Goal: Contribute content: Contribute content

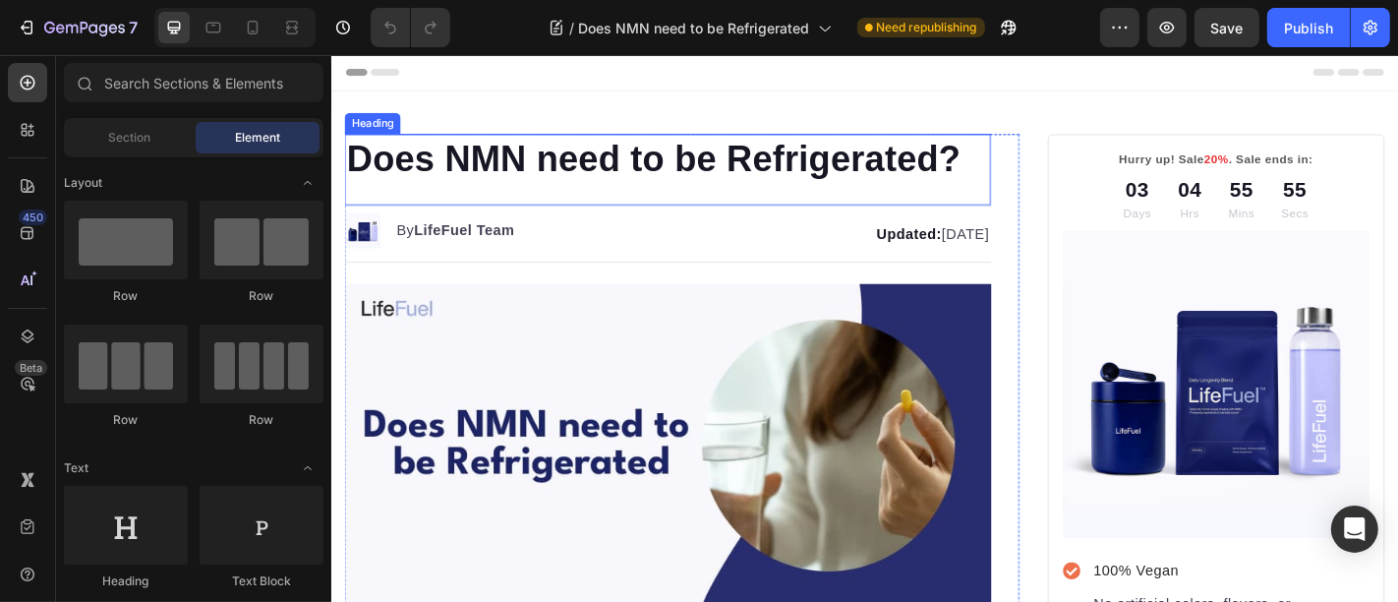
click at [605, 168] on h1 "Does NMN need to be Refrigerated?" at bounding box center [702, 169] width 715 height 55
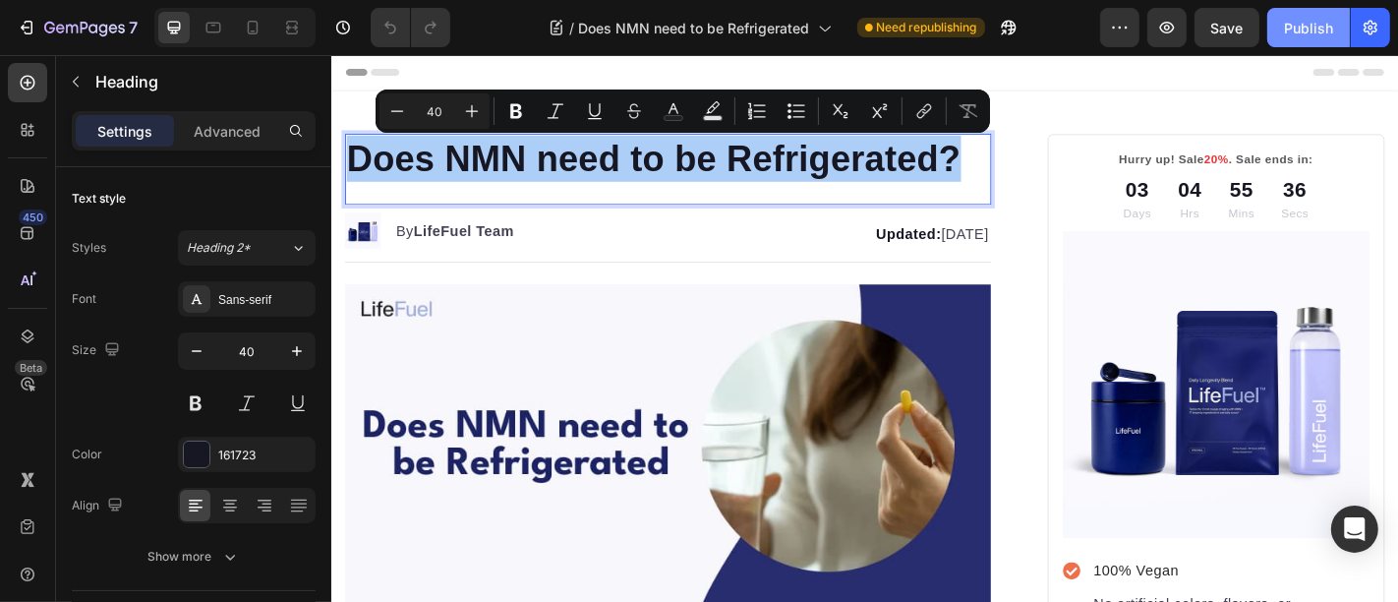
click at [1319, 23] on div "Publish" at bounding box center [1308, 28] width 49 height 21
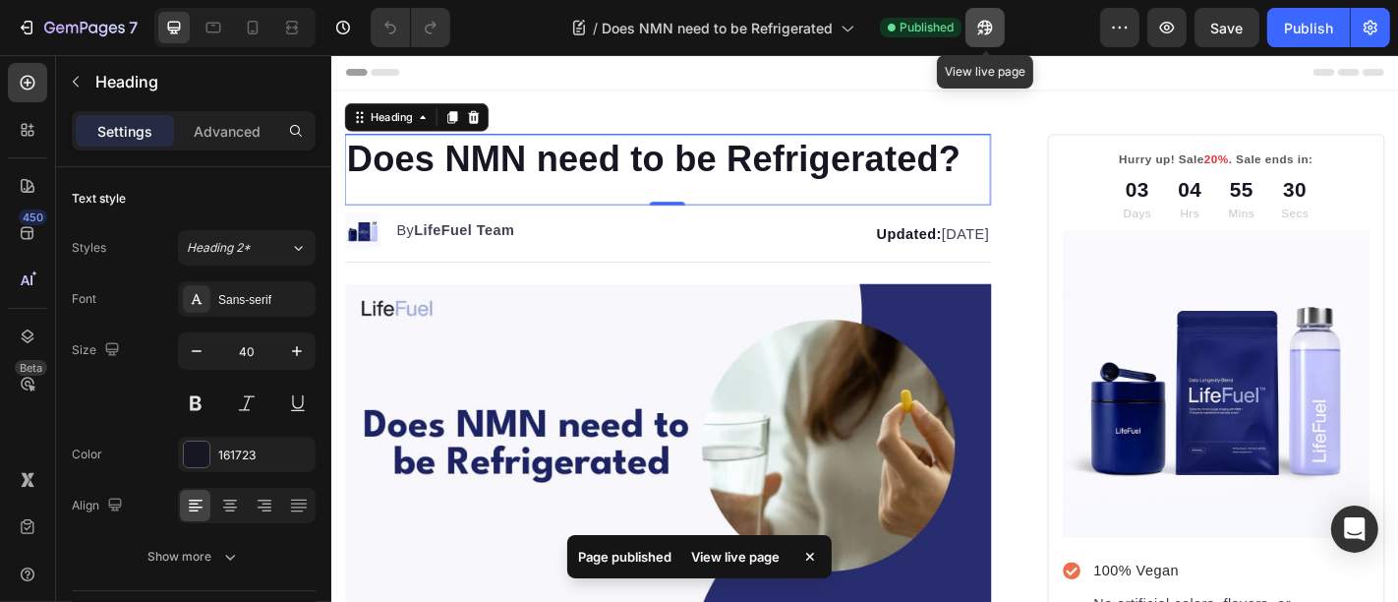
click at [980, 39] on button "button" at bounding box center [984, 27] width 39 height 39
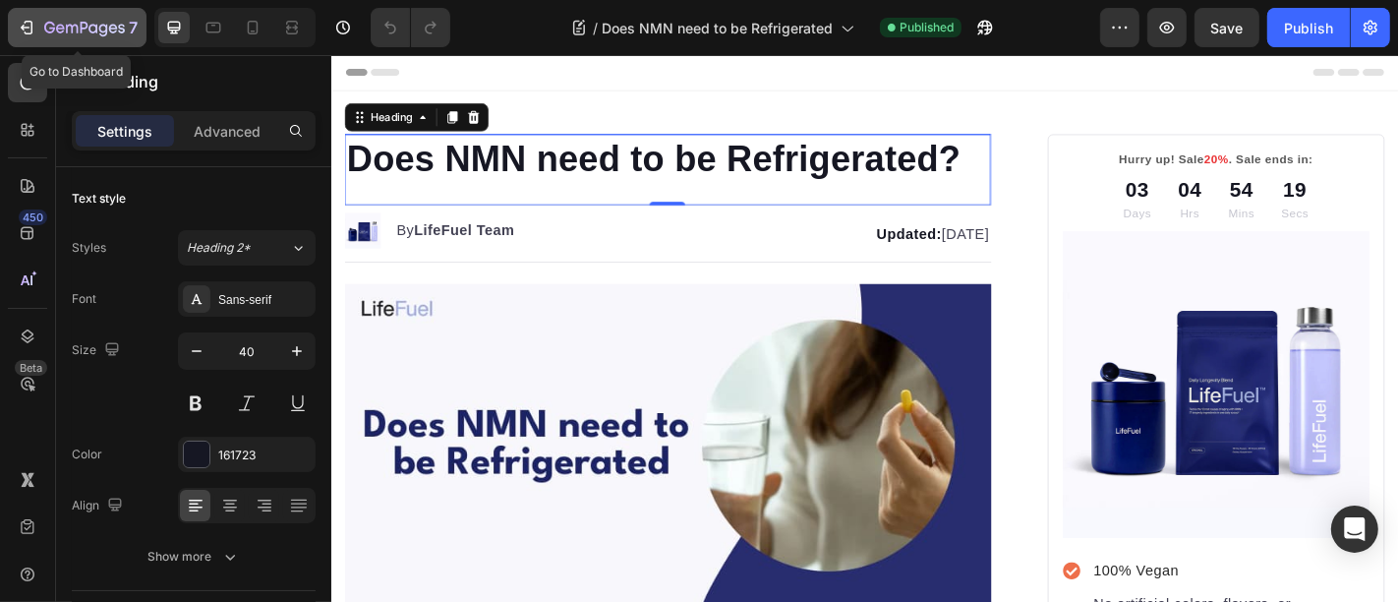
click at [91, 30] on icon "button" at bounding box center [84, 29] width 81 height 17
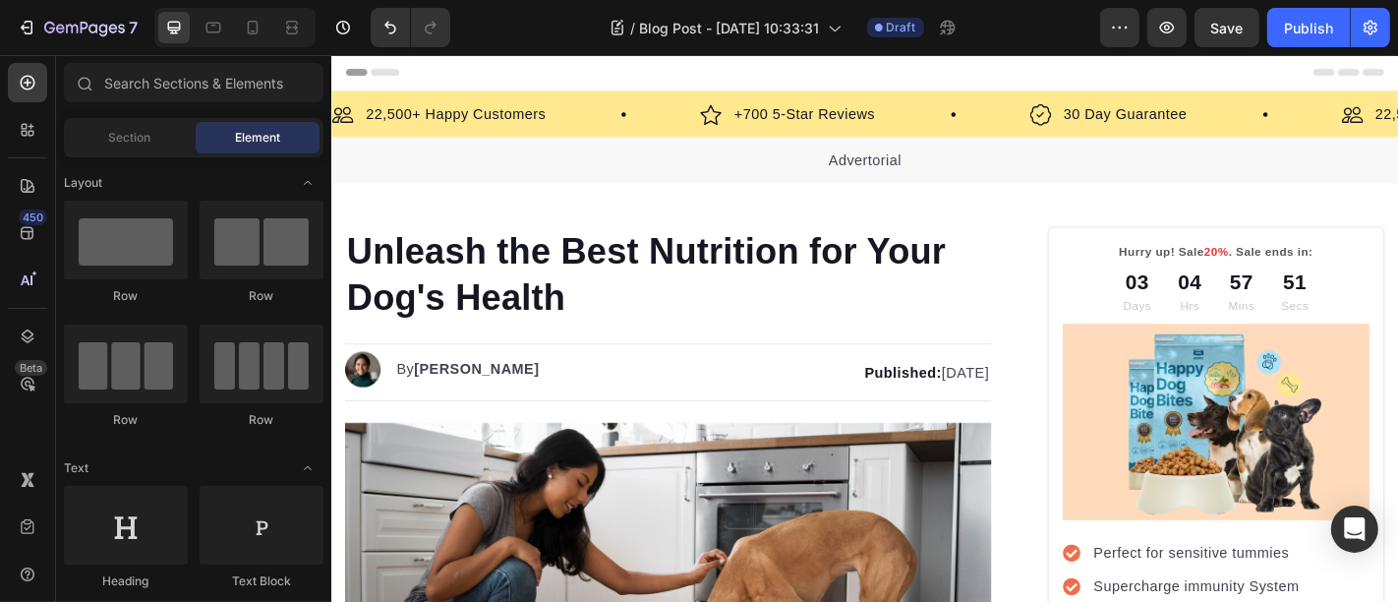
click at [463, 267] on h1 "Unleash the Best Nutrition for Your Dog's Health" at bounding box center [702, 297] width 715 height 106
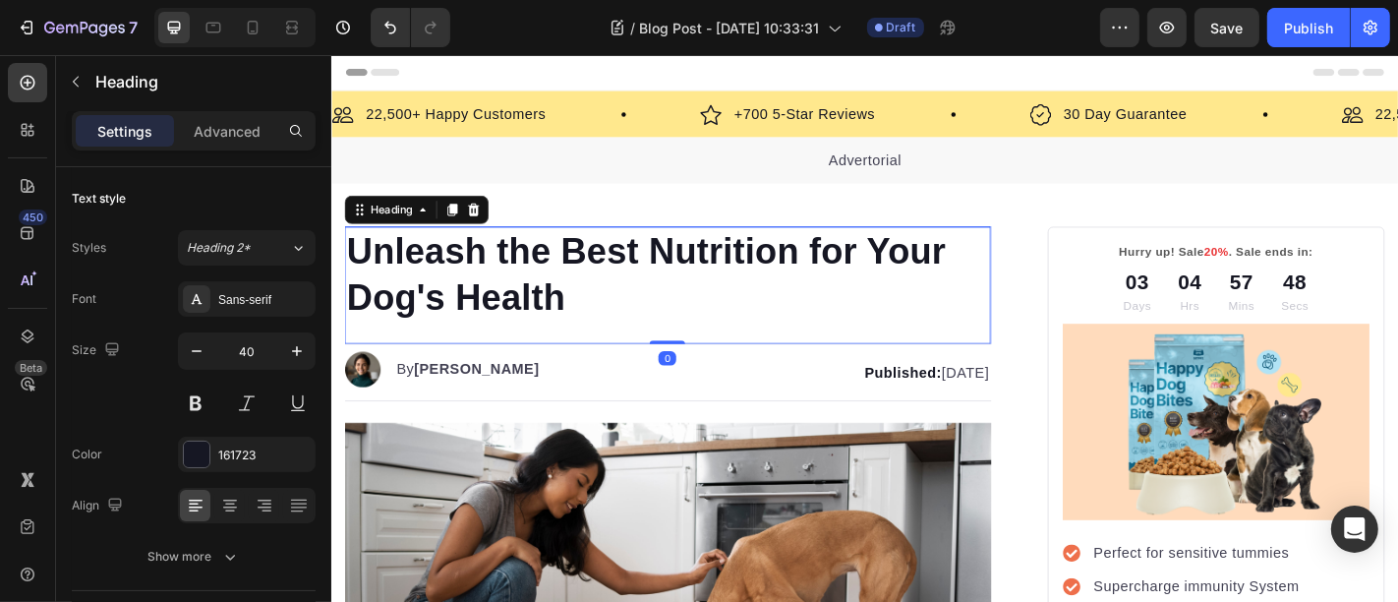
click at [466, 320] on p "Unleash the Best Nutrition for Your Dog's Health" at bounding box center [702, 297] width 711 height 102
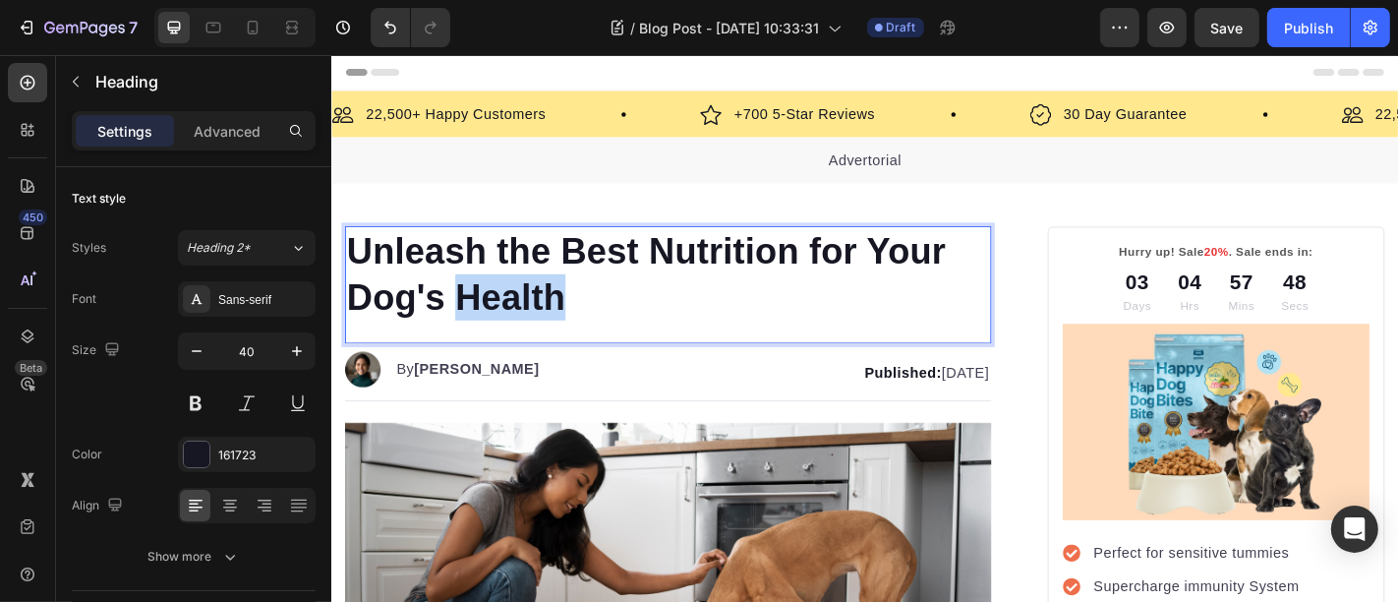
click at [466, 320] on p "Unleash the Best Nutrition for Your Dog's Health" at bounding box center [702, 297] width 711 height 102
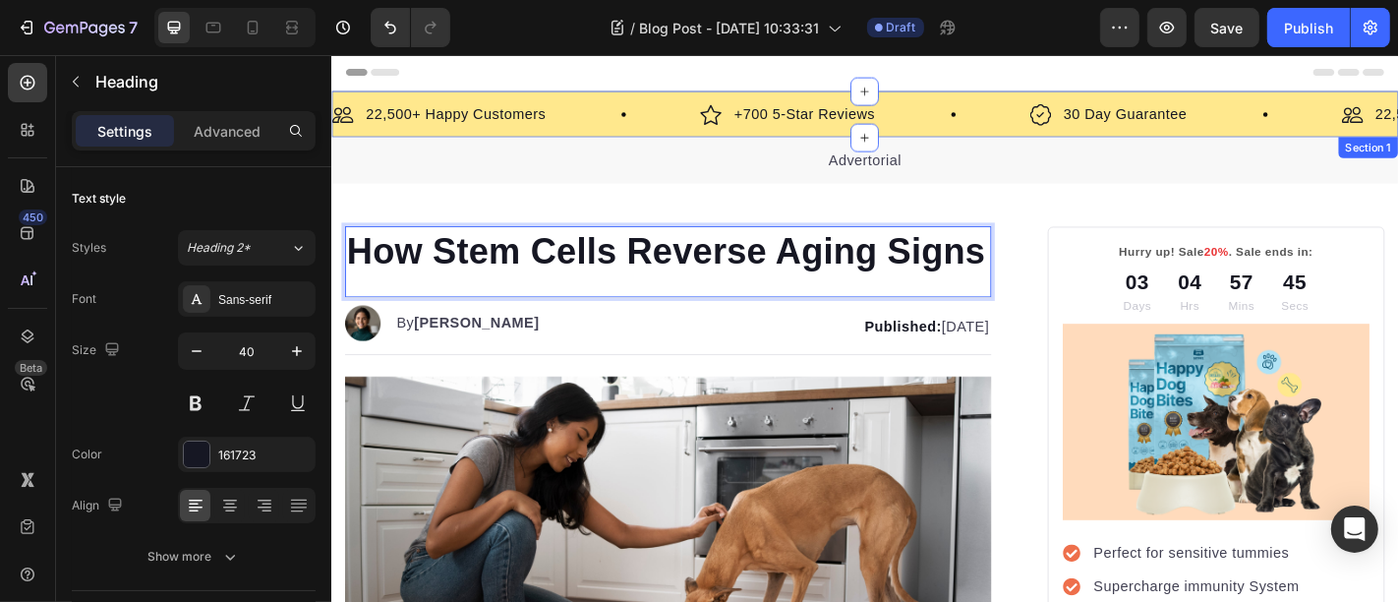
click at [589, 100] on div "Image 22,500+ Happy Customers Text Block Row Image +700 5-Star Reviews Text Blo…" at bounding box center [920, 119] width 1180 height 51
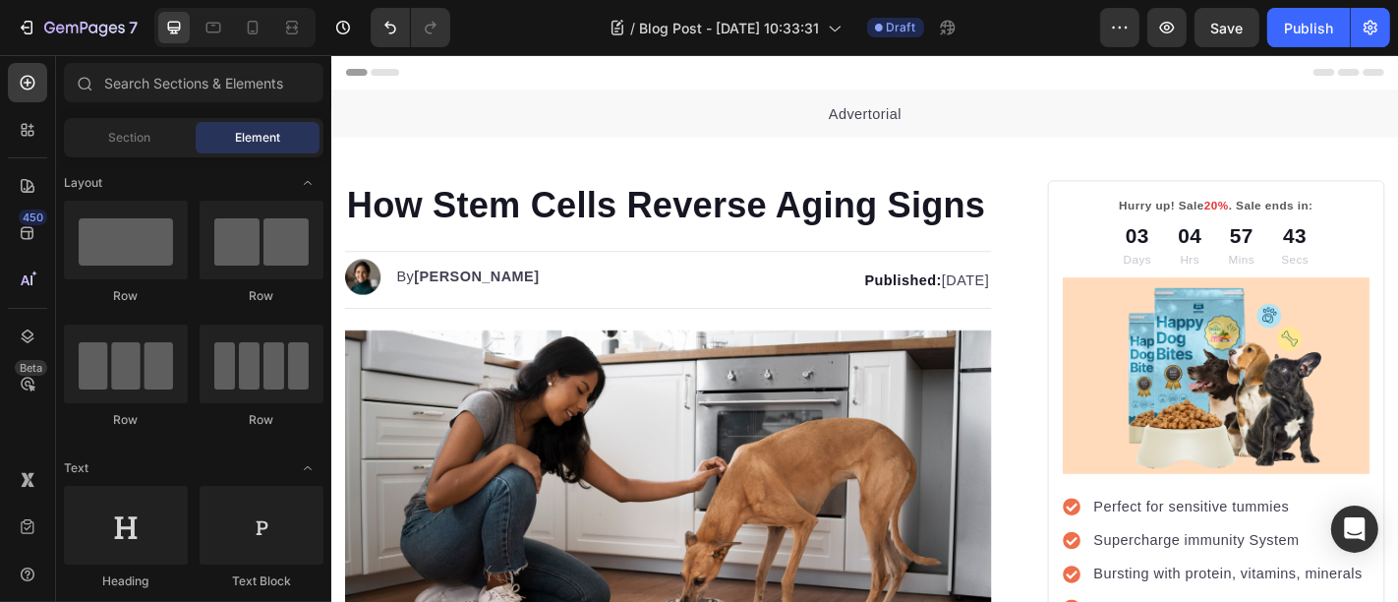
click at [589, 100] on div "Advertorial Text block Section 1" at bounding box center [920, 119] width 1180 height 51
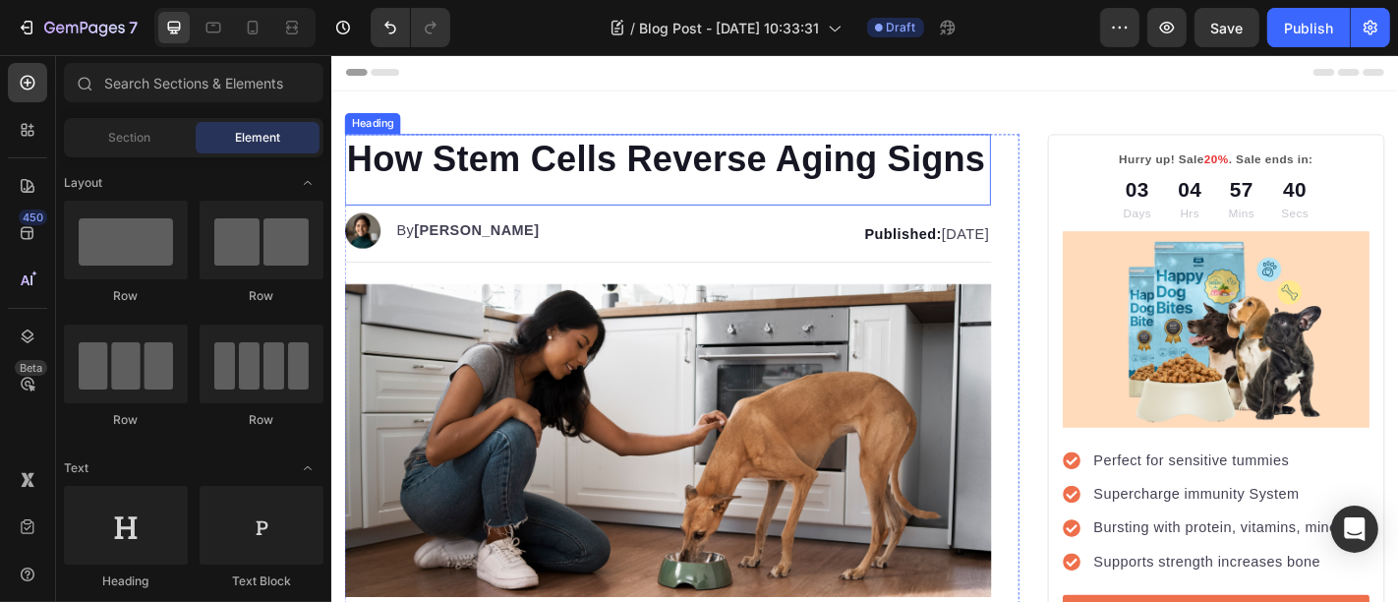
click at [544, 189] on p "How Stem Cells Reverse Aging Signs" at bounding box center [702, 169] width 711 height 51
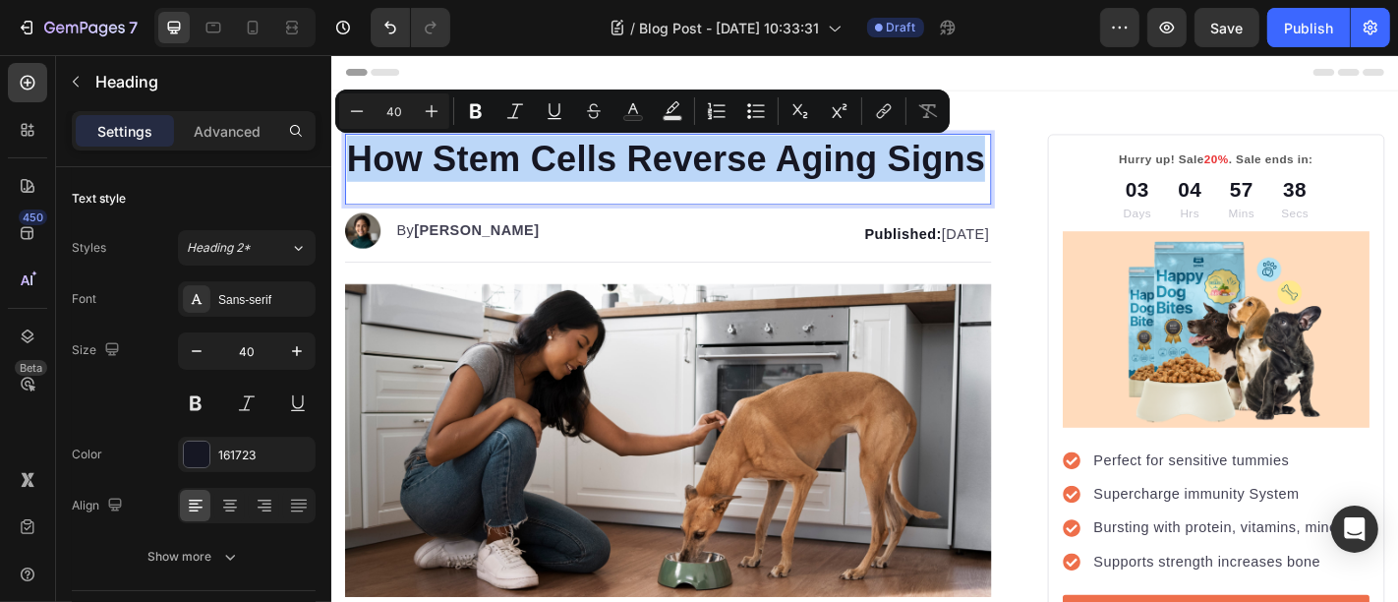
copy p "How Stem Cells Reverse Aging Signs"
click at [468, 257] on strong "Kim Fields" at bounding box center [491, 248] width 139 height 17
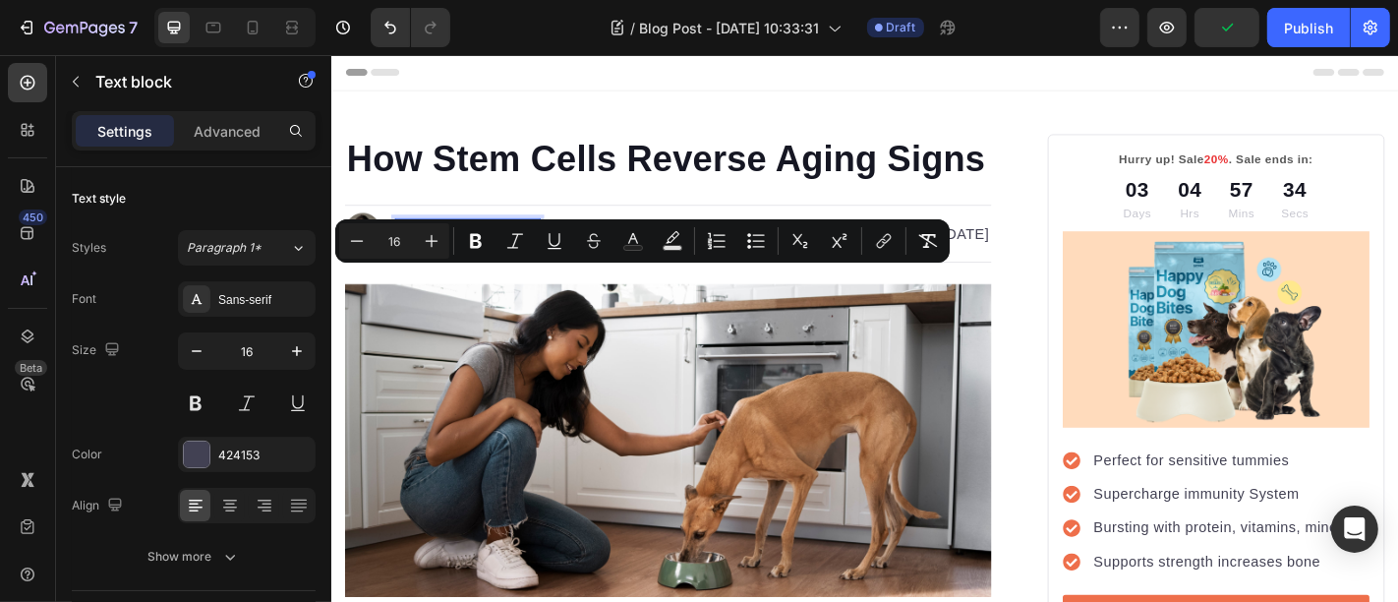
click at [468, 257] on strong "Kim Fields" at bounding box center [491, 248] width 139 height 17
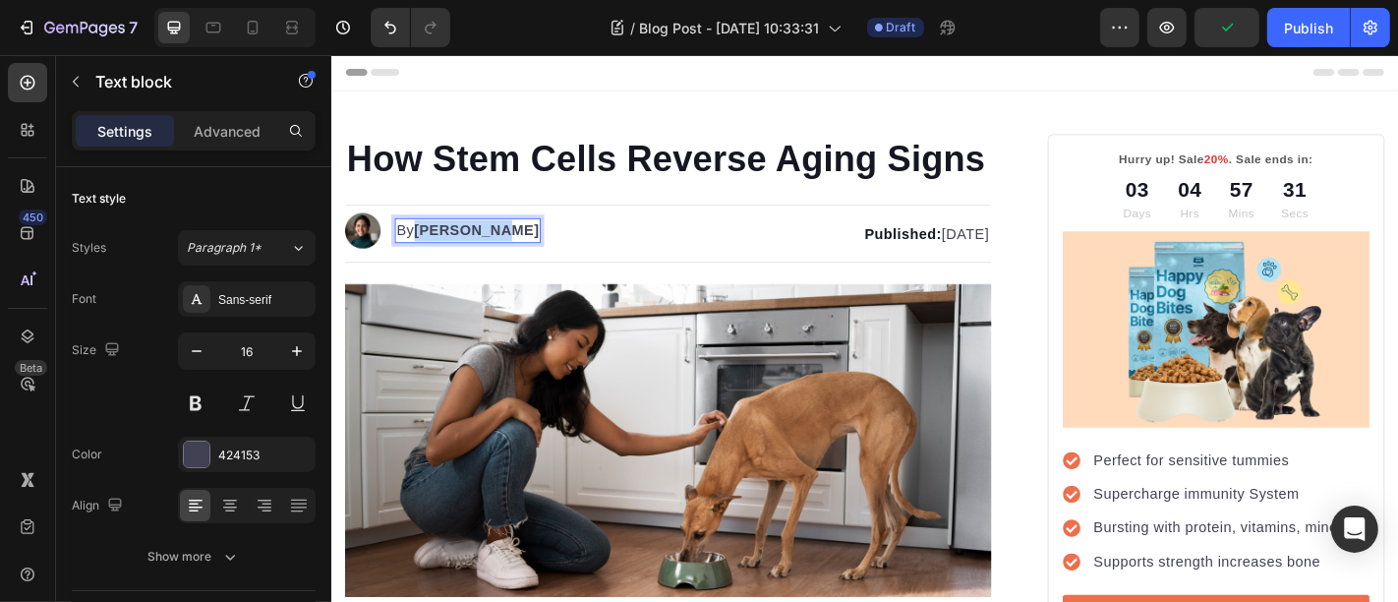
drag, startPoint x: 428, startPoint y: 296, endPoint x: 508, endPoint y: 297, distance: 80.6
click at [508, 257] on strong "Kim Fields" at bounding box center [491, 248] width 139 height 17
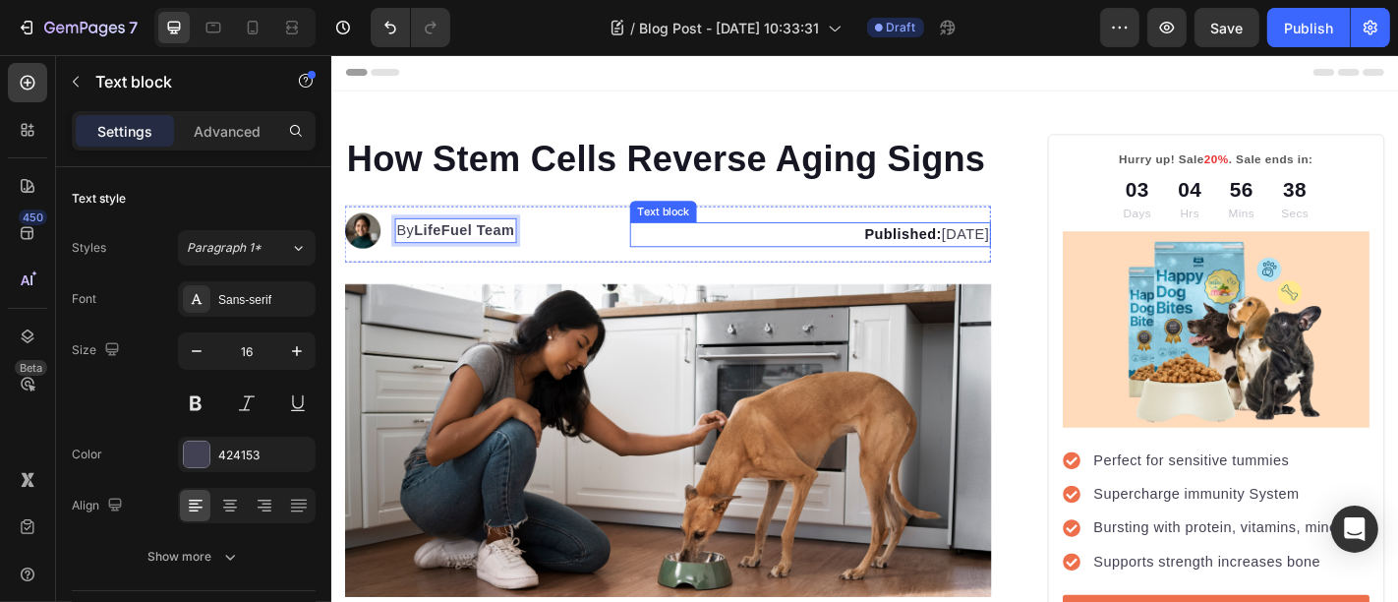
click at [884, 264] on p "Published: Monday, January 8, 2024" at bounding box center [860, 253] width 394 height 24
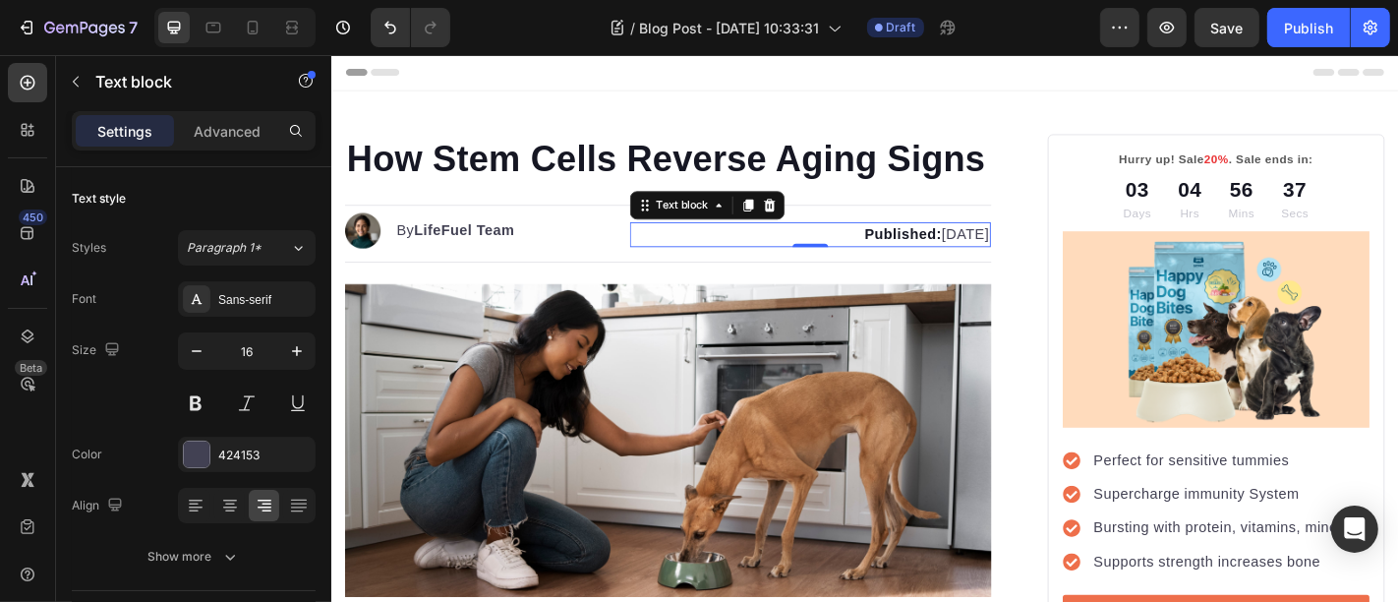
click at [884, 264] on p "Published: Monday, January 8, 2024" at bounding box center [860, 253] width 394 height 24
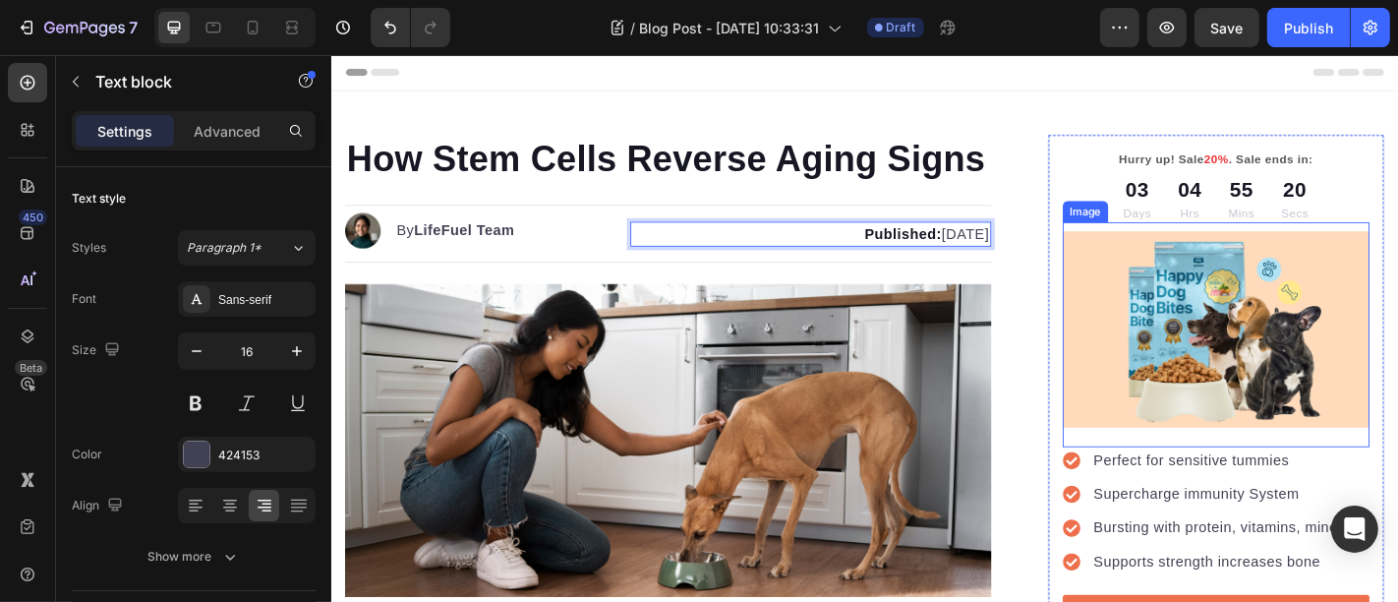
click at [1286, 394] on img at bounding box center [1308, 358] width 339 height 218
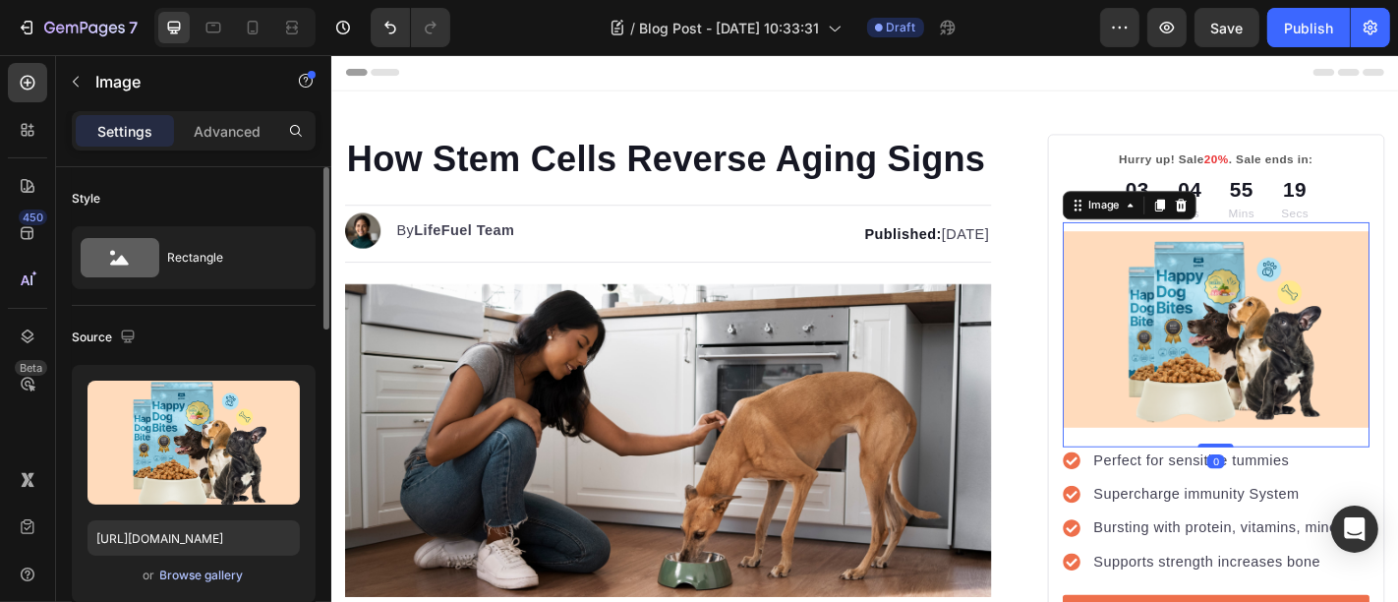
click at [167, 569] on div "Browse gallery" at bounding box center [202, 575] width 84 height 18
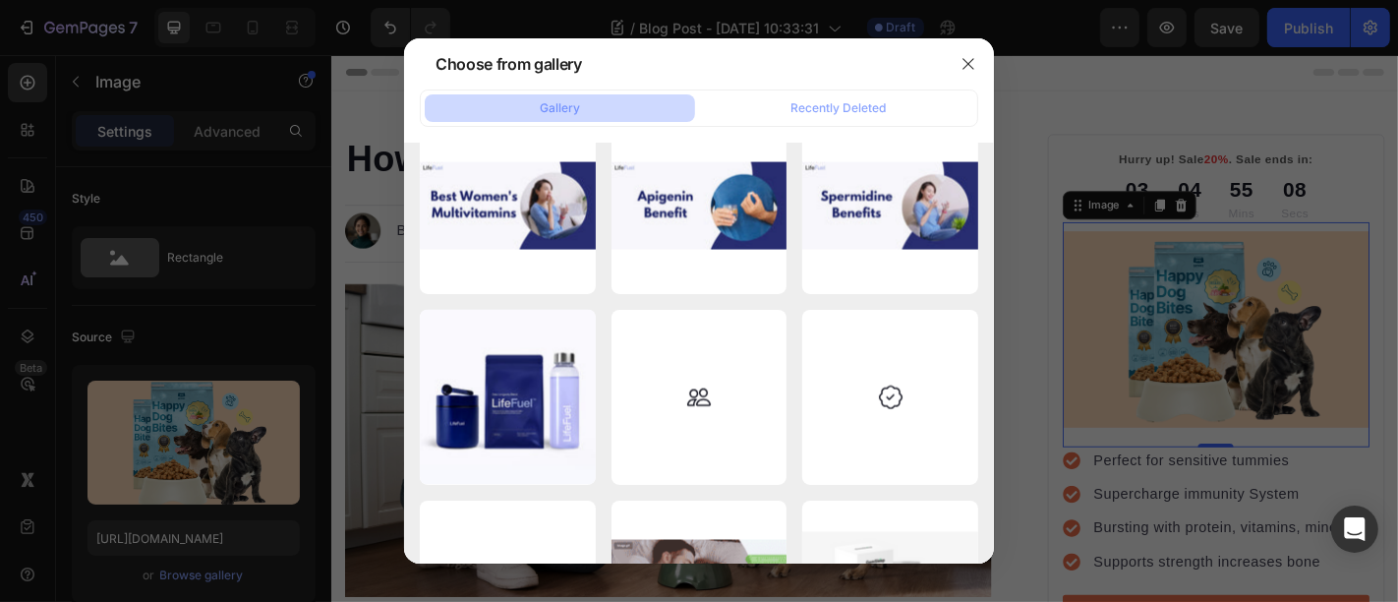
scroll to position [9481, 0]
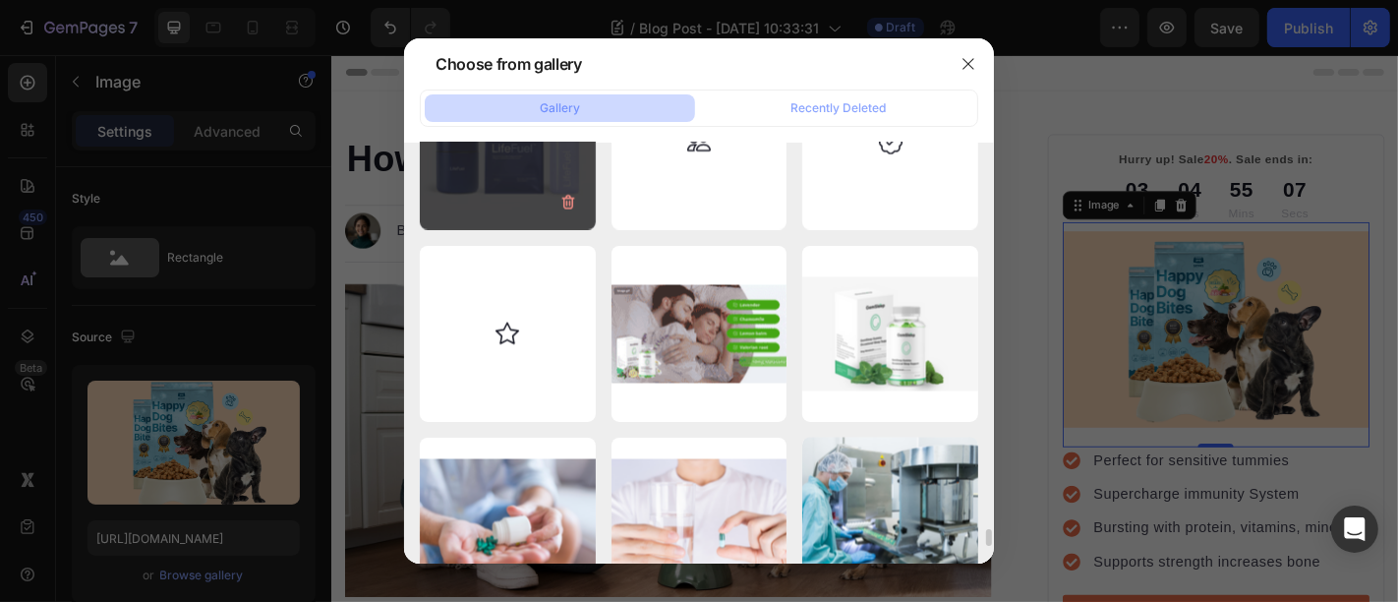
click at [479, 190] on div "Daily Longevity Blend .webp 31.66 kb" at bounding box center [508, 143] width 176 height 176
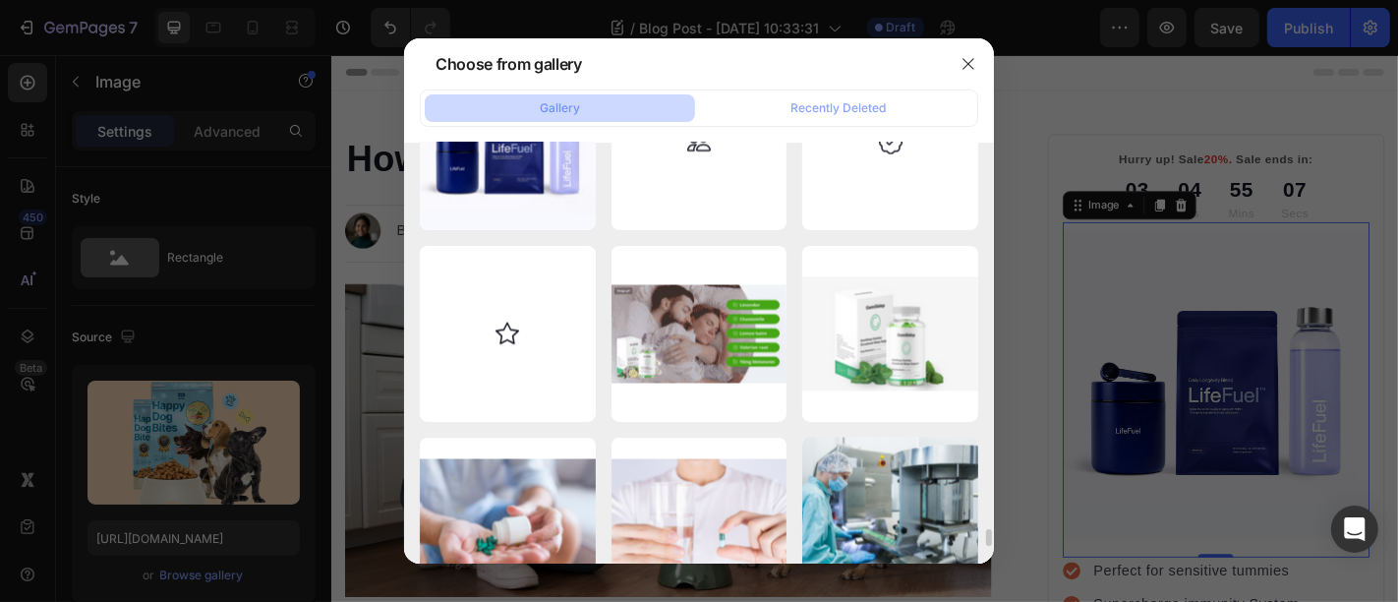
type input "[URL][DOMAIN_NAME]"
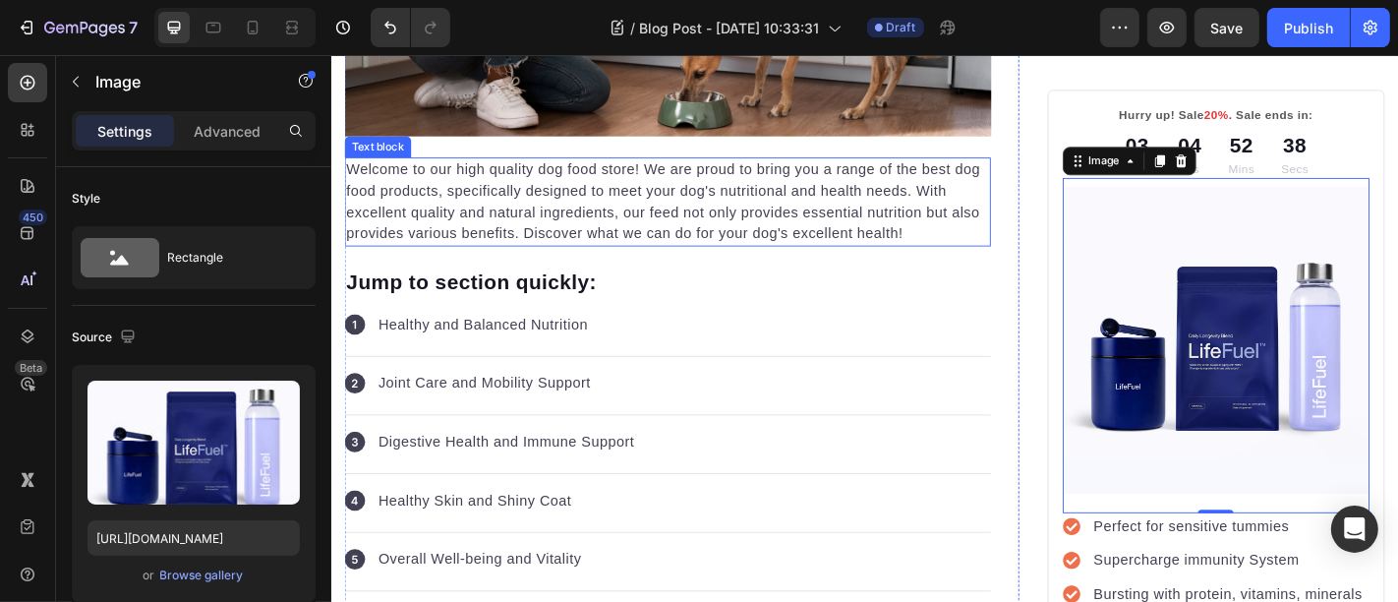
scroll to position [0, 0]
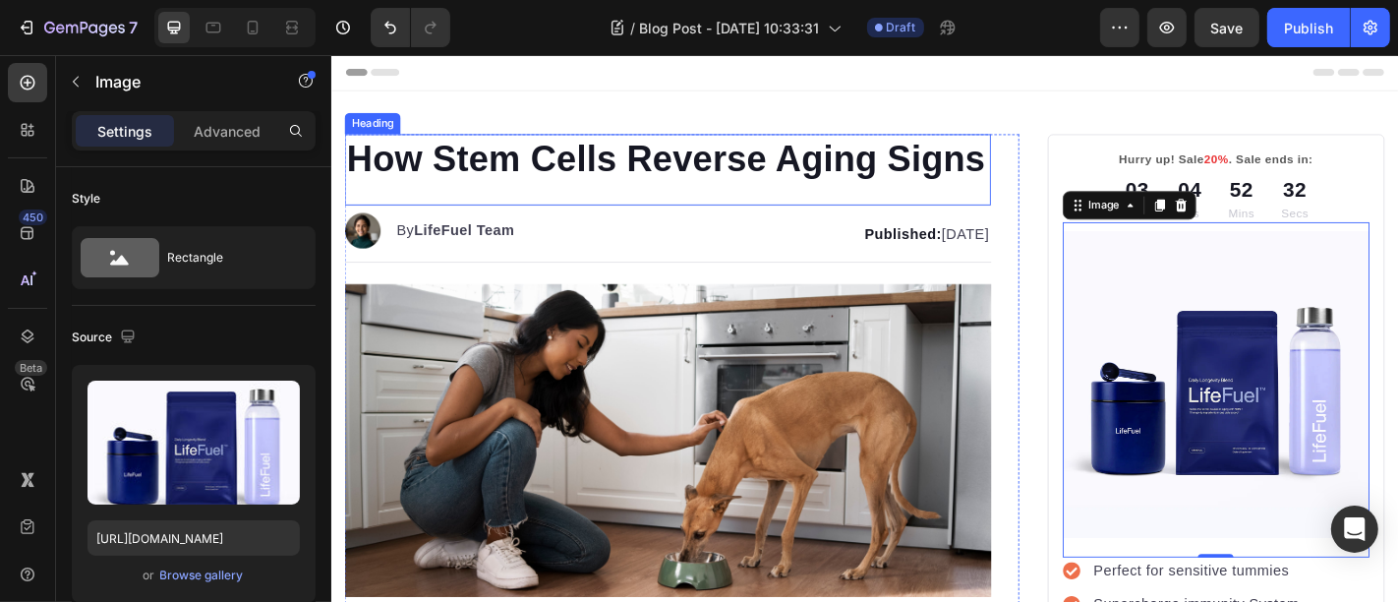
click at [440, 195] on p "How Stem Cells Reverse Aging Signs" at bounding box center [702, 169] width 711 height 51
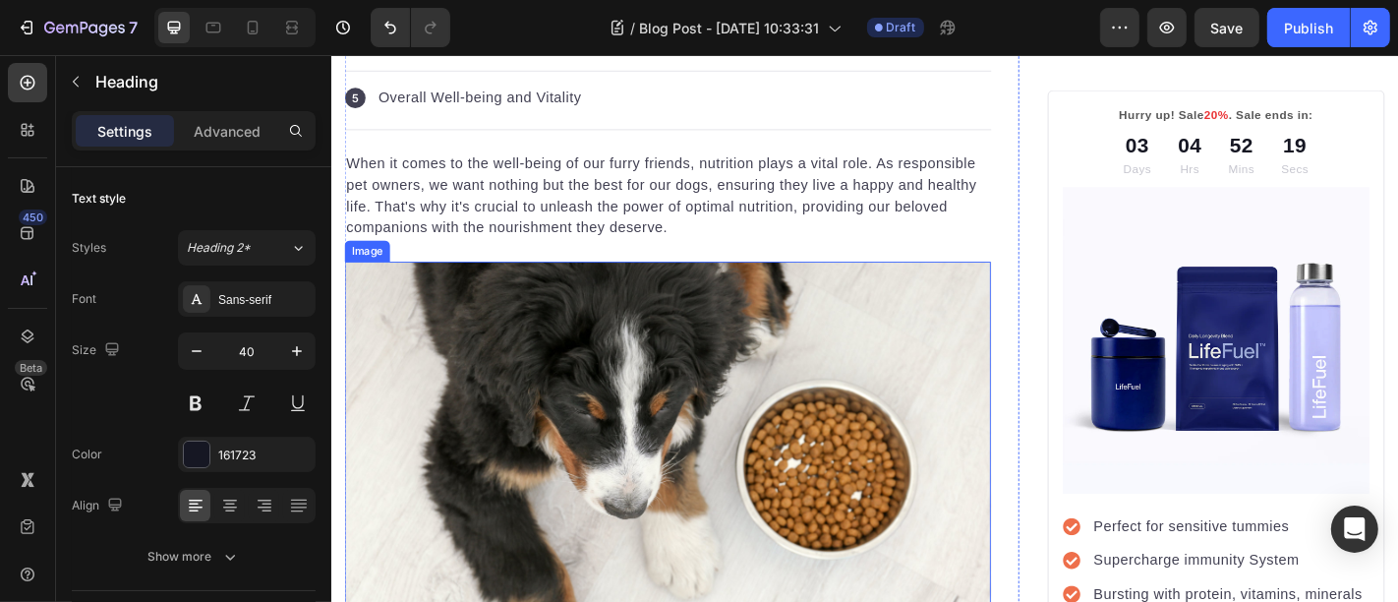
scroll to position [2039, 0]
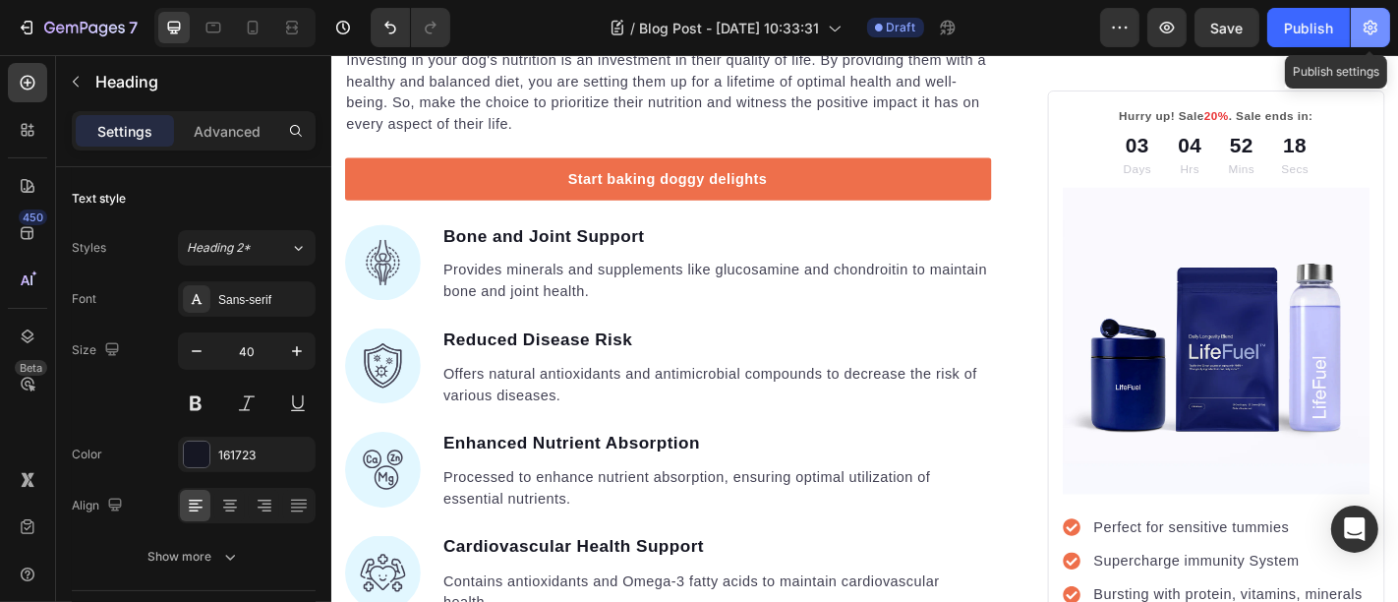
click at [1373, 32] on icon "button" at bounding box center [1371, 28] width 20 height 20
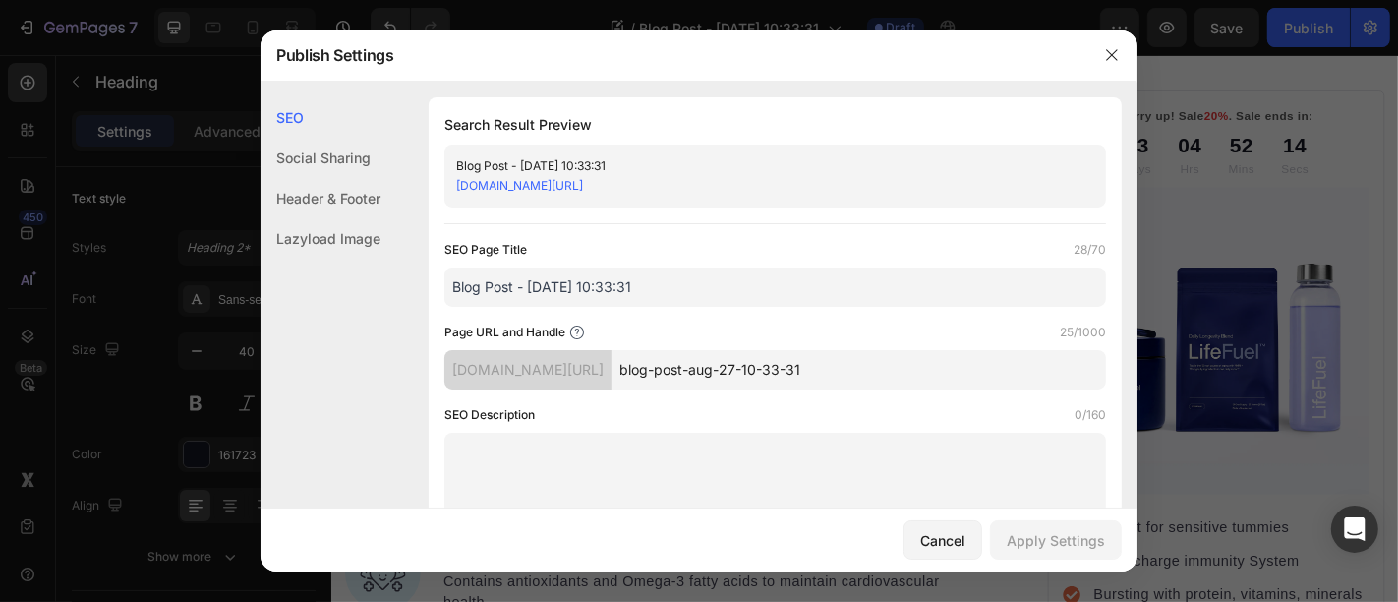
click at [628, 293] on input "Blog Post - Aug 27, 10:33:31" at bounding box center [775, 286] width 662 height 39
paste input "How Stem Cells Reverse Aging Signs"
type input "How Stem Cells Reverse Aging Signs"
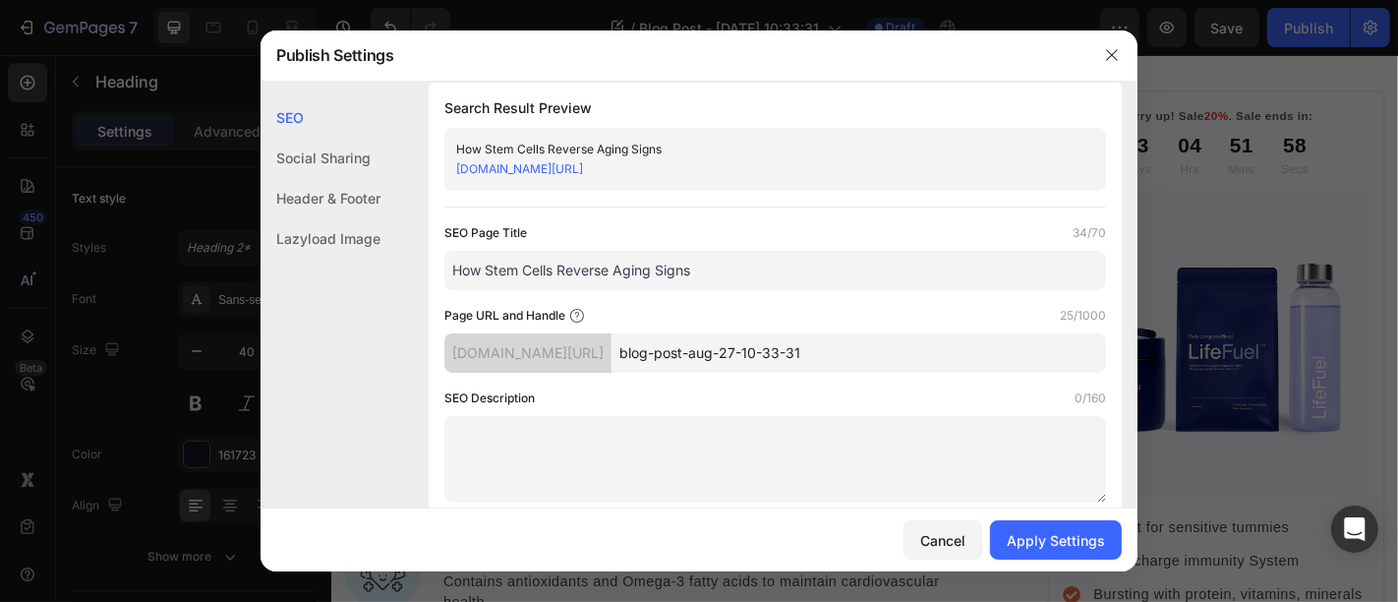
scroll to position [0, 0]
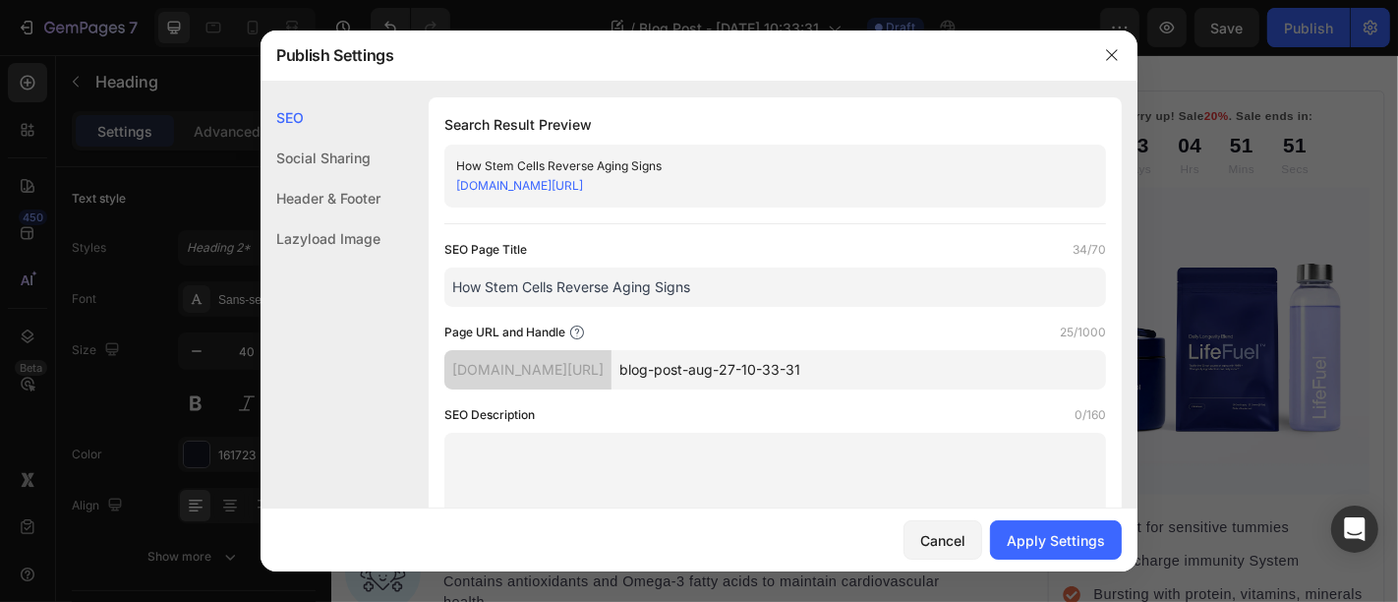
click at [650, 444] on textarea at bounding box center [775, 476] width 662 height 87
paste textarea "Learn how anti-aging stem cell therapy works to fight wrinkles, boost collagen,…"
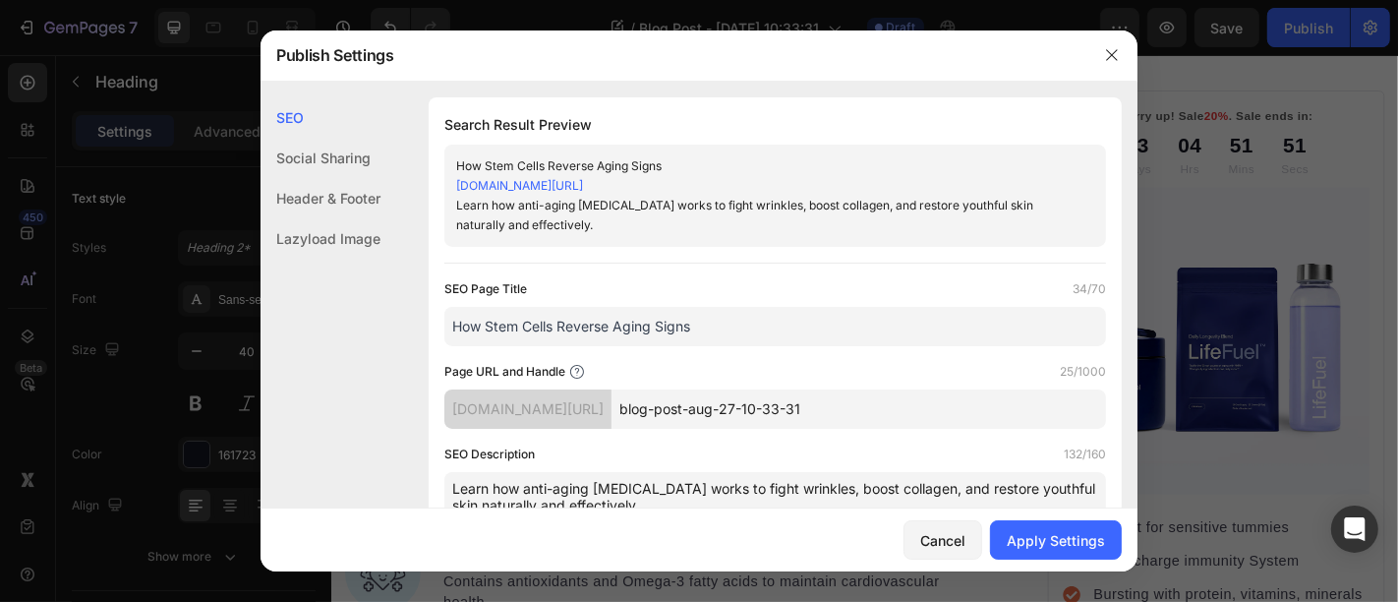
scroll to position [4, 0]
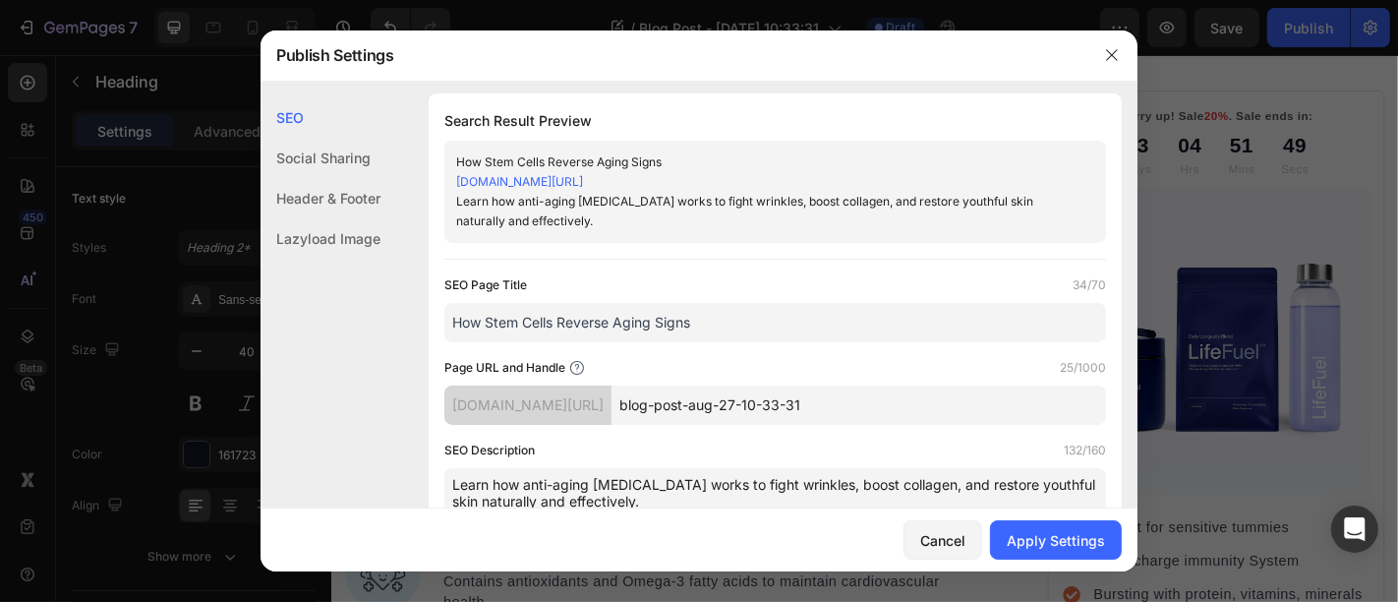
type textarea "Learn how anti-aging stem cell therapy works to fight wrinkles, boost collagen,…"
click at [587, 321] on input "How Stem Cells Reverse Aging Signs" at bounding box center [775, 322] width 662 height 39
click at [809, 409] on input "blog-post-aug-27-10-33-31" at bounding box center [859, 404] width 495 height 39
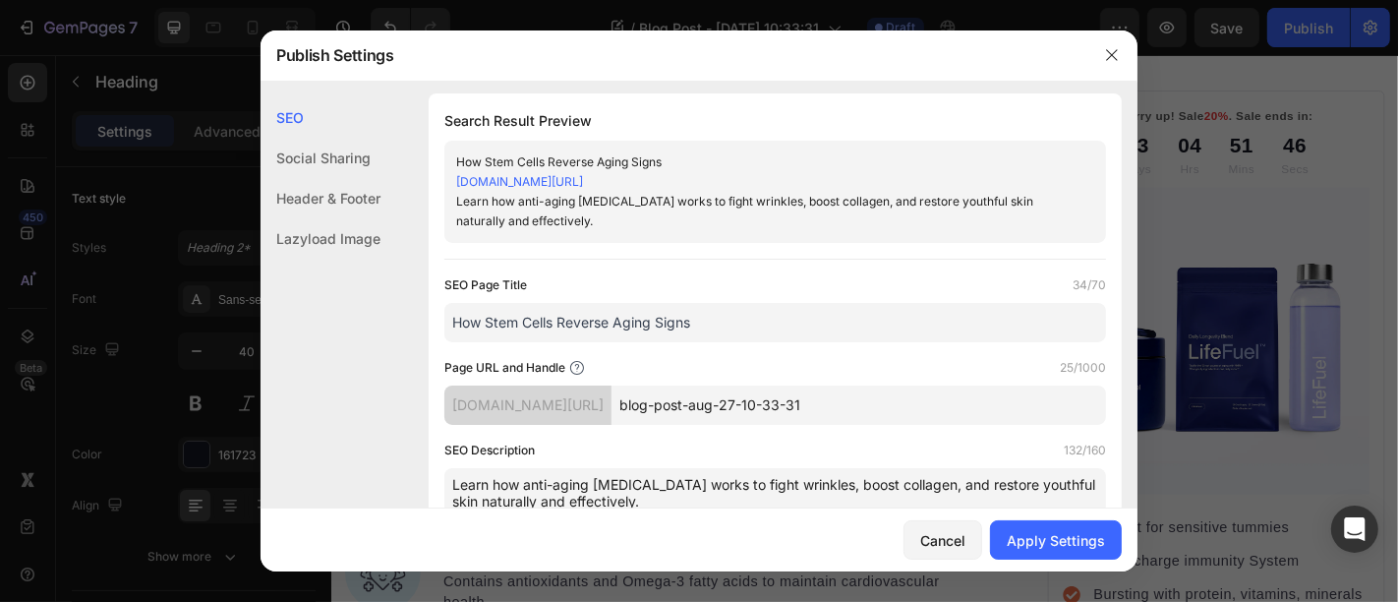
click at [809, 409] on input "blog-post-aug-27-10-33-31" at bounding box center [859, 404] width 495 height 39
paste input "How Stem Cells Reverse Aging Signs"
click at [735, 405] on input "How-Stem-Cells-Reverse-Aging-Signs" at bounding box center [859, 404] width 495 height 39
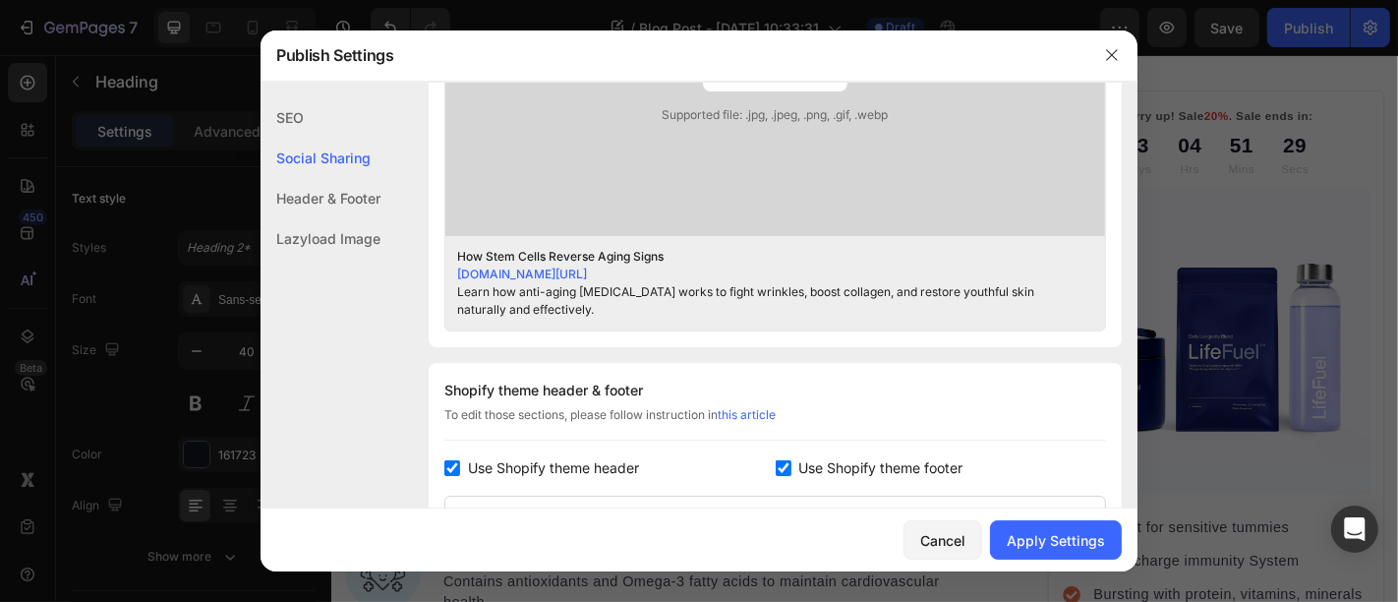
scroll to position [695, 0]
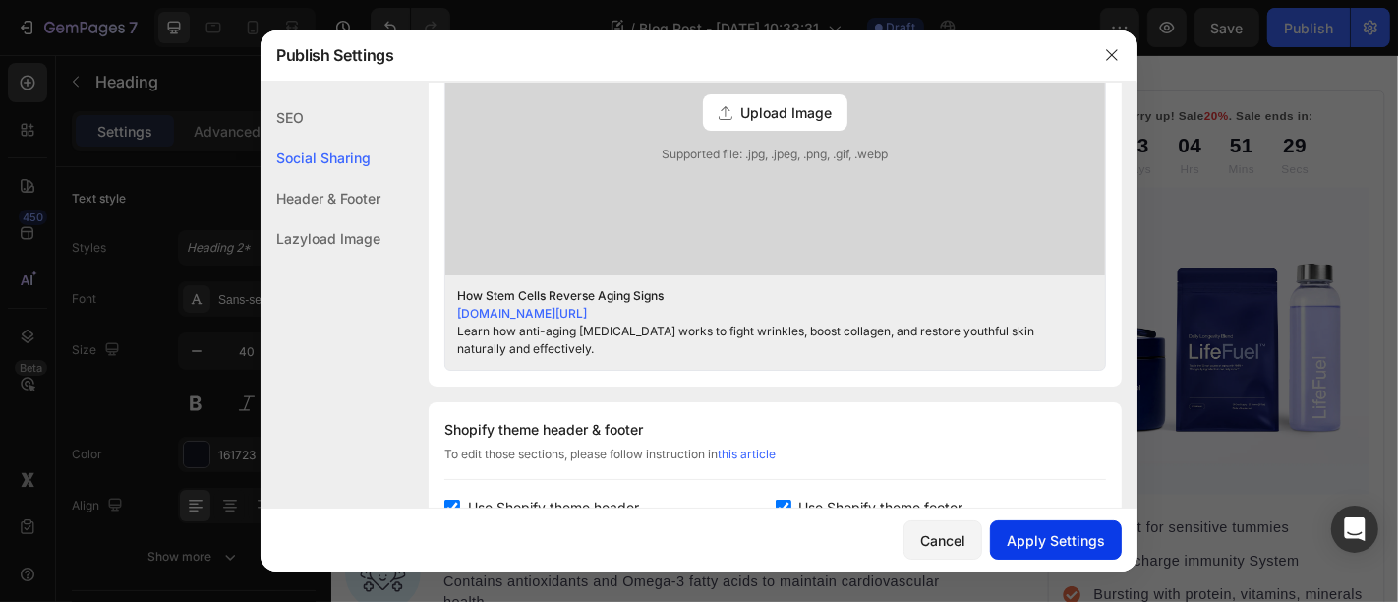
type input "how-stem-cells-reverse-aging-signs"
click at [1075, 540] on div "Apply Settings" at bounding box center [1056, 540] width 98 height 21
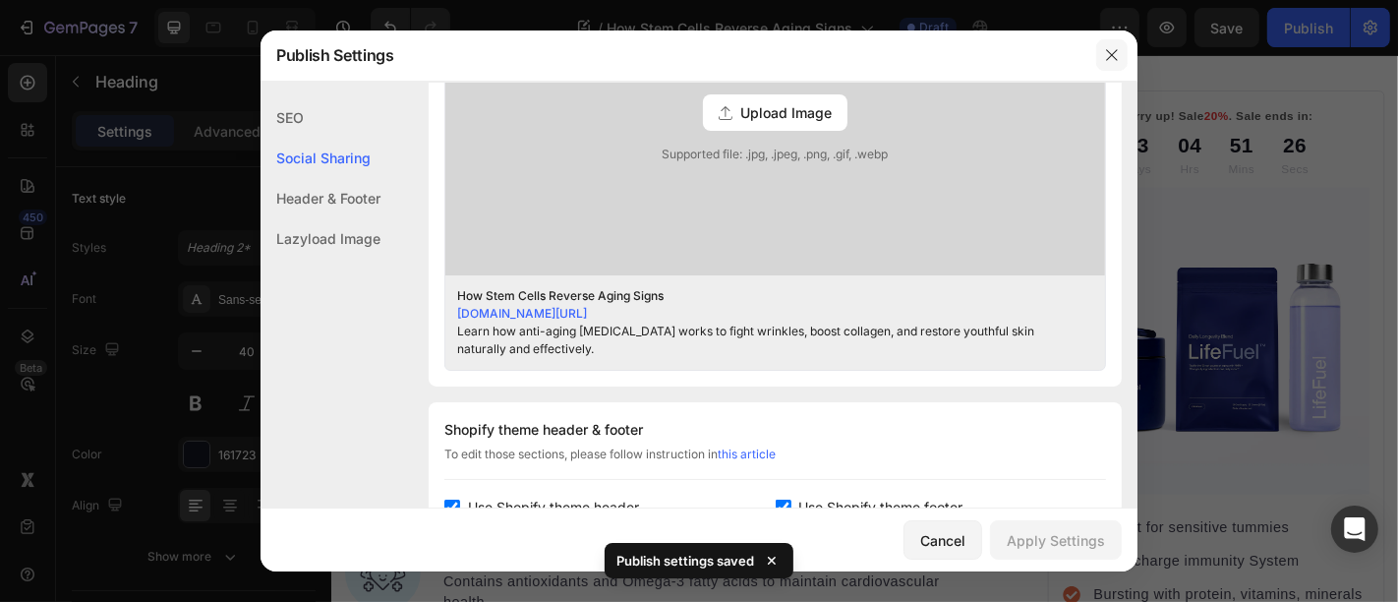
drag, startPoint x: 1113, startPoint y: 54, endPoint x: 320, endPoint y: 326, distance: 838.8
click at [1113, 54] on icon "button" at bounding box center [1111, 54] width 11 height 11
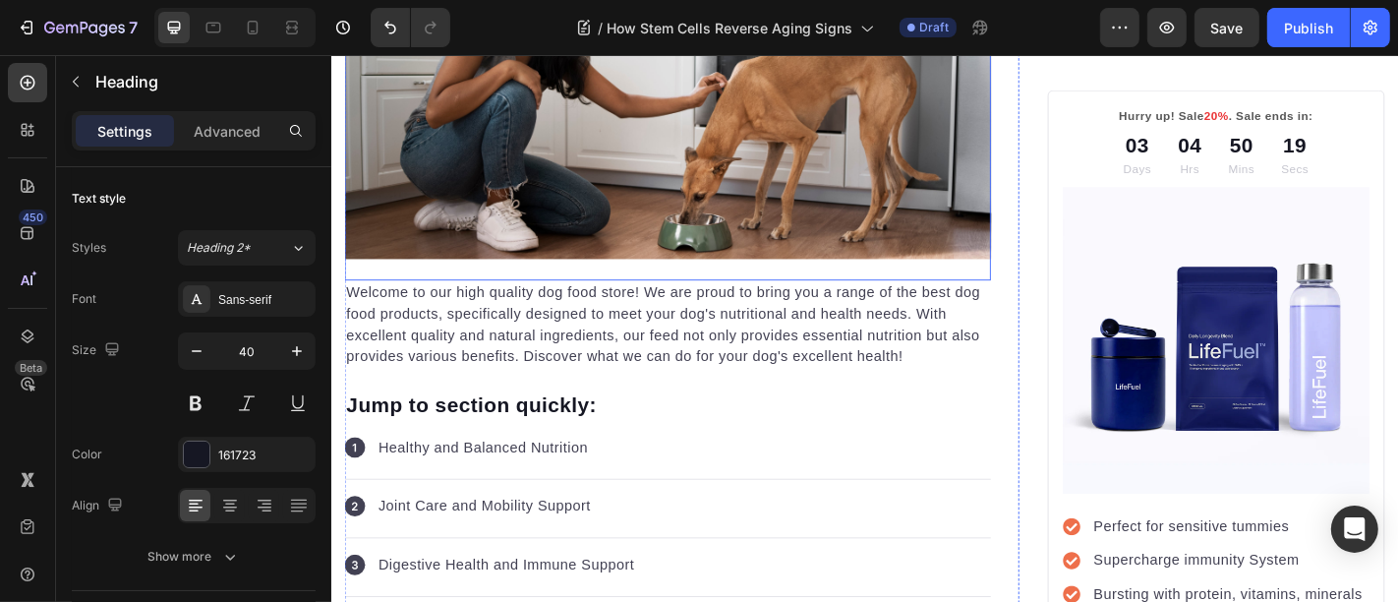
scroll to position [255, 0]
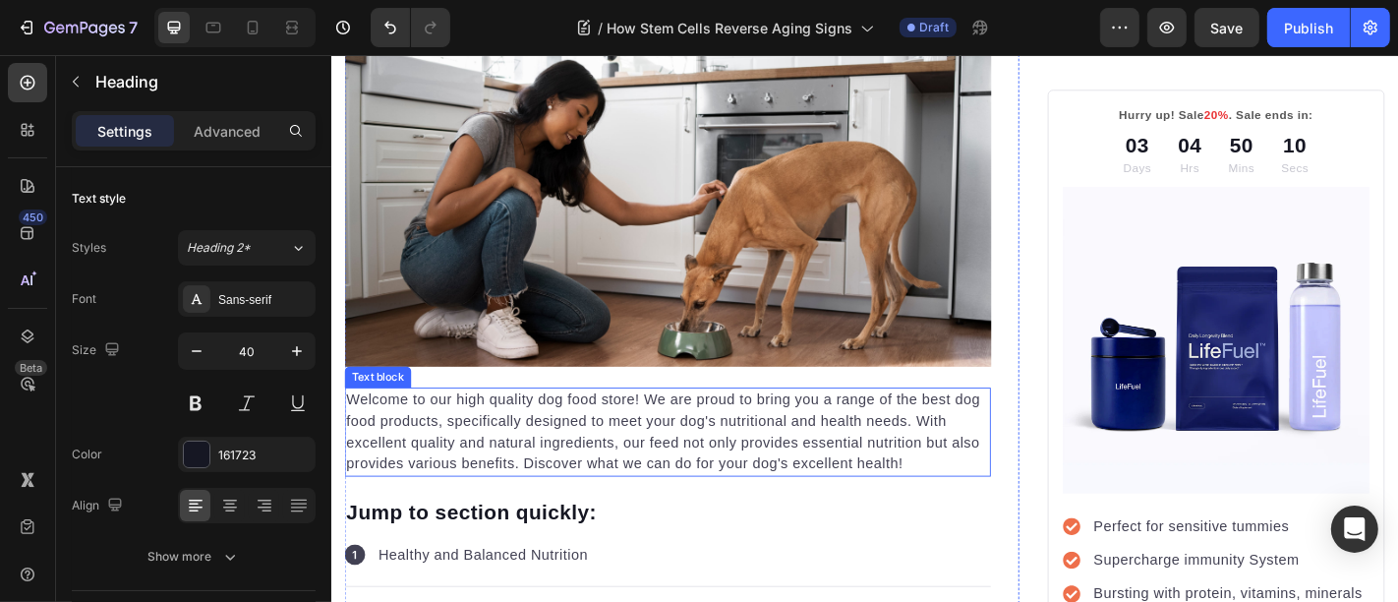
click at [686, 519] on p "Welcome to our high quality dog food store! We are proud to bring you a range o…" at bounding box center [702, 472] width 711 height 94
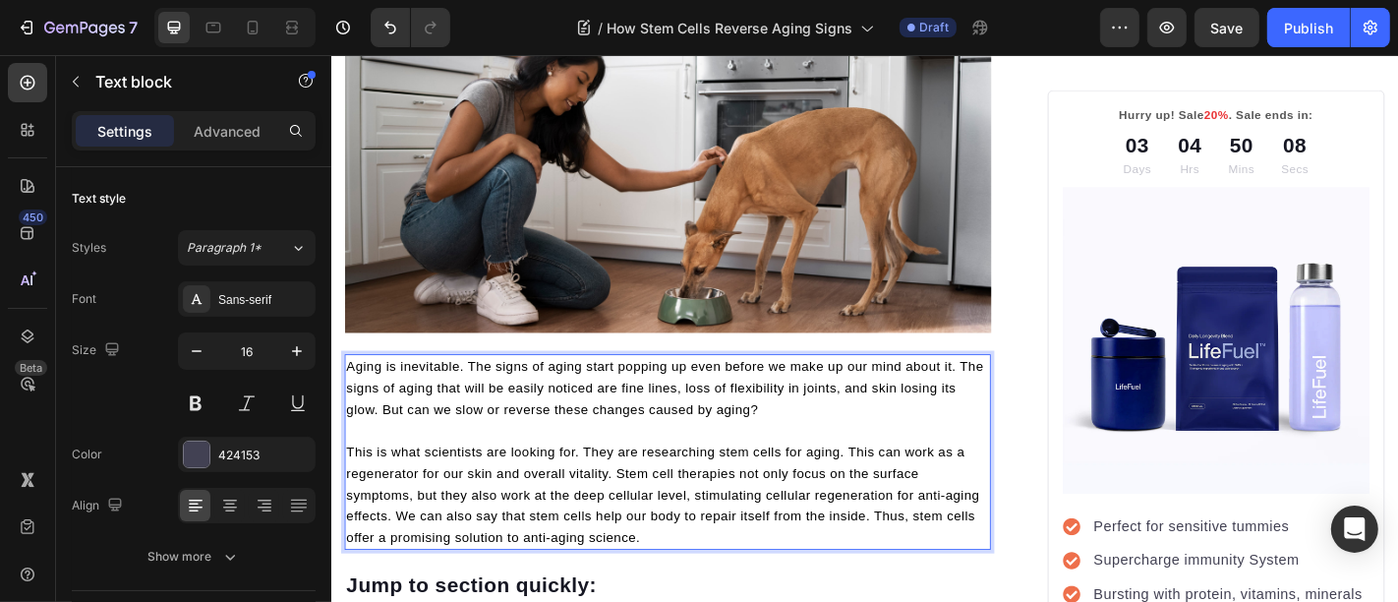
scroll to position [548, 0]
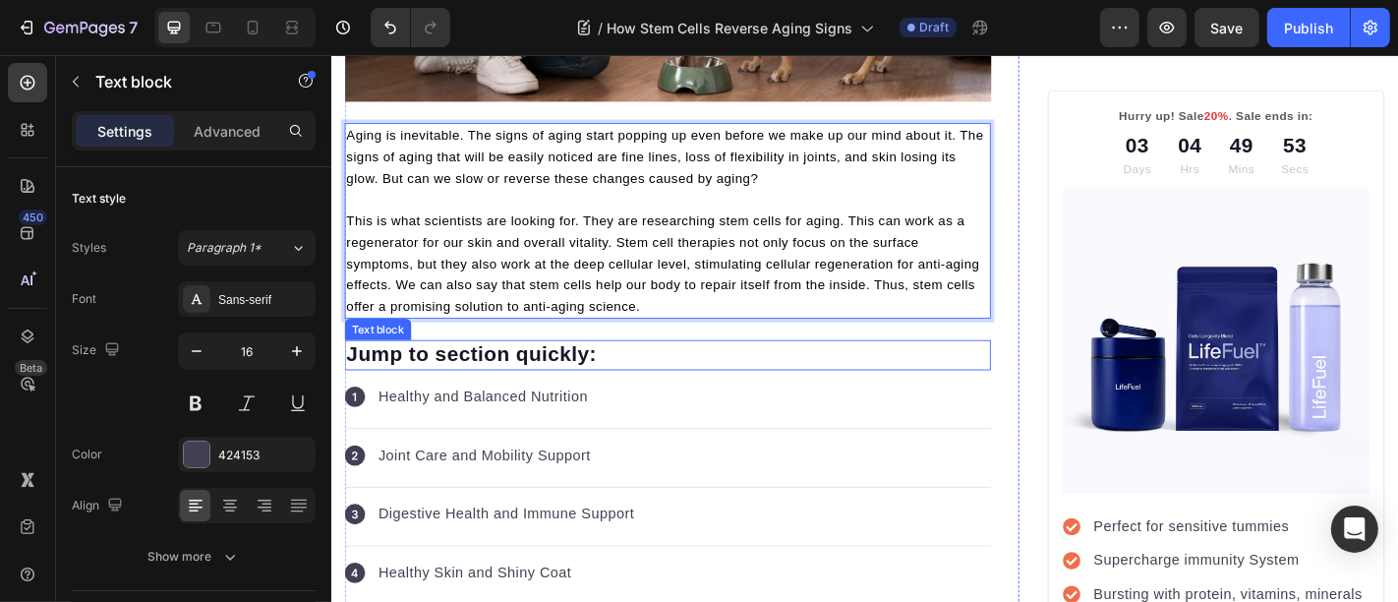
click at [476, 401] on p "Jump to section quickly:" at bounding box center [702, 386] width 711 height 29
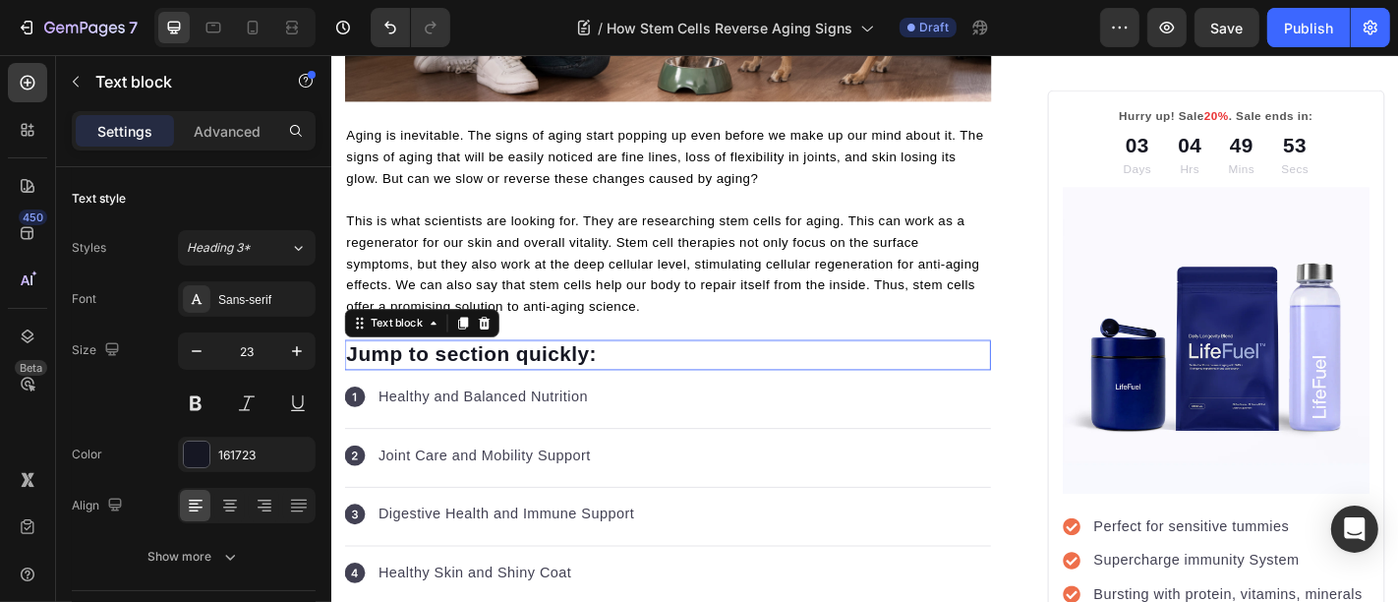
click at [501, 401] on p "Jump to section quickly:" at bounding box center [702, 386] width 711 height 29
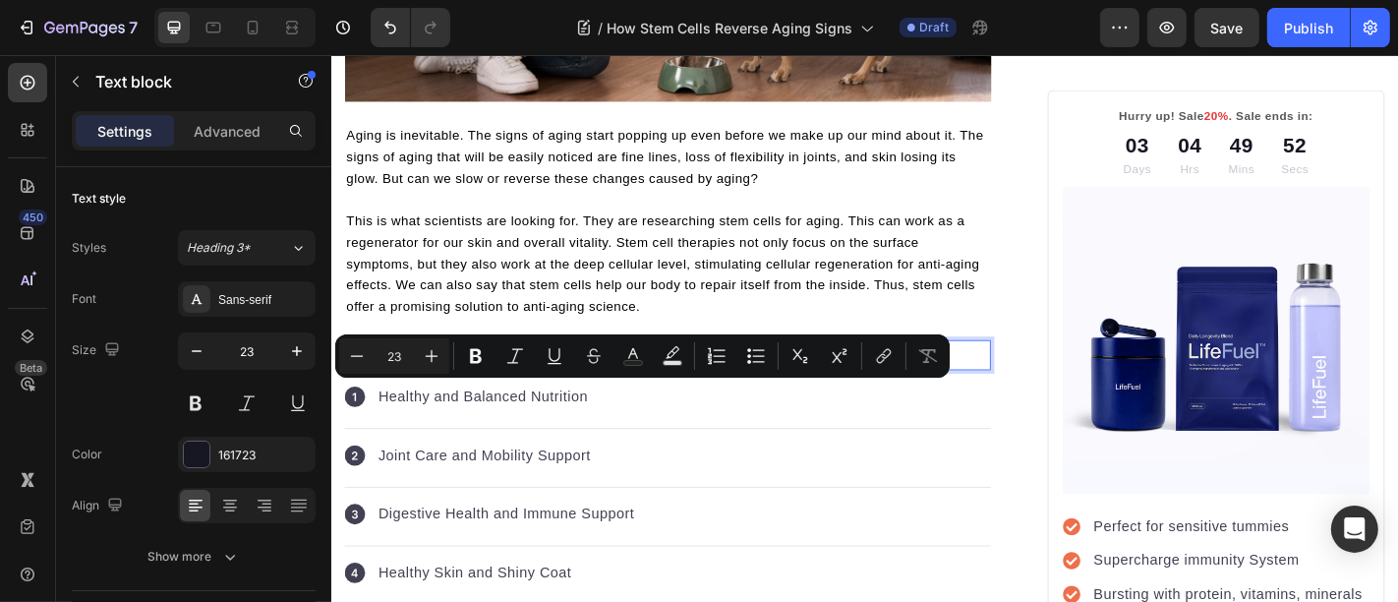
click at [501, 401] on p "Jump to section quickly:" at bounding box center [702, 386] width 711 height 29
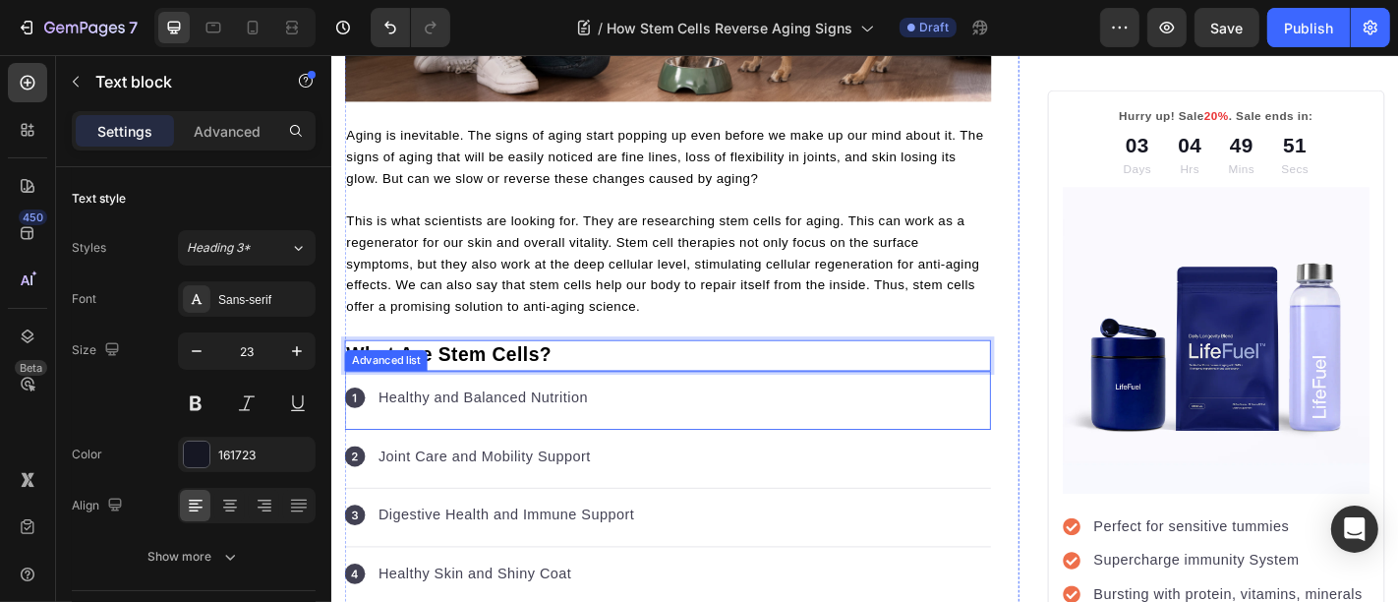
click at [671, 469] on div "Icon Healthy and Balanced Nutrition Text block" at bounding box center [702, 436] width 715 height 65
click at [671, 485] on div "Icon Joint Care and Mobility Support Text block" at bounding box center [702, 501] width 715 height 65
click at [730, 534] on div "Icon Digestive Health and Immune Support Text block" at bounding box center [702, 566] width 715 height 65
click at [716, 545] on div "Icon Digestive Health and Immune Support Text block" at bounding box center [702, 566] width 715 height 65
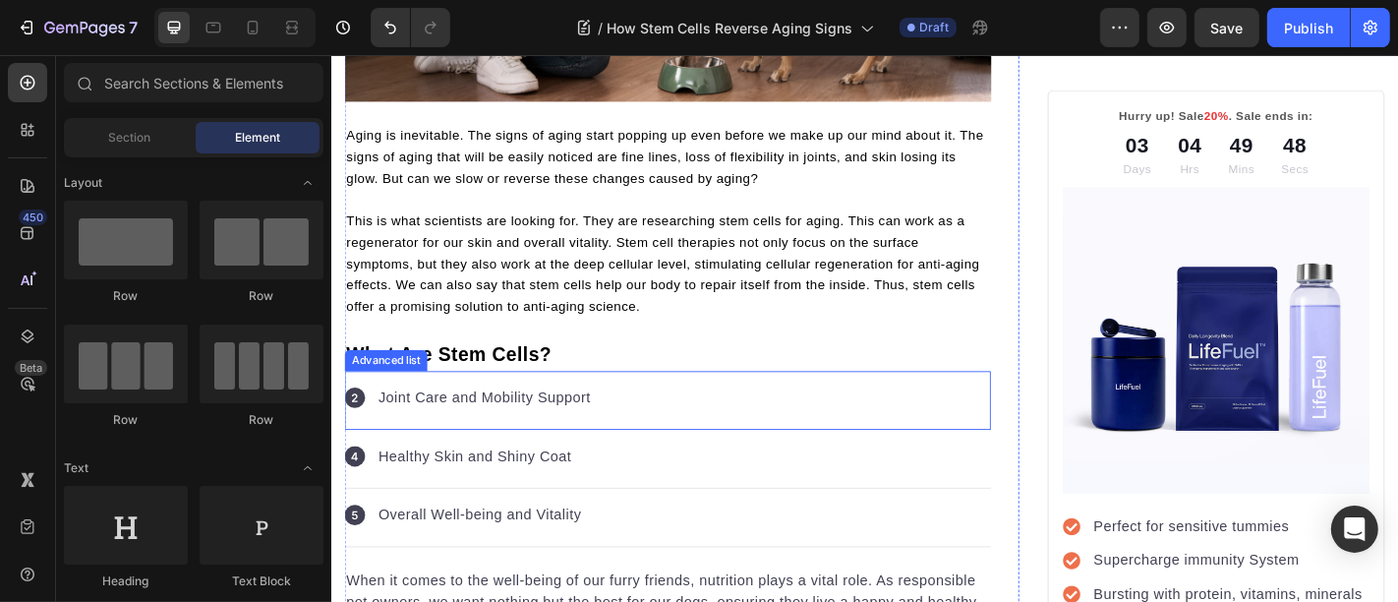
click at [686, 469] on div "Icon Joint Care and Mobility Support Text block" at bounding box center [702, 436] width 715 height 65
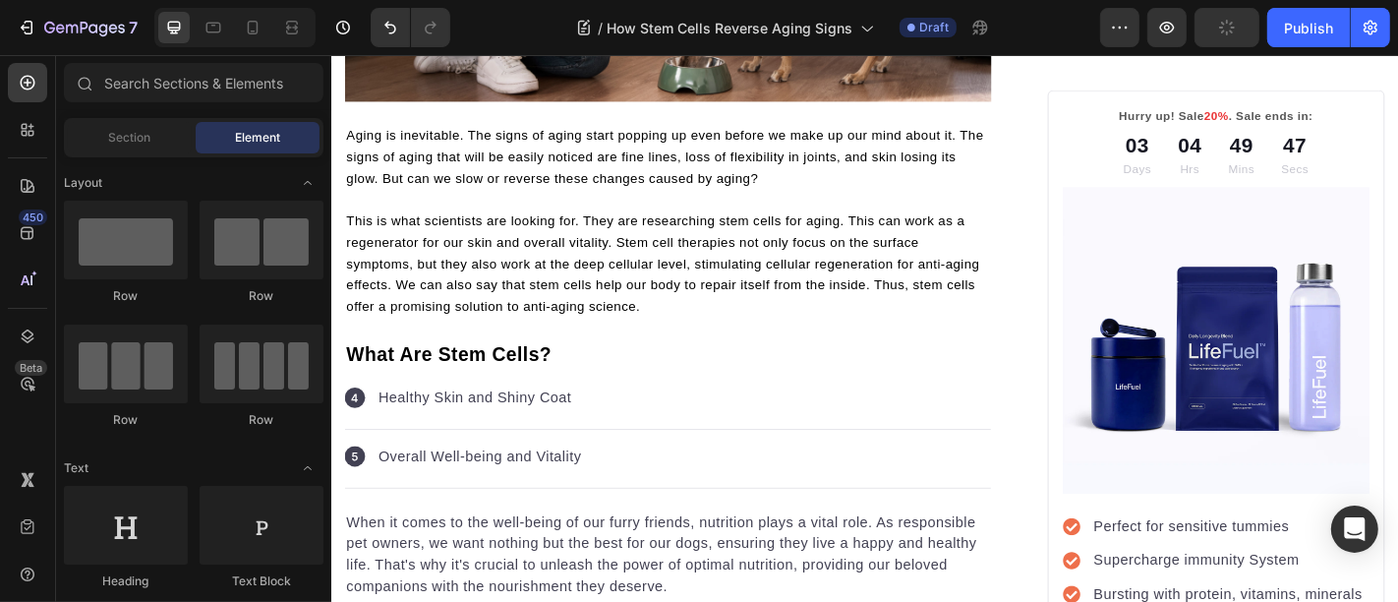
click at [686, 469] on div "Icon Healthy Skin and Shiny Coat Text block" at bounding box center [702, 436] width 715 height 65
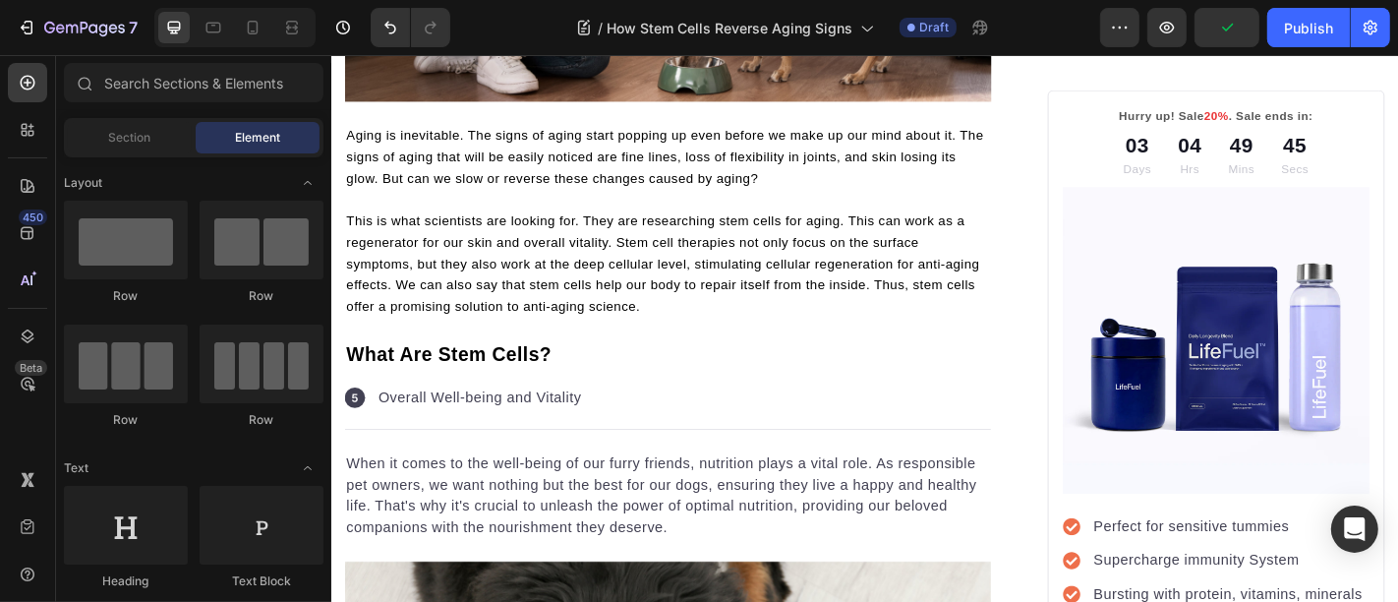
click at [686, 469] on div "Icon Overall Well-being and Vitality Text block" at bounding box center [702, 436] width 715 height 65
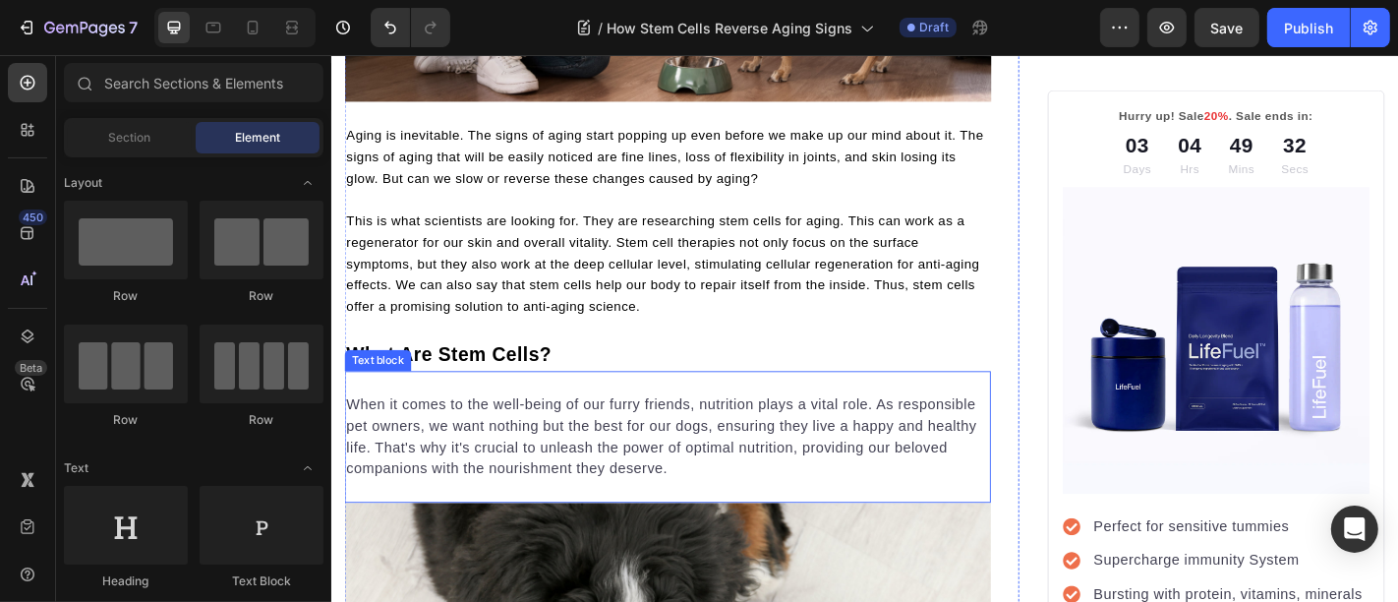
click at [483, 524] on p "When it comes to the well-being of our furry friends, nutrition plays a vital r…" at bounding box center [702, 477] width 711 height 94
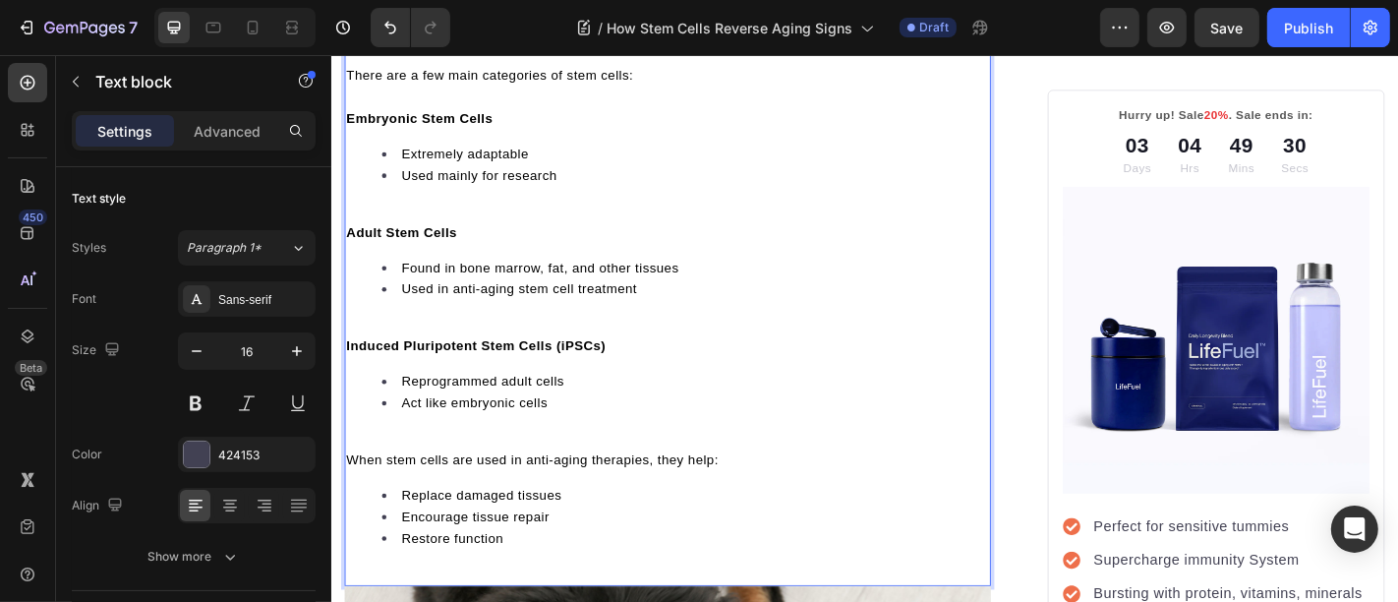
scroll to position [646, 0]
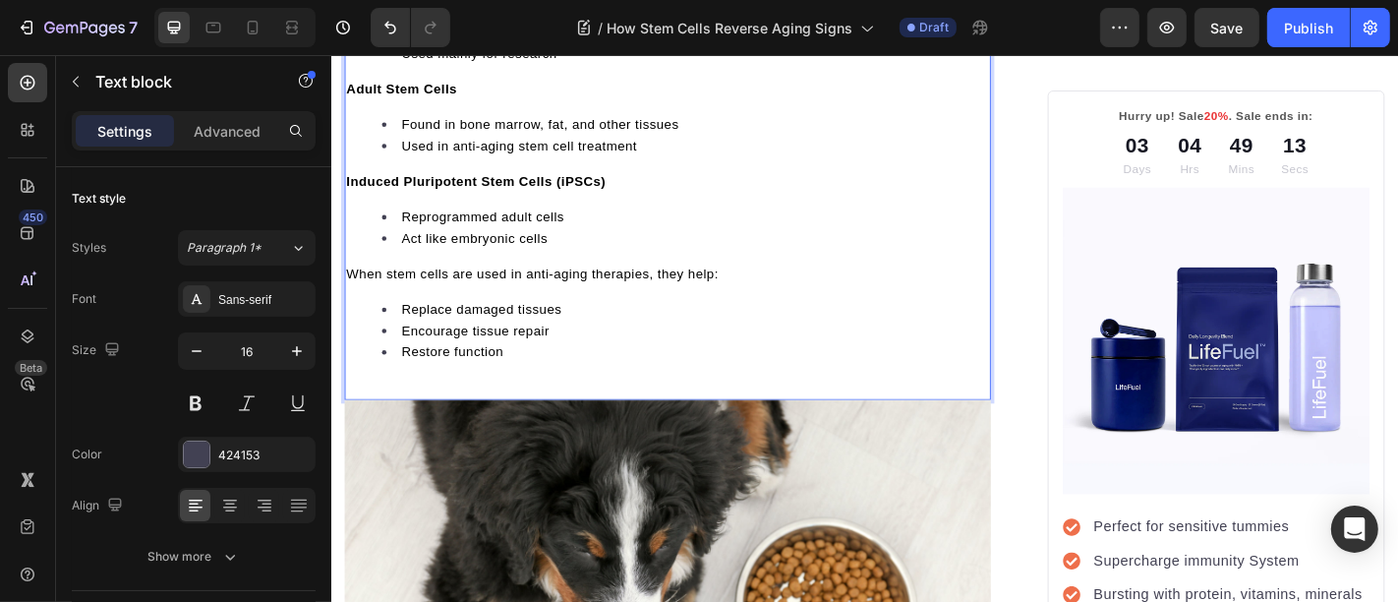
scroll to position [1249, 0]
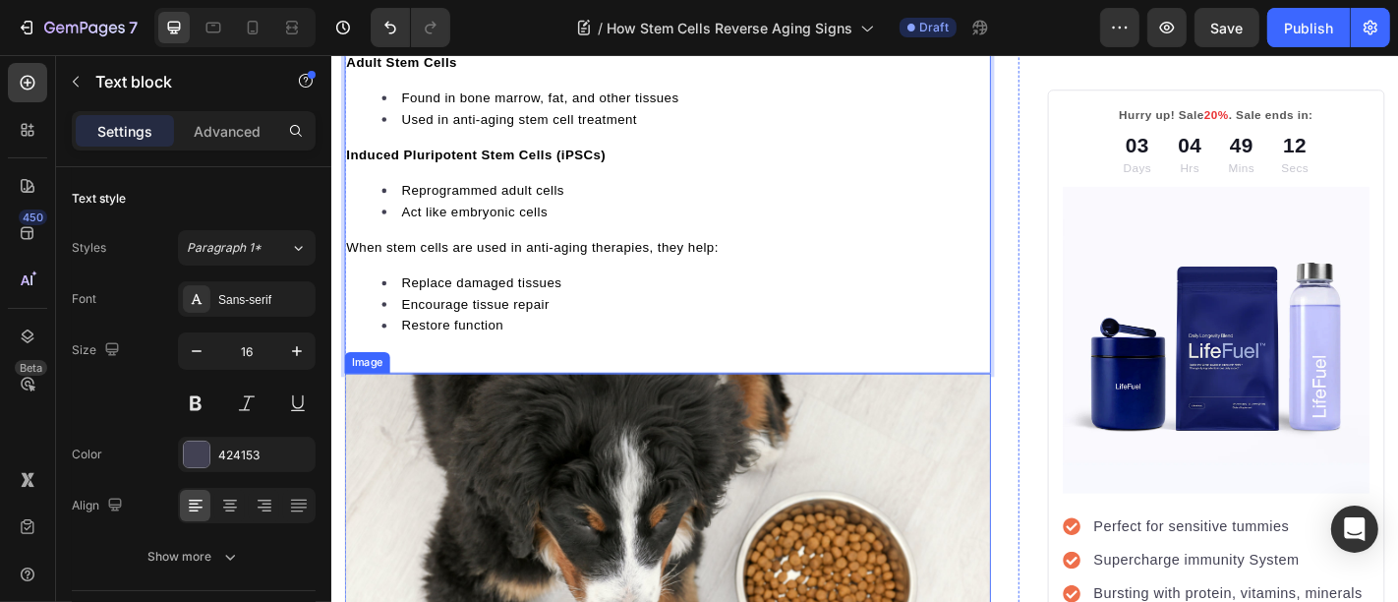
click at [560, 507] on img at bounding box center [702, 600] width 715 height 387
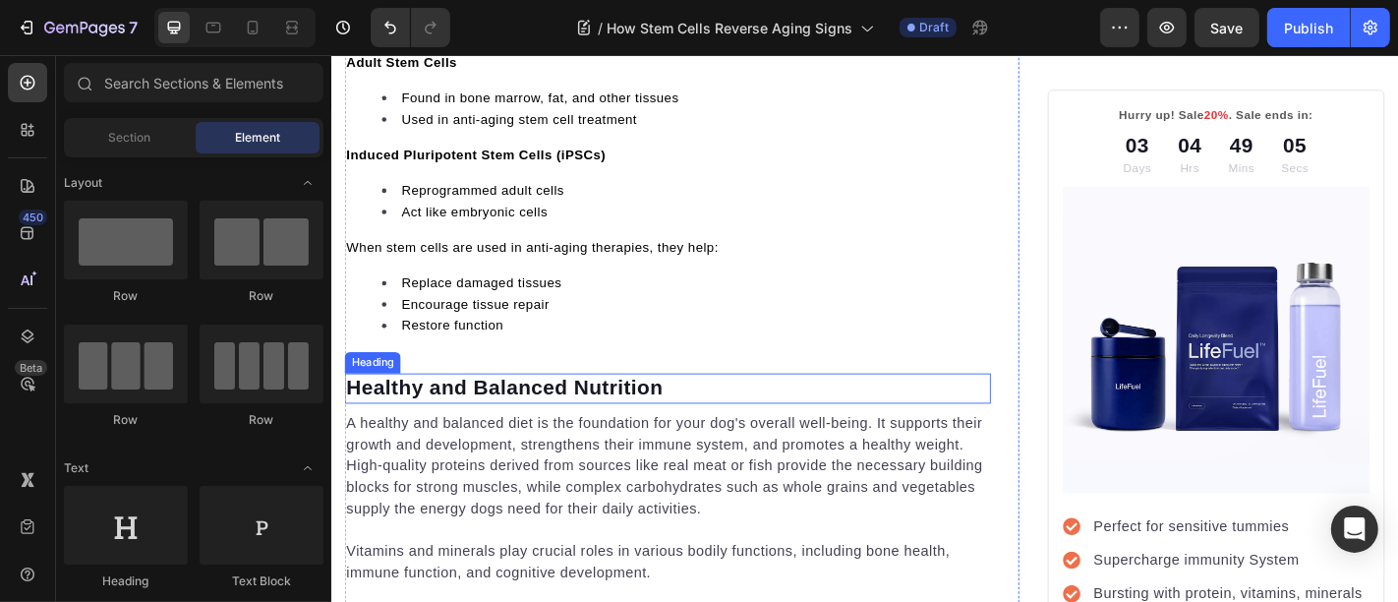
click at [477, 438] on p "Healthy and Balanced Nutrition" at bounding box center [702, 423] width 711 height 29
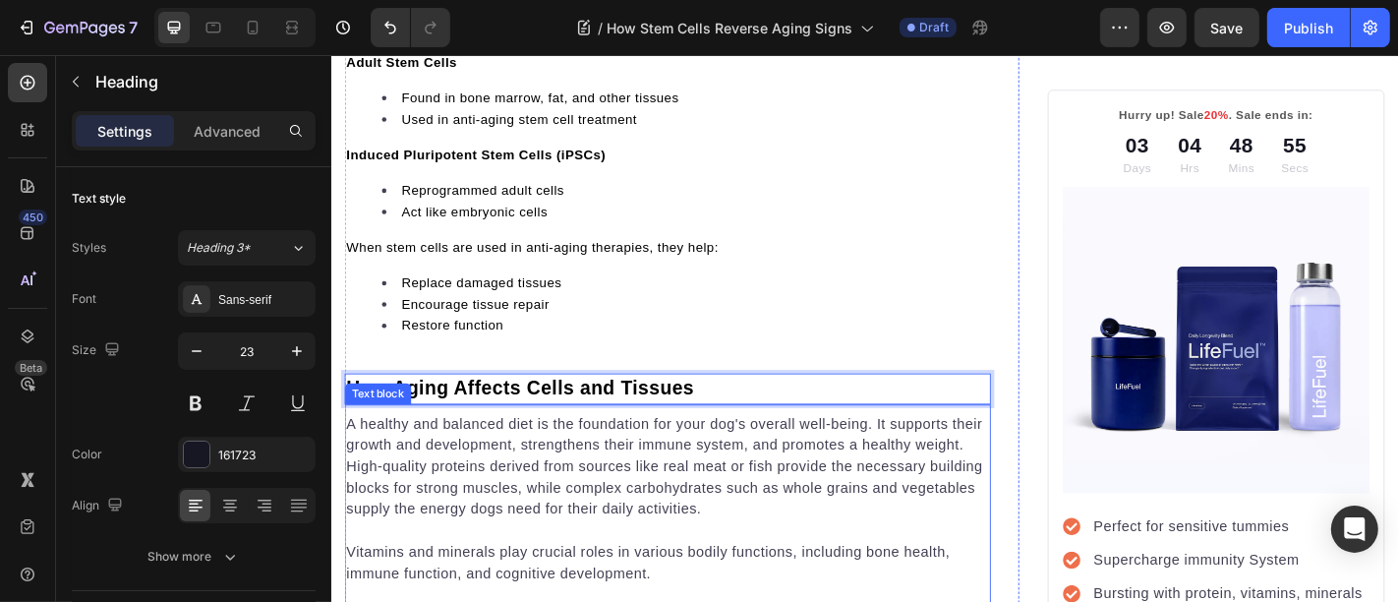
click at [479, 554] on p "A healthy and balanced diet is the foundation for your dog's overall well-being…" at bounding box center [702, 510] width 711 height 118
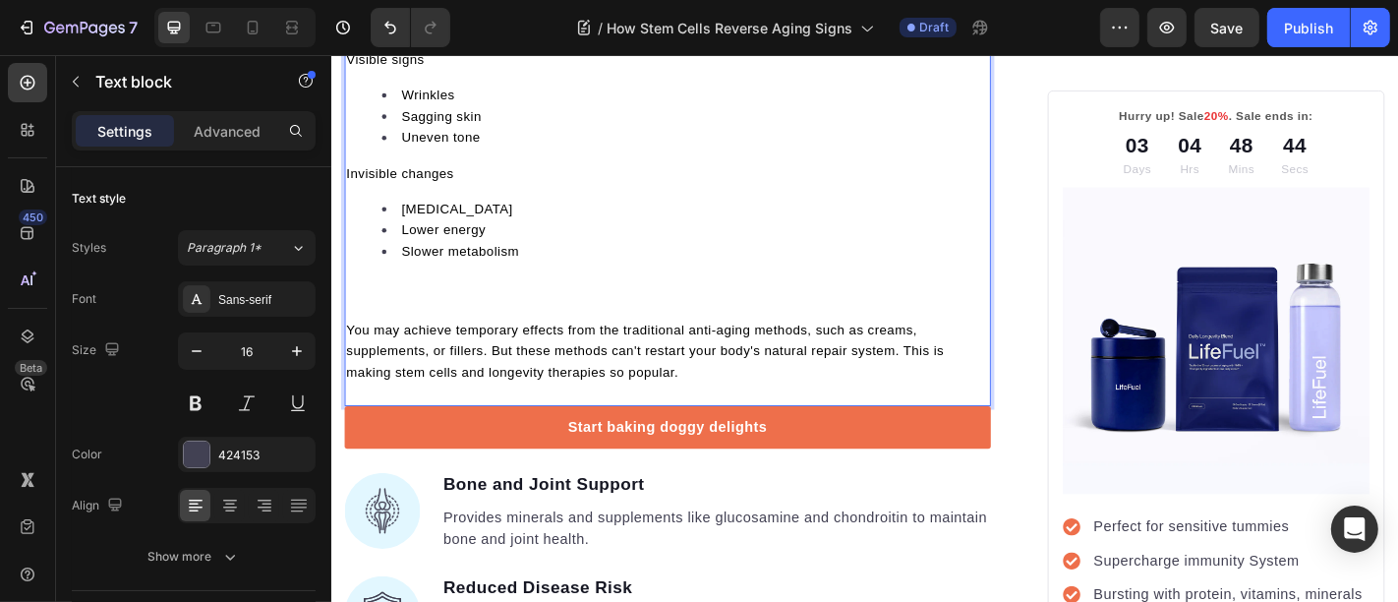
scroll to position [1998, 0]
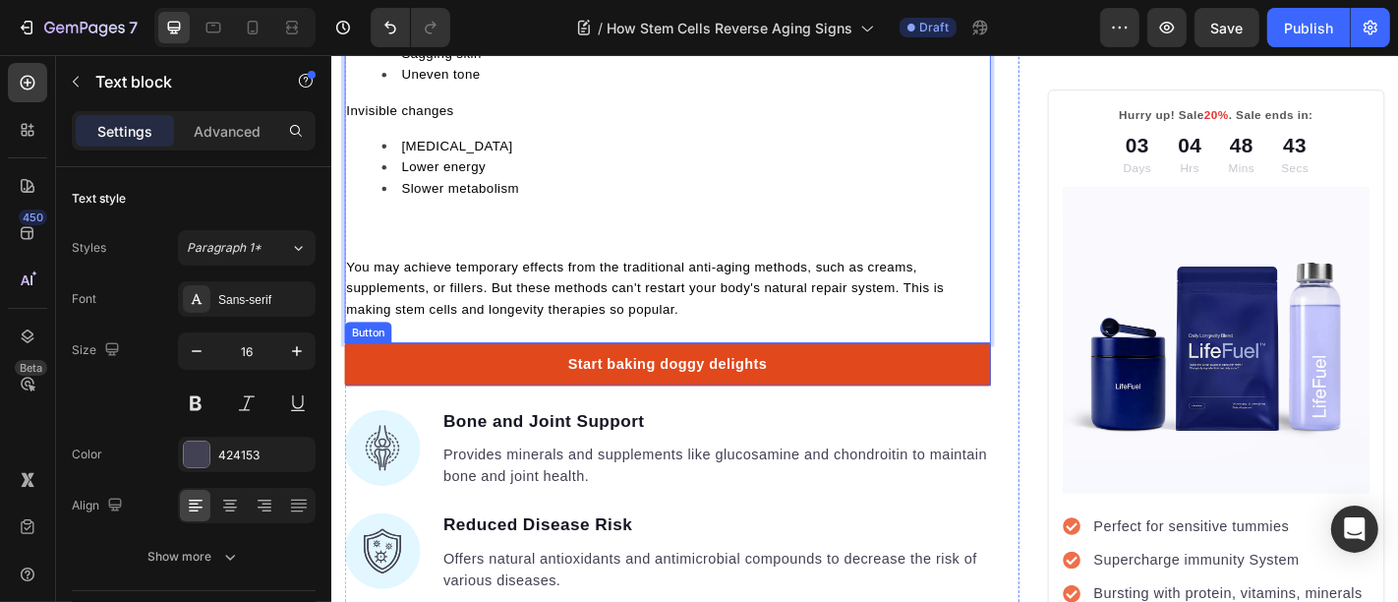
click at [455, 420] on link "Start baking doggy delights" at bounding box center [702, 396] width 715 height 47
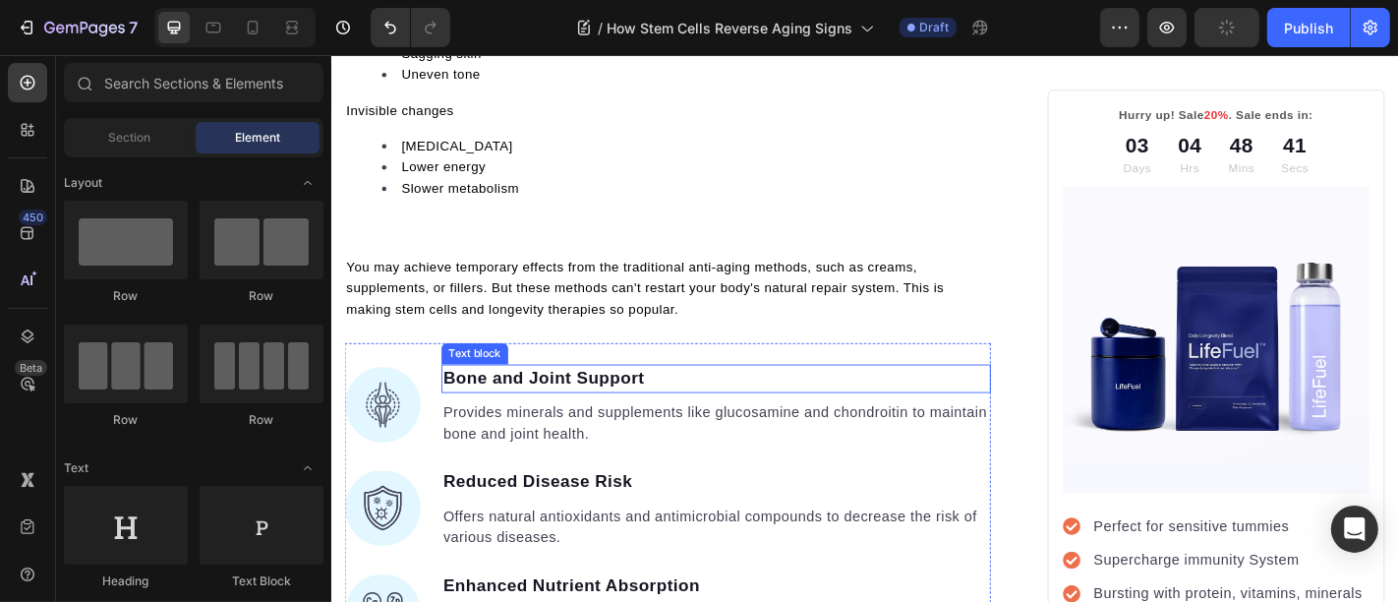
click at [461, 427] on p "Bone and Joint Support" at bounding box center [756, 412] width 604 height 29
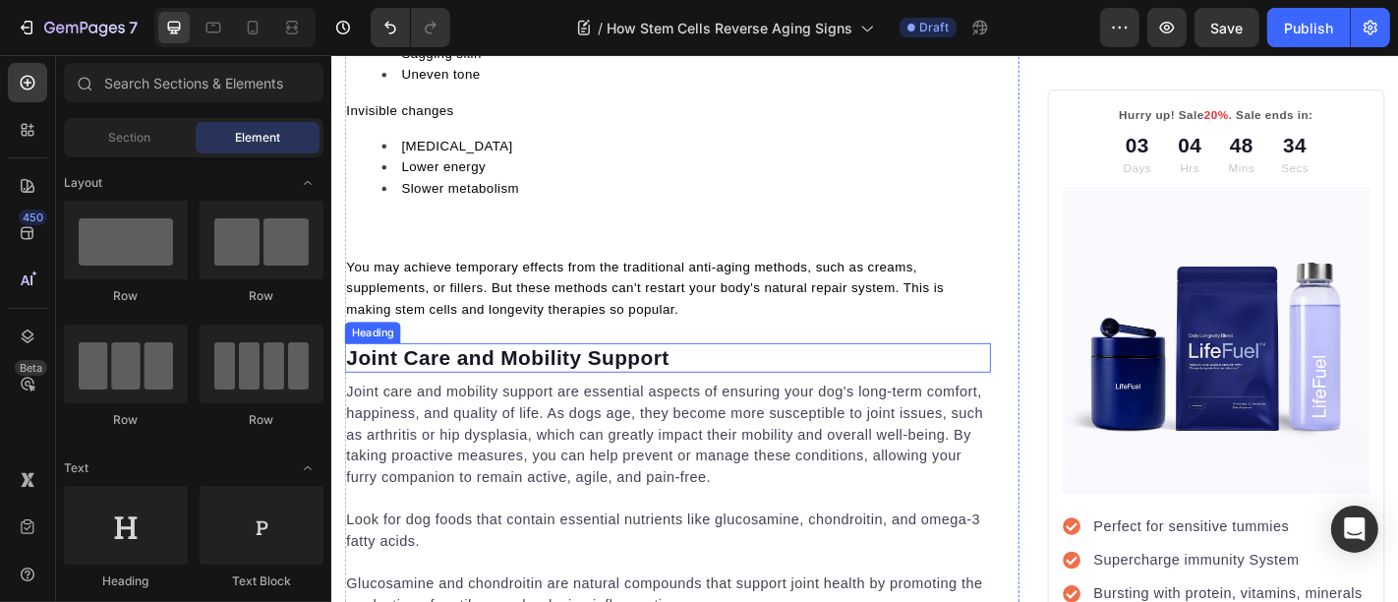
click at [482, 404] on p "Joint Care and Mobility Support" at bounding box center [702, 389] width 711 height 29
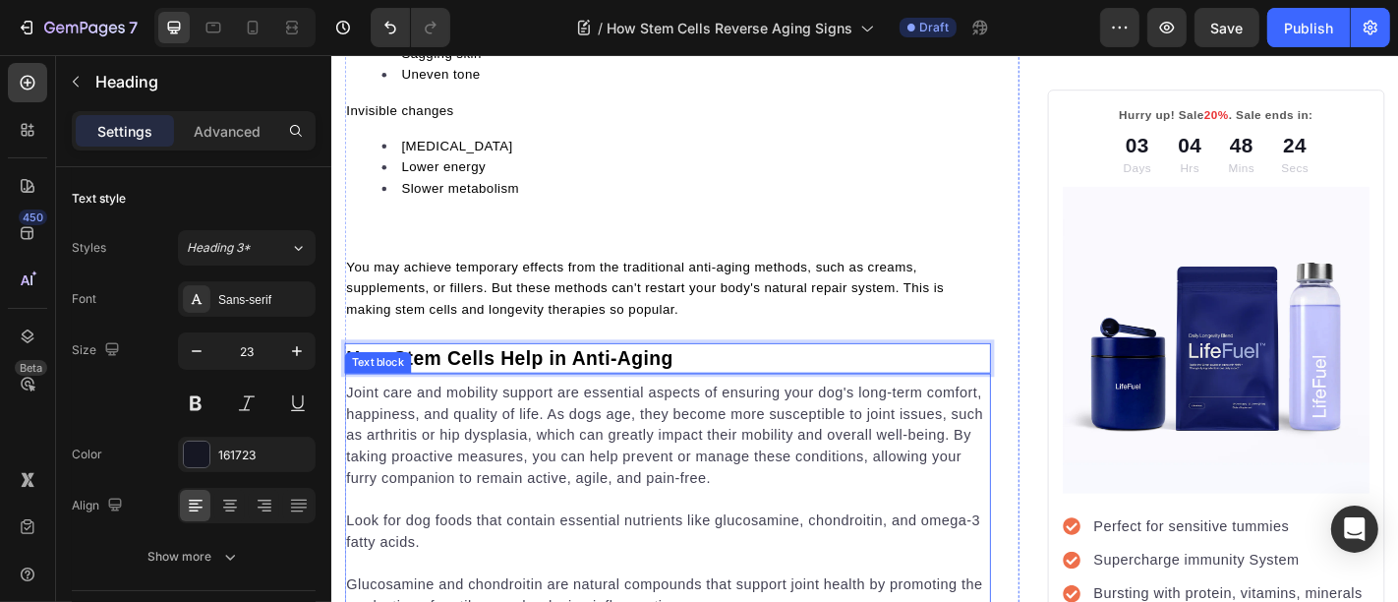
click at [579, 484] on p "Joint care and mobility support are essential aspects of ensuring your dog's lo…" at bounding box center [702, 475] width 711 height 118
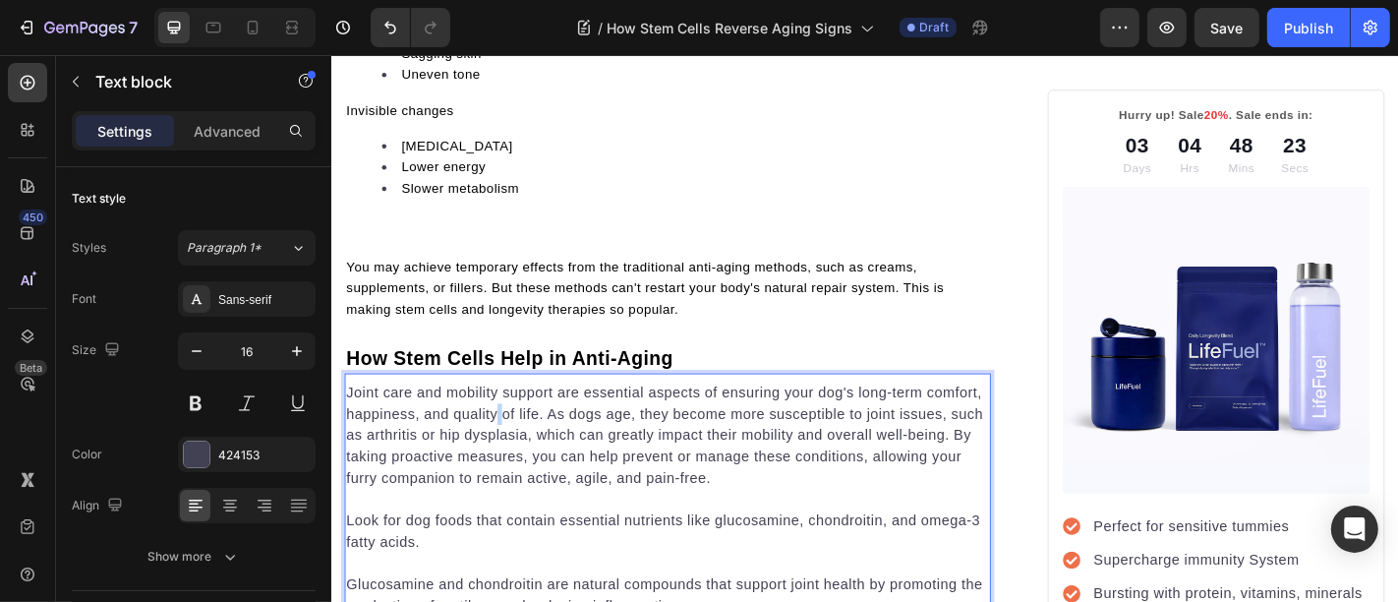
click at [563, 530] on p "Joint care and mobility support are essential aspects of ensuring your dog's lo…" at bounding box center [702, 475] width 711 height 118
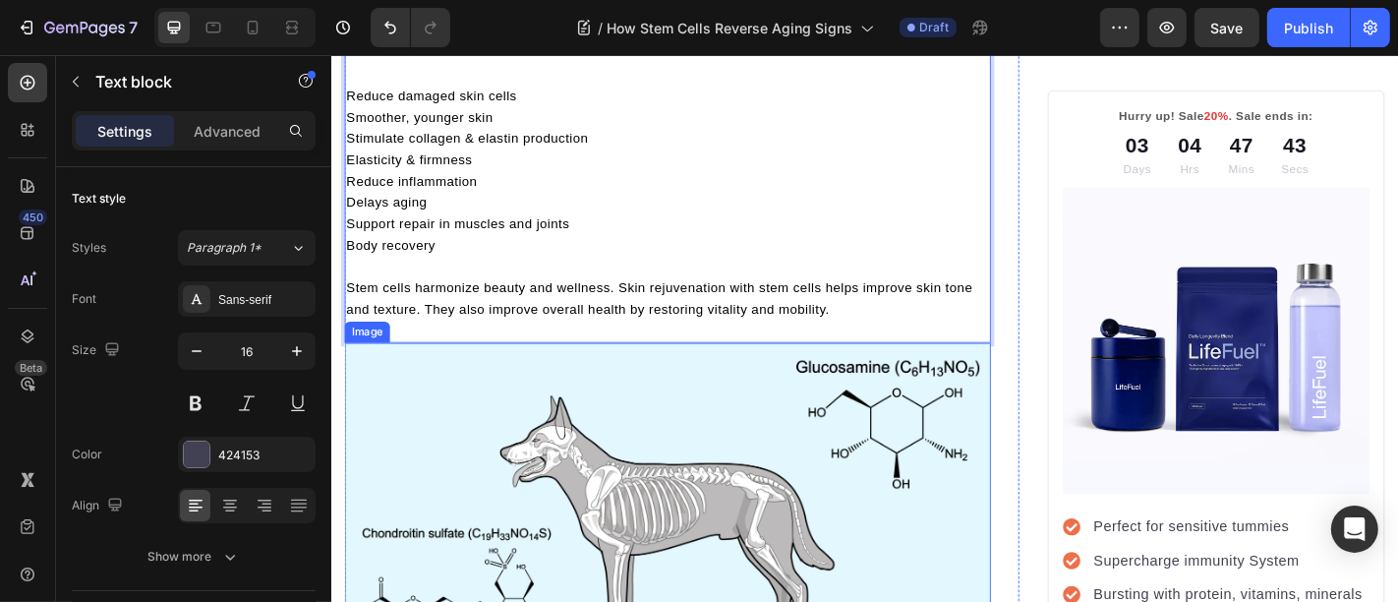
scroll to position [2675, 0]
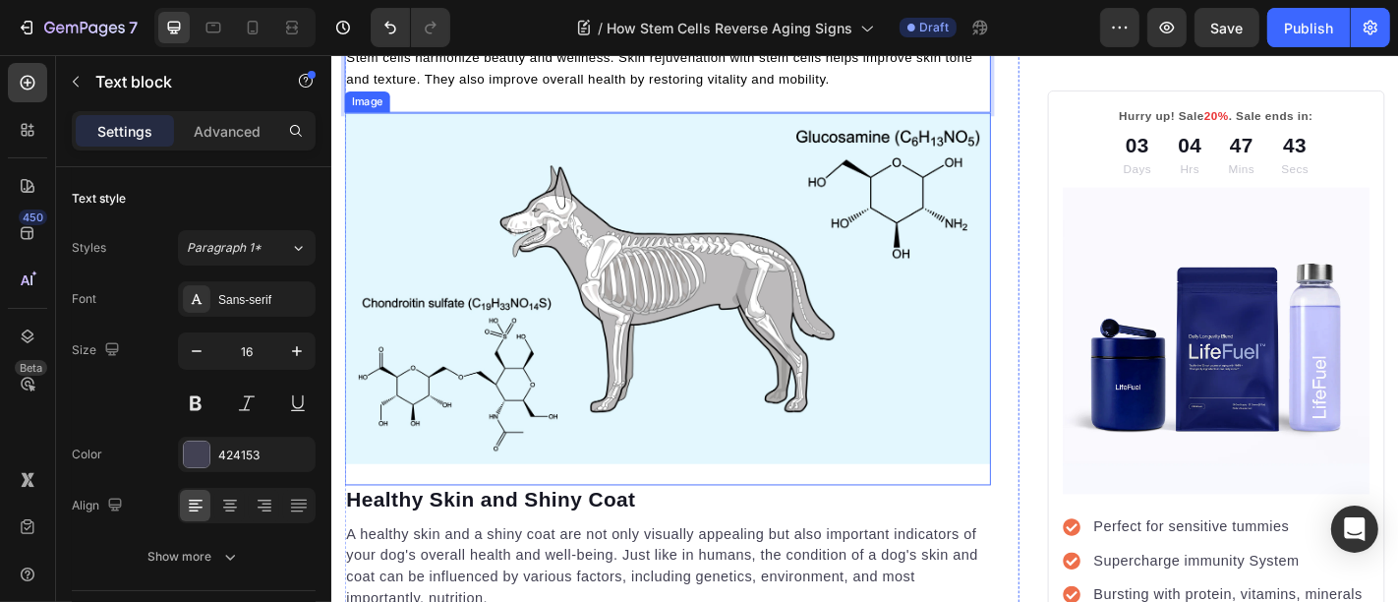
click at [479, 217] on img at bounding box center [702, 311] width 715 height 387
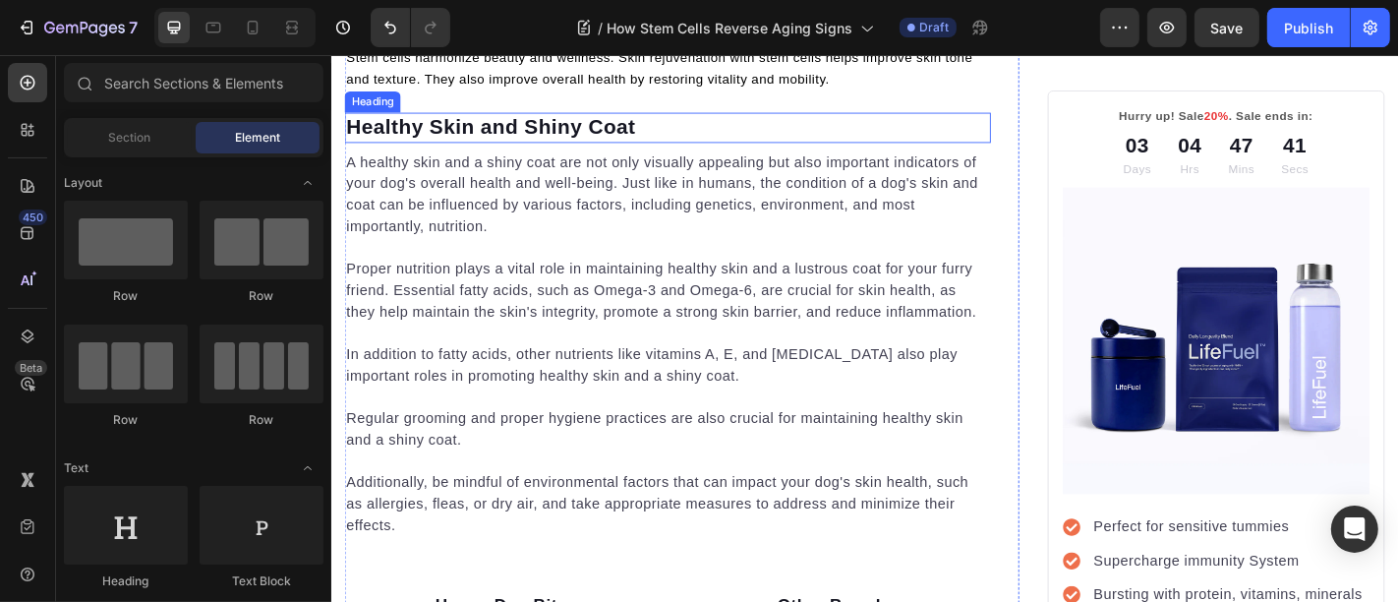
click at [519, 149] on p "Healthy Skin and Shiny Coat" at bounding box center [702, 134] width 711 height 29
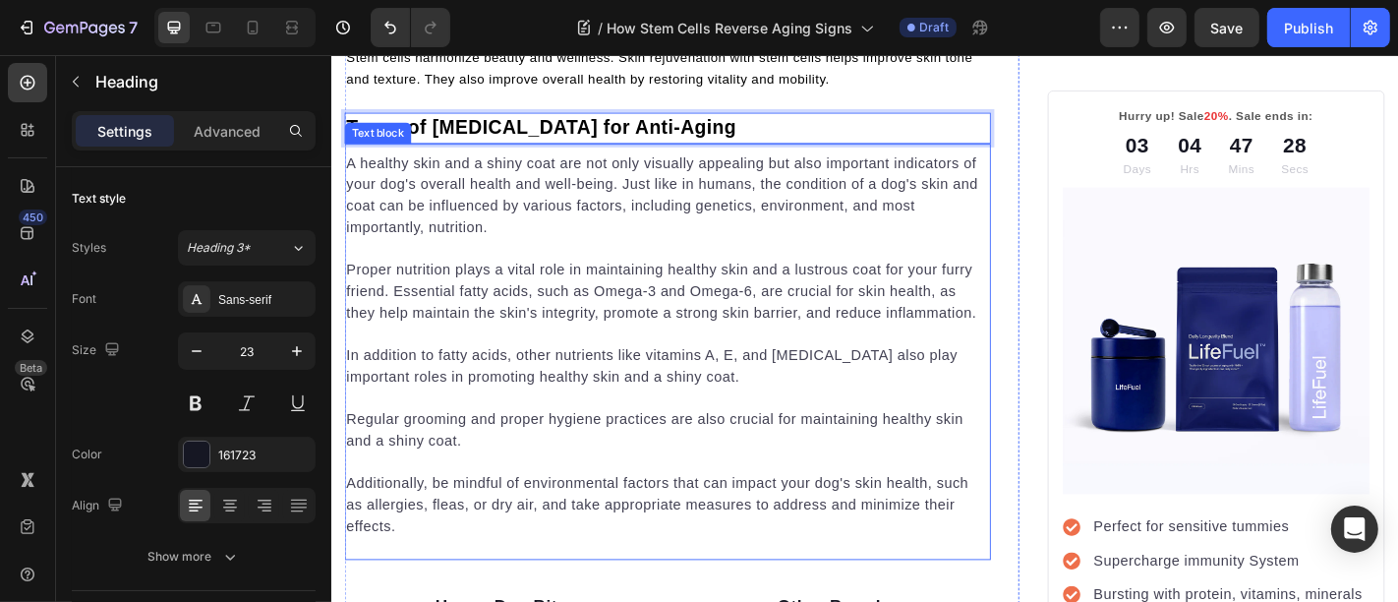
click at [490, 422] on p "In addition to fatty acids, other nutrients like vitamins A, E, and Biotin also…" at bounding box center [702, 398] width 711 height 47
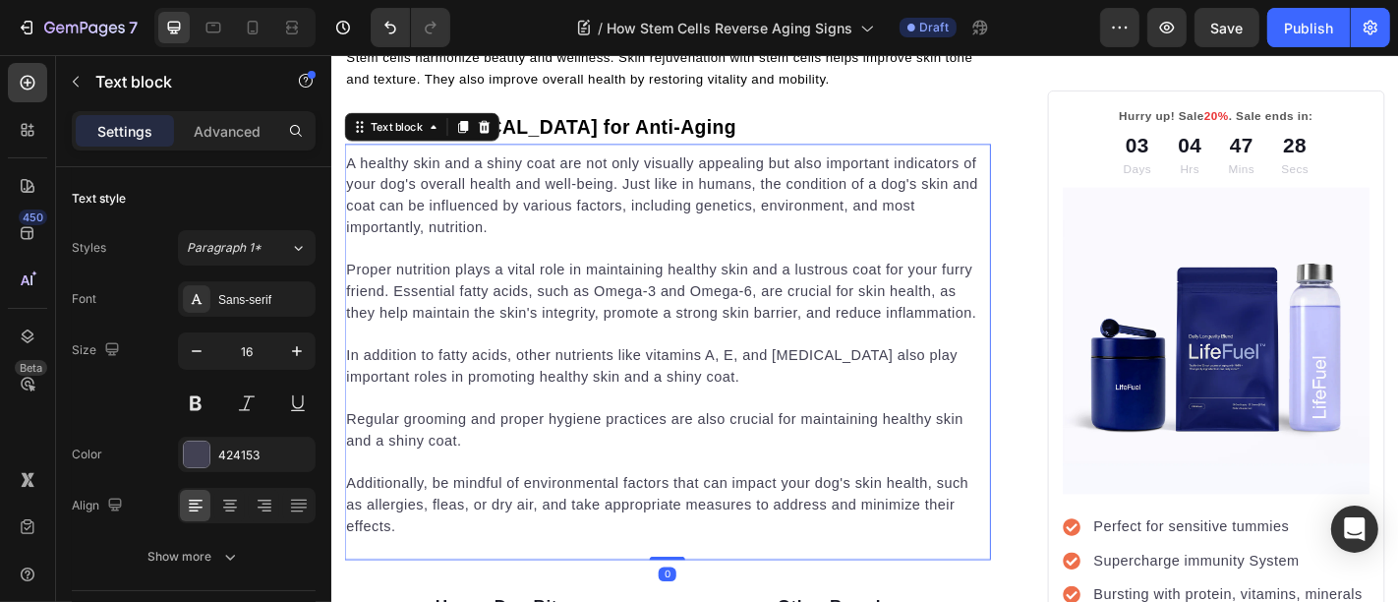
click at [490, 422] on p "In addition to fatty acids, other nutrients like vitamins A, E, and Biotin also…" at bounding box center [702, 398] width 711 height 47
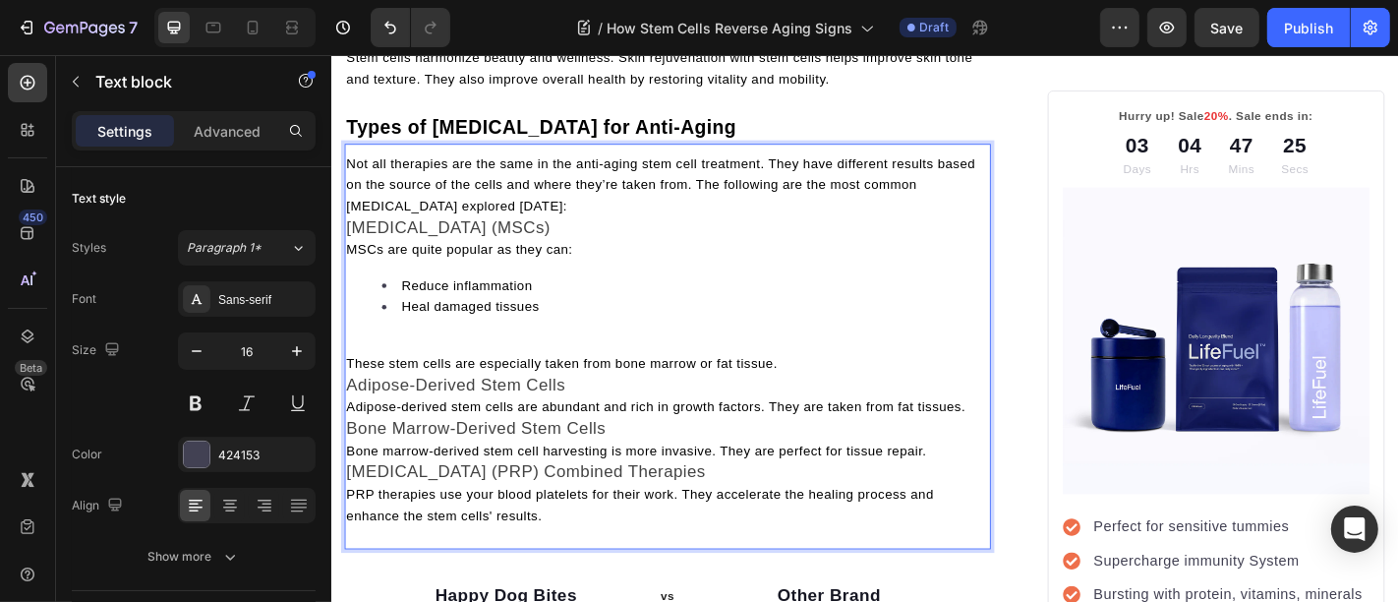
click at [561, 233] on p "Not all therapies are the same in the anti-aging stem cell treatment. They have…" at bounding box center [702, 197] width 711 height 71
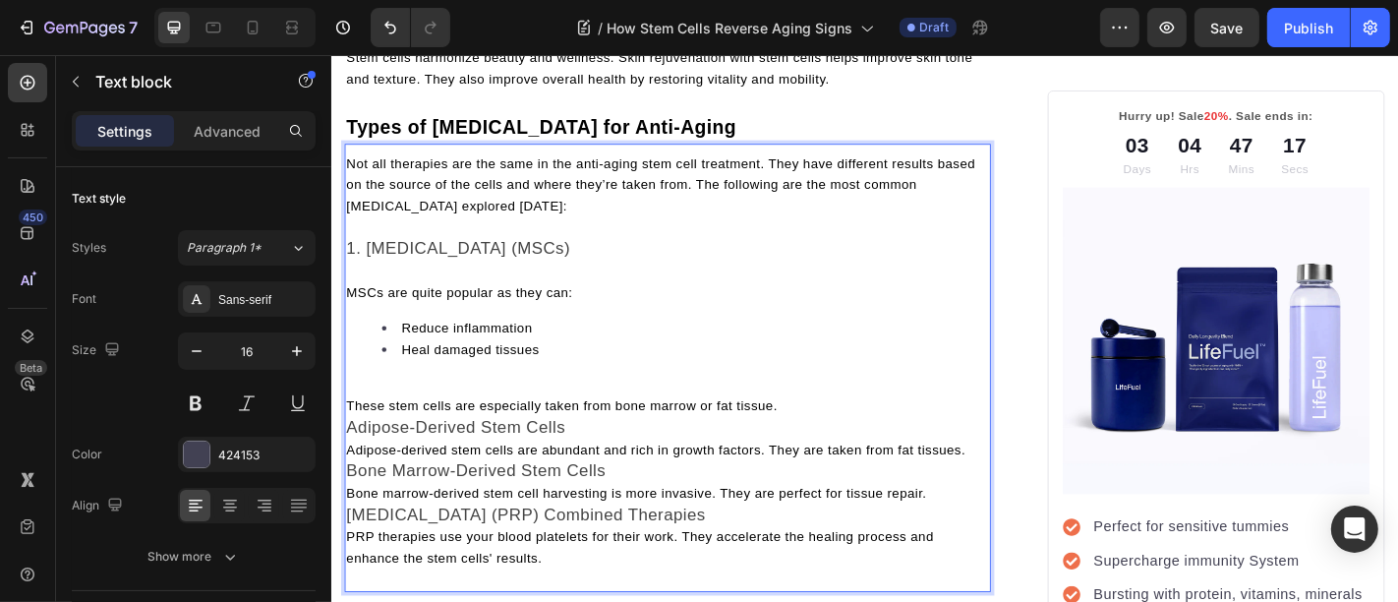
click at [735, 431] on p "Rich Text Editor. Editing area: main" at bounding box center [702, 419] width 711 height 24
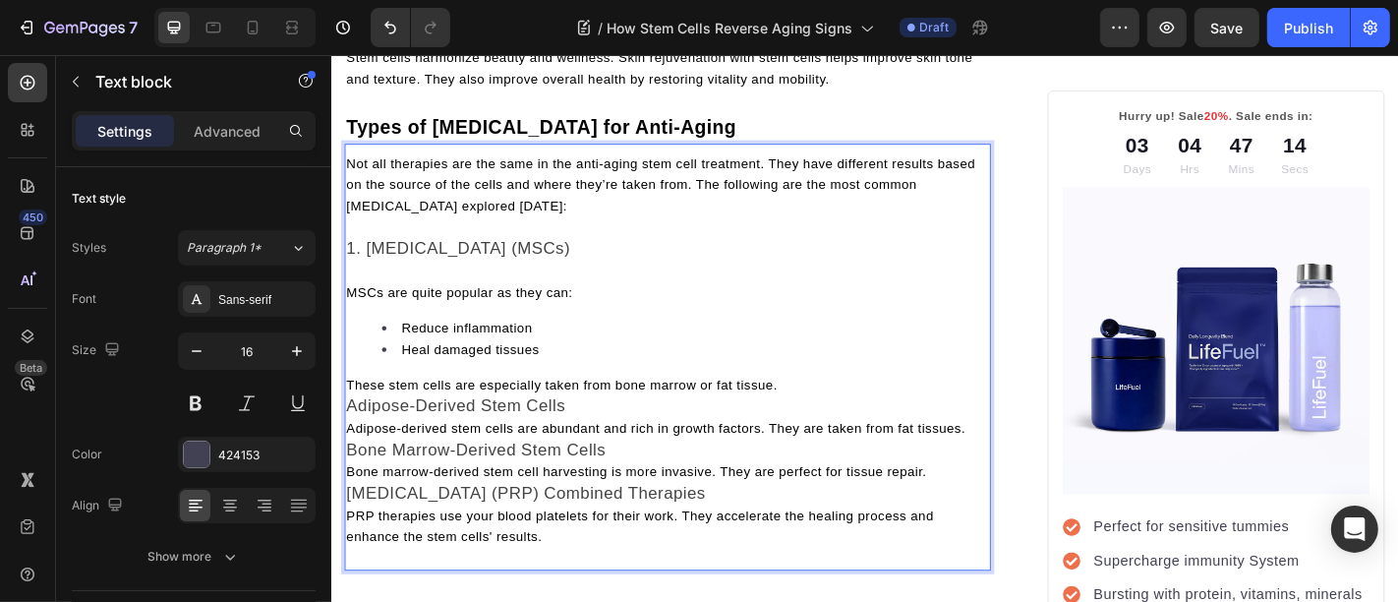
click at [839, 431] on p "These stem cells are especially taken from bone marrow or fat tissue." at bounding box center [702, 419] width 711 height 24
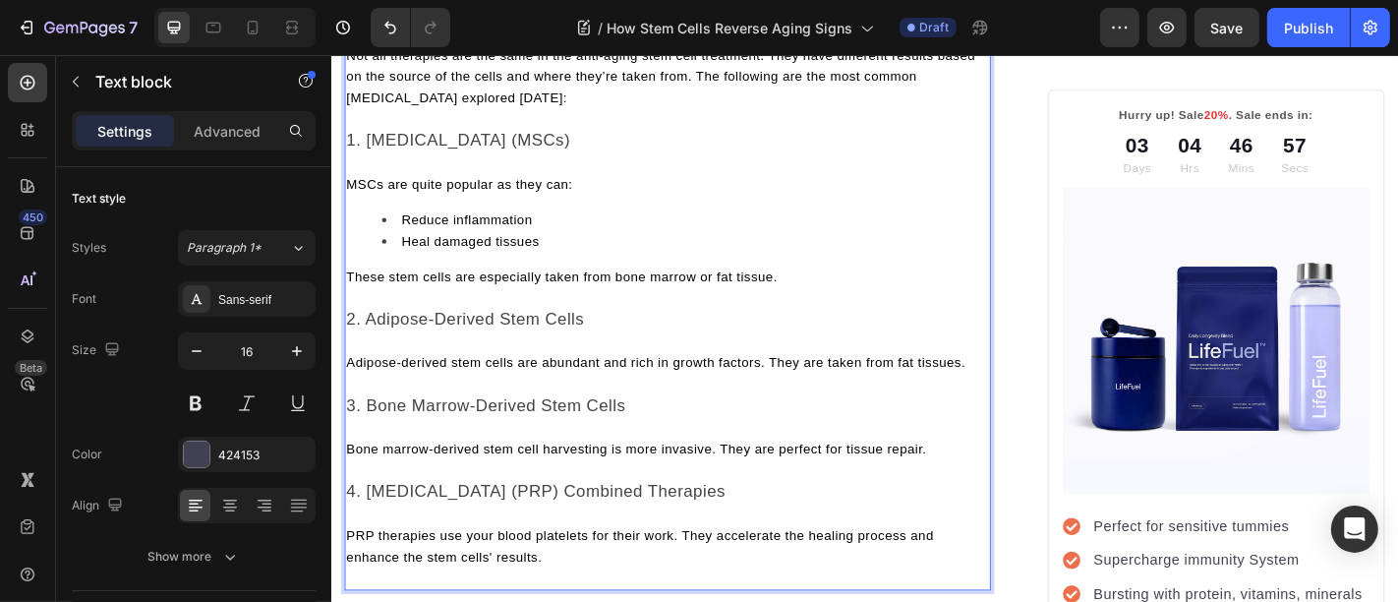
scroll to position [3050, 0]
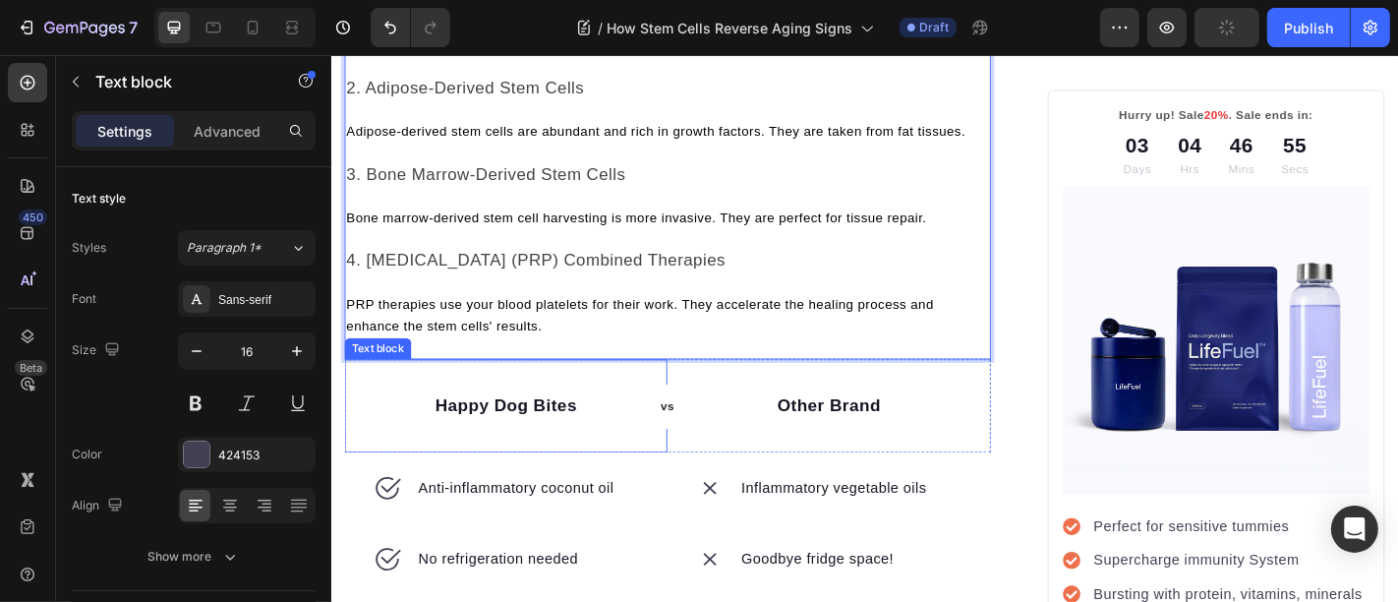
click at [410, 495] on div "Happy Dog Bites Text block" at bounding box center [523, 442] width 357 height 103
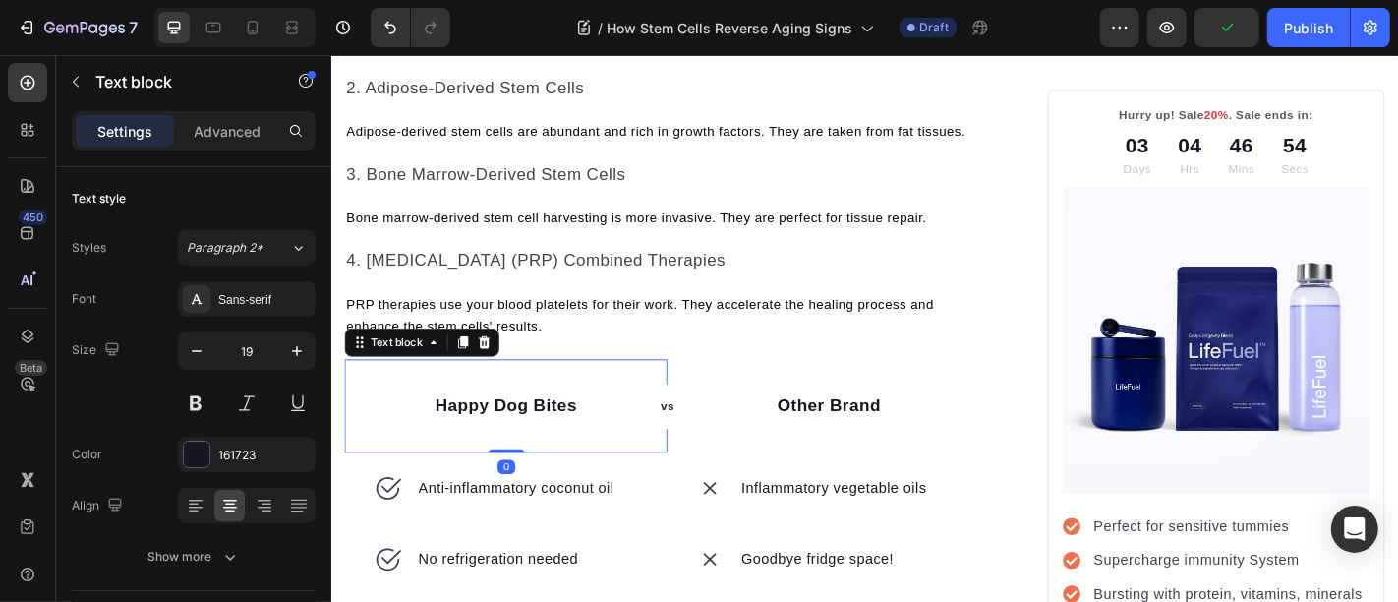
click at [410, 495] on div "vs Text block Row Happy Dog Bites Text block 0" at bounding box center [523, 442] width 357 height 103
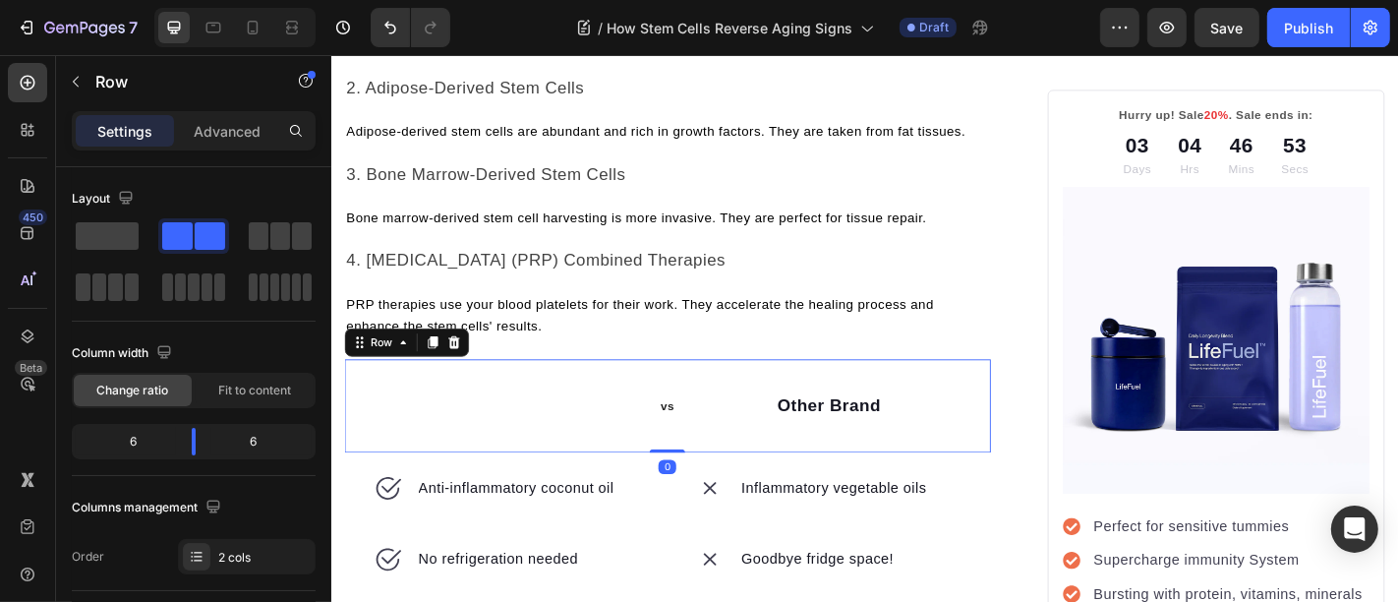
click at [395, 481] on div "vs Text block Row" at bounding box center [523, 442] width 357 height 103
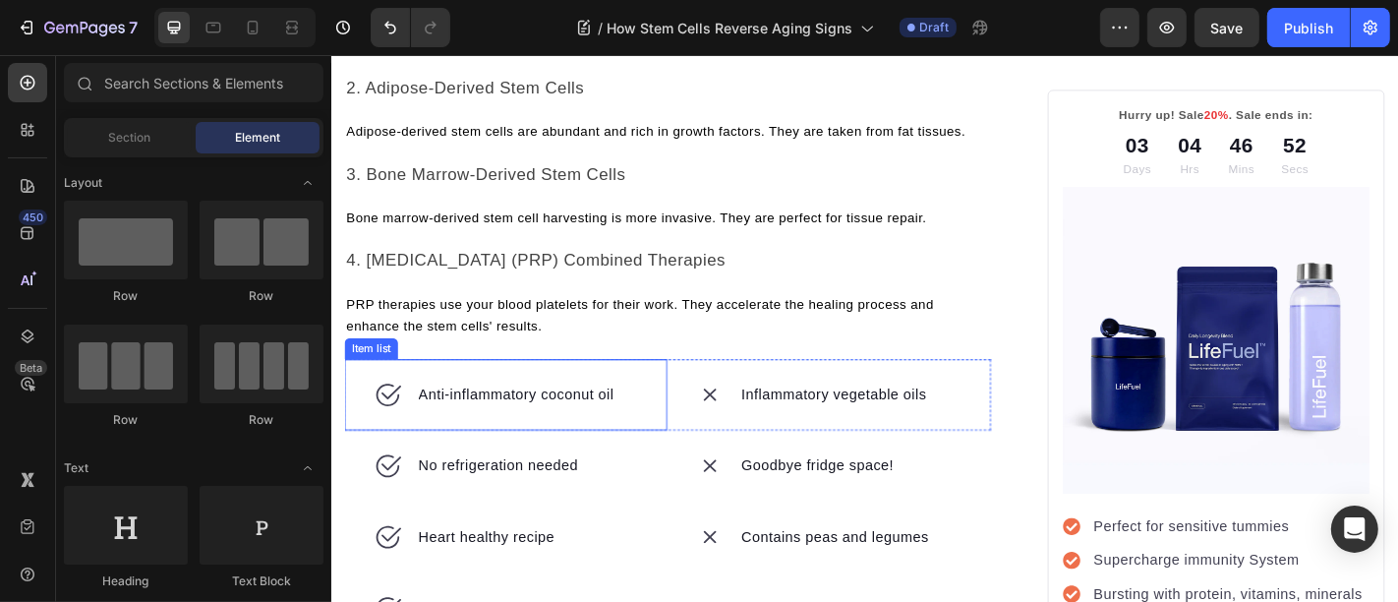
click at [368, 455] on div "Anti-inflammatory coconut oil" at bounding box center [523, 430] width 357 height 79
click at [368, 470] on div "No refrigeration needed" at bounding box center [523, 509] width 357 height 79
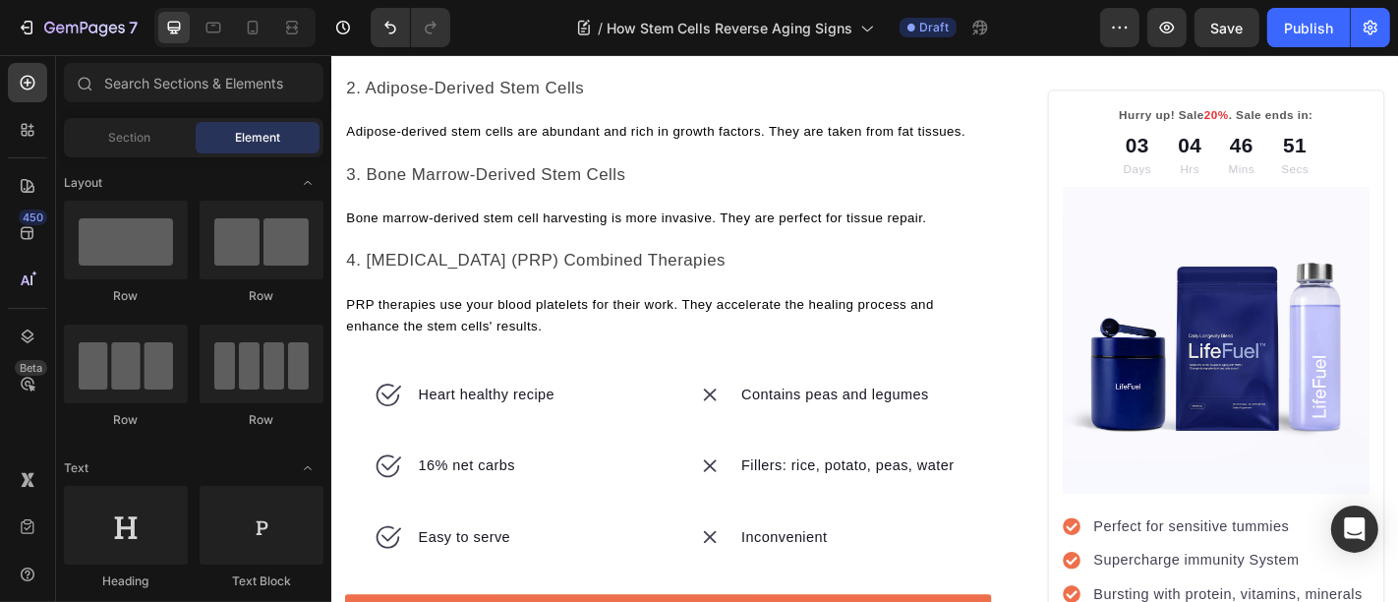
click at [368, 455] on div "Heart healthy recipe" at bounding box center [523, 430] width 357 height 79
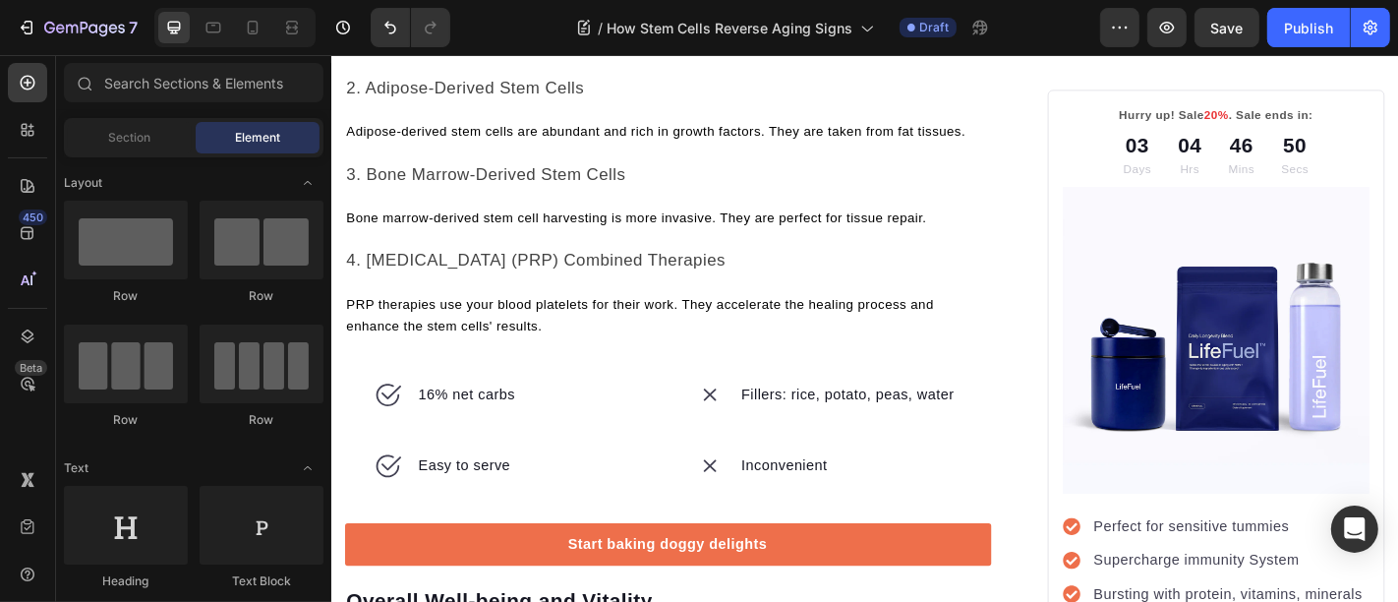
click at [368, 455] on div "16% net carbs" at bounding box center [523, 430] width 357 height 79
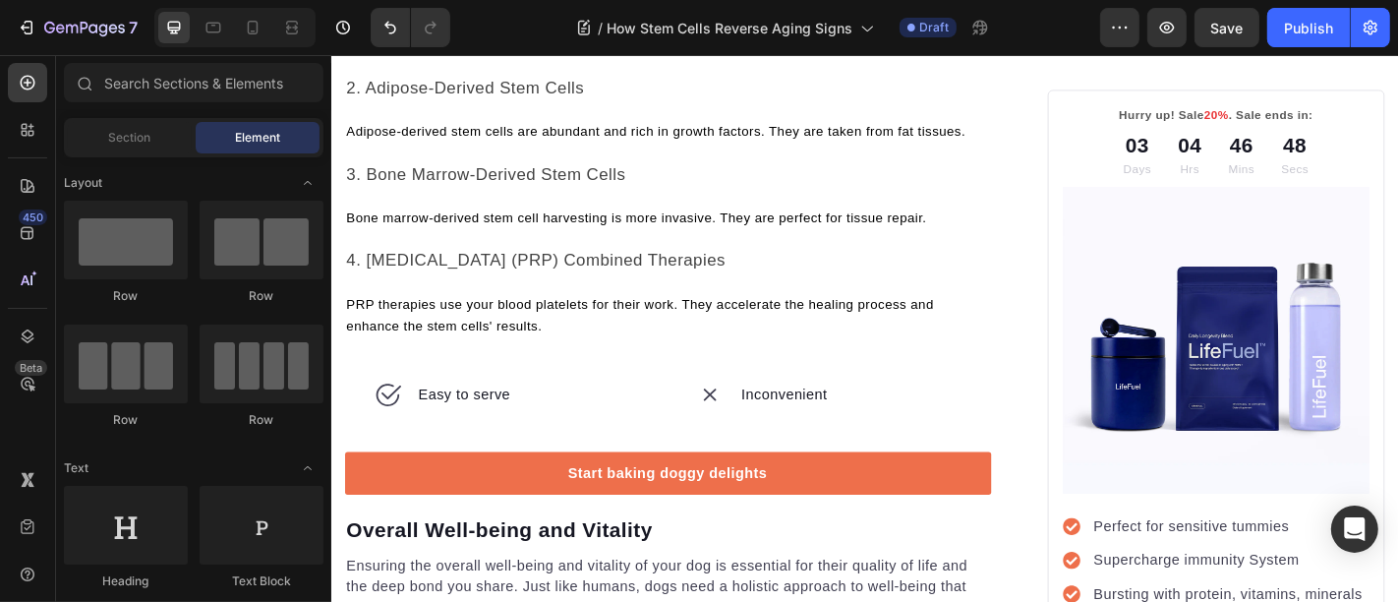
click at [368, 455] on div "Easy to serve" at bounding box center [523, 430] width 357 height 79
click at [368, 455] on div "Drop element here" at bounding box center [523, 430] width 357 height 79
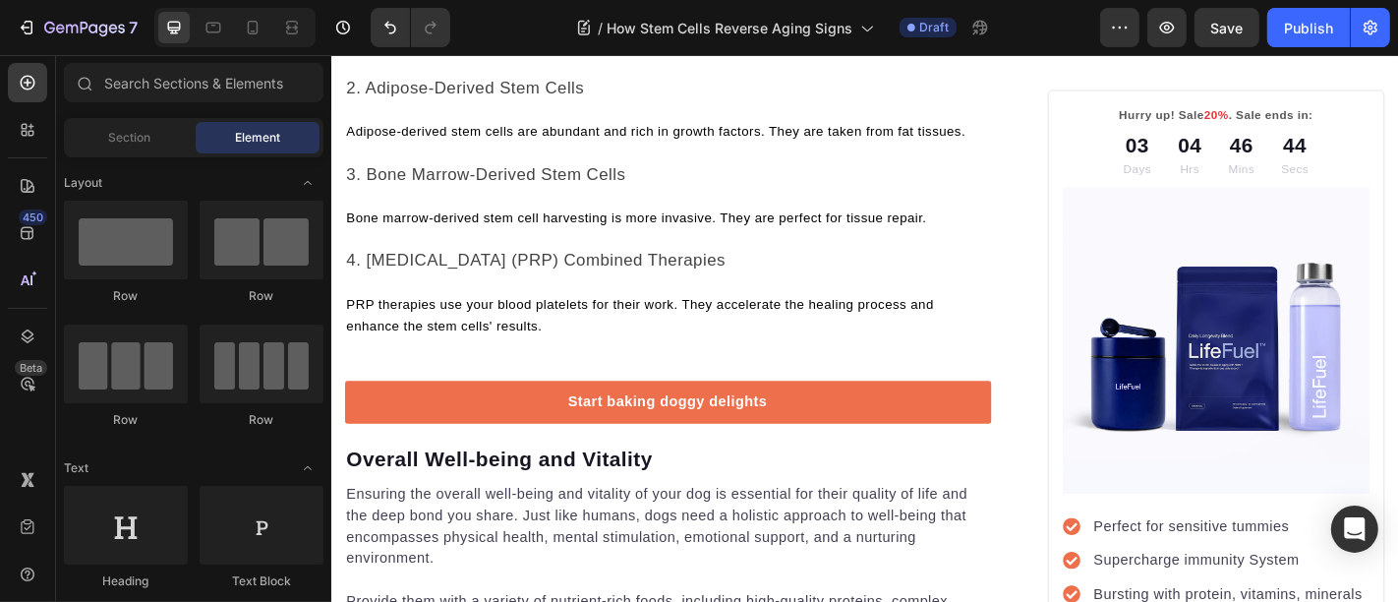
click at [368, 455] on div "Start baking doggy delights Button" at bounding box center [702, 438] width 715 height 94
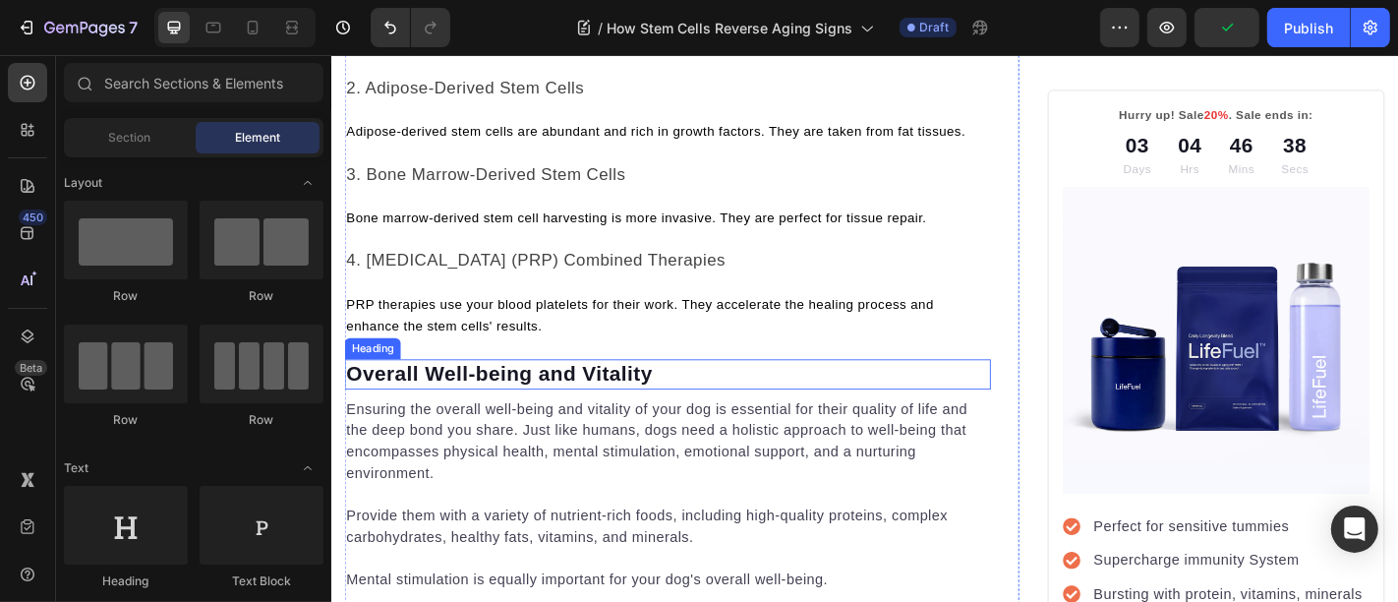
click at [484, 423] on p "Overall Well-being and Vitality" at bounding box center [702, 407] width 711 height 29
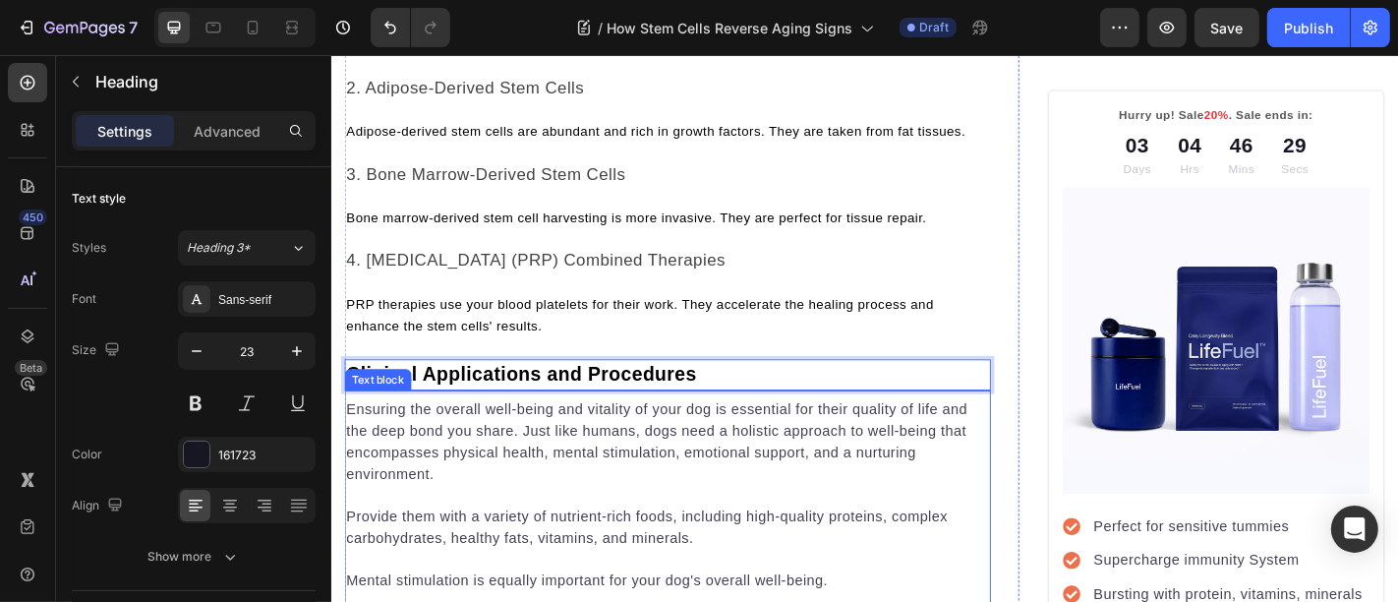
click at [479, 518] on p "Ensuring the overall well-being and vitality of your dog is essential for their…" at bounding box center [702, 483] width 711 height 94
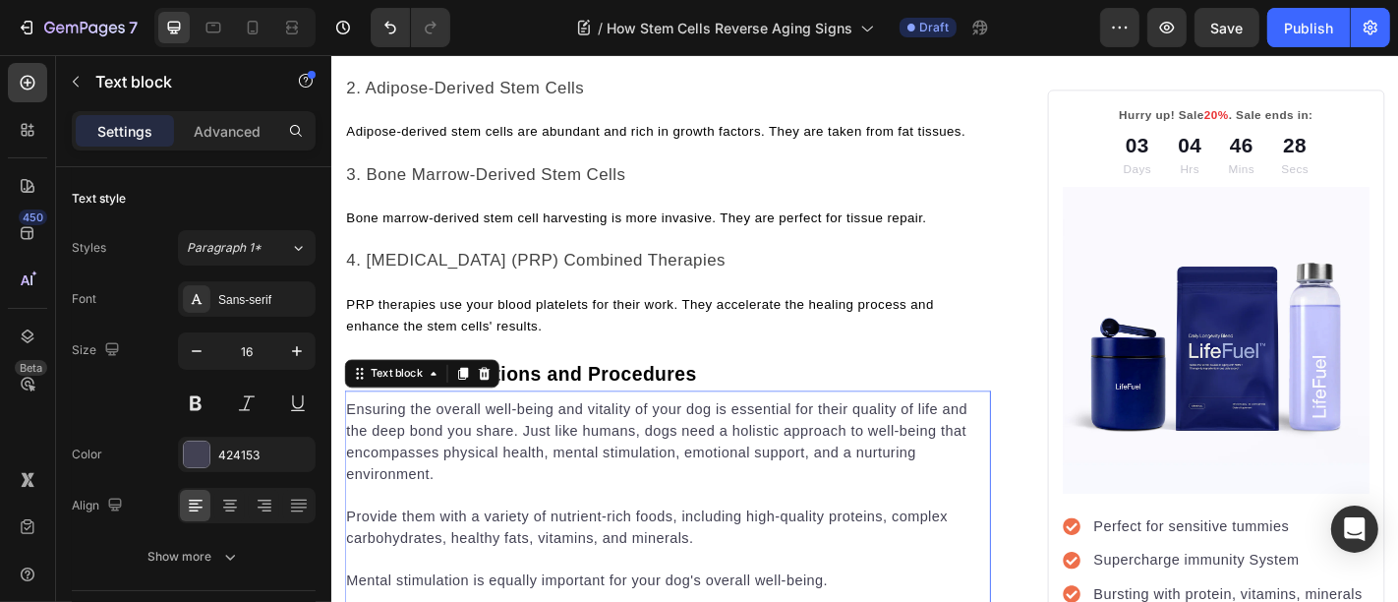
click at [497, 530] on p "Ensuring the overall well-being and vitality of your dog is essential for their…" at bounding box center [702, 483] width 711 height 94
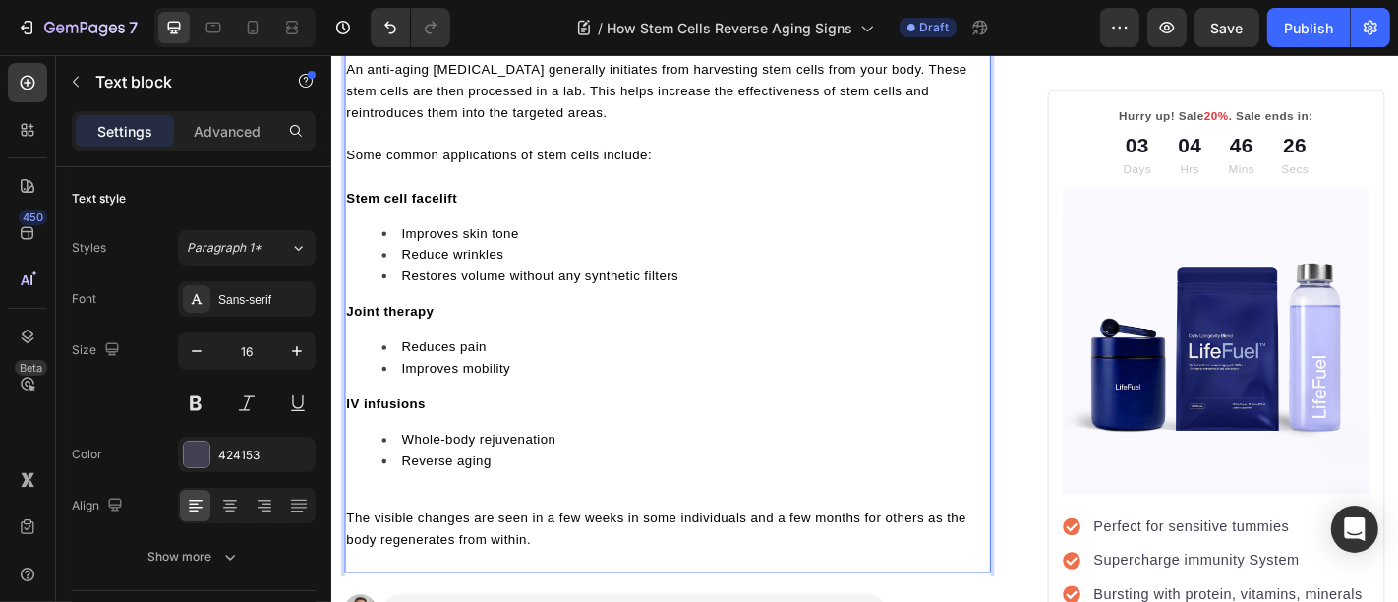
scroll to position [3681, 0]
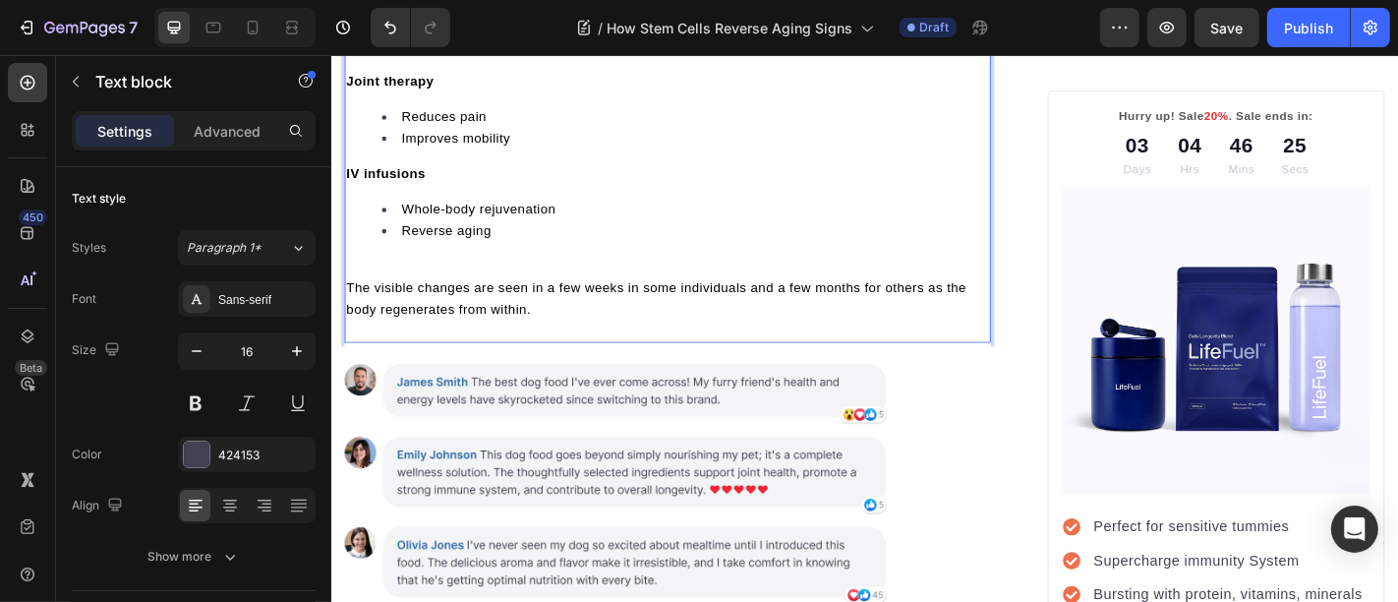
click at [495, 311] on div "An anti-aging stem cell therapy generally initiates from harvesting stem cells …" at bounding box center [702, 75] width 715 height 547
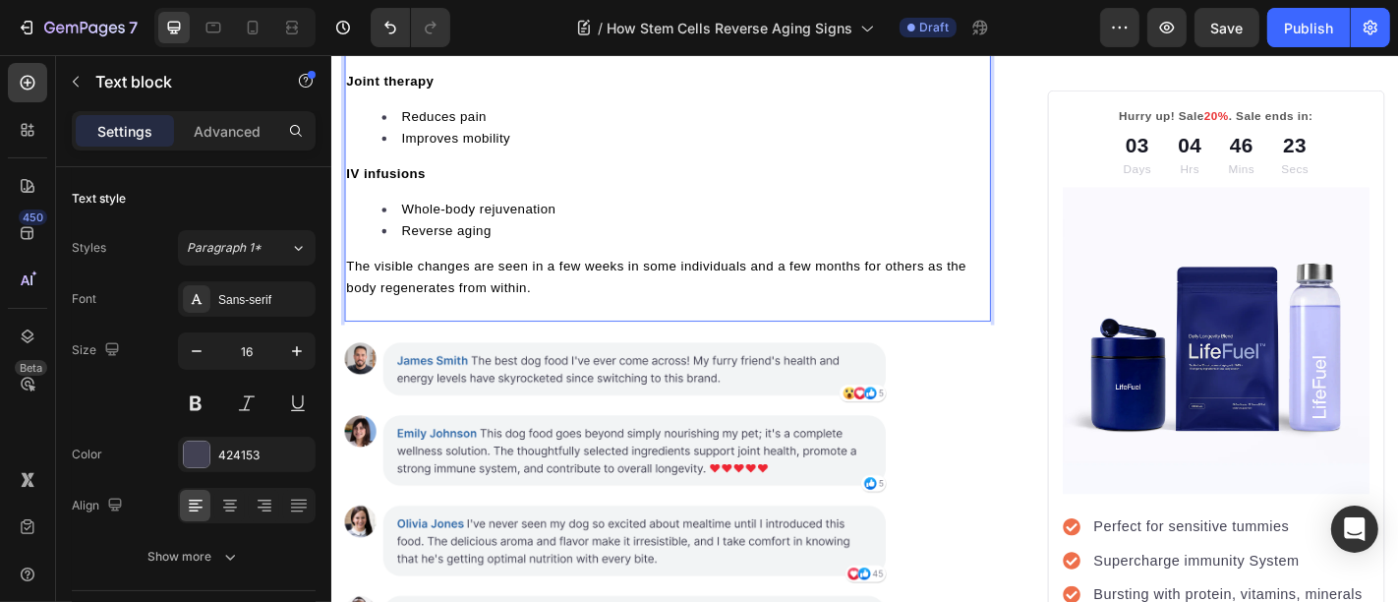
scroll to position [3426, 0]
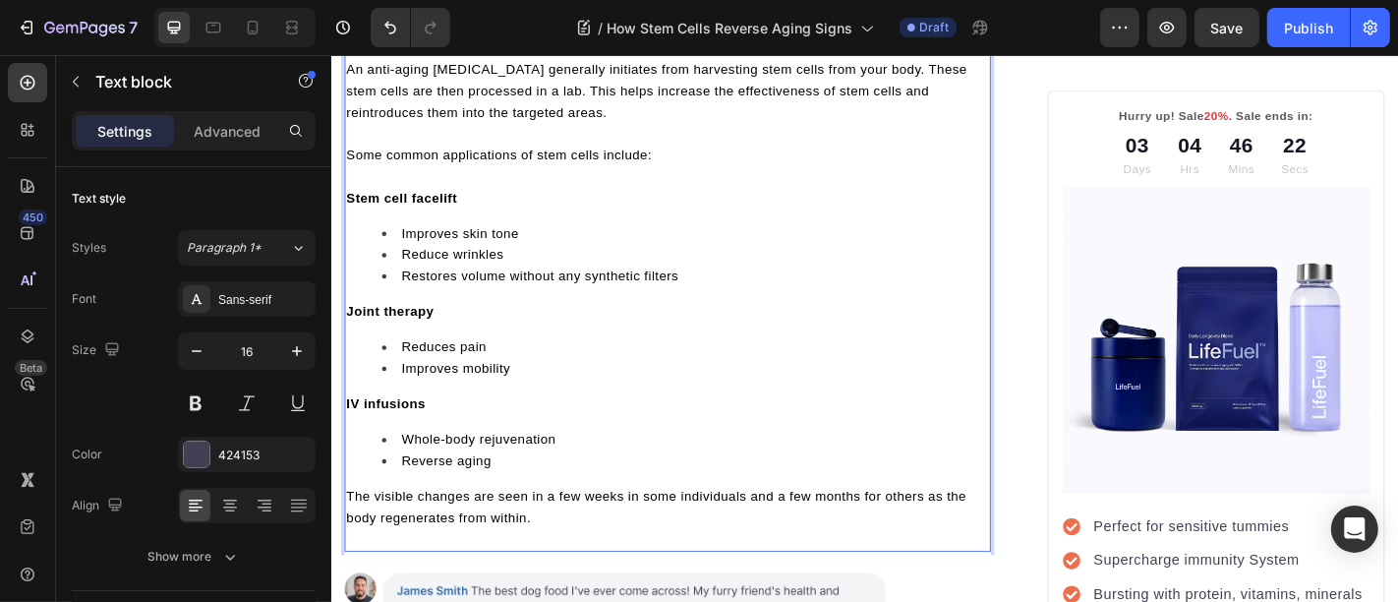
click at [464, 153] on p "Rich Text Editor. Editing area: main" at bounding box center [702, 142] width 711 height 24
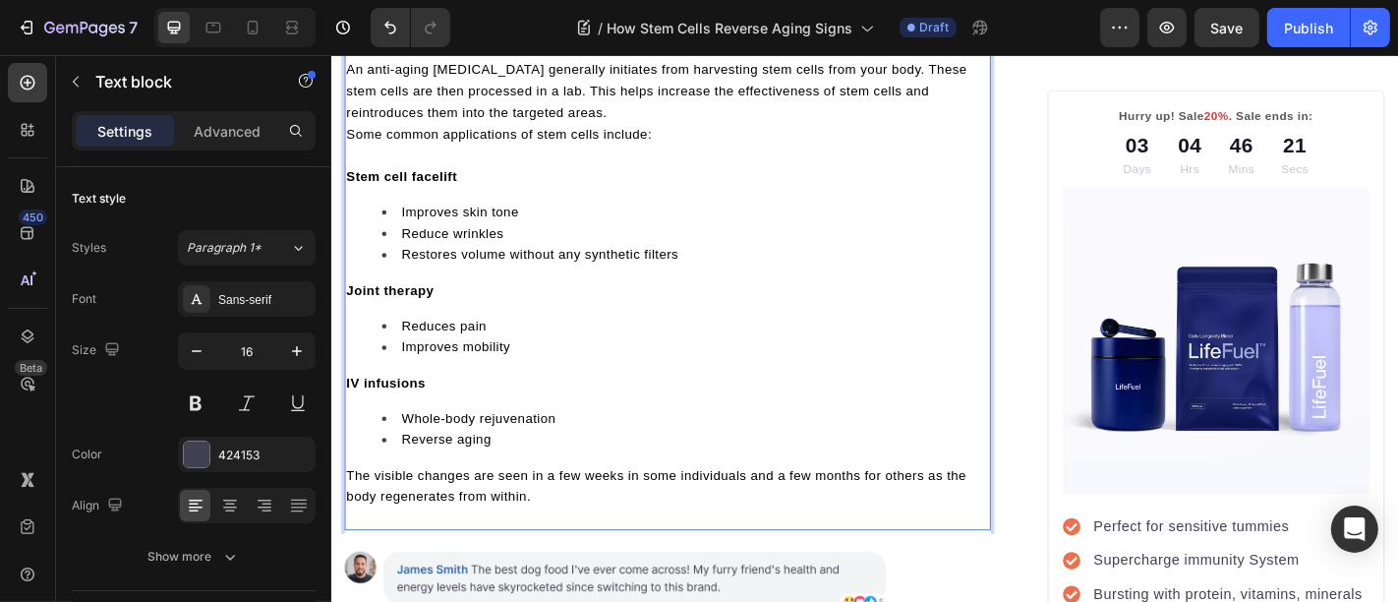
click at [463, 177] on p "Rich Text Editor. Editing area: main" at bounding box center [702, 165] width 711 height 24
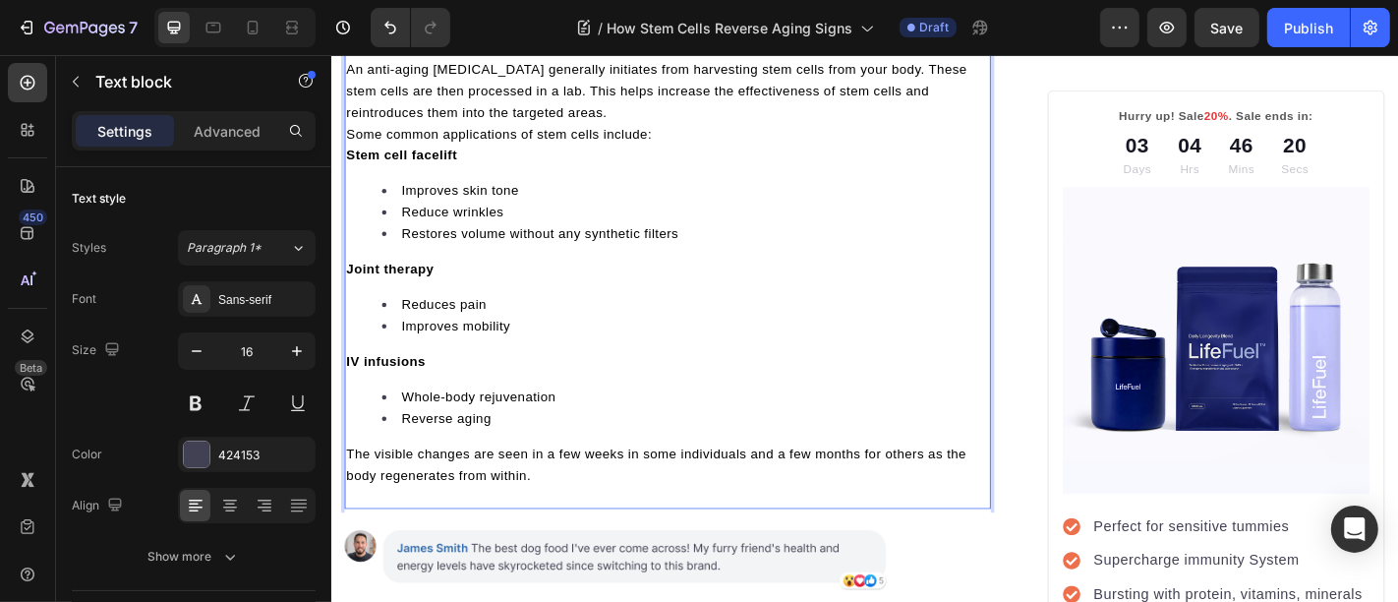
click at [459, 177] on p "Stem cell facelift" at bounding box center [702, 165] width 711 height 24
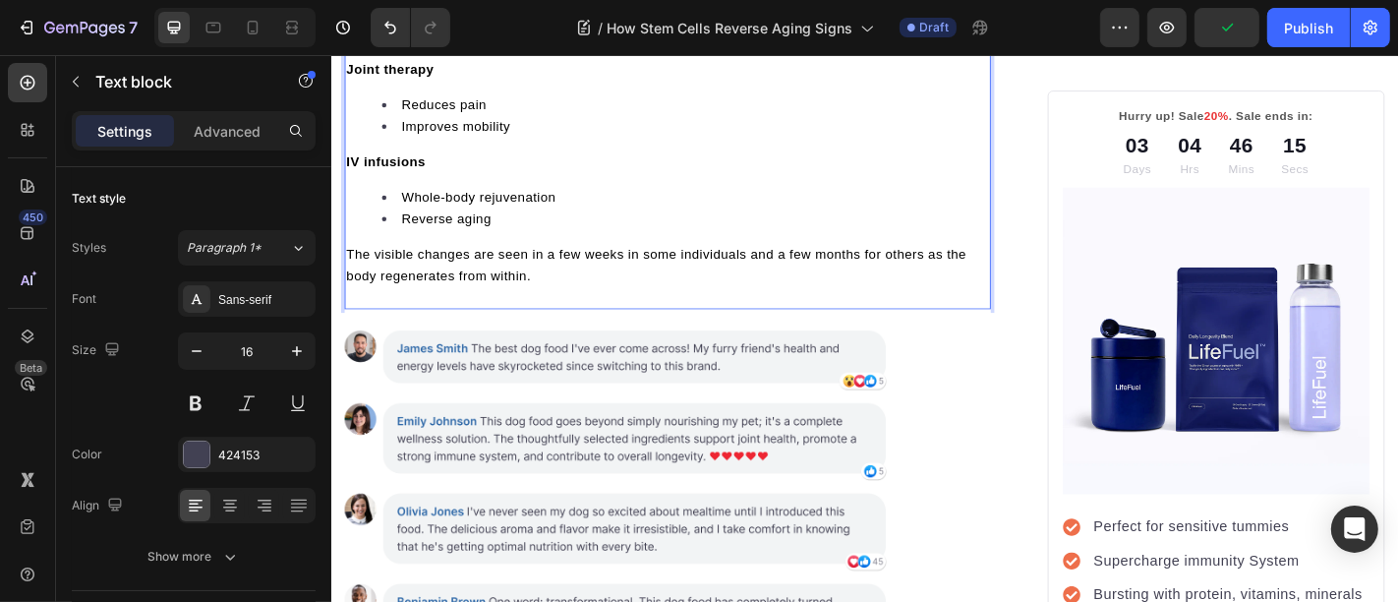
scroll to position [3681, 0]
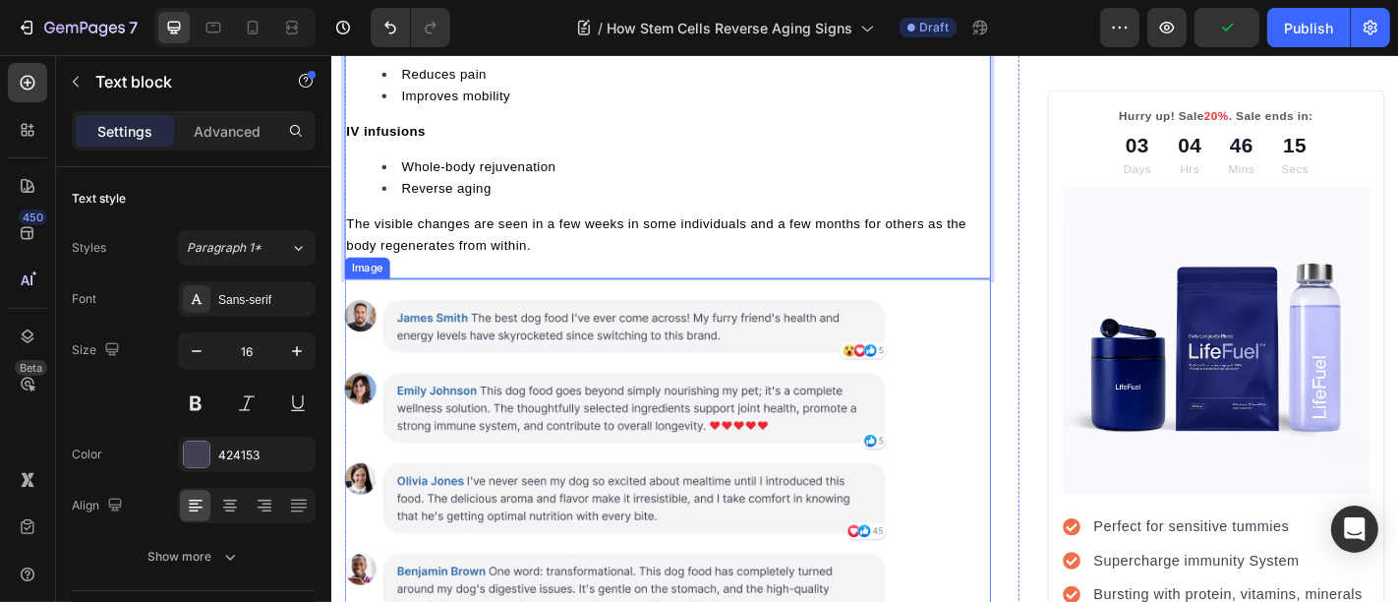
click at [920, 382] on img at bounding box center [702, 607] width 715 height 611
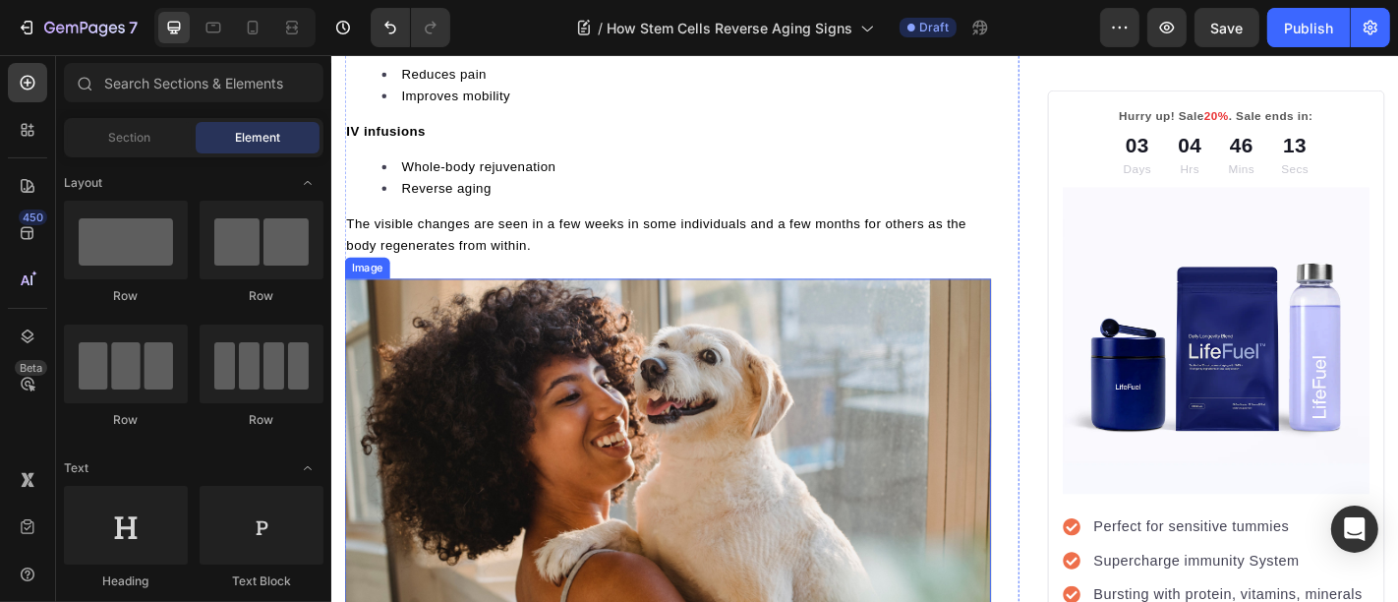
click at [680, 386] on img at bounding box center [702, 495] width 715 height 387
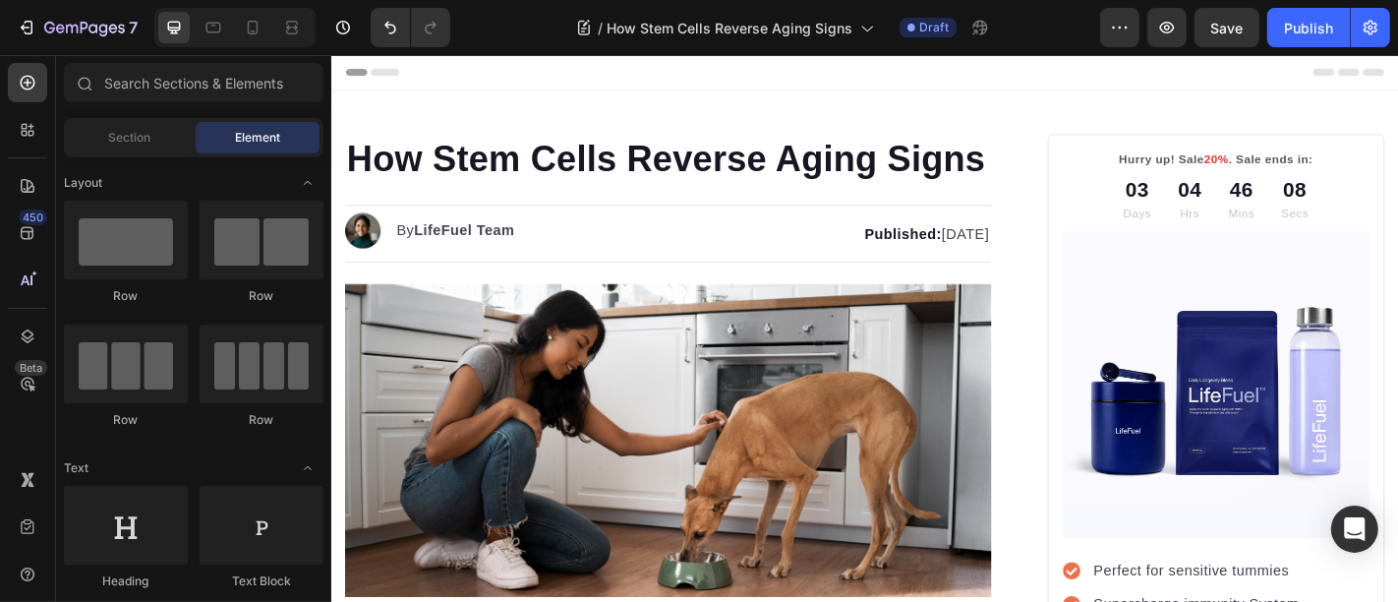
scroll to position [3681, 0]
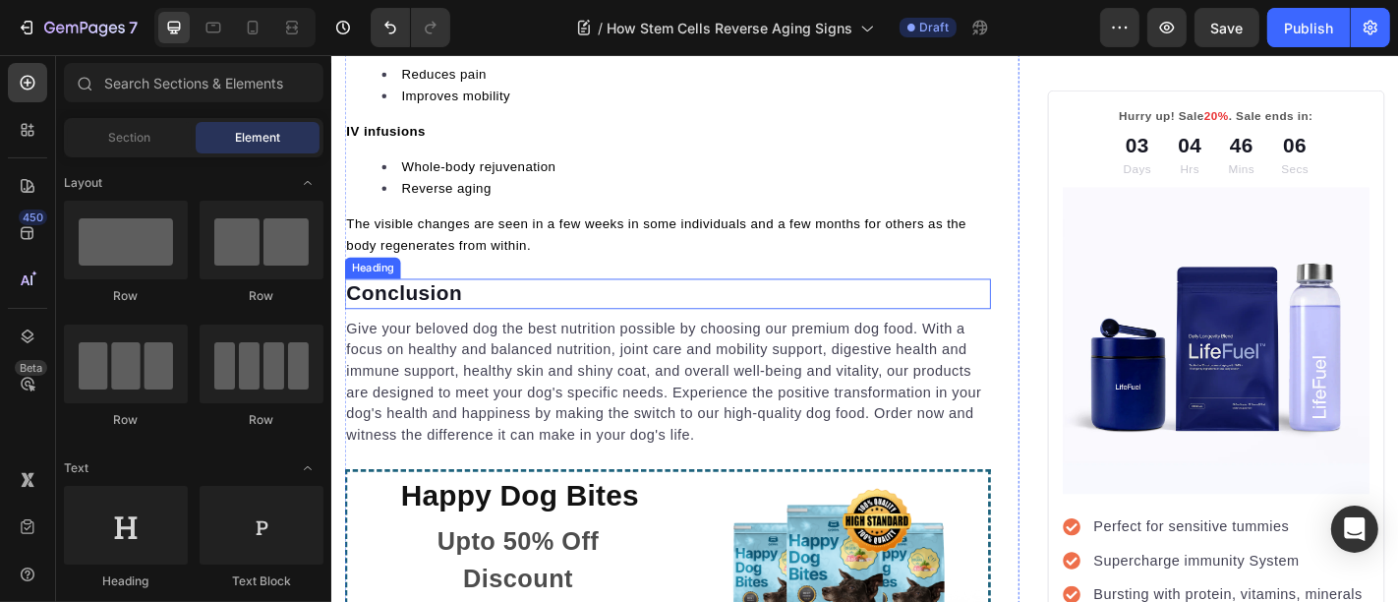
click at [441, 333] on p "Conclusion" at bounding box center [702, 318] width 711 height 29
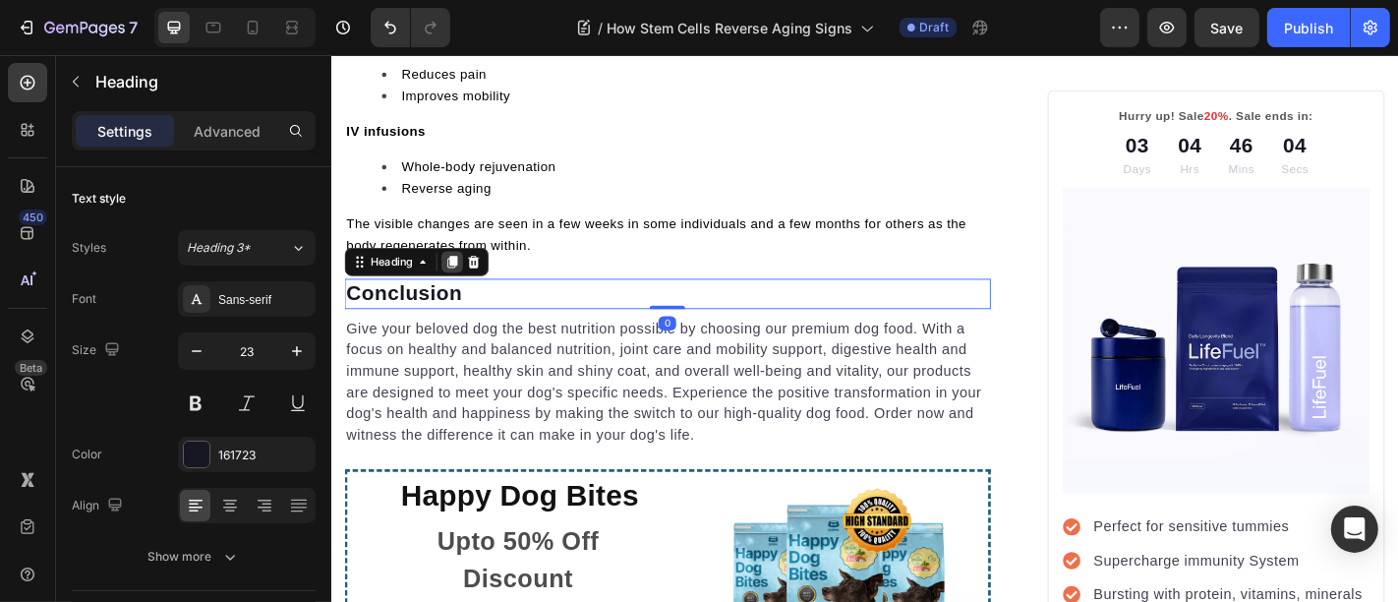
click at [456, 291] on icon at bounding box center [464, 283] width 16 height 16
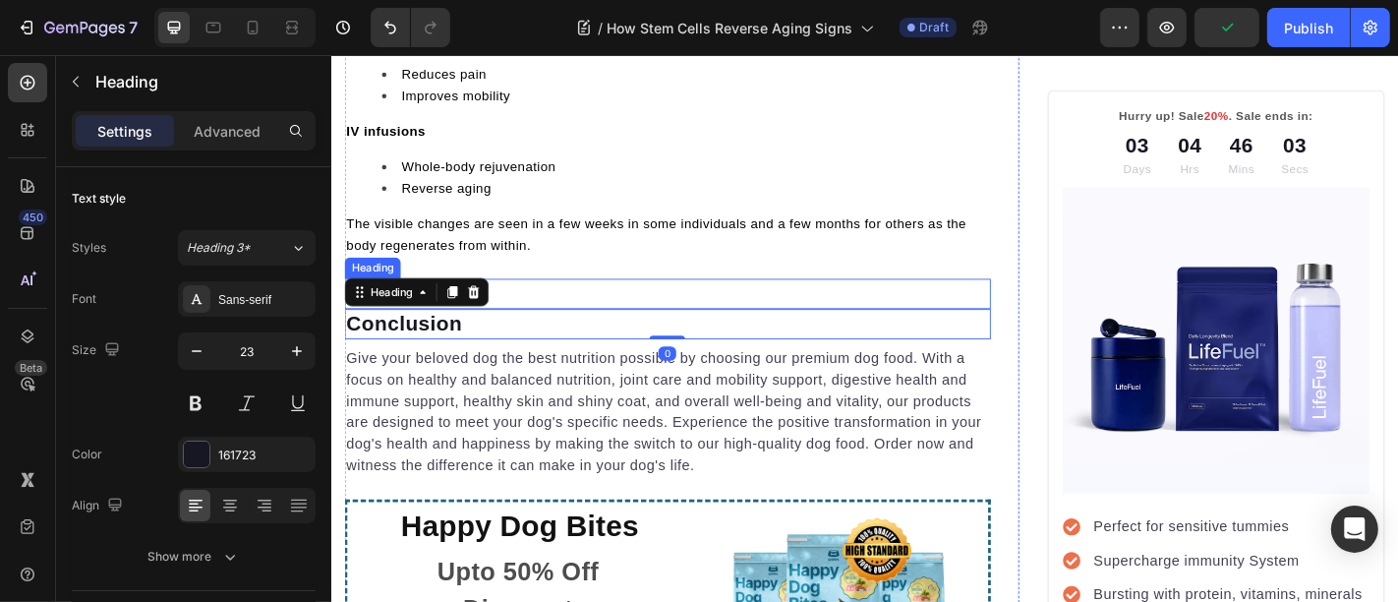
click at [531, 333] on p "Conclusion" at bounding box center [702, 318] width 711 height 29
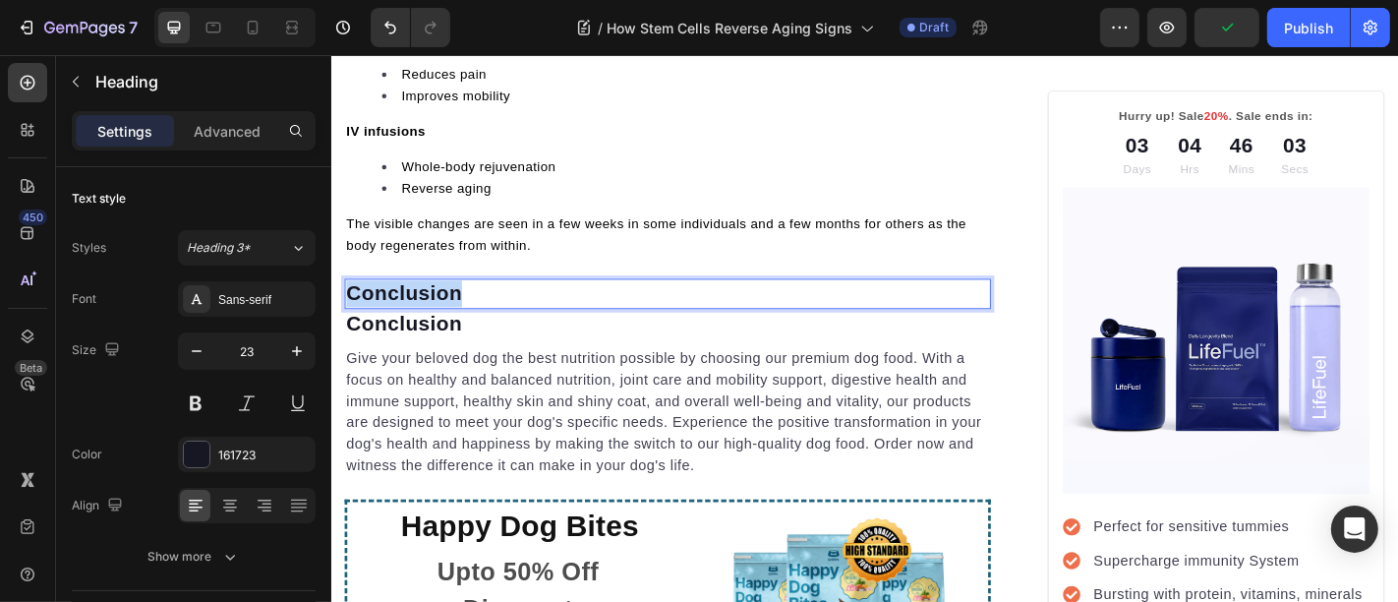
click at [531, 333] on p "Conclusion" at bounding box center [702, 318] width 711 height 29
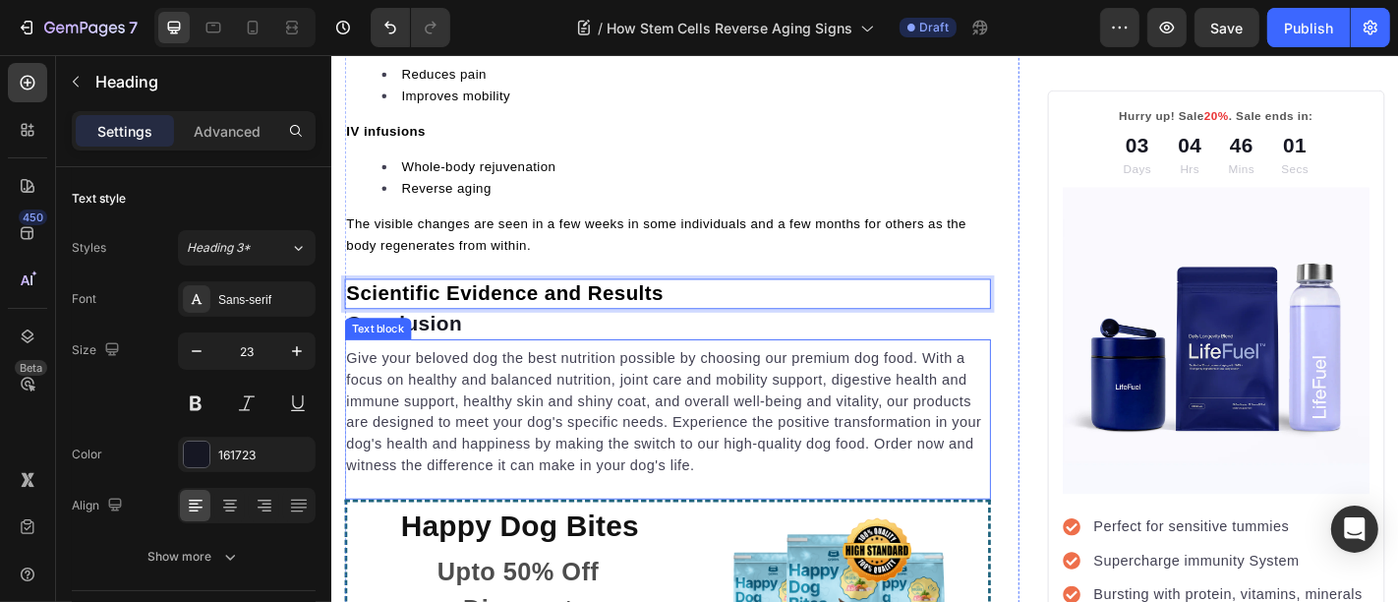
click at [481, 451] on p "Give your beloved dog the best nutrition possible by choosing our premium dog f…" at bounding box center [702, 450] width 711 height 142
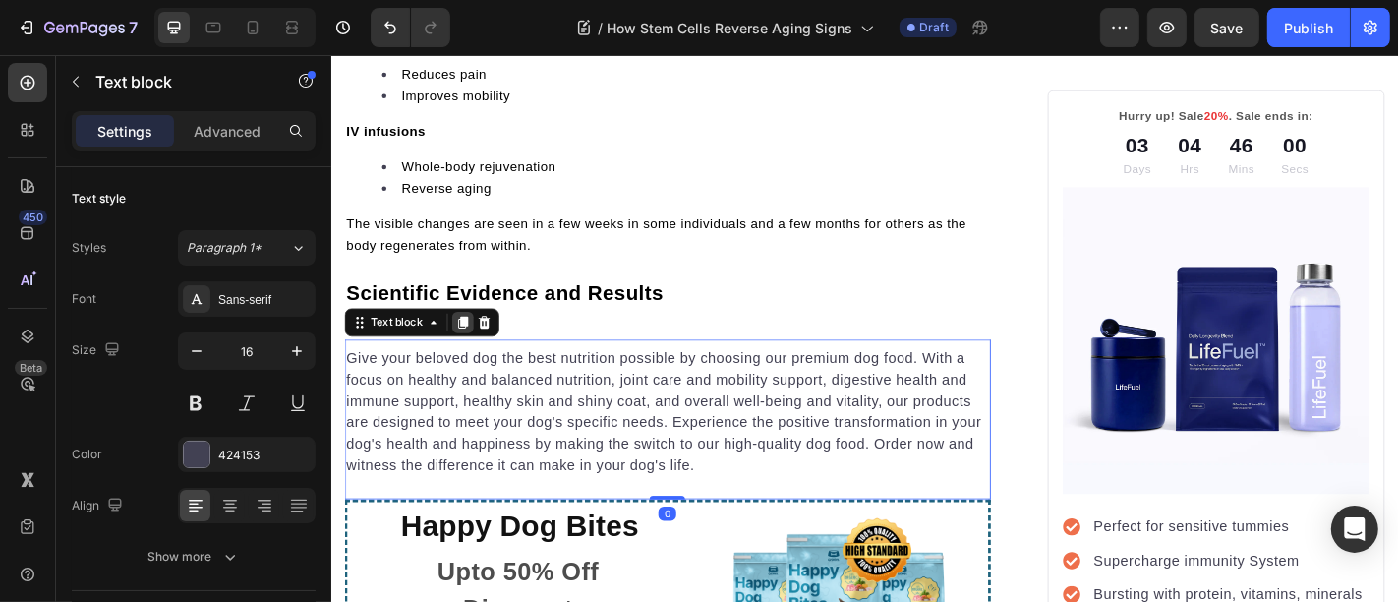
click at [482, 358] on icon at bounding box center [476, 350] width 16 height 16
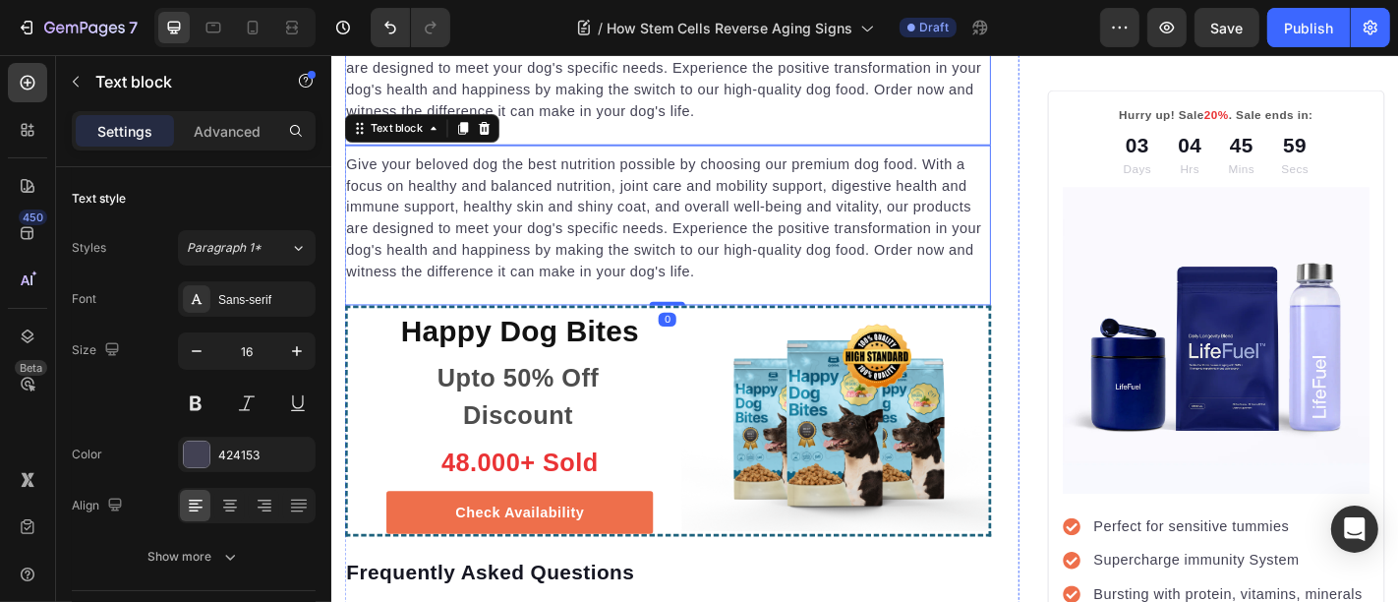
scroll to position [3890, 0]
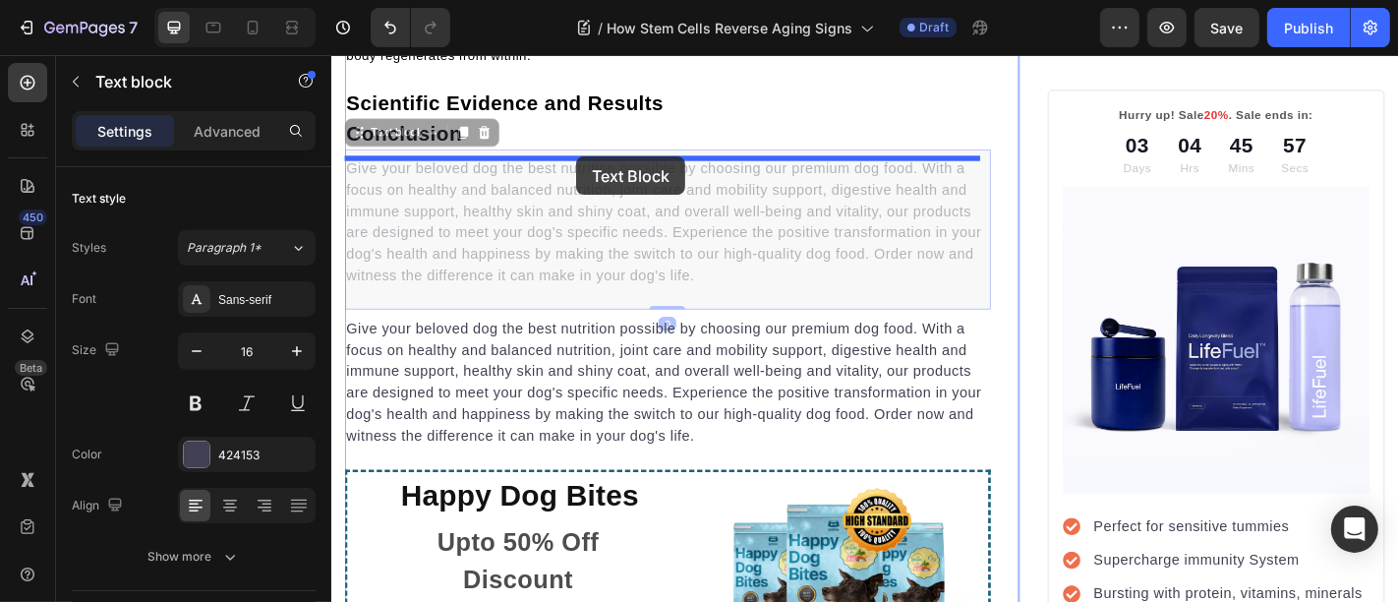
drag, startPoint x: 616, startPoint y: 299, endPoint x: 887, endPoint y: 100, distance: 335.5
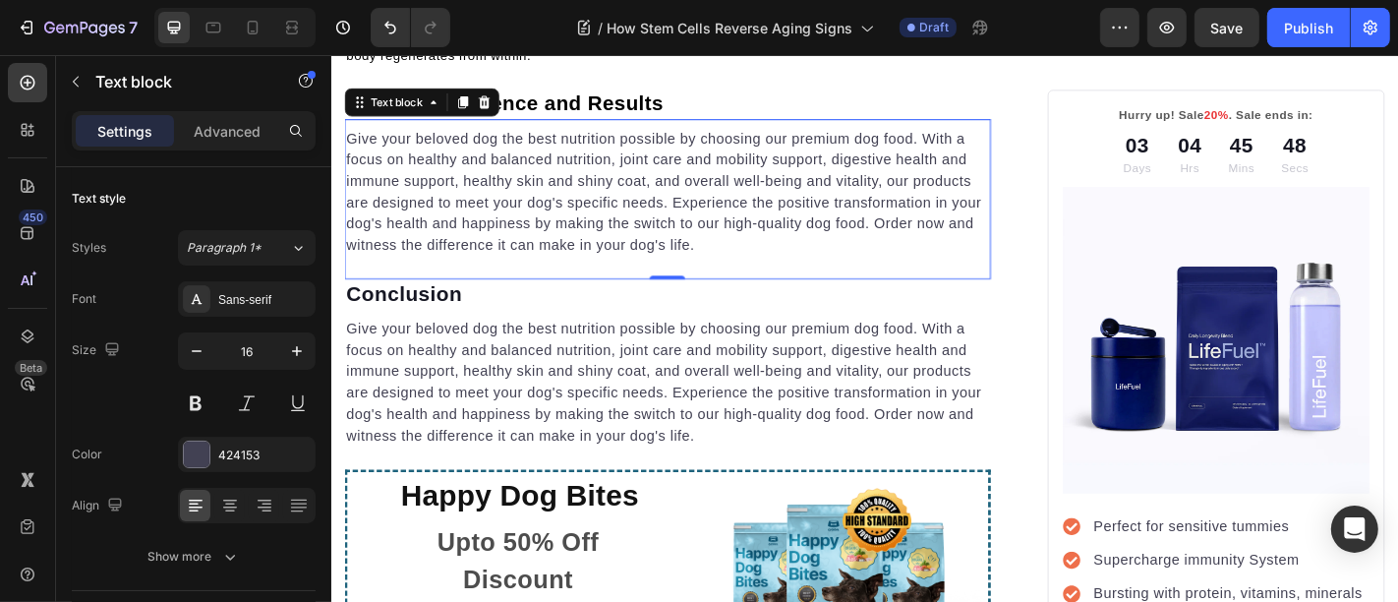
click at [610, 267] on p "Give your beloved dog the best nutrition possible by choosing our premium dog f…" at bounding box center [702, 207] width 711 height 142
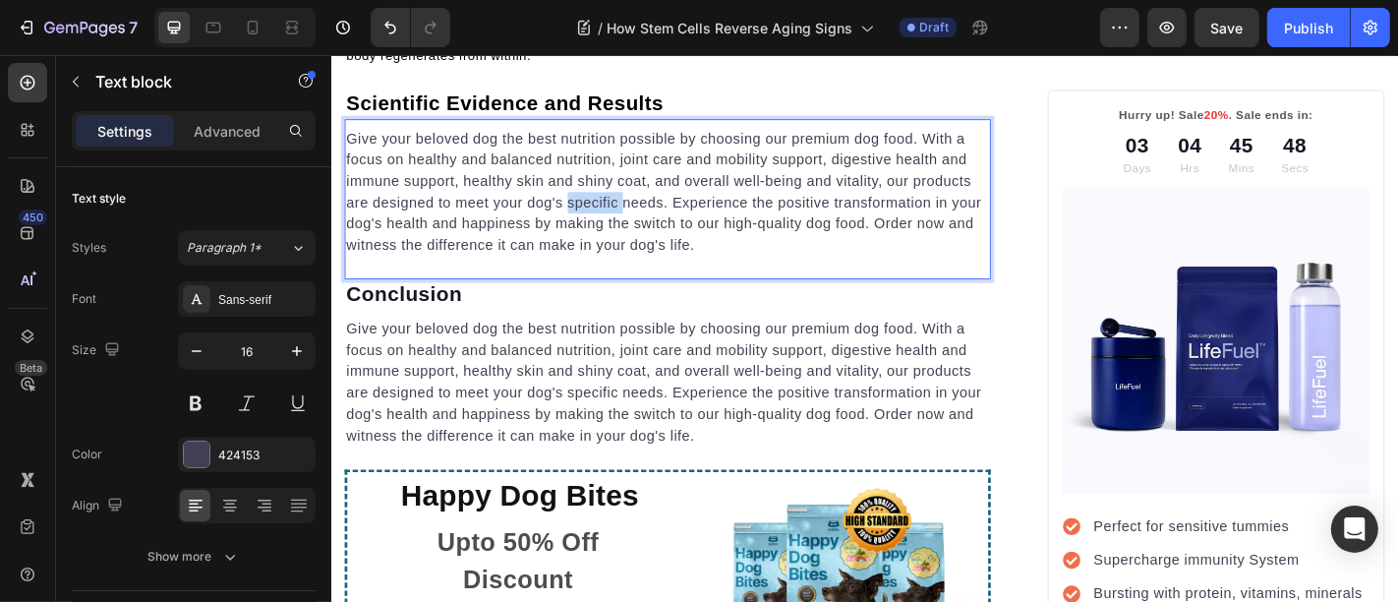
click at [610, 267] on p "Give your beloved dog the best nutrition possible by choosing our premium dog f…" at bounding box center [702, 207] width 711 height 142
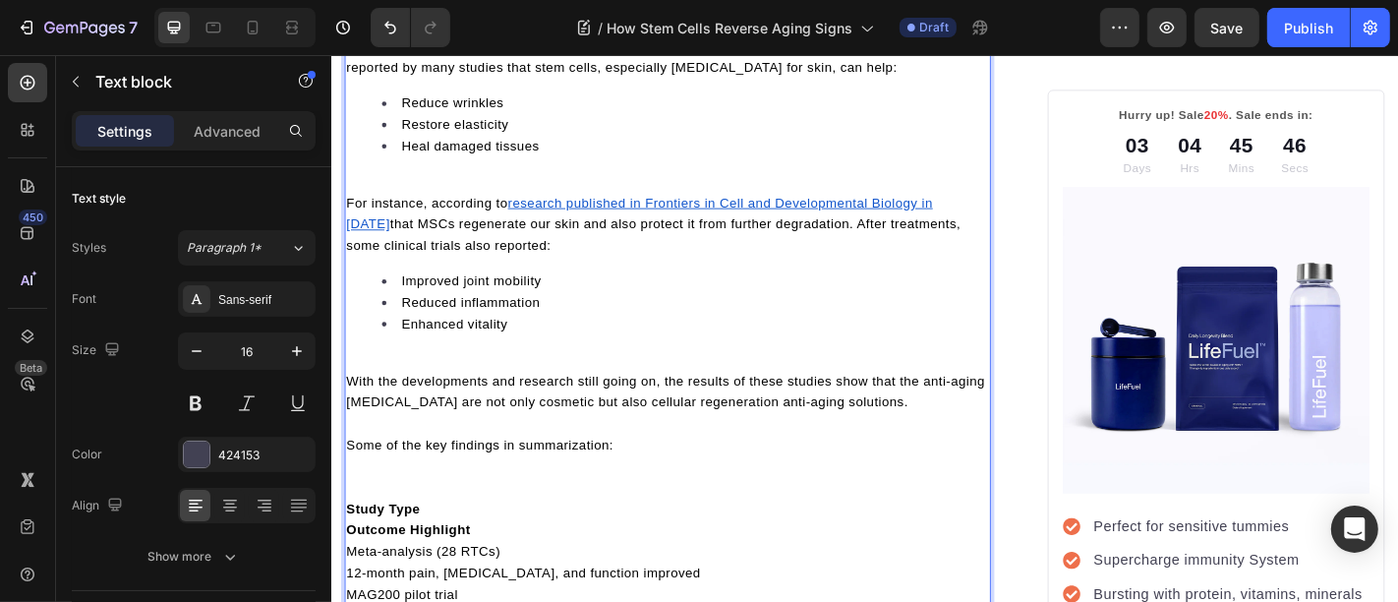
scroll to position [3964, 0]
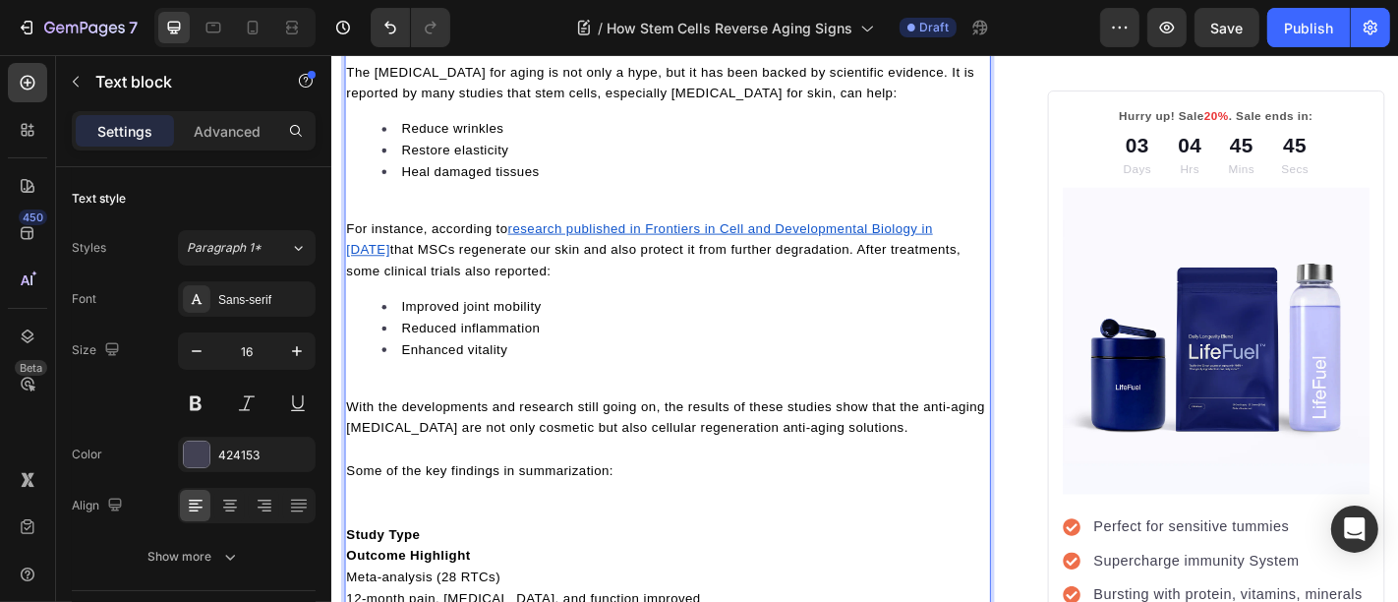
click at [504, 235] on p "Rich Text Editor. Editing area: main" at bounding box center [702, 223] width 711 height 24
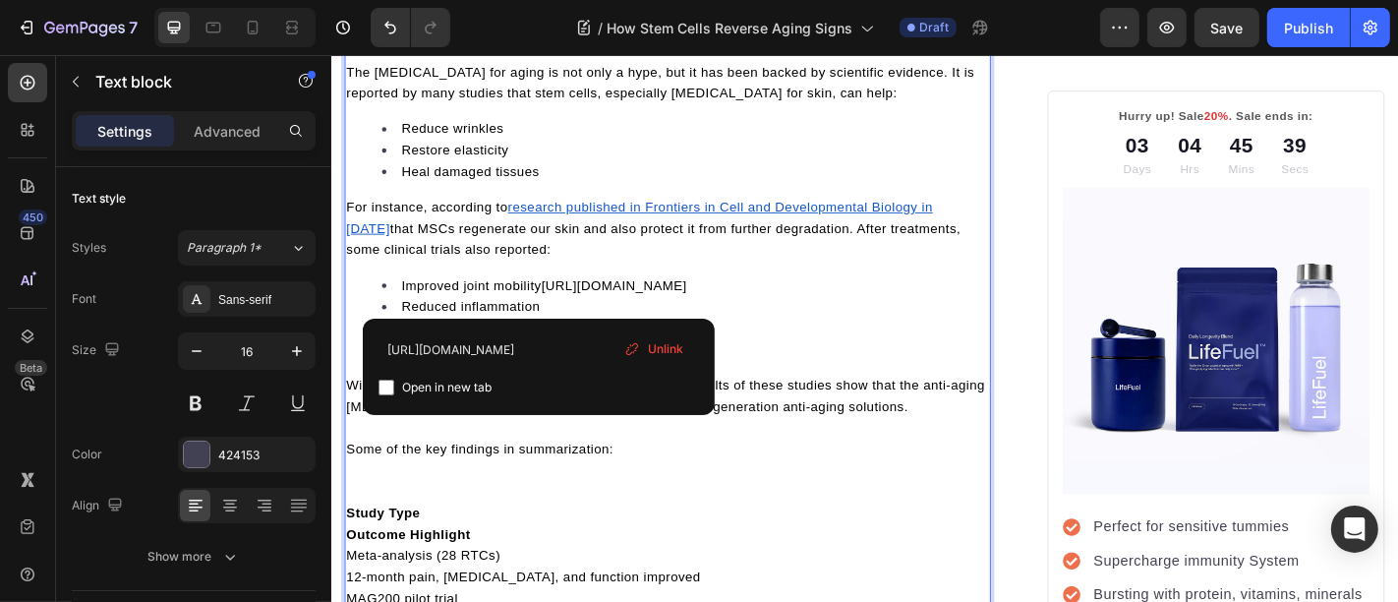
click at [670, 255] on u "research published in Frontiers in Cell and Developmental Biology in 2022" at bounding box center [671, 234] width 649 height 39
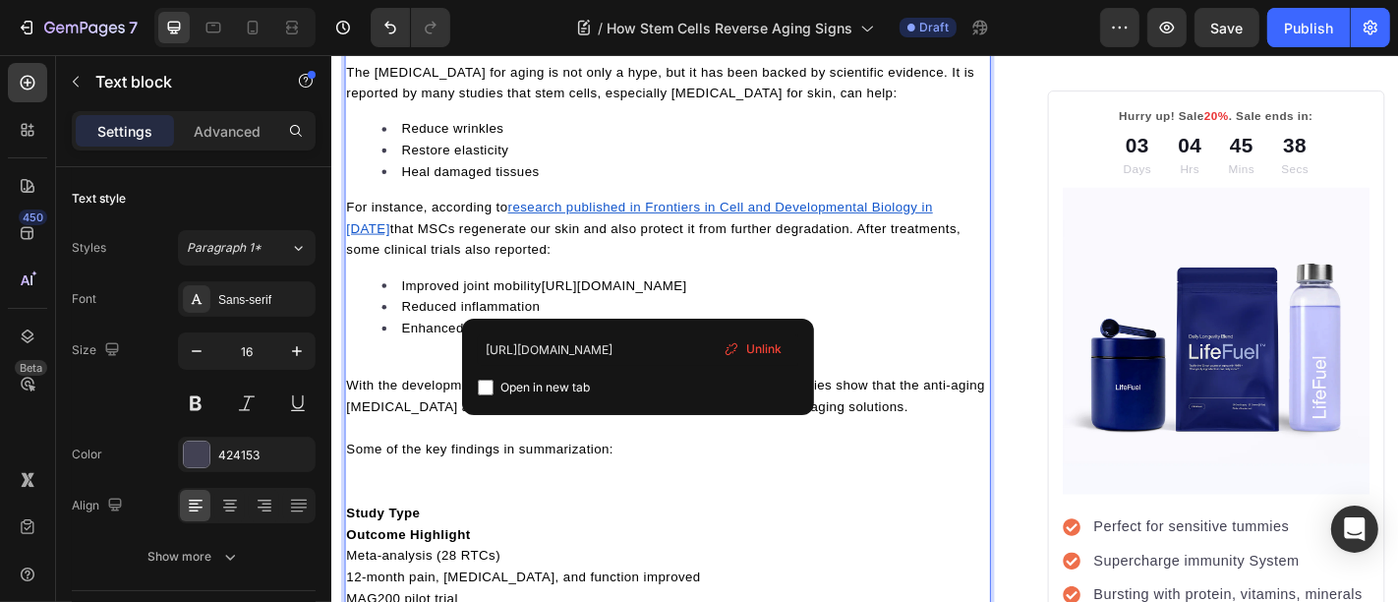
click at [492, 392] on input "checkbox" at bounding box center [486, 387] width 16 height 16
checkbox input "true"
click at [407, 451] on span "With the developments and research still going on, the results of these studies…" at bounding box center [700, 431] width 706 height 39
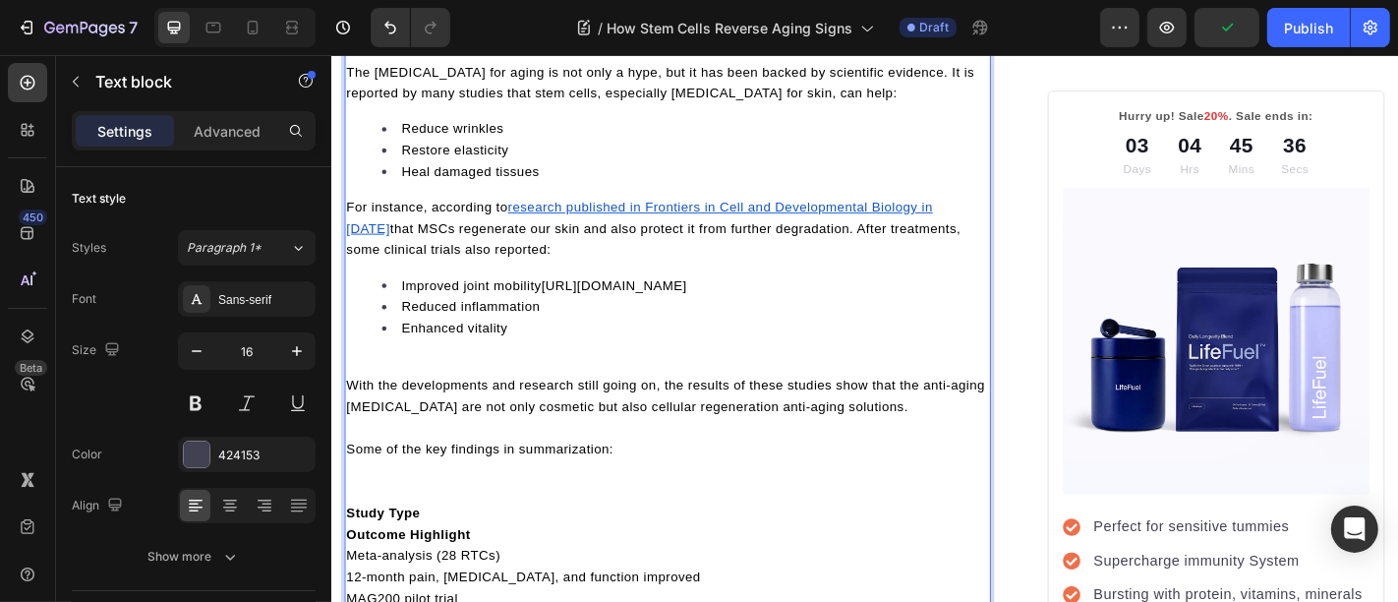
click at [419, 408] on p "Rich Text Editor. Editing area: main" at bounding box center [702, 396] width 711 height 24
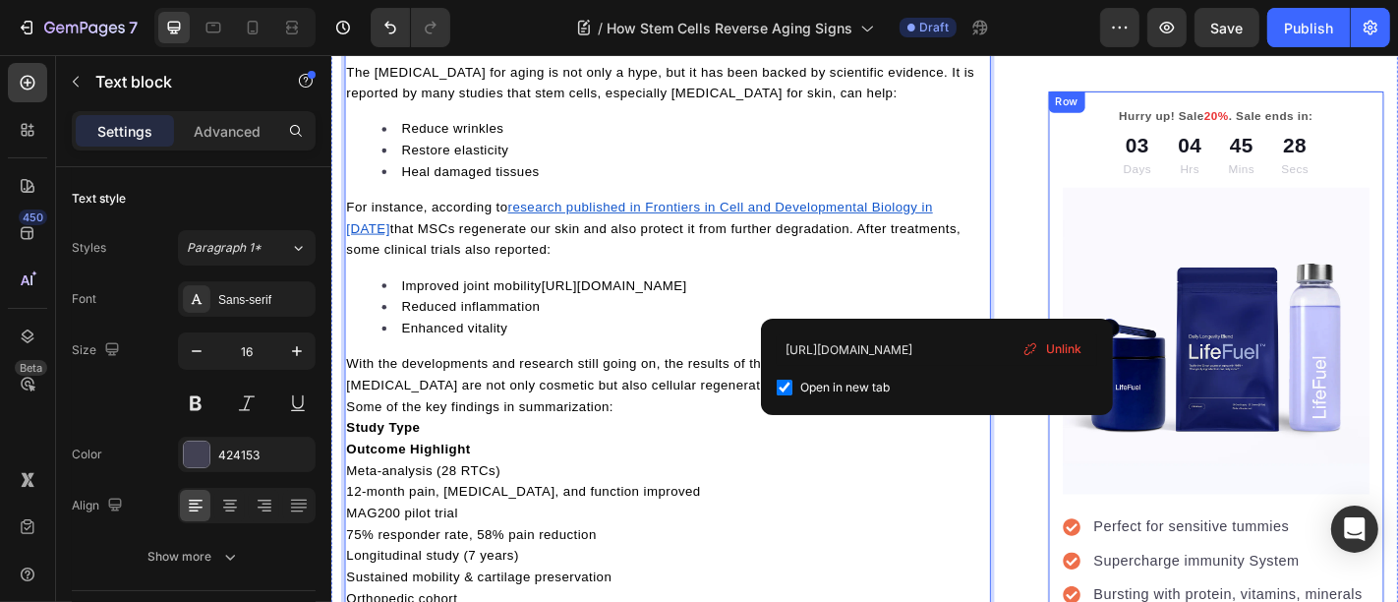
checkbox input "false"
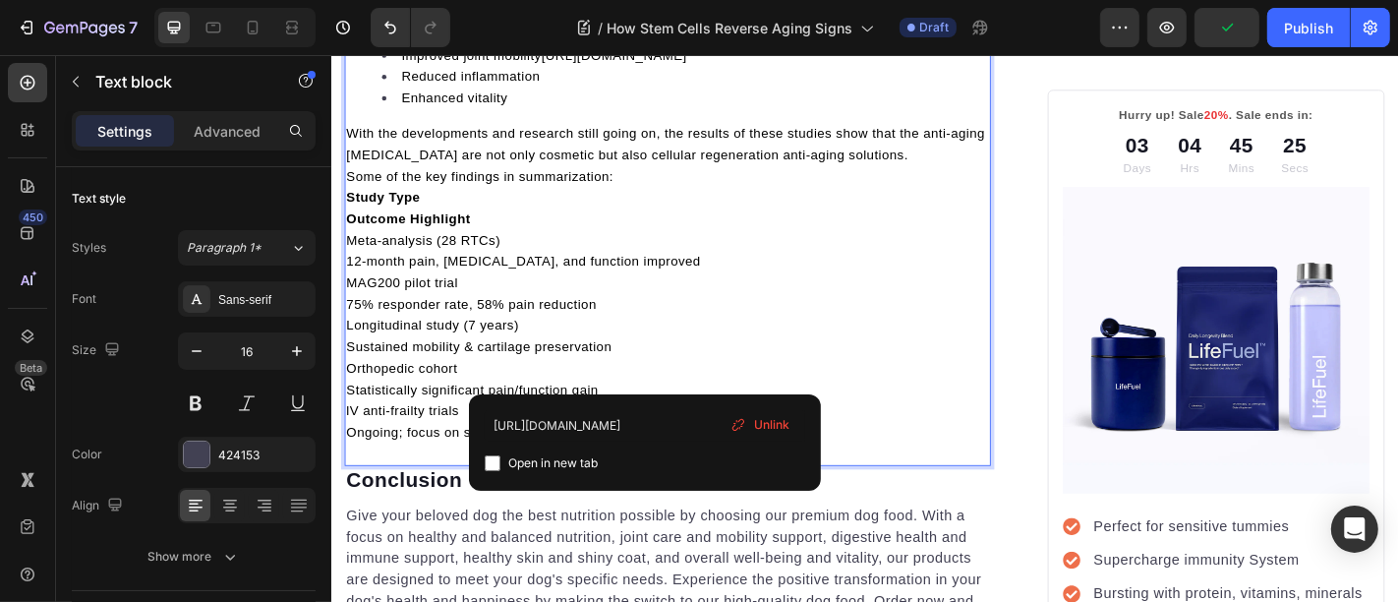
scroll to position [4474, 0]
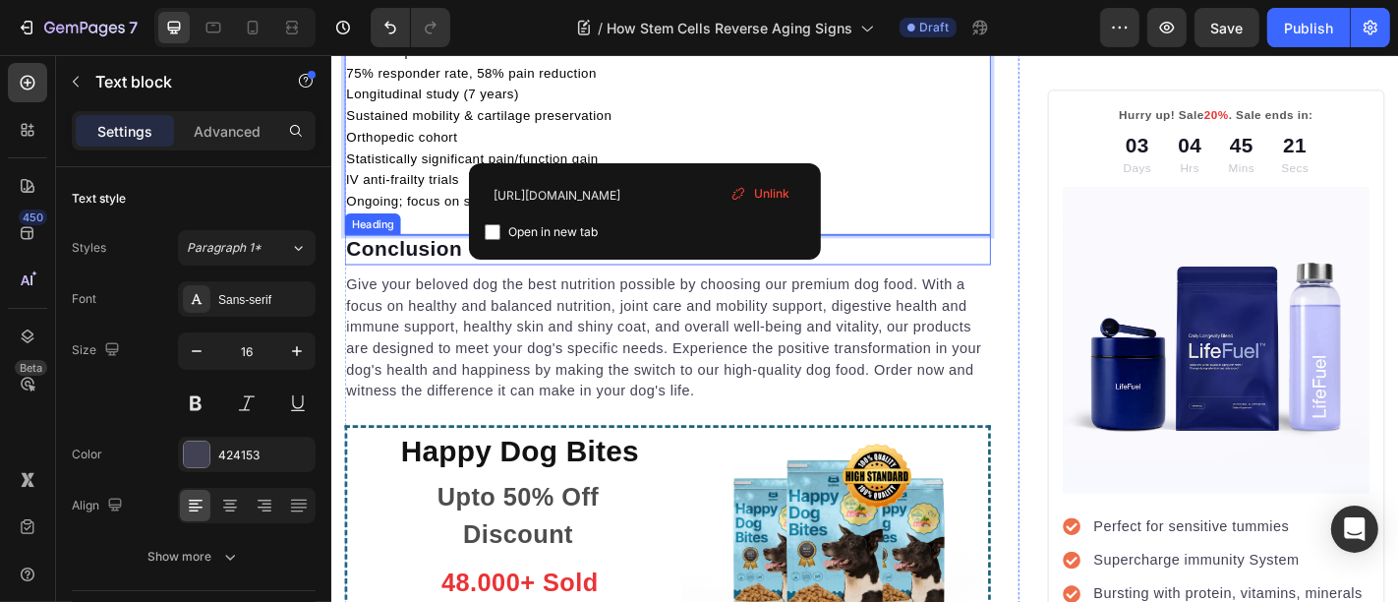
click at [468, 285] on p "Conclusion" at bounding box center [702, 270] width 711 height 29
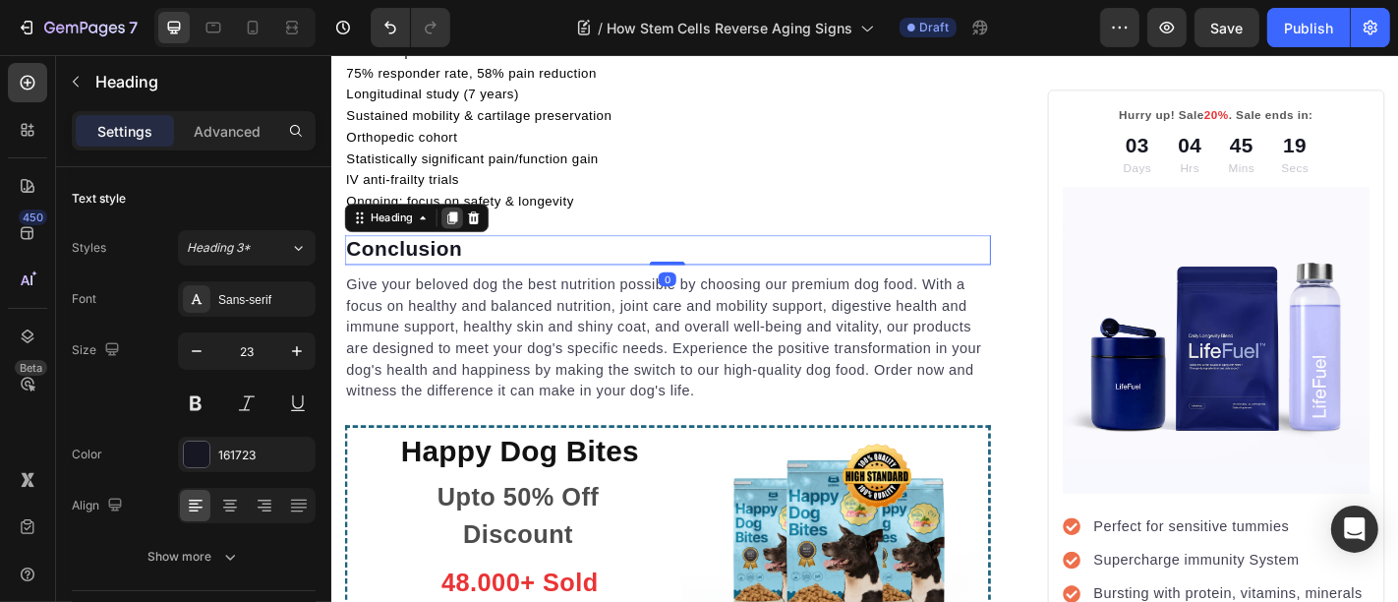
click at [461, 243] on icon at bounding box center [464, 235] width 16 height 16
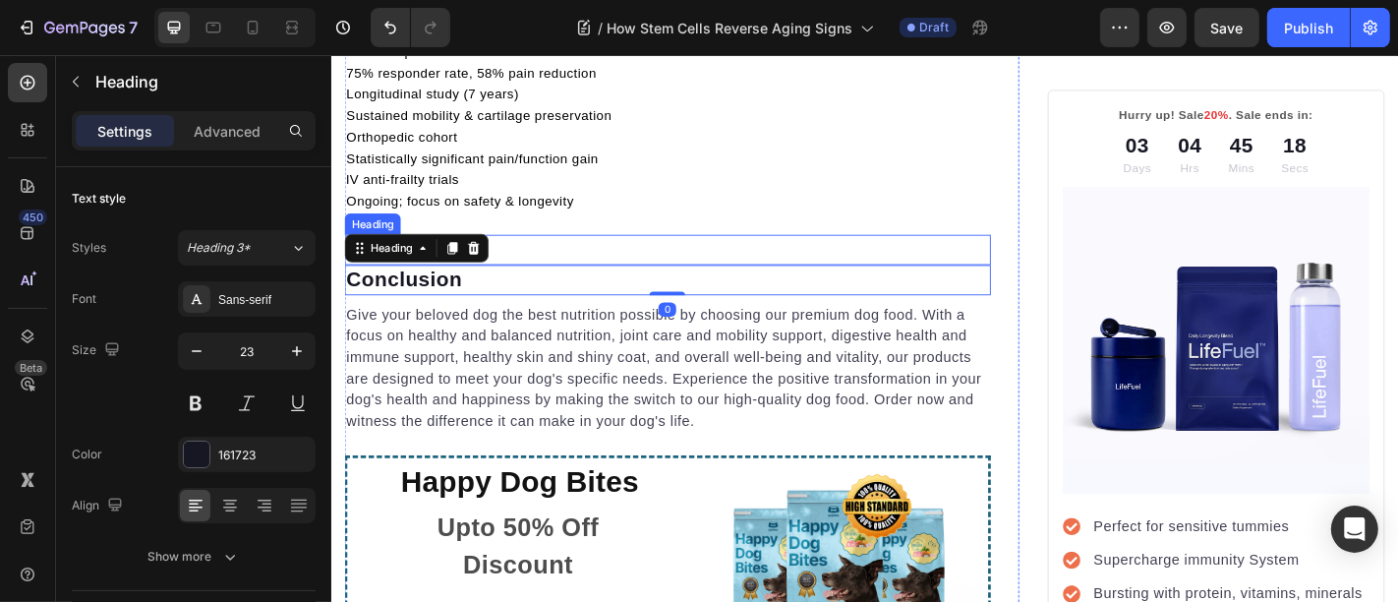
click at [546, 285] on p "Conclusion" at bounding box center [702, 270] width 711 height 29
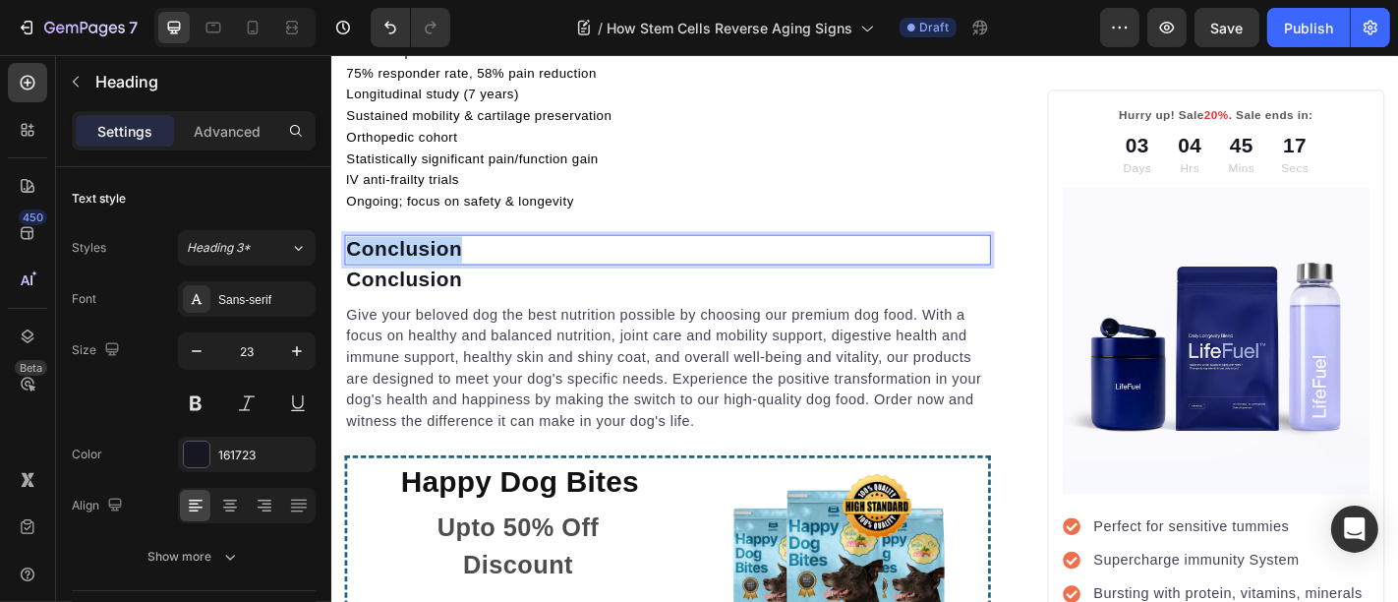
click at [546, 285] on p "Conclusion" at bounding box center [702, 270] width 711 height 29
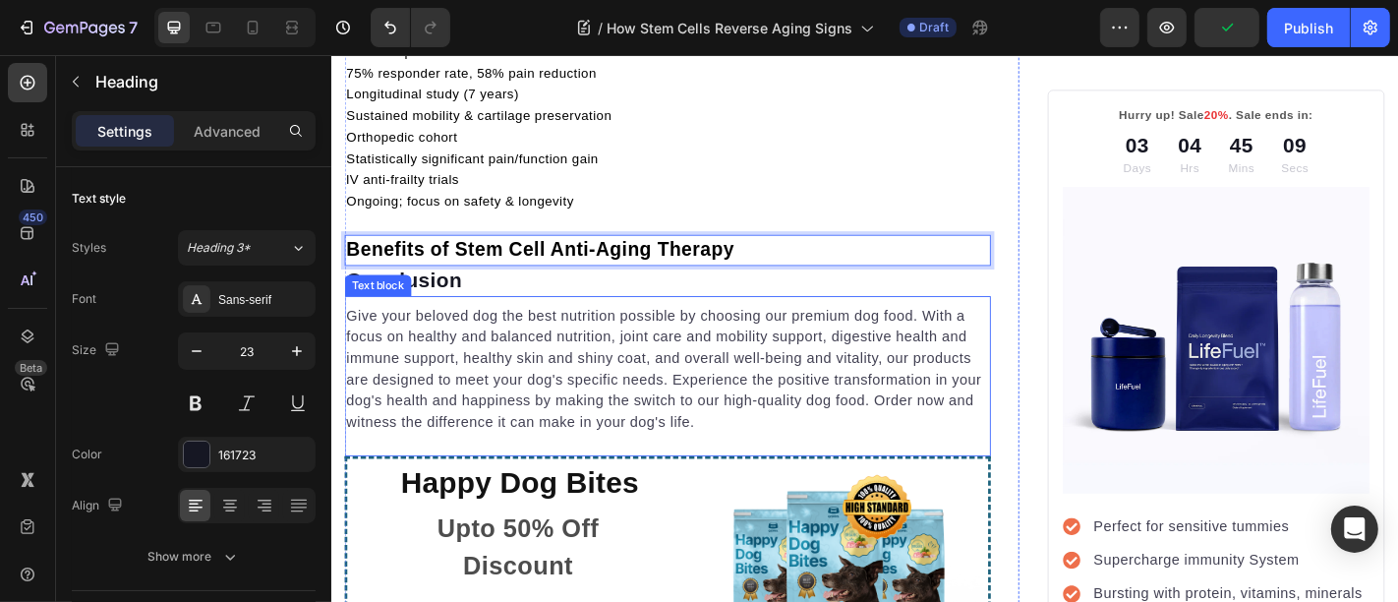
click at [506, 445] on p "Give your beloved dog the best nutrition possible by choosing our premium dog f…" at bounding box center [702, 402] width 711 height 142
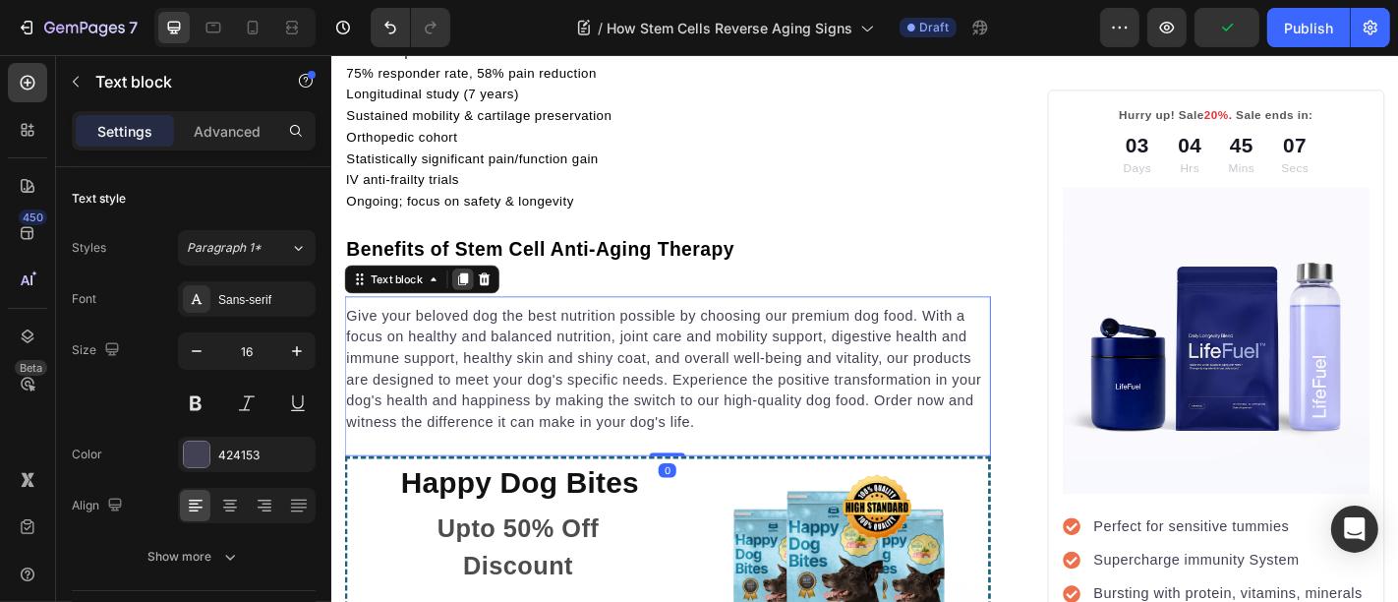
click at [472, 315] on div at bounding box center [476, 303] width 24 height 24
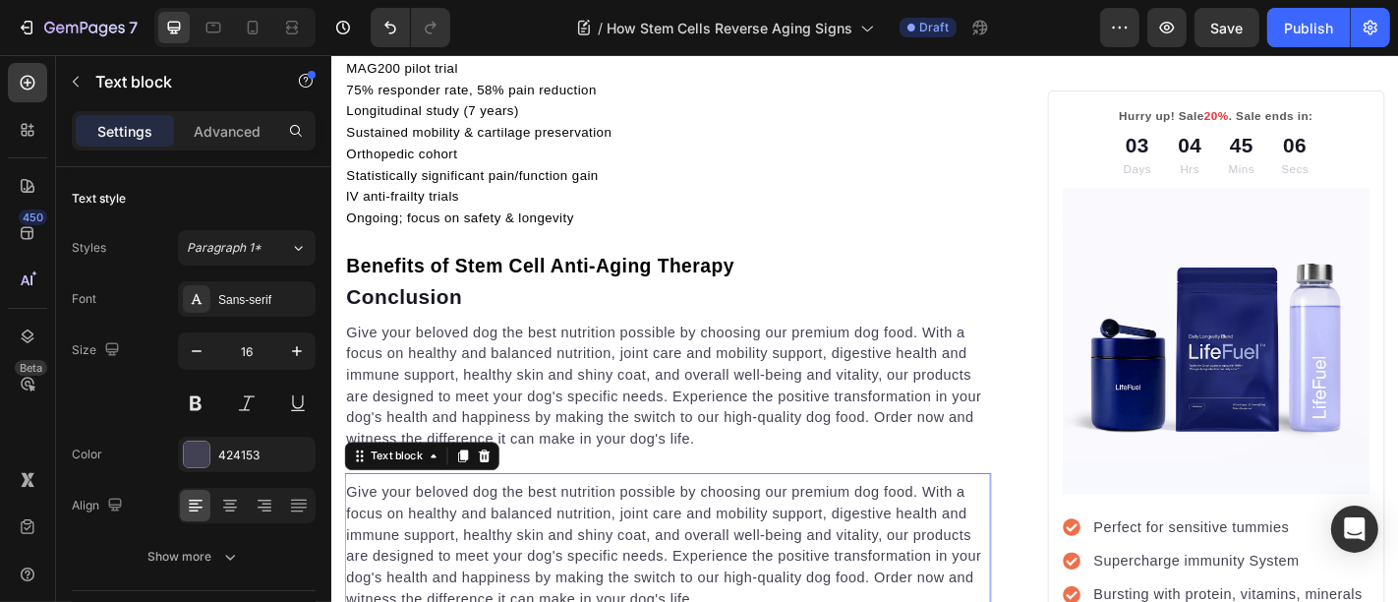
scroll to position [4421, 0]
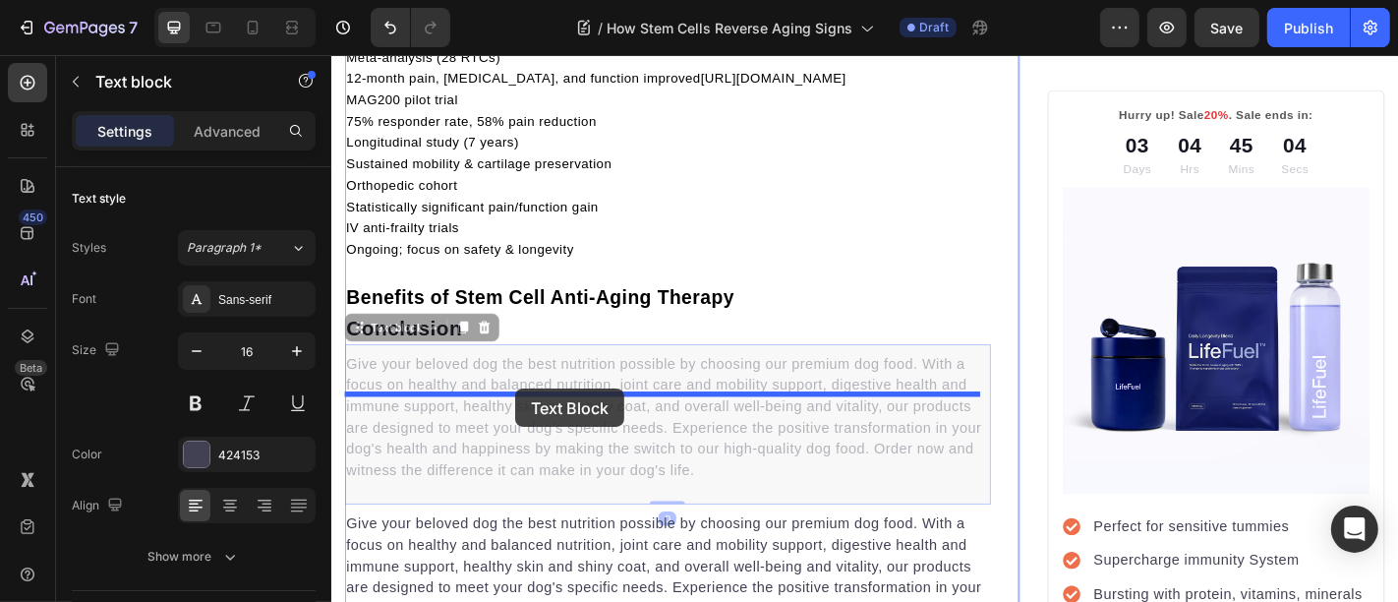
drag, startPoint x: 495, startPoint y: 537, endPoint x: 534, endPoint y: 423, distance: 120.3
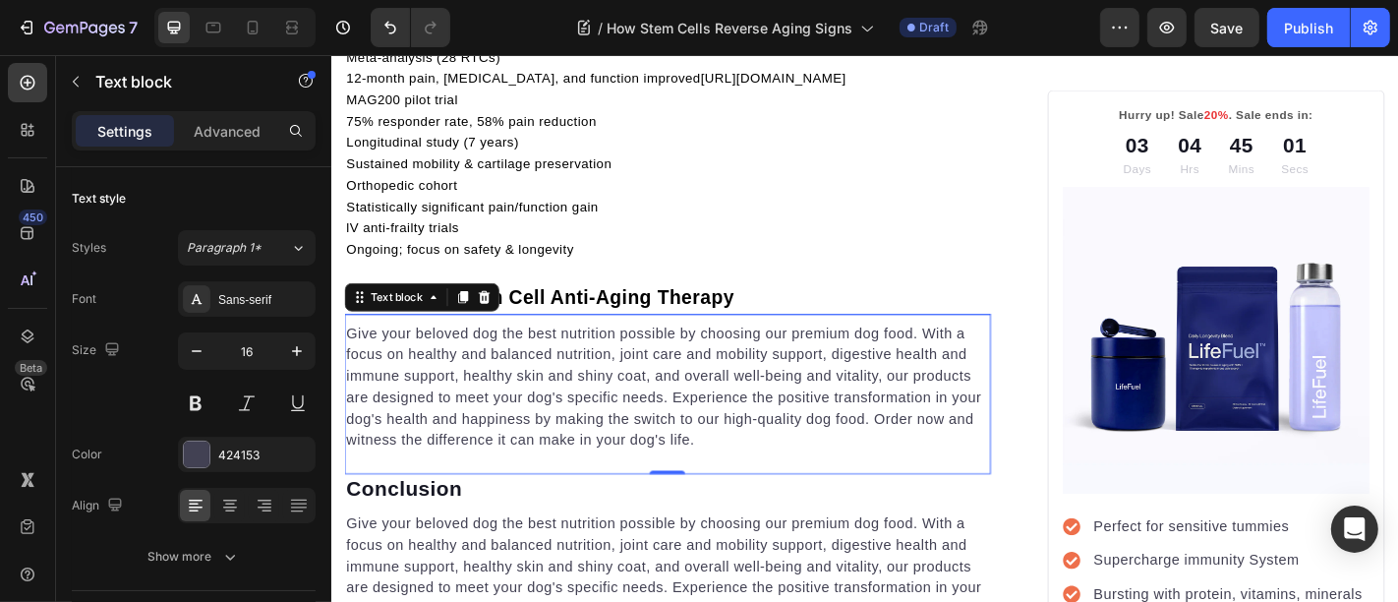
click at [492, 463] on p "Give your beloved dog the best nutrition possible by choosing our premium dog f…" at bounding box center [702, 422] width 711 height 142
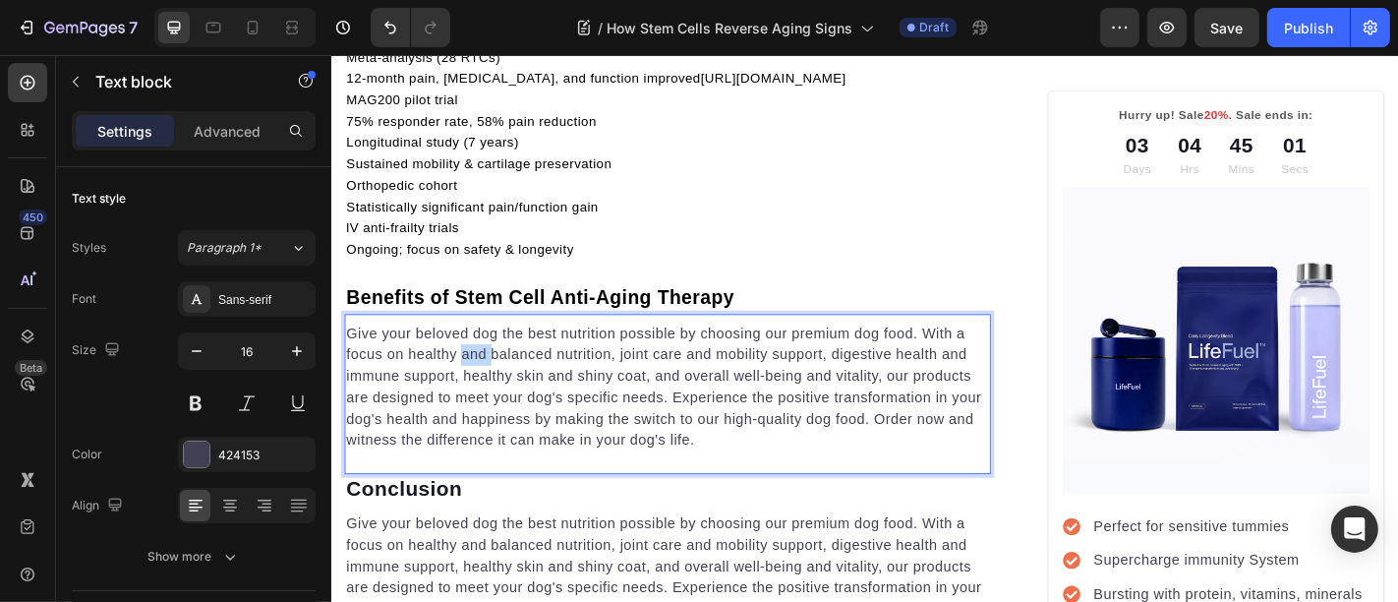
click at [492, 463] on p "Give your beloved dog the best nutrition possible by choosing our premium dog f…" at bounding box center [702, 422] width 711 height 142
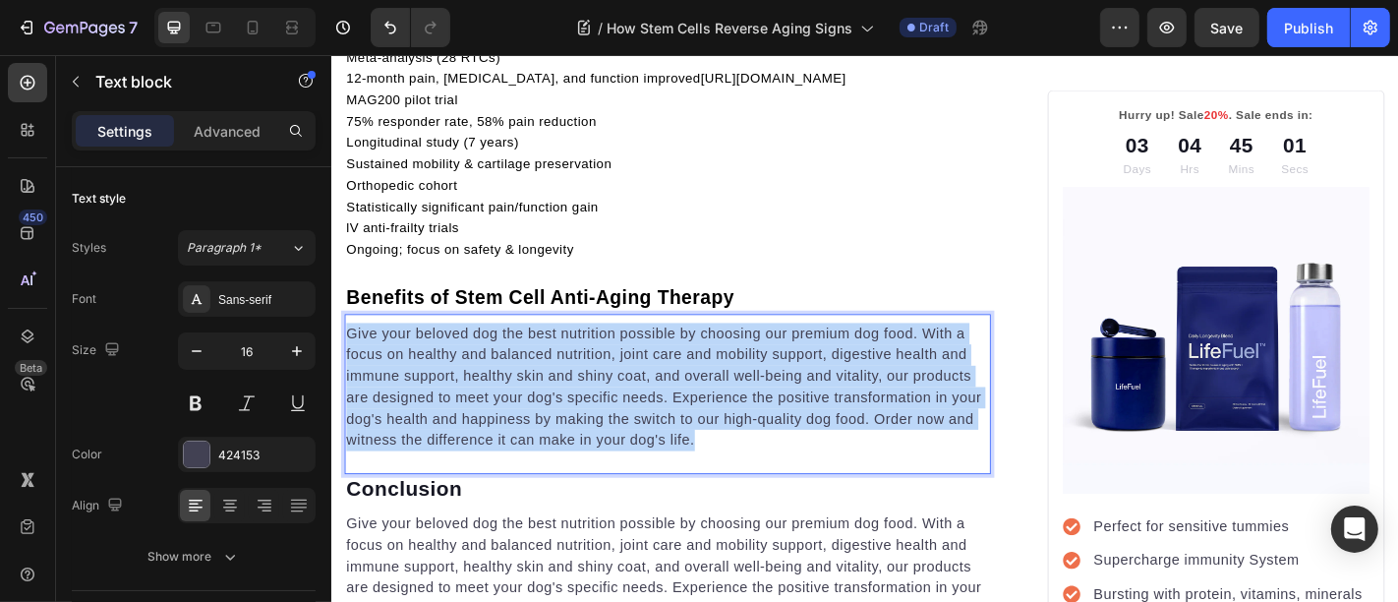
click at [492, 463] on p "Give your beloved dog the best nutrition possible by choosing our premium dog f…" at bounding box center [702, 422] width 711 height 142
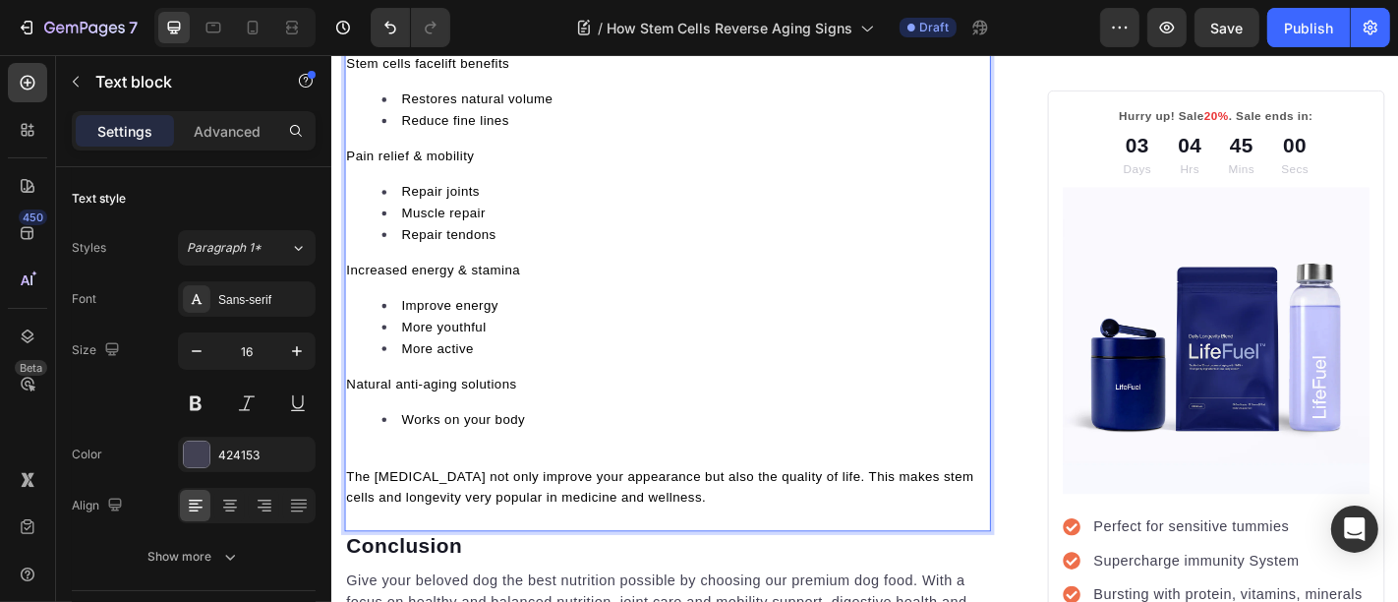
scroll to position [4685, 0]
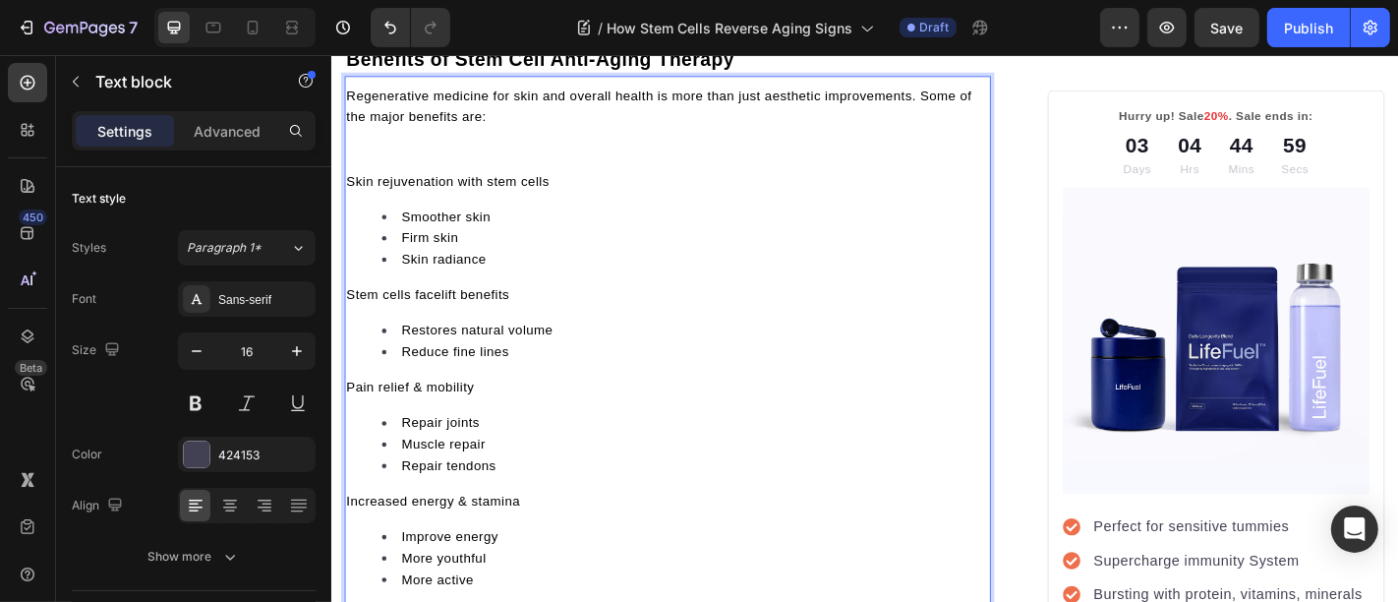
click at [425, 182] on p "Rich Text Editor. Editing area: main" at bounding box center [702, 170] width 711 height 24
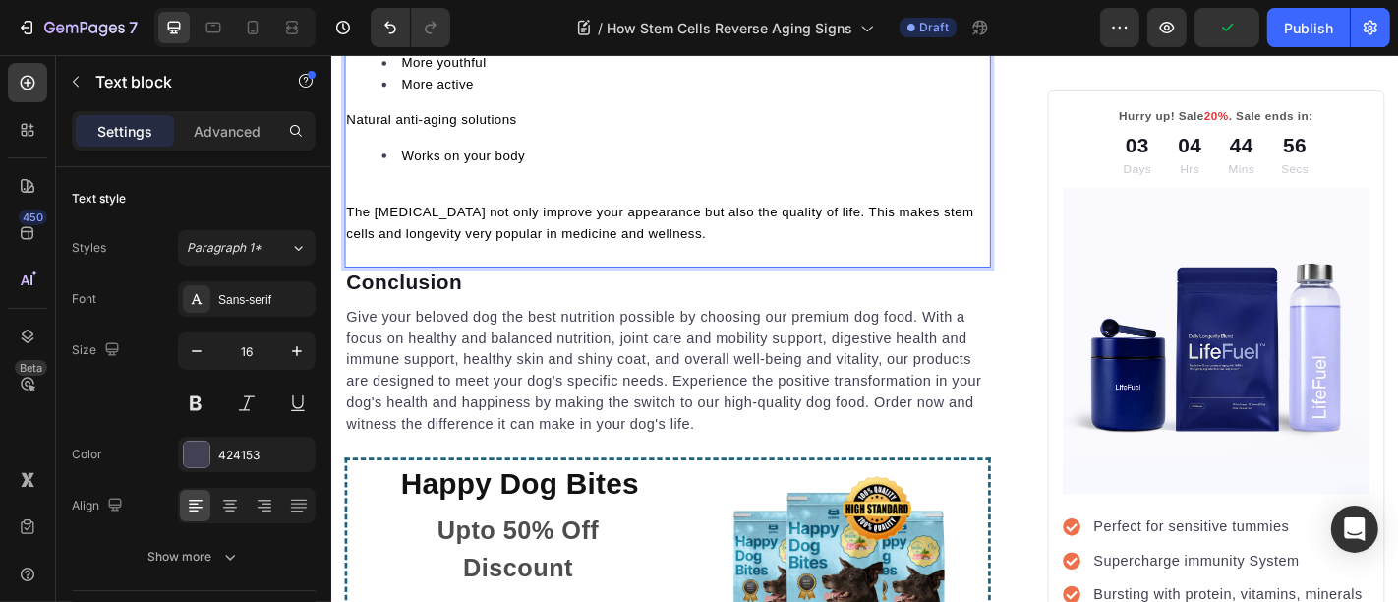
scroll to position [5195, 0]
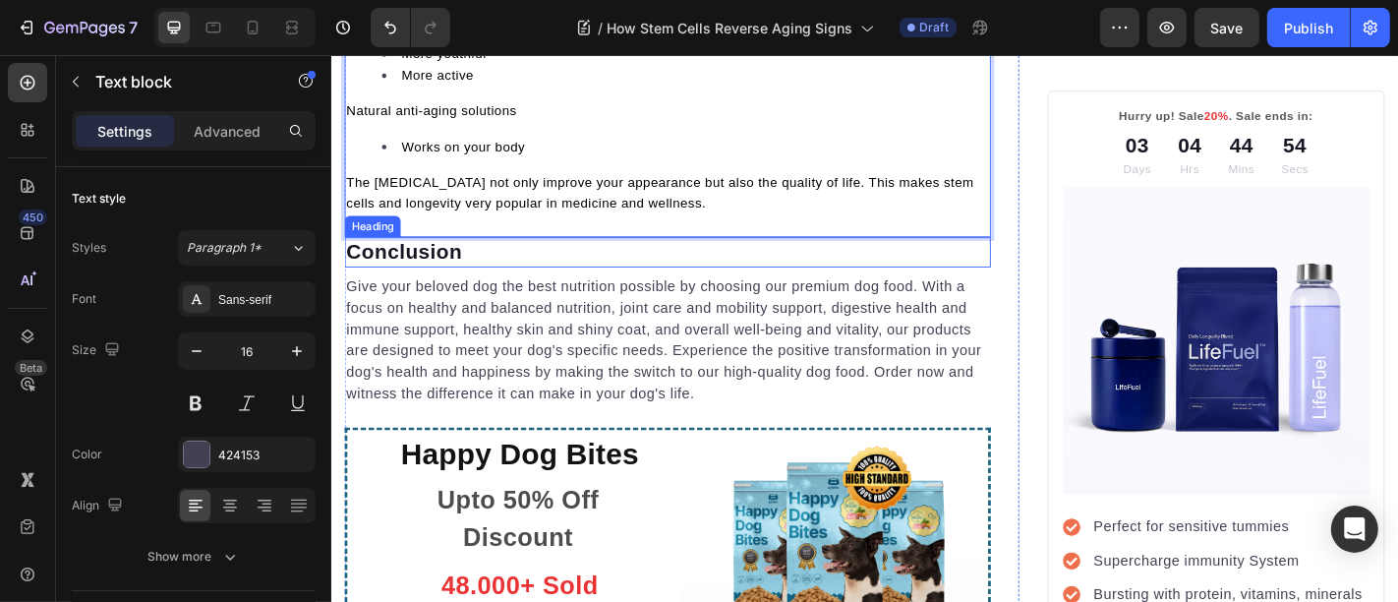
click at [469, 287] on p "Conclusion" at bounding box center [702, 272] width 711 height 29
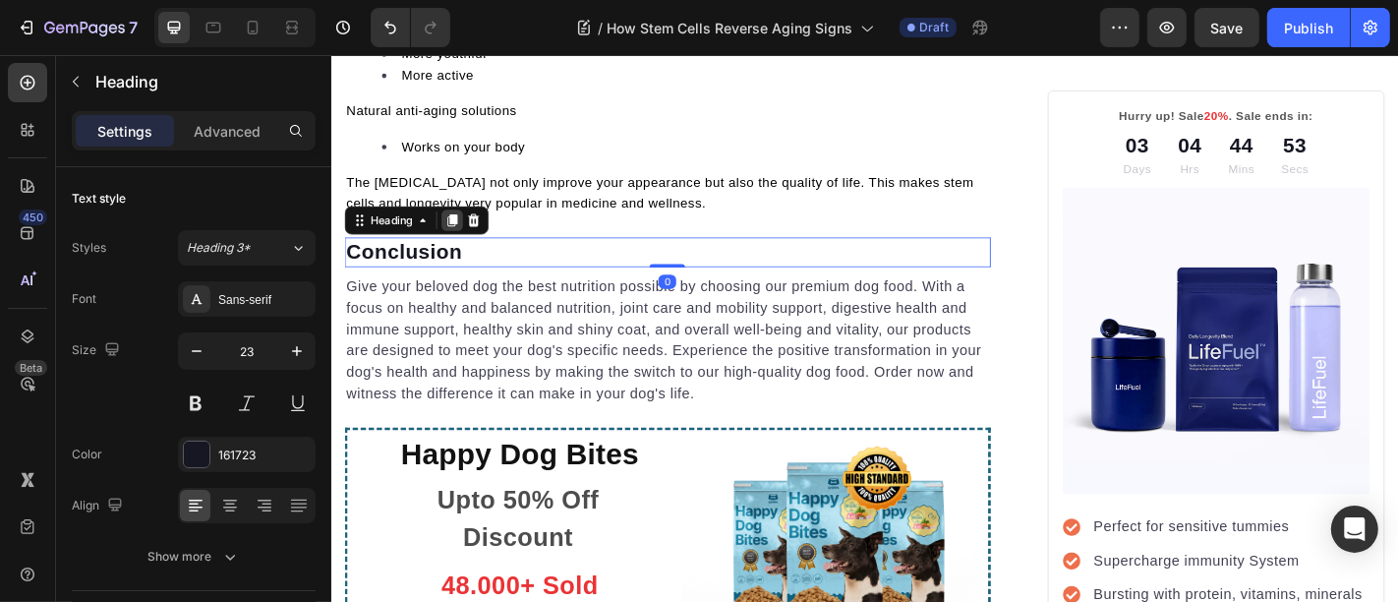
click at [459, 245] on icon at bounding box center [464, 237] width 16 height 16
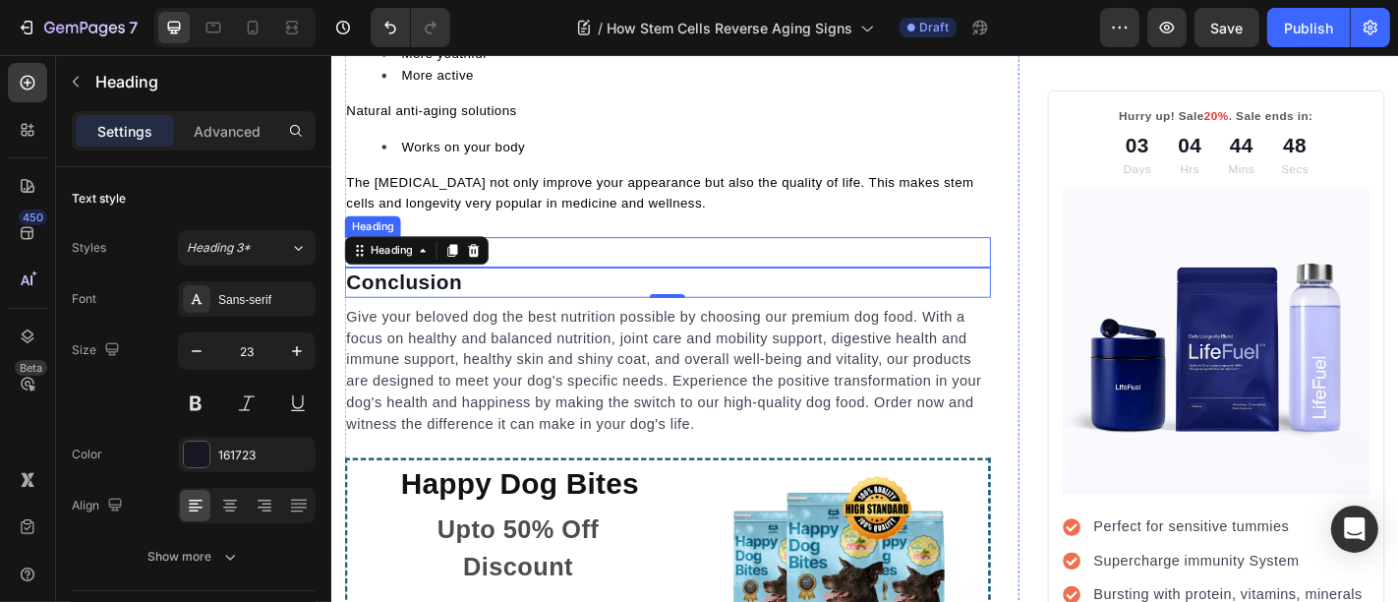
click at [546, 287] on p "Conclusion" at bounding box center [702, 272] width 711 height 29
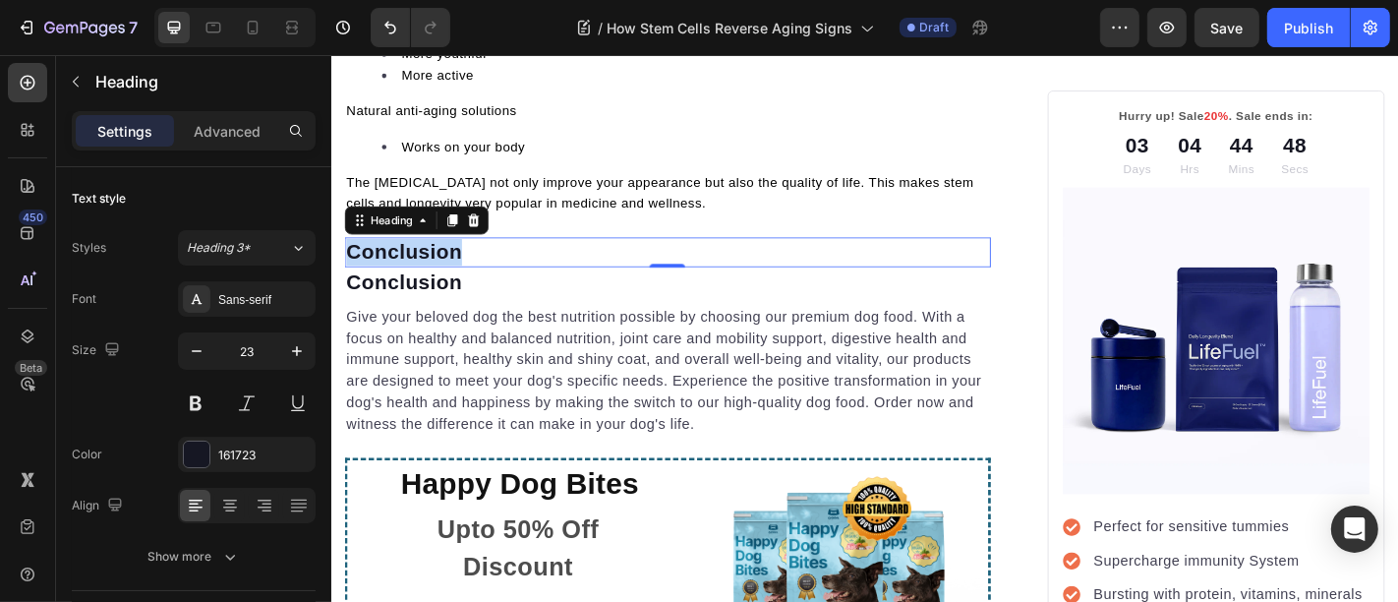
click at [546, 287] on p "Conclusion" at bounding box center [702, 272] width 711 height 29
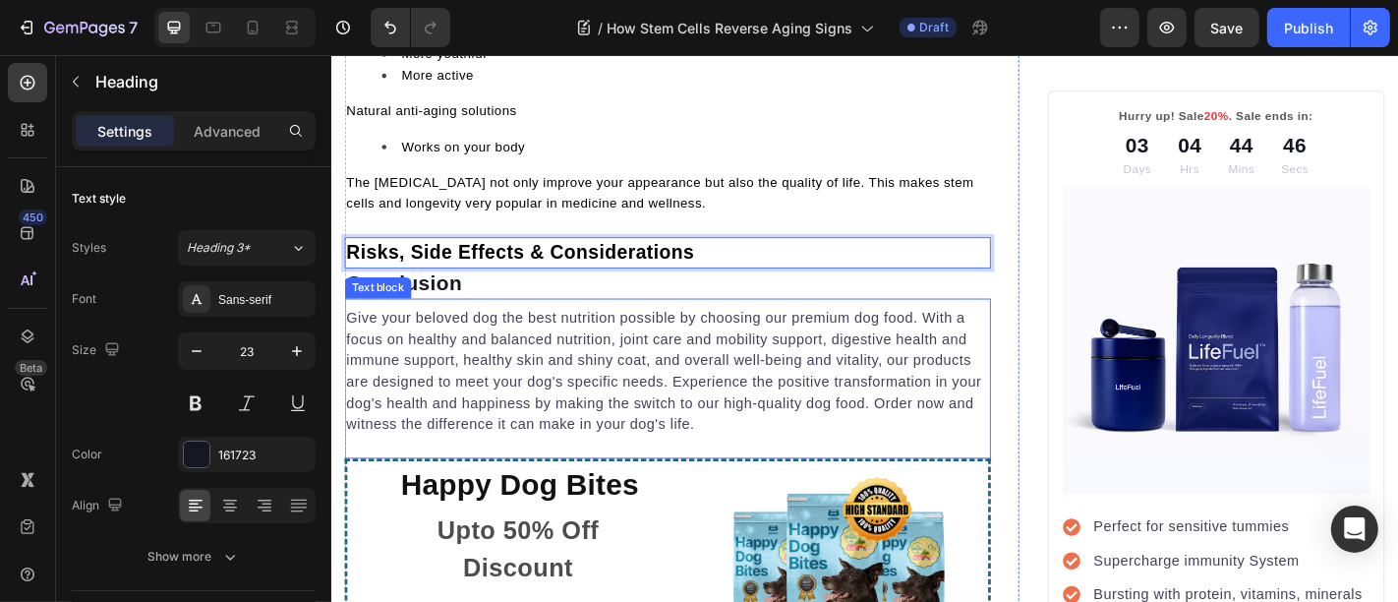
click at [511, 454] on p "Give your beloved dog the best nutrition possible by choosing our premium dog f…" at bounding box center [702, 404] width 711 height 142
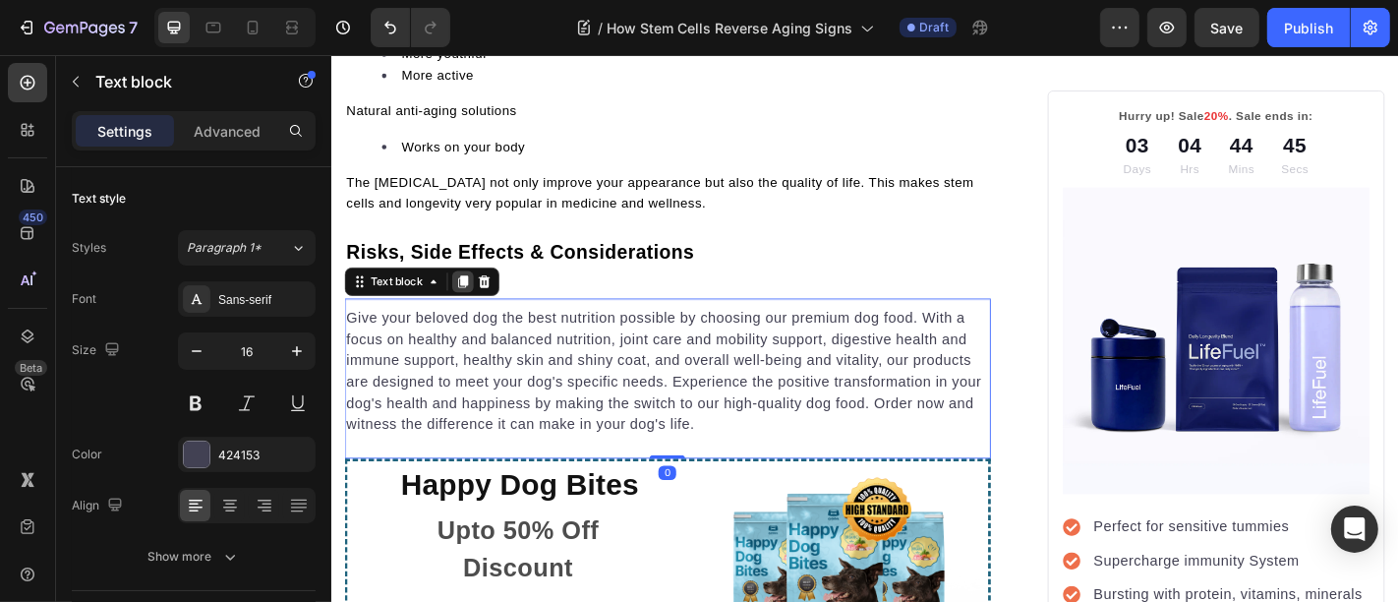
click at [483, 313] on icon at bounding box center [476, 305] width 16 height 16
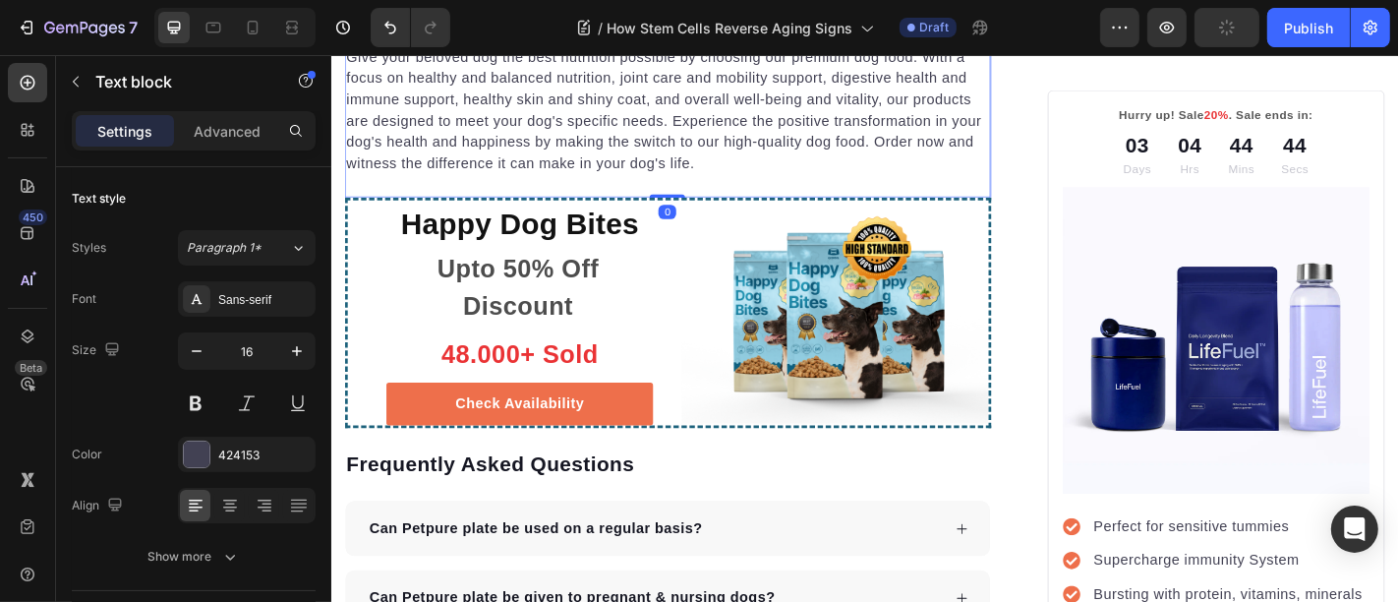
scroll to position [5389, 0]
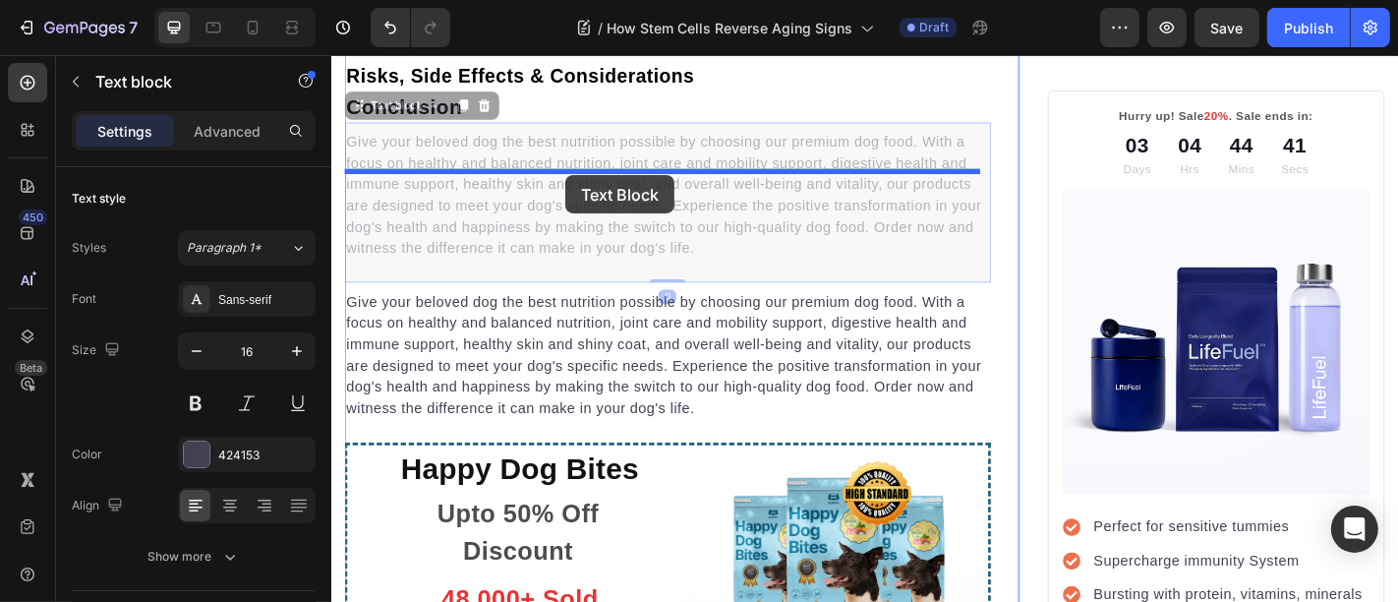
drag, startPoint x: 567, startPoint y: 319, endPoint x: 897, endPoint y: 93, distance: 398.9
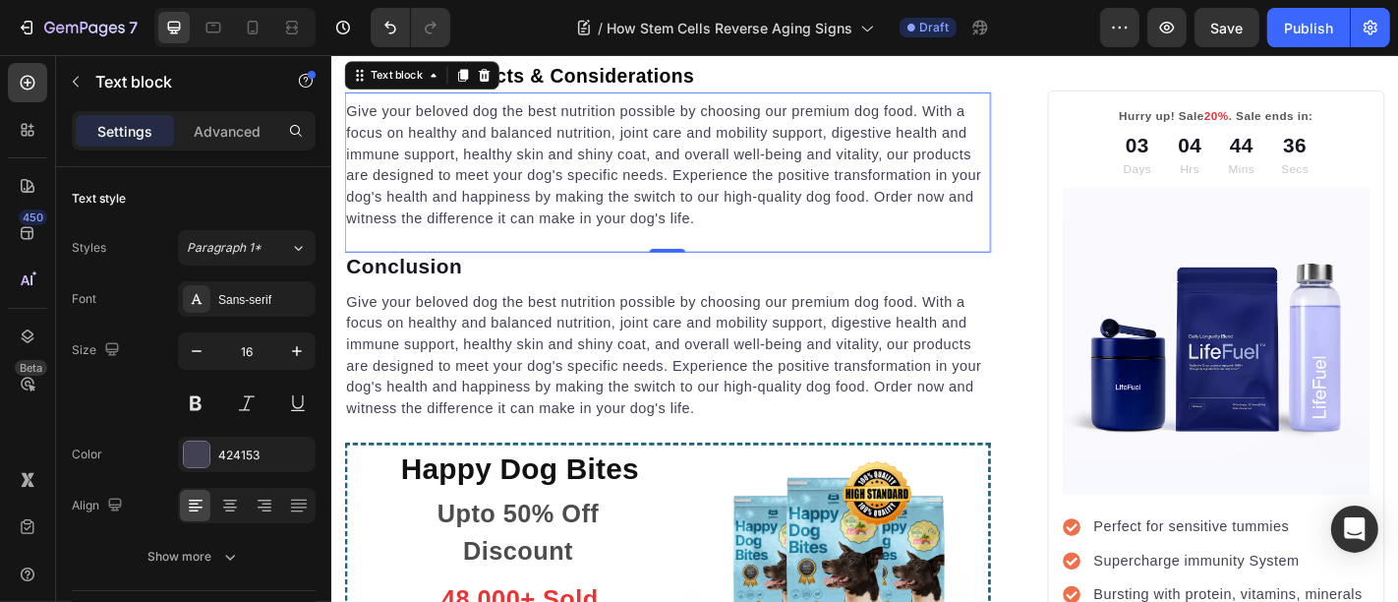
click at [528, 247] on p "Give your beloved dog the best nutrition possible by choosing our premium dog f…" at bounding box center [702, 176] width 711 height 142
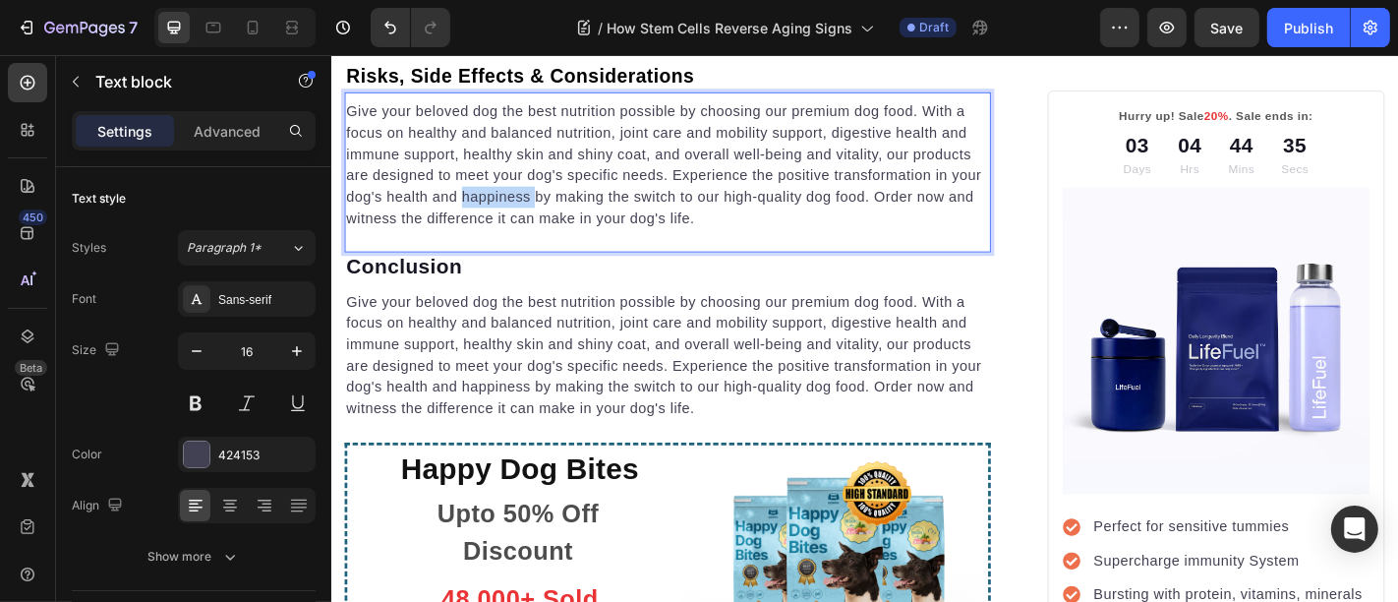
click at [528, 247] on p "Give your beloved dog the best nutrition possible by choosing our premium dog f…" at bounding box center [702, 176] width 711 height 142
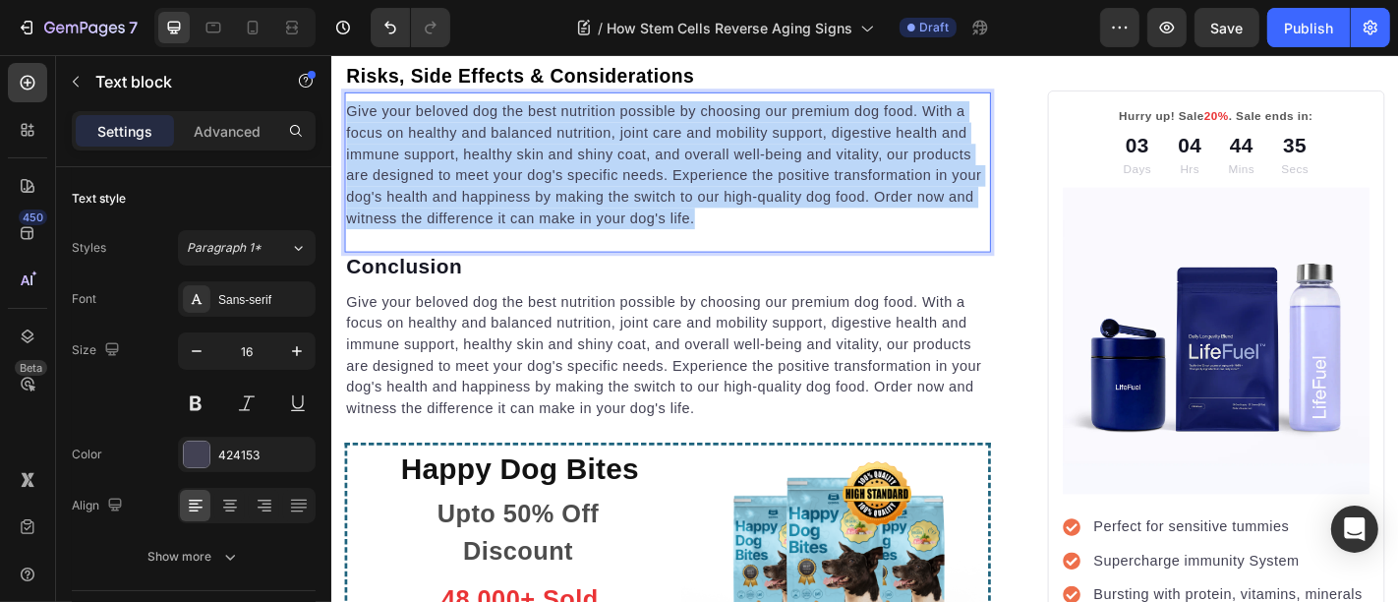
click at [528, 247] on p "Give your beloved dog the best nutrition possible by choosing our premium dog f…" at bounding box center [702, 176] width 711 height 142
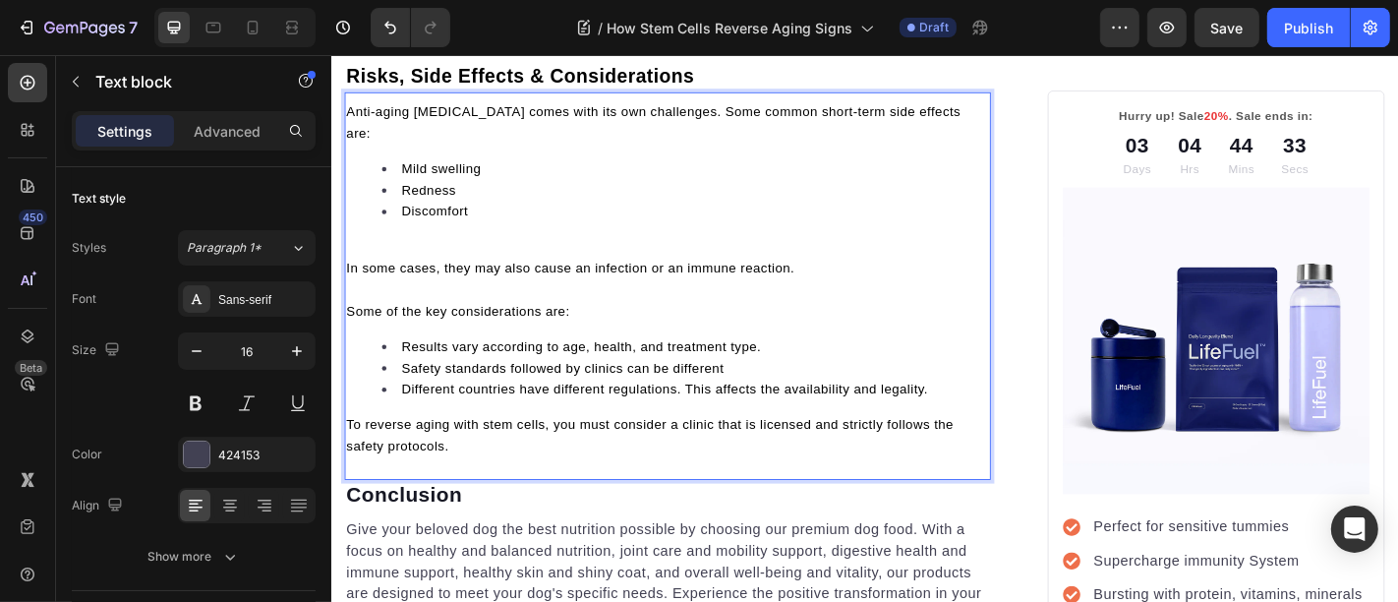
click at [440, 278] on p "Rich Text Editor. Editing area: main" at bounding box center [702, 267] width 711 height 24
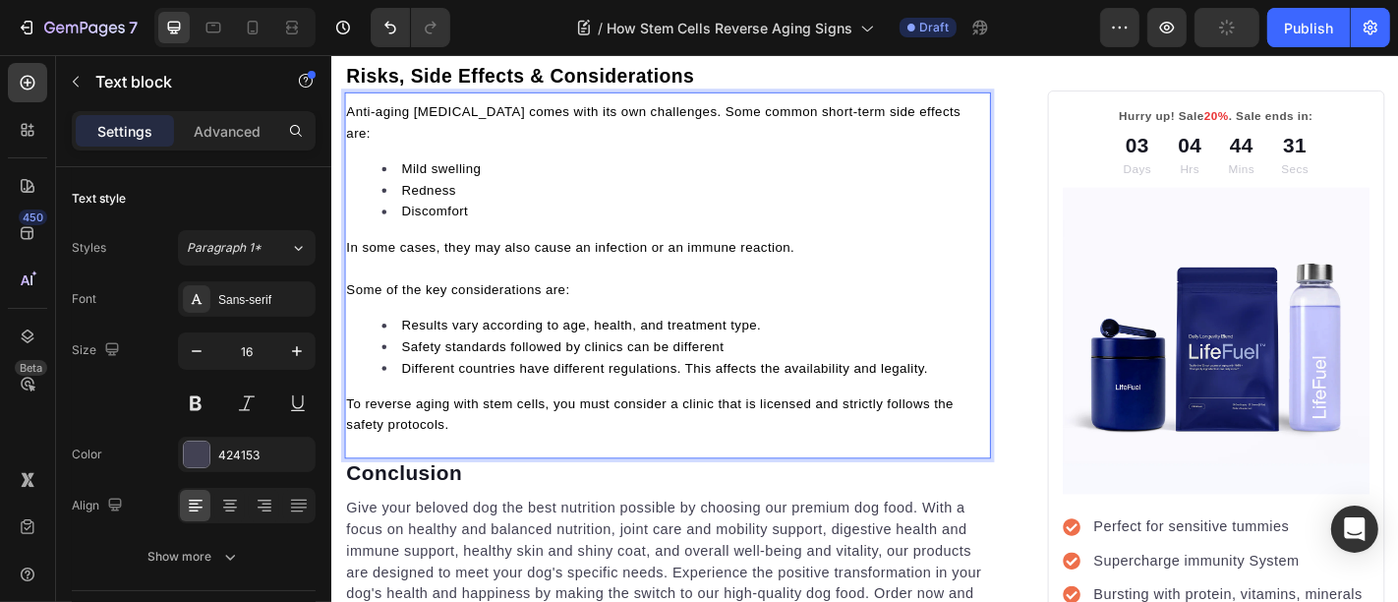
click at [471, 302] on p "Rich Text Editor. Editing area: main" at bounding box center [702, 290] width 711 height 24
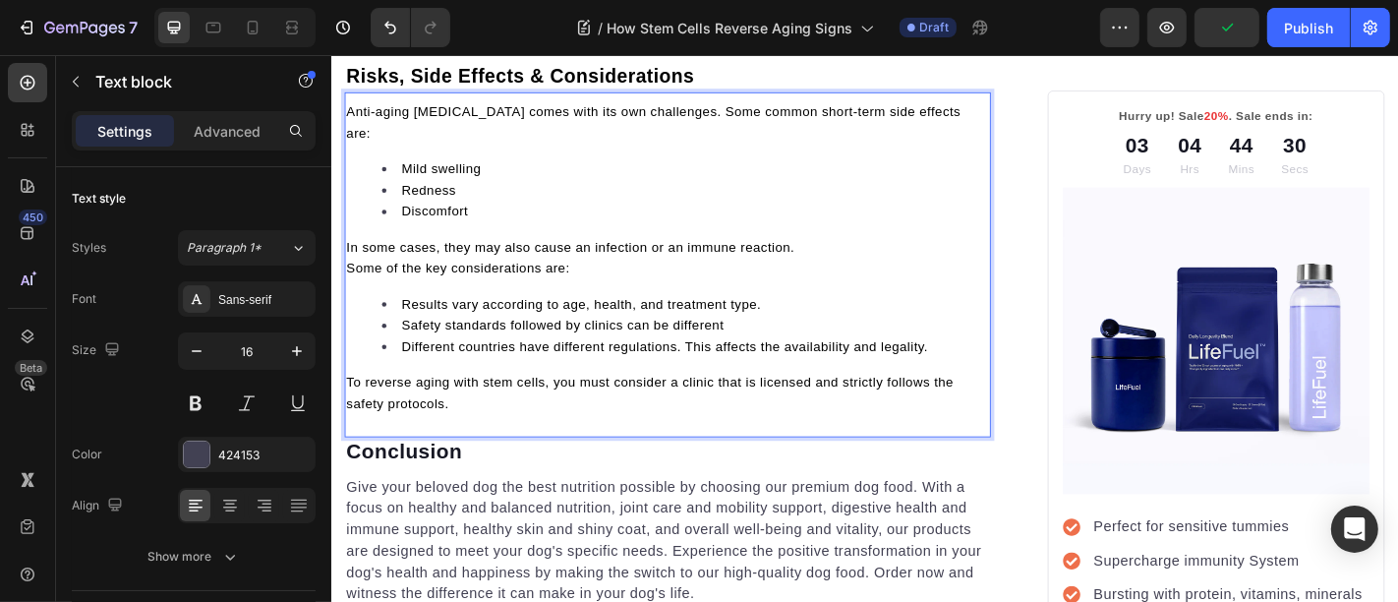
click at [470, 395] on div "Anti-aging stem cell therapy comes with its own challenges. Some common short-t…" at bounding box center [702, 278] width 715 height 350
click at [472, 451] on p "To reverse aging with stem cells, you must consider a clinic that is licensed a…" at bounding box center [702, 427] width 711 height 47
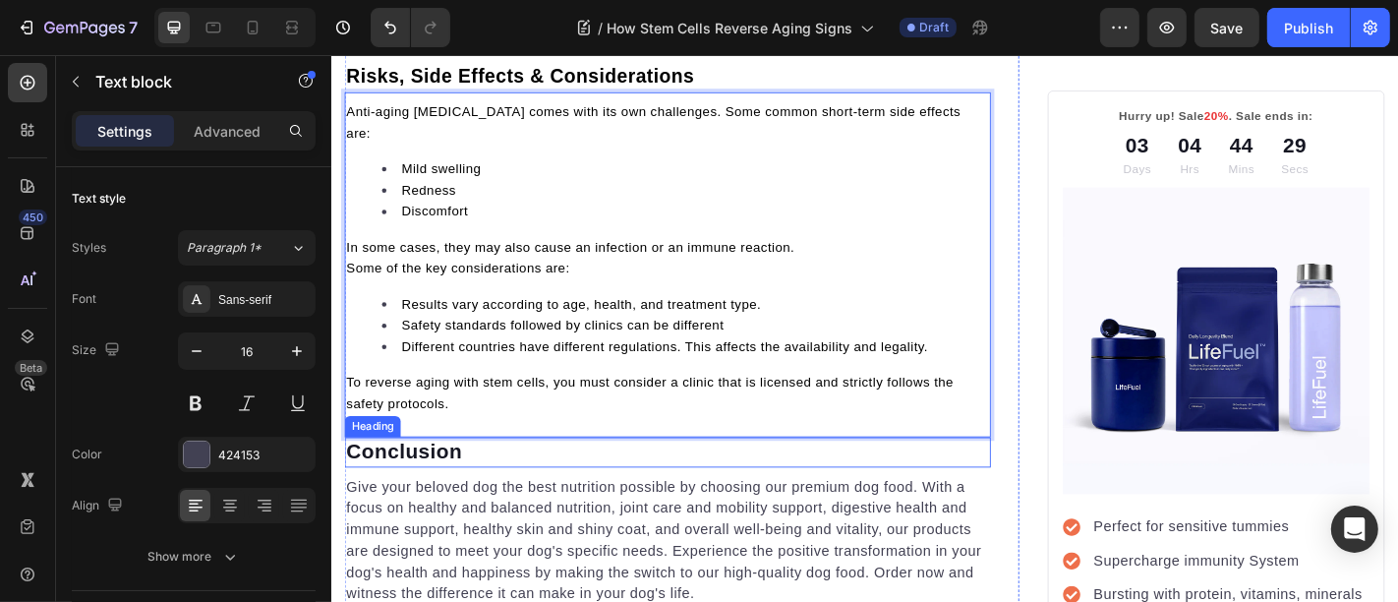
click at [467, 508] on p "Conclusion" at bounding box center [702, 493] width 711 height 29
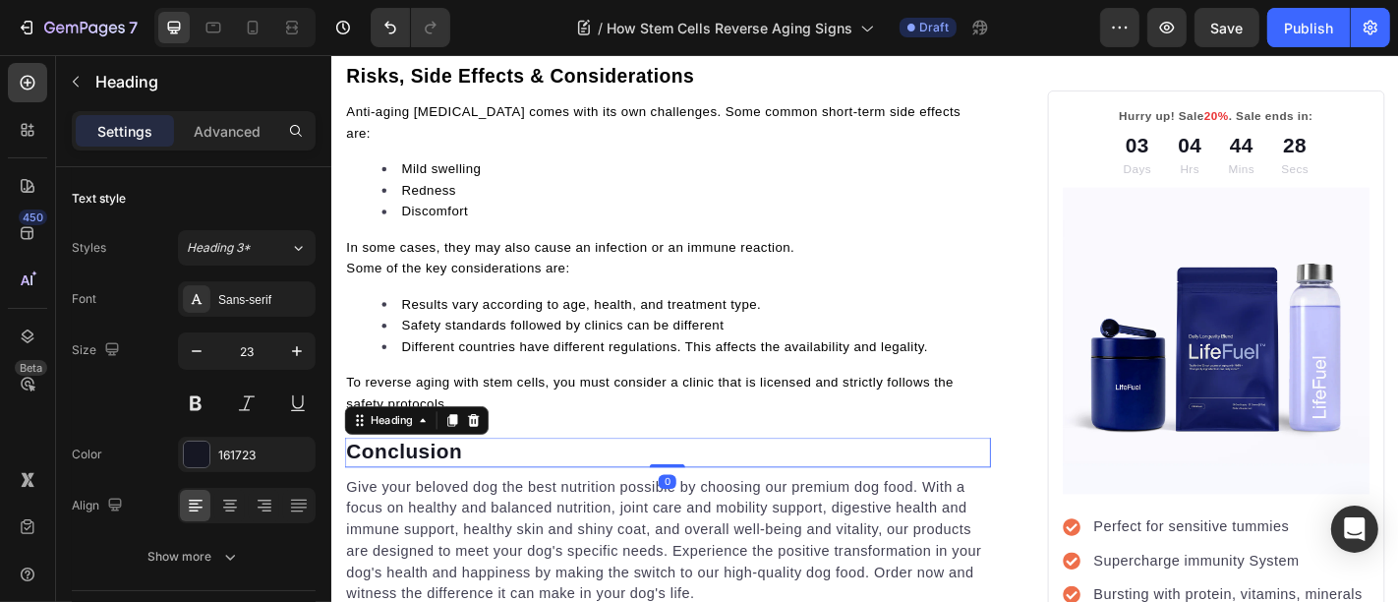
drag, startPoint x: 459, startPoint y: 551, endPoint x: 500, endPoint y: 419, distance: 138.1
click at [460, 466] on icon at bounding box center [464, 458] width 16 height 16
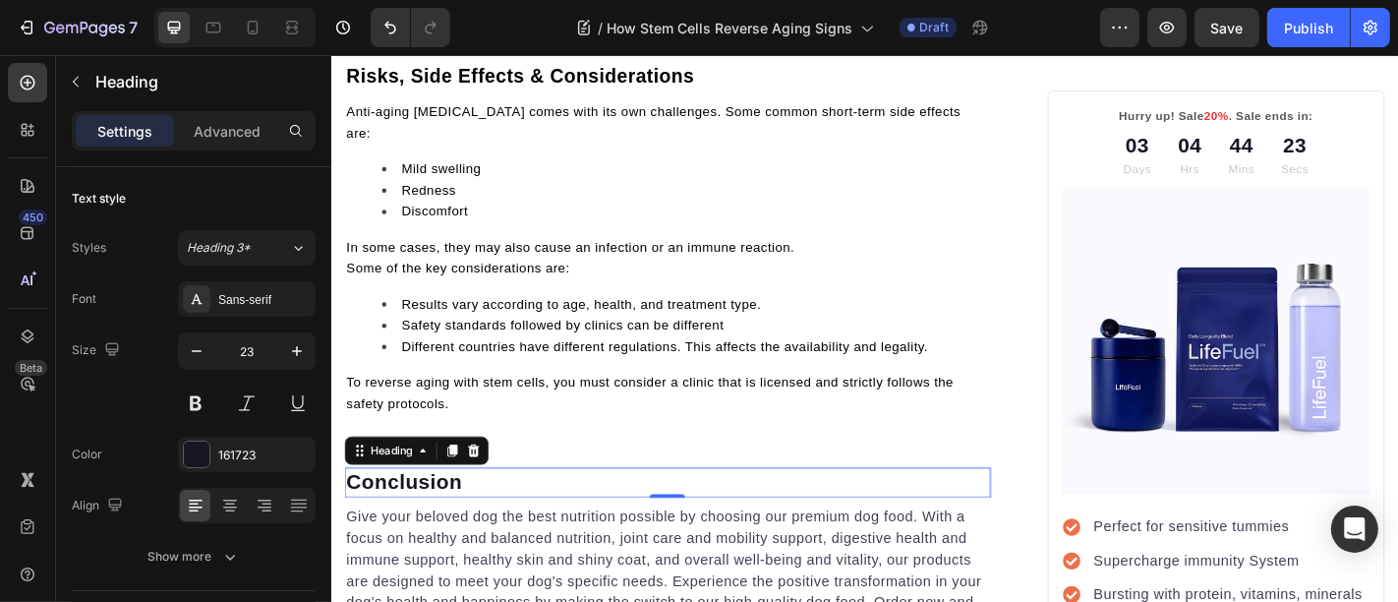
click at [560, 508] on p "Conclusion" at bounding box center [702, 493] width 711 height 29
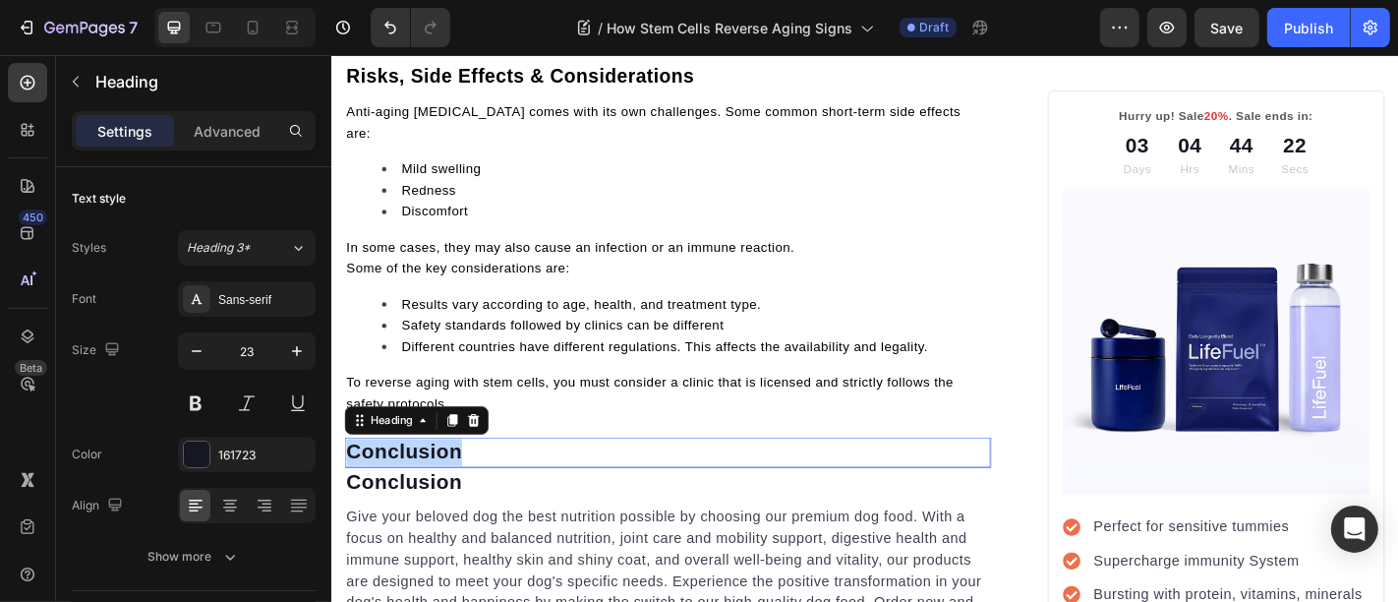
click at [560, 508] on p "Conclusion" at bounding box center [702, 493] width 711 height 29
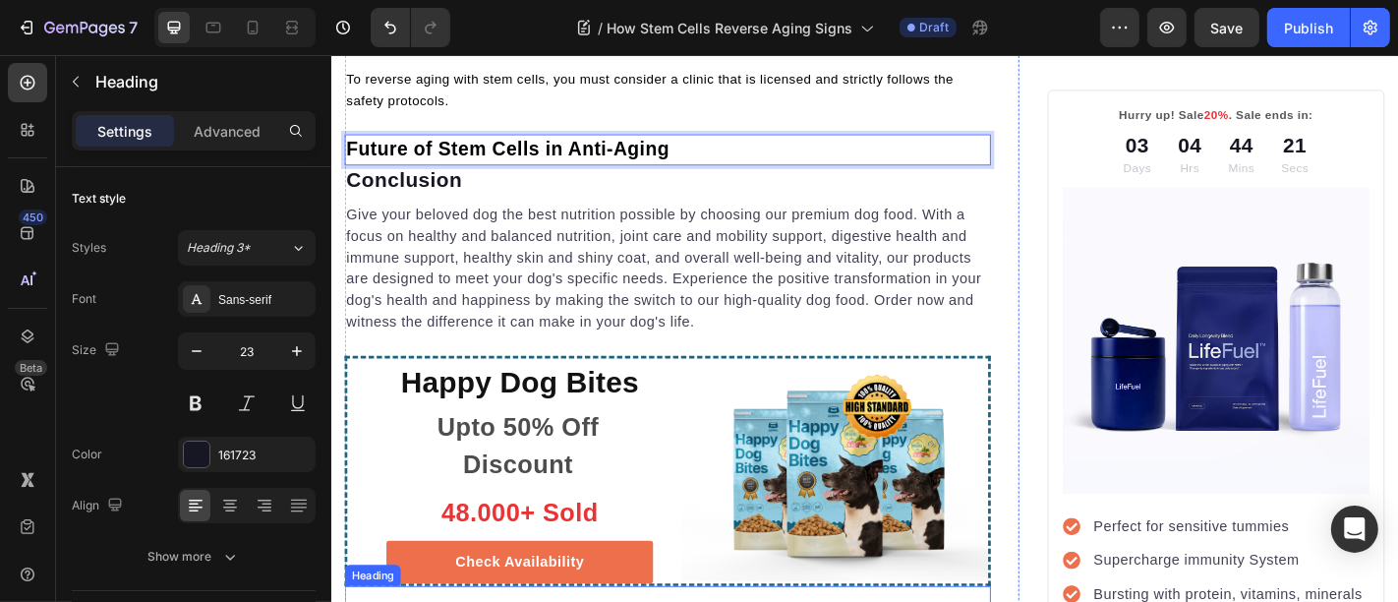
scroll to position [5899, 0]
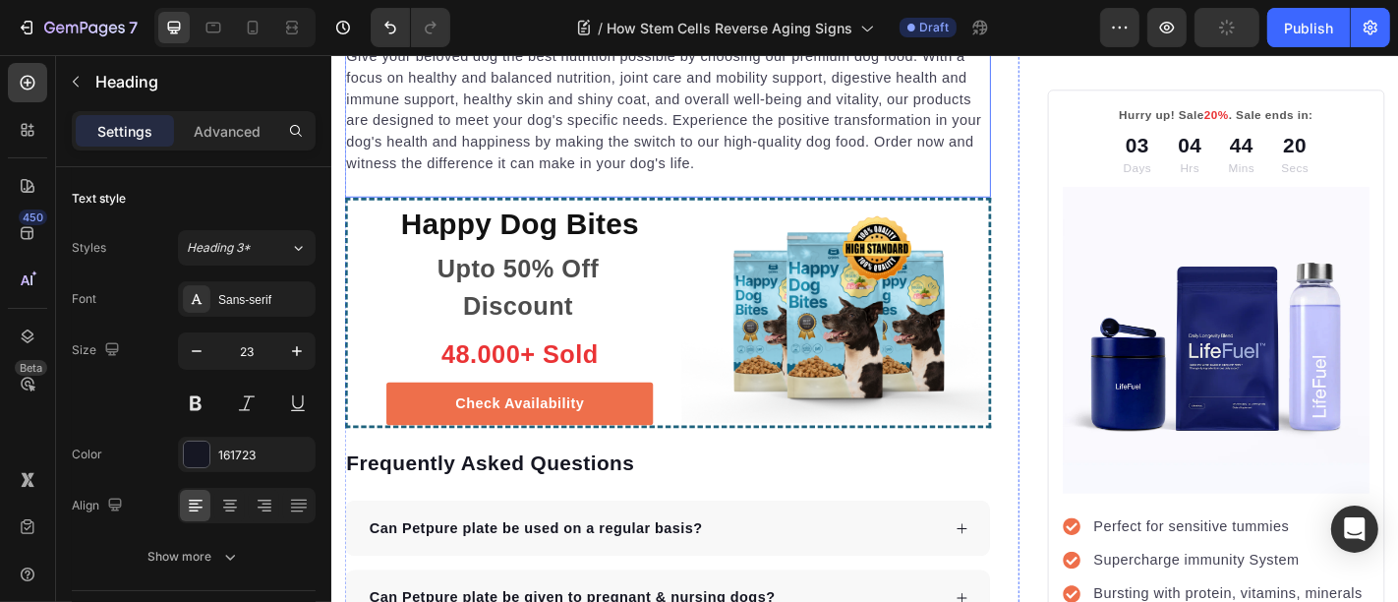
click at [589, 187] on p "Give your beloved dog the best nutrition possible by choosing our premium dog f…" at bounding box center [702, 116] width 711 height 142
click at [481, 25] on icon at bounding box center [476, 17] width 16 height 16
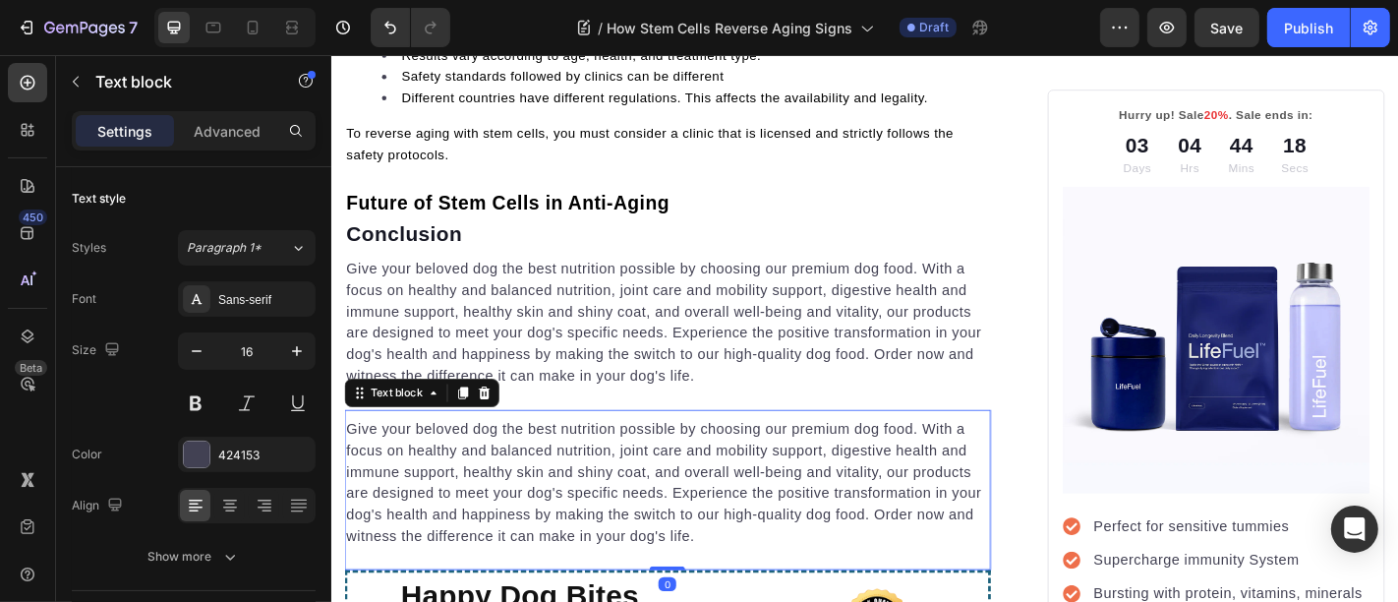
scroll to position [5644, 0]
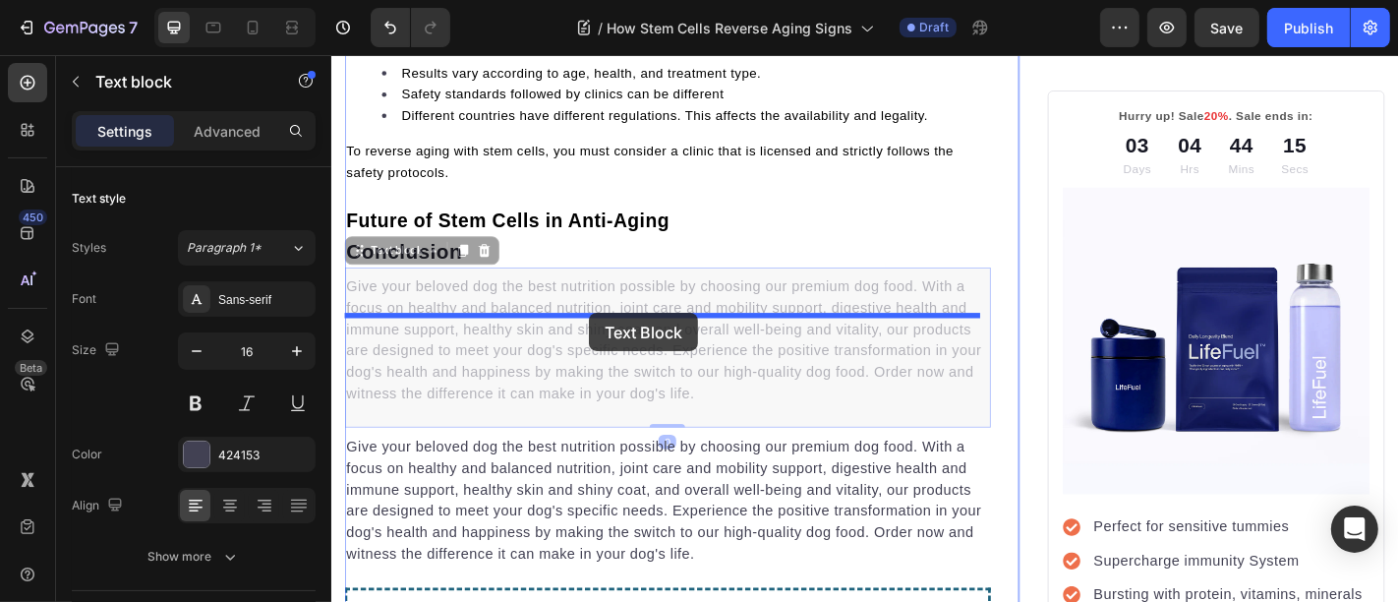
drag, startPoint x: 607, startPoint y: 427, endPoint x: 1026, endPoint y: 102, distance: 530.5
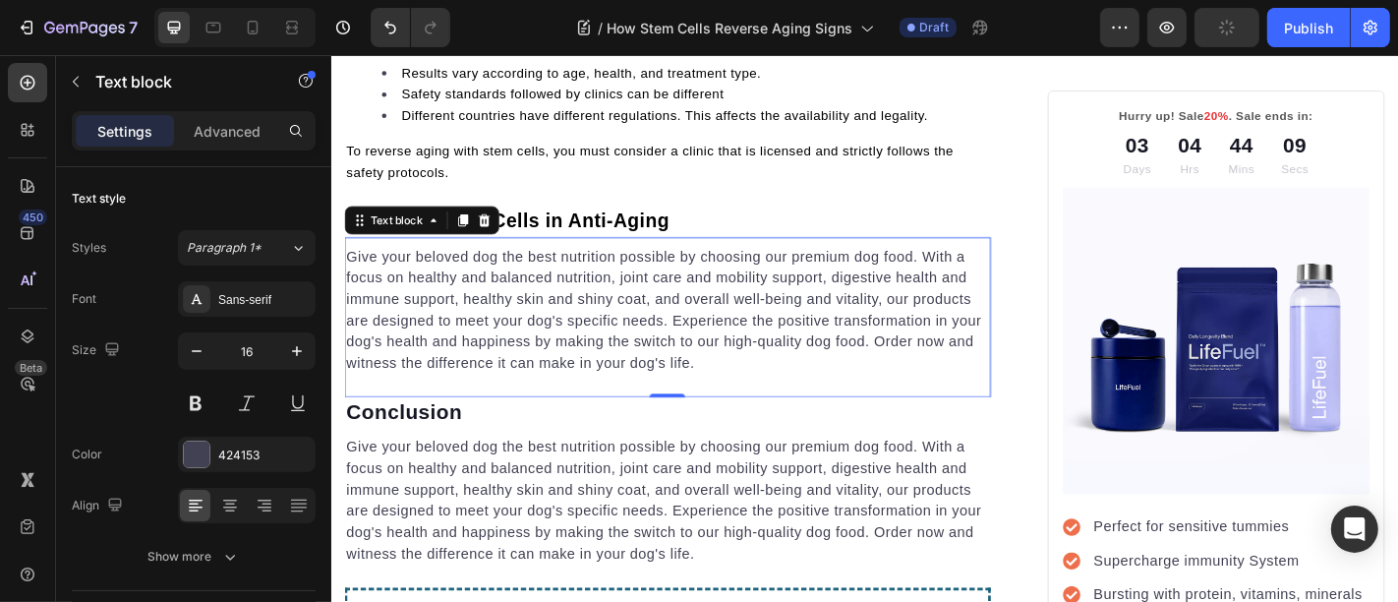
click at [528, 391] on p "Give your beloved dog the best nutrition possible by choosing our premium dog f…" at bounding box center [702, 337] width 711 height 142
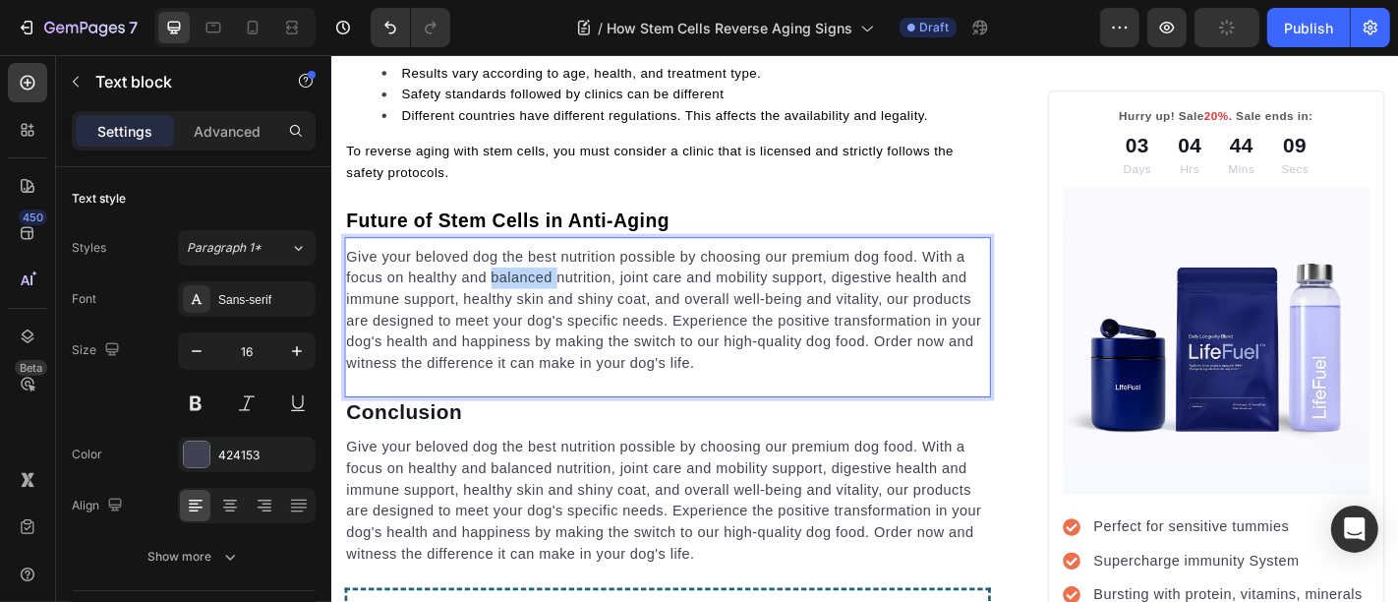
click at [528, 391] on p "Give your beloved dog the best nutrition possible by choosing our premium dog f…" at bounding box center [702, 337] width 711 height 142
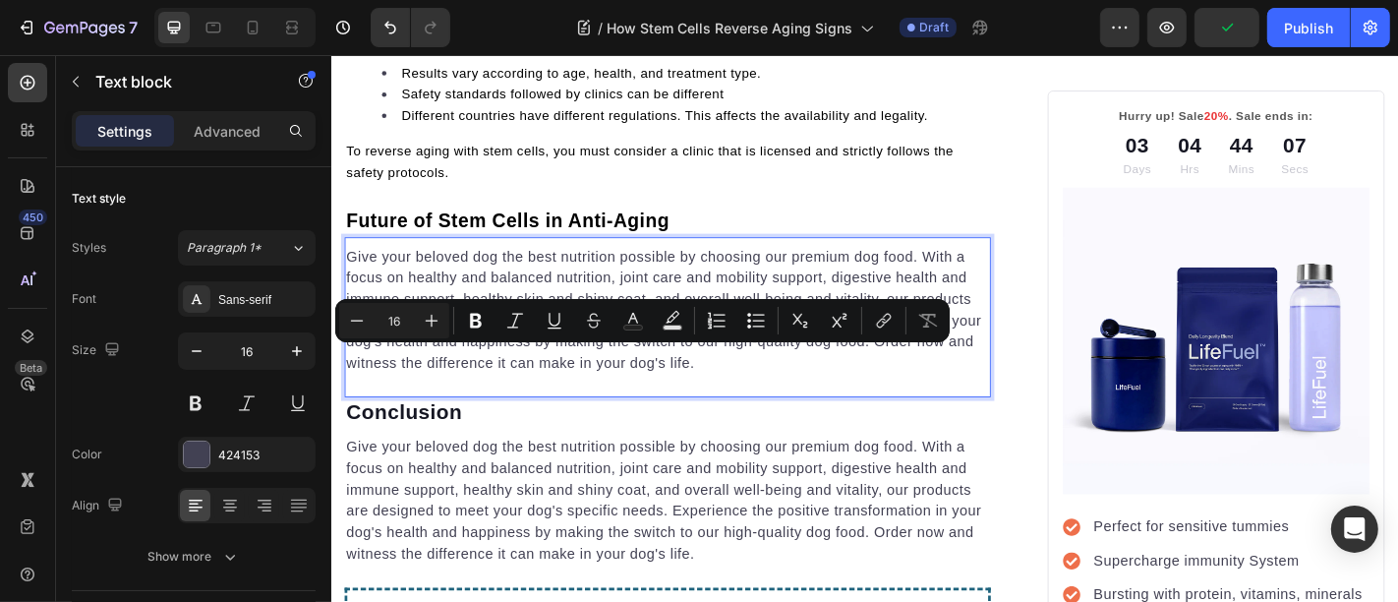
click at [538, 408] on p "Give your beloved dog the best nutrition possible by choosing our premium dog f…" at bounding box center [702, 337] width 711 height 142
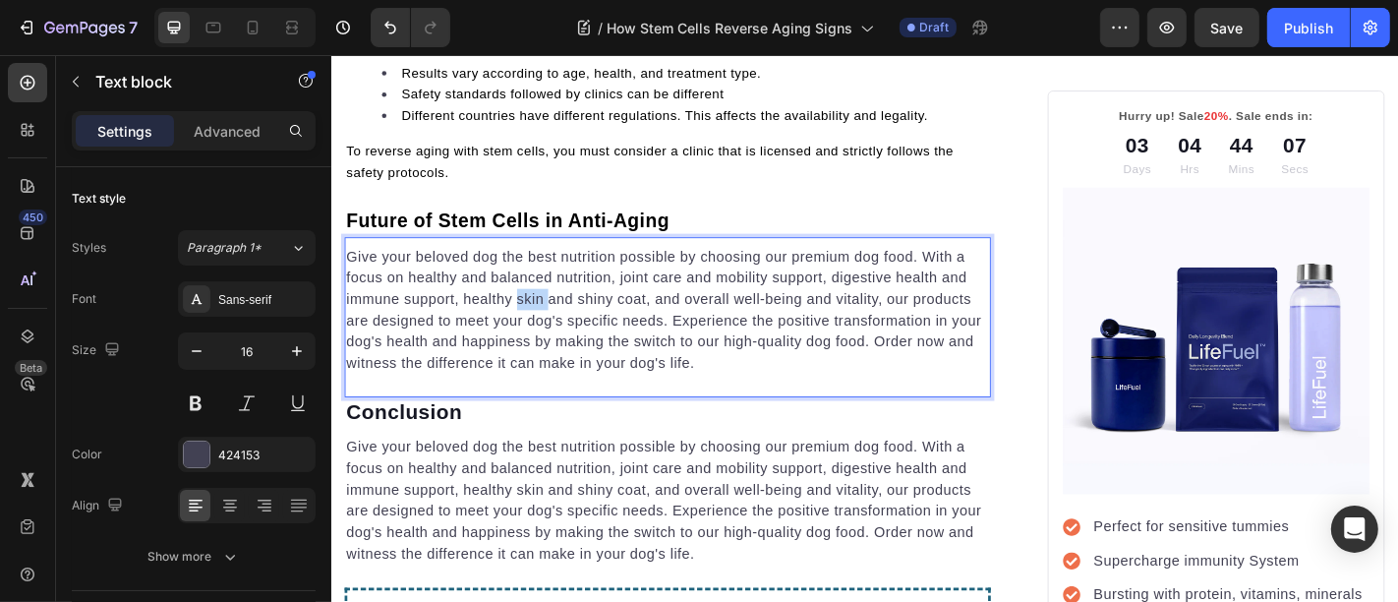
click at [538, 408] on p "Give your beloved dog the best nutrition possible by choosing our premium dog f…" at bounding box center [702, 337] width 711 height 142
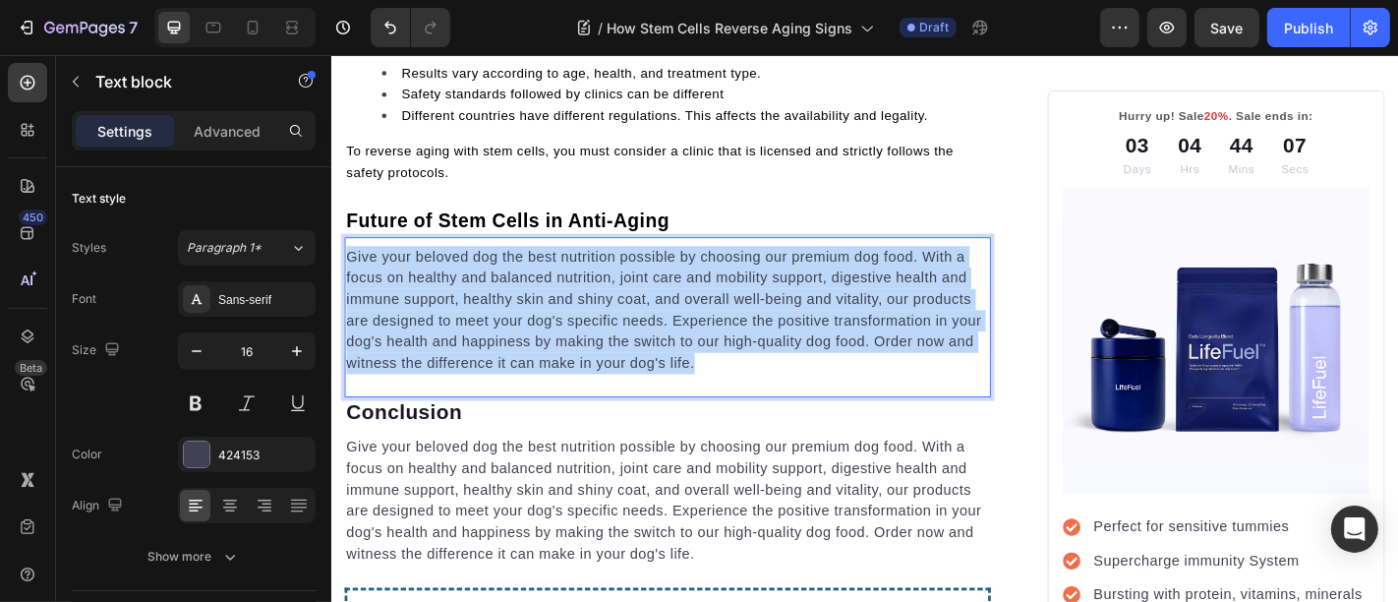
click at [538, 408] on p "Give your beloved dog the best nutrition possible by choosing our premium dog f…" at bounding box center [702, 337] width 711 height 142
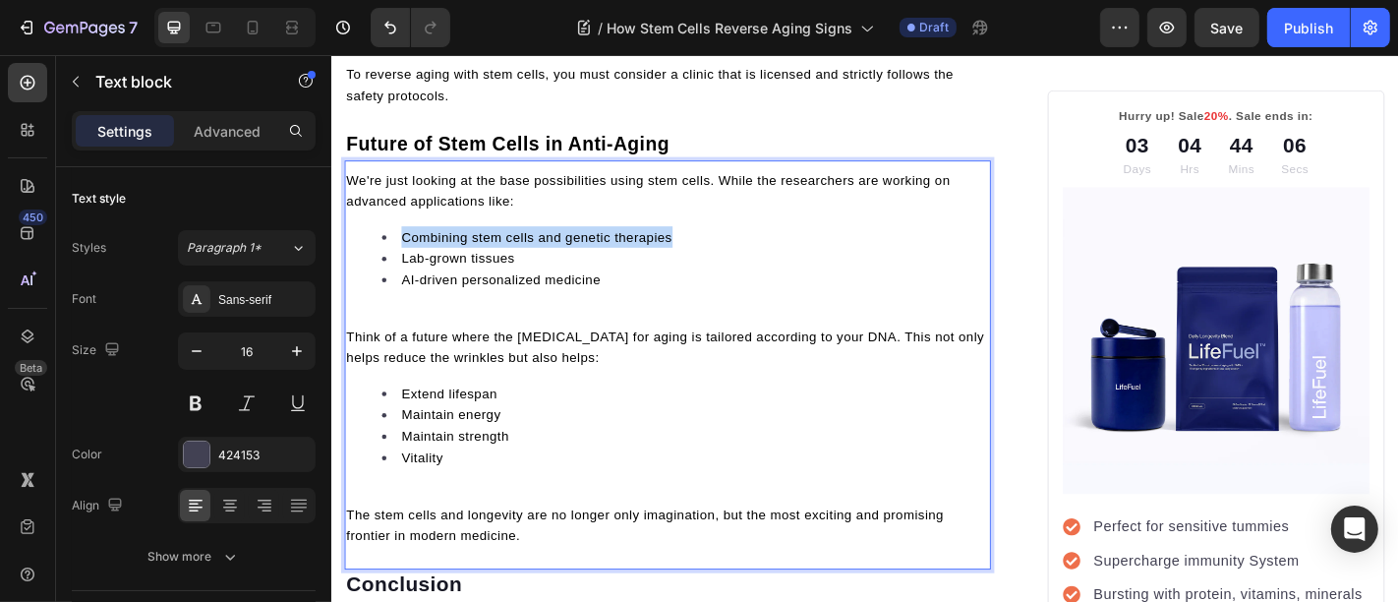
click at [538, 408] on div "We're just looking at the base possibilities using stem cells. While the resear…" at bounding box center [702, 389] width 715 height 421
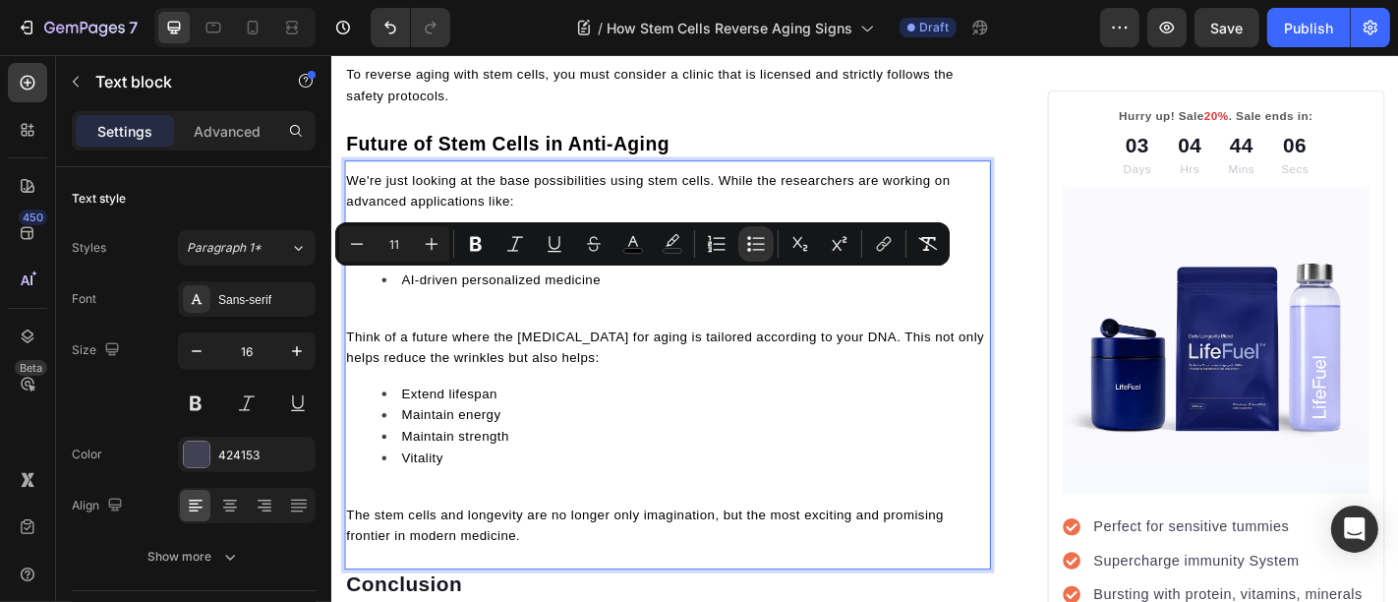
scroll to position [5770, 0]
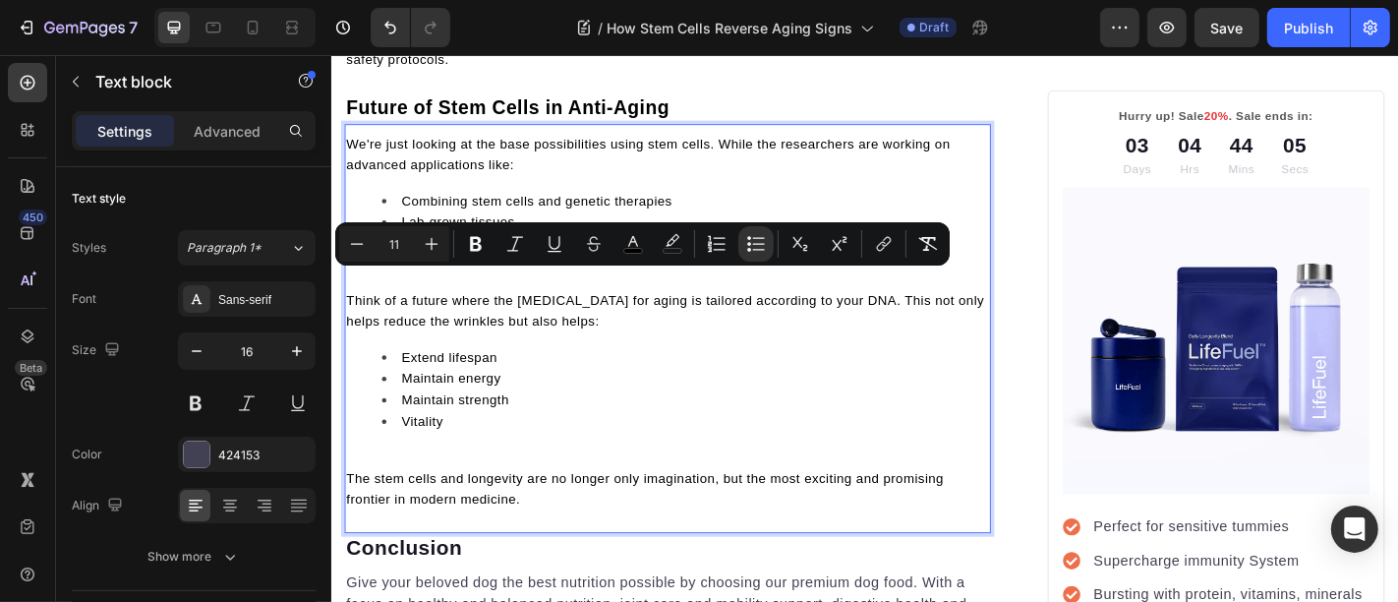
click at [456, 274] on li "AI-driven personalized medicine" at bounding box center [721, 263] width 671 height 24
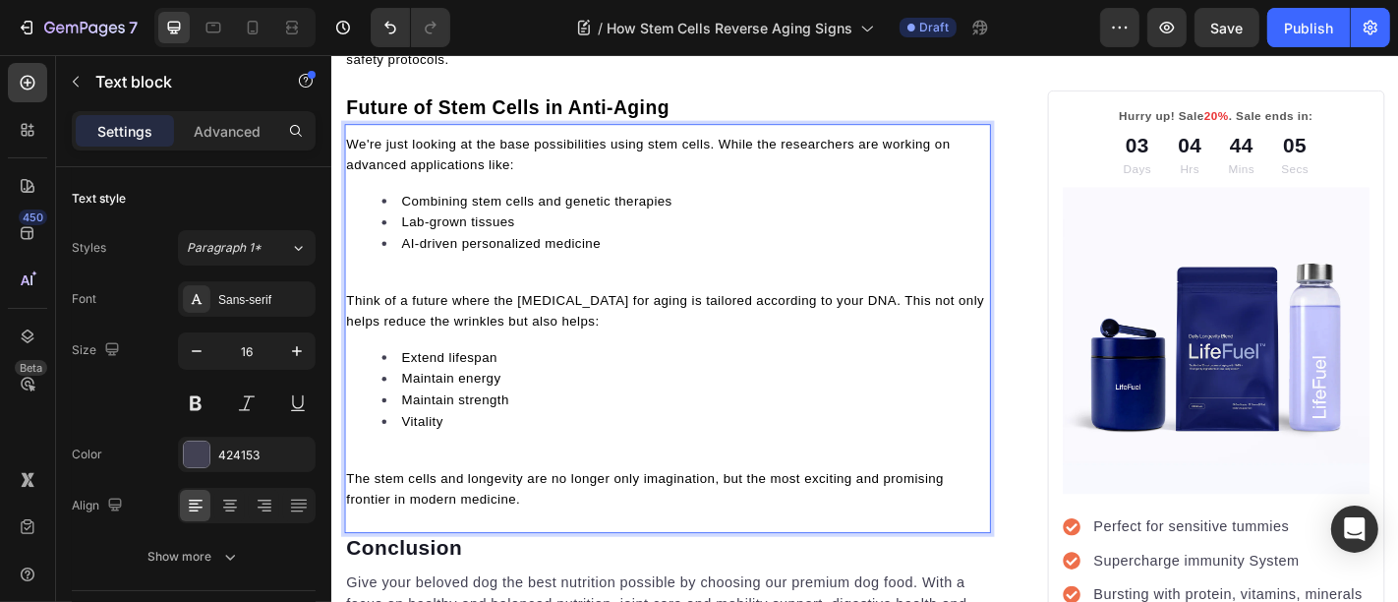
click at [470, 374] on div "We're just looking at the base possibilities using stem cells. While the resear…" at bounding box center [702, 349] width 715 height 421
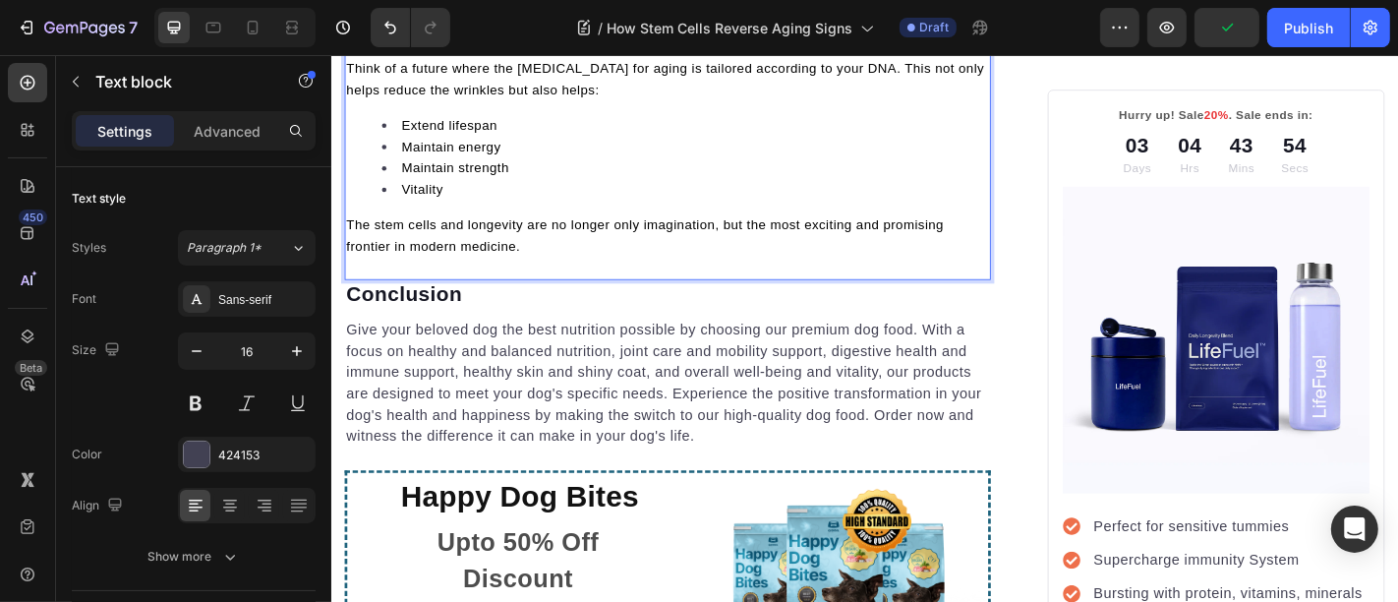
scroll to position [6025, 0]
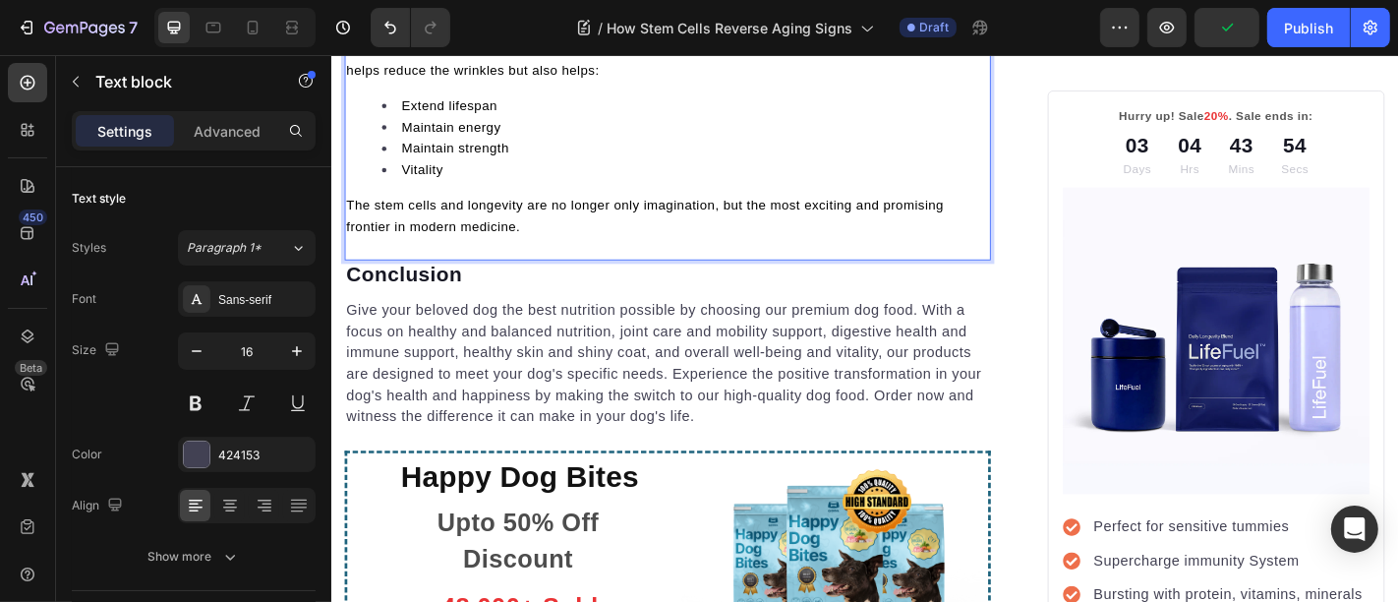
click at [442, 436] on p "Give your beloved dog the best nutrition possible by choosing our premium dog f…" at bounding box center [702, 395] width 711 height 142
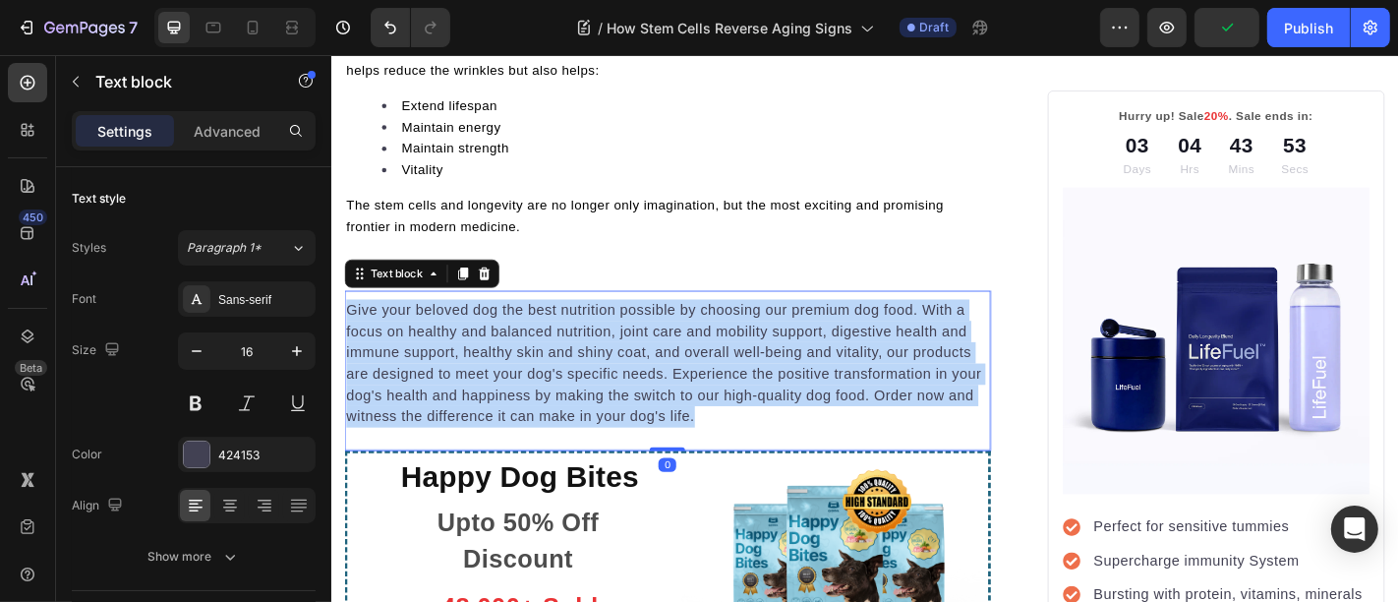
click at [442, 436] on p "Give your beloved dog the best nutrition possible by choosing our premium dog f…" at bounding box center [702, 395] width 711 height 142
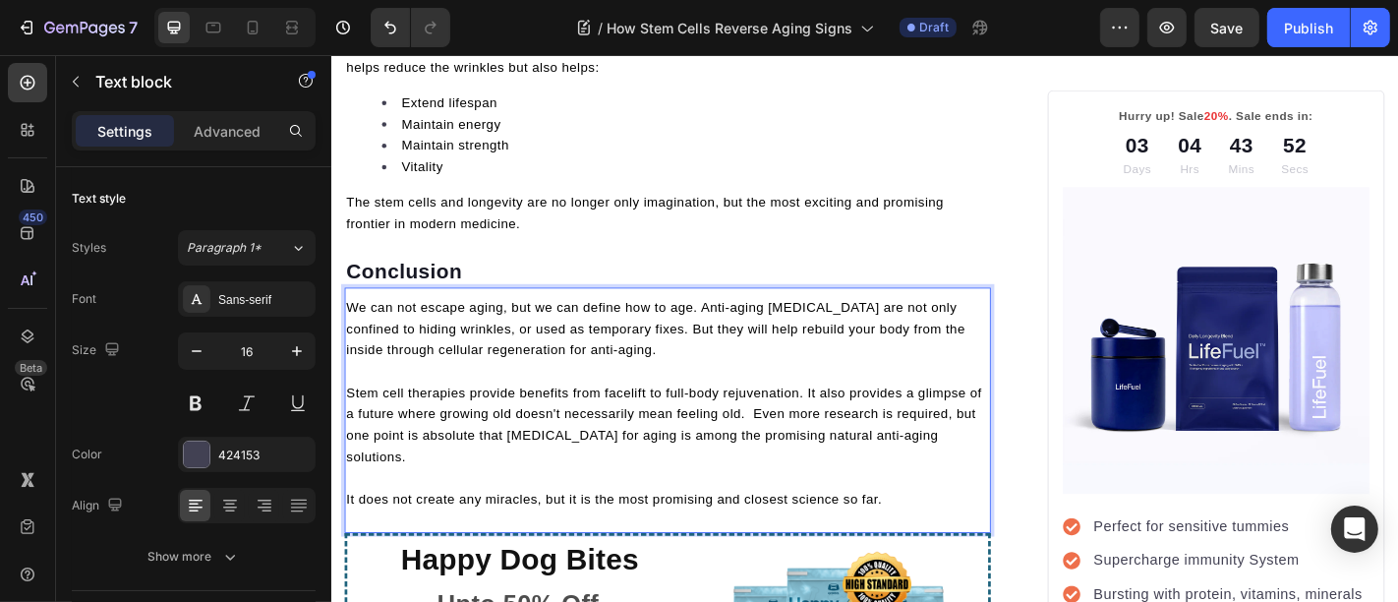
scroll to position [6282, 0]
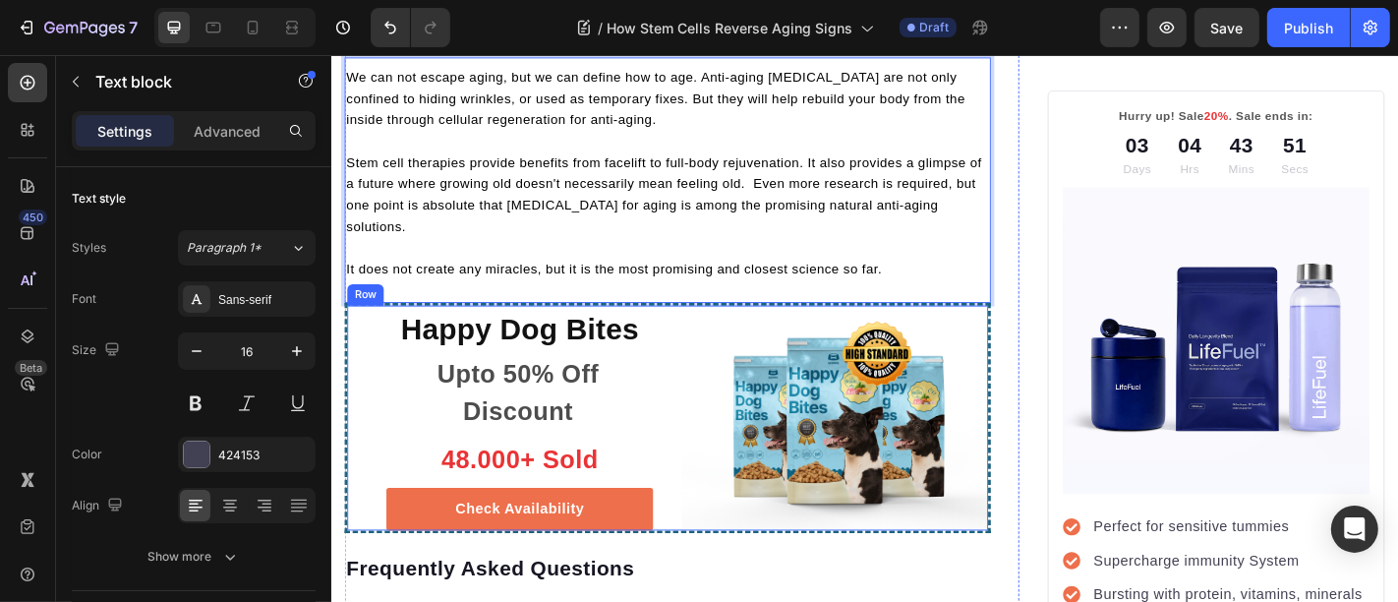
click at [701, 442] on div "Happy Dog Bites Heading Upto 50% Off Discount Text block 48.000+ Sold Text bloc…" at bounding box center [702, 456] width 715 height 256
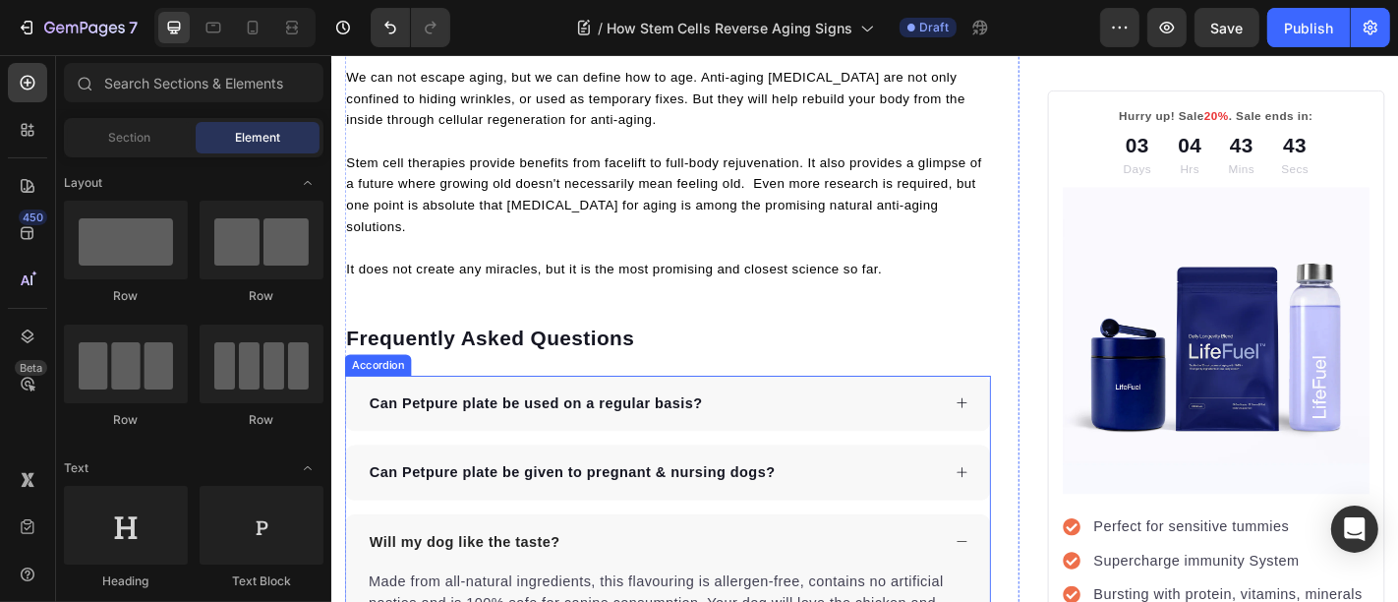
click at [482, 451] on p "Can Petpure plate be used on a regular basis?" at bounding box center [557, 440] width 369 height 24
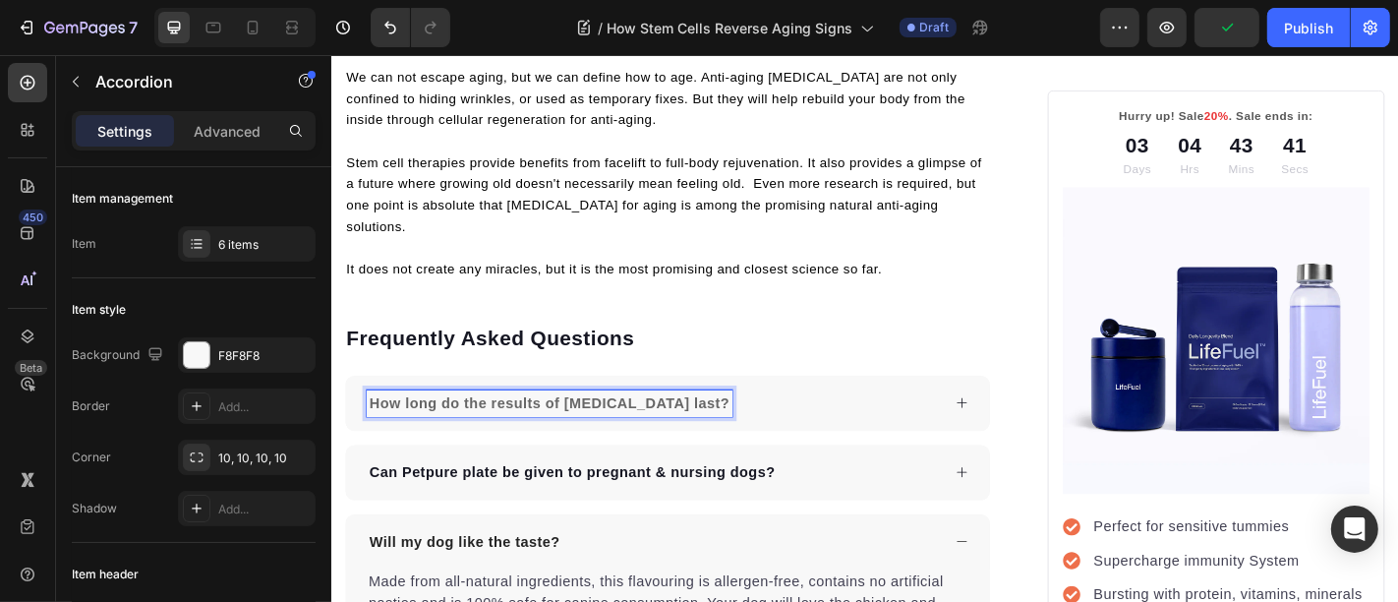
click at [904, 454] on div "How long do the results of stem cell therapy last?" at bounding box center [687, 439] width 635 height 29
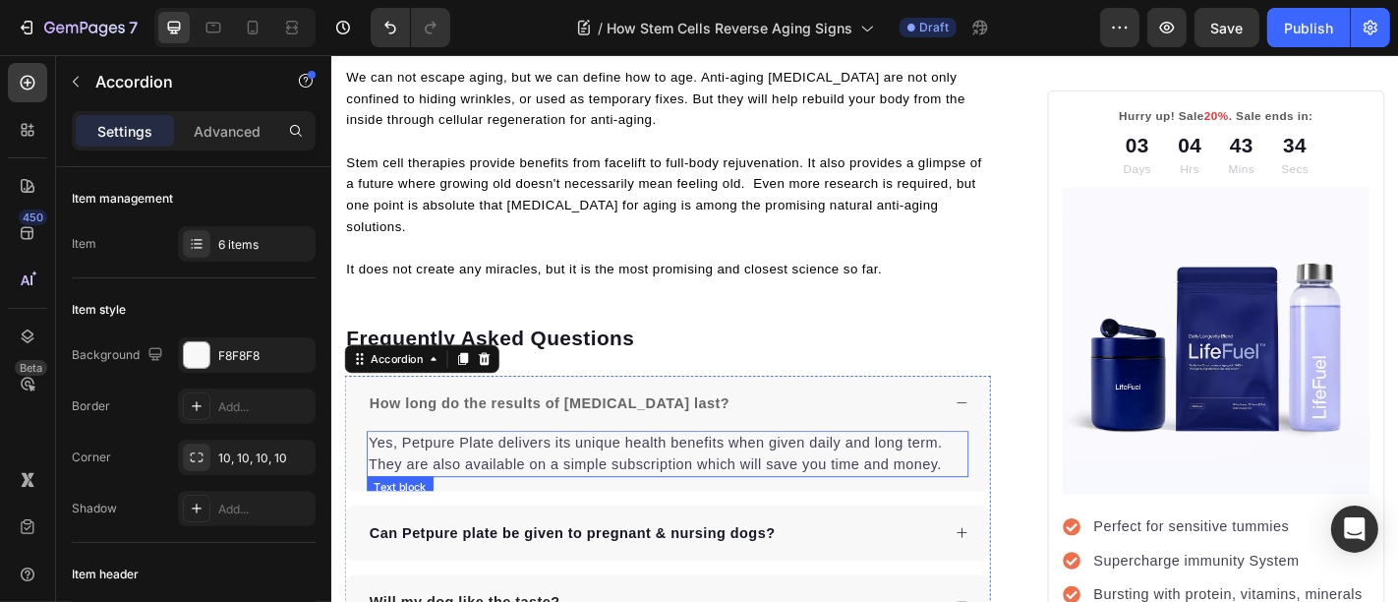
click at [746, 519] on p "Yes, Petpure Plate delivers its unique health benefits when given daily and lon…" at bounding box center [703, 495] width 662 height 47
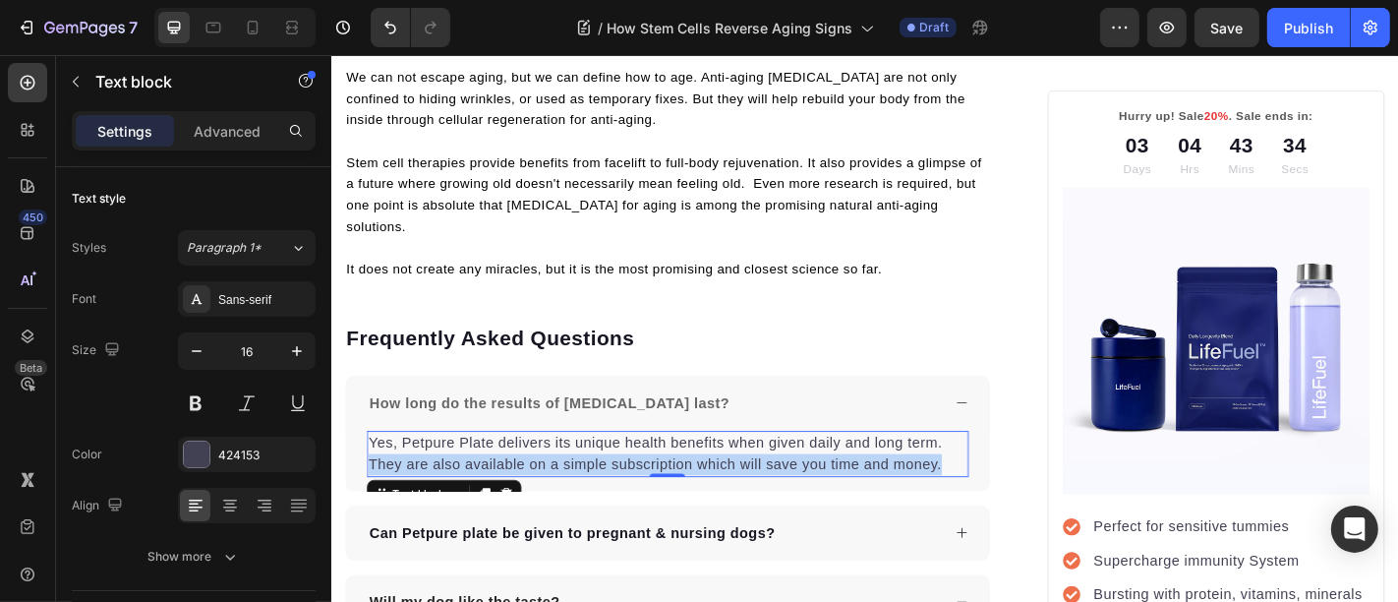
click at [746, 519] on p "Yes, Petpure Plate delivers its unique health benefits when given daily and lon…" at bounding box center [703, 495] width 662 height 47
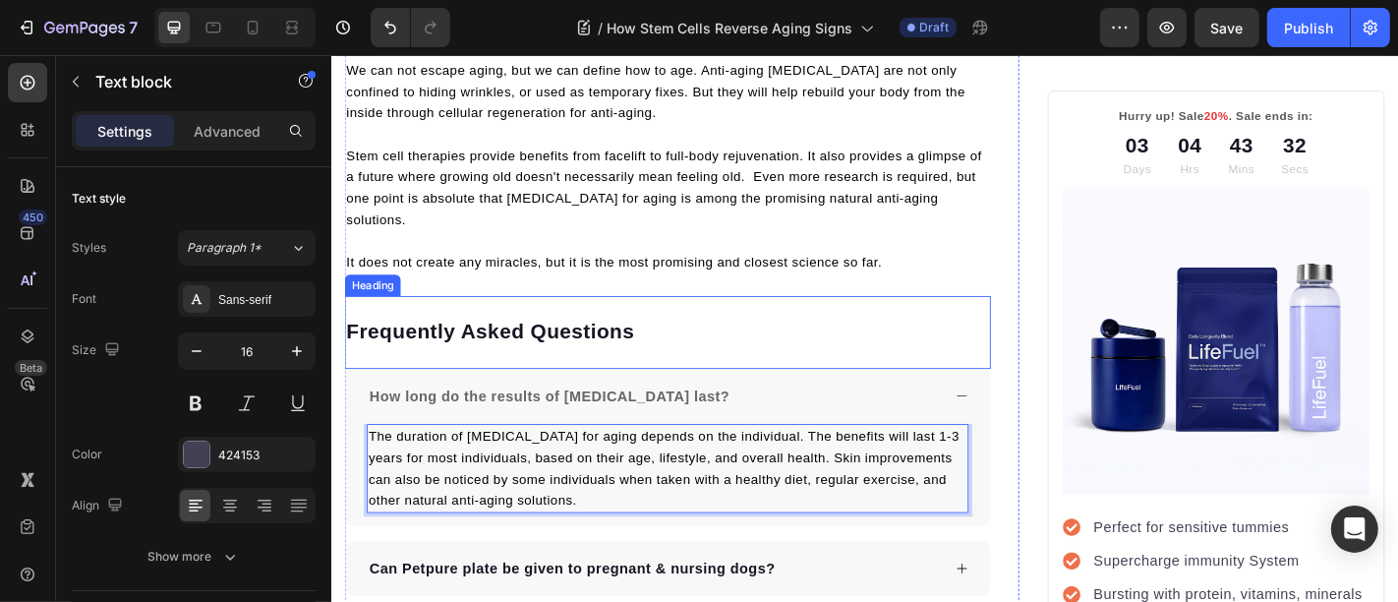
scroll to position [6545, 0]
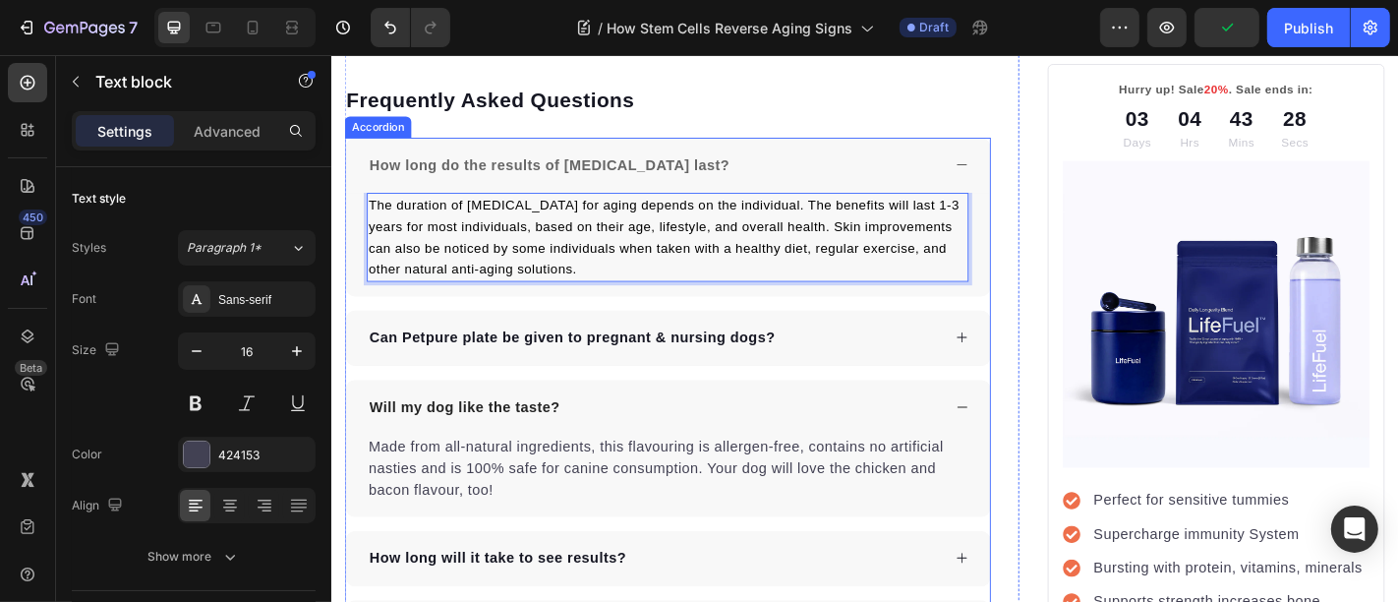
click at [583, 379] on p "Can Petpure plate be given to pregnant & nursing dogs?" at bounding box center [597, 368] width 448 height 24
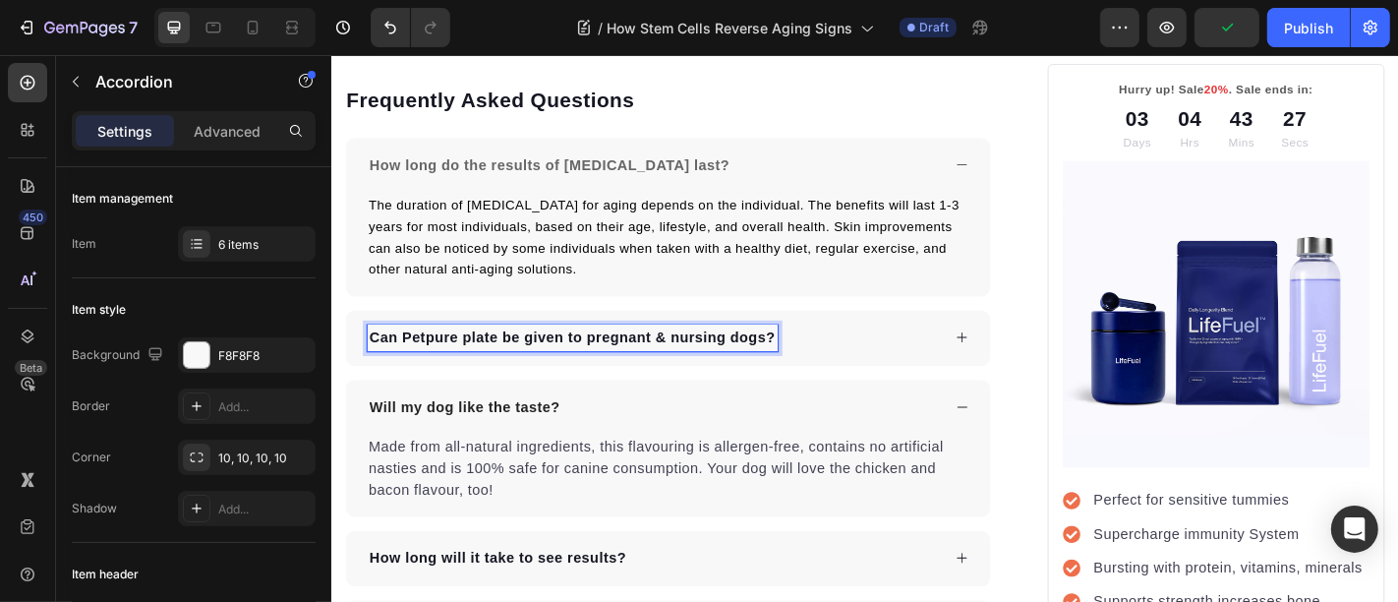
click at [584, 379] on p "Can Petpure plate be given to pregnant & nursing dogs?" at bounding box center [597, 368] width 448 height 24
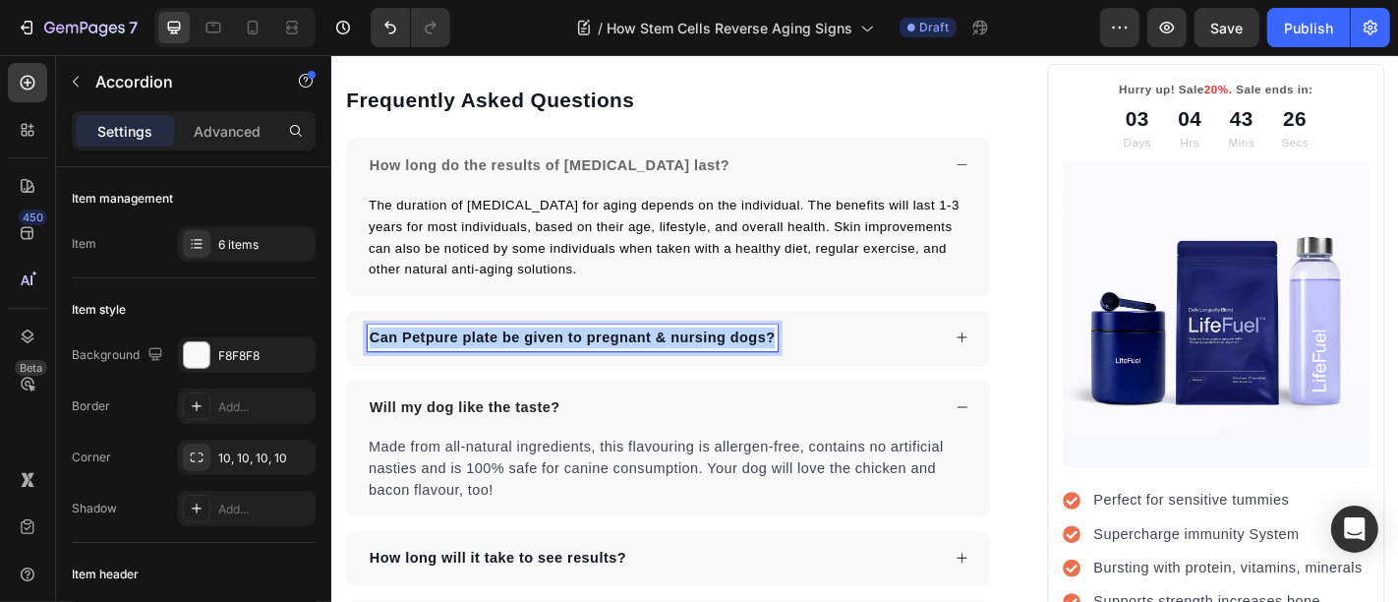
click at [584, 379] on p "Can Petpure plate be given to pregnant & nursing dogs?" at bounding box center [597, 368] width 448 height 24
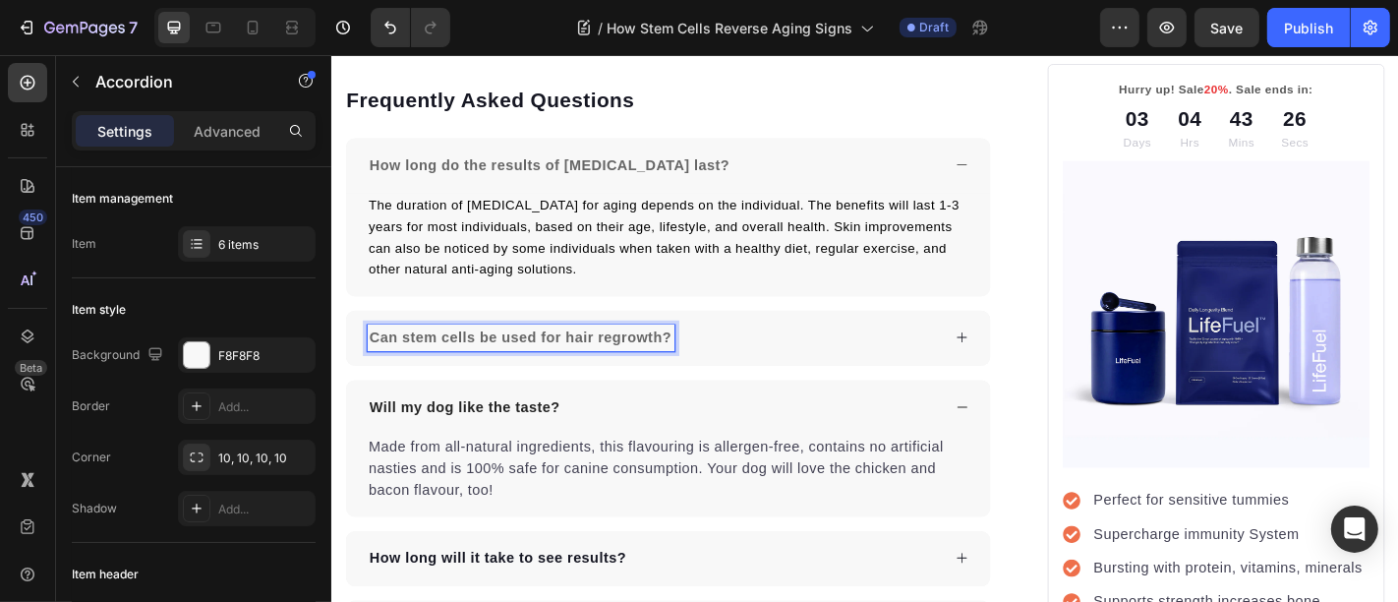
click at [956, 382] on div "Can stem cells be used for hair regrowth?" at bounding box center [687, 367] width 635 height 29
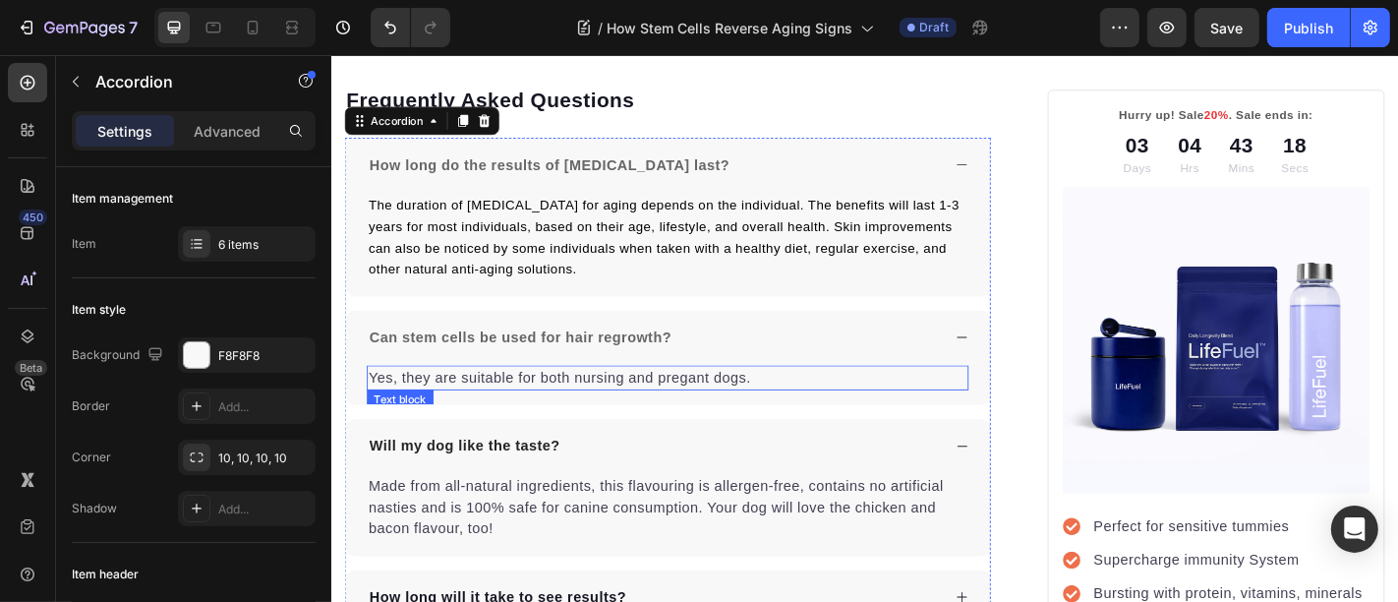
click at [669, 424] on p "Yes, they are suitable for both nursing and pregant dogs." at bounding box center [703, 412] width 662 height 24
click at [670, 424] on p "Yes, they are suitable for both nursing and pregant dogs." at bounding box center [703, 412] width 662 height 24
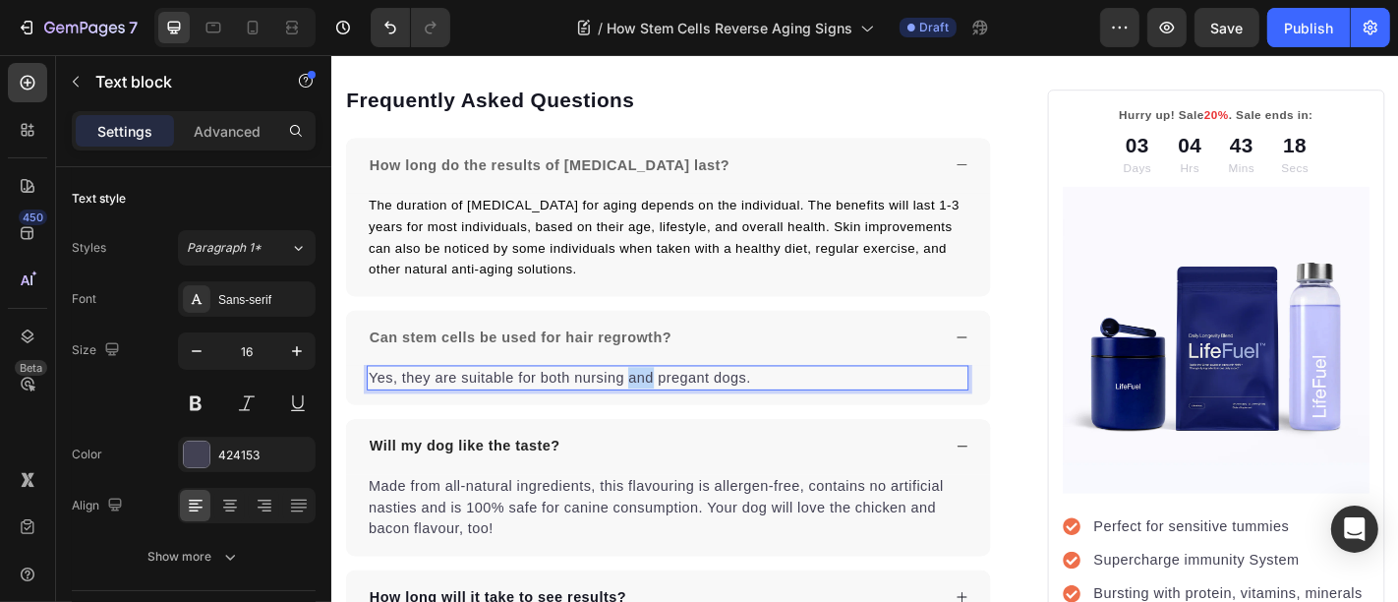
click at [670, 424] on p "Yes, they are suitable for both nursing and pregant dogs." at bounding box center [703, 412] width 662 height 24
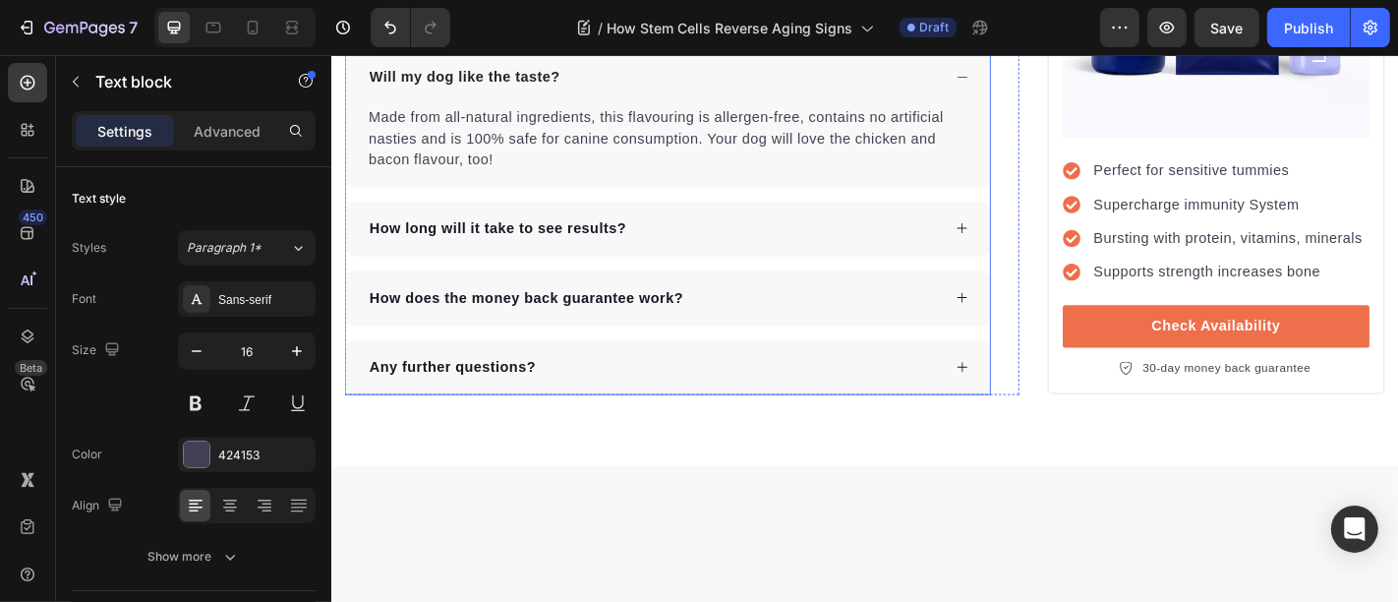
scroll to position [6800, 0]
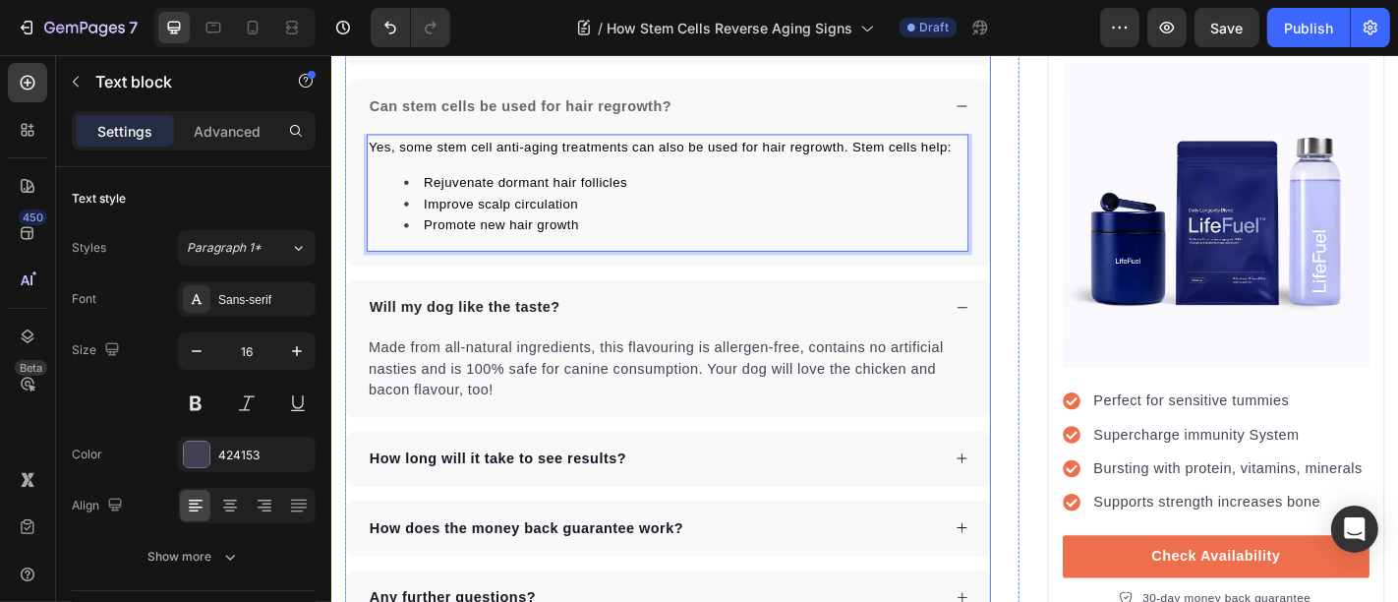
click at [467, 346] on p "Will my dog like the taste?" at bounding box center [478, 334] width 210 height 24
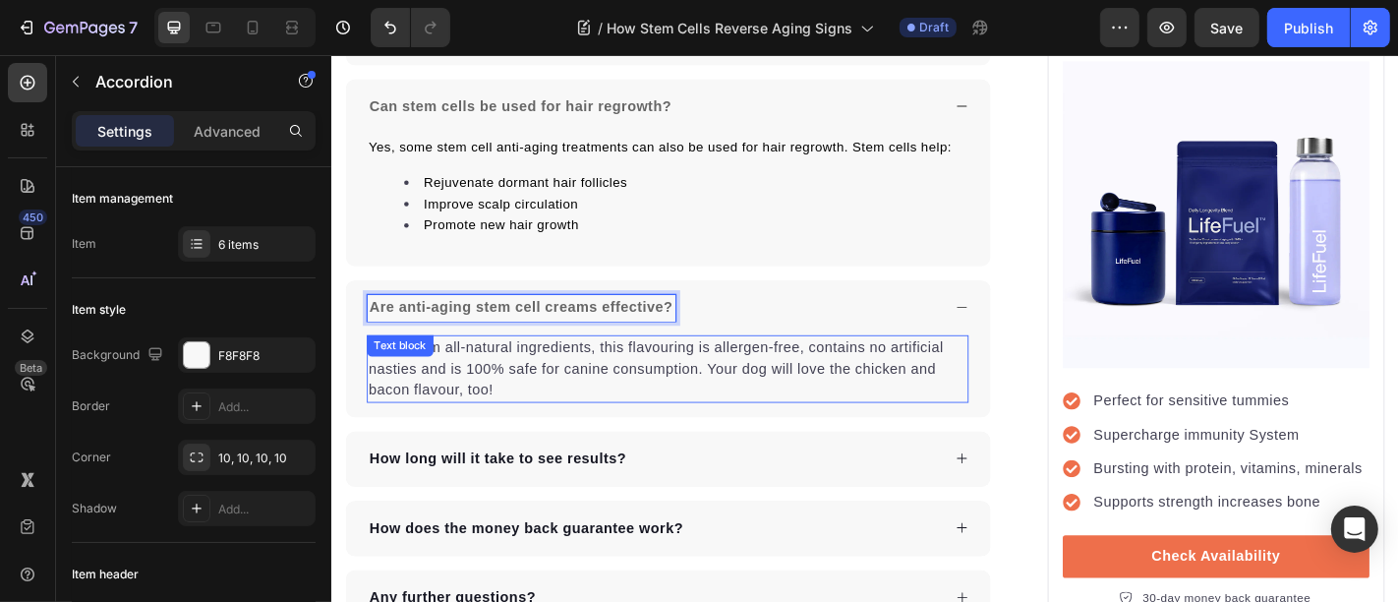
click at [580, 437] on p "Made from all-natural ingredients, this flavouring is allergen-free, contains n…" at bounding box center [703, 402] width 662 height 71
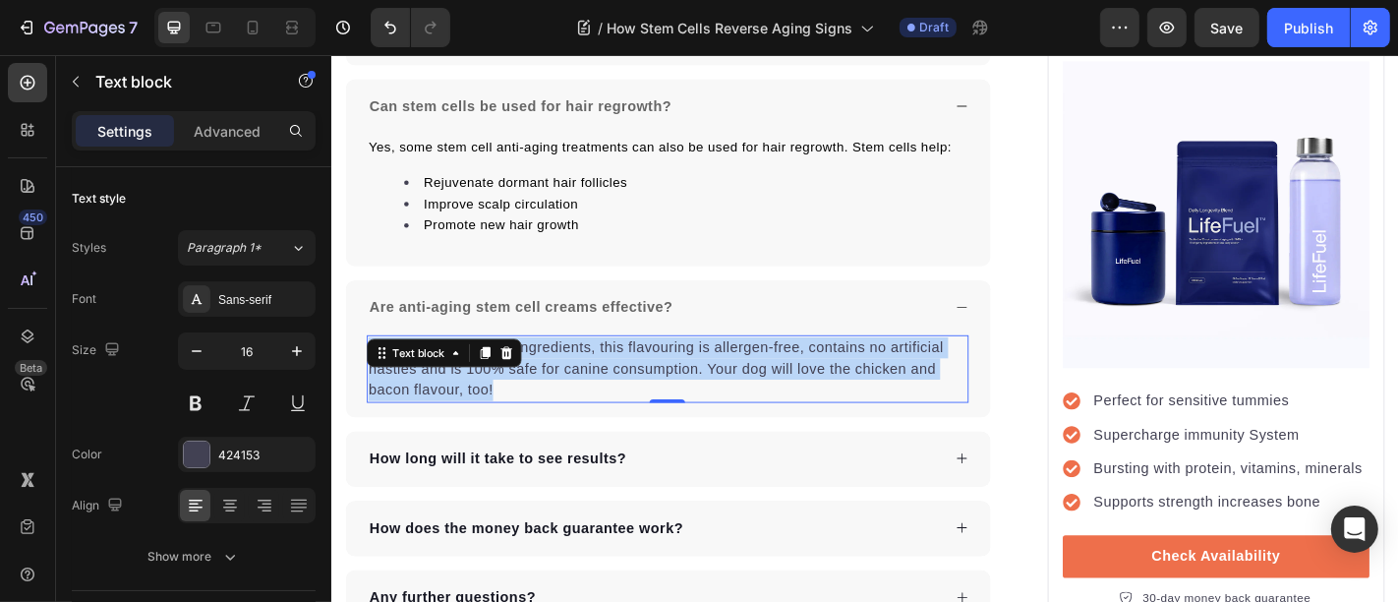
click at [580, 437] on p "Made from all-natural ingredients, this flavouring is allergen-free, contains n…" at bounding box center [703, 402] width 662 height 71
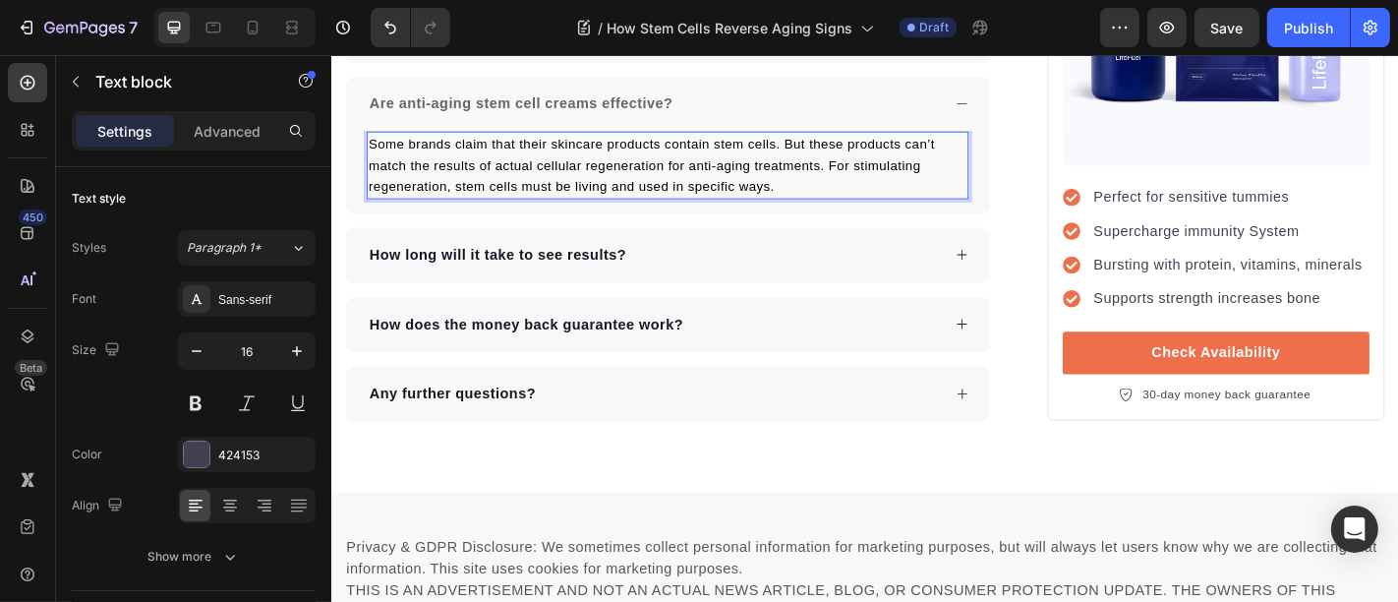
scroll to position [7055, 0]
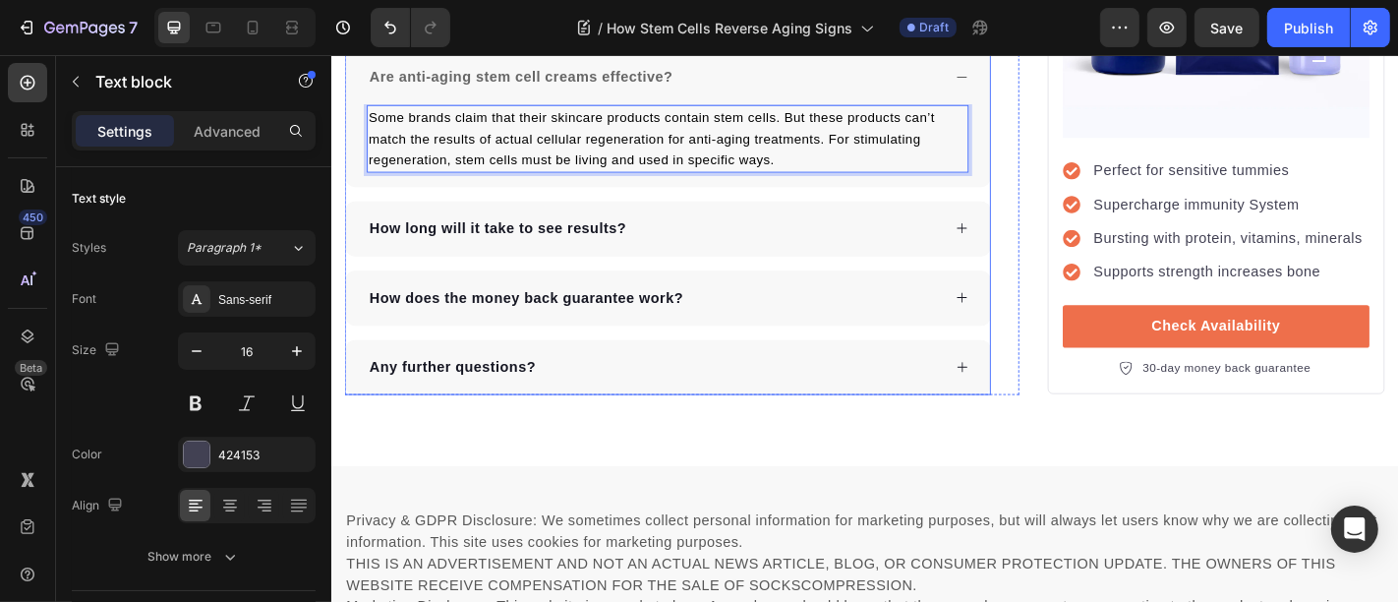
click at [521, 259] on p "How long will it take to see results?" at bounding box center [515, 247] width 284 height 24
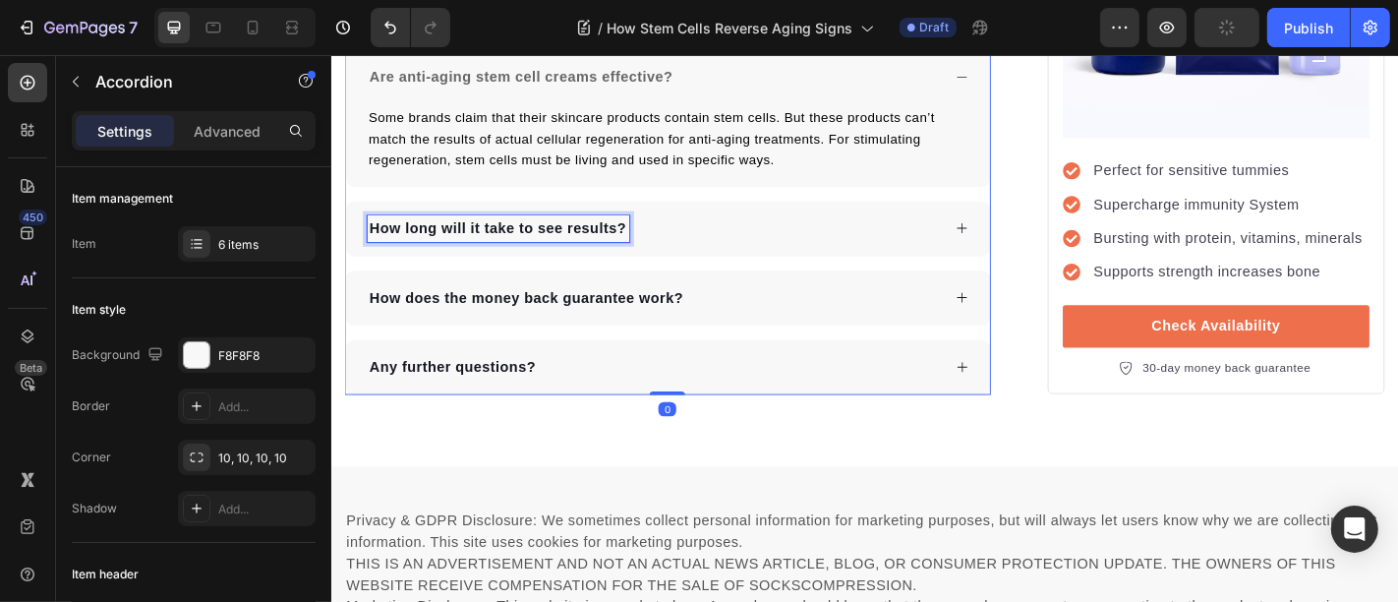
click at [519, 259] on p "How long will it take to see results?" at bounding box center [515, 247] width 284 height 24
click at [882, 262] on div "Is stem cell therapy legal in all countries?" at bounding box center [687, 246] width 635 height 29
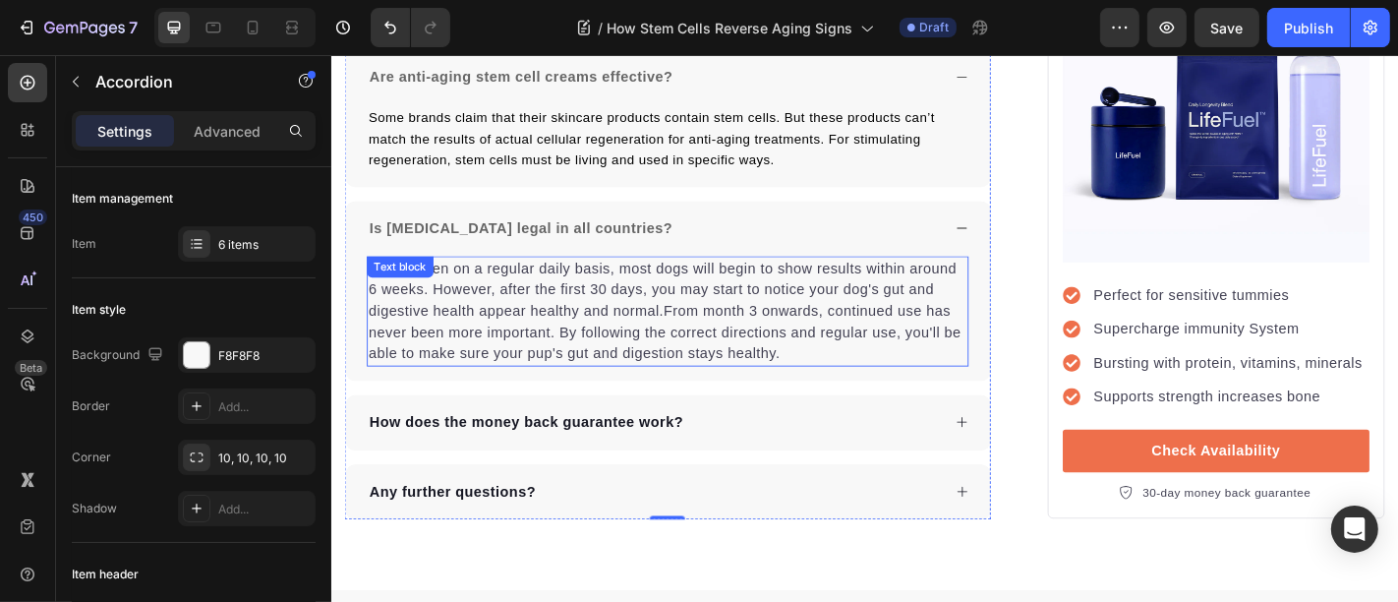
click at [609, 397] on p "When taken on a regular daily basis, most dogs will begin to show results withi…" at bounding box center [703, 338] width 662 height 118
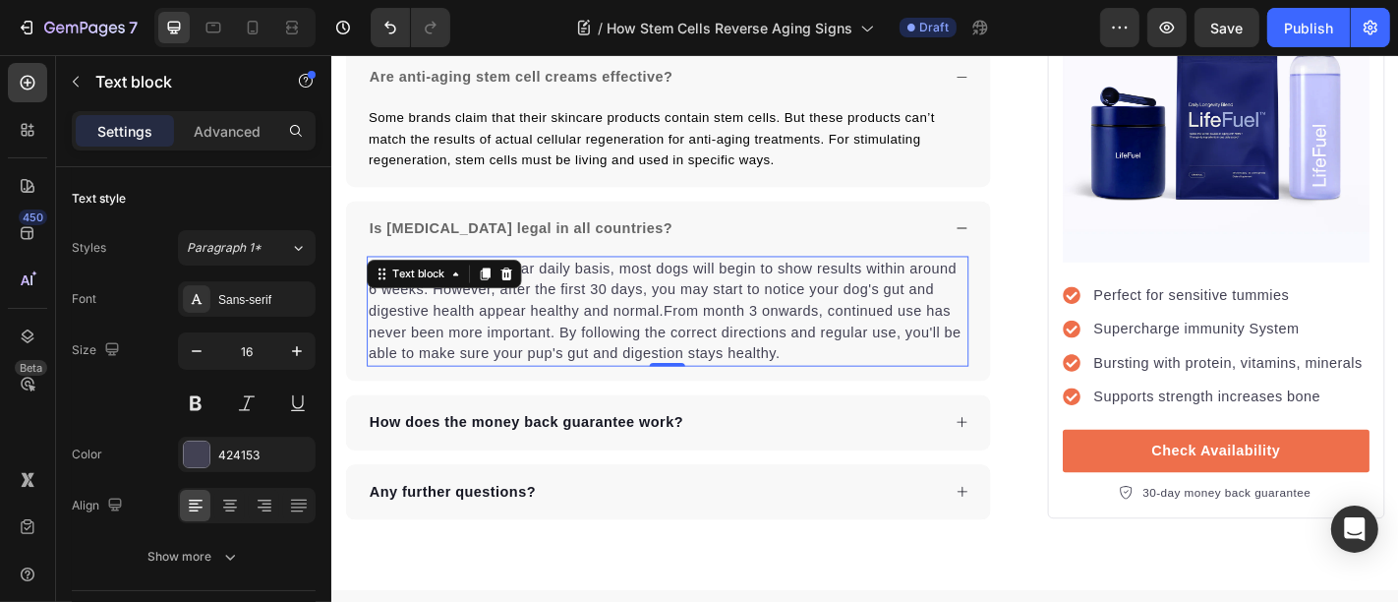
click at [609, 397] on p "When taken on a regular daily basis, most dogs will begin to show results withi…" at bounding box center [703, 338] width 662 height 118
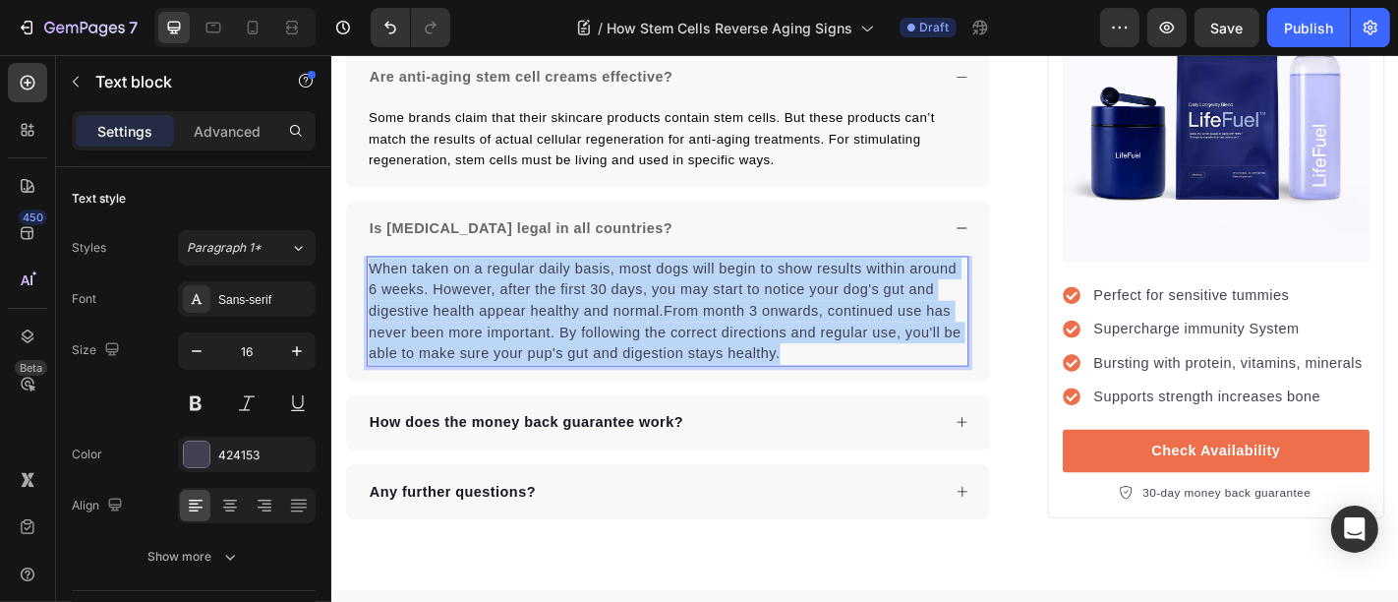
click at [609, 397] on p "When taken on a regular daily basis, most dogs will begin to show results withi…" at bounding box center [703, 338] width 662 height 118
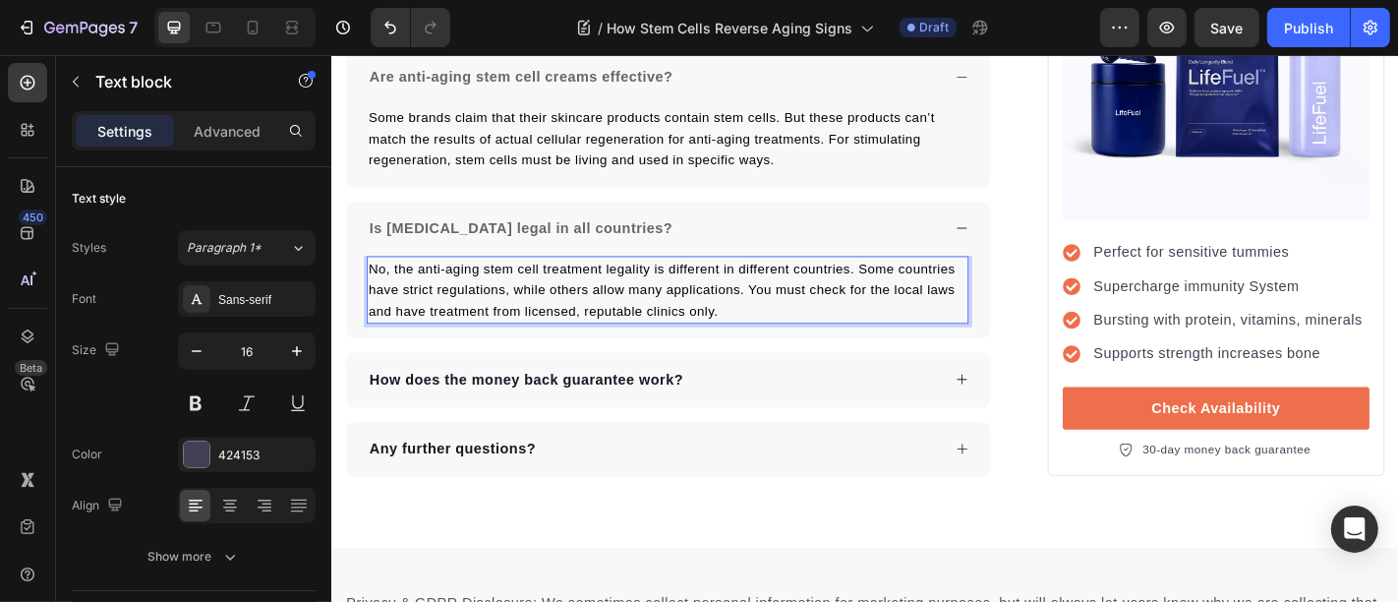
scroll to position [7310, 0]
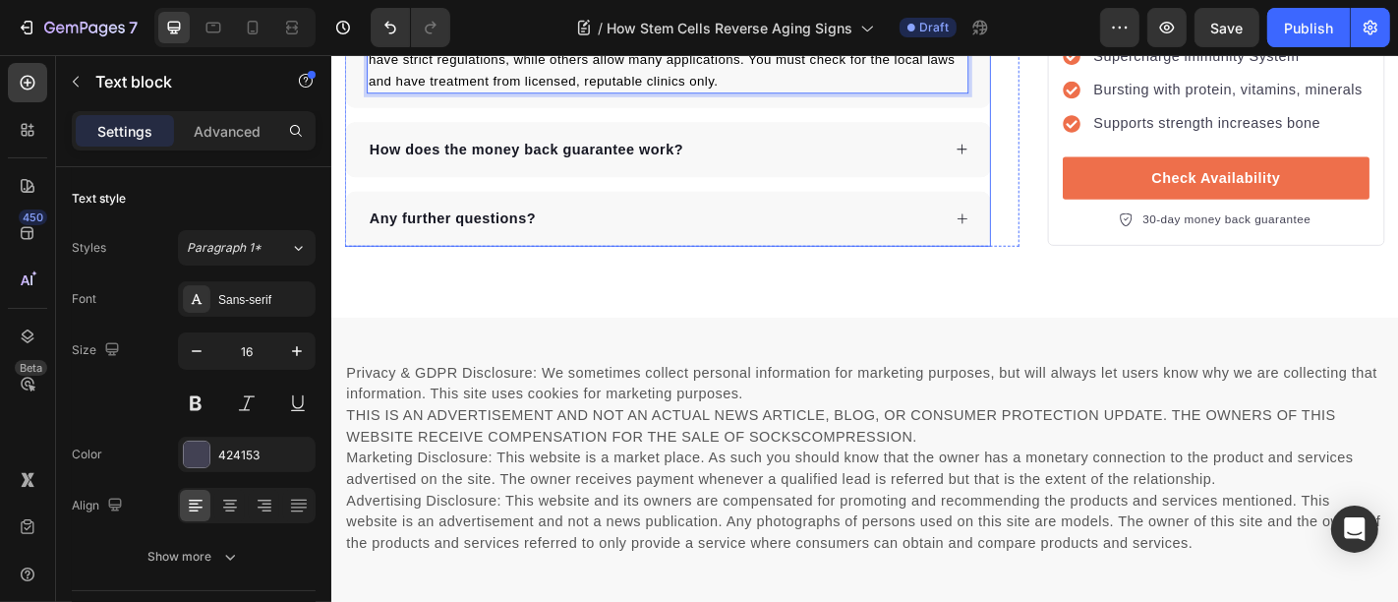
click at [620, 171] on p "How does the money back guarantee work?" at bounding box center [546, 159] width 347 height 24
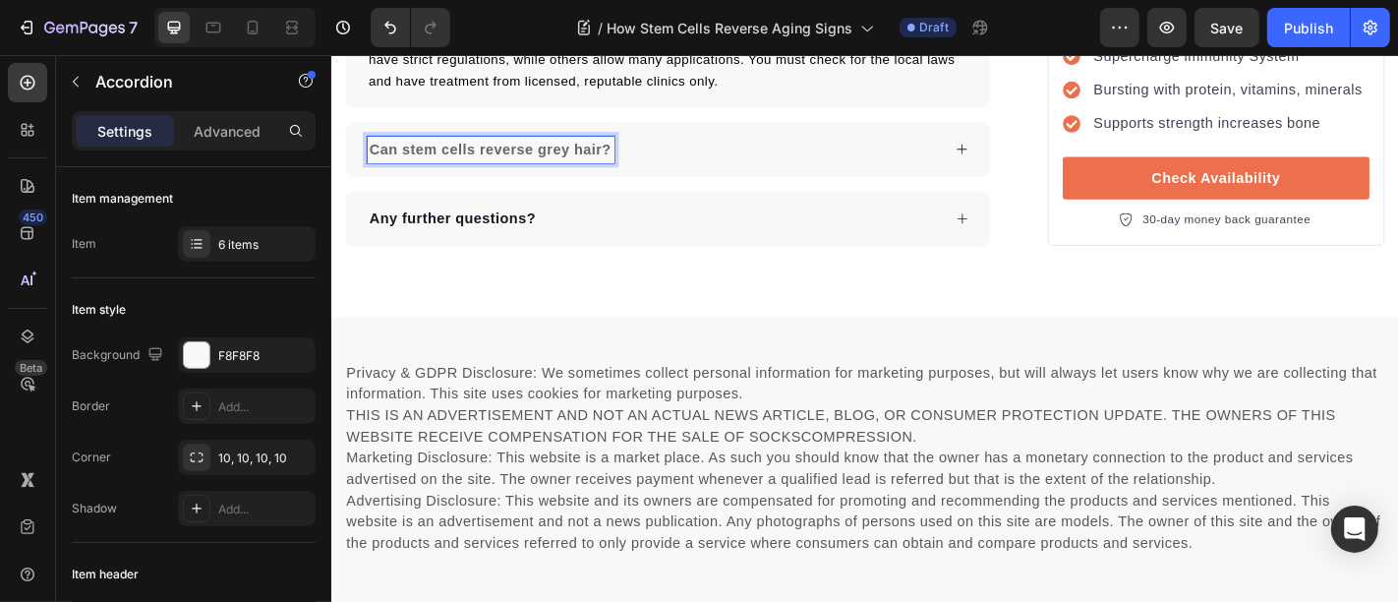
click at [833, 174] on div "Can stem cells reverse grey hair?" at bounding box center [687, 159] width 635 height 29
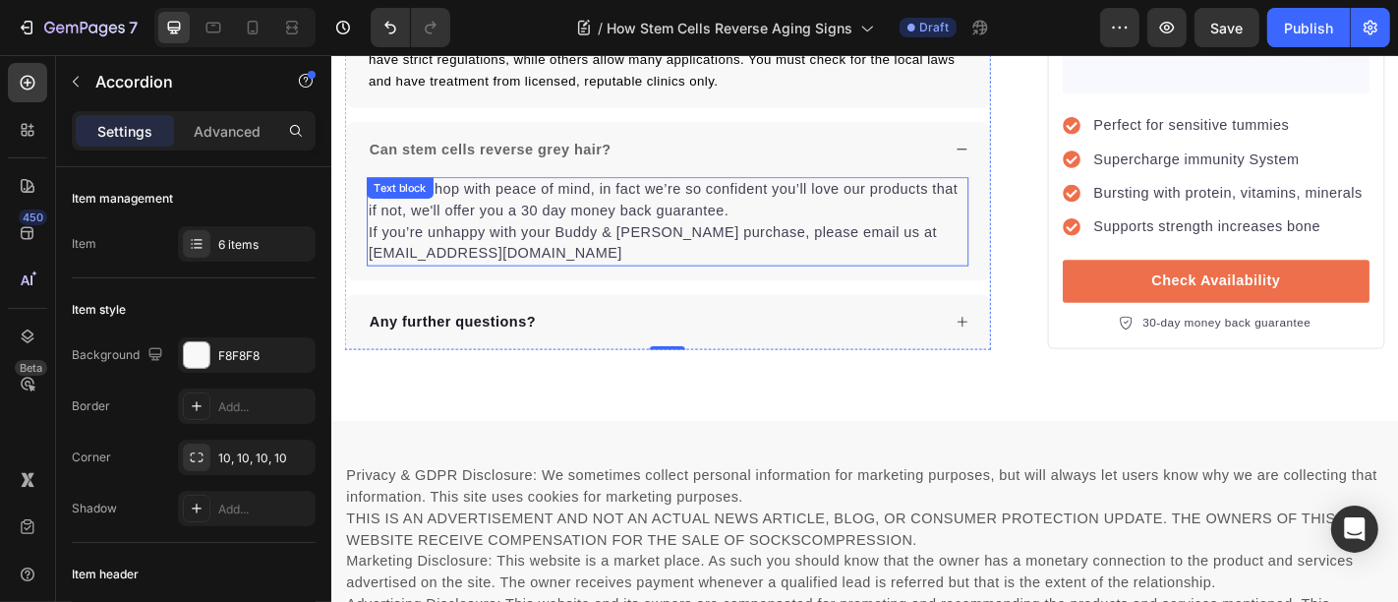
click at [584, 286] on p "You can shop with peace of mind, in fact we’re so confident you’ll love our pro…" at bounding box center [703, 239] width 662 height 94
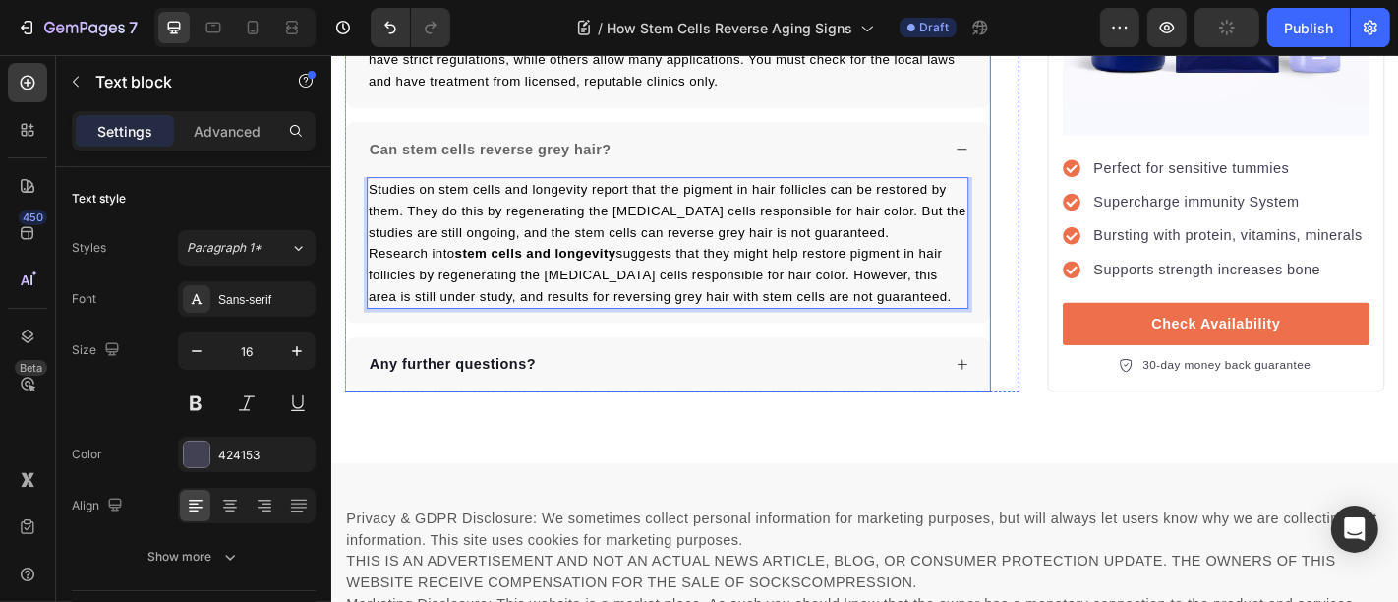
click at [681, 412] on div "Any further questions?" at bounding box center [687, 396] width 635 height 29
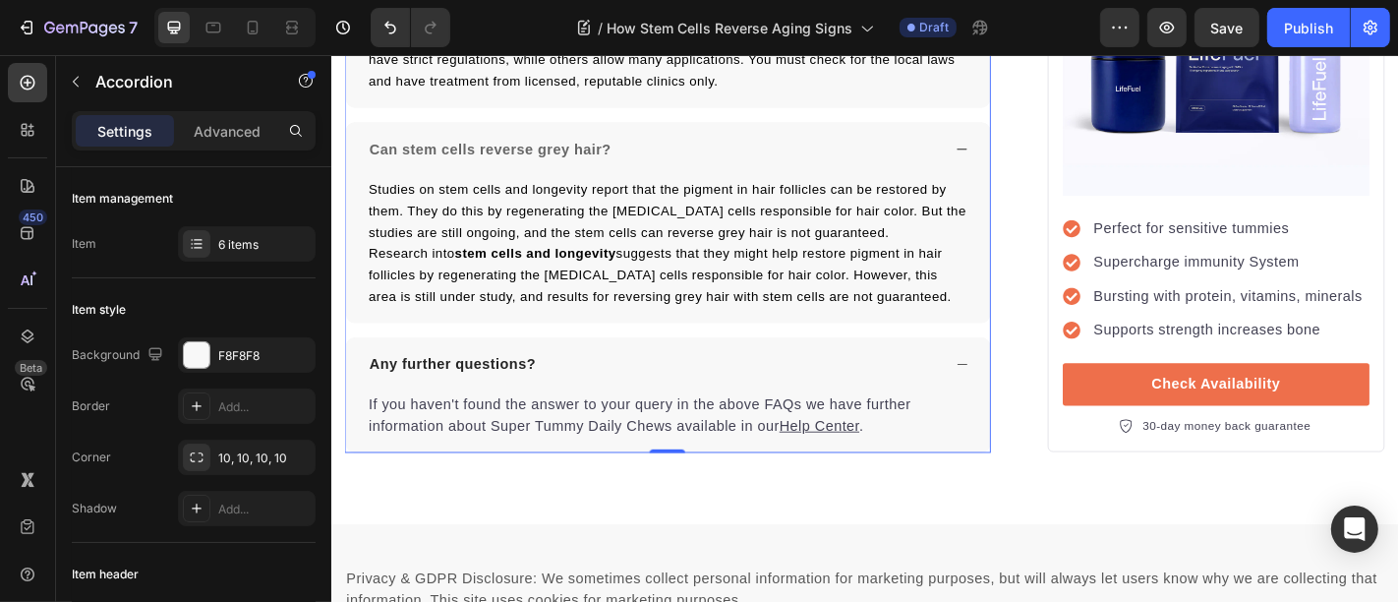
click at [593, 412] on div "Any further questions?" at bounding box center [687, 396] width 635 height 29
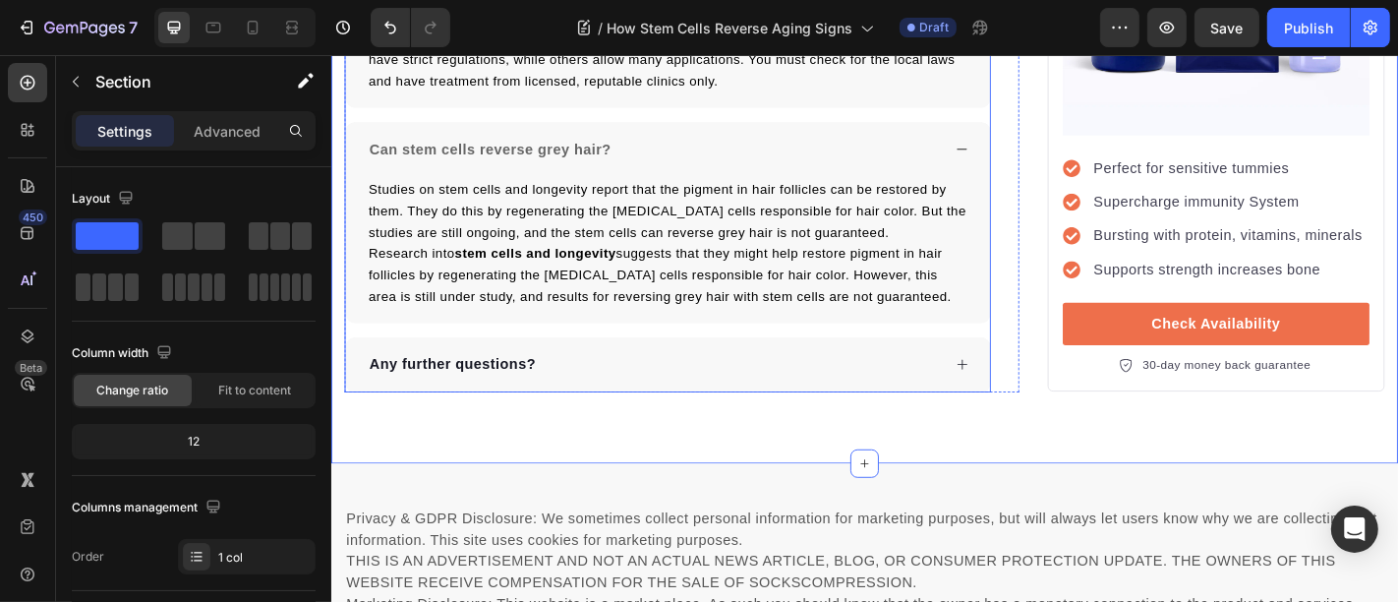
click at [590, 412] on div "Any further questions?" at bounding box center [687, 396] width 635 height 29
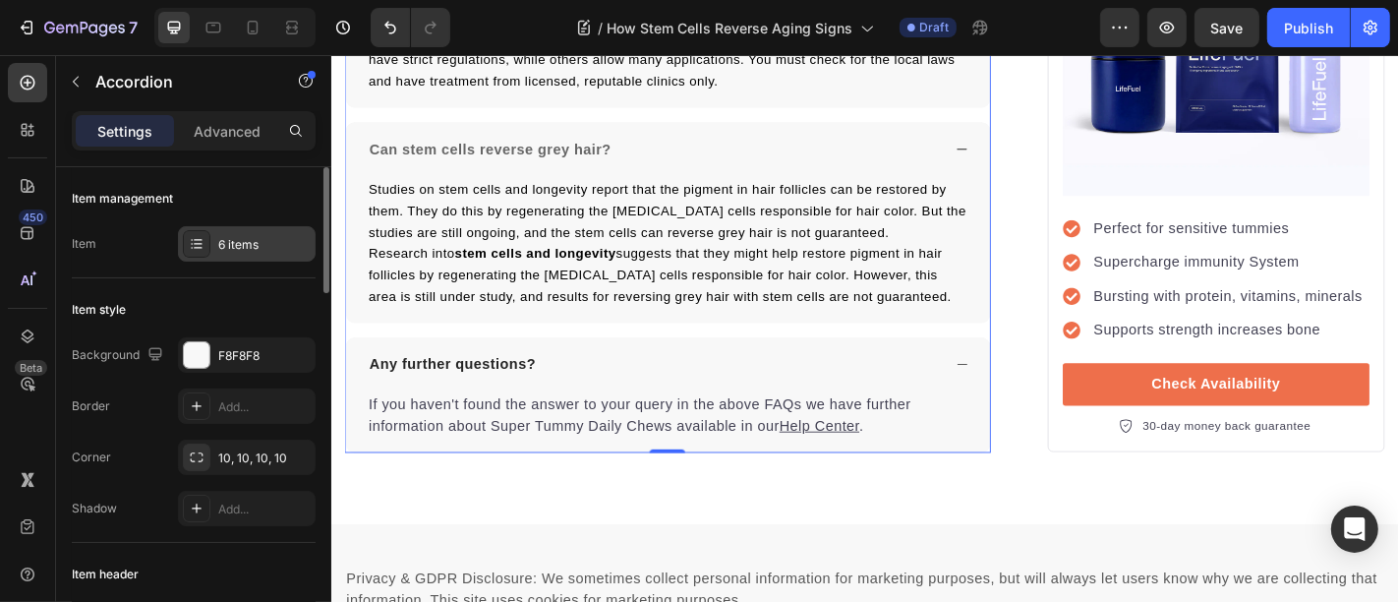
click at [234, 230] on div "6 items" at bounding box center [247, 243] width 138 height 35
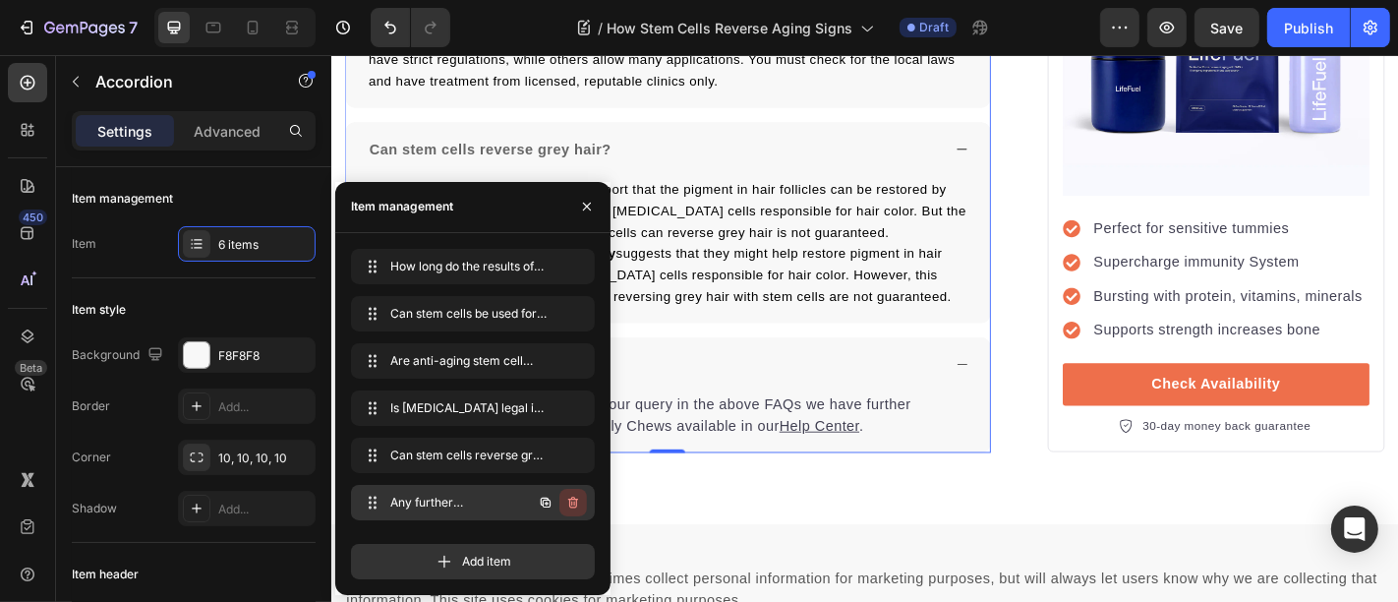
click at [561, 507] on button "button" at bounding box center [573, 503] width 28 height 28
click at [561, 507] on div "Delete" at bounding box center [560, 503] width 36 height 18
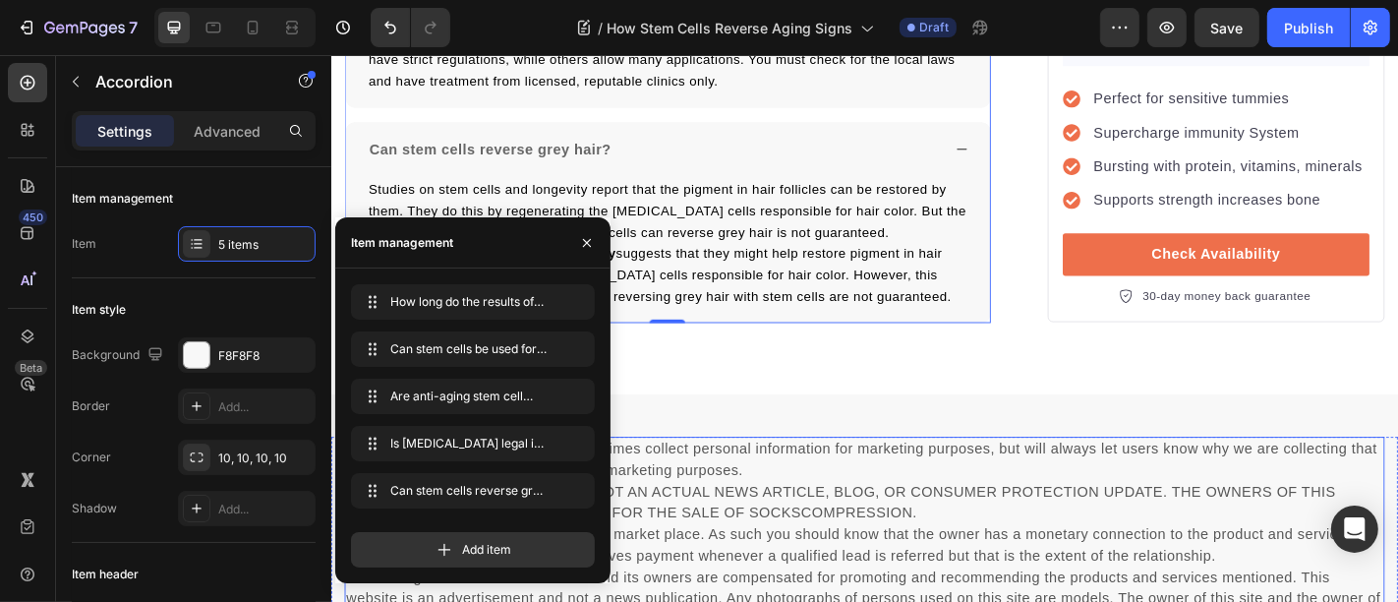
click at [787, 589] on p "Privacy & GDPR Disclosure: We sometimes collect personal information for market…" at bounding box center [920, 585] width 1146 height 212
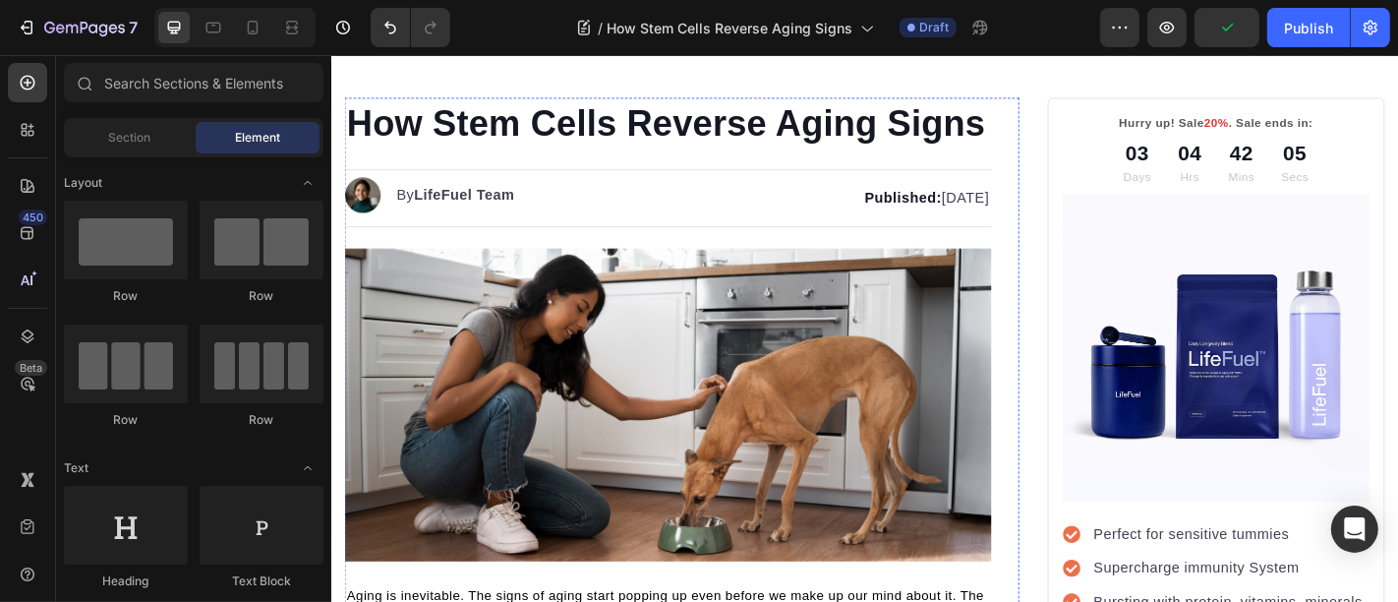
scroll to position [0, 0]
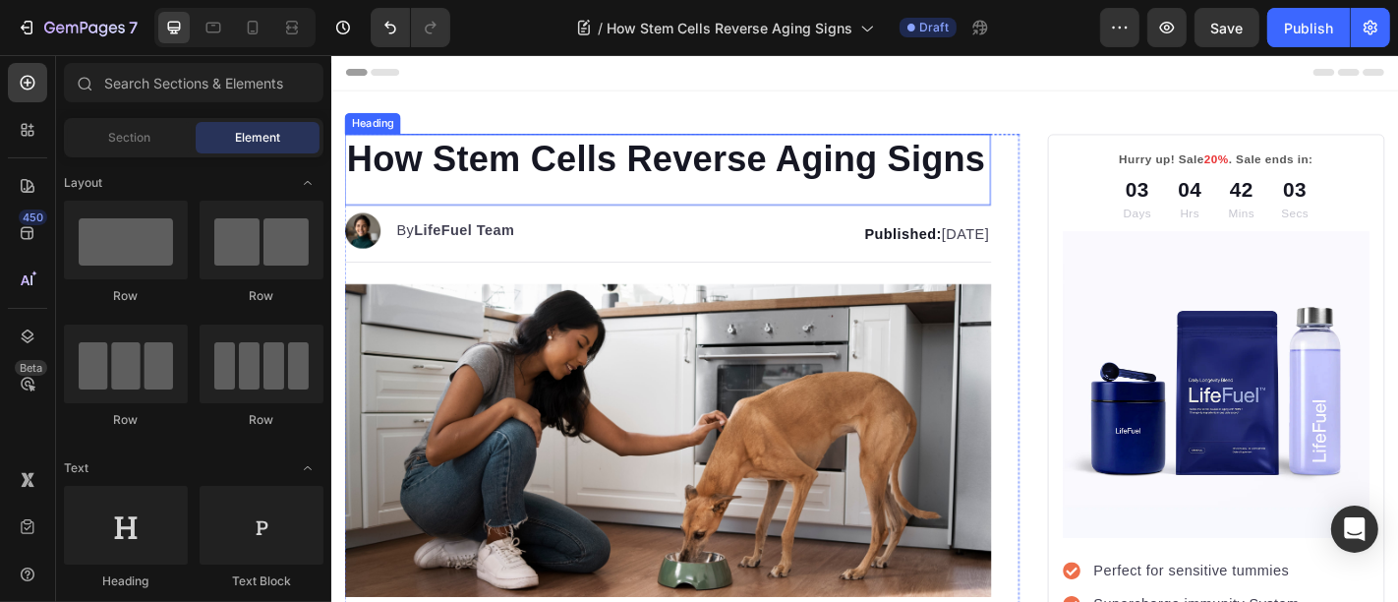
click at [492, 157] on p "How Stem Cells Reverse Aging Signs" at bounding box center [702, 169] width 711 height 51
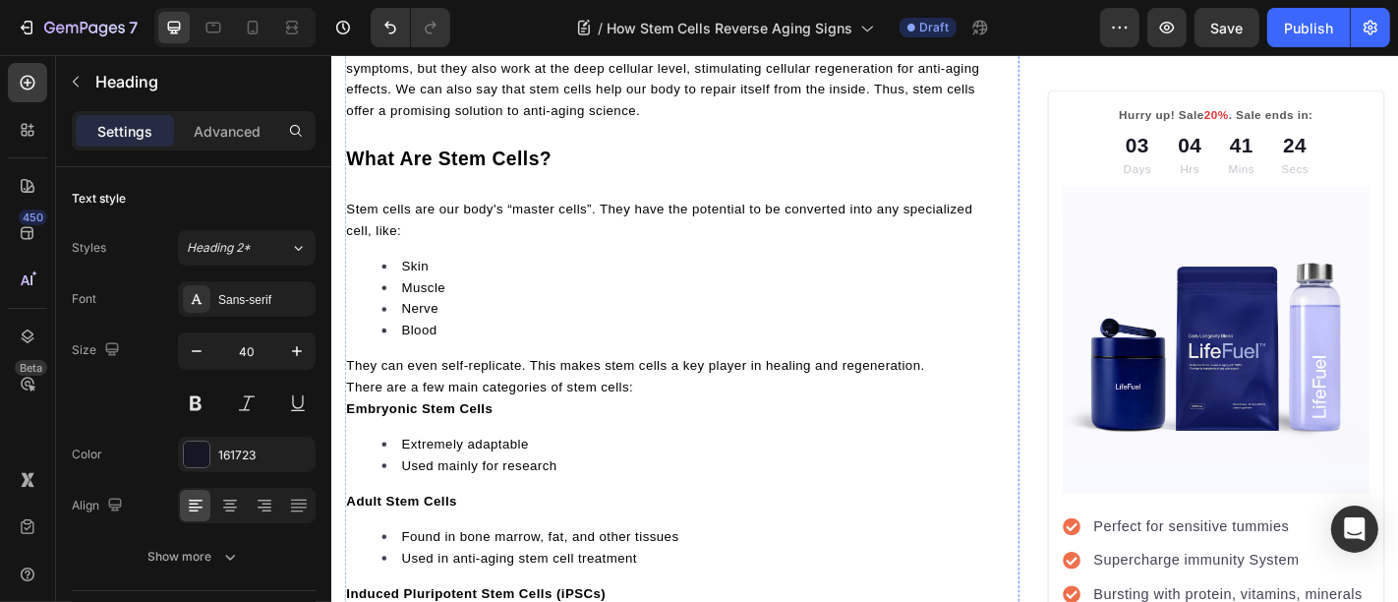
scroll to position [509, 0]
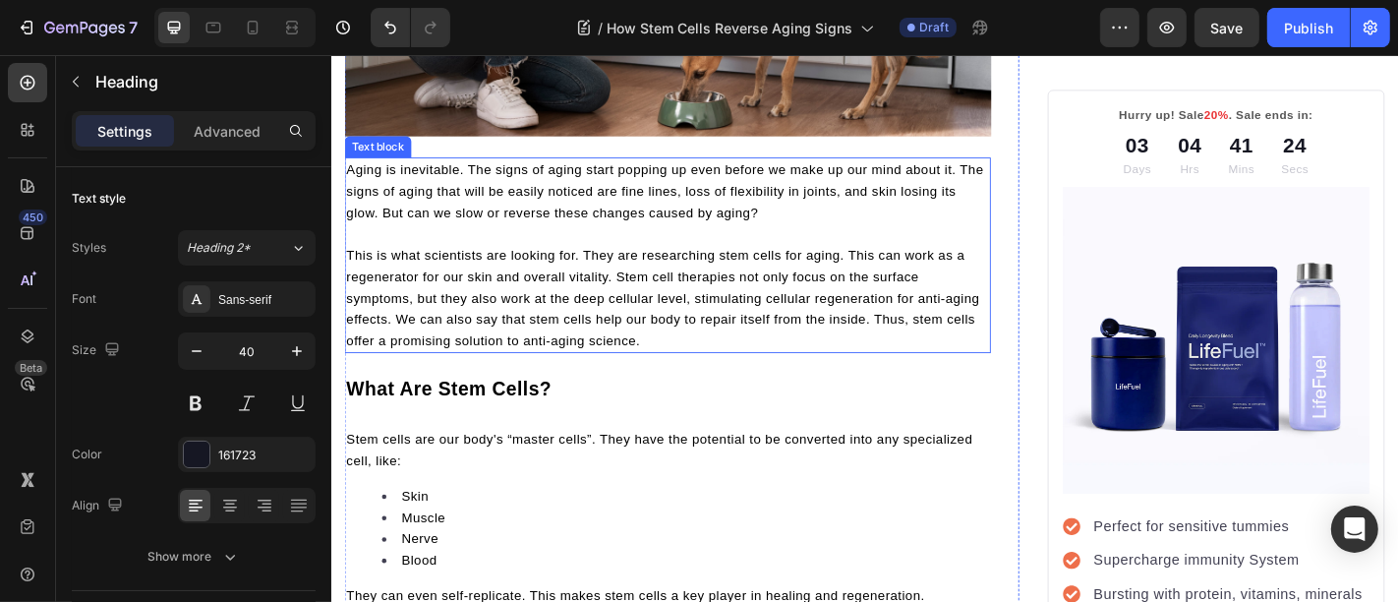
click at [539, 371] on span "This is what scientists are looking for. They are researching stem cells for ag…" at bounding box center [697, 323] width 700 height 110
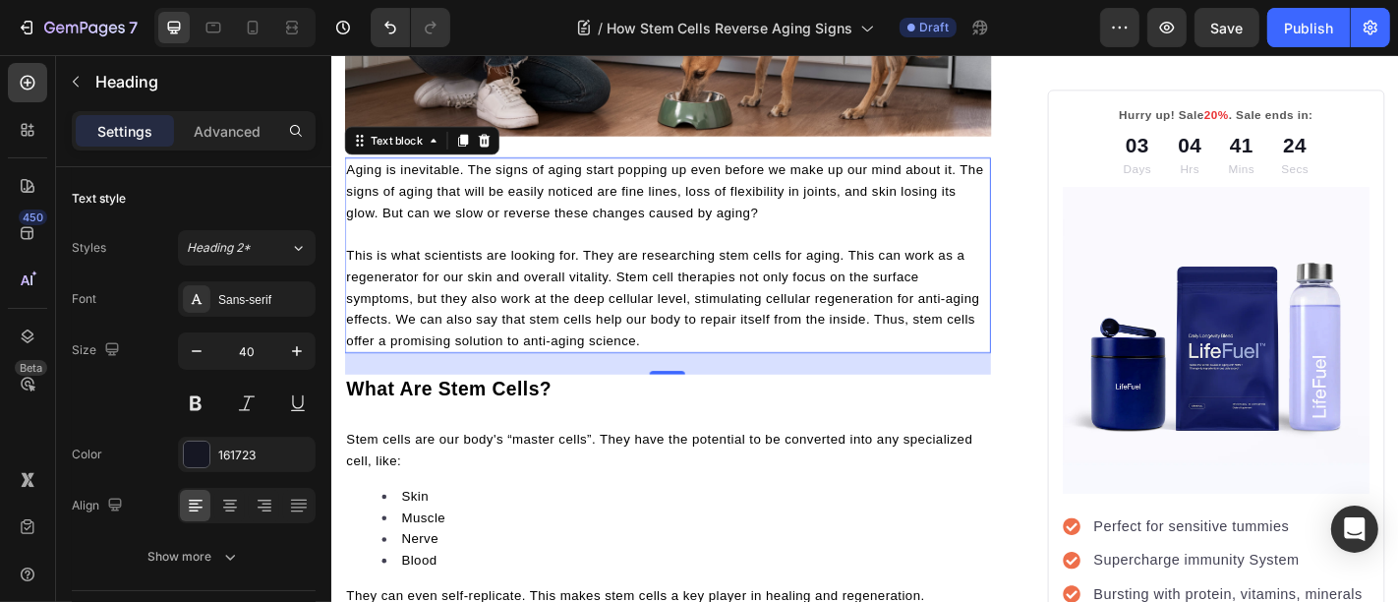
click at [539, 371] on span "This is what scientists are looking for. They are researching stem cells for ag…" at bounding box center [697, 323] width 700 height 110
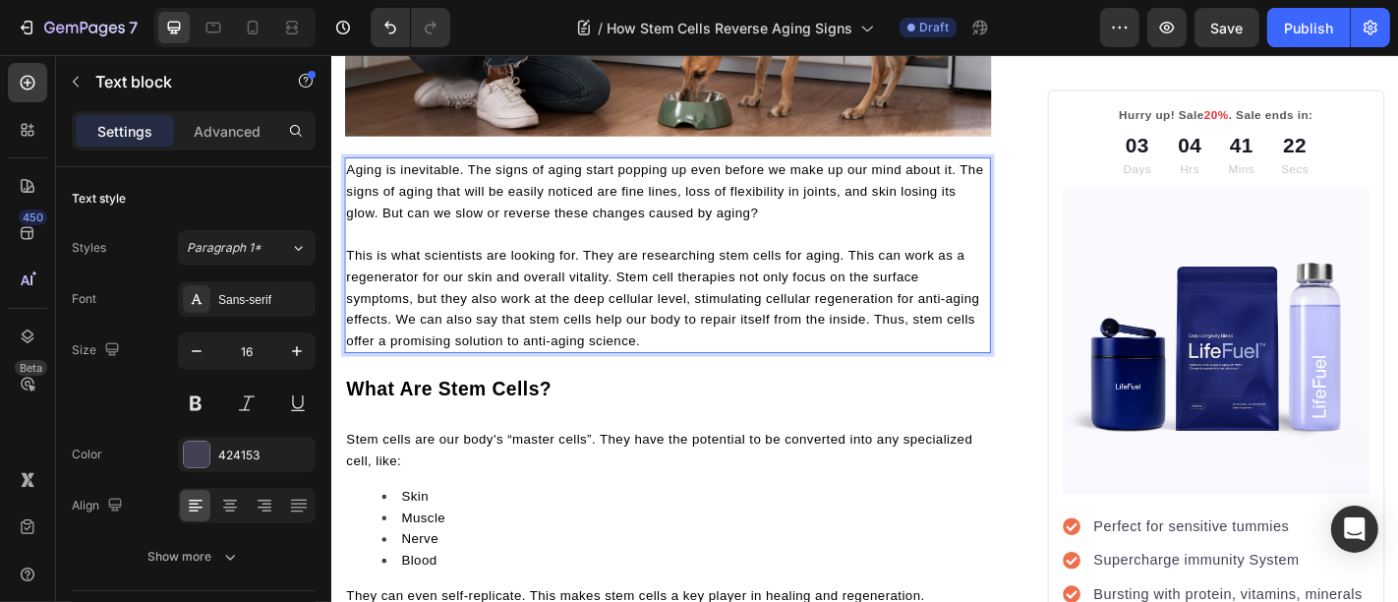
click at [619, 237] on span "Aging is inevitable. The signs of aging start popping up even before we make up…" at bounding box center [699, 205] width 705 height 63
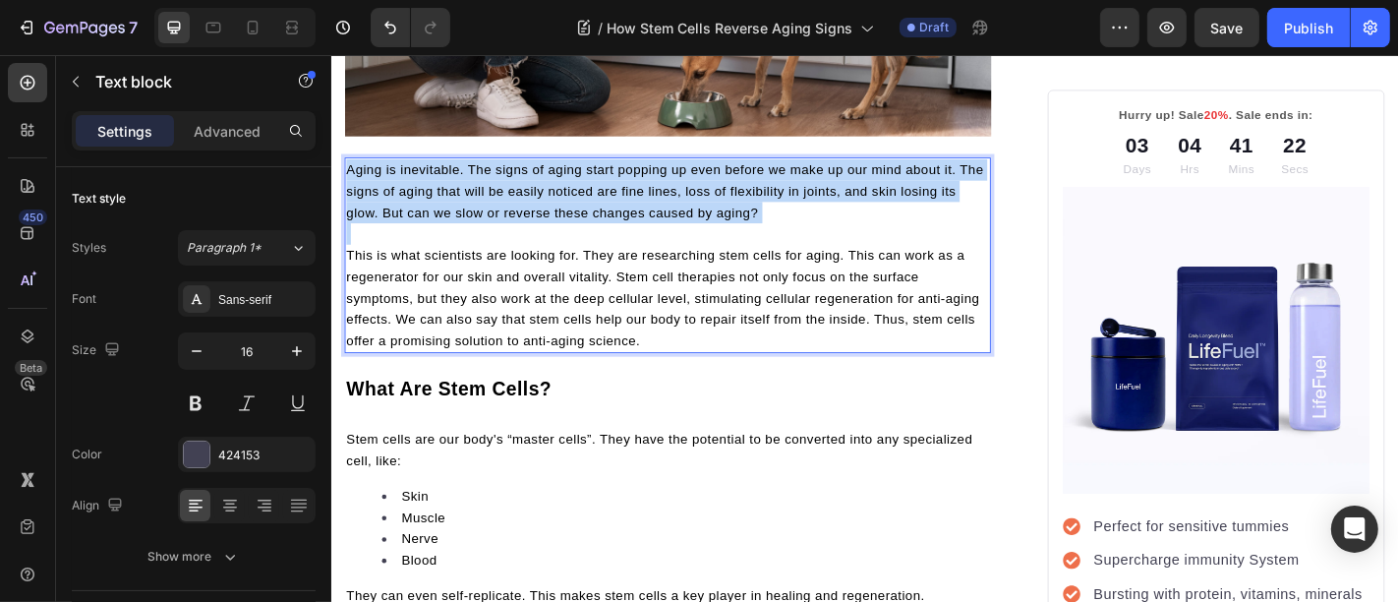
click at [619, 237] on span "Aging is inevitable. The signs of aging start popping up even before we make up…" at bounding box center [699, 205] width 705 height 63
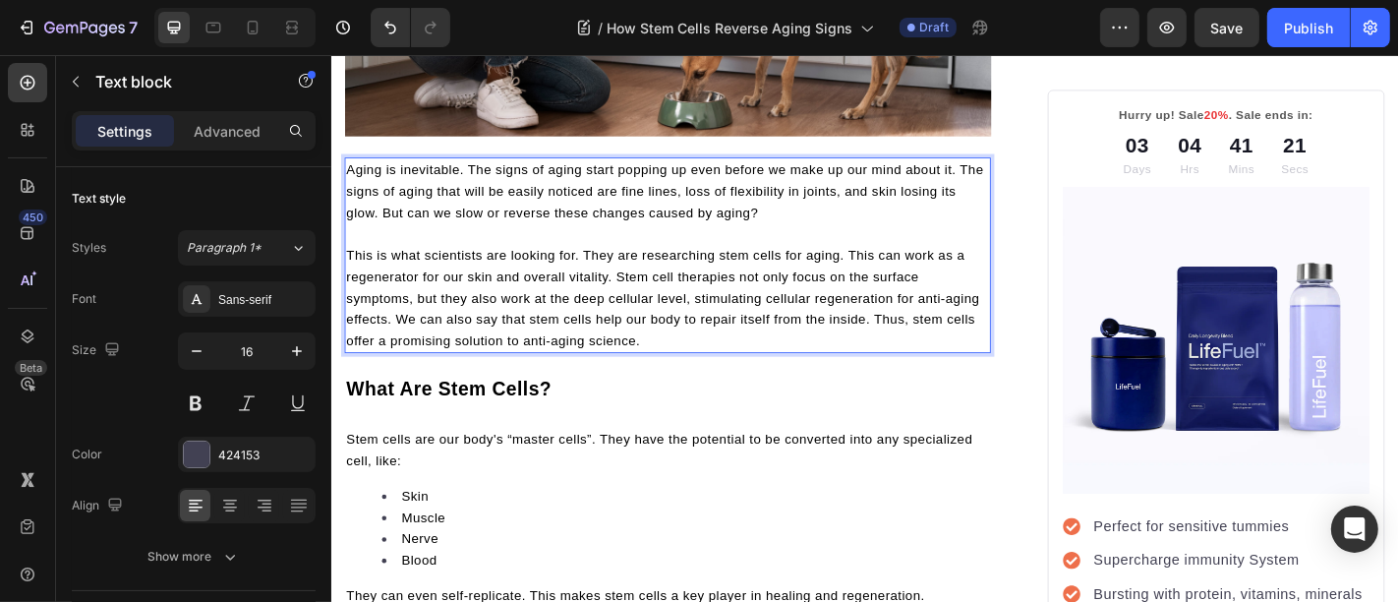
click at [628, 325] on span "This is what scientists are looking for. They are researching stem cells for ag…" at bounding box center [697, 323] width 700 height 110
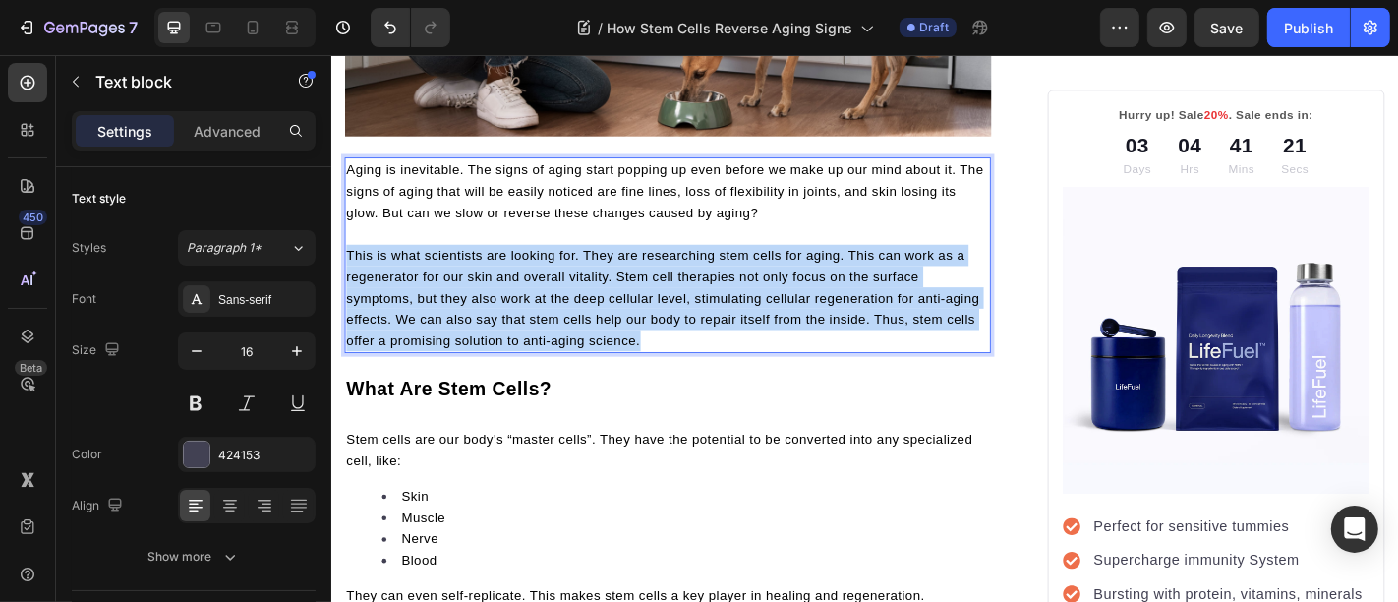
click at [628, 325] on span "This is what scientists are looking for. They are researching stem cells for ag…" at bounding box center [697, 323] width 700 height 110
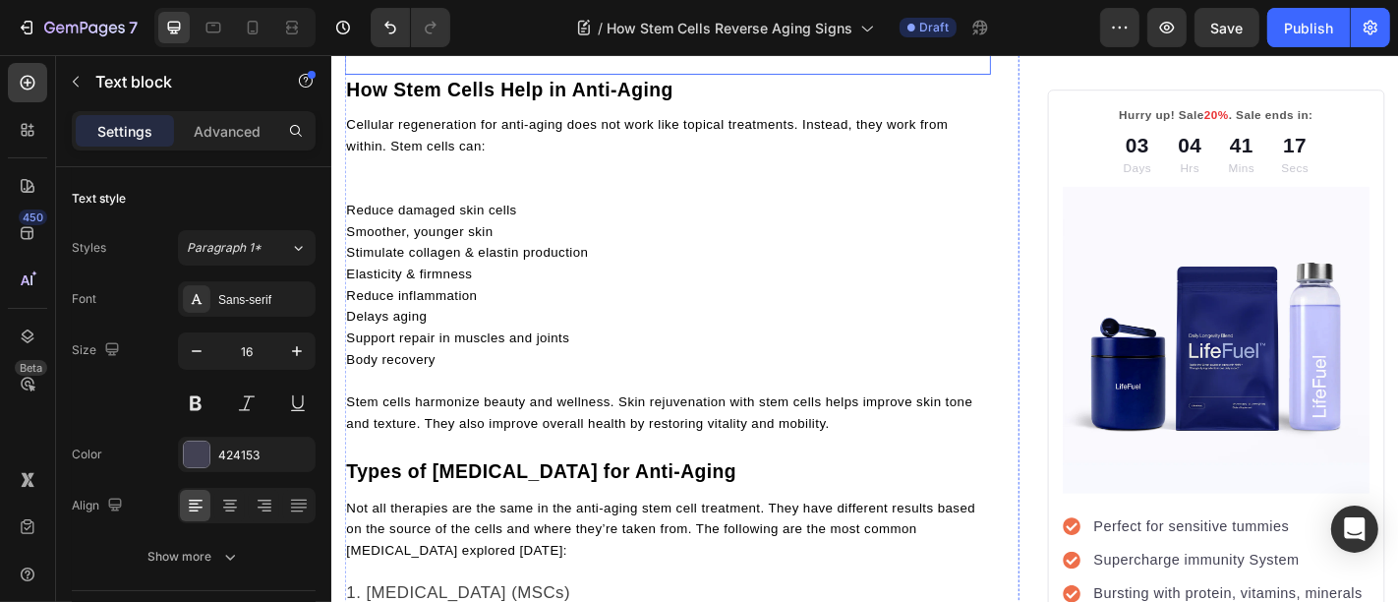
scroll to position [1783, 0]
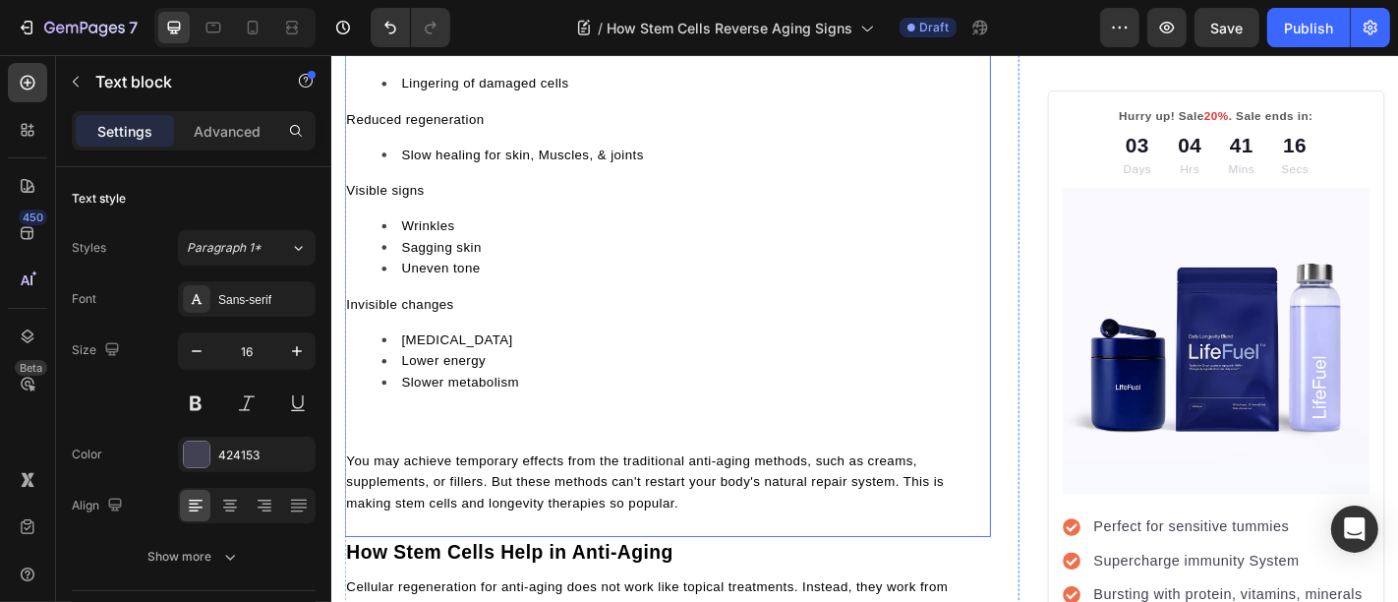
click at [505, 491] on p "Rich Text Editor. Editing area: main" at bounding box center [702, 479] width 711 height 24
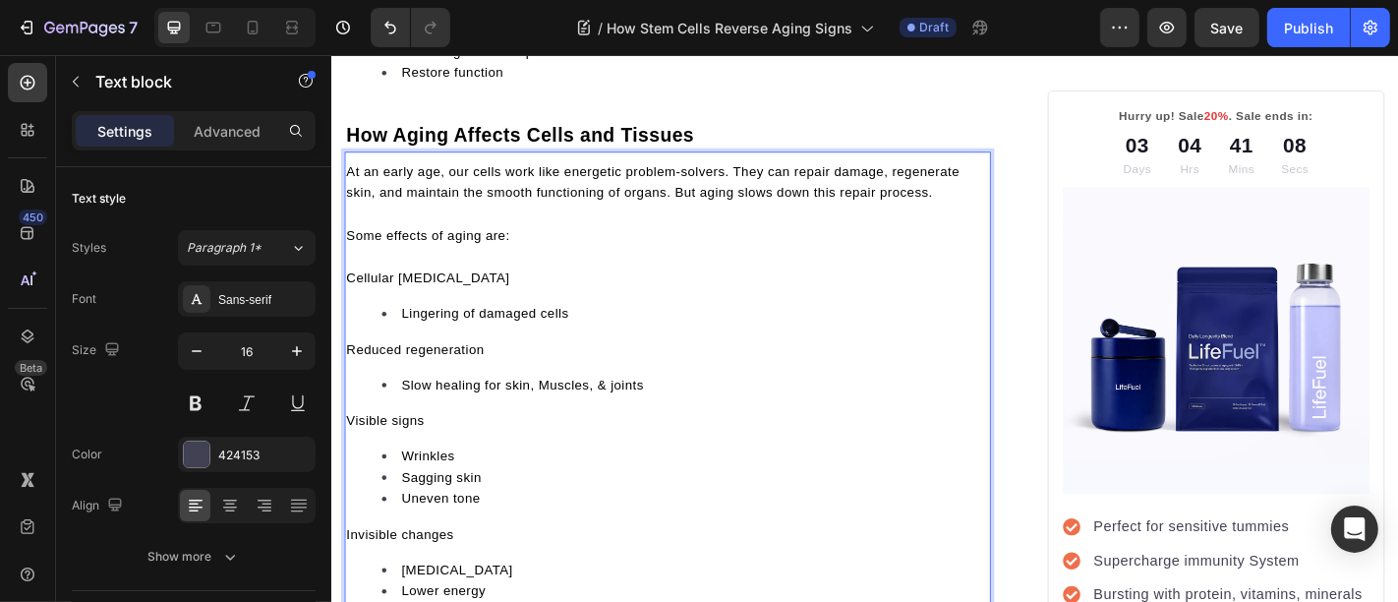
scroll to position [1274, 0]
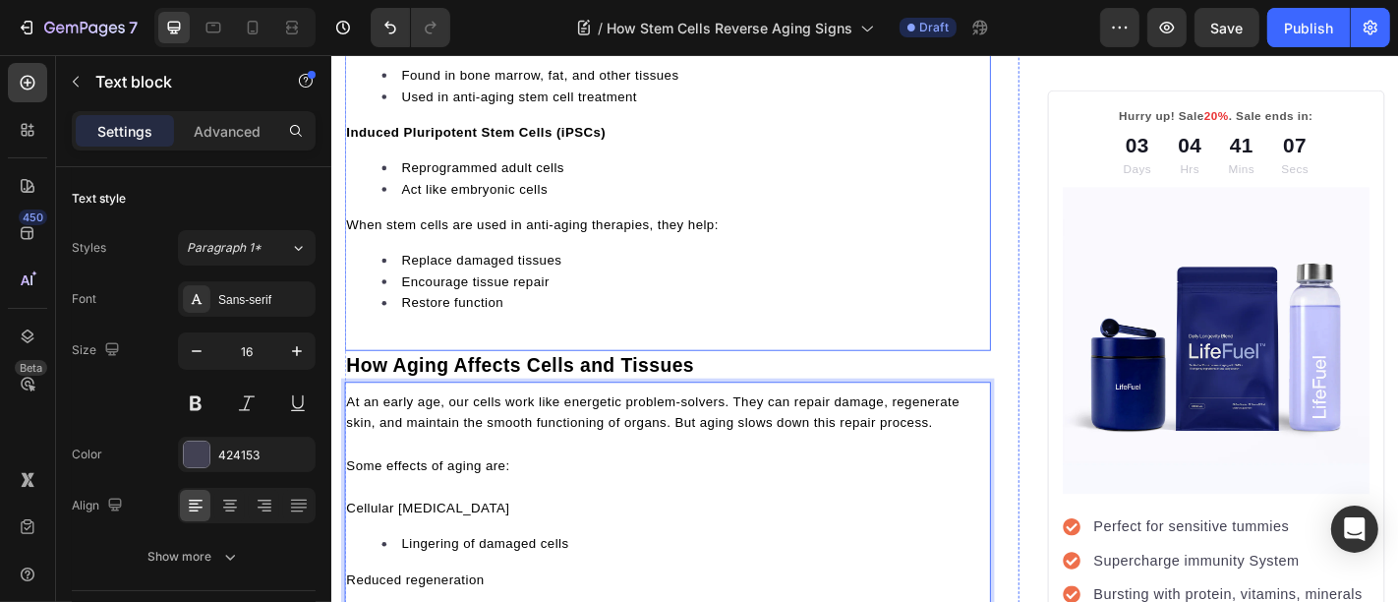
click at [561, 340] on li "Restore function" at bounding box center [721, 329] width 671 height 24
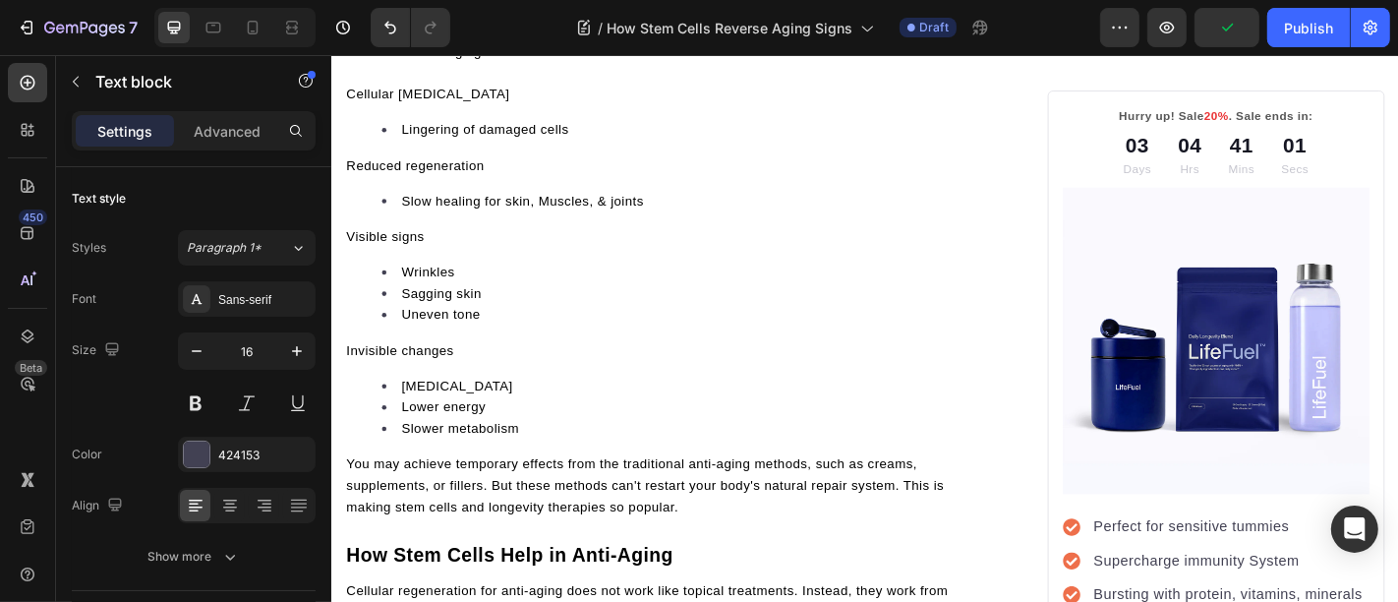
scroll to position [1923, 0]
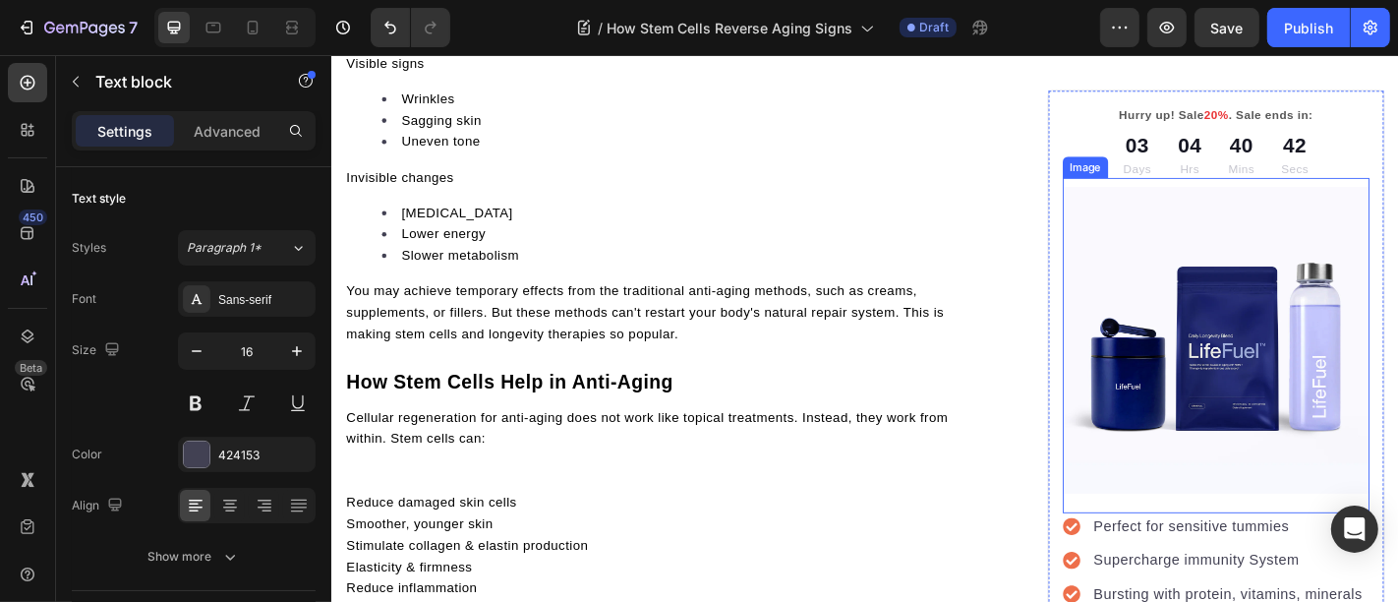
click at [1213, 411] on img at bounding box center [1308, 370] width 339 height 339
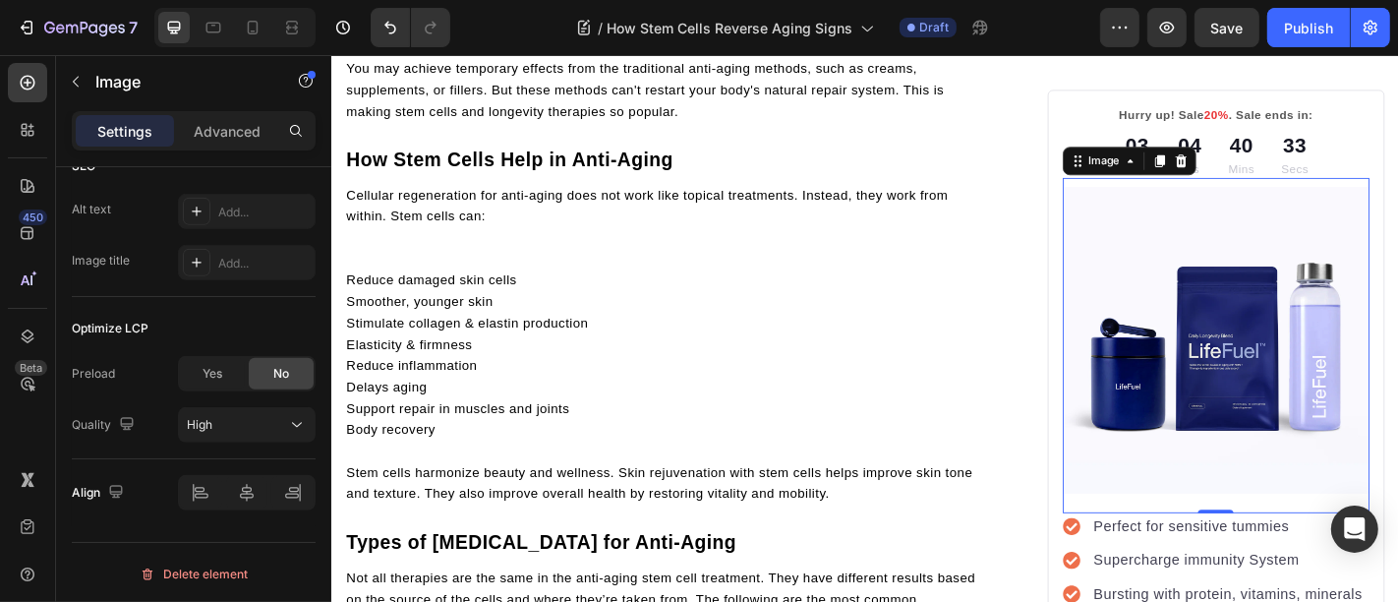
scroll to position [2178, 0]
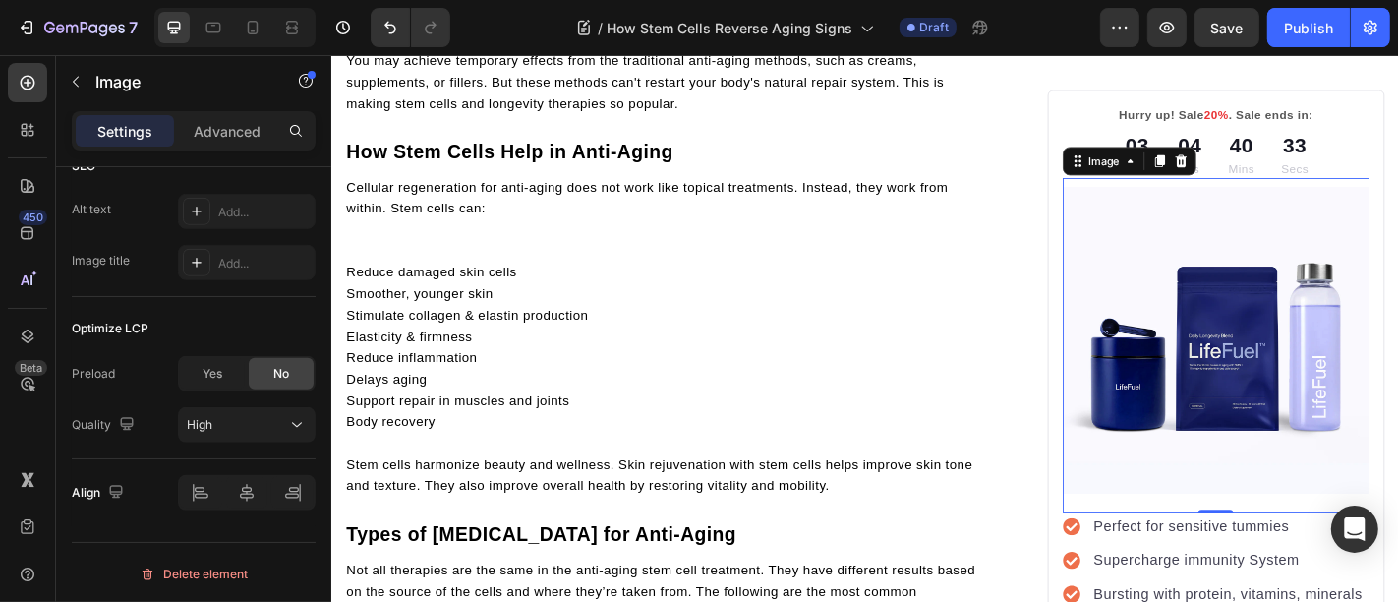
click at [1289, 337] on img at bounding box center [1308, 370] width 339 height 339
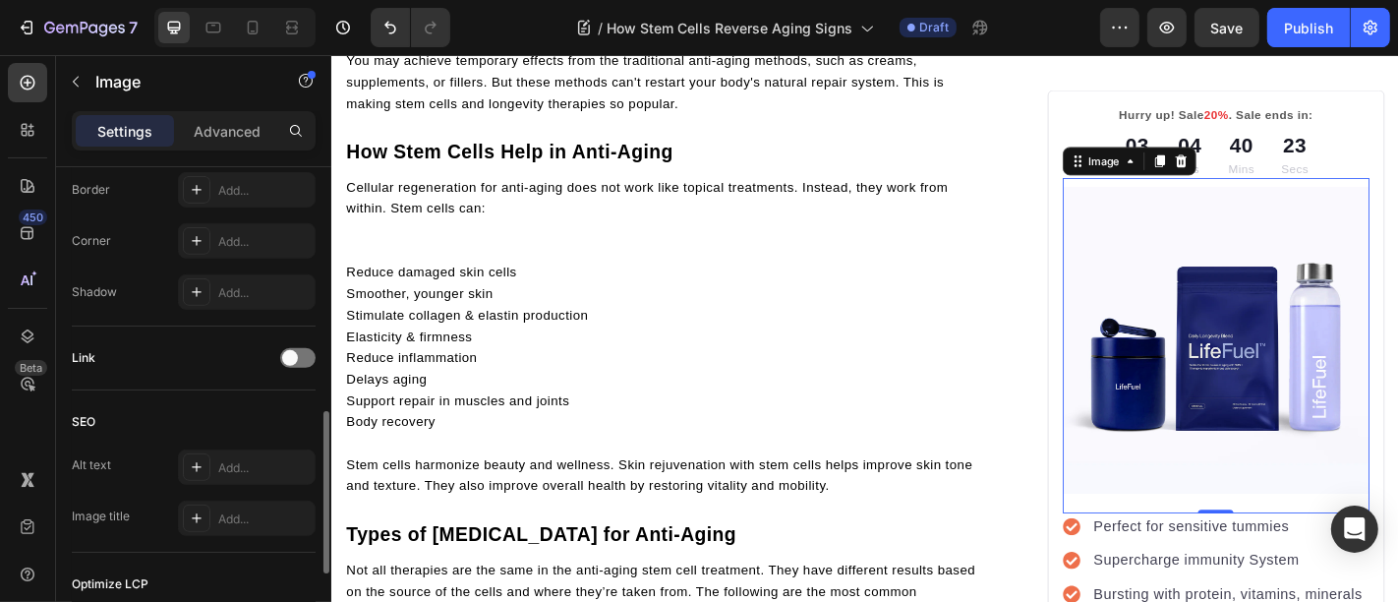
scroll to position [991, 0]
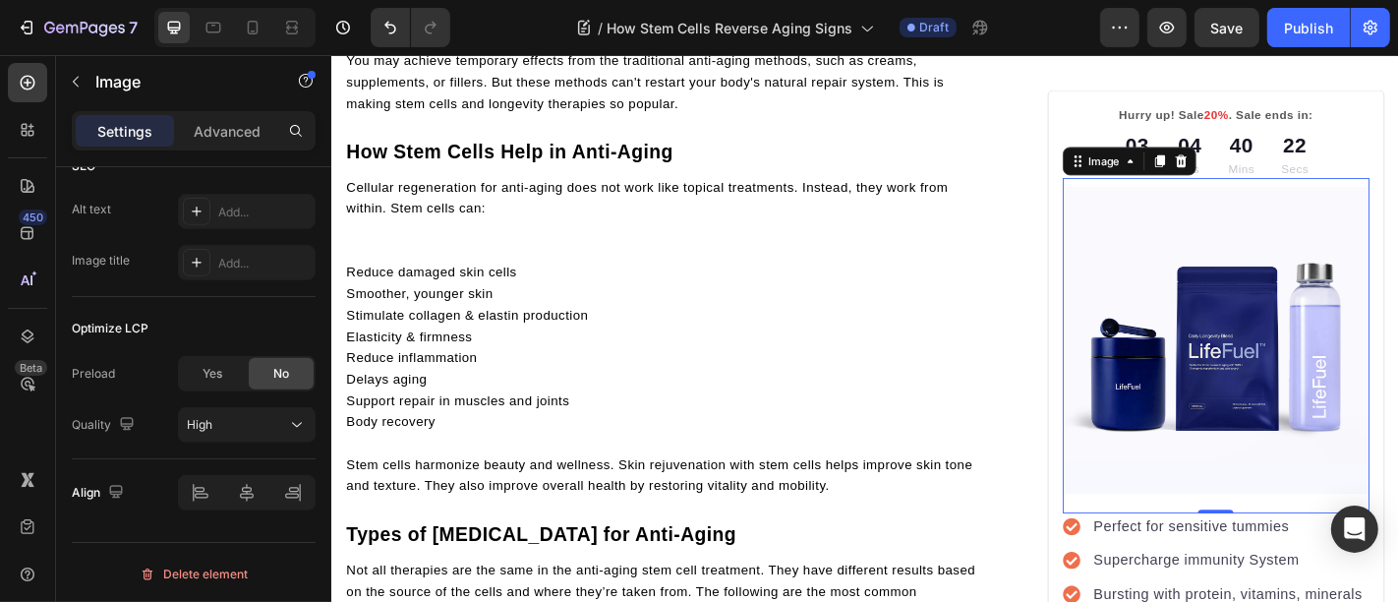
click at [1336, 382] on img at bounding box center [1308, 370] width 339 height 339
click at [1290, 378] on img at bounding box center [1308, 370] width 339 height 339
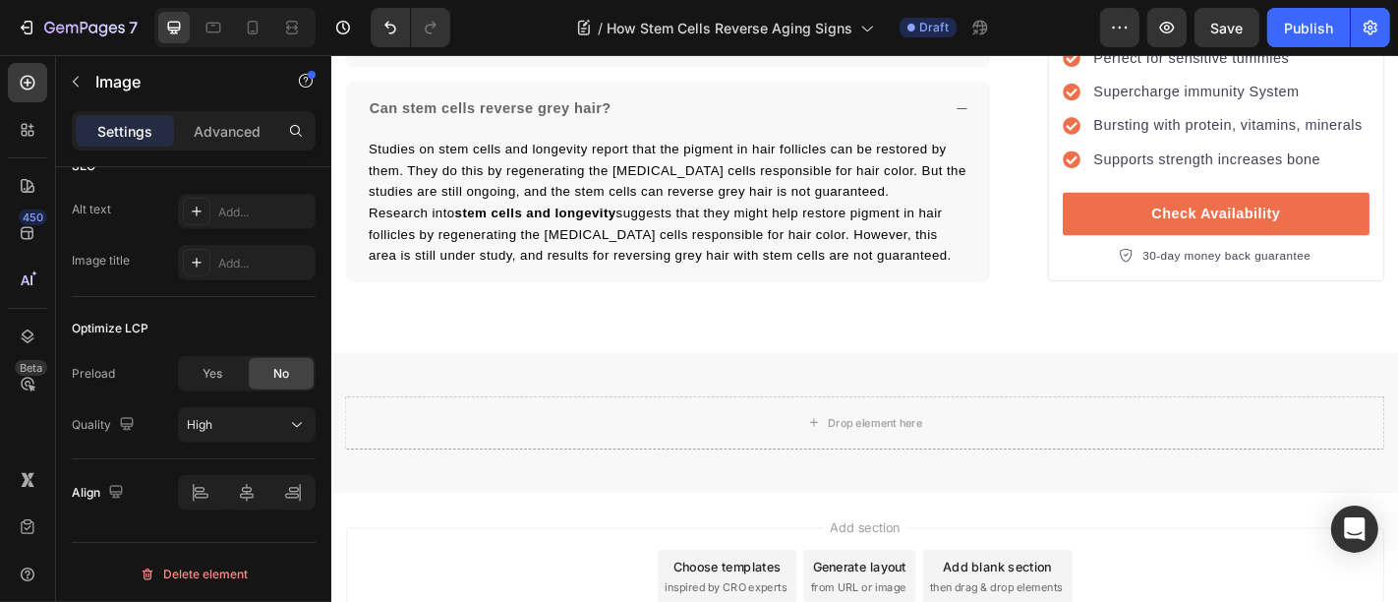
scroll to position [7531, 0]
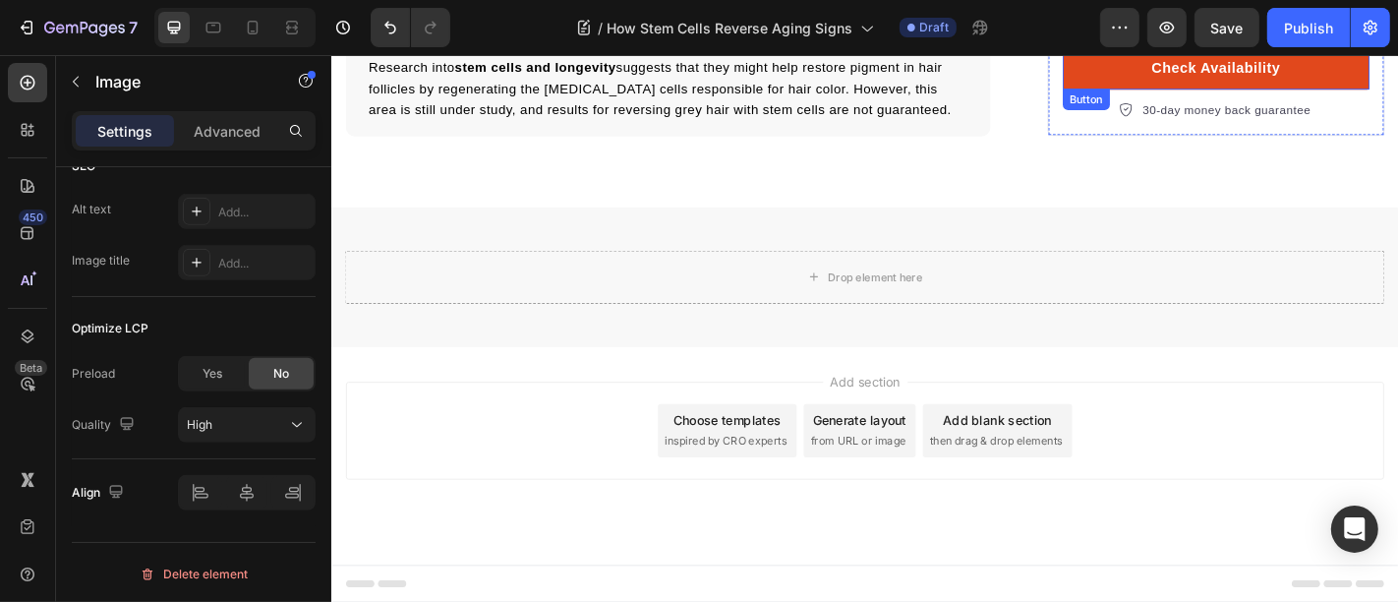
click at [1156, 77] on link "Check Availability" at bounding box center [1308, 68] width 339 height 47
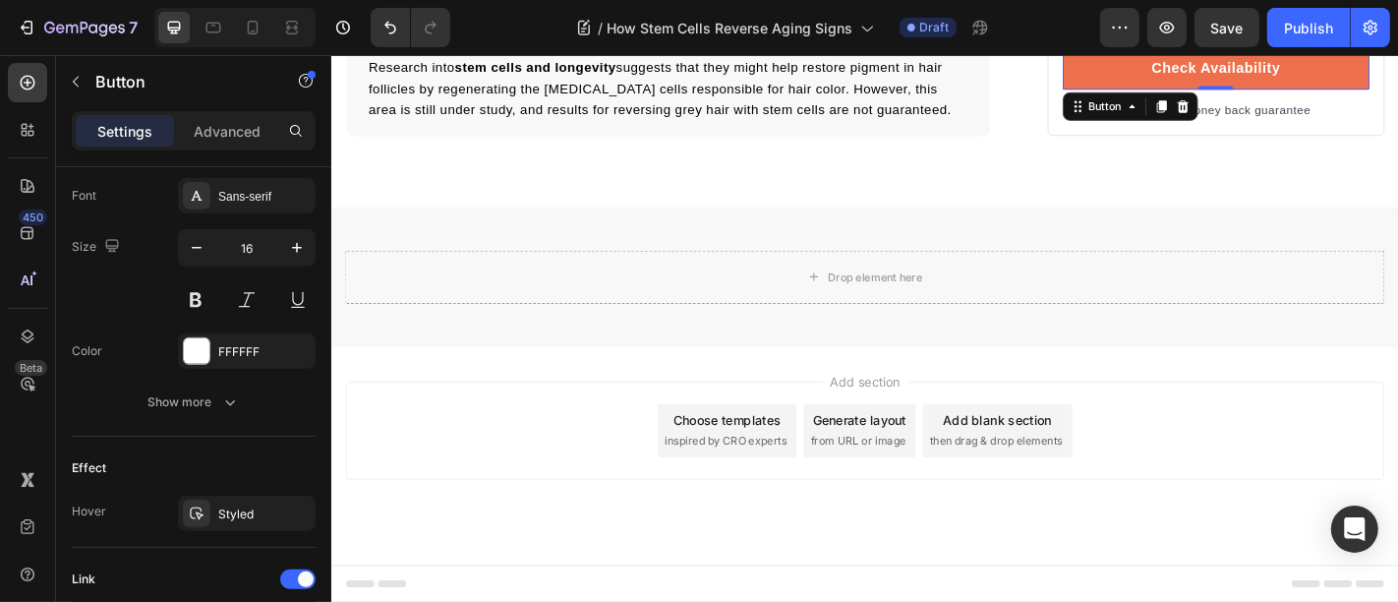
scroll to position [1067, 0]
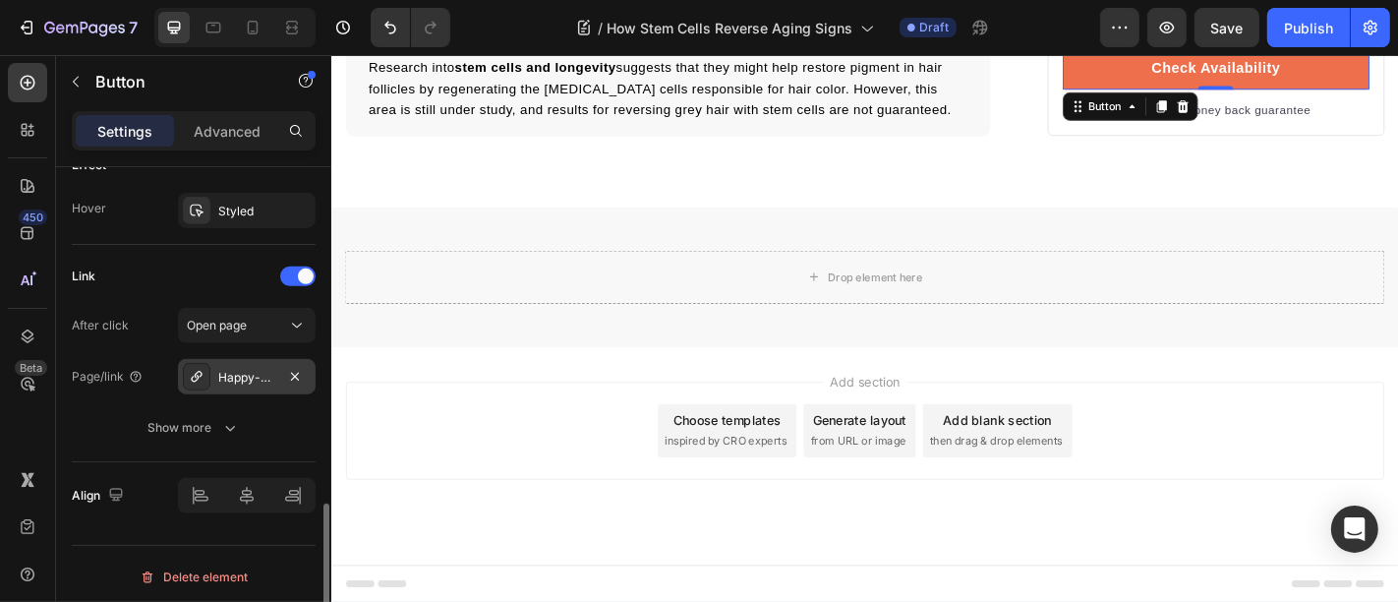
click at [238, 369] on div "Happy-dog-bites" at bounding box center [246, 378] width 57 height 18
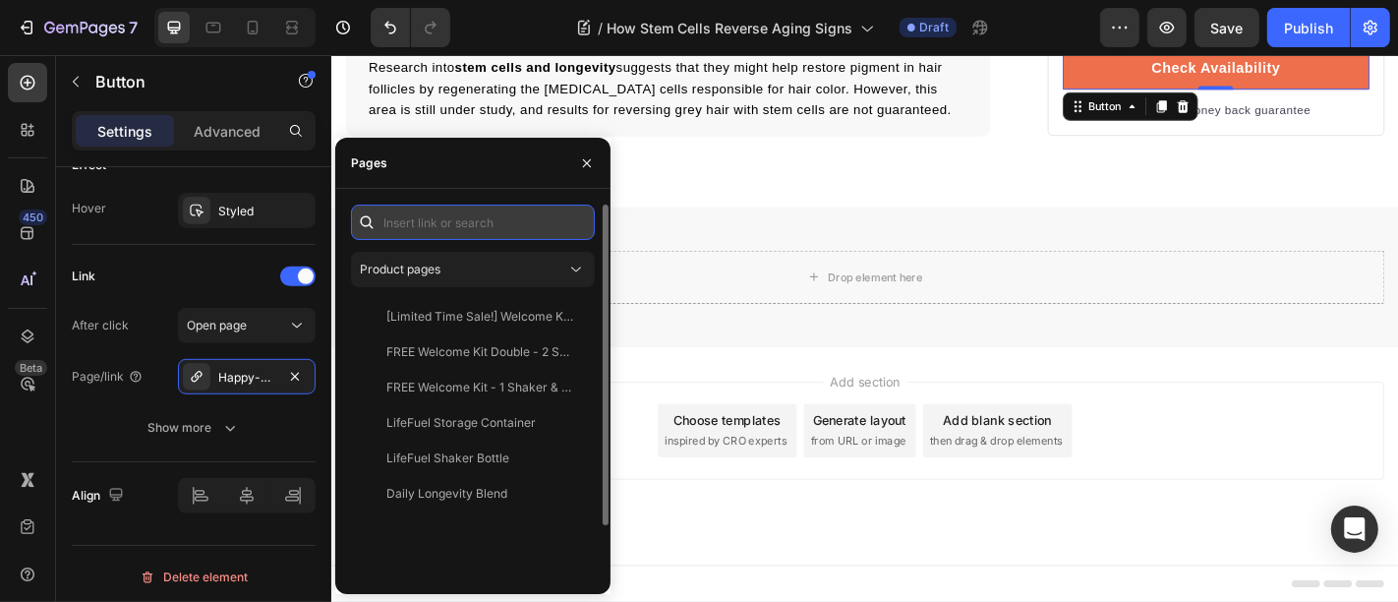
click at [418, 227] on input "text" at bounding box center [473, 221] width 244 height 35
paste input "https://trylifefuel.com/products/daily-longevity-blend"
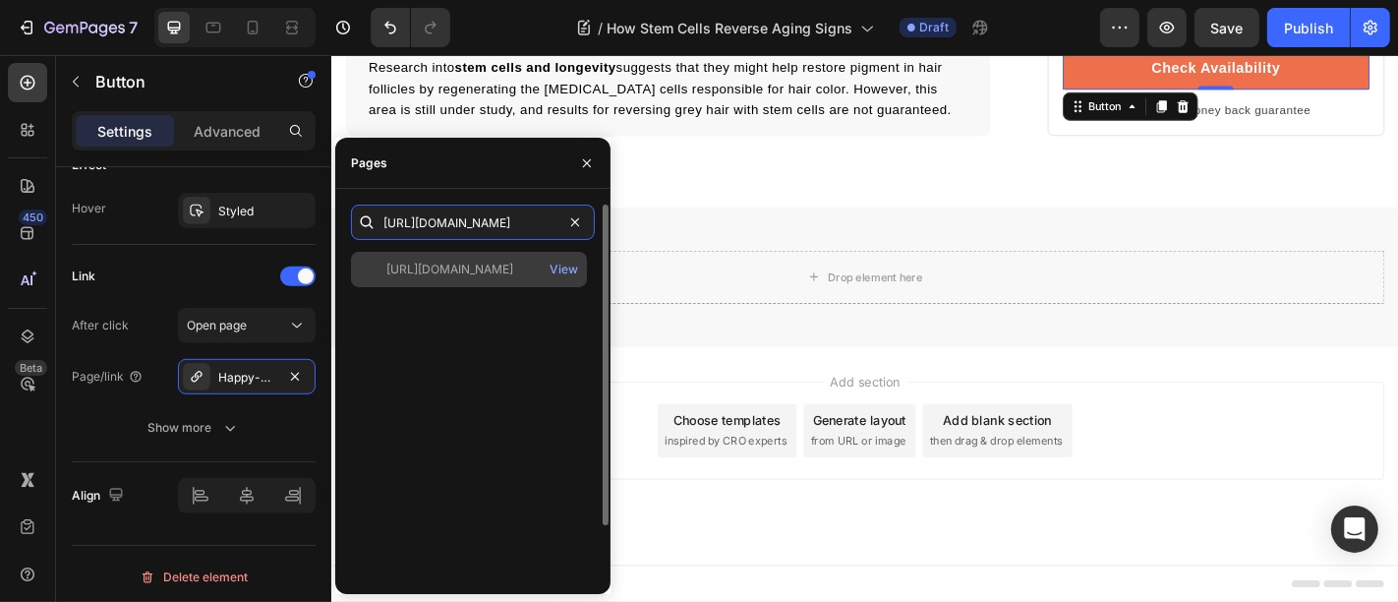
type input "https://trylifefuel.com/products/daily-longevity-blend"
click at [460, 266] on div "https://trylifefuel.com/products/daily-longevity-blend" at bounding box center [449, 270] width 127 height 18
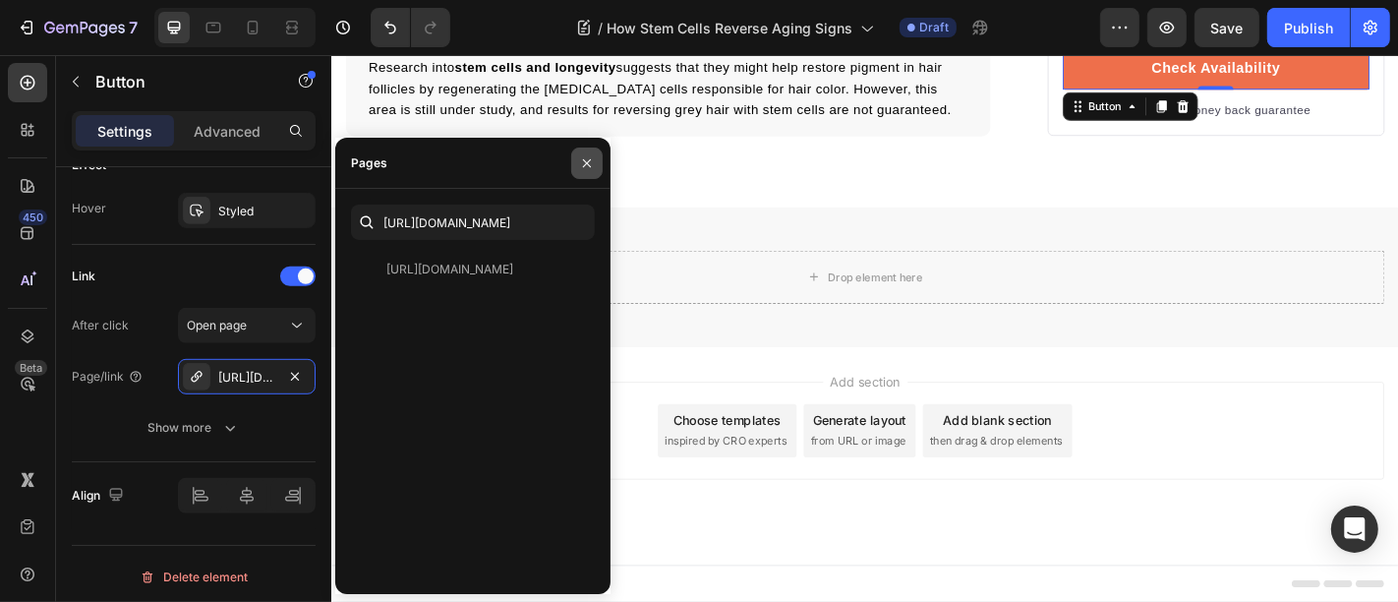
click at [582, 160] on icon "button" at bounding box center [587, 163] width 16 height 16
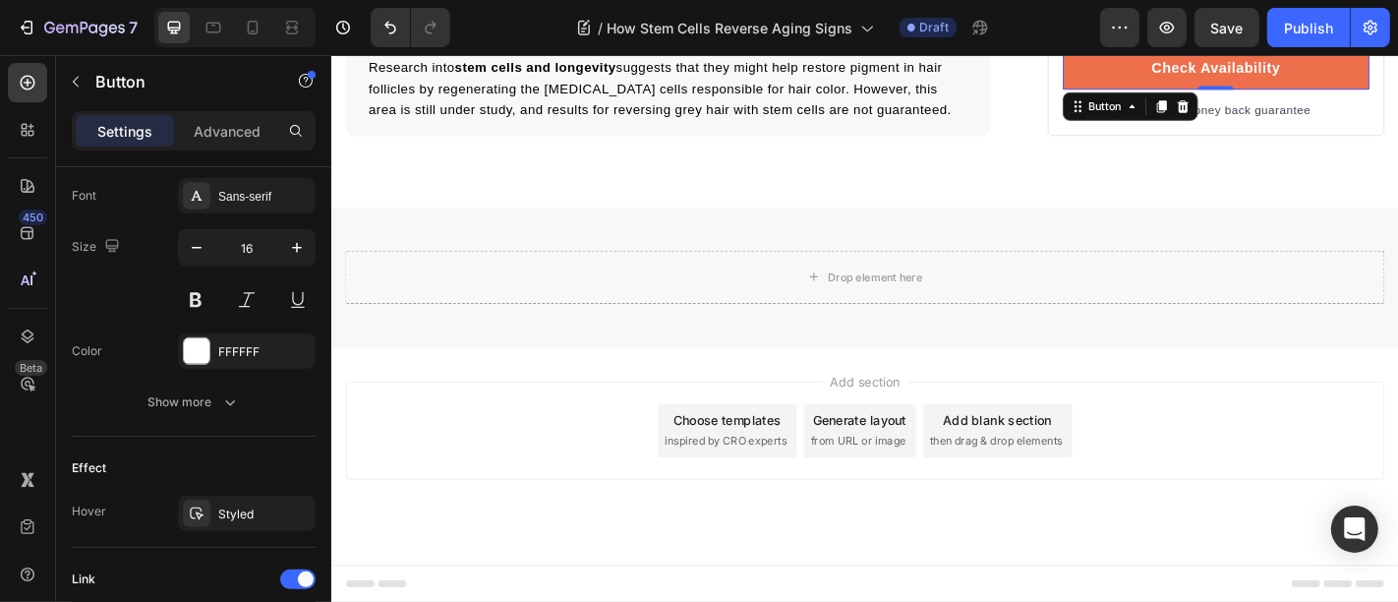
scroll to position [1067, 0]
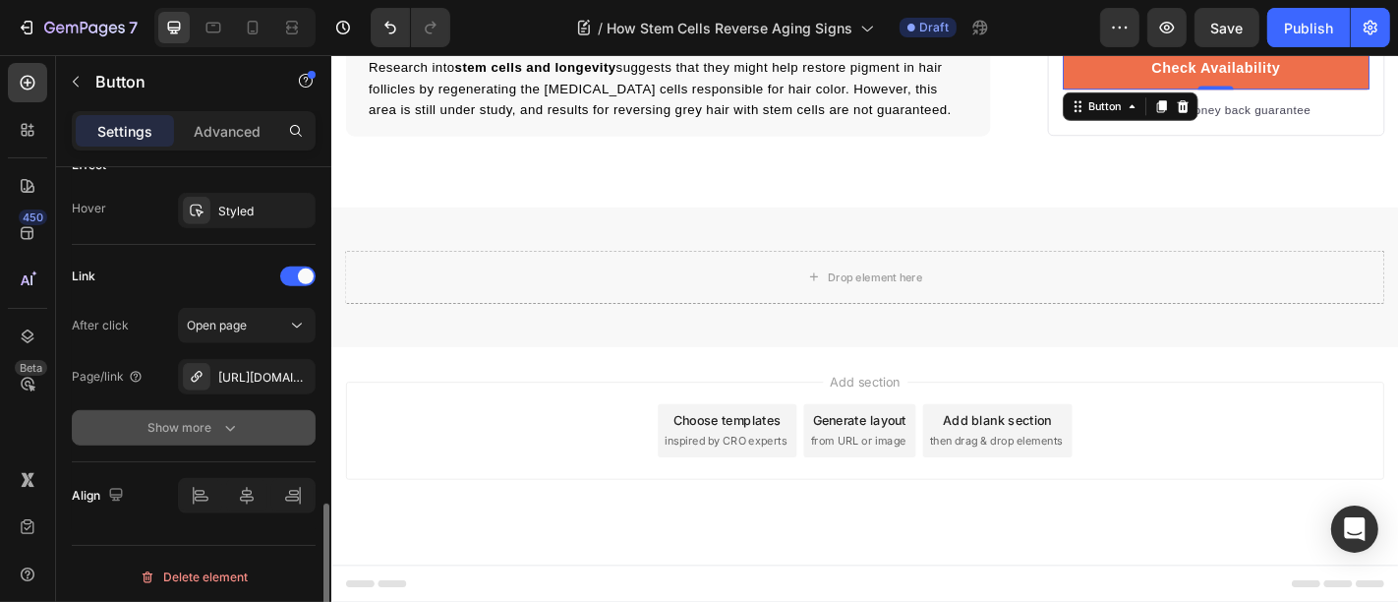
click at [227, 427] on icon "button" at bounding box center [230, 428] width 20 height 20
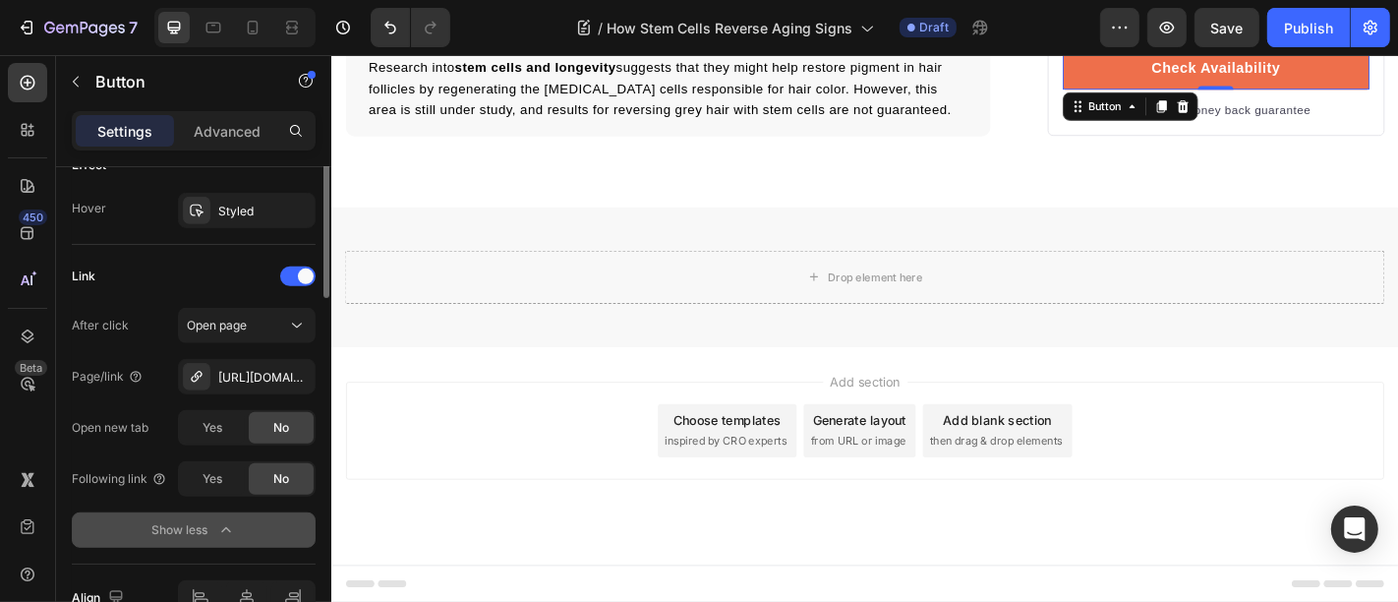
scroll to position [812, 0]
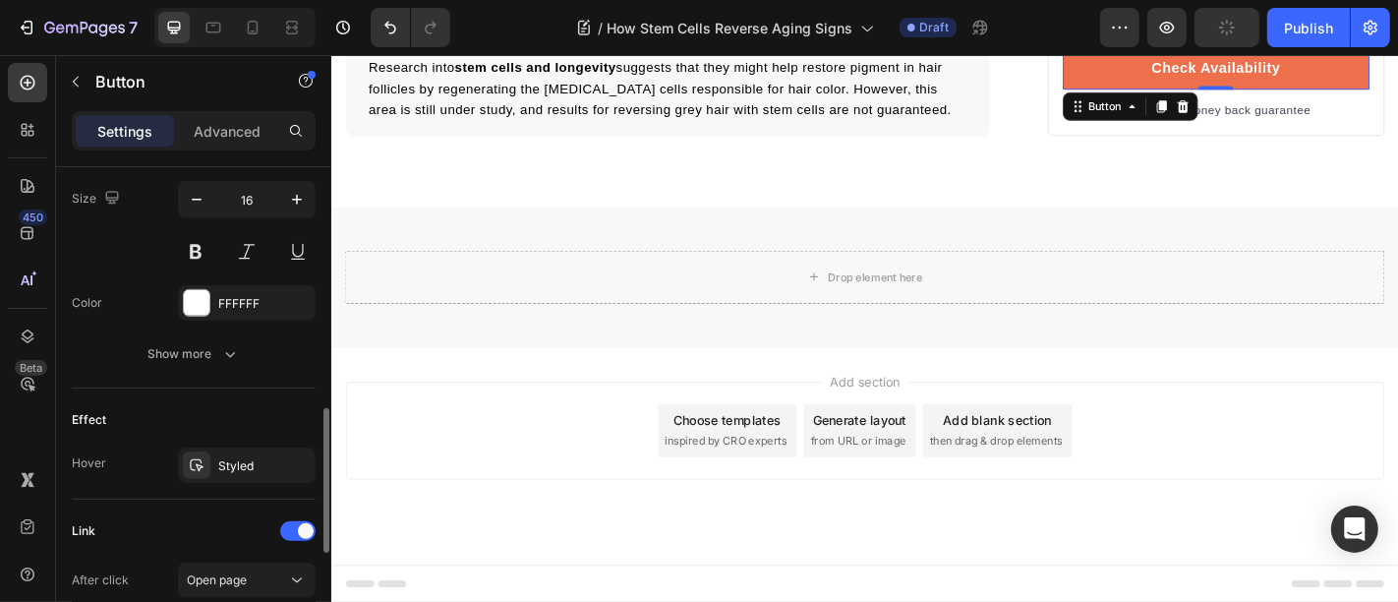
click at [214, 437] on div "Effect Hover Styled" at bounding box center [194, 443] width 244 height 111
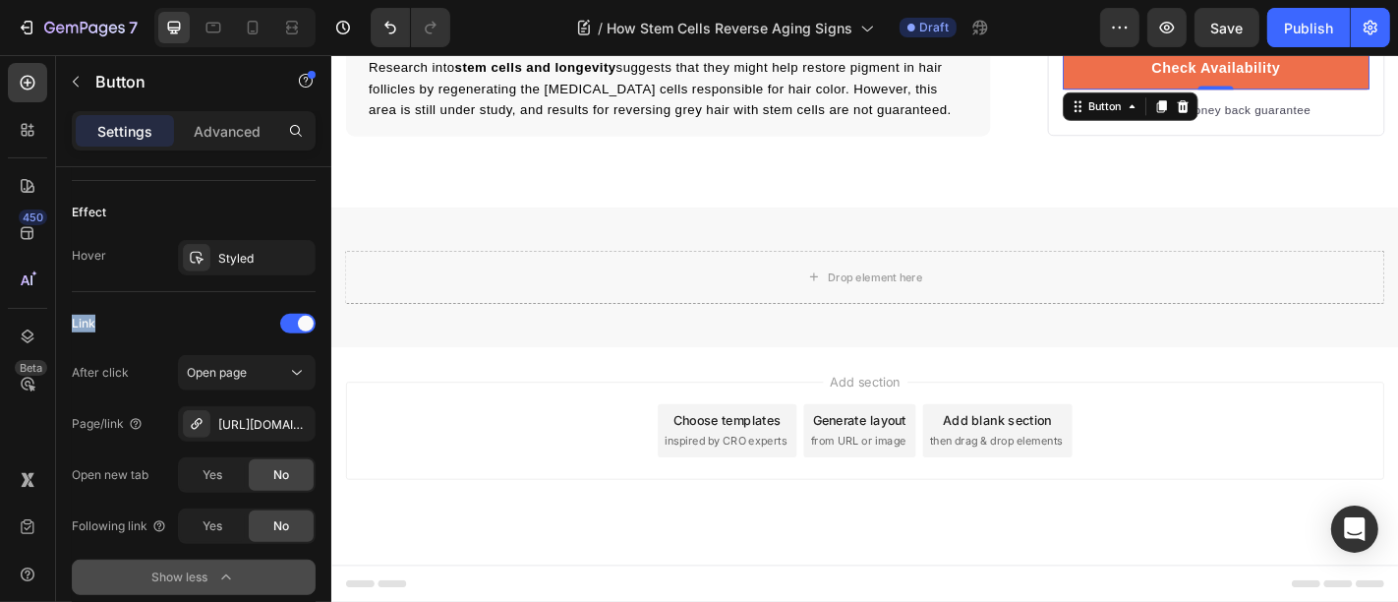
scroll to position [1170, 0]
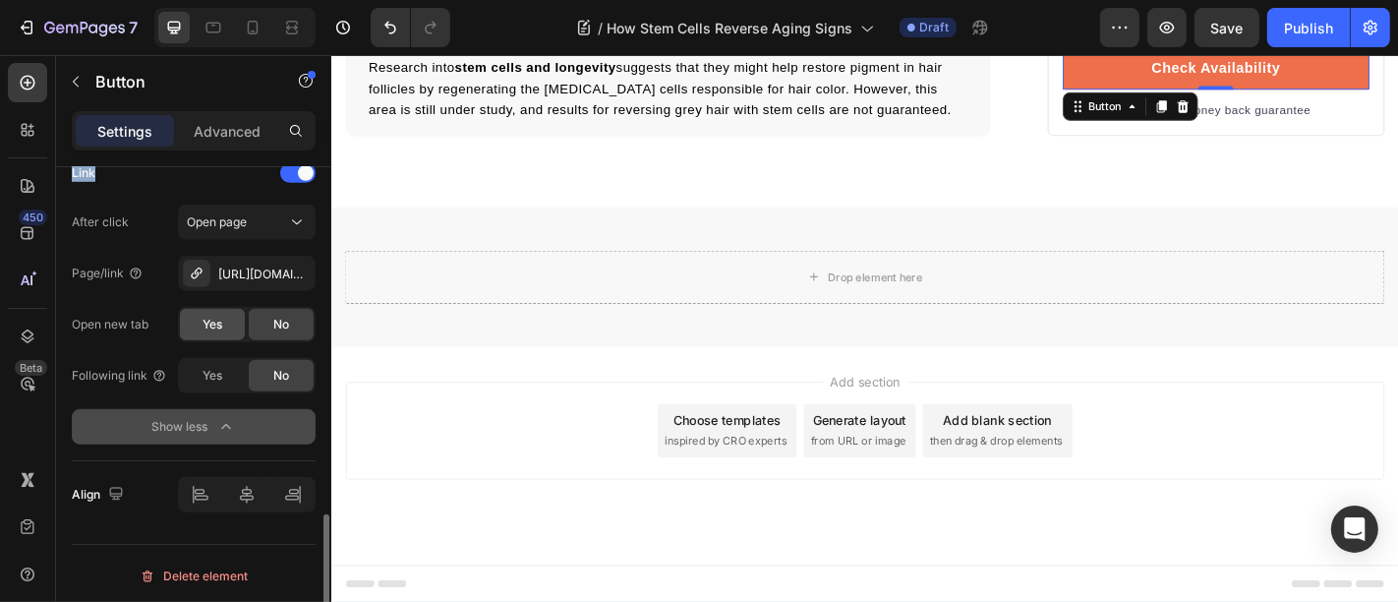
click at [217, 324] on span "Yes" at bounding box center [213, 325] width 20 height 18
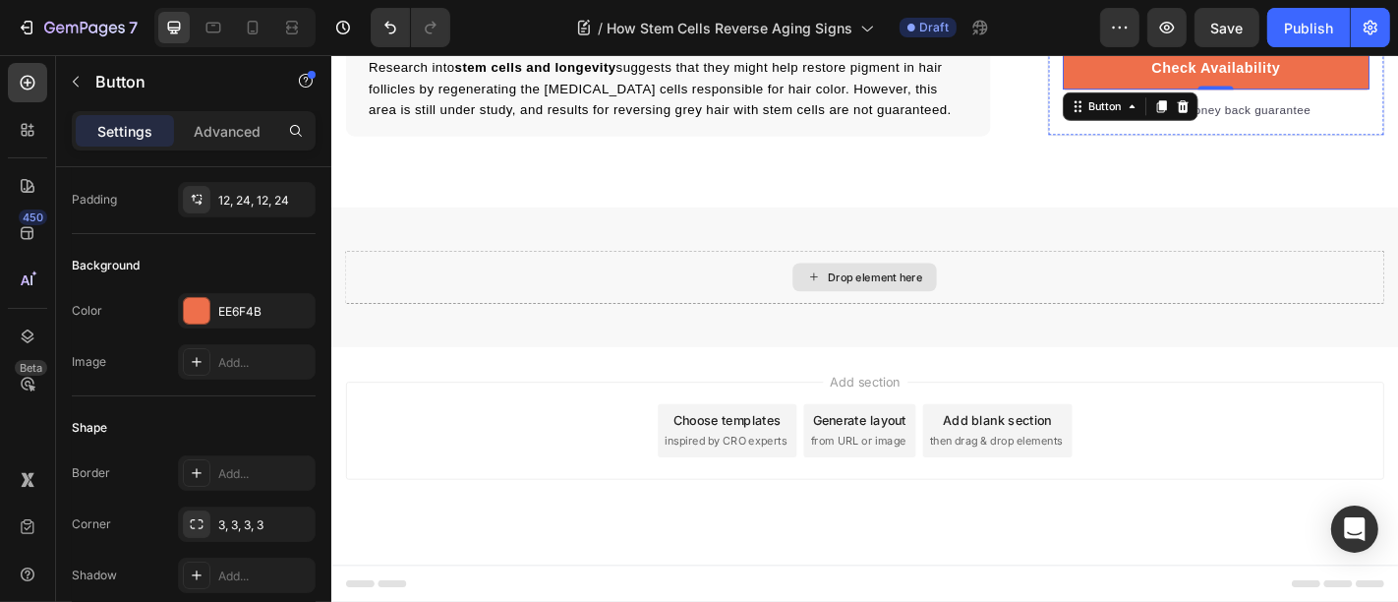
scroll to position [7020, 0]
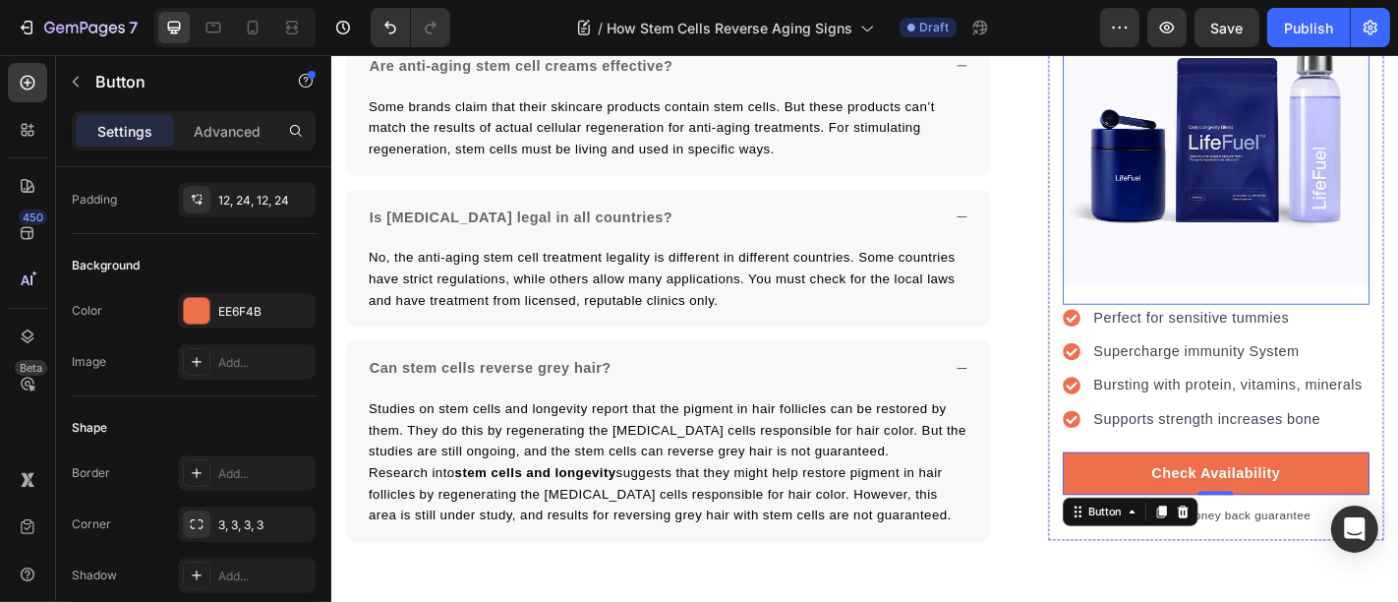
click at [1211, 269] on img at bounding box center [1308, 139] width 339 height 339
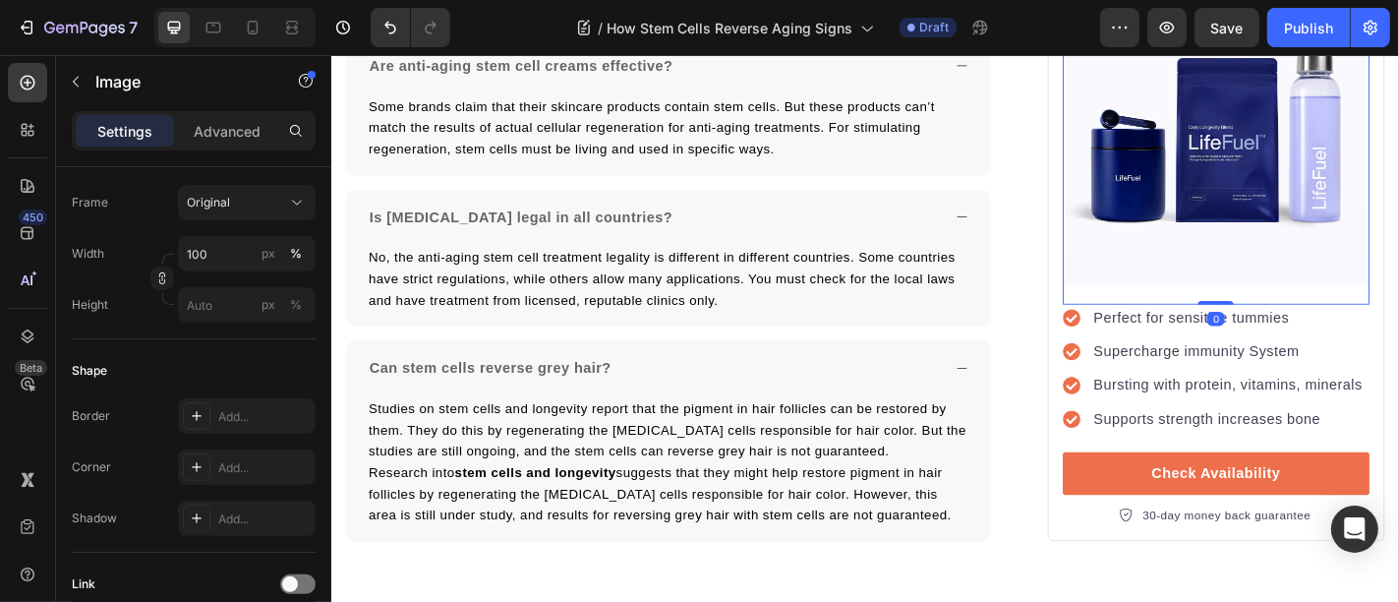
scroll to position [764, 0]
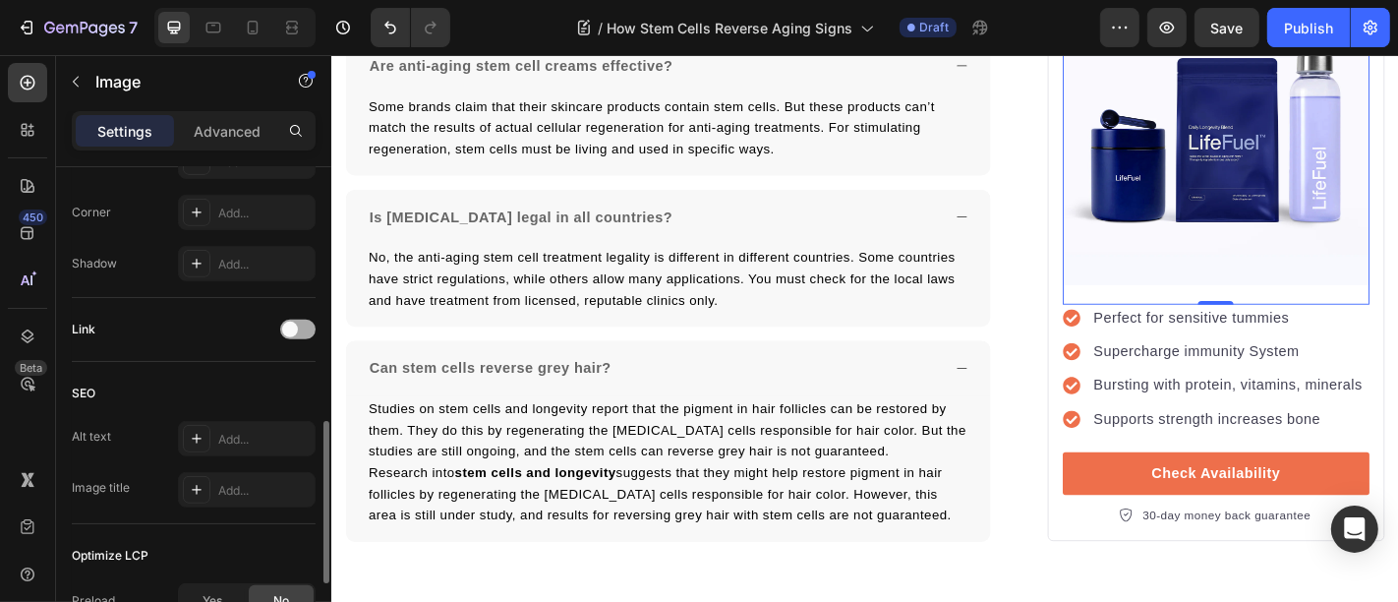
click at [292, 320] on div at bounding box center [297, 330] width 35 height 20
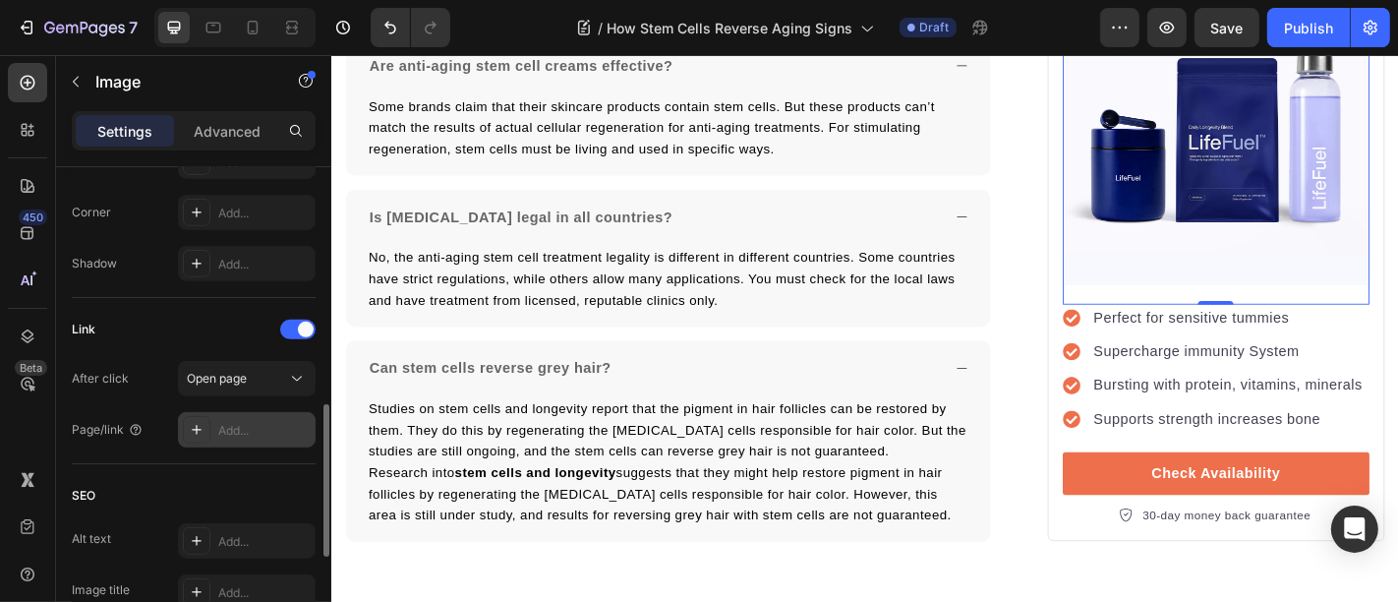
click at [239, 422] on div "Add..." at bounding box center [264, 431] width 92 height 18
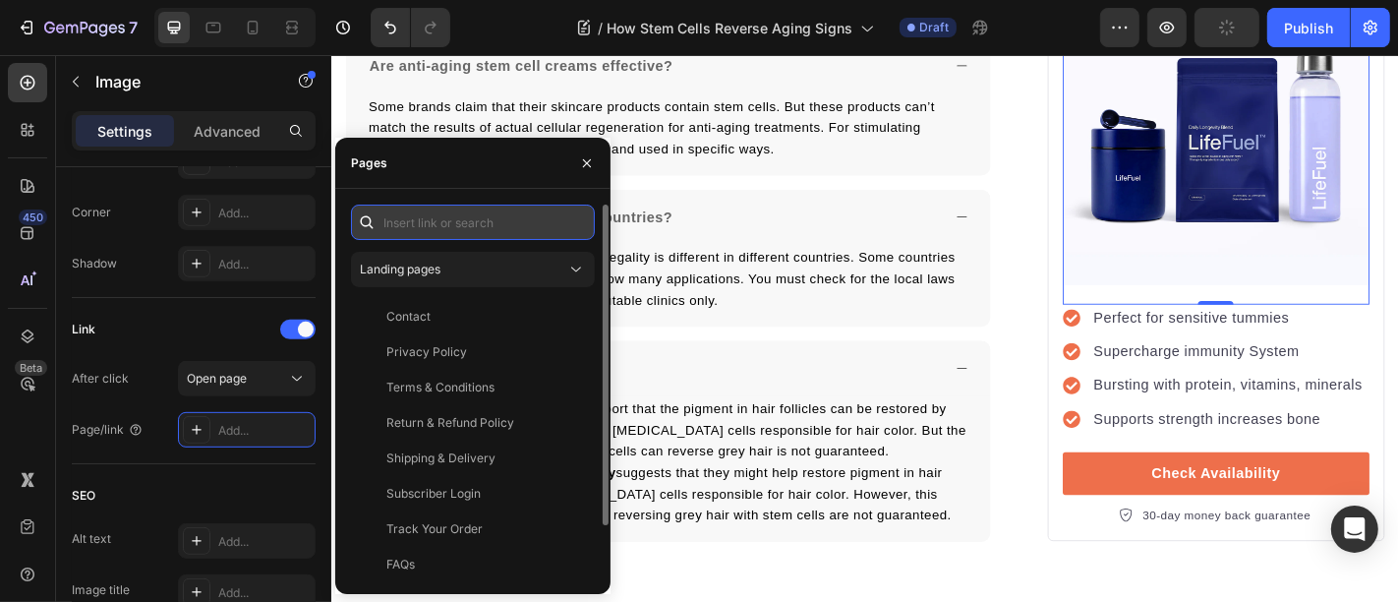
click at [433, 221] on input "text" at bounding box center [473, 221] width 244 height 35
paste input "https://trylifefuel.com/products/daily-longevity-blend"
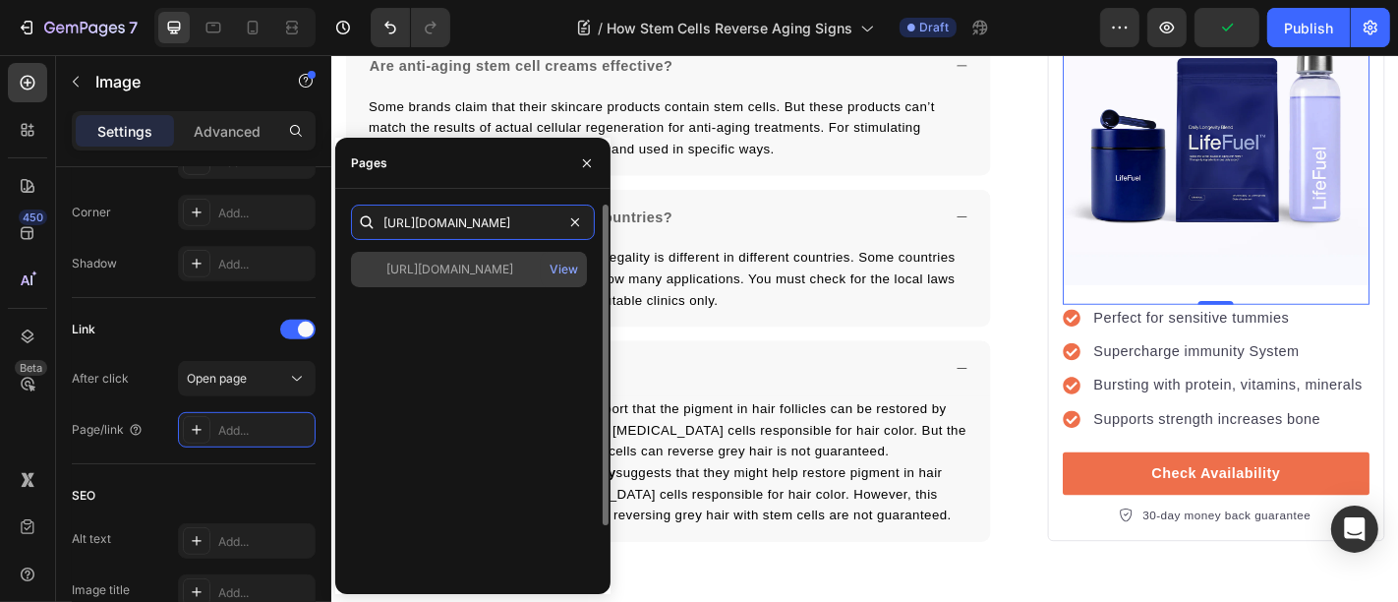
type input "https://trylifefuel.com/products/daily-longevity-blend"
click at [457, 283] on div "https://trylifefuel.com/products/daily-longevity-blend View" at bounding box center [469, 269] width 236 height 35
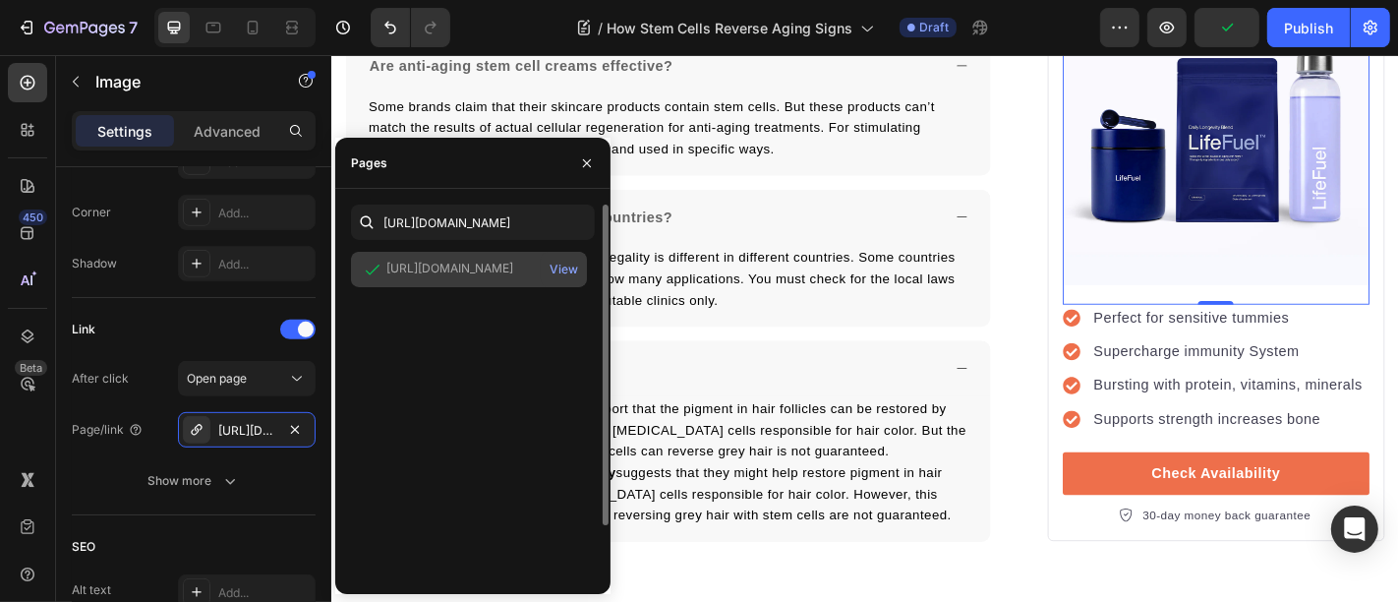
scroll to position [0, 0]
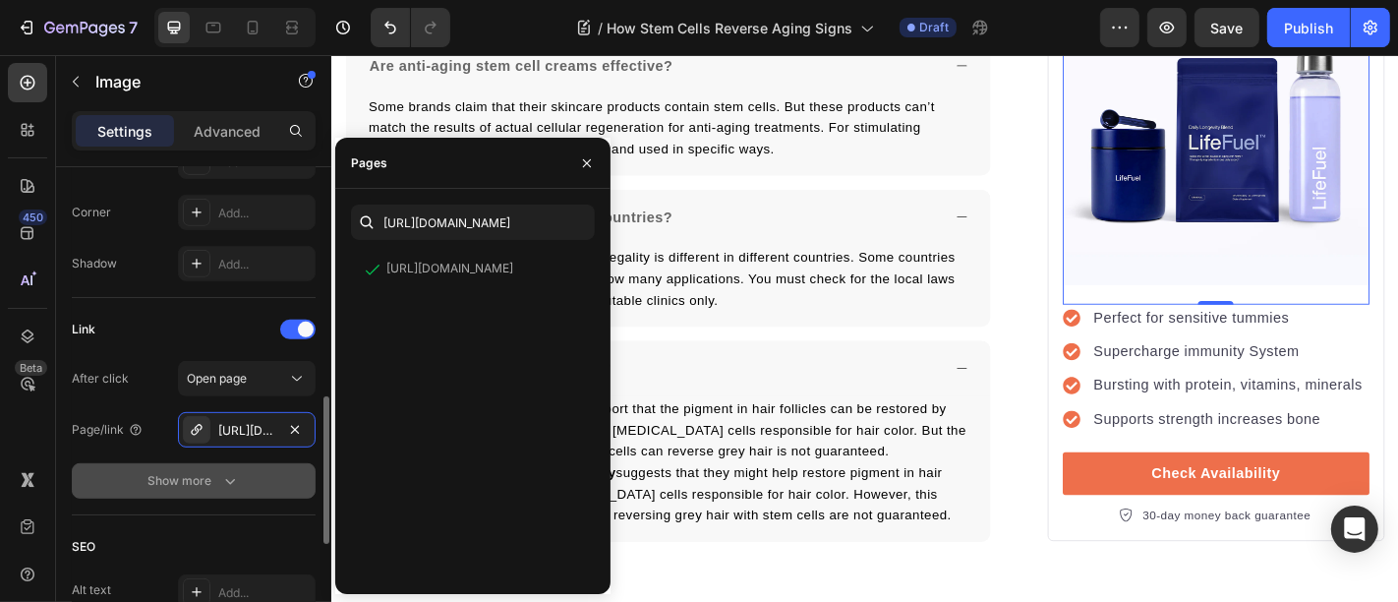
click at [182, 471] on div "Show more" at bounding box center [193, 481] width 91 height 20
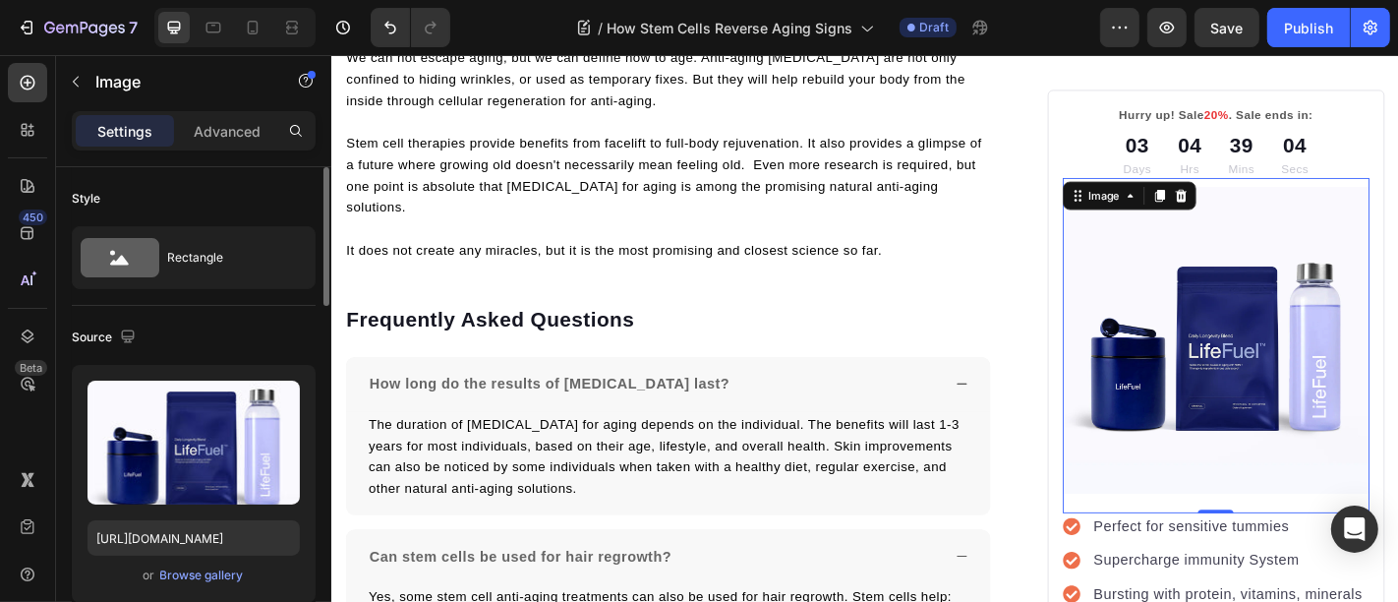
drag, startPoint x: 505, startPoint y: 361, endPoint x: 1340, endPoint y: 298, distance: 837.0
click at [1340, 298] on img at bounding box center [1308, 370] width 339 height 339
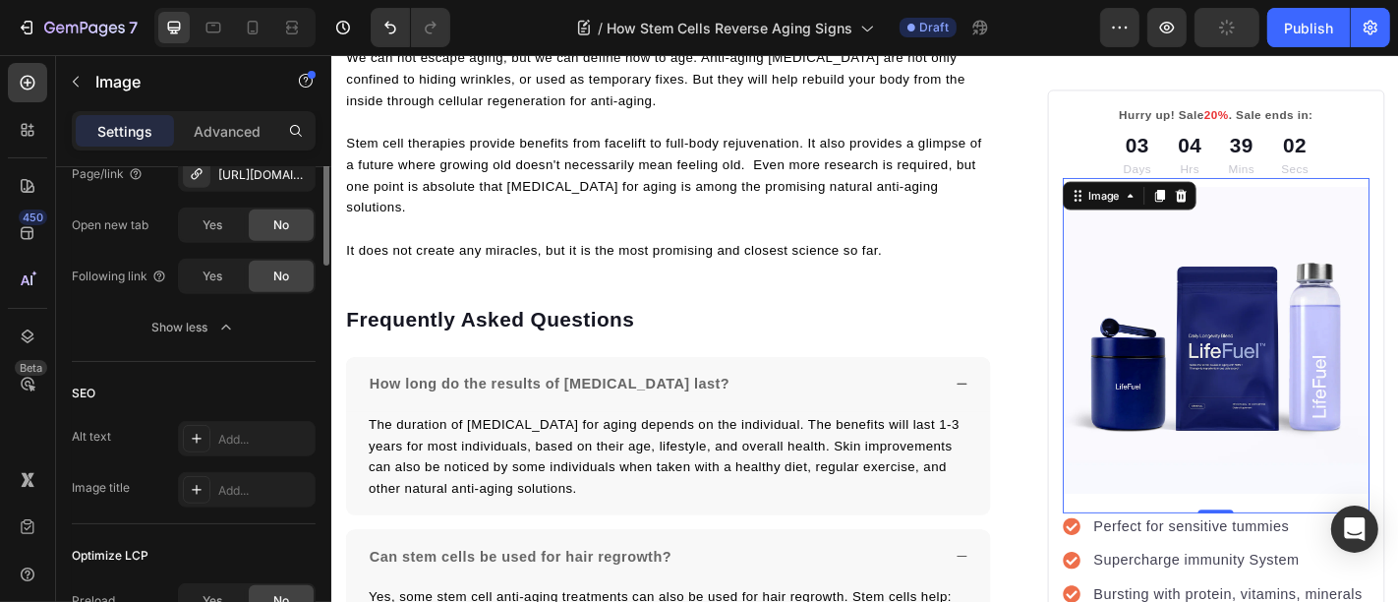
scroll to position [764, 0]
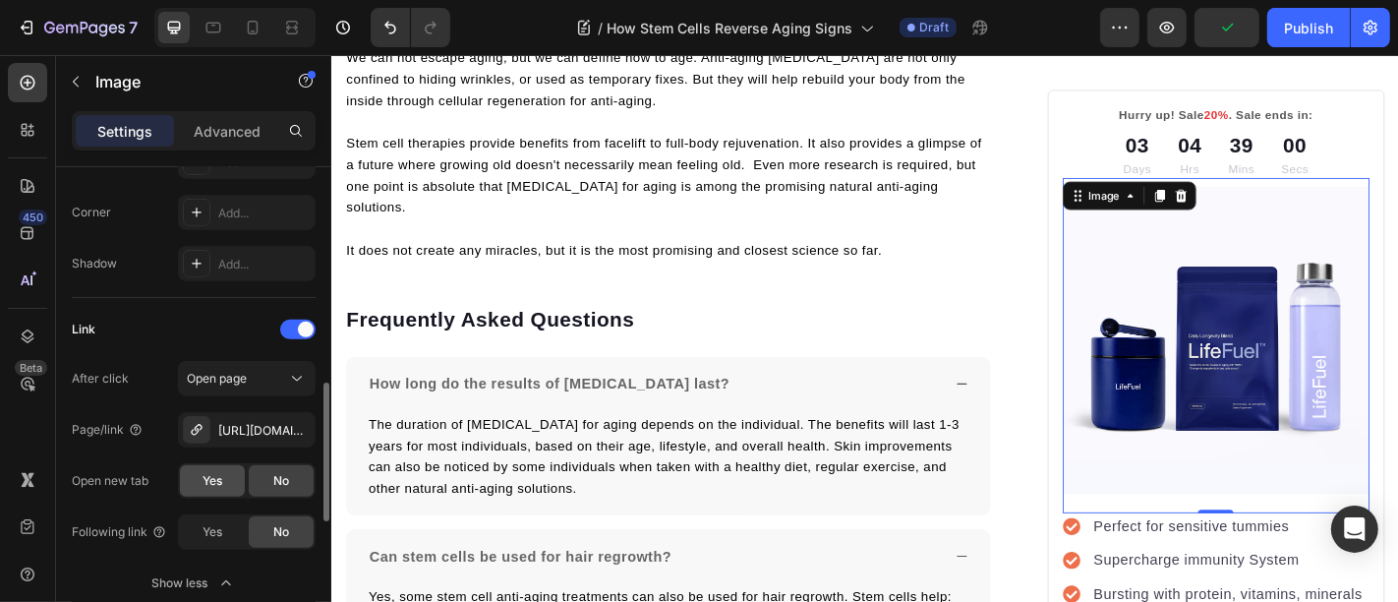
click at [213, 487] on span "Yes" at bounding box center [213, 481] width 20 height 18
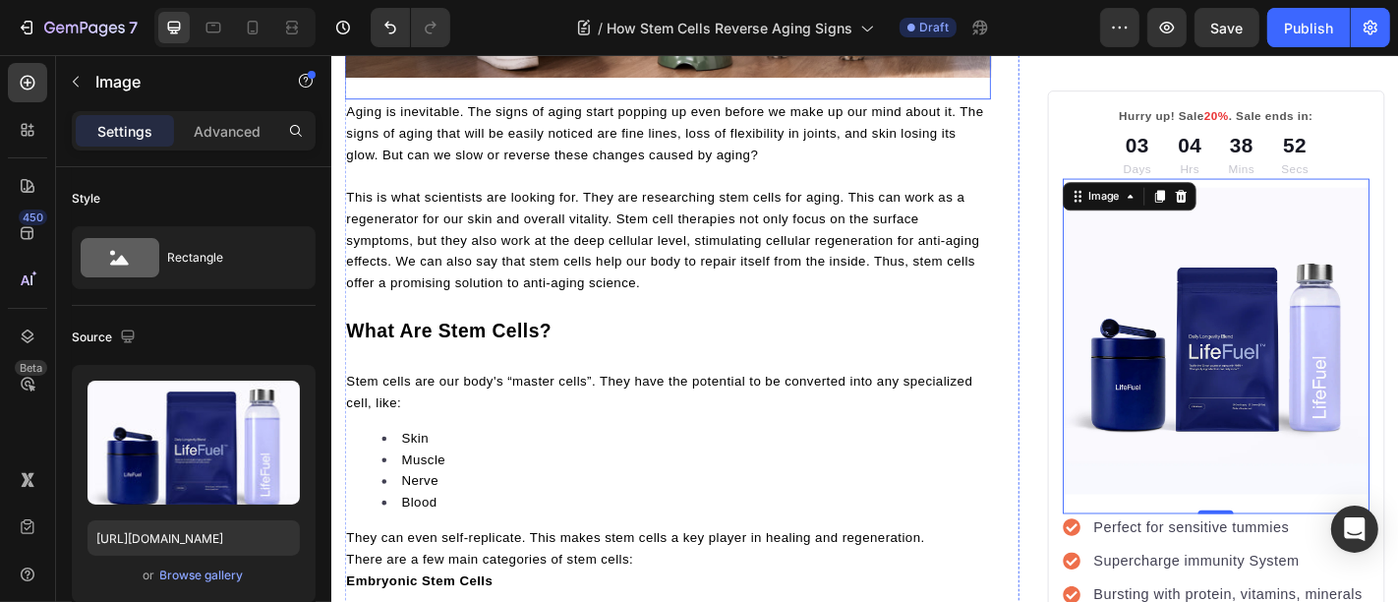
scroll to position [669, 0]
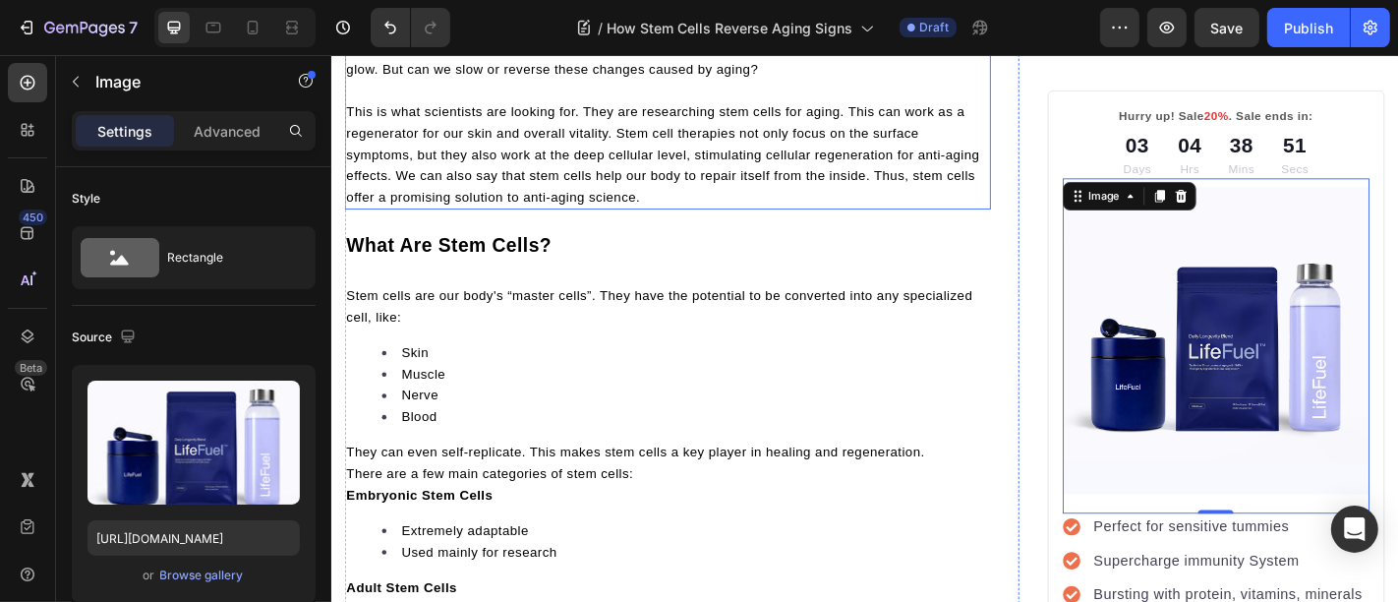
click at [669, 174] on p "This is what scientists are looking for. They are researching stem cells for ag…" at bounding box center [702, 164] width 711 height 118
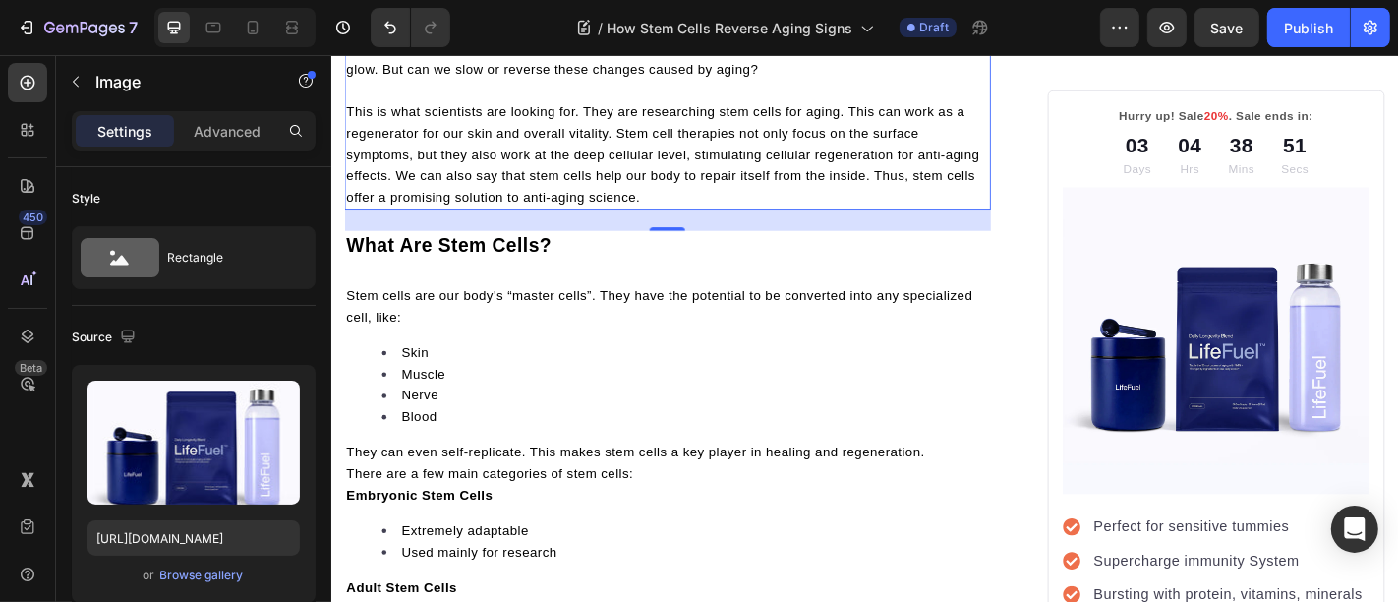
click at [669, 174] on p "This is what scientists are looking for. They are researching stem cells for ag…" at bounding box center [702, 164] width 711 height 118
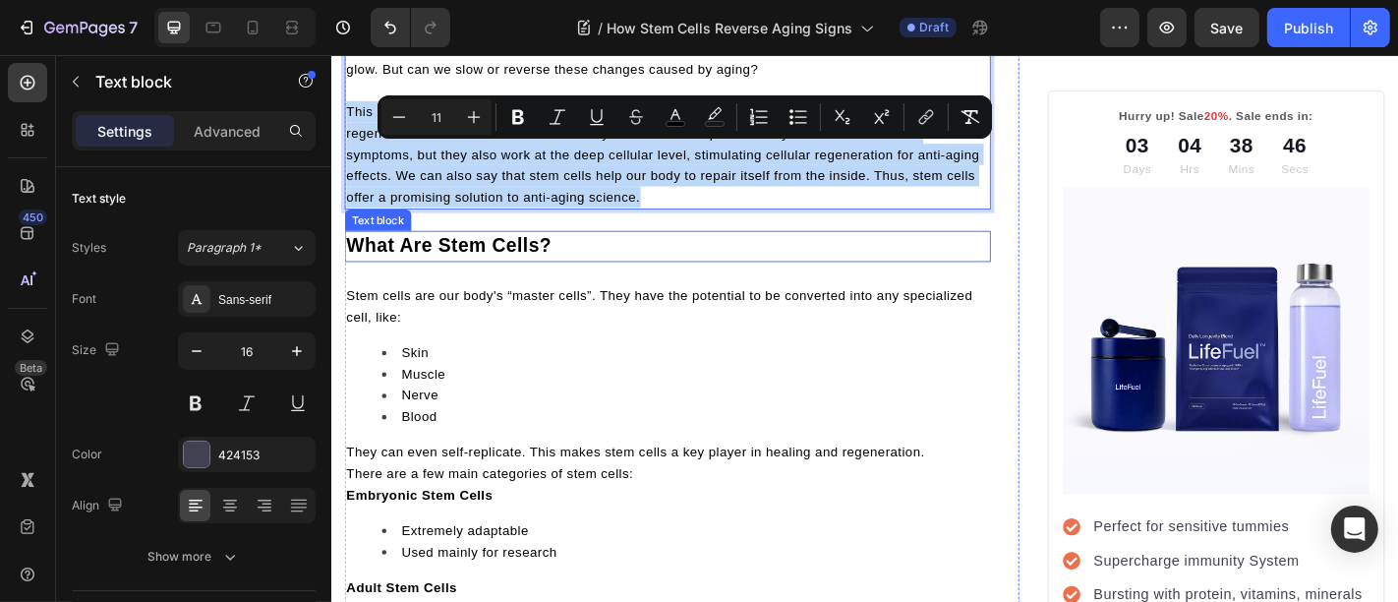
click at [536, 277] on span "What Are Stem Cells?" at bounding box center [460, 266] width 227 height 24
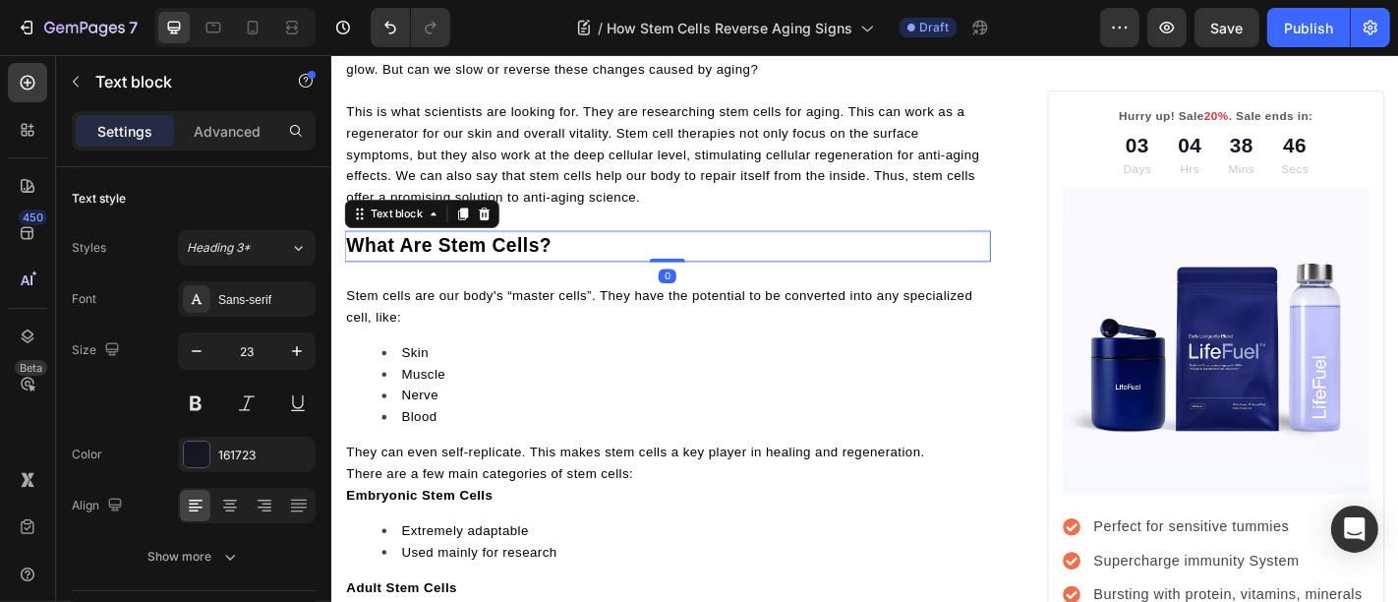
click at [536, 277] on span "What Are Stem Cells?" at bounding box center [460, 266] width 227 height 24
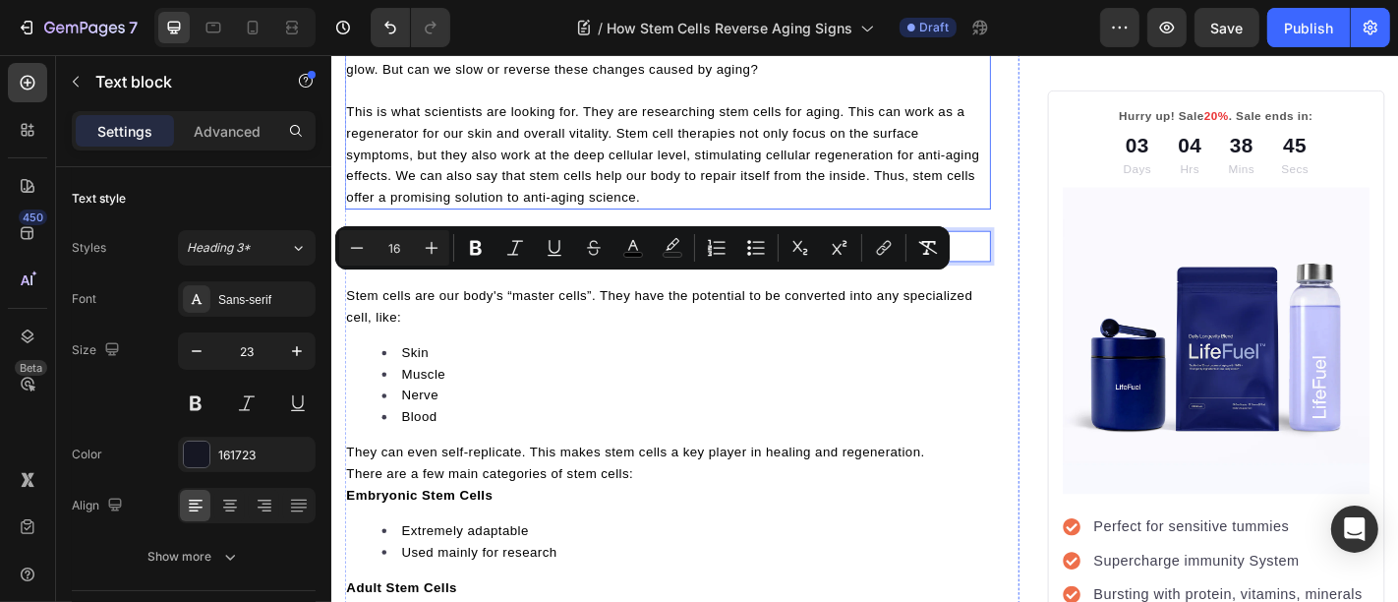
click at [619, 219] on span "This is what scientists are looking for. They are researching stem cells for ag…" at bounding box center [697, 164] width 700 height 110
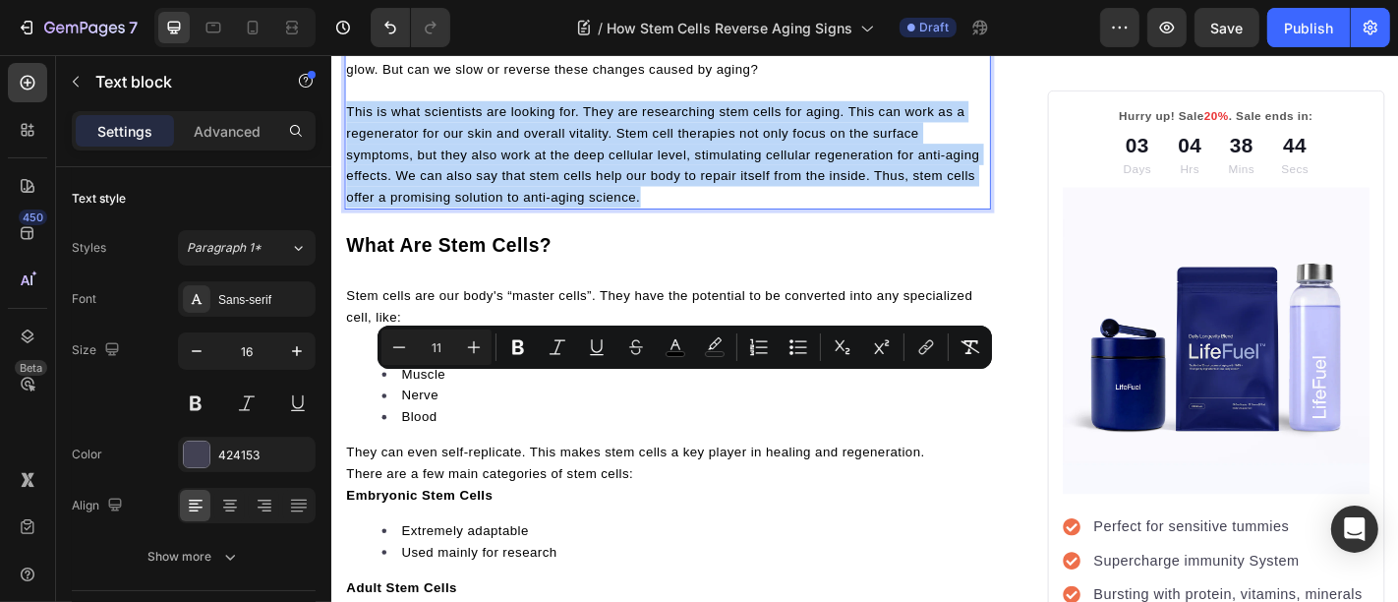
scroll to position [414, 0]
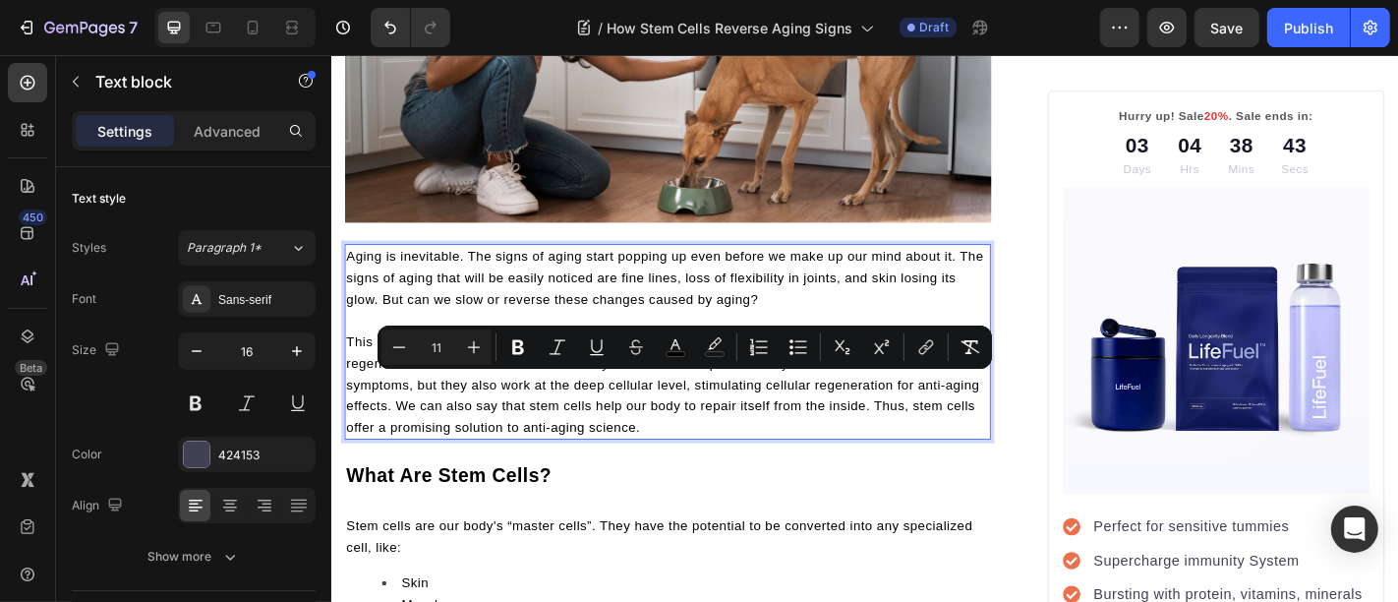
click at [588, 335] on p "Aging is inevitable. The signs of aging start popping up even before we make up…" at bounding box center [702, 300] width 711 height 71
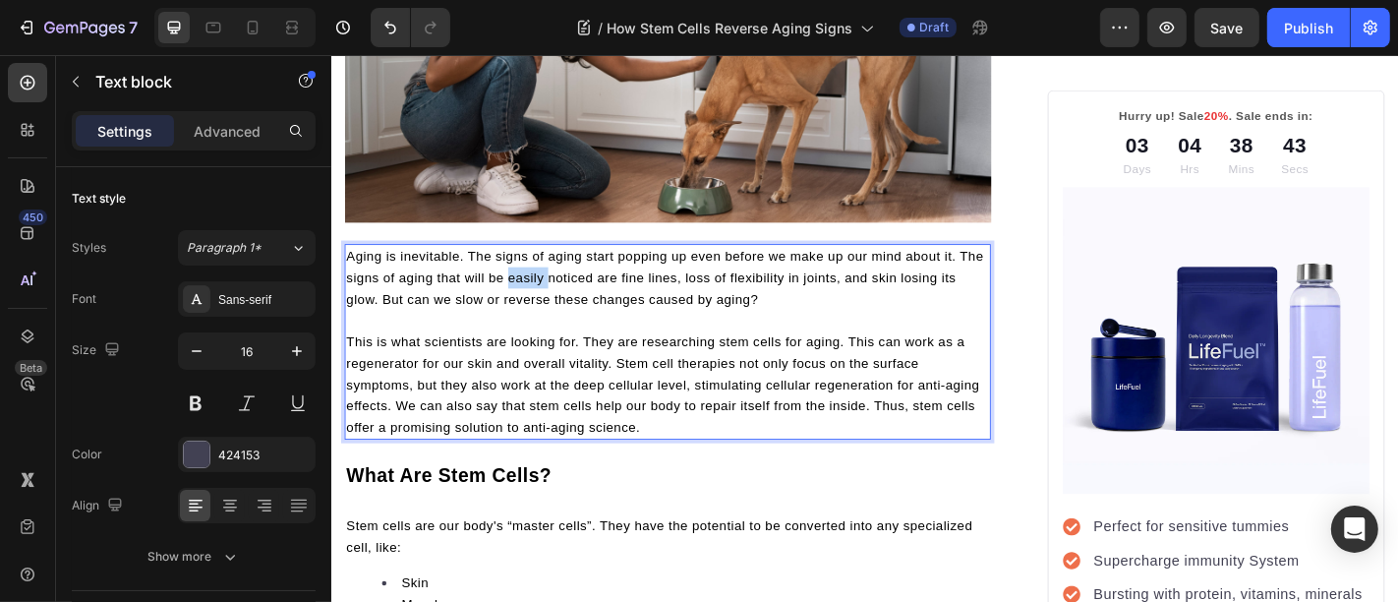
click at [588, 335] on p "Aging is inevitable. The signs of aging start popping up even before we make up…" at bounding box center [702, 300] width 711 height 71
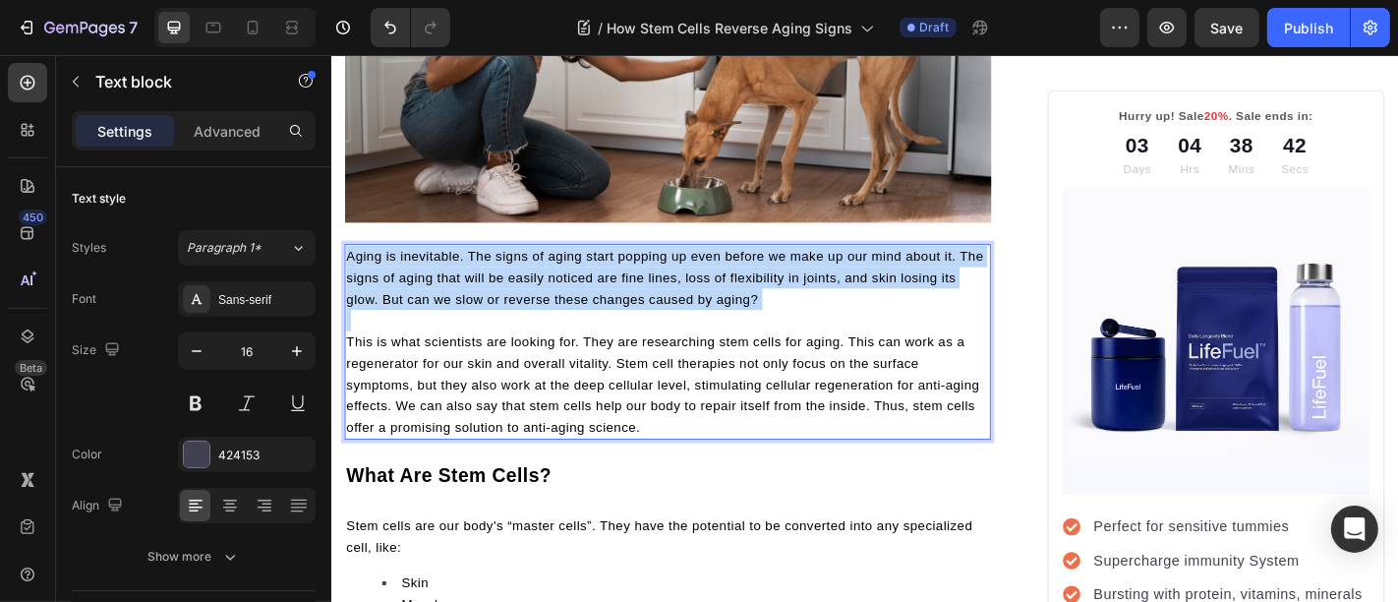
click at [588, 335] on p "Aging is inevitable. The signs of aging start popping up even before we make up…" at bounding box center [702, 300] width 711 height 71
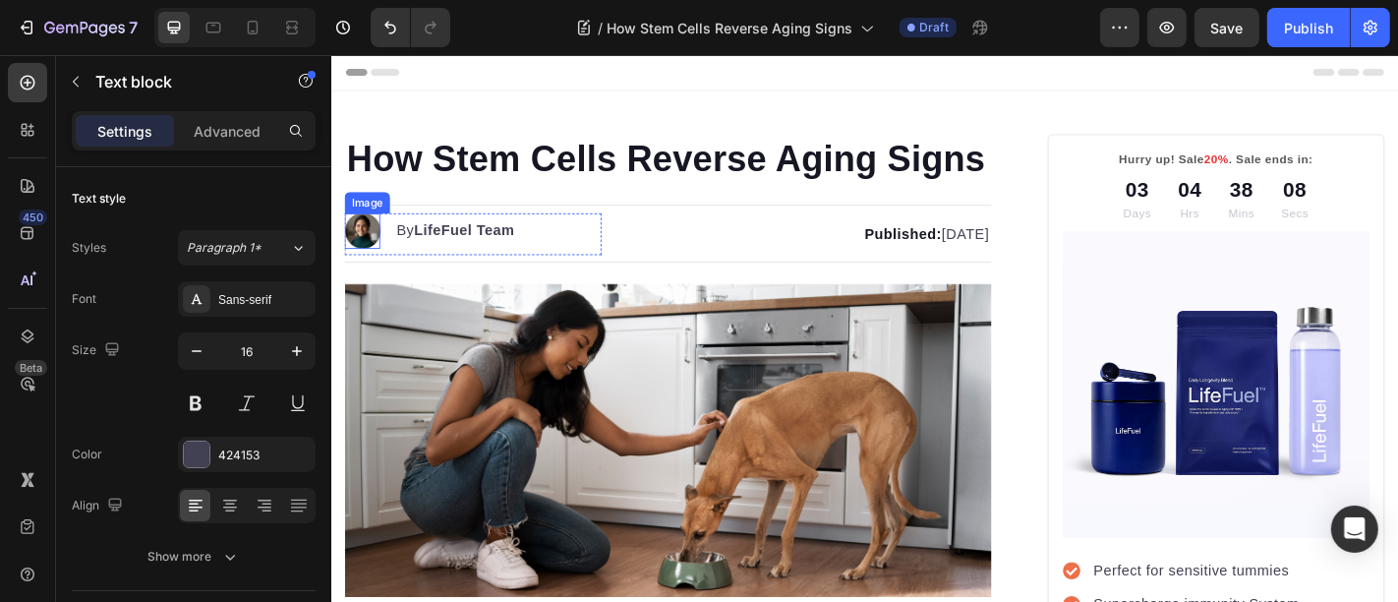
click at [363, 268] on img at bounding box center [364, 248] width 39 height 39
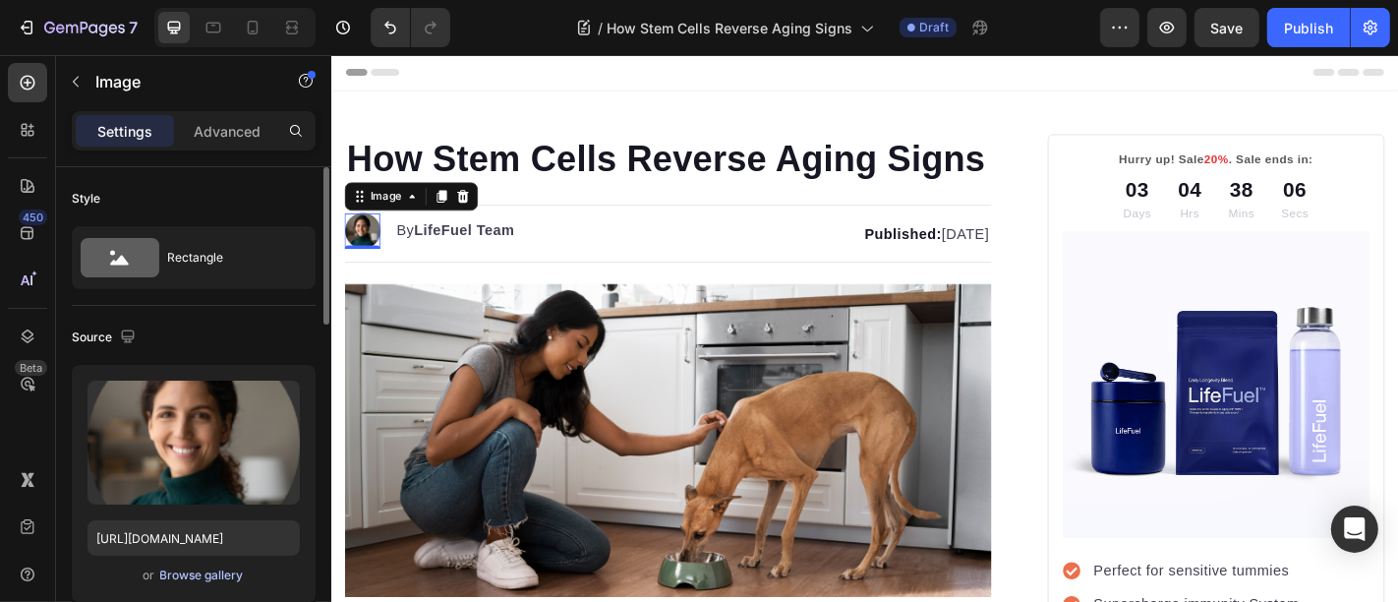
click at [217, 576] on div "Browse gallery" at bounding box center [202, 575] width 84 height 18
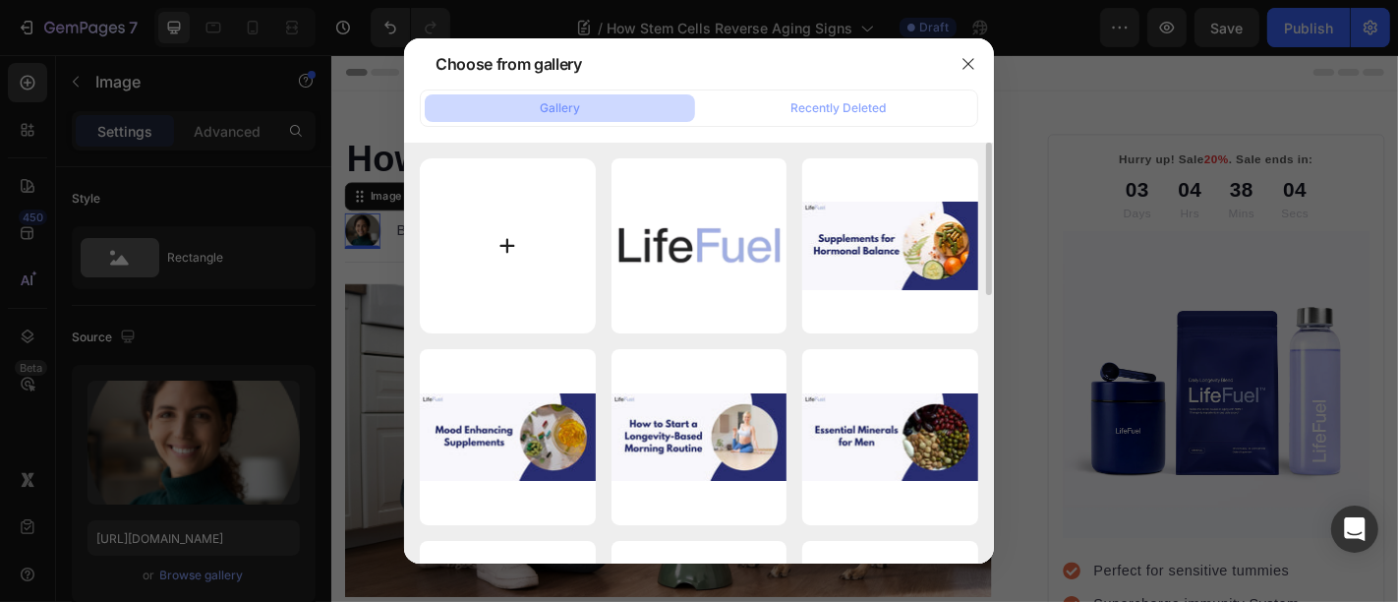
click at [536, 239] on input "file" at bounding box center [508, 246] width 176 height 176
type input "C:\fakepath\Logo Circle White bg (1).png"
click at [310, 145] on div at bounding box center [699, 301] width 1398 height 602
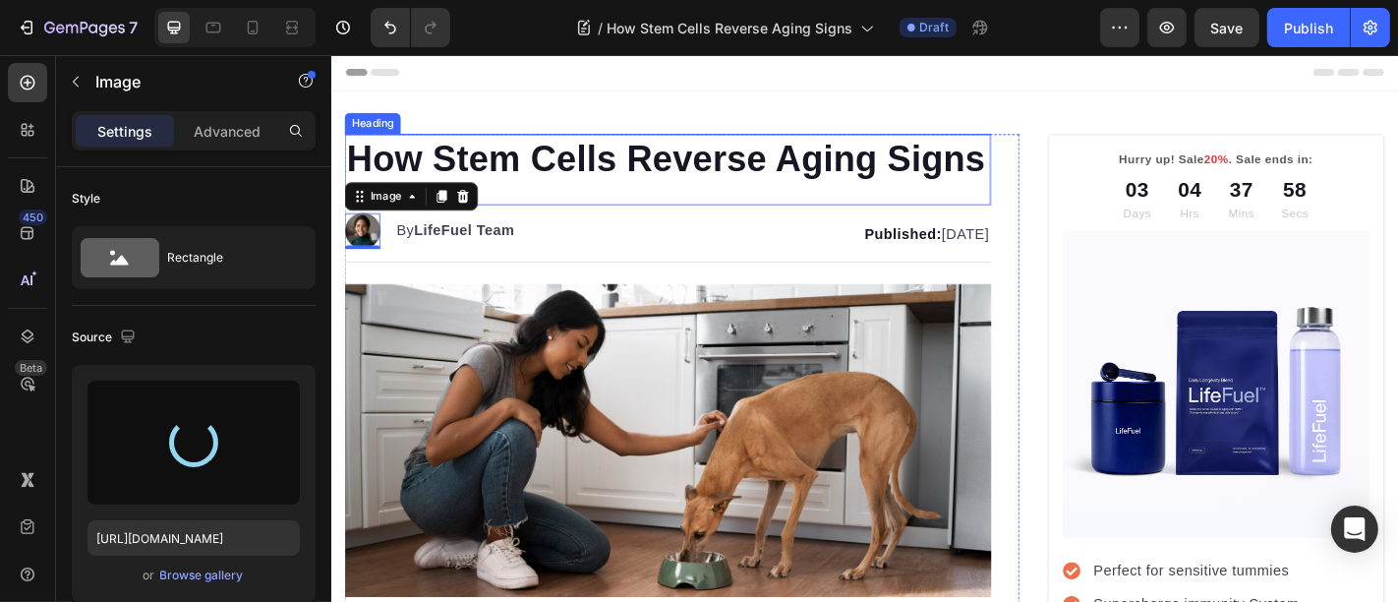
type input "[URL][DOMAIN_NAME]"
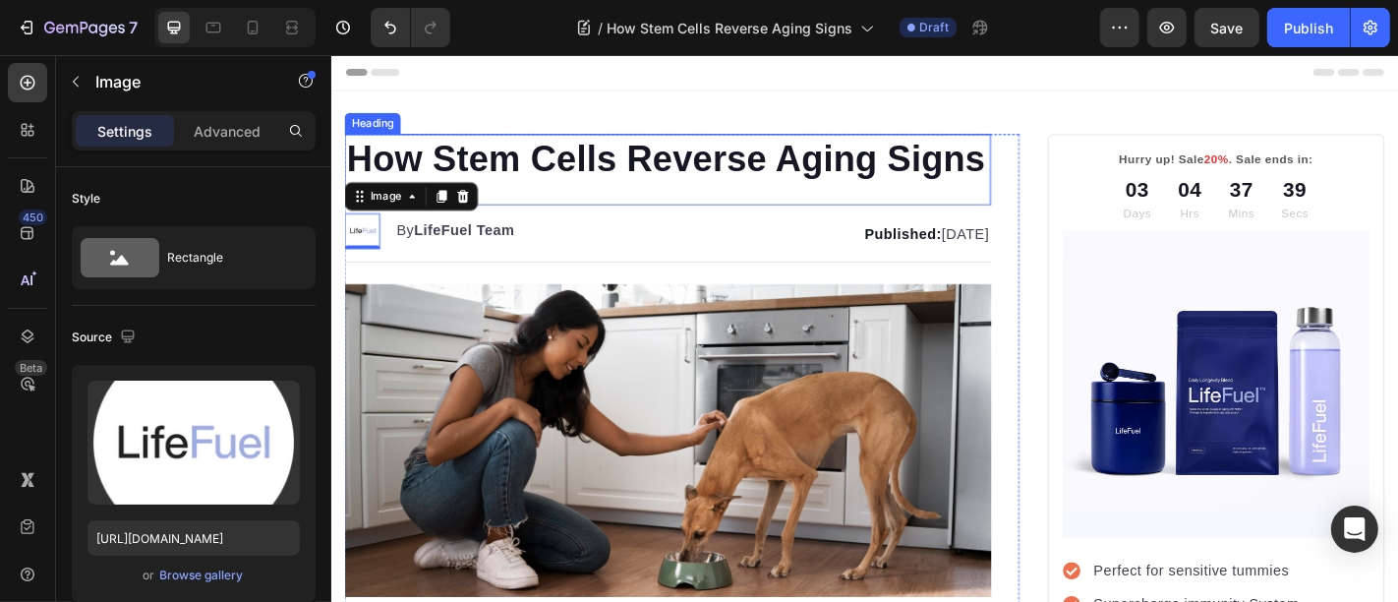
click at [906, 168] on p "How Stem Cells Reverse Aging Signs" at bounding box center [702, 169] width 711 height 51
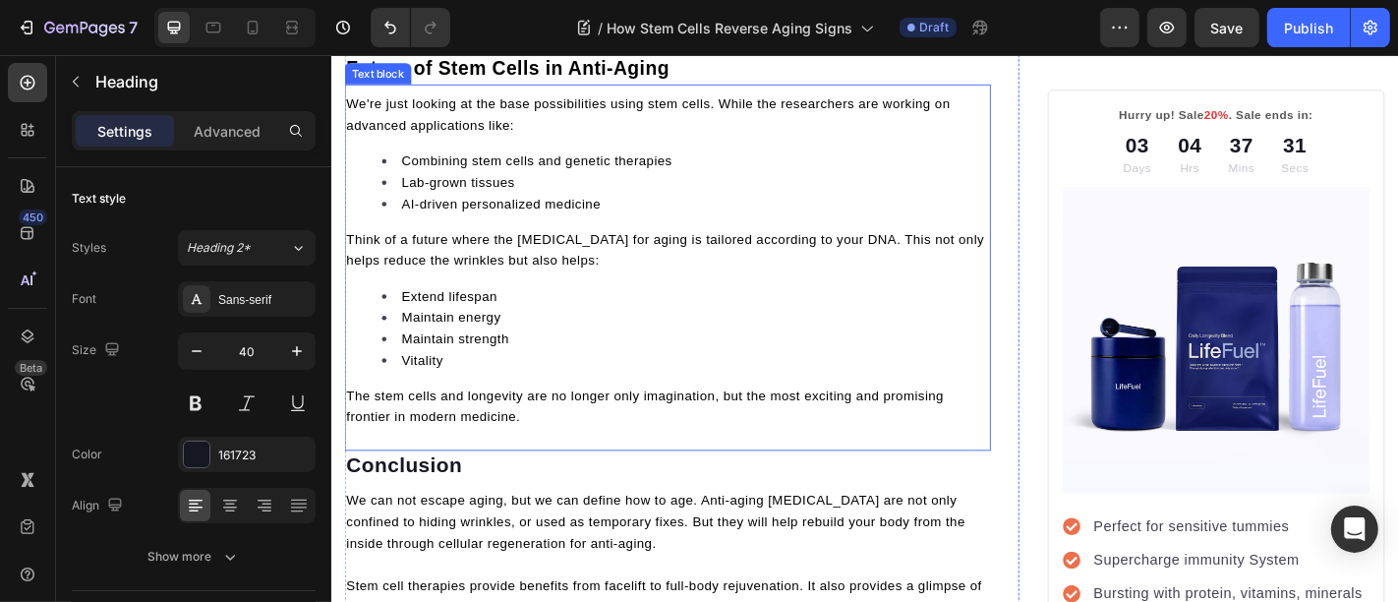
scroll to position [6276, 0]
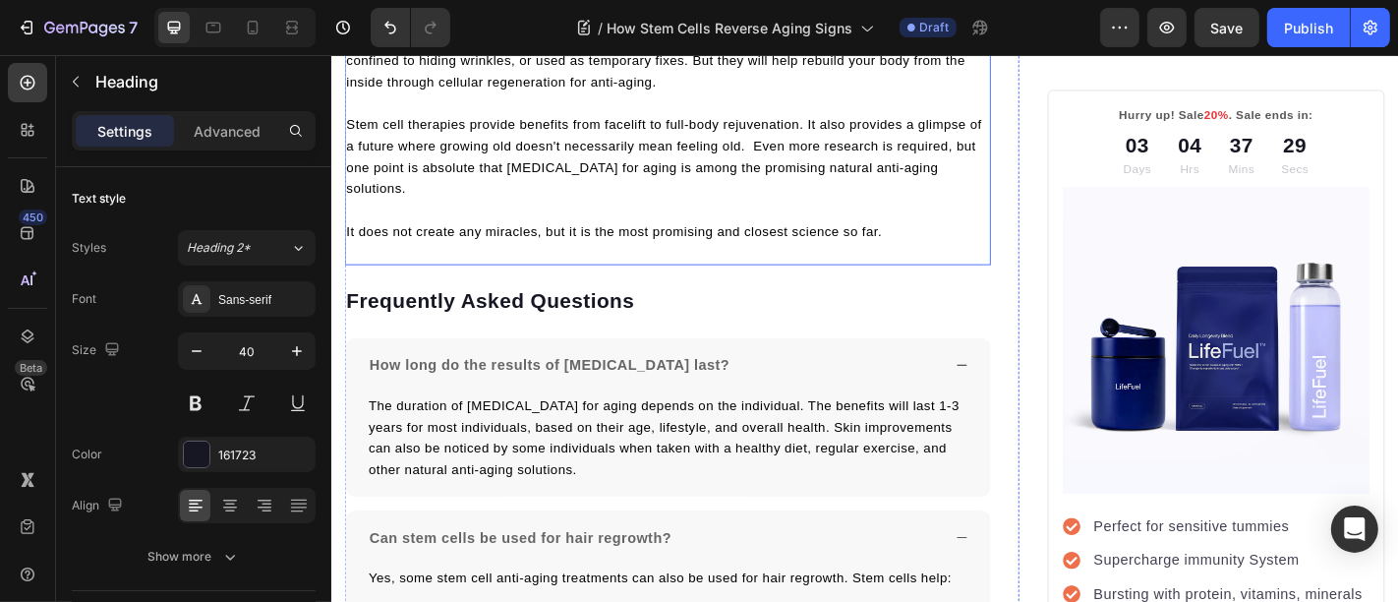
click at [632, 238] on p "Rich Text Editor. Editing area: main" at bounding box center [702, 226] width 711 height 24
click at [476, 42] on icon at bounding box center [476, 36] width 11 height 14
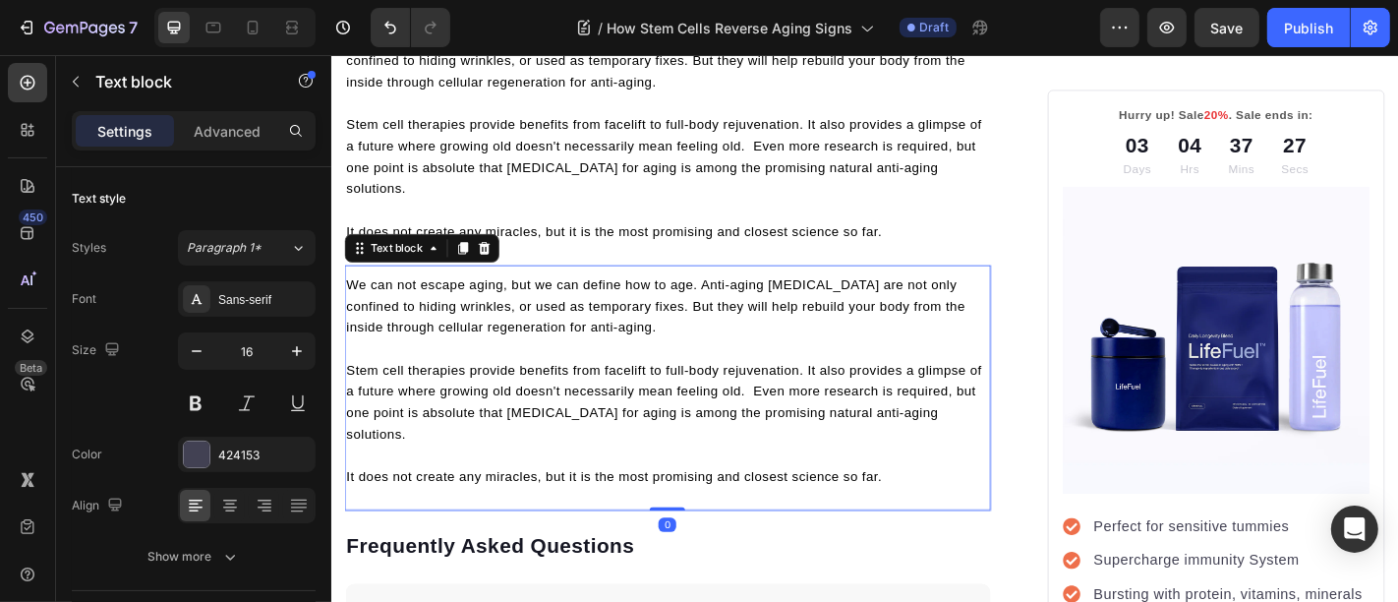
click at [480, 368] on p "We can not escape aging, but we can define how to age. Anti-aging stem cell tre…" at bounding box center [702, 332] width 711 height 71
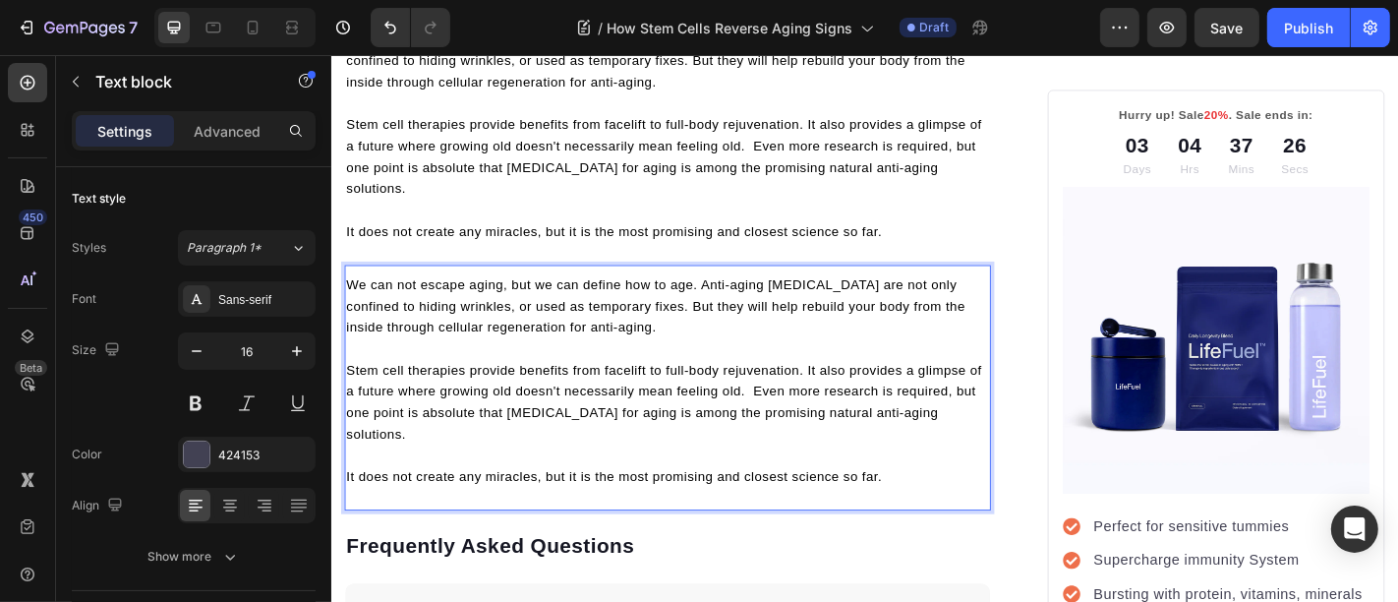
click at [480, 368] on p "We can not escape aging, but we can define how to age. Anti-aging stem cell tre…" at bounding box center [702, 332] width 711 height 71
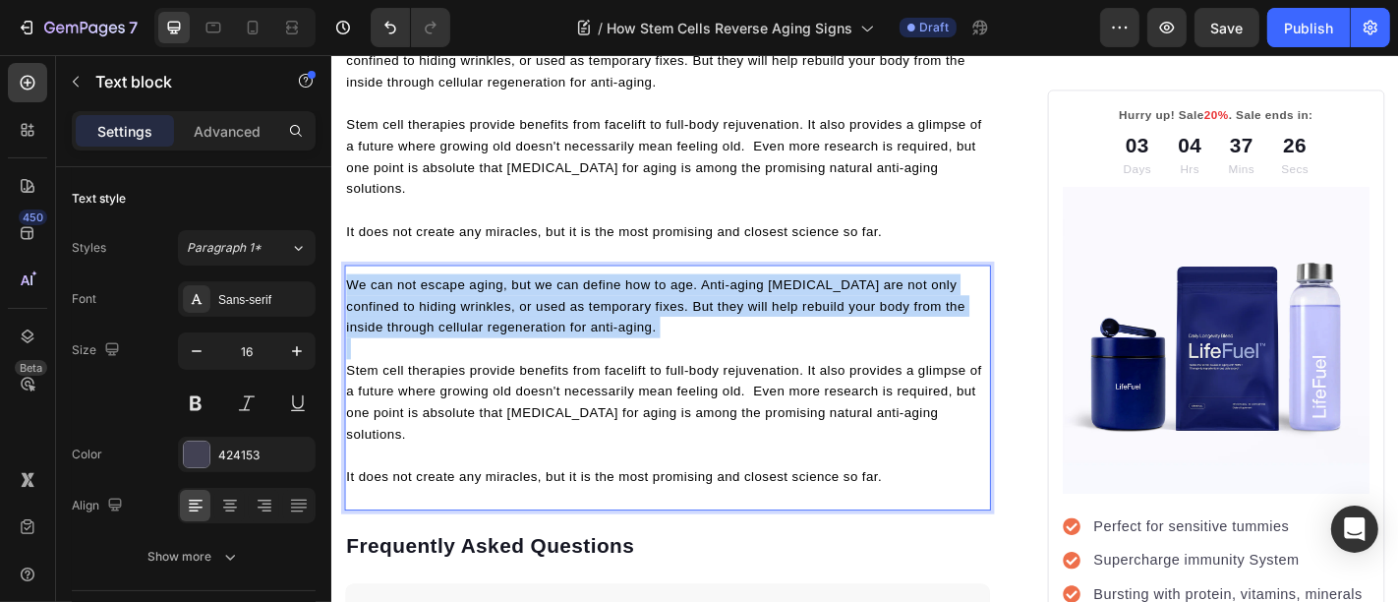
click at [480, 368] on p "We can not escape aging, but we can define how to age. Anti-aging stem cell tre…" at bounding box center [702, 332] width 711 height 71
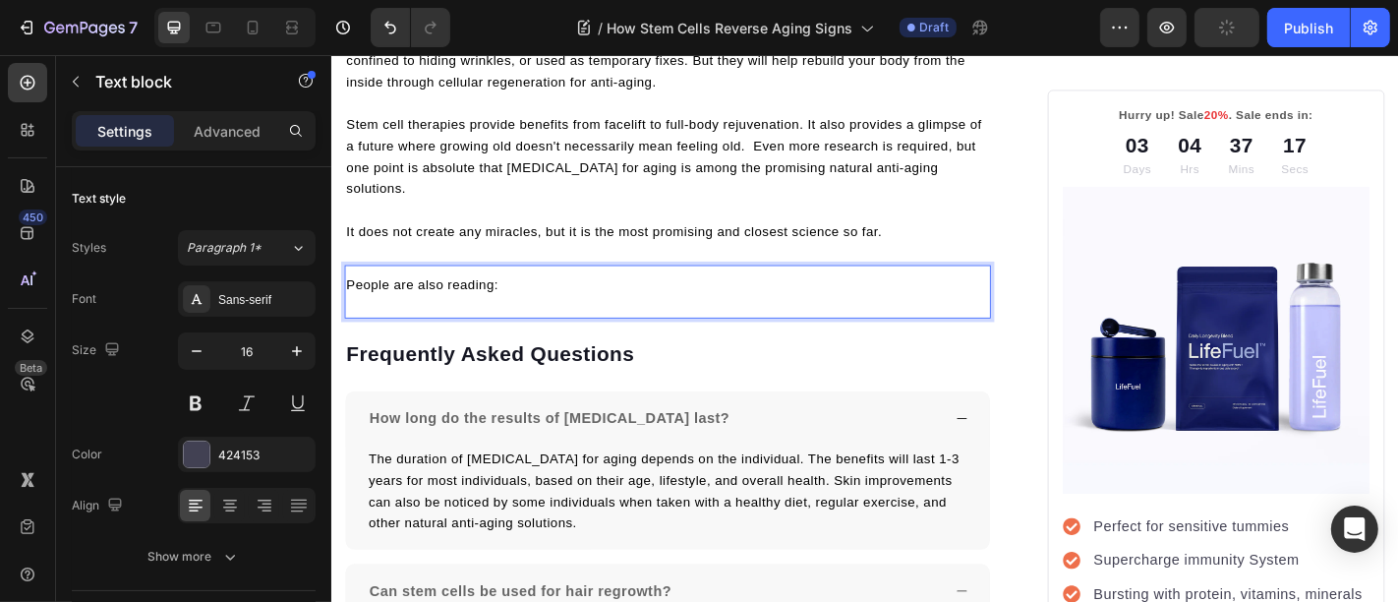
click at [478, 317] on span "People are also reading:" at bounding box center [431, 309] width 168 height 16
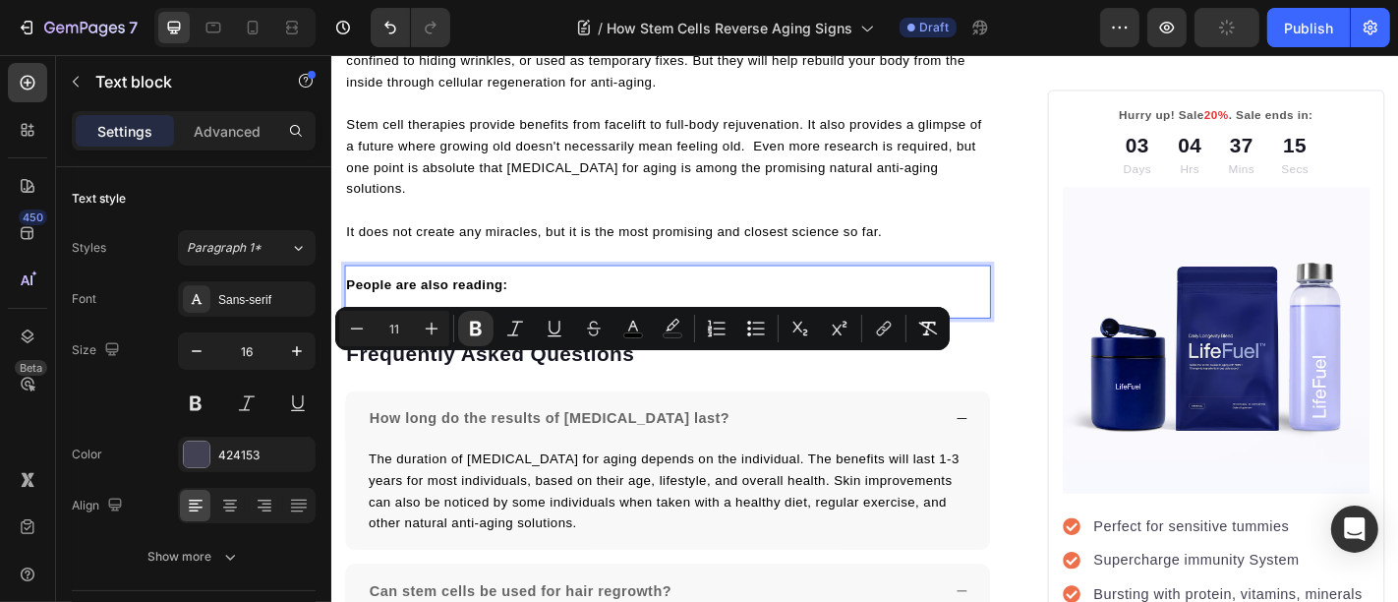
click at [539, 320] on p "People are also reading:" at bounding box center [702, 309] width 711 height 24
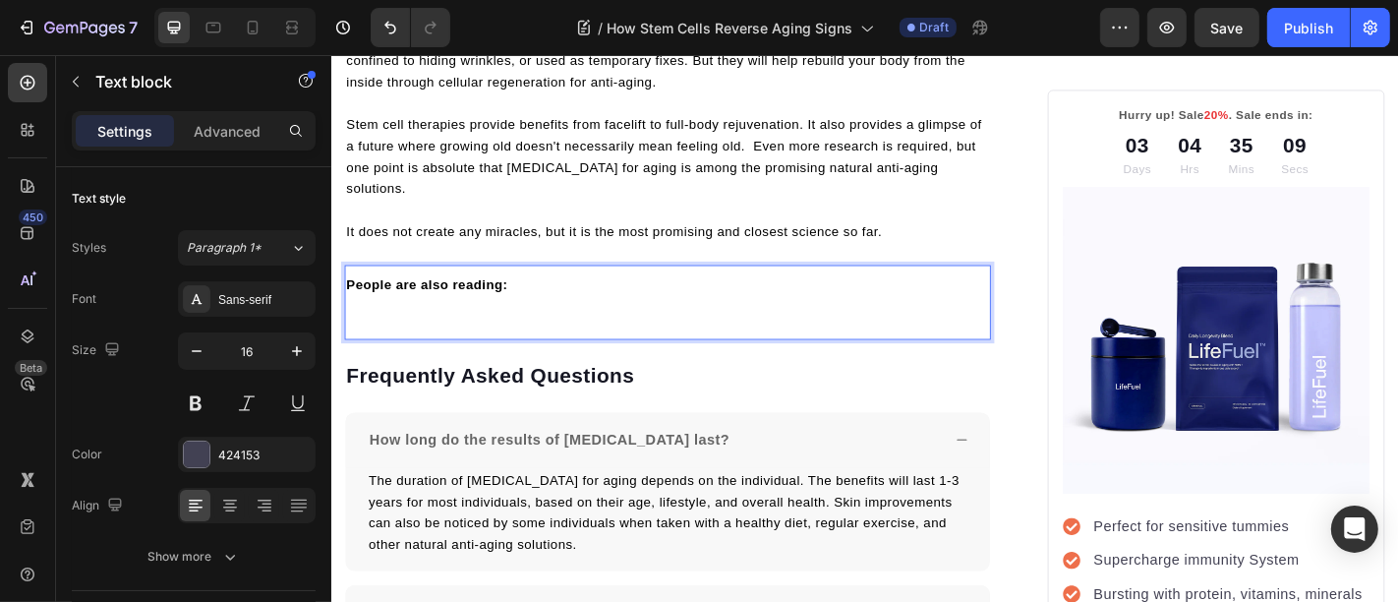
drag, startPoint x: 392, startPoint y: 421, endPoint x: 379, endPoint y: 416, distance: 13.7
click at [379, 344] on p "Rich Text Editor. Editing area: main" at bounding box center [702, 332] width 711 height 24
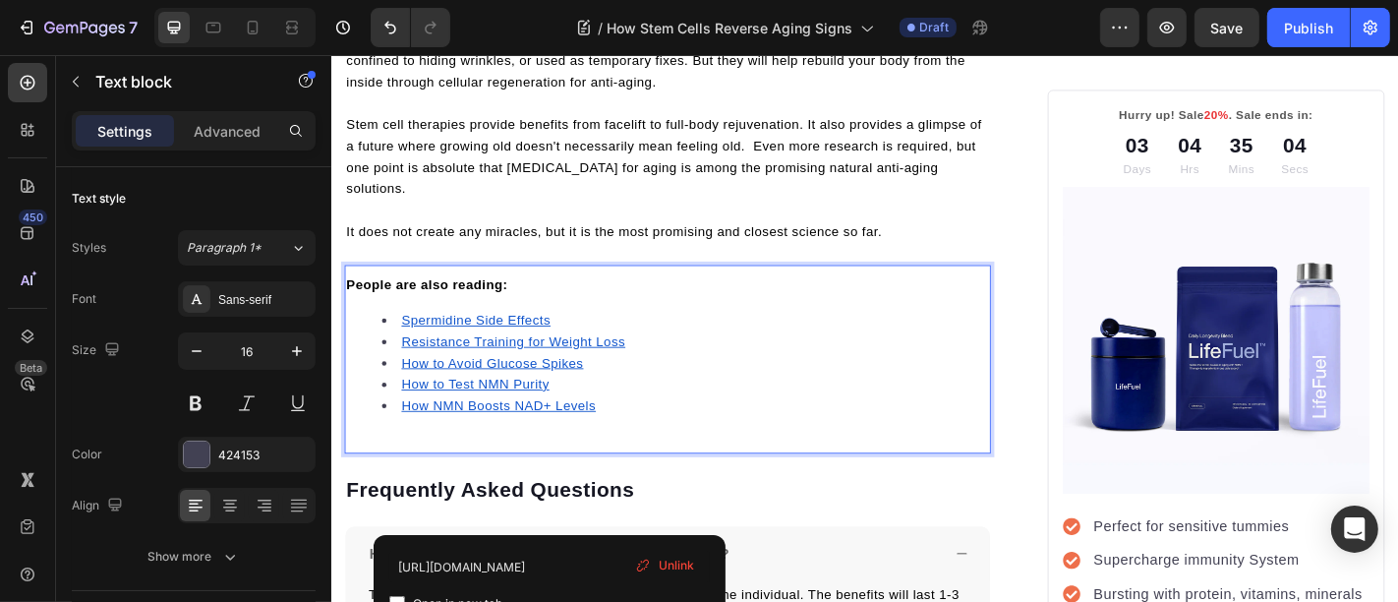
type input "https://trylifefuel.com/blogs/news/how-nmn-boosts-nad-levels-naturally"
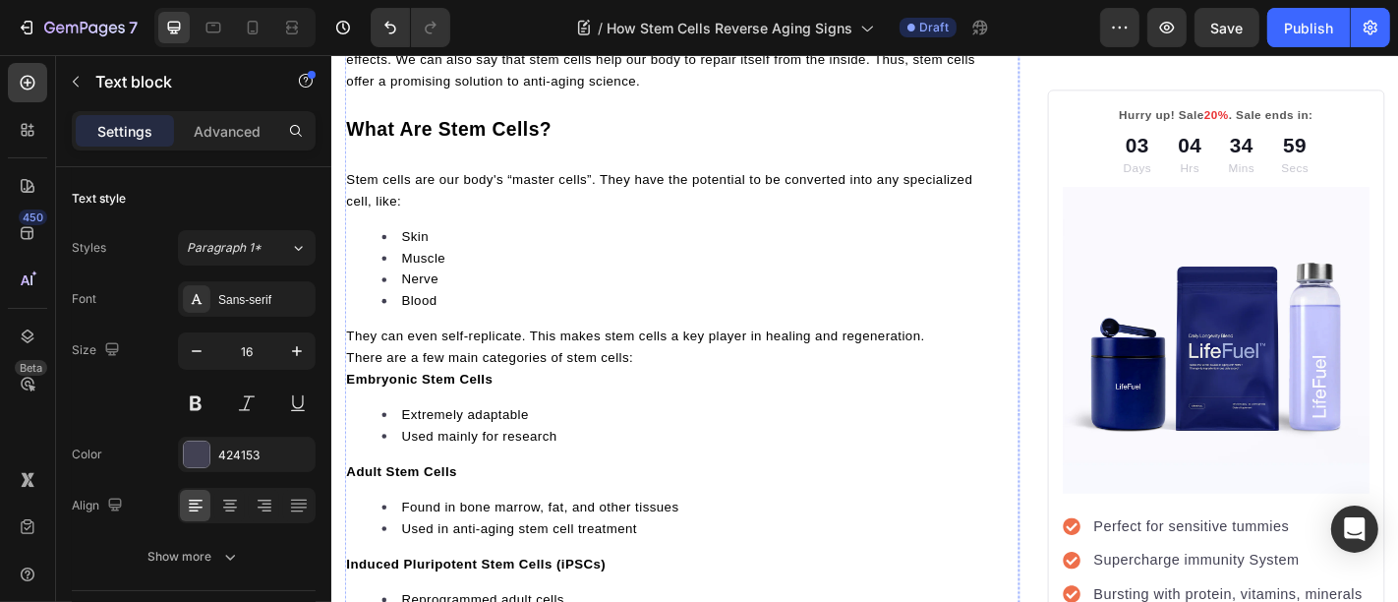
scroll to position [924, 0]
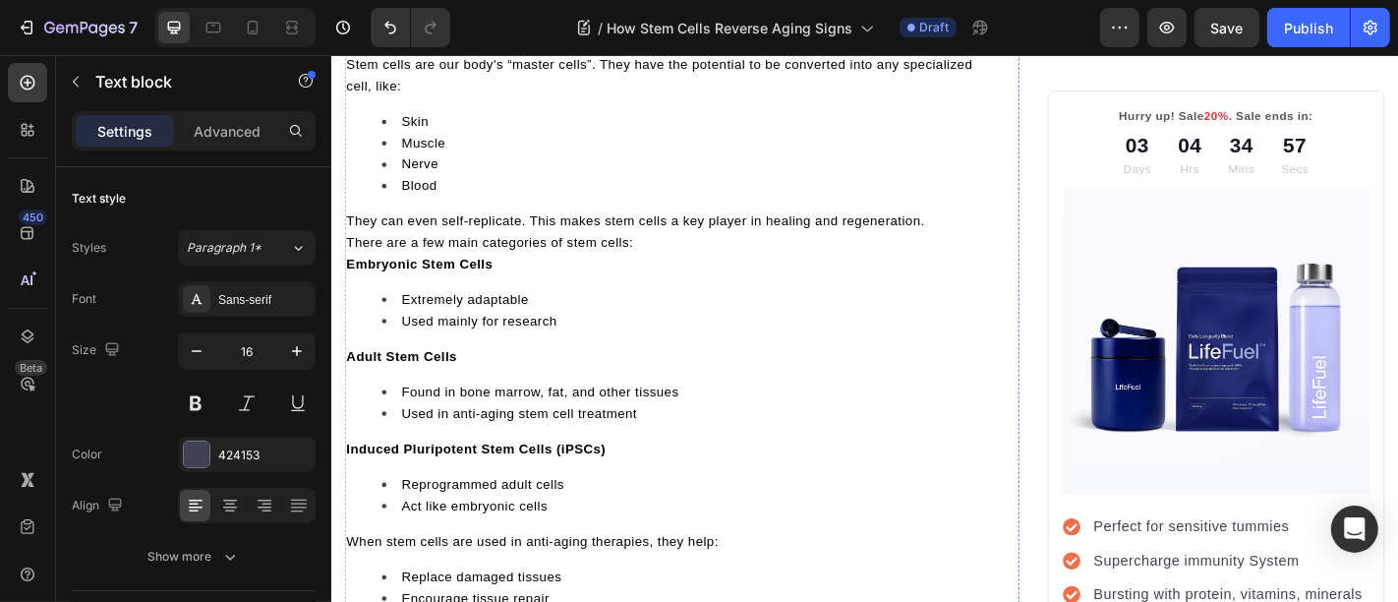
click at [616, 297] on p "Embryonic Stem Cells" at bounding box center [702, 285] width 711 height 24
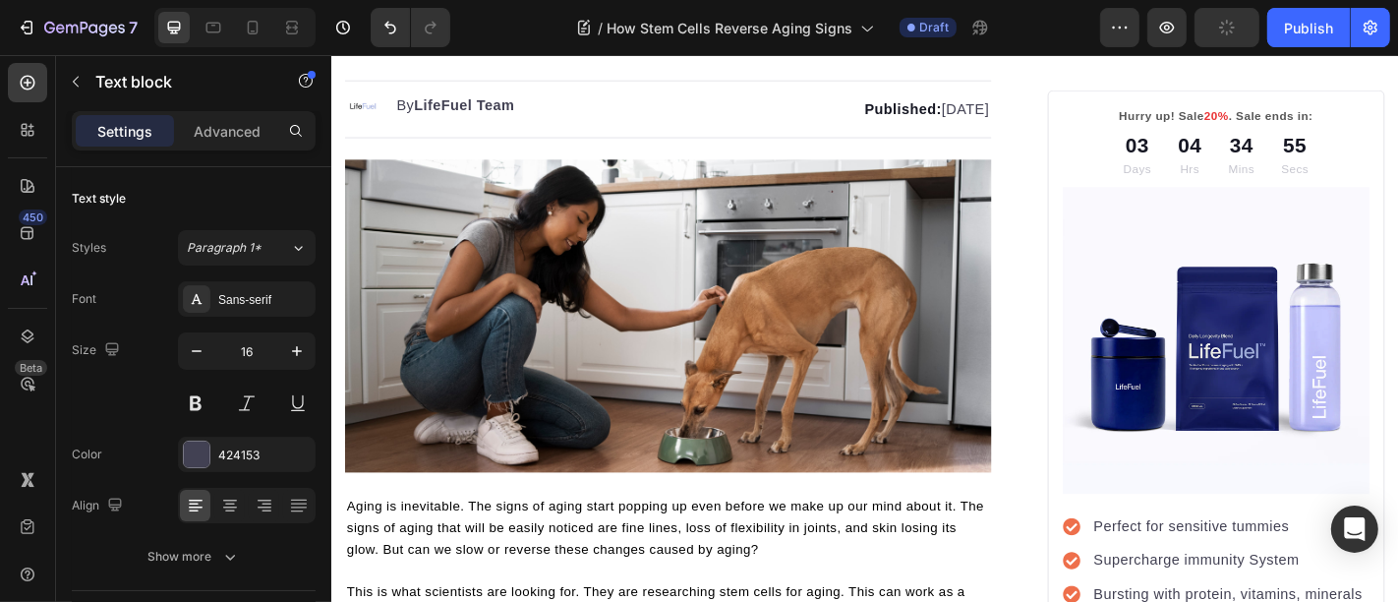
scroll to position [0, 0]
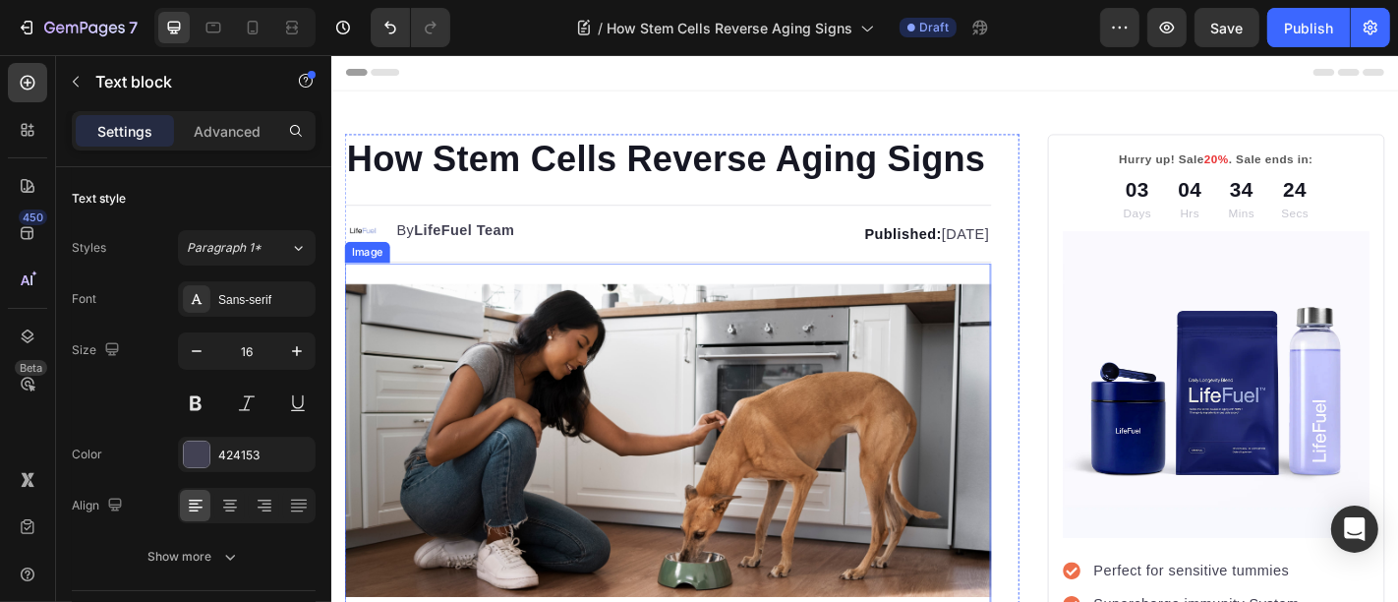
click at [533, 445] on img at bounding box center [702, 481] width 715 height 346
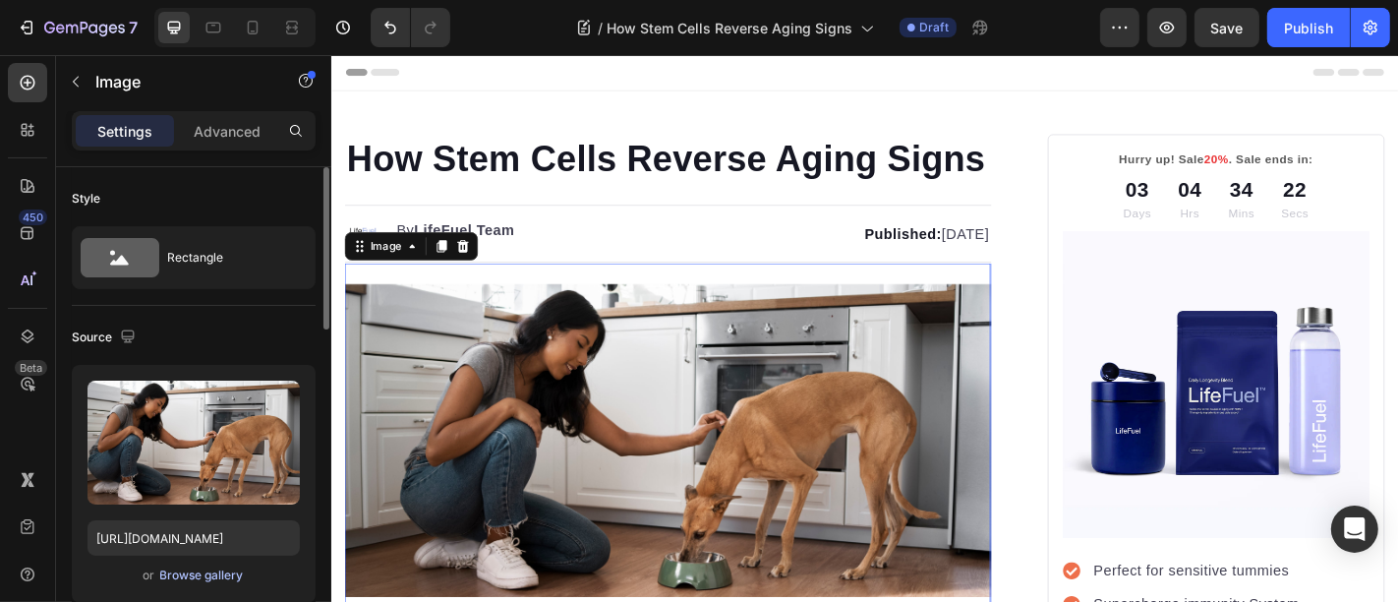
click at [207, 575] on div "Browse gallery" at bounding box center [202, 575] width 84 height 18
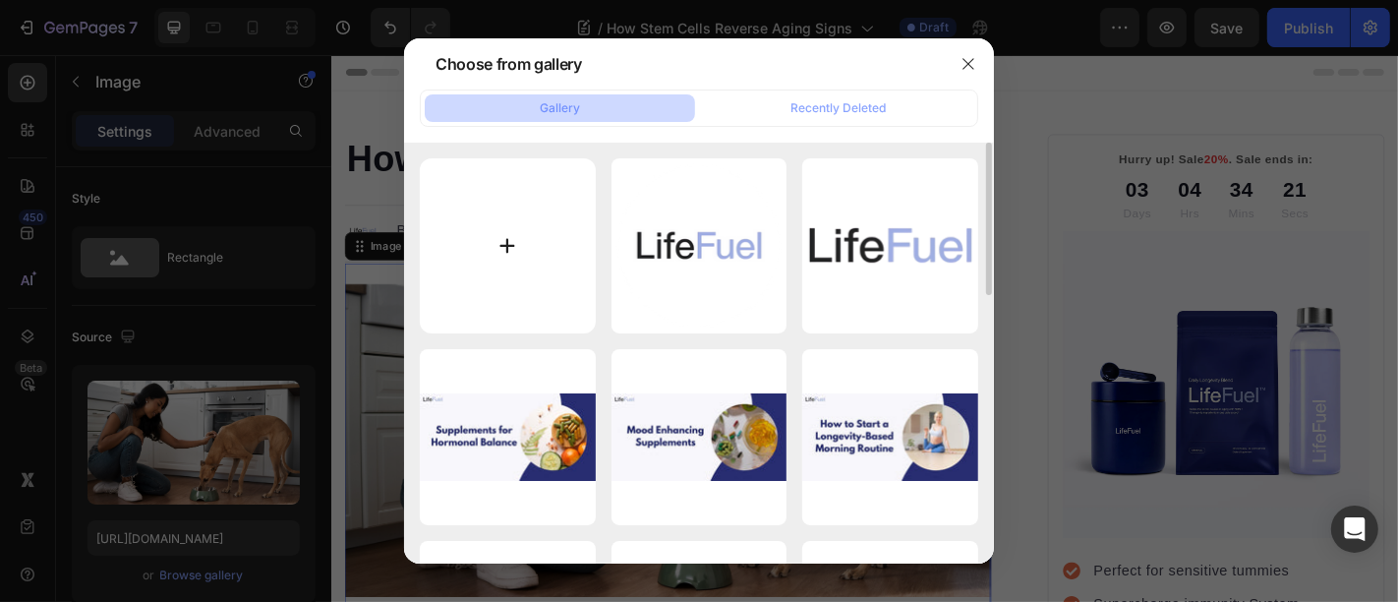
click at [535, 234] on input "file" at bounding box center [508, 246] width 176 height 176
type input "C:\fakepath\How-Stem-Cells-Reverse-Aging-Signs.jpeg"
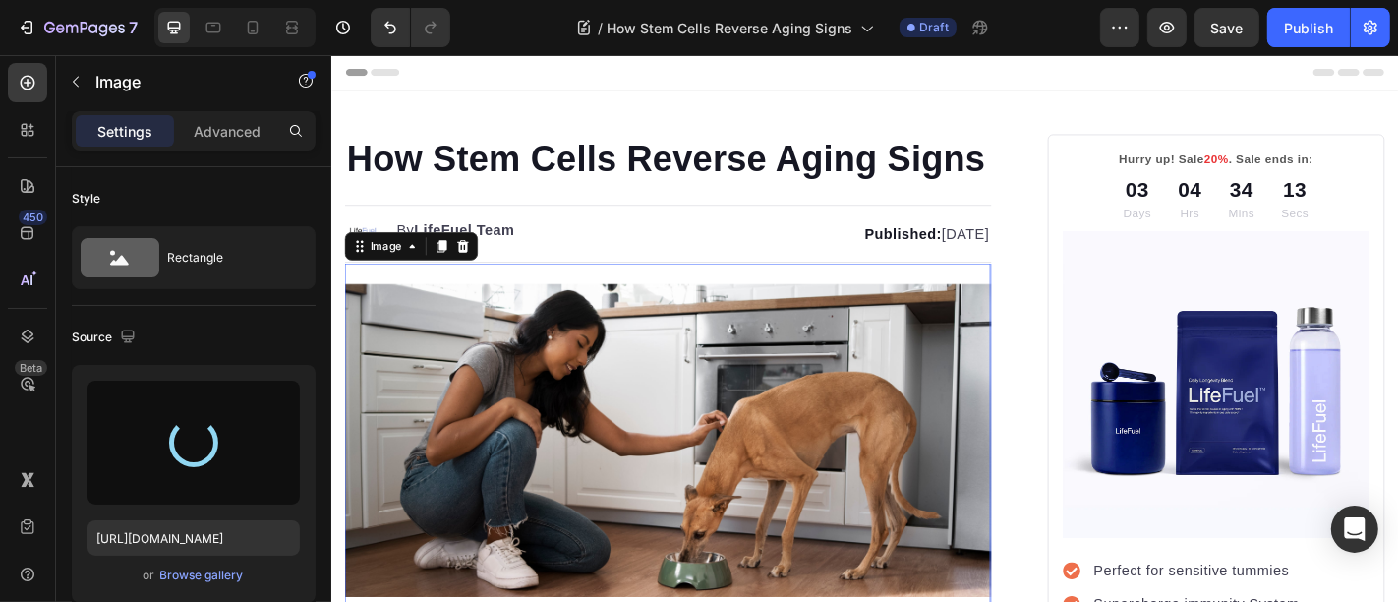
type input "https://cdn.shopify.com/s/files/1/0699/5296/2790/files/gempages_553638280495629…"
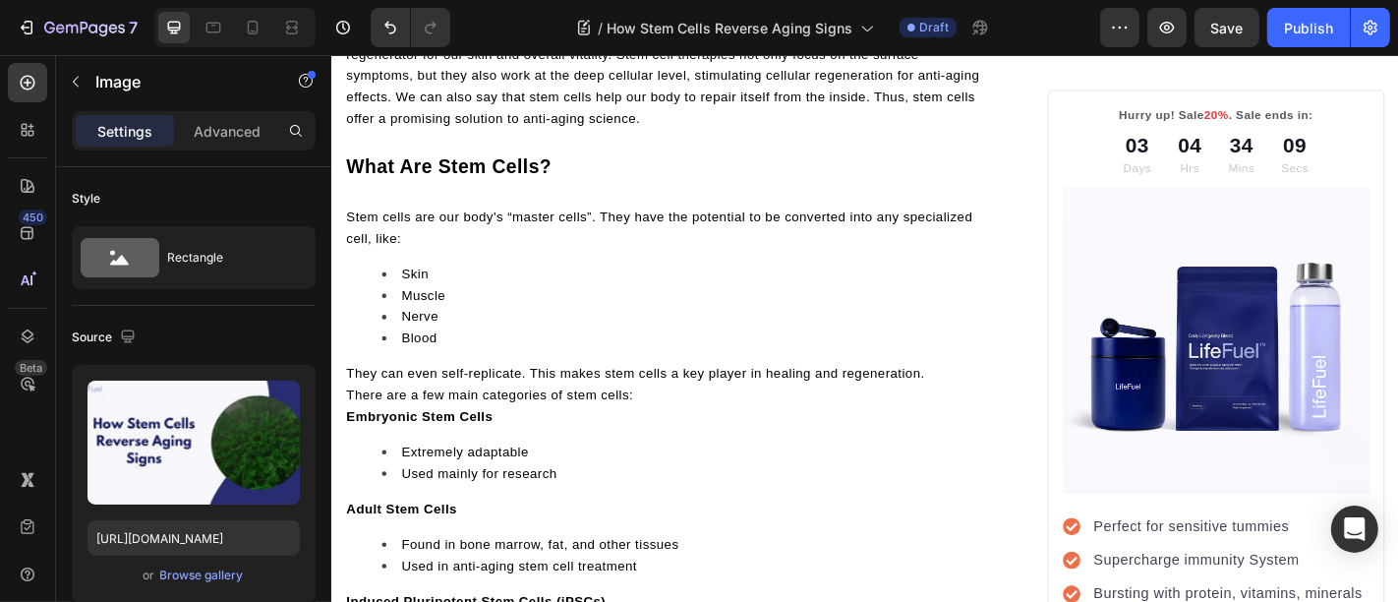
scroll to position [764, 0]
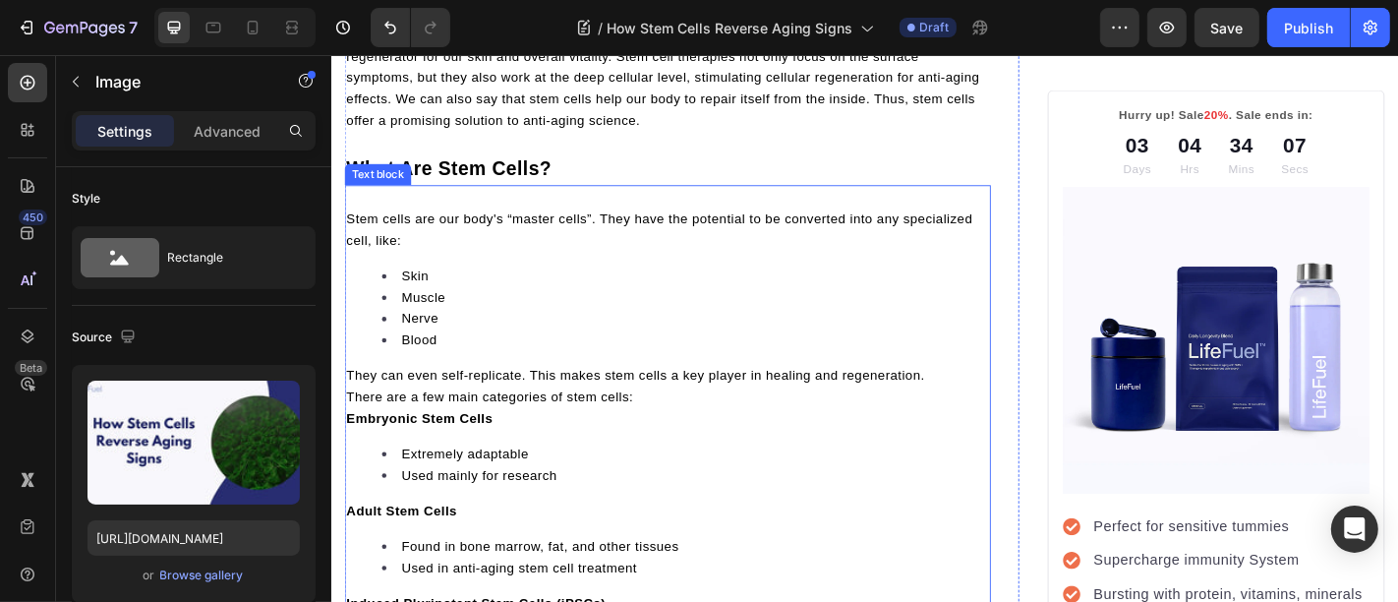
click at [405, 417] on span "They can even self-replicate. This makes stem cells a key player in healing and…" at bounding box center [667, 409] width 640 height 16
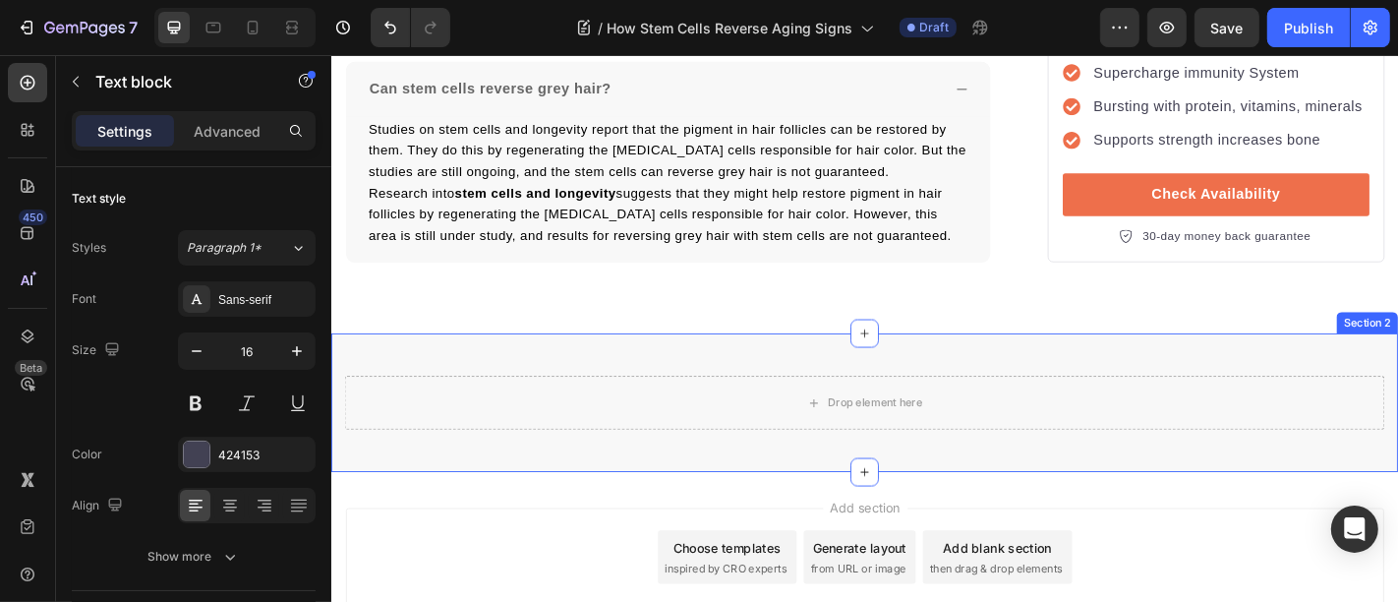
scroll to position [7516, 0]
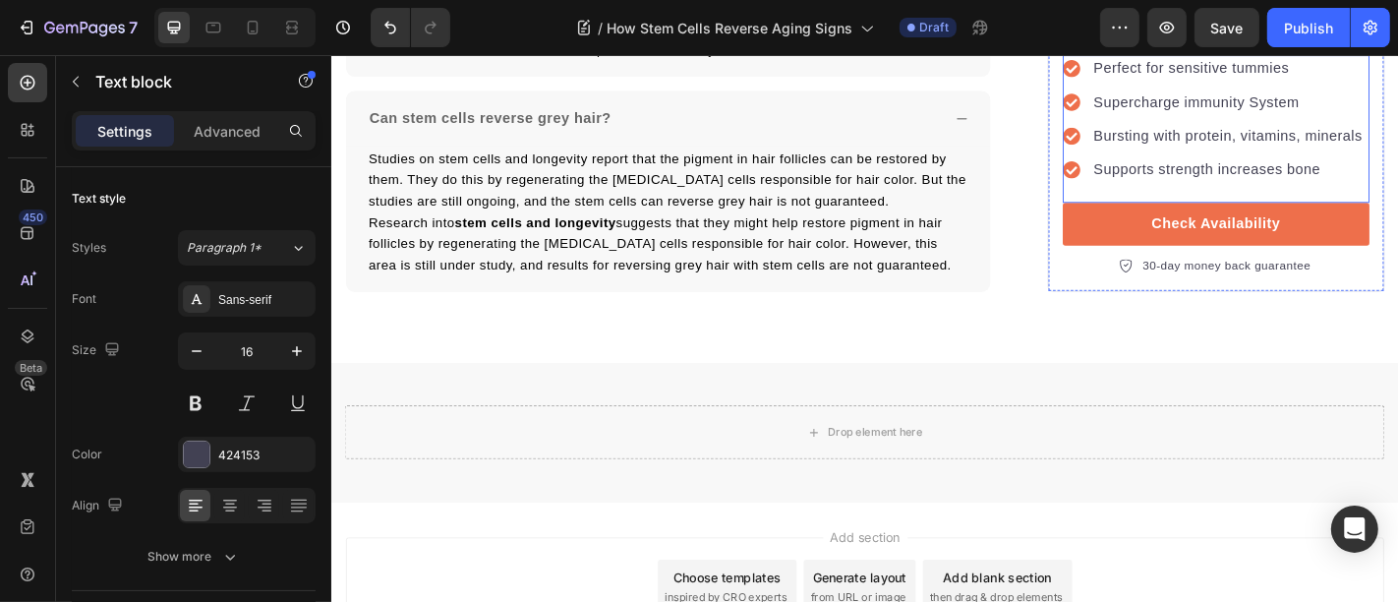
click at [1265, 82] on p "Perfect for sensitive tummies" at bounding box center [1322, 70] width 297 height 24
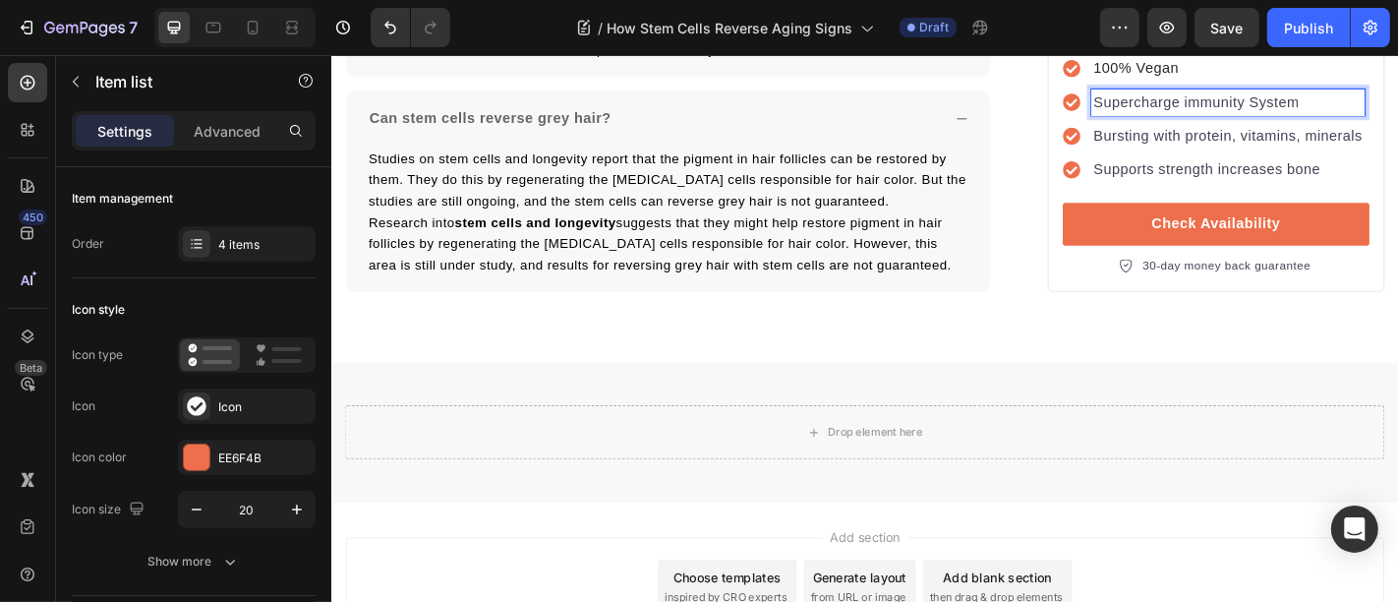
click at [1208, 119] on p "Supercharge immunity System" at bounding box center [1322, 107] width 297 height 24
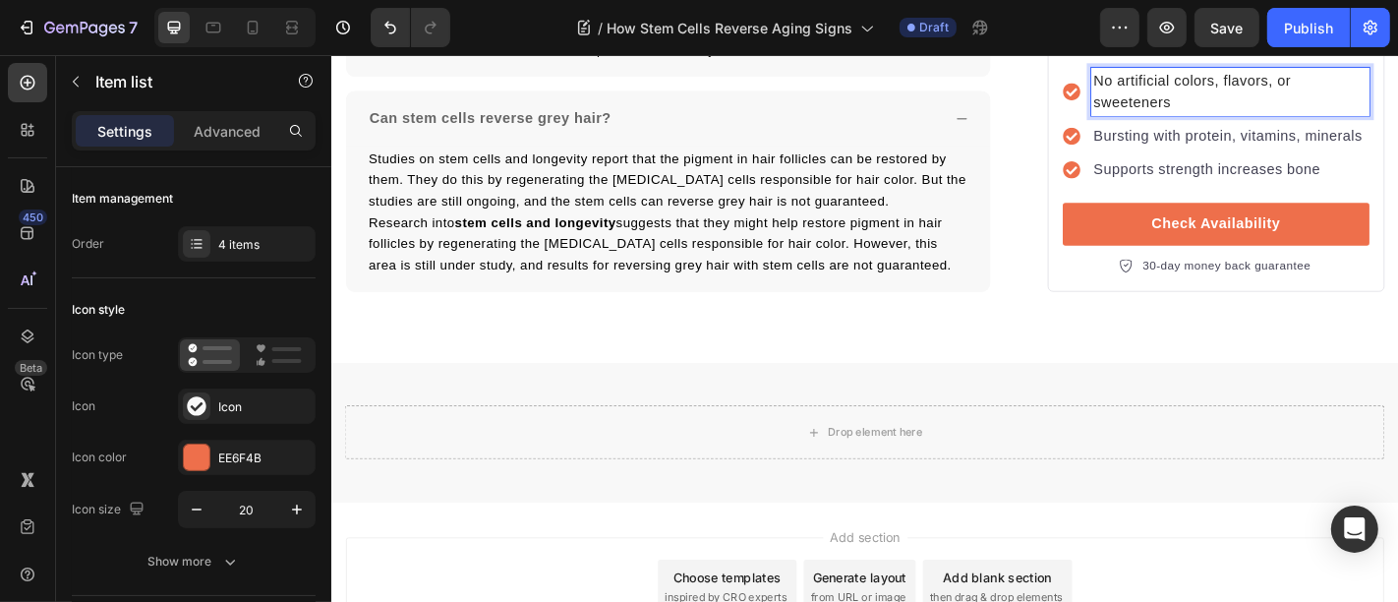
click at [1250, 156] on p "Bursting with protein, vitamins, minerals" at bounding box center [1325, 145] width 302 height 24
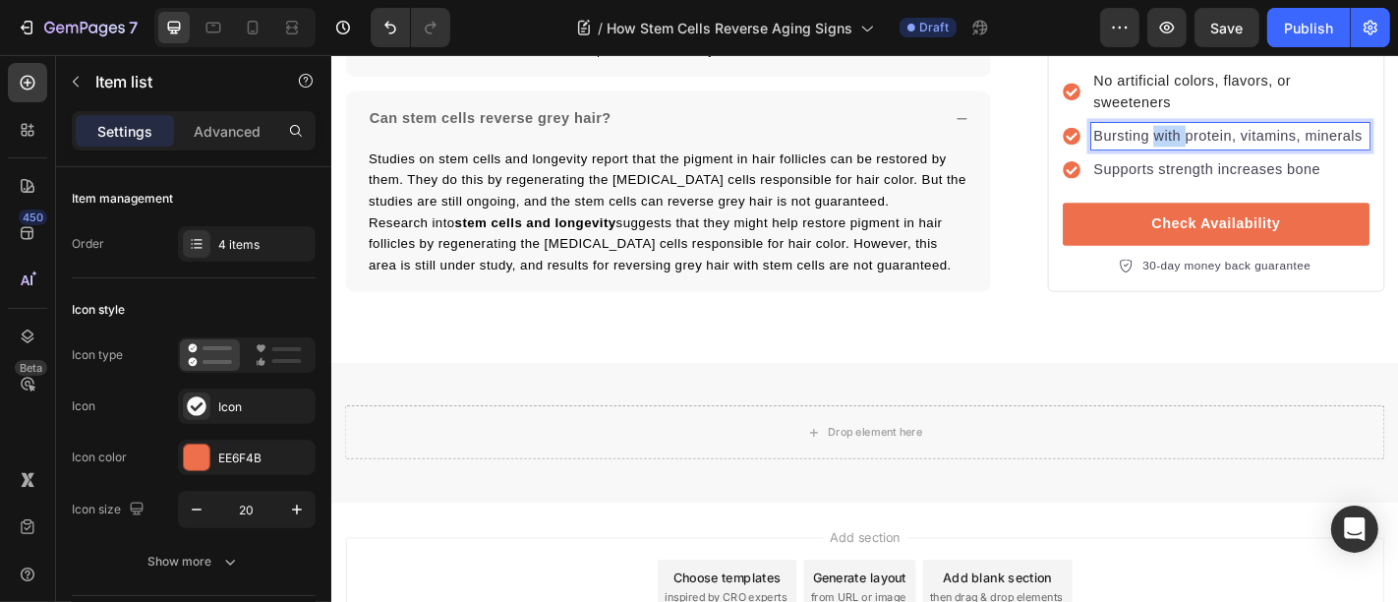
click at [1250, 156] on p "Bursting with protein, vitamins, minerals" at bounding box center [1325, 145] width 302 height 24
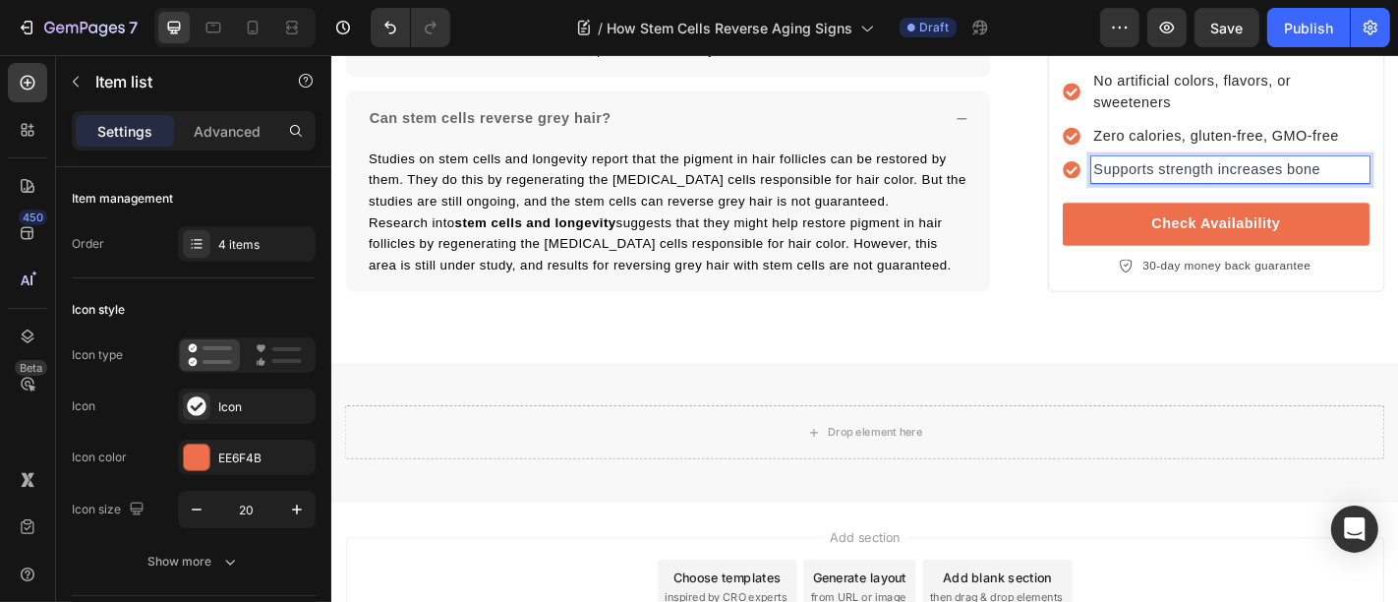
click at [1259, 194] on p "Supports strength increases bone" at bounding box center [1325, 182] width 302 height 24
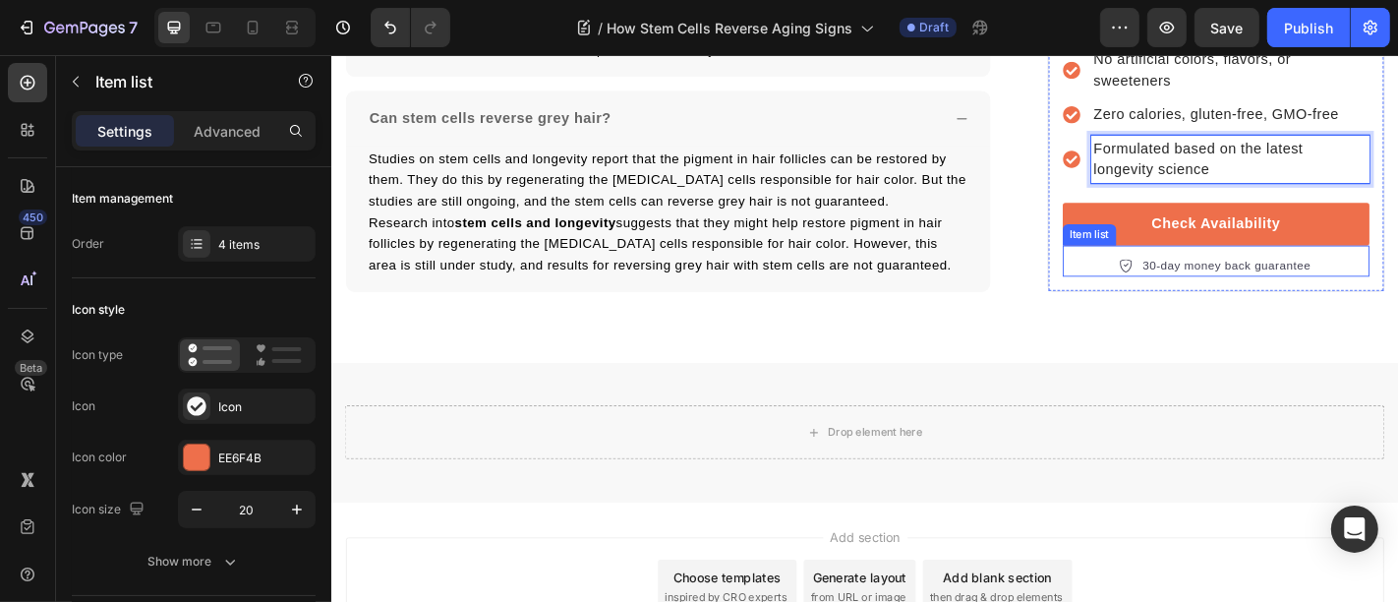
click at [1309, 298] on p "30-day money back guarantee" at bounding box center [1321, 288] width 186 height 20
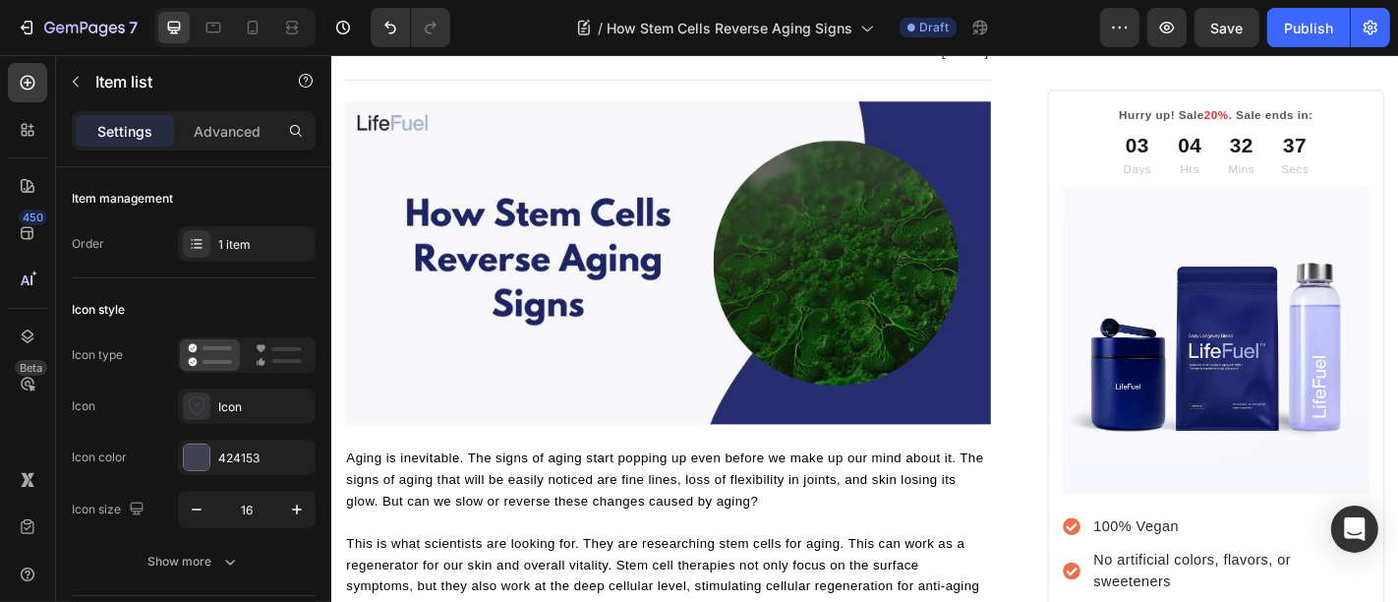
scroll to position [0, 0]
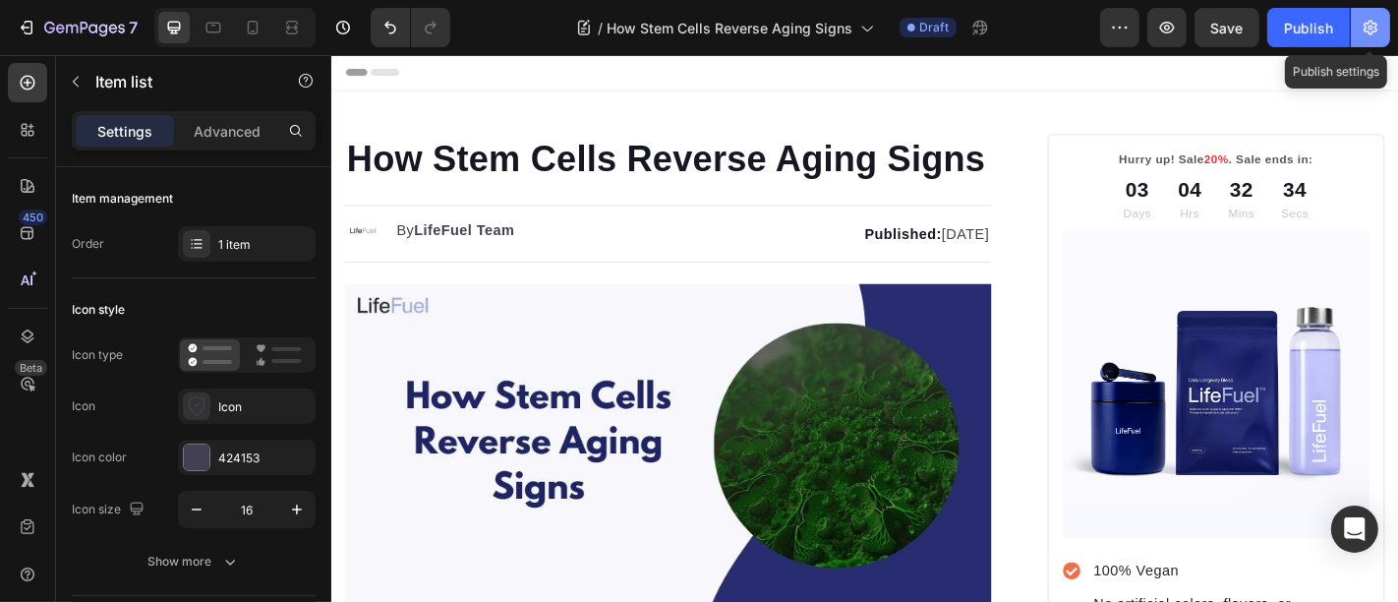
click at [1363, 14] on button "button" at bounding box center [1370, 27] width 39 height 39
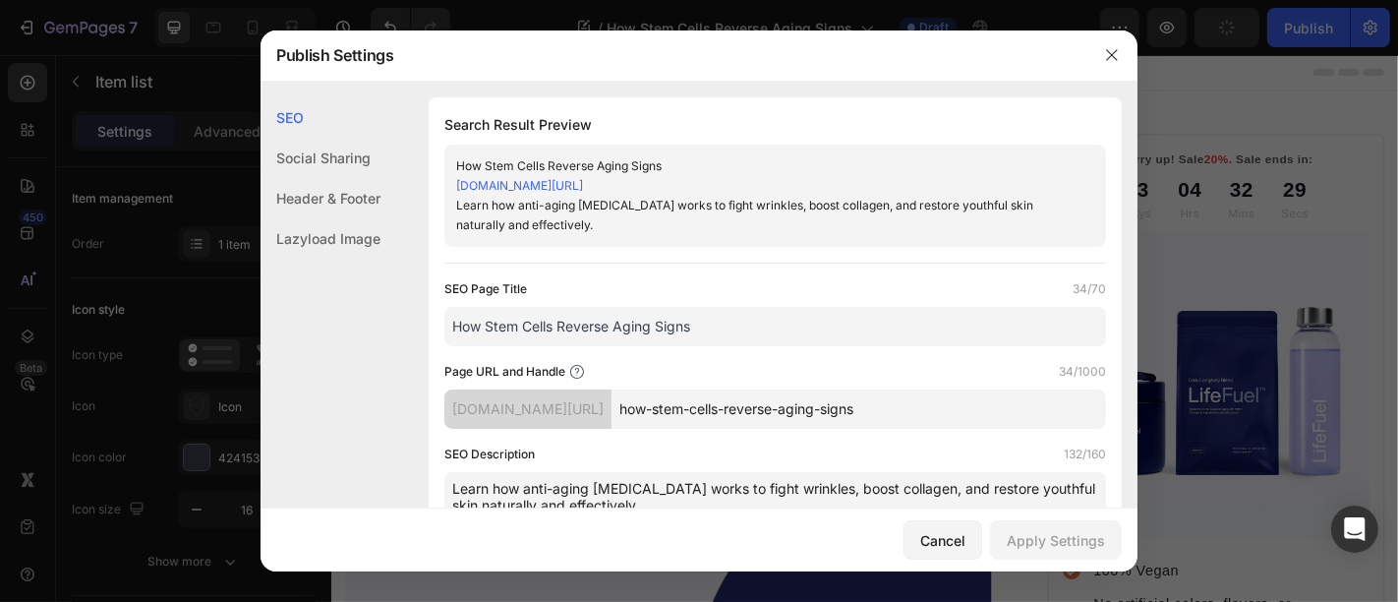
click at [1212, 59] on div at bounding box center [699, 301] width 1398 height 602
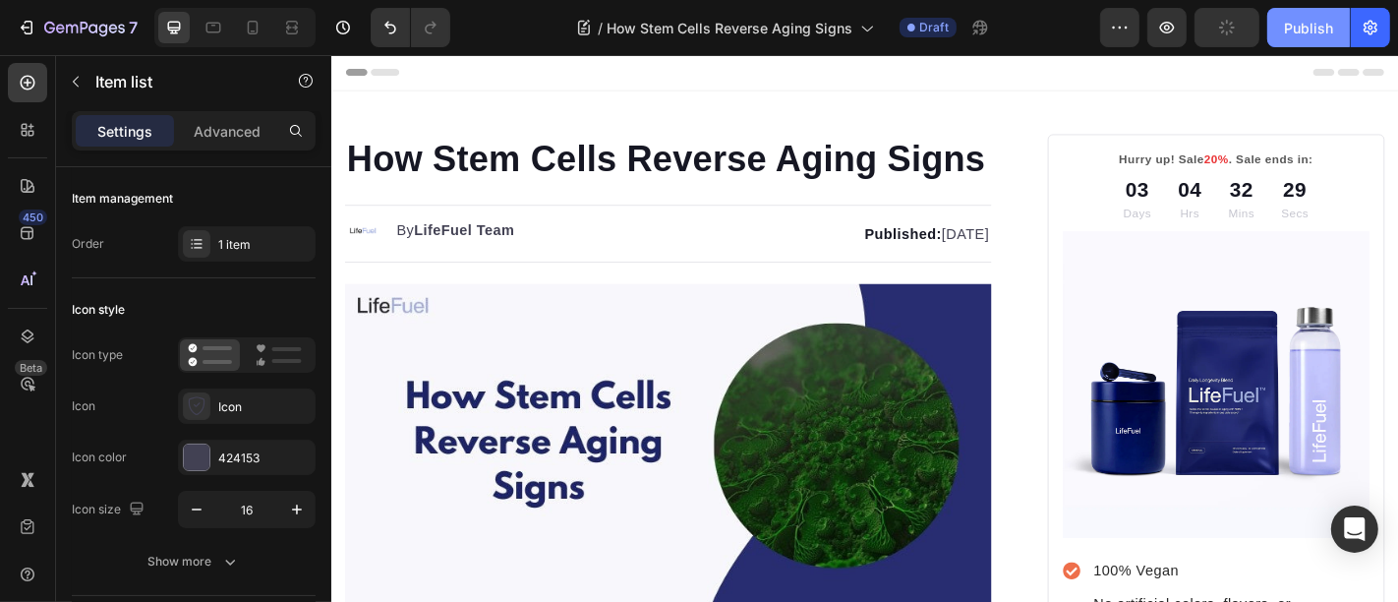
click at [1295, 33] on div "Publish" at bounding box center [1308, 28] width 49 height 21
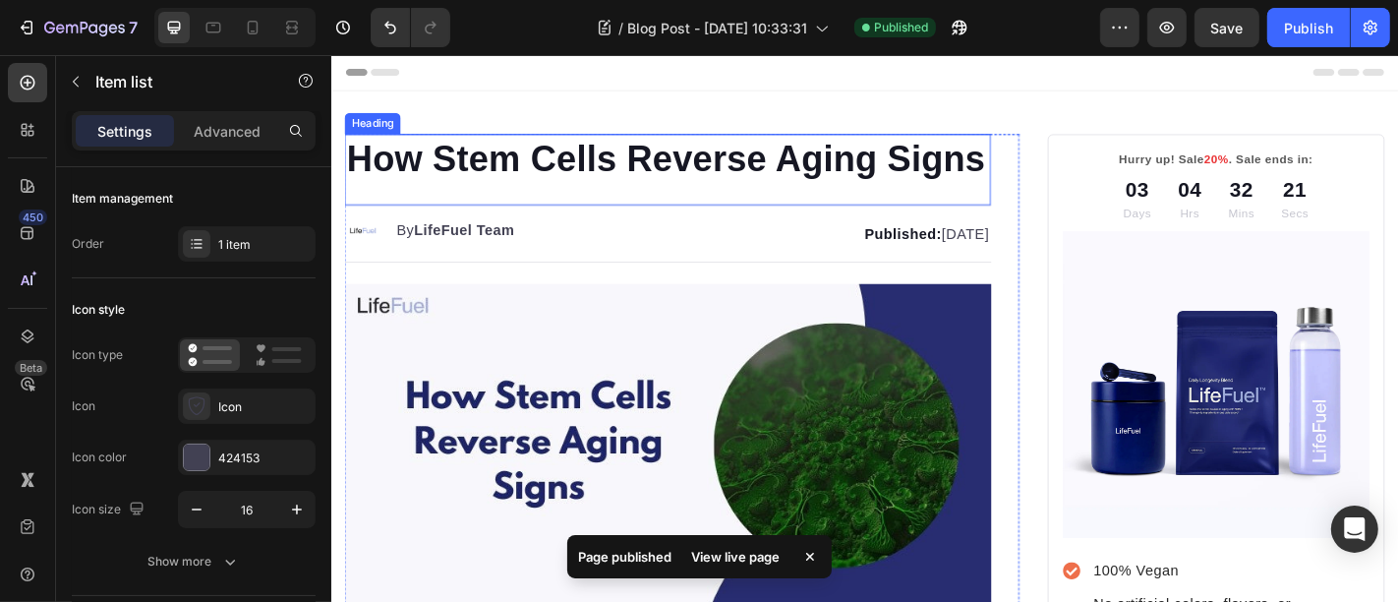
click at [428, 195] on p "How Stem Cells Reverse Aging Signs" at bounding box center [702, 169] width 711 height 51
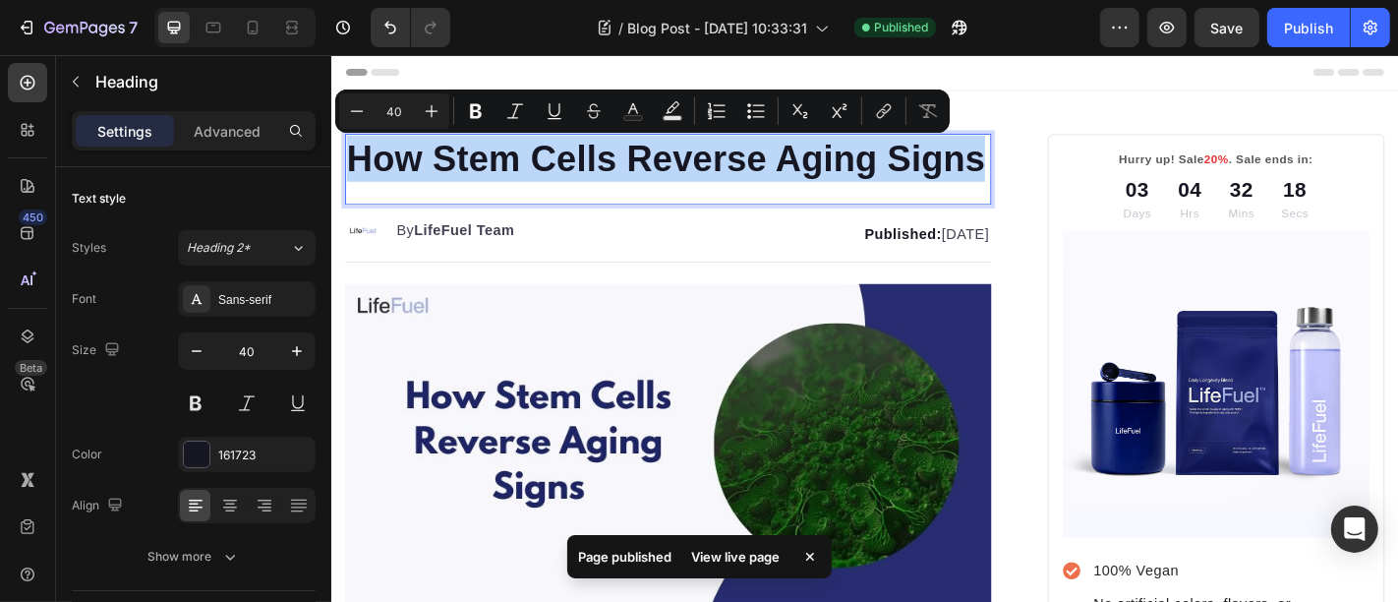
copy p "How Stem Cells Reverse Aging Signs"
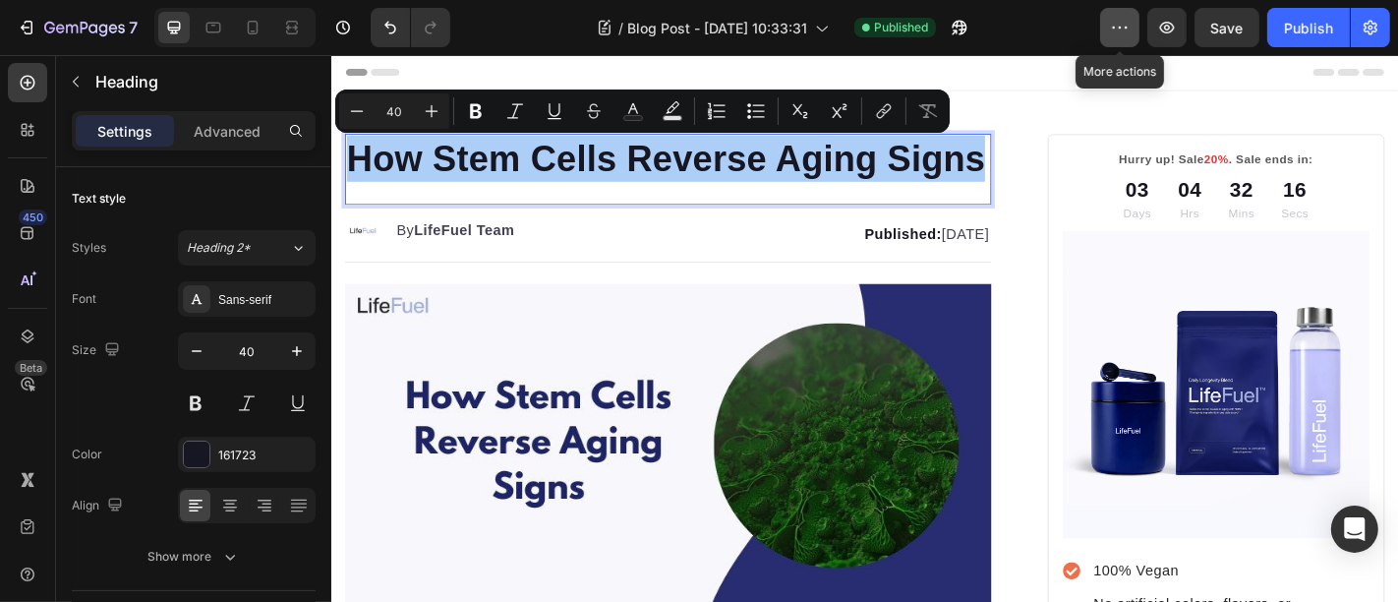
click at [1123, 31] on icon "button" at bounding box center [1120, 28] width 20 height 20
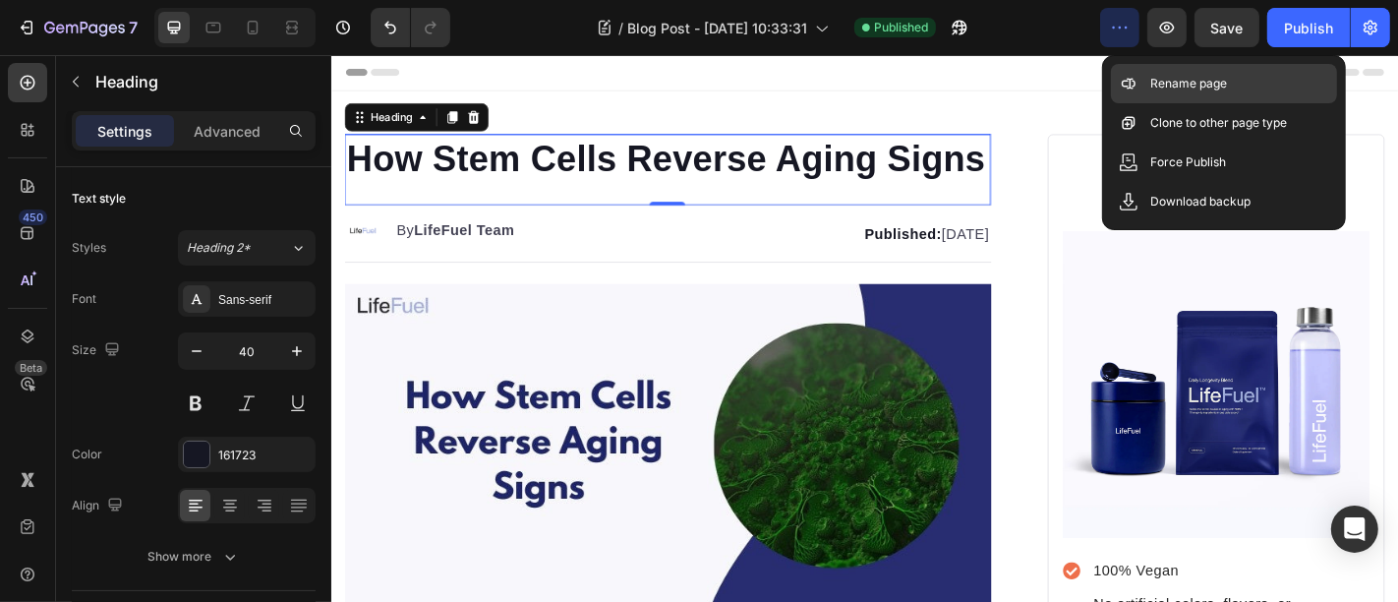
click at [1137, 103] on div "Rename page" at bounding box center [1224, 122] width 226 height 39
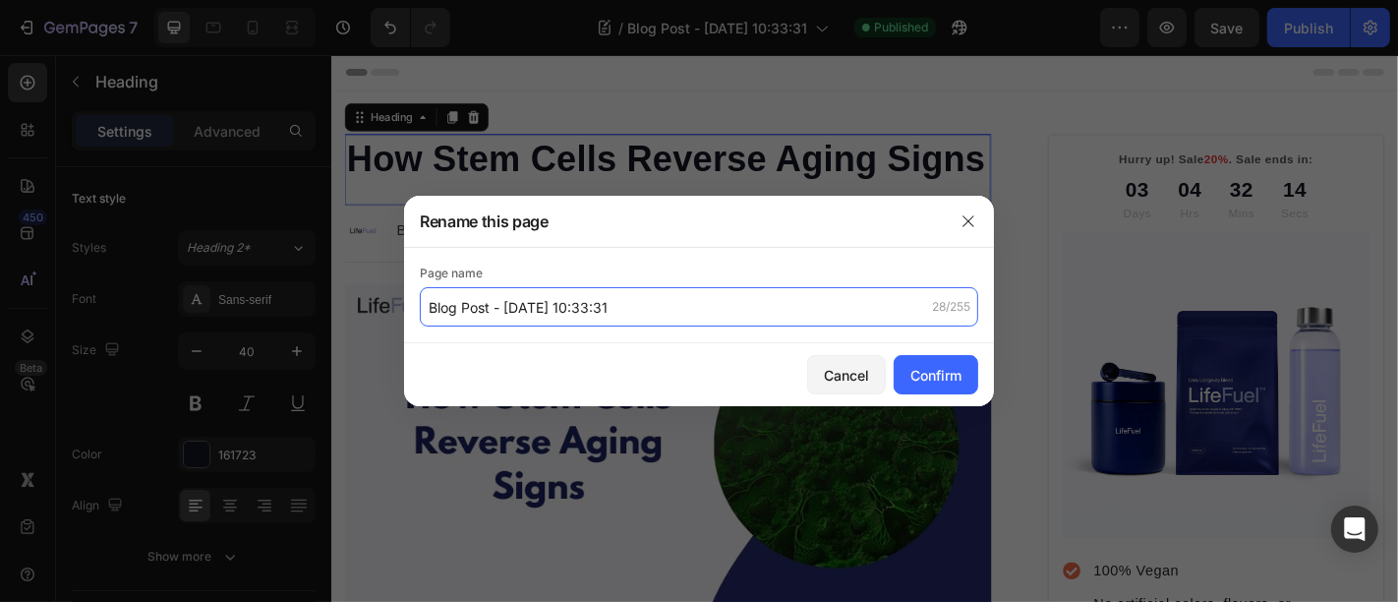
click at [552, 310] on input "Blog Post - Aug 27, 10:33:31" at bounding box center [699, 306] width 558 height 39
paste input "How Stem Cells Reverse Aging Signs"
type input "How Stem Cells Reverse Aging Signs"
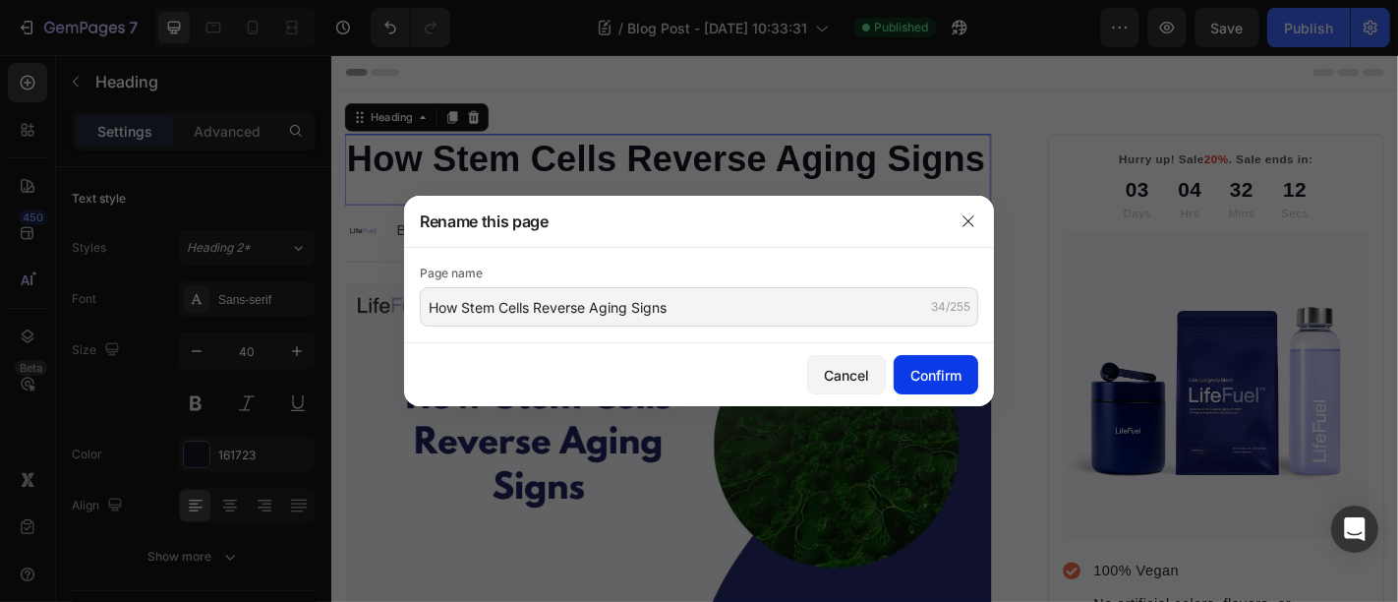
click at [914, 384] on div "Confirm" at bounding box center [935, 375] width 51 height 21
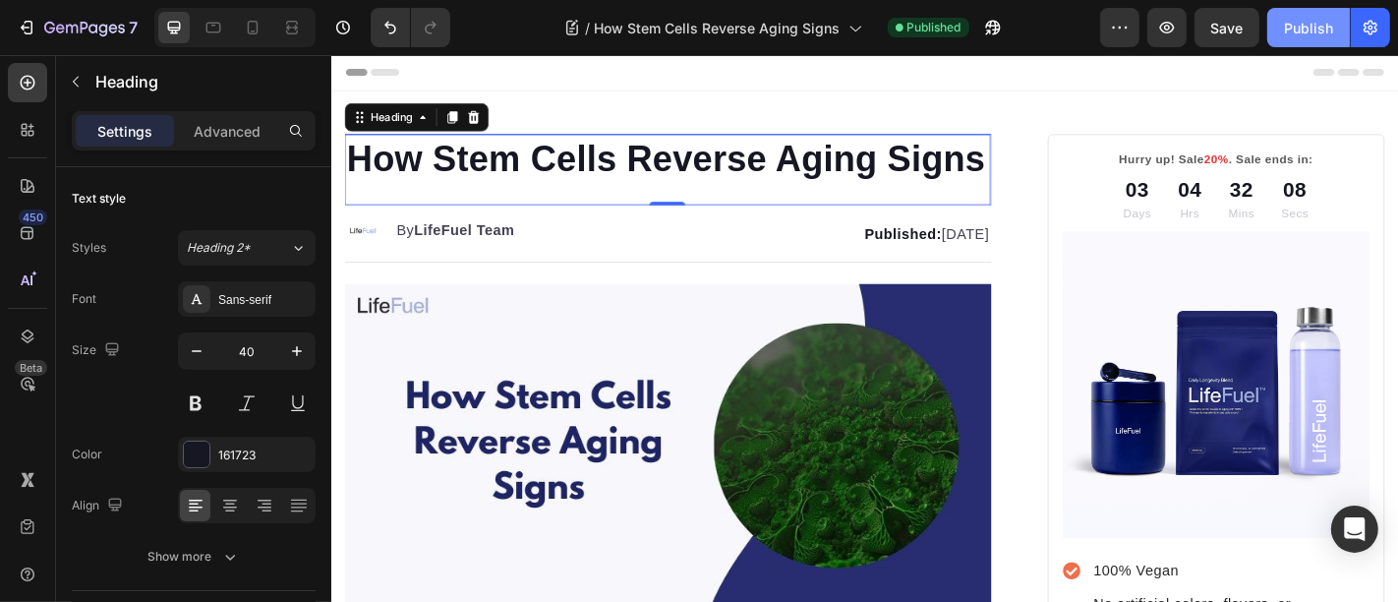
click at [1320, 36] on div "Publish" at bounding box center [1308, 28] width 49 height 21
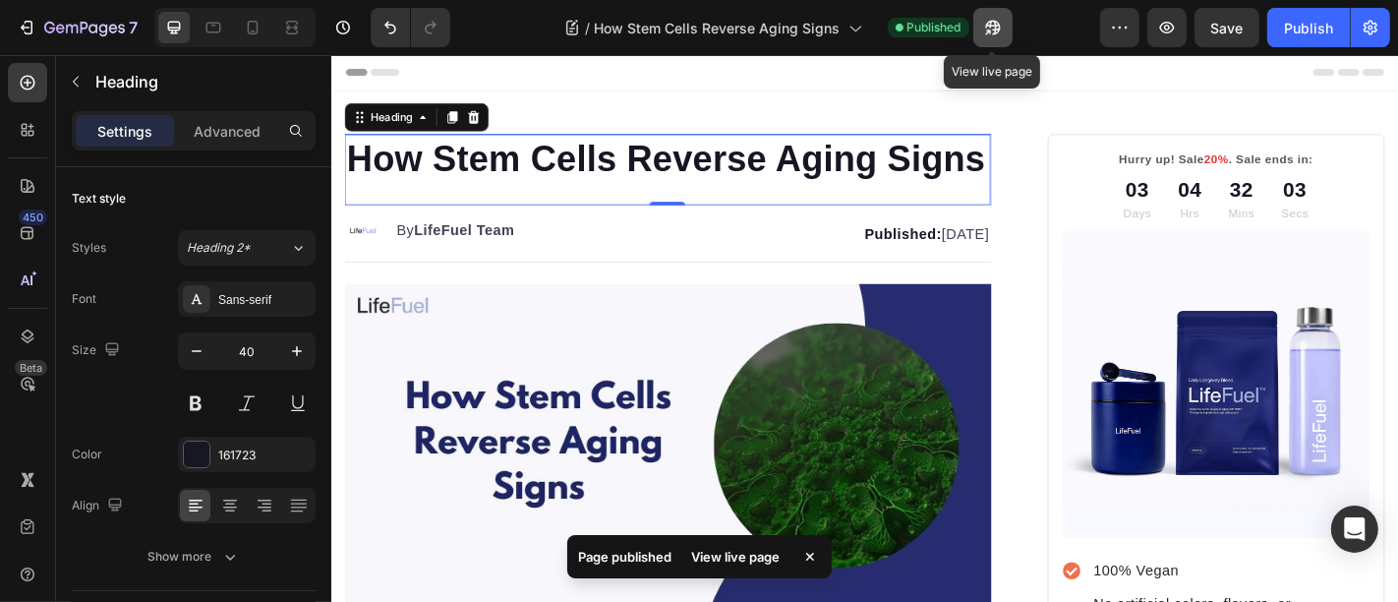
click at [992, 30] on icon "button" at bounding box center [993, 28] width 20 height 20
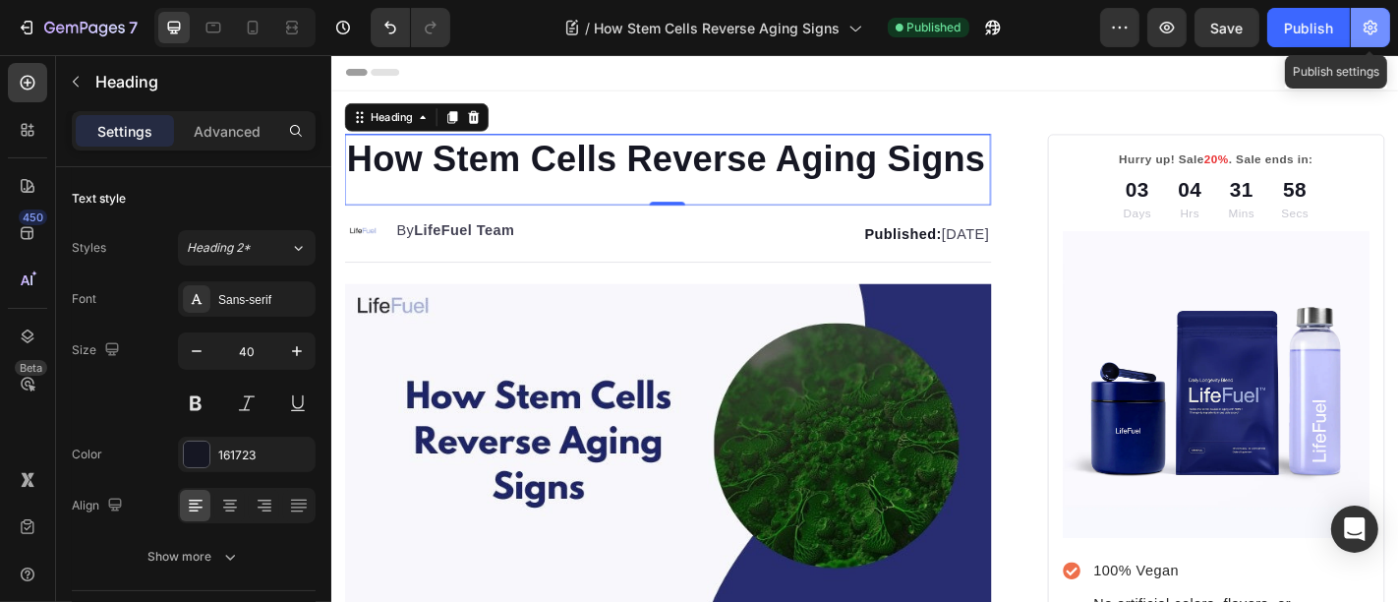
click at [1361, 36] on icon "button" at bounding box center [1371, 28] width 20 height 20
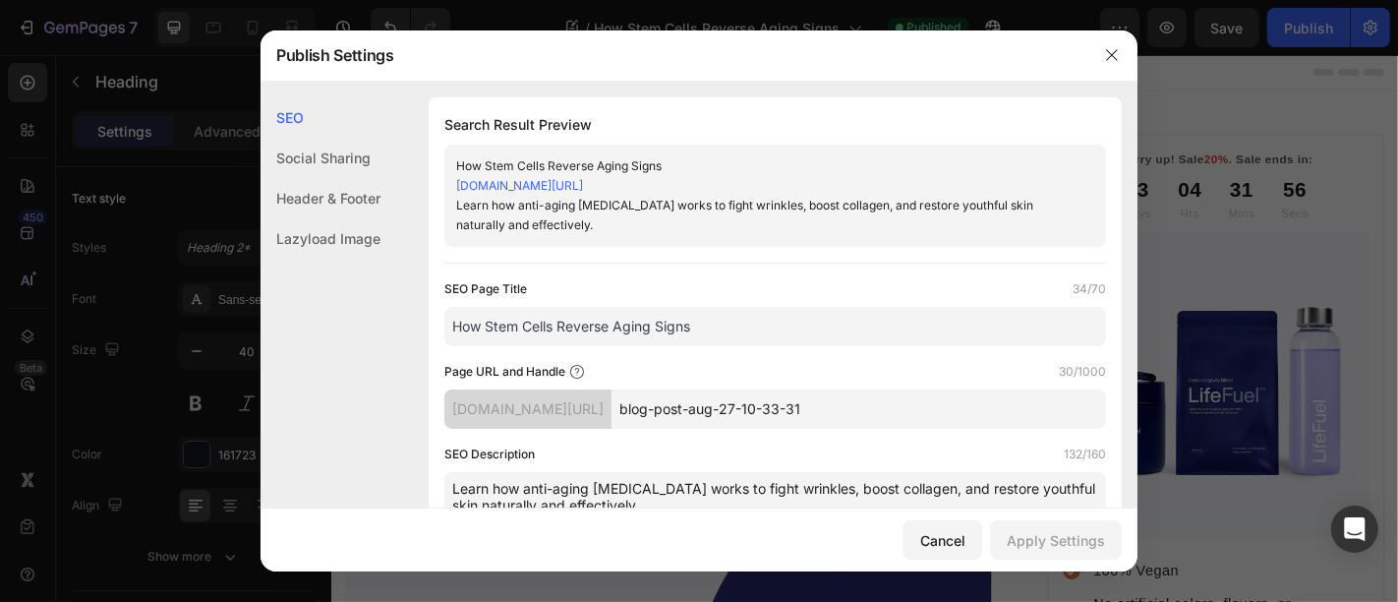
click at [524, 339] on input "How Stem Cells Reverse Aging Signs" at bounding box center [775, 326] width 662 height 39
click at [772, 424] on input "blog-post-aug-27-10-33-31" at bounding box center [859, 408] width 495 height 39
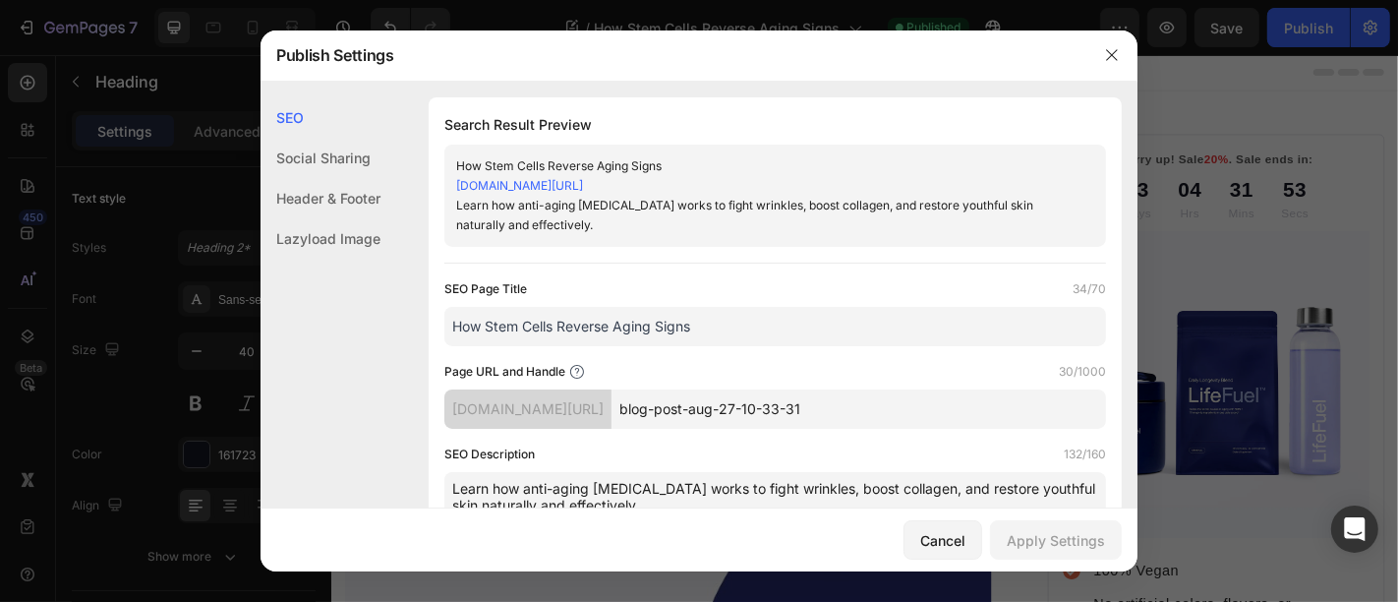
click at [772, 424] on input "blog-post-aug-27-10-33-31" at bounding box center [859, 408] width 495 height 39
paste input "How Stem Cells Reverse Aging Signs"
click at [736, 405] on input "How-Stem-Cells-Reverse-Aging-Signs" at bounding box center [859, 408] width 495 height 39
type input "how-stem-cells-reverse-aging-signs"
click at [1007, 543] on button "Apply Settings" at bounding box center [1056, 539] width 132 height 39
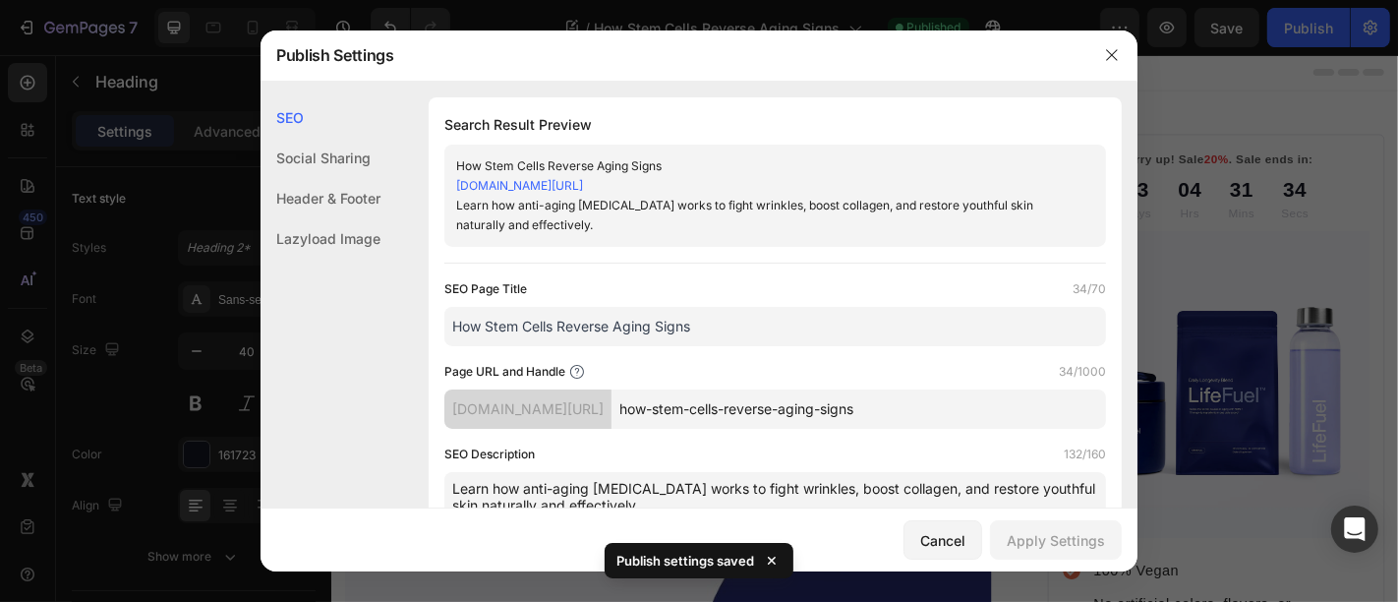
click at [1299, 41] on div at bounding box center [699, 301] width 1398 height 602
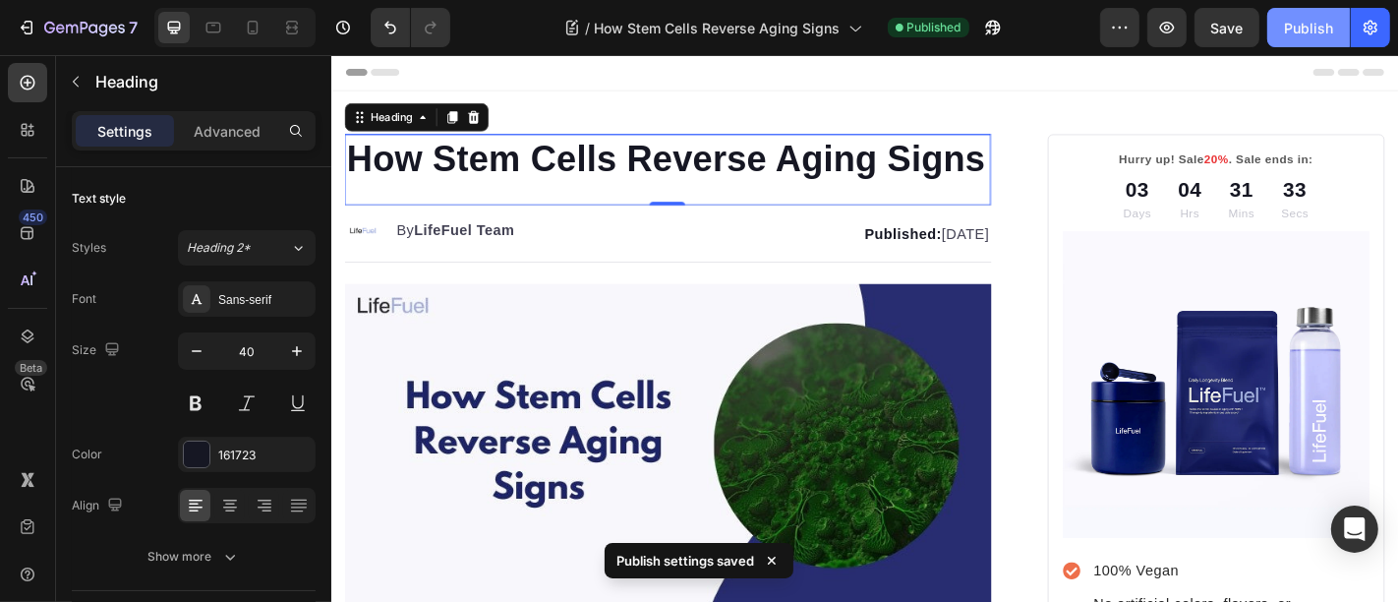
click at [1300, 31] on div "Publish" at bounding box center [1308, 28] width 49 height 21
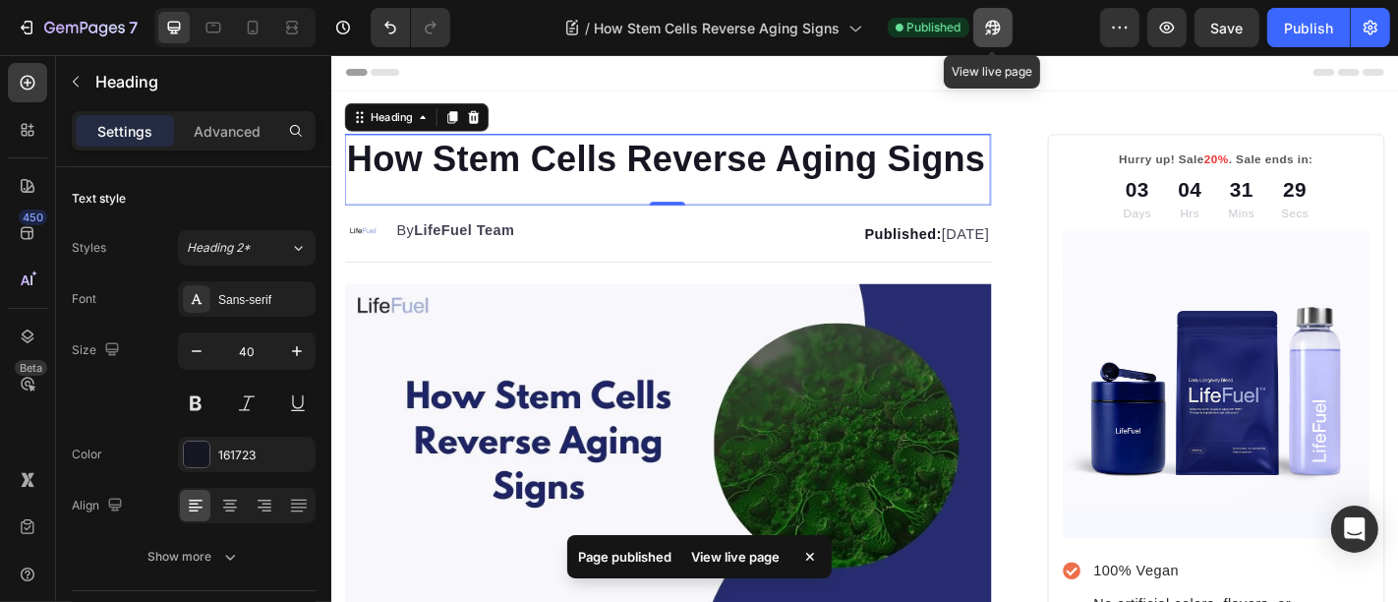
click at [990, 29] on icon "button" at bounding box center [987, 31] width 5 height 5
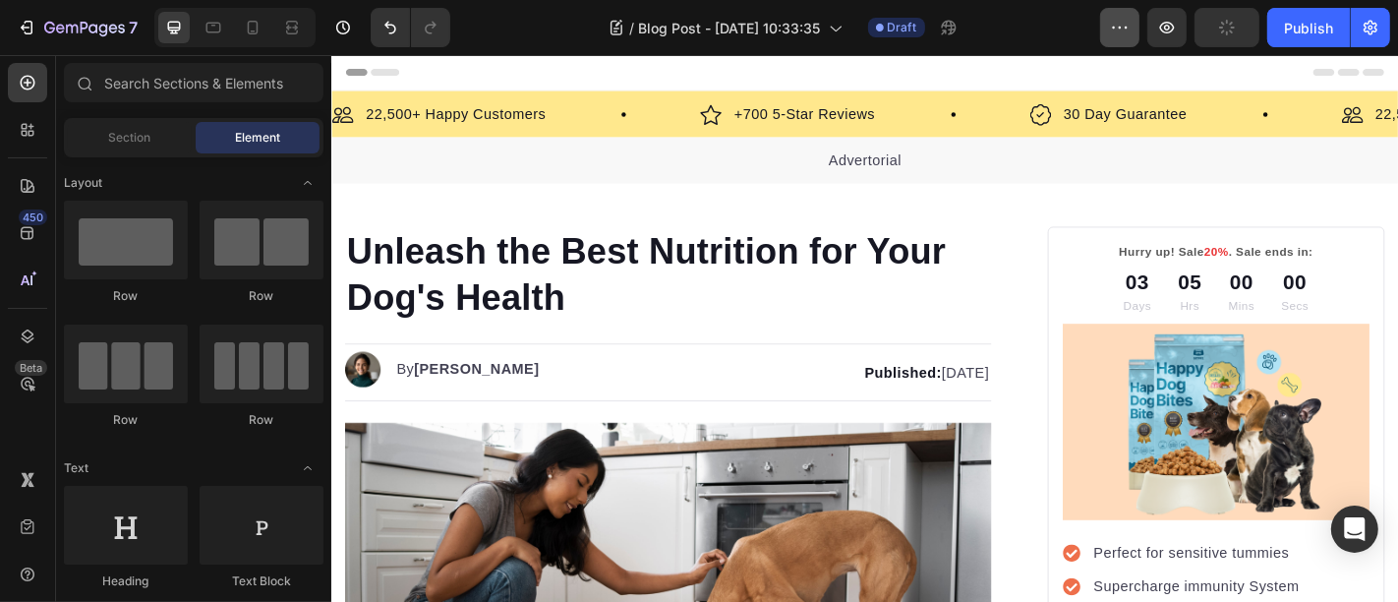
click at [1133, 29] on button "button" at bounding box center [1119, 27] width 39 height 39
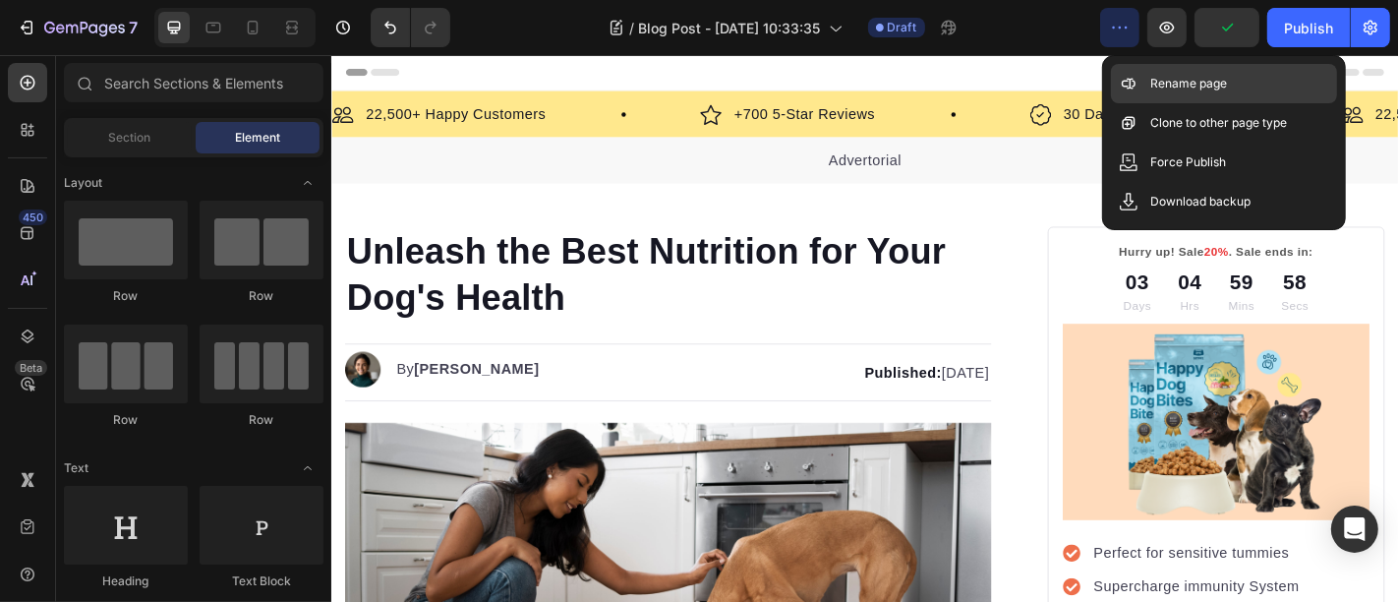
click at [1135, 87] on icon at bounding box center [1129, 84] width 20 height 20
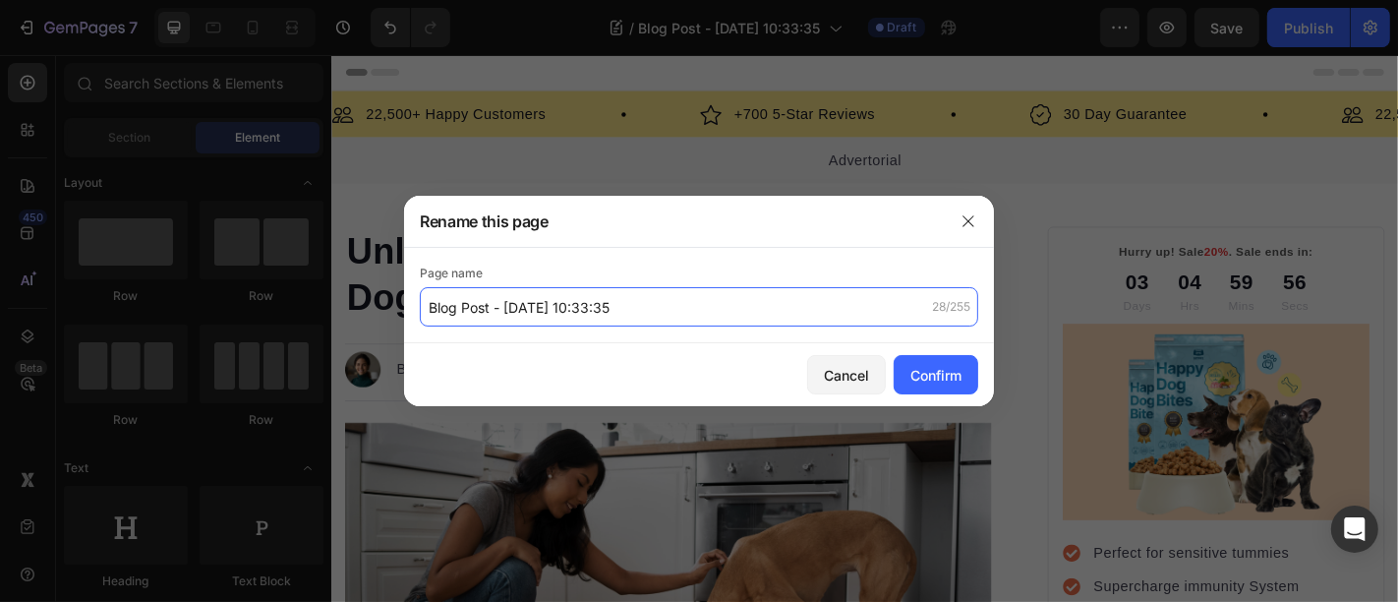
click at [613, 303] on input "Blog Post - Aug 27, 10:33:35" at bounding box center [699, 306] width 558 height 39
paste input "Understanding the Causes of Cardiovascular Disease"
type input "Understanding the Causes of Cardiovascular Disease"
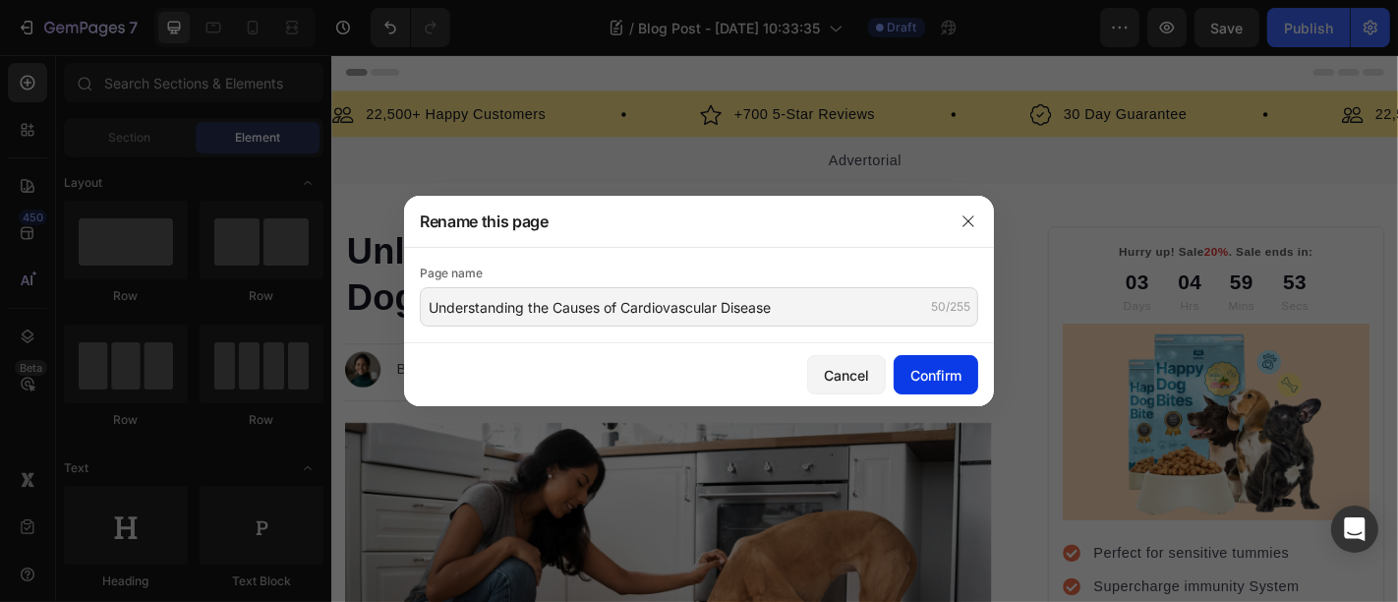
click at [914, 366] on div "Confirm" at bounding box center [935, 375] width 51 height 21
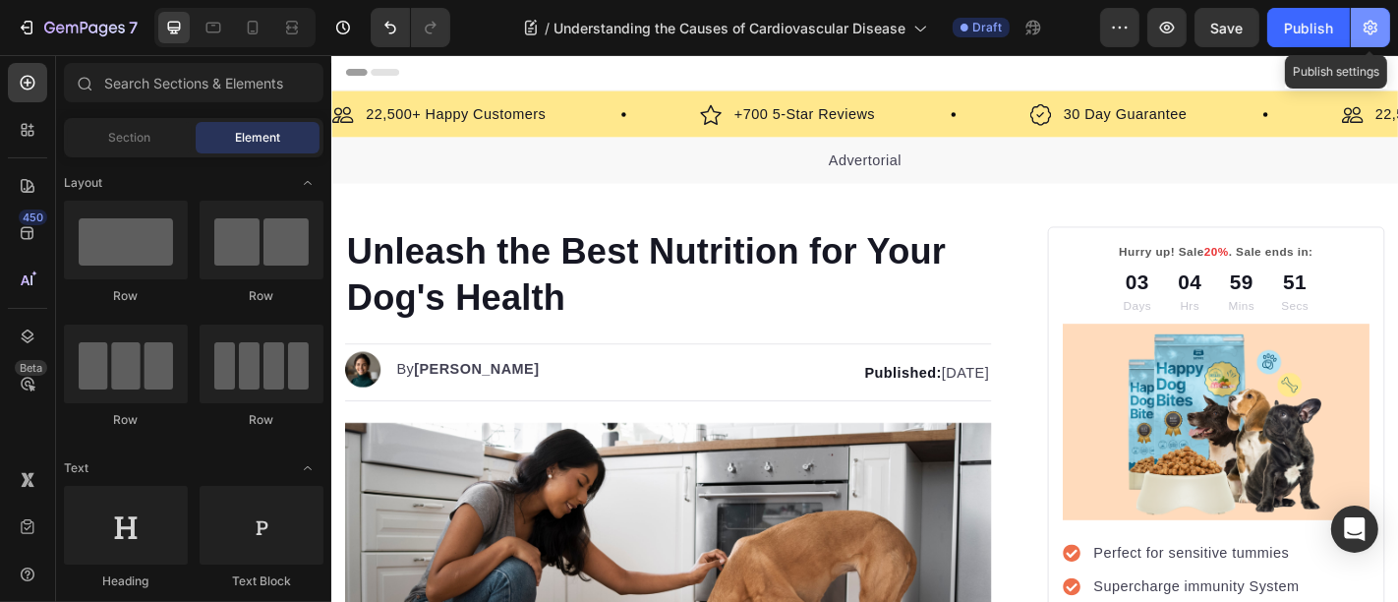
click at [1368, 31] on icon "button" at bounding box center [1371, 28] width 14 height 15
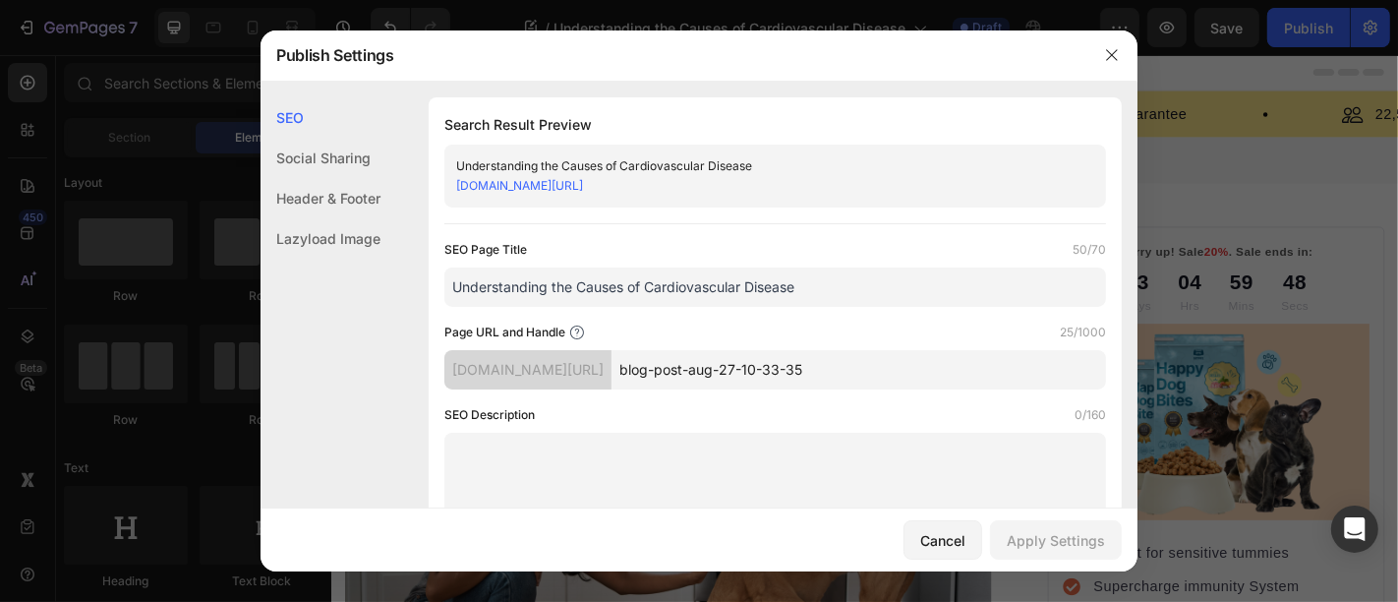
scroll to position [255, 0]
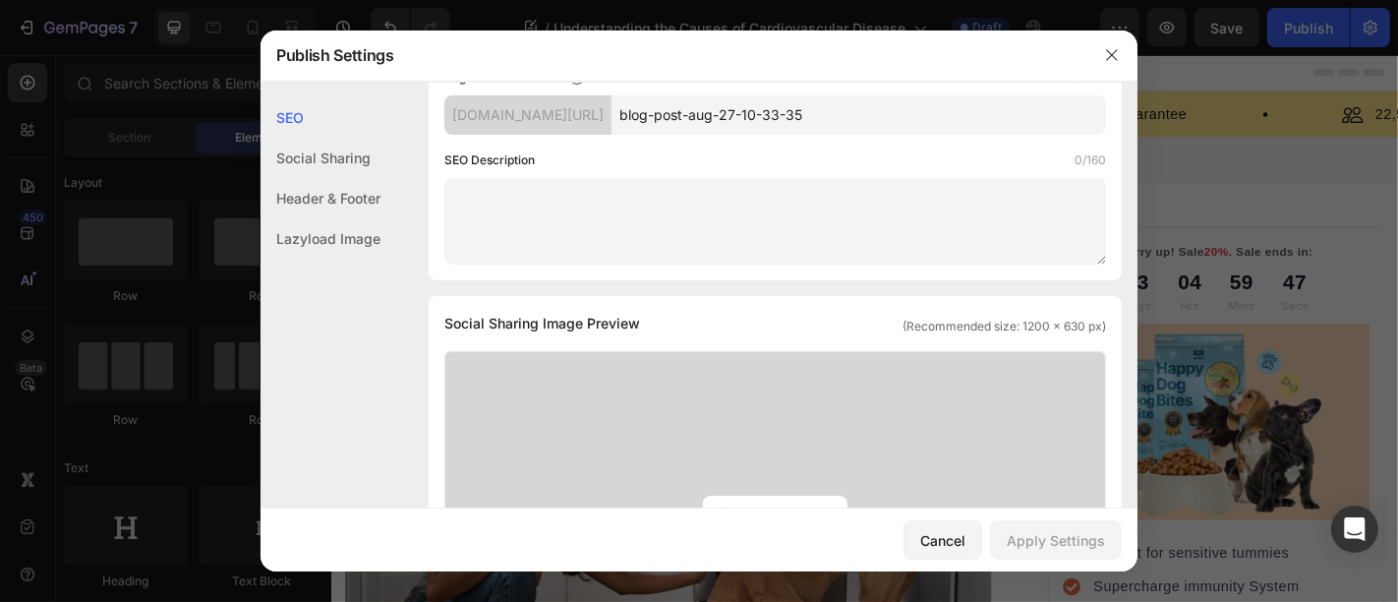
click at [817, 118] on input "blog-post-aug-27-10-33-35" at bounding box center [859, 114] width 495 height 39
paste input "Understanding the Causes of Cardiovascular Disease"
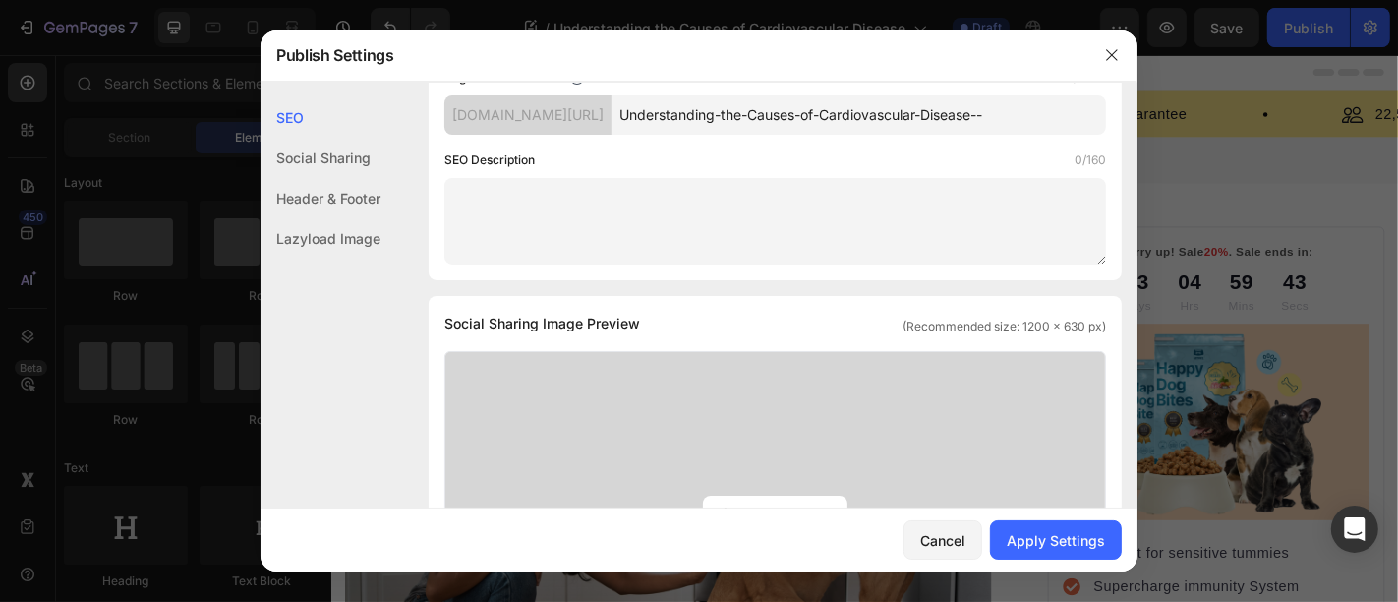
scroll to position [0, 0]
drag, startPoint x: 856, startPoint y: 112, endPoint x: 627, endPoint y: 119, distance: 229.2
click at [627, 119] on div "b2b543-6a.myshopify.com/blogs/news/ Understanding-the-Causes-of-Cardiovascular-…" at bounding box center [775, 114] width 662 height 39
type input "causes-of-cardiovascular-disease"
click at [561, 204] on textarea at bounding box center [775, 221] width 662 height 87
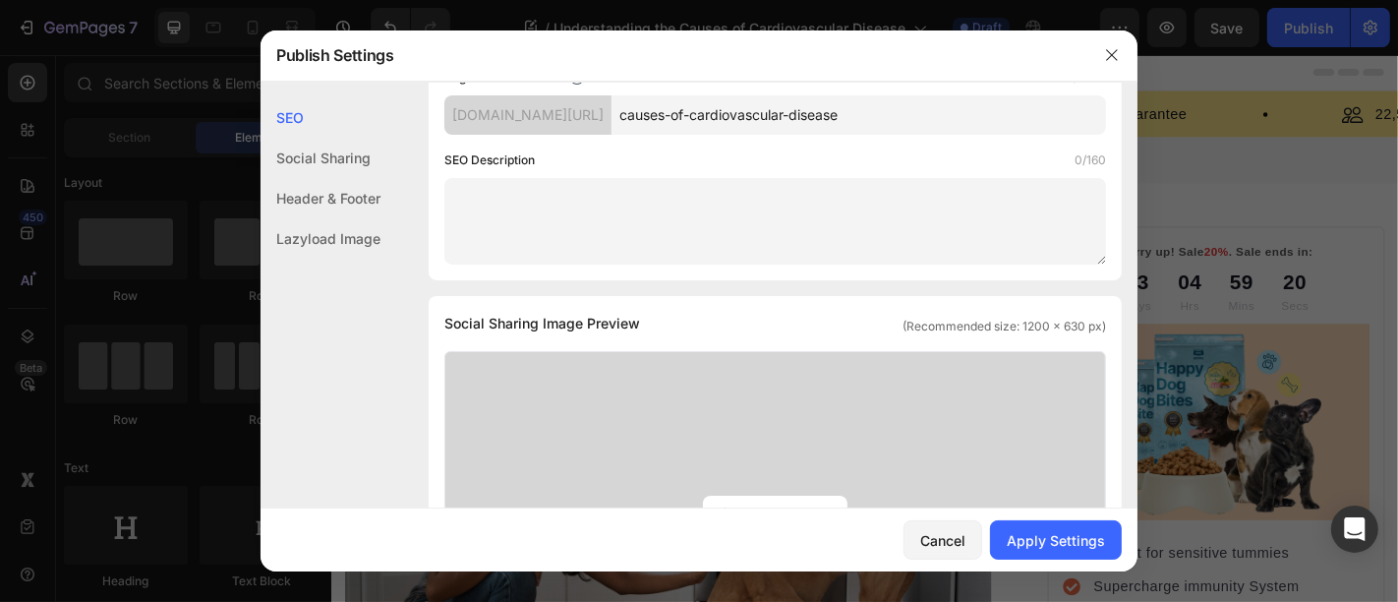
paste textarea "Check out the main causes of cardiovascular disease, including lifestyle, genet…"
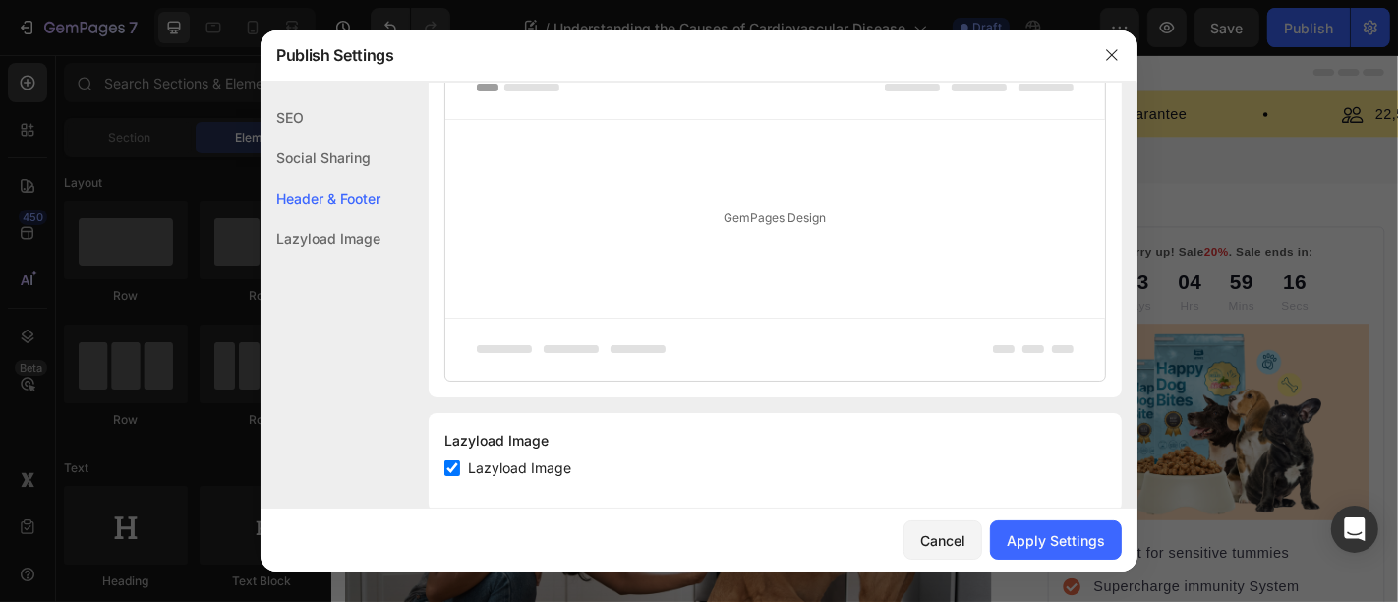
scroll to position [1204, 0]
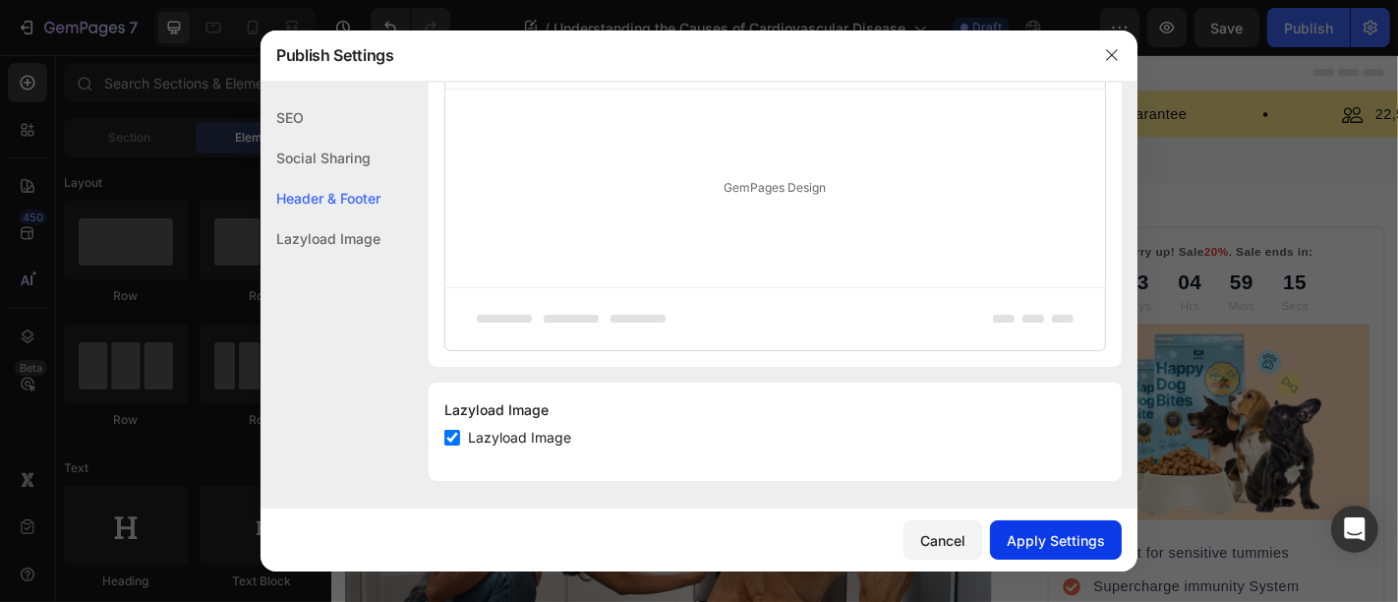
type textarea "Check out the main causes of cardiovascular disease, including lifestyle, genet…"
click at [1039, 554] on button "Apply Settings" at bounding box center [1056, 539] width 132 height 39
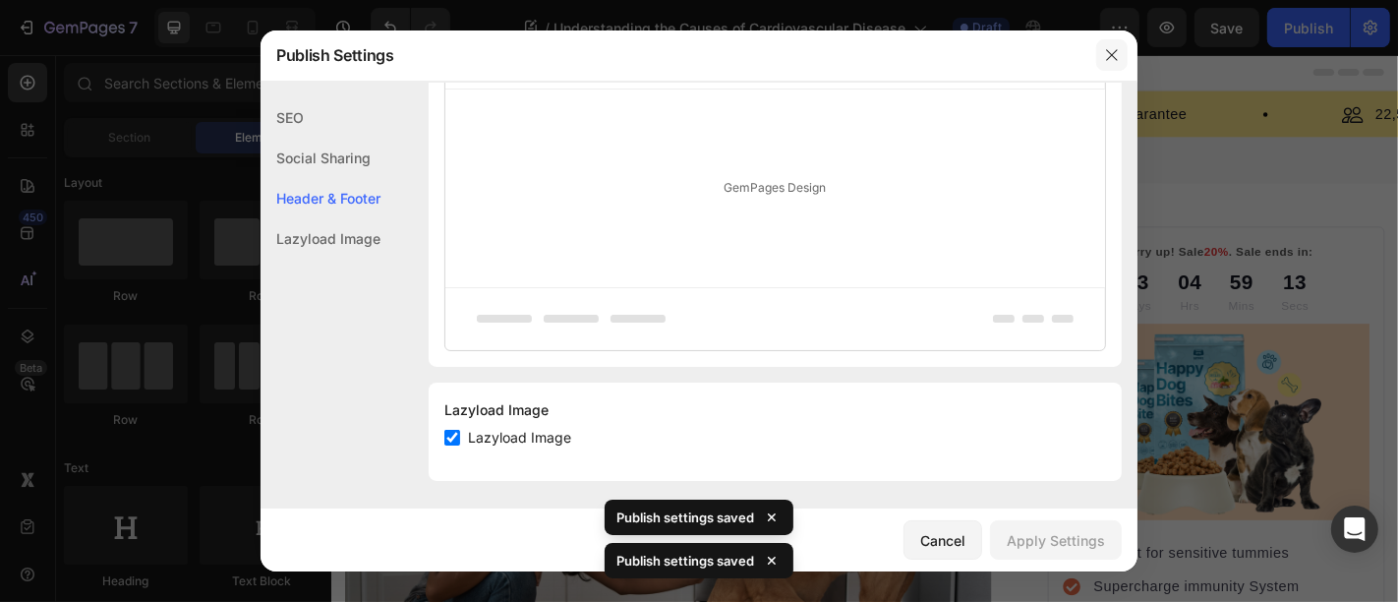
drag, startPoint x: 1105, startPoint y: 49, endPoint x: 476, endPoint y: 239, distance: 657.2
click at [1105, 49] on icon "button" at bounding box center [1112, 55] width 16 height 16
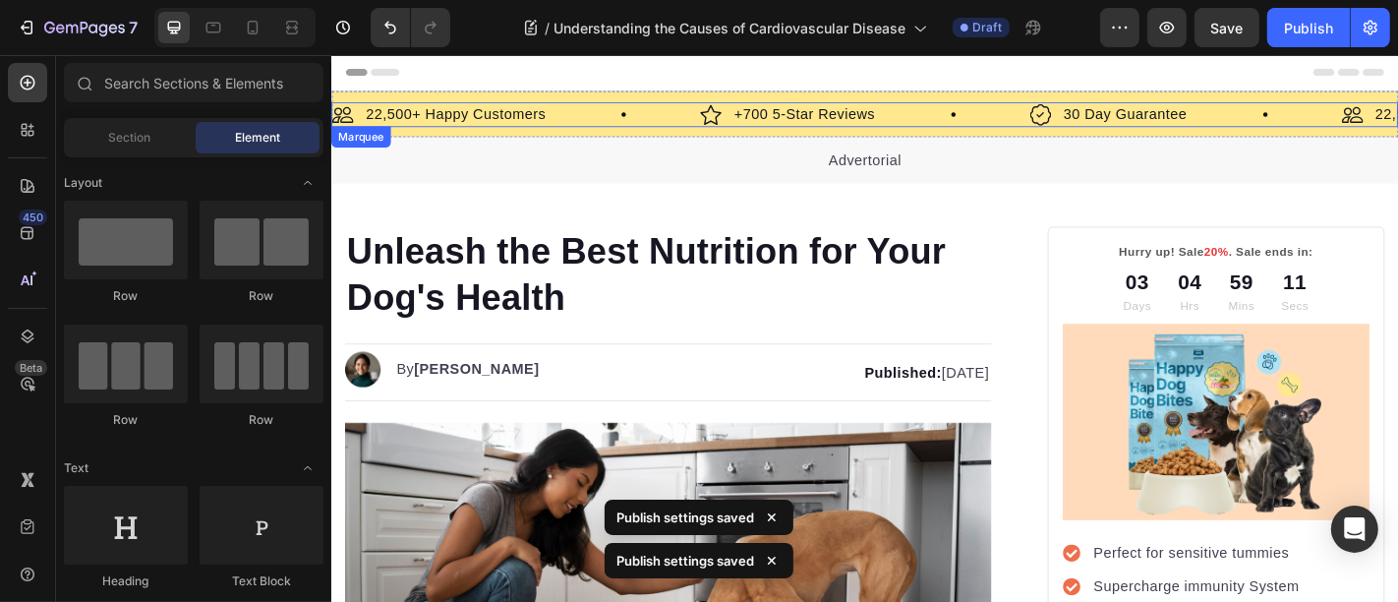
click at [639, 100] on div "Image 22,500+ Happy Customers Text Block Row Image +700 5-Star Reviews Text Blo…" at bounding box center [920, 119] width 1180 height 51
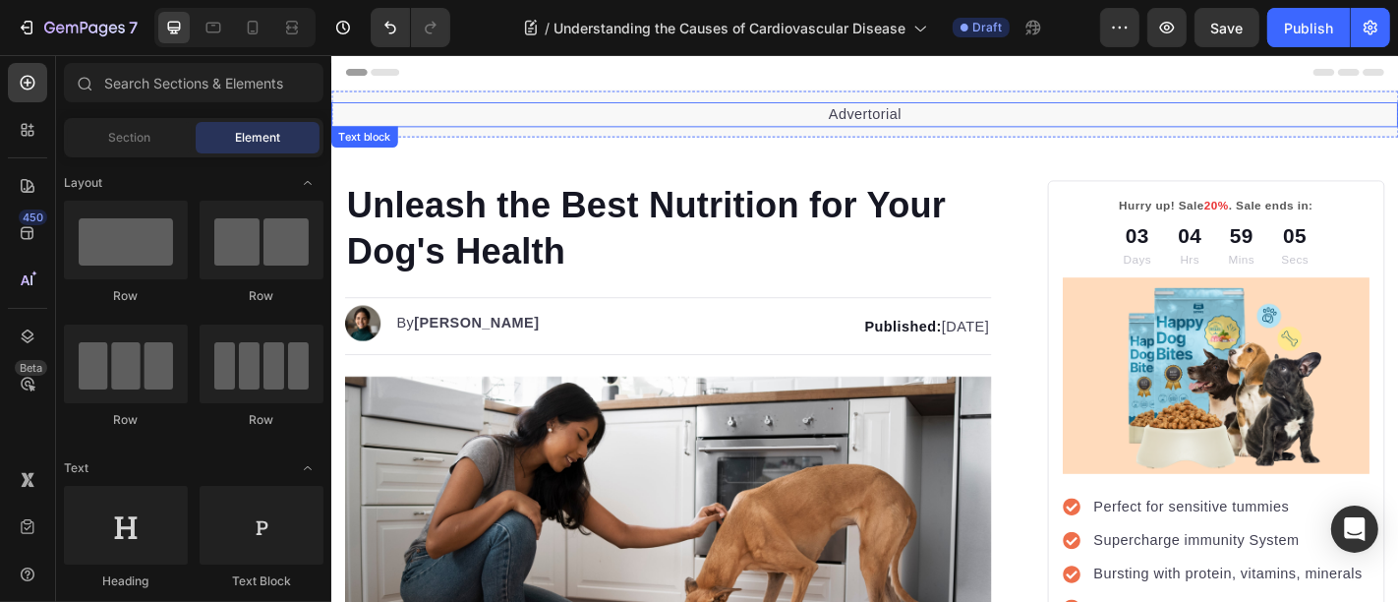
click at [768, 102] on div "Advertorial Text block Section 1" at bounding box center [920, 119] width 1180 height 51
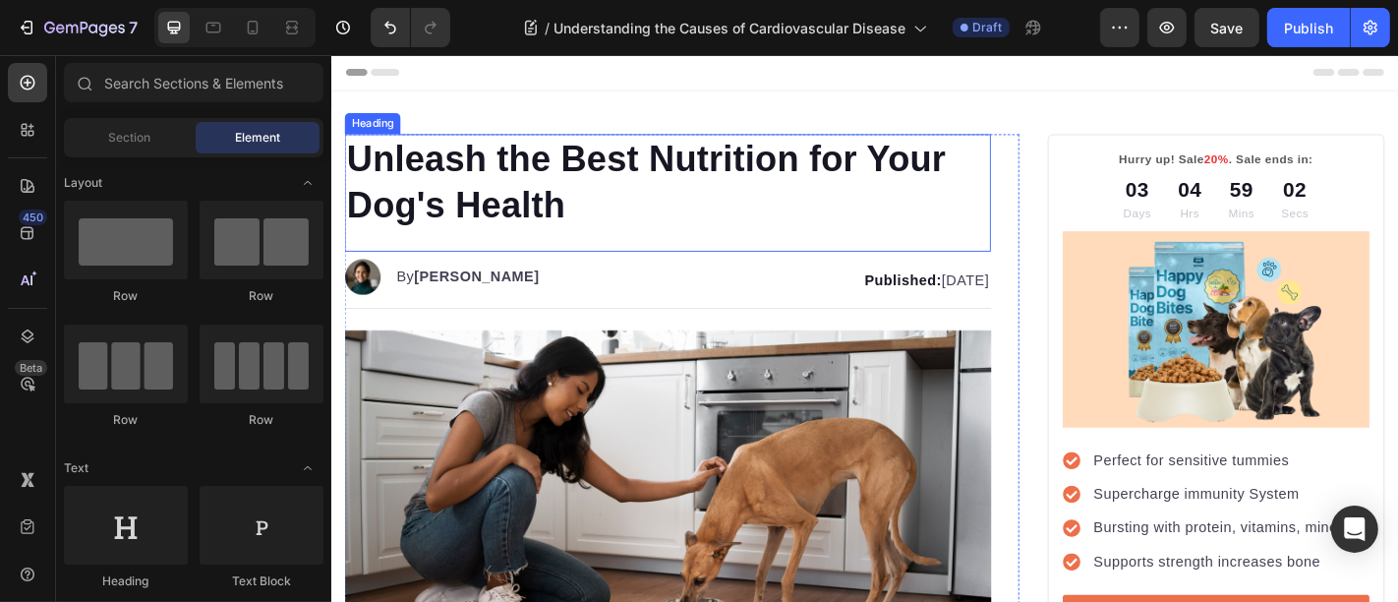
click at [544, 169] on h1 "Unleash the Best Nutrition for Your Dog's Health" at bounding box center [702, 195] width 715 height 106
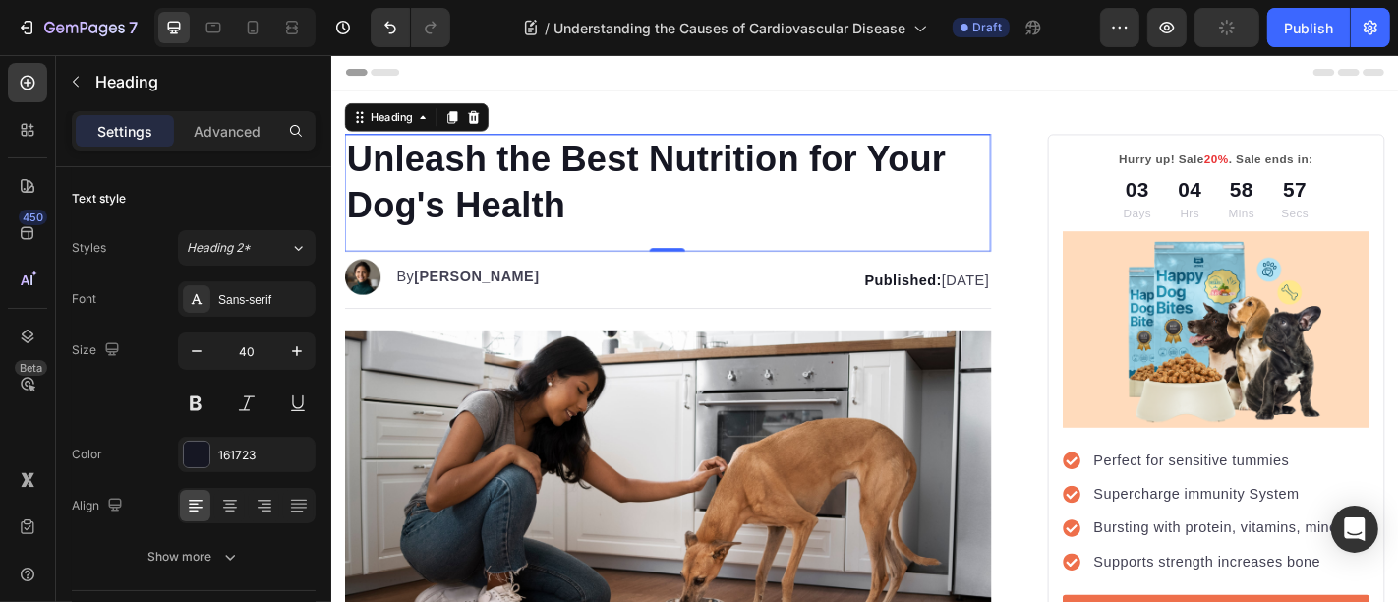
click at [469, 196] on p "Unleash the Best Nutrition for Your Dog's Health" at bounding box center [702, 195] width 711 height 102
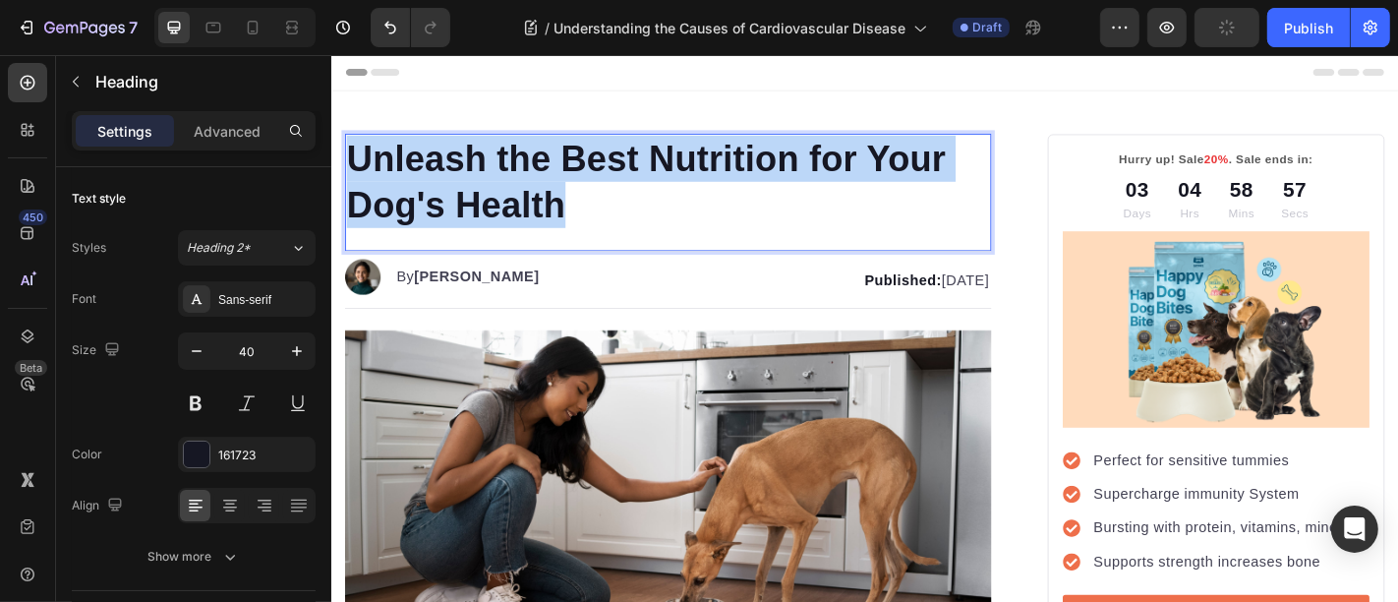
click at [469, 196] on p "Unleash the Best Nutrition for Your Dog's Health" at bounding box center [702, 195] width 711 height 102
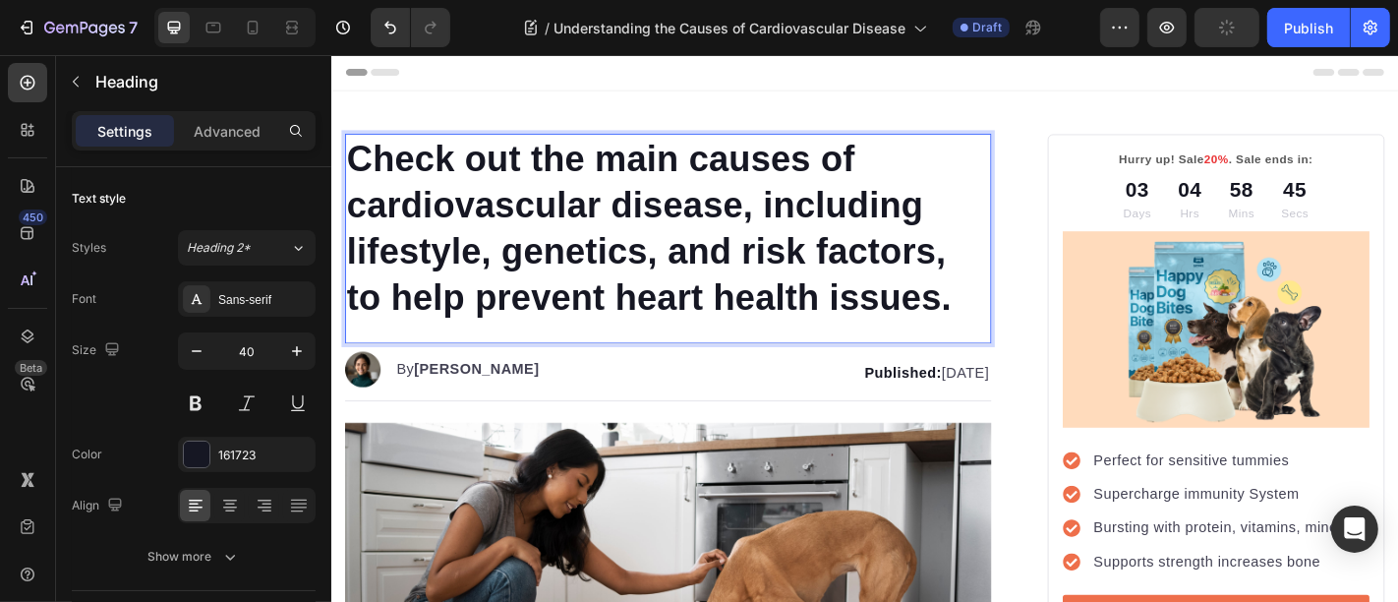
click at [550, 193] on p "Check out the main causes of cardiovascular disease, including lifestyle, genet…" at bounding box center [702, 246] width 711 height 204
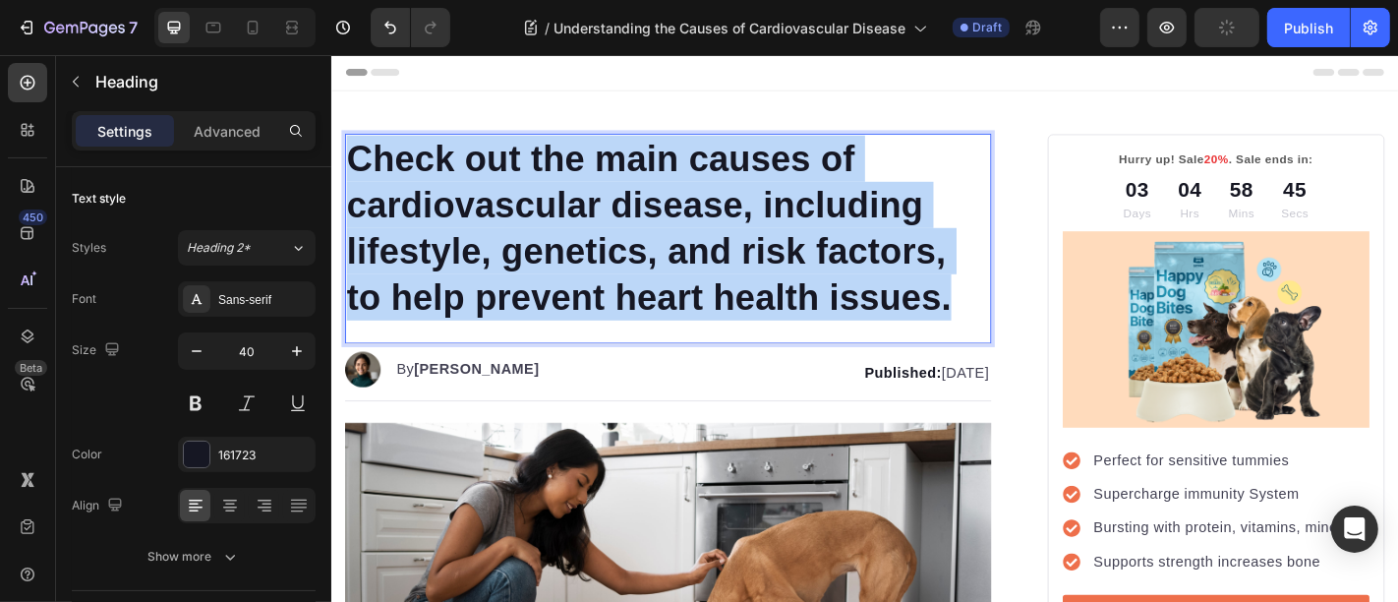
click at [550, 193] on p "Check out the main causes of cardiovascular disease, including lifestyle, genet…" at bounding box center [702, 246] width 711 height 204
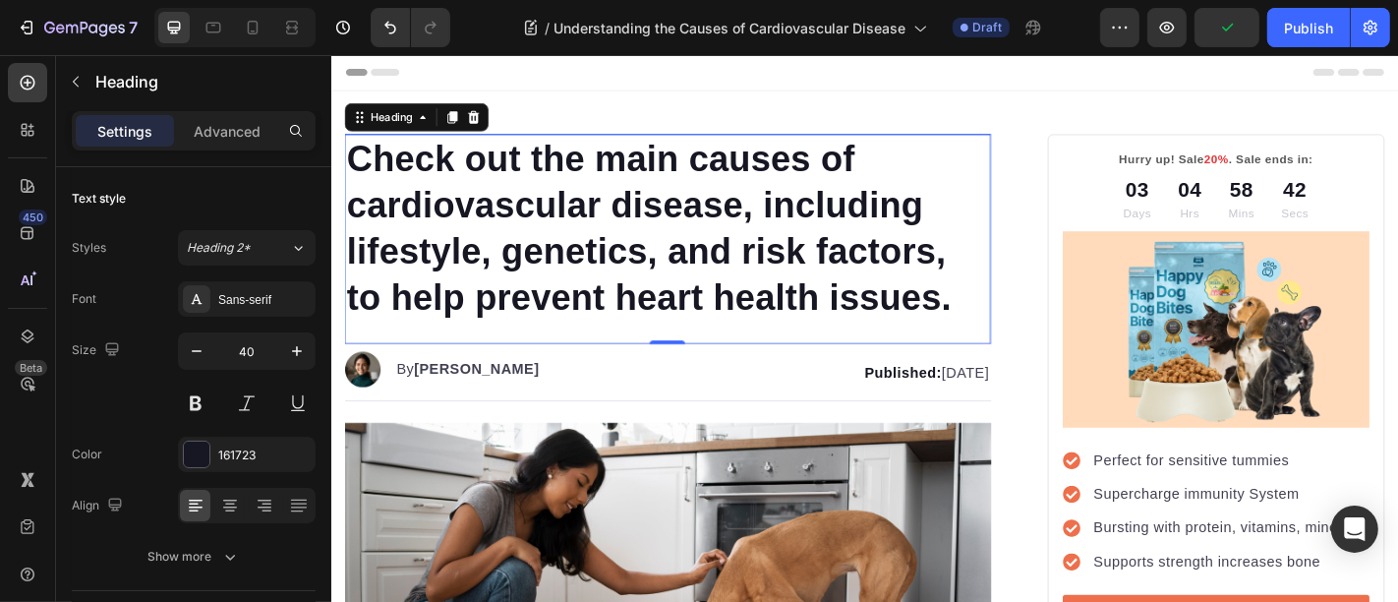
click at [553, 196] on p "Check out the main causes of cardiovascular disease, including lifestyle, genet…" at bounding box center [702, 246] width 711 height 204
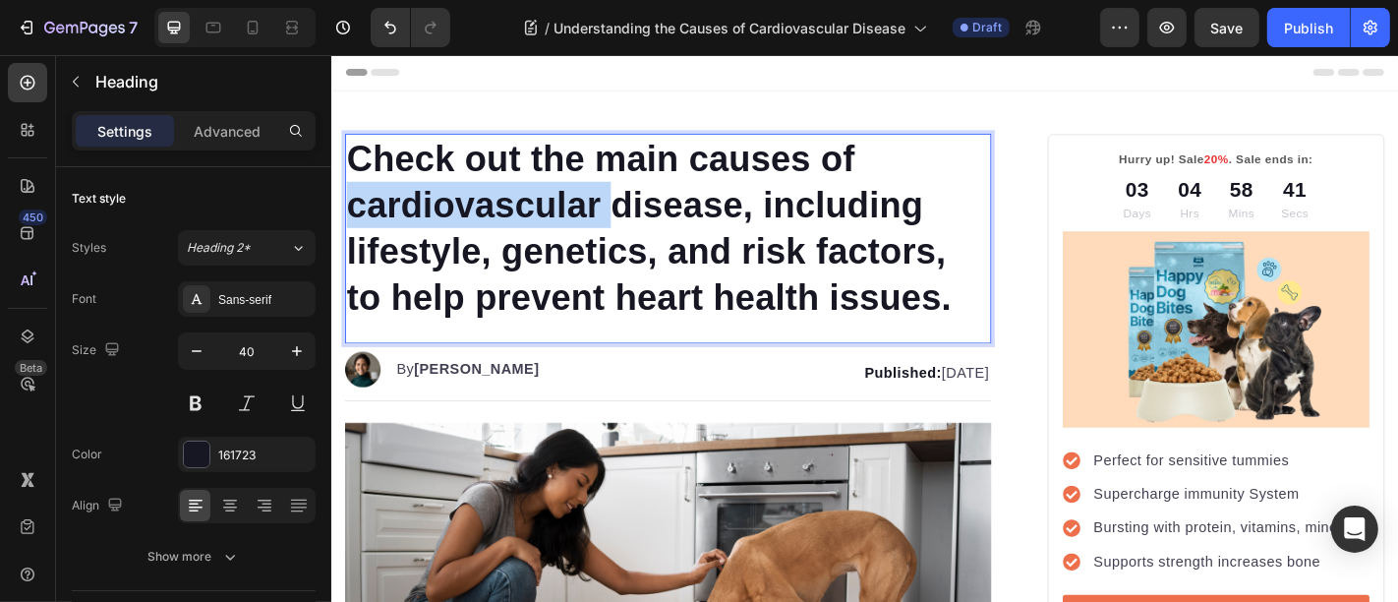
click at [553, 196] on p "Check out the main causes of cardiovascular disease, including lifestyle, genet…" at bounding box center [702, 246] width 711 height 204
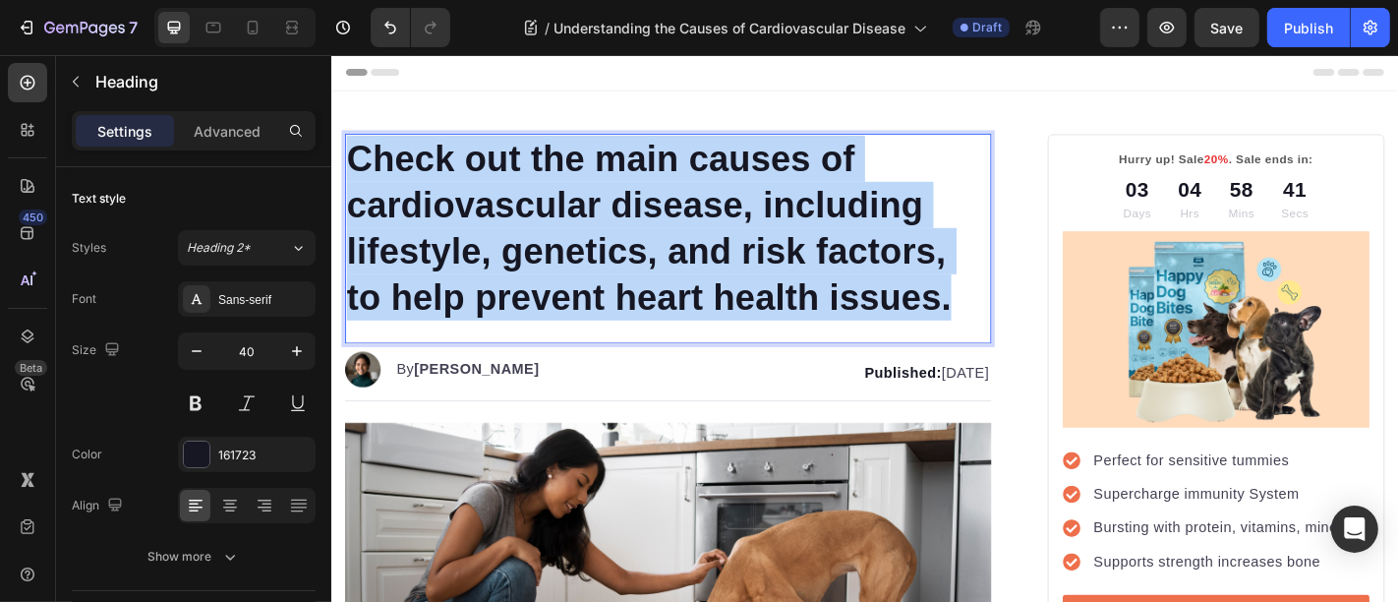
click at [553, 196] on p "Check out the main causes of cardiovascular disease, including lifestyle, genet…" at bounding box center [702, 246] width 711 height 204
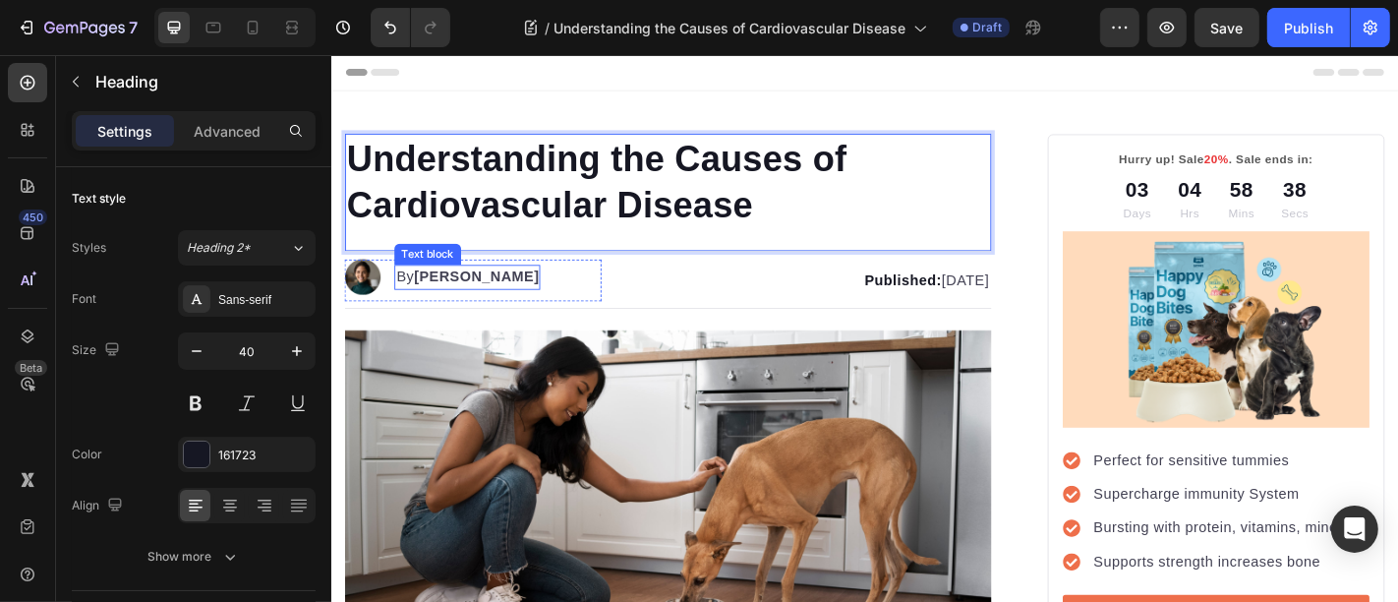
click at [477, 294] on strong "Kim Fields" at bounding box center [491, 299] width 139 height 17
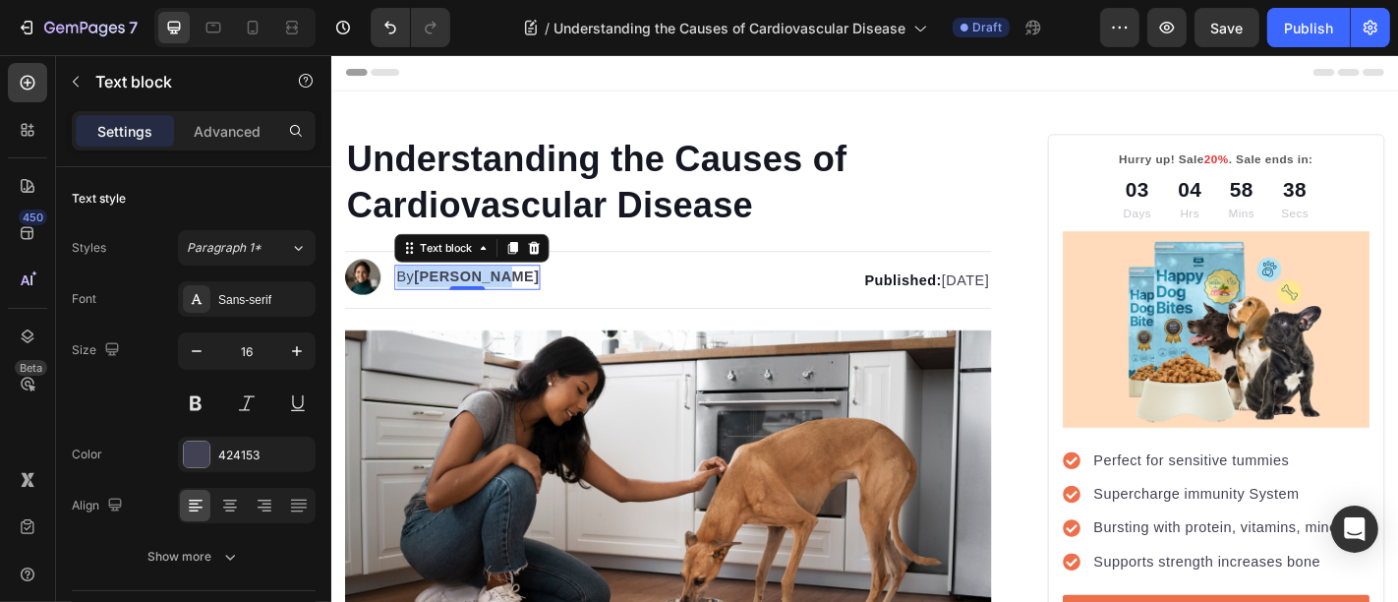
click at [477, 294] on strong "Kim Fields" at bounding box center [491, 299] width 139 height 17
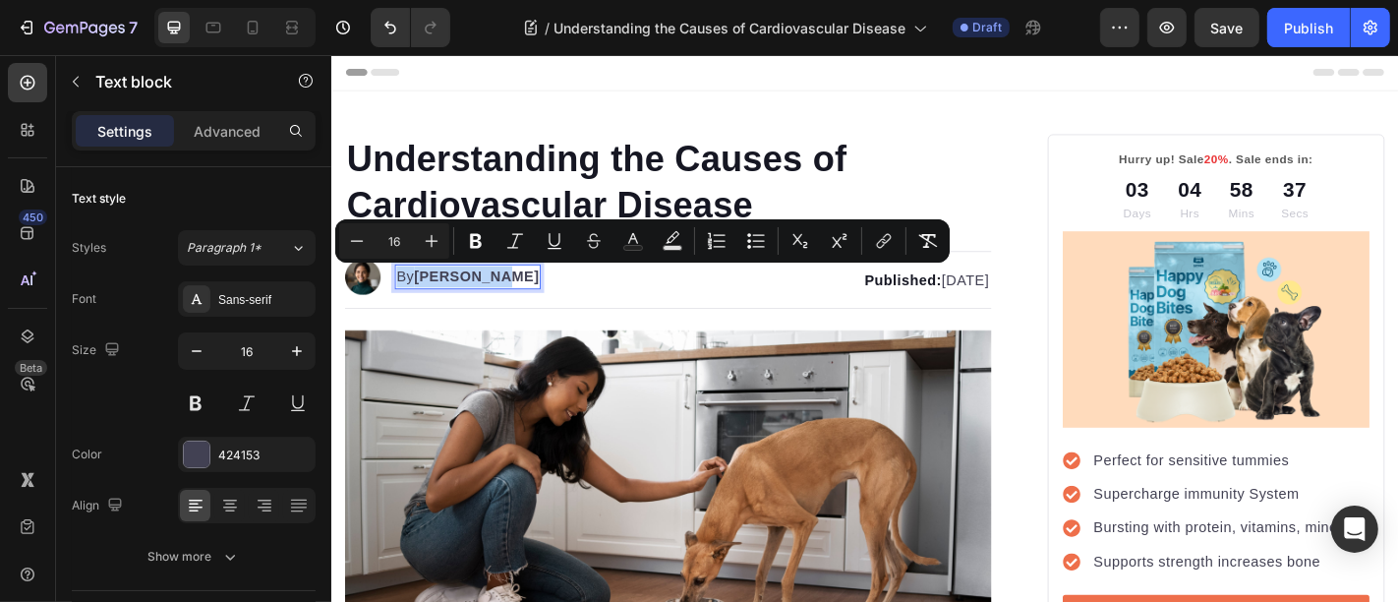
click at [477, 294] on strong "Kim Fields" at bounding box center [491, 299] width 139 height 17
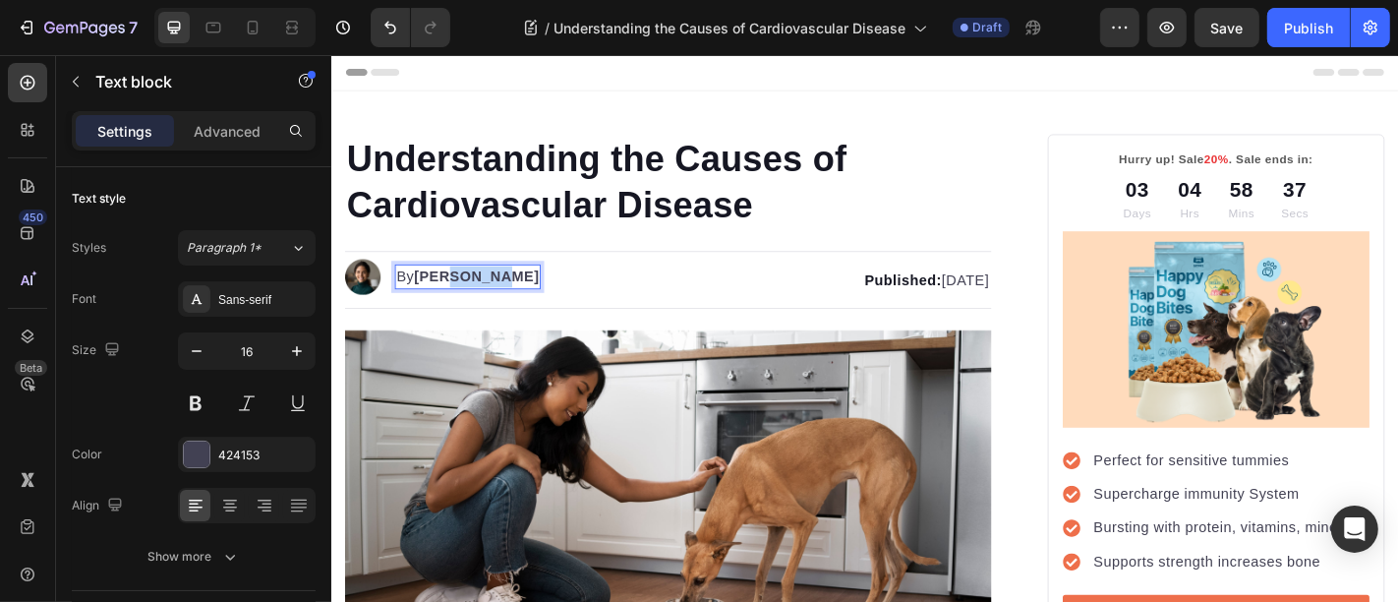
click at [477, 294] on strong "Kim Fields" at bounding box center [491, 299] width 139 height 17
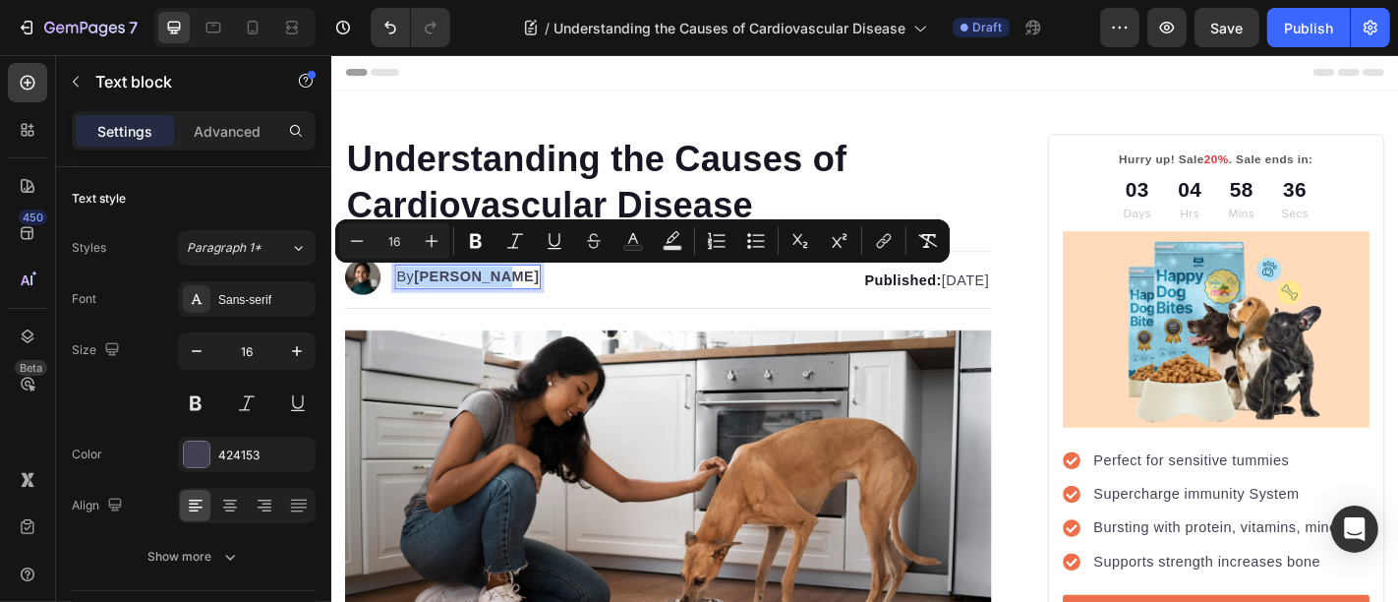
click at [477, 294] on strong "Kim Fields" at bounding box center [491, 299] width 139 height 17
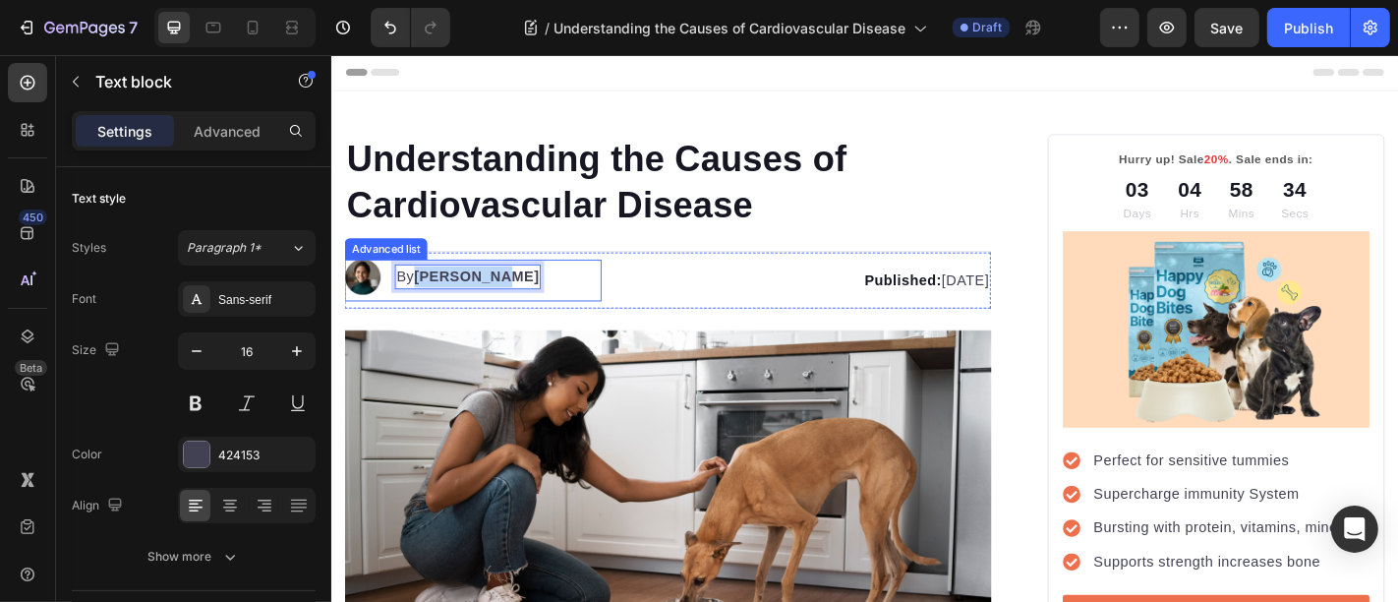
drag, startPoint x: 425, startPoint y: 299, endPoint x: 516, endPoint y: 299, distance: 91.4
click at [516, 299] on div "Image By Kim Fields Text block 0" at bounding box center [487, 303] width 284 height 46
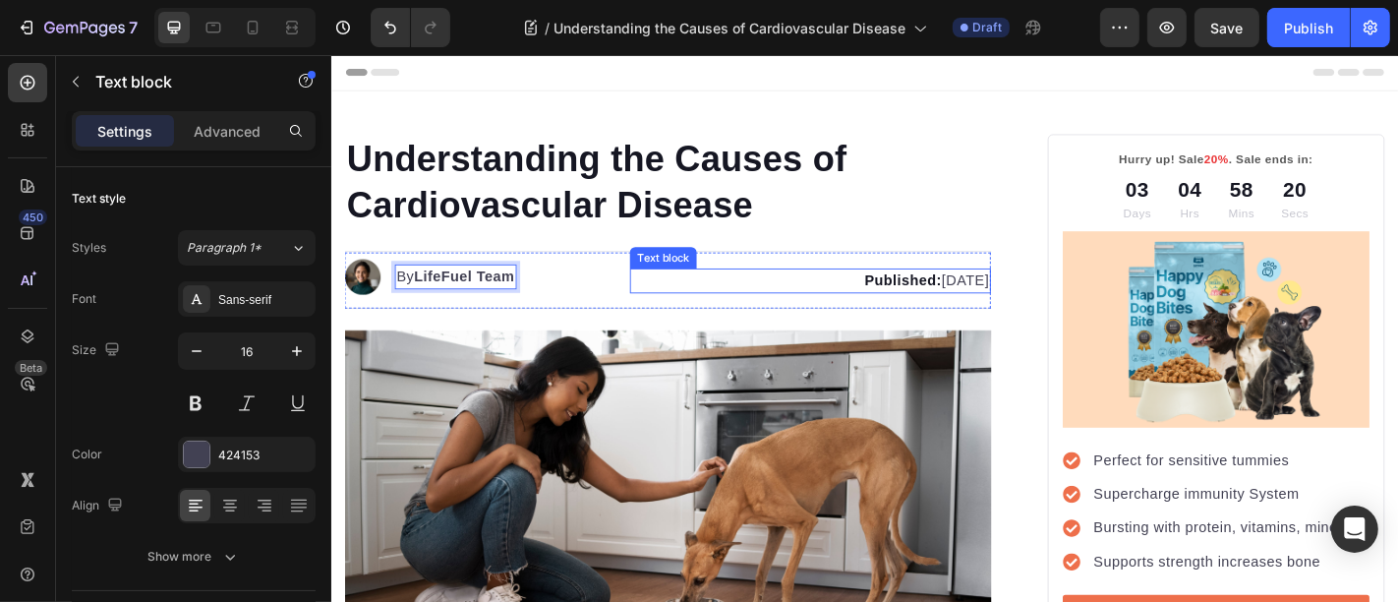
click at [871, 298] on p "Published: Monday, January 8, 2024" at bounding box center [860, 304] width 394 height 24
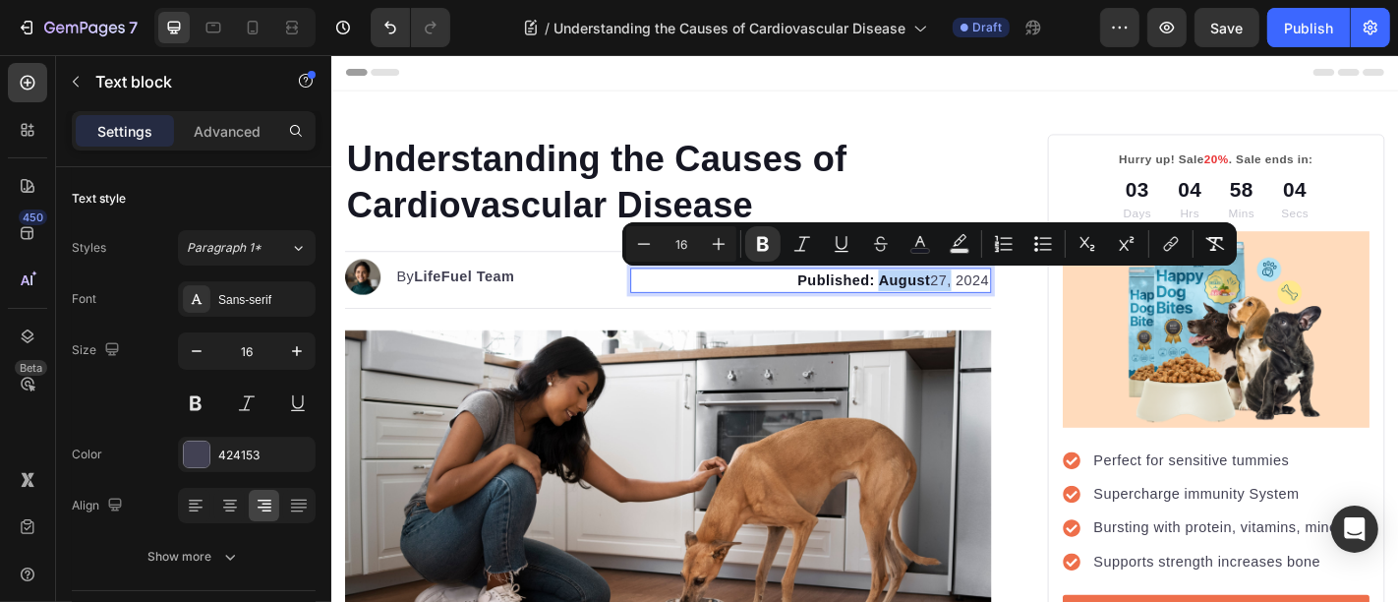
drag, startPoint x: 922, startPoint y: 300, endPoint x: 996, endPoint y: 312, distance: 74.7
click at [996, 312] on p "Published: August 27, 2024" at bounding box center [860, 304] width 394 height 24
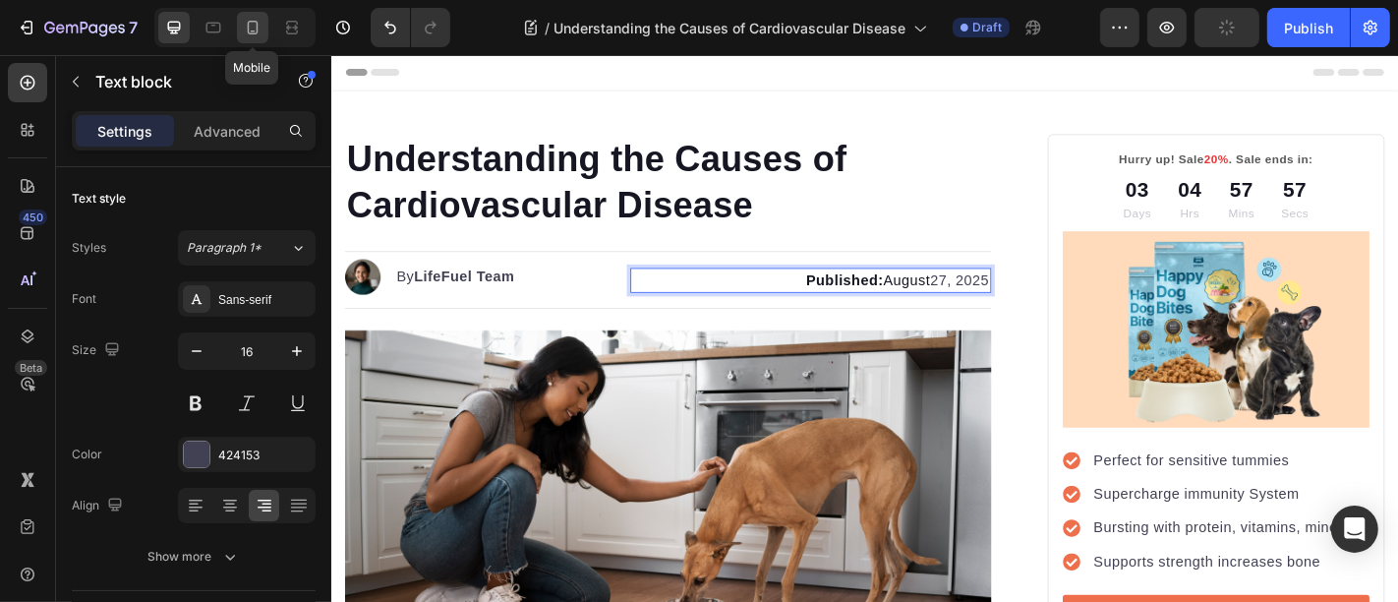
click at [252, 25] on icon at bounding box center [253, 28] width 20 height 20
type input "14"
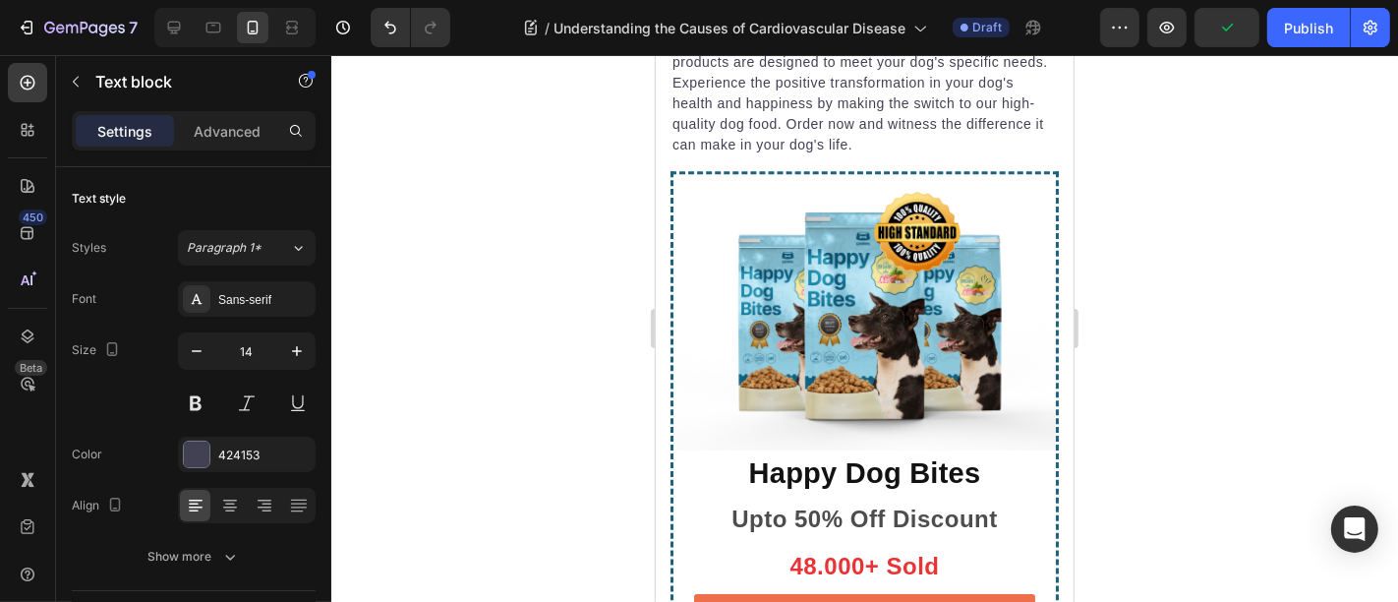
scroll to position [5526, 0]
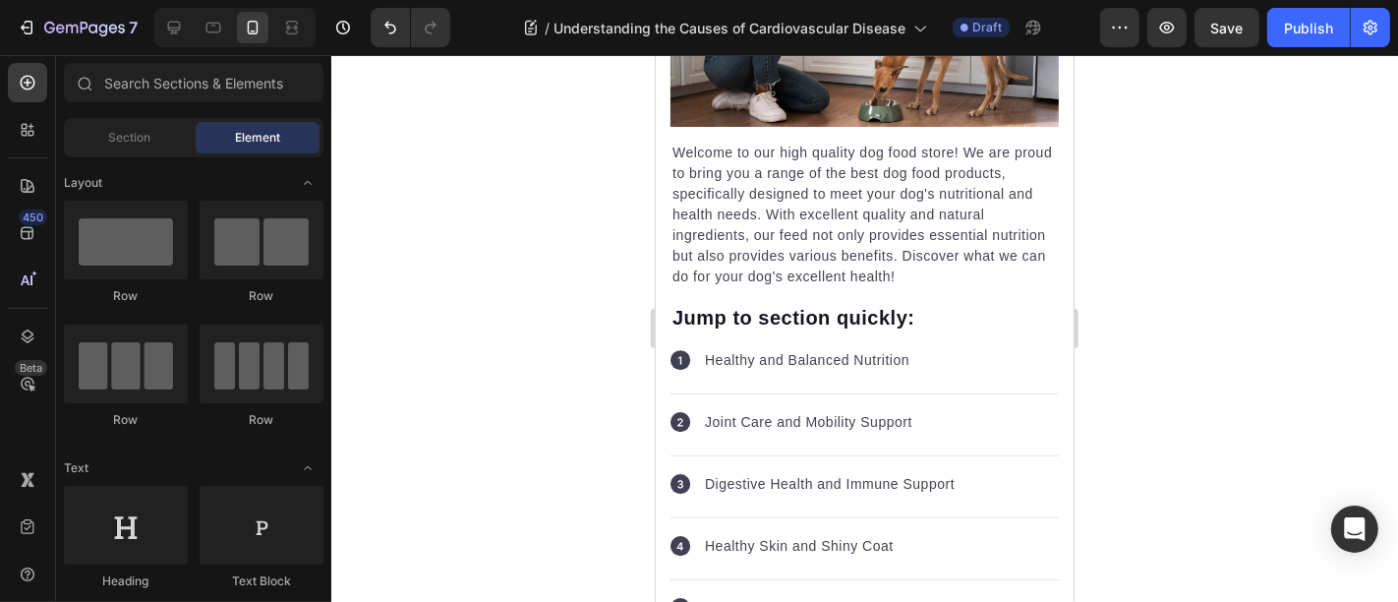
scroll to position [0, 0]
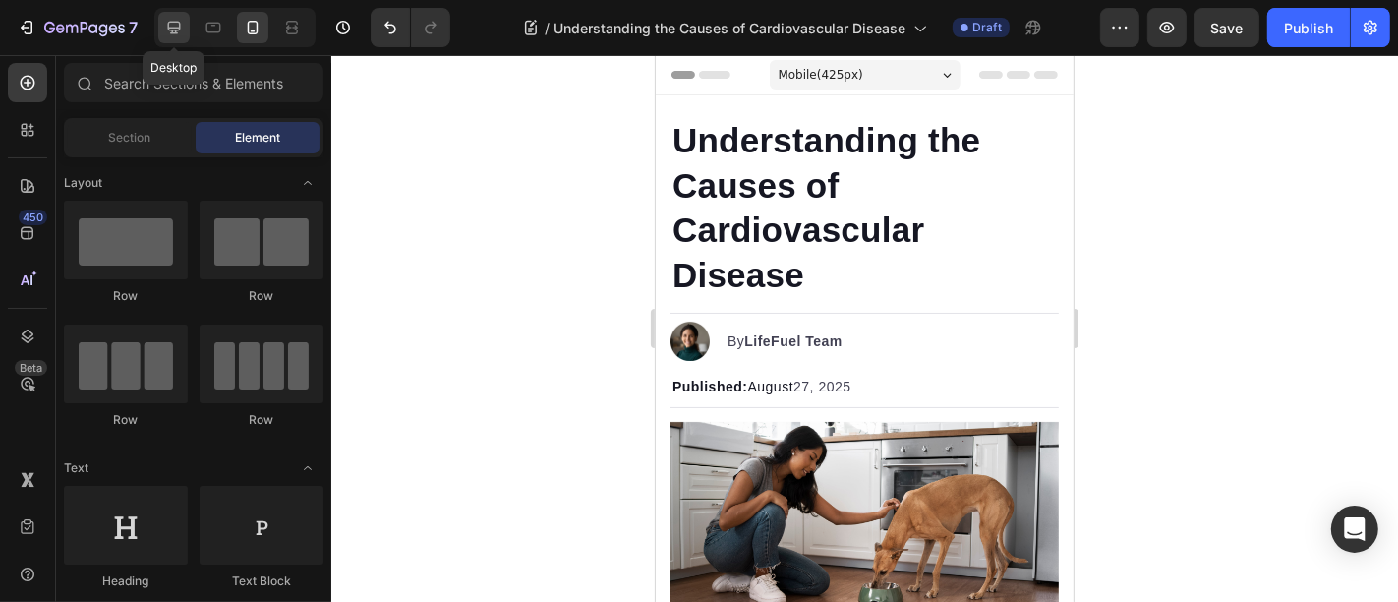
click at [164, 31] on icon at bounding box center [174, 28] width 20 height 20
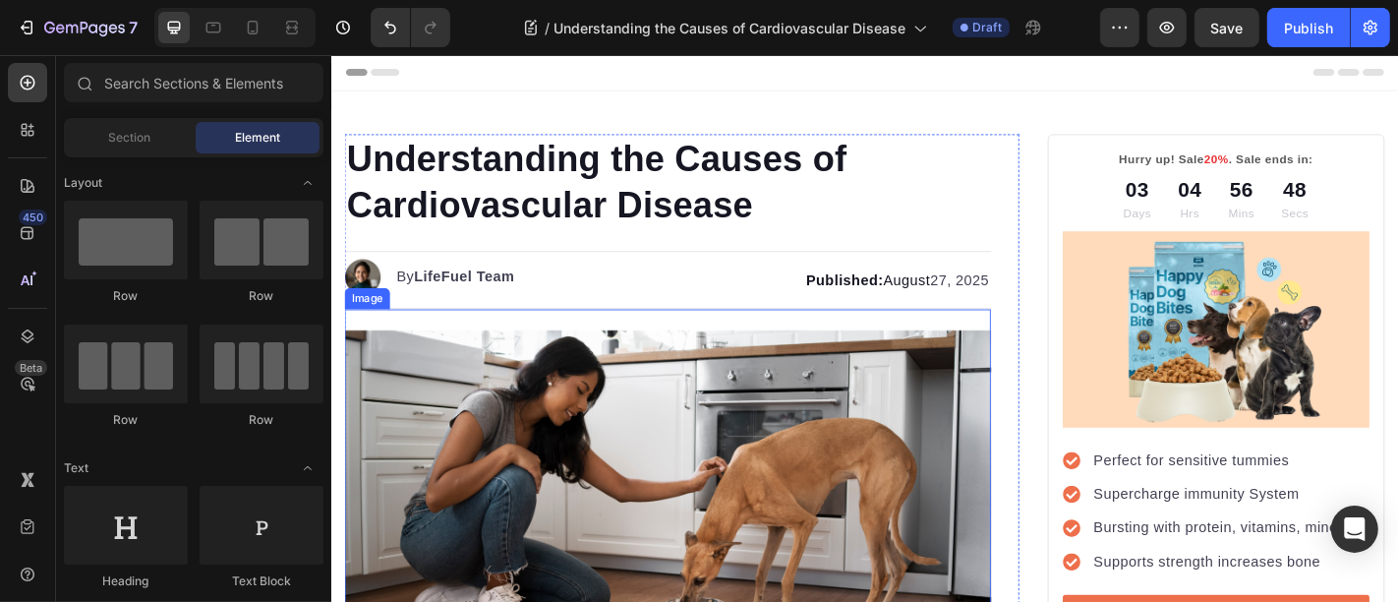
click at [613, 479] on img at bounding box center [702, 532] width 715 height 346
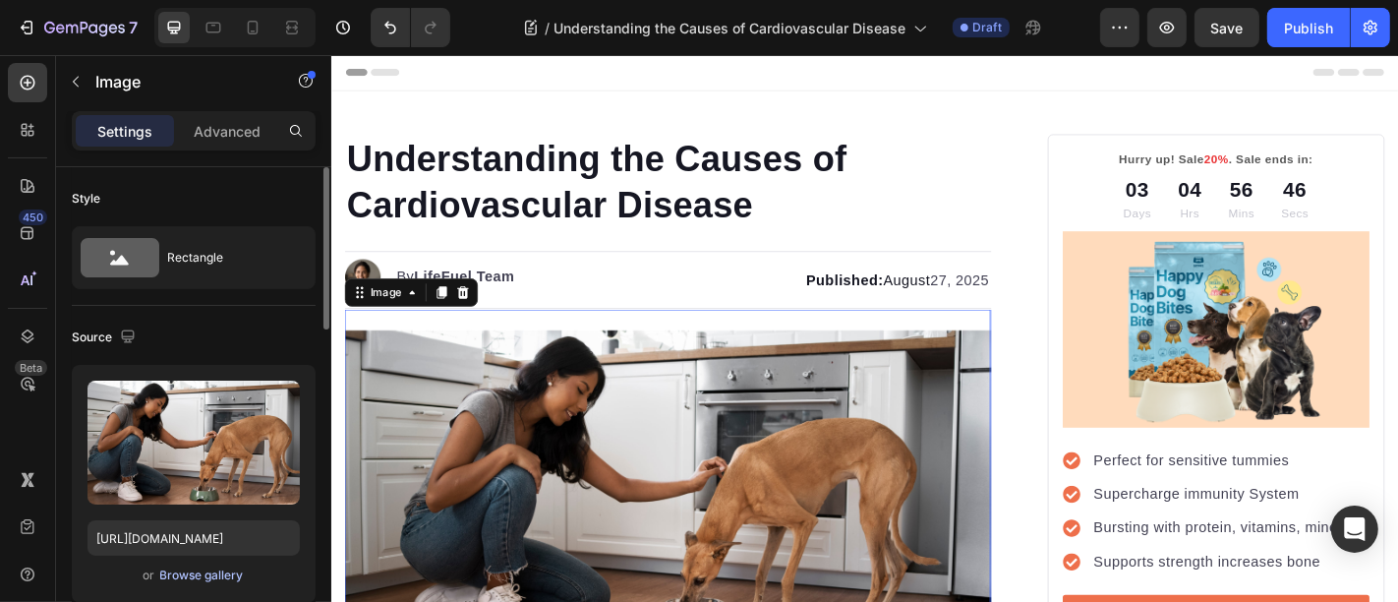
click at [194, 565] on button "Browse gallery" at bounding box center [202, 575] width 86 height 20
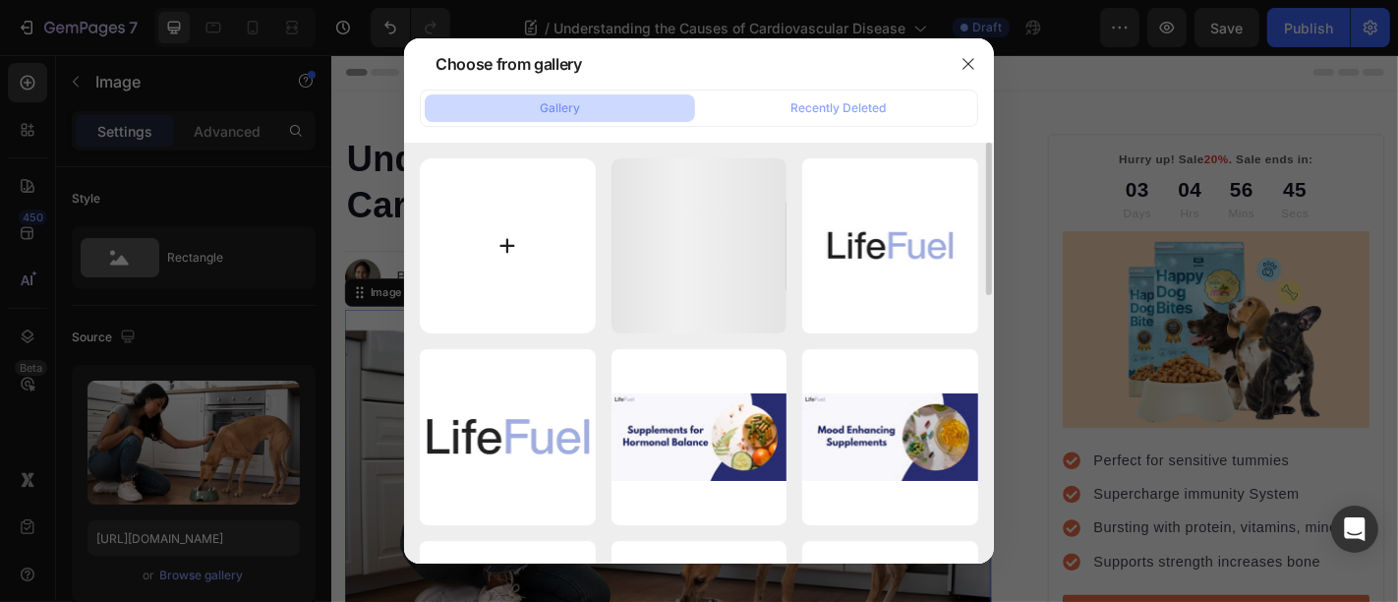
click at [502, 245] on input "file" at bounding box center [508, 246] width 176 height 176
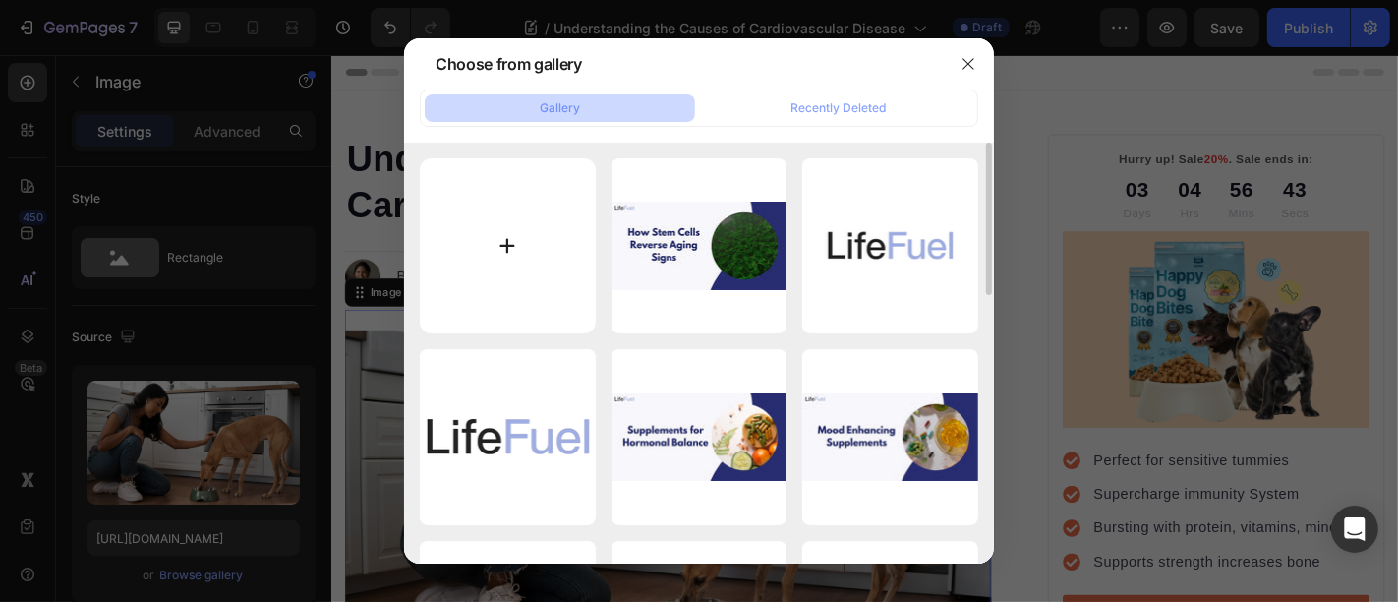
type input "C:\fakepath\Causes-of-Cardiovascular-Disease.jpeg"
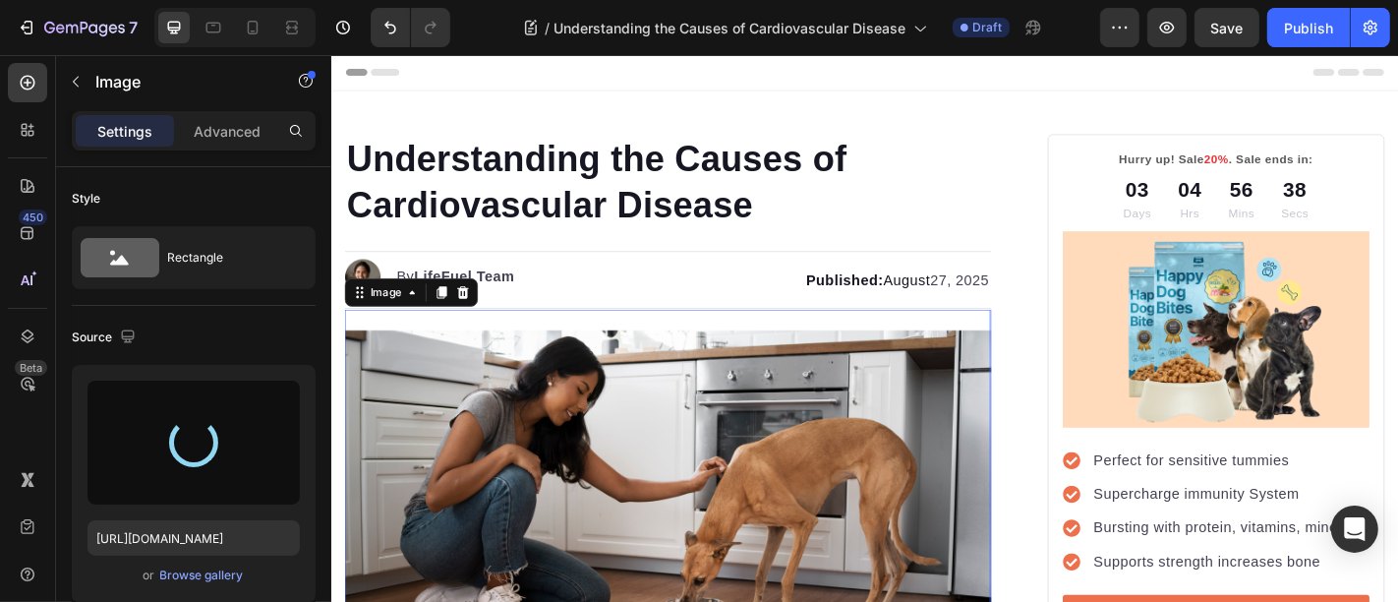
type input "[URL][DOMAIN_NAME]"
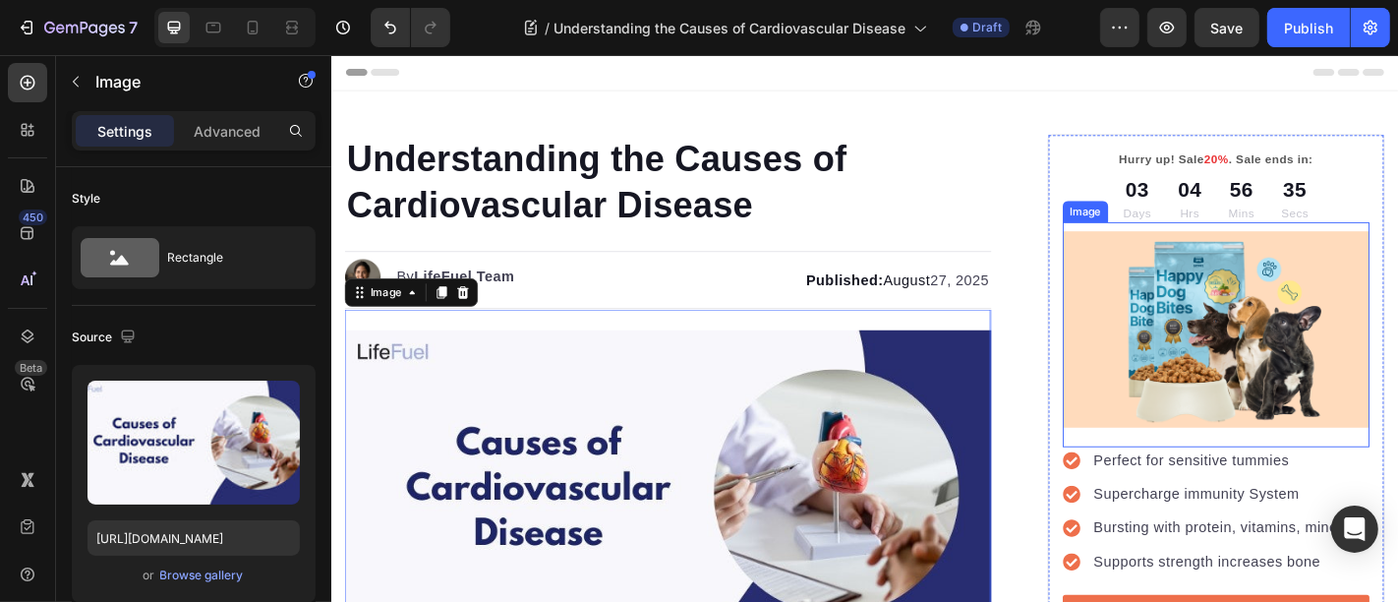
click at [1309, 379] on img at bounding box center [1308, 358] width 339 height 218
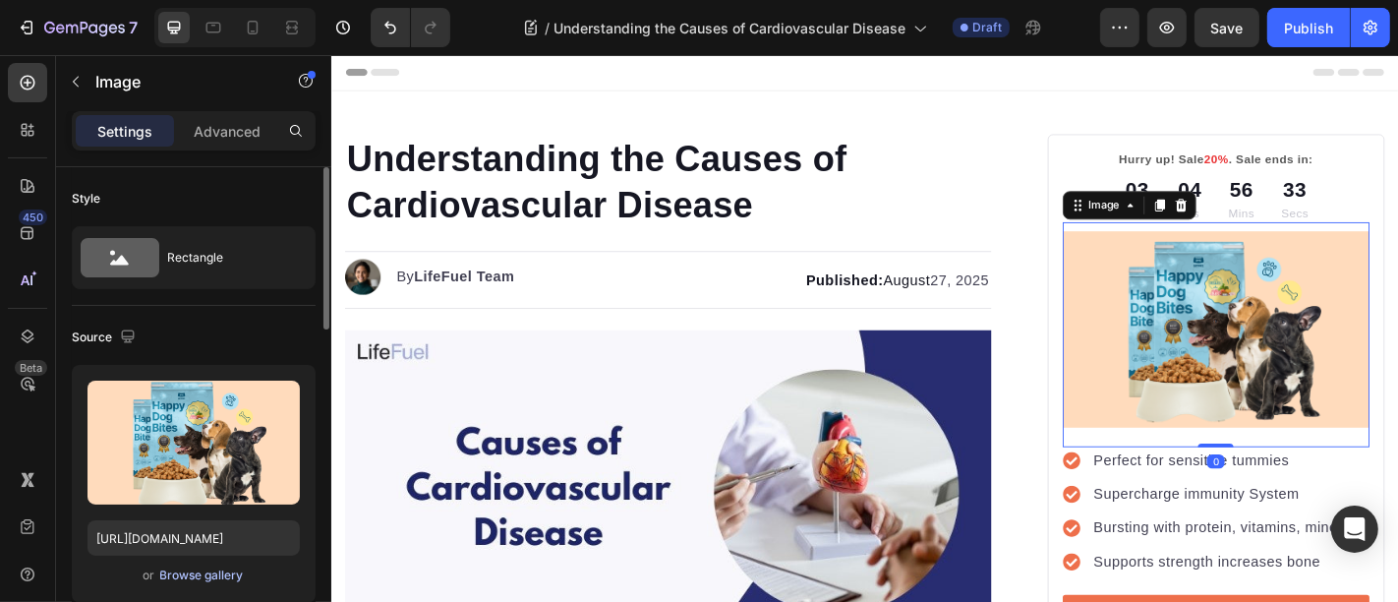
click at [191, 577] on div "Browse gallery" at bounding box center [202, 575] width 84 height 18
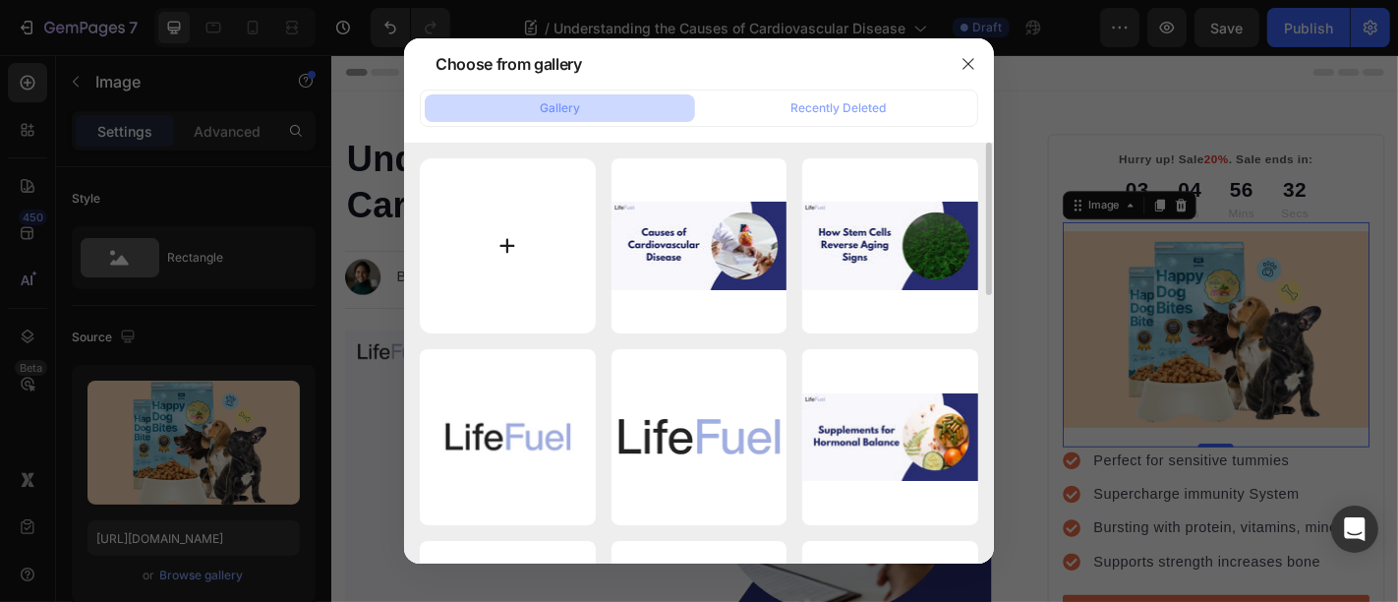
click at [522, 257] on input "file" at bounding box center [508, 246] width 176 height 176
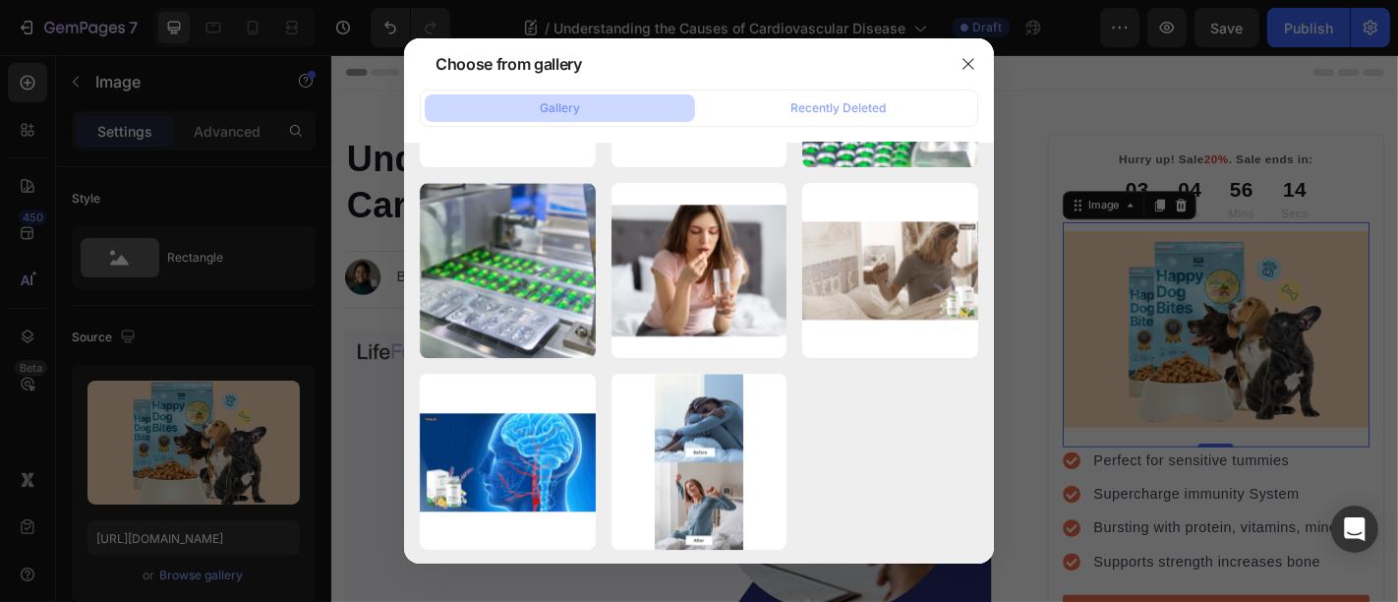
scroll to position [9482, 0]
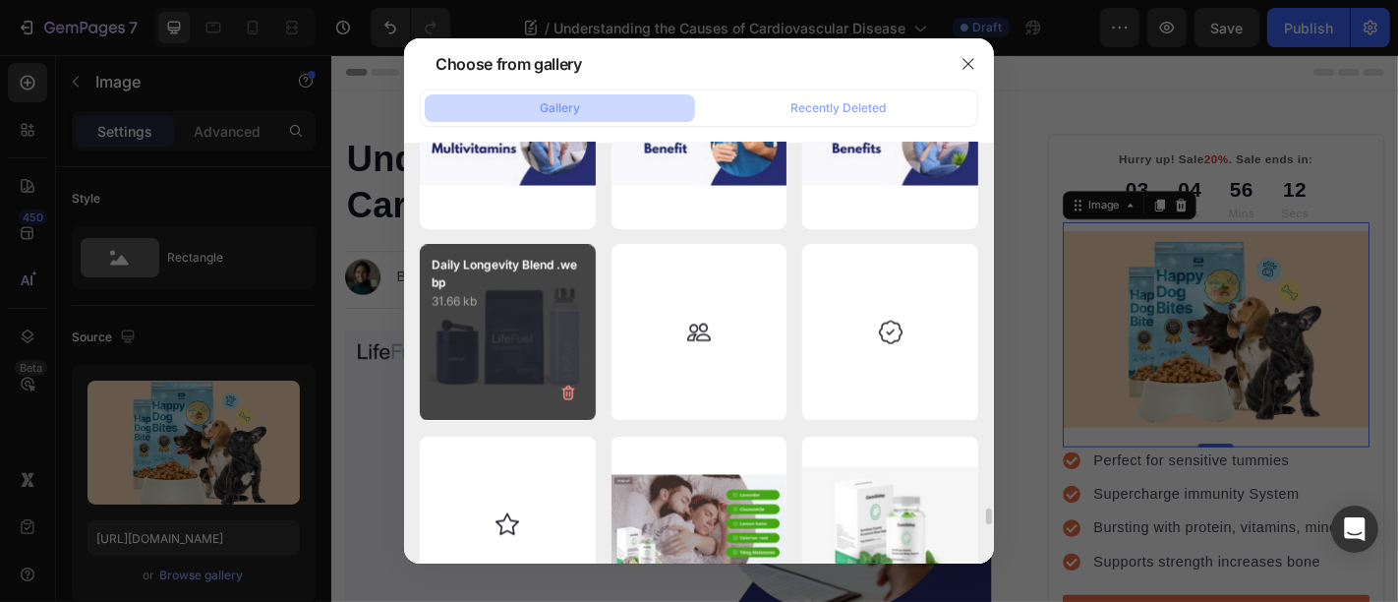
click at [553, 323] on div "Daily Longevity Blend .webp 31.66 kb" at bounding box center [508, 333] width 176 height 176
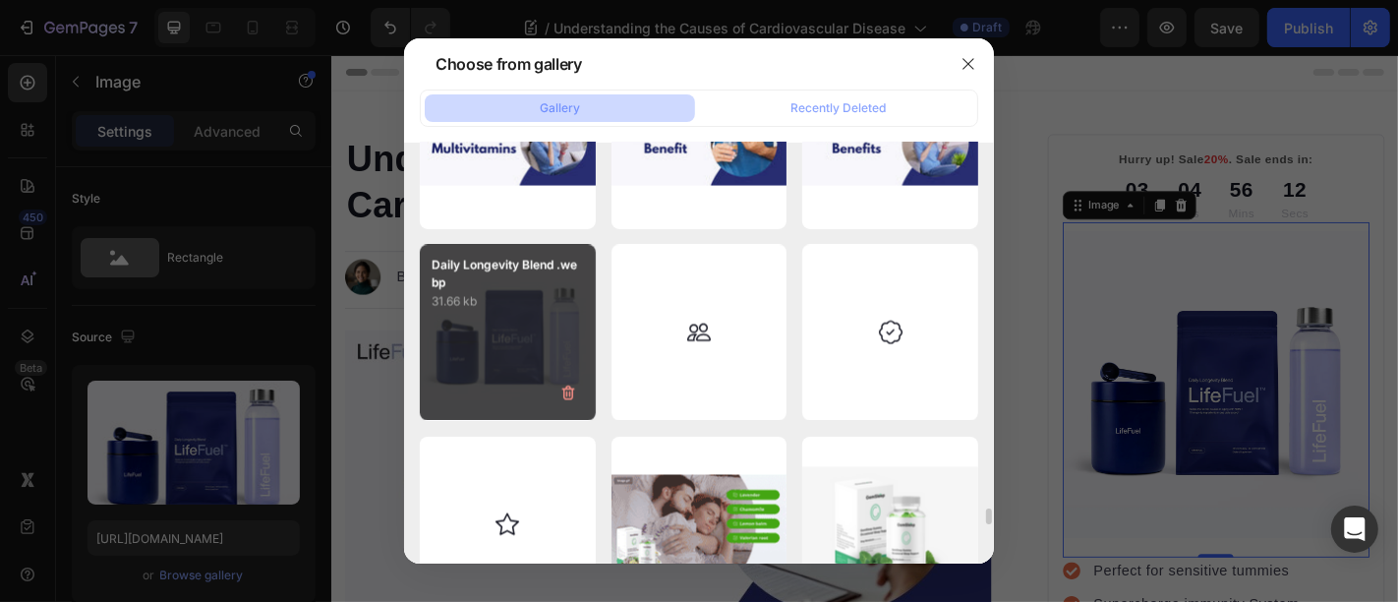
type input "[URL][DOMAIN_NAME]"
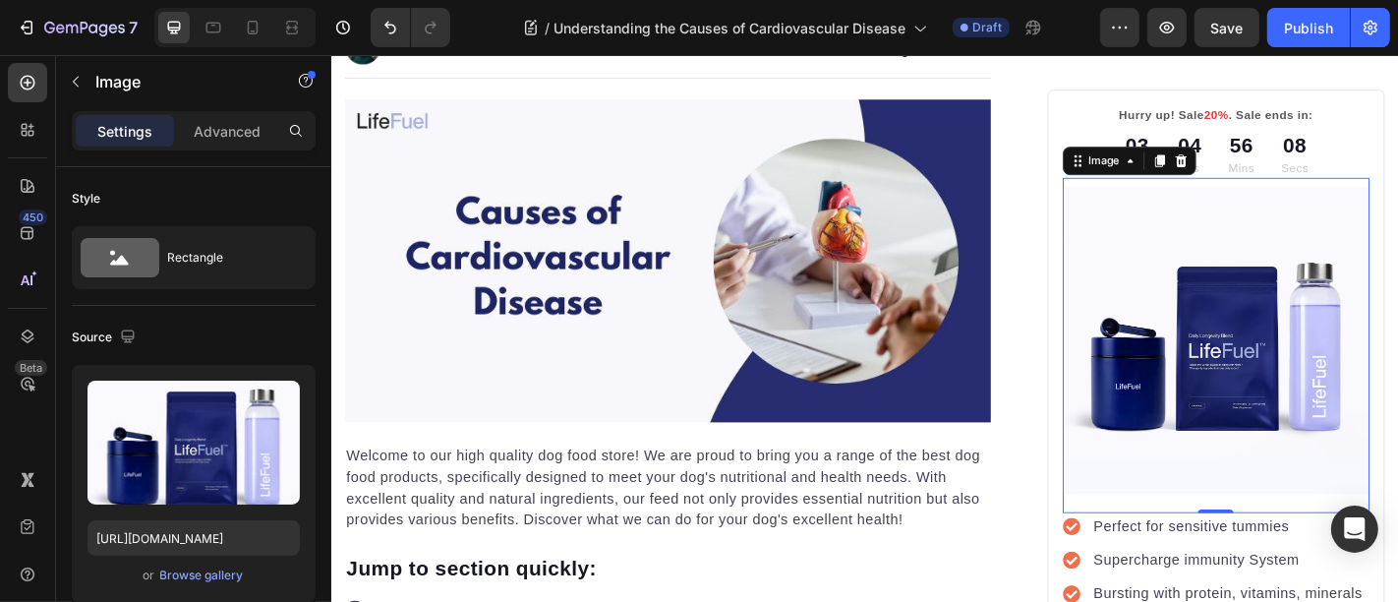
scroll to position [509, 0]
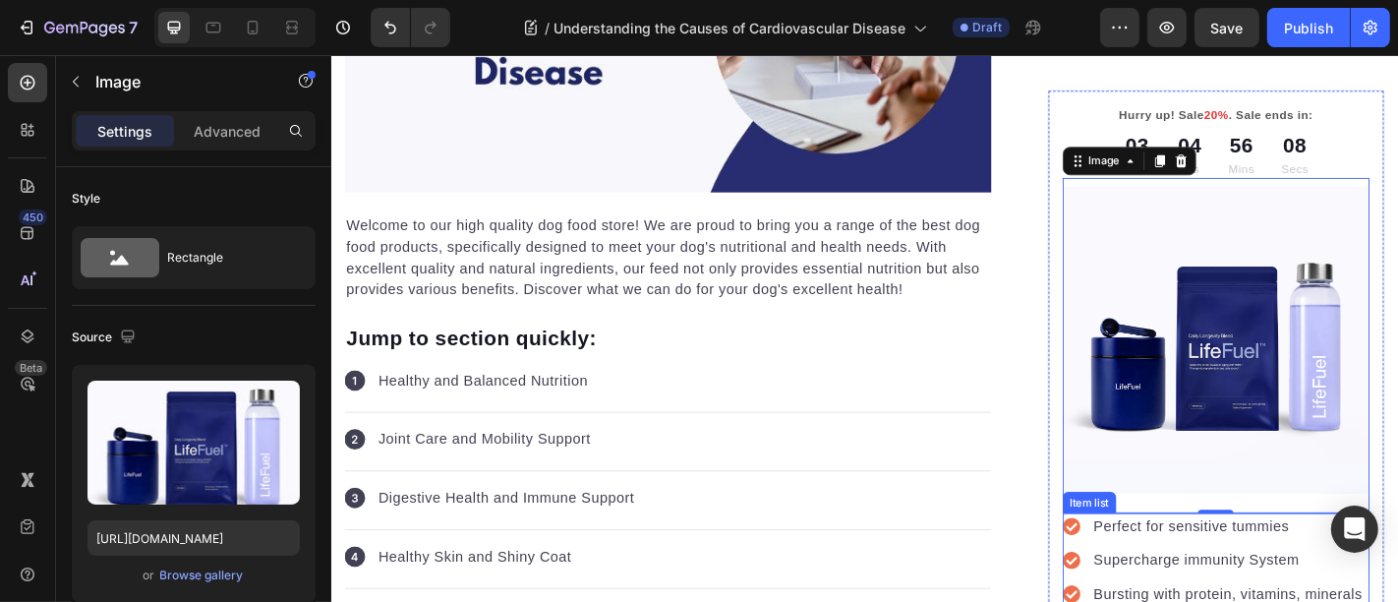
click at [1219, 568] on p "Perfect for sensitive tummies" at bounding box center [1322, 576] width 297 height 24
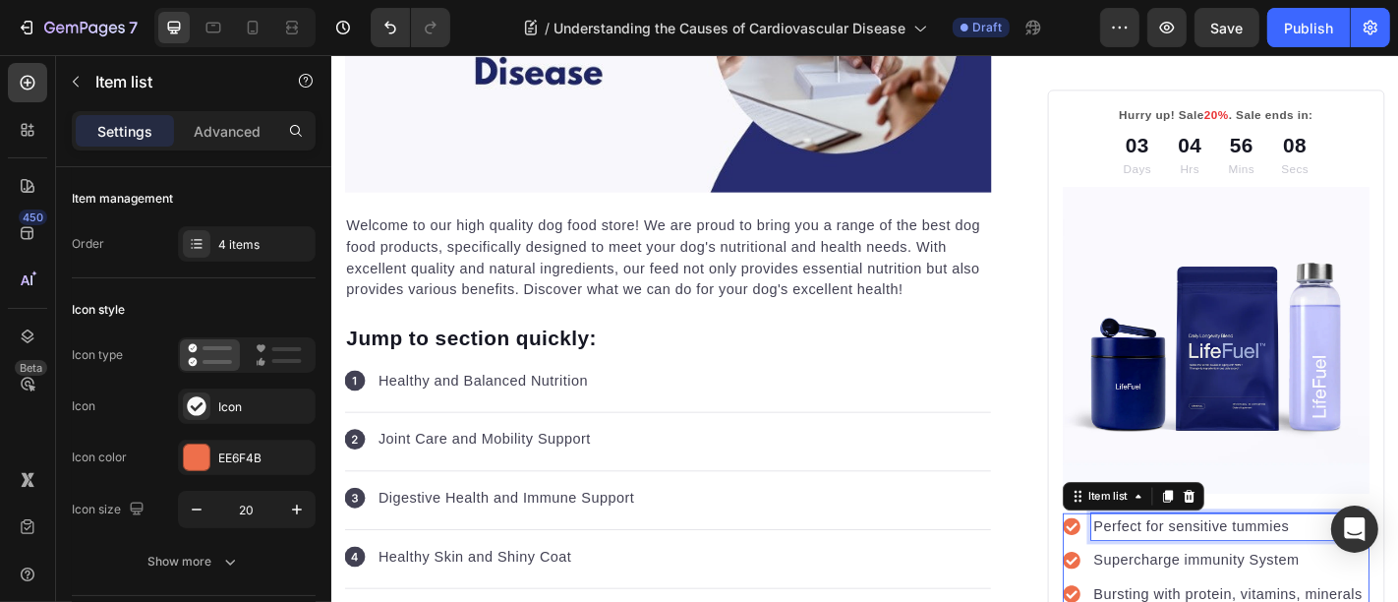
click at [1219, 568] on p "Perfect for sensitive tummies" at bounding box center [1322, 576] width 297 height 24
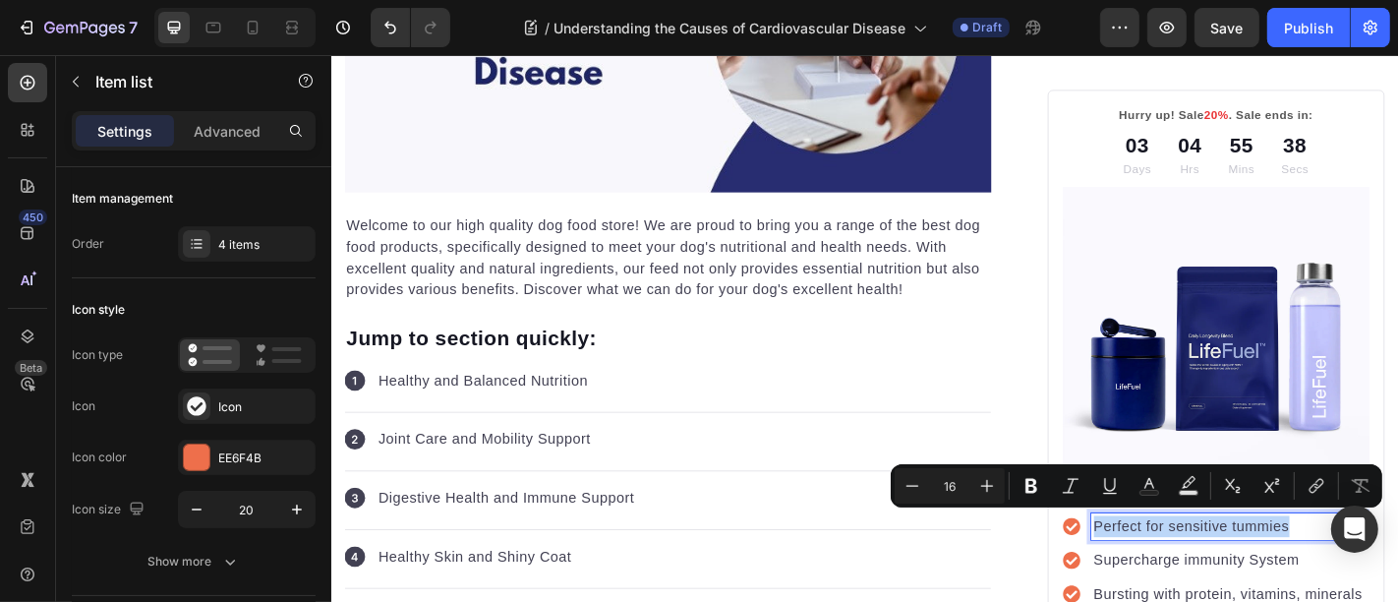
click at [1212, 564] on p "Perfect for sensitive tummies" at bounding box center [1322, 576] width 297 height 24
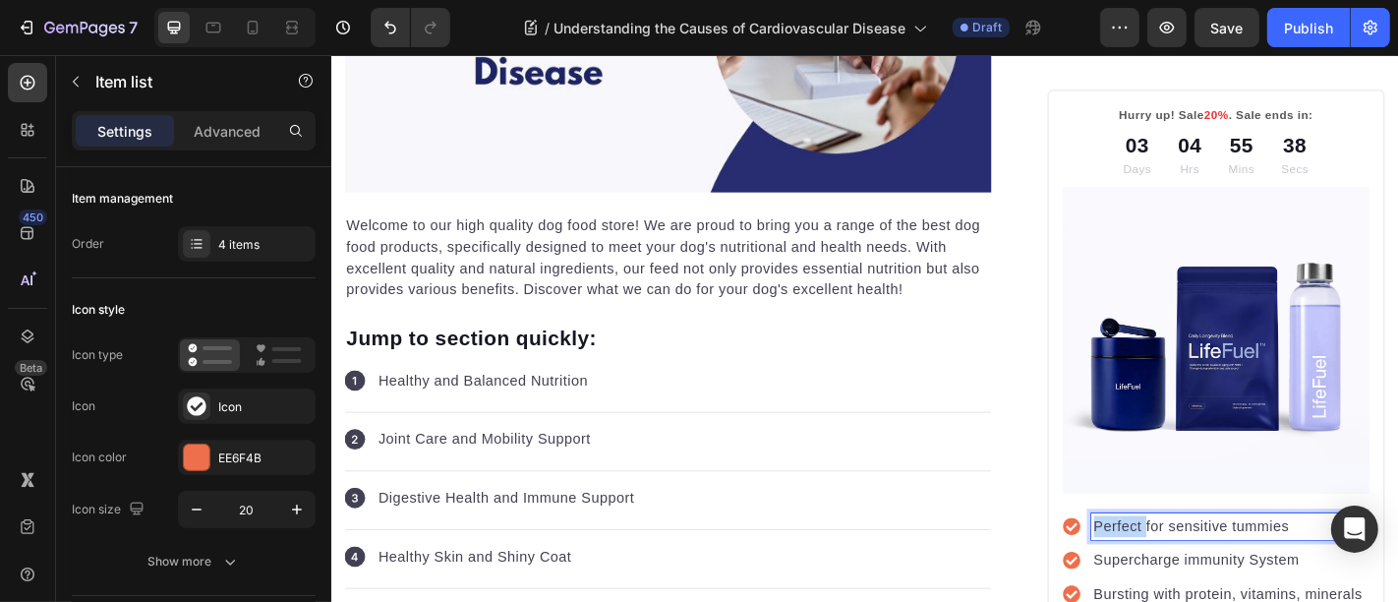
click at [1212, 564] on p "Perfect for sensitive tummies" at bounding box center [1322, 576] width 297 height 24
click at [1213, 564] on p "Perfect for sensitive tummies" at bounding box center [1322, 576] width 297 height 24
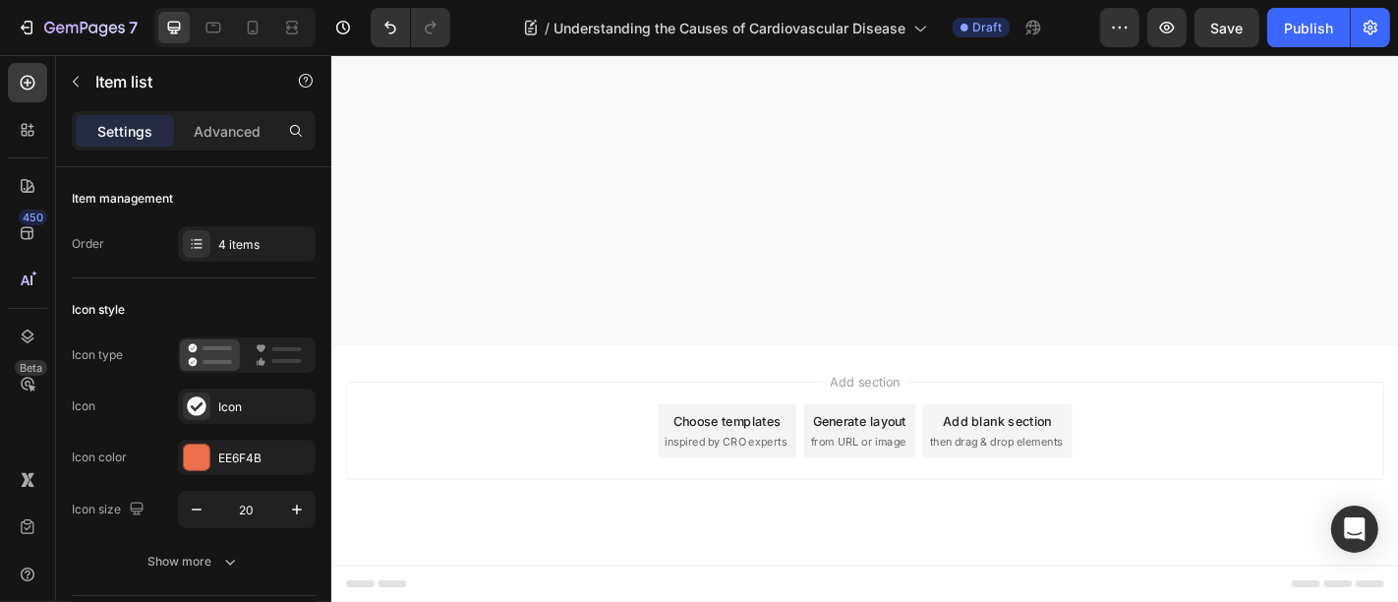
scroll to position [7137, 0]
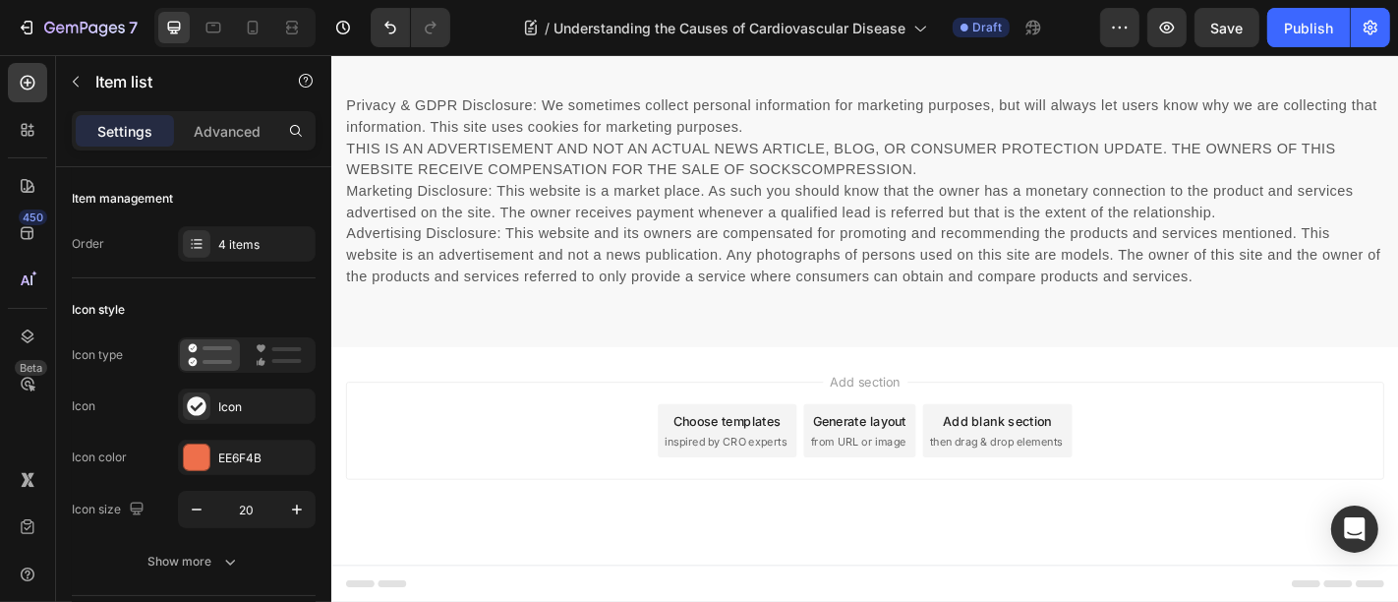
drag, startPoint x: 1185, startPoint y: 306, endPoint x: 1173, endPoint y: 294, distance: 16.7
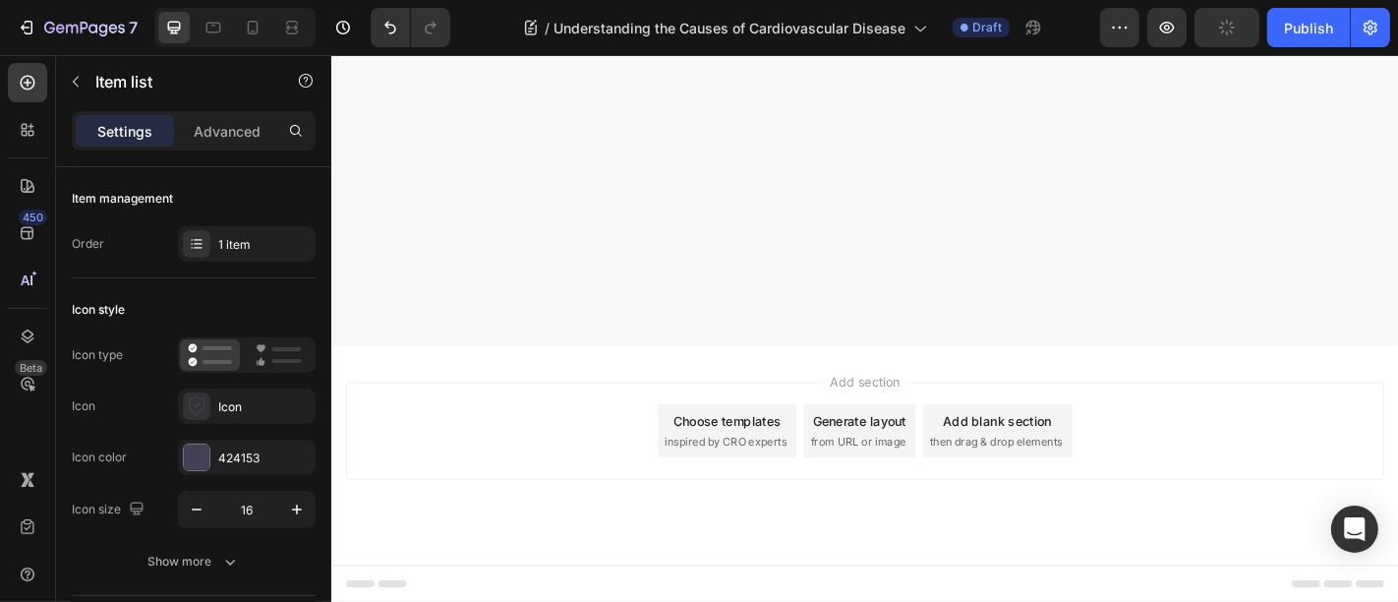
scroll to position [6626, 0]
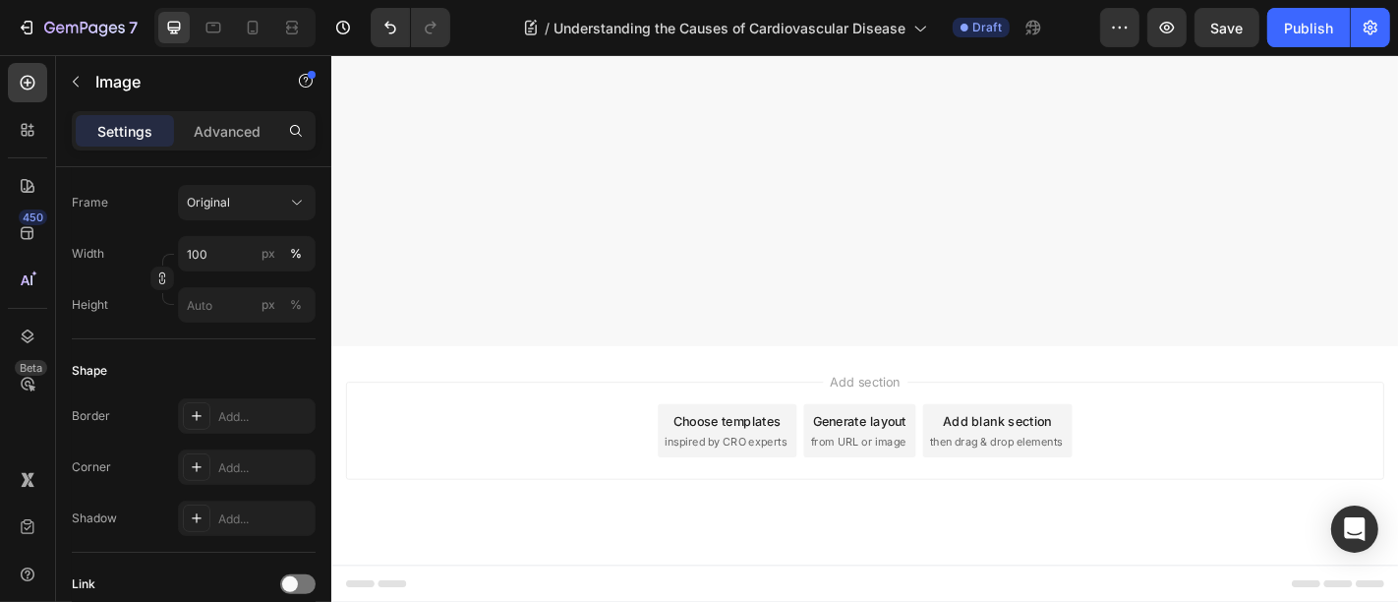
scroll to position [764, 0]
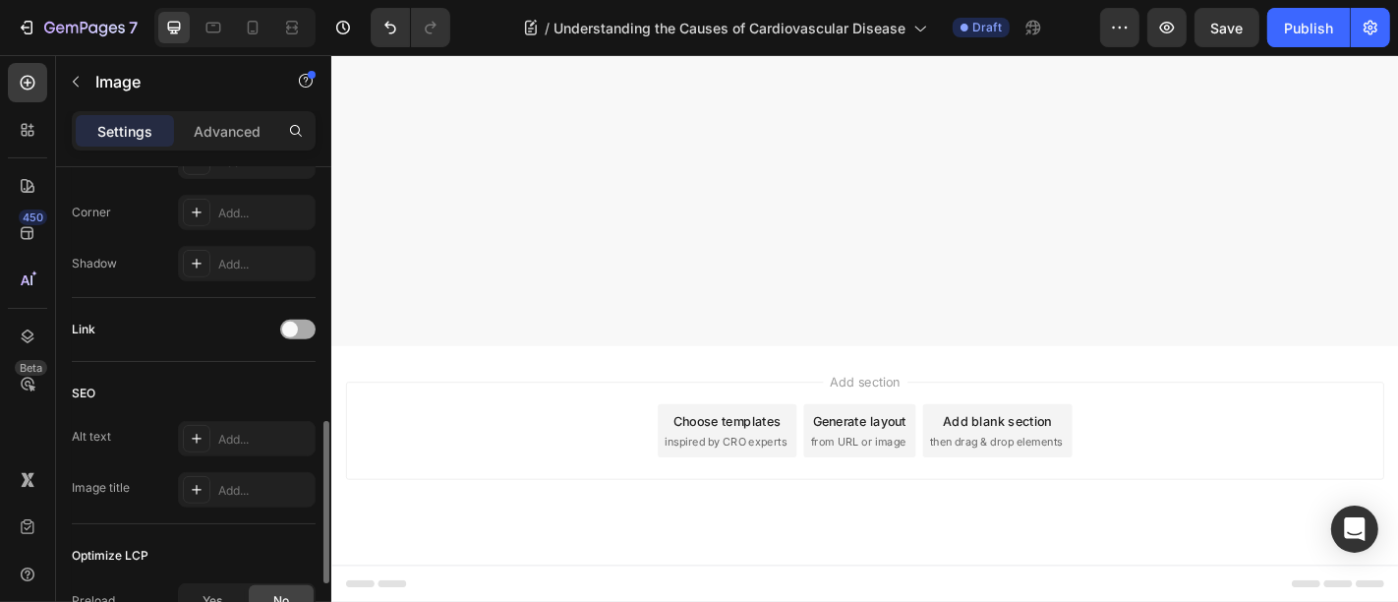
click at [306, 332] on div at bounding box center [297, 330] width 35 height 20
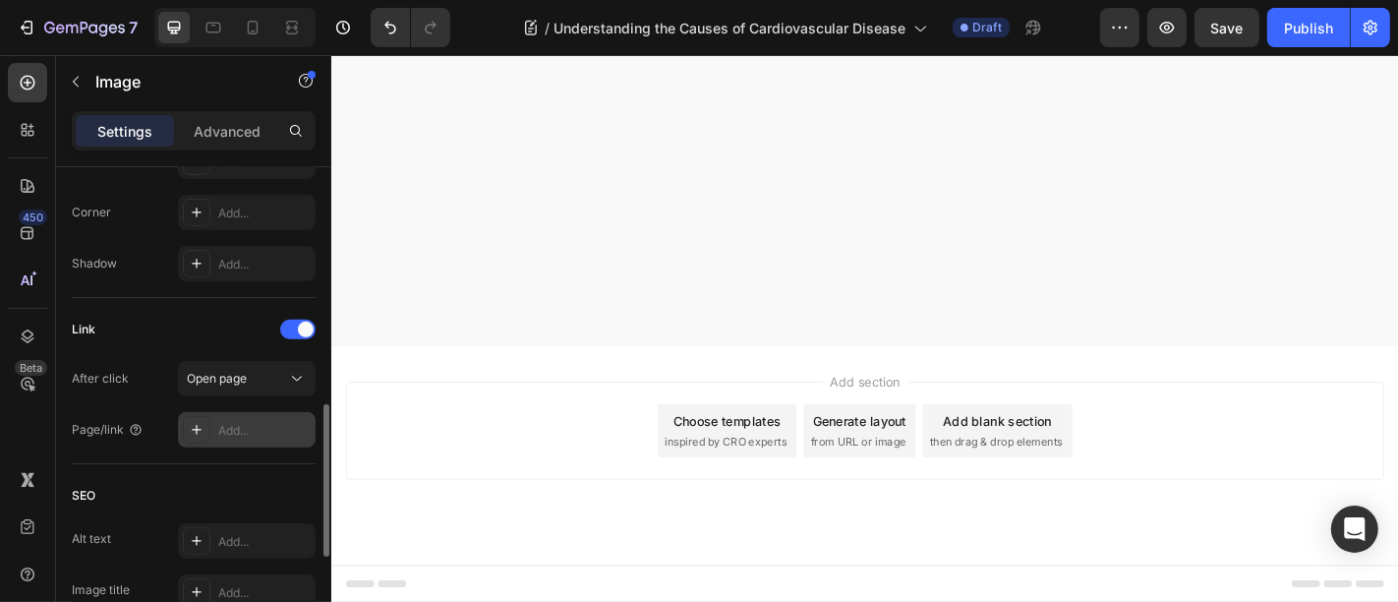
click at [225, 426] on div "Add..." at bounding box center [264, 431] width 92 height 18
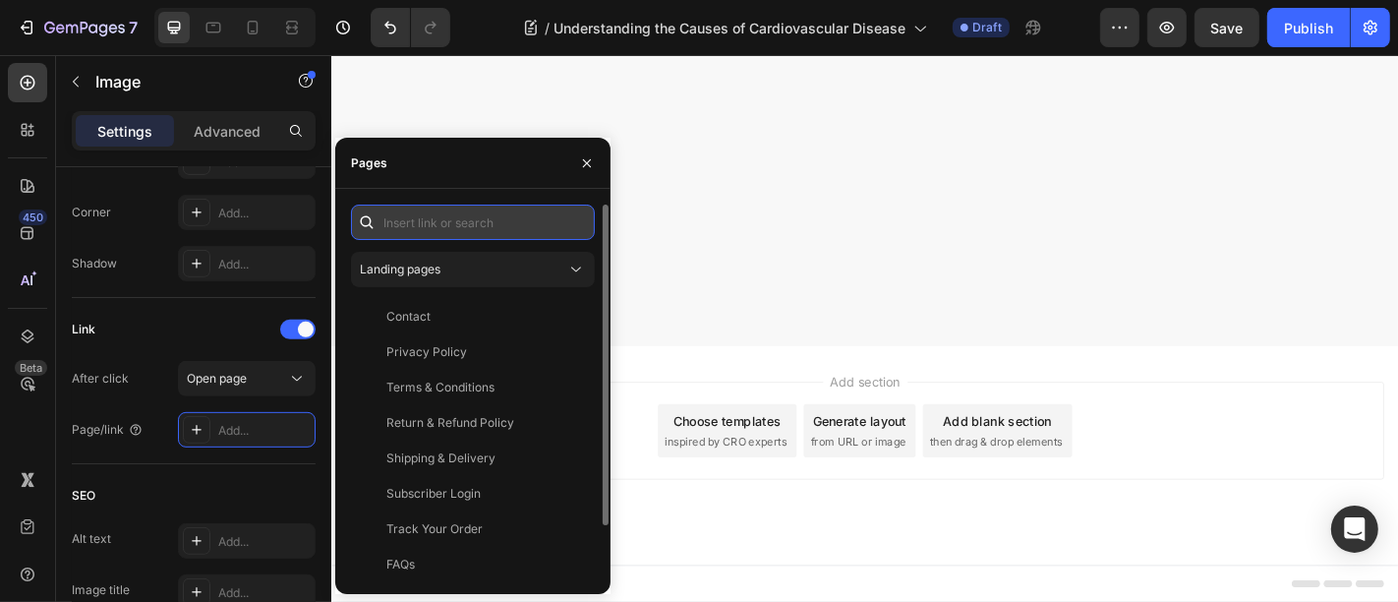
paste input "https://trylifefuel.com/products/daily-longevity-blend"
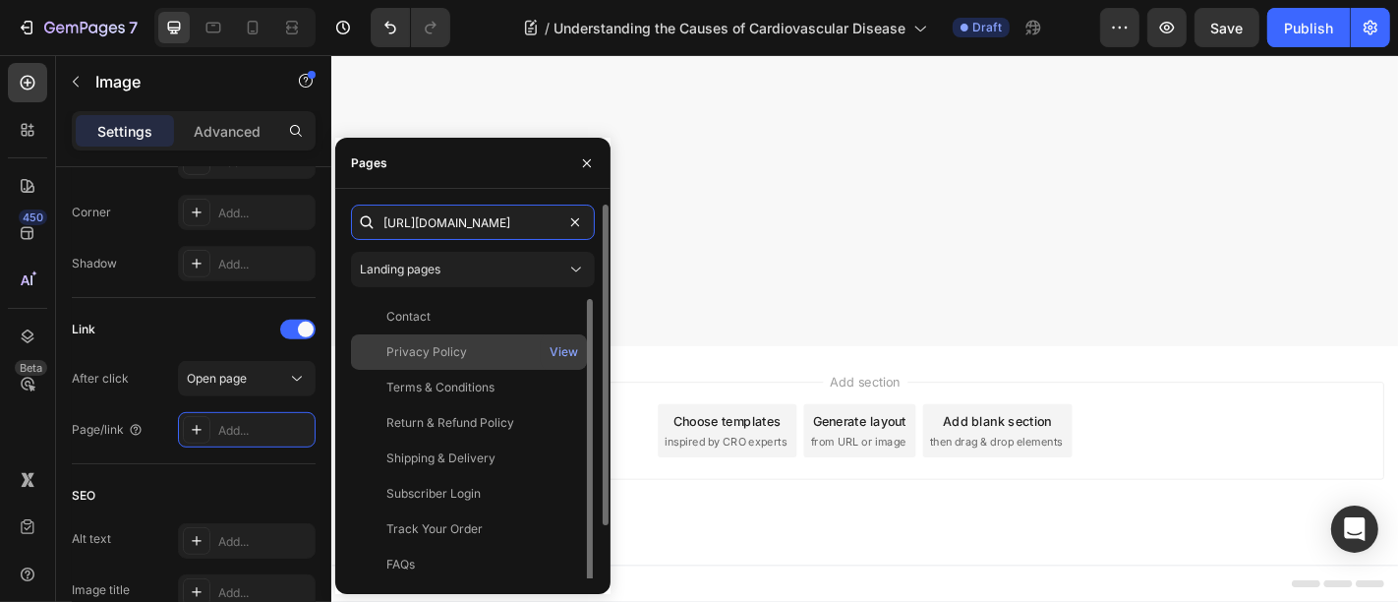
scroll to position [0, 124]
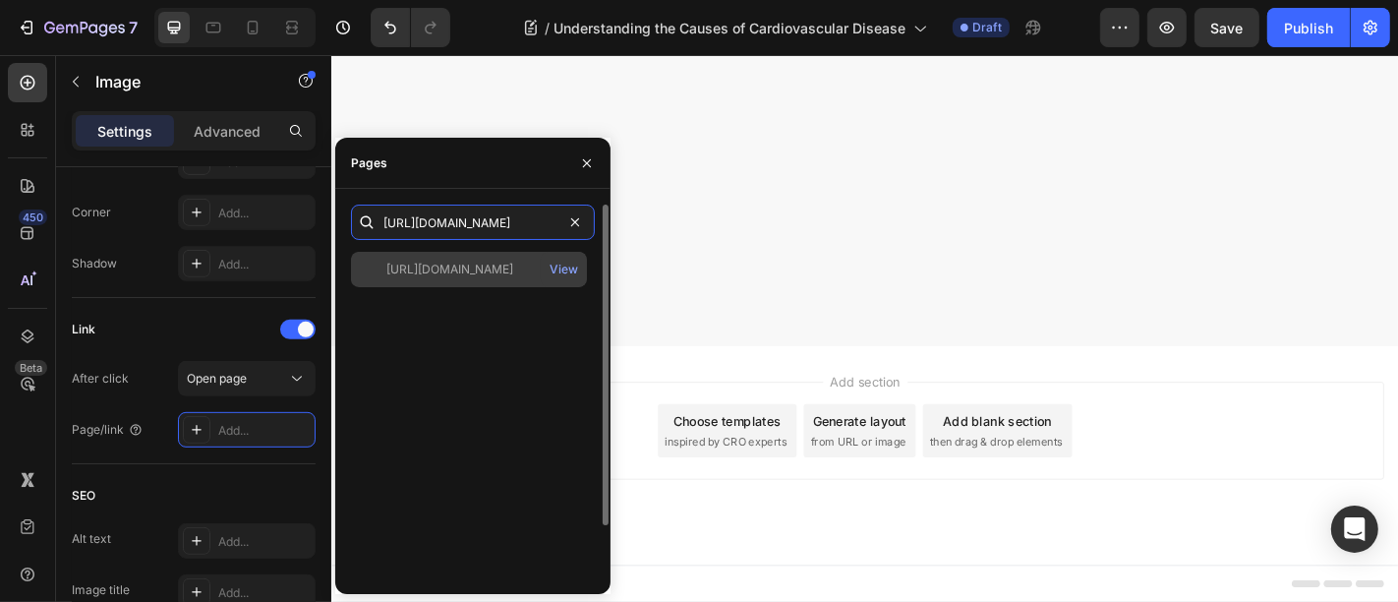
type input "https://trylifefuel.com/products/daily-longevity-blend"
click at [452, 285] on div "https://trylifefuel.com/products/daily-longevity-blend View" at bounding box center [469, 269] width 236 height 35
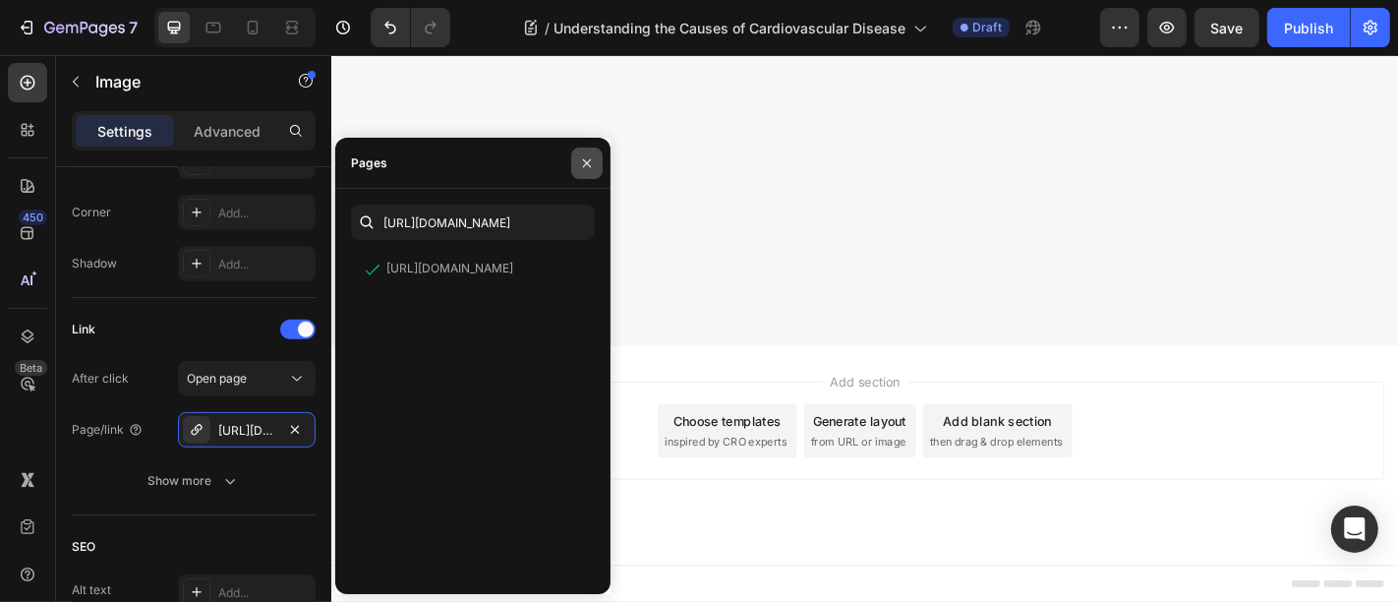
click at [586, 155] on icon "button" at bounding box center [587, 163] width 16 height 16
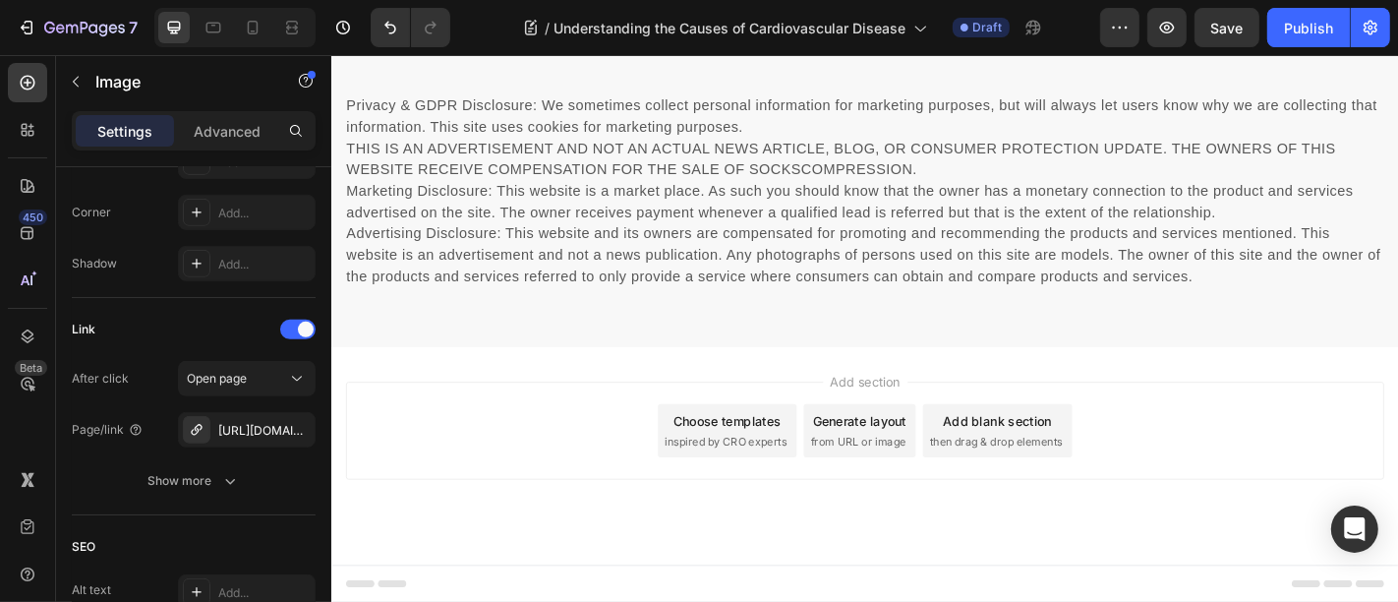
scroll to position [7137, 0]
drag, startPoint x: 1159, startPoint y: 402, endPoint x: 822, endPoint y: 430, distance: 338.3
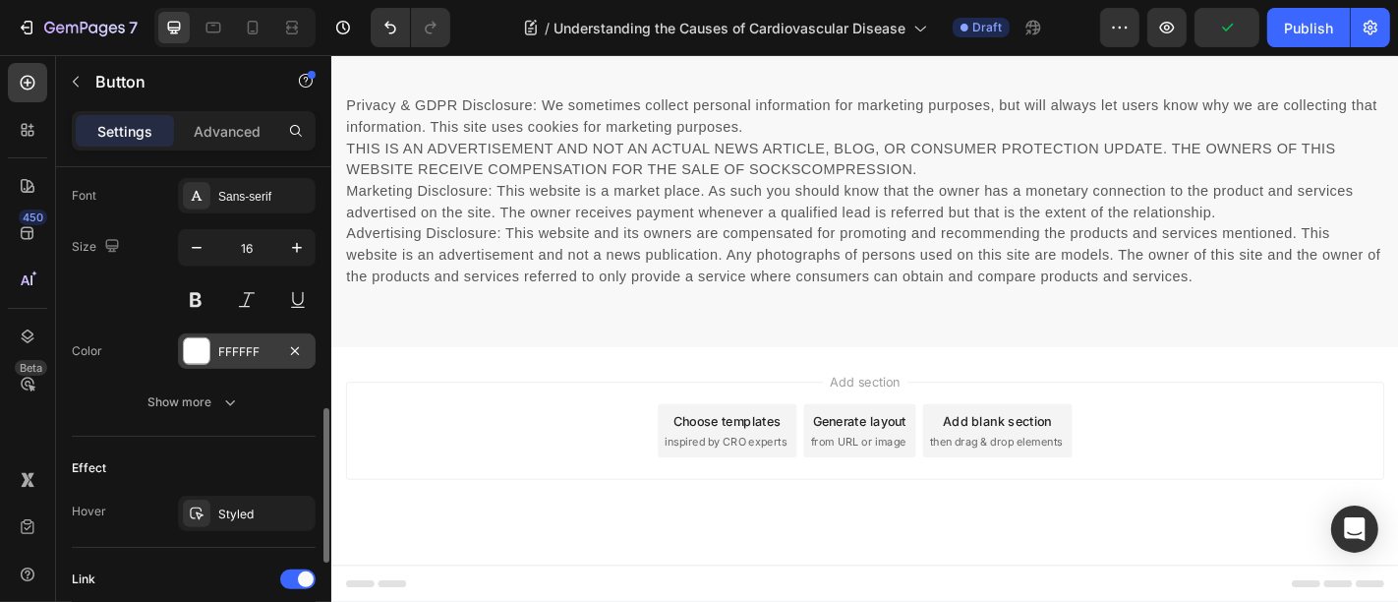
scroll to position [1020, 0]
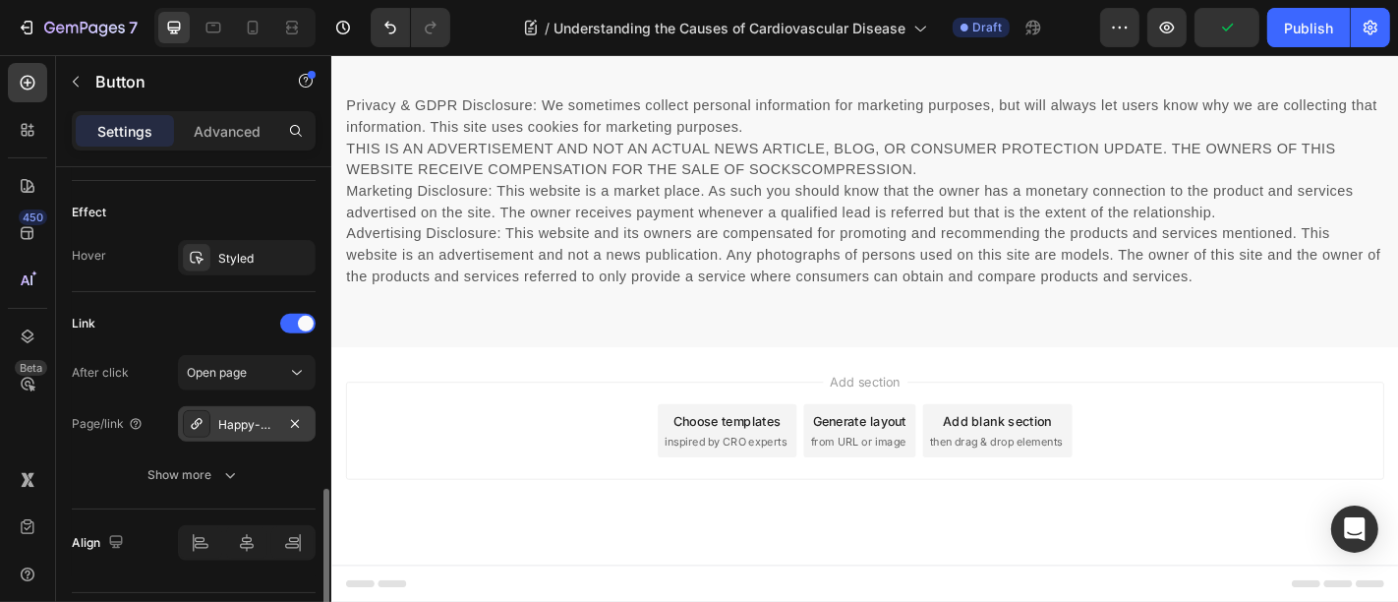
click at [256, 425] on div "Happy-dog-bites" at bounding box center [246, 425] width 57 height 18
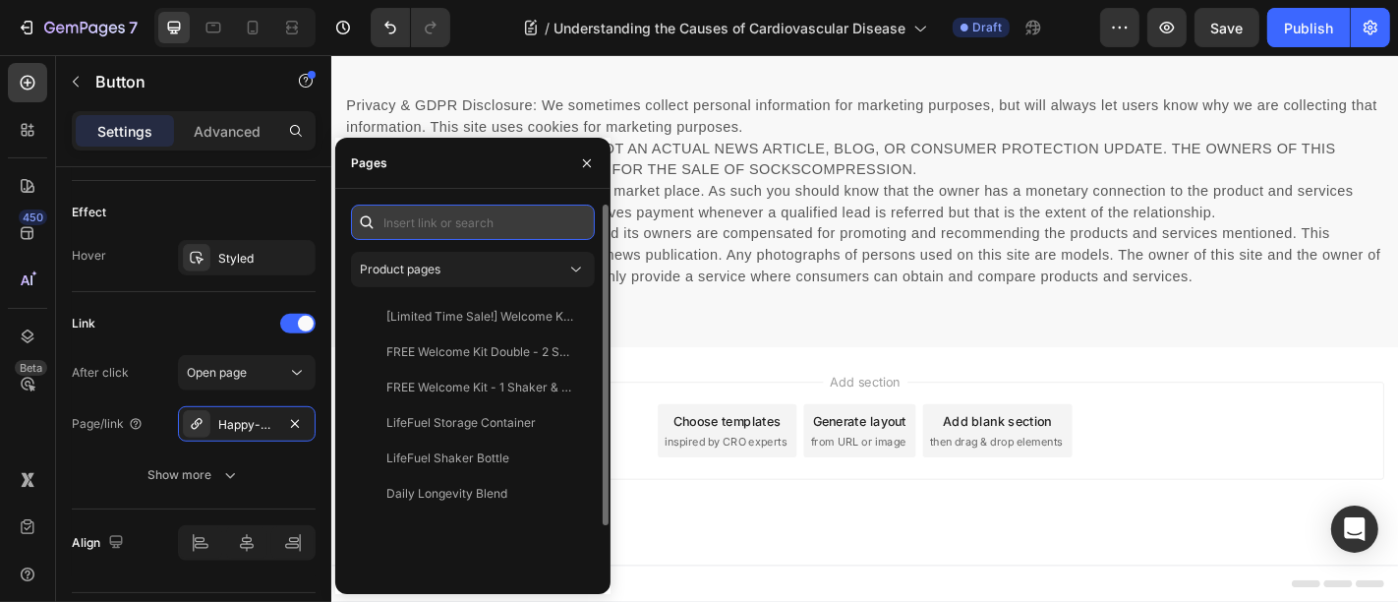
click at [446, 234] on input "text" at bounding box center [473, 221] width 244 height 35
paste input "https://trylifefuel.com/products/daily-longevity-blend"
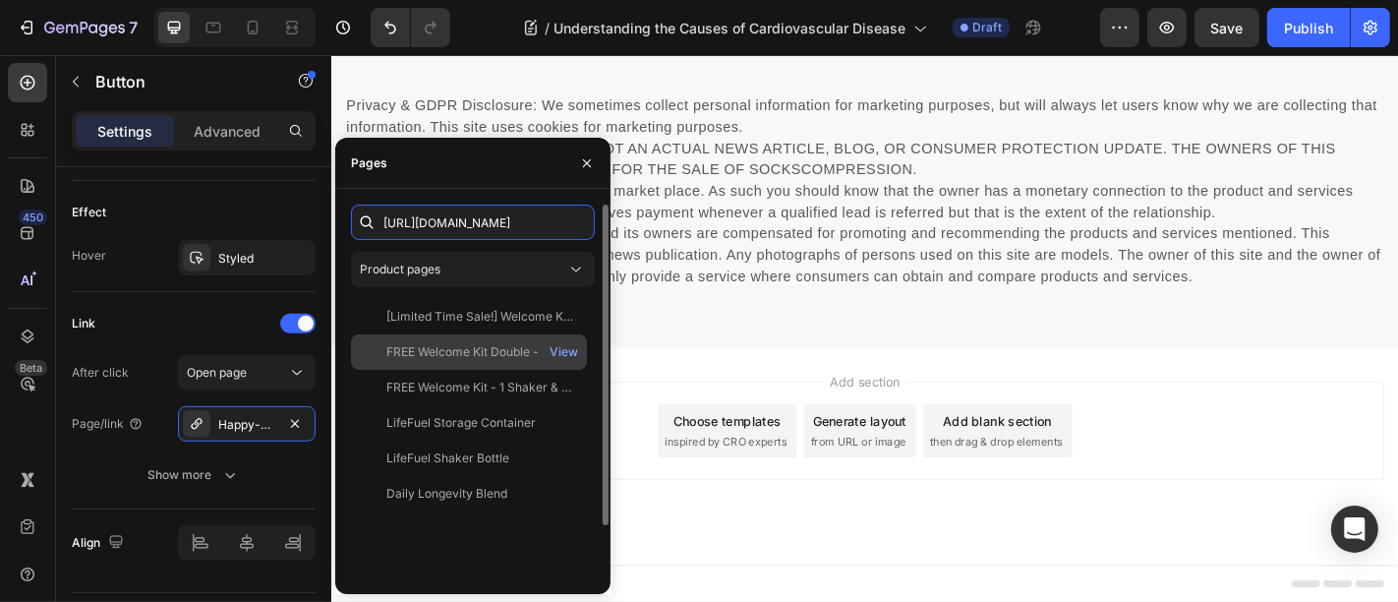
scroll to position [0, 124]
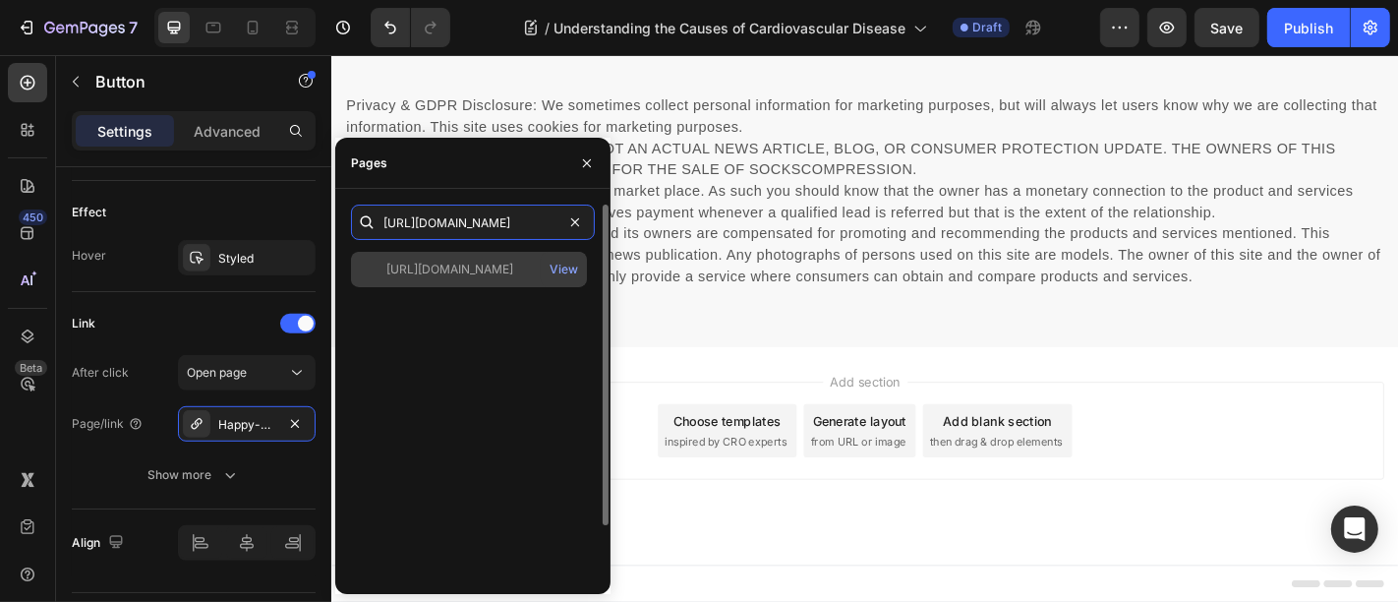
type input "https://trylifefuel.com/products/daily-longevity-blend"
click at [475, 279] on div "https://trylifefuel.com/products/daily-longevity-blend View" at bounding box center [469, 269] width 236 height 35
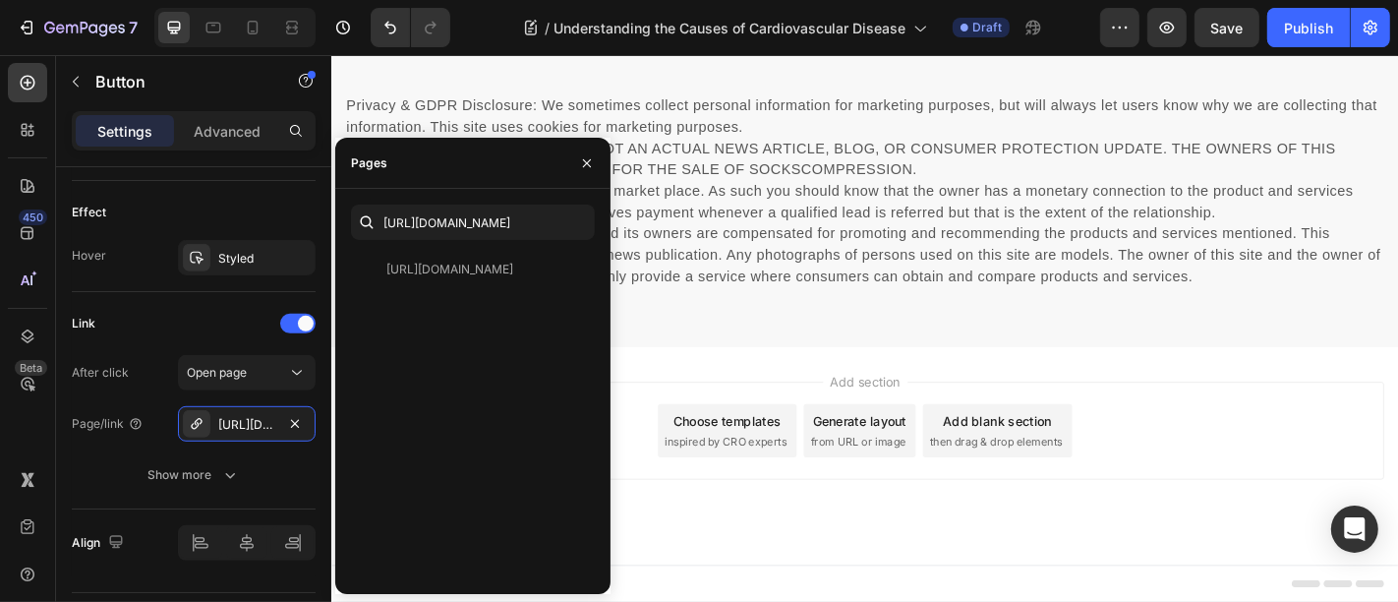
scroll to position [7646, 0]
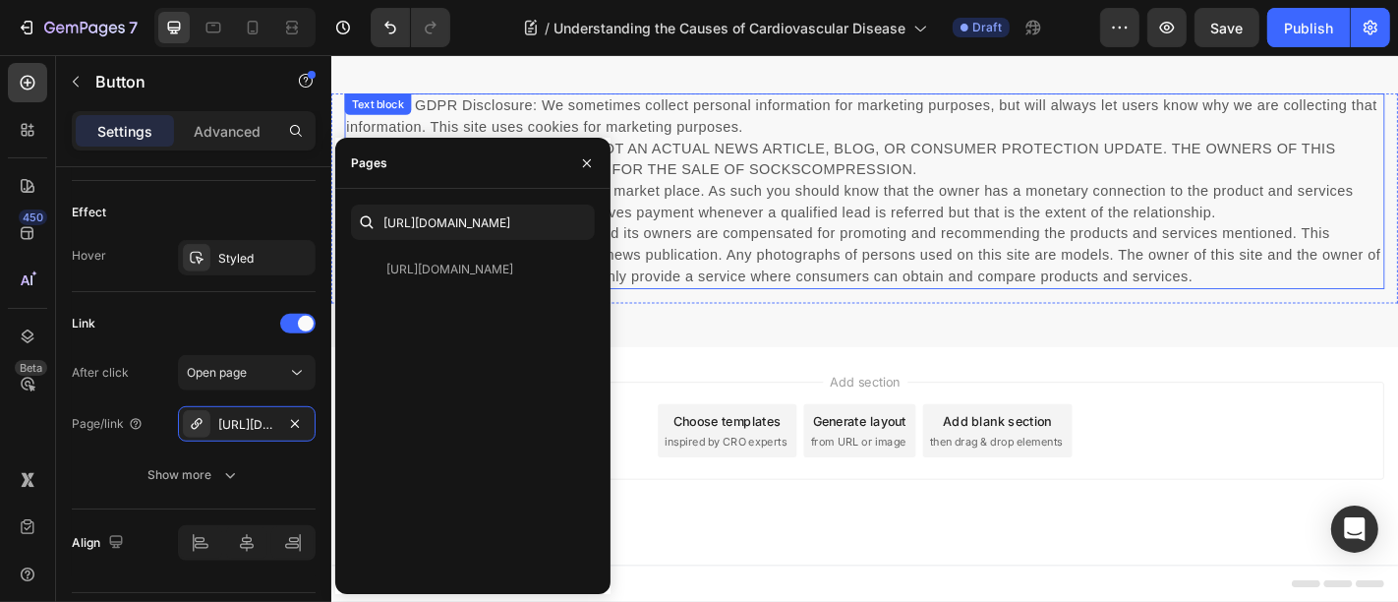
click at [885, 204] on p "Privacy & GDPR Disclosure: We sometimes collect personal information for market…" at bounding box center [920, 205] width 1146 height 212
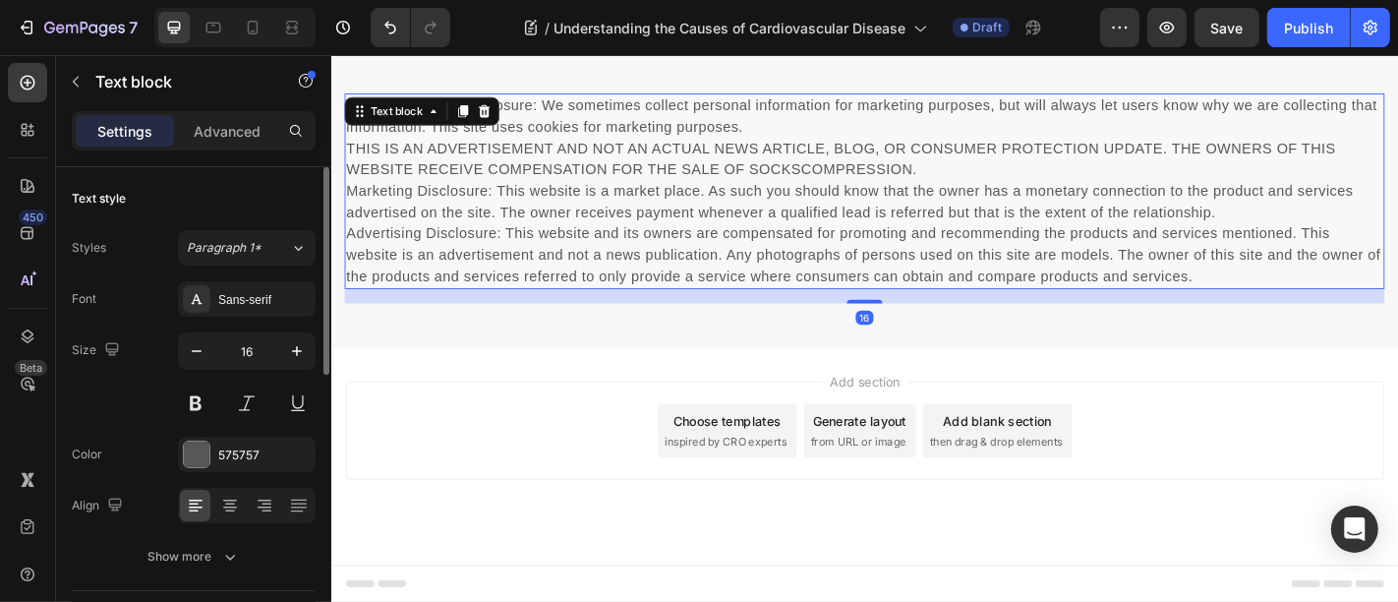
scroll to position [7476, 0]
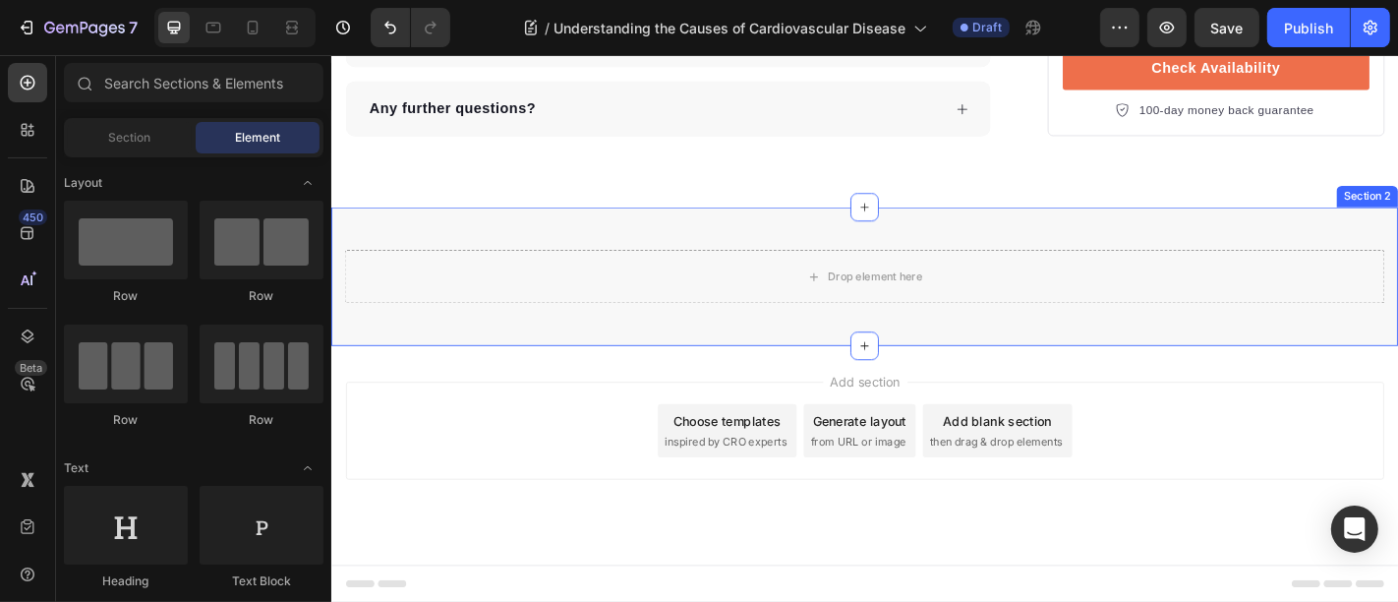
click at [752, 250] on div "Drop element here Row Section 2" at bounding box center [920, 299] width 1180 height 153
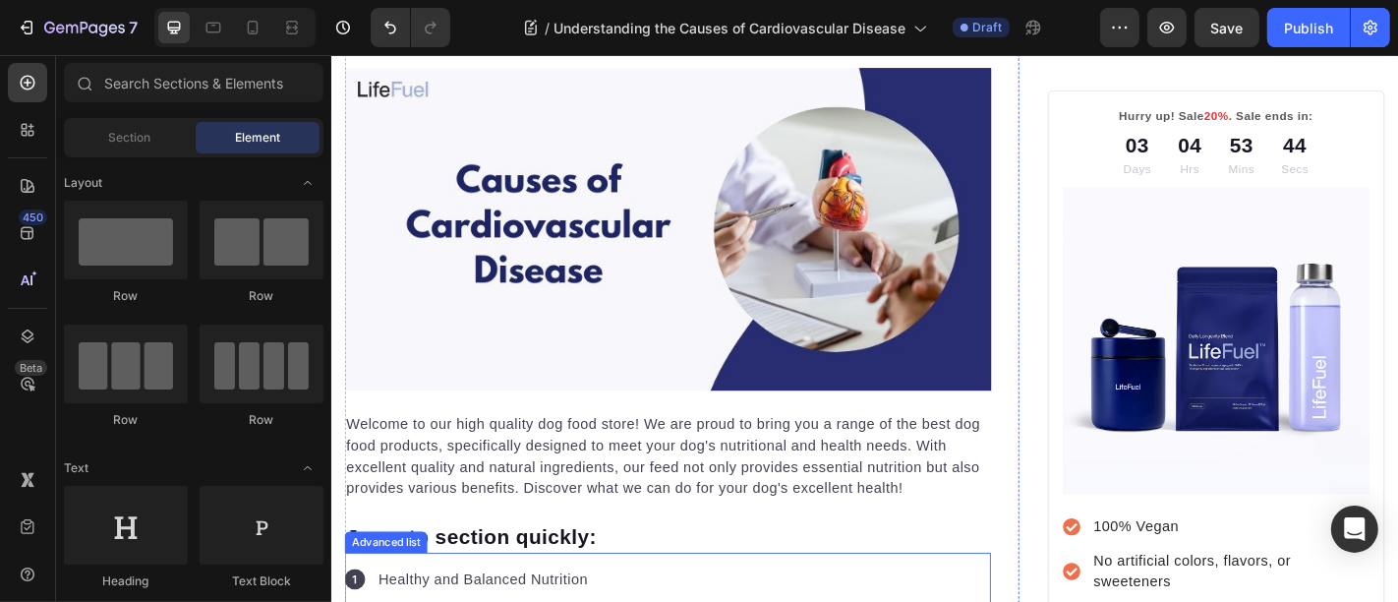
scroll to position [255, 0]
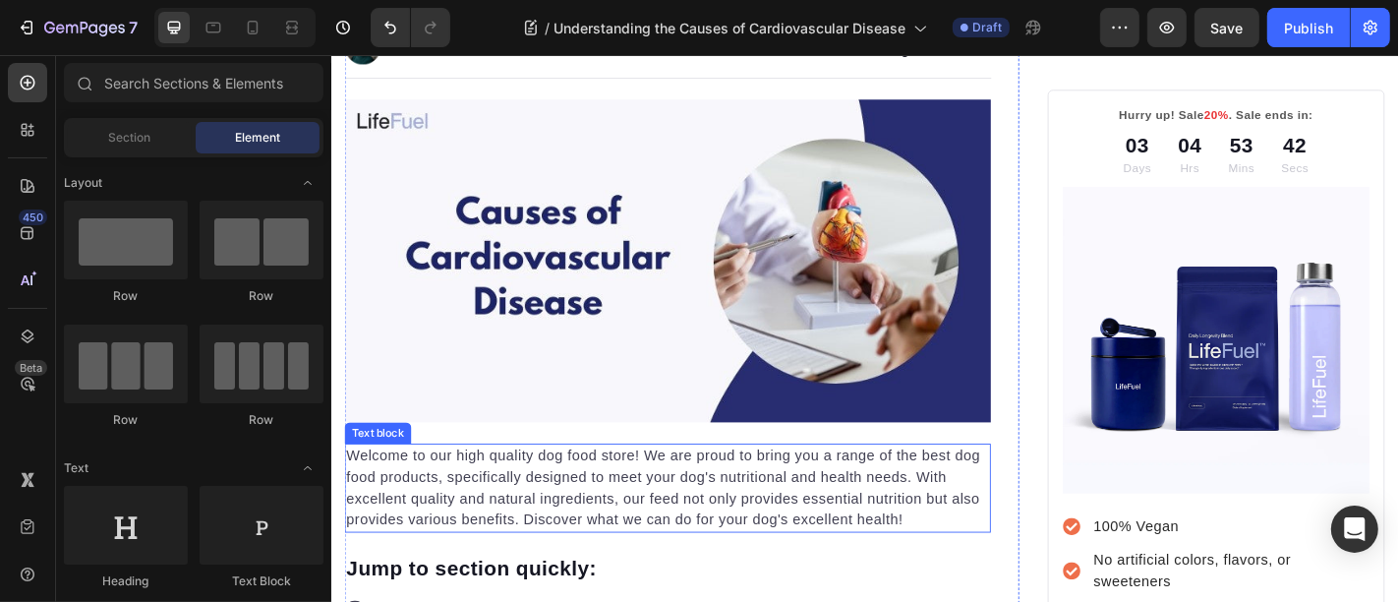
click at [545, 529] on p "Welcome to our high quality dog food store! We are proud to bring you a range o…" at bounding box center [702, 534] width 711 height 94
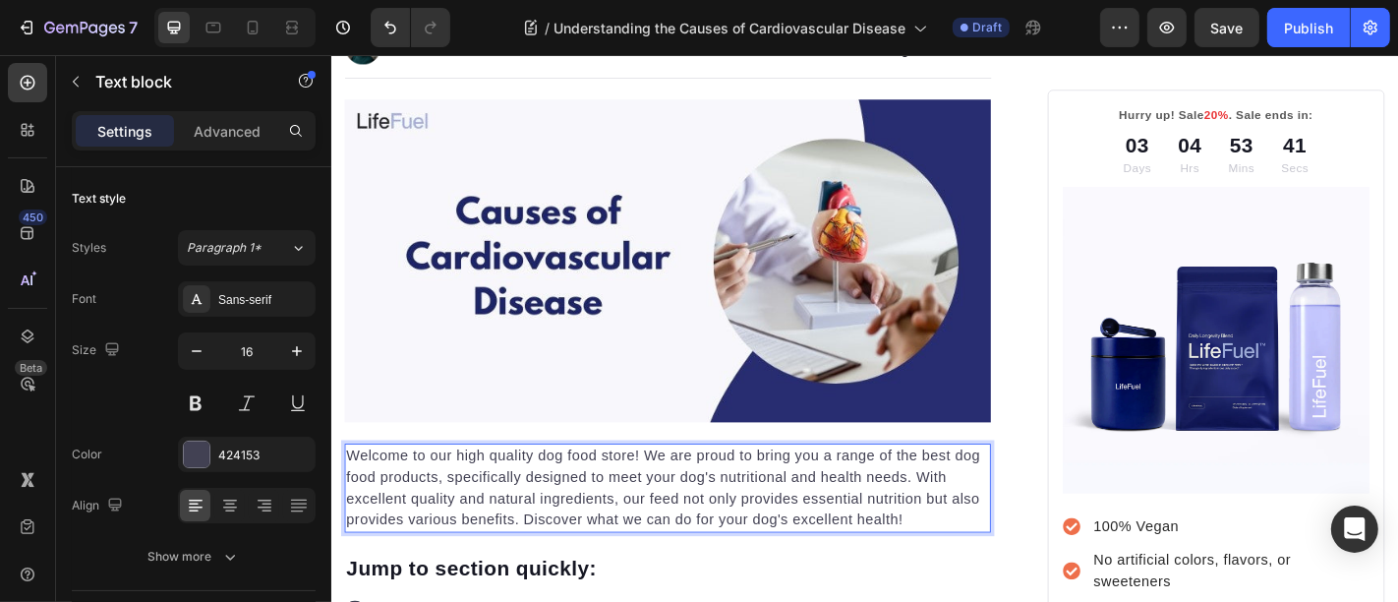
scroll to position [256, 0]
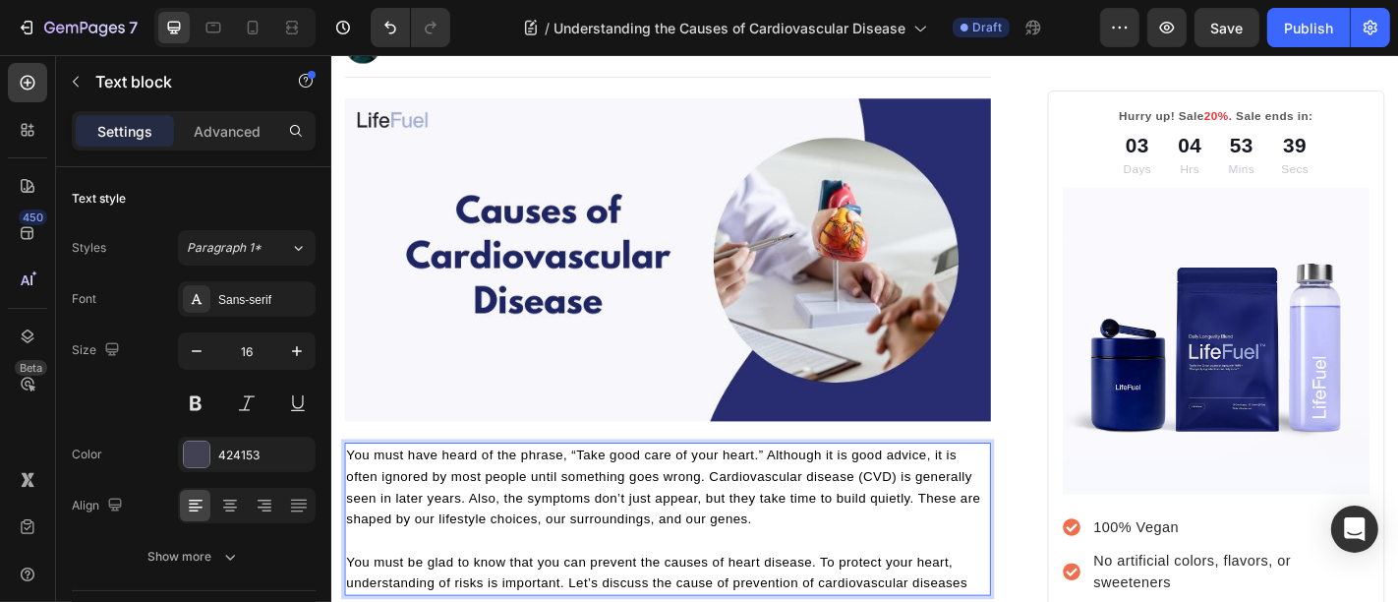
click at [553, 587] on p "Rich Text Editor. Editing area: main" at bounding box center [702, 592] width 711 height 24
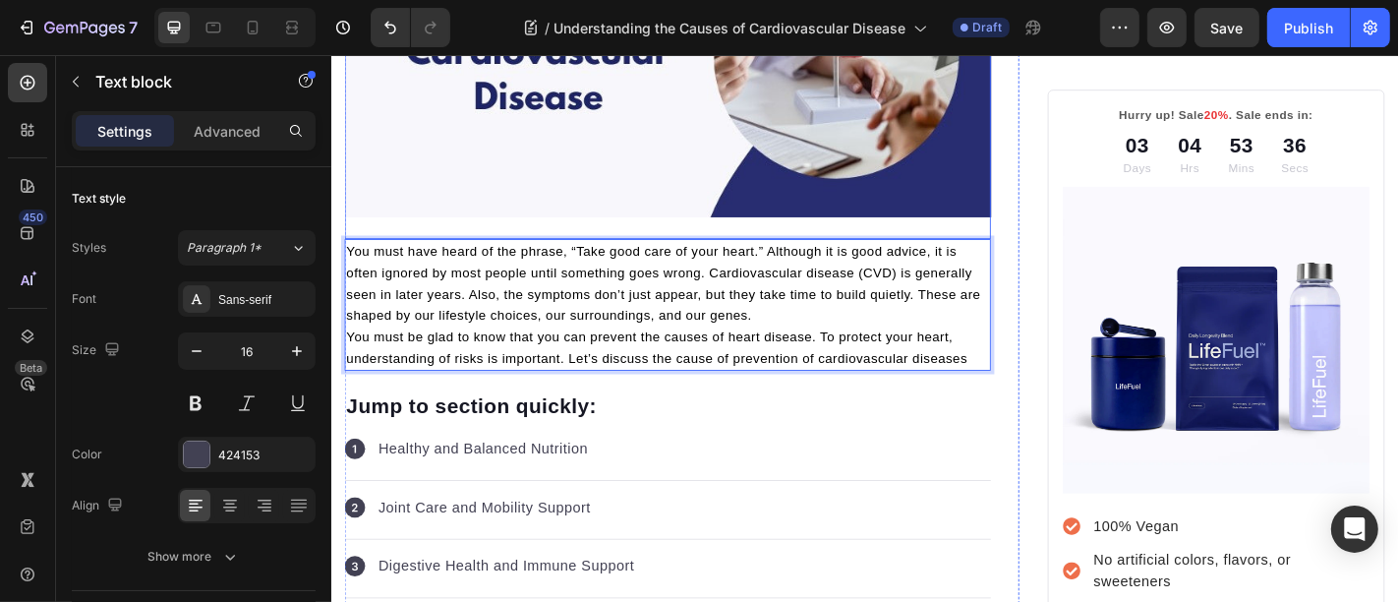
scroll to position [511, 0]
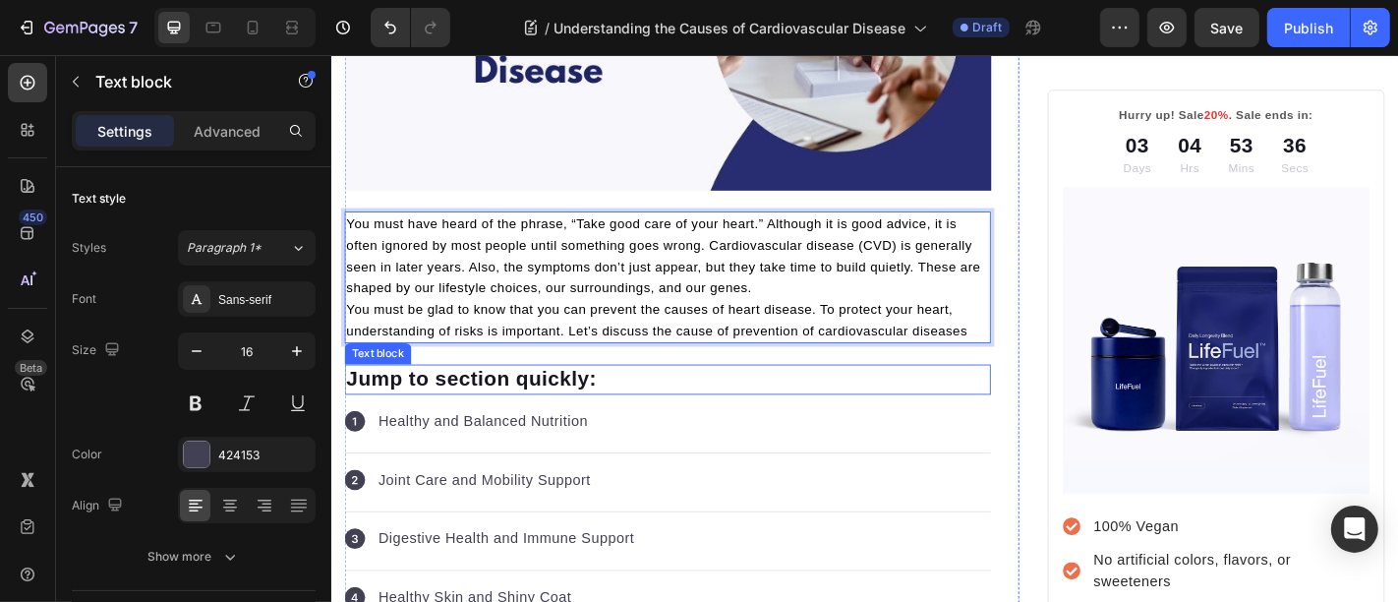
click at [507, 400] on p "Jump to section quickly:" at bounding box center [702, 413] width 711 height 29
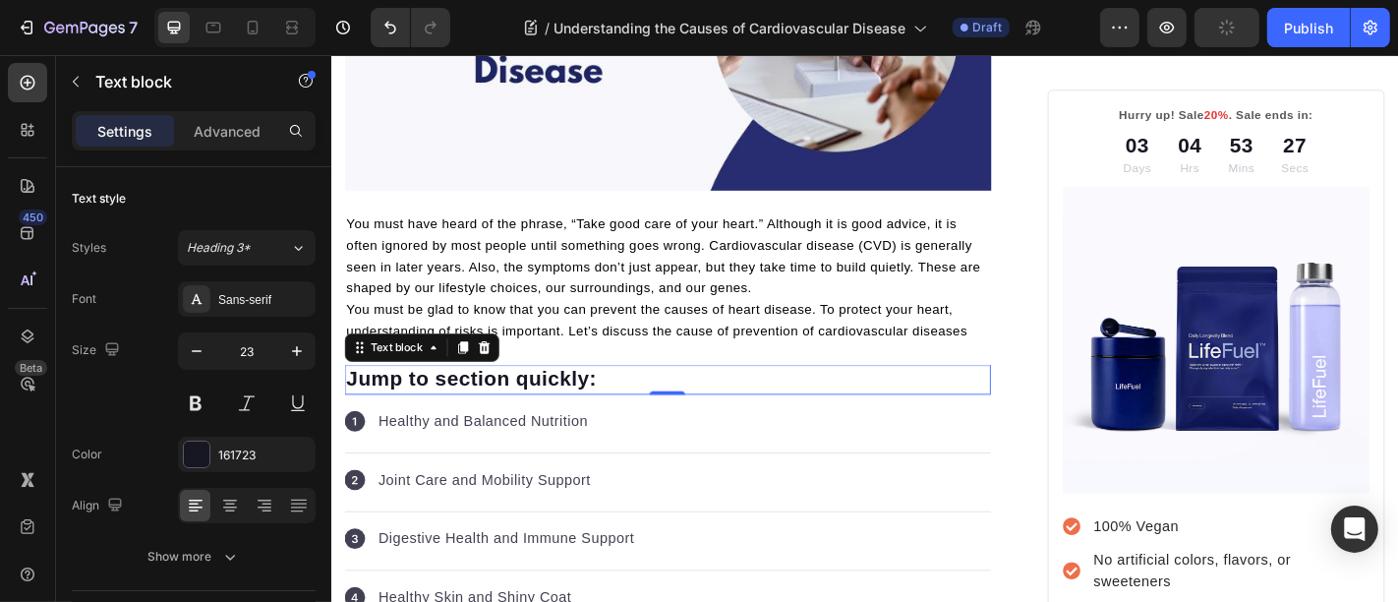
click at [555, 405] on p "Jump to section quickly:" at bounding box center [702, 413] width 711 height 29
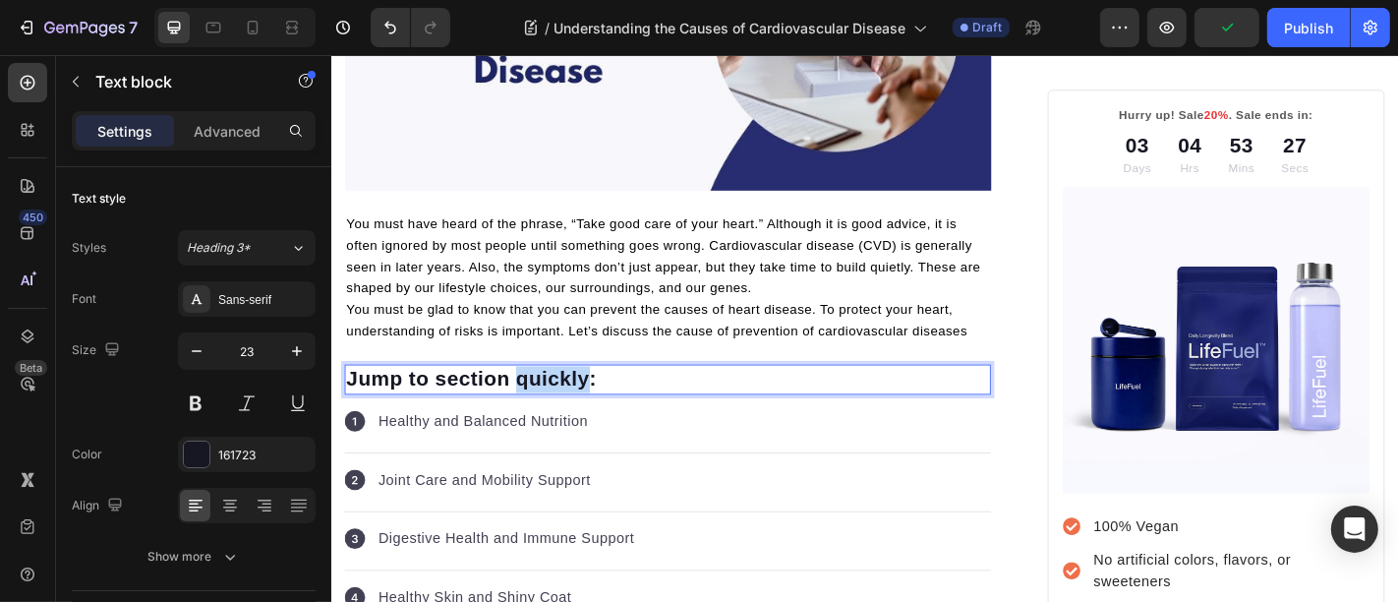
click at [555, 405] on p "Jump to section quickly:" at bounding box center [702, 413] width 711 height 29
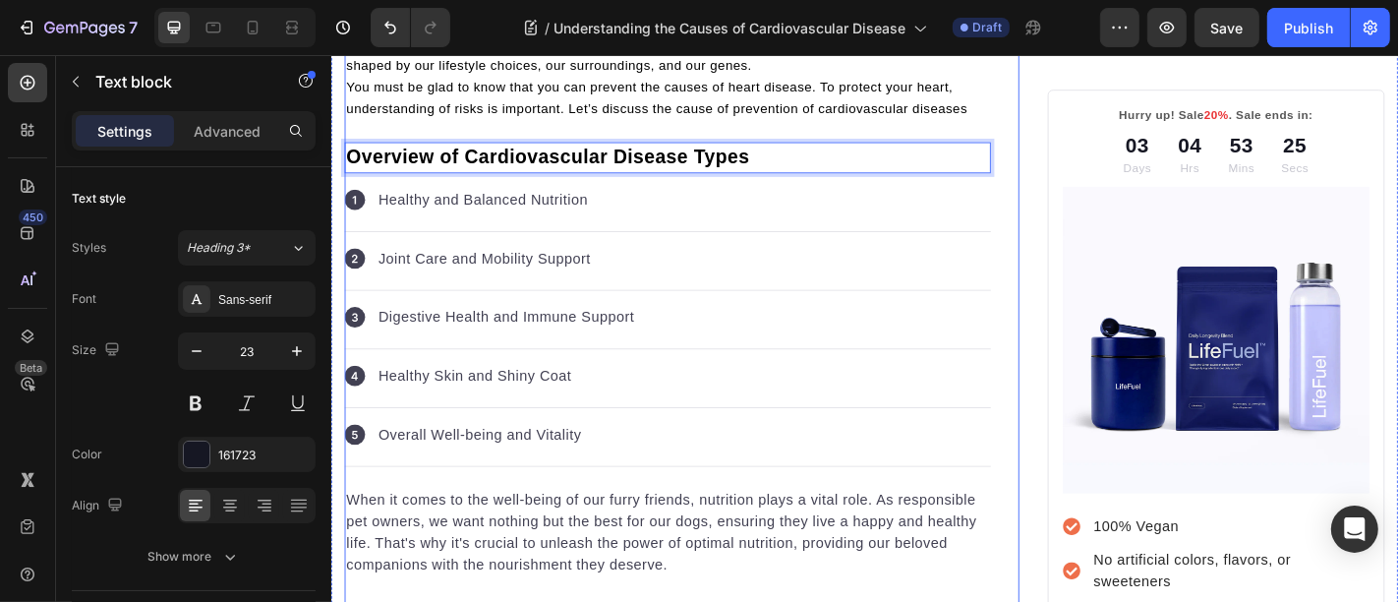
scroll to position [766, 0]
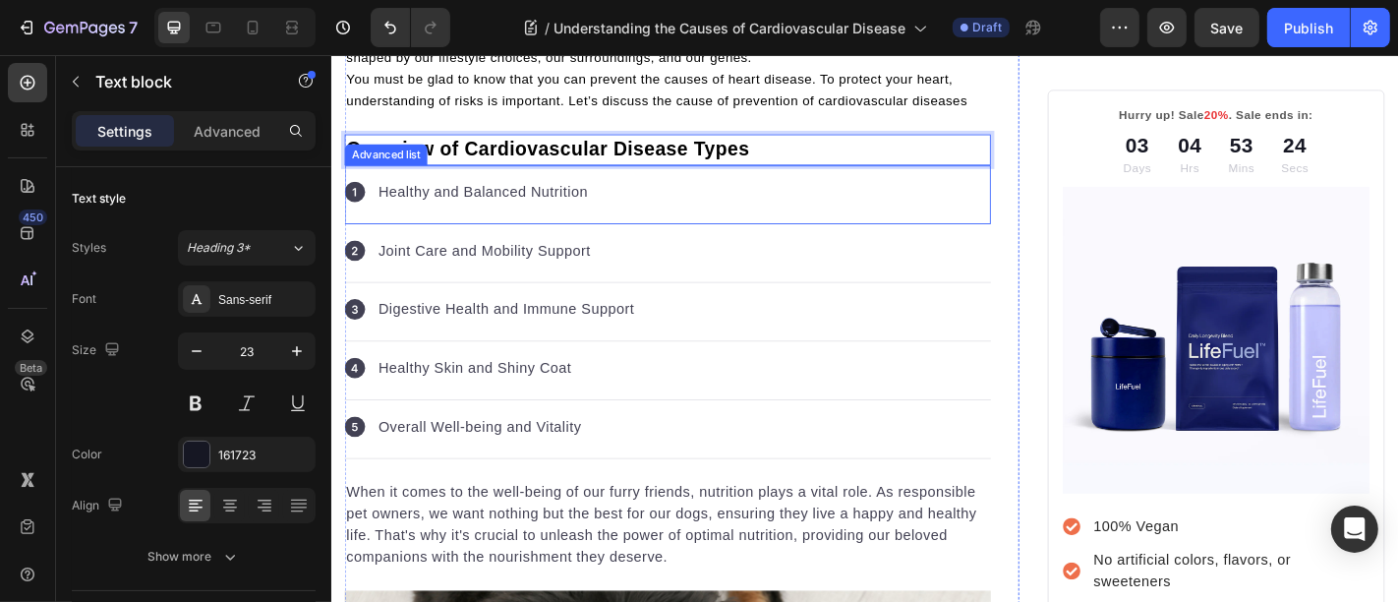
click at [709, 192] on div "Icon Healthy and Balanced Nutrition Text block" at bounding box center [702, 209] width 715 height 65
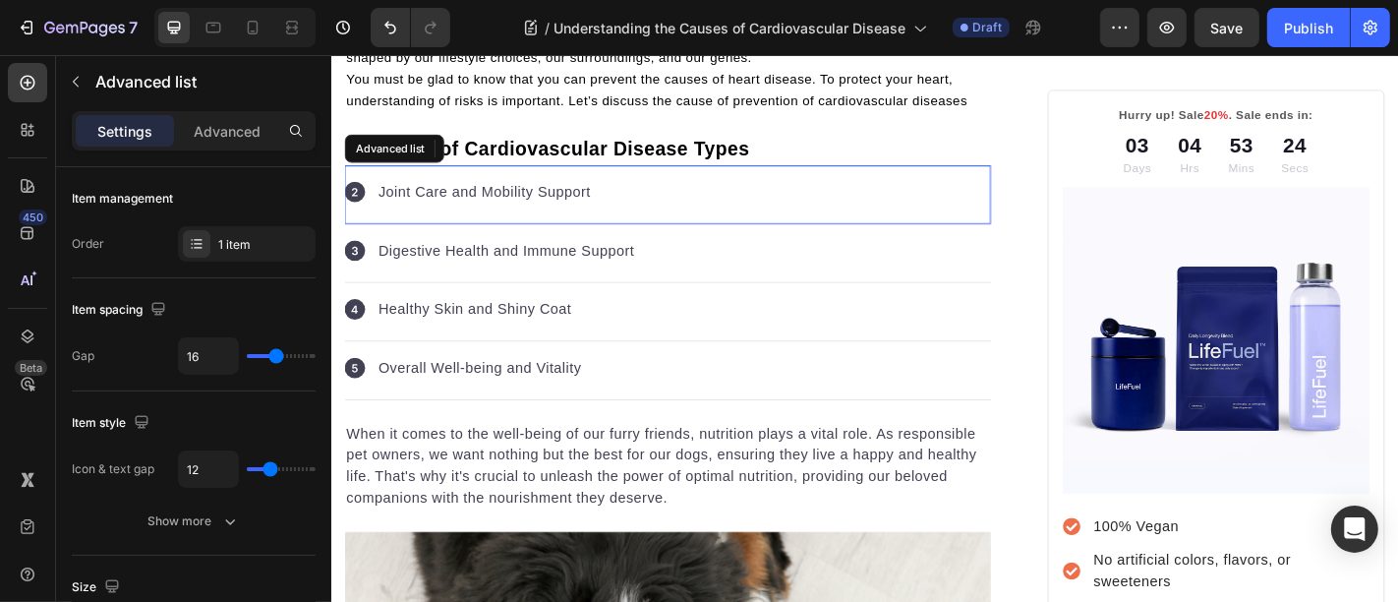
click at [710, 192] on div "Icon Joint Care and Mobility Support Text block" at bounding box center [702, 209] width 715 height 65
click at [711, 242] on div "Icon Digestive Health and Immune Support Text block" at bounding box center [702, 274] width 715 height 65
click at [711, 307] on div "Icon Healthy Skin and Shiny Coat Text block" at bounding box center [702, 339] width 715 height 65
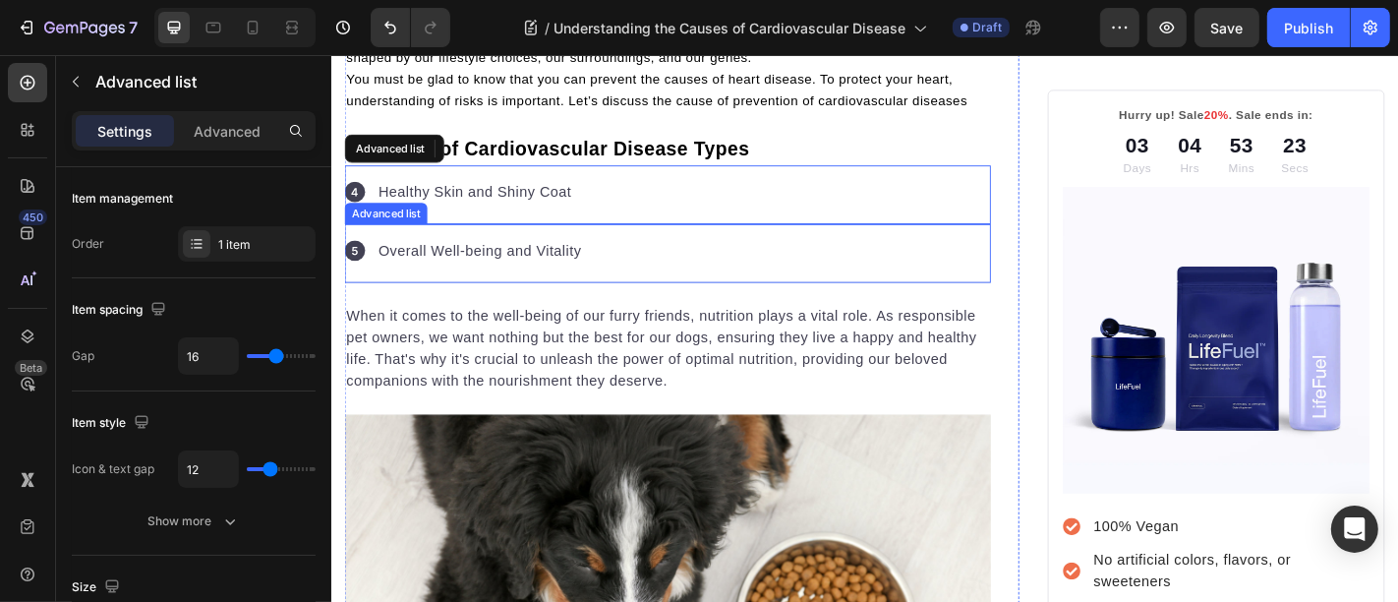
click at [725, 271] on div "Icon Overall Well-being and Vitality Text block" at bounding box center [702, 274] width 715 height 65
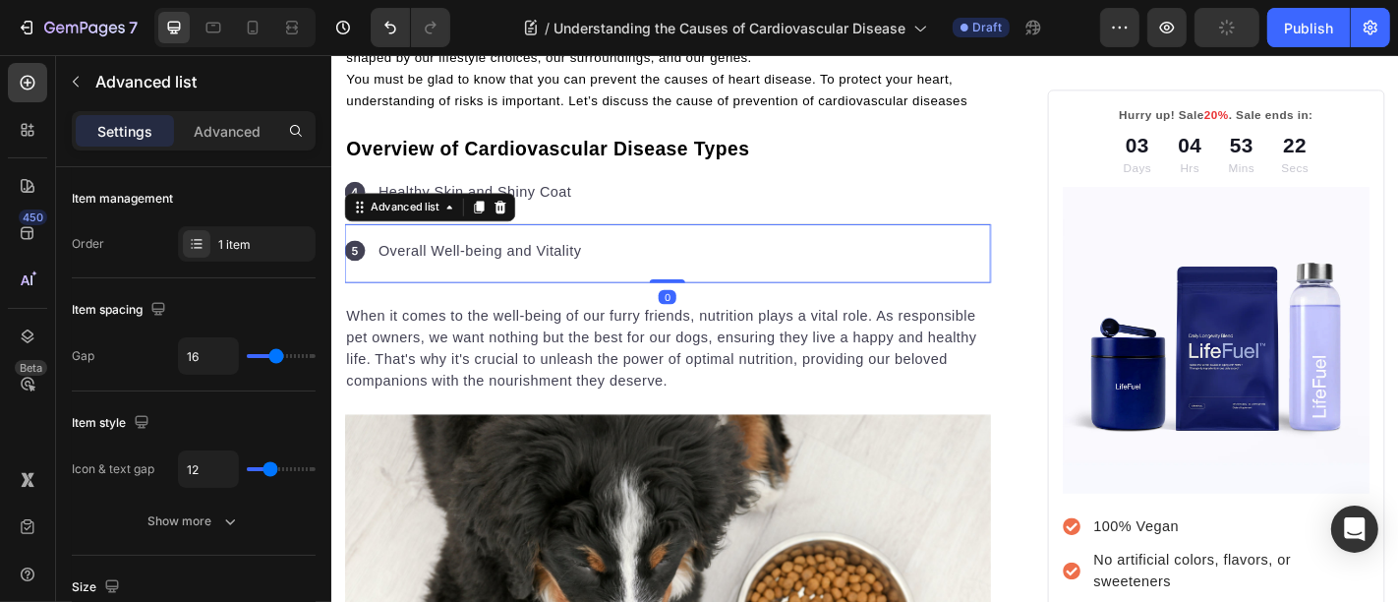
scroll to position [711, 0]
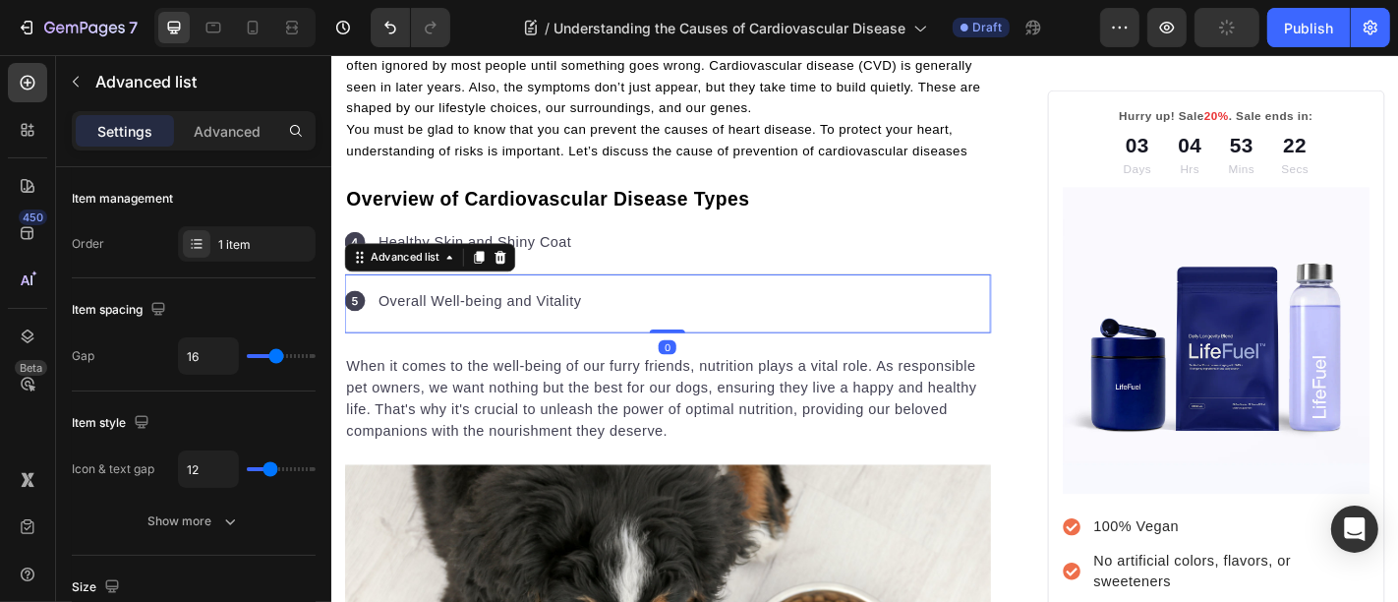
click at [725, 271] on div "Icon Healthy Skin and Shiny Coat Text block" at bounding box center [702, 264] width 715 height 65
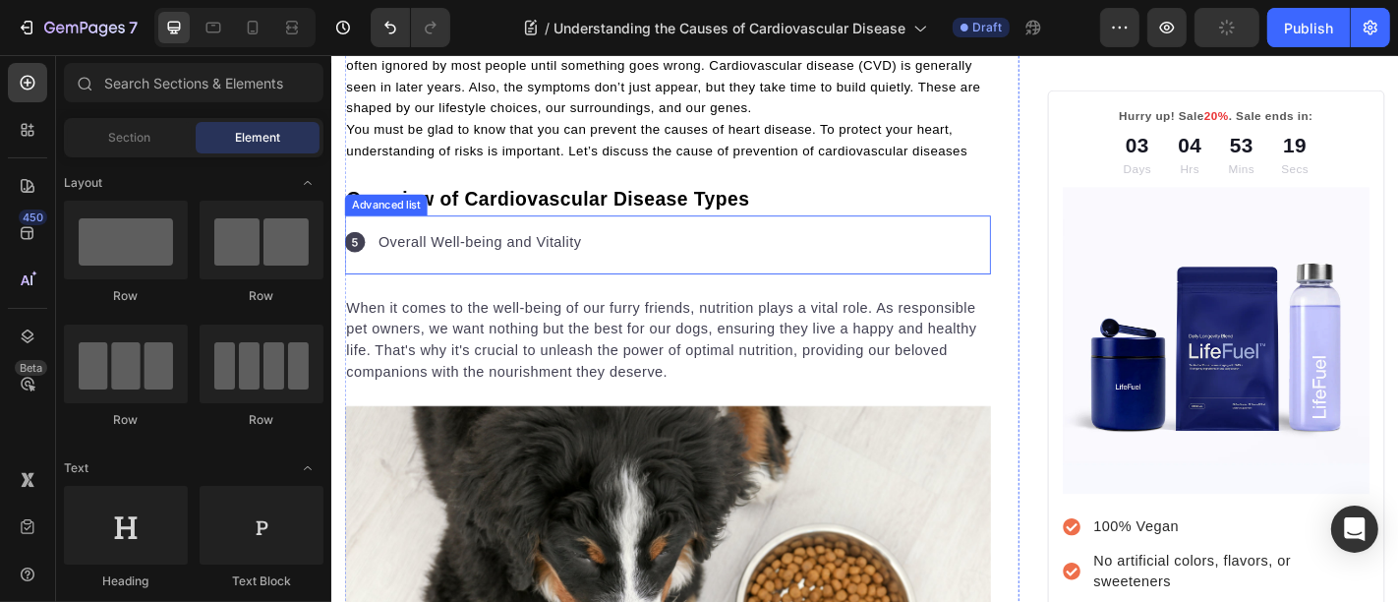
click at [699, 267] on div "Icon Overall Well-being and Vitality Text block" at bounding box center [702, 264] width 715 height 65
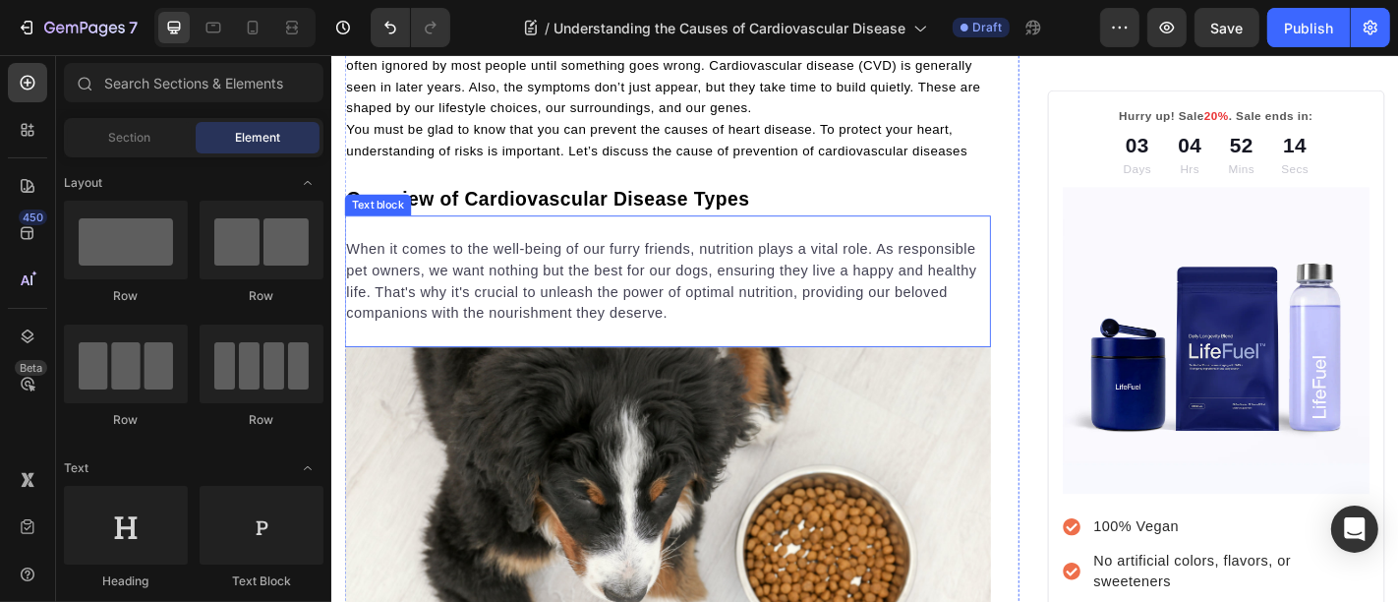
click at [518, 279] on p "When it comes to the well-being of our furry friends, nutrition plays a vital r…" at bounding box center [702, 305] width 711 height 94
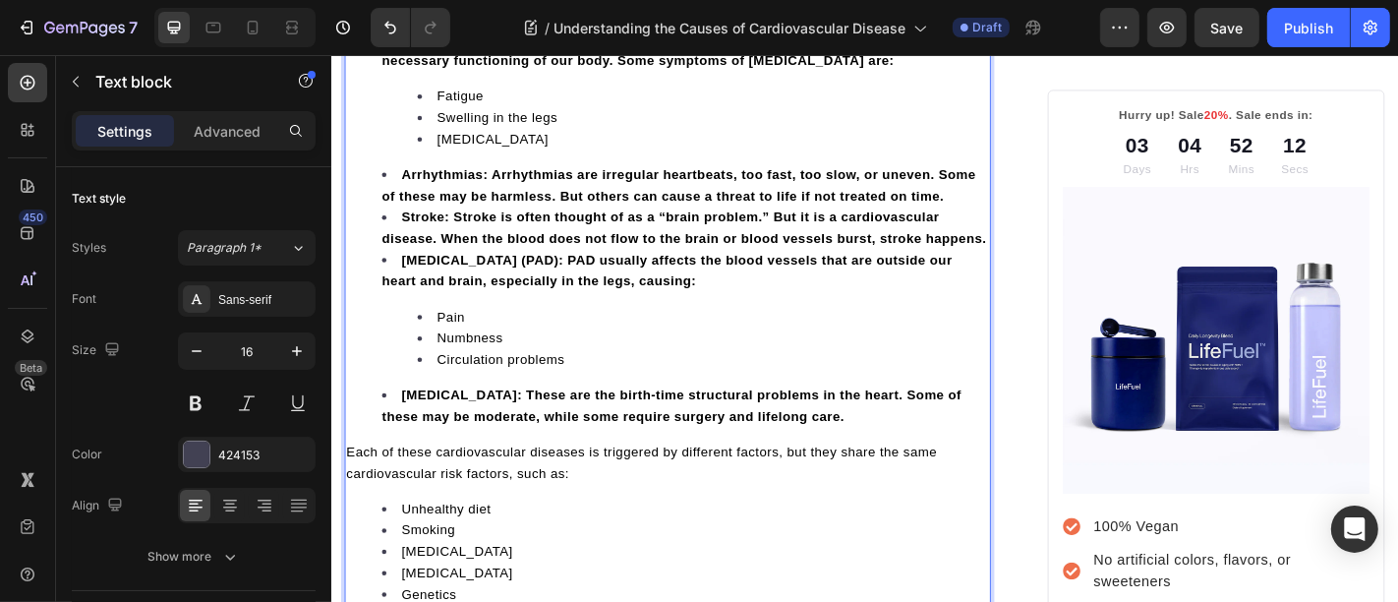
scroll to position [1158, 0]
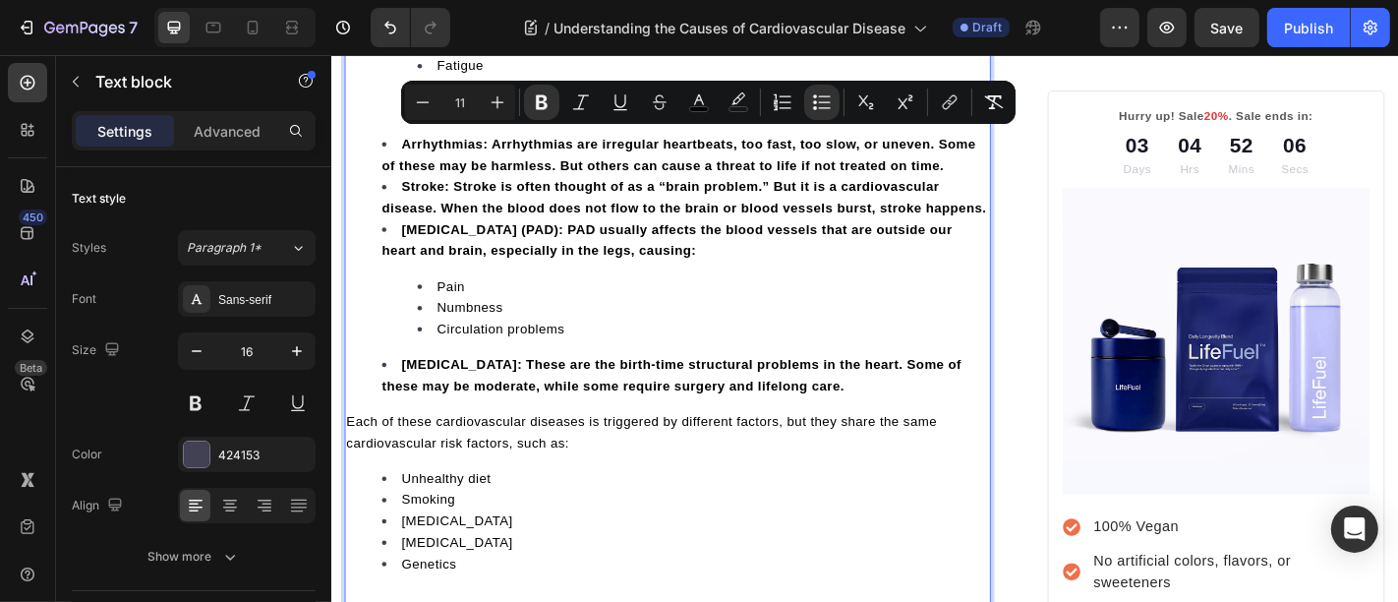
drag, startPoint x: 509, startPoint y: 138, endPoint x: 989, endPoint y: 227, distance: 488.0
click at [989, 227] on ul "Coronary Artery Disease (CAD): CAD is the most prevalent form of cardiovascular…" at bounding box center [702, 164] width 711 height 535
click at [551, 102] on icon "Editor contextual toolbar" at bounding box center [542, 102] width 20 height 20
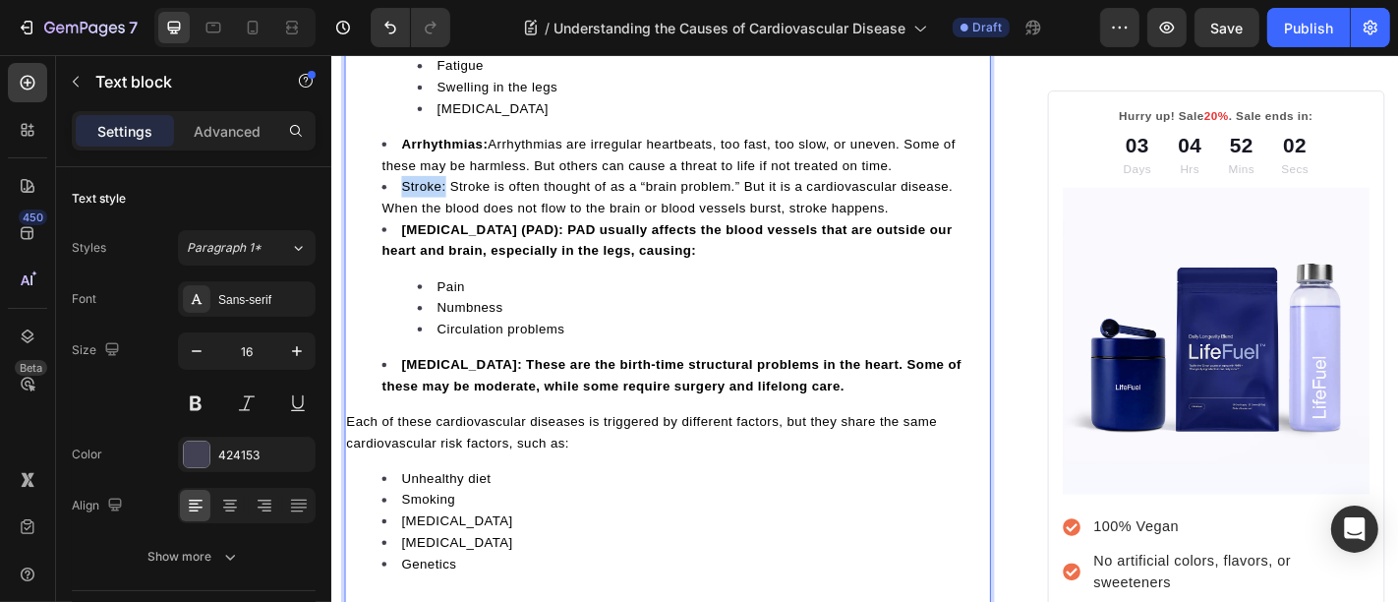
drag, startPoint x: 459, startPoint y: 191, endPoint x: 400, endPoint y: 196, distance: 59.2
click at [400, 196] on li "Stroke: Stroke is often thought of as a “brain problem.” But it is a cardiovasc…" at bounding box center [721, 211] width 671 height 47
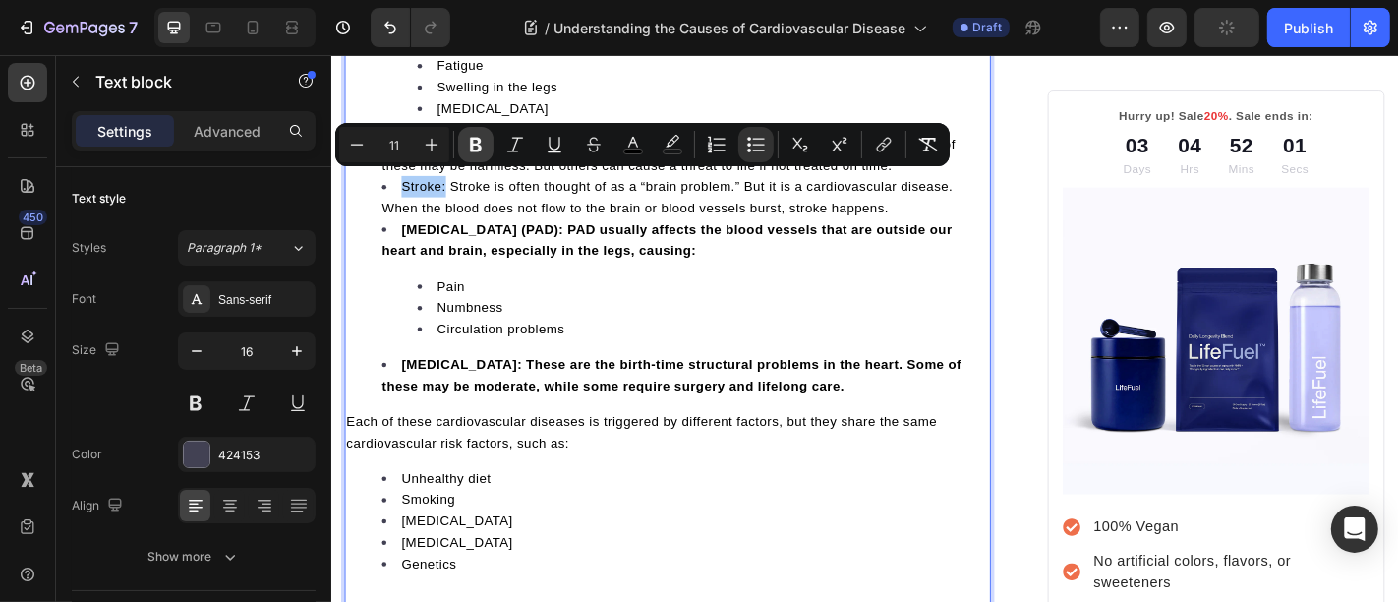
click at [477, 144] on icon "Editor contextual toolbar" at bounding box center [476, 145] width 12 height 15
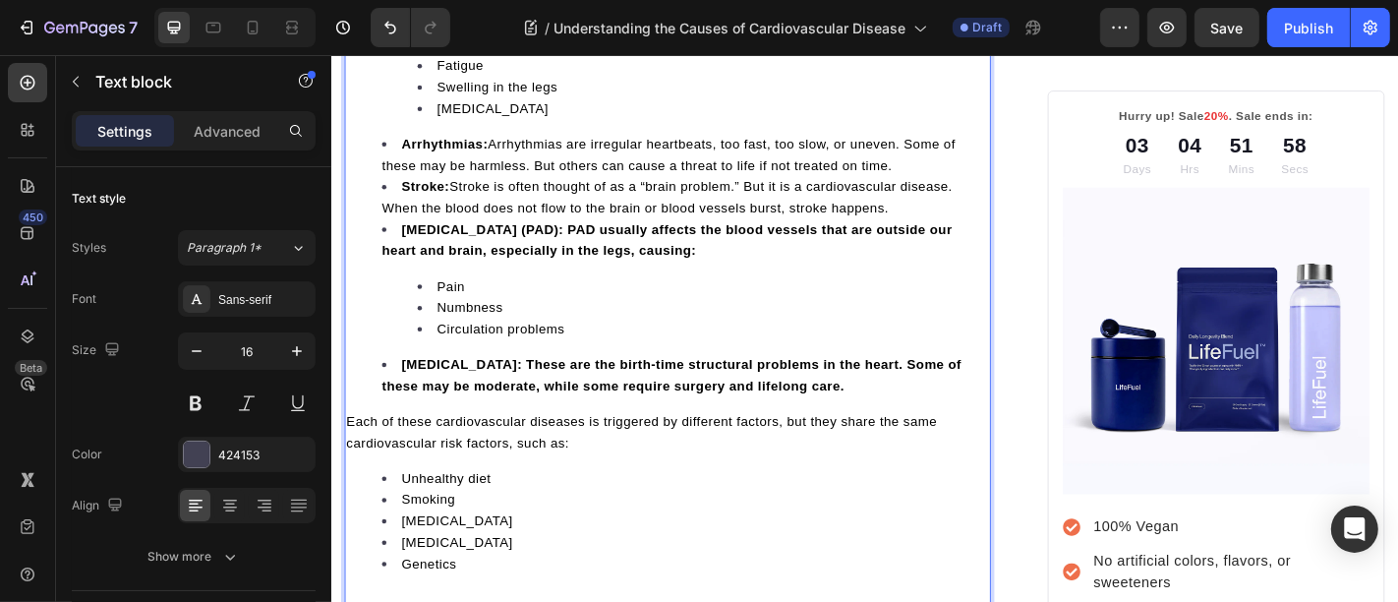
drag, startPoint x: 650, startPoint y: 241, endPoint x: 824, endPoint y: 267, distance: 176.0
click at [824, 267] on li "Peripheral Artery Disease (PAD): PAD usually affects the blood vessels that are…" at bounding box center [721, 302] width 671 height 134
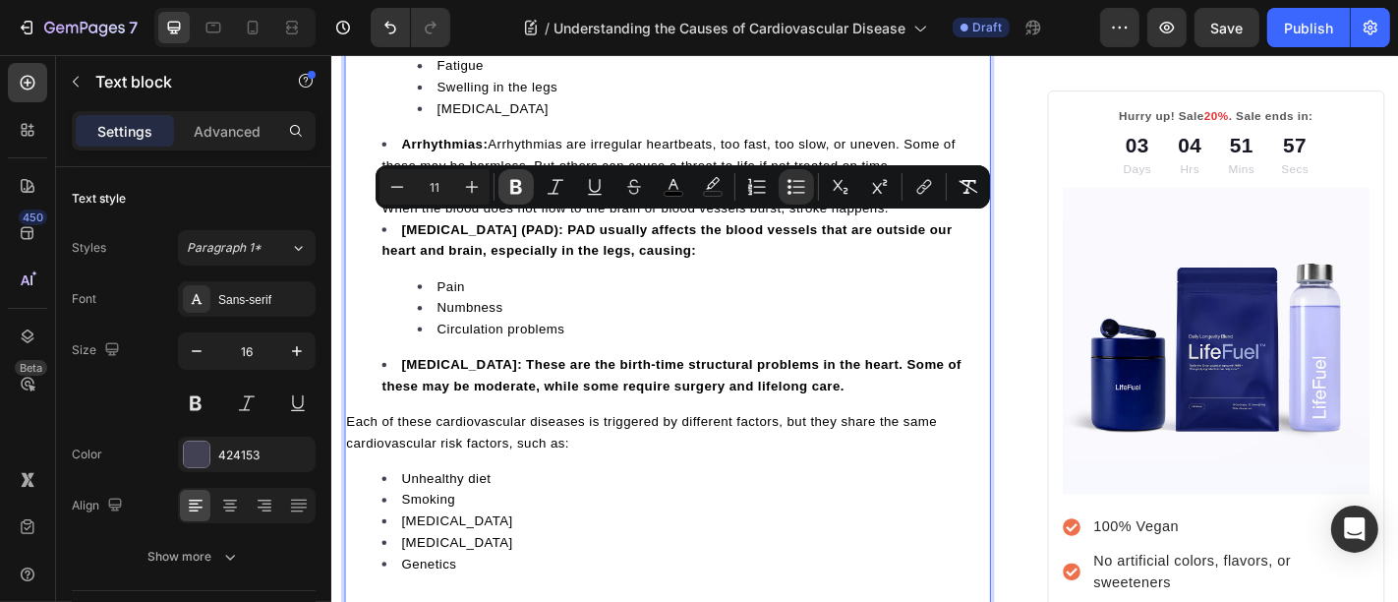
click at [520, 188] on icon "Editor contextual toolbar" at bounding box center [516, 187] width 12 height 15
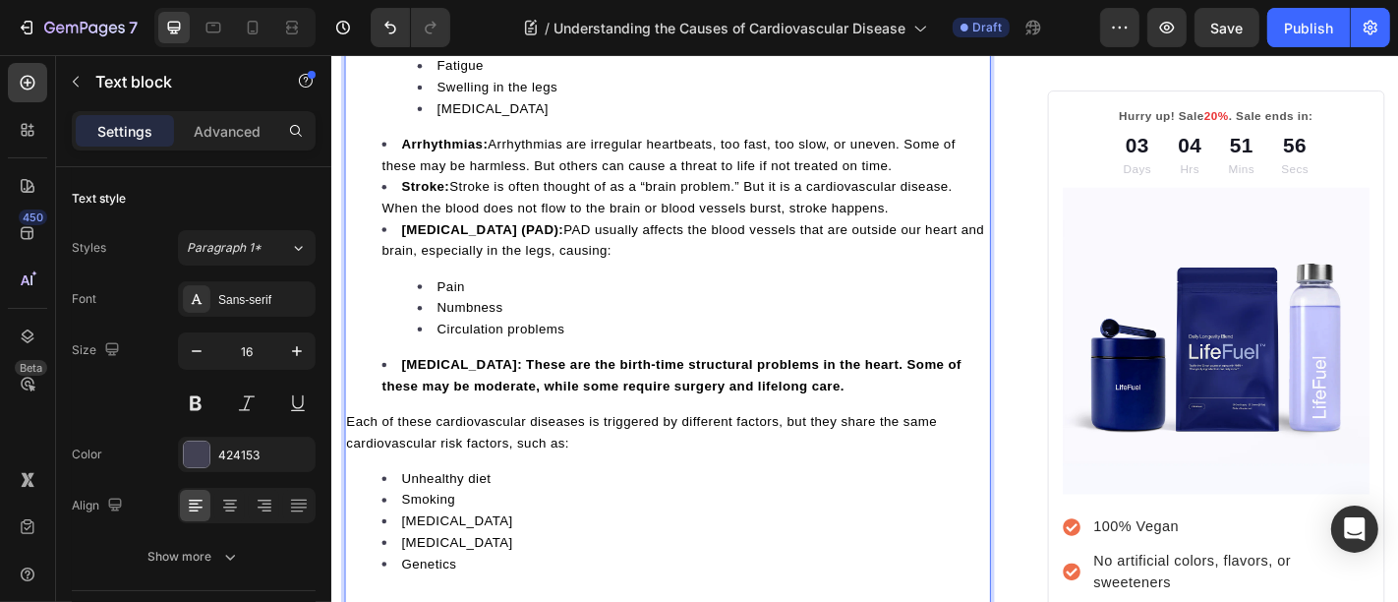
click at [573, 349] on span "Circulation problems" at bounding box center [518, 357] width 142 height 16
drag, startPoint x: 606, startPoint y: 387, endPoint x: 964, endPoint y: 417, distance: 360.1
click at [964, 417] on li "Congenital Heart Disease: These are the birth-time structural problems in the h…" at bounding box center [721, 407] width 671 height 47
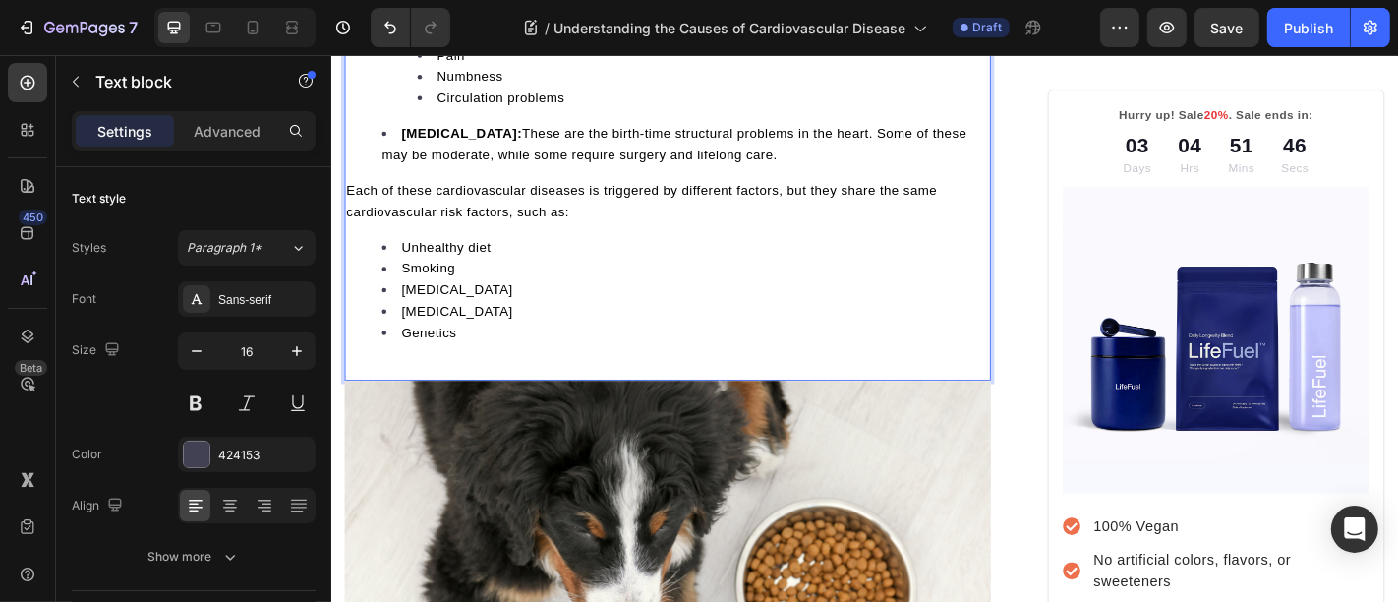
drag, startPoint x: 503, startPoint y: 343, endPoint x: 495, endPoint y: 367, distance: 25.2
click at [500, 340] on ul "Unhealthy diet Smoking High blood pressure High cholesterol Genetics" at bounding box center [702, 315] width 711 height 118
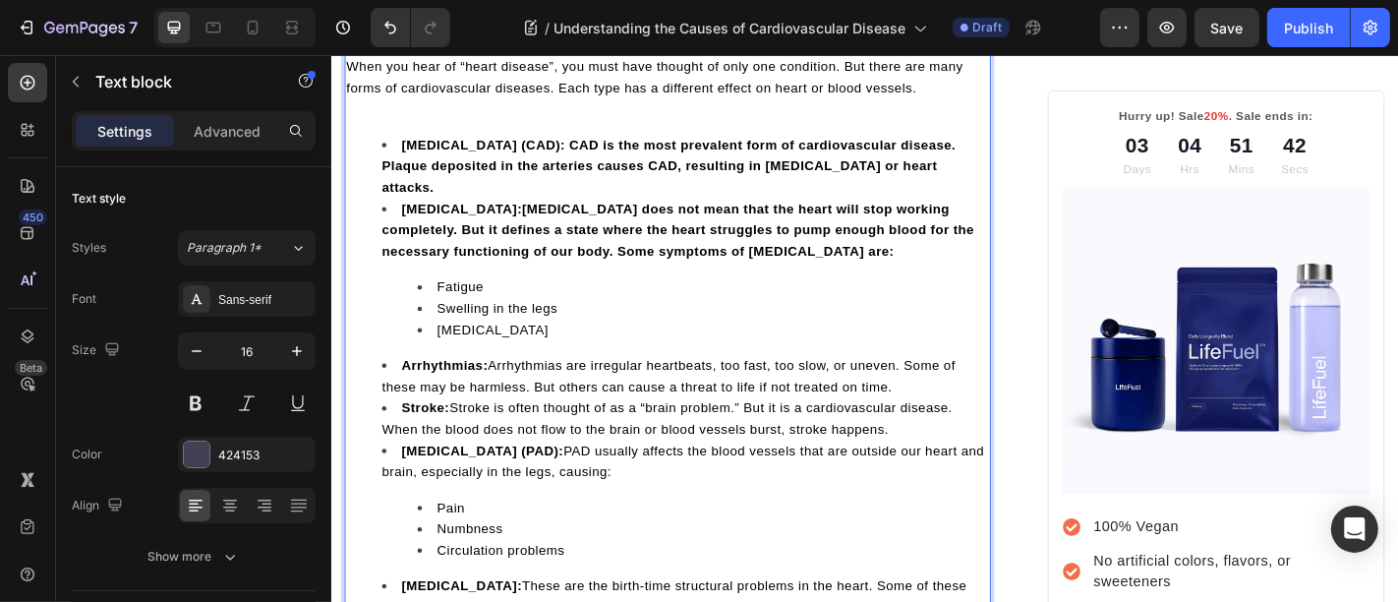
scroll to position [903, 0]
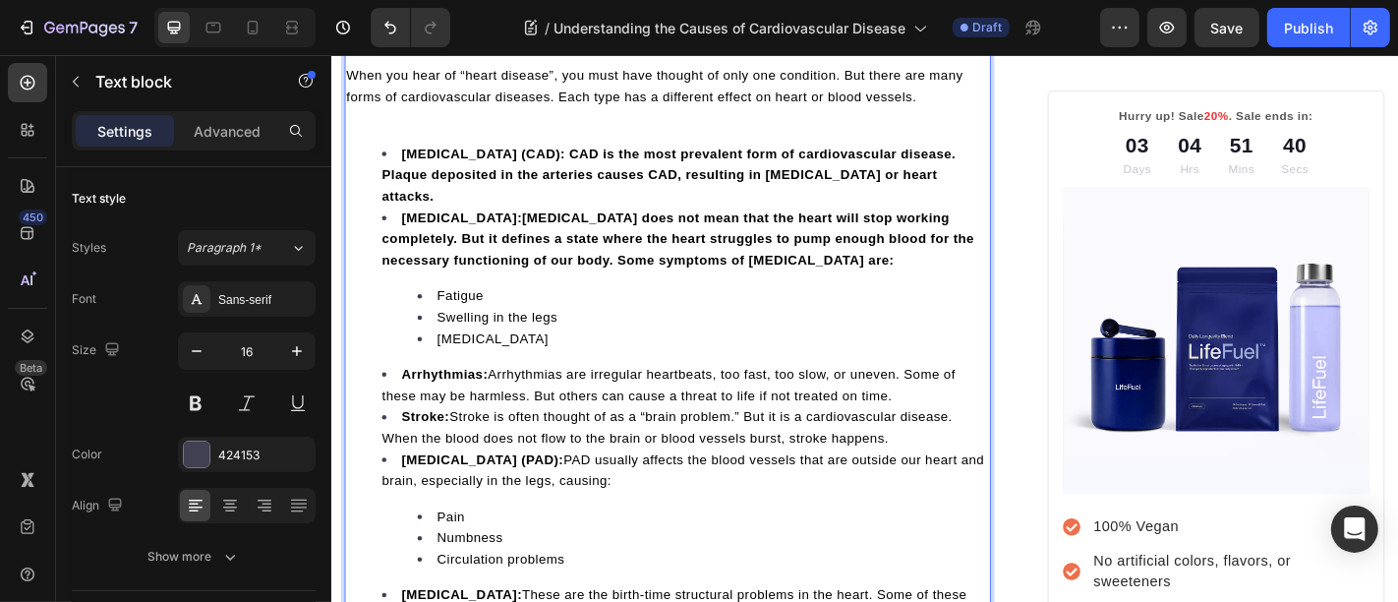
click at [510, 226] on strong "Heart Failure:Heart failure does not mean that the heart will stop working comp…" at bounding box center [713, 257] width 655 height 63
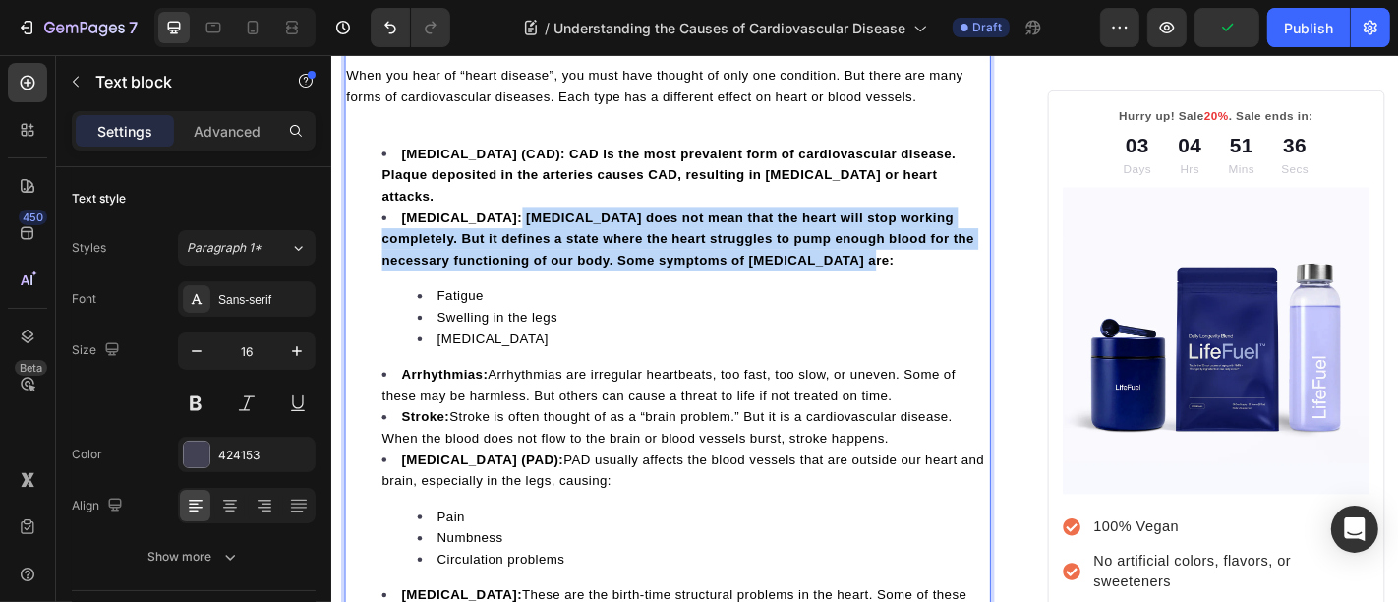
drag, startPoint x: 514, startPoint y: 224, endPoint x: 876, endPoint y: 270, distance: 364.7
click at [878, 269] on li "Heart Failure: Heart failure does not mean that the heart will stop working com…" at bounding box center [721, 300] width 671 height 157
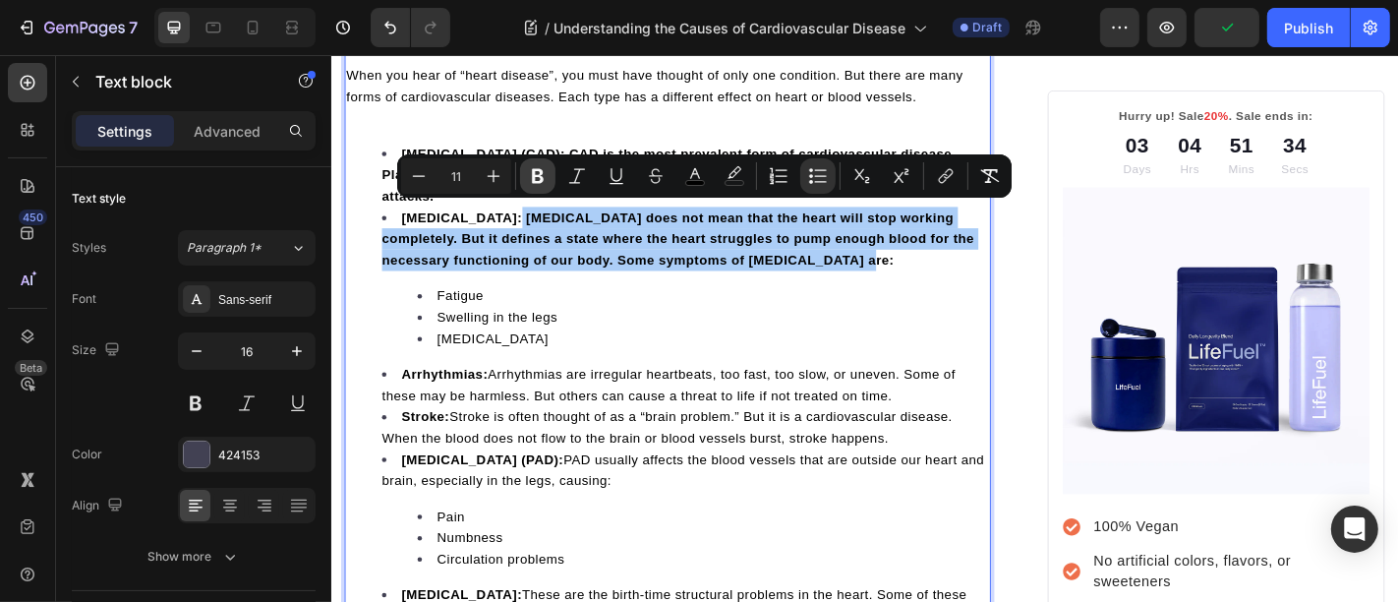
click at [541, 172] on icon "Editor contextual toolbar" at bounding box center [538, 176] width 12 height 15
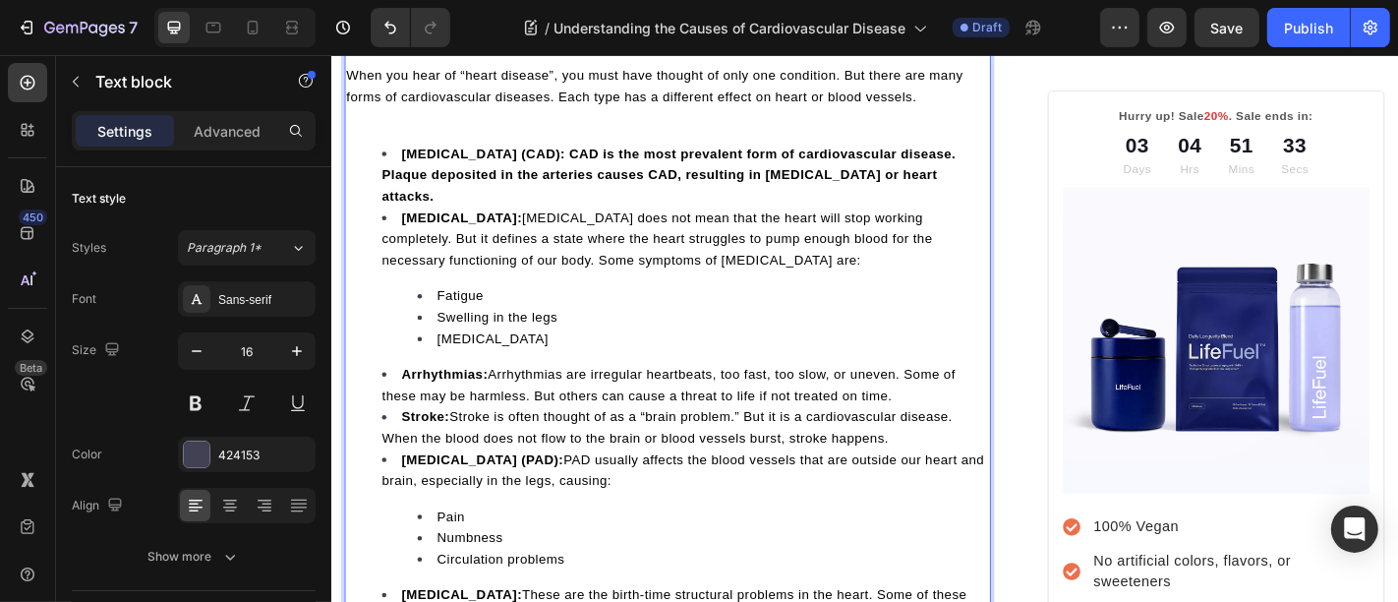
click at [537, 238] on li "Heart Failure: Heart failure does not mean that the heart will stop working com…" at bounding box center [721, 300] width 671 height 157
drag, startPoint x: 641, startPoint y: 154, endPoint x: 660, endPoint y: 196, distance: 45.3
click at [660, 196] on li "Coronary Artery Disease (CAD): CAD is the most prevalent form of cardiovascular…" at bounding box center [721, 186] width 671 height 71
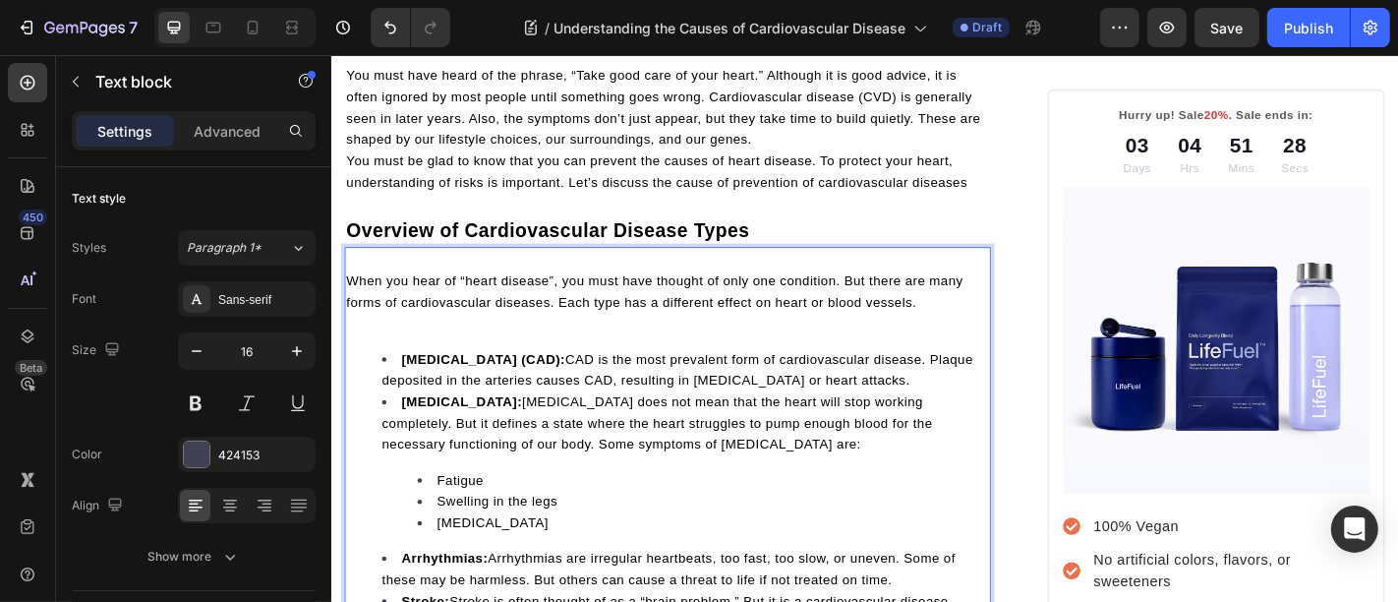
scroll to position [649, 0]
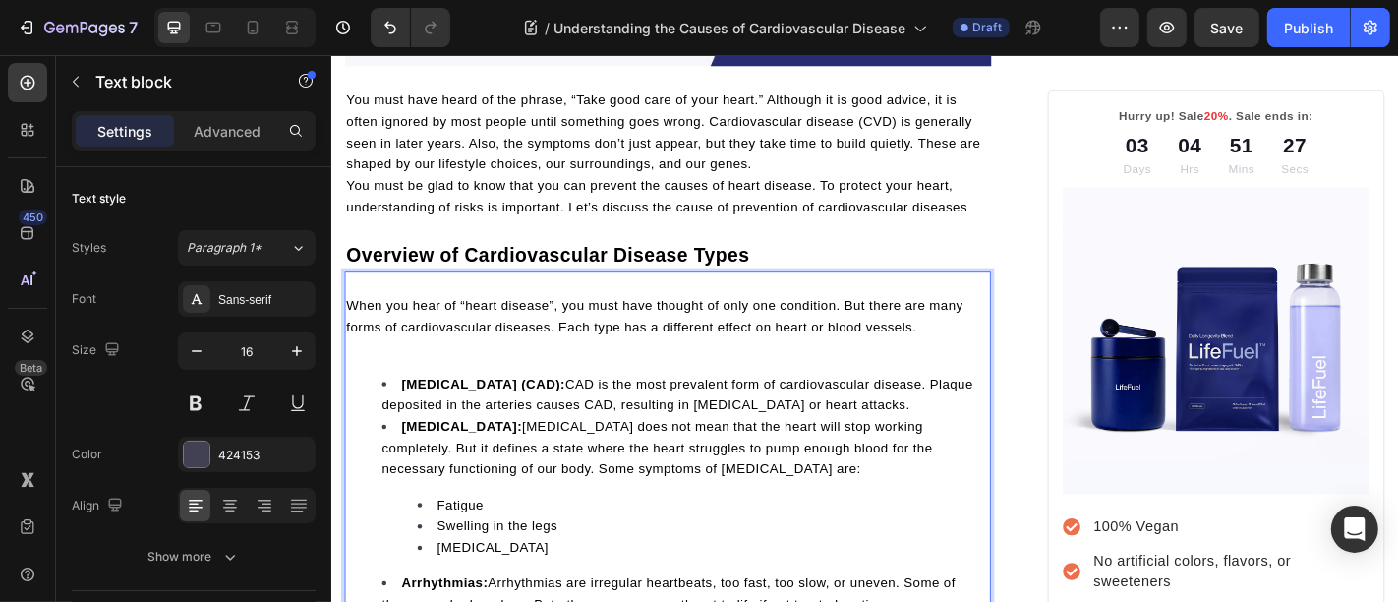
click at [529, 377] on p "Rich Text Editor. Editing area: main" at bounding box center [702, 379] width 711 height 24
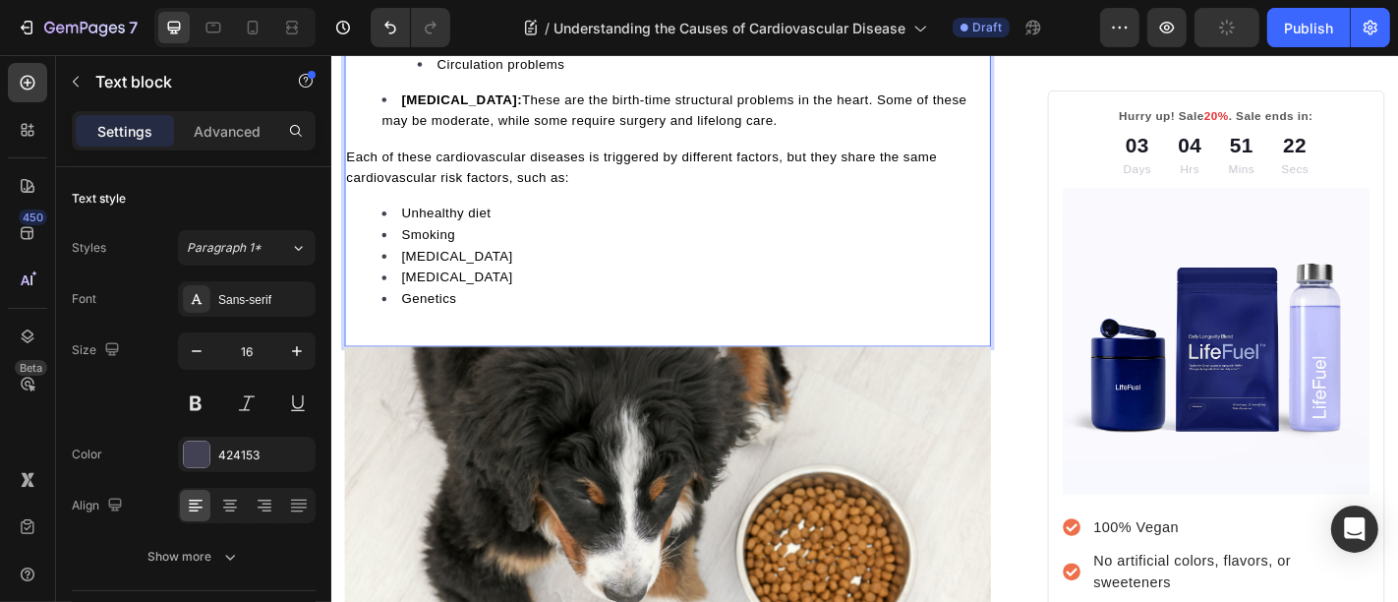
scroll to position [1413, 0]
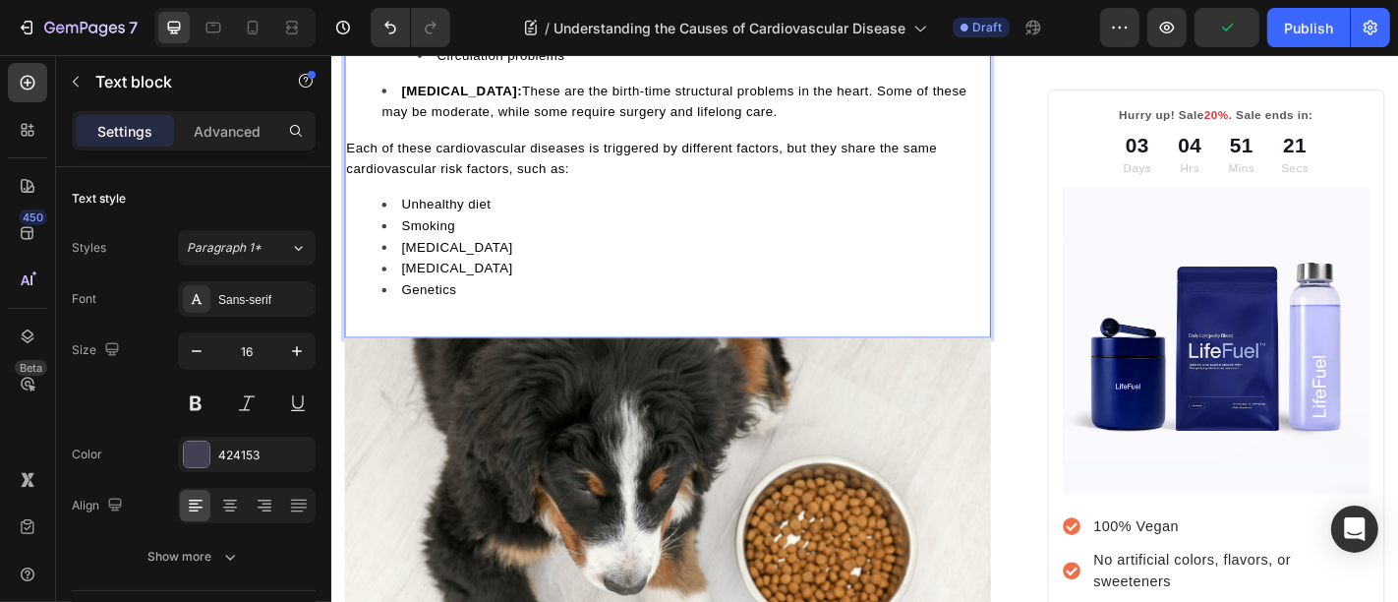
click at [445, 422] on img at bounding box center [702, 561] width 715 height 387
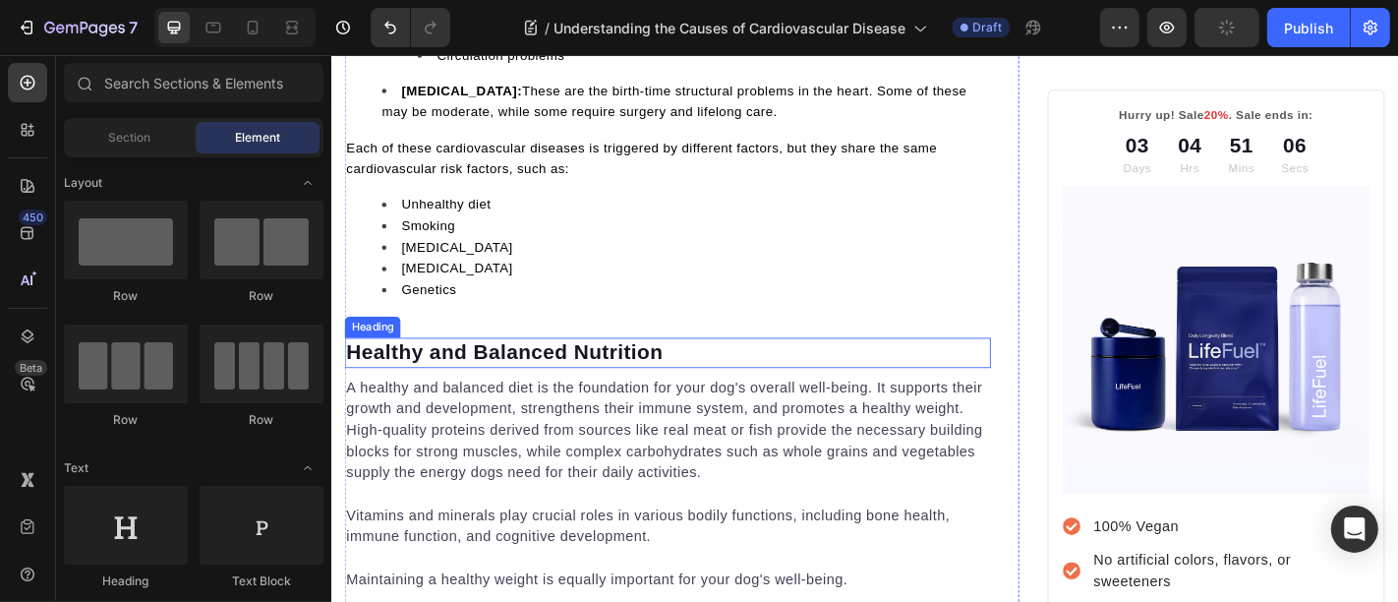
click at [476, 377] on p "Healthy and Balanced Nutrition" at bounding box center [702, 384] width 711 height 29
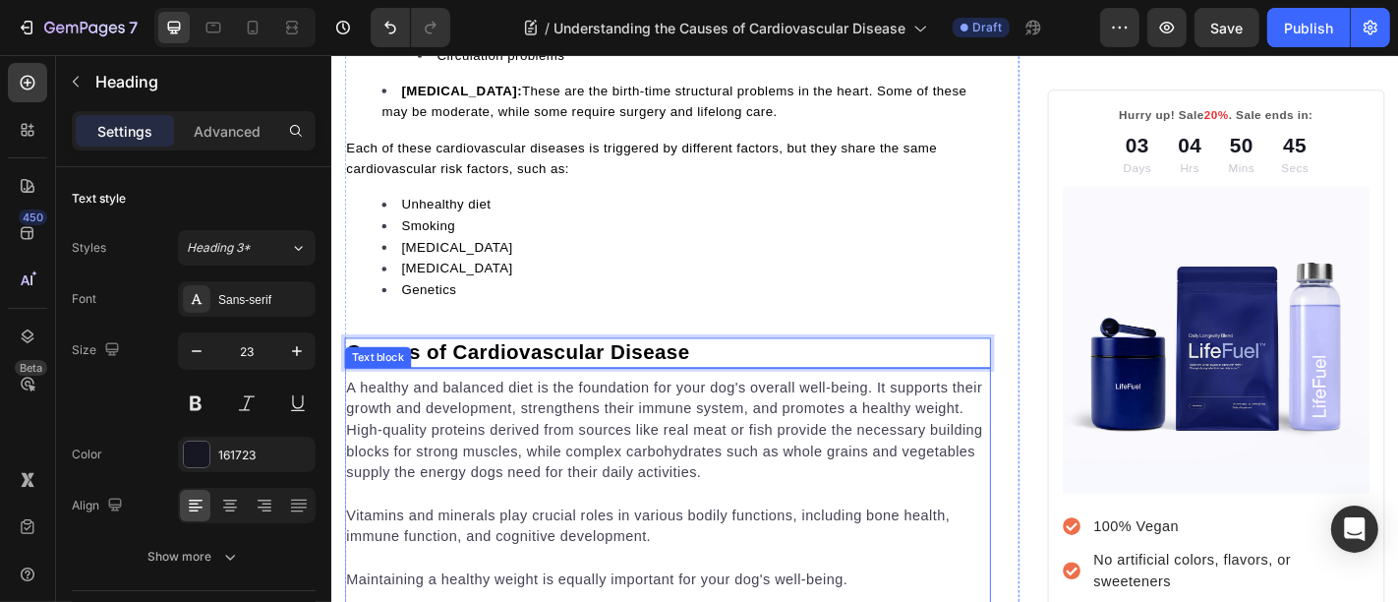
click at [410, 470] on p "A healthy and balanced diet is the foundation for your dog's overall well-being…" at bounding box center [702, 470] width 711 height 118
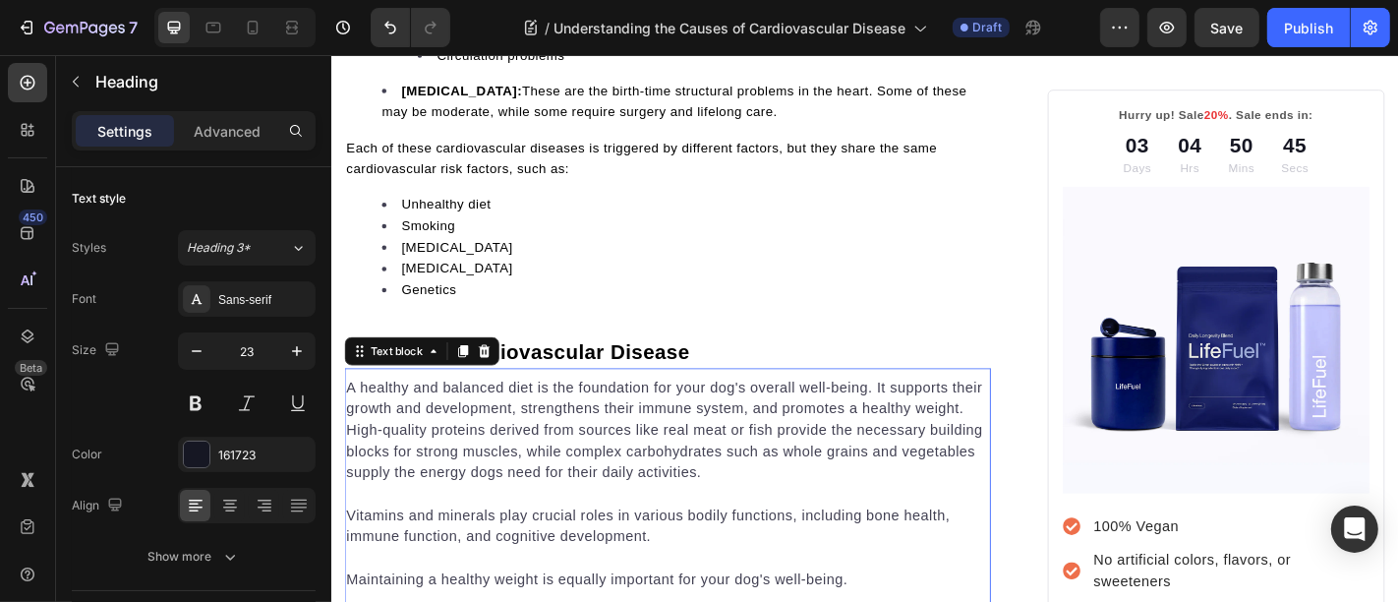
click at [410, 470] on p "A healthy and balanced diet is the foundation for your dog's overall well-being…" at bounding box center [702, 470] width 711 height 118
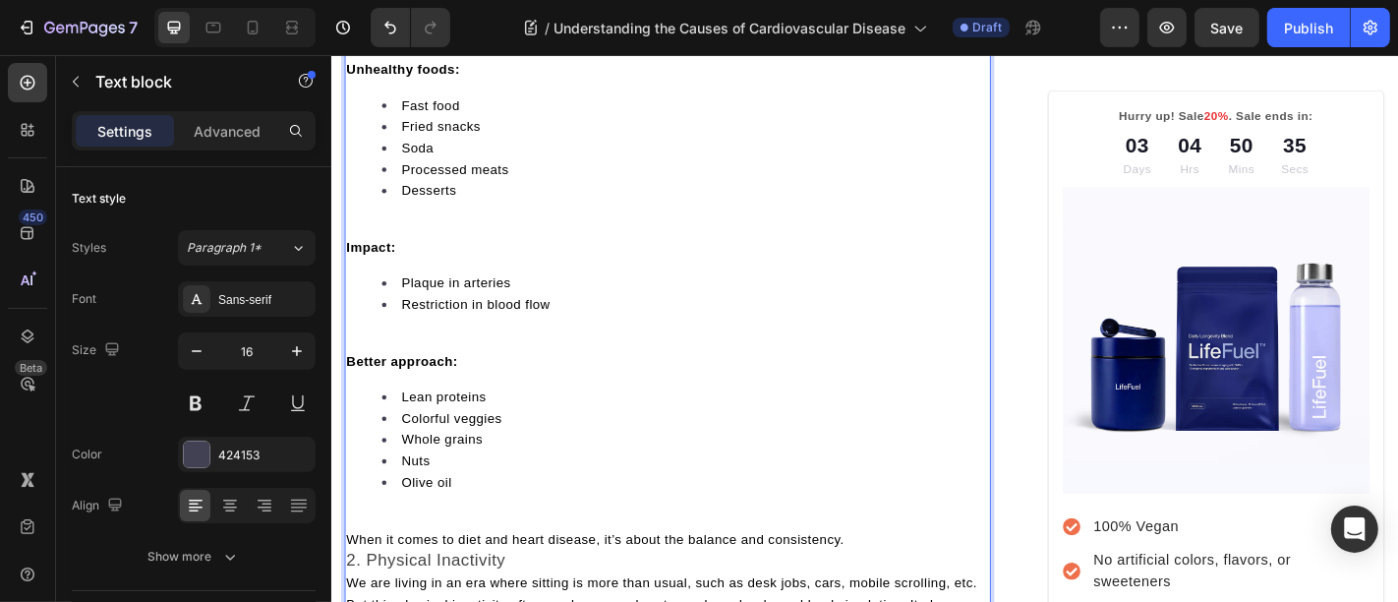
scroll to position [1523, 0]
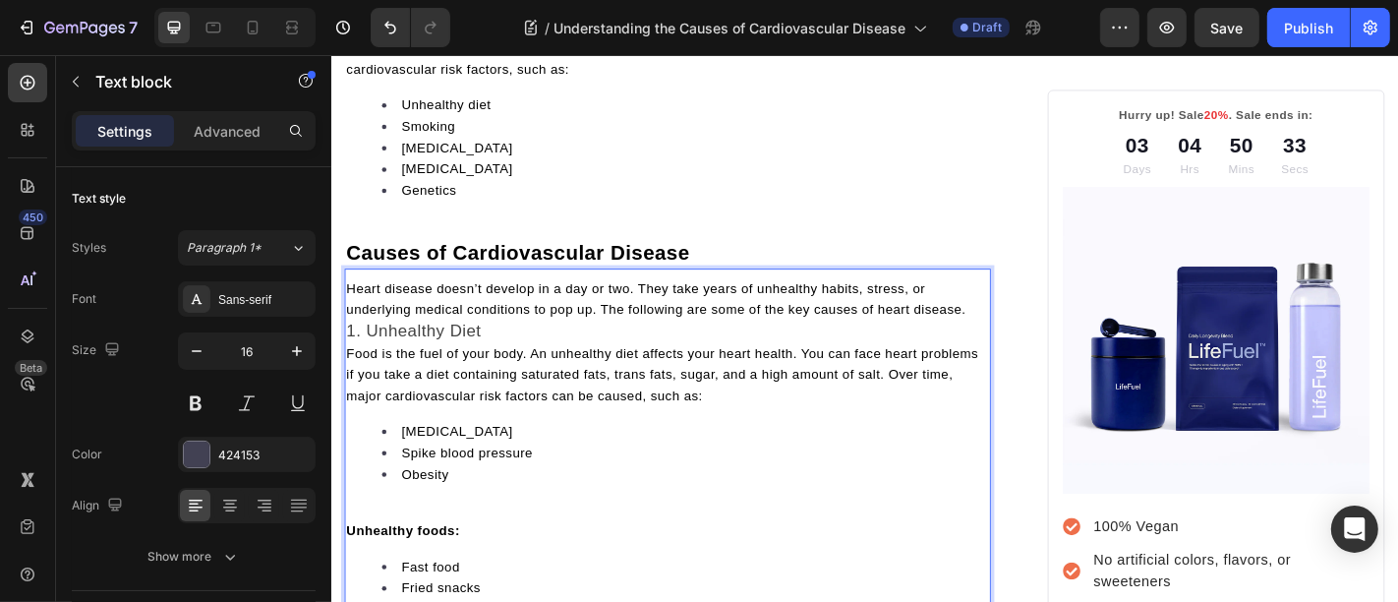
click at [1033, 328] on p "Heart disease doesn’t develop in a day or two. They take years of unhealthy hab…" at bounding box center [702, 324] width 711 height 47
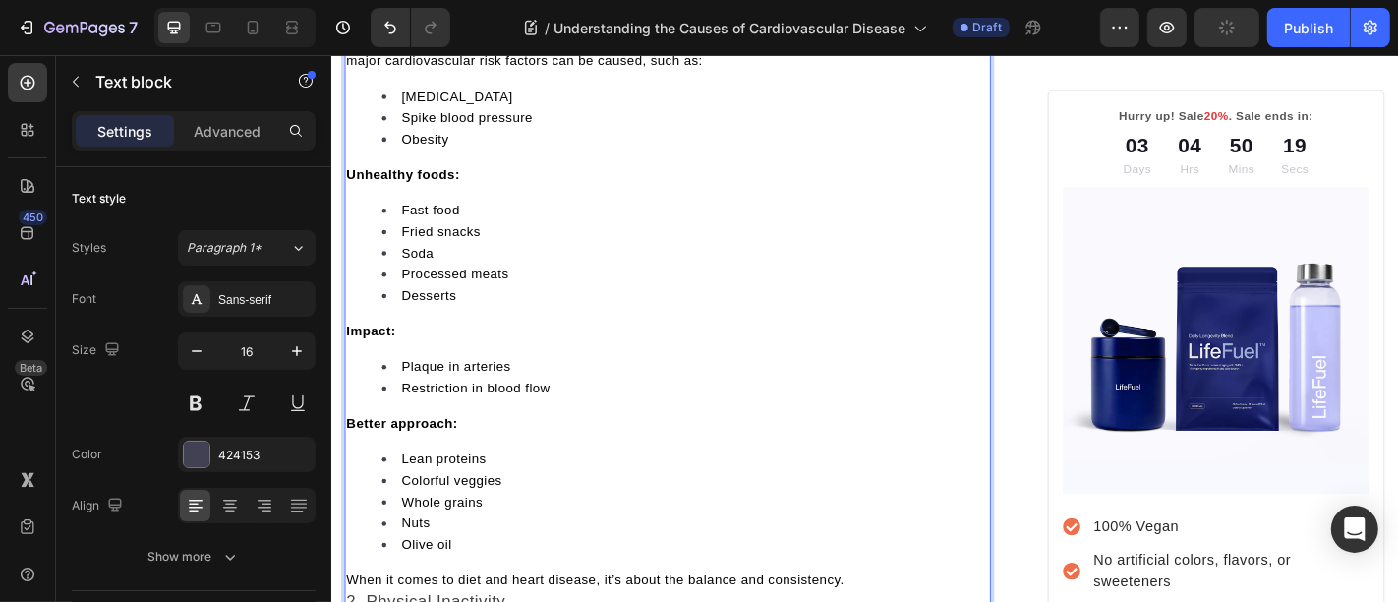
scroll to position [1944, 0]
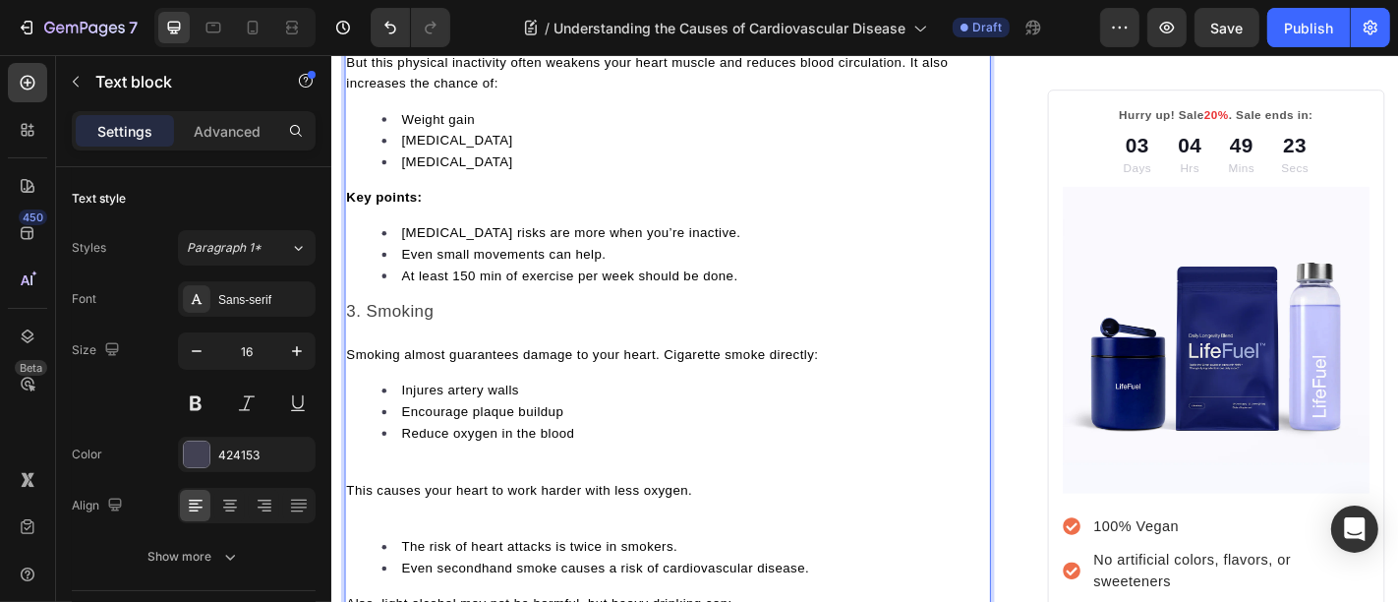
scroll to position [2122, 0]
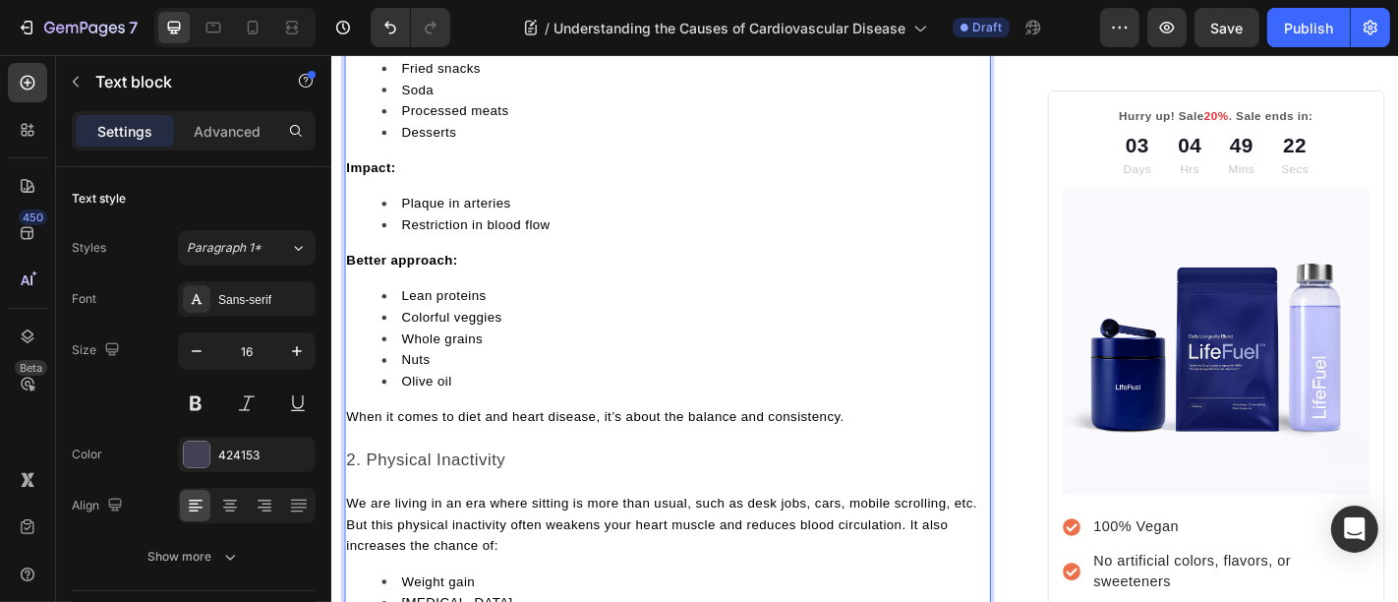
click at [443, 454] on span "When it comes to diet and heart disease, it’s about the balance and consistency." at bounding box center [622, 454] width 551 height 16
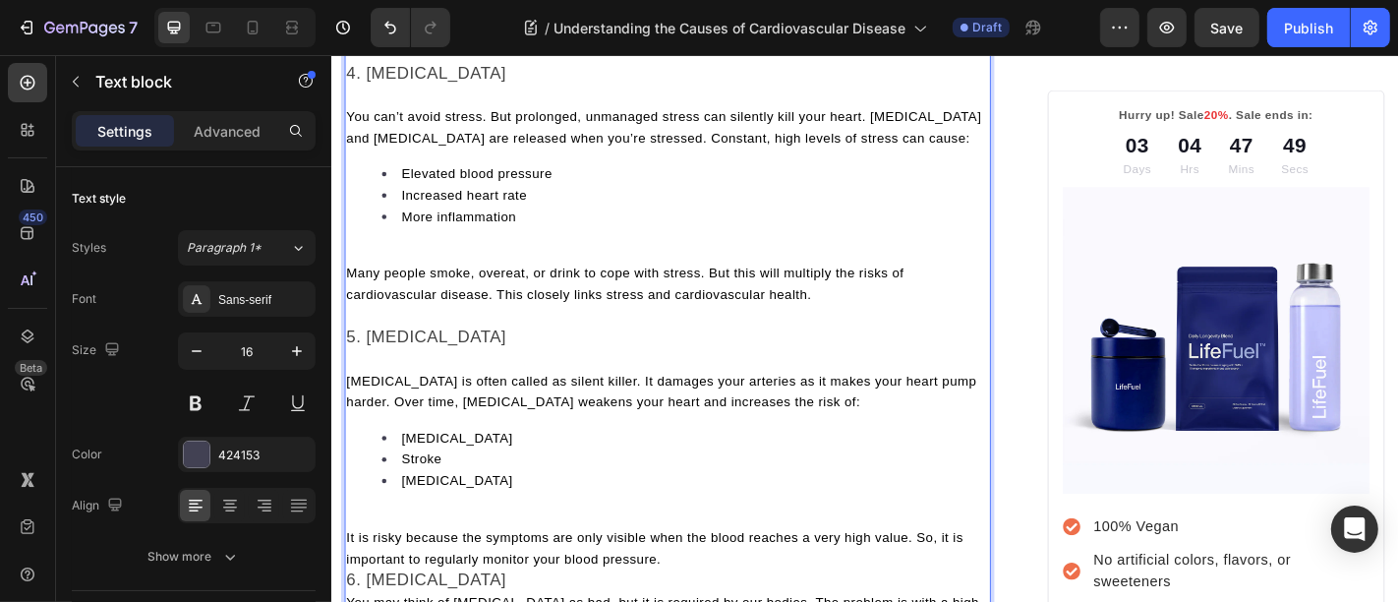
scroll to position [3599, 0]
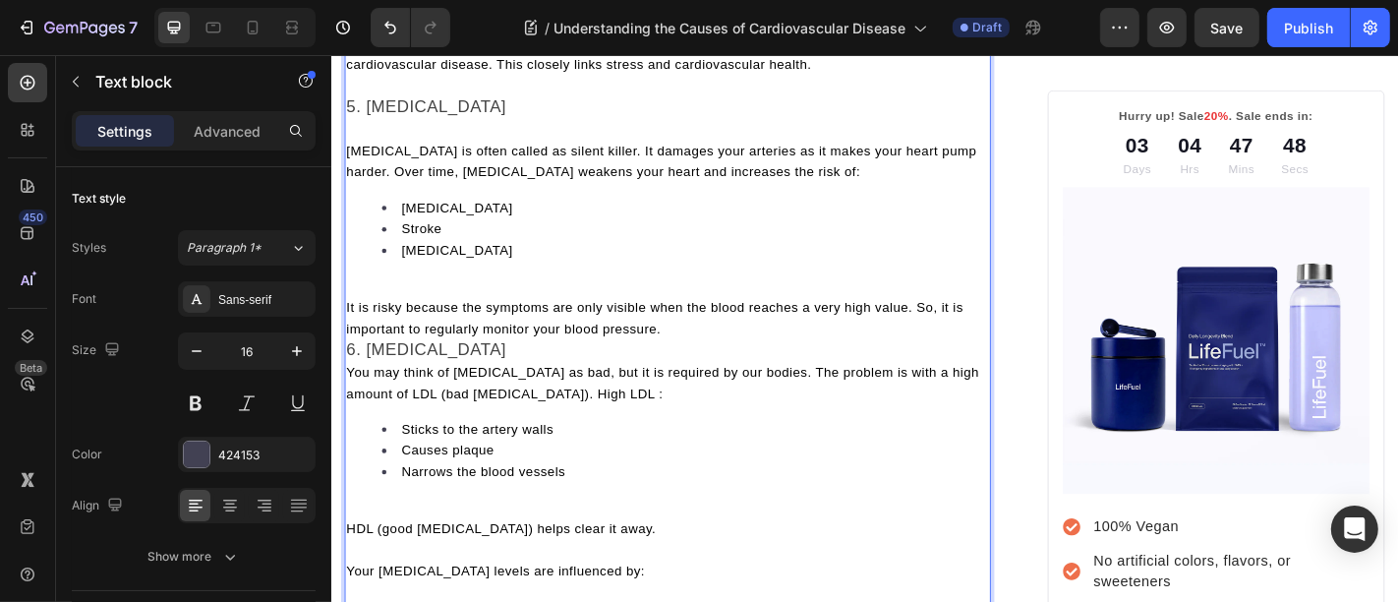
click at [704, 356] on p "It is risky because the symptoms are only visible when the blood reaches a very…" at bounding box center [702, 344] width 711 height 47
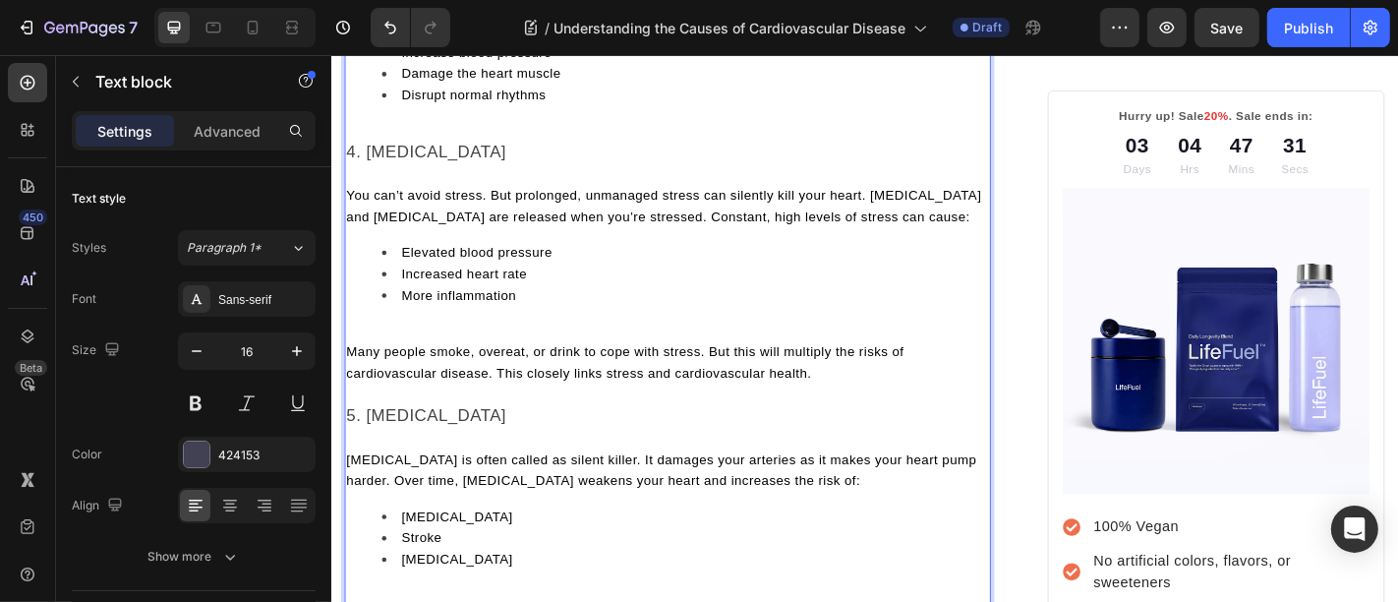
scroll to position [3003, 0]
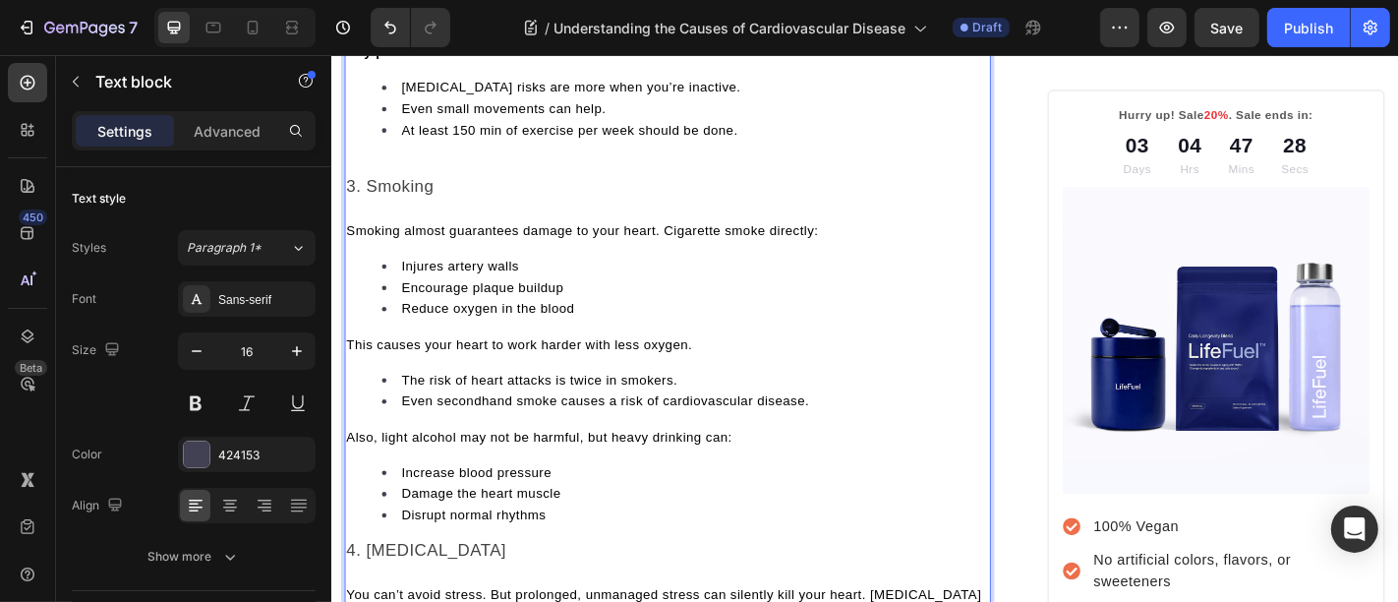
scroll to position [2773, 0]
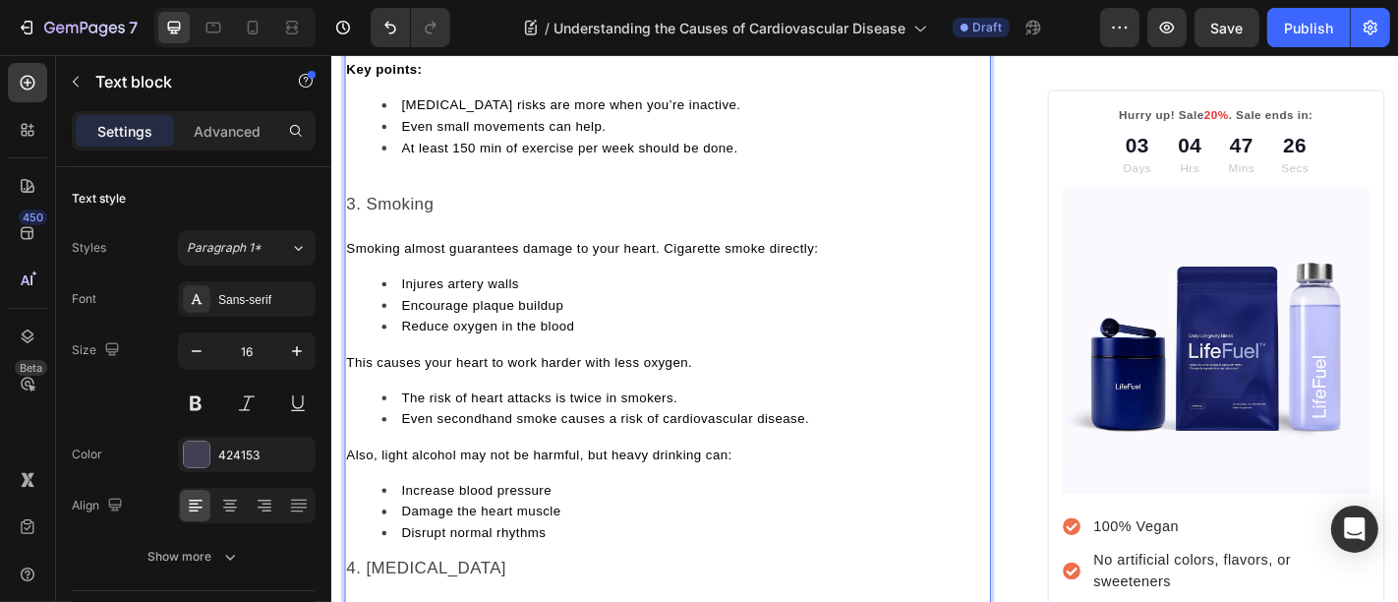
click at [650, 187] on p "Rich Text Editor. Editing area: main" at bounding box center [702, 197] width 711 height 24
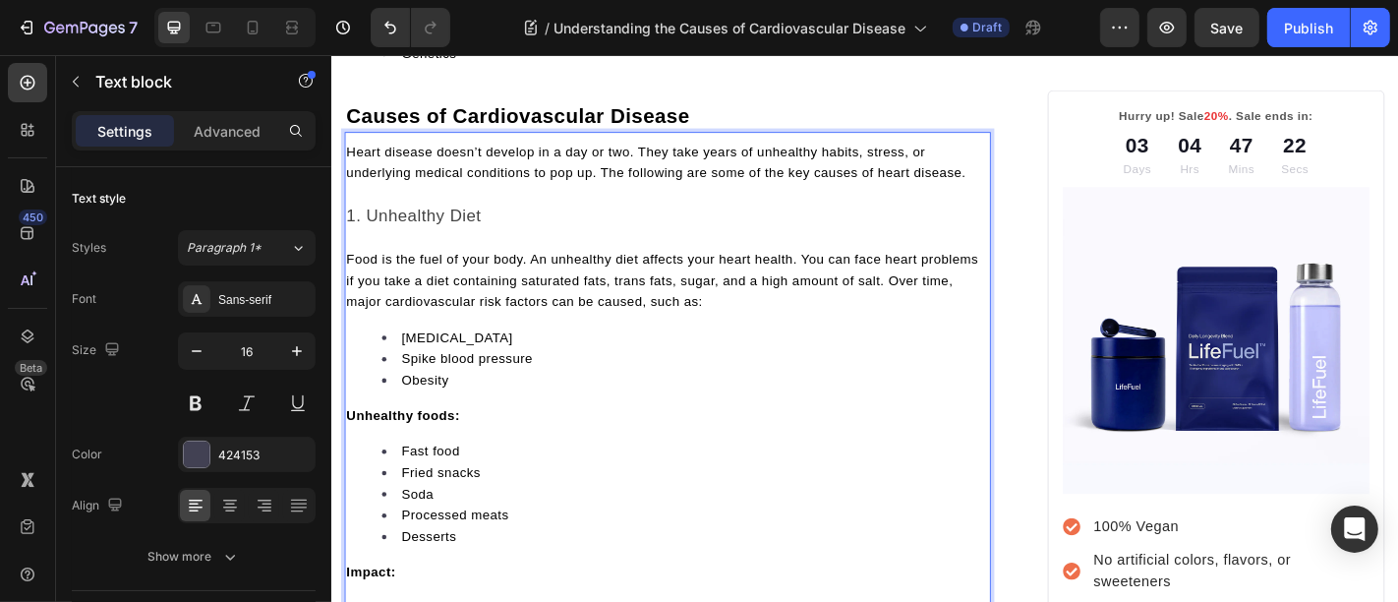
scroll to position [1646, 0]
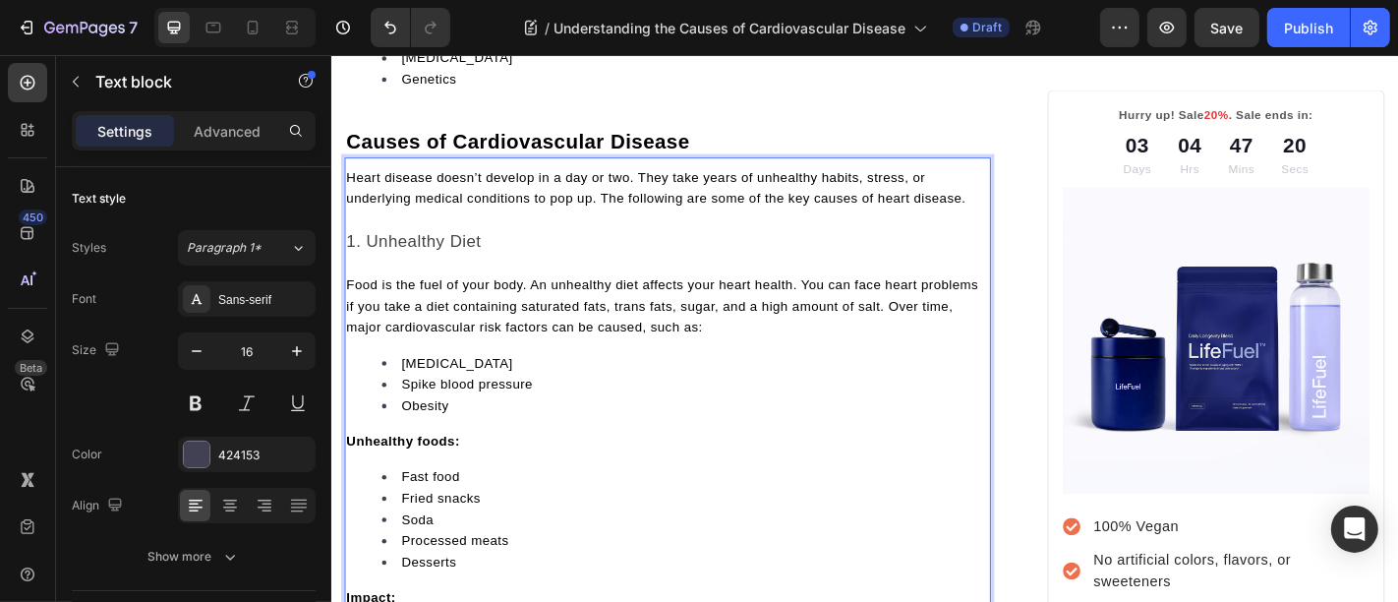
click at [544, 249] on p "1. Unhealthy Diet" at bounding box center [702, 261] width 711 height 25
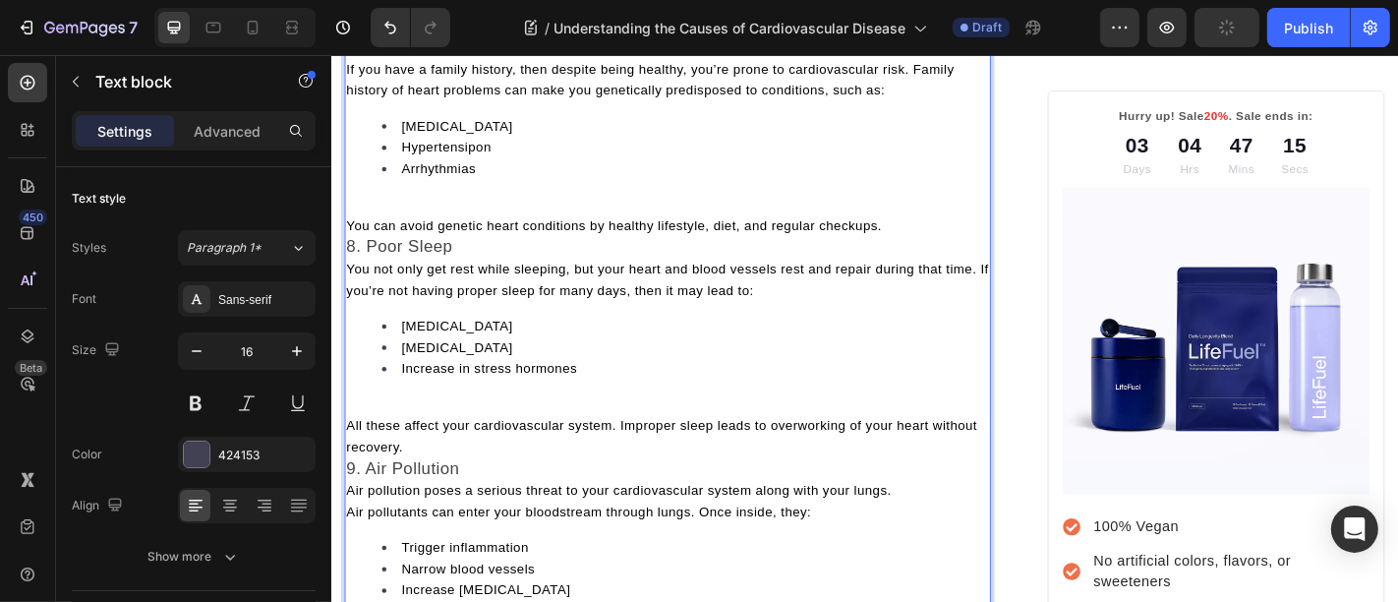
scroll to position [4306, 0]
click at [470, 209] on p "Rich Text Editor. Editing area: main" at bounding box center [702, 218] width 711 height 24
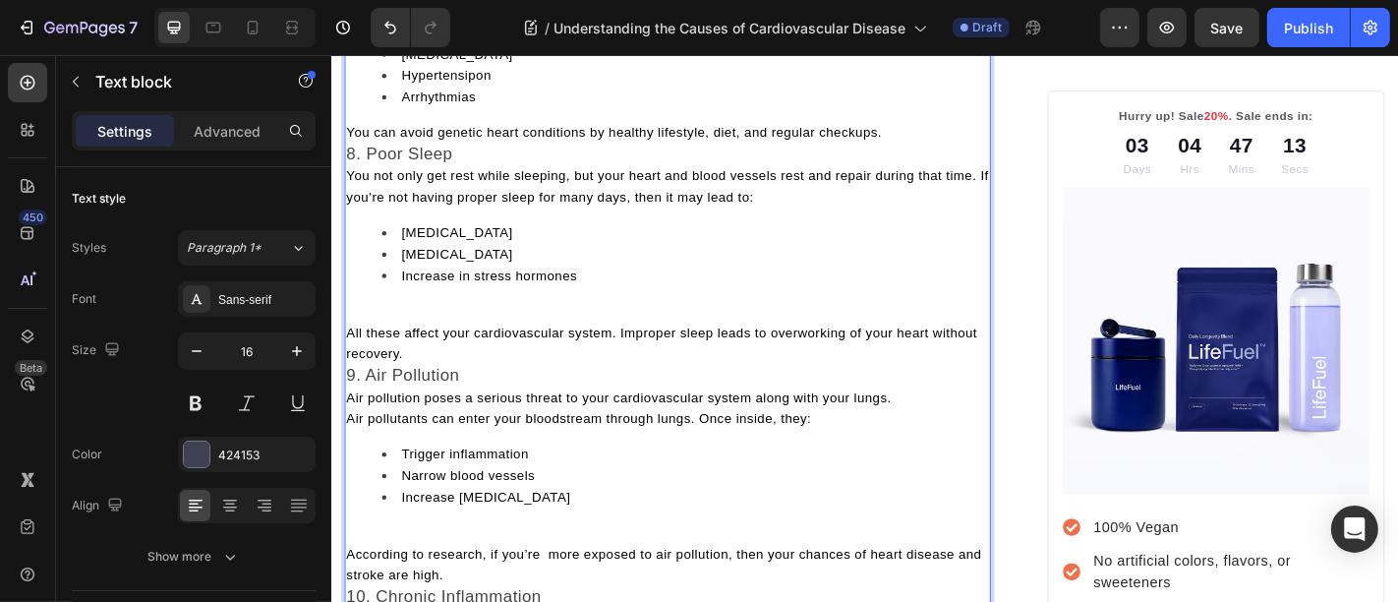
scroll to position [4379, 0]
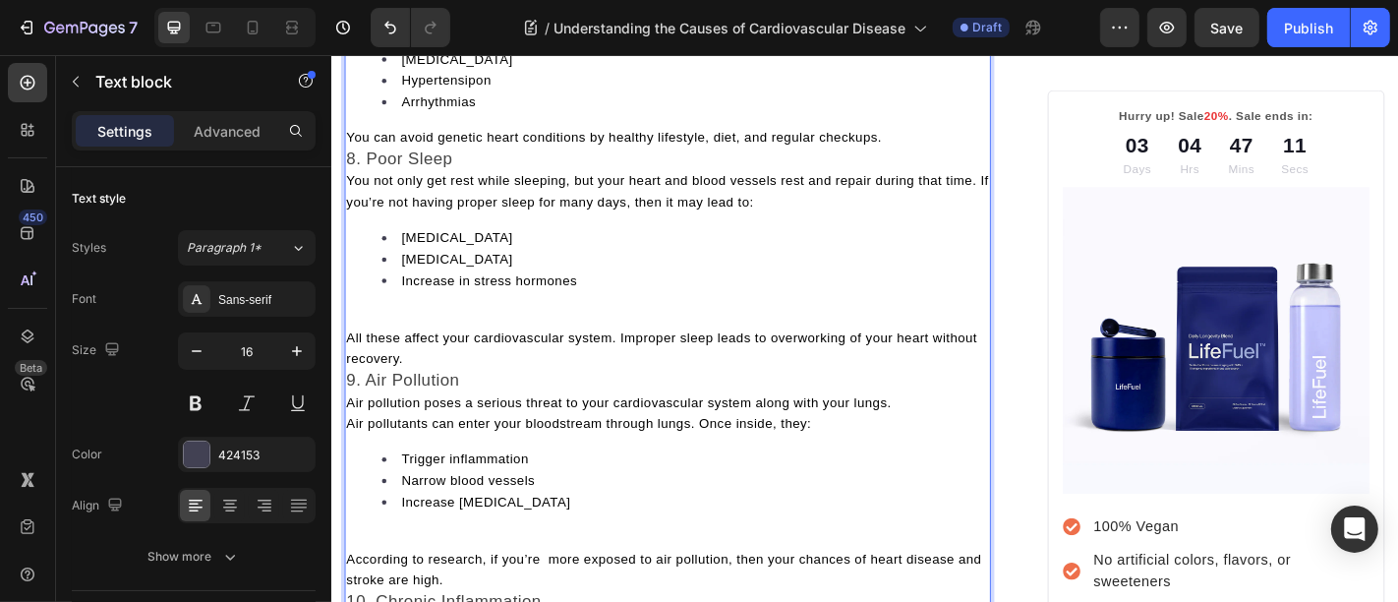
click at [944, 134] on p "You can avoid genetic heart conditions by healthy lifestyle, diet, and regular …" at bounding box center [702, 146] width 711 height 24
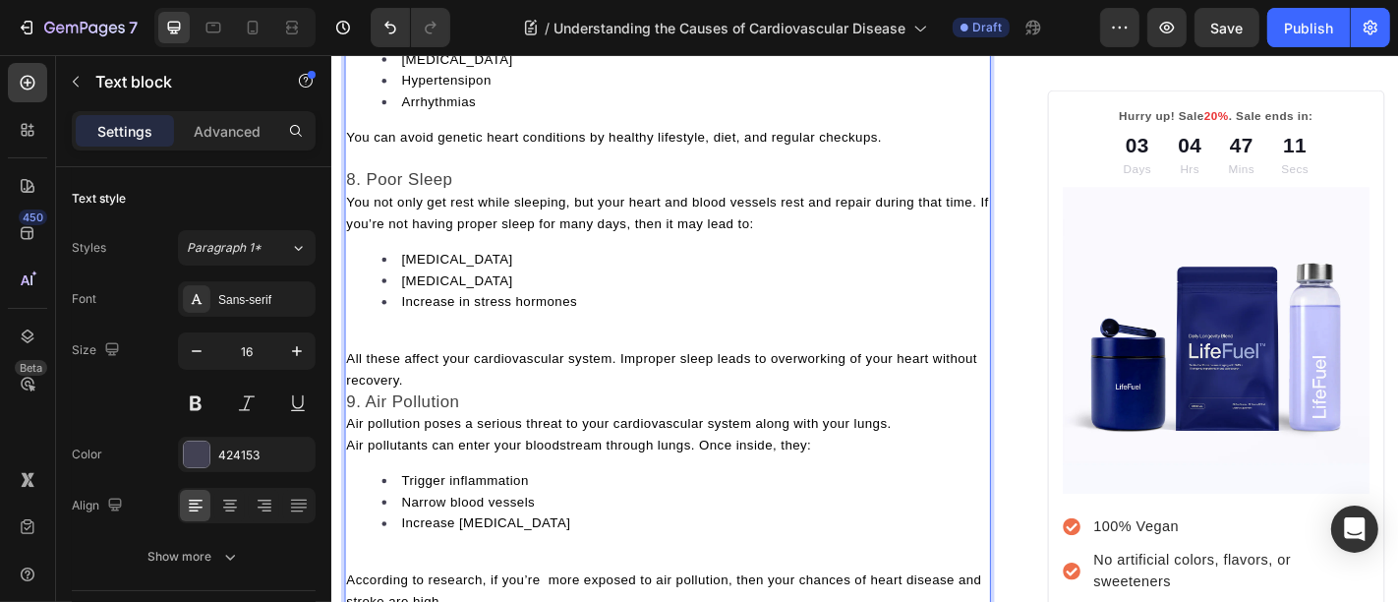
scroll to position [4449, 0]
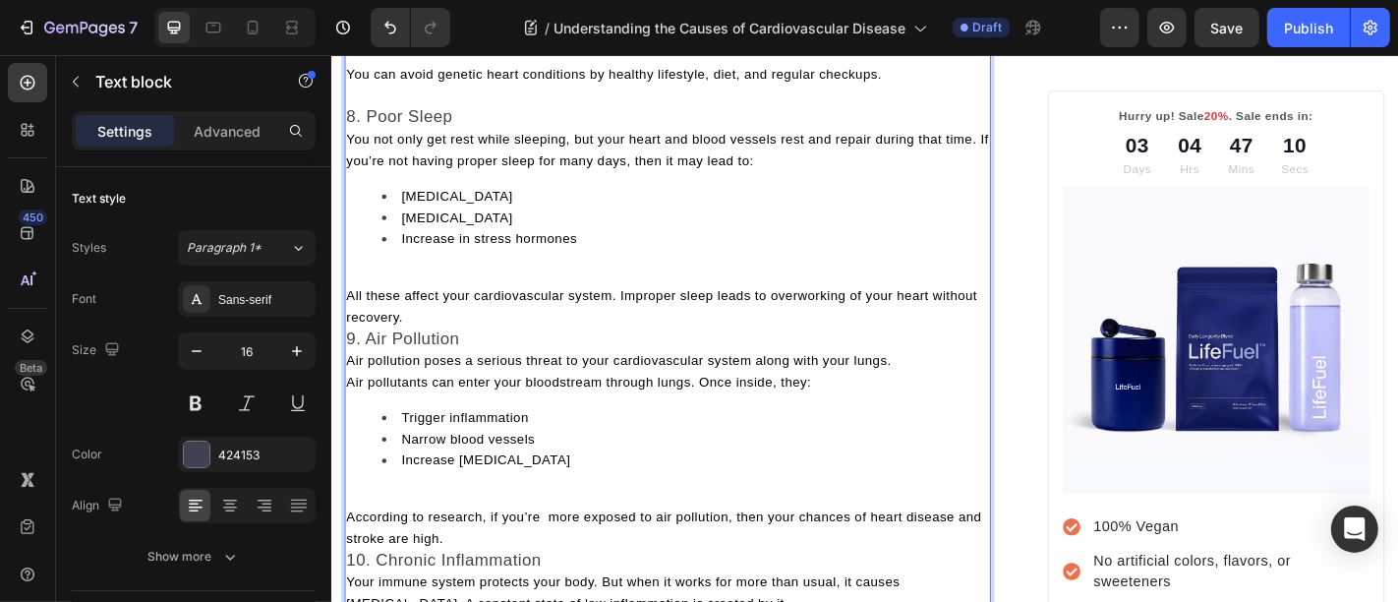
click at [556, 102] on p "Rich Text Editor. Editing area: main" at bounding box center [702, 99] width 711 height 24
click at [530, 111] on p "8. Poor Sleep" at bounding box center [702, 123] width 711 height 25
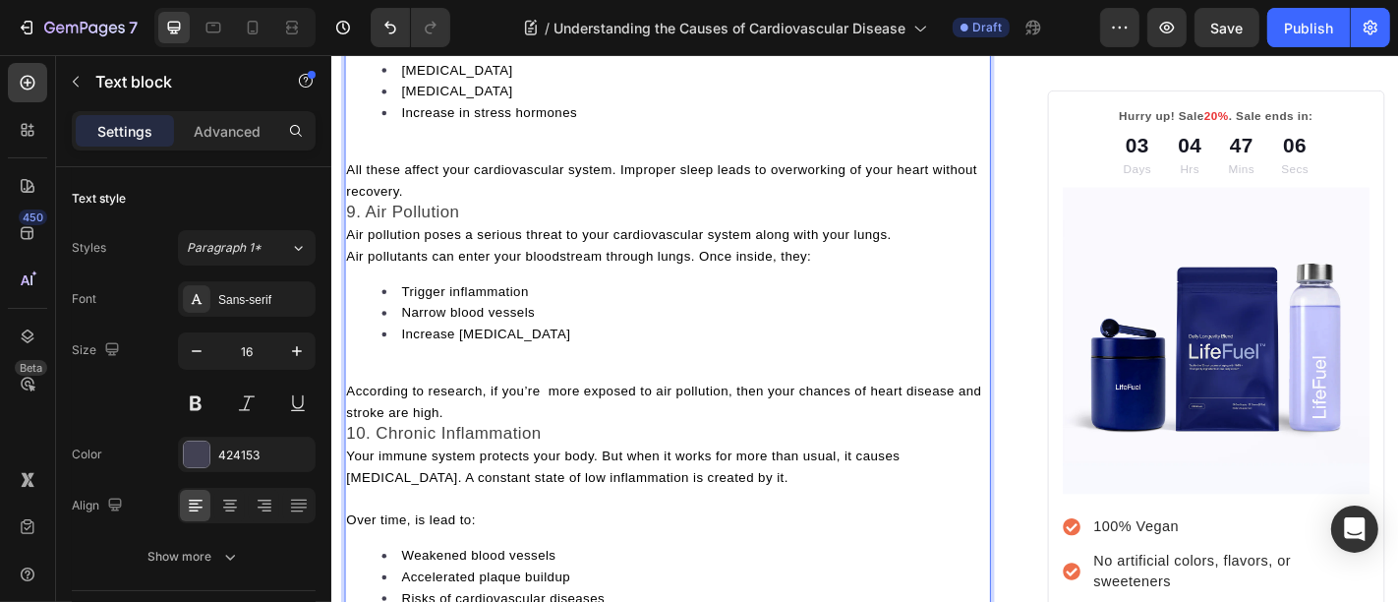
scroll to position [4610, 0]
click at [436, 202] on p "All these affect your cardiovascular system. Improper sleep leads to overworkin…" at bounding box center [702, 194] width 711 height 47
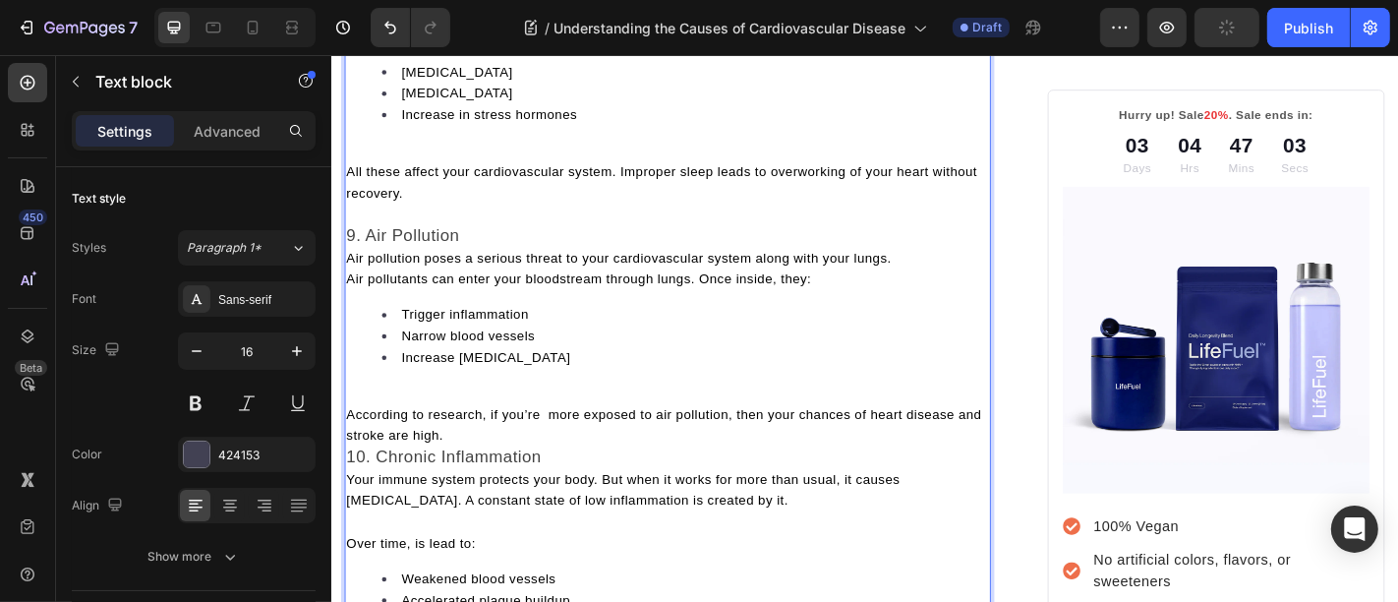
click at [491, 254] on p "9. Air Pollution" at bounding box center [702, 254] width 711 height 25
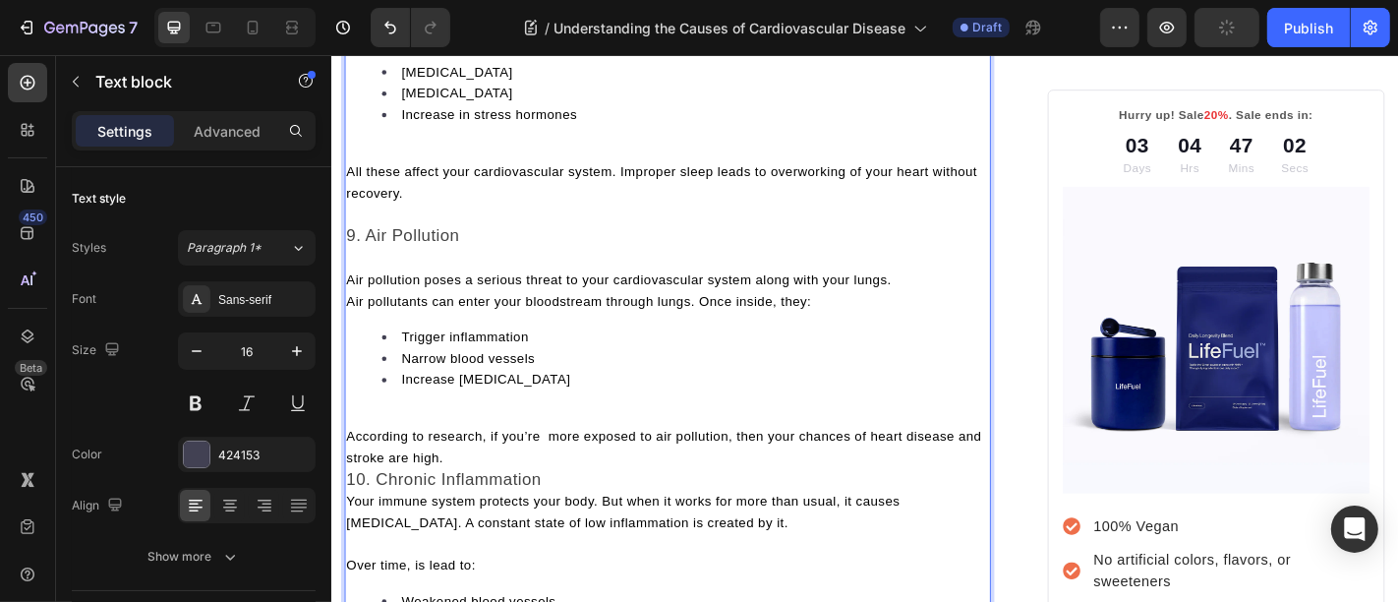
scroll to position [4732, 0]
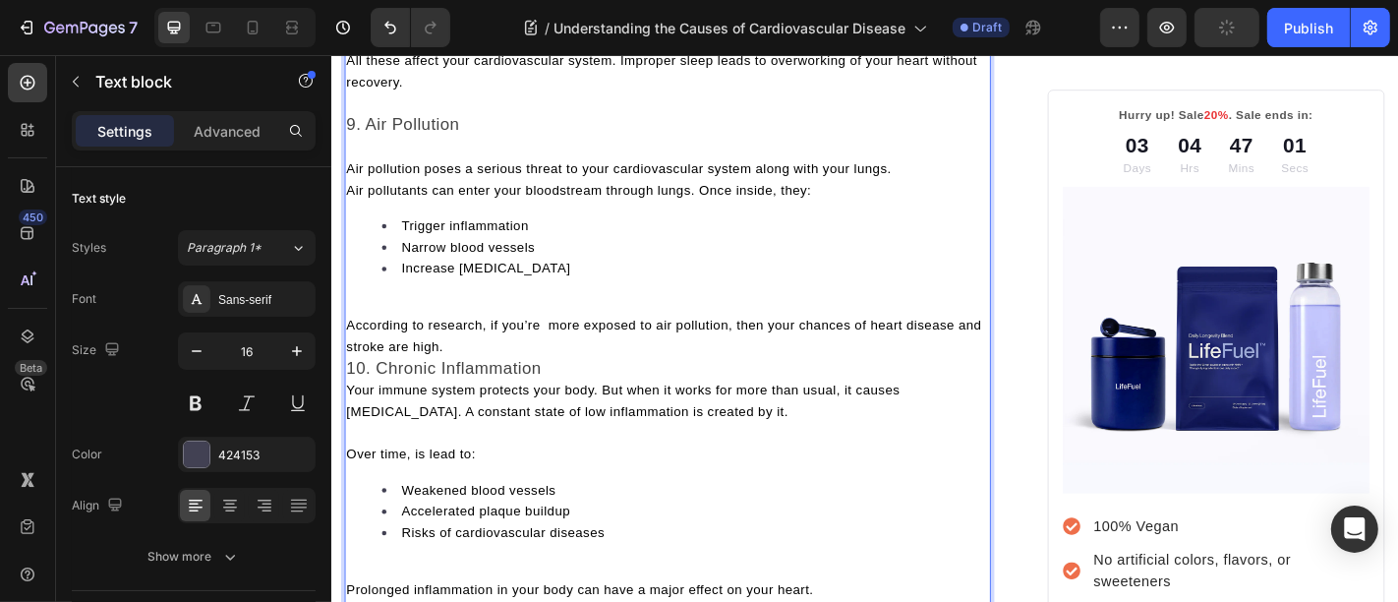
click at [516, 374] on p "According to research, if you’re more exposed to air pollution, then your chanc…" at bounding box center [702, 365] width 711 height 47
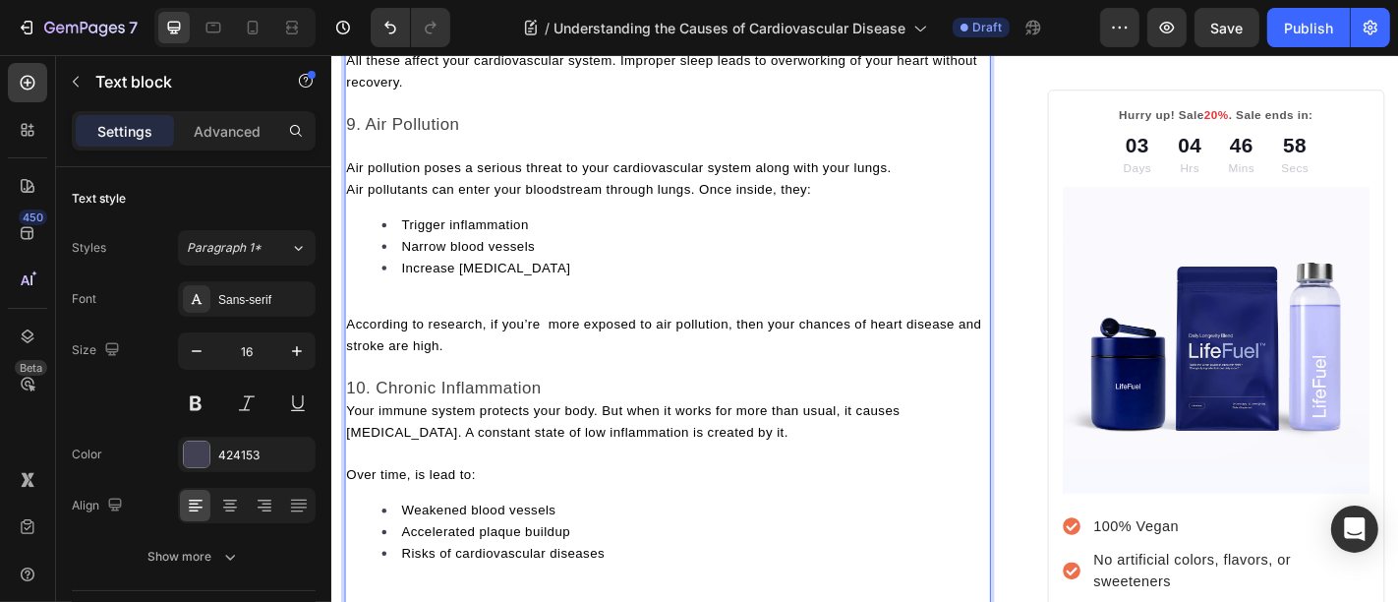
click at [581, 415] on p "10. Chronic Inflammation" at bounding box center [702, 424] width 711 height 25
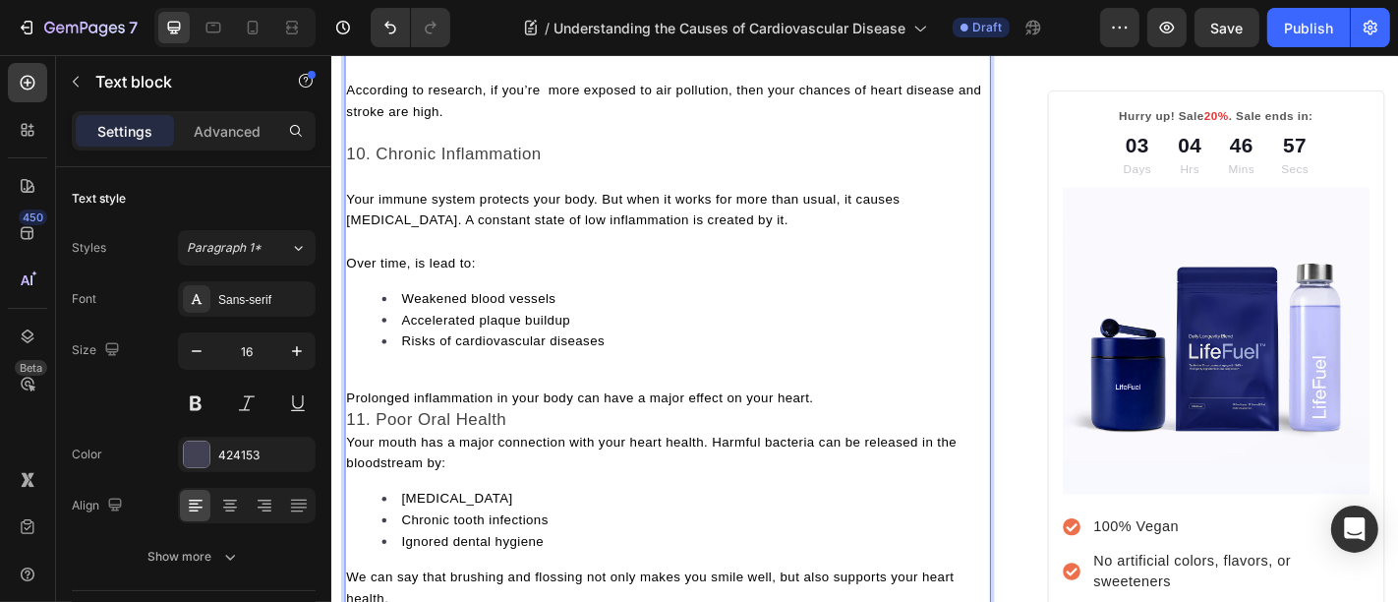
scroll to position [4994, 0]
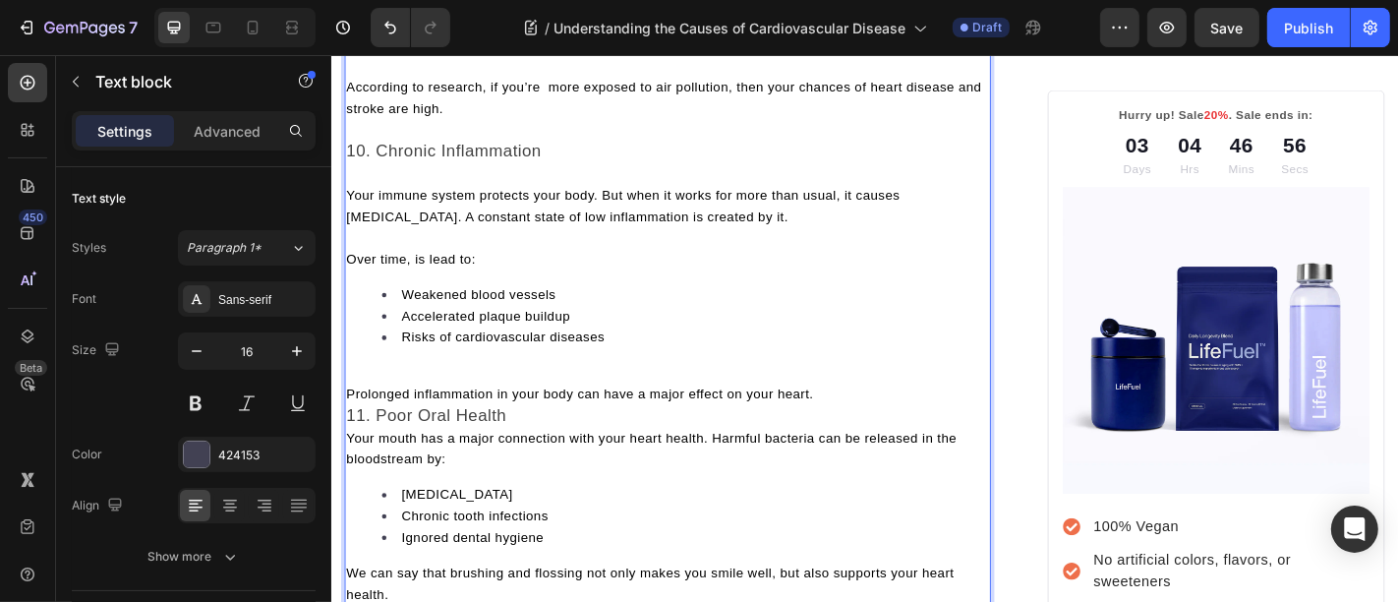
click at [869, 418] on p "Prolonged inflammation in your body can have a major effect on your heart." at bounding box center [702, 430] width 711 height 24
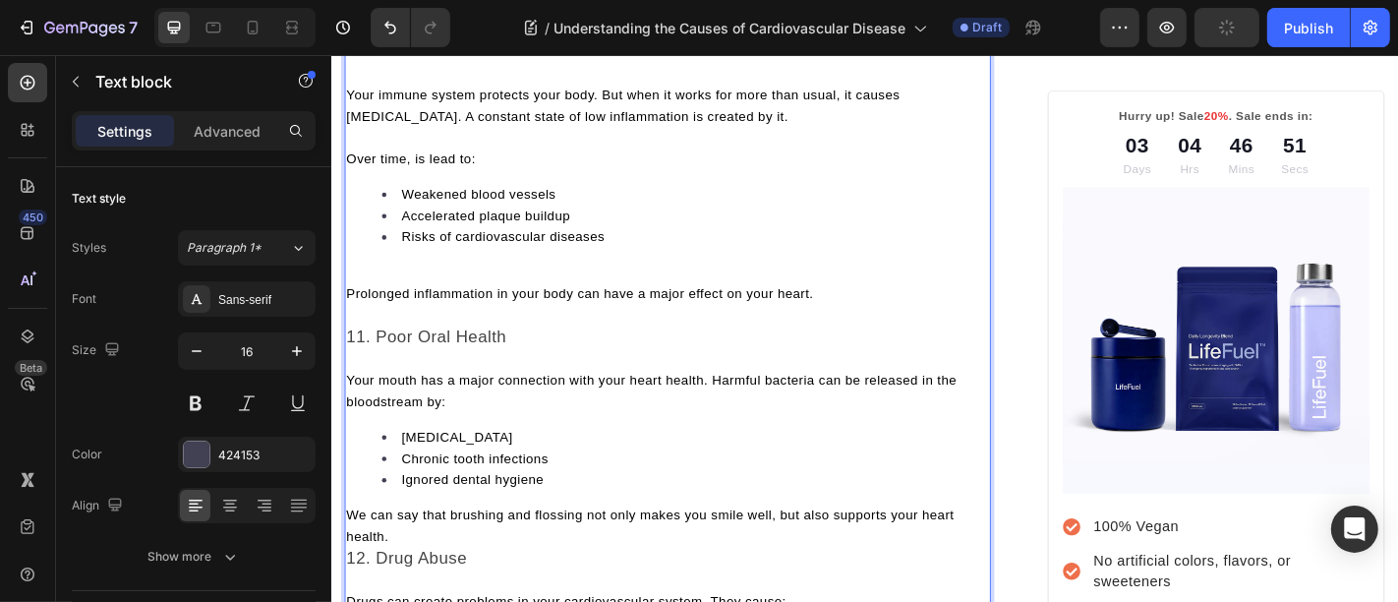
scroll to position [5252, 0]
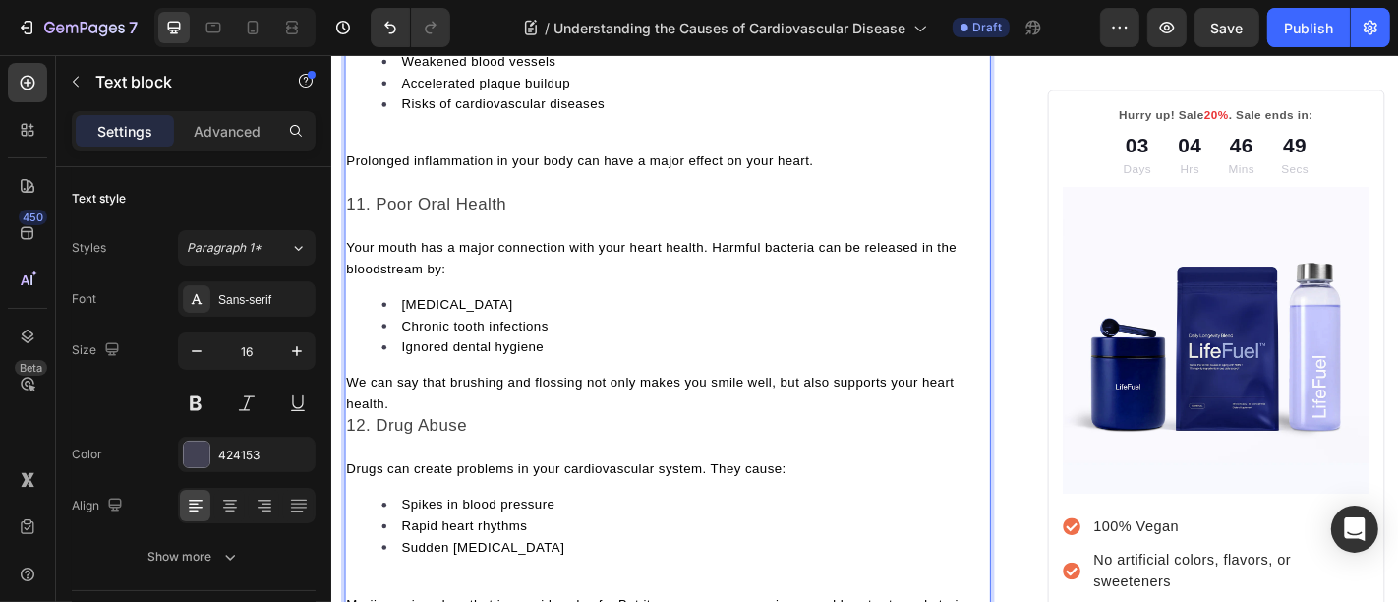
click at [454, 437] on p "We can say that brushing and flossing not only makes you smile well, but also s…" at bounding box center [702, 428] width 711 height 47
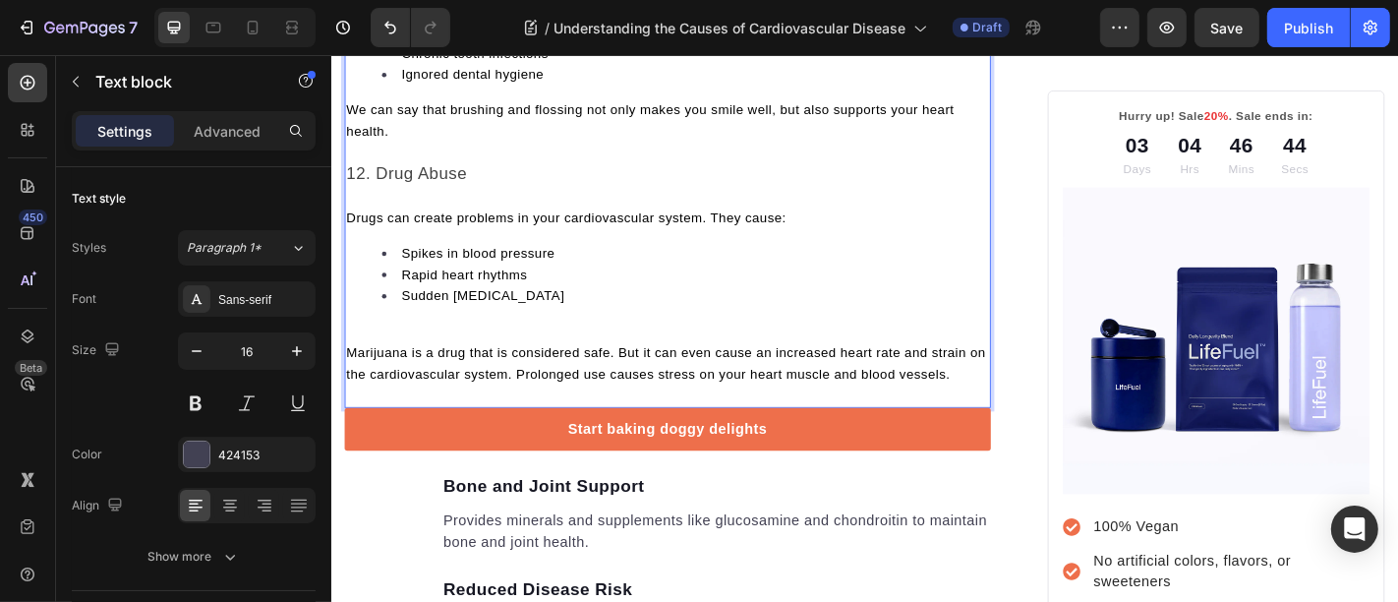
scroll to position [5556, 0]
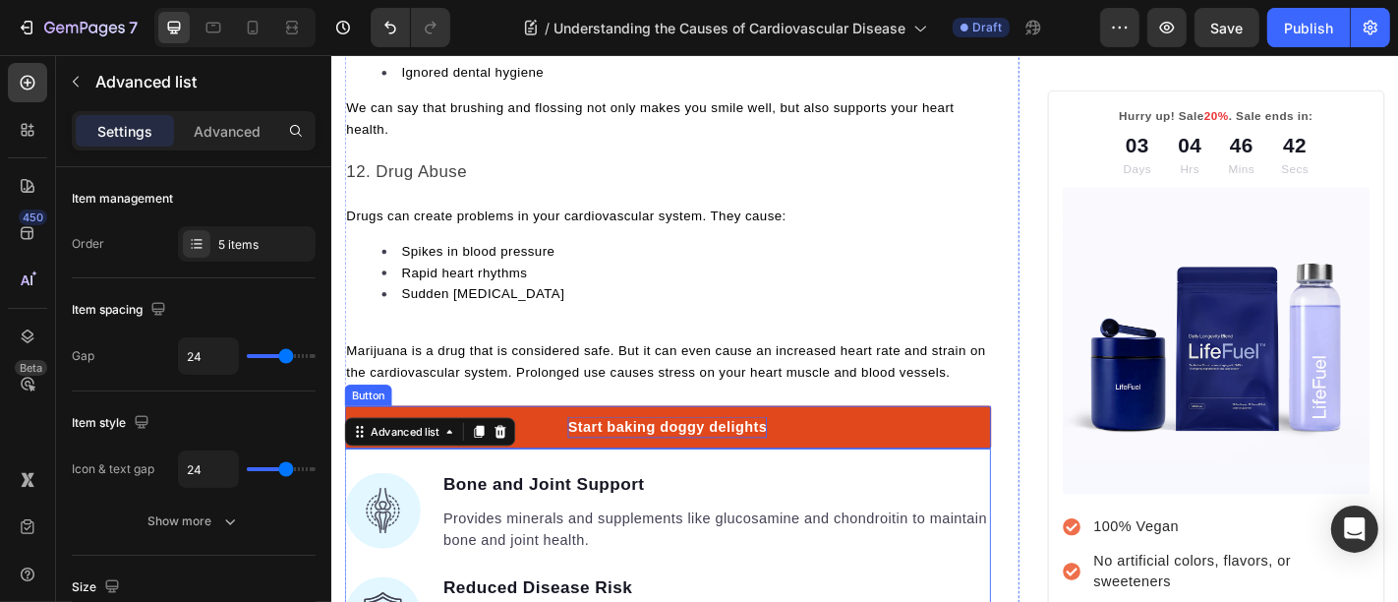
click at [596, 469] on div "Start baking doggy delights" at bounding box center [702, 466] width 220 height 24
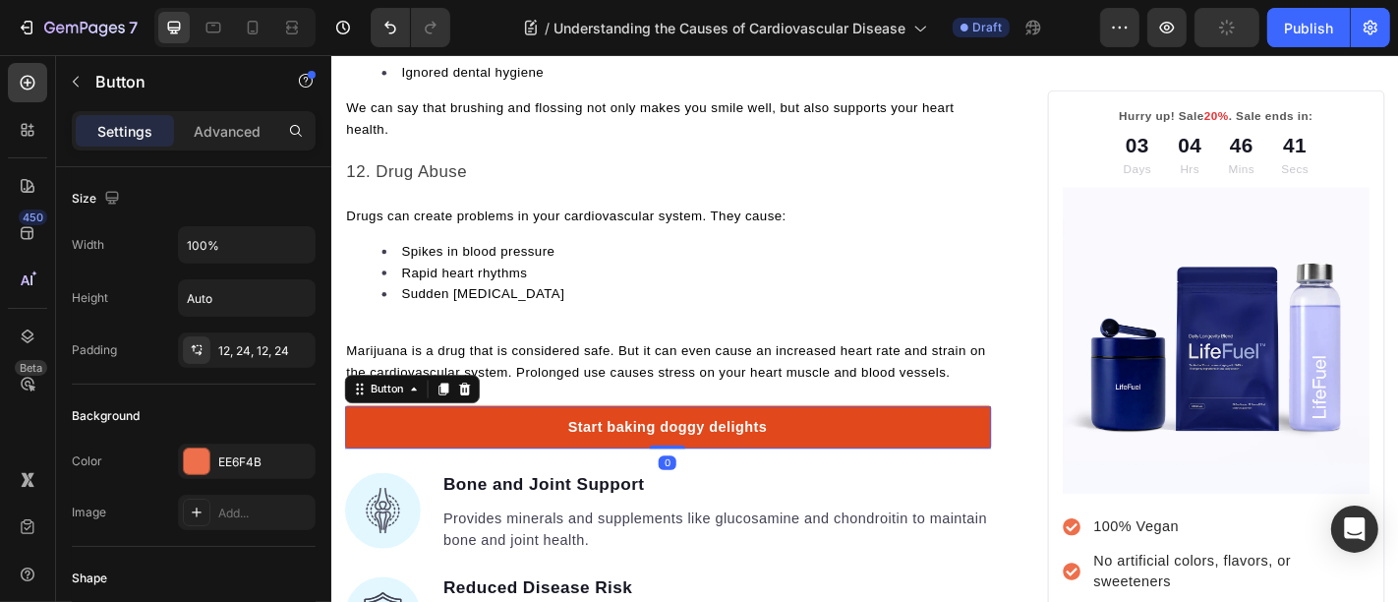
click at [518, 462] on link "Start baking doggy delights" at bounding box center [702, 465] width 715 height 47
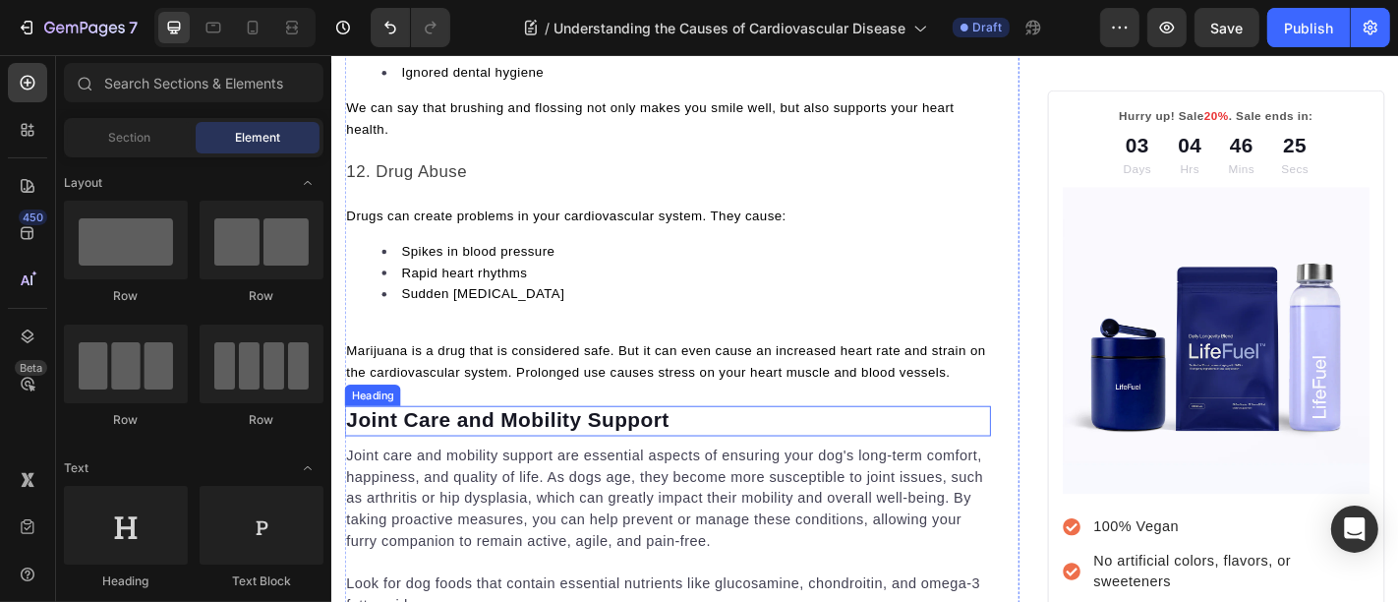
click at [495, 468] on p "Joint Care and Mobility Support" at bounding box center [702, 458] width 711 height 29
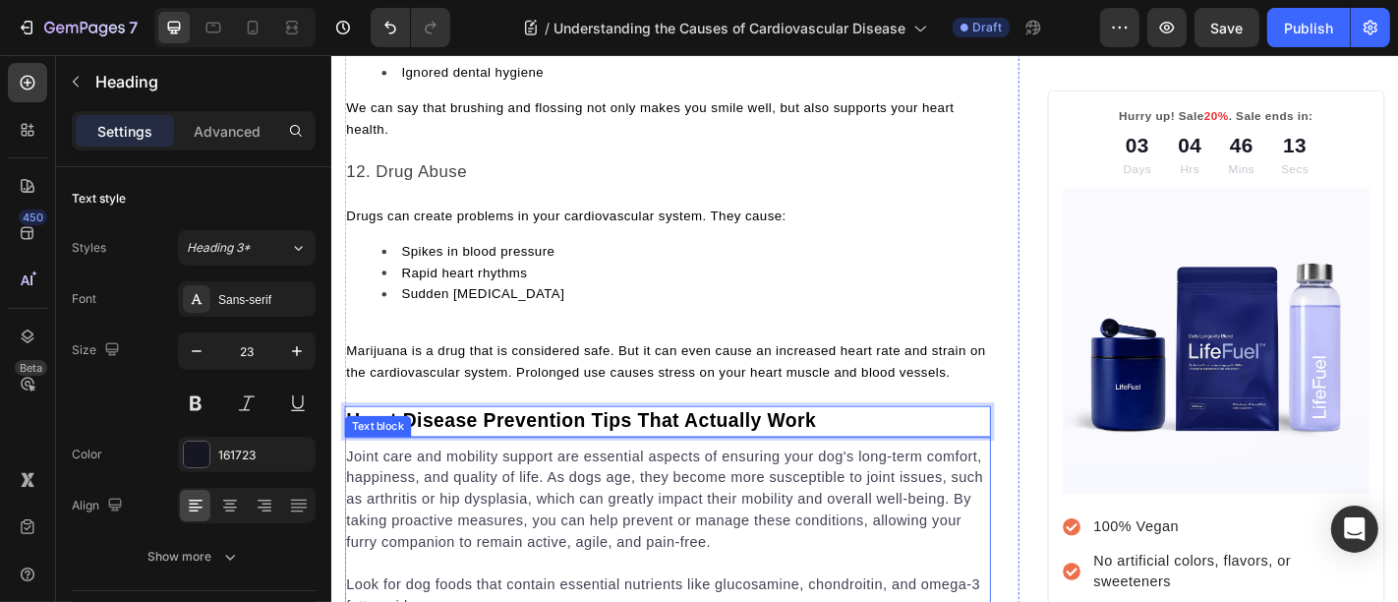
click at [470, 573] on p "Joint care and mobility support are essential aspects of ensuring your dog's lo…" at bounding box center [702, 546] width 711 height 118
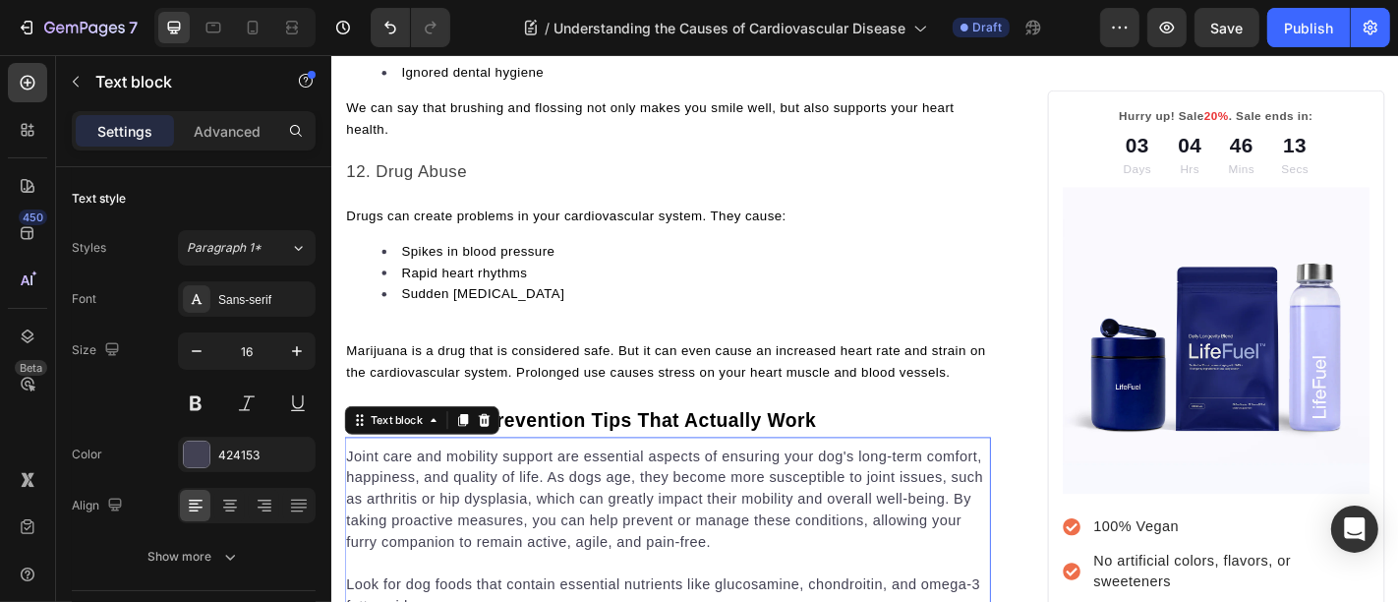
click at [470, 573] on p "Joint care and mobility support are essential aspects of ensuring your dog's lo…" at bounding box center [702, 546] width 711 height 118
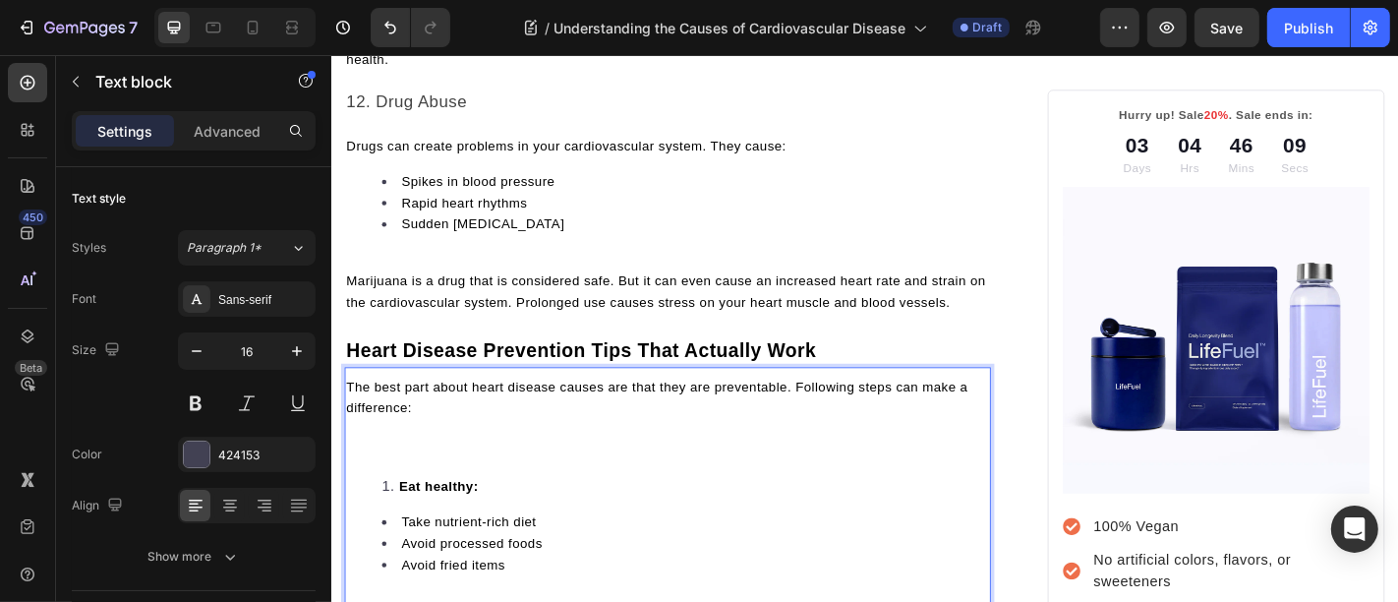
scroll to position [5623, 0]
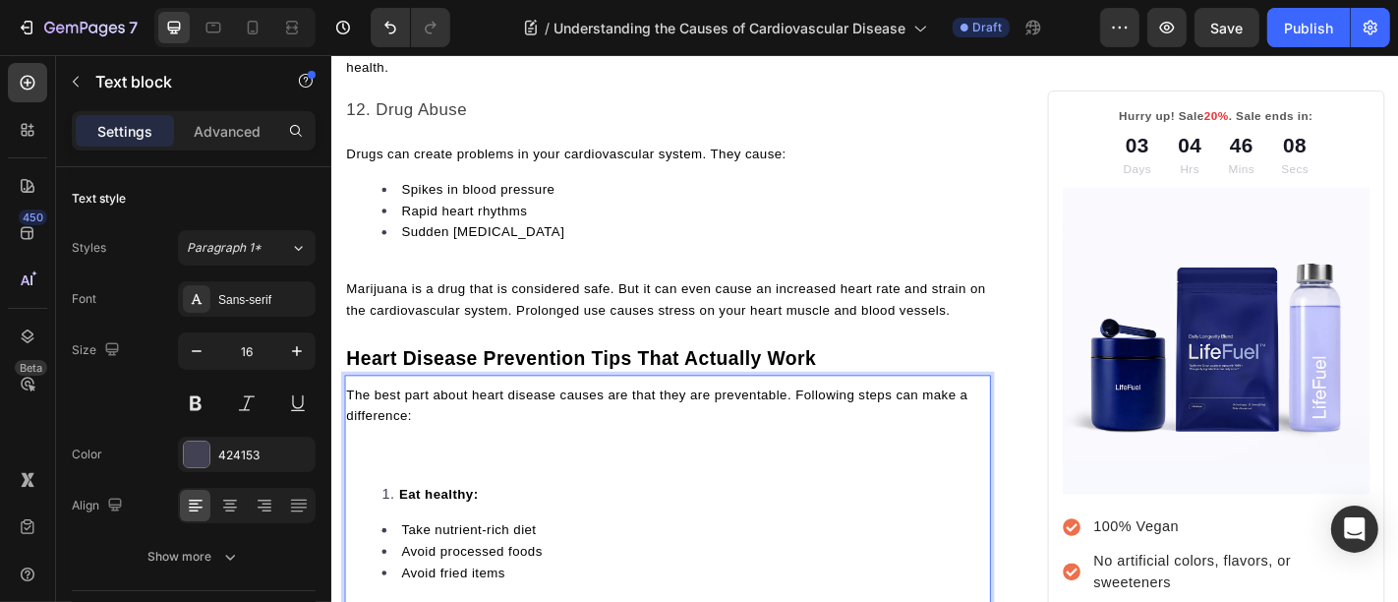
drag, startPoint x: 430, startPoint y: 497, endPoint x: 454, endPoint y: 479, distance: 30.9
click at [428, 497] on p "The best part about heart disease causes are that they are preventable. Followi…" at bounding box center [702, 466] width 711 height 94
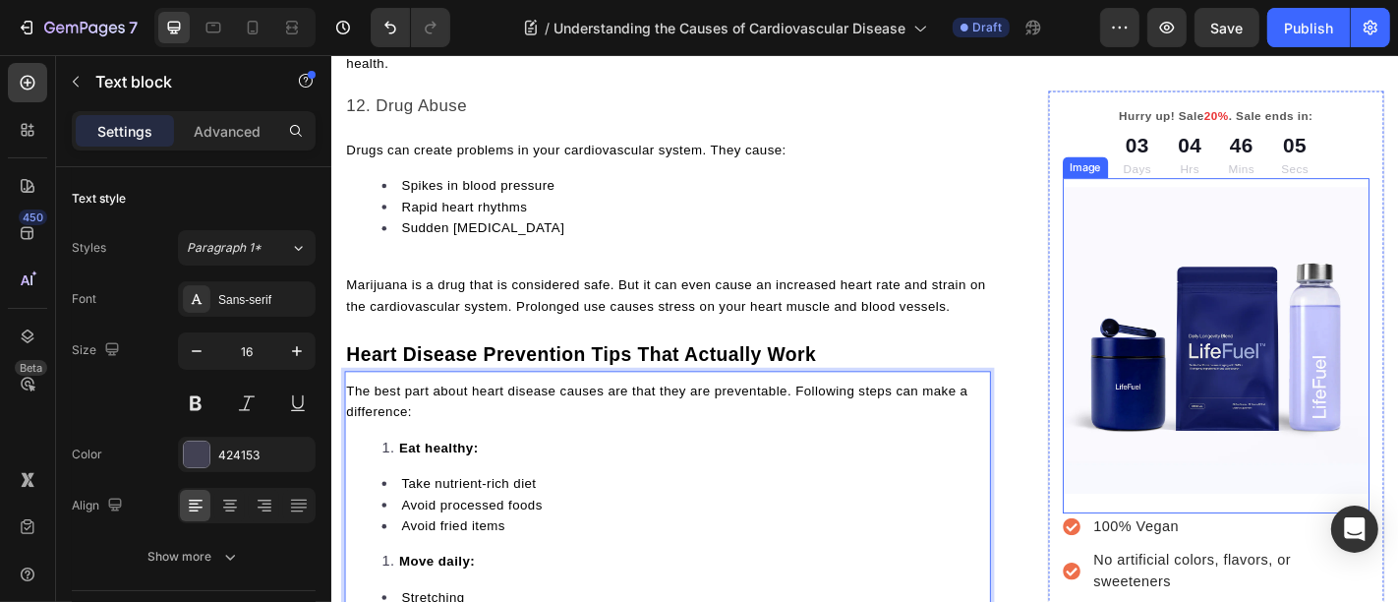
scroll to position [5652, 0]
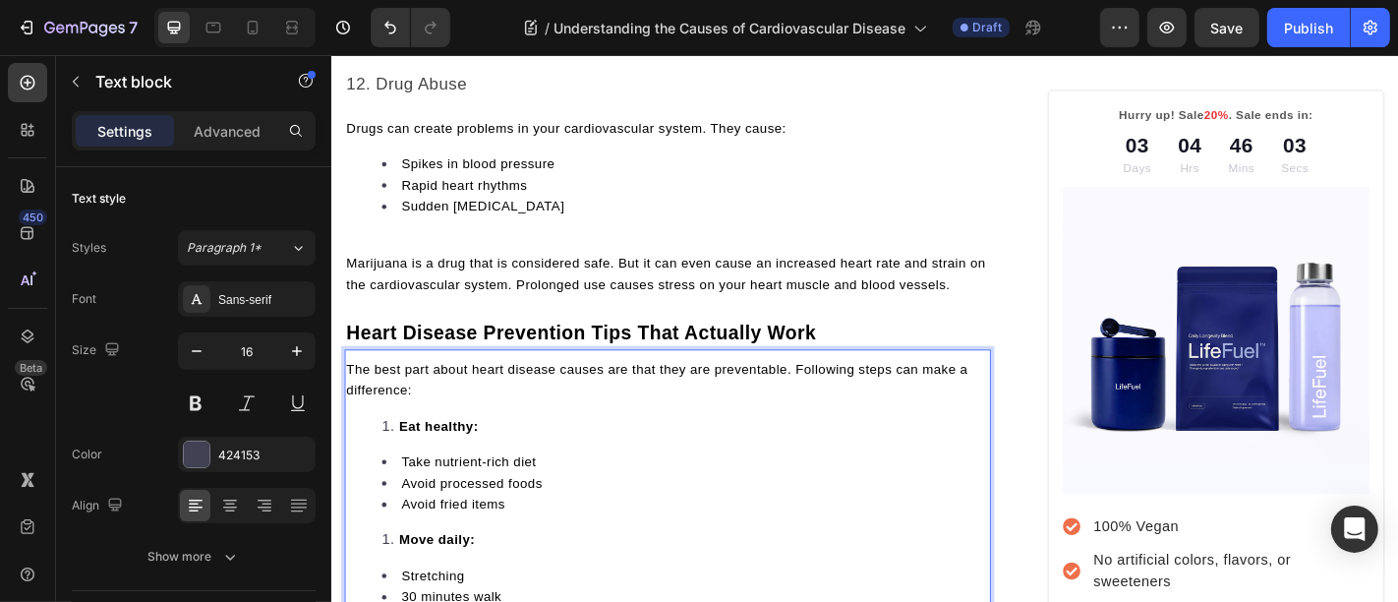
click at [403, 458] on li "Eat healthy:" at bounding box center [721, 465] width 671 height 24
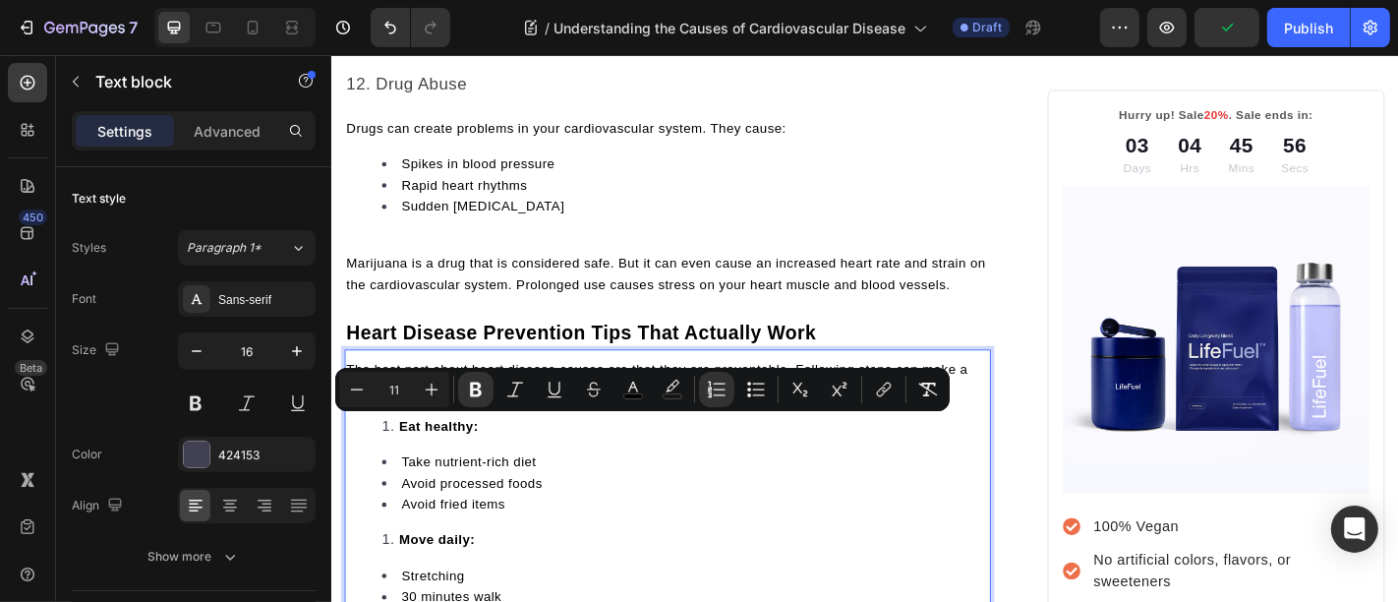
click at [484, 498] on span "Take nutrient-rich diet" at bounding box center [482, 504] width 149 height 16
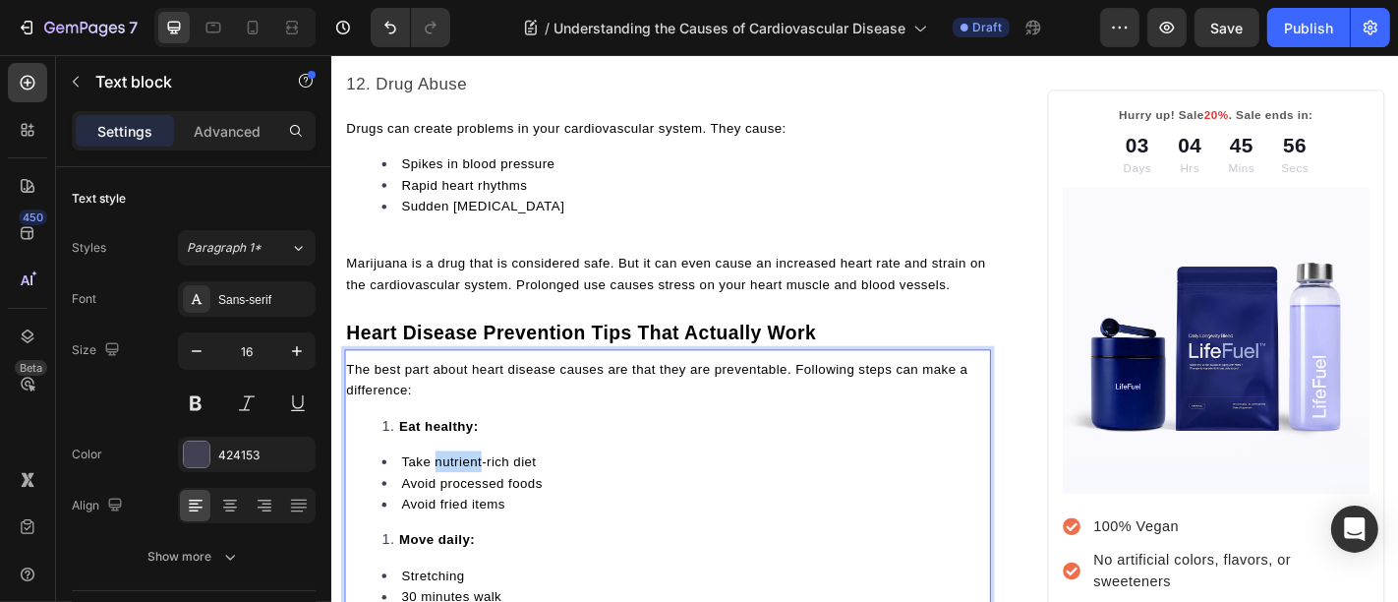
click at [484, 498] on span "Take nutrient-rich diet" at bounding box center [482, 504] width 149 height 16
click at [468, 521] on span "Avoid processed foods" at bounding box center [486, 528] width 156 height 16
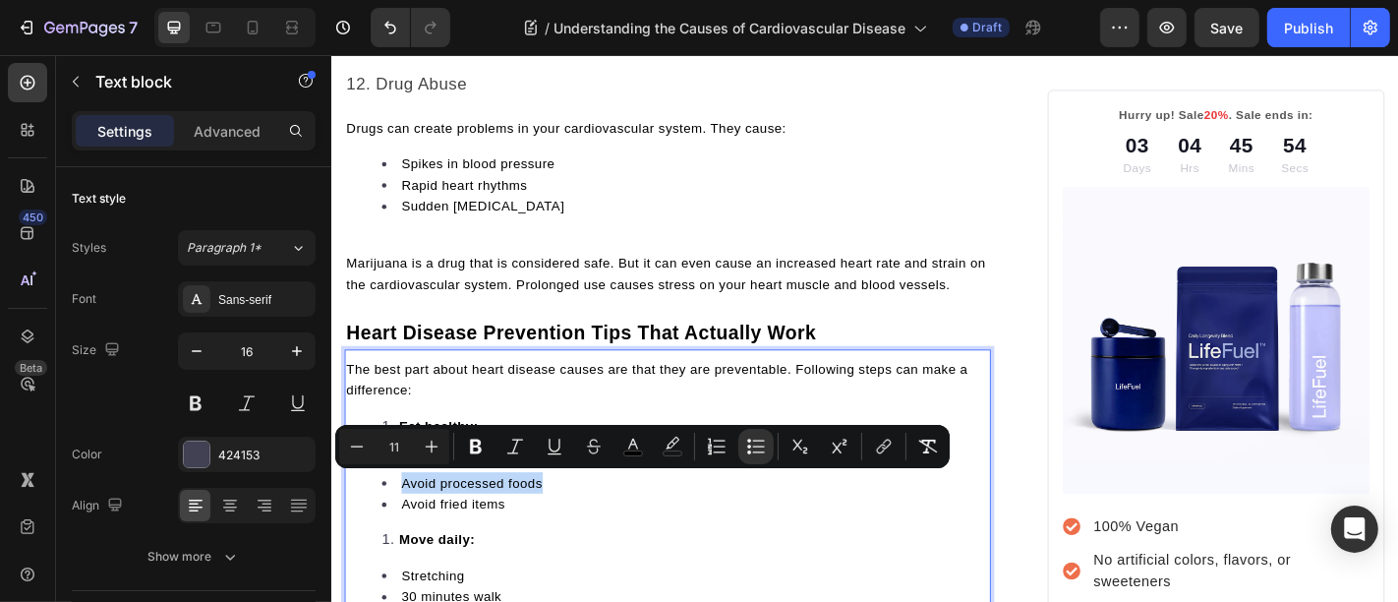
click at [439, 534] on li "Avoid processed foods" at bounding box center [721, 528] width 671 height 24
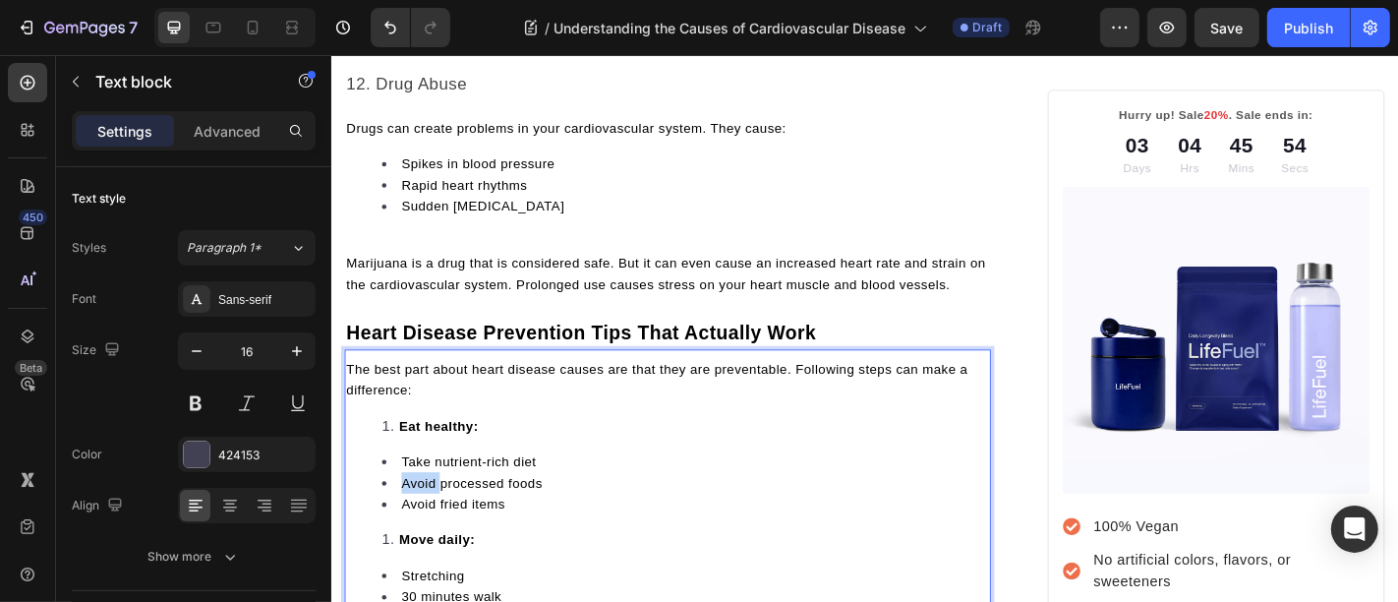
click at [439, 534] on li "Avoid processed foods" at bounding box center [721, 528] width 671 height 24
click at [434, 549] on span "Avoid fried items" at bounding box center [465, 552] width 115 height 16
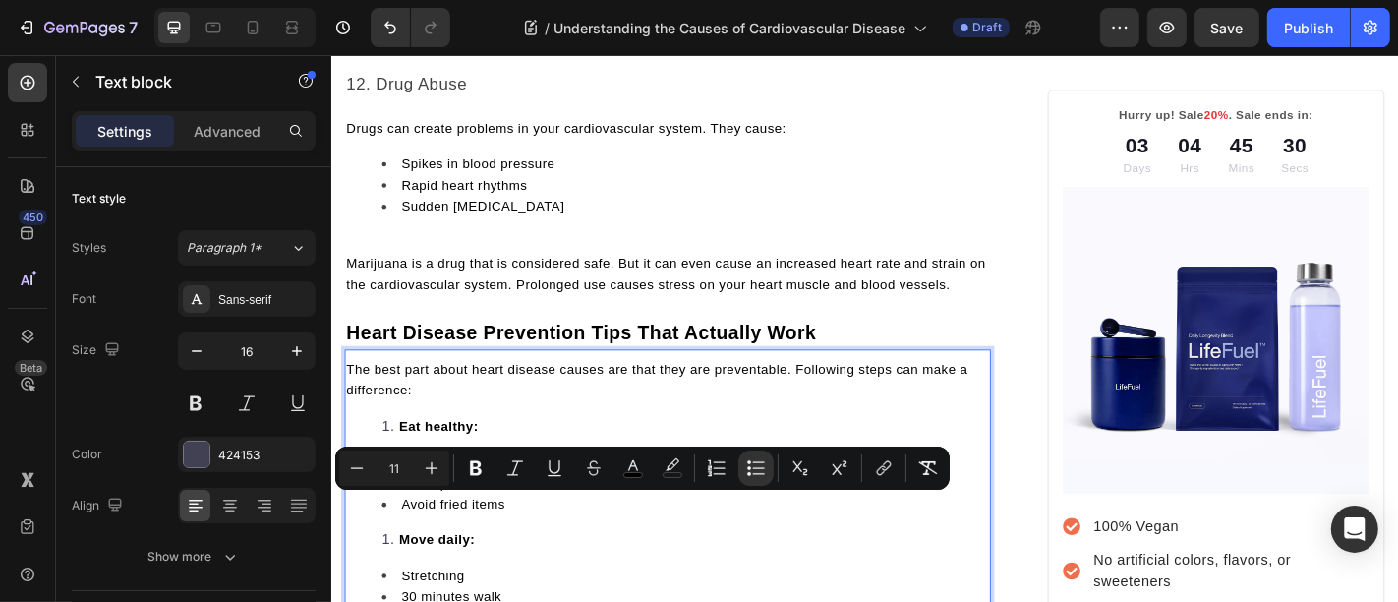
click at [518, 433] on p "The best part about heart disease causes are that they are preventable. Followi…" at bounding box center [702, 413] width 711 height 47
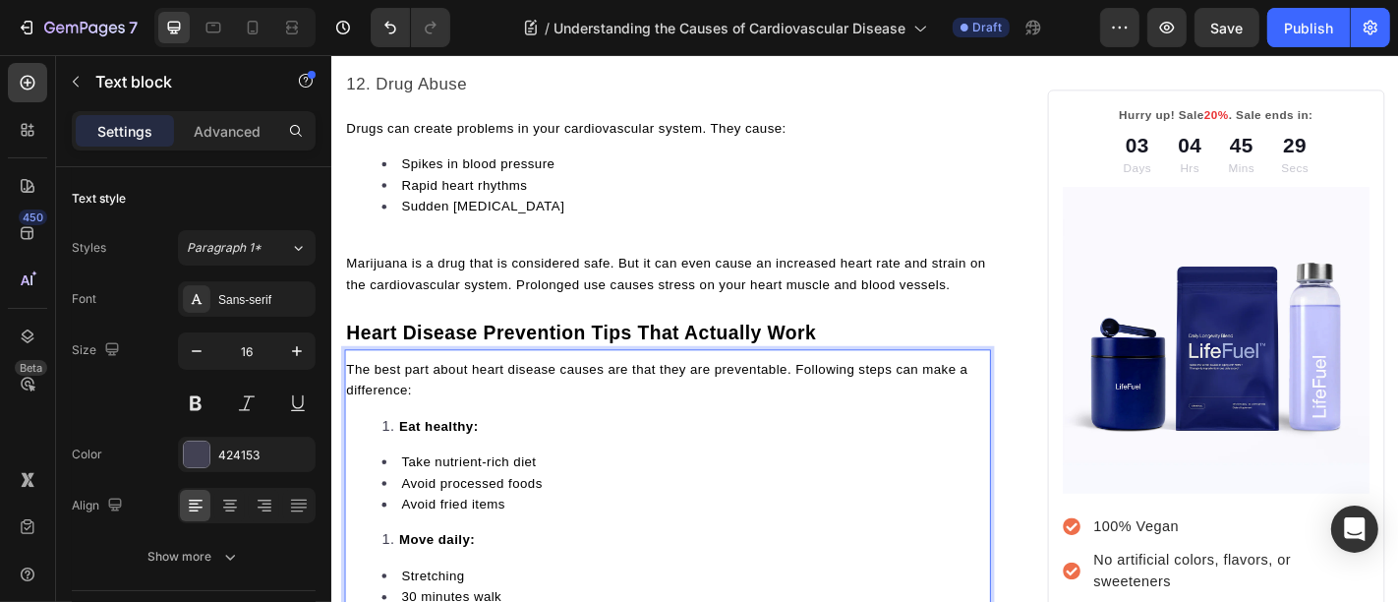
click at [446, 463] on strong "Eat healthy:" at bounding box center [448, 465] width 87 height 16
click at [402, 468] on li "Eat healthy:" at bounding box center [721, 465] width 671 height 24
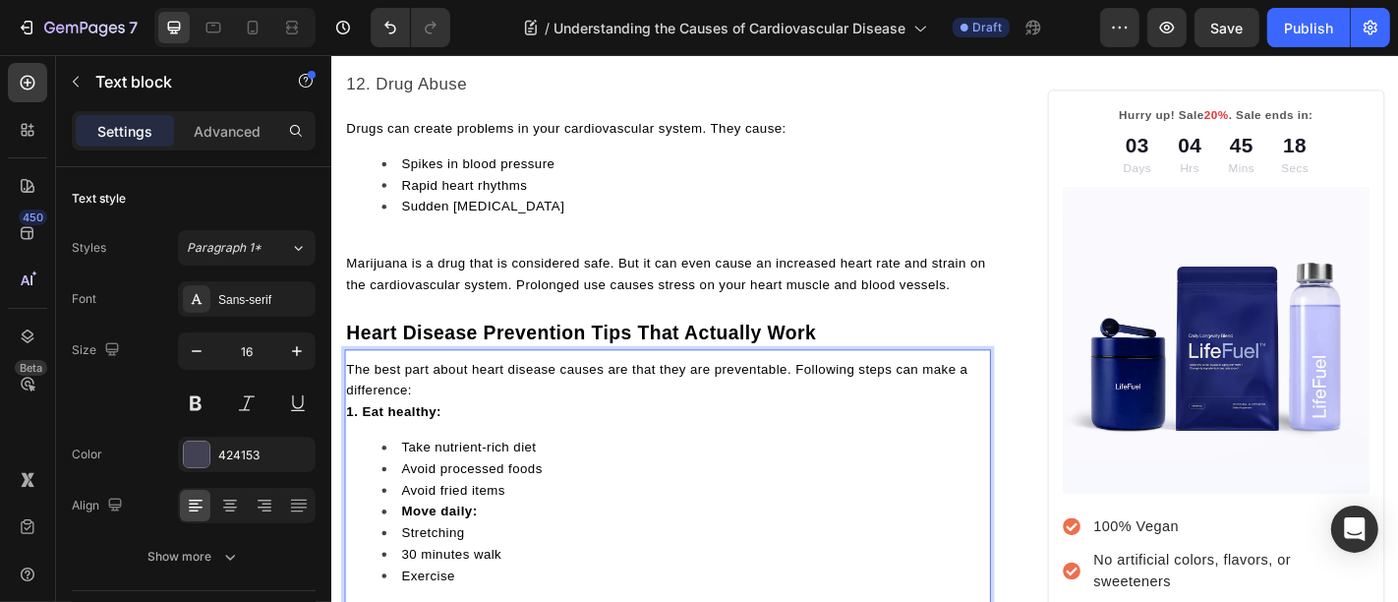
click at [438, 552] on strong "Move daily:" at bounding box center [450, 560] width 84 height 16
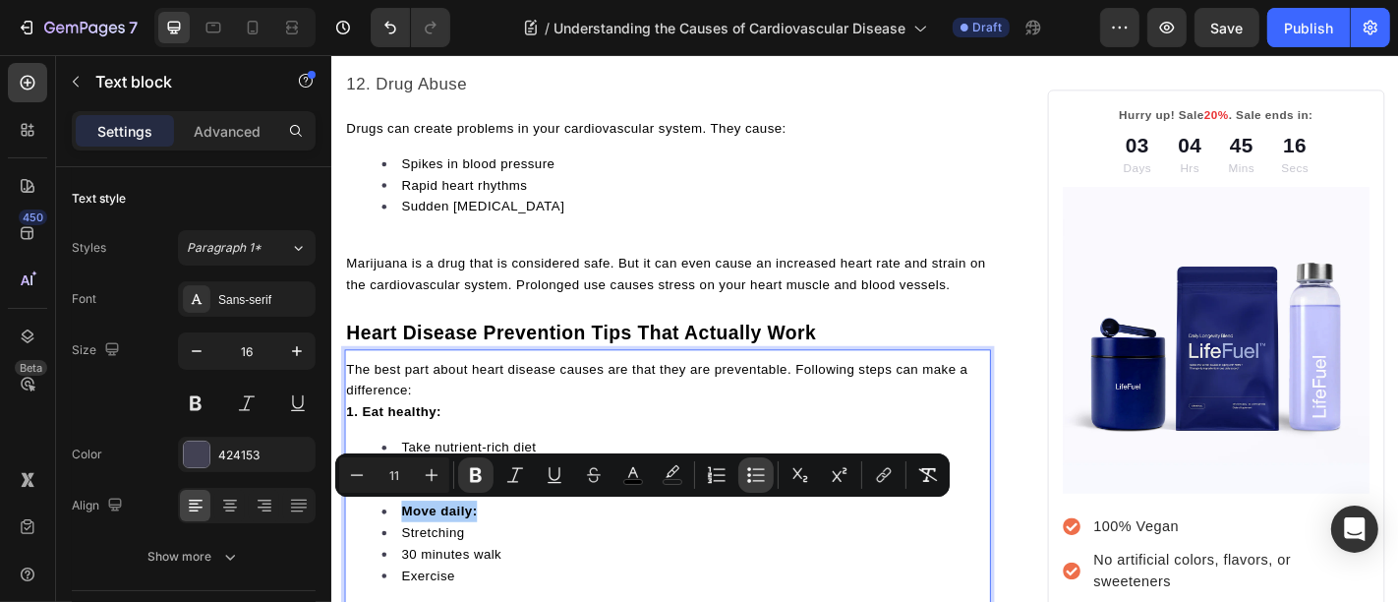
click at [749, 468] on icon "Editor contextual toolbar" at bounding box center [749, 469] width 4 height 4
click at [391, 576] on strong "Move daily:" at bounding box center [389, 575] width 84 height 16
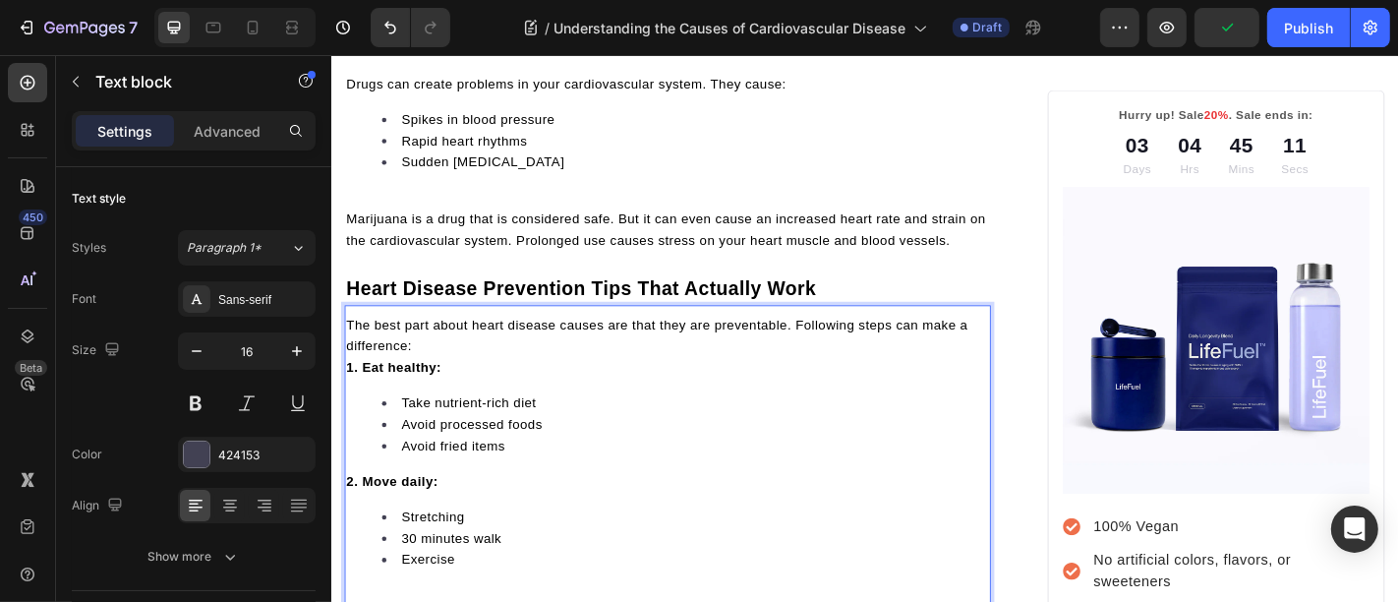
scroll to position [5739, 0]
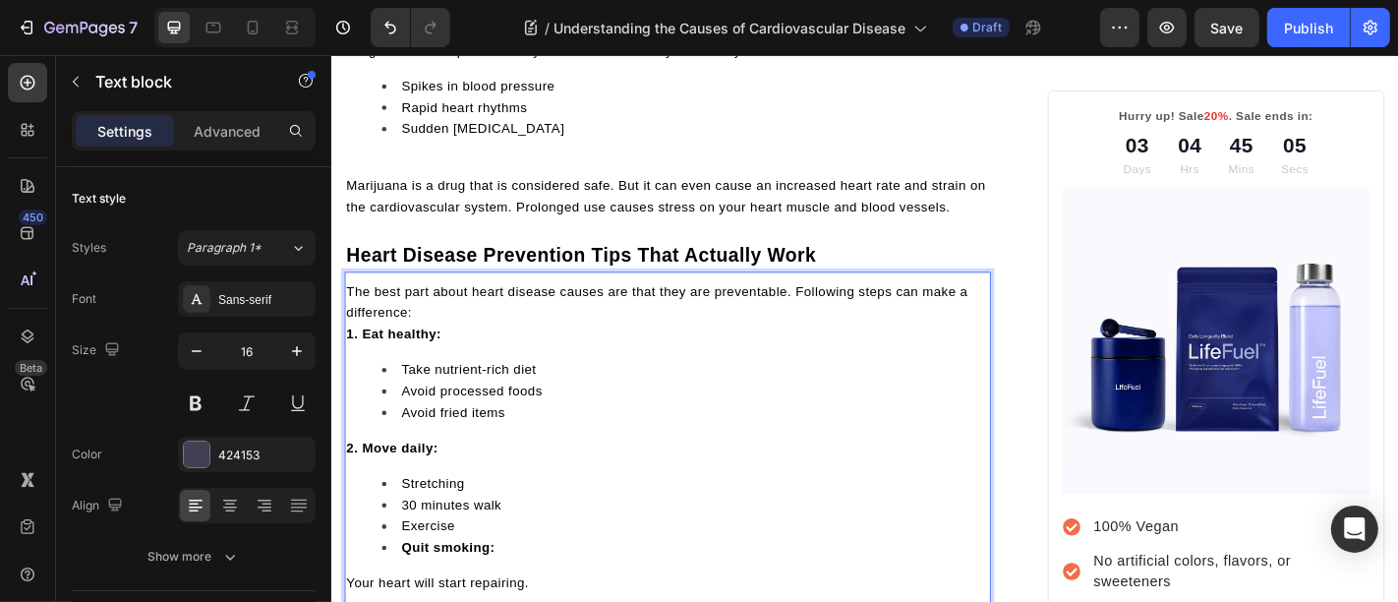
click at [425, 601] on strong "Quit smoking:" at bounding box center [459, 599] width 103 height 16
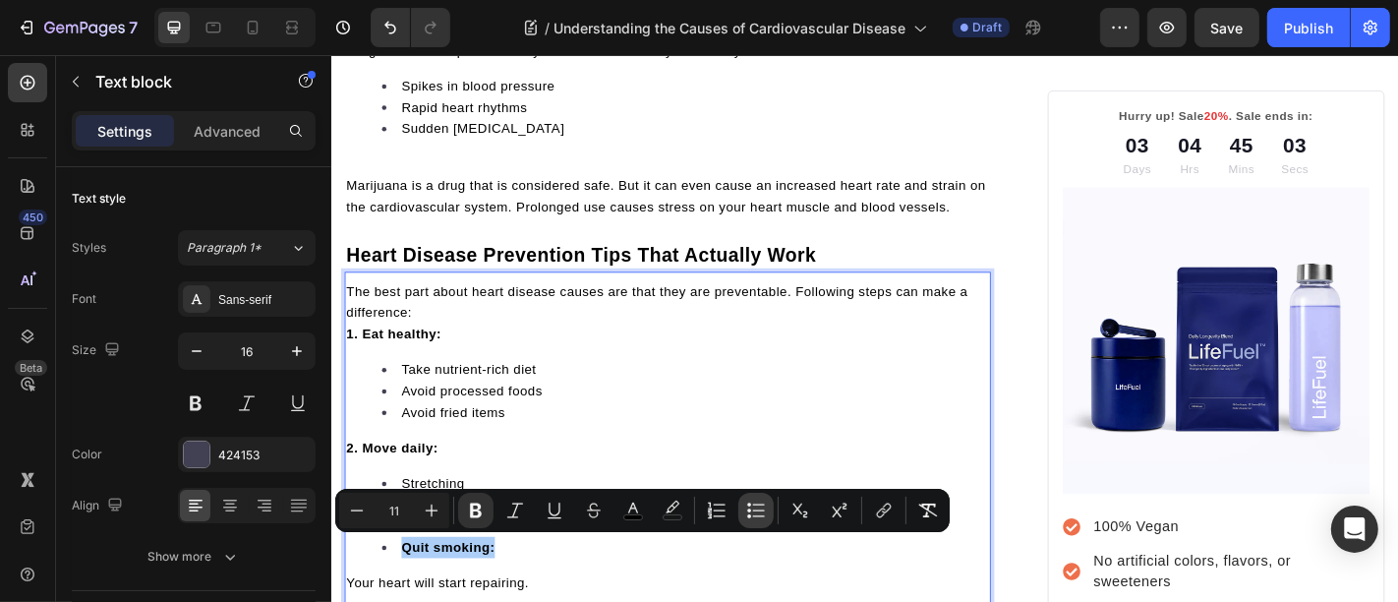
click at [742, 509] on button "Bulleted List" at bounding box center [755, 510] width 35 height 35
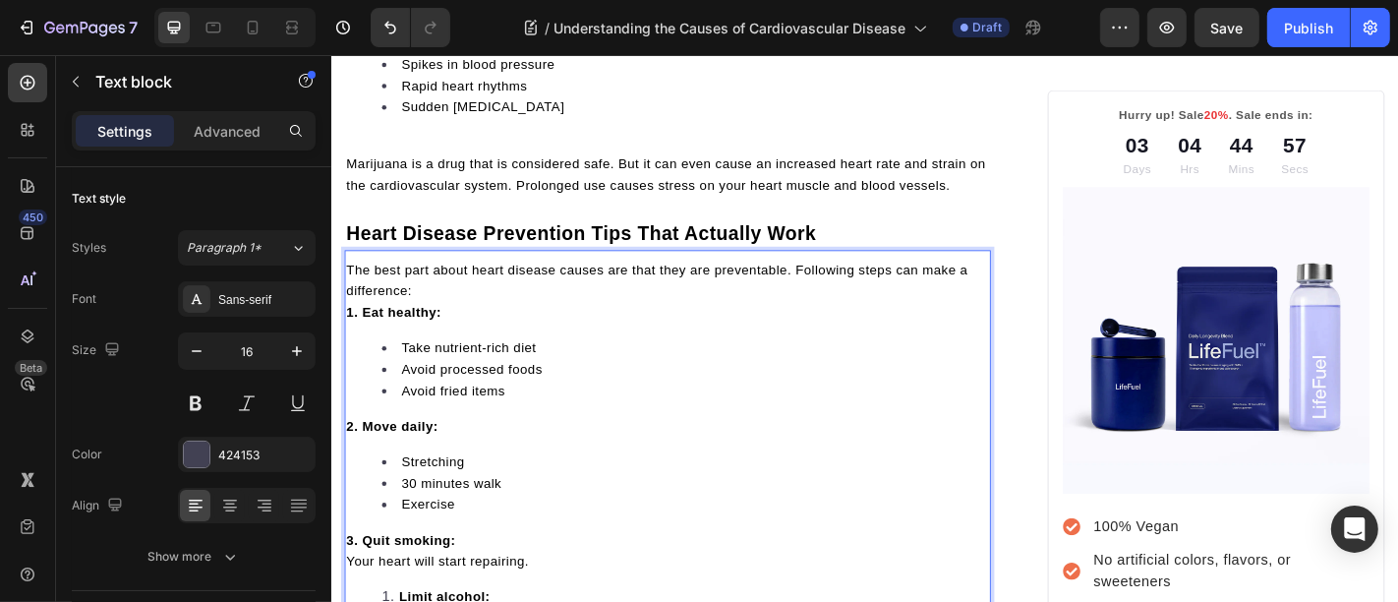
scroll to position [5801, 0]
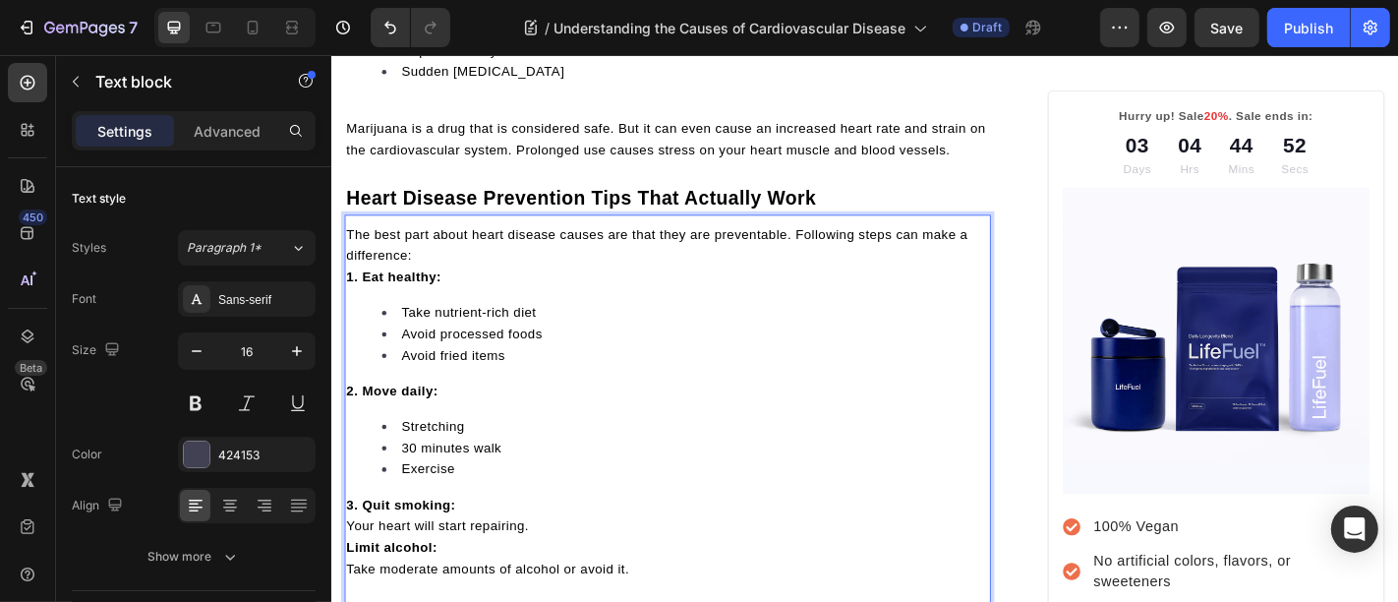
click at [465, 567] on span "Your heart will start repairing." at bounding box center [448, 575] width 202 height 16
click at [465, 563] on p "Your heart will start repairing." at bounding box center [702, 575] width 711 height 24
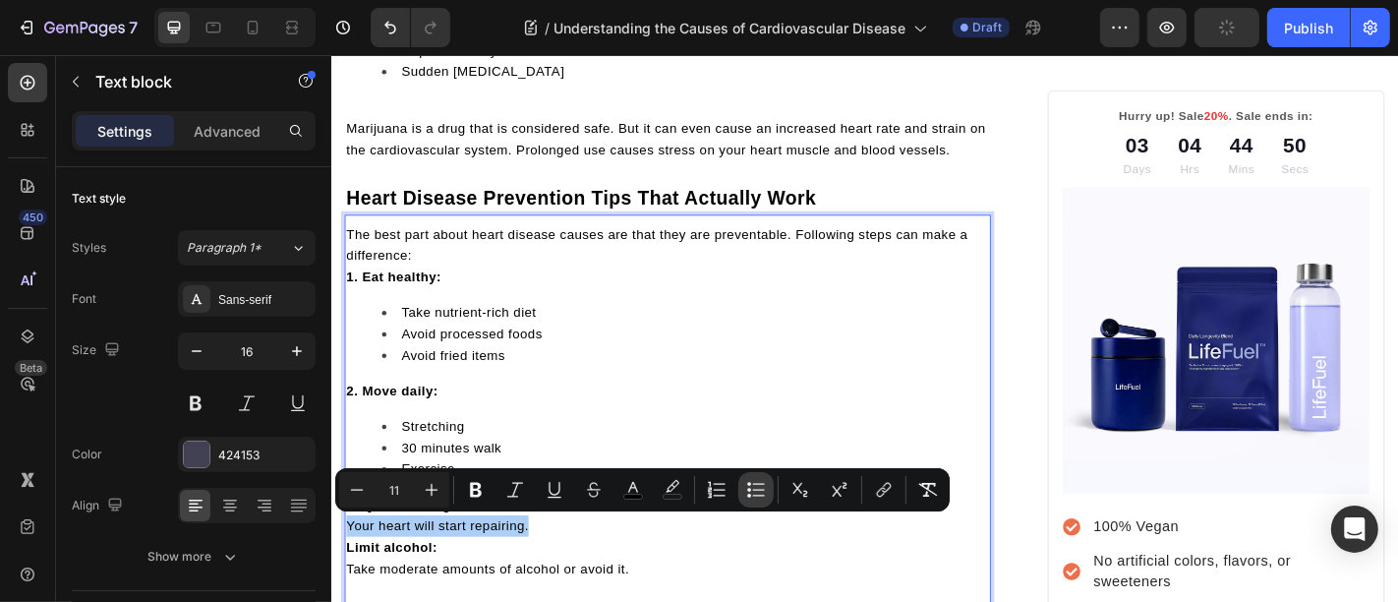
click at [740, 490] on button "Bulleted List" at bounding box center [755, 489] width 35 height 35
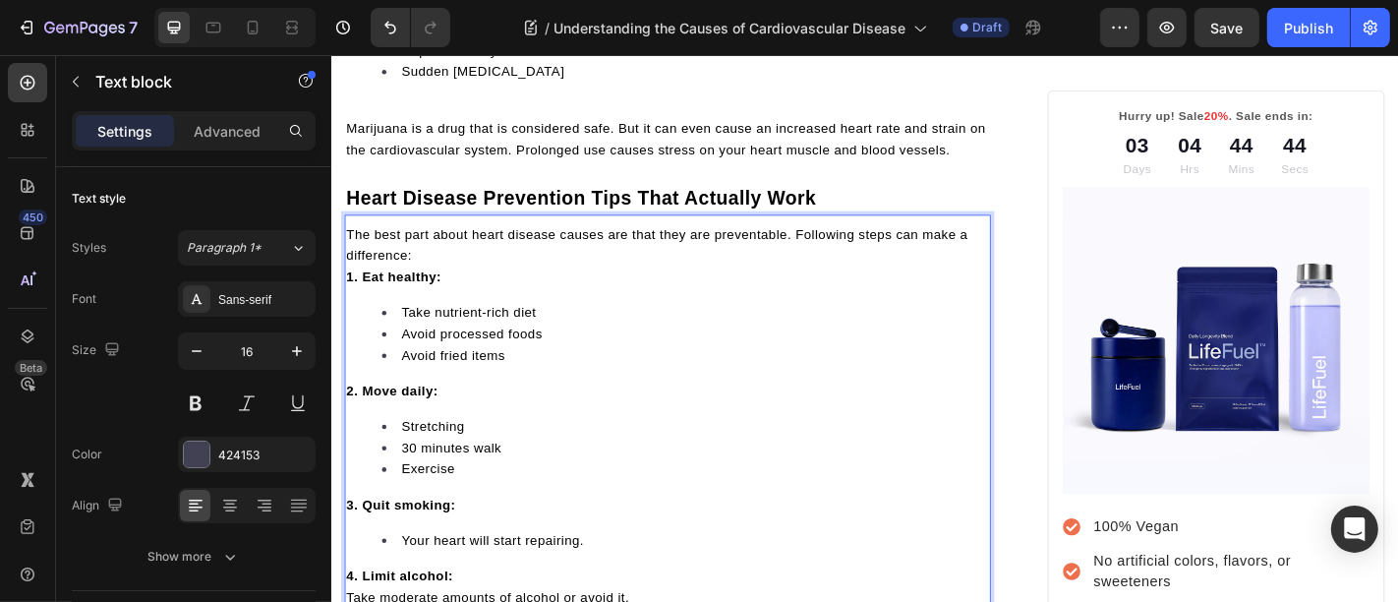
scroll to position [6056, 0]
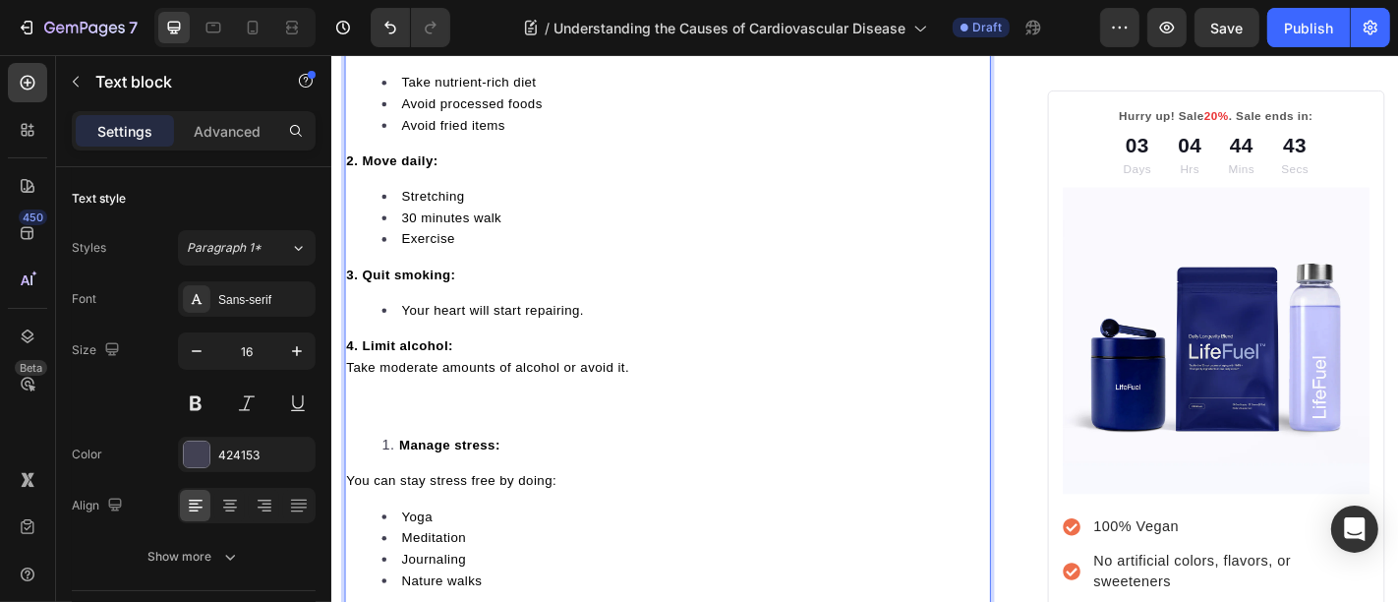
click at [472, 401] on span "Take moderate amounts of alcohol or avoid it." at bounding box center [503, 399] width 313 height 16
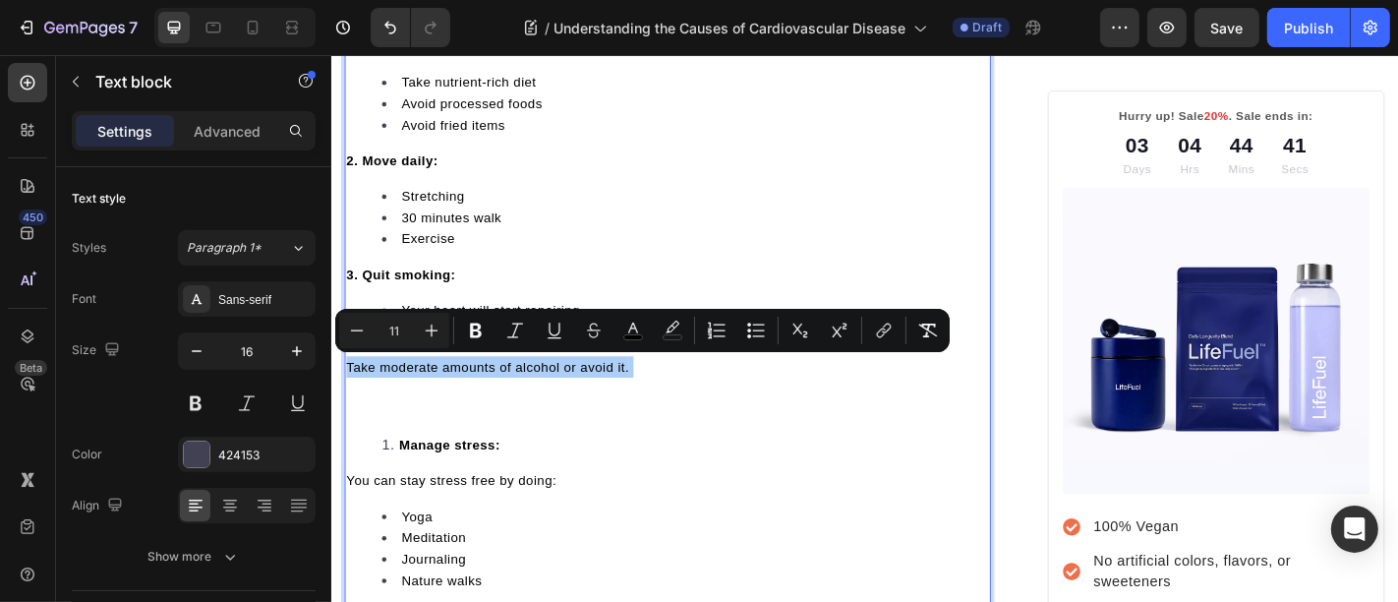
drag, startPoint x: 752, startPoint y: 344, endPoint x: 733, endPoint y: 345, distance: 18.7
click at [752, 343] on button "Bulleted List" at bounding box center [755, 330] width 35 height 35
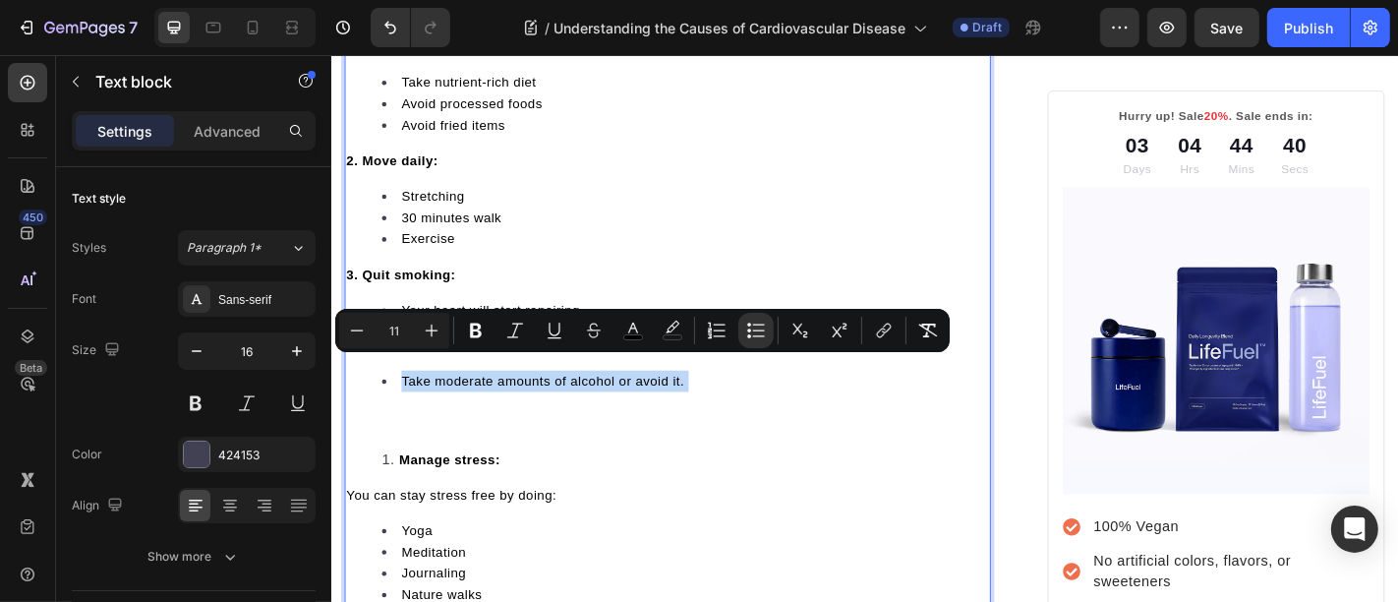
click at [407, 438] on li "Take moderate amounts of alcohol or avoid it." at bounding box center [721, 438] width 671 height 71
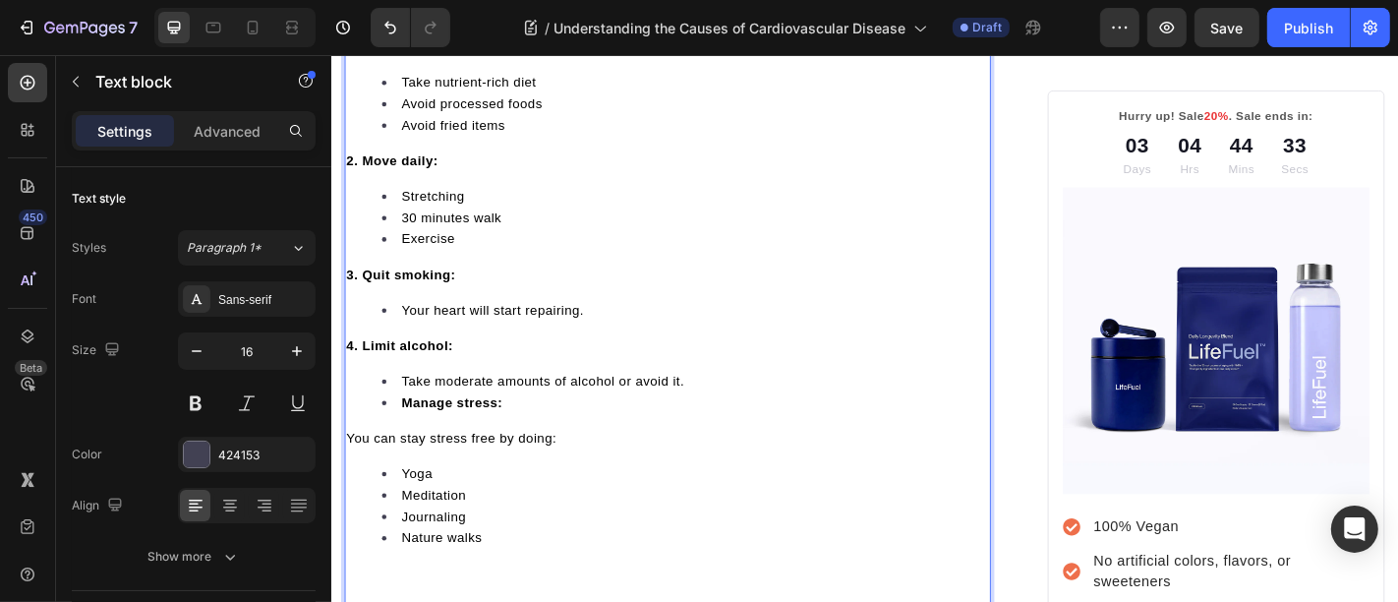
click at [473, 434] on strong "Manage stress:" at bounding box center [464, 439] width 112 height 16
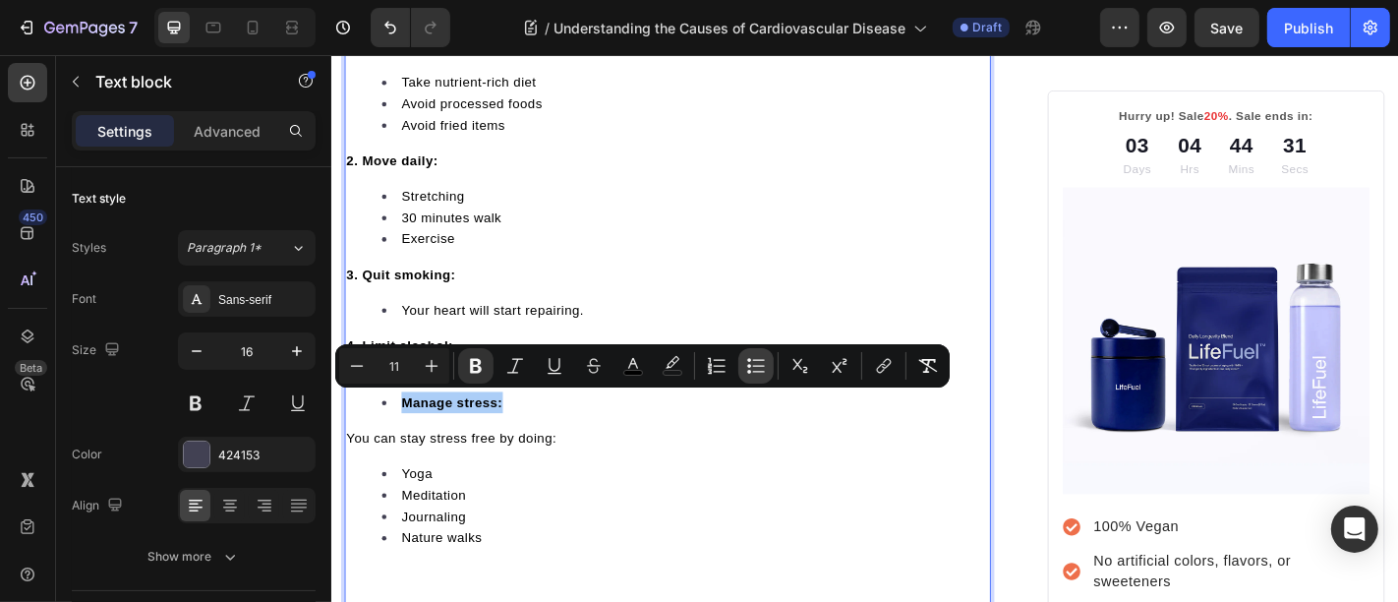
click at [743, 364] on button "Bulleted List" at bounding box center [755, 365] width 35 height 35
click at [382, 450] on strong "Manage stress:" at bounding box center [403, 454] width 112 height 16
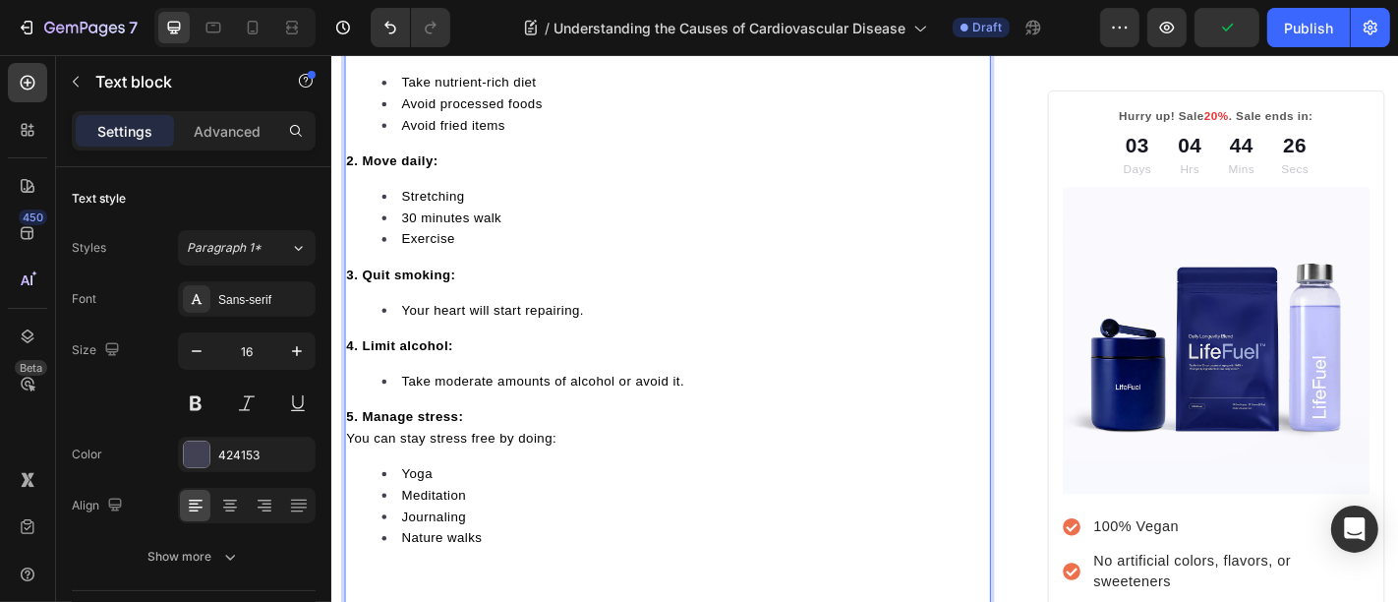
click at [396, 480] on span "You can stay stress free by doing:" at bounding box center [463, 478] width 232 height 16
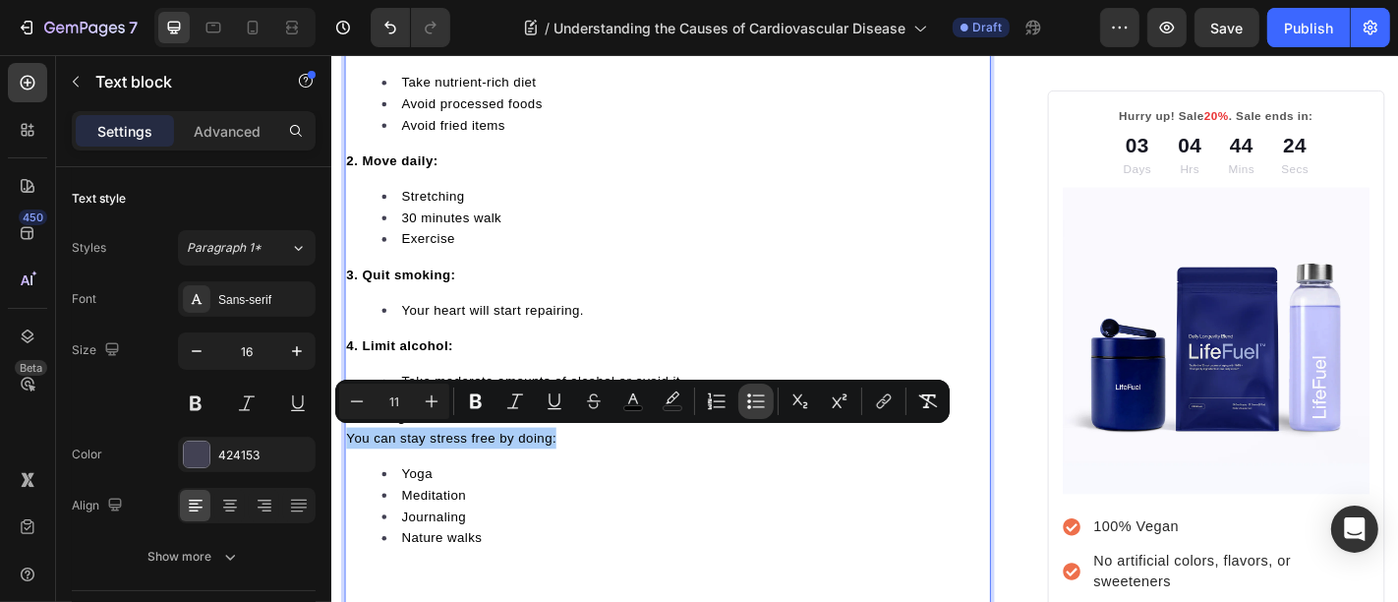
click at [759, 408] on icon "Editor contextual toolbar" at bounding box center [756, 401] width 20 height 20
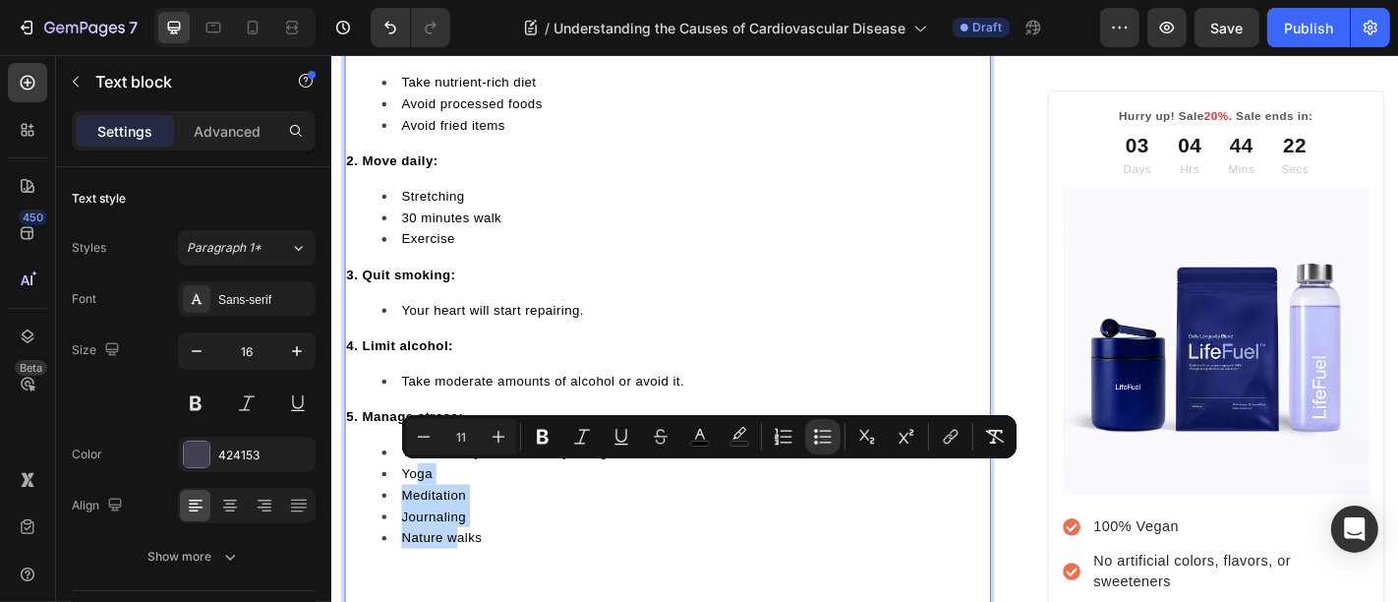
drag, startPoint x: 421, startPoint y: 509, endPoint x: 472, endPoint y: 585, distance: 91.3
click at [472, 585] on ul "You can stay stress free by doing: Yoga Meditation Journaling Nature walks" at bounding box center [702, 564] width 711 height 165
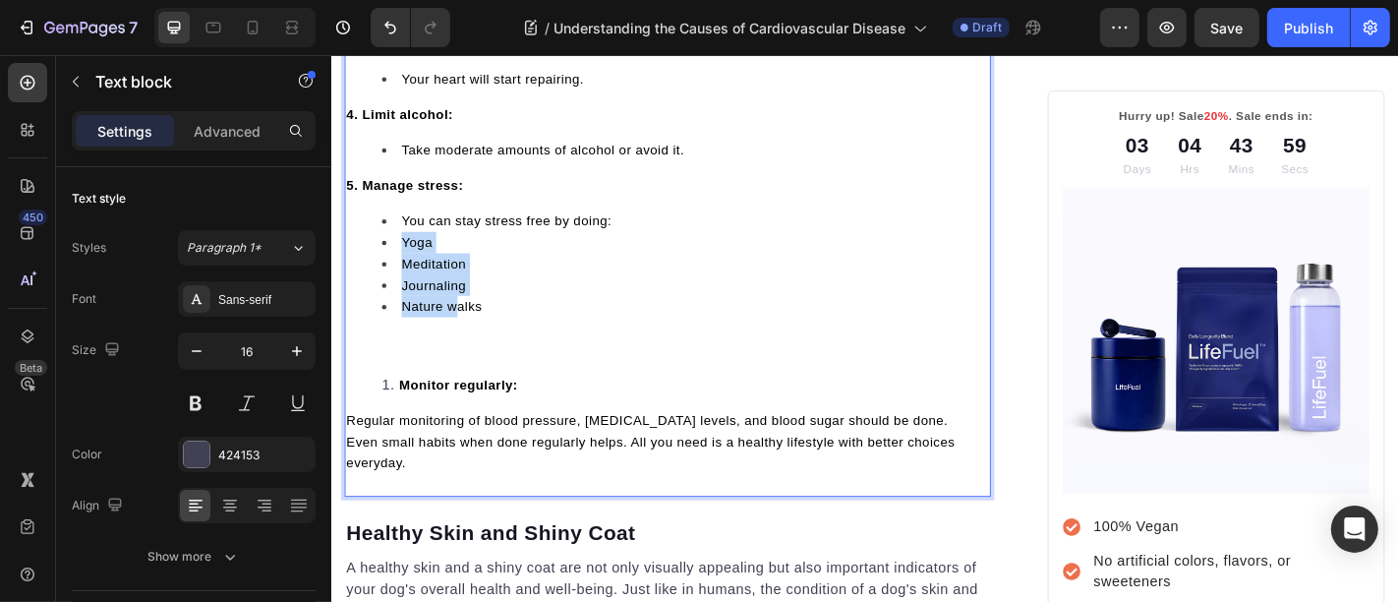
drag, startPoint x: 410, startPoint y: 261, endPoint x: 469, endPoint y: 331, distance: 92.1
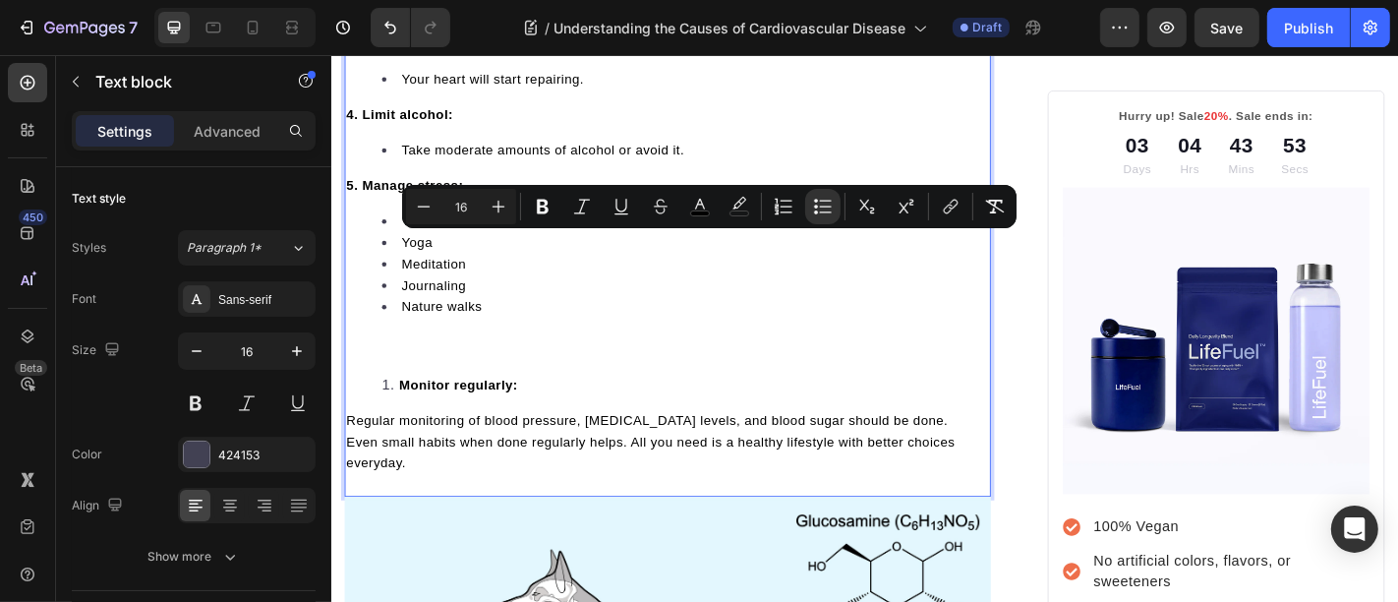
click at [452, 368] on li "Nature walks" at bounding box center [721, 355] width 671 height 71
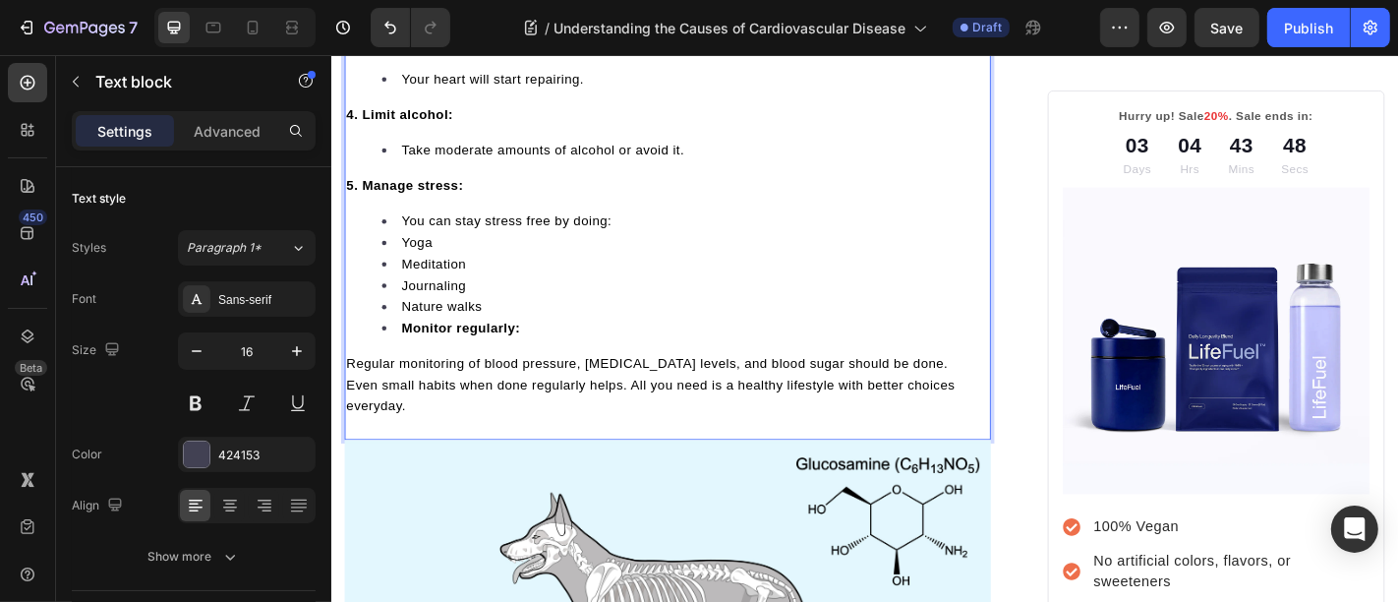
click at [431, 344] on li "Monitor regularly:" at bounding box center [721, 356] width 671 height 24
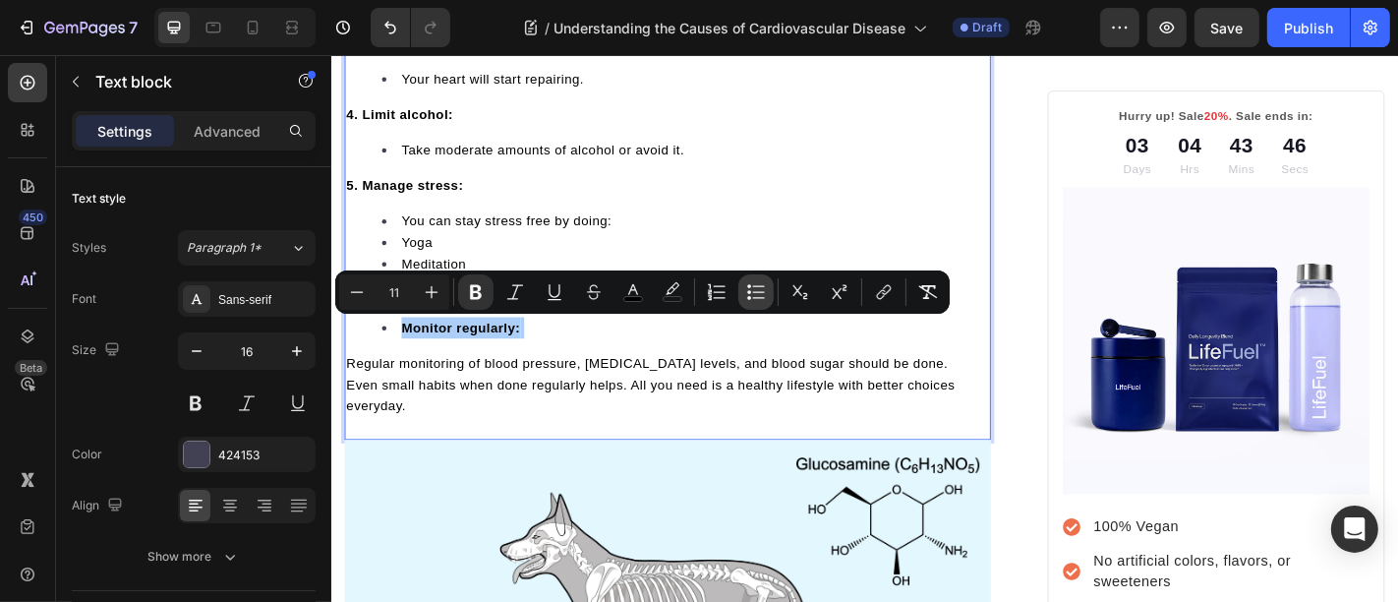
click at [757, 289] on icon "Editor contextual toolbar" at bounding box center [756, 292] width 20 height 20
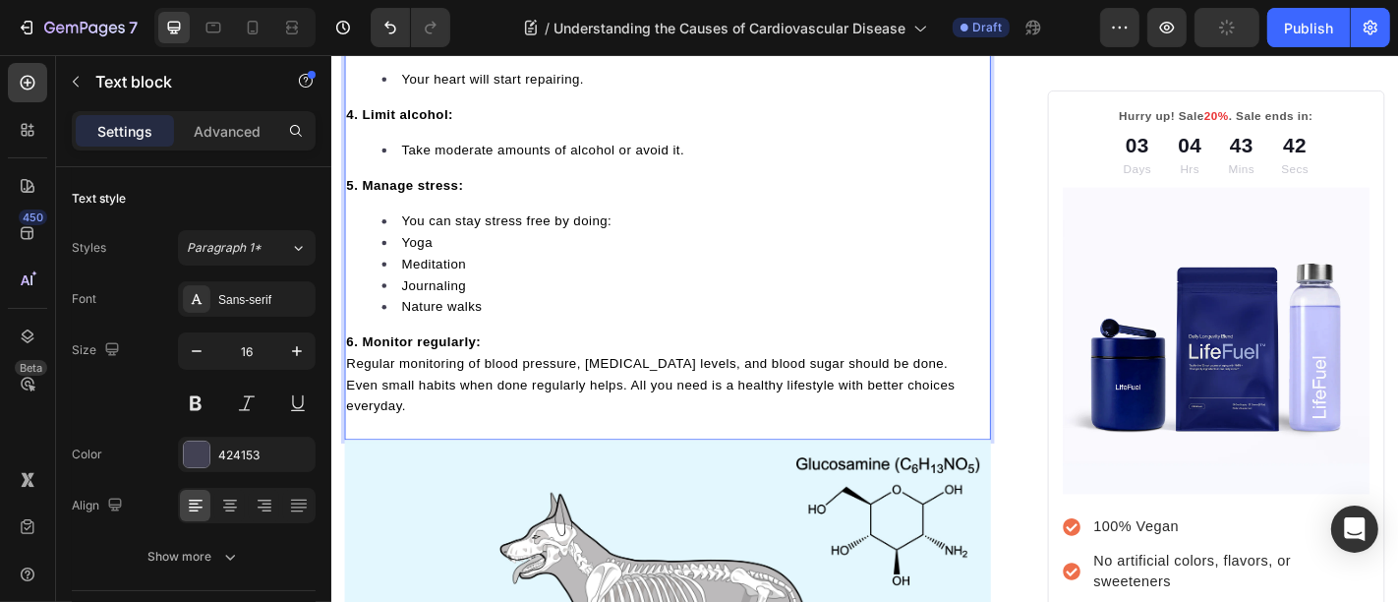
click at [440, 423] on span "Even small habits when done regularly helps. All you need is a healthy lifestyl…" at bounding box center [683, 430] width 673 height 39
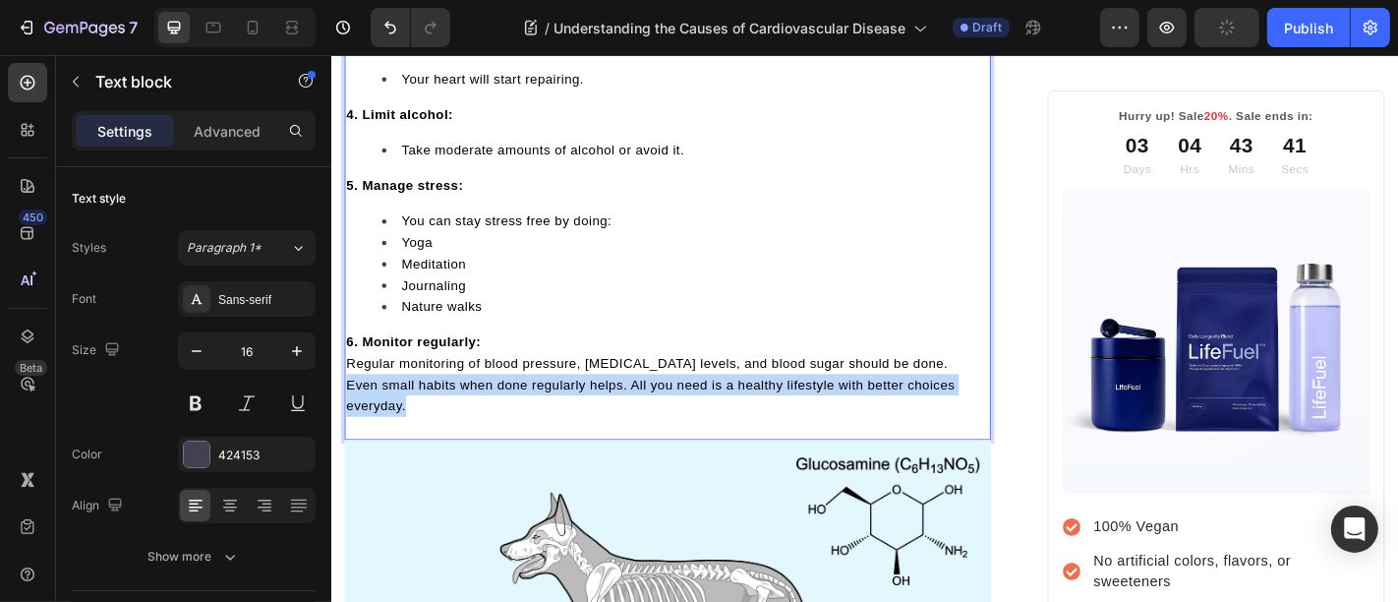
click at [440, 423] on span "Even small habits when done regularly helps. All you need is a healthy lifestyl…" at bounding box center [683, 430] width 673 height 39
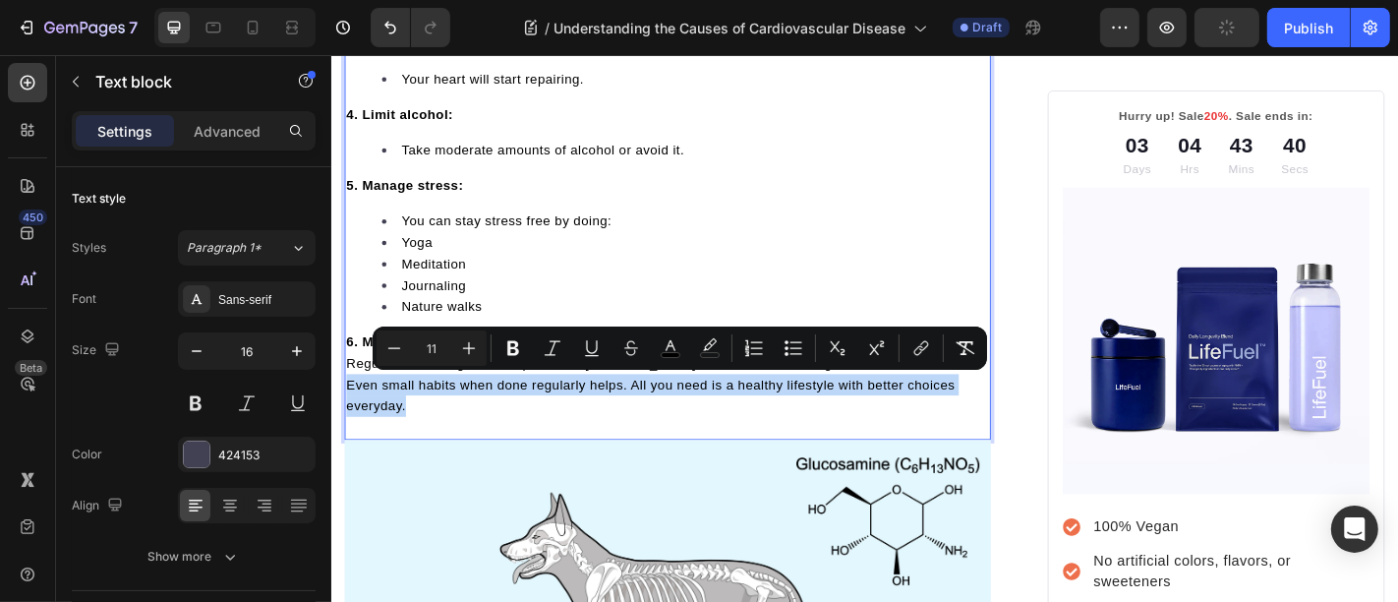
click at [440, 411] on span "Even small habits when done regularly helps. All you need is a healthy lifestyl…" at bounding box center [683, 430] width 673 height 39
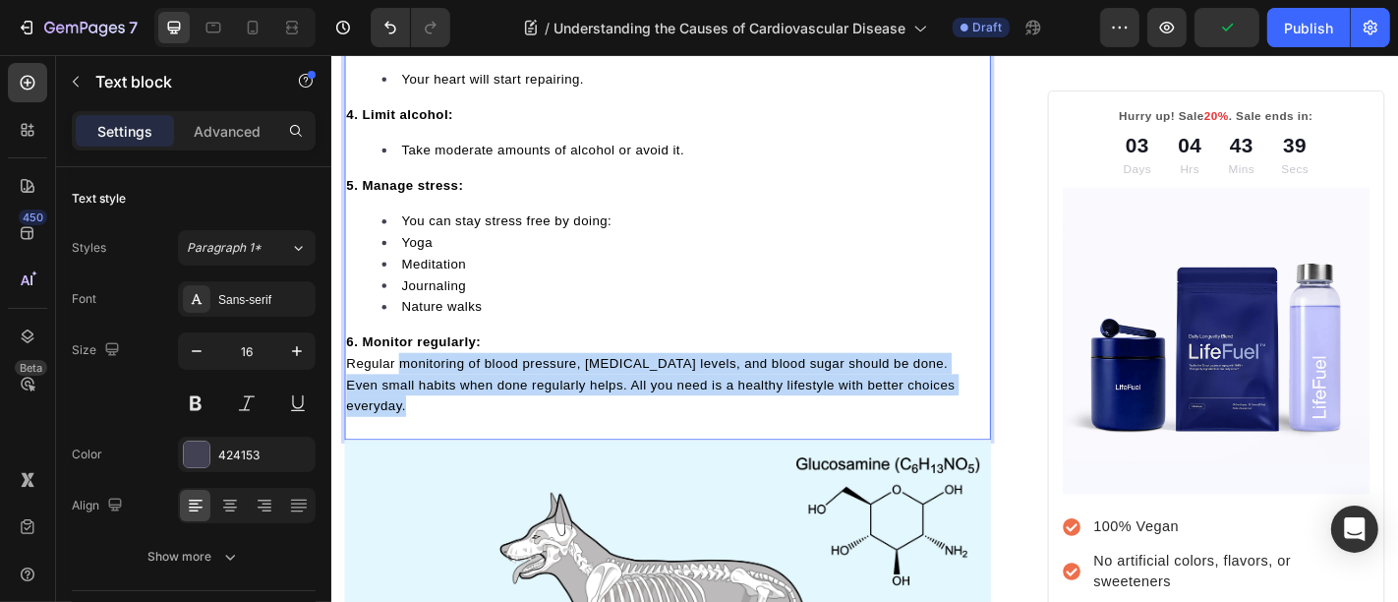
drag, startPoint x: 405, startPoint y: 393, endPoint x: 436, endPoint y: 434, distance: 50.5
click at [436, 434] on div "The best part about heart disease causes are that they are preventable. Followi…" at bounding box center [702, 93] width 715 height 728
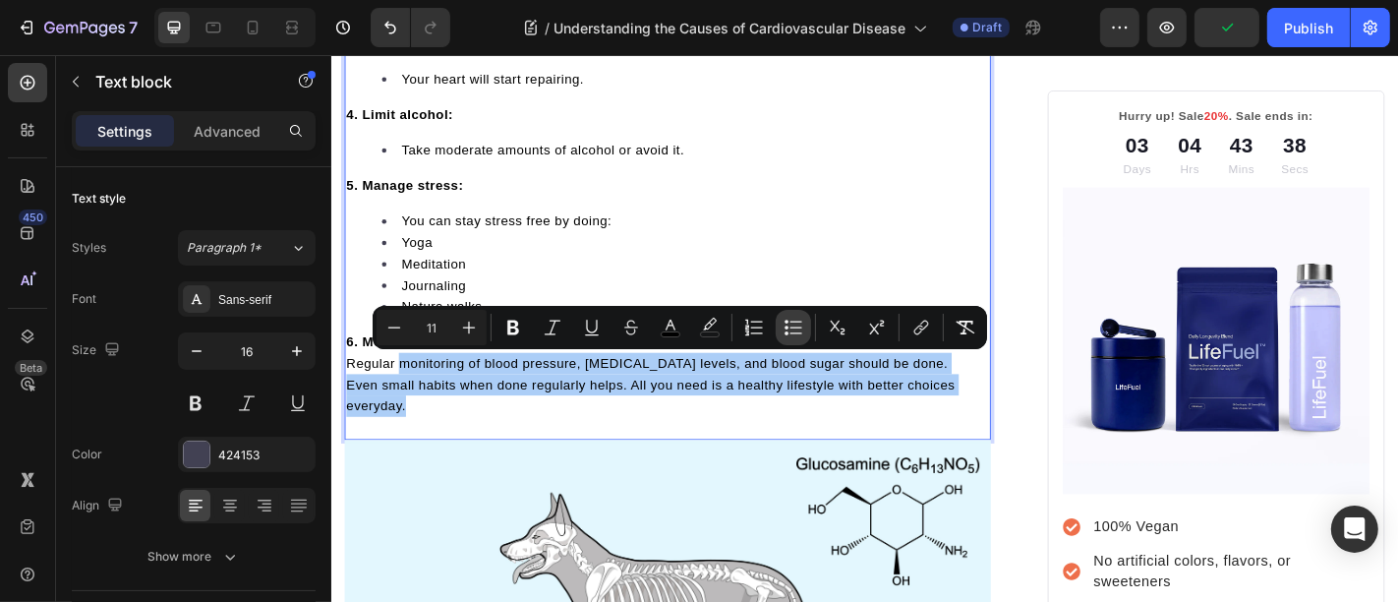
click at [797, 329] on icon "Editor contextual toolbar" at bounding box center [794, 328] width 20 height 20
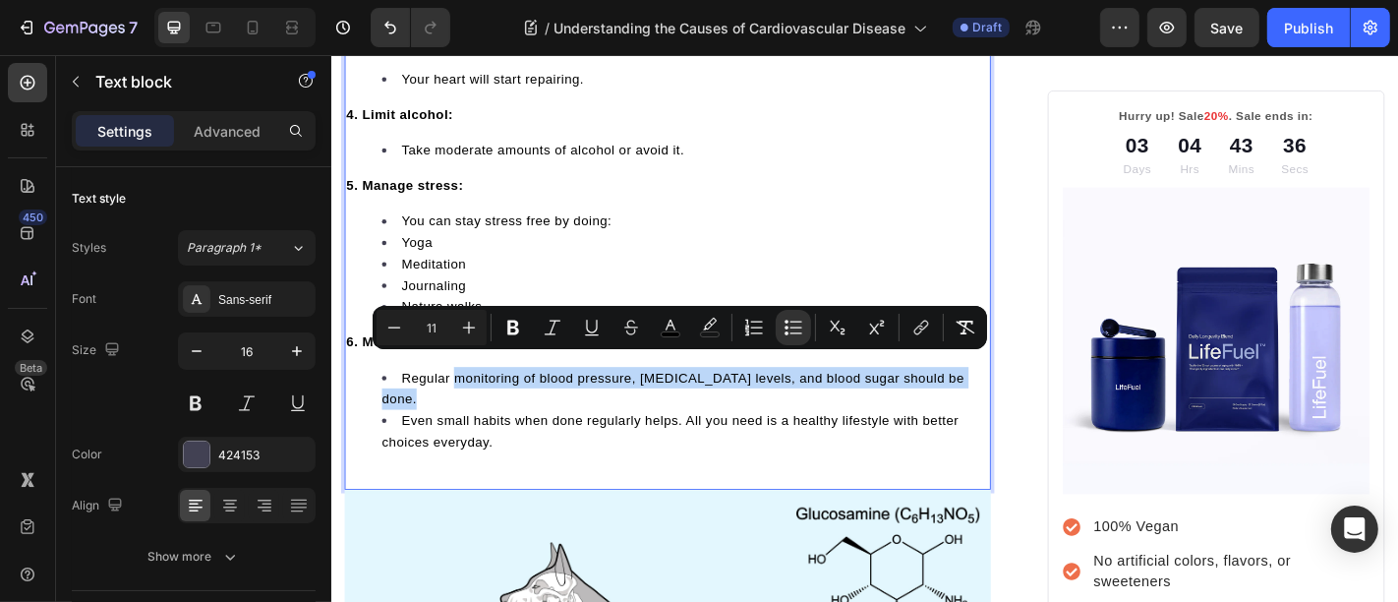
click at [505, 462] on span "Even small habits when done regularly helps. All you need is a healthy lifestyl…" at bounding box center [705, 469] width 638 height 39
click at [505, 475] on div "The best part about heart disease causes are that they are preventable. Followi…" at bounding box center [702, 120] width 715 height 783
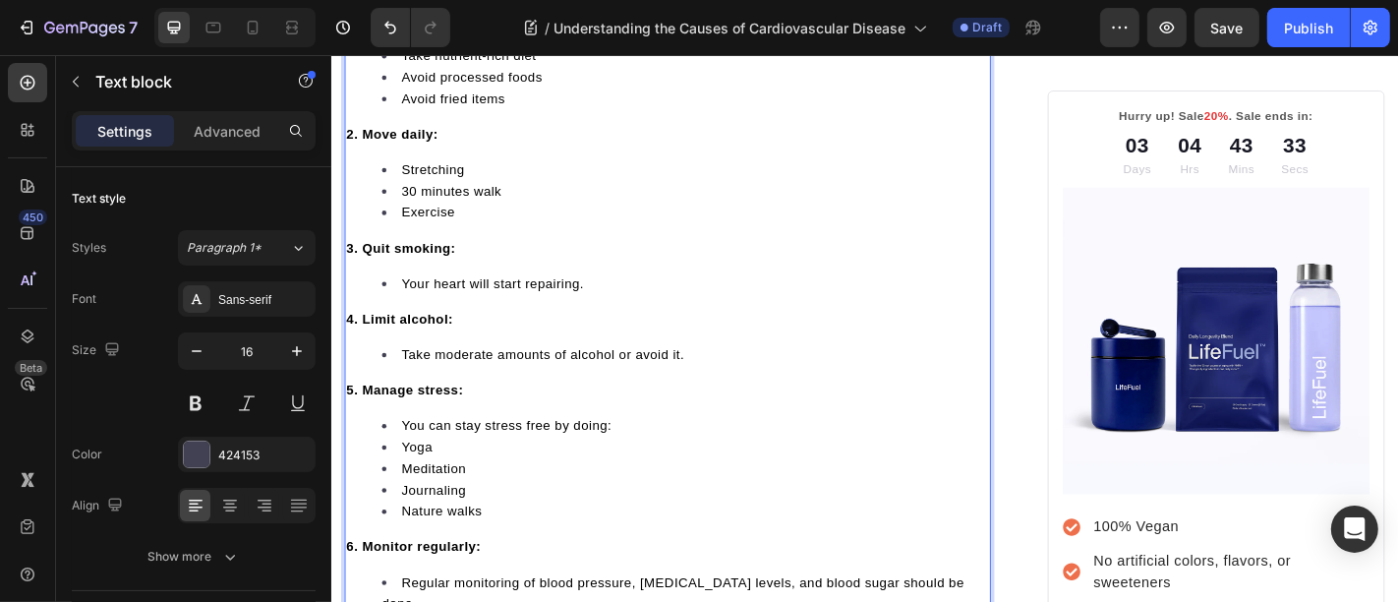
scroll to position [6056, 0]
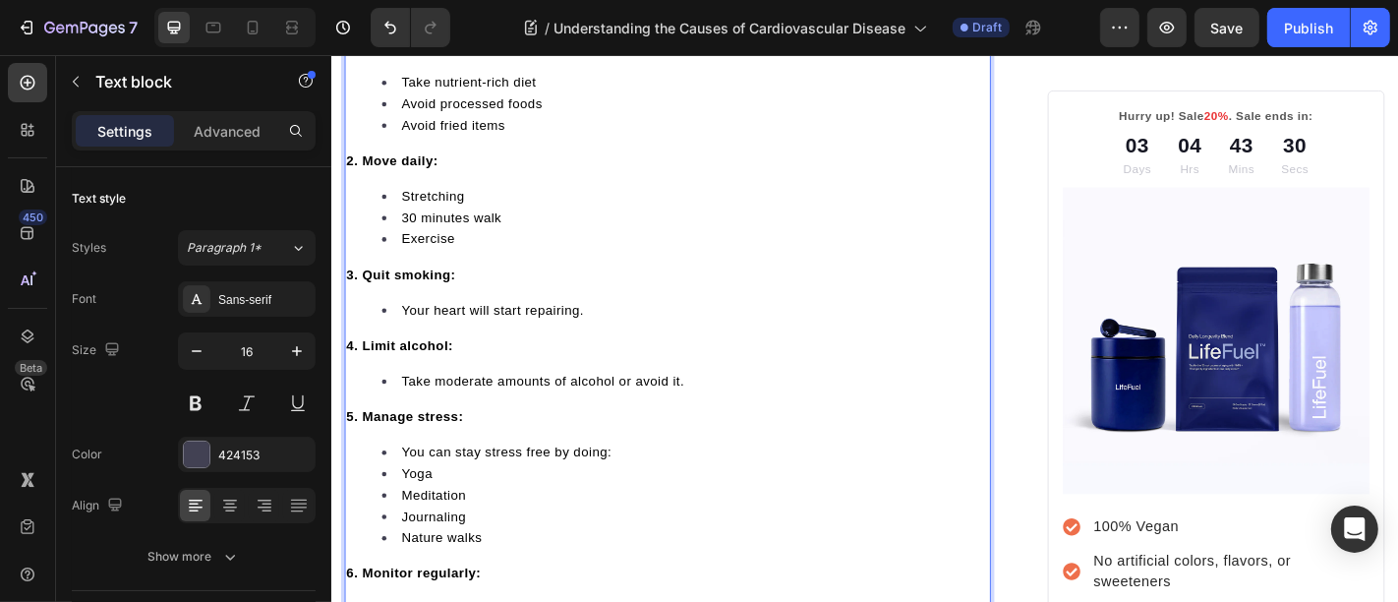
click at [447, 490] on span "You can stay stress free by doing:" at bounding box center [524, 494] width 232 height 16
click at [448, 490] on span "You can stay stress free by doing:" at bounding box center [524, 494] width 232 height 16
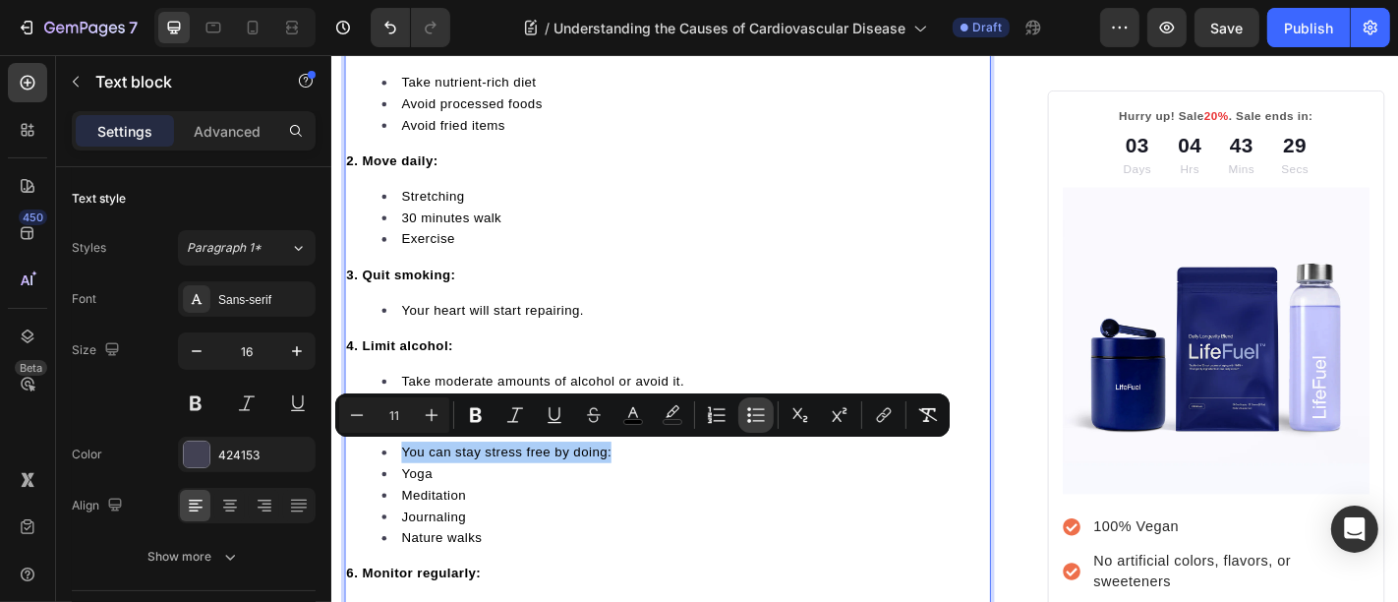
click at [742, 416] on button "Bulleted List" at bounding box center [755, 414] width 35 height 35
click at [464, 525] on li "Yoga" at bounding box center [721, 517] width 671 height 24
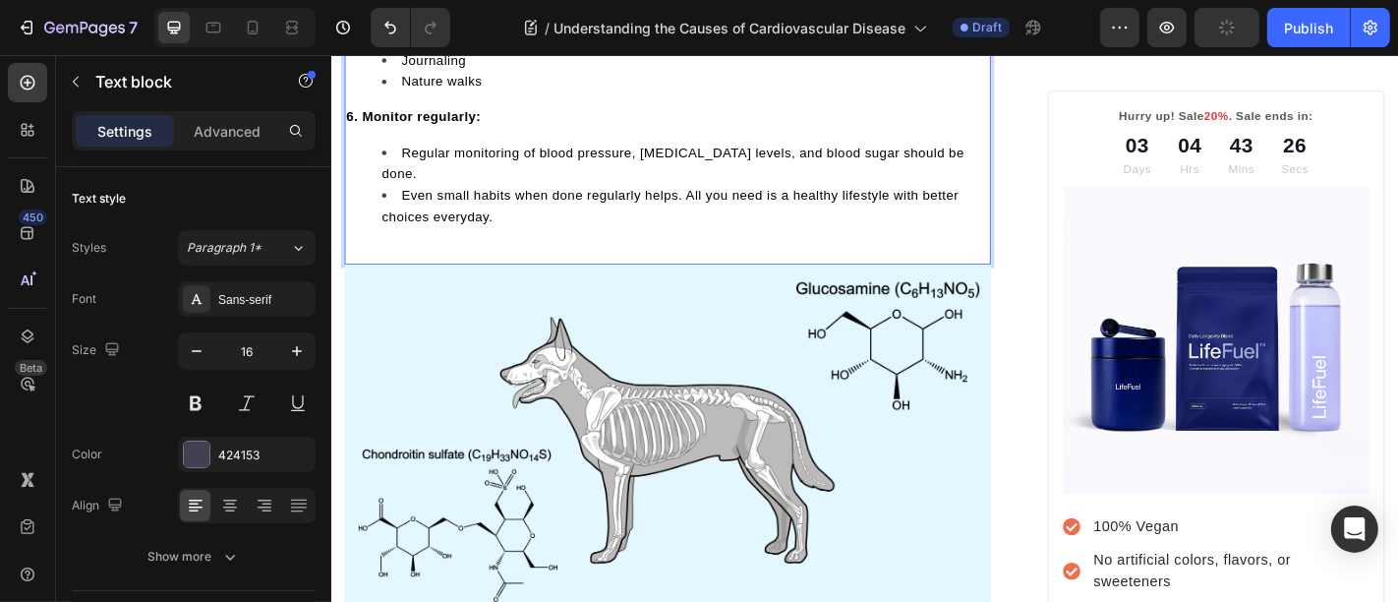
scroll to position [6566, 0]
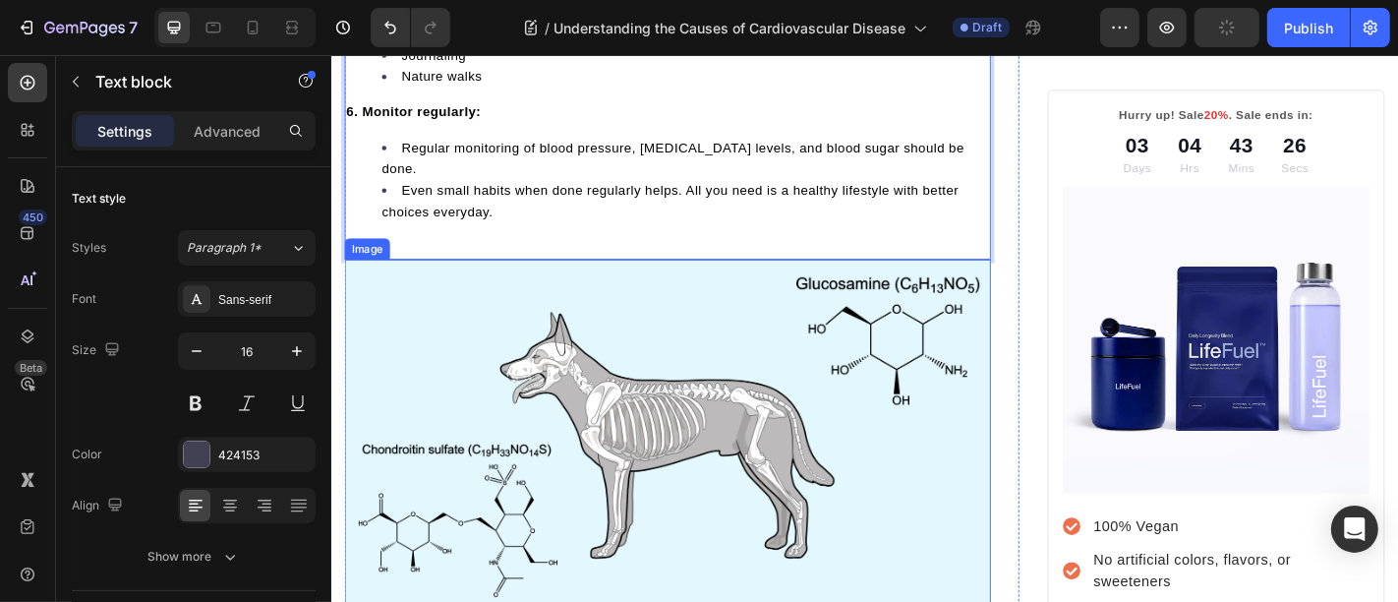
click at [463, 353] on img at bounding box center [702, 473] width 715 height 387
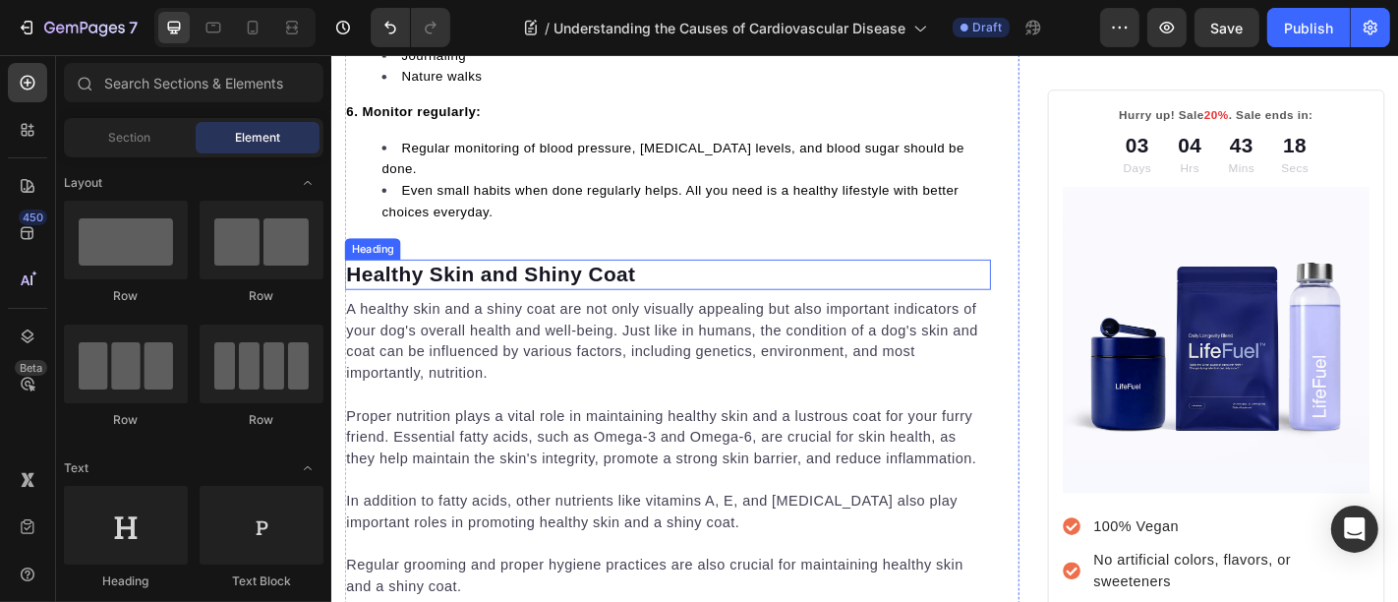
click at [456, 282] on p "Healthy Skin and Shiny Coat" at bounding box center [702, 296] width 711 height 29
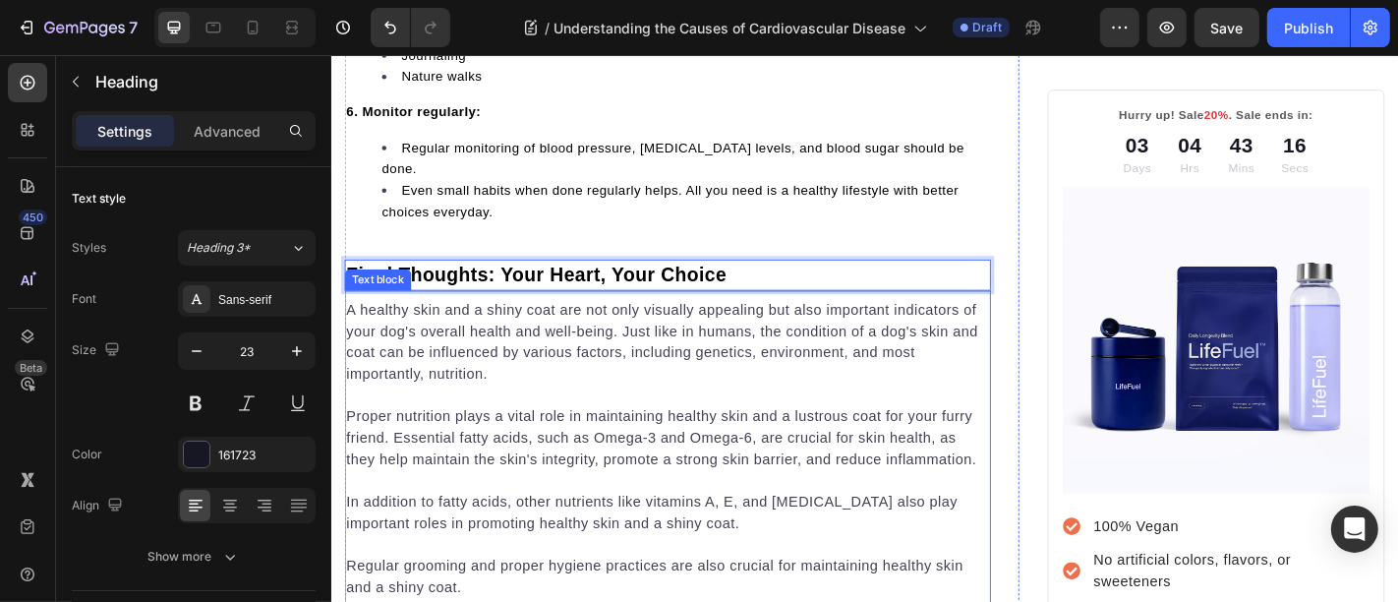
click at [450, 345] on p "A healthy skin and a shiny coat are not only visually appealing but also import…" at bounding box center [702, 371] width 711 height 94
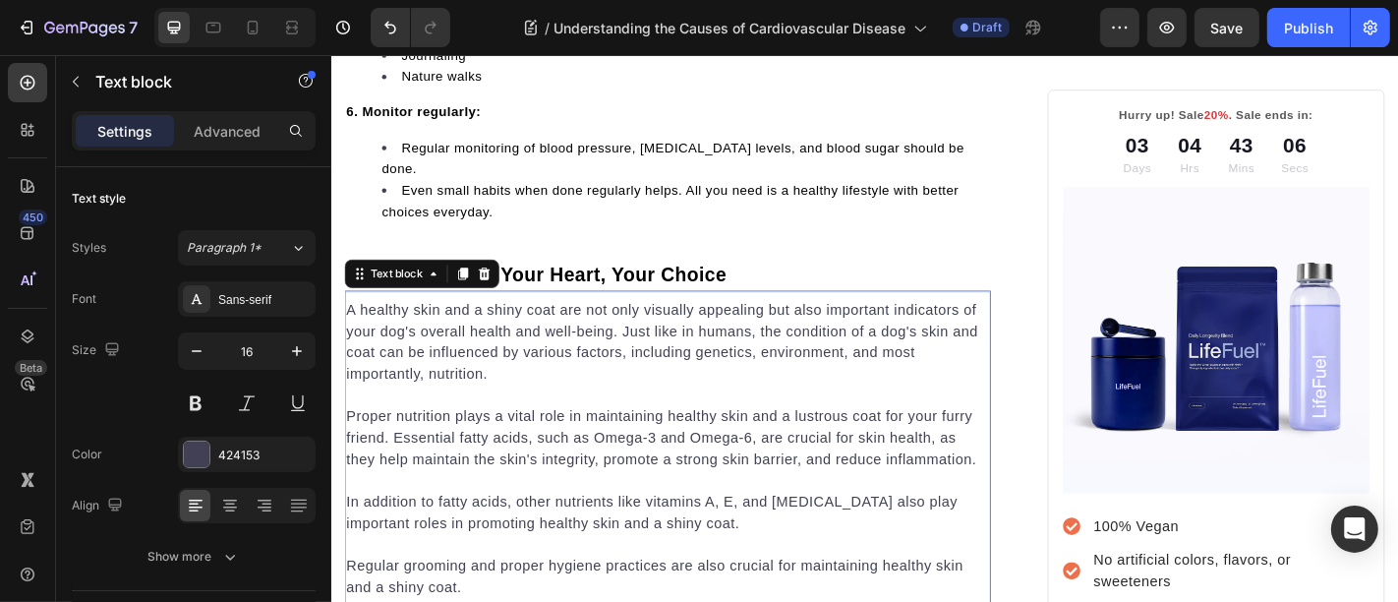
click at [502, 442] on p "Proper nutrition plays a vital role in maintaining healthy skin and a lustrous …" at bounding box center [702, 477] width 711 height 71
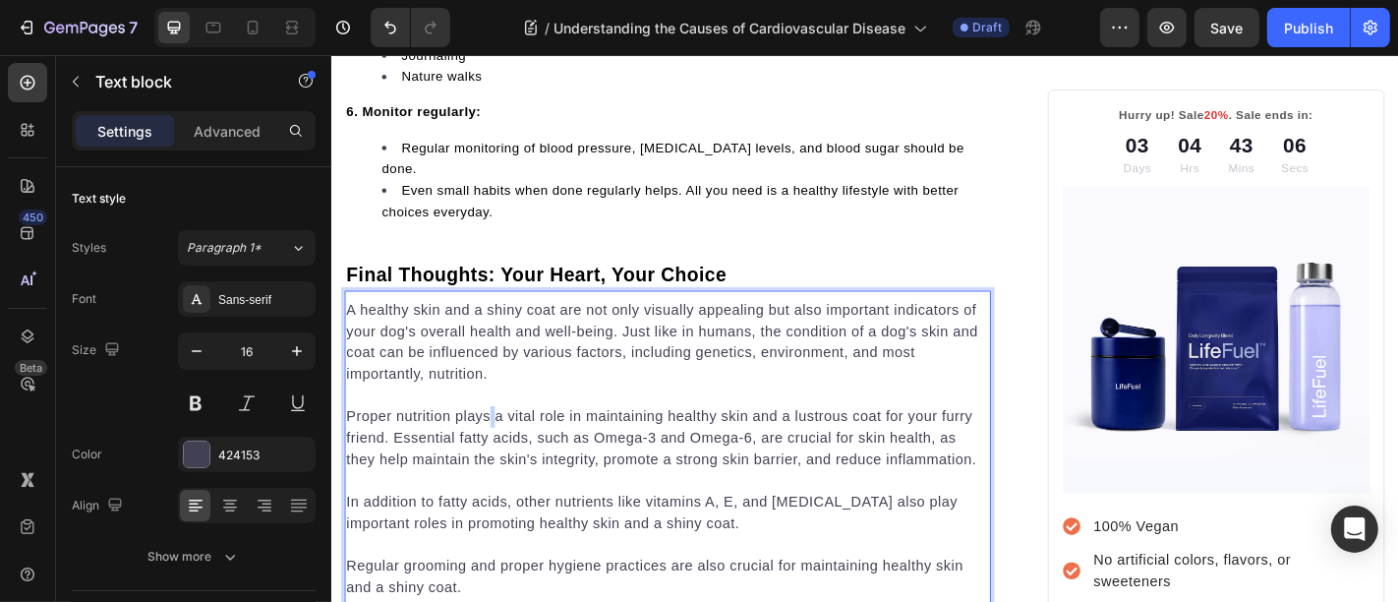
click at [502, 442] on p "Proper nutrition plays a vital role in maintaining healthy skin and a lustrous …" at bounding box center [702, 477] width 711 height 71
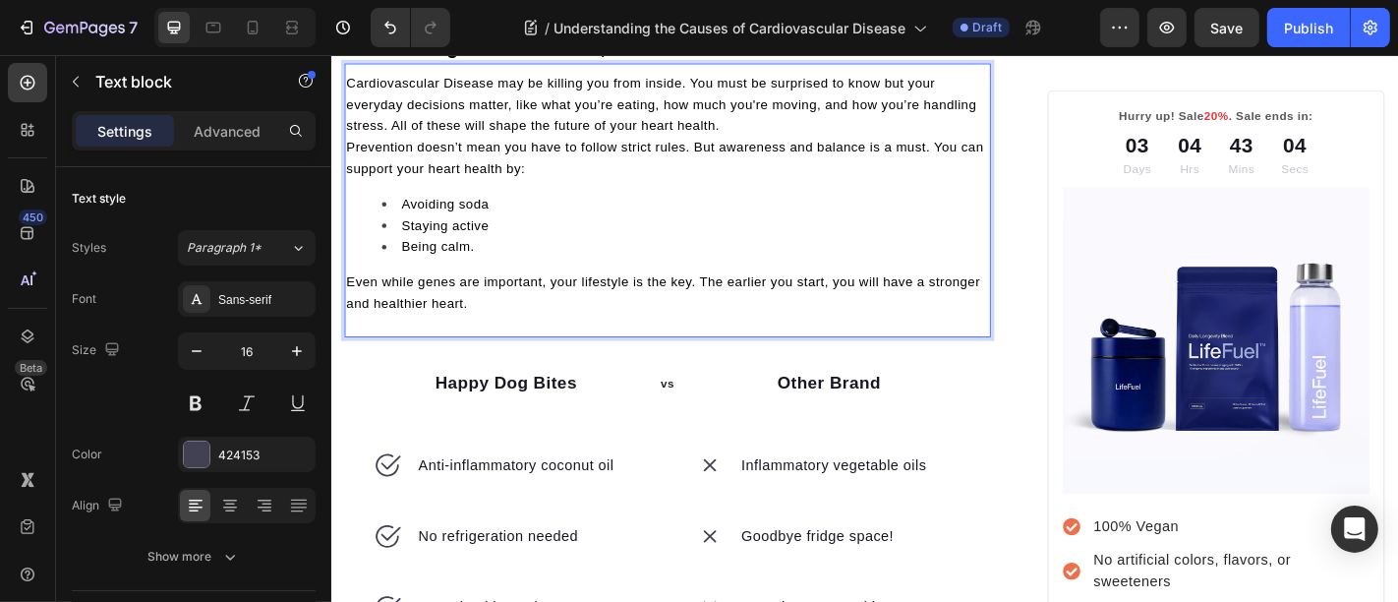
scroll to position [6821, 0]
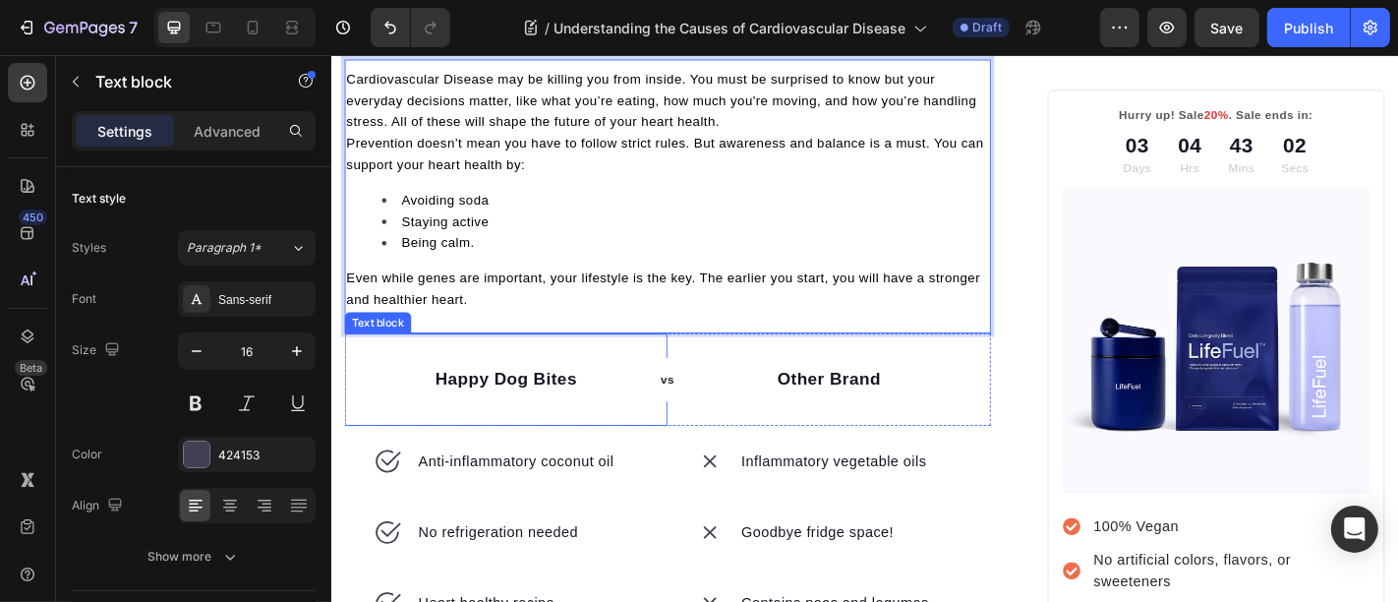
click at [395, 398] on div "Happy Dog Bites" at bounding box center [523, 414] width 357 height 32
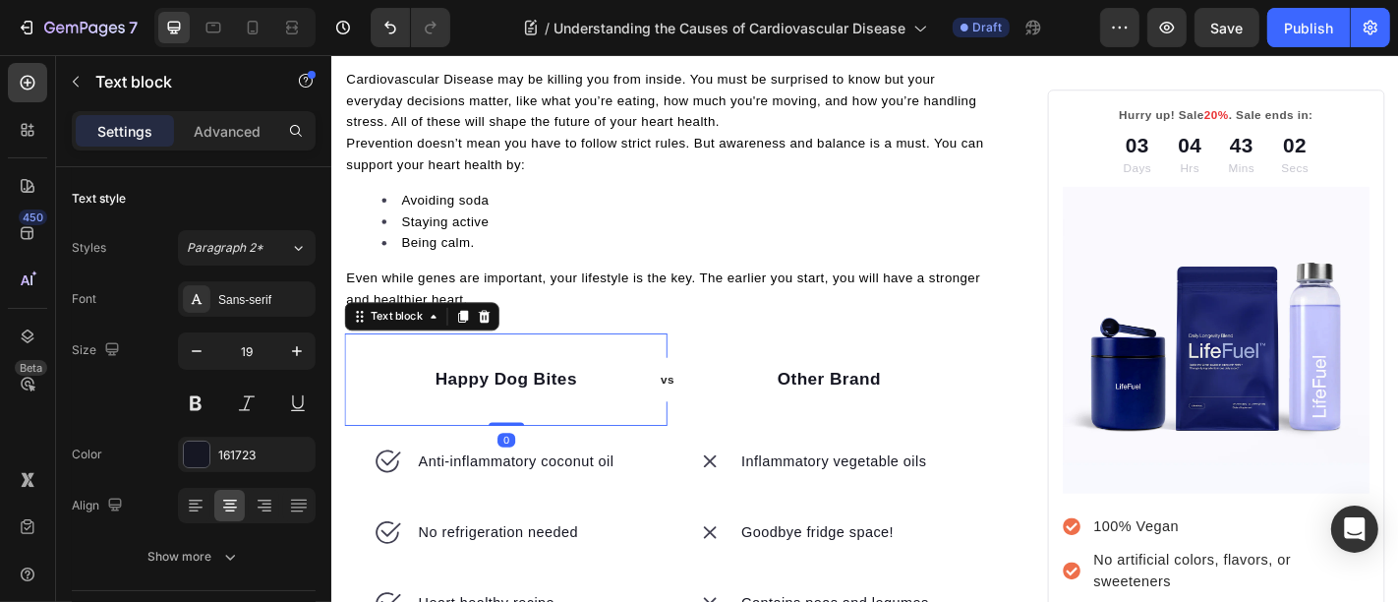
click at [395, 371] on div "vs Text block Row Happy Dog Bites Text block 0" at bounding box center [523, 414] width 357 height 103
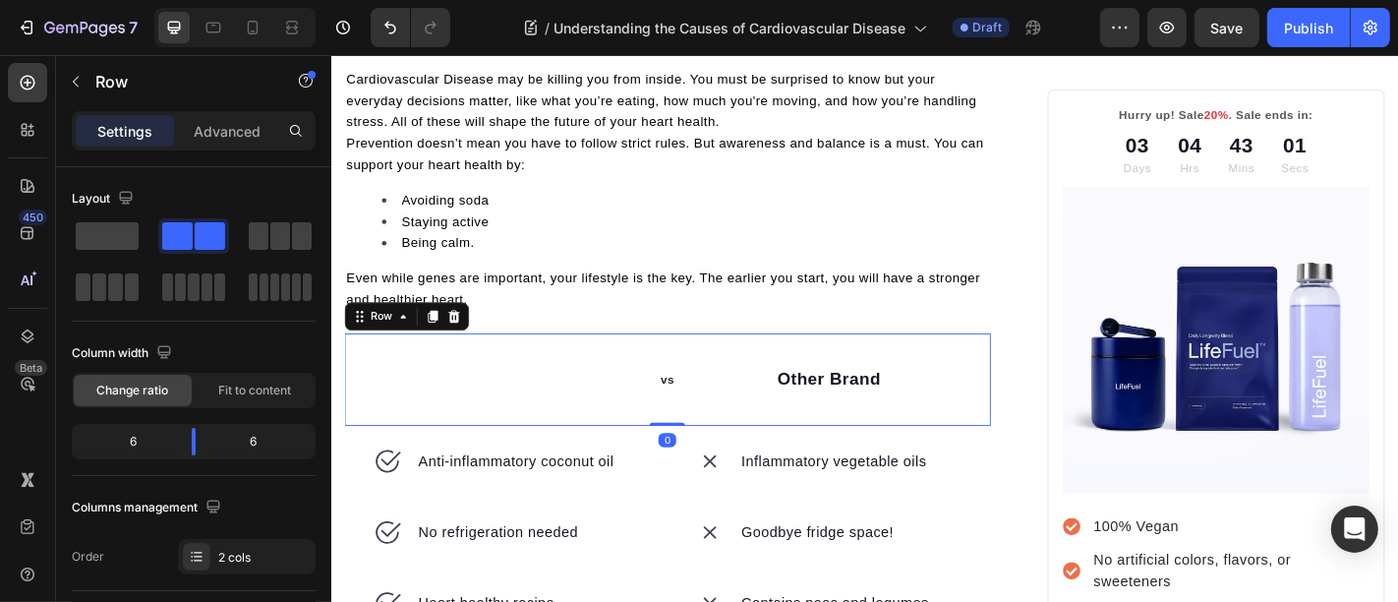
click at [395, 371] on div "vs Text block Row" at bounding box center [523, 414] width 357 height 103
click at [395, 489] on icon at bounding box center [392, 504] width 31 height 31
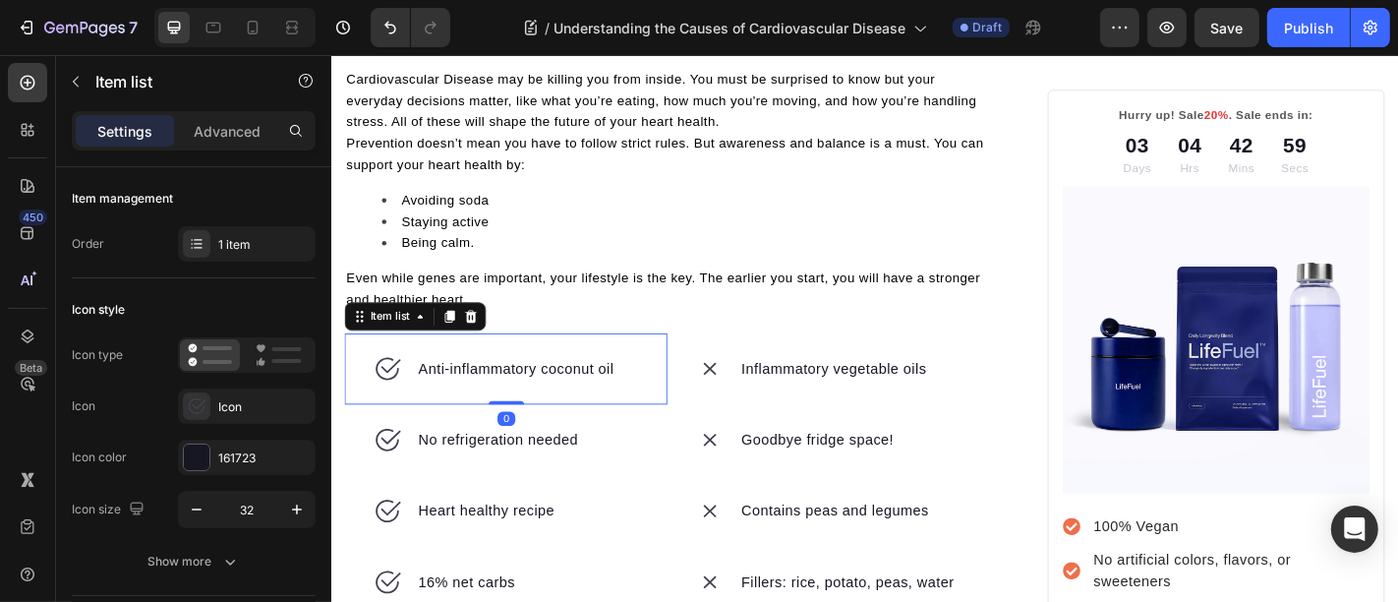
click at [394, 363] on div "Anti-inflammatory coconut oil" at bounding box center [523, 402] width 357 height 79
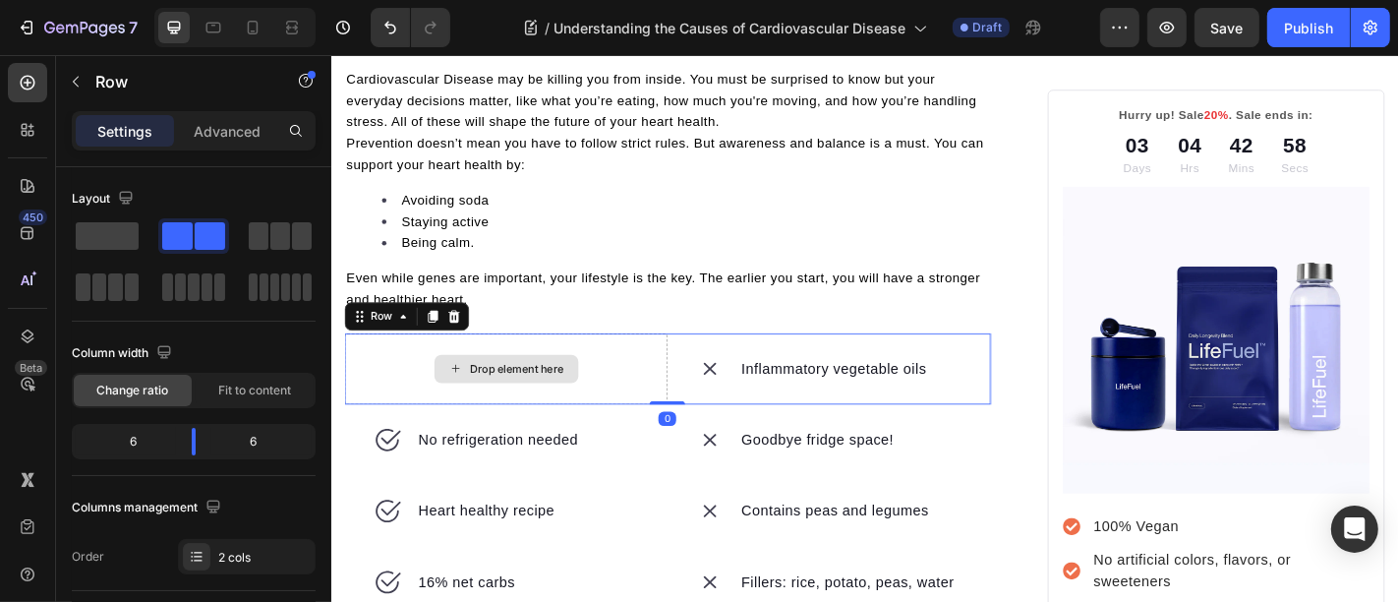
click at [394, 363] on div "Drop element here" at bounding box center [523, 402] width 357 height 79
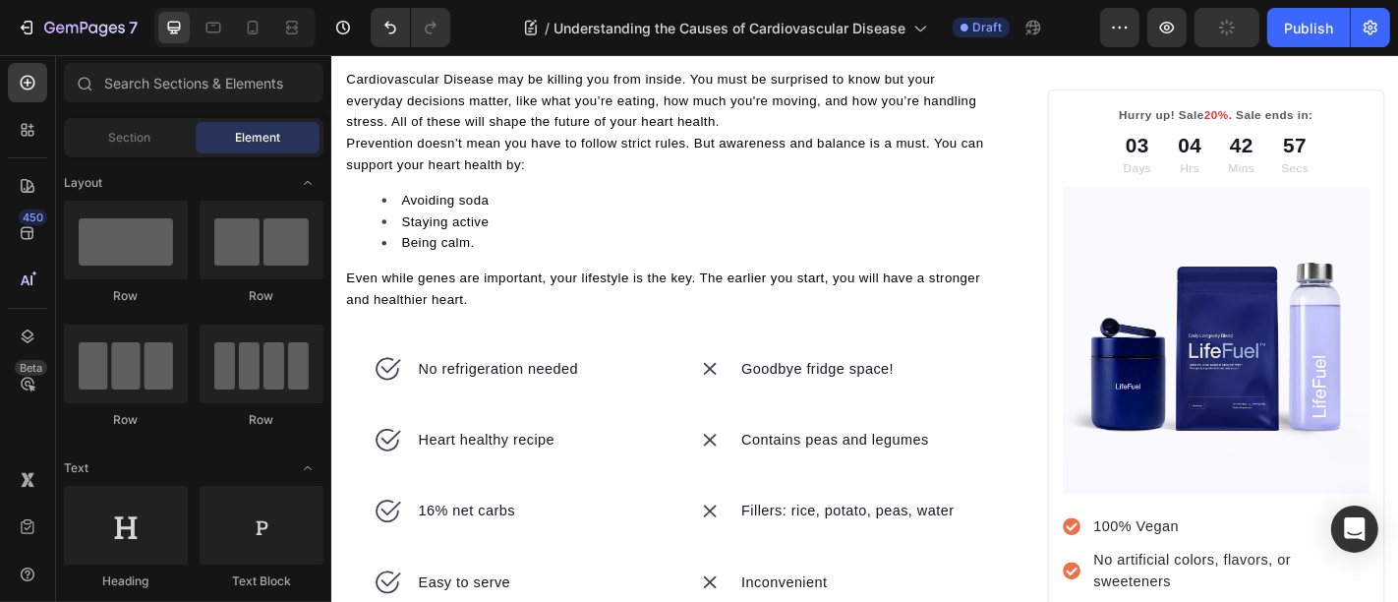
click at [394, 363] on div "No refrigeration needed" at bounding box center [523, 402] width 357 height 79
click at [394, 363] on div "Drop element here" at bounding box center [523, 402] width 357 height 79
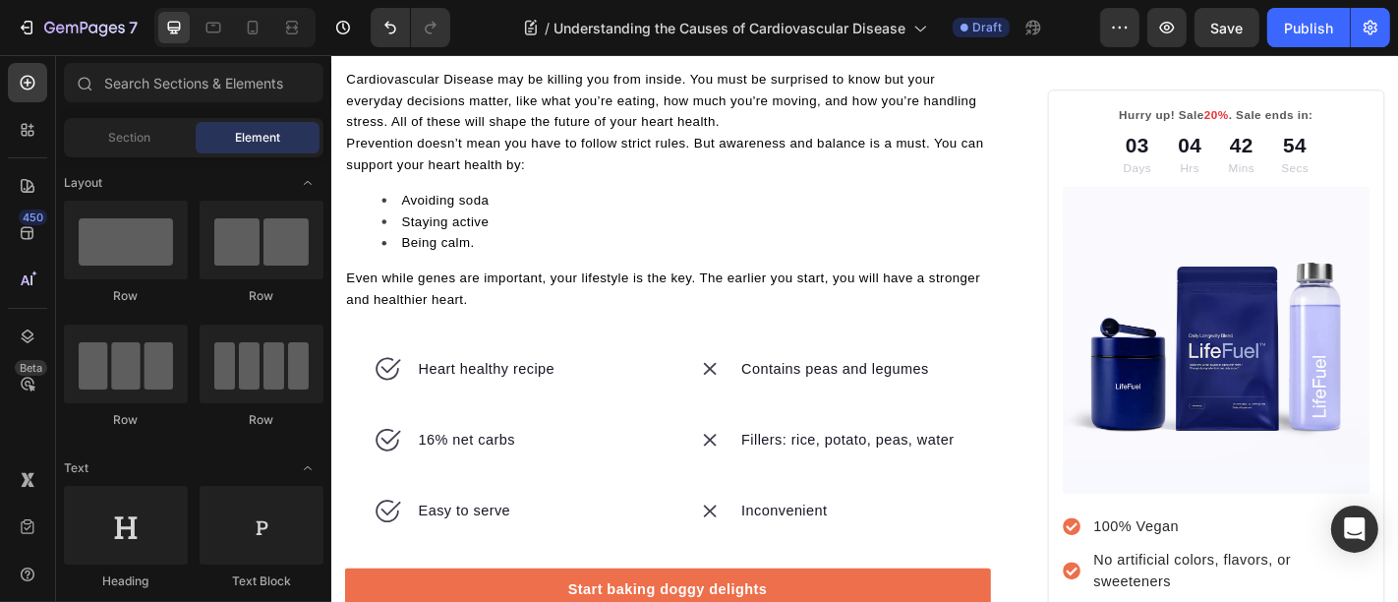
click at [394, 363] on div "Heart healthy recipe" at bounding box center [523, 402] width 357 height 79
click at [394, 363] on div "Drop element here" at bounding box center [523, 402] width 357 height 79
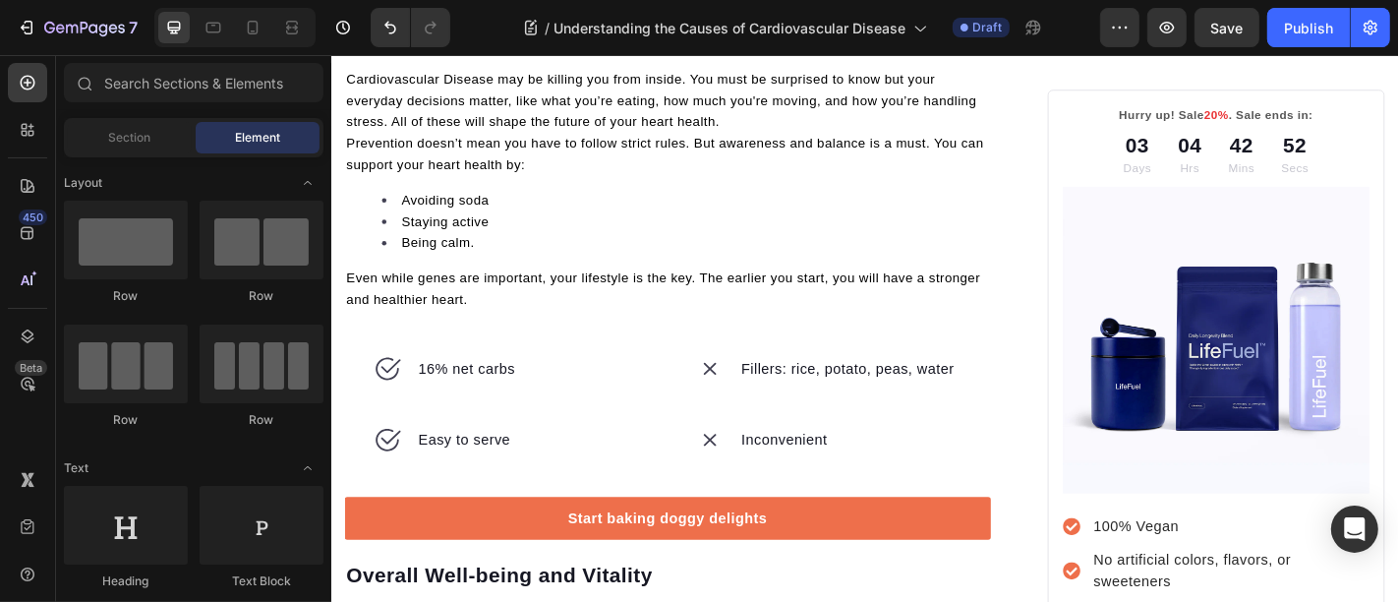
click at [394, 363] on div "16% net carbs" at bounding box center [523, 402] width 357 height 79
click at [394, 363] on div "Drop element here" at bounding box center [523, 402] width 357 height 79
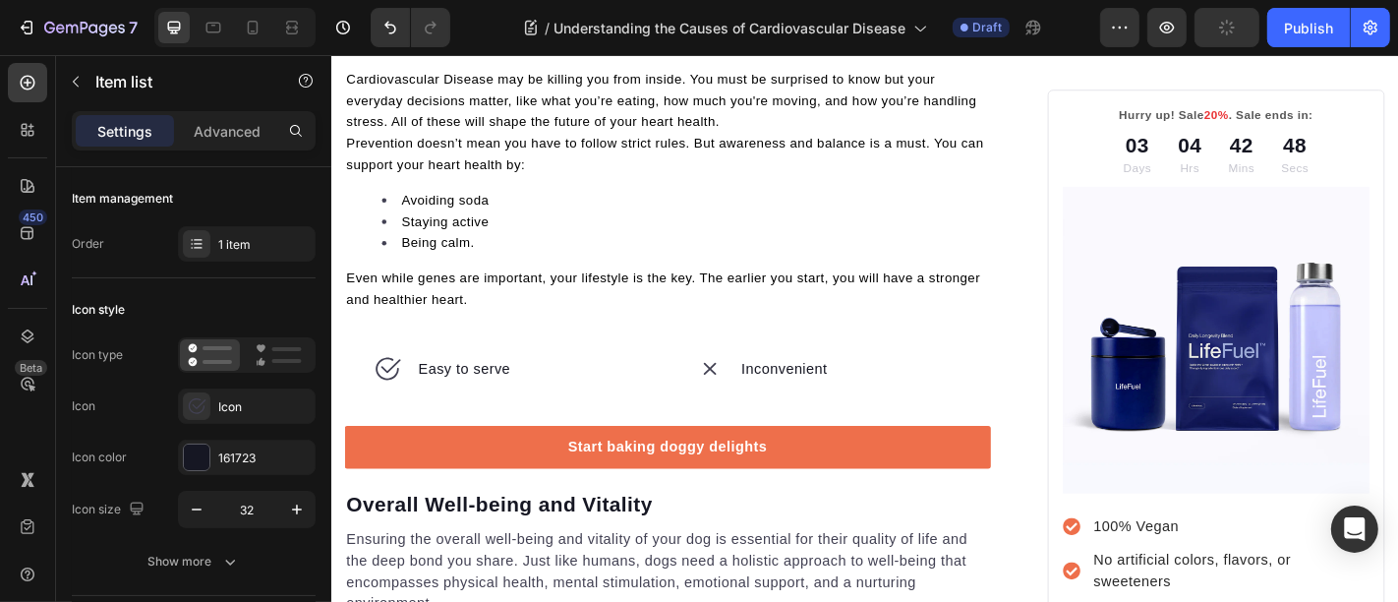
click at [394, 363] on div "Easy to serve" at bounding box center [523, 402] width 357 height 79
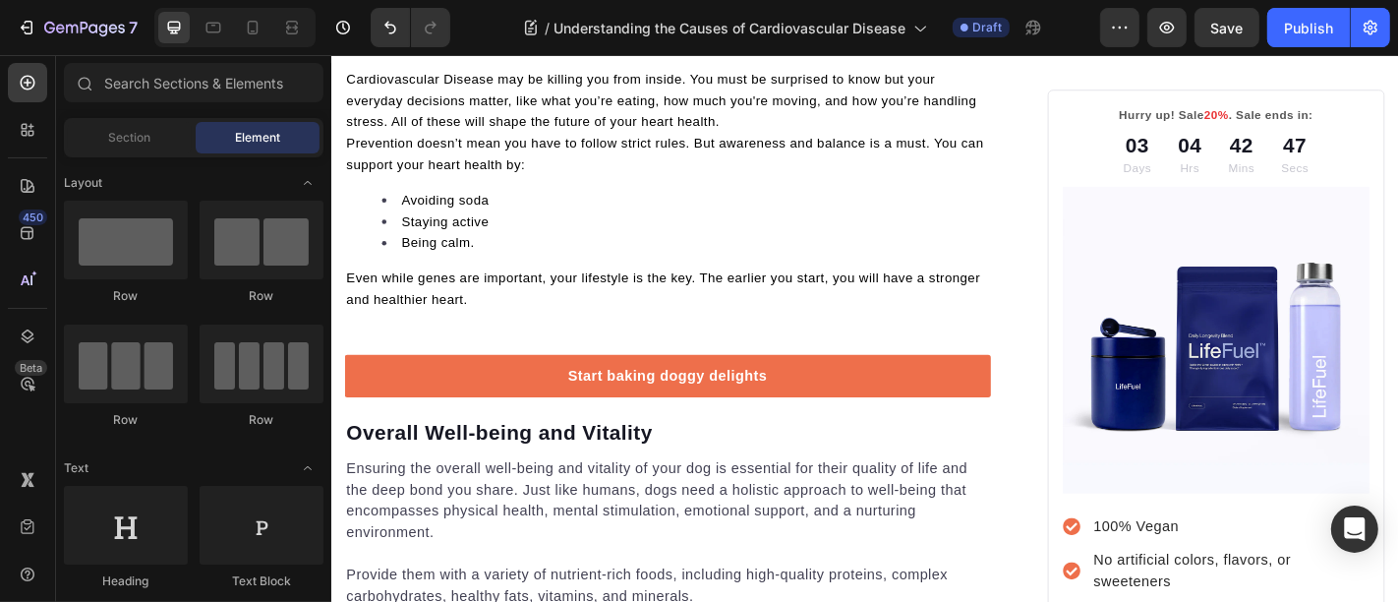
click at [394, 363] on div "Start baking doggy delights Button" at bounding box center [702, 410] width 715 height 94
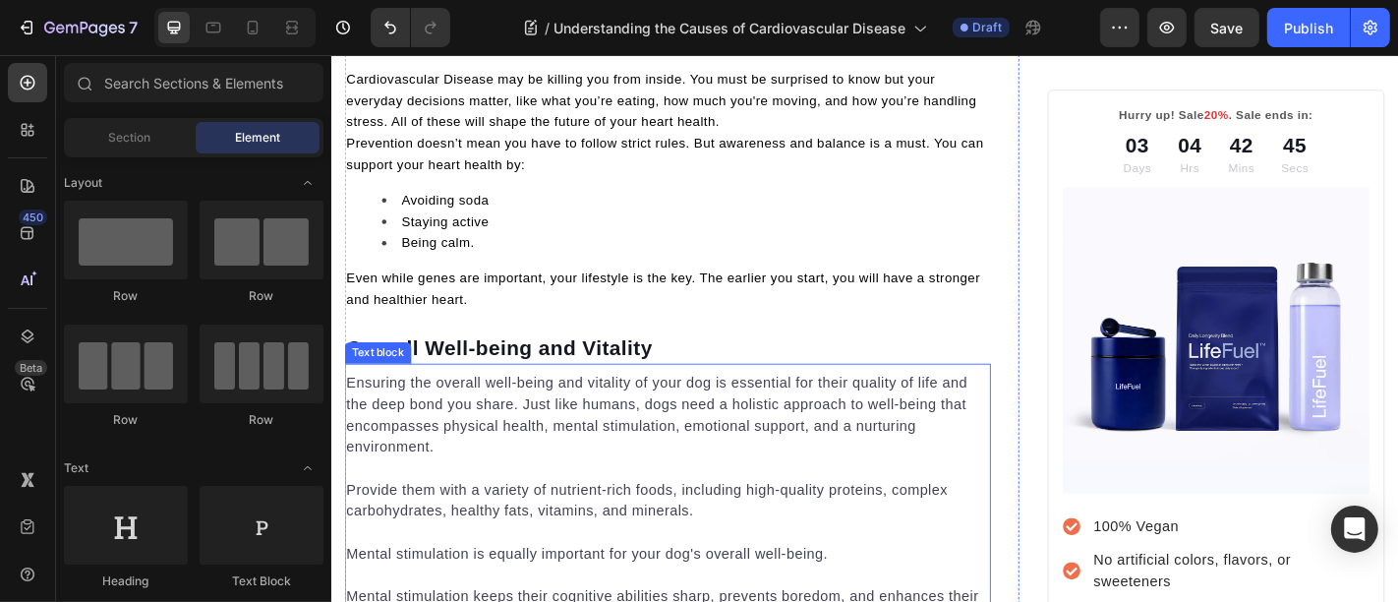
click at [410, 463] on p "Ensuring the overall well-being and vitality of your dog is essential for their…" at bounding box center [702, 453] width 711 height 94
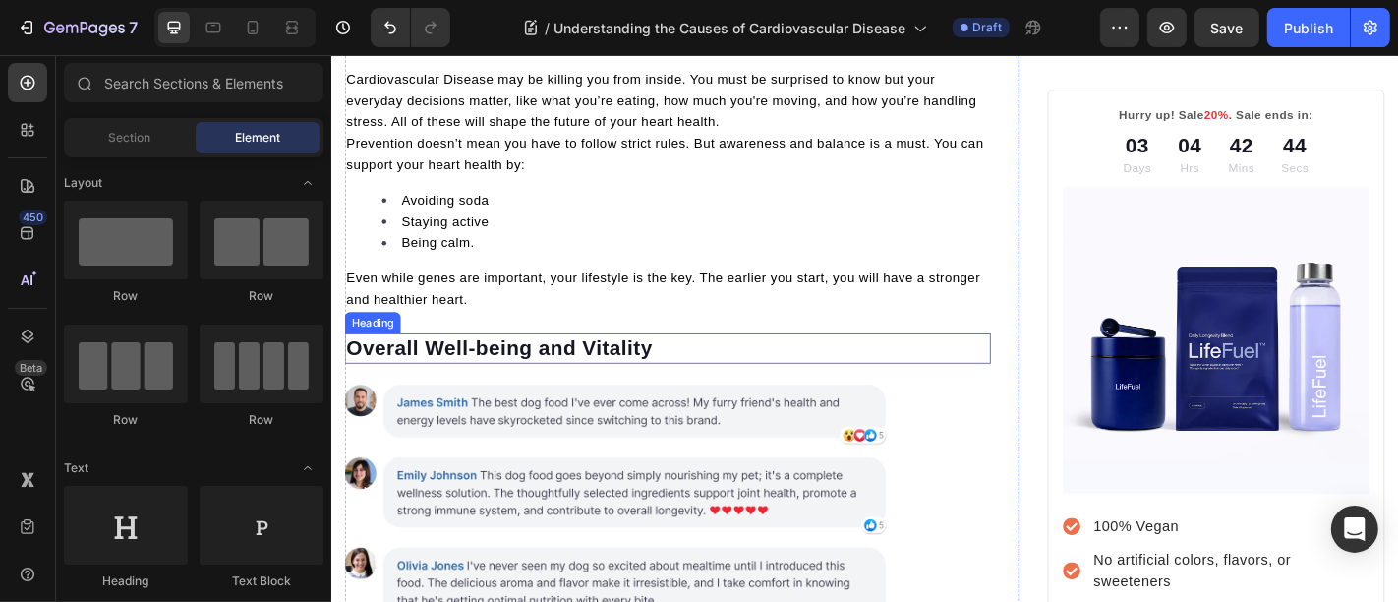
click at [494, 365] on p "Overall Well-being and Vitality" at bounding box center [702, 379] width 711 height 29
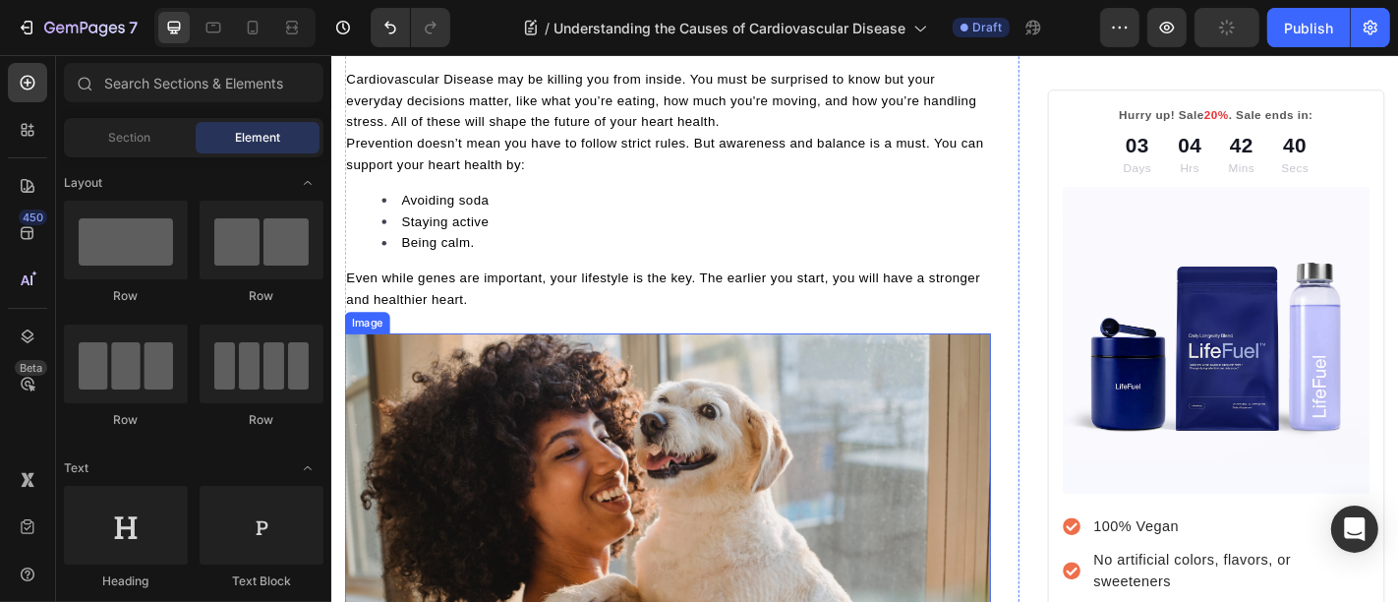
click at [521, 443] on img at bounding box center [702, 556] width 715 height 387
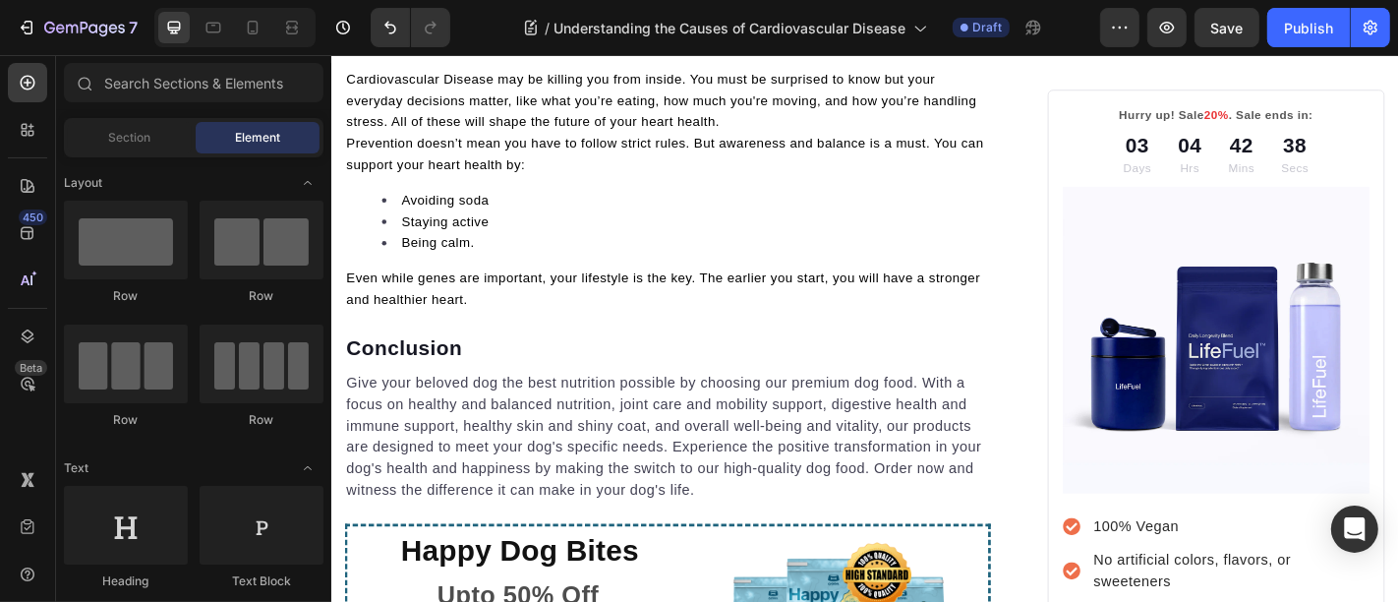
click at [521, 443] on p "Give your beloved dog the best nutrition possible by choosing our premium dog f…" at bounding box center [702, 477] width 711 height 142
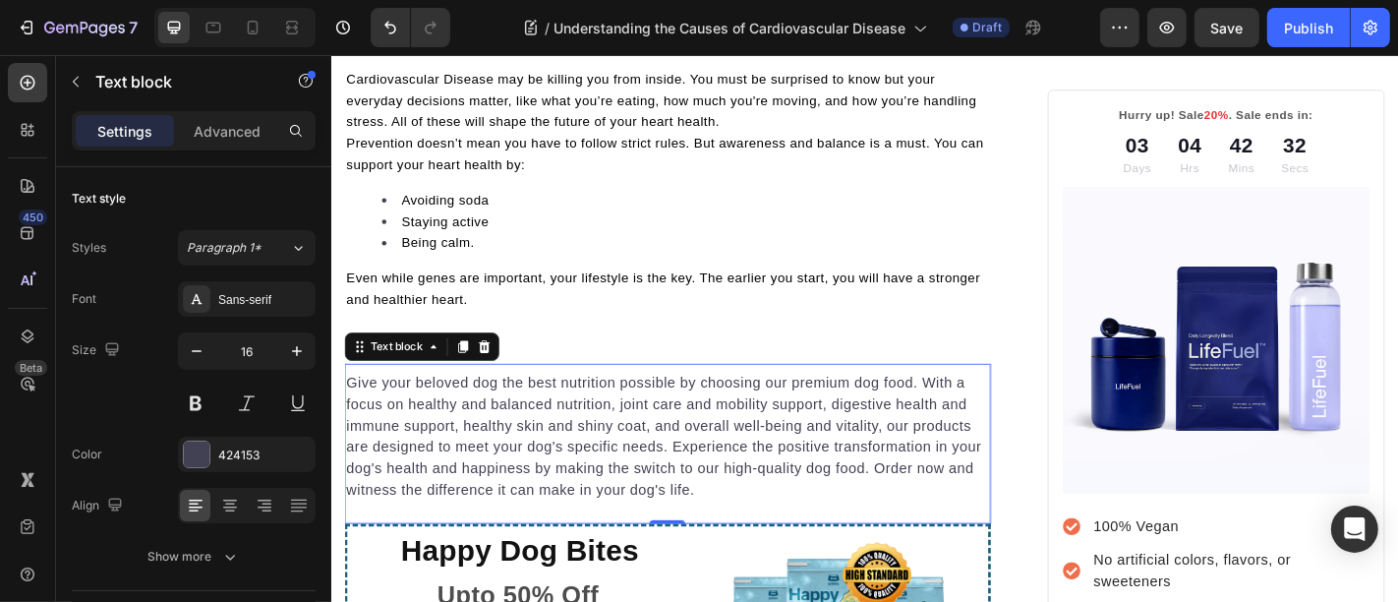
click at [474, 450] on p "Give your beloved dog the best nutrition possible by choosing our premium dog f…" at bounding box center [702, 477] width 711 height 142
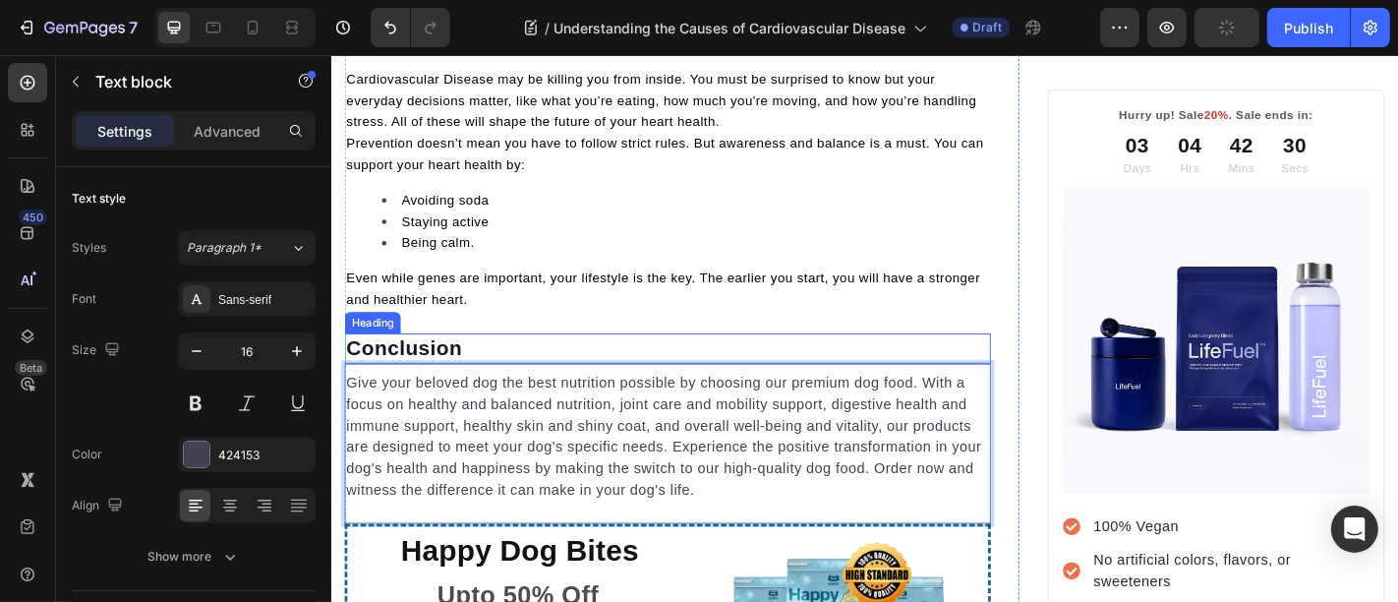
click at [437, 365] on p "Conclusion" at bounding box center [702, 379] width 711 height 29
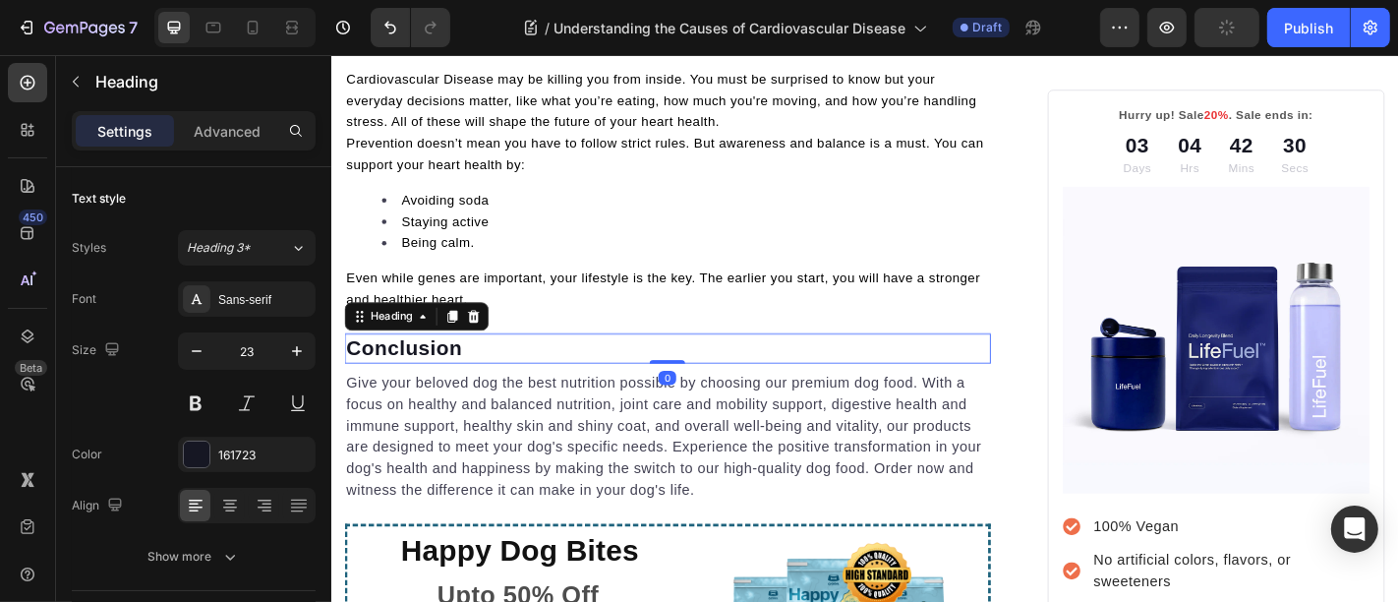
click at [462, 442] on p "Give your beloved dog the best nutrition possible by choosing our premium dog f…" at bounding box center [702, 477] width 711 height 142
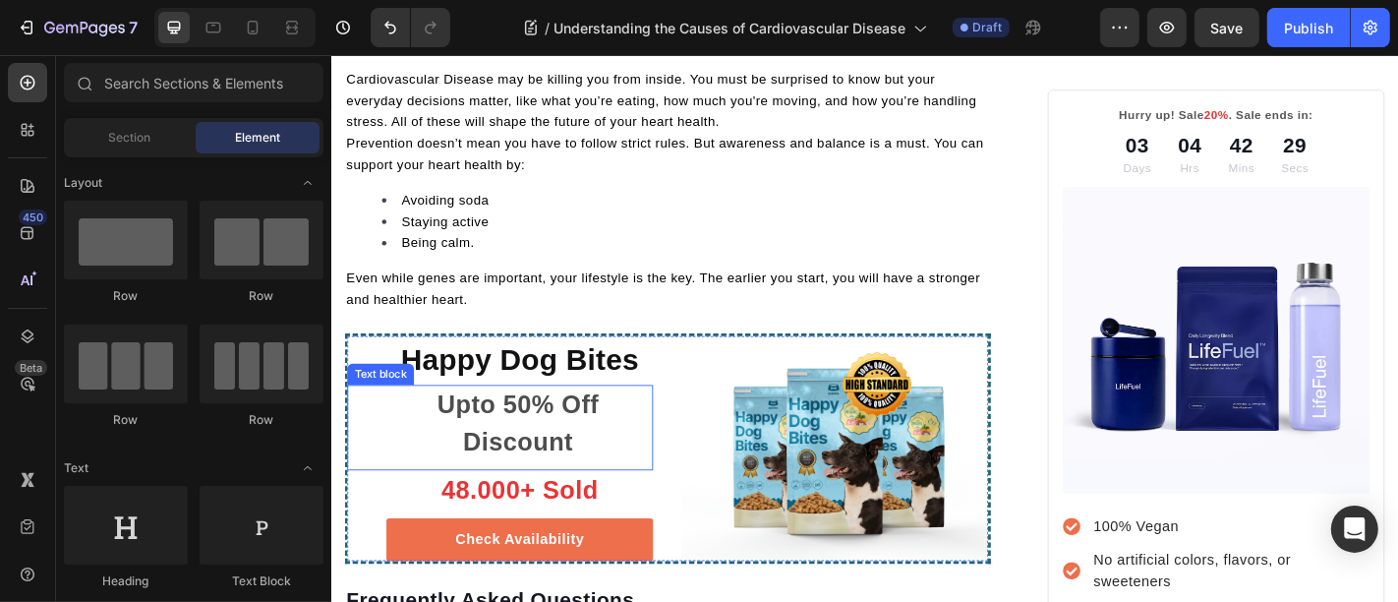
click at [512, 435] on p "Upto 50% Off Discount" at bounding box center [536, 463] width 295 height 83
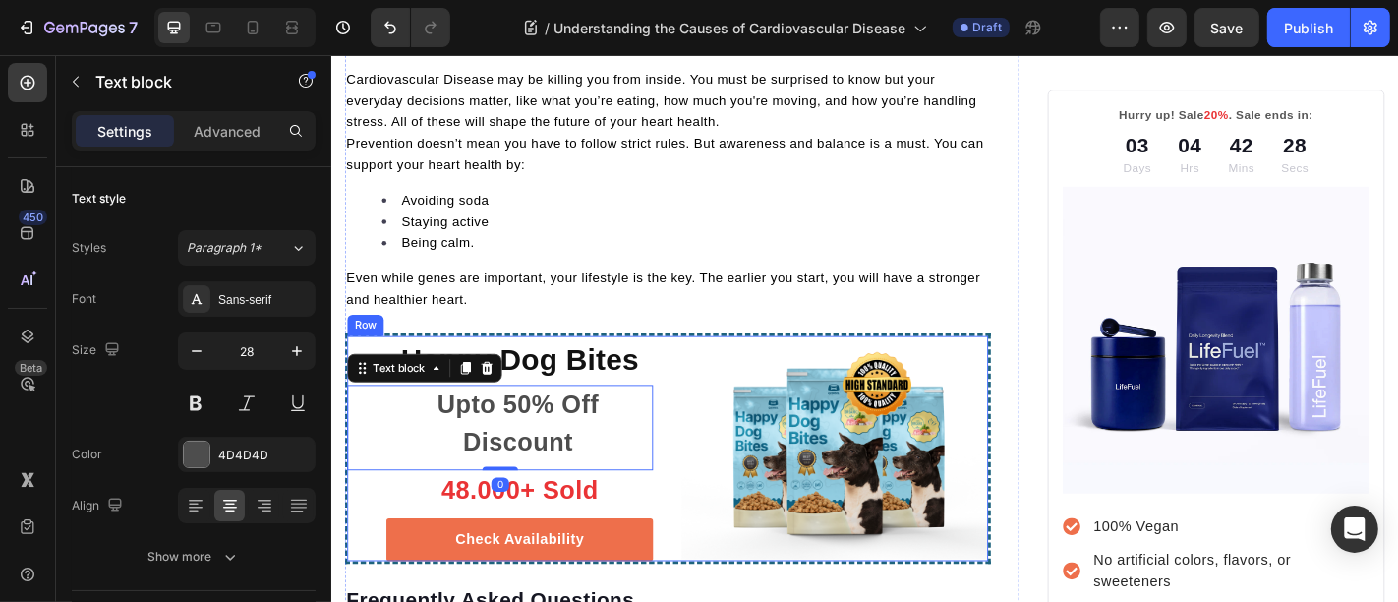
click at [708, 363] on div "Happy Dog Bites Heading Upto 50% Off Discount Text block 0 48.000+ Sold Text bl…" at bounding box center [702, 491] width 715 height 256
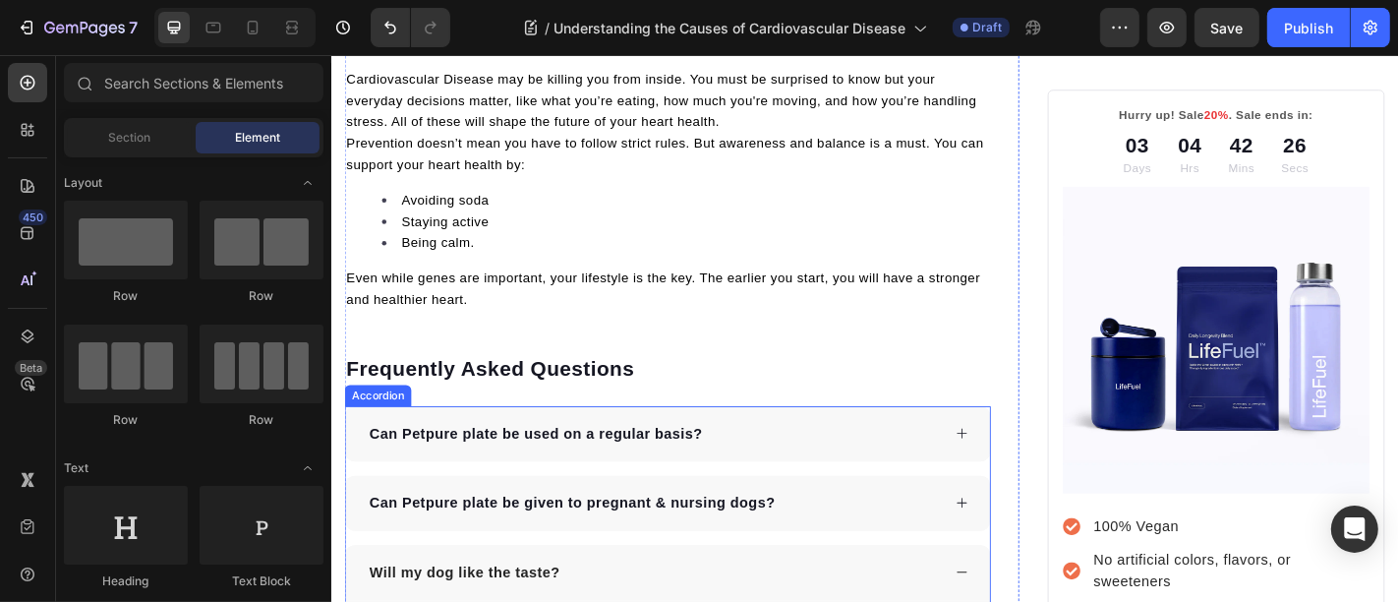
click at [597, 443] on div "Can Petpure plate be used on a regular basis?" at bounding box center [702, 473] width 713 height 61
click at [593, 462] on p "Can Petpure plate be used on a regular basis?" at bounding box center [557, 474] width 369 height 24
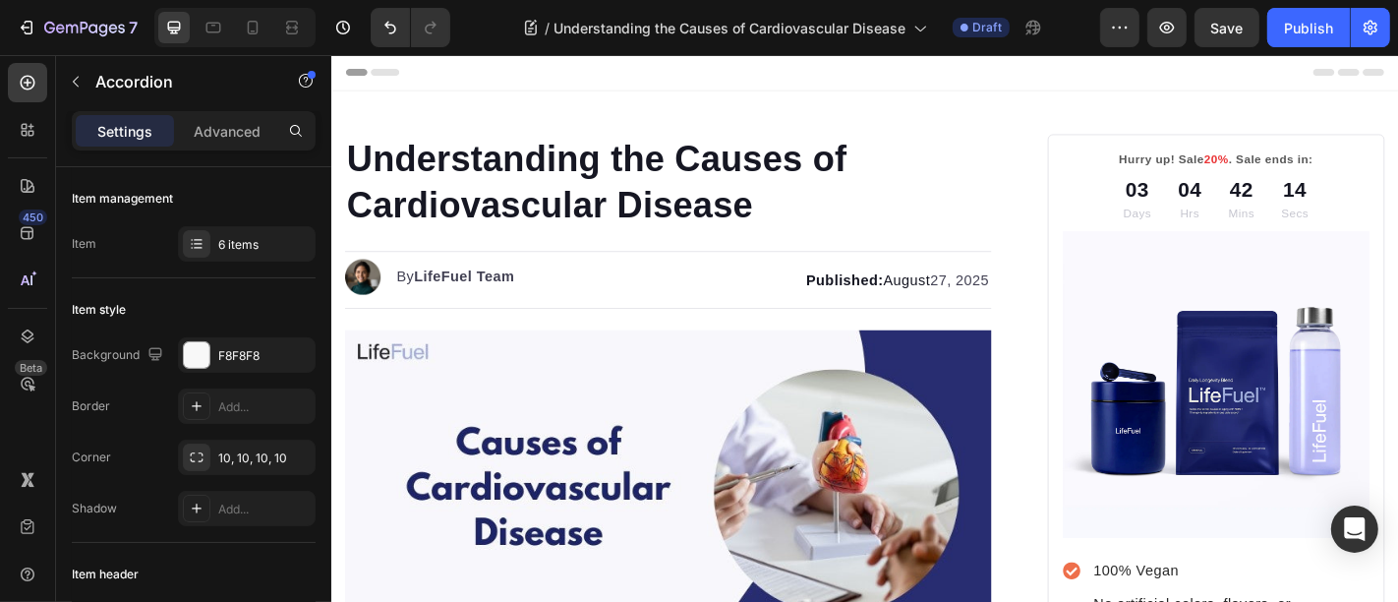
scroll to position [6821, 0]
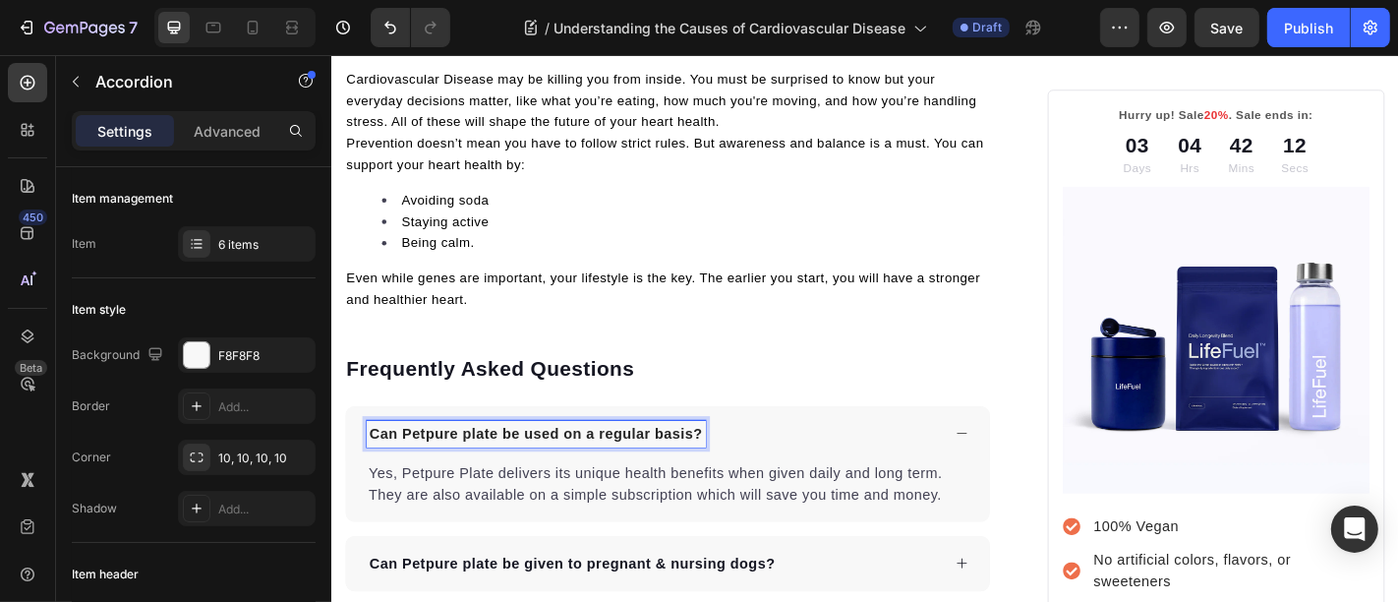
click at [464, 462] on p "Can Petpure plate be used on a regular basis?" at bounding box center [557, 474] width 369 height 24
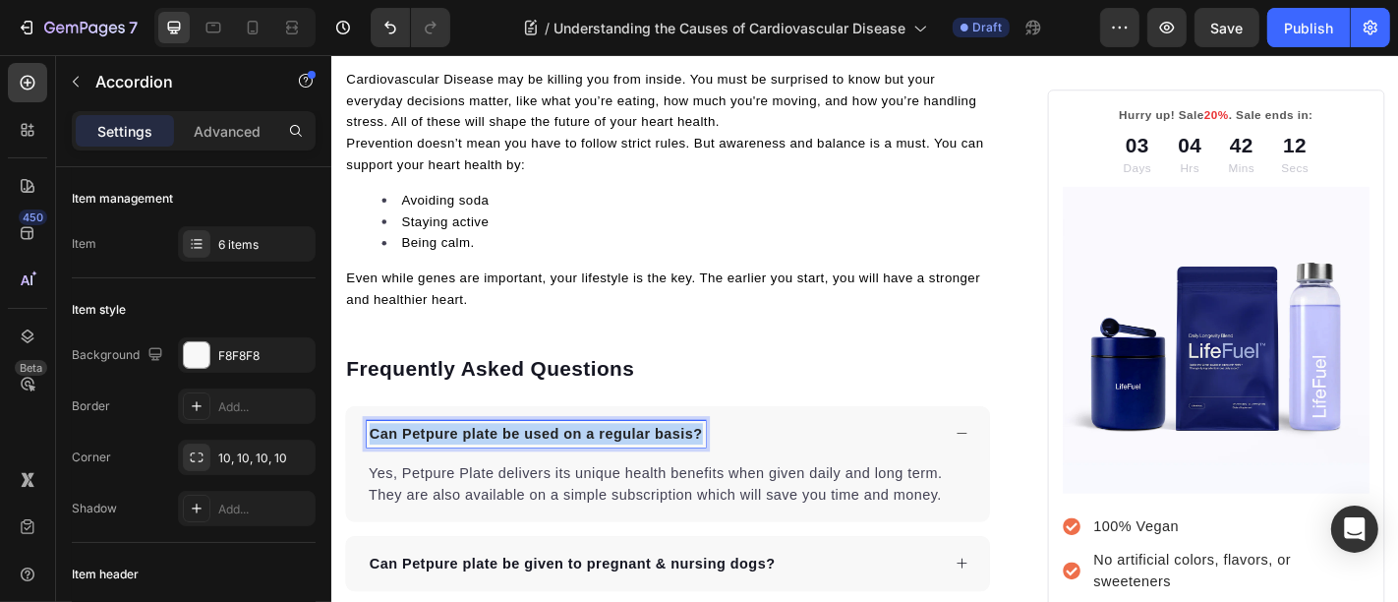
click at [464, 462] on p "Can Petpure plate be used on a regular basis?" at bounding box center [557, 474] width 369 height 24
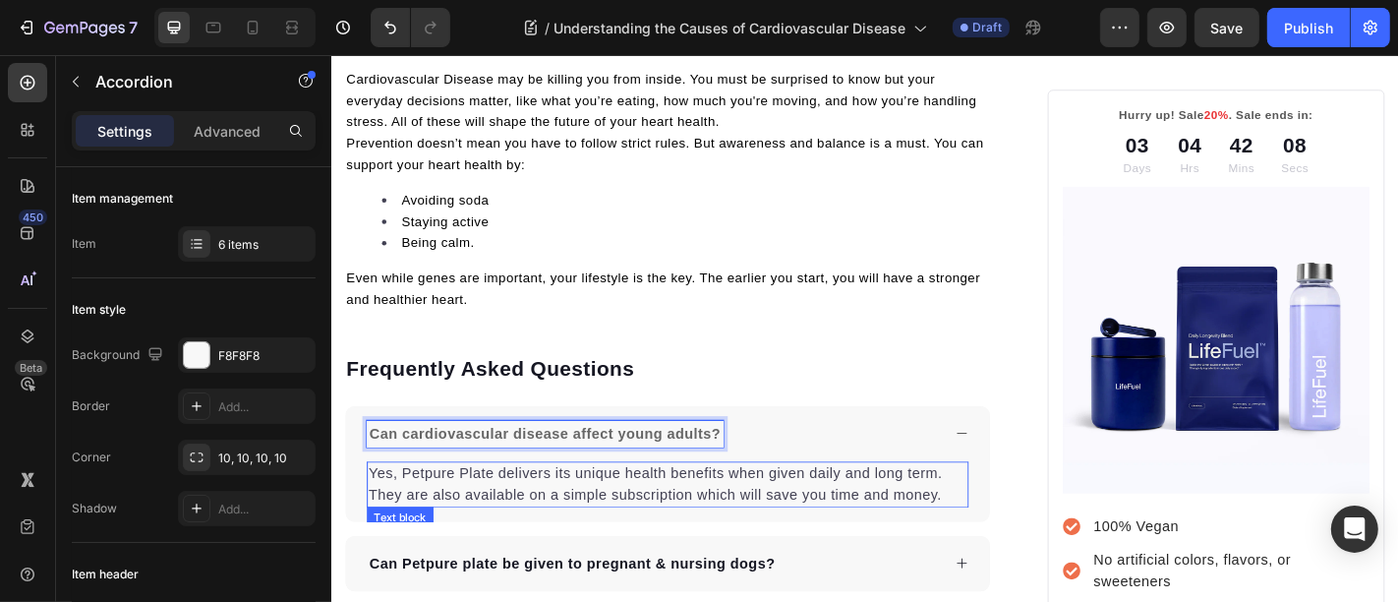
click at [522, 506] on p "Yes, Petpure Plate delivers its unique health benefits when given daily and lon…" at bounding box center [703, 529] width 662 height 47
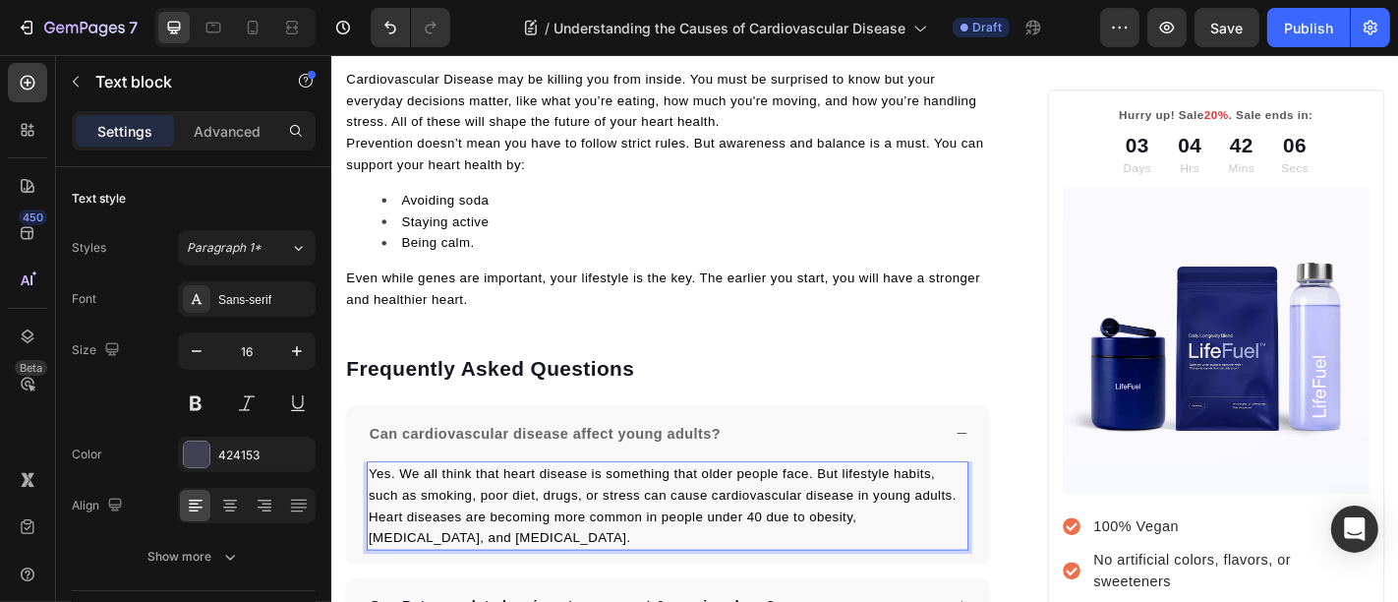
scroll to position [7076, 0]
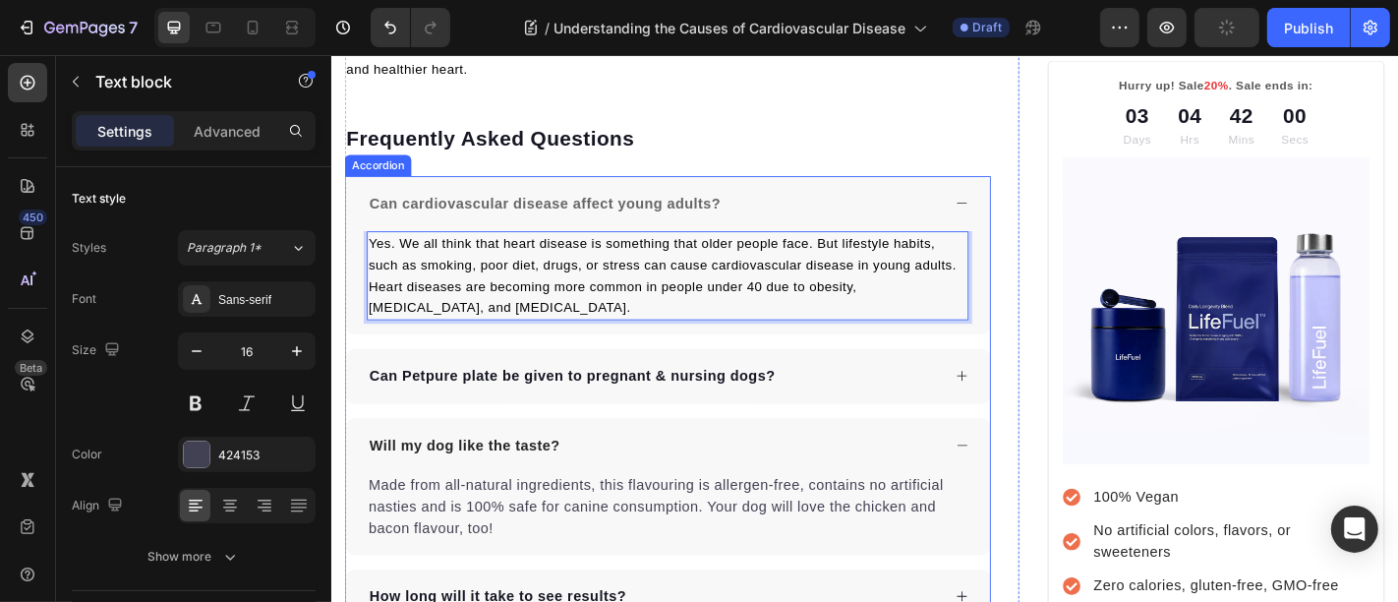
click at [502, 398] on p "Can Petpure plate be given to pregnant & nursing dogs?" at bounding box center [597, 410] width 448 height 24
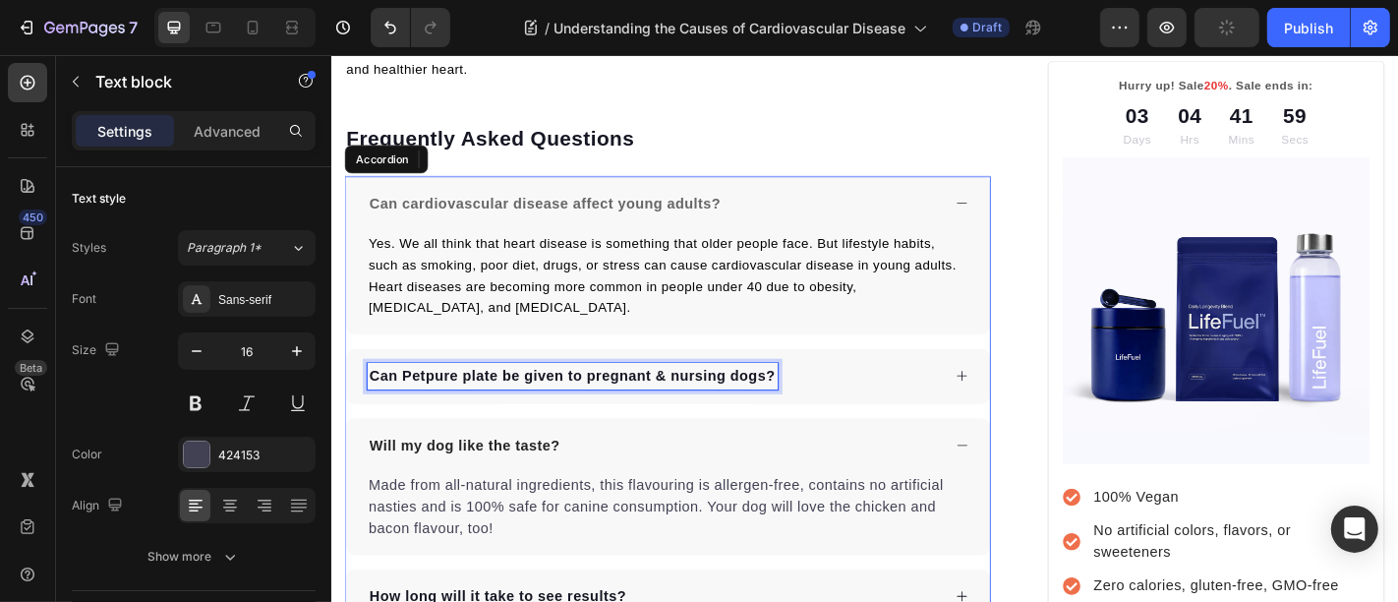
click at [502, 398] on p "Can Petpure plate be given to pregnant & nursing dogs?" at bounding box center [597, 410] width 448 height 24
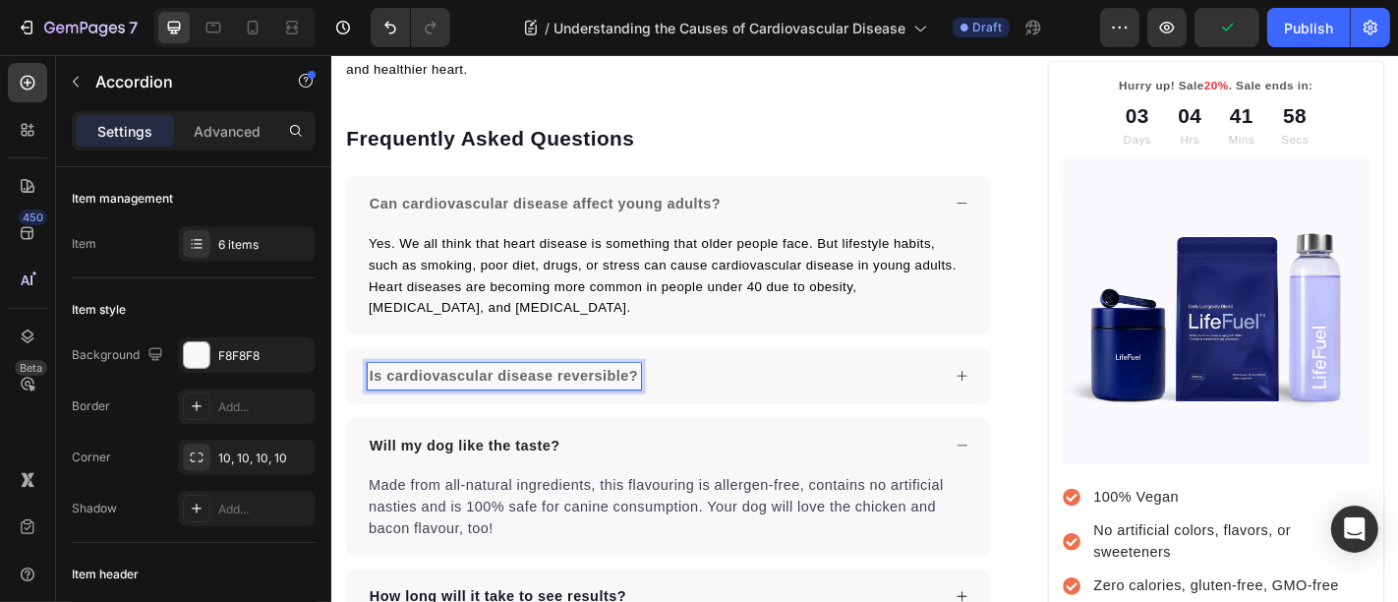
click at [726, 395] on div "Is cardiovascular disease reversible?" at bounding box center [687, 409] width 635 height 29
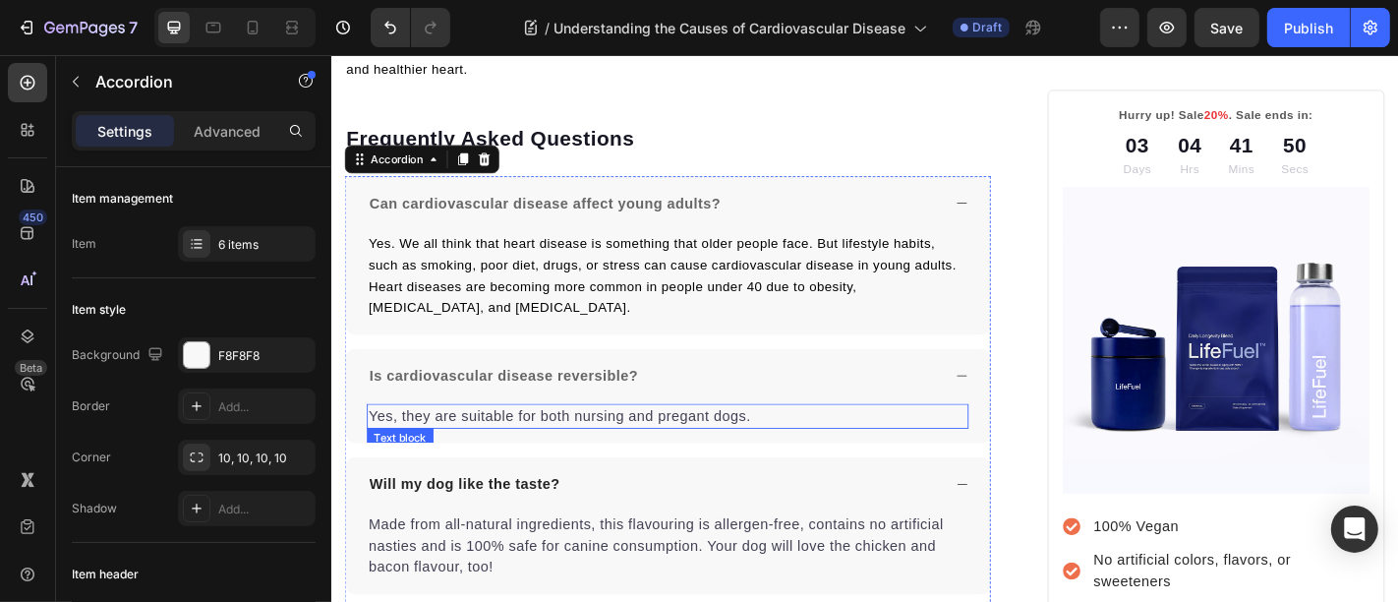
click at [521, 442] on p "Yes, they are suitable for both nursing and pregant dogs." at bounding box center [703, 454] width 662 height 24
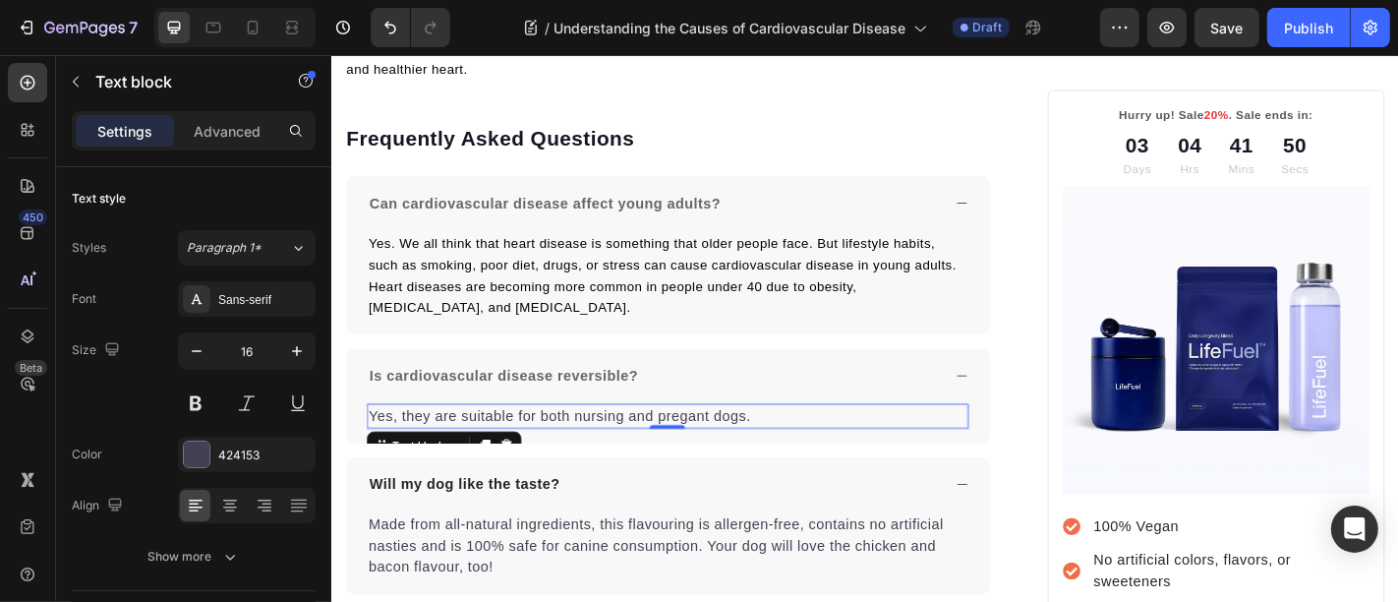
click at [521, 442] on p "Yes, they are suitable for both nursing and pregant dogs." at bounding box center [703, 454] width 662 height 24
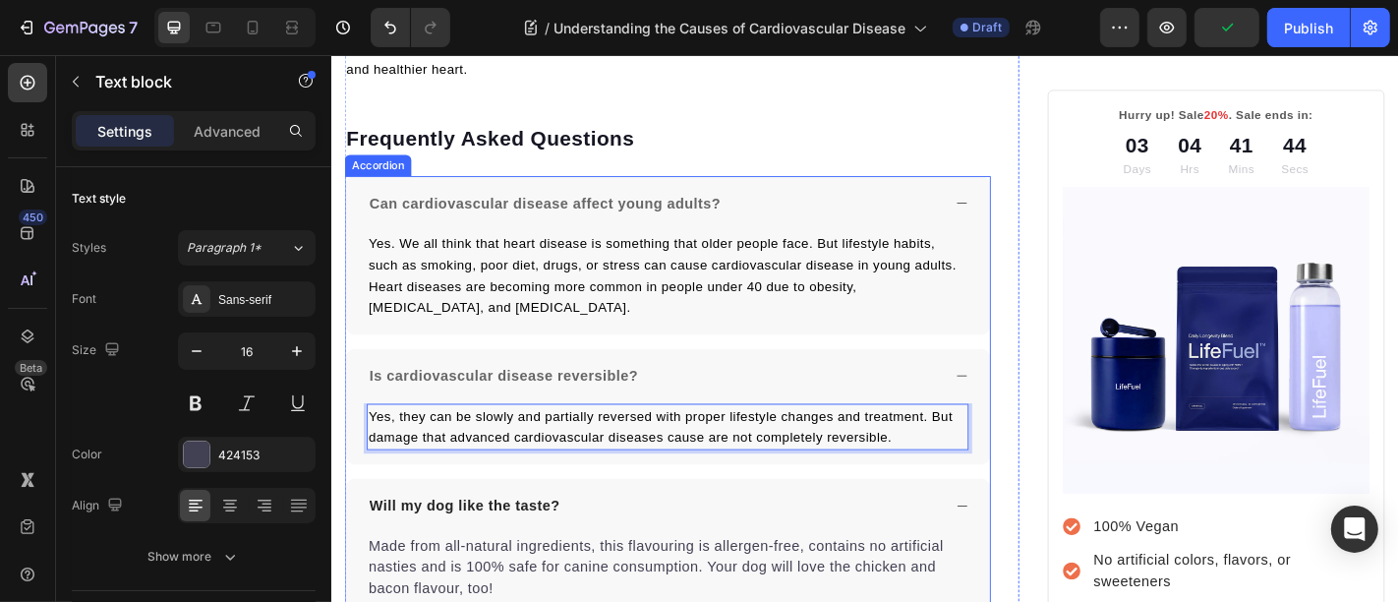
click at [508, 542] on p "Will my dog like the taste?" at bounding box center [478, 554] width 210 height 24
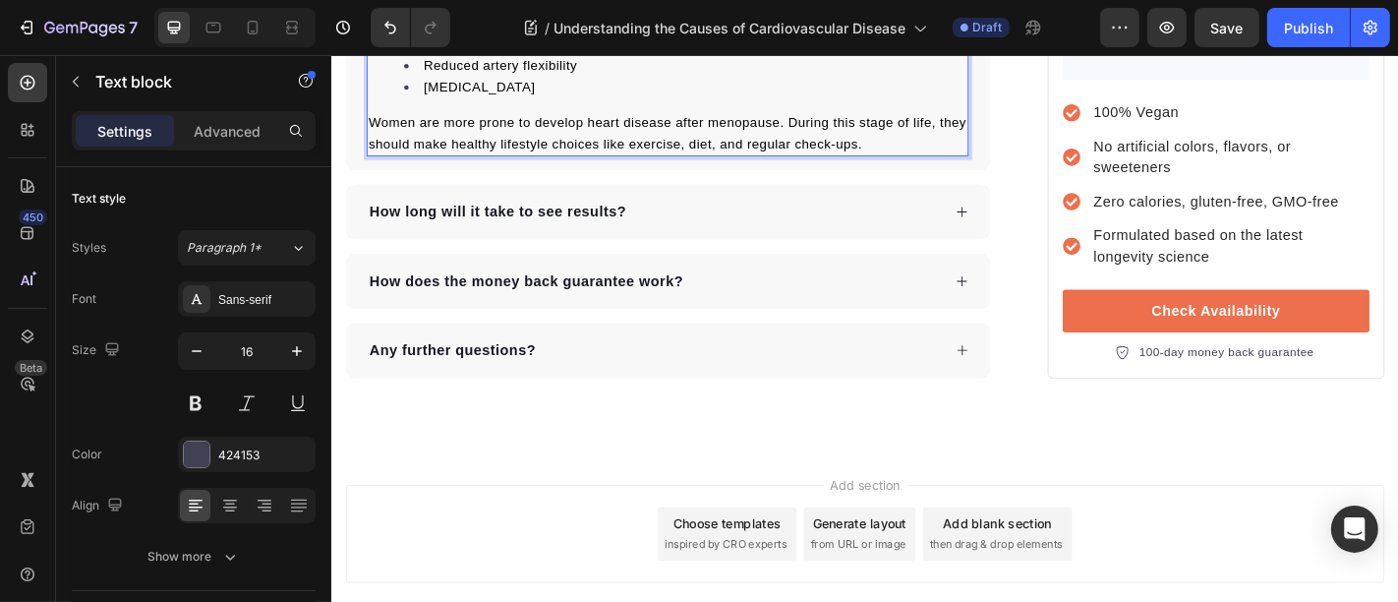
scroll to position [7696, 0]
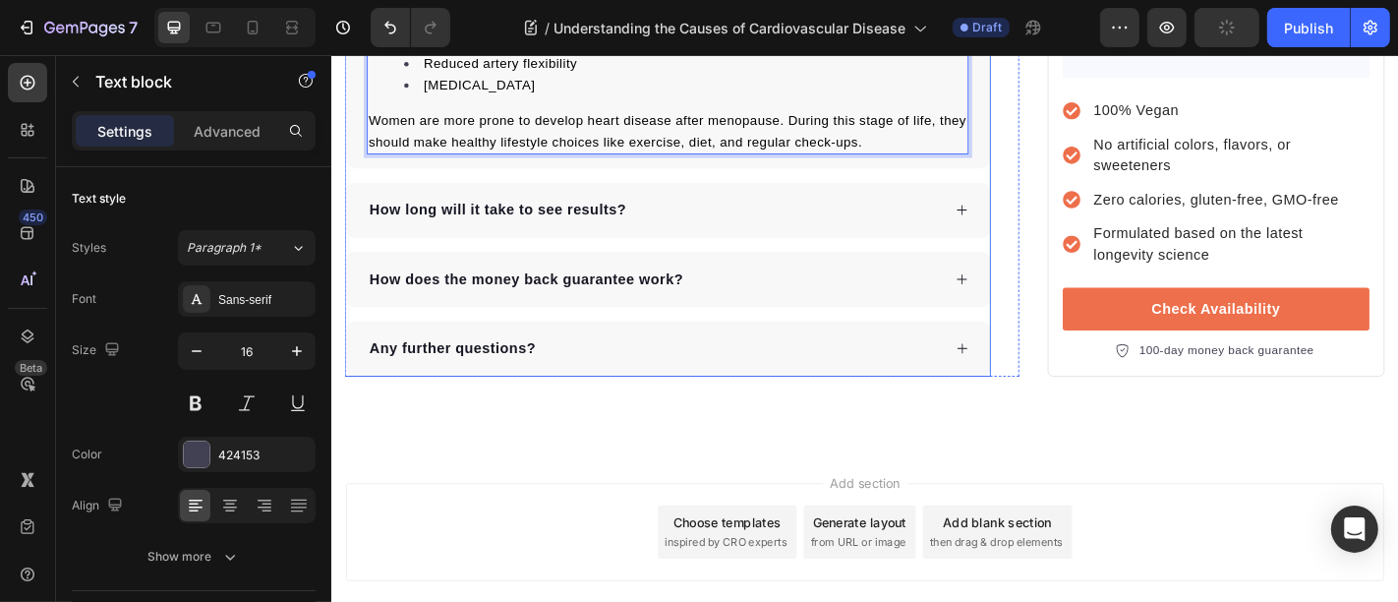
click at [551, 214] on p "How long will it take to see results?" at bounding box center [515, 226] width 284 height 24
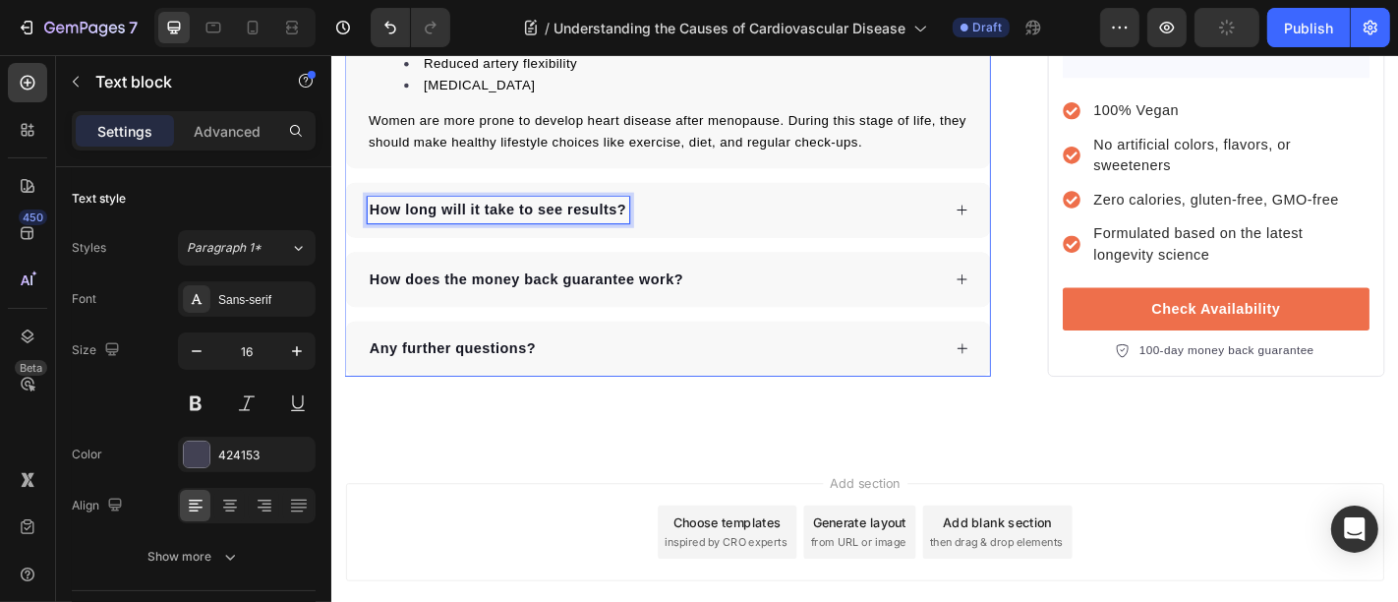
click at [551, 214] on p "How long will it take to see results?" at bounding box center [515, 226] width 284 height 24
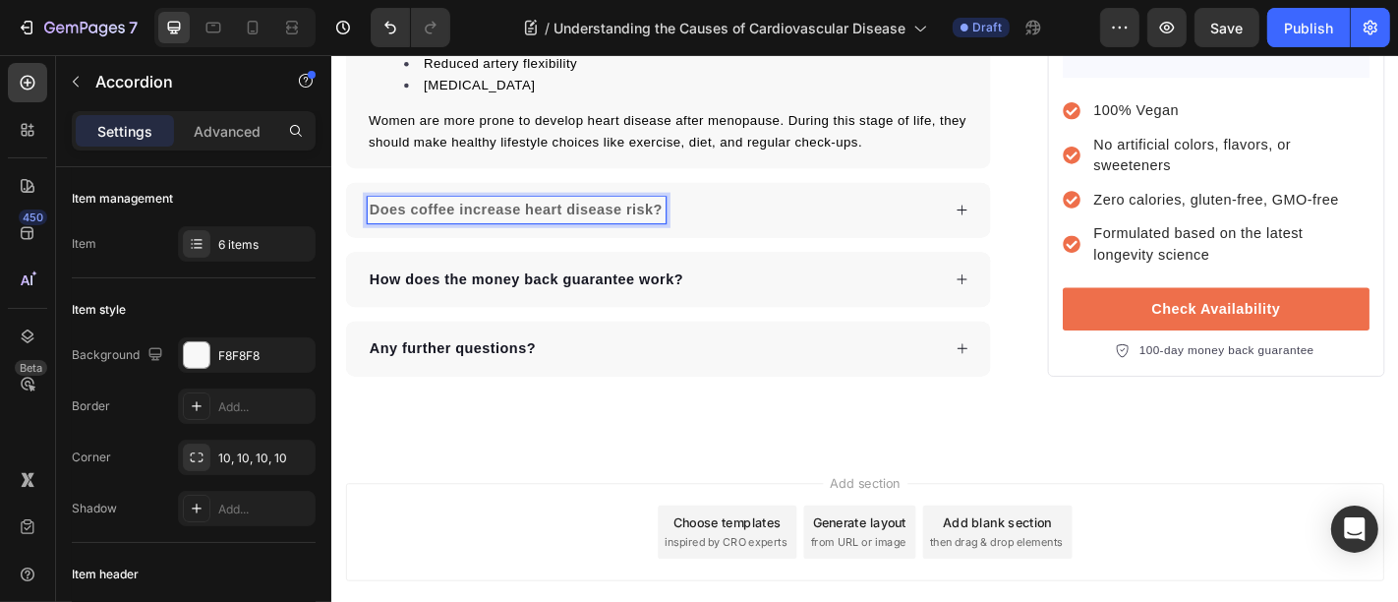
click at [832, 211] on div "Does coffee increase heart disease risk?" at bounding box center [687, 225] width 635 height 29
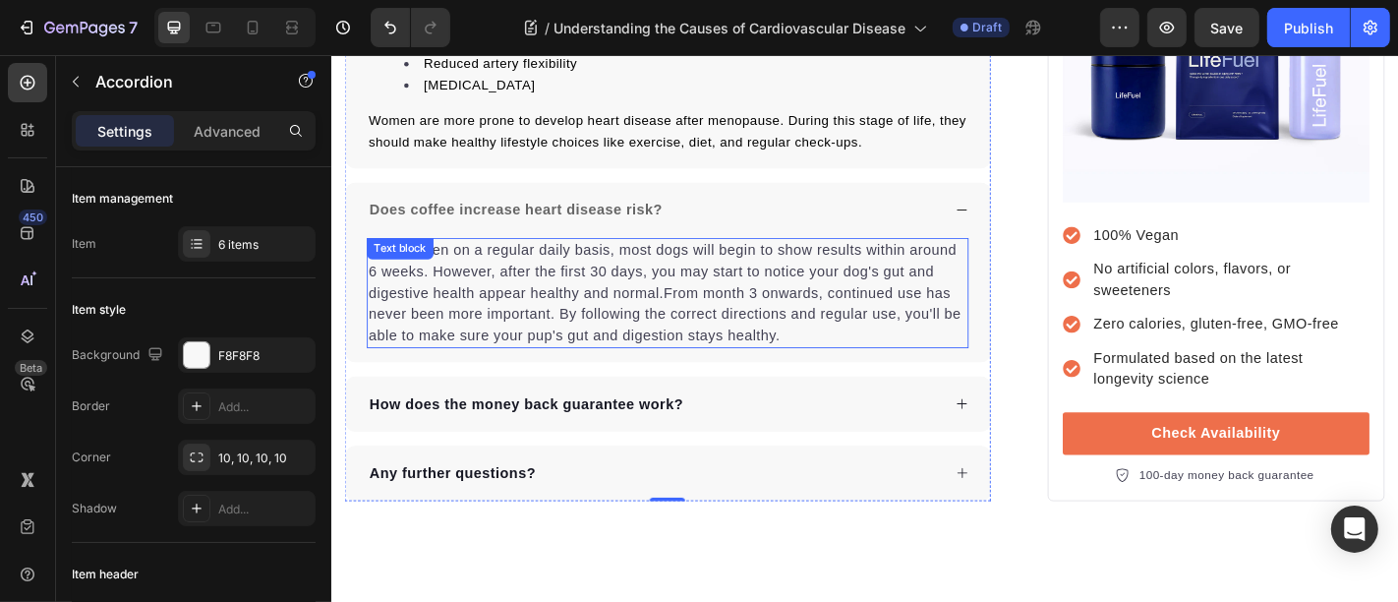
click at [548, 279] on p "When taken on a regular daily basis, most dogs will begin to show results withi…" at bounding box center [703, 318] width 662 height 118
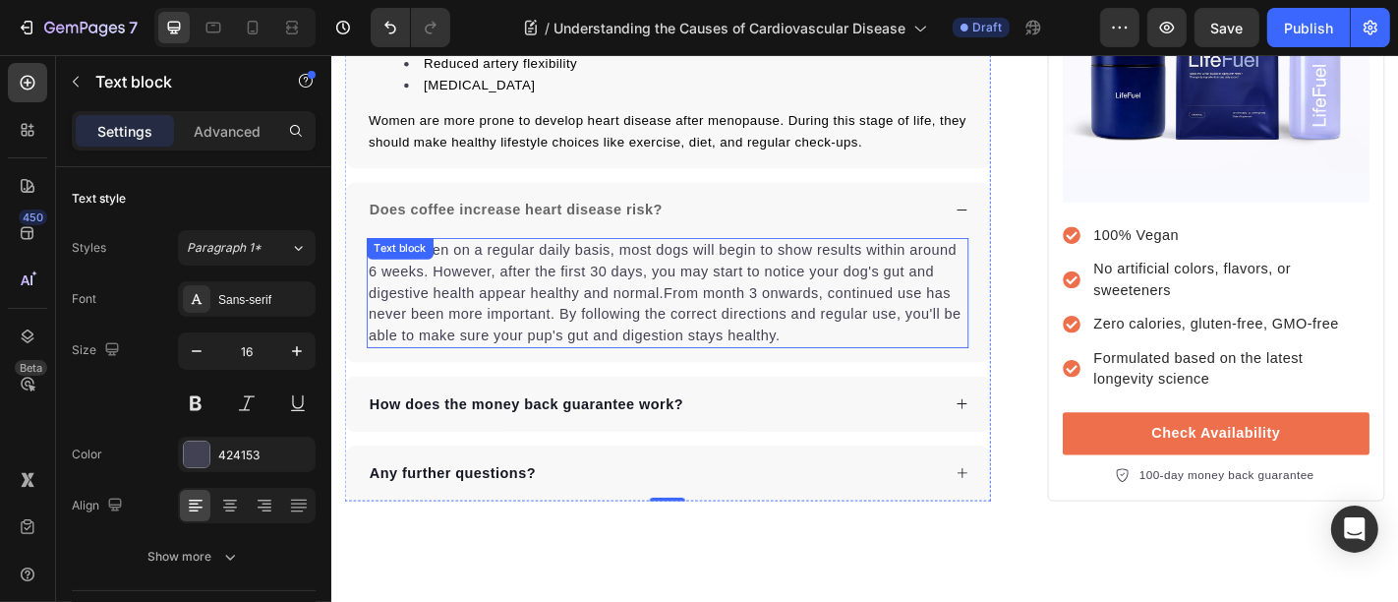
click at [548, 279] on p "When taken on a regular daily basis, most dogs will begin to show results withi…" at bounding box center [703, 318] width 662 height 118
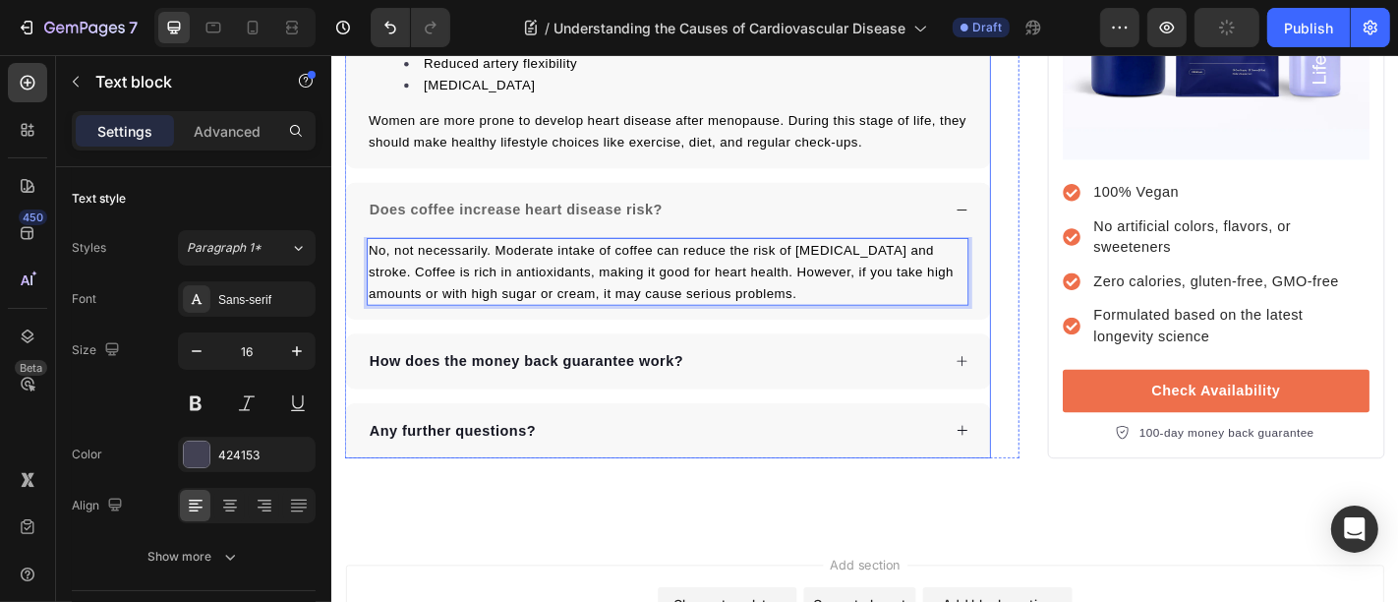
click at [532, 381] on p "How does the money back guarantee work?" at bounding box center [546, 393] width 347 height 24
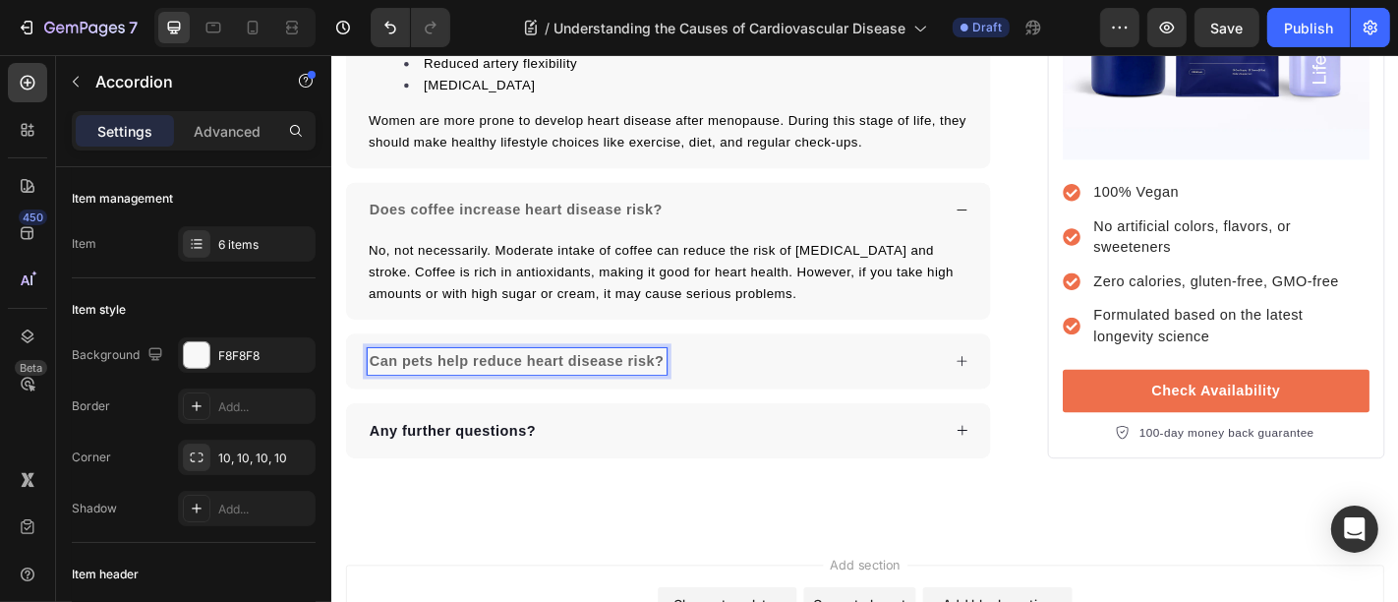
click at [790, 379] on div "Can pets help reduce heart disease risk?" at bounding box center [687, 393] width 635 height 29
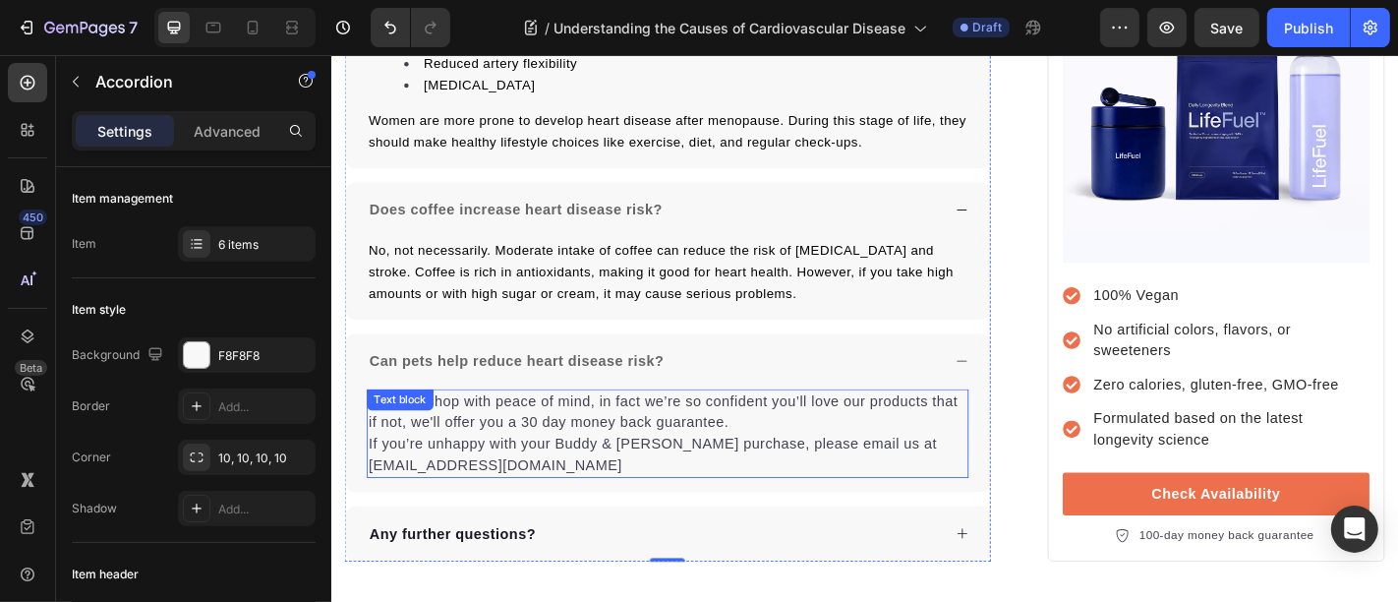
click at [577, 444] on p "You can shop with peace of mind, in fact we’re so confident you’ll love our pro…" at bounding box center [703, 473] width 662 height 94
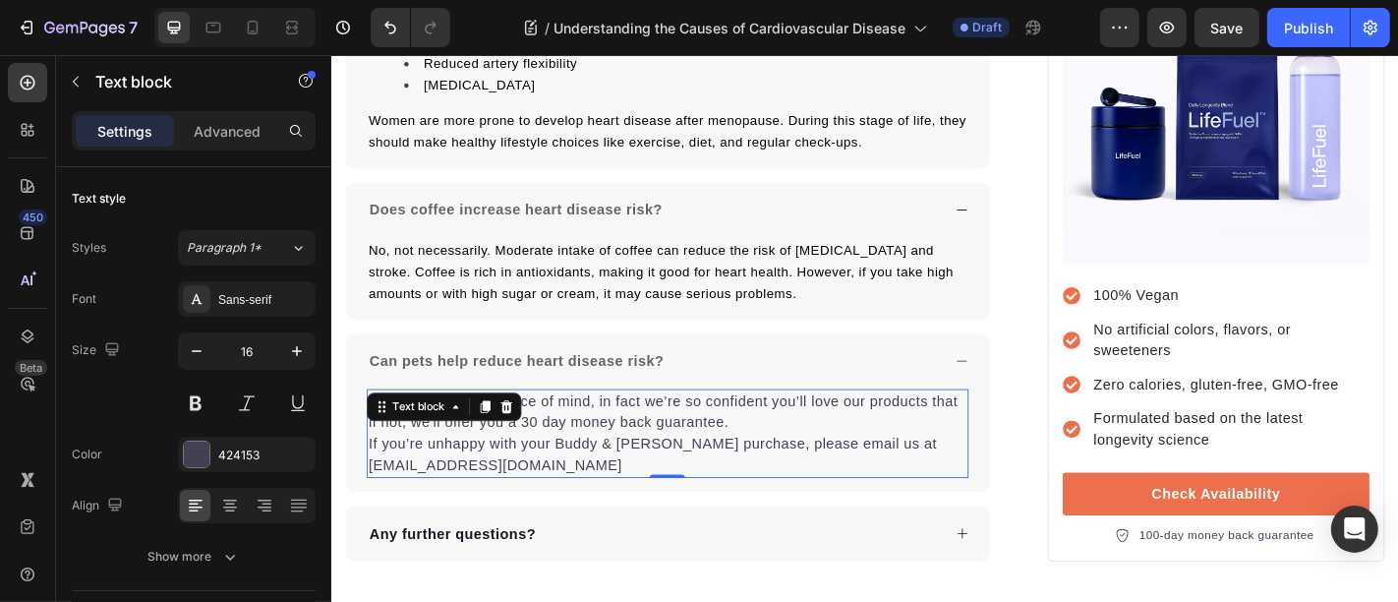
click at [577, 444] on p "You can shop with peace of mind, in fact we’re so confident you’ll love our pro…" at bounding box center [703, 473] width 662 height 94
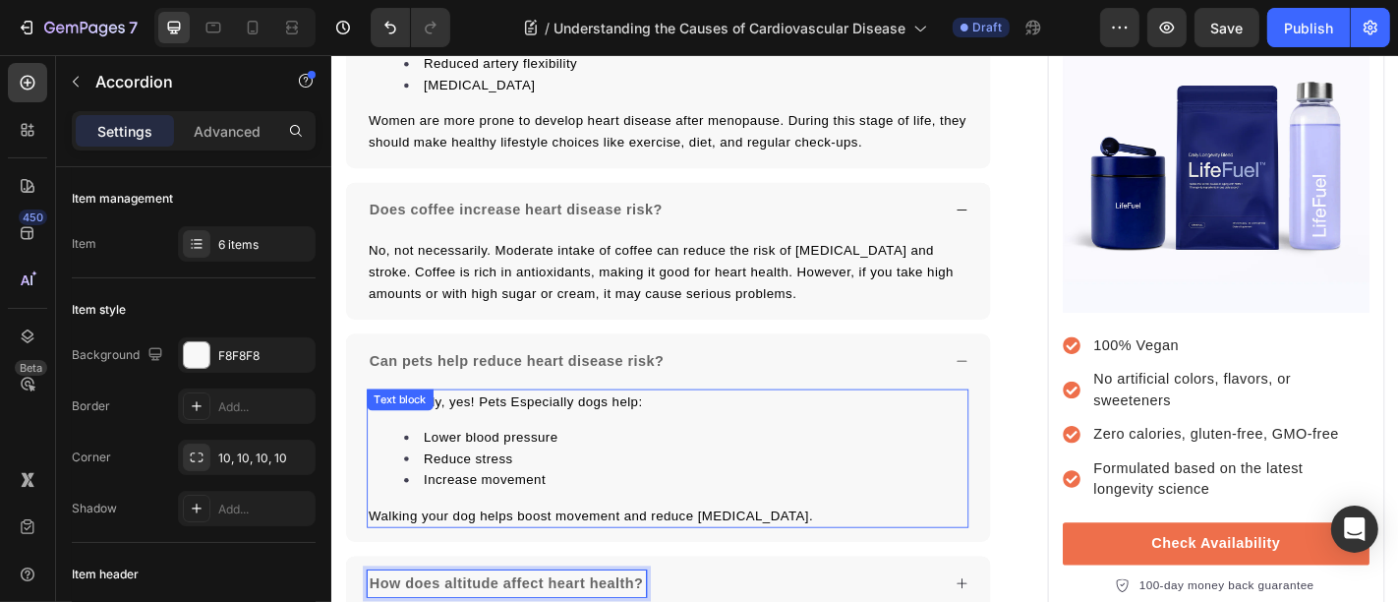
scroll to position [7951, 0]
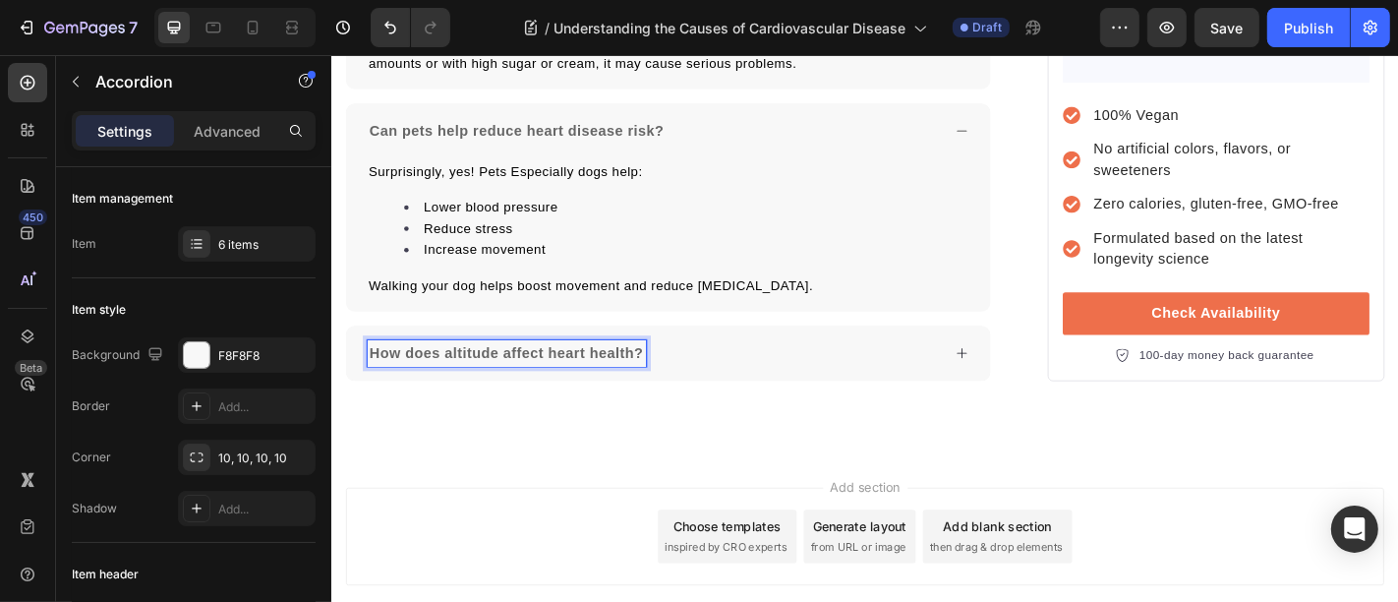
click at [914, 370] on div "How does altitude affect heart health?" at bounding box center [687, 384] width 635 height 29
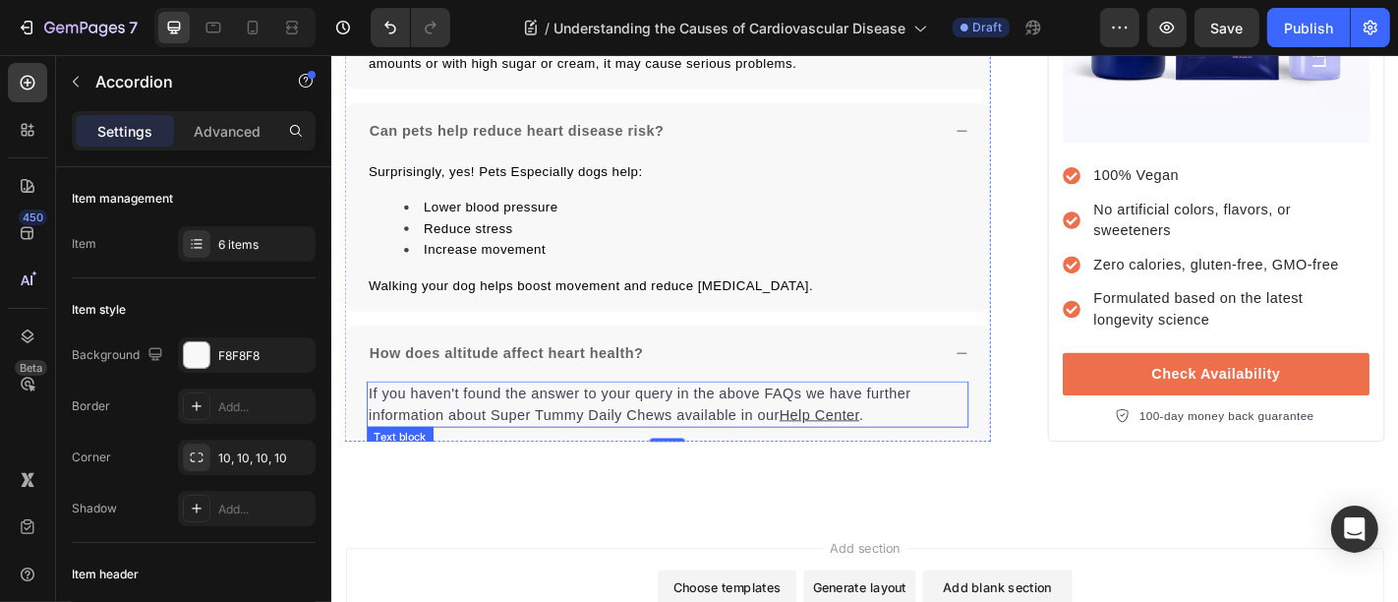
click at [543, 417] on p "If you haven't found the answer to your query in the above FAQs we have further…" at bounding box center [703, 440] width 662 height 47
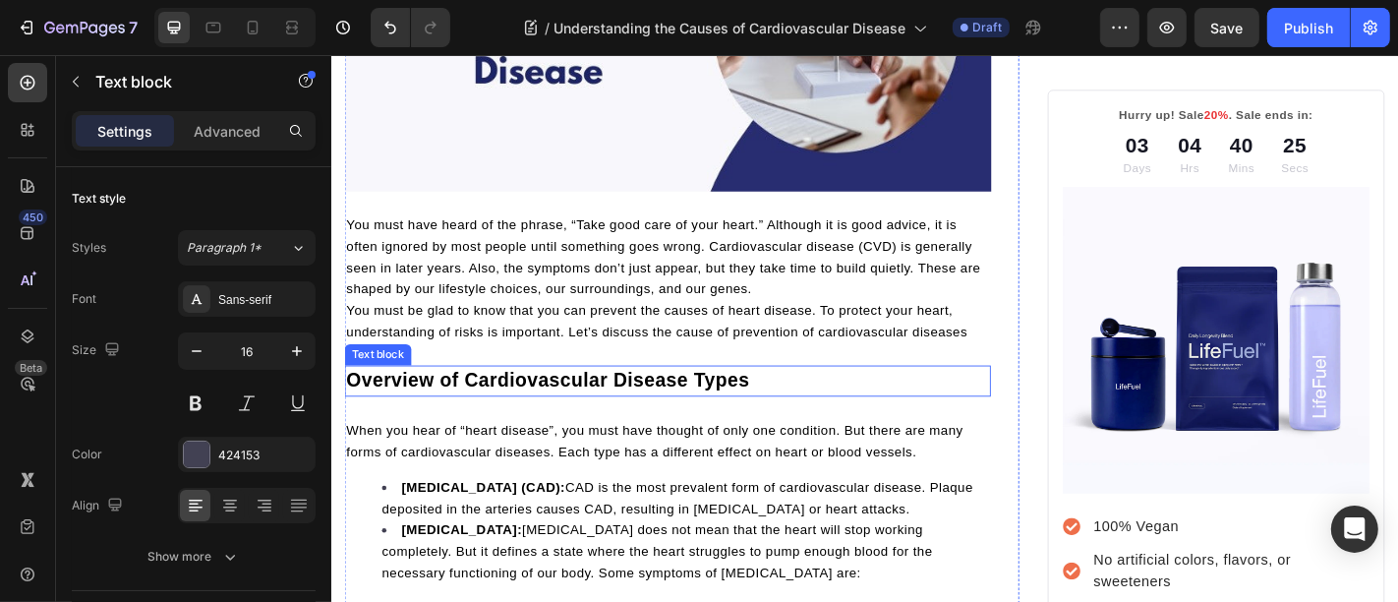
scroll to position [255, 0]
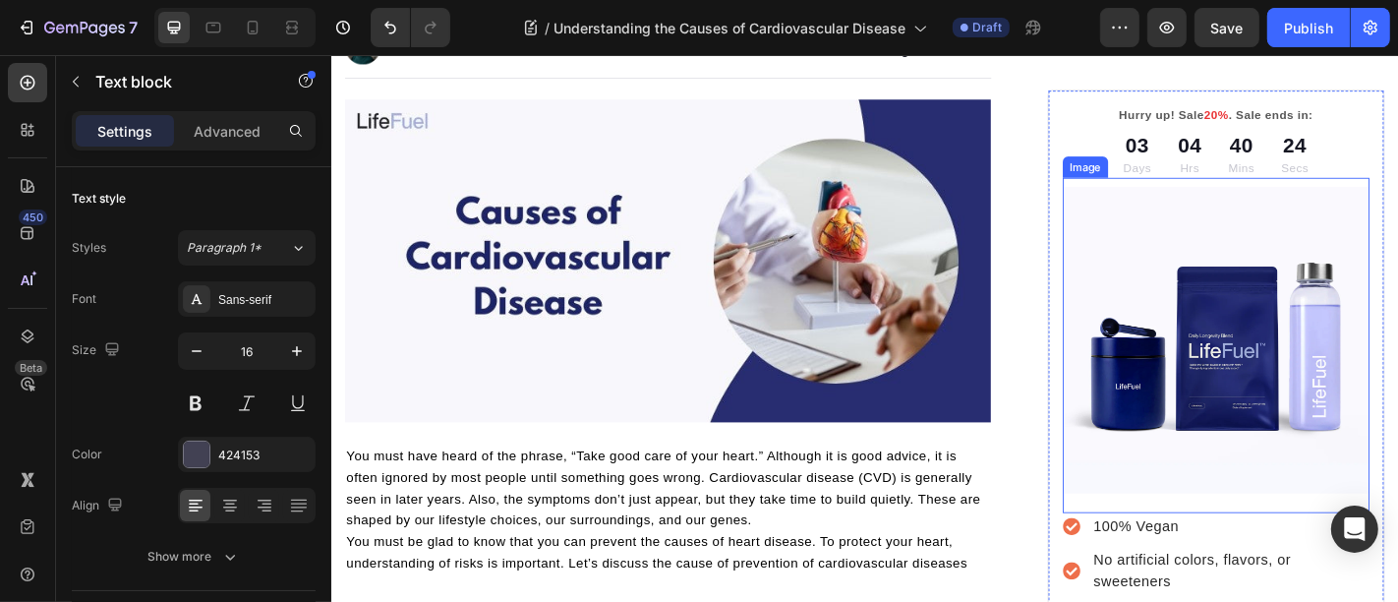
click at [1302, 261] on img at bounding box center [1308, 370] width 339 height 339
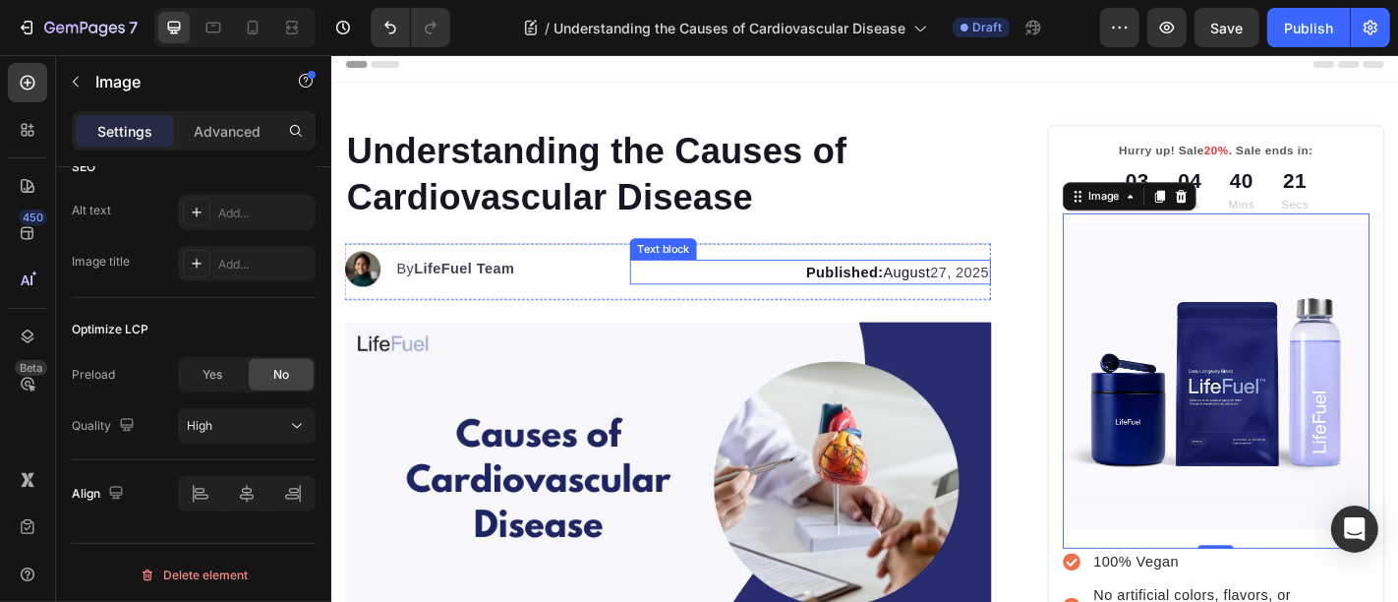
scroll to position [0, 0]
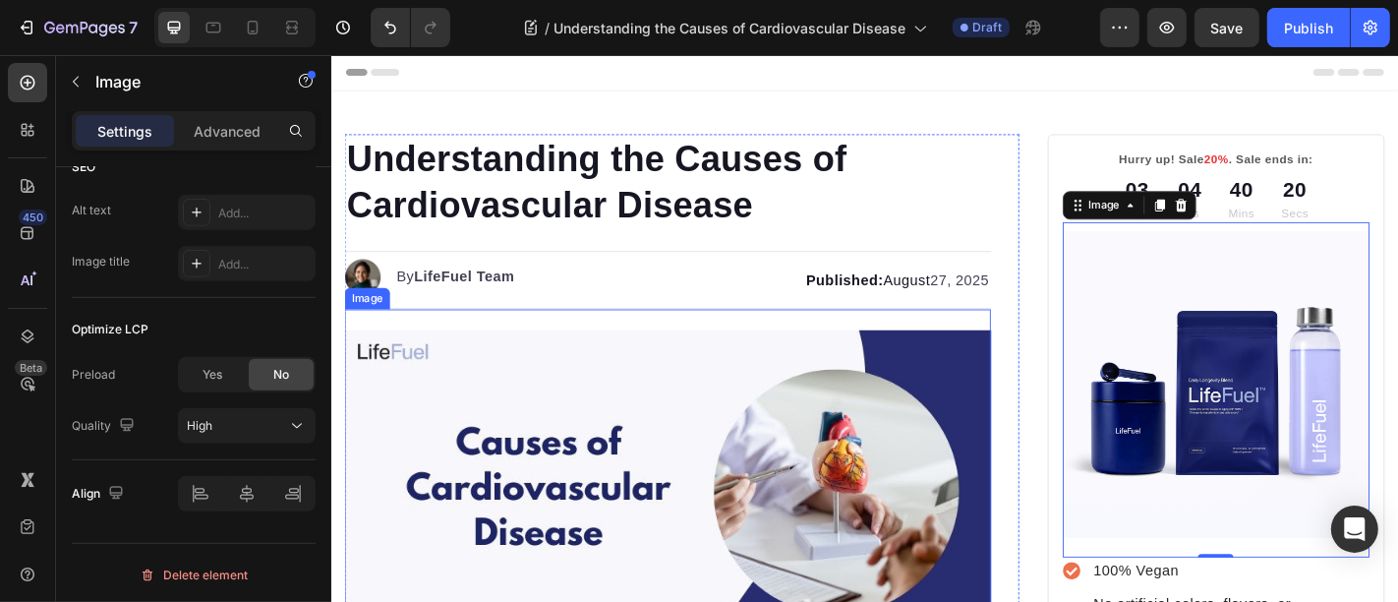
click at [806, 401] on img at bounding box center [702, 537] width 715 height 357
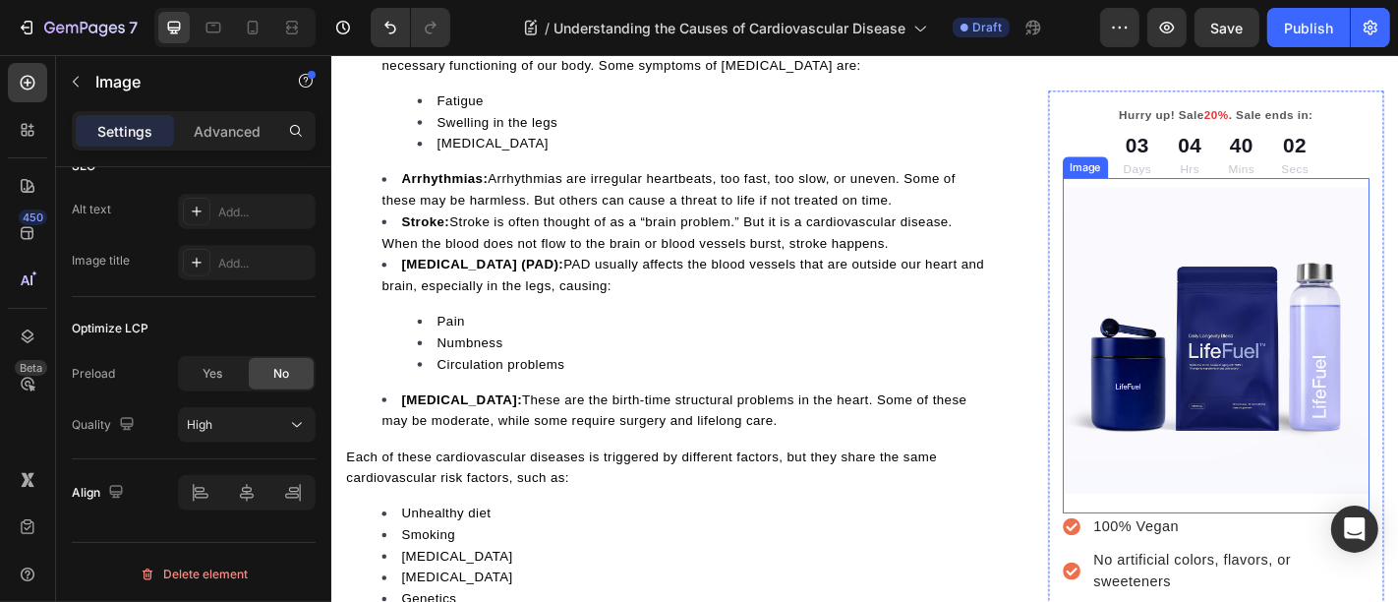
scroll to position [503, 0]
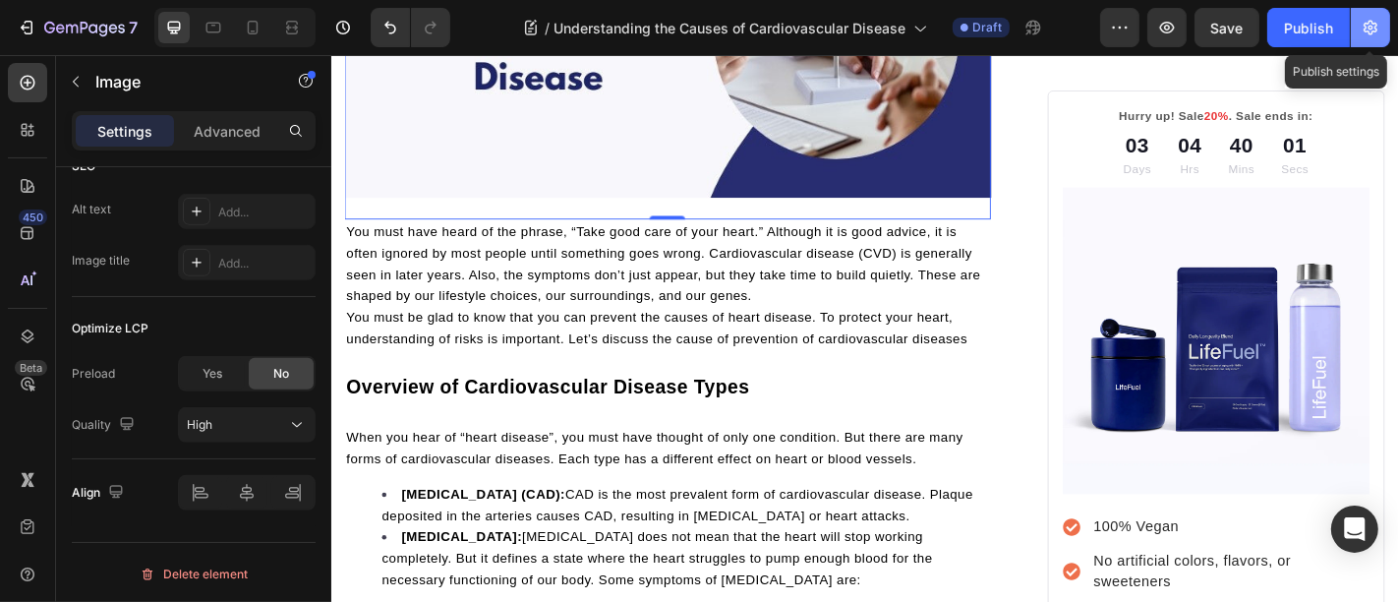
click at [1378, 31] on icon "button" at bounding box center [1371, 28] width 20 height 20
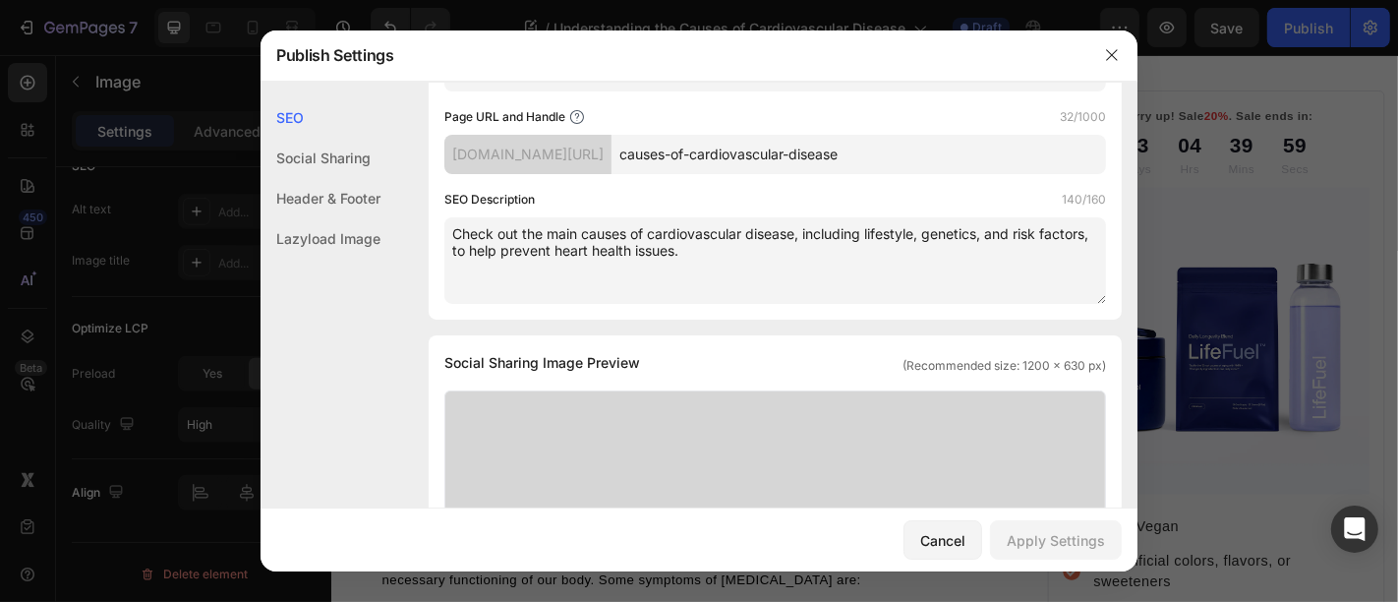
scroll to position [0, 0]
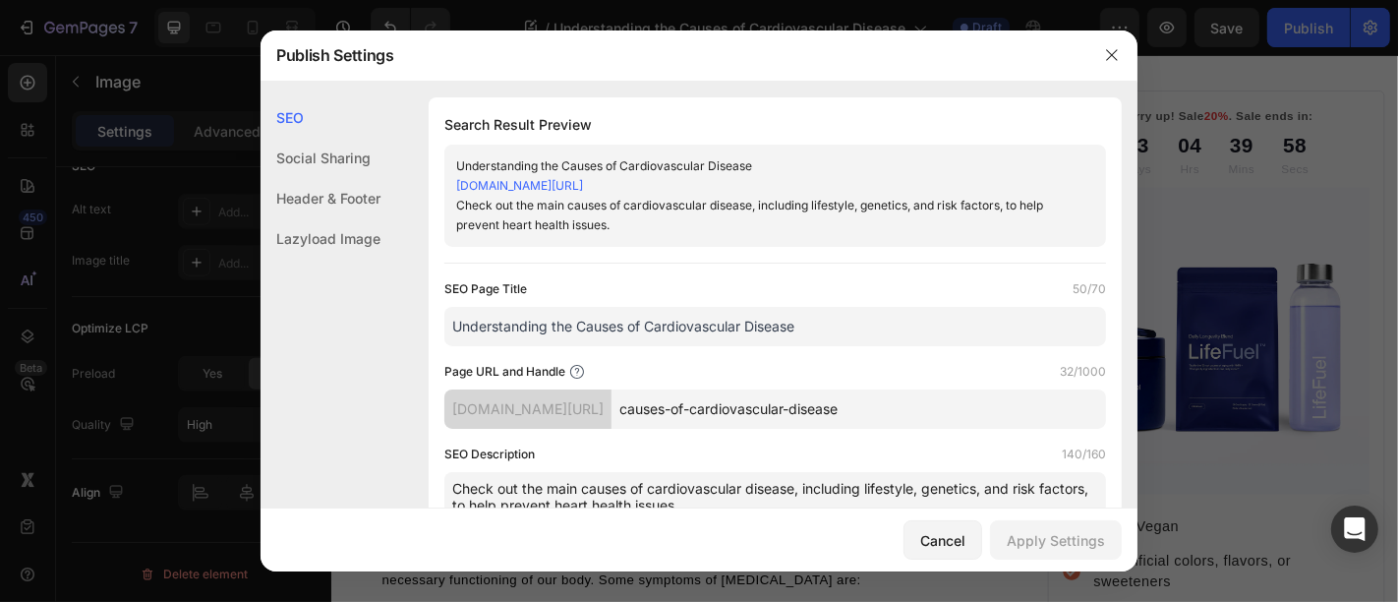
click at [808, 400] on input "causes-of-cardiovascular-disease" at bounding box center [859, 408] width 495 height 39
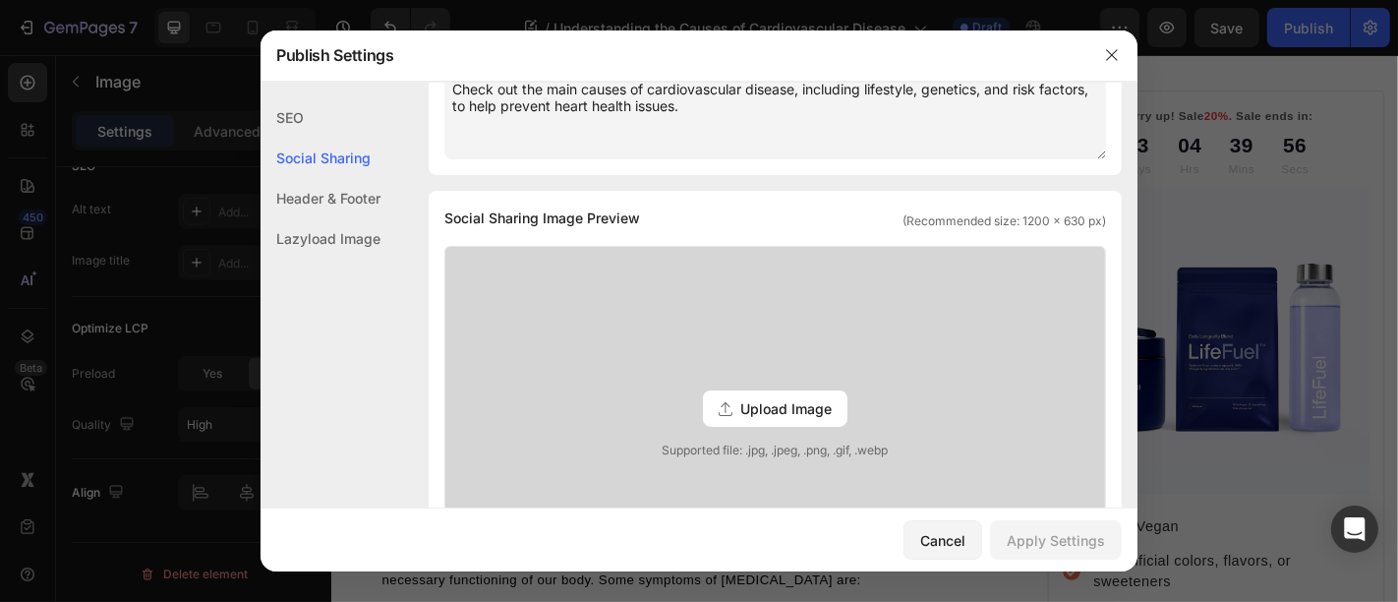
scroll to position [509, 0]
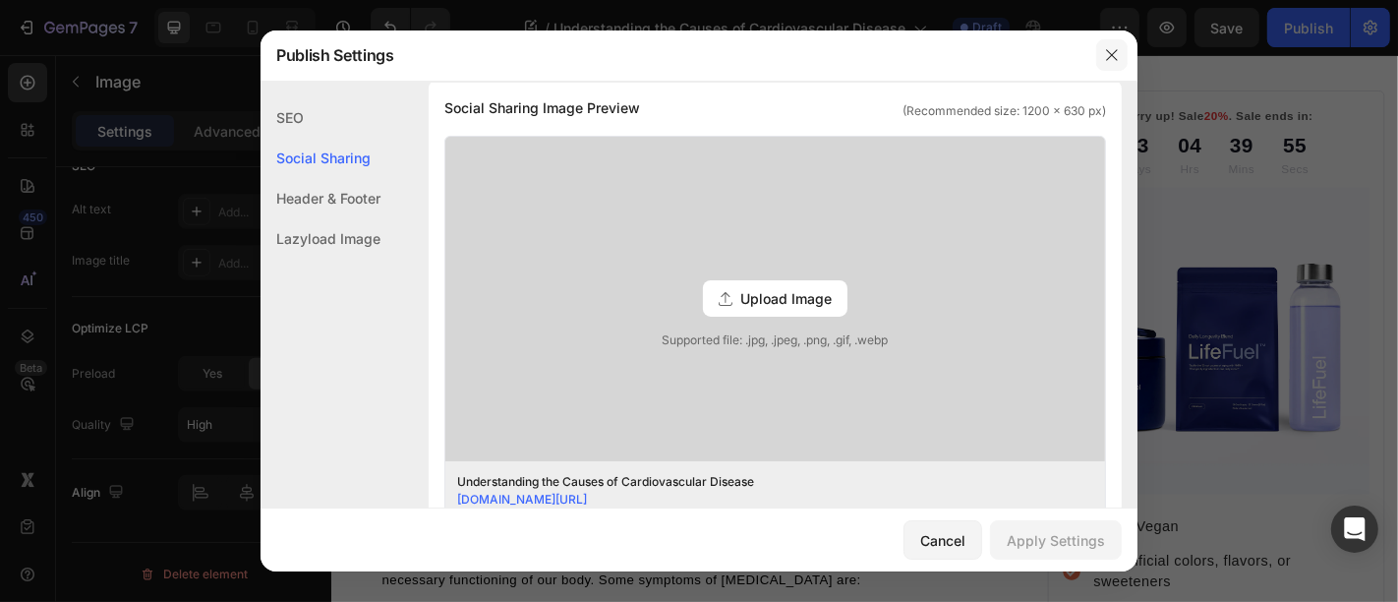
click at [1121, 63] on button "button" at bounding box center [1111, 54] width 31 height 31
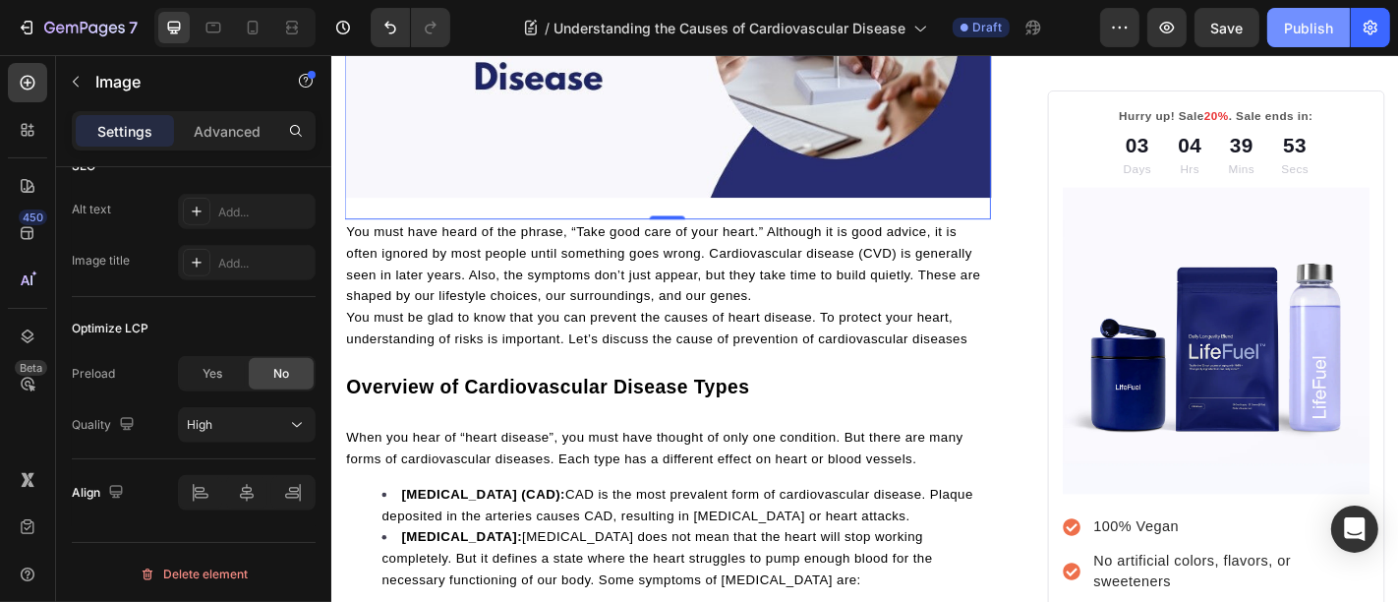
click at [1309, 24] on div "Publish" at bounding box center [1308, 28] width 49 height 21
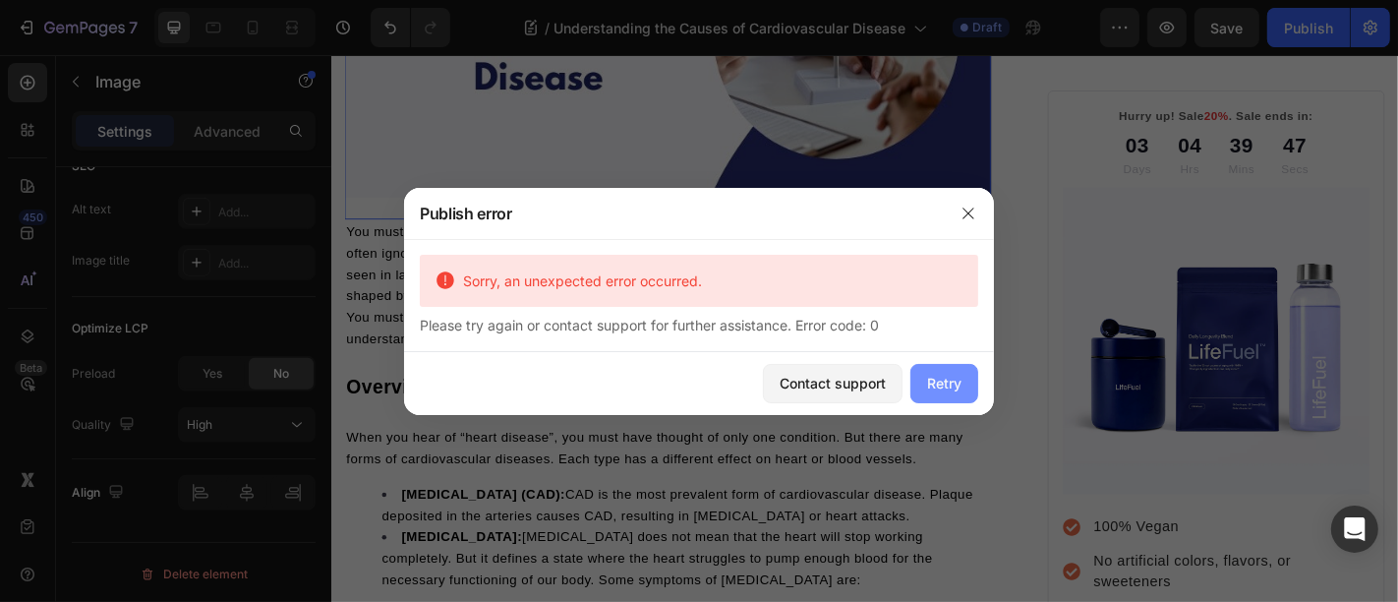
click at [952, 394] on button "Retry" at bounding box center [944, 383] width 68 height 39
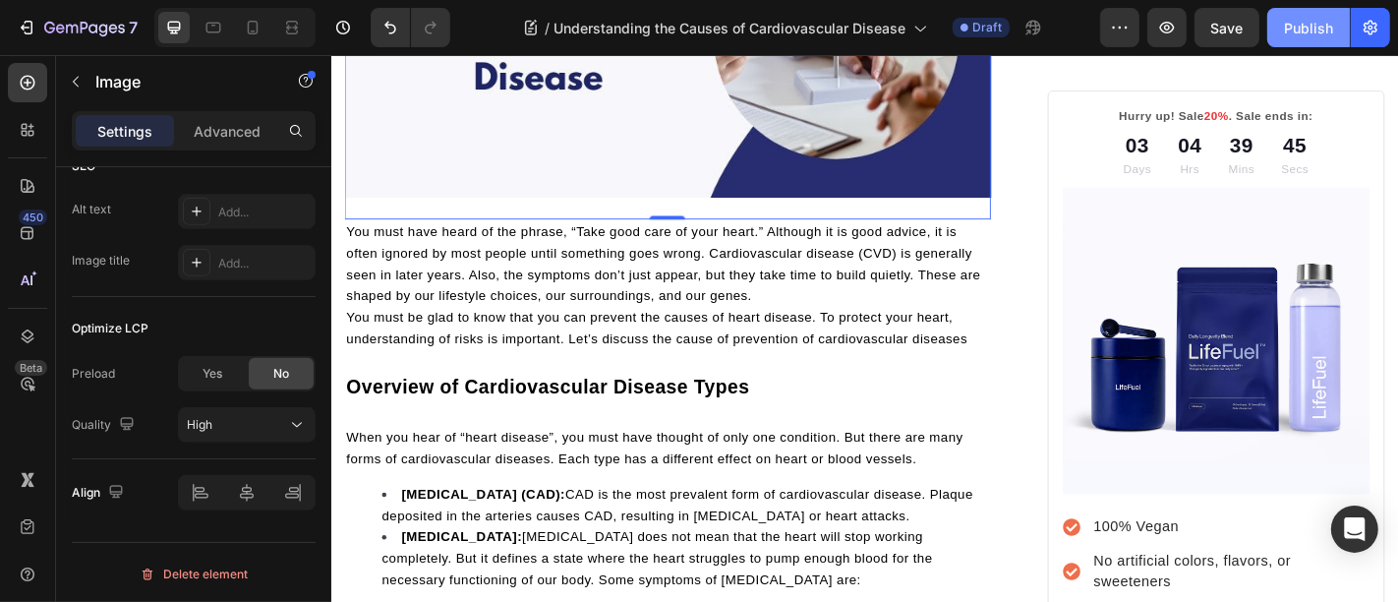
click at [1283, 34] on button "Publish" at bounding box center [1308, 27] width 83 height 39
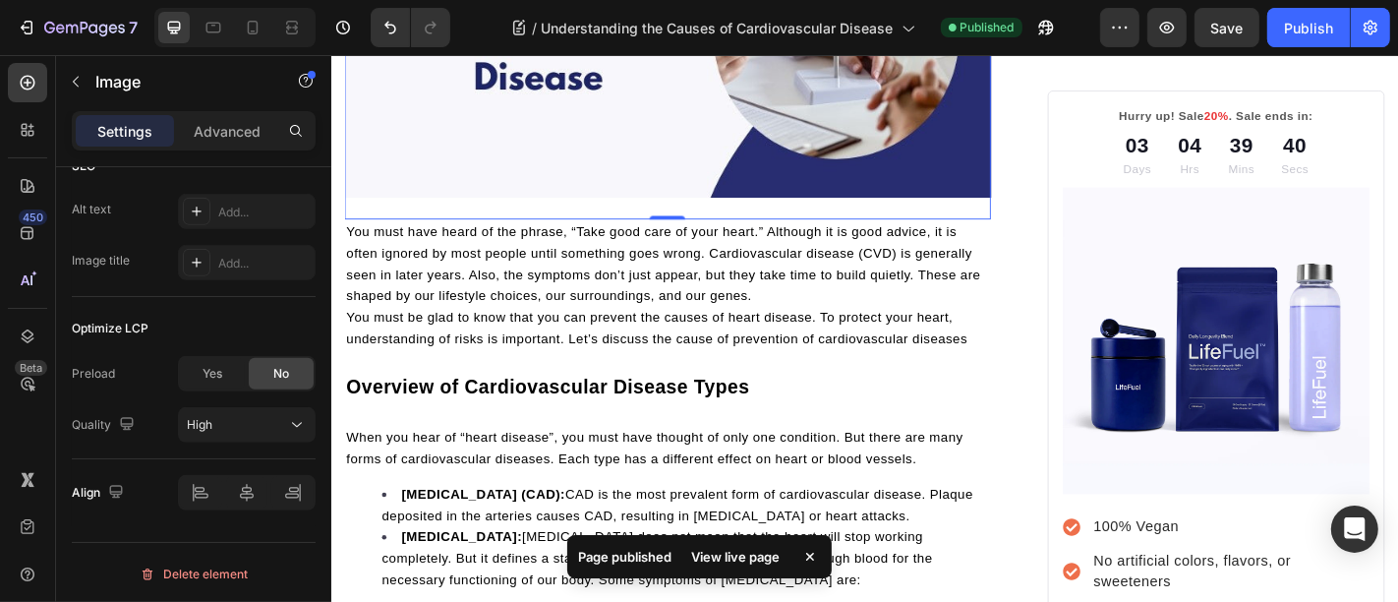
click at [708, 552] on div "View live page" at bounding box center [736, 557] width 112 height 28
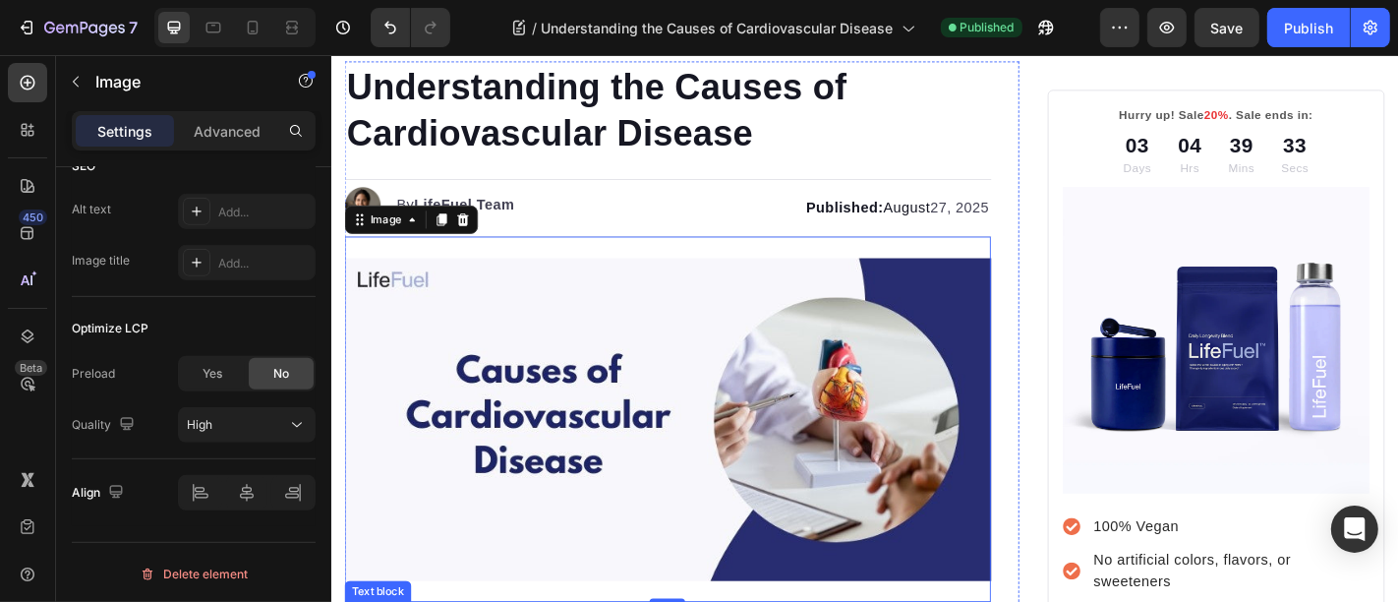
scroll to position [0, 0]
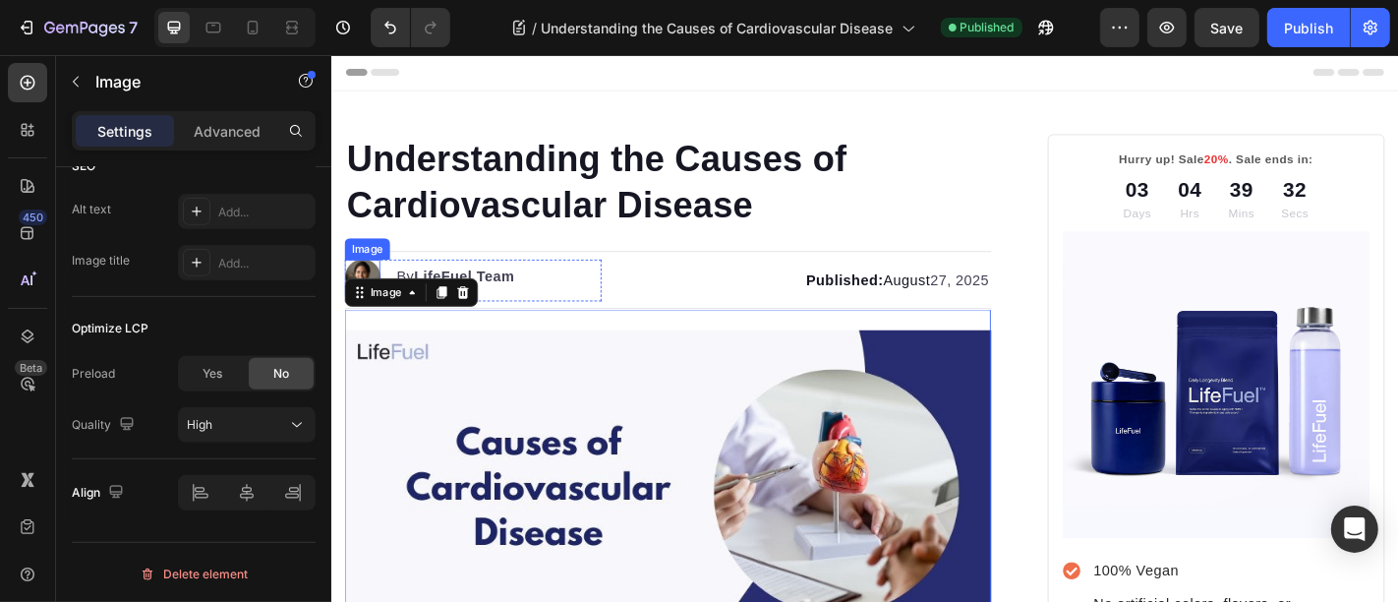
click at [371, 295] on img at bounding box center [364, 299] width 39 height 39
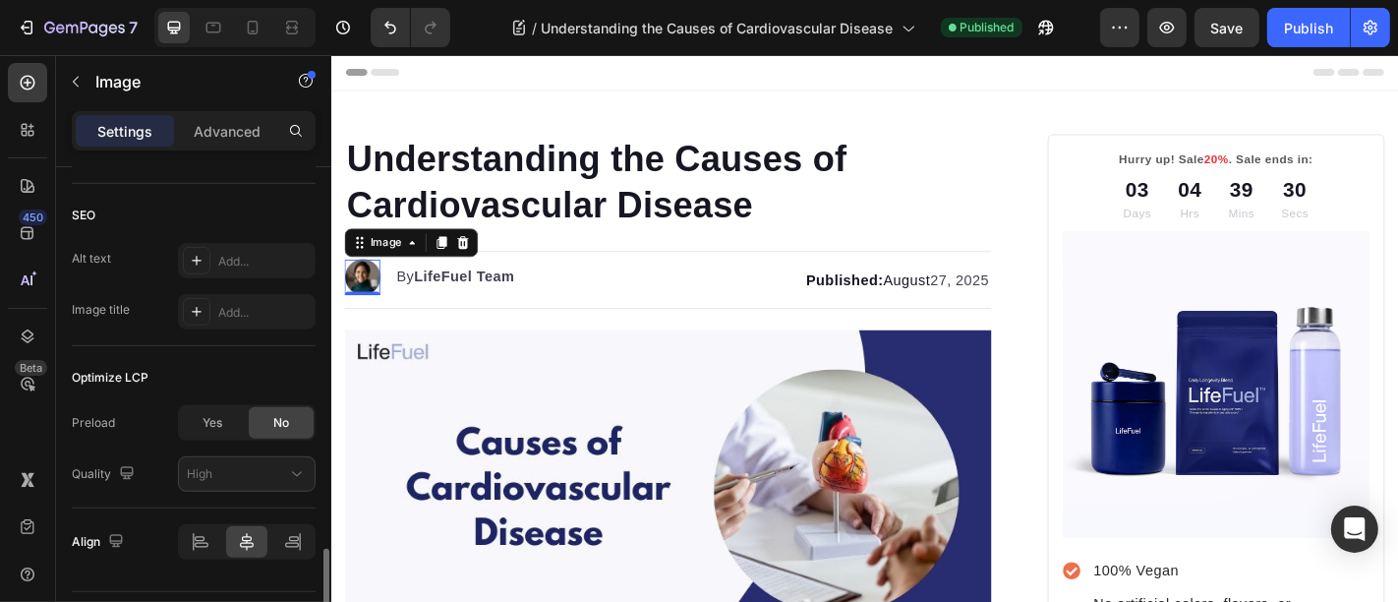
click at [361, 299] on img at bounding box center [364, 299] width 39 height 39
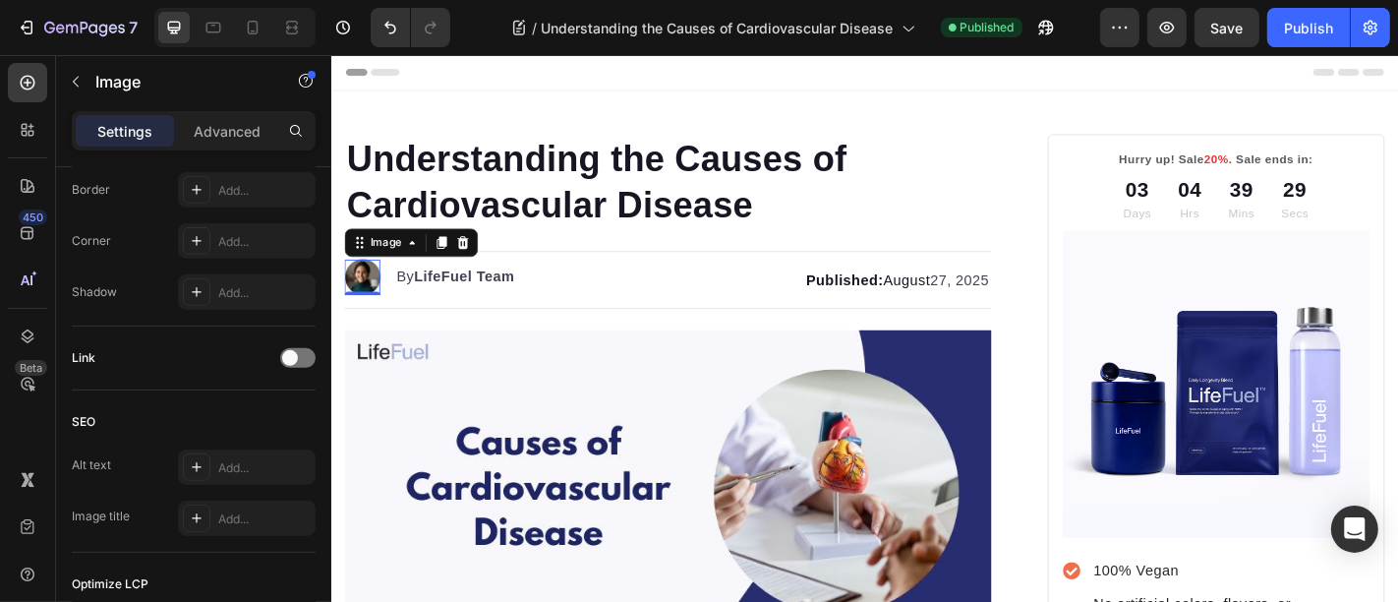
scroll to position [20, 0]
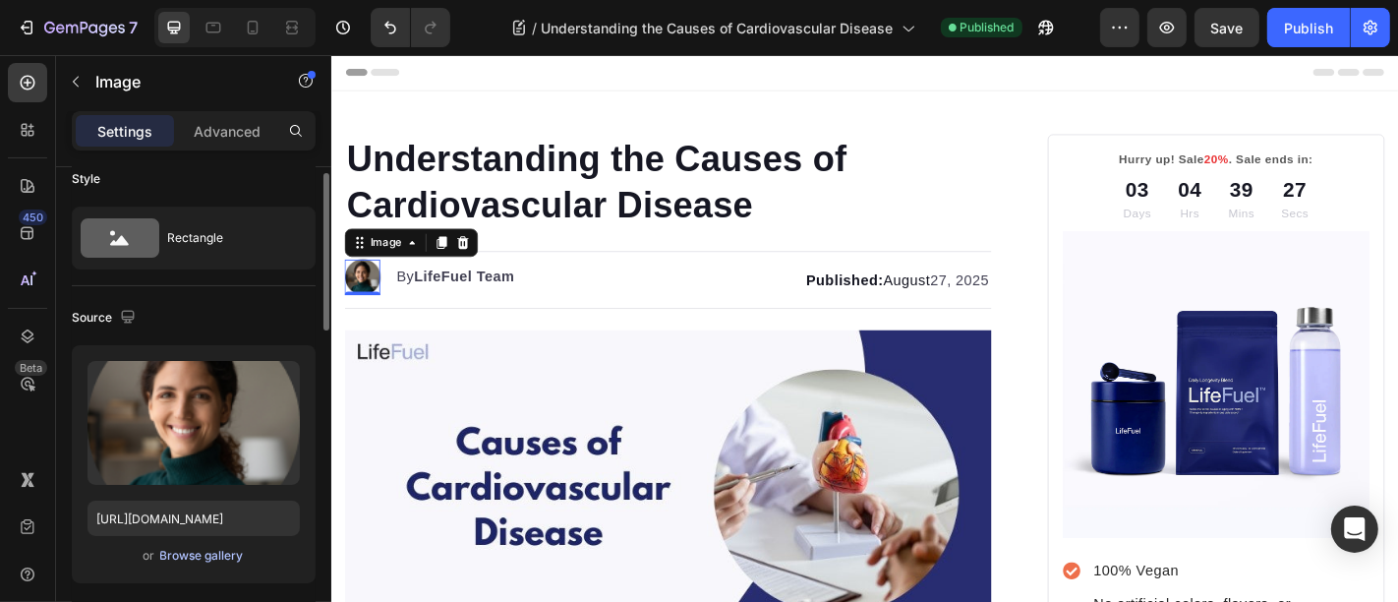
click at [179, 553] on div "Browse gallery" at bounding box center [202, 556] width 84 height 18
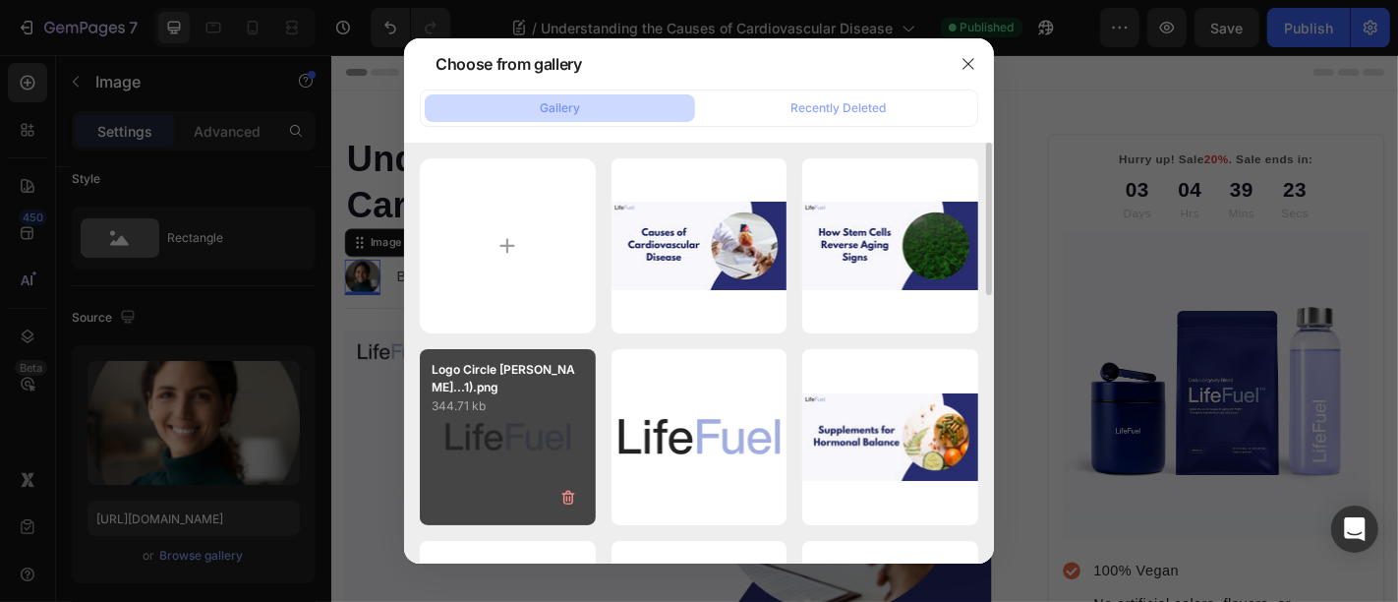
click at [507, 423] on div "Logo Circle [PERSON_NAME]...1).png 344.71 kb" at bounding box center [508, 437] width 176 height 176
type input "[URL][DOMAIN_NAME]"
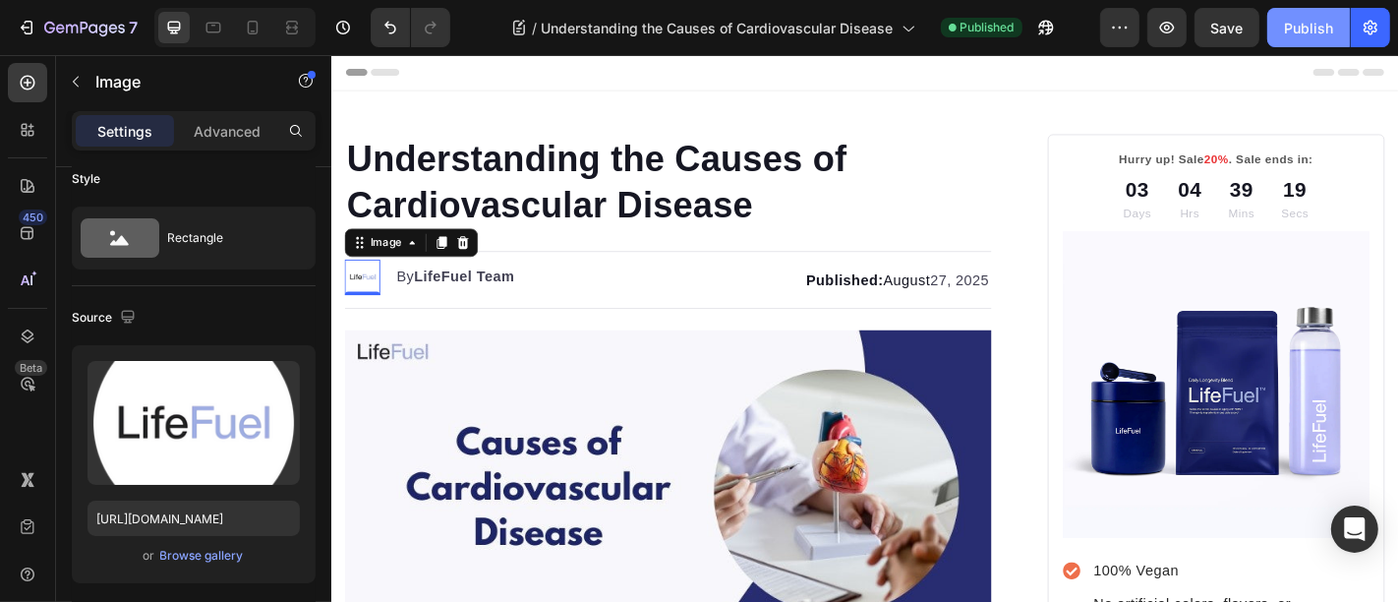
click at [1300, 26] on div "Publish" at bounding box center [1308, 28] width 49 height 21
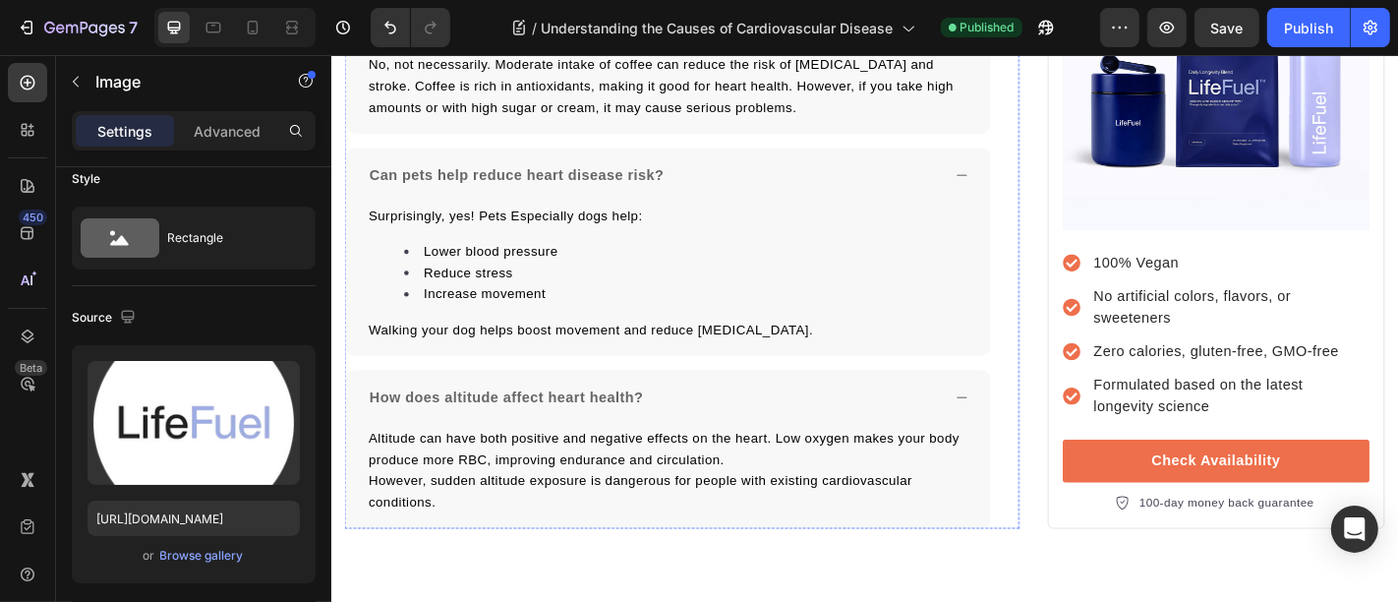
scroll to position [8150, 0]
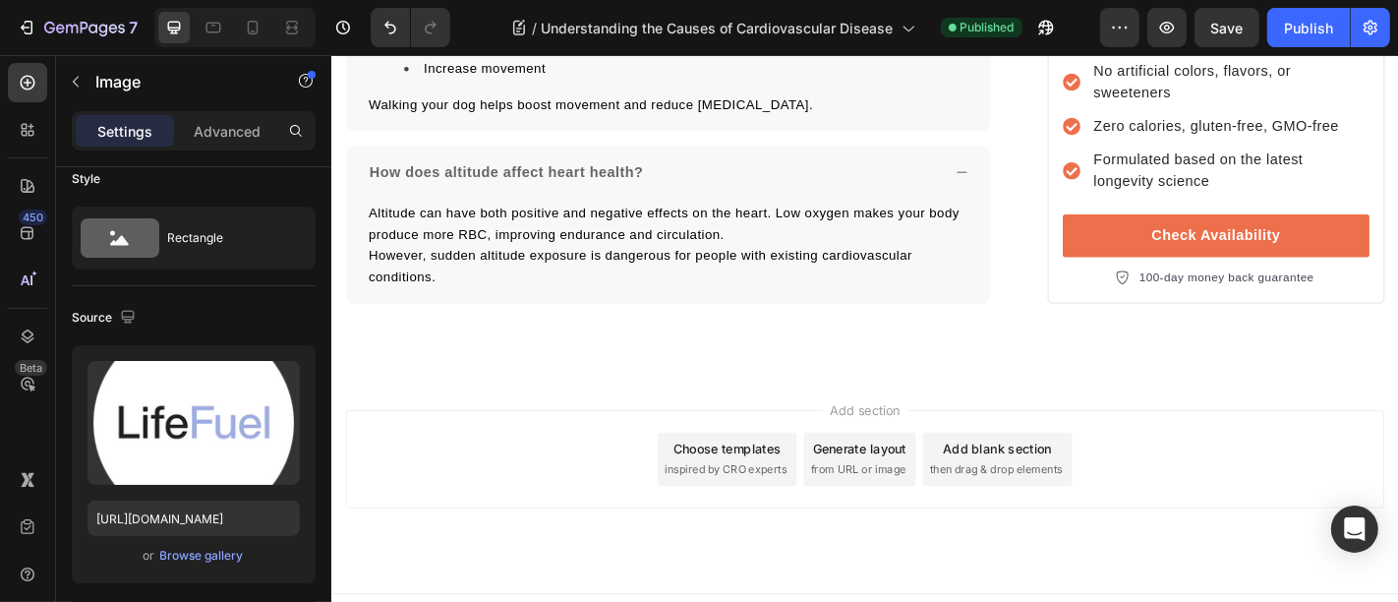
click at [579, 447] on div "Add section Choose templates inspired by CRO experts Generate layout from URL o…" at bounding box center [920, 501] width 1148 height 108
click at [562, 447] on div "Add section Choose templates inspired by CRO experts Generate layout from URL o…" at bounding box center [920, 501] width 1148 height 108
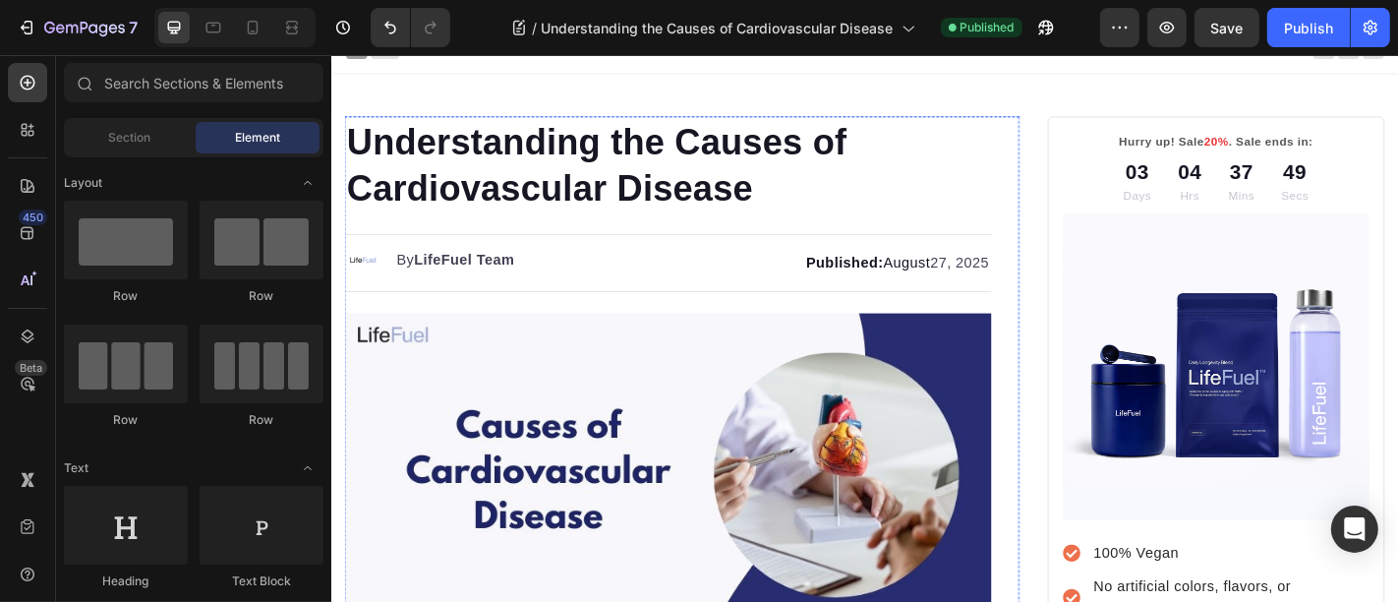
scroll to position [0, 0]
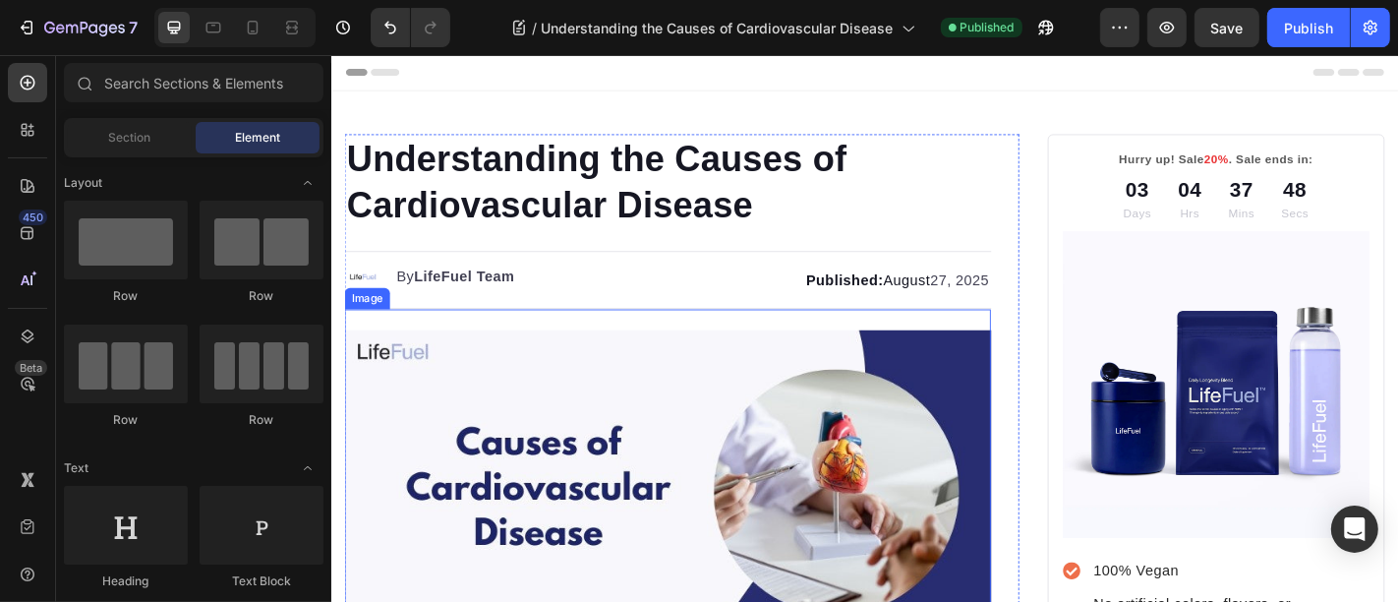
click at [647, 427] on img at bounding box center [702, 537] width 715 height 357
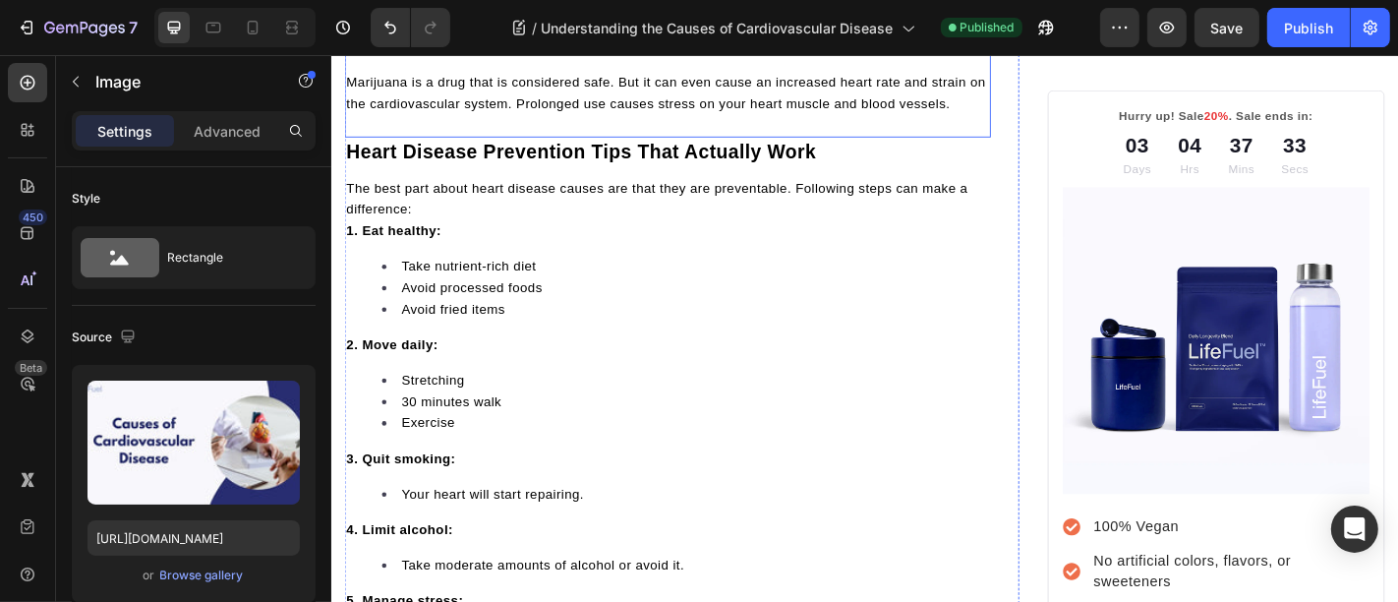
scroll to position [5861, 0]
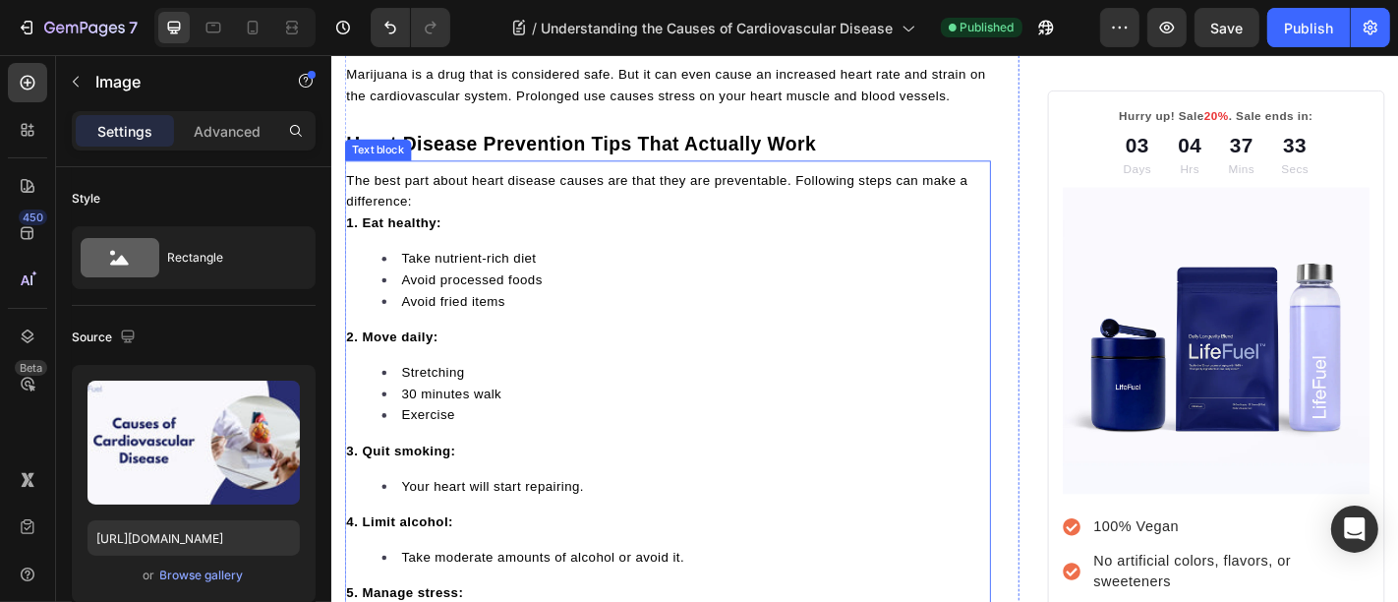
click at [500, 394] on li "Stretching" at bounding box center [721, 405] width 671 height 24
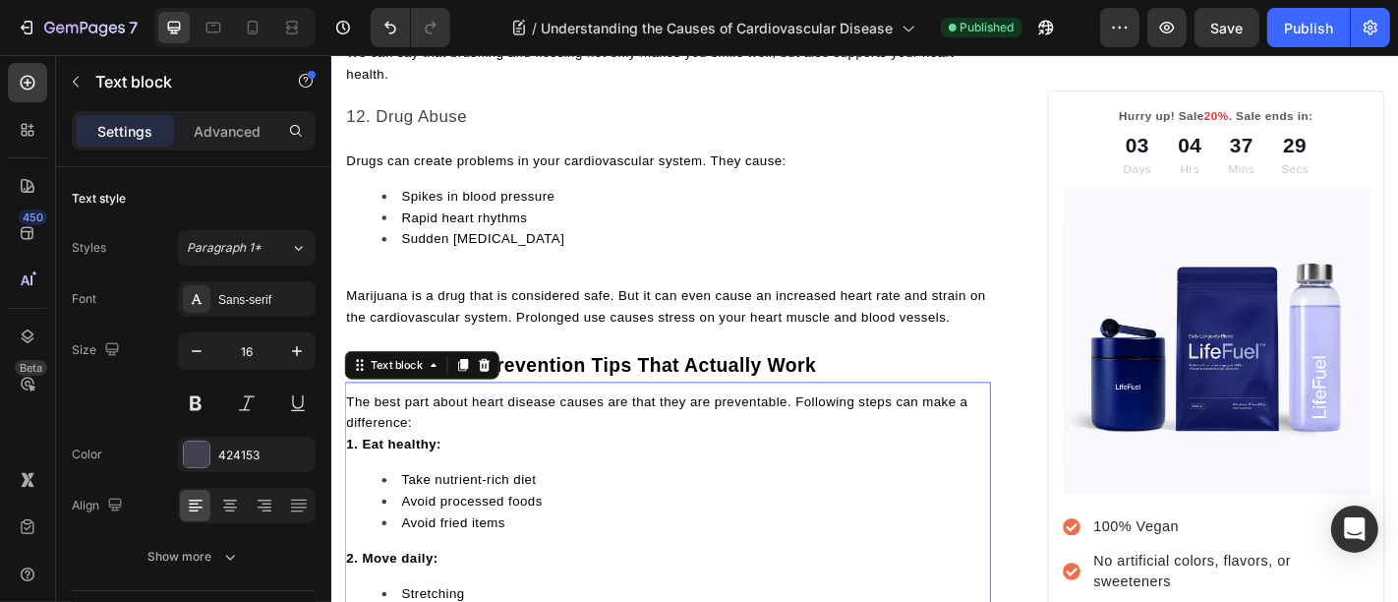
scroll to position [5607, 0]
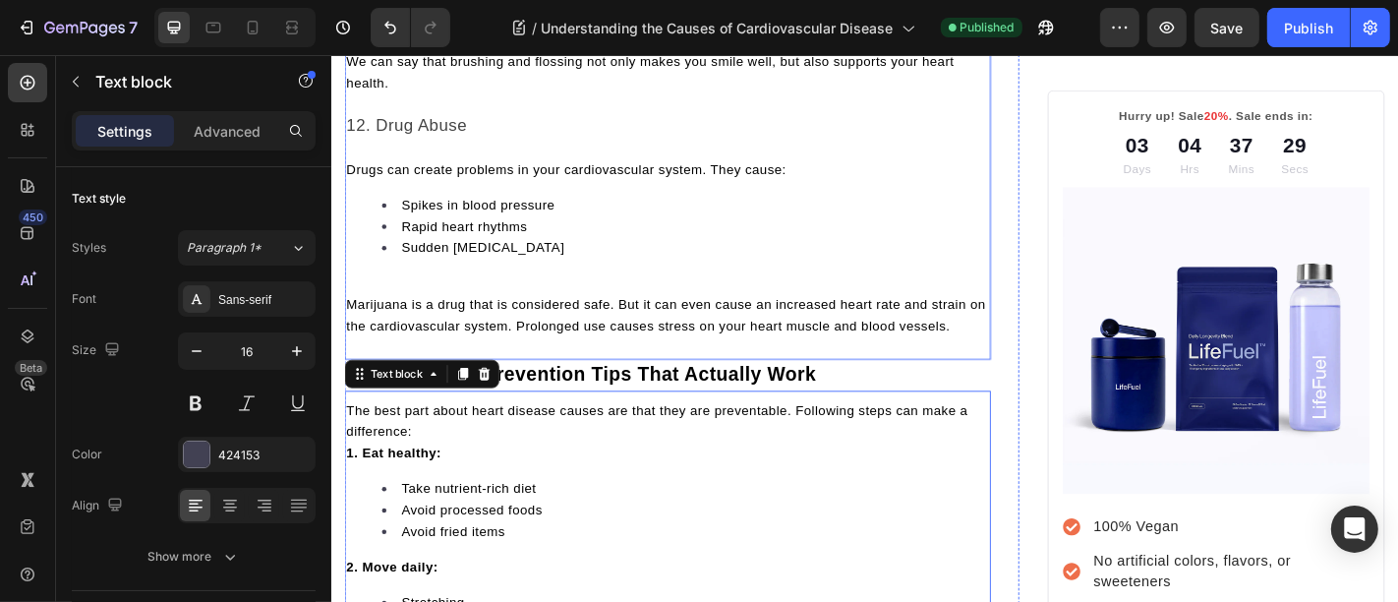
click at [606, 324] on span "Marijuana is a drug that is considered safe. But it can even cause an increased…" at bounding box center [700, 341] width 707 height 39
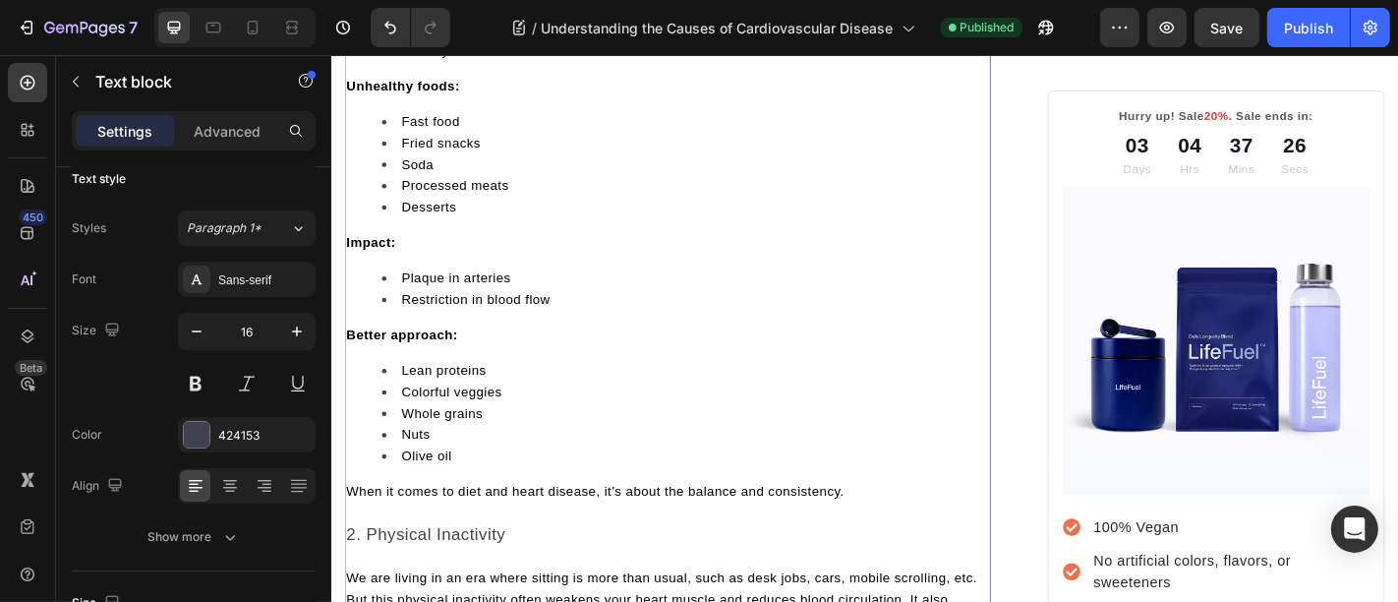
scroll to position [1529, 0]
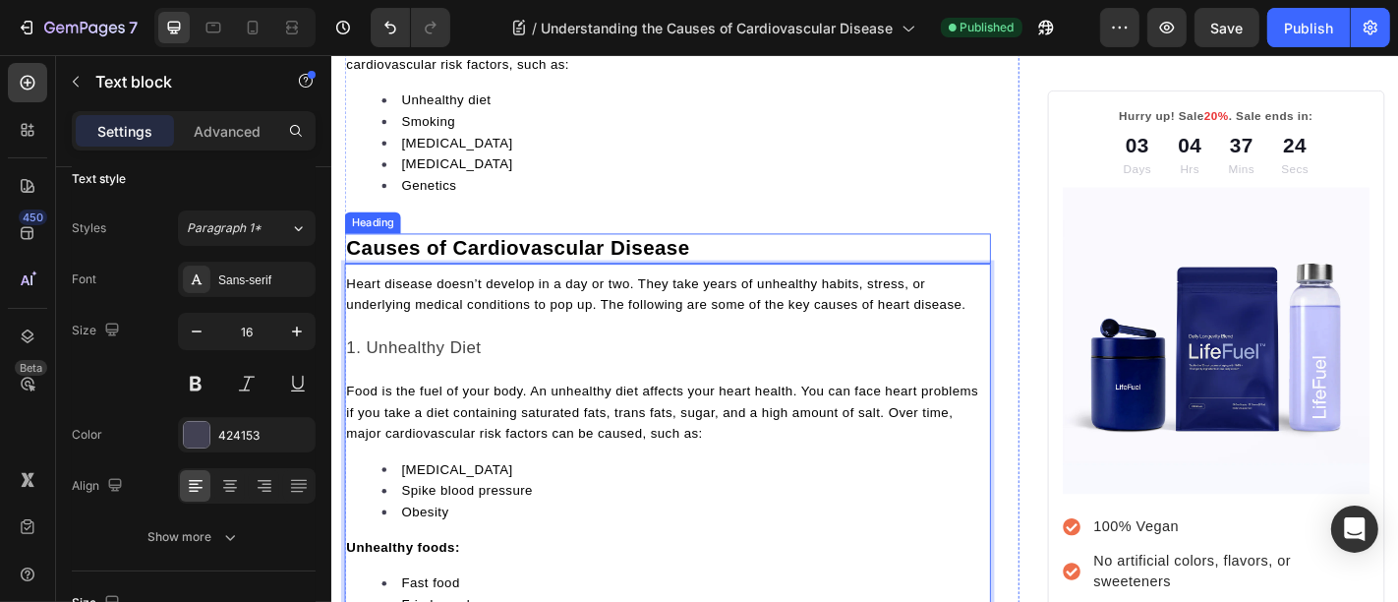
click at [672, 264] on strong "Causes of Cardiovascular Disease" at bounding box center [536, 268] width 379 height 26
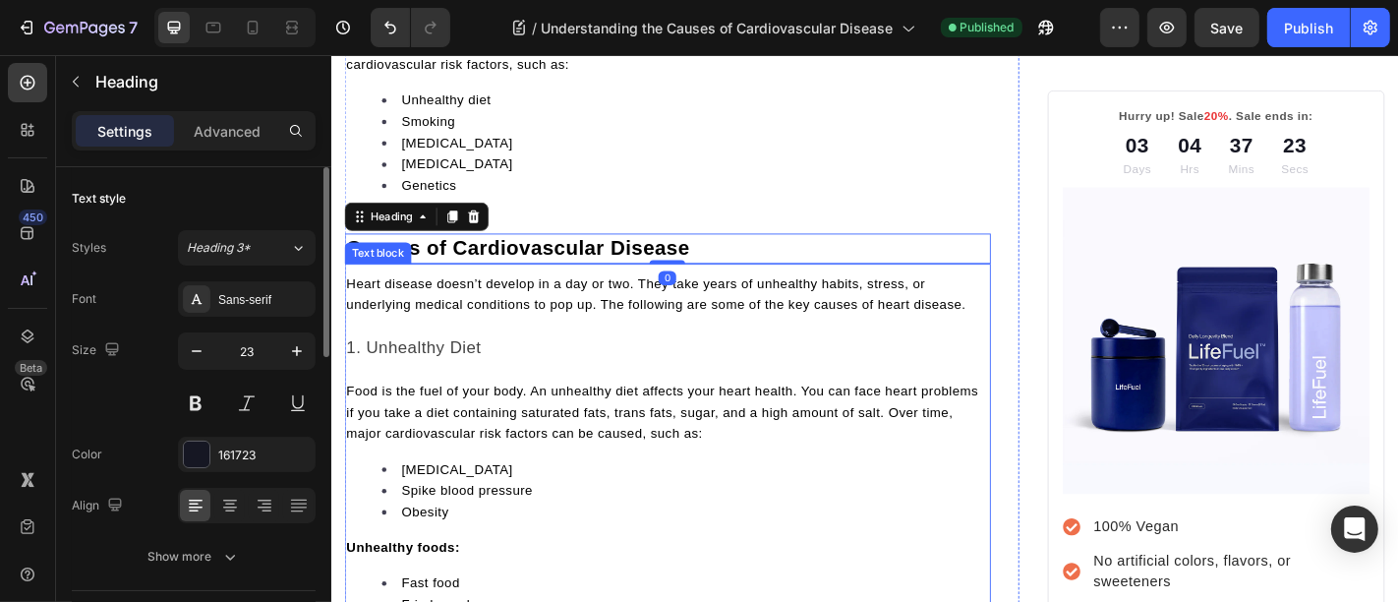
scroll to position [1020, 0]
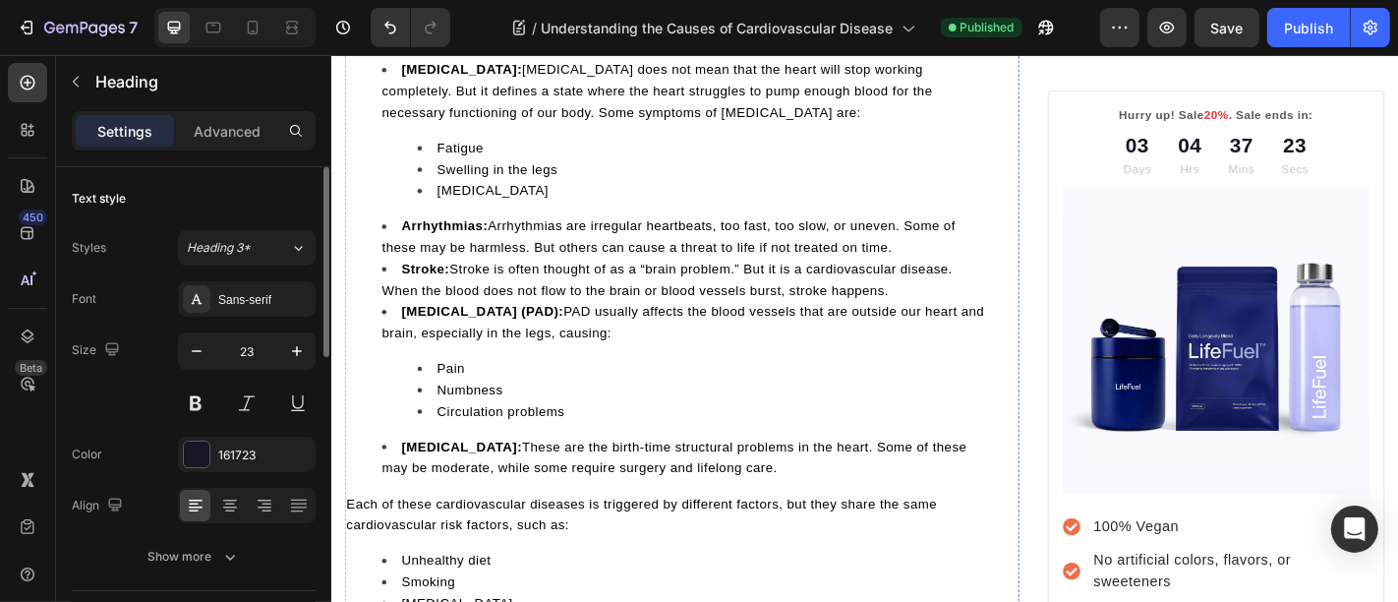
click at [574, 318] on li "Stroke: Stroke is often thought of as a “brain problem.” But it is a cardiovasc…" at bounding box center [721, 302] width 671 height 47
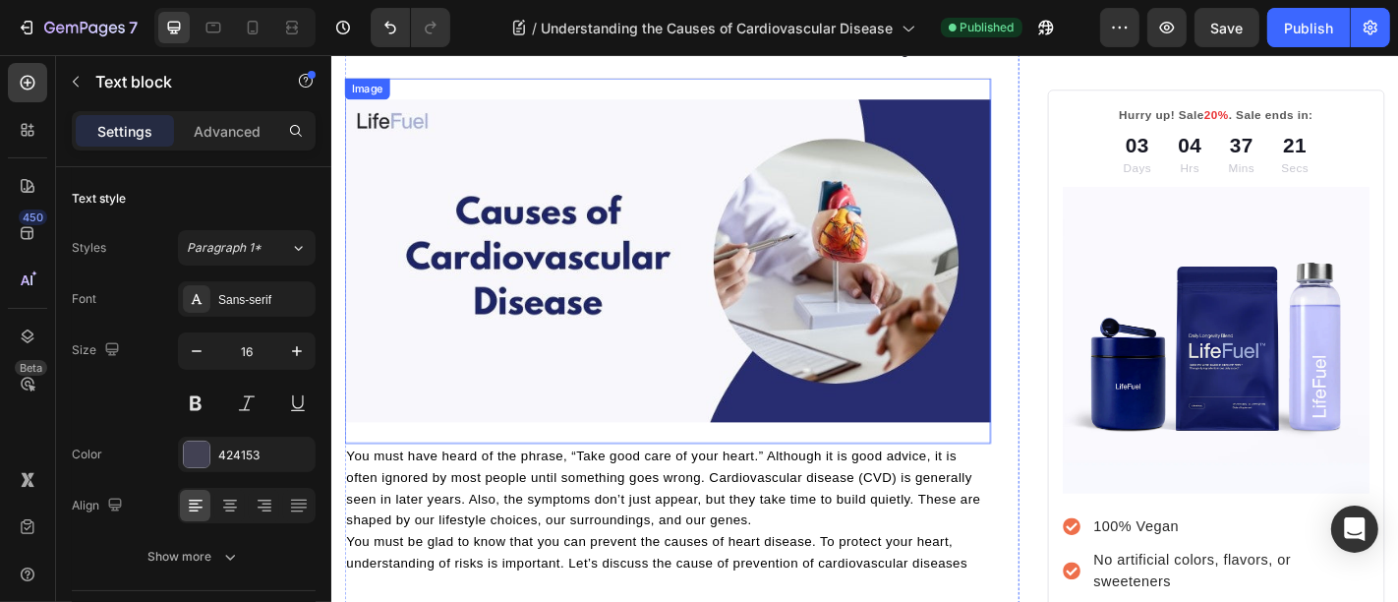
click at [559, 487] on p "You must have heard of the phrase, “Take good care of your heart.” Although it …" at bounding box center [702, 534] width 711 height 94
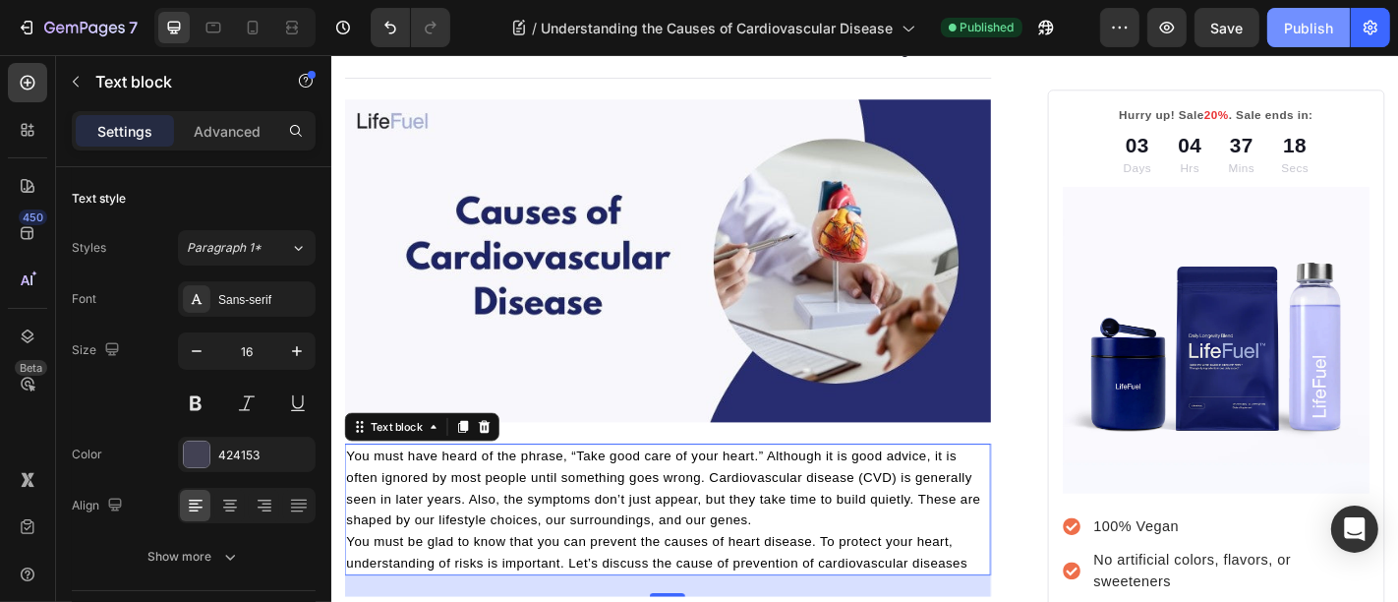
click at [1313, 37] on button "Publish" at bounding box center [1308, 27] width 83 height 39
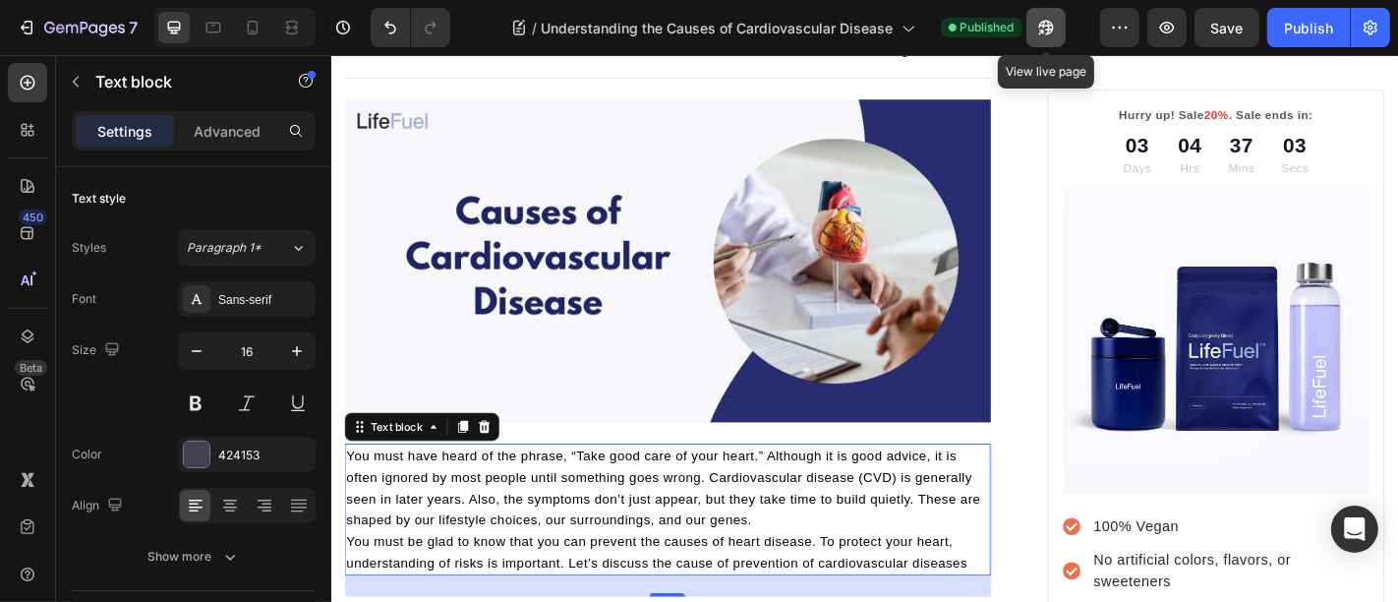
click at [1043, 29] on icon "button" at bounding box center [1040, 31] width 5 height 5
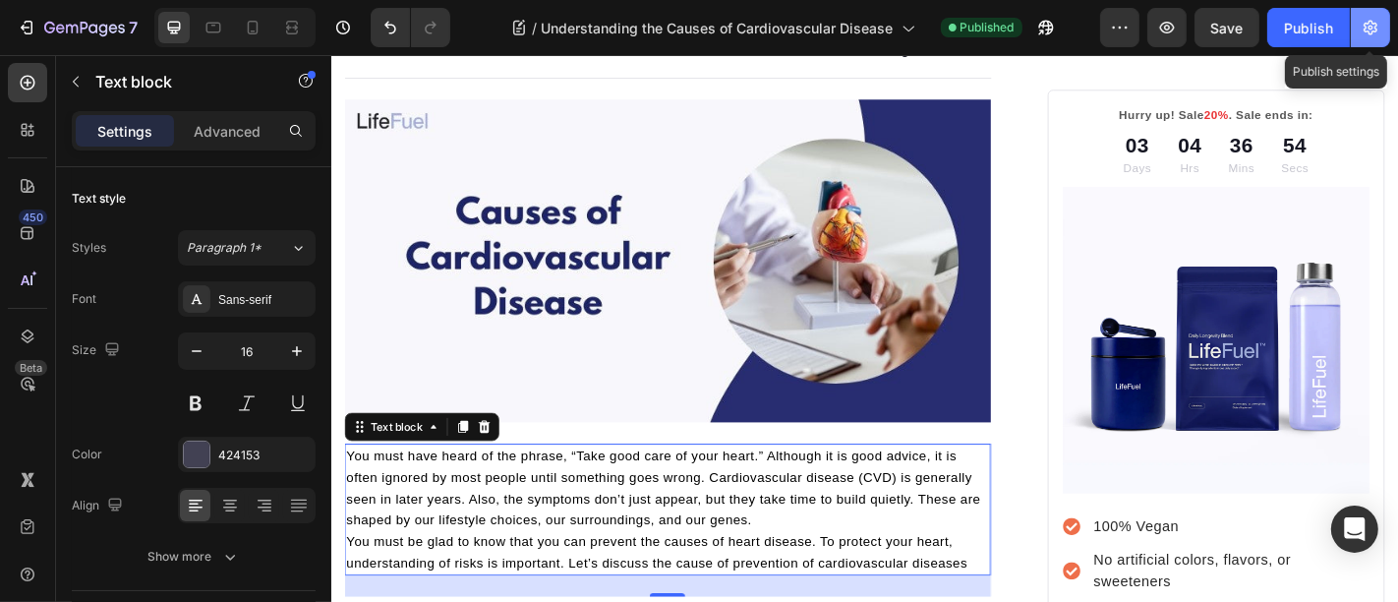
click at [1383, 27] on button "button" at bounding box center [1370, 27] width 39 height 39
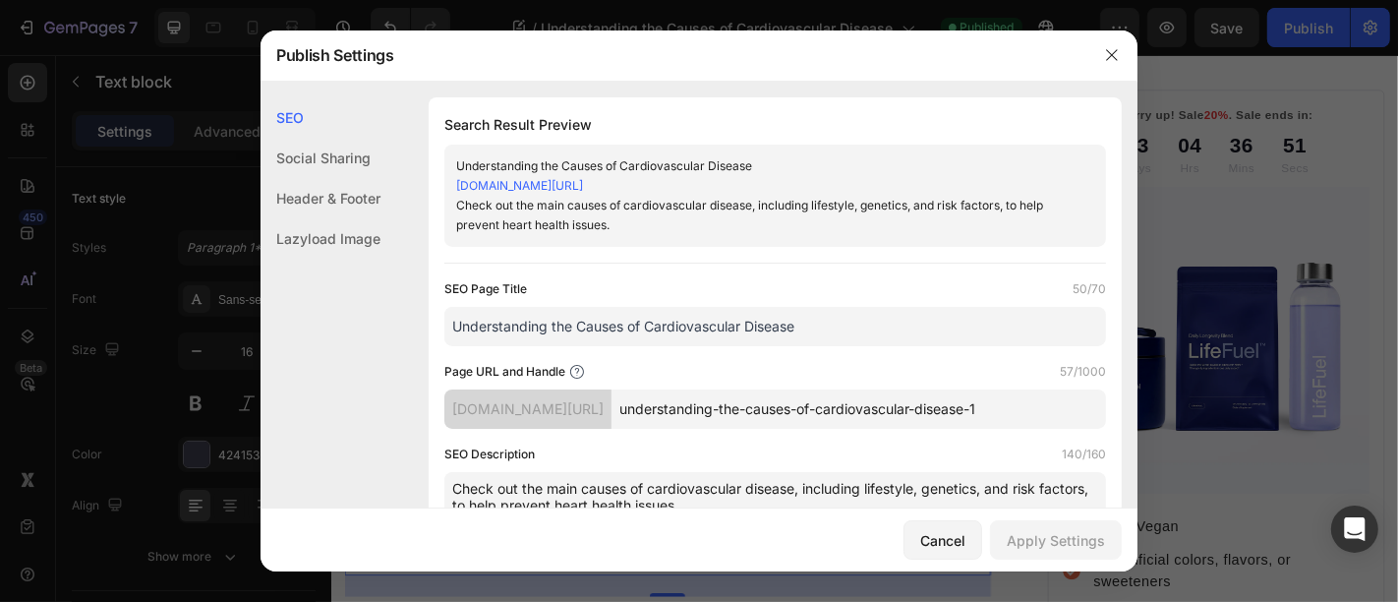
drag, startPoint x: 859, startPoint y: 408, endPoint x: 691, endPoint y: 409, distance: 168.1
click at [691, 409] on div "[DOMAIN_NAME][URL] understanding-the-causes-of-cardiovascular-disease-1" at bounding box center [775, 408] width 662 height 39
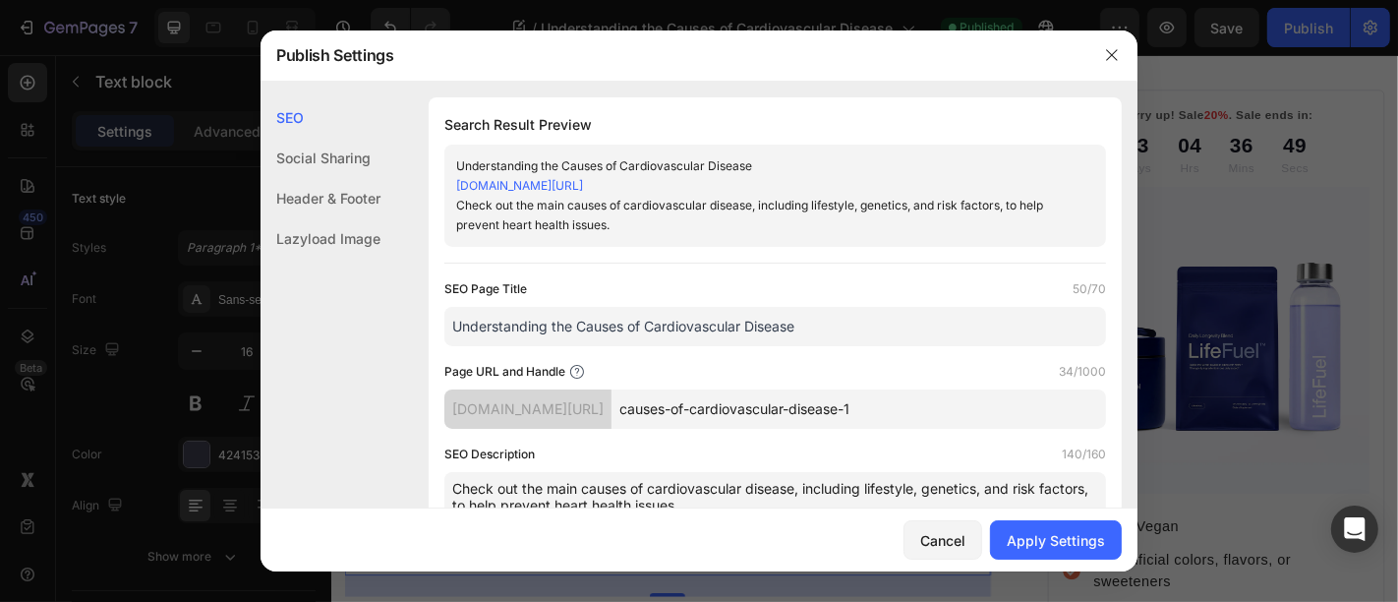
click at [1032, 562] on div "Cancel Apply Settings" at bounding box center [699, 539] width 877 height 63
click at [1030, 554] on button "Apply Settings" at bounding box center [1056, 539] width 132 height 39
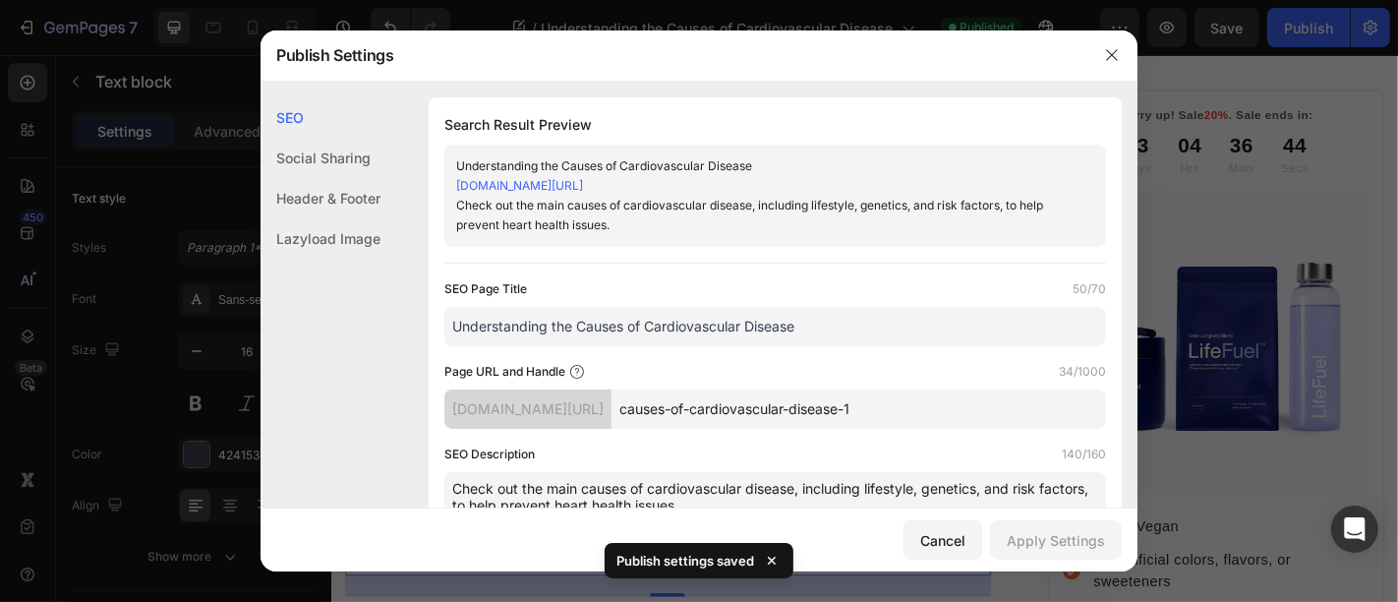
click at [976, 408] on input "causes-of-cardiovascular-disease-1" at bounding box center [859, 408] width 495 height 39
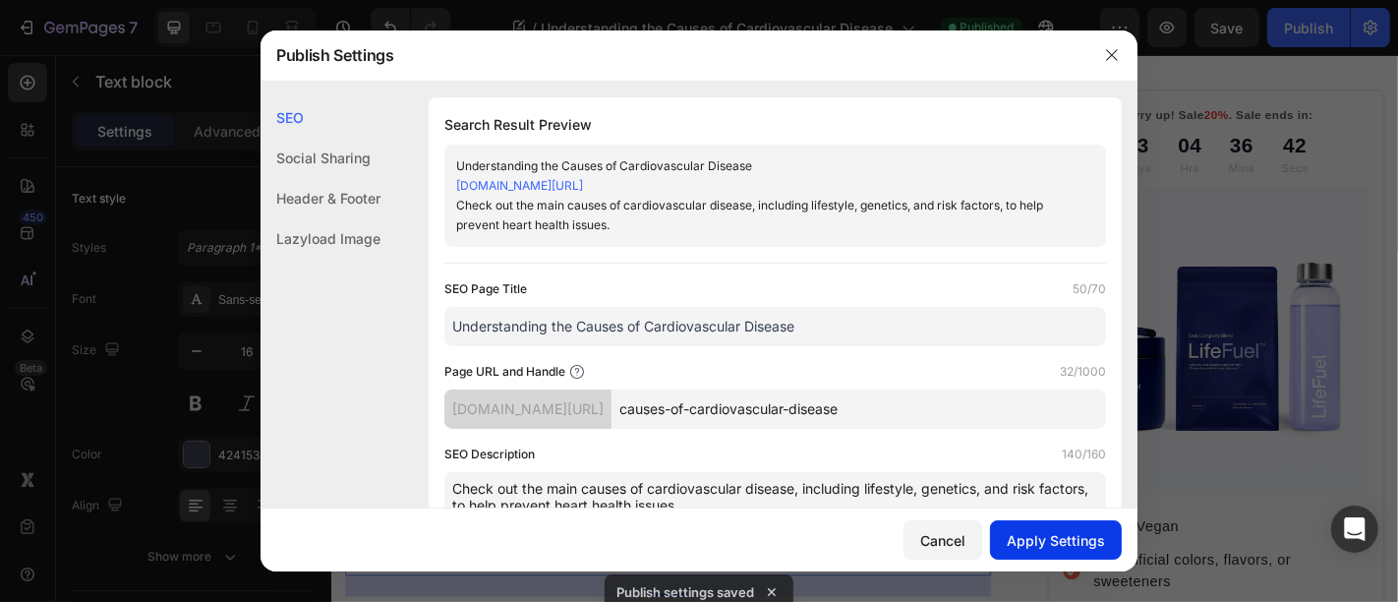
type input "causes-of-cardiovascular-disease"
click at [1049, 538] on div "Apply Settings" at bounding box center [1056, 540] width 98 height 21
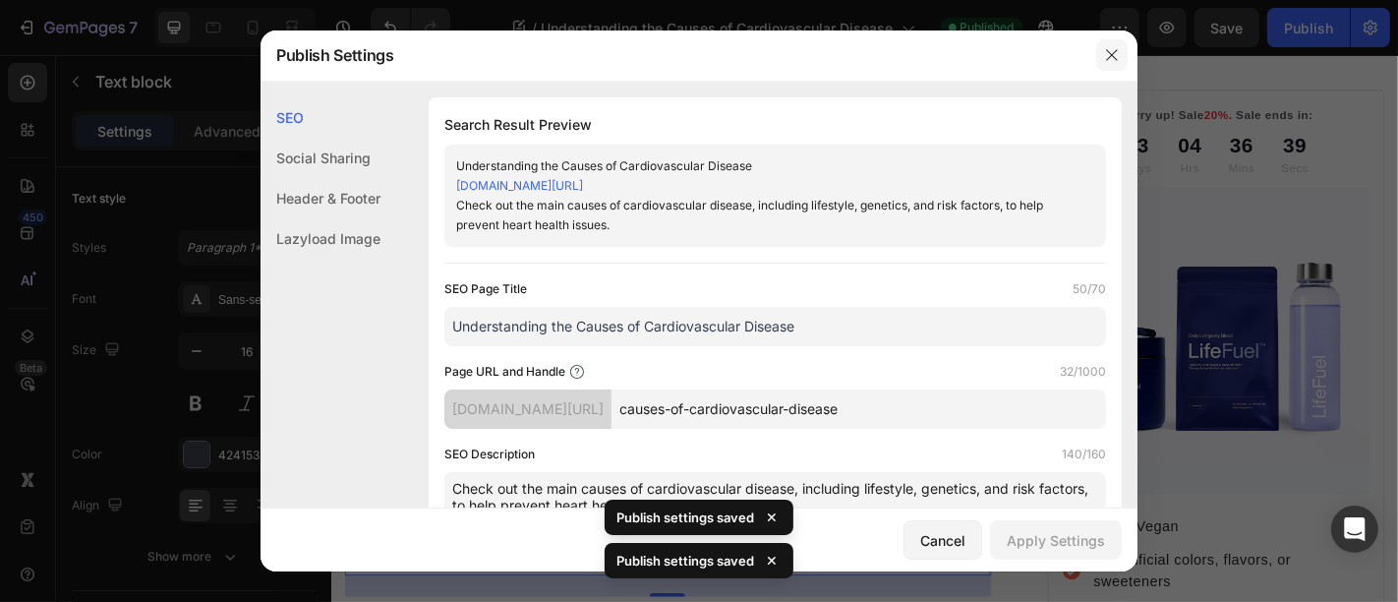
click at [1123, 63] on button "button" at bounding box center [1111, 54] width 31 height 31
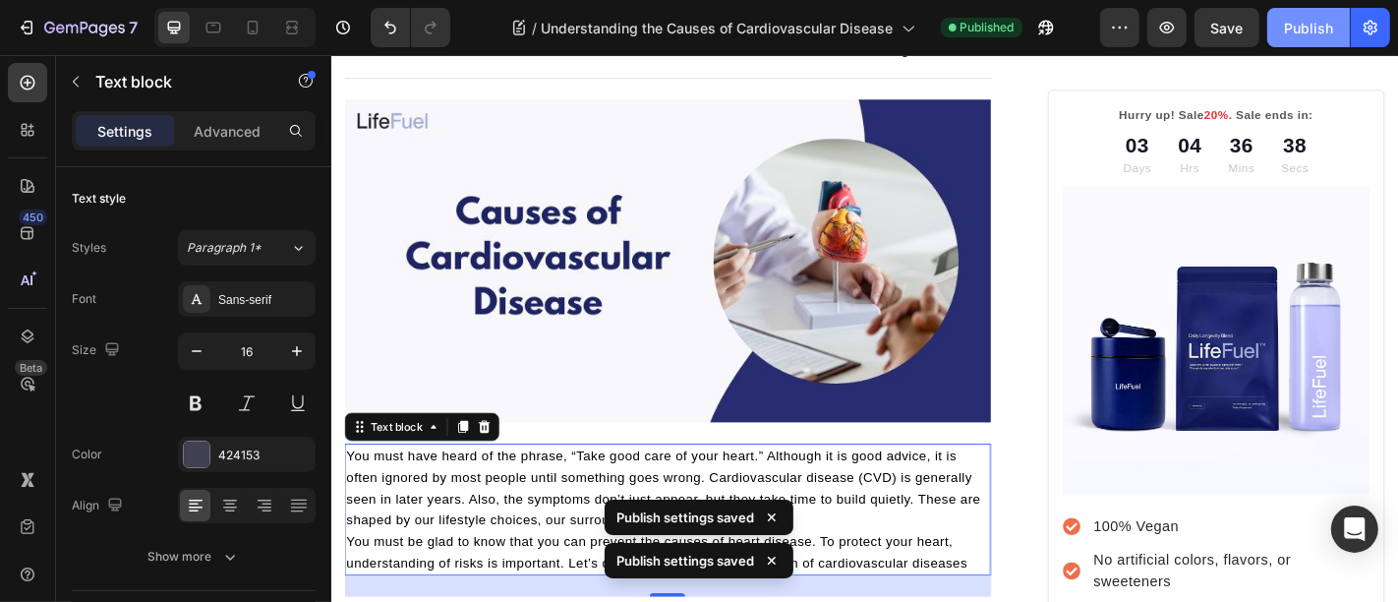
click at [1318, 25] on div "Publish" at bounding box center [1308, 28] width 49 height 21
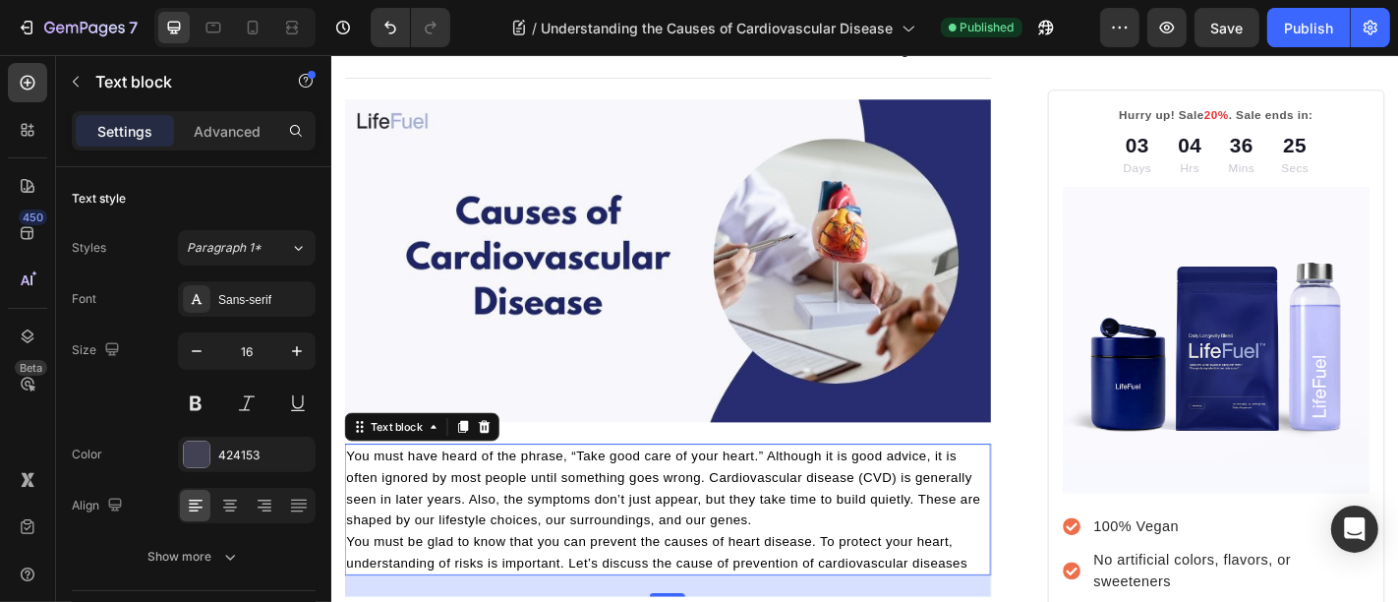
click at [0, 16] on div "7" at bounding box center [73, 27] width 146 height 39
click at [30, 29] on icon "button" at bounding box center [29, 28] width 9 height 14
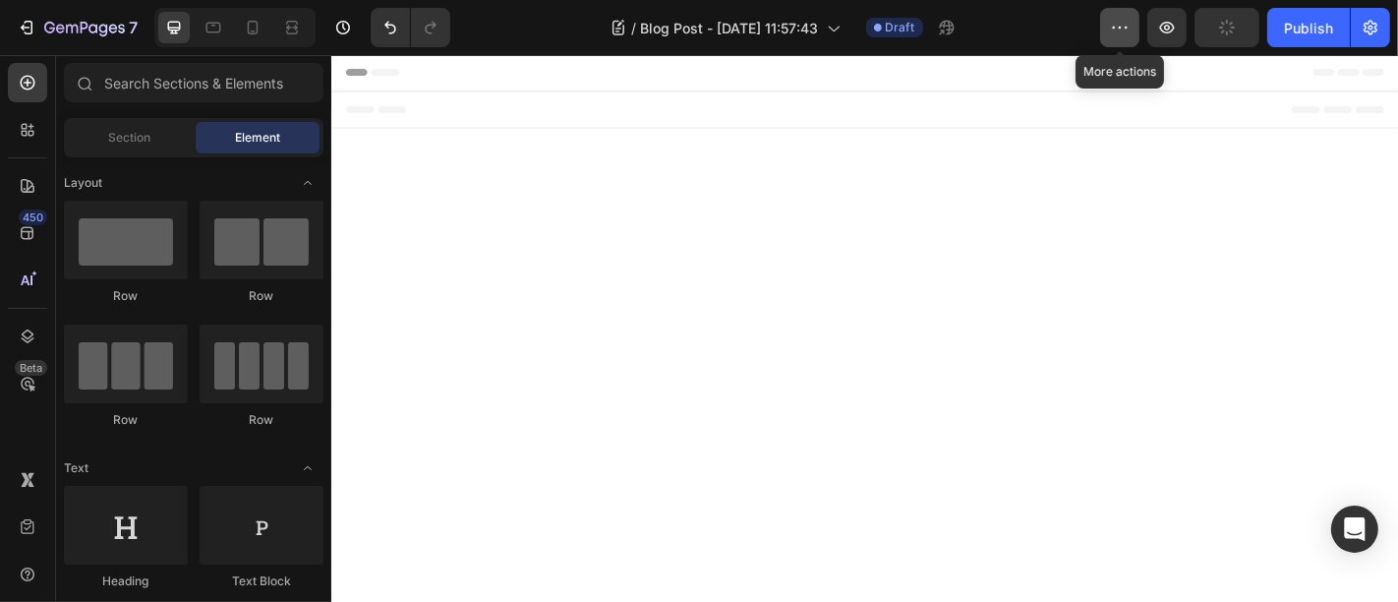
click at [1130, 21] on icon "button" at bounding box center [1120, 28] width 20 height 20
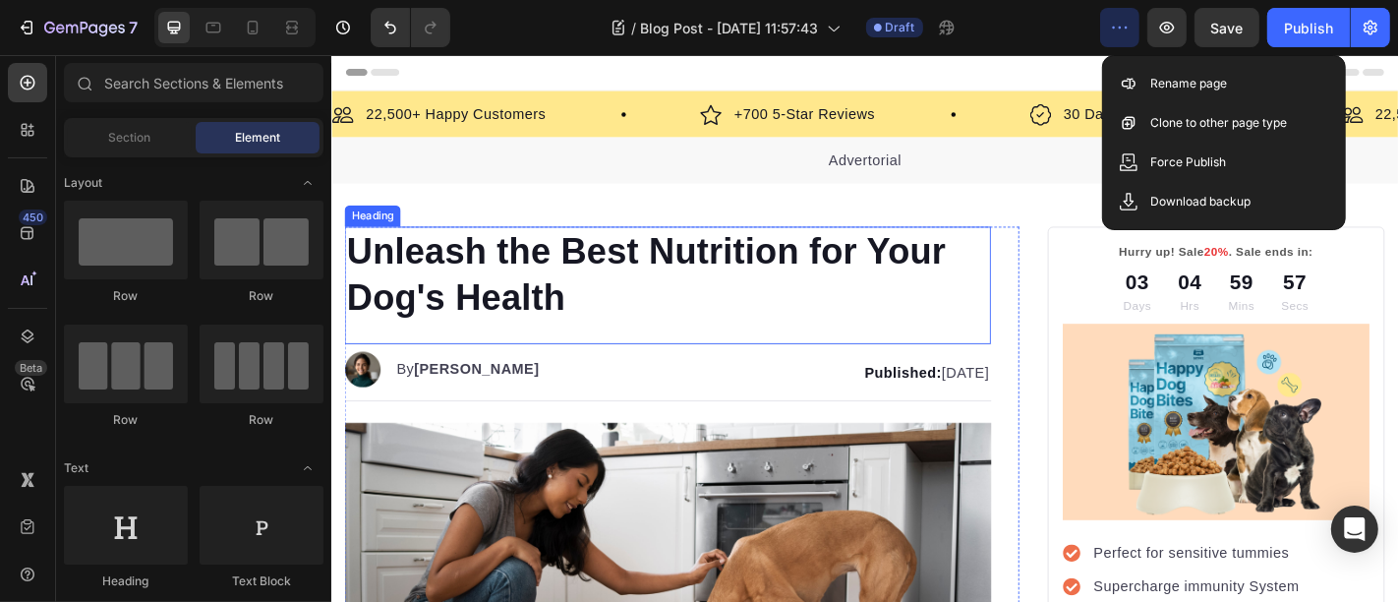
click at [479, 323] on h1 "Unleash the Best Nutrition for Your Dog's Health" at bounding box center [702, 297] width 715 height 106
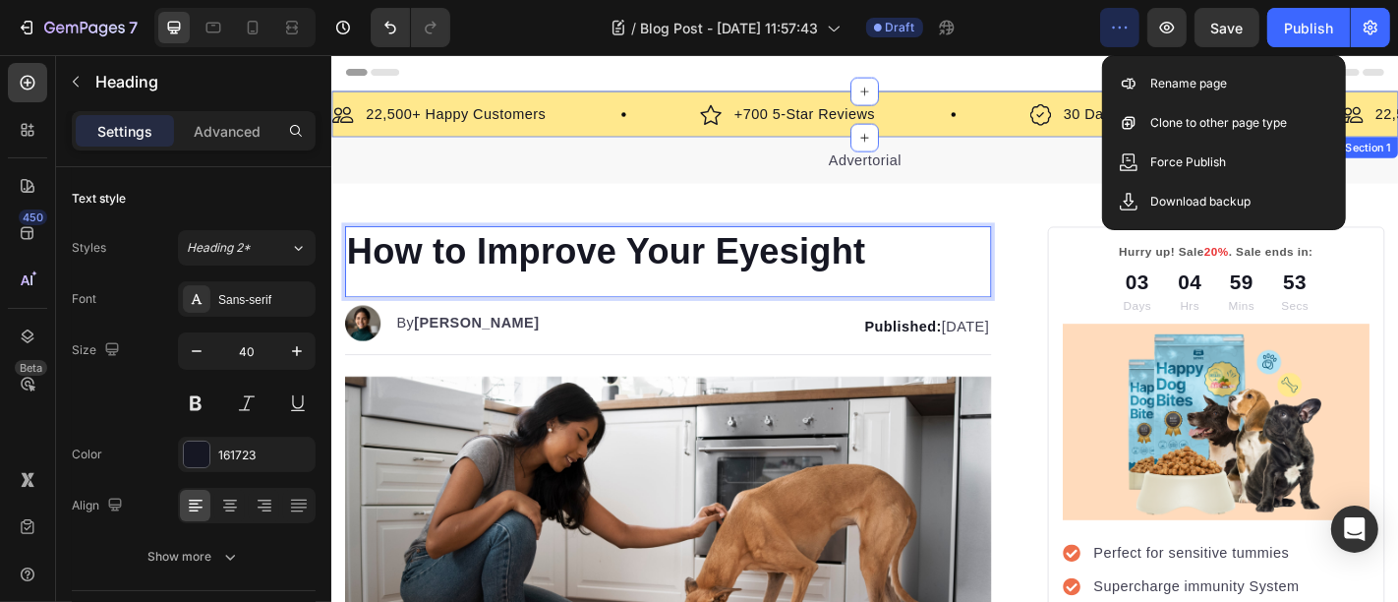
click at [948, 101] on div "Image 22,500+ Happy Customers Text Block Row Image +700 5-Star Reviews Text Blo…" at bounding box center [920, 119] width 1180 height 51
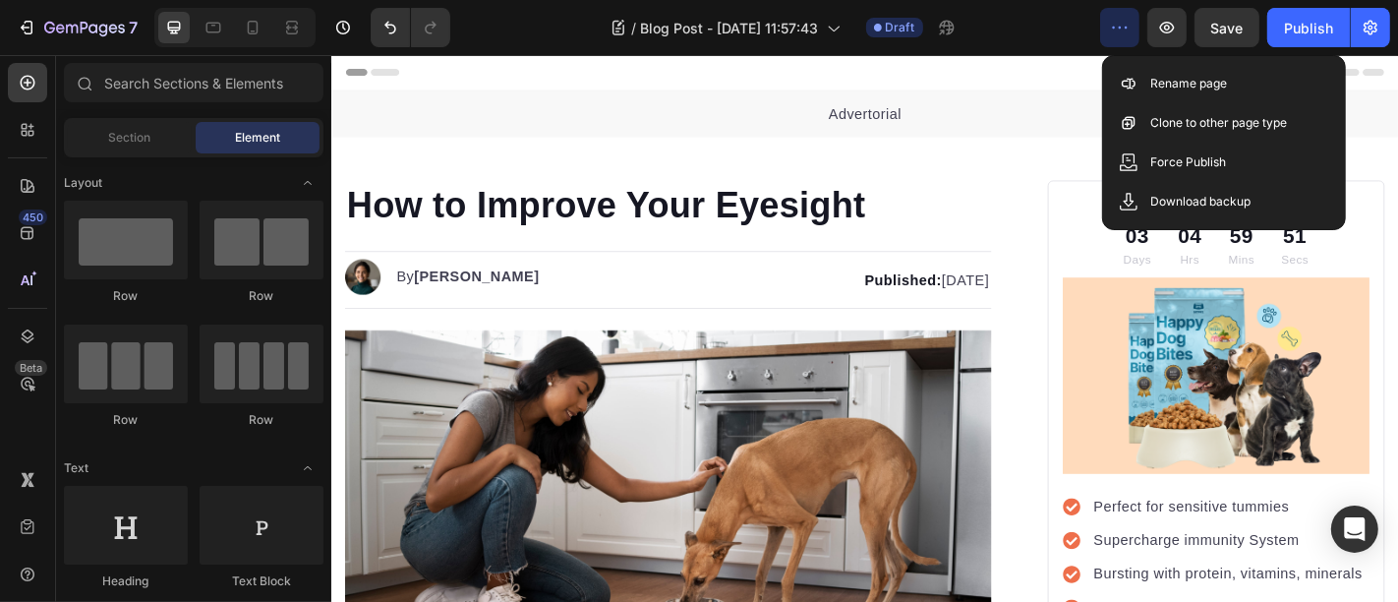
click at [948, 101] on div "Advertorial Text block Section 1" at bounding box center [920, 119] width 1180 height 51
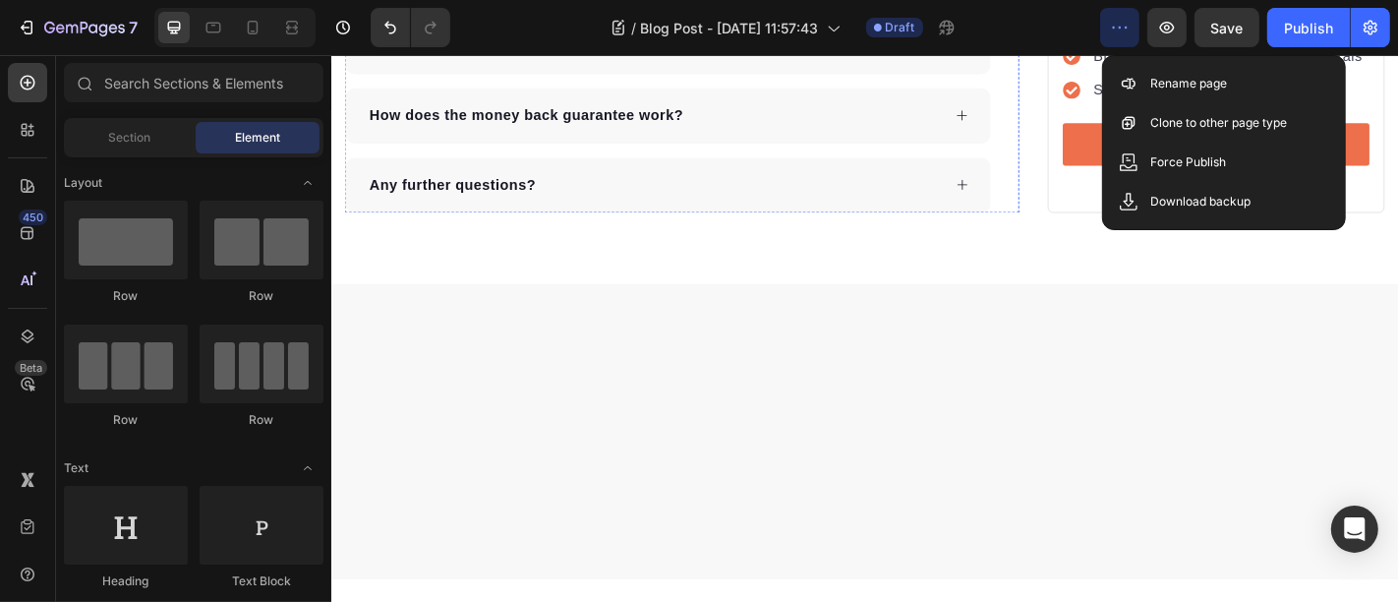
scroll to position [5352, 0]
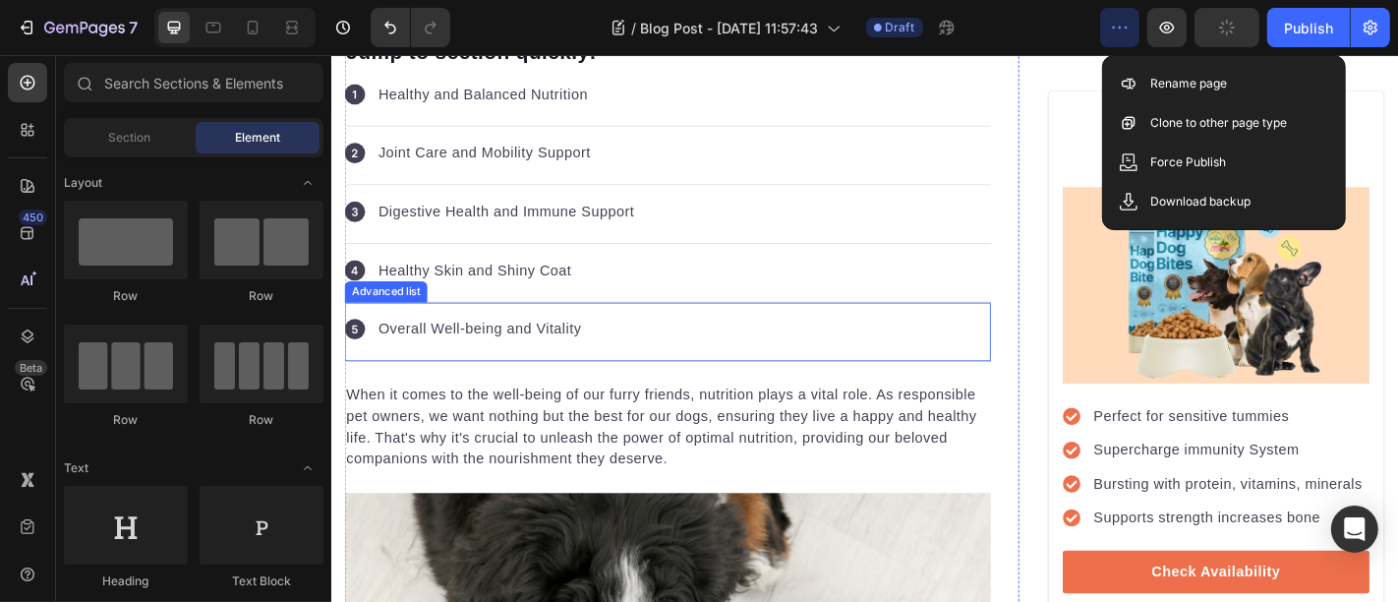
scroll to position [0, 0]
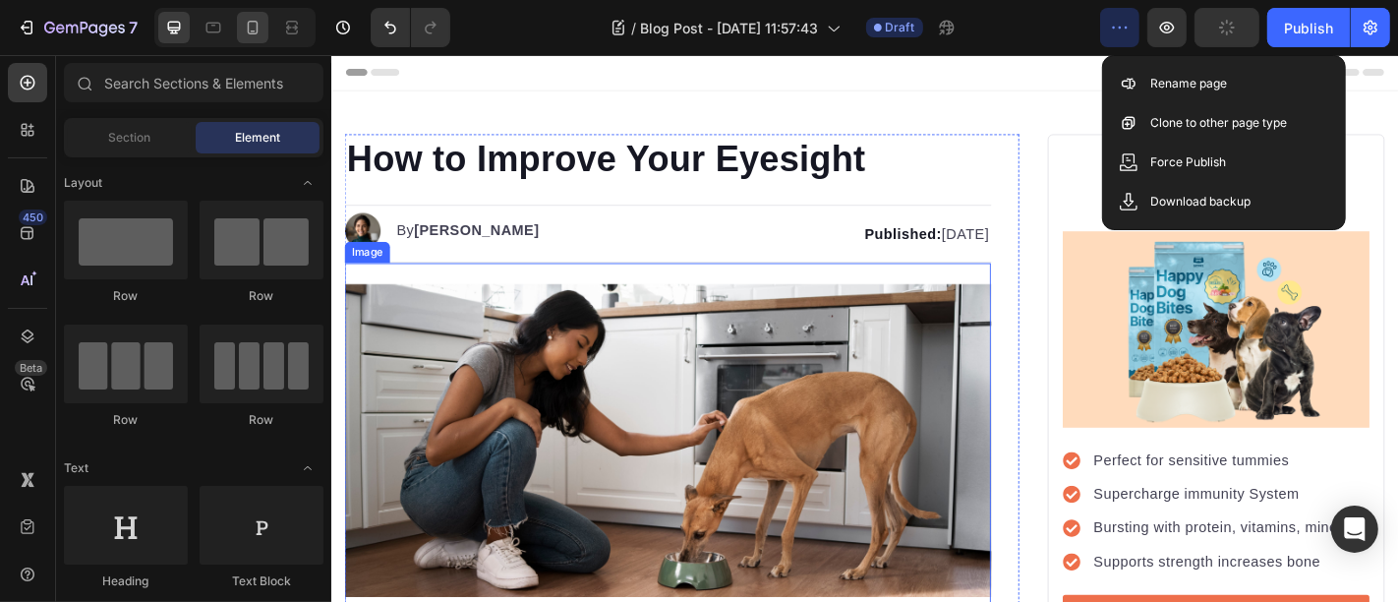
click at [256, 38] on div at bounding box center [252, 27] width 31 height 31
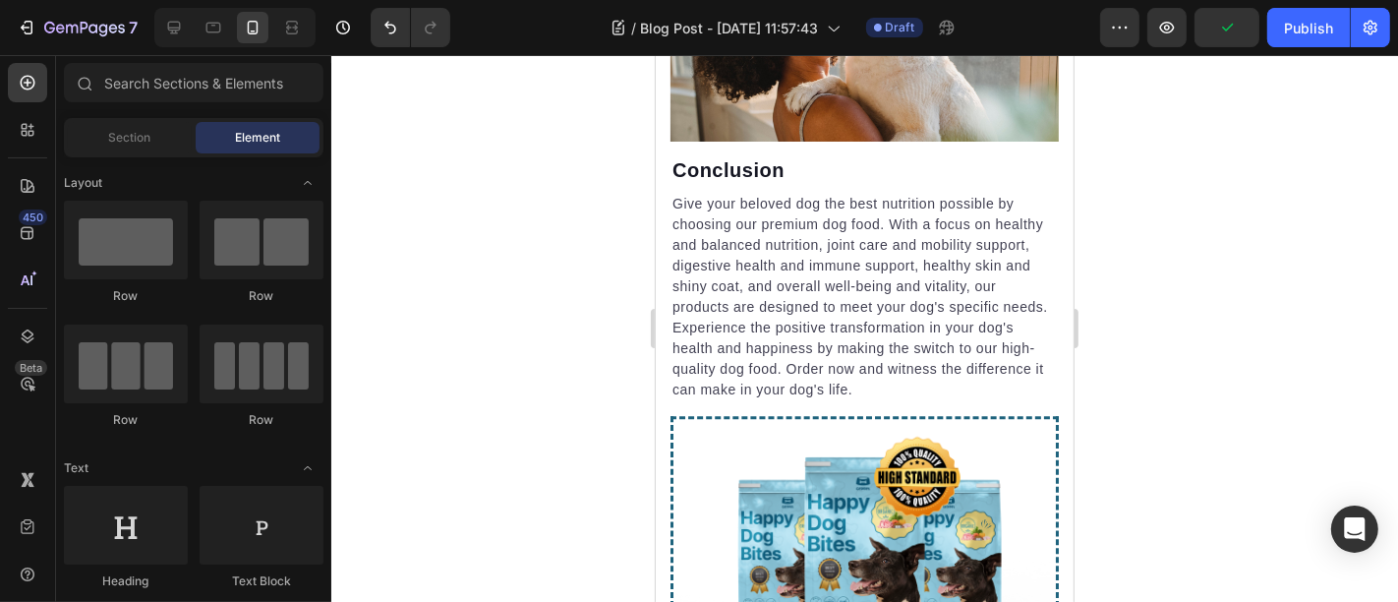
scroll to position [5011, 0]
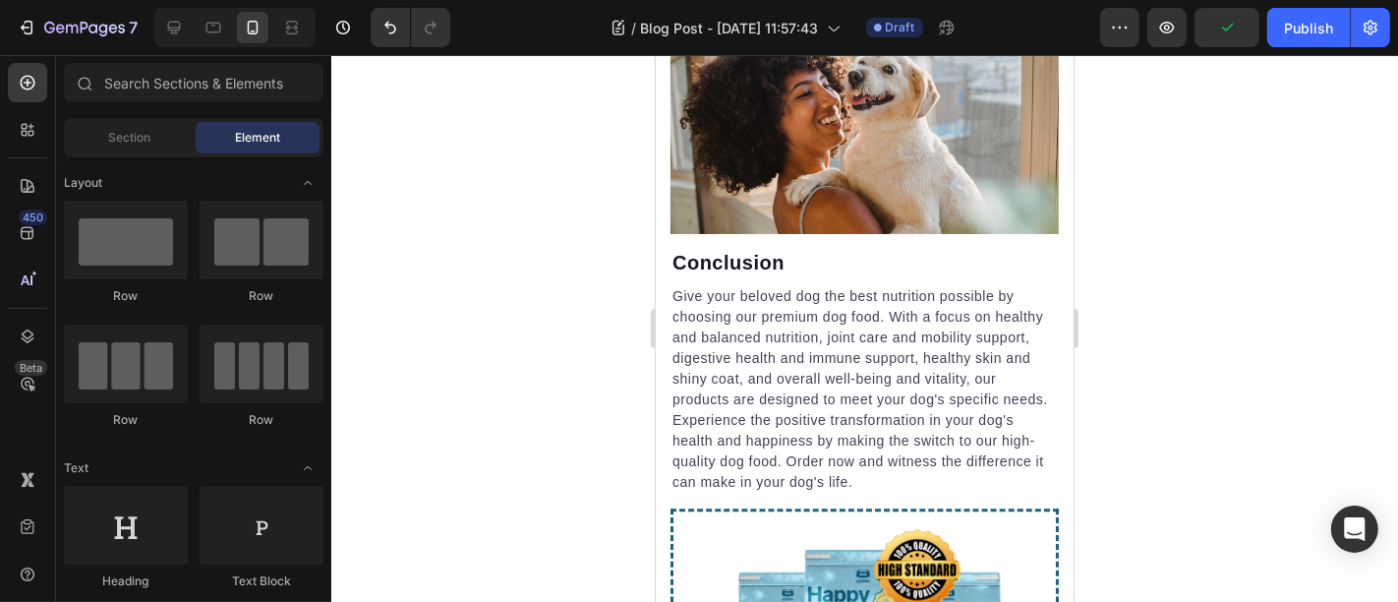
click at [709, 8] on img at bounding box center [864, 8] width 388 height 0
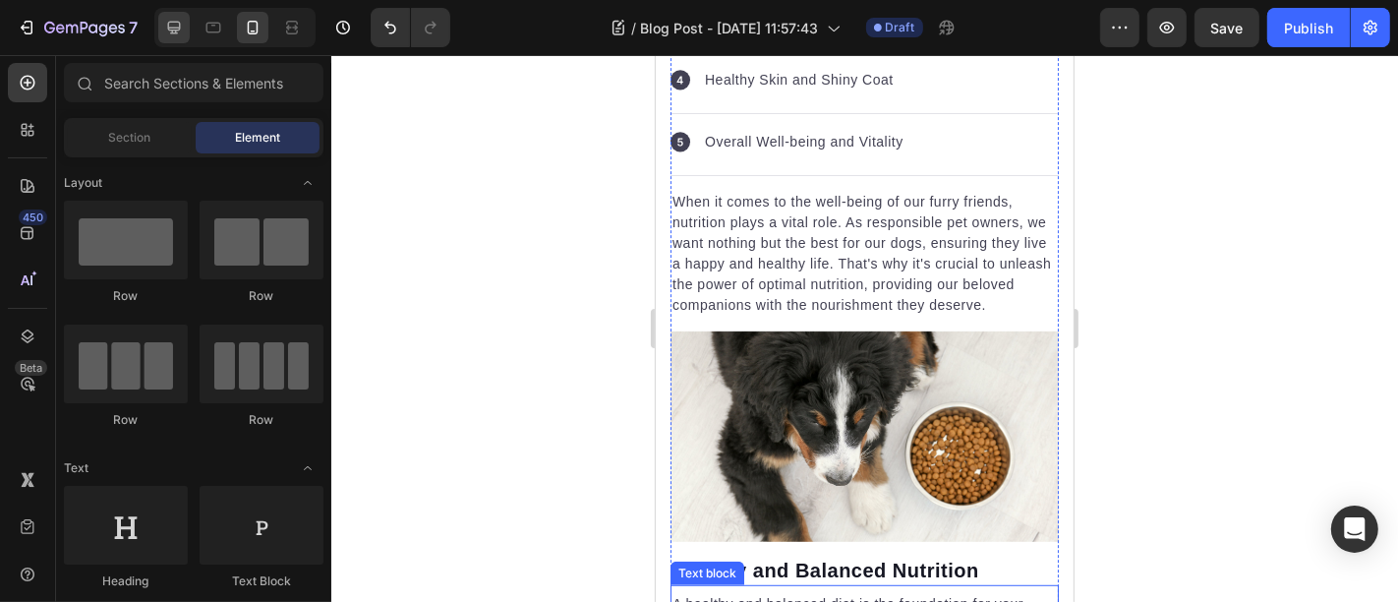
scroll to position [0, 0]
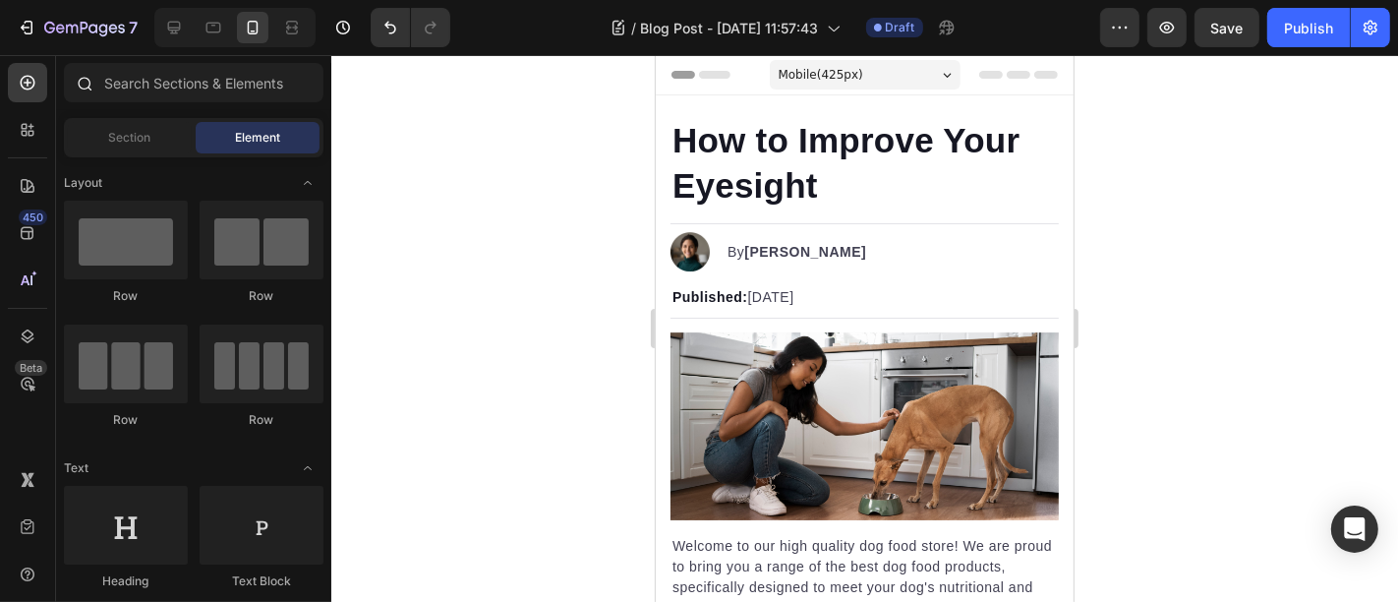
click at [185, 27] on div at bounding box center [173, 27] width 31 height 31
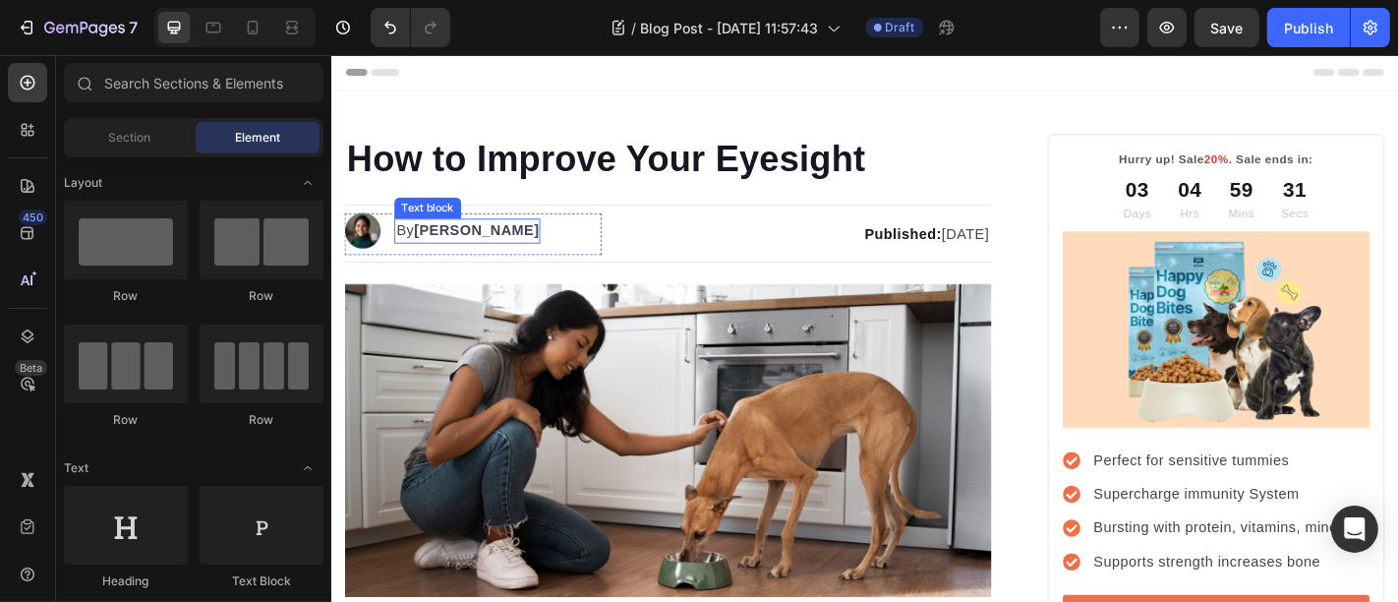
click at [465, 242] on strong "Kim Fields" at bounding box center [491, 248] width 139 height 17
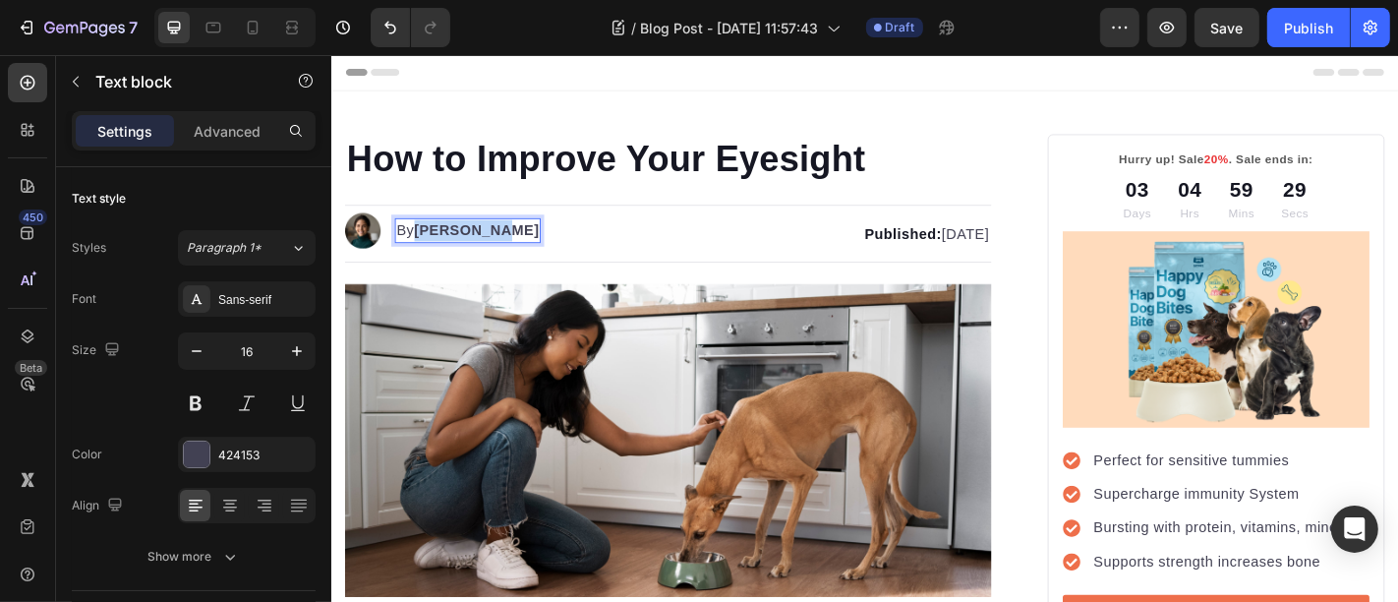
drag, startPoint x: 429, startPoint y: 247, endPoint x: 506, endPoint y: 247, distance: 77.7
click at [506, 247] on strong "Kim Fields" at bounding box center [491, 248] width 139 height 17
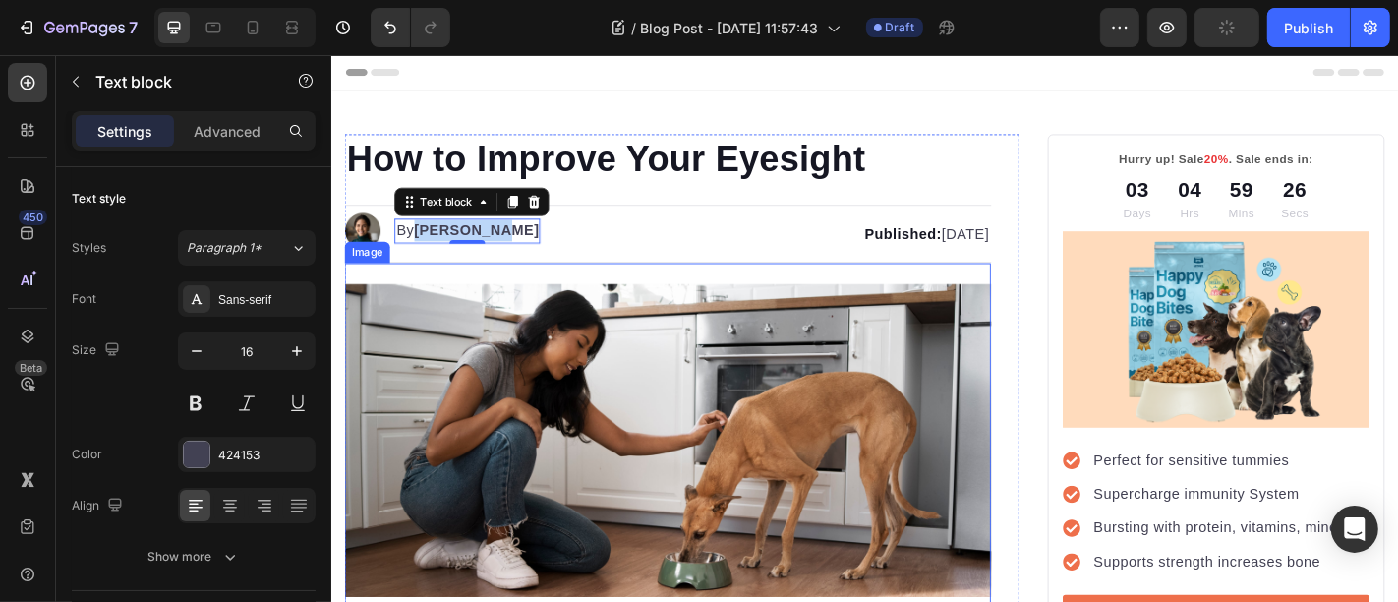
click at [614, 395] on img at bounding box center [702, 481] width 715 height 346
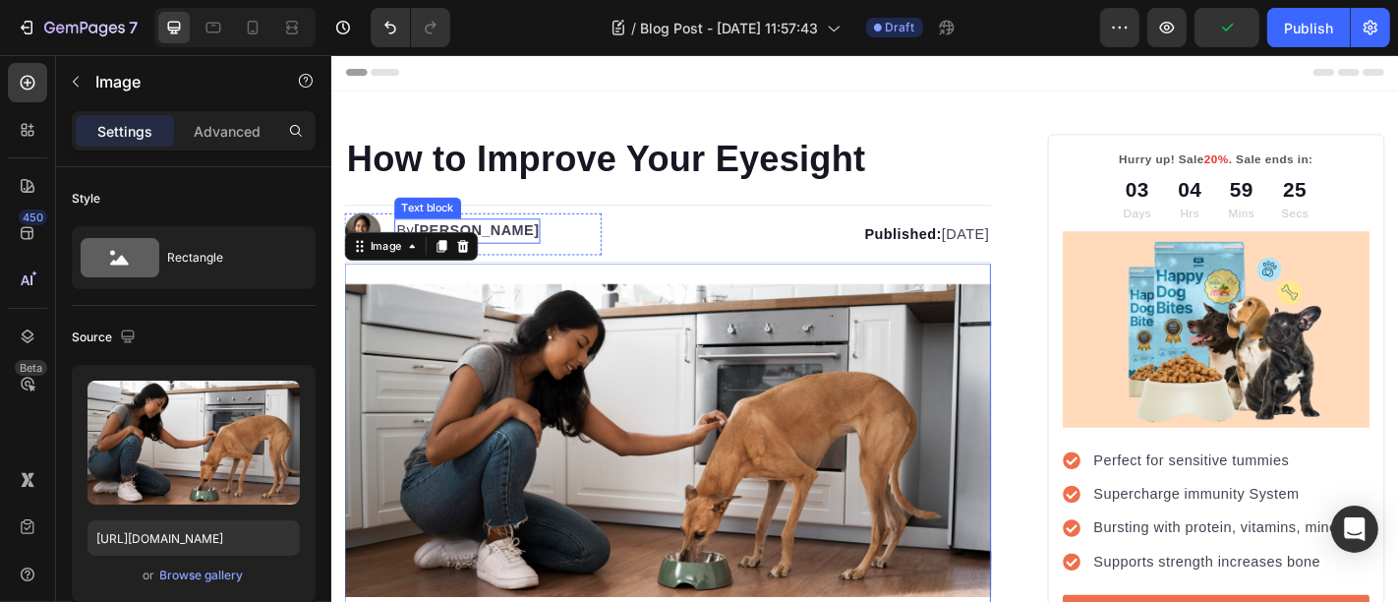
click at [465, 243] on strong "Kim Fields" at bounding box center [491, 248] width 139 height 17
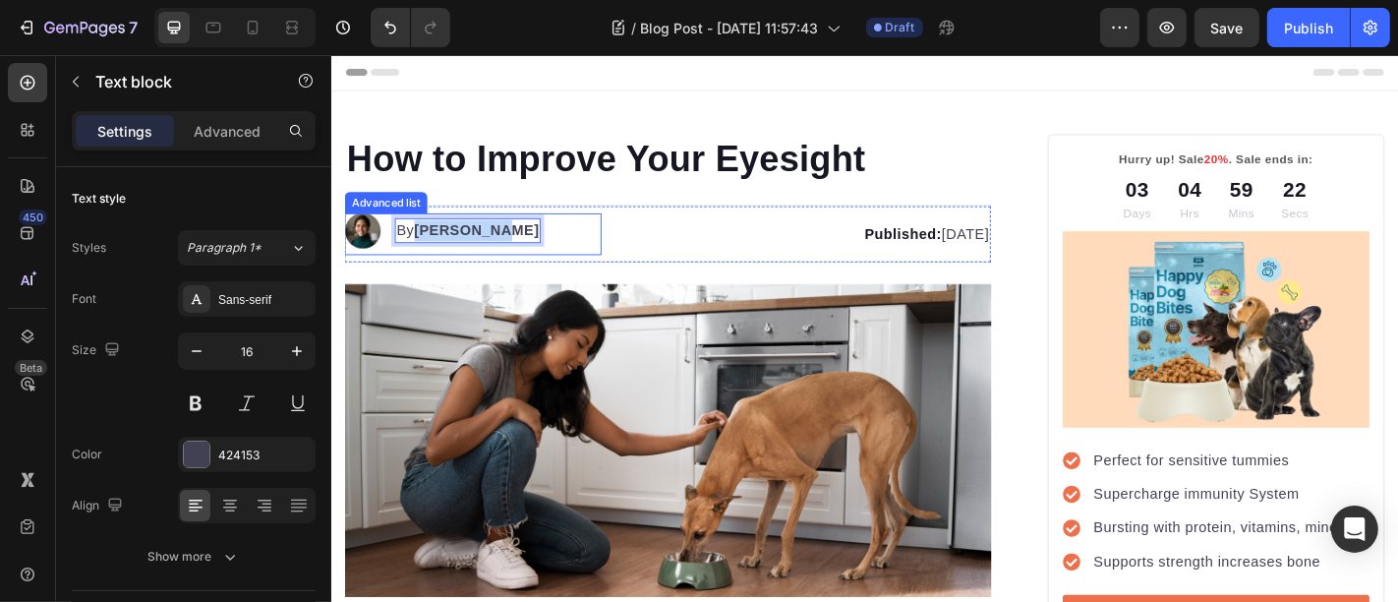
drag, startPoint x: 428, startPoint y: 245, endPoint x: 518, endPoint y: 258, distance: 91.3
click at [518, 258] on div "Image By Kim Fields Text block 0" at bounding box center [487, 252] width 284 height 46
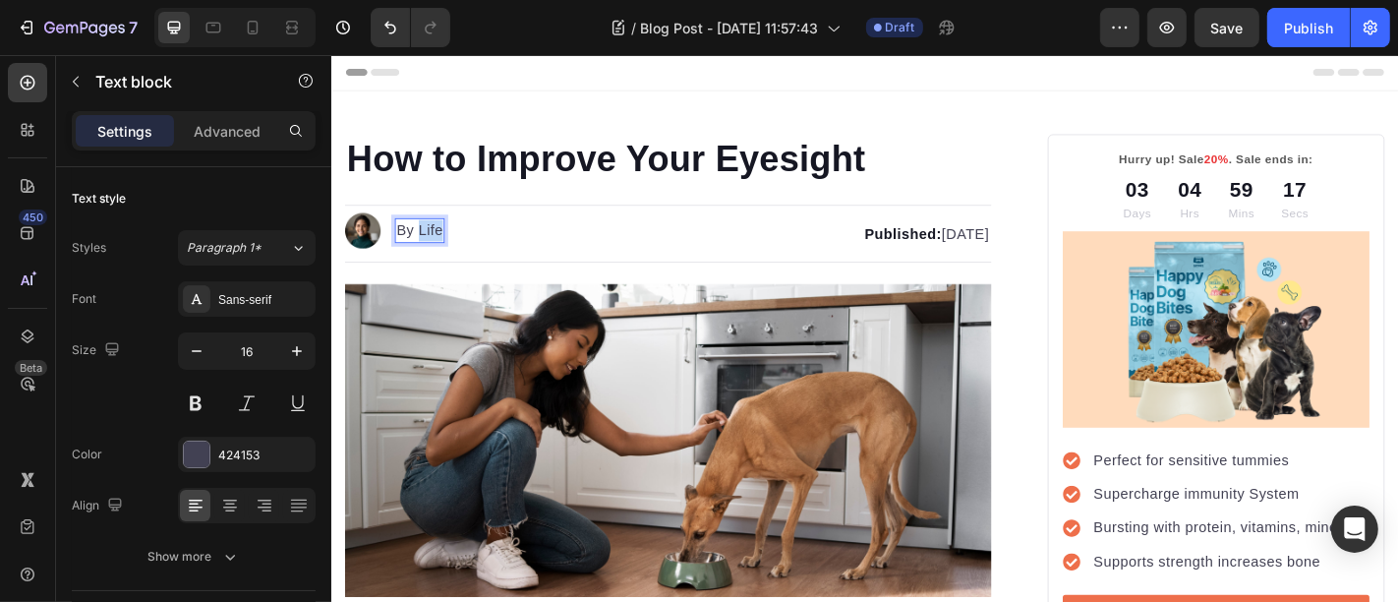
drag, startPoint x: 428, startPoint y: 245, endPoint x: 451, endPoint y: 245, distance: 23.6
click at [451, 245] on p "By Life" at bounding box center [427, 249] width 51 height 24
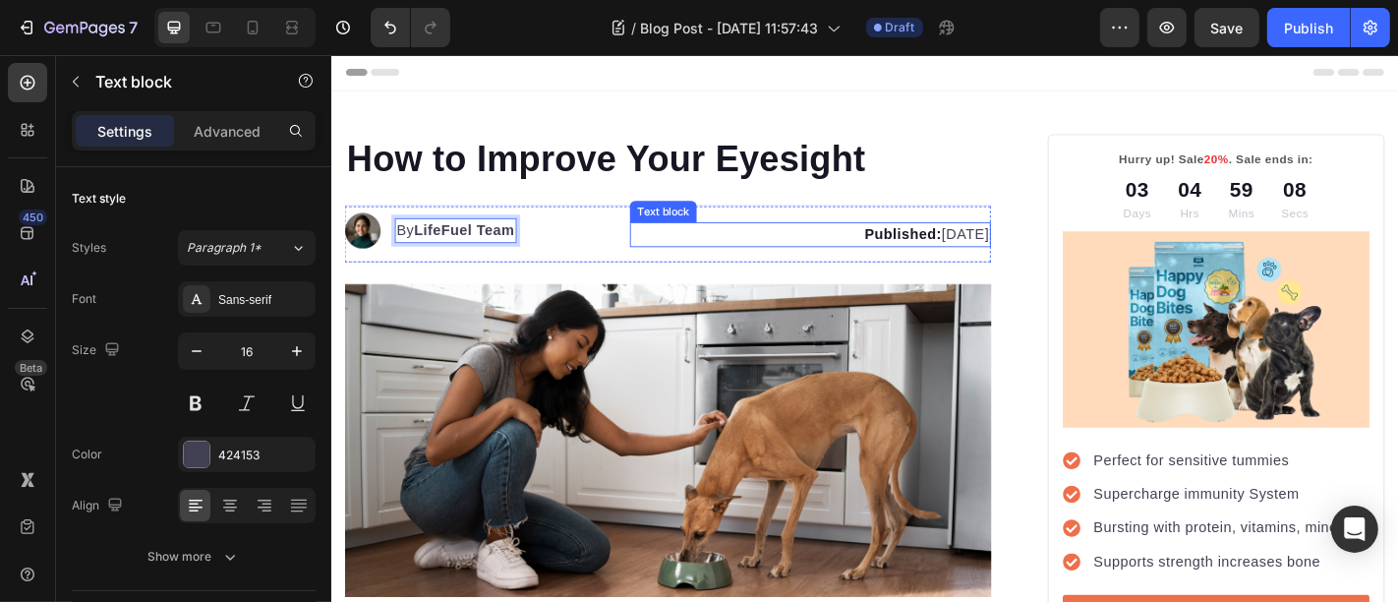
click at [894, 252] on p "Published: Monday, January 8, 2024" at bounding box center [860, 253] width 394 height 24
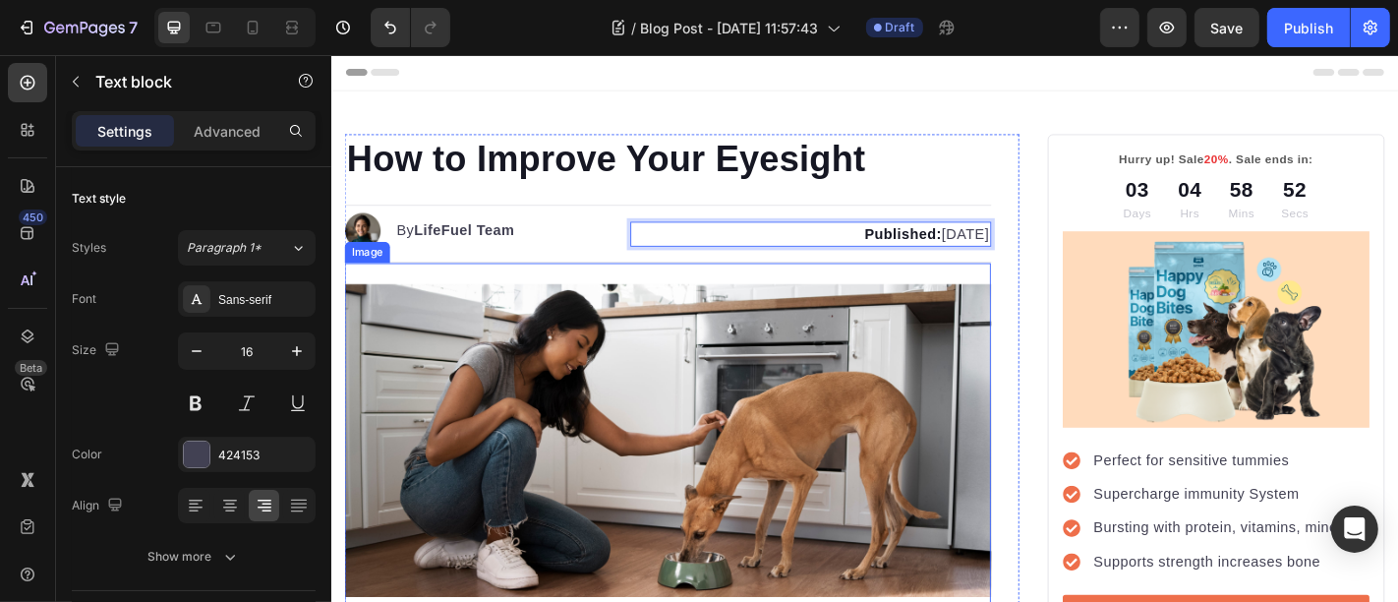
click at [612, 369] on img at bounding box center [702, 481] width 715 height 346
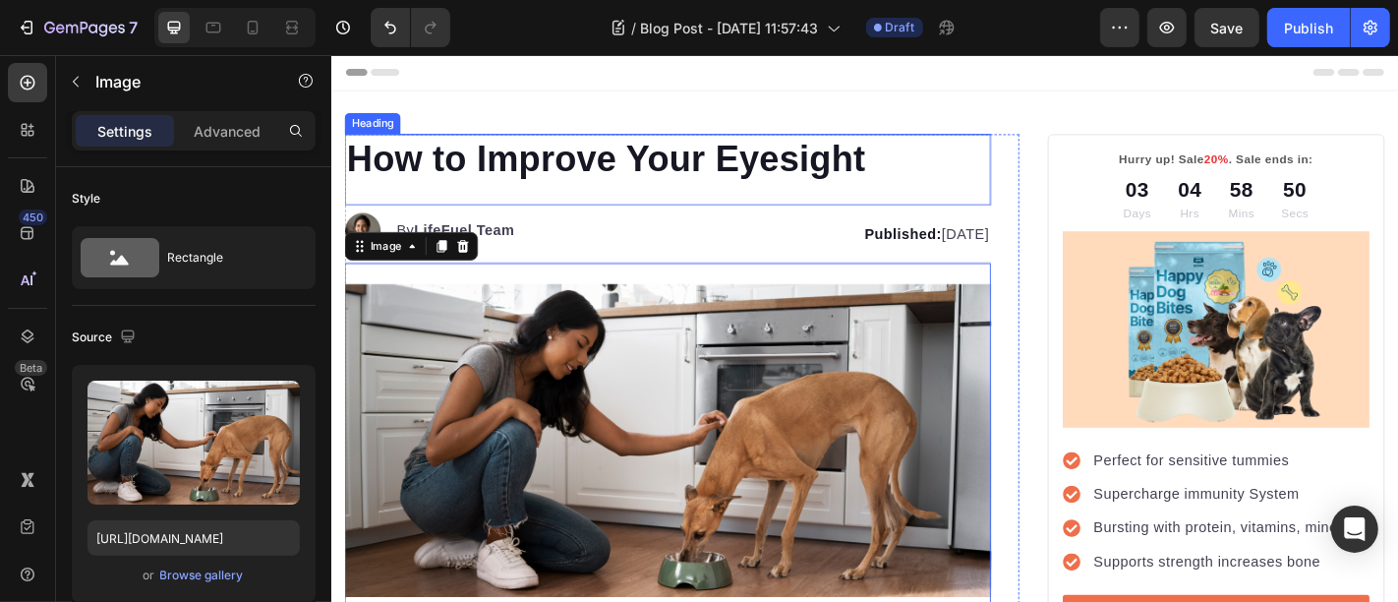
click at [709, 185] on p "How to Improve Your Eyesight" at bounding box center [702, 169] width 711 height 51
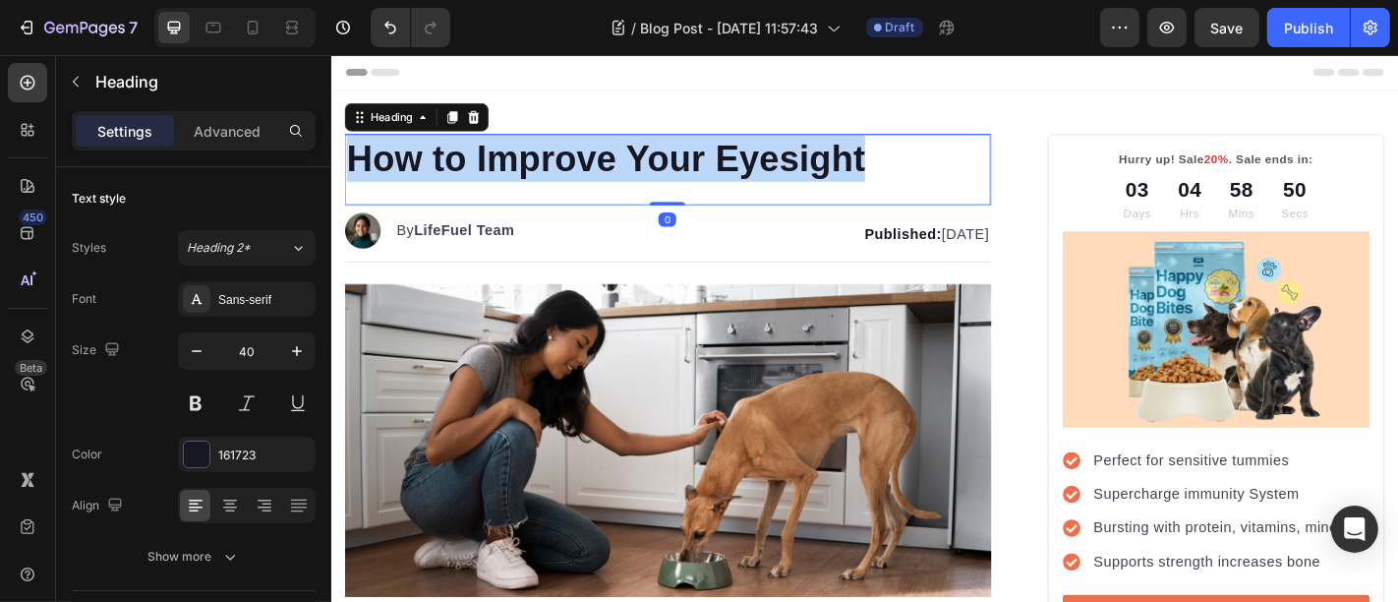
click at [709, 185] on p "How to Improve Your Eyesight" at bounding box center [702, 169] width 711 height 51
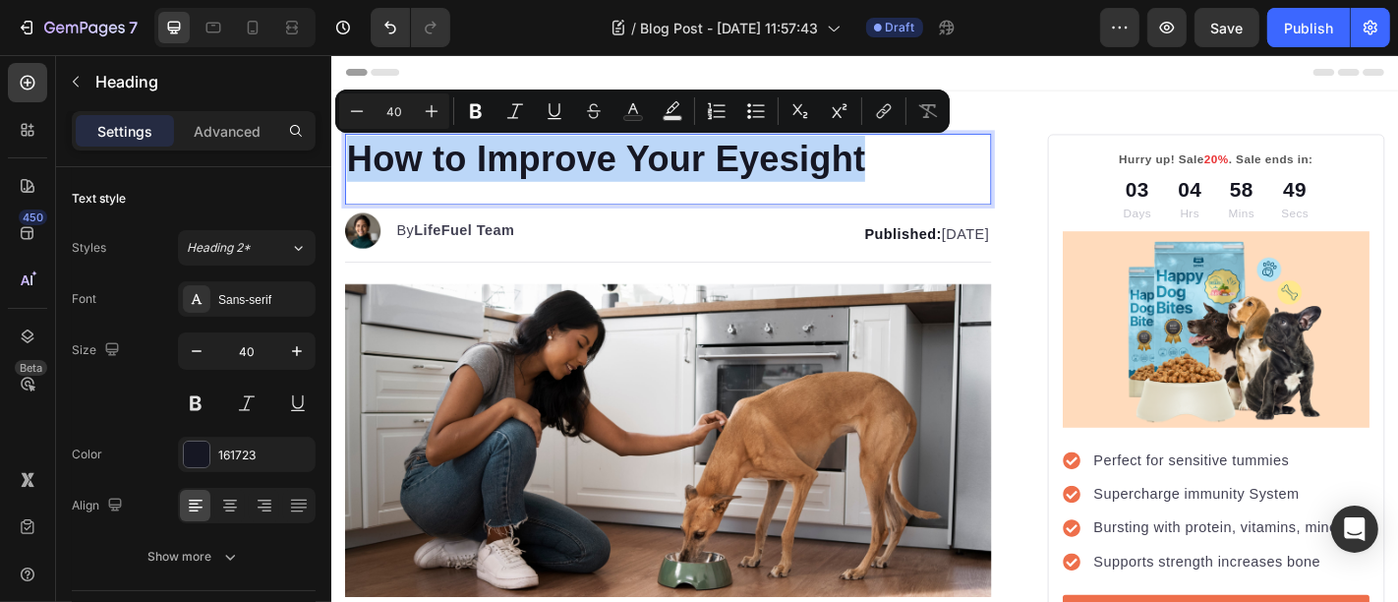
copy p "How to Improve Your Eyesight"
click at [584, 396] on img at bounding box center [702, 481] width 715 height 346
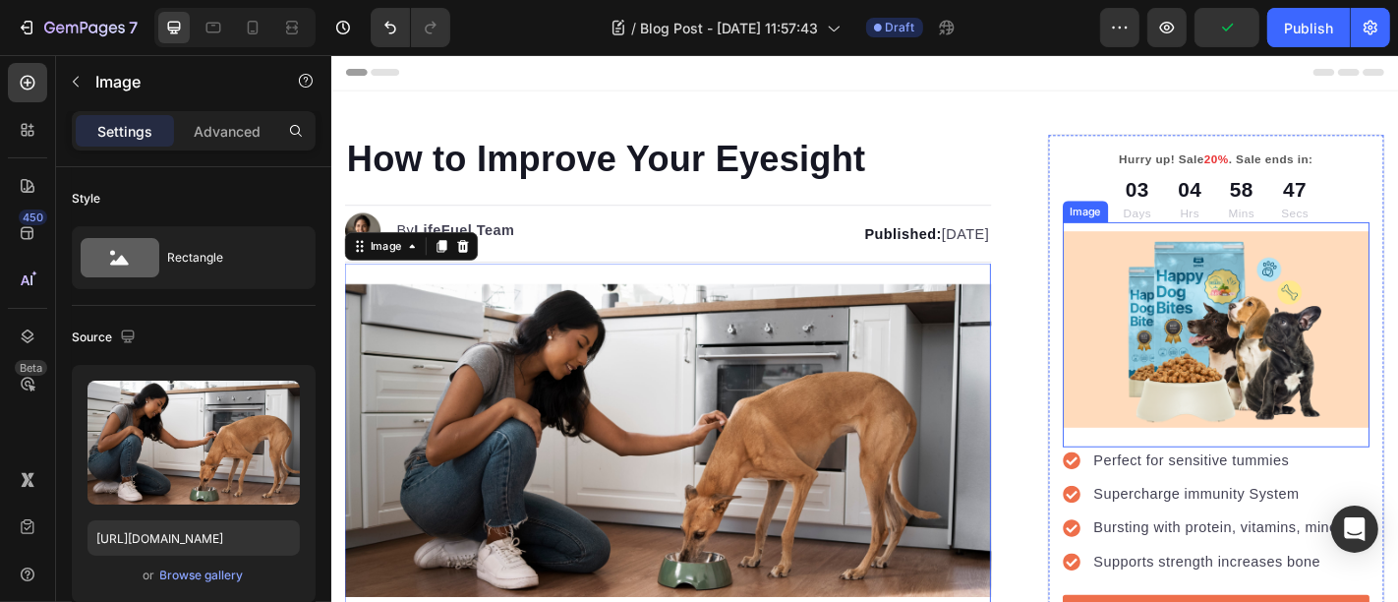
click at [1307, 343] on img at bounding box center [1308, 358] width 339 height 218
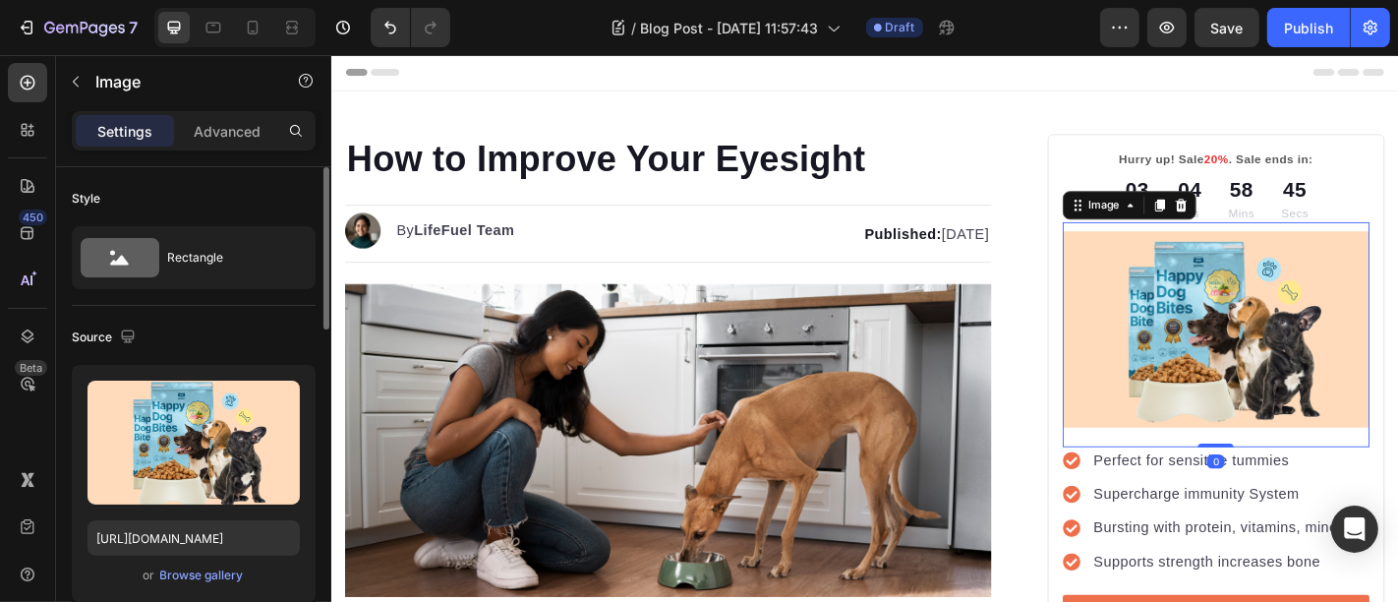
click at [209, 563] on div "or Browse gallery" at bounding box center [193, 575] width 212 height 24
click at [207, 568] on div "Browse gallery" at bounding box center [202, 575] width 84 height 18
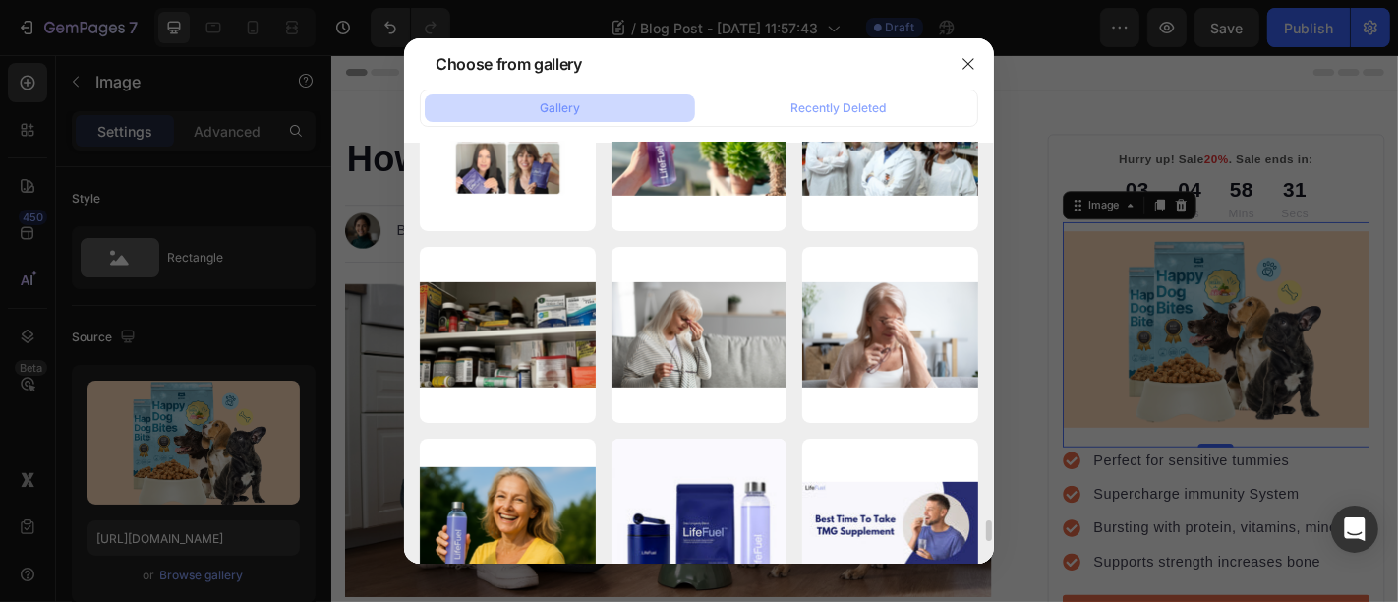
scroll to position [7631, 0]
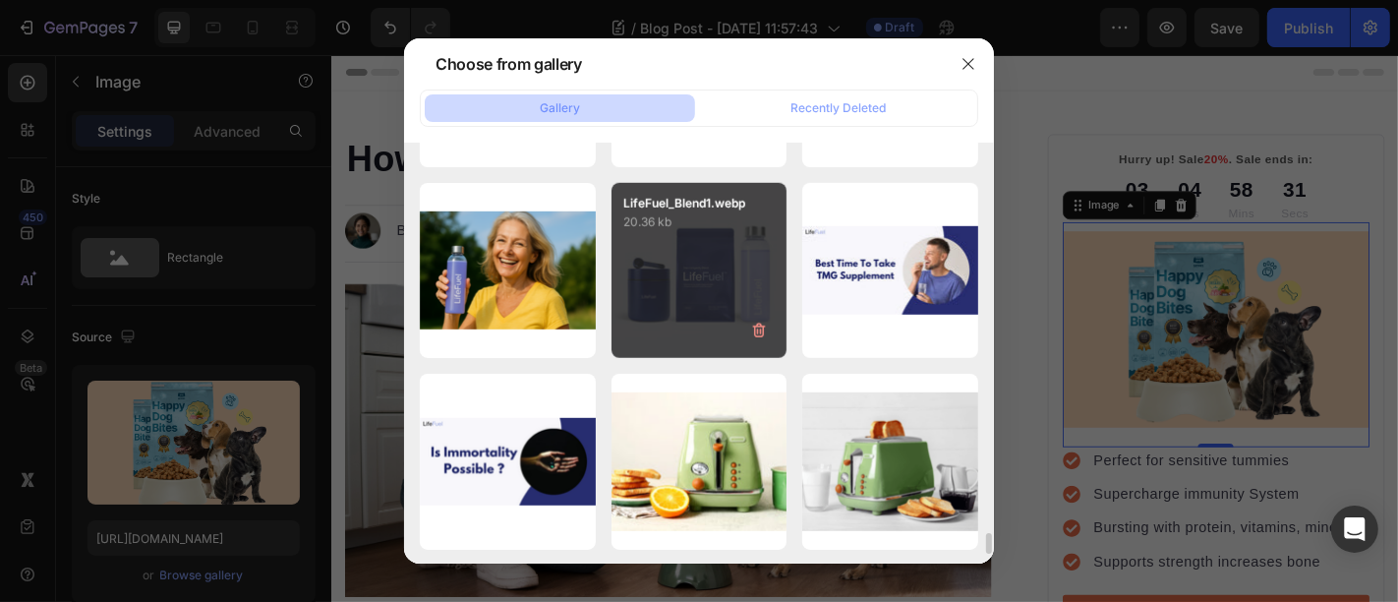
click at [630, 286] on div "LifeFuel_Blend1.webp 20.36 kb" at bounding box center [700, 271] width 176 height 176
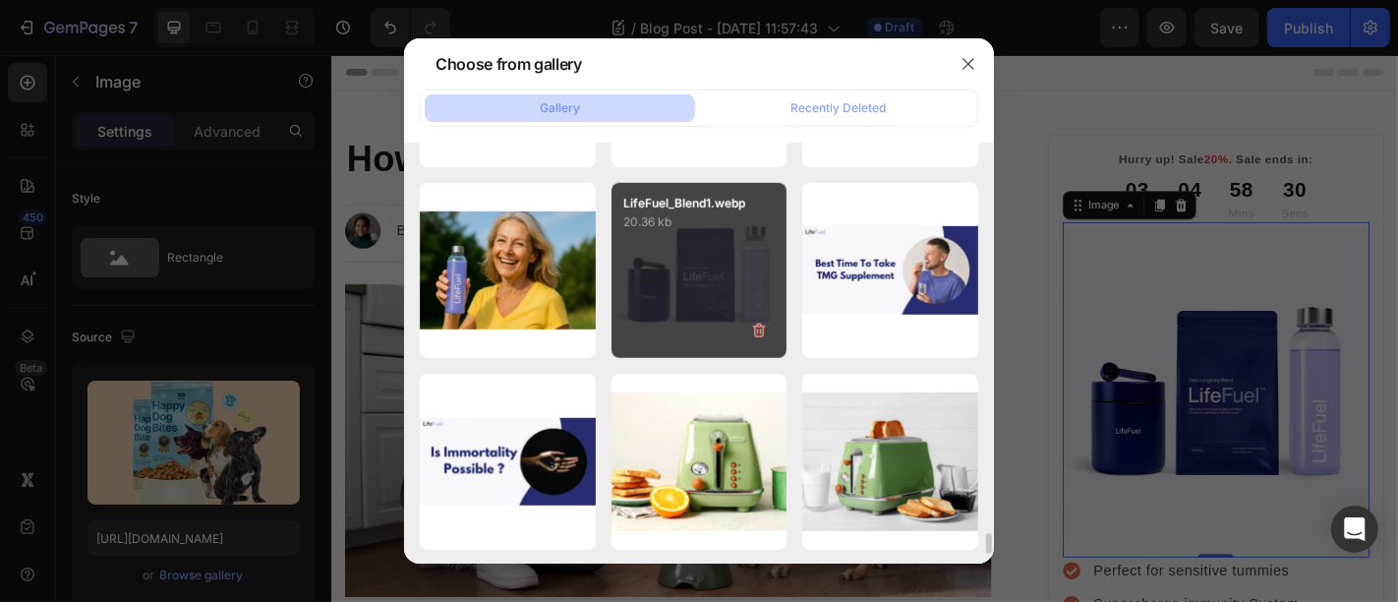
type input "https://cdn.shopify.com/s/files/1/0699/5296/2790/files/gempages_553638280495629…"
click at [729, 285] on div "LifeFuel_Blend1.webp 20.36 kb" at bounding box center [700, 271] width 176 height 176
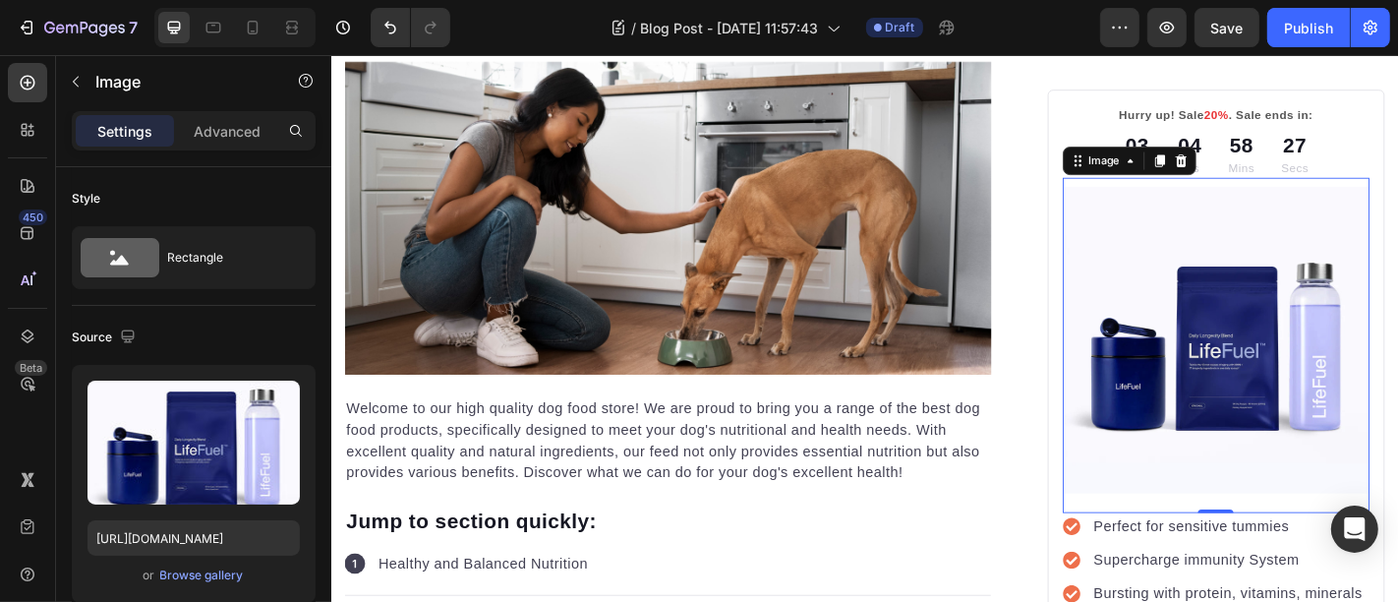
scroll to position [255, 0]
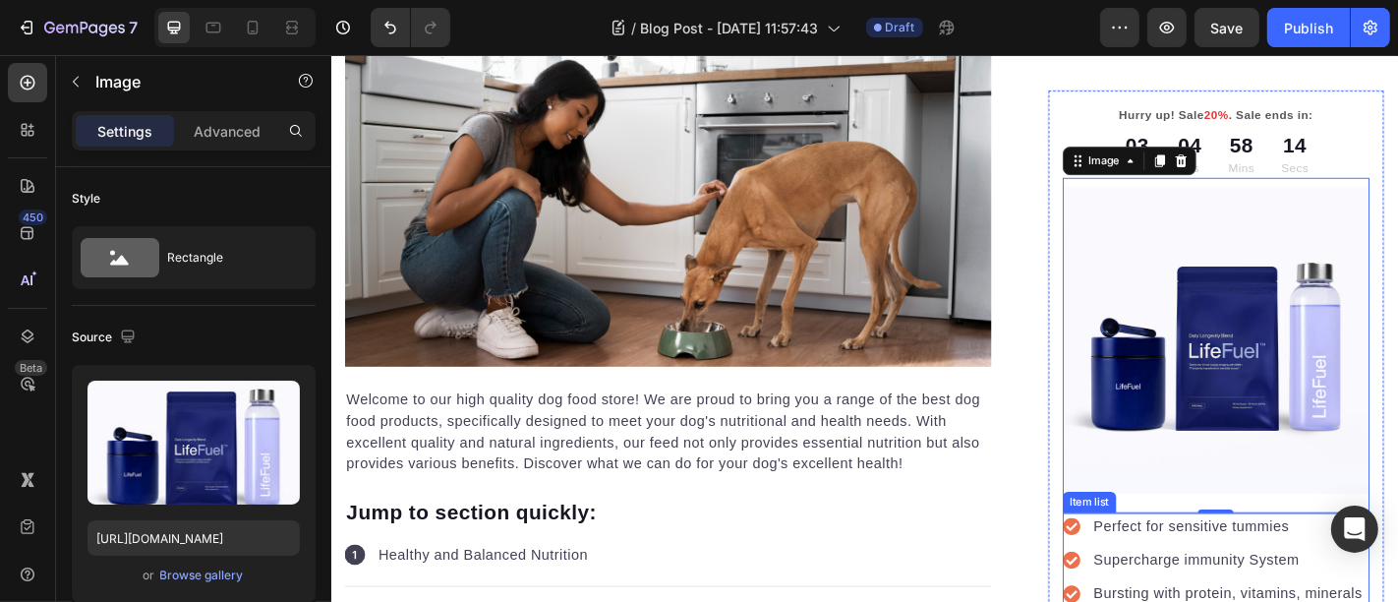
click at [1194, 564] on p "Perfect for sensitive tummies" at bounding box center [1322, 576] width 297 height 24
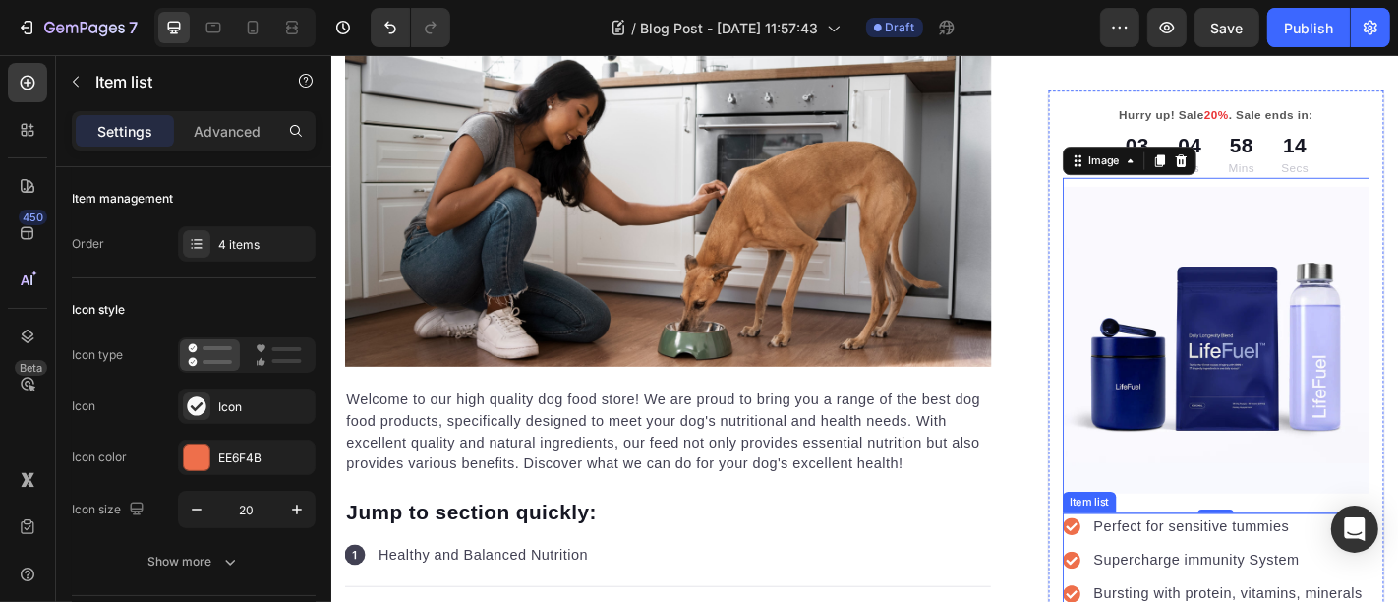
click at [1194, 564] on p "Perfect for sensitive tummies" at bounding box center [1322, 576] width 297 height 24
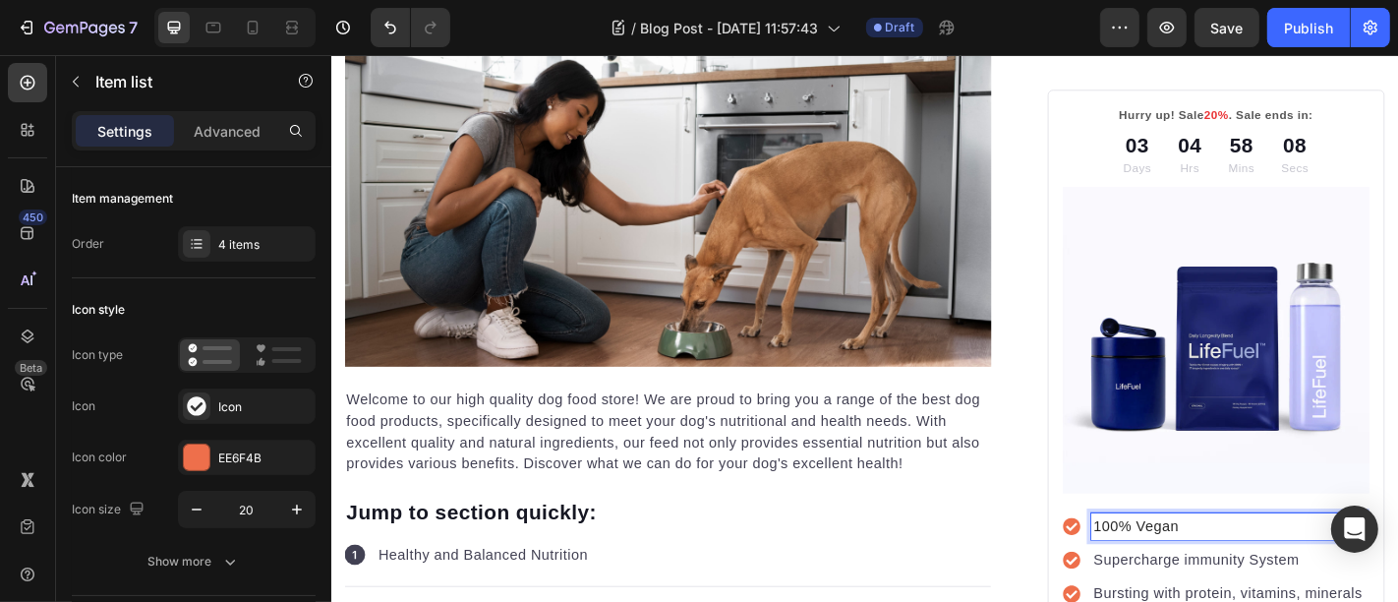
click at [1224, 601] on p "Supercharge immunity System" at bounding box center [1322, 614] width 297 height 24
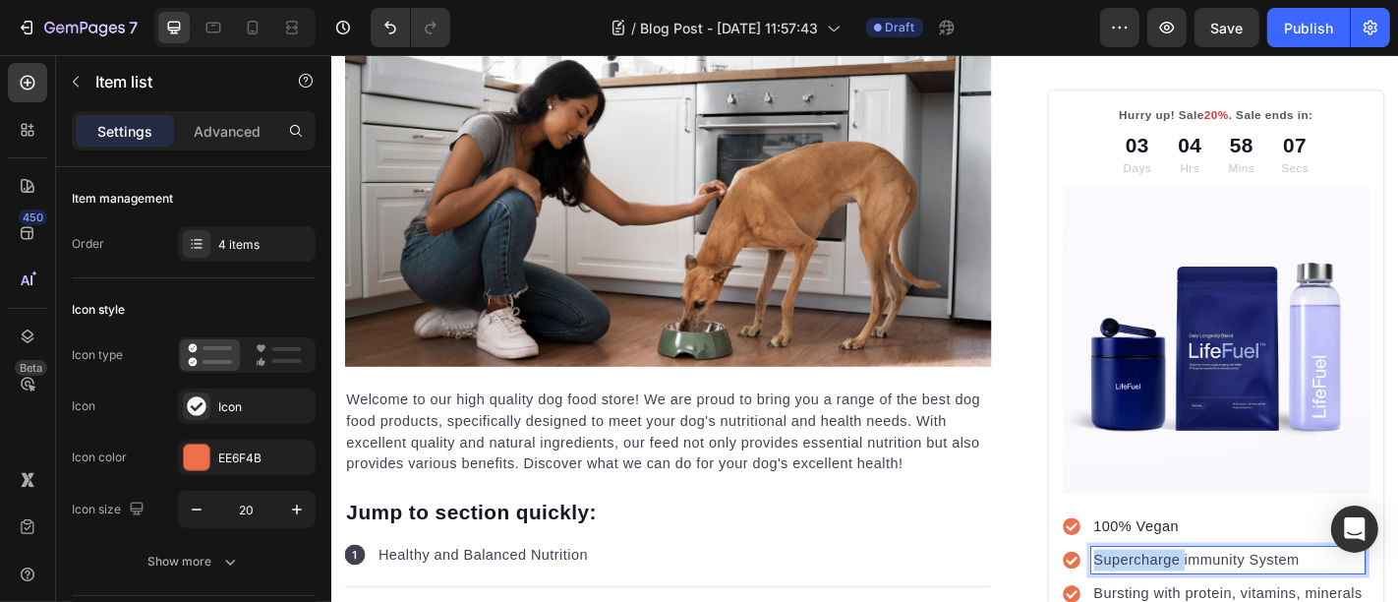
click at [1224, 601] on p "Supercharge immunity System" at bounding box center [1322, 614] width 297 height 24
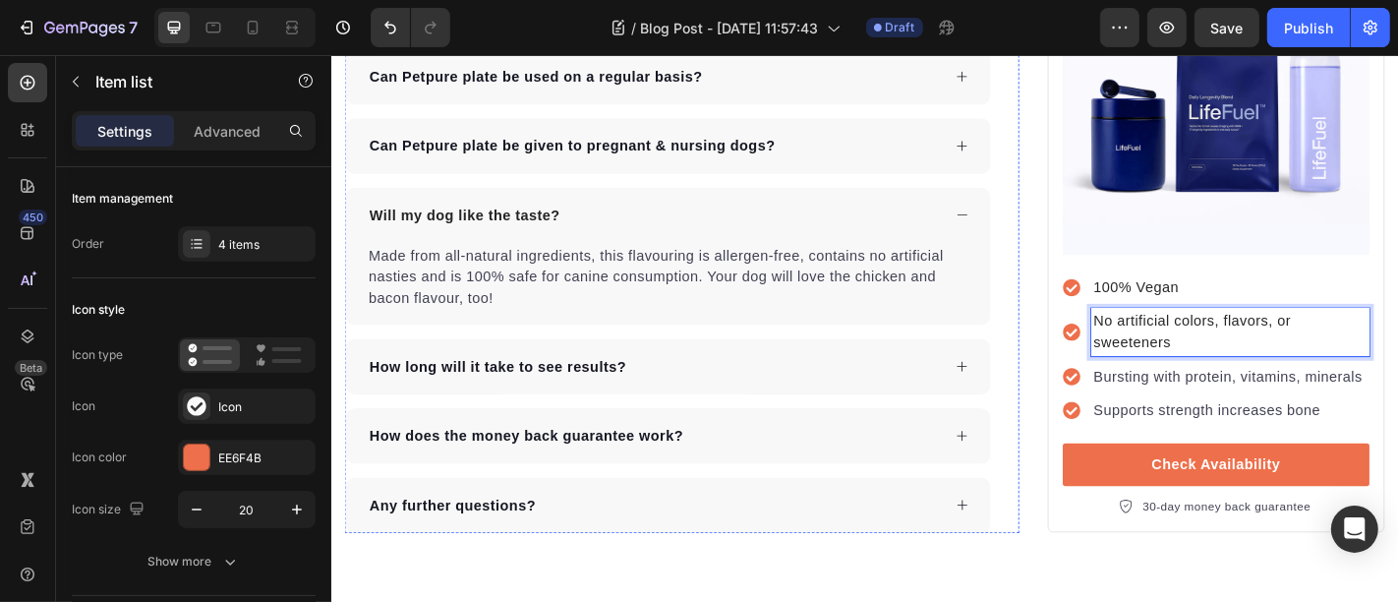
scroll to position [6372, 0]
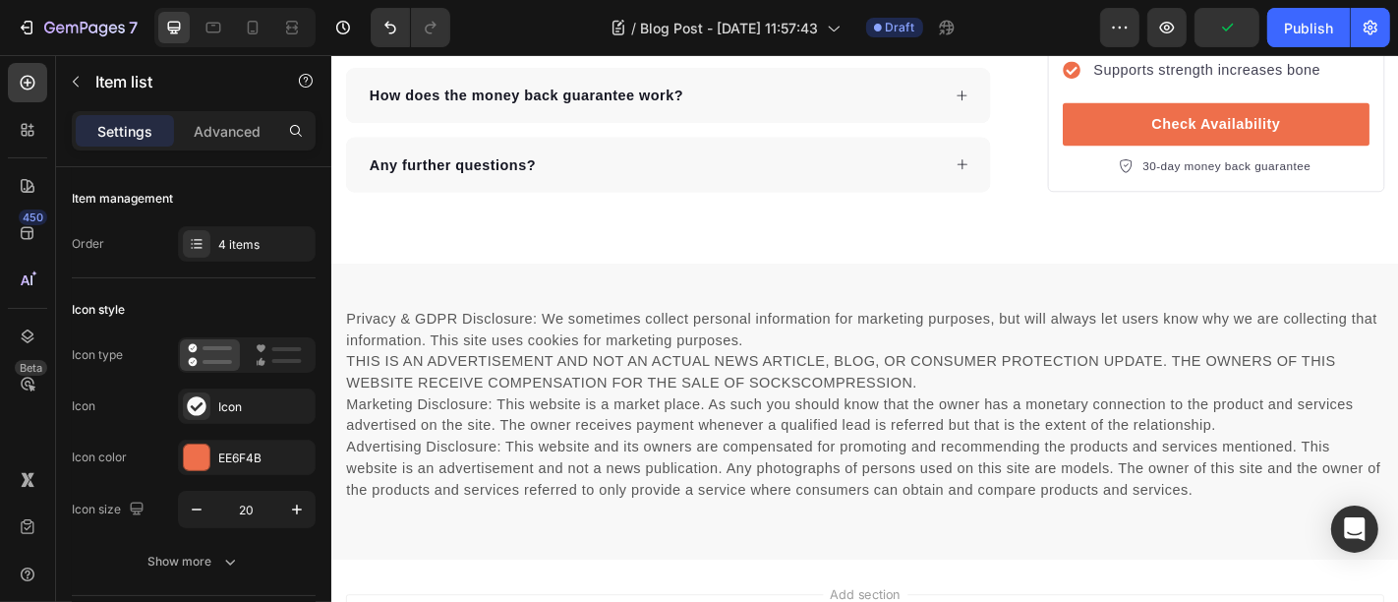
click at [1264, 45] on p "Bursting with protein, vitamins, minerals" at bounding box center [1325, 34] width 302 height 24
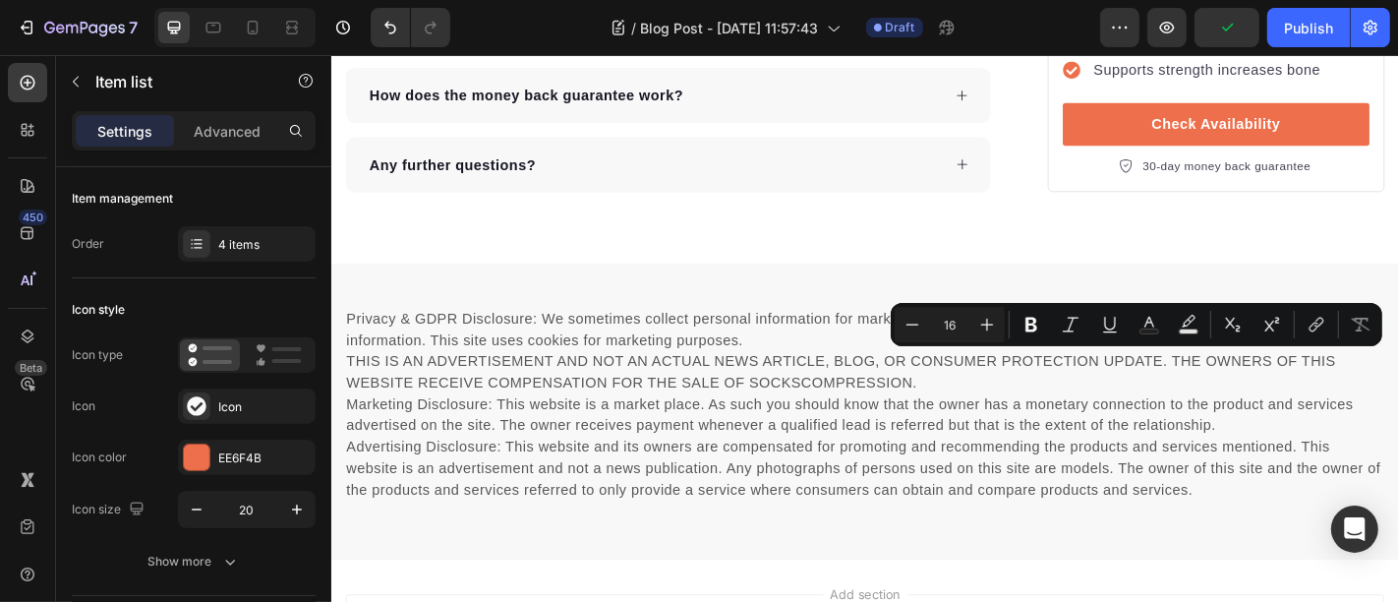
click at [1264, 45] on p "Bursting with protein, vitamins, minerals" at bounding box center [1325, 34] width 302 height 24
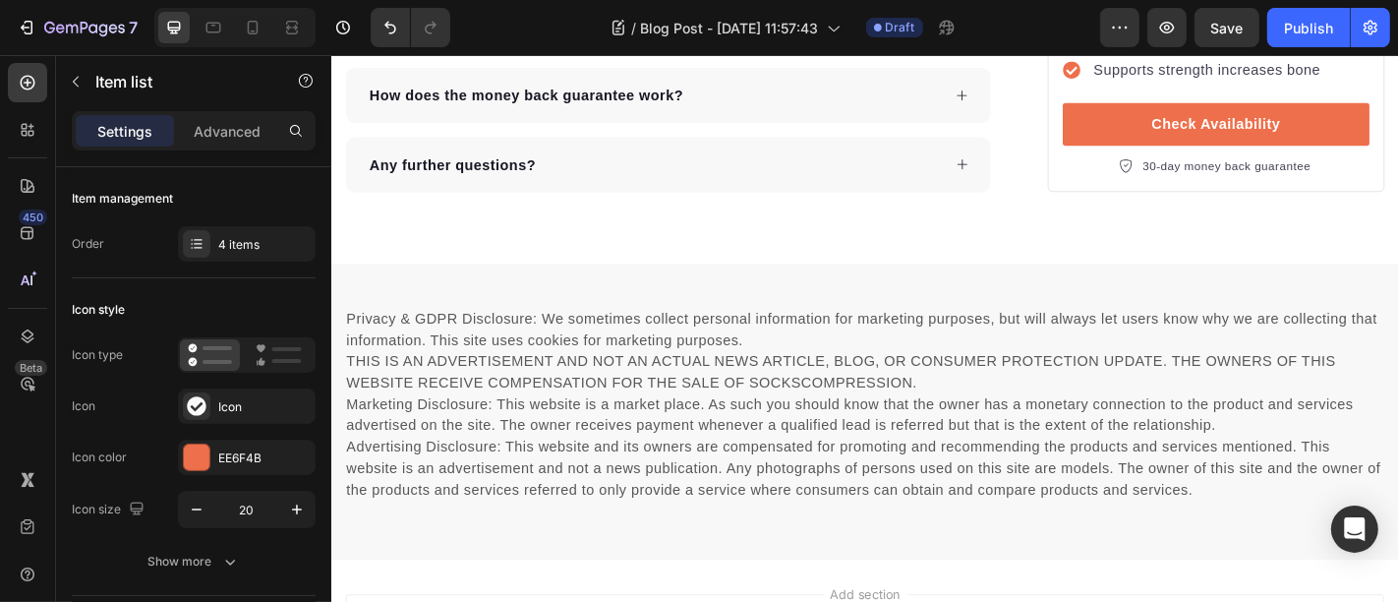
click at [1264, 45] on p "Bursting with protein, vitamins, minerals" at bounding box center [1325, 34] width 302 height 24
click at [1245, 48] on div "Zero calories, gluten-free, GMO-free" at bounding box center [1325, 33] width 308 height 29
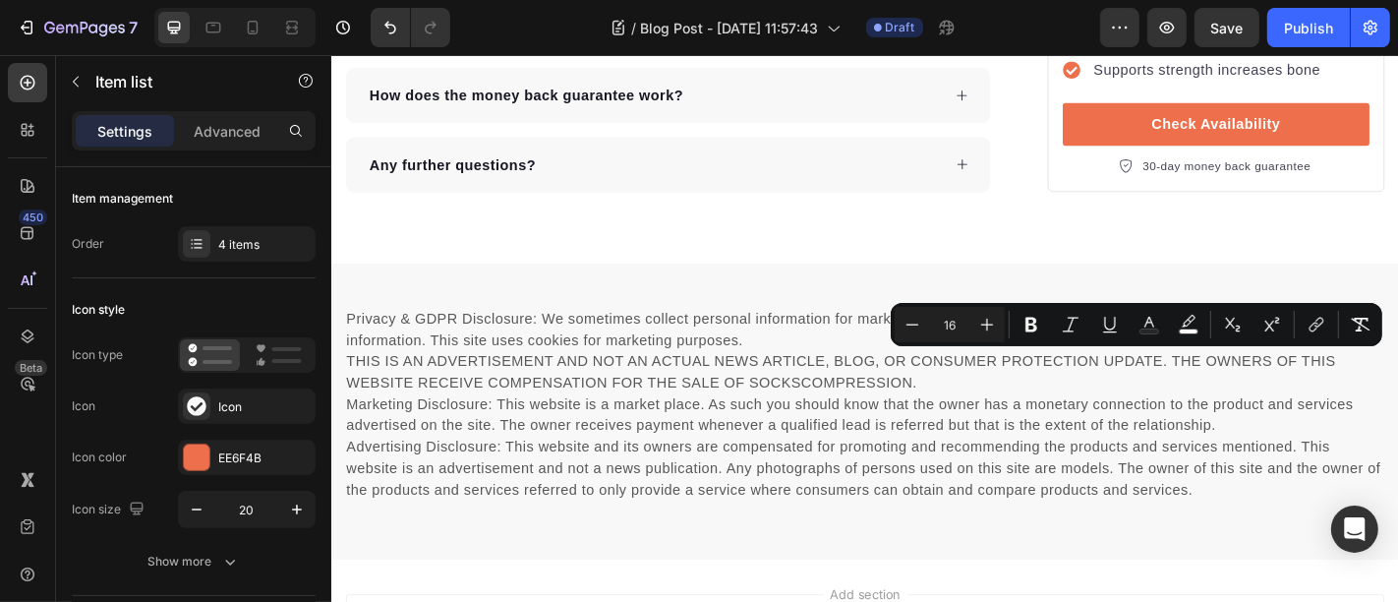
click at [1234, 83] on p "Supports strength increases bone" at bounding box center [1325, 71] width 302 height 24
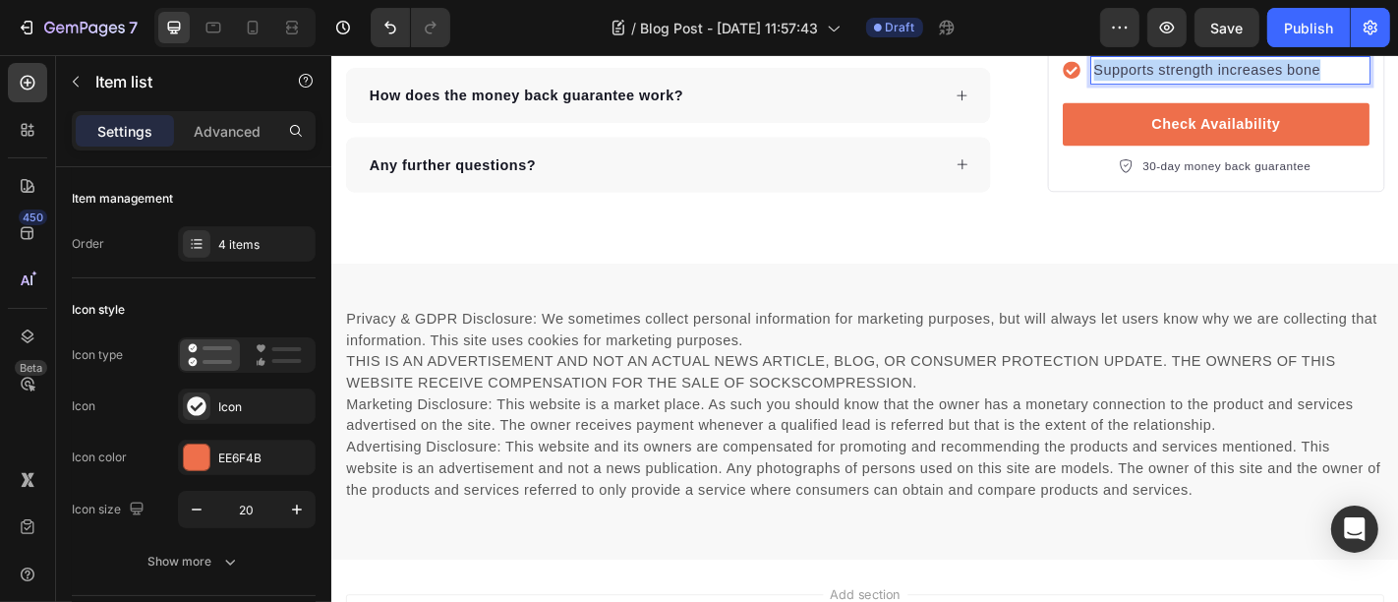
click at [1234, 83] on p "Supports strength increases bone" at bounding box center [1325, 71] width 302 height 24
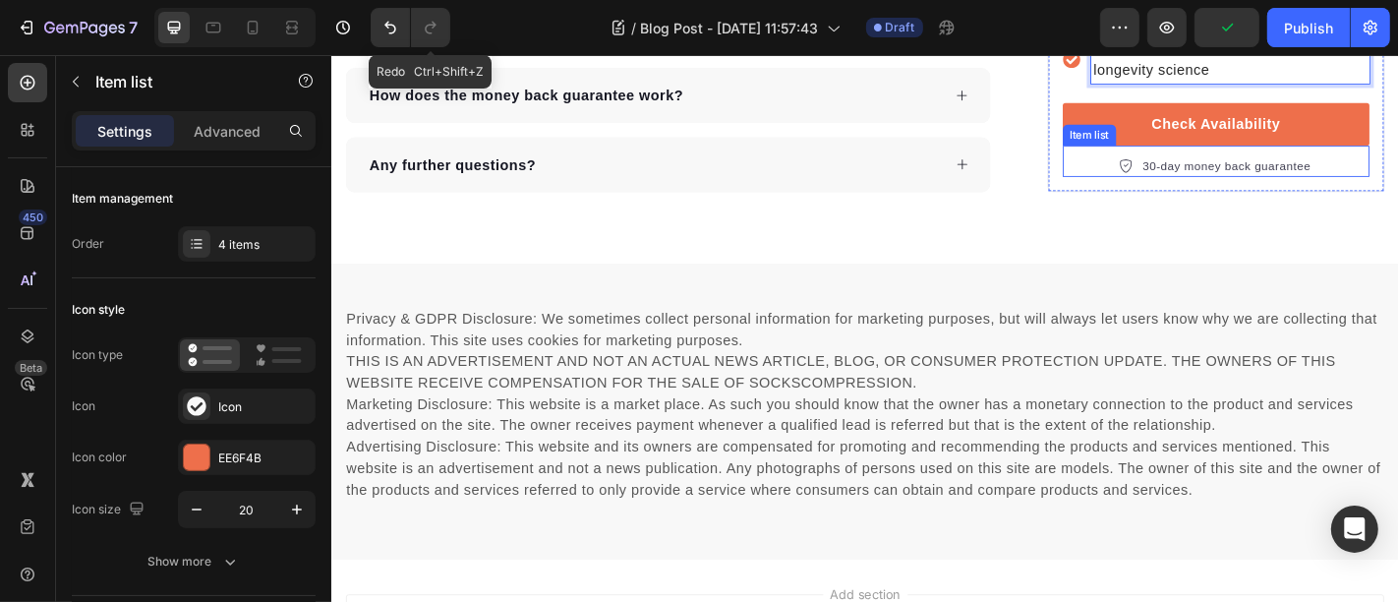
click at [1288, 187] on p "30-day money back guarantee" at bounding box center [1321, 177] width 186 height 20
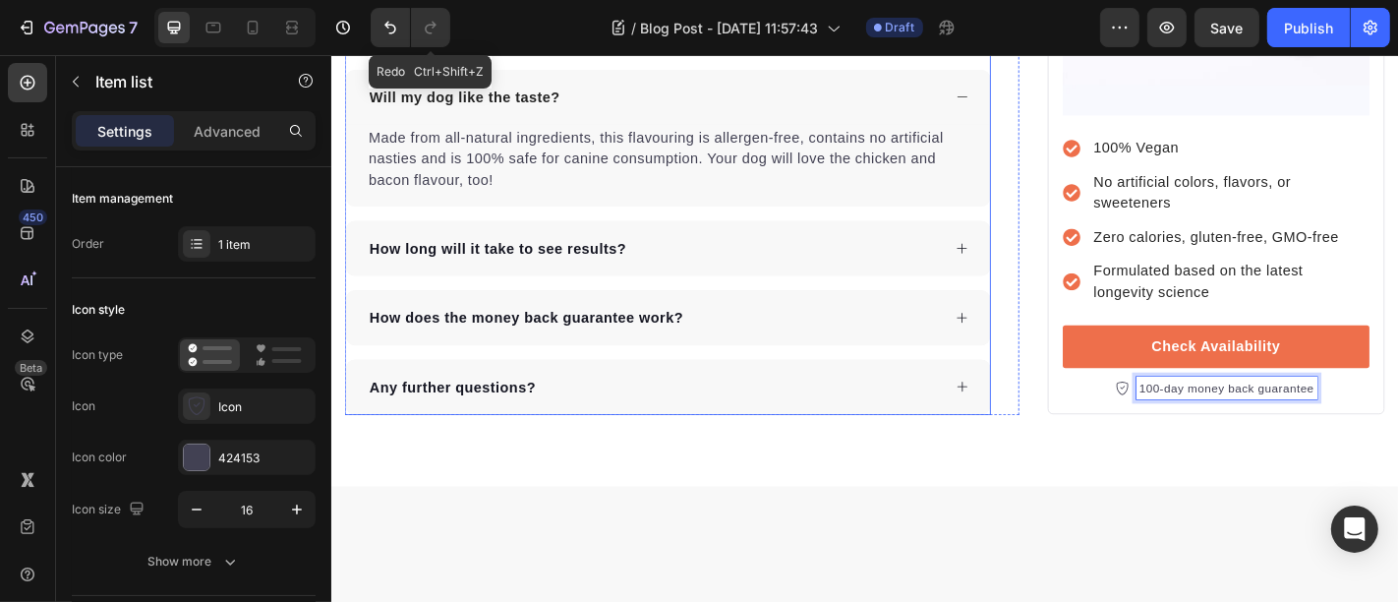
scroll to position [6117, 0]
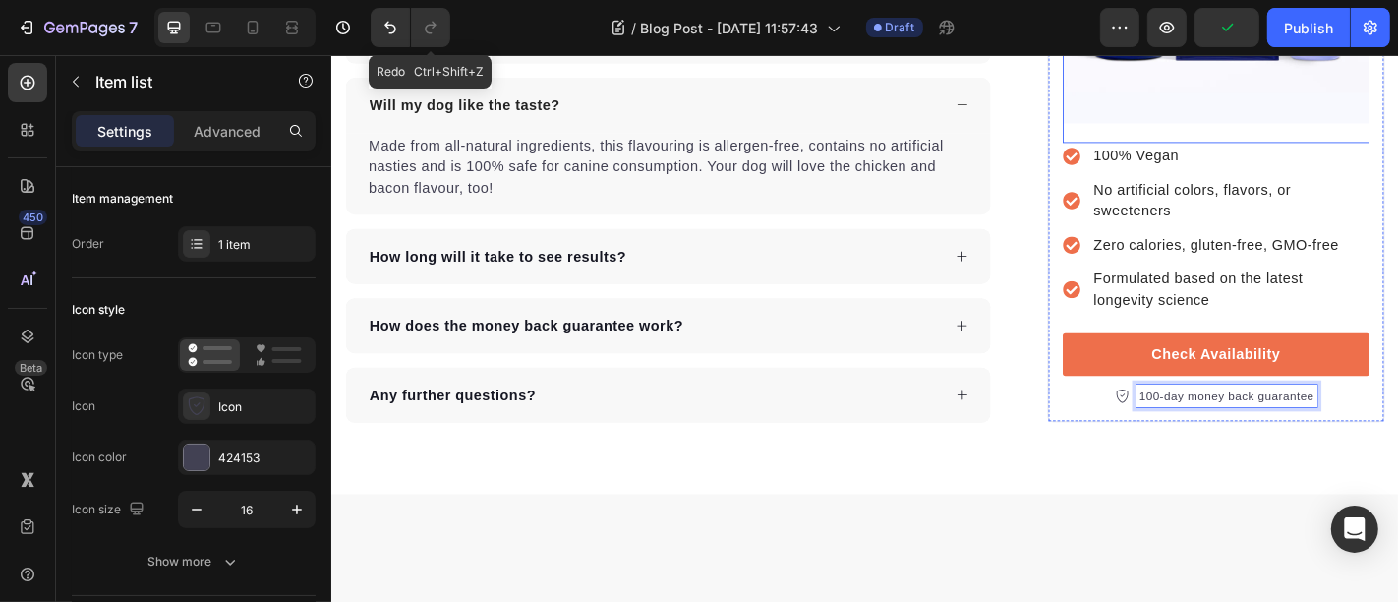
drag, startPoint x: 1194, startPoint y: 330, endPoint x: 1089, endPoint y: 334, distance: 104.3
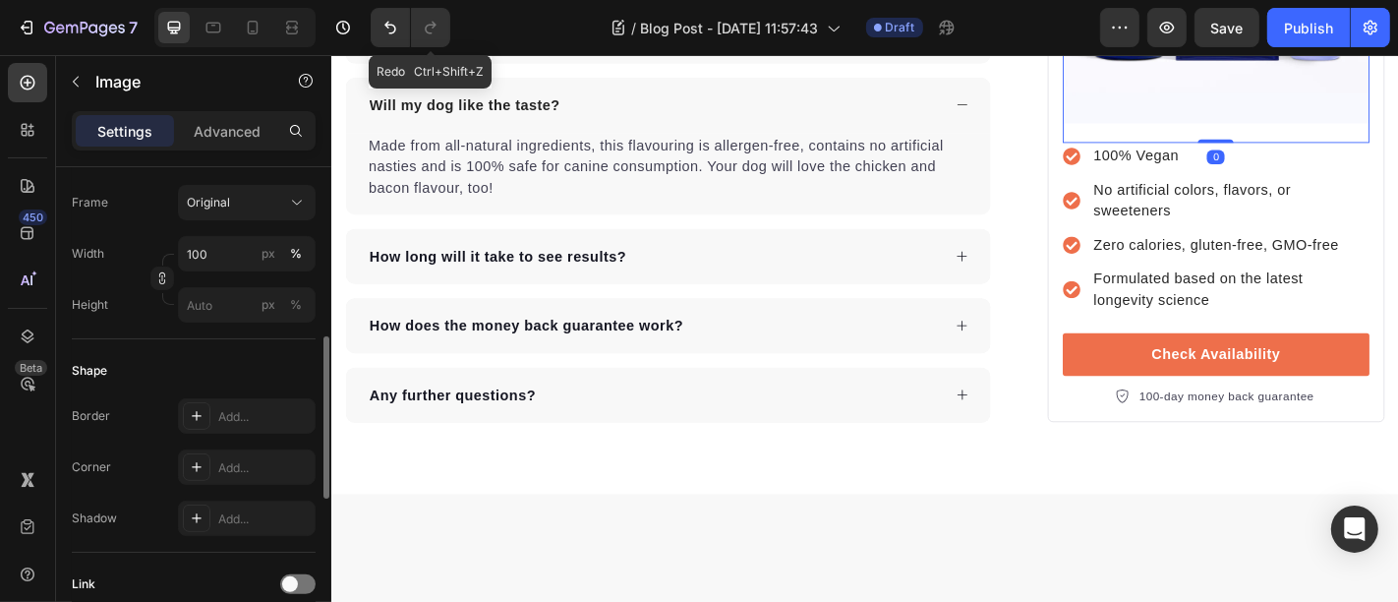
scroll to position [764, 0]
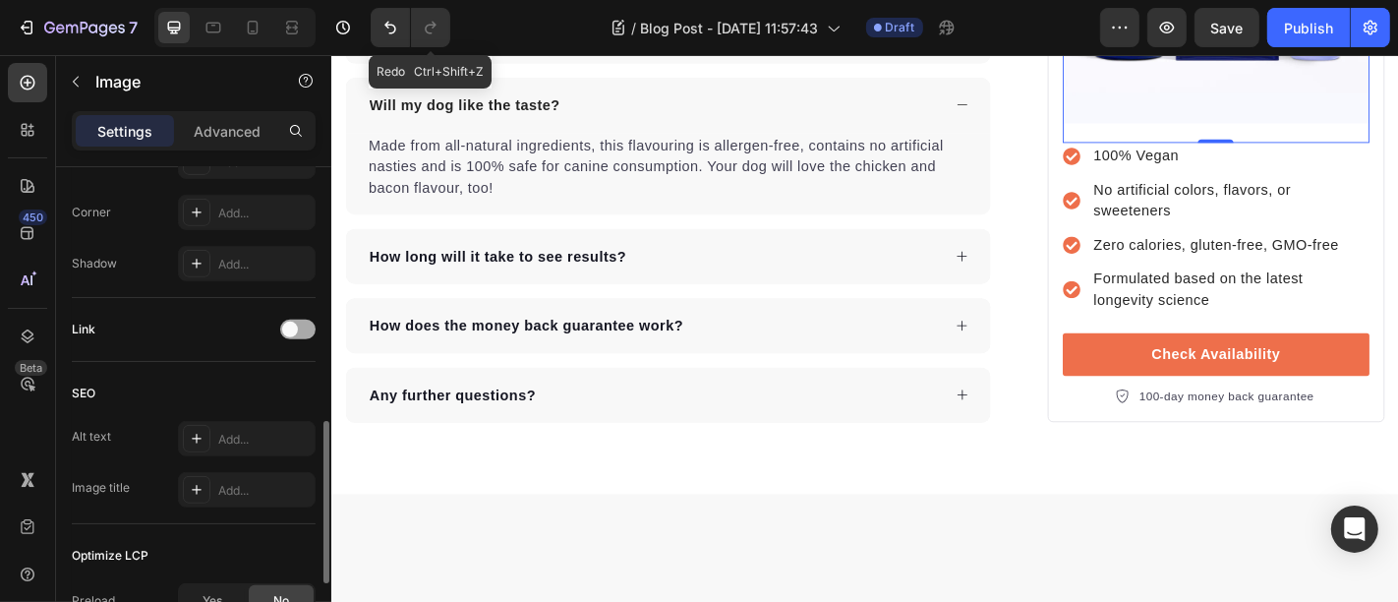
click at [297, 326] on span at bounding box center [290, 329] width 16 height 16
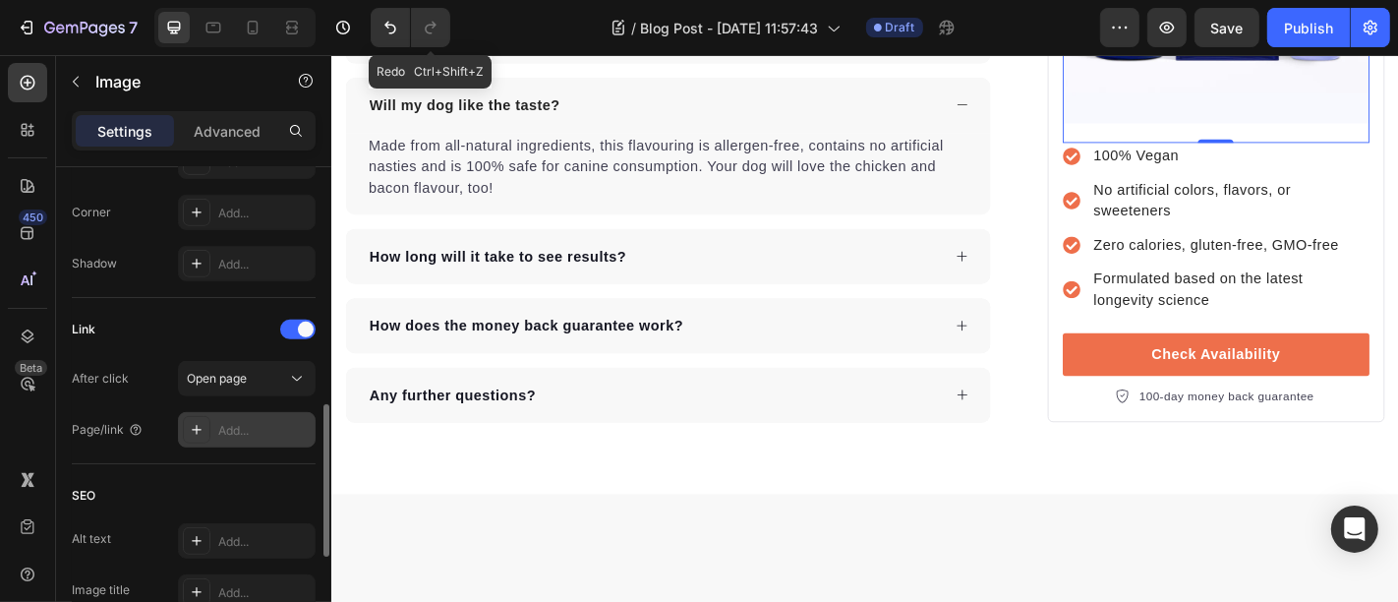
click at [250, 425] on div "Add..." at bounding box center [264, 431] width 92 height 18
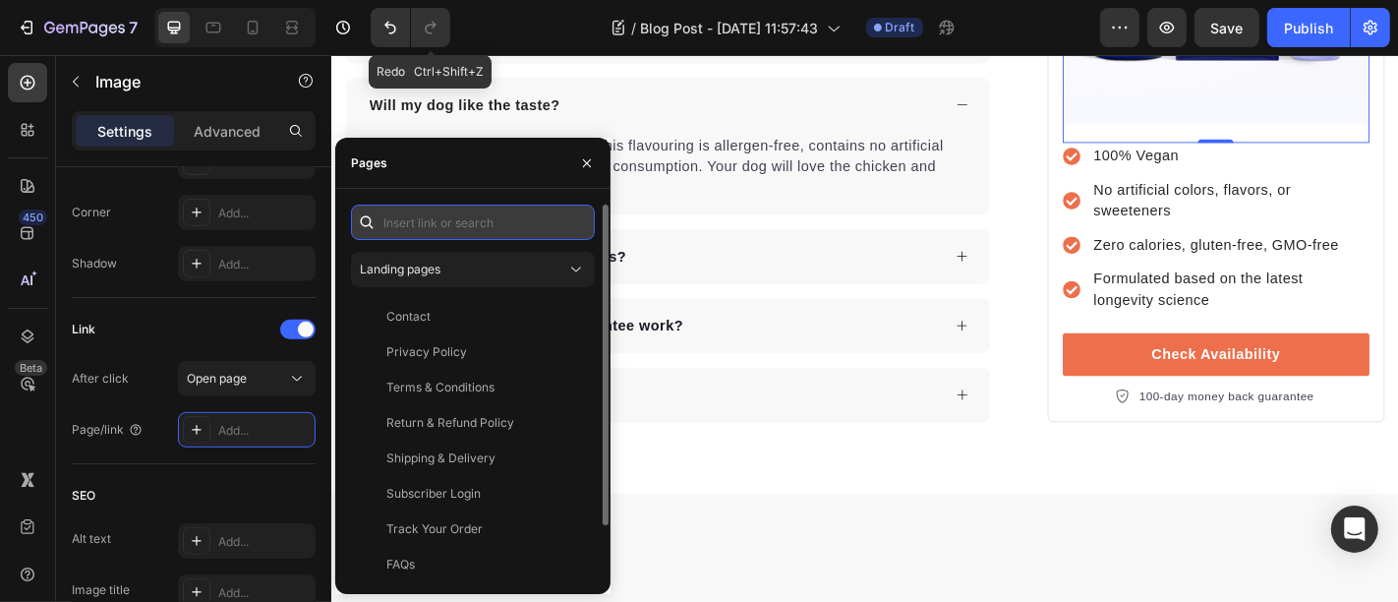
click at [390, 223] on input "text" at bounding box center [473, 221] width 244 height 35
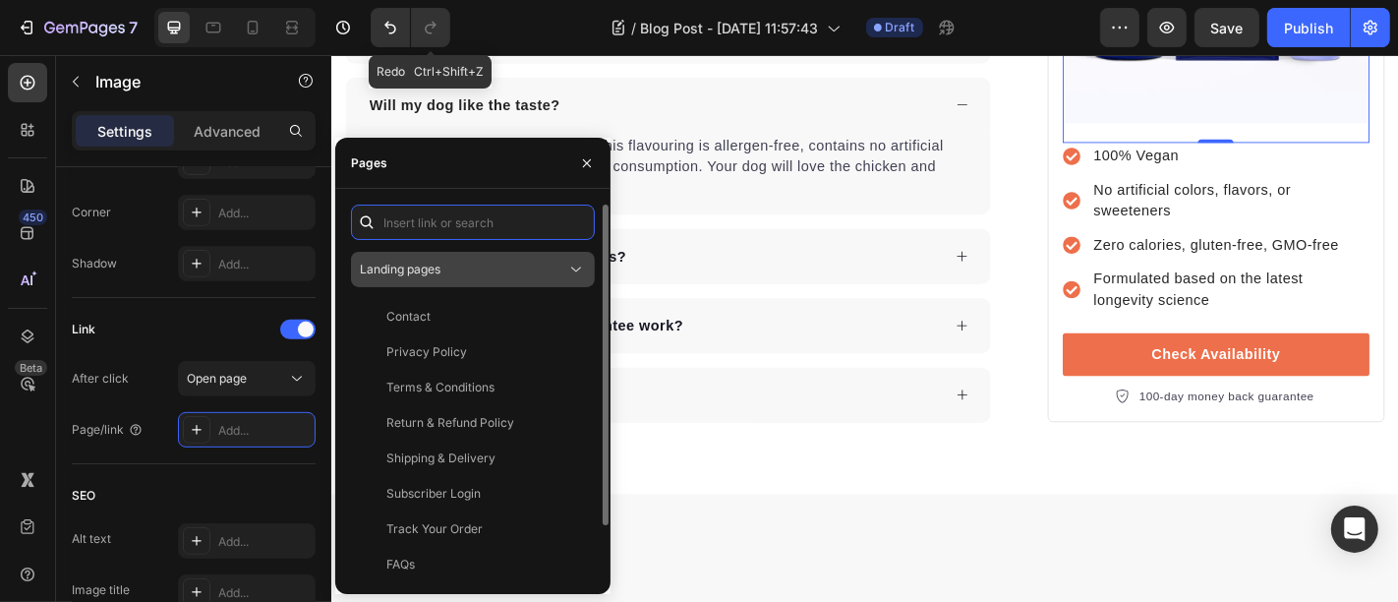
paste input "https://trylifefuel.com/products/daily-longevity-blend"
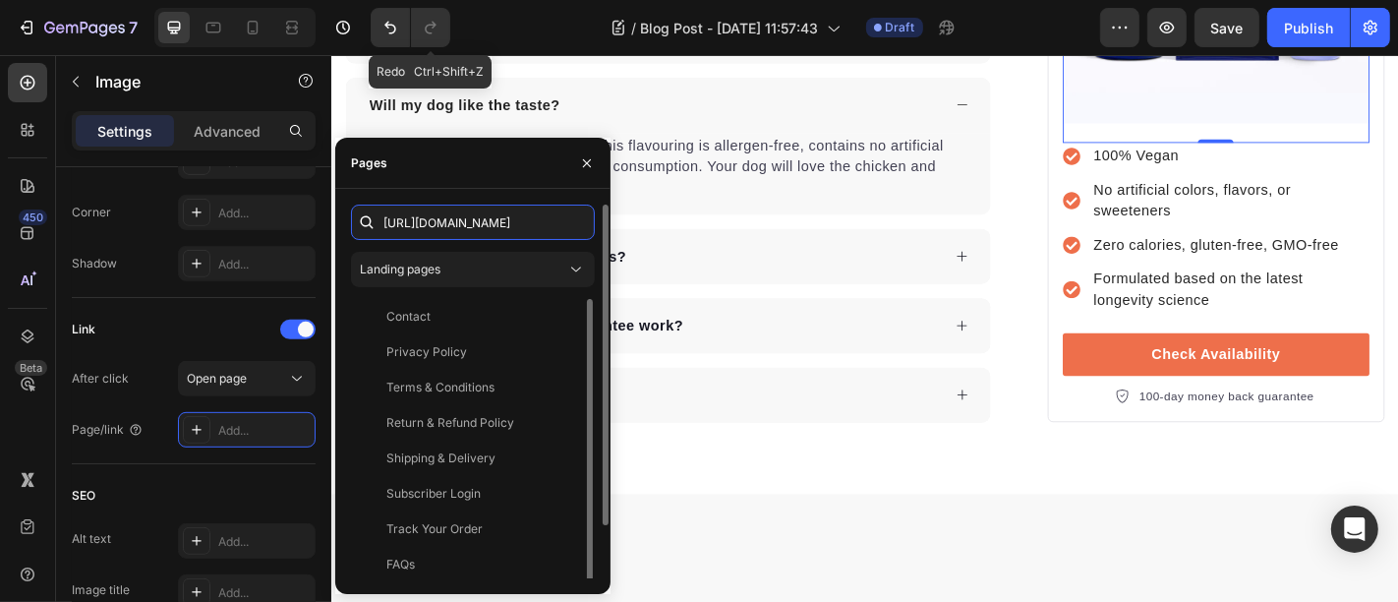
scroll to position [0, 124]
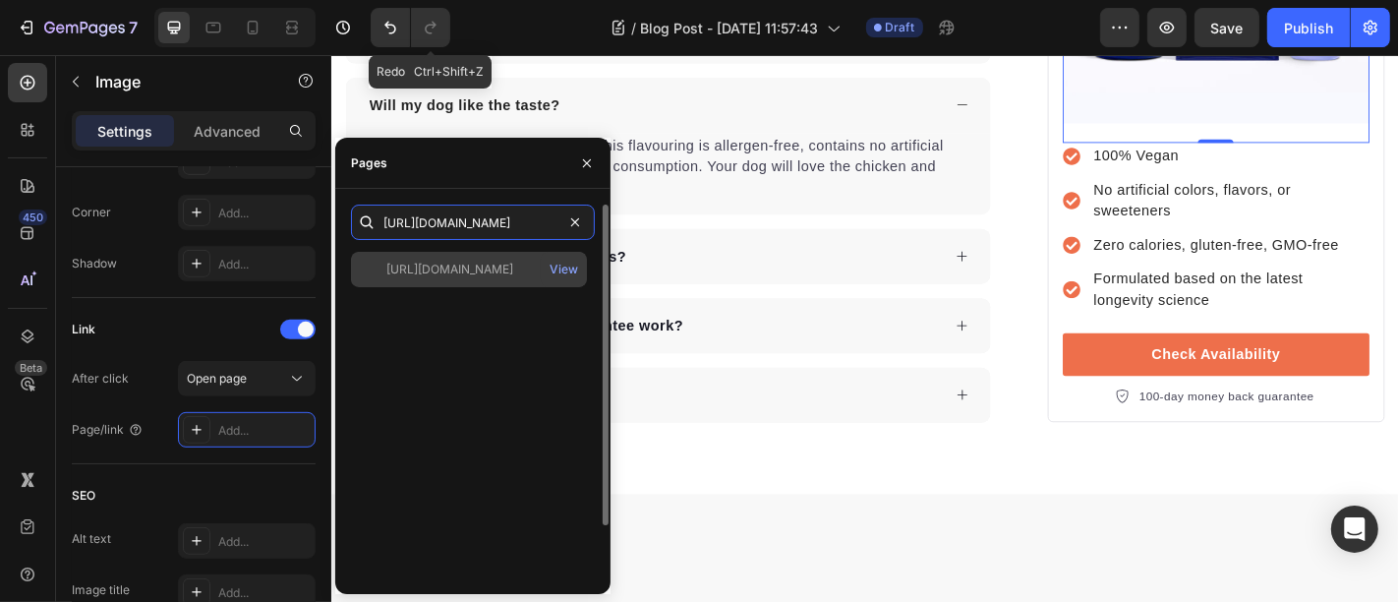
type input "https://trylifefuel.com/products/daily-longevity-blend"
click at [454, 274] on div "https://trylifefuel.com/products/daily-longevity-blend" at bounding box center [449, 270] width 127 height 18
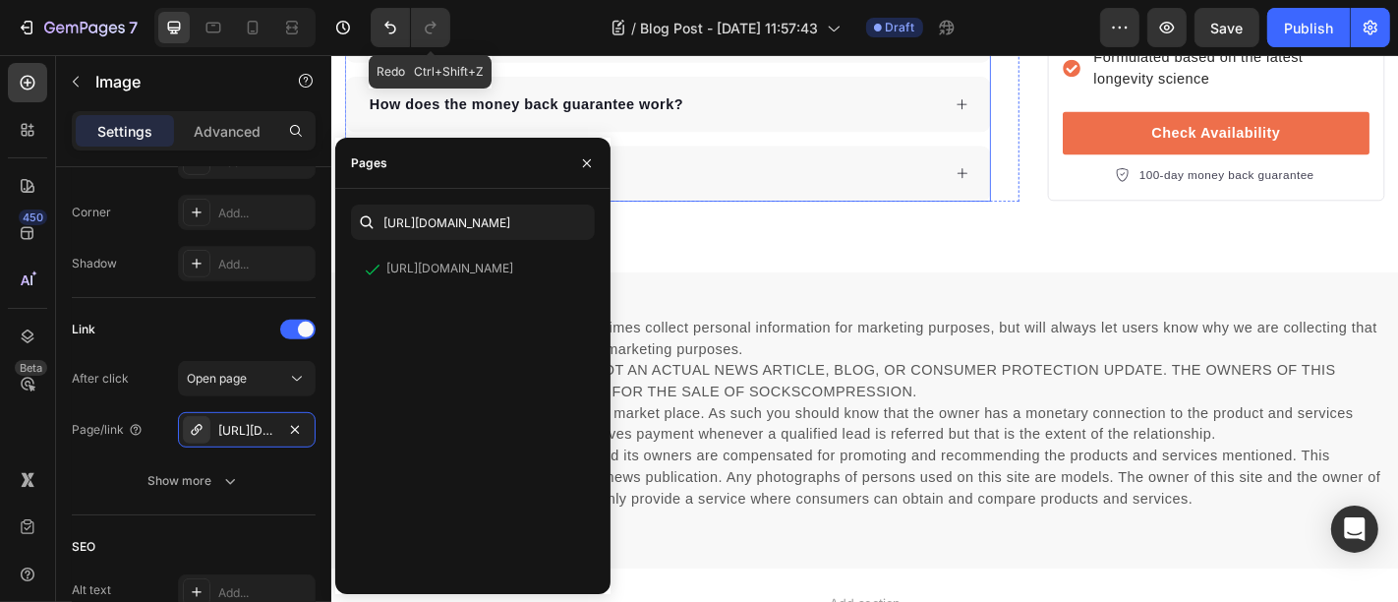
scroll to position [6626, 0]
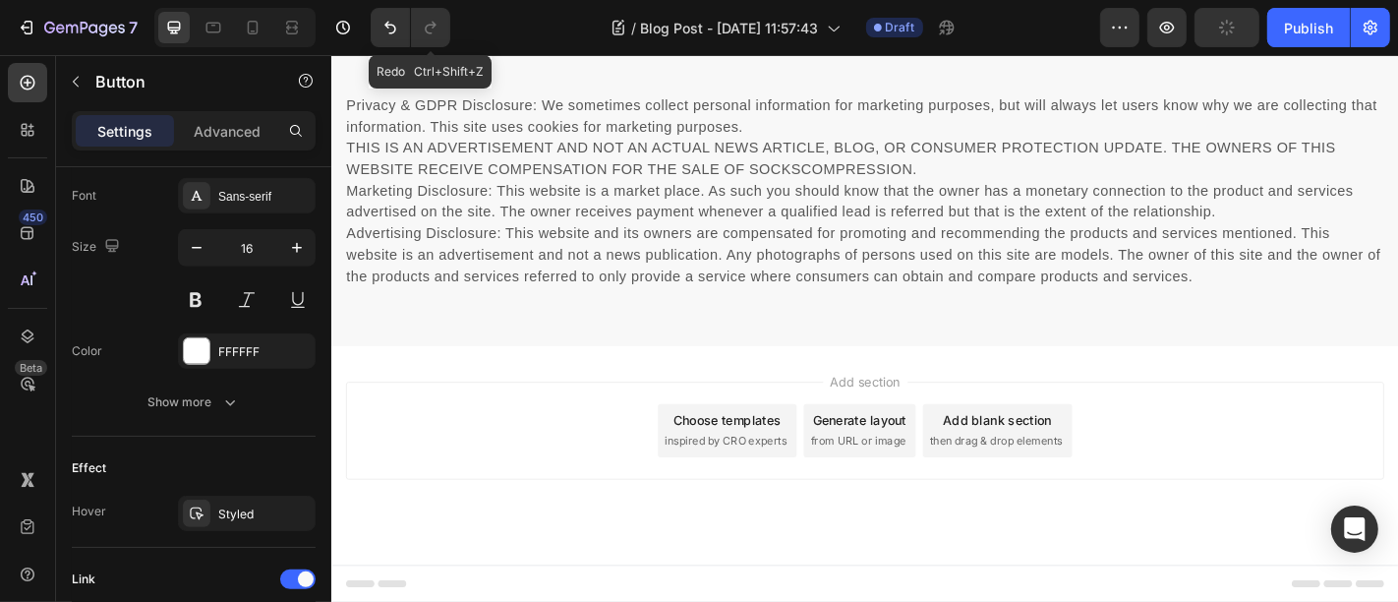
scroll to position [1020, 0]
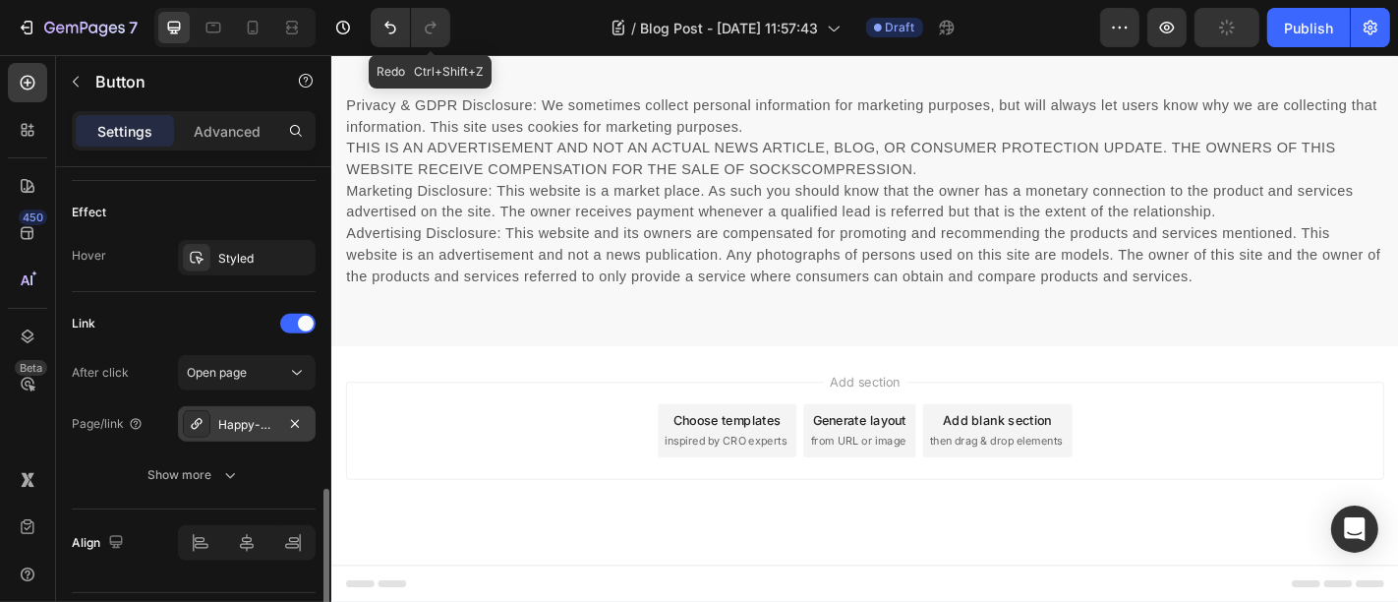
click at [245, 427] on div "Happy-dog-bites" at bounding box center [246, 425] width 57 height 18
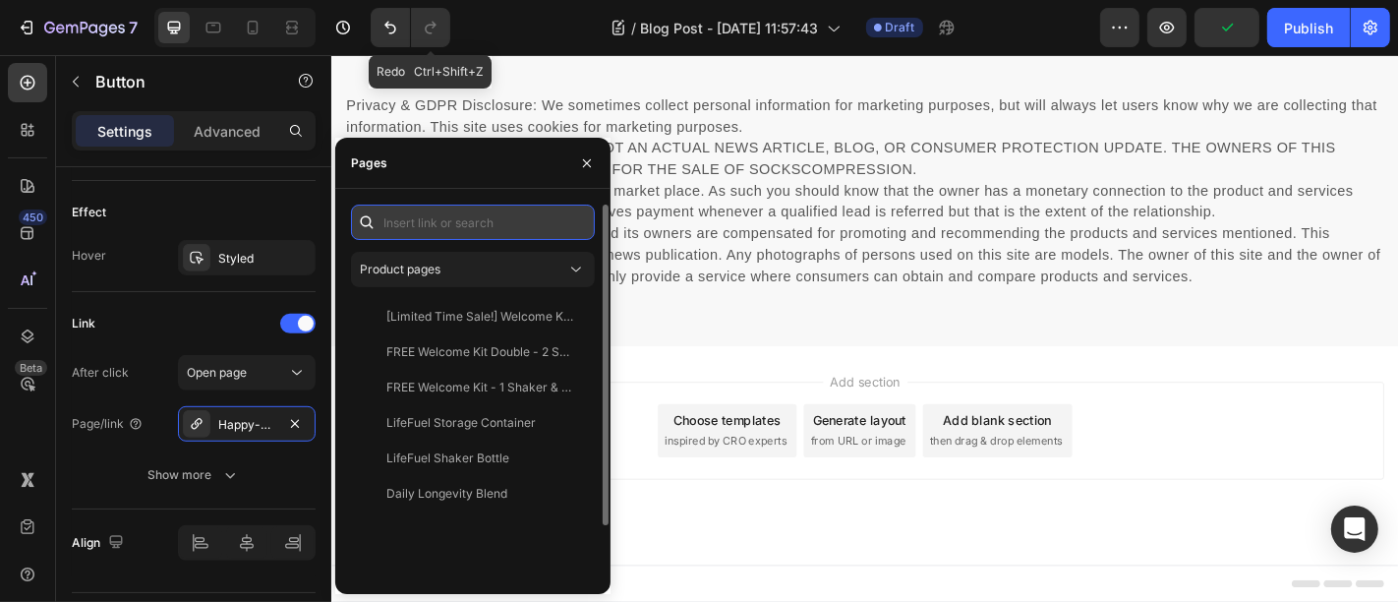
click at [390, 231] on input "text" at bounding box center [473, 221] width 244 height 35
click at [397, 226] on input "text" at bounding box center [473, 221] width 244 height 35
paste input "https://trylifefuel.com/products/daily-longevity-blend"
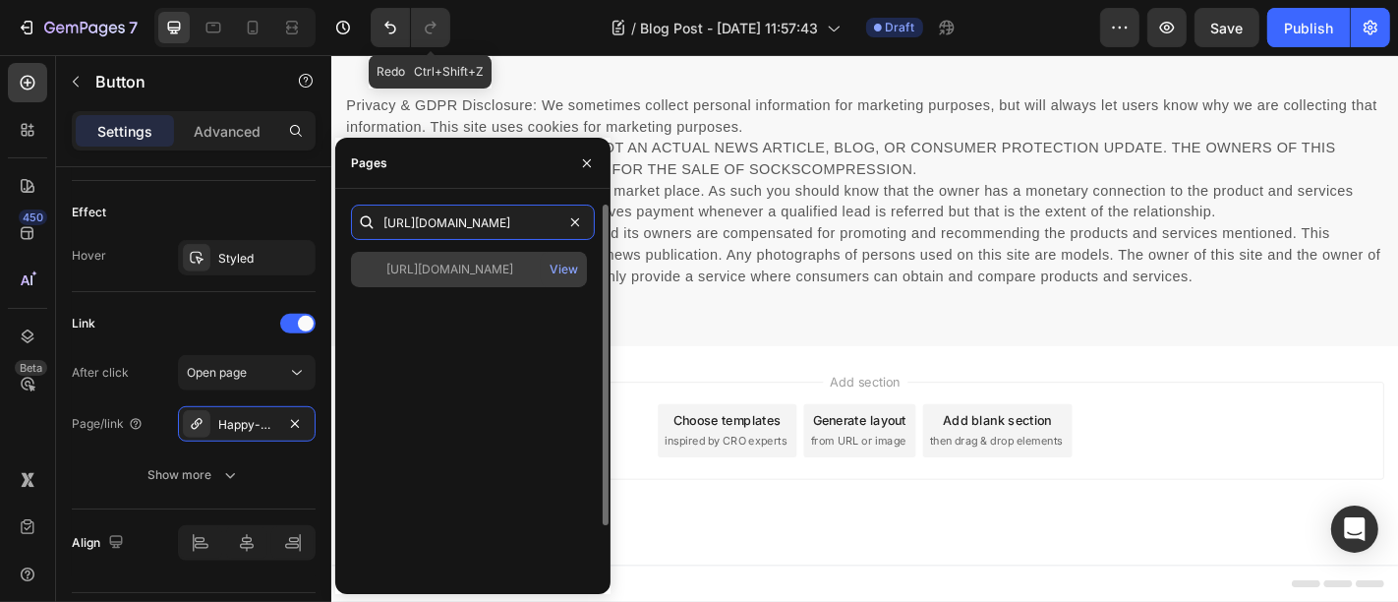
type input "https://trylifefuel.com/products/daily-longevity-blend"
click at [434, 278] on div "https://trylifefuel.com/products/daily-longevity-blend View" at bounding box center [469, 269] width 236 height 35
click at [410, 285] on div "https://trylifefuel.com/products/daily-longevity-blend View" at bounding box center [469, 269] width 236 height 35
click at [400, 263] on div "https://trylifefuel.com/products/daily-longevity-blend" at bounding box center [449, 270] width 127 height 18
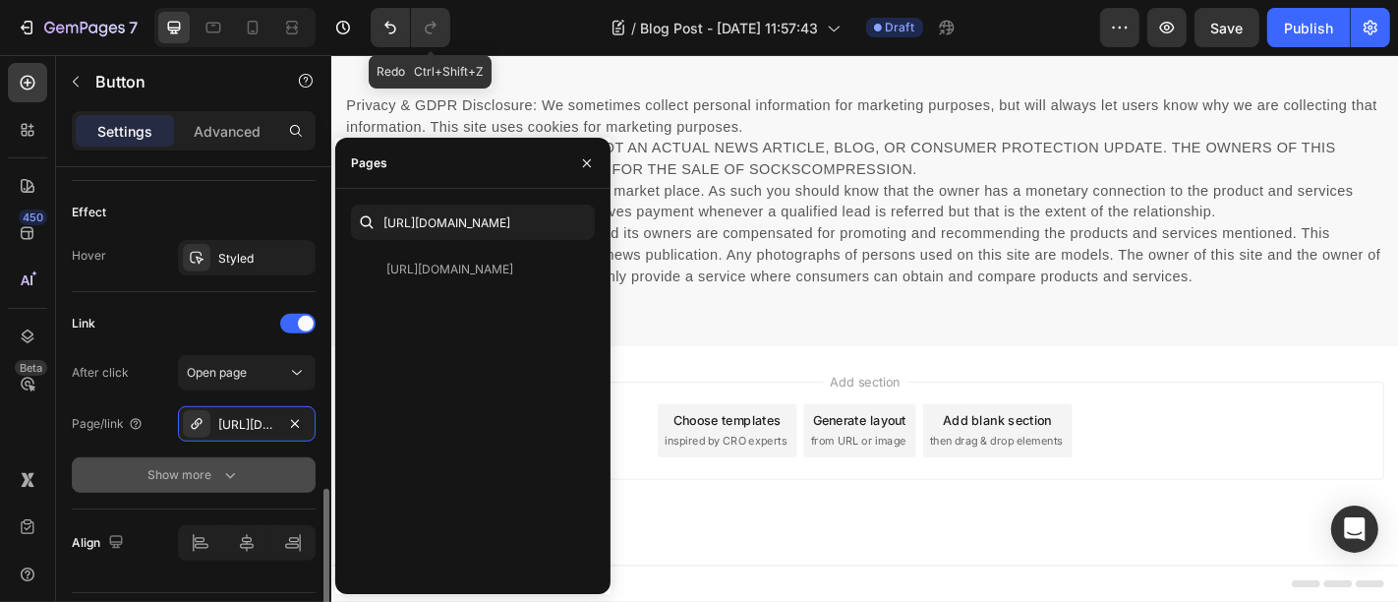
click at [209, 457] on button "Show more" at bounding box center [194, 474] width 244 height 35
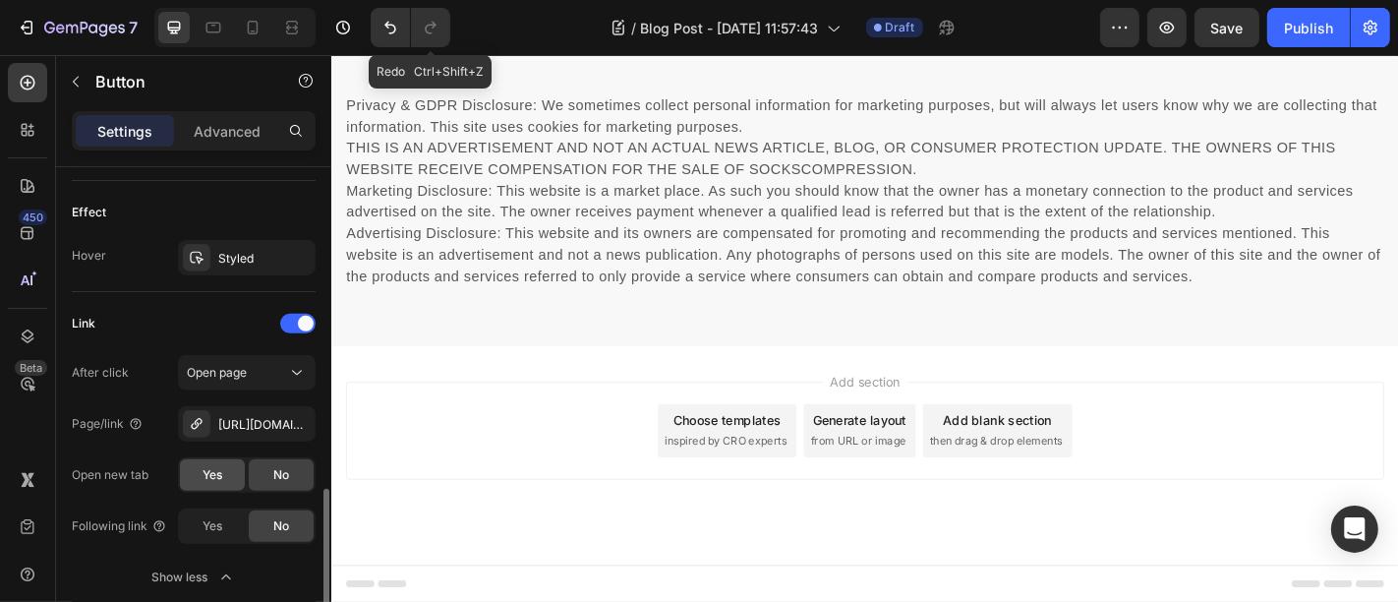
click at [233, 477] on div "Yes" at bounding box center [212, 474] width 65 height 31
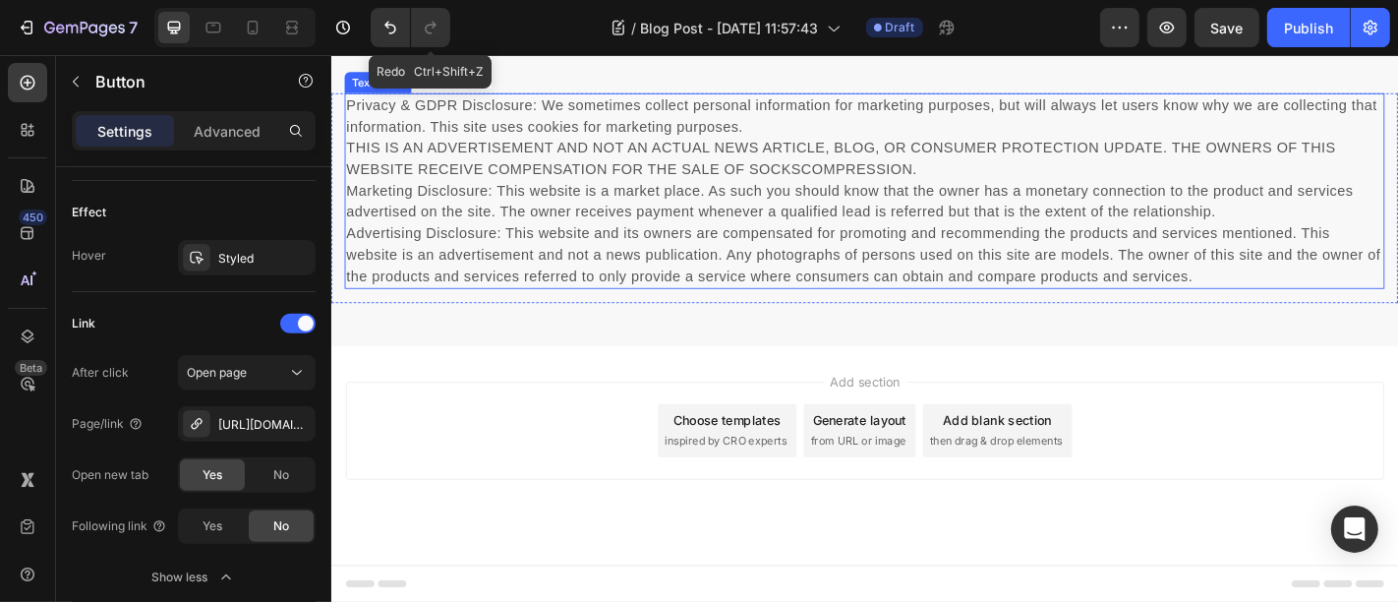
click at [572, 312] on p "Privacy & GDPR Disclosure: We sometimes collect personal information for market…" at bounding box center [920, 205] width 1146 height 212
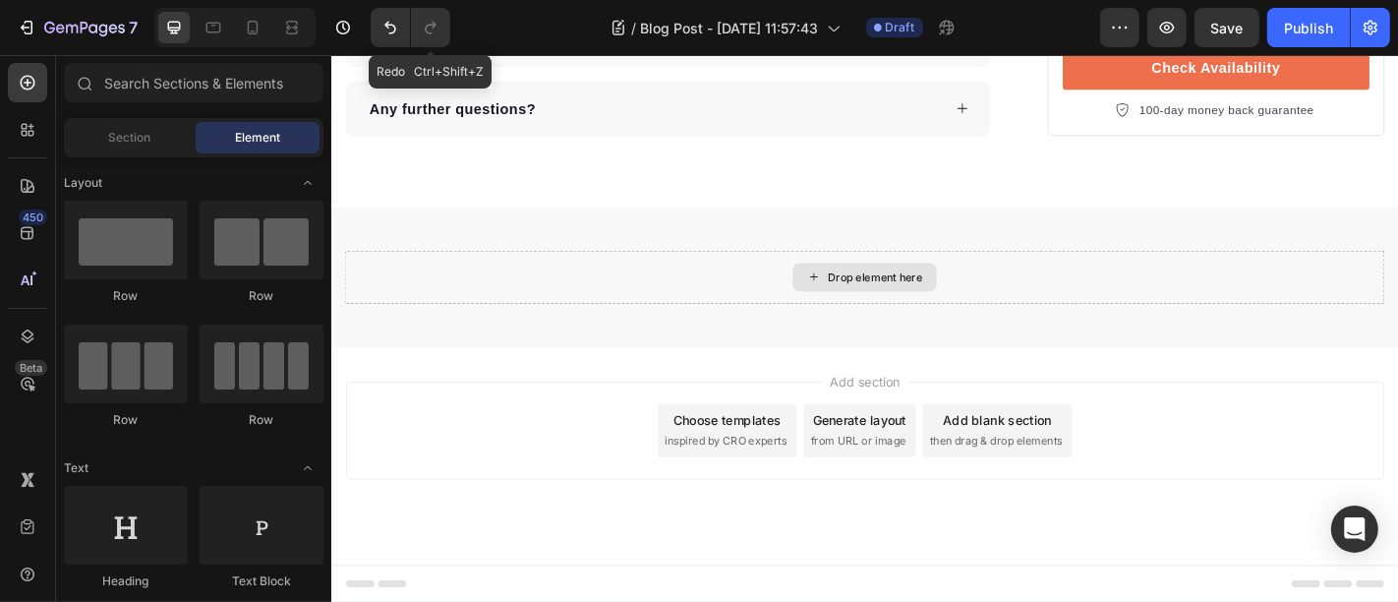
click at [570, 329] on div "Drop element here" at bounding box center [920, 299] width 1150 height 59
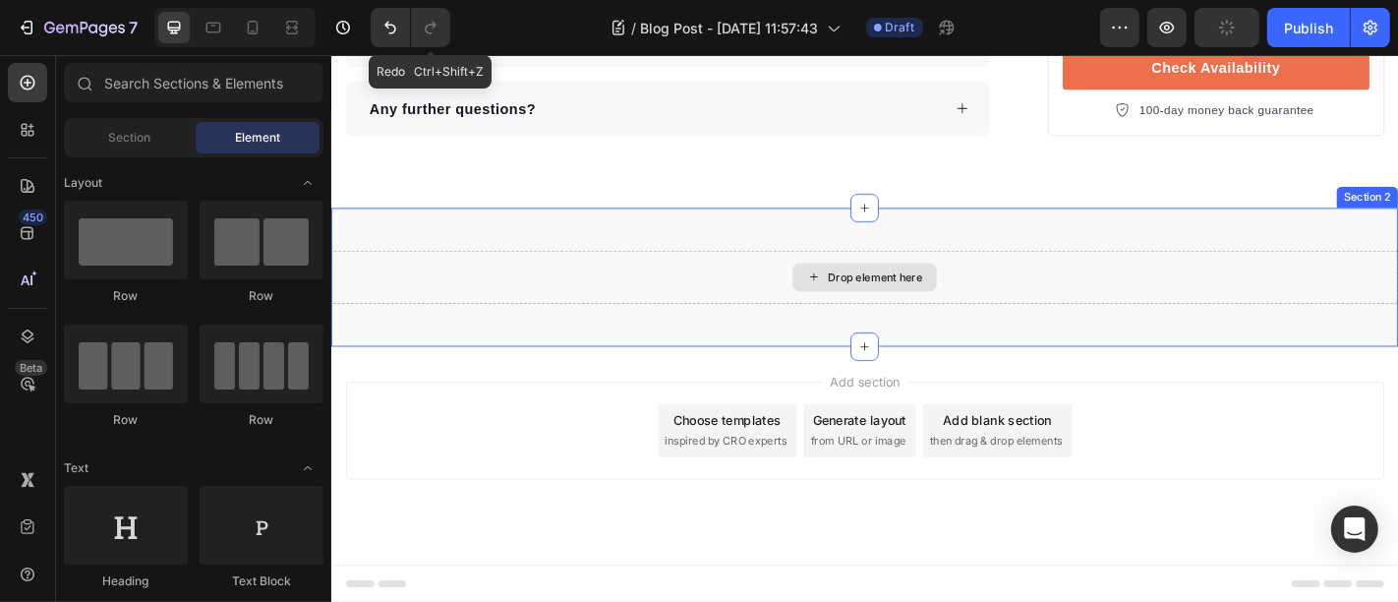
click at [559, 329] on div "Drop element here" at bounding box center [920, 299] width 1180 height 59
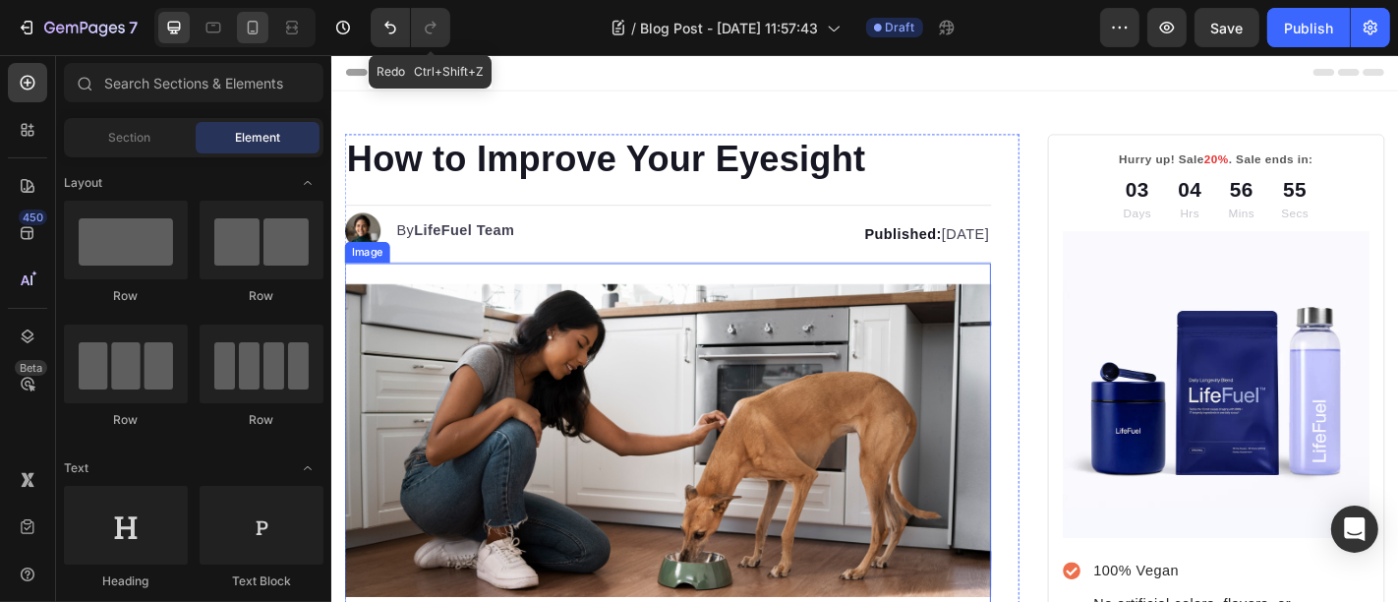
click at [256, 30] on icon at bounding box center [253, 28] width 11 height 14
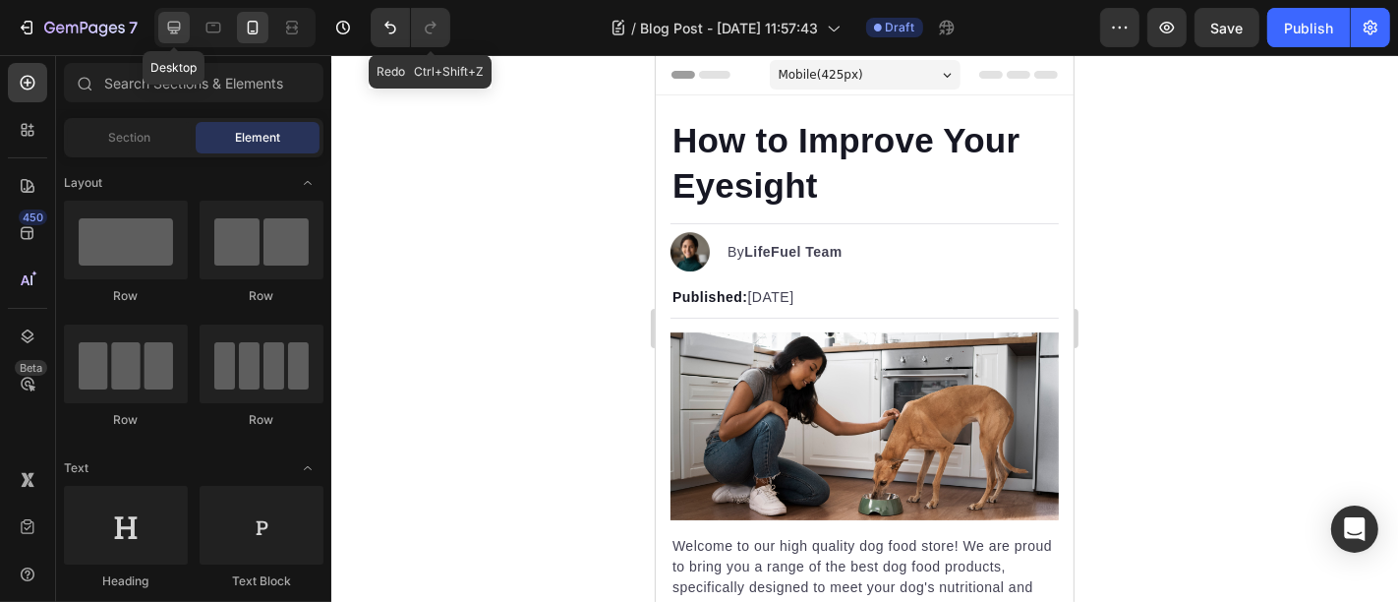
click at [175, 18] on icon at bounding box center [174, 28] width 20 height 20
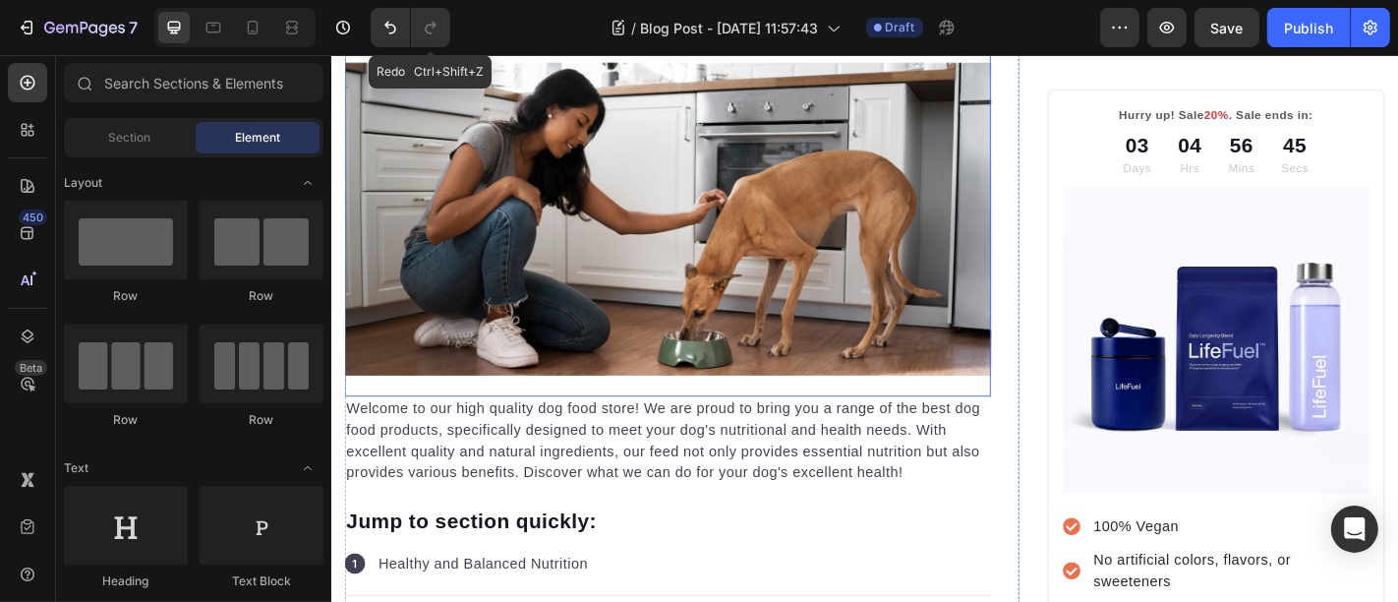
scroll to position [255, 0]
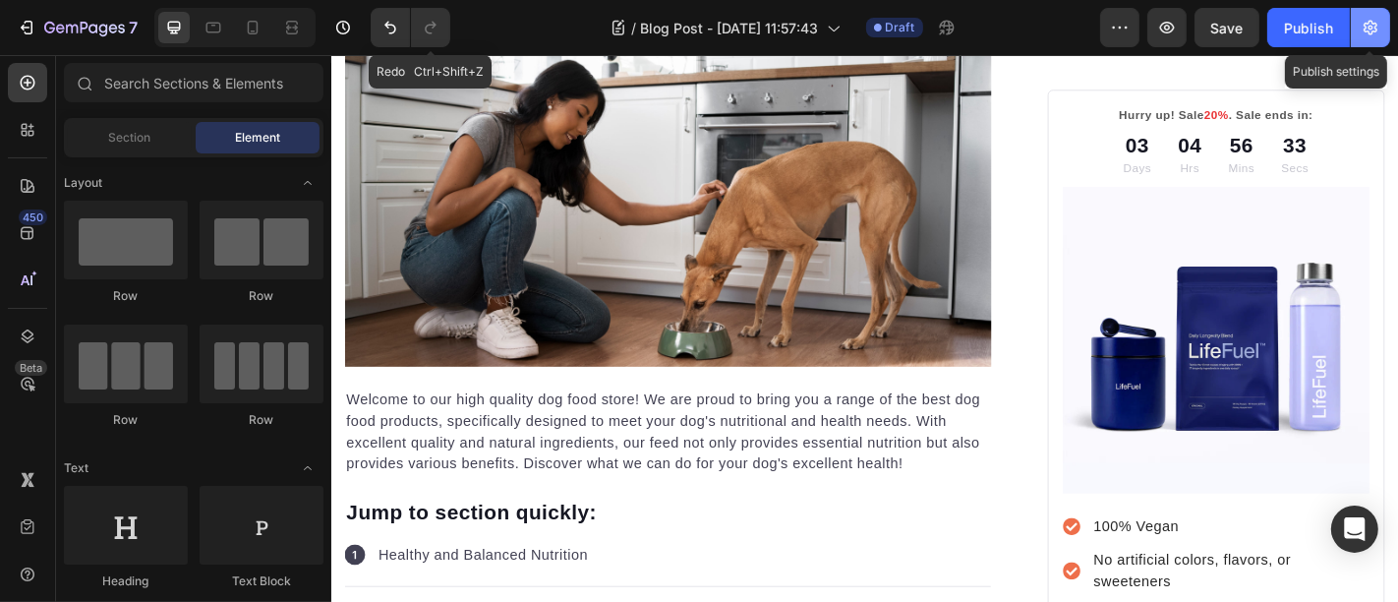
click at [1368, 29] on icon "button" at bounding box center [1371, 28] width 20 height 20
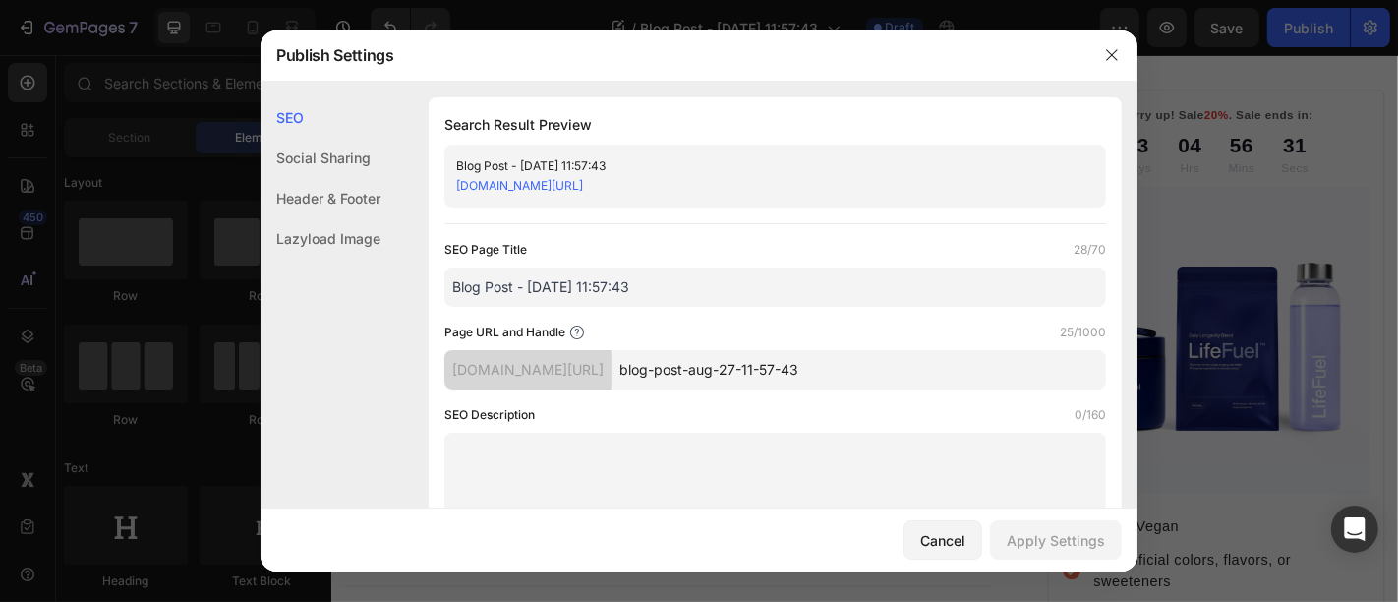
click at [620, 461] on textarea at bounding box center [775, 476] width 662 height 87
paste textarea "Check out natural, effective ways to boost your vision, protect eye health, and…"
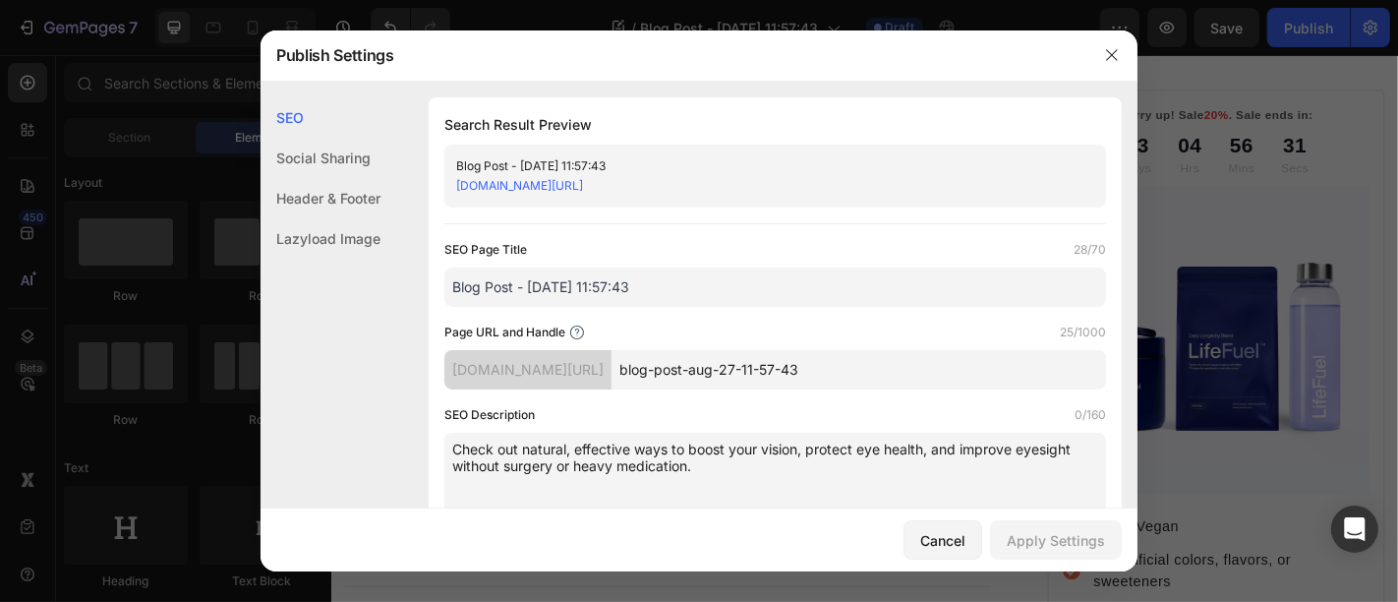
scroll to position [4, 0]
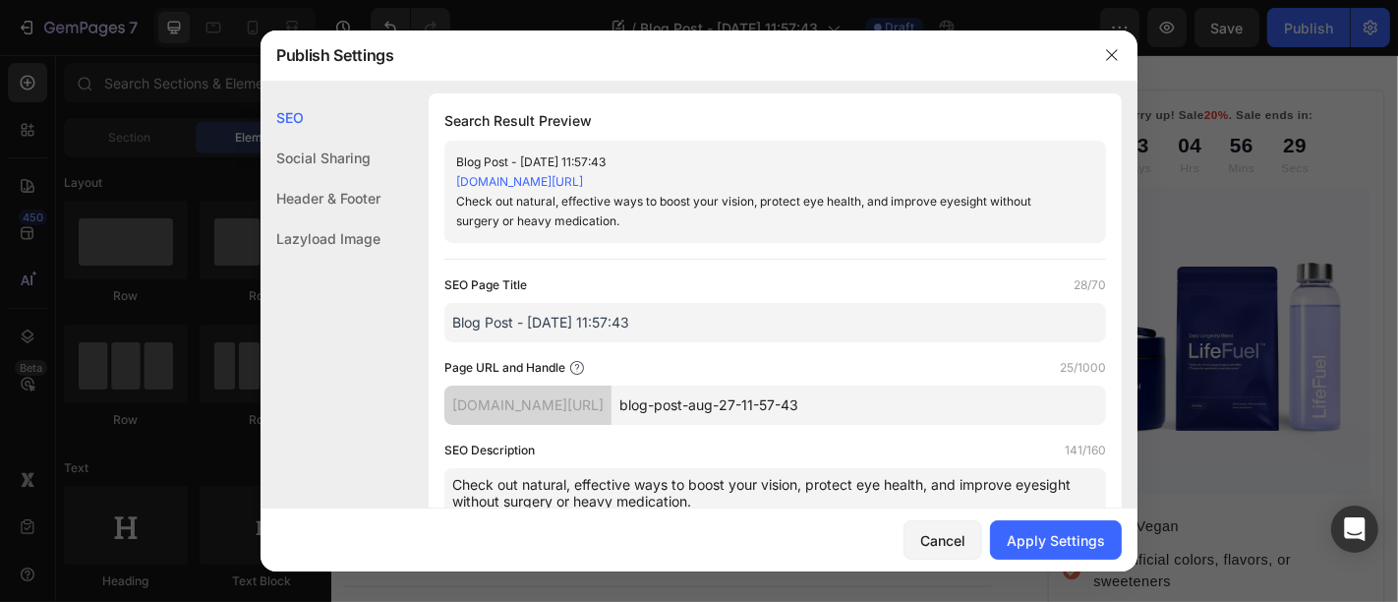
type textarea "Check out natural, effective ways to boost your vision, protect eye health, and…"
click at [637, 329] on input "Blog Post - [DATE] 11:57:43" at bounding box center [775, 322] width 662 height 39
paste input "How to Improve Your Eyesight"
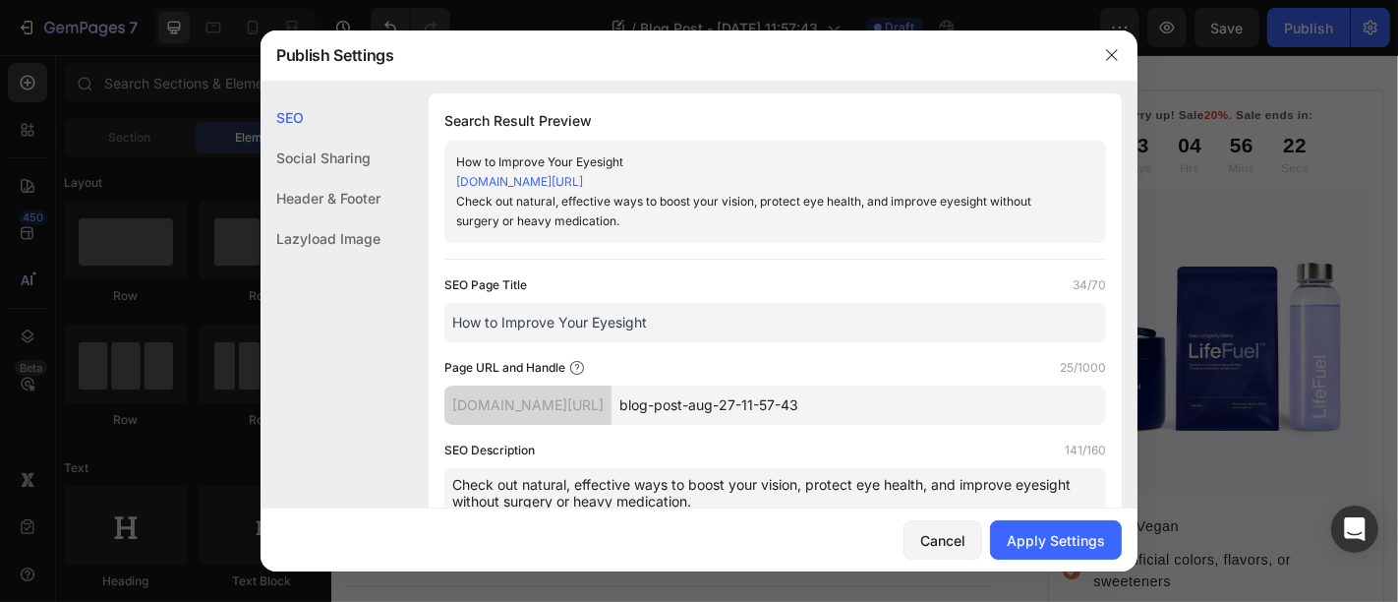
type input "How to Improve Your Eyesight"
click at [769, 400] on input "blog-post-aug-27-11-57-43" at bounding box center [859, 404] width 495 height 39
paste input "How to Improve Your Eyesight"
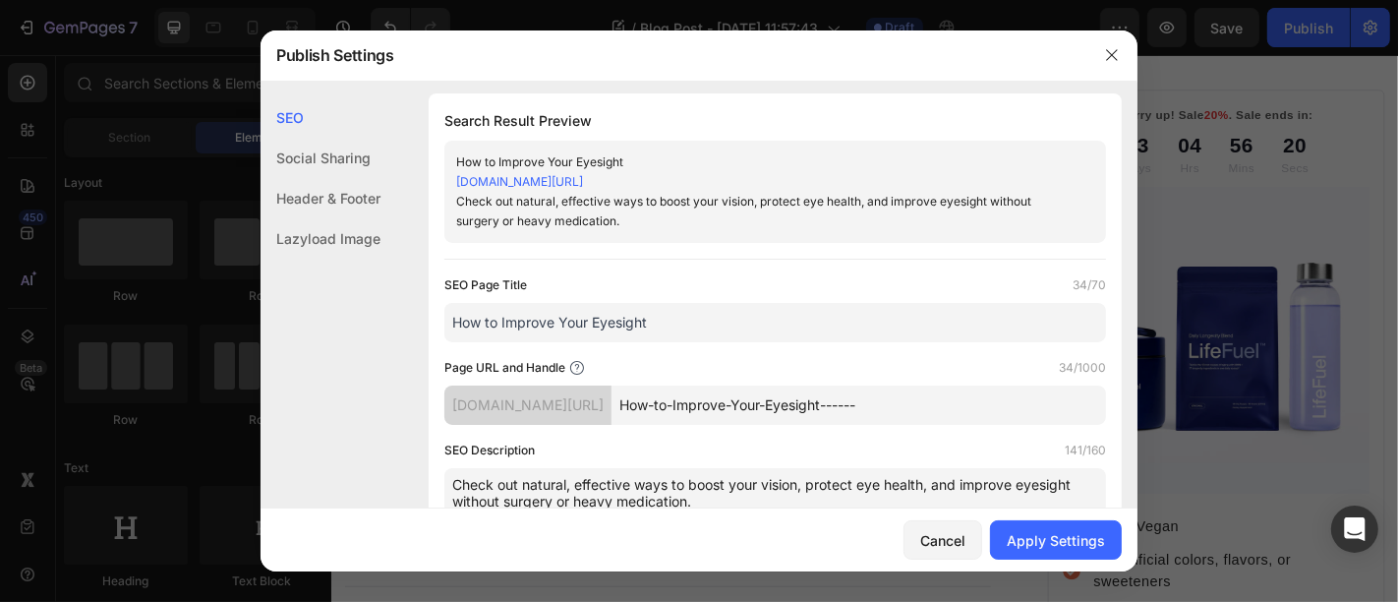
click at [740, 400] on input "How-to-Improve-Your-Eyesight------" at bounding box center [859, 404] width 495 height 39
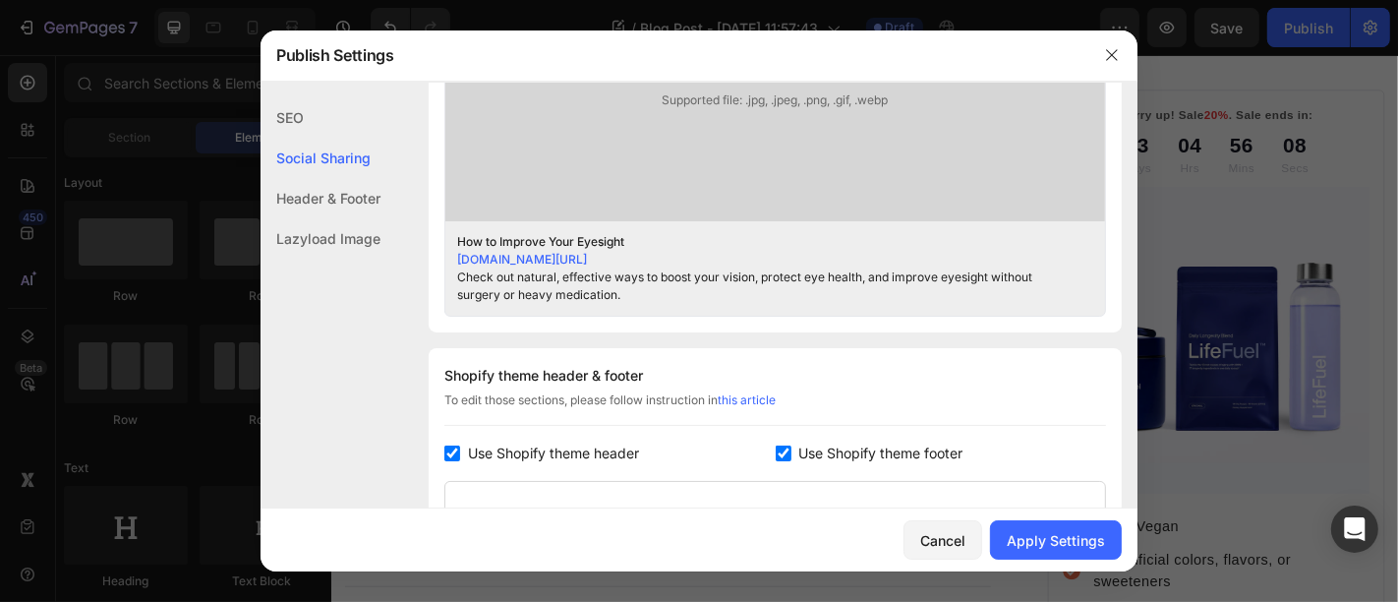
scroll to position [769, 0]
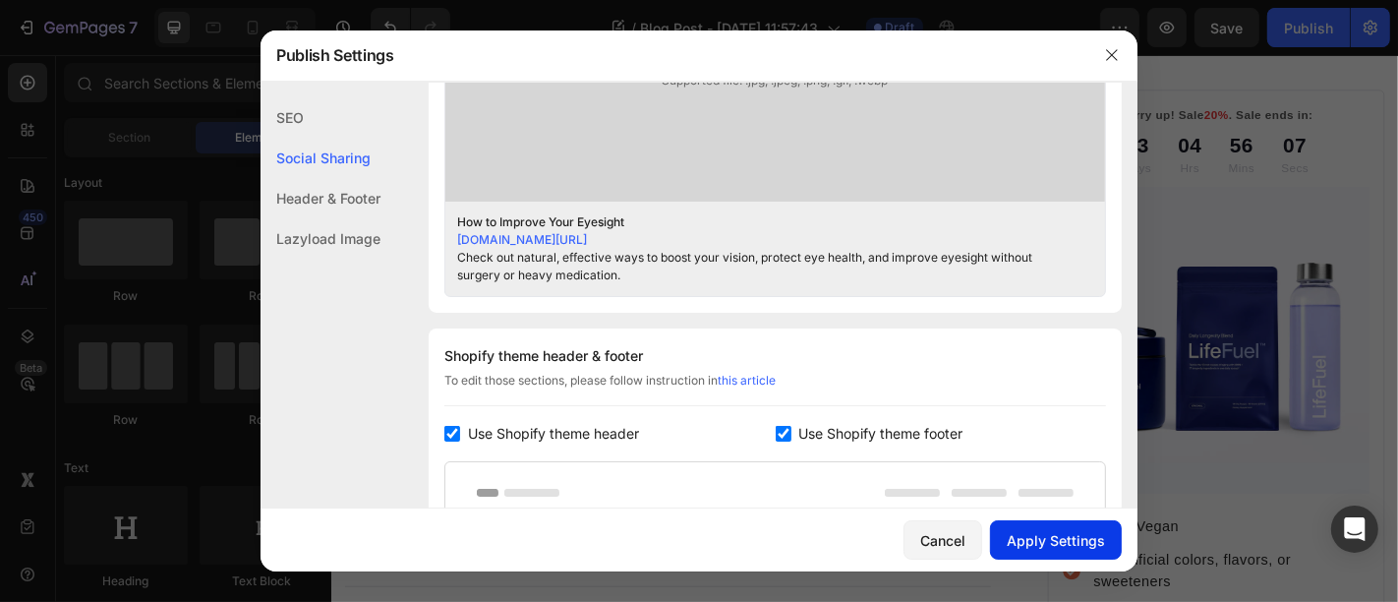
type input "how-to-improve-your-eyesight"
click at [1097, 548] on div "Apply Settings" at bounding box center [1056, 540] width 98 height 21
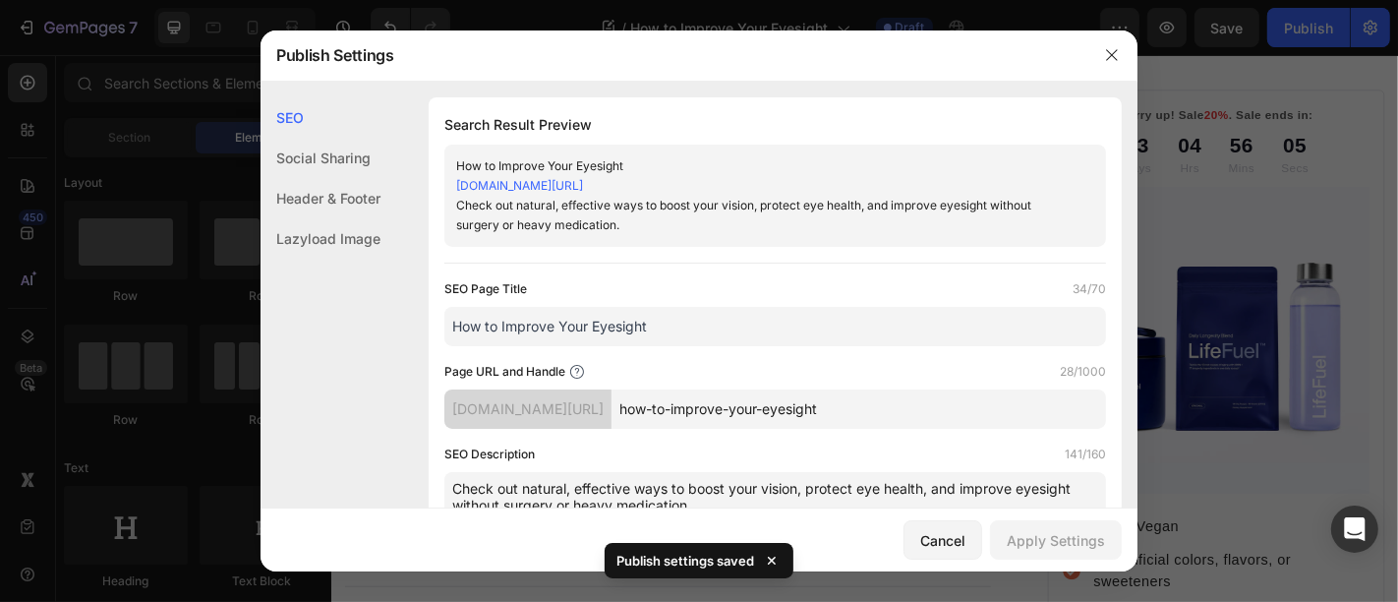
scroll to position [0, 0]
drag, startPoint x: 1112, startPoint y: 56, endPoint x: 437, endPoint y: 321, distance: 725.7
click at [1112, 55] on icon "button" at bounding box center [1111, 54] width 11 height 11
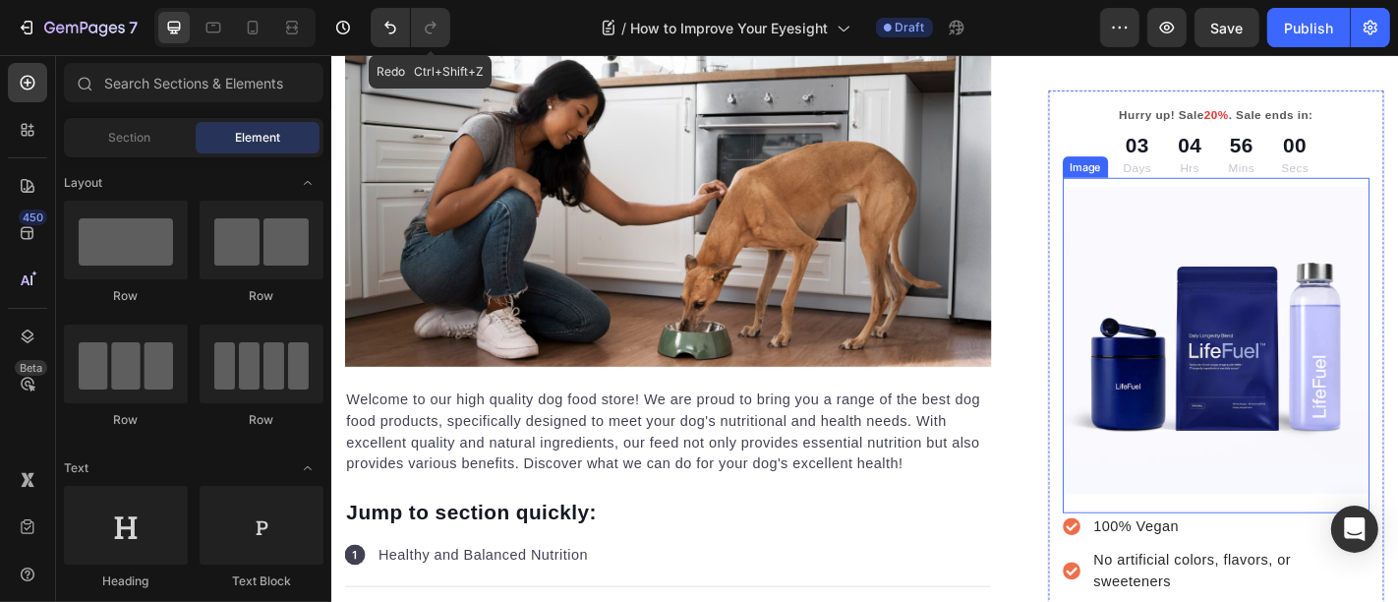
click at [1207, 423] on img at bounding box center [1308, 370] width 339 height 339
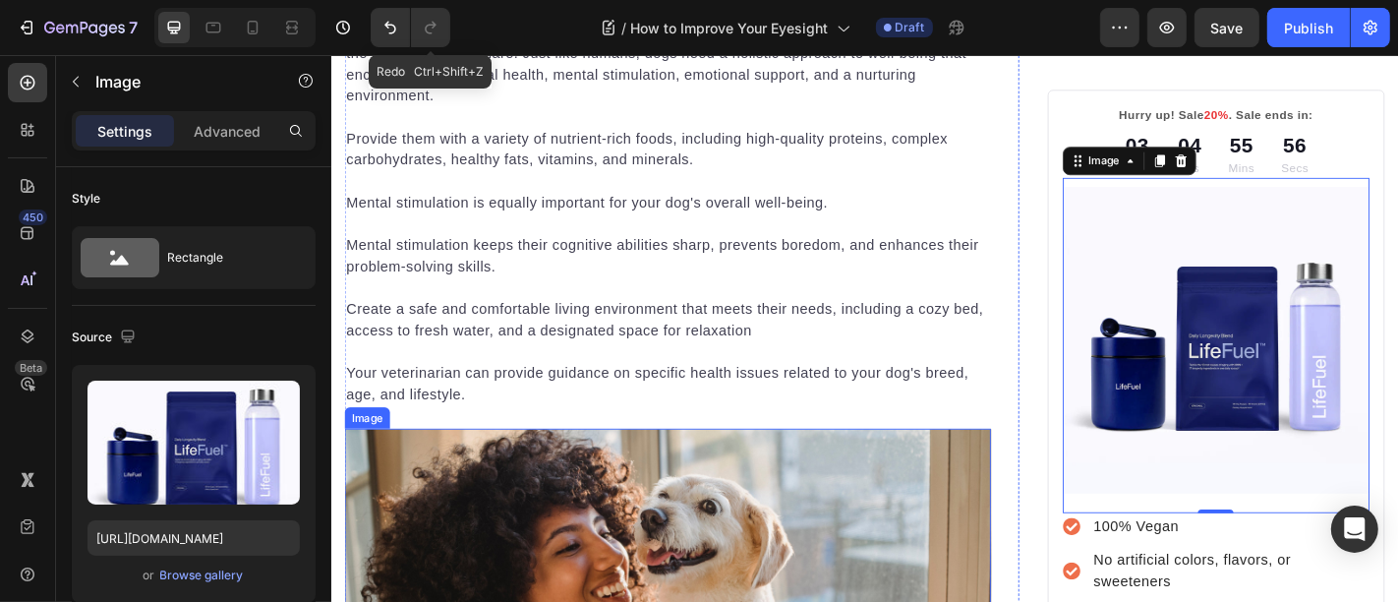
scroll to position [5352, 0]
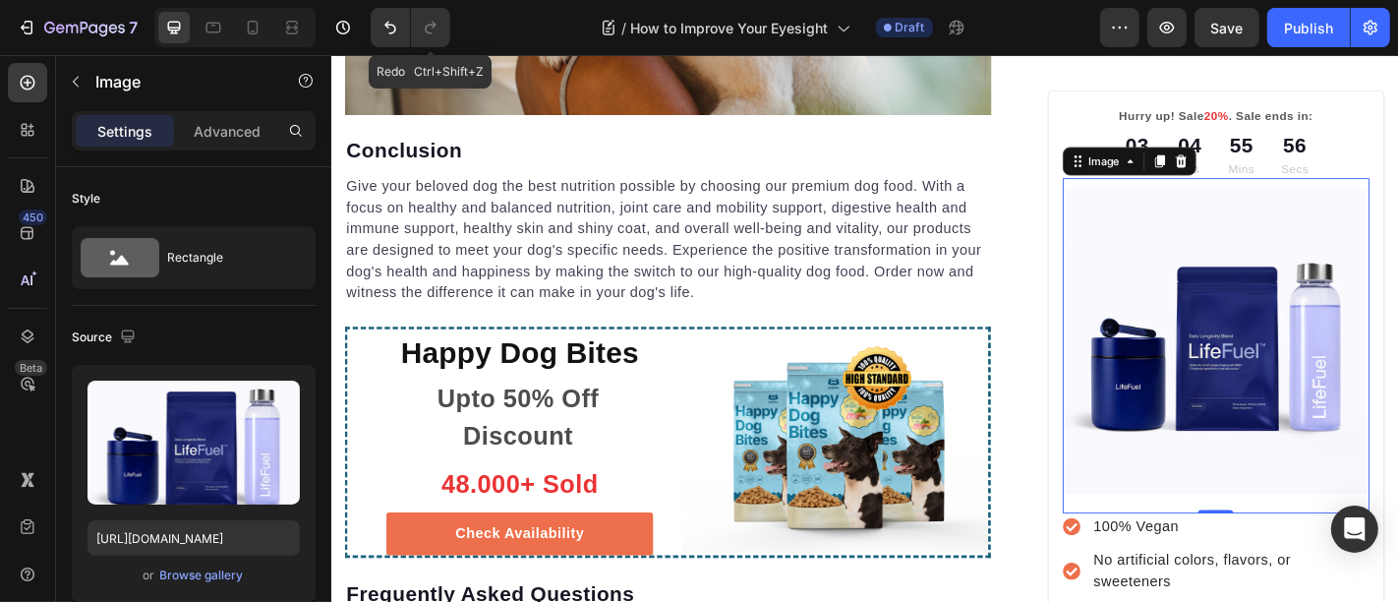
click at [1292, 410] on img at bounding box center [1308, 370] width 339 height 339
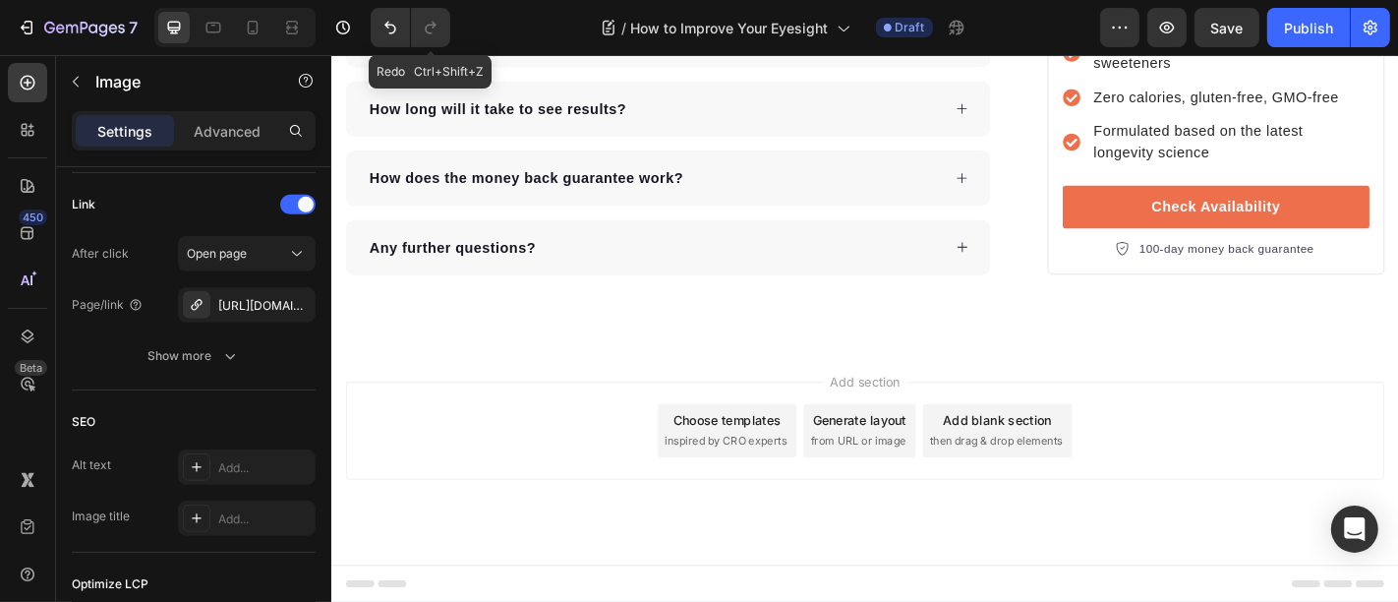
scroll to position [6626, 0]
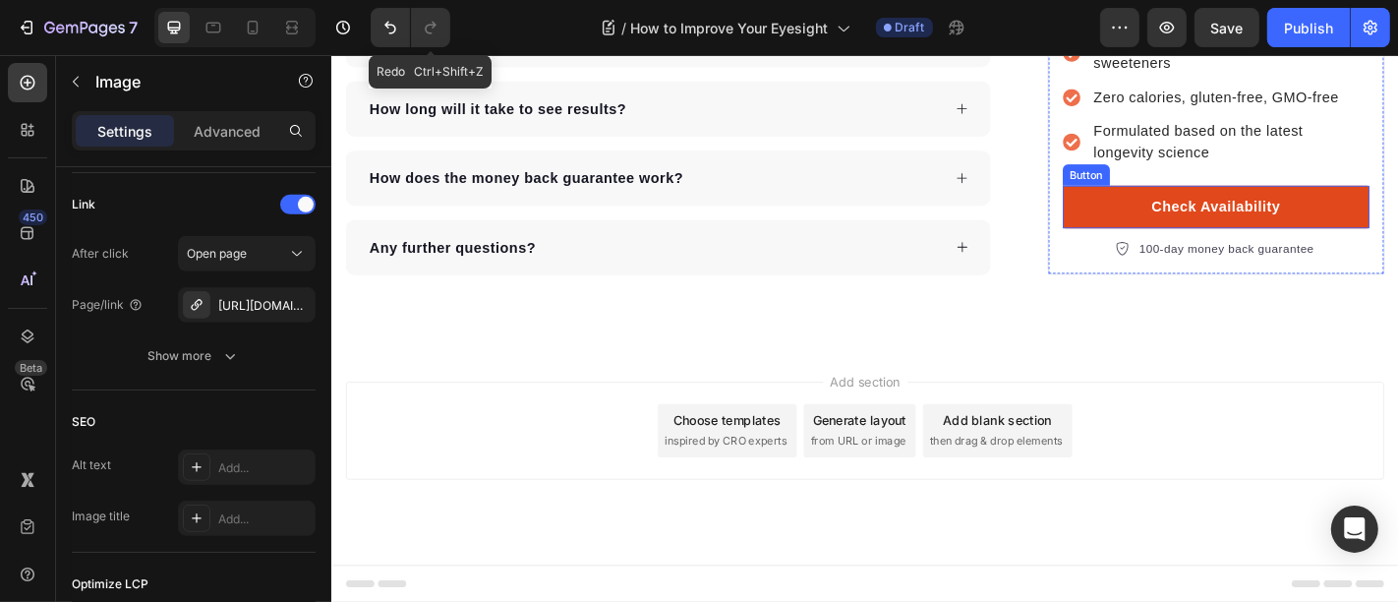
click at [1175, 226] on link "Check Availability" at bounding box center [1308, 222] width 339 height 47
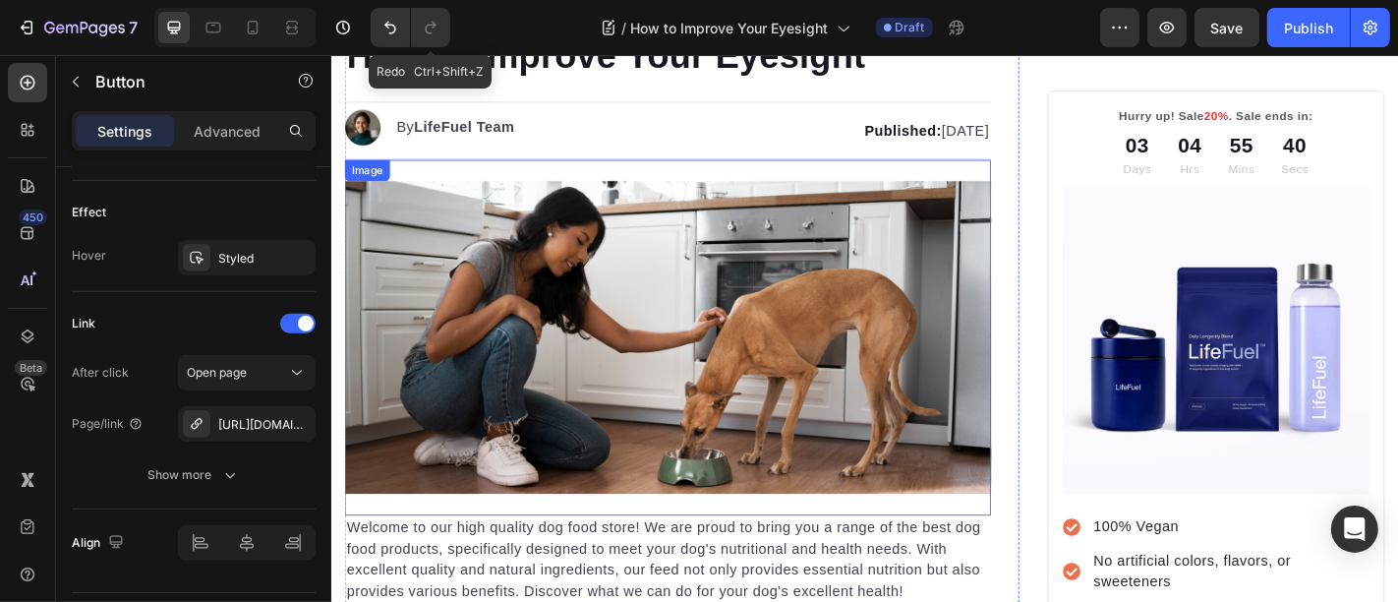
scroll to position [0, 0]
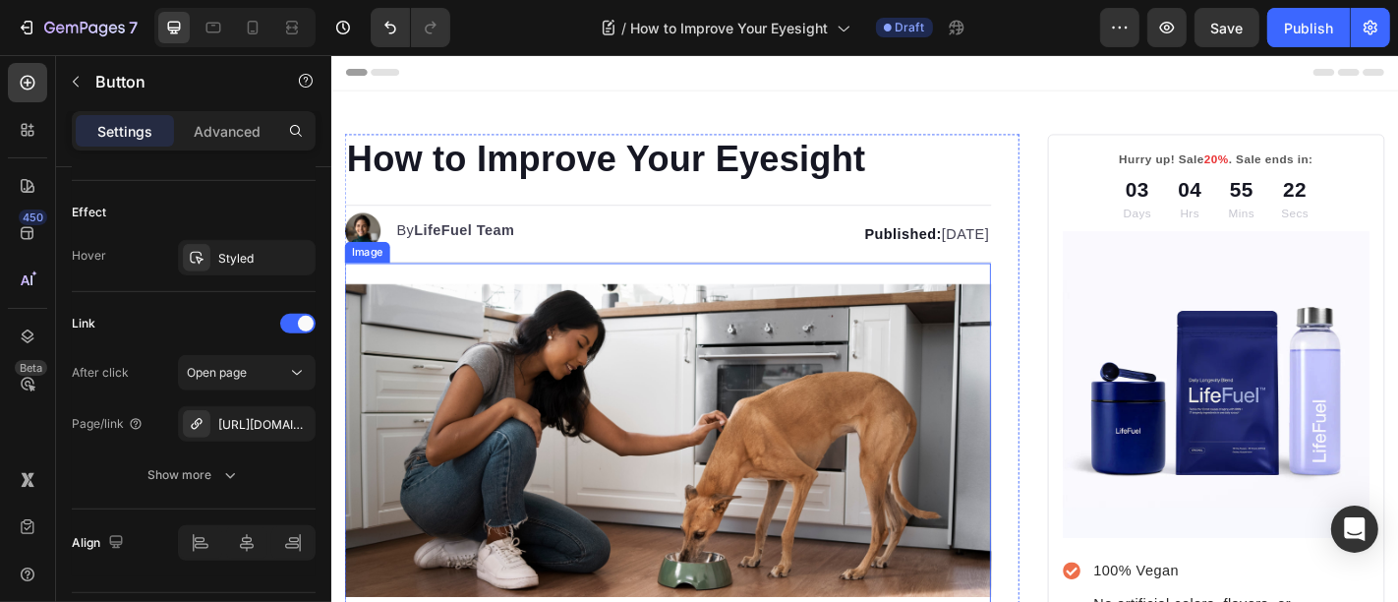
click at [718, 386] on img at bounding box center [702, 481] width 715 height 346
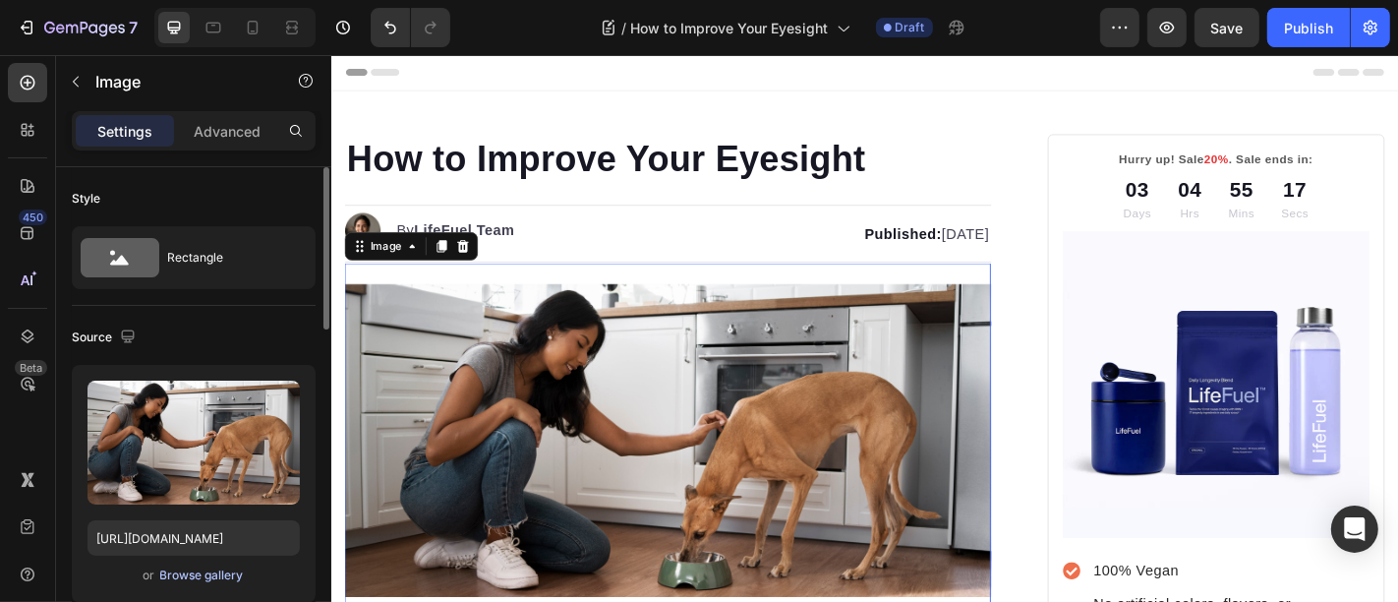
click at [187, 577] on div "Browse gallery" at bounding box center [202, 575] width 84 height 18
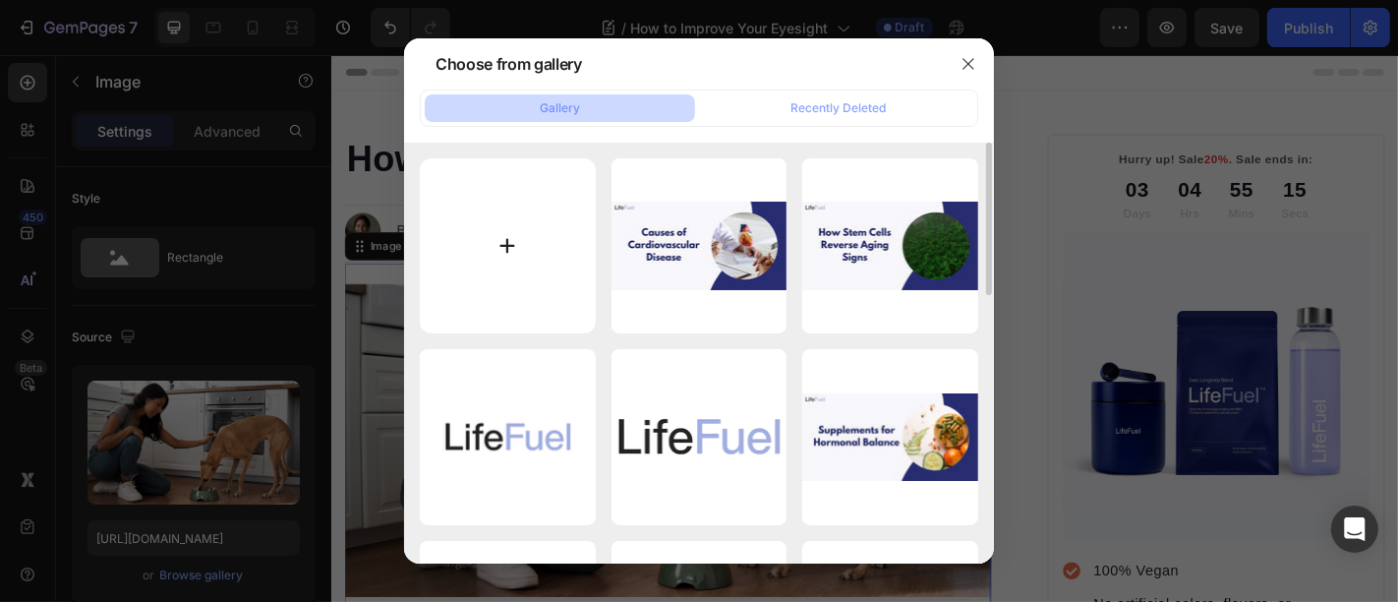
click at [559, 259] on input "file" at bounding box center [508, 246] width 176 height 176
type input "C:\fakepath\How-to-Improve-Your-Eyesight.jpeg"
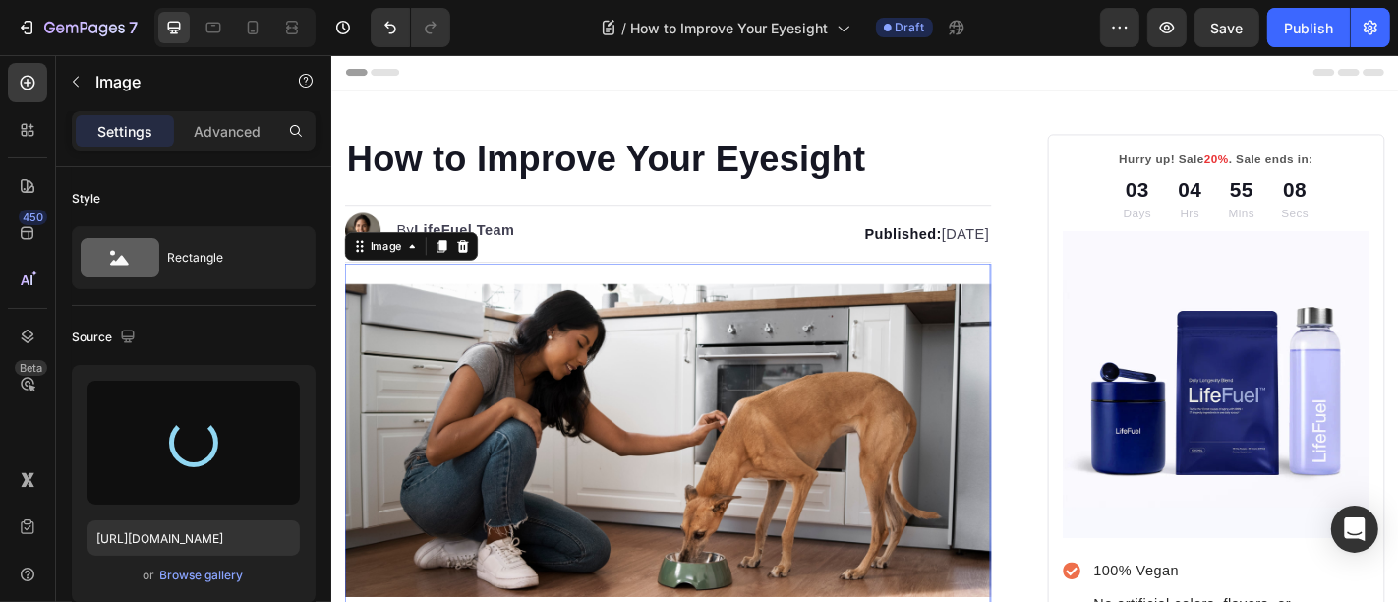
type input "https://cdn.shopify.com/s/files/1/0699/5296/2790/files/gempages_553638280495629…"
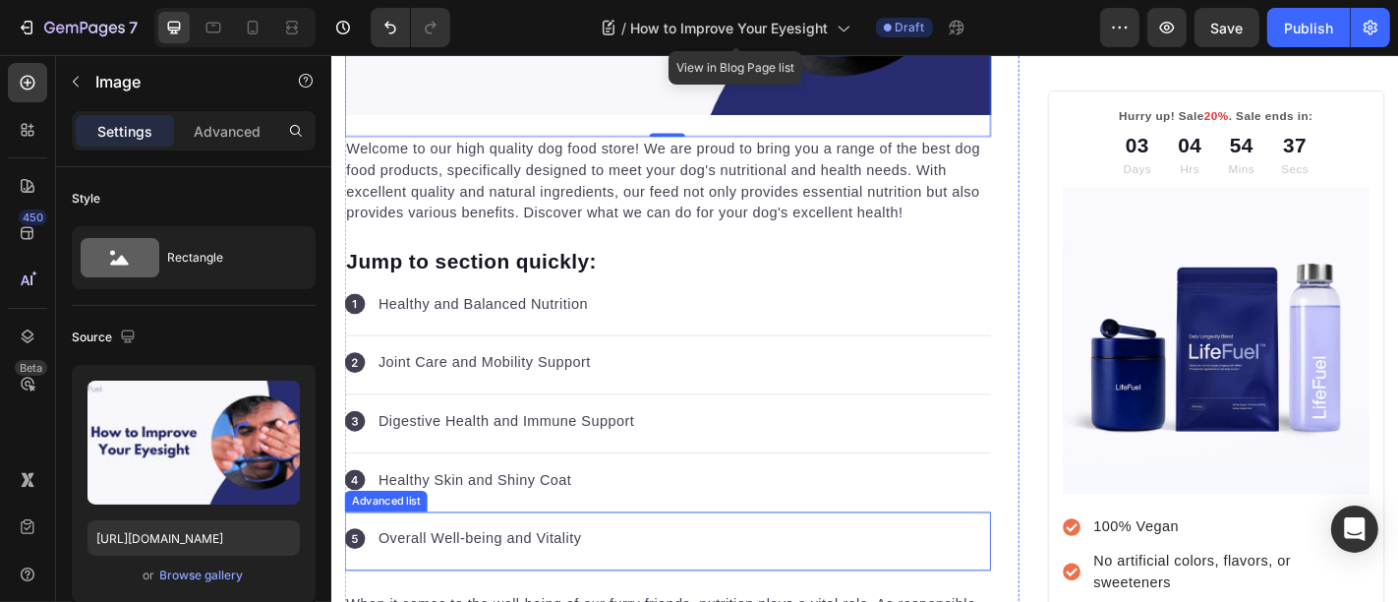
scroll to position [509, 0]
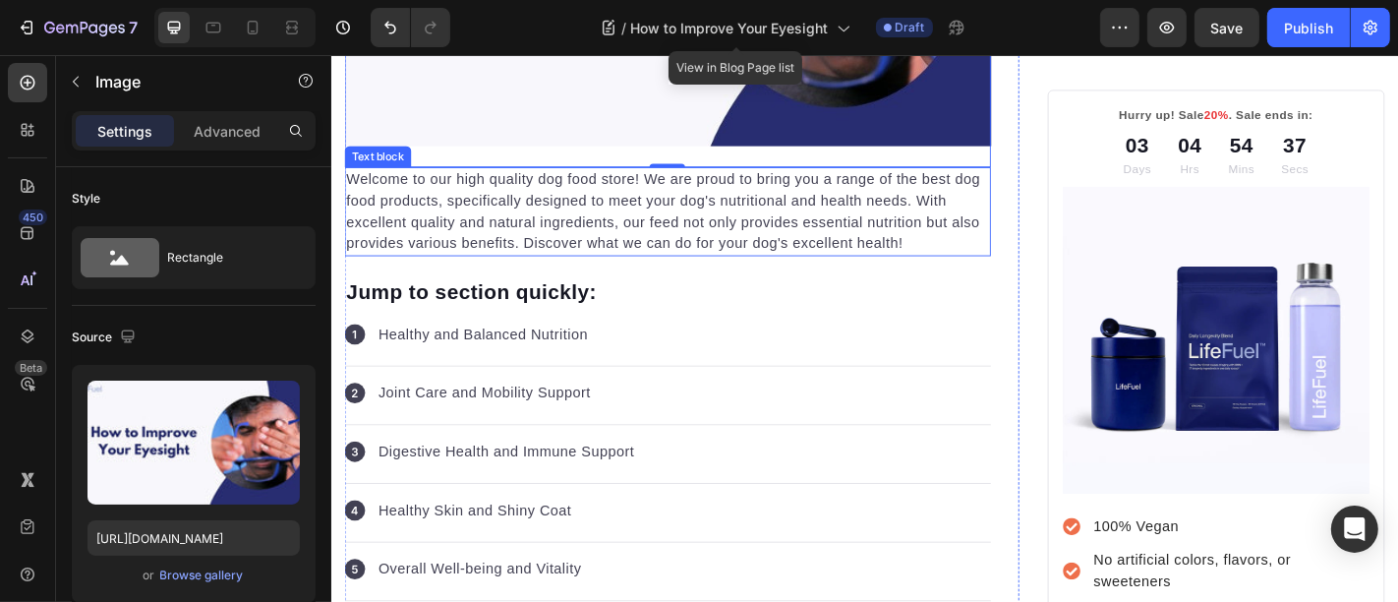
click at [524, 222] on p "Welcome to our high quality dog food store! We are proud to bring you a range o…" at bounding box center [702, 228] width 711 height 94
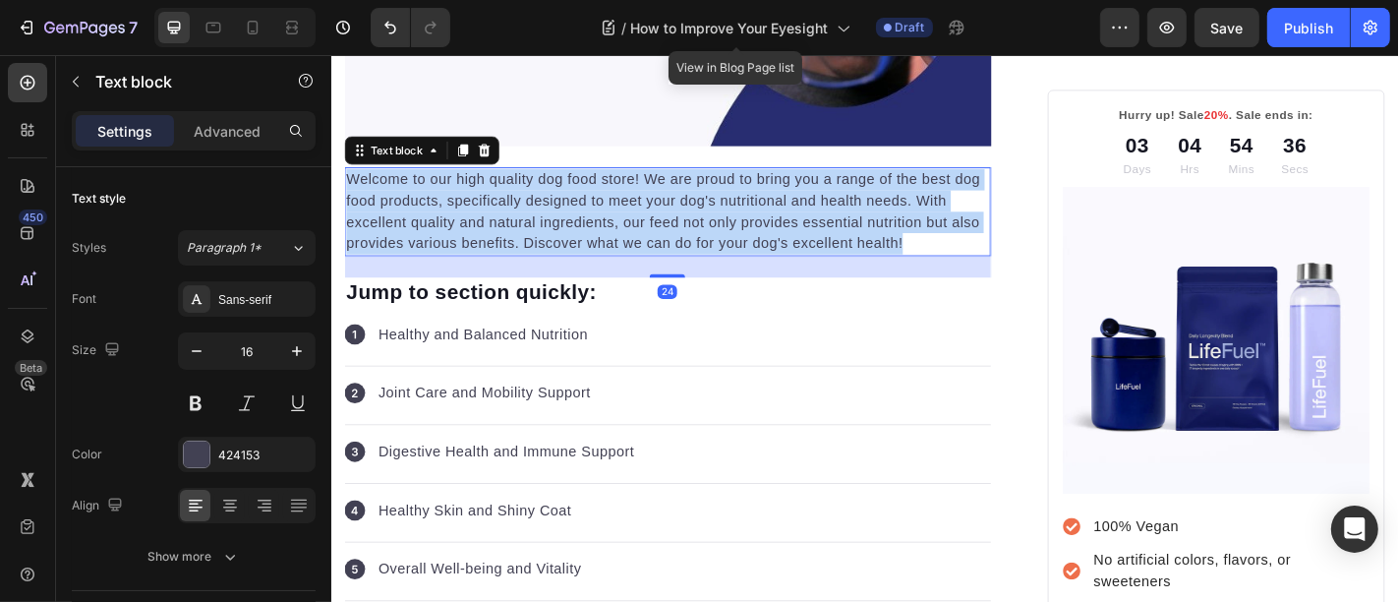
click at [524, 222] on p "Welcome to our high quality dog food store! We are proud to bring you a range o…" at bounding box center [702, 228] width 711 height 94
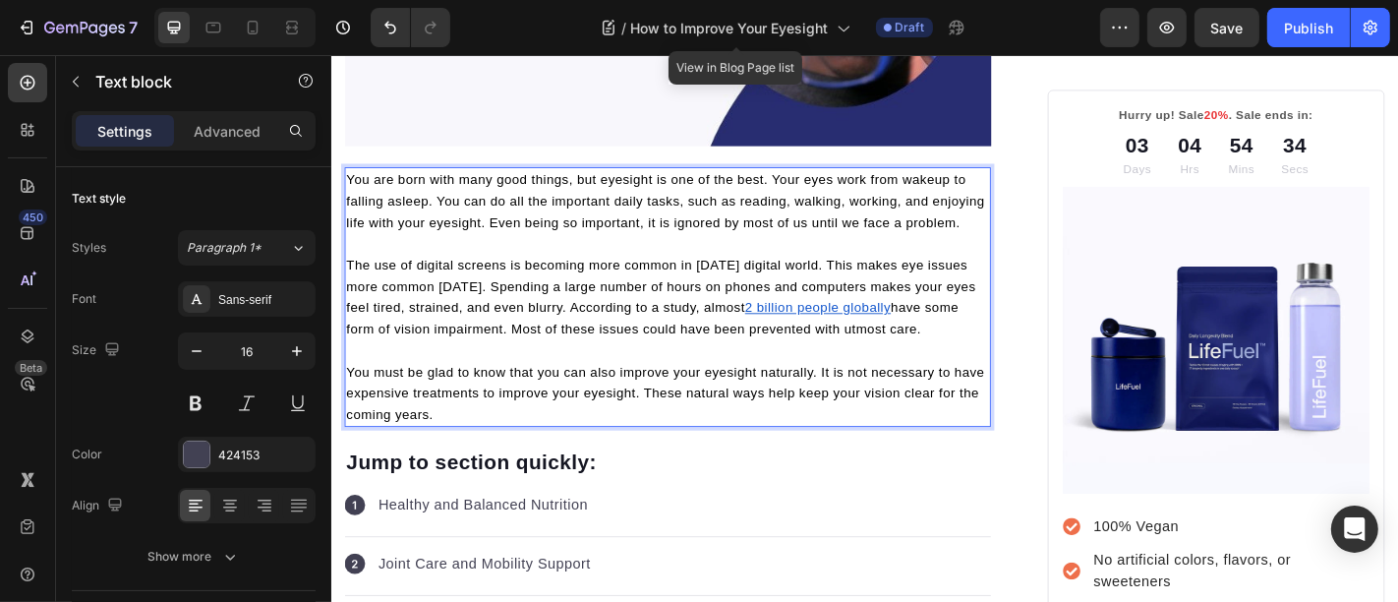
click at [477, 275] on p "Rich Text Editor. Editing area: main" at bounding box center [702, 264] width 711 height 24
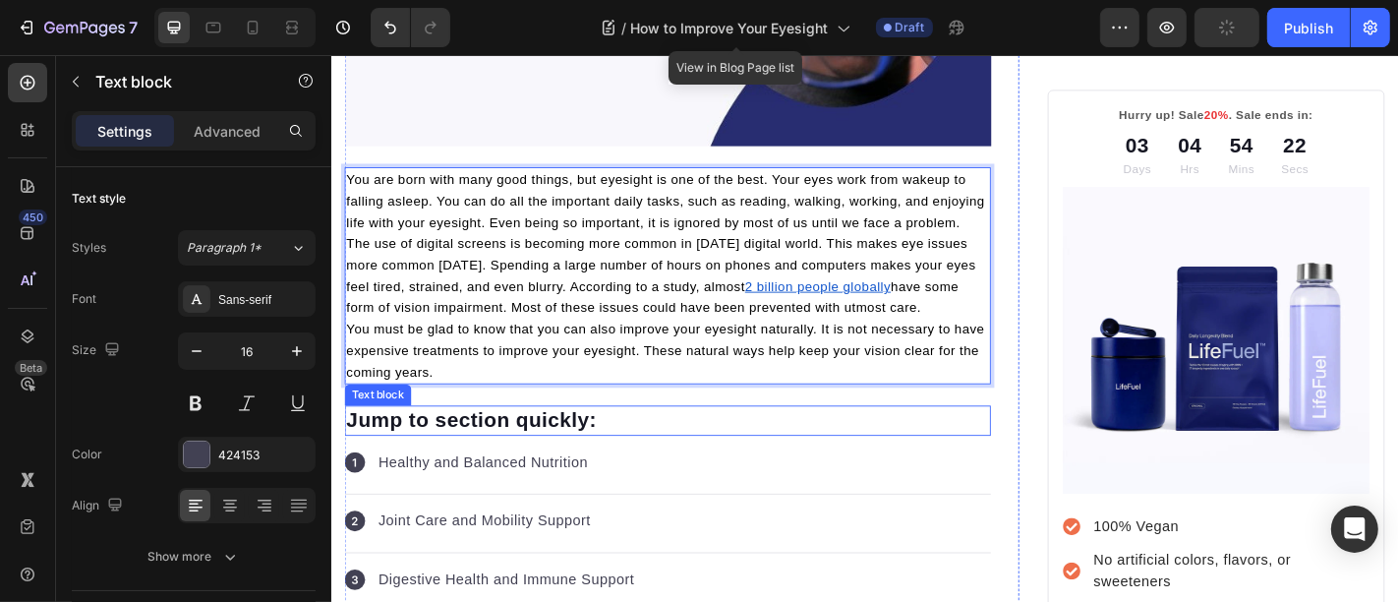
click at [521, 474] on p "Jump to section quickly:" at bounding box center [702, 458] width 711 height 29
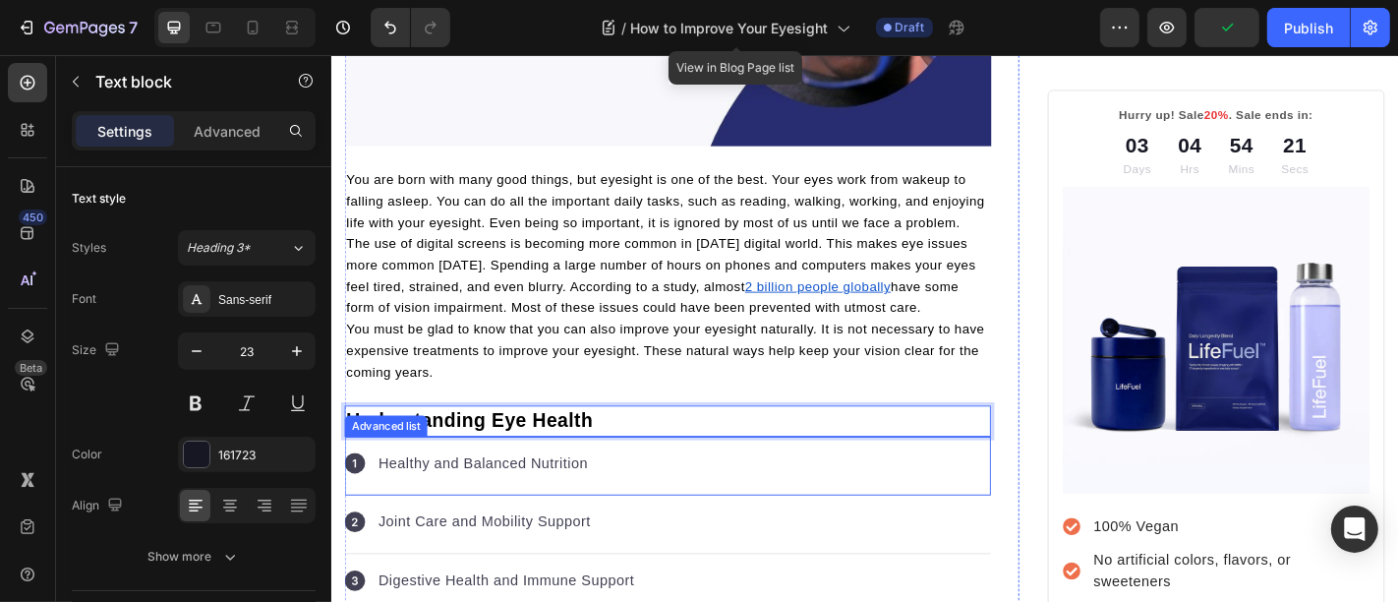
click at [724, 541] on div "Icon Healthy and Balanced Nutrition Text block" at bounding box center [702, 509] width 715 height 65
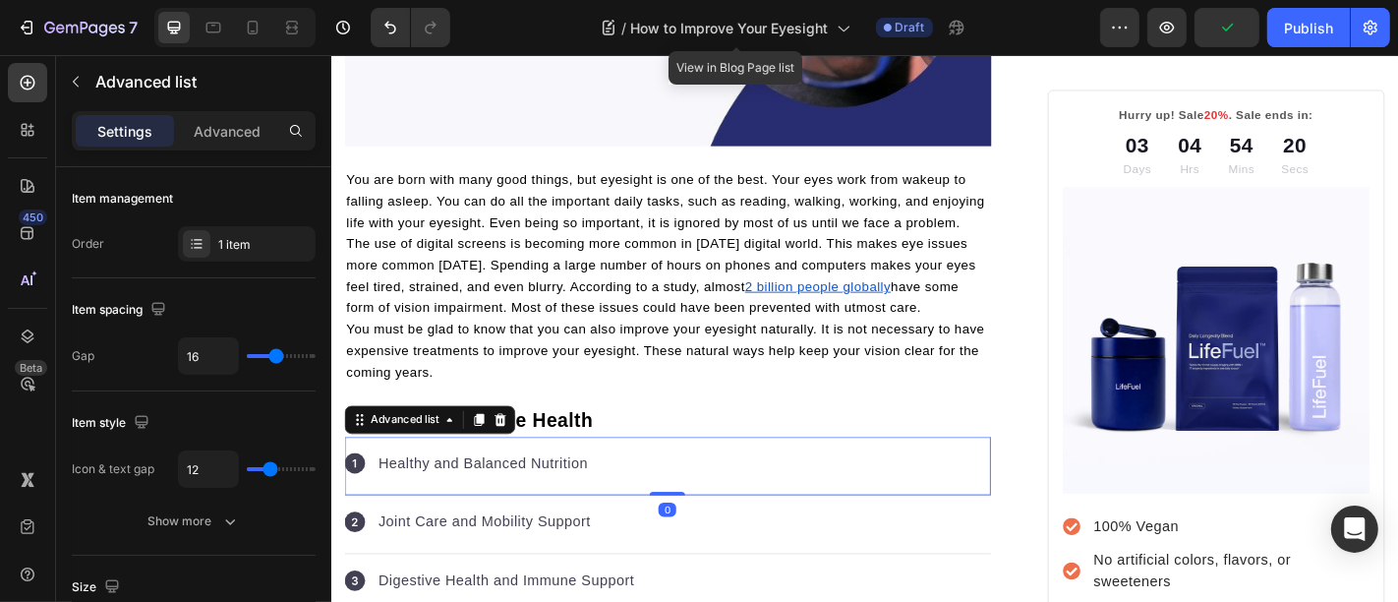
click at [728, 542] on div "Icon Joint Care and Mobility Support Text block" at bounding box center [702, 574] width 715 height 65
click at [728, 533] on div "Icon Digestive Health and Immune Support Text block" at bounding box center [702, 509] width 715 height 65
click at [723, 521] on div "Icon Digestive Health and Immune Support Text block" at bounding box center [702, 509] width 715 height 65
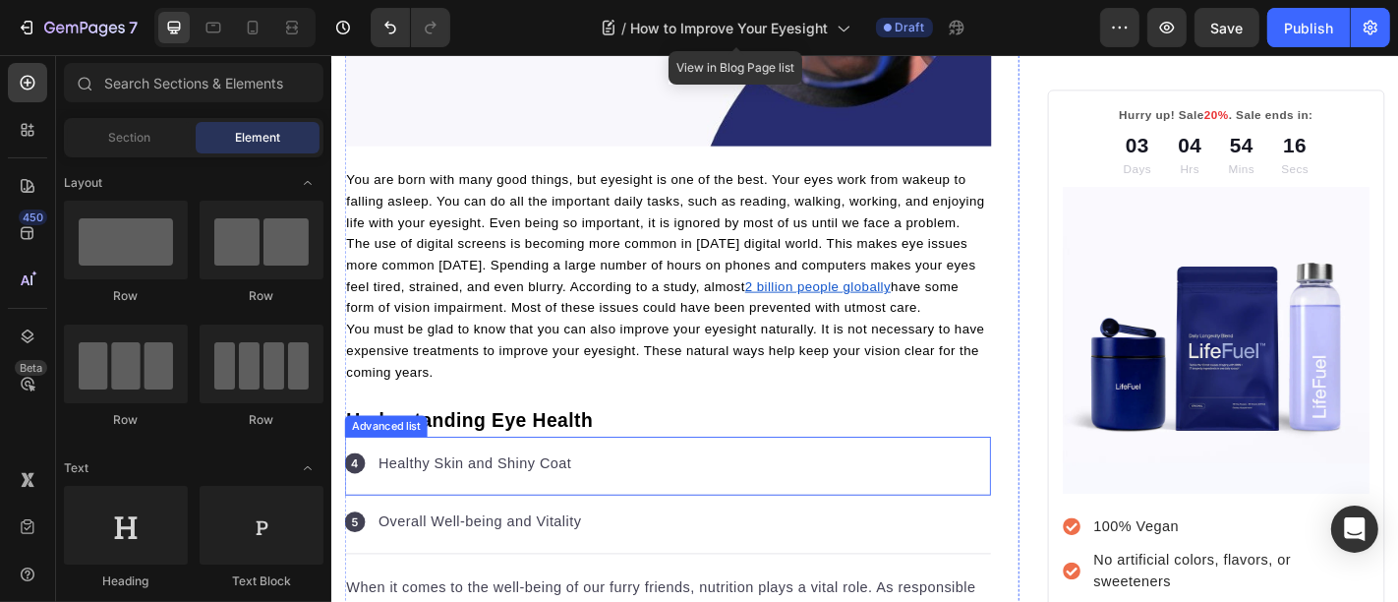
click at [722, 517] on div "Icon Healthy Skin and Shiny Coat Text block" at bounding box center [702, 509] width 715 height 65
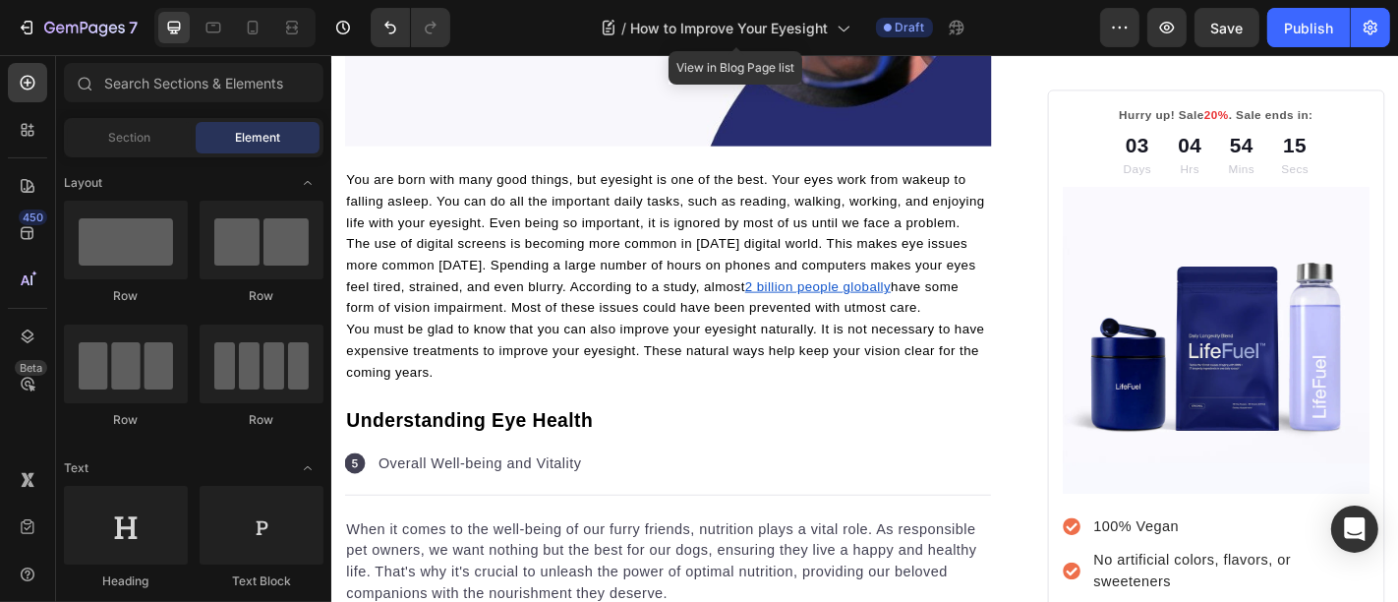
click at [722, 517] on div "Icon Overall Well-being and Vitality Text block" at bounding box center [702, 509] width 715 height 65
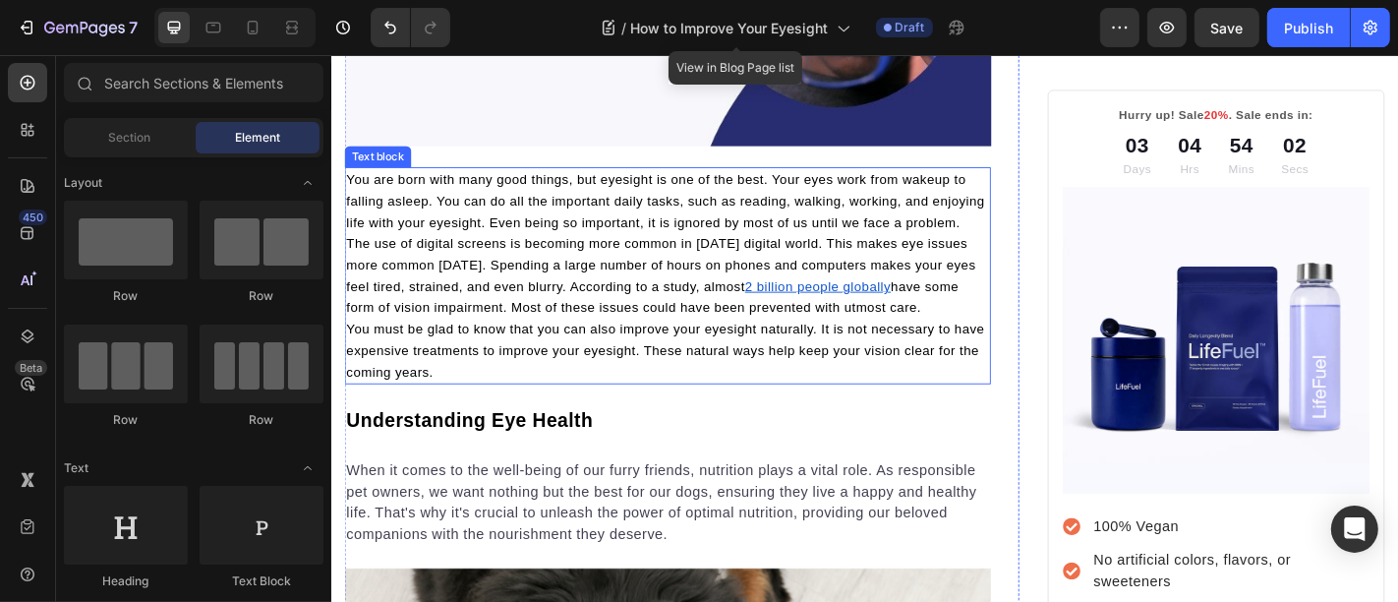
click at [526, 379] on span "You must be glad to know that you can also improve your eyesight naturally. It …" at bounding box center [700, 381] width 706 height 63
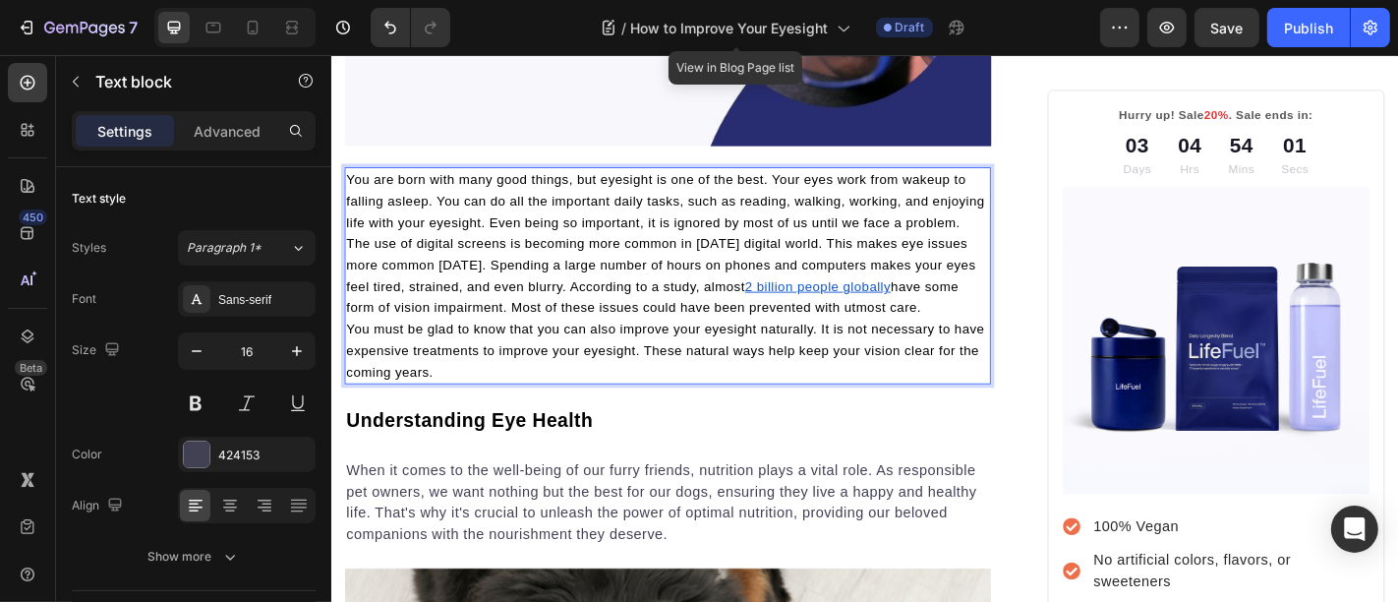
scroll to position [255, 0]
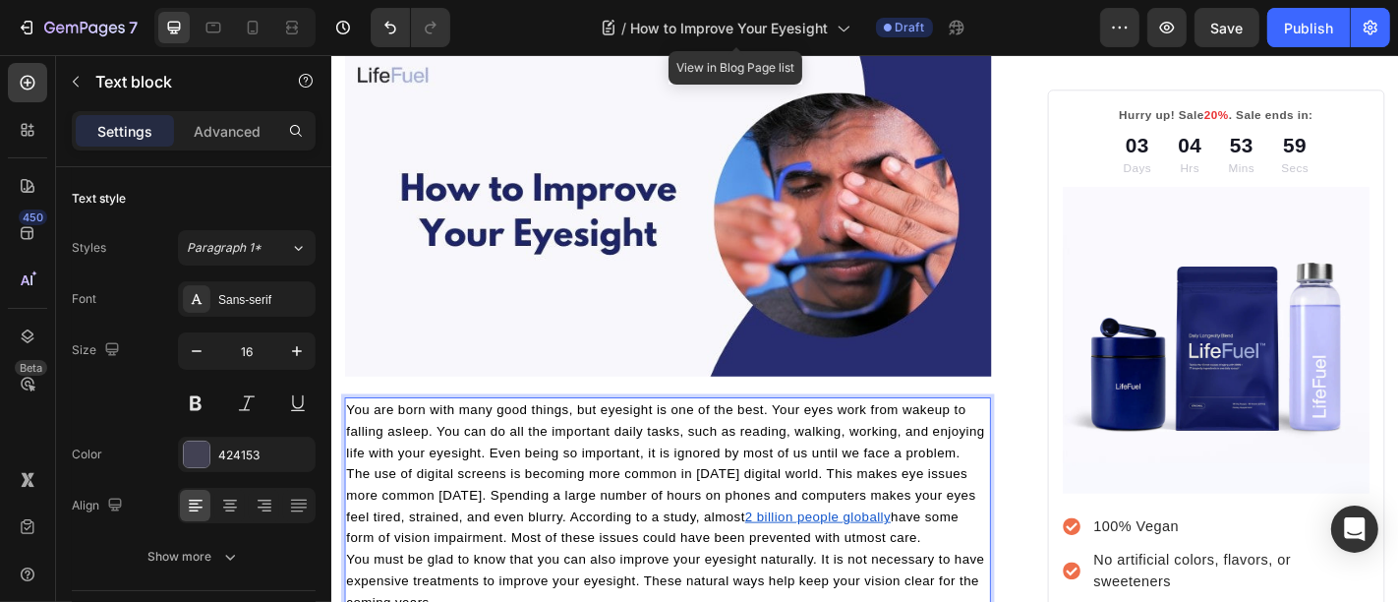
click at [454, 506] on p "You are born with many good things, but eyesight is one of the best. Your eyes …" at bounding box center [702, 471] width 711 height 71
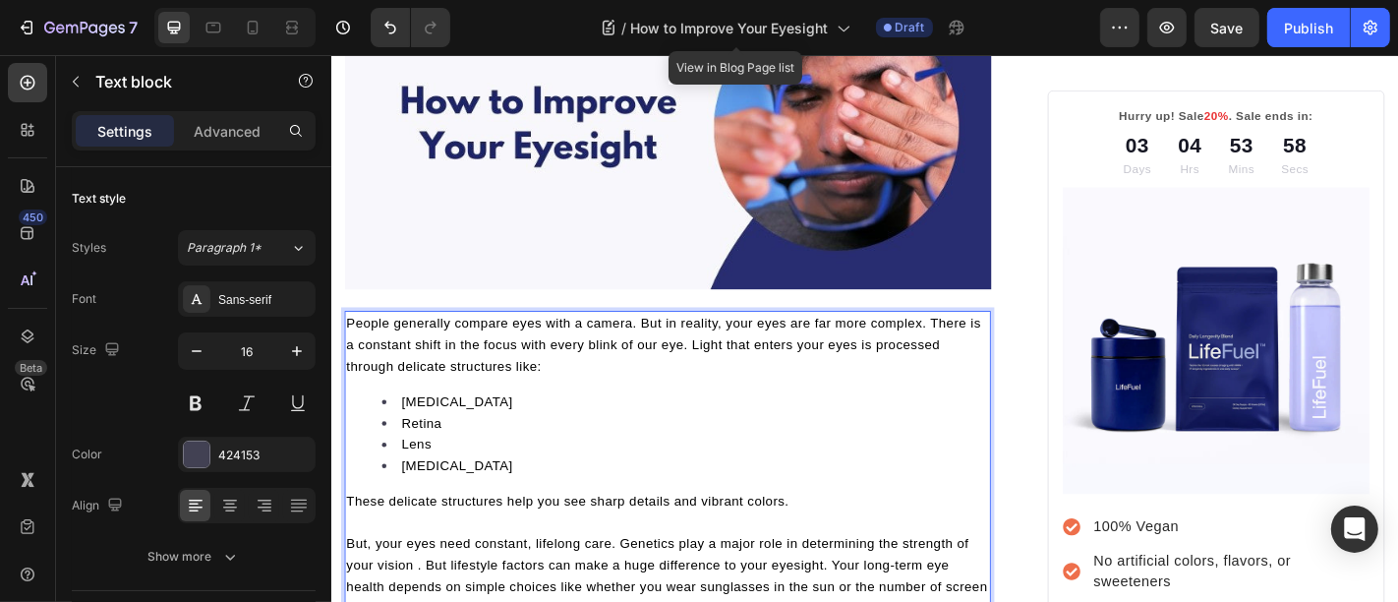
scroll to position [536, 0]
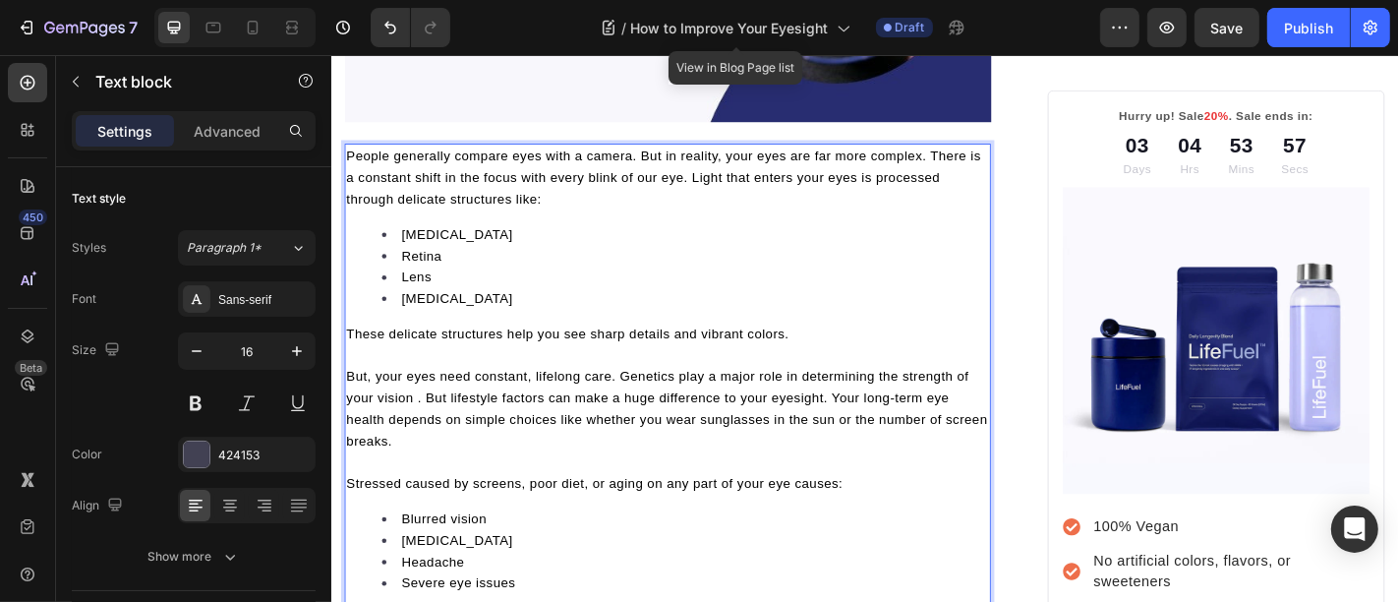
click at [485, 224] on div "People generally compare eyes with a camera. But in reality, your eyes are far …" at bounding box center [702, 409] width 715 height 515
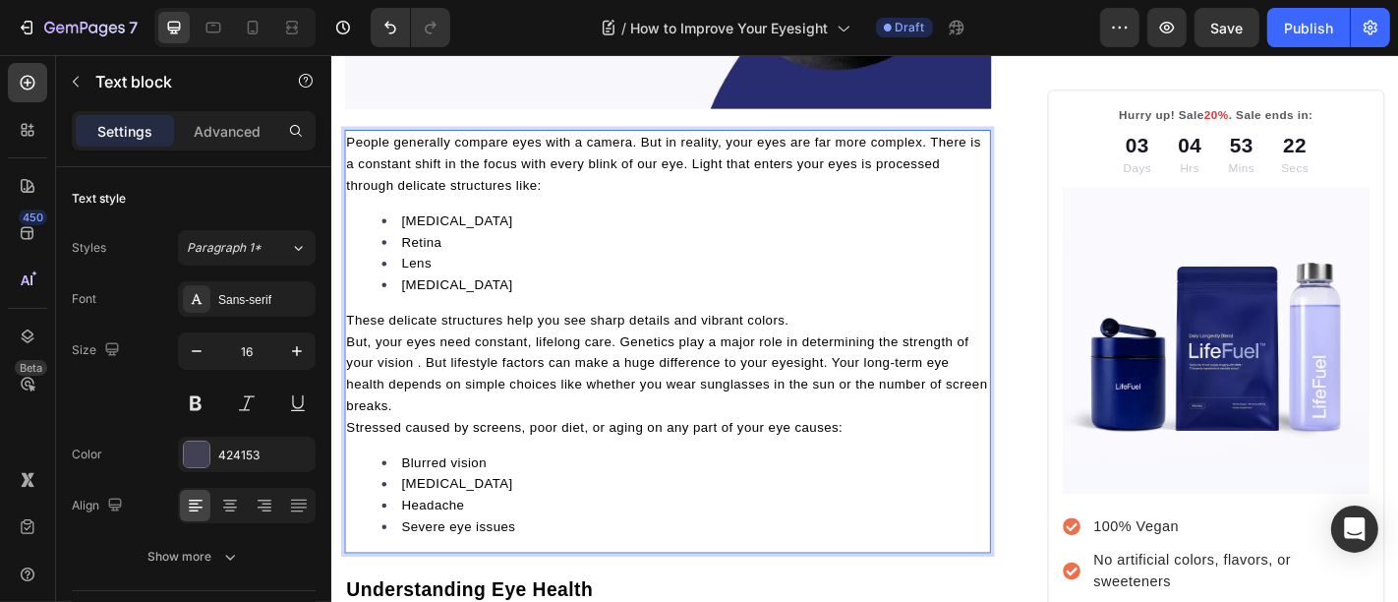
scroll to position [280, 0]
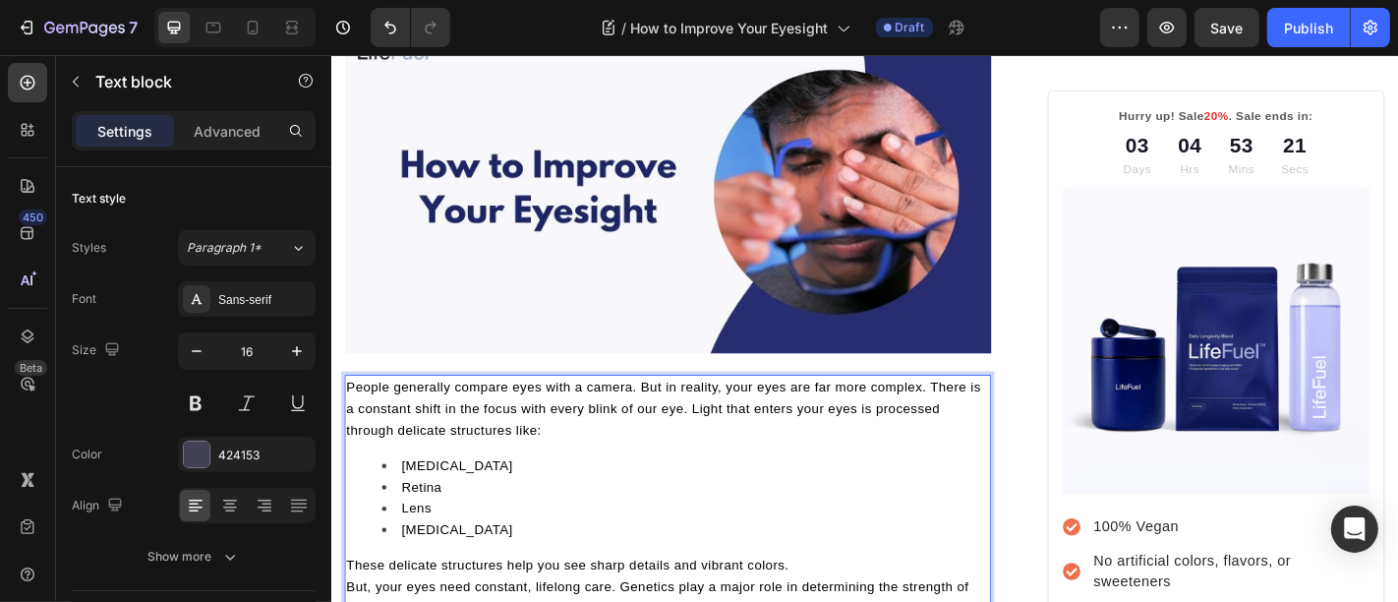
click at [509, 428] on p "People generally compare eyes with a camera. But in reality, your eyes are far …" at bounding box center [702, 445] width 711 height 71
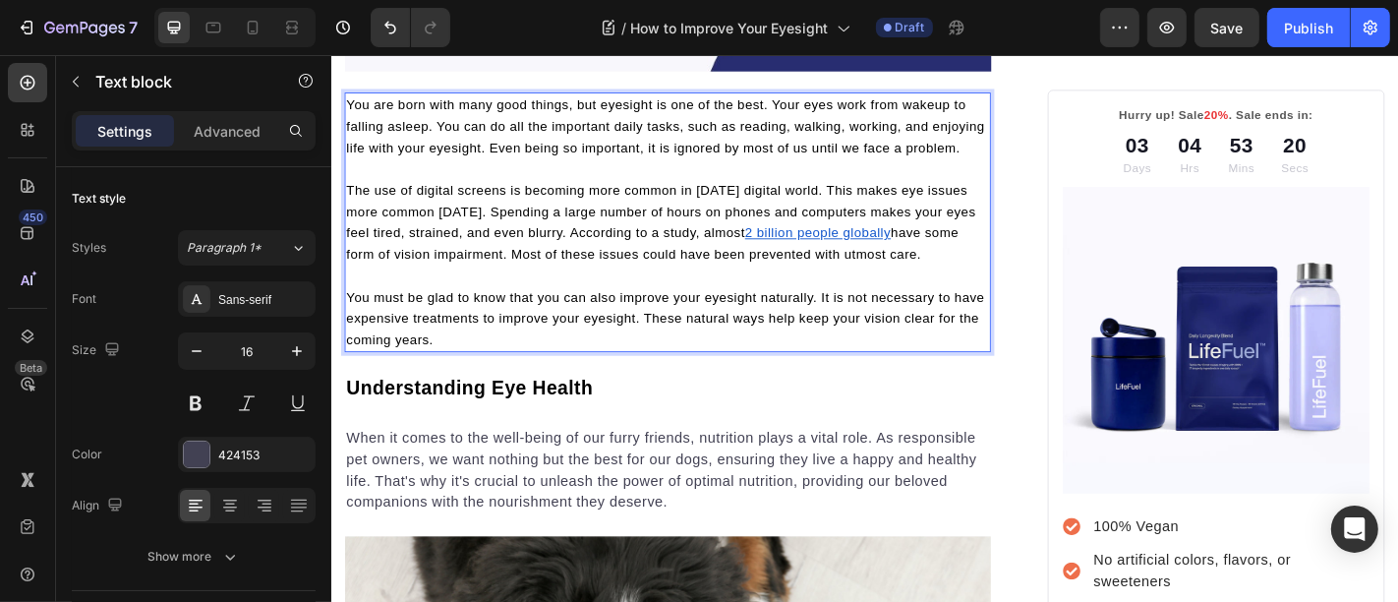
scroll to position [601, 0]
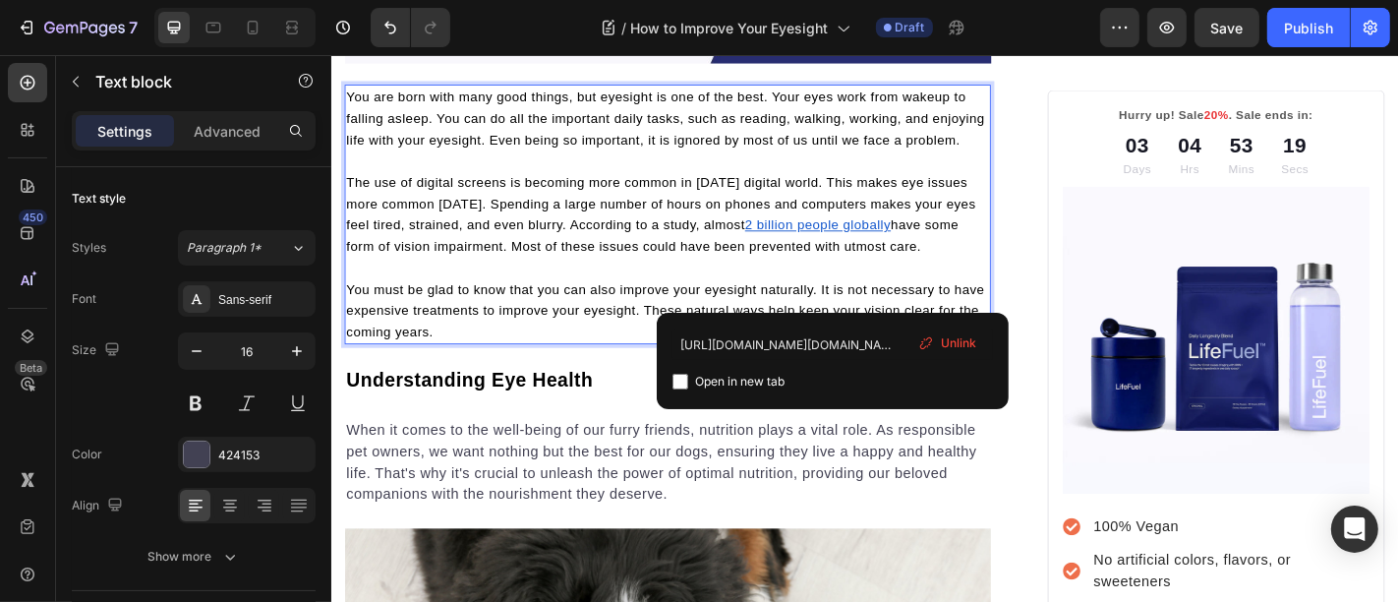
click at [880, 270] on p "The use of digital screens is becoming more common in today's digital world. Th…" at bounding box center [702, 231] width 711 height 94
click at [680, 386] on input "checkbox" at bounding box center [680, 382] width 16 height 16
checkbox input "true"
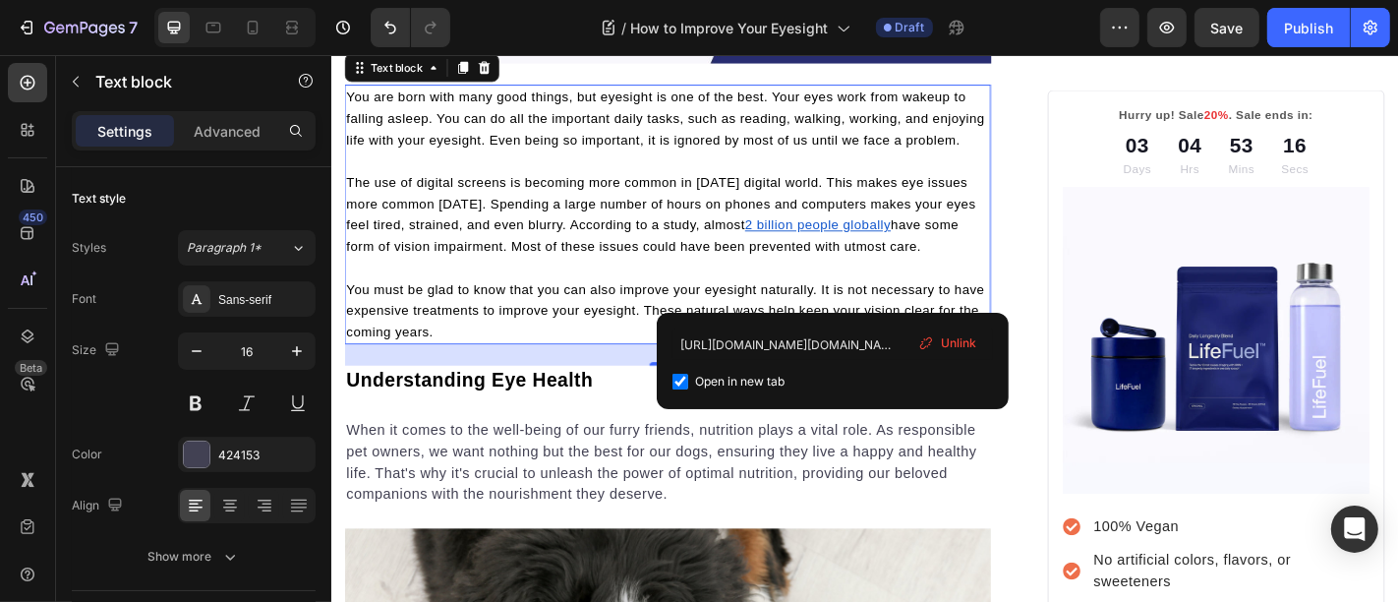
click at [553, 274] on span "have some form of vision impairment. Most of these issues could have been preve…" at bounding box center [685, 254] width 677 height 39
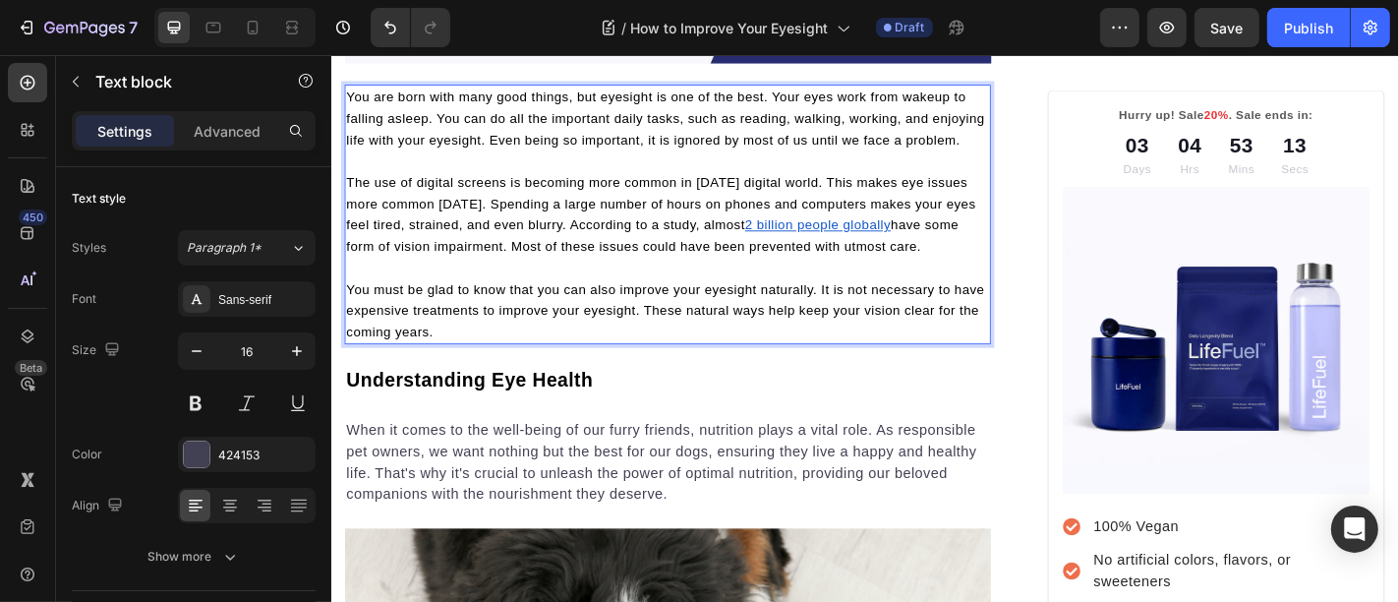
click at [423, 184] on p "Rich Text Editor. Editing area: main" at bounding box center [702, 172] width 711 height 24
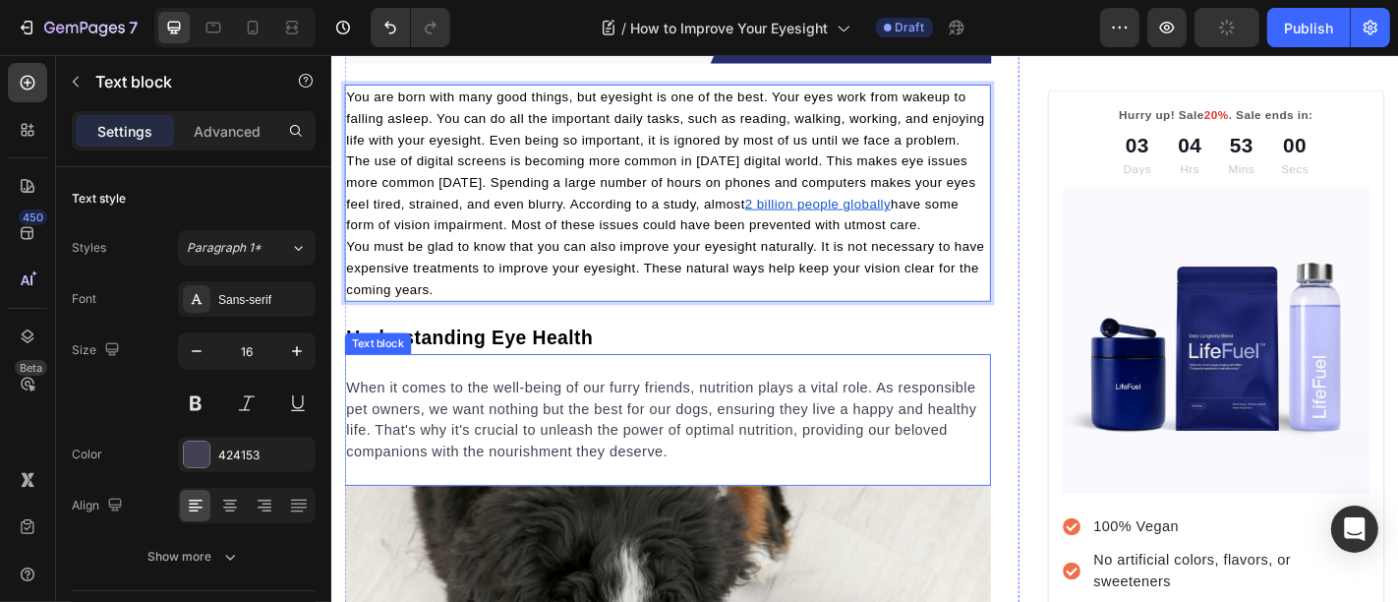
click at [516, 450] on p "When it comes to the well-being of our furry friends, nutrition plays a vital r…" at bounding box center [702, 458] width 711 height 94
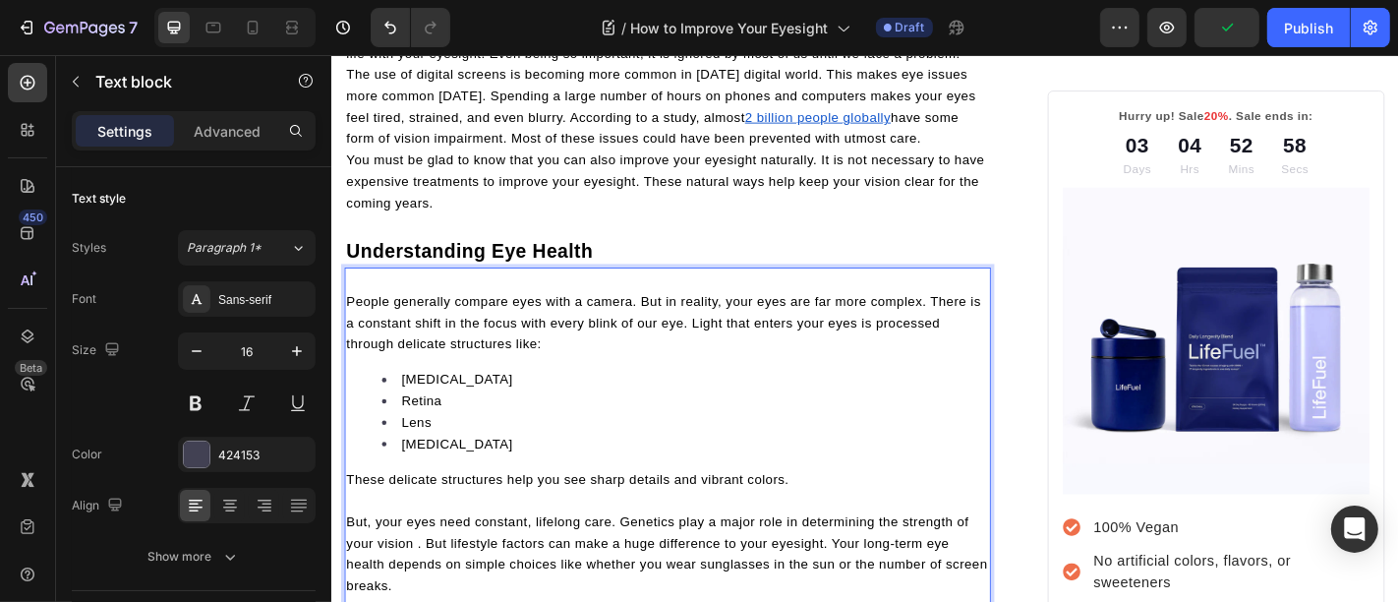
scroll to position [879, 0]
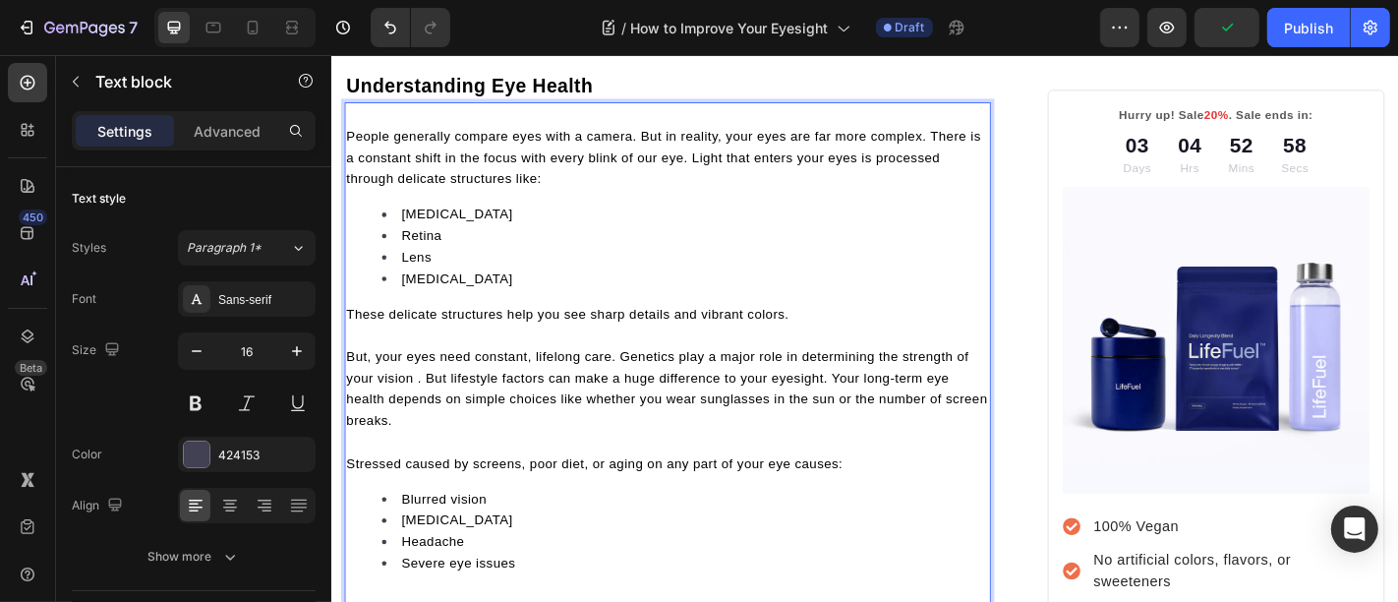
click at [424, 234] on li "Cornea" at bounding box center [721, 231] width 671 height 24
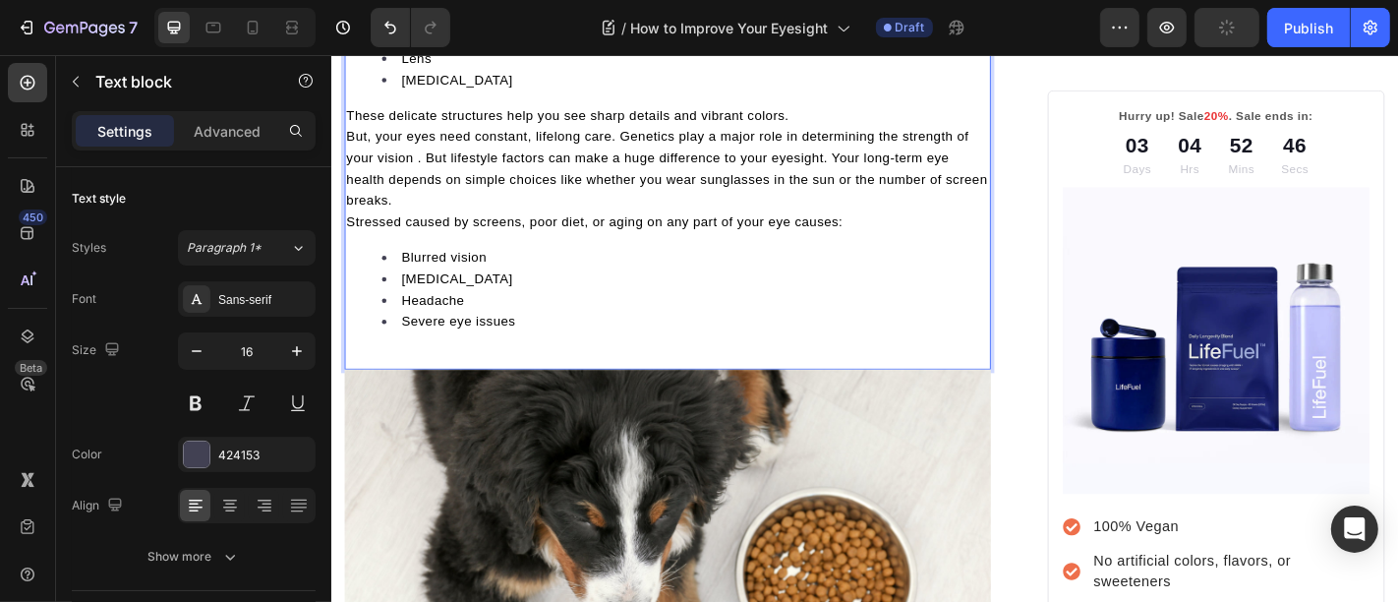
scroll to position [1135, 0]
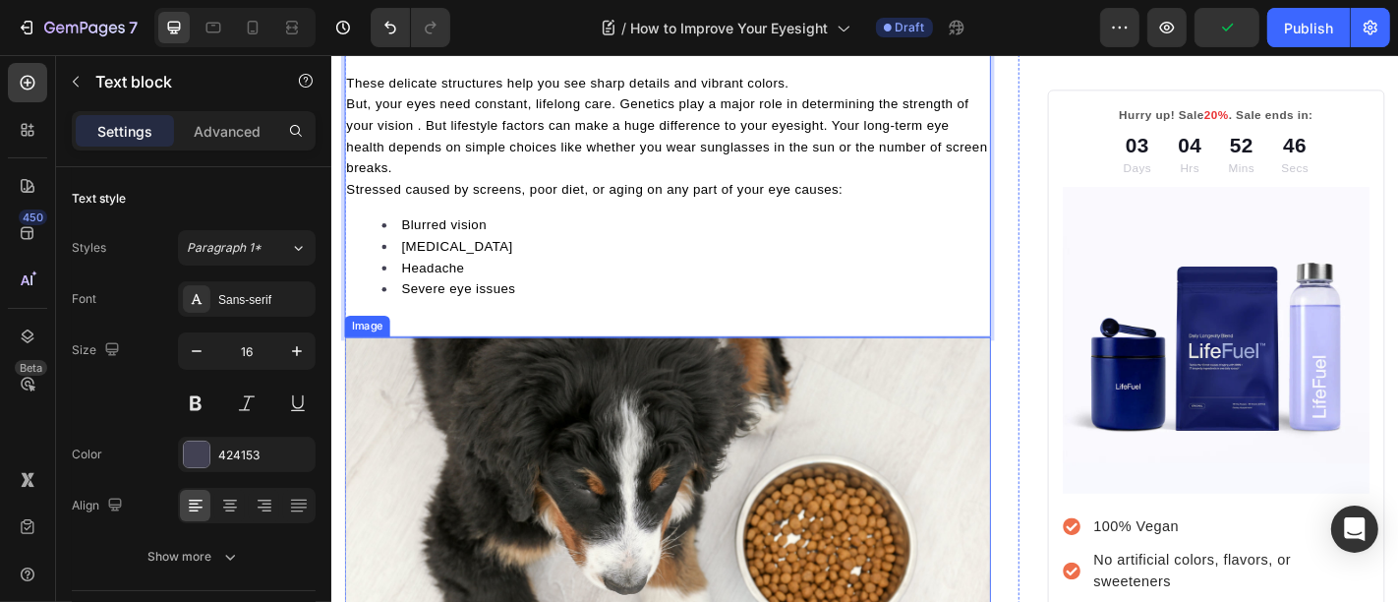
click at [677, 404] on img at bounding box center [702, 560] width 715 height 387
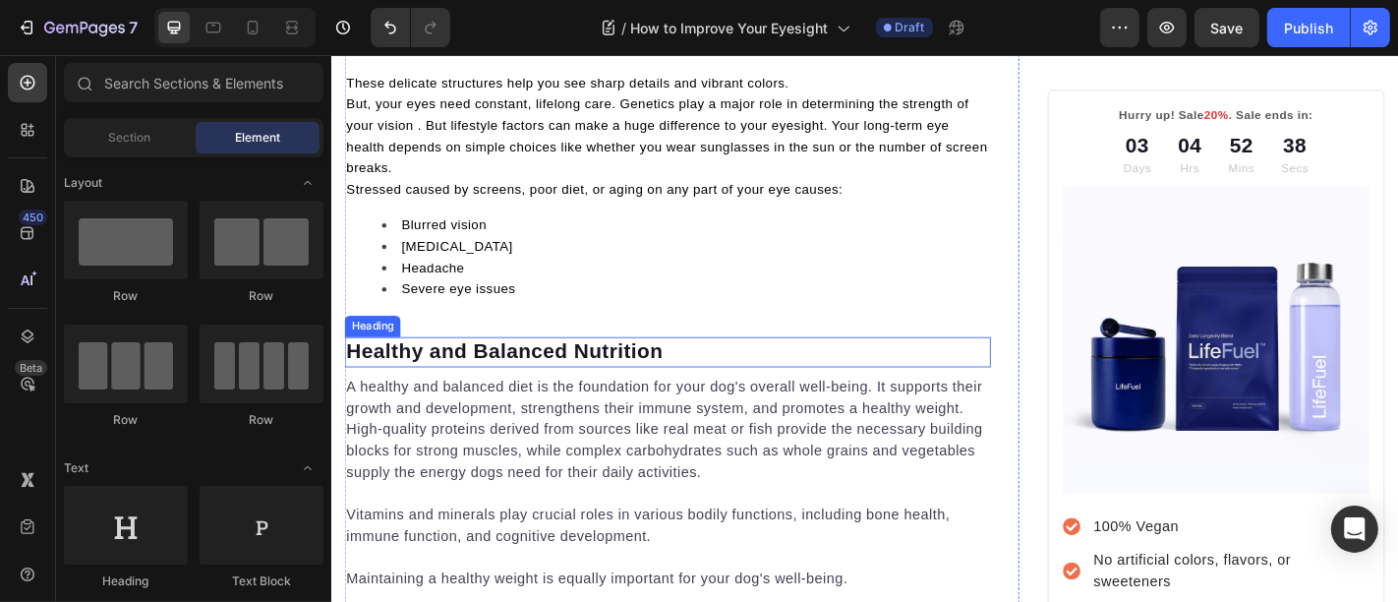
click at [422, 392] on p "Healthy and Balanced Nutrition" at bounding box center [702, 383] width 711 height 29
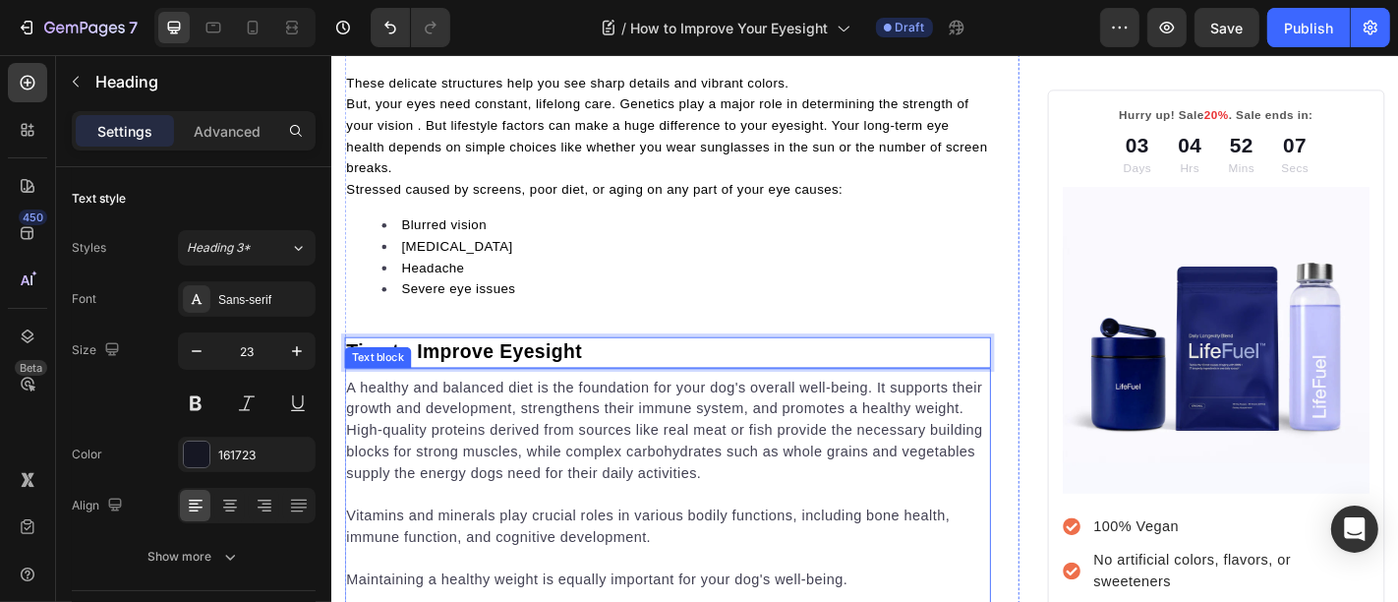
click at [485, 481] on p "A healthy and balanced diet is the foundation for your dog's overall well-being…" at bounding box center [702, 470] width 711 height 118
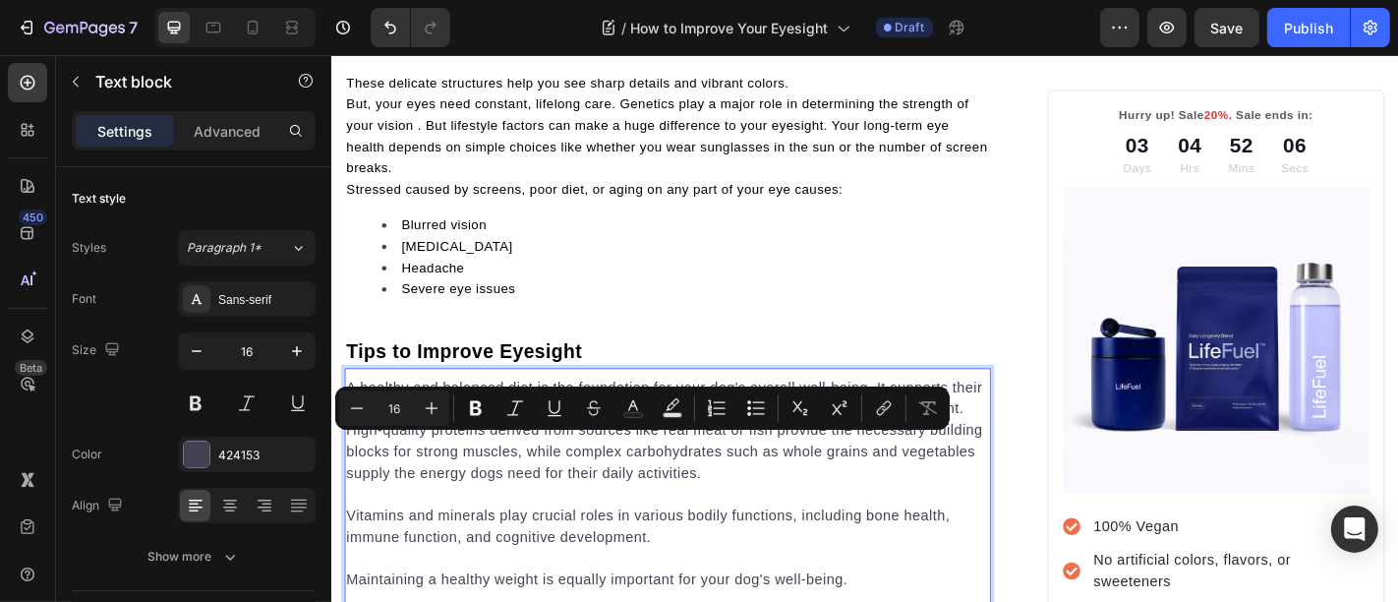
click at [526, 505] on p "A healthy and balanced diet is the foundation for your dog's overall well-being…" at bounding box center [702, 470] width 711 height 118
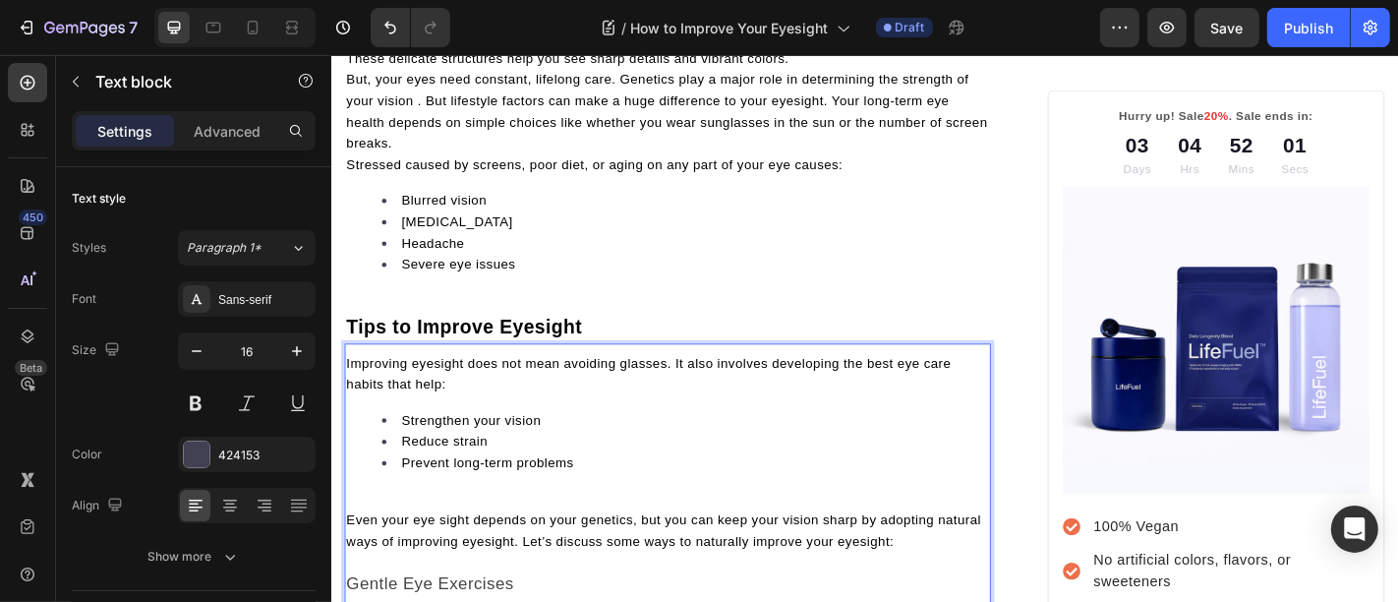
scroll to position [1186, 0]
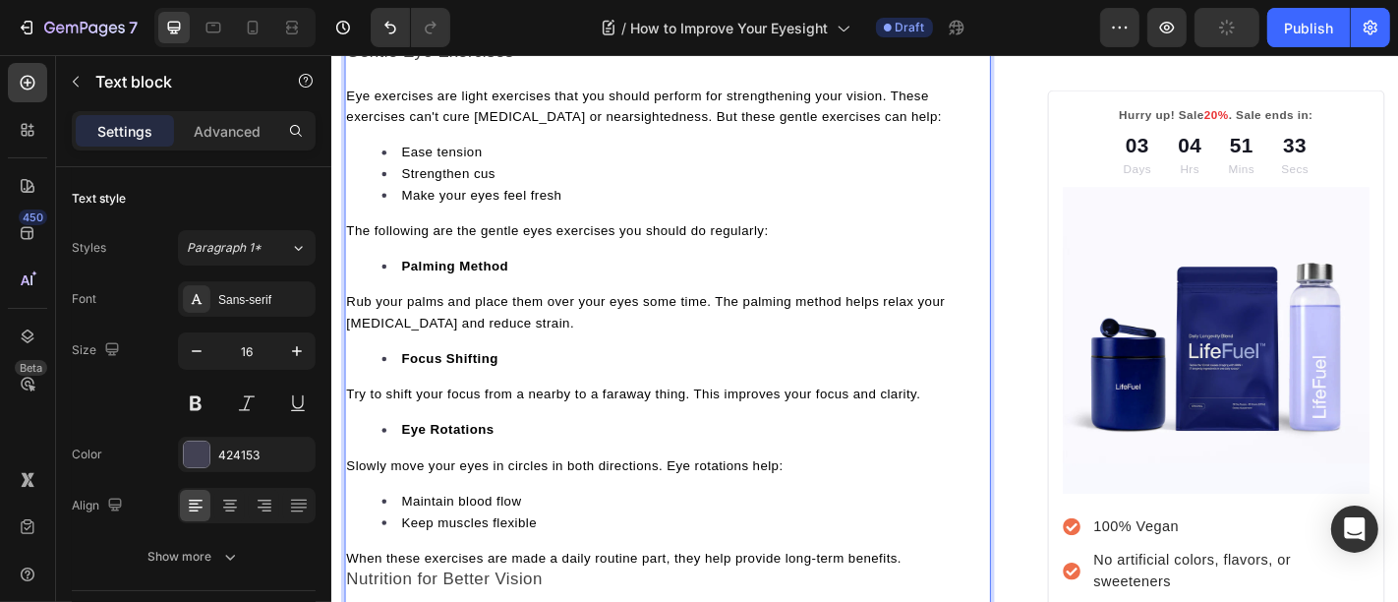
scroll to position [1750, 0]
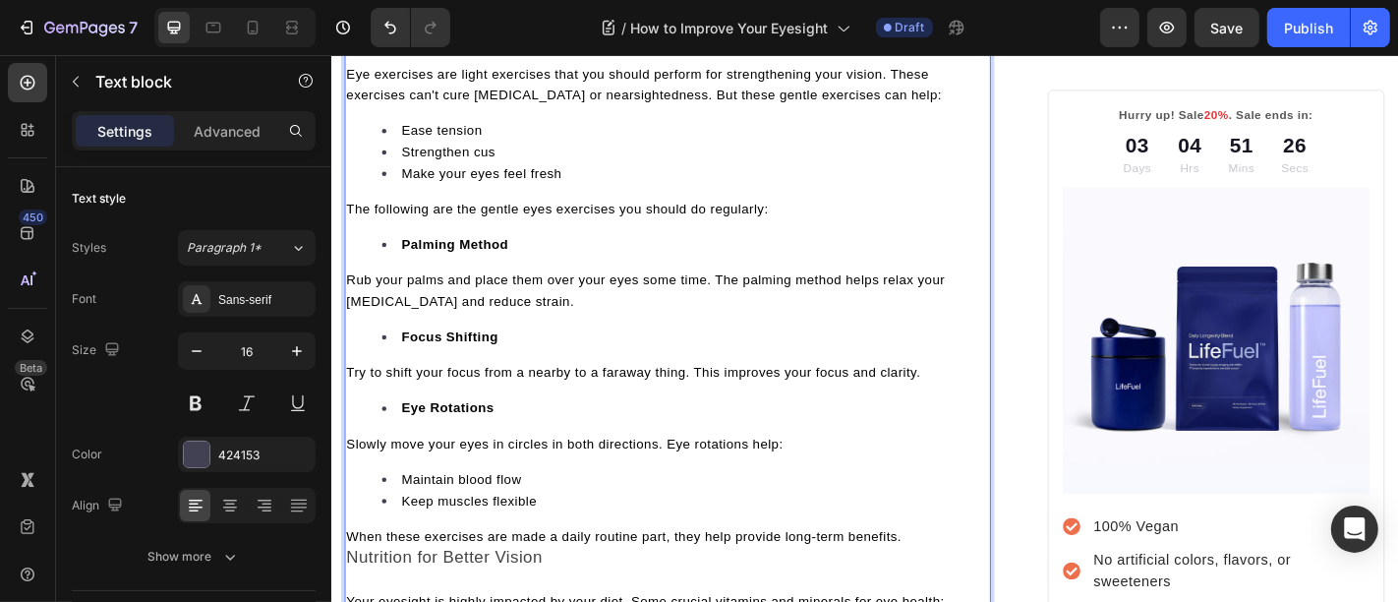
click at [976, 599] on p "When these exercises are made a daily routine part, they help provide long-term…" at bounding box center [702, 587] width 711 height 24
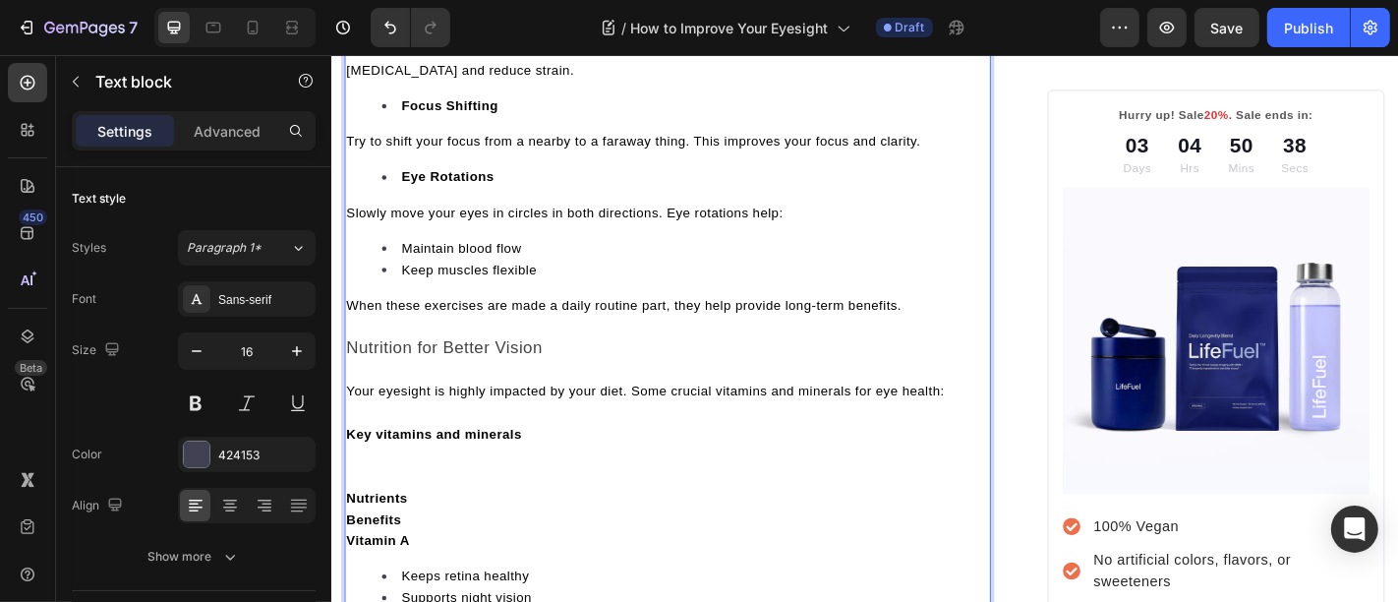
scroll to position [2260, 0]
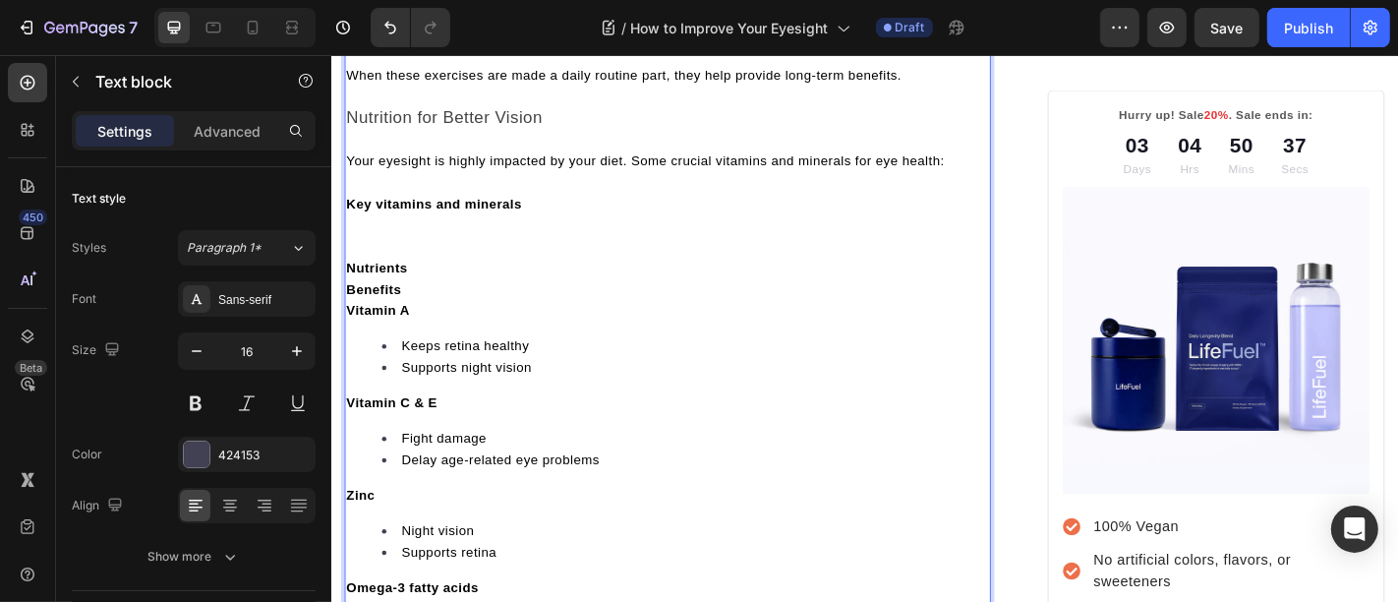
click at [382, 271] on p "Rich Text Editor. Editing area: main" at bounding box center [702, 267] width 711 height 24
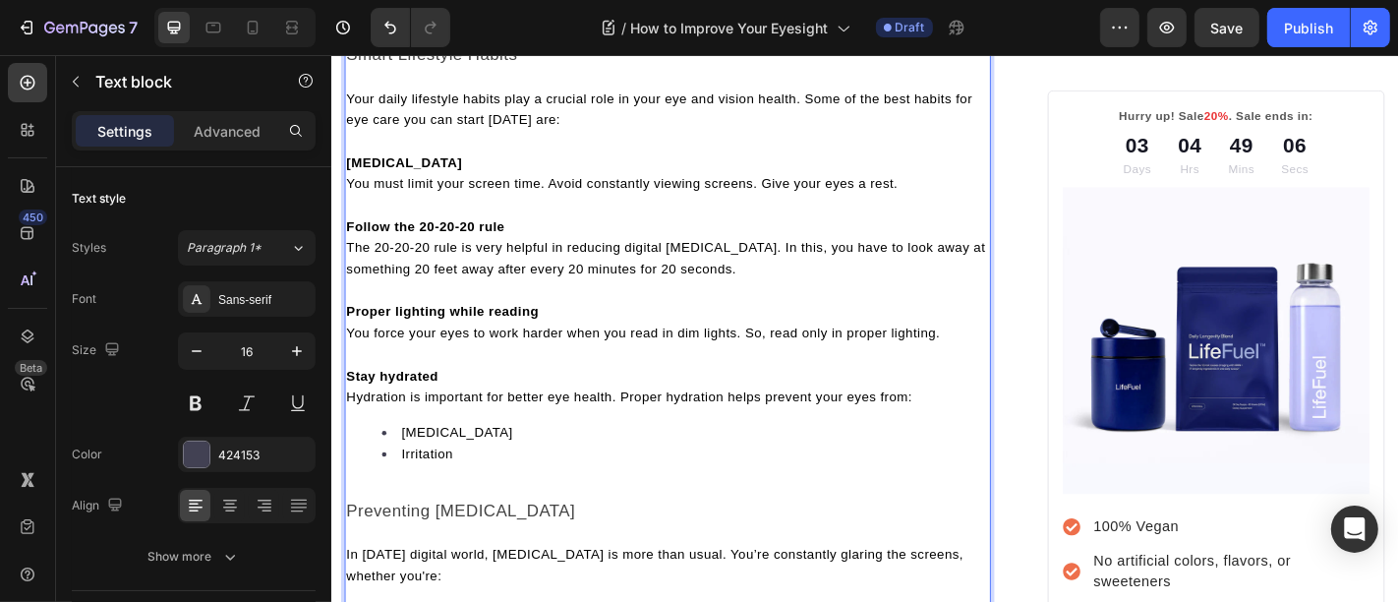
scroll to position [3474, 0]
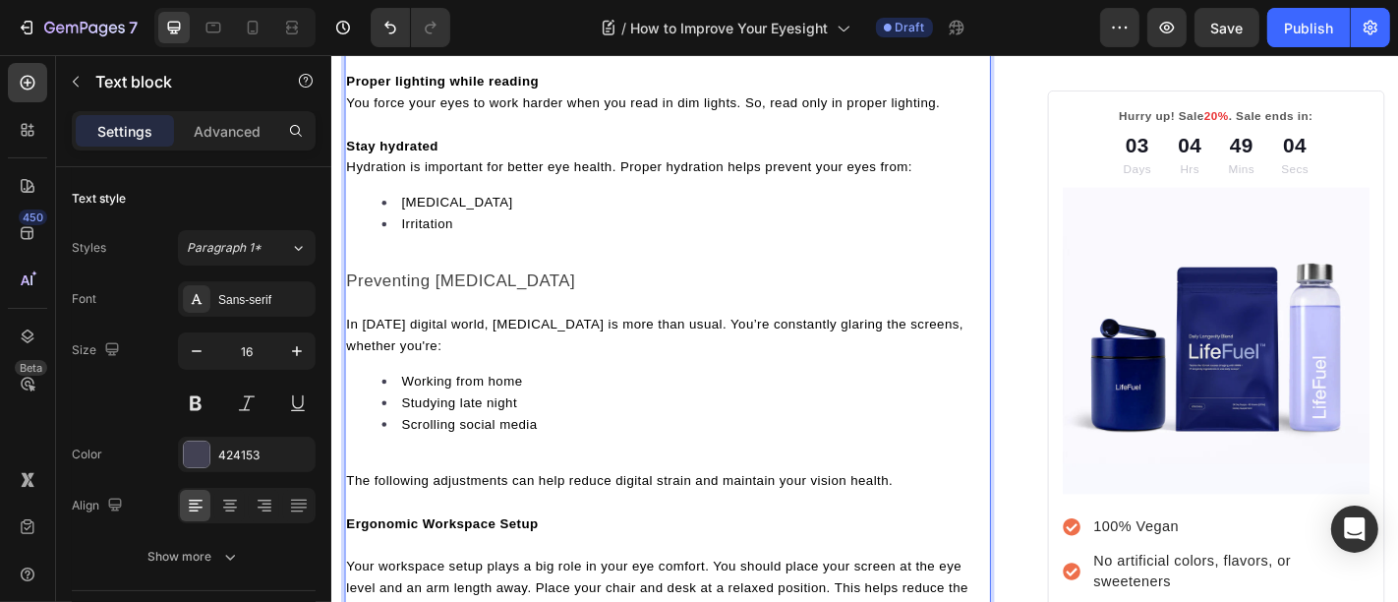
click at [437, 271] on div "Improving eyesight does not mean avoiding glasses. It also involves developing …" at bounding box center [702, 17] width 715 height 3896
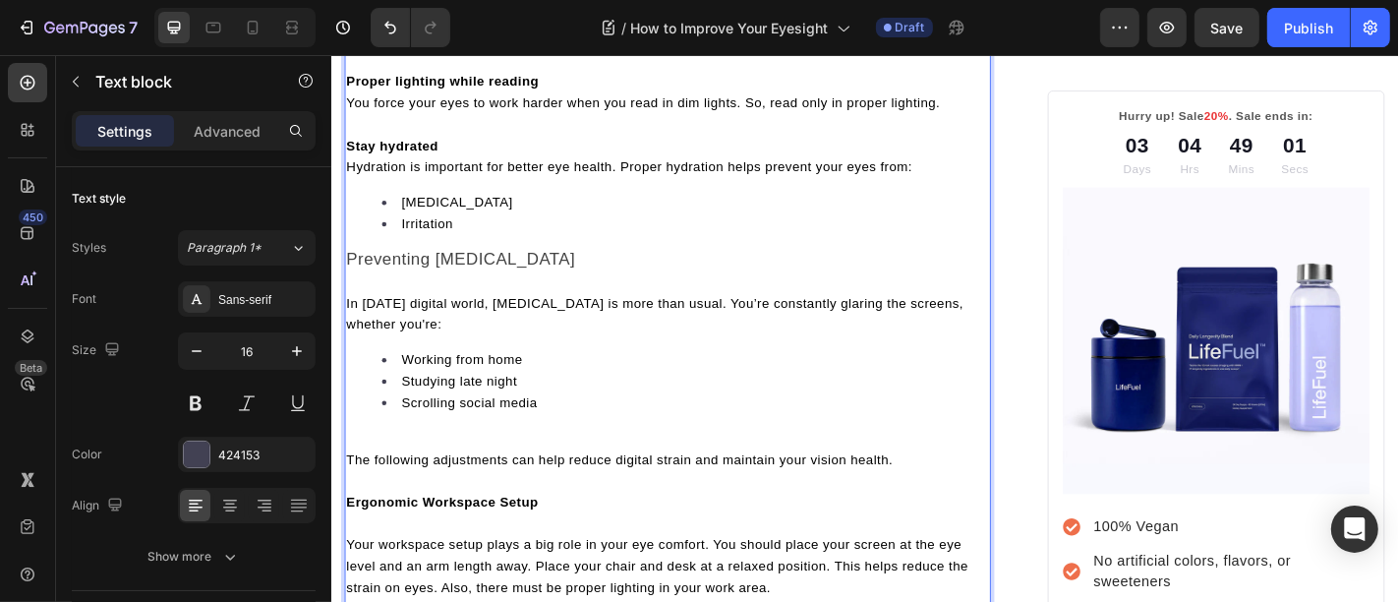
click at [428, 480] on div "Improving eyesight does not mean avoiding glasses. It also involves developing …" at bounding box center [702, 5] width 715 height 3873
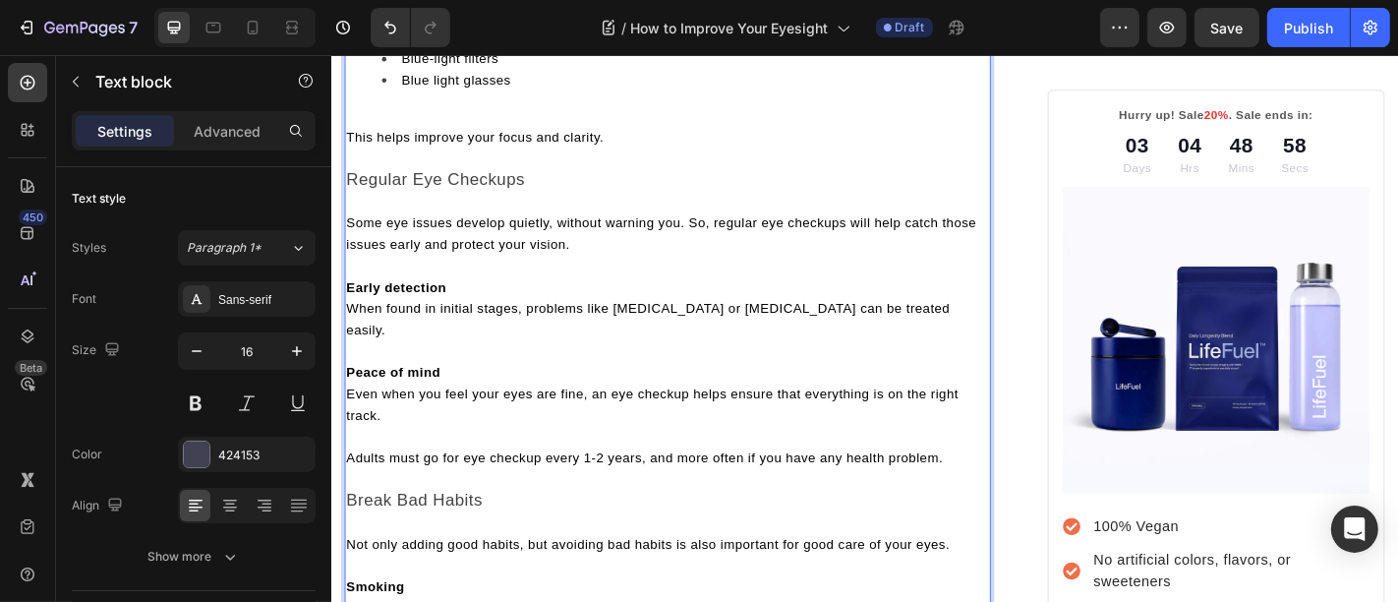
scroll to position [4494, 0]
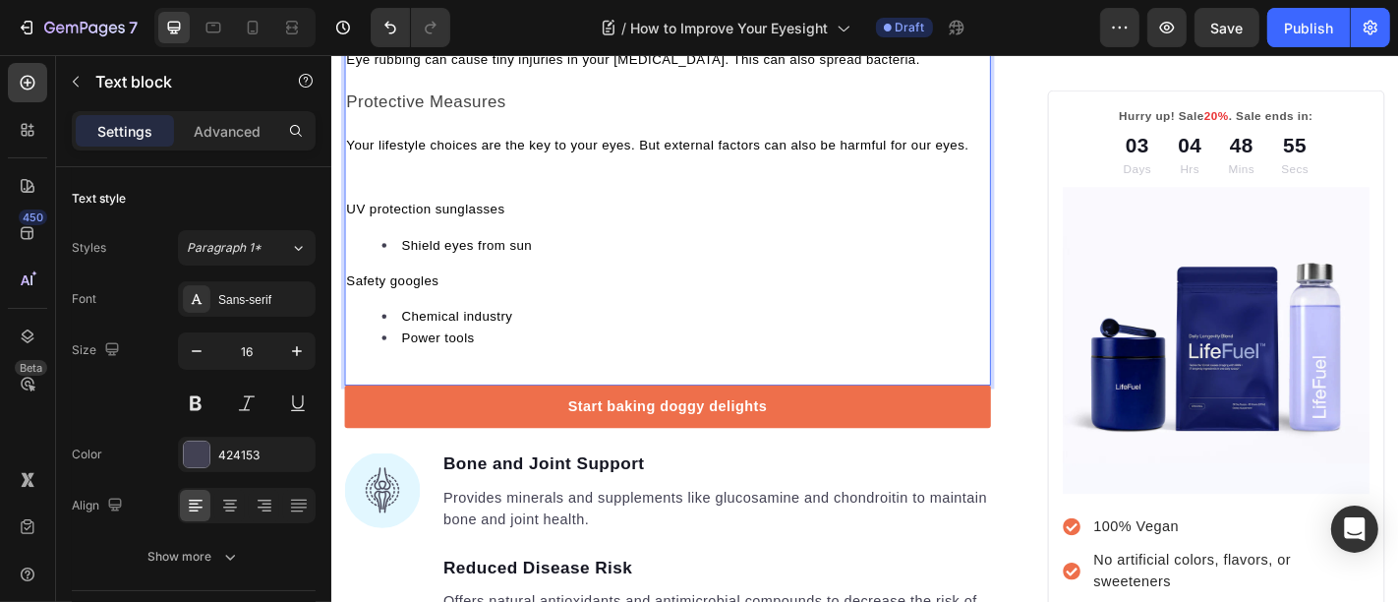
scroll to position [5004, 0]
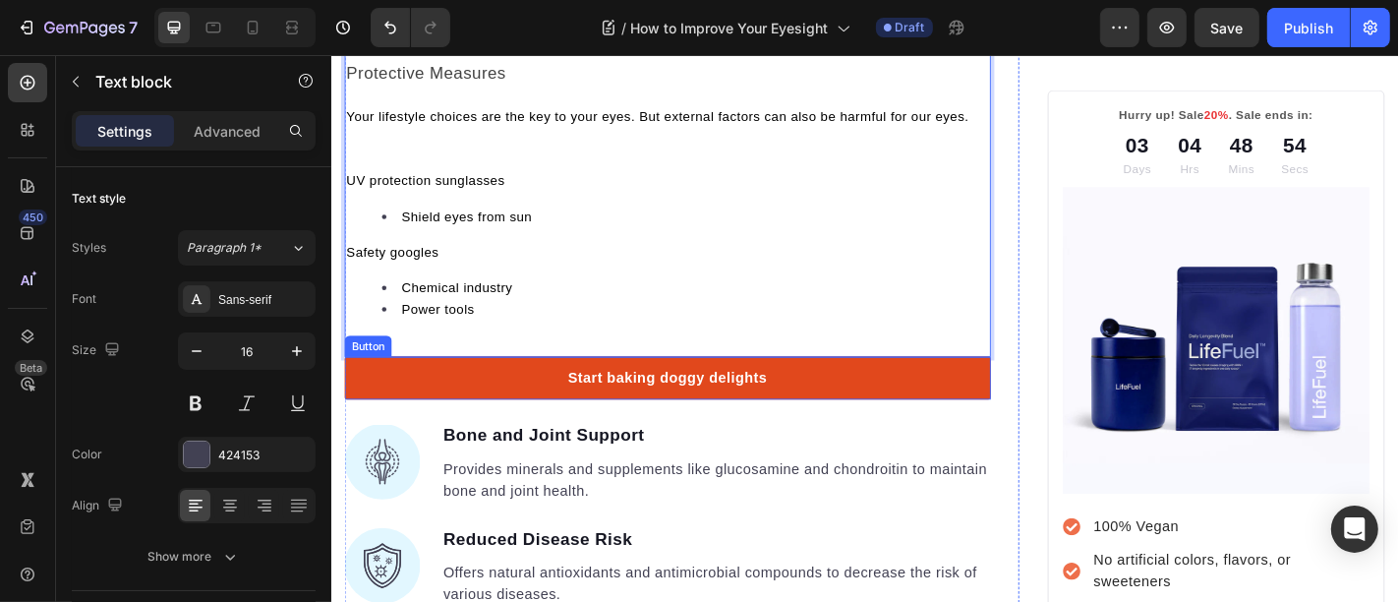
click at [416, 392] on link "Start baking doggy delights" at bounding box center [702, 411] width 715 height 47
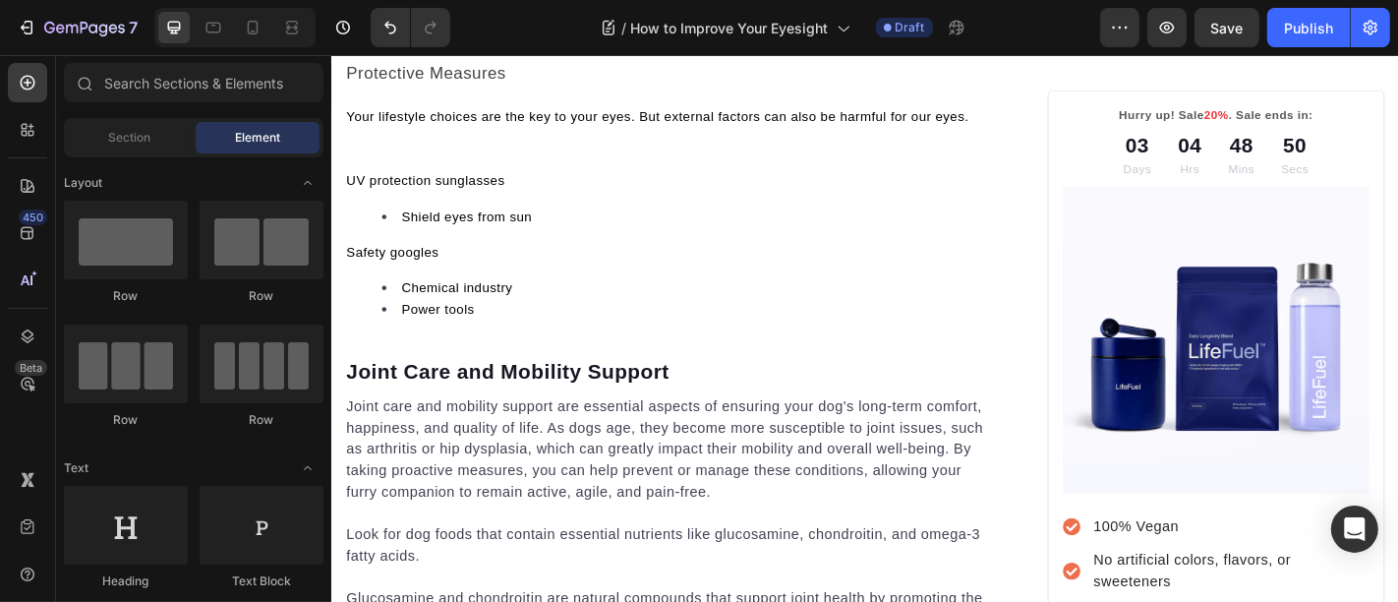
click at [418, 398] on p "Joint Care and Mobility Support" at bounding box center [702, 404] width 711 height 29
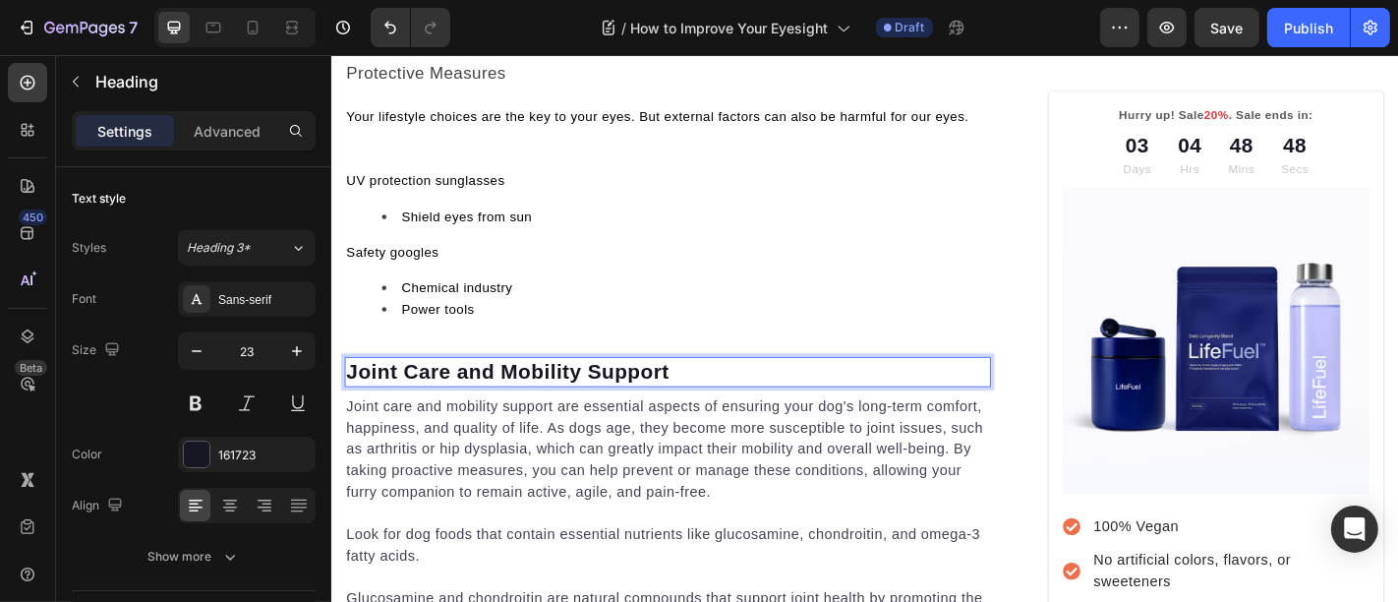
click at [414, 392] on p "Joint Care and Mobility Support" at bounding box center [702, 404] width 711 height 29
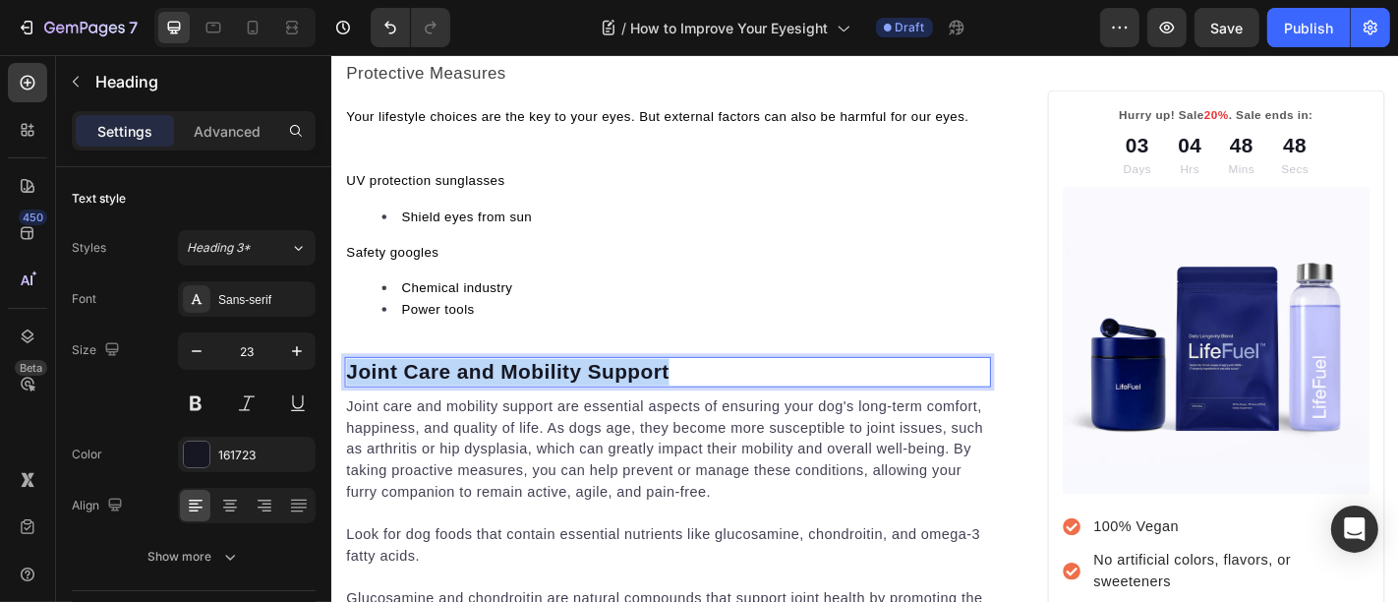
click at [414, 392] on p "Joint Care and Mobility Support" at bounding box center [702, 404] width 711 height 29
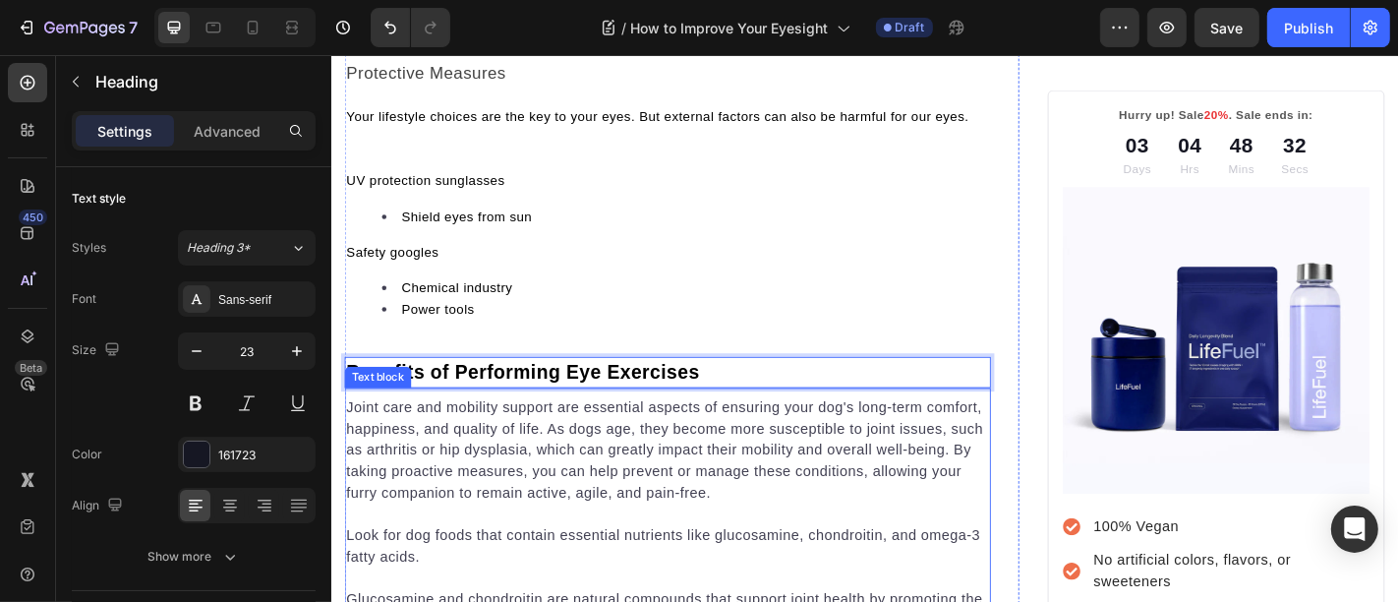
click at [533, 509] on p "Joint care and mobility support are essential aspects of ensuring your dog's lo…" at bounding box center [702, 492] width 711 height 118
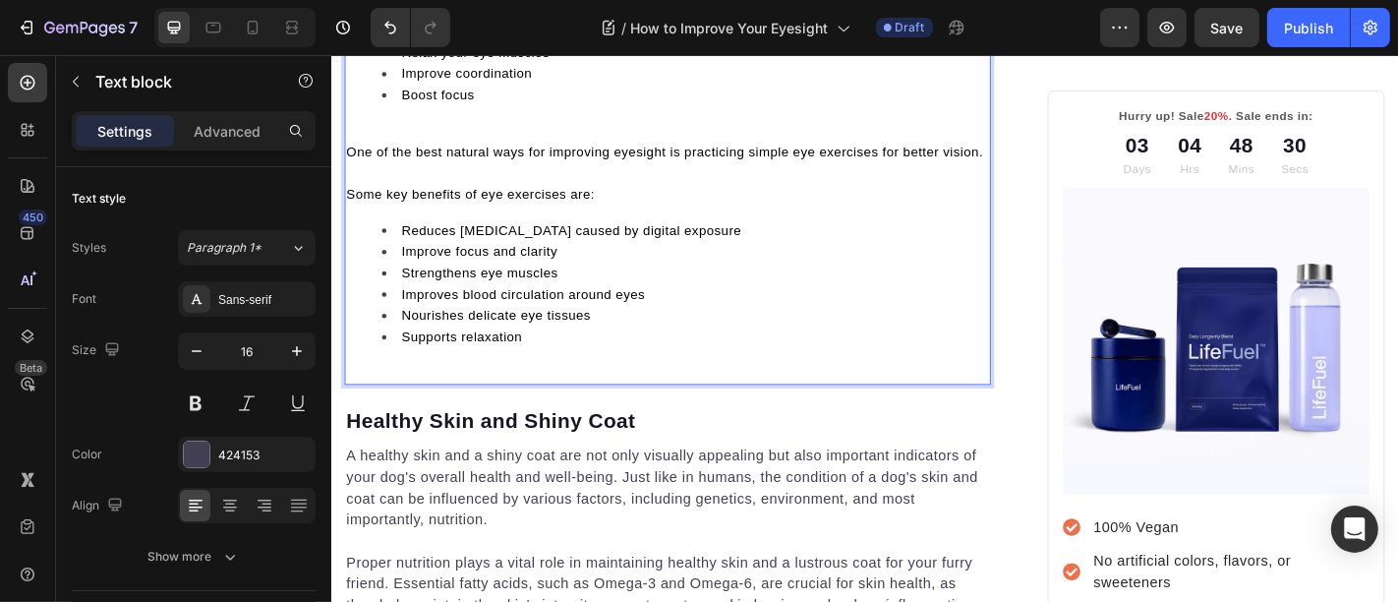
scroll to position [5466, 0]
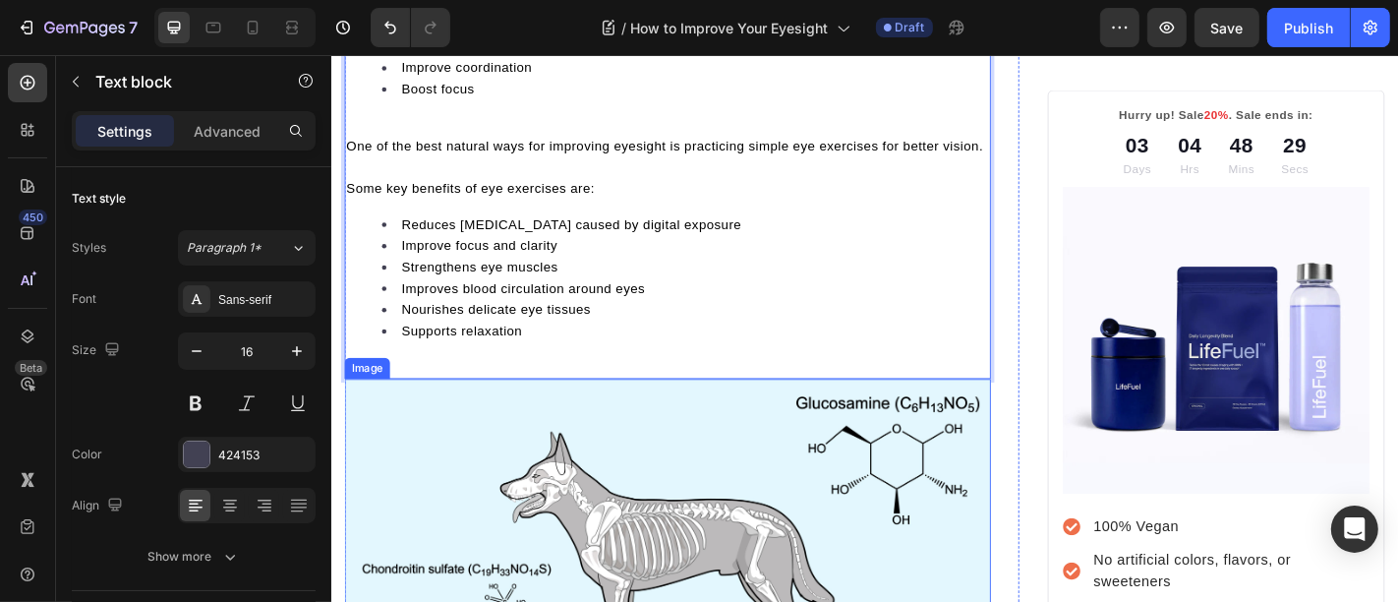
click at [479, 504] on img at bounding box center [702, 606] width 715 height 387
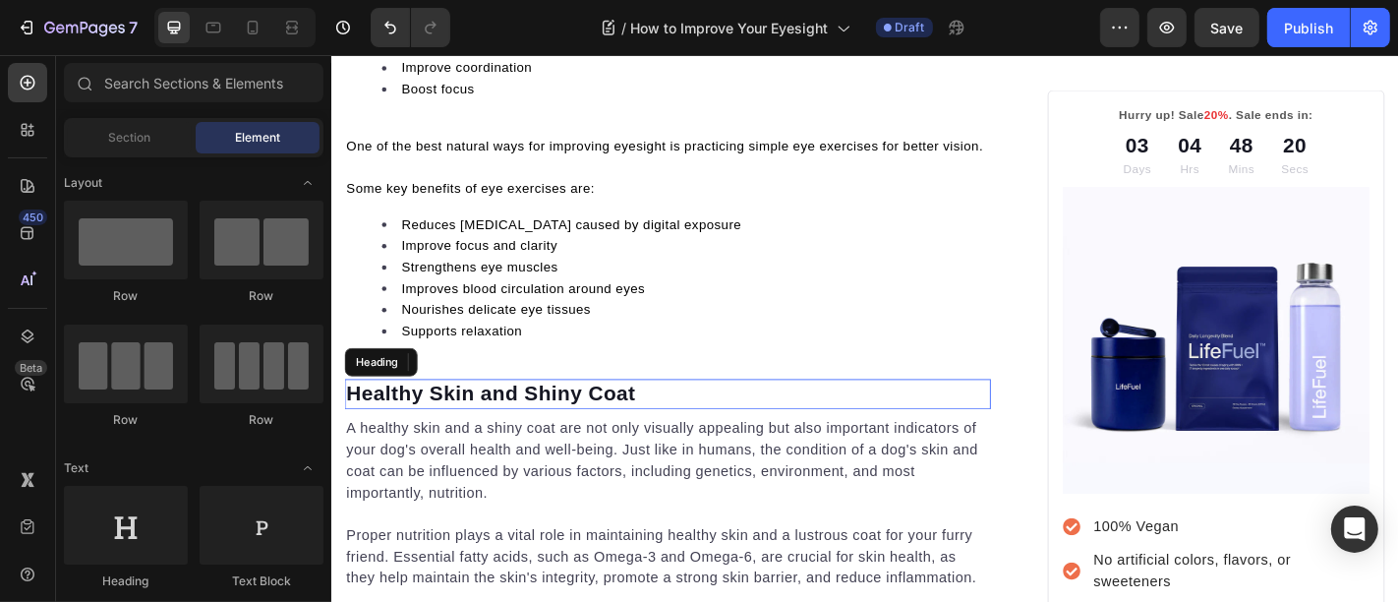
click at [520, 444] on p "Healthy Skin and Shiny Coat" at bounding box center [702, 429] width 711 height 29
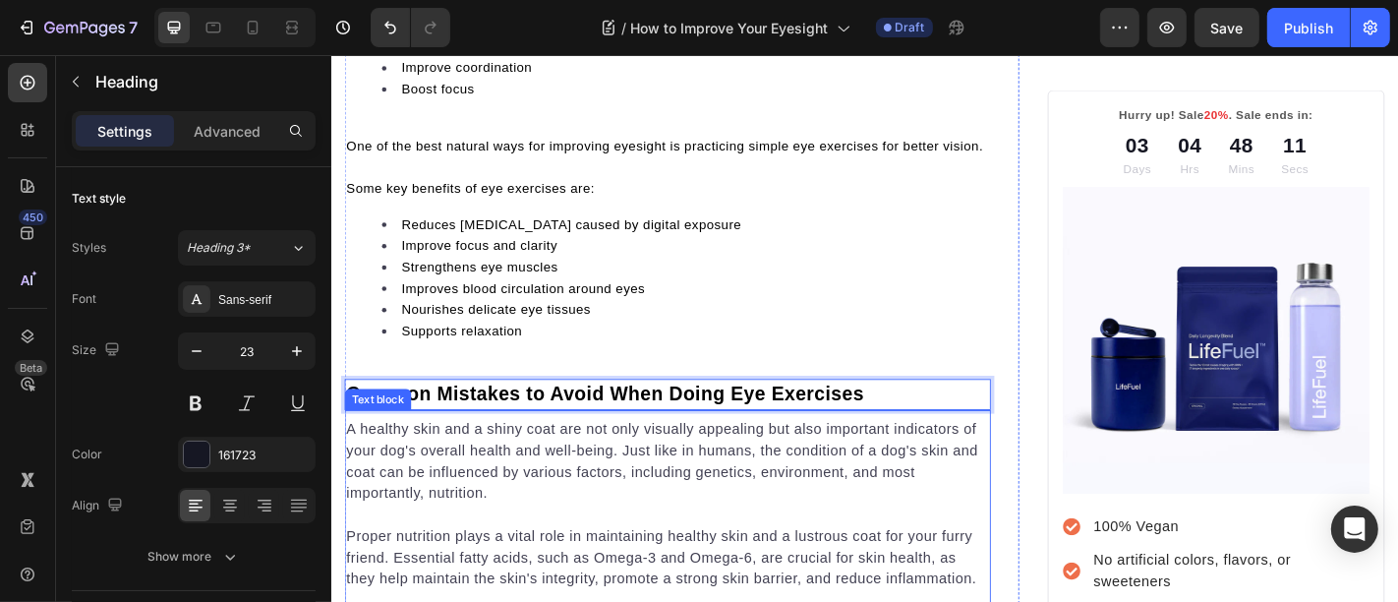
click at [541, 498] on p "A healthy skin and a shiny coat are not only visually appealing but also import…" at bounding box center [702, 504] width 711 height 94
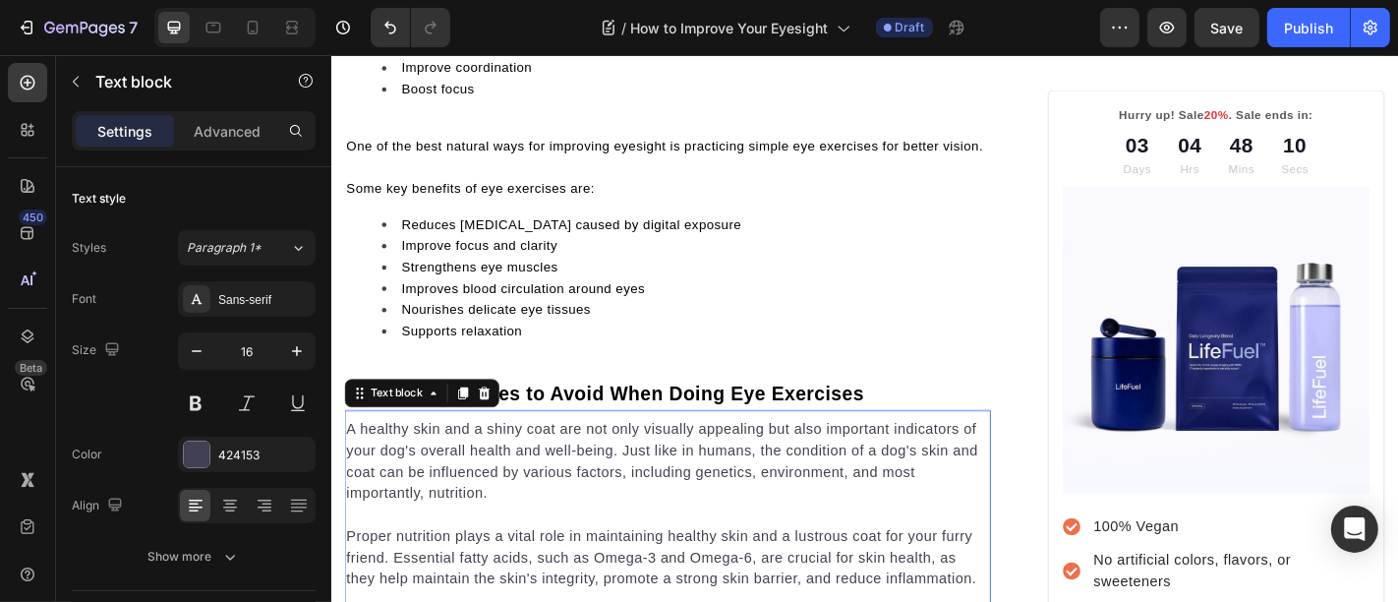
click at [537, 536] on p "A healthy skin and a shiny coat are not only visually appealing but also import…" at bounding box center [702, 504] width 711 height 94
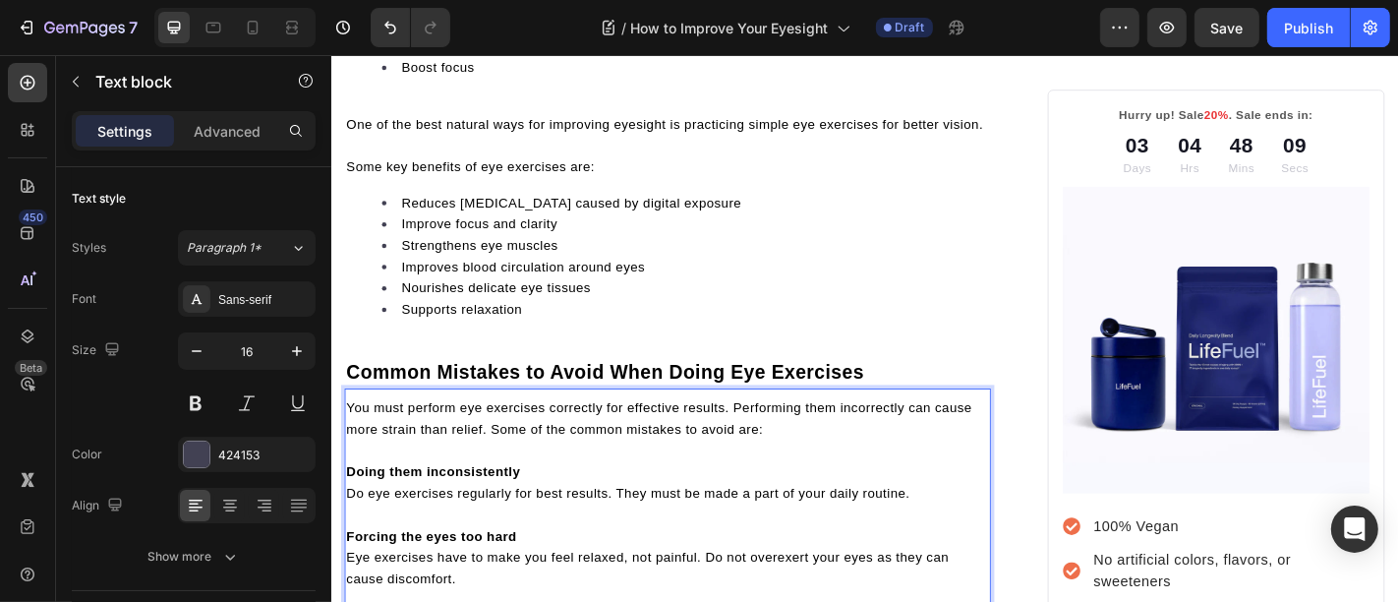
scroll to position [5697, 0]
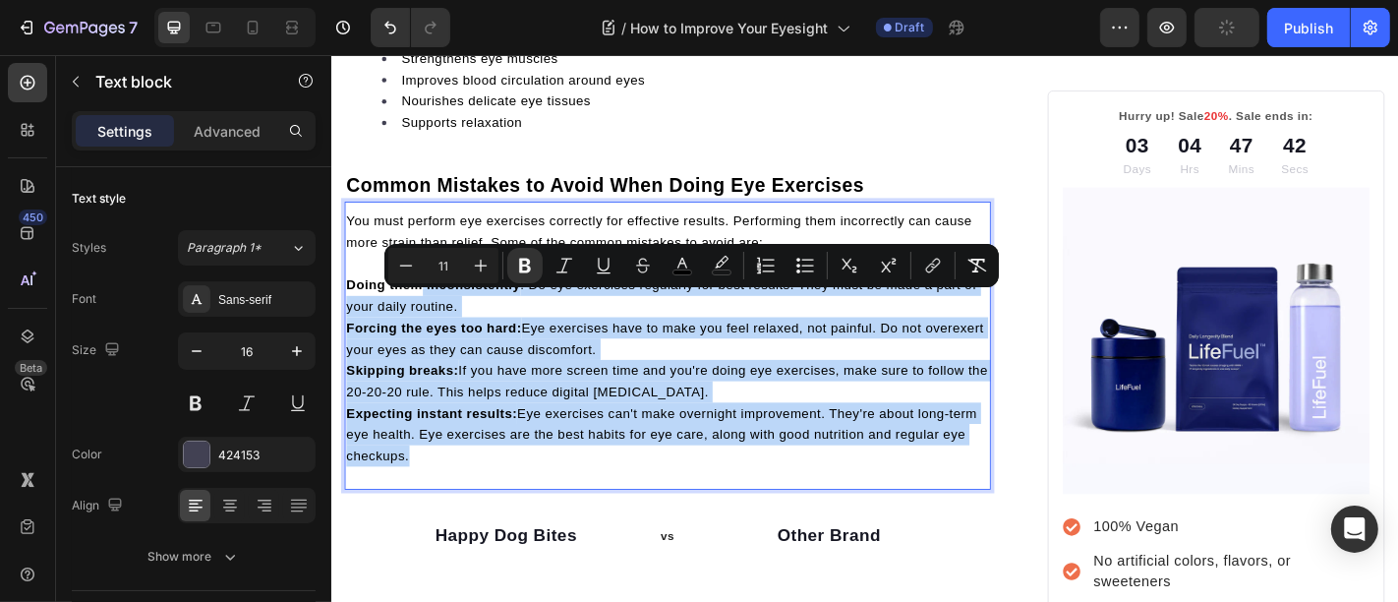
drag, startPoint x: 430, startPoint y: 329, endPoint x: 511, endPoint y: 531, distance: 217.4
click at [511, 533] on div "You must perform eye exercises correctly for effective results. Performing them…" at bounding box center [702, 375] width 715 height 319
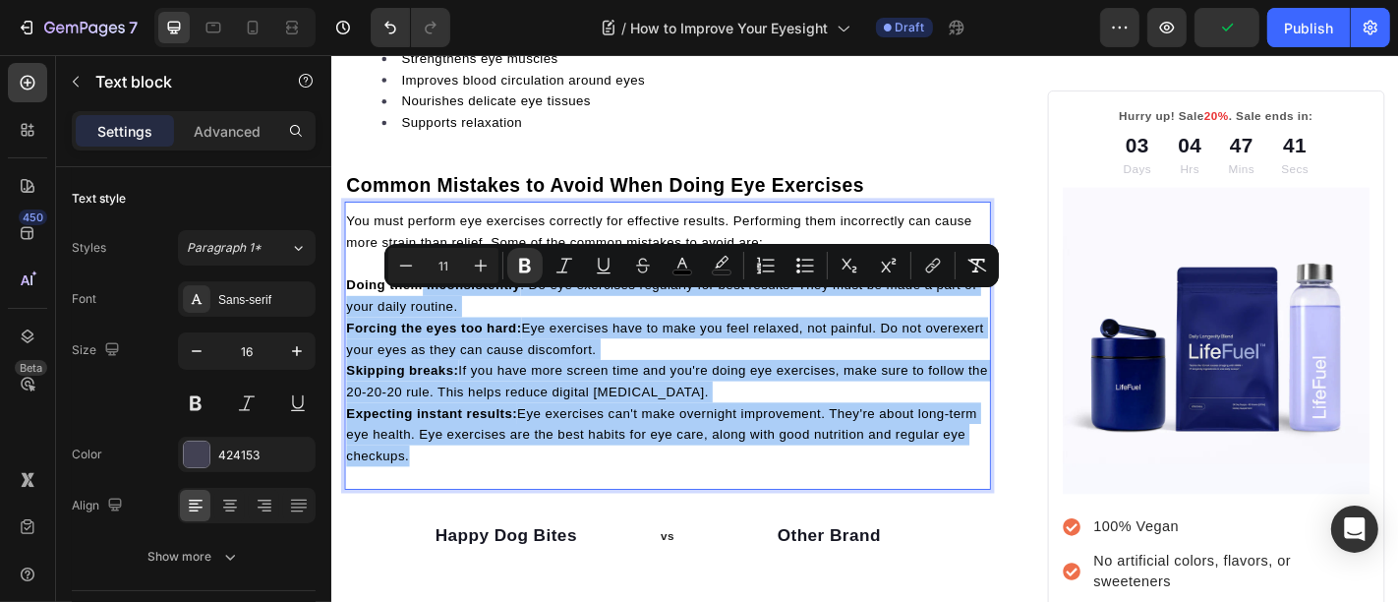
drag, startPoint x: 799, startPoint y: 270, endPoint x: 753, endPoint y: 285, distance: 48.5
click at [800, 271] on icon "Editor contextual toolbar" at bounding box center [805, 266] width 20 height 20
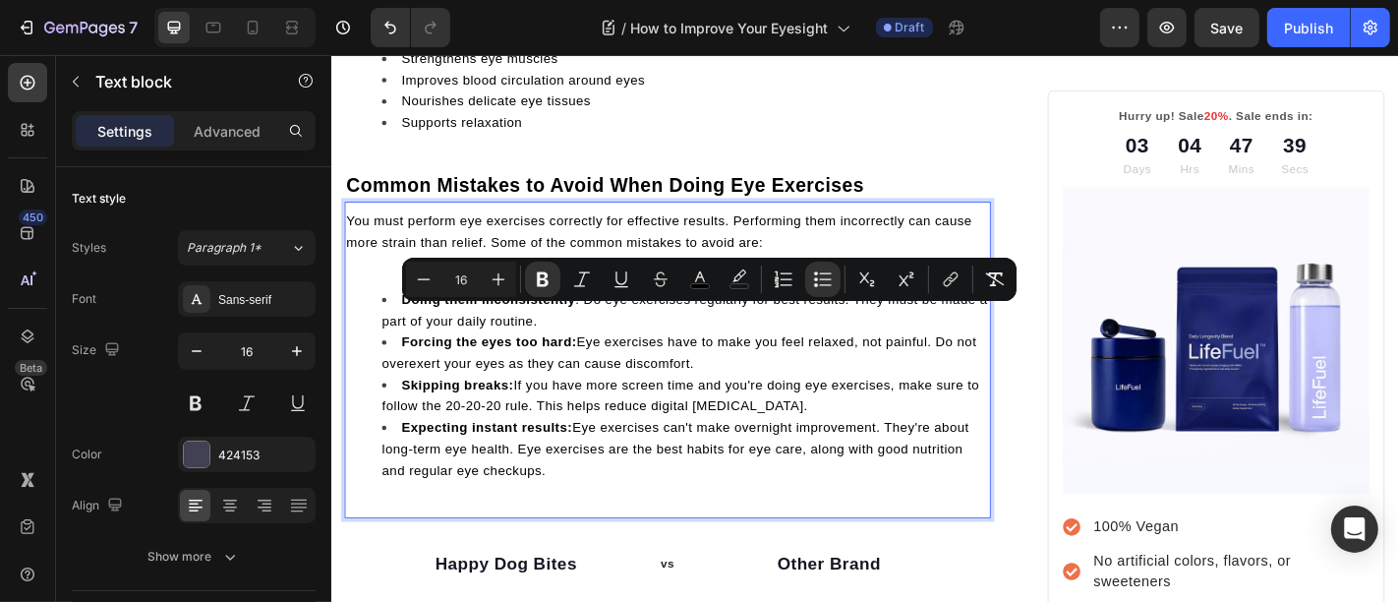
click at [382, 297] on p "Rich Text Editor. Editing area: main" at bounding box center [702, 285] width 711 height 24
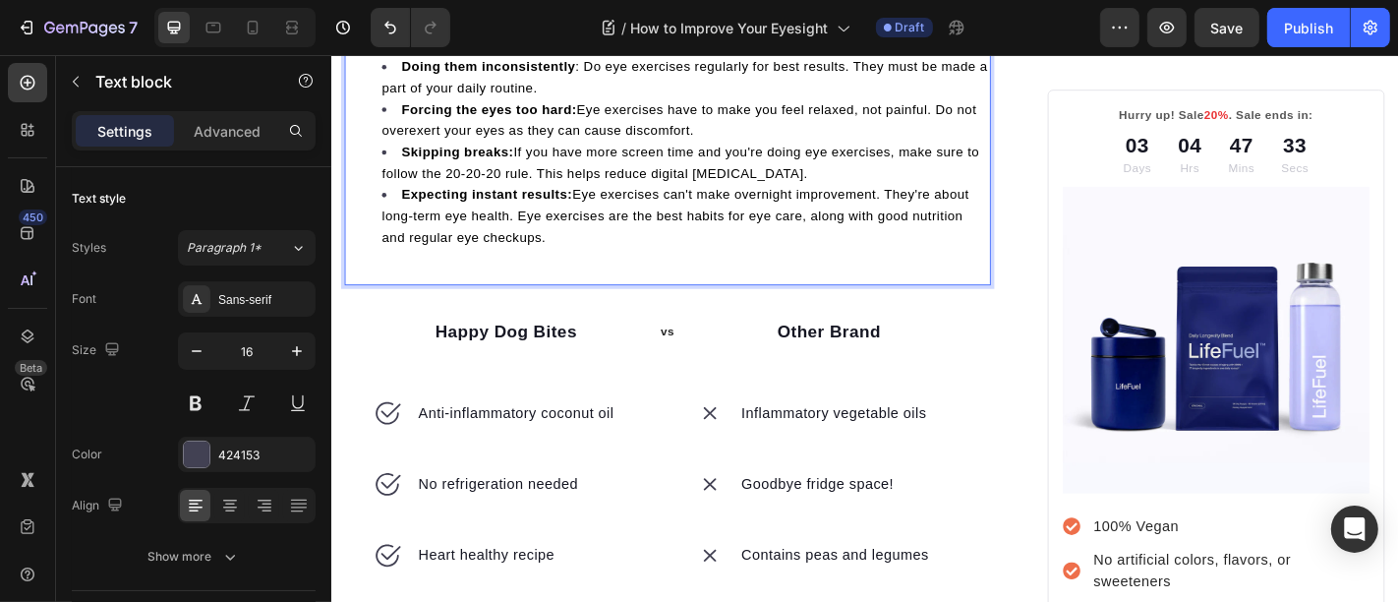
scroll to position [5952, 0]
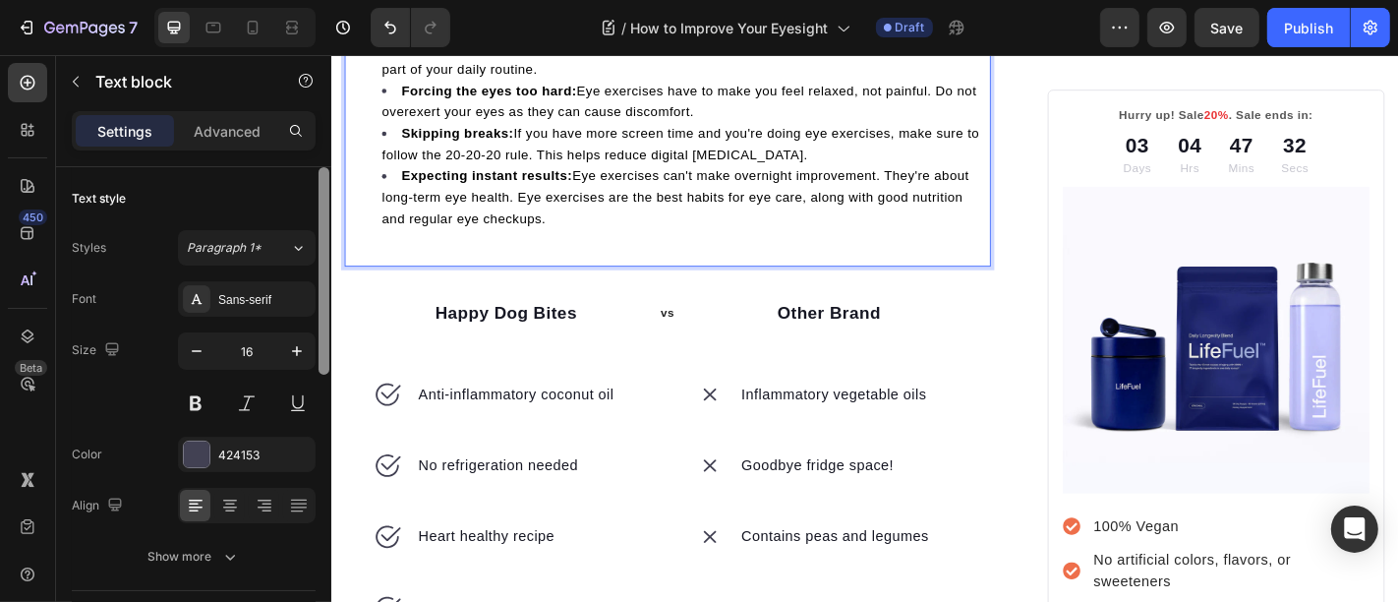
click at [324, 316] on div at bounding box center [324, 270] width 11 height 207
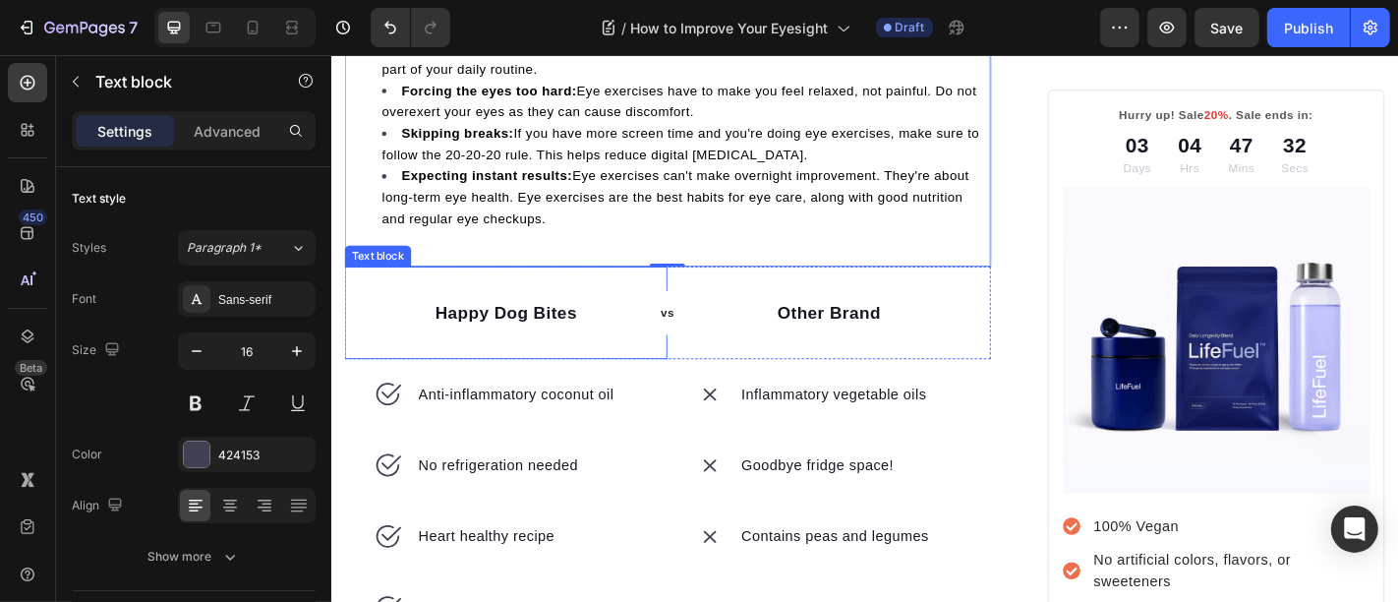
click at [392, 334] on div "Happy Dog Bites Text block" at bounding box center [523, 339] width 357 height 103
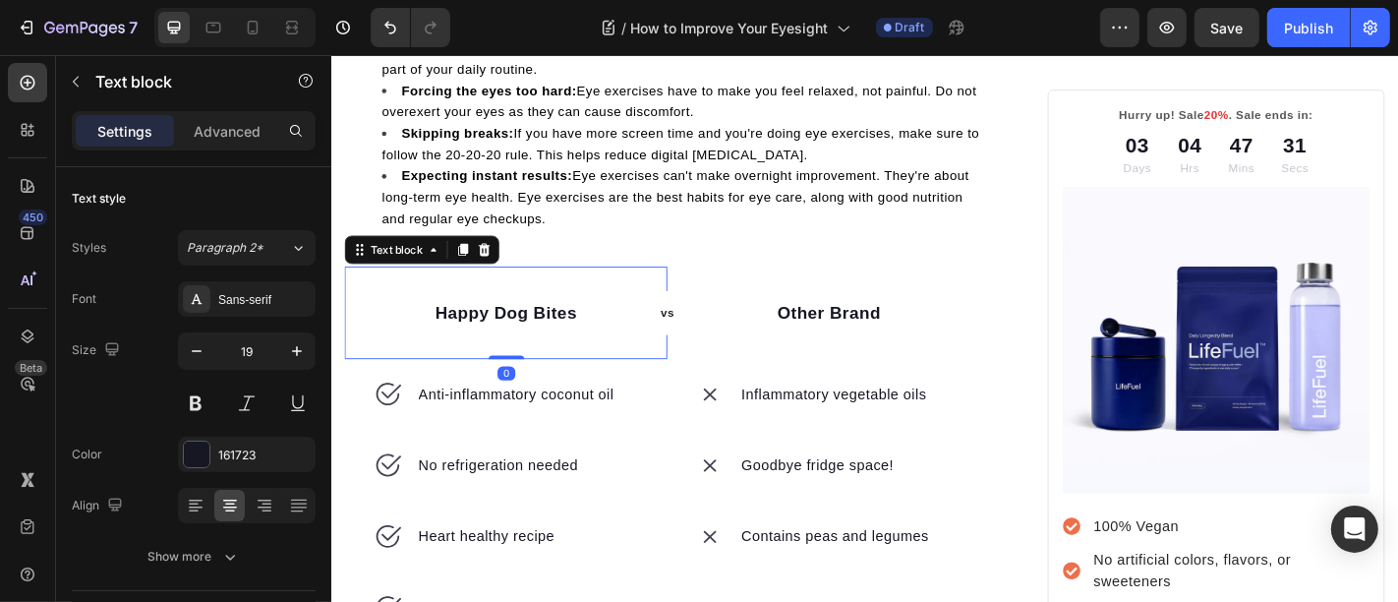
click at [392, 334] on div "vs Text block Row Happy Dog Bites Text block 0" at bounding box center [523, 339] width 357 height 103
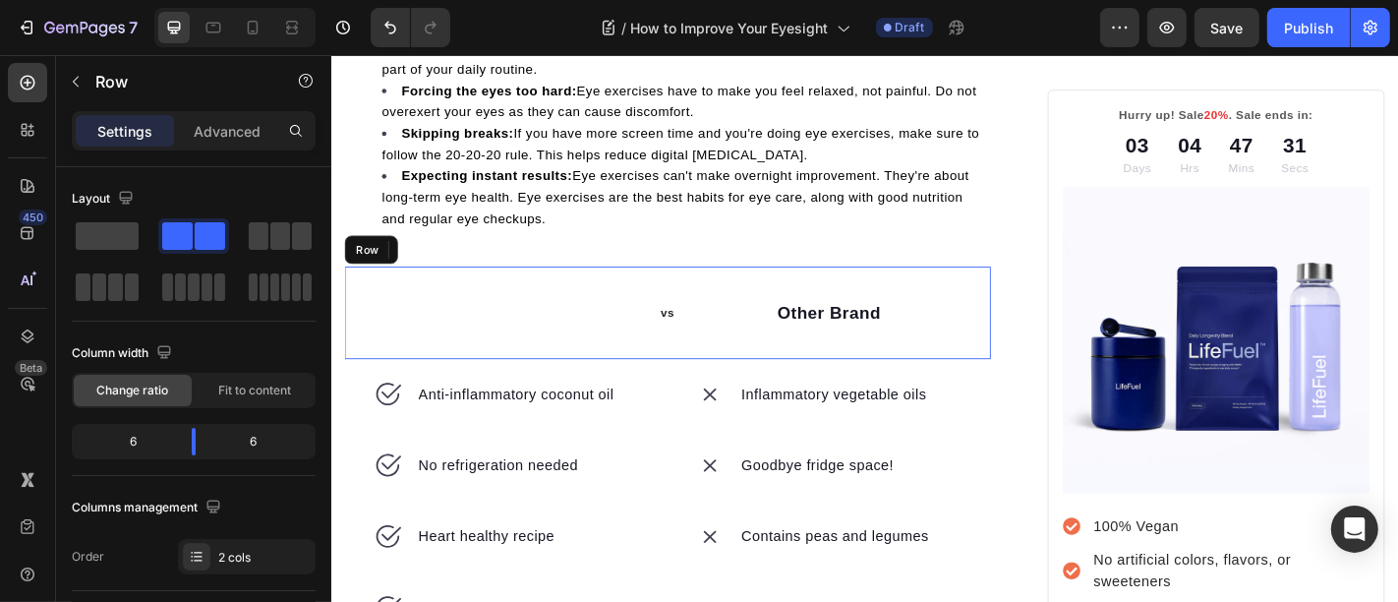
click at [392, 414] on icon at bounding box center [392, 429] width 31 height 31
click at [392, 493] on icon at bounding box center [392, 508] width 31 height 31
click at [429, 469] on div "No refrigeration needed" at bounding box center [523, 508] width 357 height 79
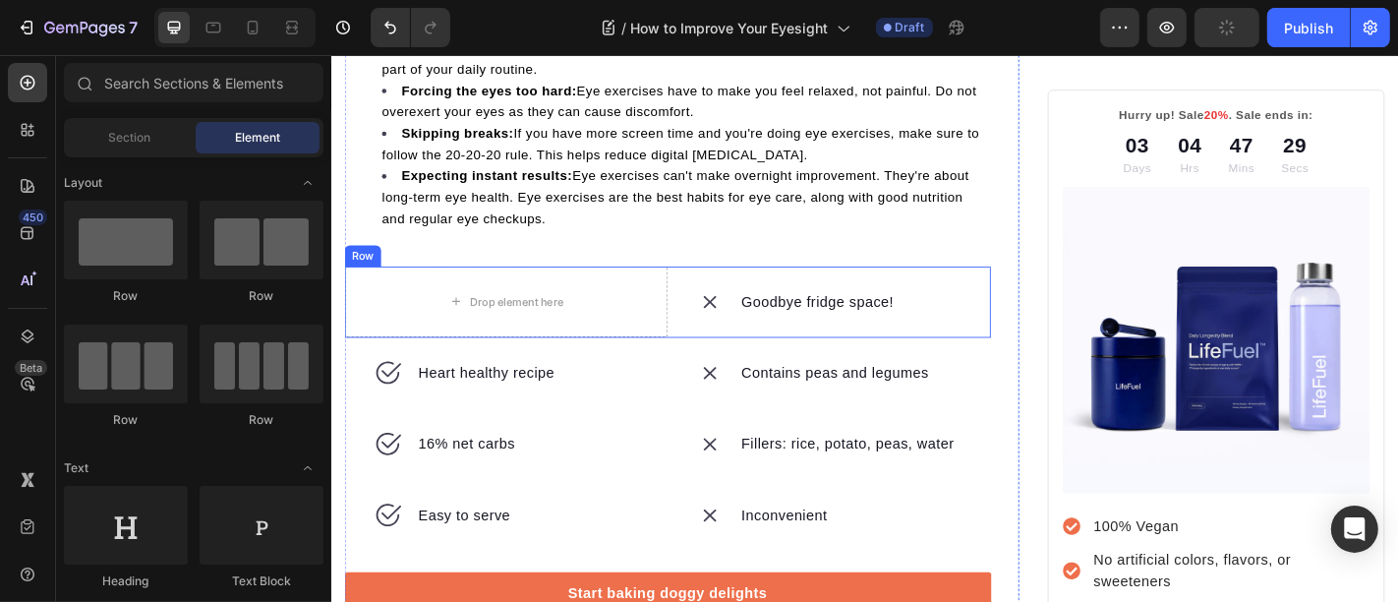
click at [445, 328] on div "Drop element here" at bounding box center [523, 327] width 159 height 31
click at [410, 312] on div "Drop element here" at bounding box center [523, 327] width 357 height 79
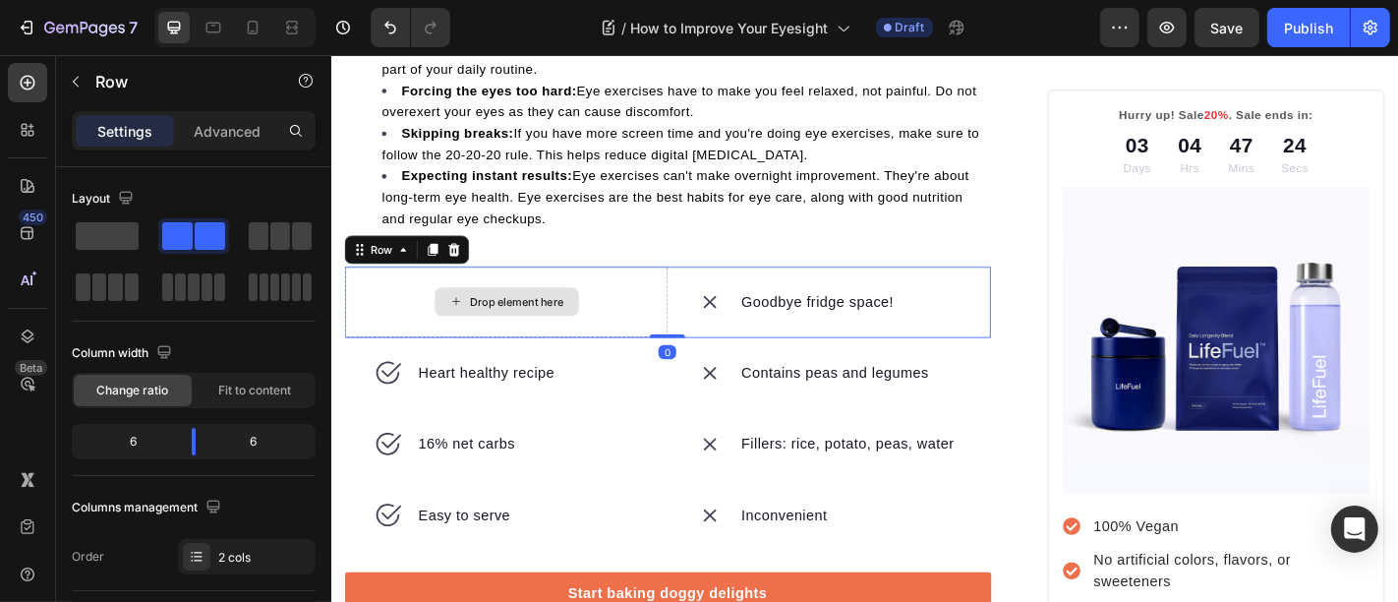
click at [410, 312] on div "Drop element here" at bounding box center [523, 327] width 357 height 79
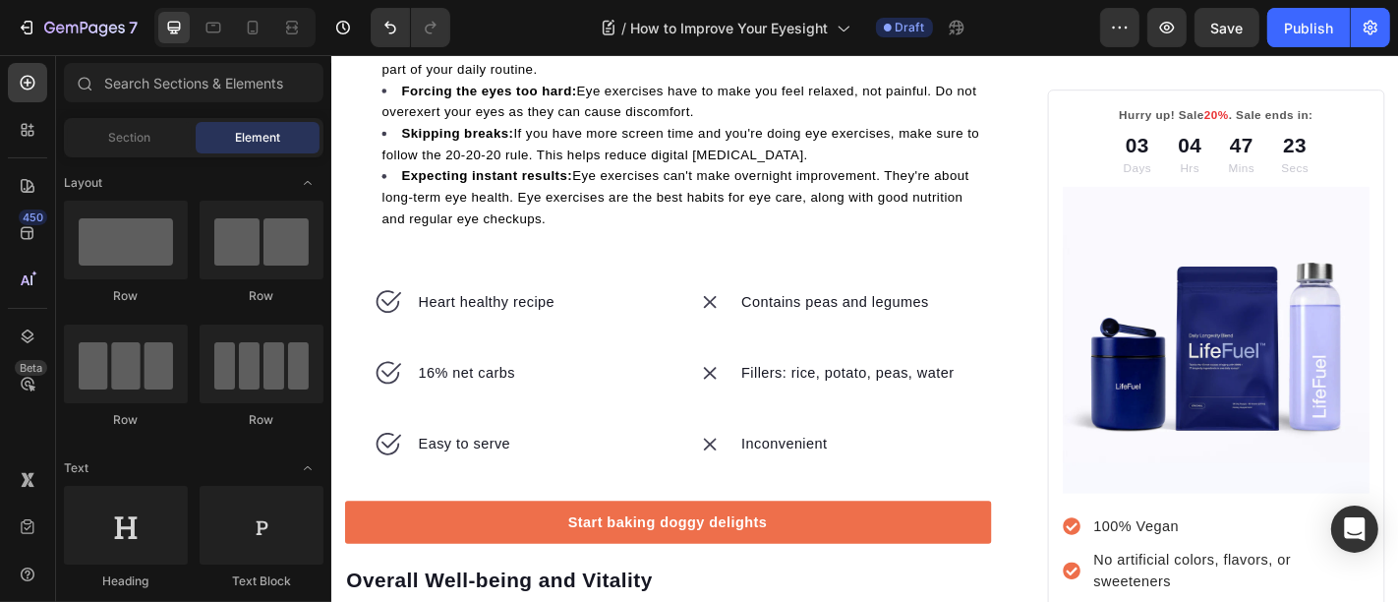
click at [410, 312] on div "Heart healthy recipe" at bounding box center [523, 327] width 357 height 79
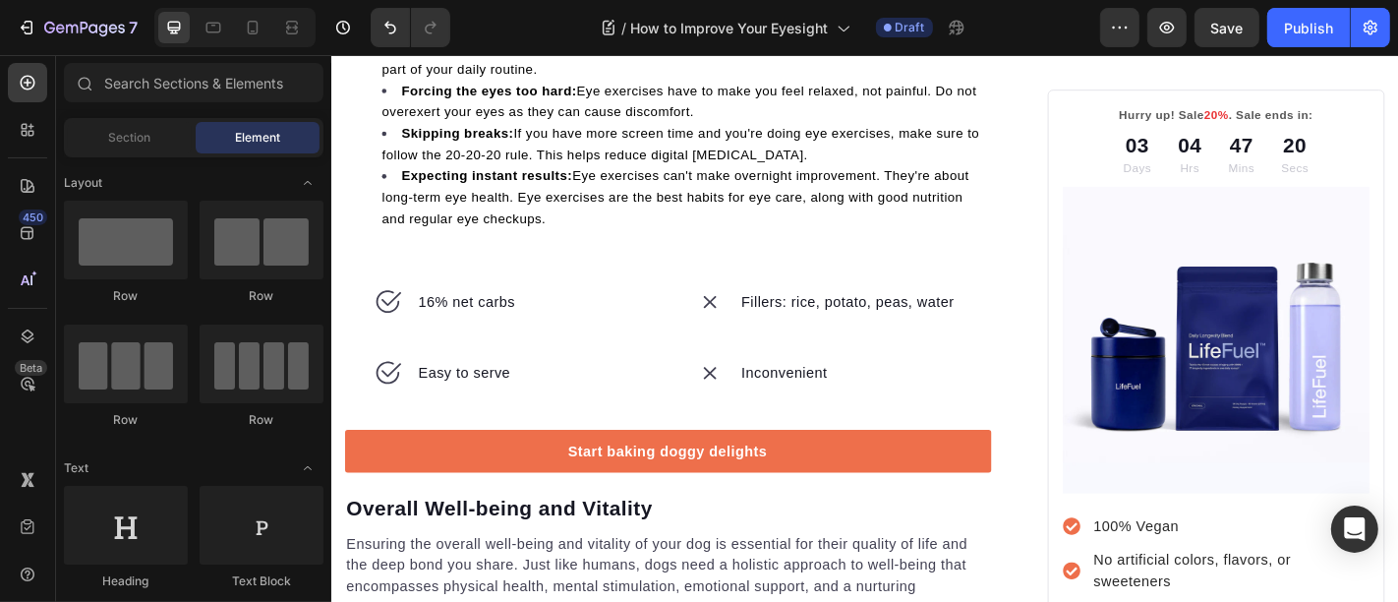
click at [430, 342] on div "16% net carbs" at bounding box center [480, 327] width 113 height 29
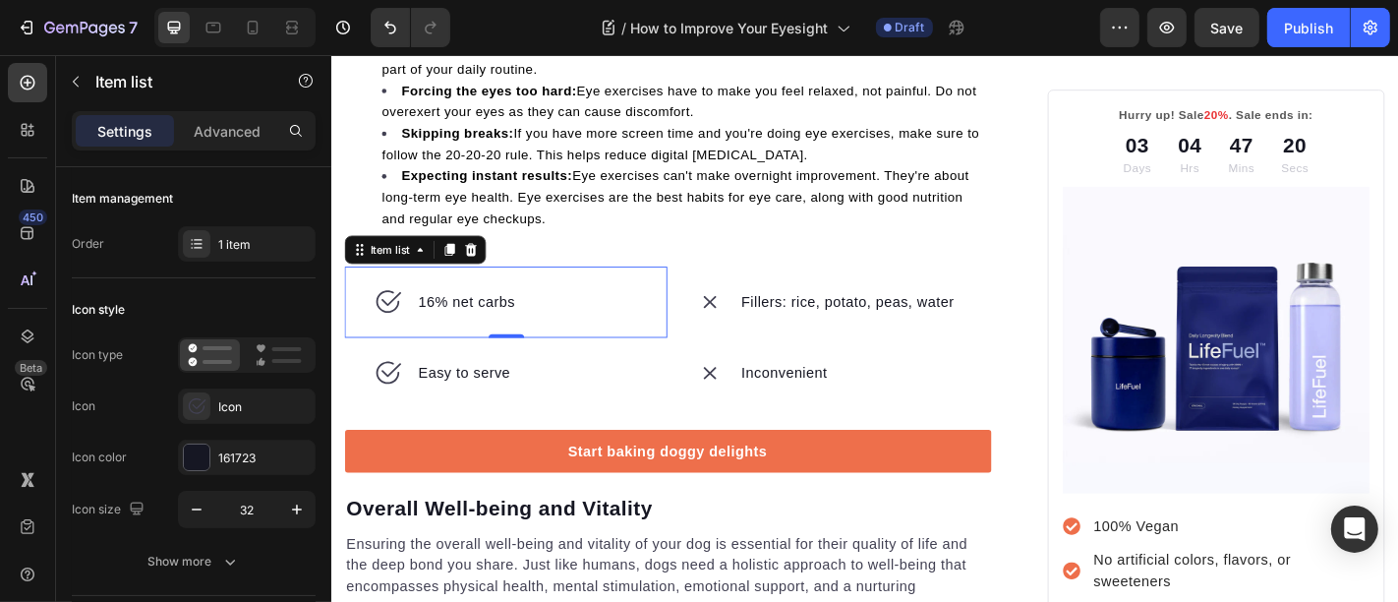
click at [429, 367] on div "16% net carbs" at bounding box center [523, 327] width 357 height 79
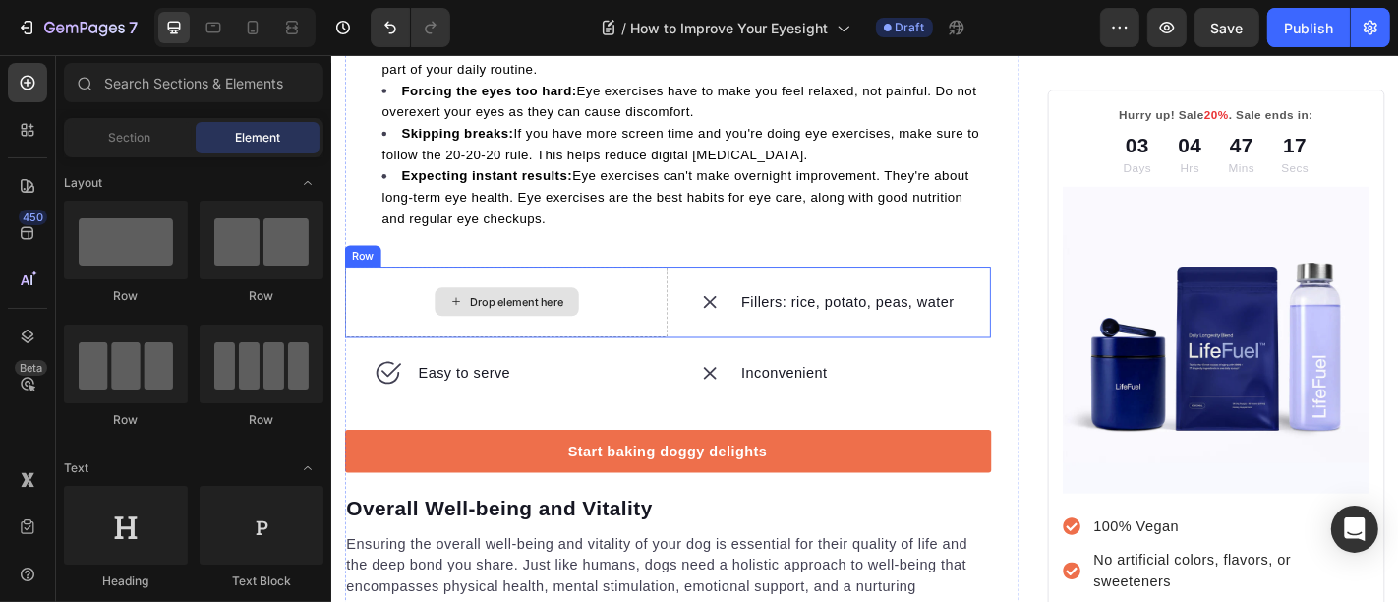
click at [428, 364] on div "Drop element here" at bounding box center [523, 327] width 357 height 79
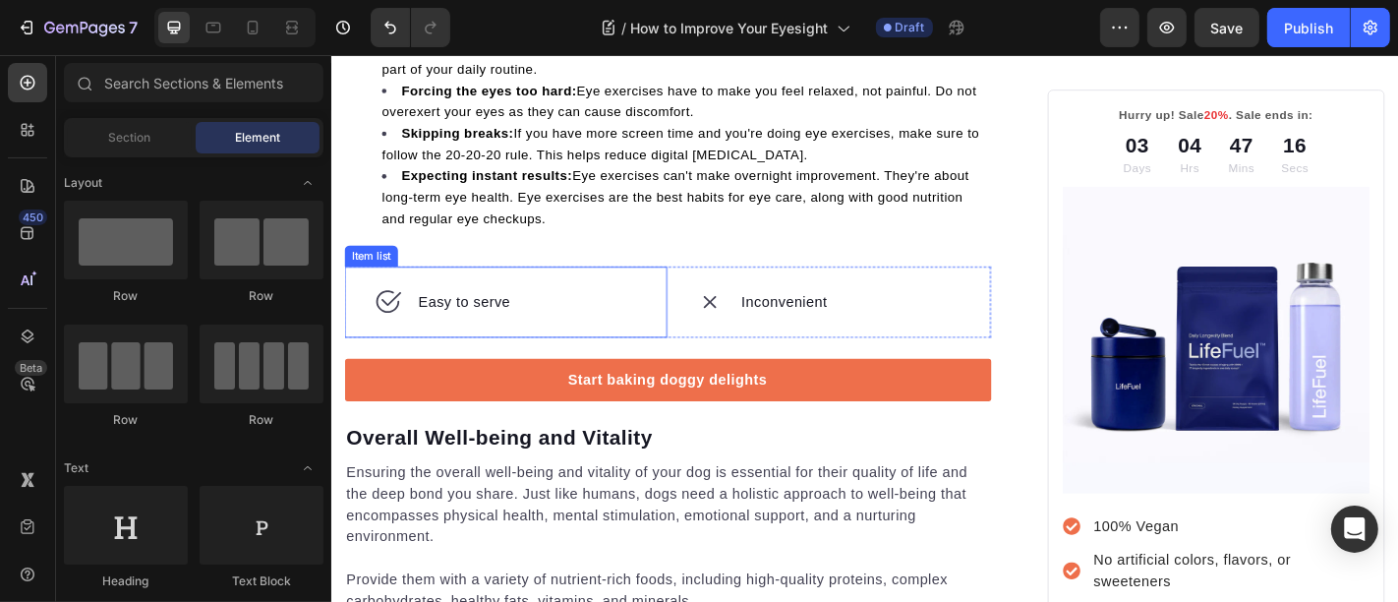
click at [425, 342] on div "Easy to serve" at bounding box center [477, 327] width 107 height 29
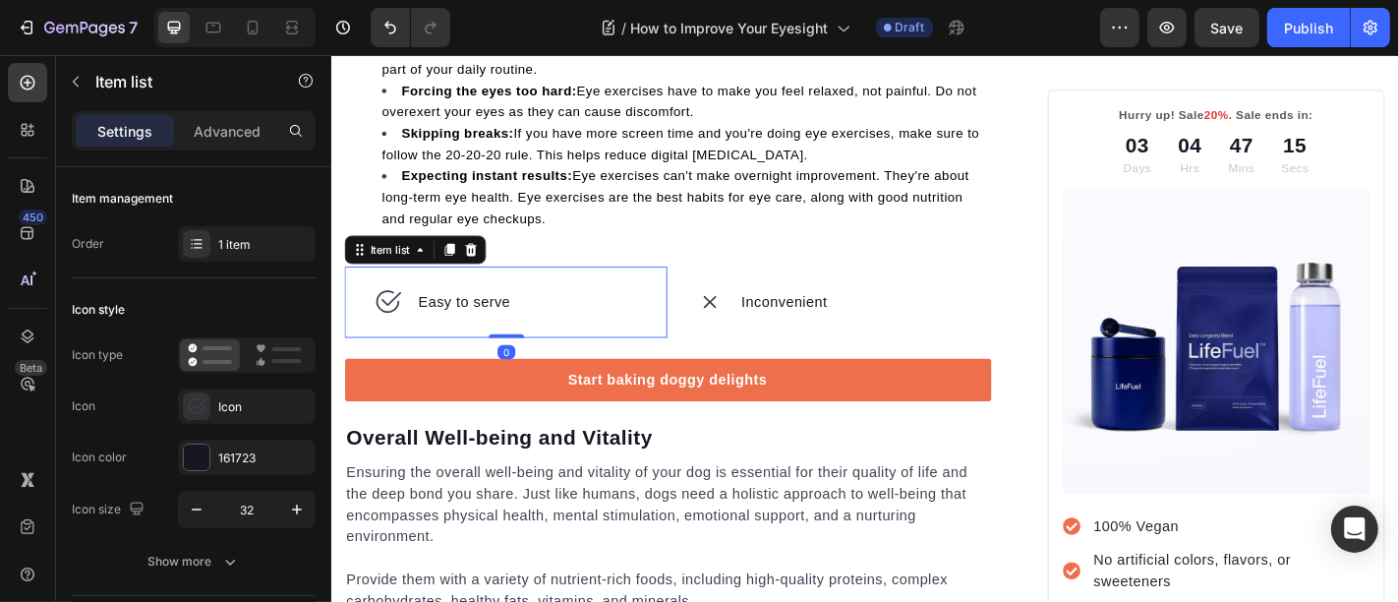
click at [438, 367] on div "Easy to serve" at bounding box center [523, 327] width 357 height 79
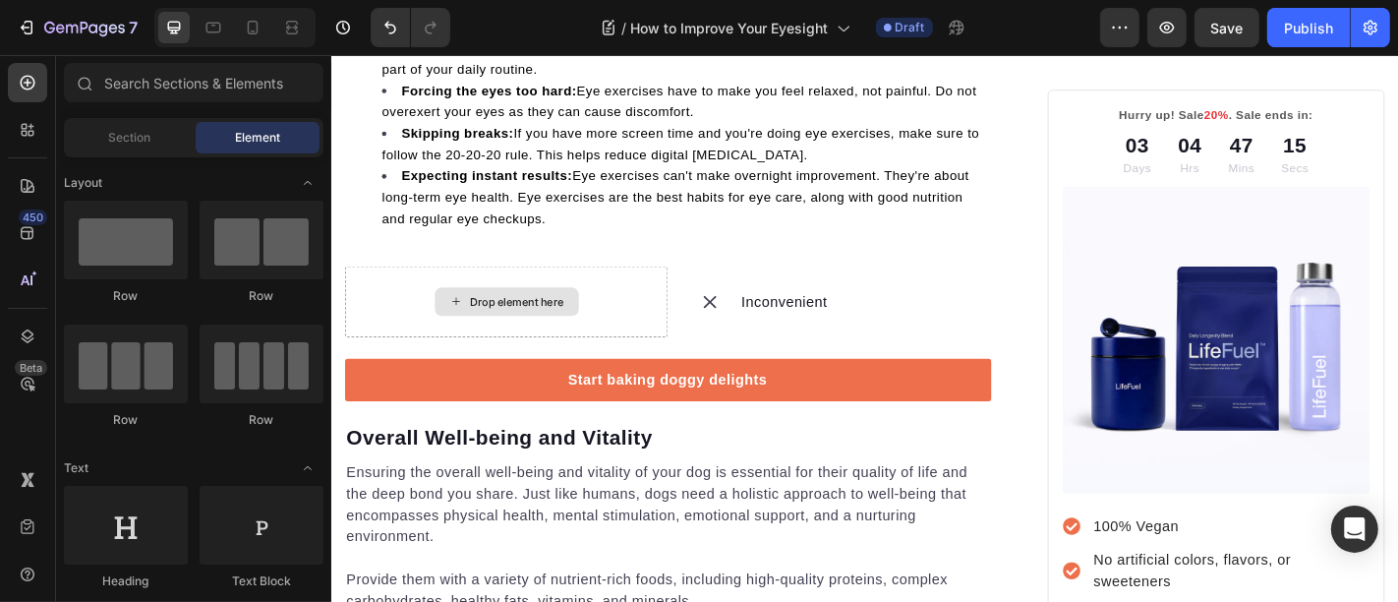
click at [438, 367] on div "Drop element here" at bounding box center [523, 327] width 357 height 79
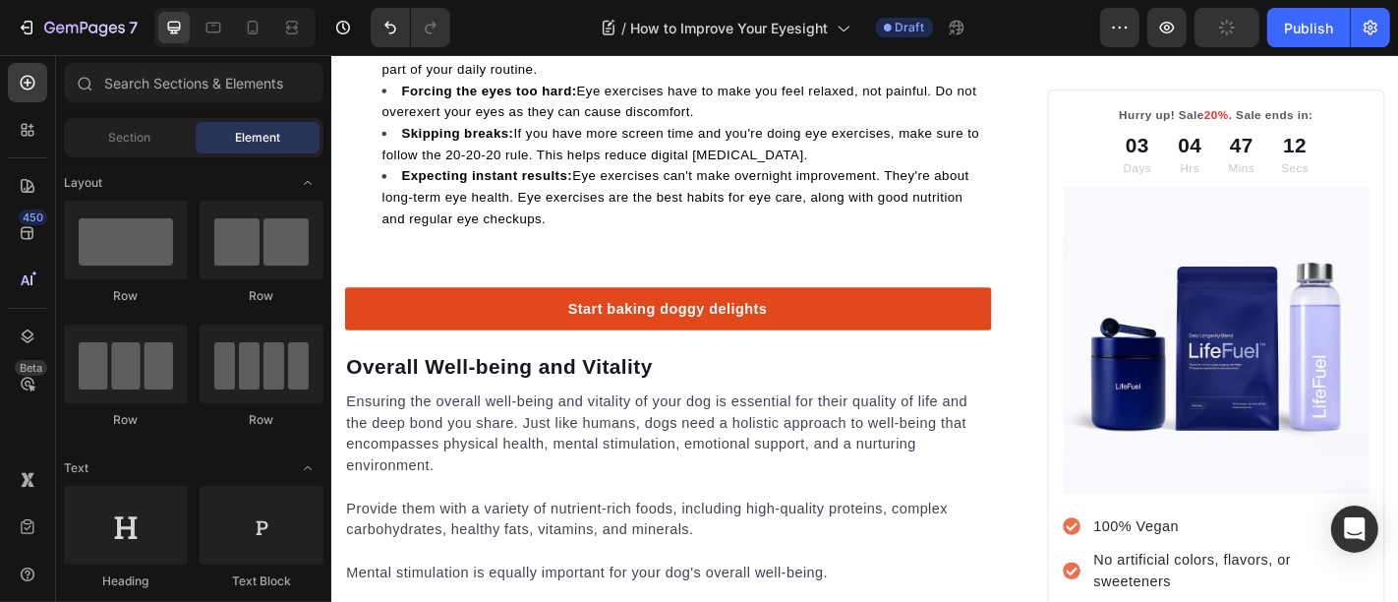
click at [438, 359] on link "Start baking doggy delights" at bounding box center [702, 335] width 715 height 47
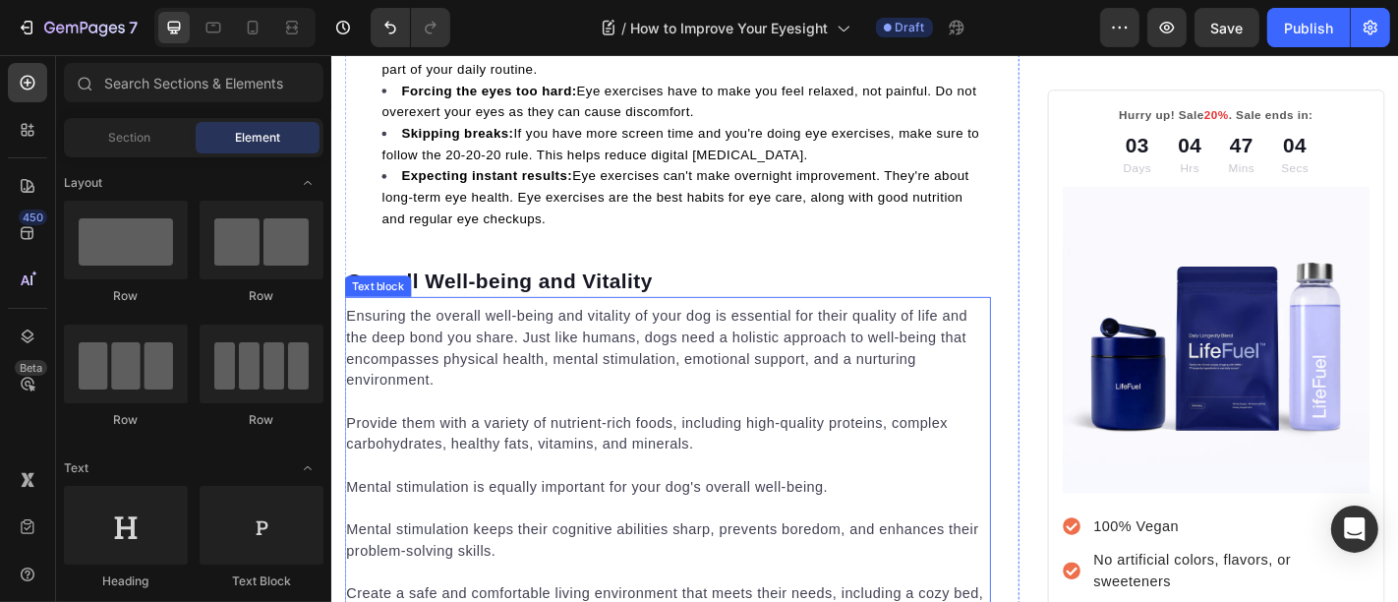
click at [484, 368] on p "Ensuring the overall well-being and vitality of your dog is essential for their…" at bounding box center [702, 378] width 711 height 94
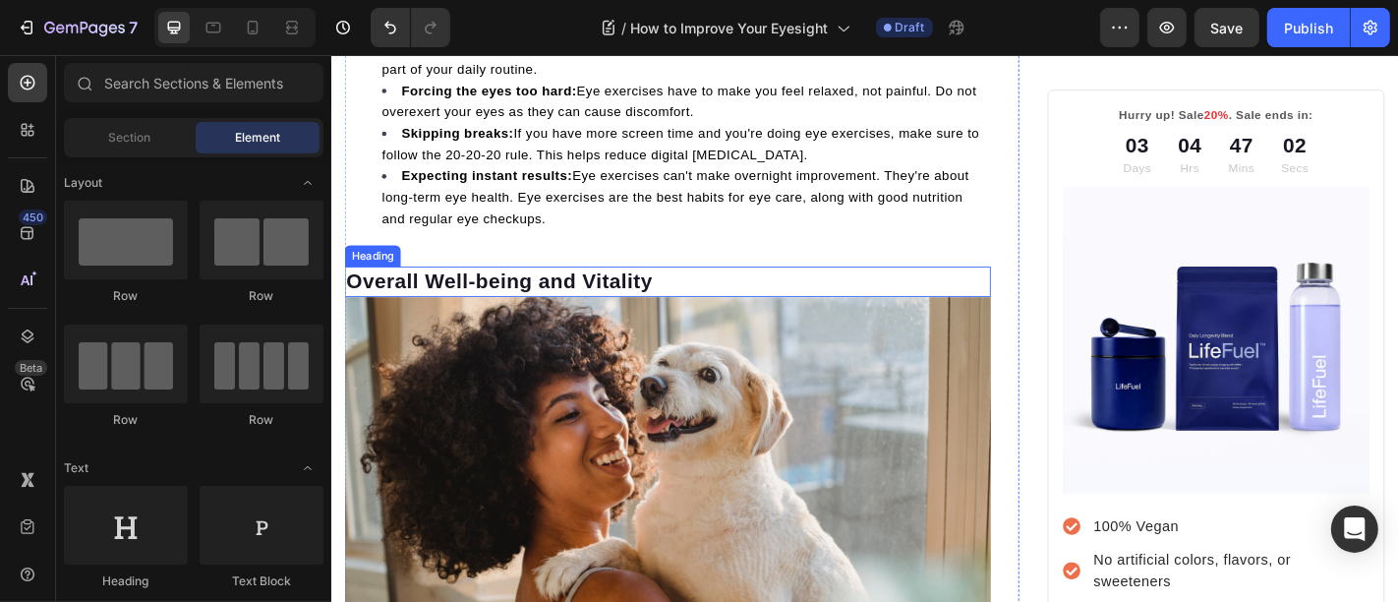
click at [543, 320] on p "Overall Well-being and Vitality" at bounding box center [702, 304] width 711 height 29
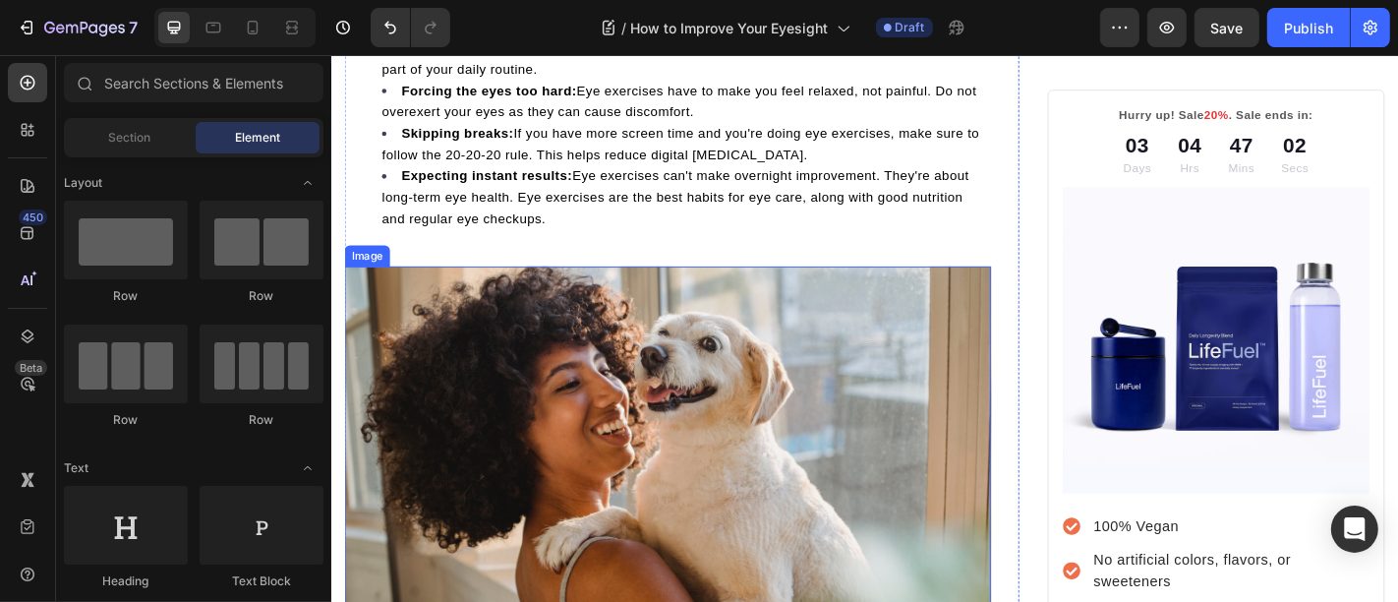
click at [523, 379] on img at bounding box center [702, 481] width 715 height 387
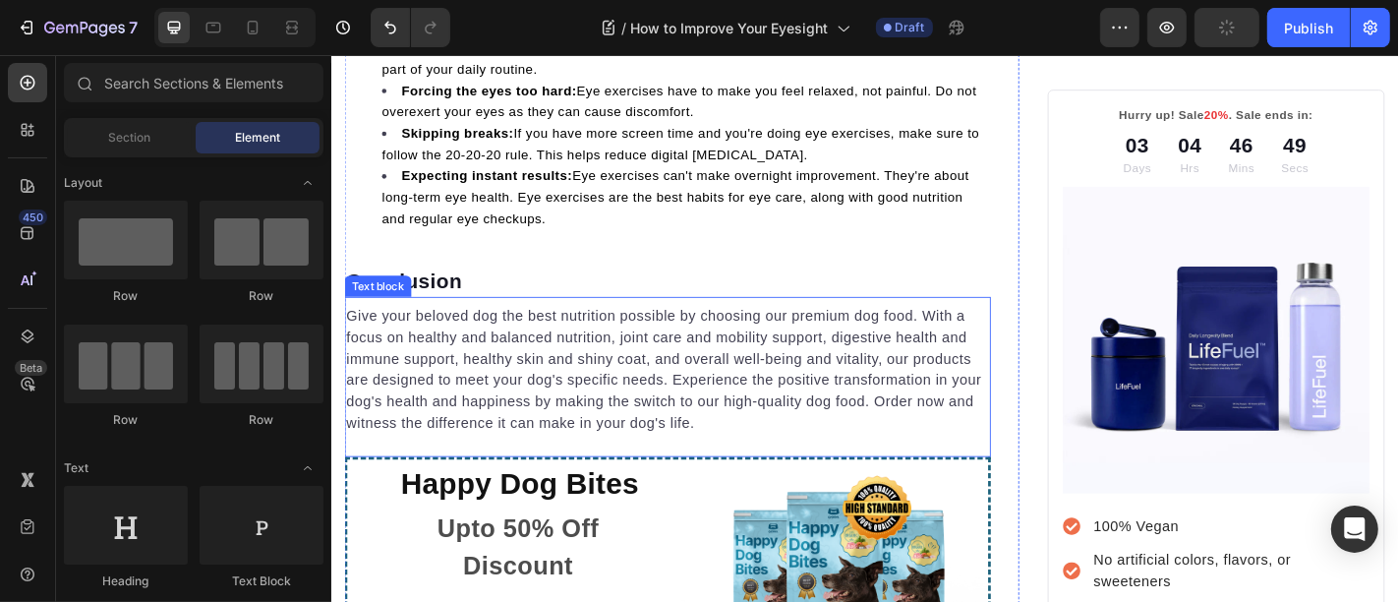
click at [518, 439] on p "Give your beloved dog the best nutrition possible by choosing our premium dog f…" at bounding box center [702, 402] width 711 height 142
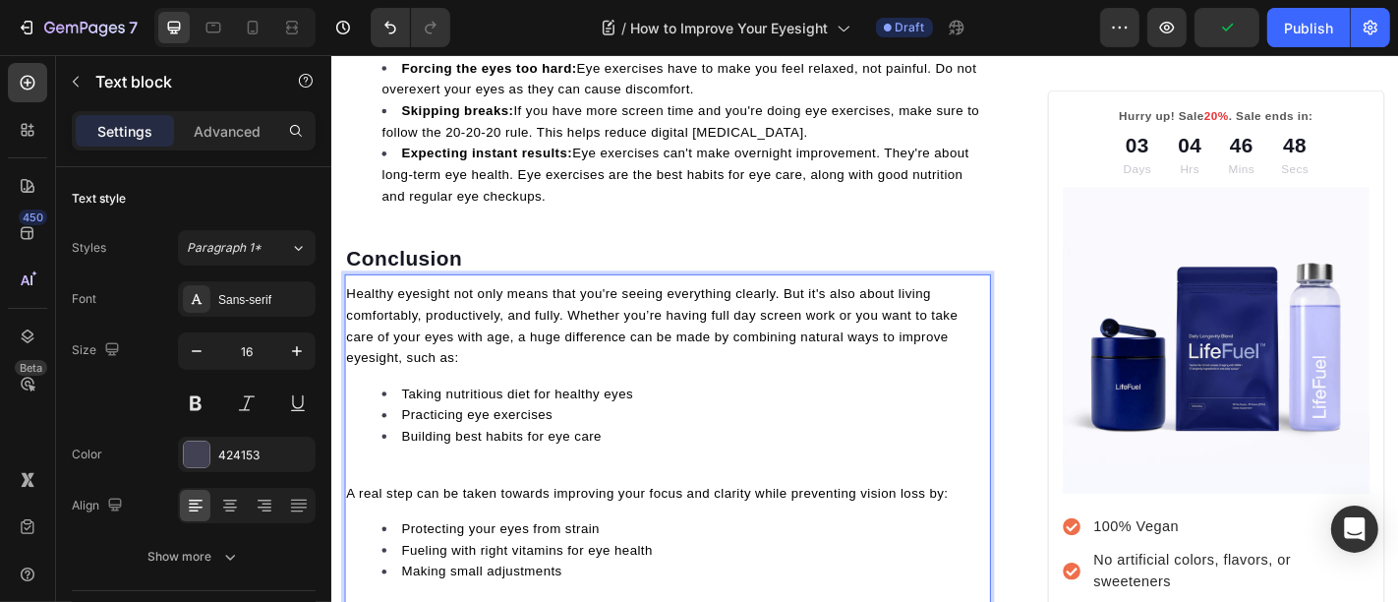
scroll to position [6073, 0]
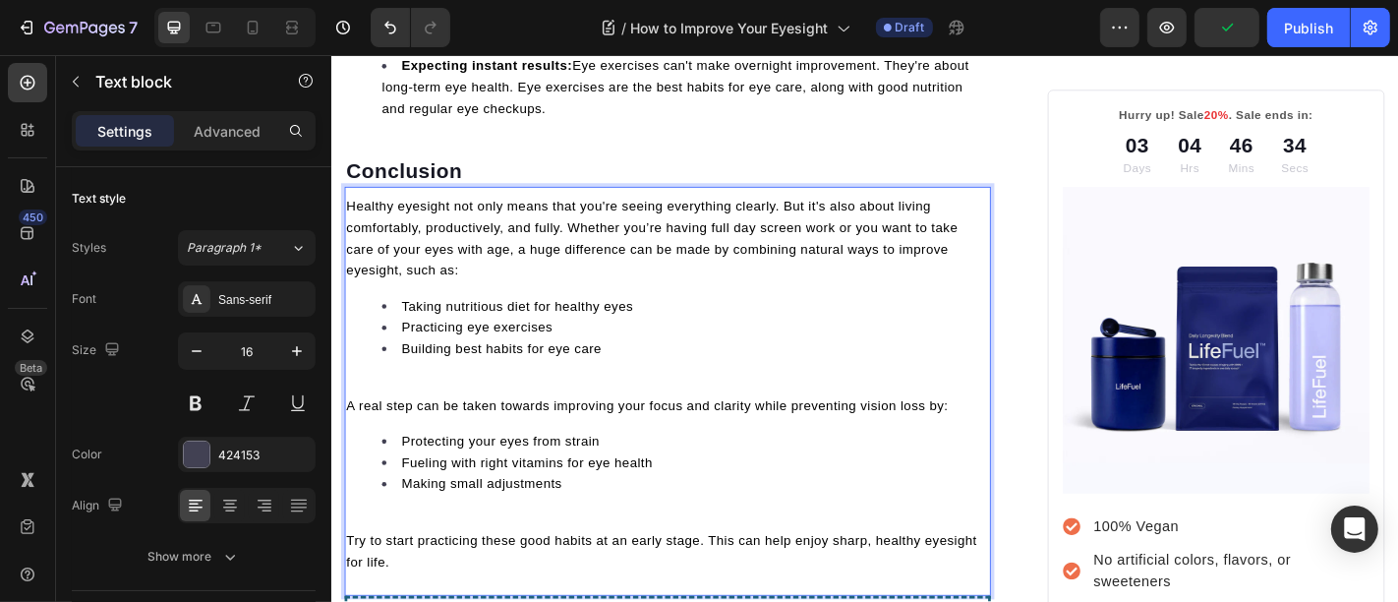
click at [446, 431] on p "Rich Text Editor. Editing area: main" at bounding box center [702, 419] width 711 height 24
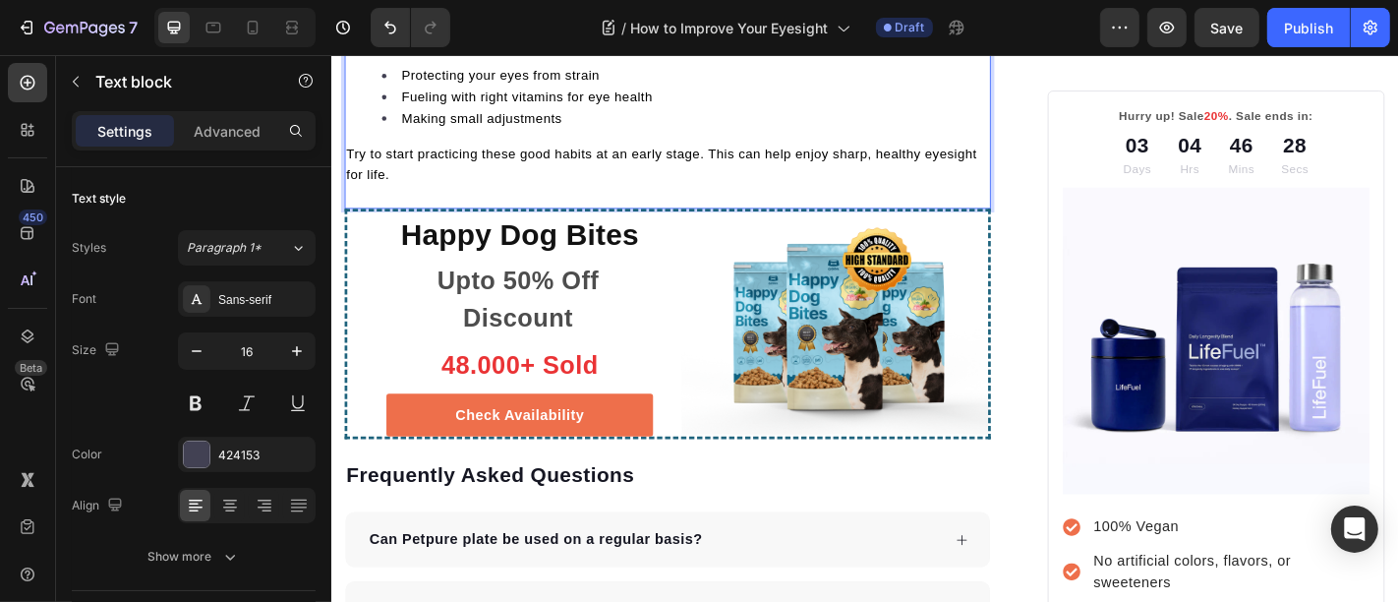
scroll to position [6582, 0]
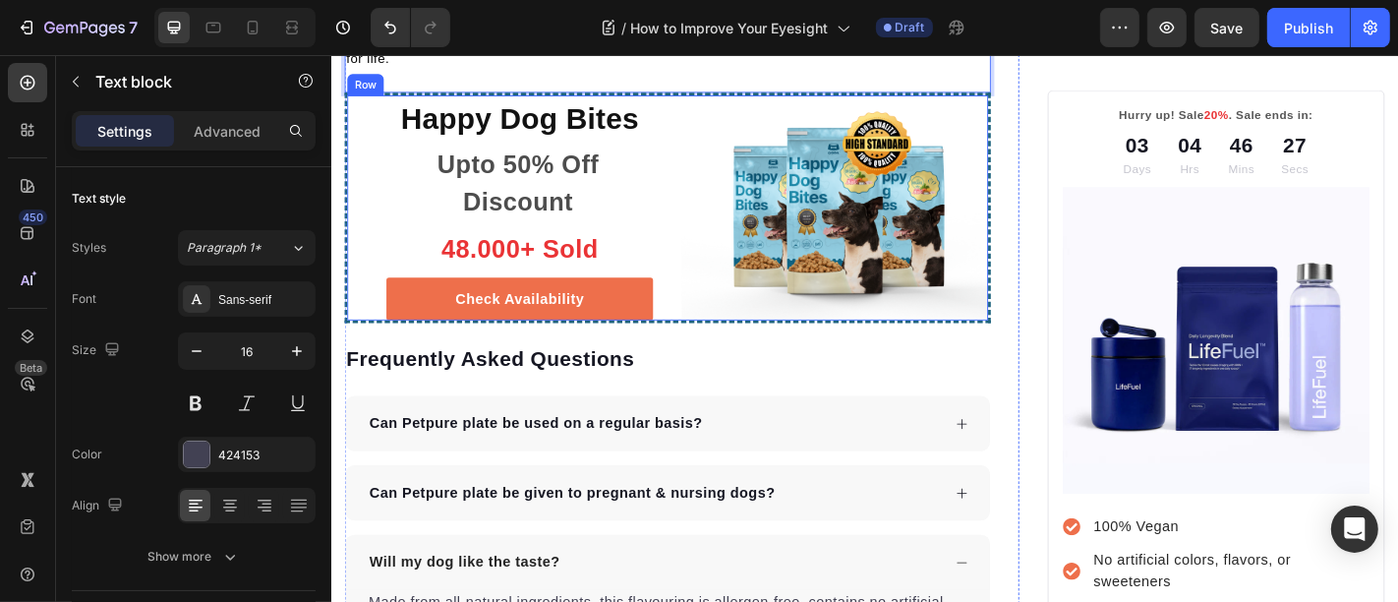
click at [701, 137] on div "Happy Dog Bites Heading Upto 50% Off Discount Text block 48.000+ Sold Text bloc…" at bounding box center [702, 224] width 715 height 256
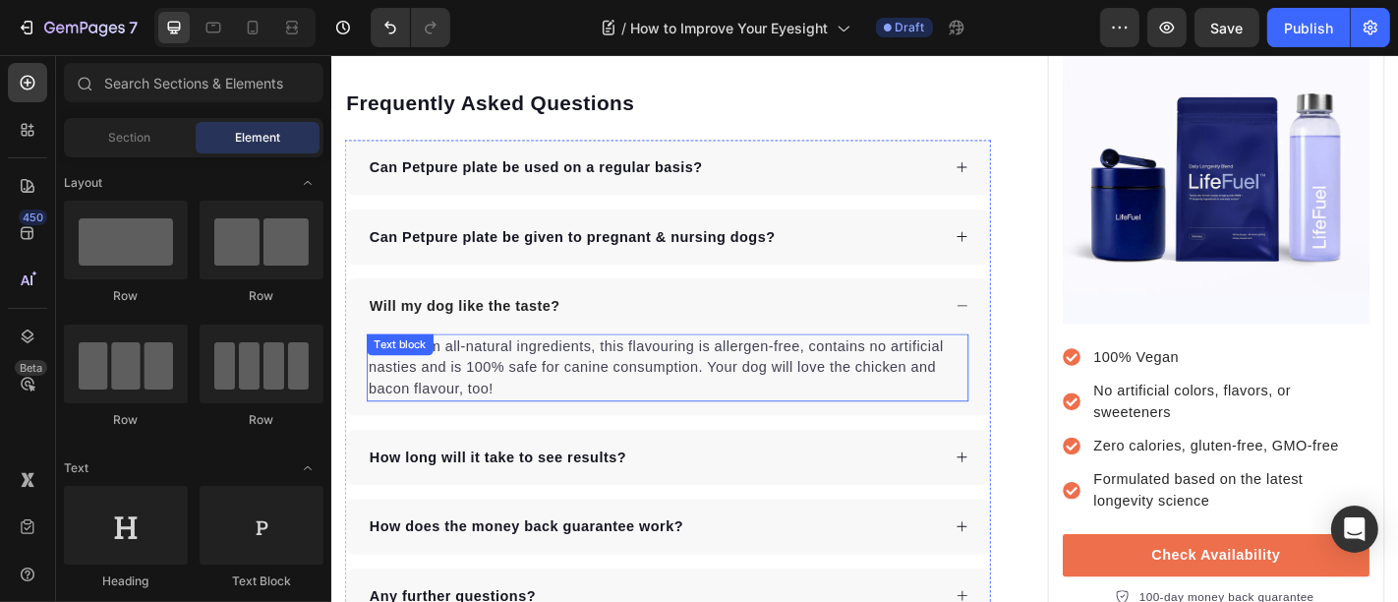
scroll to position [6497, 0]
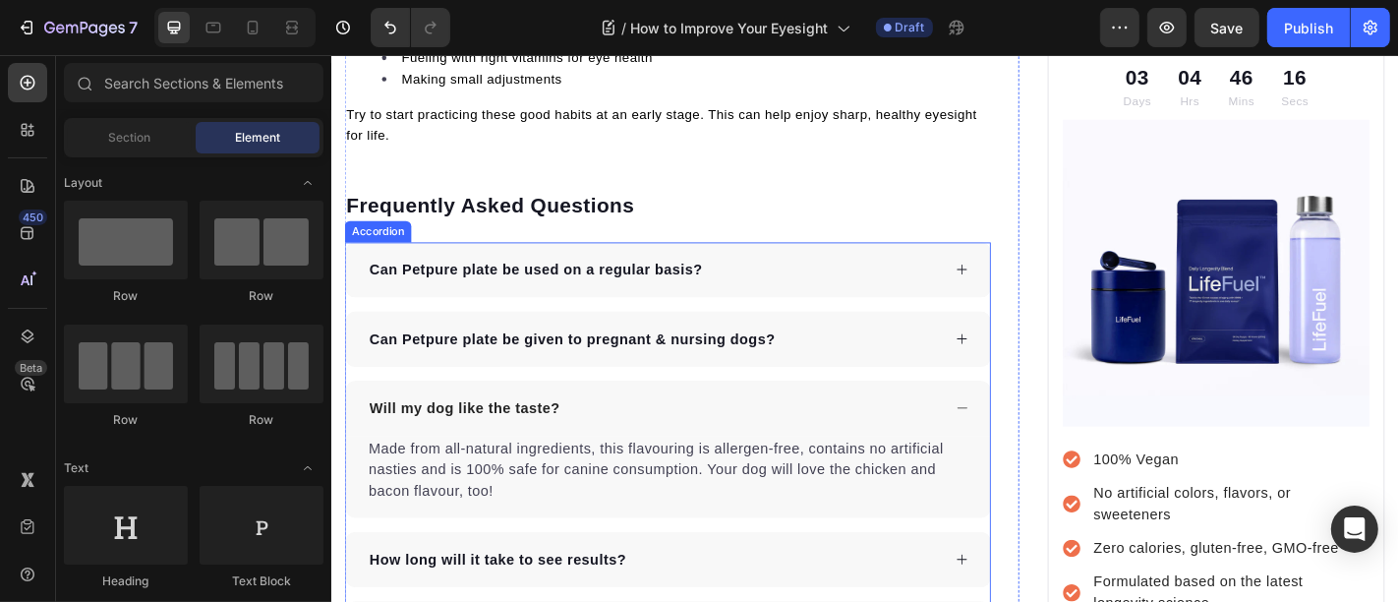
click at [353, 294] on div "Can Petpure plate be used on a regular basis?" at bounding box center [702, 292] width 713 height 61
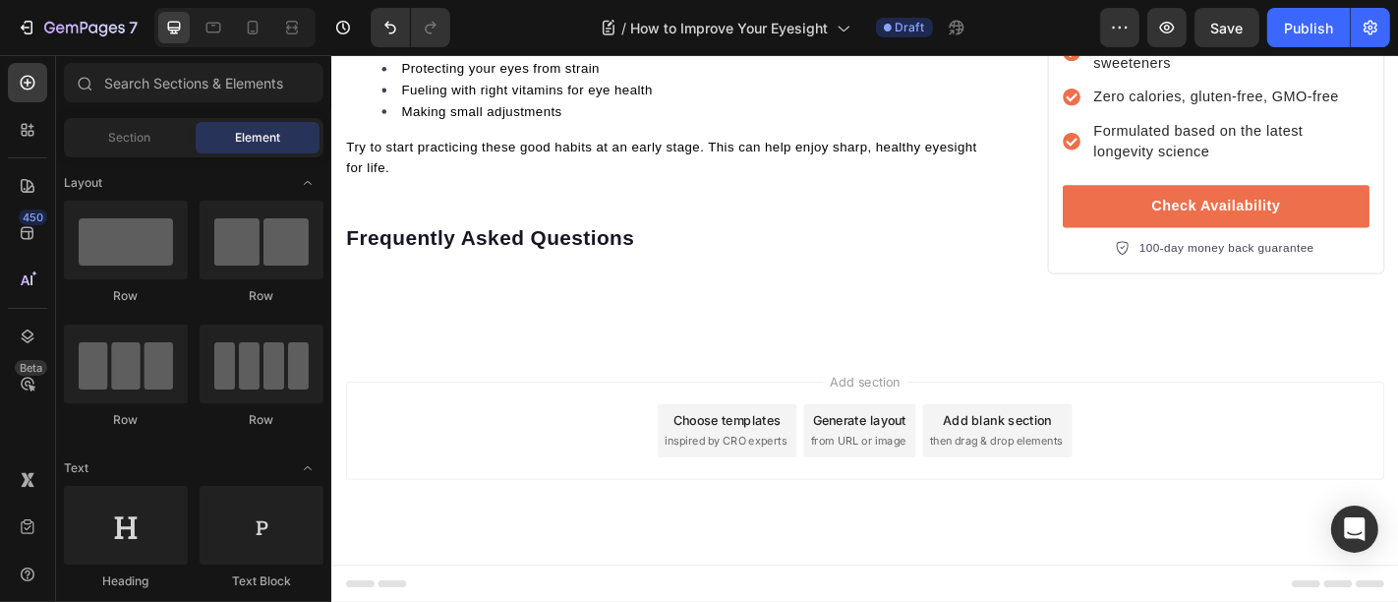
scroll to position [6476, 0]
click at [502, 249] on p "Frequently Asked Questions" at bounding box center [702, 257] width 711 height 29
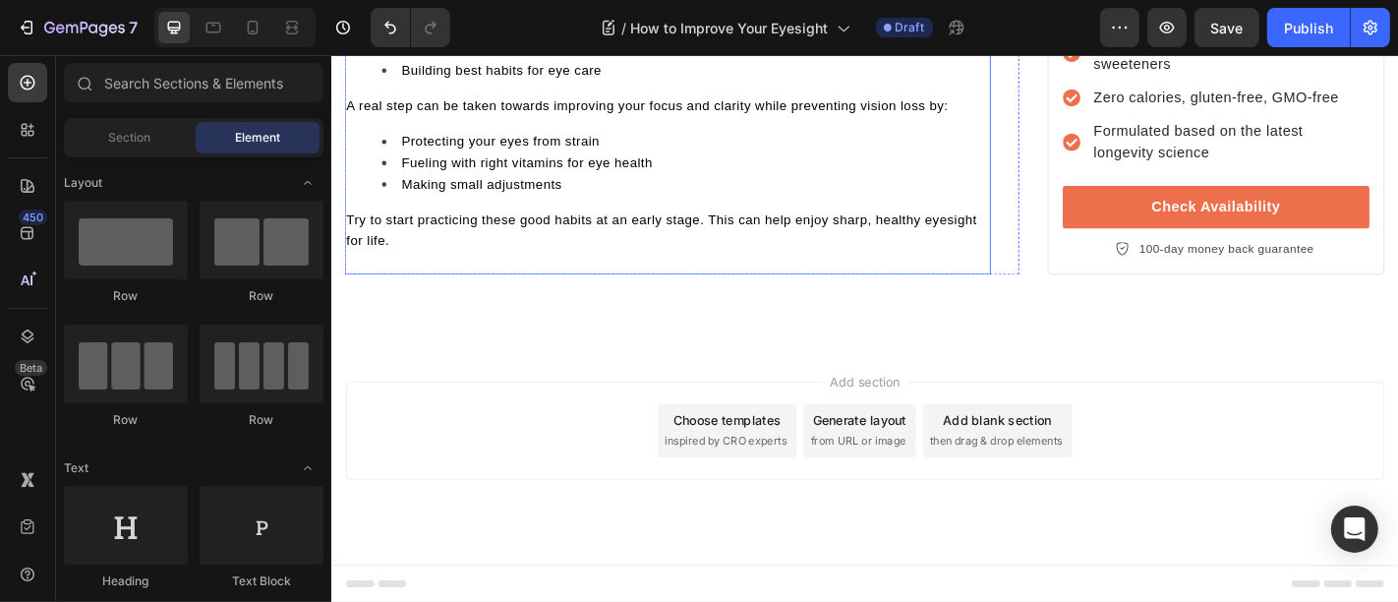
scroll to position [6395, 0]
click at [608, 446] on div "Add section Choose templates inspired by CRO experts Generate layout from URL o…" at bounding box center [920, 470] width 1148 height 108
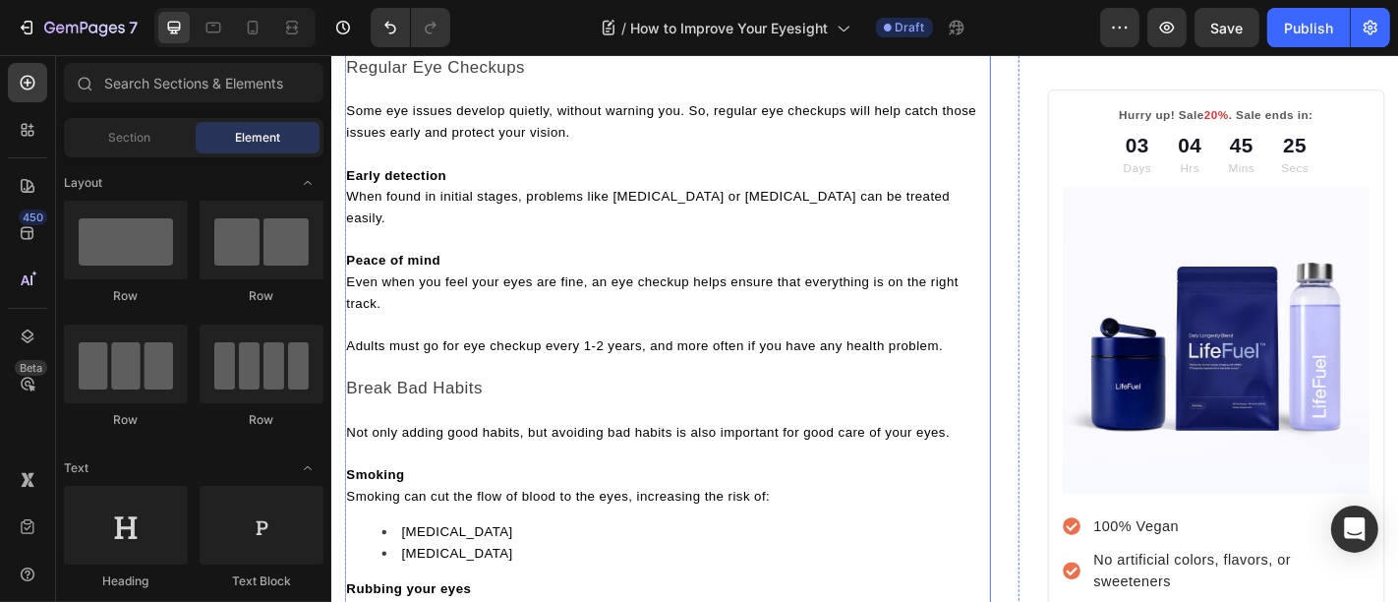
scroll to position [4356, 0]
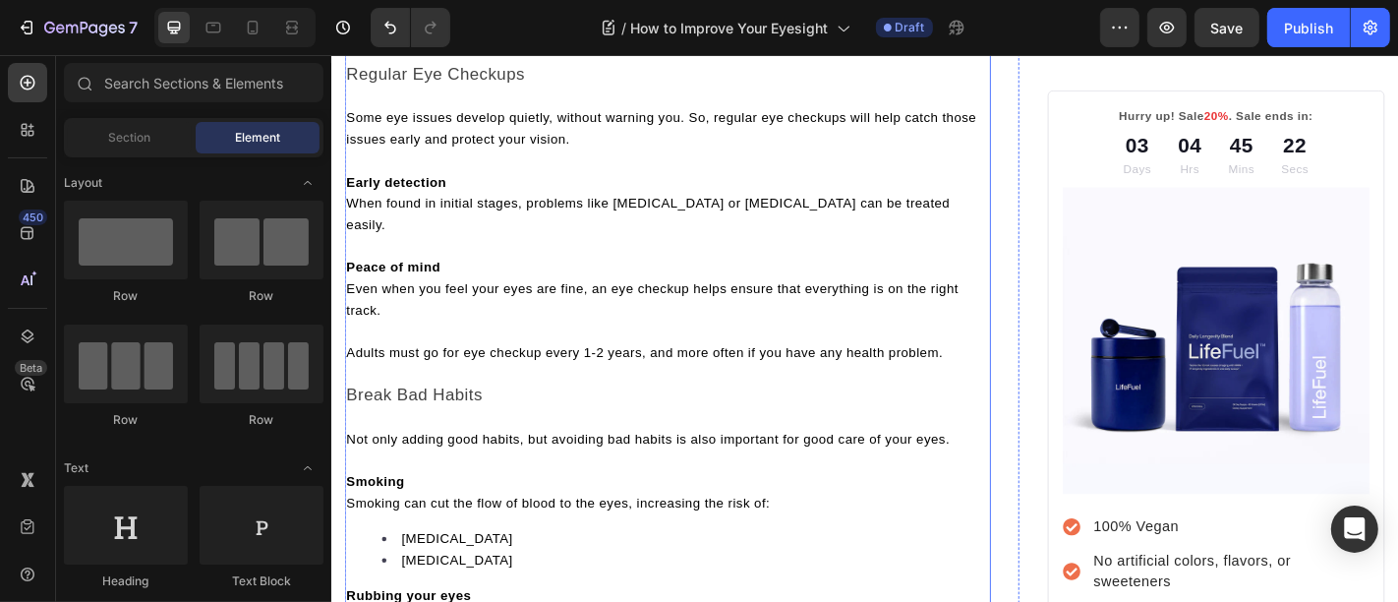
click at [347, 236] on span "When found in initial stages, problems like glaucoma or diabetic eye disease ca…" at bounding box center [681, 229] width 668 height 39
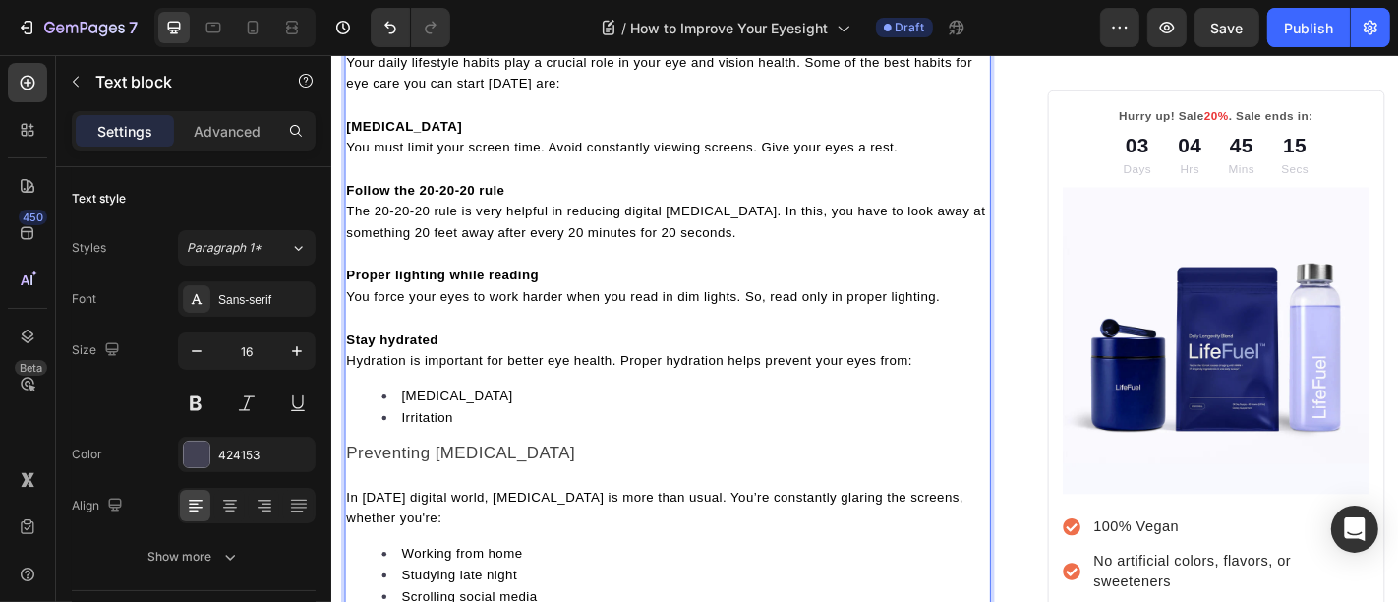
scroll to position [3254, 0]
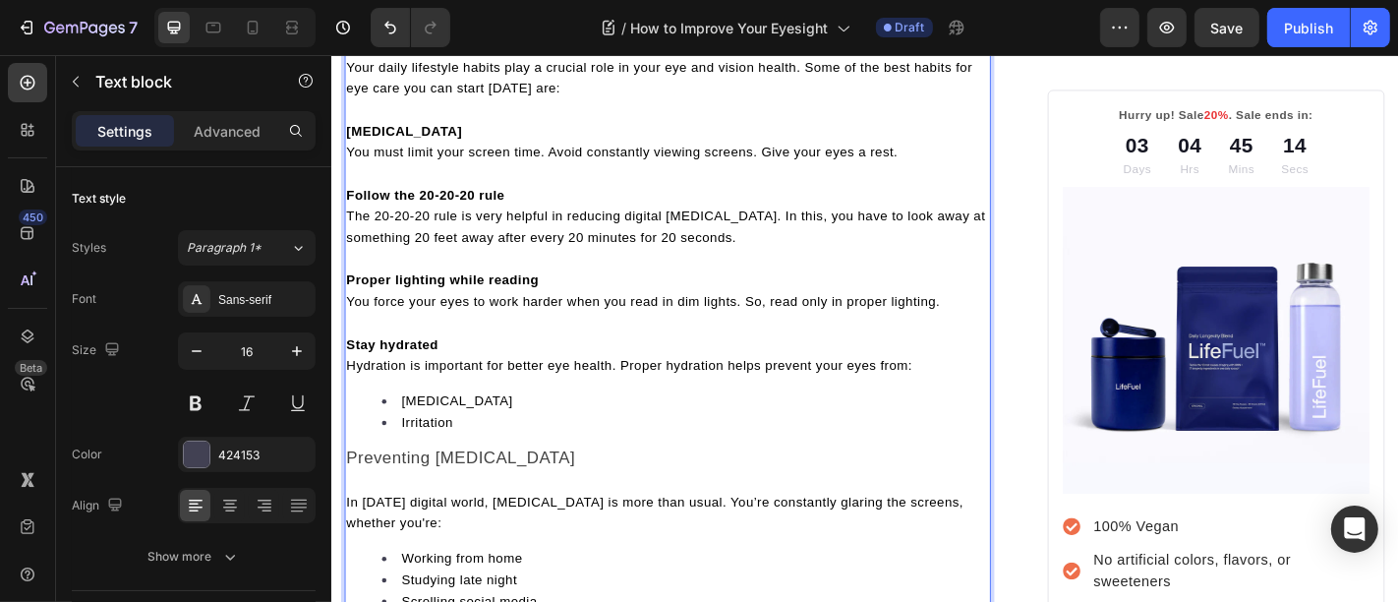
click at [493, 150] on p "Limit screen time" at bounding box center [702, 139] width 711 height 24
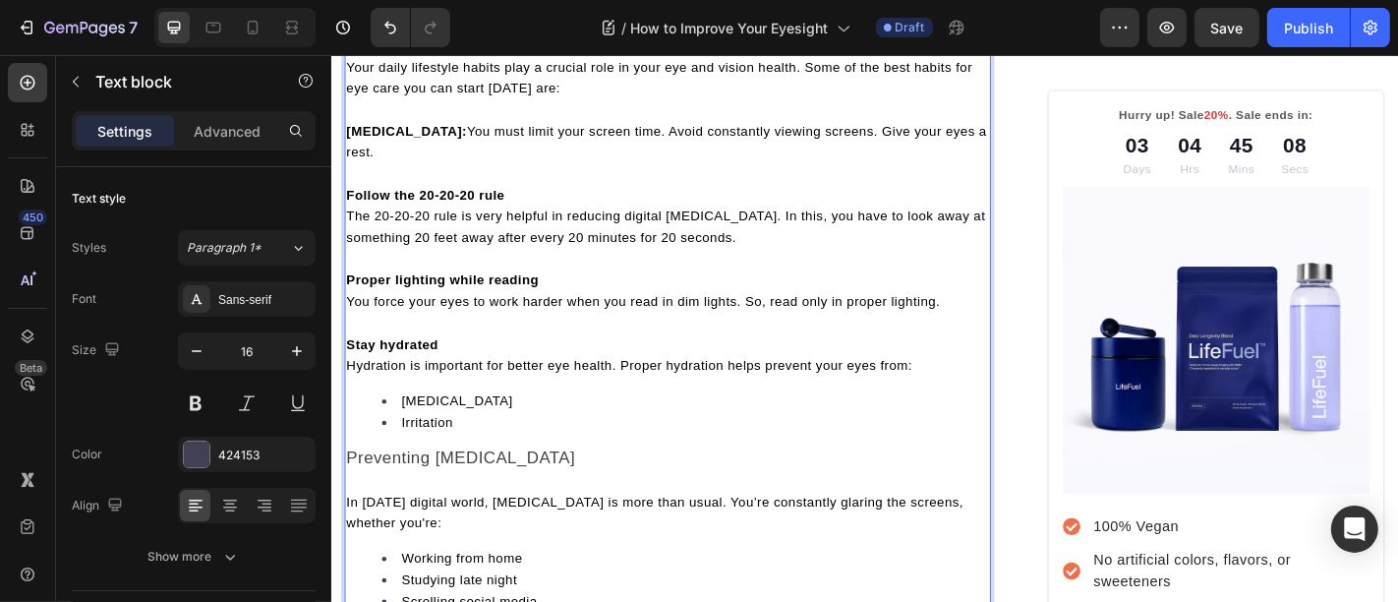
click at [550, 221] on p "Follow the 20-20-20 rule" at bounding box center [702, 210] width 711 height 24
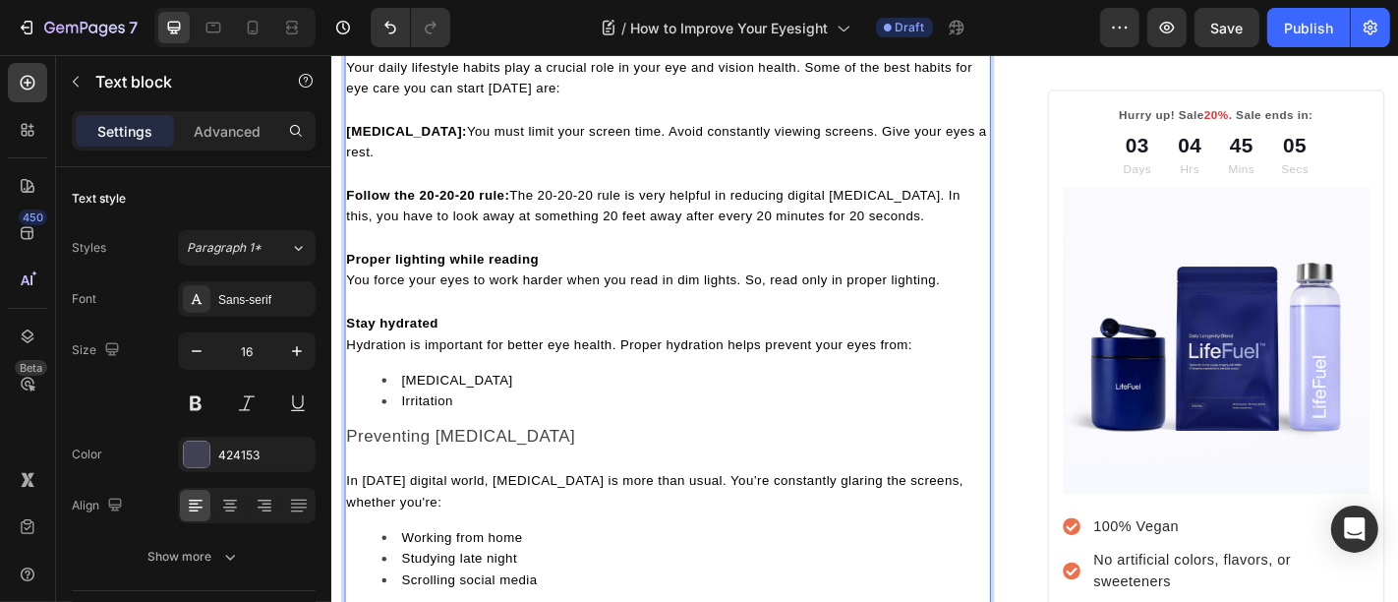
click at [572, 292] on p "Proper lighting while reading" at bounding box center [702, 280] width 711 height 24
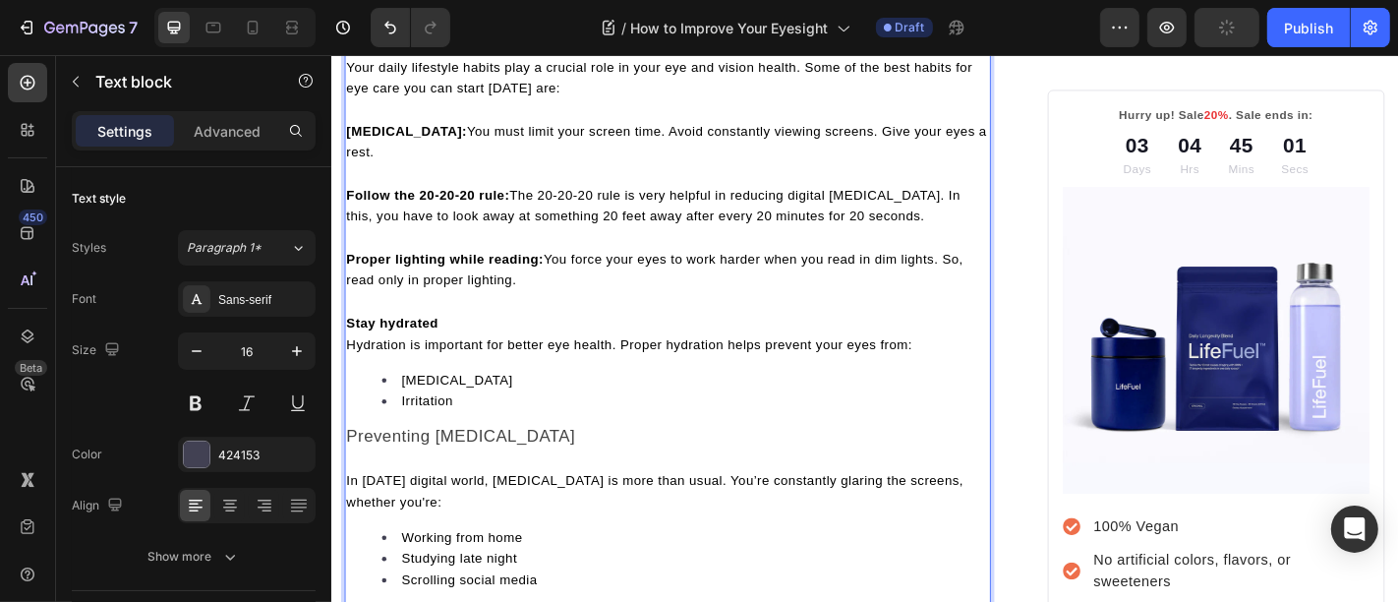
click at [521, 363] on p "Stay hydrated" at bounding box center [702, 351] width 711 height 24
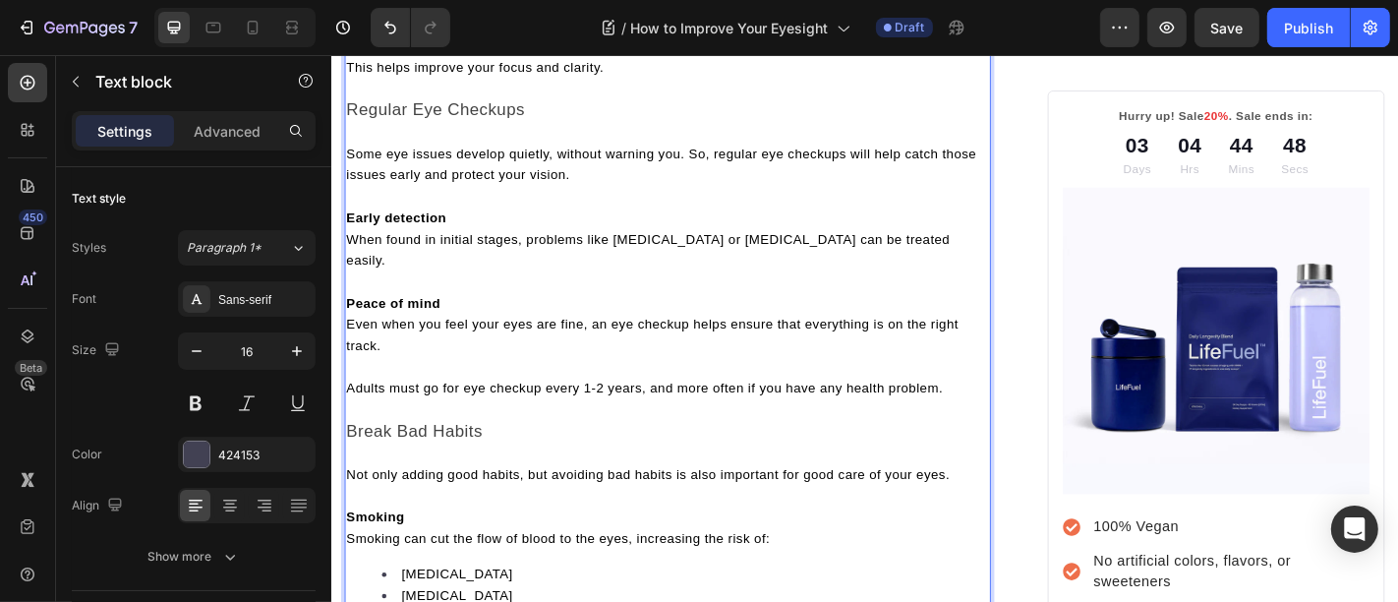
scroll to position [4274, 0]
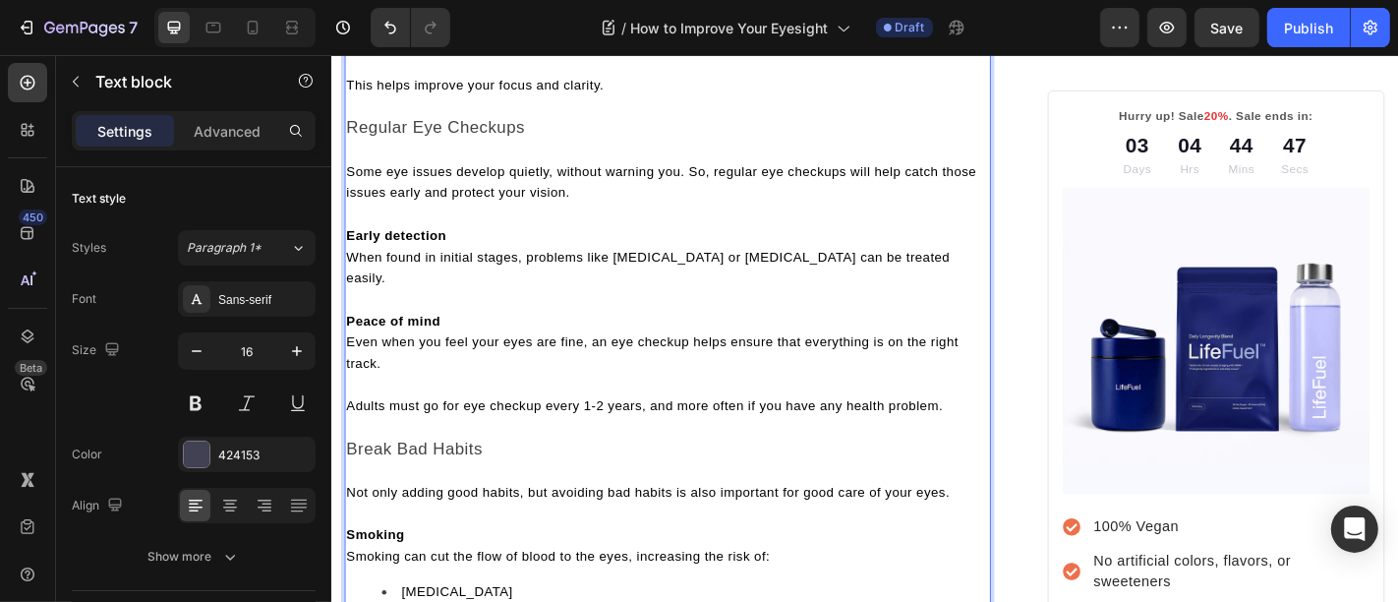
click at [495, 265] on p "Early detection" at bounding box center [702, 254] width 711 height 24
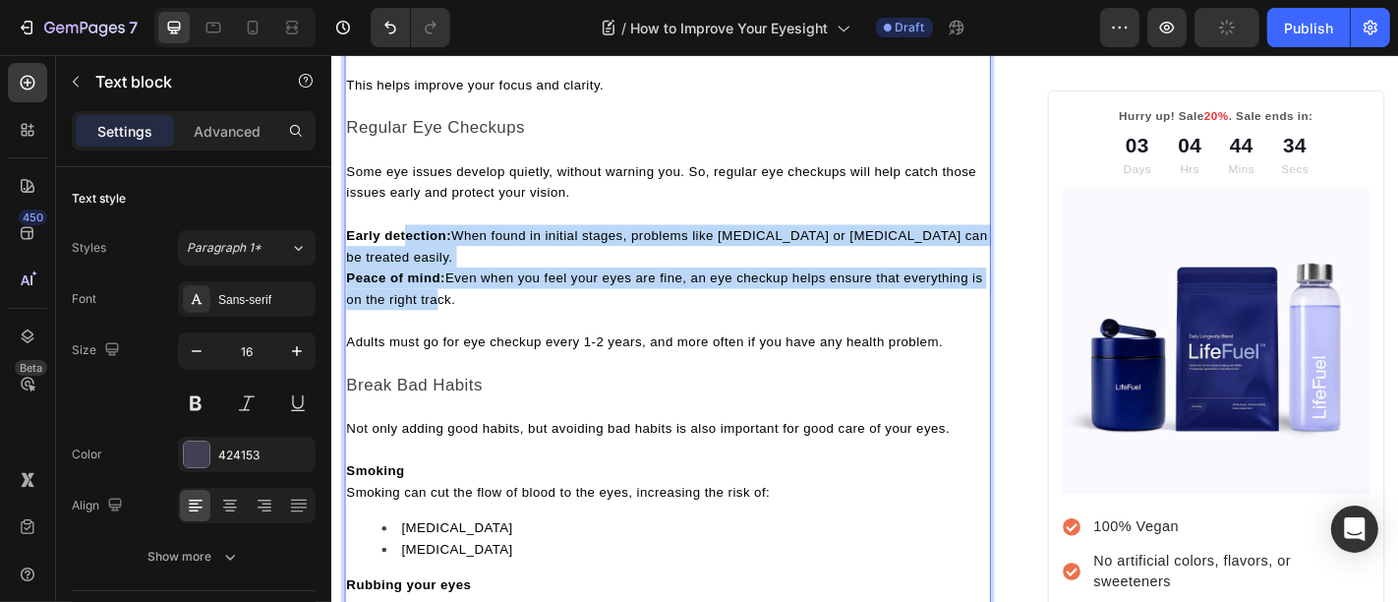
drag, startPoint x: 412, startPoint y: 278, endPoint x: 463, endPoint y: 341, distance: 81.1
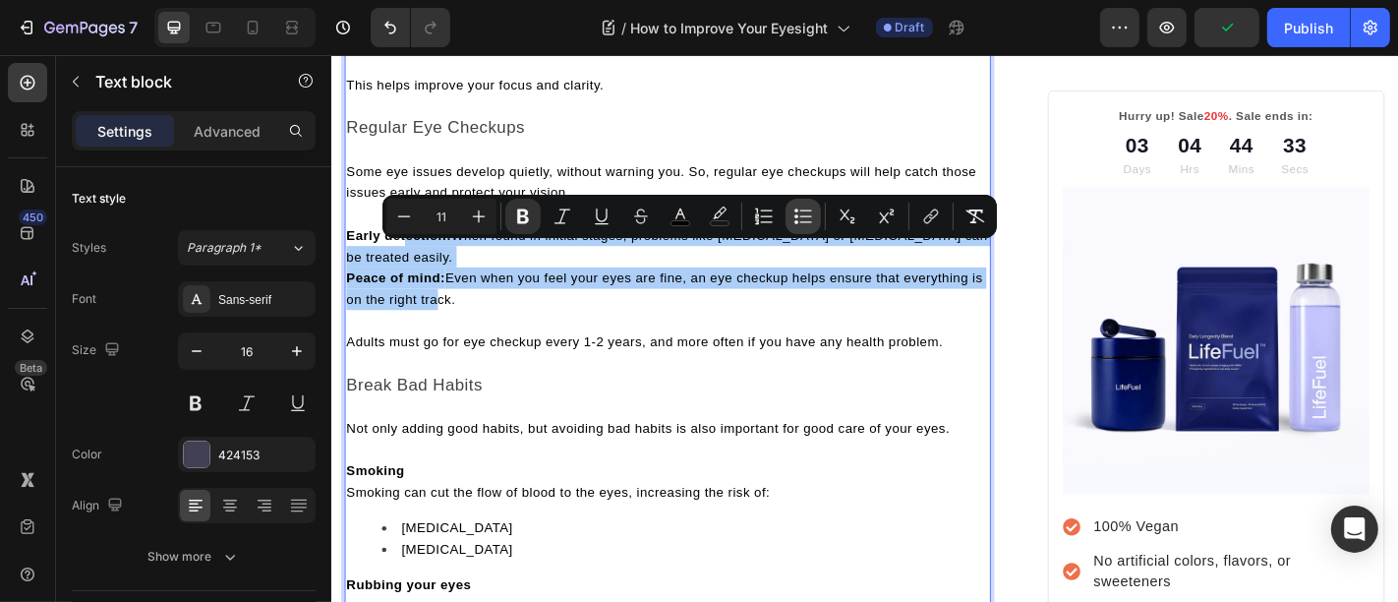
click at [802, 215] on icon "Editor contextual toolbar" at bounding box center [806, 215] width 12 height 1
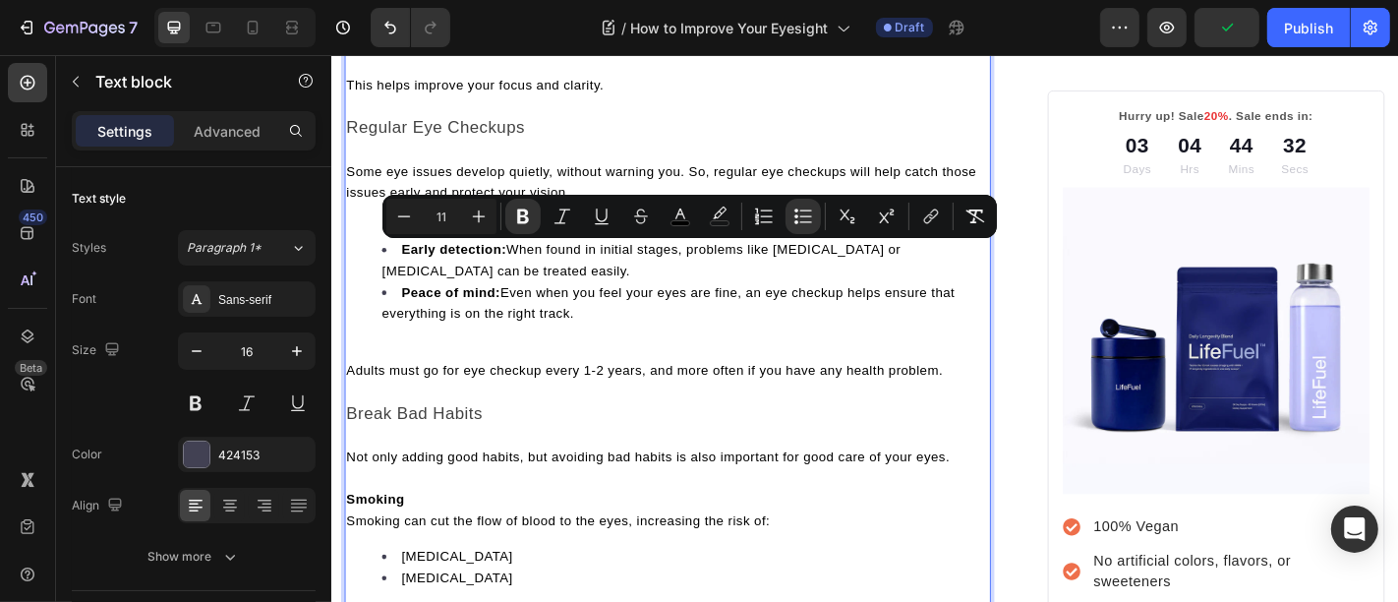
click at [494, 348] on span "Peace of mind: Even when you feel your eyes are fine, an eye checkup helps ensu…" at bounding box center [703, 328] width 634 height 39
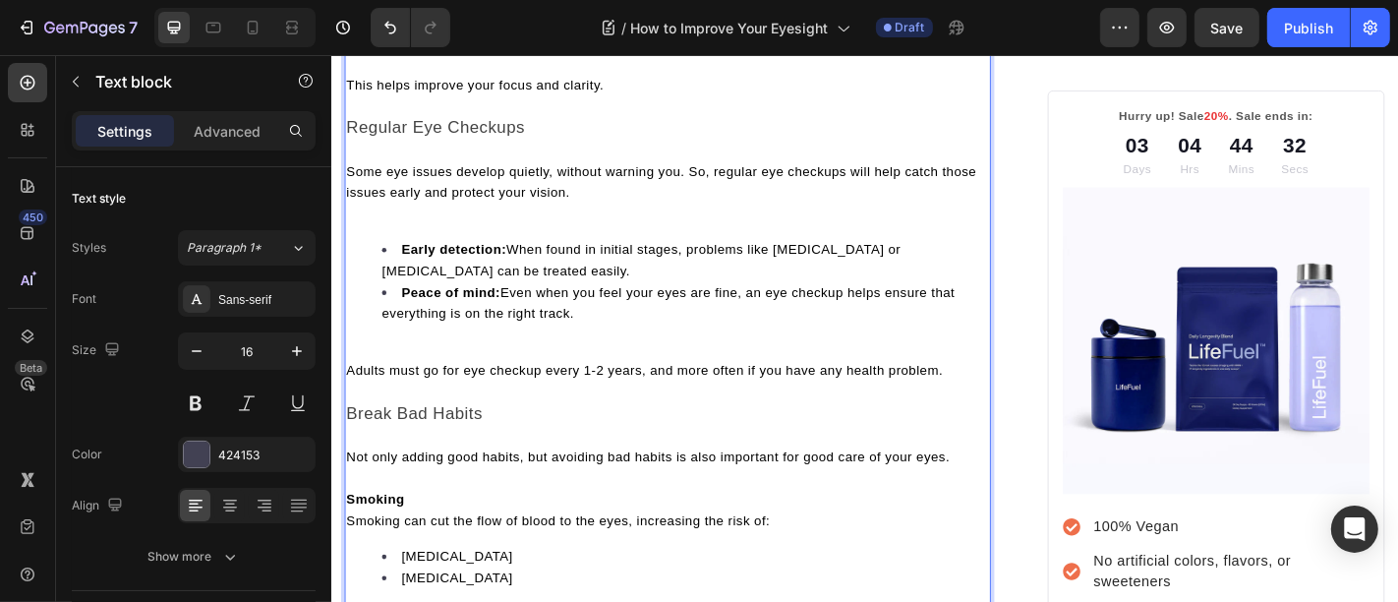
click at [486, 384] on p "Rich Text Editor. Editing area: main" at bounding box center [702, 380] width 711 height 24
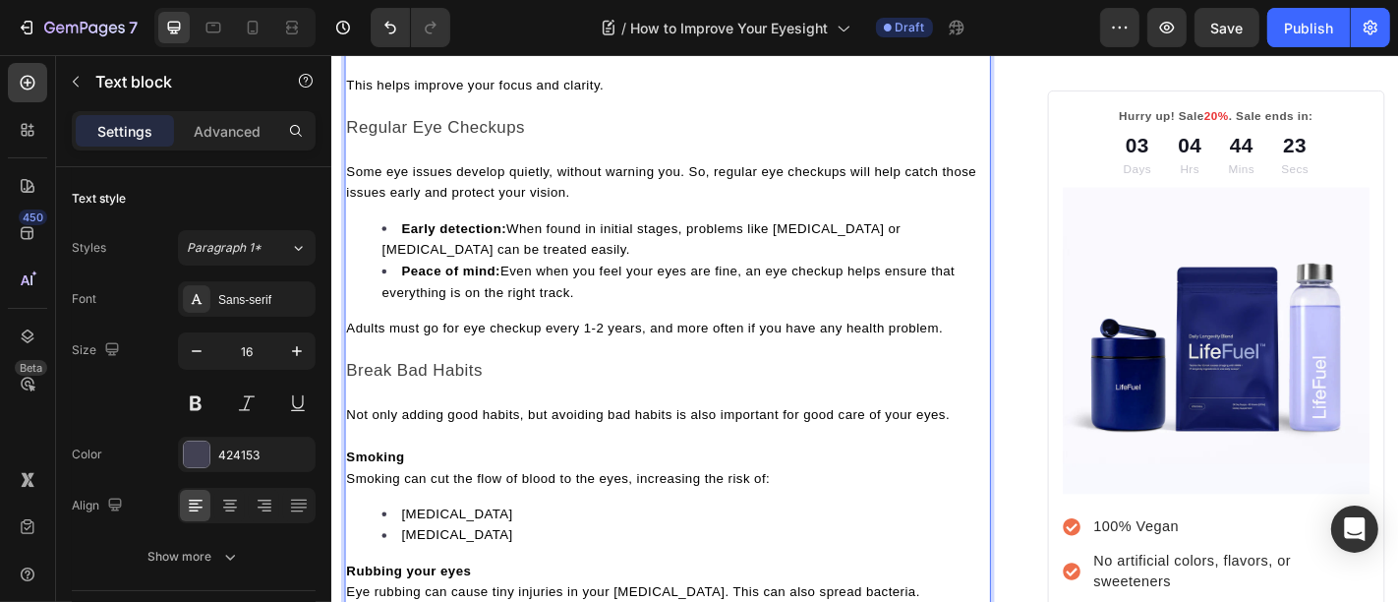
scroll to position [4528, 0]
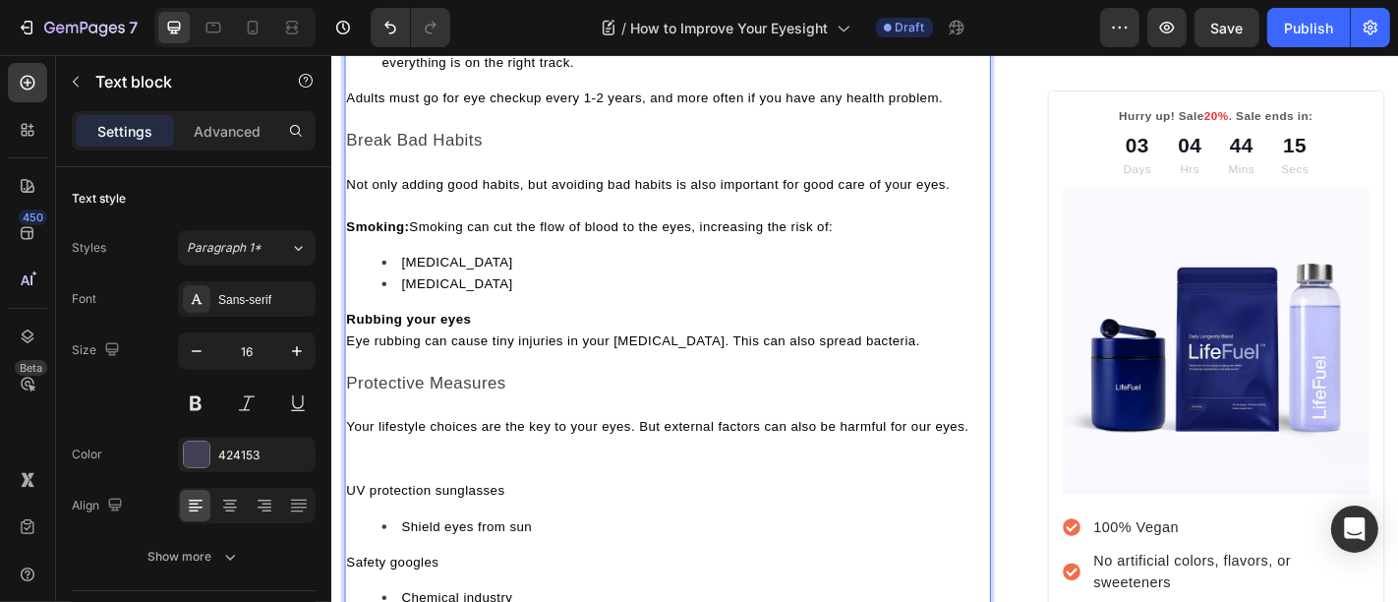
click at [551, 377] on p "Eye rubbing can cause tiny injuries in your cornea. This can also spread bacter…" at bounding box center [702, 370] width 711 height 24
click at [516, 358] on p "Rubbing your eyes" at bounding box center [702, 346] width 711 height 24
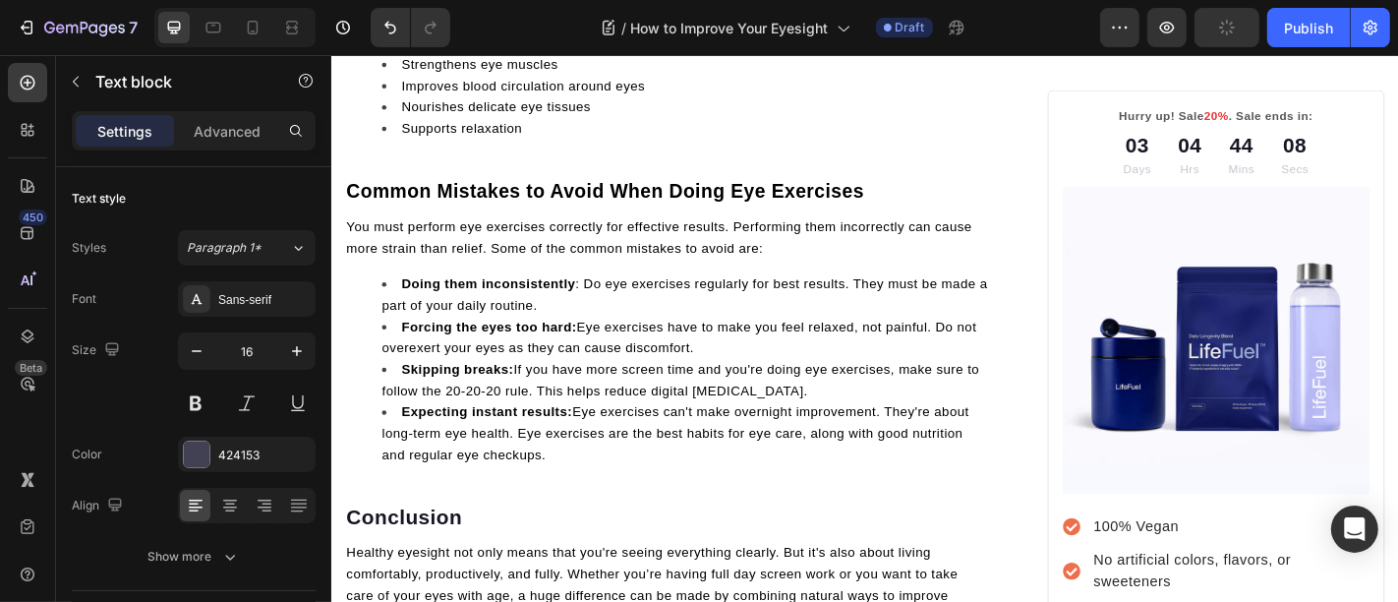
scroll to position [5548, 0]
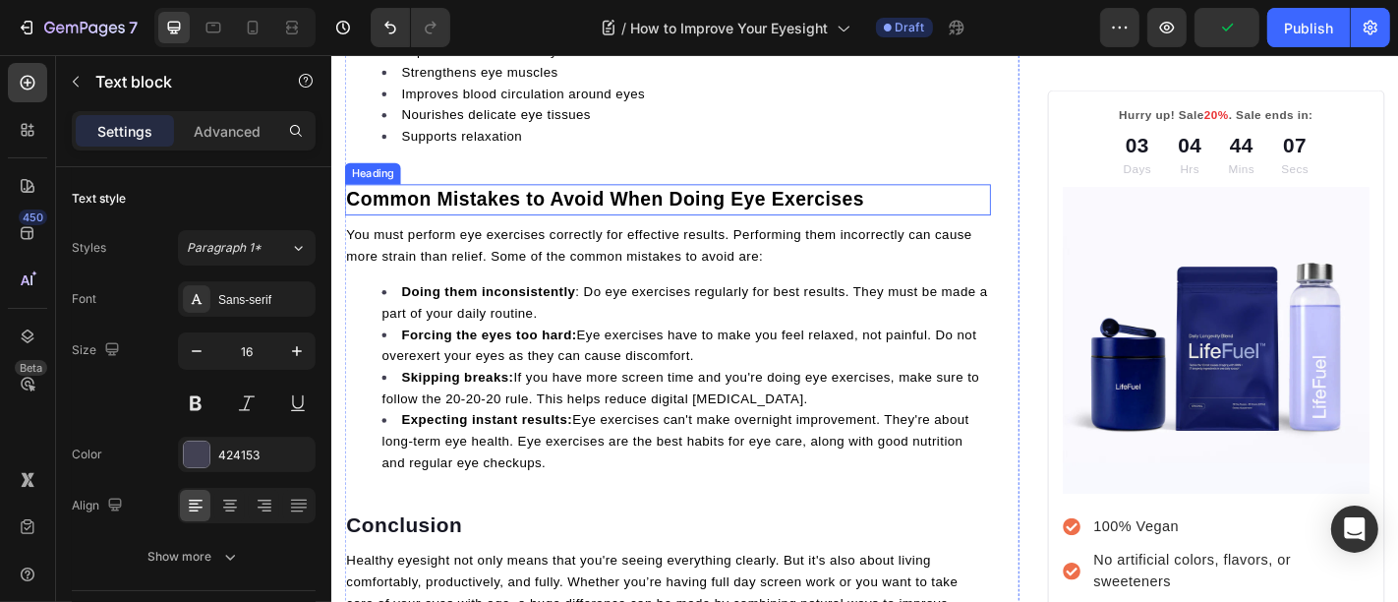
click at [527, 226] on span "Common Mistakes to Avoid When Doing Eye Exercises" at bounding box center [633, 215] width 572 height 24
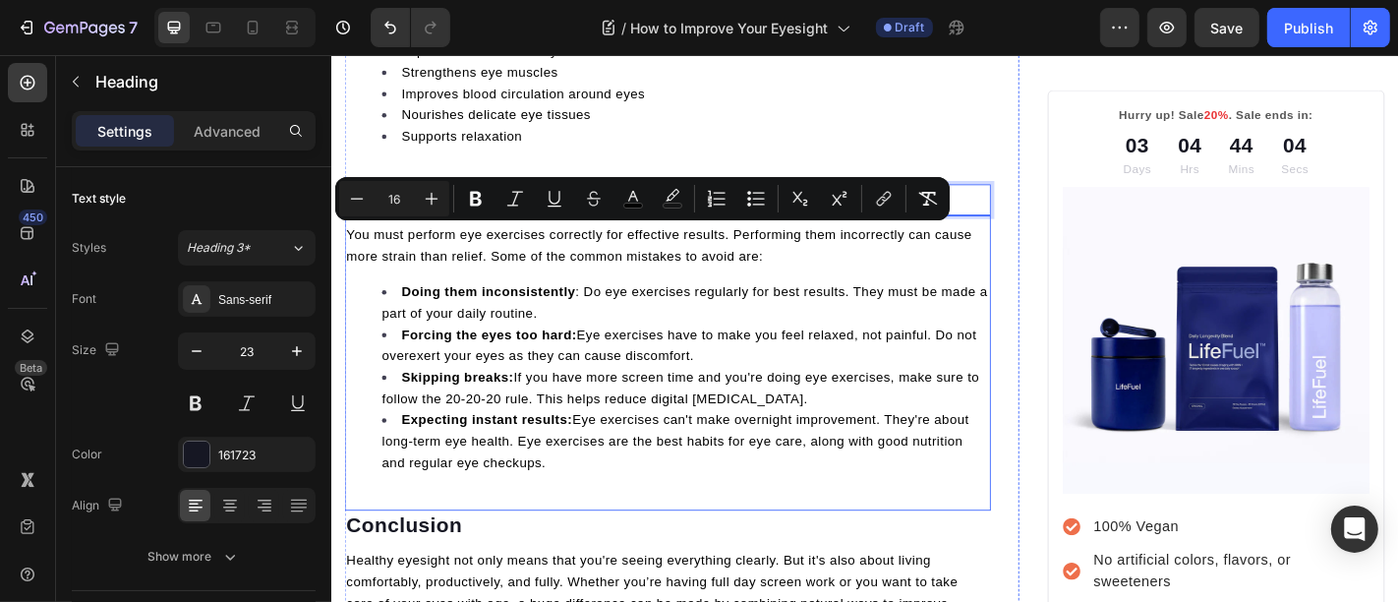
click at [631, 285] on span "You must perform eye exercises correctly for effective results. Performing them…" at bounding box center [693, 265] width 692 height 39
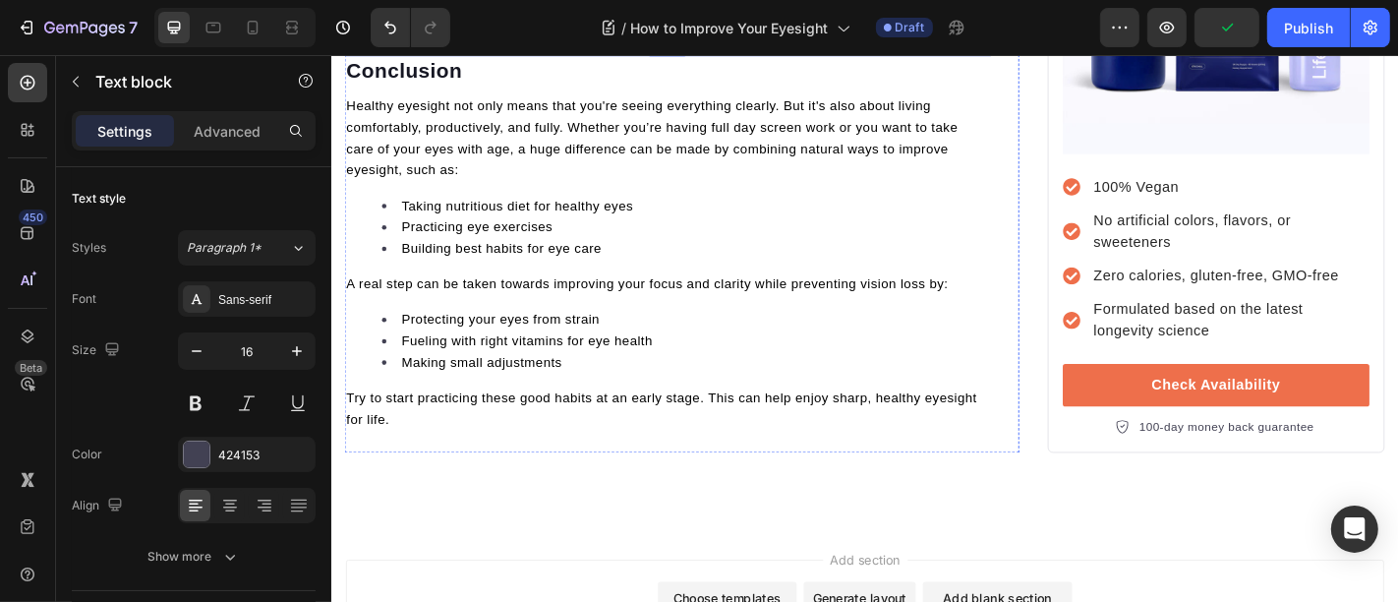
scroll to position [6030, 0]
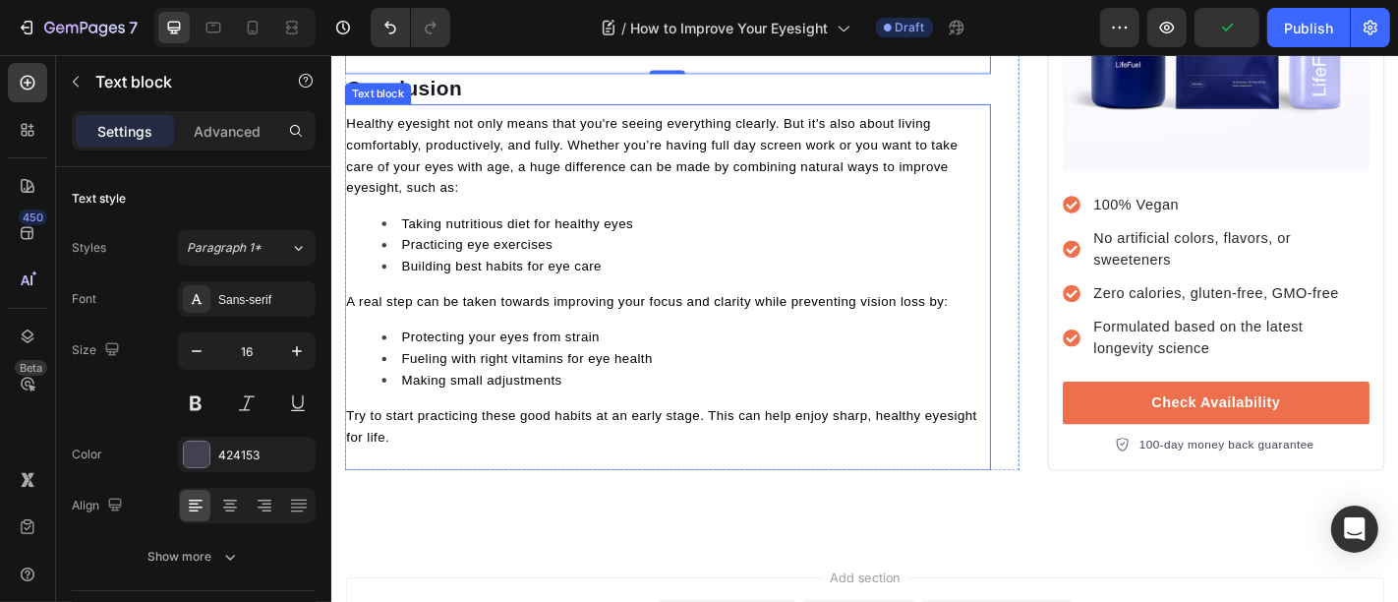
click at [437, 491] on div "Healthy eyesight not only means that you're seeing everything clearly. But it's…" at bounding box center [702, 304] width 715 height 374
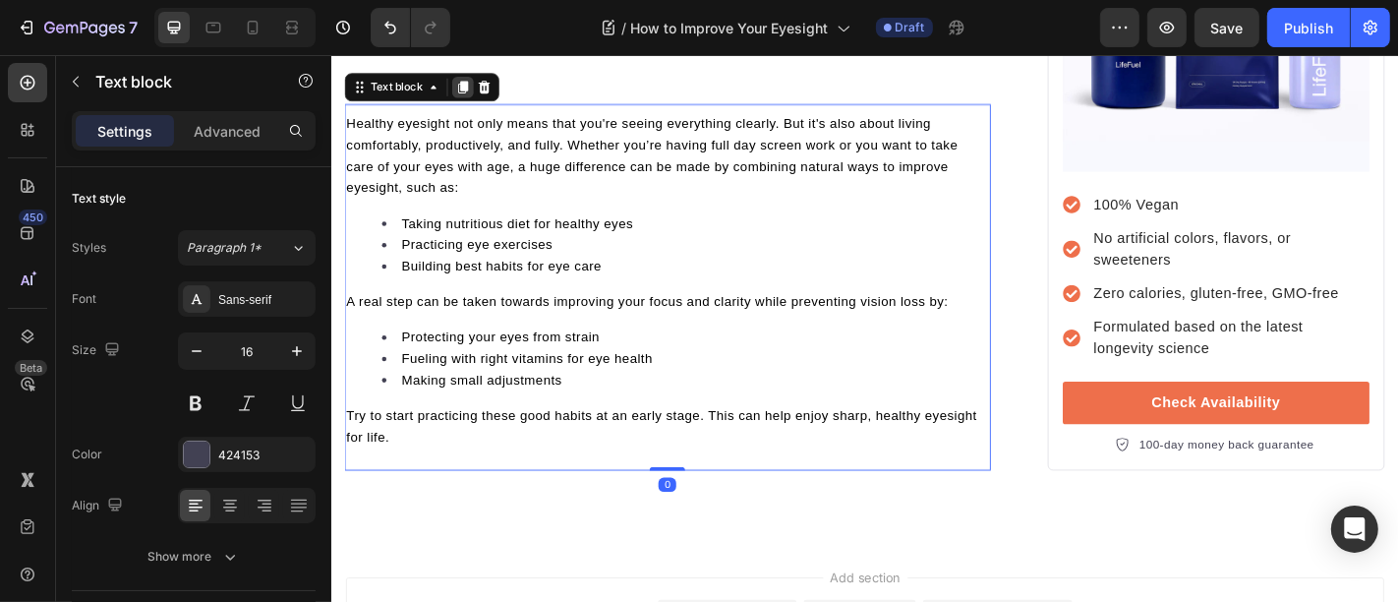
click at [468, 98] on icon at bounding box center [476, 91] width 16 height 16
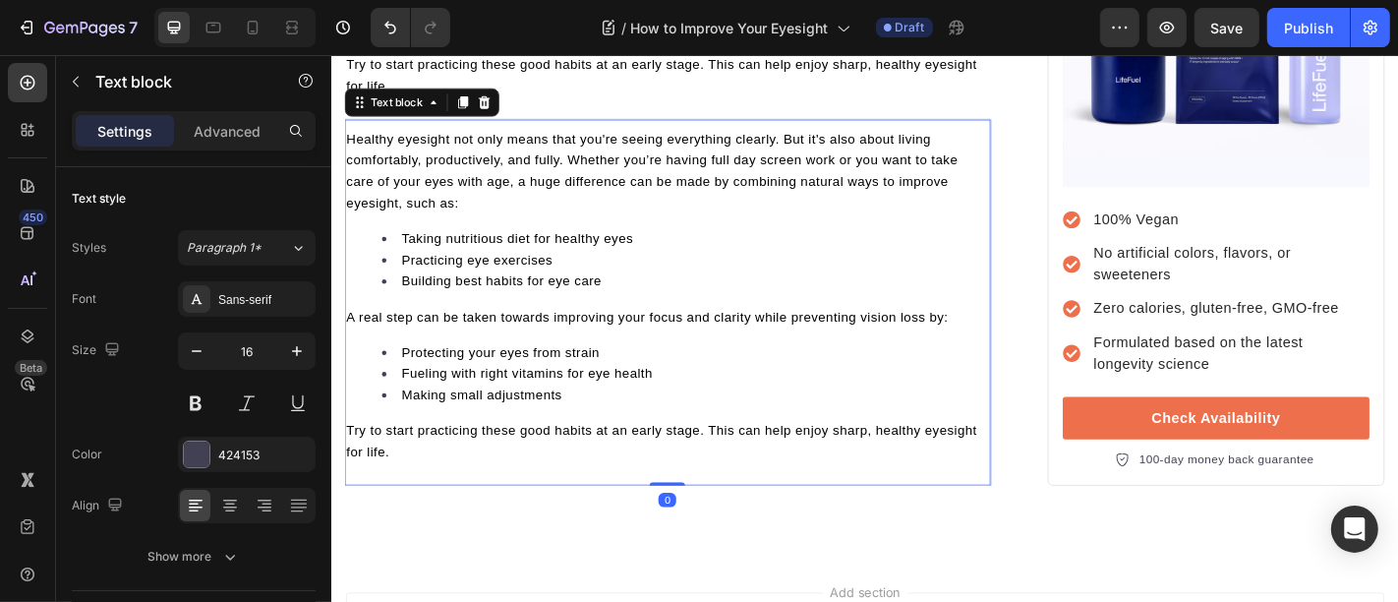
scroll to position [6462, 0]
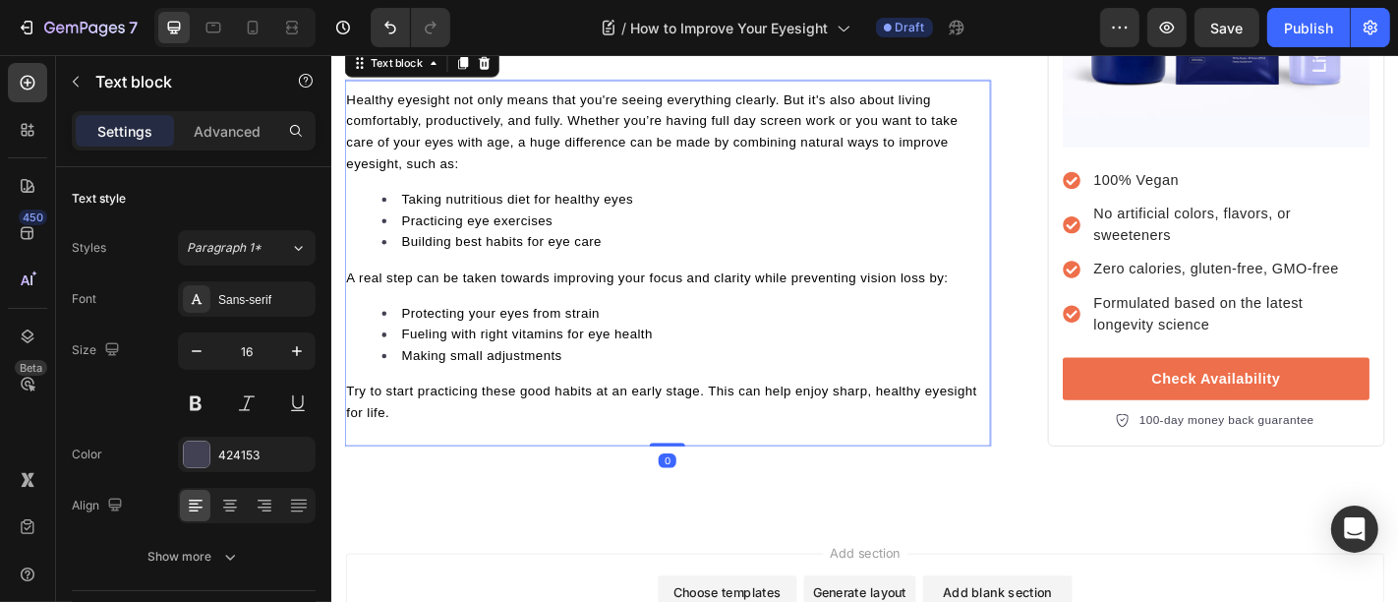
click at [521, 395] on span "Making small adjustments" at bounding box center [497, 387] width 178 height 16
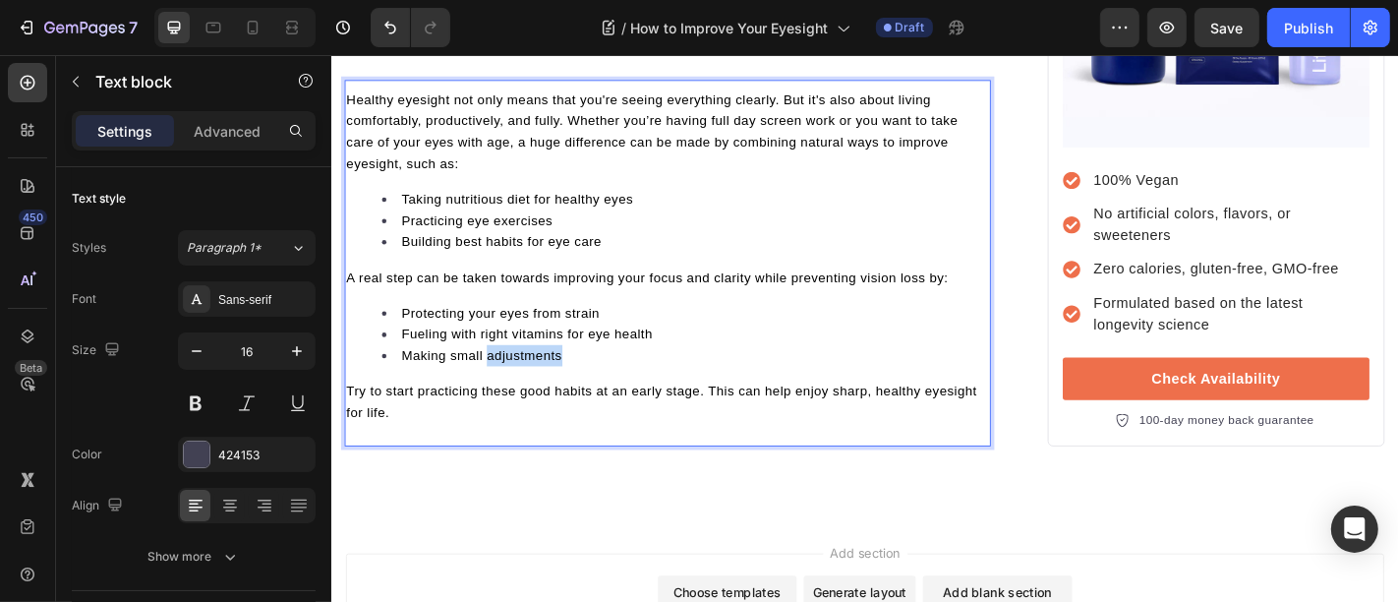
click at [521, 395] on span "Making small adjustments" at bounding box center [497, 387] width 178 height 16
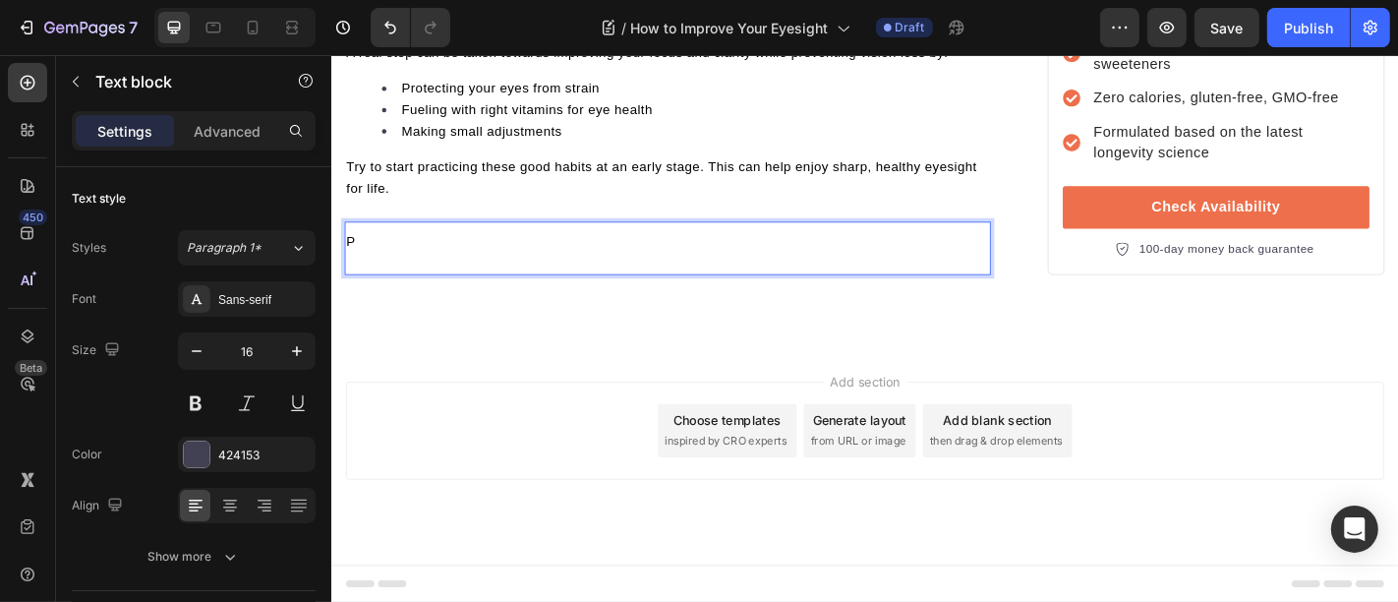
scroll to position [6344, 0]
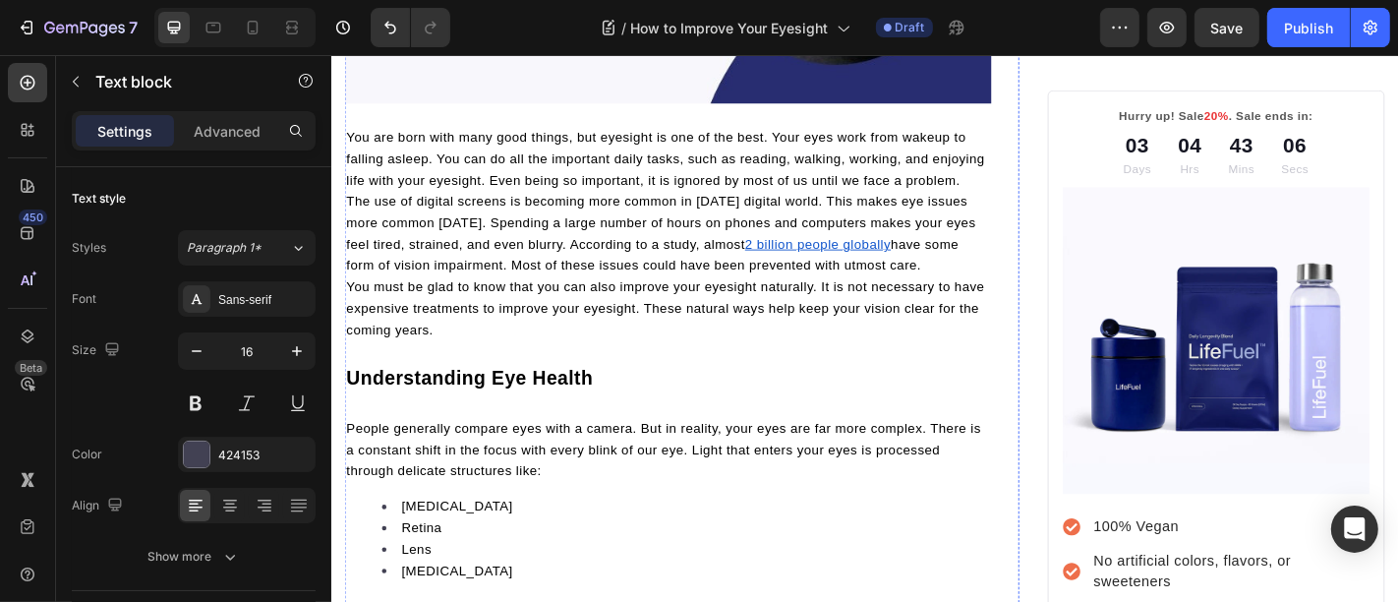
scroll to position [377, 0]
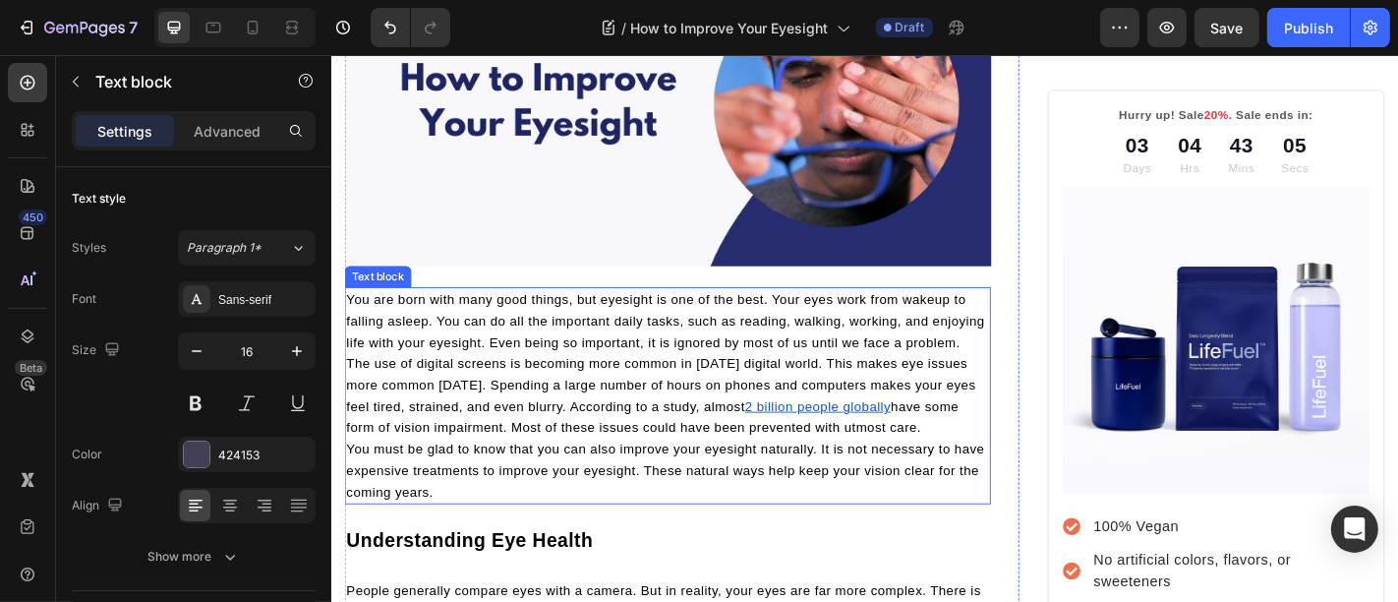
click at [886, 451] on u "2 billion people globally" at bounding box center [867, 444] width 161 height 16
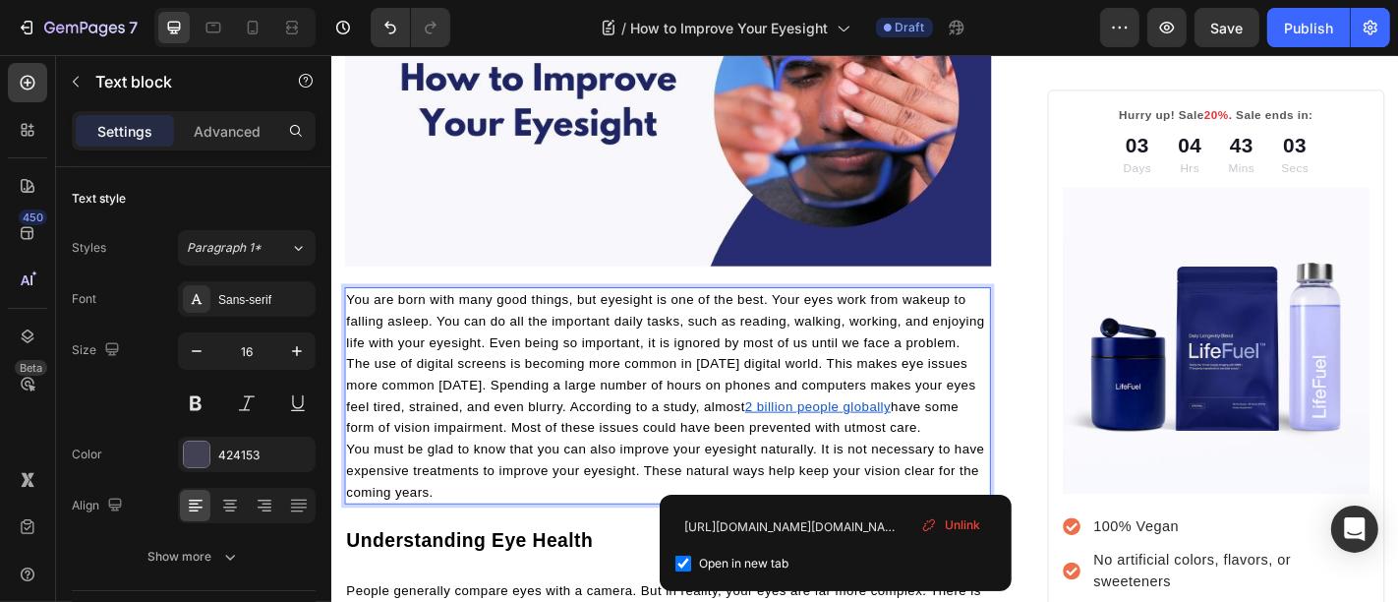
click at [887, 451] on u "2 billion people globally" at bounding box center [867, 444] width 161 height 16
click at [648, 384] on p "You are born with many good things, but eyesight is one of the best. Your eyes …" at bounding box center [702, 349] width 711 height 71
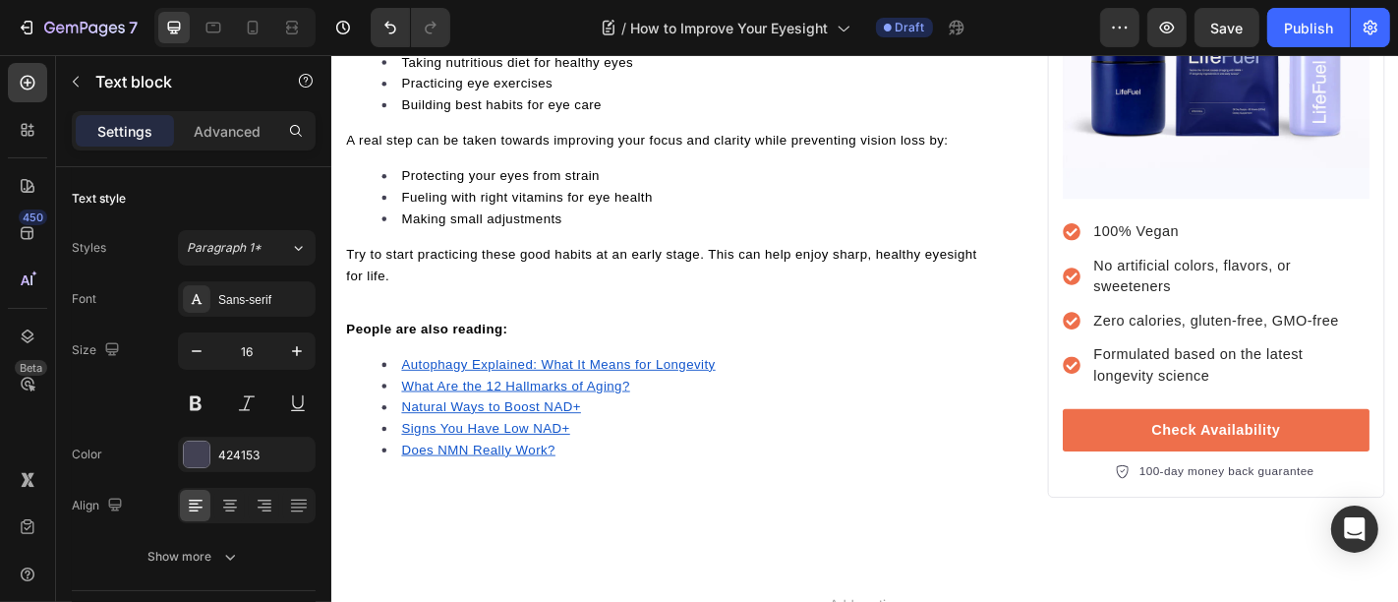
scroll to position [6239, 0]
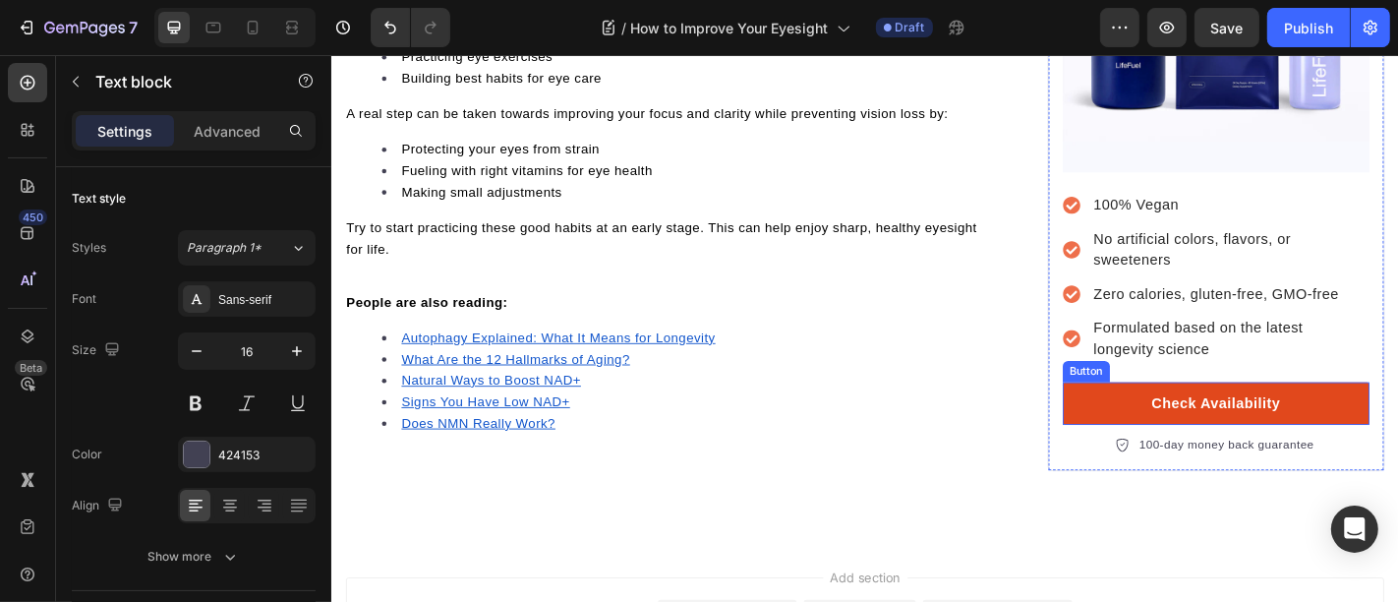
click at [1194, 462] on link "Check Availability" at bounding box center [1308, 438] width 339 height 47
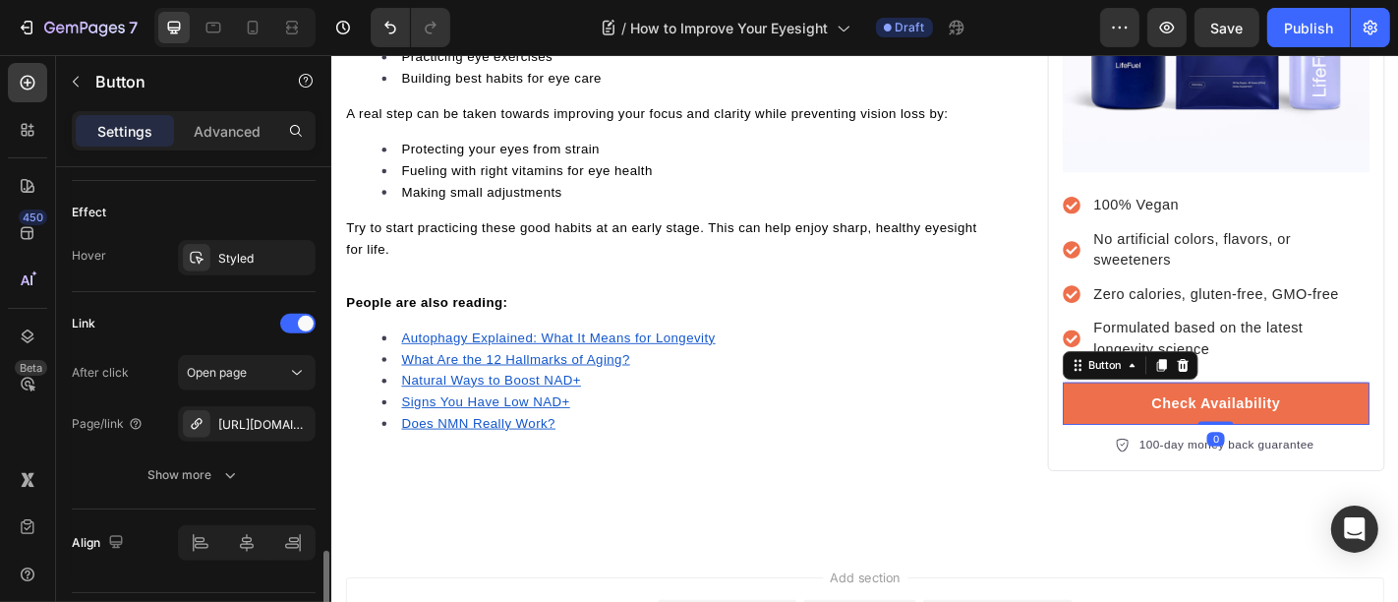
scroll to position [1067, 0]
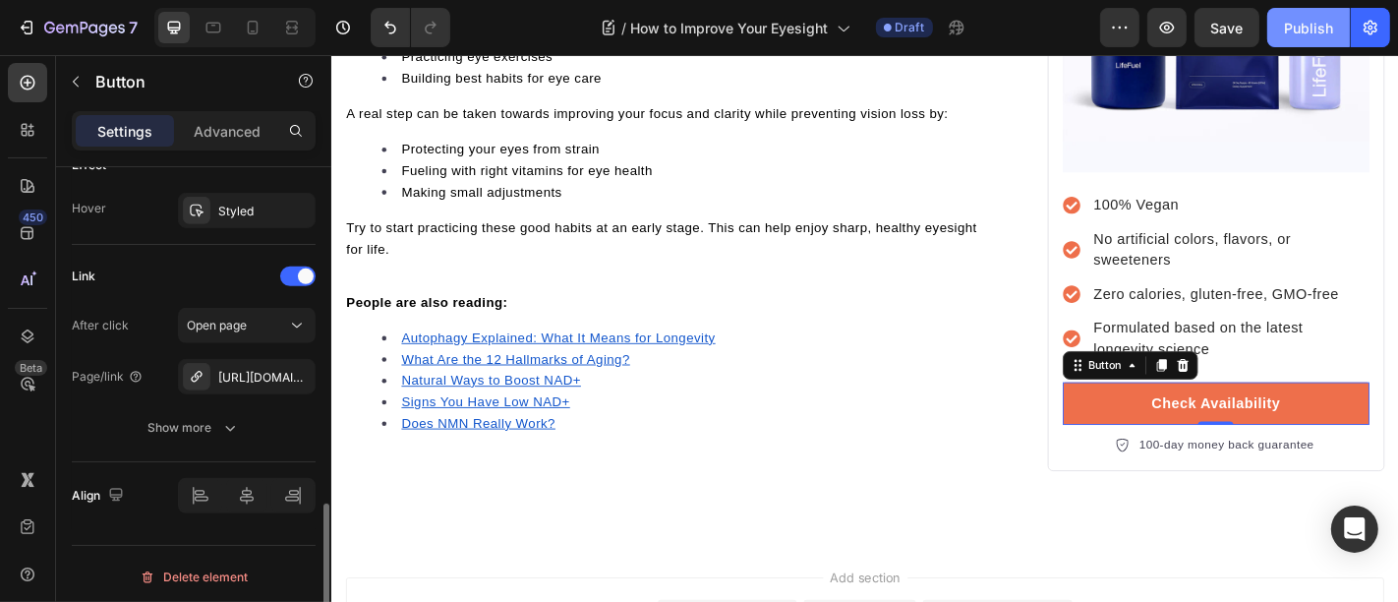
click at [1295, 26] on div "Publish" at bounding box center [1308, 28] width 49 height 21
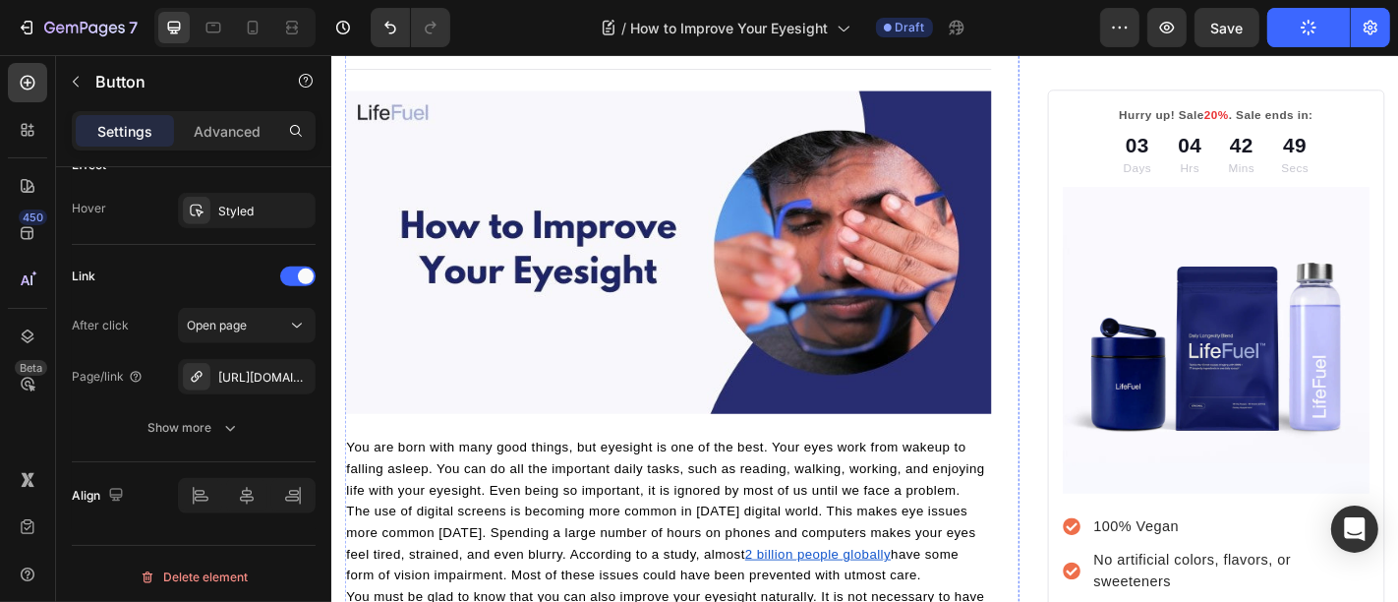
scroll to position [0, 0]
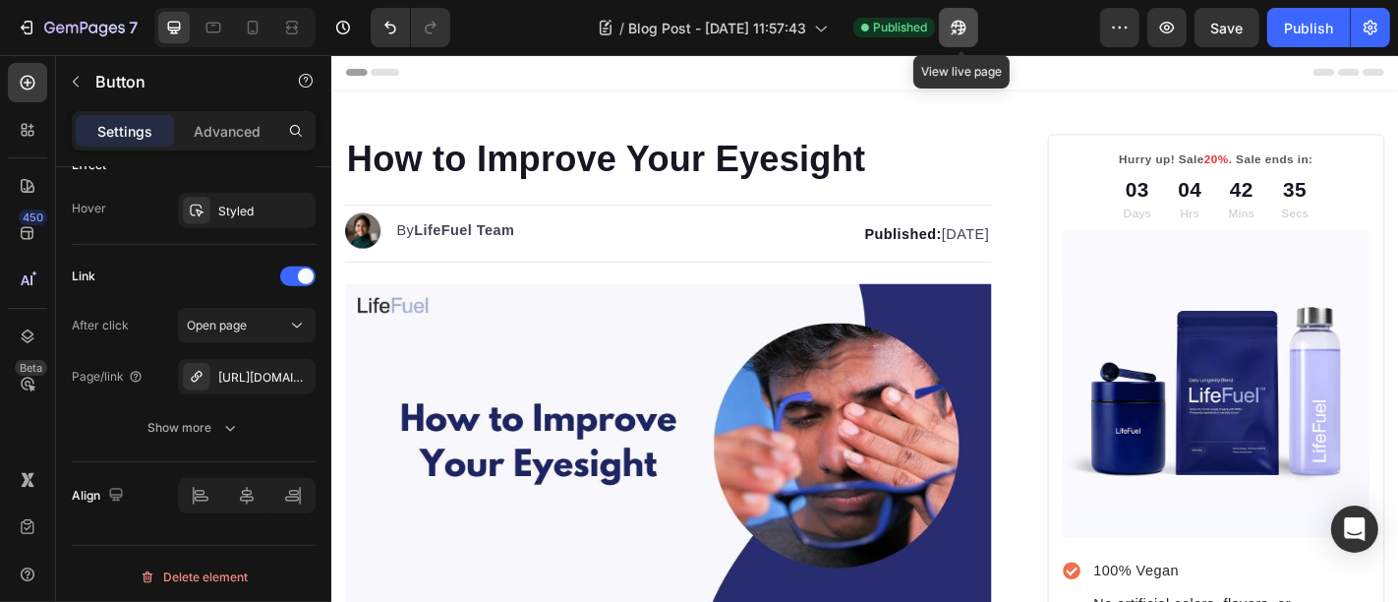
click at [962, 19] on icon "button" at bounding box center [959, 28] width 20 height 20
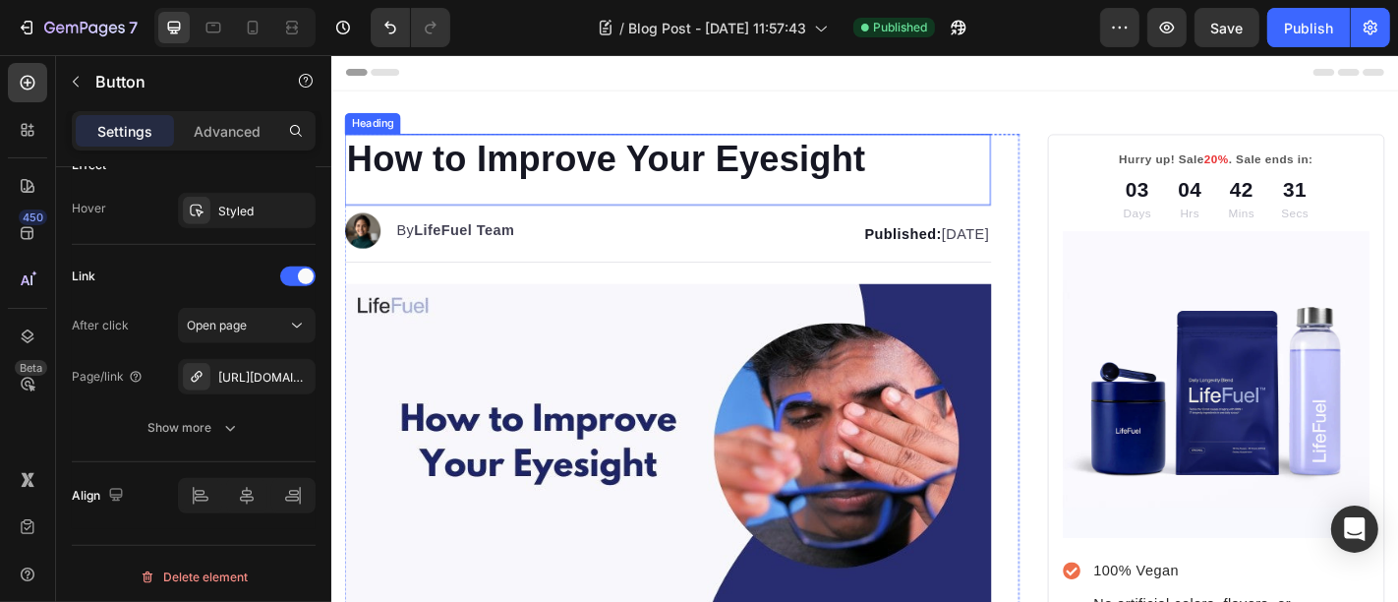
click at [561, 156] on p "How to Improve Your Eyesight" at bounding box center [702, 169] width 711 height 51
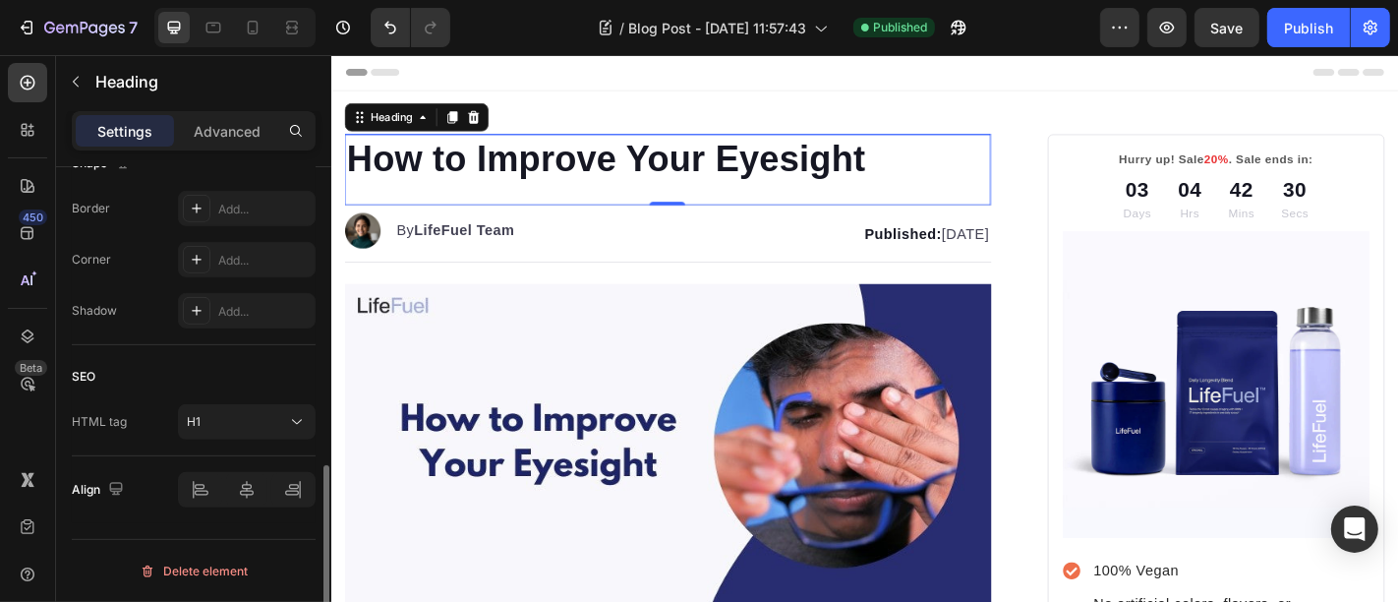
click at [564, 160] on p "How to Improve Your Eyesight" at bounding box center [702, 169] width 711 height 51
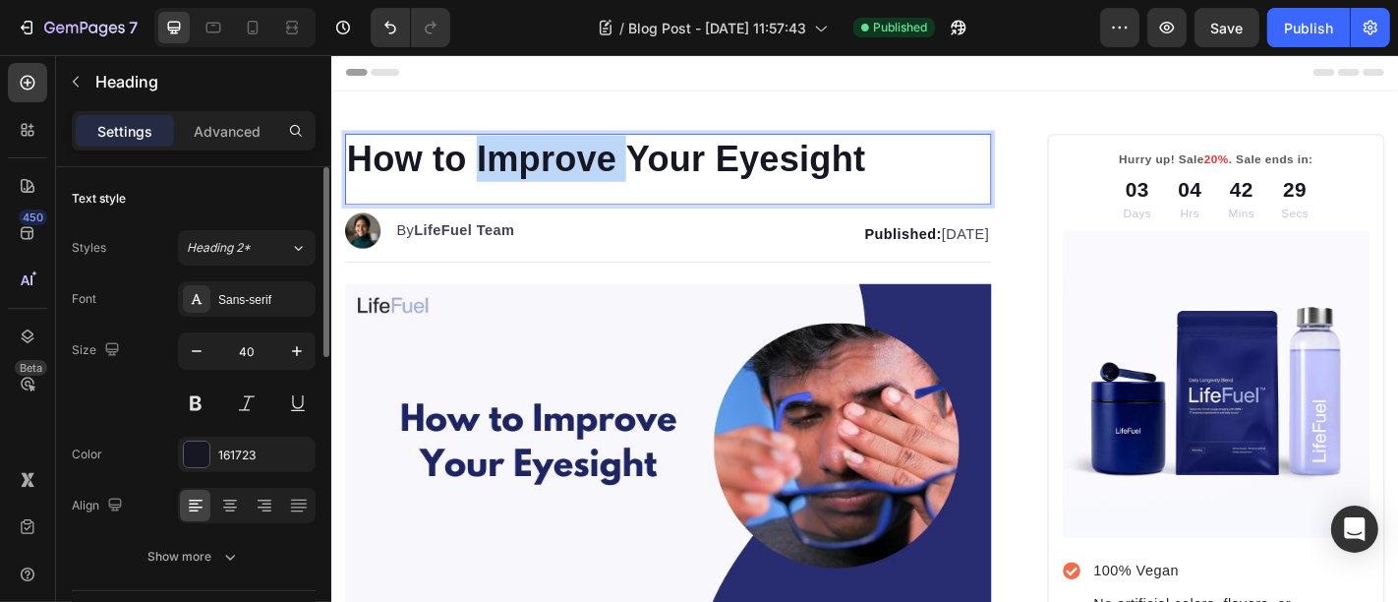
click at [564, 160] on p "How to Improve Your Eyesight" at bounding box center [702, 169] width 711 height 51
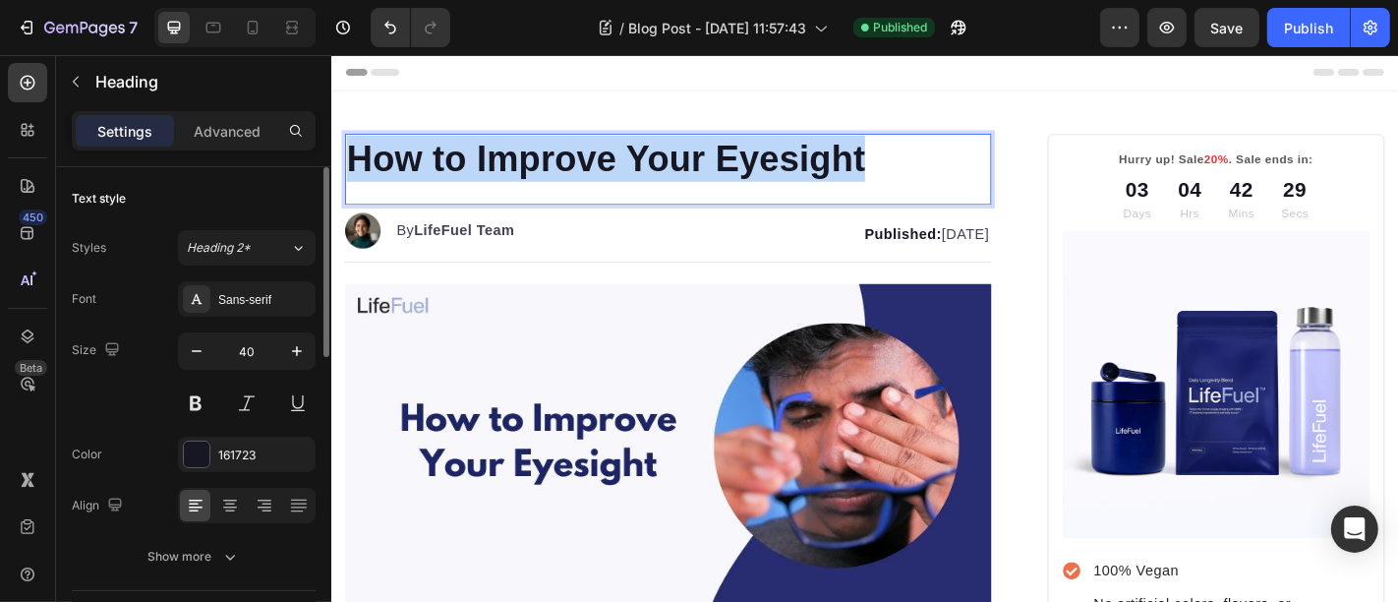
click at [564, 160] on p "How to Improve Your Eyesight" at bounding box center [702, 169] width 711 height 51
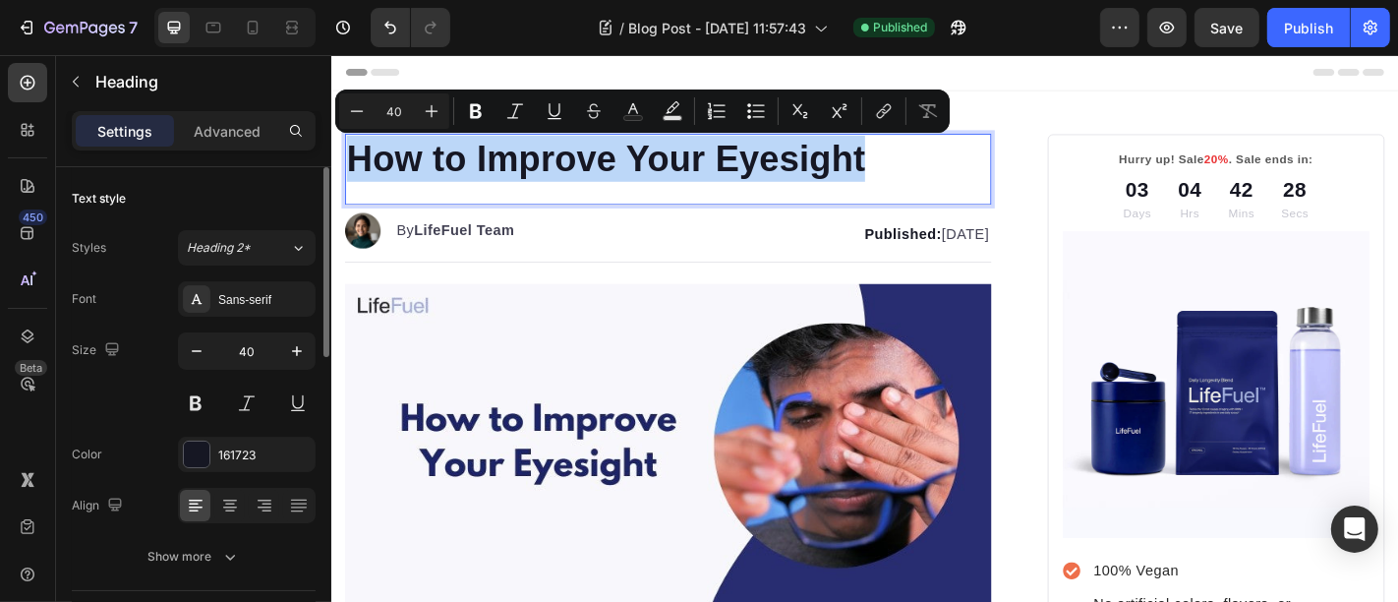
copy p "How to Improve Your Eyesight"
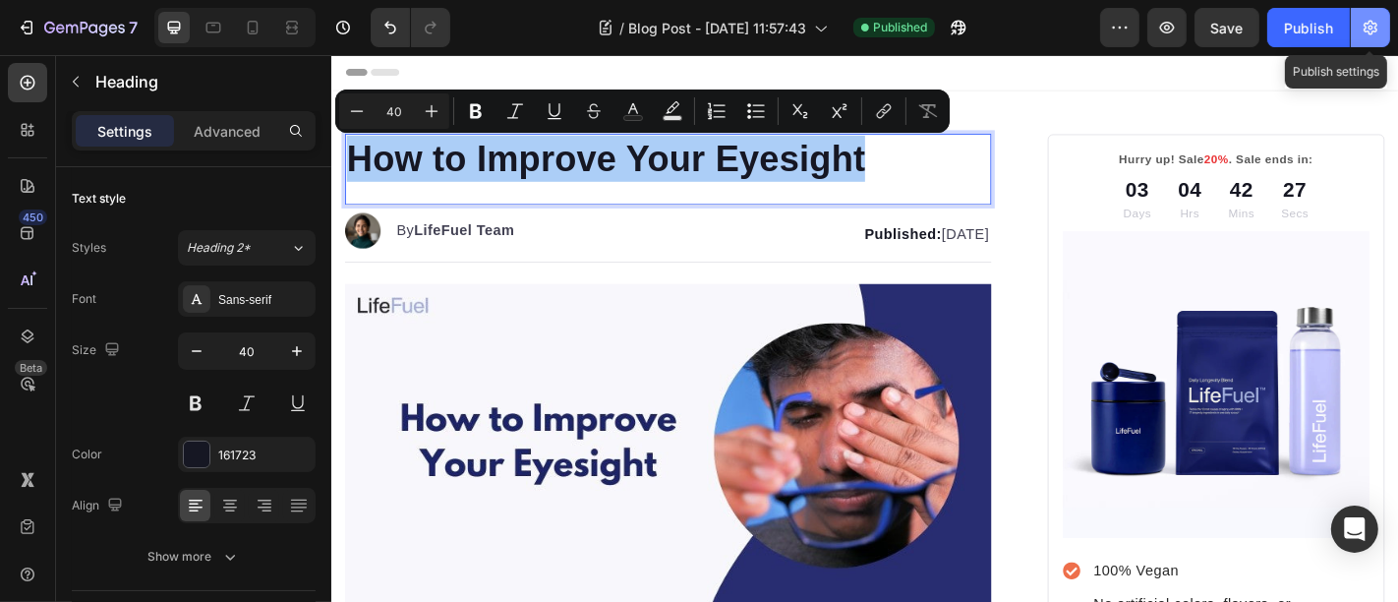
click at [1365, 21] on icon "button" at bounding box center [1371, 28] width 20 height 20
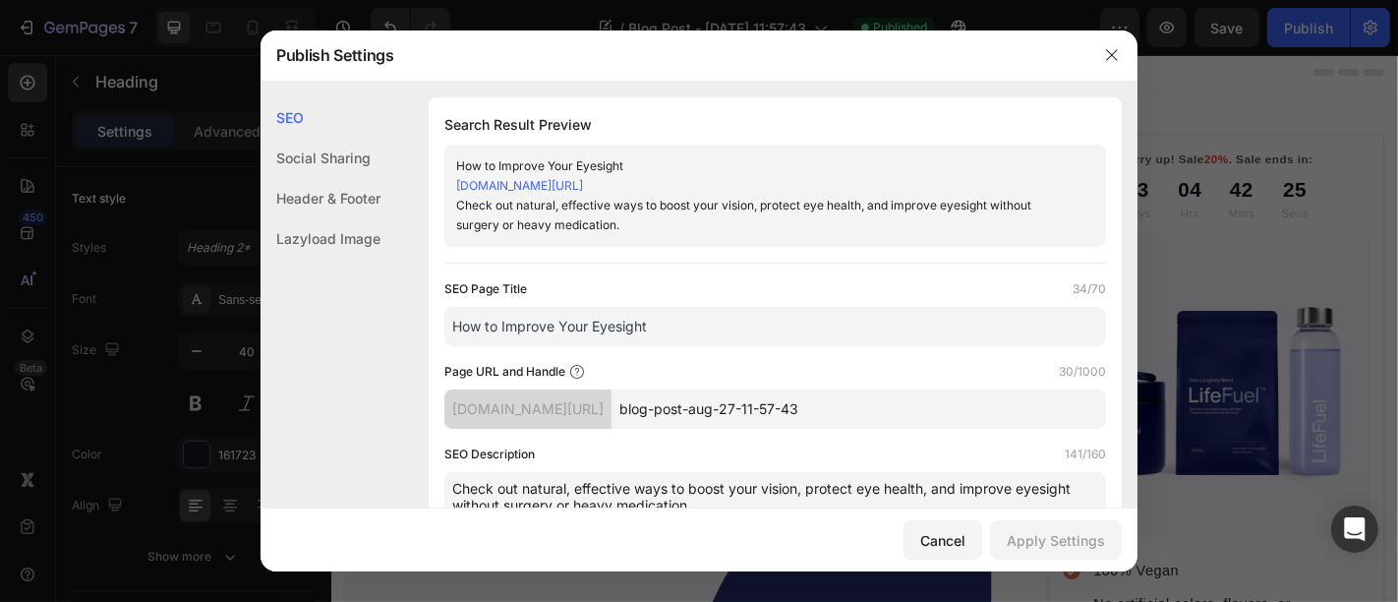
click at [762, 413] on input "blog-post-aug-27-11-57-43" at bounding box center [859, 408] width 495 height 39
paste input "How to Improve Your Eyesight"
click at [738, 412] on input "How-to-Improve-Your-Eyesight" at bounding box center [859, 408] width 495 height 39
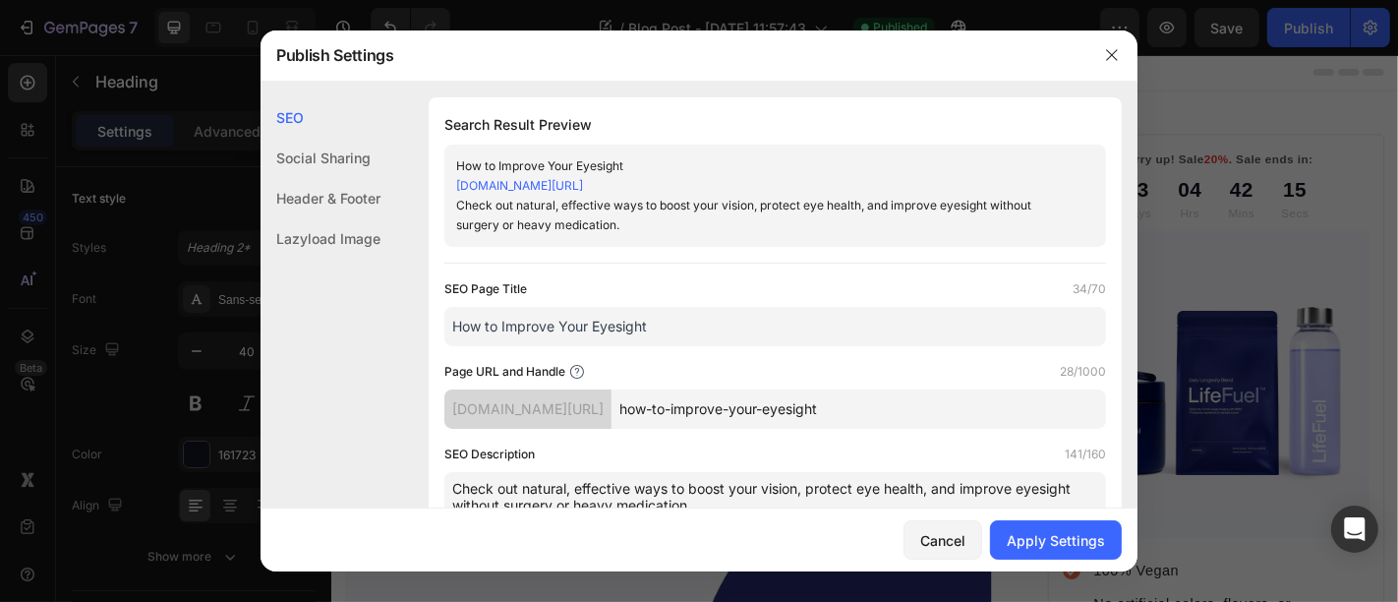
type input "how-to-improve-your-eyesight"
click at [1098, 564] on div "Cancel Apply Settings" at bounding box center [699, 539] width 877 height 63
click at [1087, 545] on div "Apply Settings" at bounding box center [1056, 540] width 98 height 21
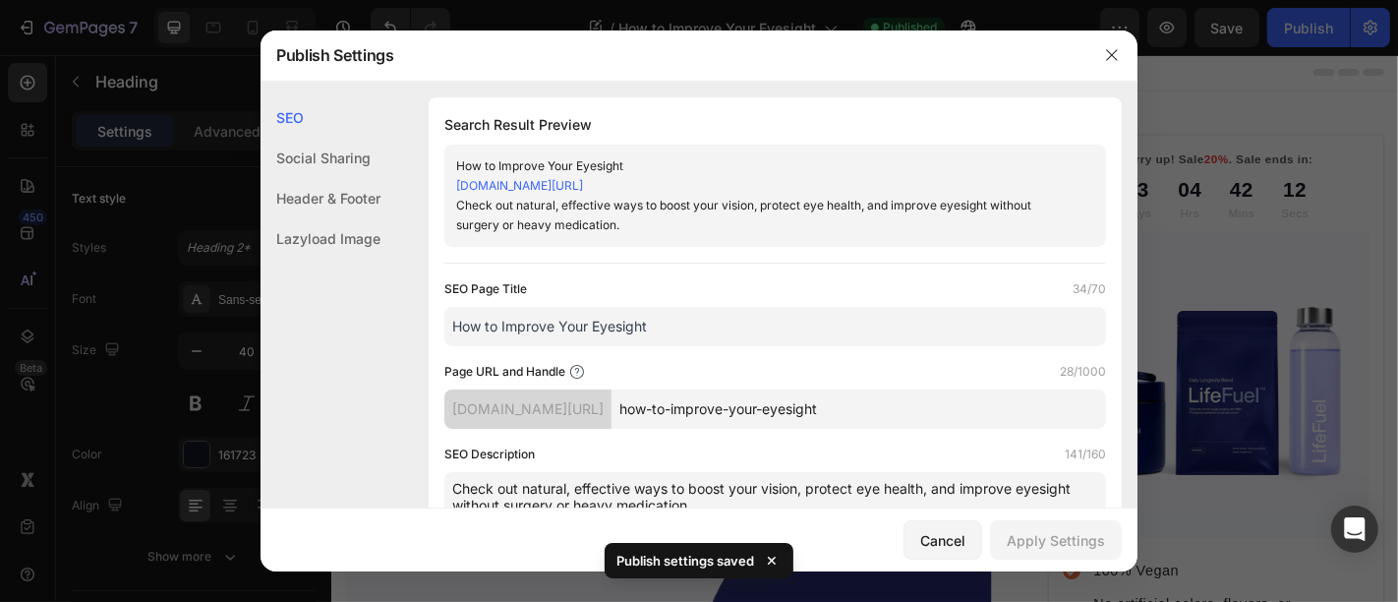
click at [1311, 29] on div at bounding box center [699, 301] width 1398 height 602
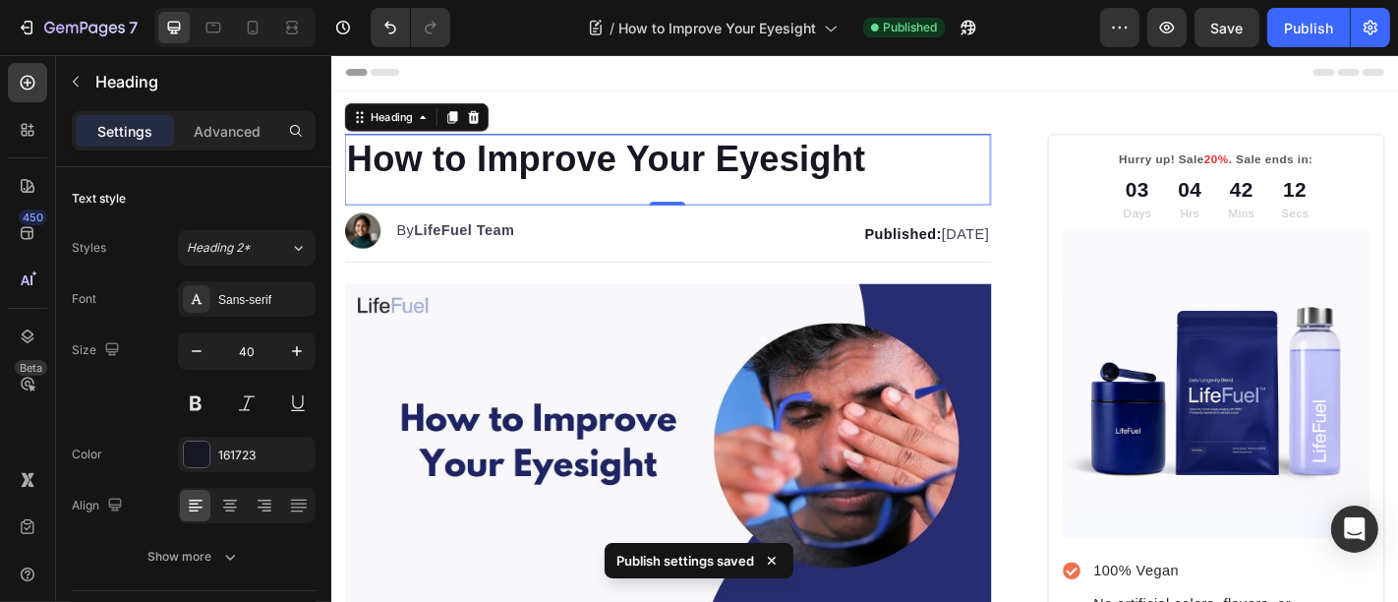
click at [1311, 29] on div "Publish" at bounding box center [1308, 28] width 49 height 21
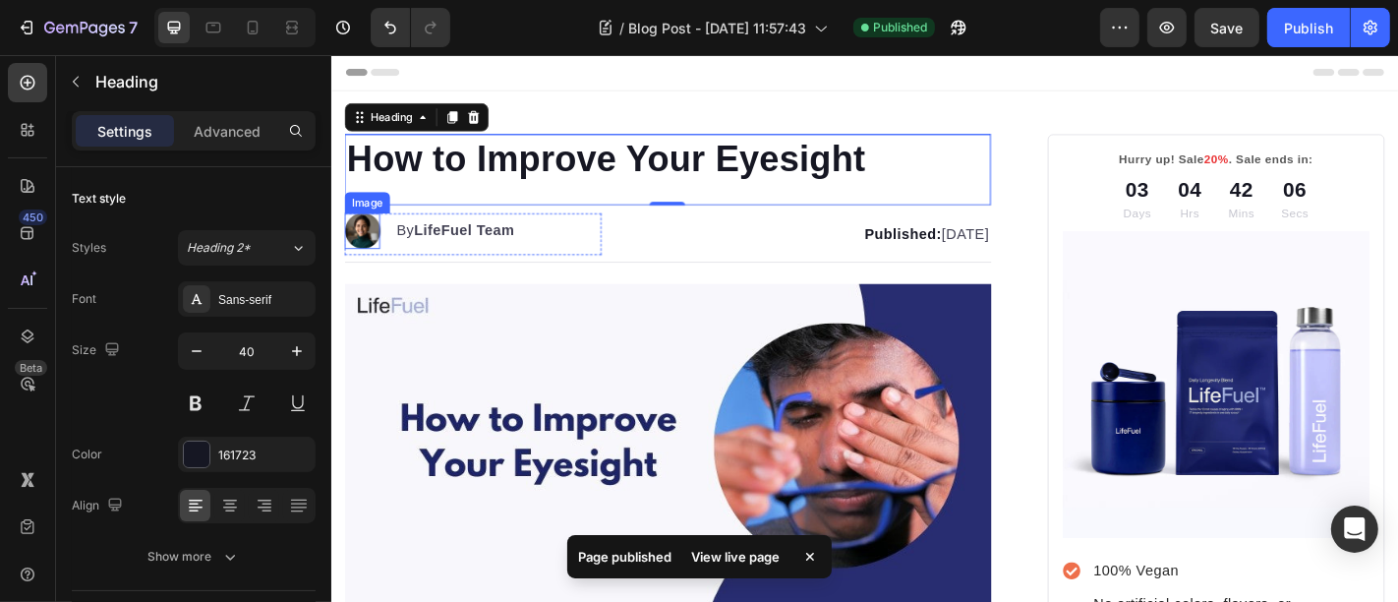
click at [373, 245] on img at bounding box center [364, 248] width 39 height 39
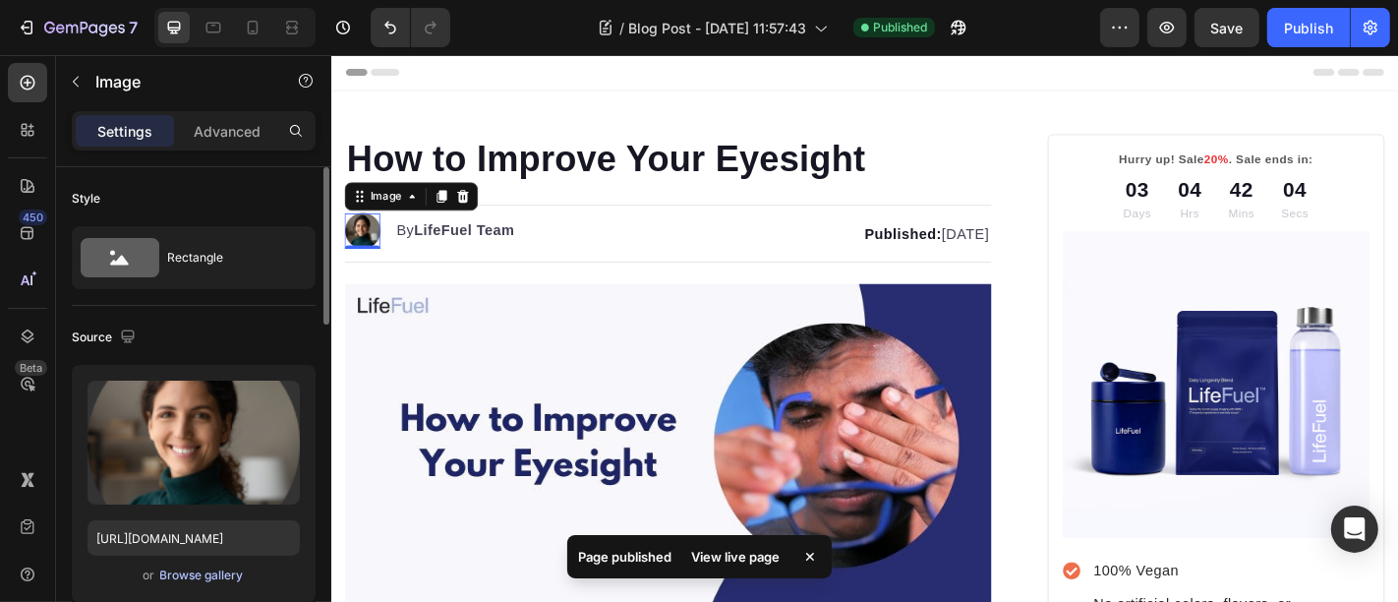
click at [182, 572] on div "Browse gallery" at bounding box center [202, 575] width 84 height 18
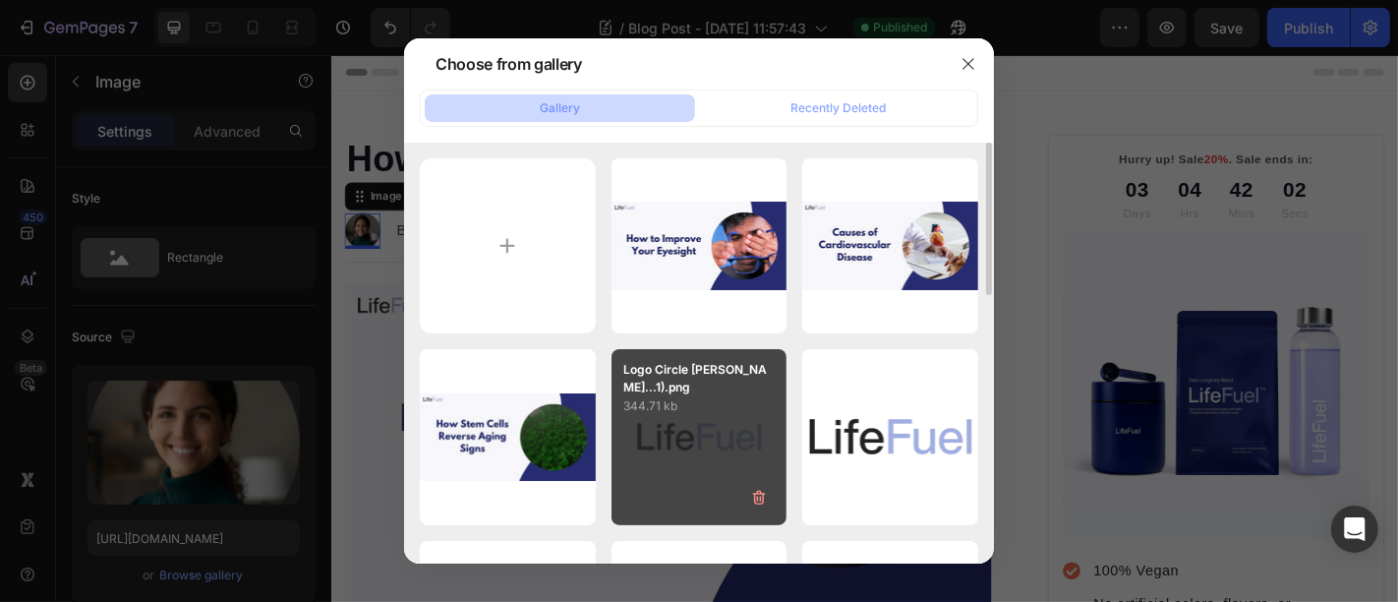
click at [662, 434] on div "Logo Circle [PERSON_NAME]...1).png 344.71 kb" at bounding box center [700, 437] width 176 height 176
type input "[URL][DOMAIN_NAME]"
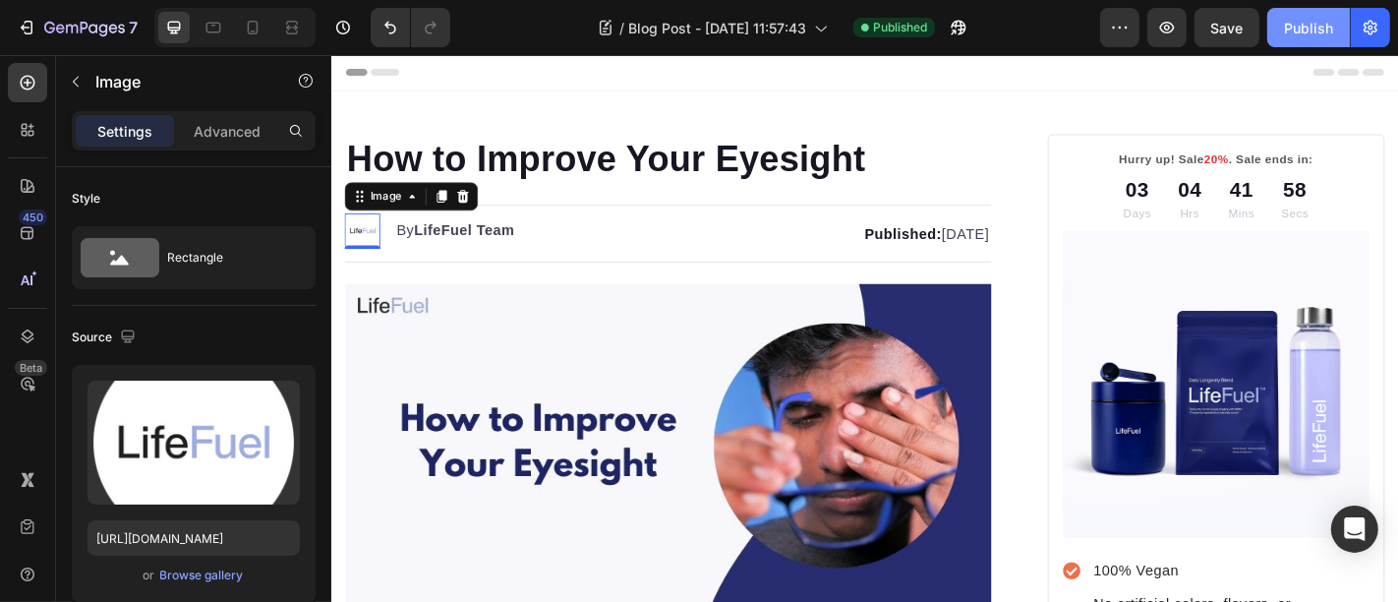
click at [1285, 33] on div "Publish" at bounding box center [1308, 28] width 49 height 21
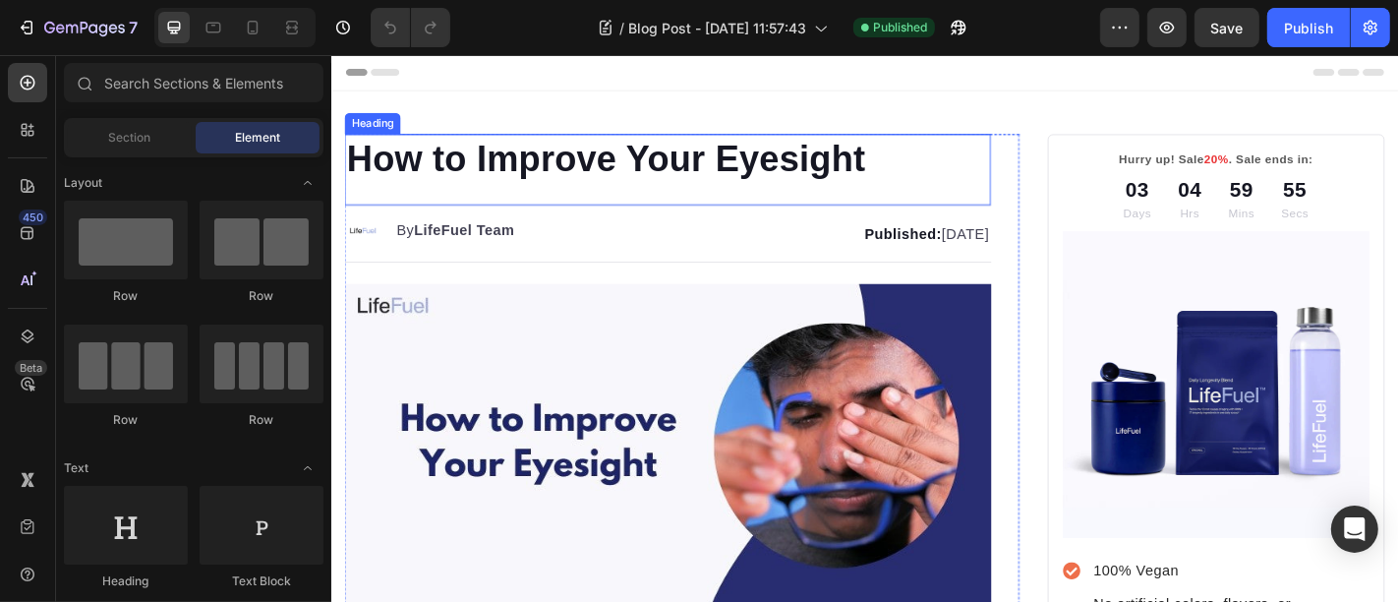
click at [656, 177] on h1 "How to Improve Your Eyesight" at bounding box center [702, 169] width 715 height 55
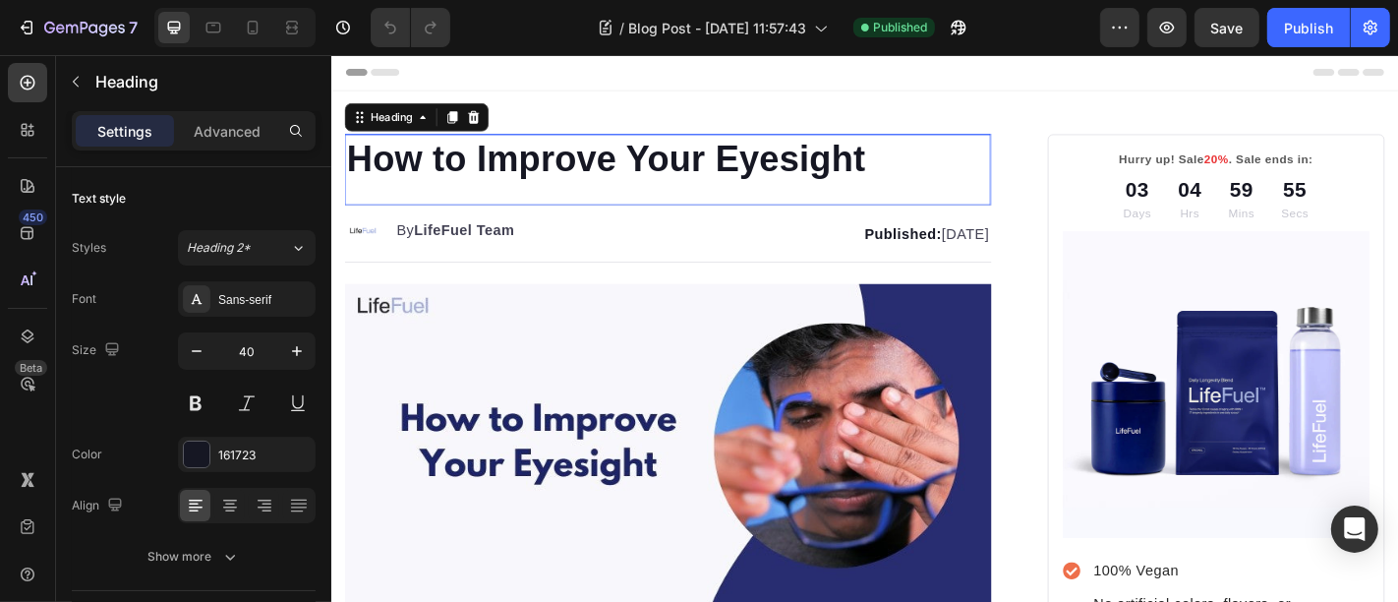
click at [655, 176] on p "How to Improve Your Eyesight" at bounding box center [702, 169] width 711 height 51
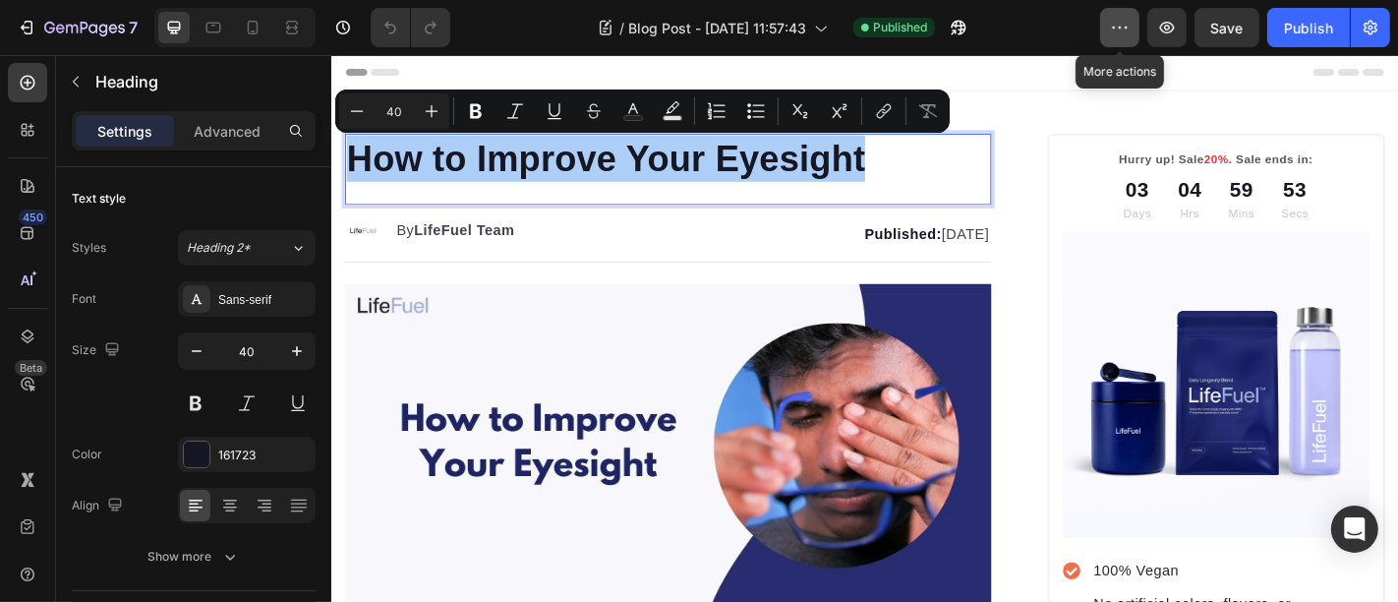
click at [1125, 30] on icon "button" at bounding box center [1120, 28] width 20 height 20
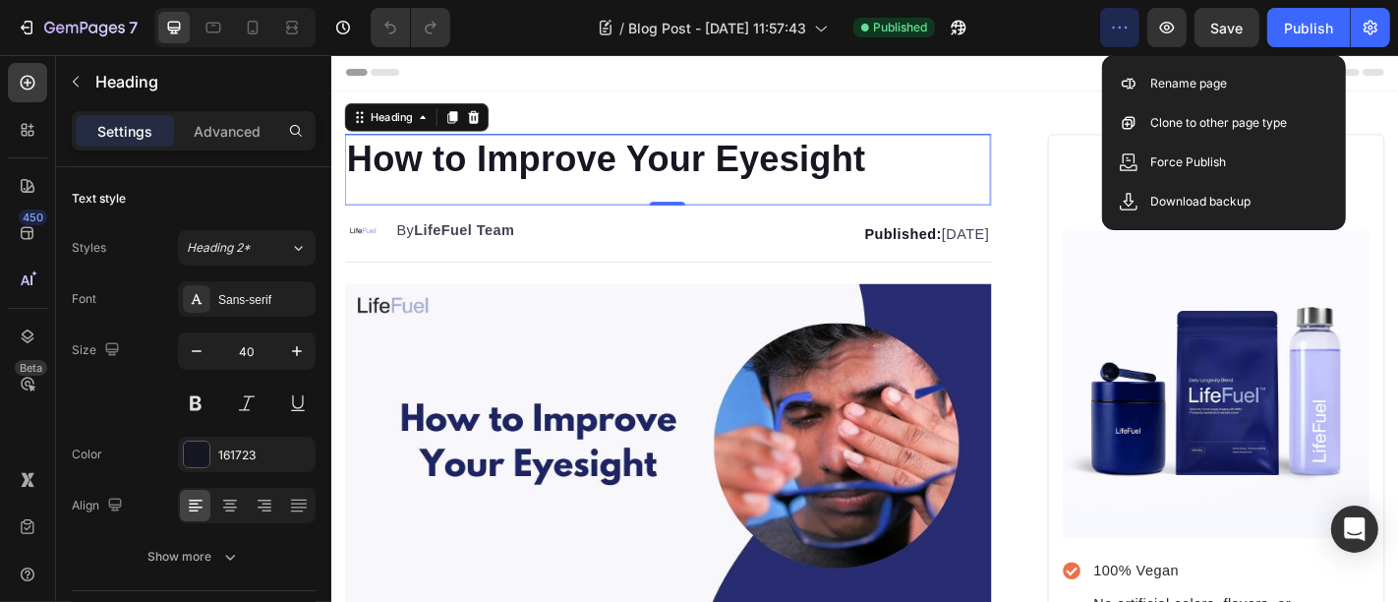
click at [1144, 103] on div "Rename page" at bounding box center [1224, 122] width 226 height 39
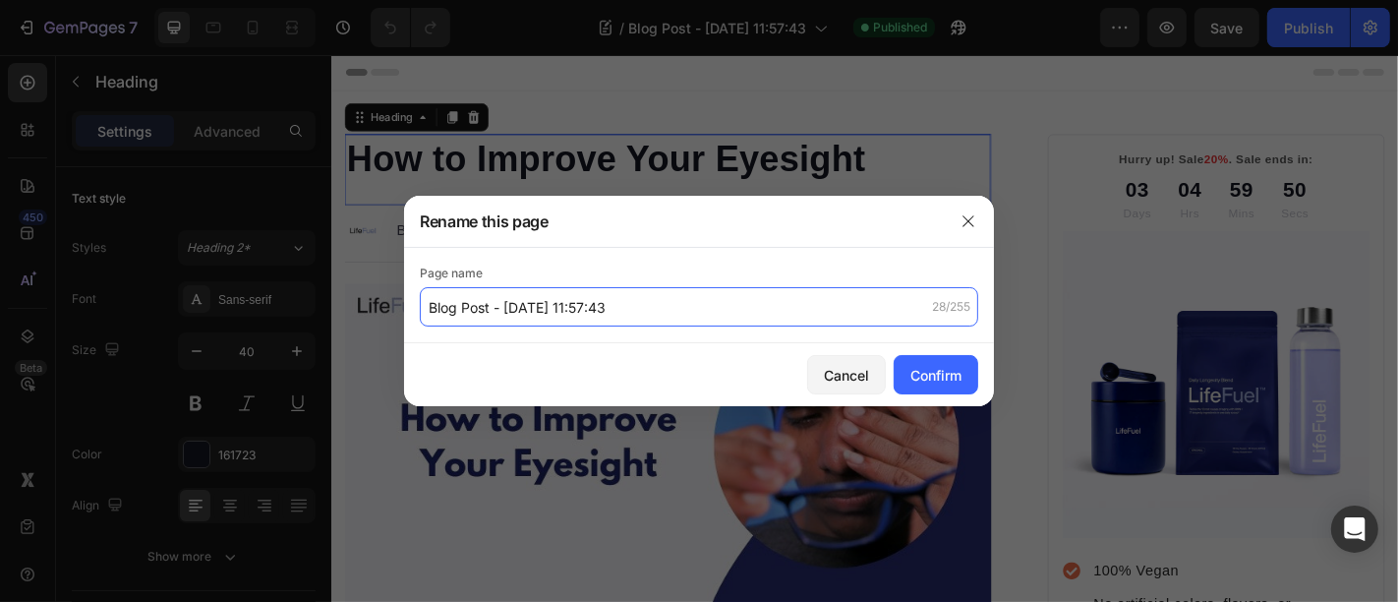
click at [678, 314] on input "Blog Post - [DATE] 11:57:43" at bounding box center [699, 306] width 558 height 39
paste input "How to Improve Your Eyesight"
type input "How to Improve Your Eyesight"
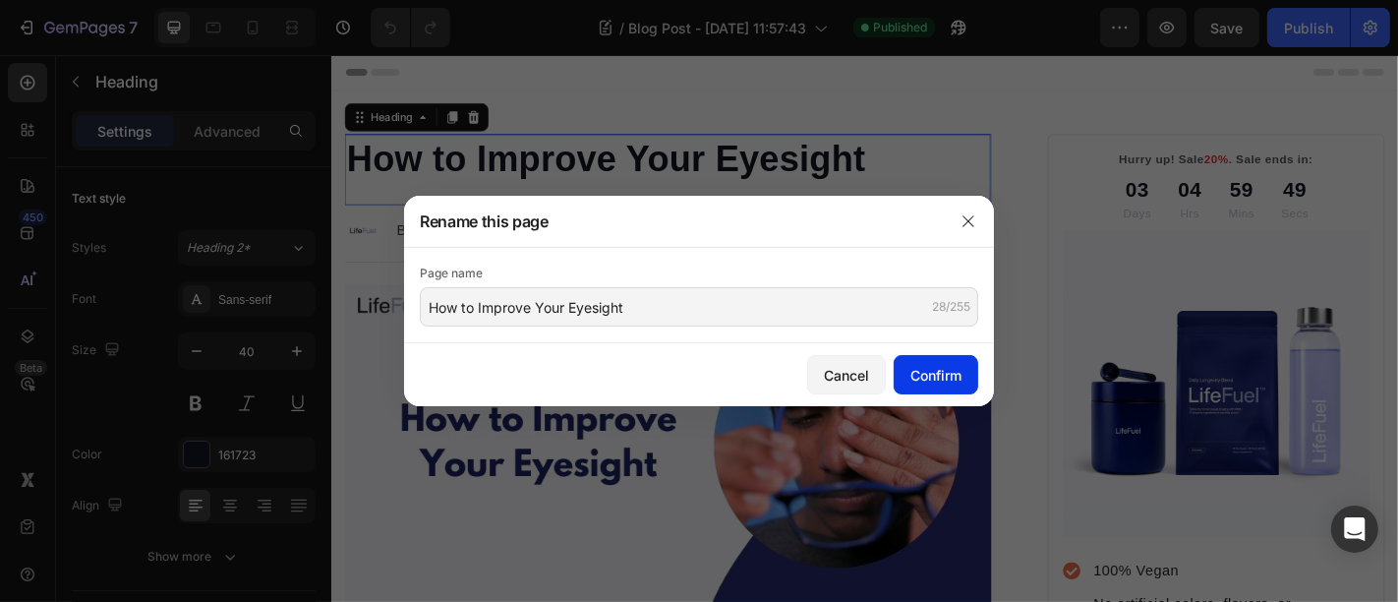
click at [978, 382] on div "Cancel Confirm" at bounding box center [699, 374] width 590 height 63
click at [953, 375] on div "Confirm" at bounding box center [935, 375] width 51 height 21
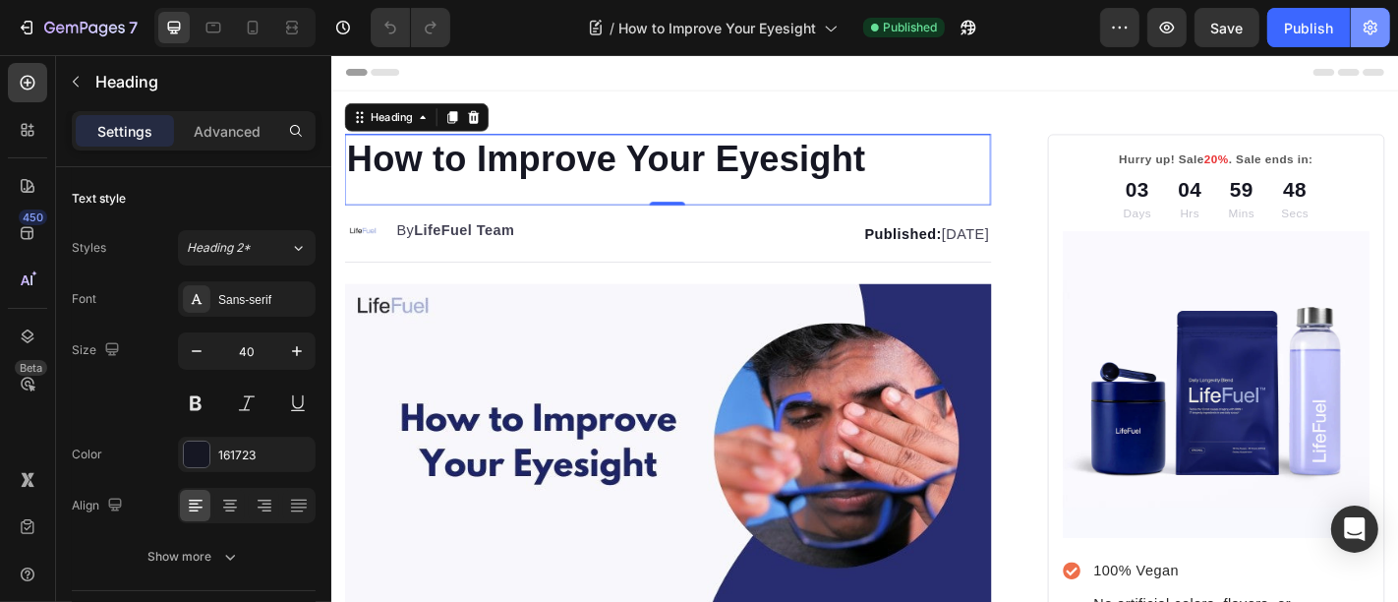
click at [1367, 34] on icon "button" at bounding box center [1371, 28] width 20 height 20
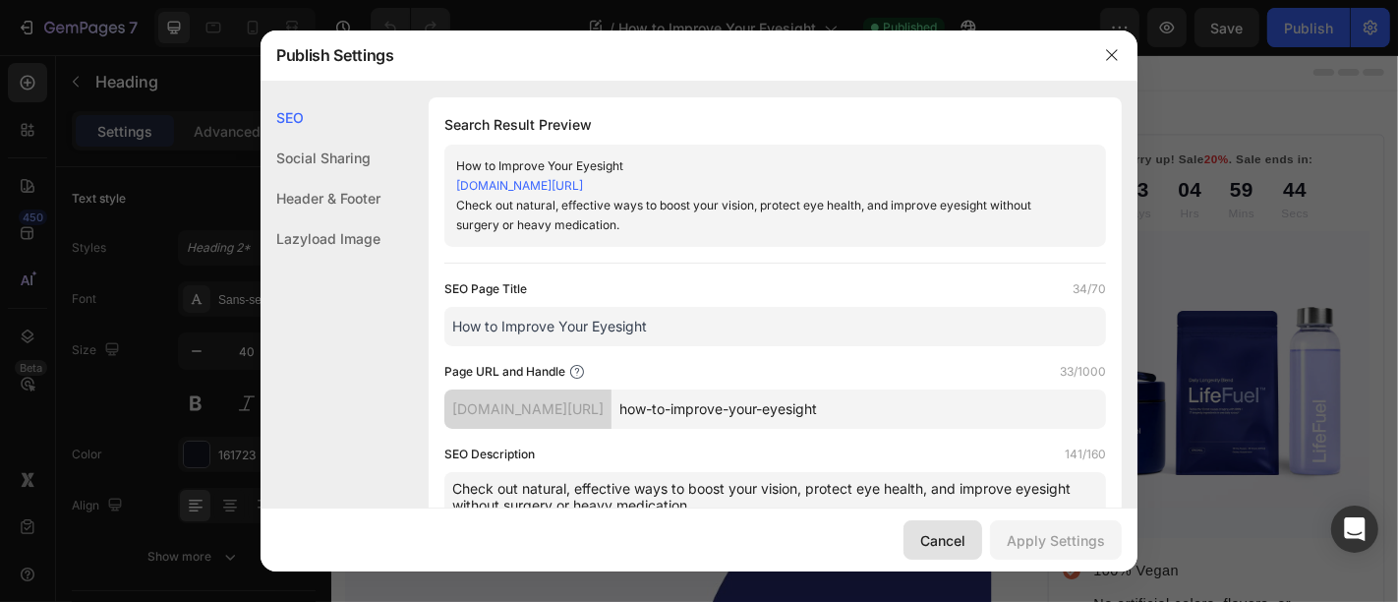
click at [938, 523] on button "Cancel" at bounding box center [942, 539] width 79 height 39
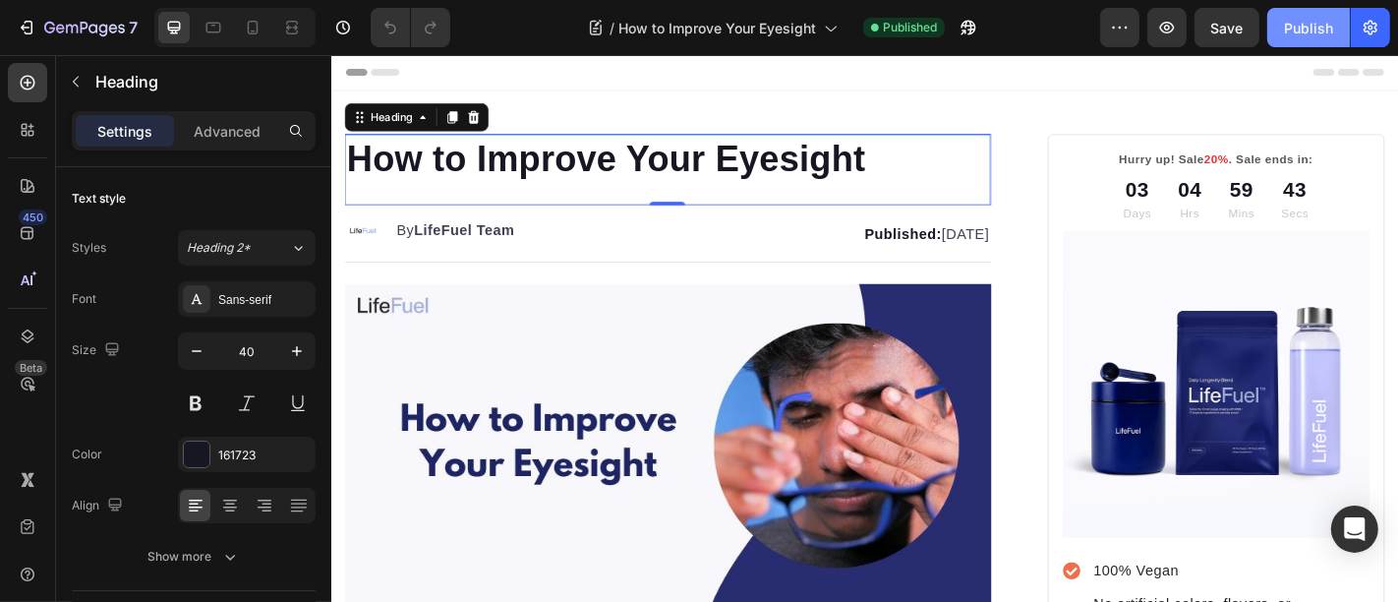
click at [1319, 24] on div "Publish" at bounding box center [1308, 28] width 49 height 21
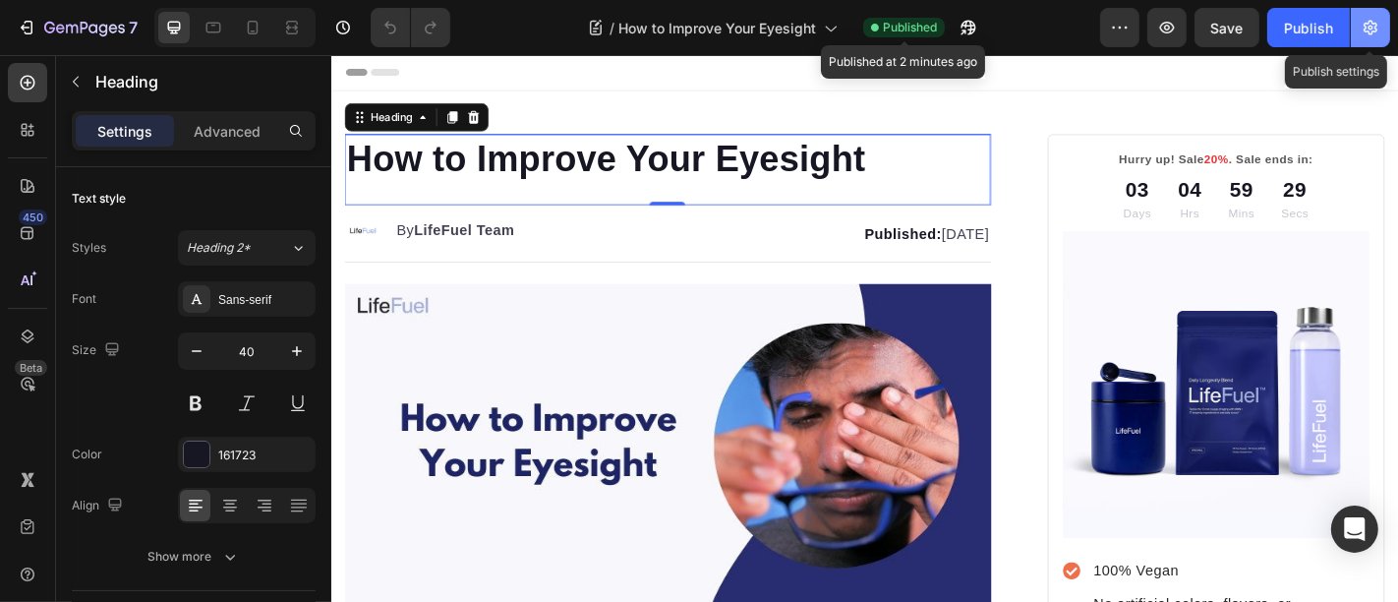
click at [1369, 29] on icon "button" at bounding box center [1371, 28] width 20 height 20
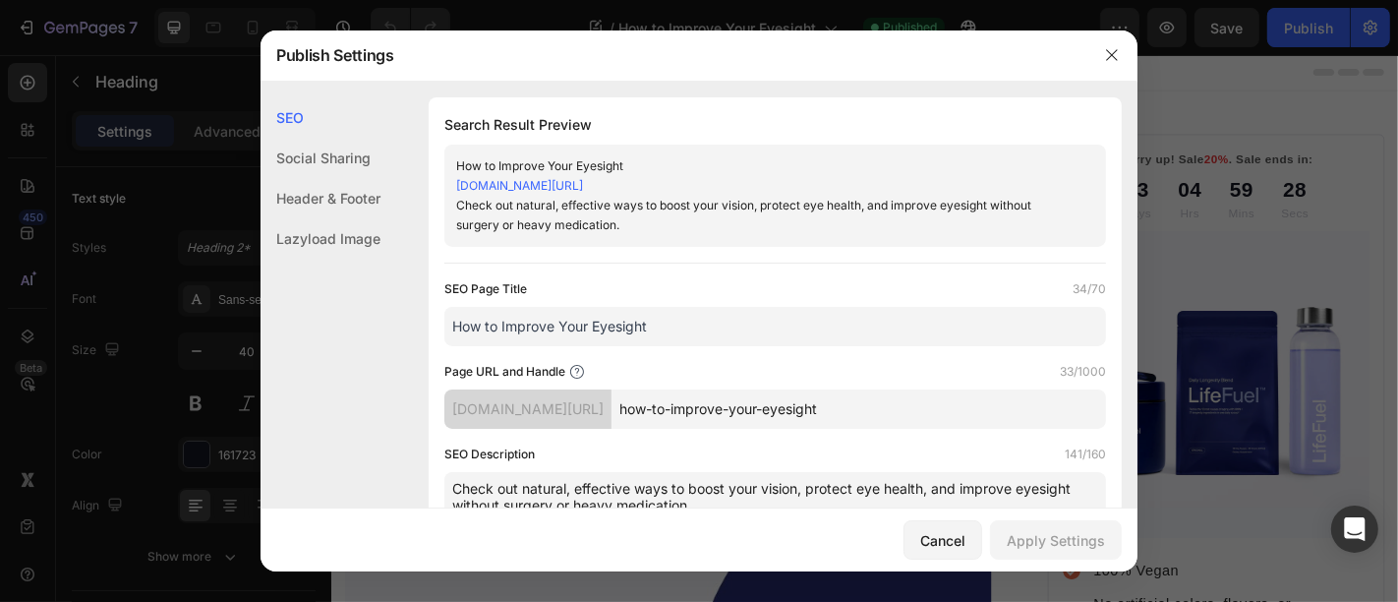
scroll to position [255, 0]
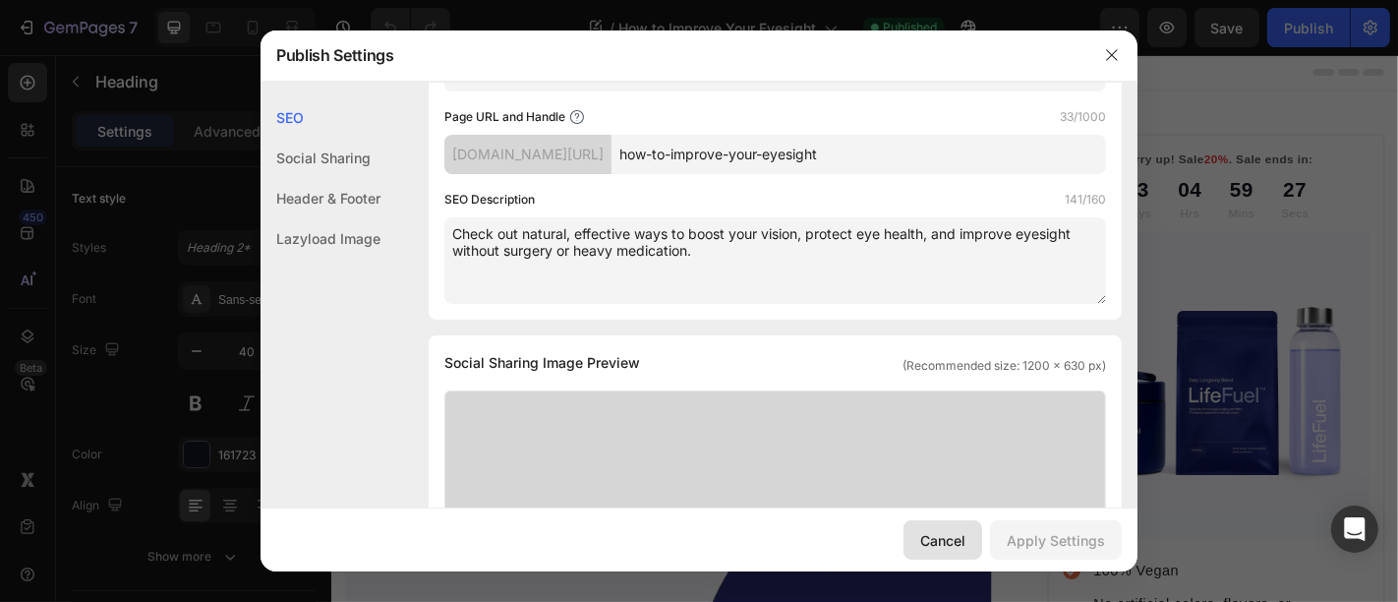
click at [965, 540] on div "Cancel" at bounding box center [942, 540] width 45 height 21
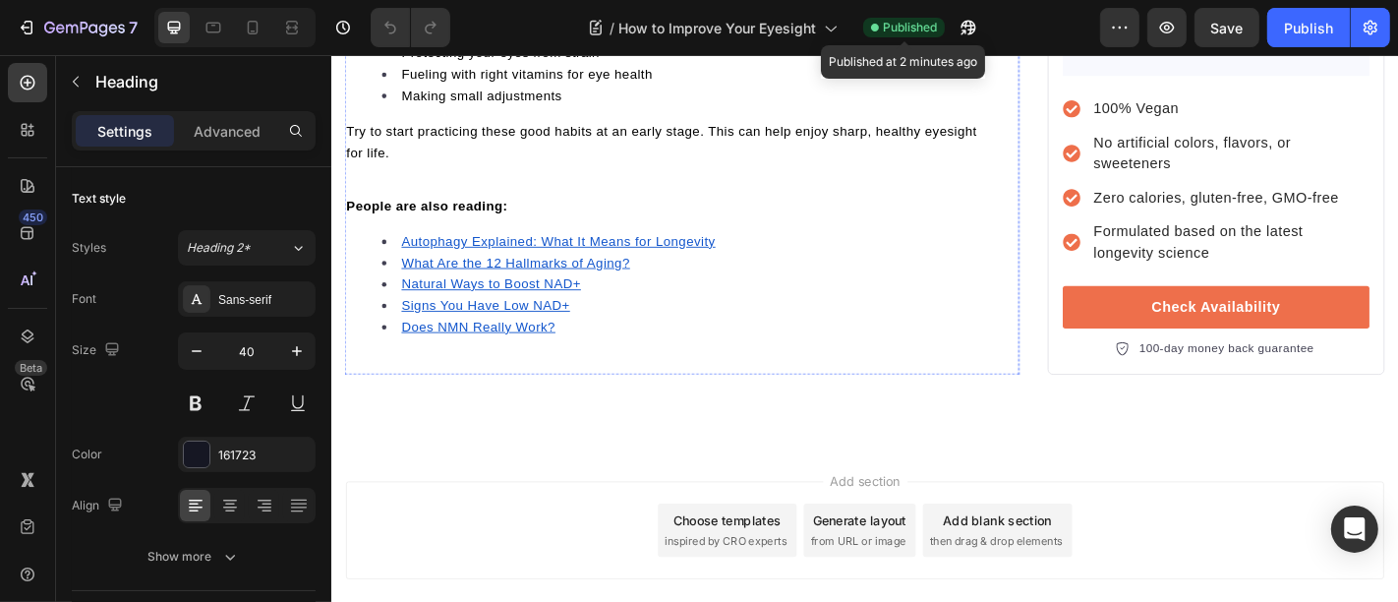
scroll to position [6372, 0]
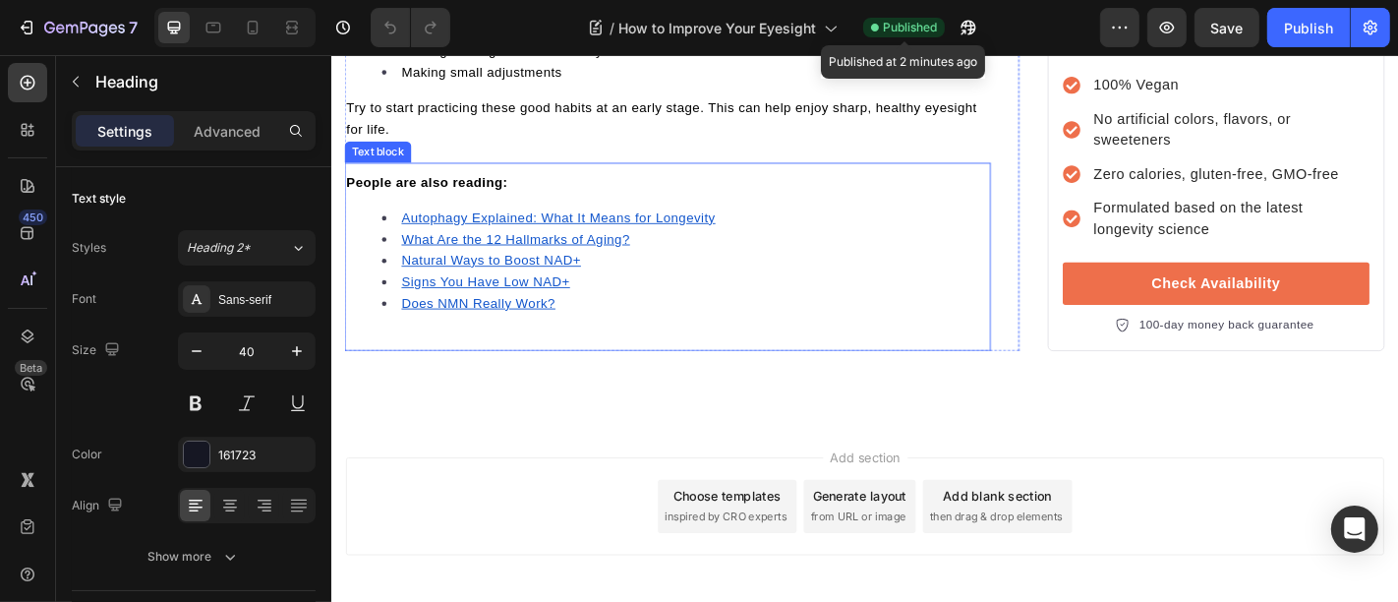
drag, startPoint x: 406, startPoint y: 81, endPoint x: 546, endPoint y: 224, distance: 200.2
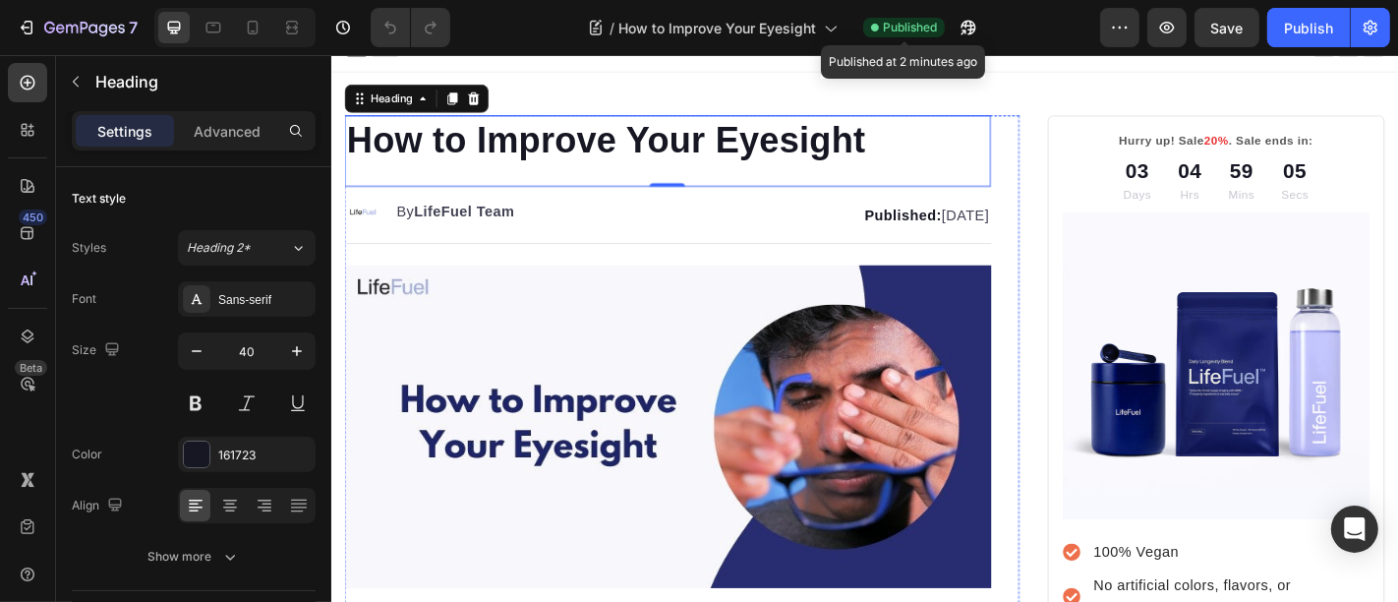
scroll to position [0, 0]
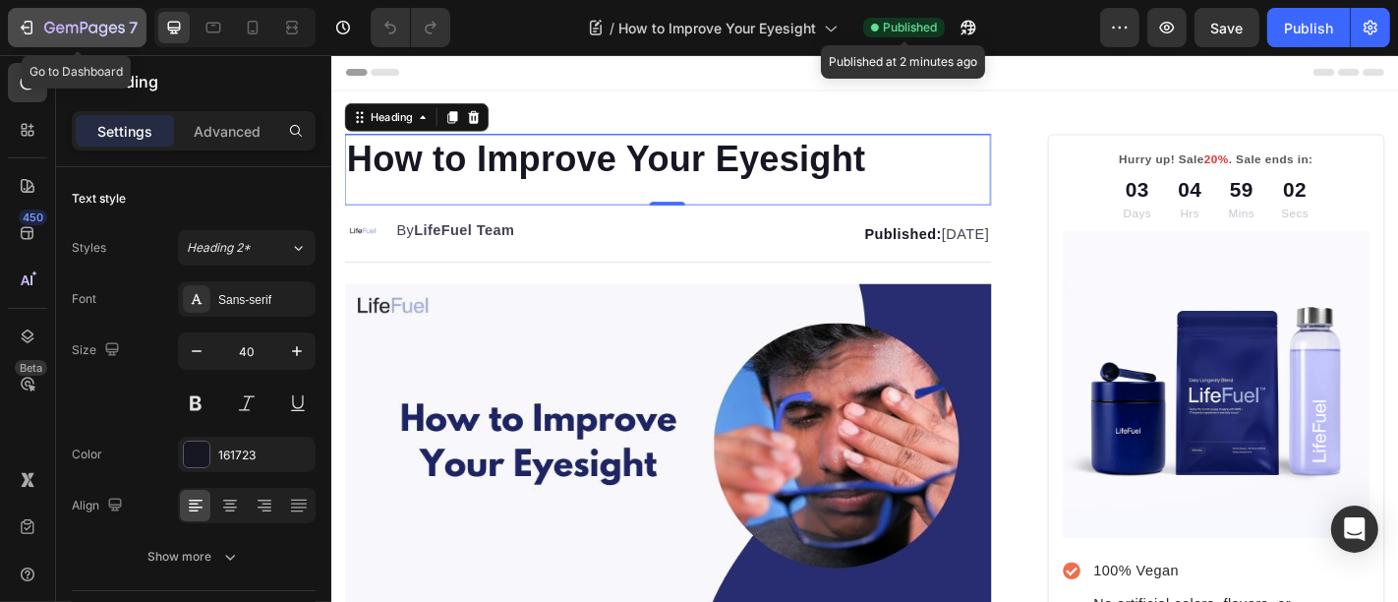
click at [71, 33] on icon "button" at bounding box center [84, 29] width 81 height 17
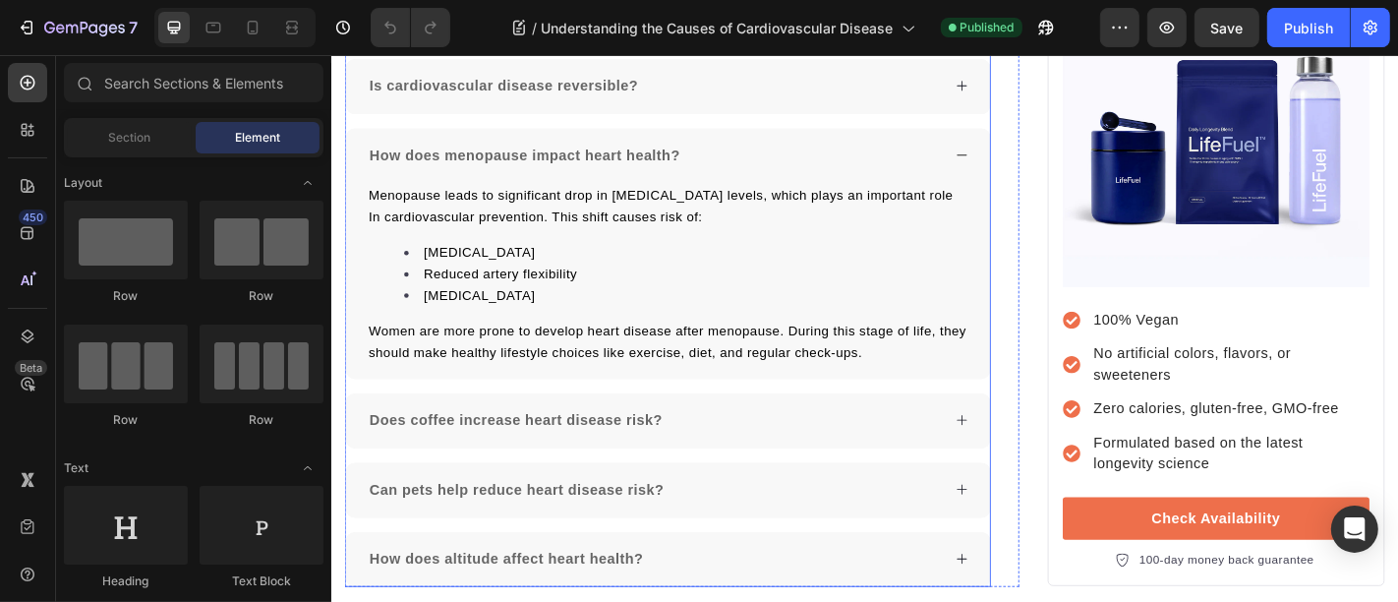
scroll to position [6626, 0]
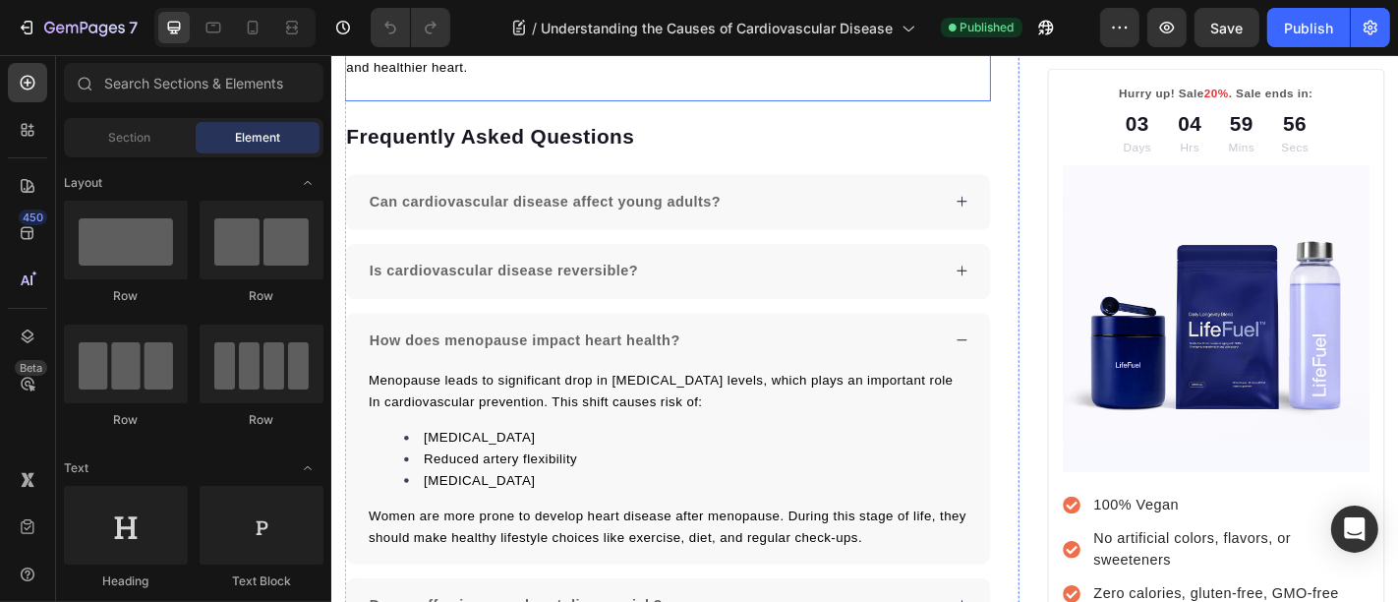
click at [597, 81] on p "Even while genes are important, your lifestyle is the key. The earlier you star…" at bounding box center [702, 56] width 711 height 47
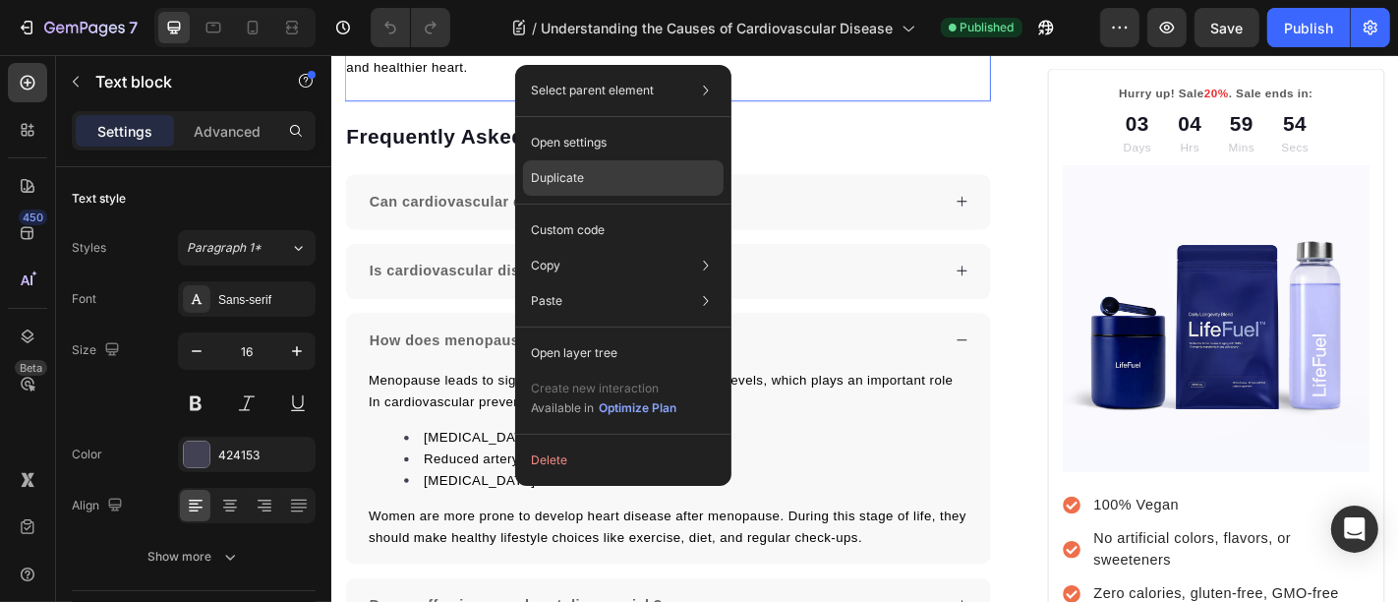
click at [552, 212] on div "Duplicate" at bounding box center [623, 229] width 201 height 35
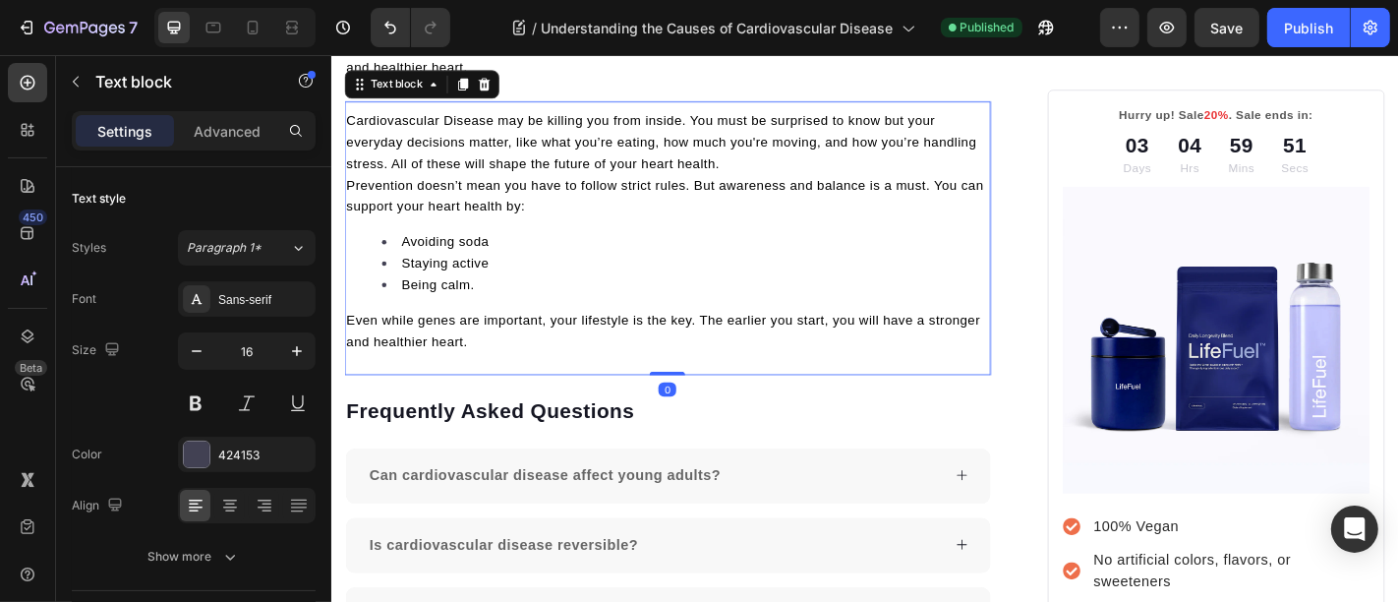
click at [580, 187] on p "Cardiovascular Disease may be killing you from inside. You must be surprised to…" at bounding box center [702, 151] width 711 height 71
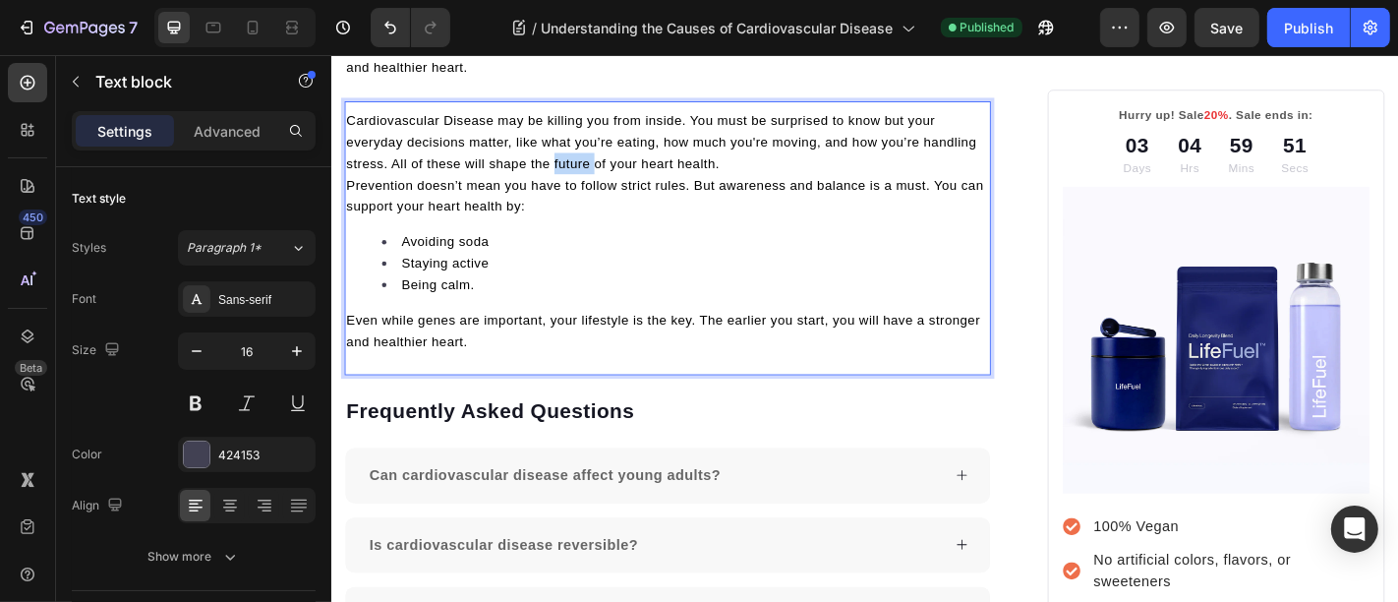
click at [580, 187] on p "Cardiovascular Disease may be killing you from inside. You must be surprised to…" at bounding box center [702, 151] width 711 height 71
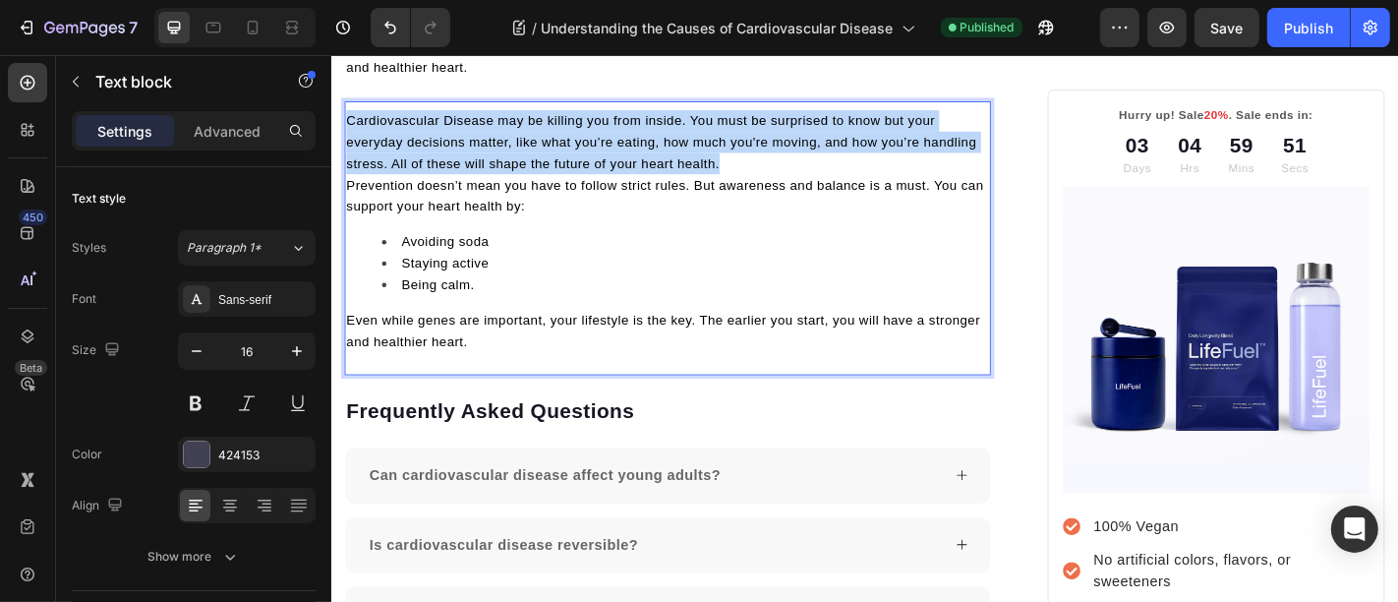
click at [580, 187] on p "Cardiovascular Disease may be killing you from inside. You must be surprised to…" at bounding box center [702, 151] width 711 height 71
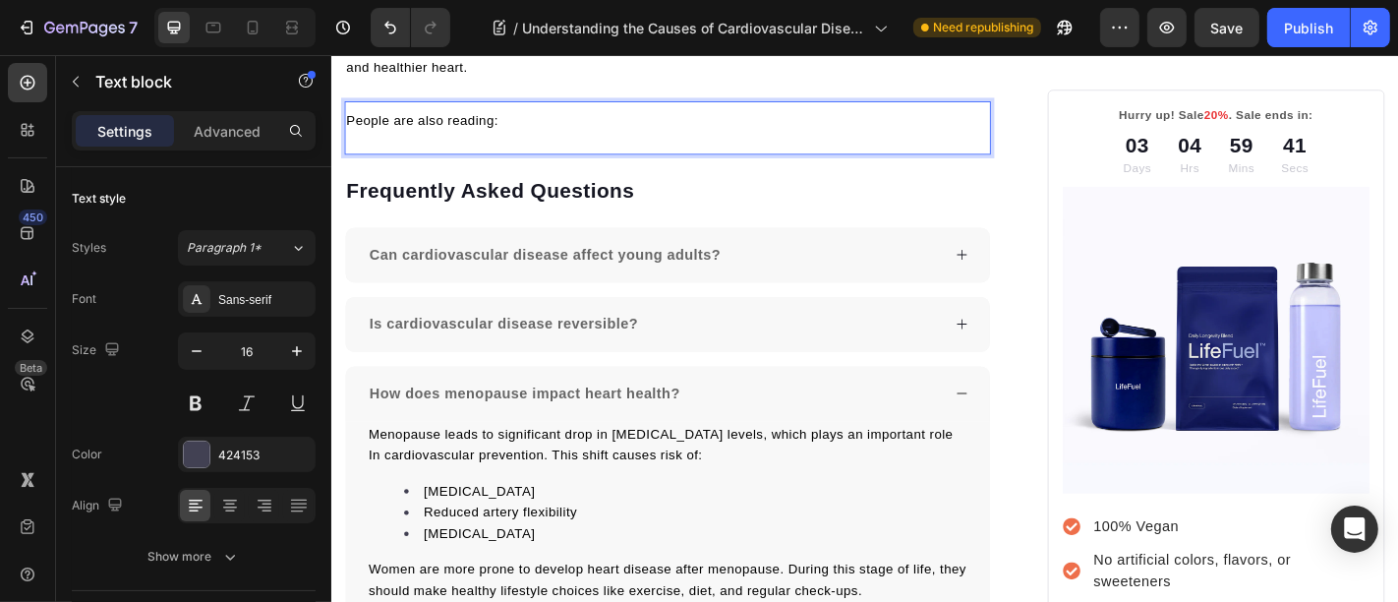
click at [475, 136] on span "People are also reading:" at bounding box center [431, 128] width 168 height 16
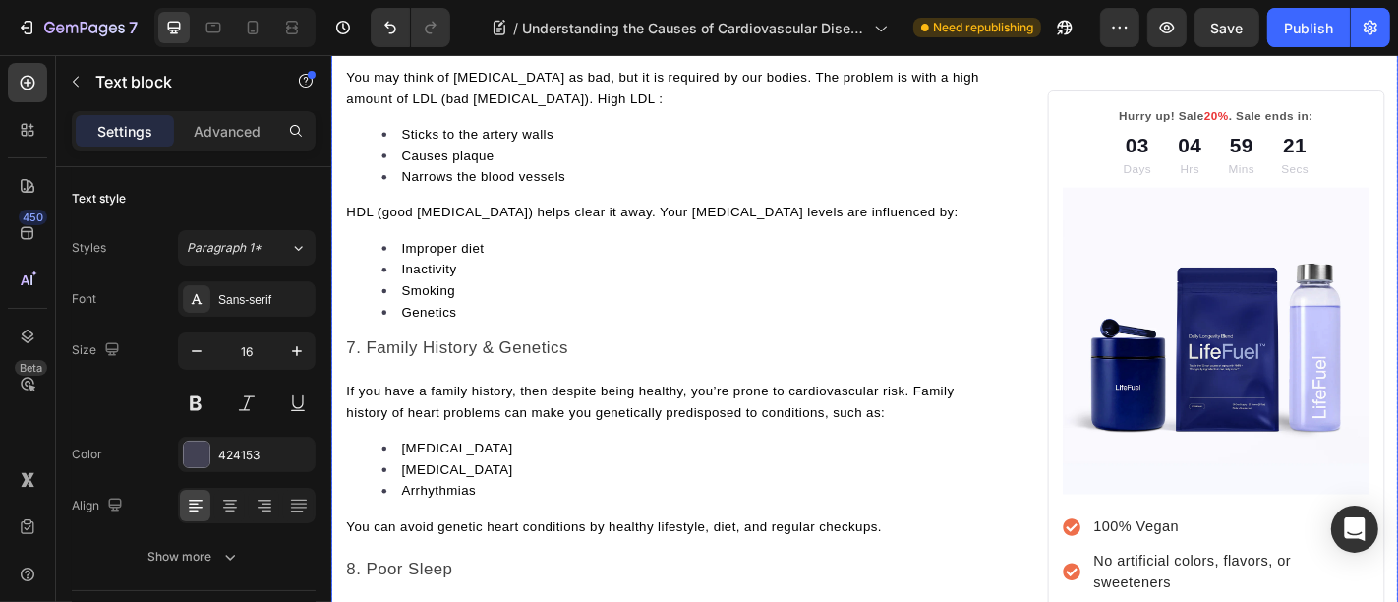
scroll to position [3568, 0]
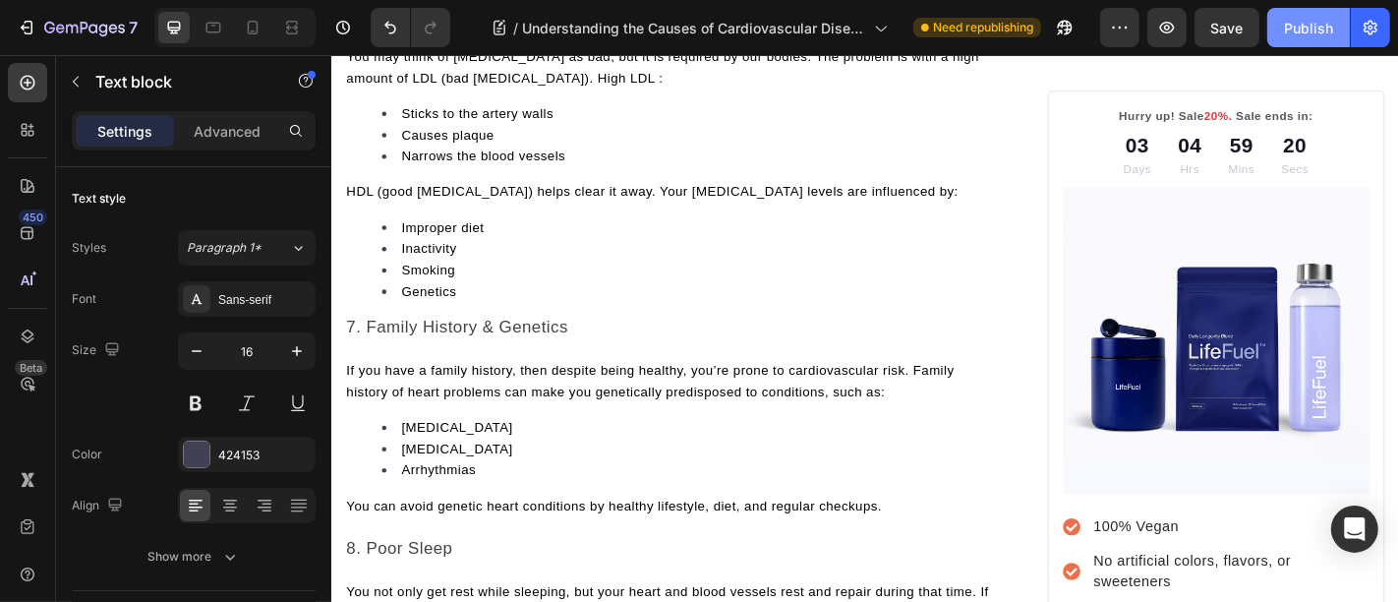
click at [1283, 19] on button "Publish" at bounding box center [1308, 27] width 83 height 39
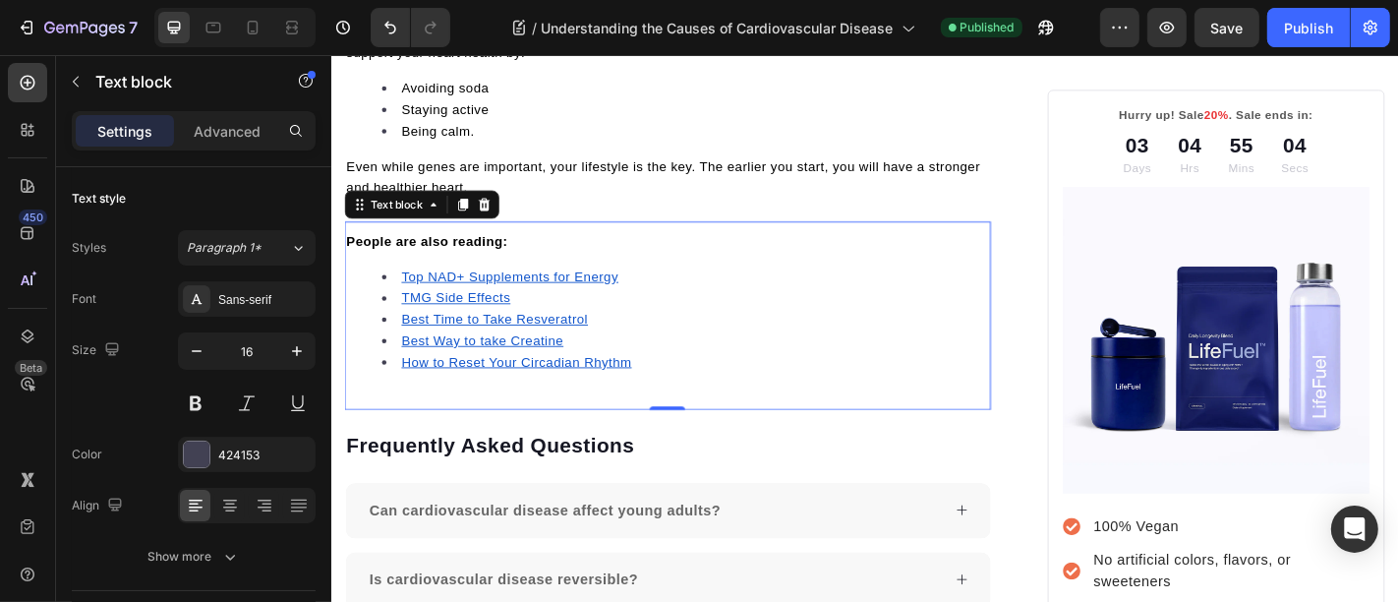
scroll to position [6882, 0]
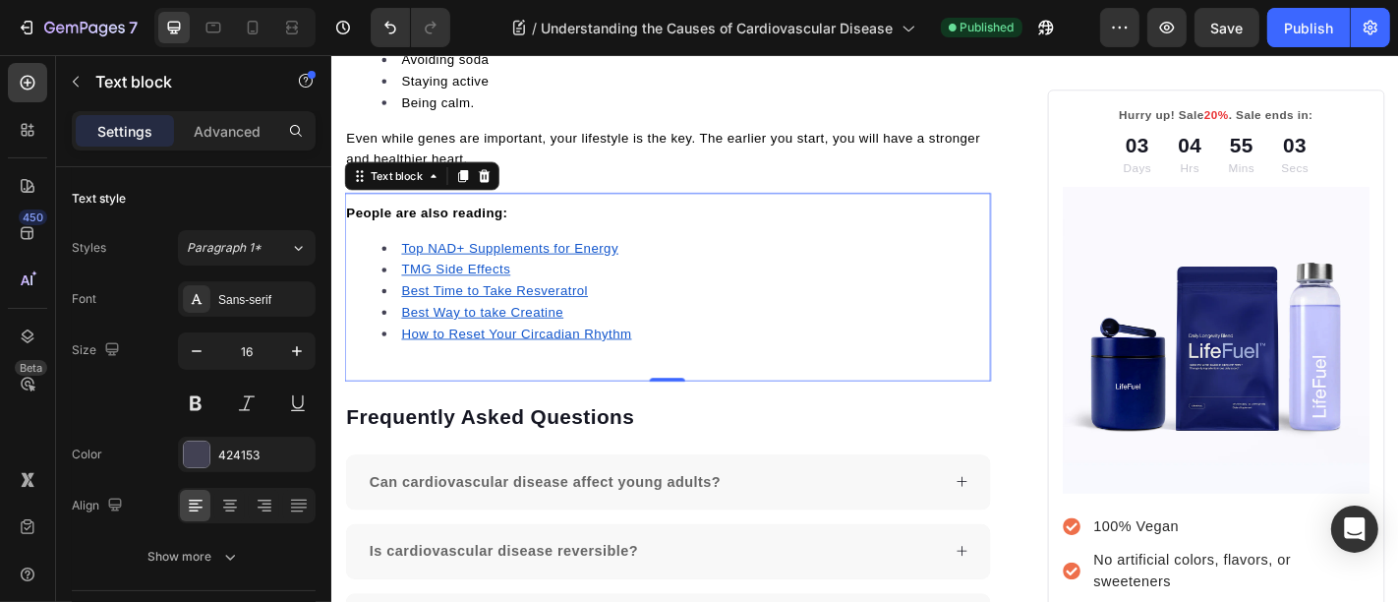
click at [544, 358] on div "People are also reading: Top NAD+ Supplements for Energy TMG Side Effects Best …" at bounding box center [702, 303] width 715 height 177
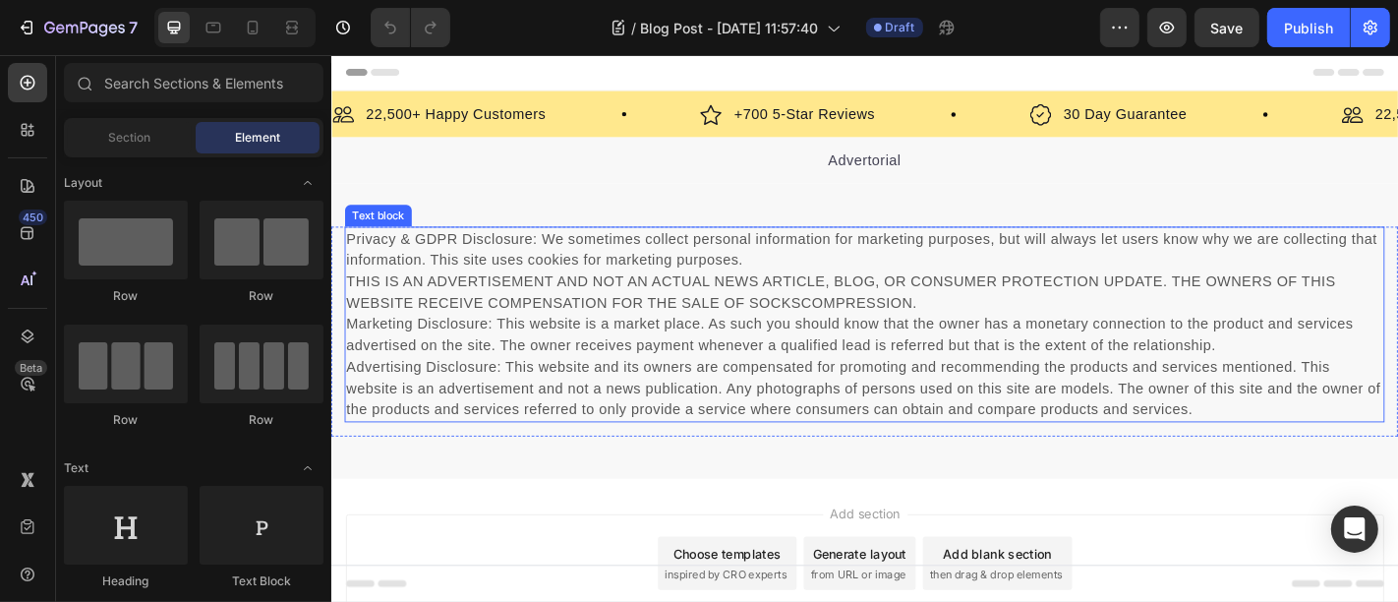
click at [632, 406] on p "Privacy & GDPR Disclosure: We sometimes collect personal information for market…" at bounding box center [920, 352] width 1146 height 212
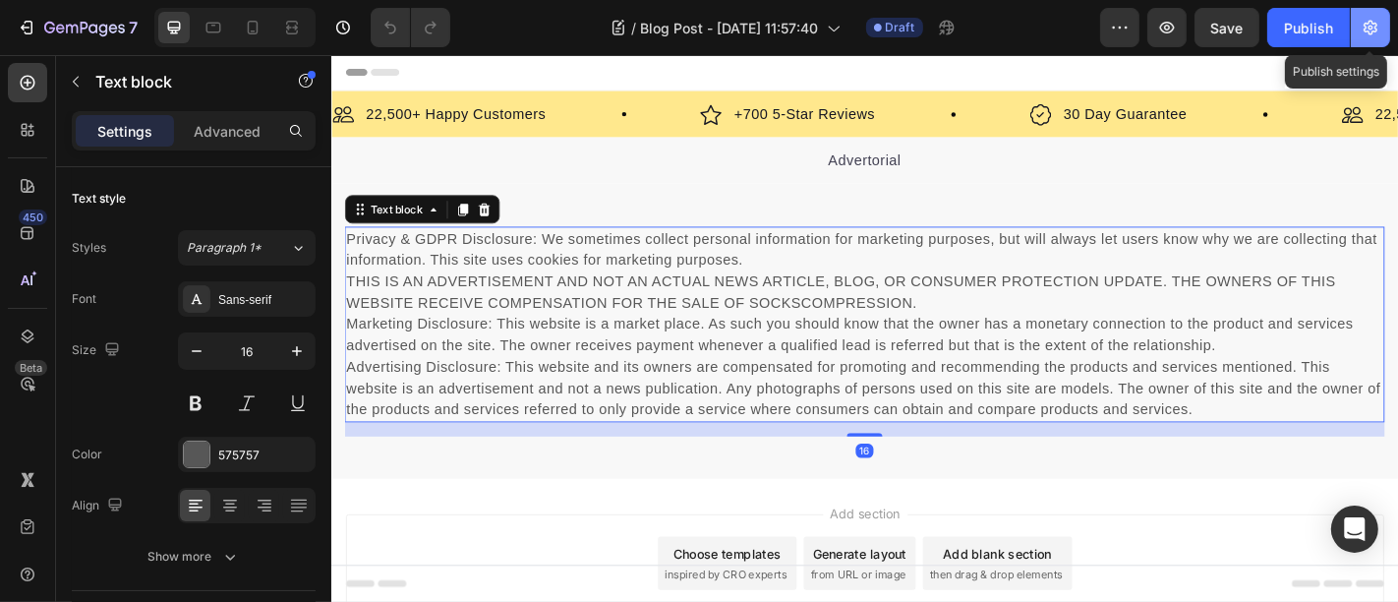
click at [1376, 25] on icon "button" at bounding box center [1371, 28] width 14 height 15
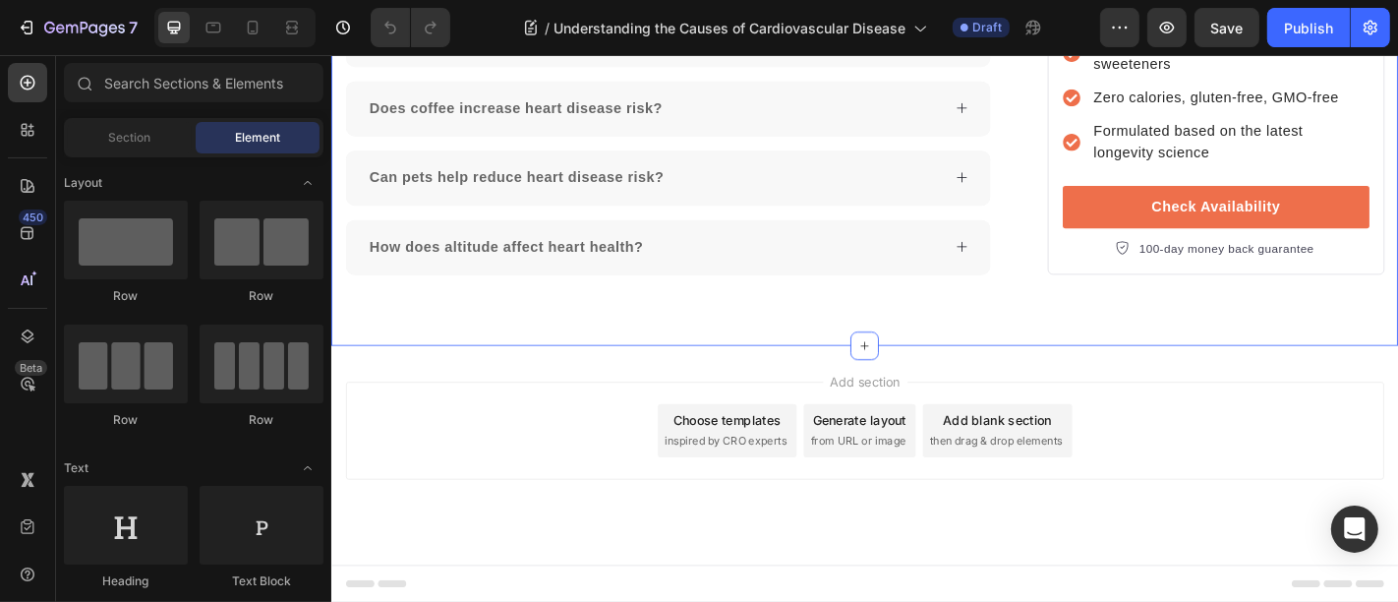
scroll to position [7710, 0]
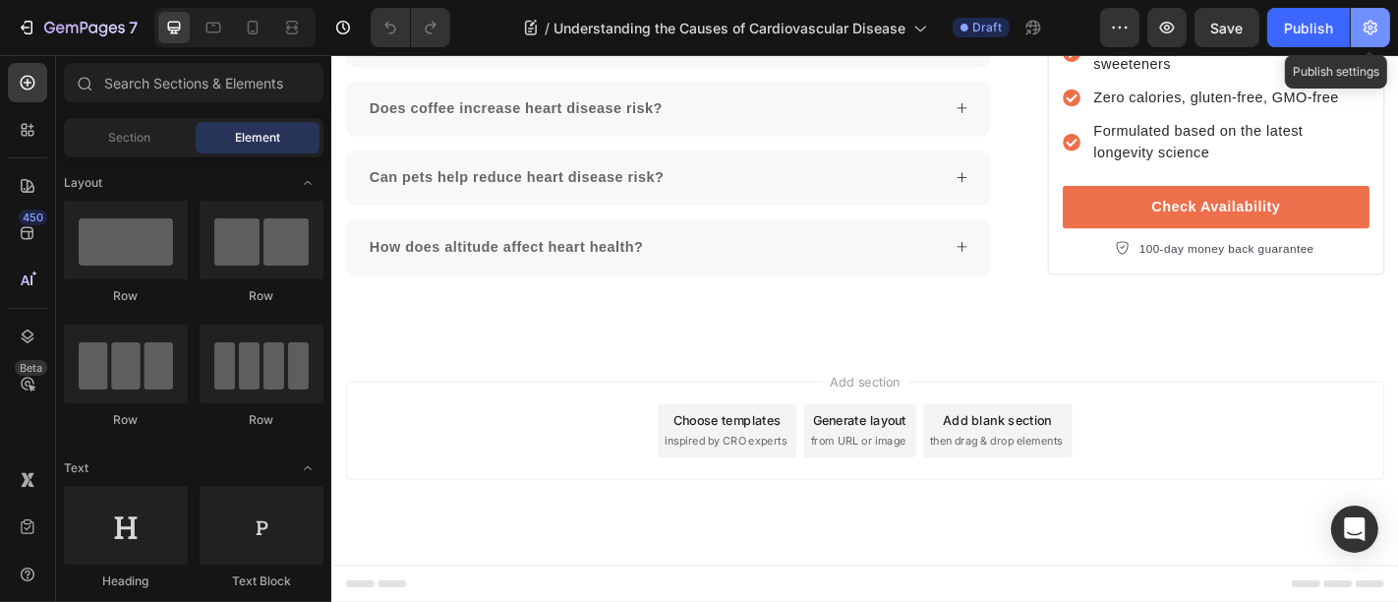
click at [1377, 27] on icon "button" at bounding box center [1371, 28] width 20 height 20
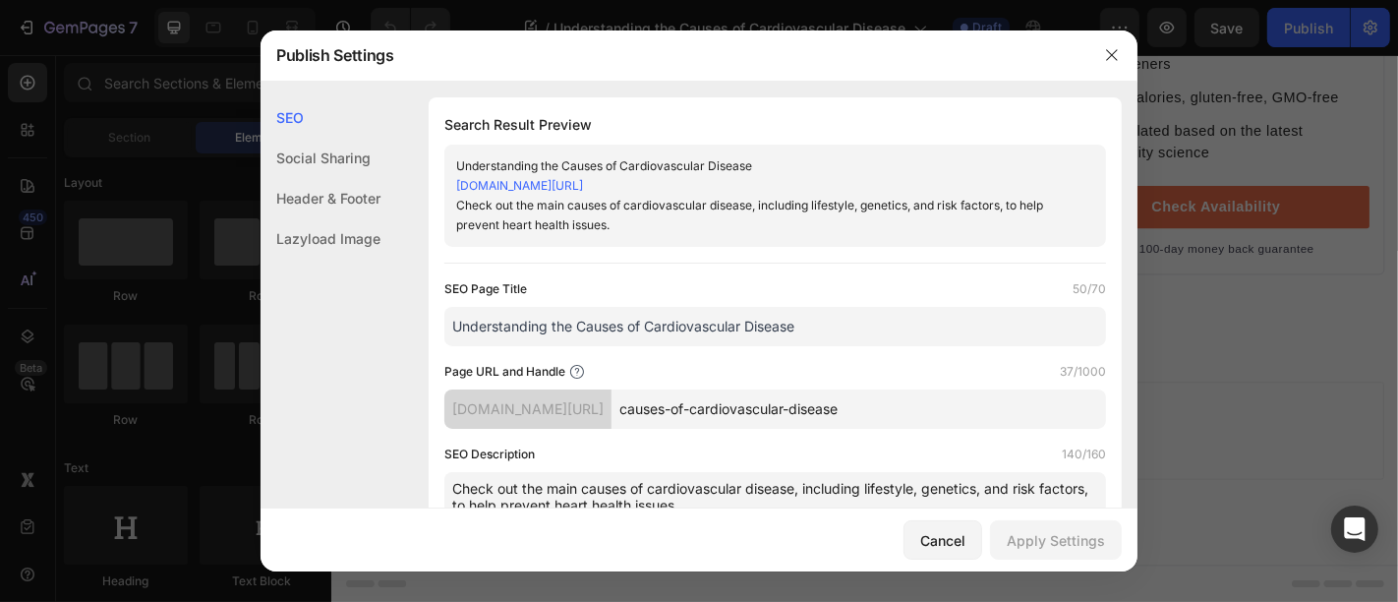
scroll to position [0, 0]
drag, startPoint x: 940, startPoint y: 538, endPoint x: 672, endPoint y: 524, distance: 267.8
click at [940, 538] on div "Cancel" at bounding box center [942, 540] width 45 height 21
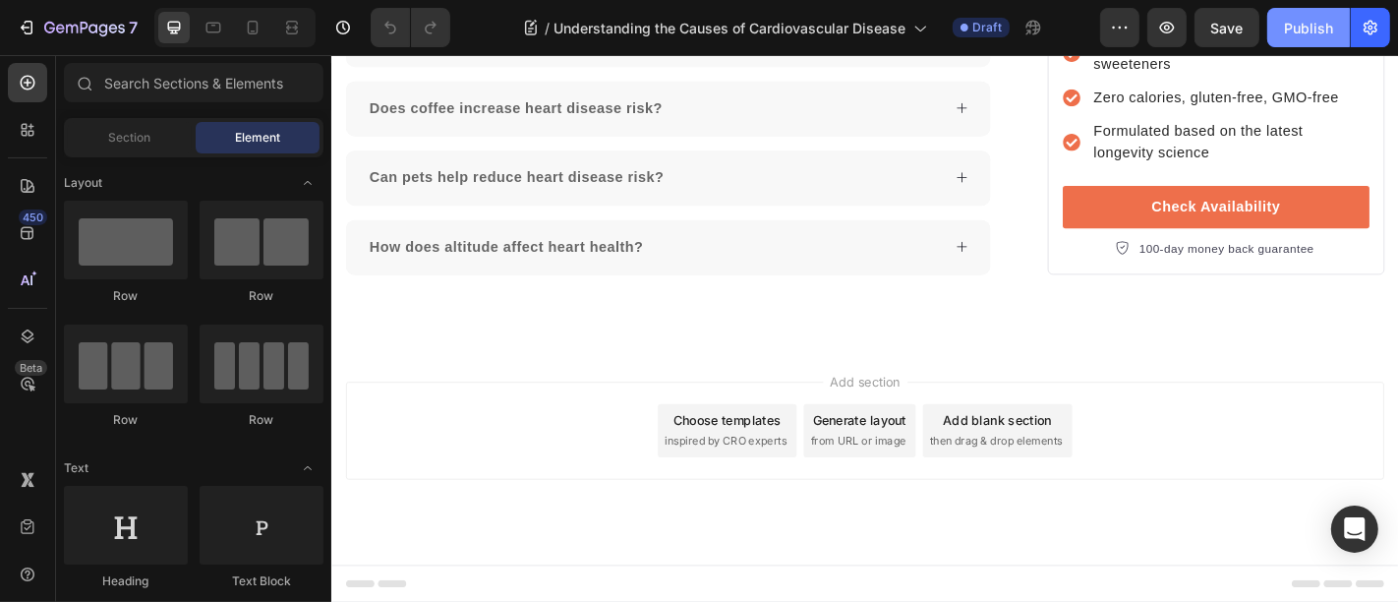
click at [1293, 24] on div "Publish" at bounding box center [1308, 28] width 49 height 21
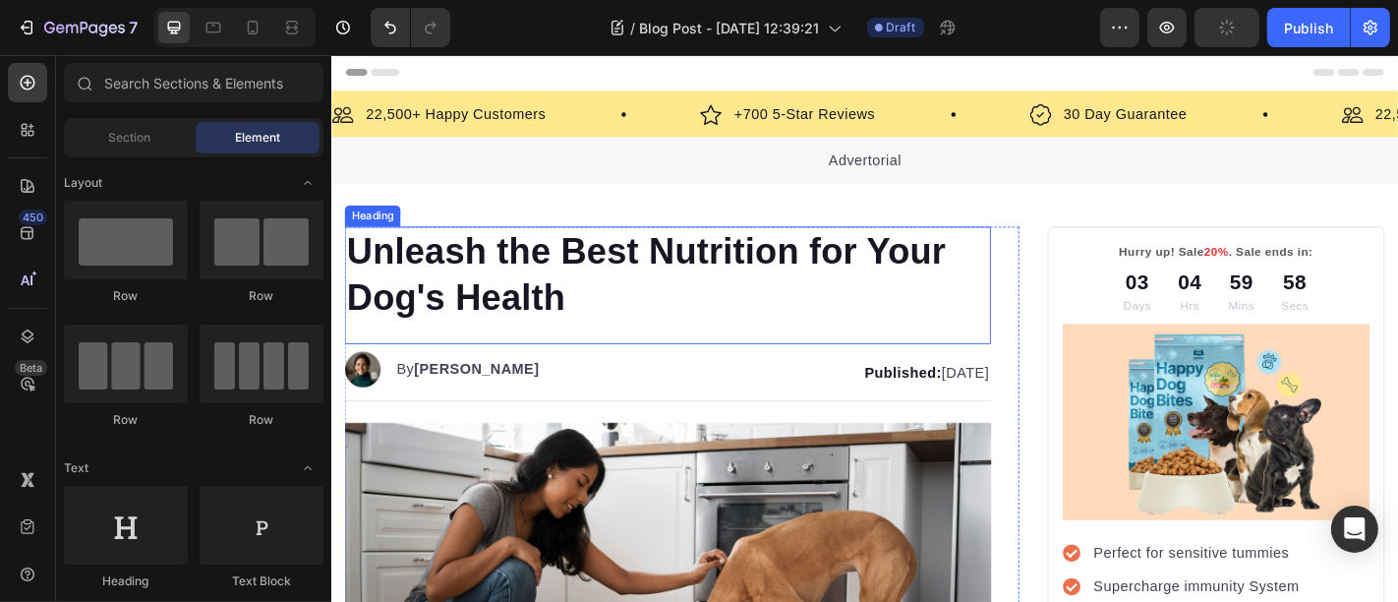
click at [636, 267] on h1 "Unleash the Best Nutrition for Your Dog's Health" at bounding box center [702, 297] width 715 height 106
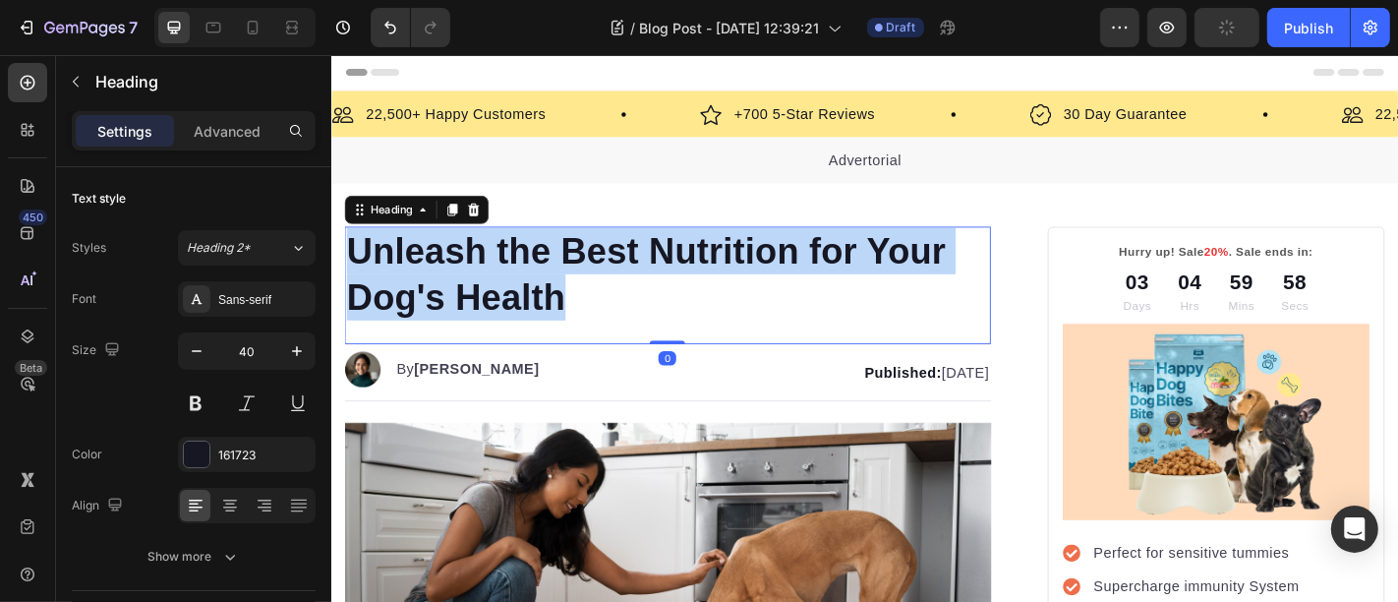
click at [636, 267] on p "Unleash the Best Nutrition for Your Dog's Health" at bounding box center [702, 297] width 711 height 102
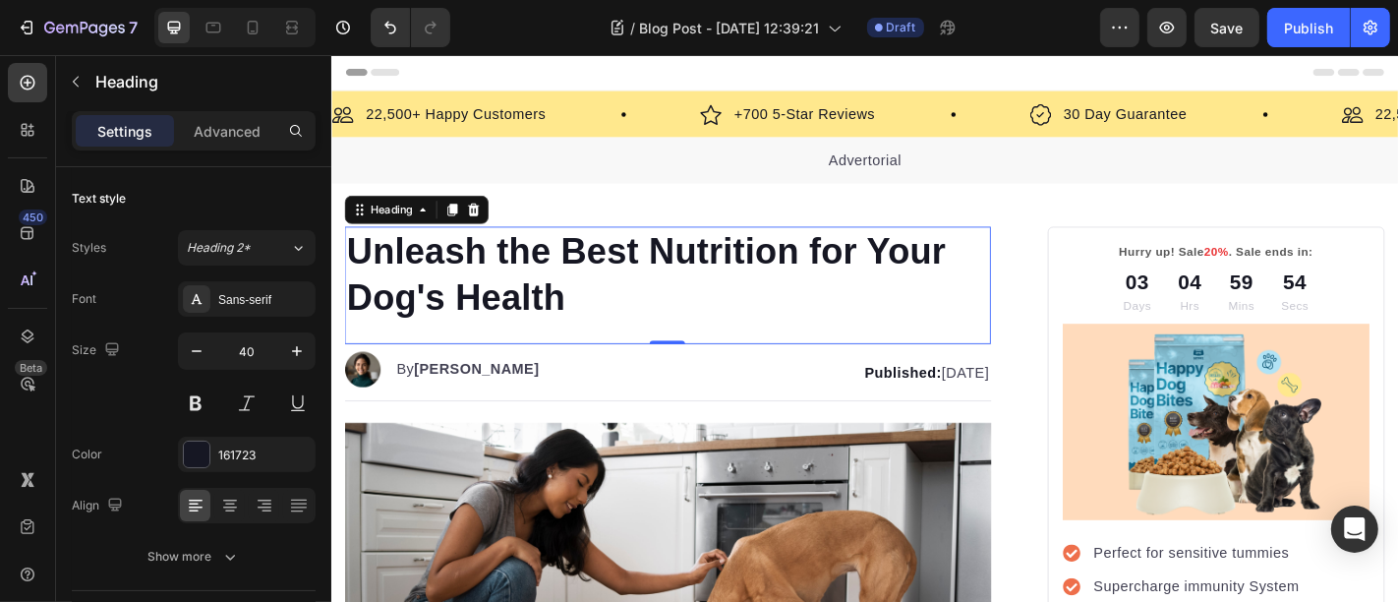
click at [599, 336] on p "Unleash the Best Nutrition for Your Dog's Health" at bounding box center [702, 297] width 711 height 102
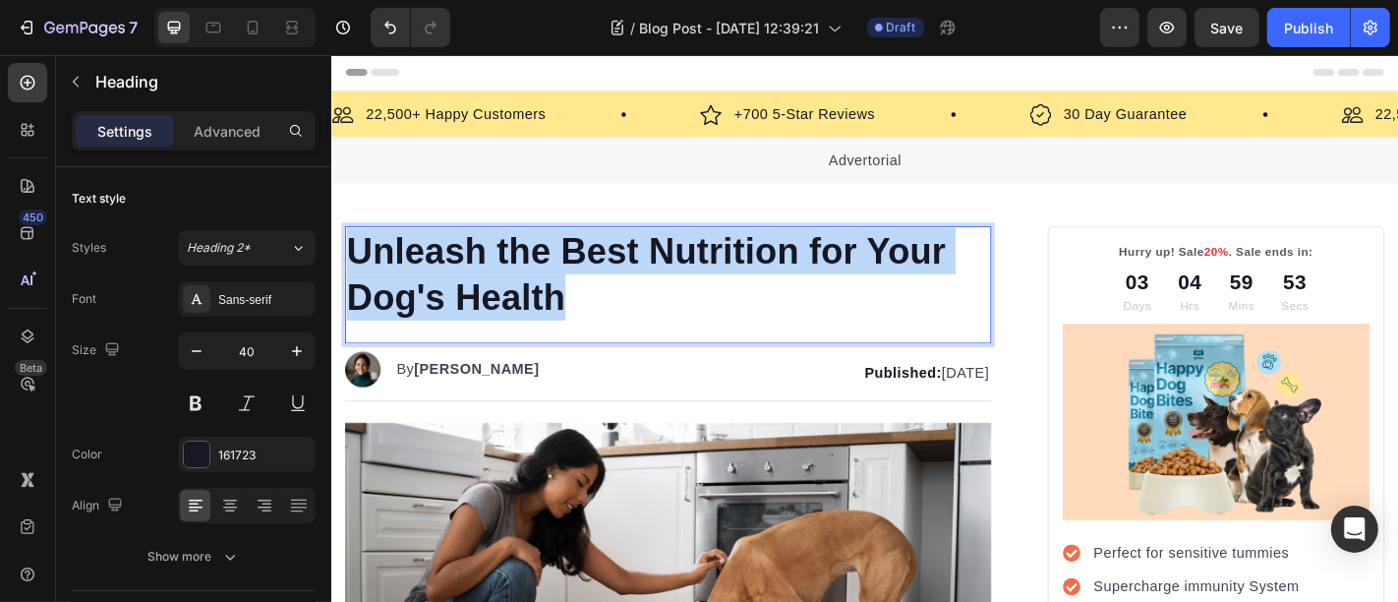
click at [599, 336] on p "Unleash the Best Nutrition for Your Dog's Health" at bounding box center [702, 297] width 711 height 102
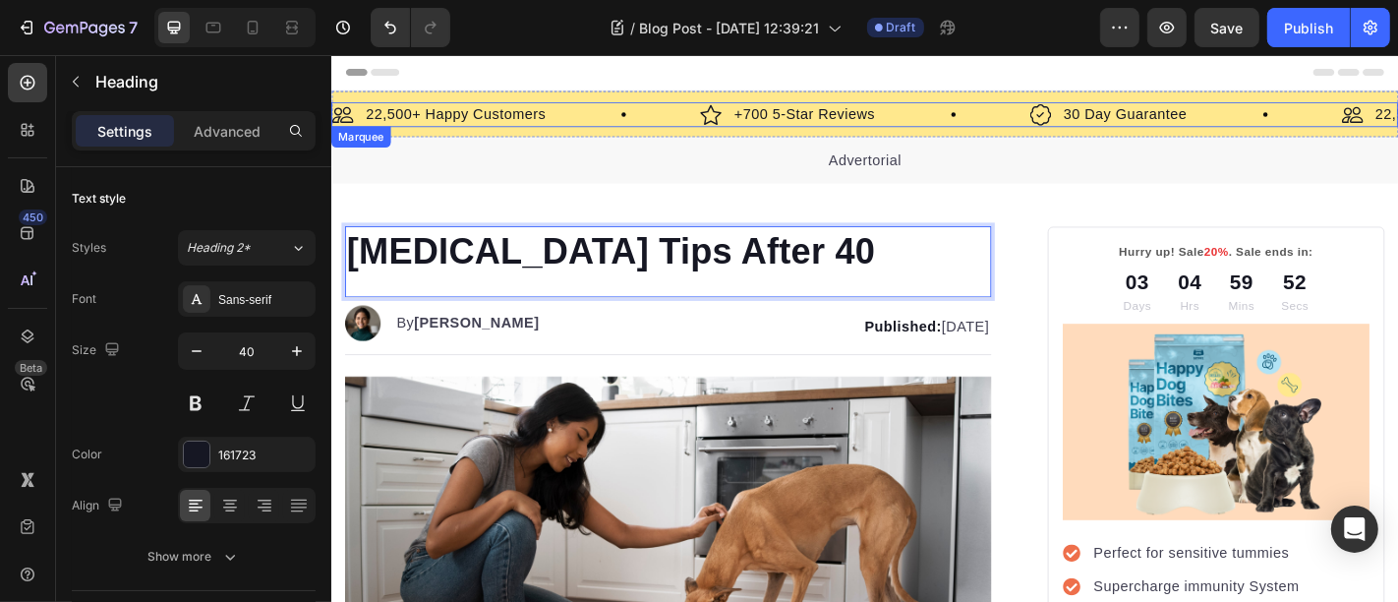
click at [625, 123] on div "Image 22,500+ Happy Customers Text Block Row" at bounding box center [534, 120] width 407 height 28
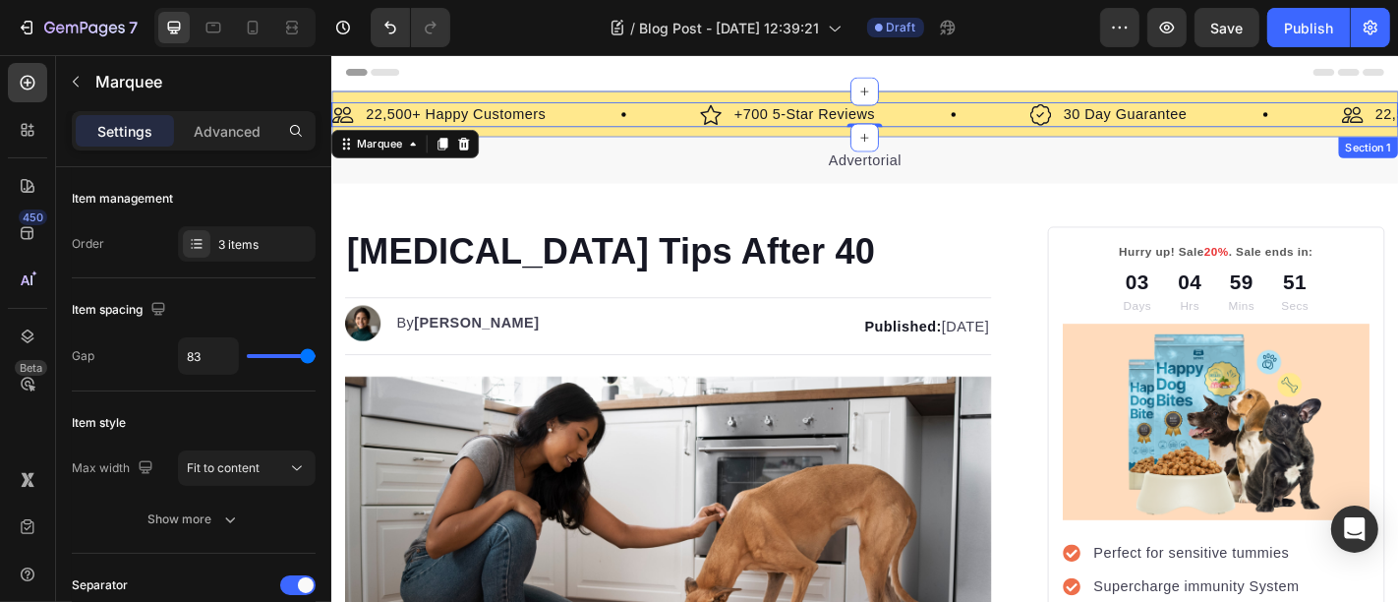
click at [620, 99] on div "Image 22,500+ Happy Customers Text Block Row Image +700 5-Star Reviews Text Blo…" at bounding box center [920, 119] width 1180 height 51
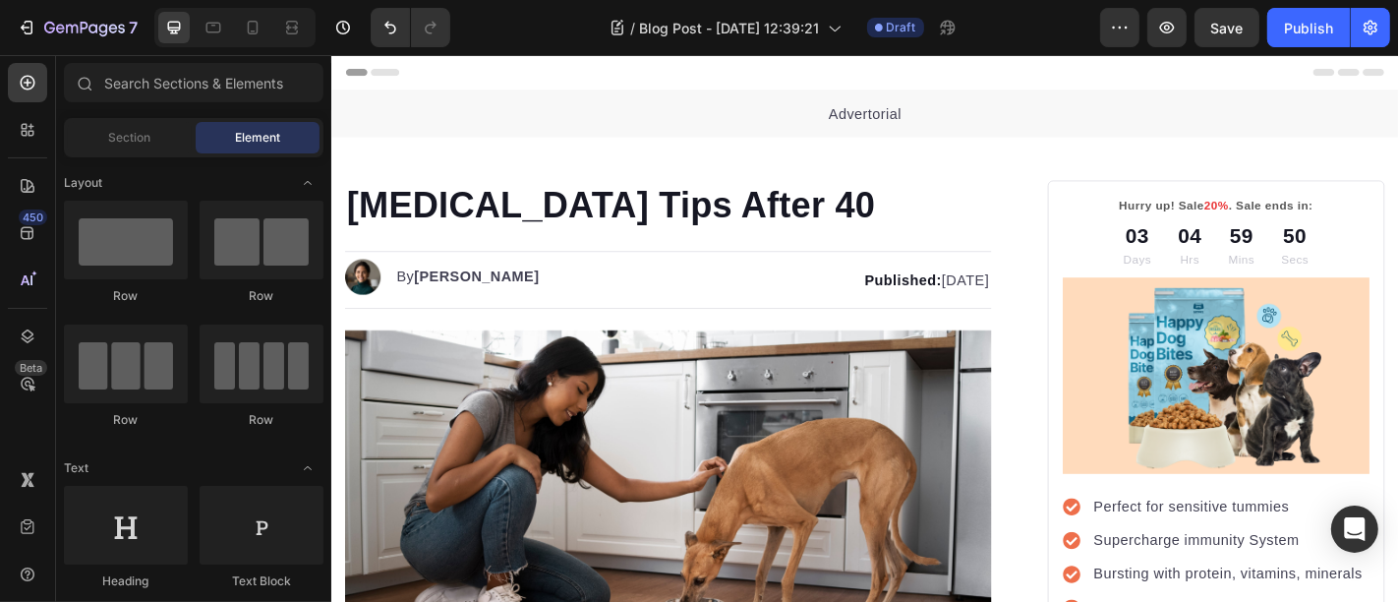
click at [619, 98] on div "Advertorial Text block Section 1" at bounding box center [920, 119] width 1180 height 51
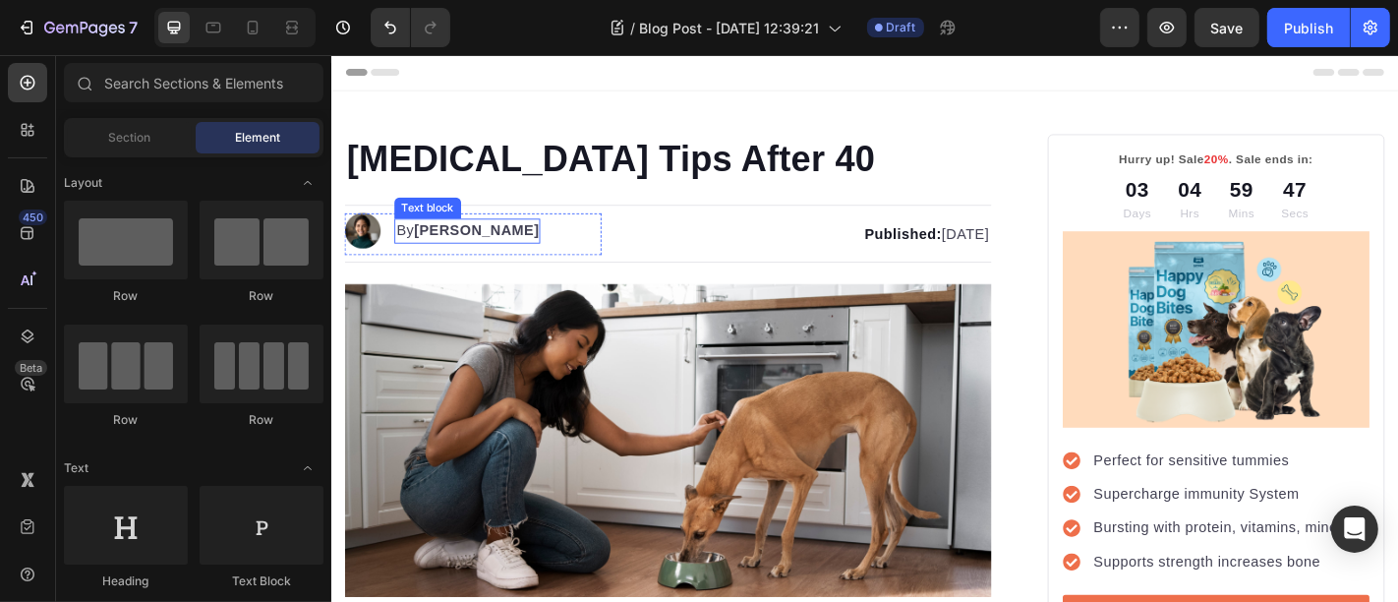
click at [477, 247] on strong "[PERSON_NAME]" at bounding box center [491, 248] width 139 height 17
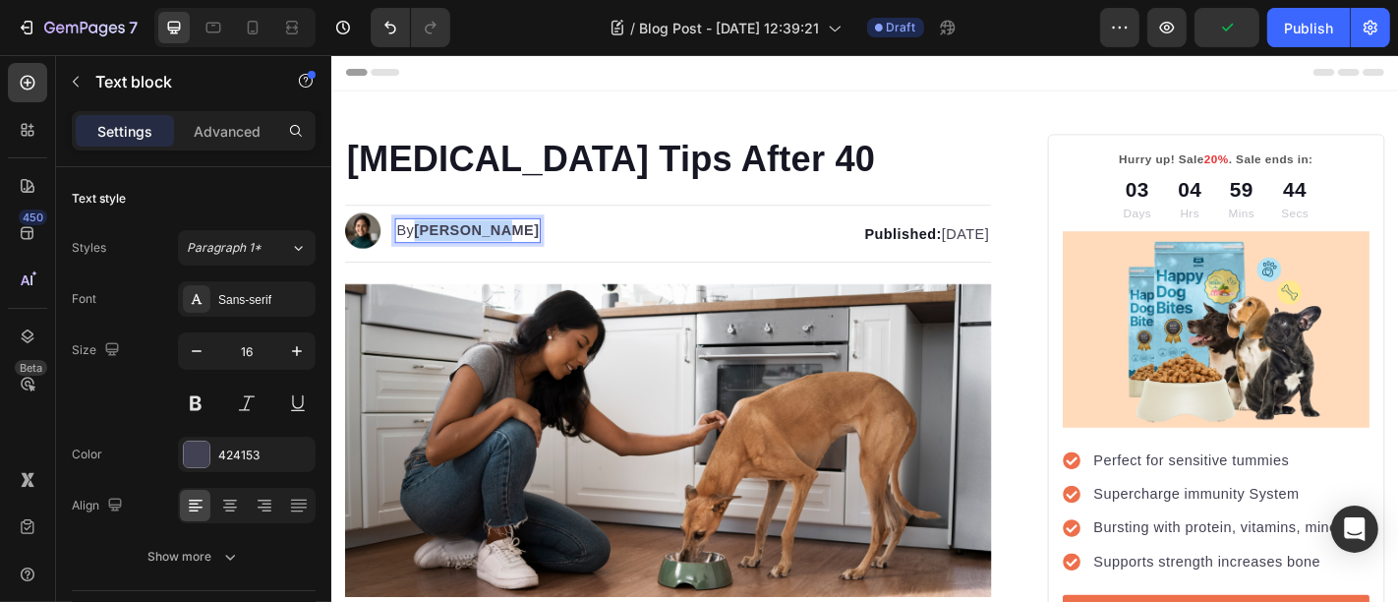
drag, startPoint x: 432, startPoint y: 245, endPoint x: 509, endPoint y: 245, distance: 77.7
click at [509, 245] on strong "[PERSON_NAME]" at bounding box center [491, 248] width 139 height 17
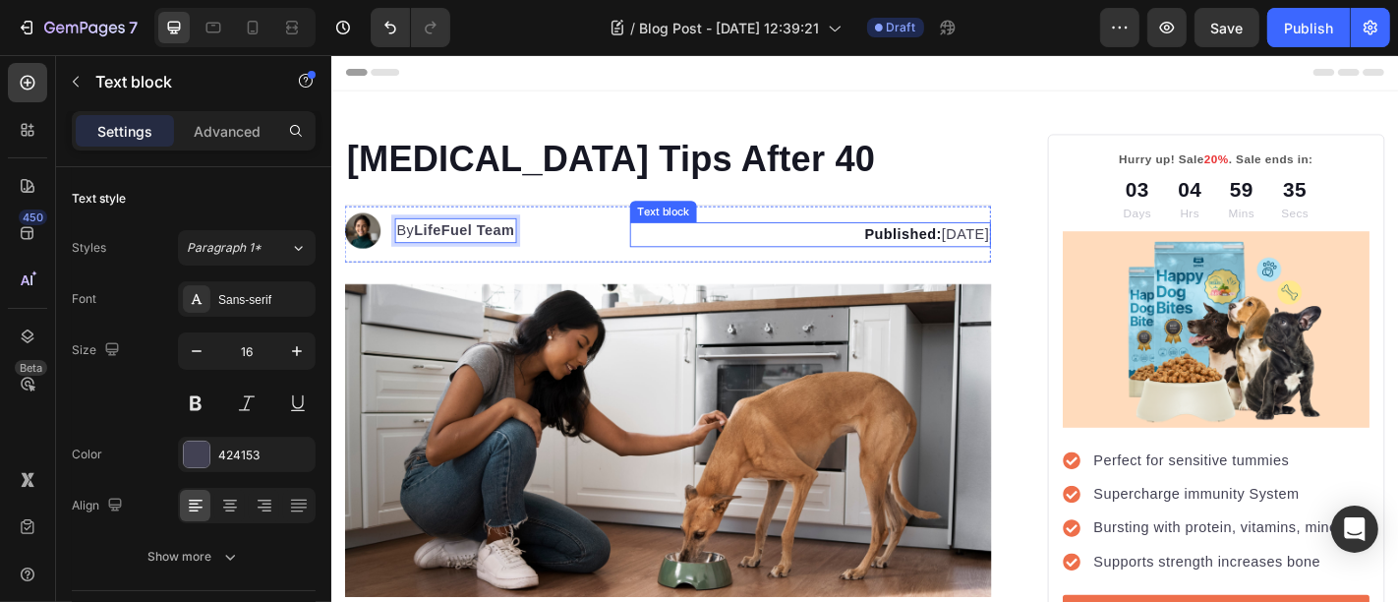
click at [897, 251] on p "Published: [DATE]" at bounding box center [860, 253] width 394 height 24
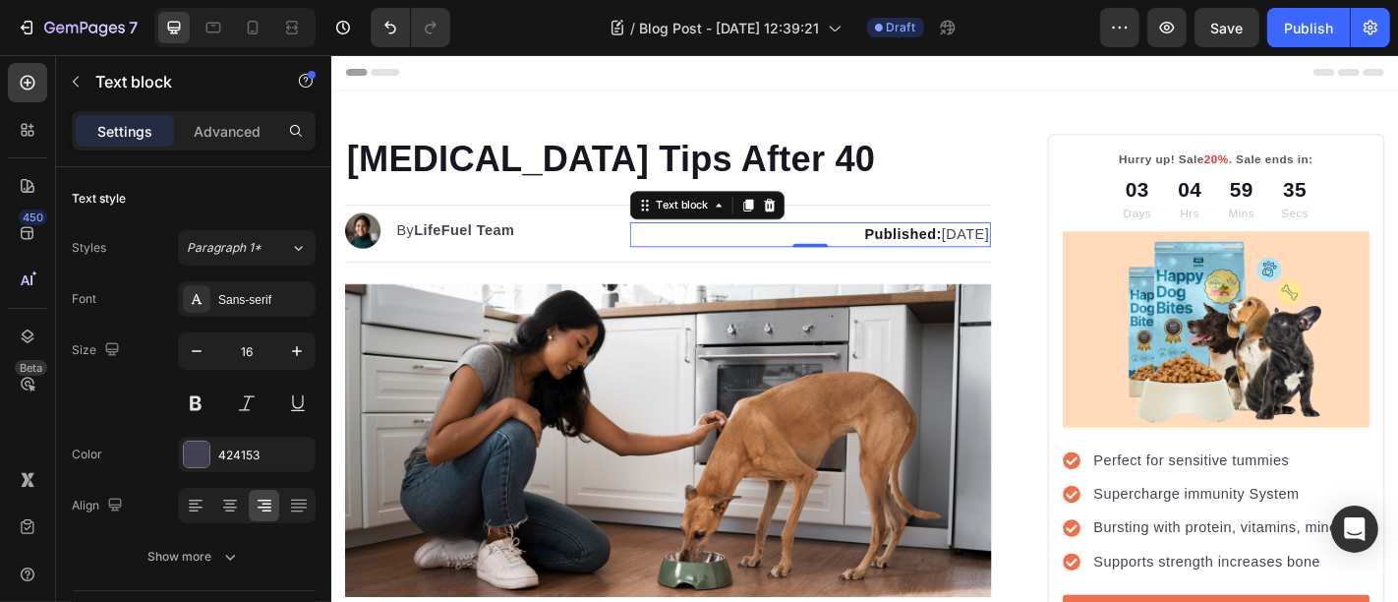
click at [897, 251] on p "Published: [DATE]" at bounding box center [860, 253] width 394 height 24
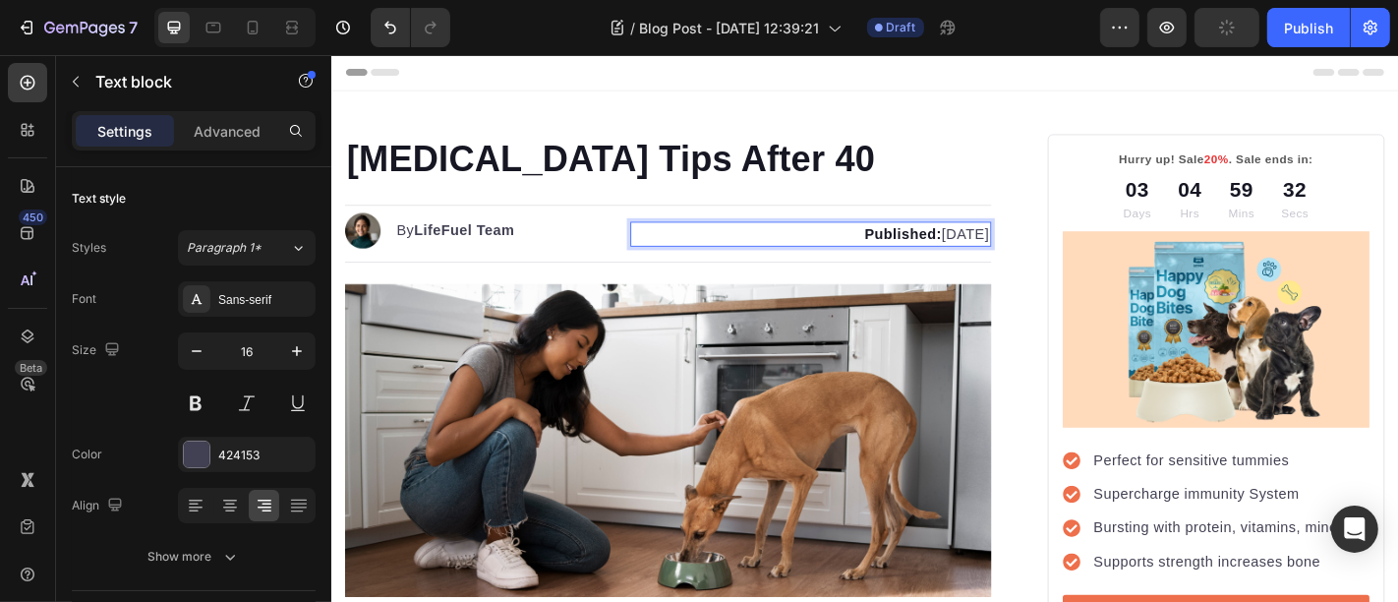
click at [962, 245] on p "Published: [DATE]" at bounding box center [860, 253] width 394 height 24
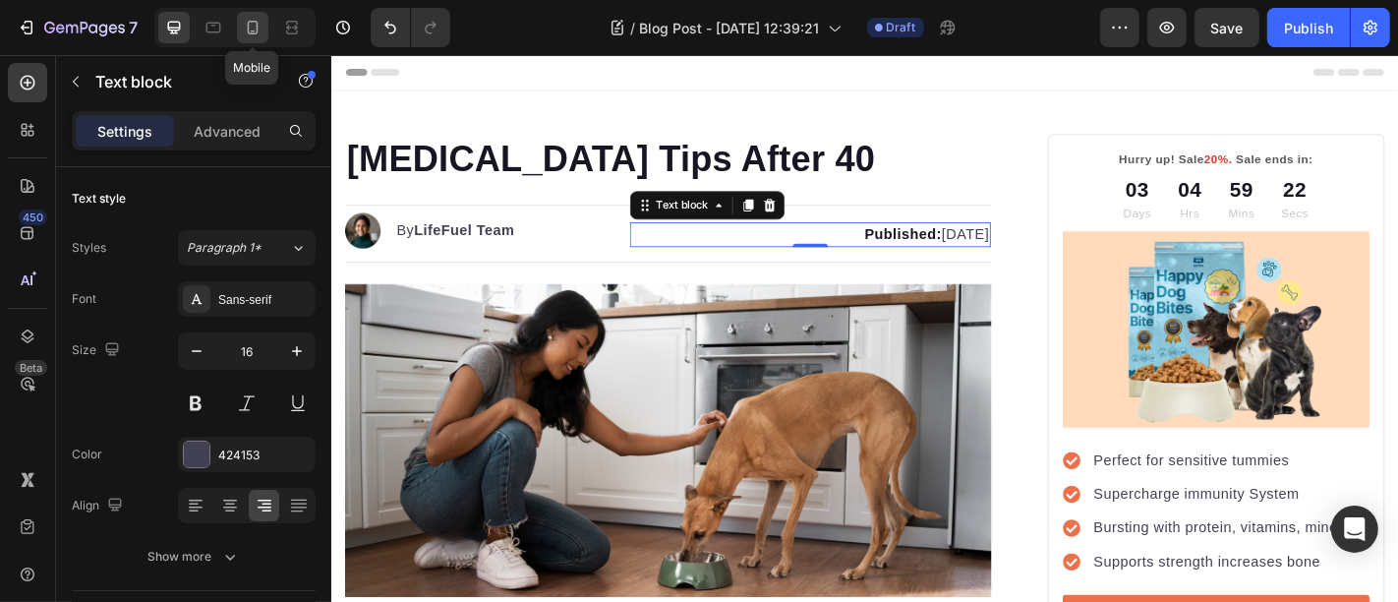
click at [250, 35] on icon at bounding box center [253, 28] width 20 height 20
type input "14"
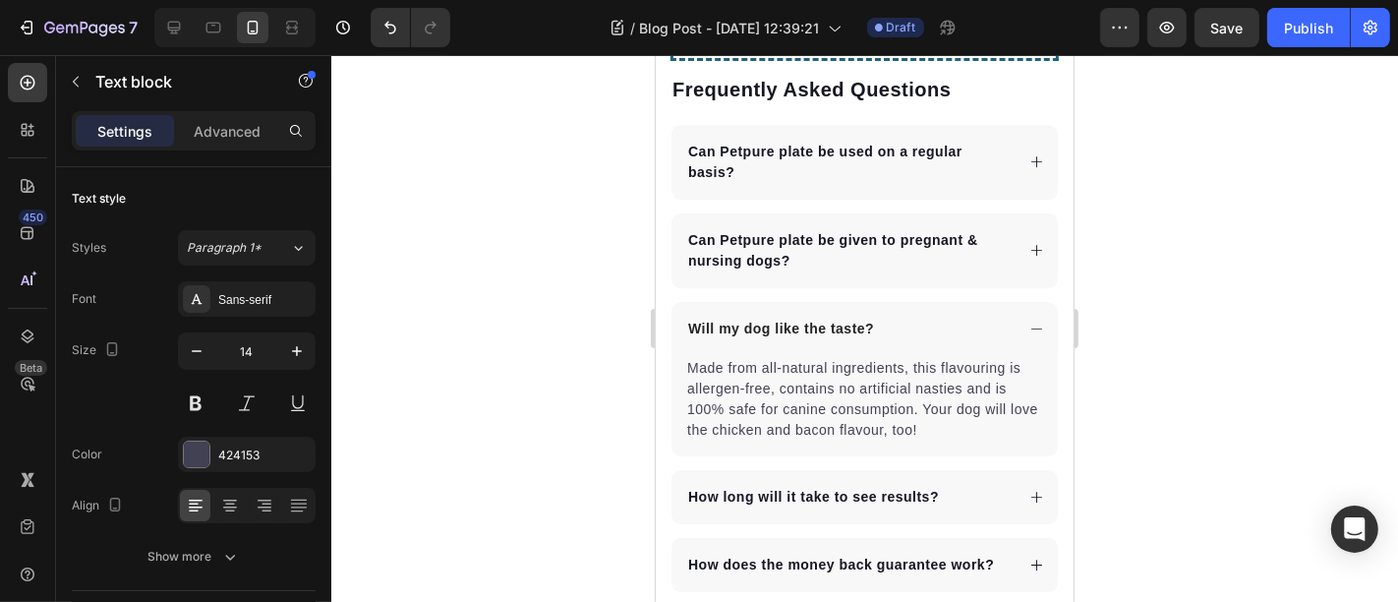
scroll to position [5761, 0]
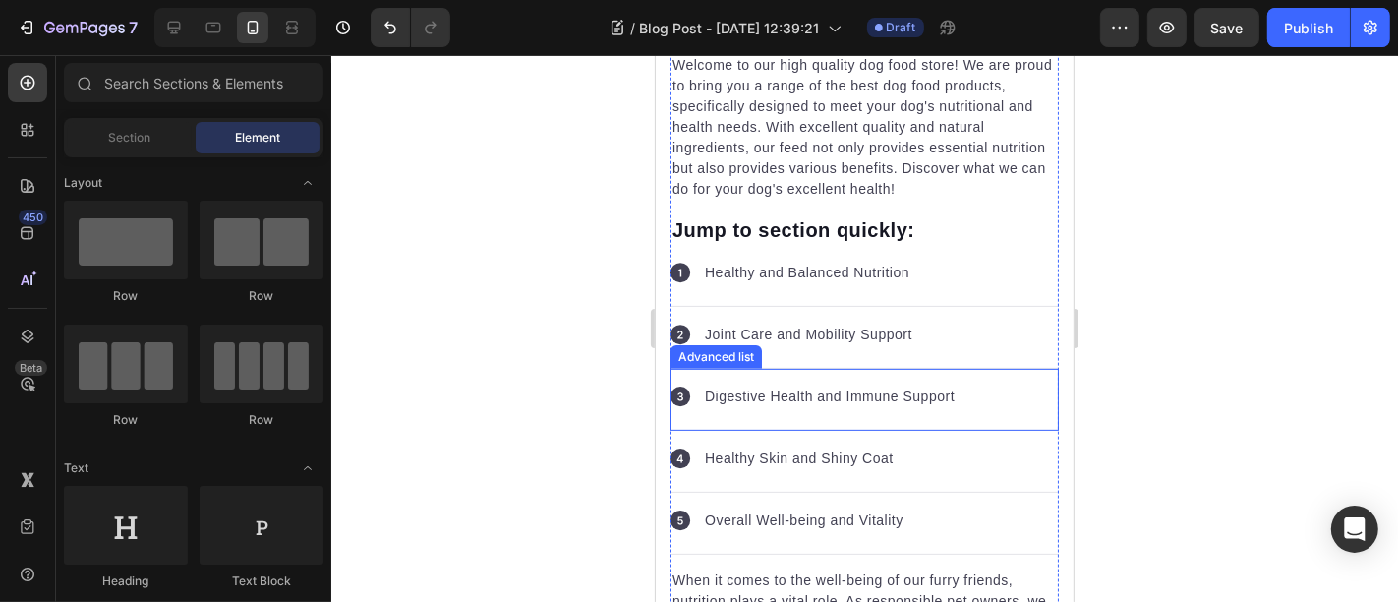
scroll to position [0, 0]
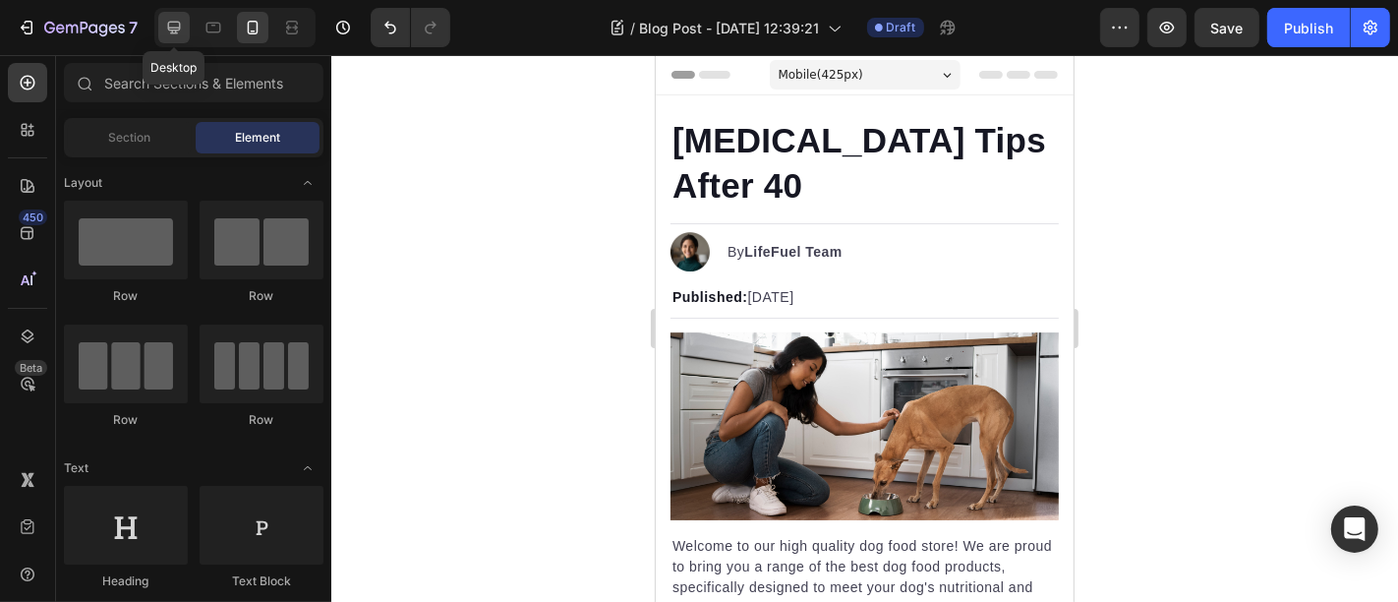
click at [179, 31] on icon at bounding box center [174, 28] width 20 height 20
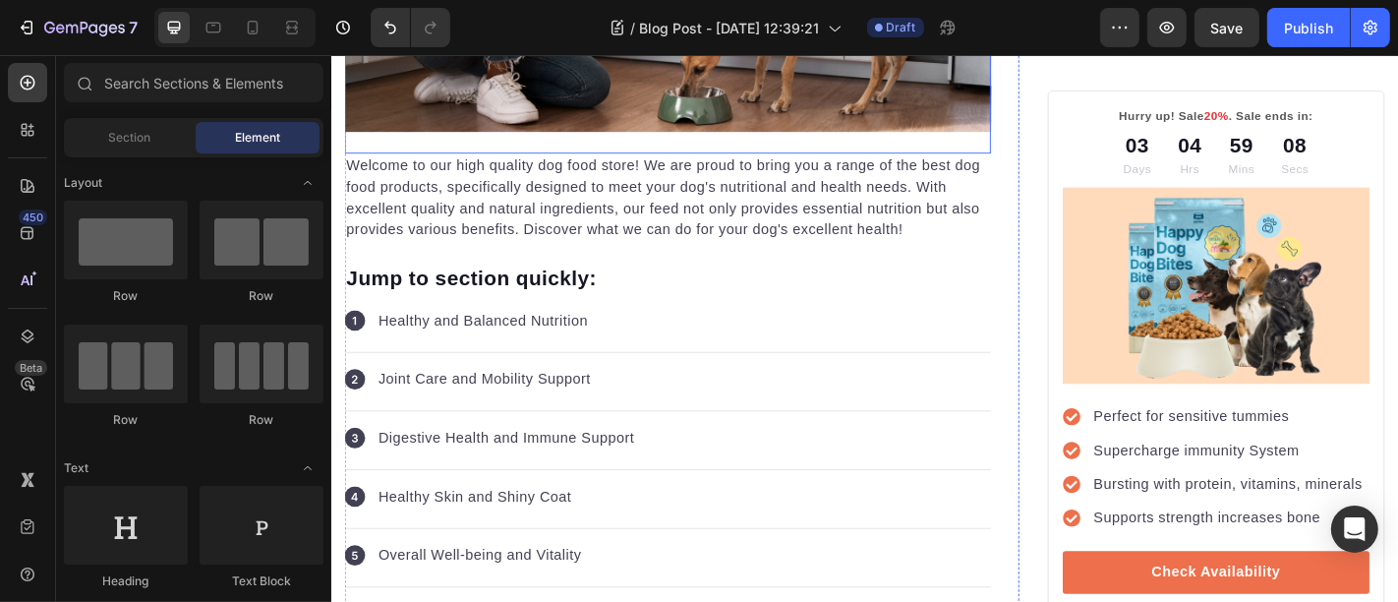
scroll to position [764, 0]
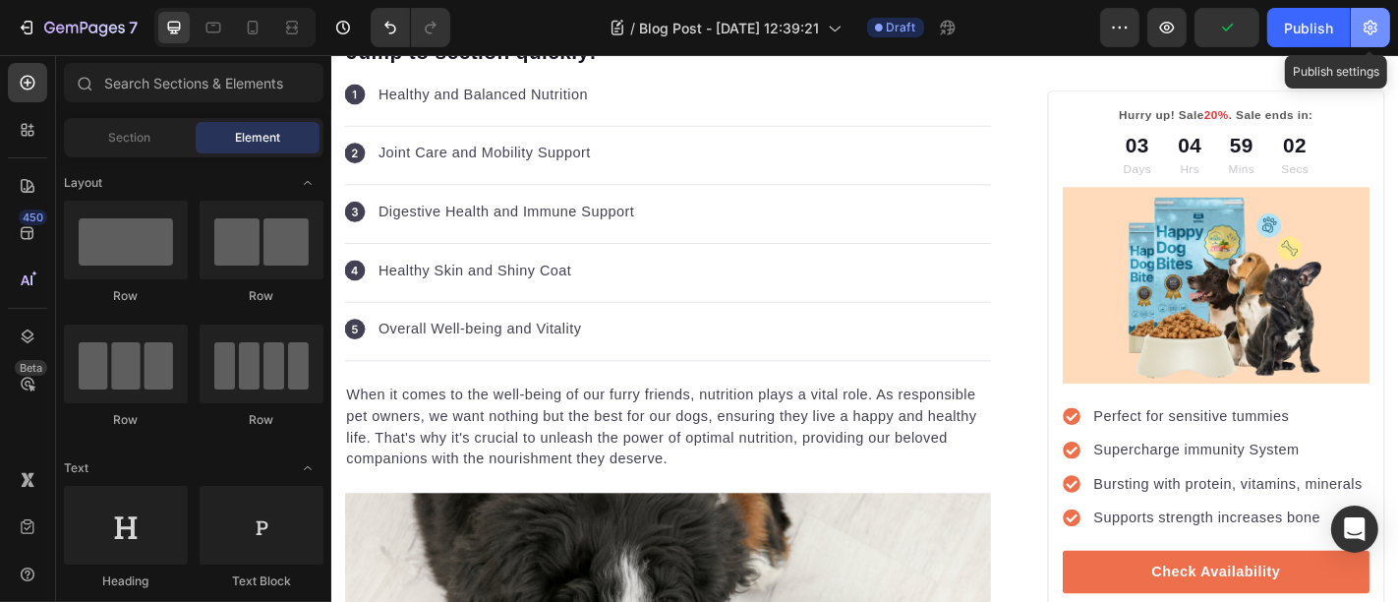
click at [1361, 18] on icon "button" at bounding box center [1371, 28] width 20 height 20
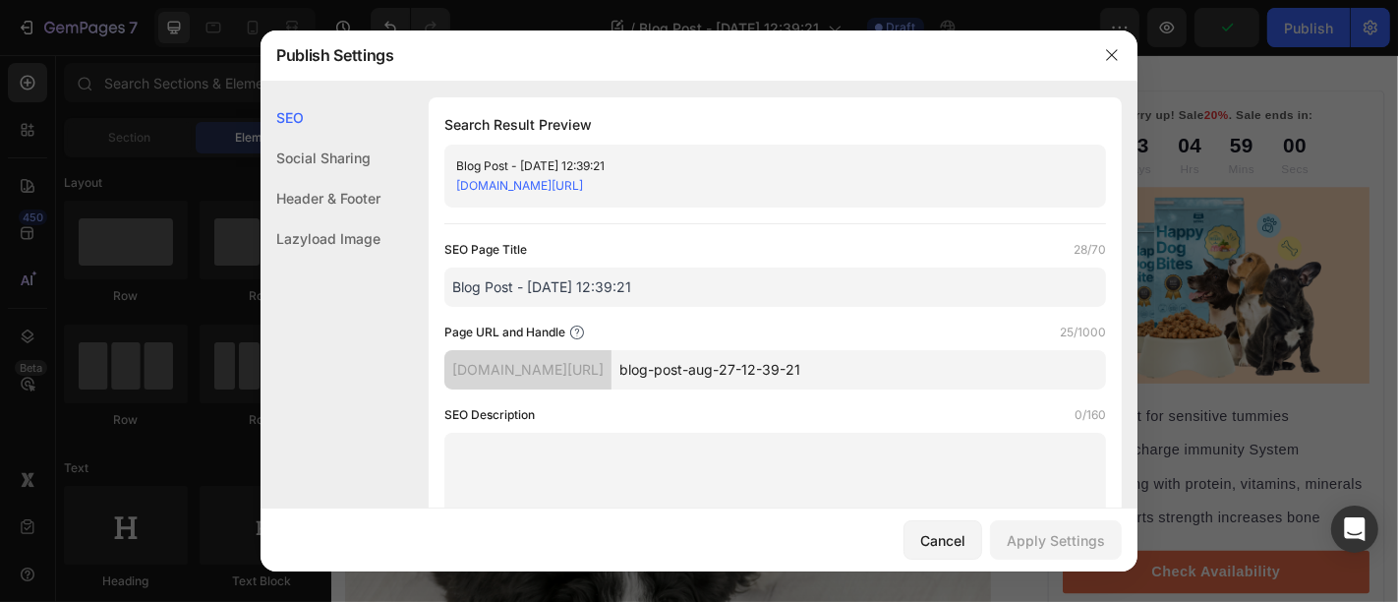
click at [798, 378] on input "blog-post-aug-27-12-39-21" at bounding box center [859, 369] width 495 height 39
paste input "[MEDICAL_DATA] Tips After 40"
type input "[MEDICAL_DATA]-Tips-After-40"
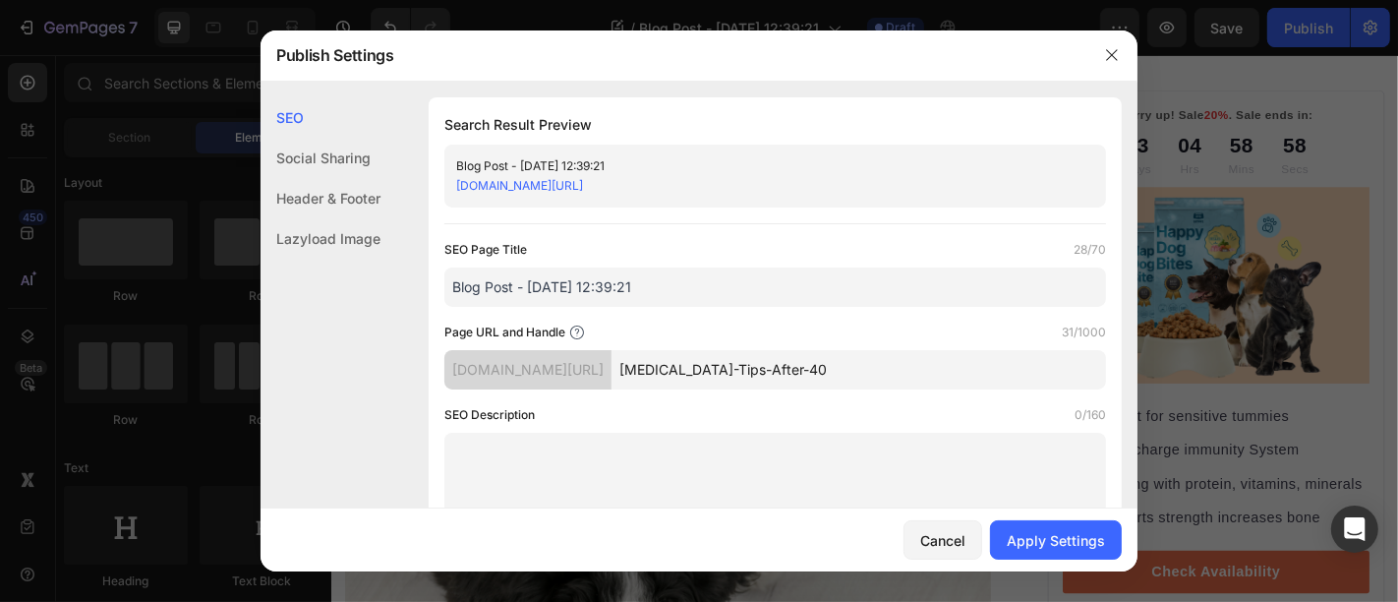
click at [581, 282] on input "Blog Post - [DATE] 12:39:21" at bounding box center [775, 286] width 662 height 39
paste input "[MEDICAL_DATA] Tips After 40"
type input "[MEDICAL_DATA] Tips After 40"
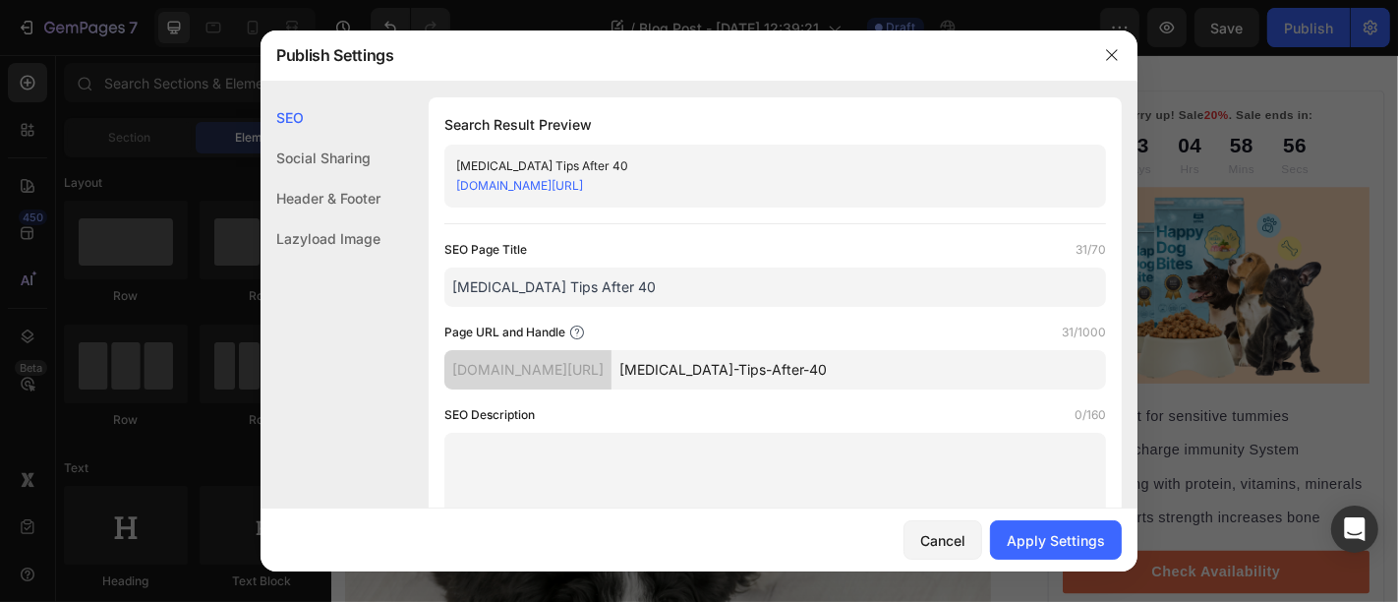
click at [737, 374] on input "[MEDICAL_DATA]-Tips-After-40" at bounding box center [859, 369] width 495 height 39
type input "[MEDICAL_DATA]-tips-after-40"
click at [1055, 518] on div "Cancel Apply Settings" at bounding box center [699, 539] width 877 height 63
click at [1056, 523] on button "Apply Settings" at bounding box center [1056, 539] width 132 height 39
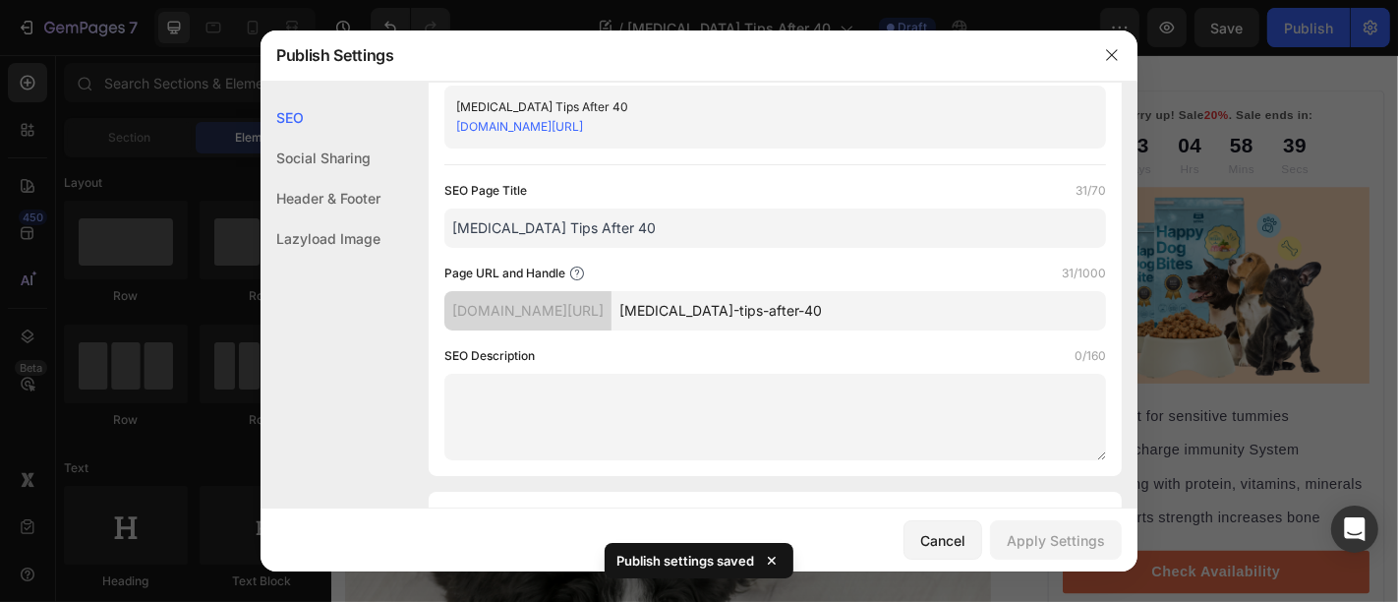
scroll to position [0, 0]
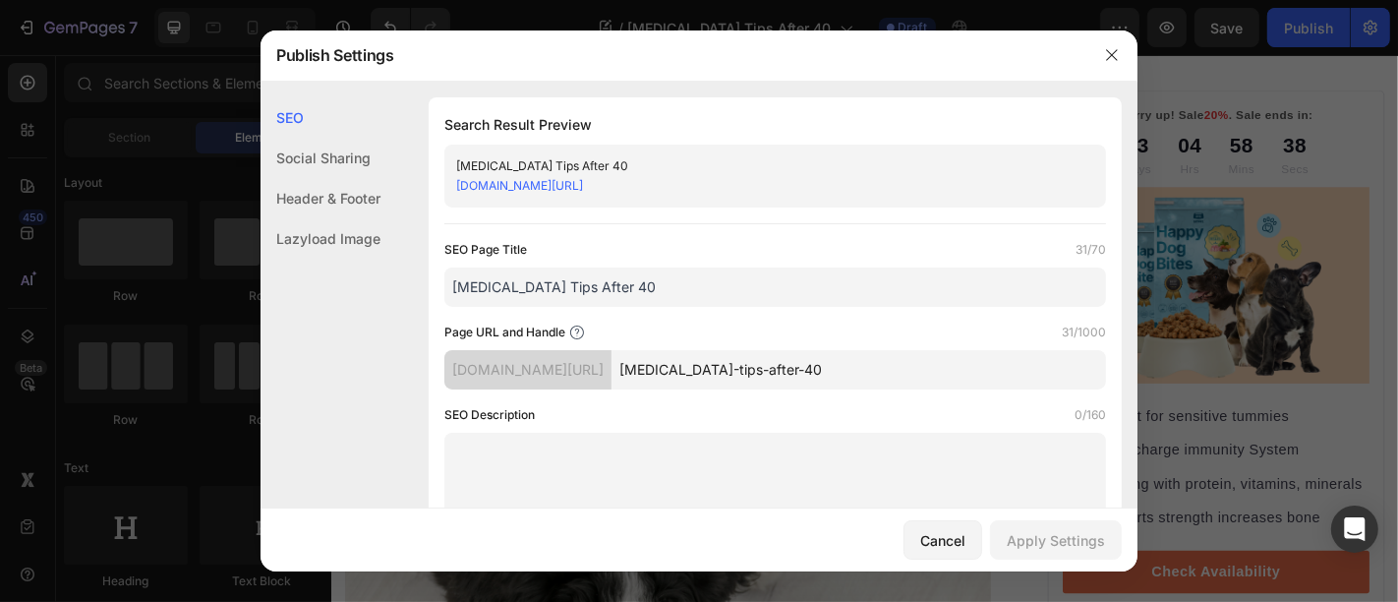
click at [614, 442] on textarea at bounding box center [775, 476] width 662 height 87
paste textarea "Learn practical ways to manage weight after 40 with healthy habits, diet tweaks…"
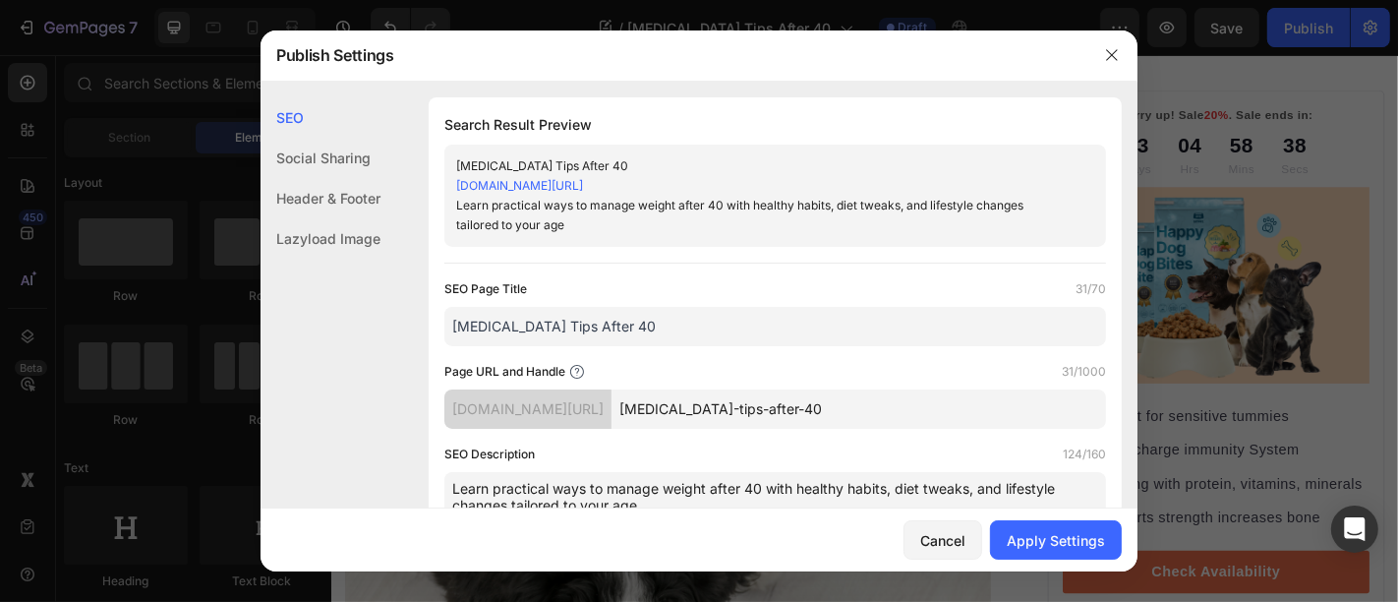
scroll to position [4, 0]
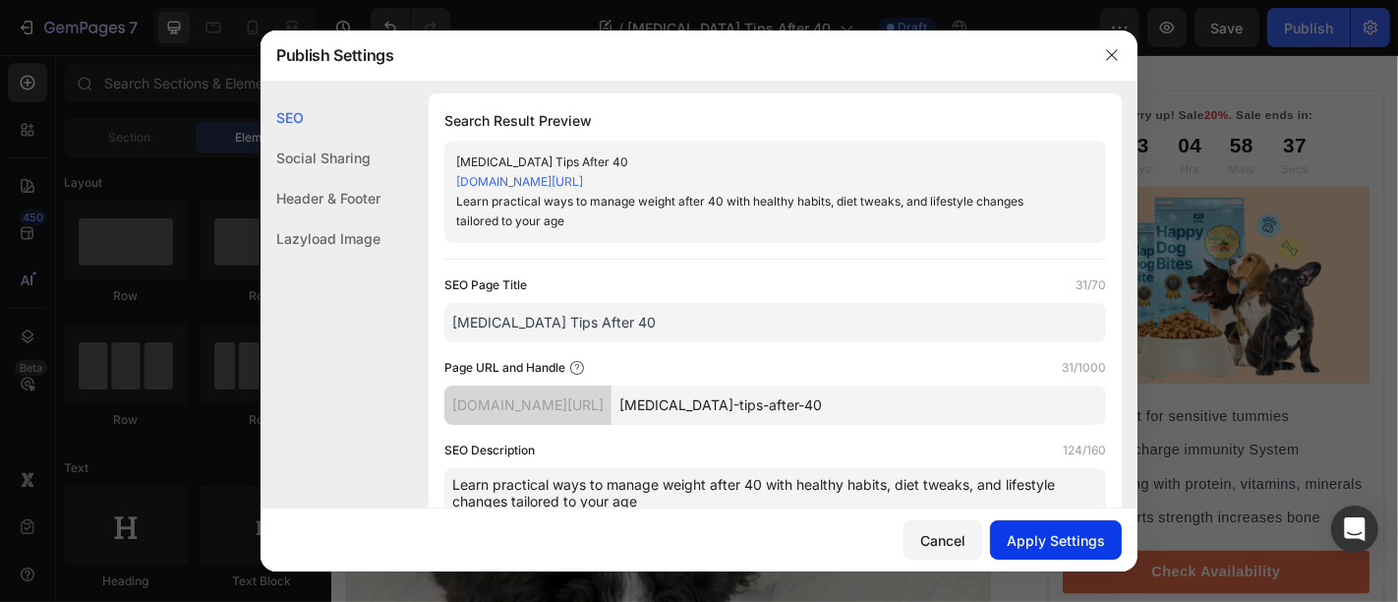
type textarea "Learn practical ways to manage weight after 40 with healthy habits, diet tweaks…"
click at [1078, 549] on div "Apply Settings" at bounding box center [1056, 540] width 98 height 21
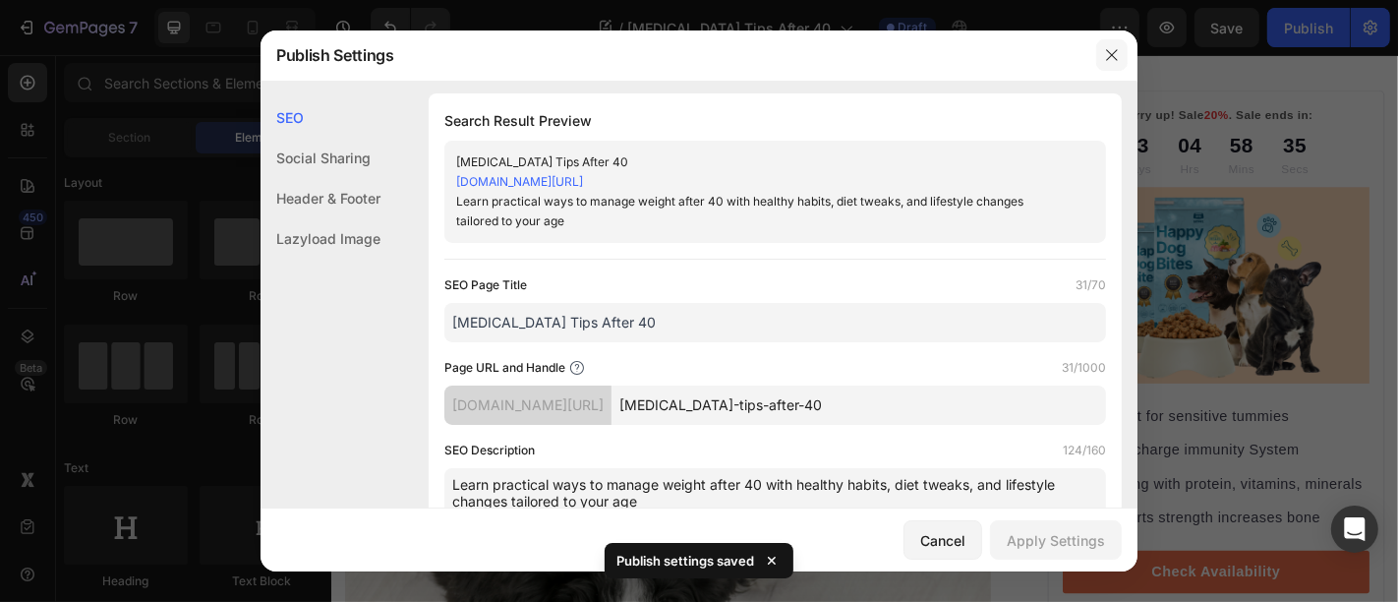
click at [1108, 51] on icon "button" at bounding box center [1111, 54] width 11 height 11
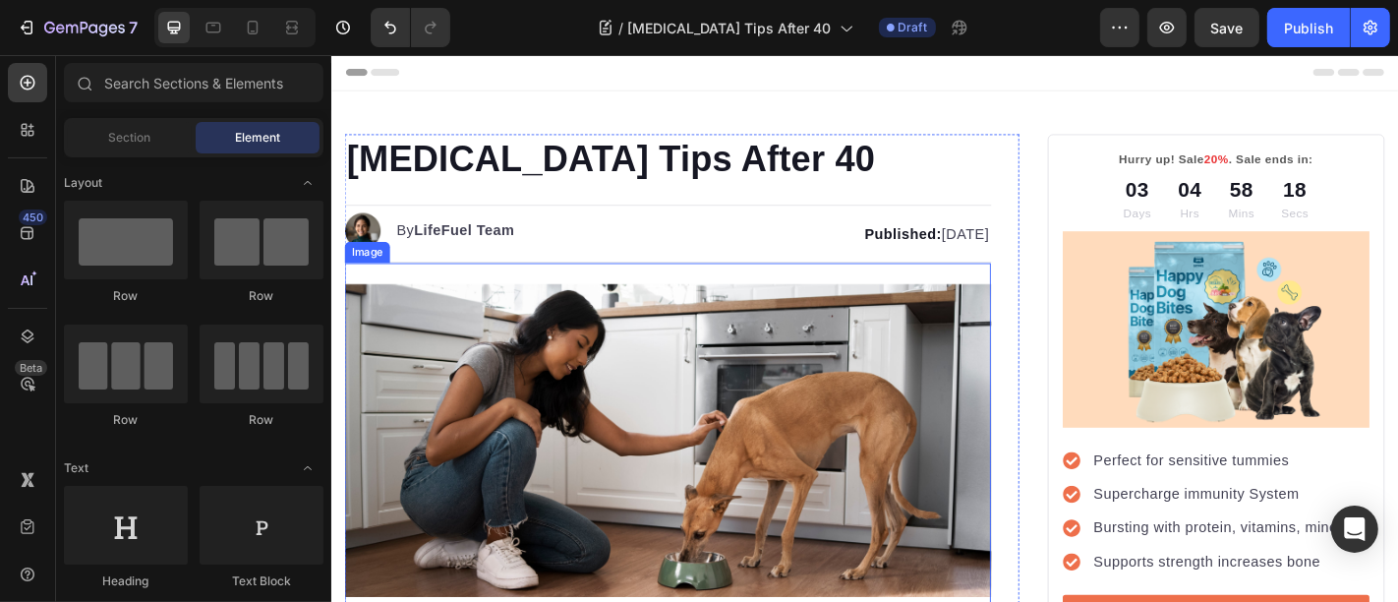
scroll to position [509, 0]
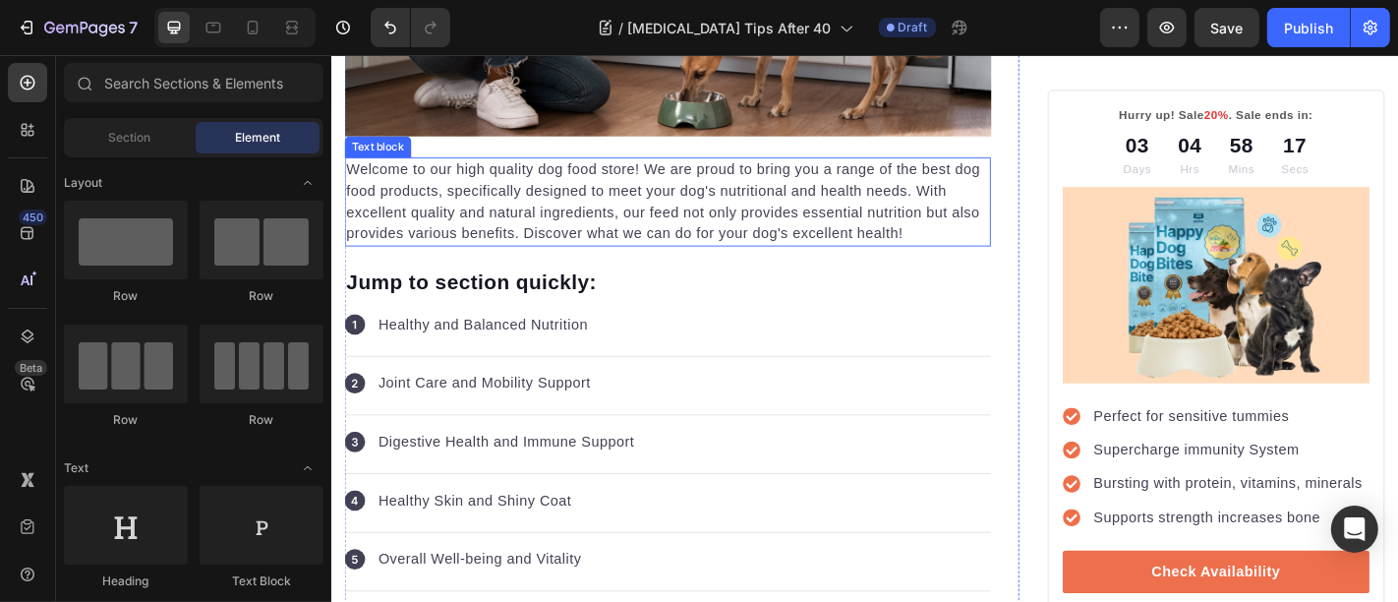
click at [497, 184] on p "Welcome to our high quality dog food store! We are proud to bring you a range o…" at bounding box center [702, 217] width 711 height 94
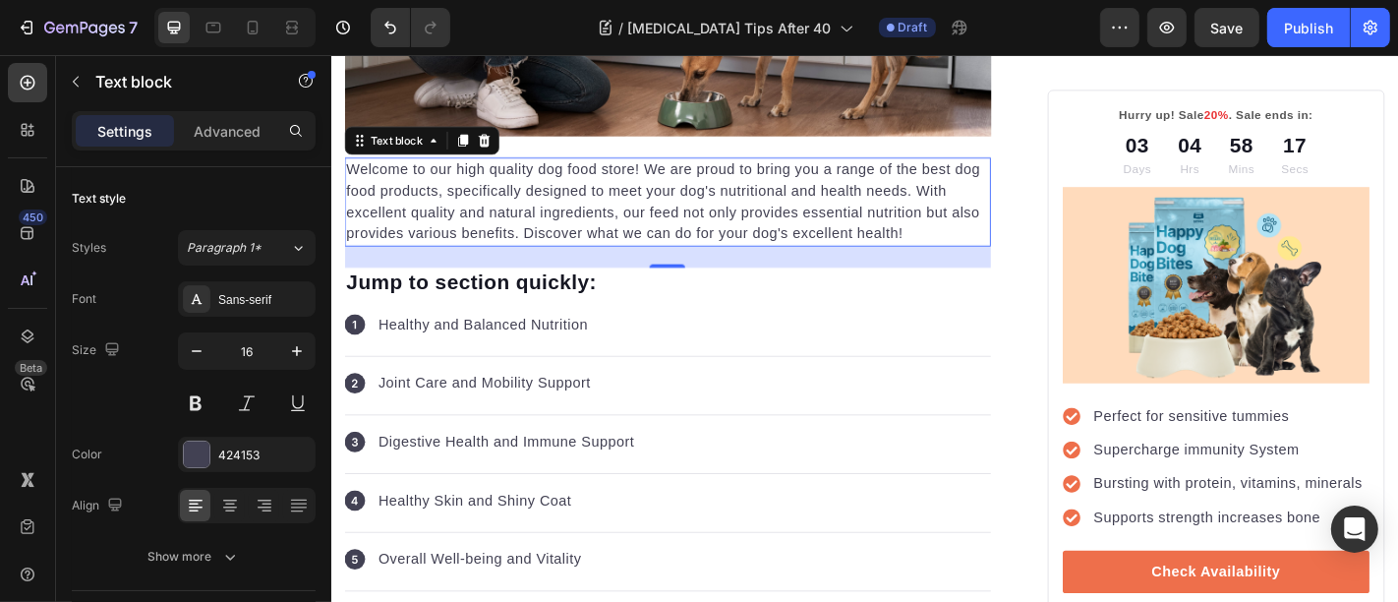
click at [497, 184] on p "Welcome to our high quality dog food store! We are proud to bring you a range o…" at bounding box center [702, 217] width 711 height 94
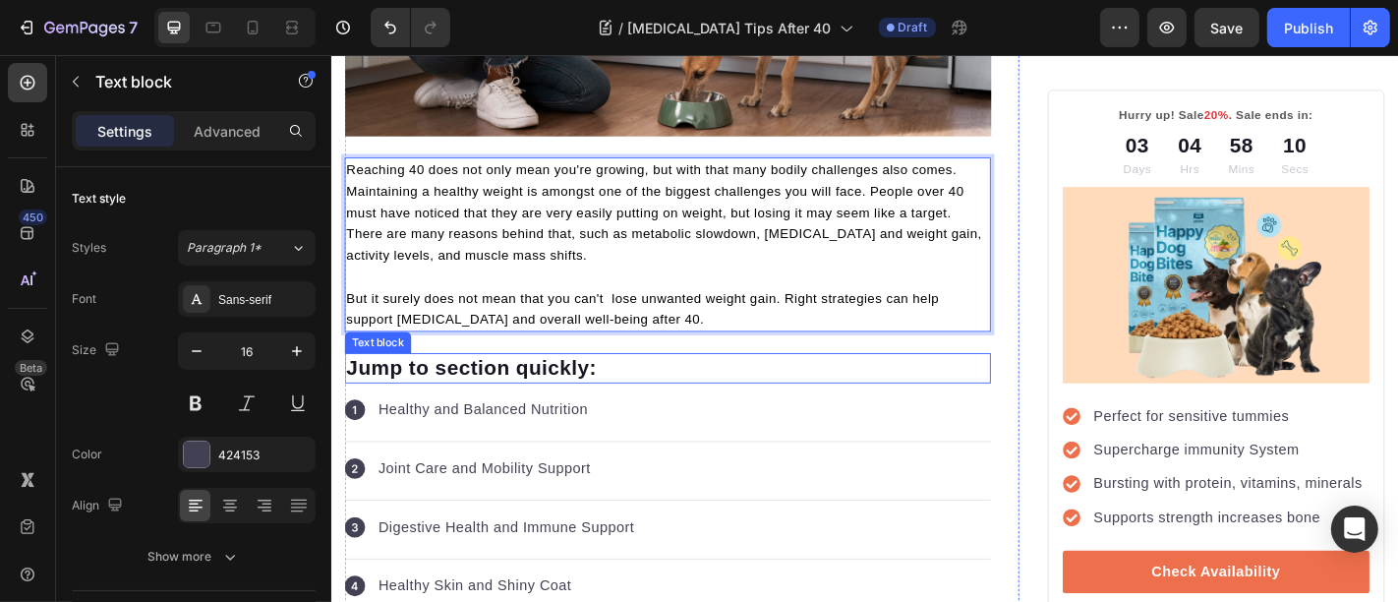
click at [490, 405] on p "Jump to section quickly:" at bounding box center [702, 400] width 711 height 29
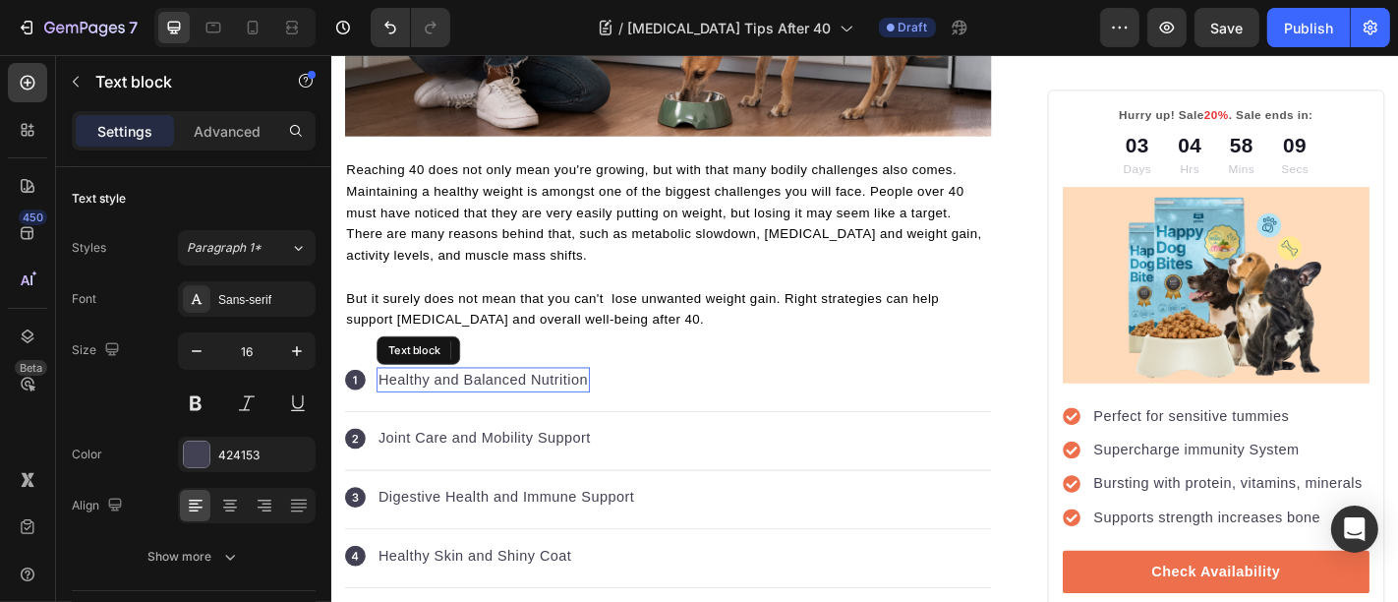
click at [490, 405] on p "Healthy and Balanced Nutrition" at bounding box center [498, 414] width 232 height 24
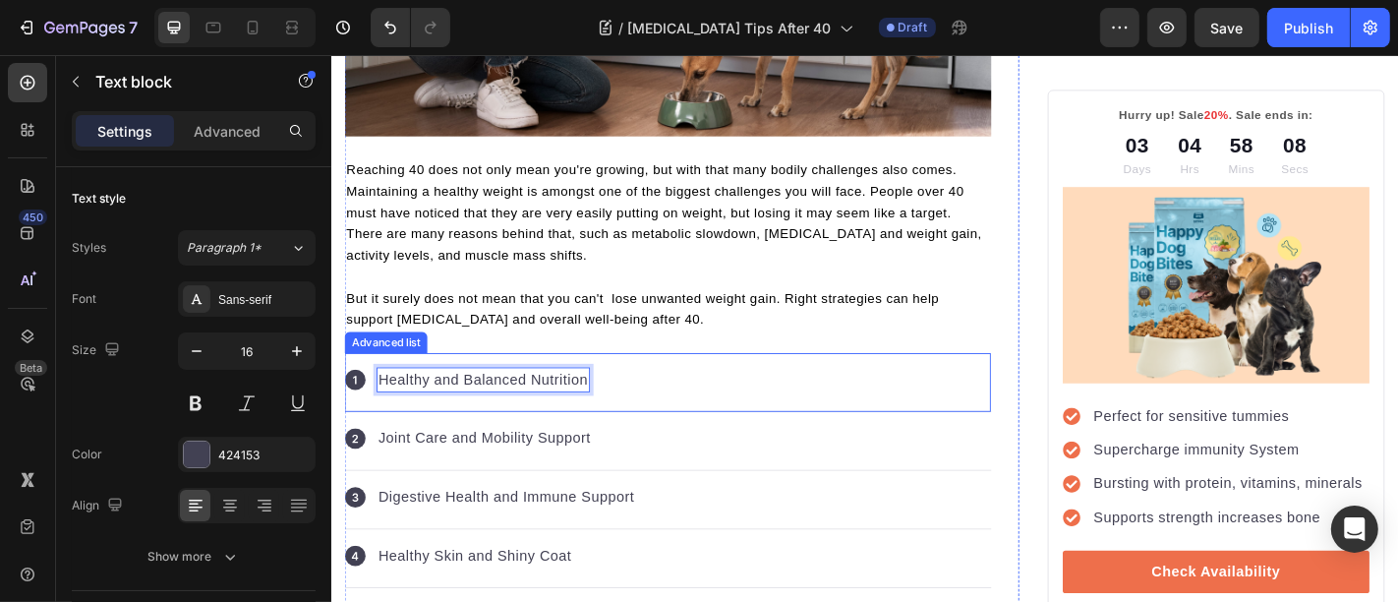
click at [773, 410] on div "Icon Healthy and Balanced Nutrition Text block 0" at bounding box center [702, 416] width 715 height 65
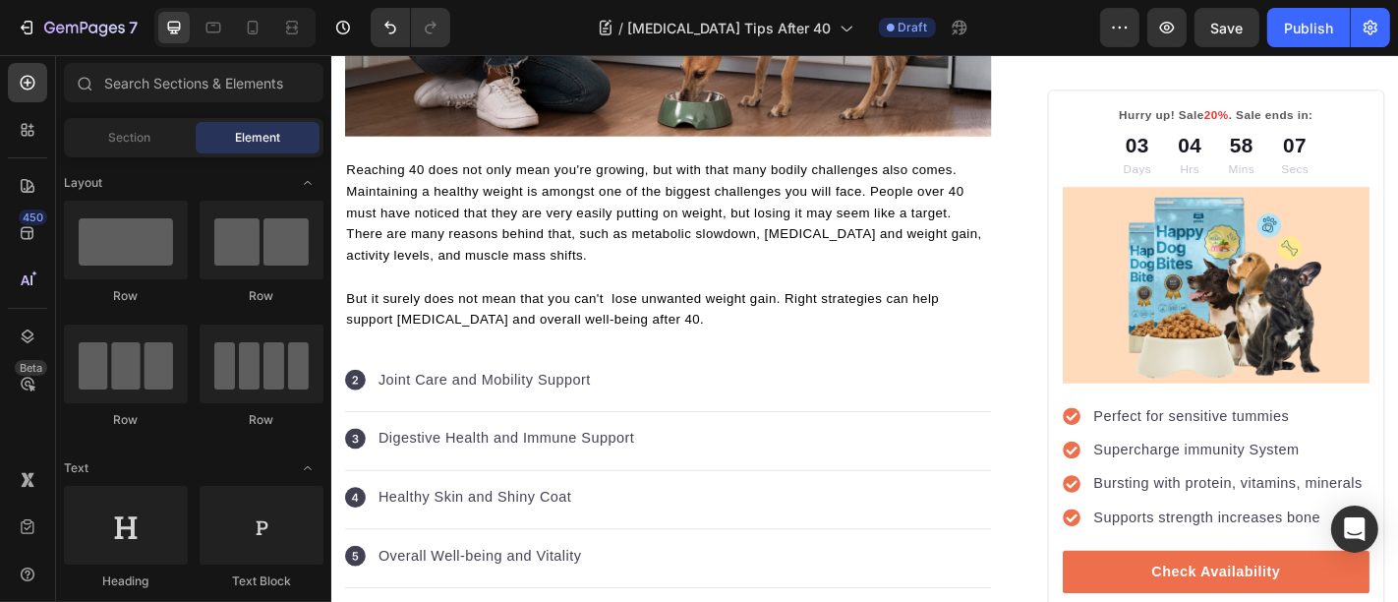
click at [773, 410] on div "Icon Joint Care and Mobility Support Text block" at bounding box center [702, 416] width 715 height 65
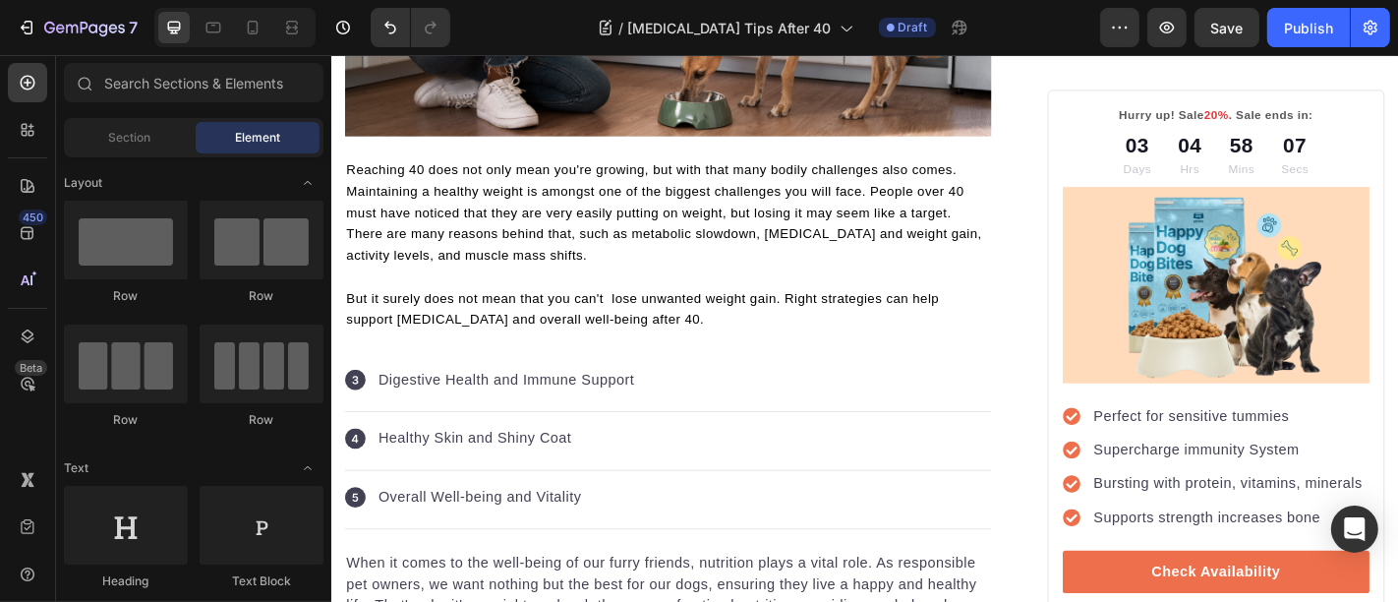
click at [773, 410] on div "Icon Digestive Health and Immune Support Text block" at bounding box center [702, 416] width 715 height 65
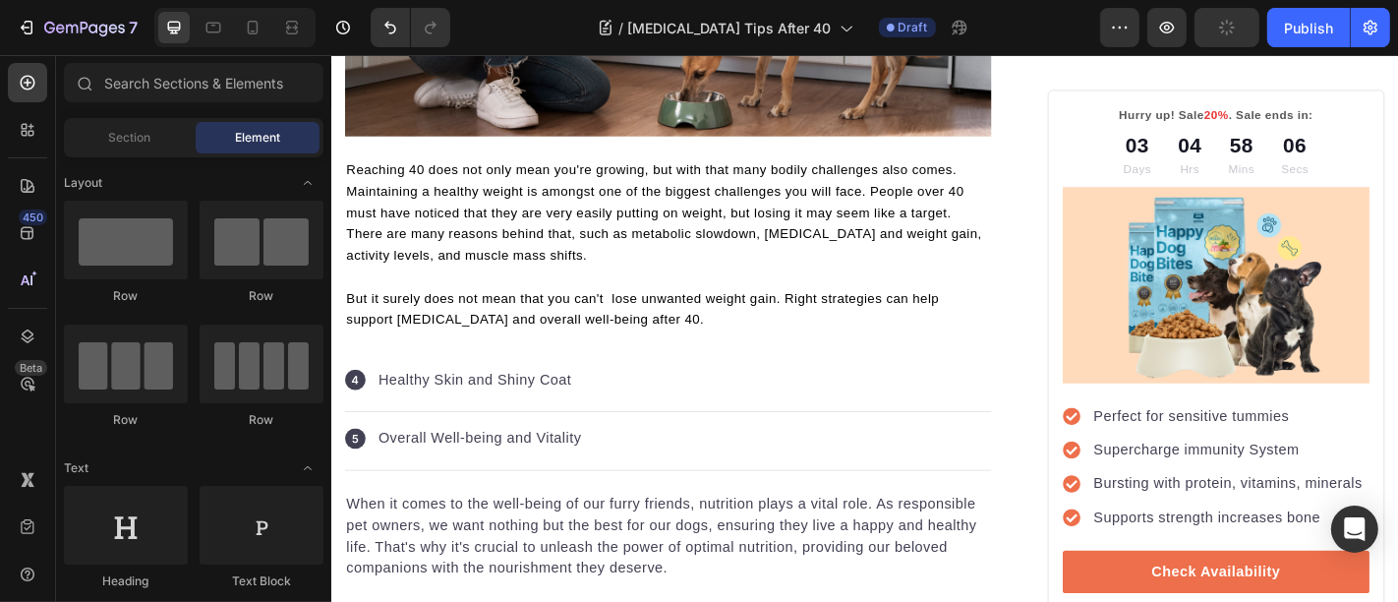
click at [773, 410] on div "Icon Healthy Skin and Shiny Coat Text block" at bounding box center [702, 416] width 715 height 65
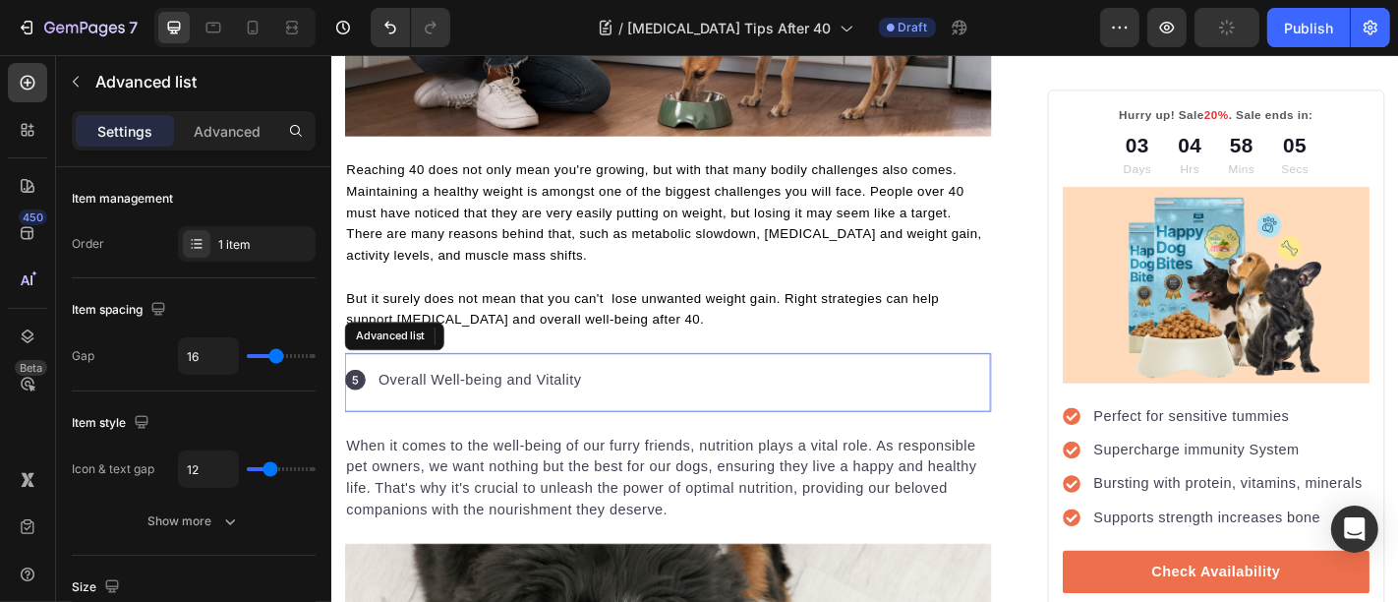
click at [773, 410] on div "Icon Overall Well-being and Vitality Text block" at bounding box center [702, 416] width 715 height 65
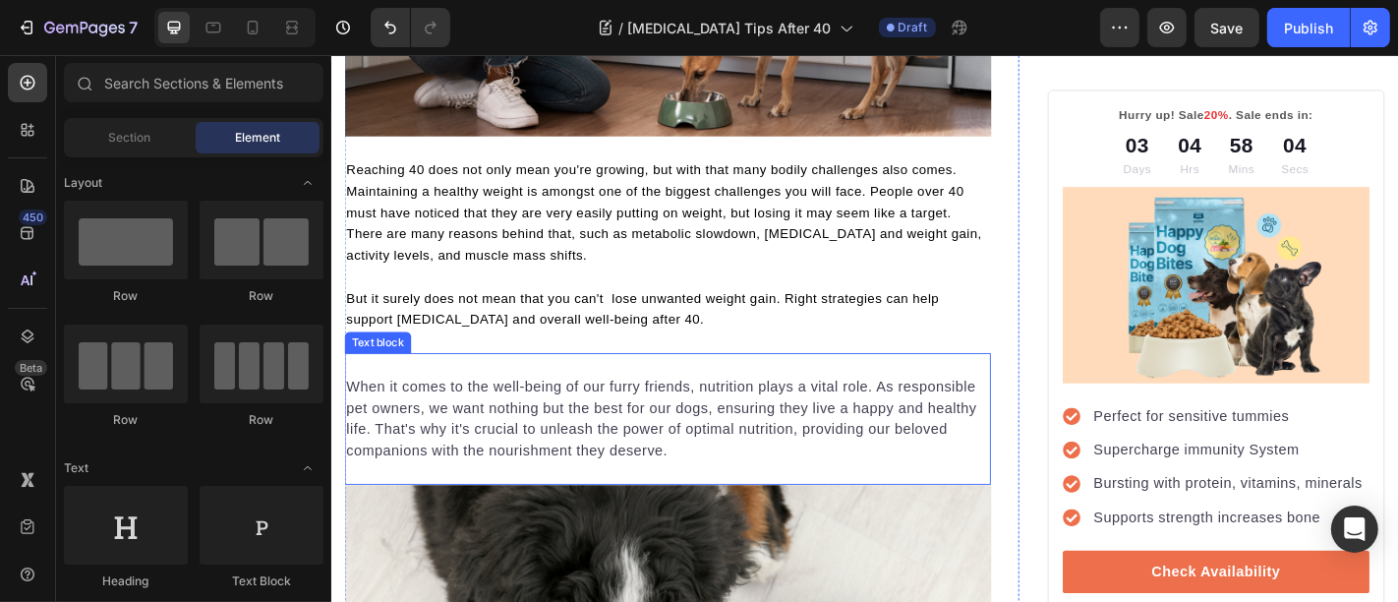
click at [695, 468] on p "When it comes to the well-being of our furry friends, nutrition plays a vital r…" at bounding box center [702, 457] width 711 height 94
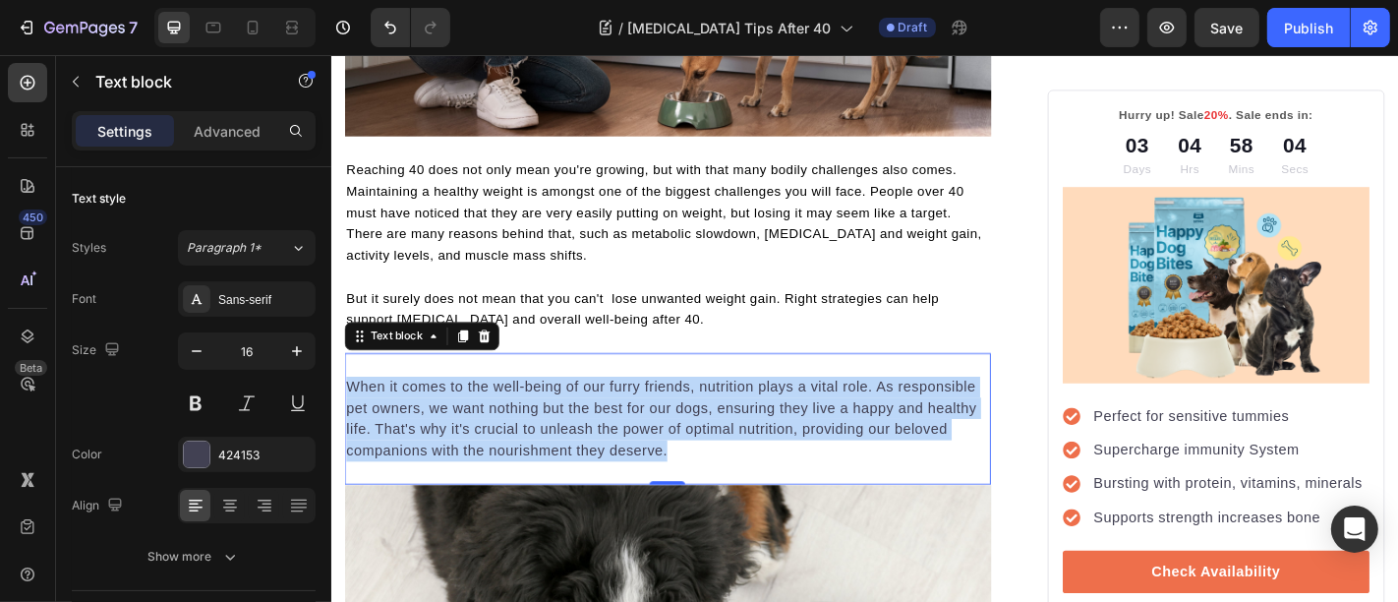
click at [695, 468] on p "When it comes to the well-being of our furry friends, nutrition plays a vital r…" at bounding box center [702, 457] width 711 height 94
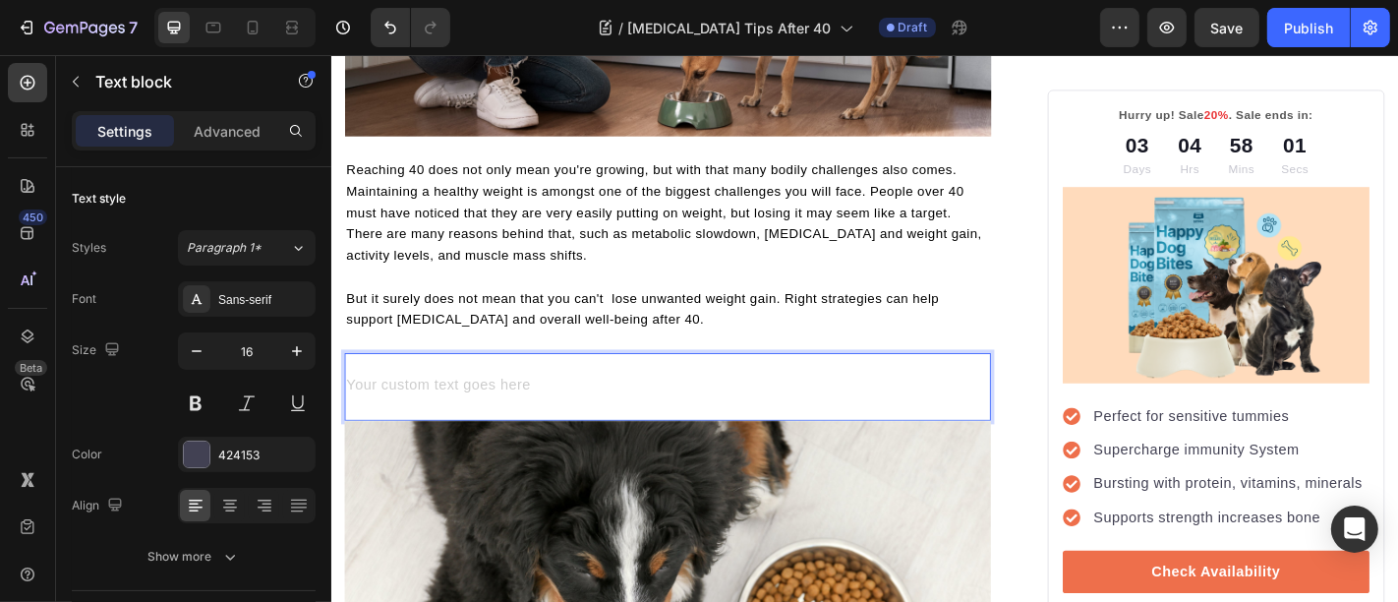
click at [681, 335] on span "But it surely does not mean that you can't lose unwanted weight gain. Right str…" at bounding box center [675, 335] width 656 height 39
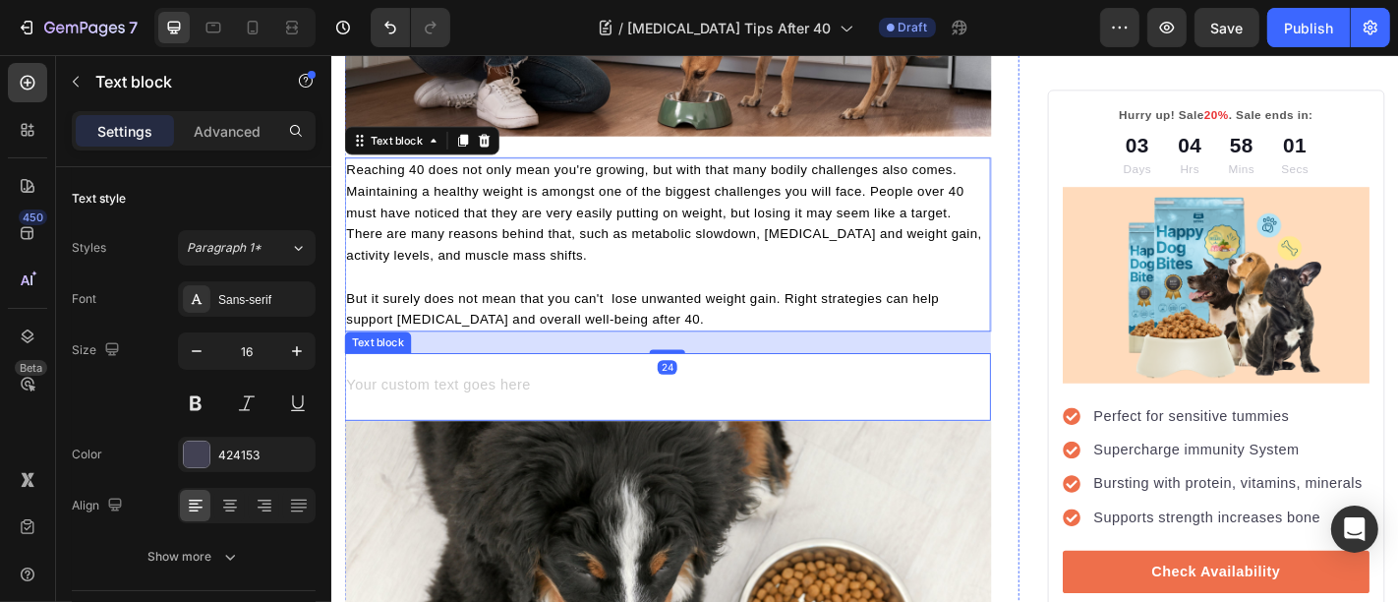
click at [681, 388] on div "Text block" at bounding box center [702, 421] width 715 height 75
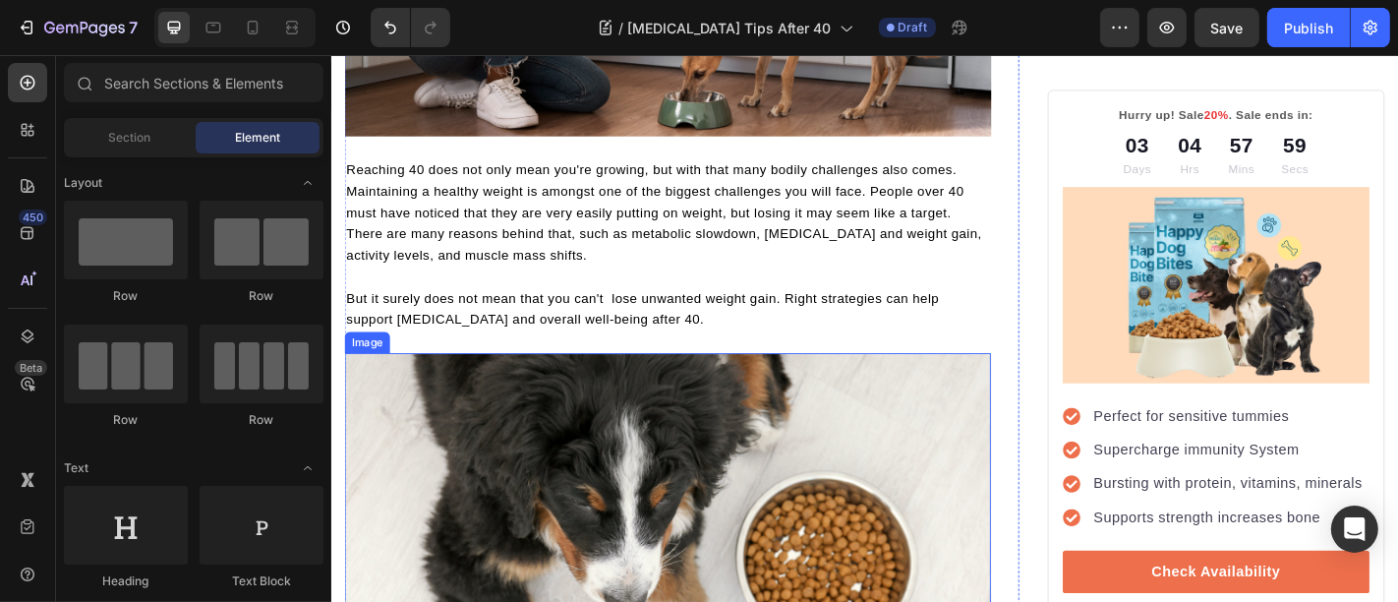
click at [541, 459] on img at bounding box center [702, 577] width 715 height 387
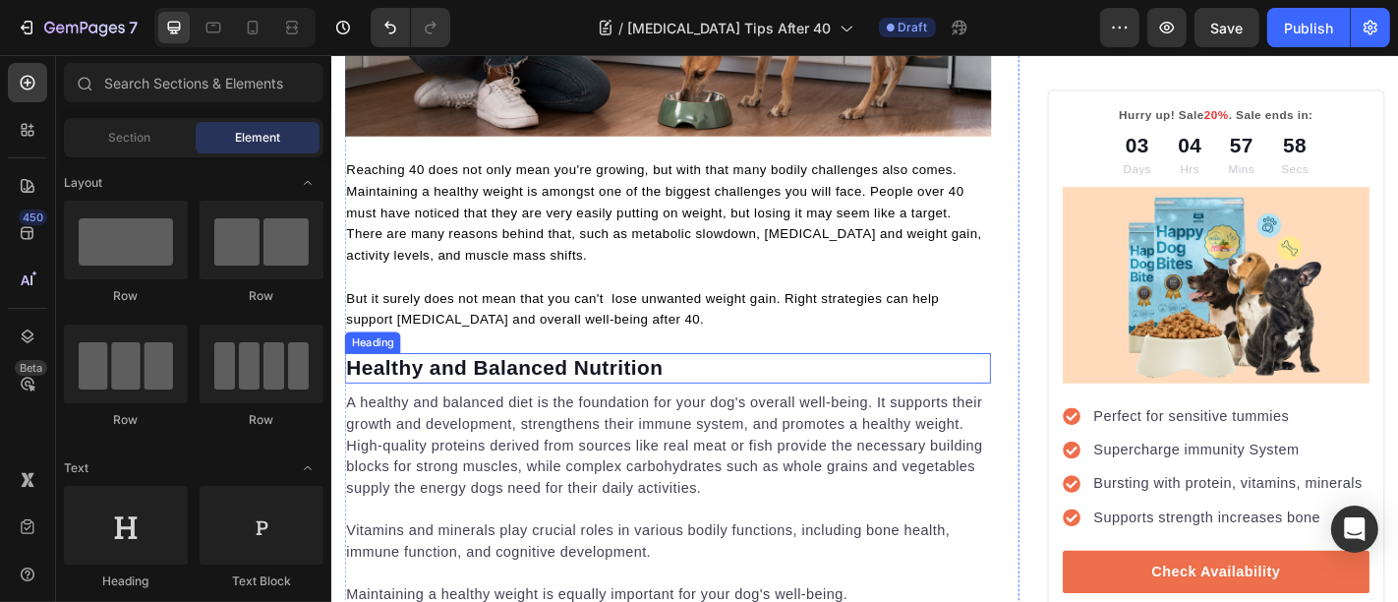
click at [503, 393] on p "Healthy and Balanced Nutrition" at bounding box center [702, 400] width 711 height 29
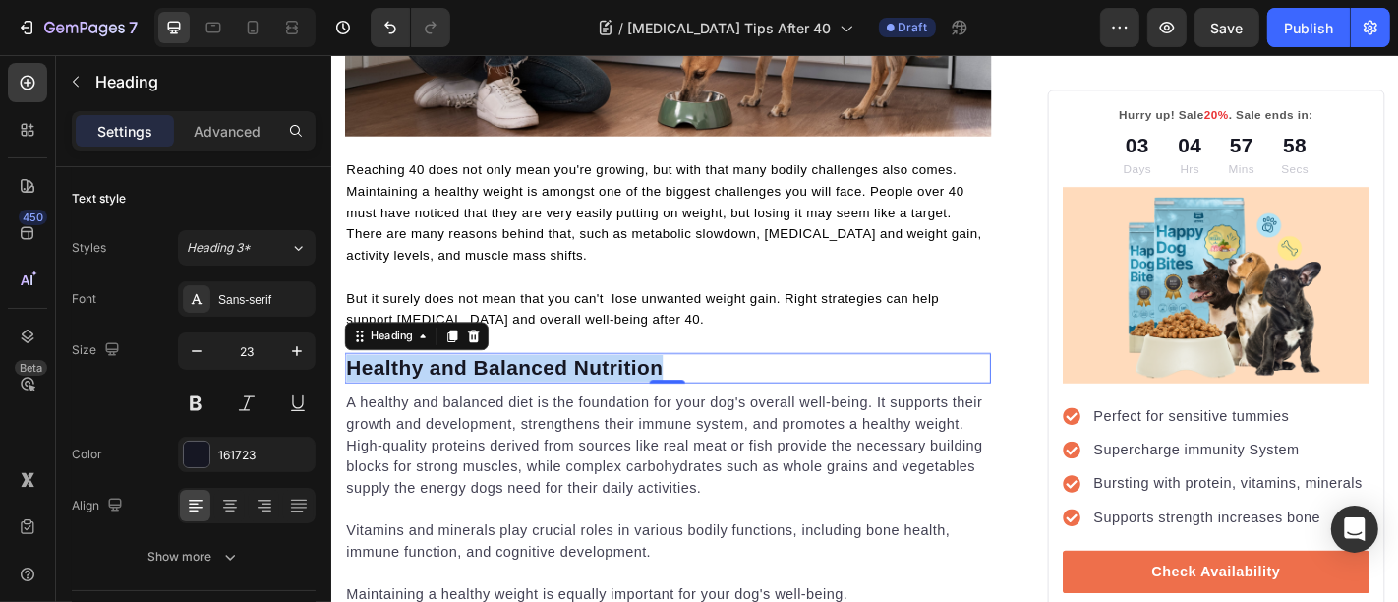
click at [503, 393] on p "Healthy and Balanced Nutrition" at bounding box center [702, 400] width 711 height 29
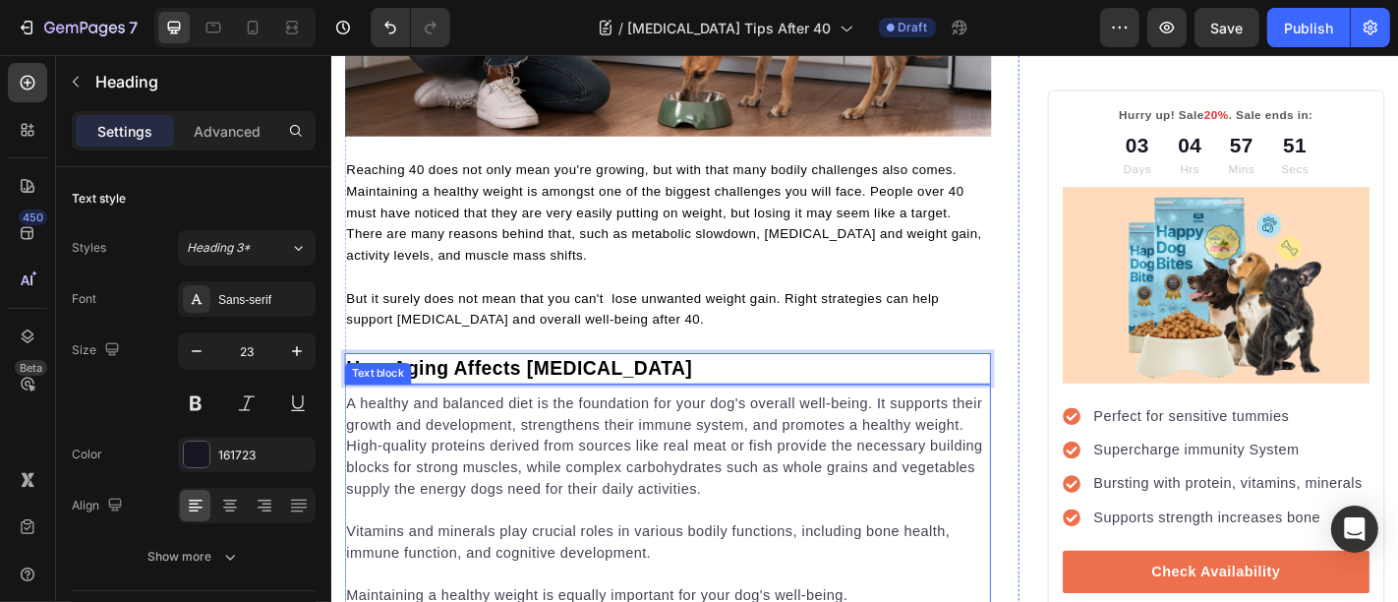
click at [562, 448] on p "A healthy and balanced diet is the foundation for your dog's overall well-being…" at bounding box center [702, 488] width 711 height 118
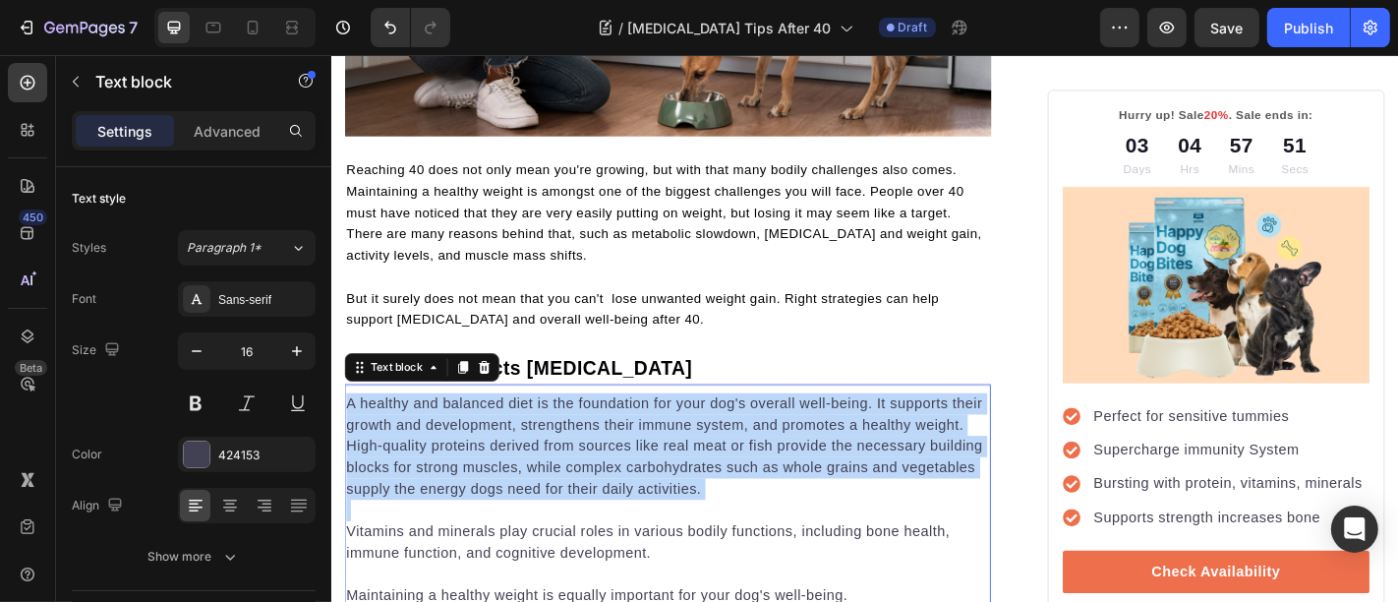
click at [562, 448] on p "A healthy and balanced diet is the foundation for your dog's overall well-being…" at bounding box center [702, 488] width 711 height 118
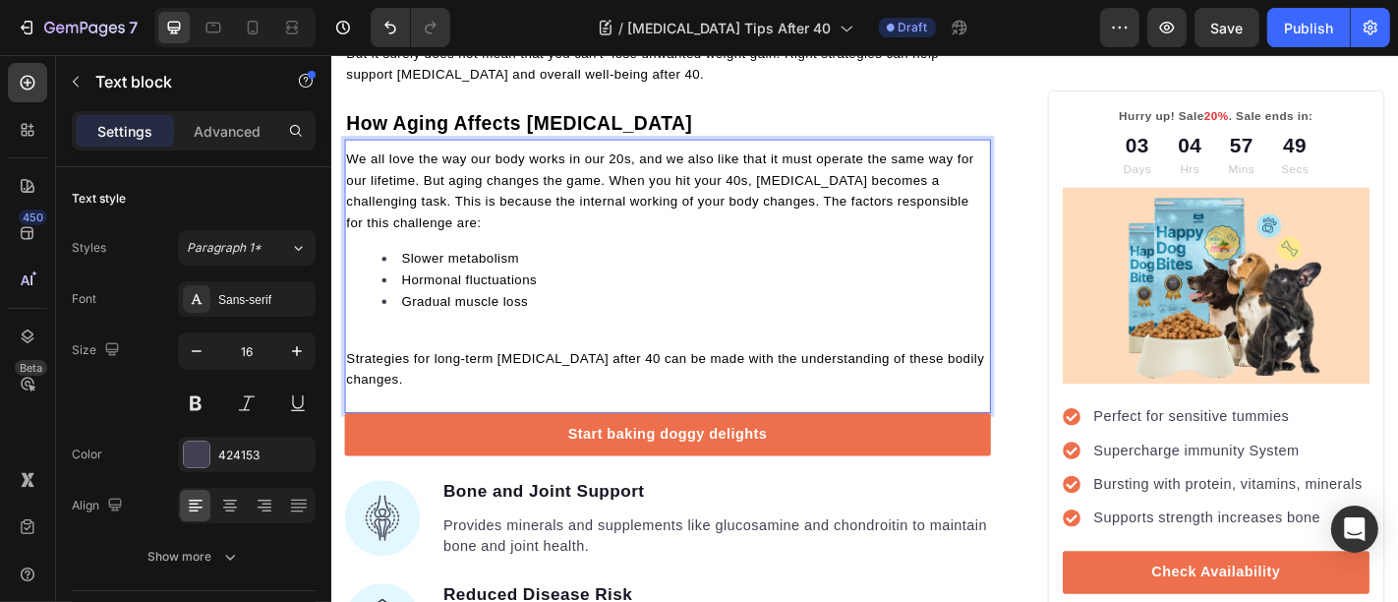
scroll to position [808, 0]
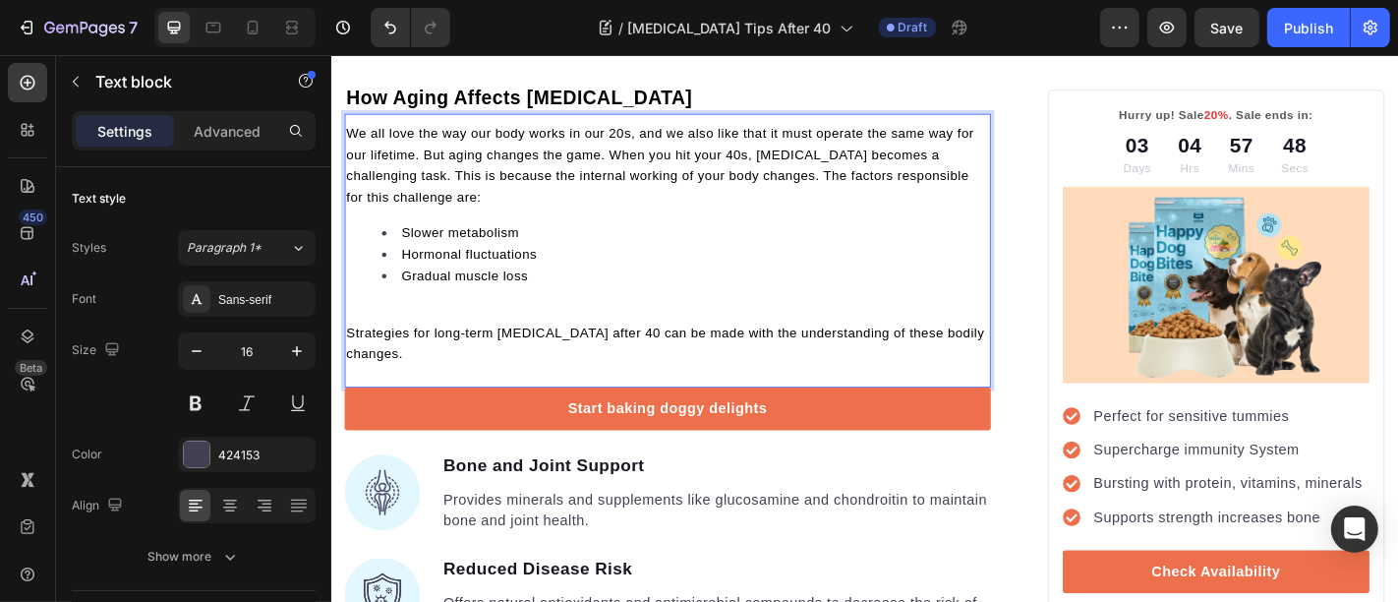
click at [514, 326] on p "Rich Text Editor. Editing area: main" at bounding box center [702, 338] width 711 height 24
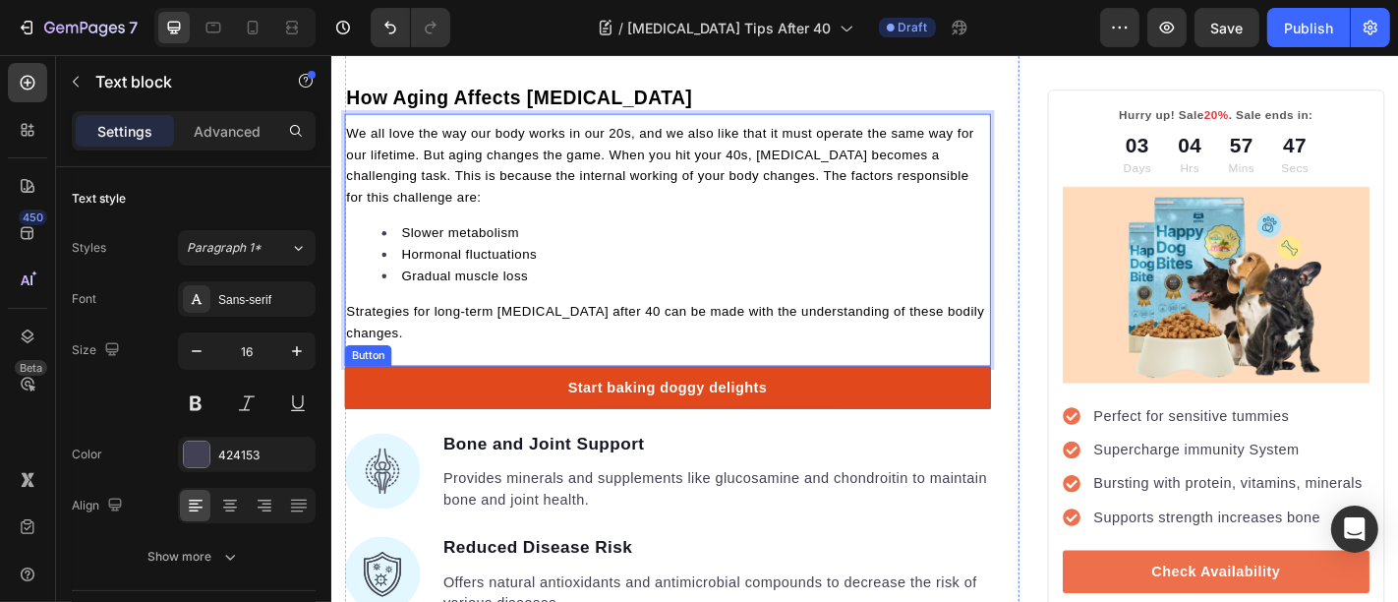
click at [505, 406] on link "Start baking doggy delights" at bounding box center [702, 422] width 715 height 47
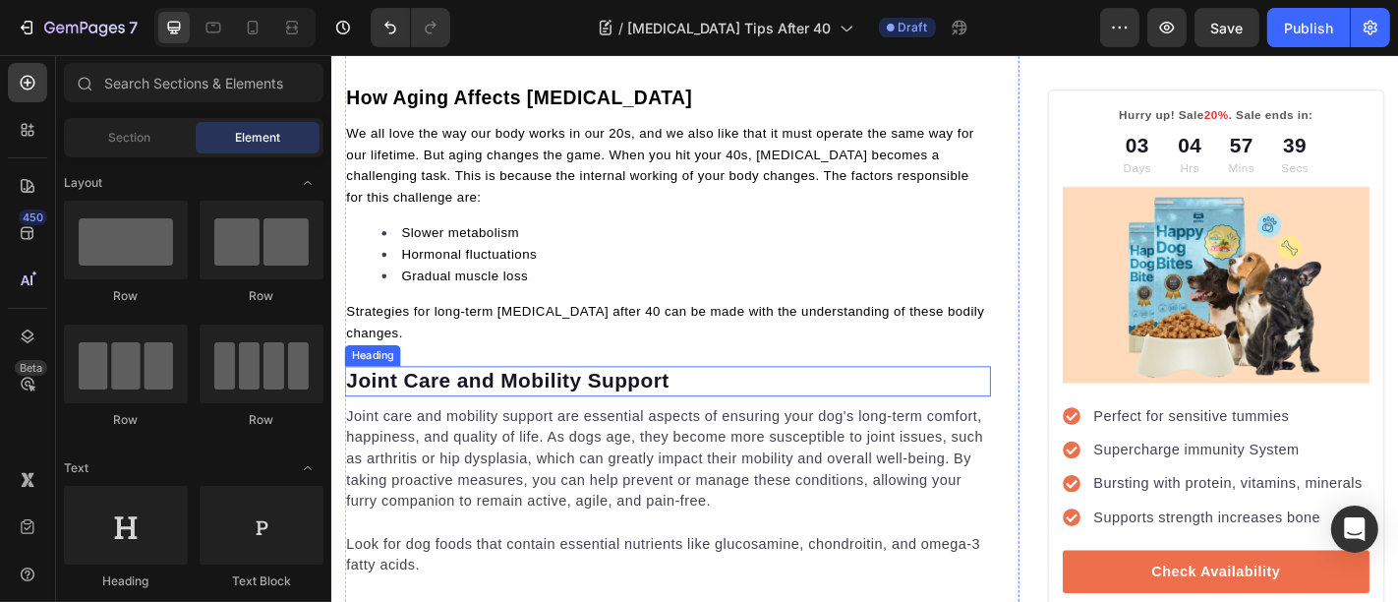
click at [483, 403] on p "Joint Care and Mobility Support" at bounding box center [702, 415] width 711 height 29
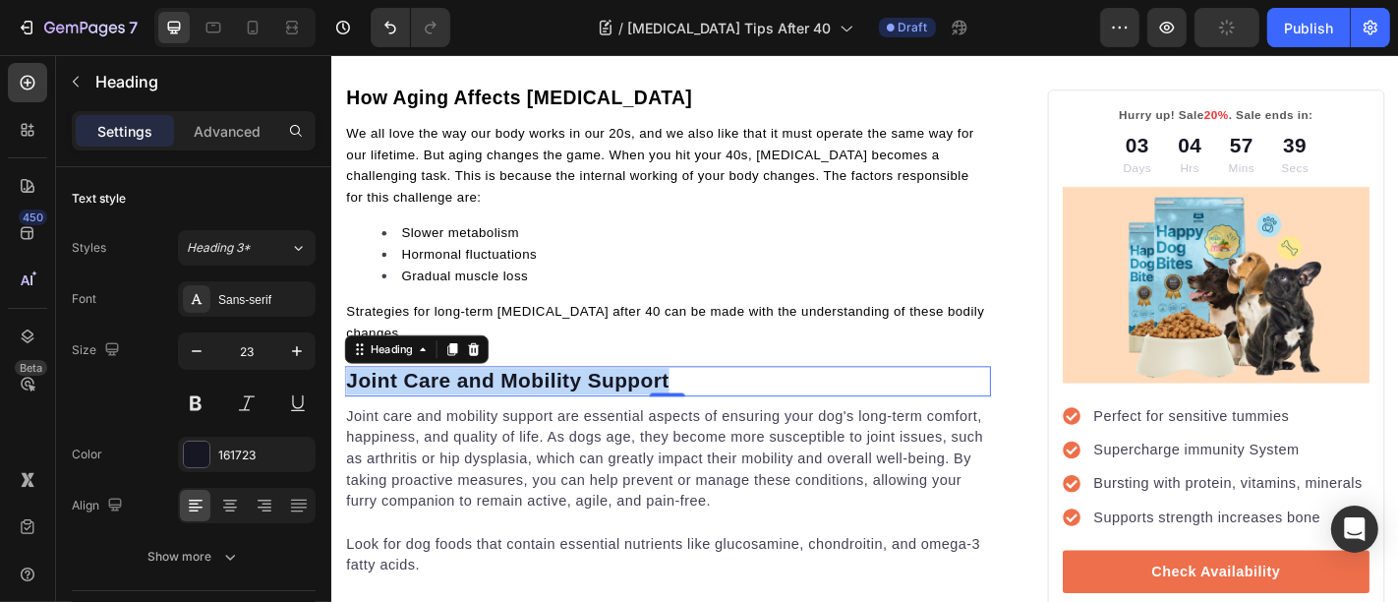
click at [483, 403] on p "Joint Care and Mobility Support" at bounding box center [702, 415] width 711 height 29
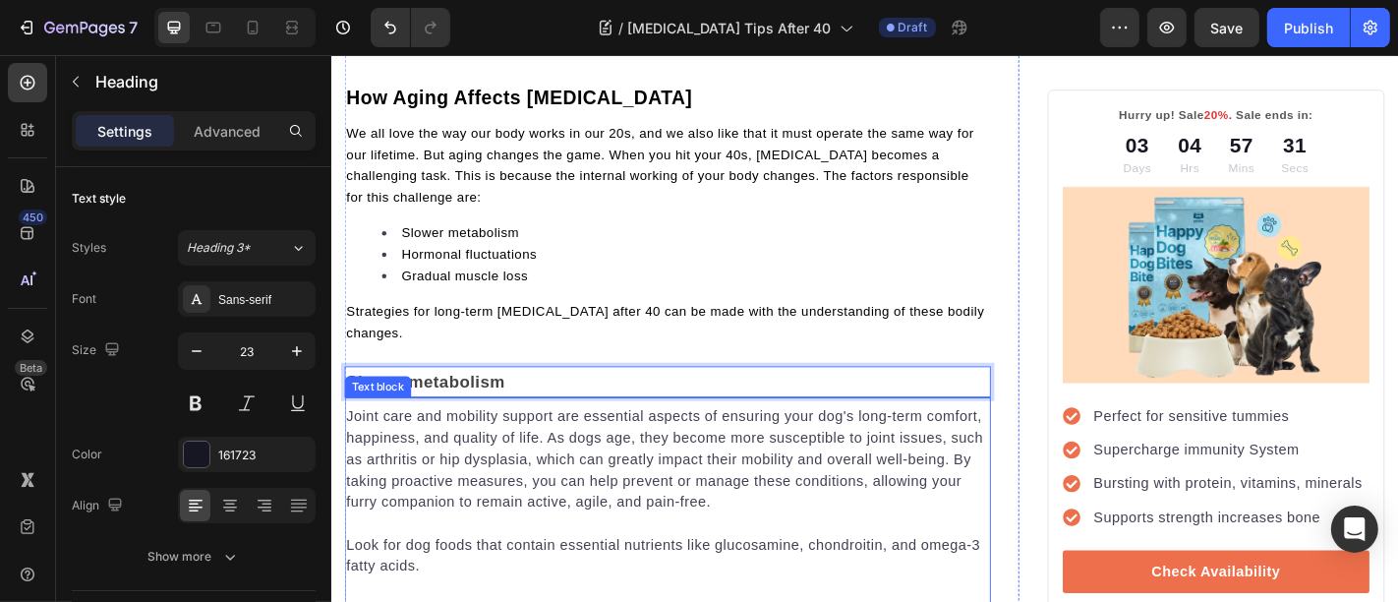
click at [440, 495] on p "Joint care and mobility support are essential aspects of ensuring your dog's lo…" at bounding box center [702, 502] width 711 height 118
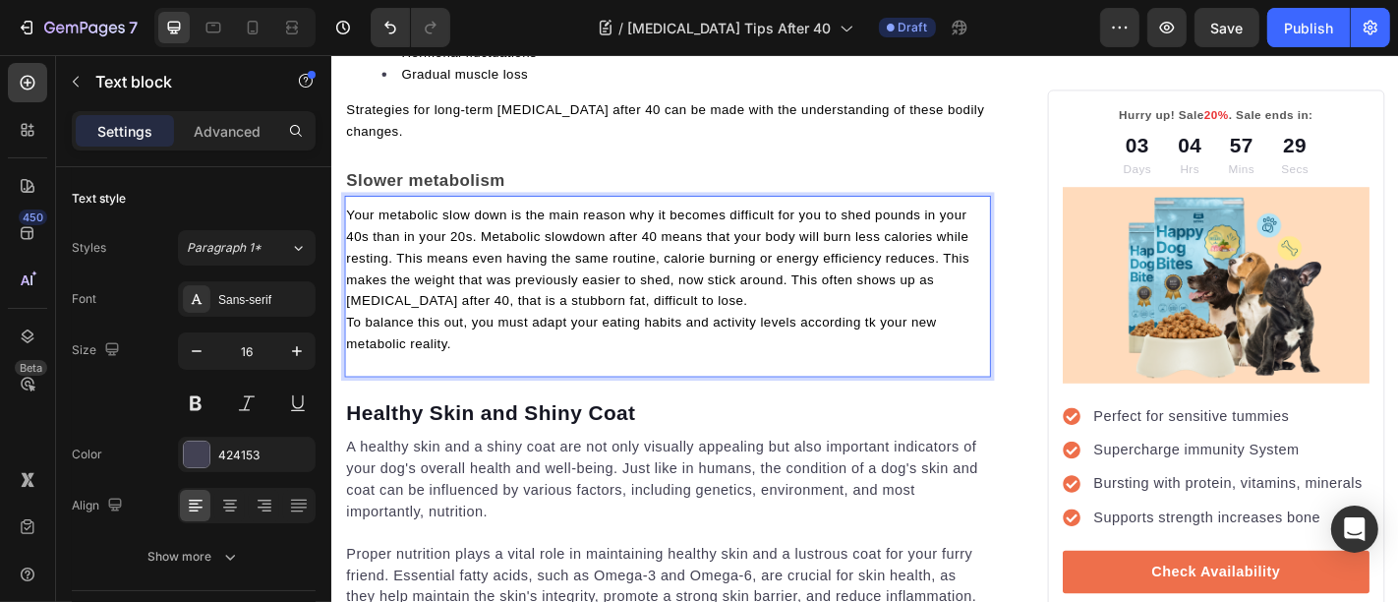
scroll to position [1063, 0]
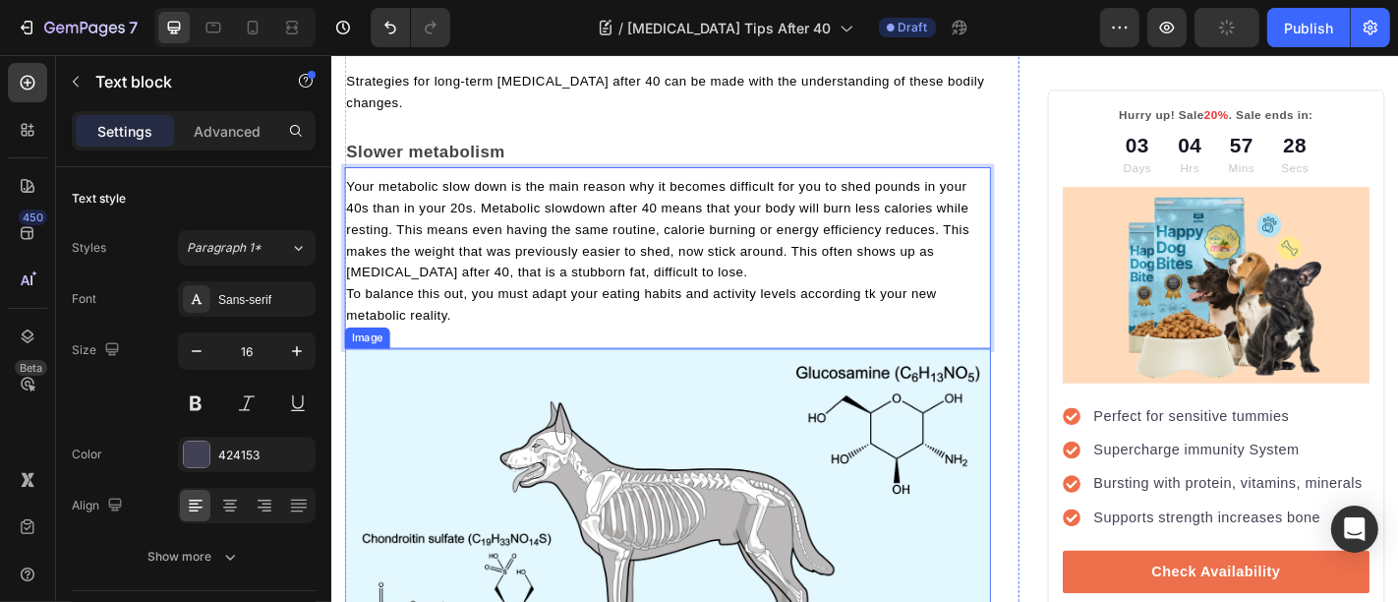
click at [425, 500] on img at bounding box center [702, 572] width 715 height 387
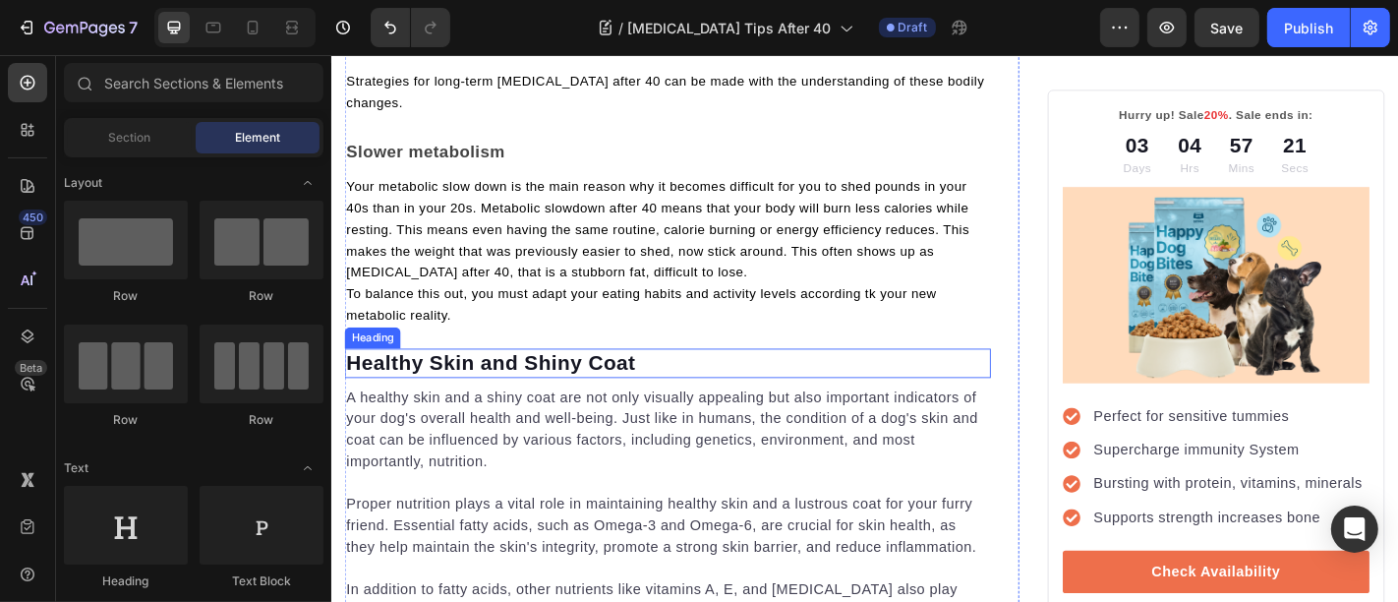
click at [487, 395] on p "Healthy Skin and Shiny Coat" at bounding box center [702, 395] width 711 height 29
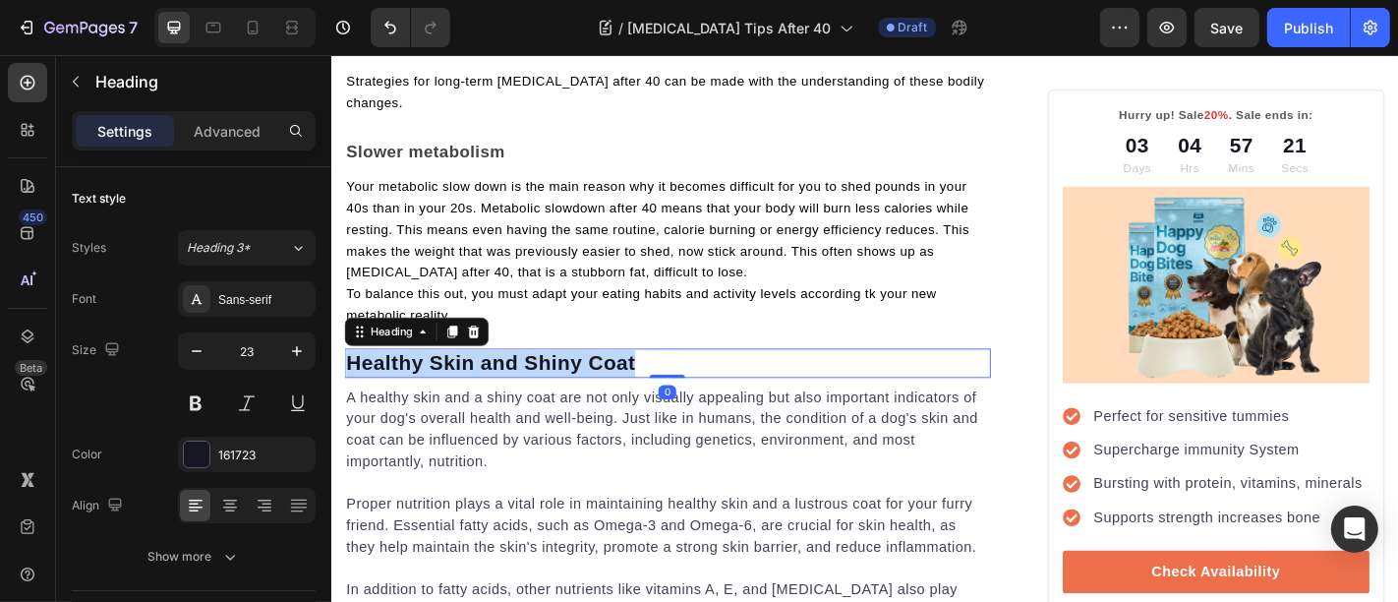
click at [487, 395] on p "Healthy Skin and Shiny Coat" at bounding box center [702, 395] width 711 height 29
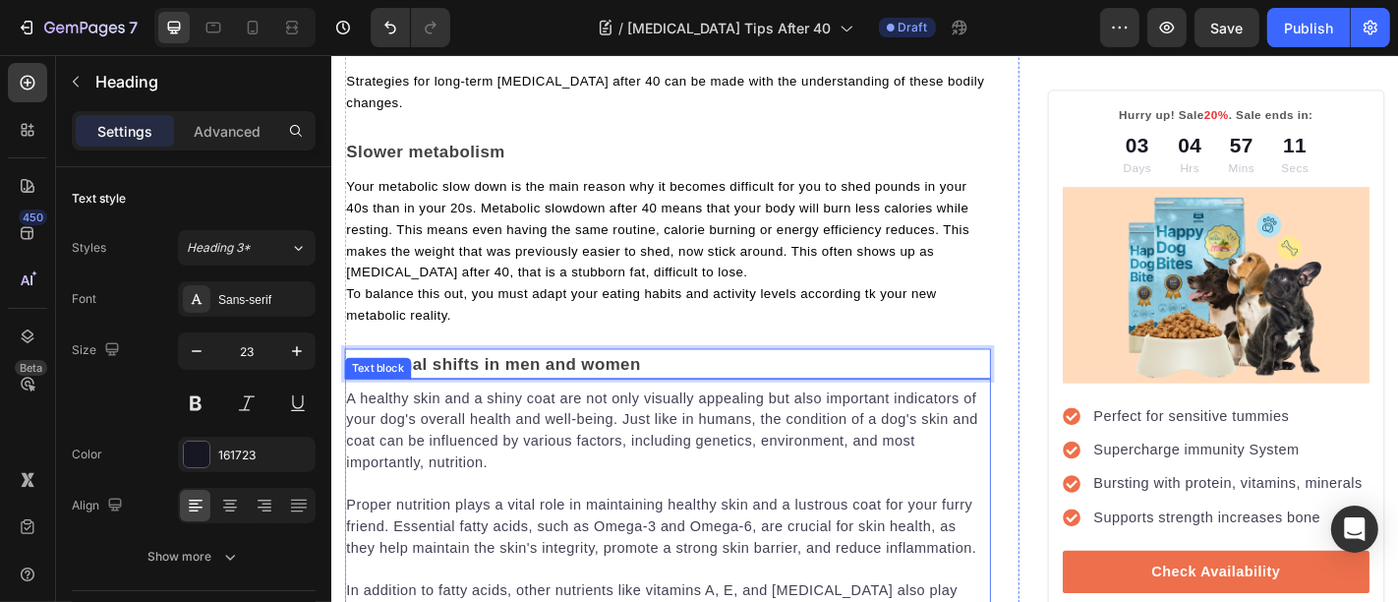
click at [525, 496] on p "A healthy skin and a shiny coat are not only visually appealing but also import…" at bounding box center [702, 470] width 711 height 94
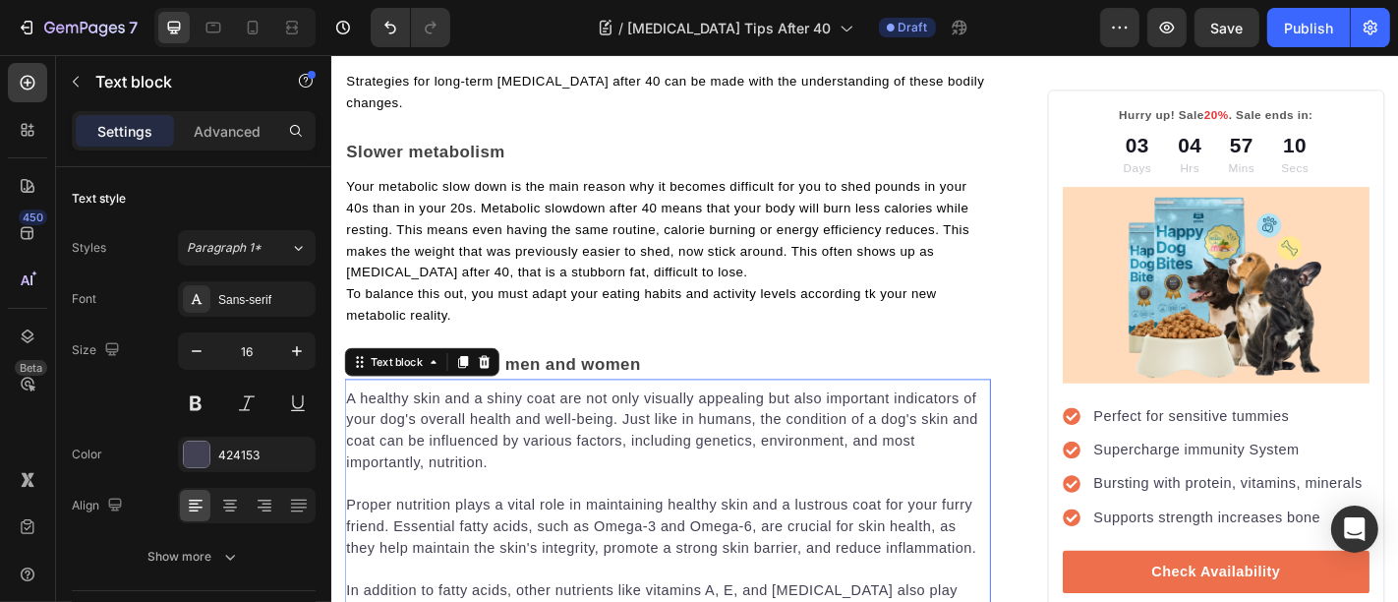
click at [492, 500] on p "A healthy skin and a shiny coat are not only visually appealing but also import…" at bounding box center [702, 470] width 711 height 94
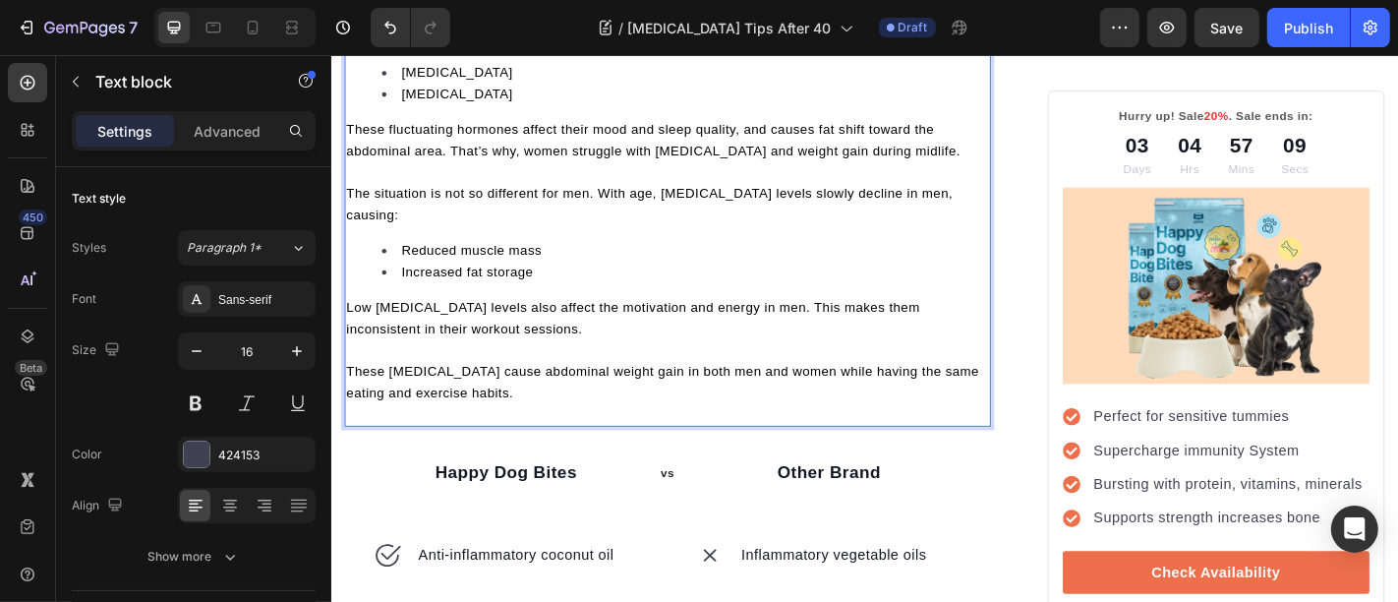
scroll to position [1505, 0]
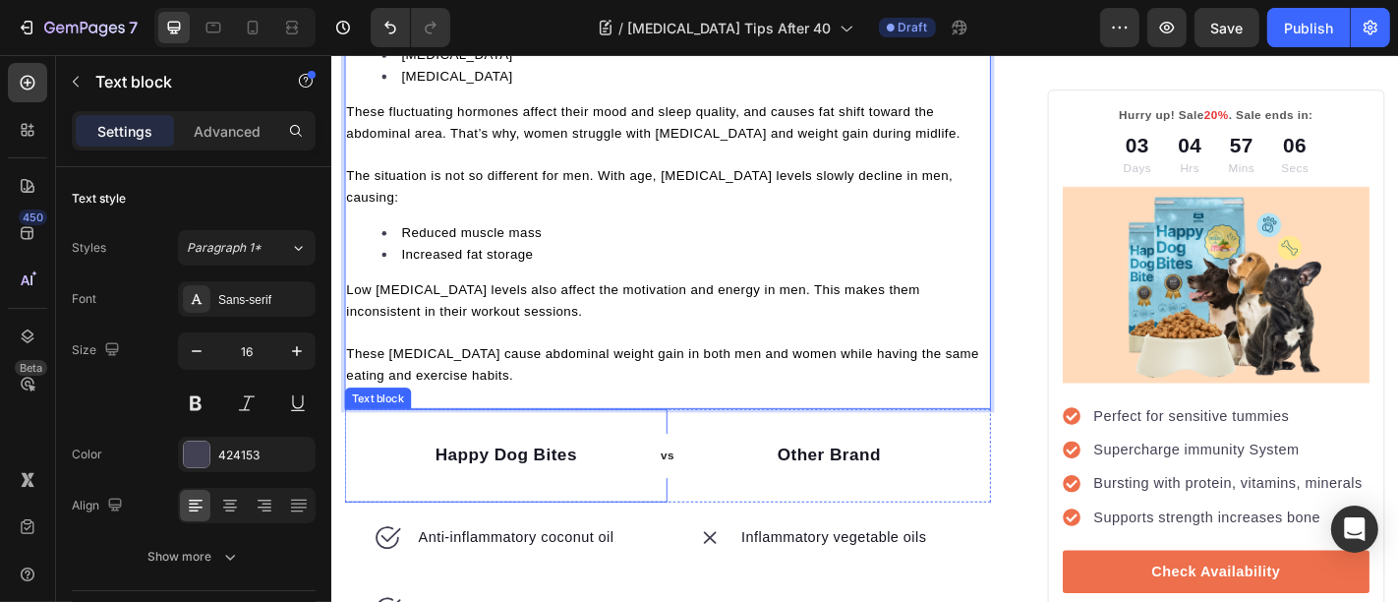
click at [367, 484] on p "Happy Dog Bites" at bounding box center [523, 498] width 353 height 29
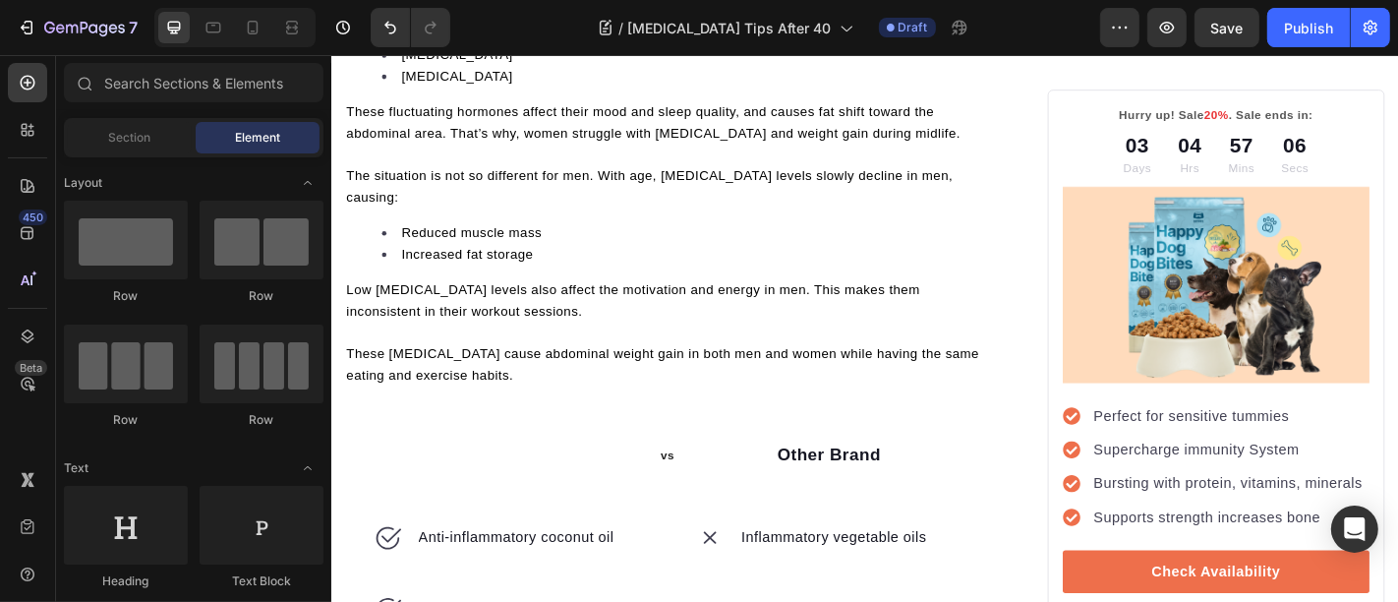
click at [367, 468] on div "vs Text block Row" at bounding box center [523, 497] width 357 height 103
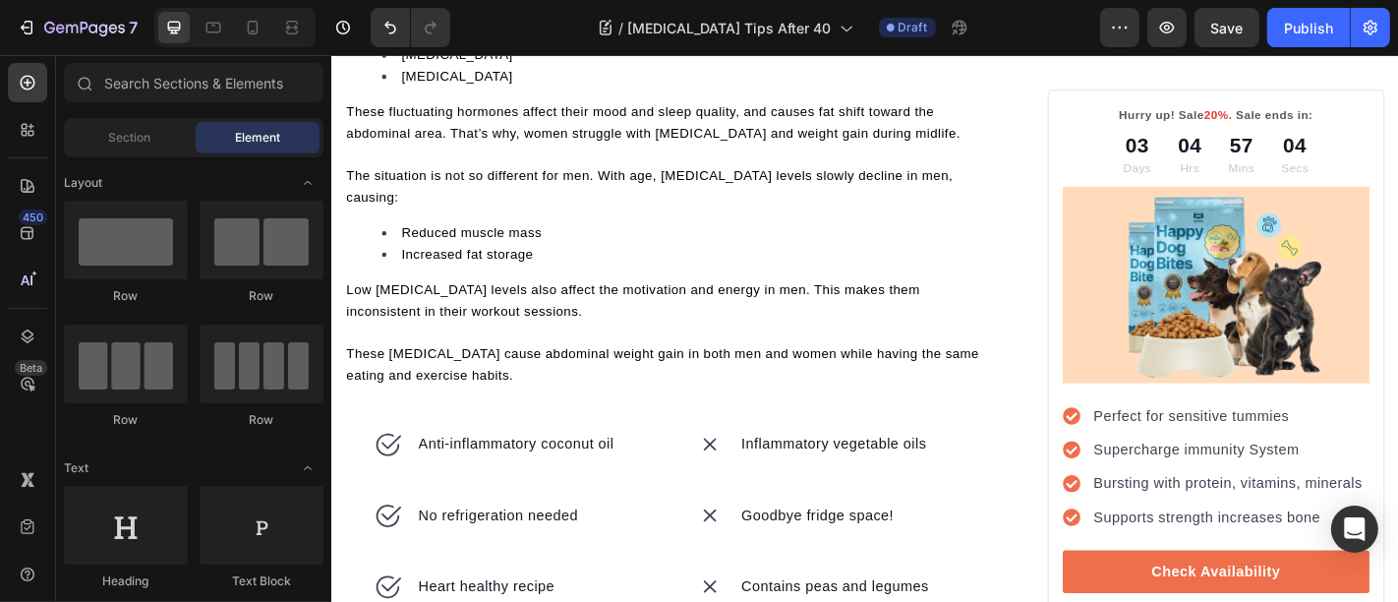
click at [367, 468] on div "Anti-inflammatory coconut oil" at bounding box center [523, 485] width 357 height 79
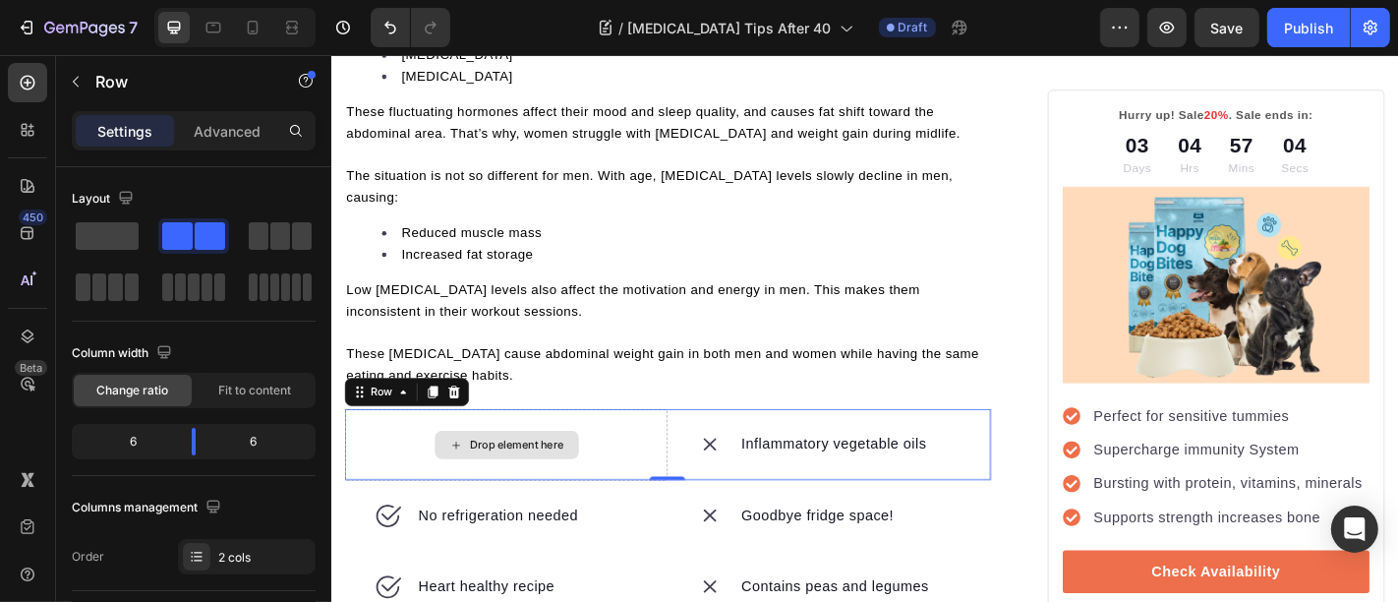
click at [367, 525] on div "No refrigeration needed" at bounding box center [523, 564] width 357 height 79
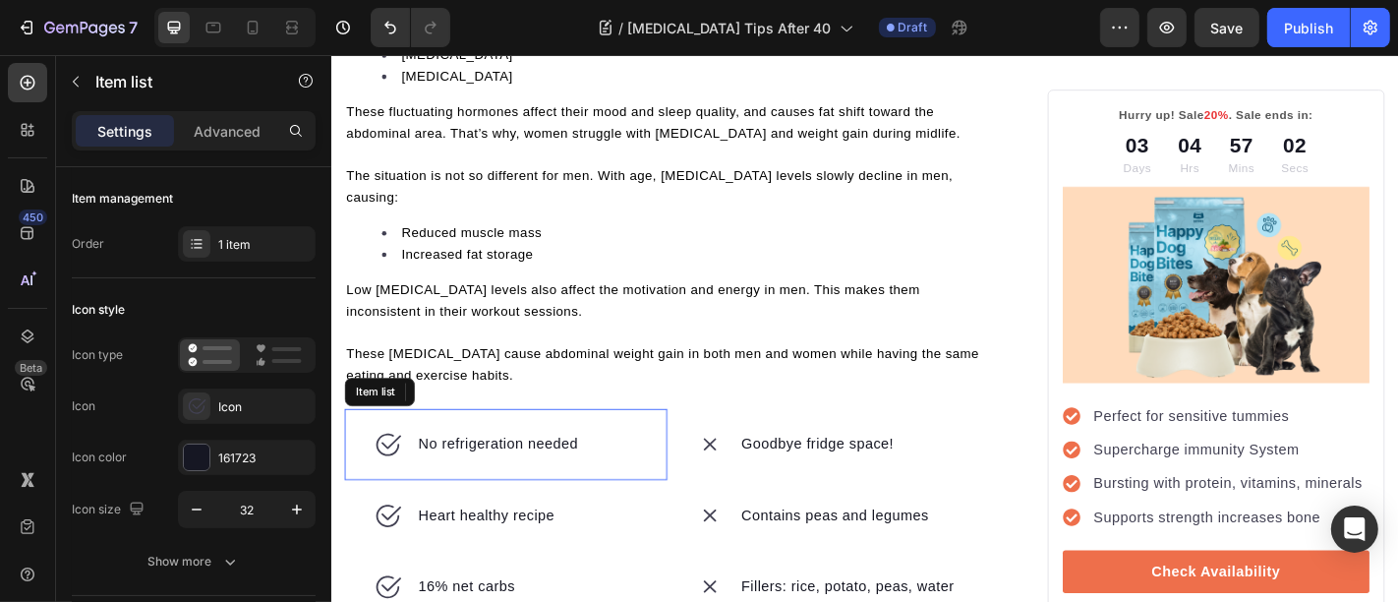
click at [367, 468] on div "No refrigeration needed" at bounding box center [523, 485] width 357 height 79
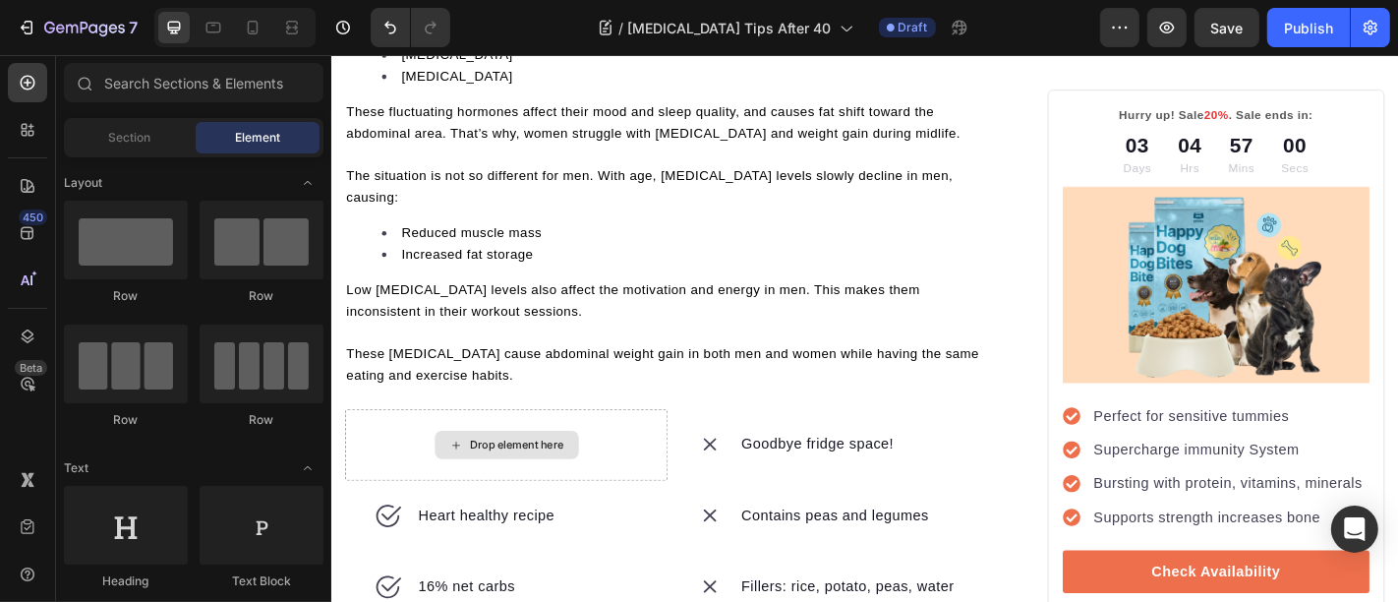
click at [367, 468] on div "Drop element here" at bounding box center [523, 485] width 357 height 79
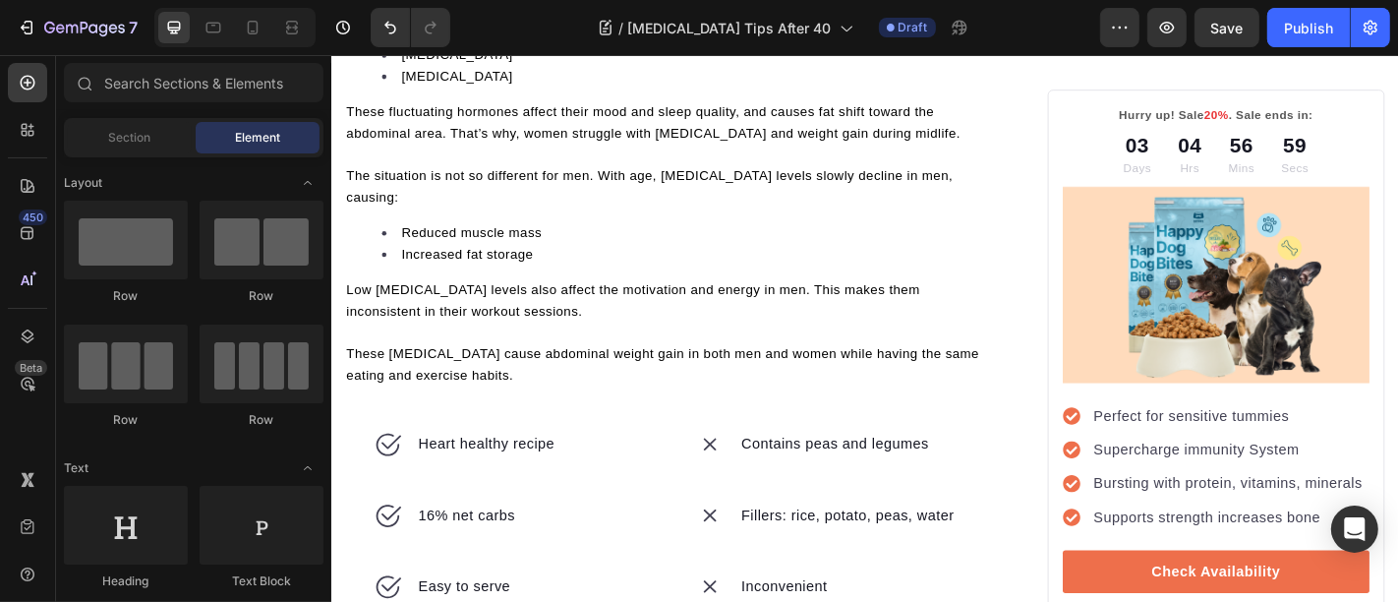
click at [367, 468] on div "Heart healthy recipe" at bounding box center [523, 485] width 357 height 79
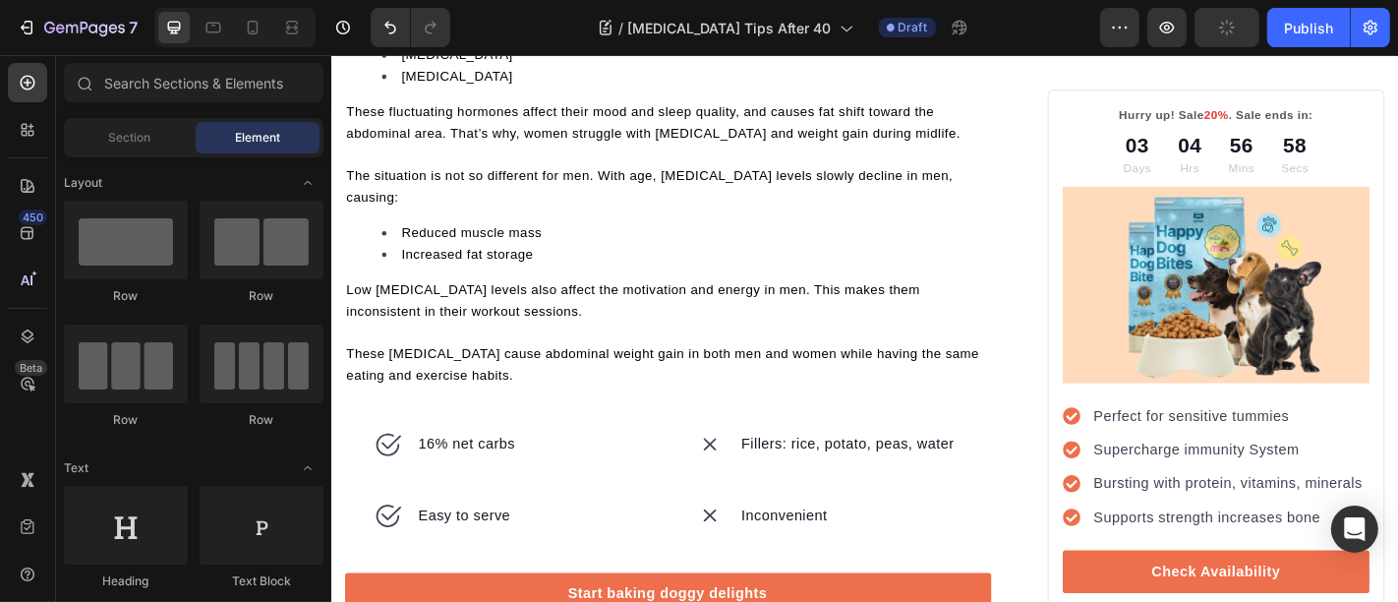
click at [393, 470] on icon at bounding box center [392, 485] width 31 height 31
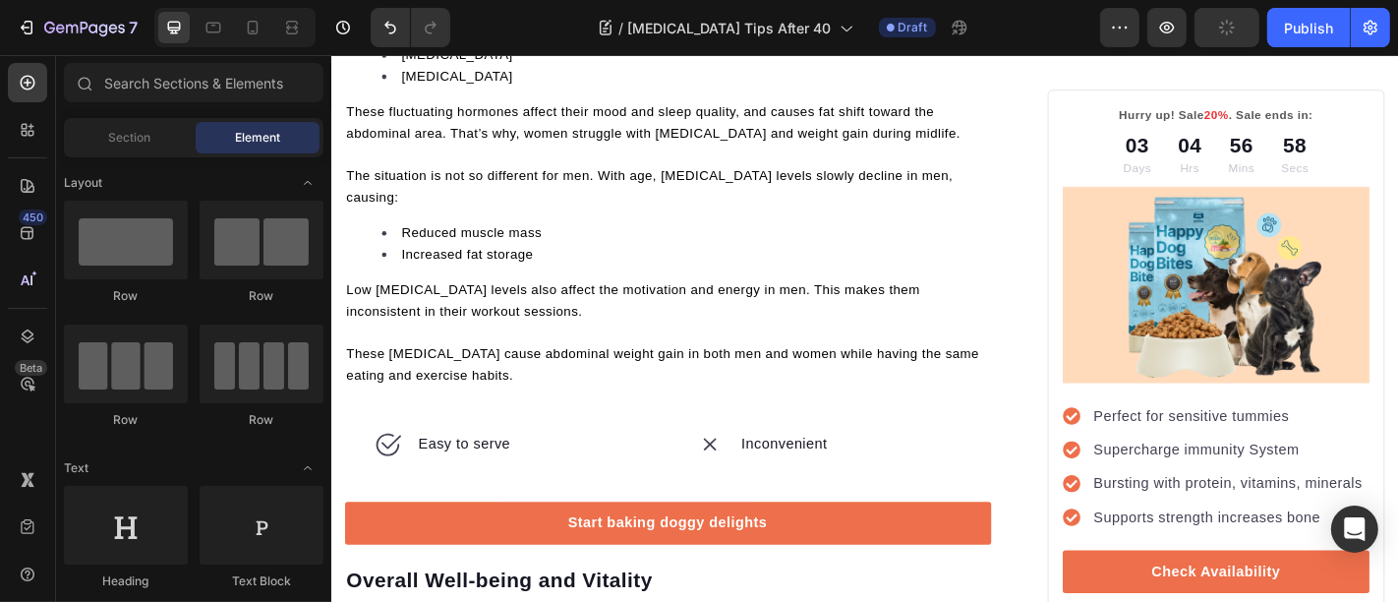
click at [393, 470] on icon at bounding box center [392, 485] width 31 height 31
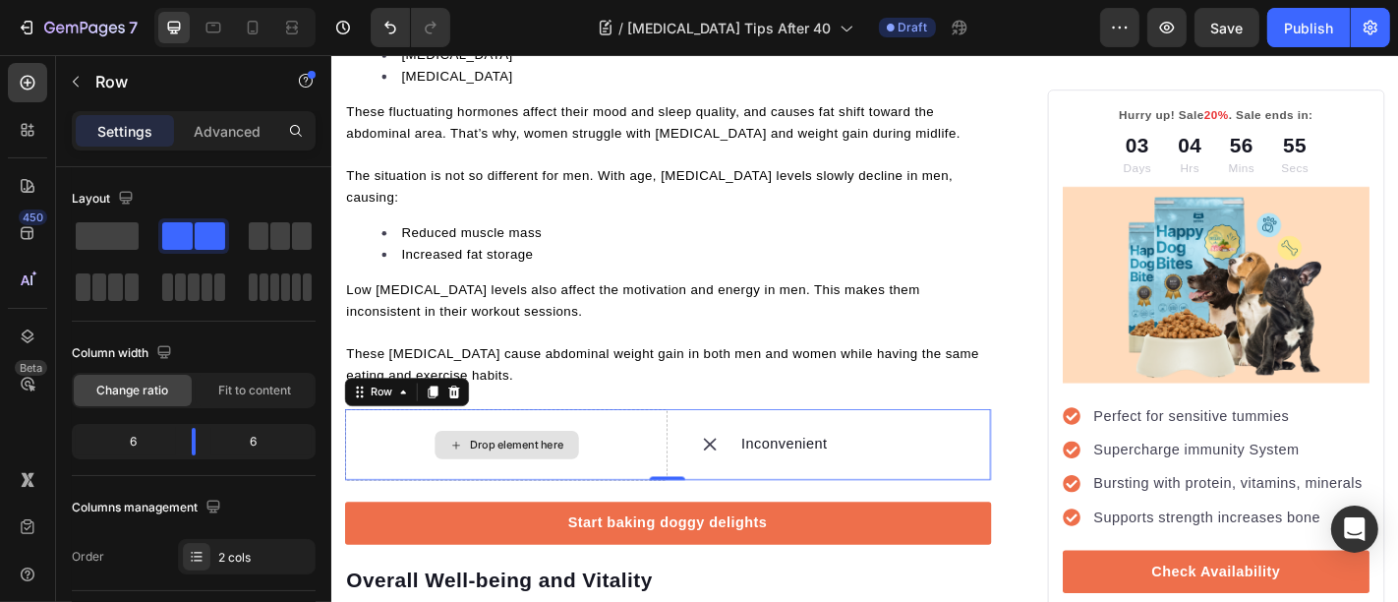
click at [400, 449] on div "Drop element here" at bounding box center [523, 485] width 357 height 79
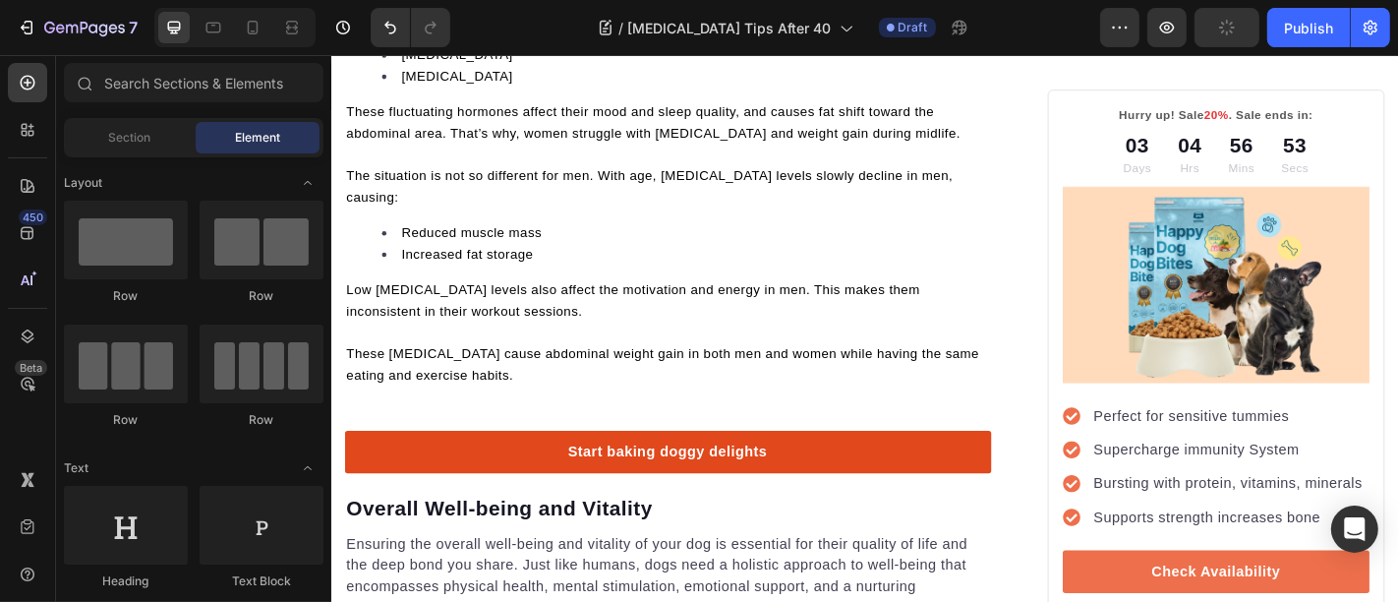
click at [400, 470] on link "Start baking doggy delights" at bounding box center [702, 493] width 715 height 47
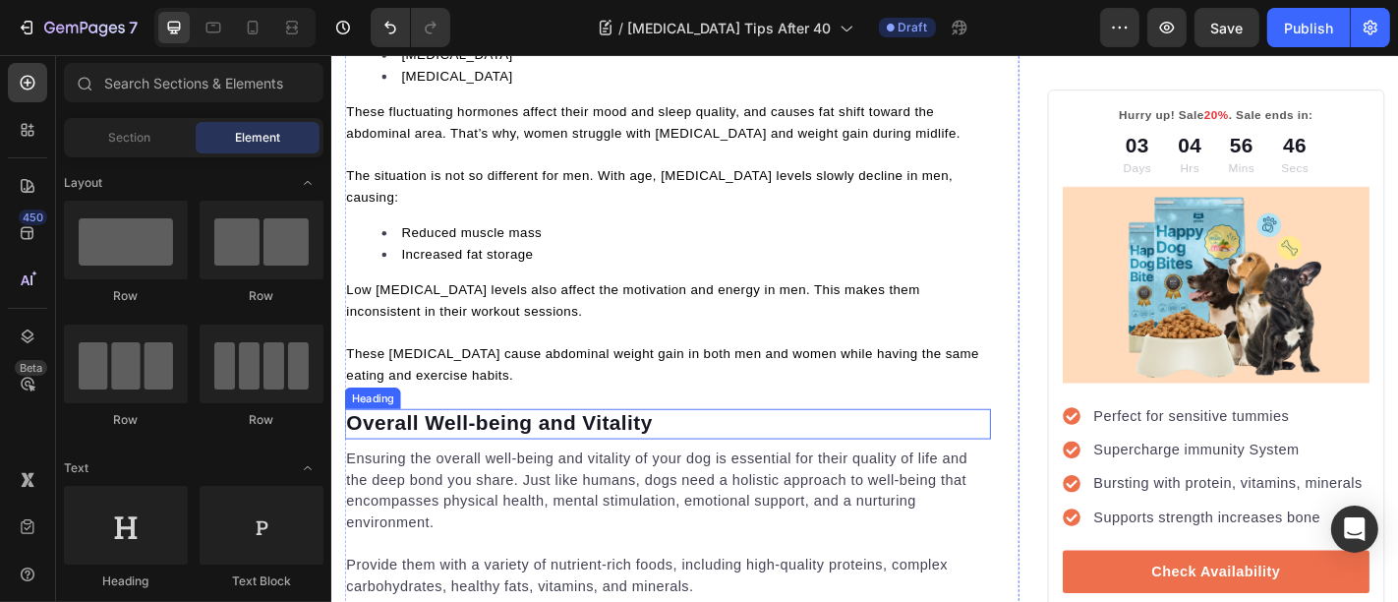
click at [495, 448] on p "Overall Well-being and Vitality" at bounding box center [702, 462] width 711 height 29
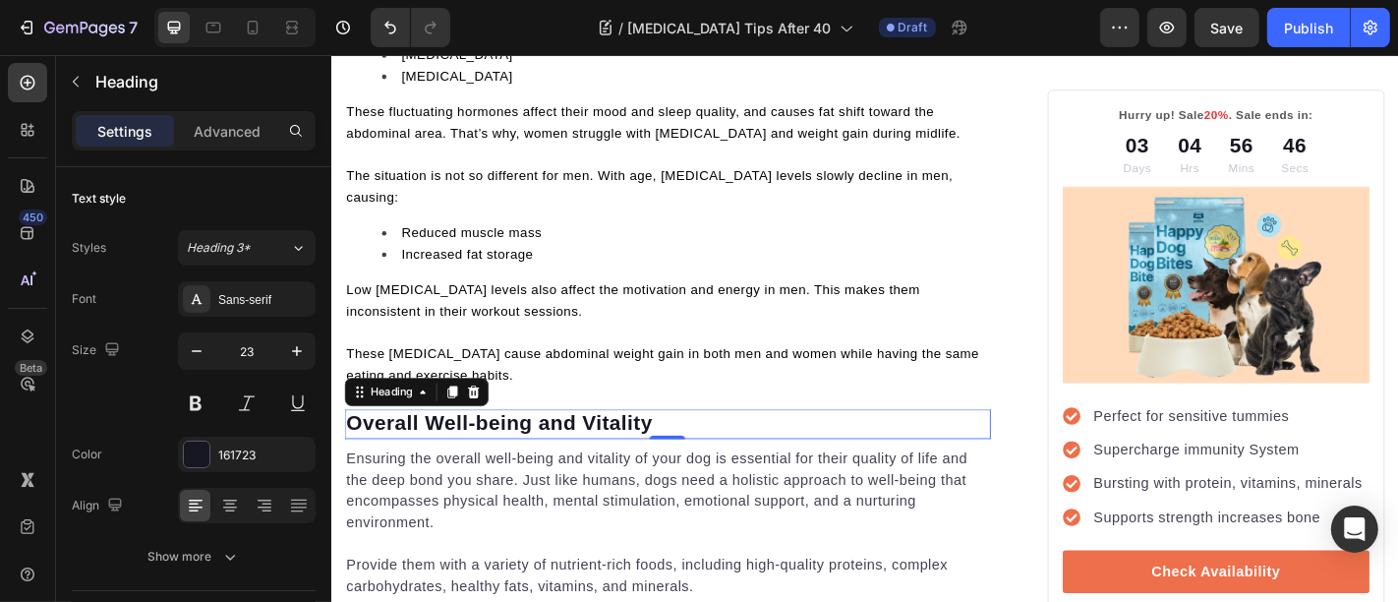
click at [495, 448] on p "Overall Well-being and Vitality" at bounding box center [702, 462] width 711 height 29
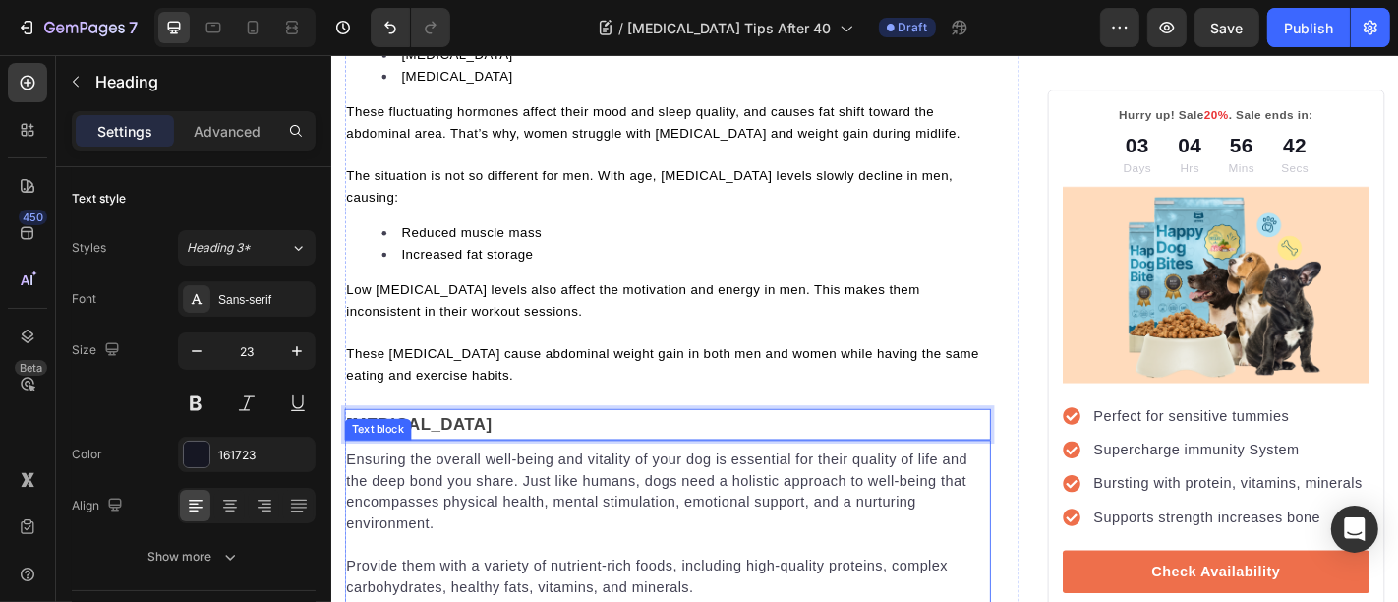
scroll to position [1761, 0]
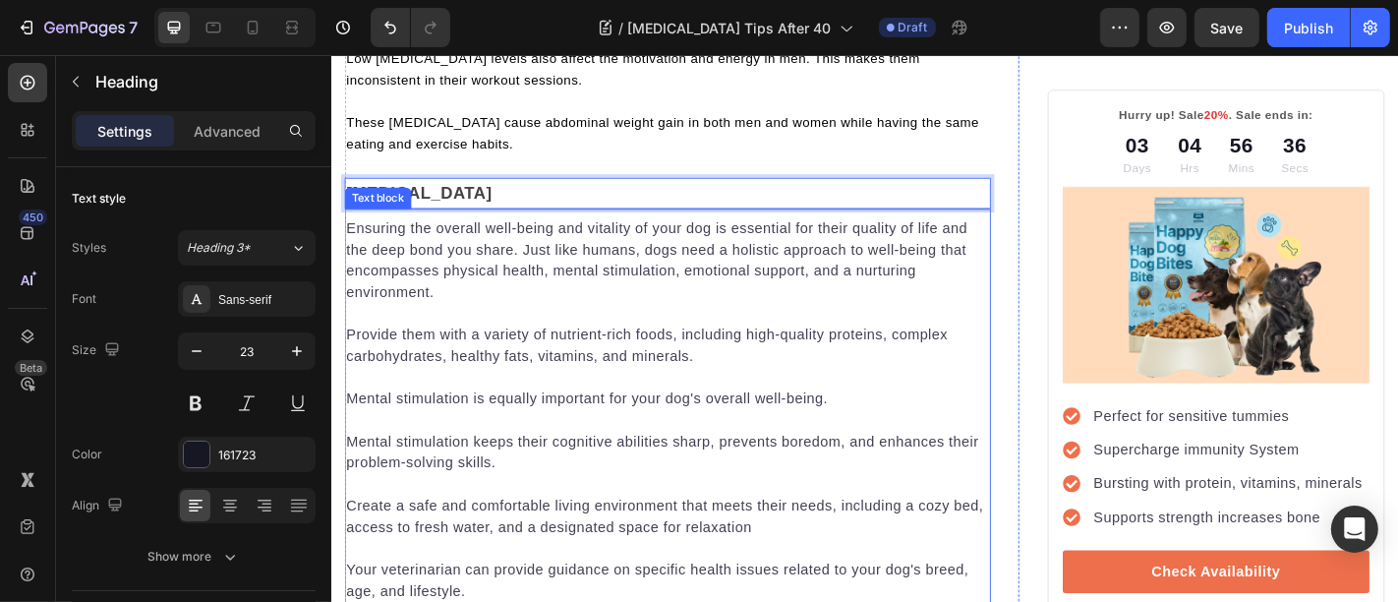
click at [473, 447] on p at bounding box center [702, 459] width 711 height 24
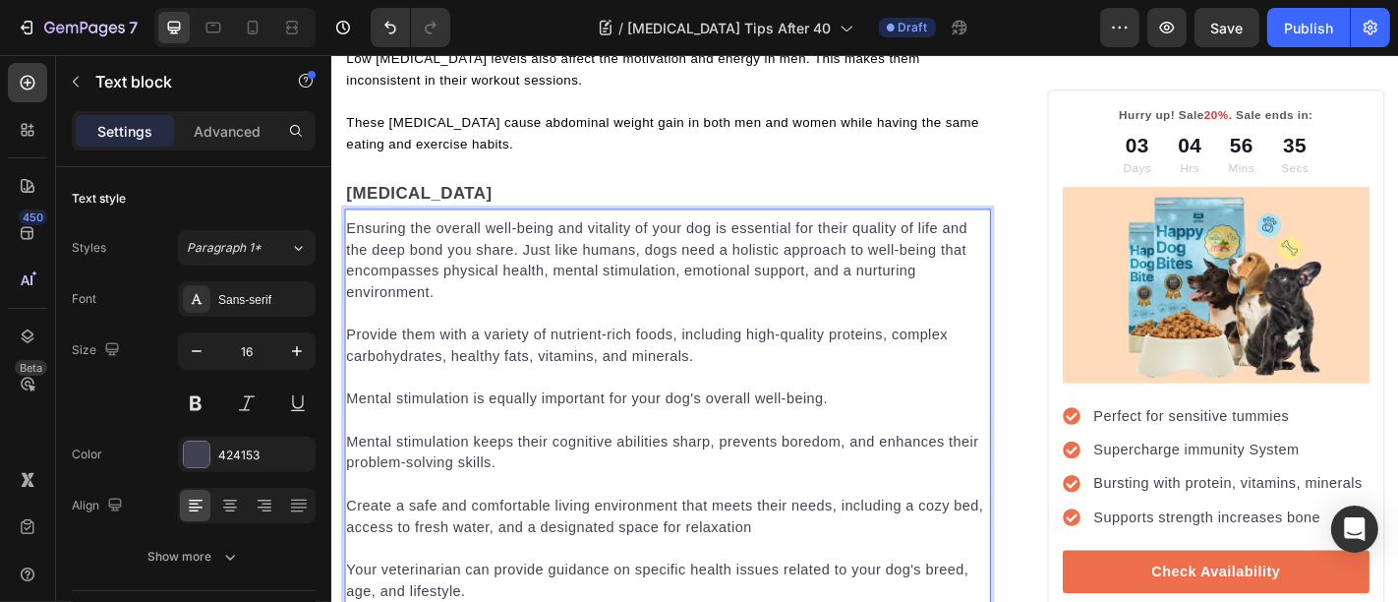
click at [471, 471] on p "Mental stimulation keeps their cognitive abilities sharp, prevents boredom, and…" at bounding box center [702, 494] width 711 height 47
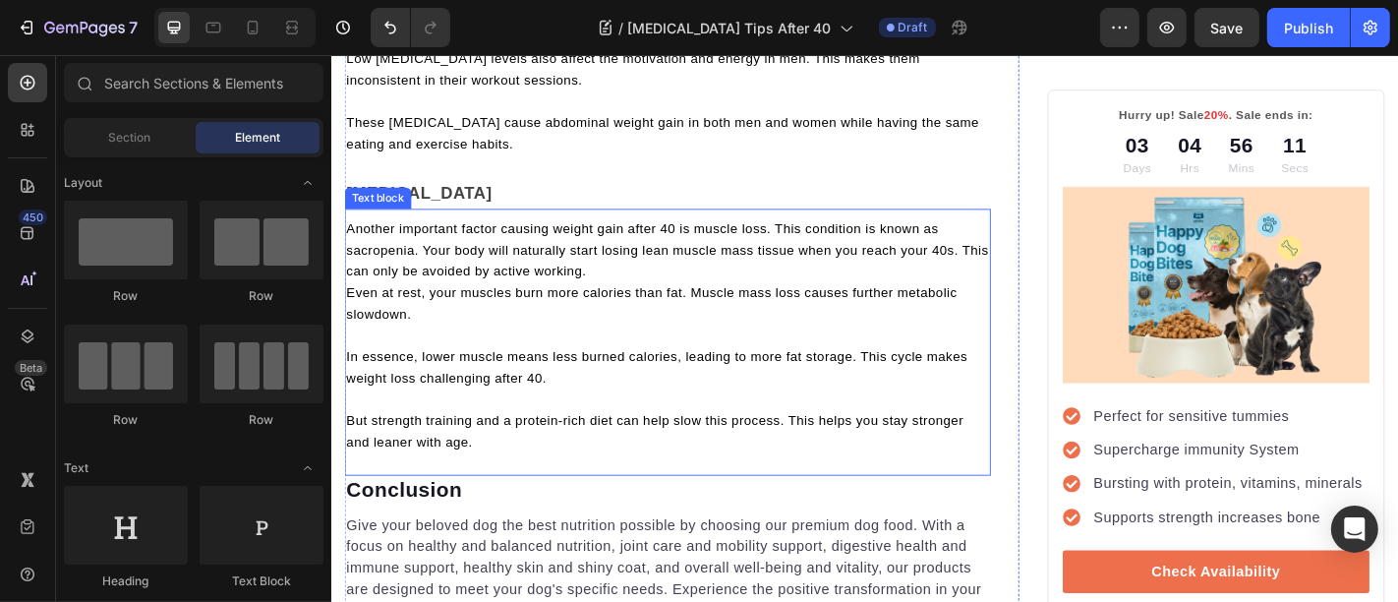
click at [450, 353] on p "Rich Text Editor. Editing area: main" at bounding box center [702, 365] width 711 height 24
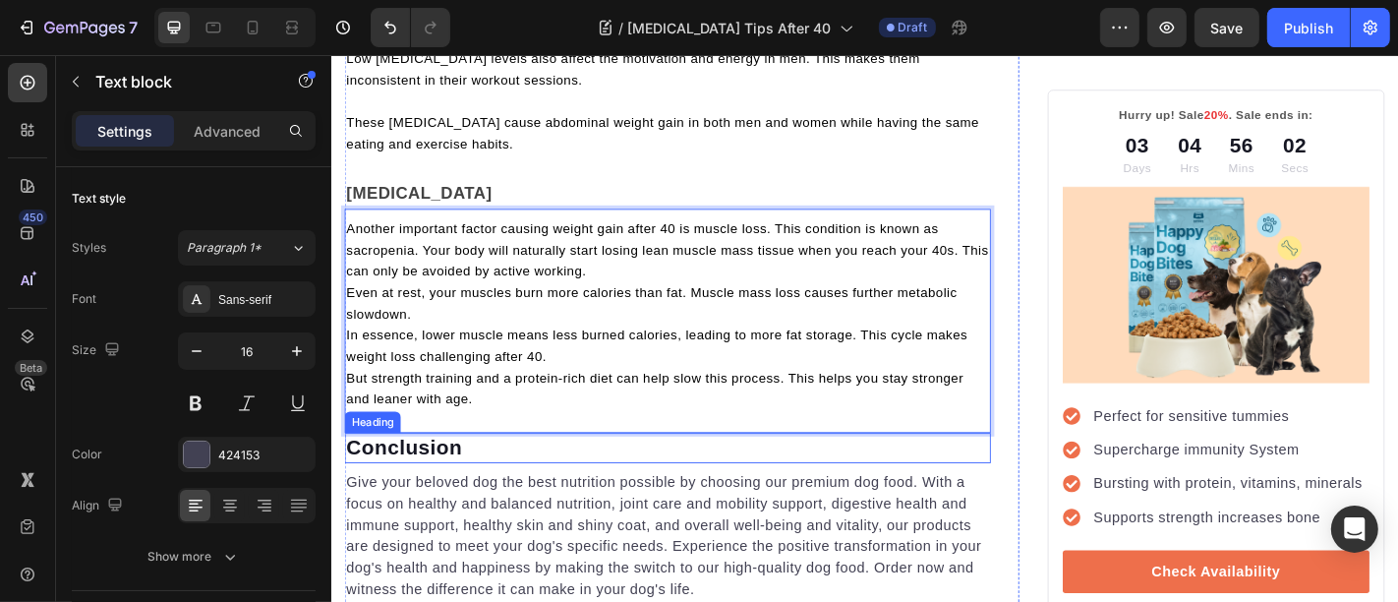
click at [412, 475] on p "Conclusion" at bounding box center [702, 489] width 711 height 29
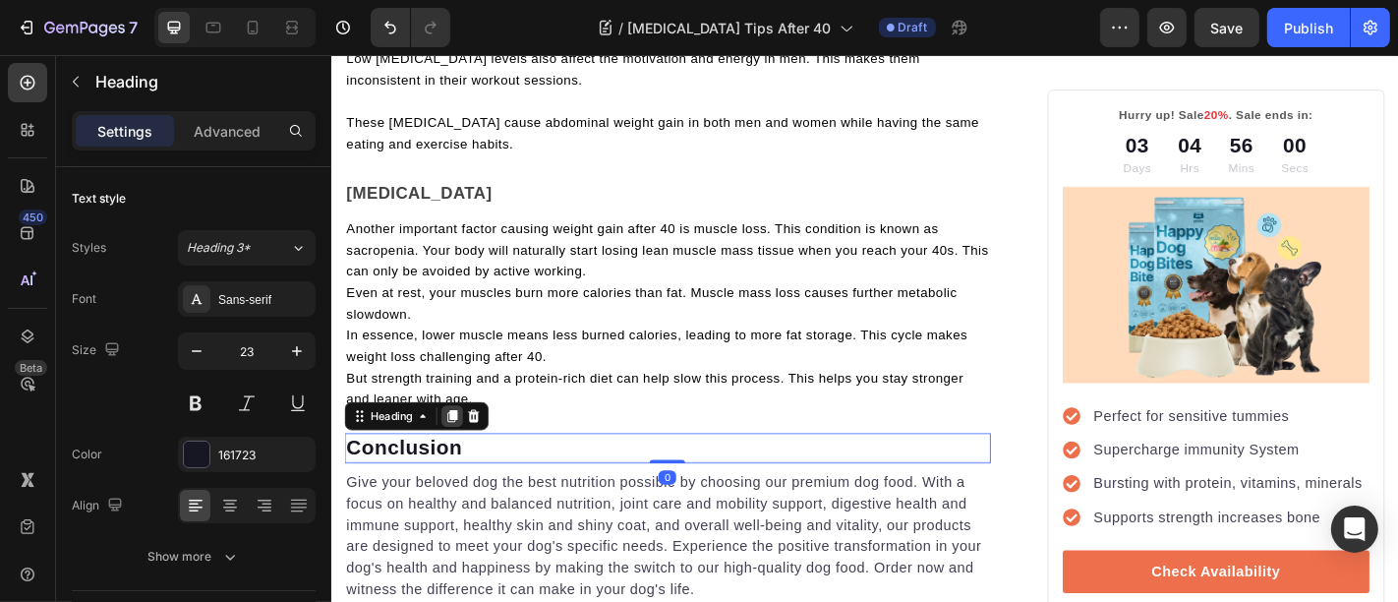
click at [458, 446] on icon at bounding box center [464, 454] width 16 height 16
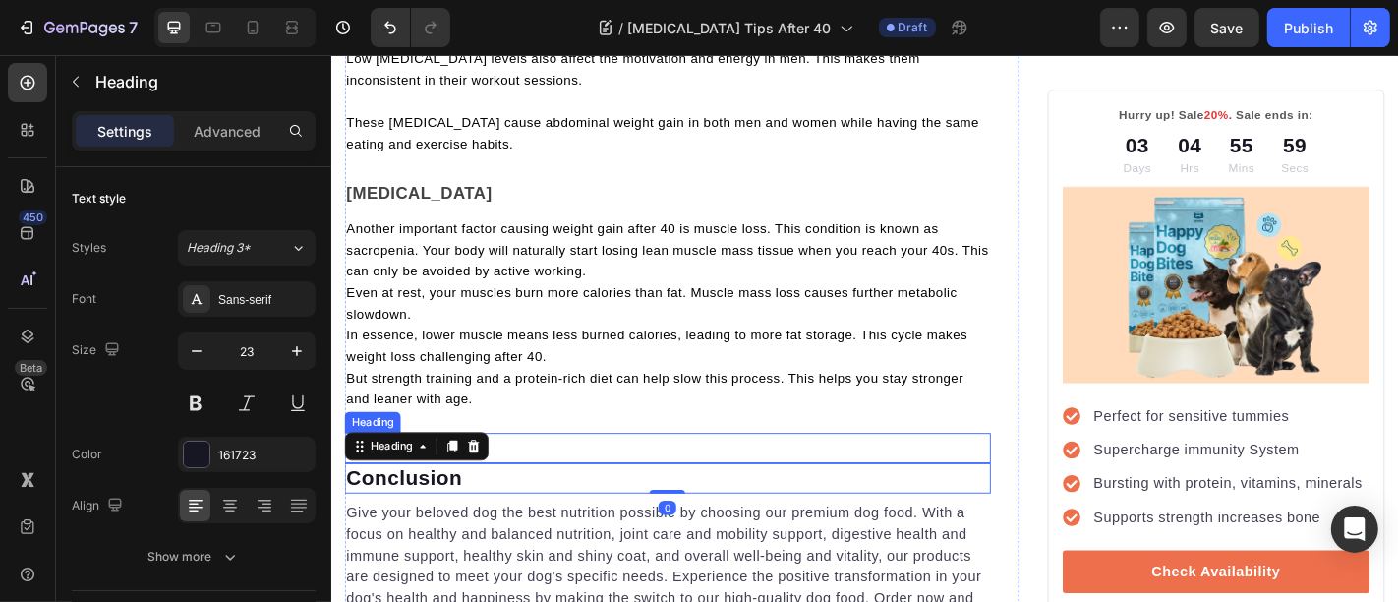
click at [534, 475] on p "Conclusion" at bounding box center [702, 489] width 711 height 29
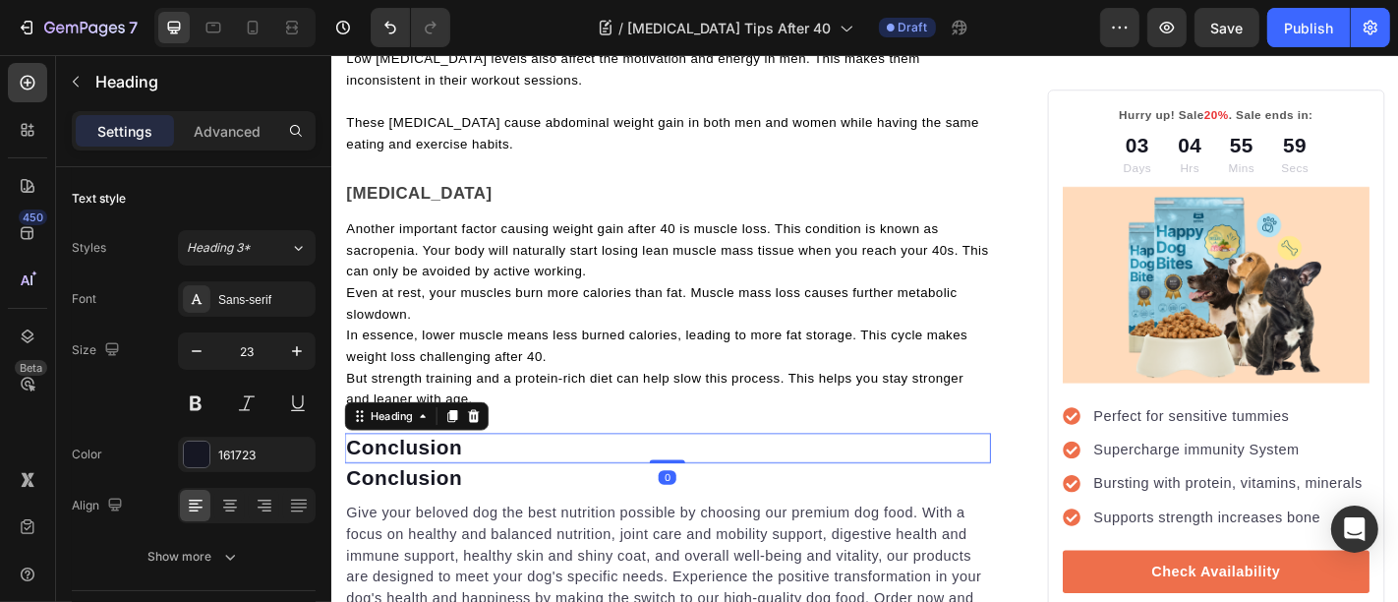
click at [534, 475] on p "Conclusion" at bounding box center [702, 489] width 711 height 29
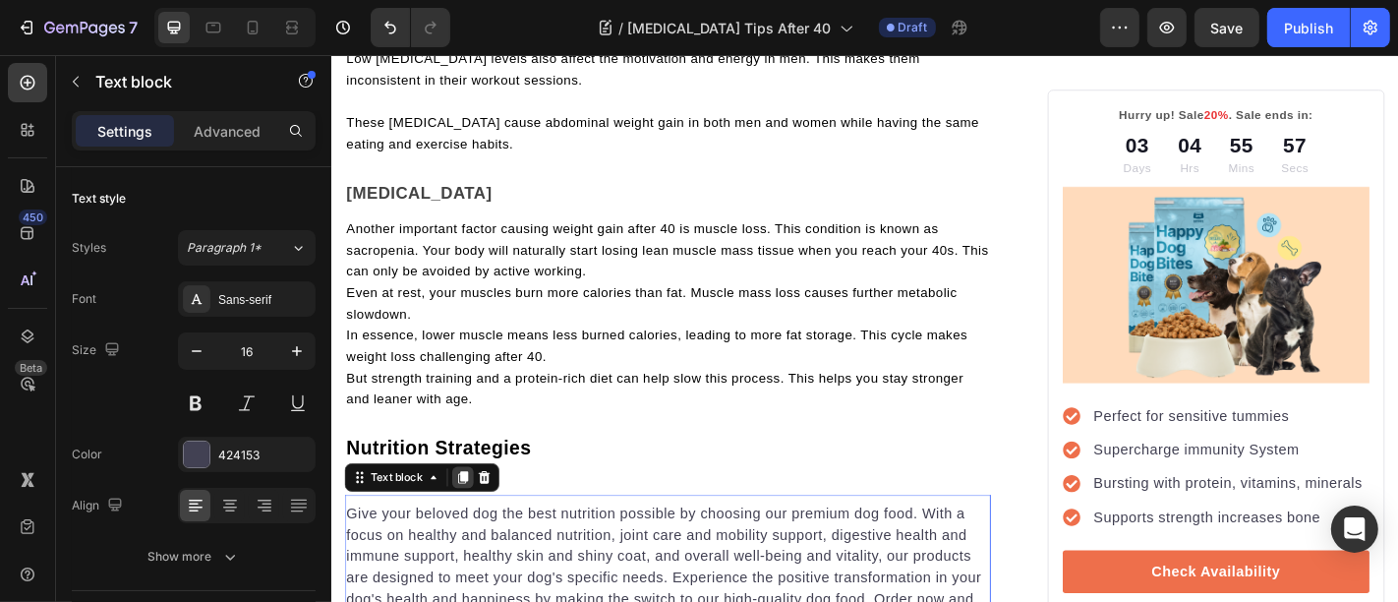
click at [474, 515] on icon at bounding box center [476, 522] width 11 height 14
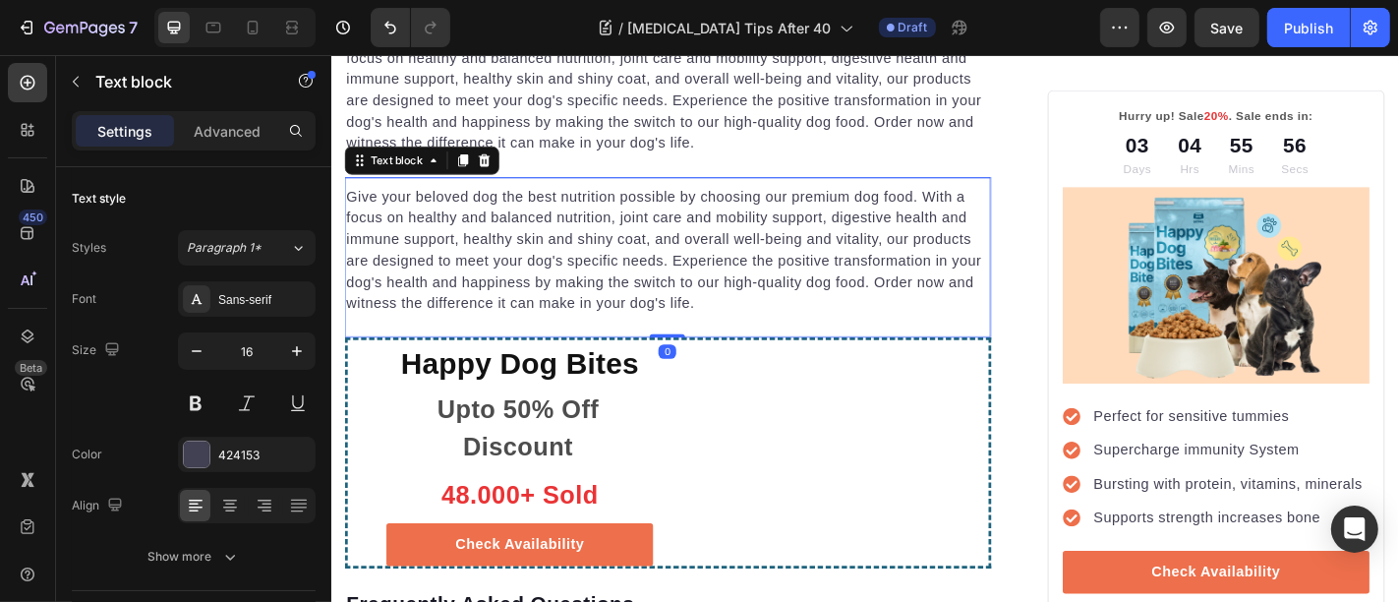
scroll to position [1999, 0]
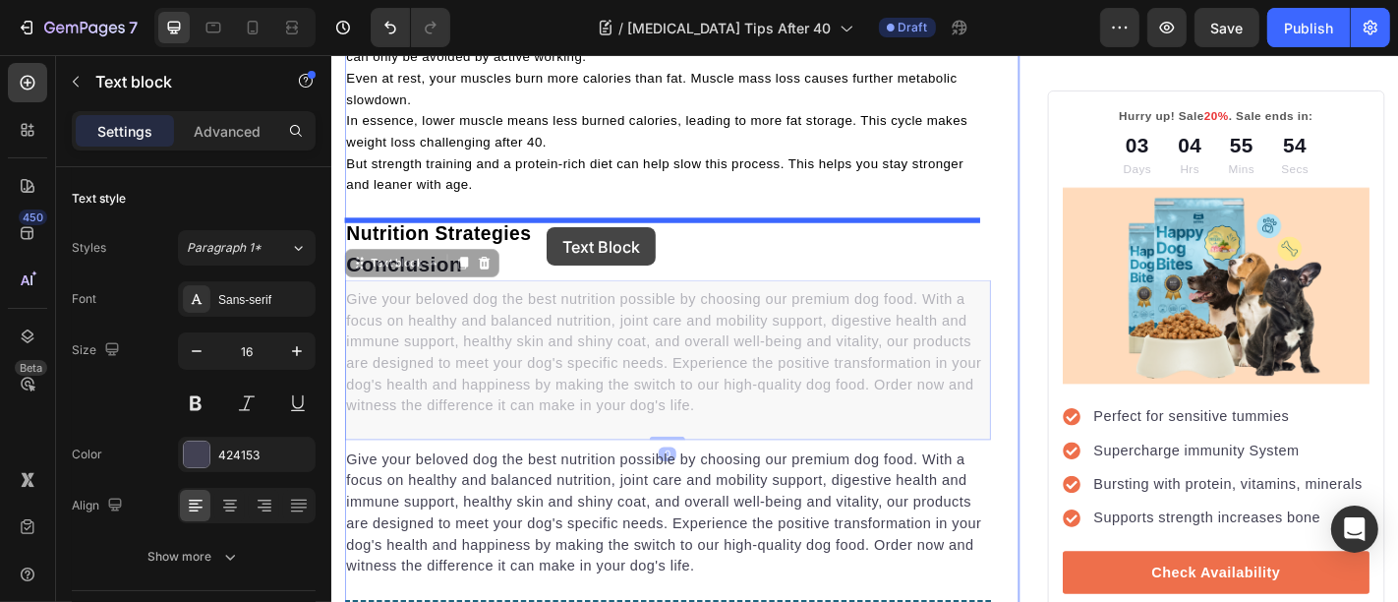
drag, startPoint x: 561, startPoint y: 384, endPoint x: 568, endPoint y: 245, distance: 139.8
click at [568, 245] on div "Header [MEDICAL_DATA] Tips After 40 Heading Image By LifeFuel Team Text block A…" at bounding box center [920, 135] width 1180 height 4161
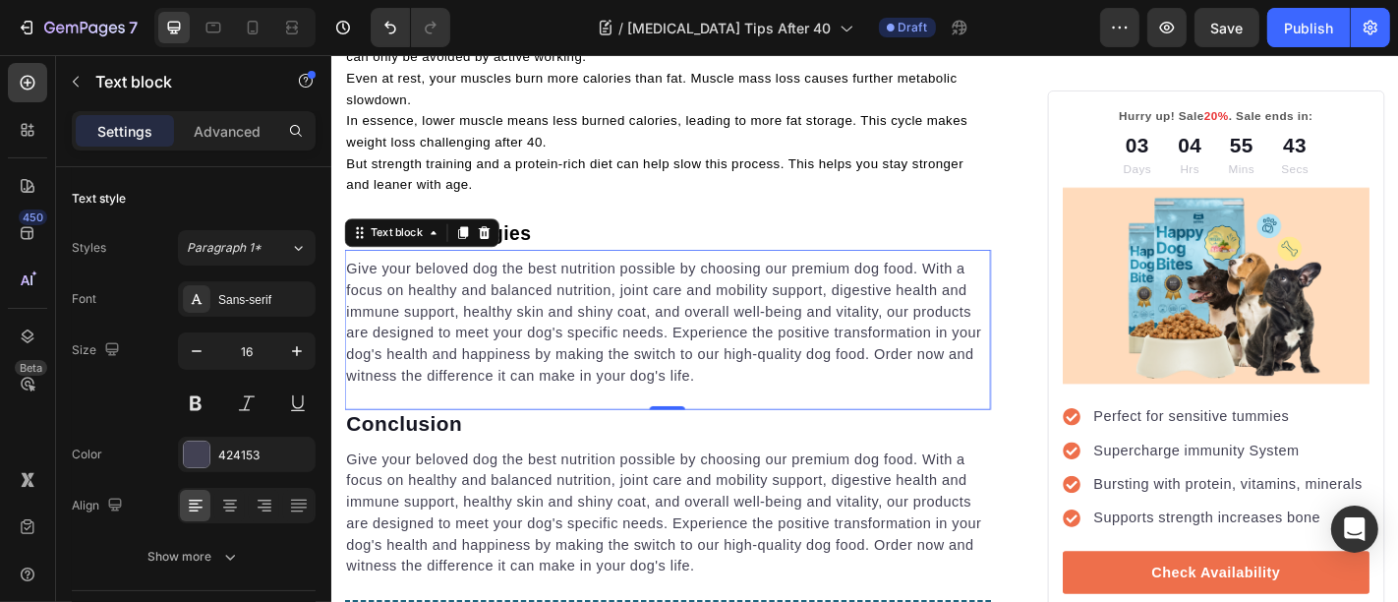
click at [541, 354] on p "Give your beloved dog the best nutrition possible by choosing our premium dog f…" at bounding box center [702, 350] width 711 height 142
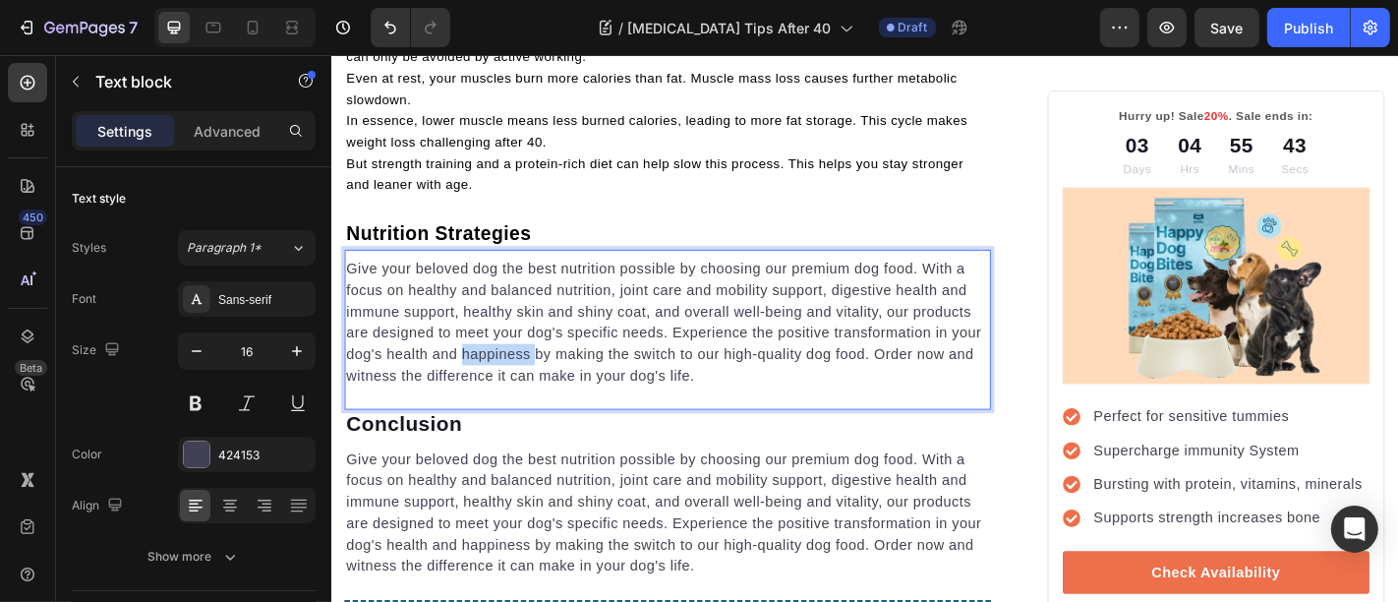
click at [541, 354] on p "Give your beloved dog the best nutrition possible by choosing our premium dog f…" at bounding box center [702, 350] width 711 height 142
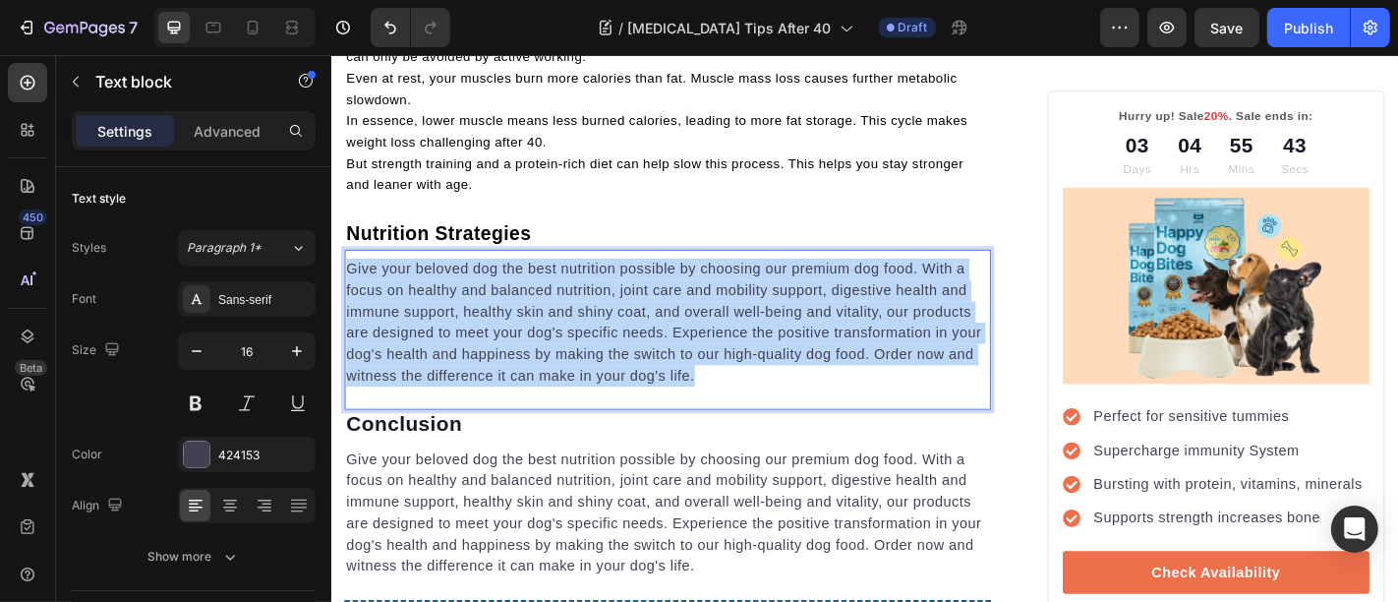
click at [541, 354] on p "Give your beloved dog the best nutrition possible by choosing our premium dog f…" at bounding box center [702, 350] width 711 height 142
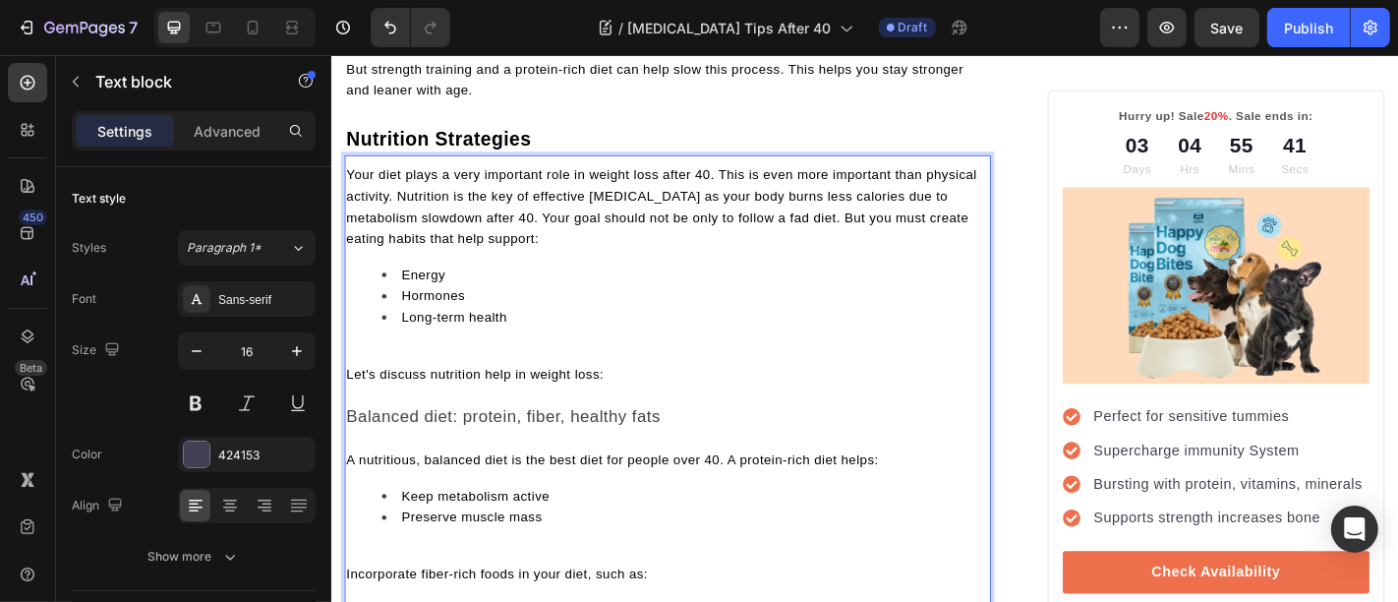
scroll to position [2081, 0]
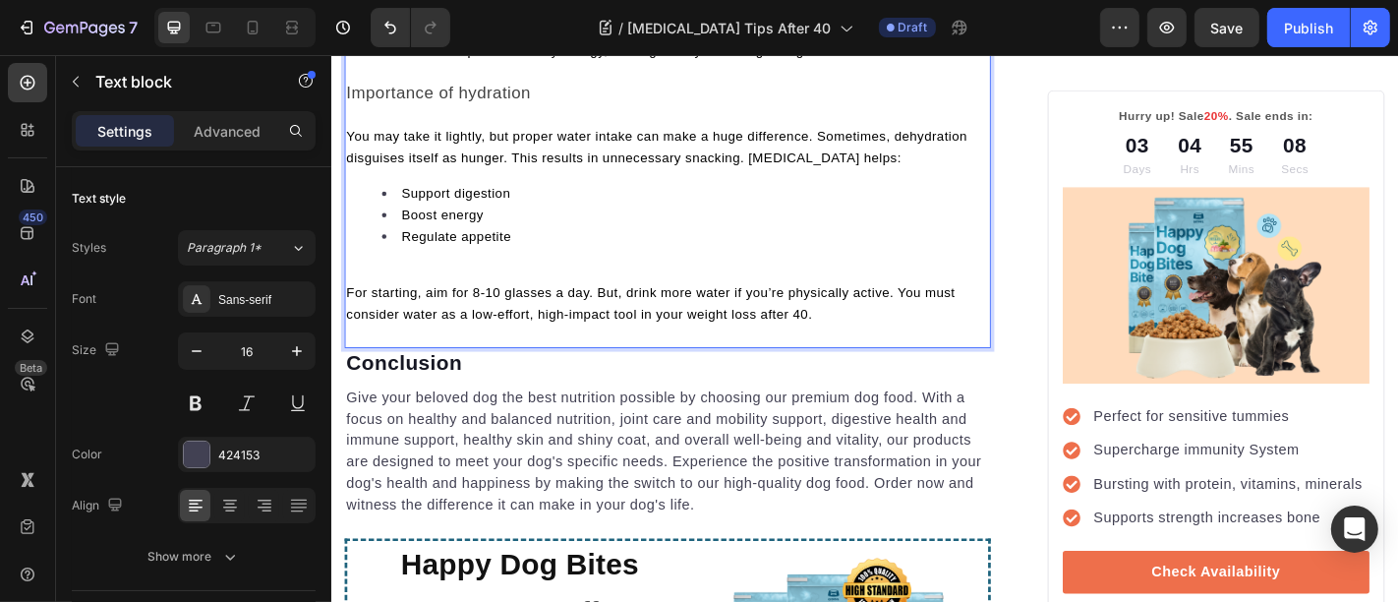
scroll to position [3764, 0]
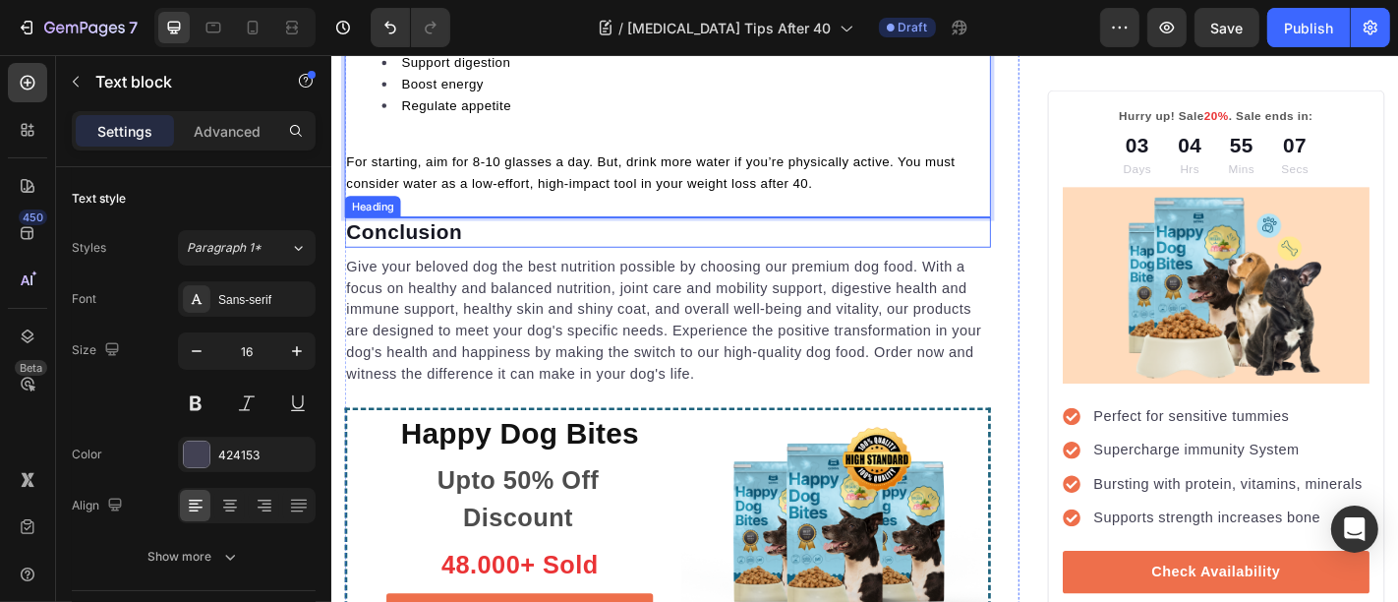
click at [496, 236] on p "Conclusion" at bounding box center [702, 250] width 711 height 29
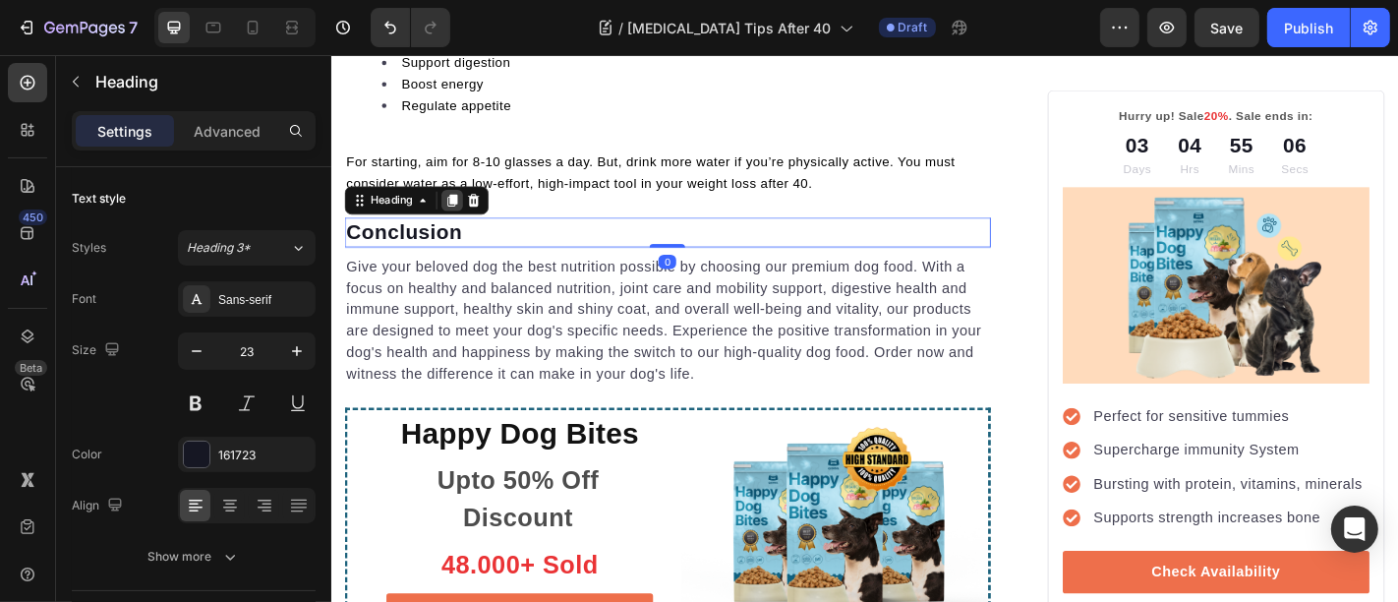
click at [472, 207] on icon at bounding box center [464, 215] width 16 height 16
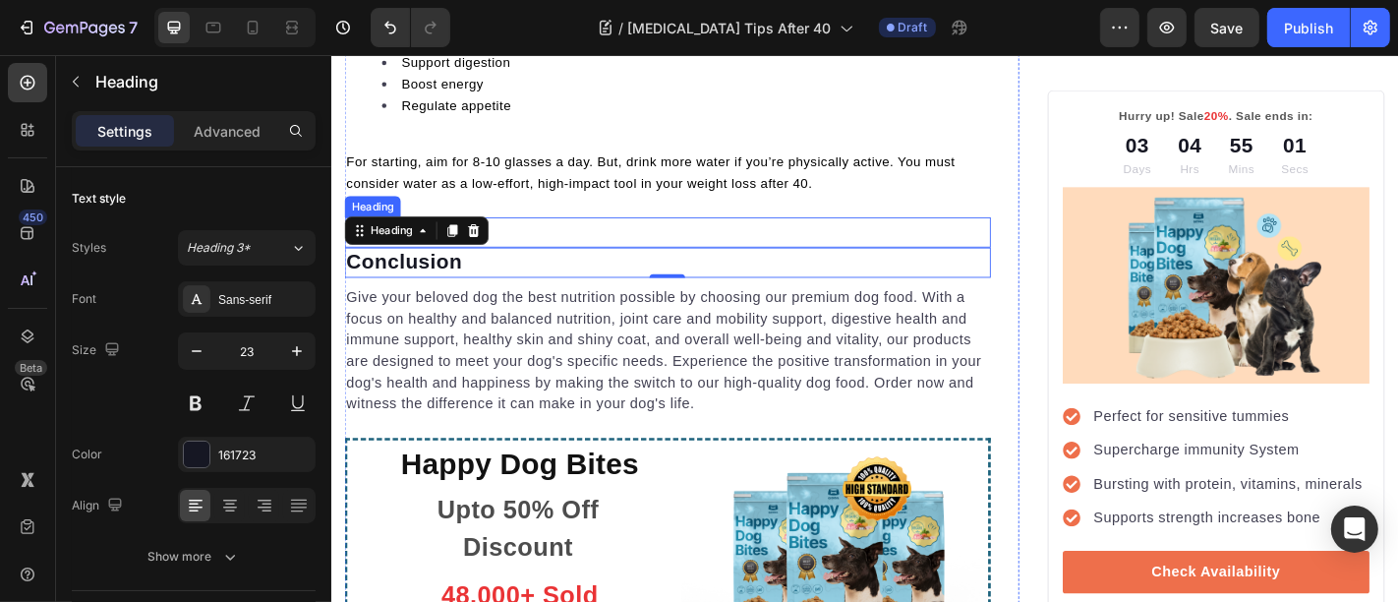
click at [528, 236] on p "Conclusion" at bounding box center [702, 250] width 711 height 29
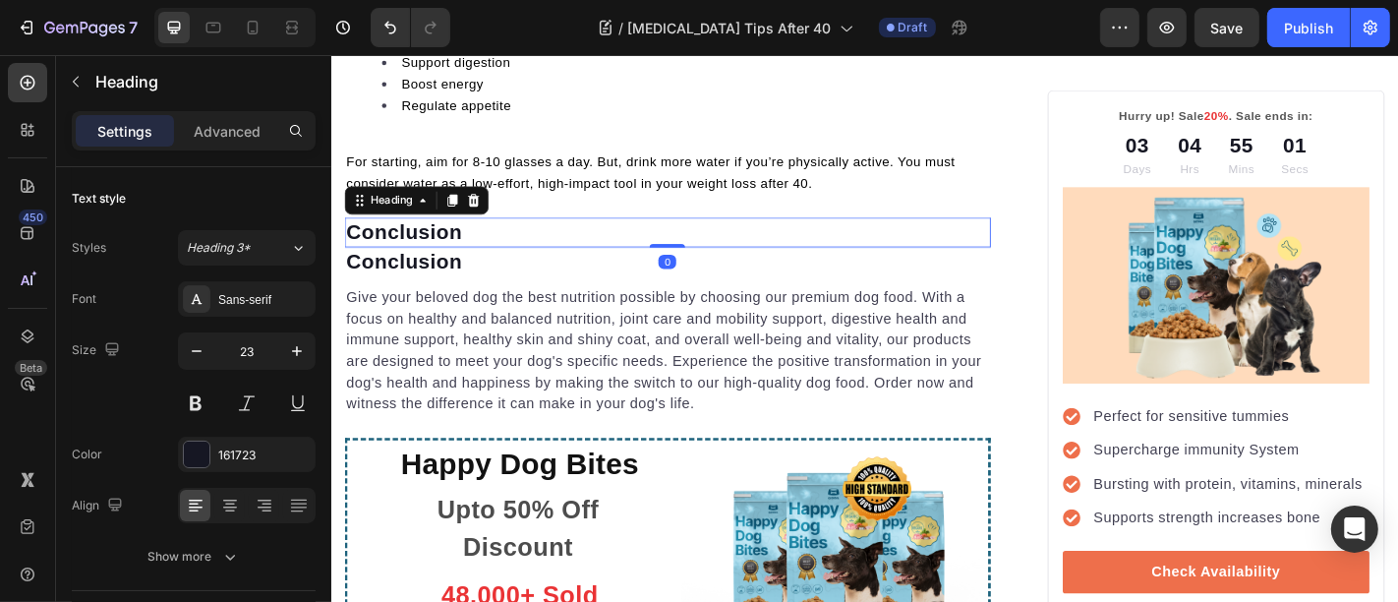
click at [528, 236] on p "Conclusion" at bounding box center [702, 250] width 711 height 29
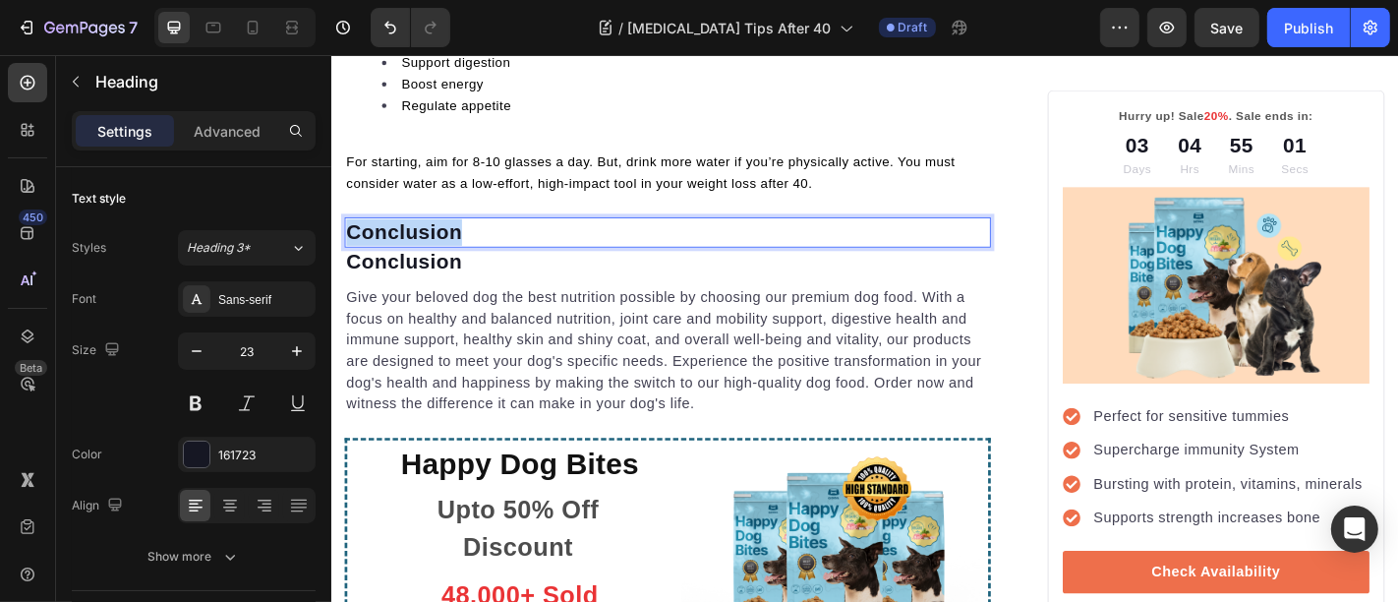
click at [528, 236] on p "Conclusion" at bounding box center [702, 250] width 711 height 29
click at [570, 312] on p "Give your beloved dog the best nutrition possible by choosing our premium dog f…" at bounding box center [702, 383] width 711 height 142
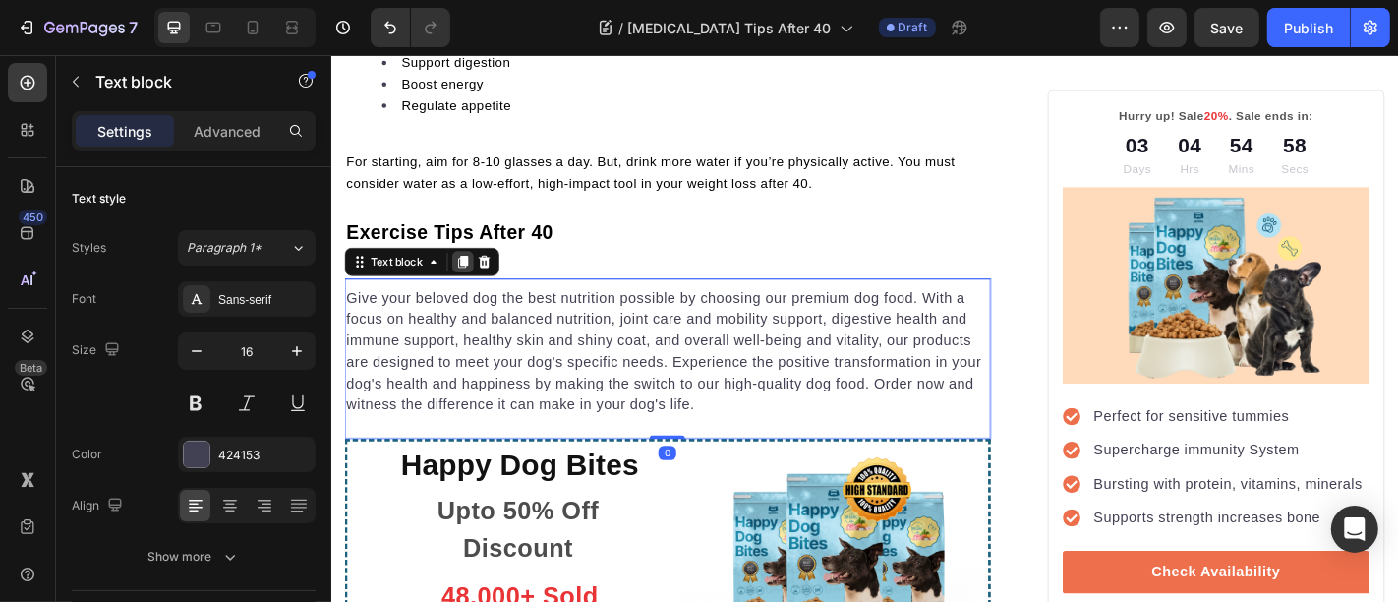
click at [474, 276] on icon at bounding box center [476, 283] width 11 height 14
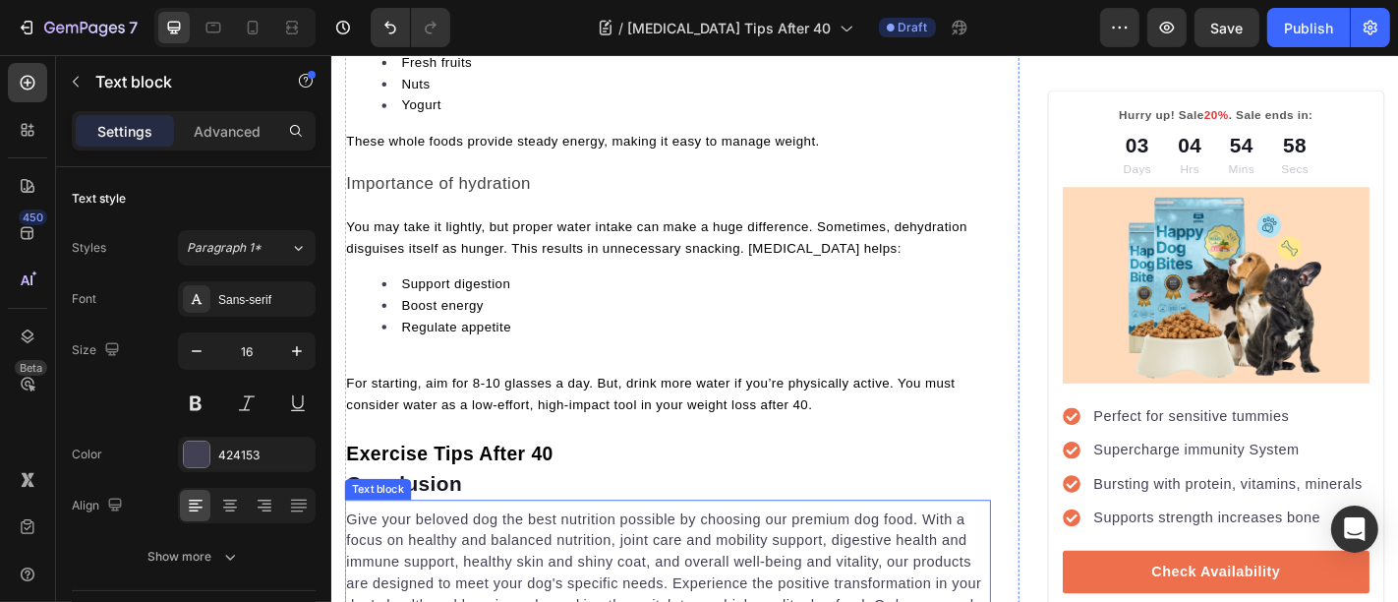
scroll to position [3510, 0]
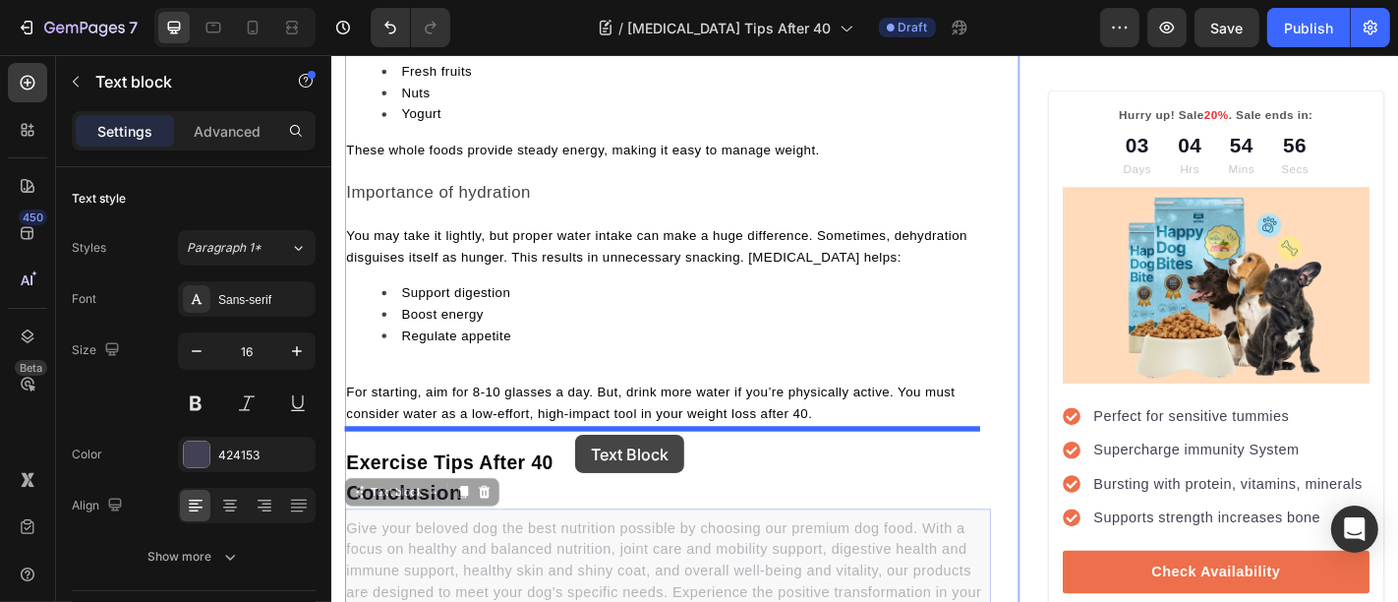
drag, startPoint x: 595, startPoint y: 537, endPoint x: 561, endPoint y: 432, distance: 110.4
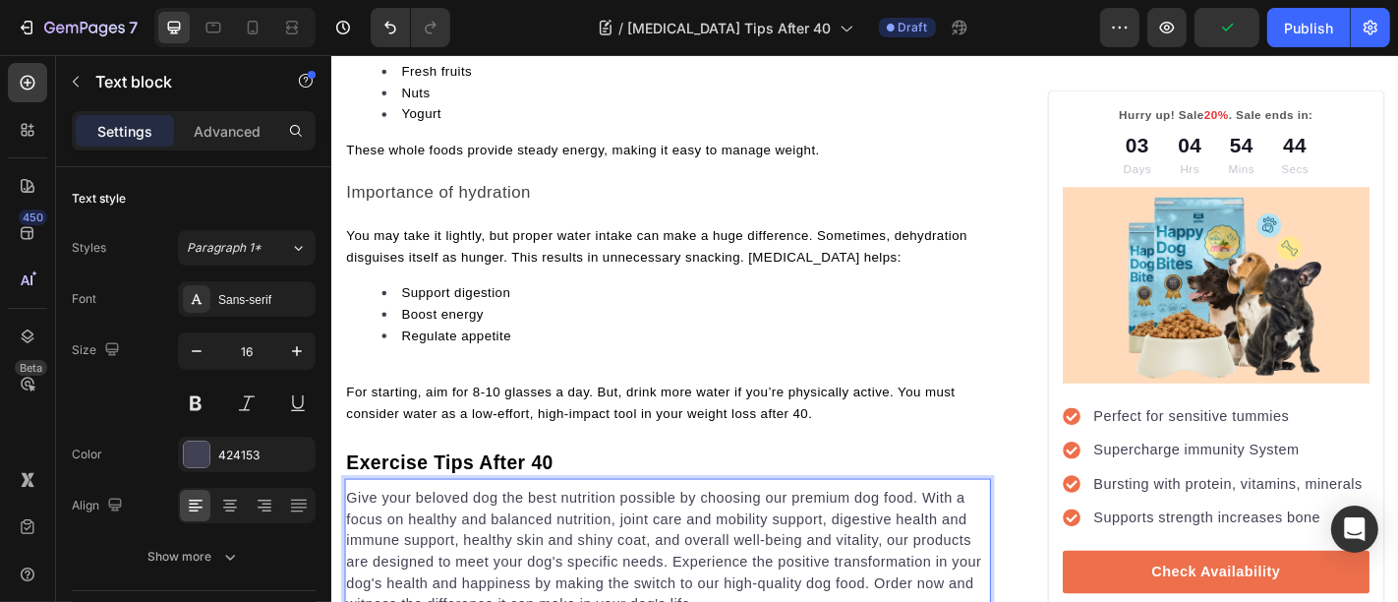
click at [525, 554] on p "Give your beloved dog the best nutrition possible by choosing our premium dog f…" at bounding box center [702, 604] width 711 height 142
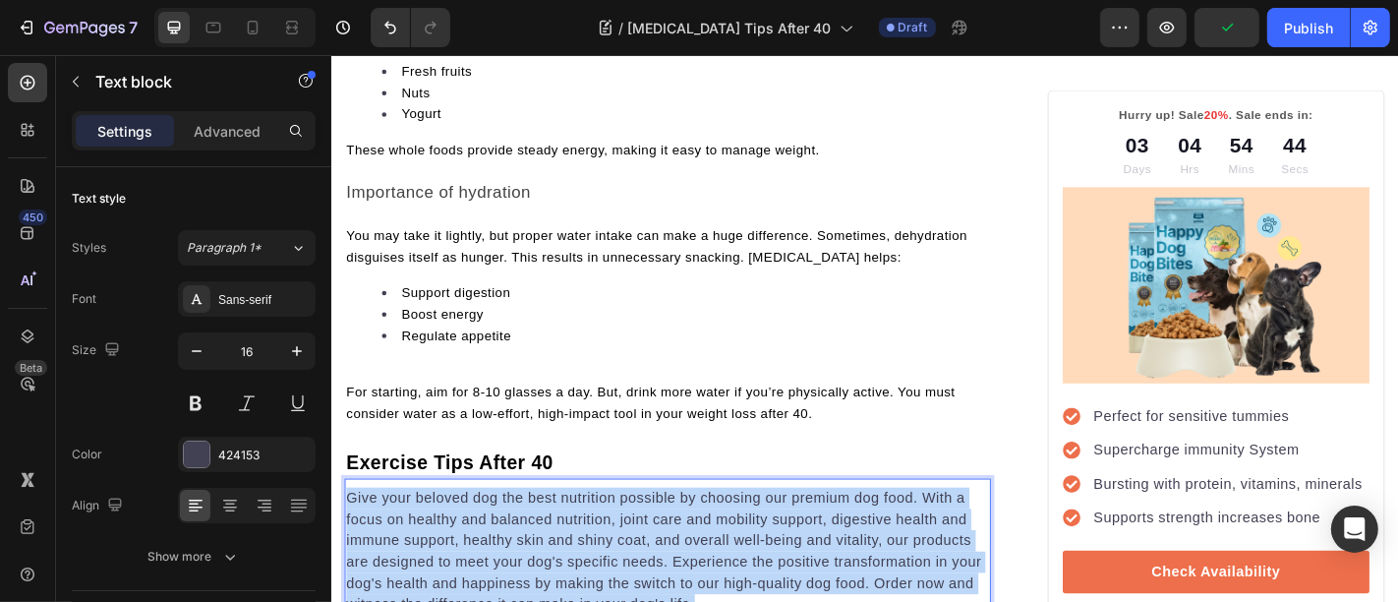
click at [525, 554] on p "Give your beloved dog the best nutrition possible by choosing our premium dog f…" at bounding box center [702, 604] width 711 height 142
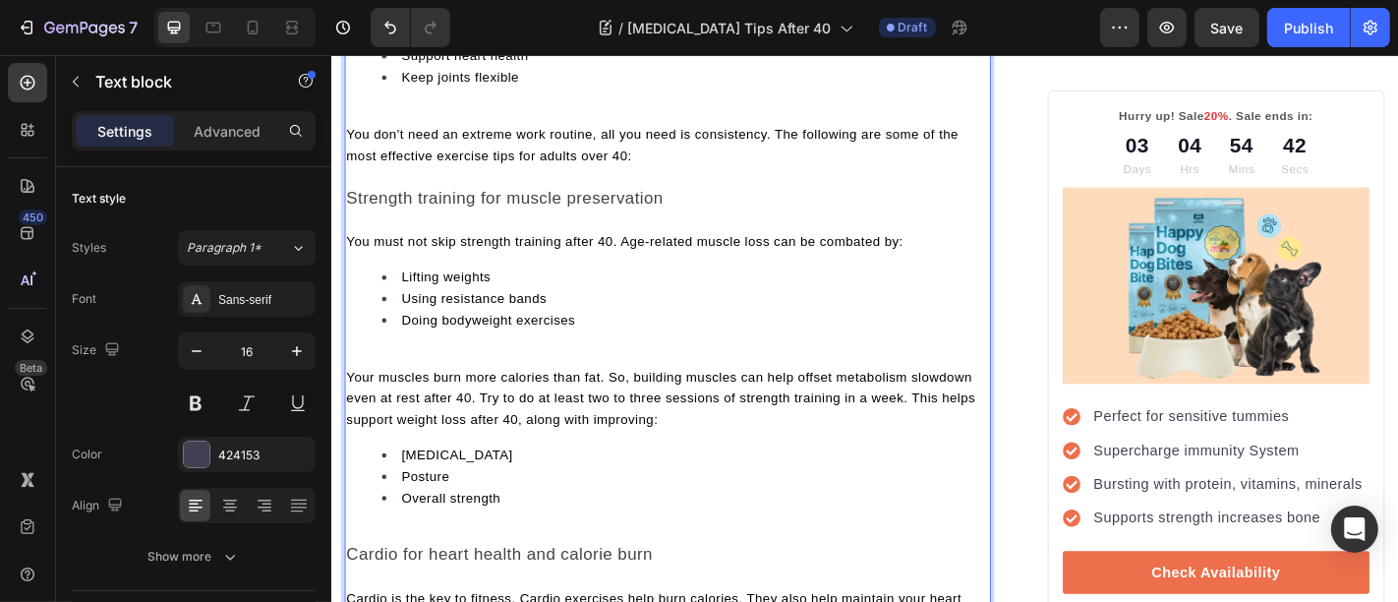
scroll to position [3701, 0]
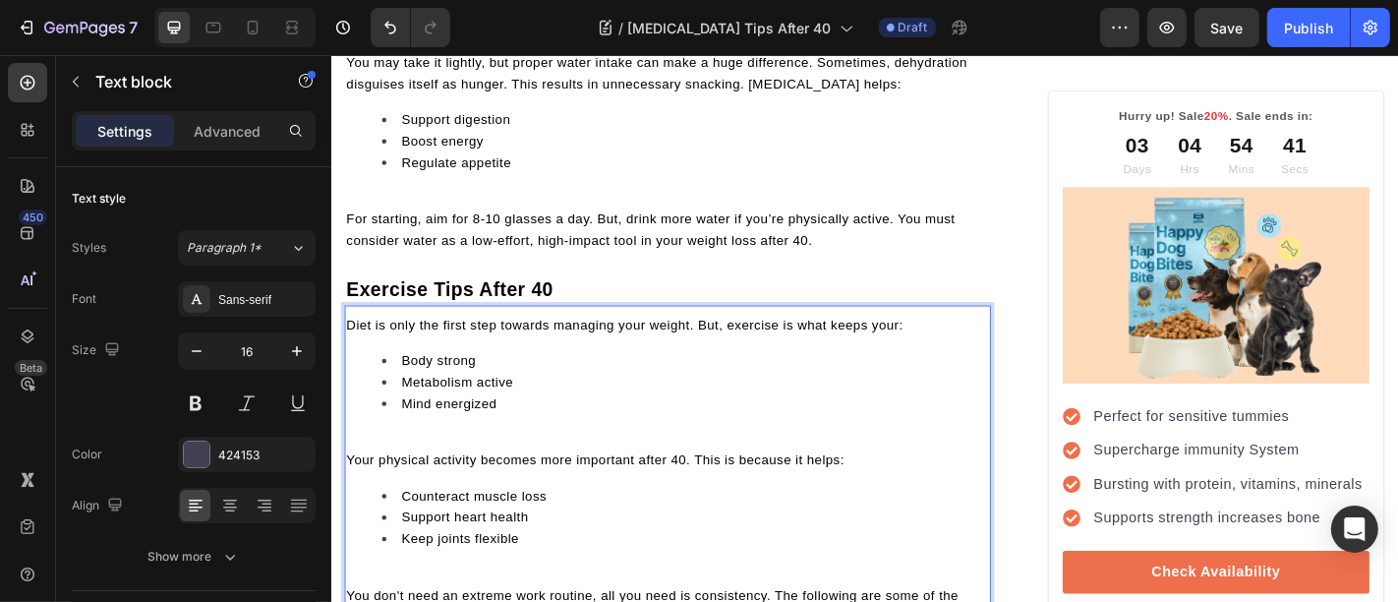
click at [461, 467] on p "Rich Text Editor. Editing area: main" at bounding box center [702, 479] width 711 height 24
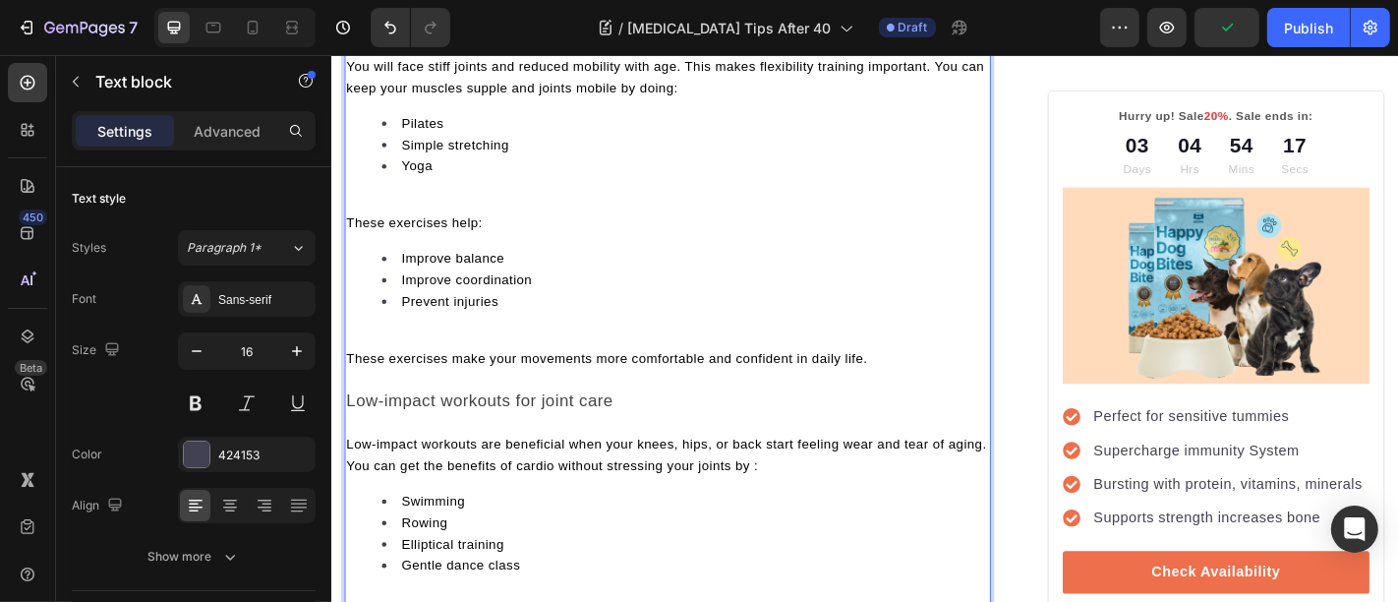
scroll to position [5460, 0]
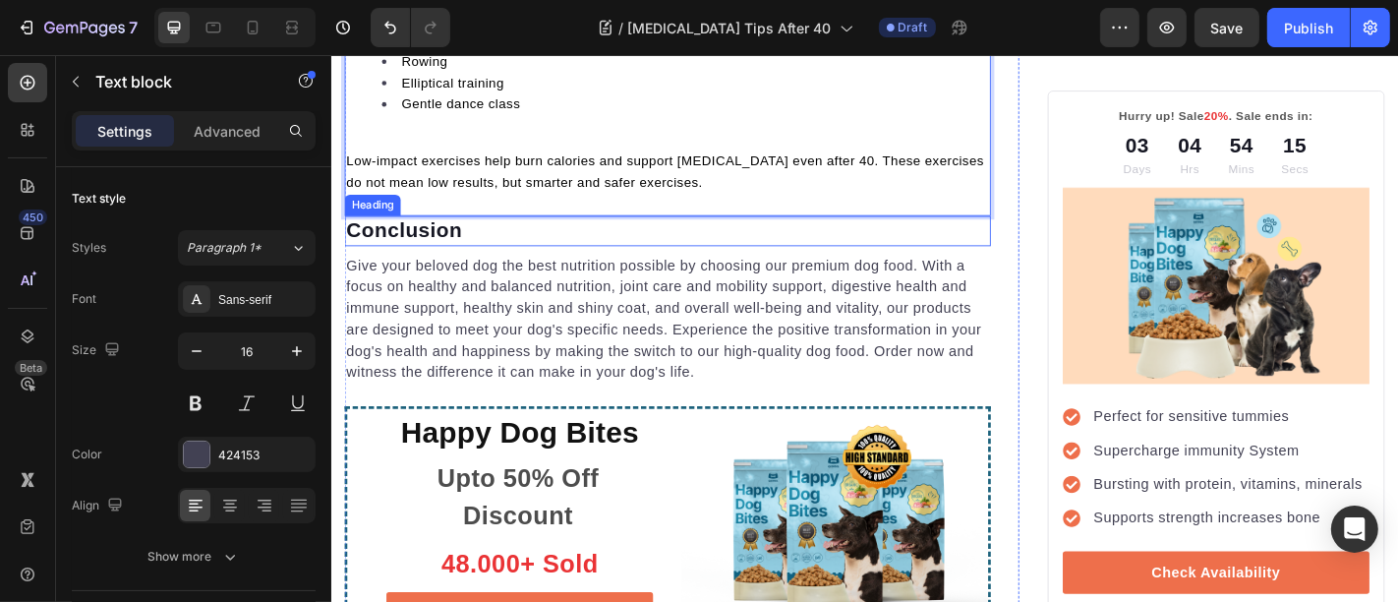
click at [494, 234] on p "Conclusion" at bounding box center [702, 248] width 711 height 29
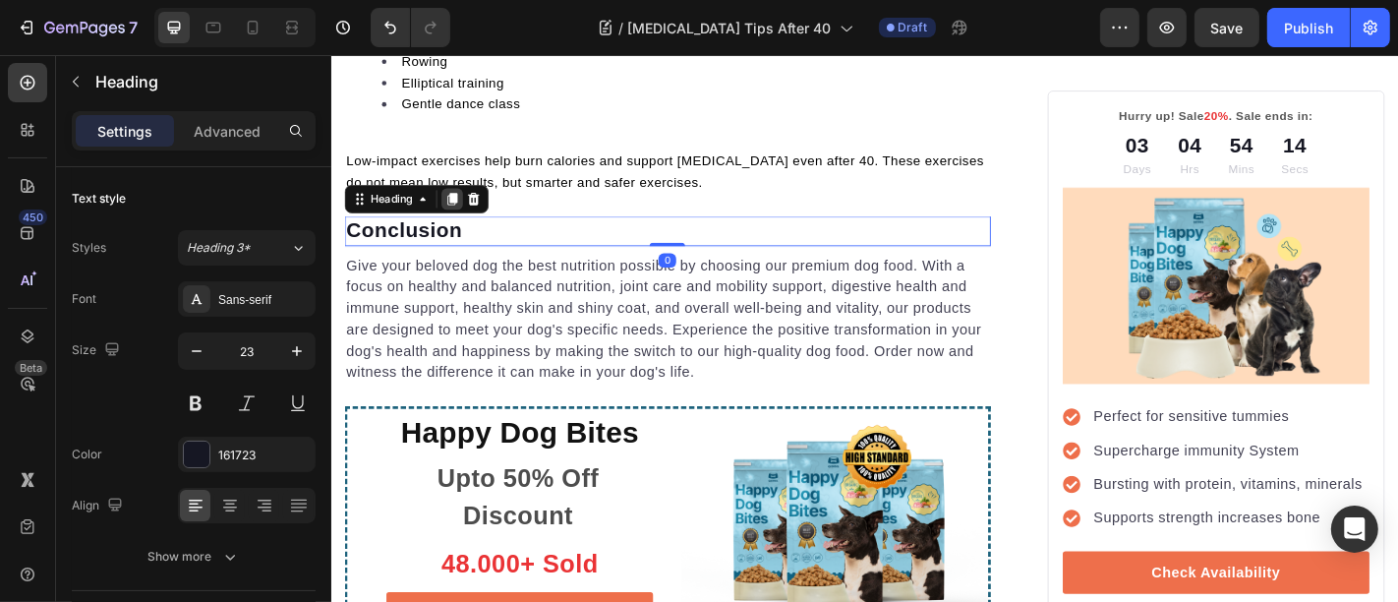
click at [469, 206] on icon at bounding box center [464, 213] width 11 height 14
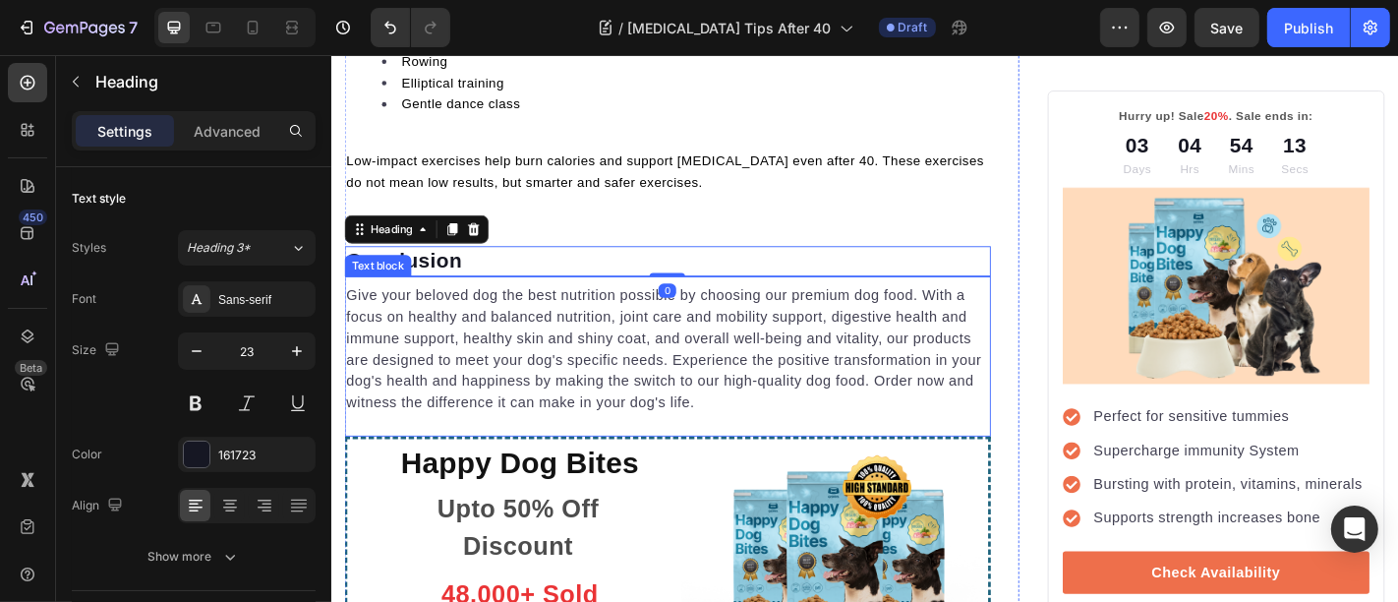
click at [496, 309] on p "Give your beloved dog the best nutrition possible by choosing our premium dog f…" at bounding box center [702, 380] width 711 height 142
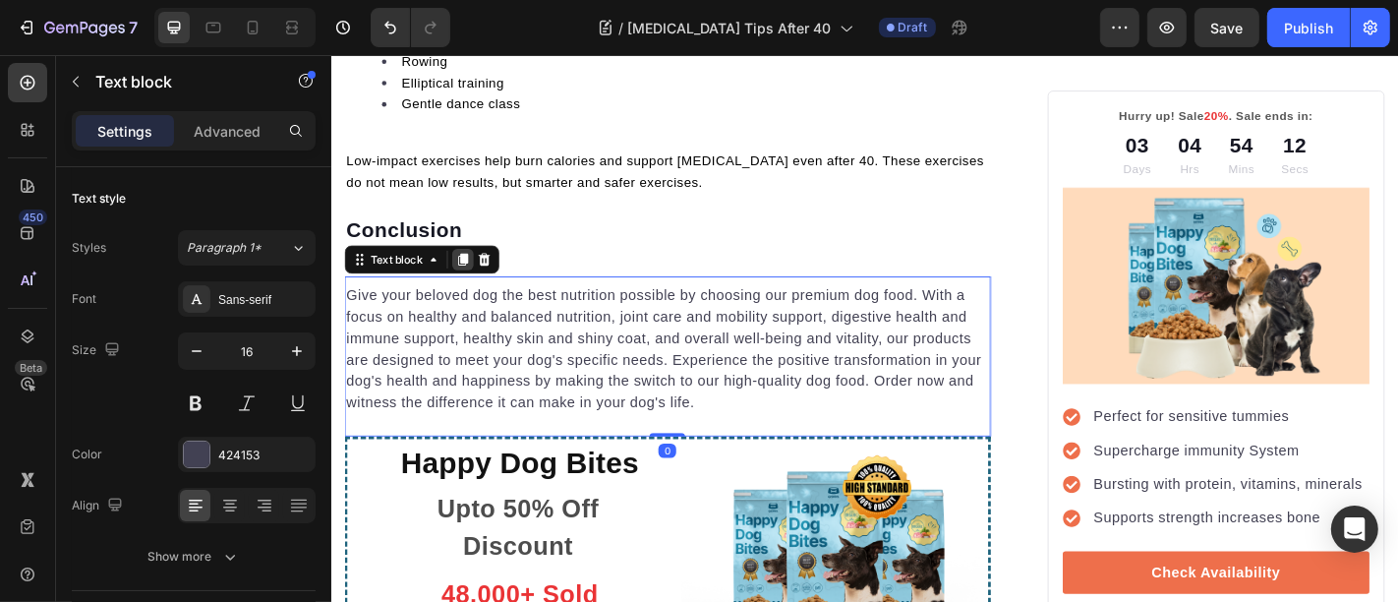
click at [477, 272] on icon at bounding box center [476, 280] width 16 height 16
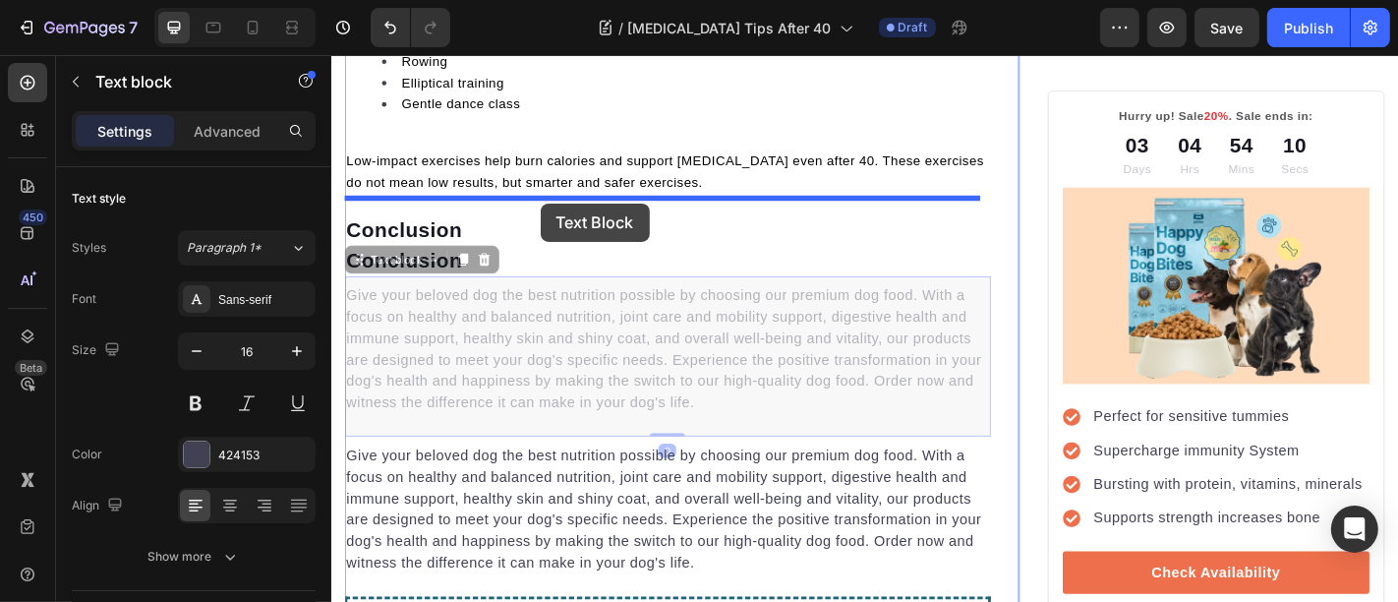
drag, startPoint x: 551, startPoint y: 320, endPoint x: 561, endPoint y: 218, distance: 102.8
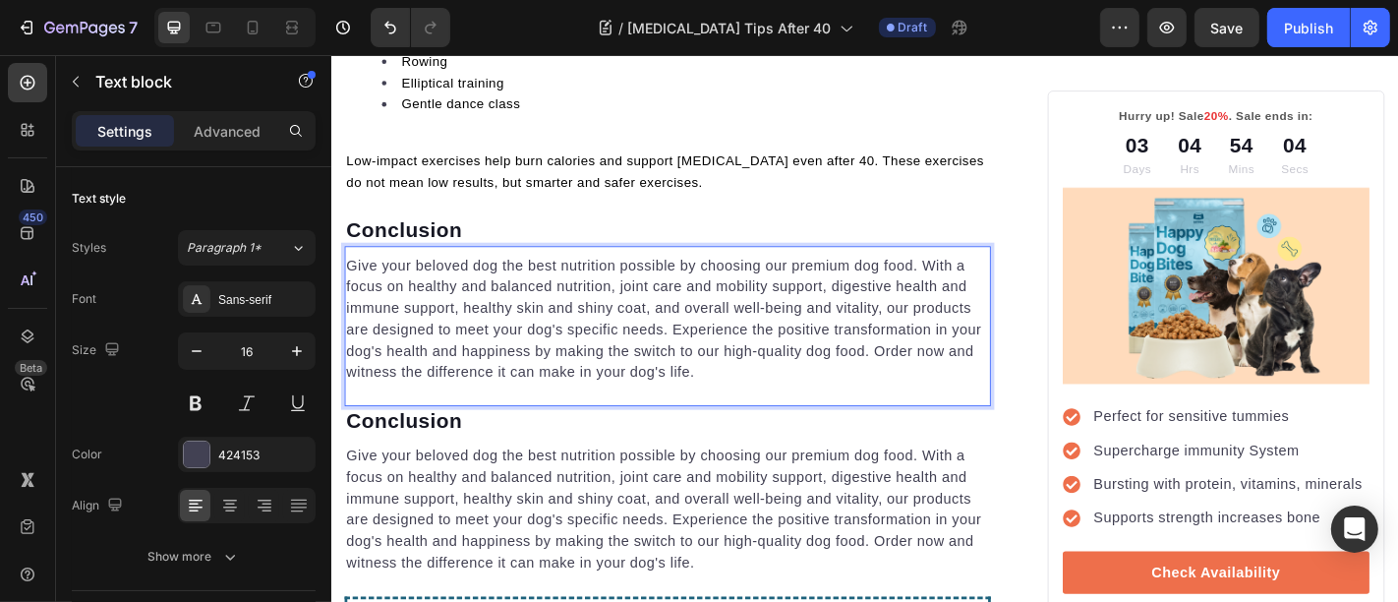
click at [561, 275] on p "Give your beloved dog the best nutrition possible by choosing our premium dog f…" at bounding box center [702, 346] width 711 height 142
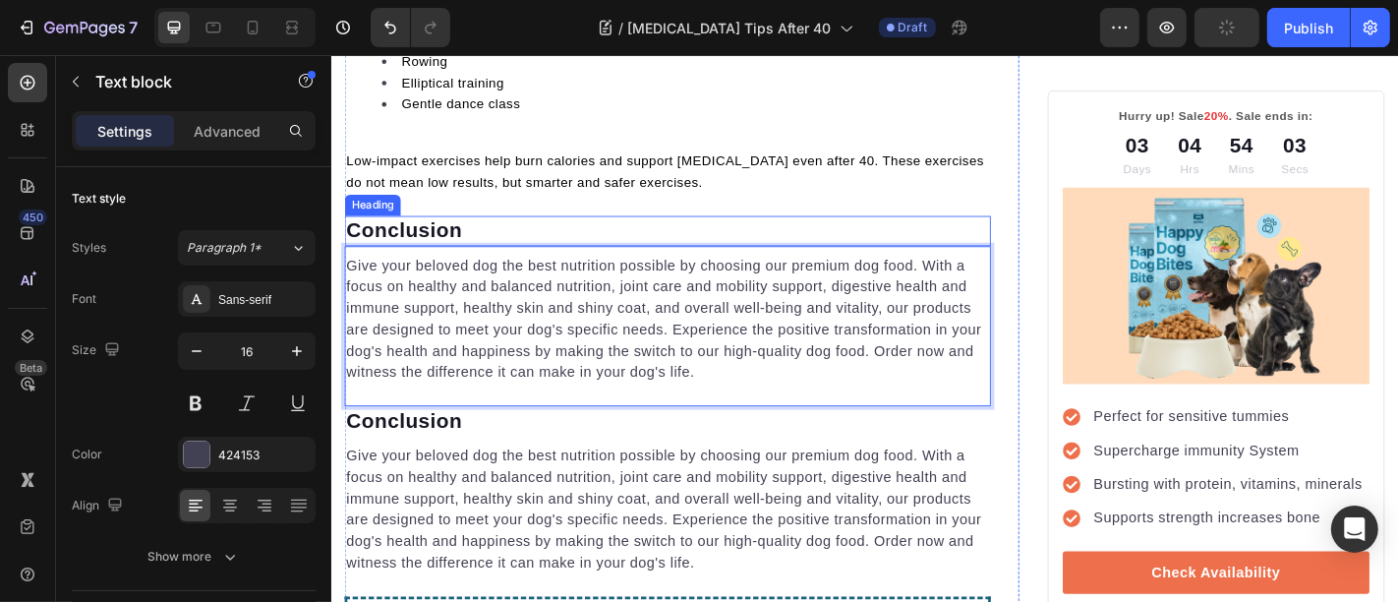
click at [456, 234] on p "Conclusion" at bounding box center [702, 248] width 711 height 29
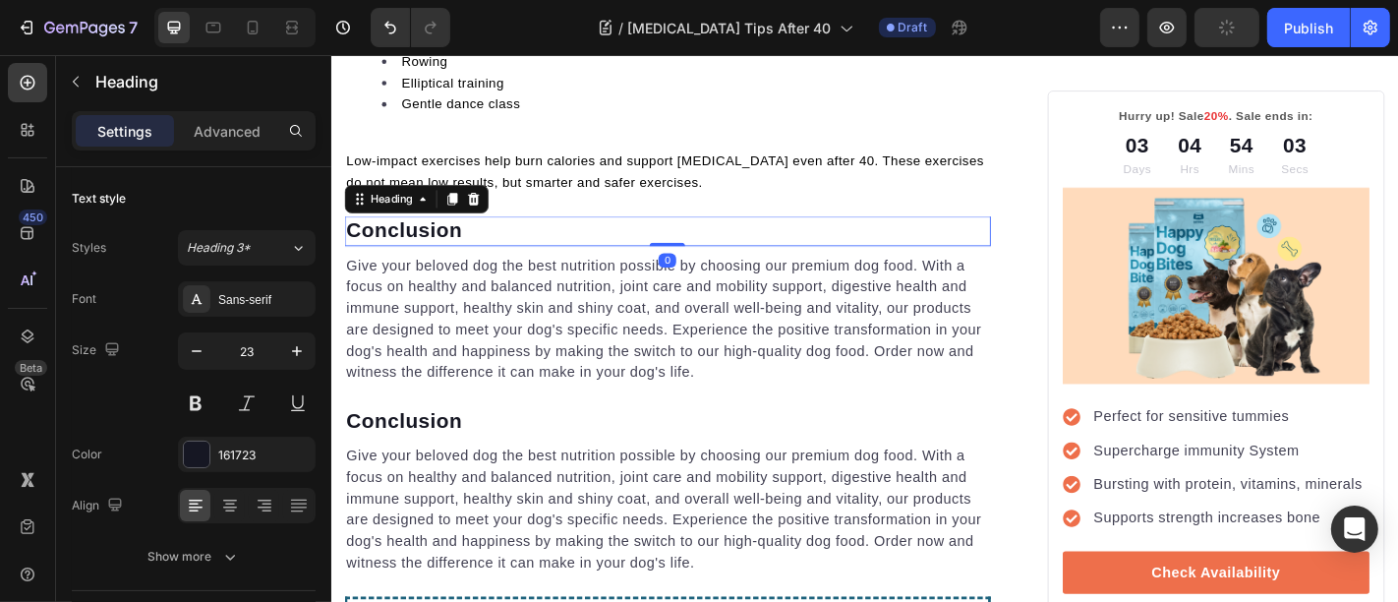
click at [456, 234] on p "Conclusion" at bounding box center [702, 248] width 711 height 29
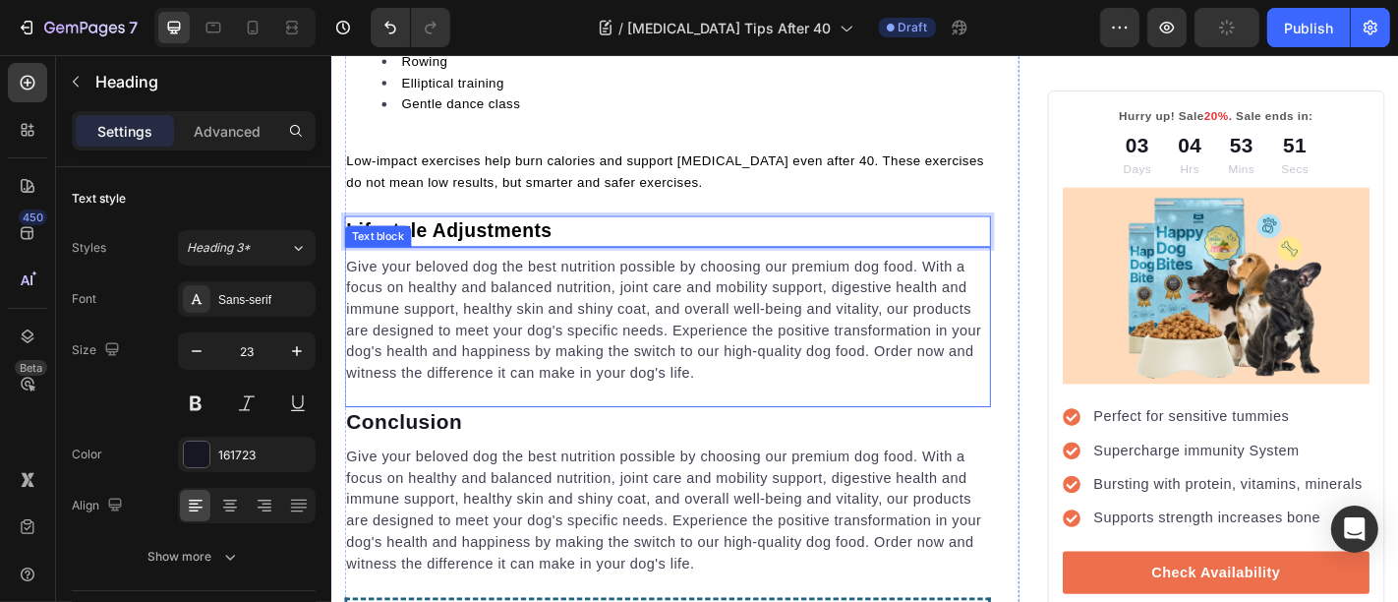
click at [497, 341] on p "Give your beloved dog the best nutrition possible by choosing our premium dog f…" at bounding box center [702, 347] width 711 height 142
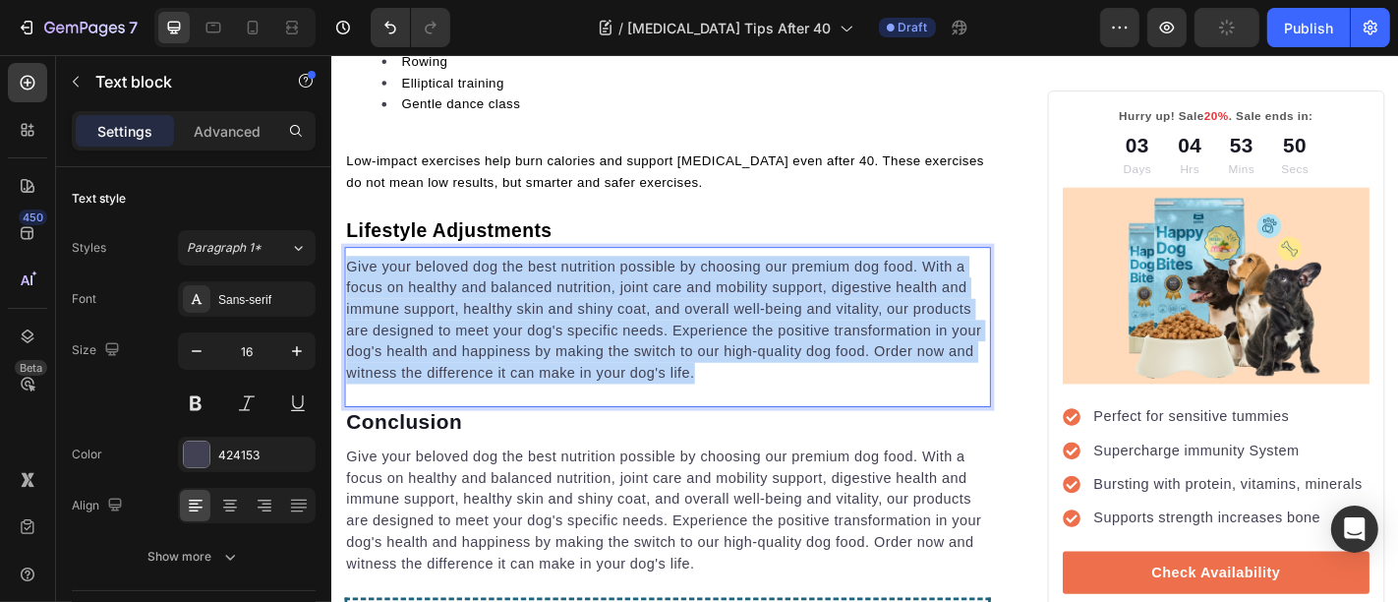
click at [497, 341] on p "Give your beloved dog the best nutrition possible by choosing our premium dog f…" at bounding box center [702, 347] width 711 height 142
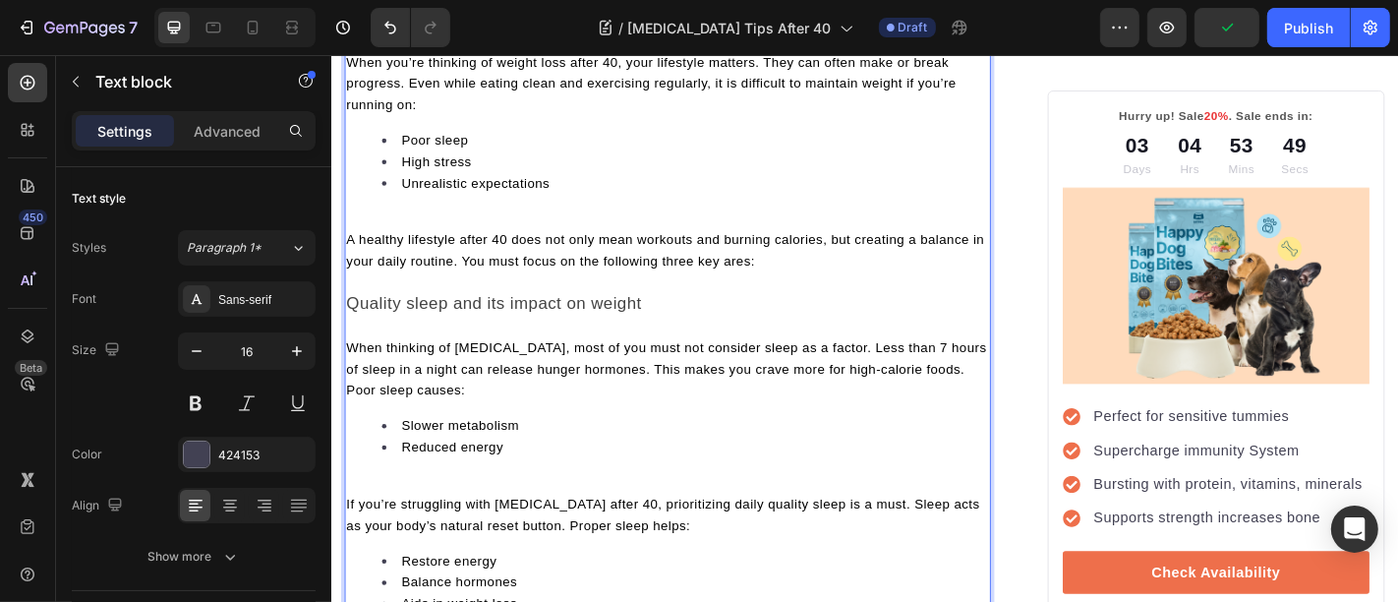
scroll to position [5506, 0]
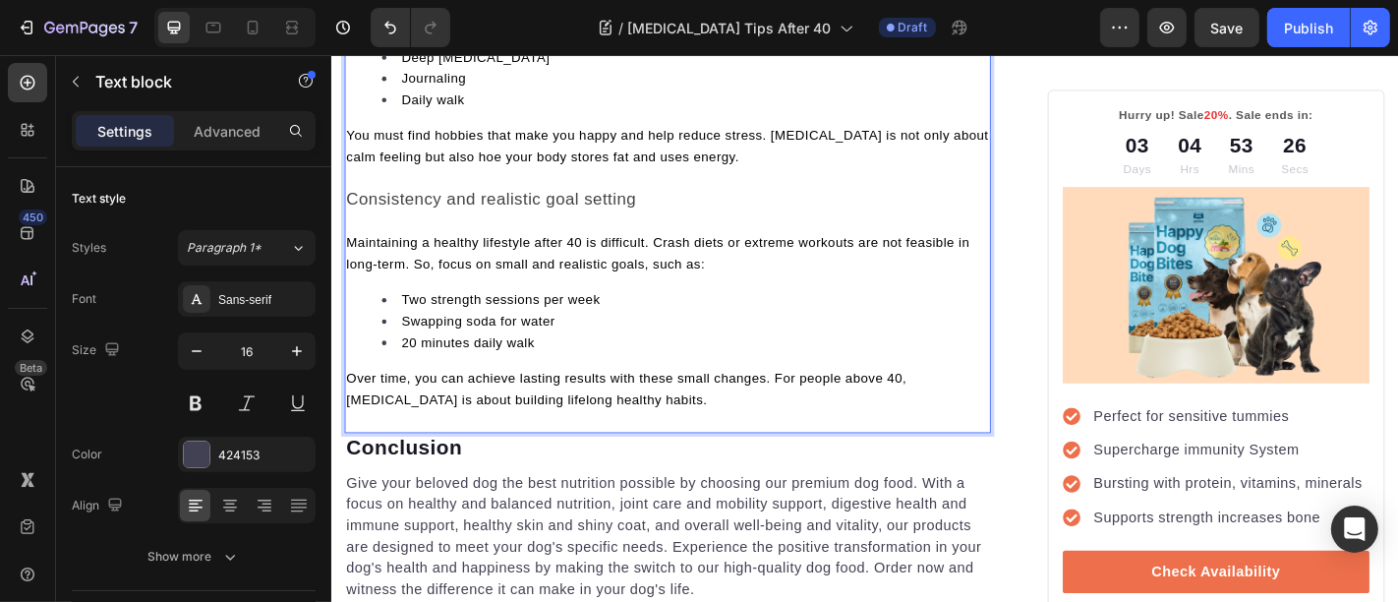
scroll to position [6449, 0]
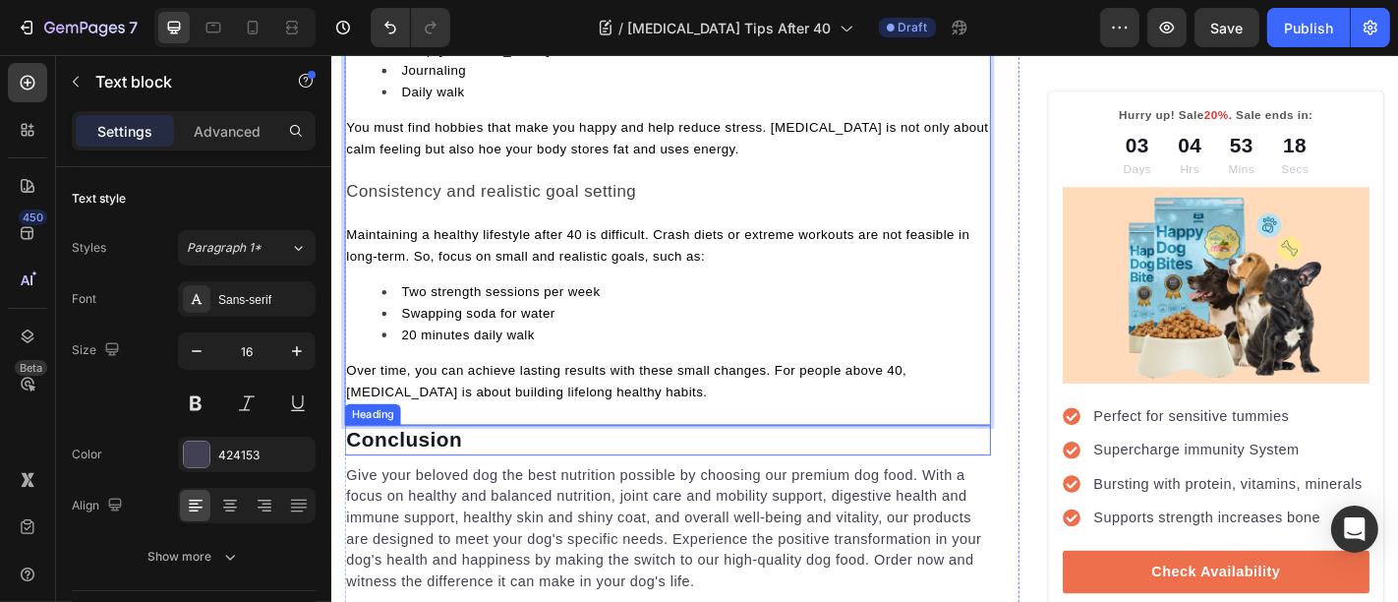
click at [454, 466] on p "Conclusion" at bounding box center [702, 480] width 711 height 29
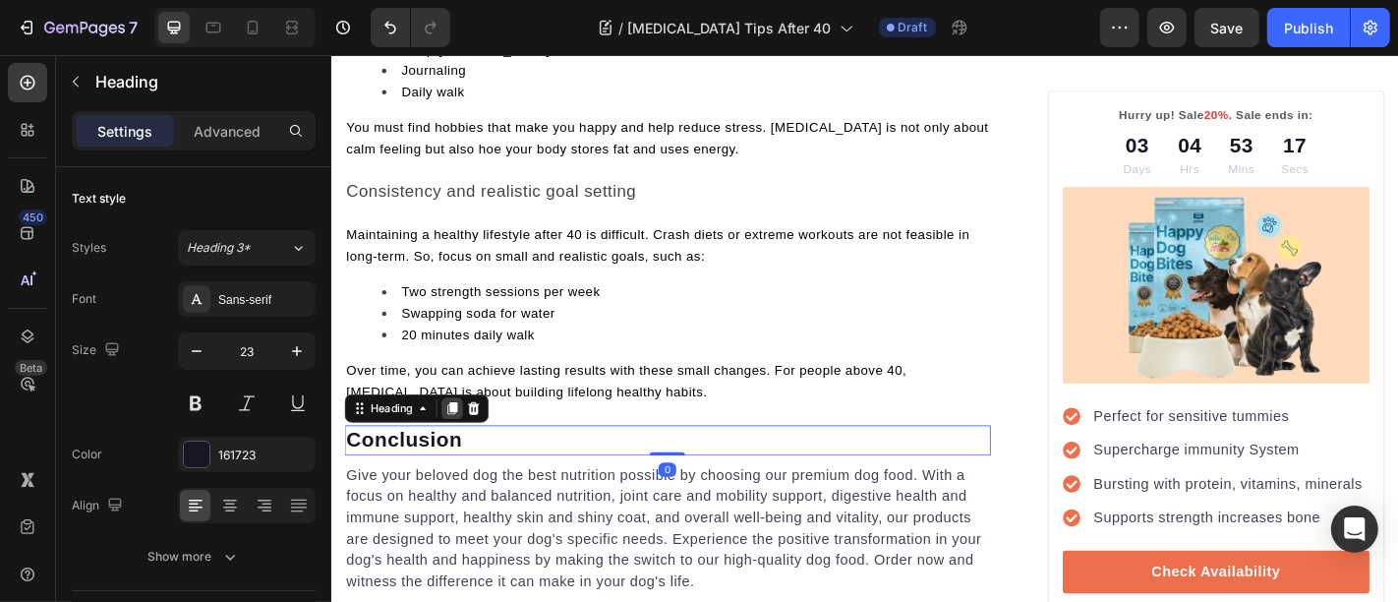
click at [466, 438] on icon at bounding box center [464, 445] width 11 height 14
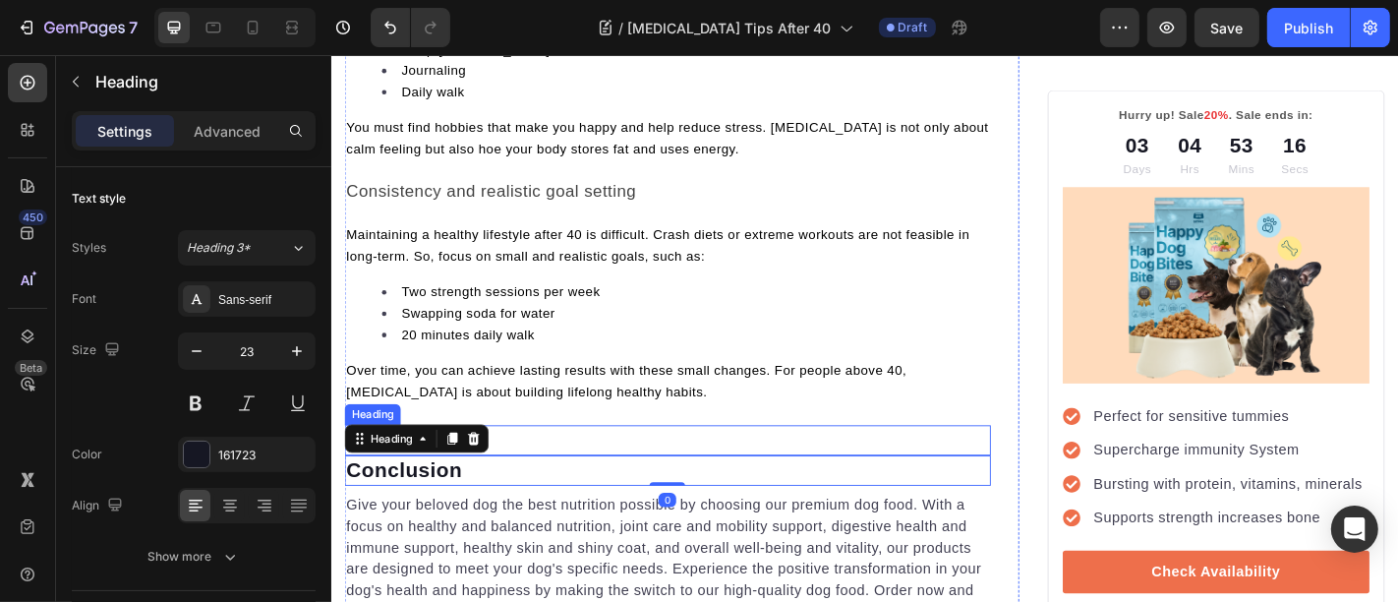
click at [539, 466] on p "Conclusion" at bounding box center [702, 480] width 711 height 29
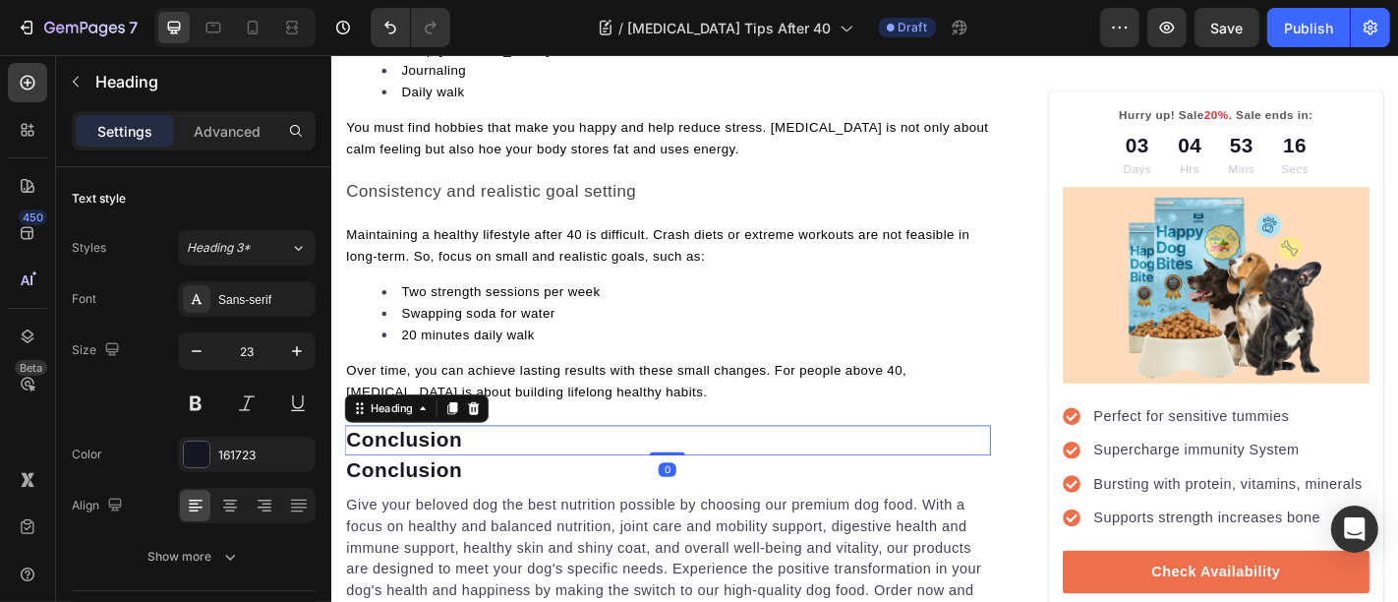
click at [539, 466] on p "Conclusion" at bounding box center [702, 480] width 711 height 29
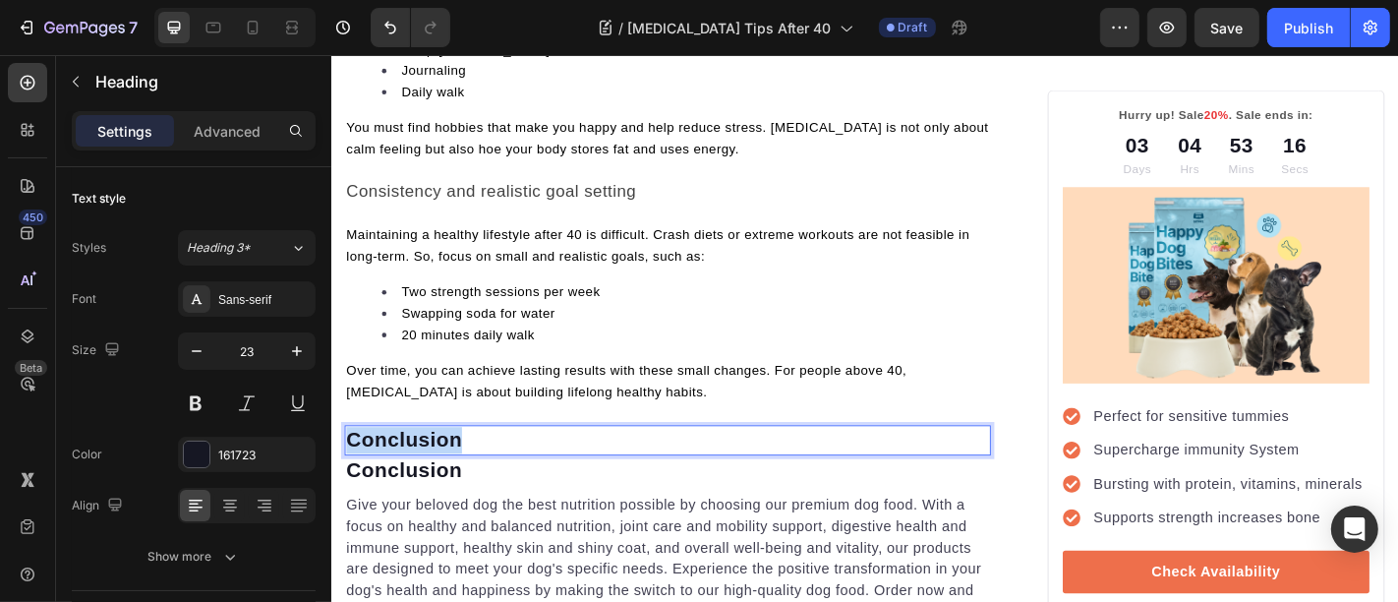
click at [539, 466] on p "Conclusion" at bounding box center [702, 480] width 711 height 29
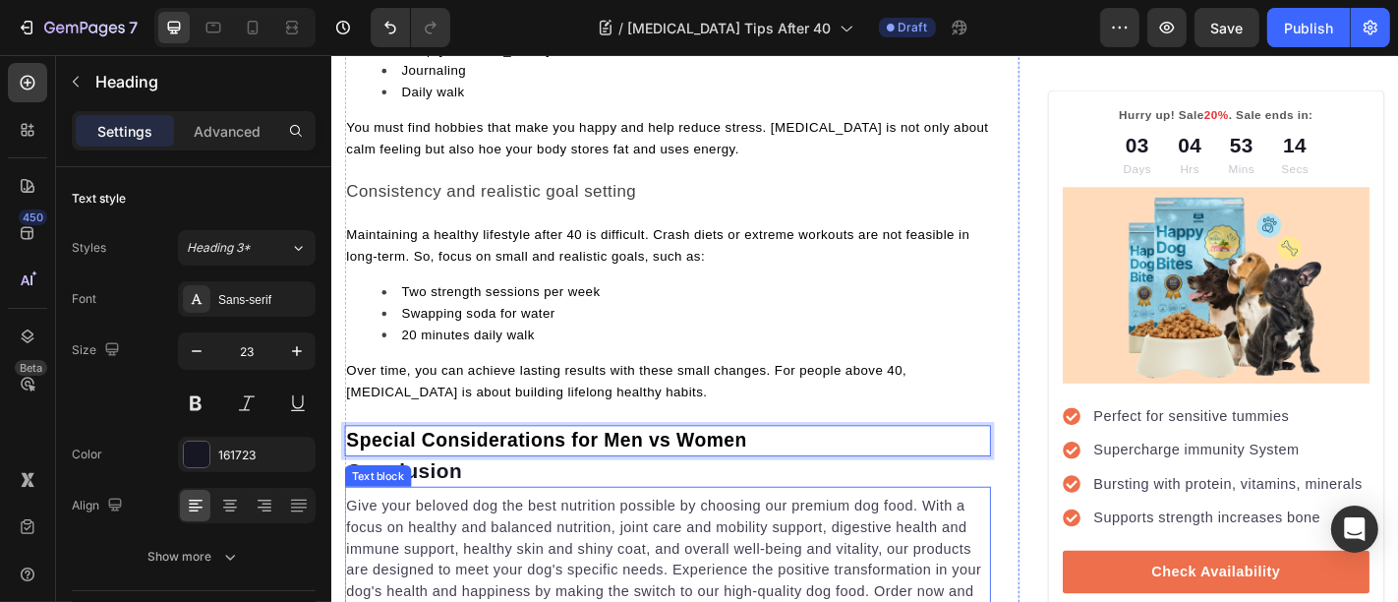
click at [506, 542] on p "Give your beloved dog the best nutrition possible by choosing our premium dog f…" at bounding box center [702, 613] width 711 height 142
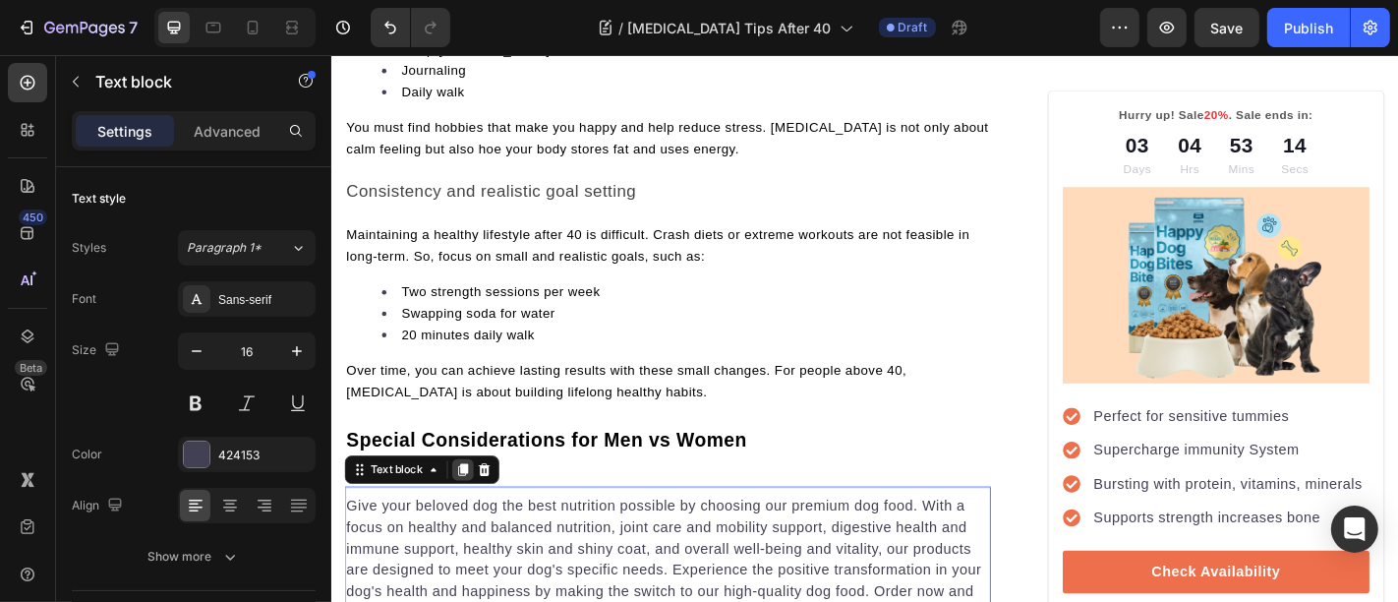
click at [482, 505] on icon at bounding box center [476, 513] width 16 height 16
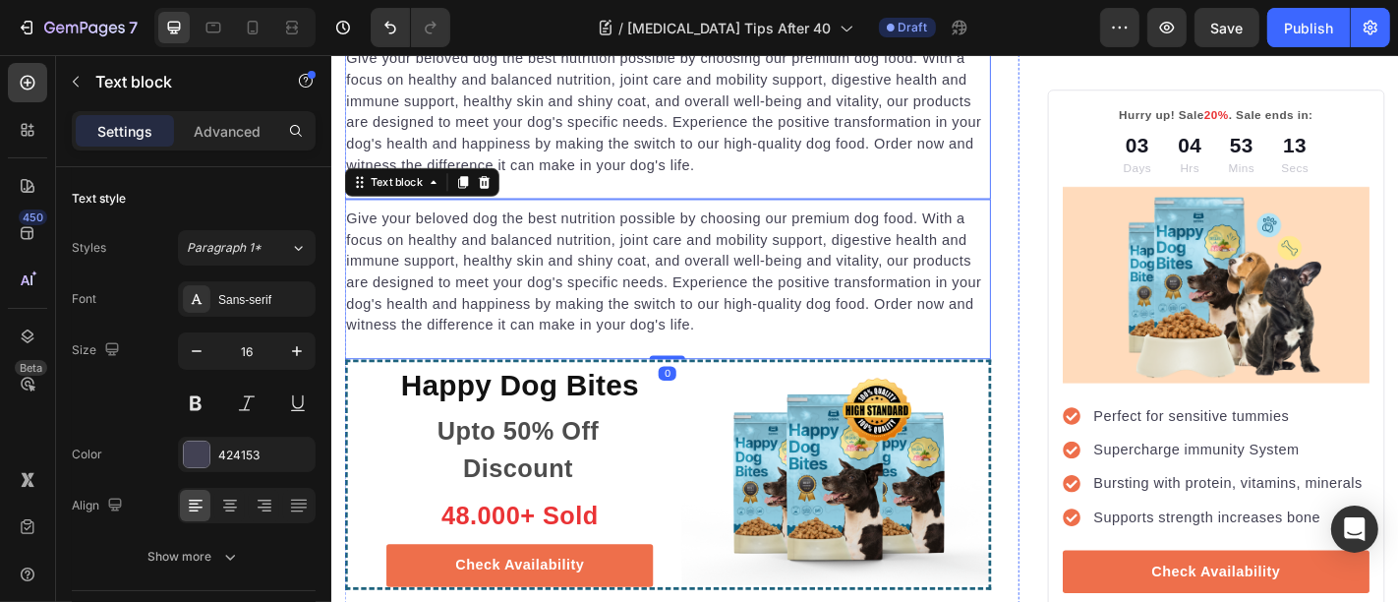
scroll to position [6672, 0]
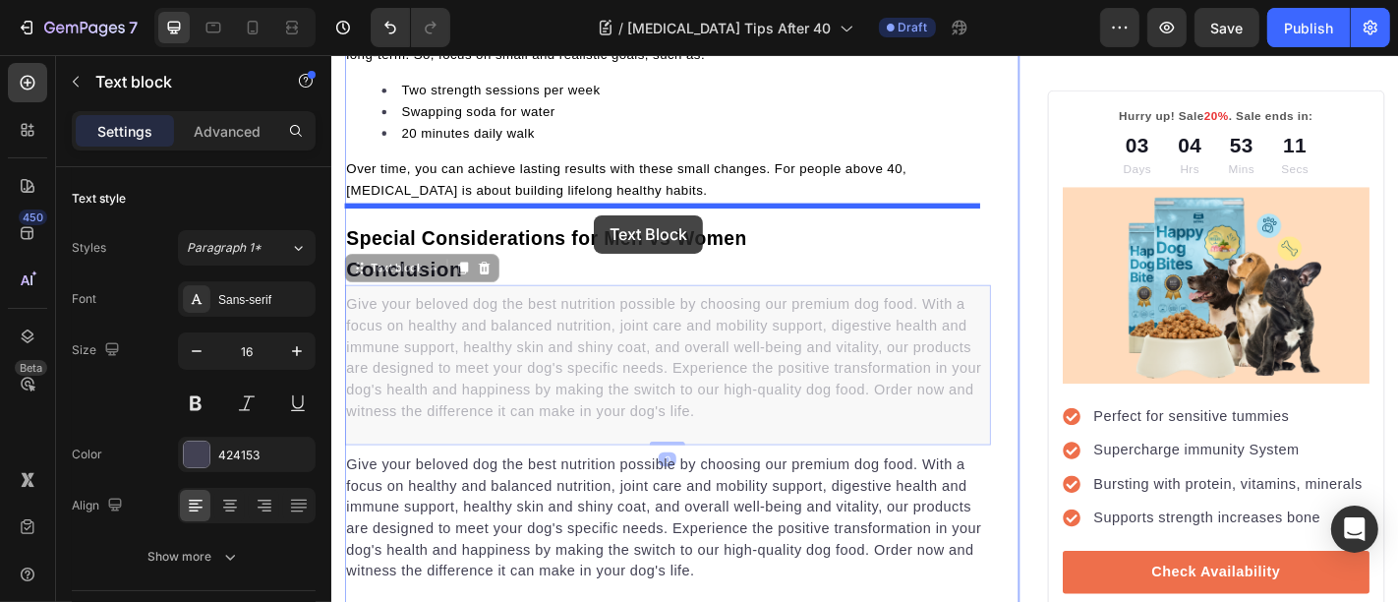
drag, startPoint x: 593, startPoint y: 343, endPoint x: 620, endPoint y: 231, distance: 115.4
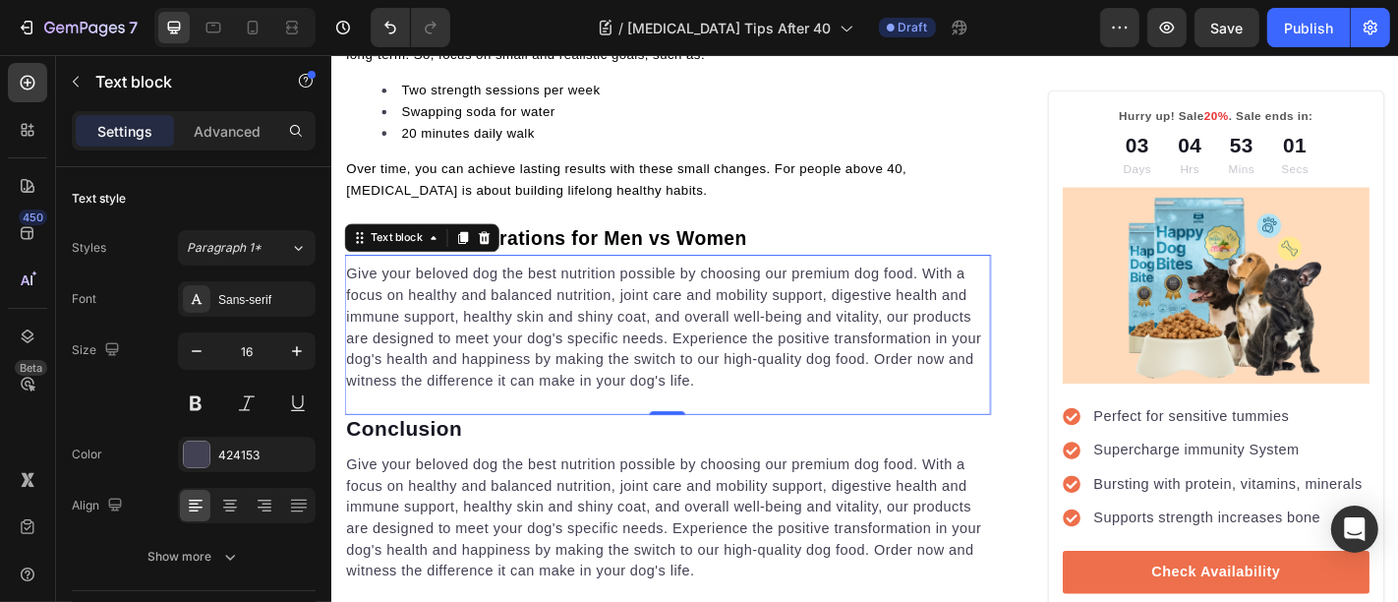
scroll to position [6672, 0]
click at [588, 318] on p "Give your beloved dog the best nutrition possible by choosing our premium dog f…" at bounding box center [702, 356] width 711 height 142
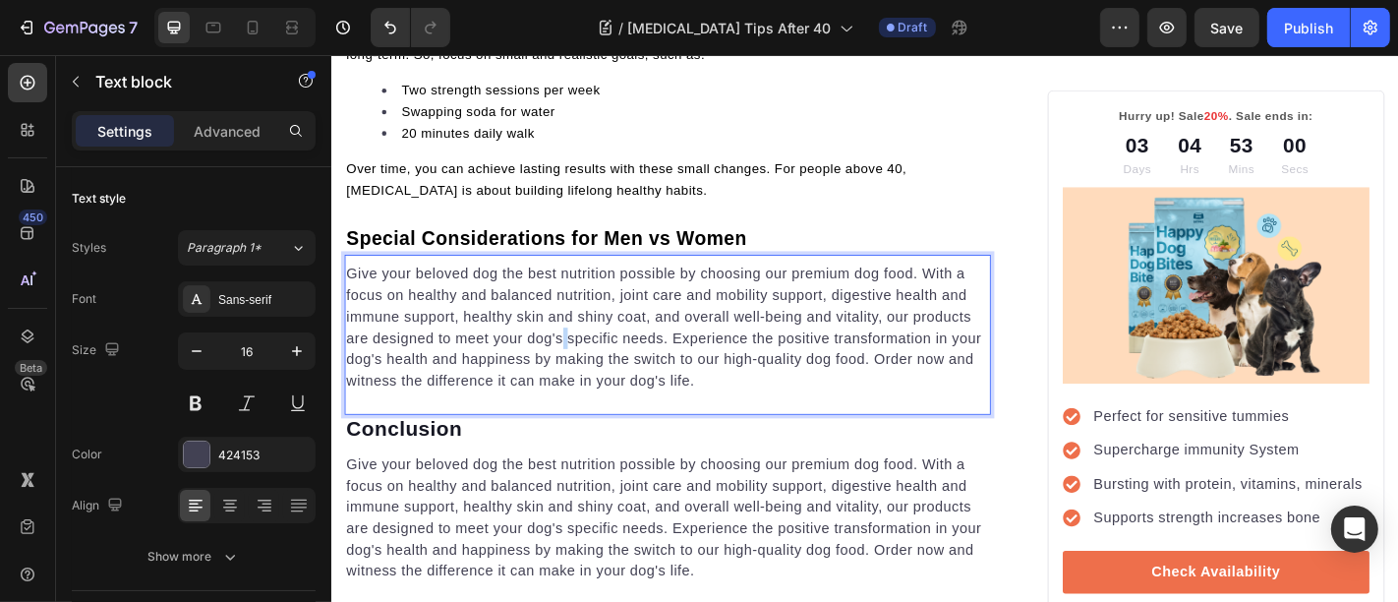
click at [588, 318] on p "Give your beloved dog the best nutrition possible by choosing our premium dog f…" at bounding box center [702, 356] width 711 height 142
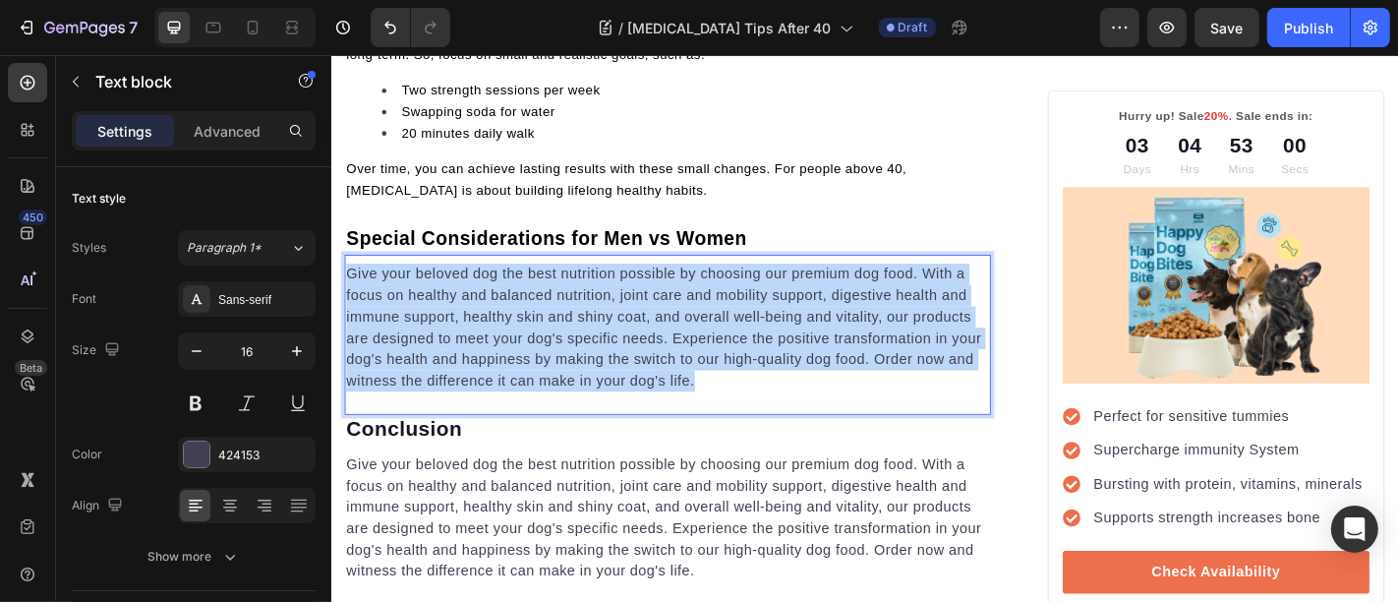
click at [588, 318] on p "Give your beloved dog the best nutrition possible by choosing our premium dog f…" at bounding box center [702, 356] width 711 height 142
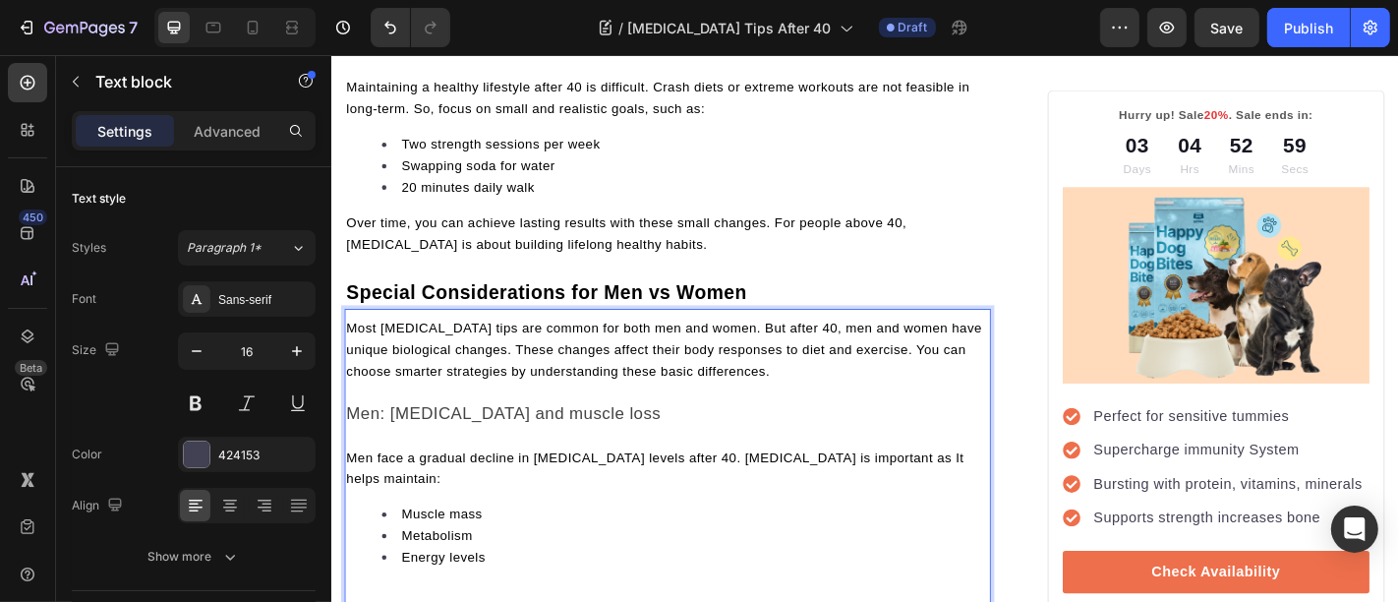
scroll to position [6610, 0]
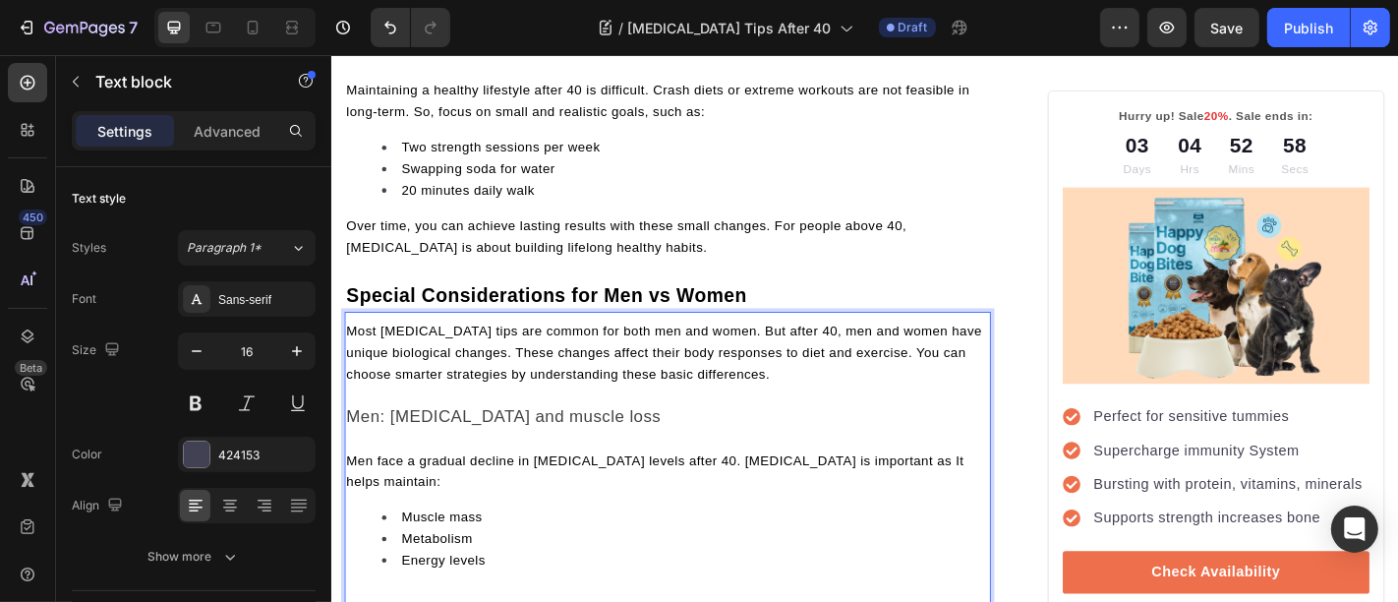
click at [532, 443] on span "Men: [MEDICAL_DATA] and muscle loss" at bounding box center [521, 453] width 348 height 21
click at [542, 495] on span "Men face a gradual decline in [MEDICAL_DATA] levels after 40. [MEDICAL_DATA] is…" at bounding box center [688, 514] width 683 height 39
click at [505, 553] on li "Muscle mass" at bounding box center [721, 565] width 671 height 24
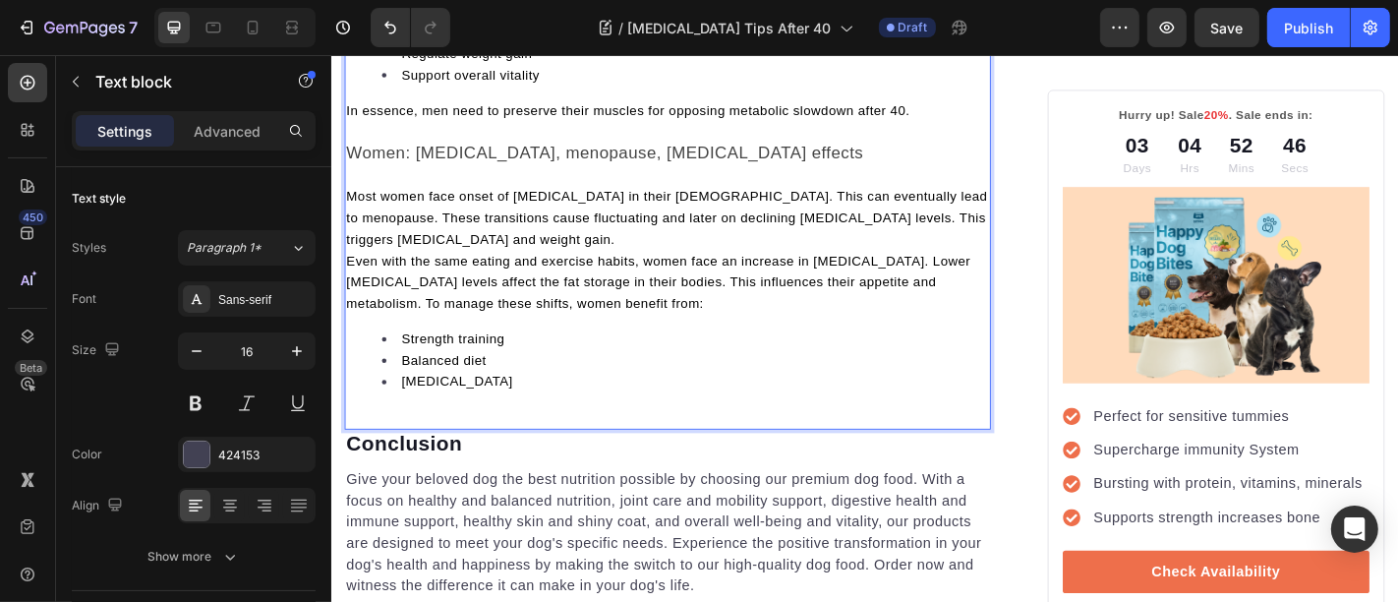
scroll to position [7563, 0]
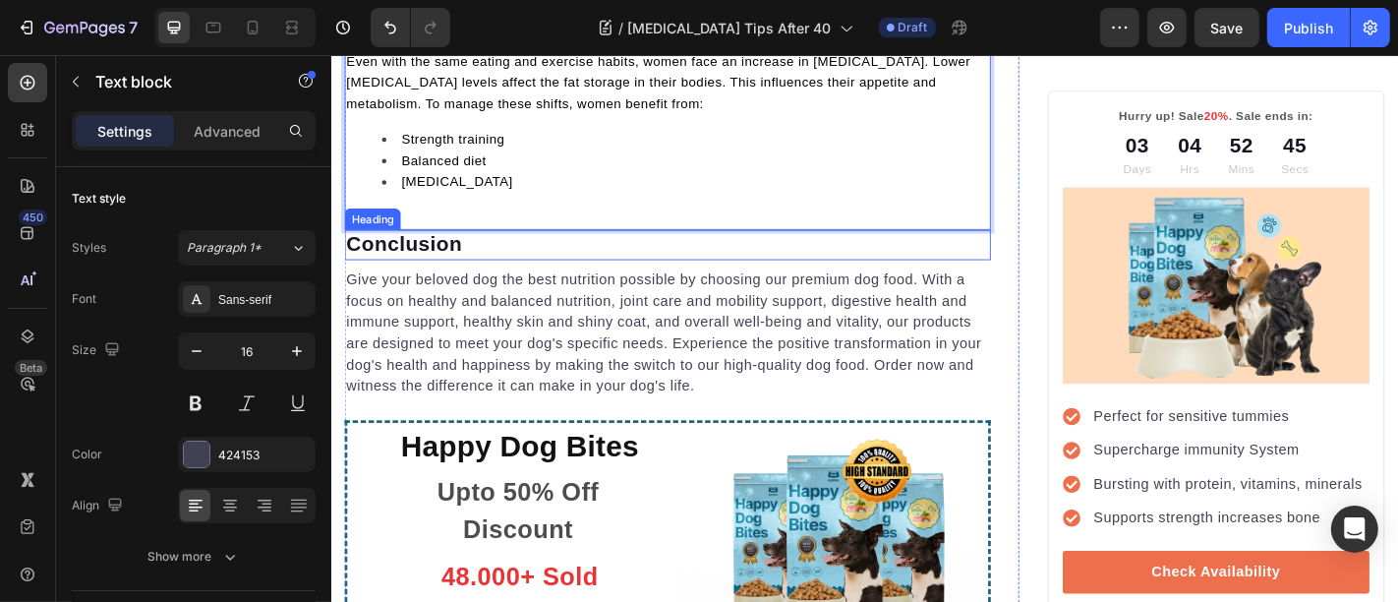
click at [464, 250] on p "Conclusion" at bounding box center [702, 264] width 711 height 29
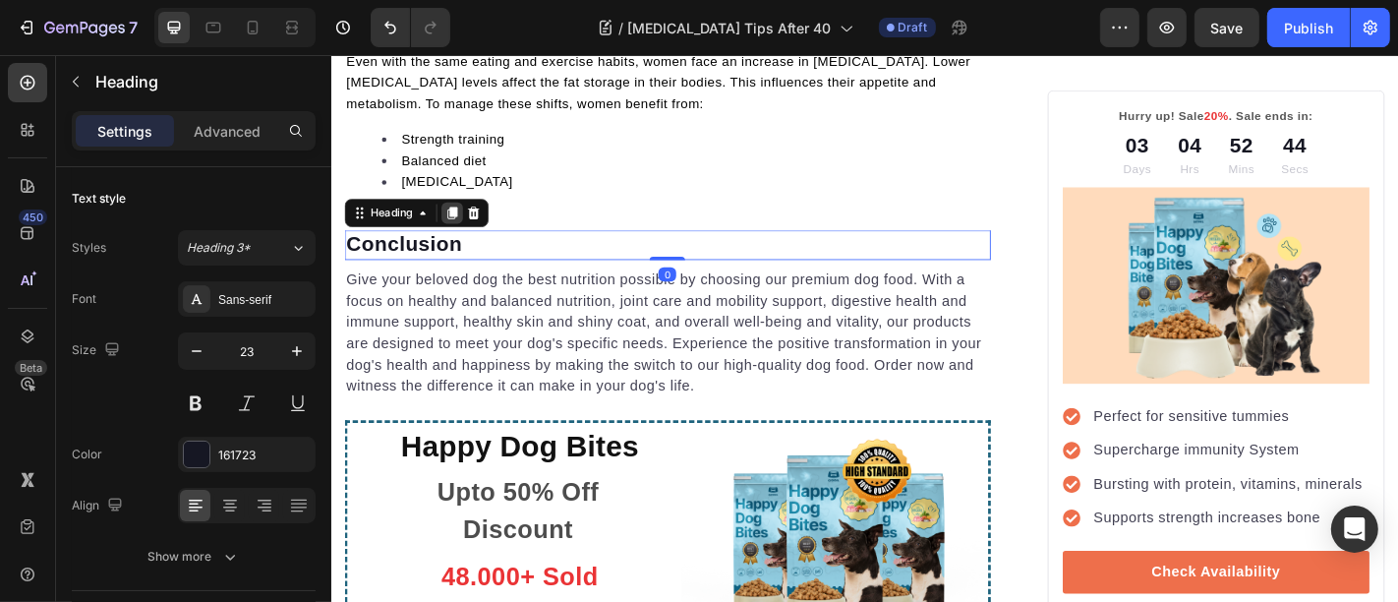
click at [471, 221] on icon at bounding box center [464, 229] width 16 height 16
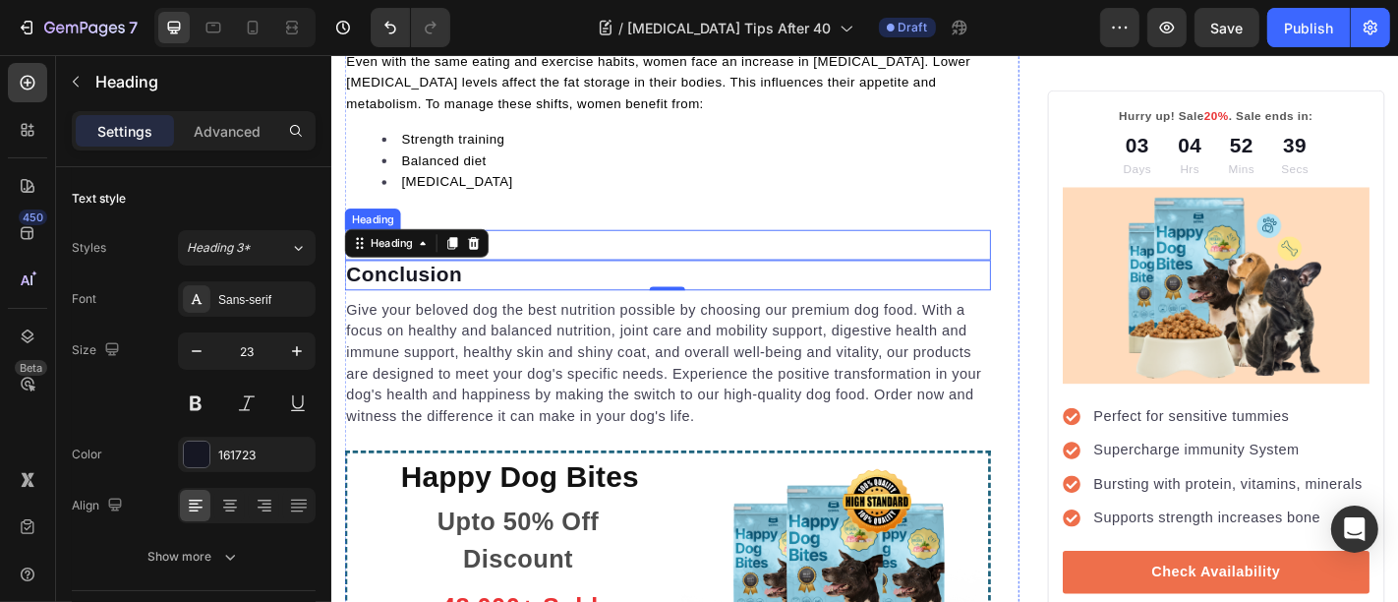
click at [536, 250] on p "Conclusion" at bounding box center [702, 264] width 711 height 29
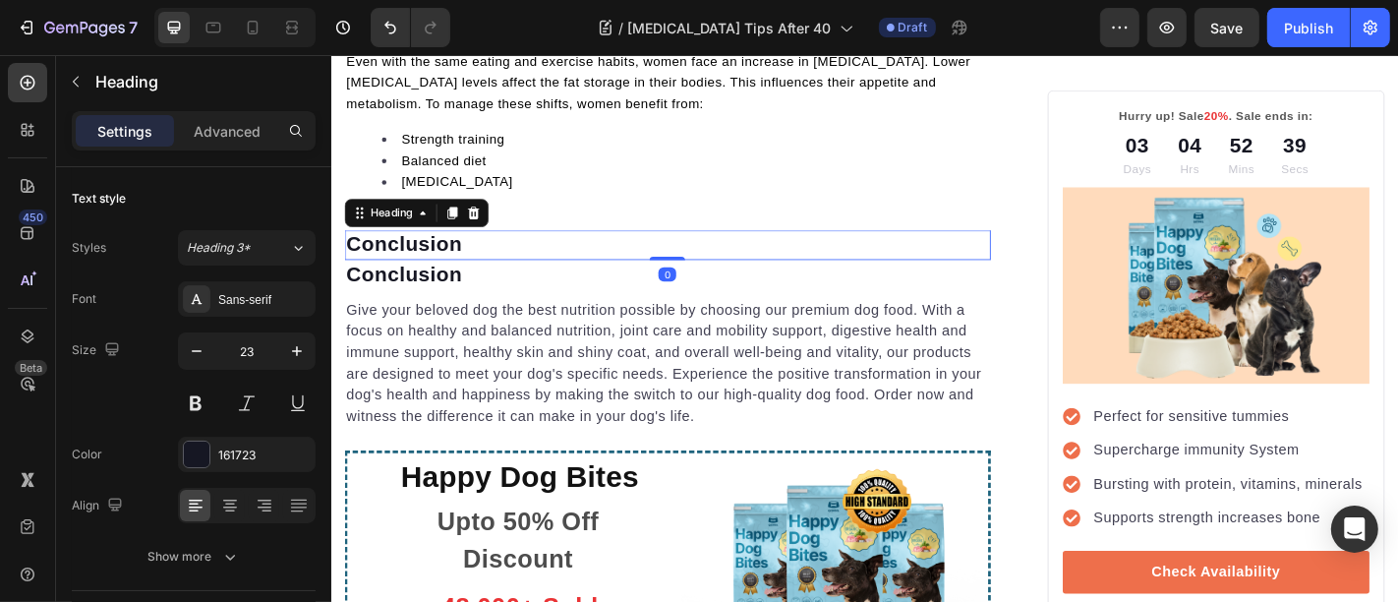
click at [536, 250] on p "Conclusion" at bounding box center [702, 264] width 711 height 29
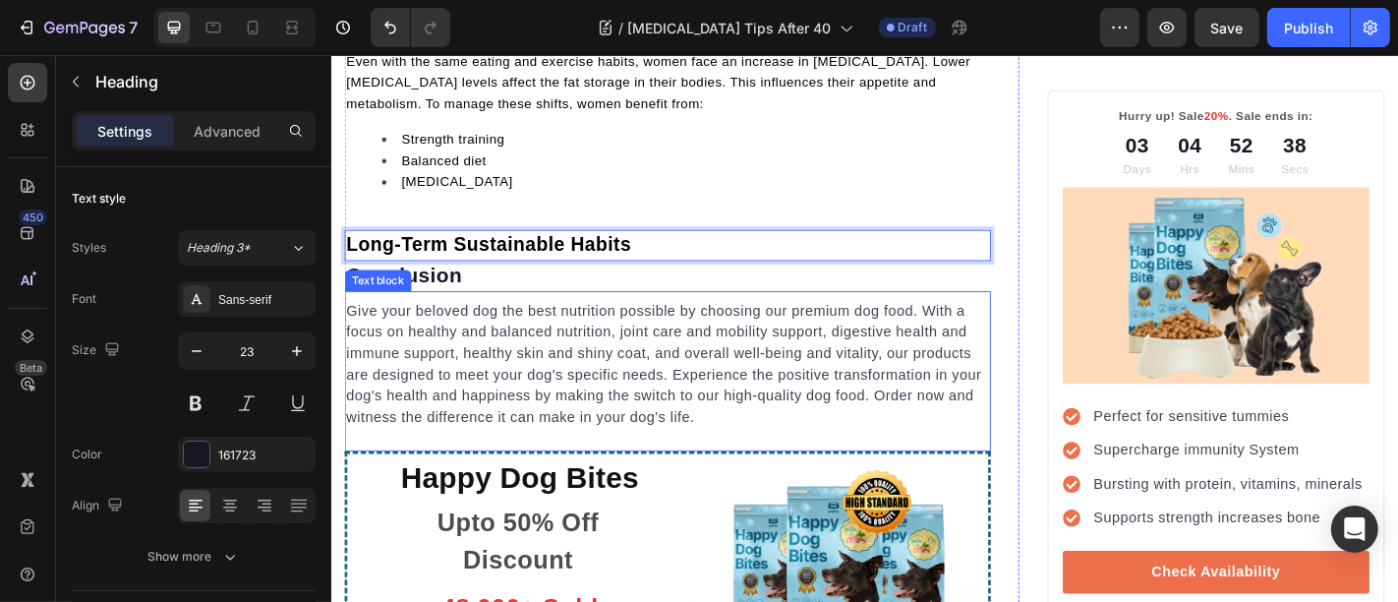
click at [516, 336] on p "Give your beloved dog the best nutrition possible by choosing our premium dog f…" at bounding box center [702, 396] width 711 height 142
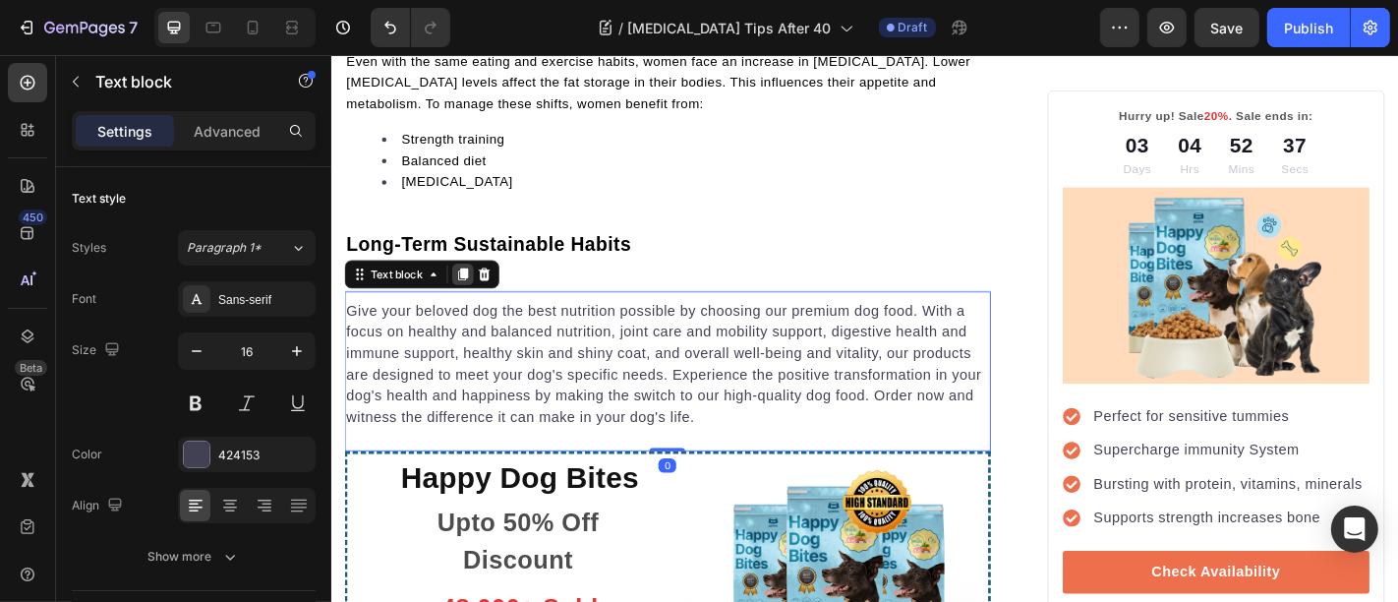
click at [472, 289] on icon at bounding box center [476, 297] width 16 height 16
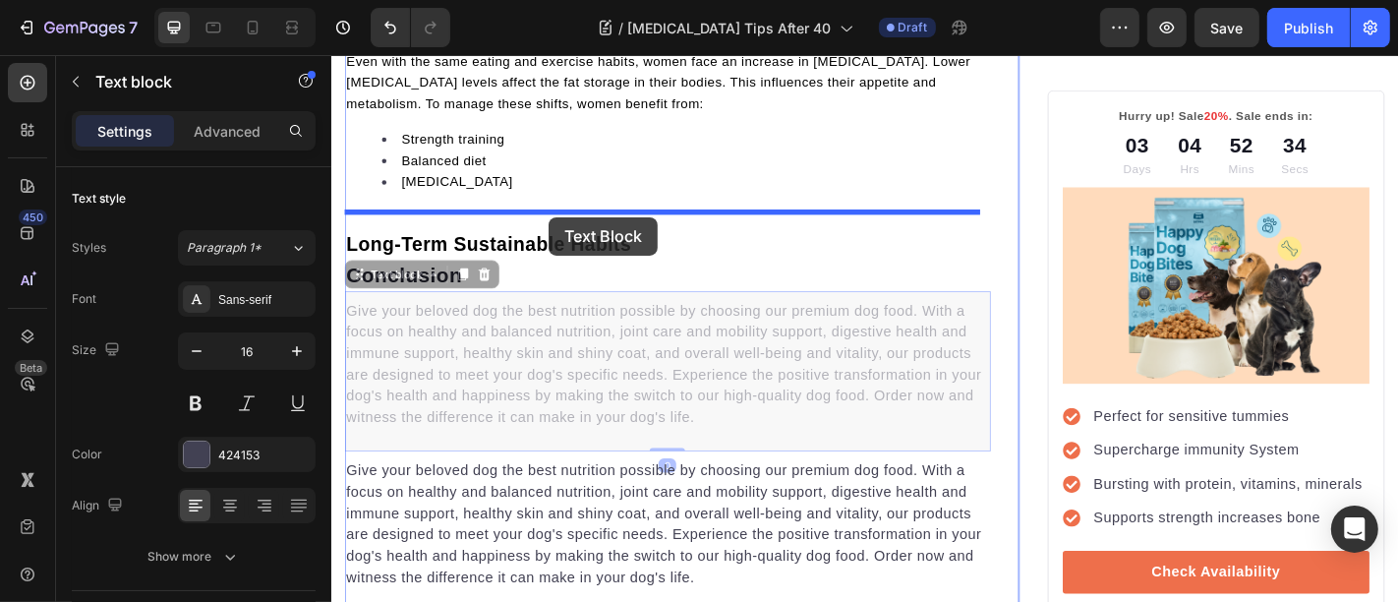
drag, startPoint x: 570, startPoint y: 309, endPoint x: 570, endPoint y: 233, distance: 75.7
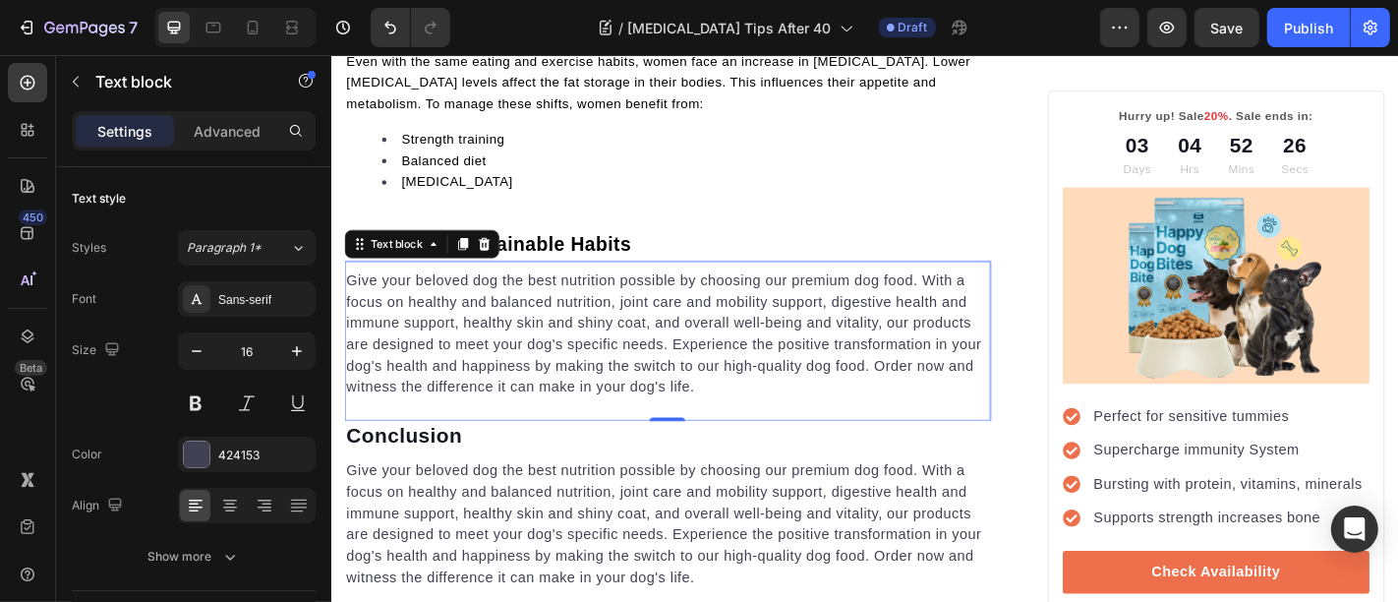
click at [589, 343] on p "Give your beloved dog the best nutrition possible by choosing our premium dog f…" at bounding box center [702, 363] width 711 height 142
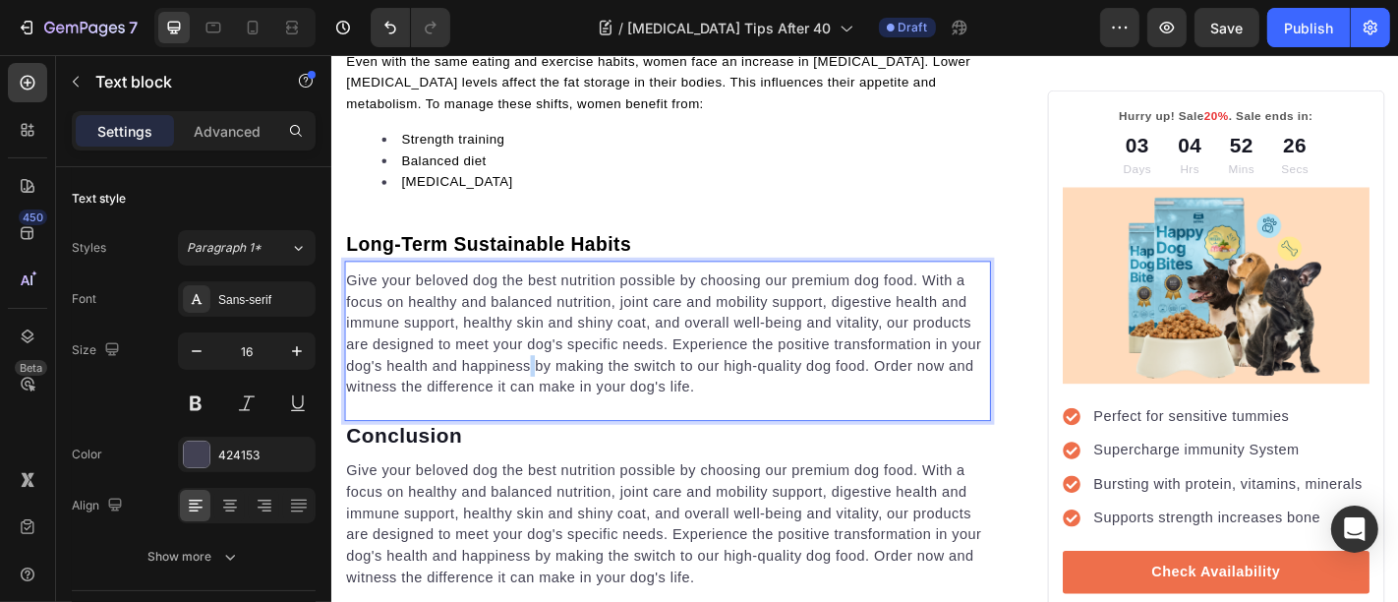
click at [589, 343] on p "Give your beloved dog the best nutrition possible by choosing our premium dog f…" at bounding box center [702, 363] width 711 height 142
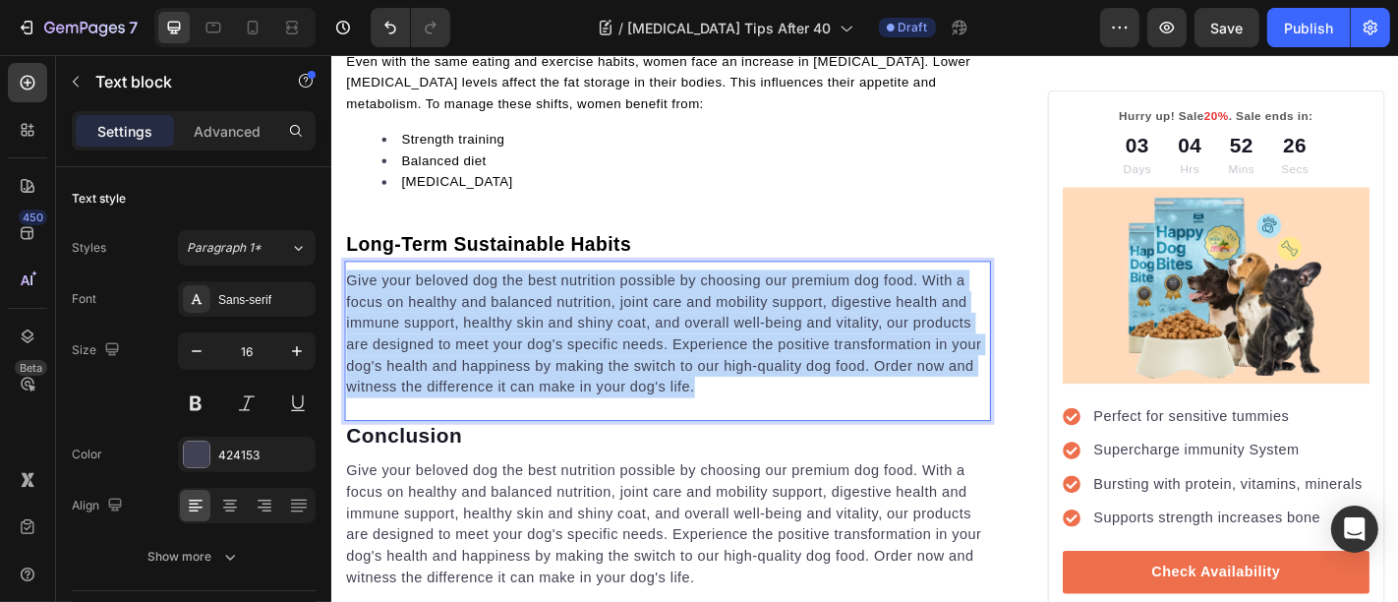
click at [589, 343] on p "Give your beloved dog the best nutrition possible by choosing our premium dog f…" at bounding box center [702, 363] width 711 height 142
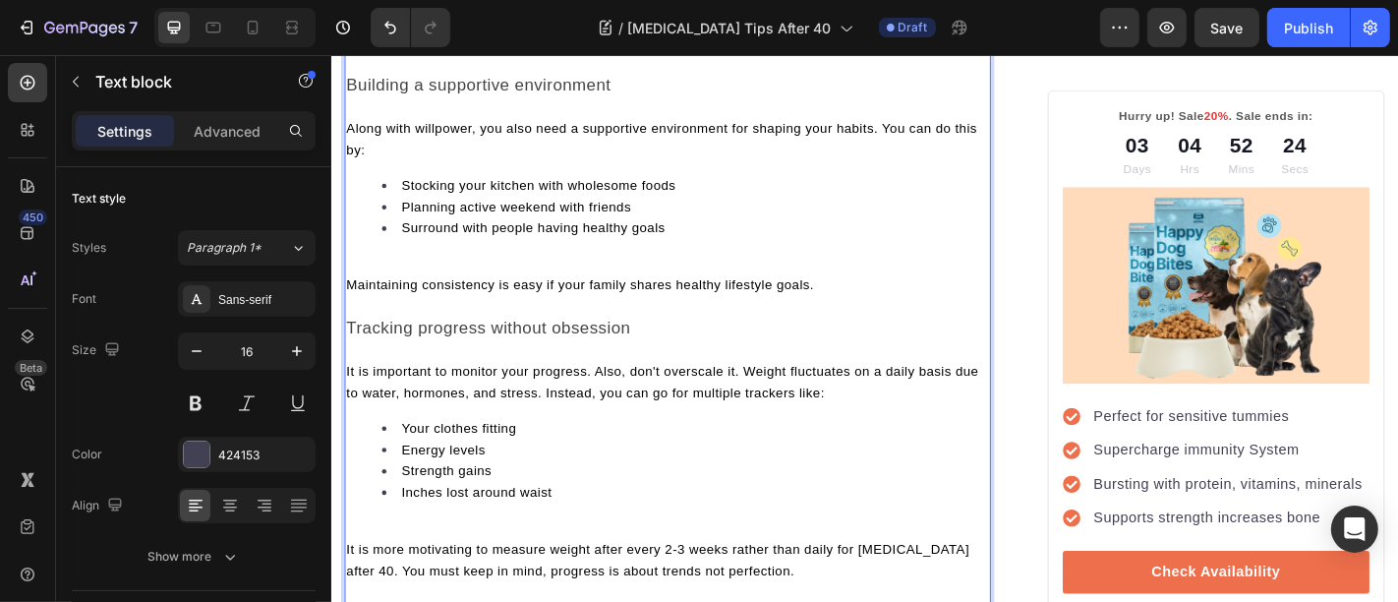
scroll to position [7596, 0]
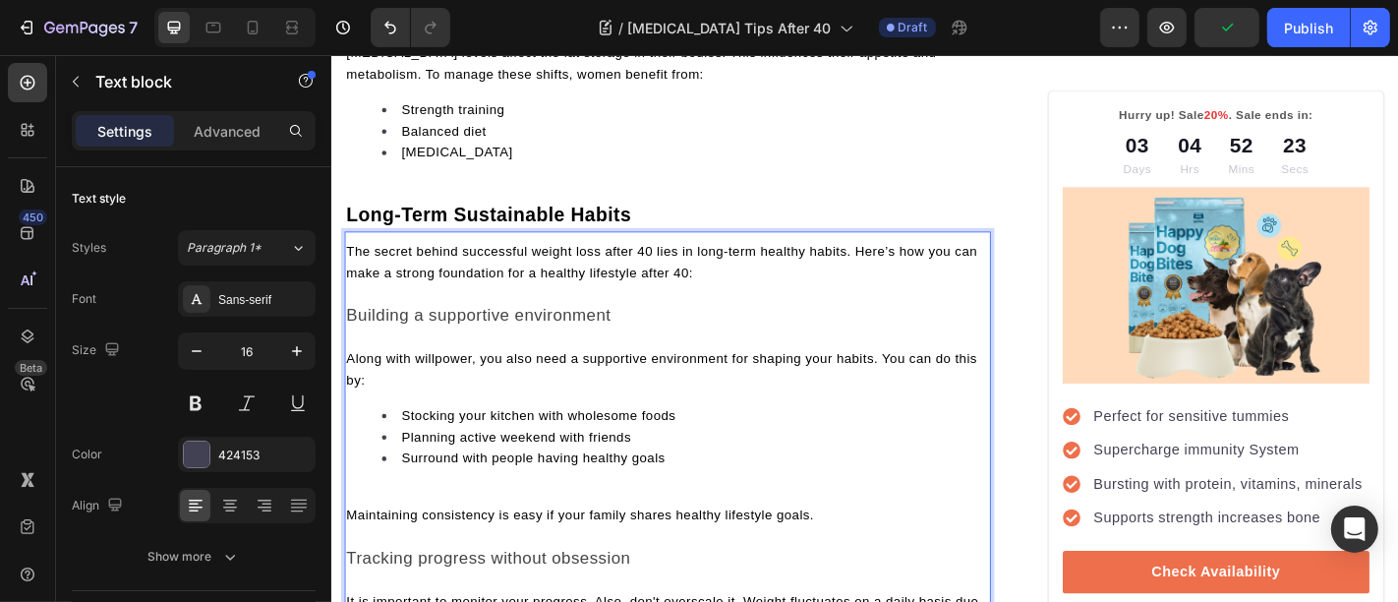
click at [432, 379] on p "Along with willpower, you also need a supportive environment for shaping your h…" at bounding box center [702, 402] width 711 height 47
click at [459, 355] on p "Rich Text Editor. Editing area: main" at bounding box center [702, 367] width 711 height 24
click at [600, 263] on span "The secret behind successful weight loss after 40 lies in long-term healthy hab…" at bounding box center [696, 282] width 698 height 39
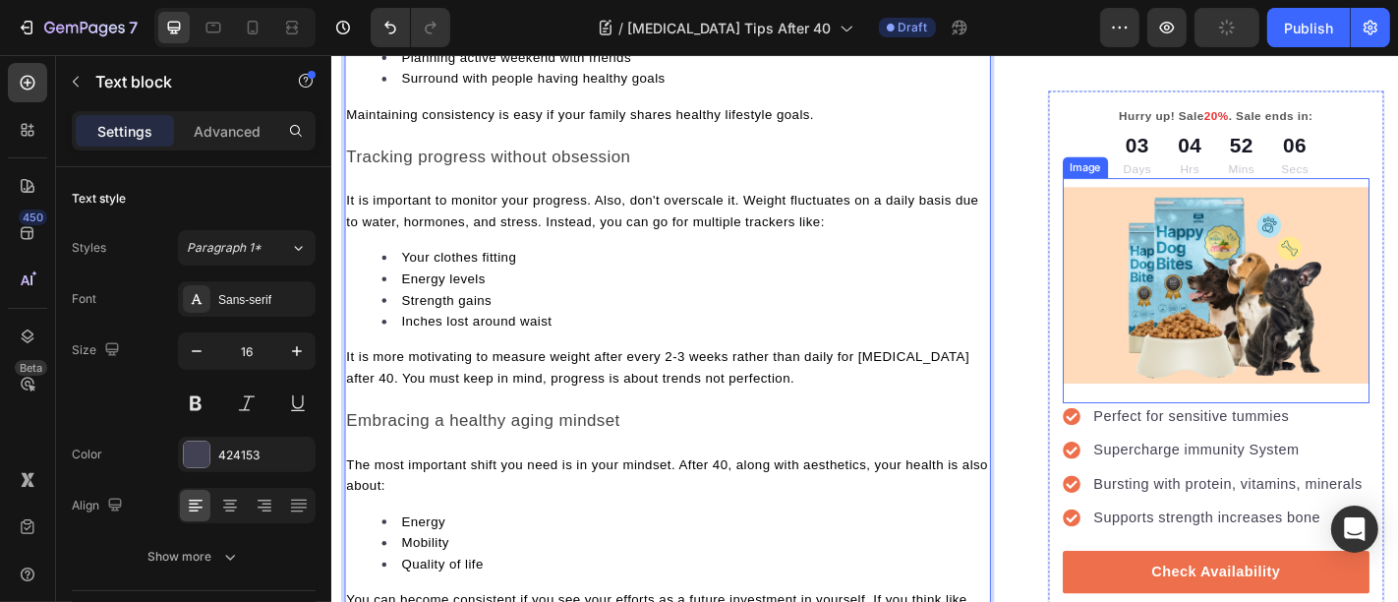
scroll to position [8270, 0]
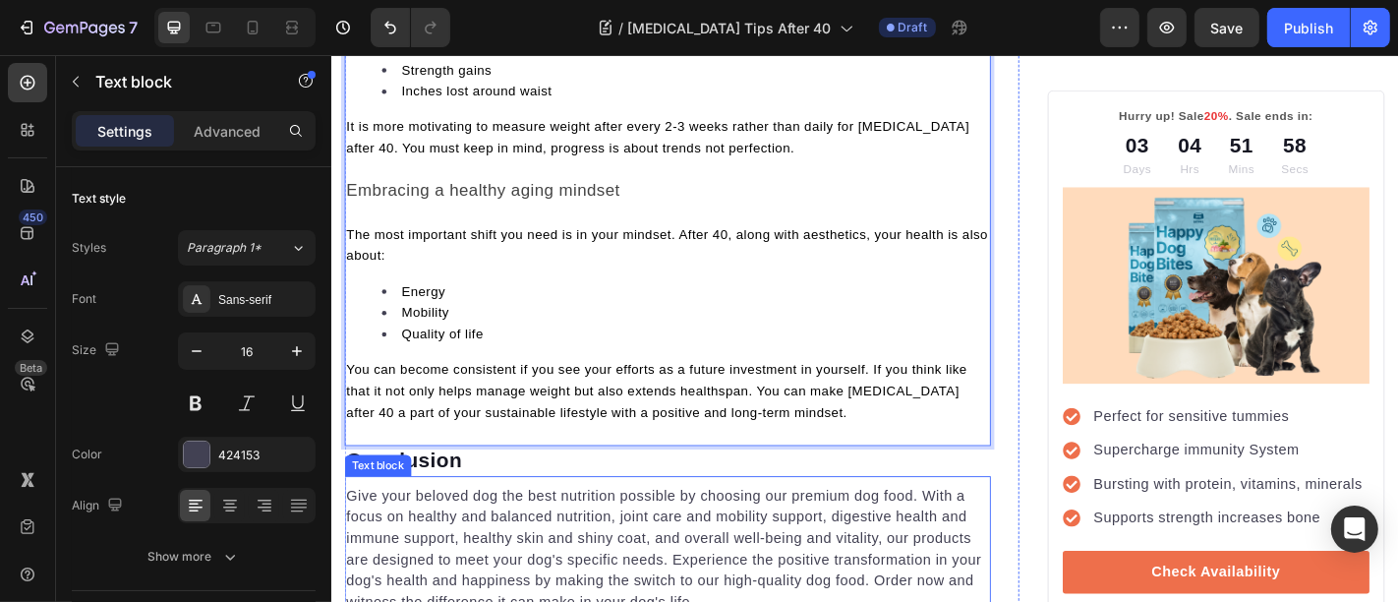
click at [494, 530] on p "Give your beloved dog the best nutrition possible by choosing our premium dog f…" at bounding box center [702, 601] width 711 height 142
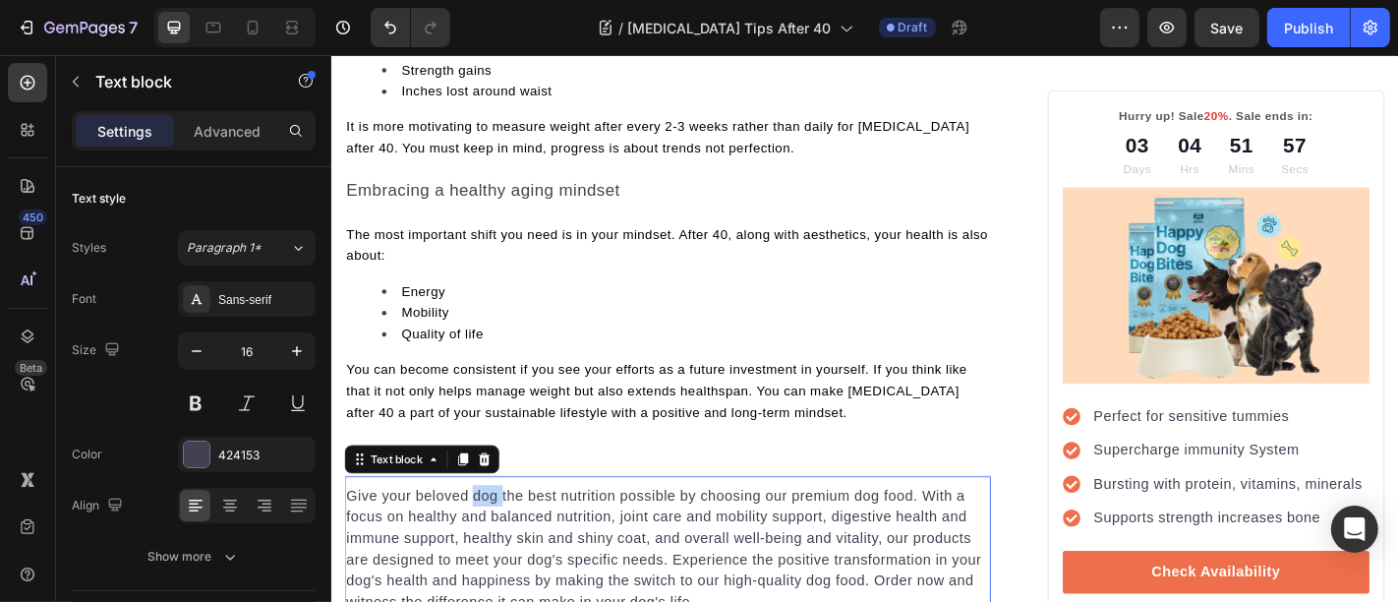
click at [494, 530] on p "Give your beloved dog the best nutrition possible by choosing our premium dog f…" at bounding box center [702, 601] width 711 height 142
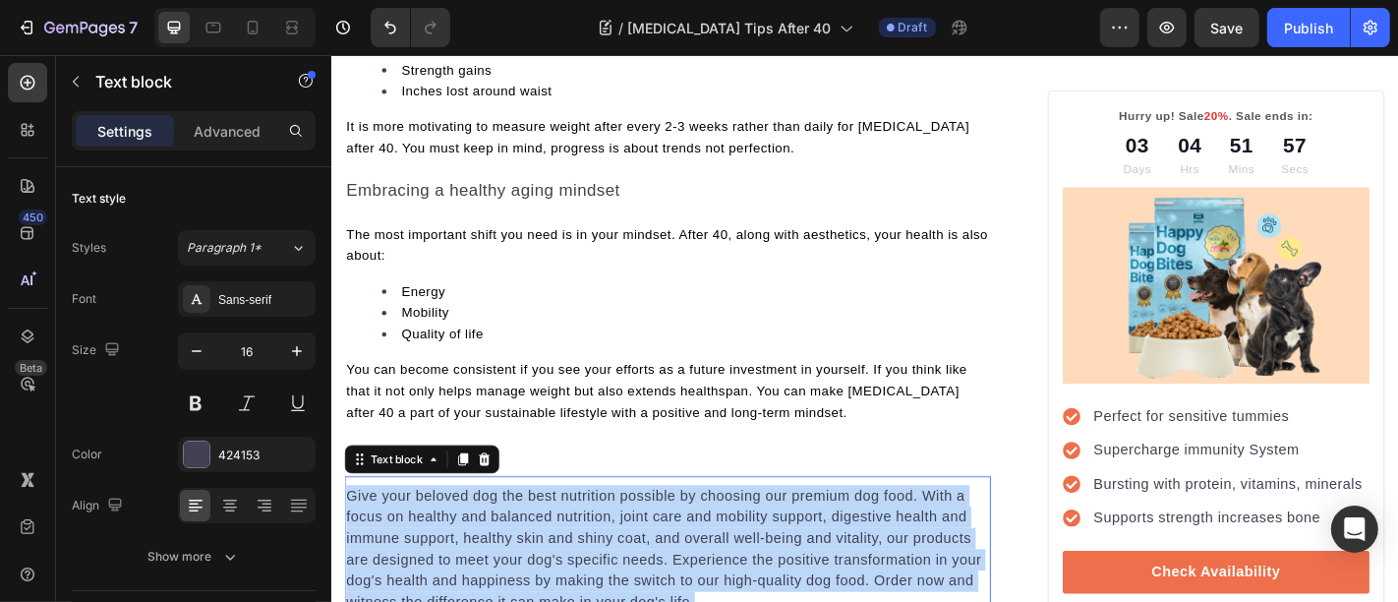
click at [494, 530] on p "Give your beloved dog the best nutrition possible by choosing our premium dog f…" at bounding box center [702, 601] width 711 height 142
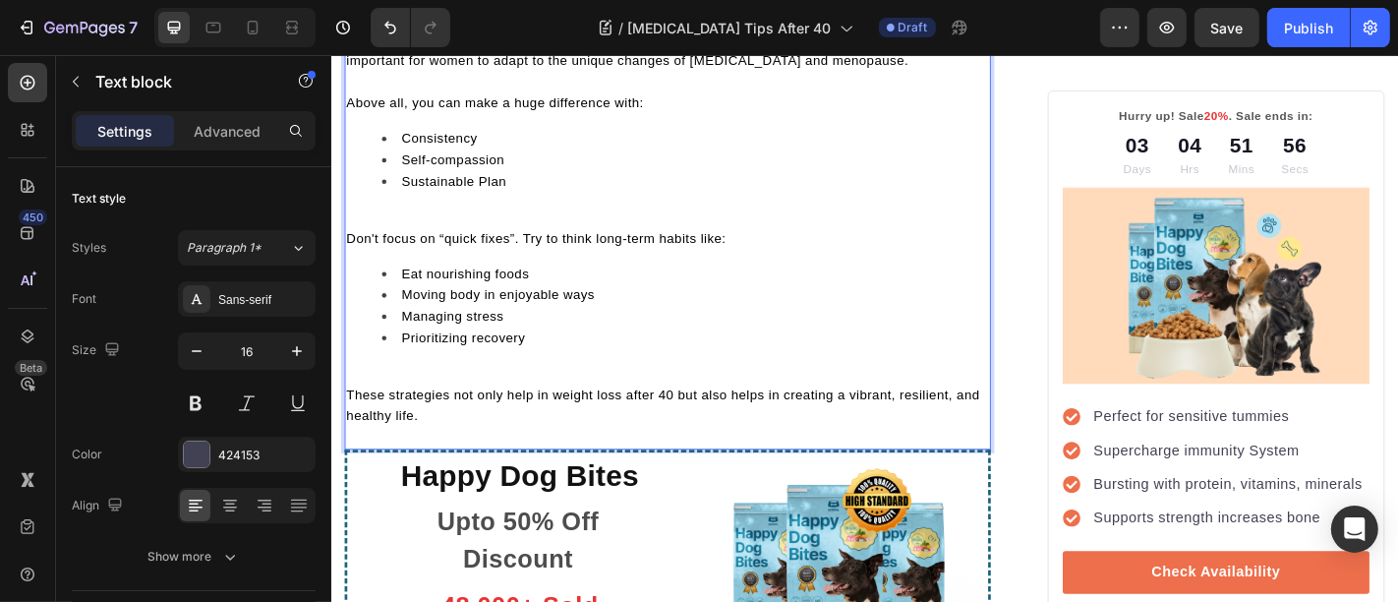
scroll to position [9019, 0]
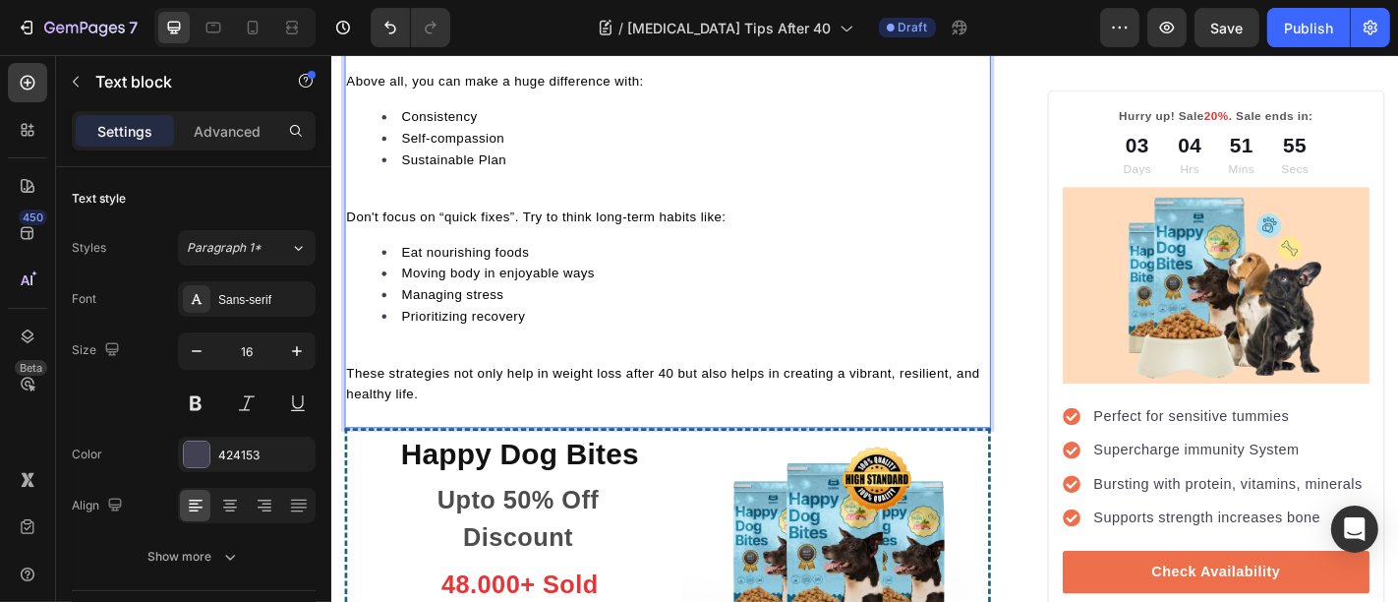
click at [486, 304] on div "[MEDICAL_DATA] is quite challenging after 40. But it's still approachable with …" at bounding box center [702, 111] width 715 height 665
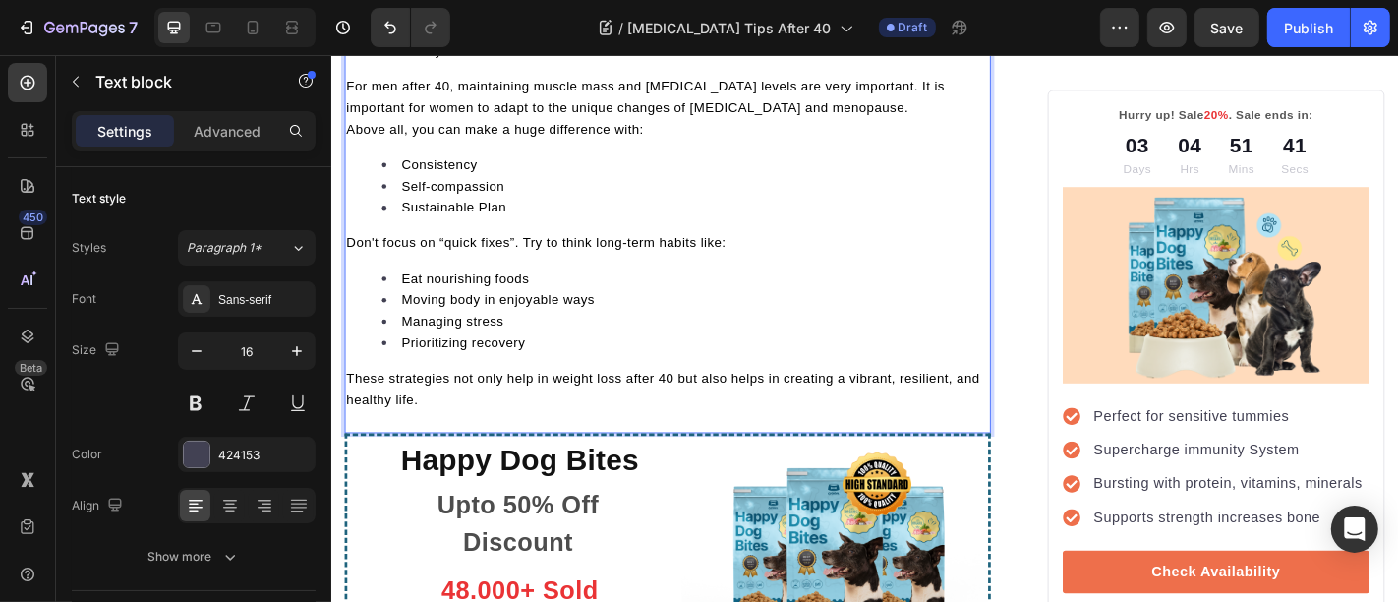
scroll to position [8951, 0]
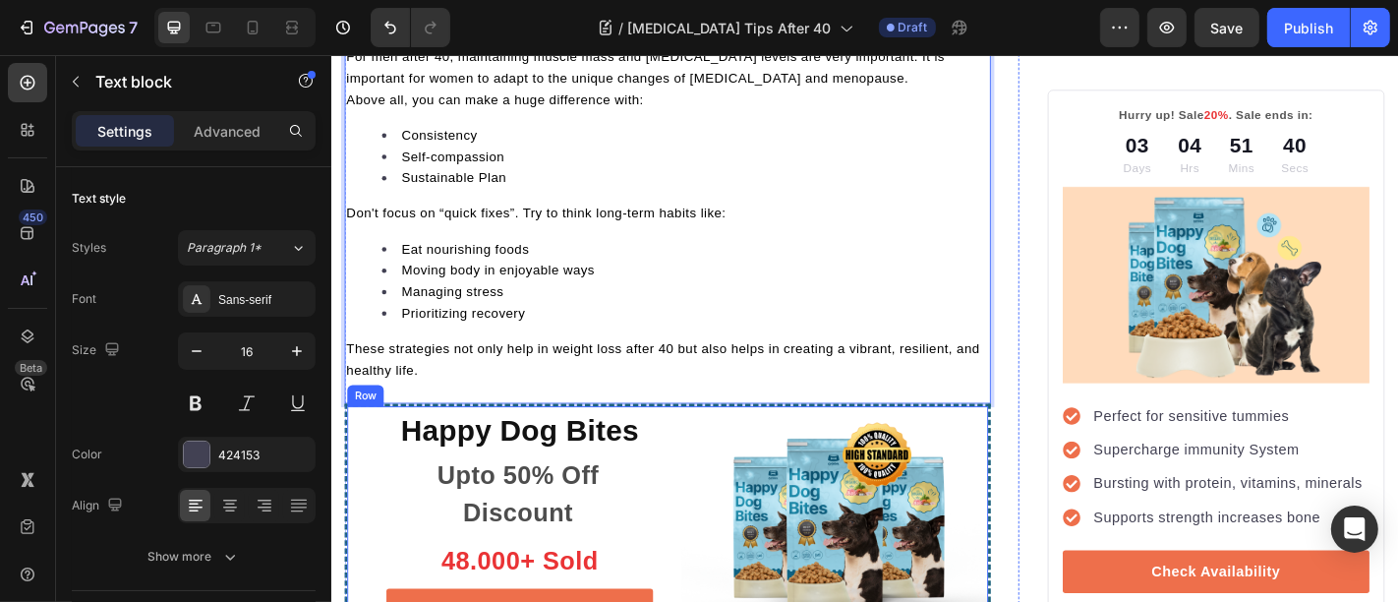
click at [710, 440] on div "Happy Dog Bites Heading Upto 50% Off Discount Text block 48.000+ Sold Text bloc…" at bounding box center [702, 568] width 715 height 256
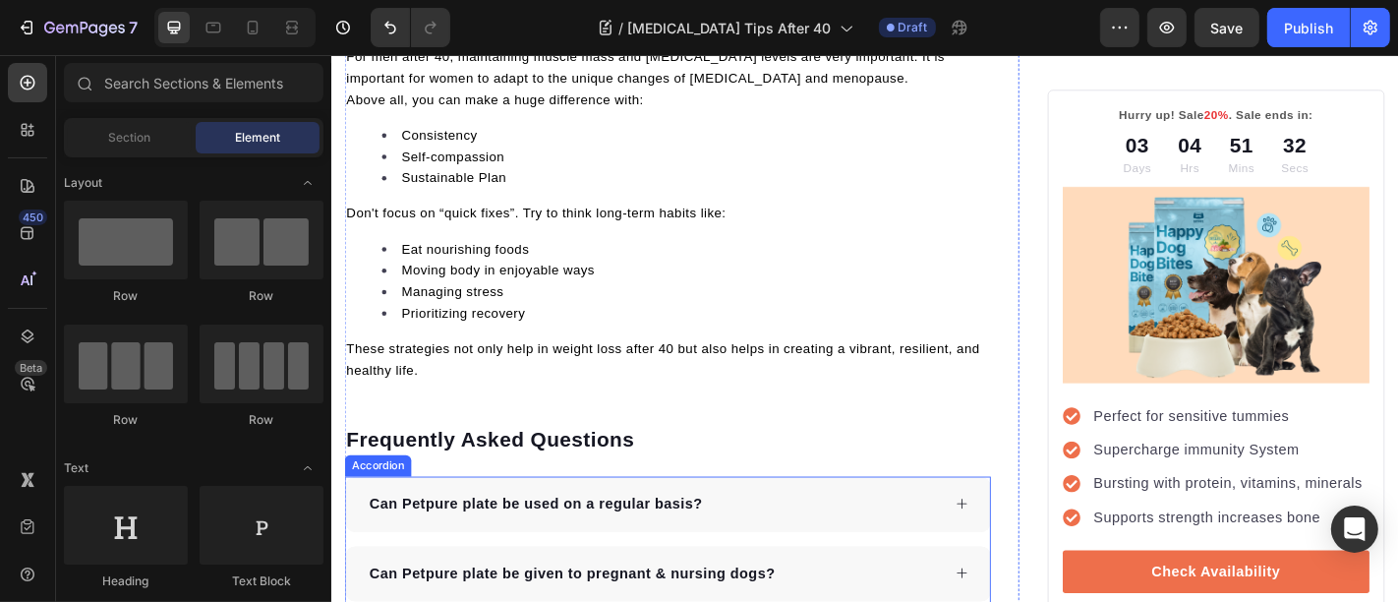
click at [454, 540] on p "Can Petpure plate be used on a regular basis?" at bounding box center [557, 552] width 369 height 24
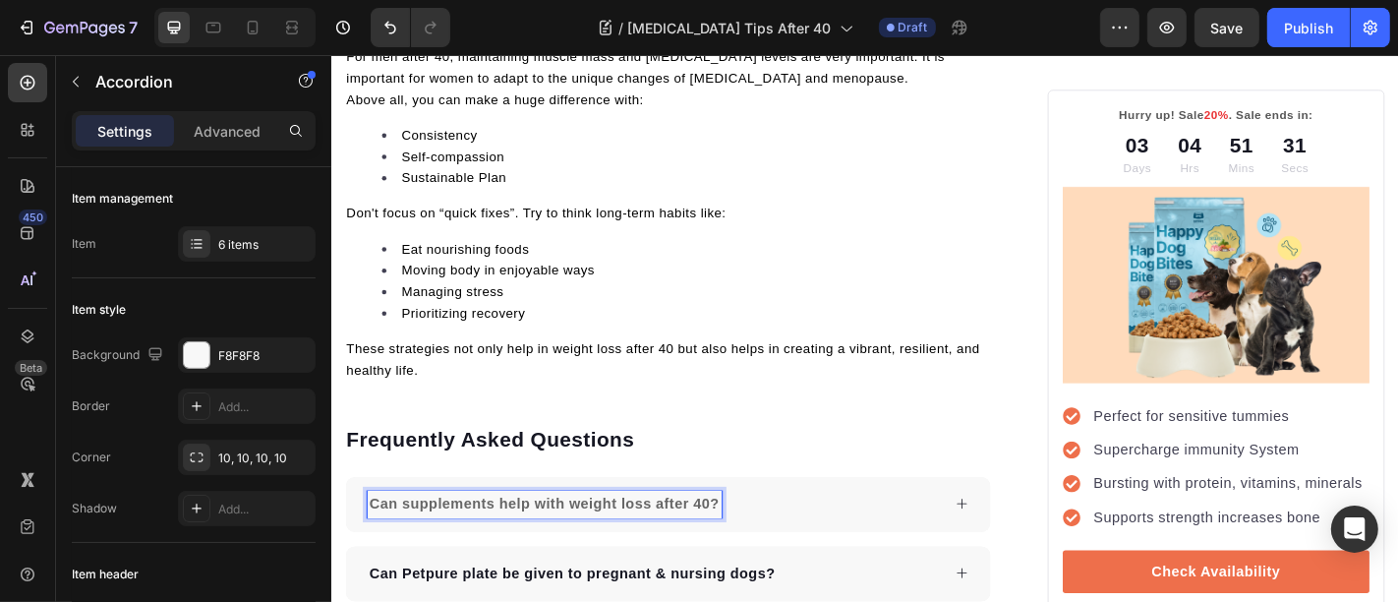
click at [958, 537] on div "Can supplements help with weight loss after 40?" at bounding box center [687, 551] width 635 height 29
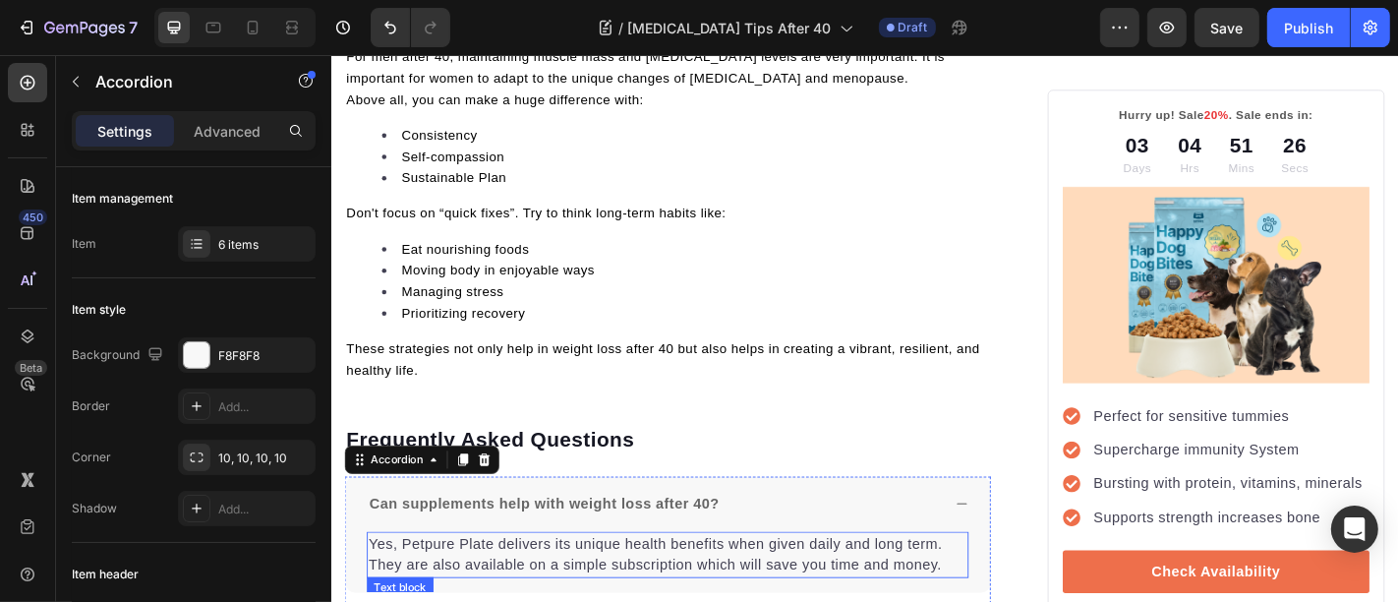
click at [520, 584] on p "Yes, Petpure Plate delivers its unique health benefits when given daily and lon…" at bounding box center [703, 607] width 662 height 47
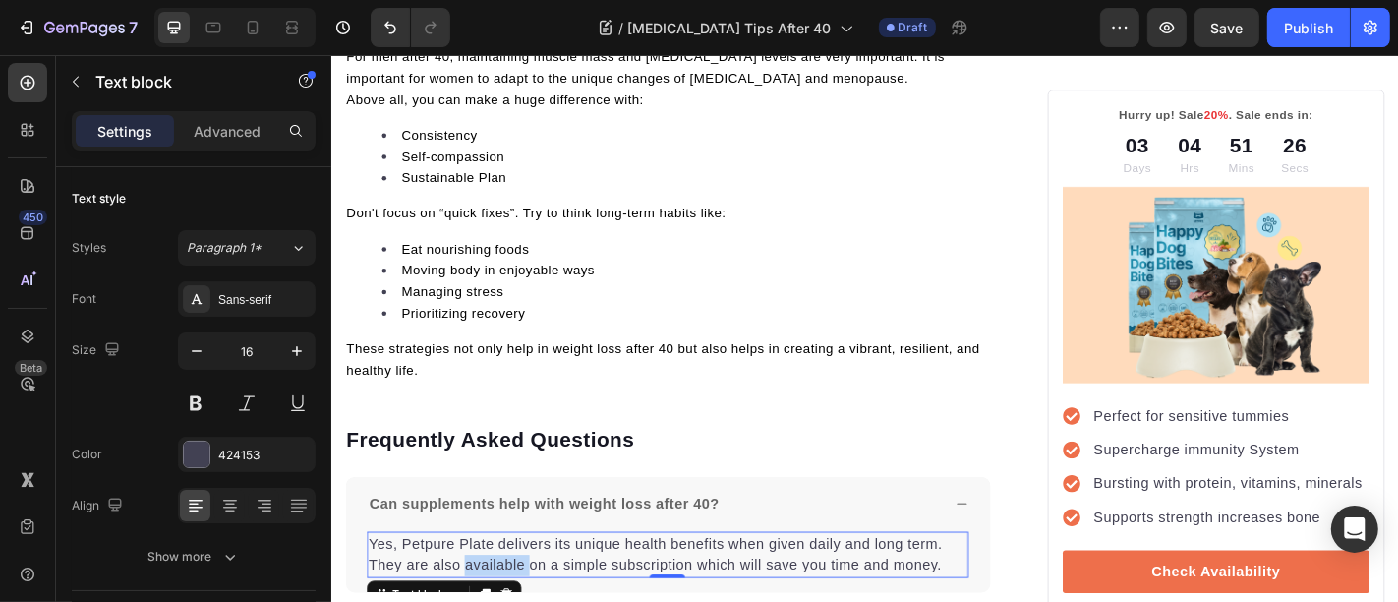
click at [520, 584] on p "Yes, Petpure Plate delivers its unique health benefits when given daily and lon…" at bounding box center [703, 607] width 662 height 47
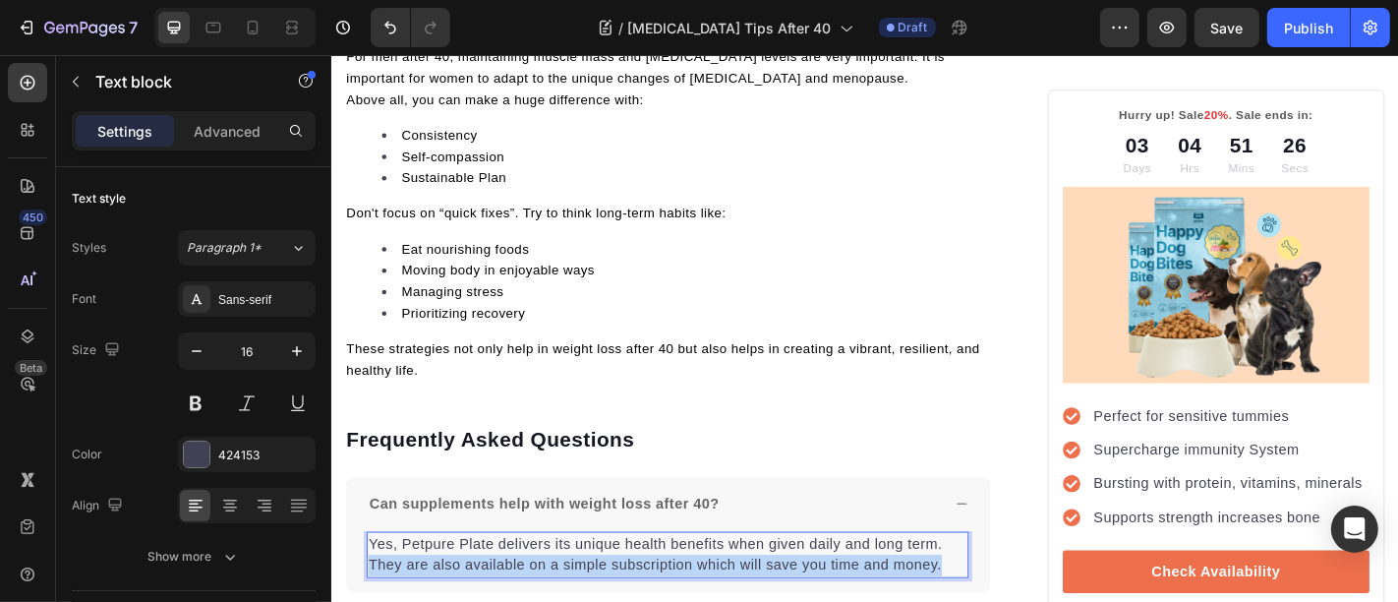
click at [520, 584] on p "Yes, Petpure Plate delivers its unique health benefits when given daily and lon…" at bounding box center [703, 607] width 662 height 47
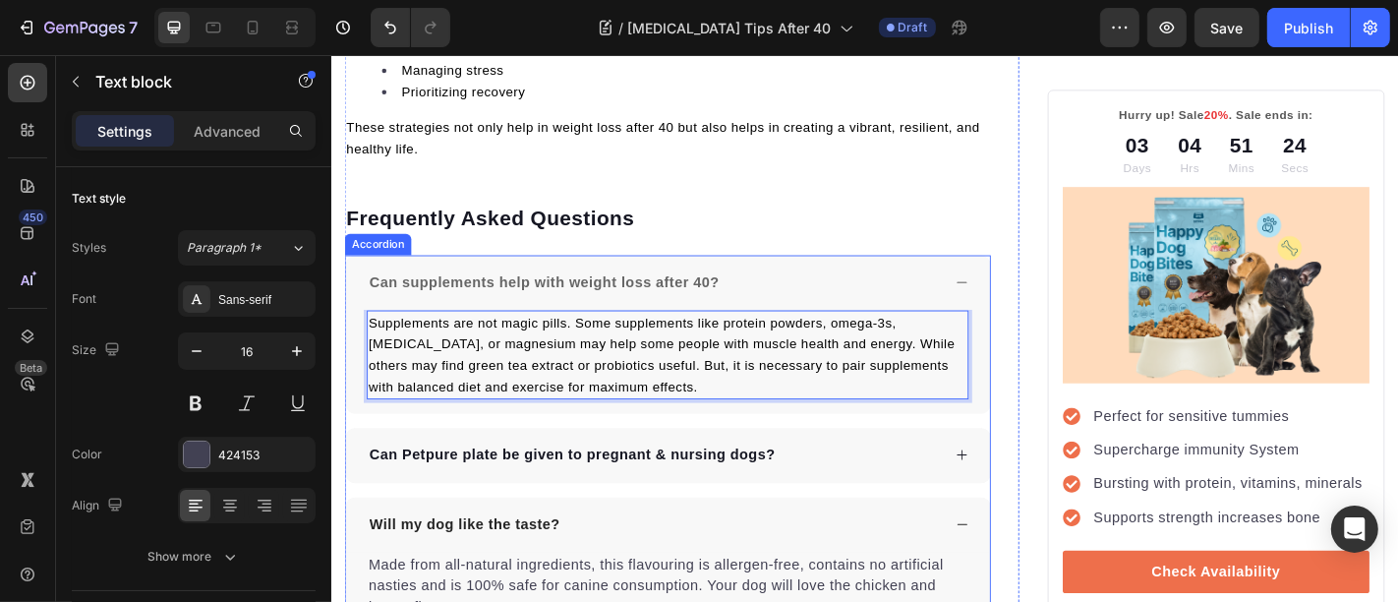
scroll to position [9206, 0]
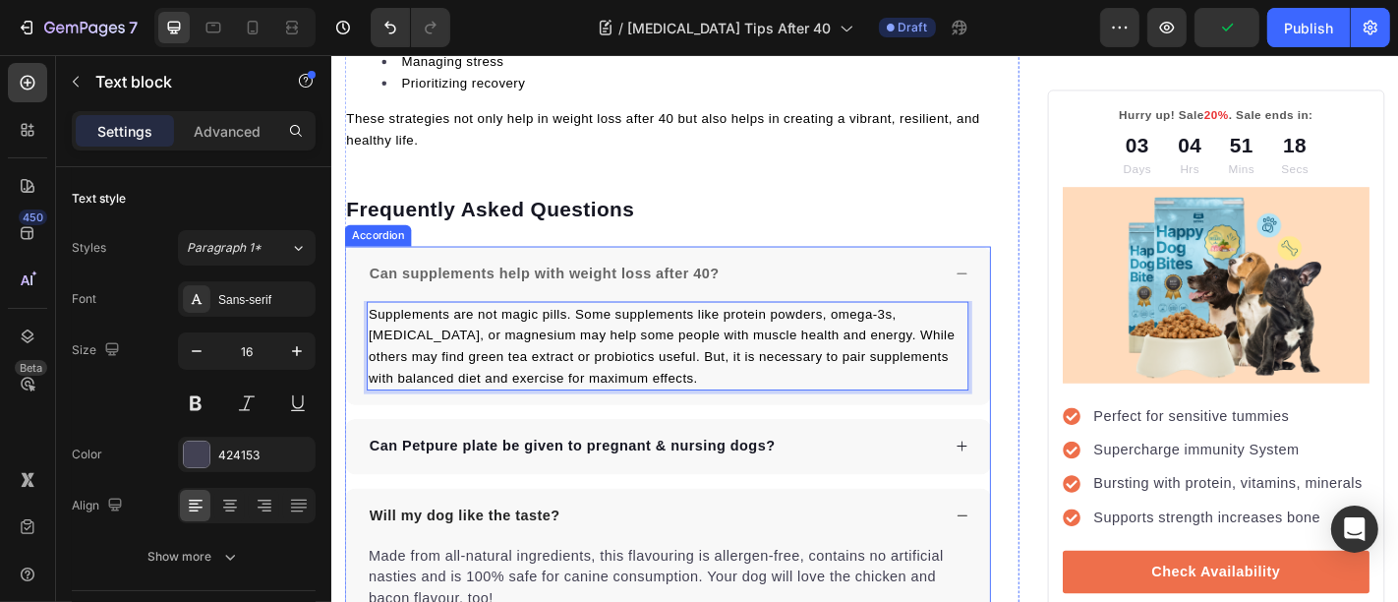
click at [575, 476] on p "Can Petpure plate be given to pregnant & nursing dogs?" at bounding box center [597, 488] width 448 height 24
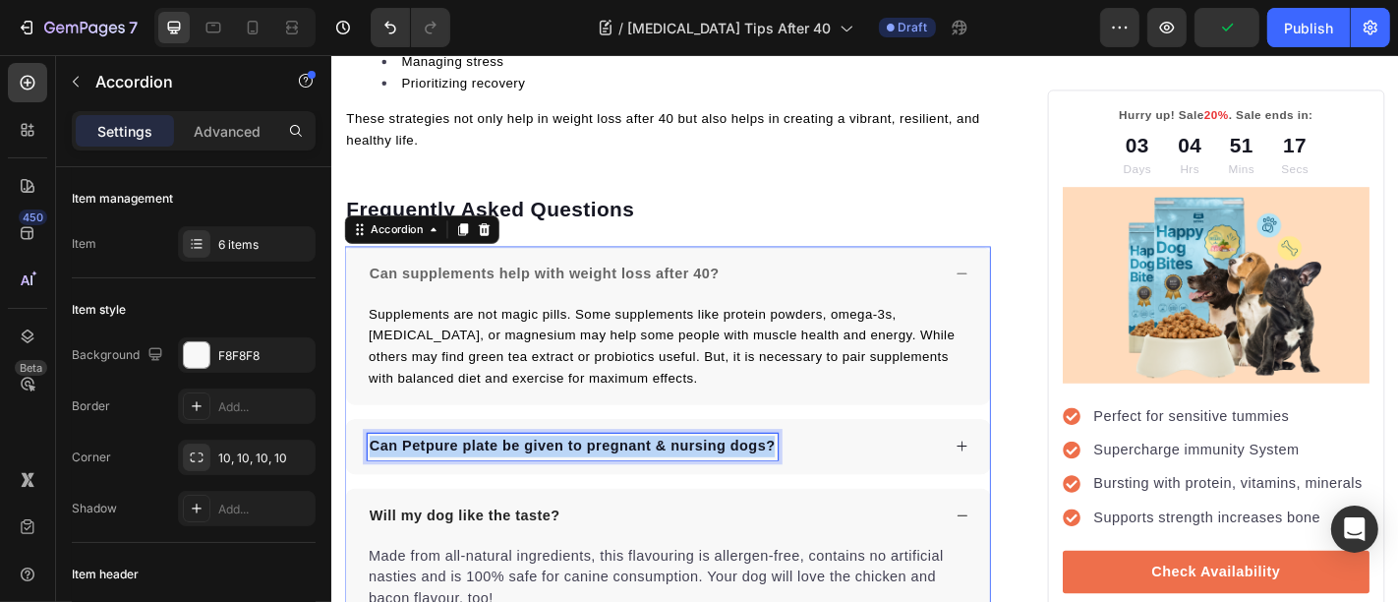
click at [575, 476] on p "Can Petpure plate be given to pregnant & nursing dogs?" at bounding box center [597, 488] width 448 height 24
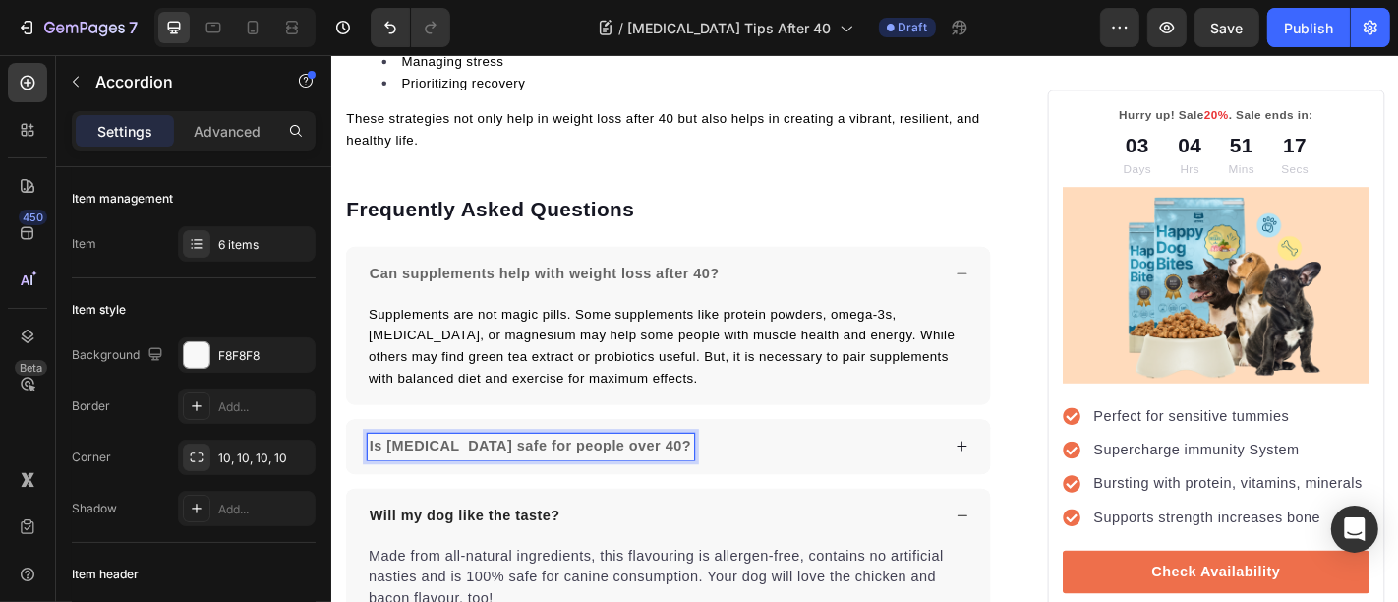
click at [948, 457] on div "Is [MEDICAL_DATA] safe for people over 40?" at bounding box center [702, 487] width 713 height 61
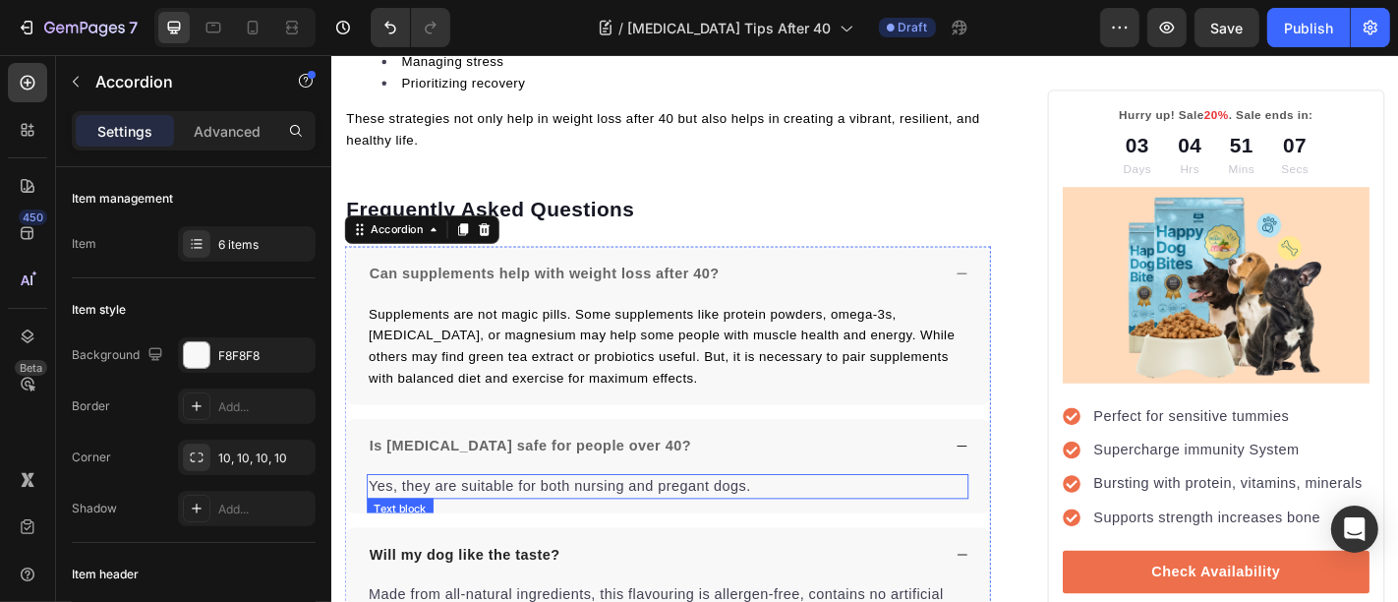
click at [537, 520] on p "Yes, they are suitable for both nursing and pregant dogs." at bounding box center [703, 532] width 662 height 24
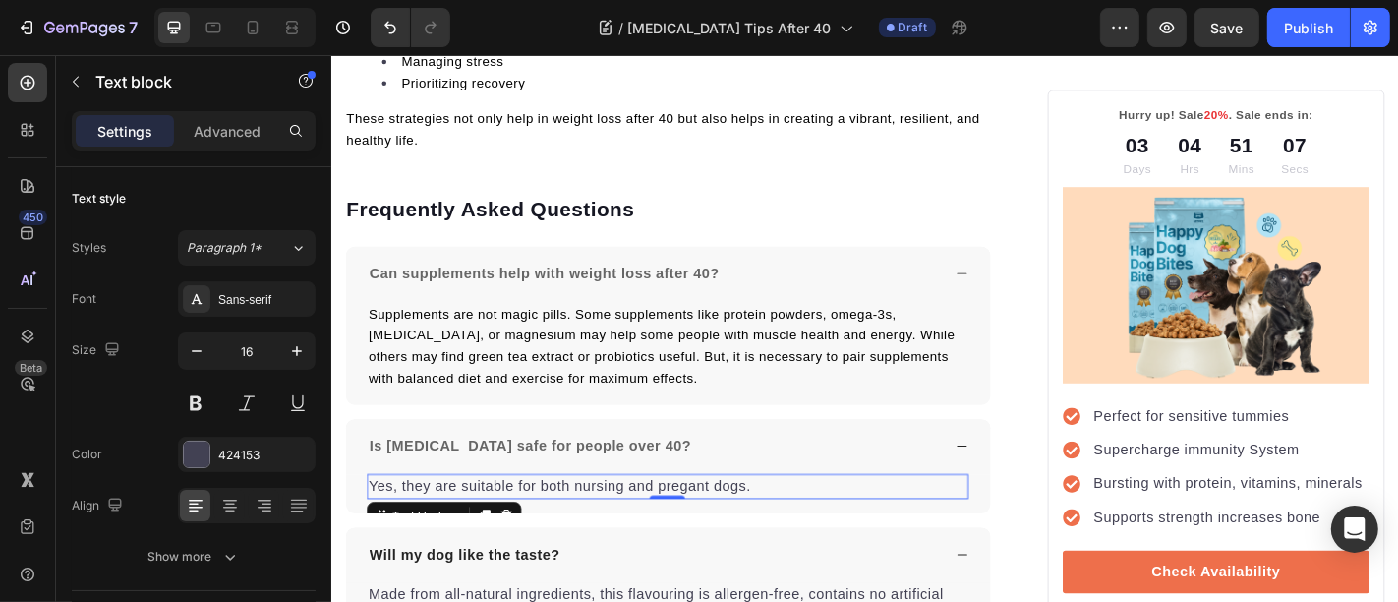
click at [537, 520] on p "Yes, they are suitable for both nursing and pregant dogs." at bounding box center [703, 532] width 662 height 24
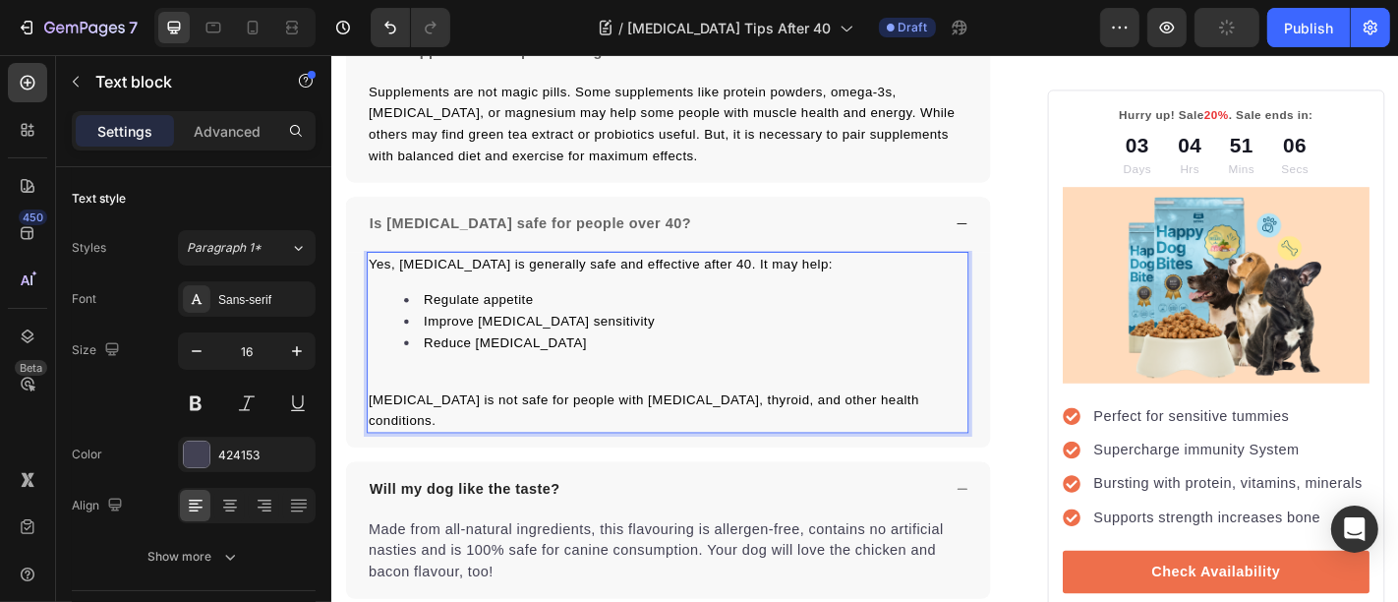
scroll to position [9461, 0]
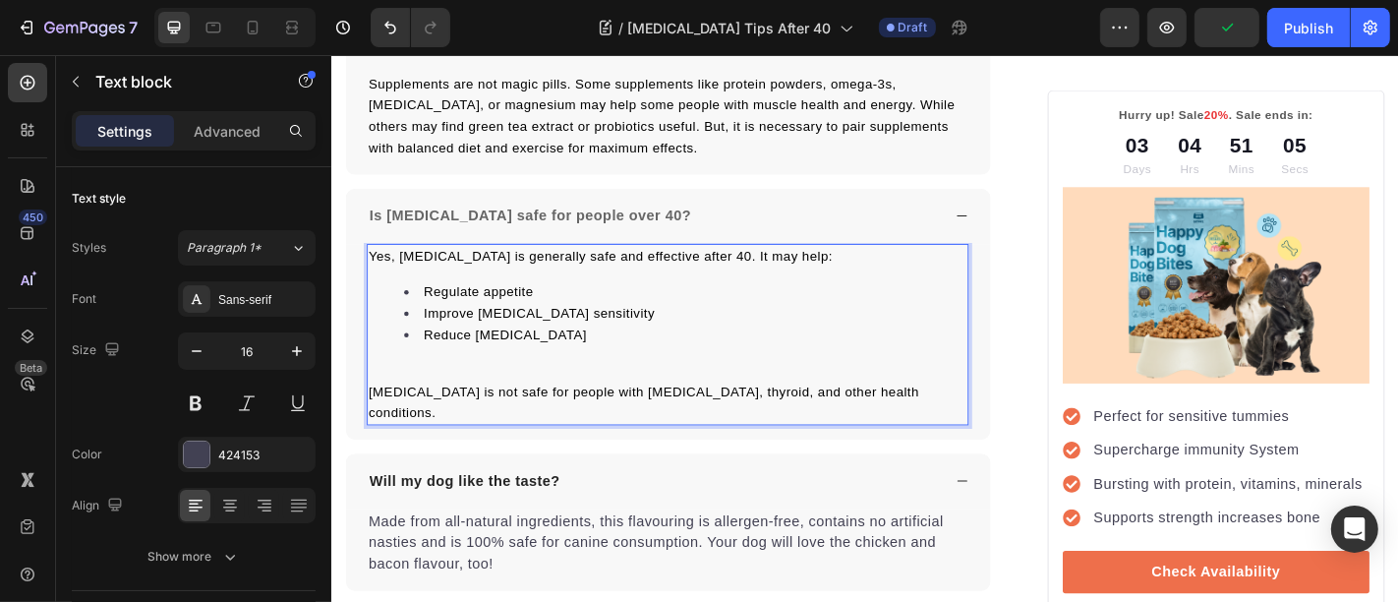
click at [504, 391] on p "Rich Text Editor. Editing area: main" at bounding box center [703, 403] width 662 height 24
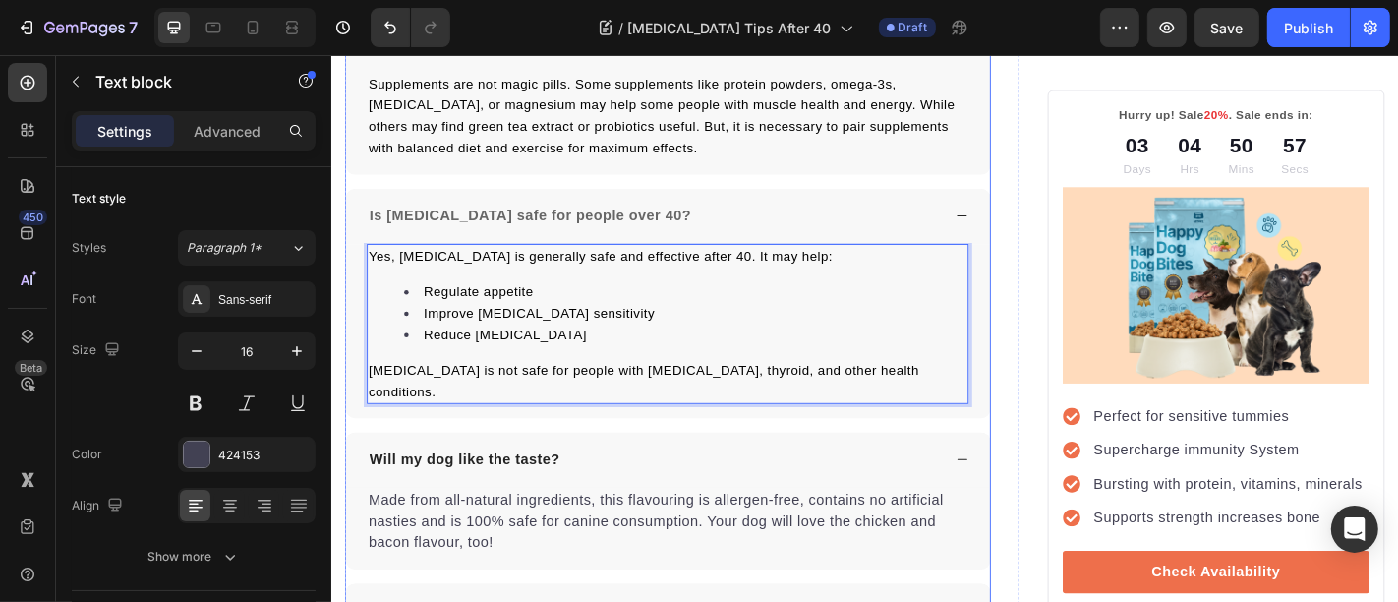
click at [463, 491] on p "Will my dog like the taste?" at bounding box center [478, 503] width 210 height 24
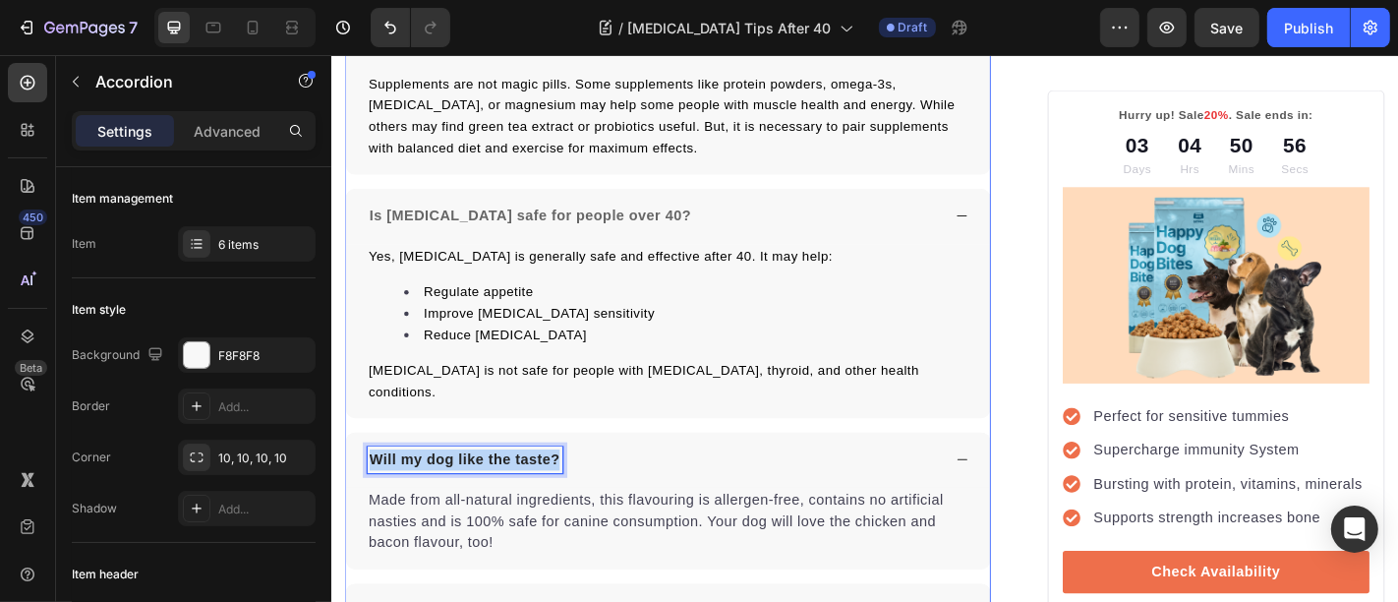
click at [463, 491] on p "Will my dog like the taste?" at bounding box center [478, 503] width 210 height 24
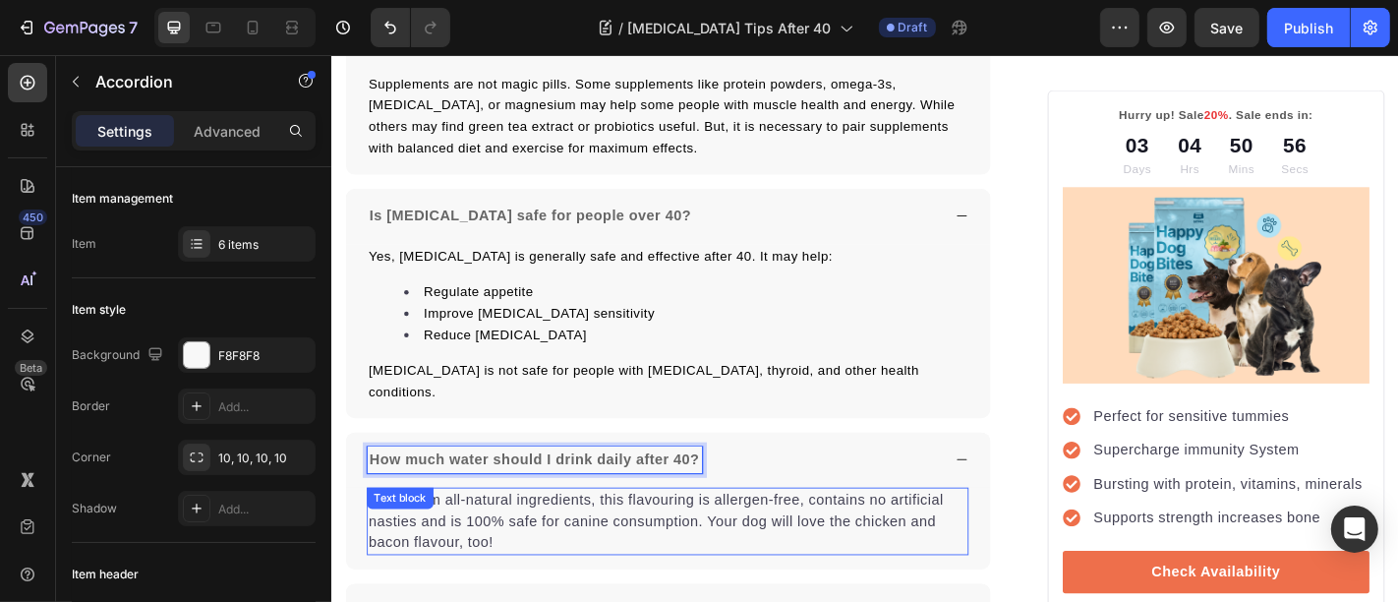
click at [442, 533] on div "Made from all-natural ingredients, this flavouring is allergen-free, contains n…" at bounding box center [703, 570] width 666 height 75
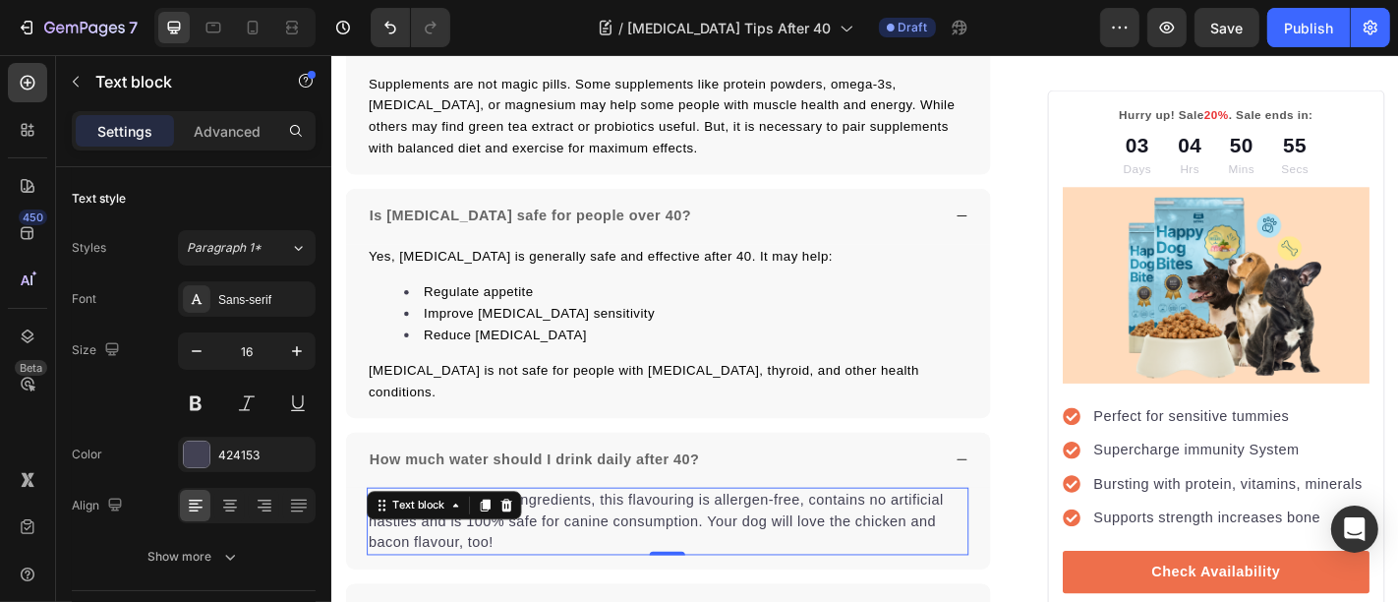
click at [493, 535] on p "Made from all-natural ingredients, this flavouring is allergen-free, contains n…" at bounding box center [703, 570] width 662 height 71
click at [510, 535] on p "Made from all-natural ingredients, this flavouring is allergen-free, contains n…" at bounding box center [703, 570] width 662 height 71
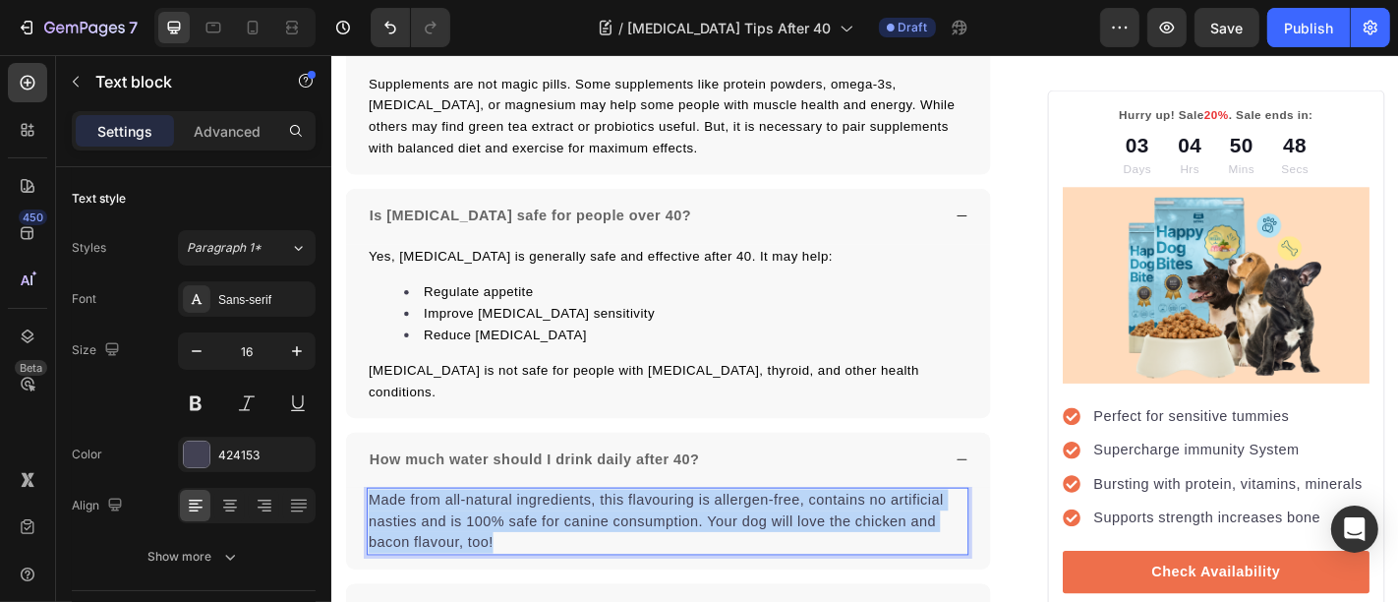
click at [510, 535] on p "Made from all-natural ingredients, this flavouring is allergen-free, contains n…" at bounding box center [703, 570] width 662 height 71
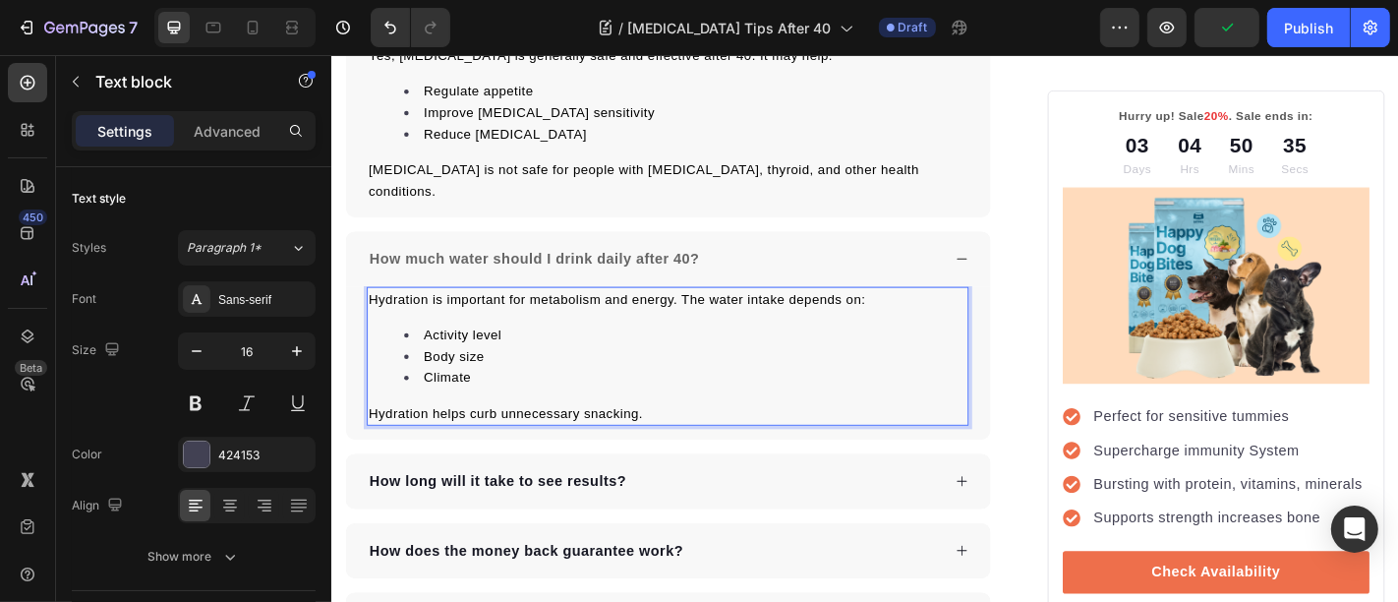
scroll to position [9715, 0]
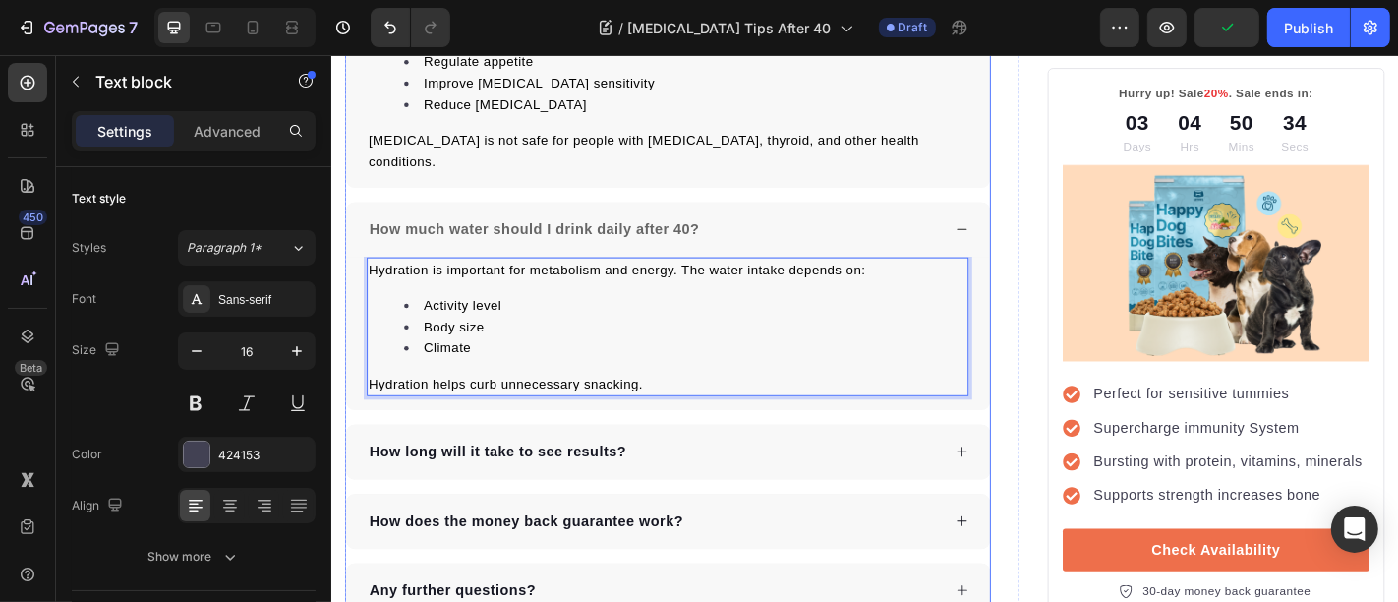
drag, startPoint x: 463, startPoint y: 398, endPoint x: 450, endPoint y: 414, distance: 20.3
click at [463, 463] on div "How long will it take to see results?" at bounding box center [702, 493] width 713 height 61
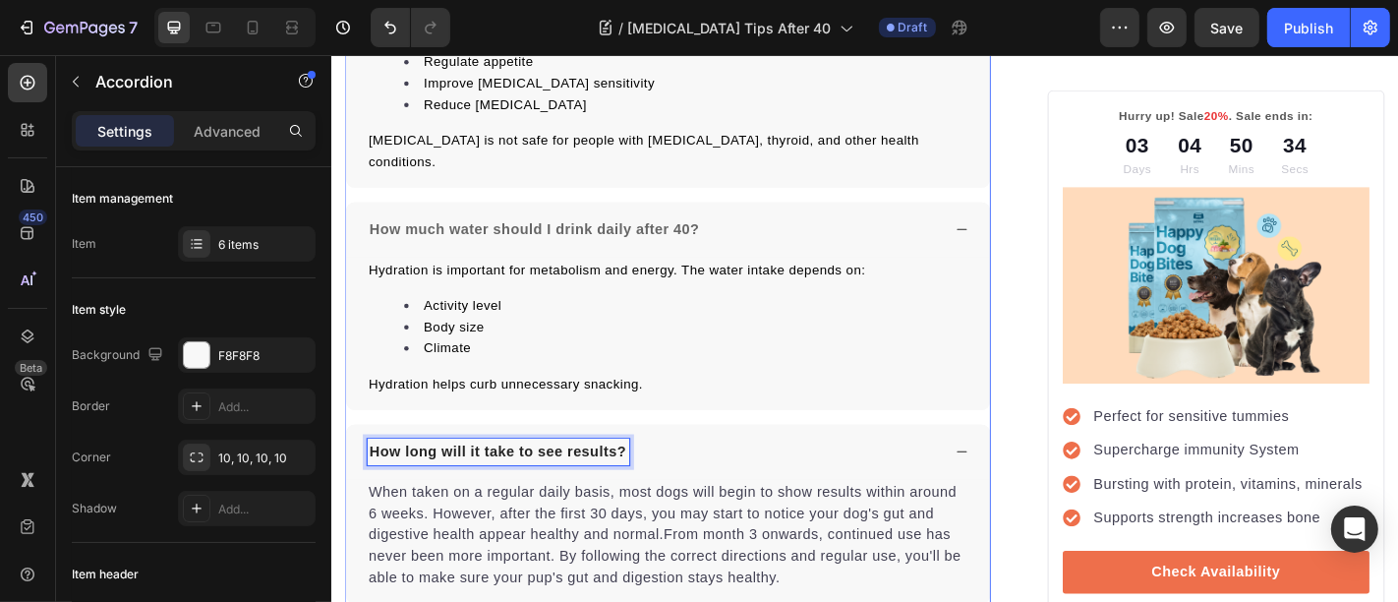
click at [450, 482] on p "How long will it take to see results?" at bounding box center [515, 494] width 284 height 24
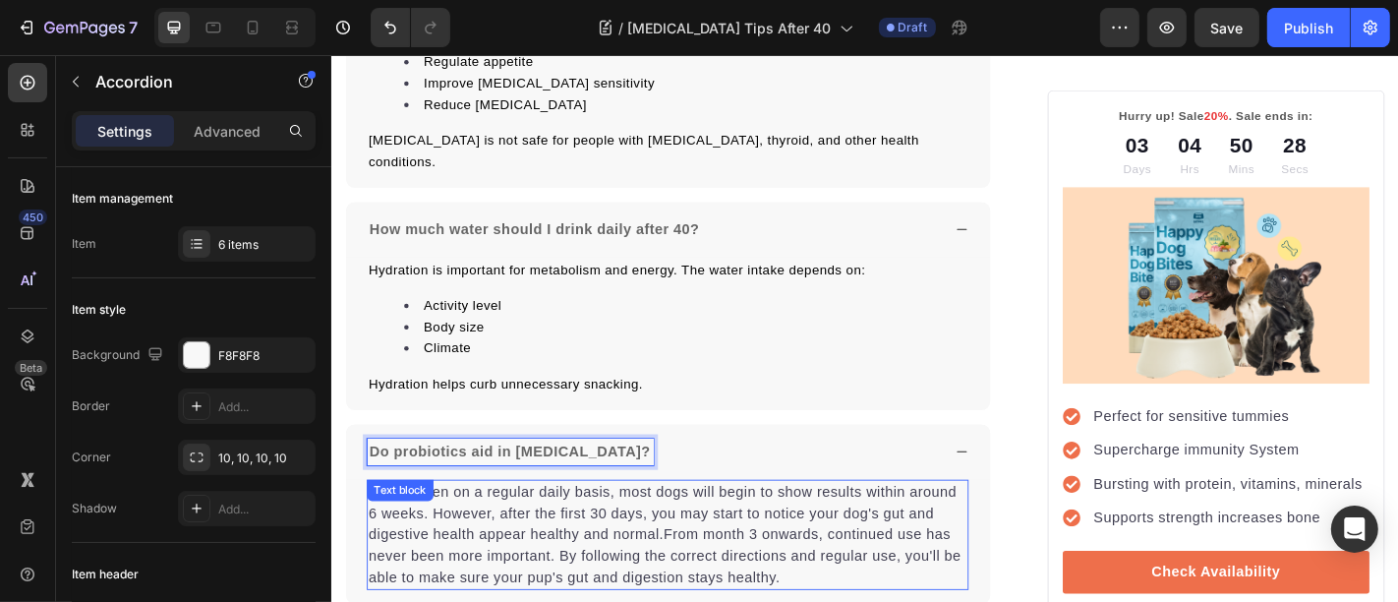
click at [510, 526] on p "When taken on a regular daily basis, most dogs will begin to show results withi…" at bounding box center [703, 585] width 662 height 118
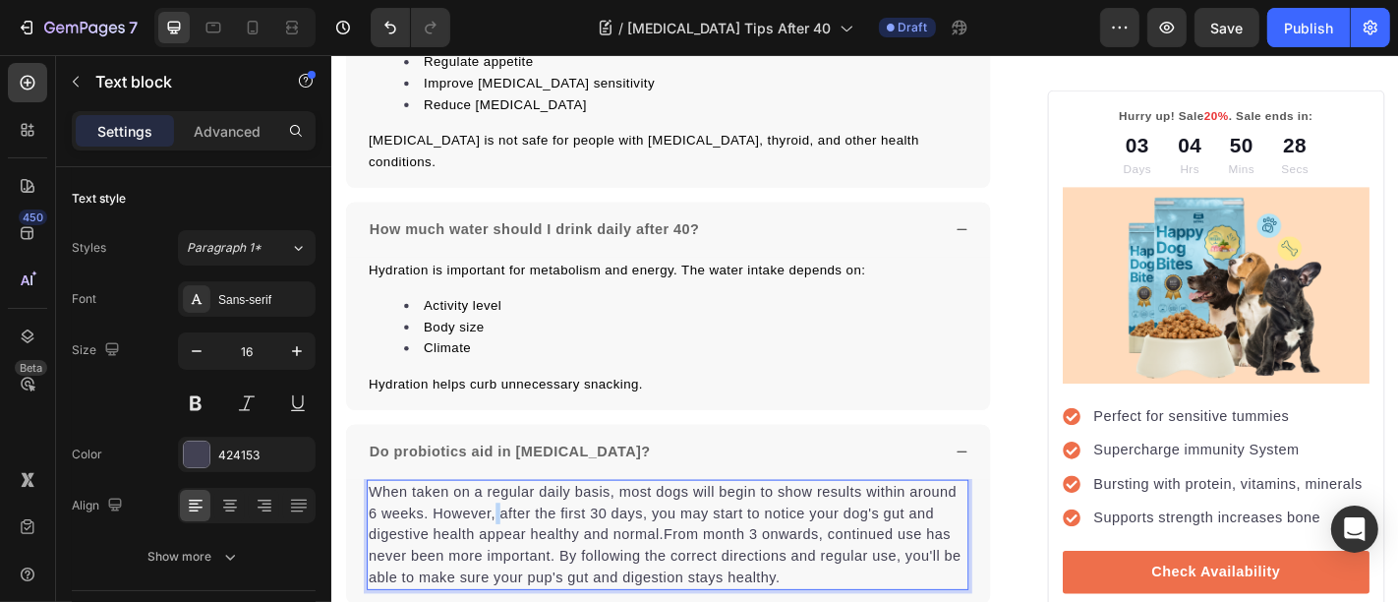
click at [510, 526] on p "When taken on a regular daily basis, most dogs will begin to show results withi…" at bounding box center [703, 585] width 662 height 118
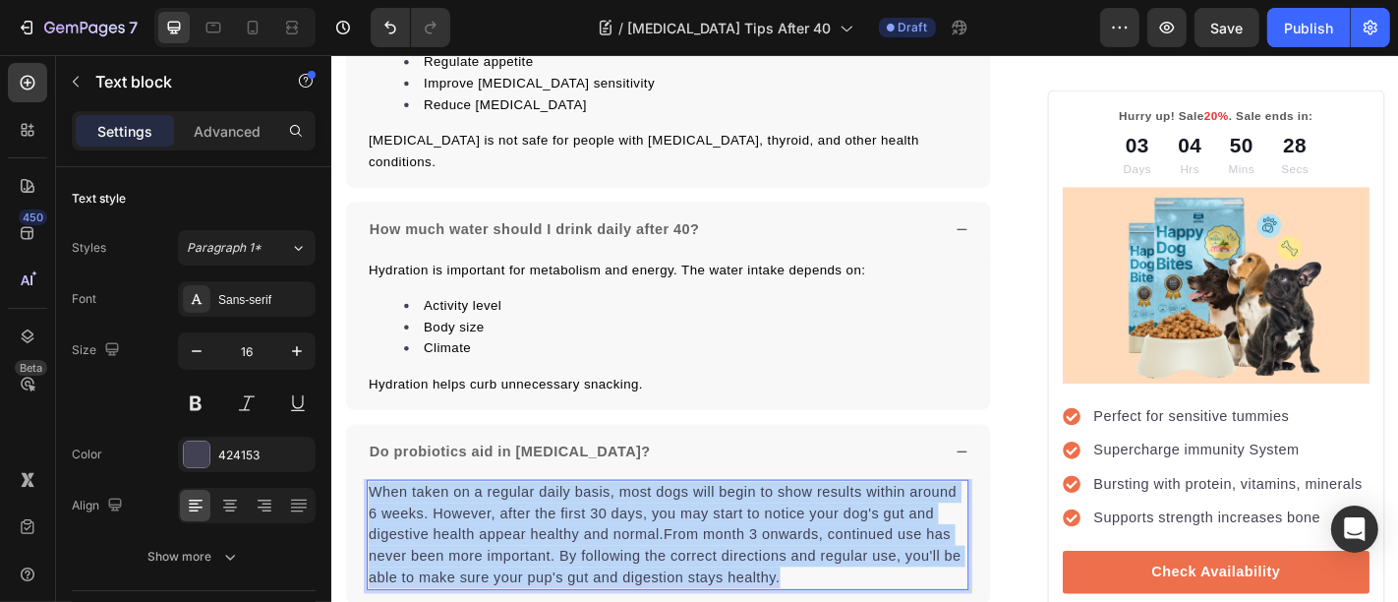
click at [510, 526] on p "When taken on a regular daily basis, most dogs will begin to show results withi…" at bounding box center [703, 585] width 662 height 118
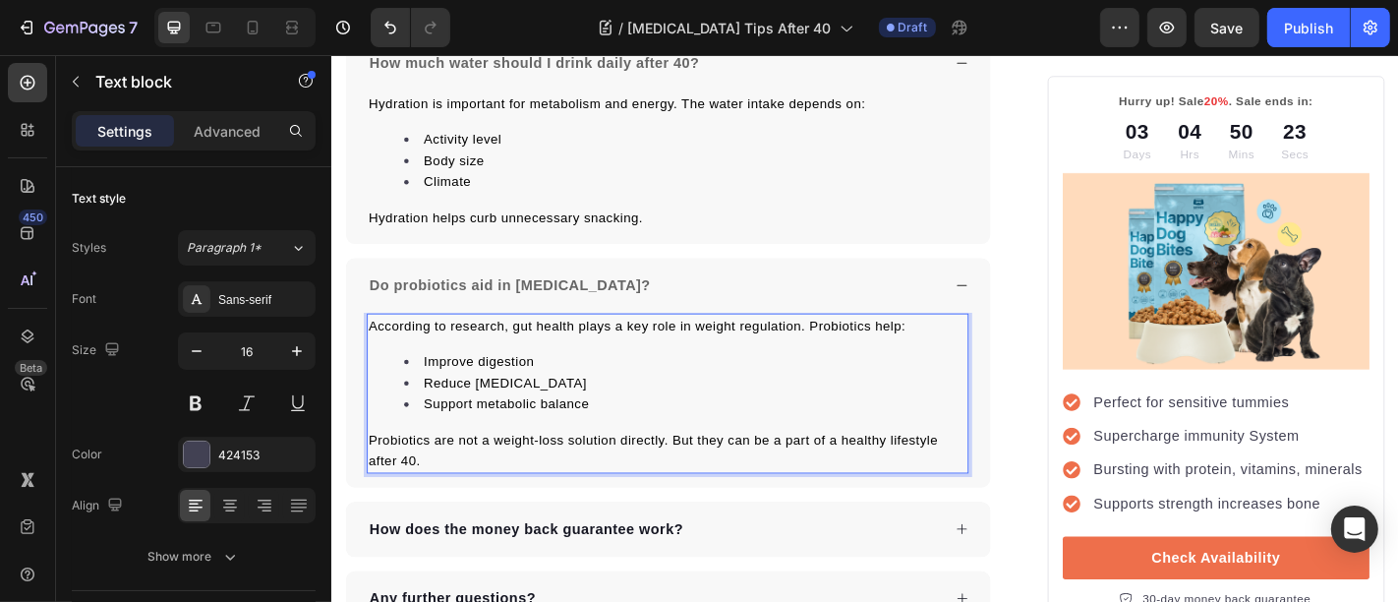
scroll to position [9971, 0]
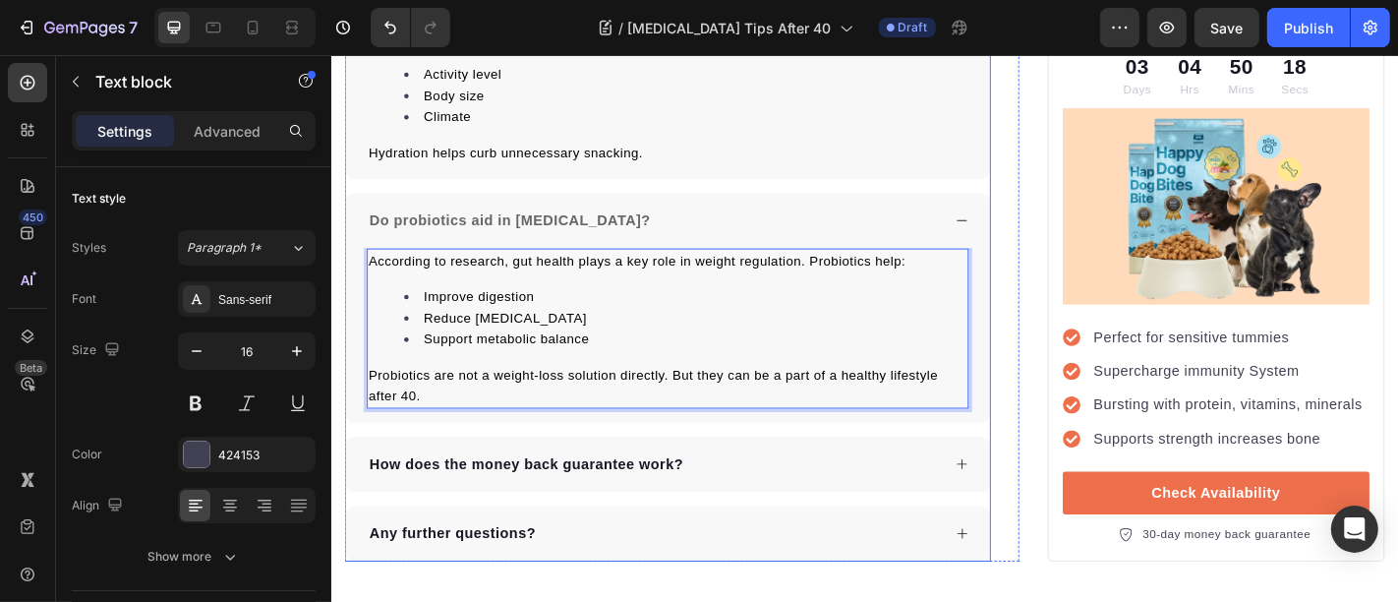
click at [454, 495] on p "How does the money back guarantee work?" at bounding box center [546, 507] width 347 height 24
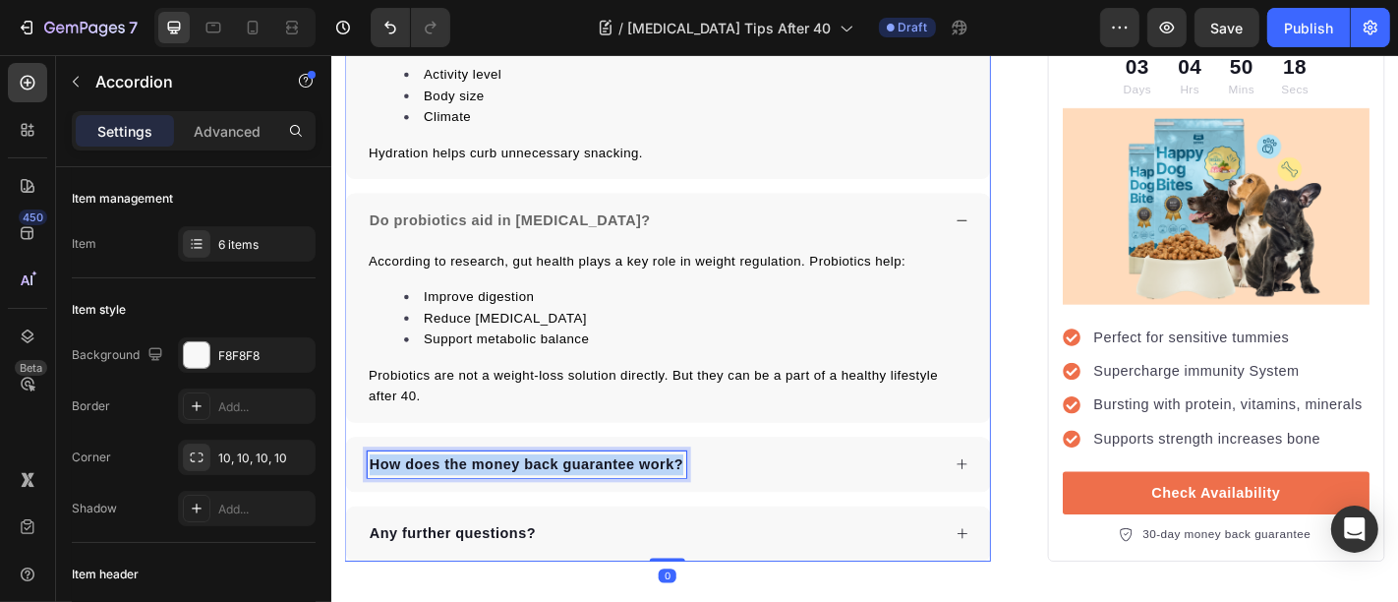
click at [454, 495] on p "How does the money back guarantee work?" at bounding box center [546, 507] width 347 height 24
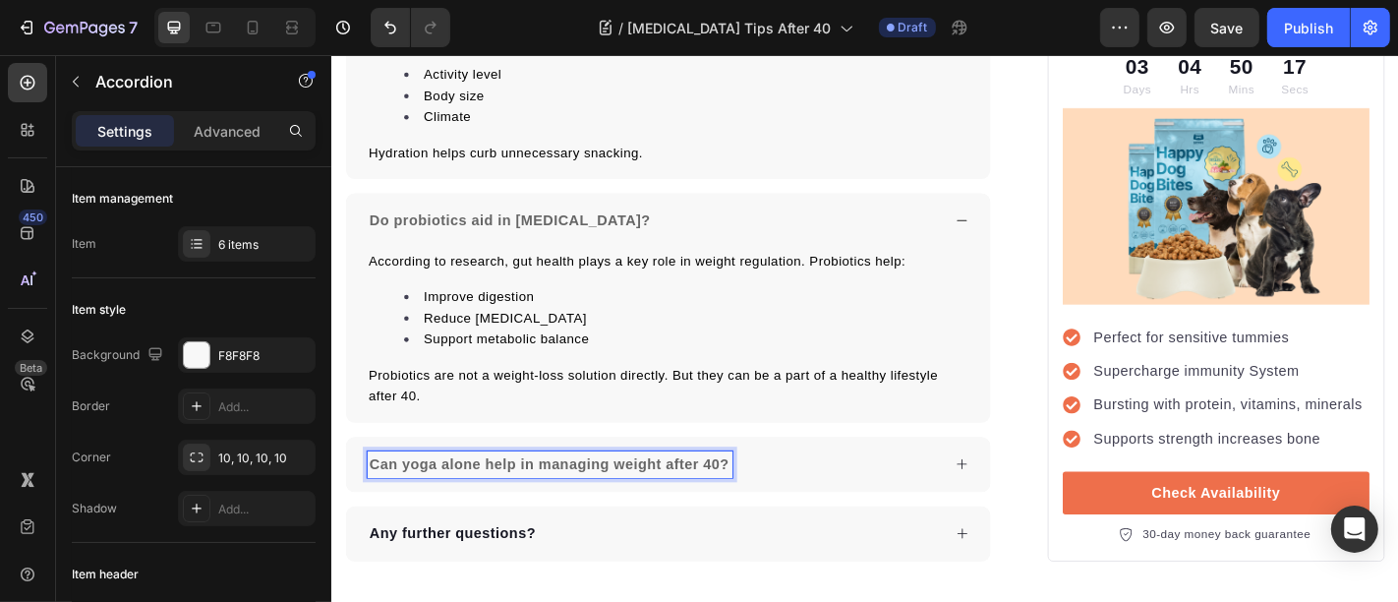
click at [888, 493] on div "Can yoga alone help in managing weight after 40?" at bounding box center [687, 507] width 635 height 29
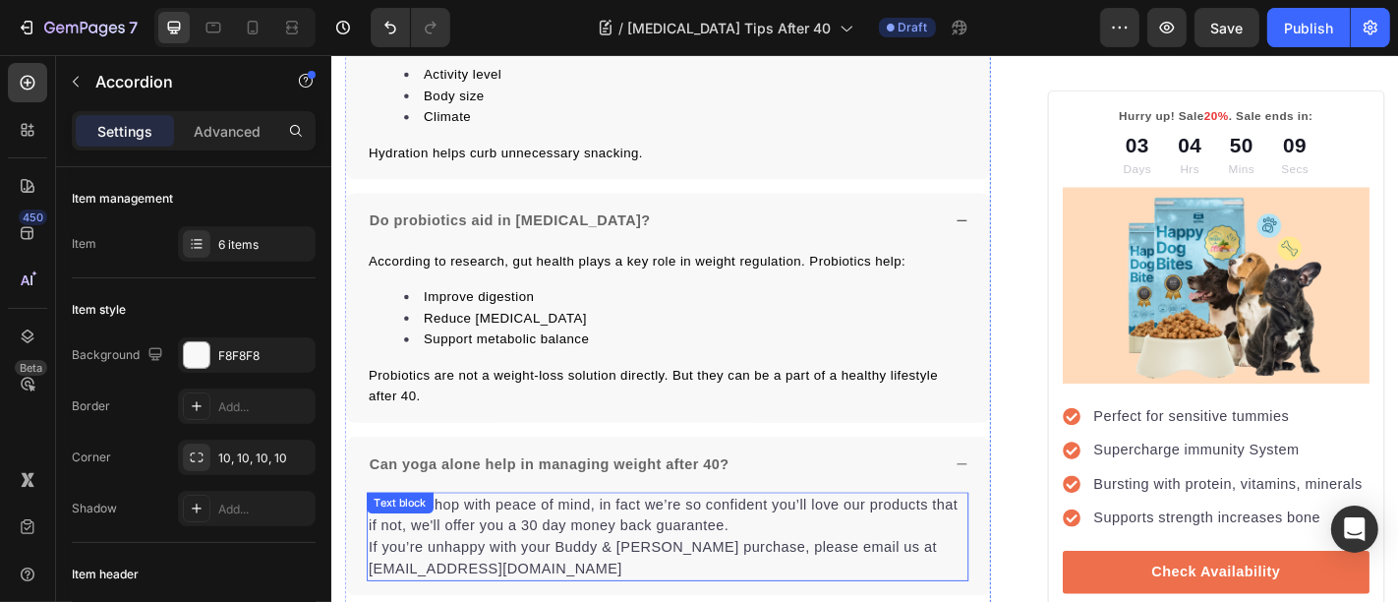
click at [548, 540] on p "You can shop with peace of mind, in fact we’re so confident you’ll love our pro…" at bounding box center [703, 587] width 662 height 94
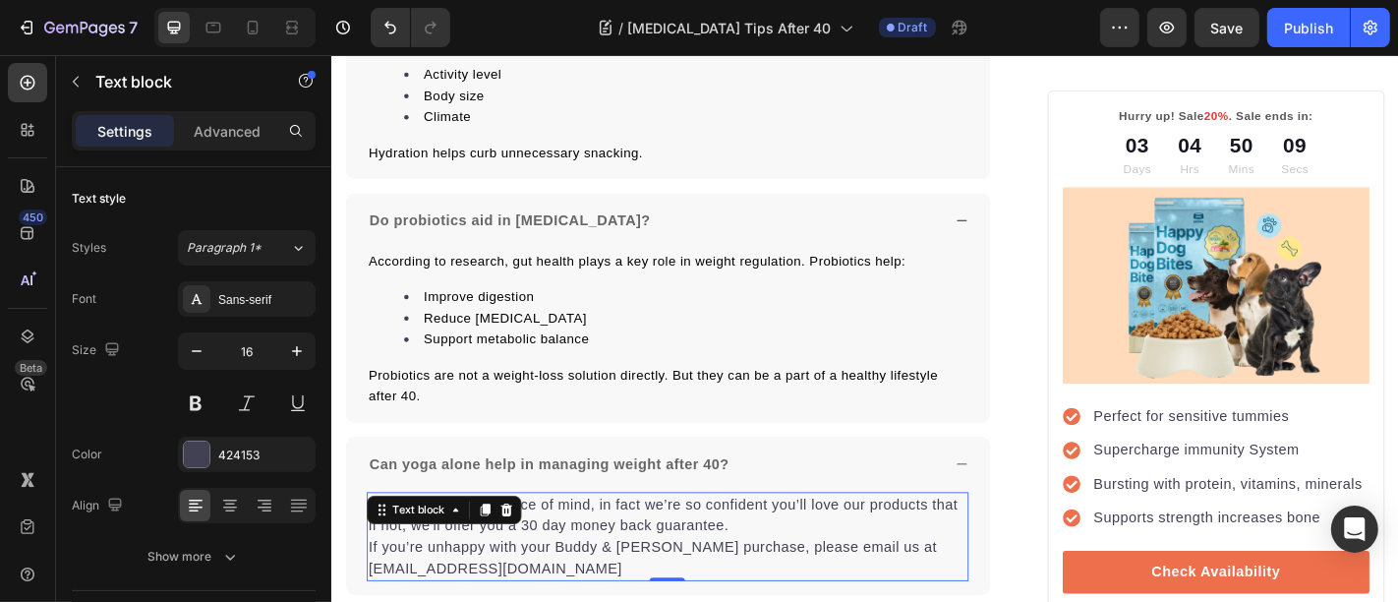
click at [548, 540] on p "You can shop with peace of mind, in fact we’re so confident you’ll love our pro…" at bounding box center [703, 587] width 662 height 94
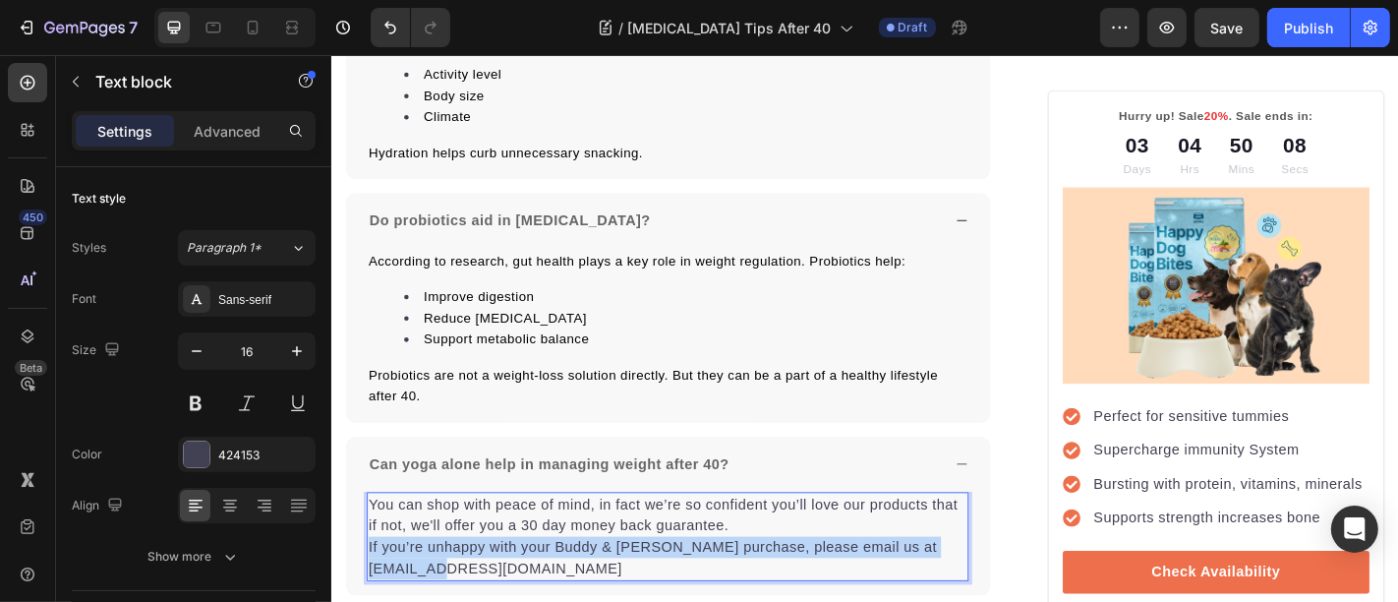
click at [548, 540] on p "You can shop with peace of mind, in fact we’re so confident you’ll love our pro…" at bounding box center [703, 587] width 662 height 94
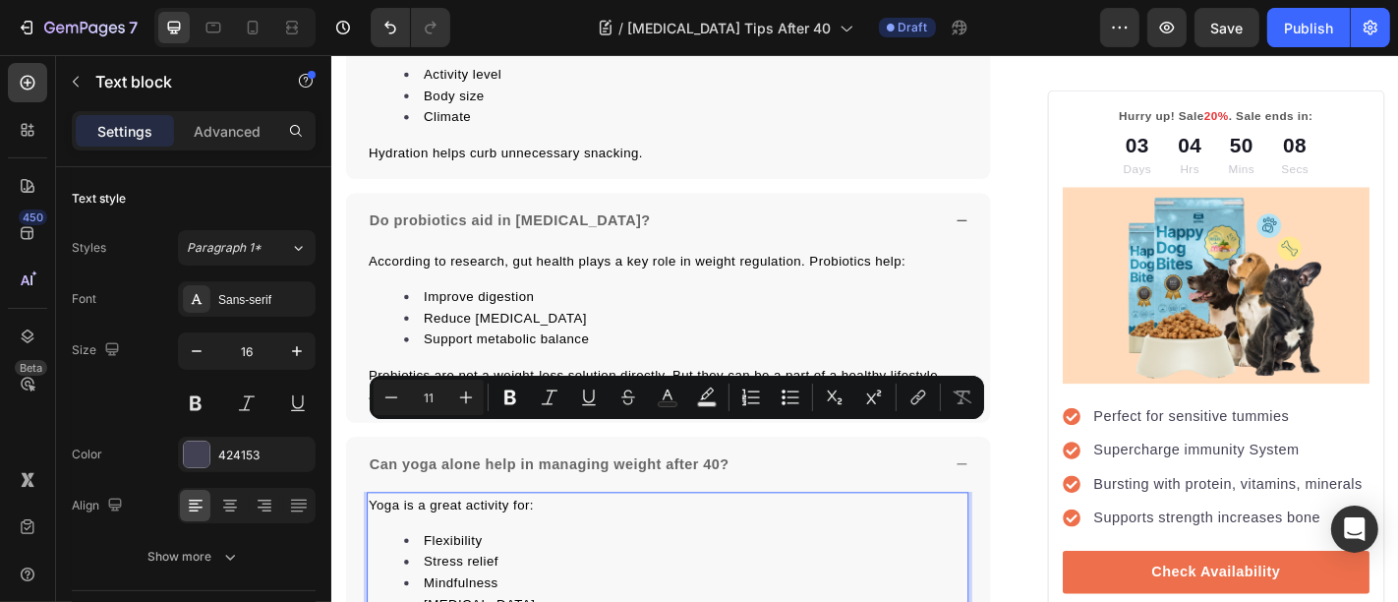
scroll to position [10008, 0]
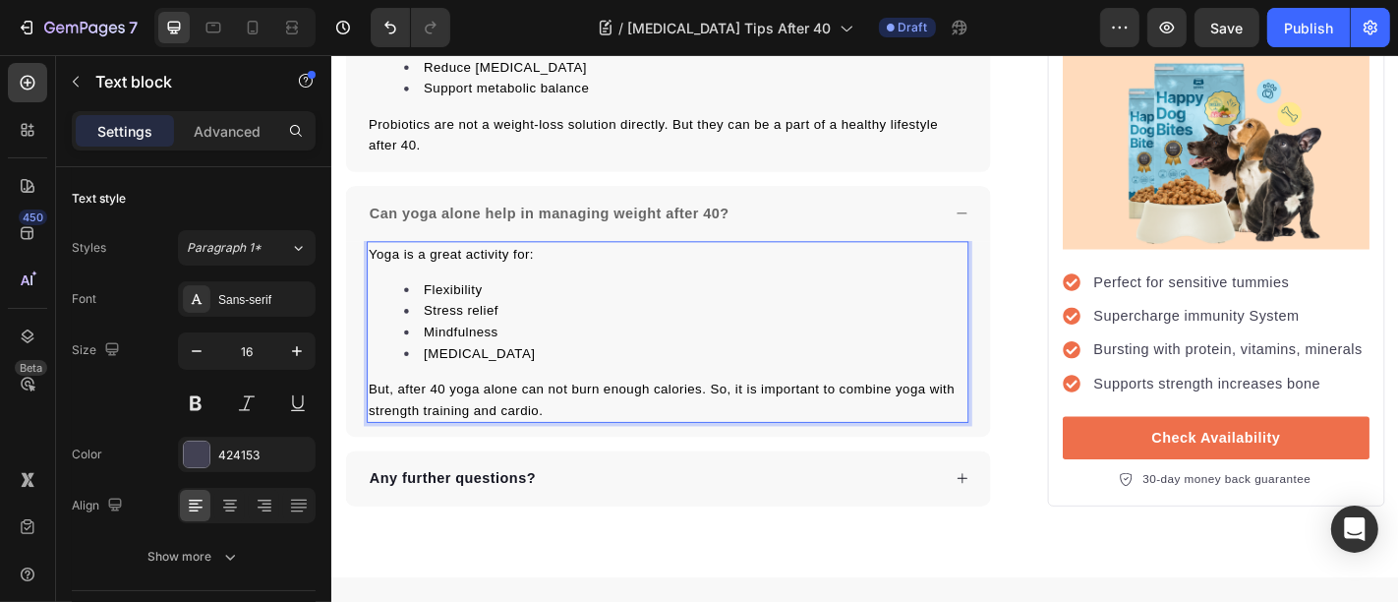
scroll to position [10517, 0]
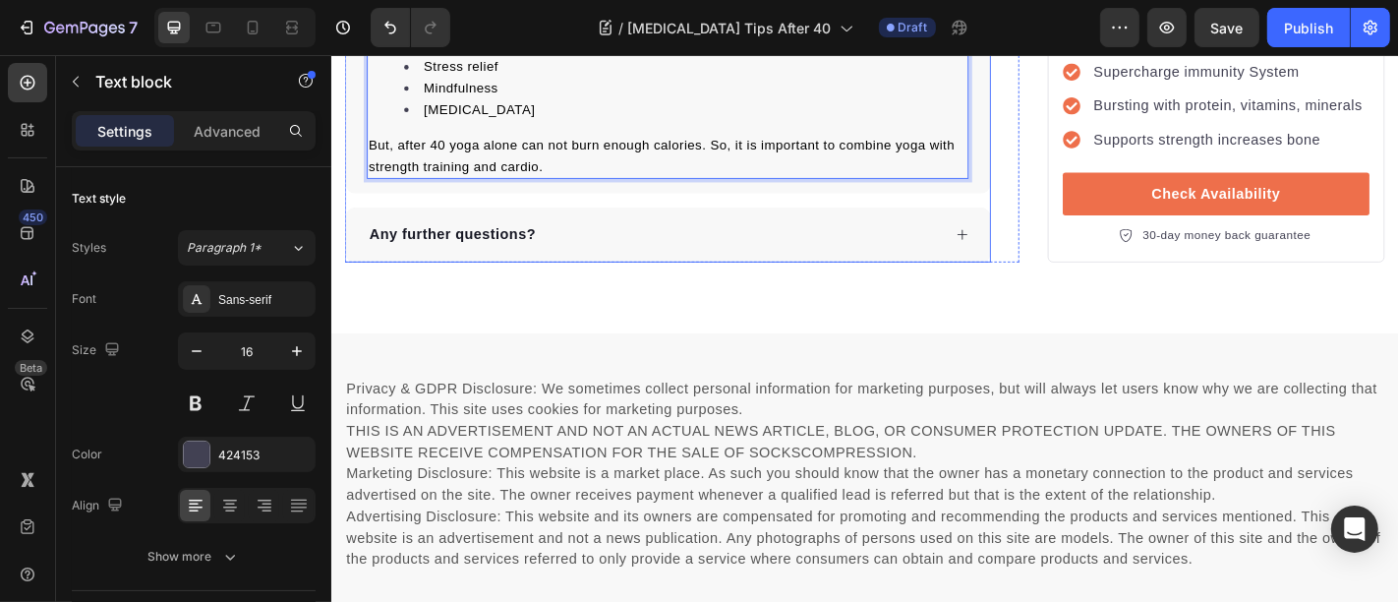
click at [569, 239] on div "Any further questions?" at bounding box center [687, 253] width 635 height 29
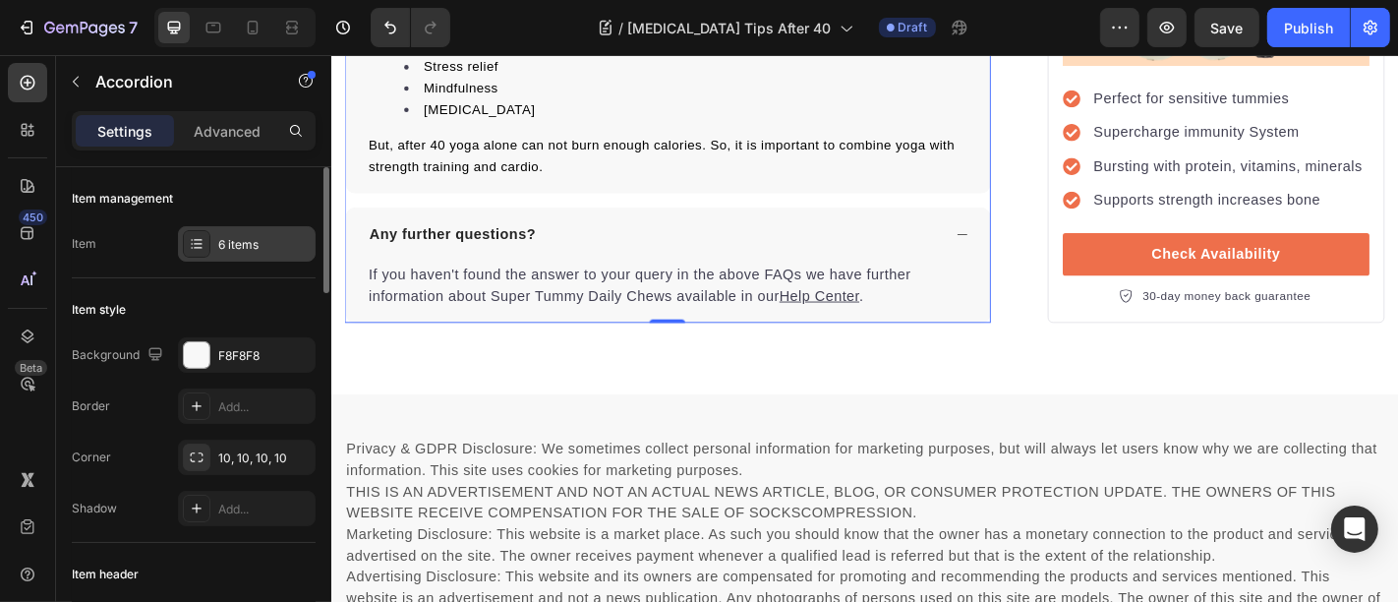
click at [239, 246] on div "6 items" at bounding box center [264, 245] width 92 height 18
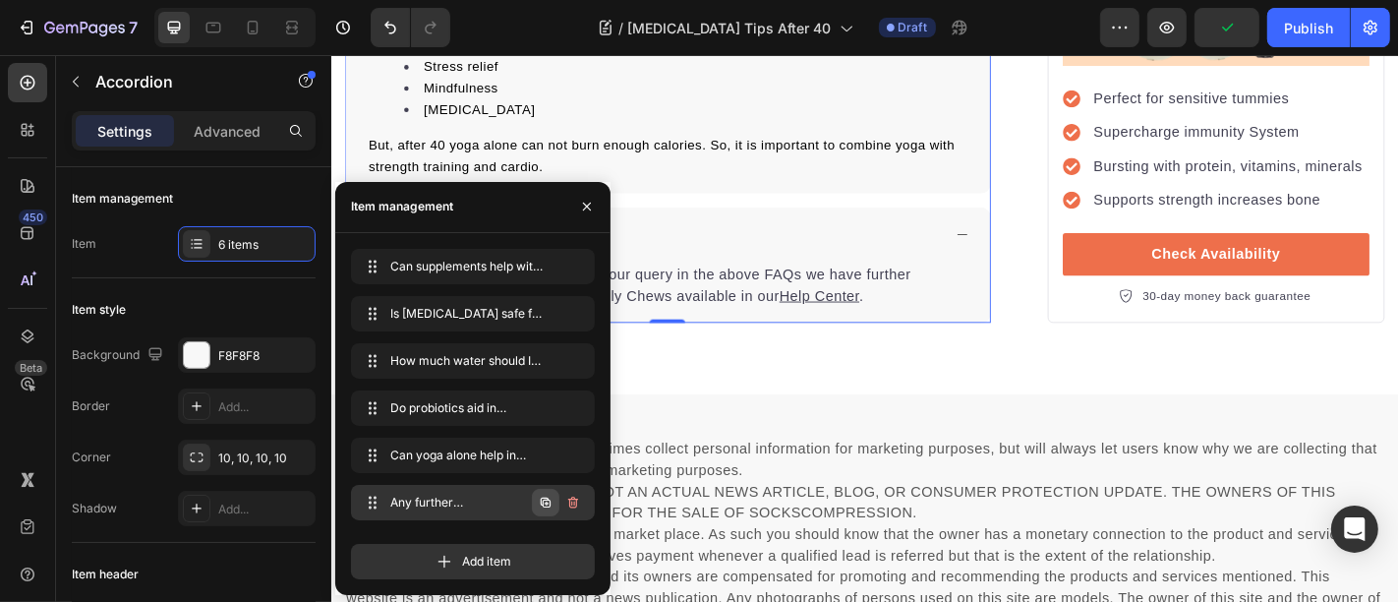
click at [546, 502] on icon "button" at bounding box center [547, 502] width 4 height 4
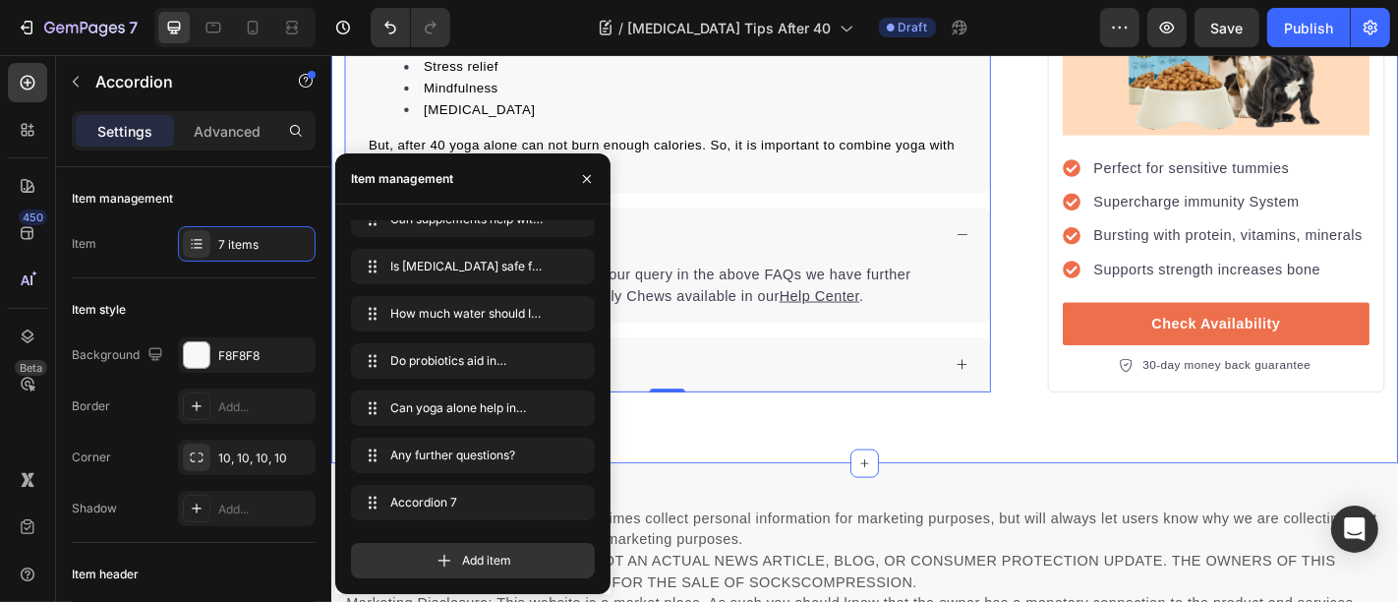
scroll to position [10263, 0]
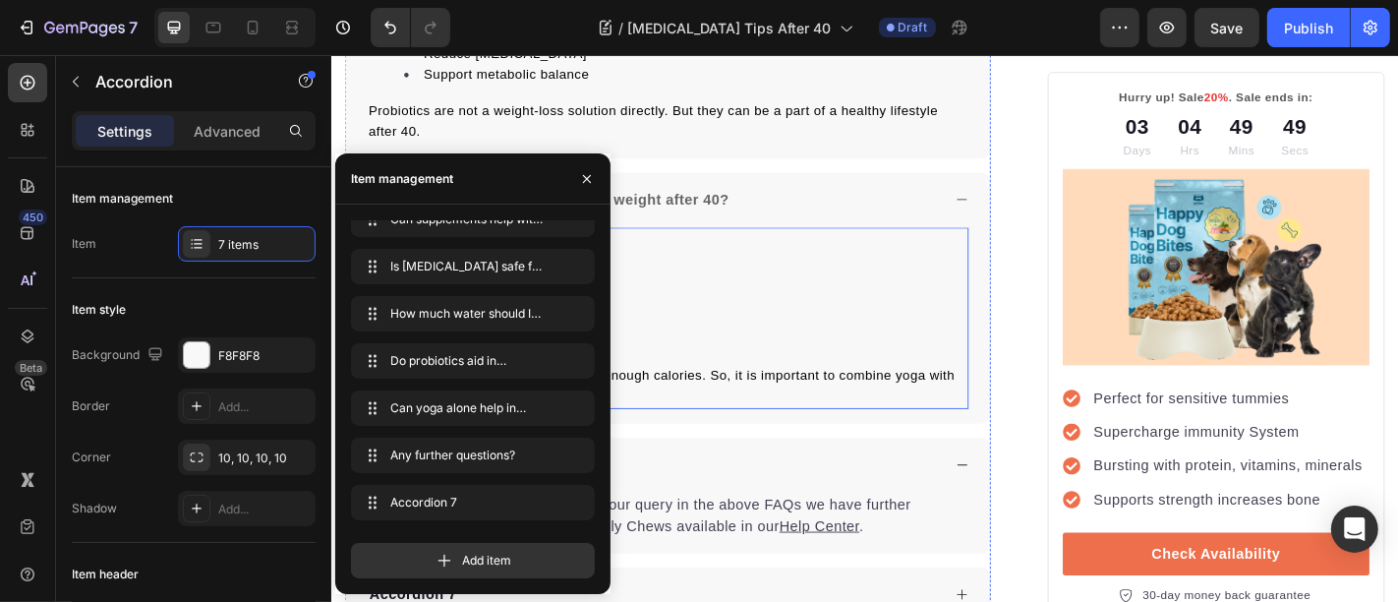
click at [745, 397] on p "But, after 40 yoga alone can not burn enough calories. So, it is important to c…" at bounding box center [703, 420] width 662 height 47
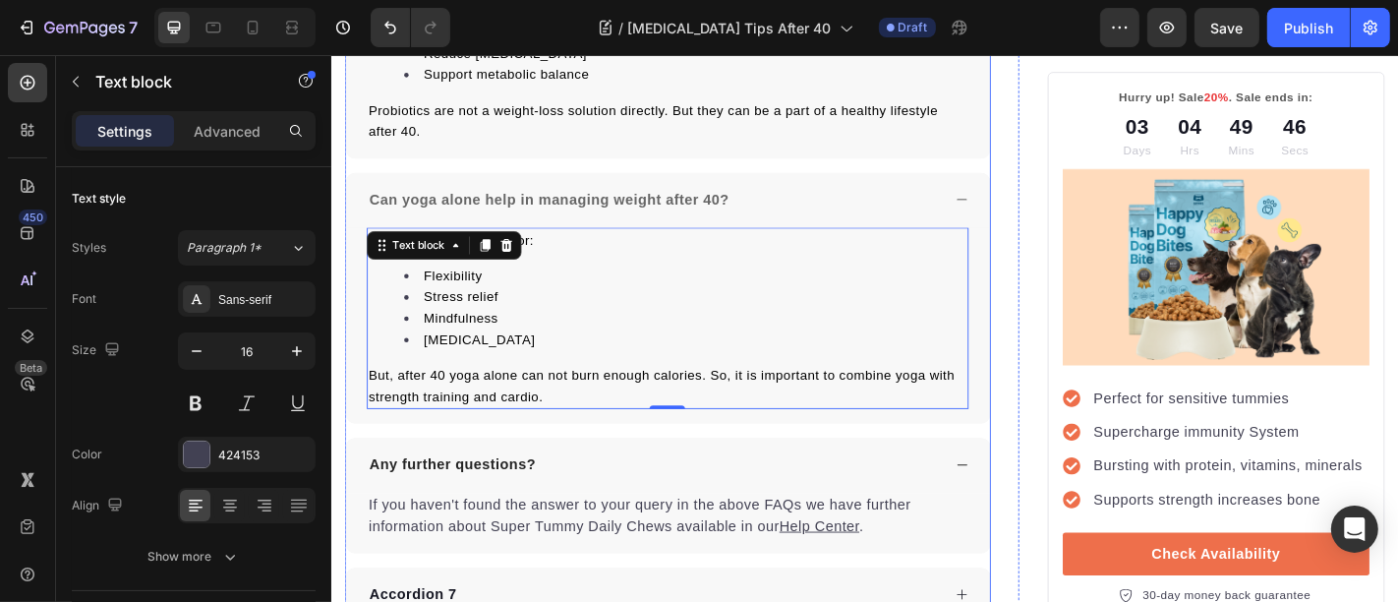
click at [459, 496] on p "Any further questions?" at bounding box center [465, 508] width 184 height 24
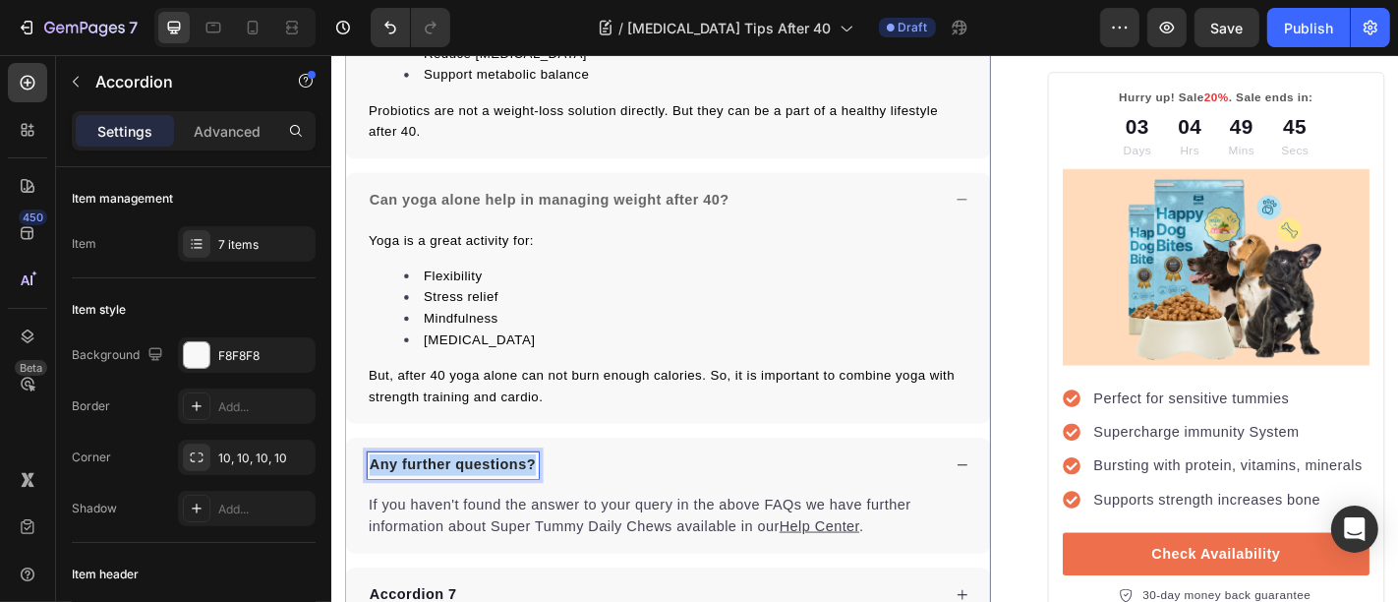
click at [459, 496] on p "Any further questions?" at bounding box center [465, 508] width 184 height 24
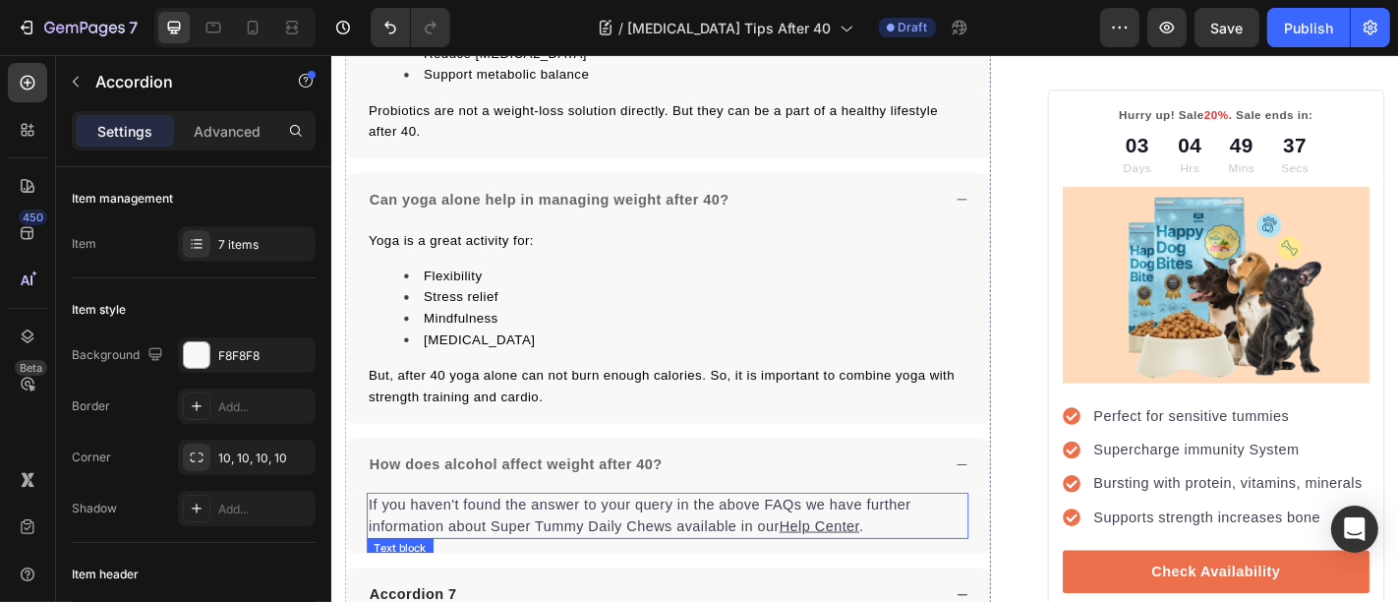
click at [493, 541] on p "If you haven't found the answer to your query in the above FAQs we have further…" at bounding box center [703, 564] width 662 height 47
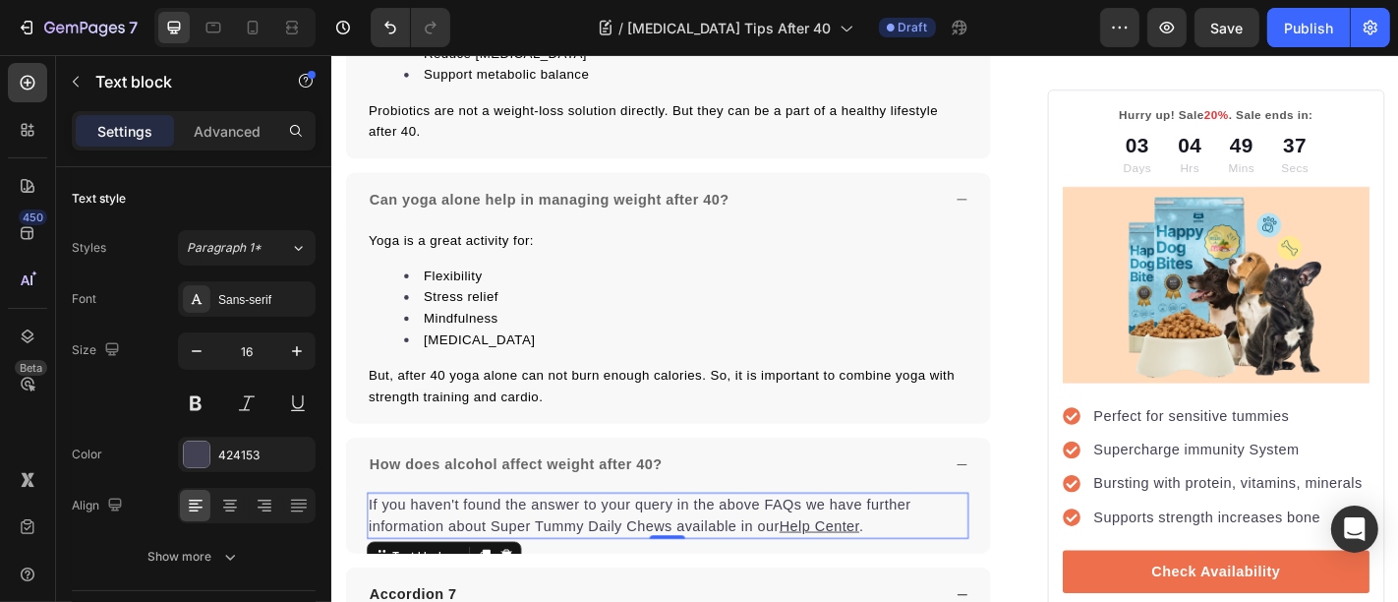
click at [493, 541] on p "If you haven't found the answer to your query in the above FAQs we have further…" at bounding box center [703, 564] width 662 height 47
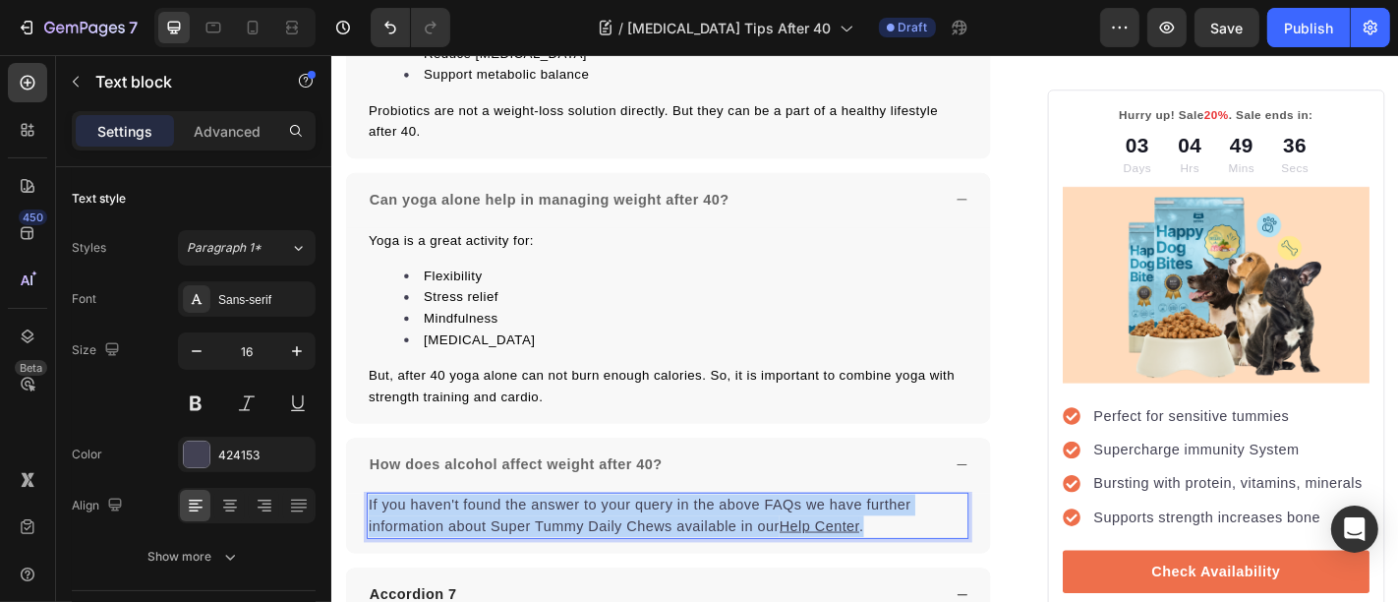
click at [493, 541] on p "If you haven't found the answer to your query in the above FAQs we have further…" at bounding box center [703, 564] width 662 height 47
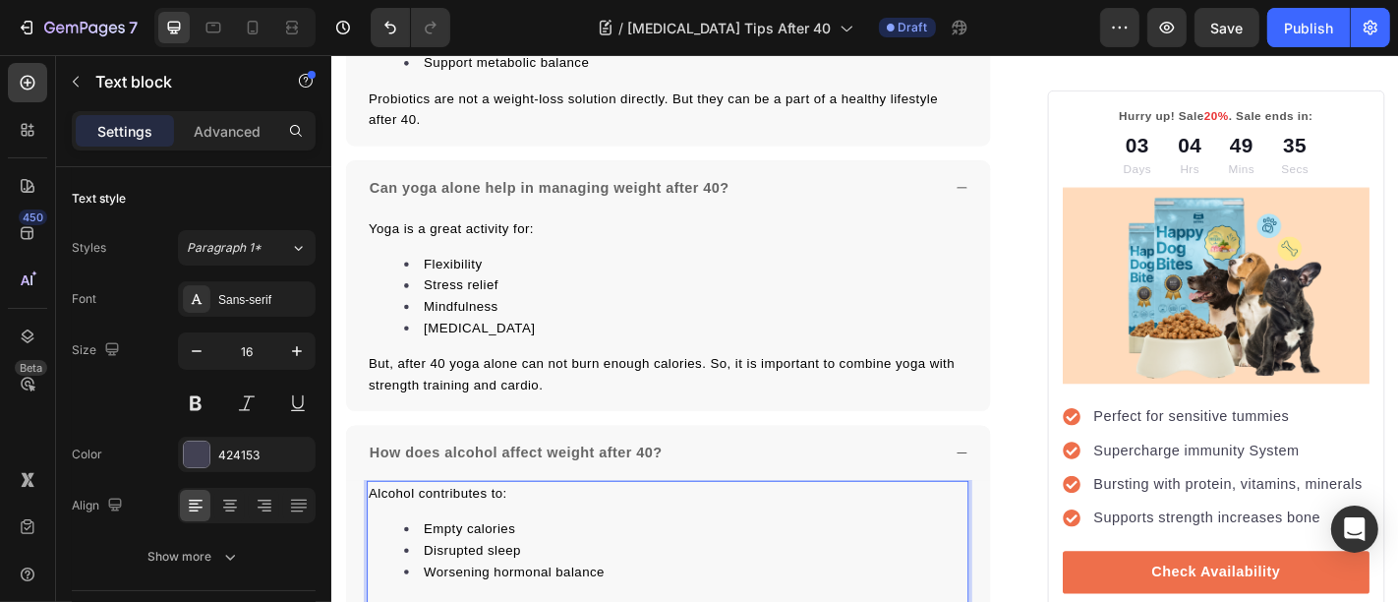
scroll to position [10531, 0]
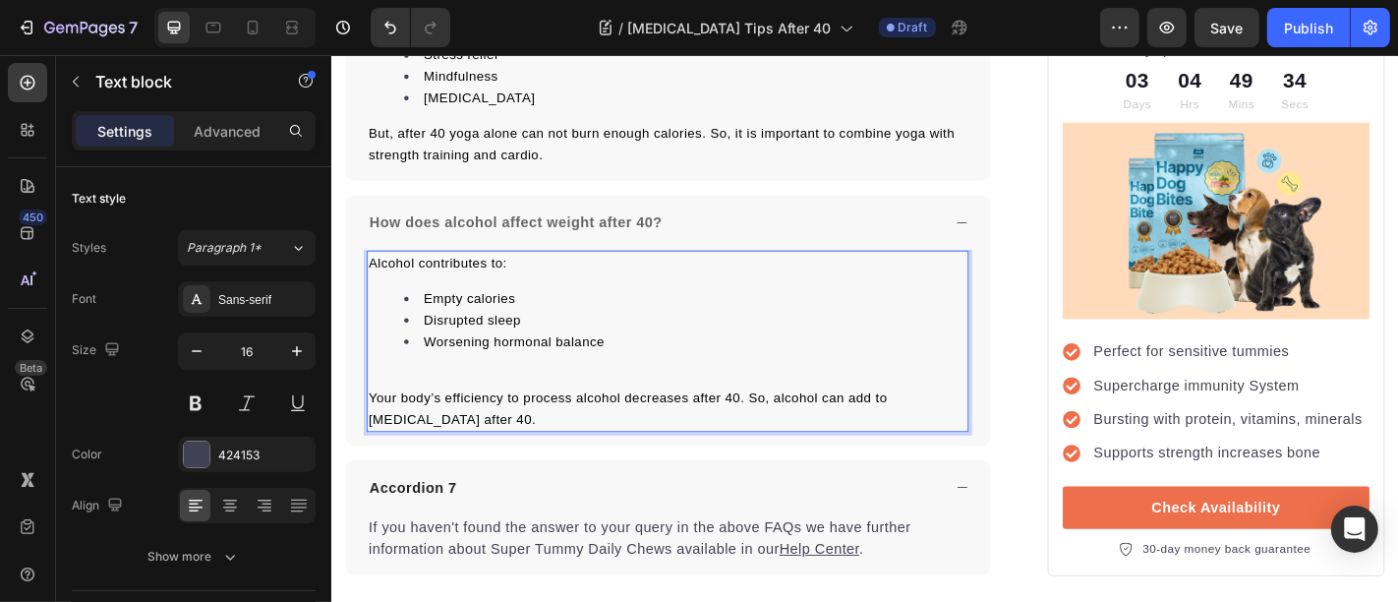
click at [451, 311] on div "Alcohol contributes to: Empty calories Disrupted sleep Worsening hormonal balan…" at bounding box center [703, 370] width 666 height 201
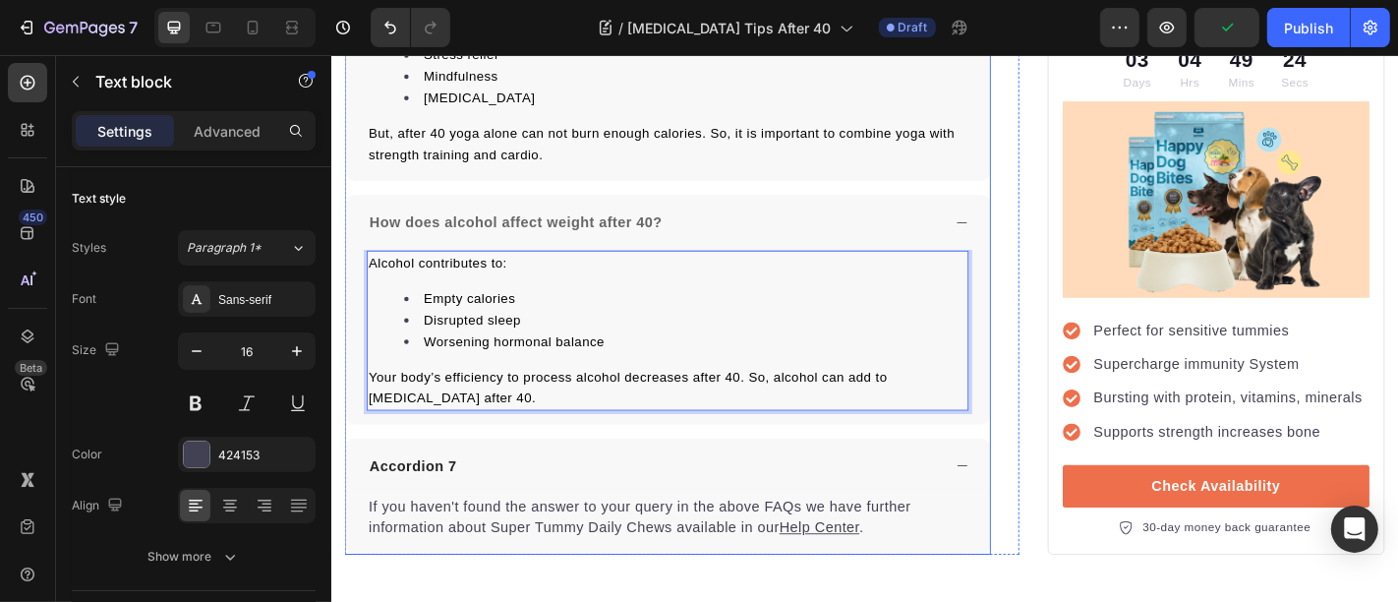
click at [432, 497] on p "Accordion 7" at bounding box center [421, 509] width 96 height 24
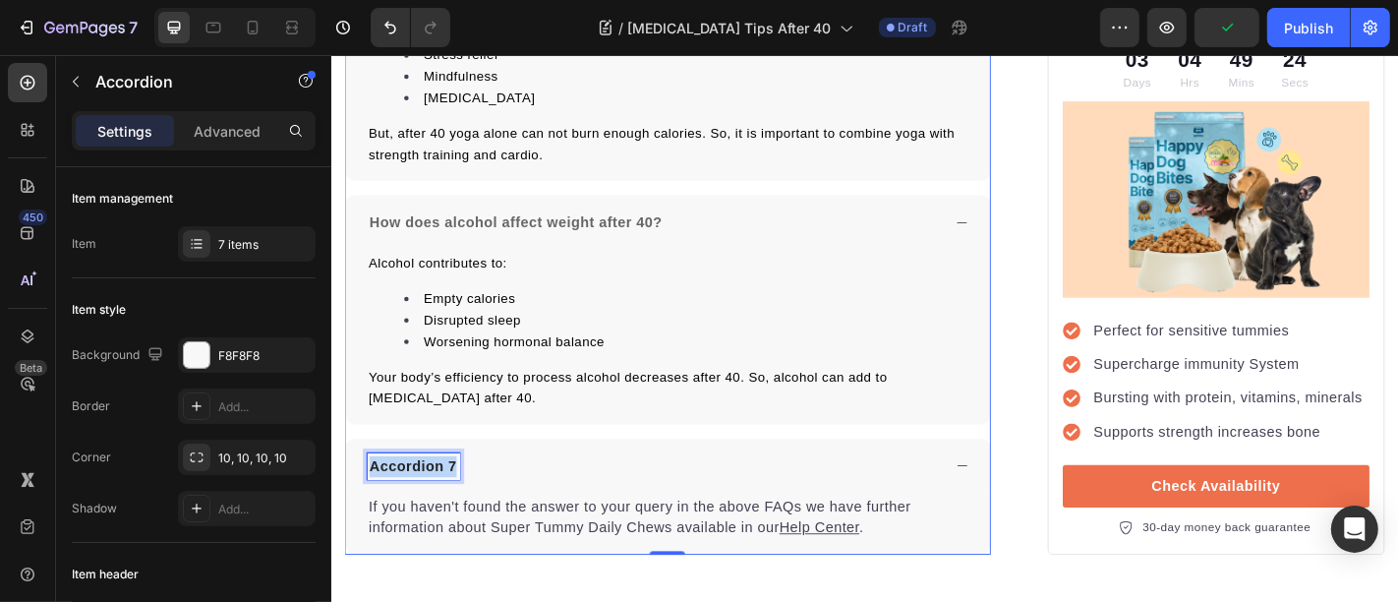
click at [432, 497] on p "Accordion 7" at bounding box center [421, 509] width 96 height 24
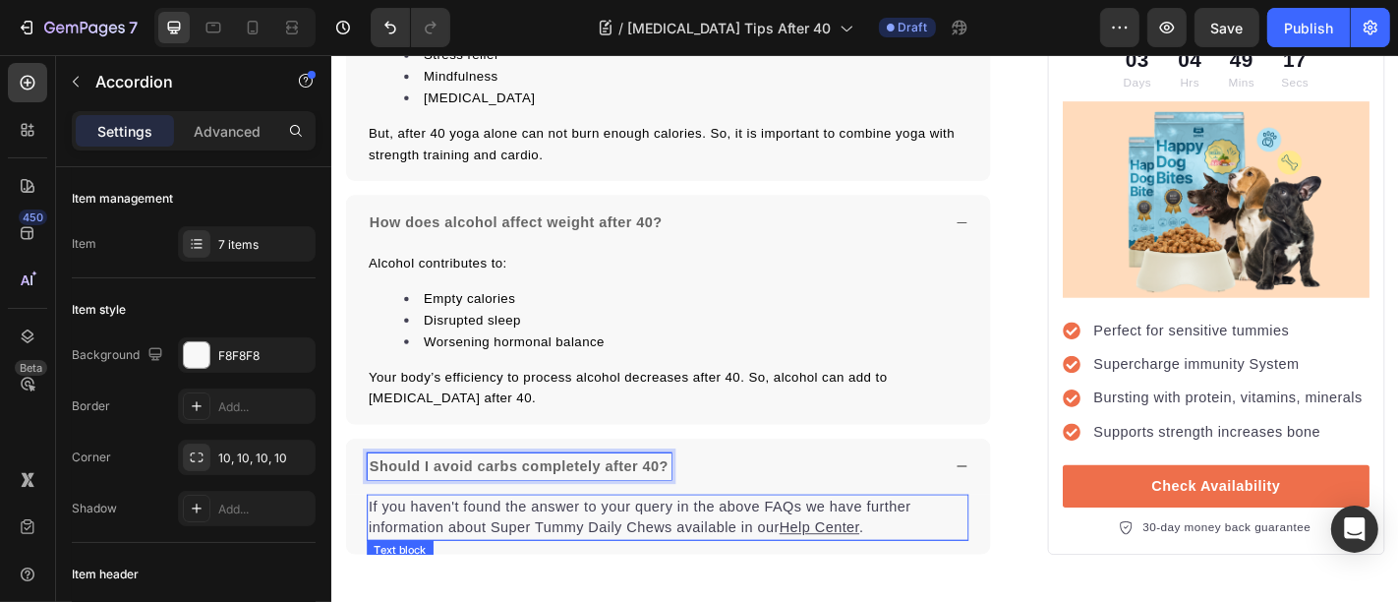
click at [512, 542] on p "If you haven't found the answer to your query in the above FAQs we have further…" at bounding box center [703, 565] width 662 height 47
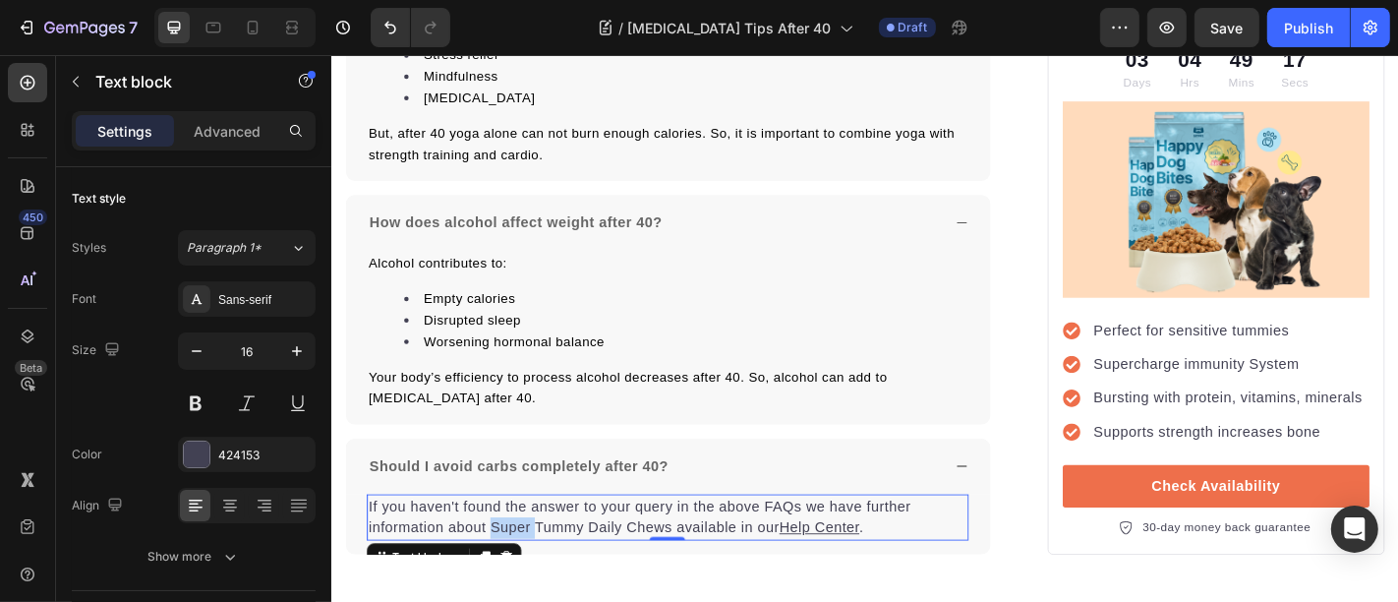
click at [512, 542] on p "If you haven't found the answer to your query in the above FAQs we have further…" at bounding box center [703, 565] width 662 height 47
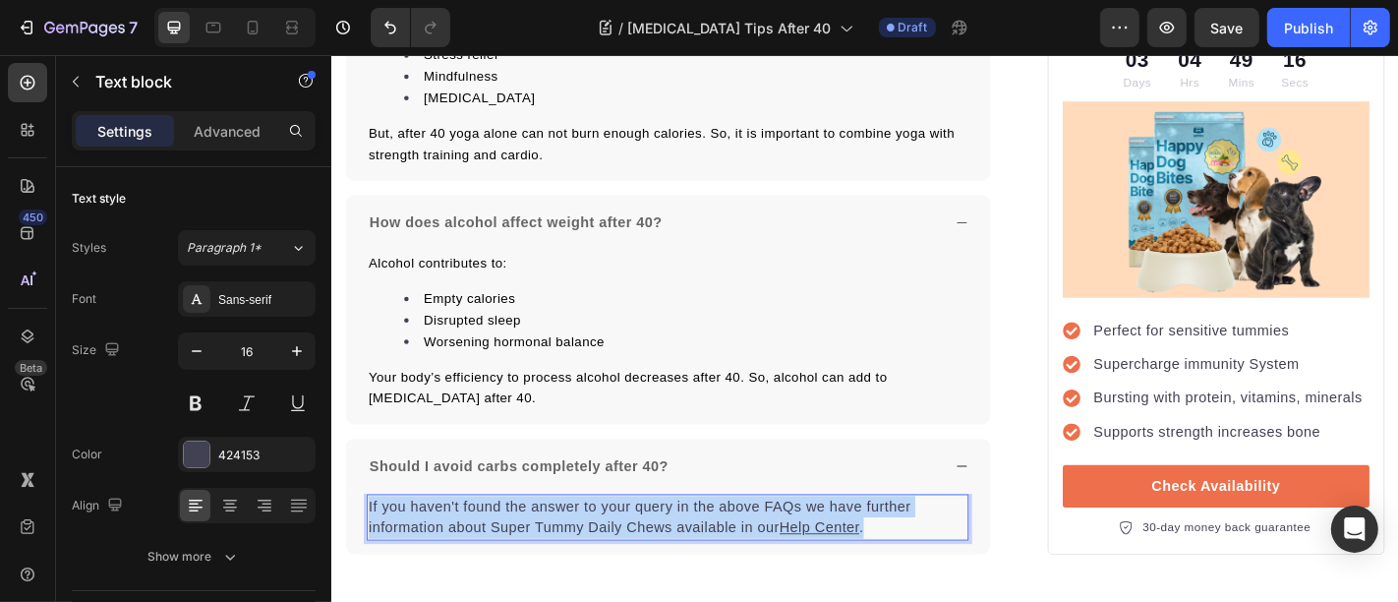
click at [512, 542] on p "If you haven't found the answer to your query in the above FAQs we have further…" at bounding box center [703, 565] width 662 height 47
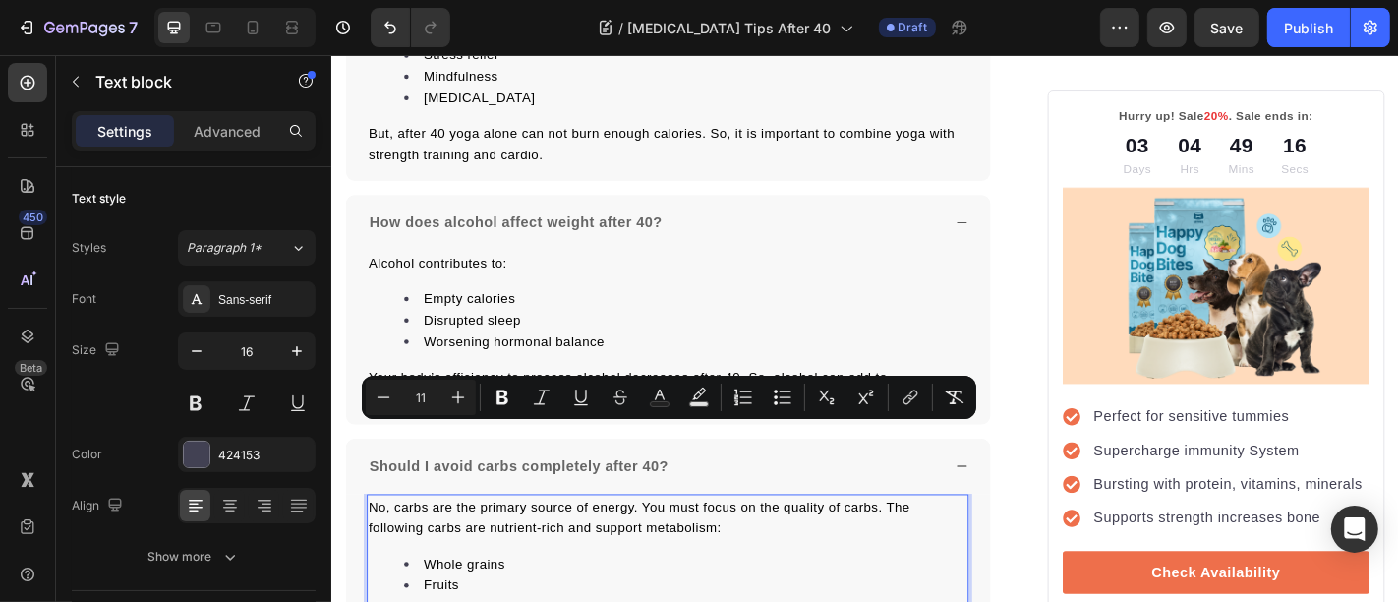
scroll to position [10679, 0]
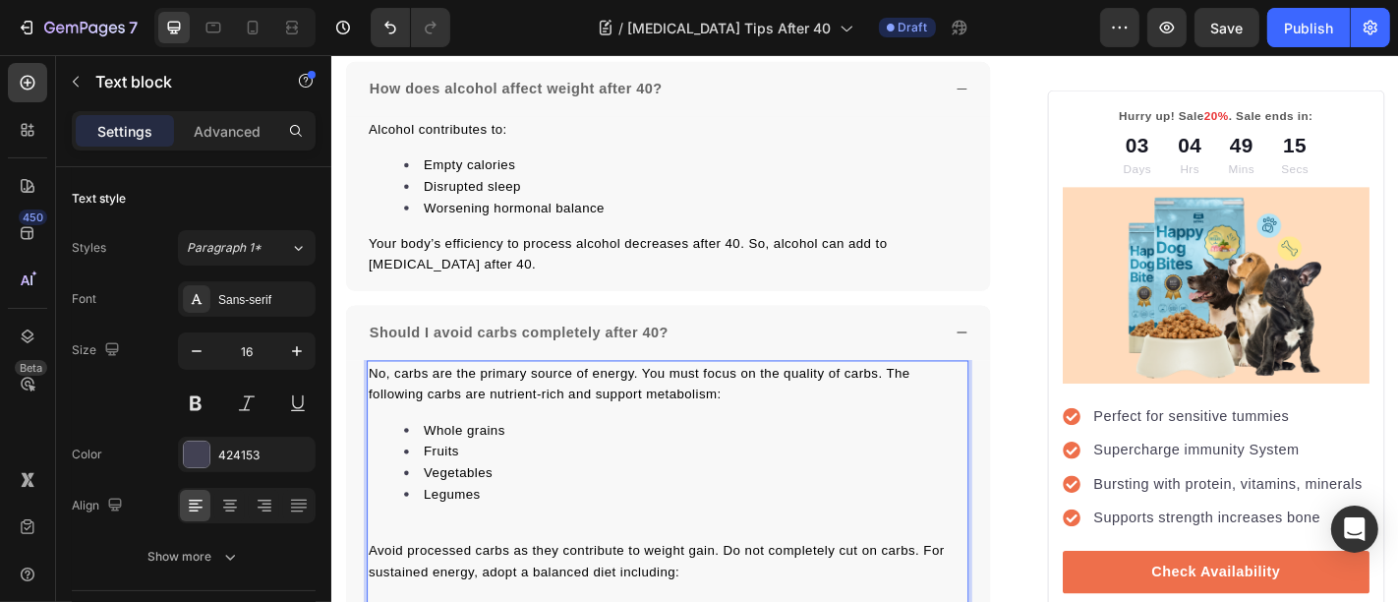
click at [512, 567] on p "Rich Text Editor. Editing area: main" at bounding box center [703, 579] width 662 height 24
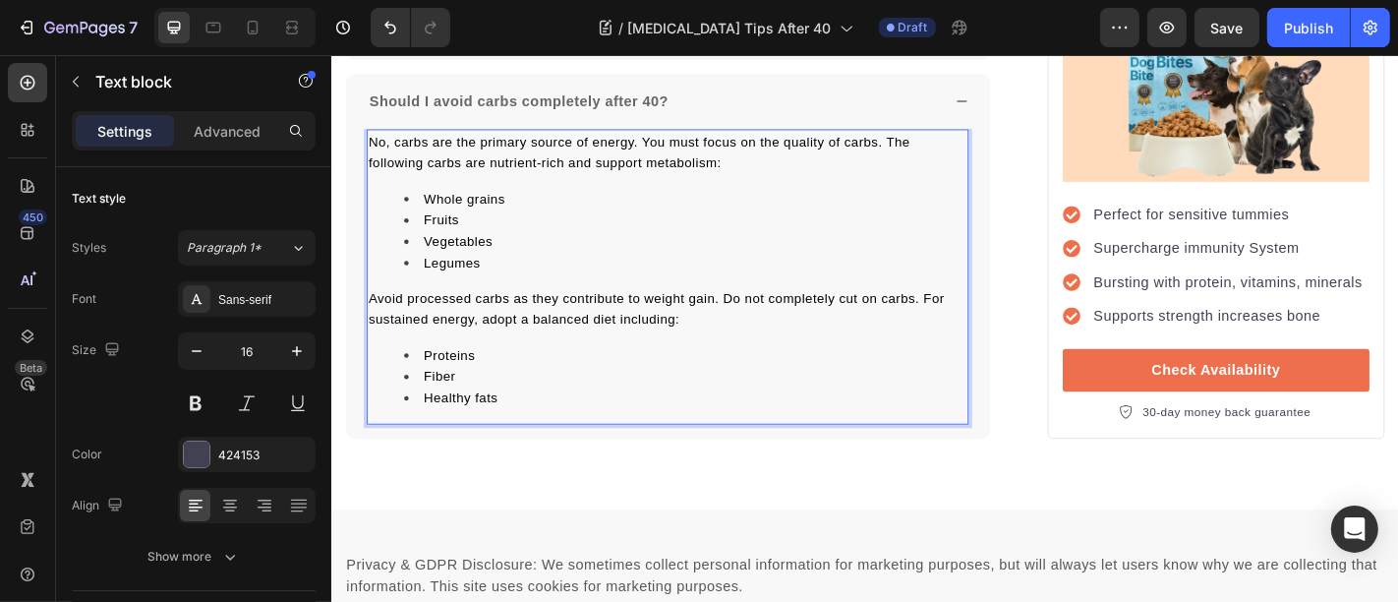
scroll to position [11189, 0]
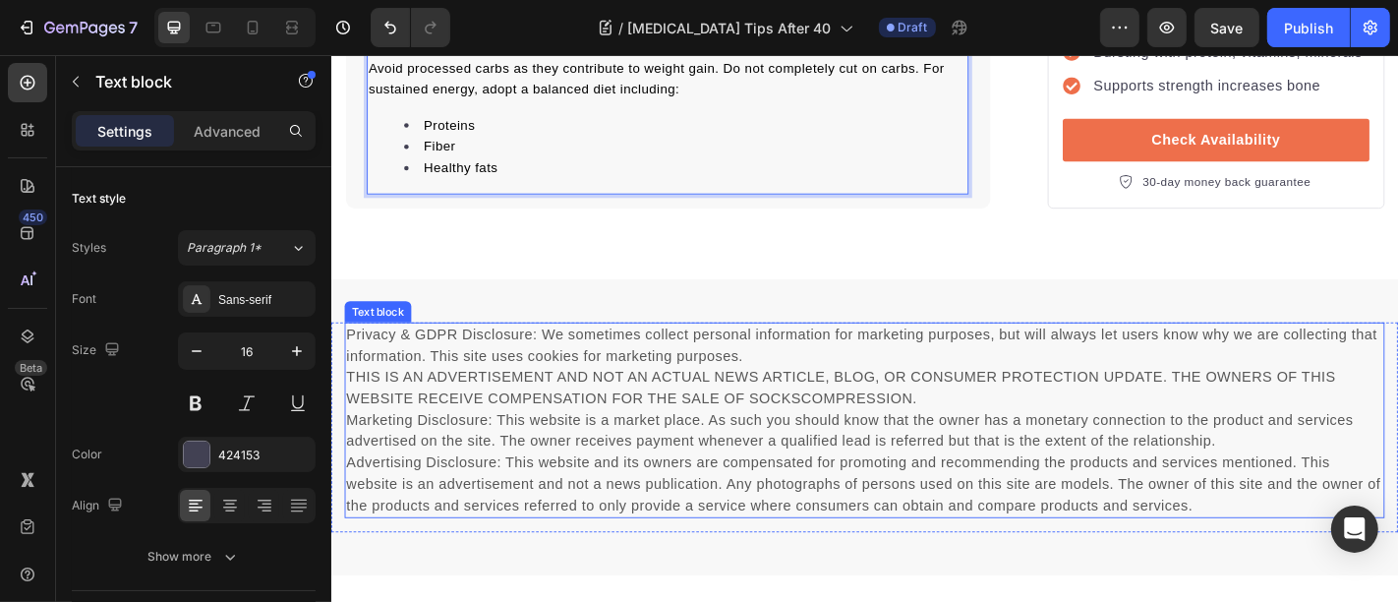
click at [533, 366] on p "Privacy & GDPR Disclosure: We sometimes collect personal information for market…" at bounding box center [920, 458] width 1146 height 212
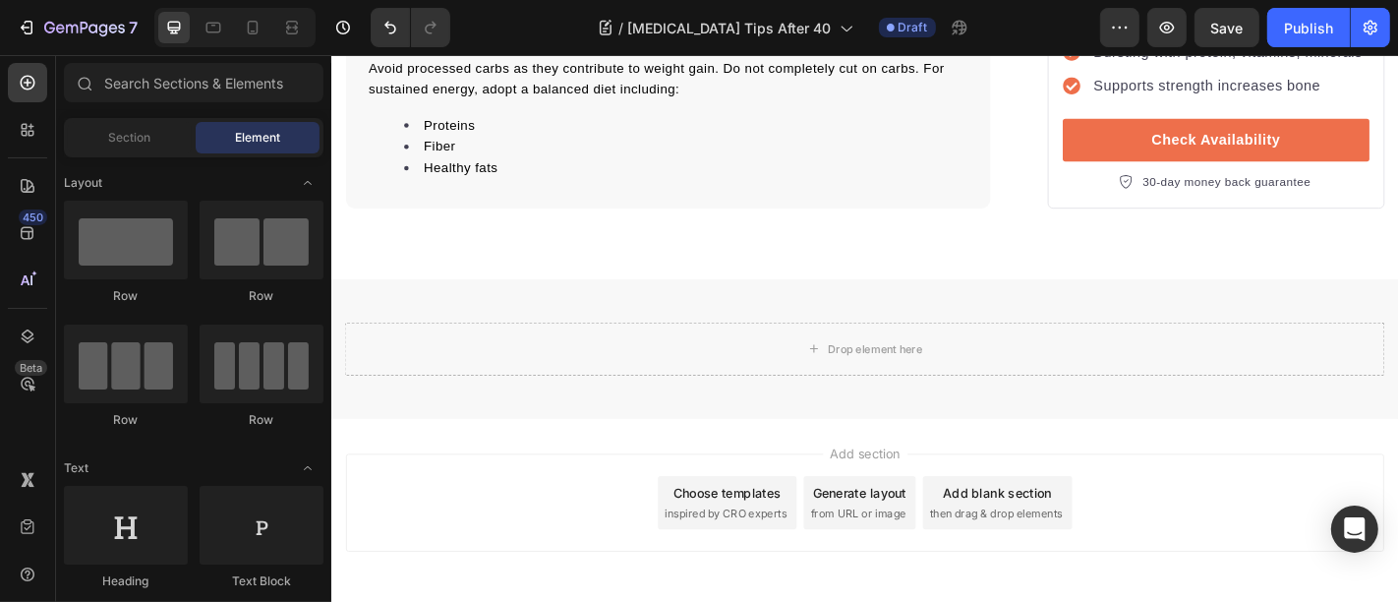
scroll to position [11187, 0]
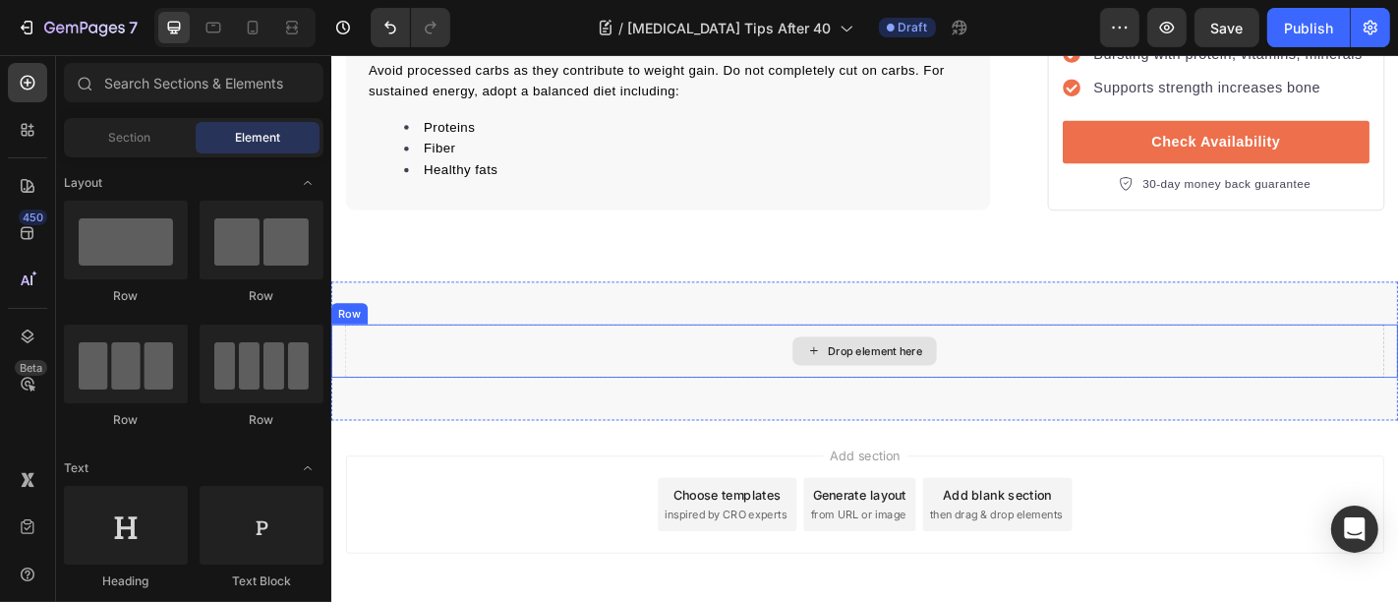
click at [586, 352] on div "Drop element here" at bounding box center [920, 381] width 1150 height 59
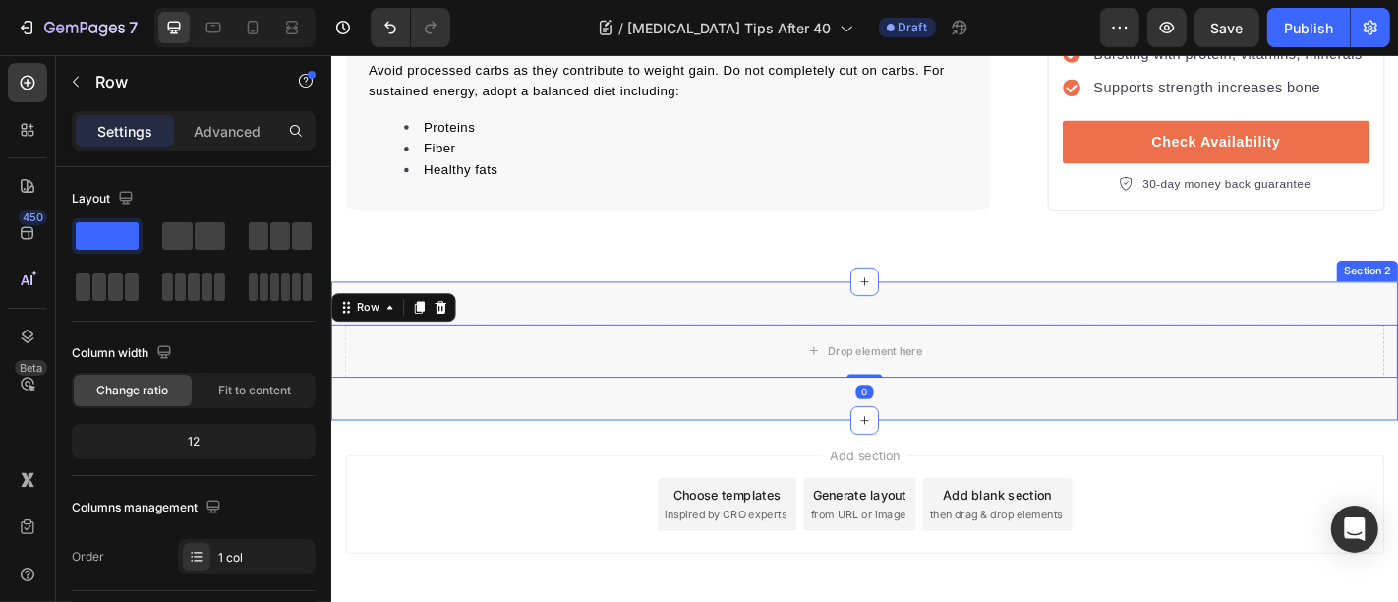
click at [591, 361] on div "Drop element here Row 0 Section 2" at bounding box center [920, 381] width 1180 height 153
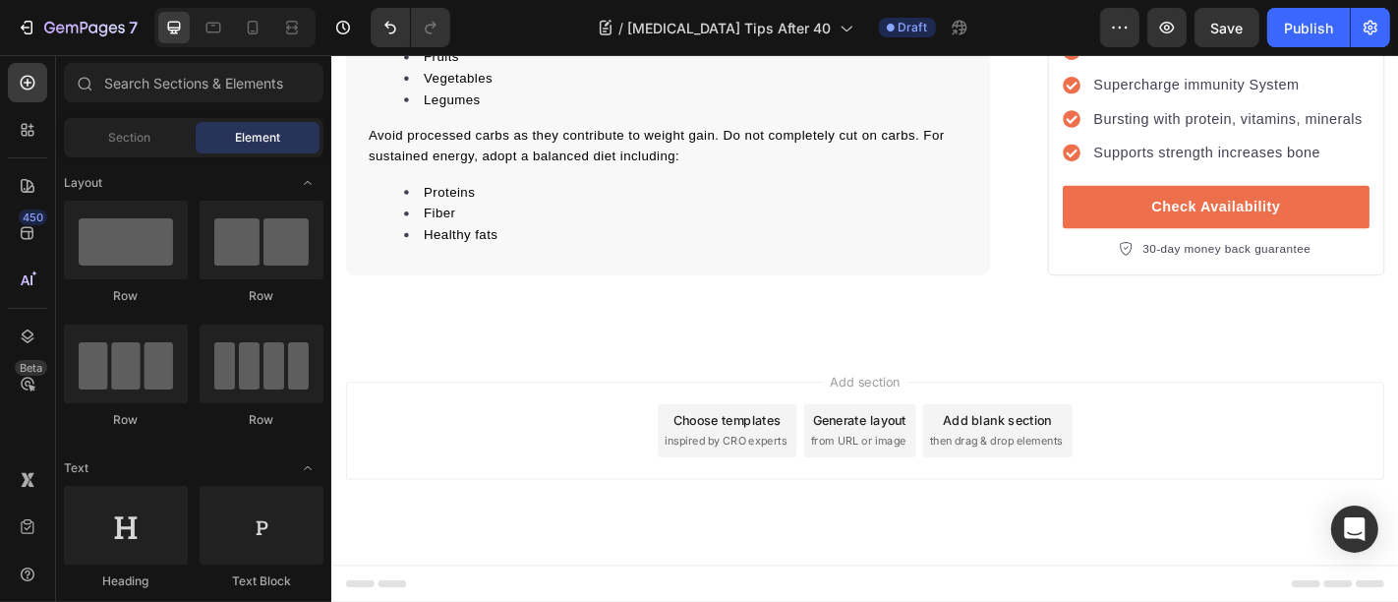
scroll to position [11034, 0]
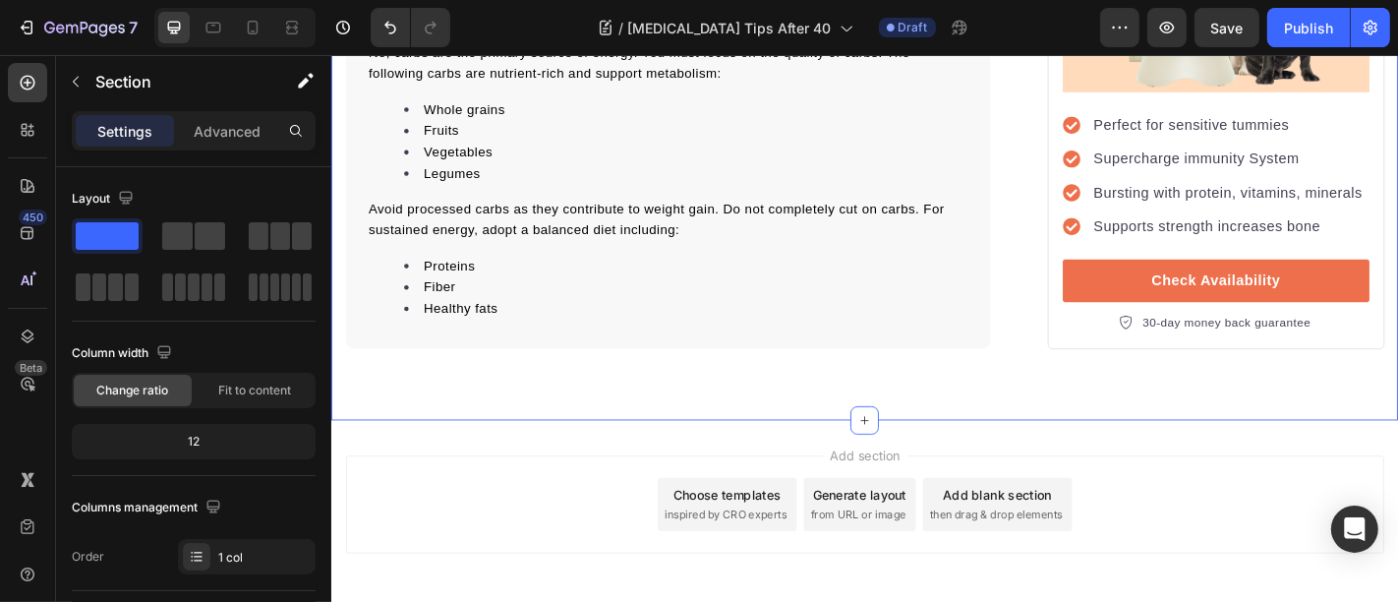
click at [594, 458] on div "Add section Choose templates inspired by CRO experts Generate layout from URL o…" at bounding box center [920, 579] width 1180 height 242
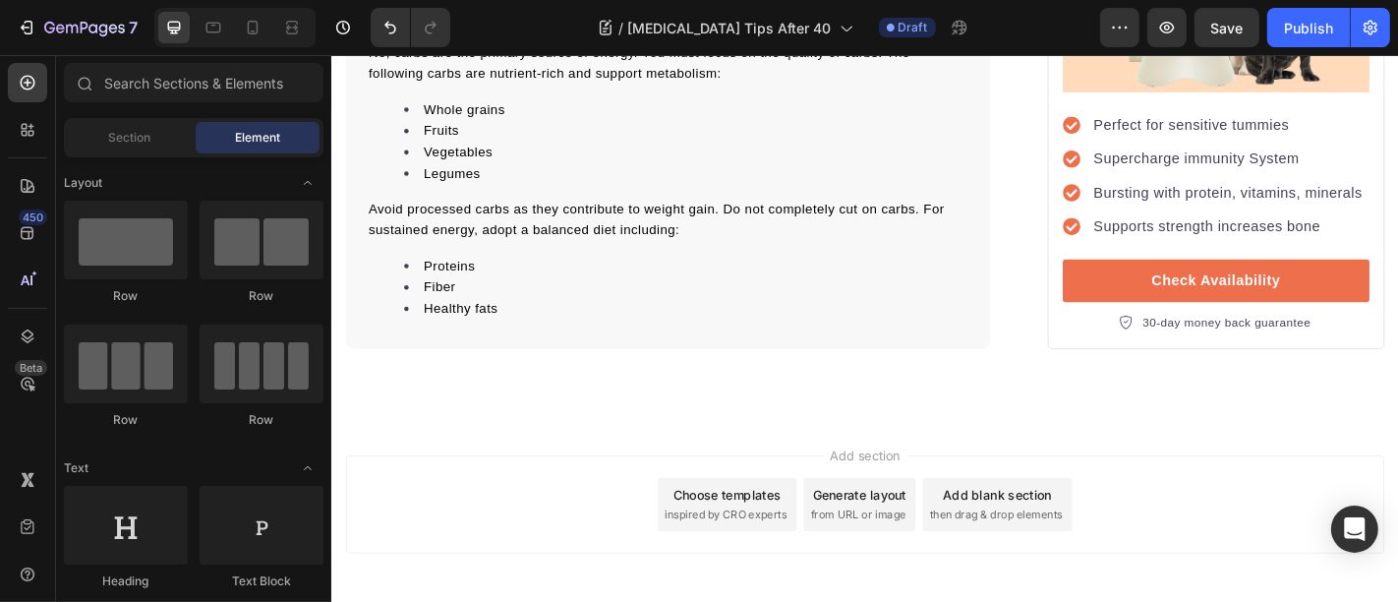
click at [583, 497] on div "Add section Choose templates inspired by CRO experts Generate layout from URL o…" at bounding box center [920, 551] width 1148 height 108
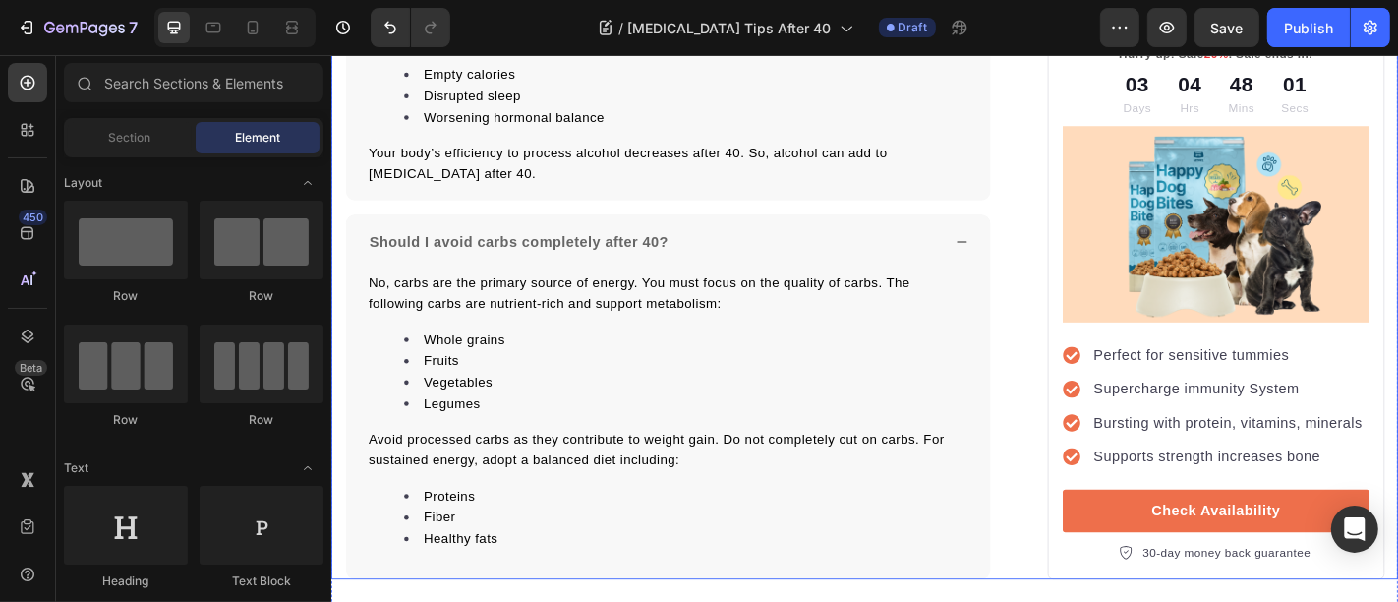
click at [1308, 143] on img at bounding box center [1308, 241] width 339 height 218
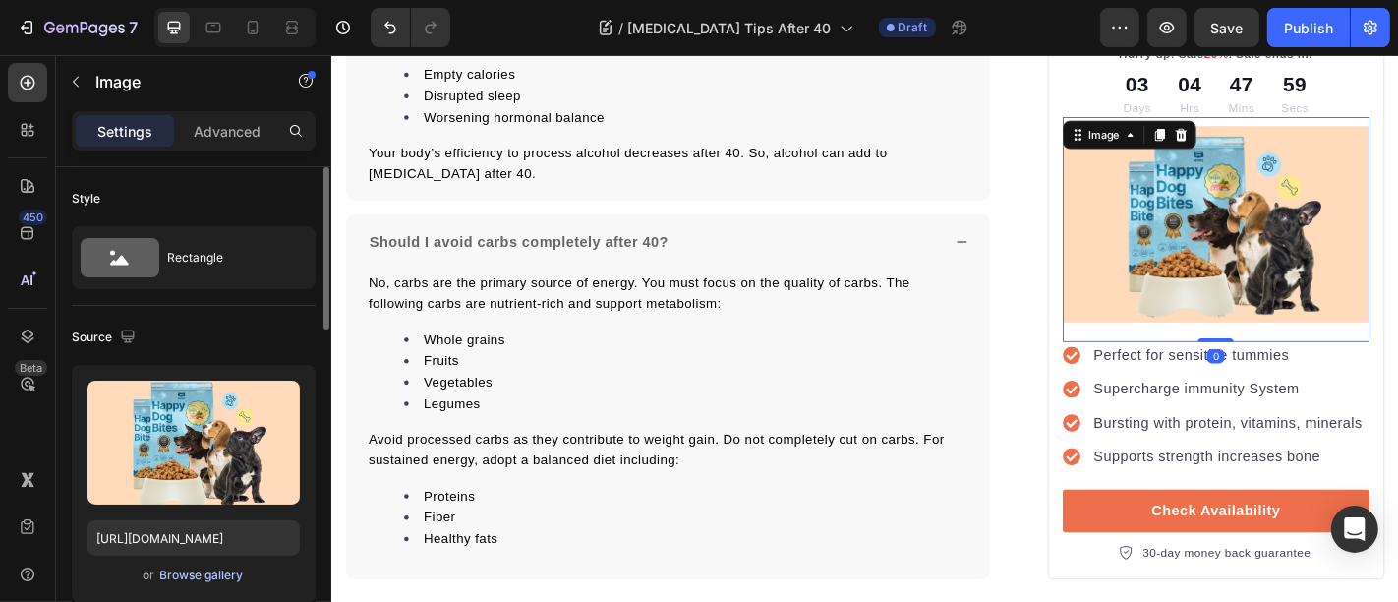
click at [192, 566] on div "Browse gallery" at bounding box center [202, 575] width 84 height 18
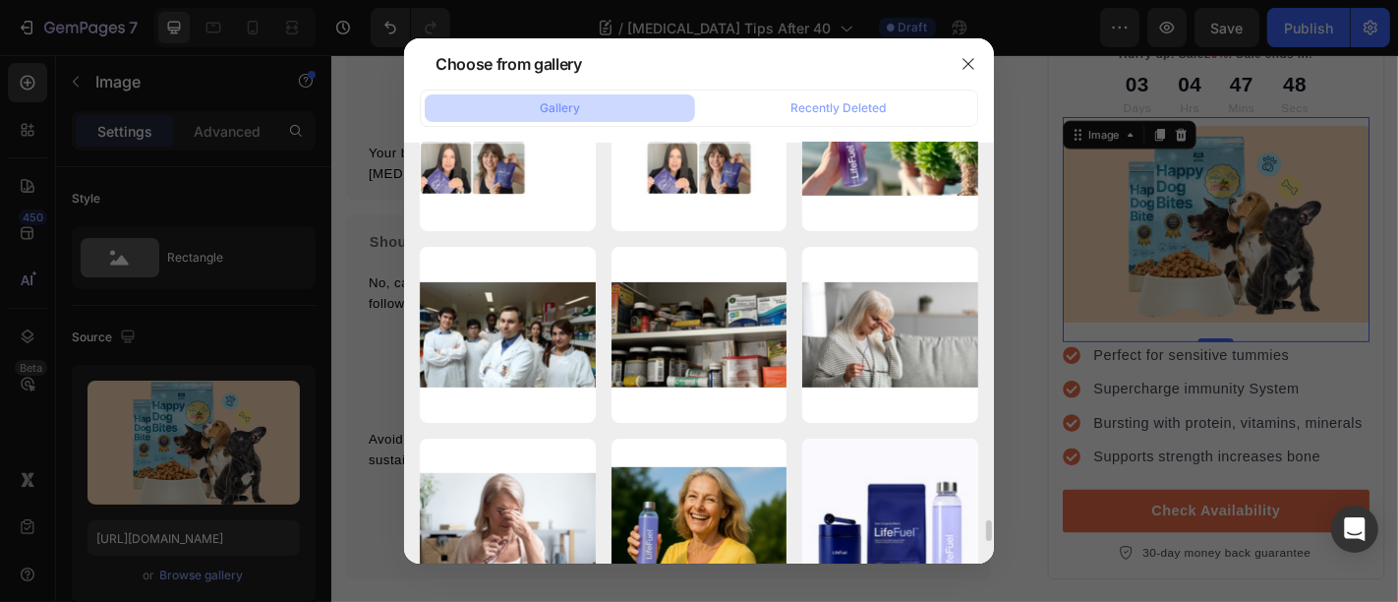
scroll to position [7631, 0]
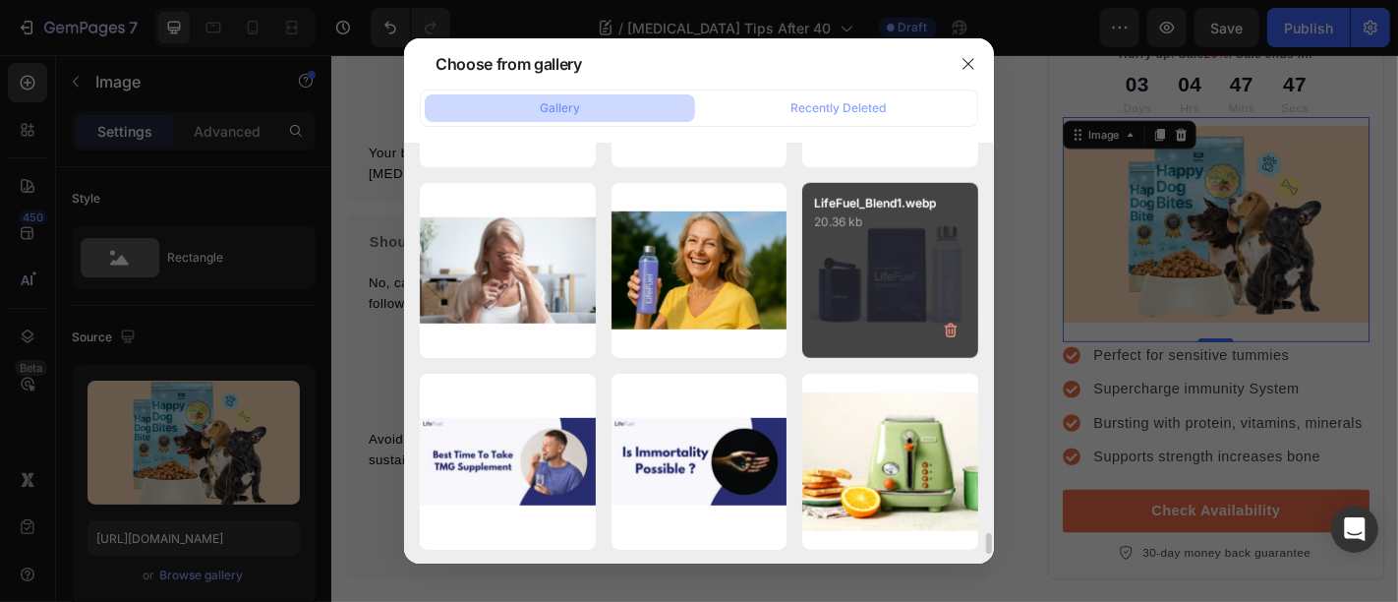
click at [906, 308] on div "LifeFuel_Blend1.webp 20.36 kb" at bounding box center [890, 271] width 176 height 176
type input "https://cdn.shopify.com/s/files/1/0699/5296/2790/files/gempages_553638280495629…"
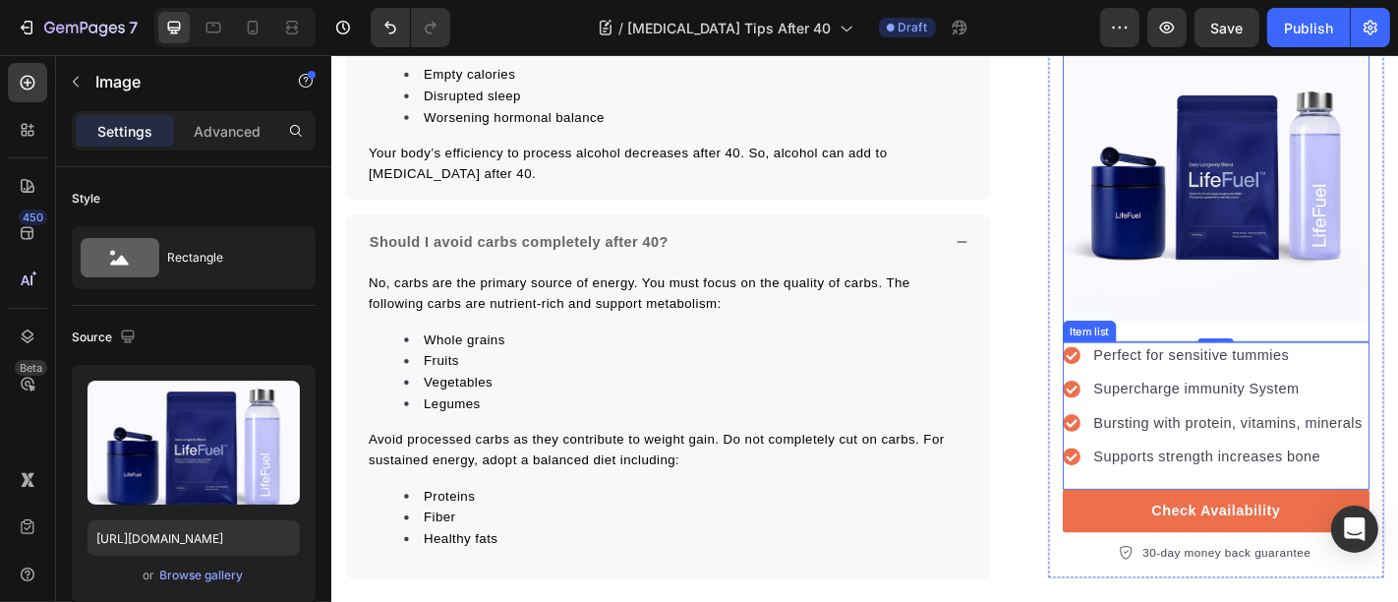
click at [1253, 375] on p "Perfect for sensitive tummies" at bounding box center [1322, 387] width 297 height 24
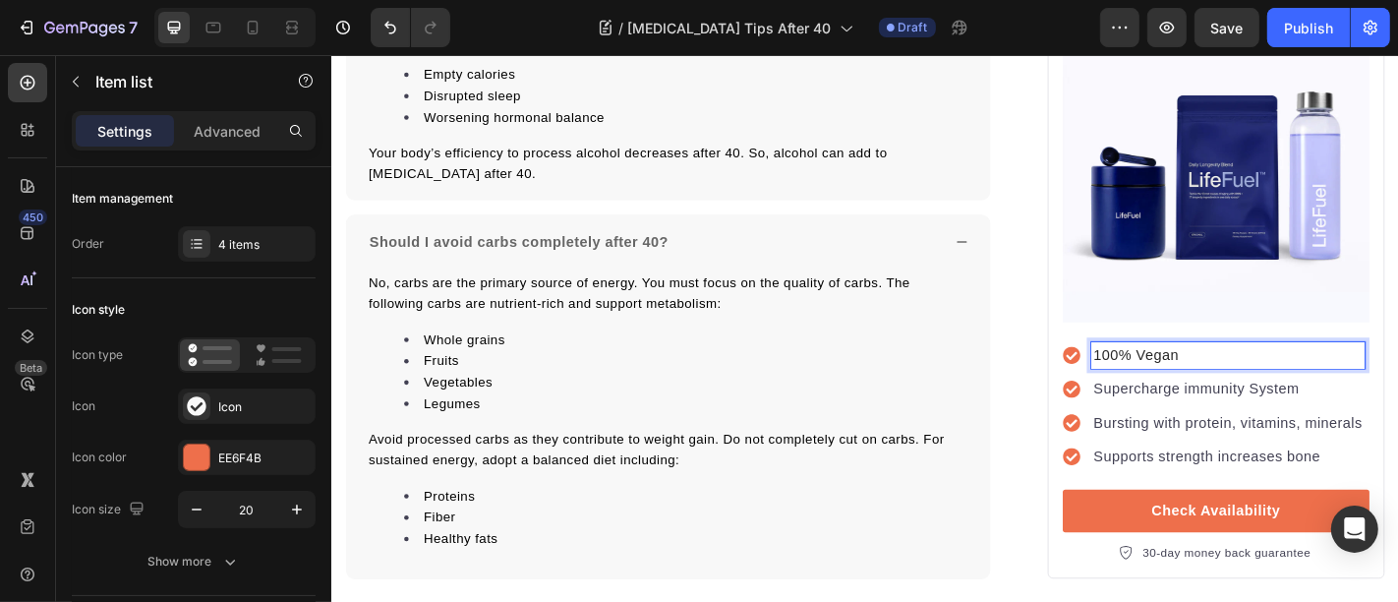
click at [1207, 412] on p "Supercharge immunity System" at bounding box center [1322, 424] width 297 height 24
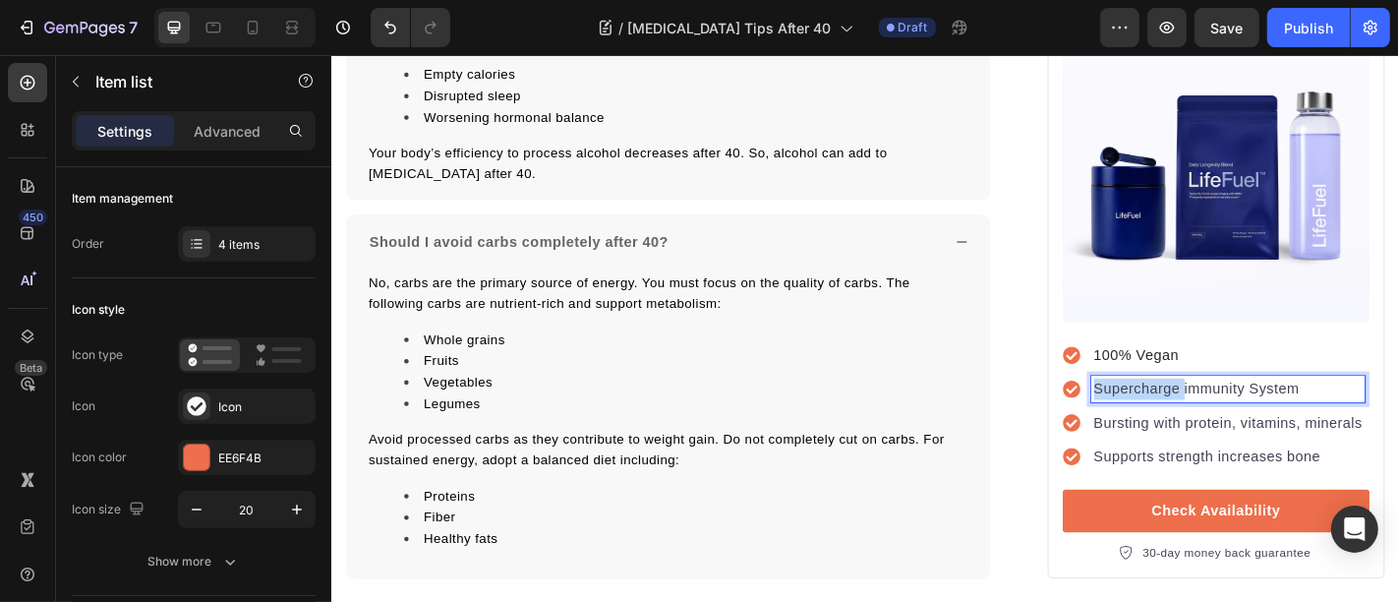
click at [1207, 412] on p "Supercharge immunity System" at bounding box center [1322, 424] width 297 height 24
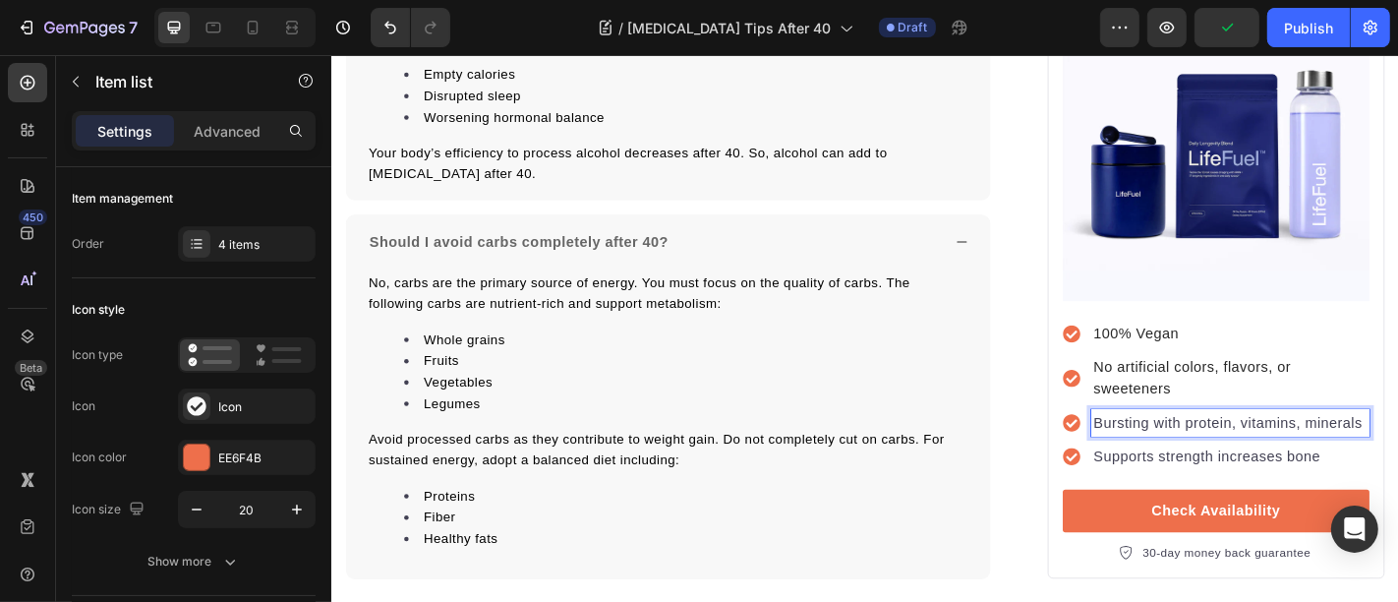
click at [1219, 449] on p "Bursting with protein, vitamins, minerals" at bounding box center [1325, 461] width 302 height 24
click at [1239, 484] on div "Supports strength increases bone" at bounding box center [1325, 498] width 308 height 29
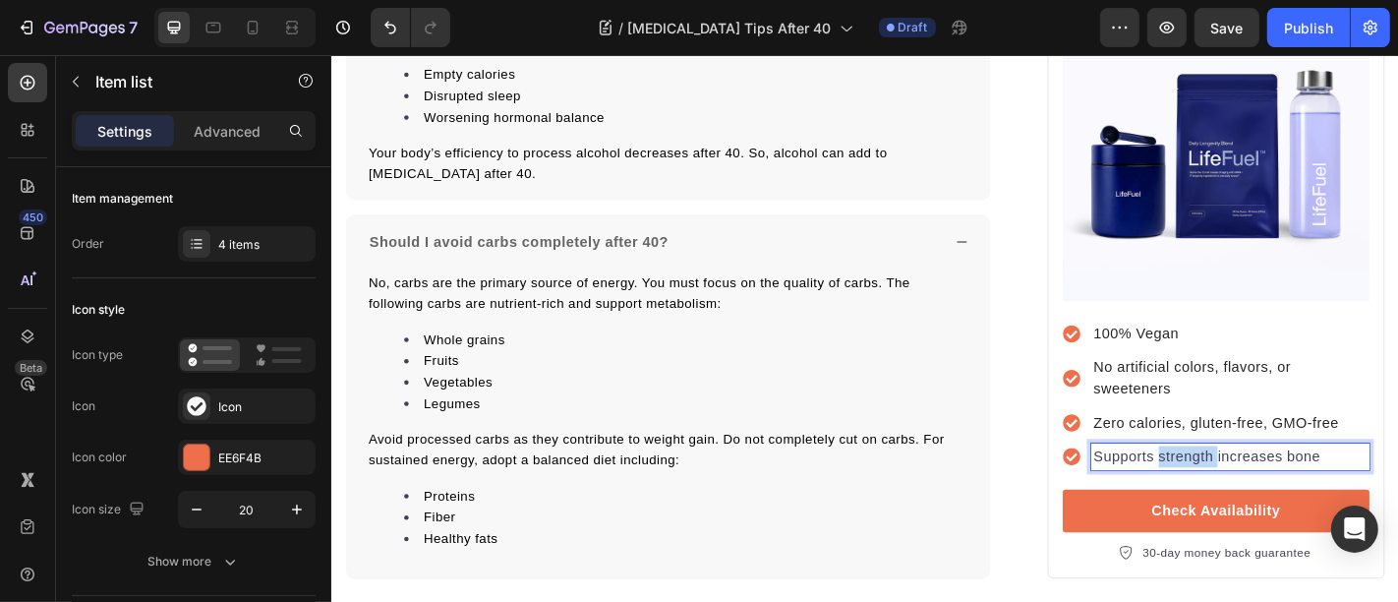
click at [1239, 484] on div "Supports strength increases bone" at bounding box center [1325, 498] width 308 height 29
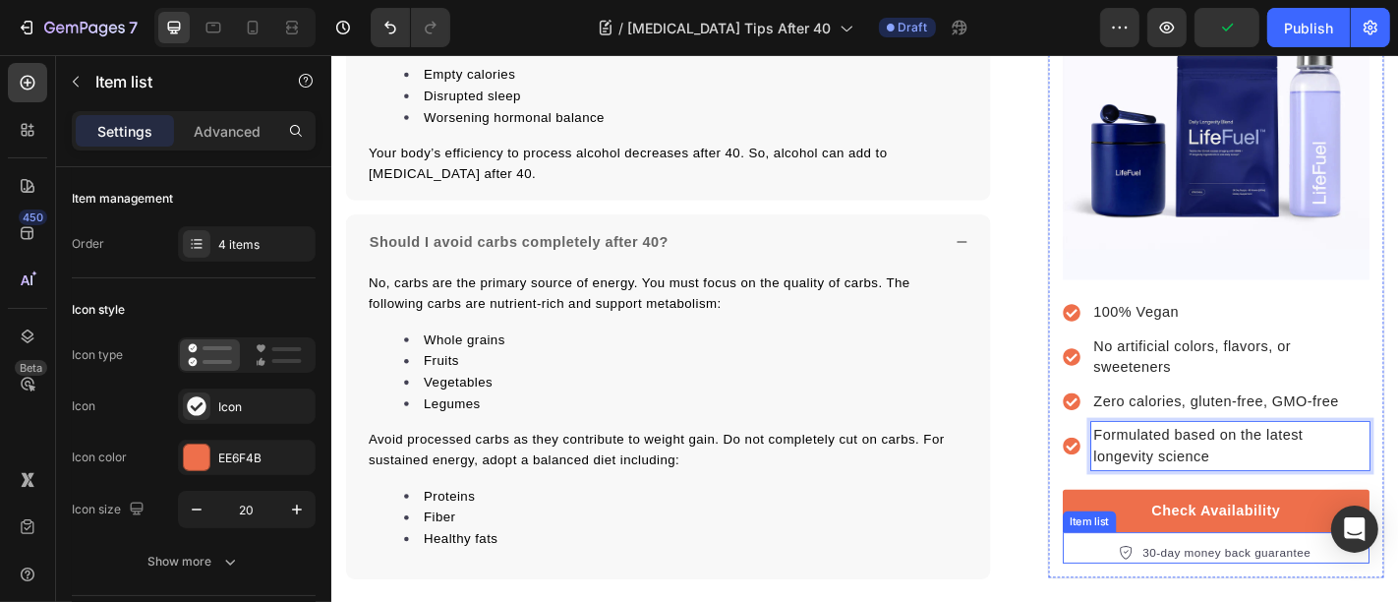
click at [1338, 595] on p "30-day money back guarantee" at bounding box center [1321, 605] width 186 height 20
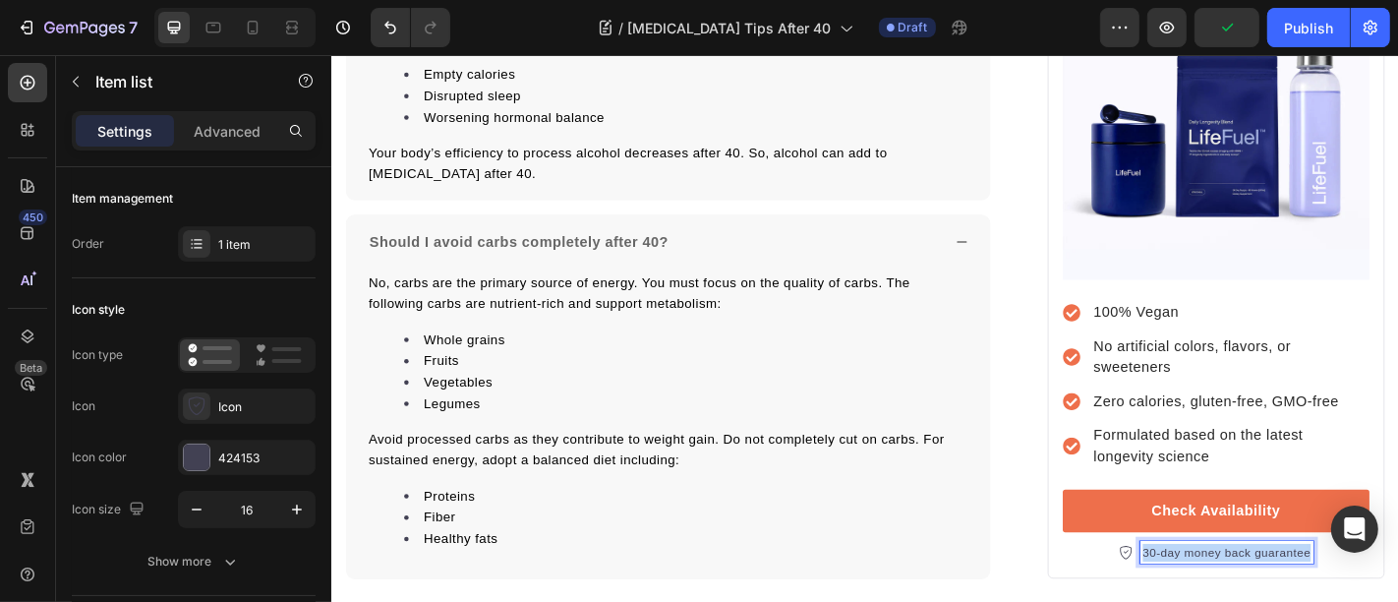
click at [1338, 595] on p "30-day money back guarantee" at bounding box center [1321, 605] width 186 height 20
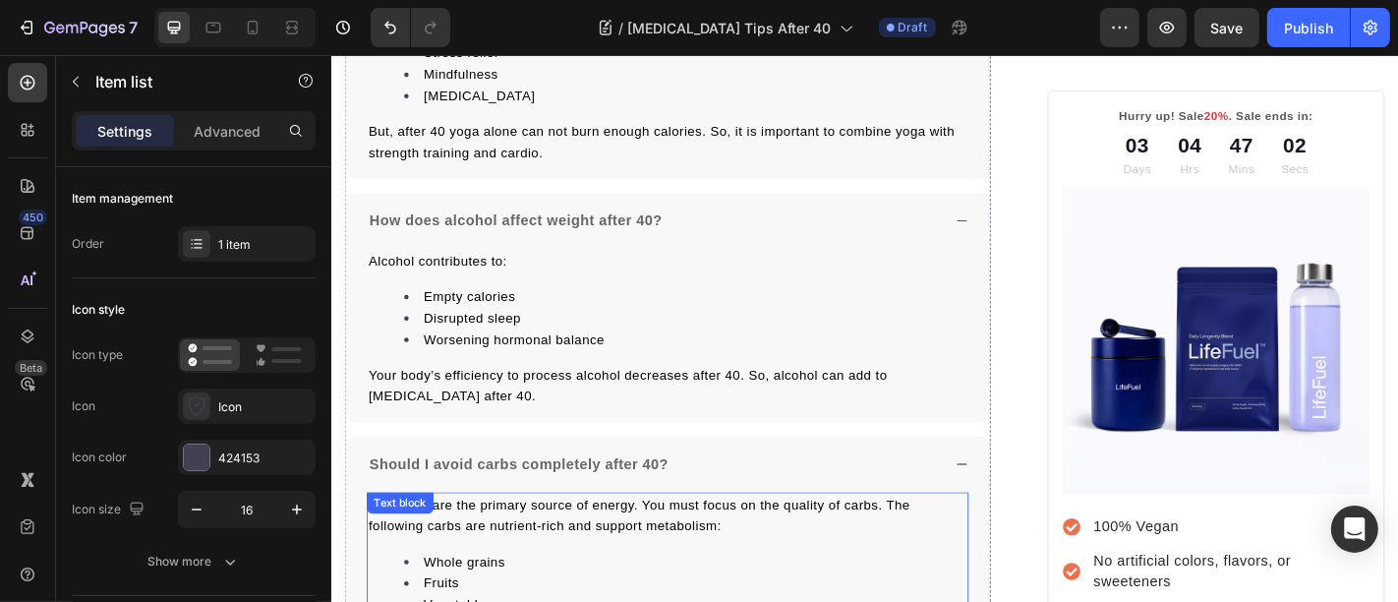
scroll to position [10524, 0]
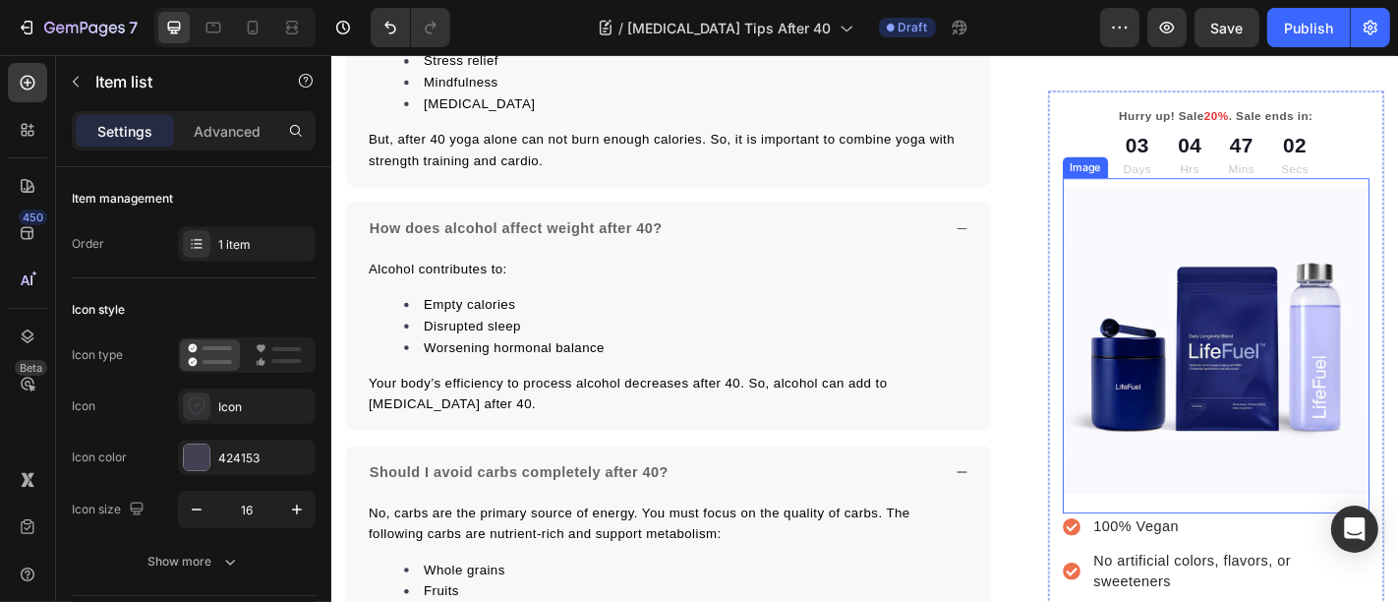
click at [1327, 326] on img at bounding box center [1308, 370] width 339 height 339
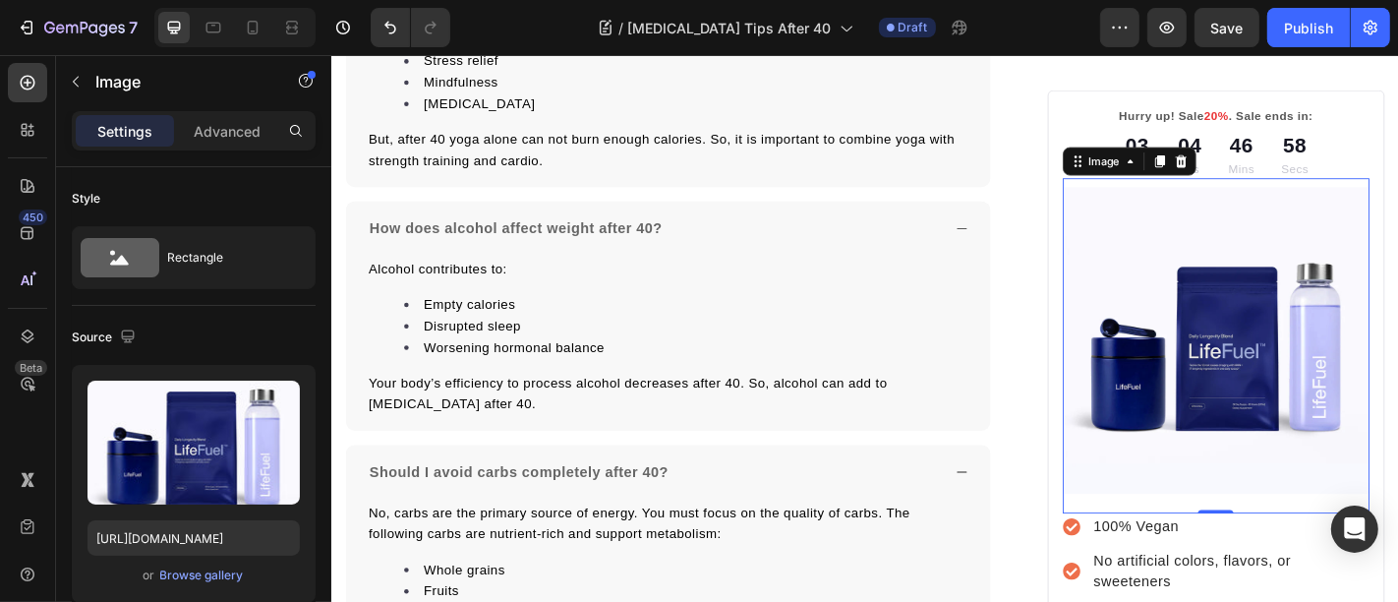
click at [1251, 423] on img at bounding box center [1308, 370] width 339 height 339
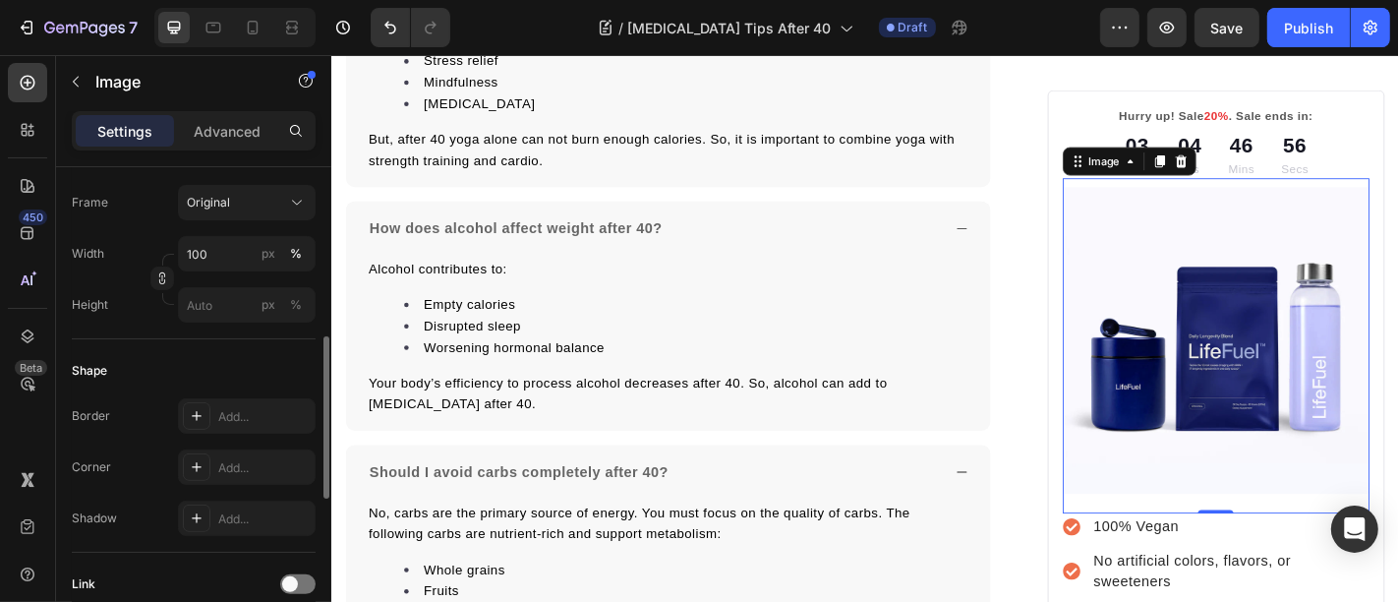
scroll to position [764, 0]
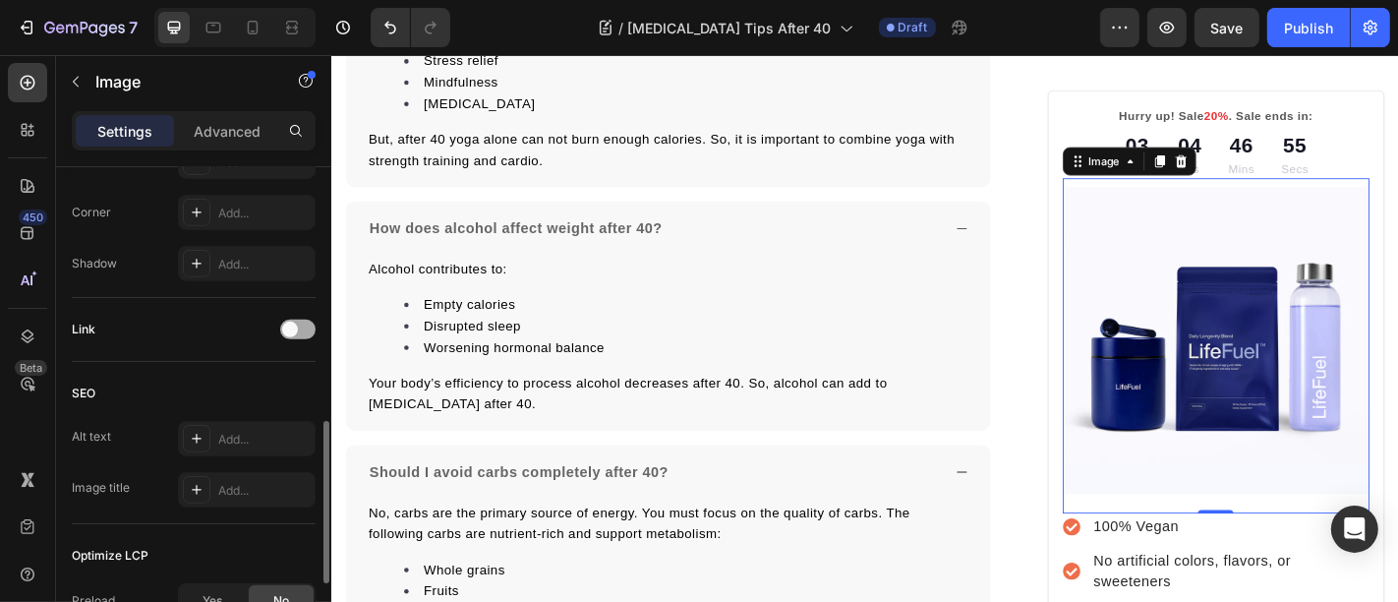
click at [299, 331] on div at bounding box center [297, 330] width 35 height 20
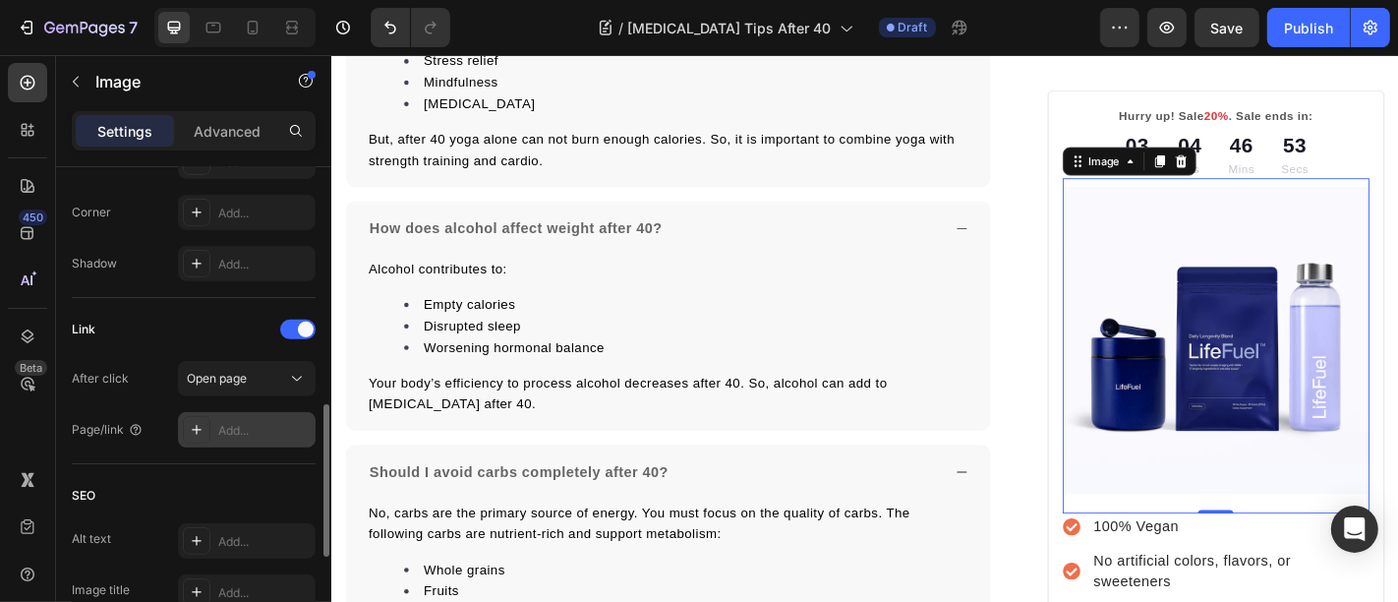
click at [230, 422] on div "Add..." at bounding box center [264, 431] width 92 height 18
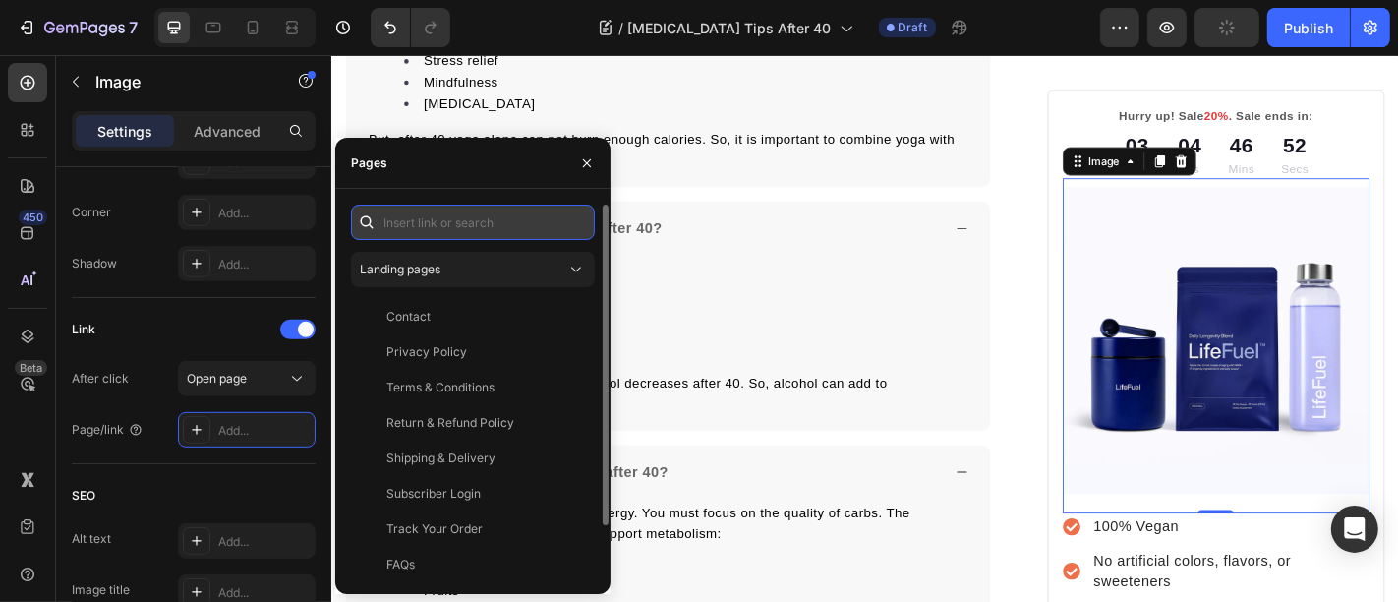
click at [510, 209] on input "text" at bounding box center [473, 221] width 244 height 35
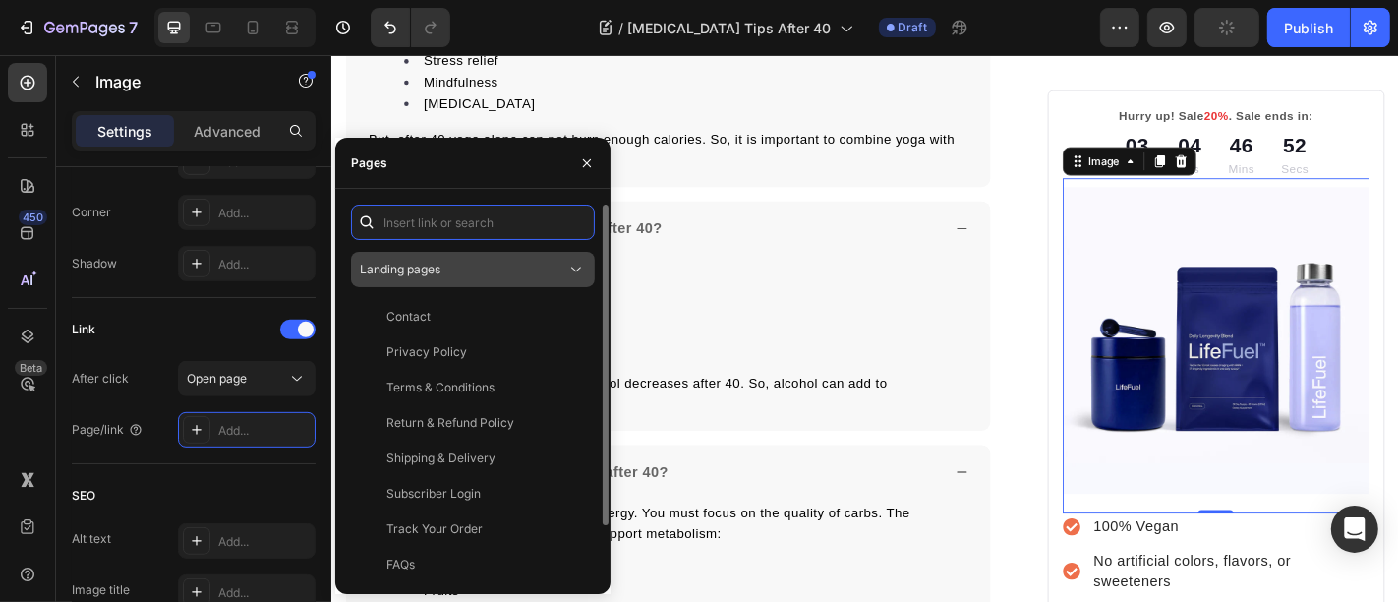
paste input "https://trylifefuel.com/products/daily-longevity-blend"
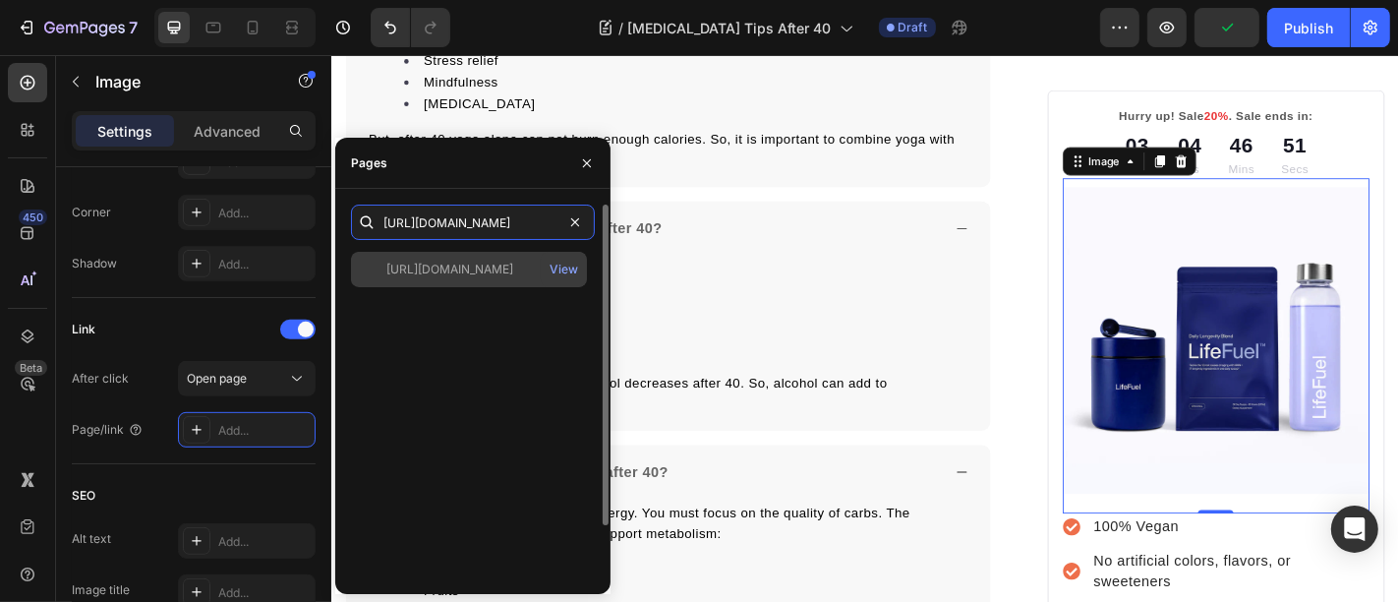
type input "https://trylifefuel.com/products/daily-longevity-blend"
click at [457, 279] on div "https://trylifefuel.com/products/daily-longevity-blend View" at bounding box center [469, 269] width 236 height 35
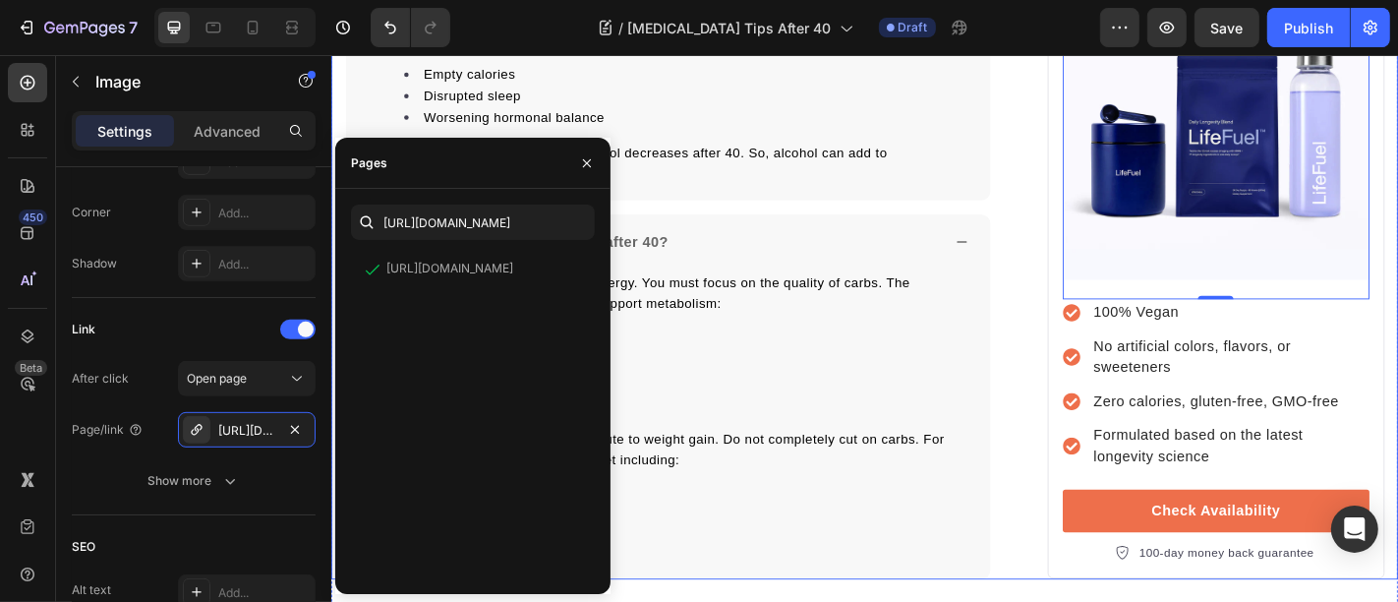
scroll to position [11034, 0]
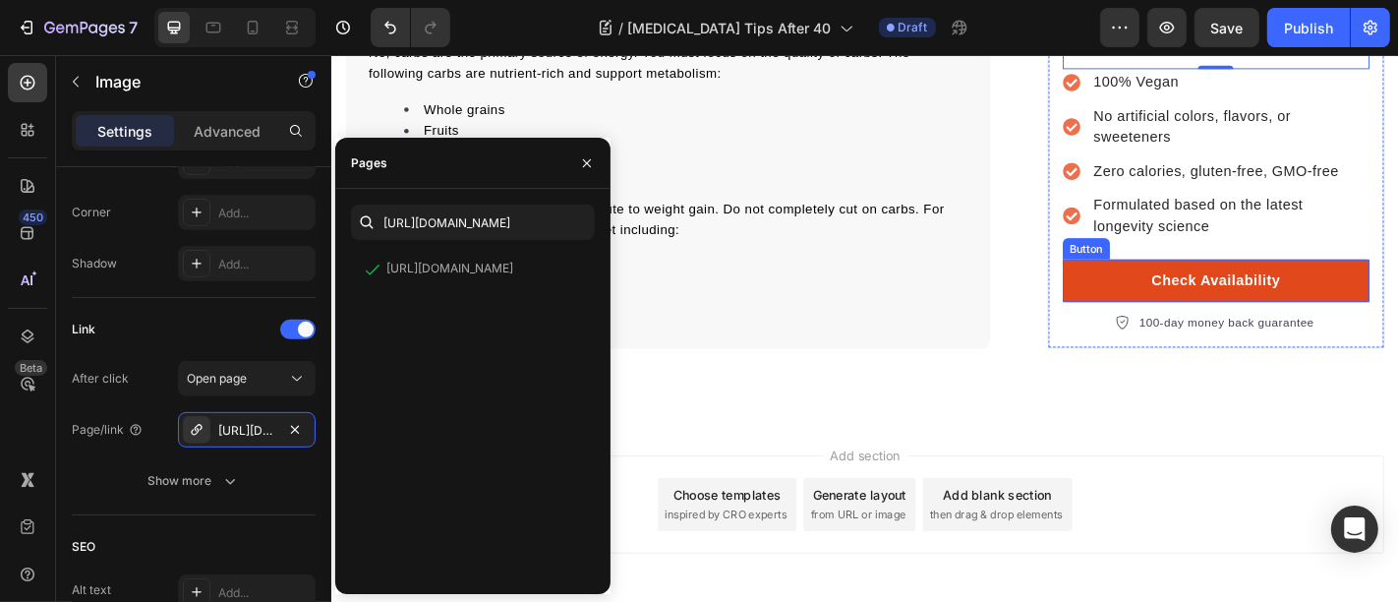
click at [1148, 280] on link "Check Availability" at bounding box center [1308, 303] width 339 height 47
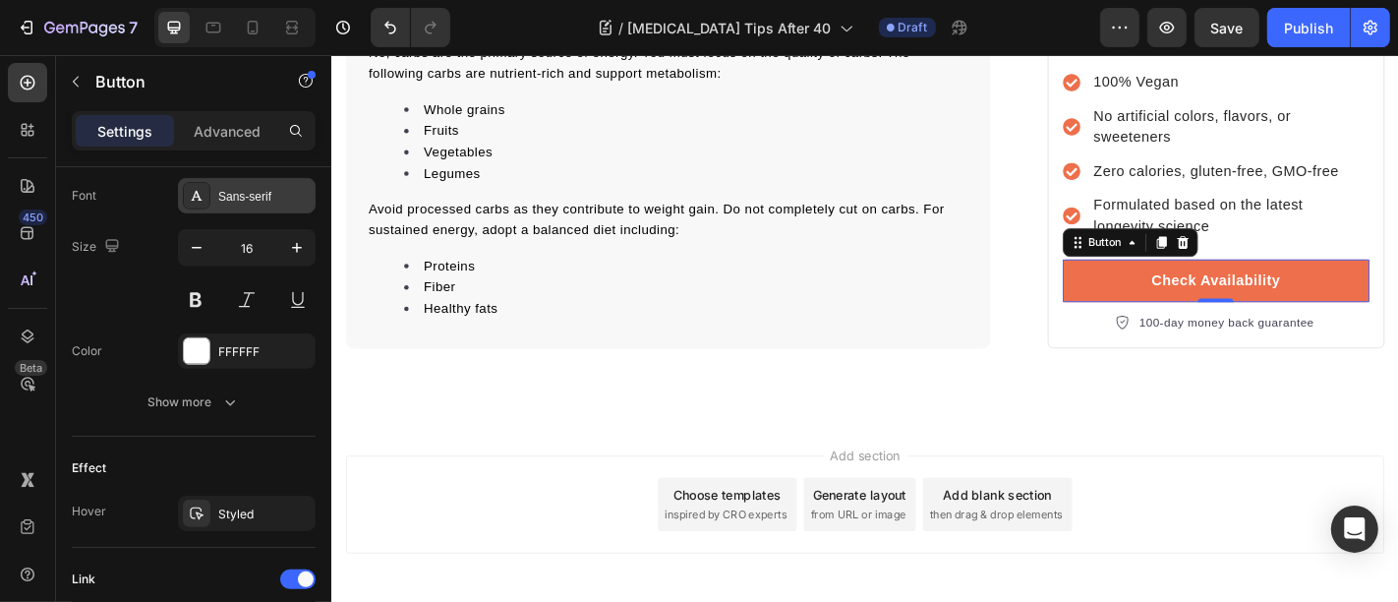
scroll to position [1020, 0]
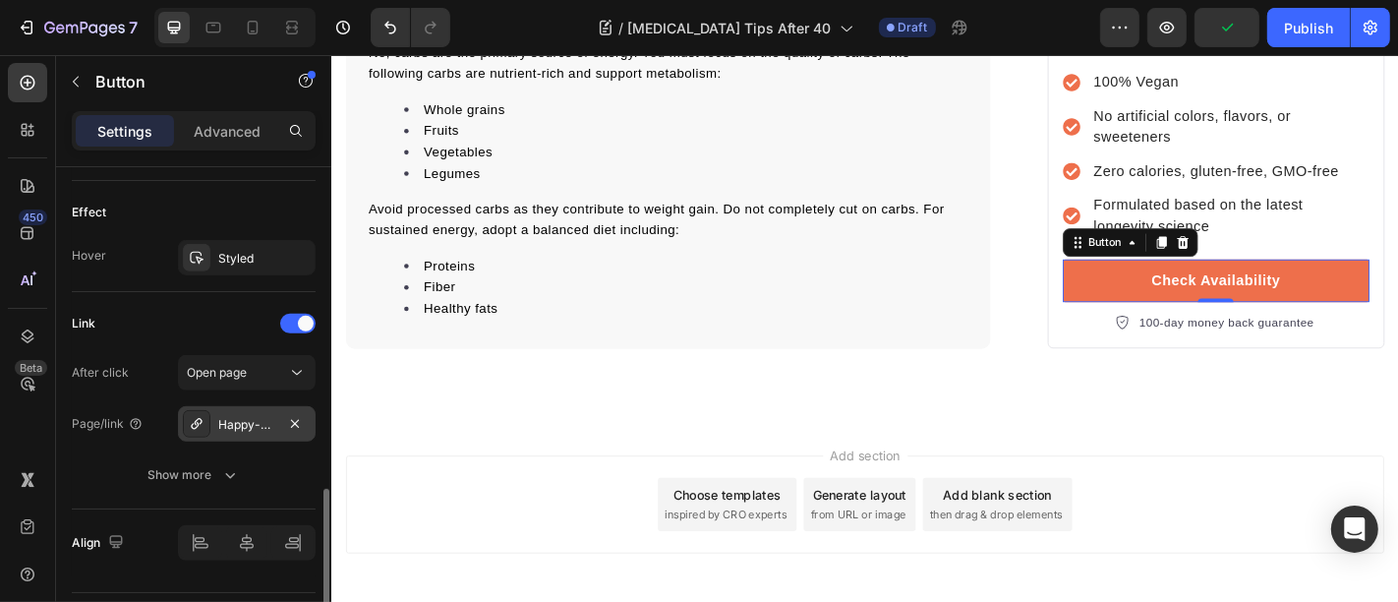
click at [250, 422] on div "Happy-dog-bites" at bounding box center [246, 425] width 57 height 18
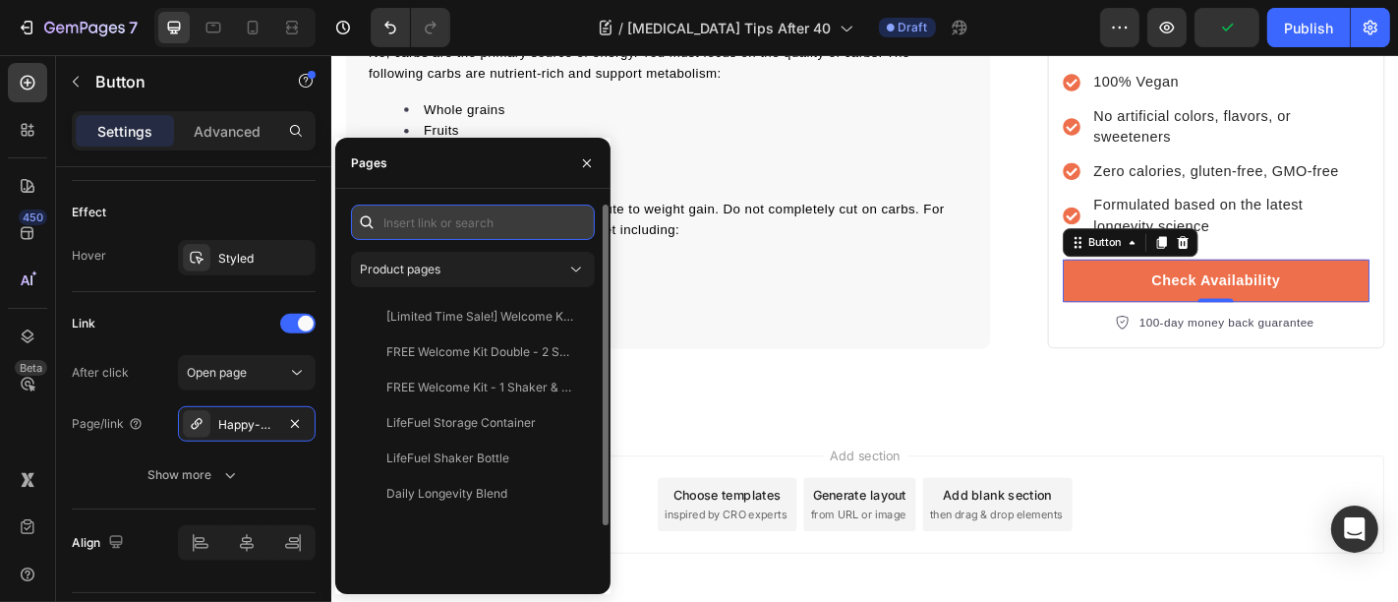
click at [430, 226] on input "text" at bounding box center [473, 221] width 244 height 35
paste input "https://trylifefuel.com/products/daily-longevity-blend"
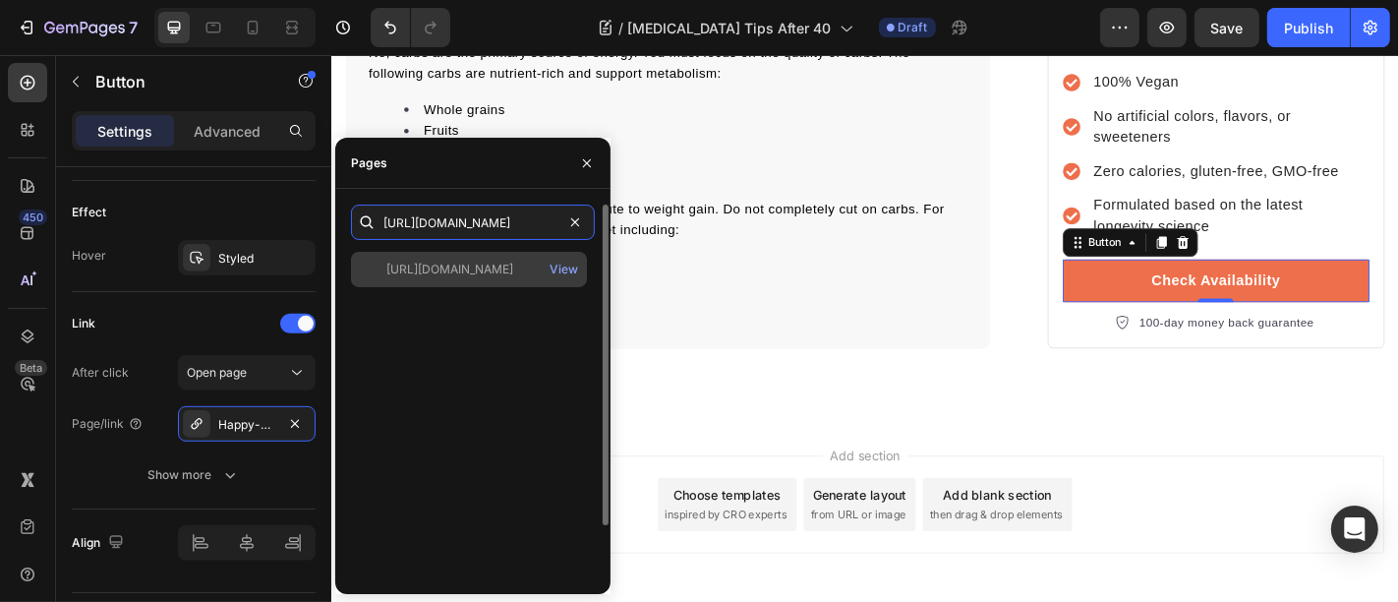
type input "https://trylifefuel.com/products/daily-longevity-blend"
click at [440, 279] on div "https://trylifefuel.com/products/daily-longevity-blend View" at bounding box center [469, 269] width 236 height 35
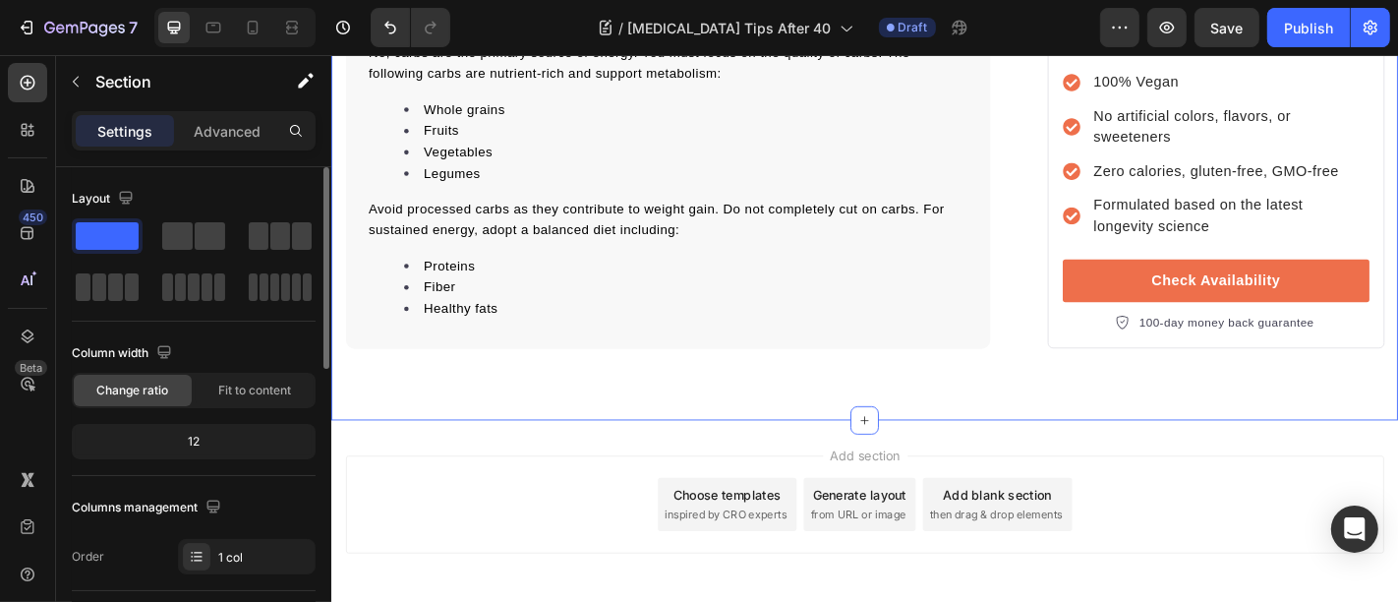
click at [650, 497] on div "Add section Choose templates inspired by CRO experts Generate layout from URL o…" at bounding box center [920, 551] width 1148 height 108
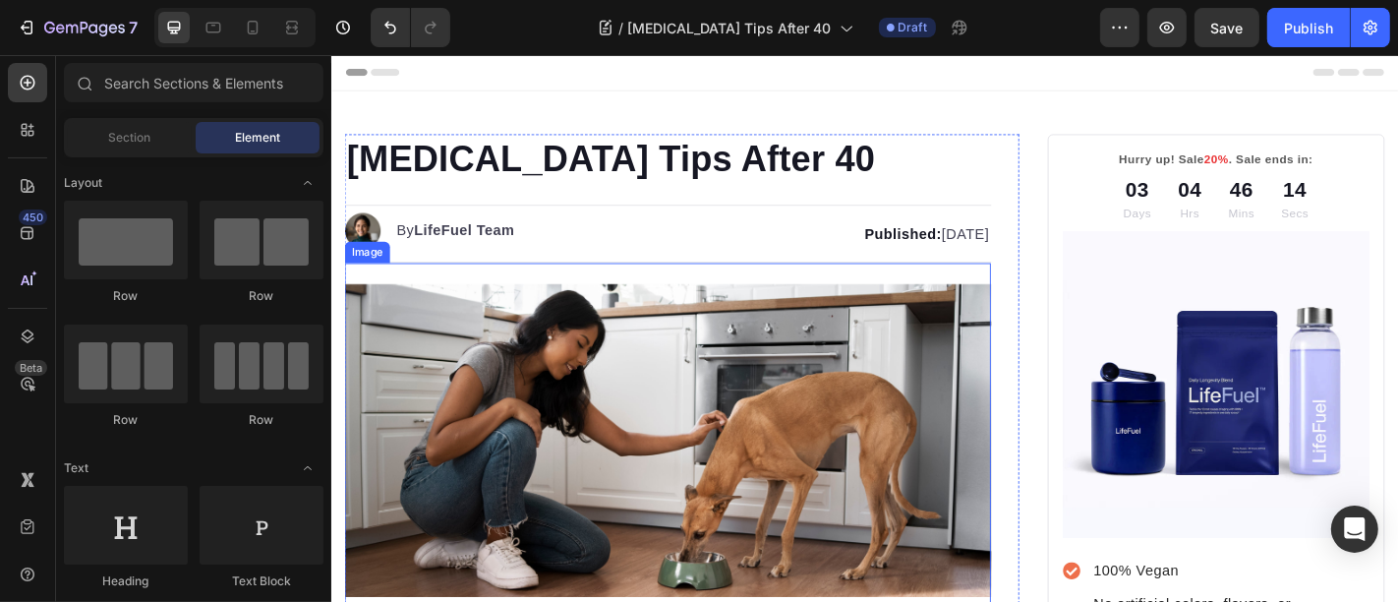
click at [628, 459] on img at bounding box center [702, 481] width 715 height 346
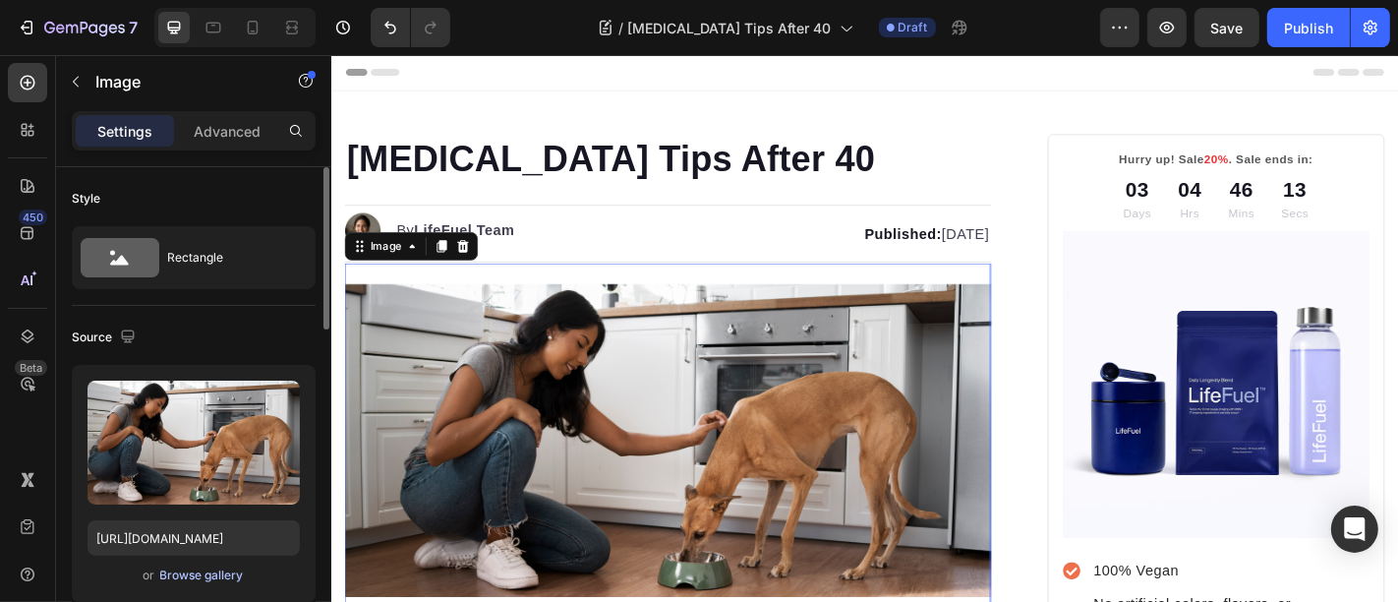
click at [174, 576] on div "Browse gallery" at bounding box center [202, 575] width 84 height 18
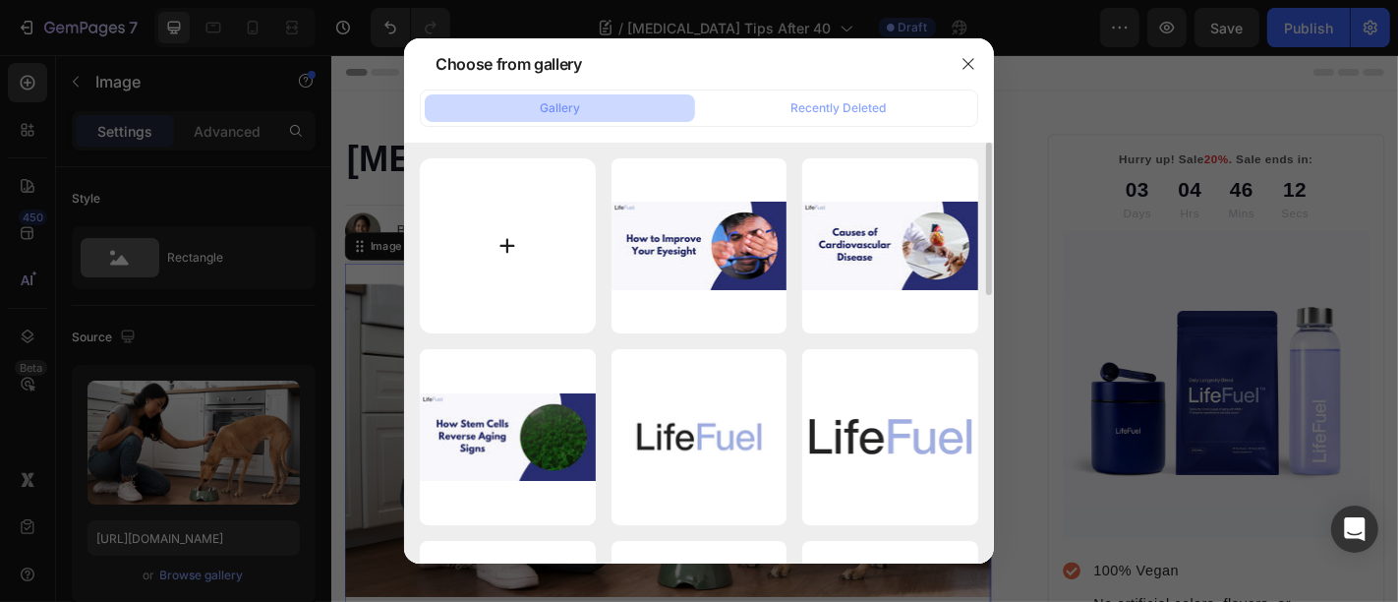
click at [503, 264] on input "file" at bounding box center [508, 246] width 176 height 176
type input "C:\fakepath\Weight-Management-Tips-After-40.jpeg"
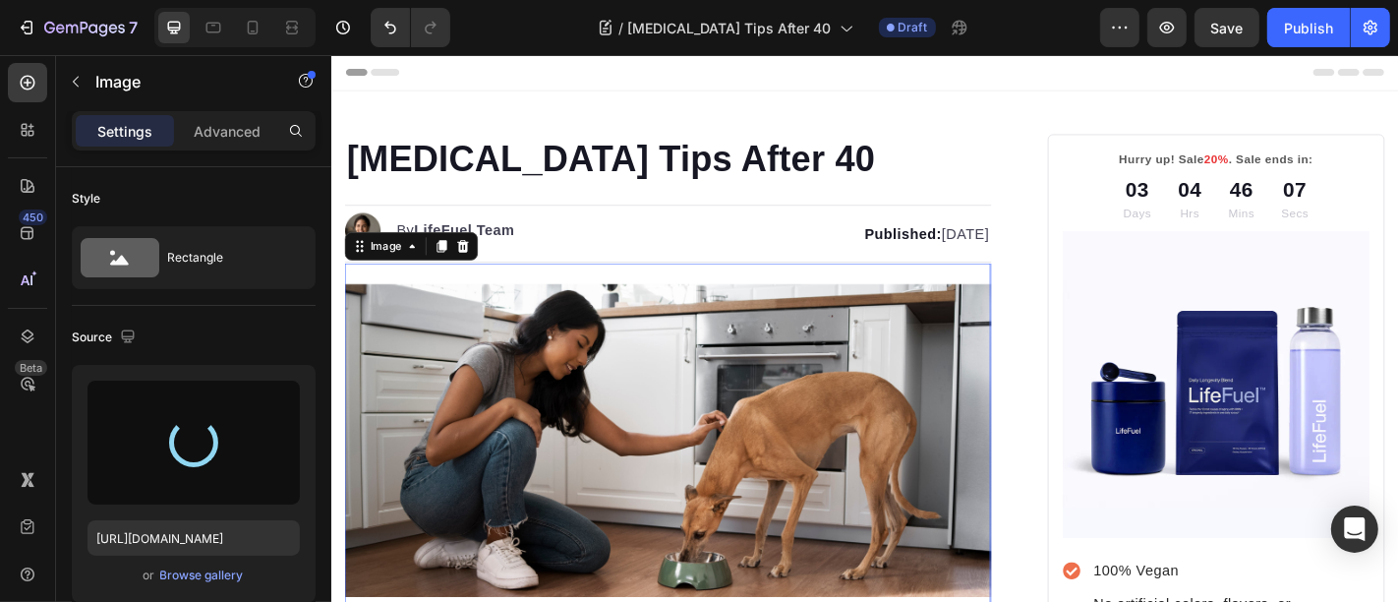
type input "https://cdn.shopify.com/s/files/1/0699/5296/2790/files/gempages_553638280495629…"
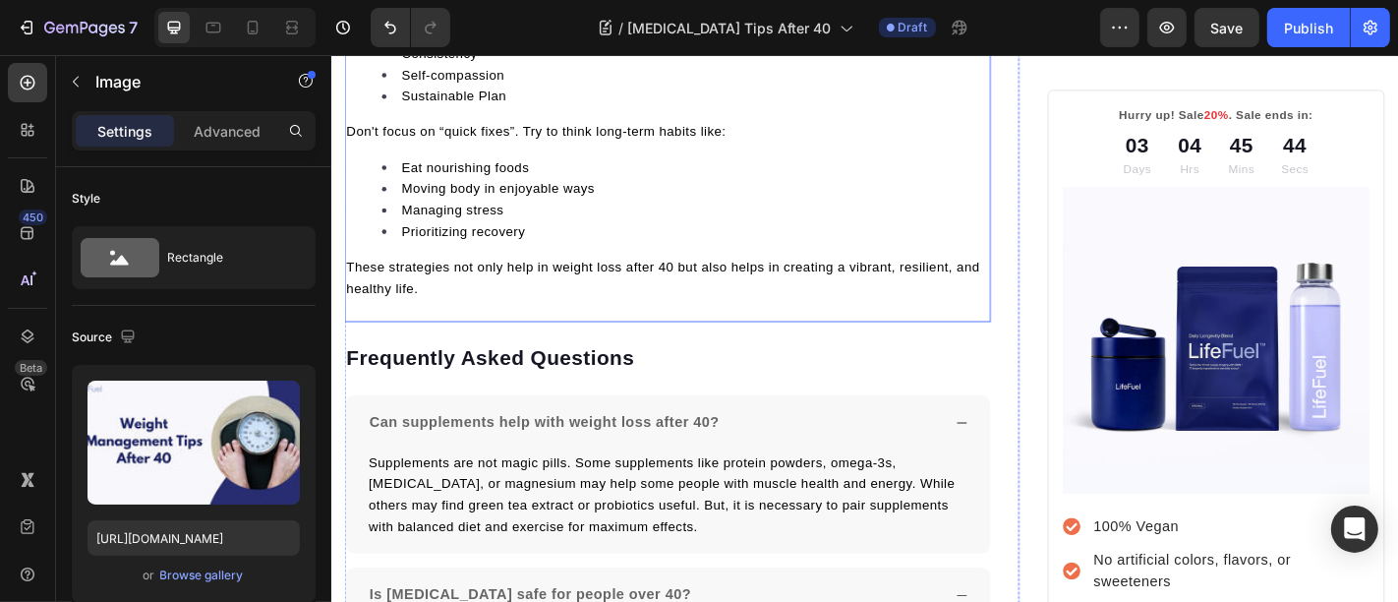
scroll to position [8921, 0]
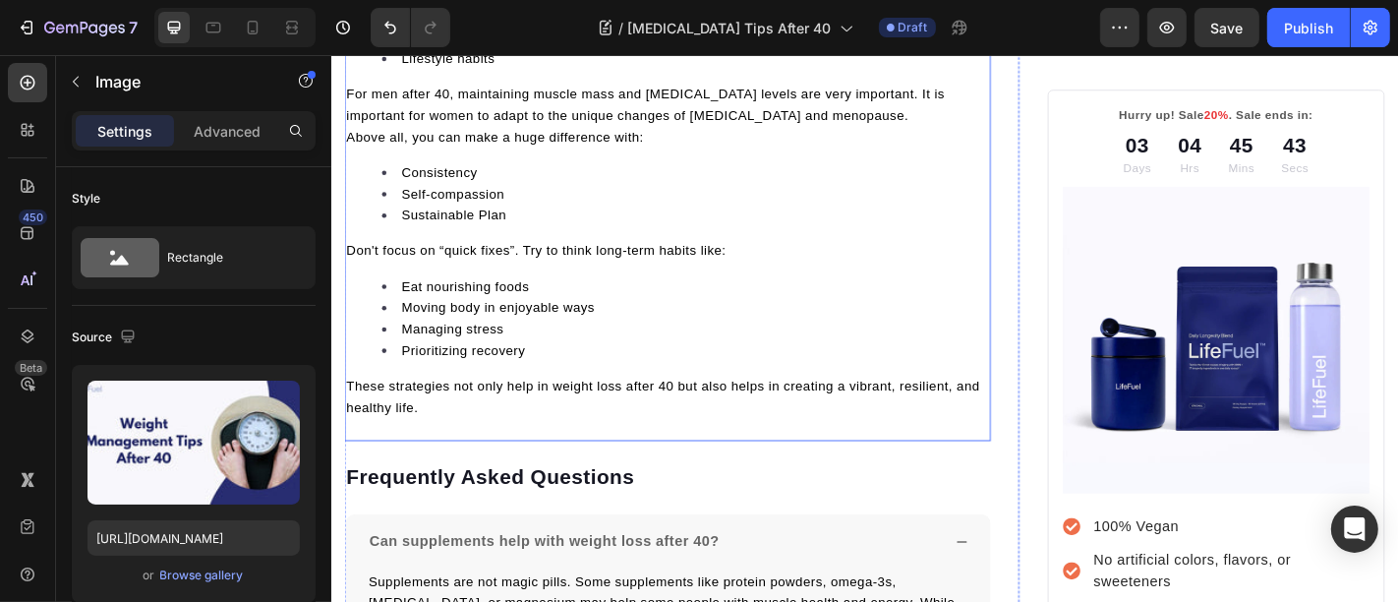
click at [602, 346] on li "Managing stress" at bounding box center [721, 358] width 671 height 24
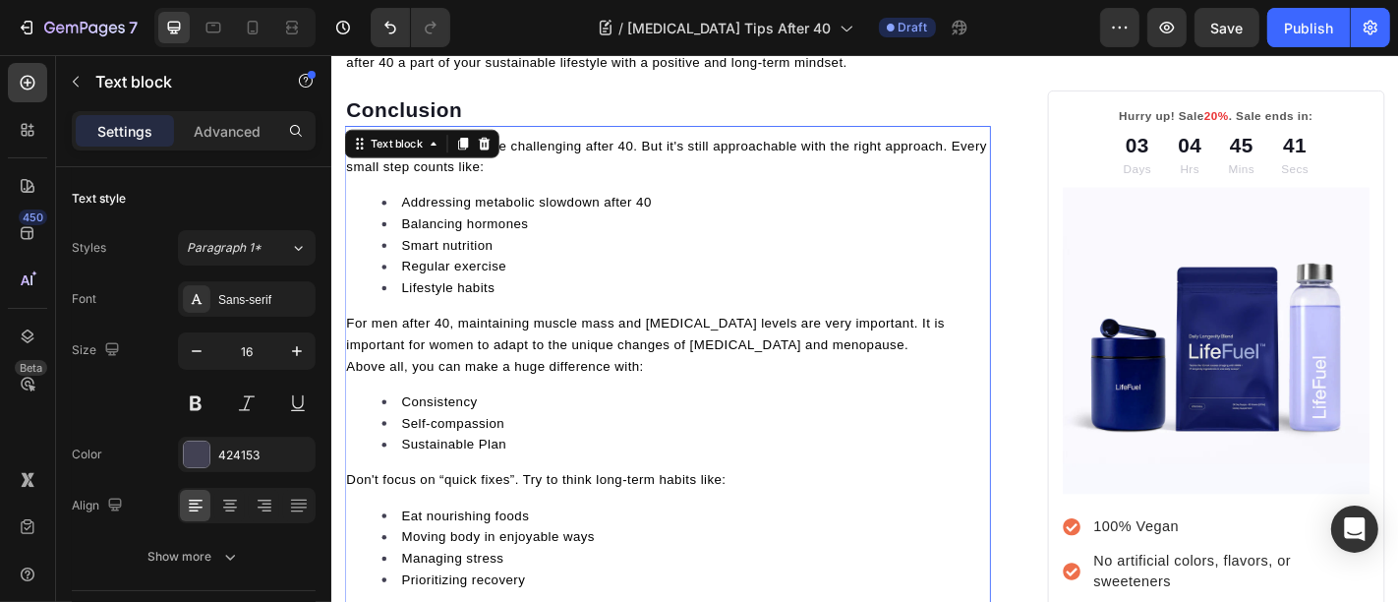
scroll to position [8665, 0]
click at [470, 147] on icon at bounding box center [476, 155] width 16 height 16
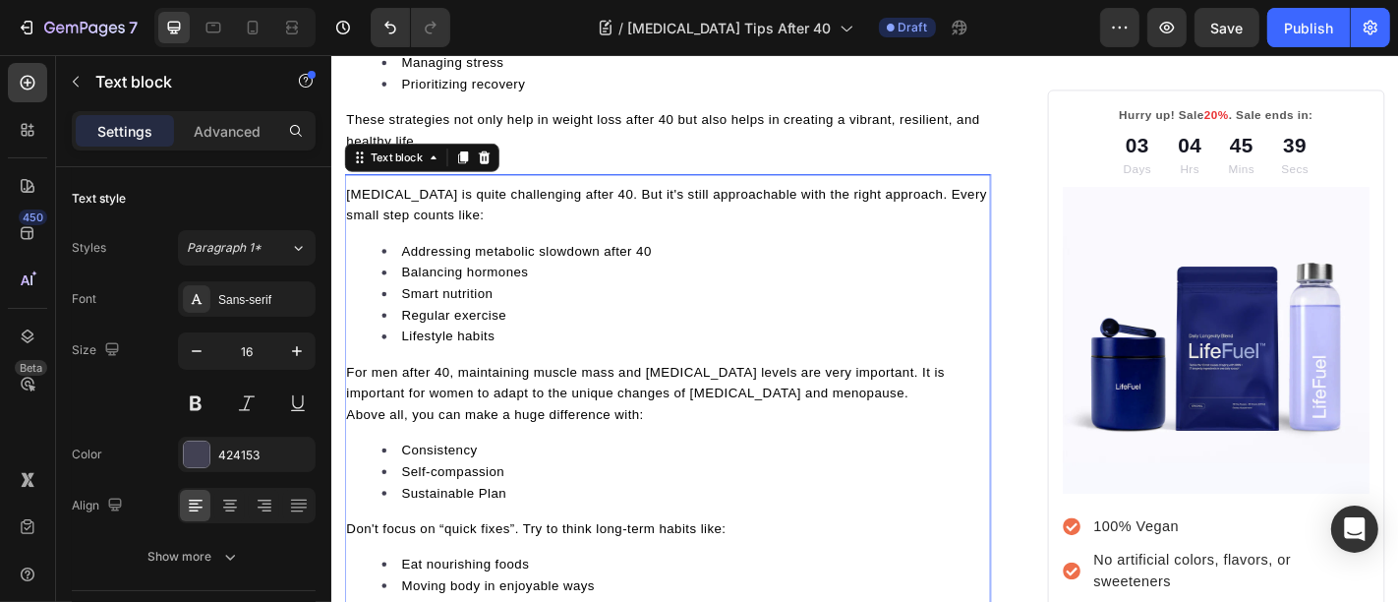
scroll to position [9227, 0]
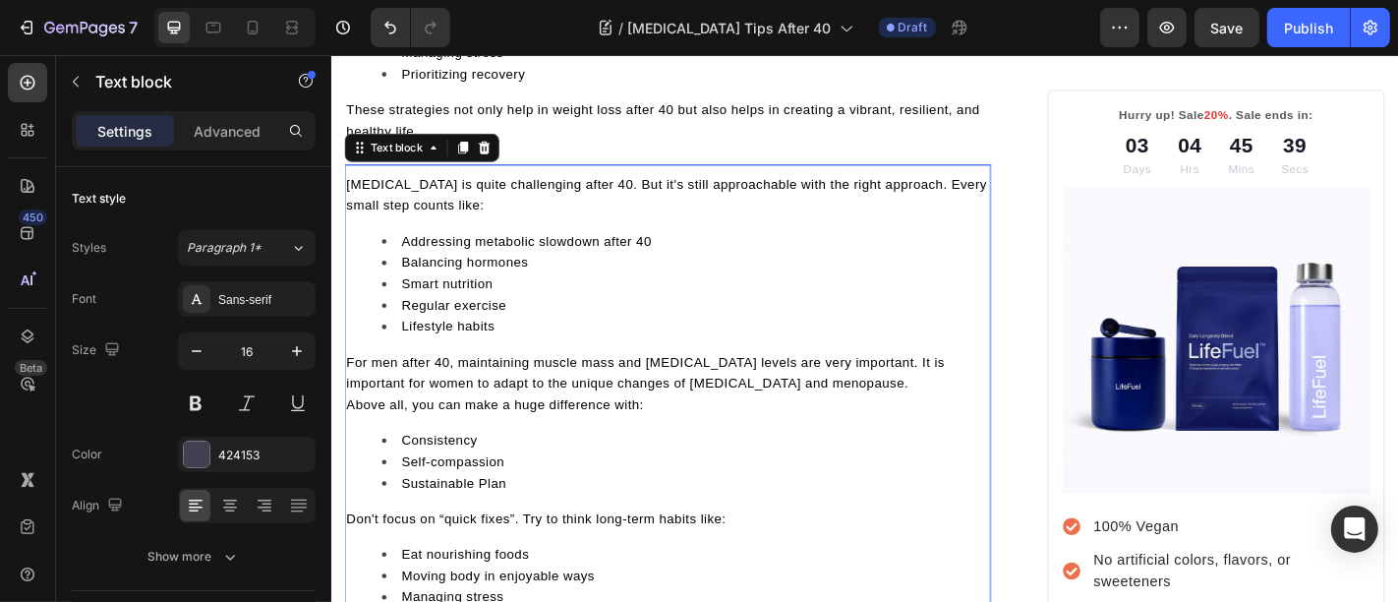
click at [543, 320] on li "Regular exercise" at bounding box center [721, 332] width 671 height 24
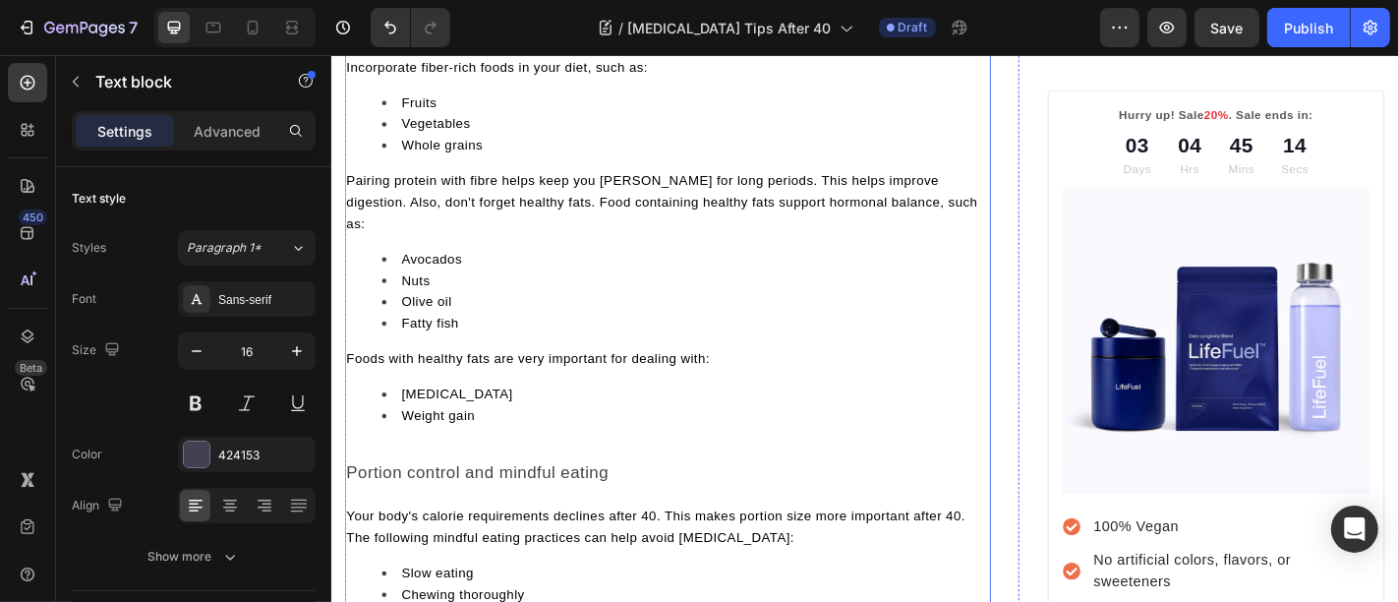
scroll to position [2600, 0]
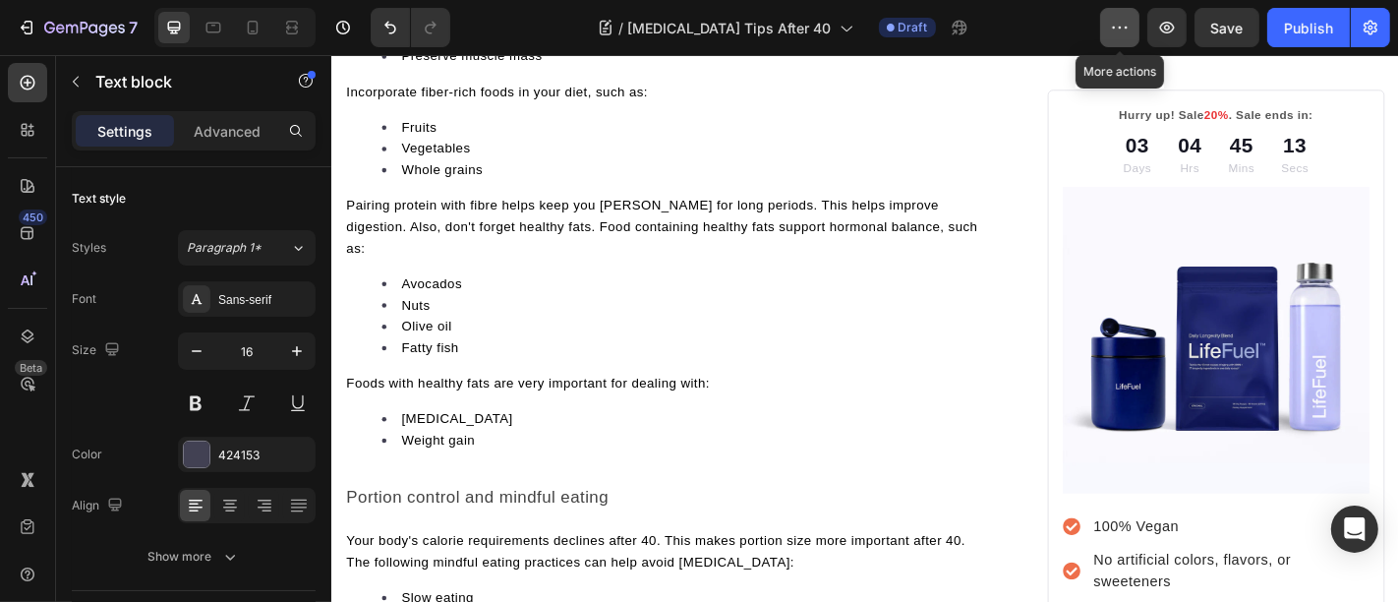
drag, startPoint x: 1117, startPoint y: 29, endPoint x: 798, endPoint y: 45, distance: 318.9
click at [1117, 29] on icon "button" at bounding box center [1120, 28] width 20 height 20
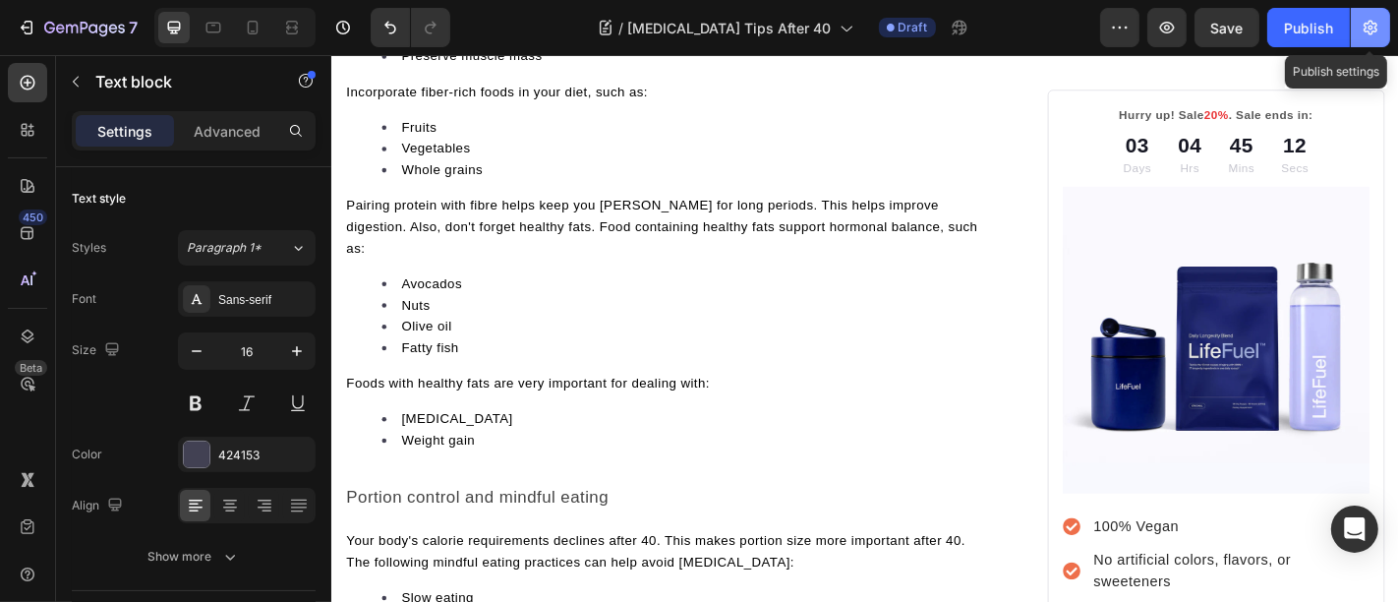
click at [1369, 15] on button "button" at bounding box center [1370, 27] width 39 height 39
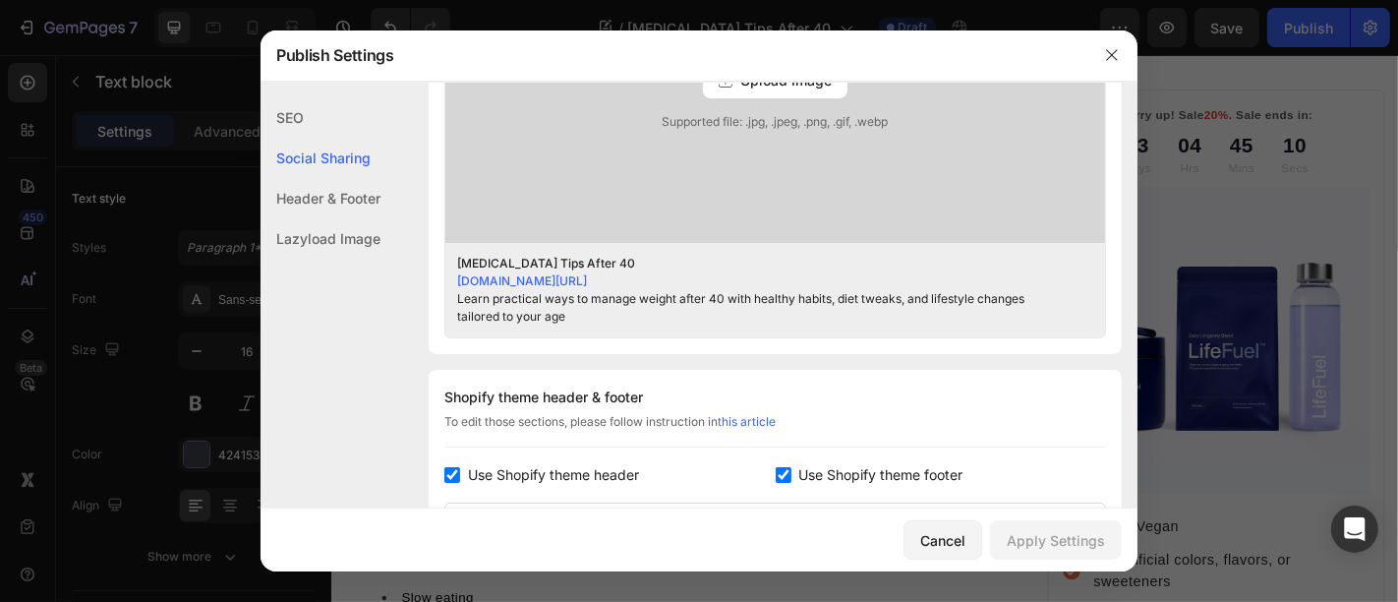
scroll to position [764, 0]
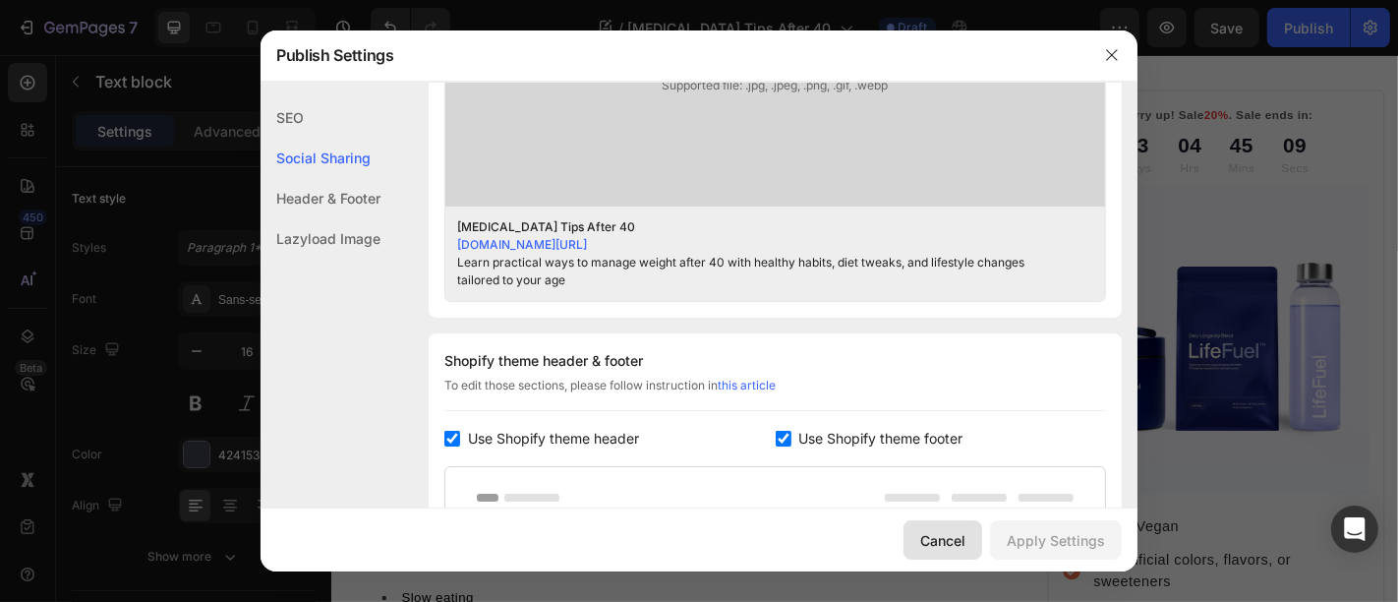
click at [921, 534] on button "Cancel" at bounding box center [942, 539] width 79 height 39
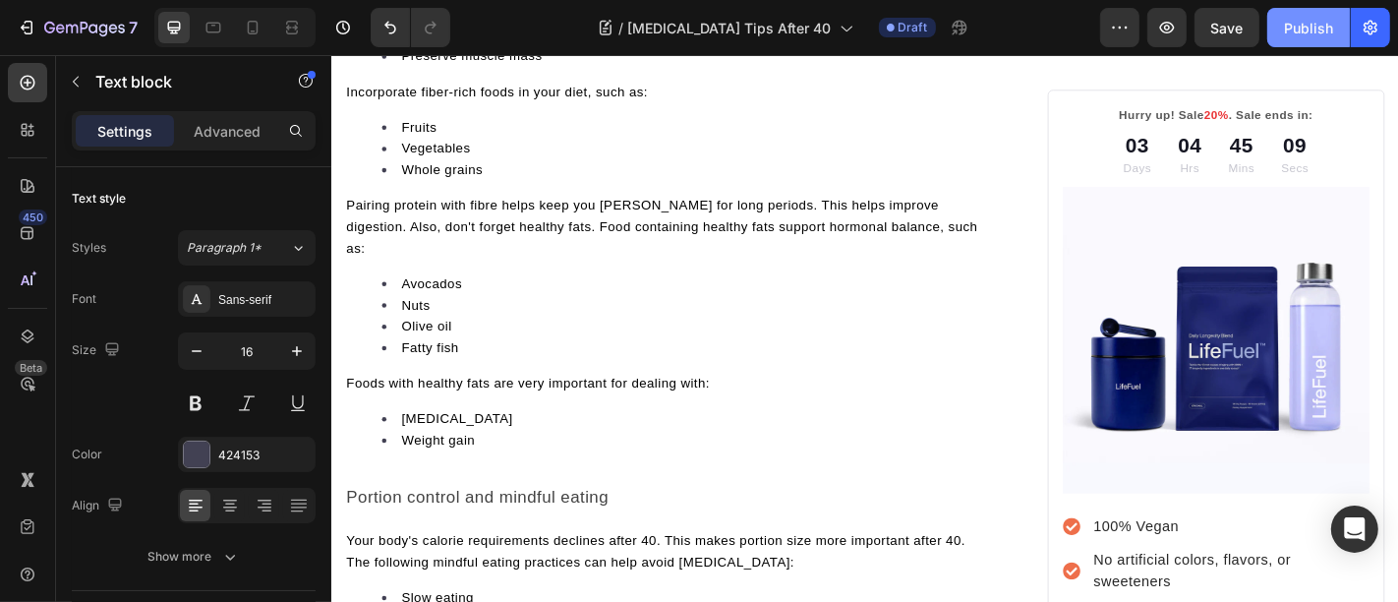
click at [1287, 24] on div "Publish" at bounding box center [1308, 28] width 49 height 21
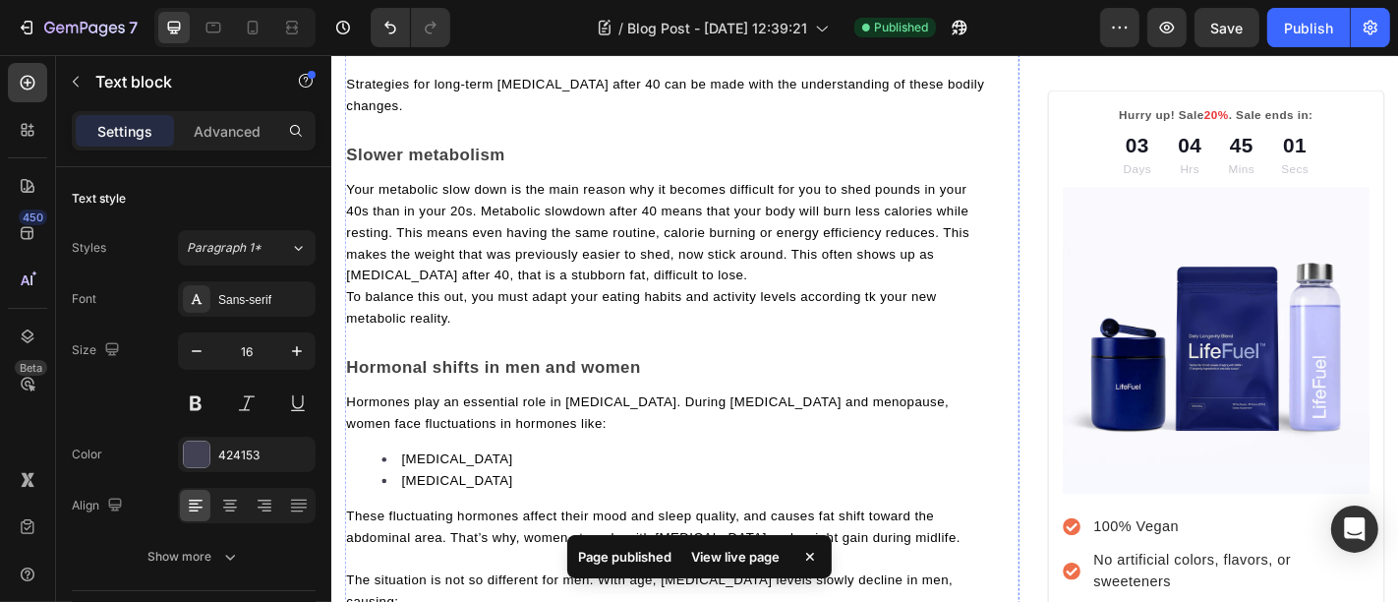
scroll to position [0, 0]
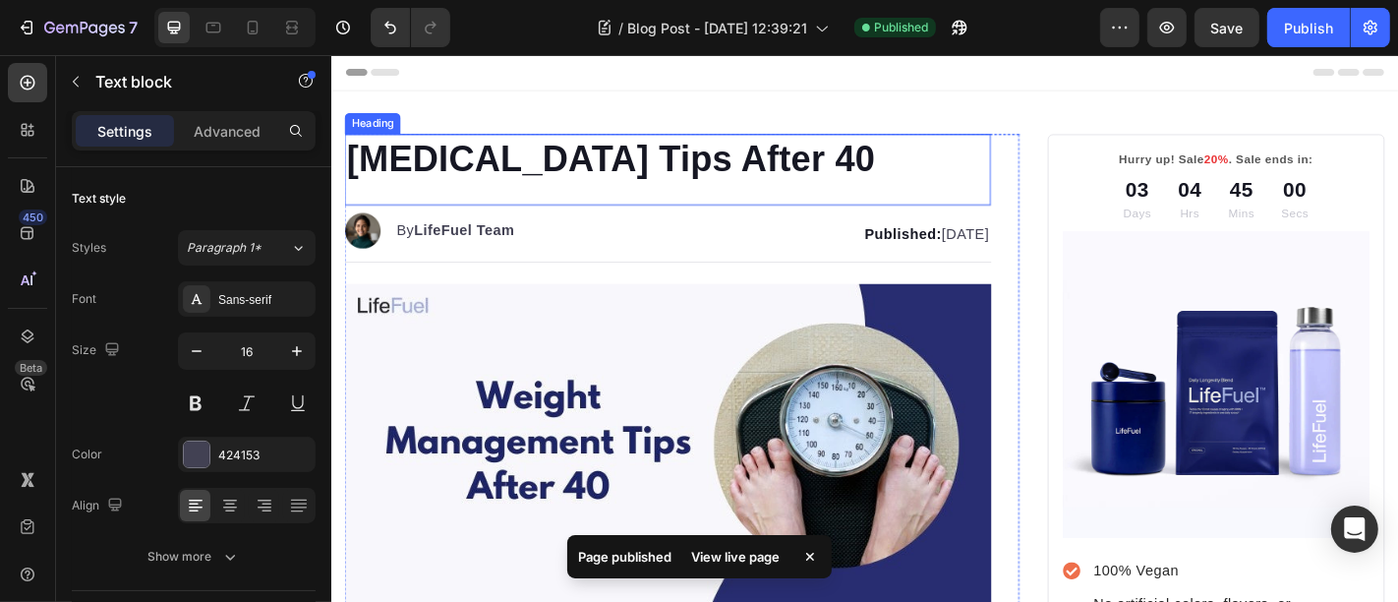
click at [498, 176] on p "[MEDICAL_DATA] Tips After 40" at bounding box center [702, 169] width 711 height 51
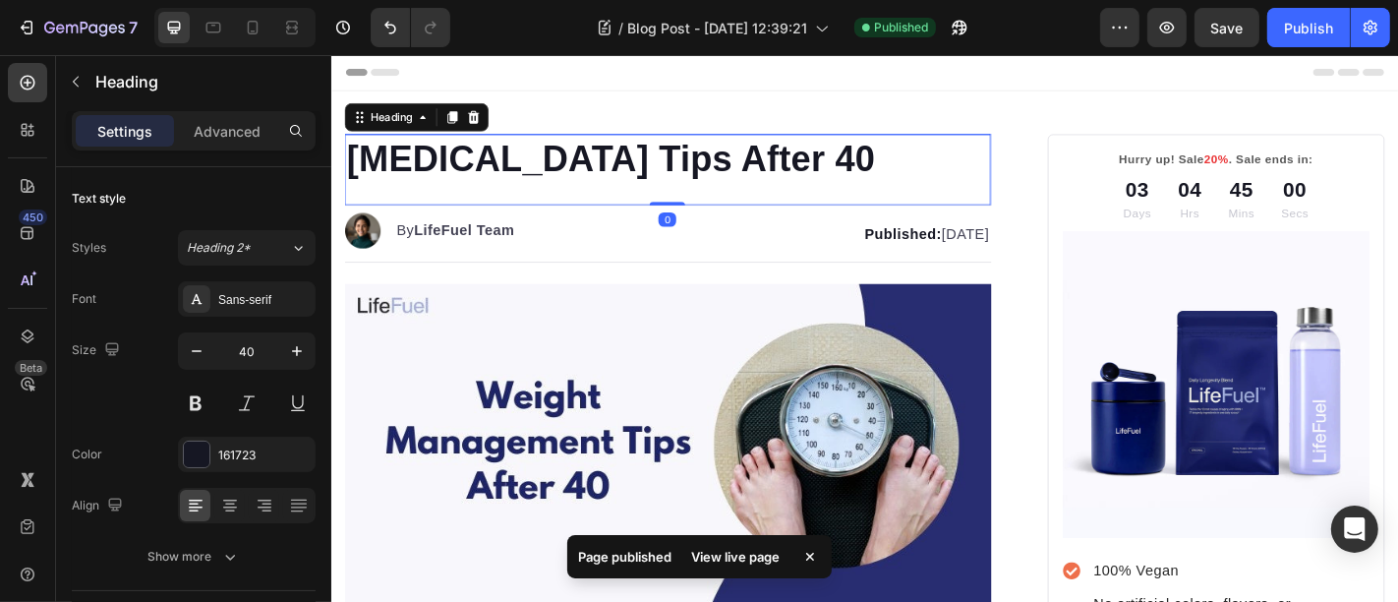
click at [498, 176] on p "[MEDICAL_DATA] Tips After 40" at bounding box center [702, 169] width 711 height 51
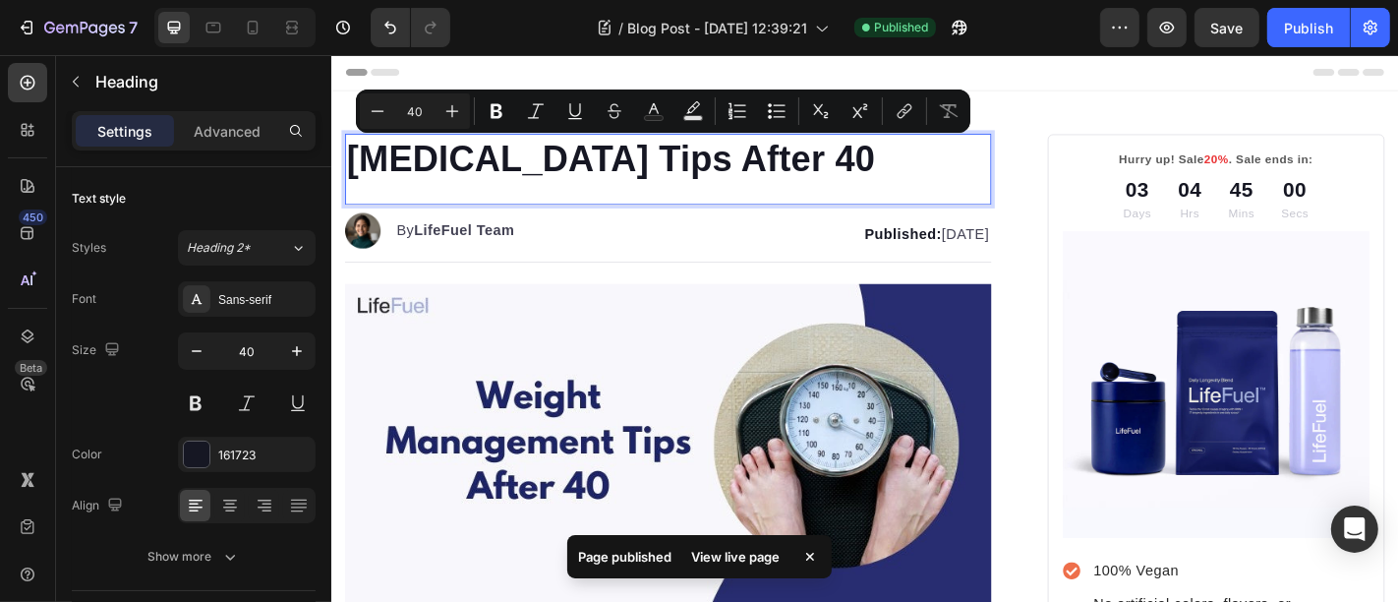
copy p "[MEDICAL_DATA] Tips After 40"
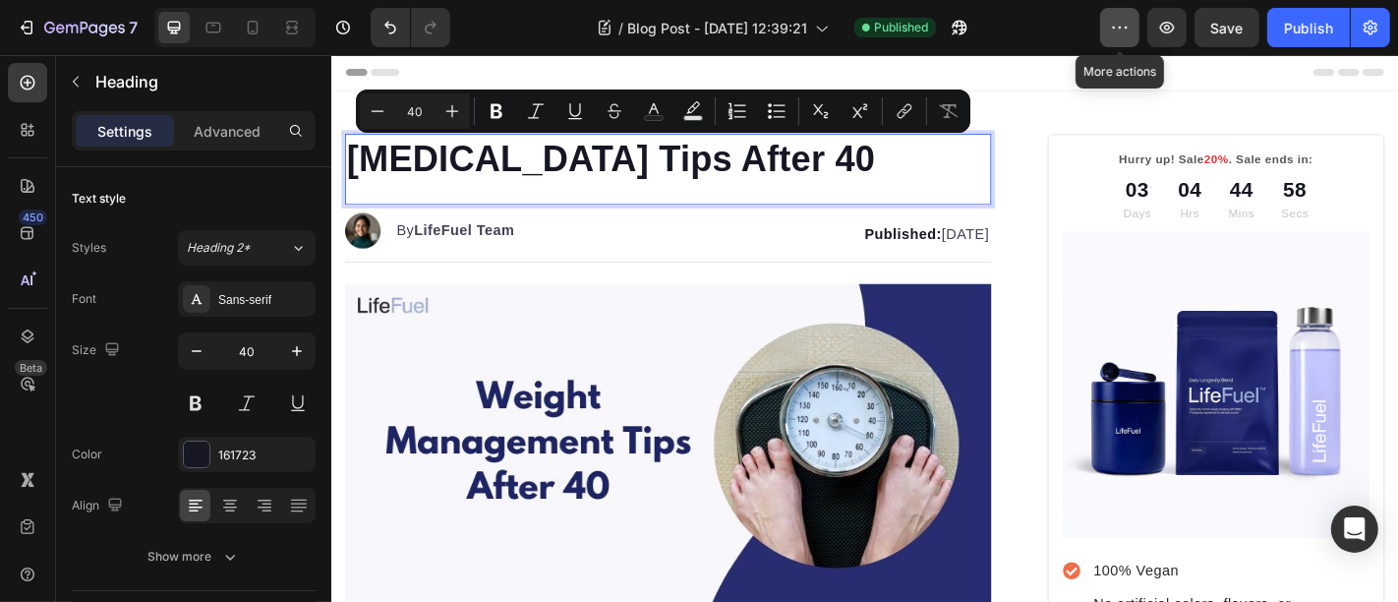
click at [1114, 25] on icon "button" at bounding box center [1120, 28] width 20 height 20
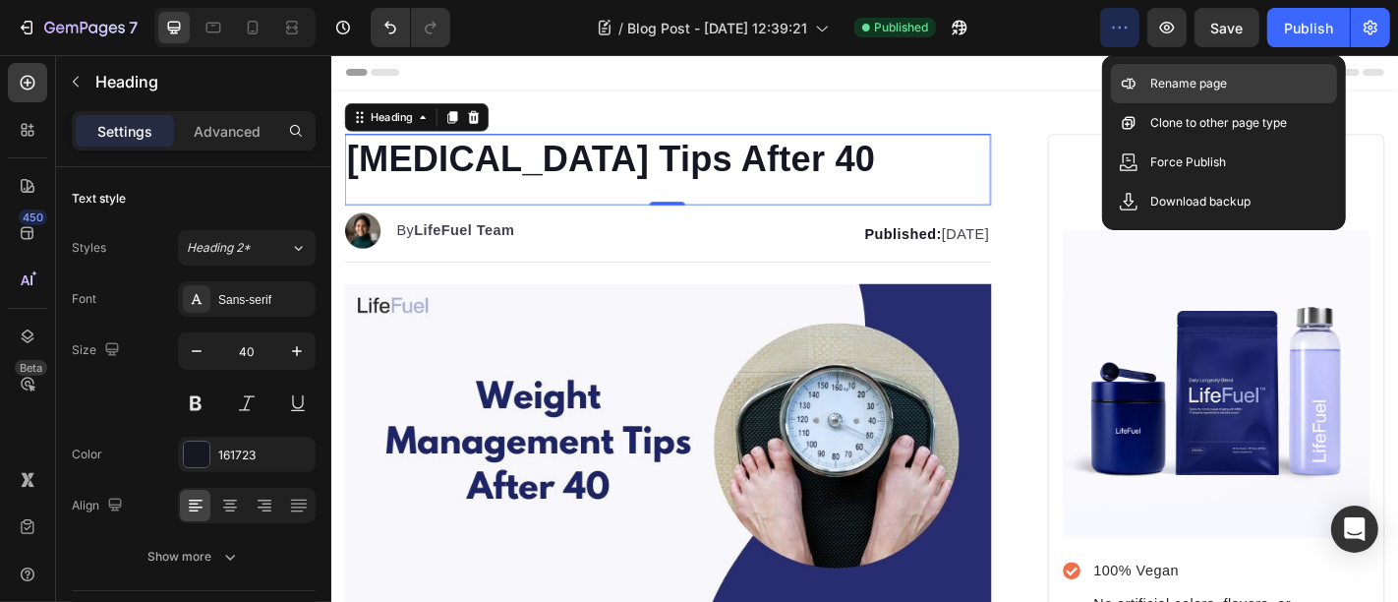
click at [1126, 83] on icon at bounding box center [1129, 84] width 20 height 20
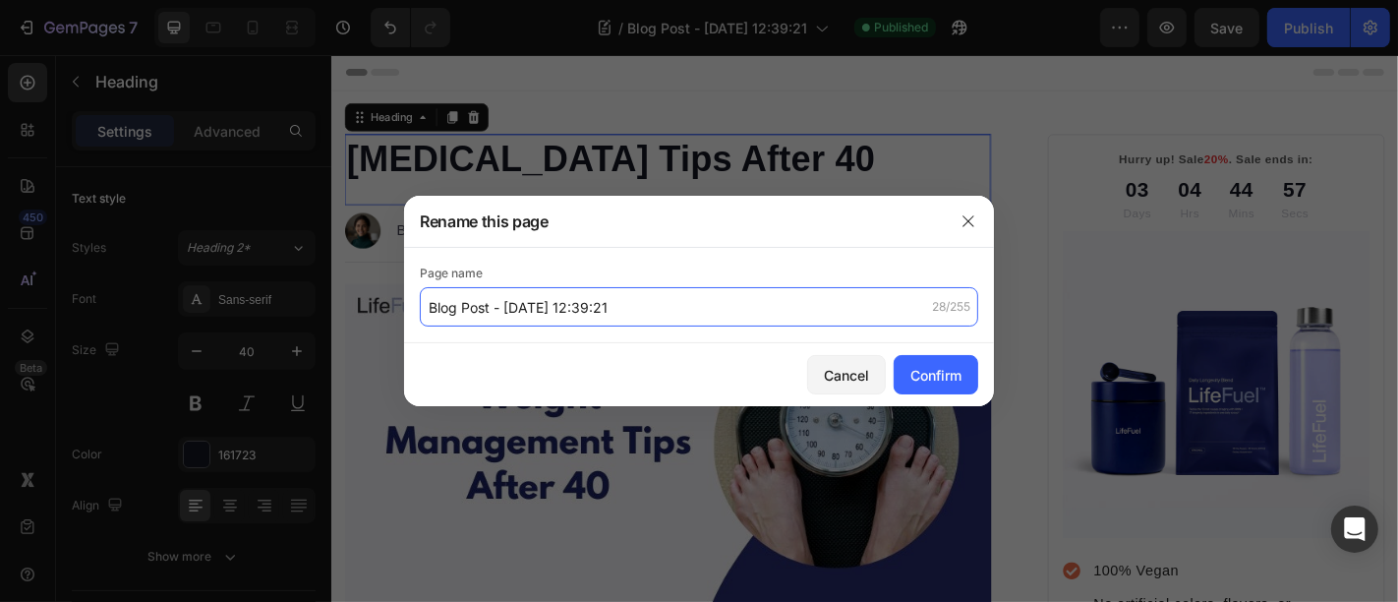
click at [602, 298] on input "Blog Post - Aug 27, 12:39:21" at bounding box center [699, 306] width 558 height 39
paste input "[MEDICAL_DATA] Tips After 40"
type input "[MEDICAL_DATA] Tips After 40"
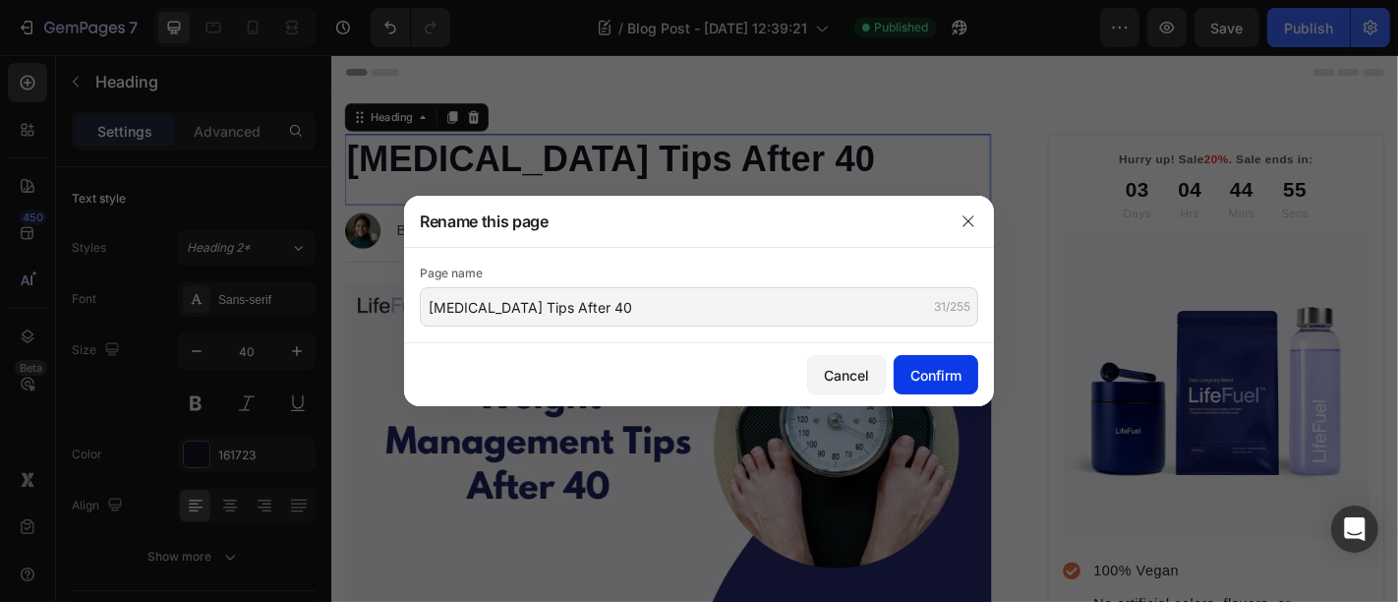
click at [948, 385] on button "Confirm" at bounding box center [936, 374] width 85 height 39
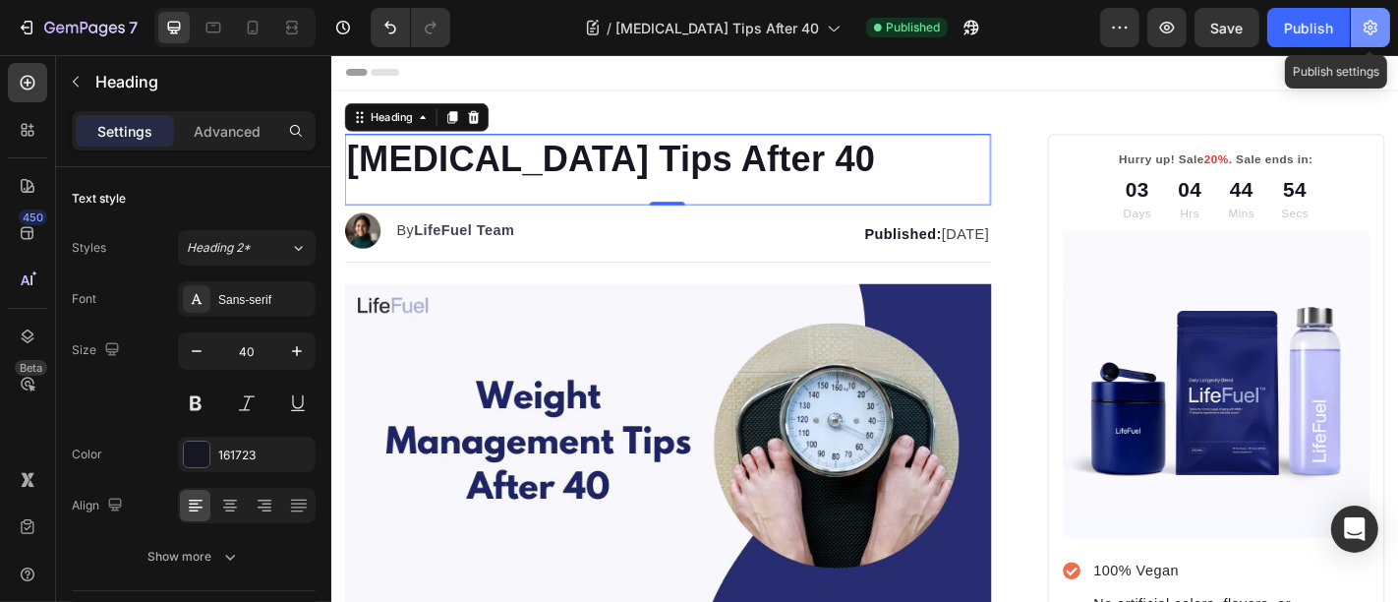
click at [1361, 31] on icon "button" at bounding box center [1371, 28] width 20 height 20
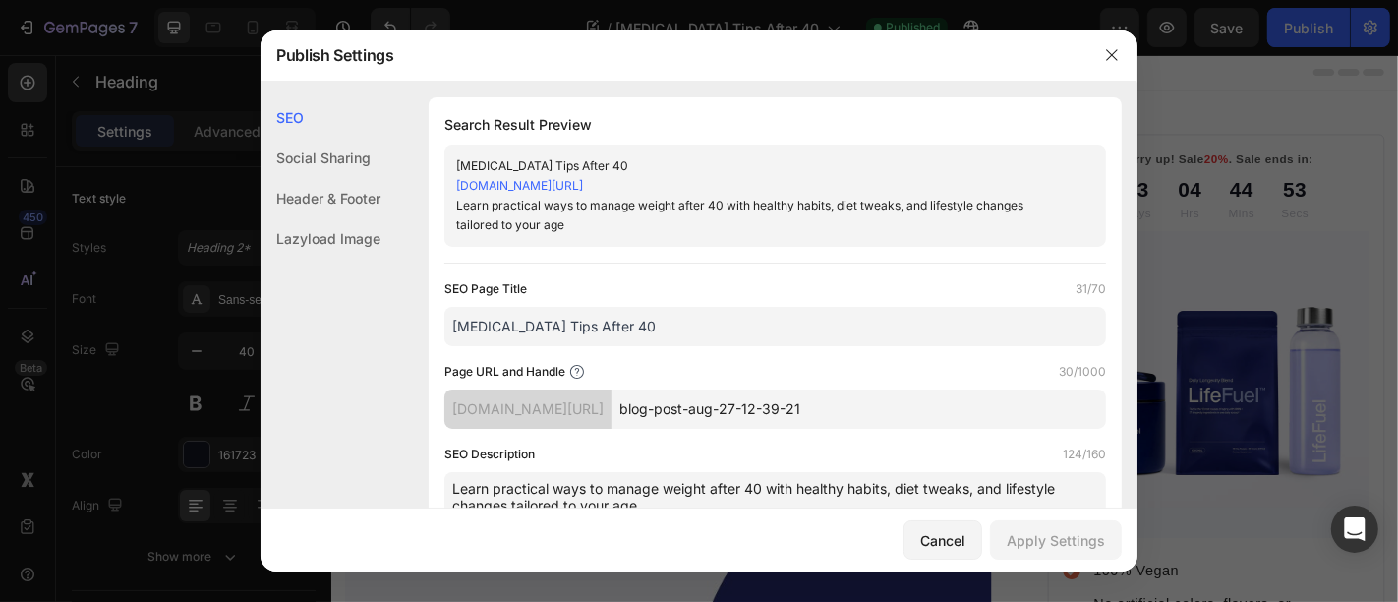
click at [762, 408] on input "blog-post-aug-27-12-39-21" at bounding box center [859, 408] width 495 height 39
paste input "[MEDICAL_DATA] Tips After 40"
click at [738, 408] on input "Weight-Management-Tips-After-40" at bounding box center [859, 408] width 495 height 39
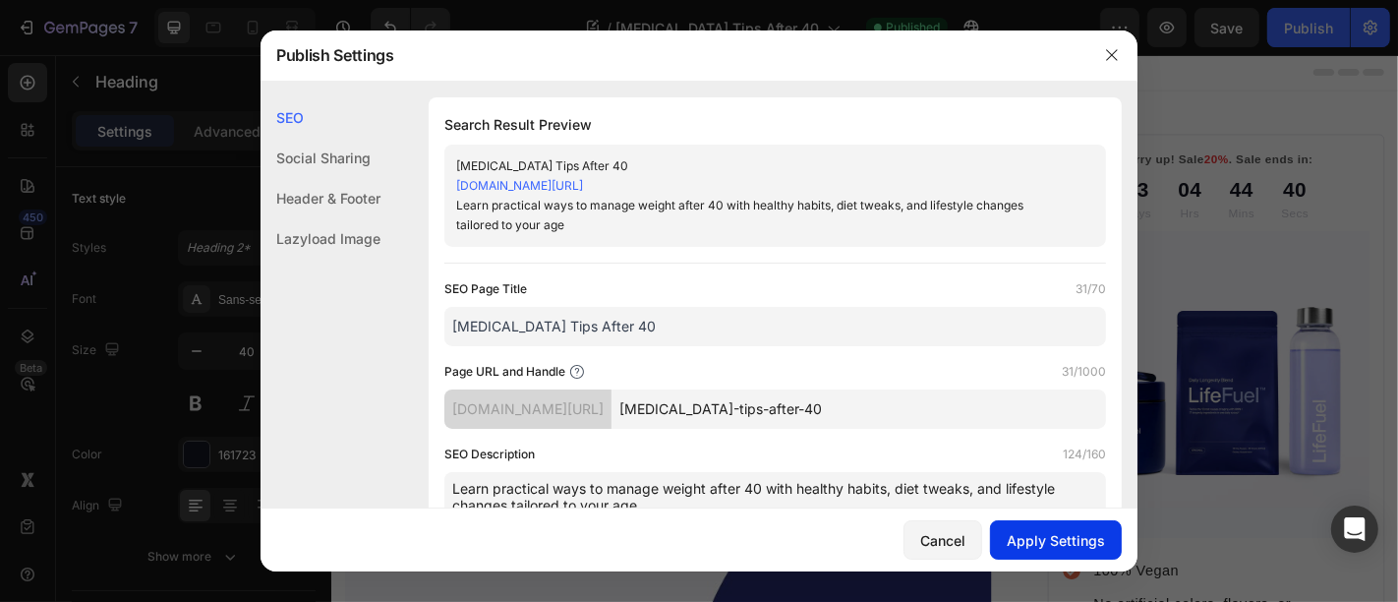
type input "weight-management-tips-after-40"
click at [1065, 551] on div "Apply Settings" at bounding box center [1056, 540] width 98 height 21
click at [1110, 46] on button "button" at bounding box center [1111, 54] width 31 height 31
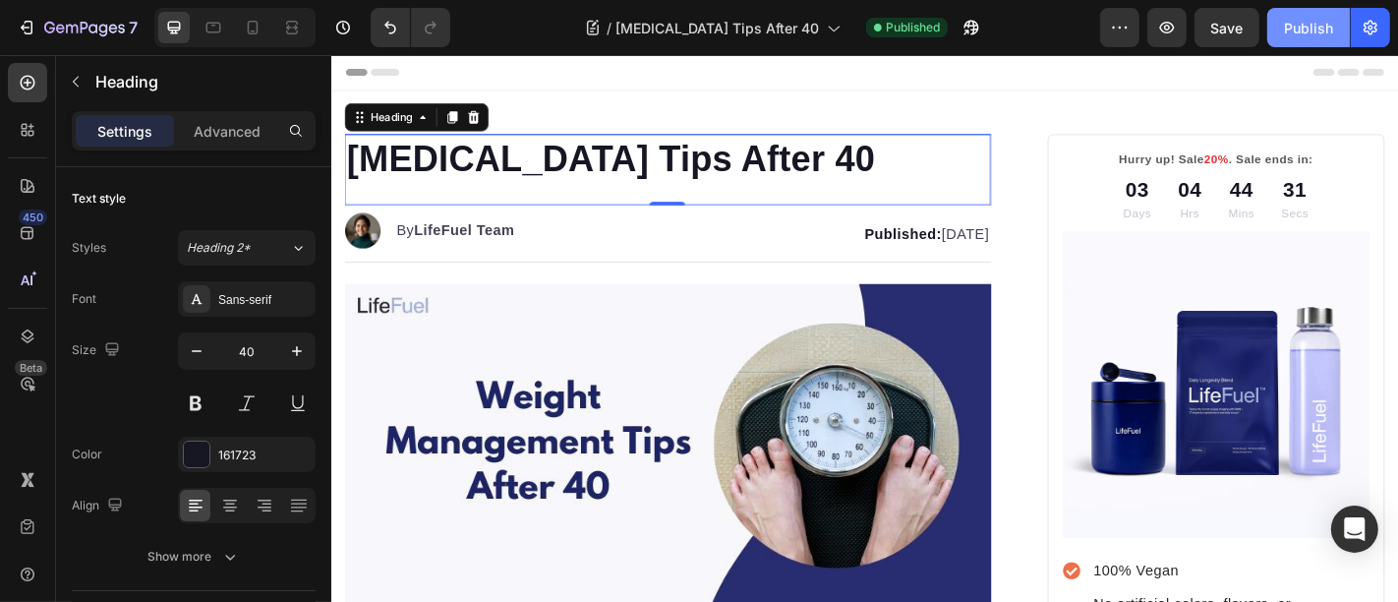
click at [1300, 27] on div "Publish" at bounding box center [1308, 28] width 49 height 21
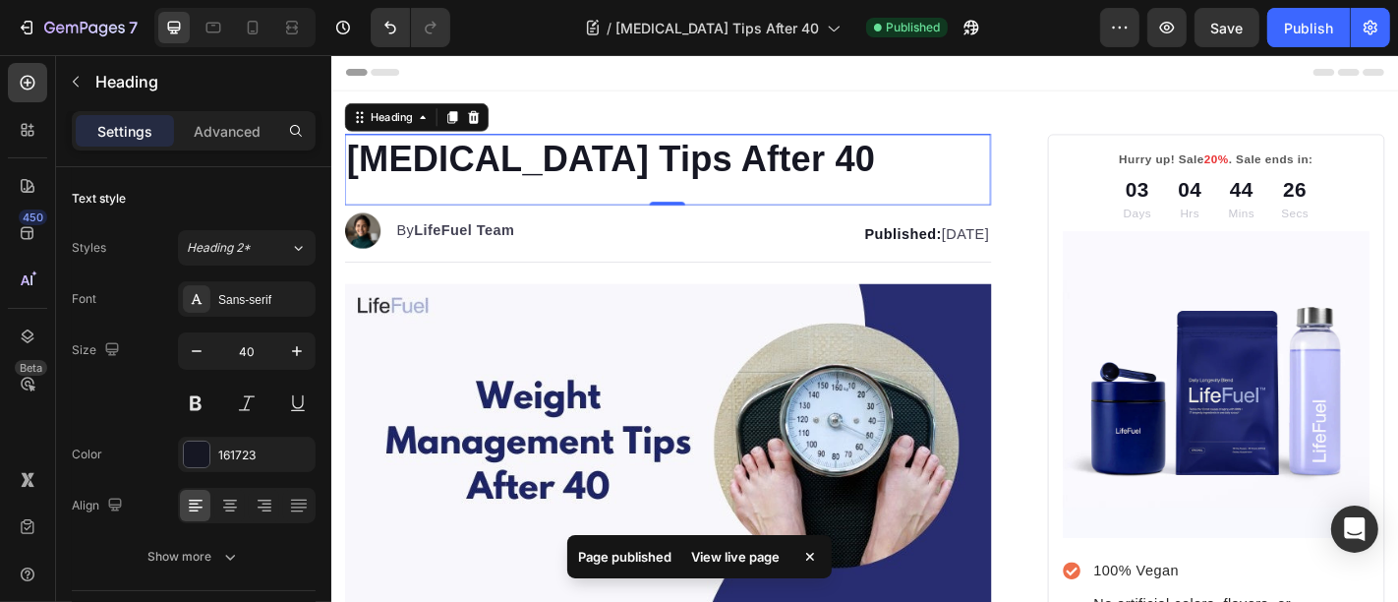
click at [762, 557] on div "View live page" at bounding box center [736, 557] width 112 height 28
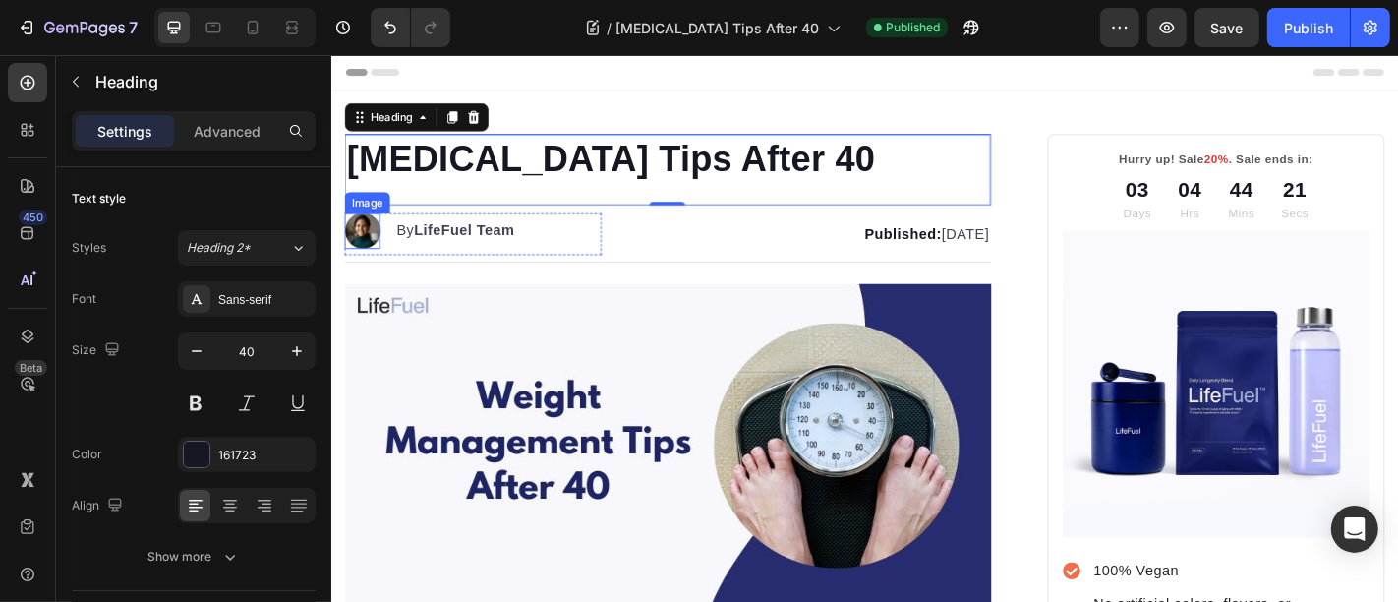
click at [368, 249] on img at bounding box center [364, 248] width 39 height 39
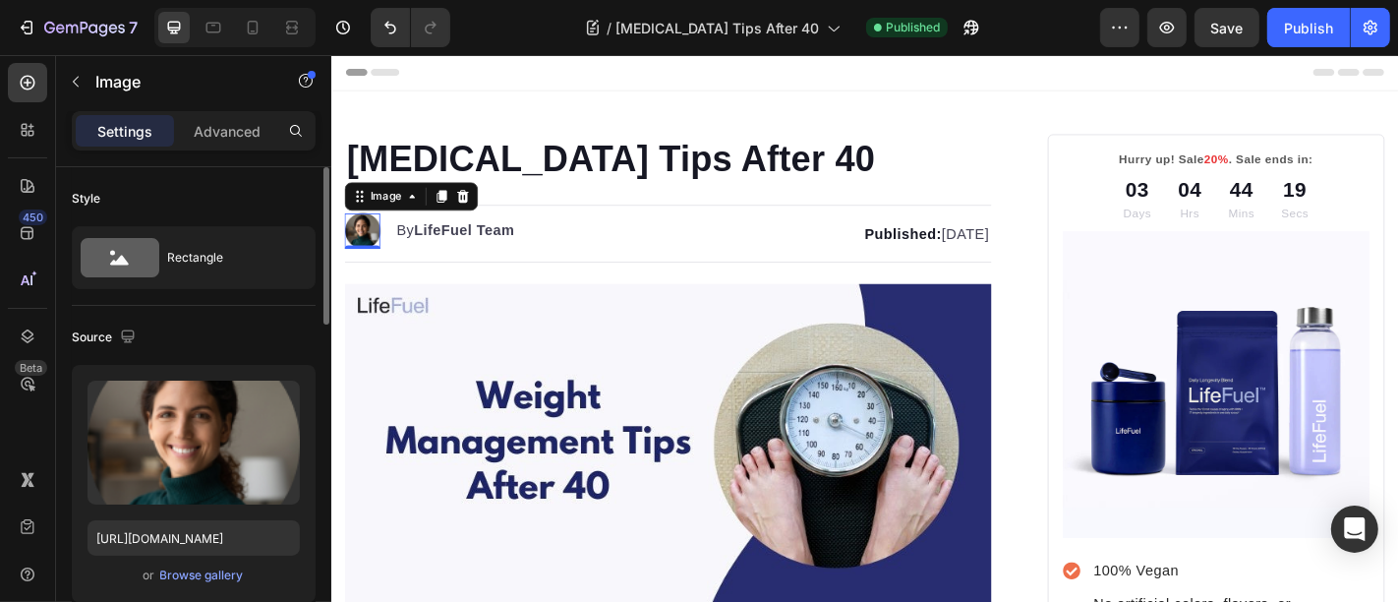
click at [191, 563] on div "or Browse gallery" at bounding box center [193, 575] width 212 height 24
click at [192, 572] on div "Browse gallery" at bounding box center [202, 575] width 84 height 18
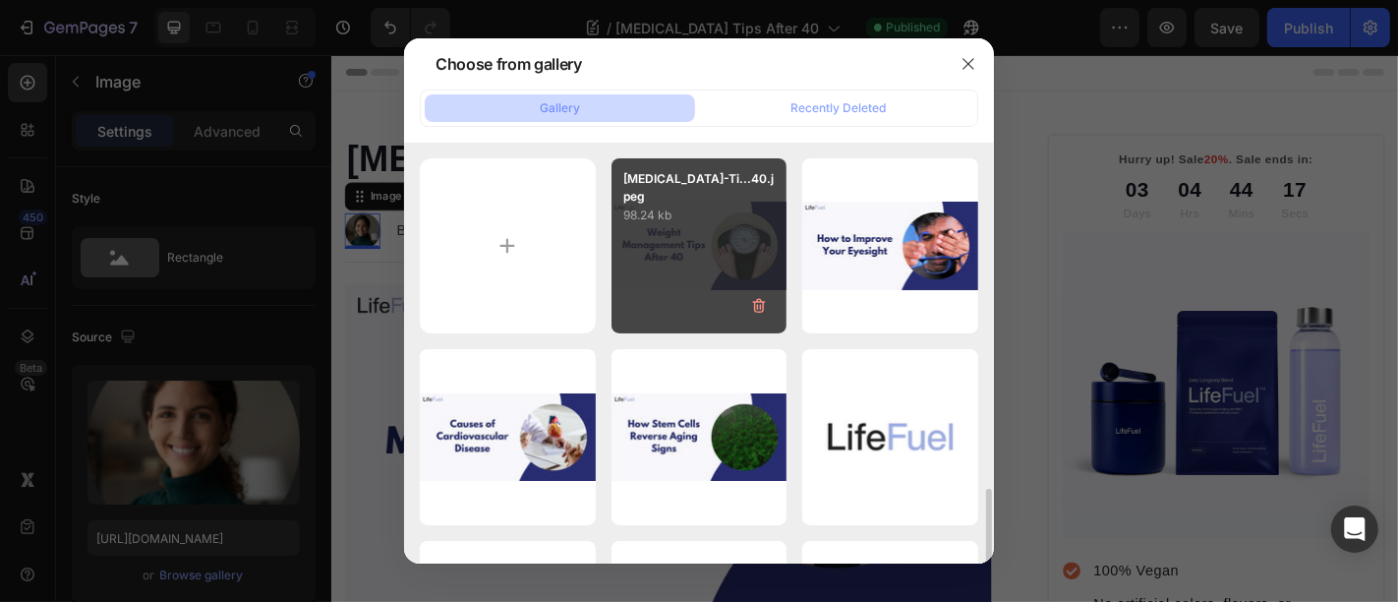
scroll to position [255, 0]
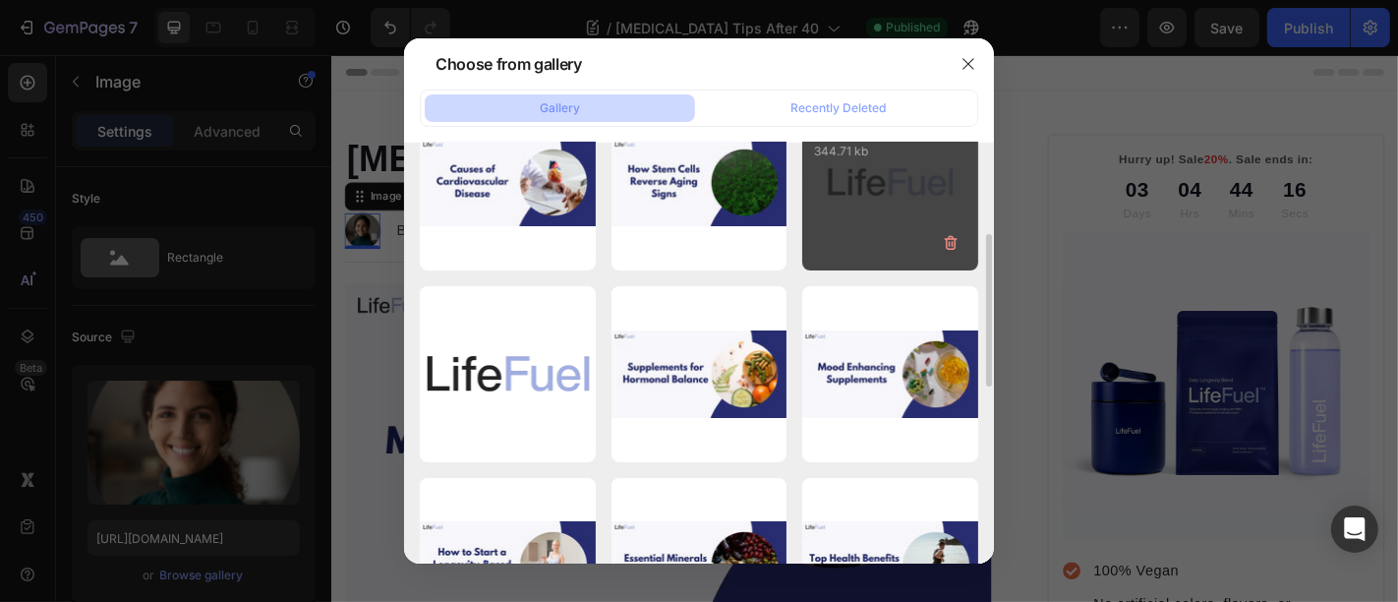
click at [896, 237] on div "Logo Circle [PERSON_NAME]...1).png 344.71 kb" at bounding box center [890, 182] width 176 height 176
type input "[URL][DOMAIN_NAME]"
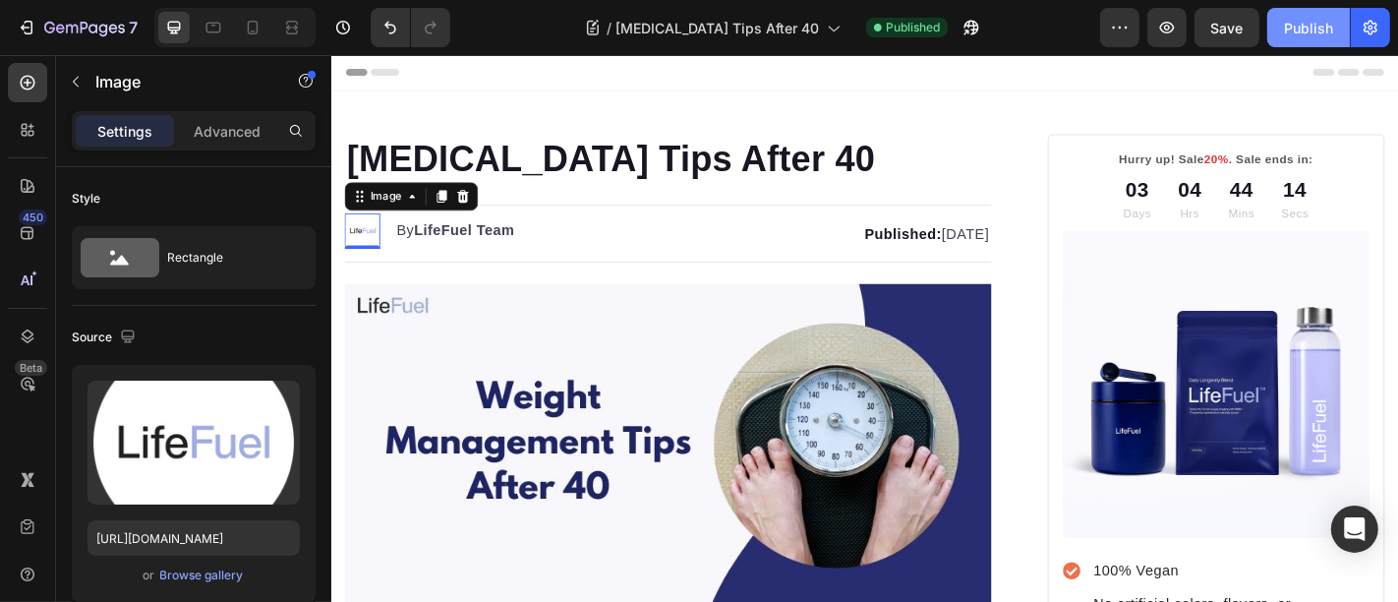
click at [1329, 34] on div "Publish" at bounding box center [1308, 28] width 49 height 21
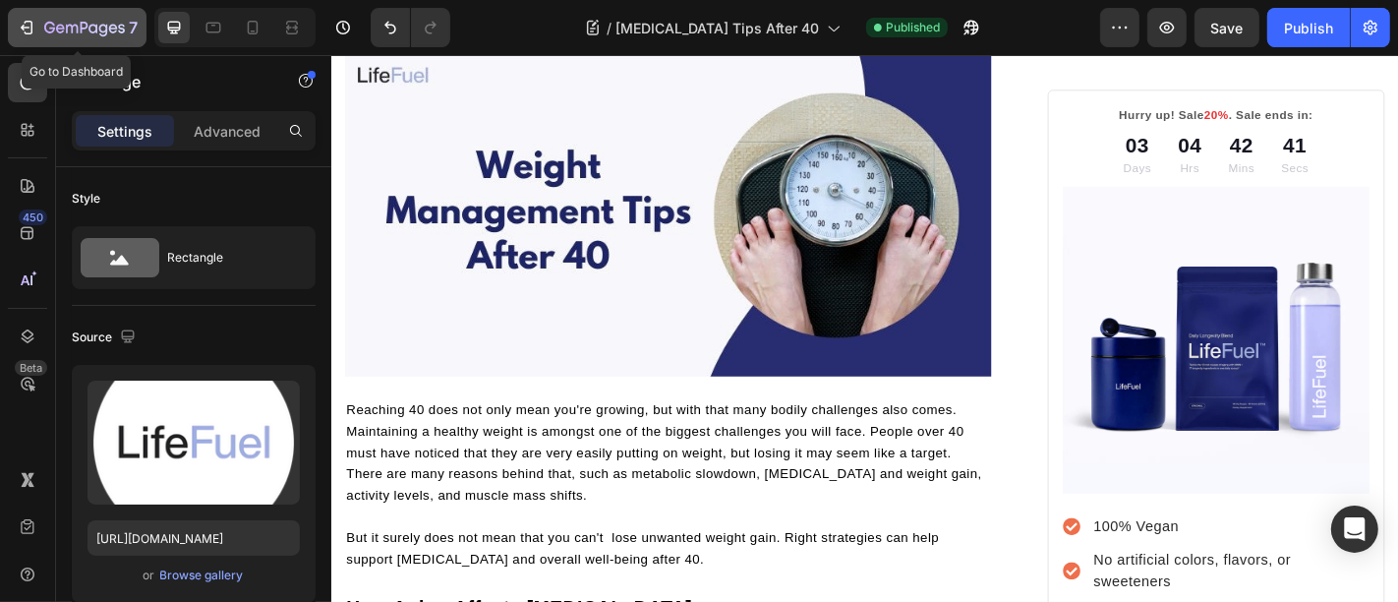
click at [63, 24] on icon "button" at bounding box center [84, 29] width 81 height 17
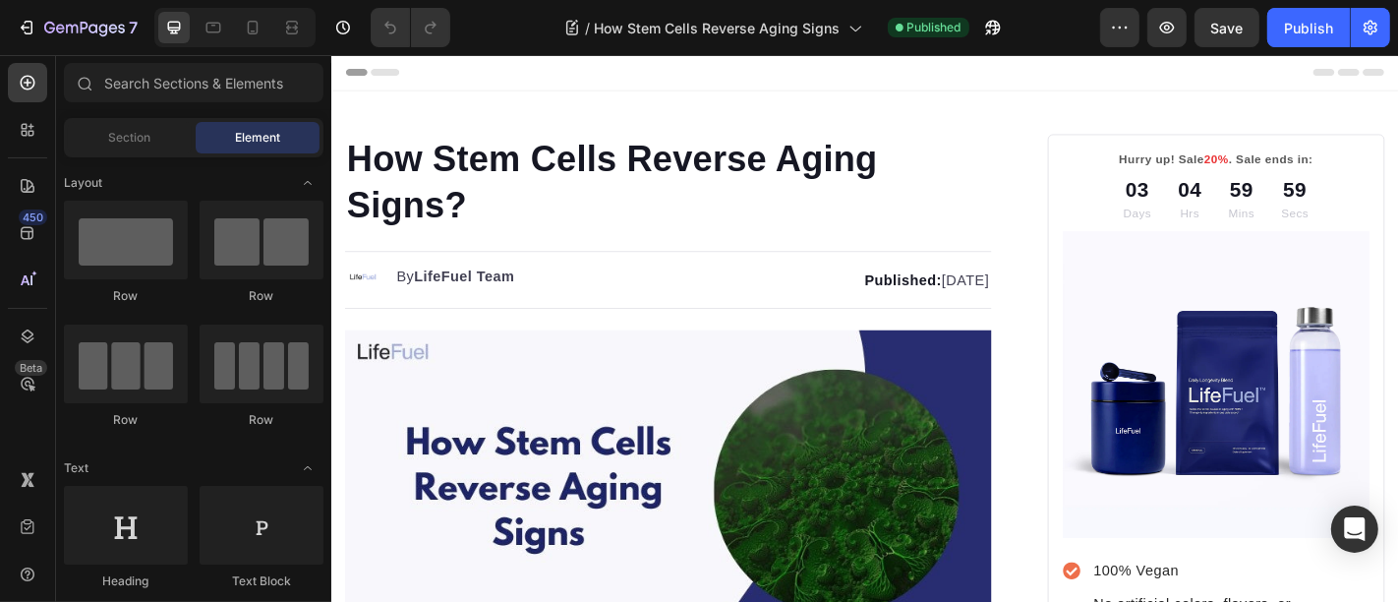
scroll to position [1502, 0]
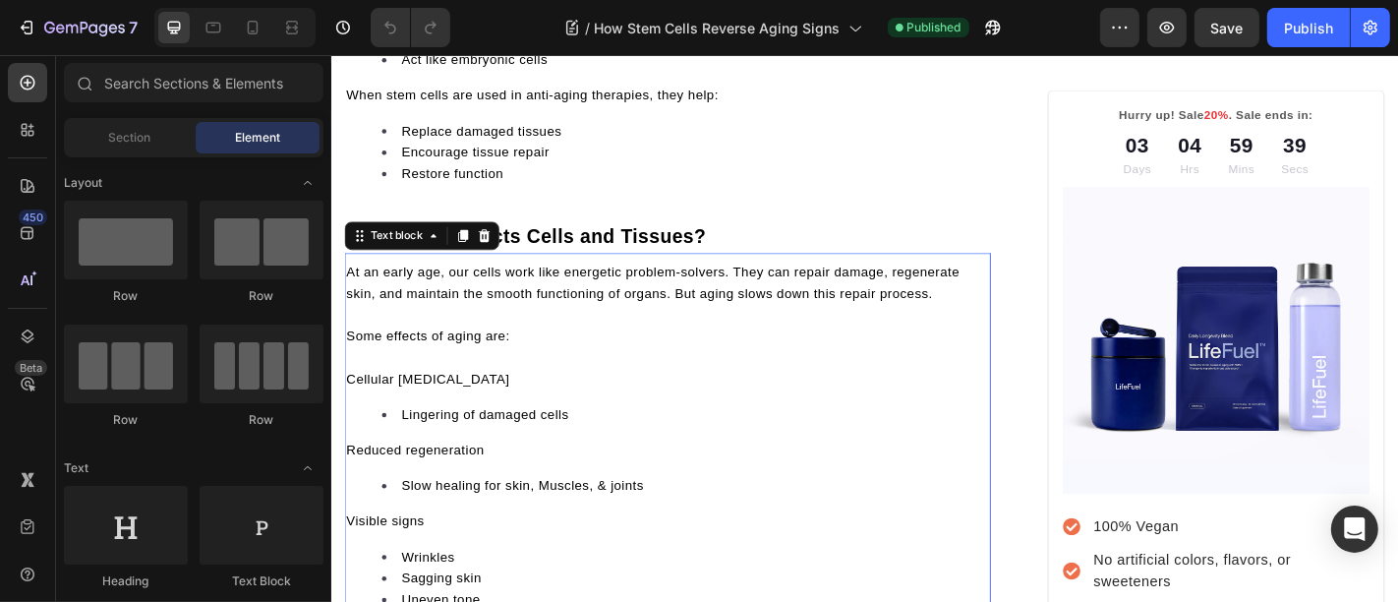
click at [387, 405] on span "Cellular [MEDICAL_DATA]" at bounding box center [437, 413] width 181 height 16
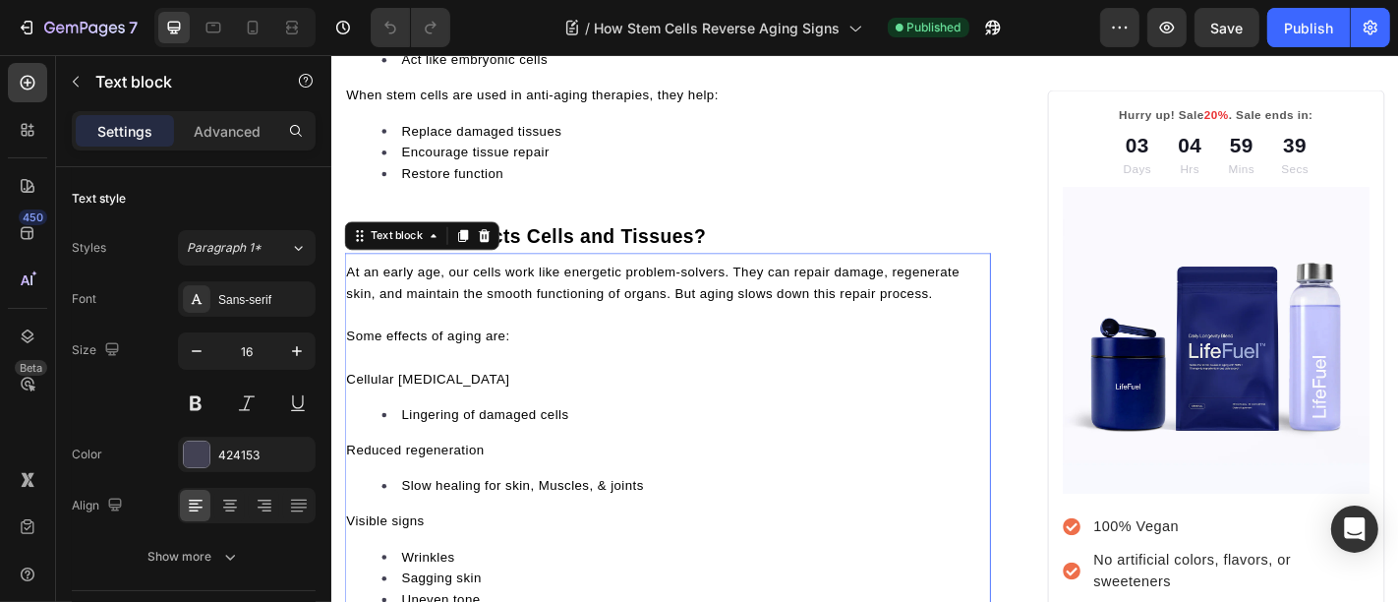
click at [387, 405] on span "Cellular [MEDICAL_DATA]" at bounding box center [437, 413] width 181 height 16
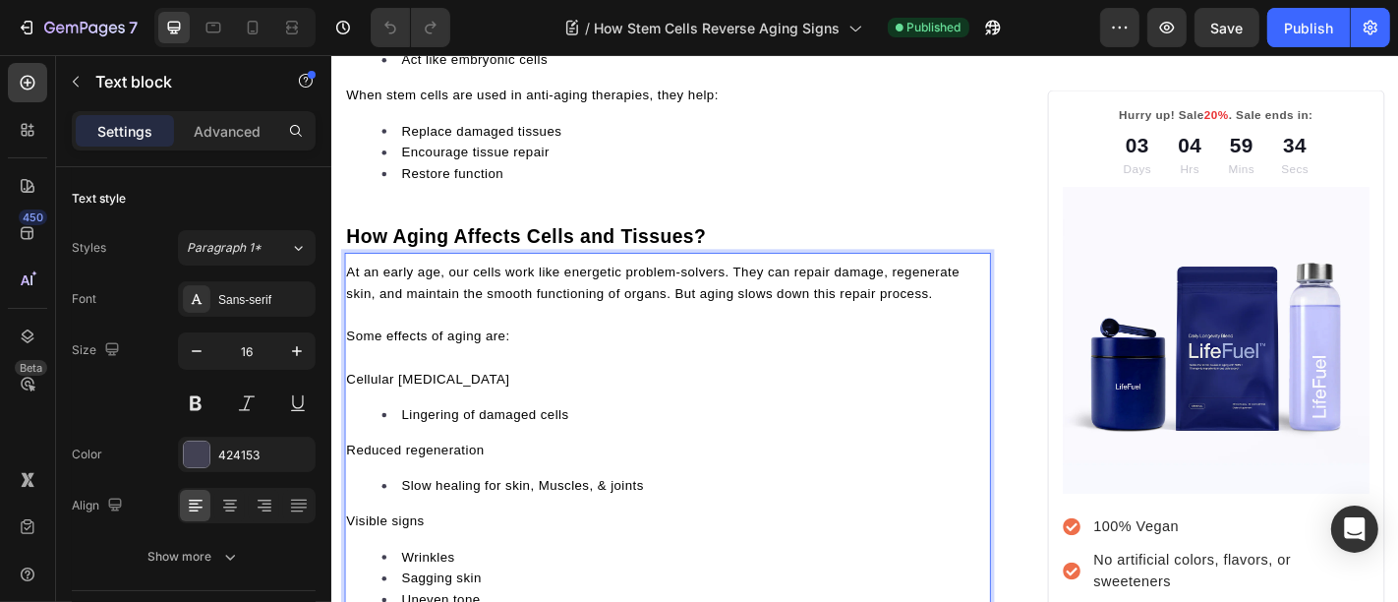
click at [659, 464] on div "At an early age, our cells work like energetic problem-solvers. They can repair…" at bounding box center [702, 582] width 715 height 602
click at [555, 362] on p "Some effects of aging are:" at bounding box center [702, 366] width 711 height 24
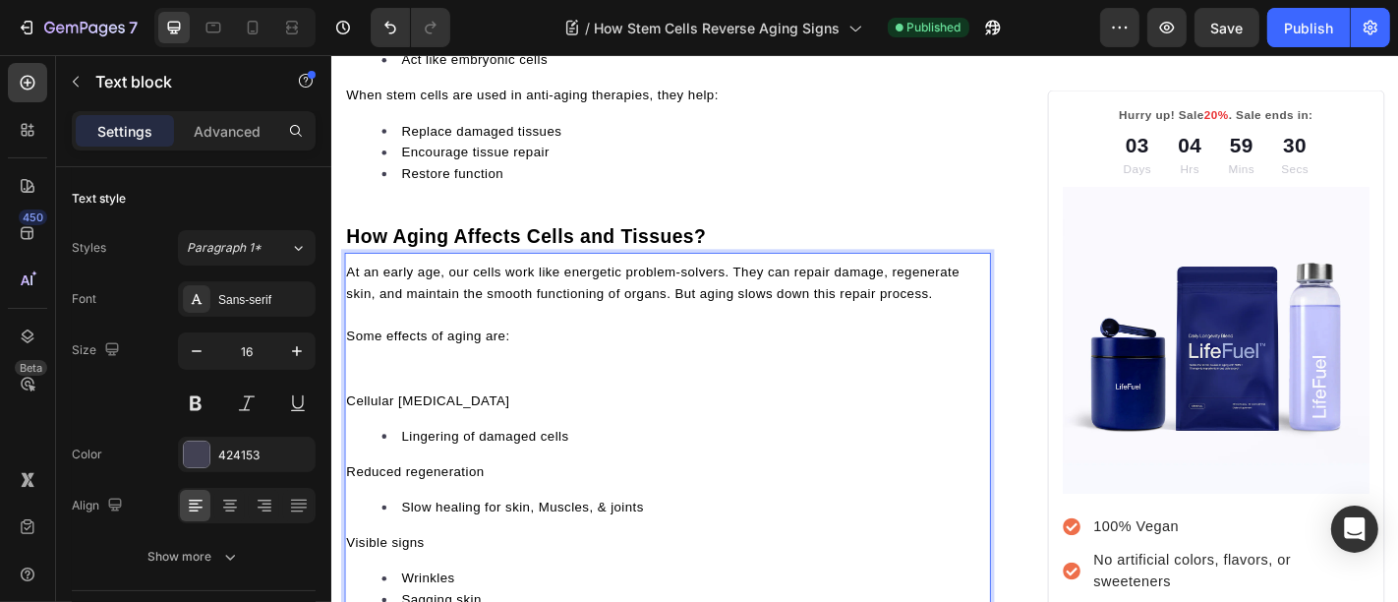
click at [419, 401] on p "Rich Text Editor. Editing area: main" at bounding box center [702, 413] width 711 height 24
click at [412, 401] on p "Rich Text Editor. Editing area: main" at bounding box center [702, 413] width 711 height 24
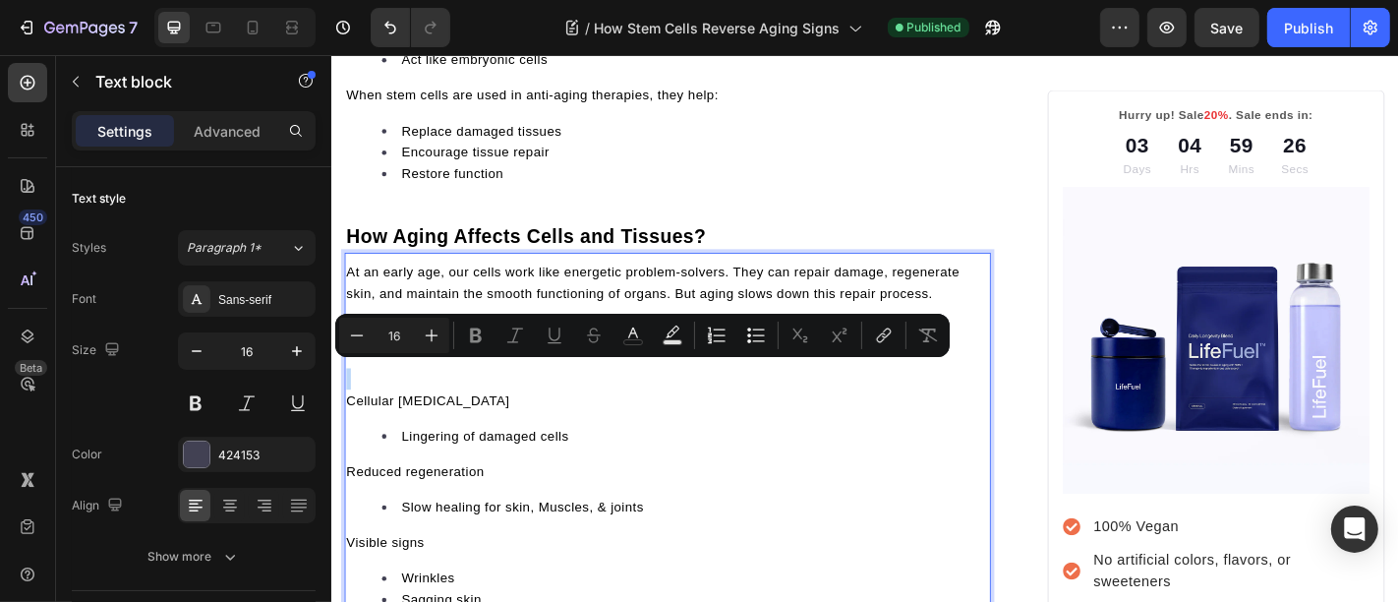
click at [373, 401] on p "Rich Text Editor. Editing area: main" at bounding box center [702, 413] width 711 height 24
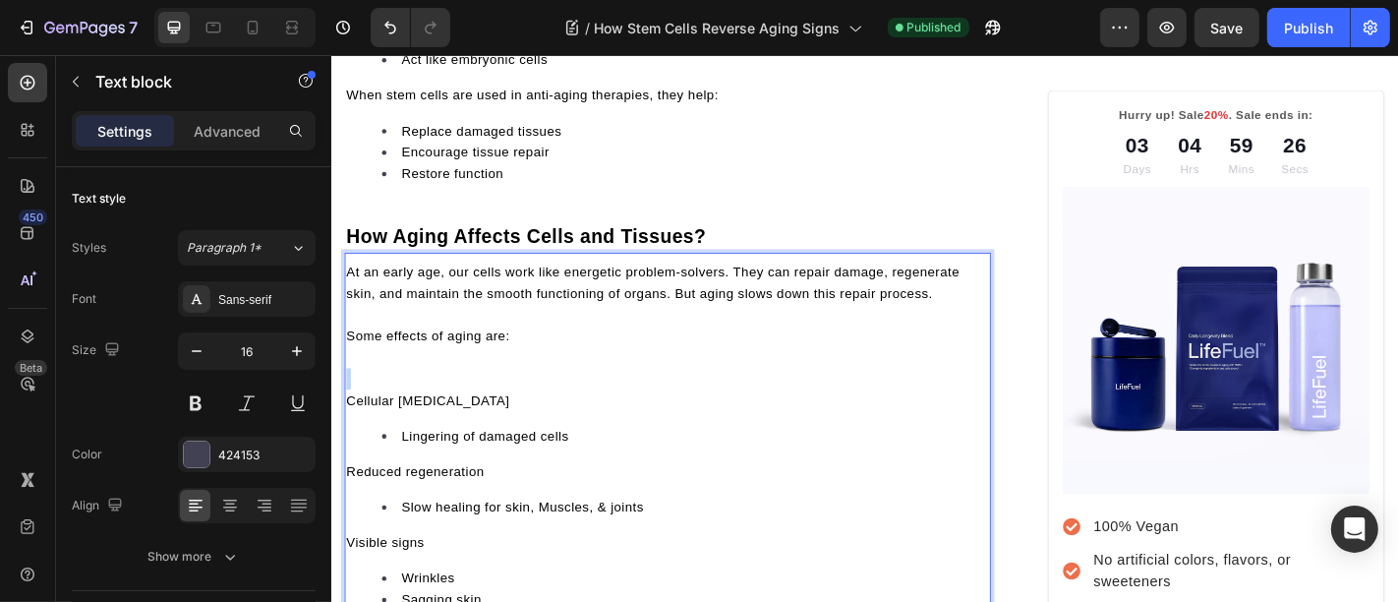
click at [373, 401] on p "Rich Text Editor. Editing area: main" at bounding box center [702, 413] width 711 height 24
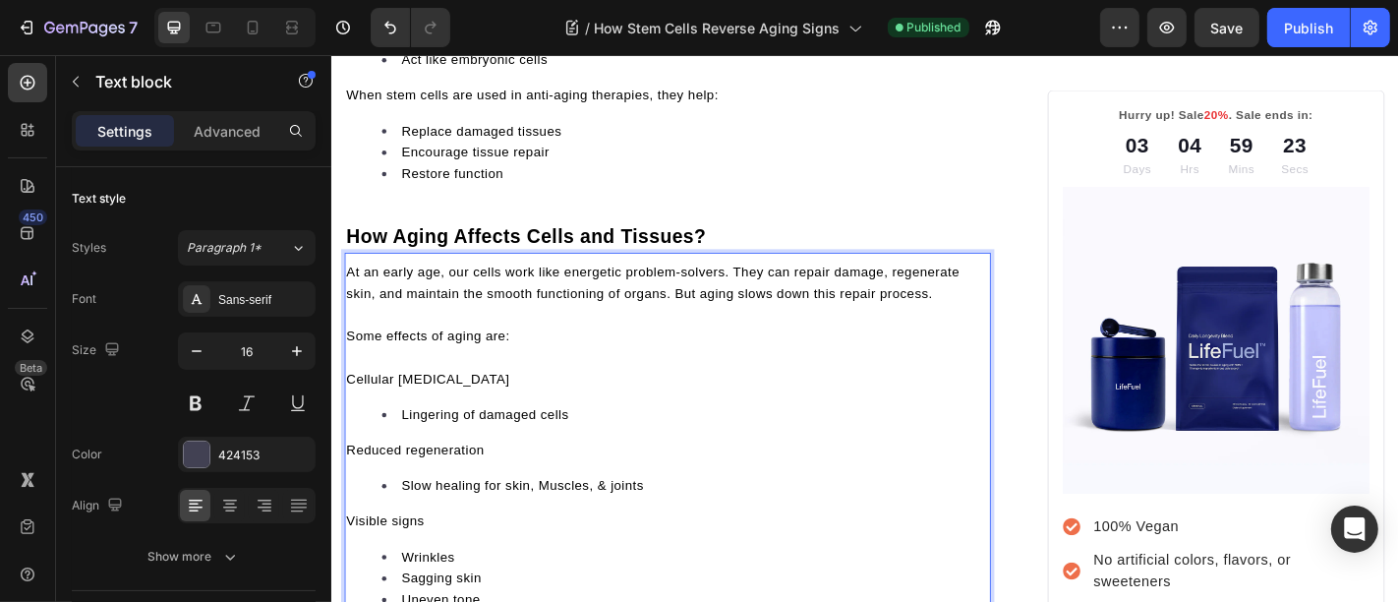
click at [374, 382] on p "Rich Text Editor. Editing area: main" at bounding box center [702, 390] width 711 height 24
click at [499, 358] on span "Some effects of aging are:" at bounding box center [437, 366] width 181 height 16
click at [558, 283] on p "At an early age, our cells work like energetic problem-solvers. They can repair…" at bounding box center [702, 306] width 711 height 47
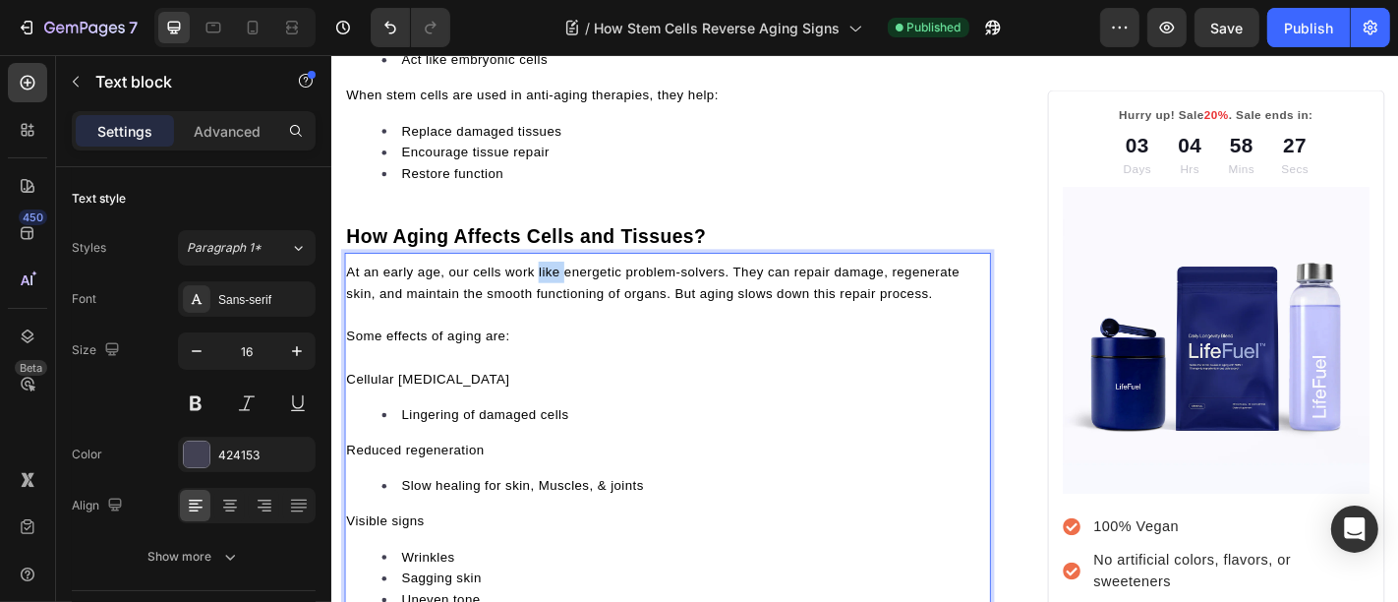
click at [558, 283] on p "At an early age, our cells work like energetic problem-solvers. They can repair…" at bounding box center [702, 306] width 711 height 47
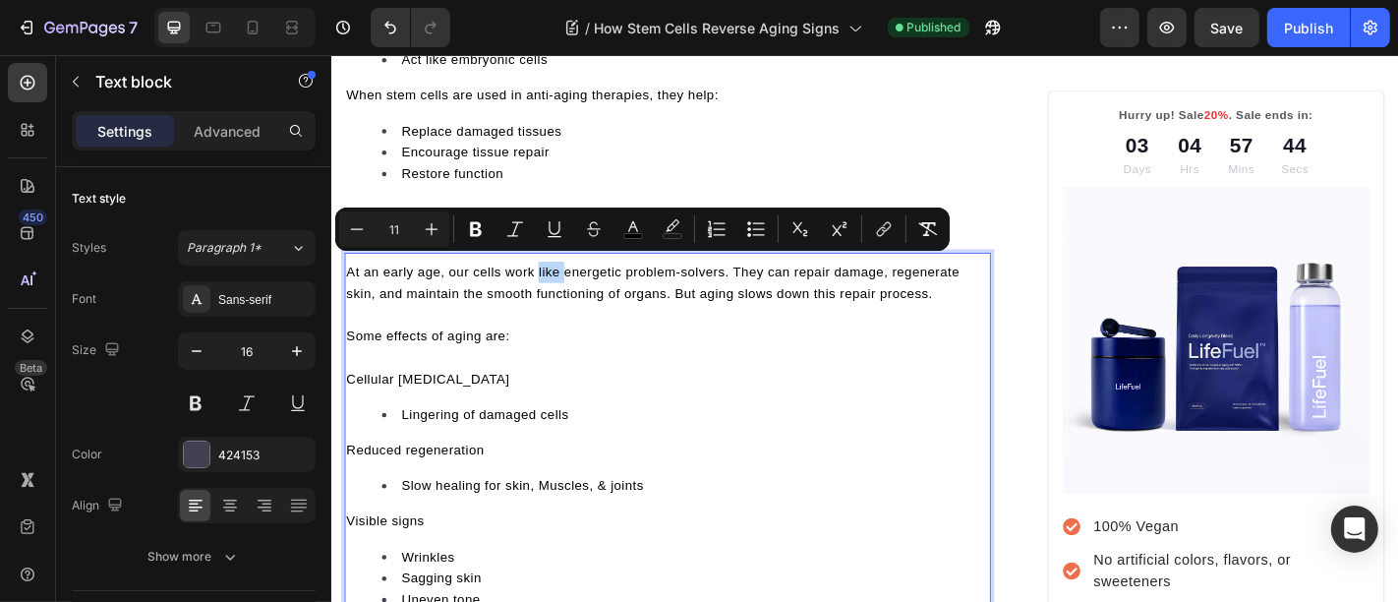
click at [439, 358] on span "Some effects of aging are:" at bounding box center [437, 366] width 181 height 16
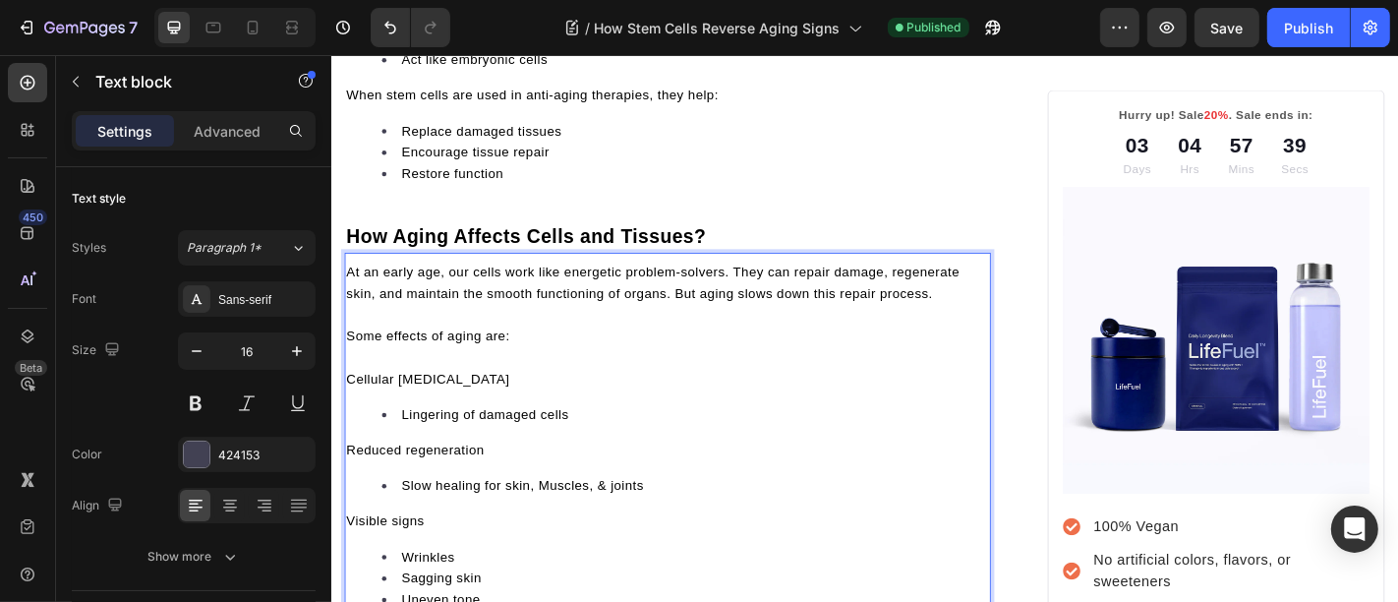
click at [430, 330] on p "Rich Text Editor. Editing area: main" at bounding box center [702, 342] width 711 height 24
click at [468, 378] on p "Rich Text Editor. Editing area: main" at bounding box center [702, 390] width 711 height 24
click at [439, 380] on p "Rich Text Editor. Editing area: main" at bounding box center [702, 390] width 711 height 24
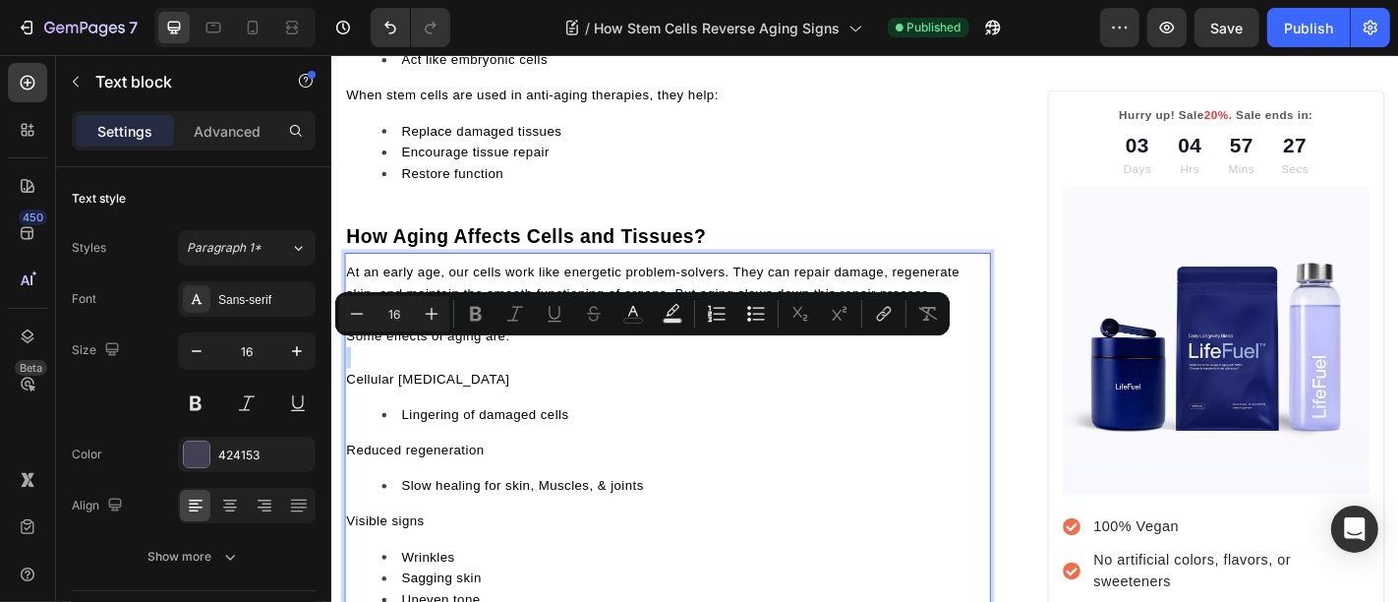
click at [439, 380] on p "Rich Text Editor. Editing area: main" at bounding box center [702, 390] width 711 height 24
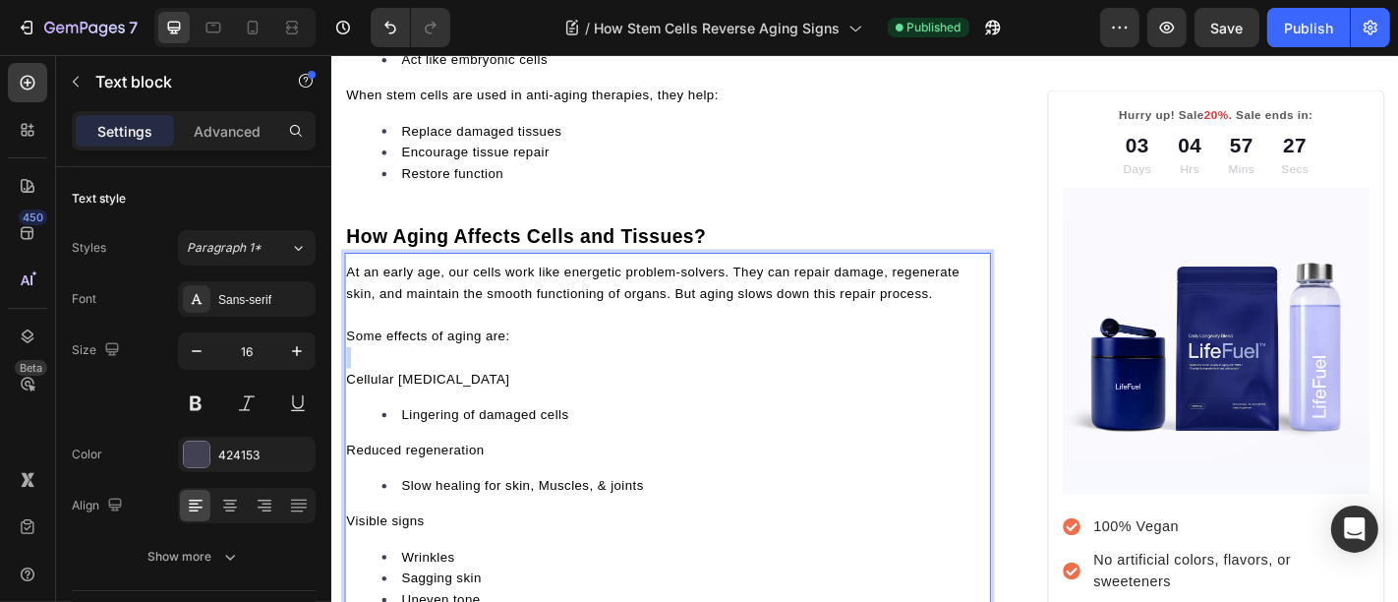
click at [439, 380] on p "Rich Text Editor. Editing area: main" at bounding box center [702, 390] width 711 height 24
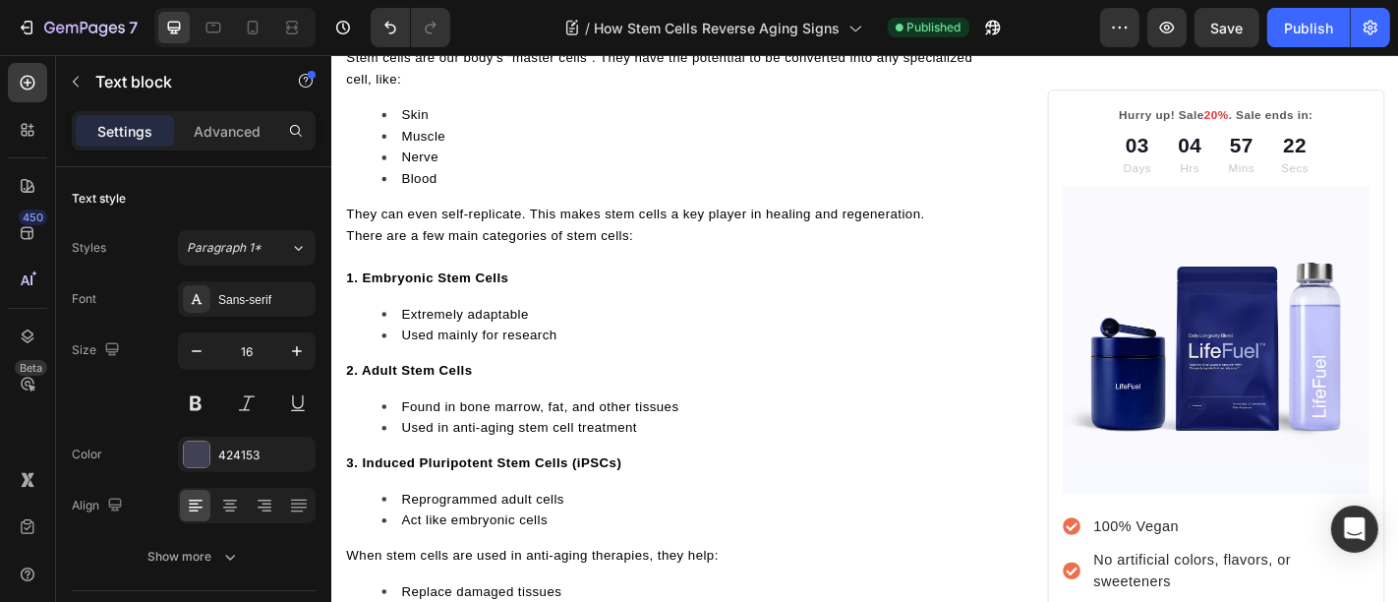
scroll to position [1248, 0]
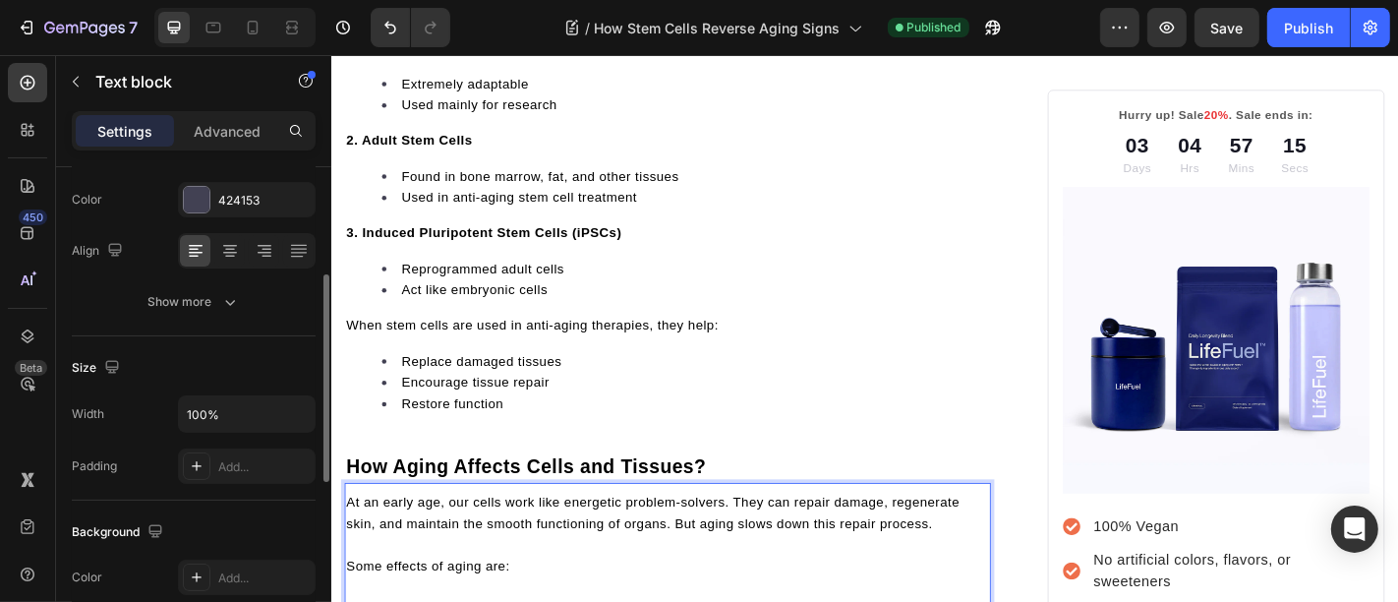
scroll to position [509, 0]
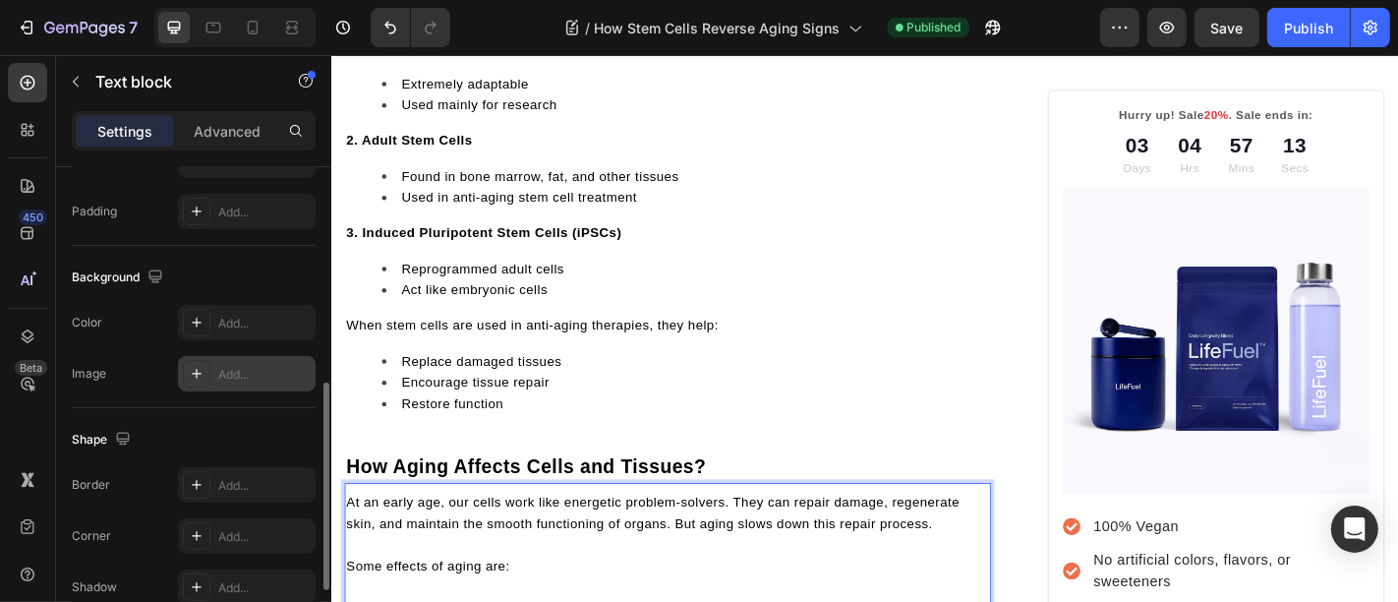
click at [209, 364] on div at bounding box center [197, 374] width 28 height 28
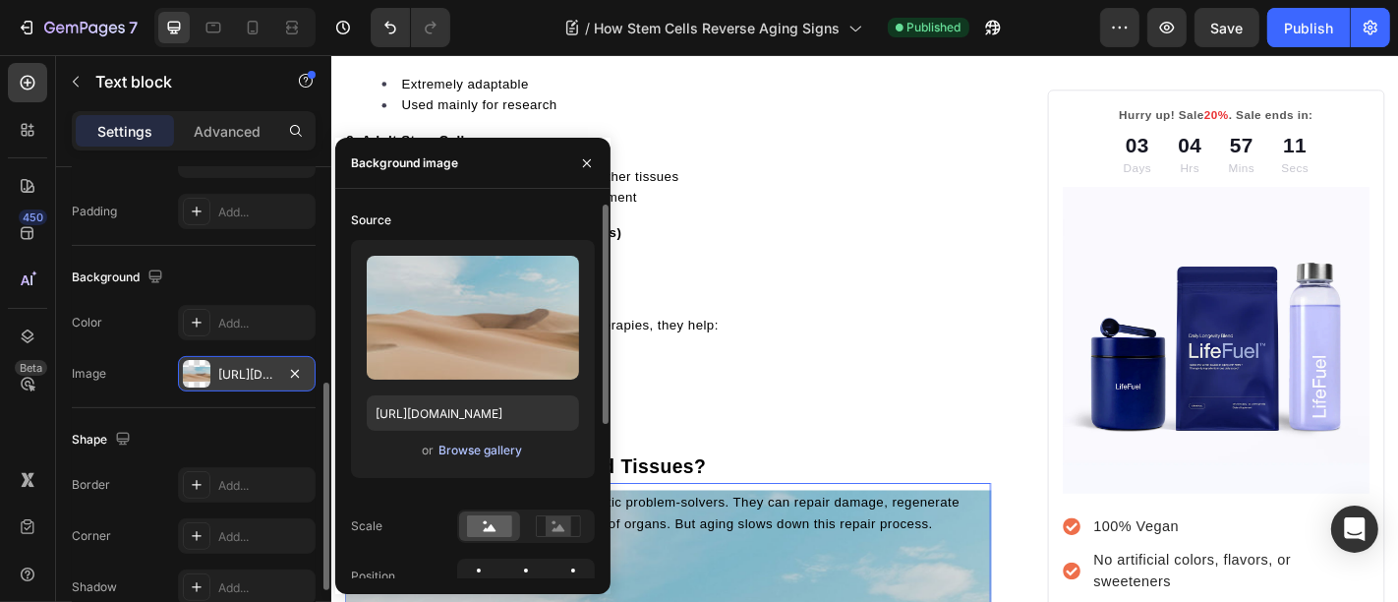
click at [477, 455] on div "Browse gallery" at bounding box center [480, 450] width 84 height 18
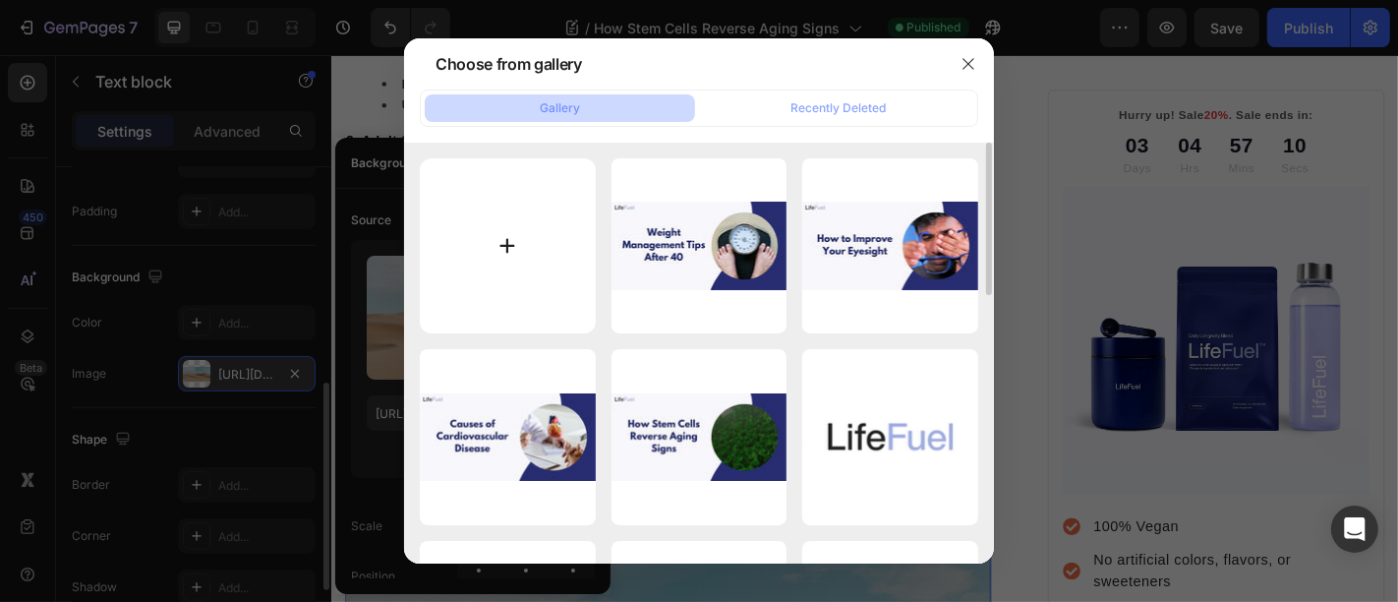
click at [510, 287] on input "file" at bounding box center [508, 246] width 176 height 176
type input "C:\fakepath\1 (1).png"
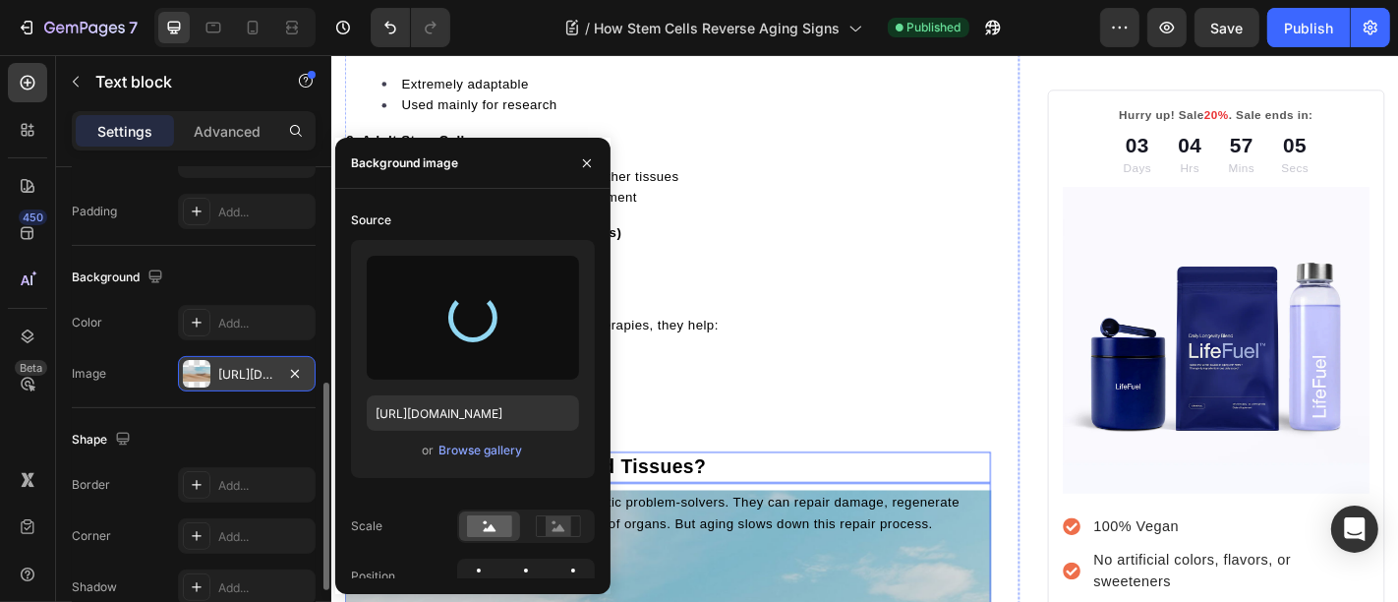
type input "https://cdn.shopify.com/s/files/1/0699/5296/2790/files/gempages_553638280495629…"
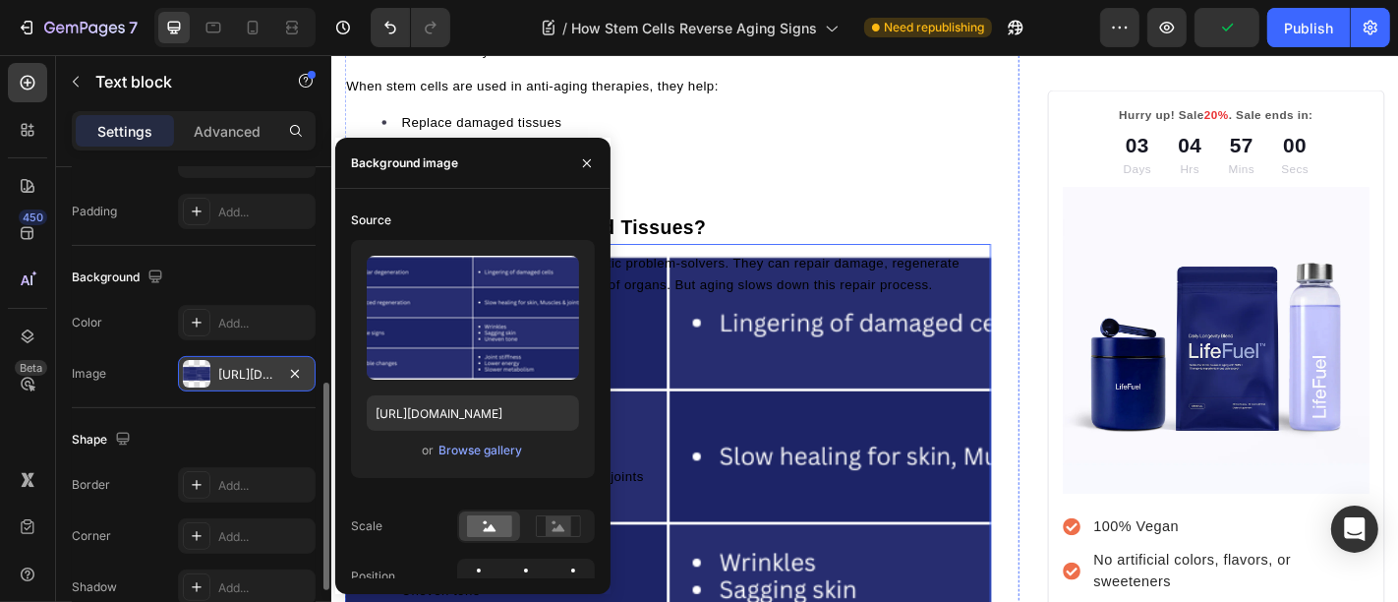
scroll to position [1502, 0]
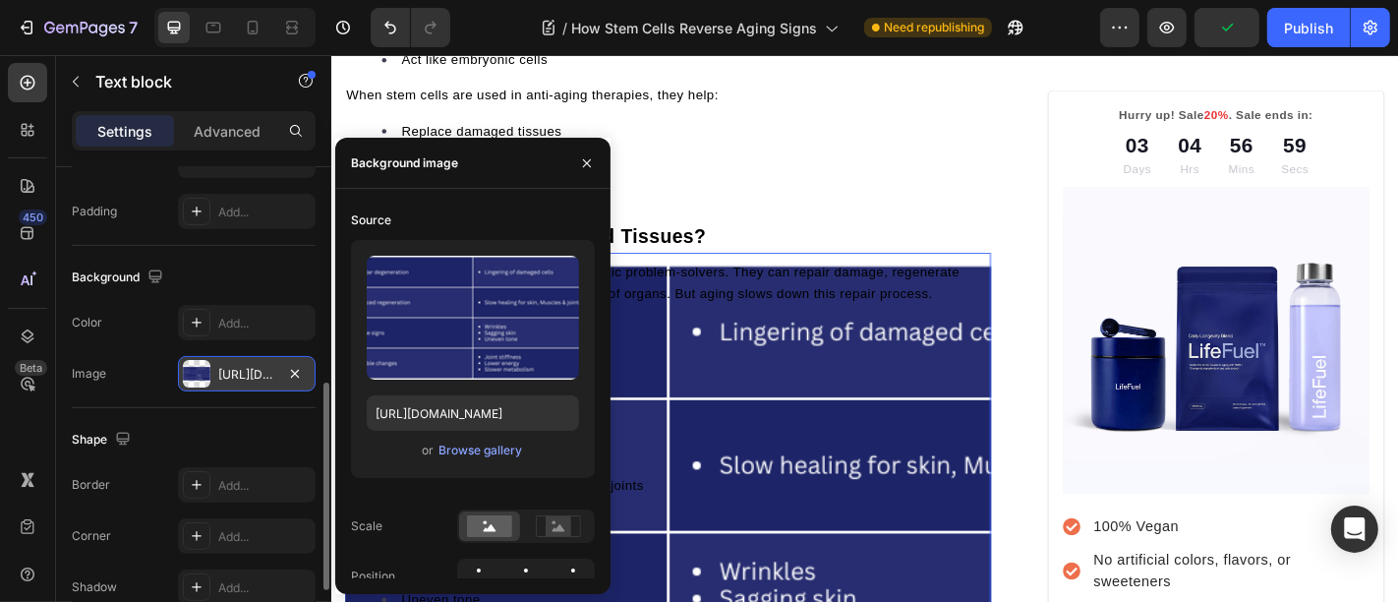
click at [748, 428] on div "At an early age, our cells work like energetic problem-solvers. They can repair…" at bounding box center [702, 582] width 715 height 602
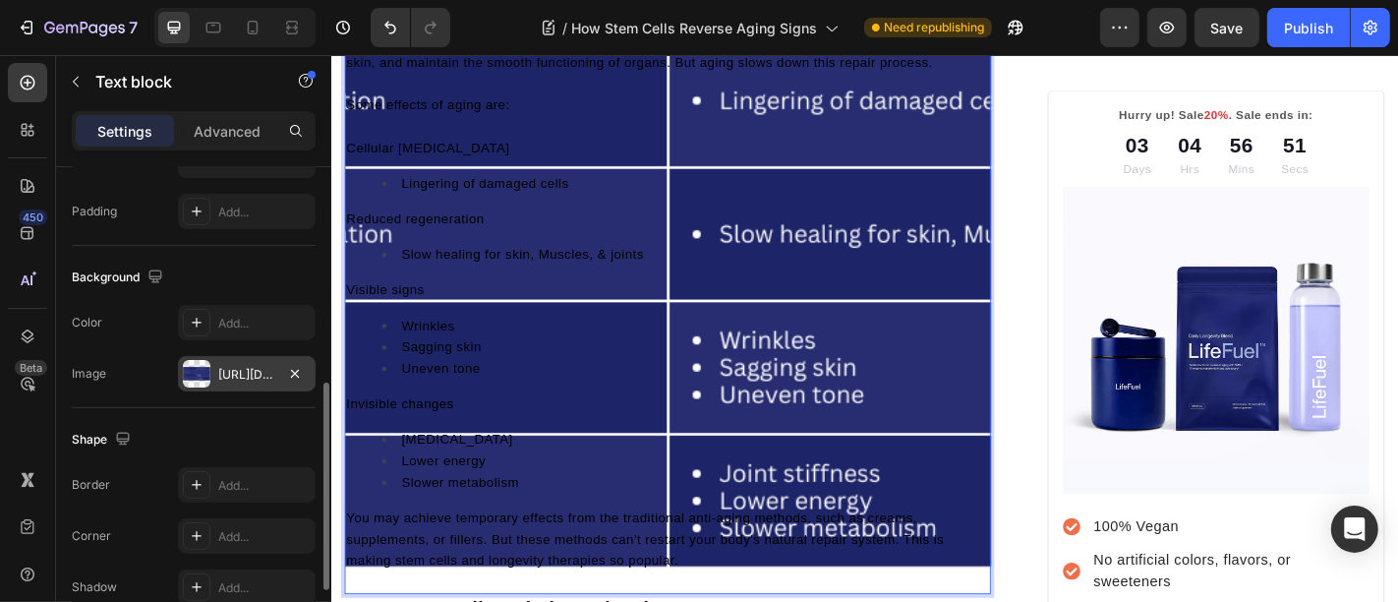
scroll to position [2012, 0]
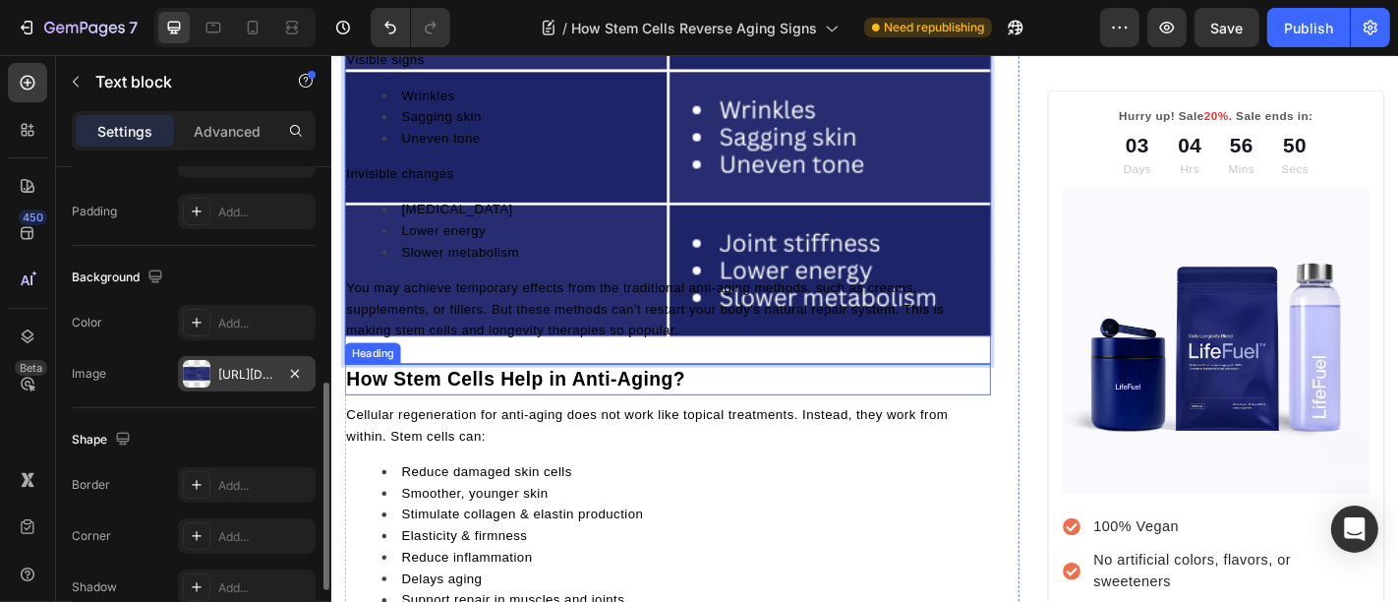
click at [492, 408] on span "How Stem Cells Help in Anti-Aging?" at bounding box center [534, 413] width 375 height 24
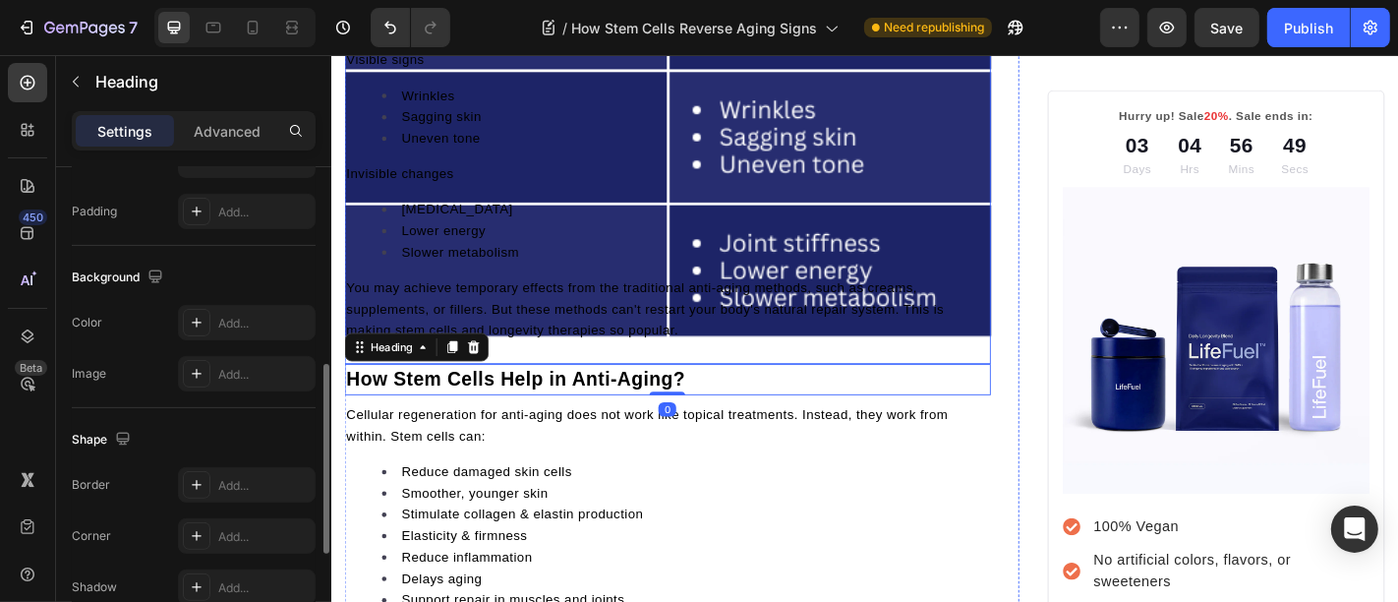
scroll to position [0, 0]
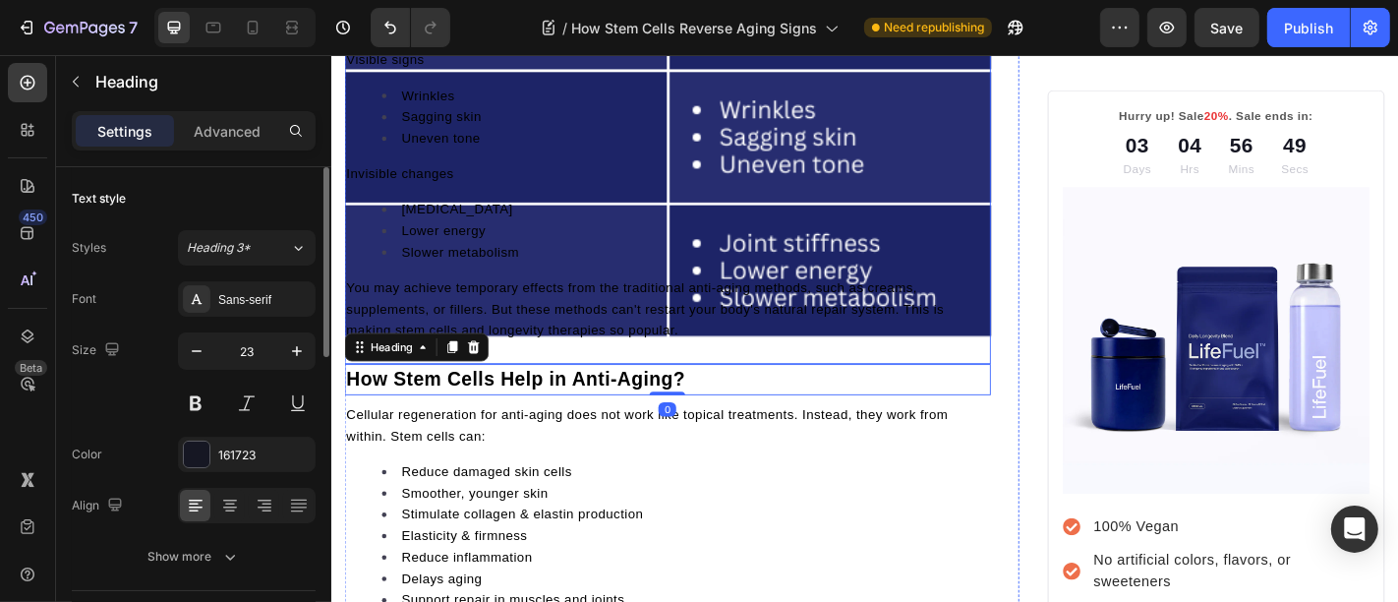
click at [570, 280] on div "At an early age, our cells work like energetic problem-solvers. They can repair…" at bounding box center [702, 72] width 715 height 602
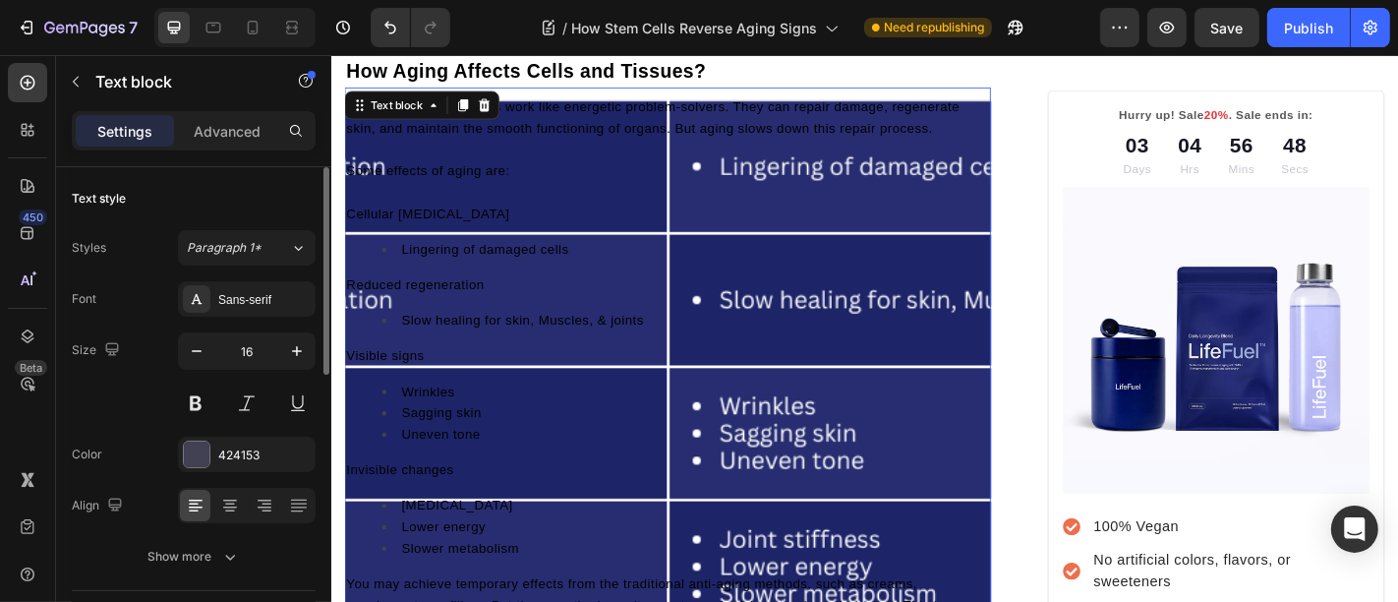
scroll to position [1502, 0]
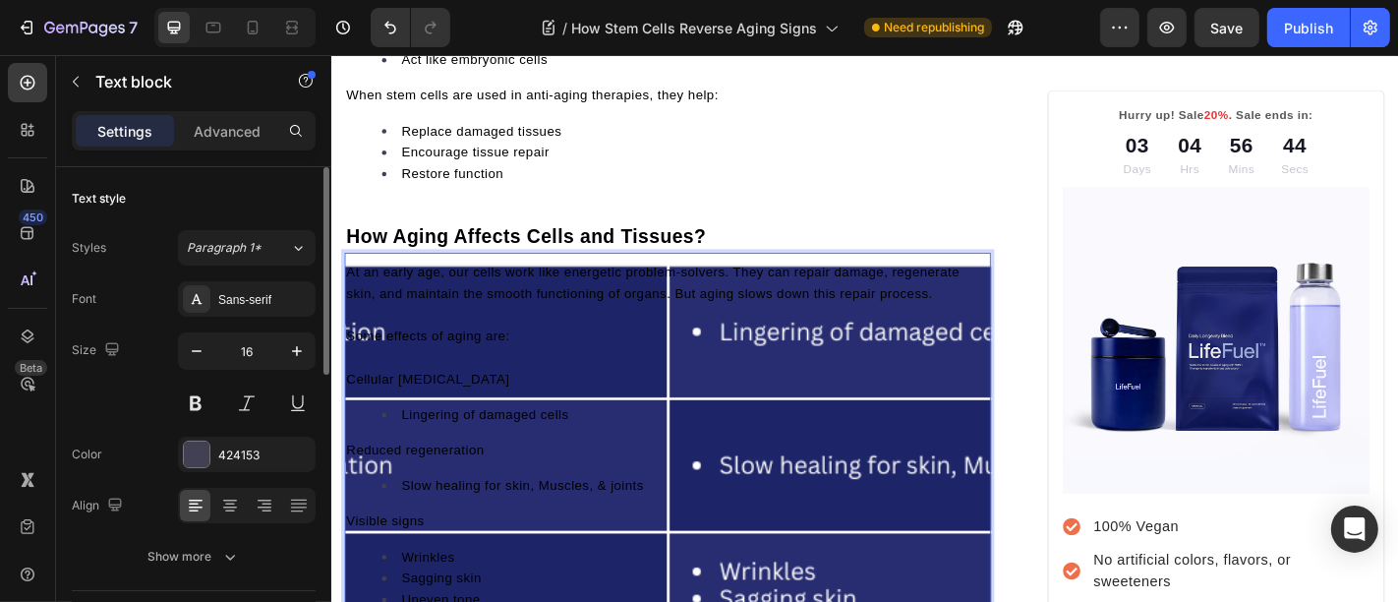
click at [598, 407] on p "Cellular degeneration" at bounding box center [702, 413] width 711 height 24
click at [507, 244] on span "How Aging Affects Cells and Tissues?" at bounding box center [546, 256] width 398 height 24
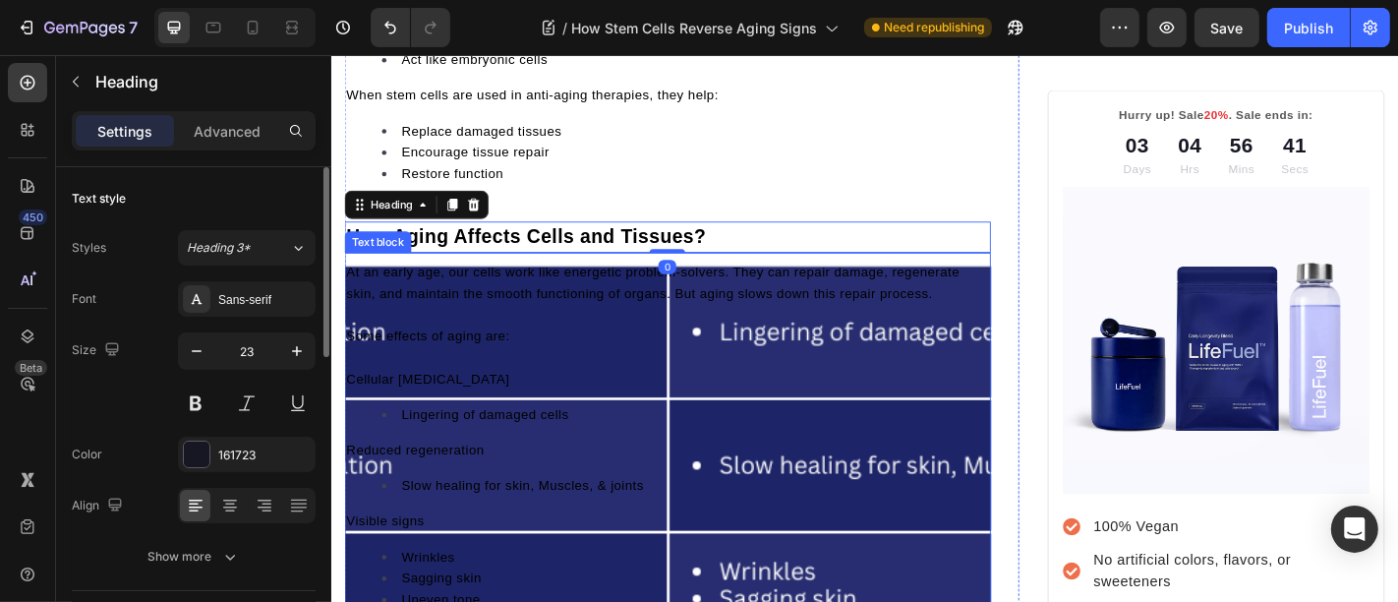
click at [510, 448] on span "Lingering of damaged cells" at bounding box center [500, 452] width 185 height 16
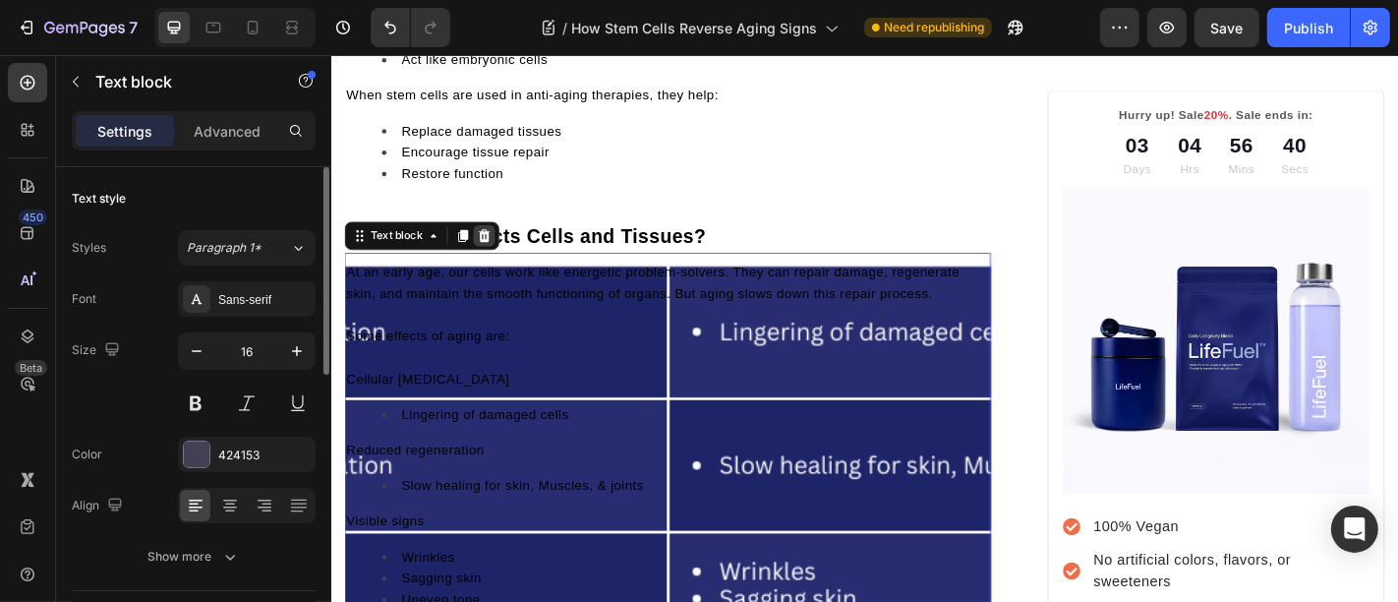
click at [495, 253] on icon at bounding box center [500, 255] width 16 height 16
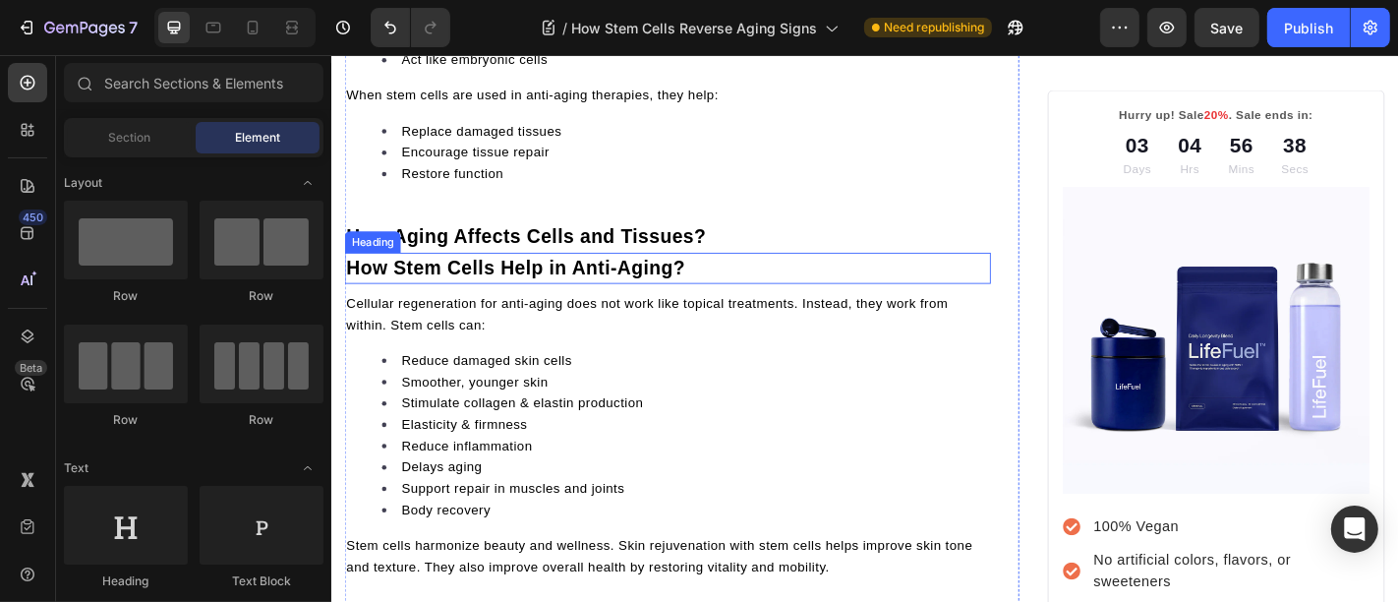
click at [744, 273] on h2 "How Stem Cells Help in Anti-Aging?" at bounding box center [702, 290] width 715 height 34
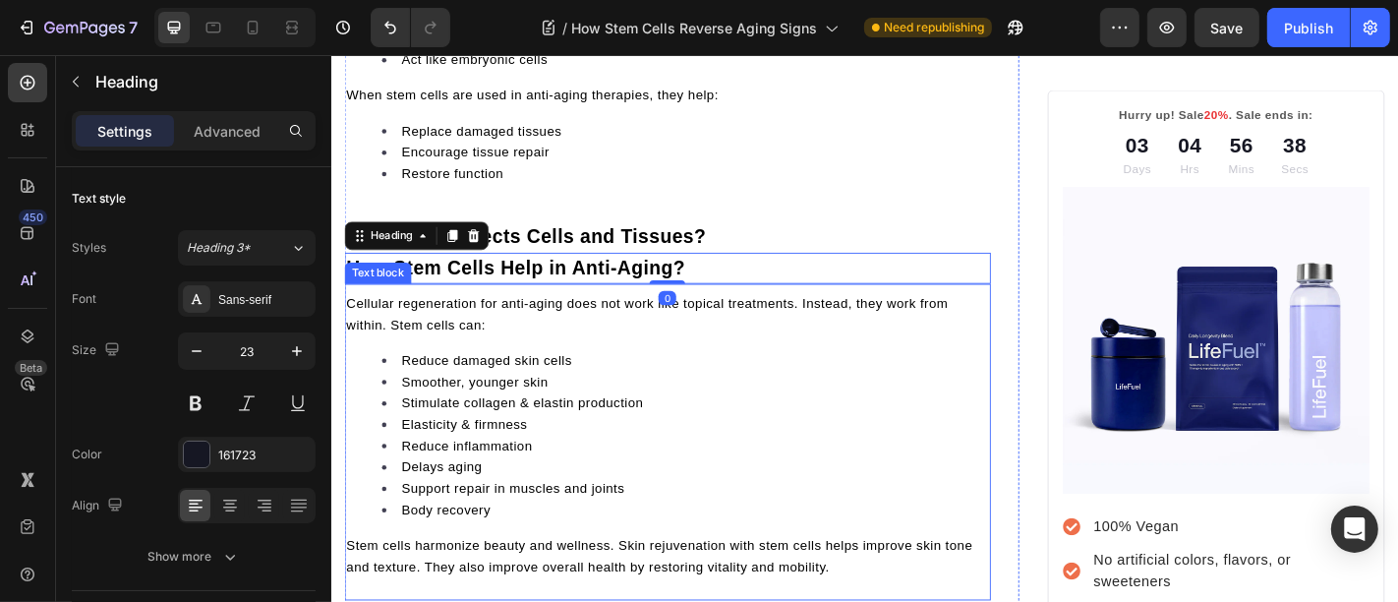
click at [482, 408] on span "Smoother, younger skin" at bounding box center [489, 416] width 162 height 16
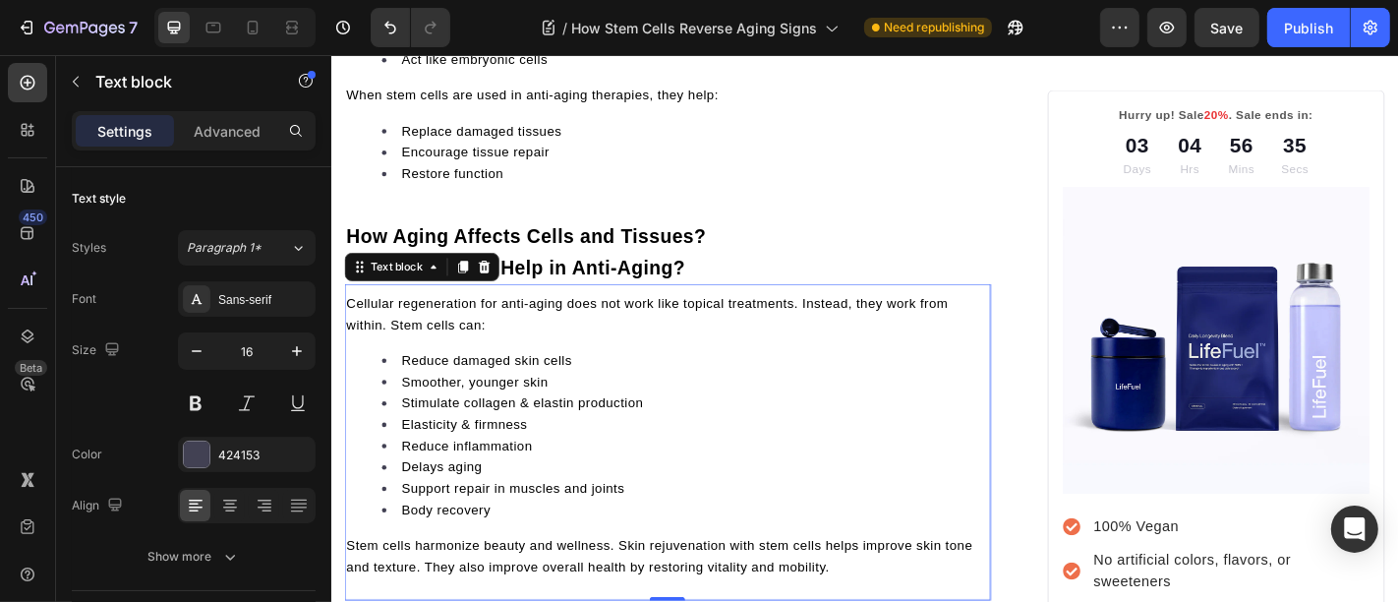
scroll to position [1248, 0]
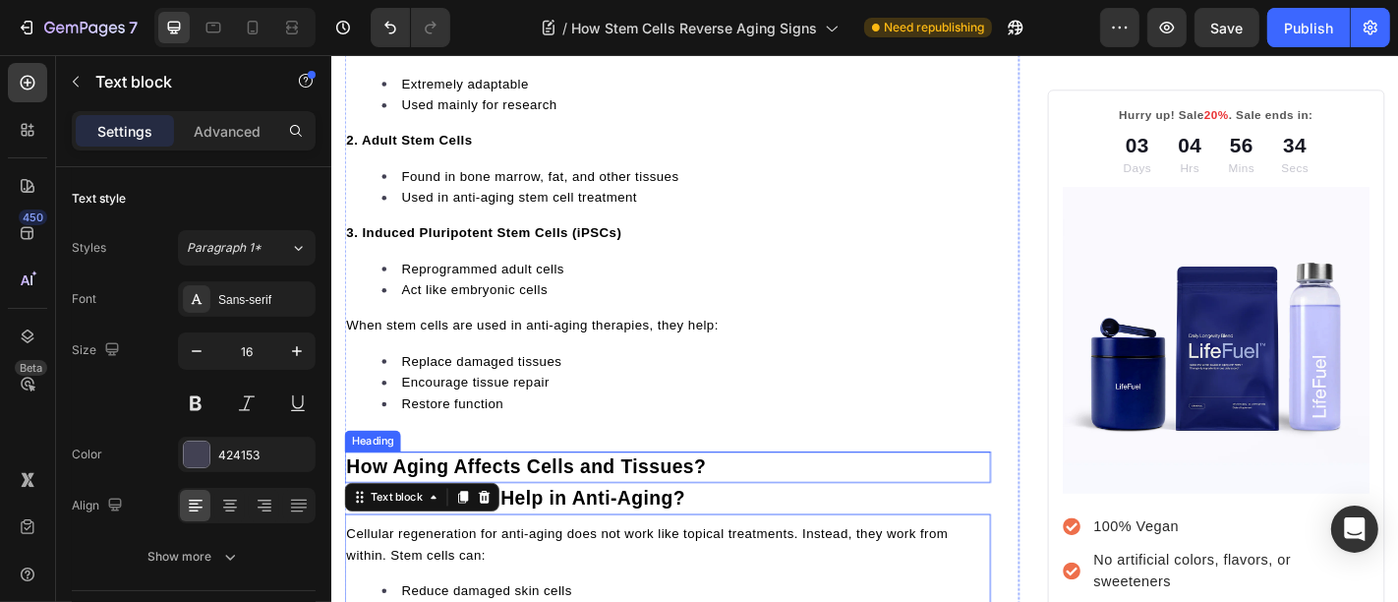
click at [631, 498] on span "How Aging Affects Cells and Tissues?" at bounding box center [546, 510] width 398 height 24
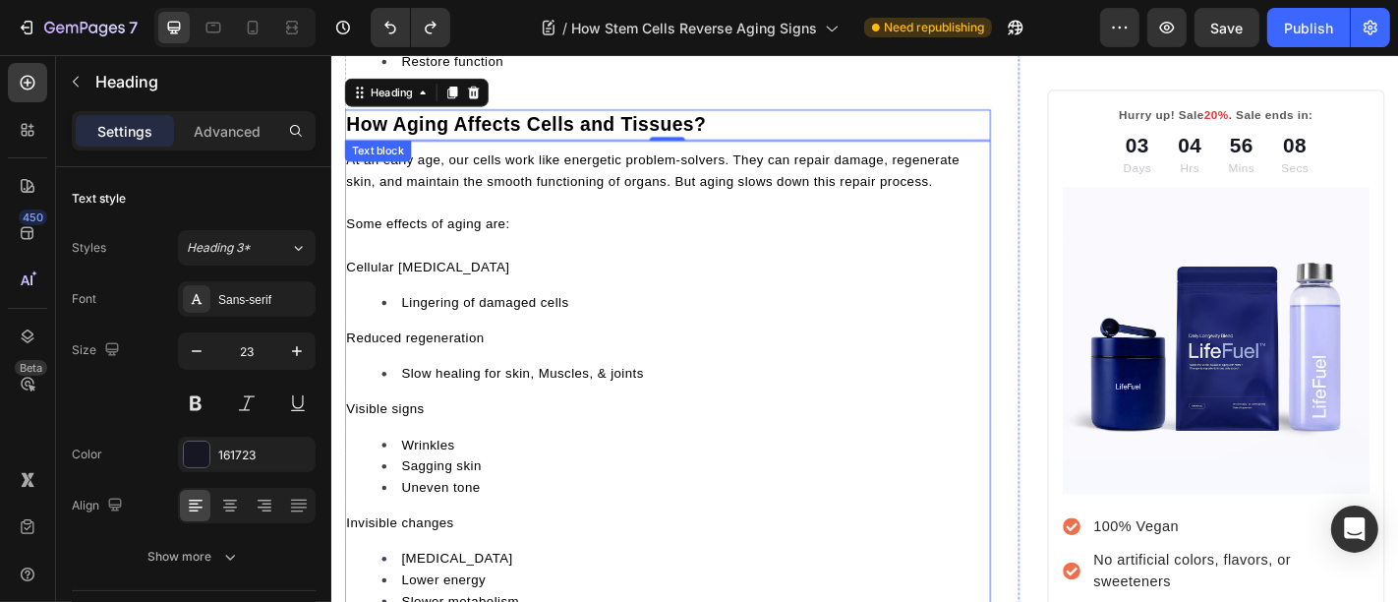
scroll to position [1370, 0]
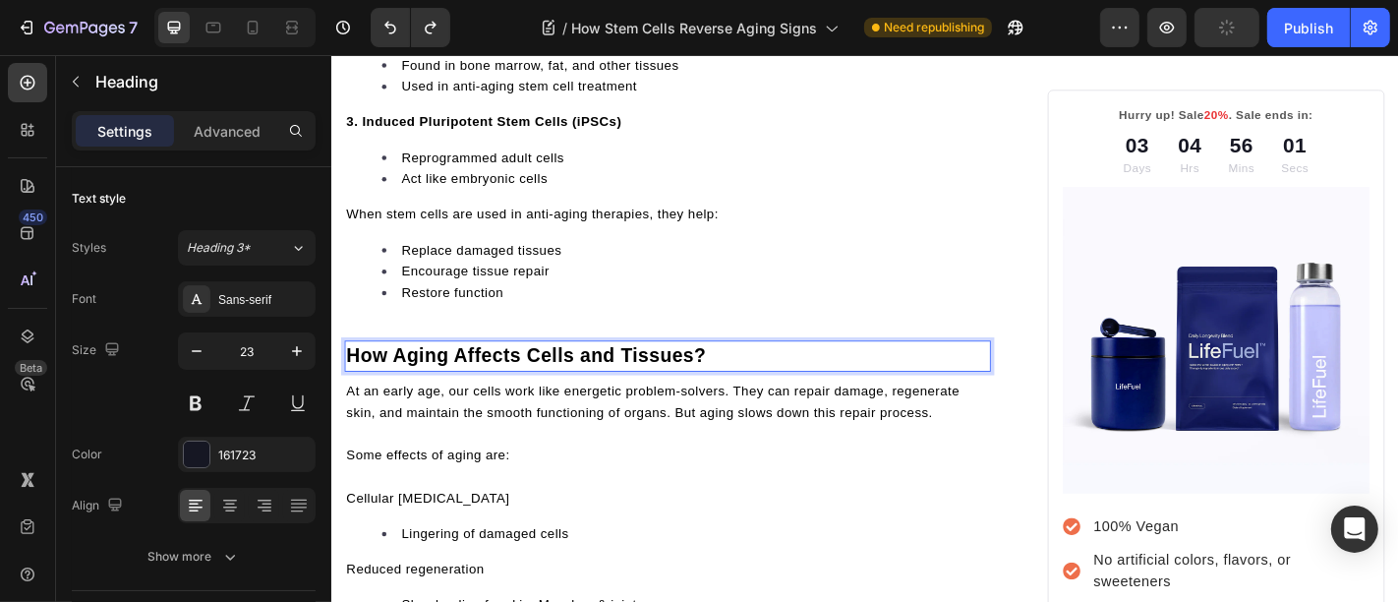
click at [592, 376] on span "How Aging Affects Cells and Tissues?" at bounding box center [546, 388] width 398 height 24
click at [519, 471] on p at bounding box center [702, 474] width 711 height 24
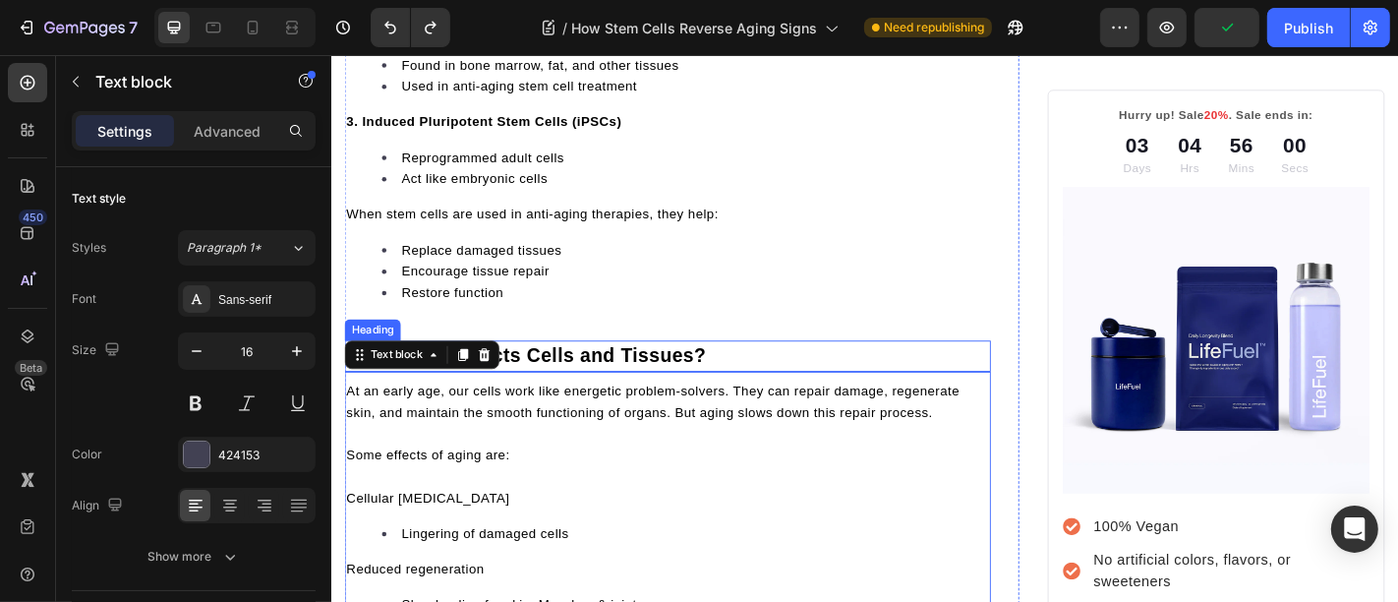
click at [544, 383] on span "How Aging Affects Cells and Tissues?" at bounding box center [546, 388] width 398 height 24
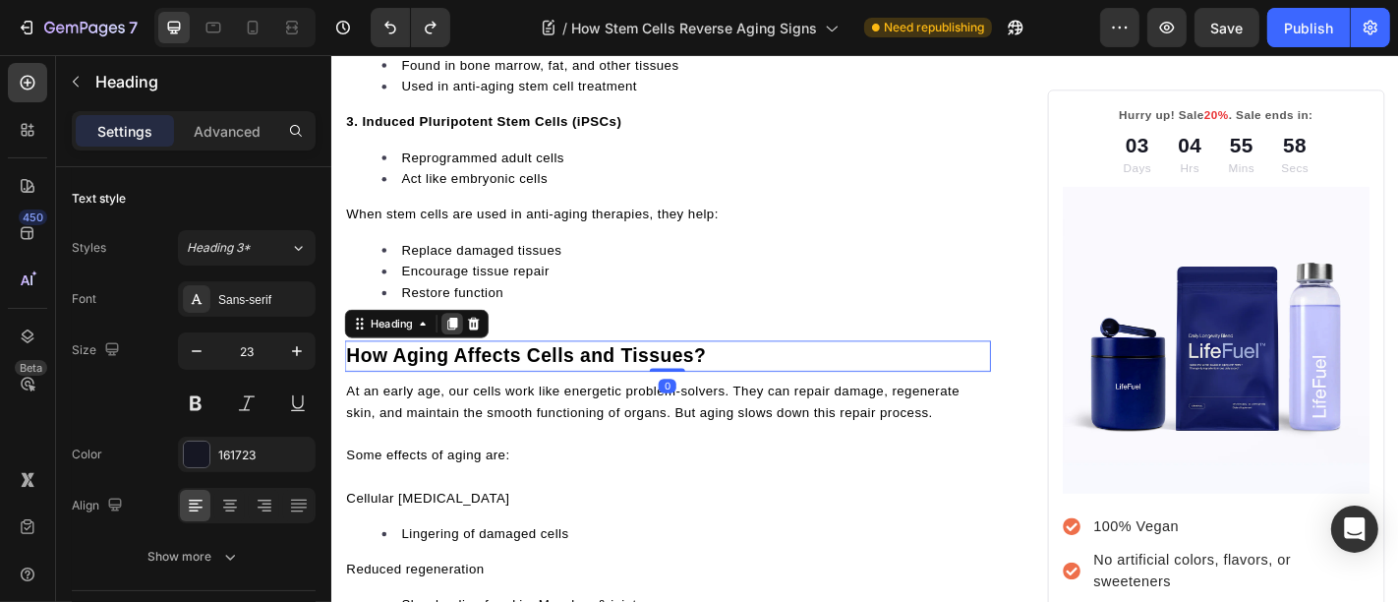
click at [464, 349] on icon at bounding box center [464, 352] width 16 height 16
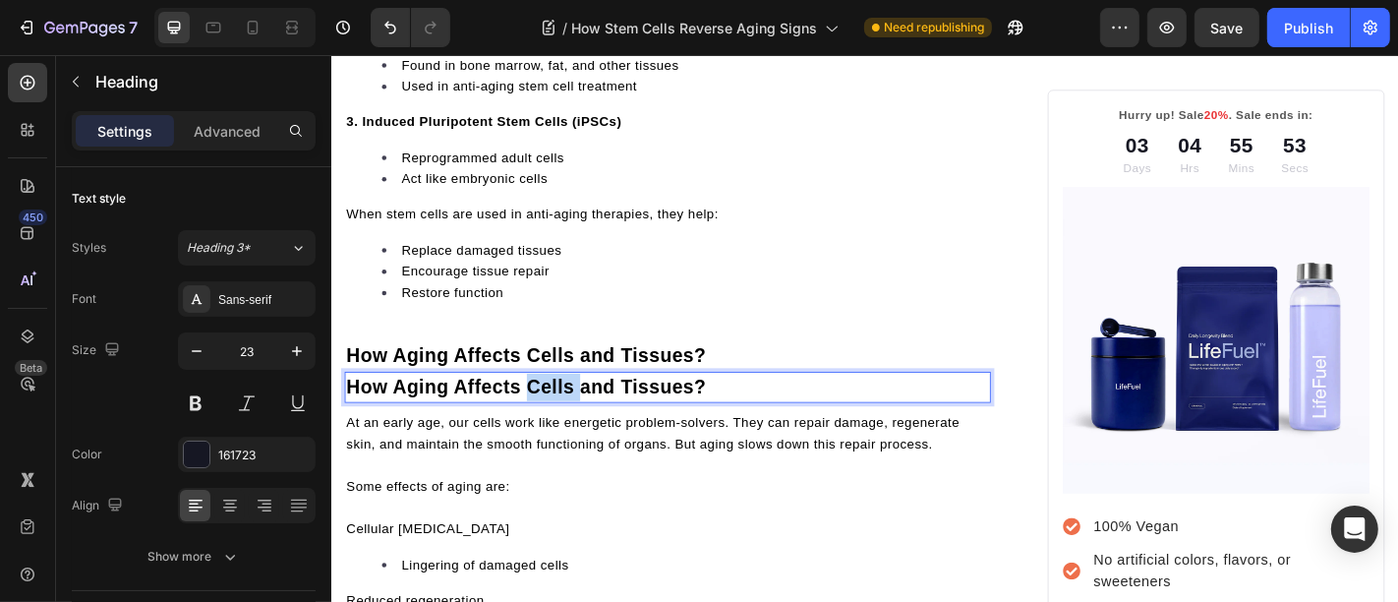
click at [548, 410] on span "How Aging Affects Cells and Tissues?" at bounding box center [546, 422] width 398 height 24
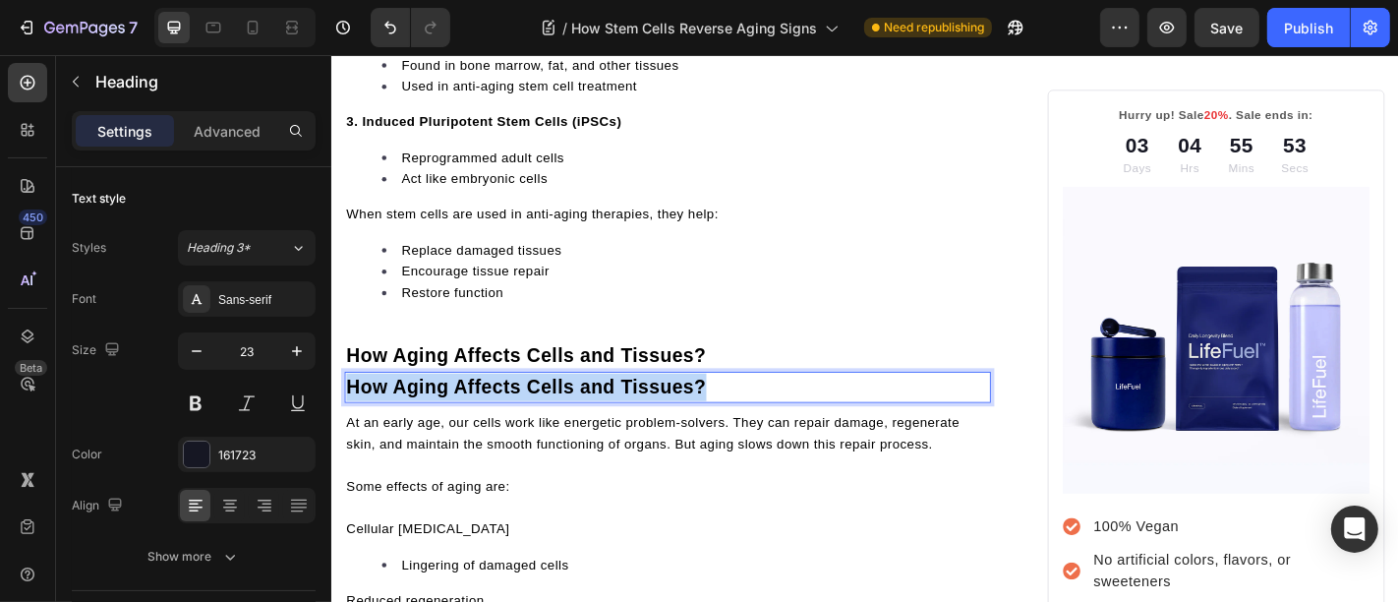
click at [548, 410] on span "How Aging Affects Cells and Tissues?" at bounding box center [546, 422] width 398 height 24
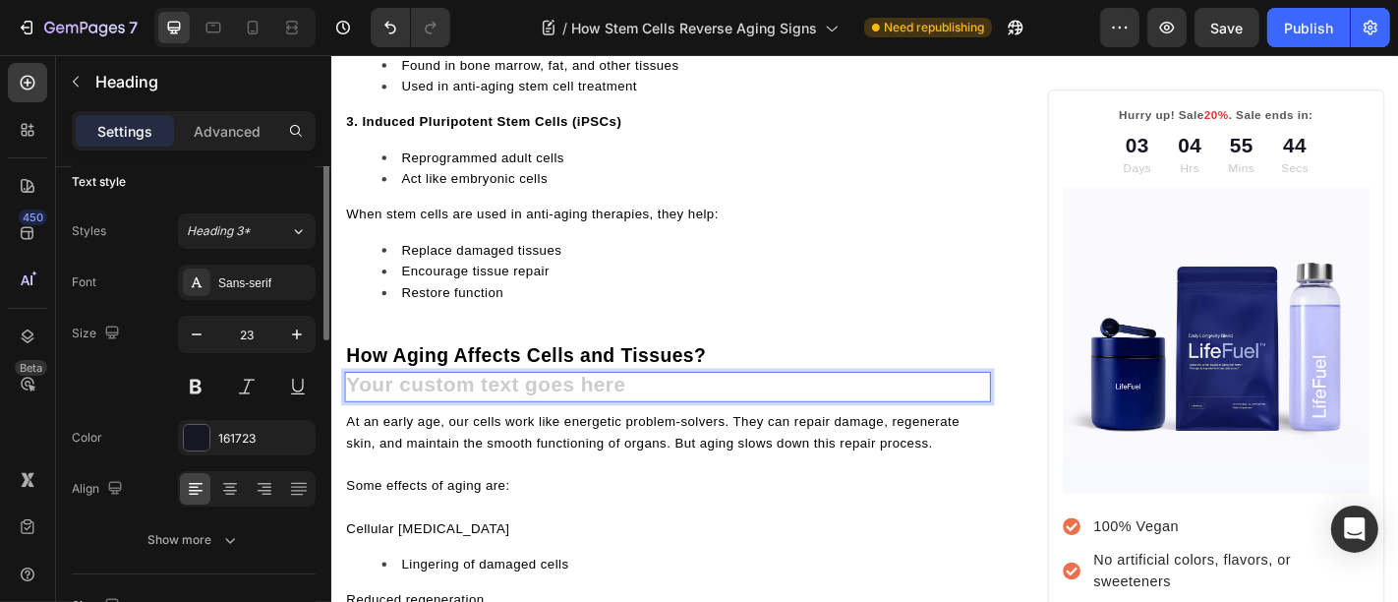
scroll to position [0, 0]
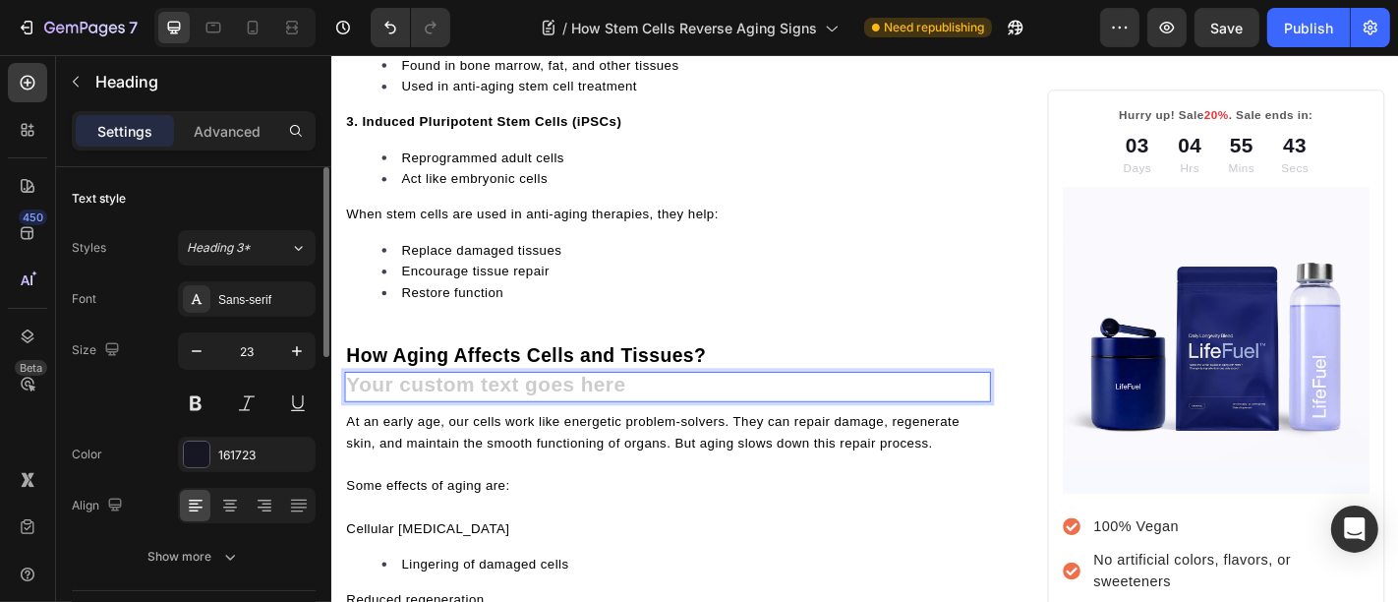
click at [89, 412] on div "Size 23" at bounding box center [194, 376] width 244 height 88
click at [433, 457] on span "At an early age, our cells work like energetic problem-solvers. They can repair…" at bounding box center [686, 471] width 678 height 39
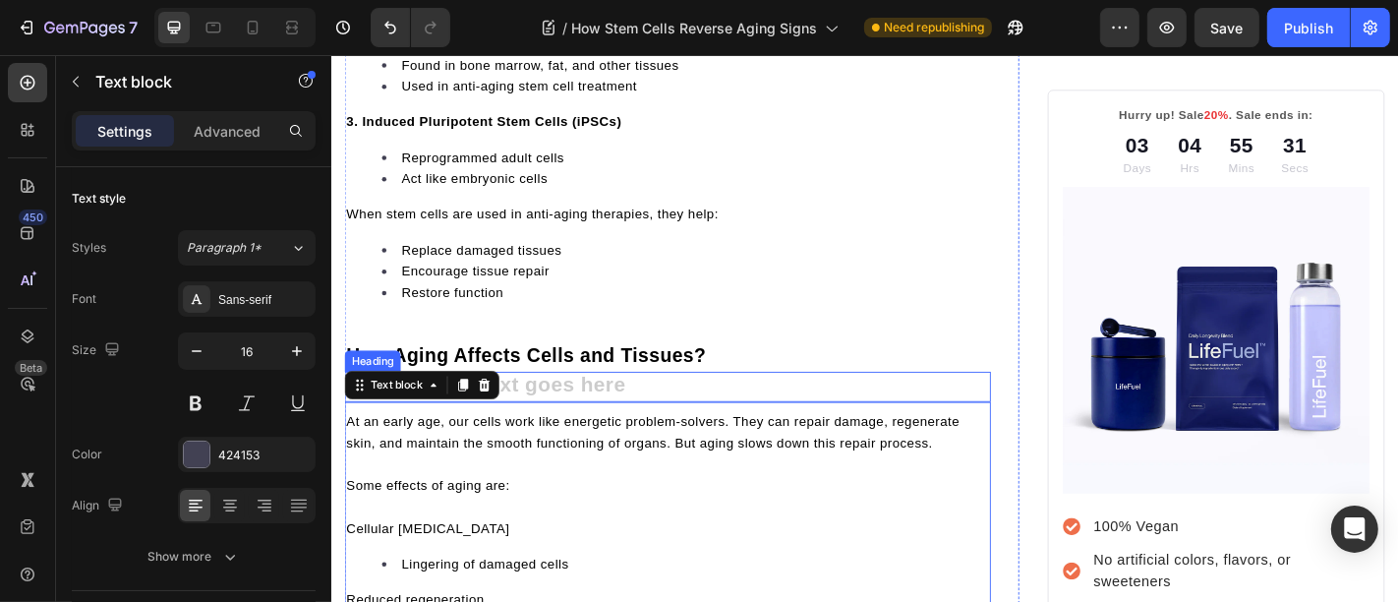
click at [580, 423] on h2 "Rich Text Editor. Editing area: main" at bounding box center [702, 421] width 715 height 33
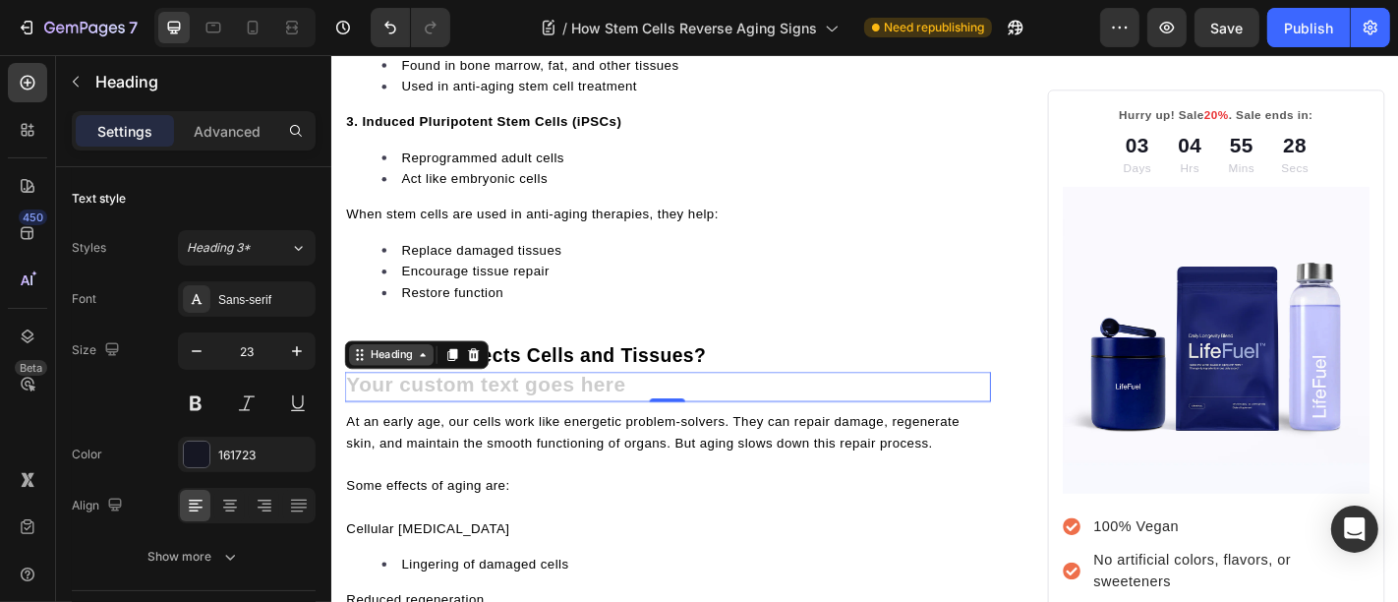
click at [362, 379] on icon at bounding box center [362, 387] width 16 height 16
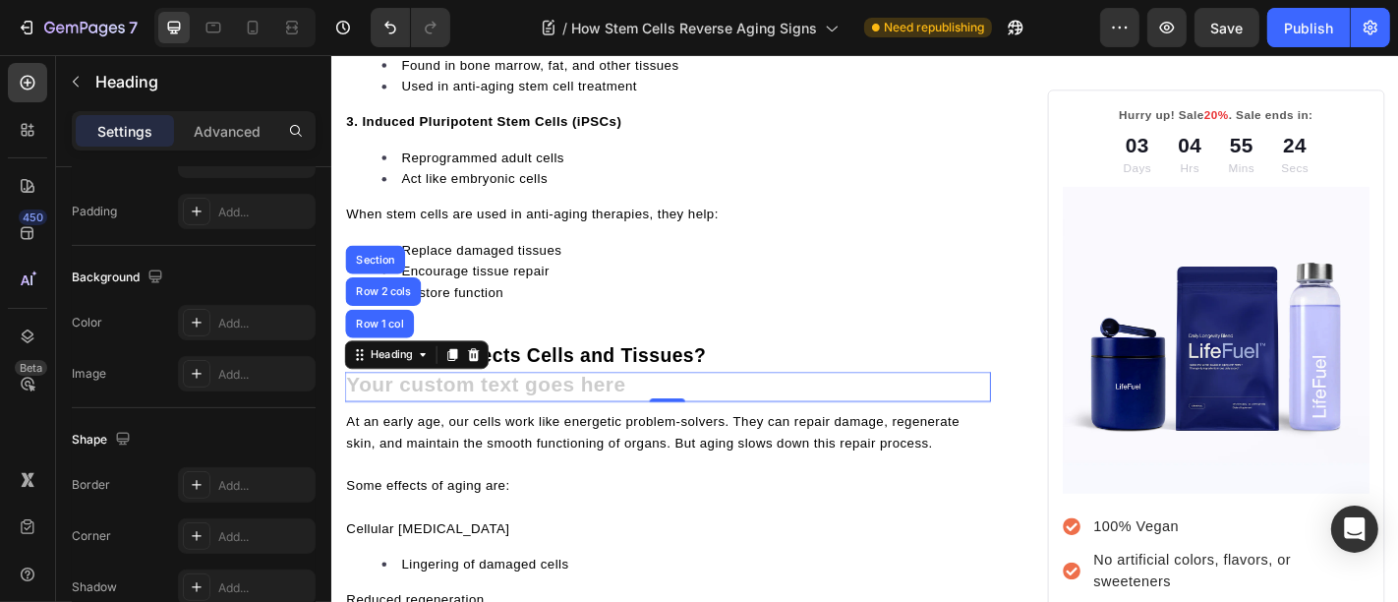
scroll to position [782, 0]
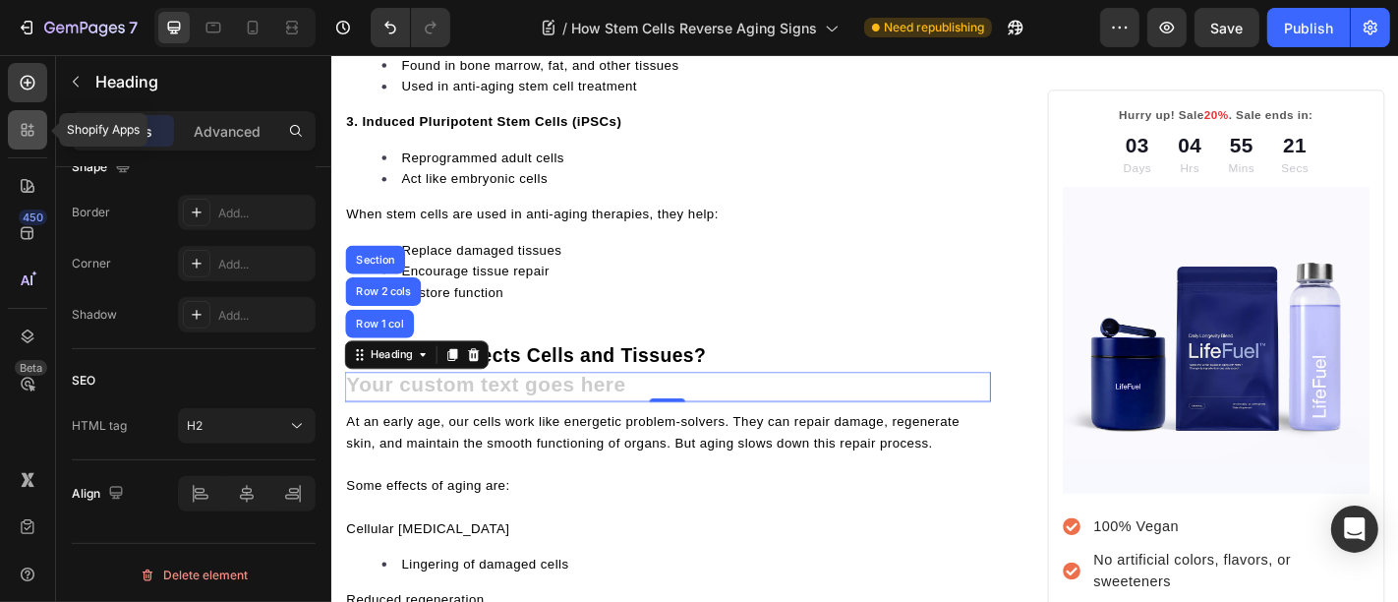
click at [28, 142] on div at bounding box center [27, 129] width 39 height 39
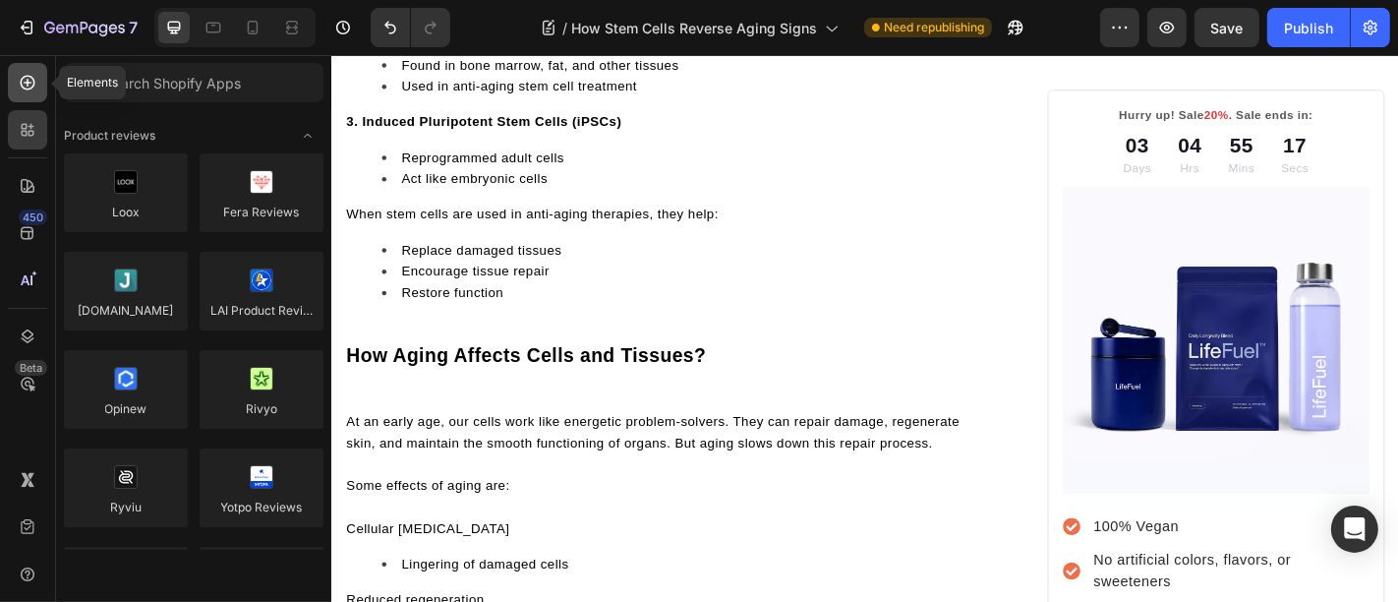
click at [30, 90] on icon at bounding box center [28, 83] width 20 height 20
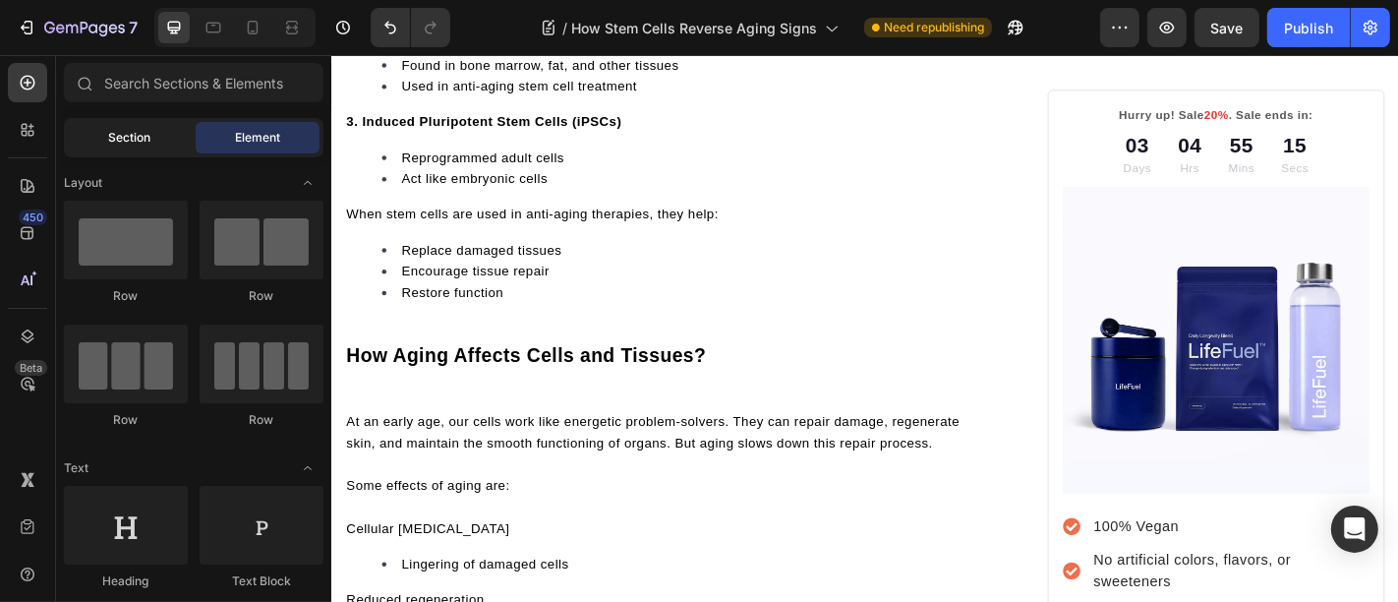
click at [143, 145] on span "Section" at bounding box center [130, 138] width 42 height 18
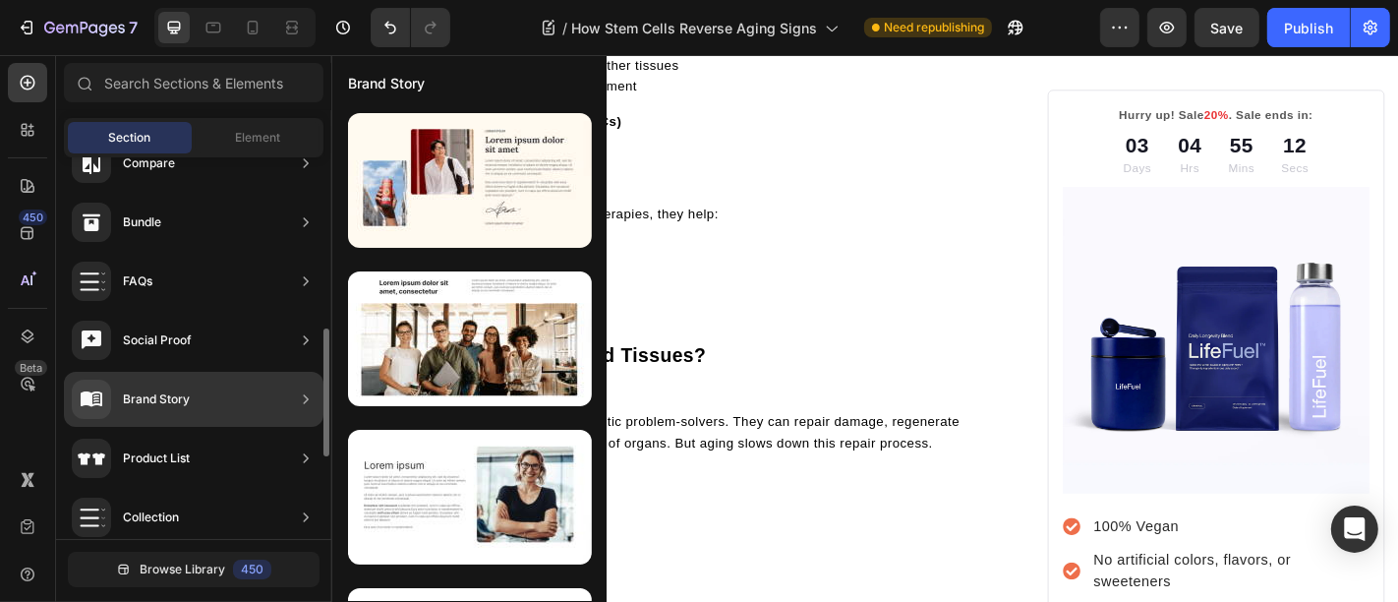
scroll to position [758, 0]
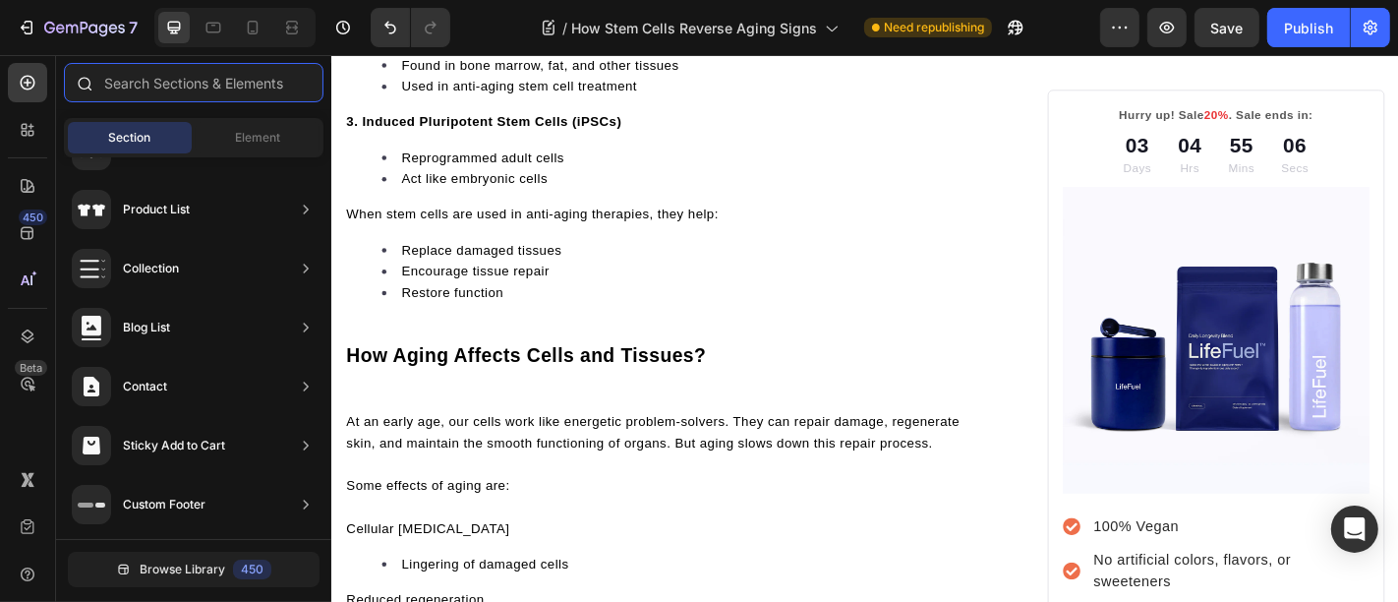
click at [202, 76] on input "text" at bounding box center [194, 82] width 260 height 39
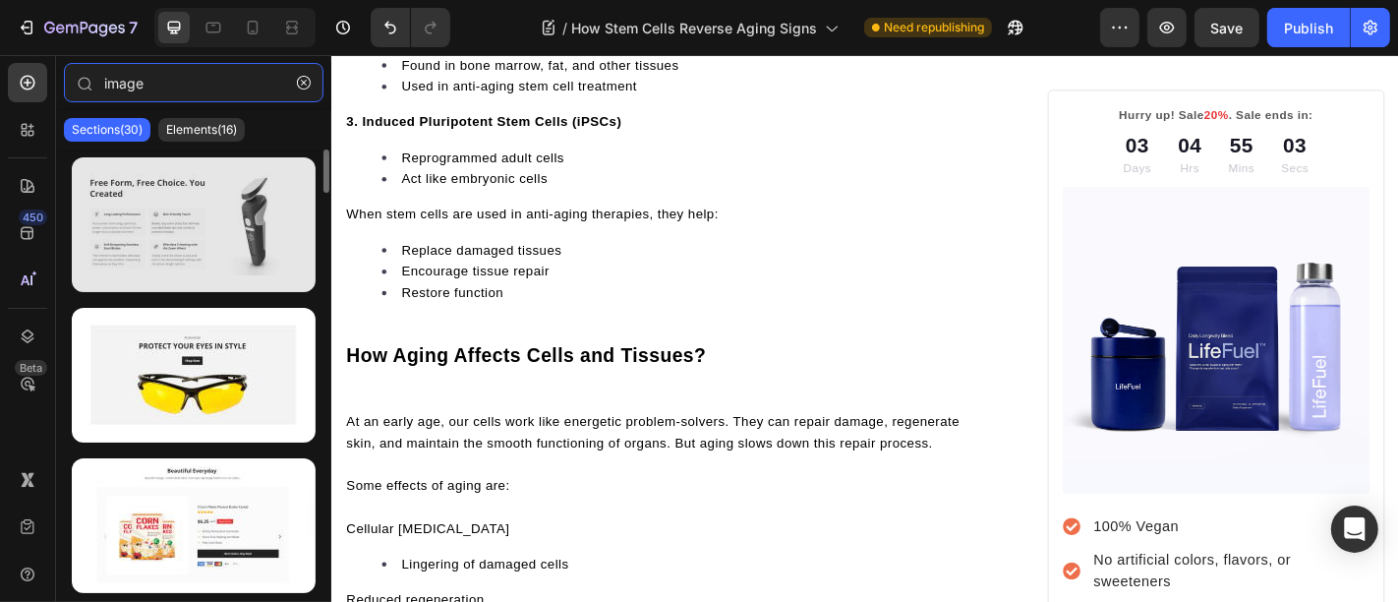
type input "image"
click at [143, 223] on div at bounding box center [194, 224] width 244 height 135
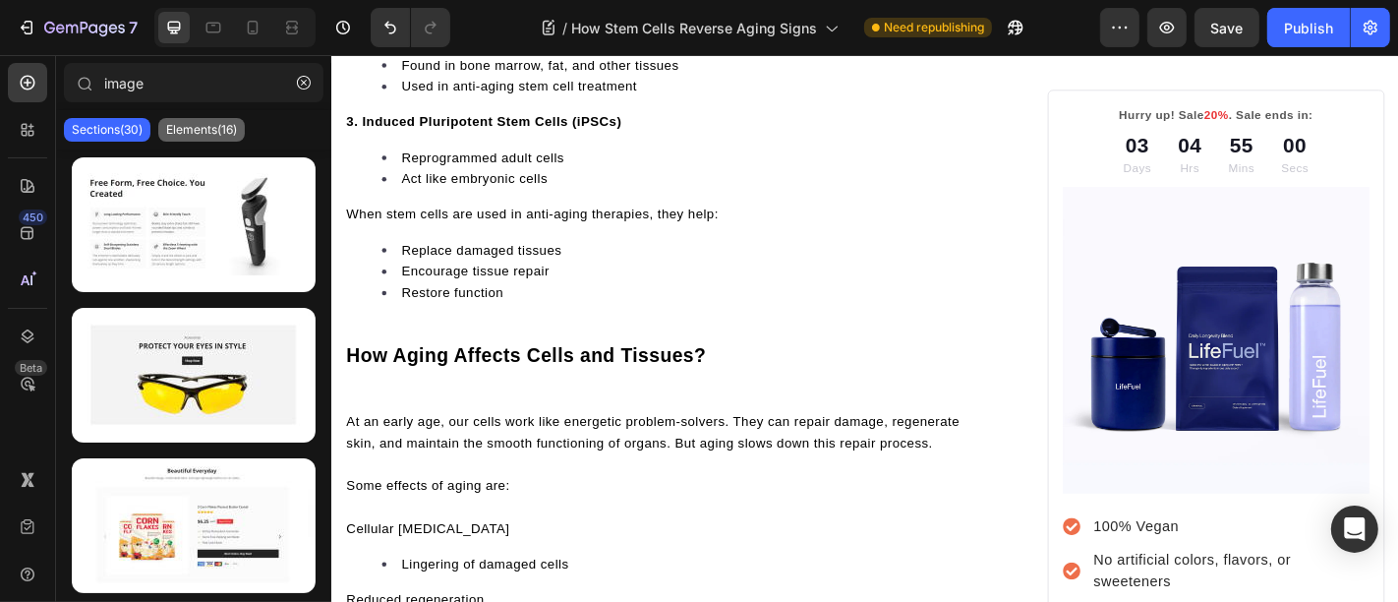
click at [168, 122] on p "Elements(16)" at bounding box center [201, 130] width 71 height 16
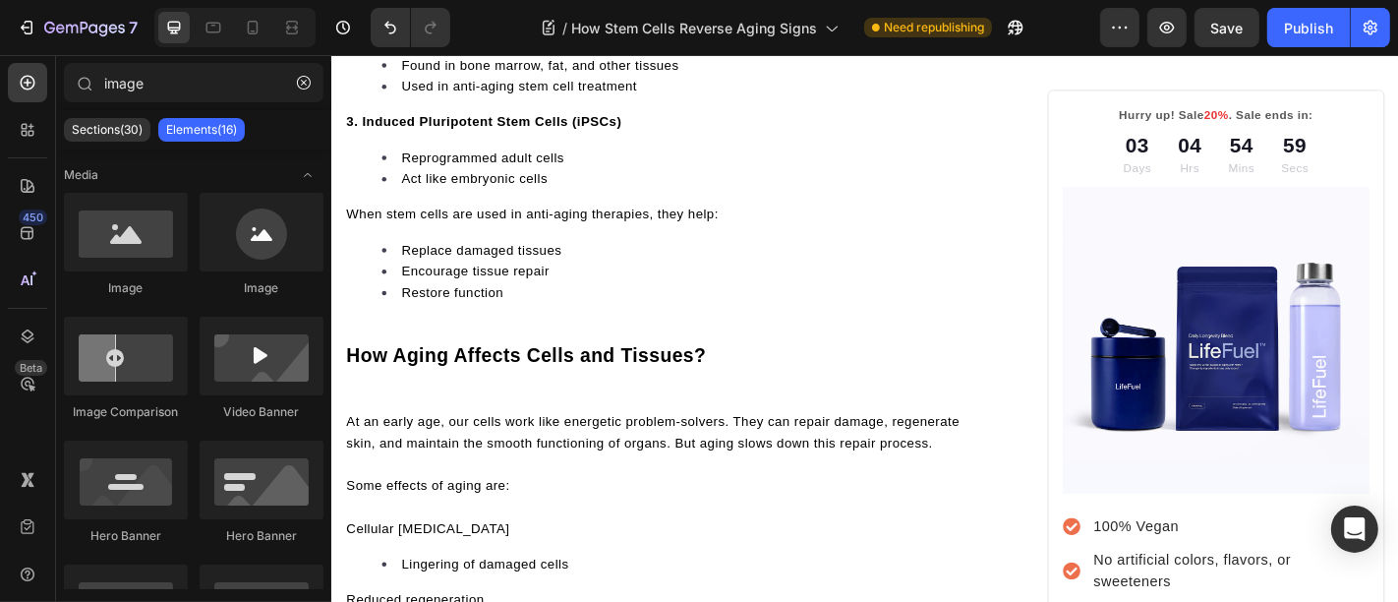
click at [200, 273] on div "Image" at bounding box center [262, 245] width 124 height 104
click at [145, 245] on div at bounding box center [126, 232] width 124 height 79
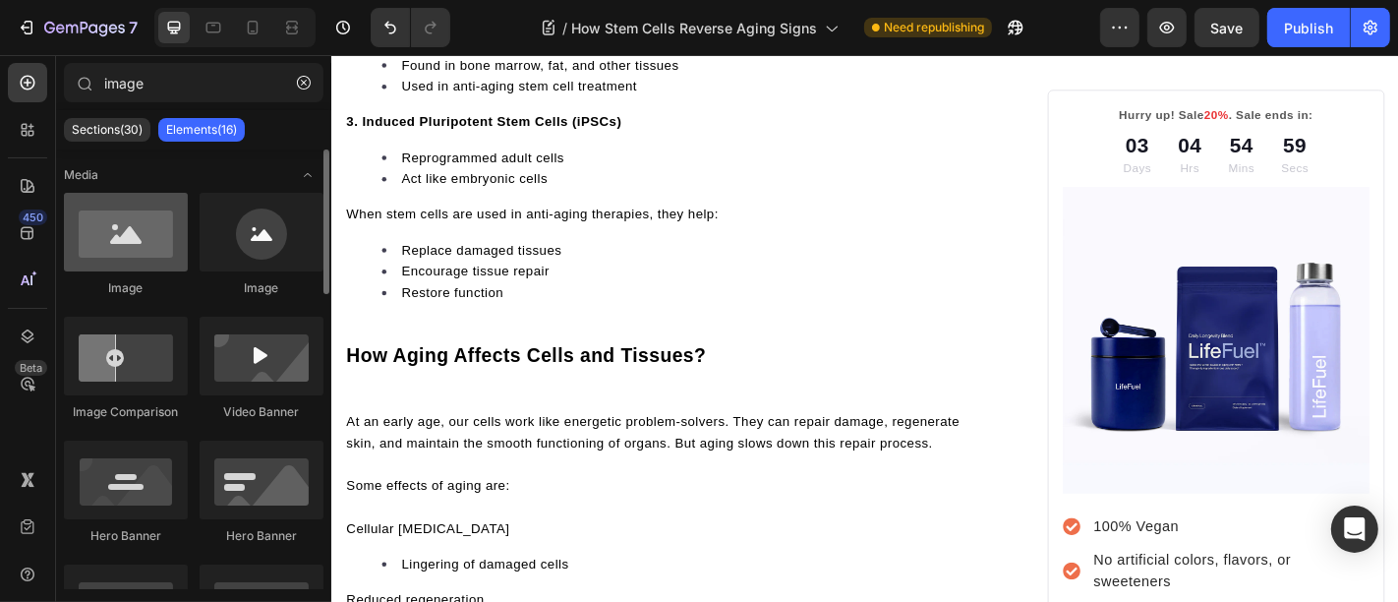
click at [132, 228] on div at bounding box center [126, 232] width 124 height 79
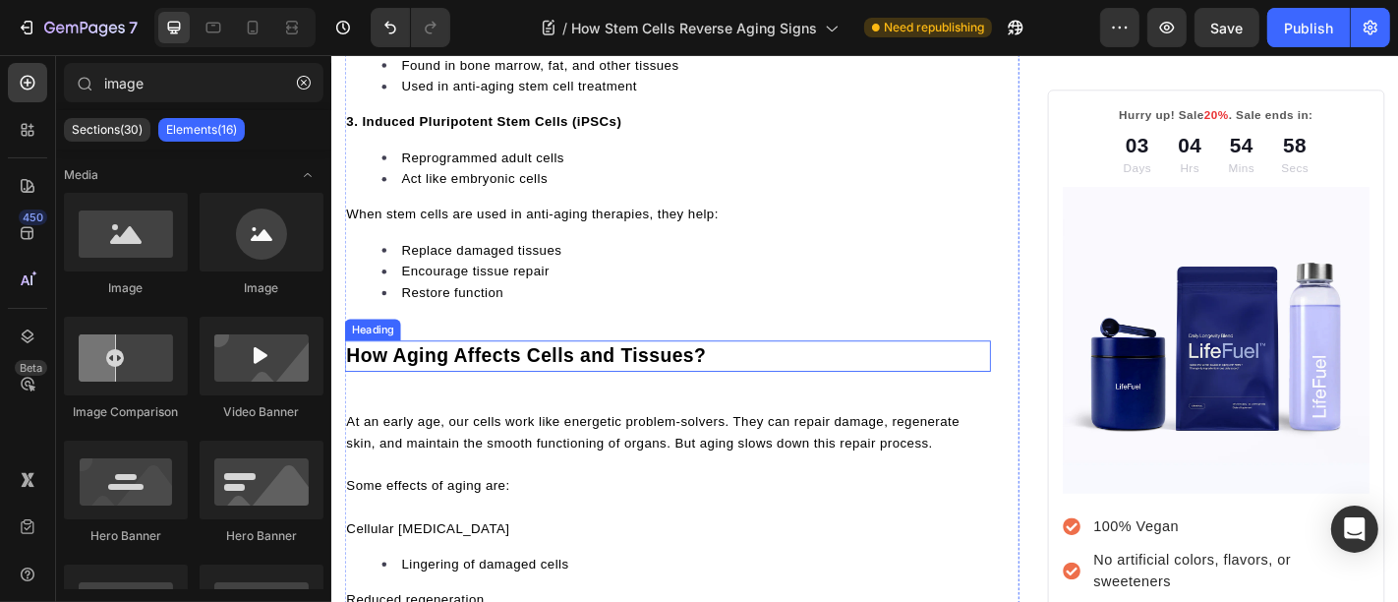
click at [545, 376] on span "How Aging Affects Cells and Tissues?" at bounding box center [546, 388] width 398 height 24
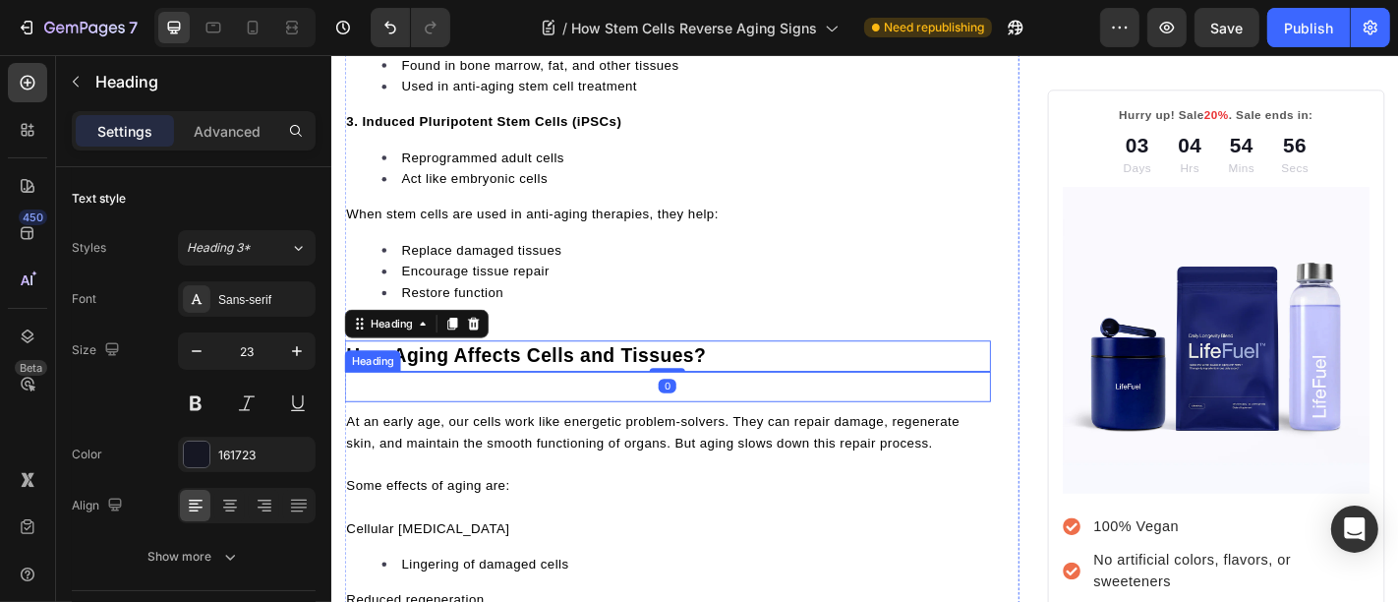
click at [475, 409] on p "Rich Text Editor. Editing area: main" at bounding box center [702, 421] width 711 height 29
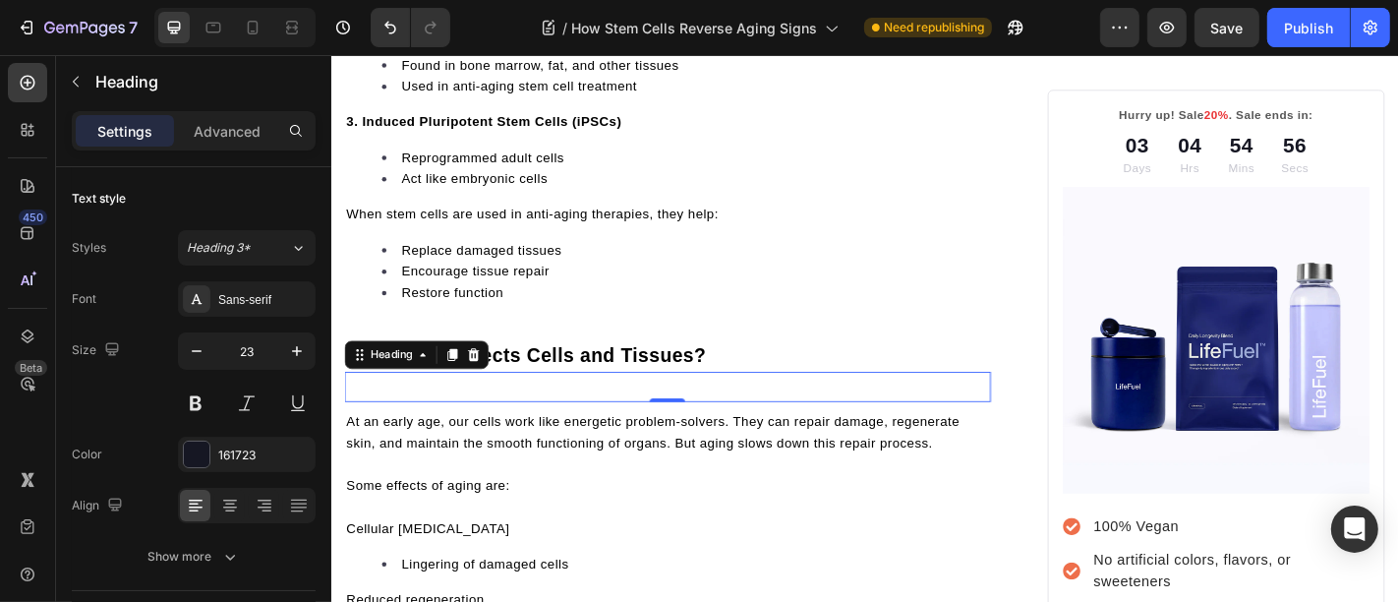
scroll to position [781, 0]
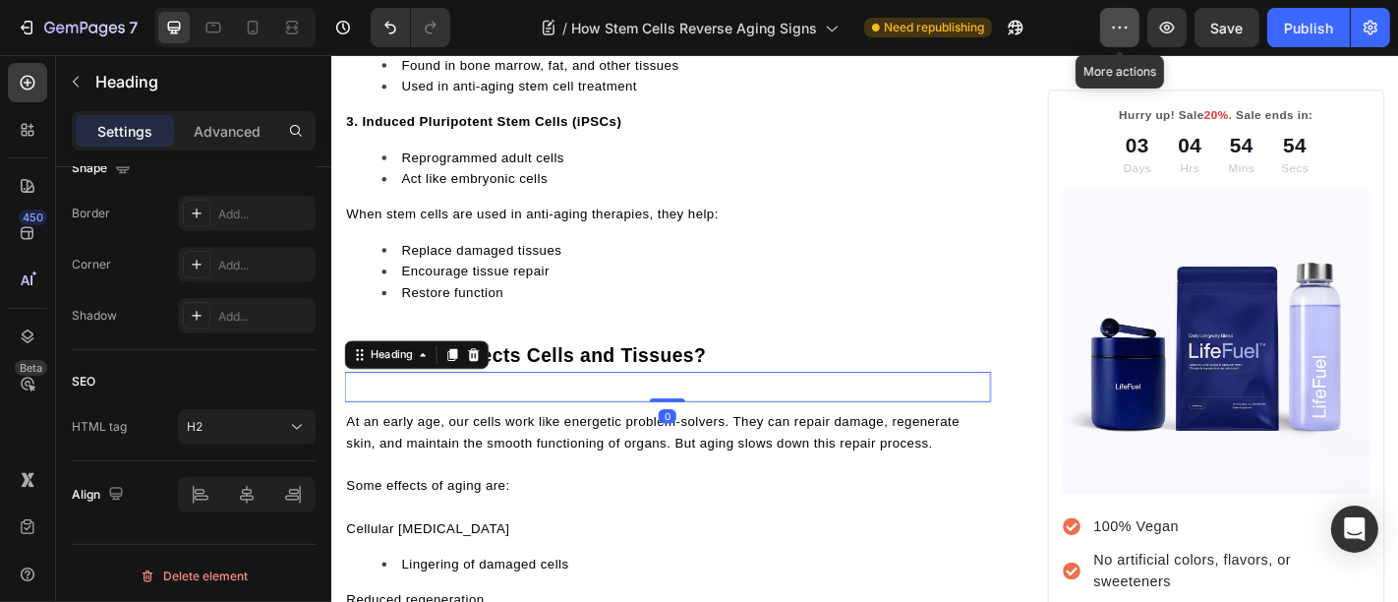
click at [1121, 21] on icon "button" at bounding box center [1120, 28] width 20 height 20
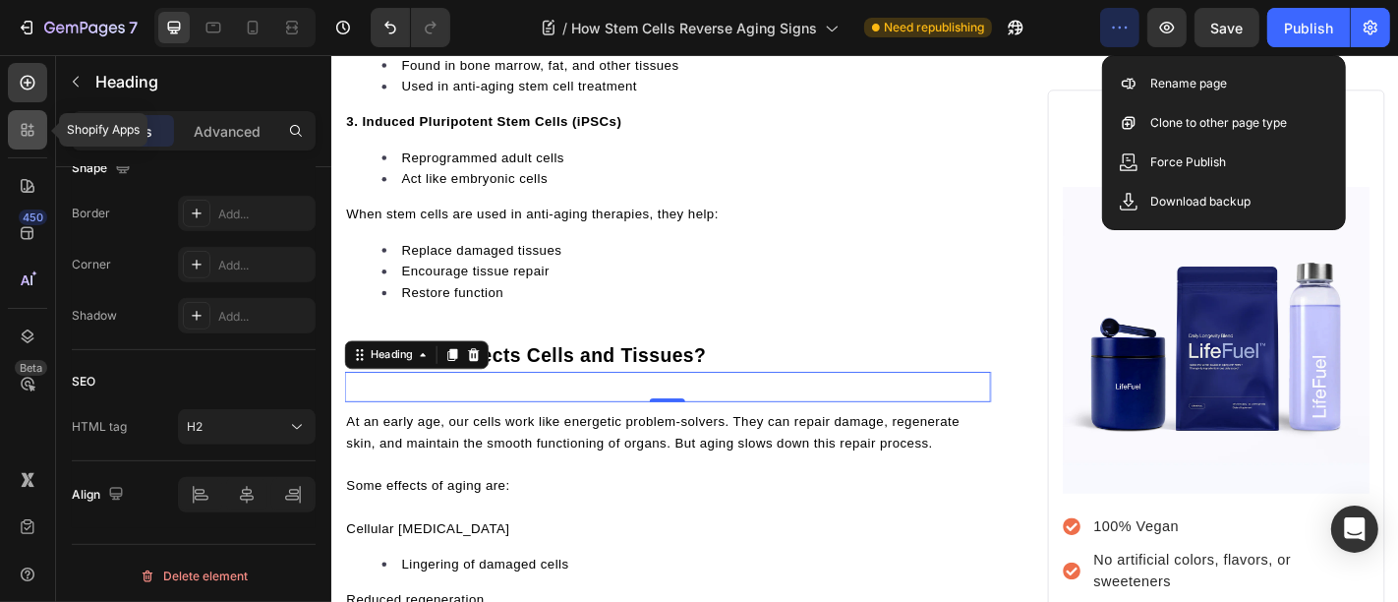
click at [33, 116] on div at bounding box center [27, 129] width 39 height 39
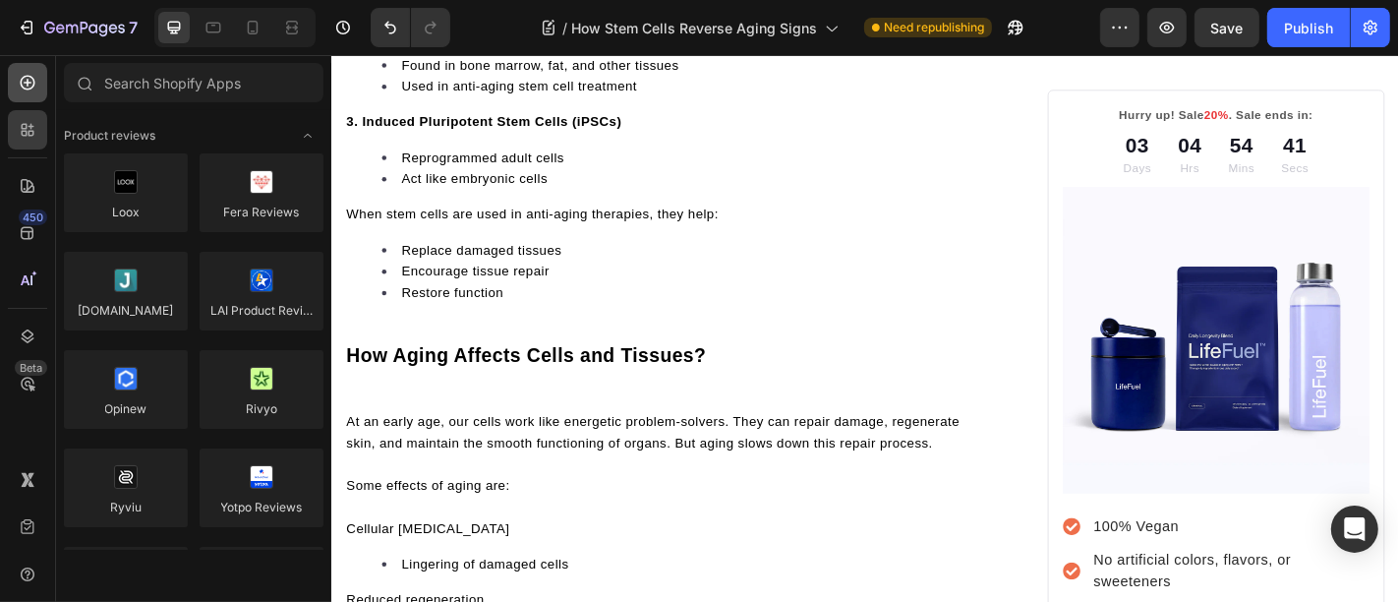
scroll to position [509, 0]
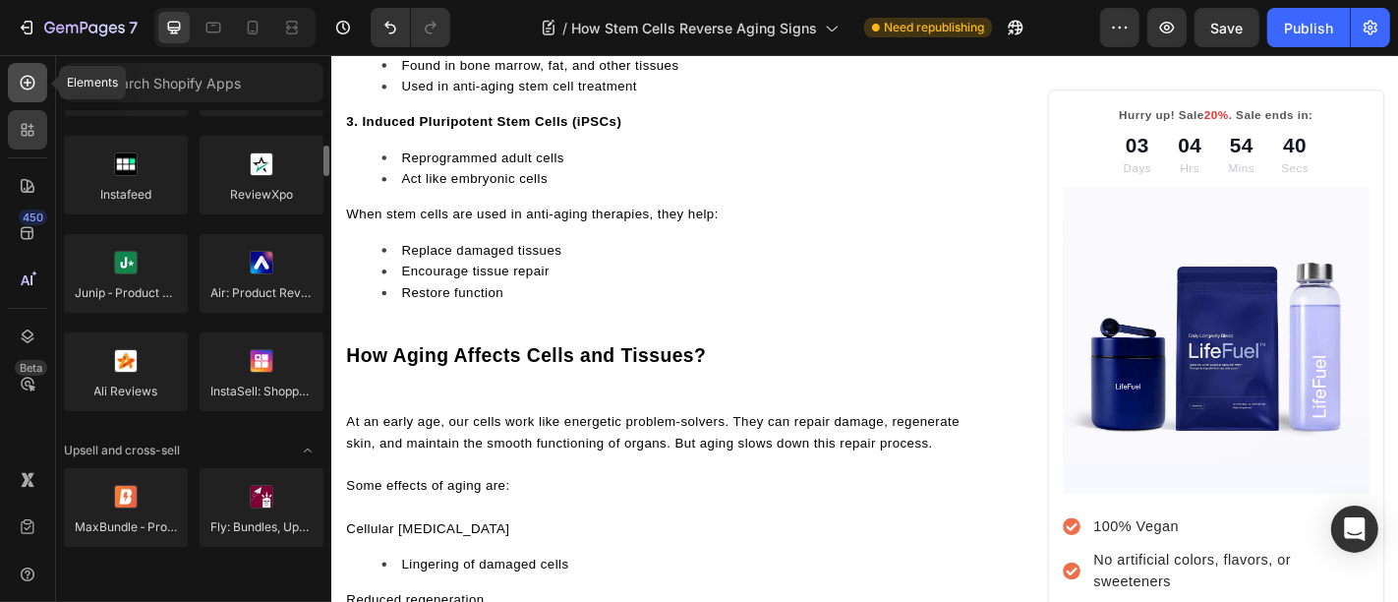
click at [29, 77] on icon at bounding box center [28, 83] width 20 height 20
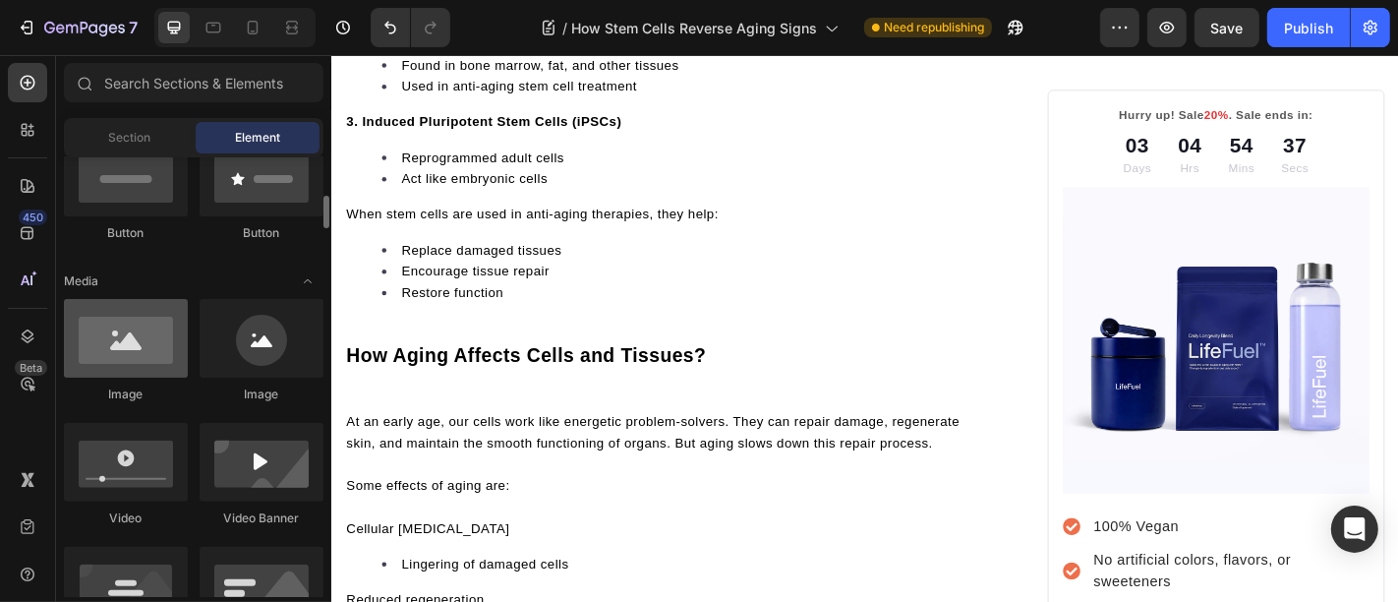
click at [146, 372] on div at bounding box center [126, 338] width 124 height 79
click at [149, 355] on div at bounding box center [126, 338] width 124 height 79
click at [443, 423] on p "Rich Text Editor. Editing area: main" at bounding box center [702, 421] width 711 height 29
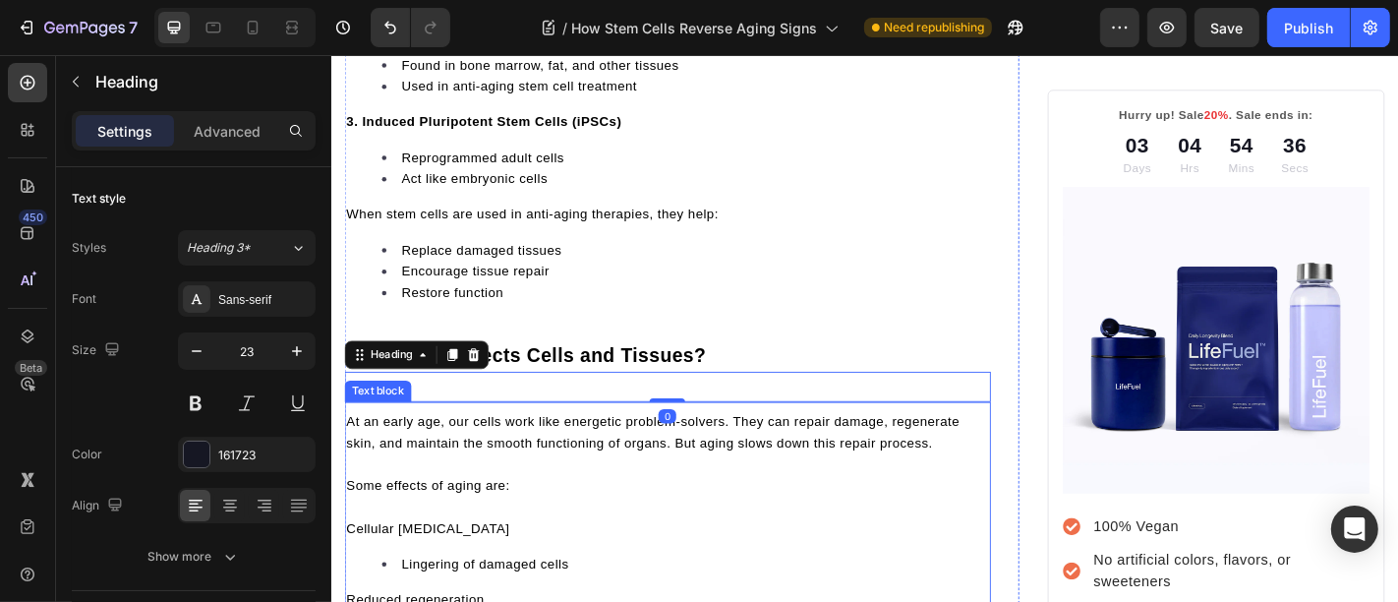
click at [539, 472] on span "At an early age, our cells work like energetic problem-solvers. They can repair…" at bounding box center [686, 471] width 678 height 39
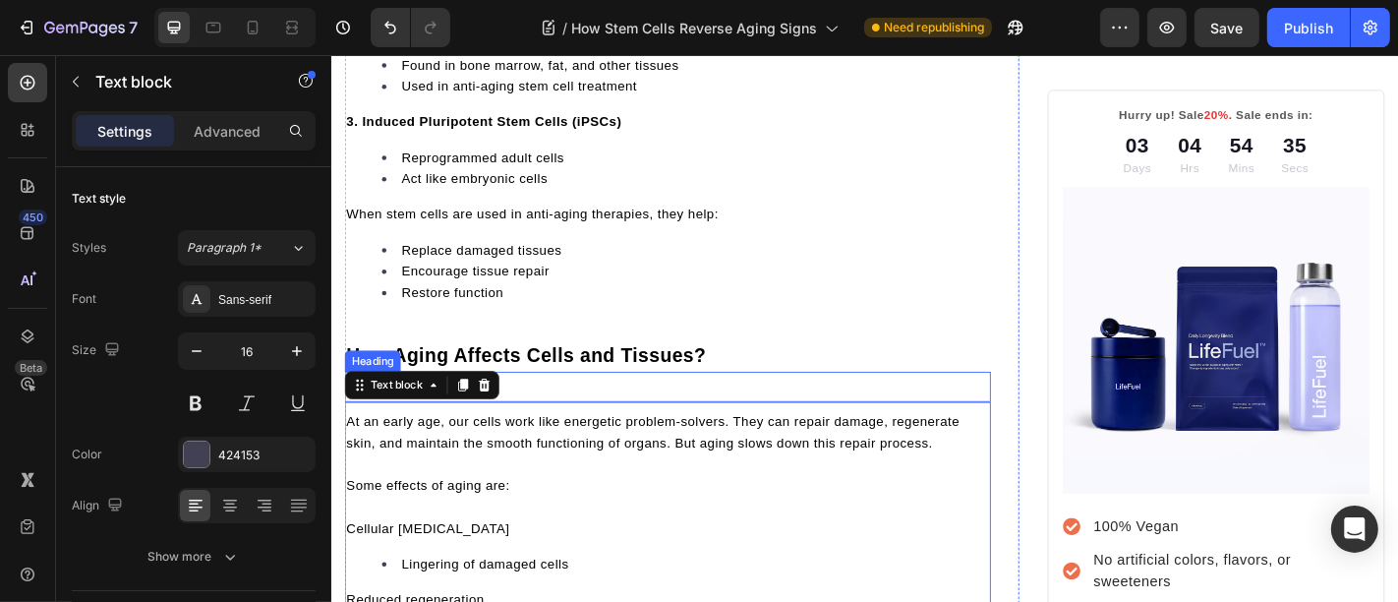
click at [567, 417] on p "Rich Text Editor. Editing area: main" at bounding box center [702, 421] width 711 height 29
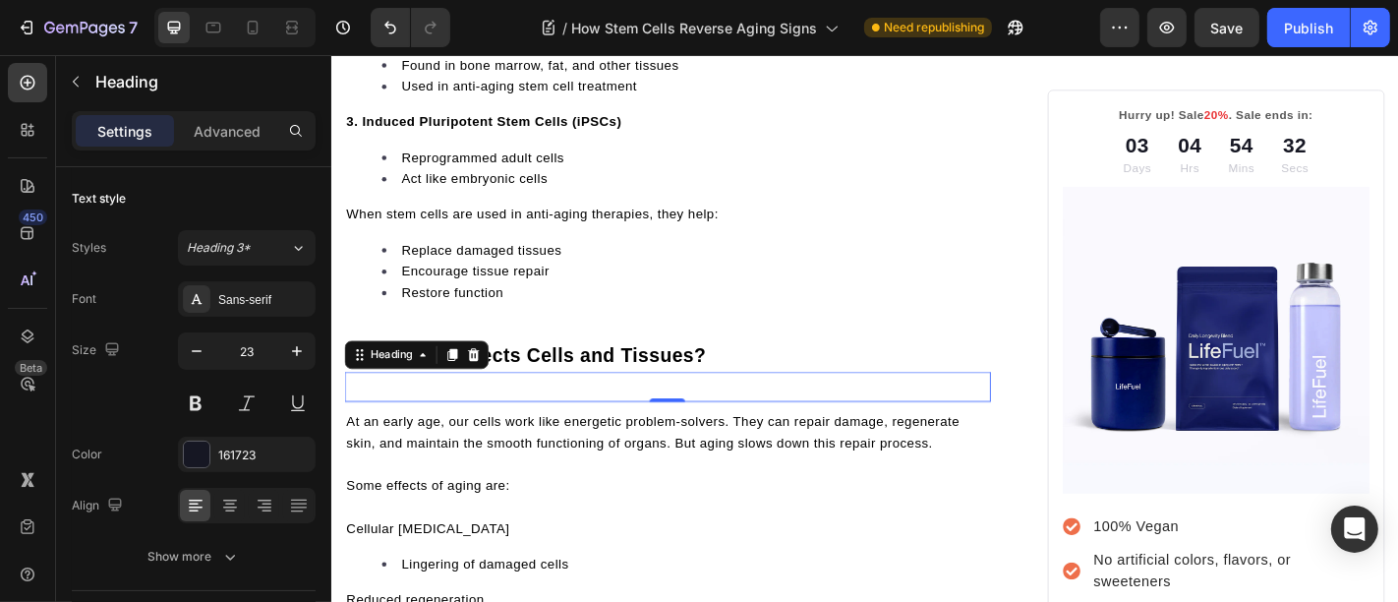
click at [500, 405] on h2 "Rich Text Editor. Editing area: main" at bounding box center [702, 421] width 715 height 33
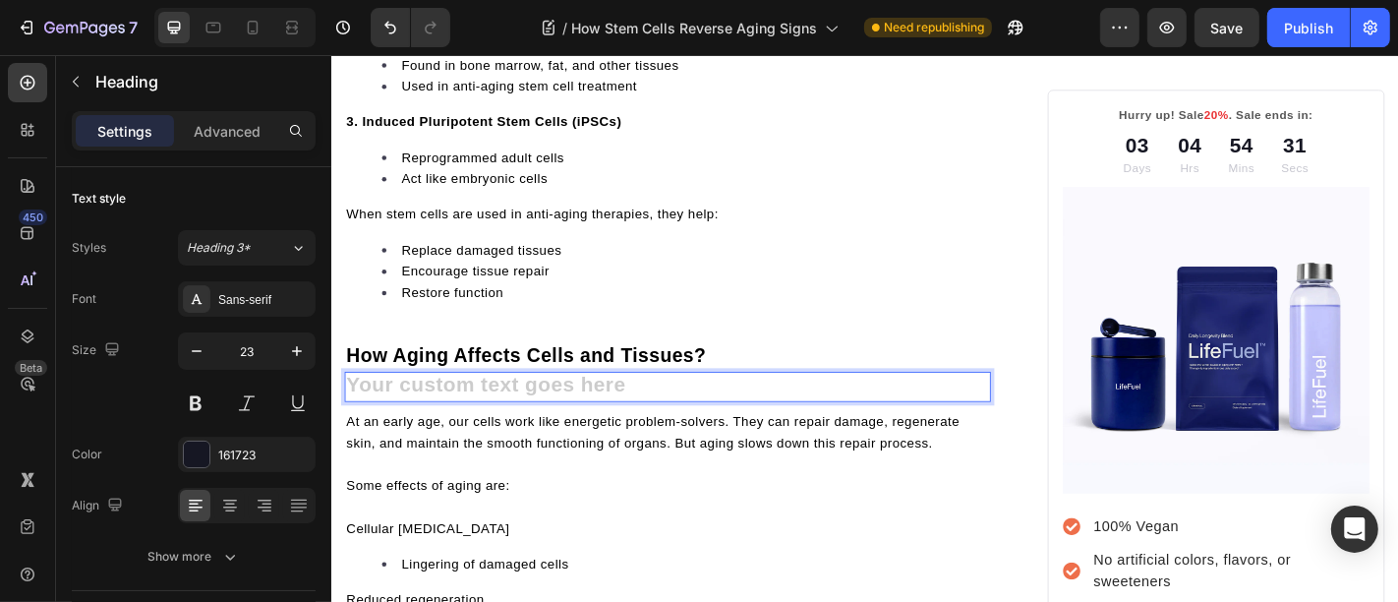
click at [486, 405] on h2 "Rich Text Editor. Editing area: main" at bounding box center [702, 421] width 715 height 33
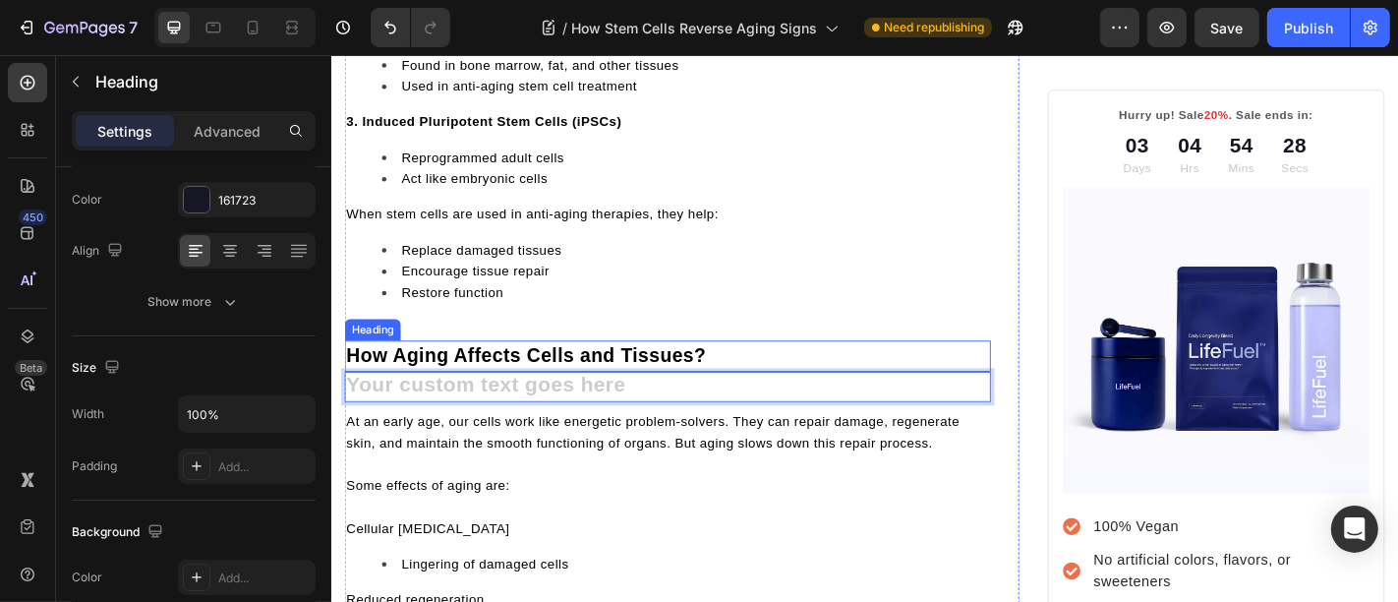
click at [689, 376] on span "How Aging Affects Cells and Tissues?" at bounding box center [546, 388] width 398 height 24
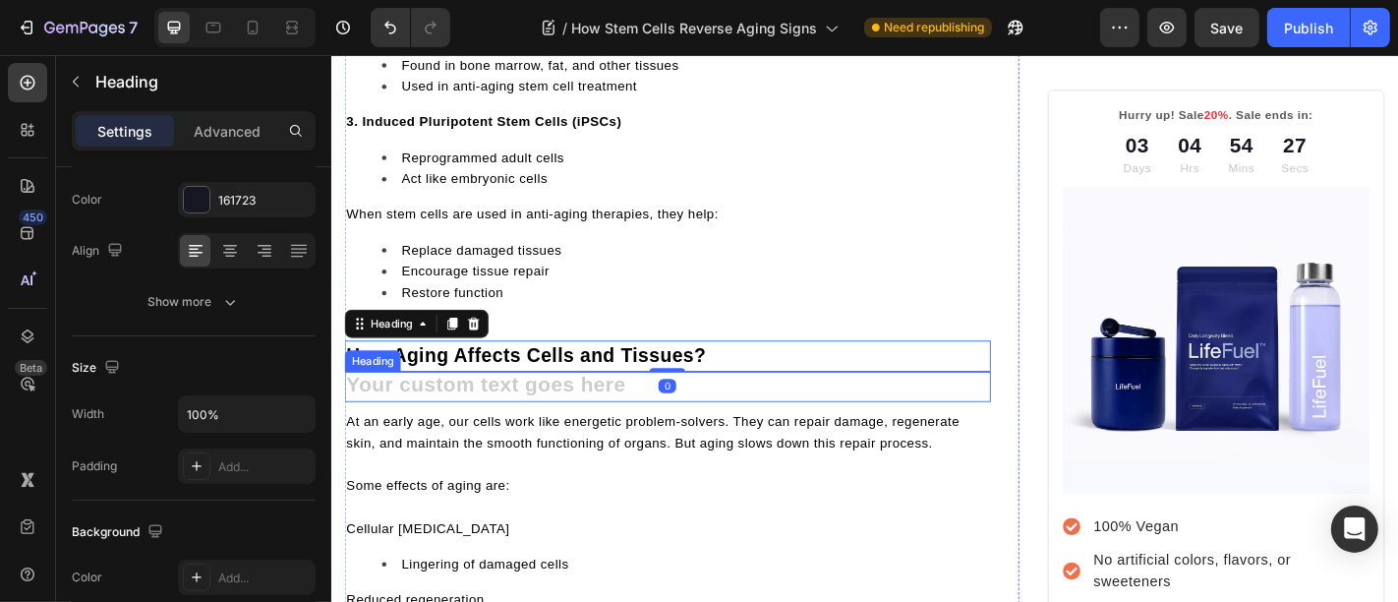
click at [697, 423] on h2 "Rich Text Editor. Editing area: main" at bounding box center [702, 421] width 715 height 33
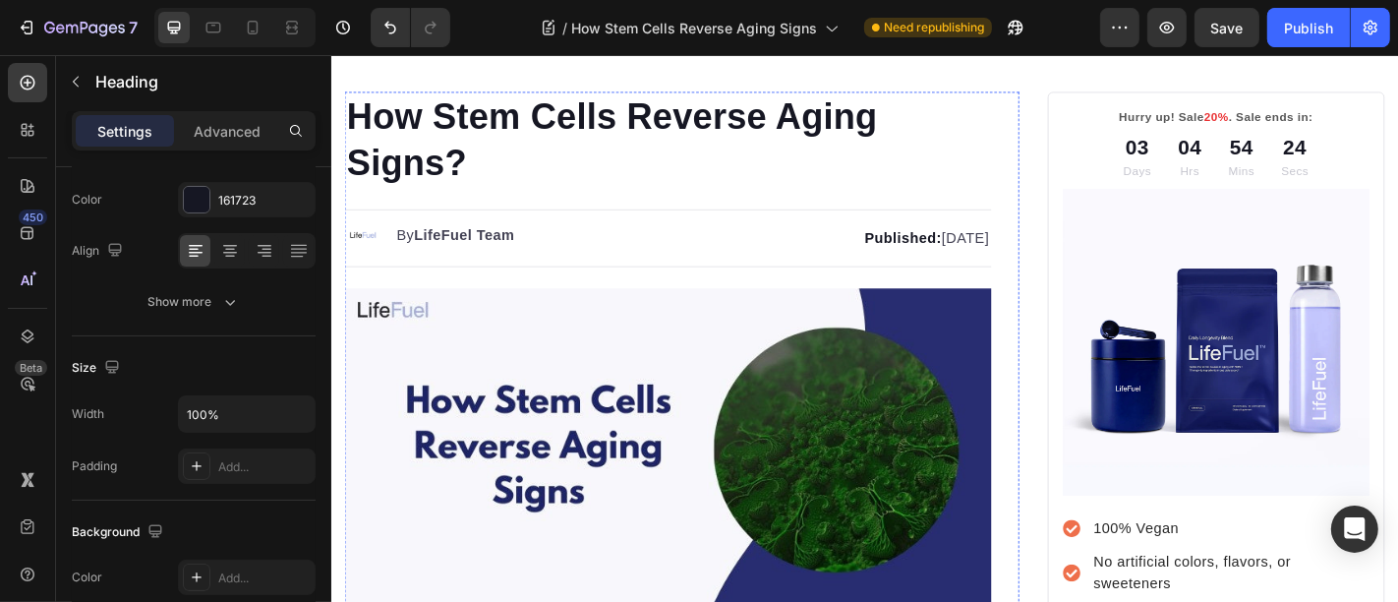
scroll to position [0, 0]
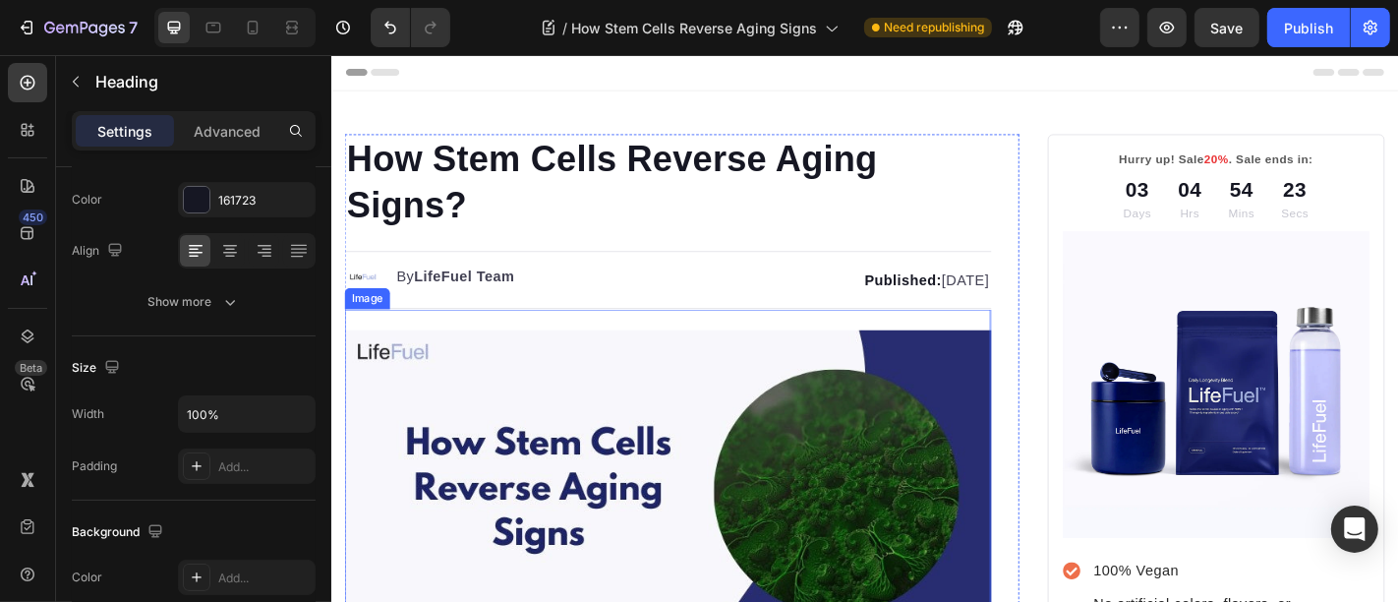
click at [570, 382] on img at bounding box center [702, 537] width 715 height 357
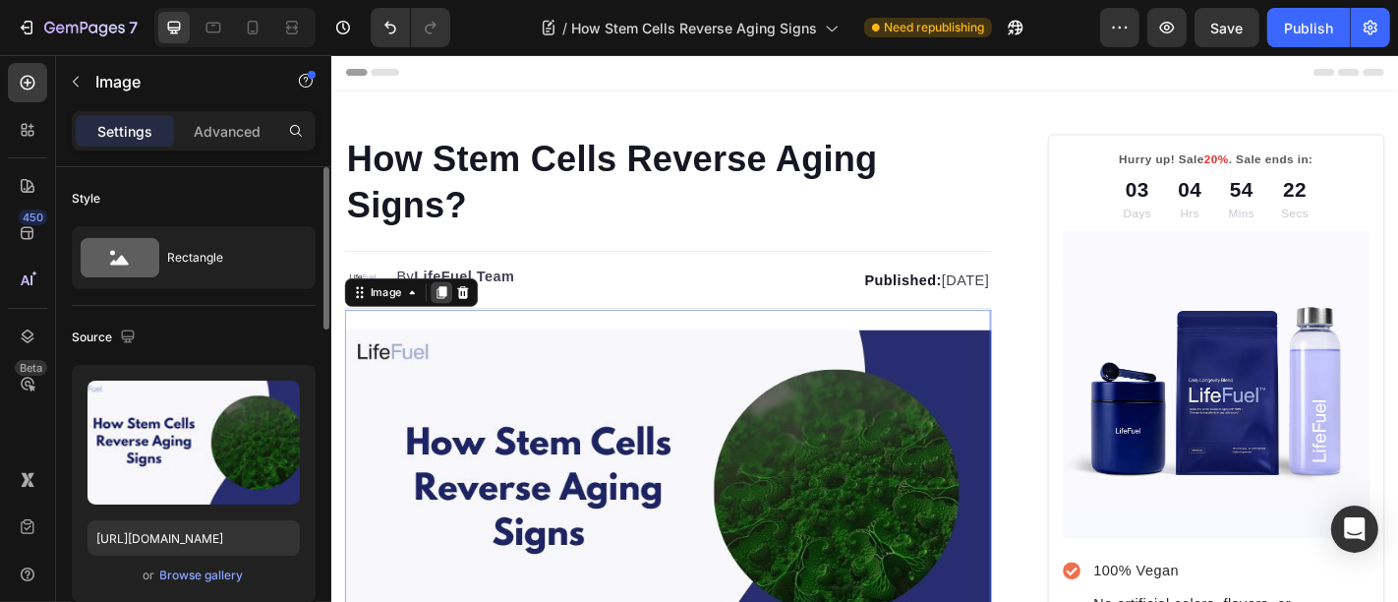
click at [452, 319] on icon at bounding box center [452, 317] width 11 height 14
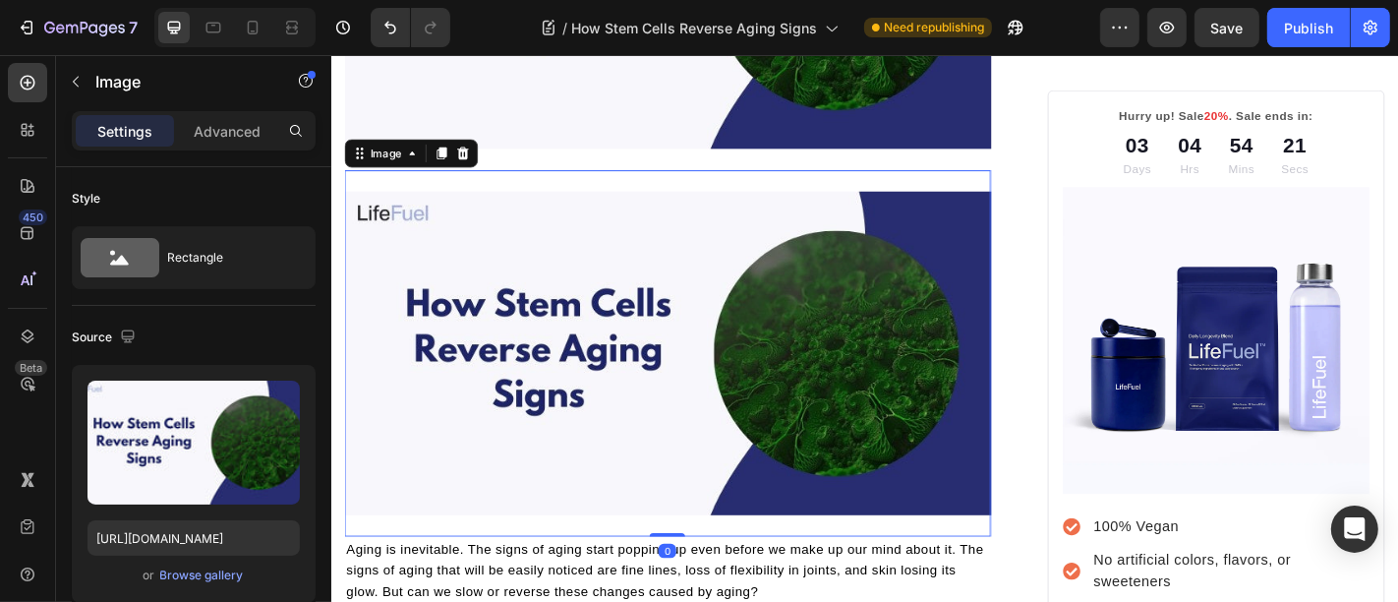
scroll to position [610, 0]
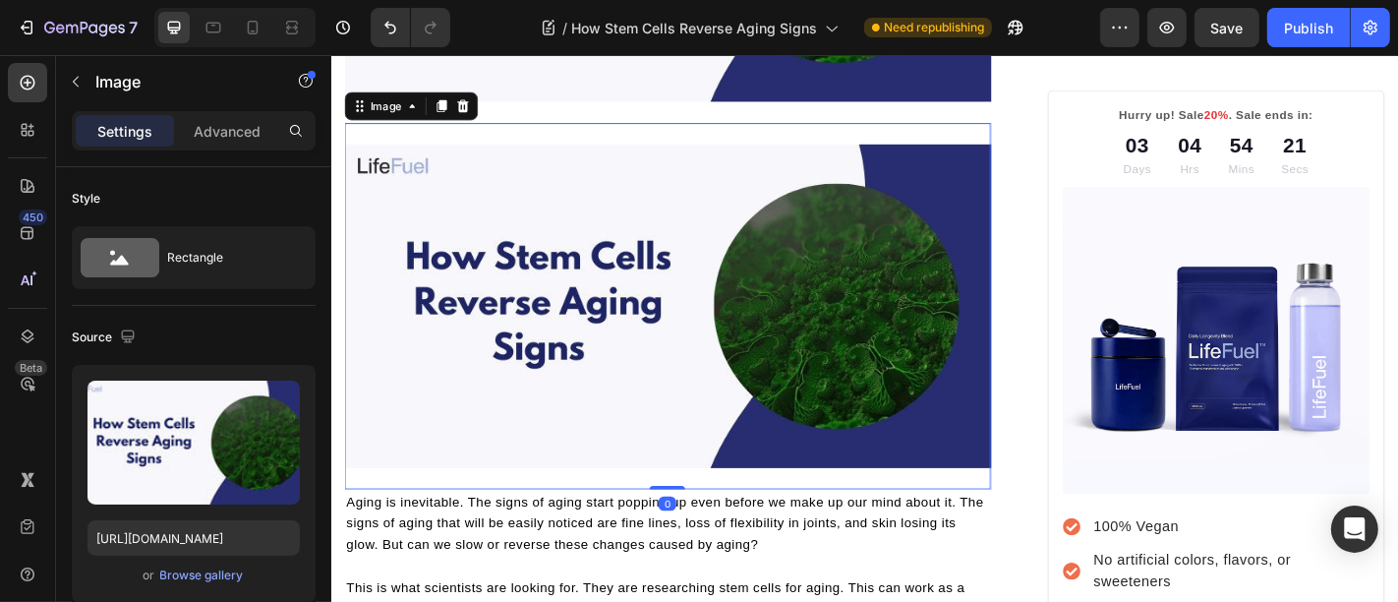
click at [637, 419] on img at bounding box center [702, 331] width 715 height 357
click at [181, 574] on div "Browse gallery" at bounding box center [202, 575] width 84 height 18
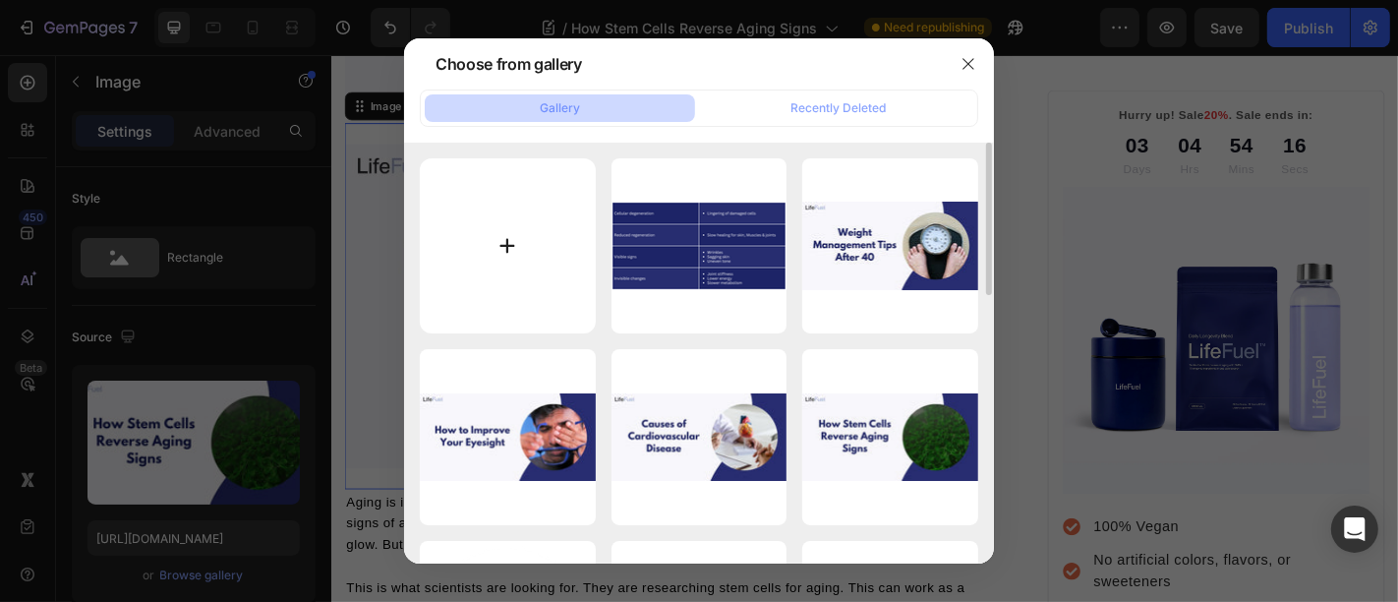
click at [490, 279] on input "file" at bounding box center [508, 246] width 176 height 176
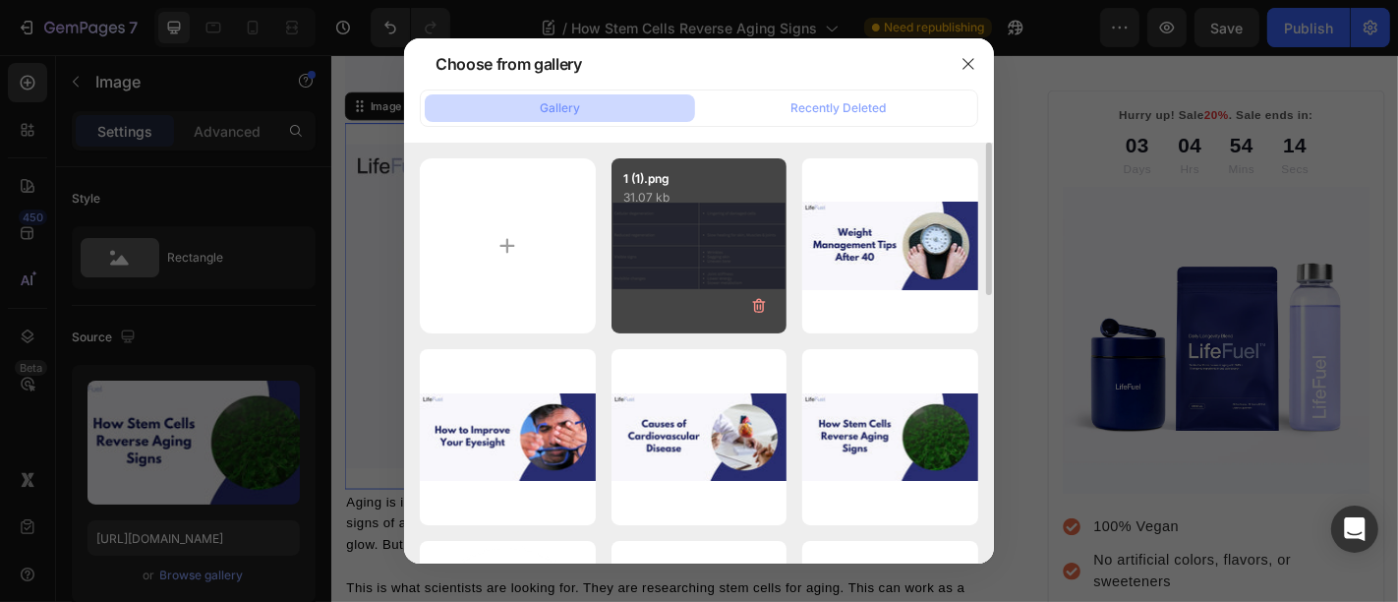
click at [632, 208] on div "1 (1).png 31.07 kb" at bounding box center [700, 246] width 176 height 176
type input "https://cdn.shopify.com/s/files/1/0699/5296/2790/files/gempages_553638280495629…"
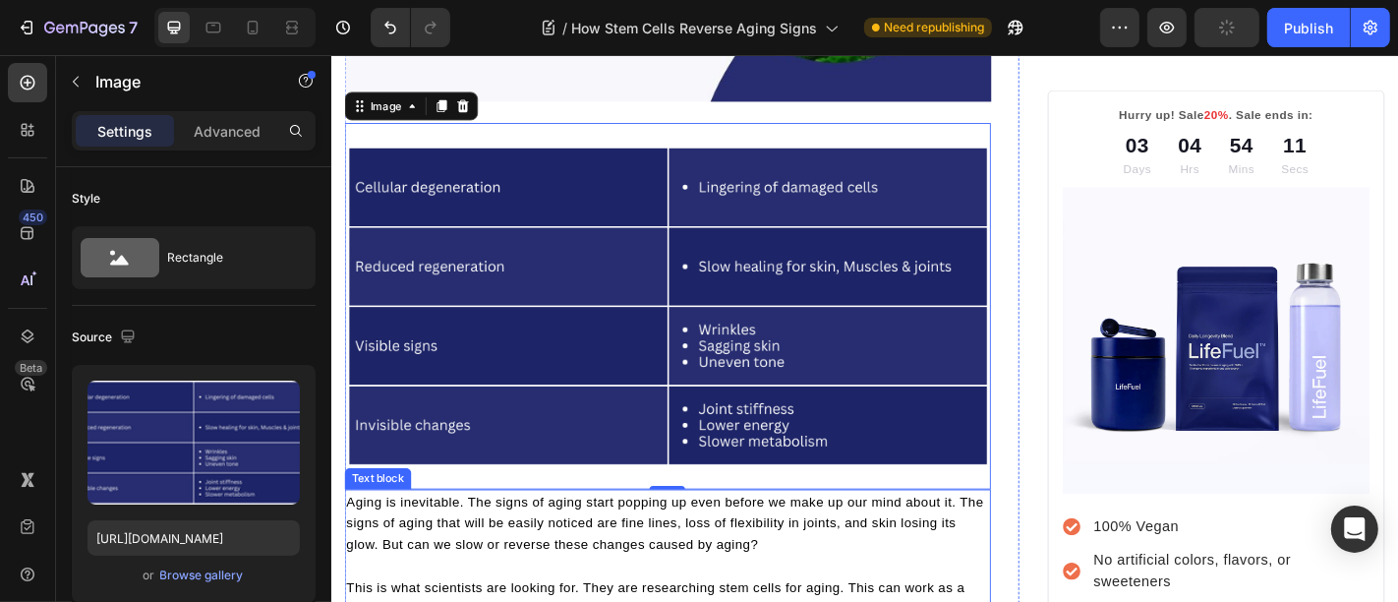
click at [604, 557] on span "Aging is inevitable. The signs of aging start popping up even before we make up…" at bounding box center [699, 572] width 705 height 63
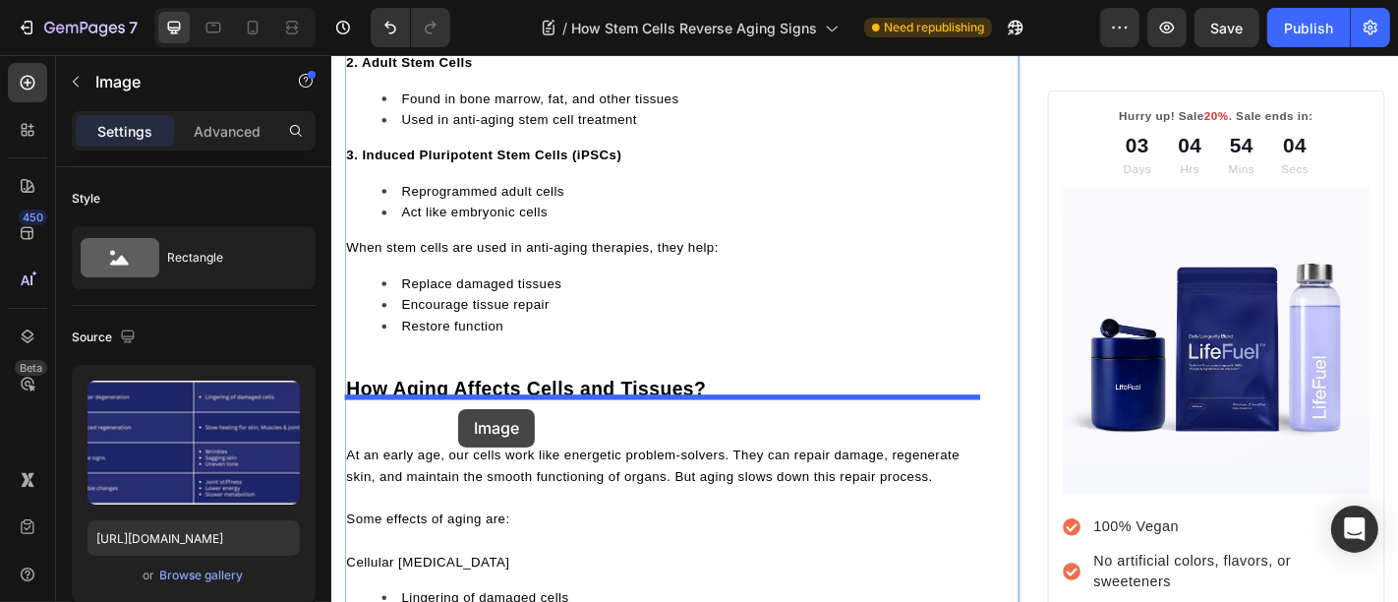
scroll to position [1977, 0]
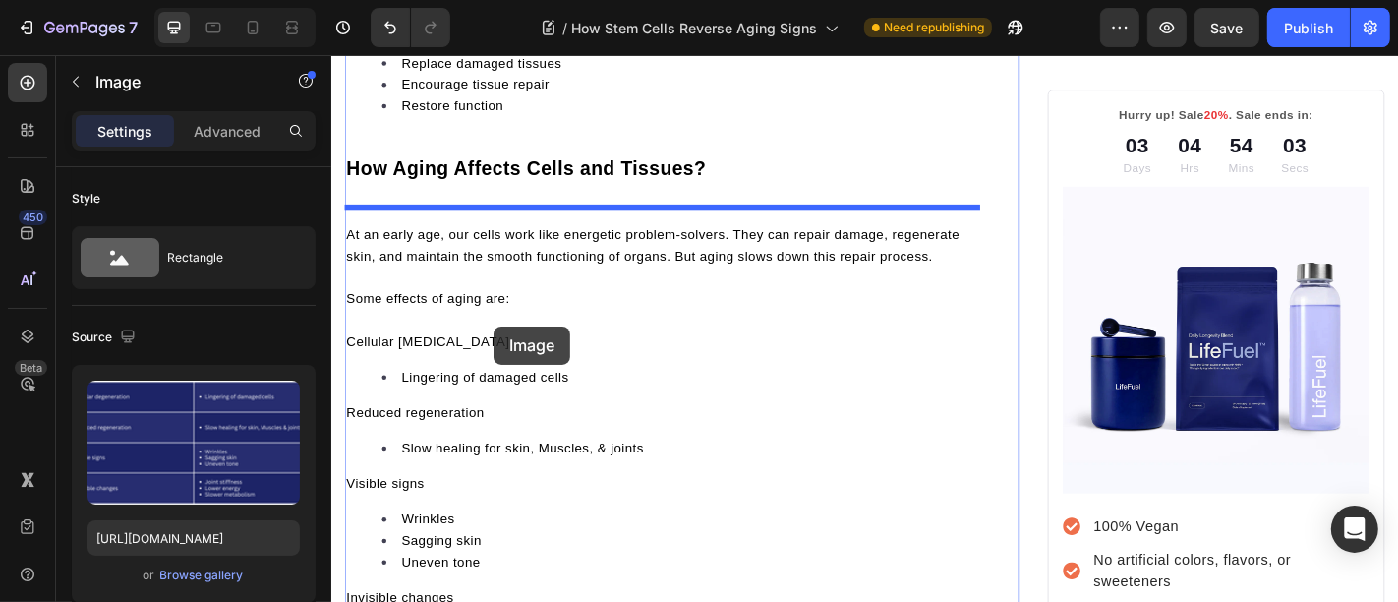
drag, startPoint x: 567, startPoint y: 193, endPoint x: 509, endPoint y: 354, distance: 171.3
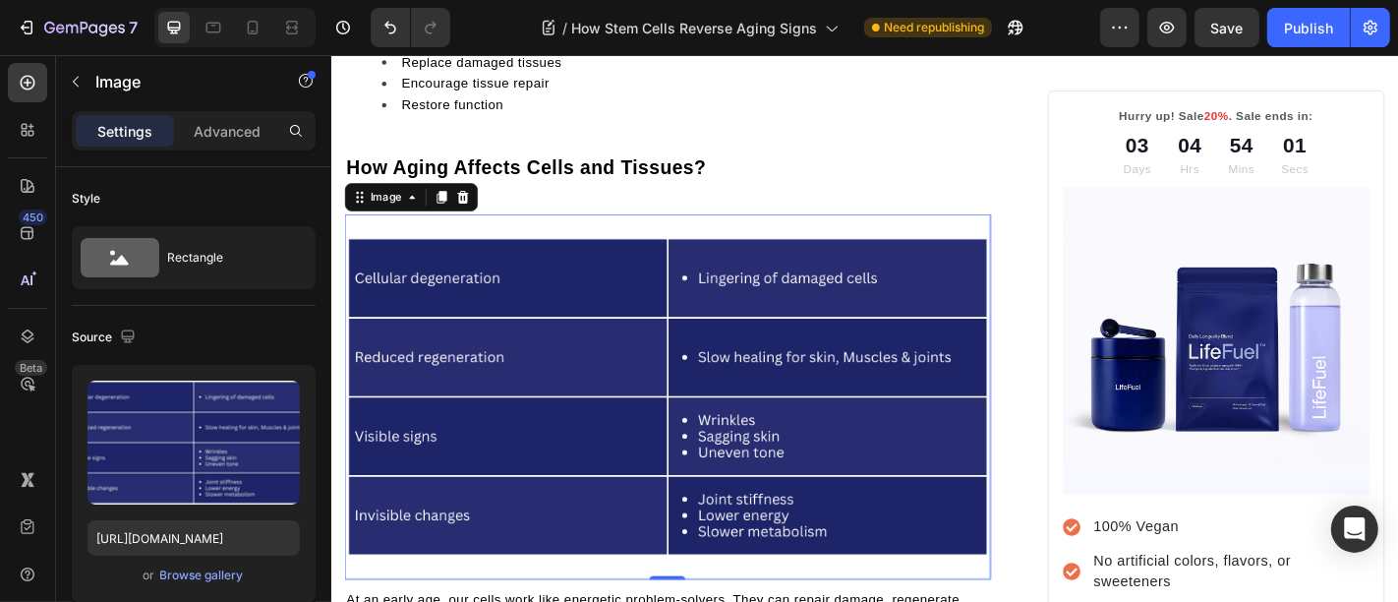
scroll to position [1834, 0]
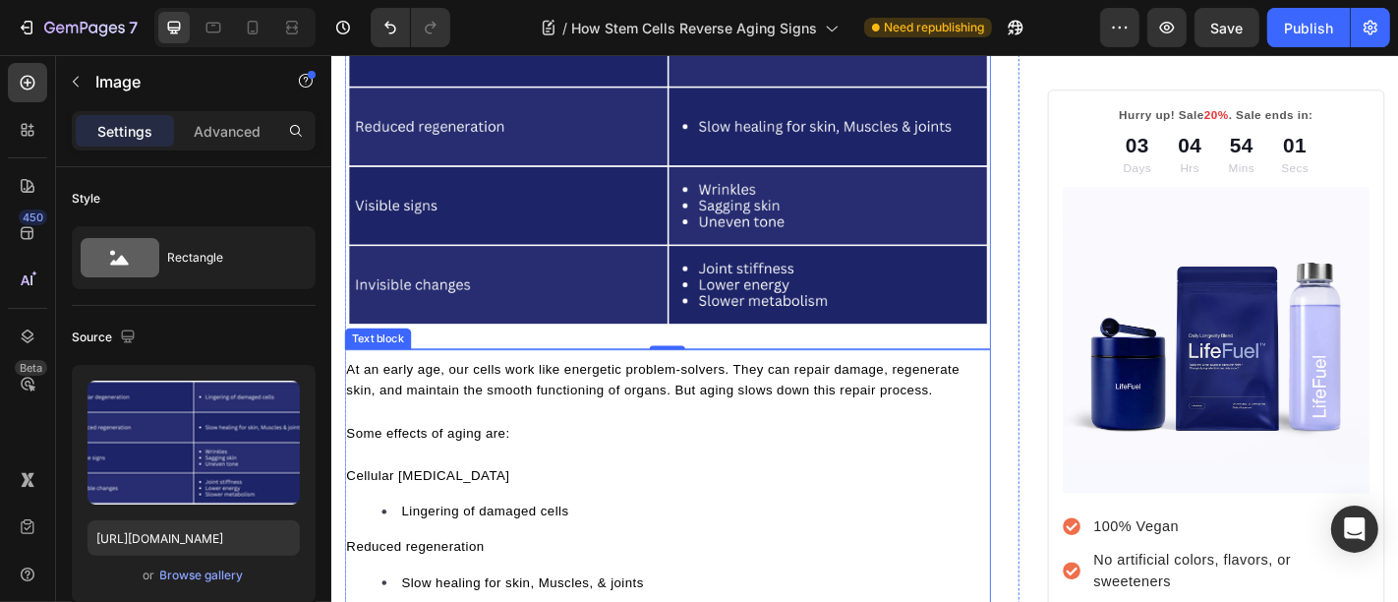
click at [447, 395] on p "At an early age, our cells work like energetic problem-solvers. They can repair…" at bounding box center [702, 412] width 711 height 47
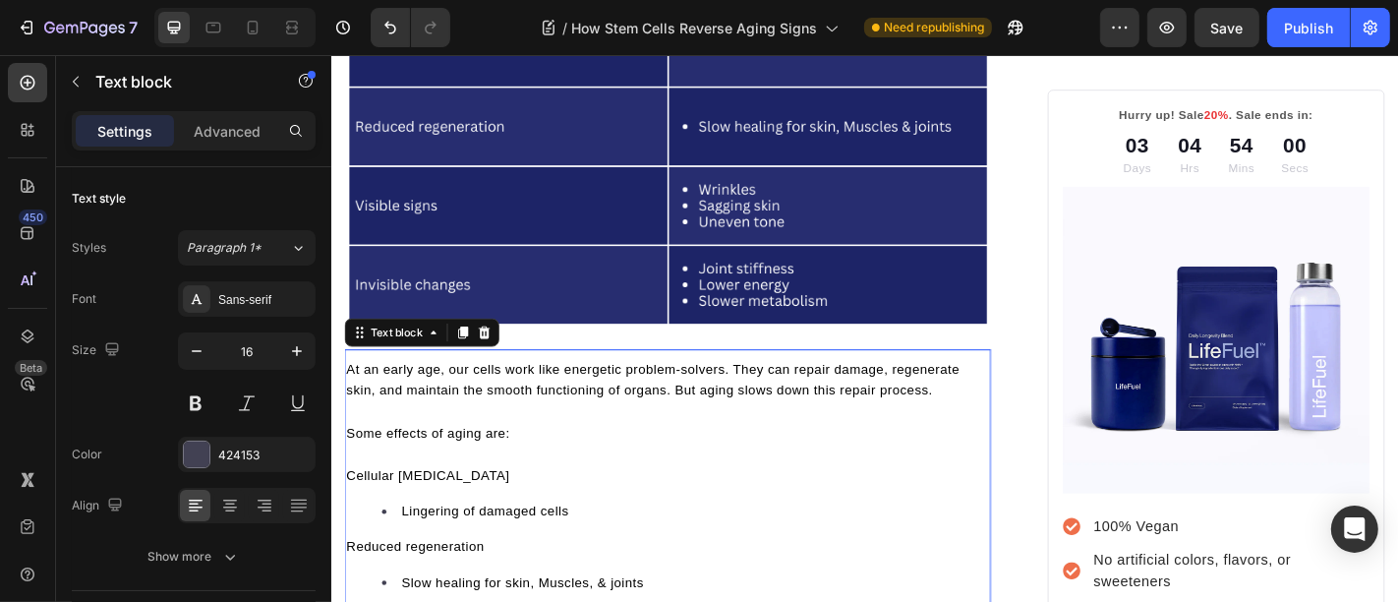
click at [447, 395] on p "At an early age, our cells work like energetic problem-solvers. They can repair…" at bounding box center [702, 412] width 711 height 47
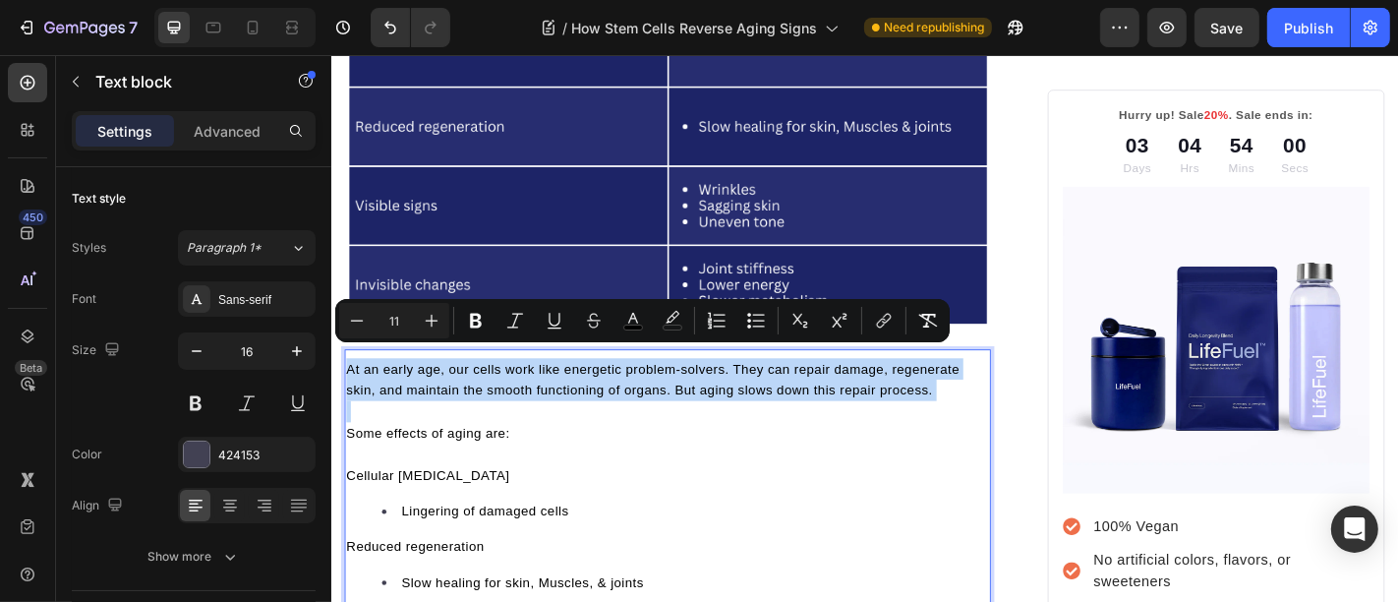
click at [447, 395] on p "At an early age, our cells work like energetic problem-solvers. They can repair…" at bounding box center [702, 412] width 711 height 47
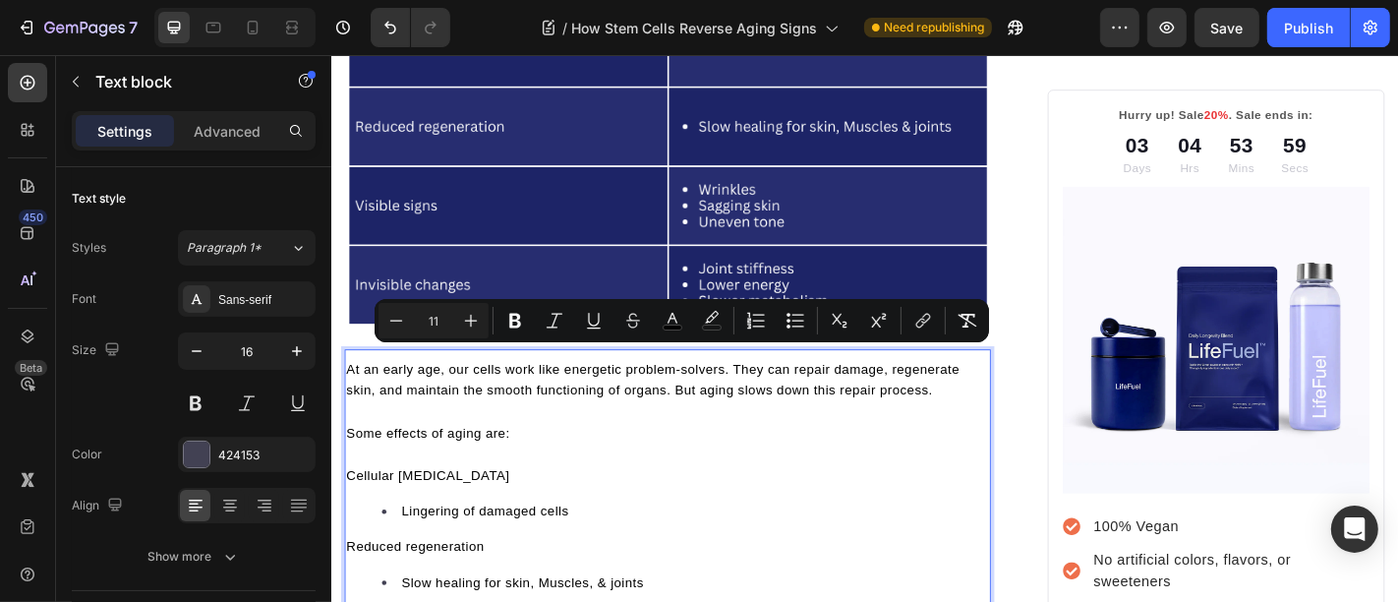
click at [368, 464] on span "Some effects of aging are:" at bounding box center [437, 472] width 181 height 16
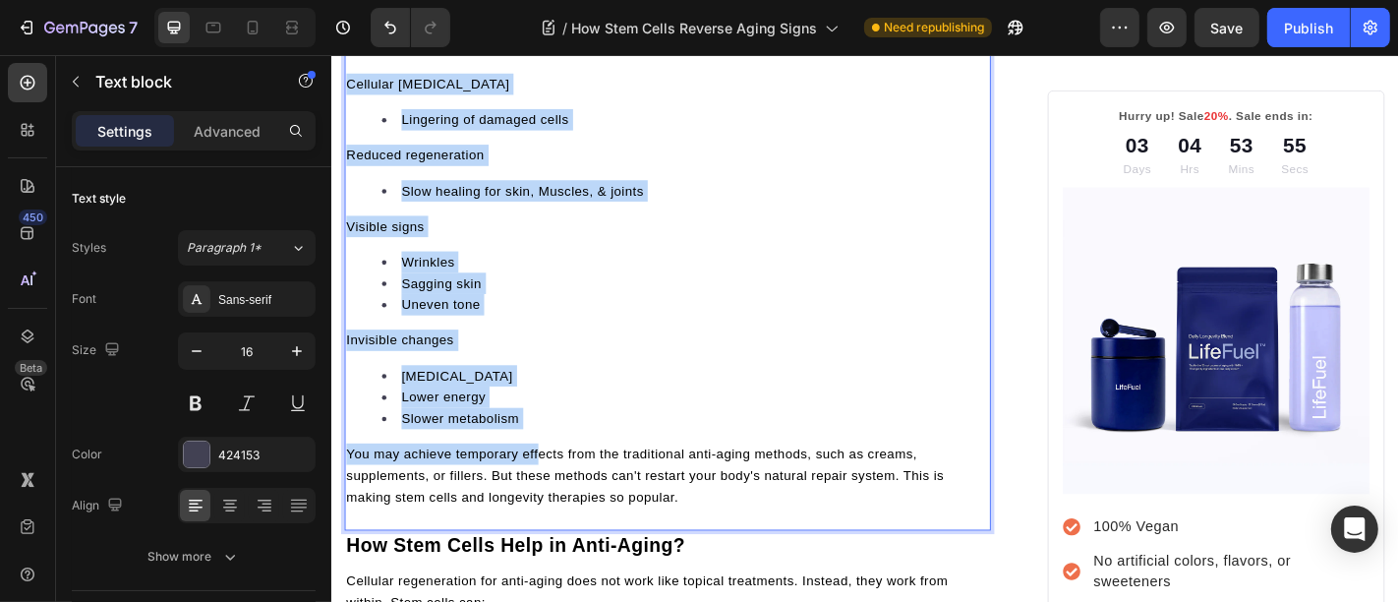
scroll to position [2344, 0]
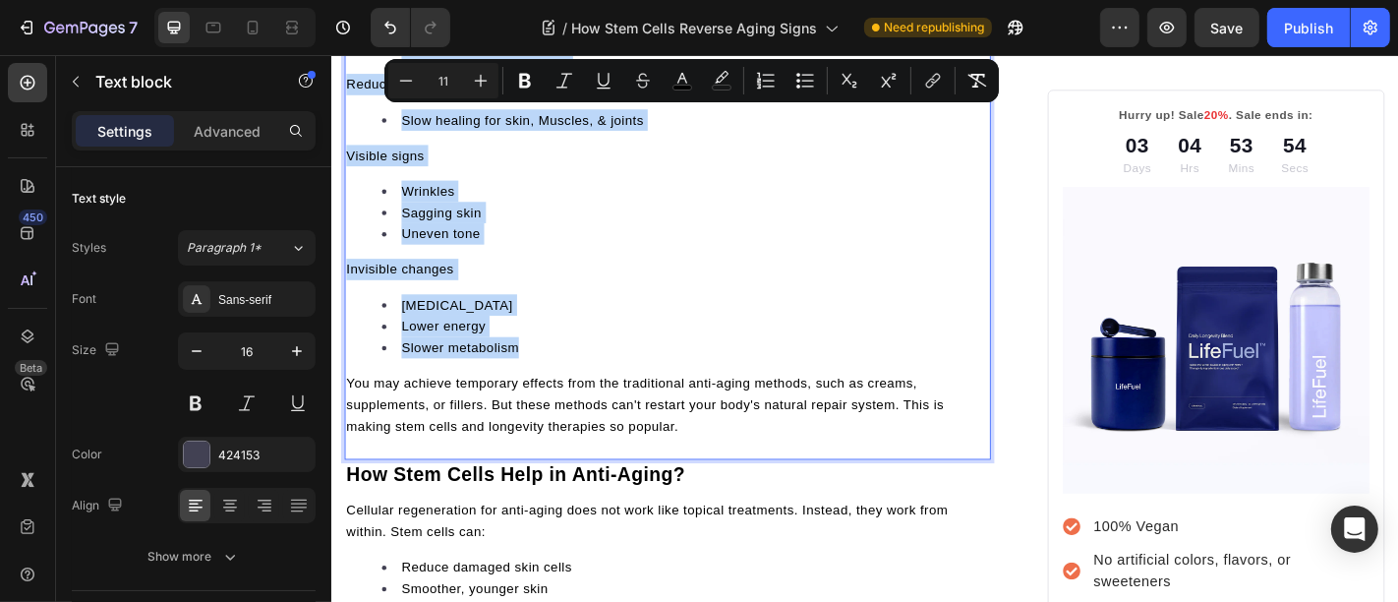
drag, startPoint x: 347, startPoint y: 502, endPoint x: 677, endPoint y: 370, distance: 356.0
click at [677, 370] on div "At an early age, our cells work like energetic problem-solvers. They can repair…" at bounding box center [702, 178] width 715 height 602
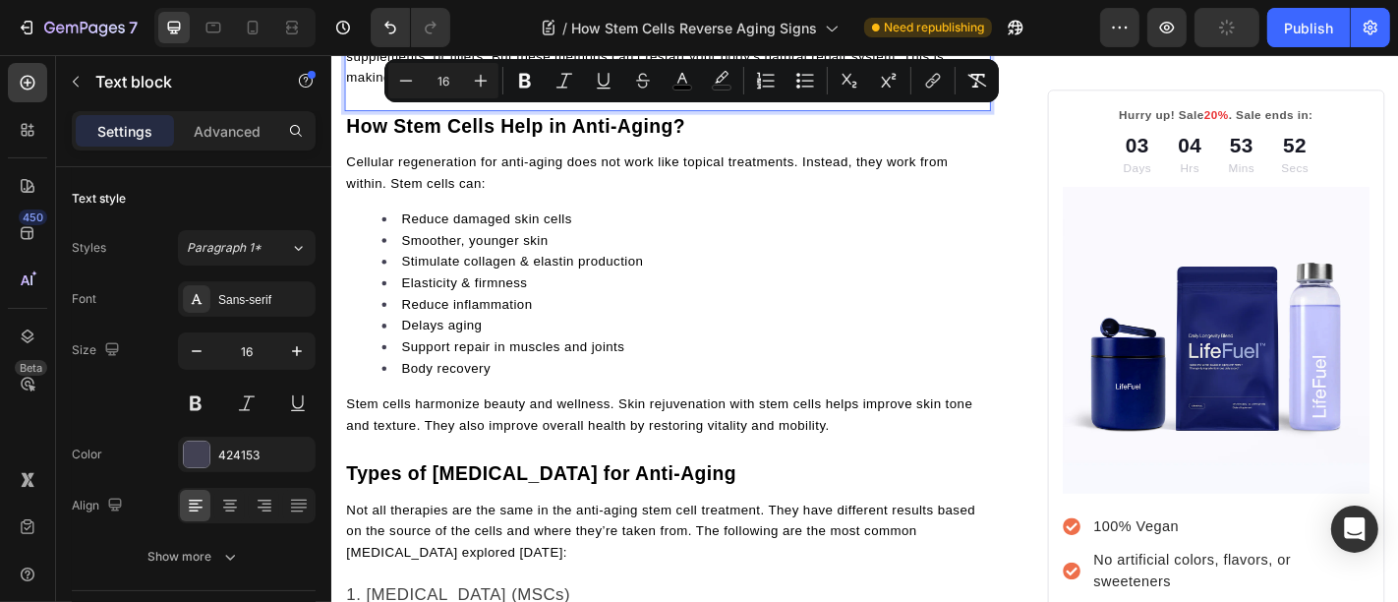
scroll to position [1958, 0]
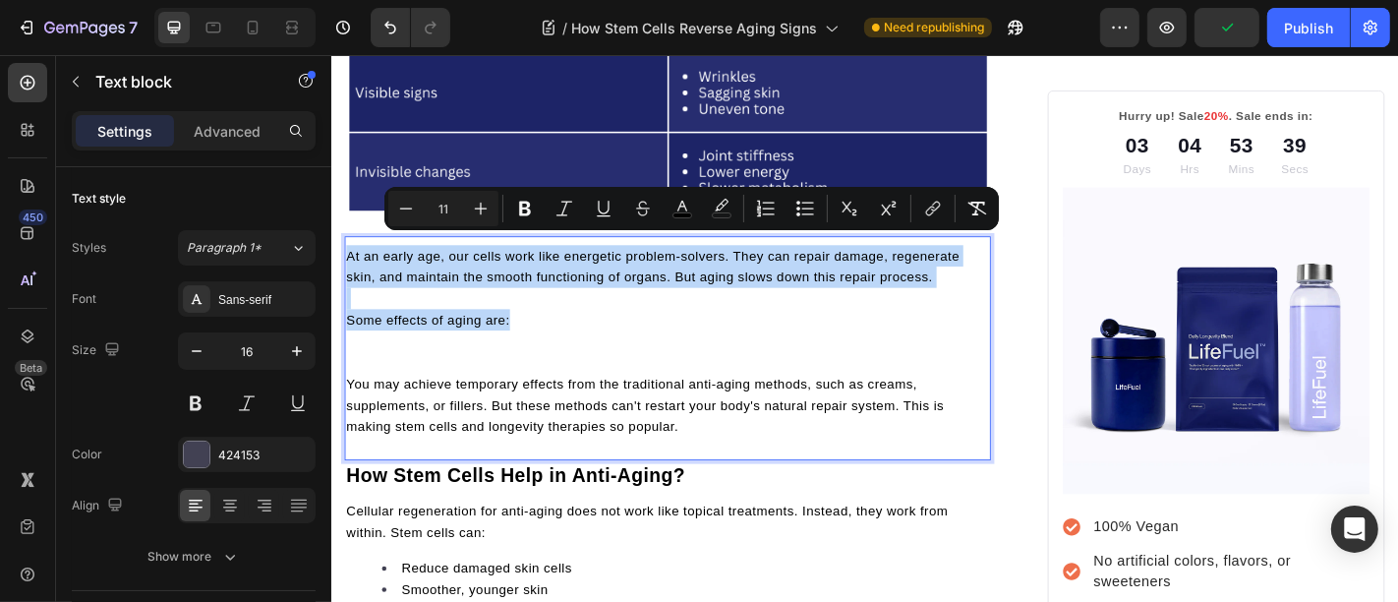
drag, startPoint x: 526, startPoint y: 335, endPoint x: 343, endPoint y: 251, distance: 201.5
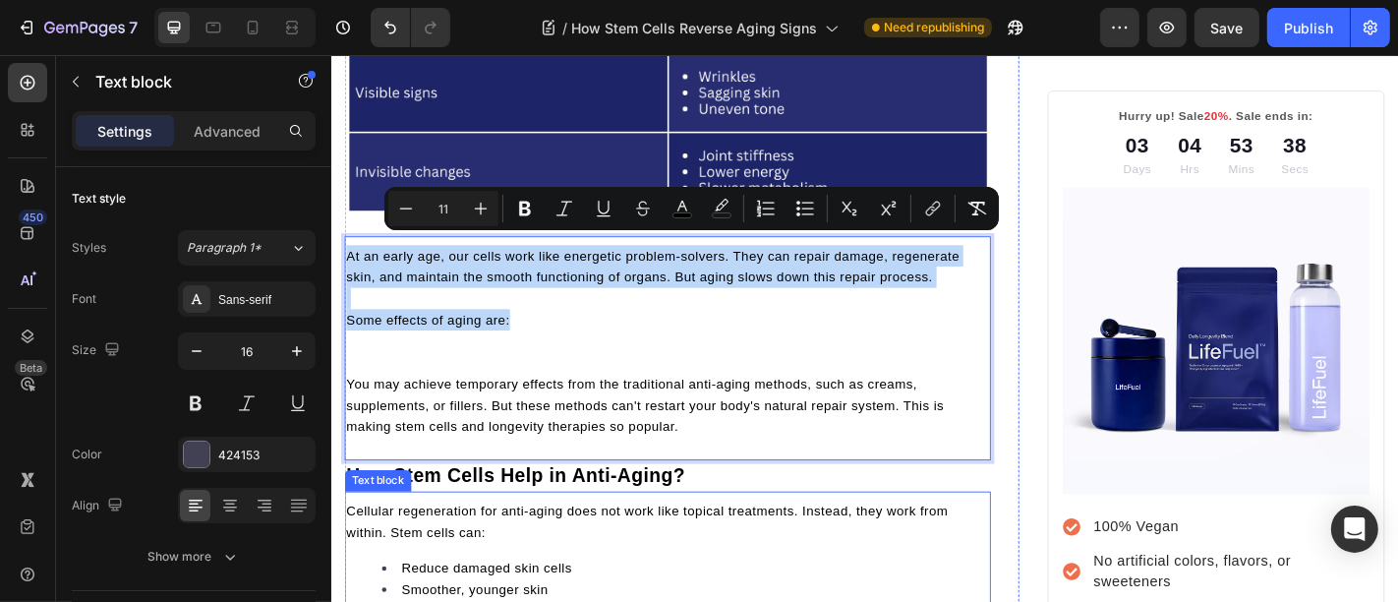
click at [539, 551] on span "Cellular regeneration for anti-aging does not work like topical treatments. Ins…" at bounding box center [680, 570] width 666 height 39
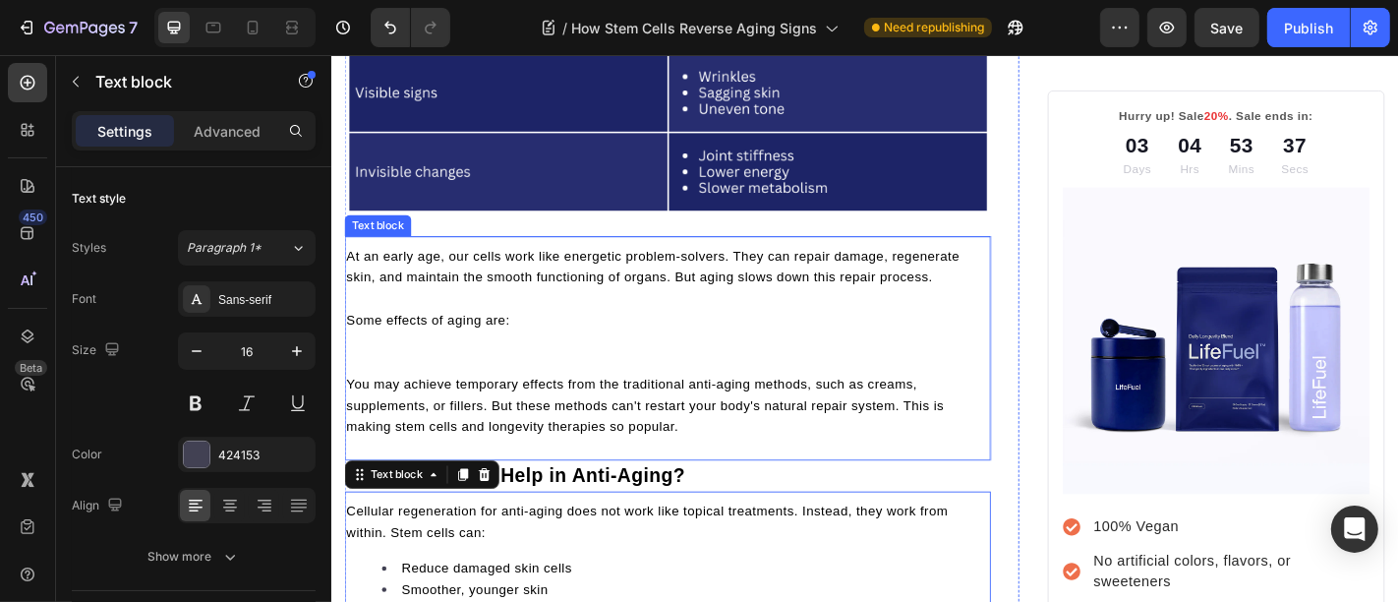
click at [595, 366] on p "Rich Text Editor. Editing area: main" at bounding box center [702, 371] width 711 height 24
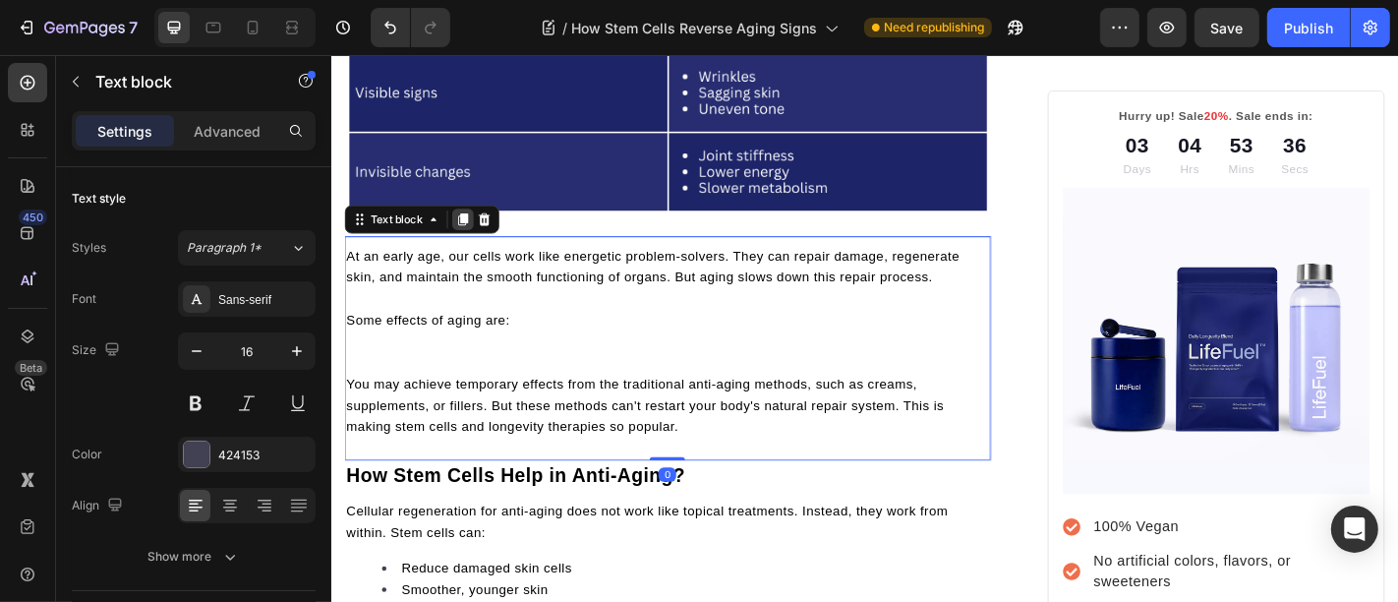
click at [479, 230] on icon at bounding box center [476, 237] width 11 height 14
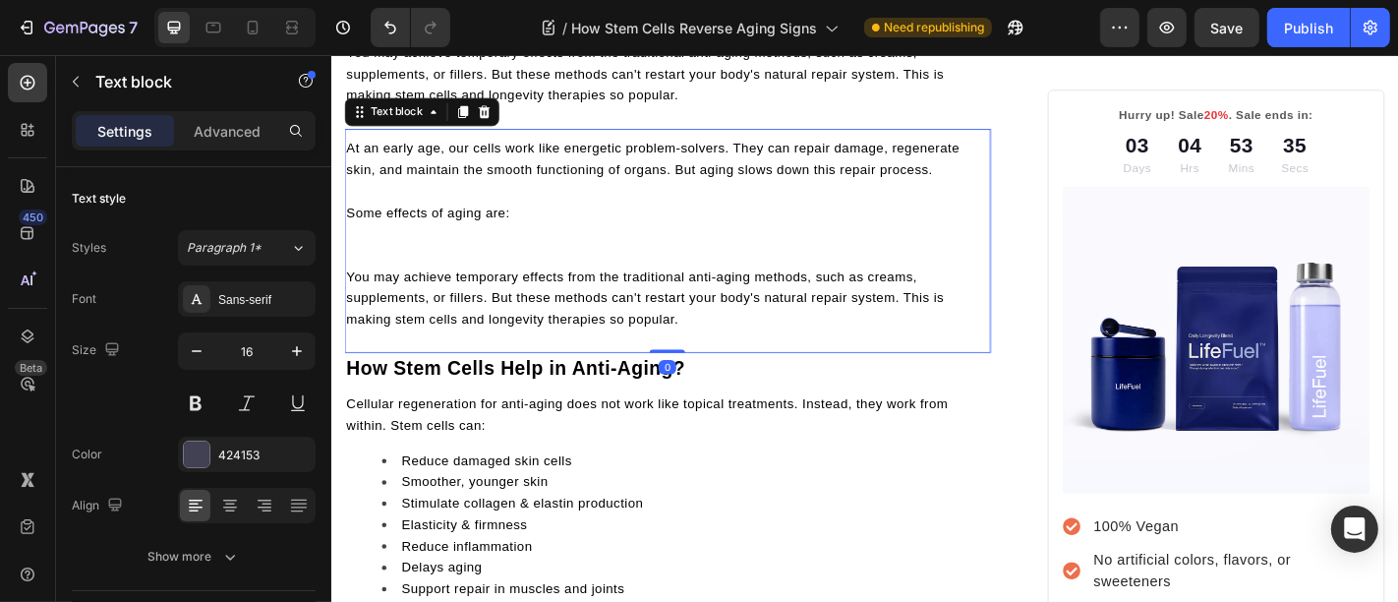
scroll to position [2069, 0]
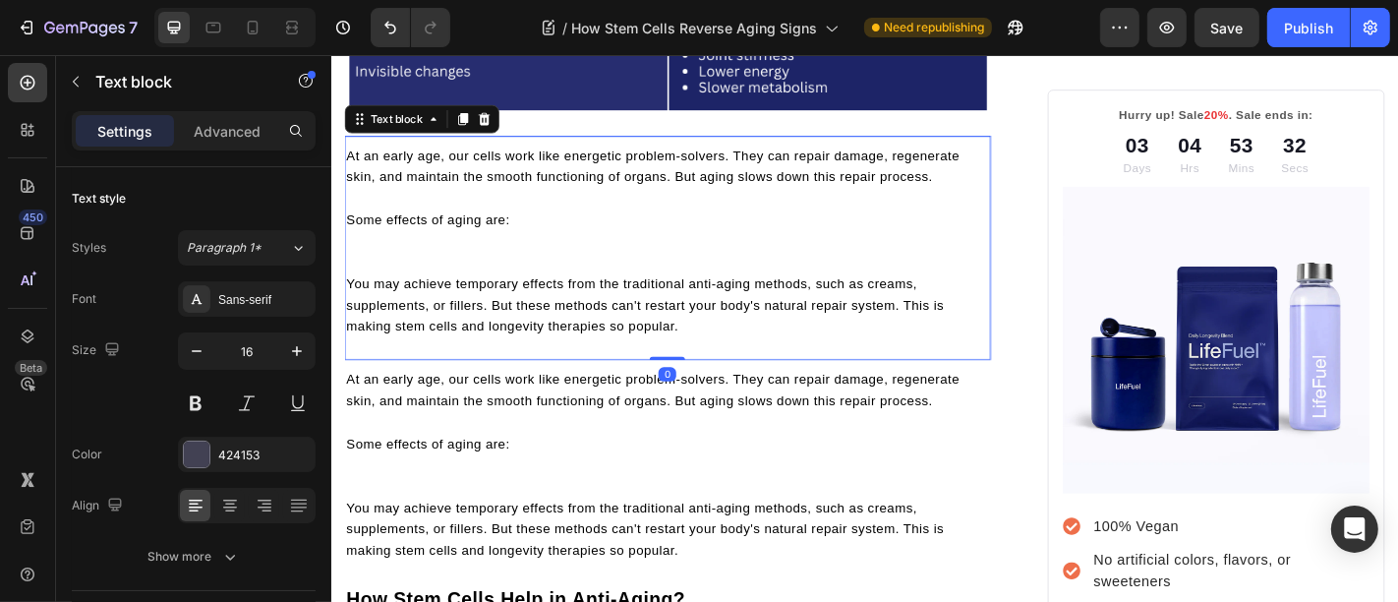
click at [465, 302] on p "You may achieve temporary effects from the traditional anti-aging methods, such…" at bounding box center [702, 330] width 711 height 71
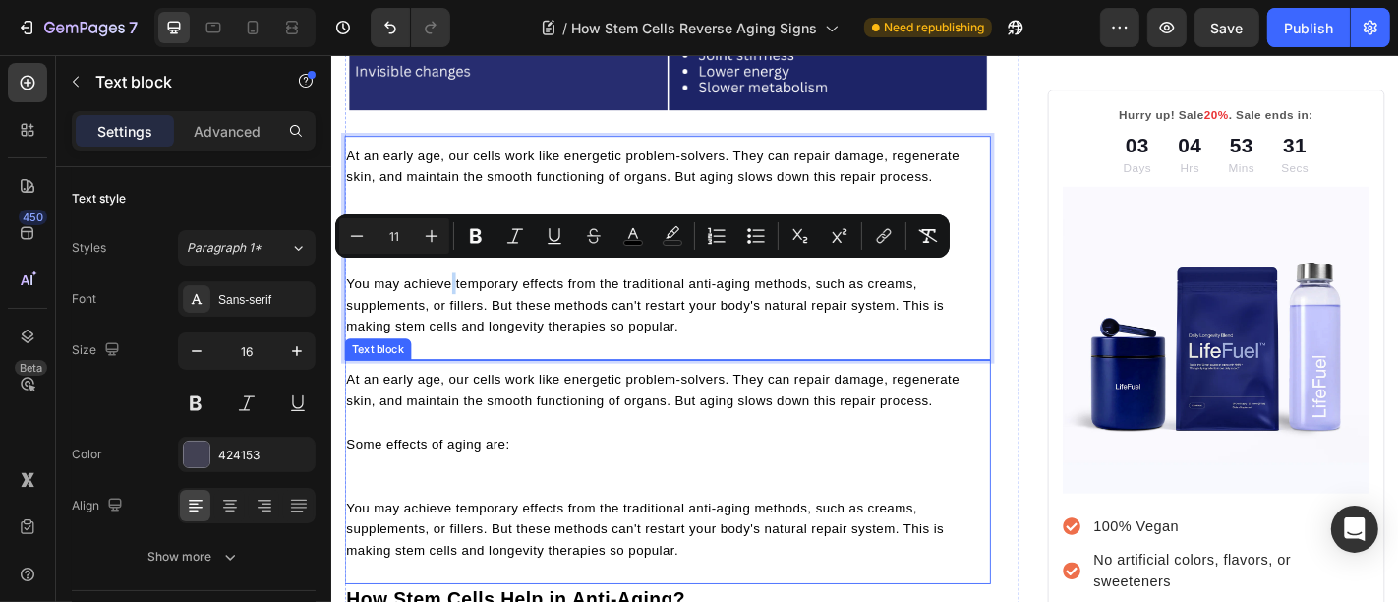
click at [472, 450] on p at bounding box center [702, 460] width 711 height 24
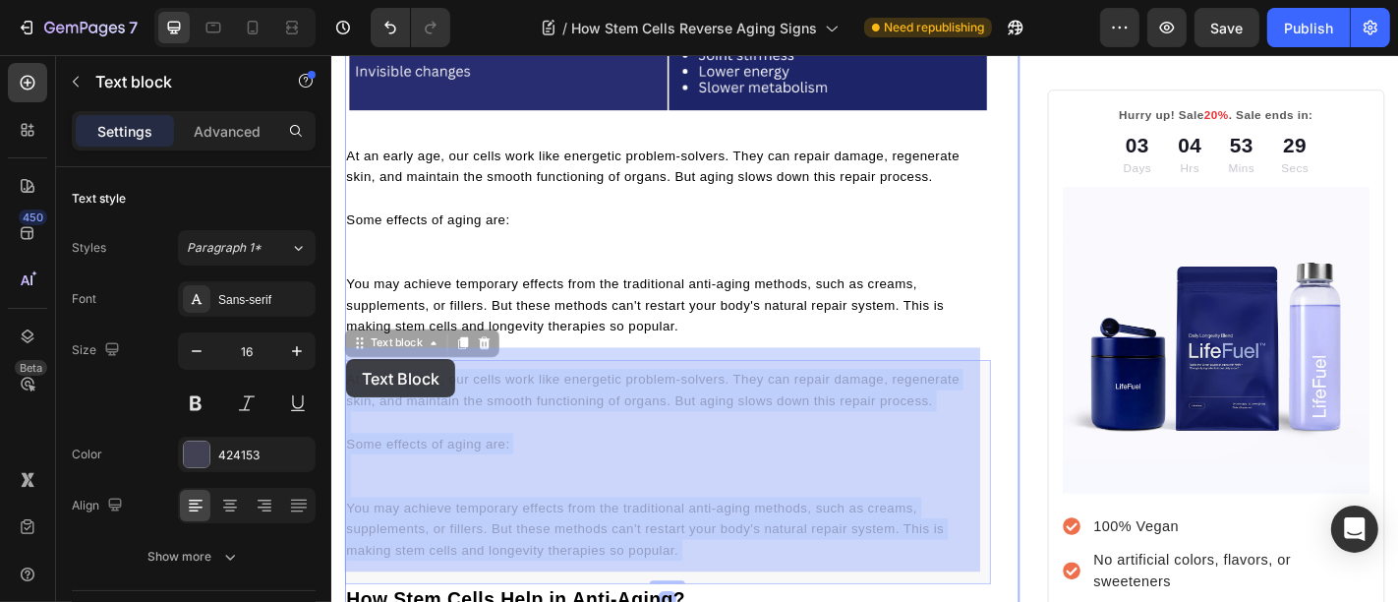
drag, startPoint x: 524, startPoint y: 470, endPoint x: 462, endPoint y: 457, distance: 63.2
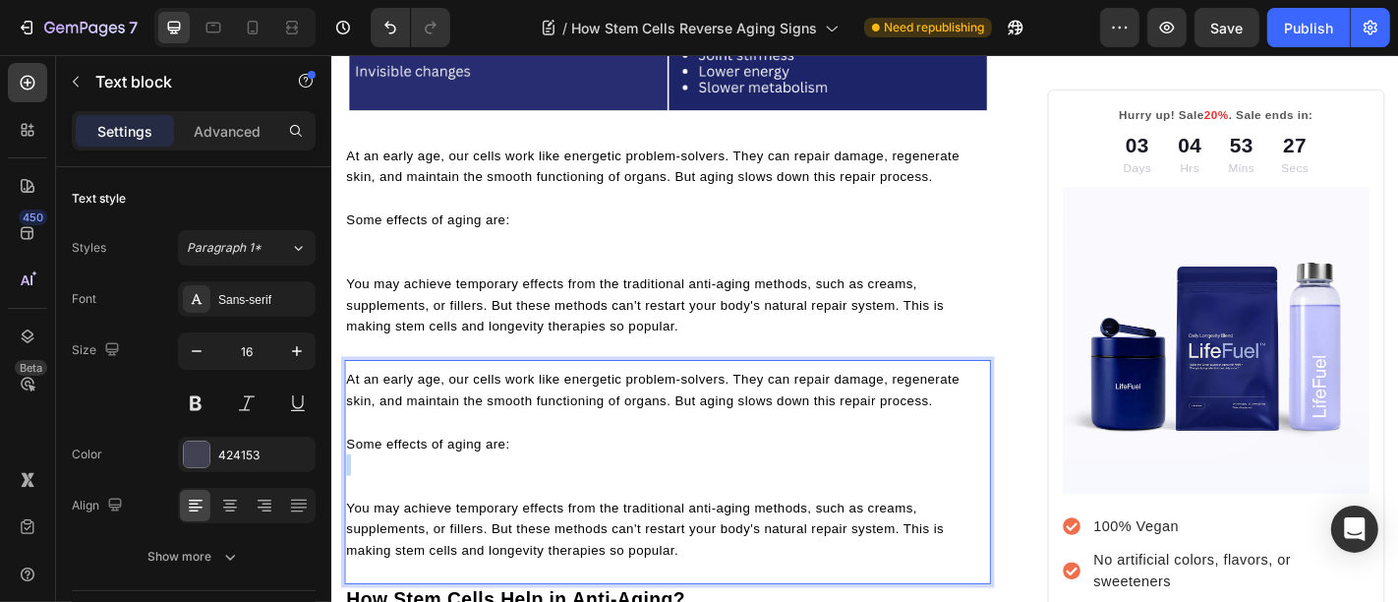
drag, startPoint x: 566, startPoint y: 490, endPoint x: 530, endPoint y: 479, distance: 37.9
click at [530, 479] on div "At an early age, our cells work like energetic problem-solvers. They can repair…" at bounding box center [702, 507] width 715 height 216
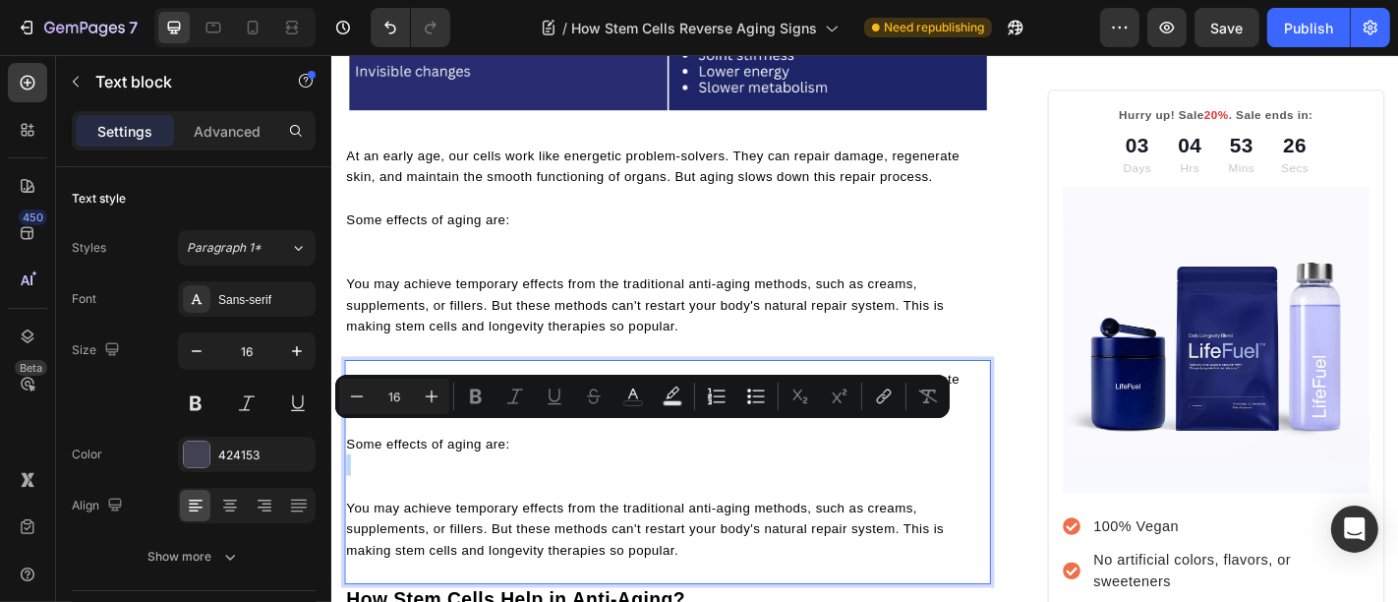
click at [544, 472] on p "Some effects of aging are:" at bounding box center [702, 484] width 711 height 24
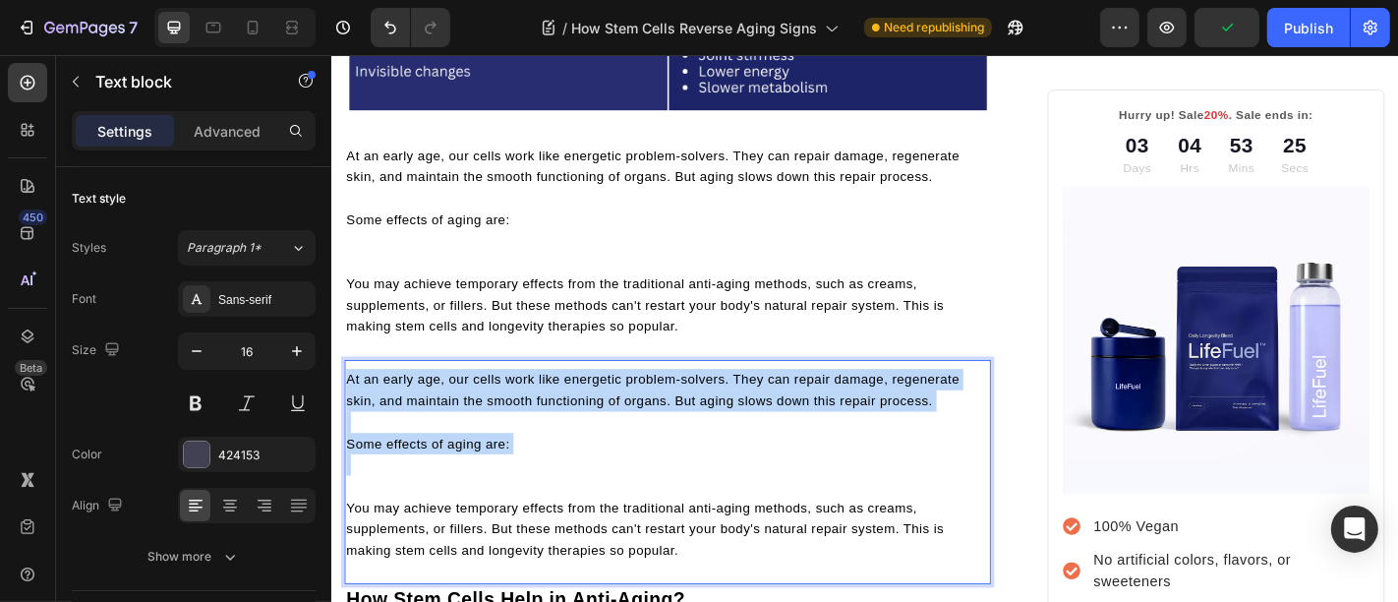
drag, startPoint x: 544, startPoint y: 470, endPoint x: 355, endPoint y: 405, distance: 199.6
click at [355, 405] on div "At an early age, our cells work like energetic problem-solvers. They can repair…" at bounding box center [702, 507] width 715 height 216
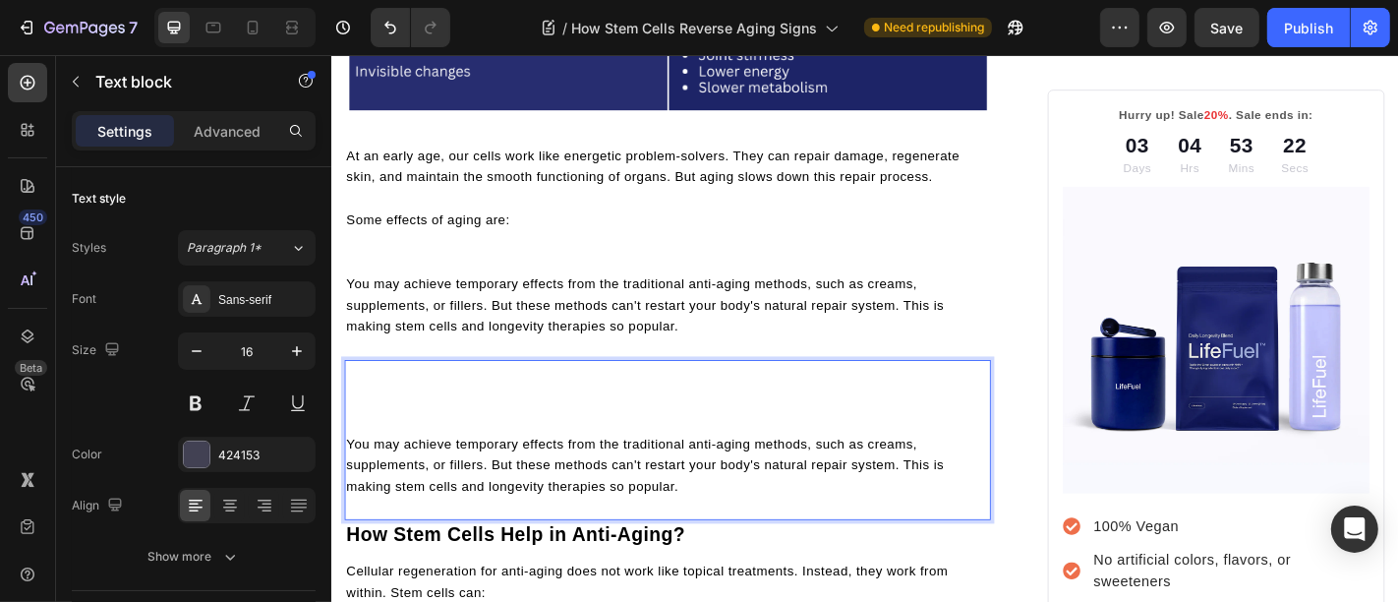
click at [345, 467] on div "You may achieve temporary effects from the traditional anti-aging methods, such…" at bounding box center [702, 472] width 715 height 146
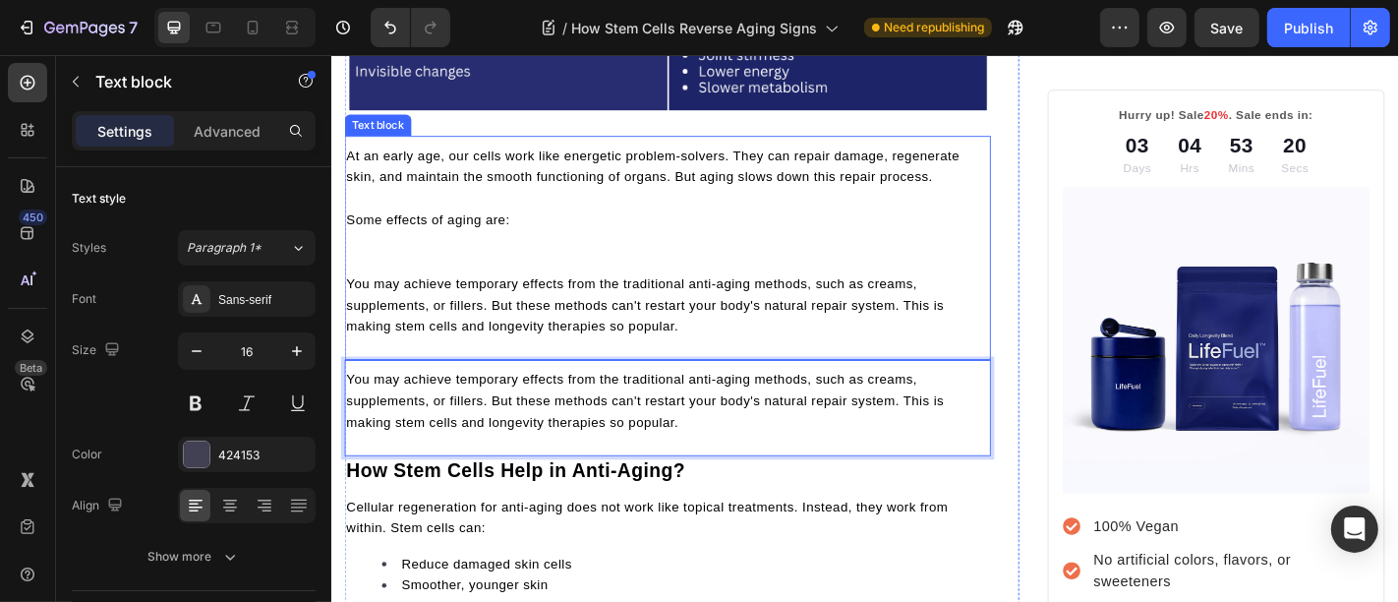
click at [664, 346] on span "You may achieve temporary effects from the traditional anti-aging methods, such…" at bounding box center [677, 330] width 661 height 63
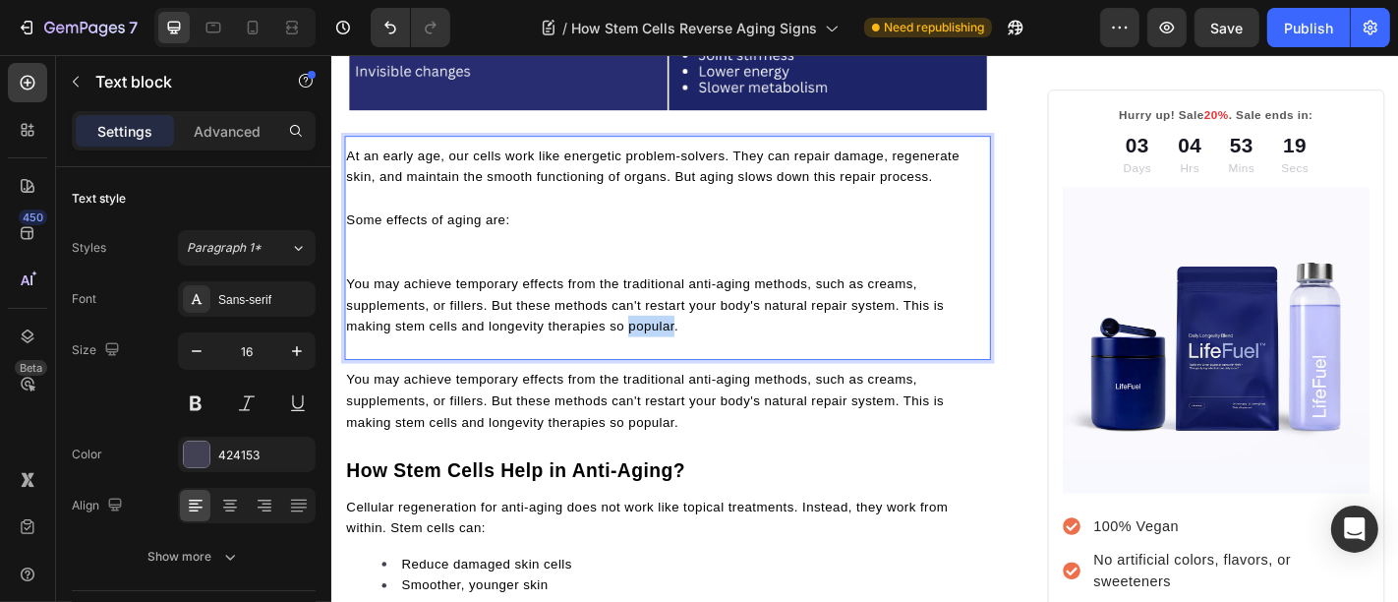
click at [670, 342] on span "You may achieve temporary effects from the traditional anti-aging methods, such…" at bounding box center [677, 330] width 661 height 63
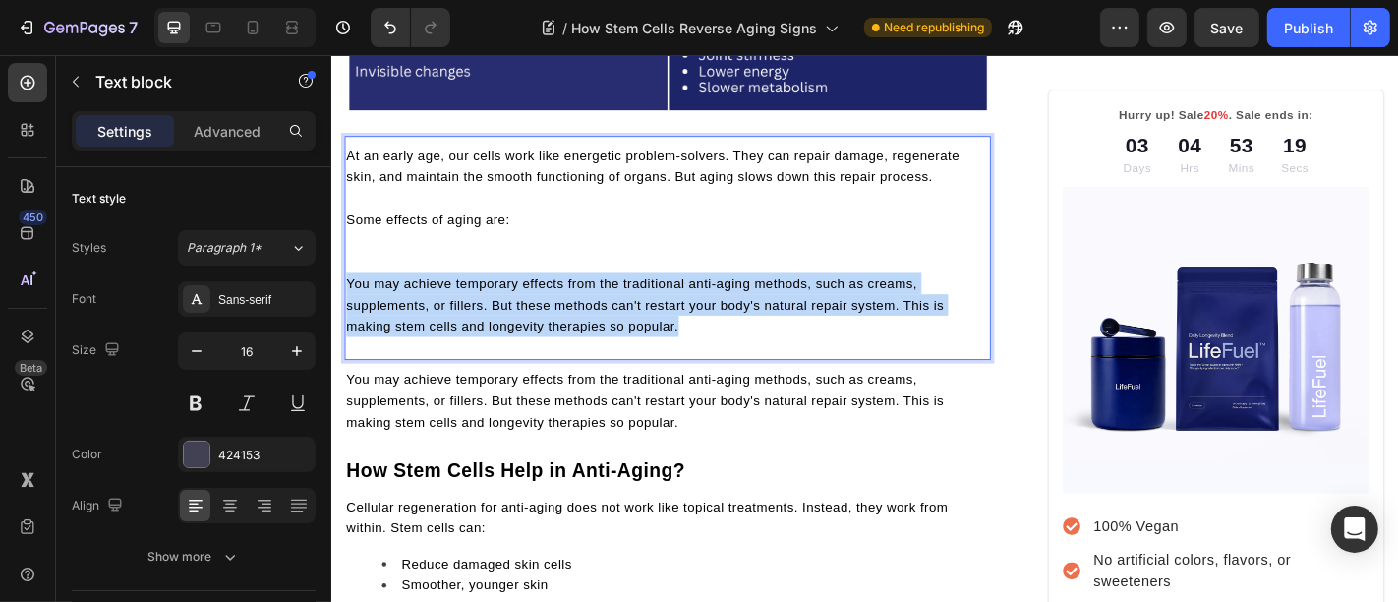
click at [670, 342] on span "You may achieve temporary effects from the traditional anti-aging methods, such…" at bounding box center [677, 330] width 661 height 63
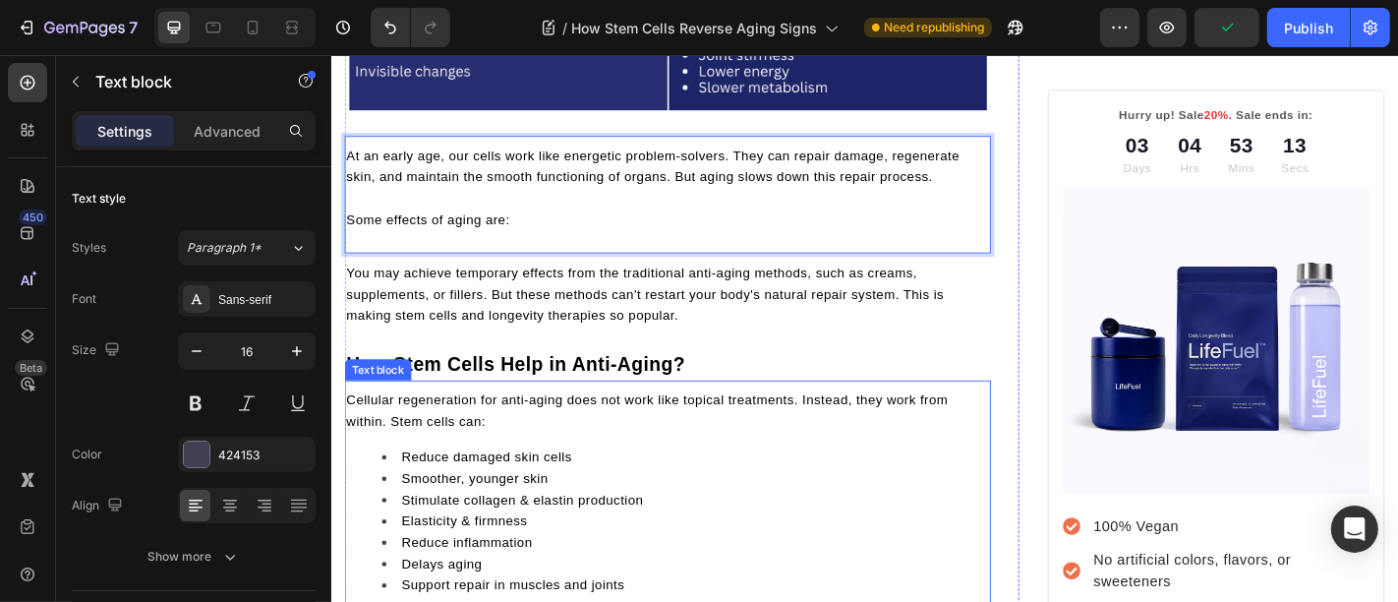
click at [519, 491] on span "Reduce damaged skin cells" at bounding box center [502, 499] width 189 height 16
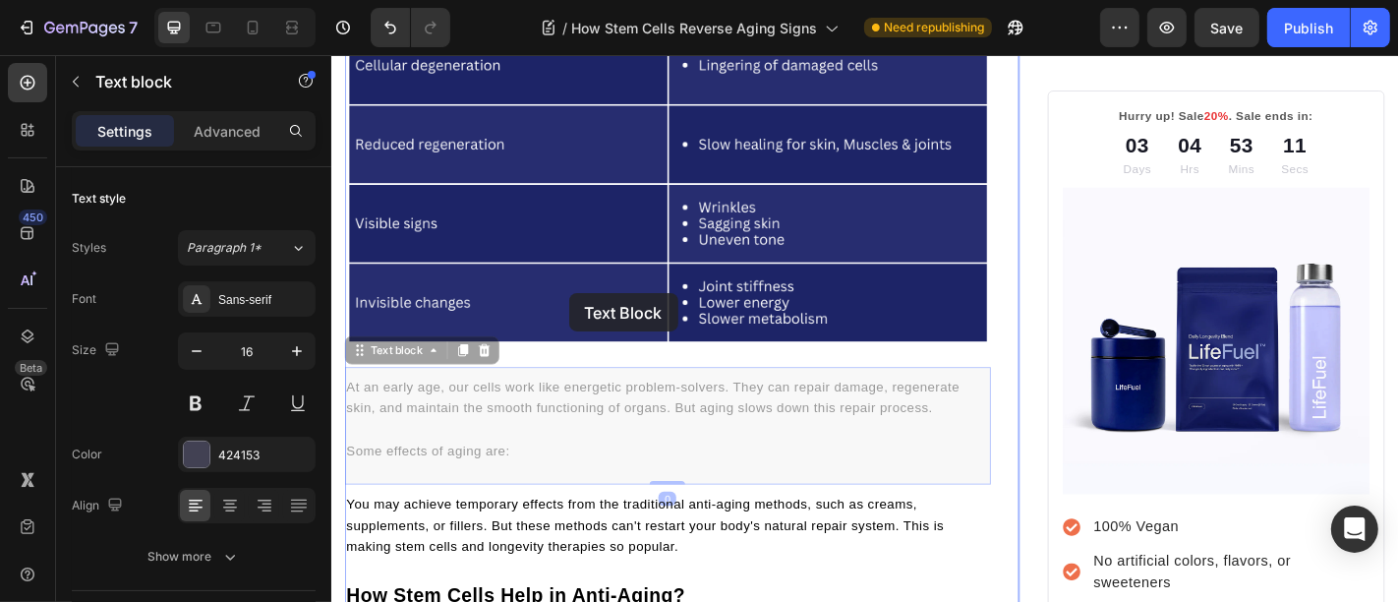
scroll to position [1559, 0]
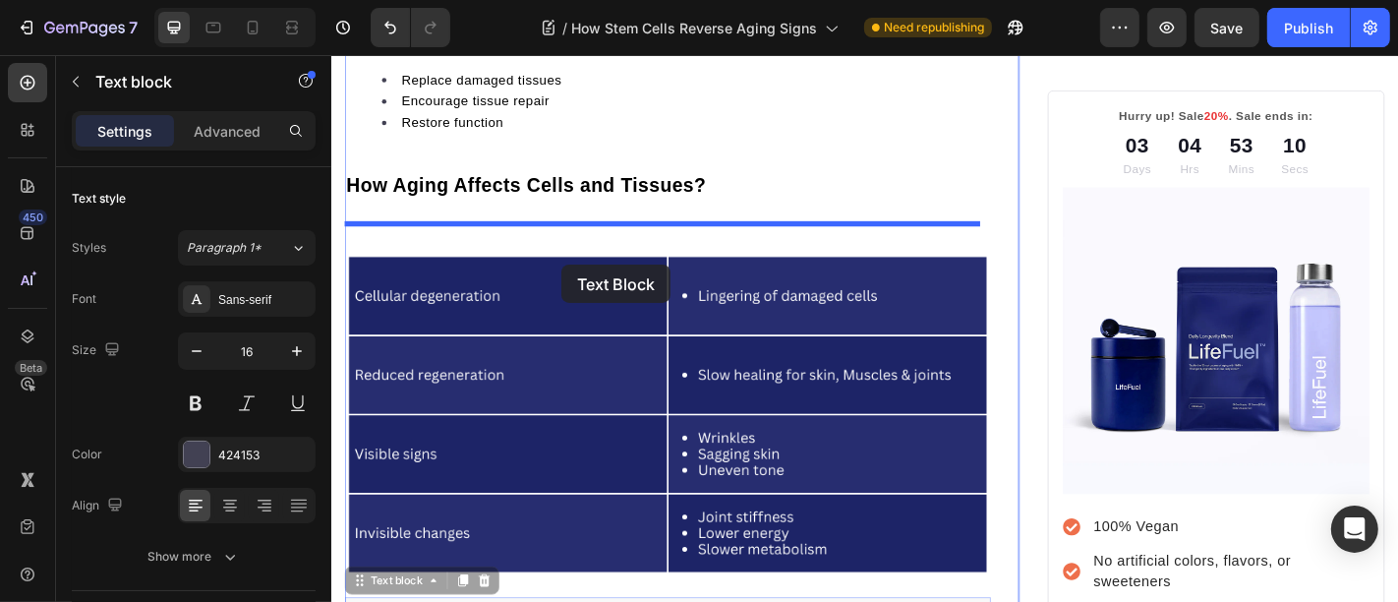
drag, startPoint x: 572, startPoint y: 409, endPoint x: 585, endPoint y: 286, distance: 123.6
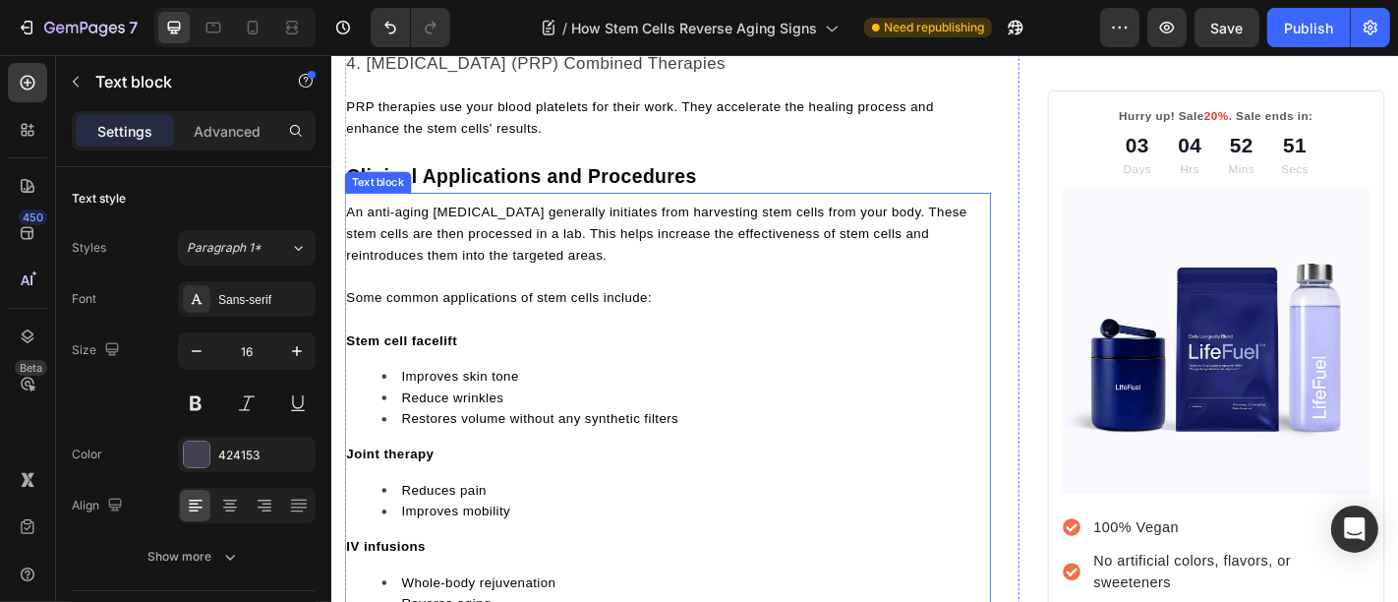
scroll to position [3344, 0]
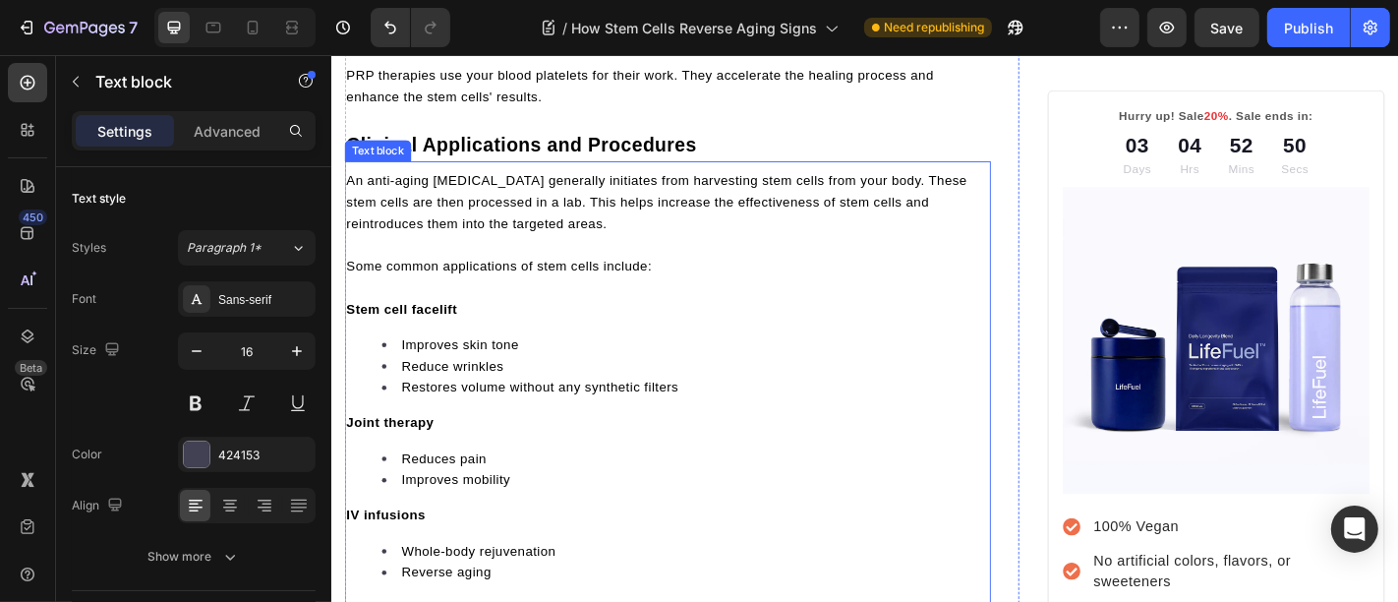
click at [477, 233] on p "An anti-aging stem cell therapy generally initiates from harvesting stem cells …" at bounding box center [702, 217] width 711 height 71
click at [643, 143] on span "Clinical Applications and Procedures" at bounding box center [540, 155] width 387 height 24
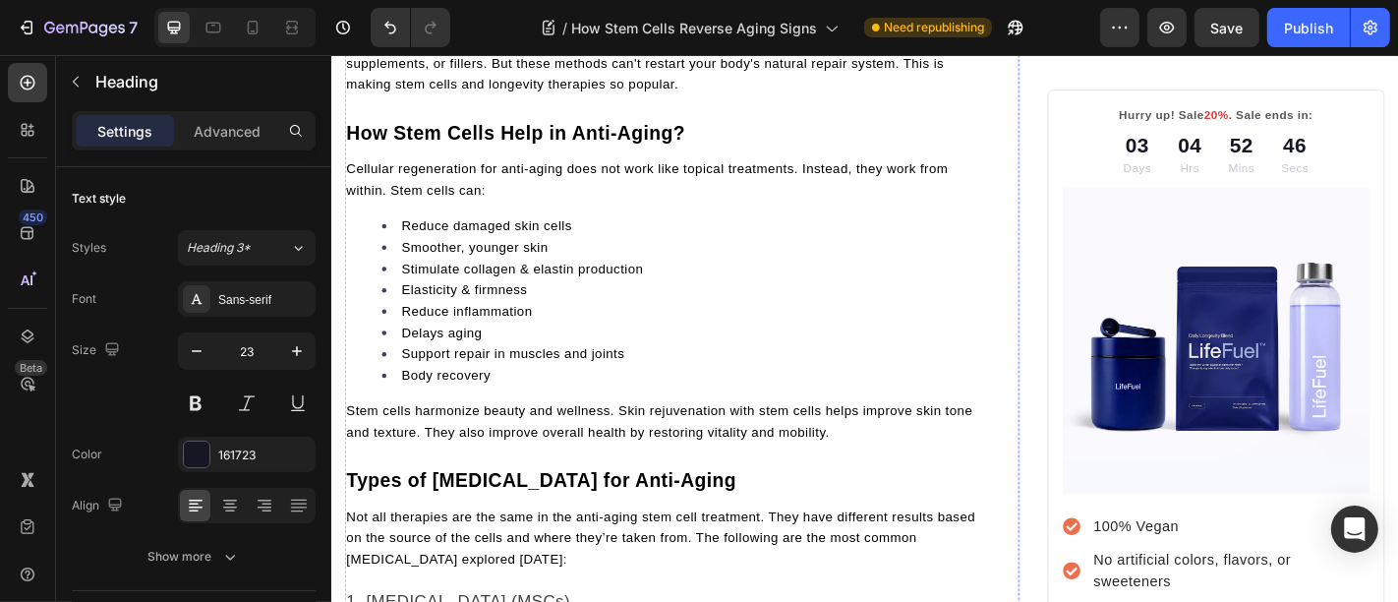
scroll to position [2069, 0]
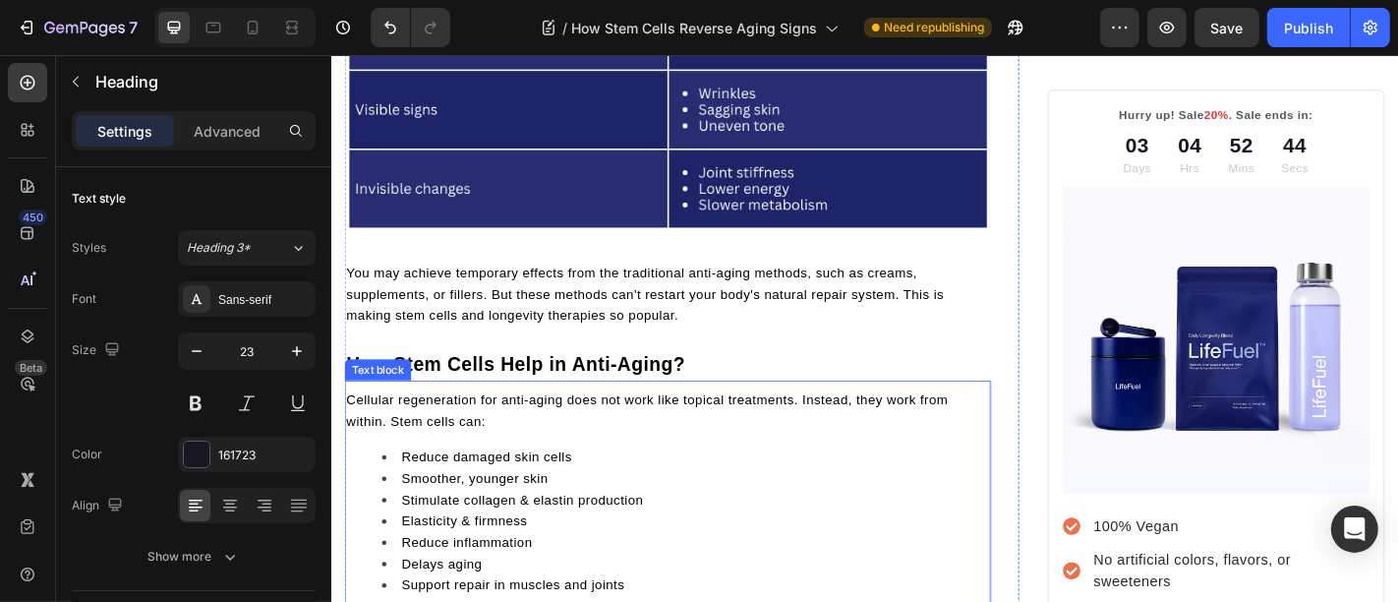
click at [507, 463] on div "Cellular regeneration for anti-aging does not work like topical treatments. Ins…" at bounding box center [702, 581] width 715 height 319
click at [629, 192] on img at bounding box center [702, 71] width 715 height 357
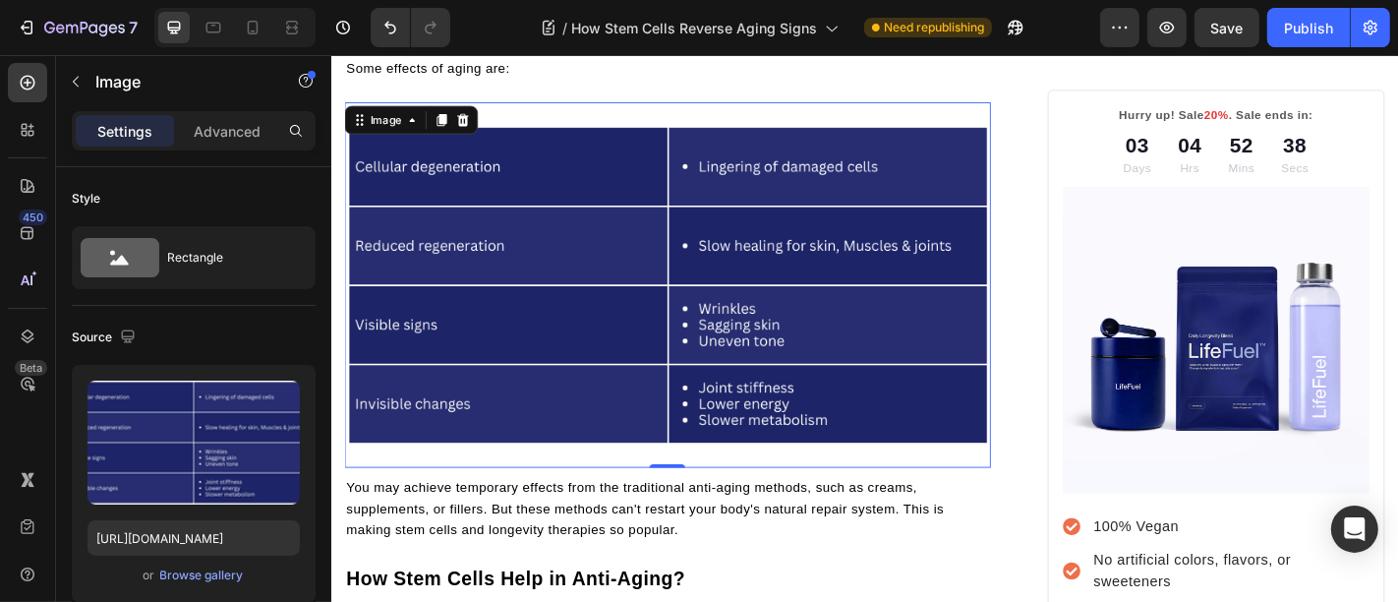
scroll to position [1559, 0]
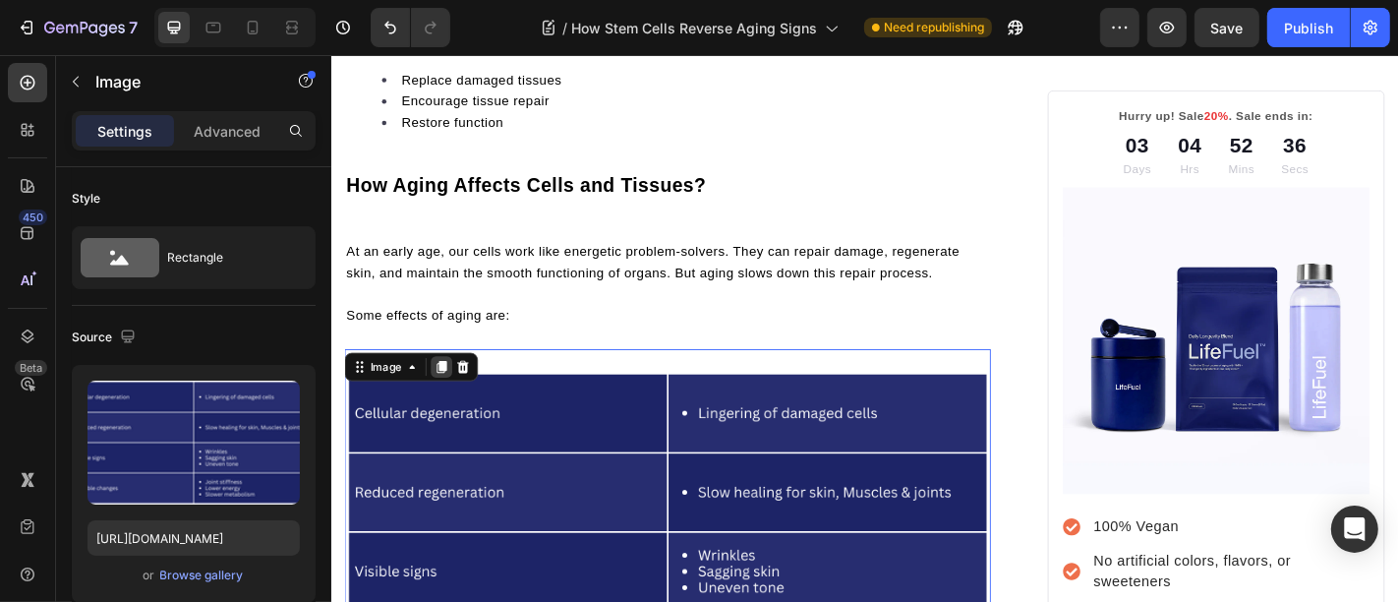
click at [453, 395] on icon at bounding box center [452, 399] width 16 height 16
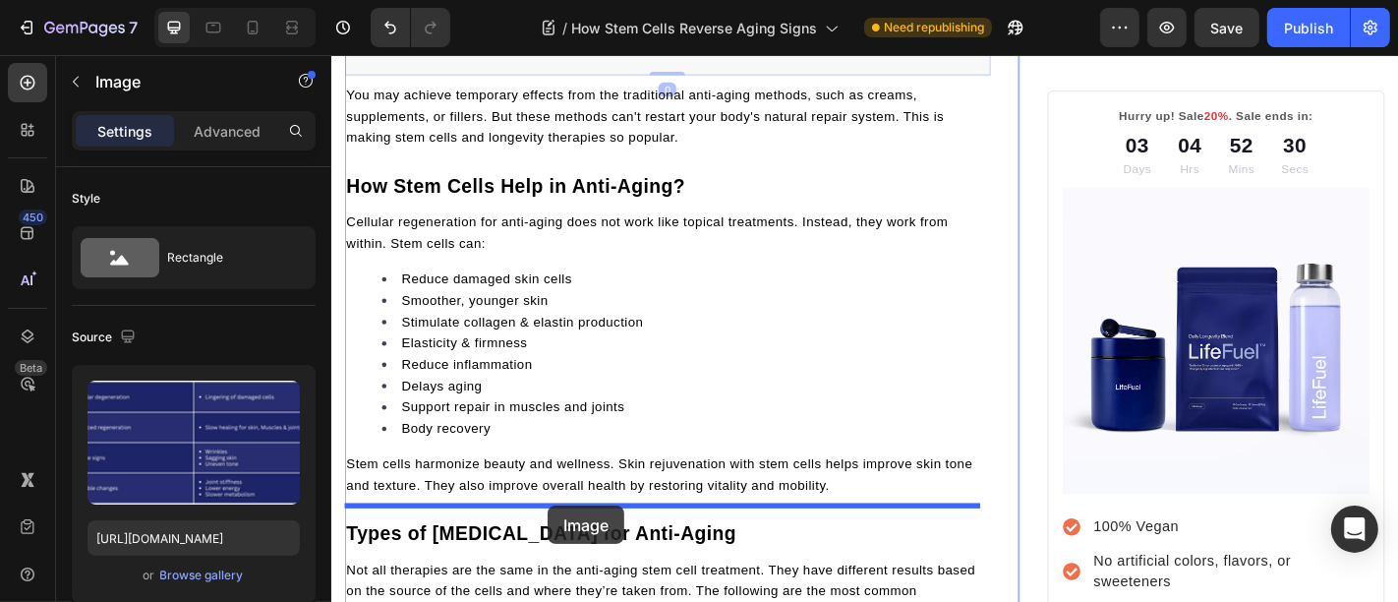
scroll to position [2764, 0]
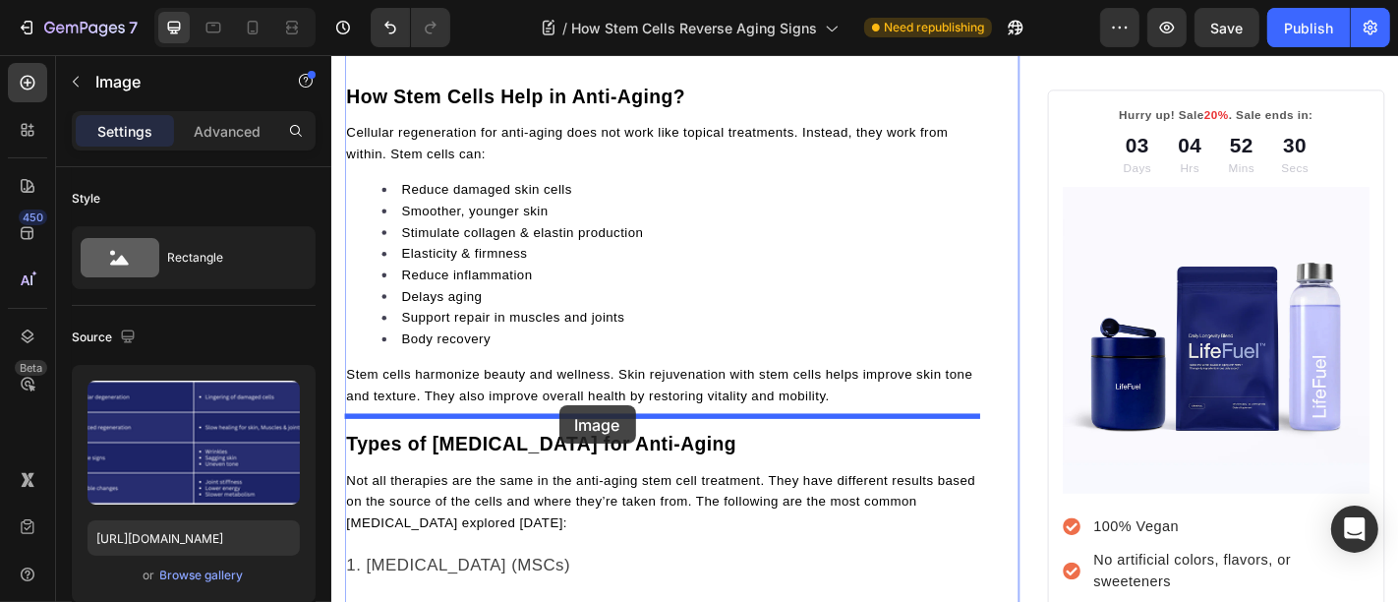
drag, startPoint x: 548, startPoint y: 307, endPoint x: 582, endPoint y: 441, distance: 139.0
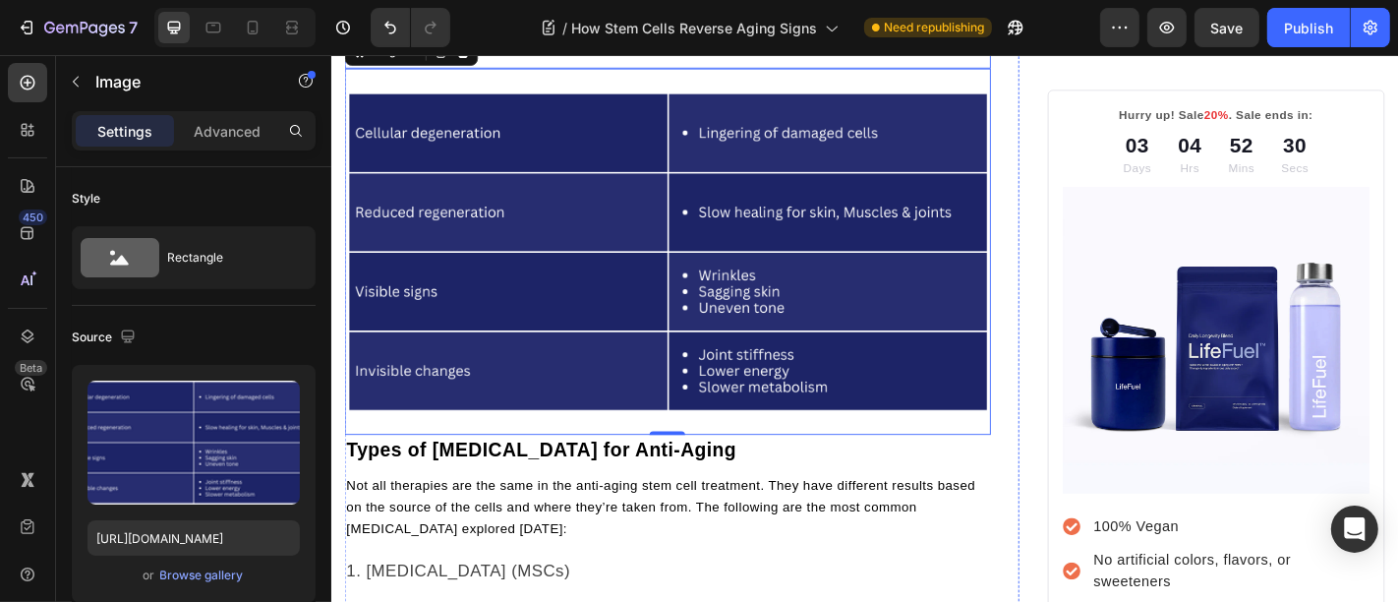
scroll to position [2364, 0]
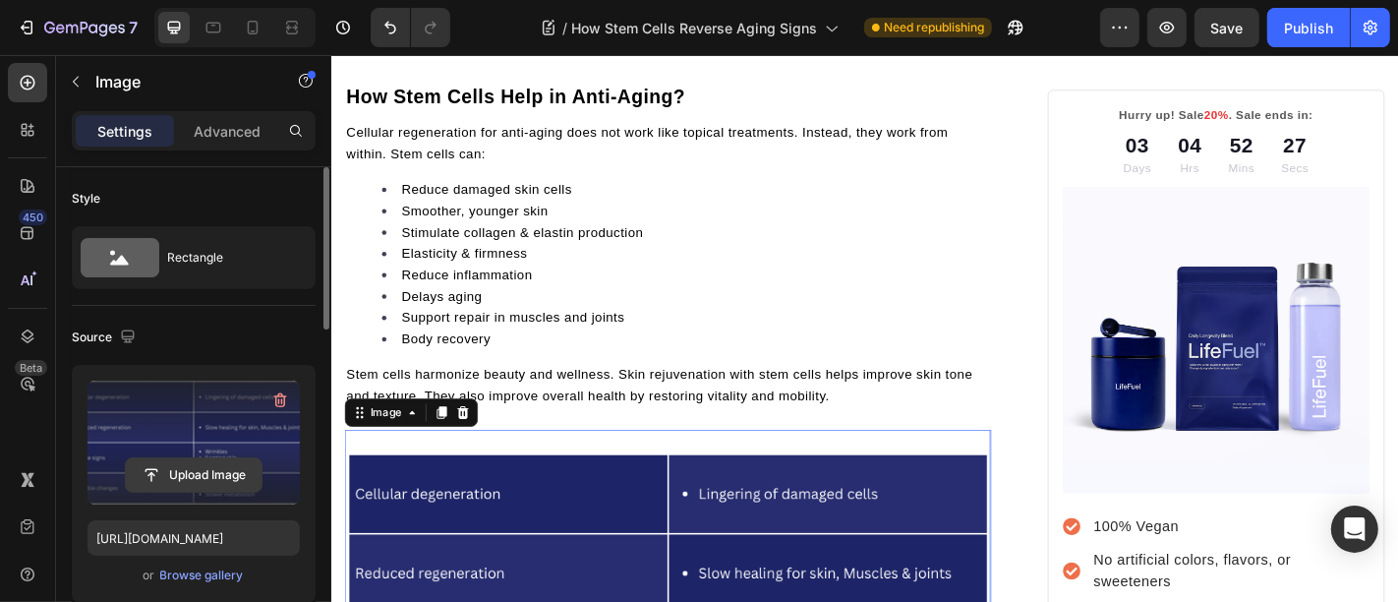
click at [202, 481] on input "file" at bounding box center [194, 474] width 136 height 33
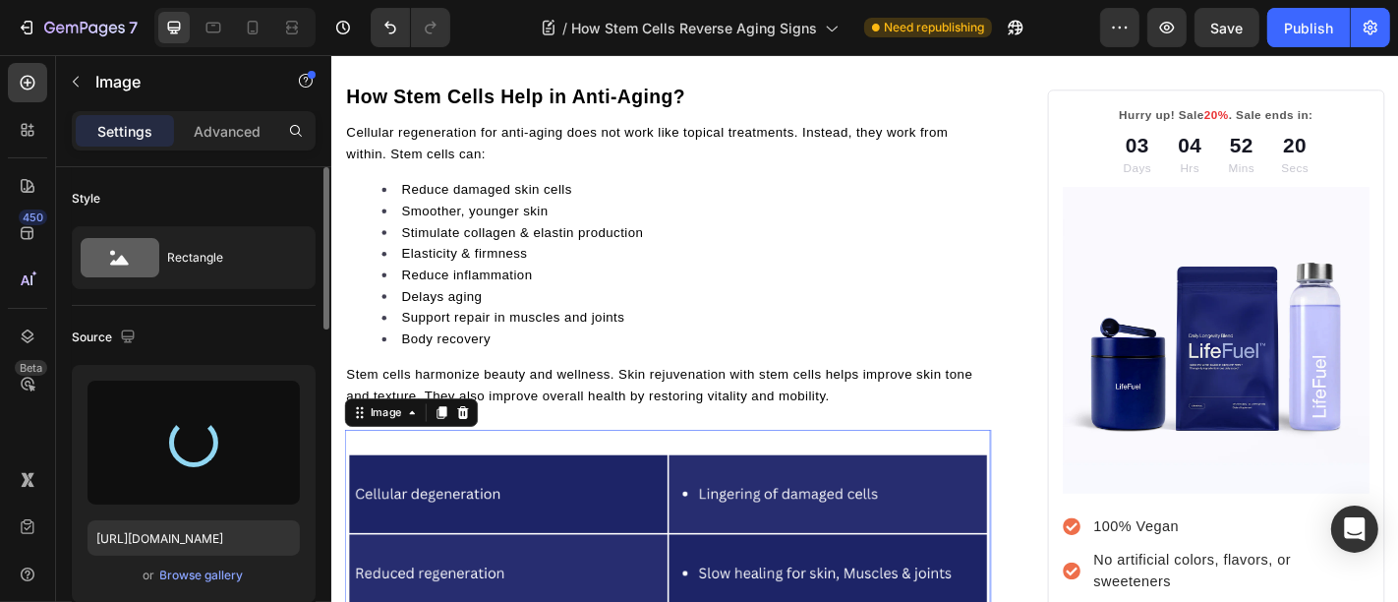
type input "https://cdn.shopify.com/s/files/1/0699/5296/2790/files/gempages_553638280495629…"
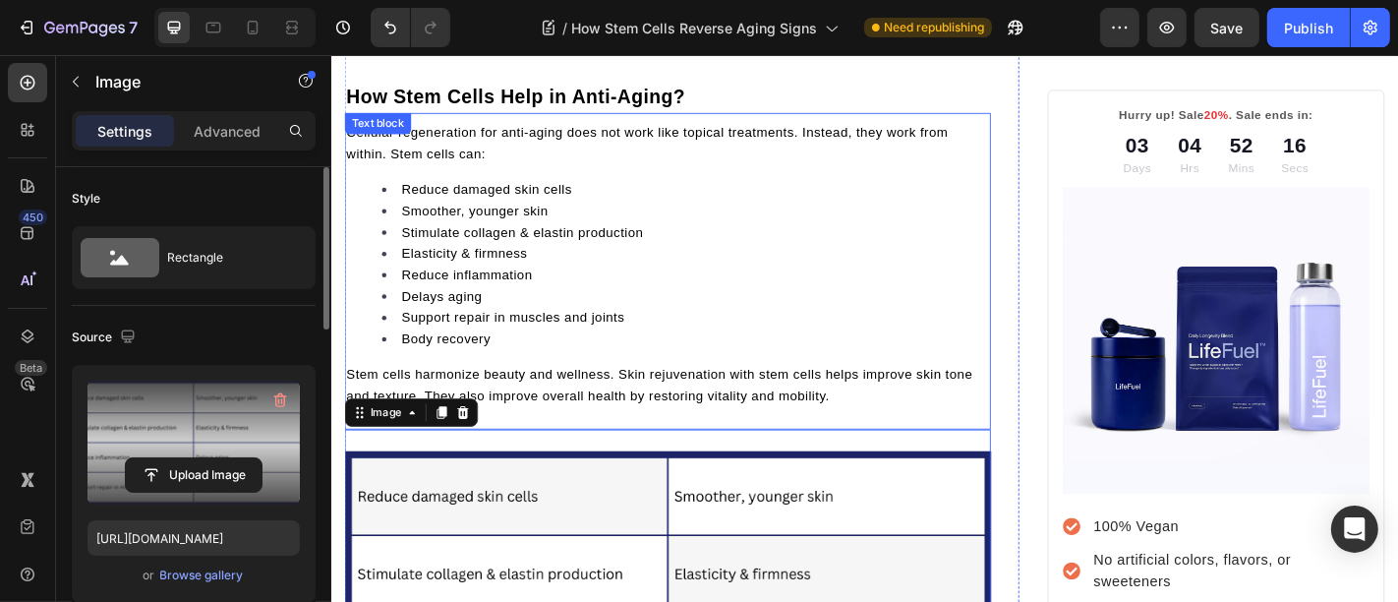
click at [522, 357] on li "Body recovery" at bounding box center [721, 369] width 671 height 24
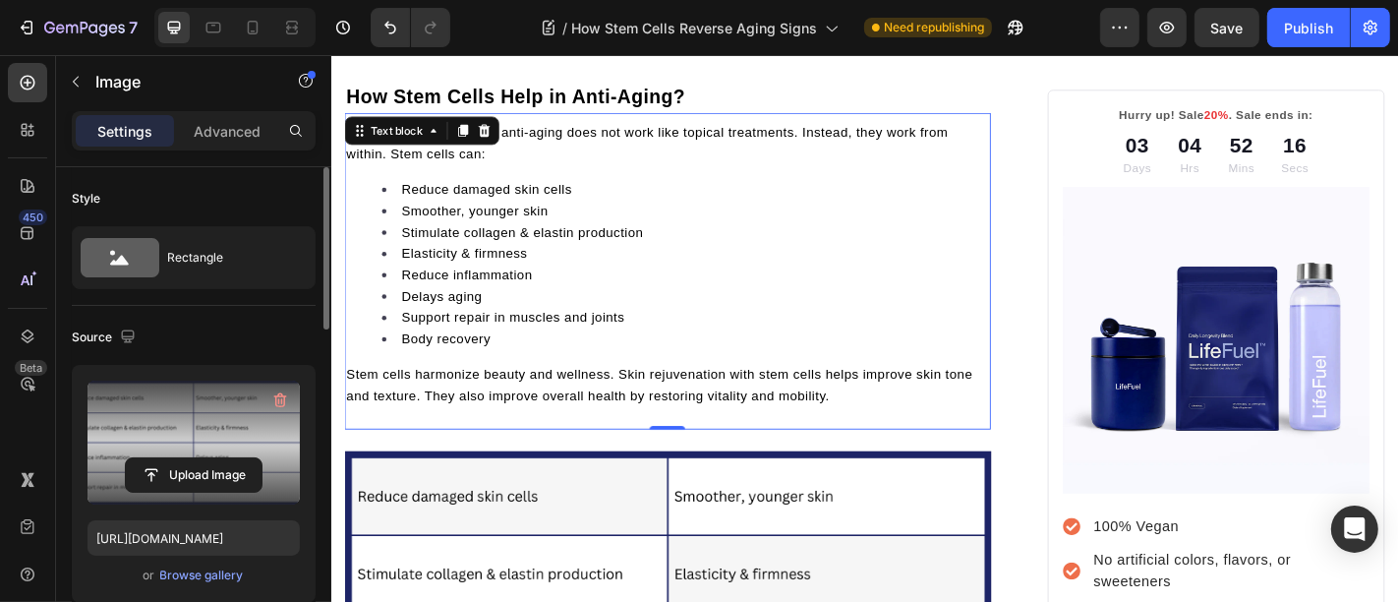
click at [522, 357] on li "Body recovery" at bounding box center [721, 369] width 671 height 24
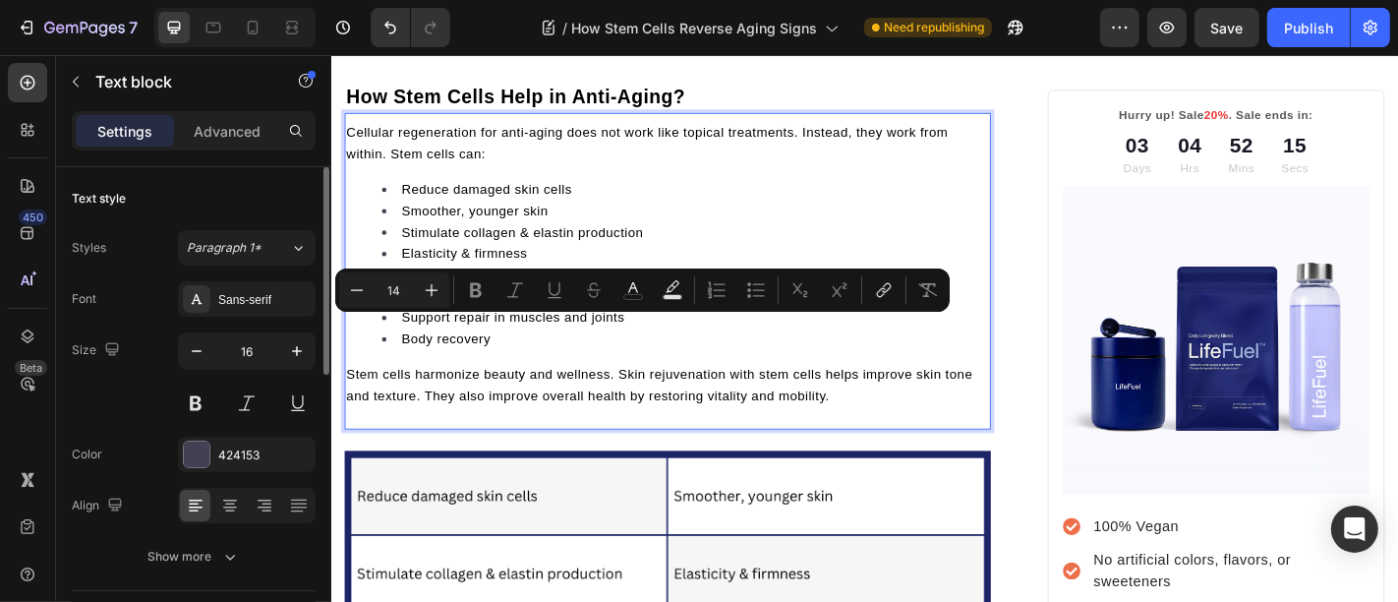
click at [509, 357] on li "Body recovery" at bounding box center [721, 369] width 671 height 24
type input "14"
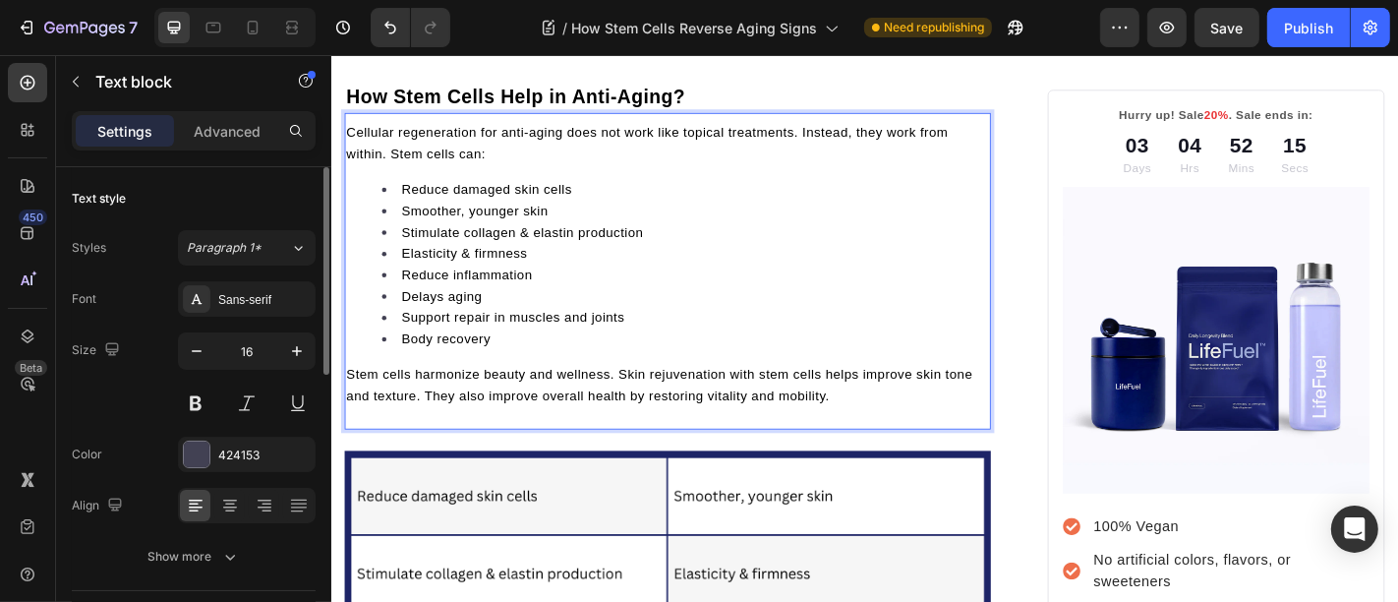
click at [510, 357] on li "Body recovery" at bounding box center [721, 369] width 671 height 24
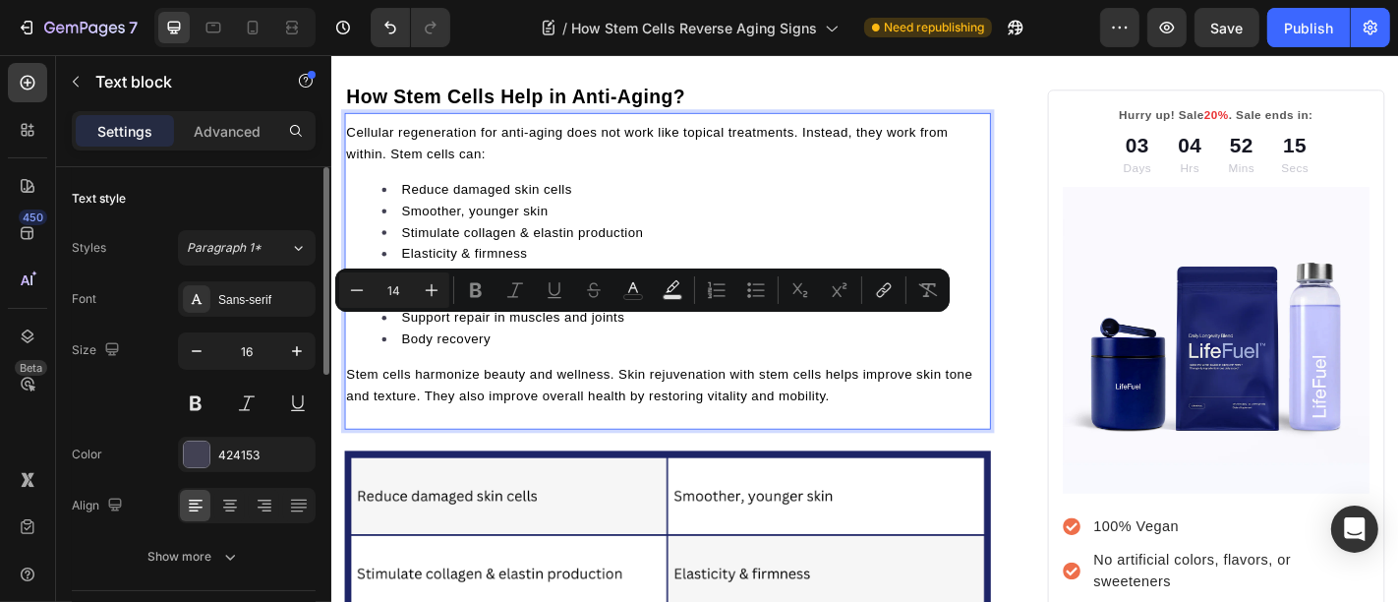
type input "11"
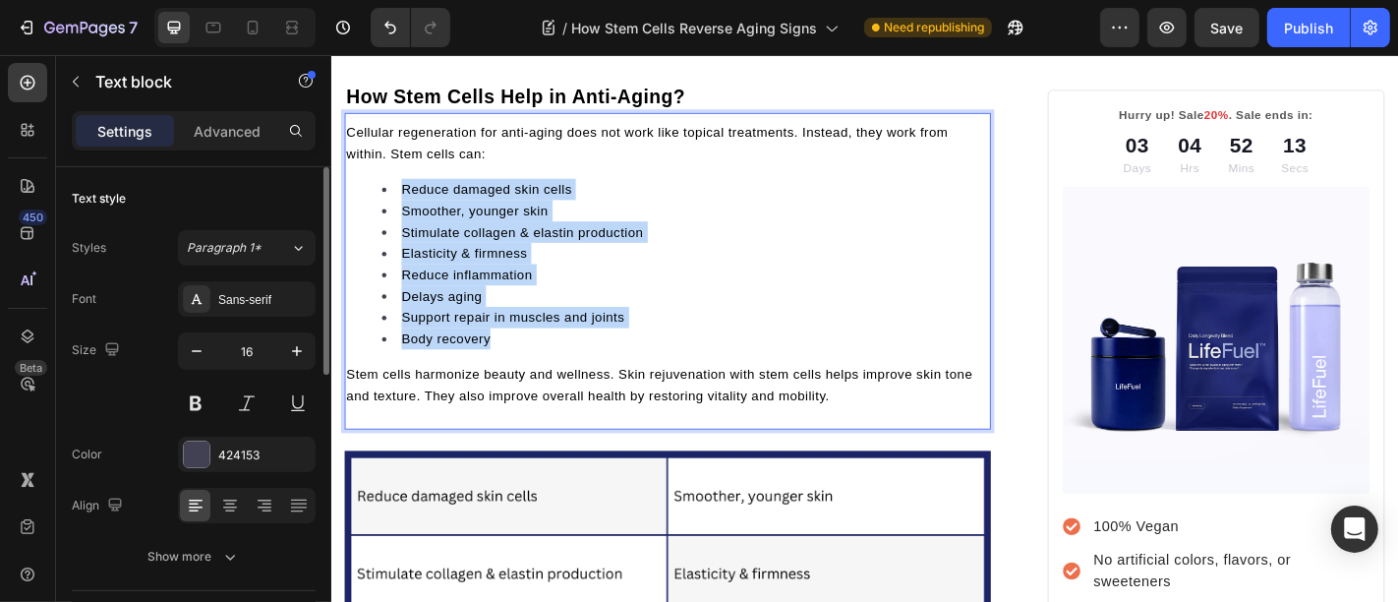
drag, startPoint x: 510, startPoint y: 353, endPoint x: 399, endPoint y: 188, distance: 199.1
click at [399, 192] on ul "Reduce damaged skin cells Smoother, younger skin Stimulate collagen & elastin p…" at bounding box center [702, 286] width 711 height 189
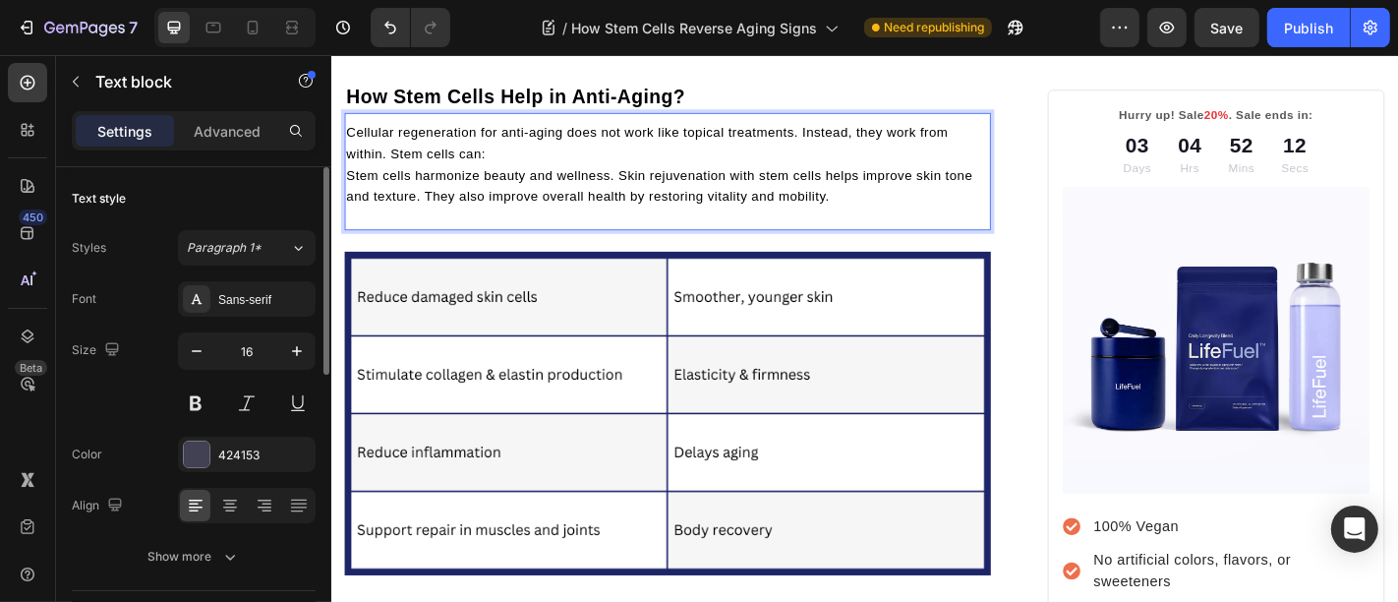
click at [466, 180] on span "Stem cells harmonize beauty and wellness. Skin rejuvenation with stem cells hel…" at bounding box center [693, 199] width 692 height 39
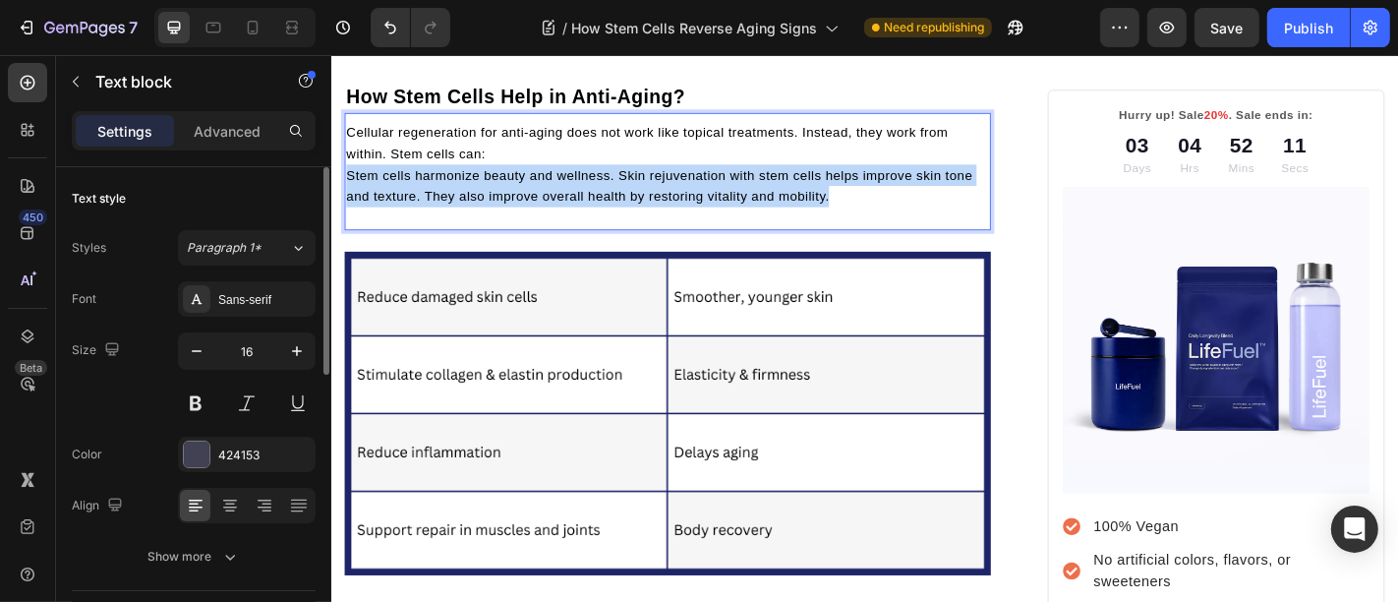
click at [466, 180] on span "Stem cells harmonize beauty and wellness. Skin rejuvenation with stem cells hel…" at bounding box center [693, 199] width 692 height 39
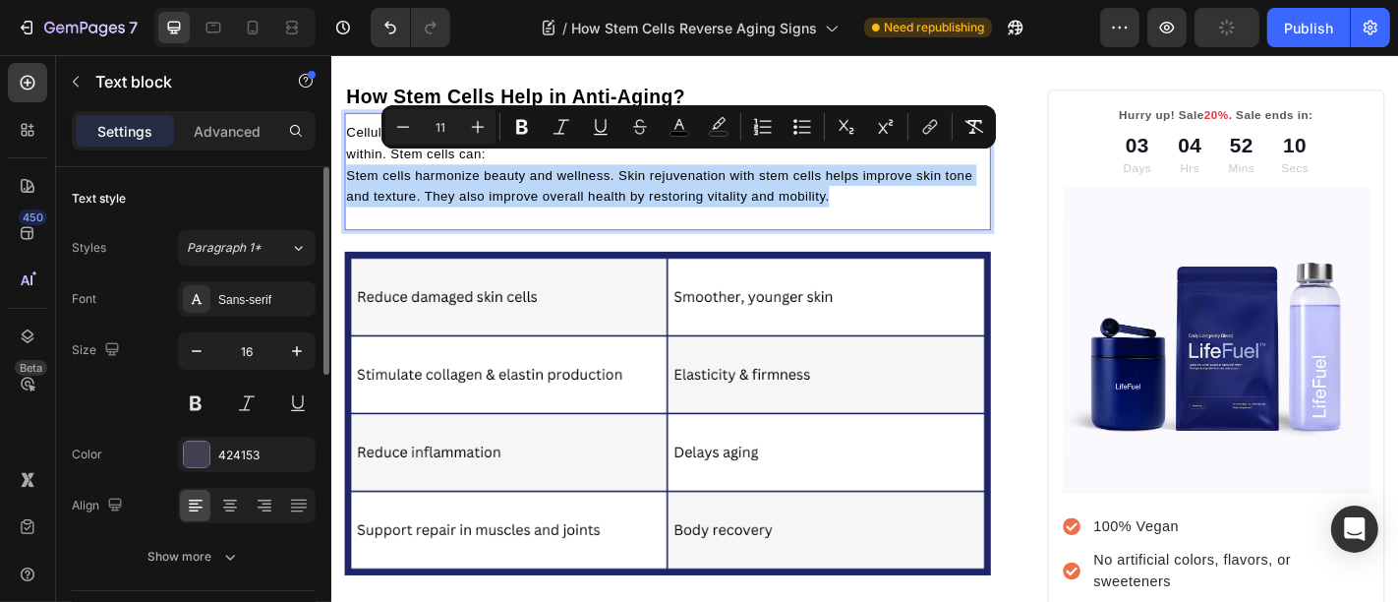
click at [513, 189] on span "Stem cells harmonize beauty and wellness. Skin rejuvenation with stem cells hel…" at bounding box center [693, 199] width 692 height 39
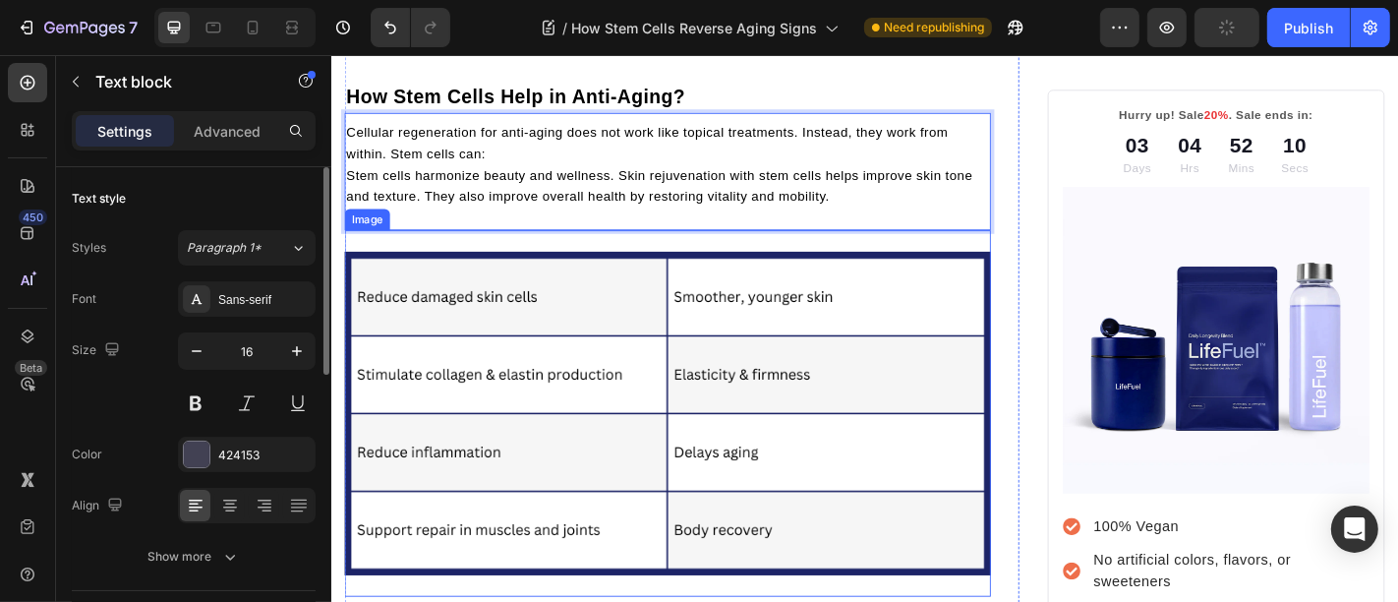
click at [478, 305] on img at bounding box center [702, 450] width 715 height 357
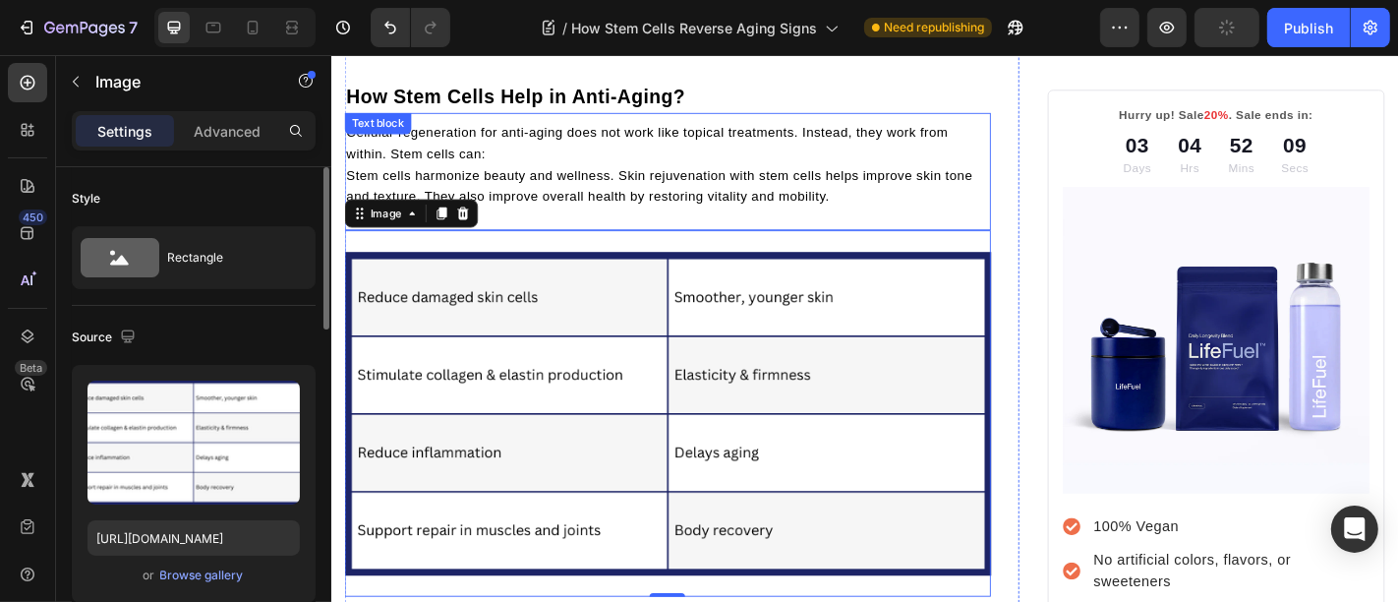
click at [514, 180] on span "Stem cells harmonize beauty and wellness. Skin rejuvenation with stem cells hel…" at bounding box center [693, 199] width 692 height 39
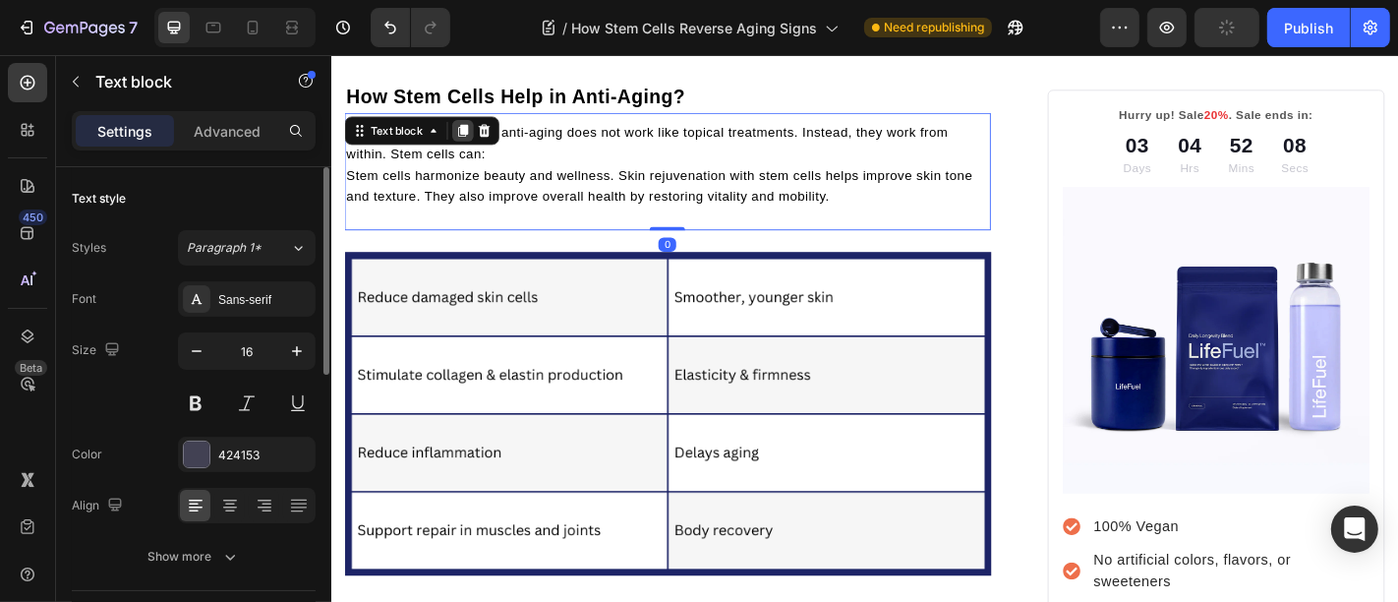
click at [468, 131] on icon at bounding box center [476, 139] width 16 height 16
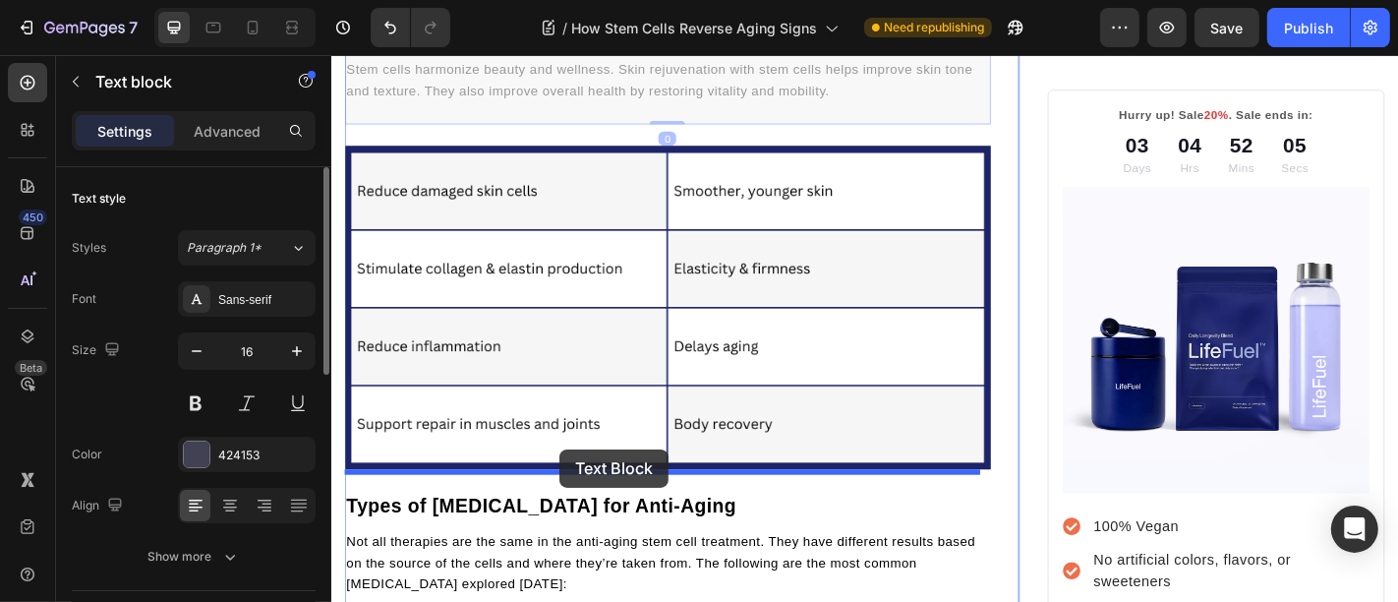
scroll to position [2620, 0]
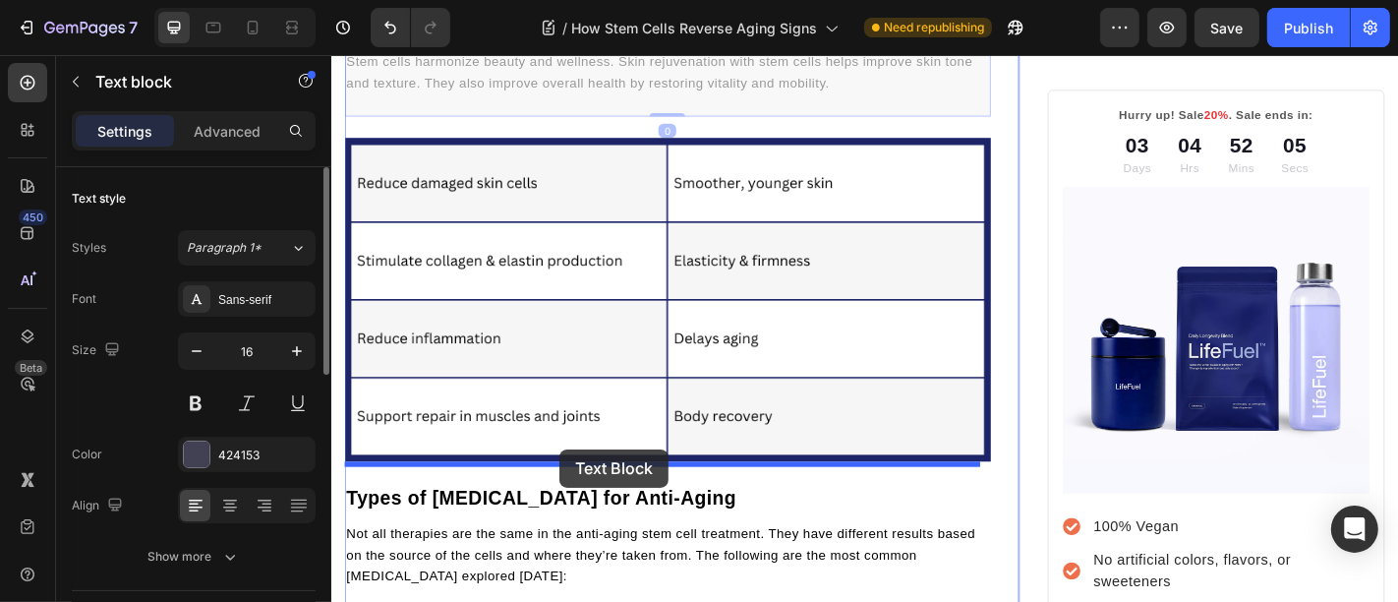
drag, startPoint x: 556, startPoint y: 294, endPoint x: 583, endPoint y: 490, distance: 197.4
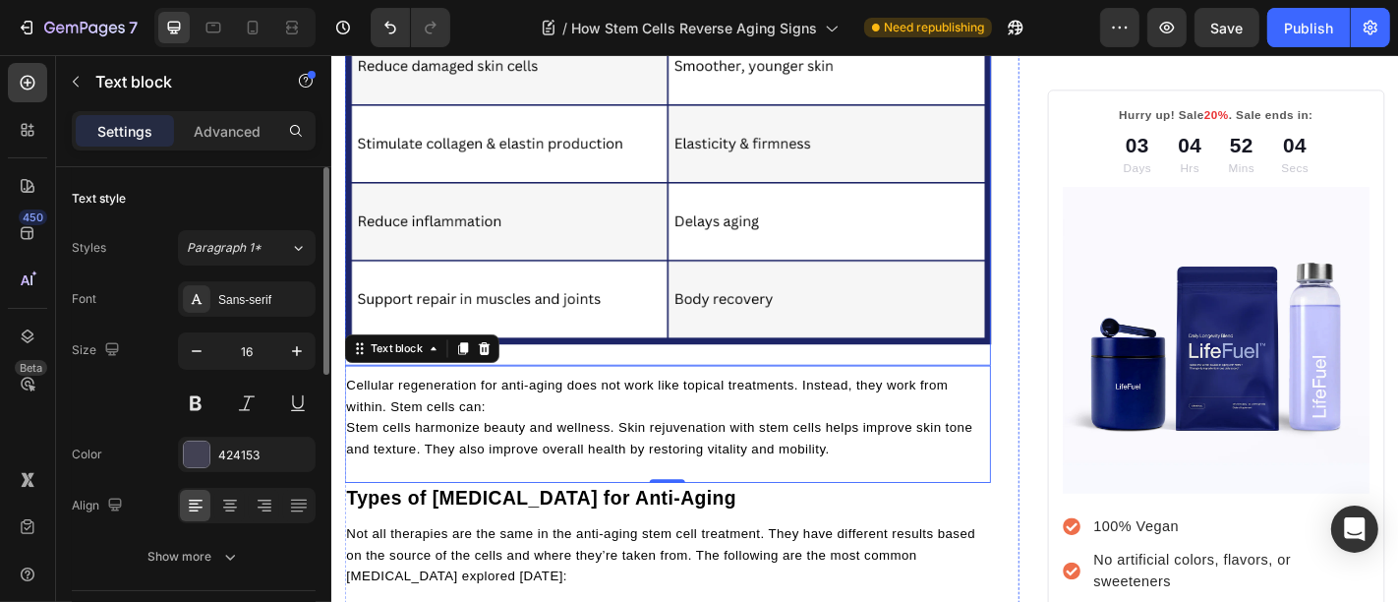
scroll to position [2490, 0]
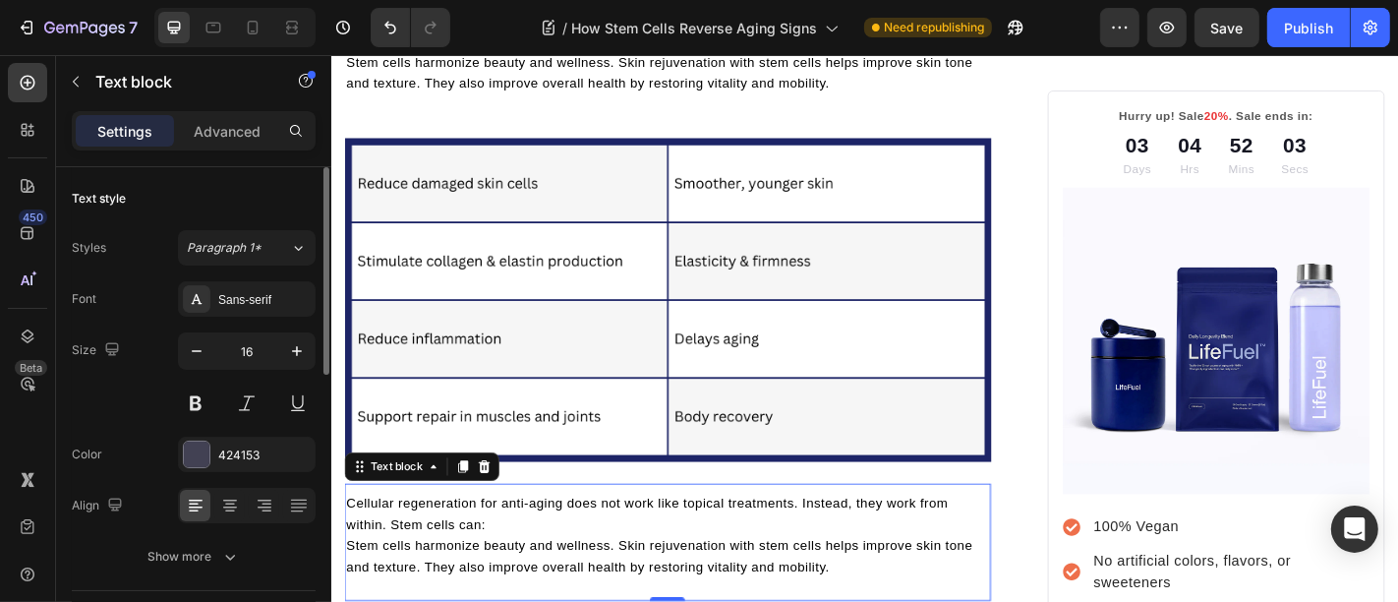
click at [535, 544] on p "Cellular regeneration for anti-aging does not work like topical treatments. Ins…" at bounding box center [702, 561] width 711 height 47
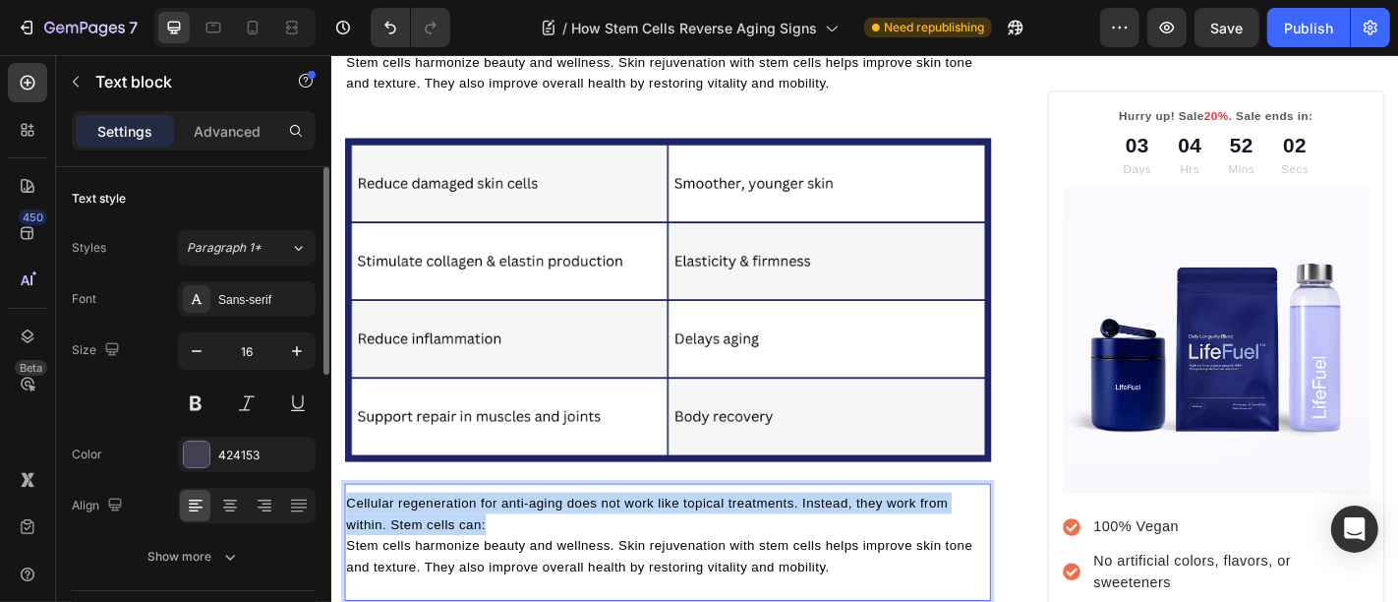
click at [535, 544] on p "Cellular regeneration for anti-aging does not work like topical treatments. Ins…" at bounding box center [702, 561] width 711 height 47
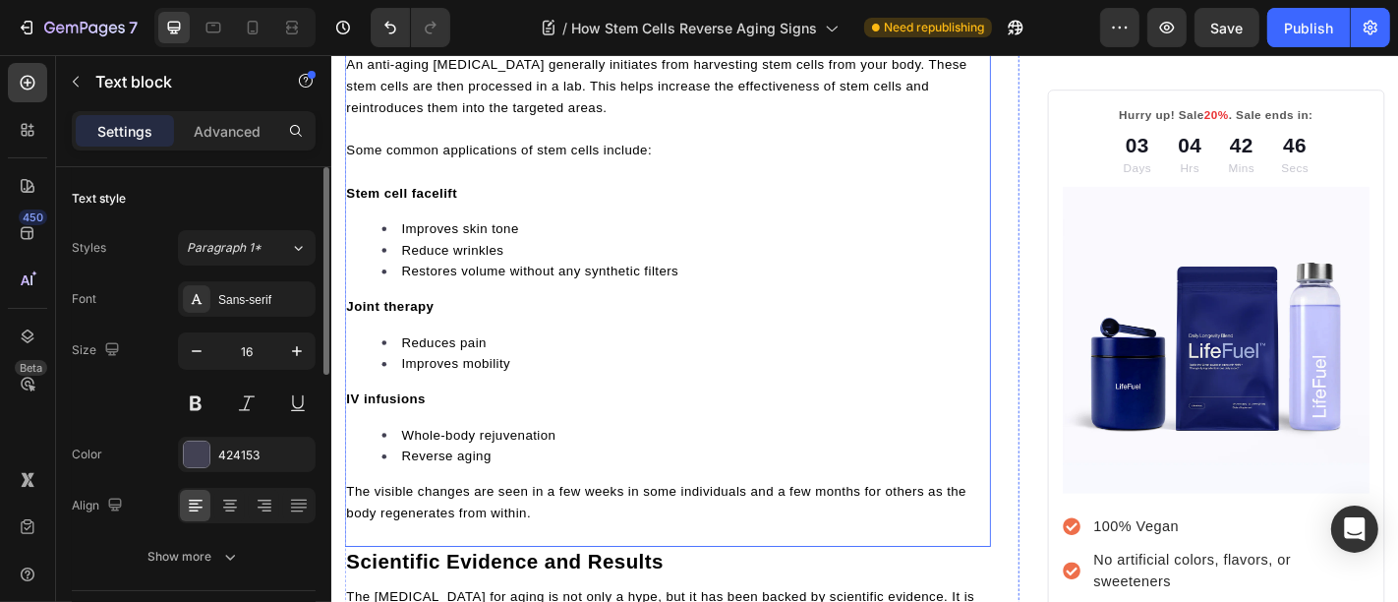
scroll to position [3764, 0]
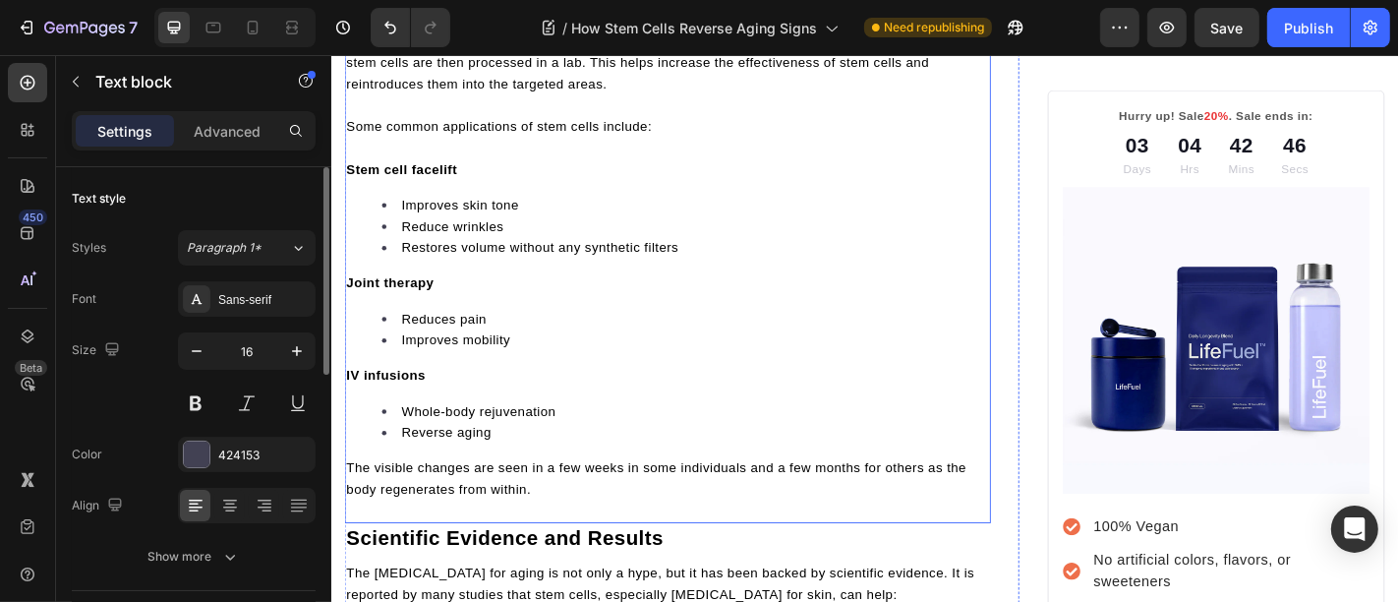
click at [539, 358] on li "Improves mobility" at bounding box center [721, 370] width 671 height 24
click at [515, 297] on p "Joint therapy" at bounding box center [702, 307] width 711 height 24
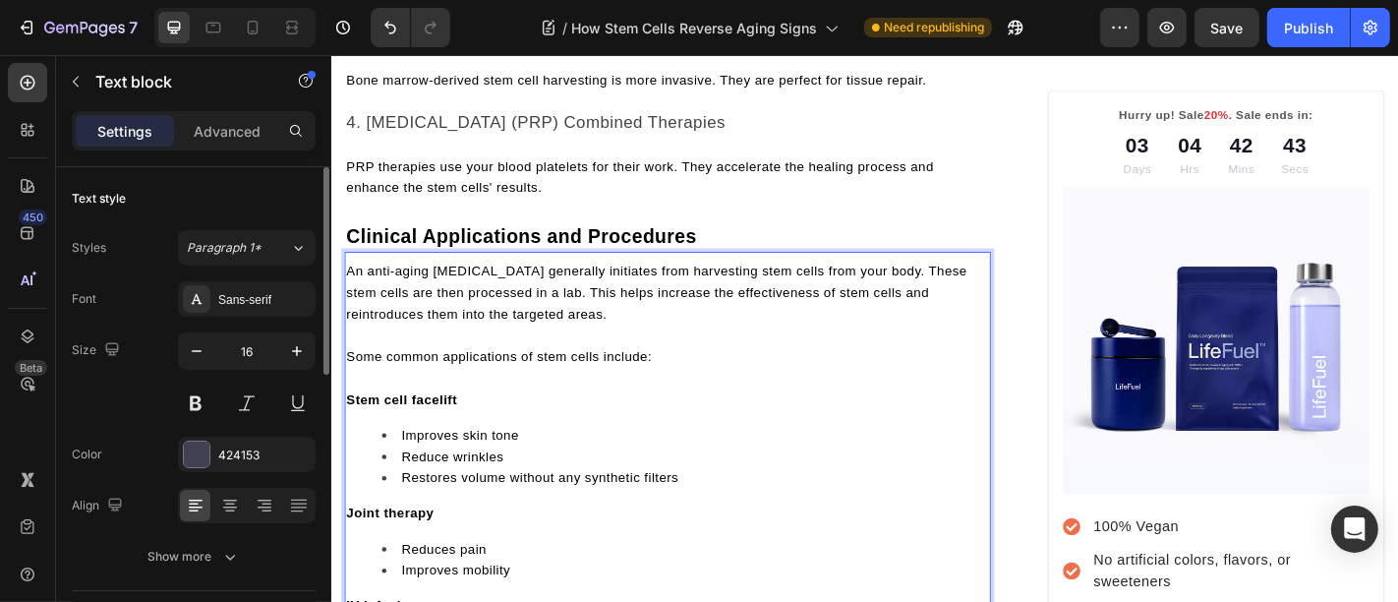
click at [546, 325] on span "An anti-aging stem cell therapy generally initiates from harvesting stem cells …" at bounding box center [690, 317] width 686 height 63
click at [585, 244] on span "Clinical Applications and Procedures" at bounding box center [540, 256] width 387 height 24
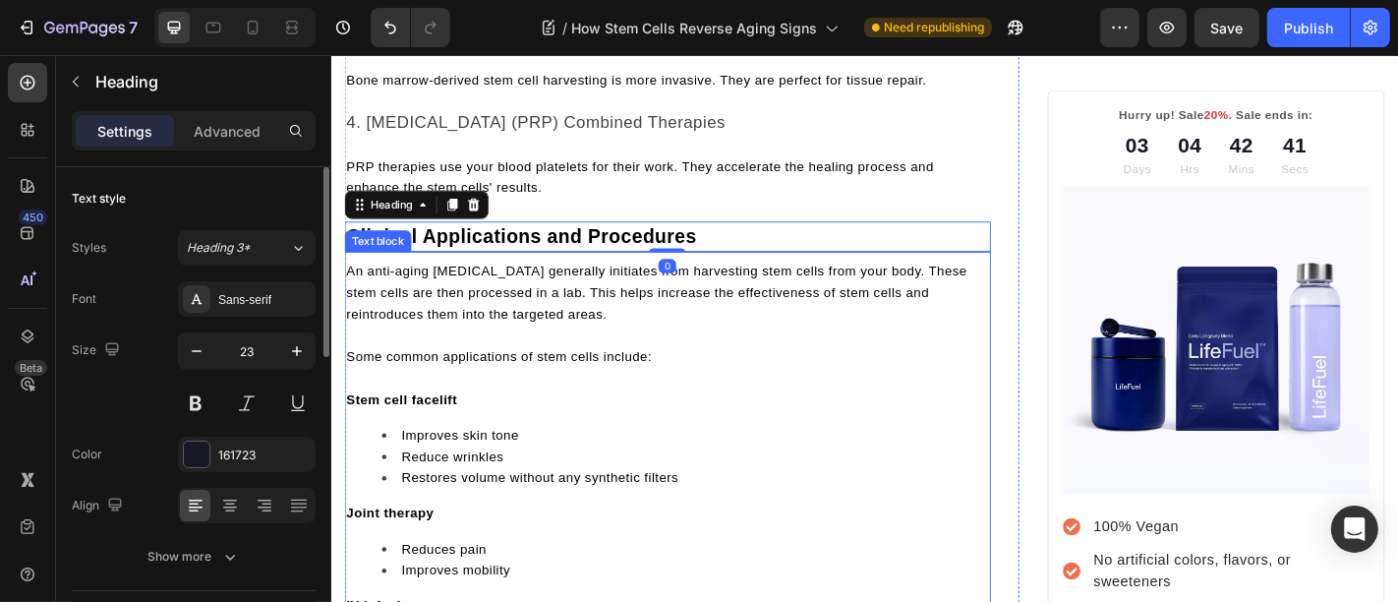
click at [591, 286] on p "An anti-aging stem cell therapy generally initiates from harvesting stem cells …" at bounding box center [702, 317] width 711 height 71
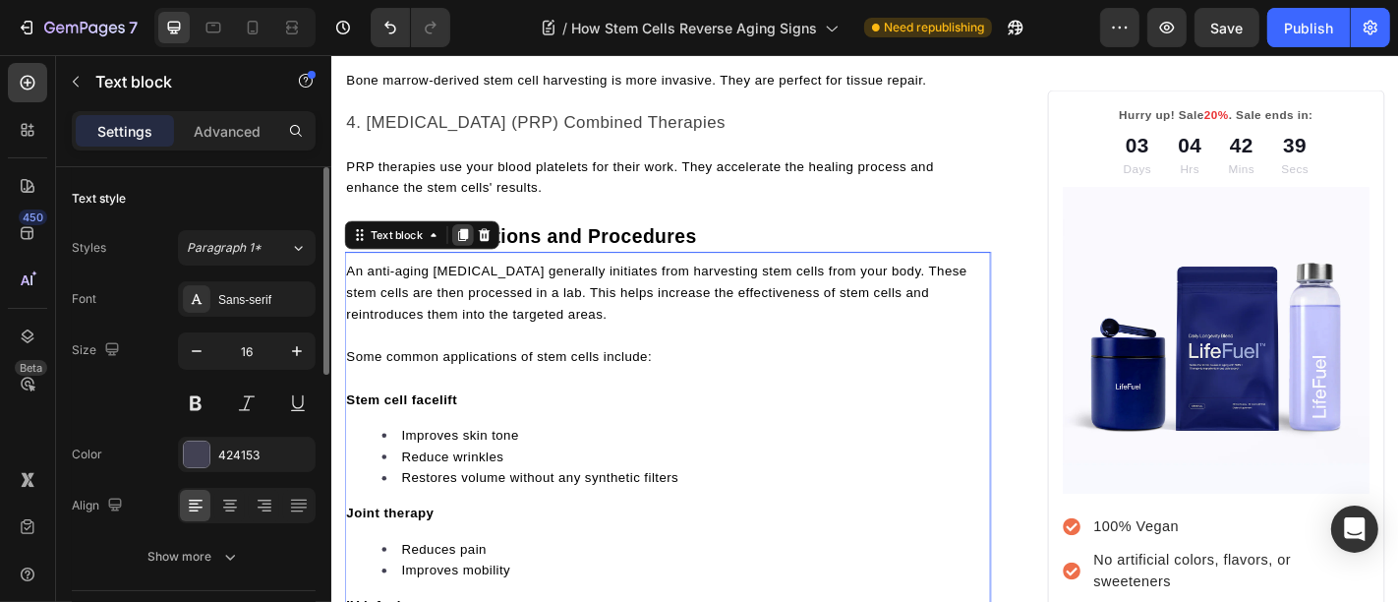
click at [472, 248] on icon at bounding box center [476, 255] width 11 height 14
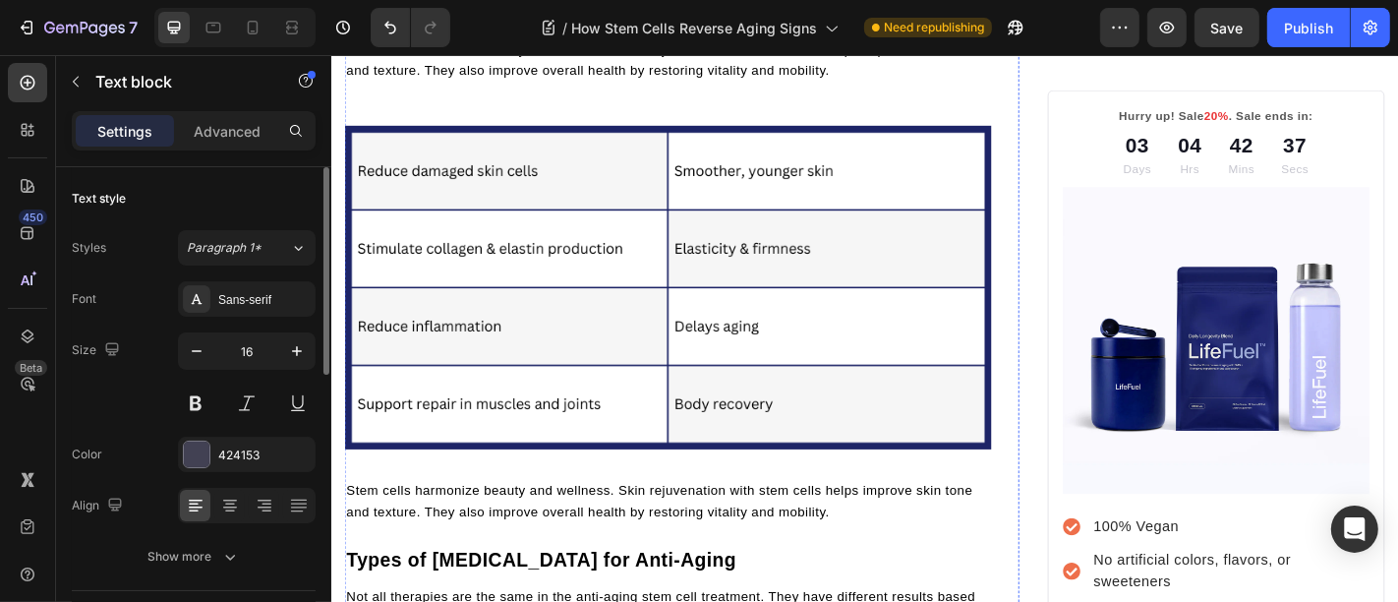
scroll to position [2399, 0]
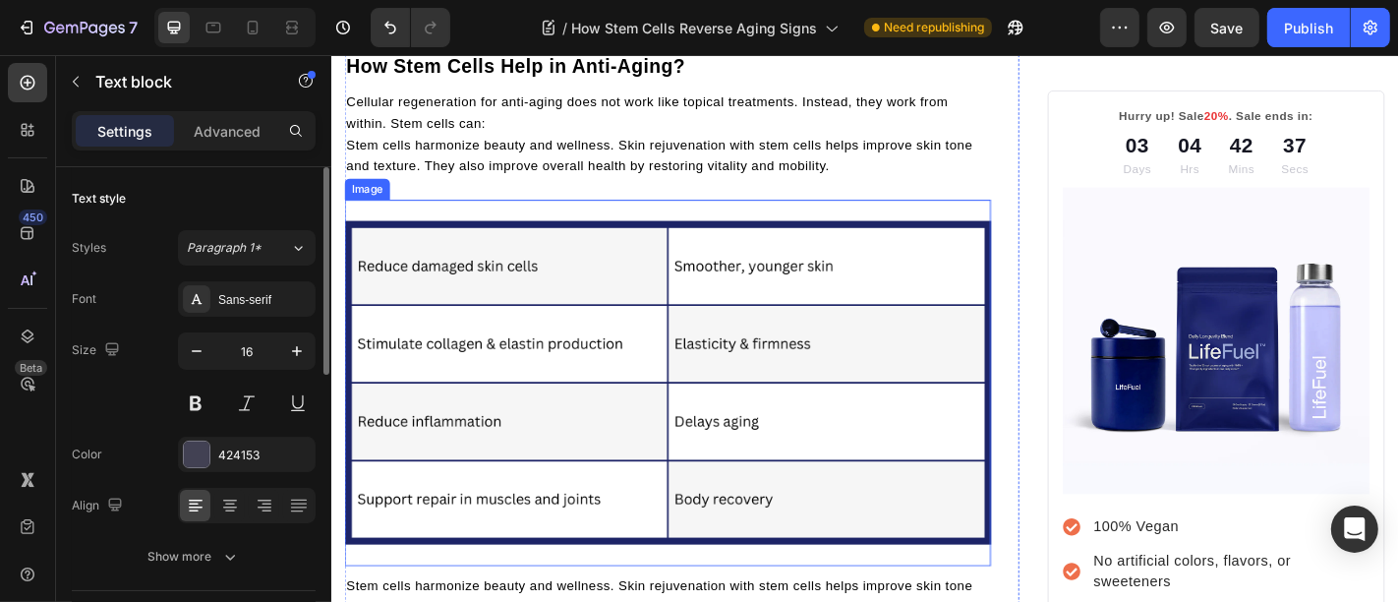
click at [530, 370] on img at bounding box center [702, 416] width 715 height 357
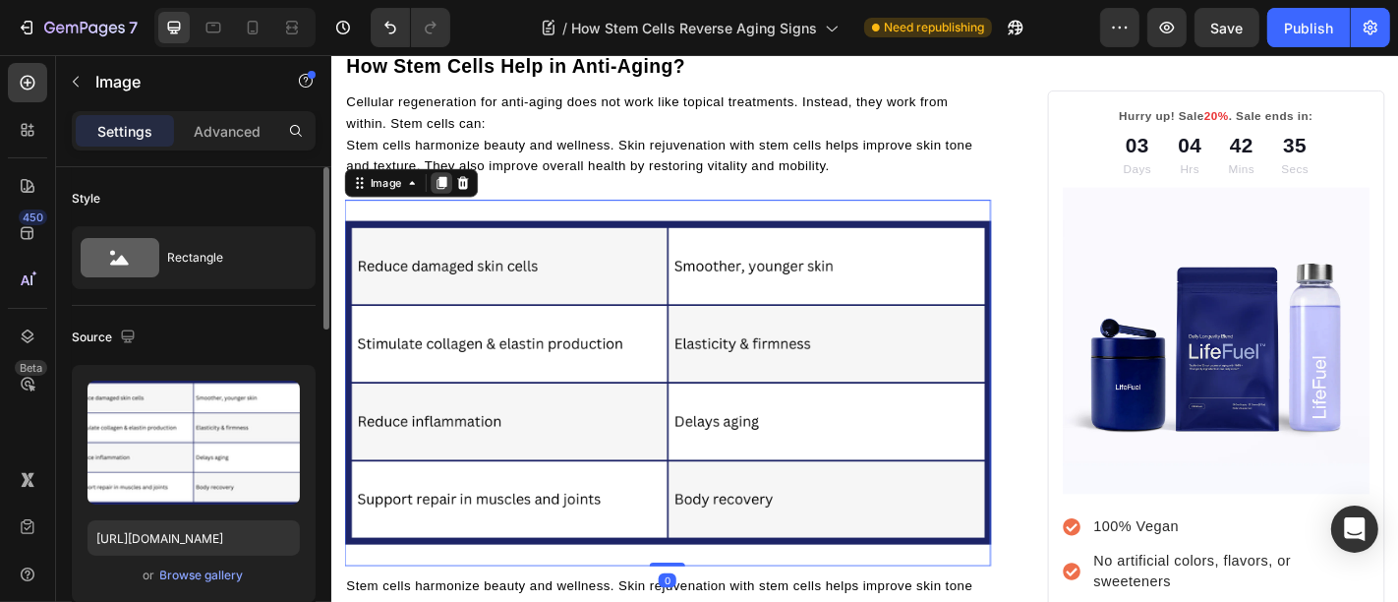
click at [449, 189] on icon at bounding box center [452, 196] width 11 height 14
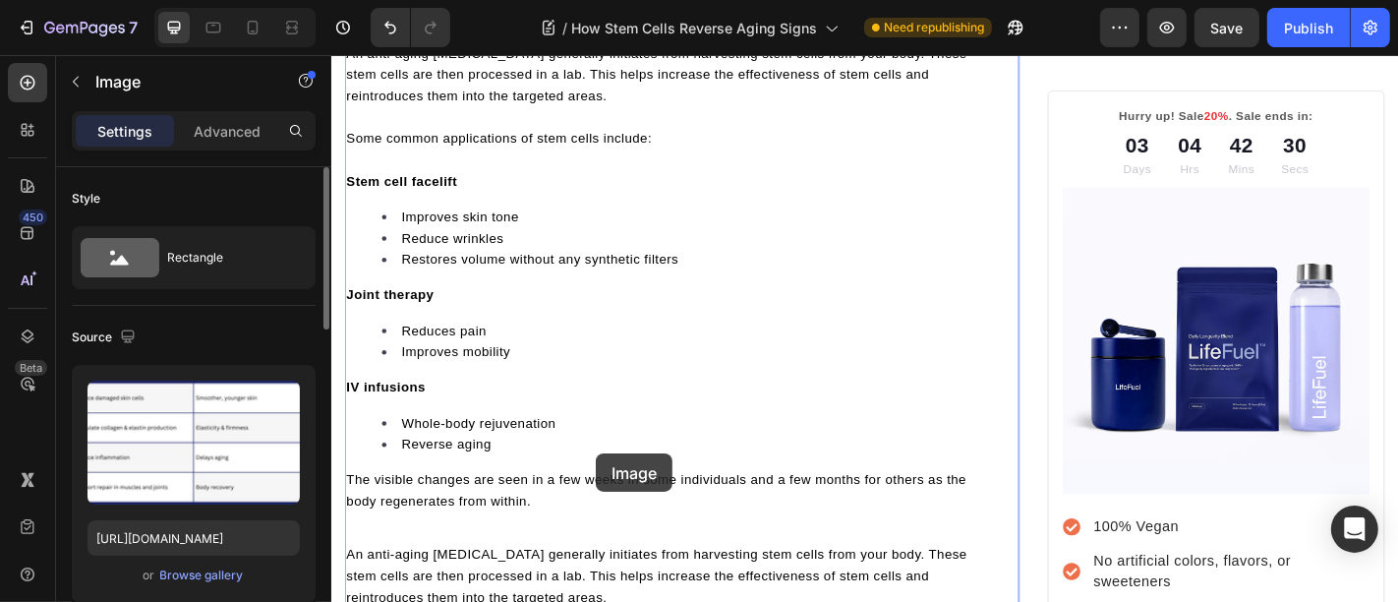
scroll to position [4153, 0]
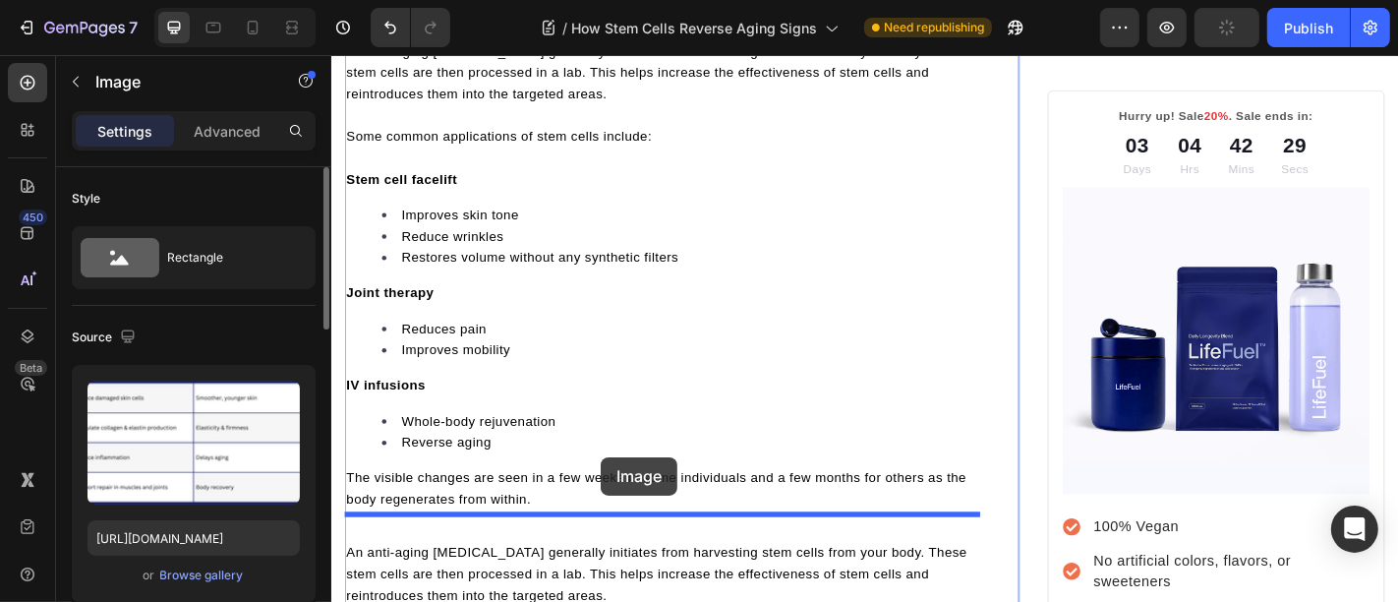
drag, startPoint x: 627, startPoint y: 311, endPoint x: 628, endPoint y: 498, distance: 187.8
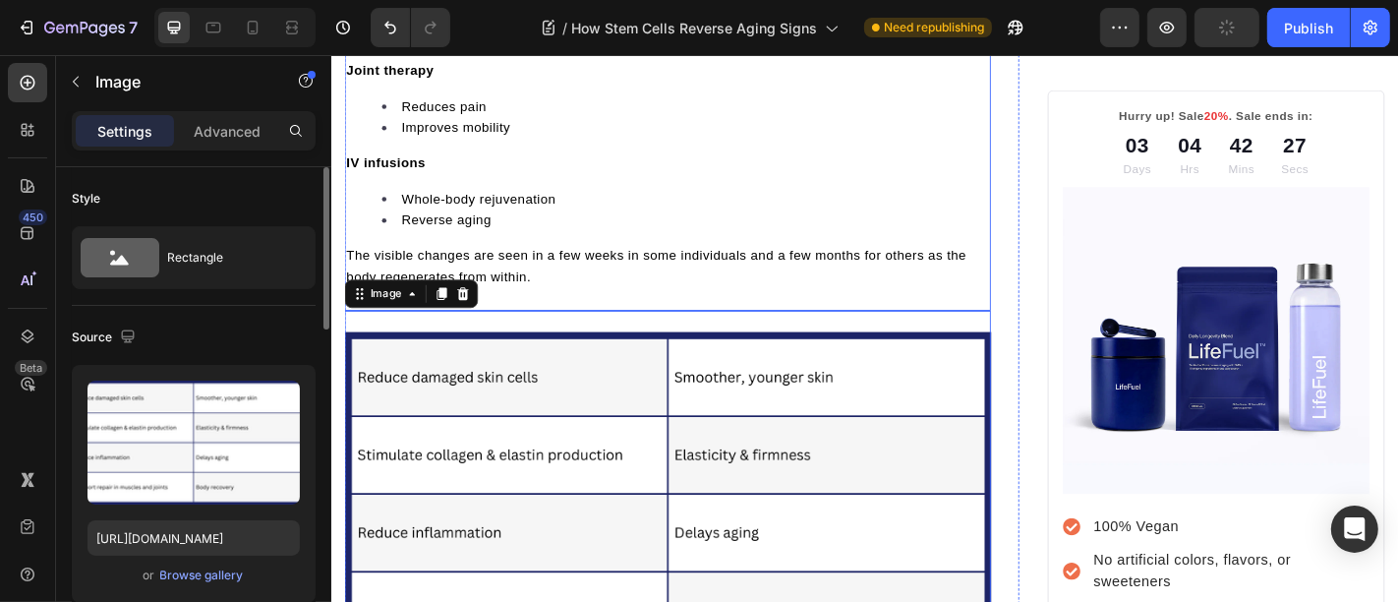
scroll to position [4009, 0]
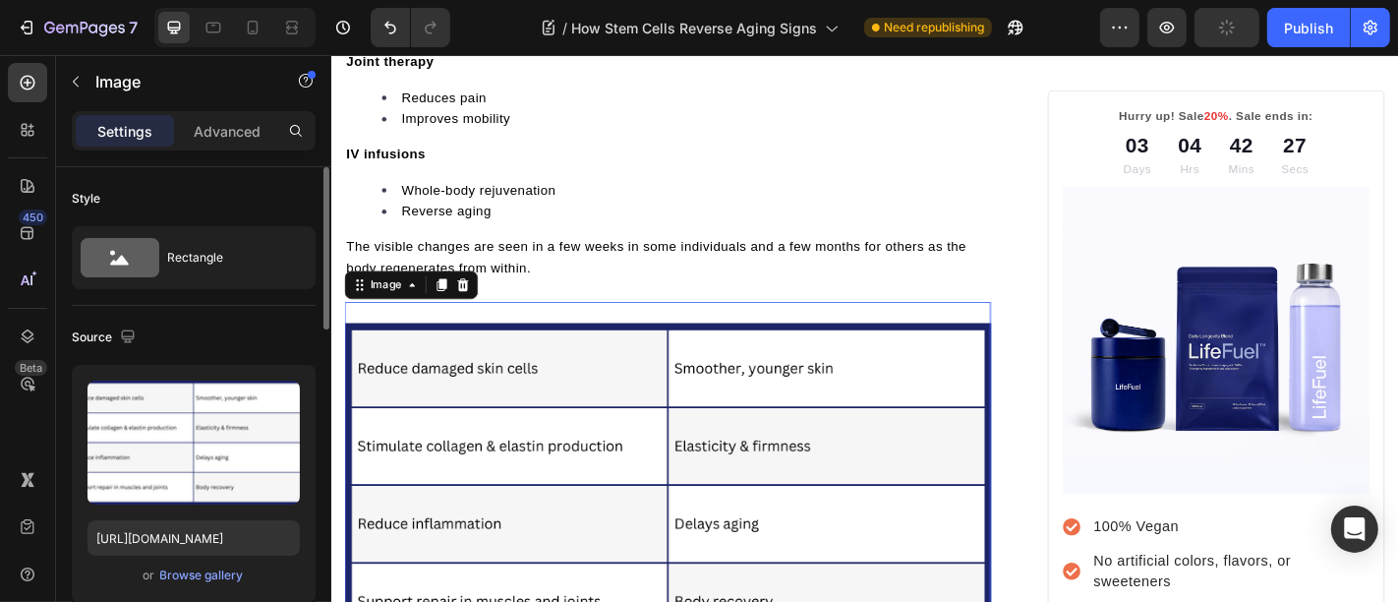
click at [580, 471] on img at bounding box center [702, 529] width 715 height 357
click at [590, 462] on img at bounding box center [702, 529] width 715 height 357
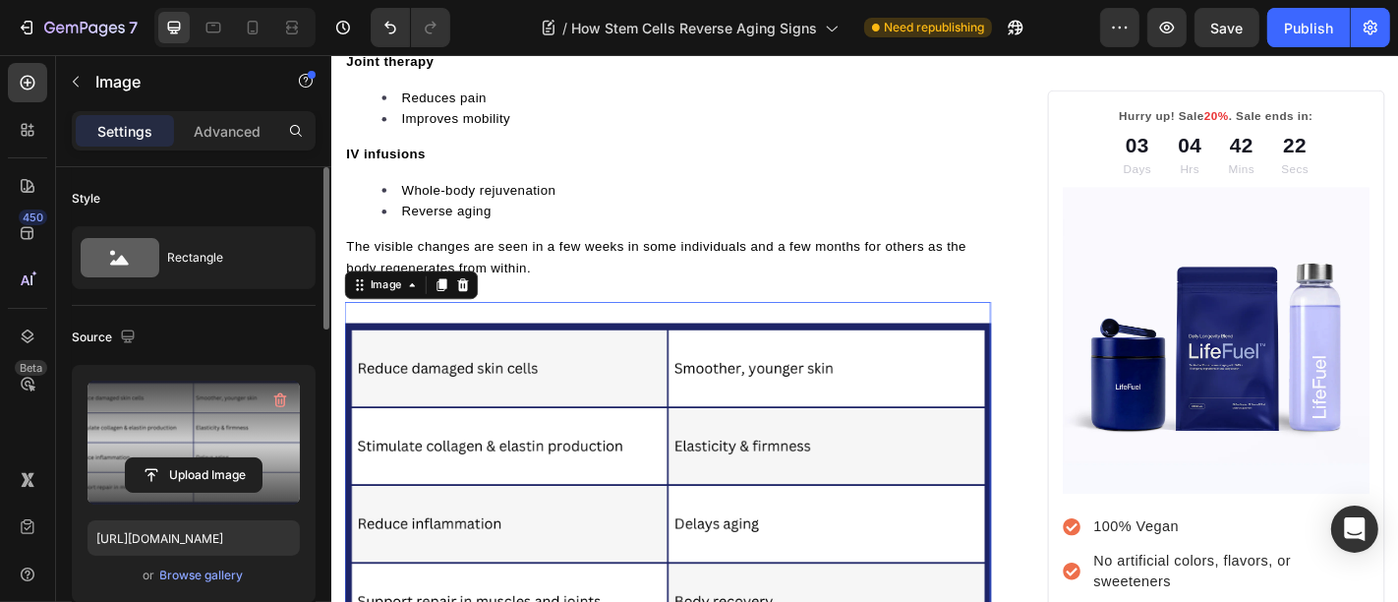
click at [216, 423] on label at bounding box center [193, 442] width 212 height 124
click at [216, 458] on input "file" at bounding box center [194, 474] width 136 height 33
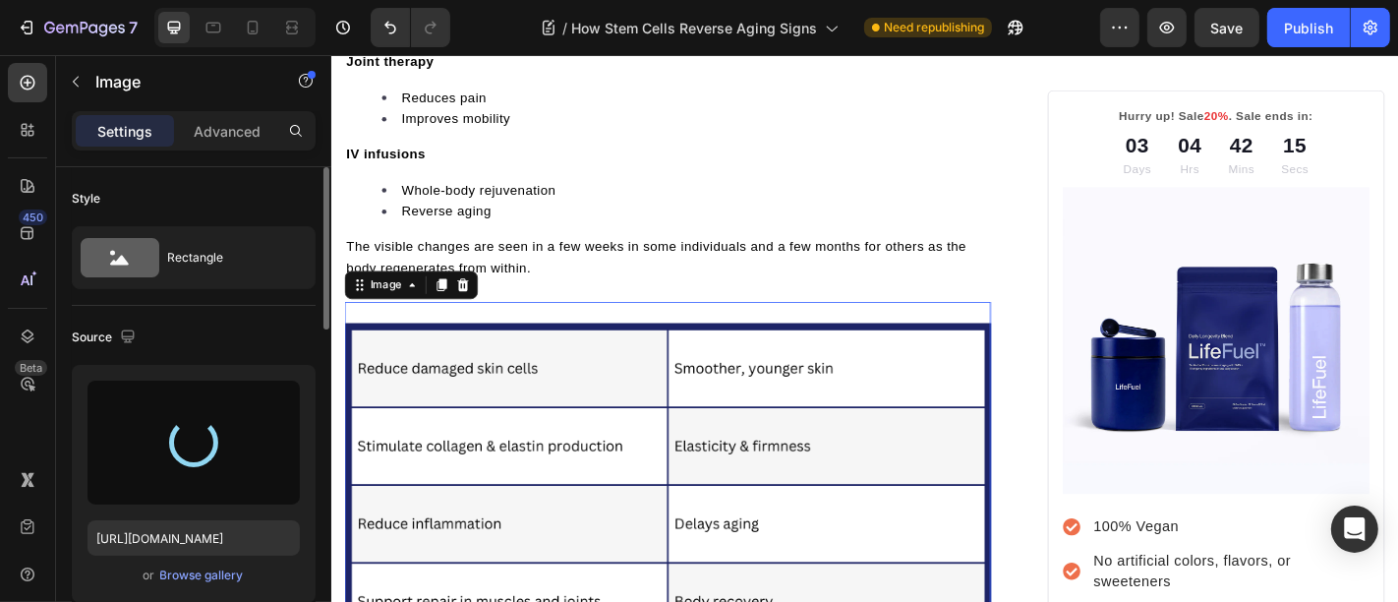
type input "https://cdn.shopify.com/s/files/1/0699/5296/2790/files/gempages_553638280495629…"
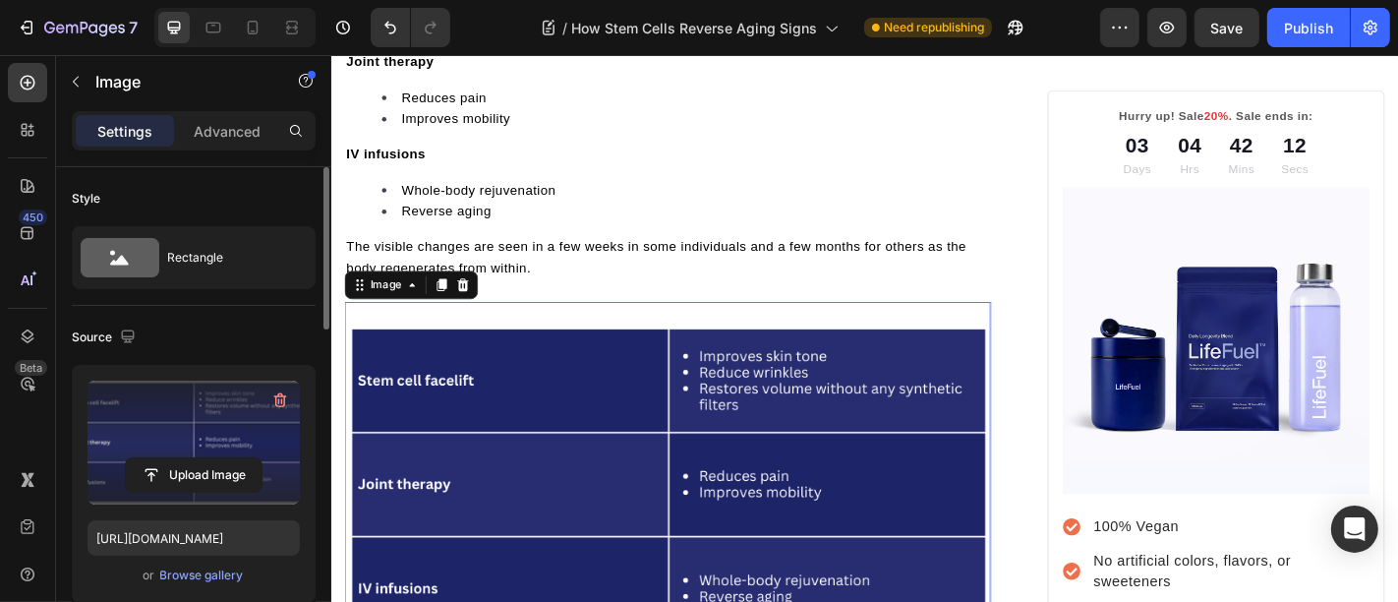
click at [556, 351] on img at bounding box center [702, 529] width 715 height 357
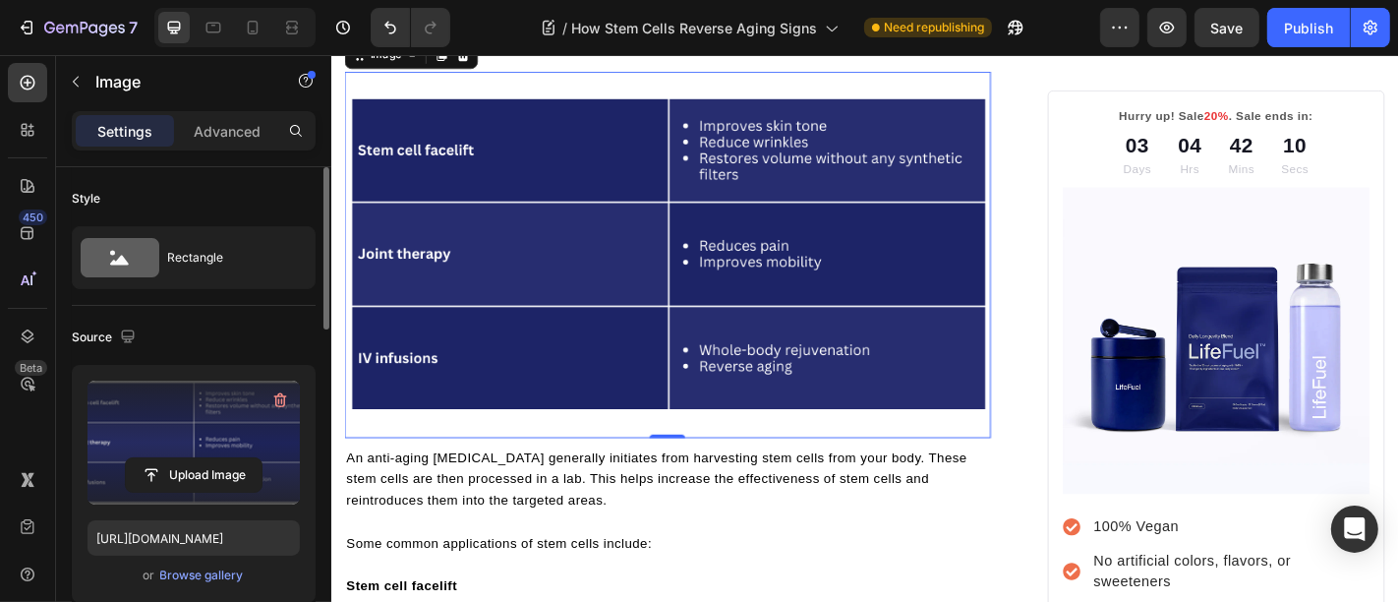
scroll to position [3755, 0]
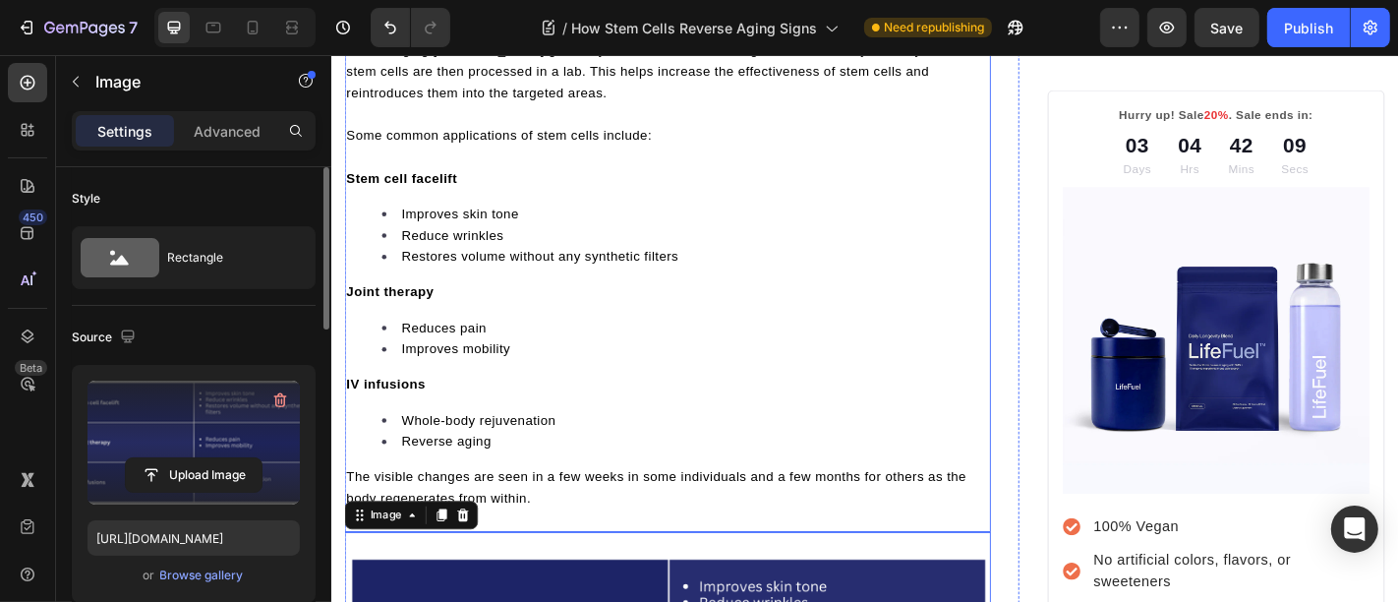
click at [561, 470] on li "Reverse aging" at bounding box center [721, 482] width 671 height 24
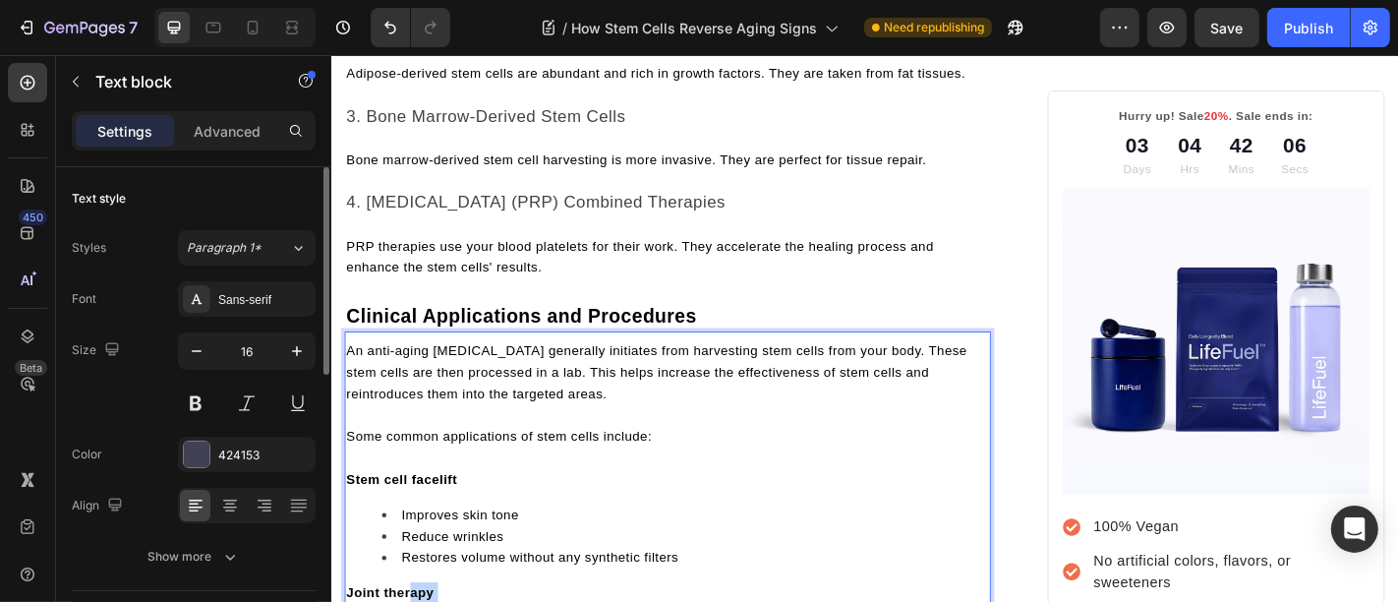
scroll to position [3500, 0]
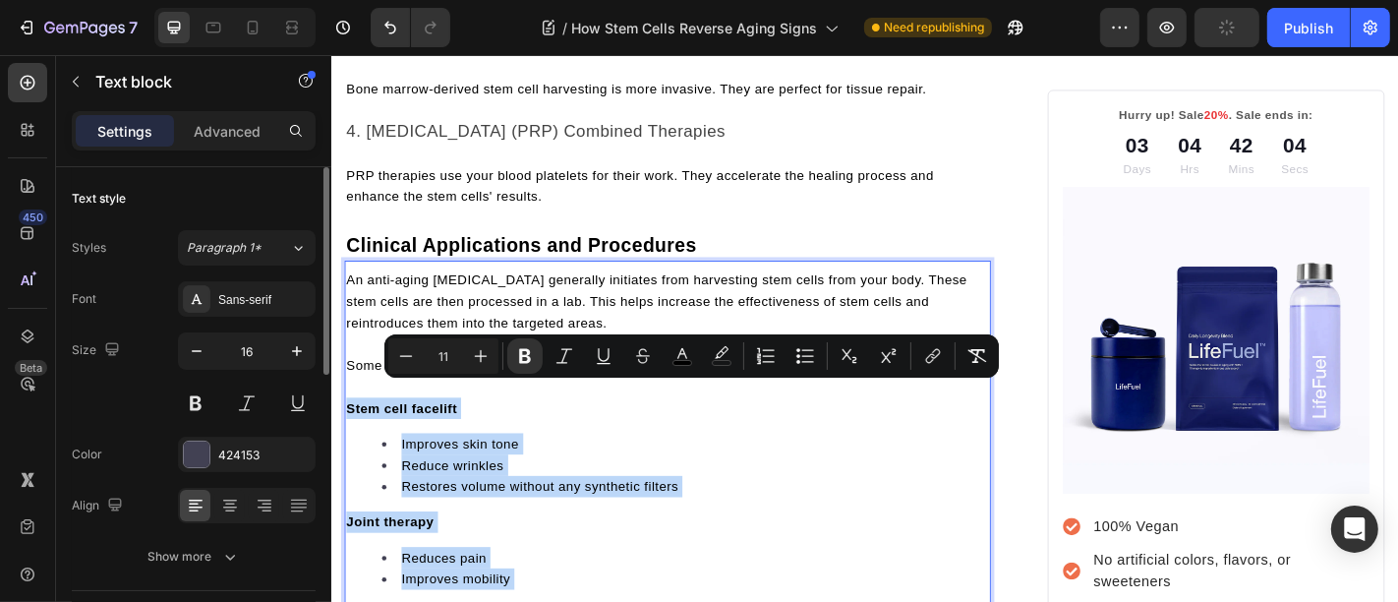
drag, startPoint x: 574, startPoint y: 521, endPoint x: 346, endPoint y: 428, distance: 246.5
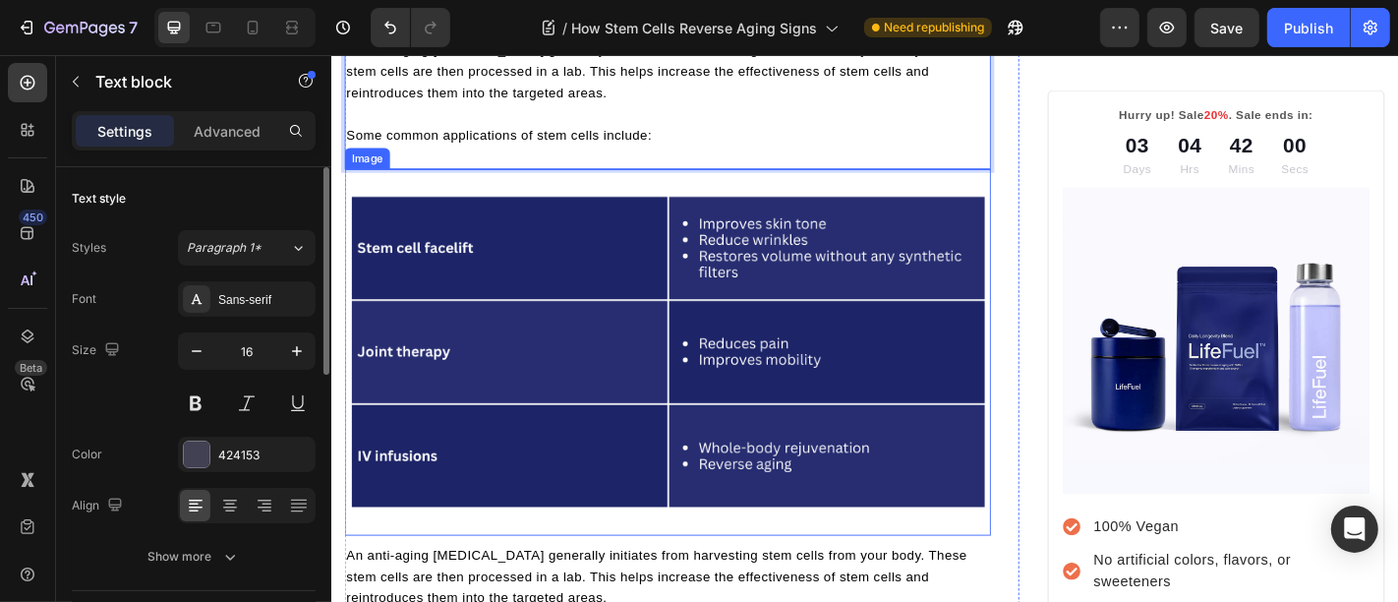
scroll to position [4009, 0]
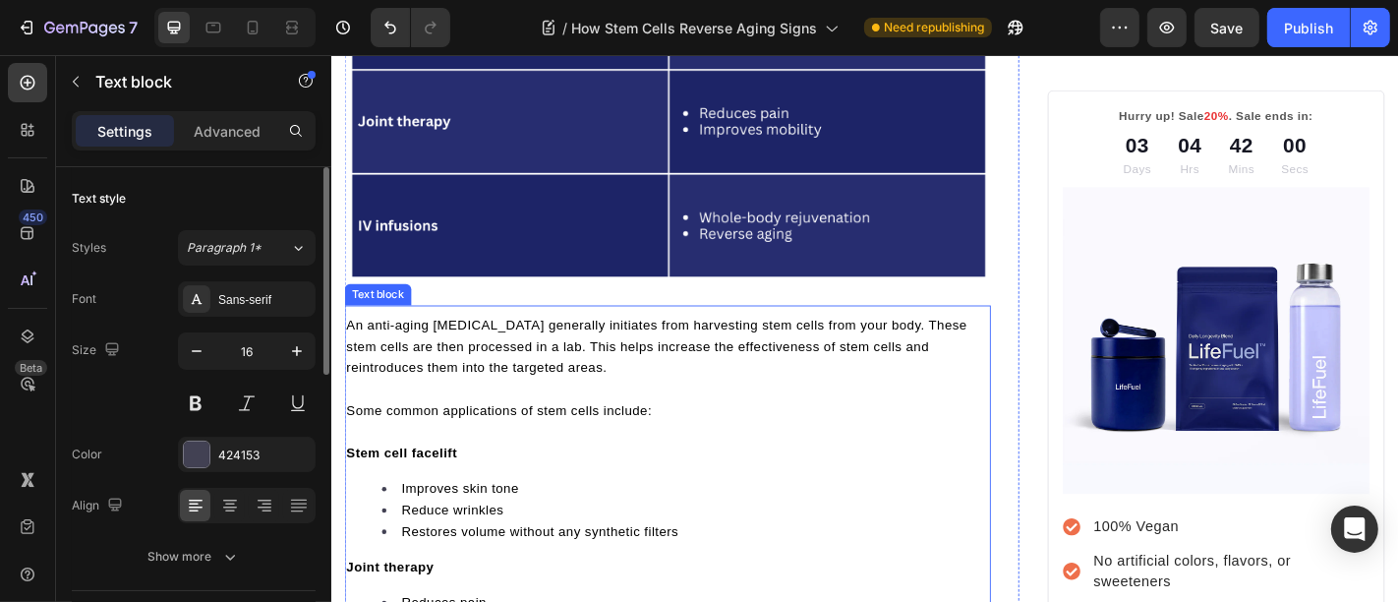
click at [632, 439] on span "Some common applications of stem cells include:" at bounding box center [516, 447] width 338 height 16
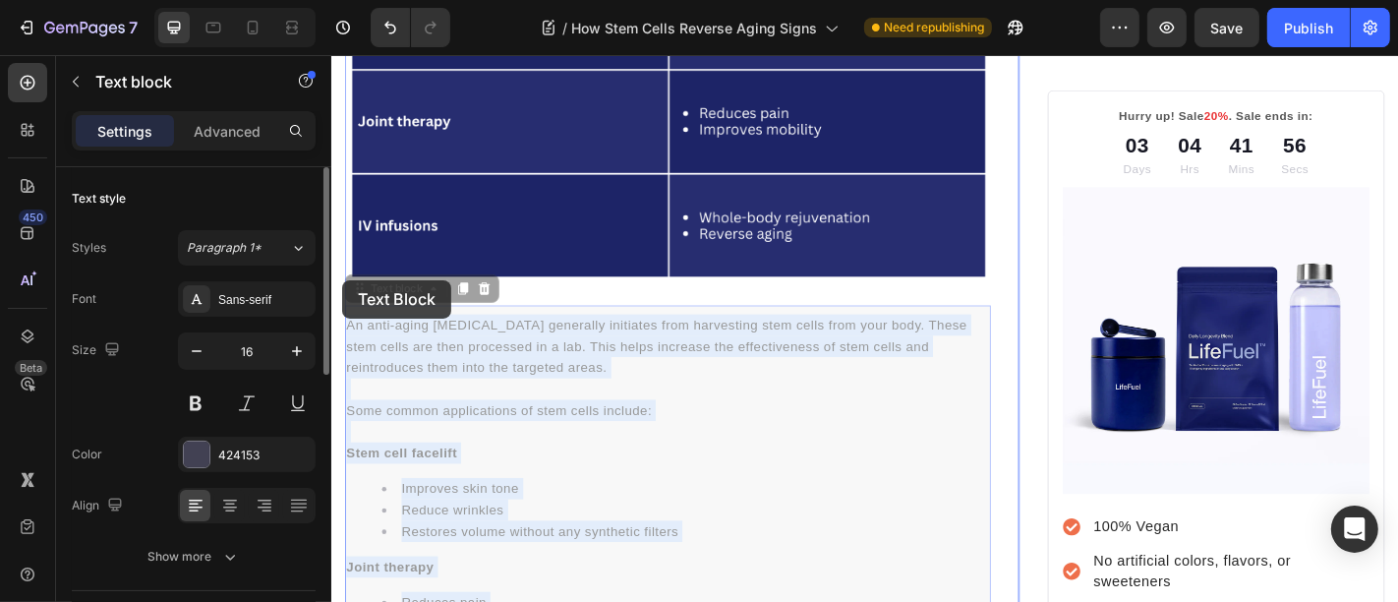
drag, startPoint x: 552, startPoint y: 251, endPoint x: 343, endPoint y: 327, distance: 222.1
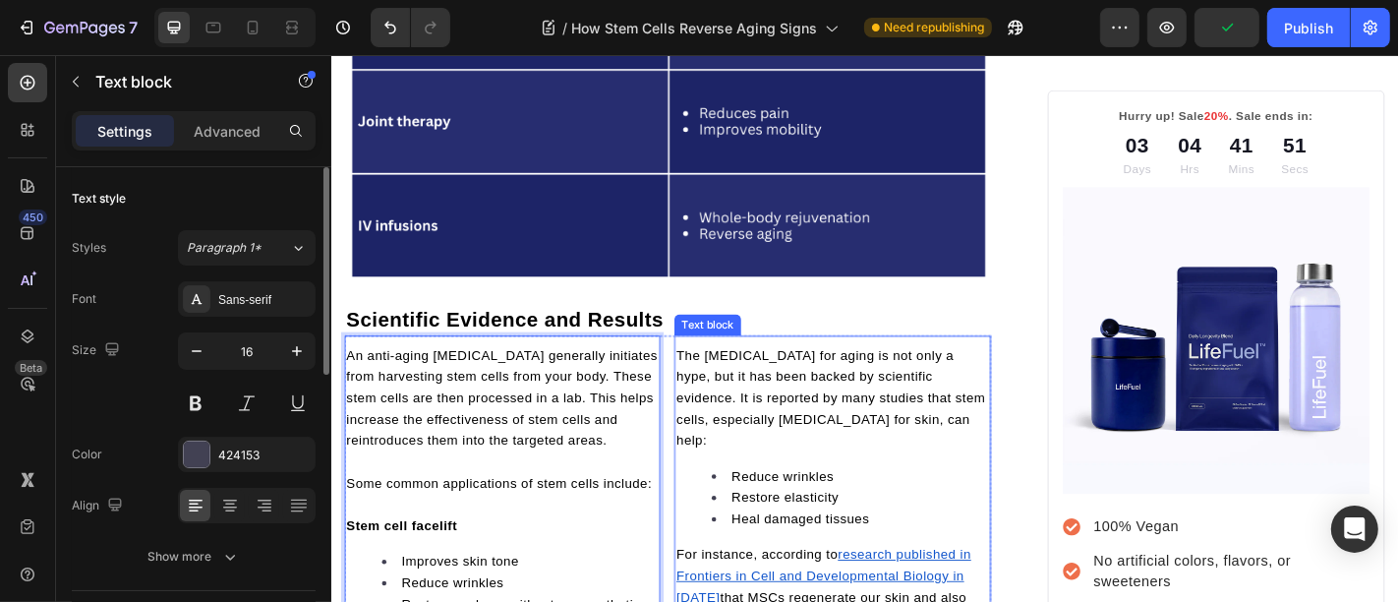
scroll to position [4264, 0]
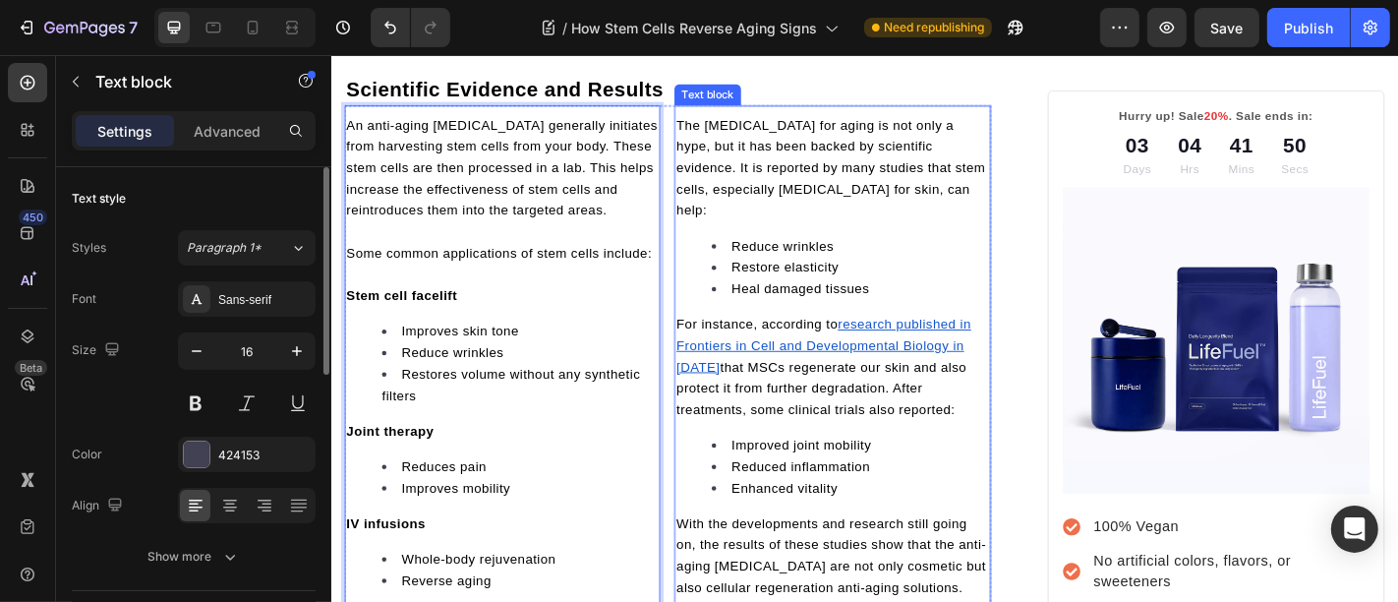
click at [734, 422] on span "that MSCs regenerate our skin and also protect it from further degradation. Aft…" at bounding box center [872, 422] width 320 height 63
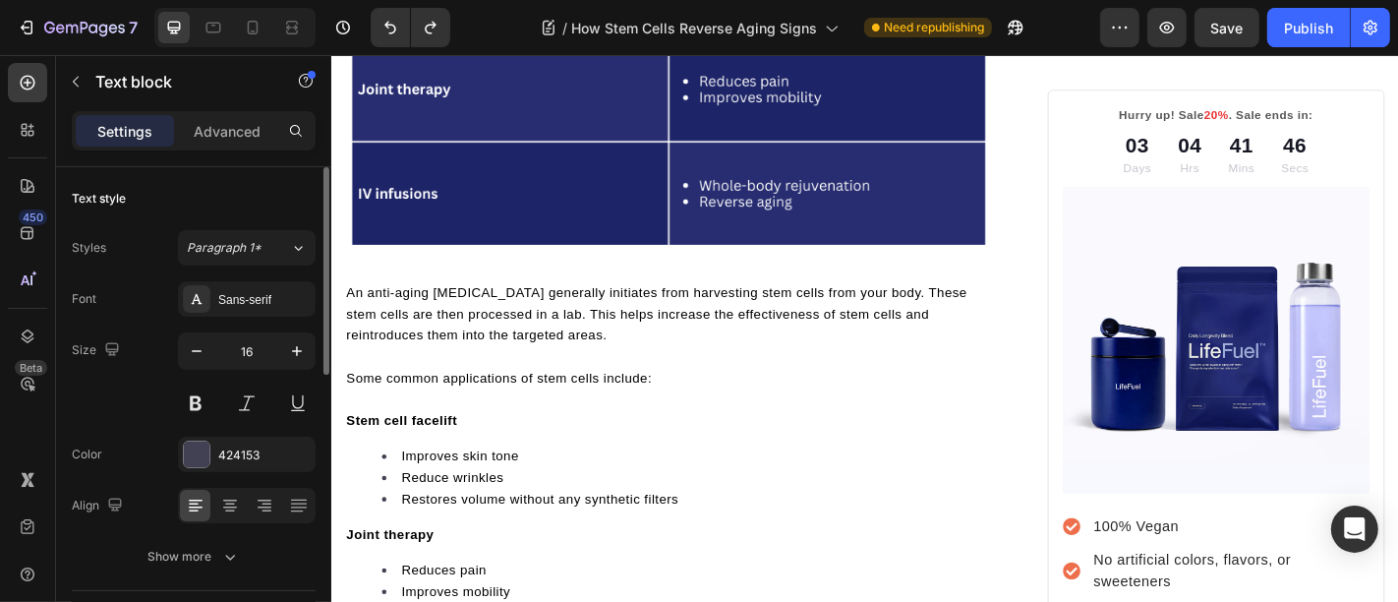
scroll to position [4054, 0]
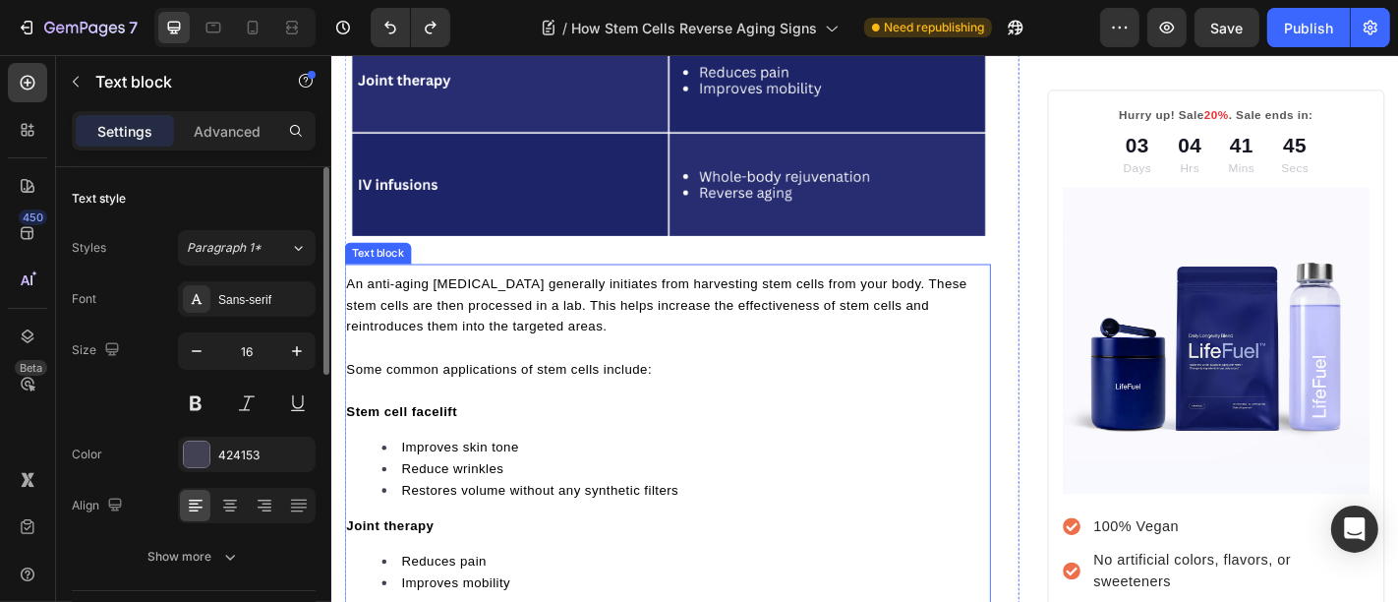
click at [511, 367] on p "Some common applications of stem cells include:" at bounding box center [702, 390] width 711 height 47
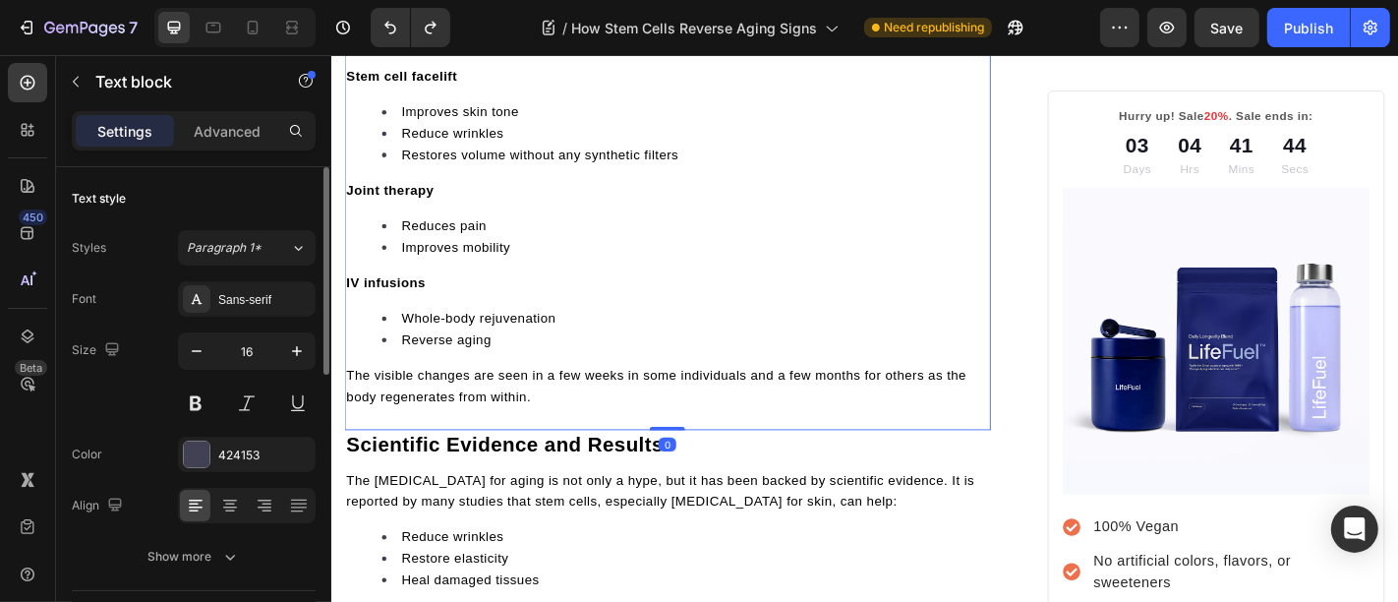
scroll to position [4564, 0]
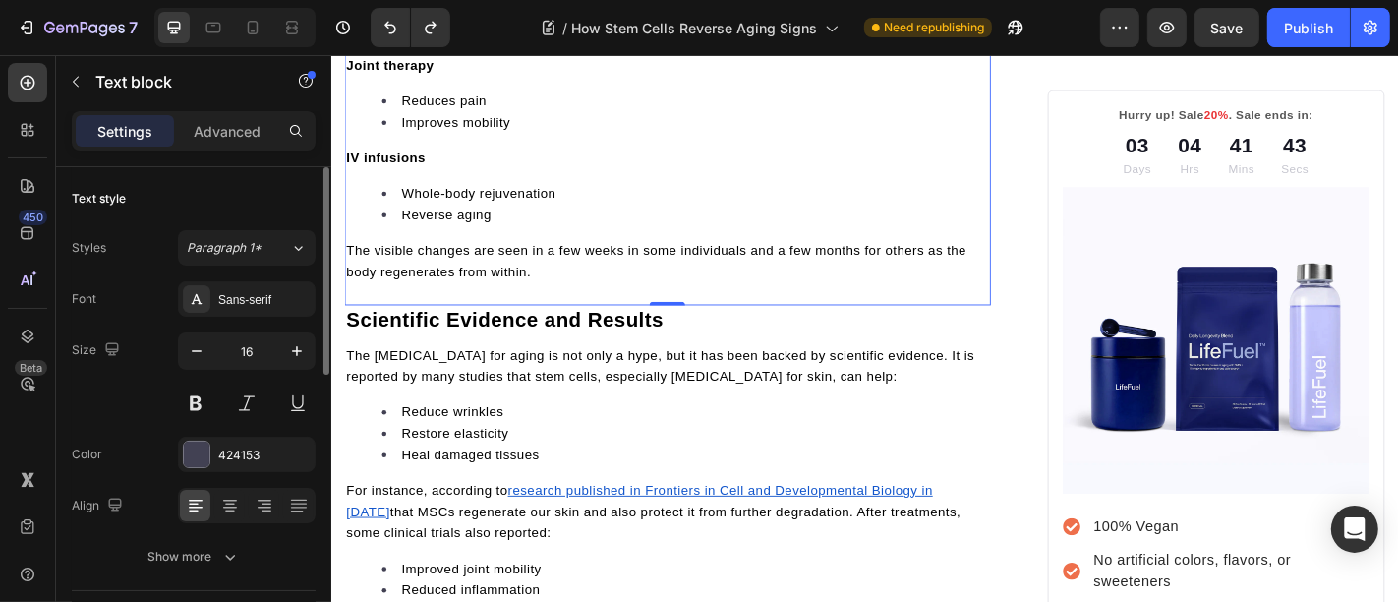
click at [528, 219] on li "Reverse aging" at bounding box center [721, 231] width 671 height 24
click at [525, 219] on li "Reverse aging" at bounding box center [721, 231] width 671 height 24
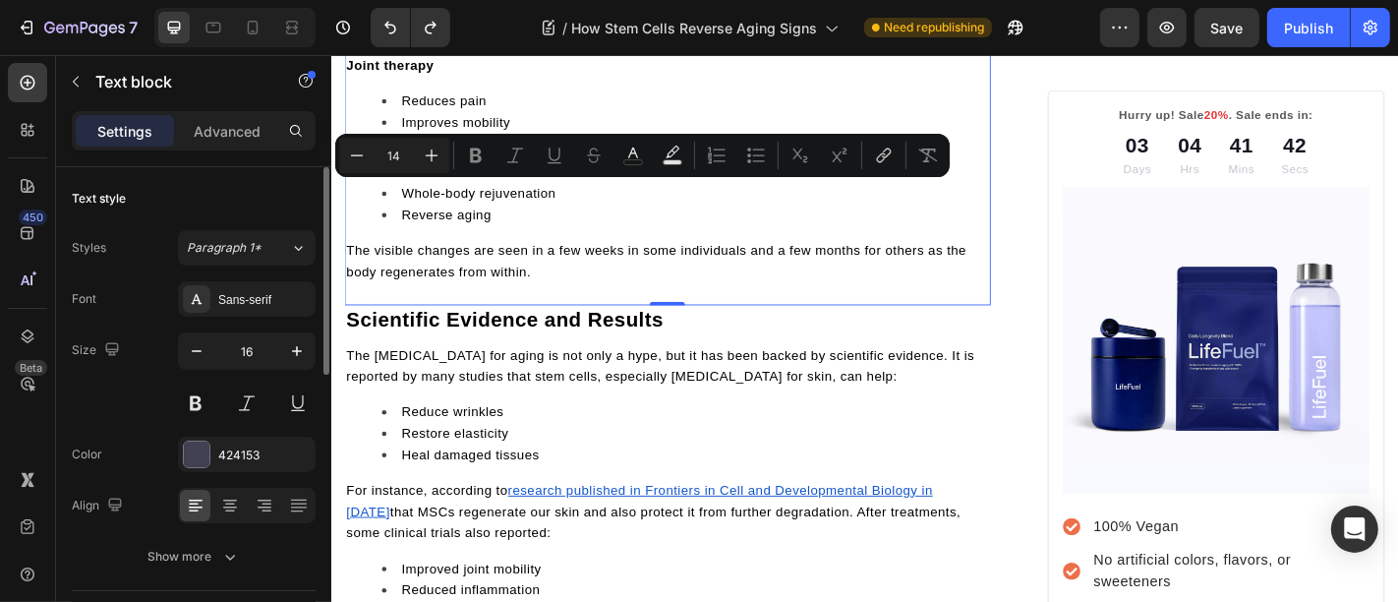
type input "11"
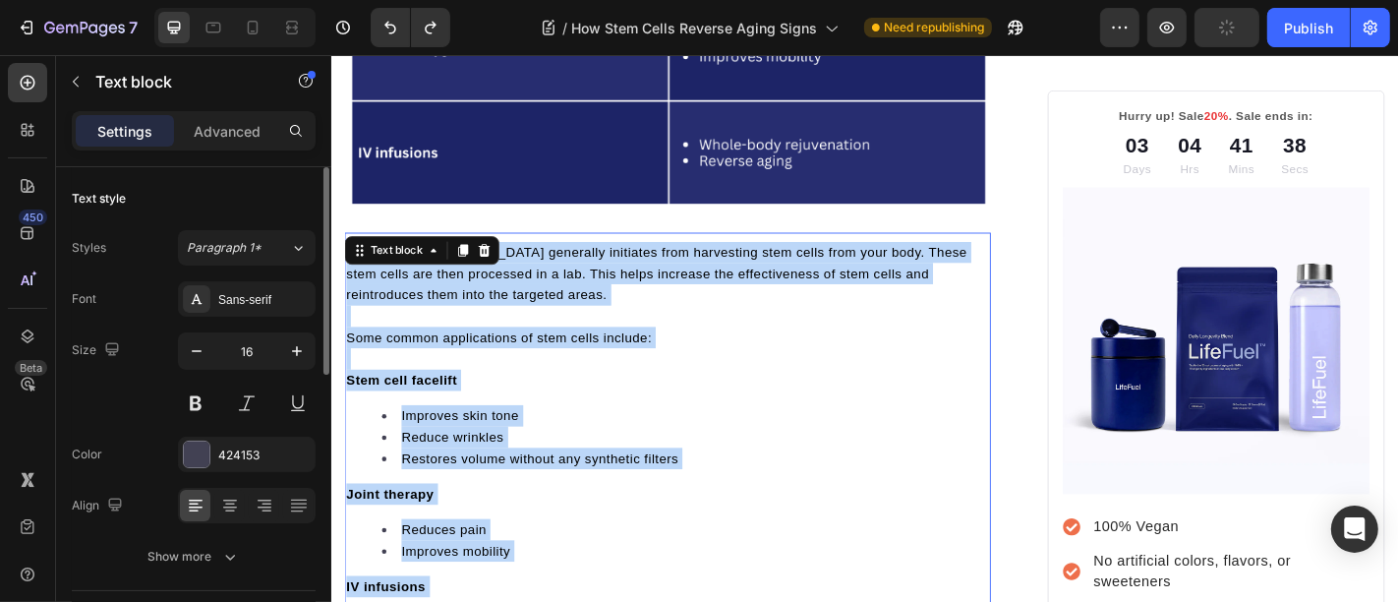
scroll to position [4054, 0]
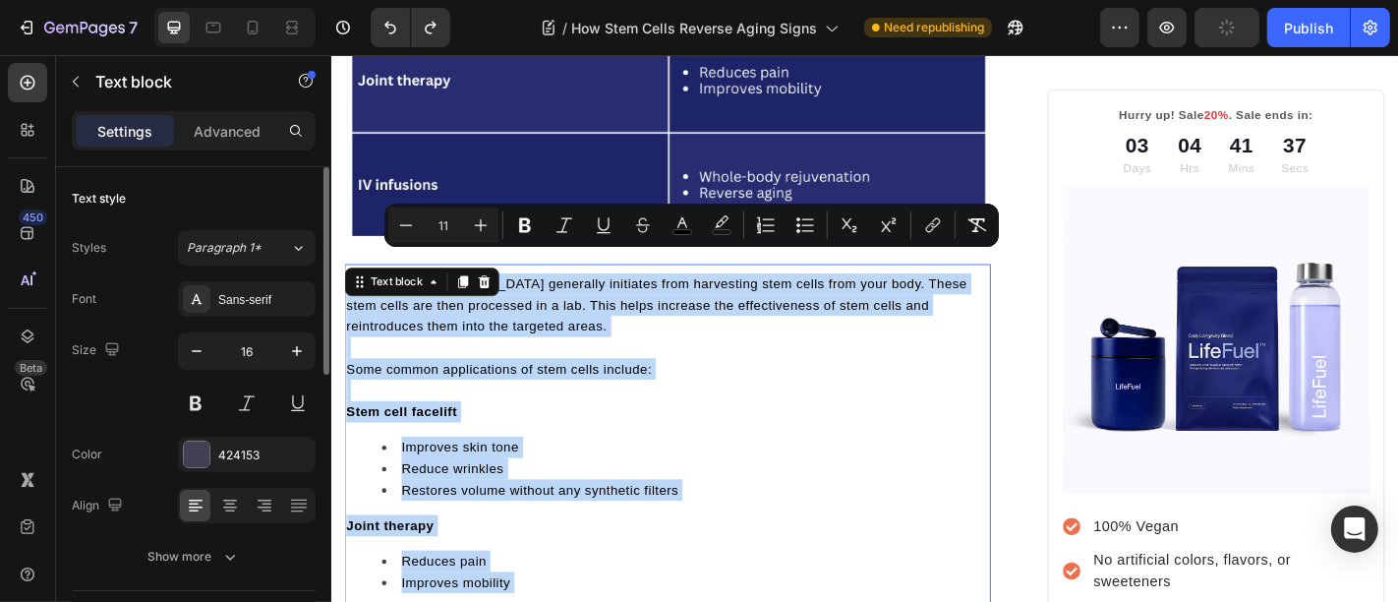
drag, startPoint x: 525, startPoint y: 205, endPoint x: 350, endPoint y: 267, distance: 185.6
click at [350, 286] on div "An anti-aging stem cell therapy generally initiates from harvesting stem cells …" at bounding box center [702, 563] width 715 height 554
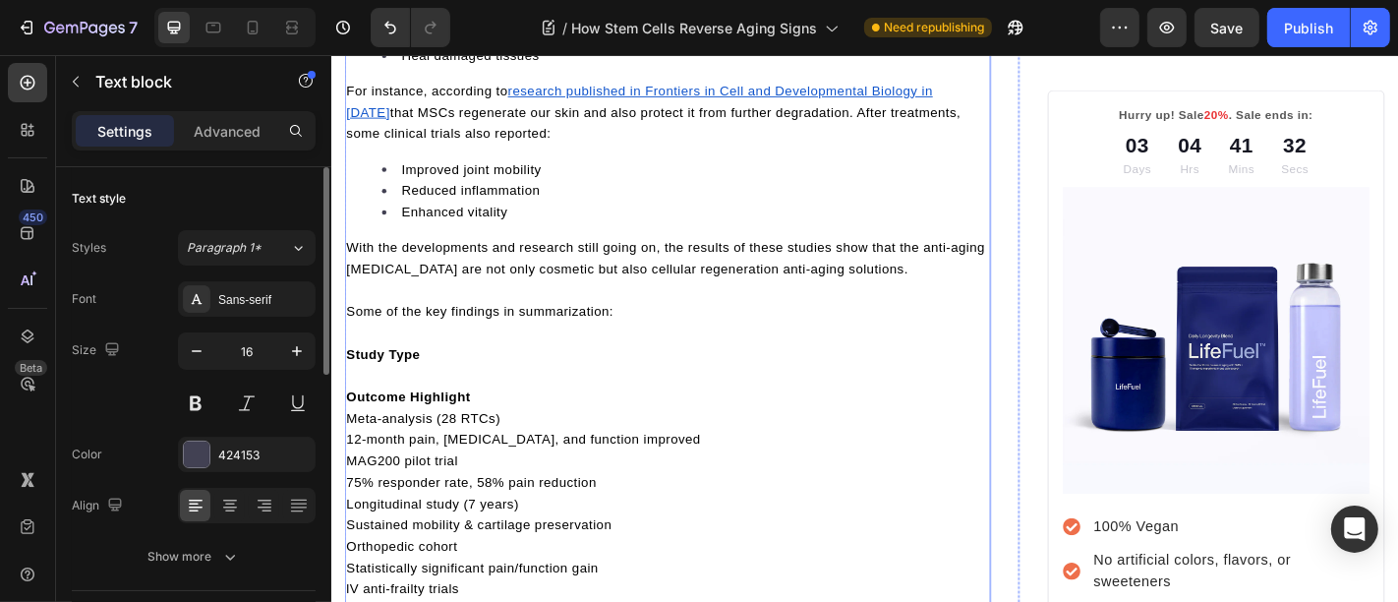
scroll to position [4564, 0]
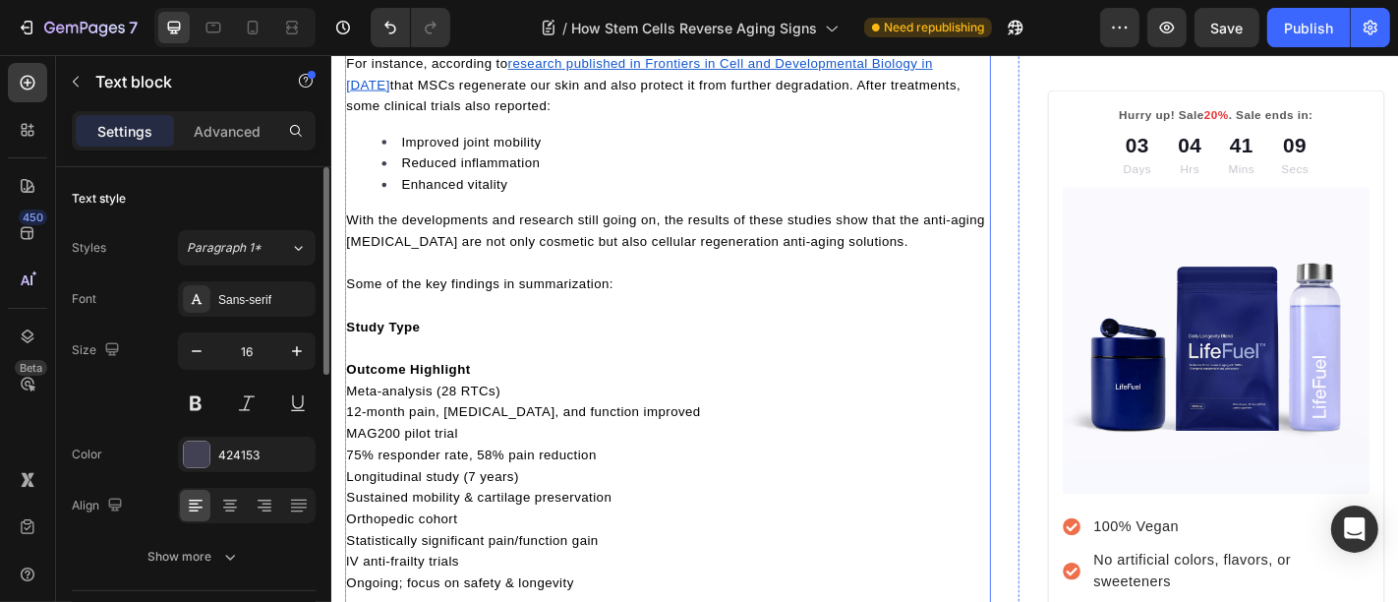
click at [423, 367] on p "Outcome Highlight" at bounding box center [702, 390] width 711 height 47
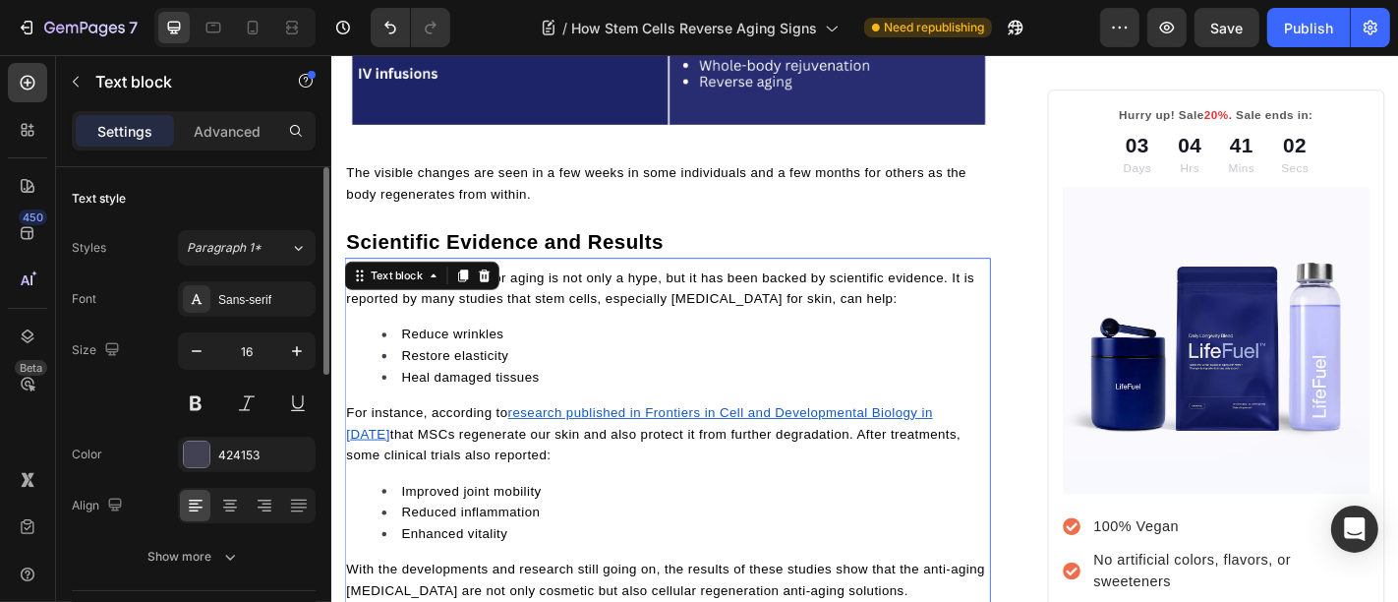
scroll to position [4054, 0]
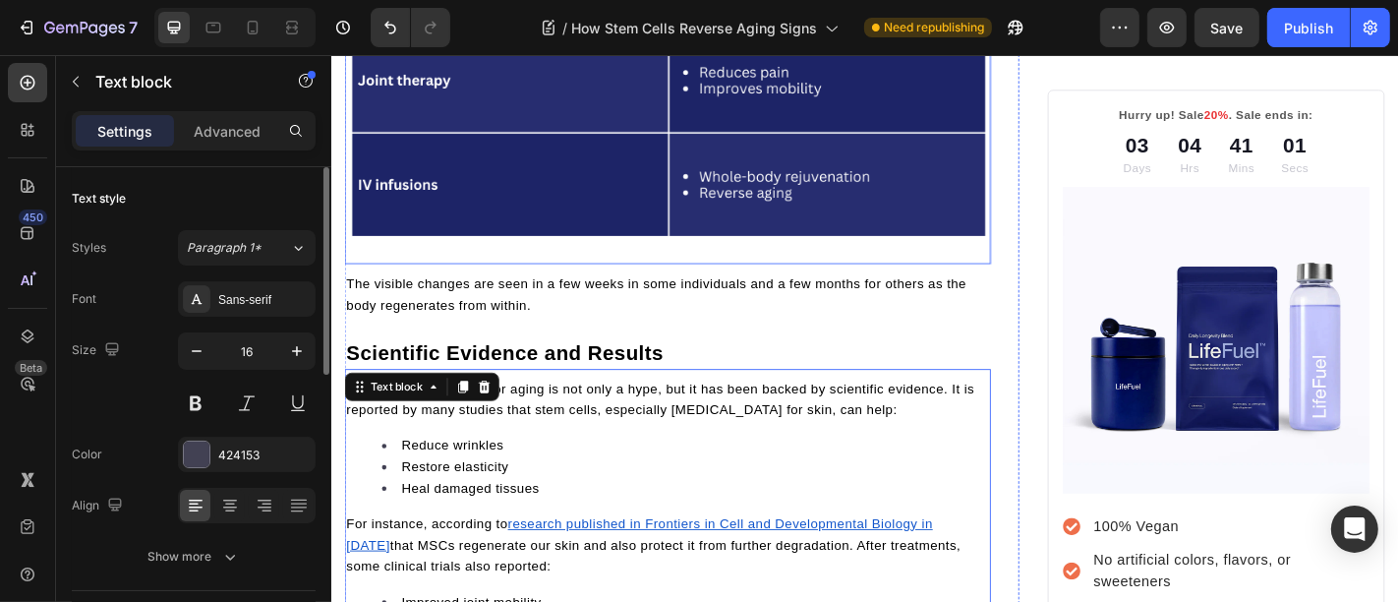
click at [616, 120] on img at bounding box center [702, 83] width 715 height 357
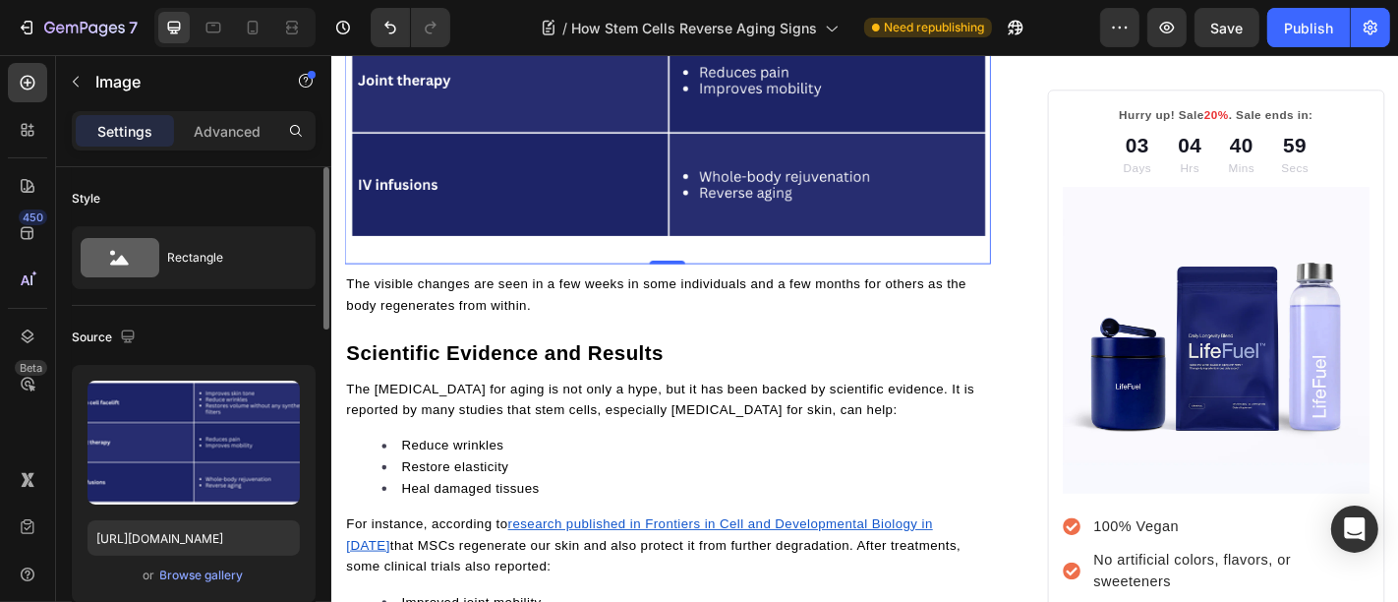
scroll to position [3544, 0]
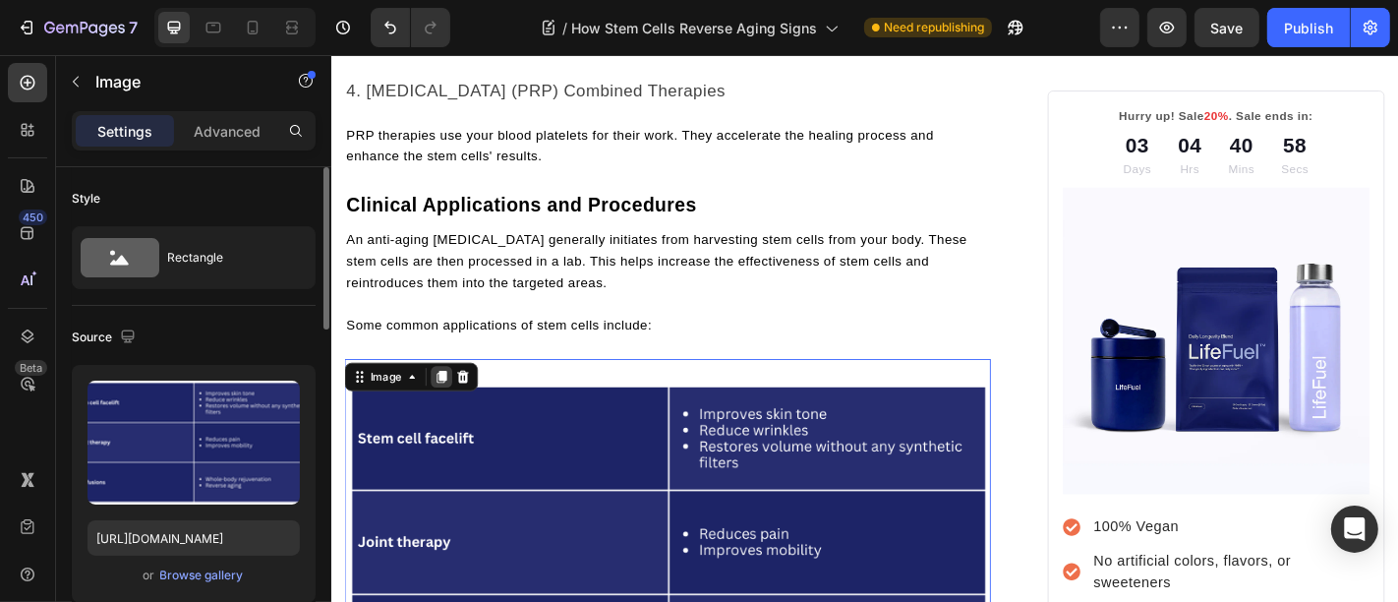
click at [451, 405] on icon at bounding box center [452, 412] width 11 height 14
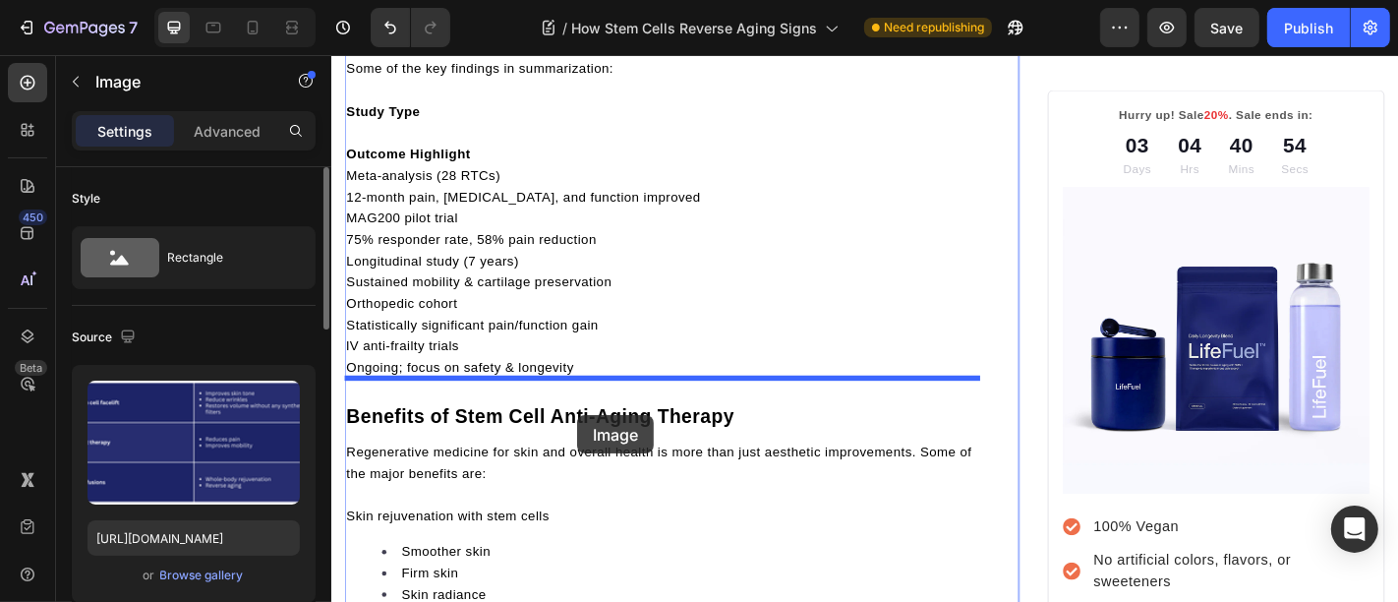
scroll to position [5211, 0]
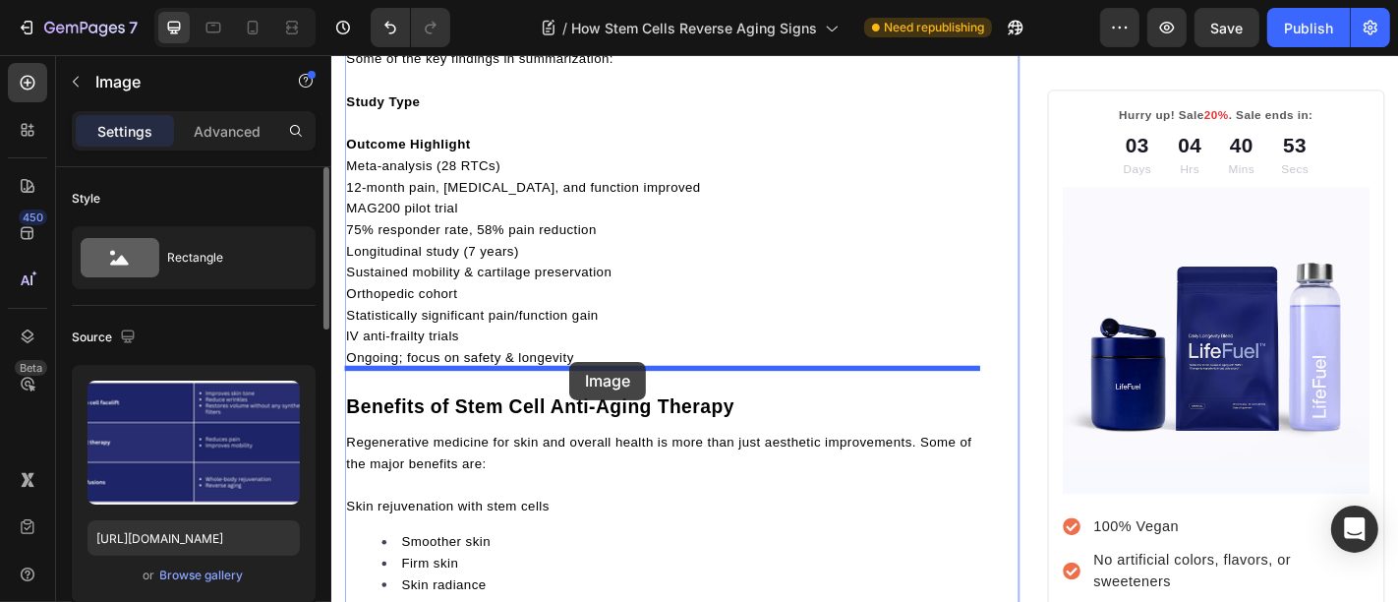
drag, startPoint x: 606, startPoint y: 317, endPoint x: 593, endPoint y: 393, distance: 77.7
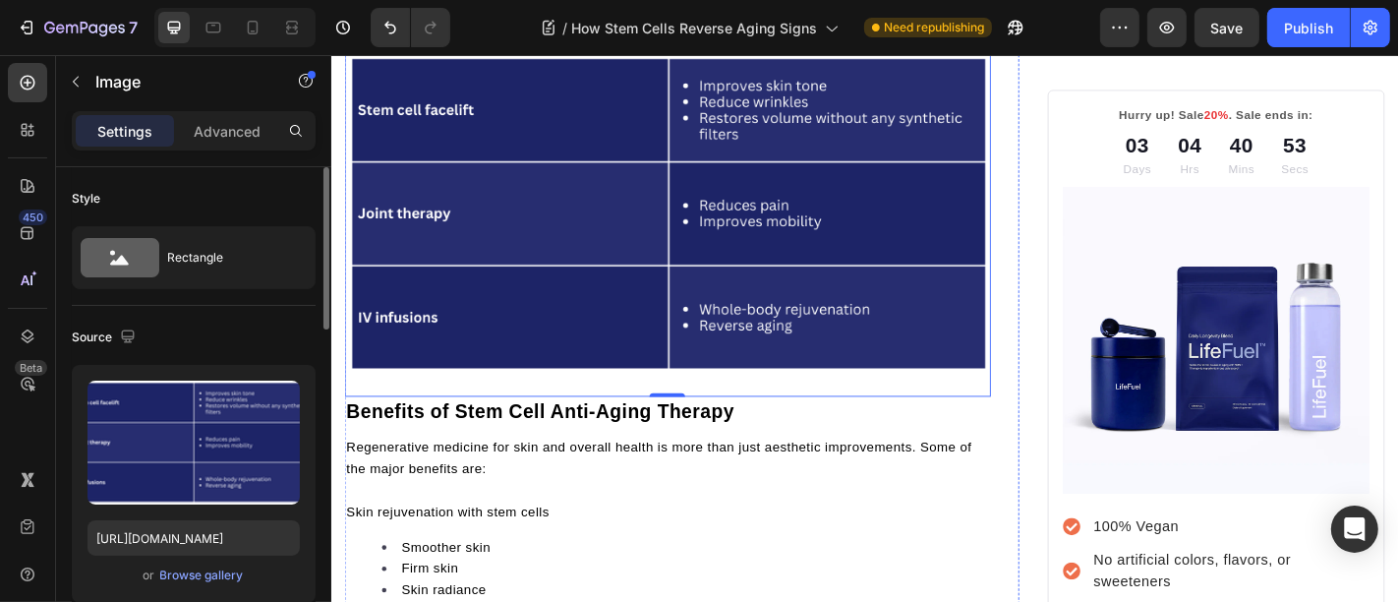
scroll to position [4811, 0]
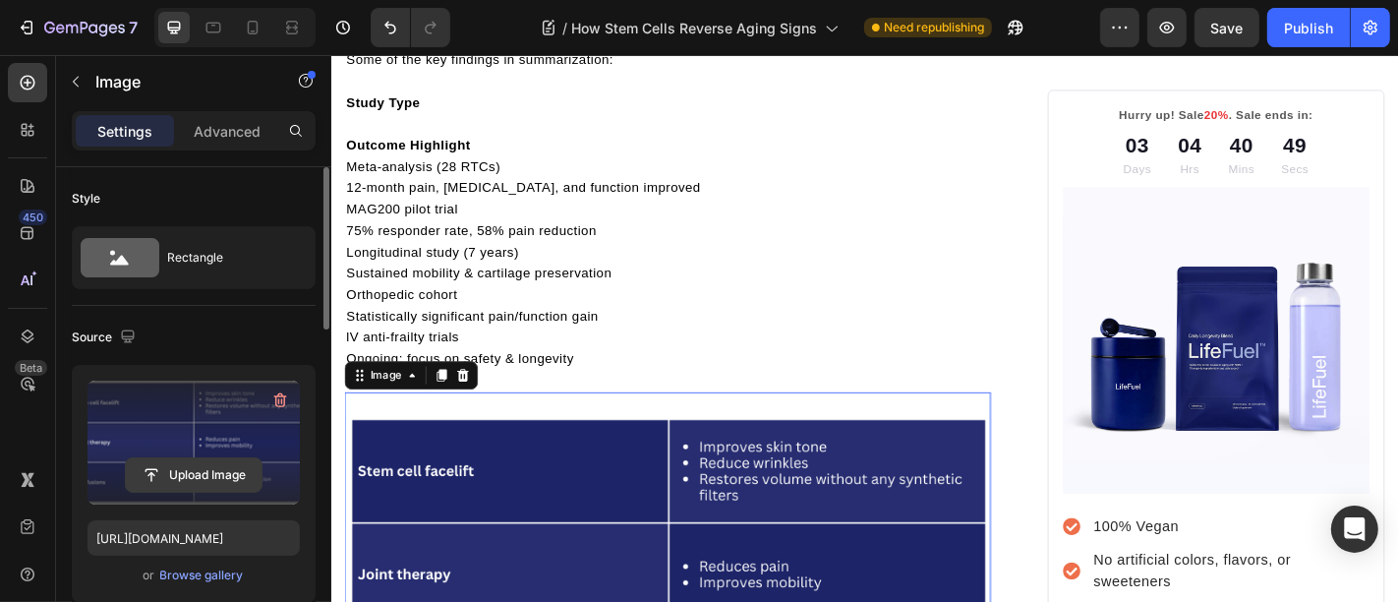
click at [194, 476] on input "file" at bounding box center [194, 474] width 136 height 33
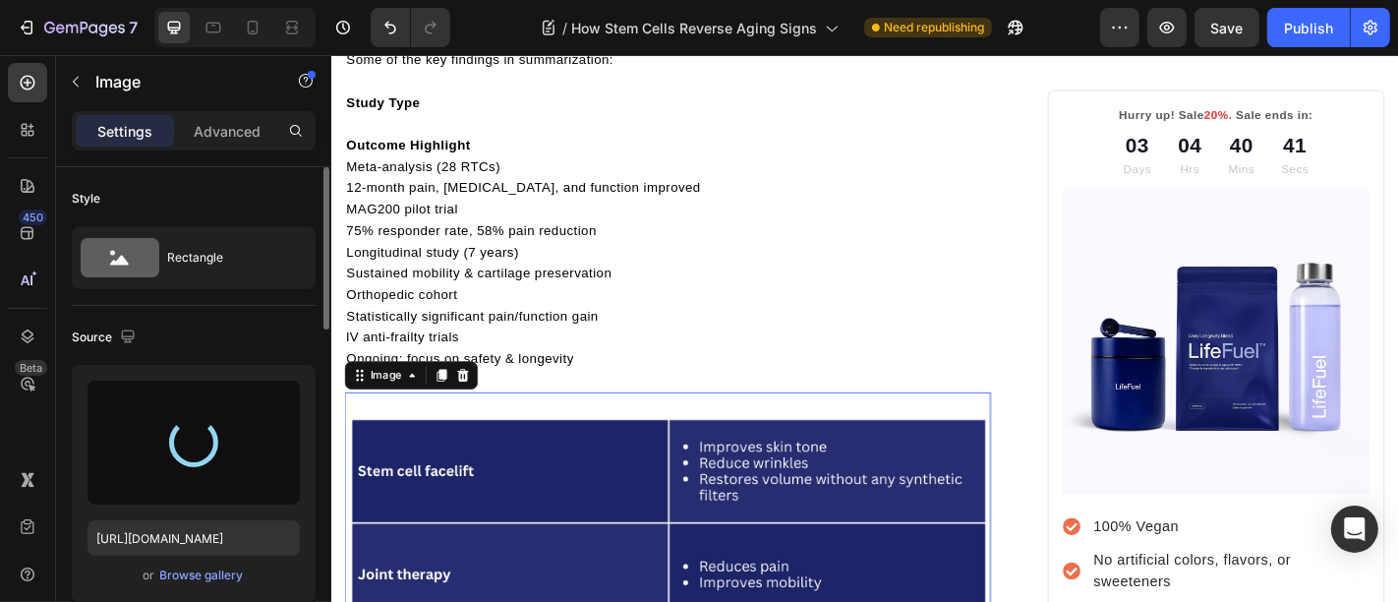
type input "https://cdn.shopify.com/s/files/1/0699/5296/2790/files/gempages_553638280495629…"
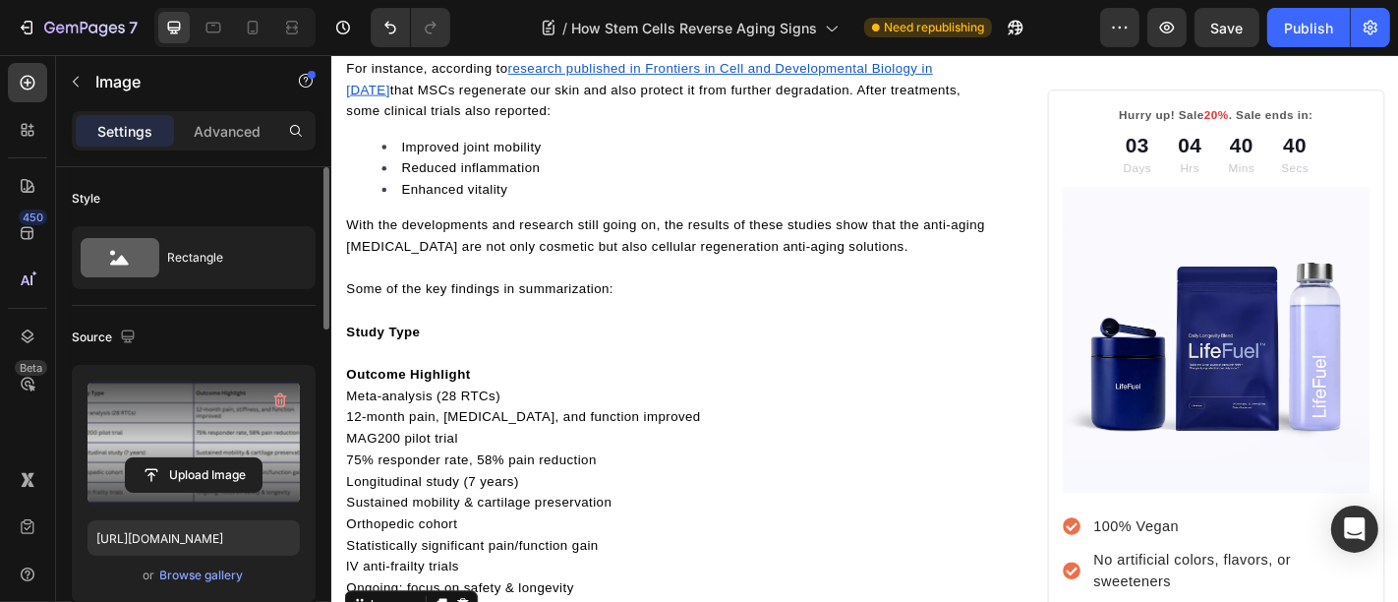
scroll to position [4556, 0]
click at [610, 422] on p "Meta-analysis (28 RTCs)" at bounding box center [702, 434] width 711 height 24
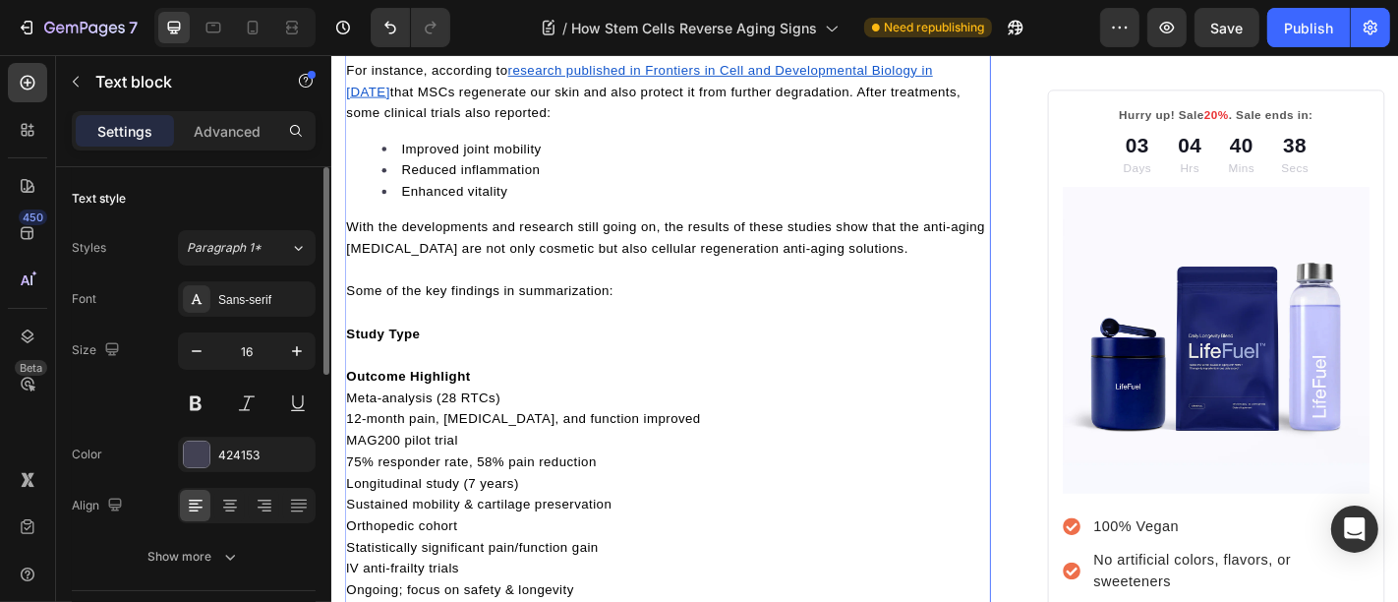
click at [610, 422] on p "Meta-analysis (28 RTCs)" at bounding box center [702, 434] width 711 height 24
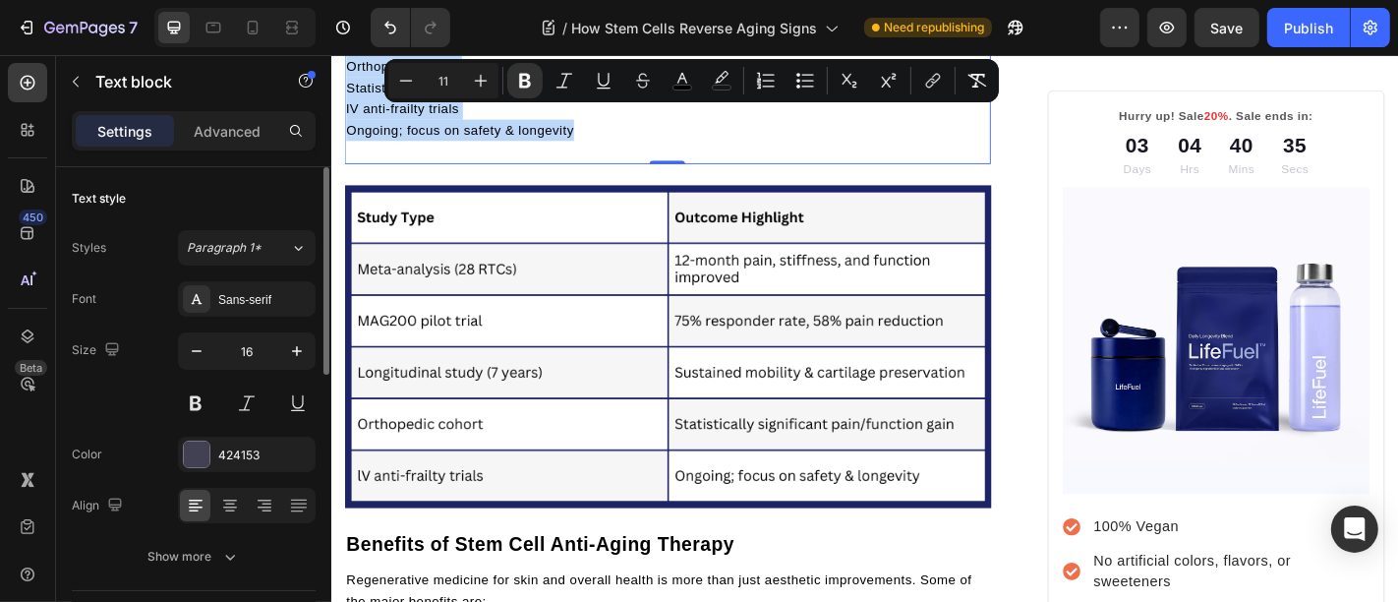
scroll to position [5066, 0]
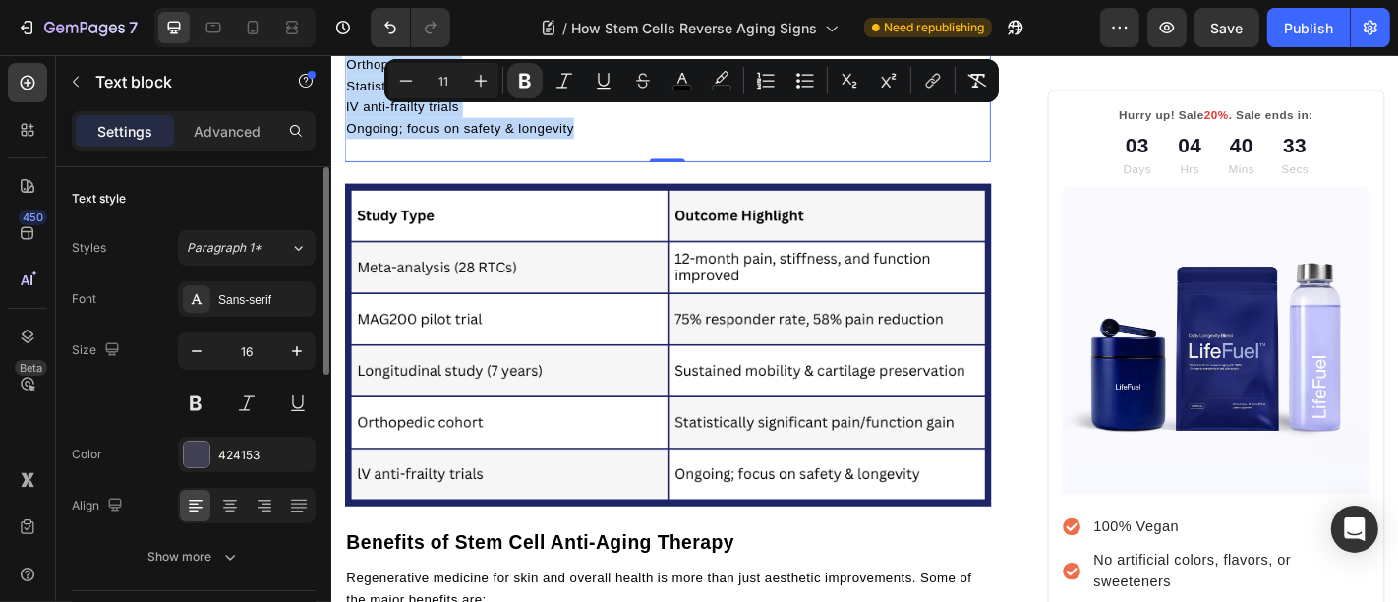
drag, startPoint x: 661, startPoint y: 289, endPoint x: 686, endPoint y: 111, distance: 179.8
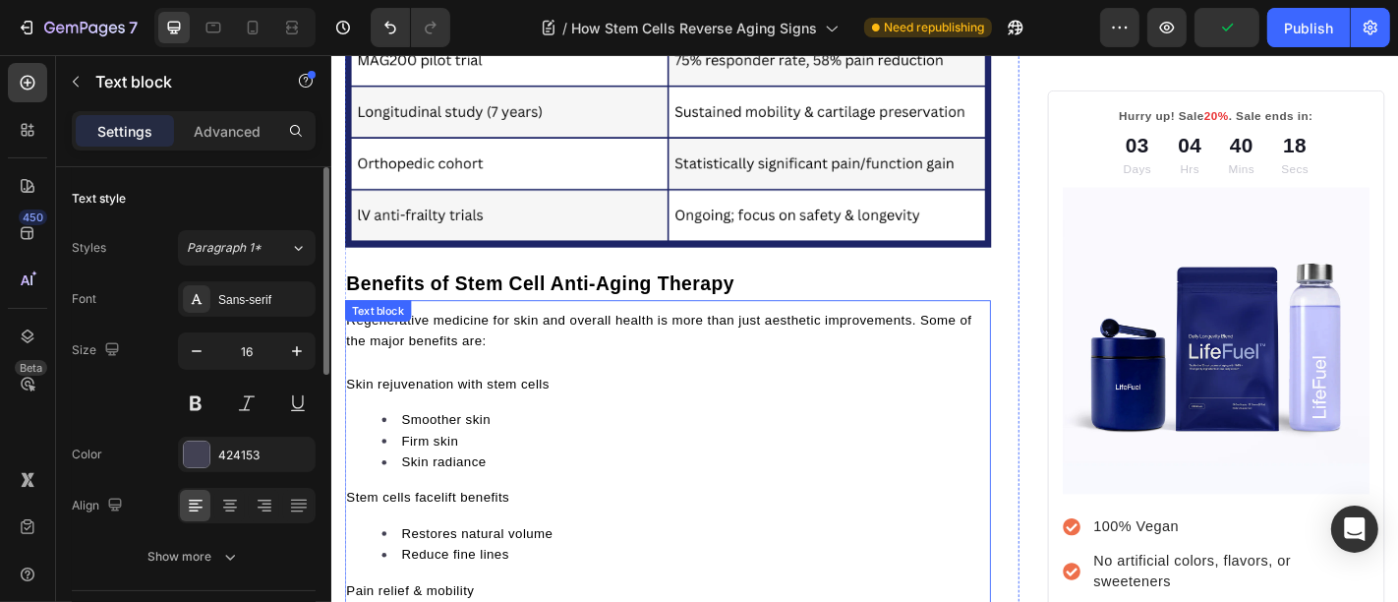
scroll to position [4763, 0]
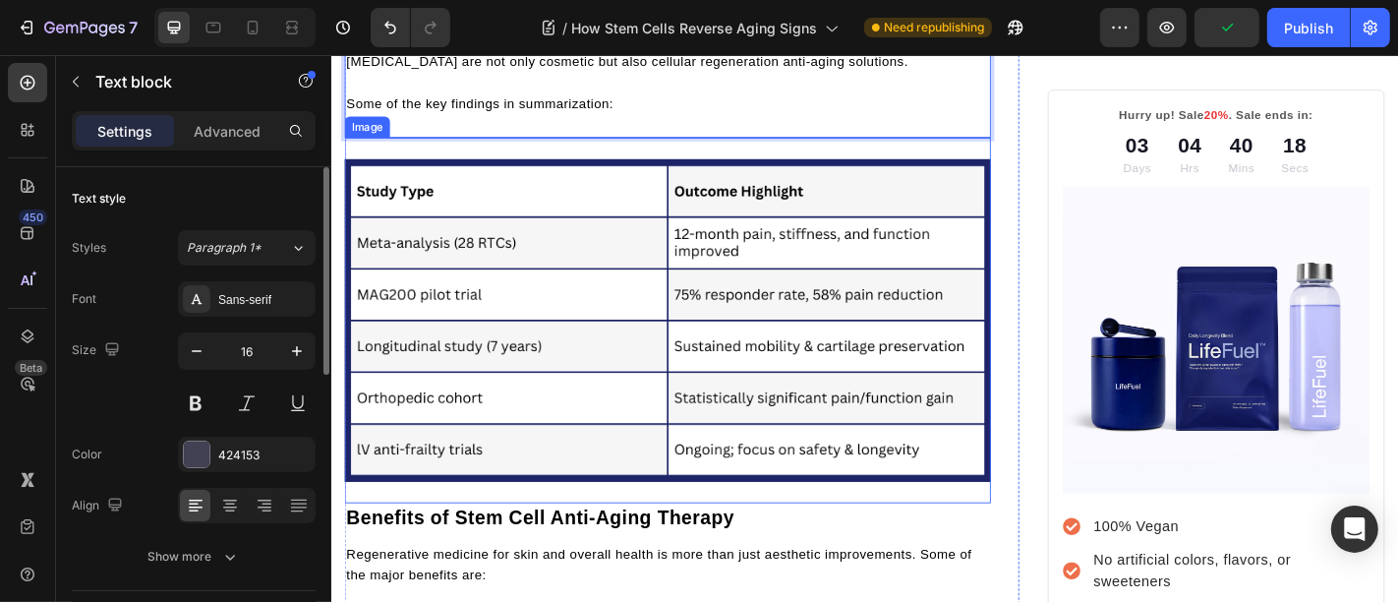
click at [577, 346] on img at bounding box center [702, 347] width 715 height 357
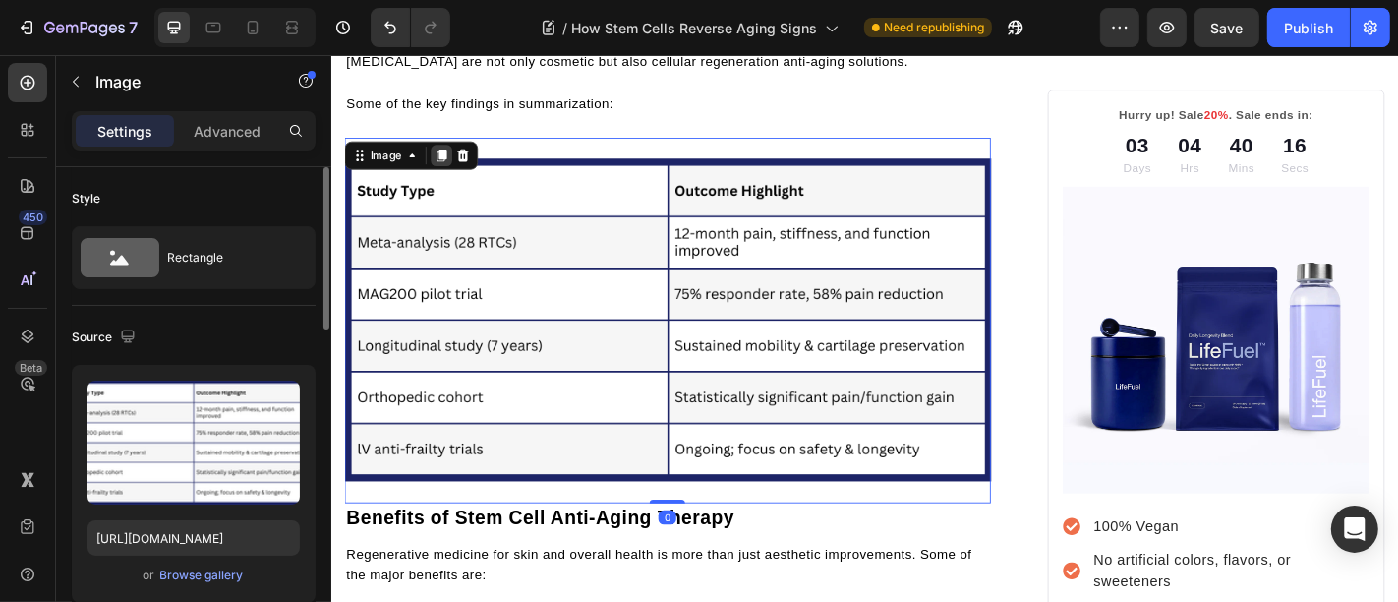
click at [455, 158] on icon at bounding box center [452, 165] width 11 height 14
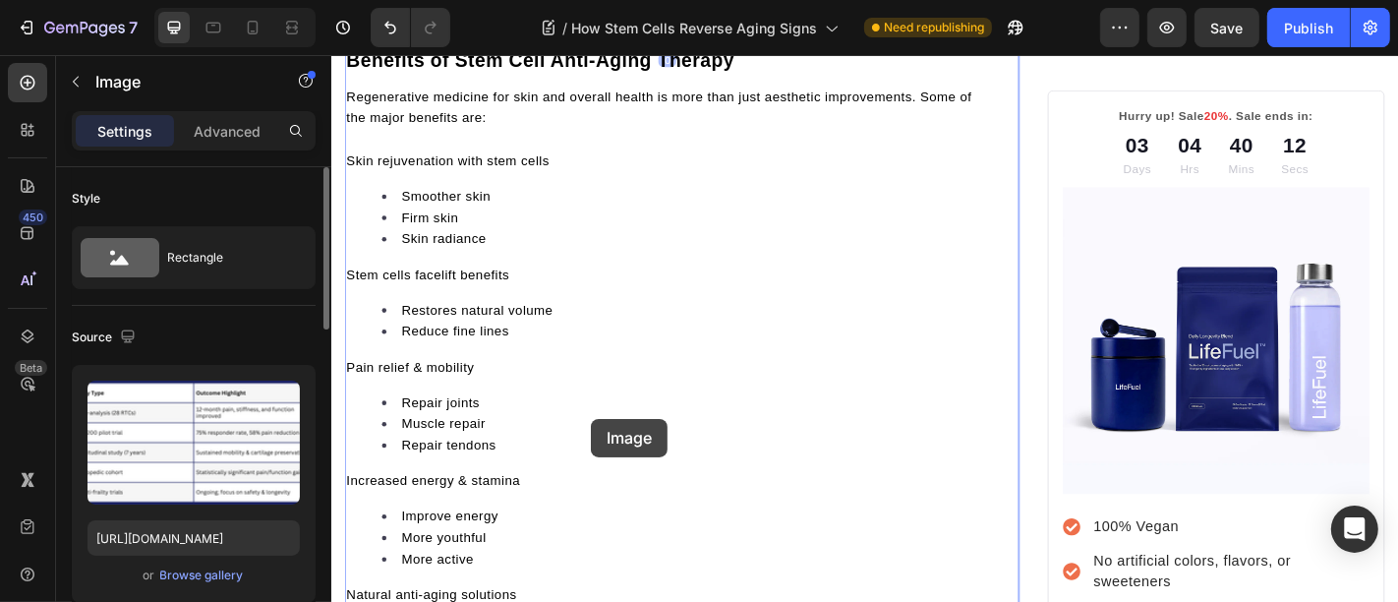
scroll to position [5923, 0]
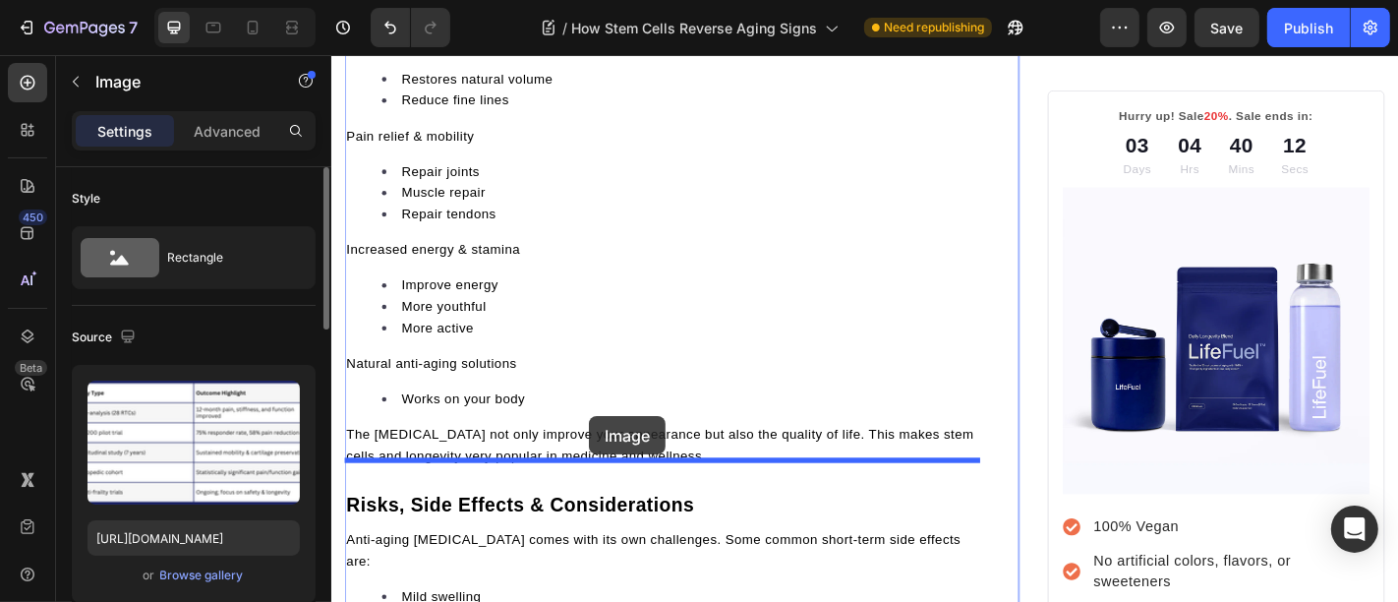
drag, startPoint x: 622, startPoint y: 345, endPoint x: 615, endPoint y: 453, distance: 108.4
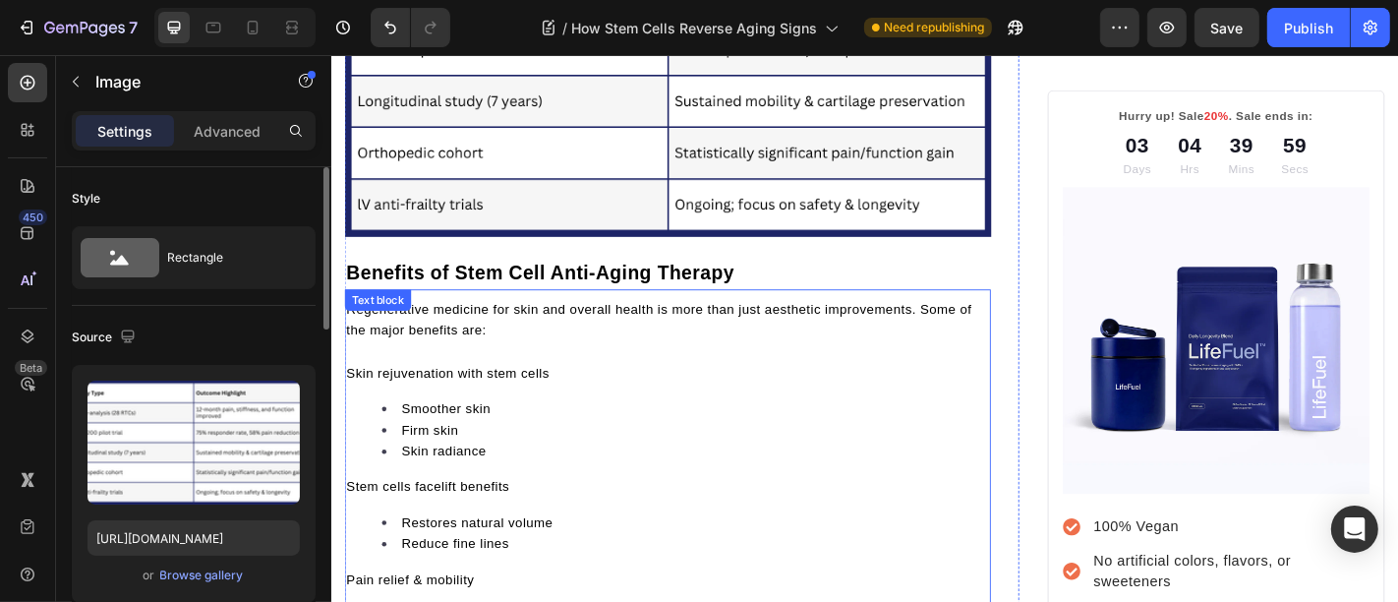
scroll to position [5015, 0]
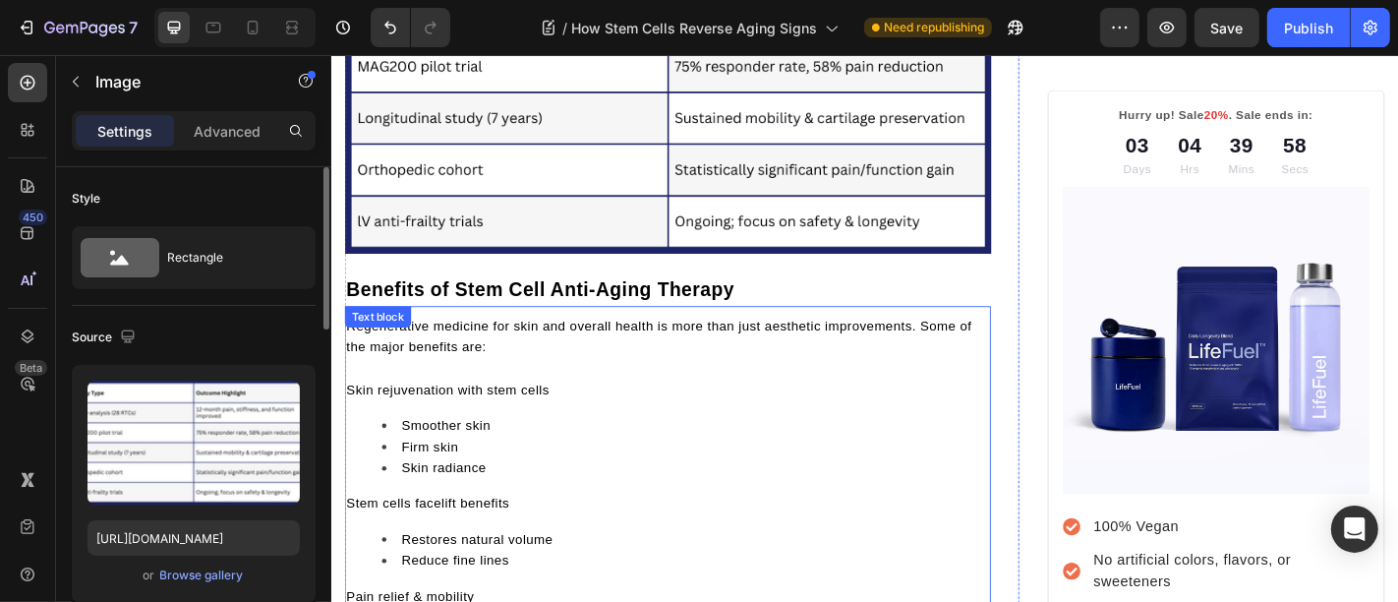
click at [615, 476] on li "Firm skin" at bounding box center [721, 488] width 671 height 24
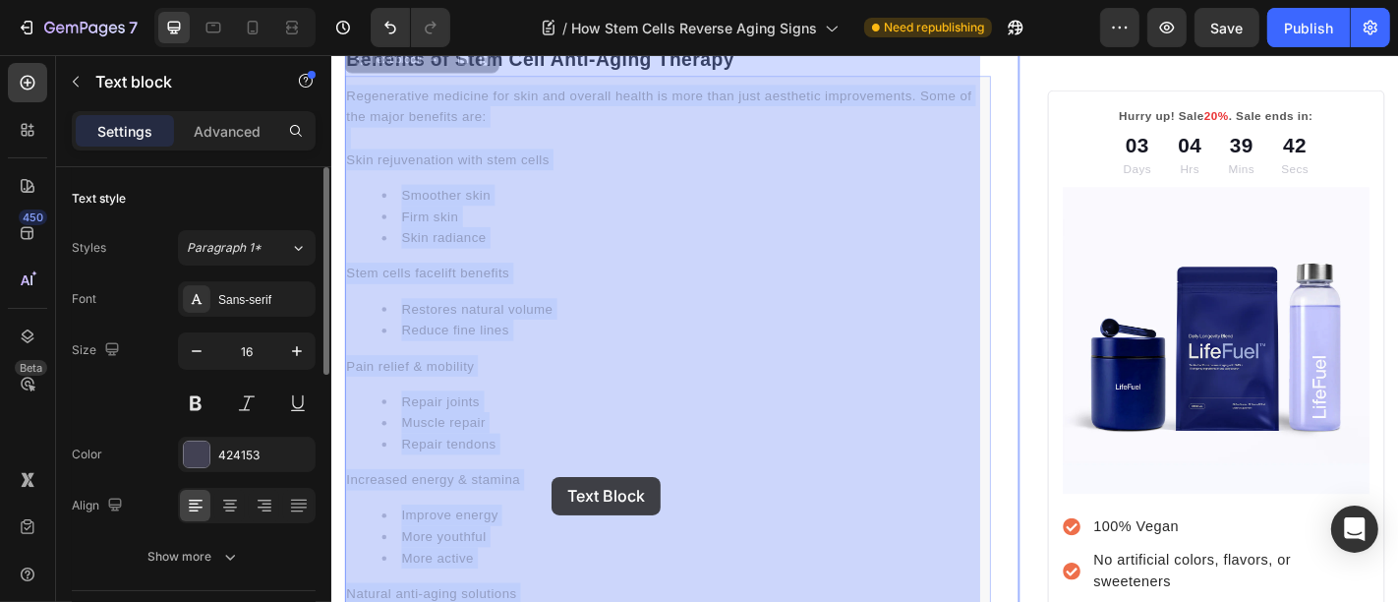
scroll to position [5290, 0]
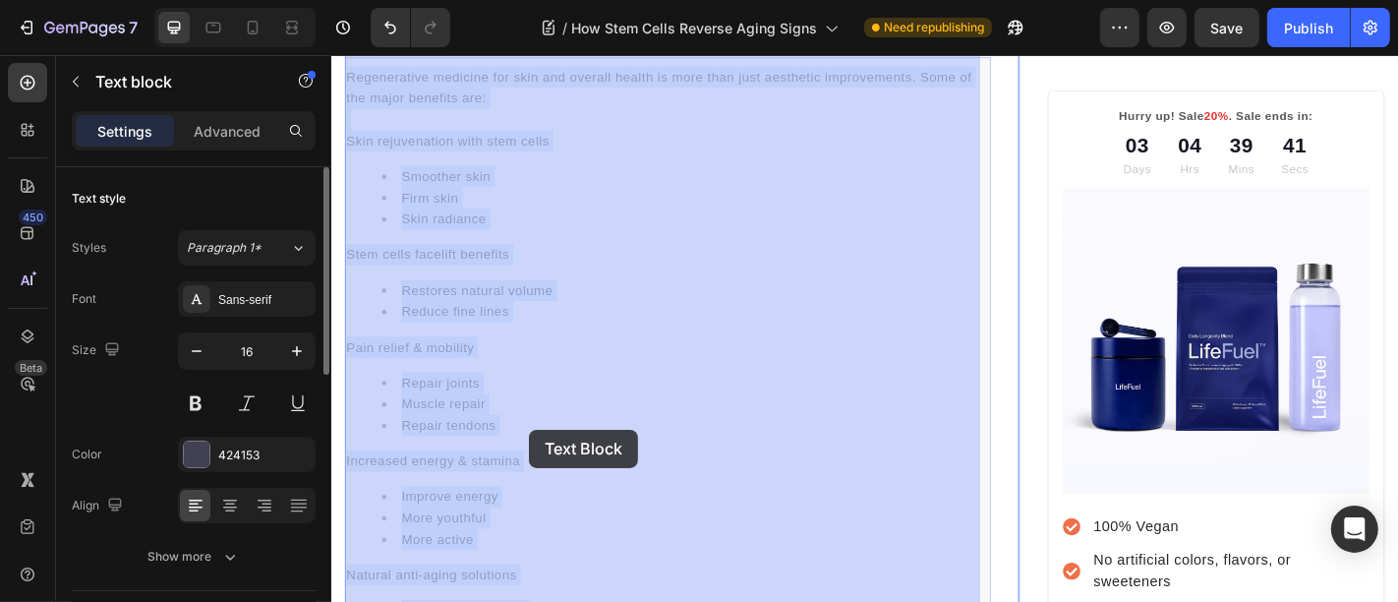
drag, startPoint x: 557, startPoint y: 403, endPoint x: 547, endPoint y: 466, distance: 63.8
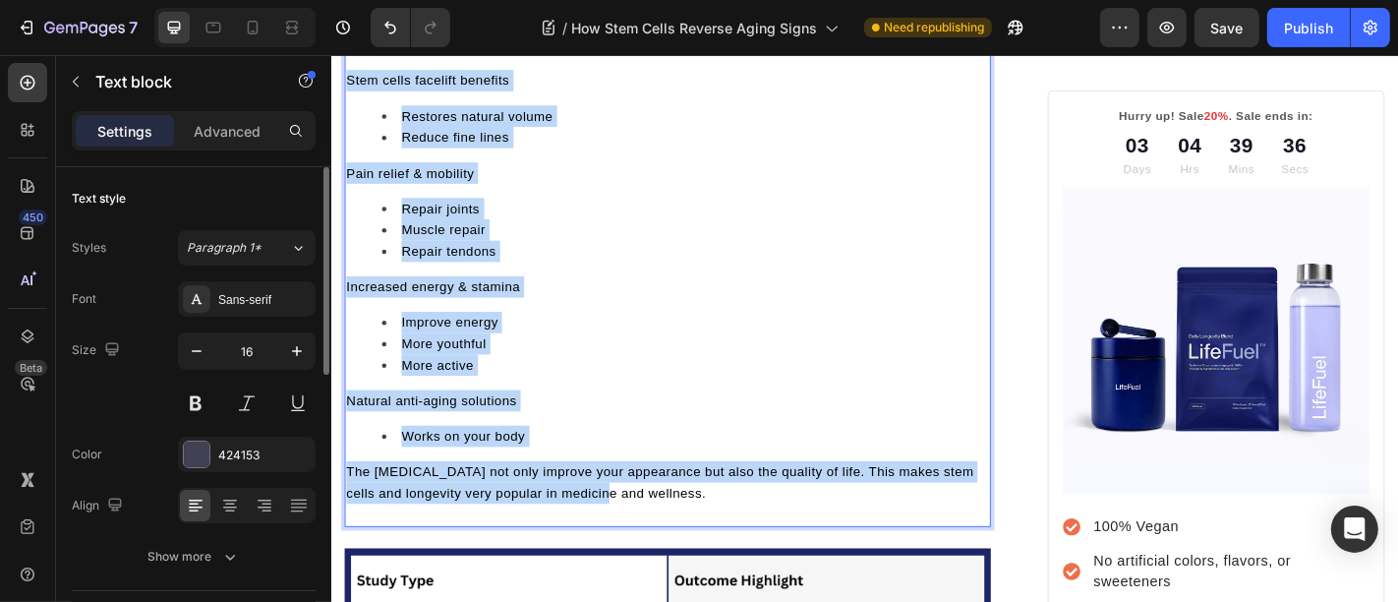
scroll to position [5489, 0]
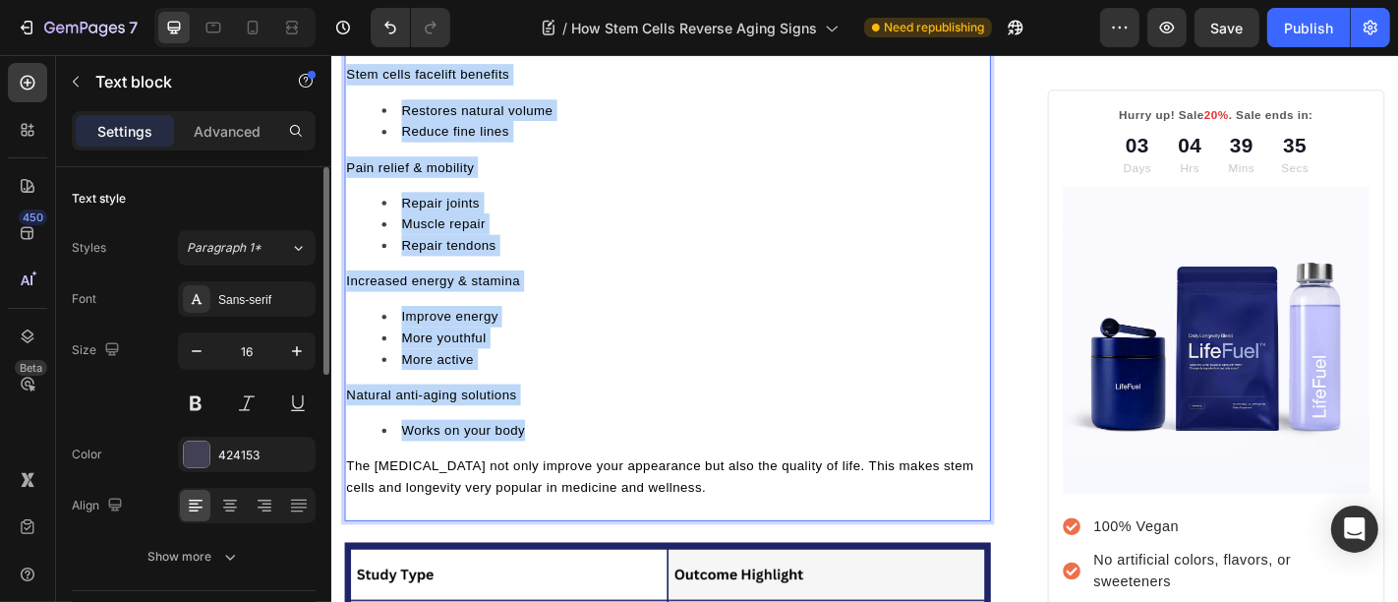
drag, startPoint x: 526, startPoint y: 383, endPoint x: 602, endPoint y: 440, distance: 94.8
click at [602, 440] on div "Regenerative medicine for skin and overall health is more than just aesthetic i…" at bounding box center [702, 206] width 715 height 680
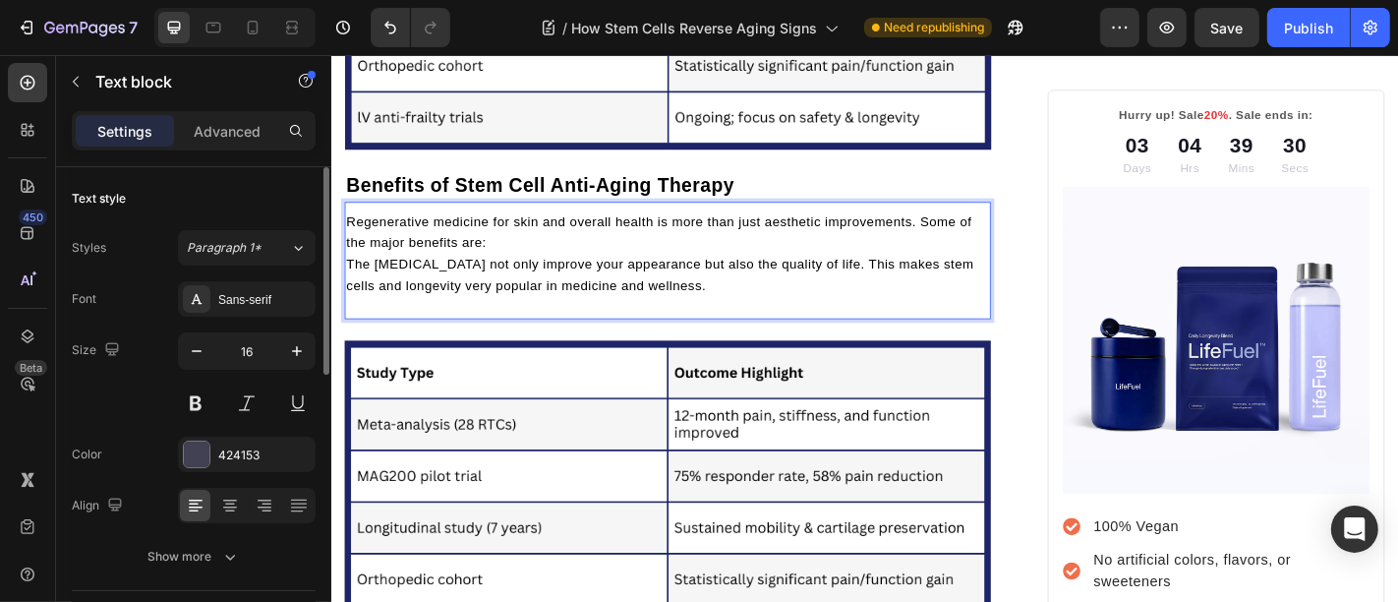
scroll to position [5161, 0]
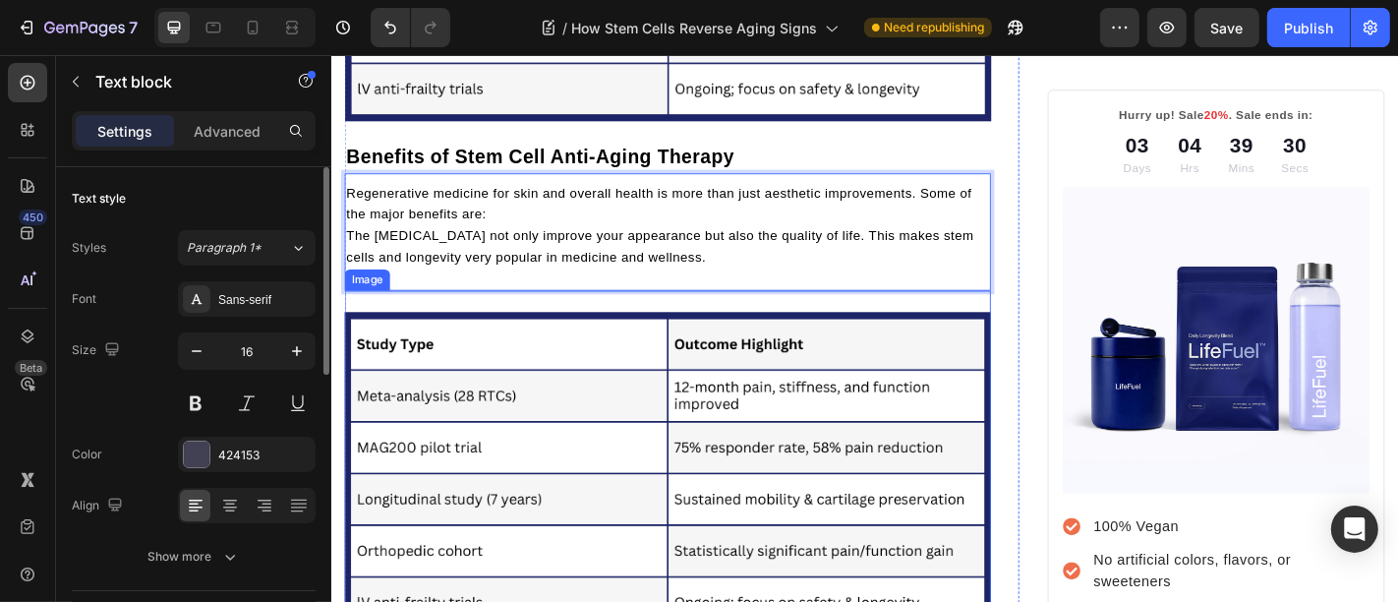
click at [680, 450] on img at bounding box center [702, 517] width 715 height 357
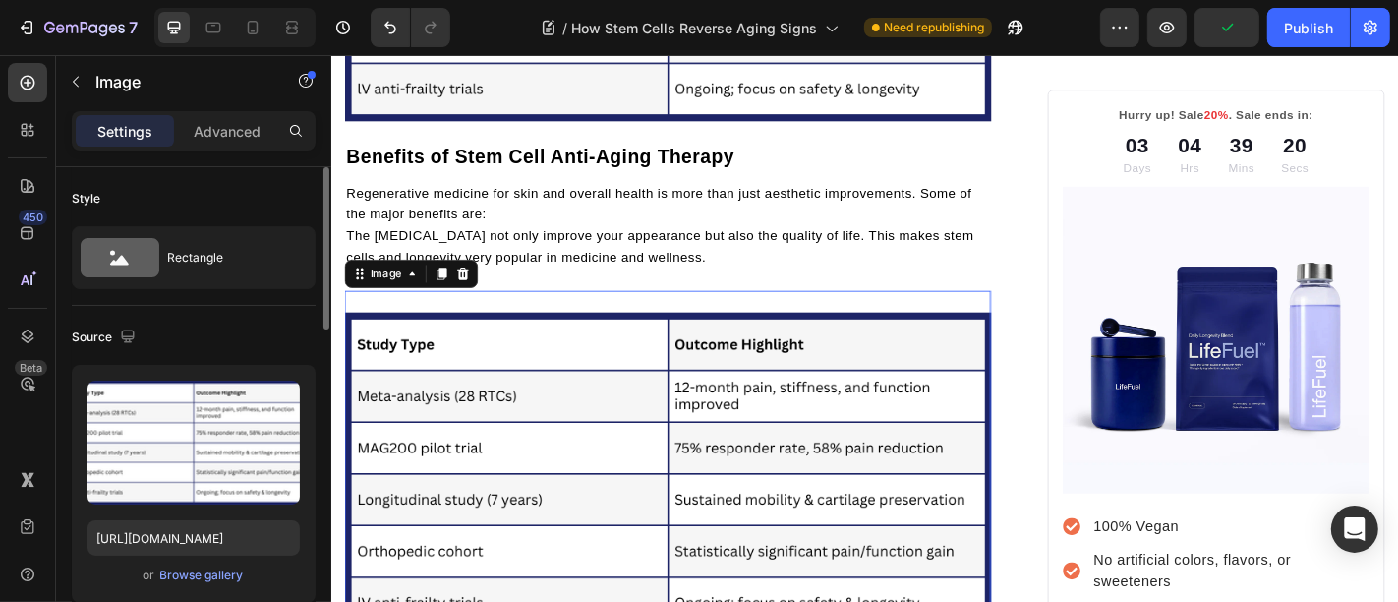
click at [588, 361] on img at bounding box center [702, 517] width 715 height 357
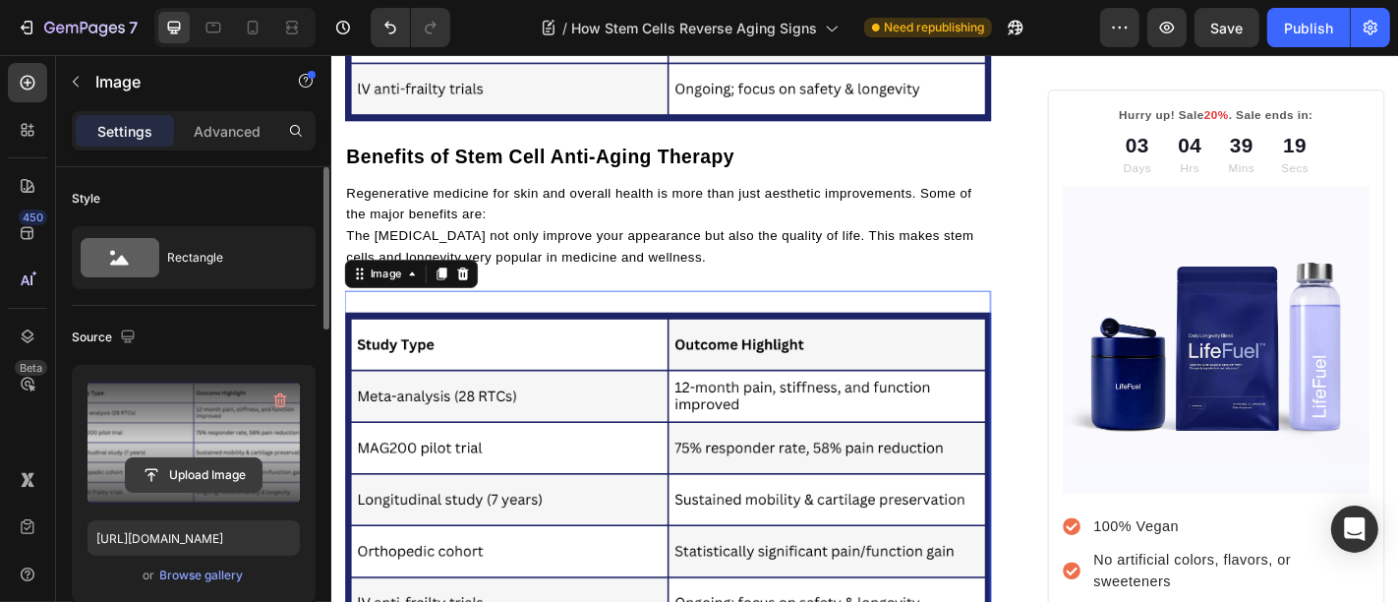
click at [187, 483] on input "file" at bounding box center [194, 474] width 136 height 33
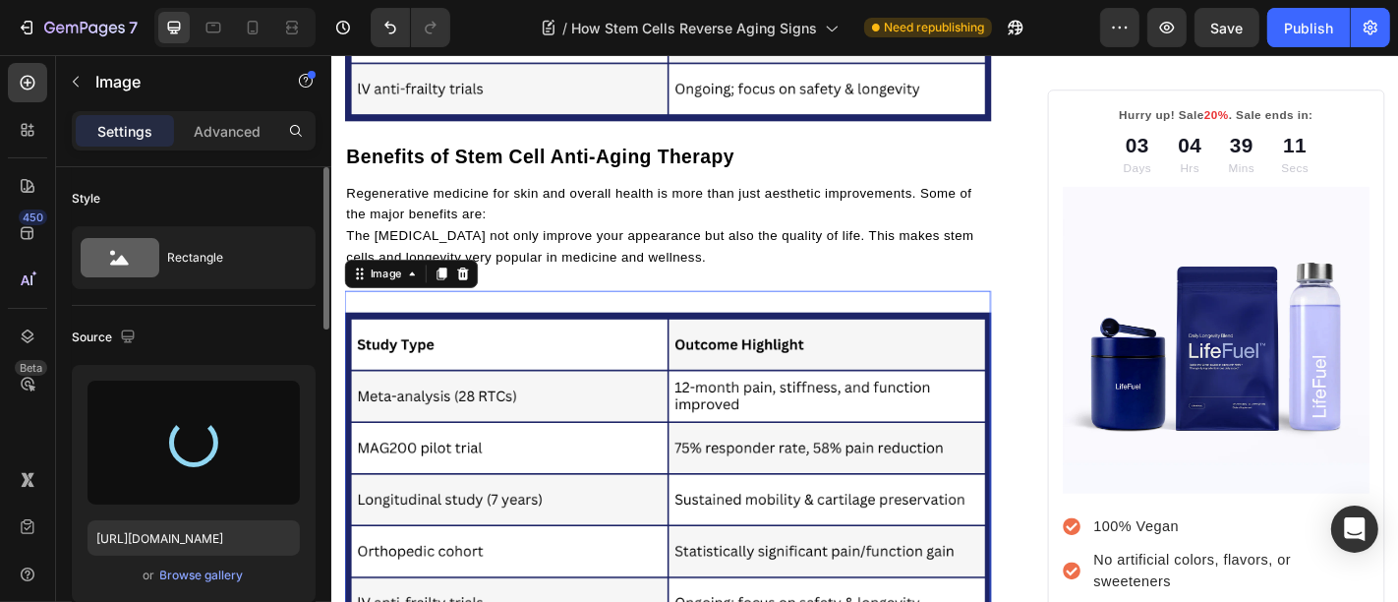
type input "https://cdn.shopify.com/s/files/1/0699/5296/2790/files/gempages_553638280495629…"
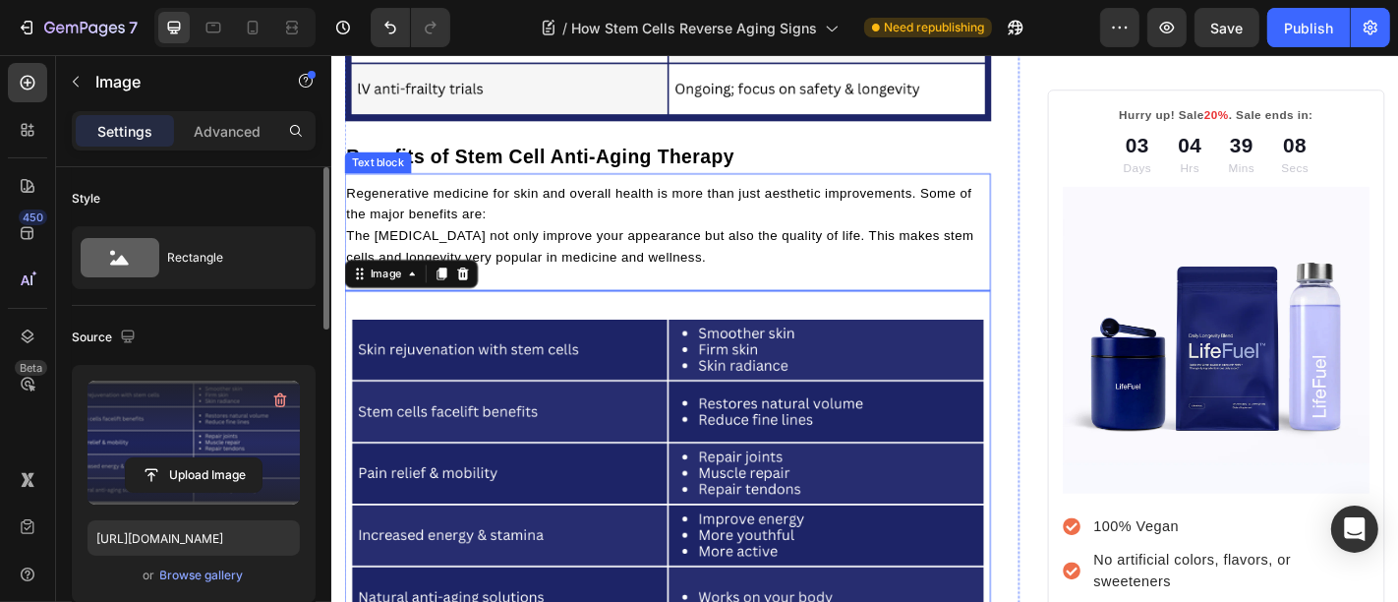
click at [551, 203] on p "Regenerative medicine for skin and overall health is more than just aesthetic i…" at bounding box center [702, 219] width 711 height 47
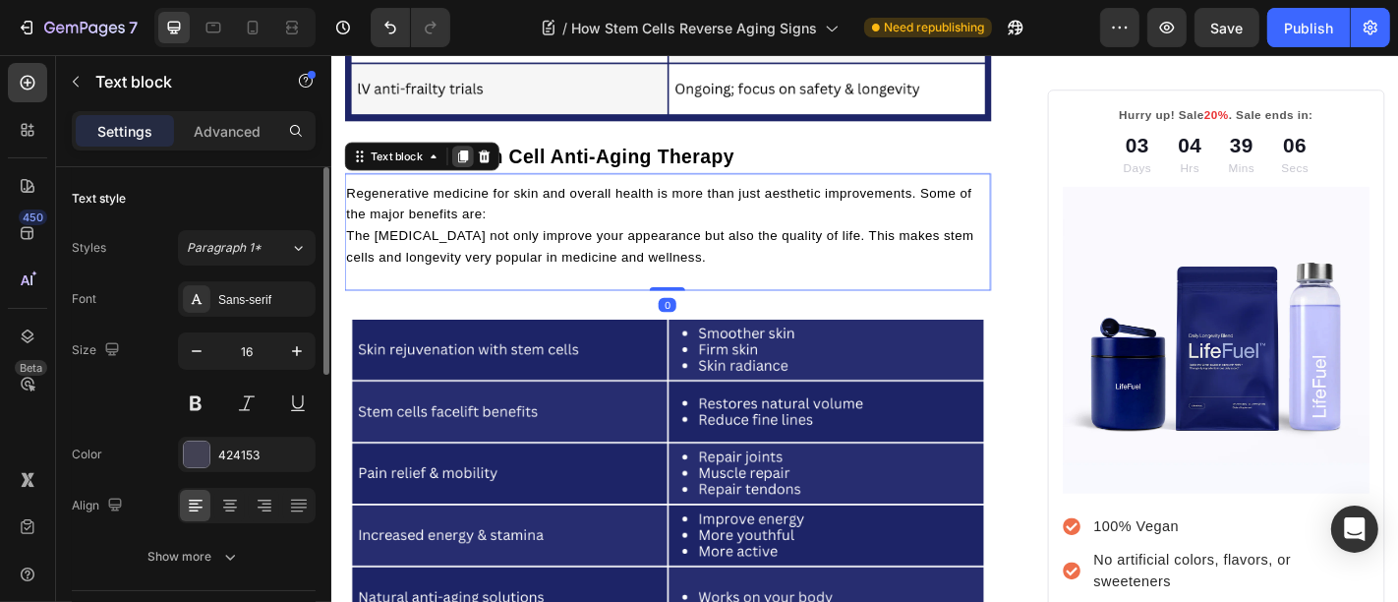
click at [474, 160] on icon at bounding box center [476, 167] width 11 height 14
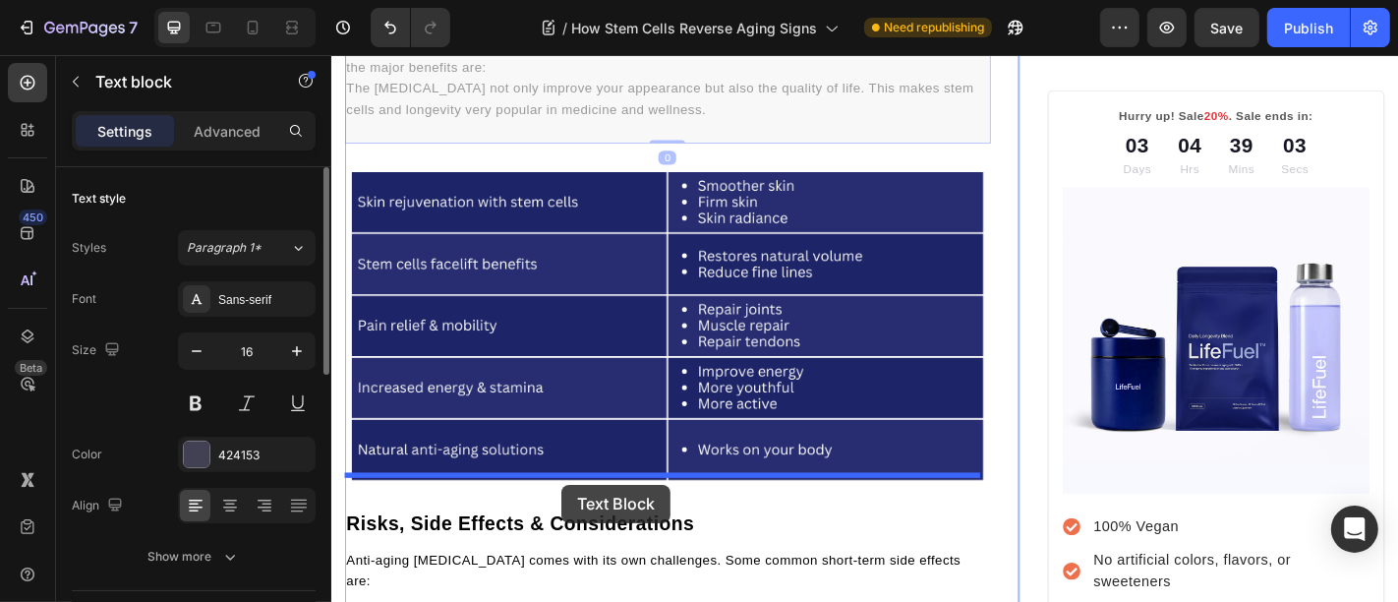
drag, startPoint x: 555, startPoint y: 333, endPoint x: 585, endPoint y: 529, distance: 197.9
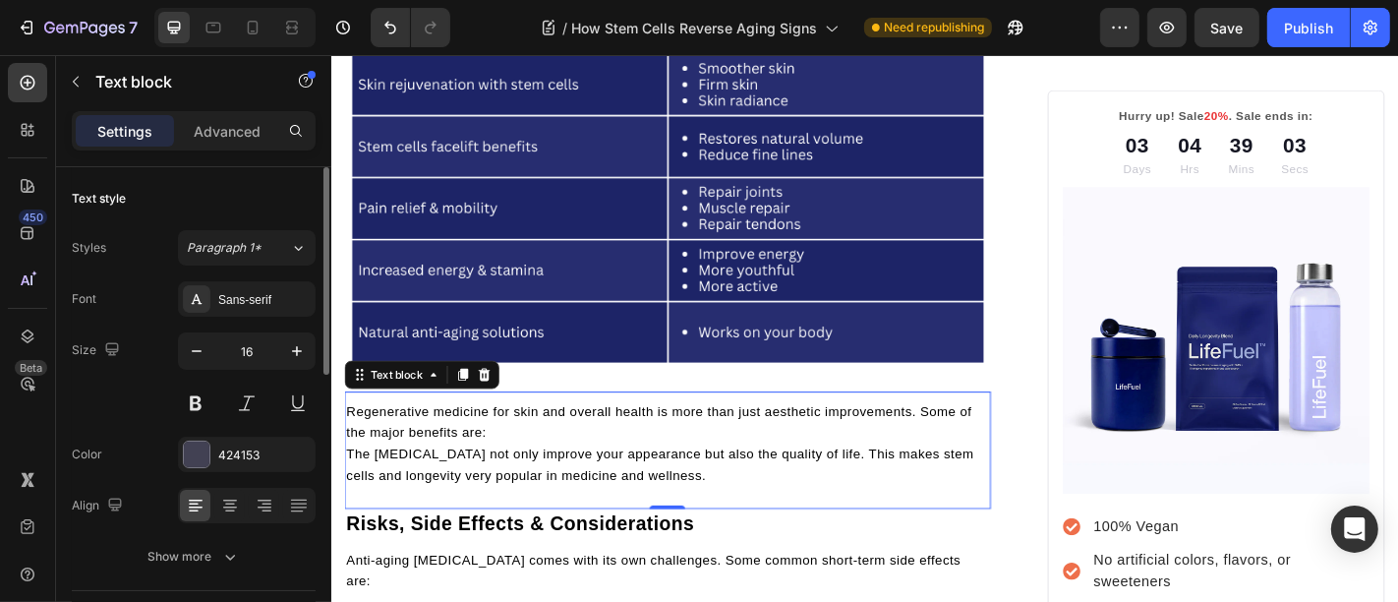
scroll to position [5325, 0]
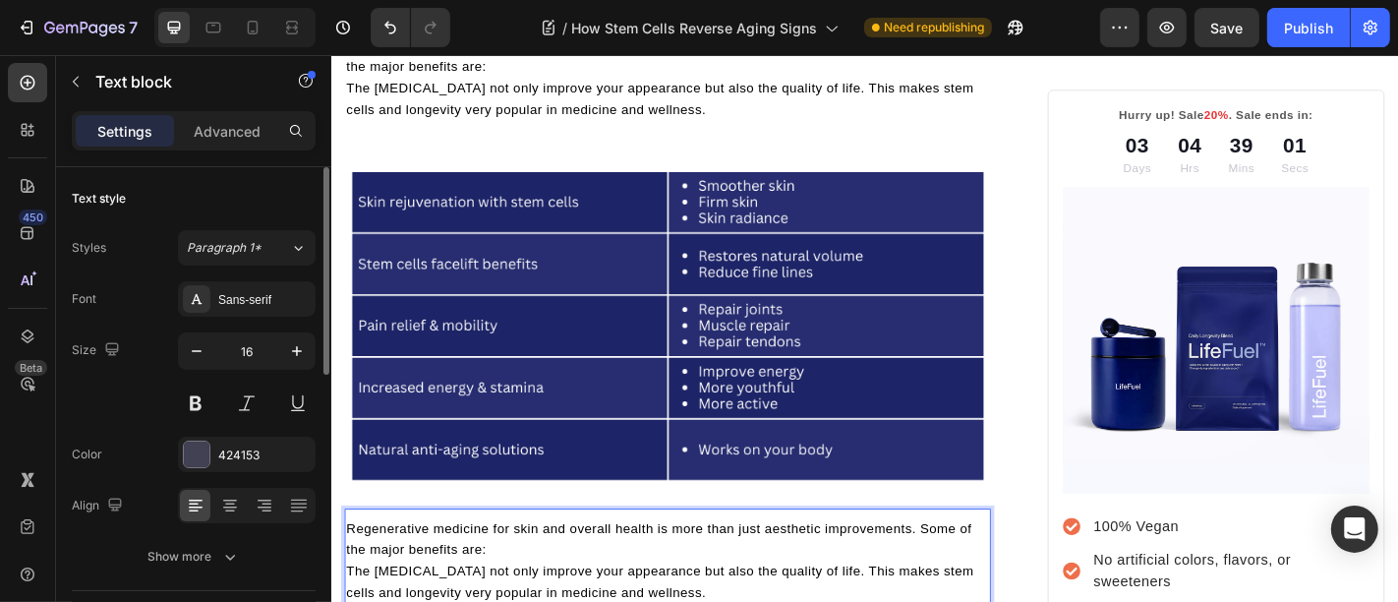
click at [593, 566] on p "Regenerative medicine for skin and overall health is more than just aesthetic i…" at bounding box center [702, 589] width 711 height 47
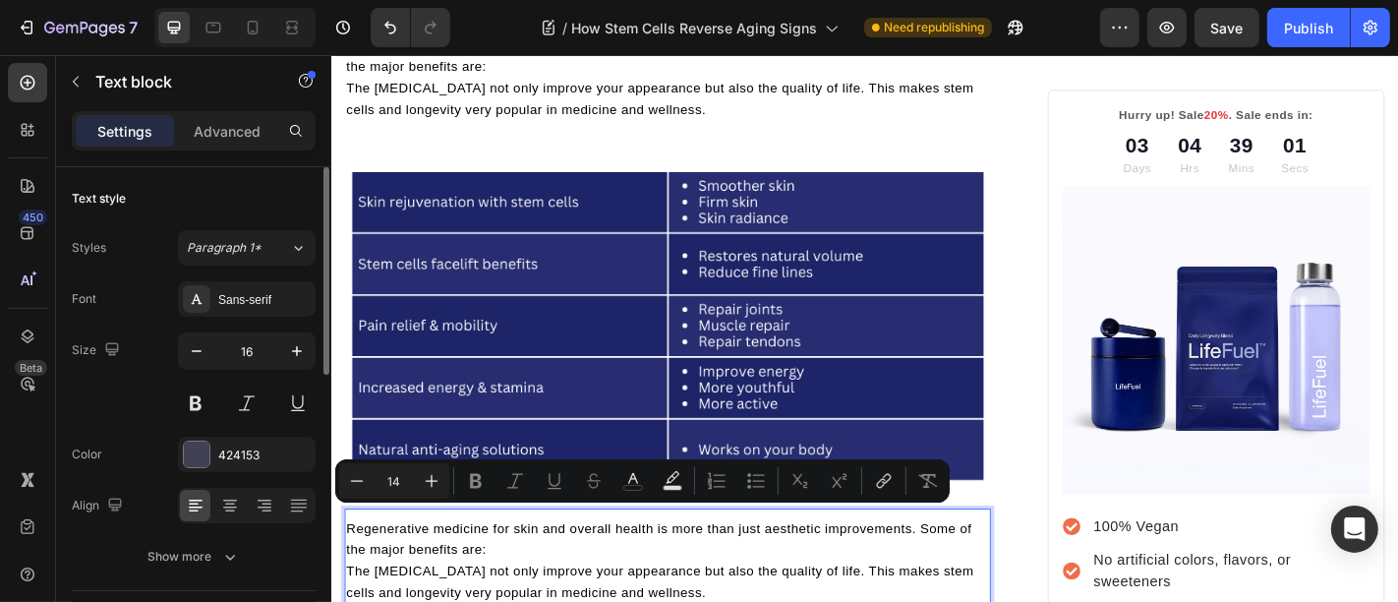
click at [593, 566] on p "Regenerative medicine for skin and overall health is more than just aesthetic i…" at bounding box center [702, 589] width 711 height 47
click at [500, 570] on span "Regenerative medicine for skin and overall health is more than just aesthetic i…" at bounding box center [693, 589] width 692 height 39
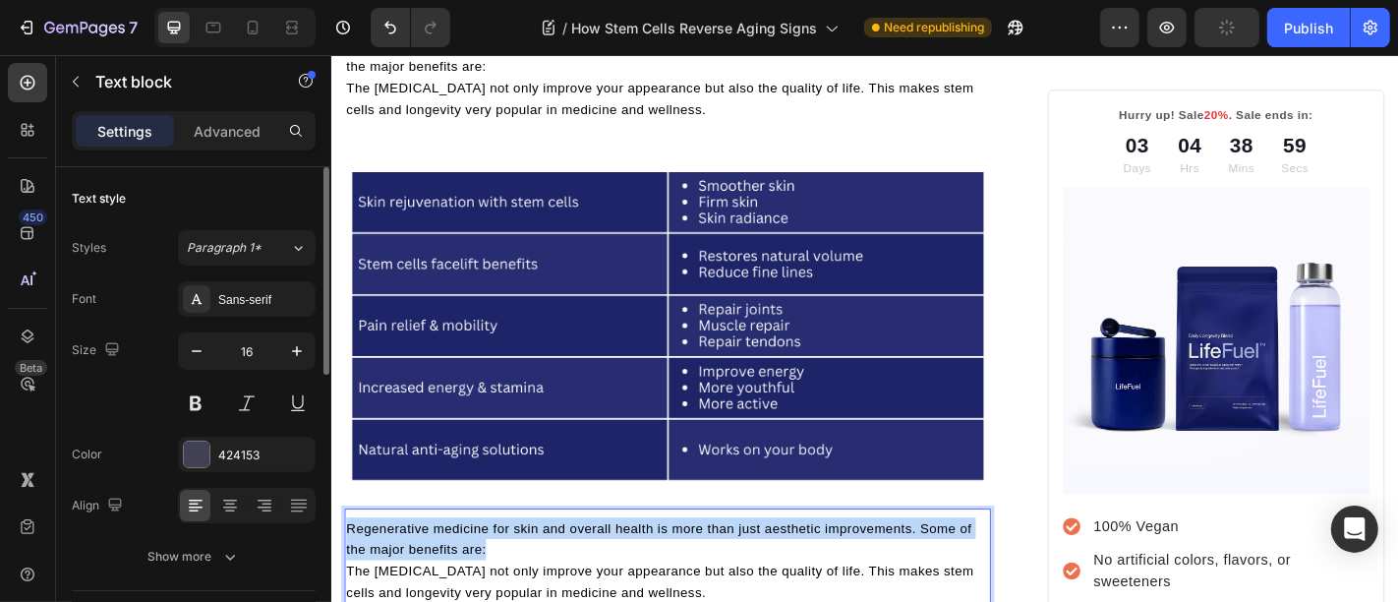
click at [500, 570] on span "Regenerative medicine for skin and overall health is more than just aesthetic i…" at bounding box center [693, 589] width 692 height 39
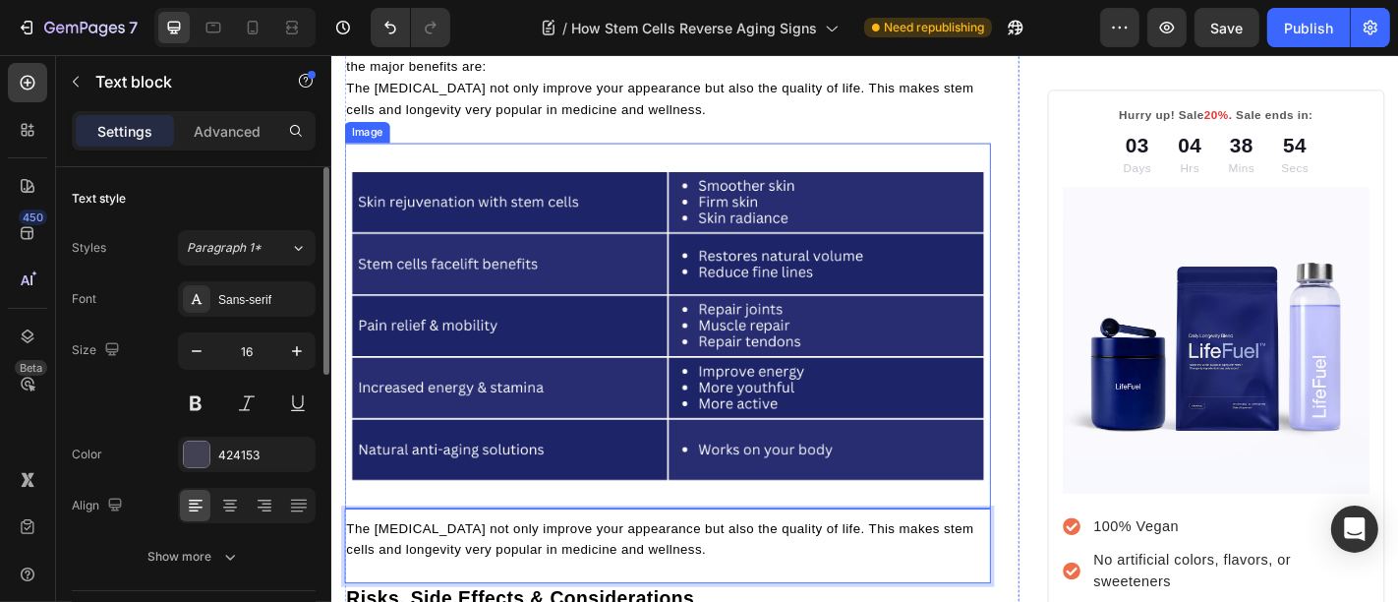
click at [544, 267] on img at bounding box center [702, 354] width 715 height 357
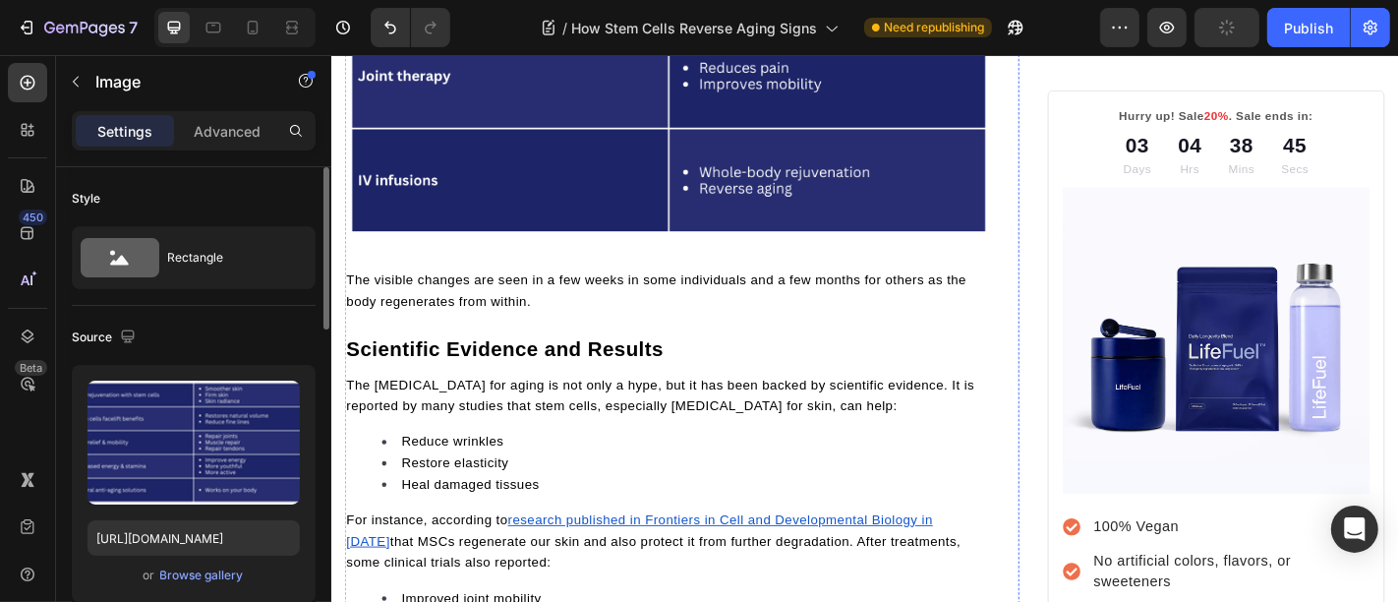
scroll to position [4050, 0]
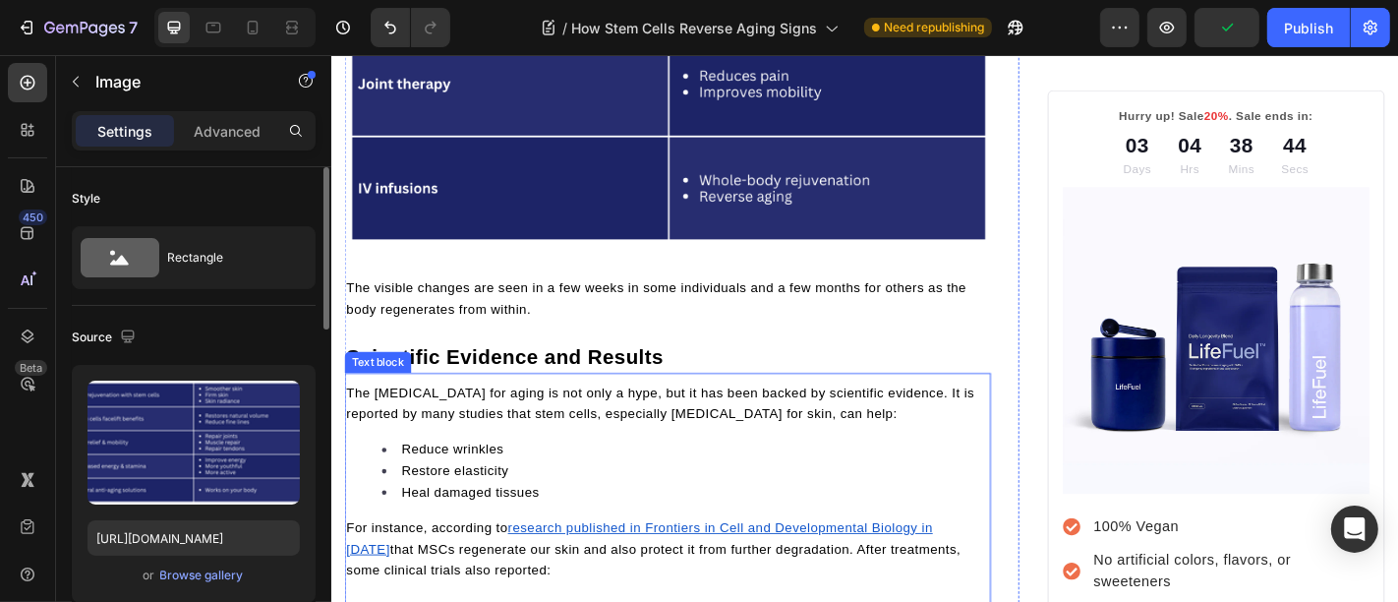
click at [705, 569] on u "research published in Frontiers in Cell and Developmental Biology in 2022" at bounding box center [671, 588] width 649 height 39
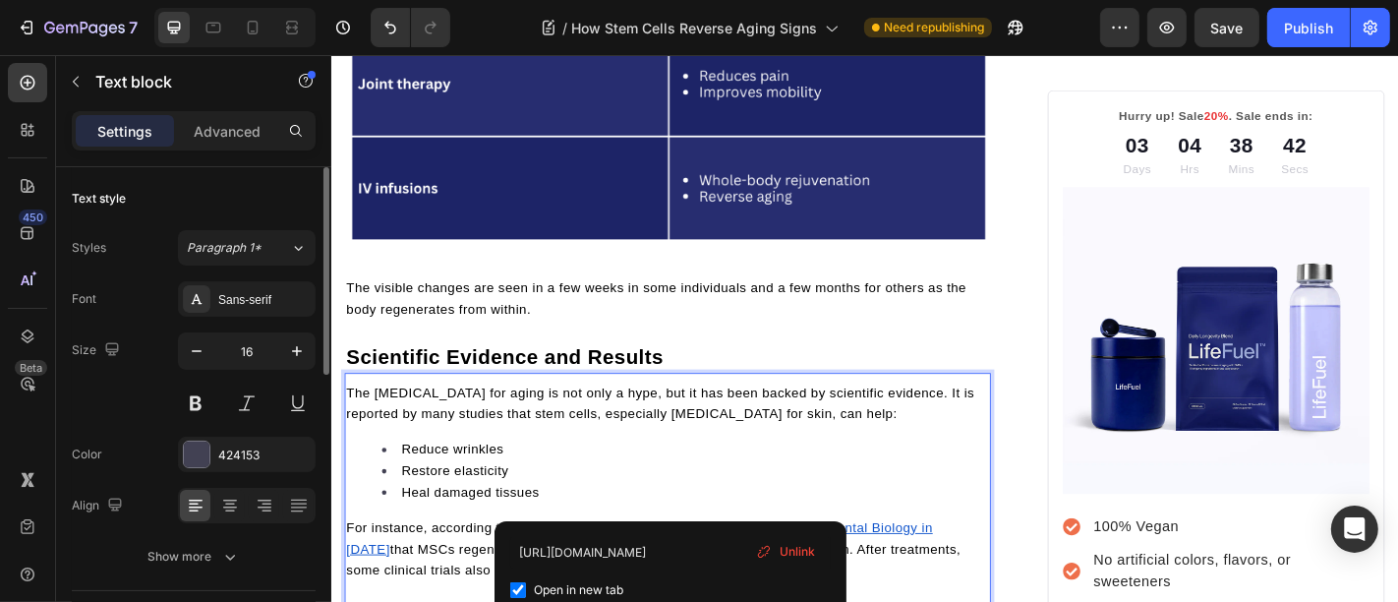
click at [708, 569] on u "research published in Frontiers in Cell and Developmental Biology in 2022" at bounding box center [671, 588] width 649 height 39
click at [556, 502] on li "Restore elasticity" at bounding box center [721, 514] width 671 height 24
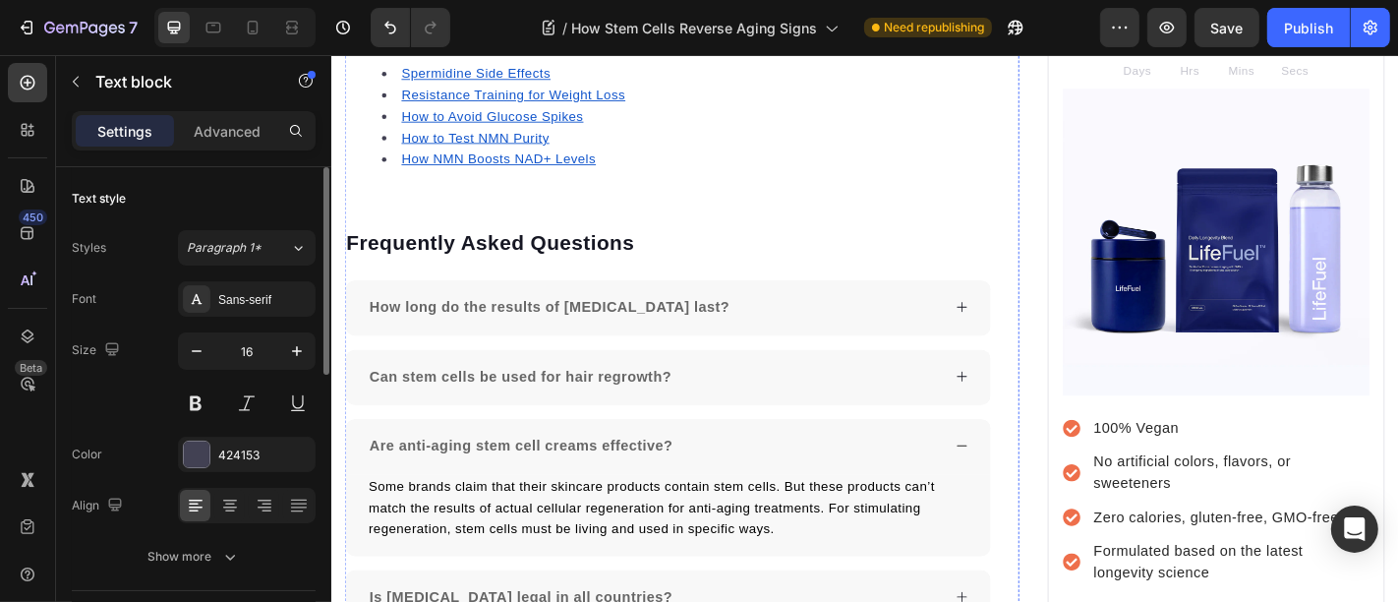
scroll to position [7682, 0]
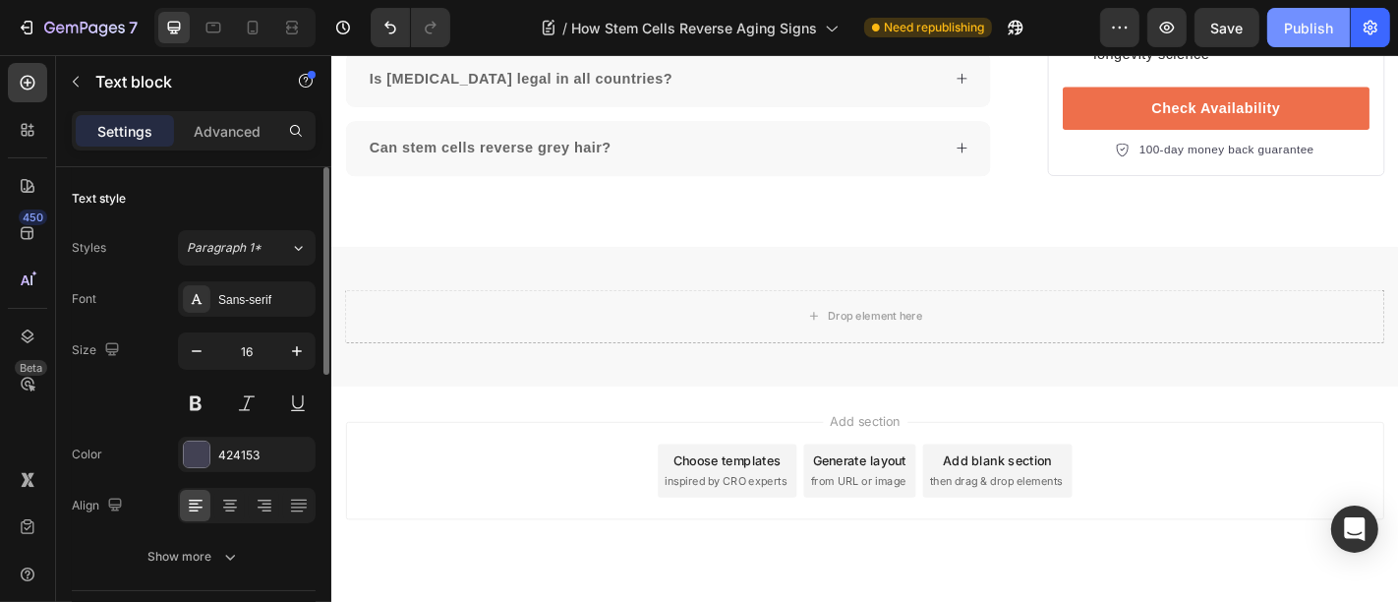
click at [1304, 34] on div "Publish" at bounding box center [1308, 28] width 49 height 21
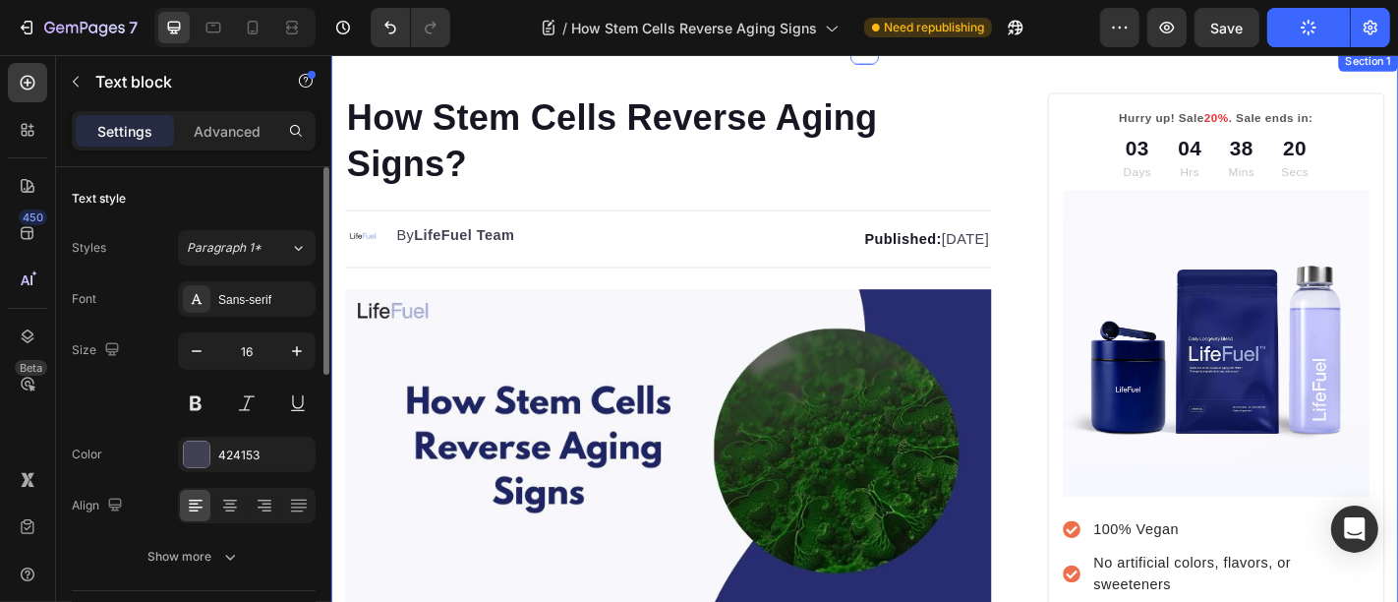
scroll to position [35, 0]
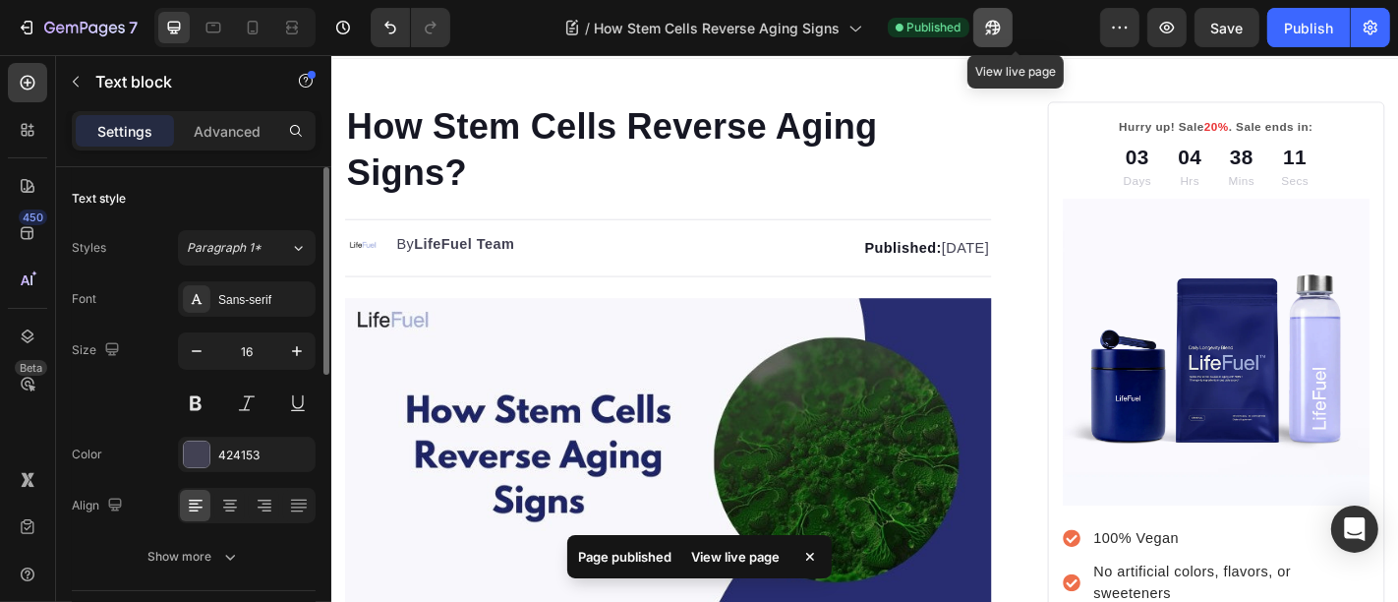
click at [1011, 34] on button "button" at bounding box center [992, 27] width 39 height 39
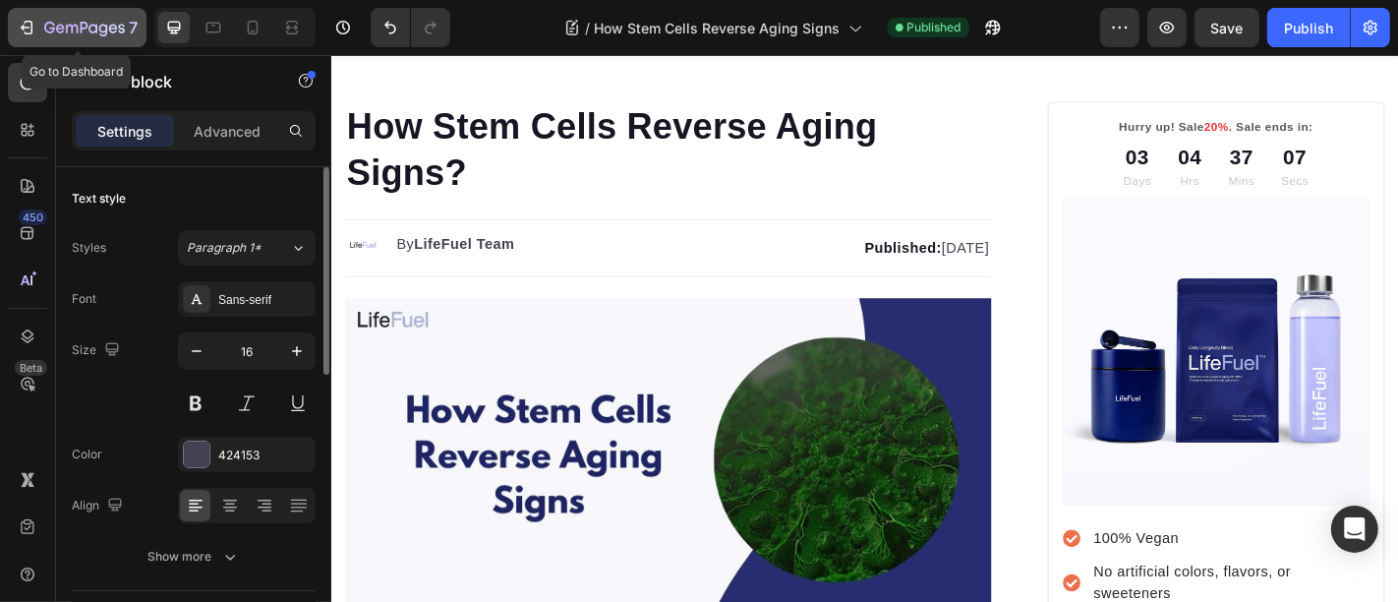
click at [60, 34] on icon "button" at bounding box center [84, 29] width 81 height 17
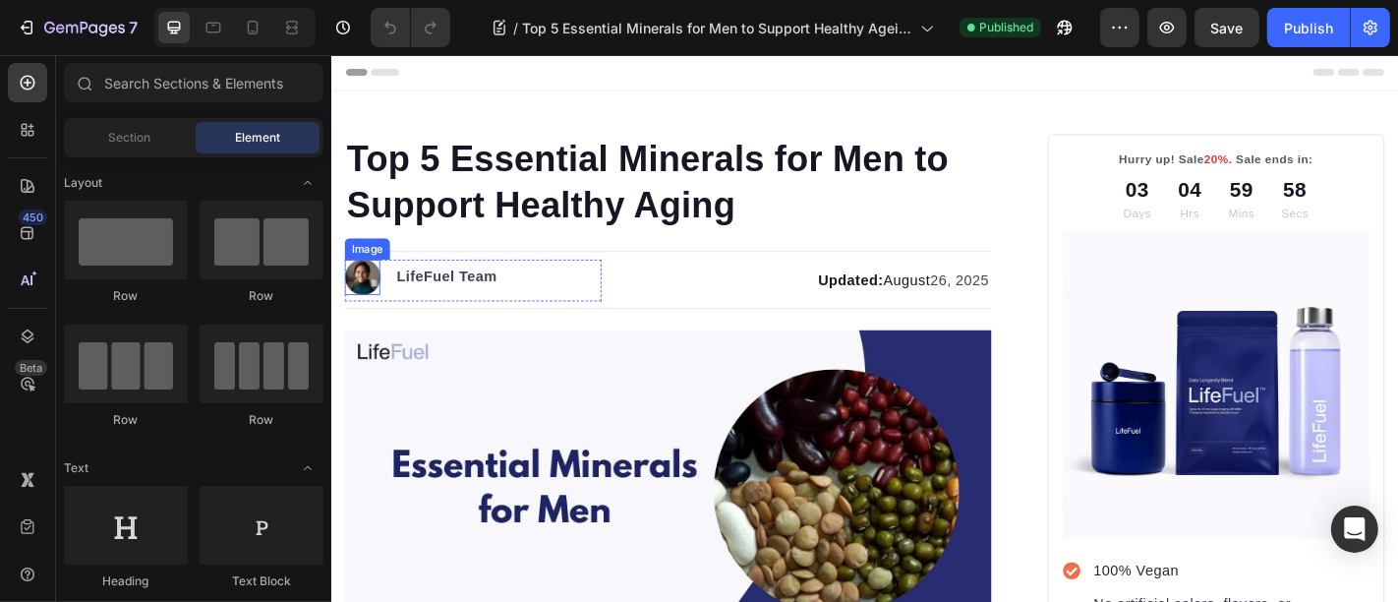
click at [361, 301] on img at bounding box center [364, 299] width 39 height 39
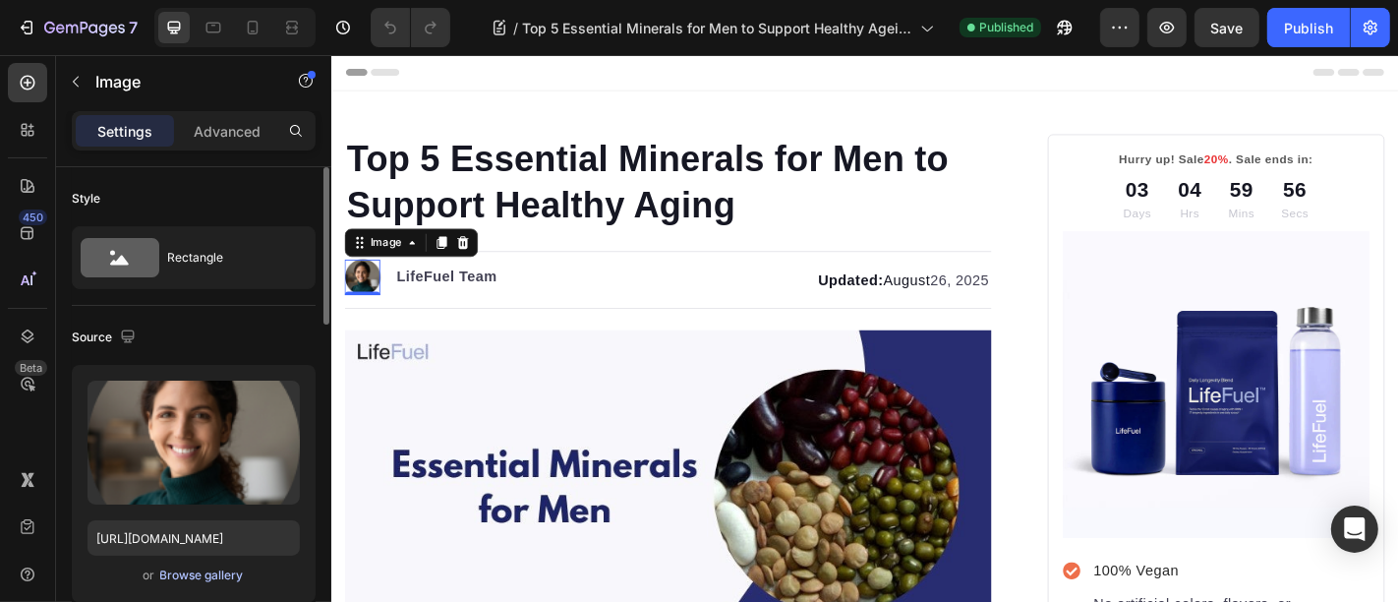
click at [187, 574] on div "Browse gallery" at bounding box center [202, 575] width 84 height 18
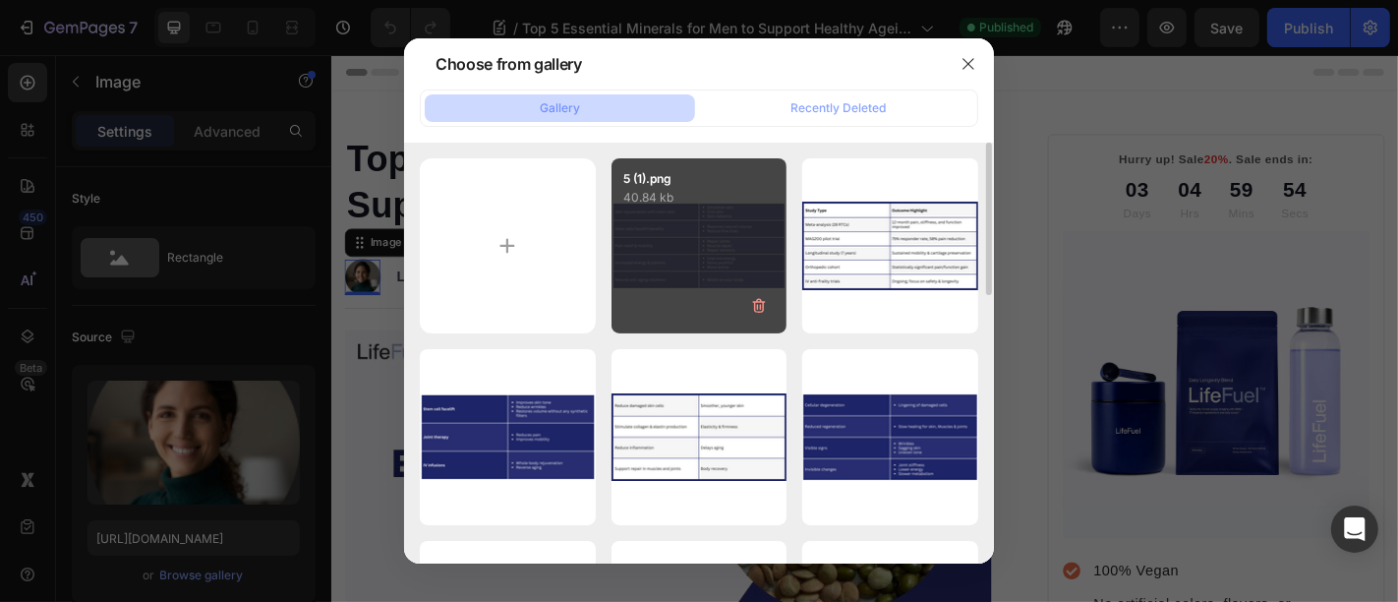
scroll to position [509, 0]
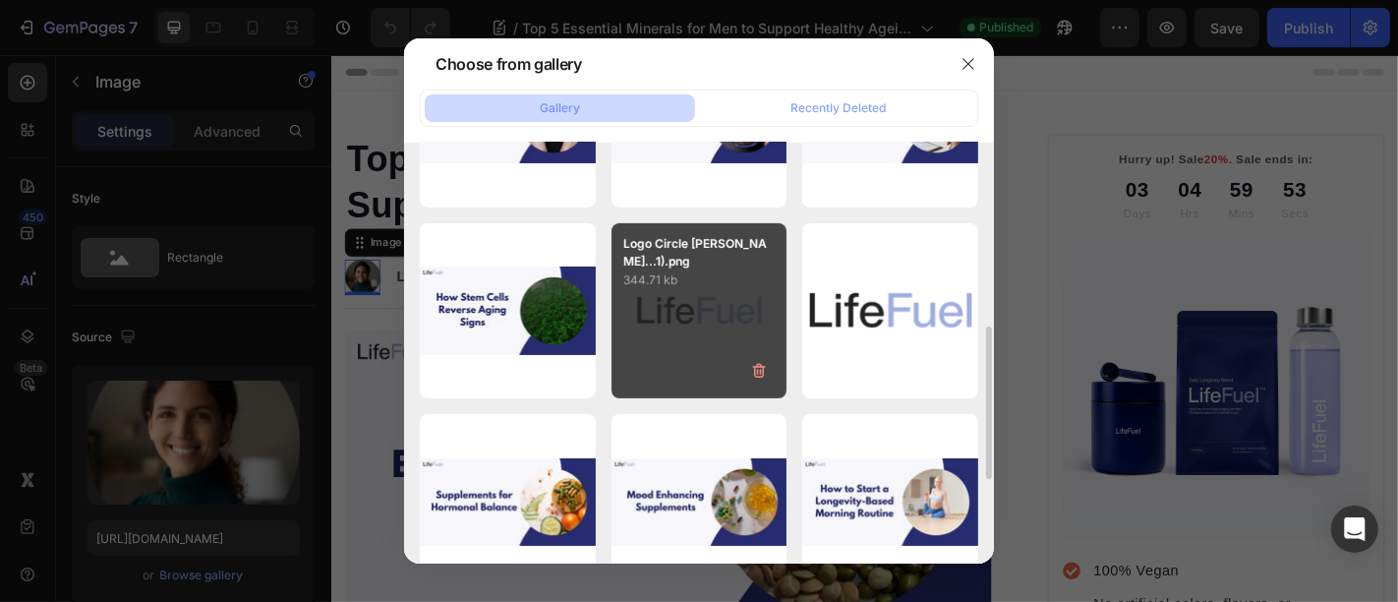
click at [699, 325] on div "Logo Circle [PERSON_NAME]...1).png 344.71 kb" at bounding box center [700, 311] width 176 height 176
type input "[URL][DOMAIN_NAME]"
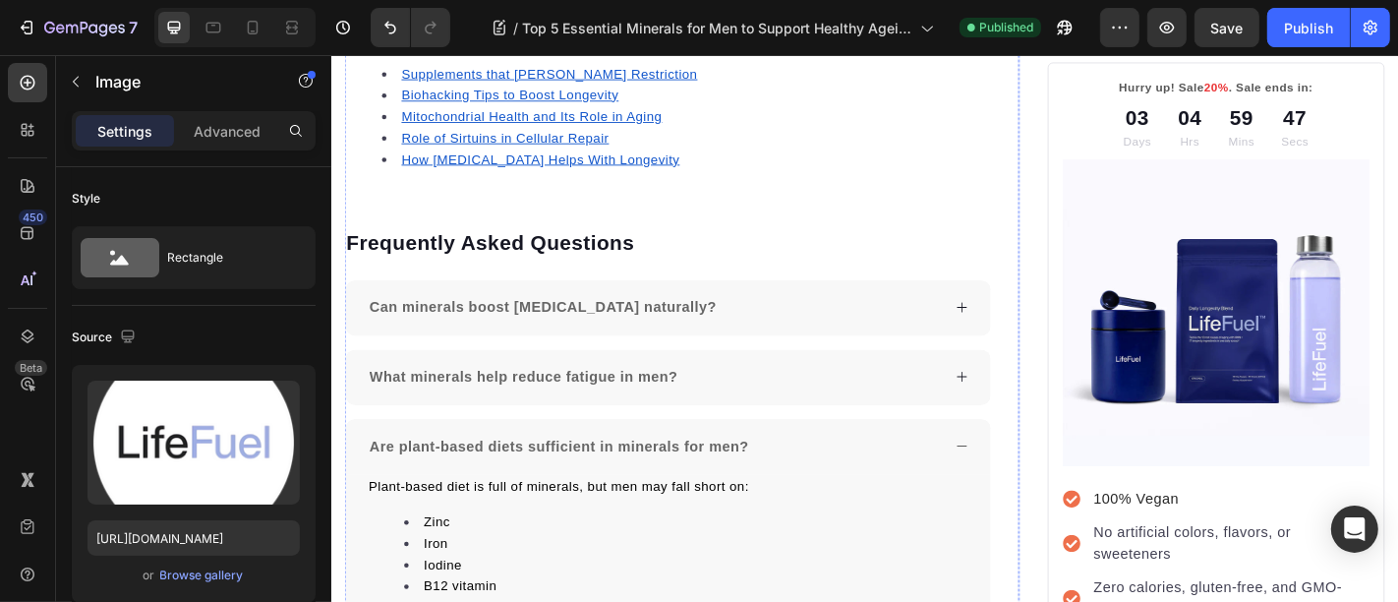
scroll to position [7901, 0]
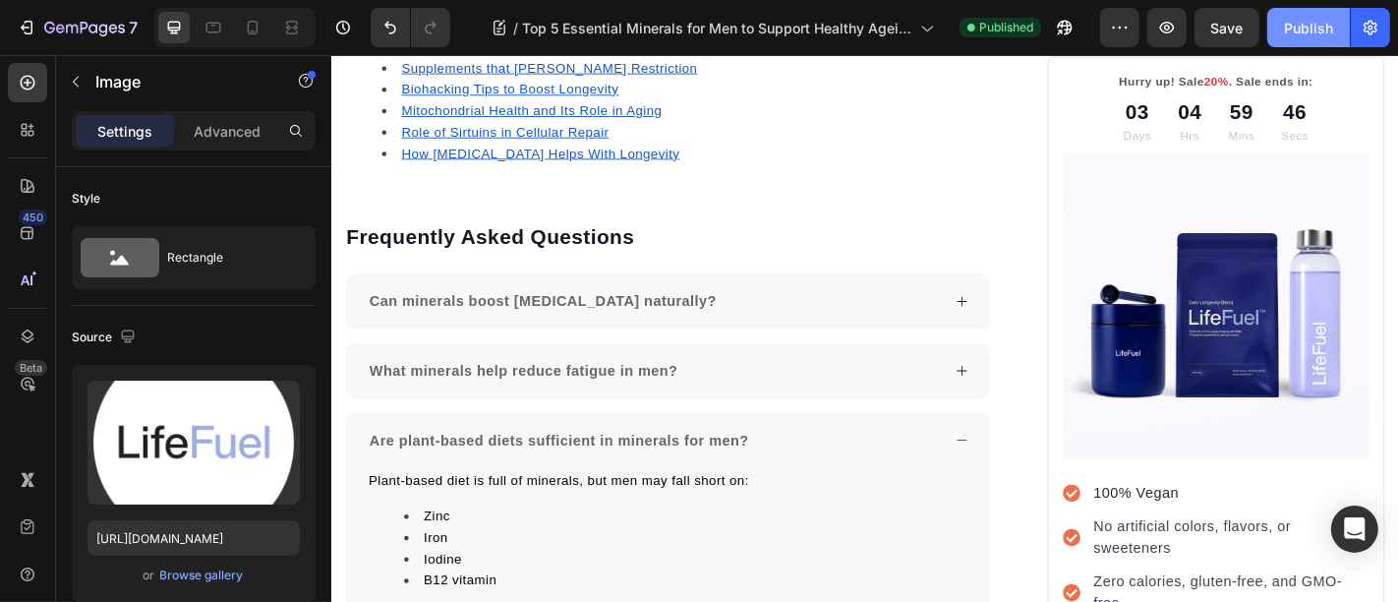
drag, startPoint x: 1311, startPoint y: 20, endPoint x: 777, endPoint y: 9, distance: 534.9
click at [1311, 20] on div "Publish" at bounding box center [1308, 28] width 49 height 21
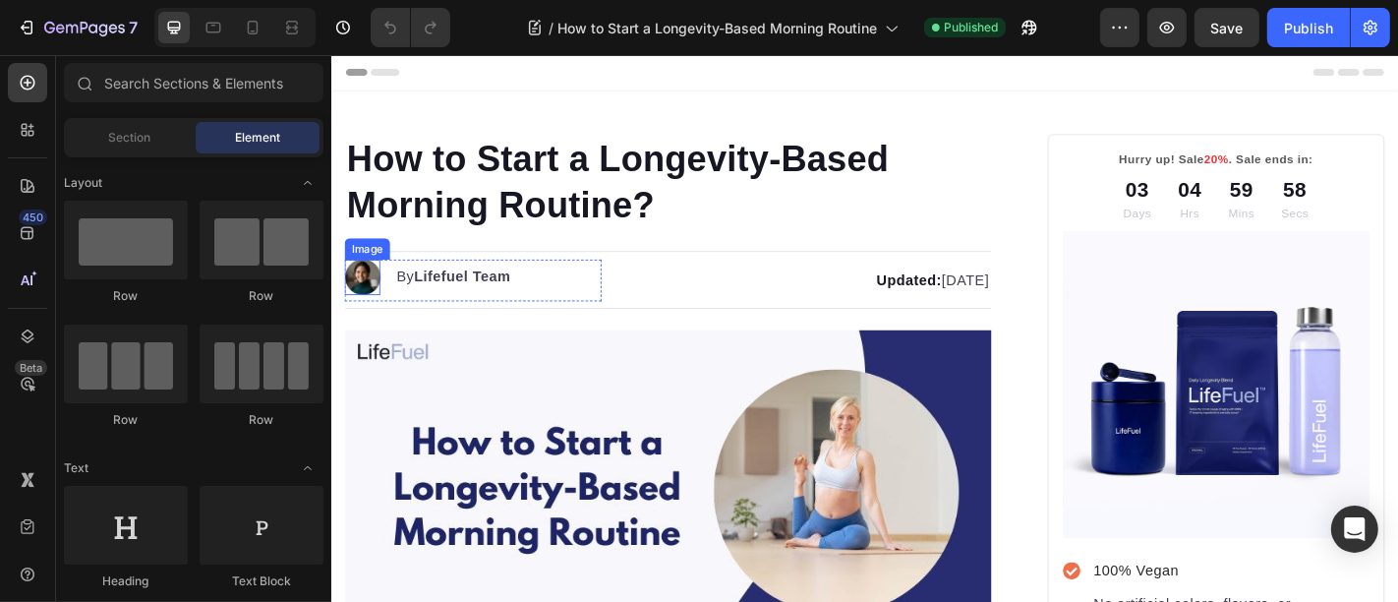
click at [361, 294] on img at bounding box center [364, 299] width 39 height 39
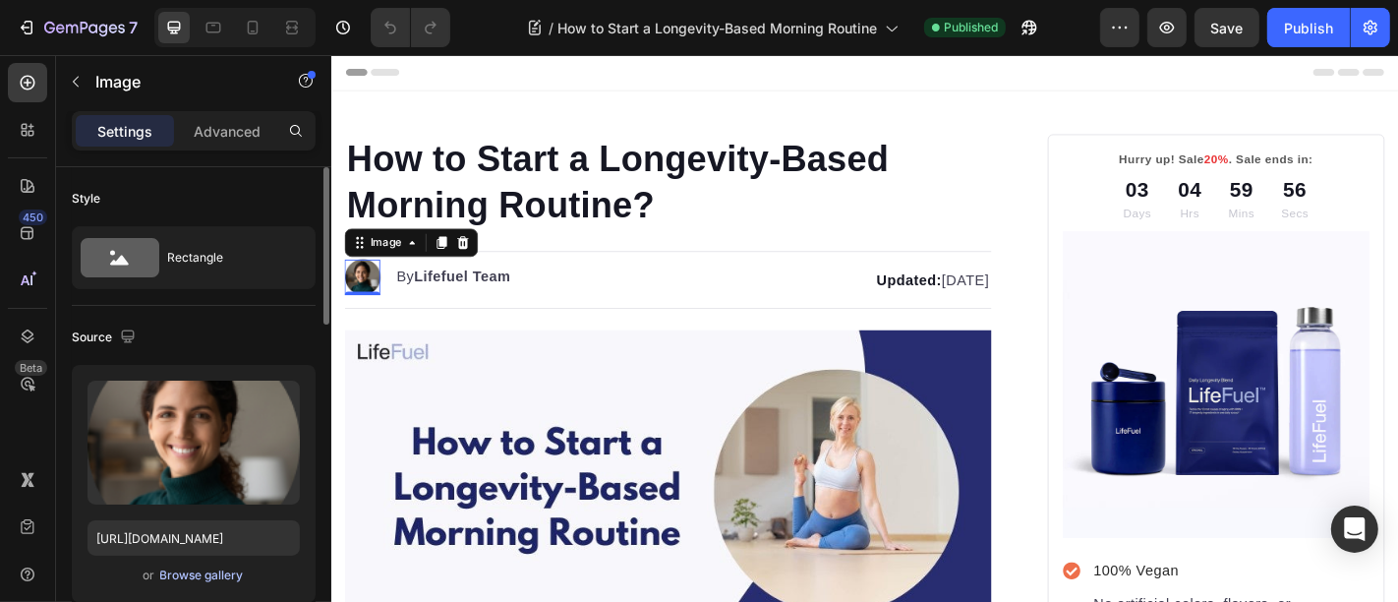
click at [177, 565] on button "Browse gallery" at bounding box center [202, 575] width 86 height 20
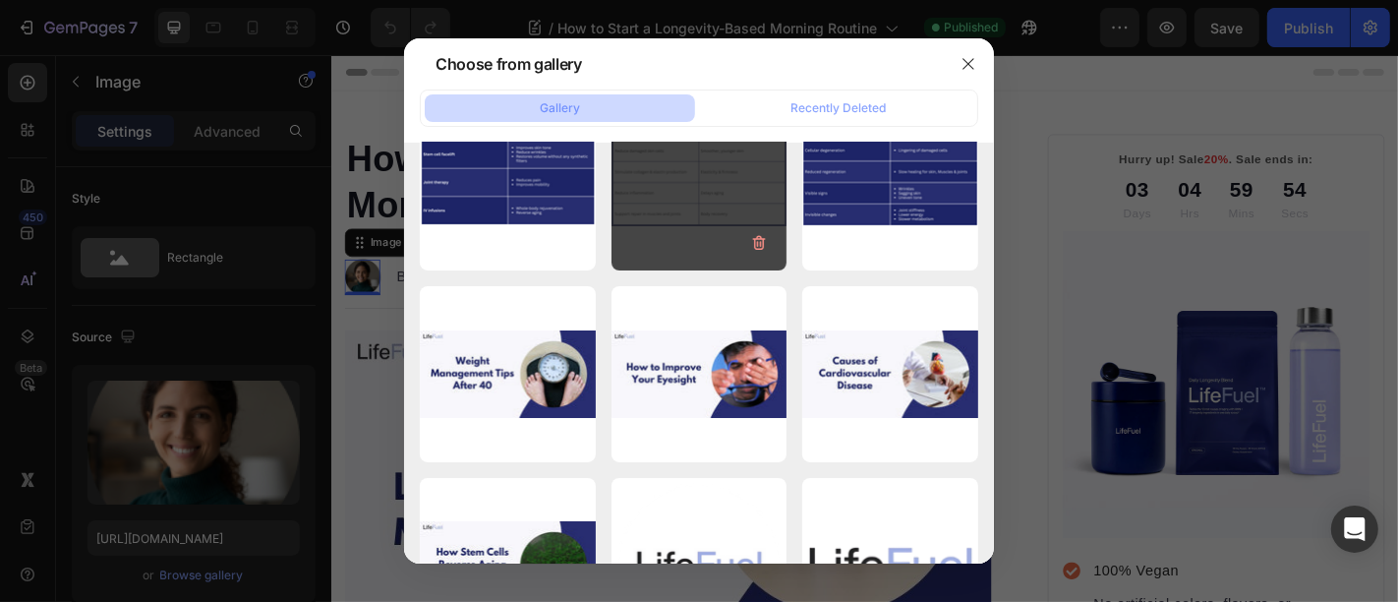
scroll to position [509, 0]
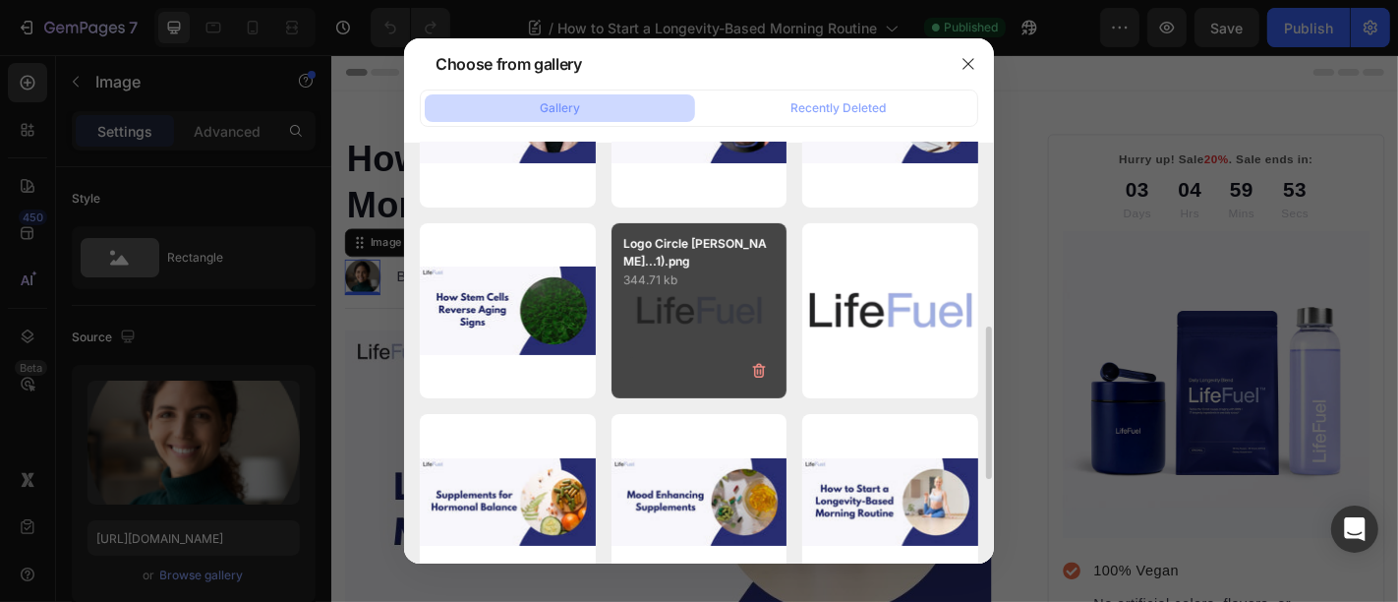
click at [712, 361] on div "Logo Circle [PERSON_NAME]...1).png 344.71 kb" at bounding box center [700, 311] width 176 height 176
type input "[URL][DOMAIN_NAME]"
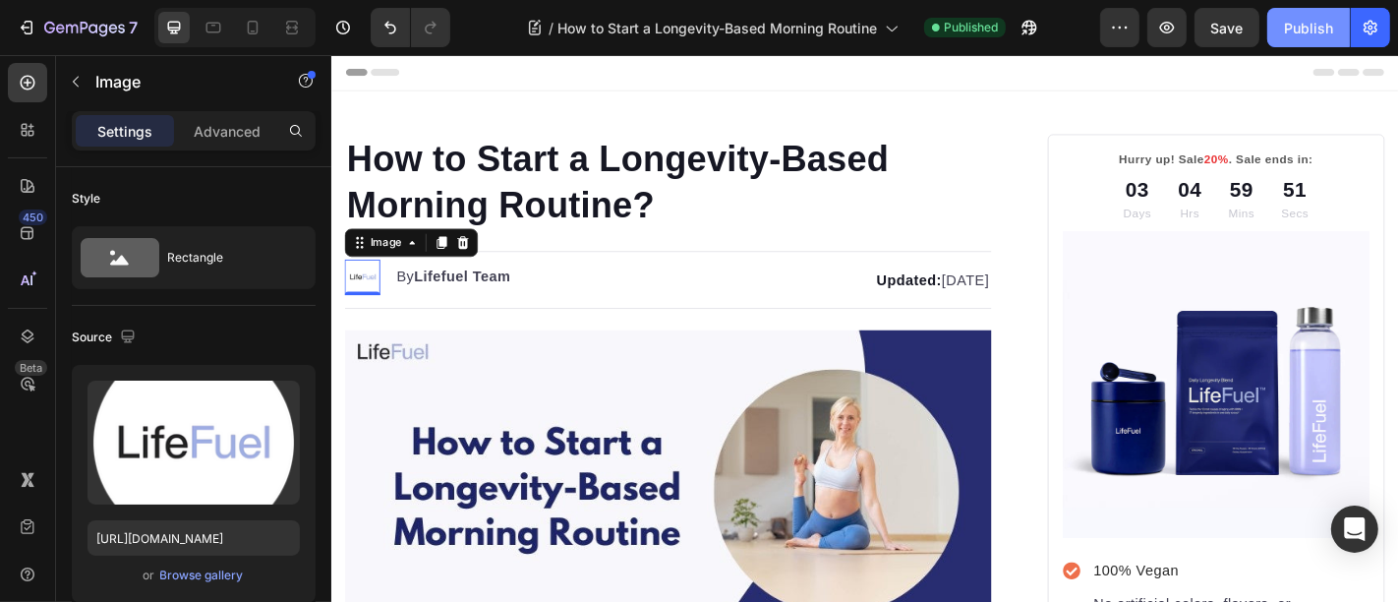
click at [1324, 23] on div "Publish" at bounding box center [1308, 28] width 49 height 21
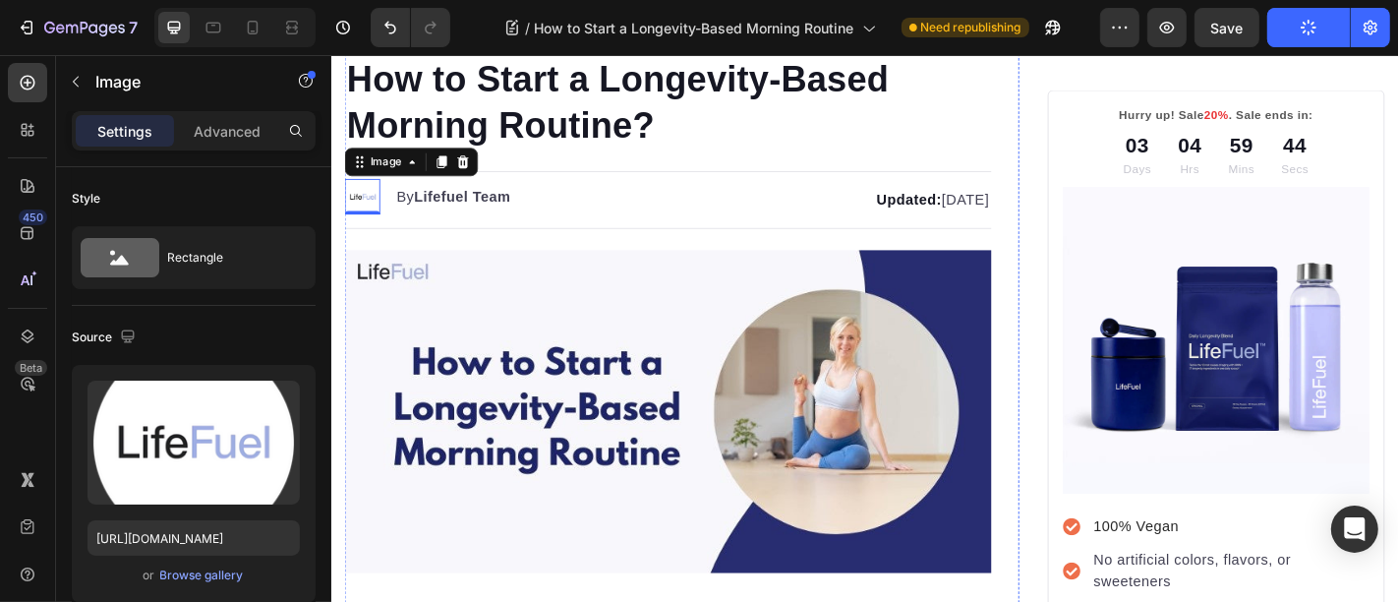
scroll to position [0, 0]
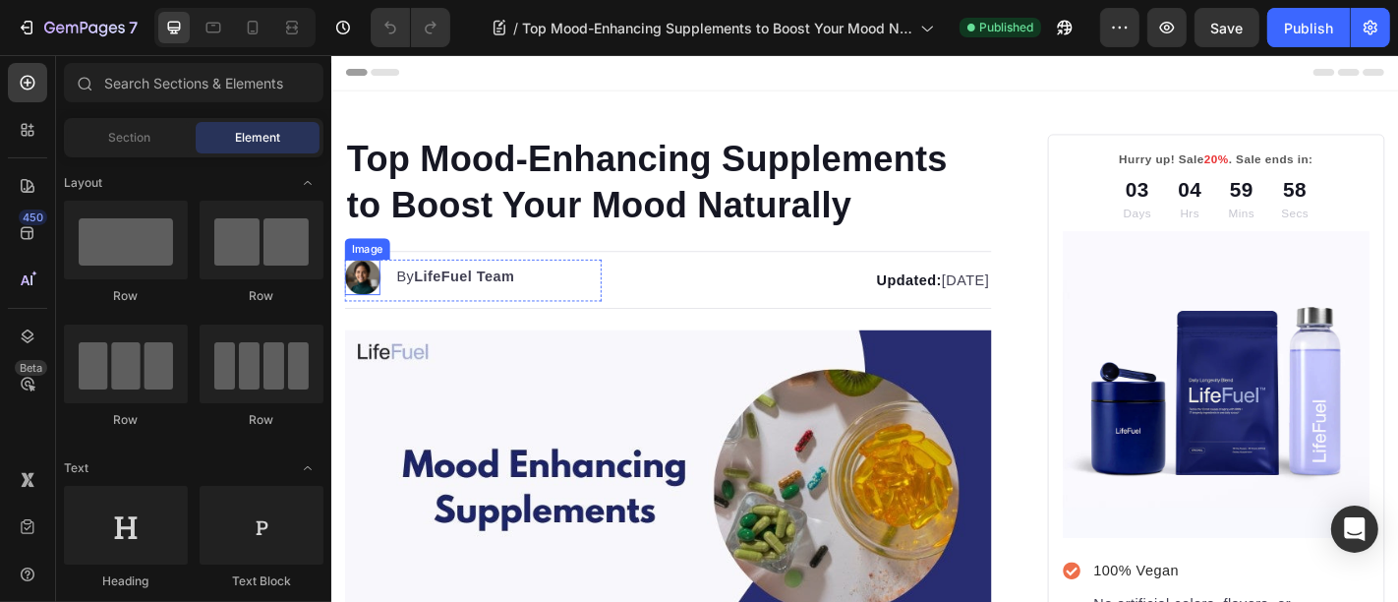
click at [370, 298] on img at bounding box center [364, 299] width 39 height 39
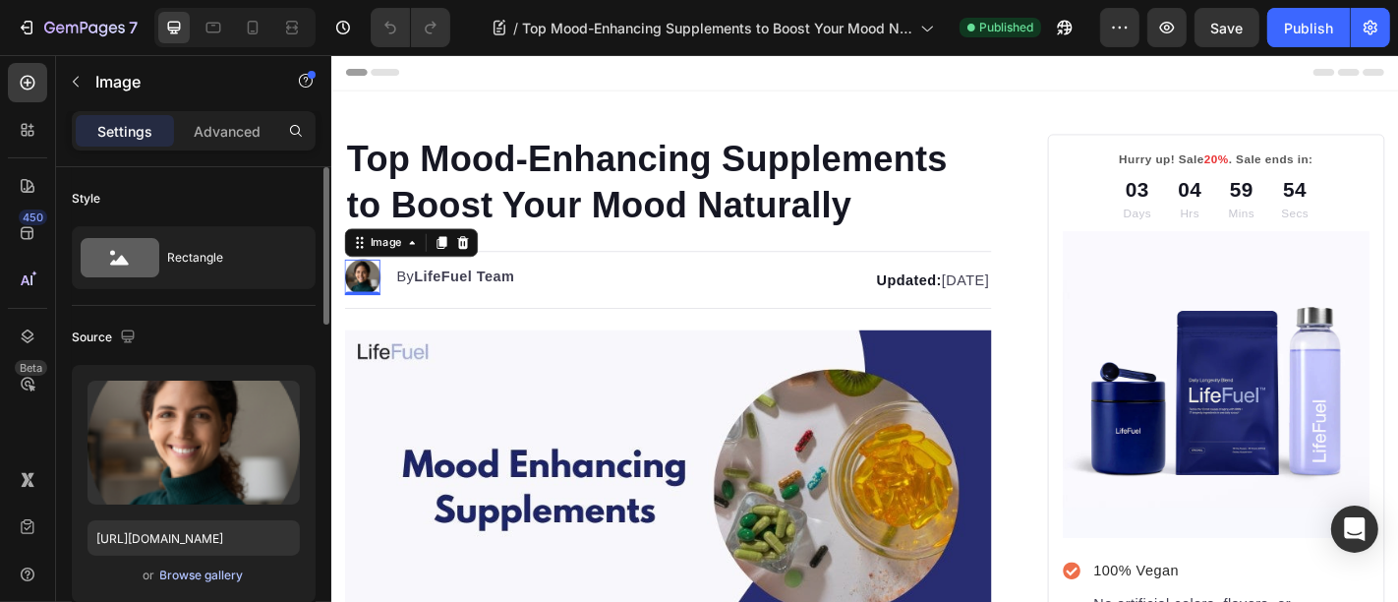
click at [190, 579] on div "Browse gallery" at bounding box center [202, 575] width 84 height 18
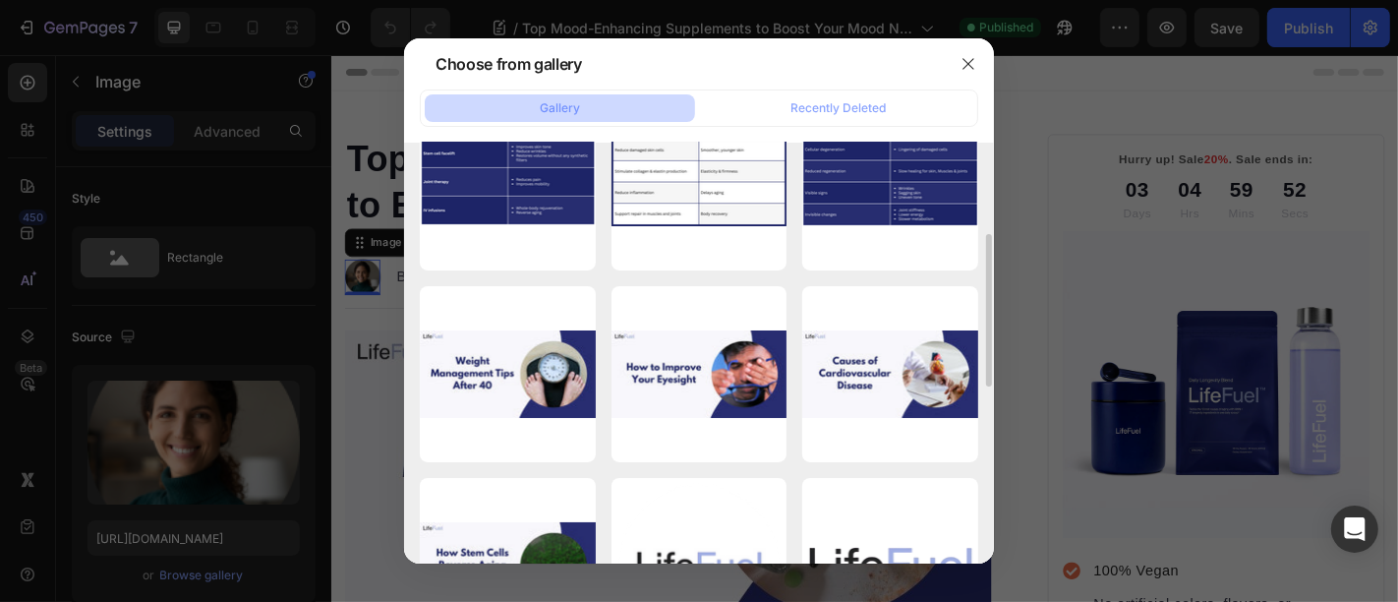
scroll to position [509, 0]
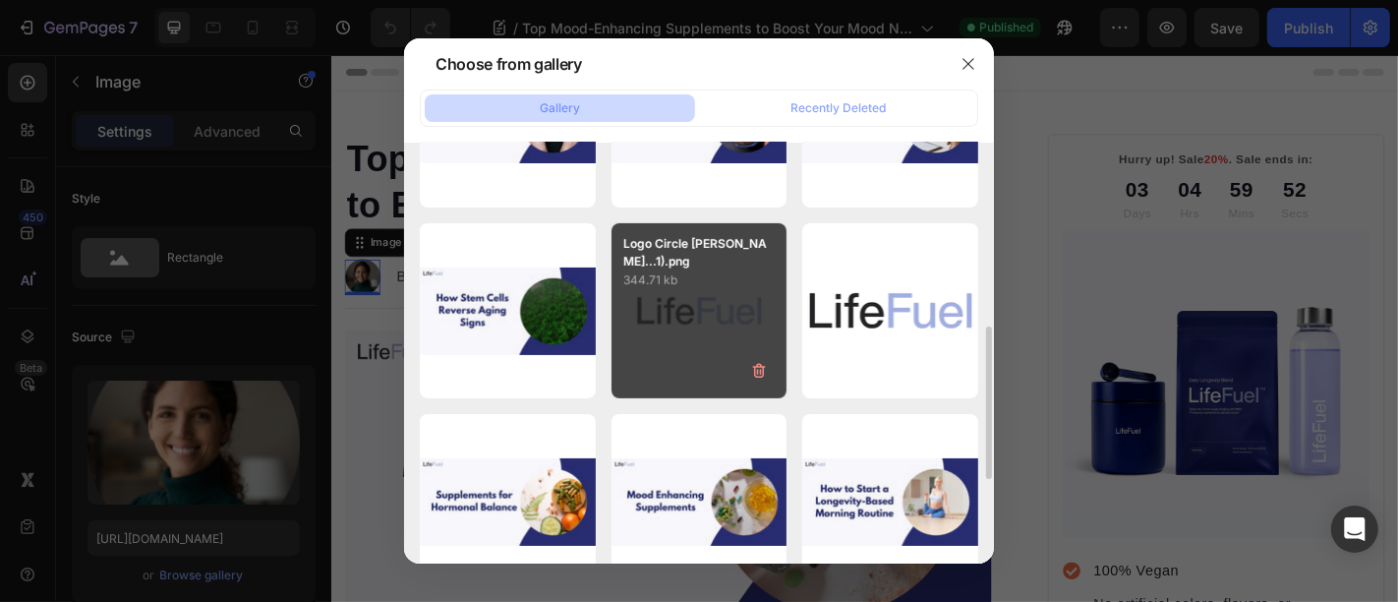
click at [683, 302] on div "Logo Circle [PERSON_NAME]...1).png 344.71 kb" at bounding box center [700, 311] width 176 height 176
type input "[URL][DOMAIN_NAME]"
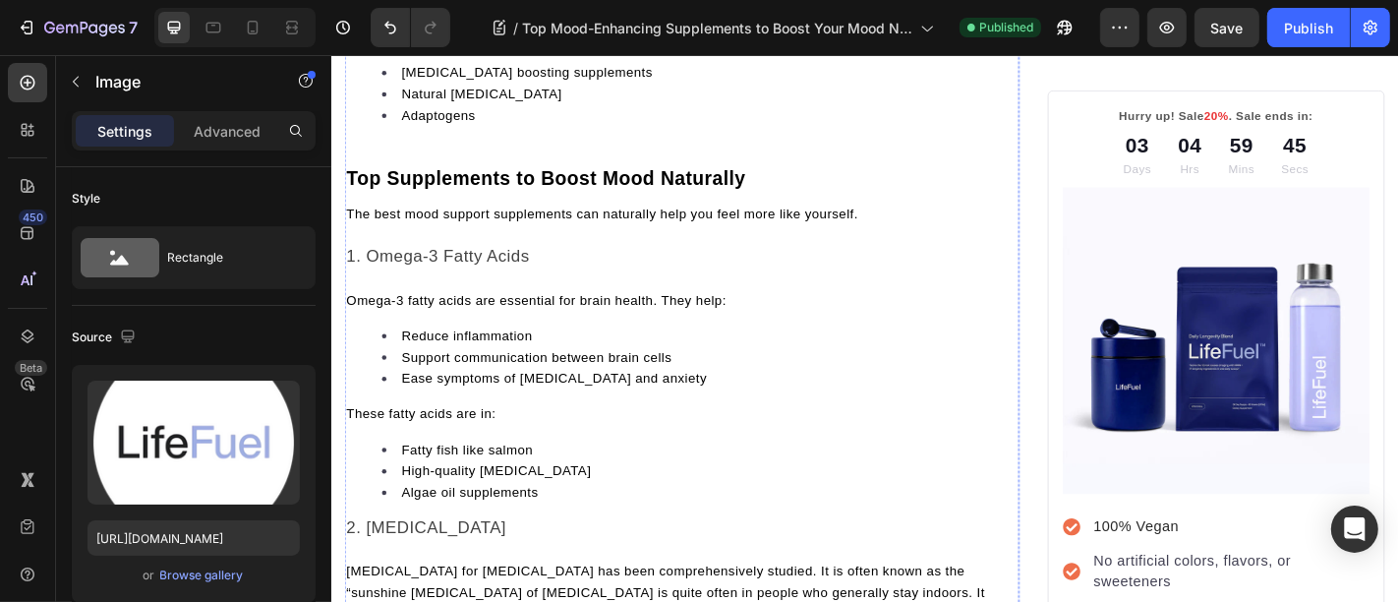
scroll to position [1148, 0]
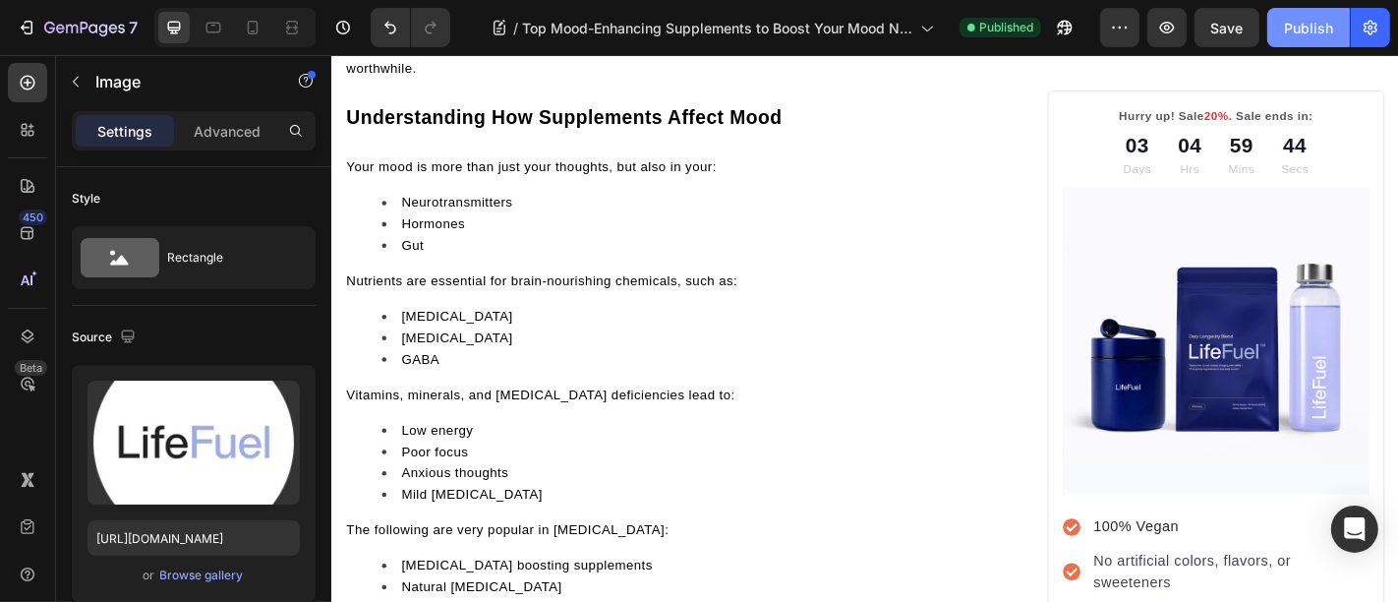
click at [1312, 35] on div "Publish" at bounding box center [1308, 28] width 49 height 21
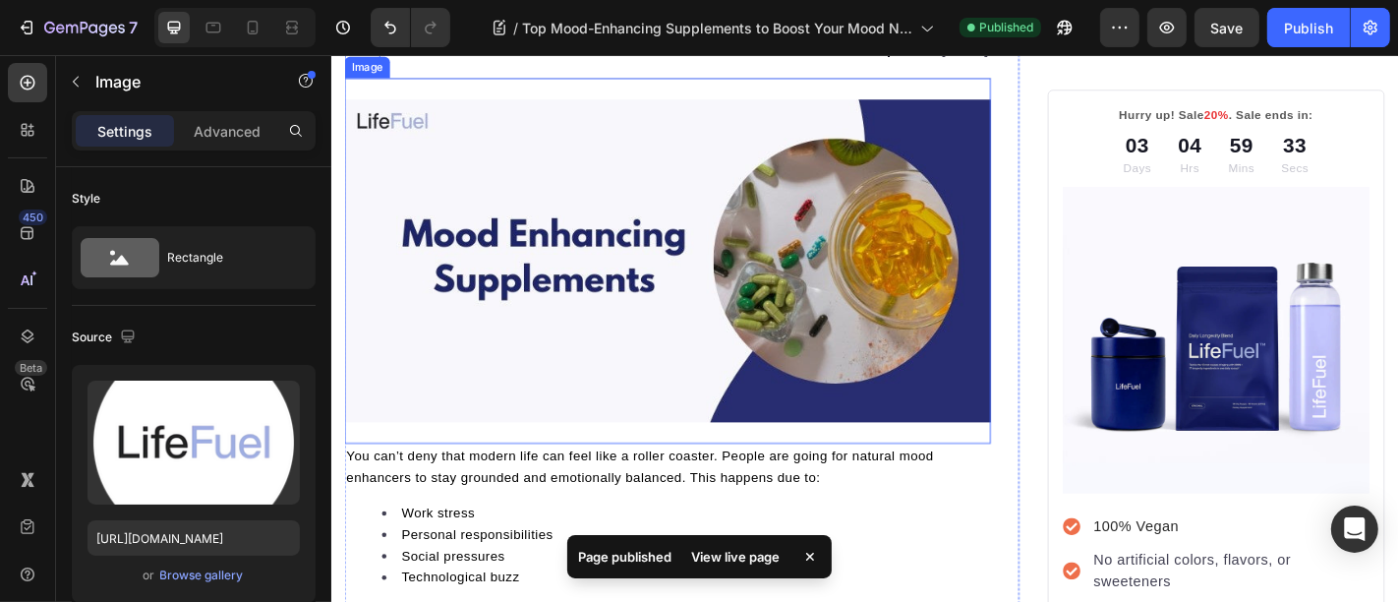
scroll to position [0, 0]
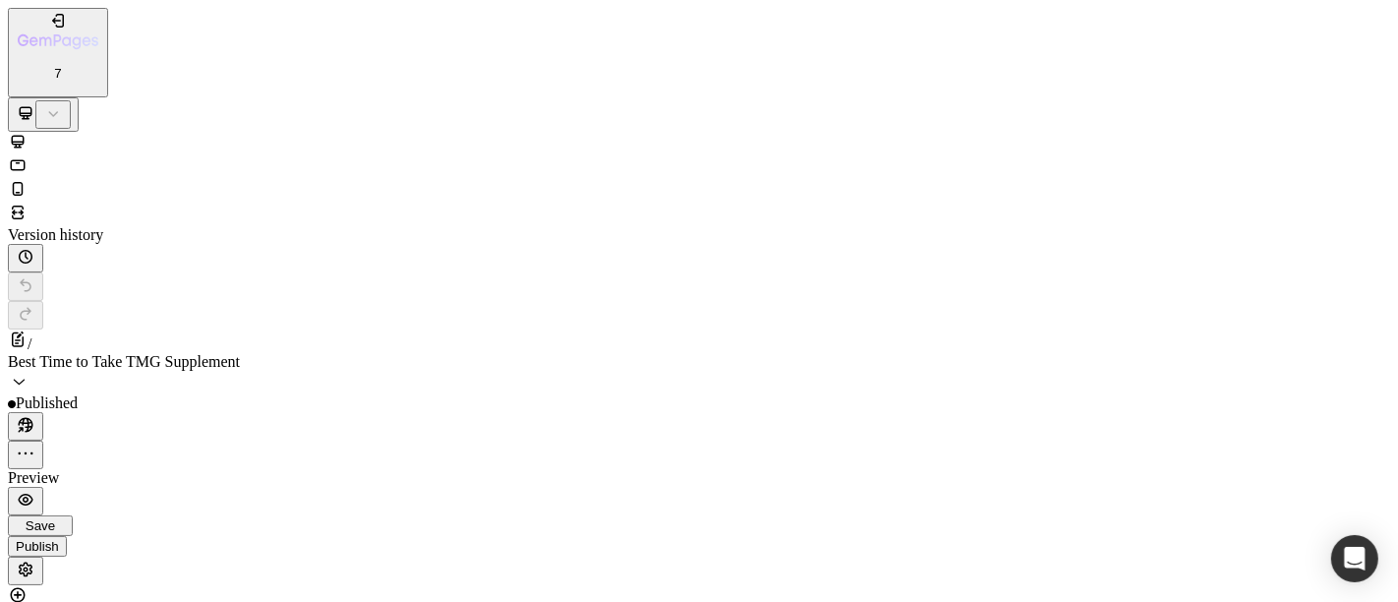
type input "[URL][DOMAIN_NAME]"
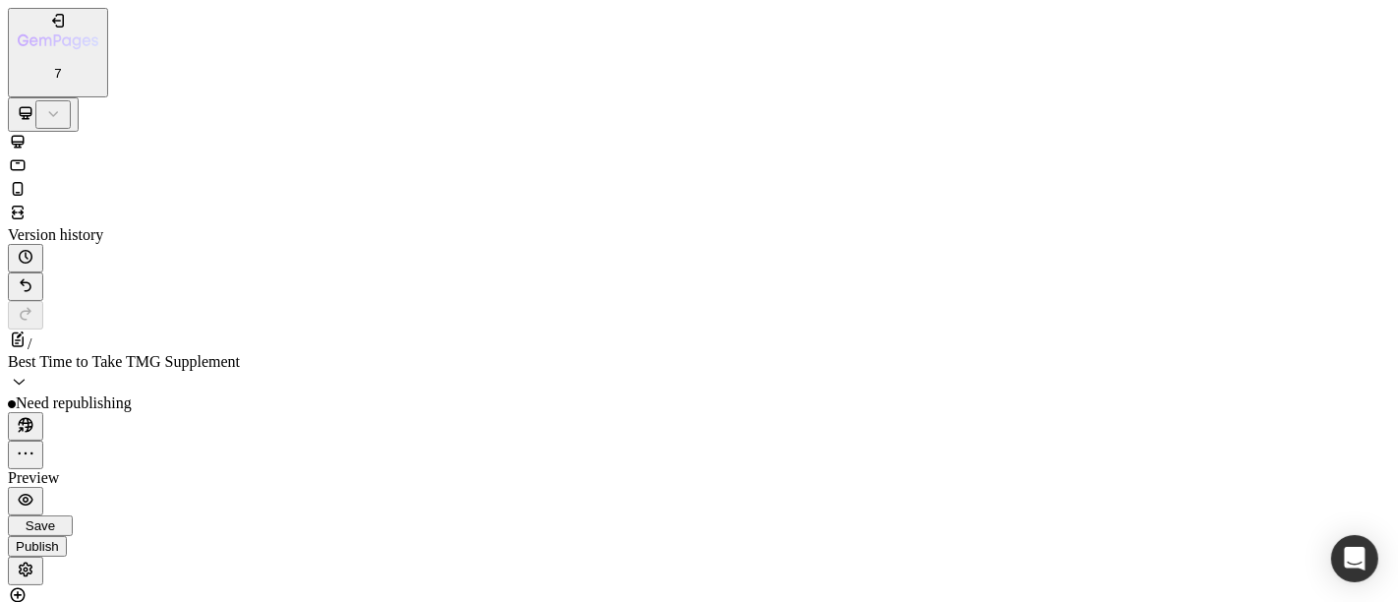
drag, startPoint x: 260, startPoint y: 25895, endPoint x: 247, endPoint y: 25889, distance: 14.1
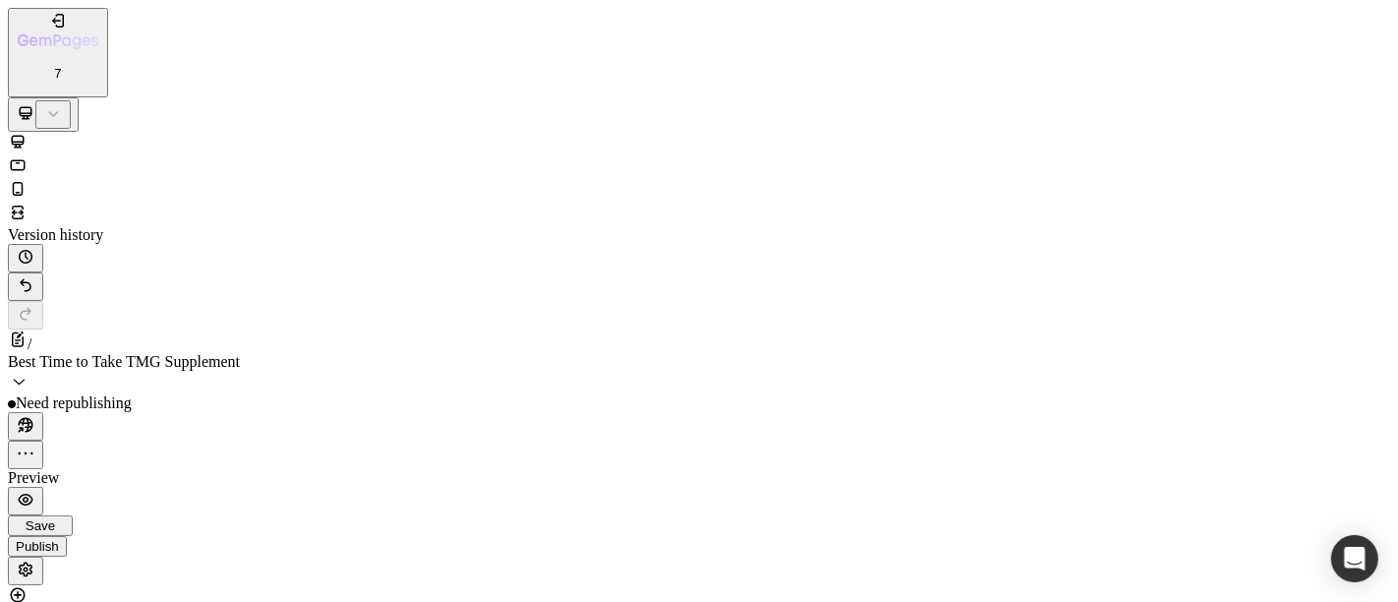
click at [67, 536] on button "Publish" at bounding box center [37, 546] width 59 height 21
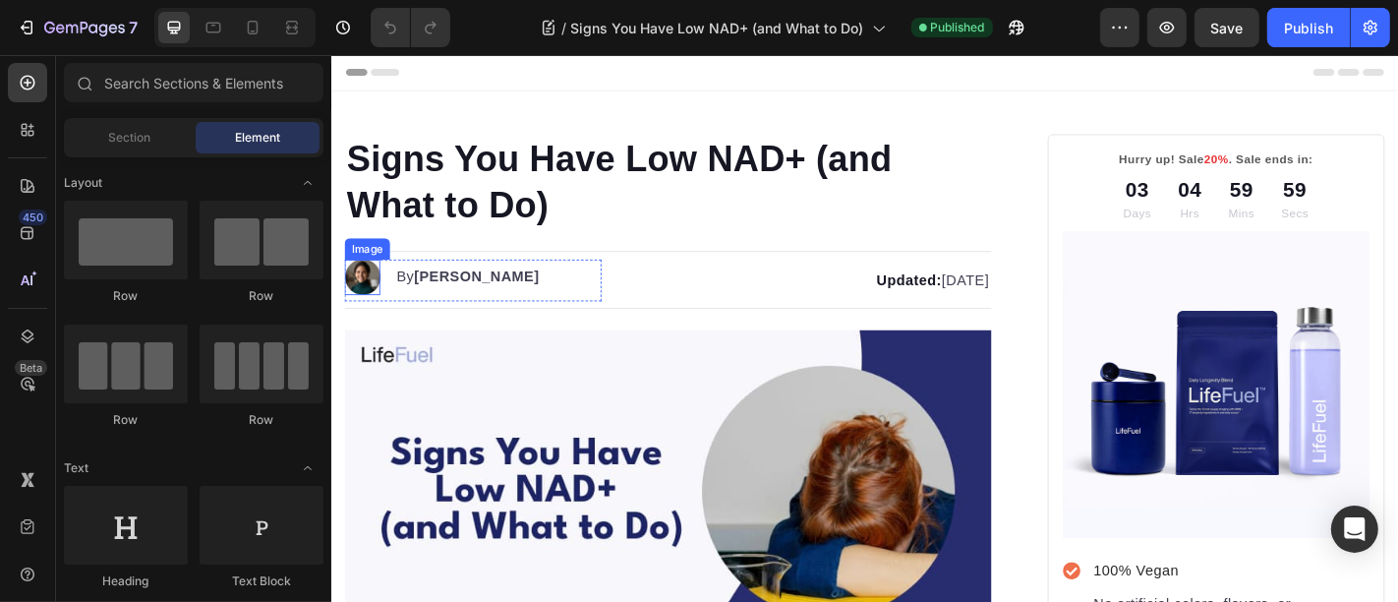
click at [367, 307] on img at bounding box center [364, 299] width 39 height 39
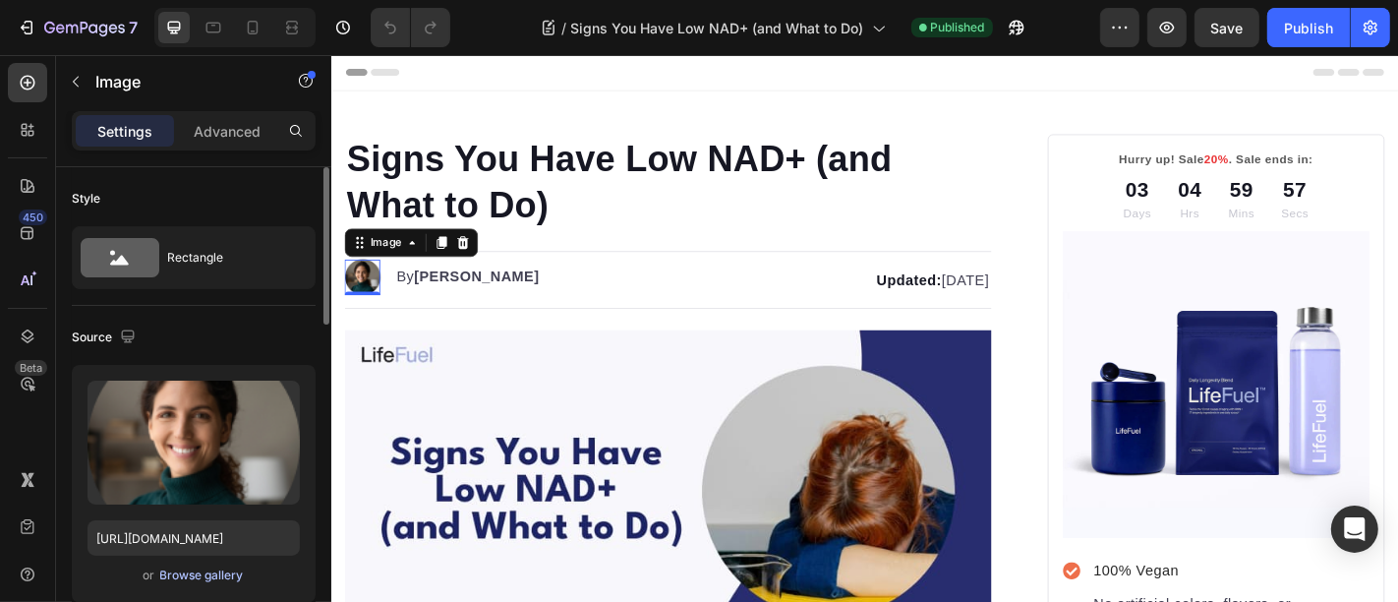
click at [207, 574] on div "Browse gallery" at bounding box center [202, 575] width 84 height 18
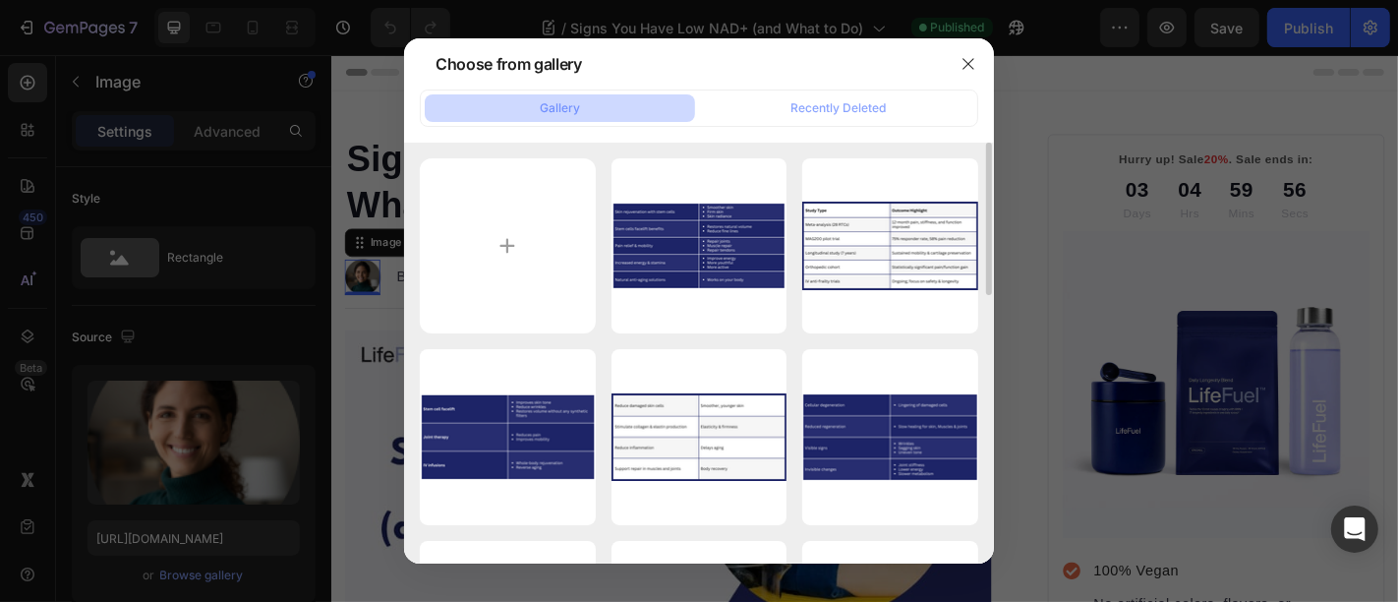
scroll to position [509, 0]
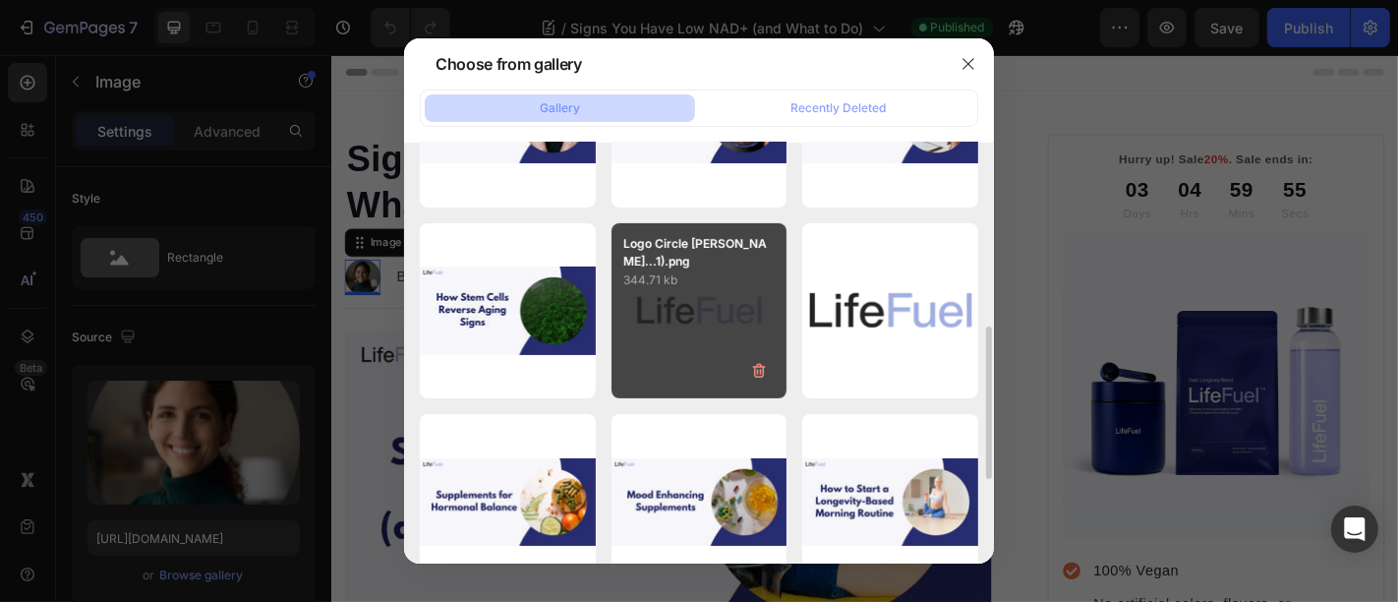
drag, startPoint x: 669, startPoint y: 325, endPoint x: 654, endPoint y: 327, distance: 14.9
click at [670, 325] on div "Logo Circle [PERSON_NAME]...1).png 344.71 kb" at bounding box center [700, 311] width 176 height 176
type input "[URL][DOMAIN_NAME]"
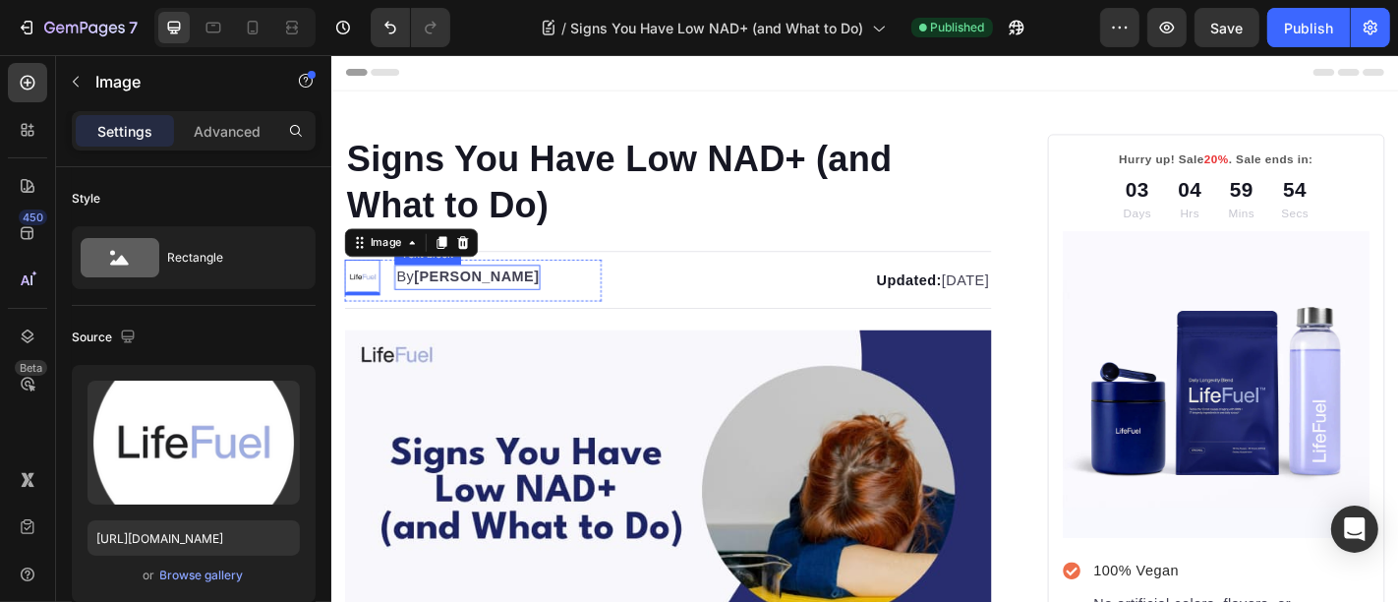
click at [445, 296] on strong "[PERSON_NAME]" at bounding box center [491, 299] width 139 height 17
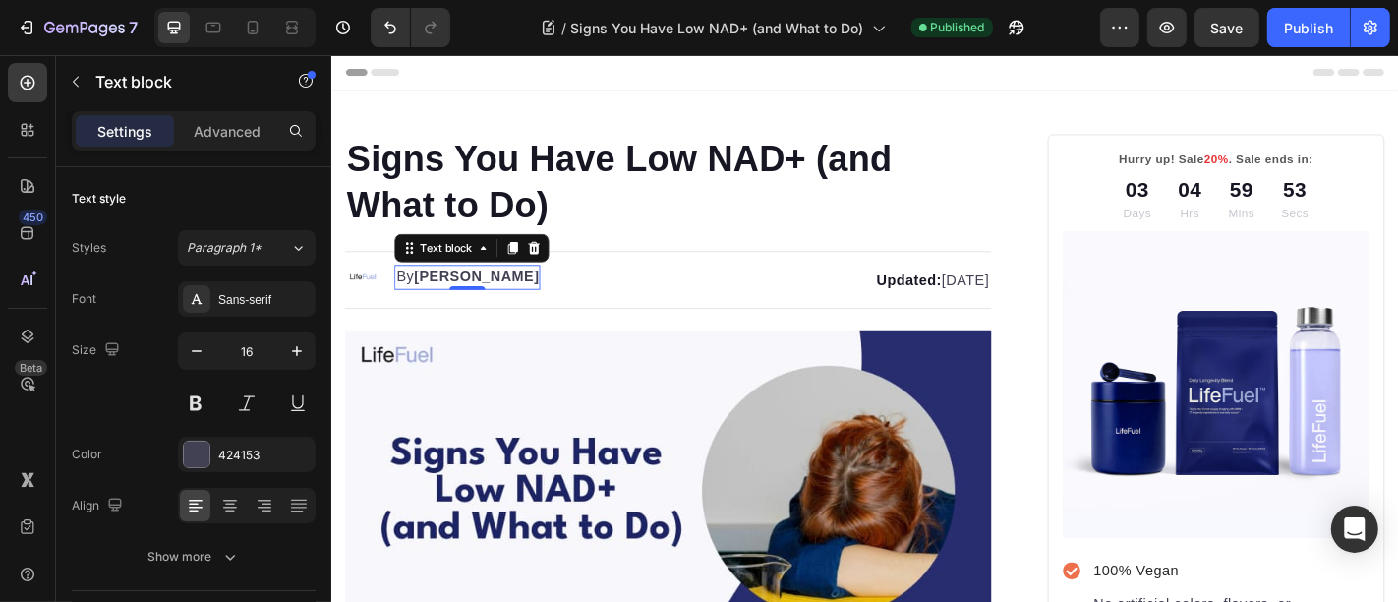
click at [445, 296] on strong "[PERSON_NAME]" at bounding box center [491, 299] width 139 height 17
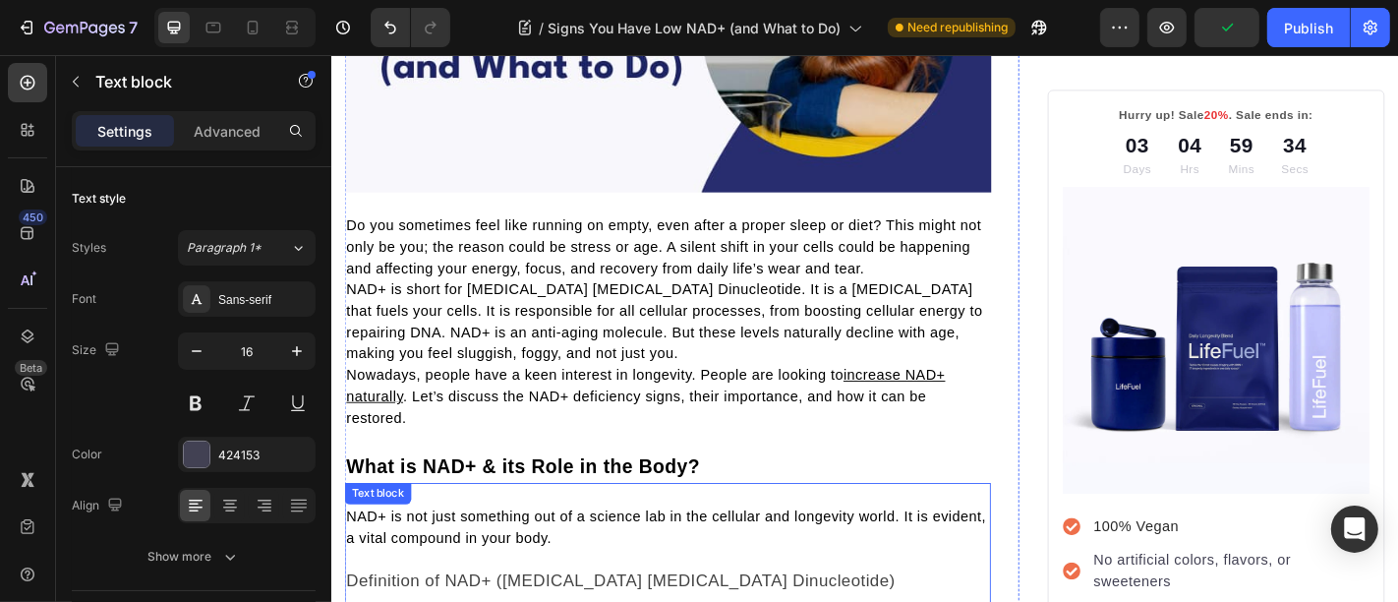
click at [526, 377] on span "NAD+ is short for [MEDICAL_DATA] [MEDICAL_DATA] Dinucleotide. It is a [MEDICAL_…" at bounding box center [699, 349] width 704 height 87
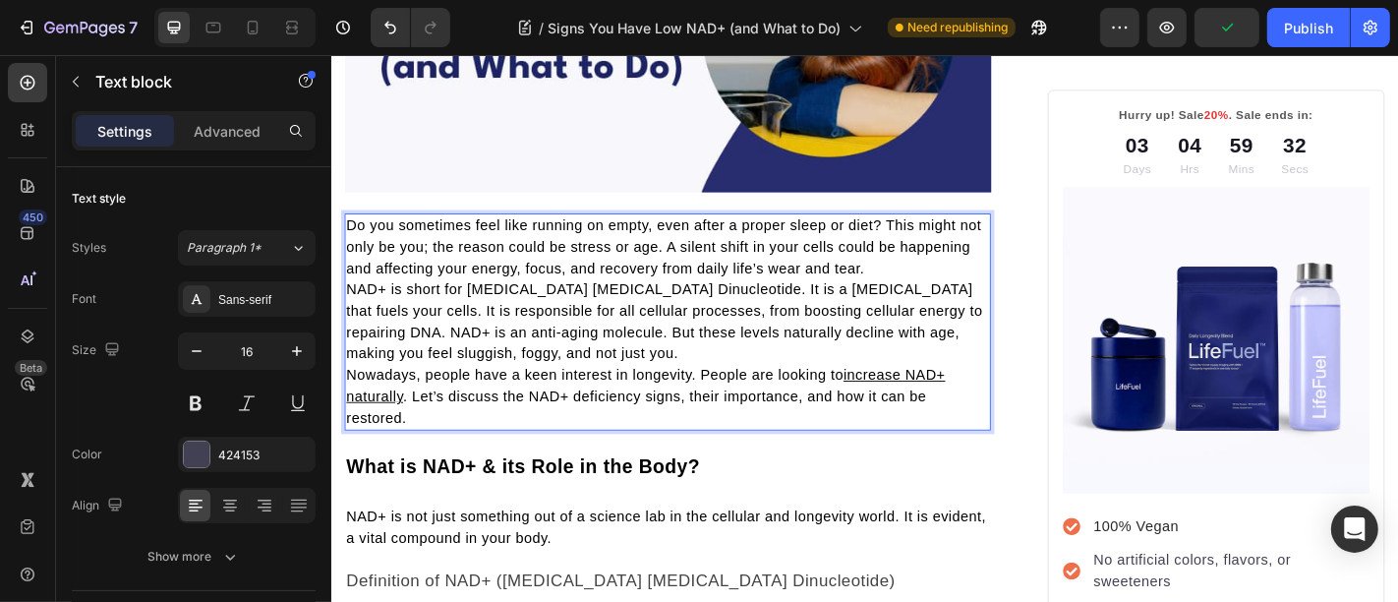
click at [978, 402] on u "increase NAD+ naturally" at bounding box center [678, 420] width 663 height 40
click at [649, 400] on span "Nowadays, people have a keen interest in longevity. People are looking to" at bounding box center [622, 408] width 550 height 17
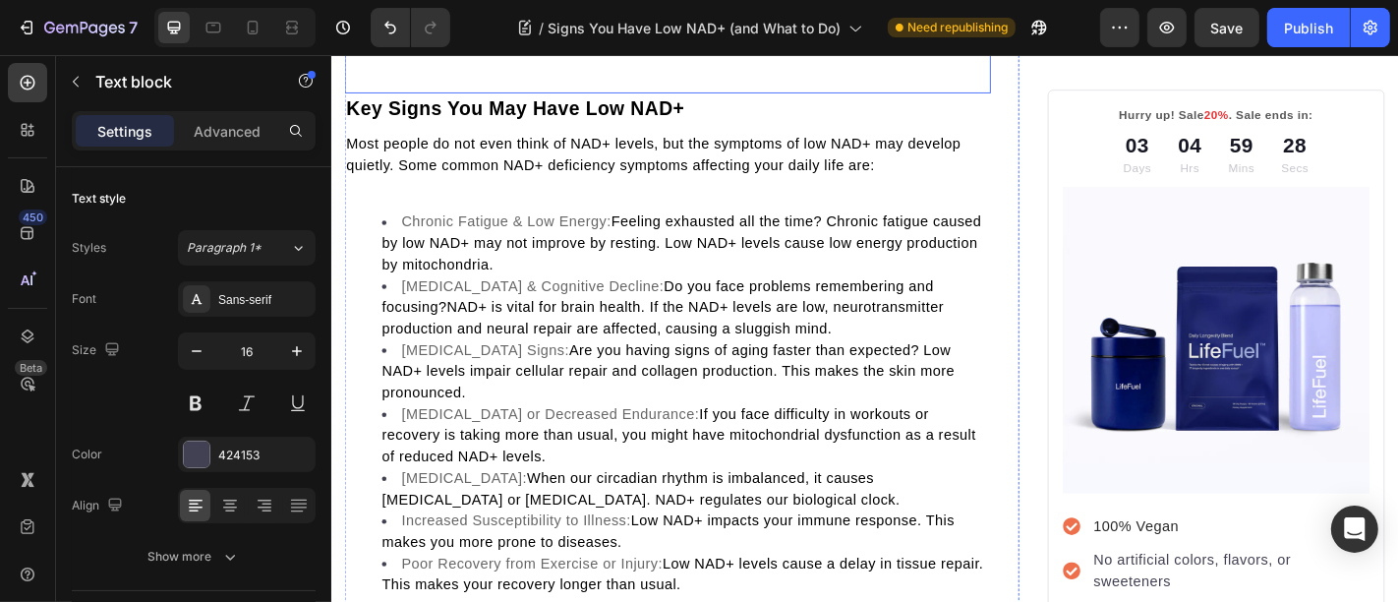
scroll to position [2039, 0]
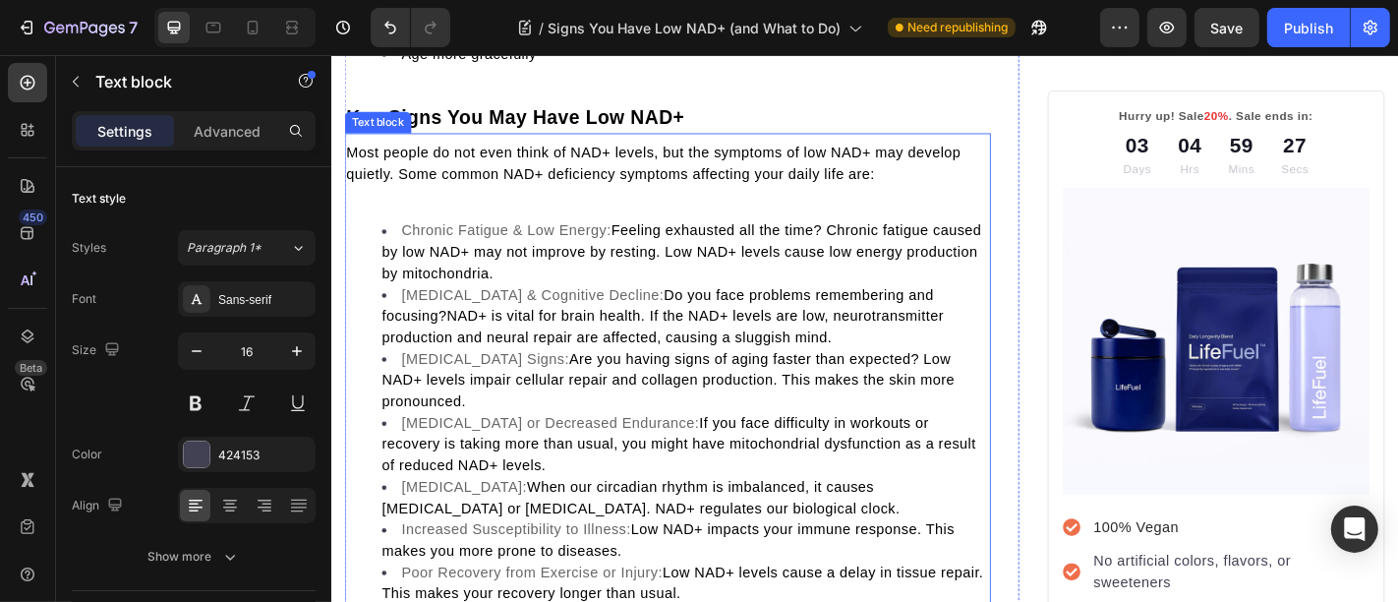
click at [411, 198] on p at bounding box center [702, 210] width 711 height 24
click at [435, 219] on div "Most people do not even think of NAD+ levels, but the symptoms of low NAD+ may …" at bounding box center [702, 413] width 715 height 531
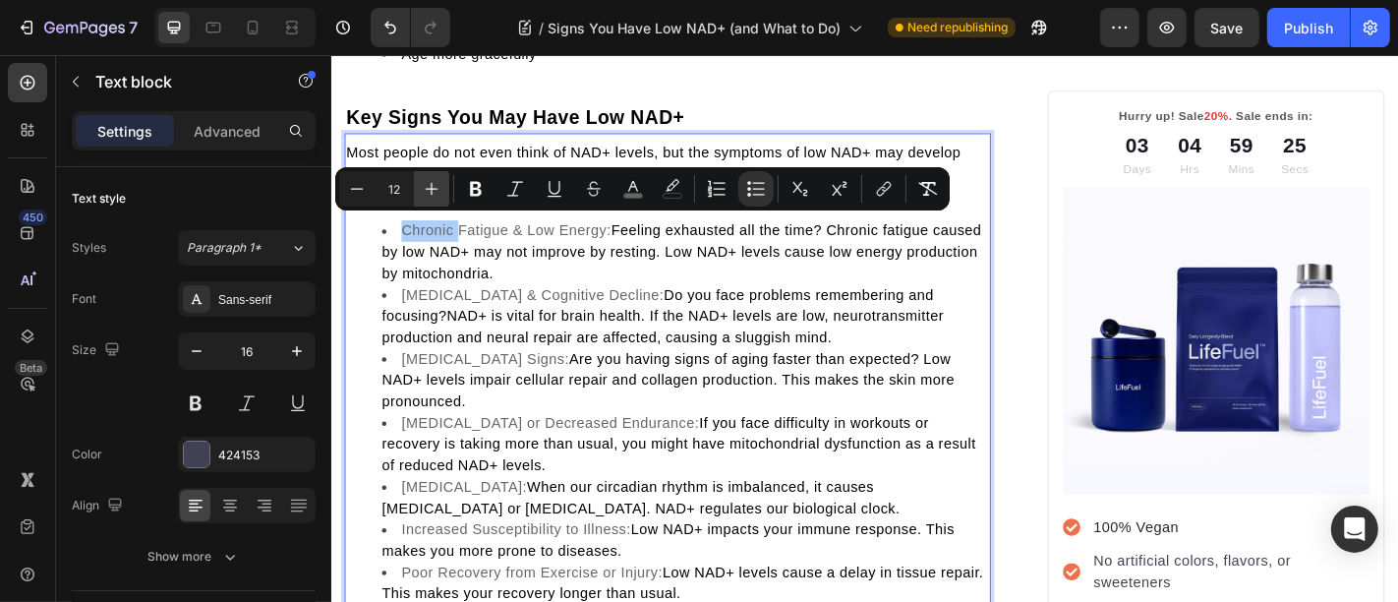
click at [435, 195] on icon "Editor contextual toolbar" at bounding box center [432, 189] width 20 height 20
type input "12"
click at [467, 311] on span "Brain Fog & Cognitive Decline:" at bounding box center [553, 319] width 290 height 17
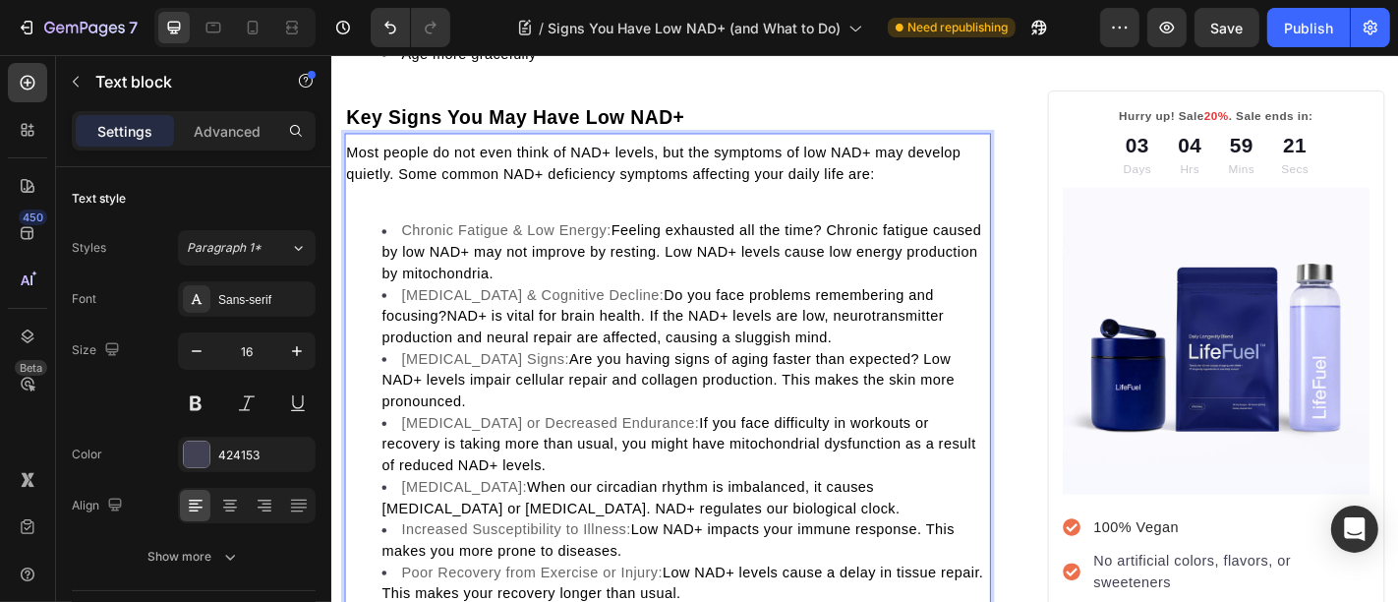
click at [470, 204] on p "Rich Text Editor. Editing area: main" at bounding box center [702, 210] width 711 height 24
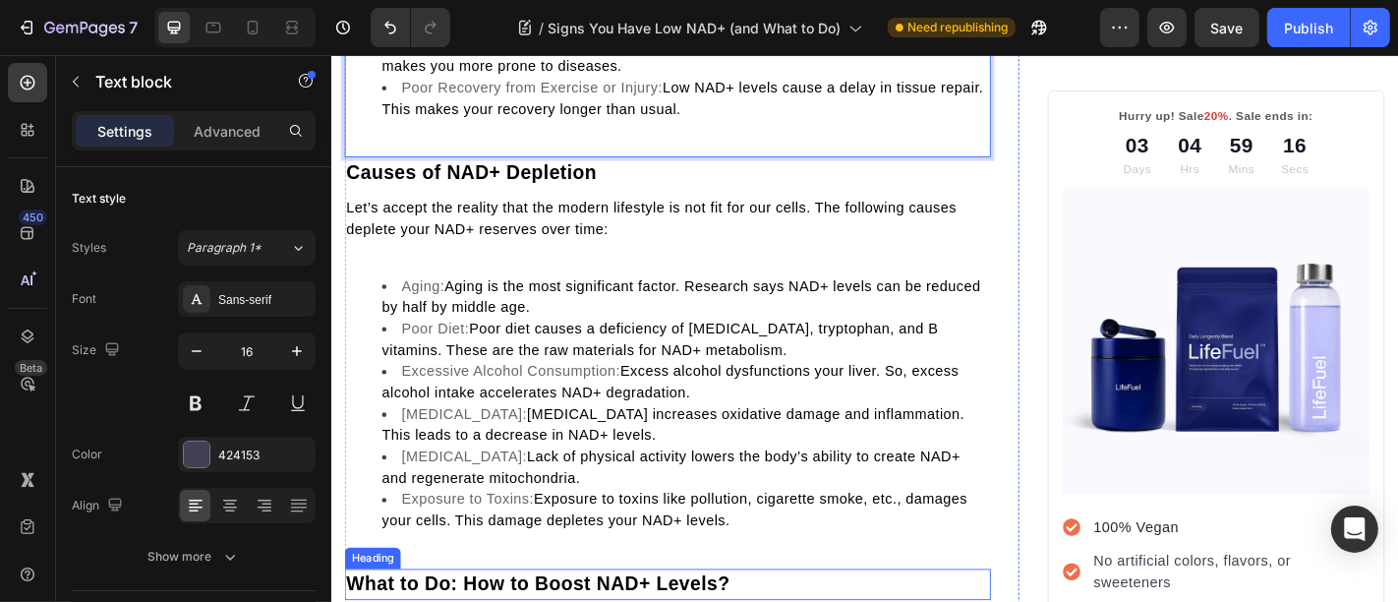
scroll to position [2294, 0]
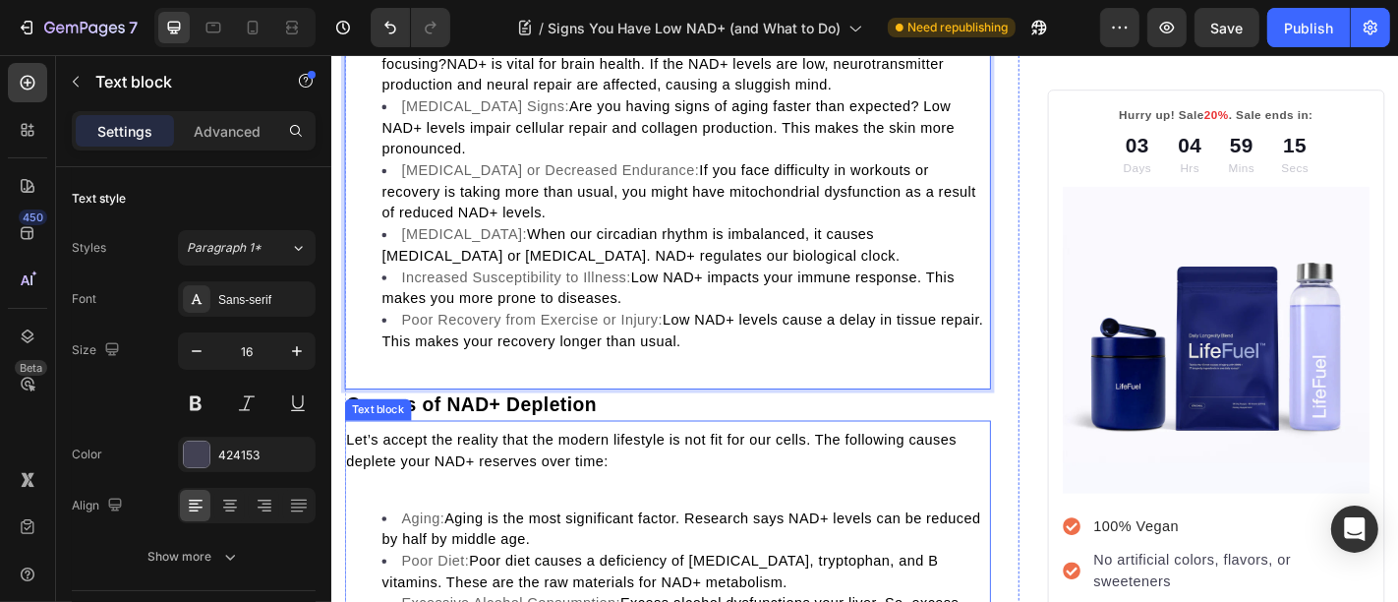
click at [435, 520] on p at bounding box center [702, 528] width 711 height 24
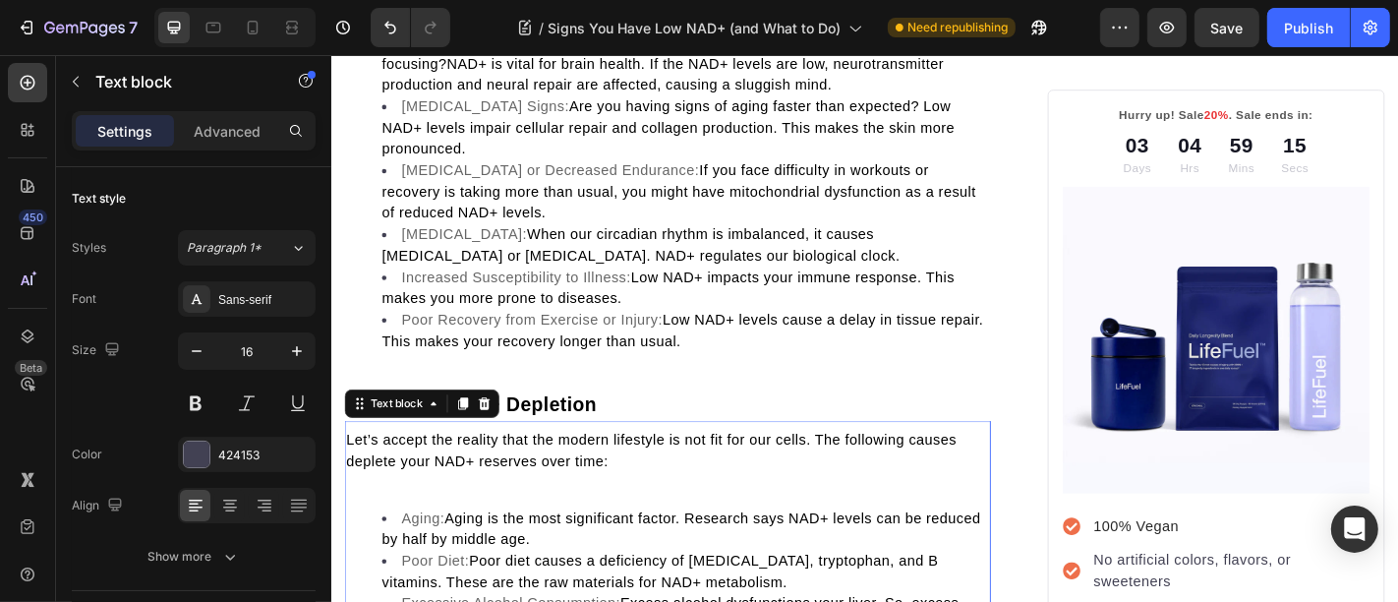
click at [435, 520] on p "Rich Text Editor. Editing area: main" at bounding box center [702, 528] width 711 height 24
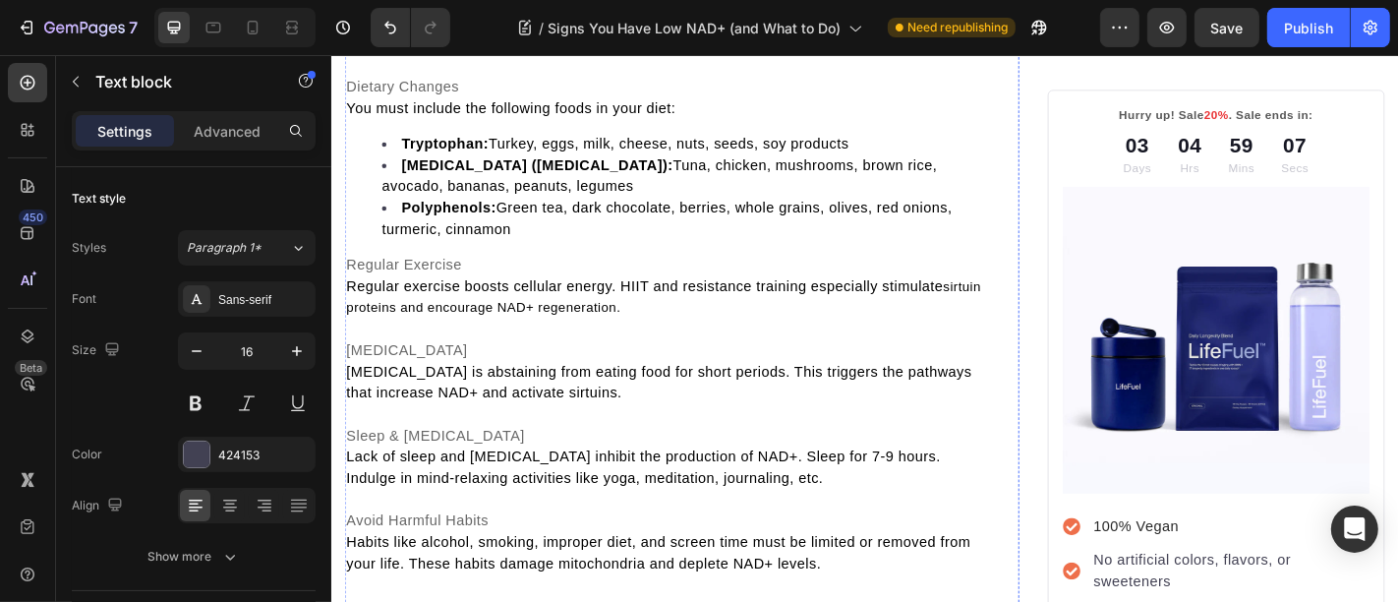
scroll to position [3061, 0]
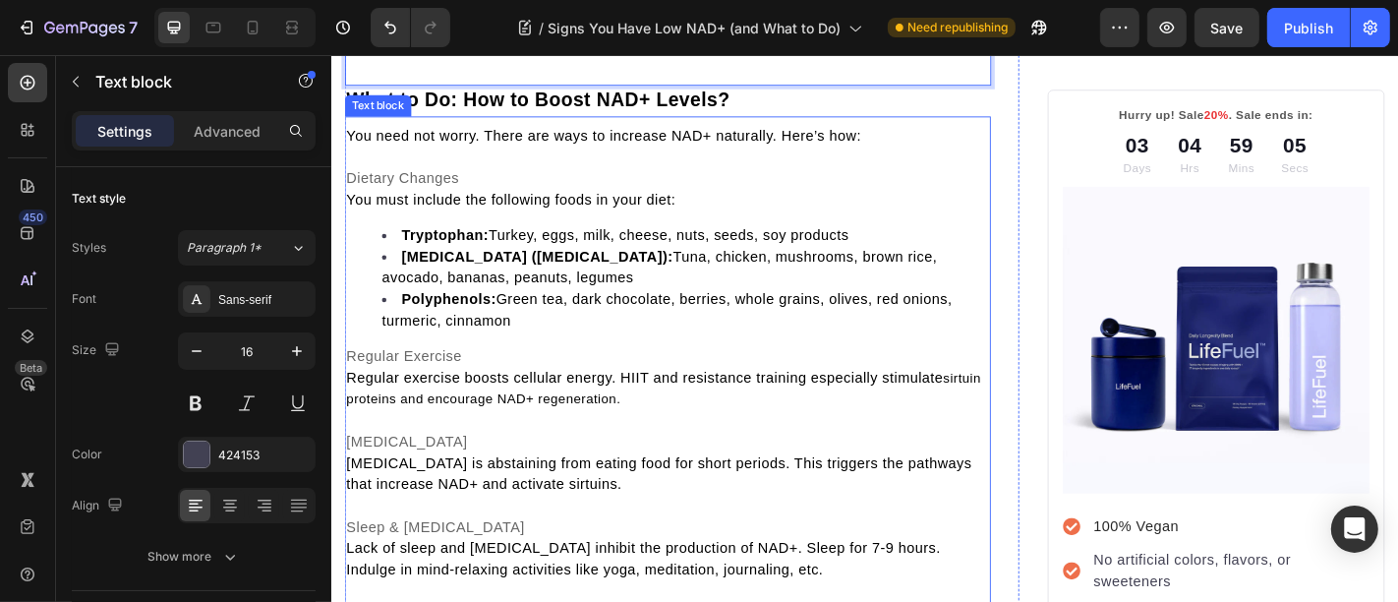
click at [486, 186] on p "Dietary Changes" at bounding box center [702, 192] width 711 height 24
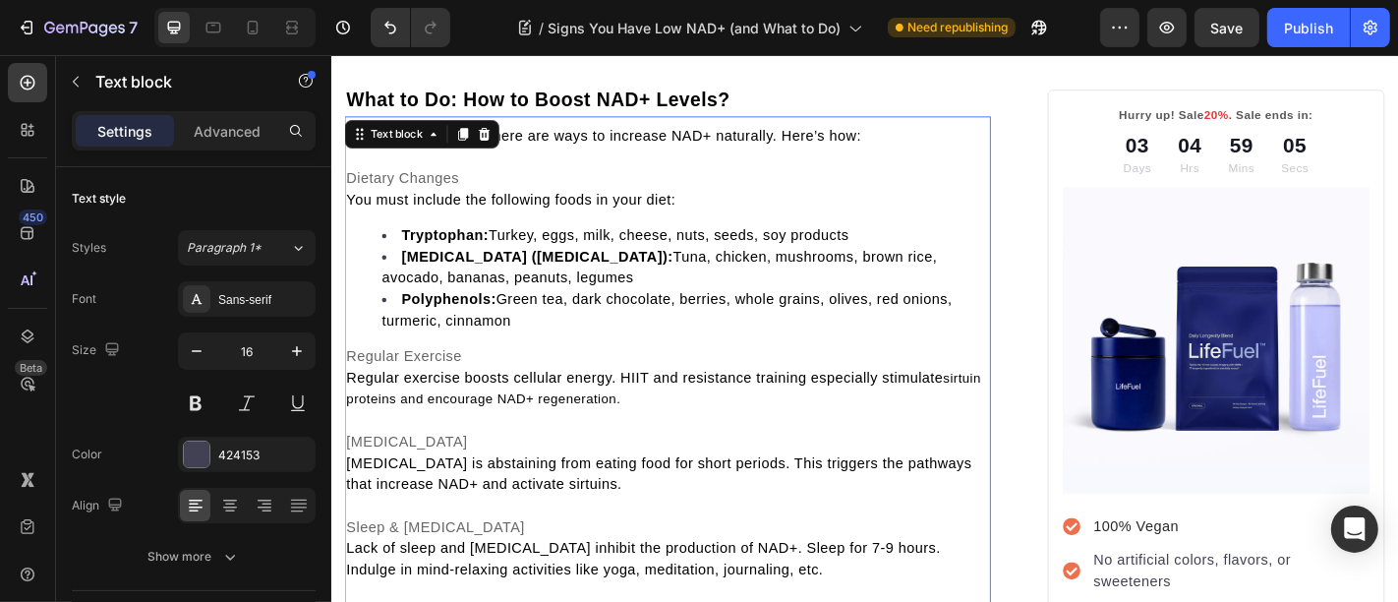
click at [486, 186] on p "Dietary Changes" at bounding box center [702, 192] width 711 height 24
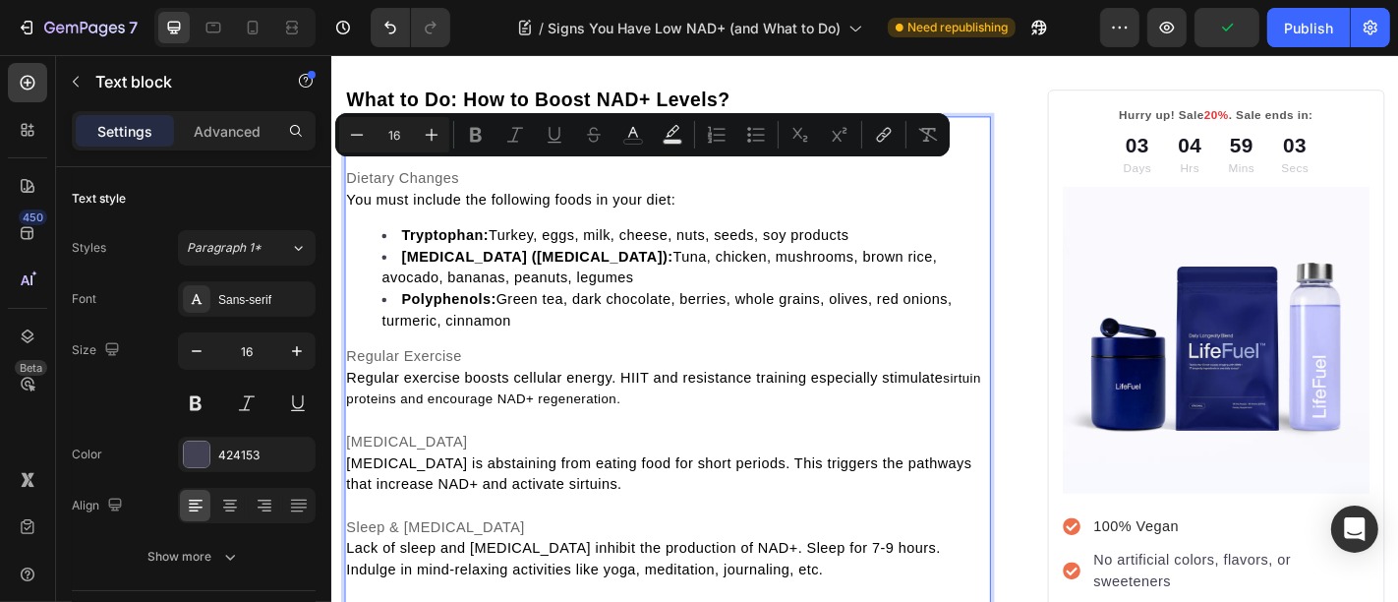
click at [484, 182] on p "Dietary Changes" at bounding box center [702, 192] width 711 height 24
type input "16"
click at [484, 182] on p "Dietary Changes" at bounding box center [702, 192] width 711 height 24
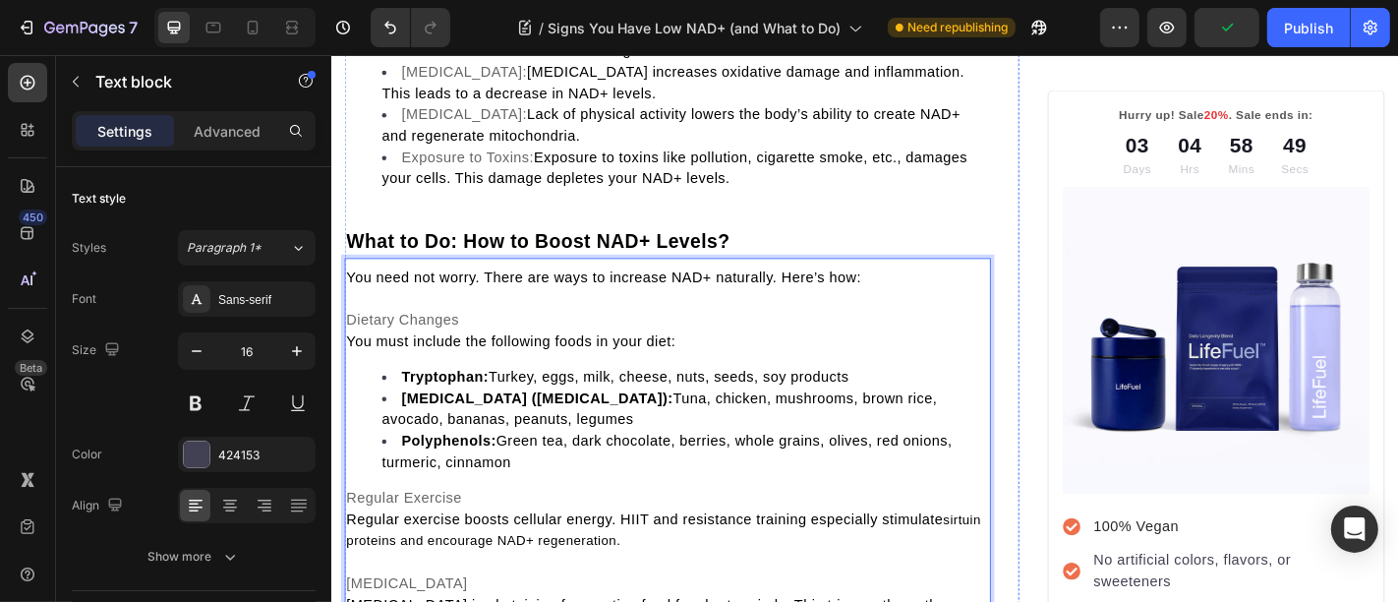
scroll to position [2807, 0]
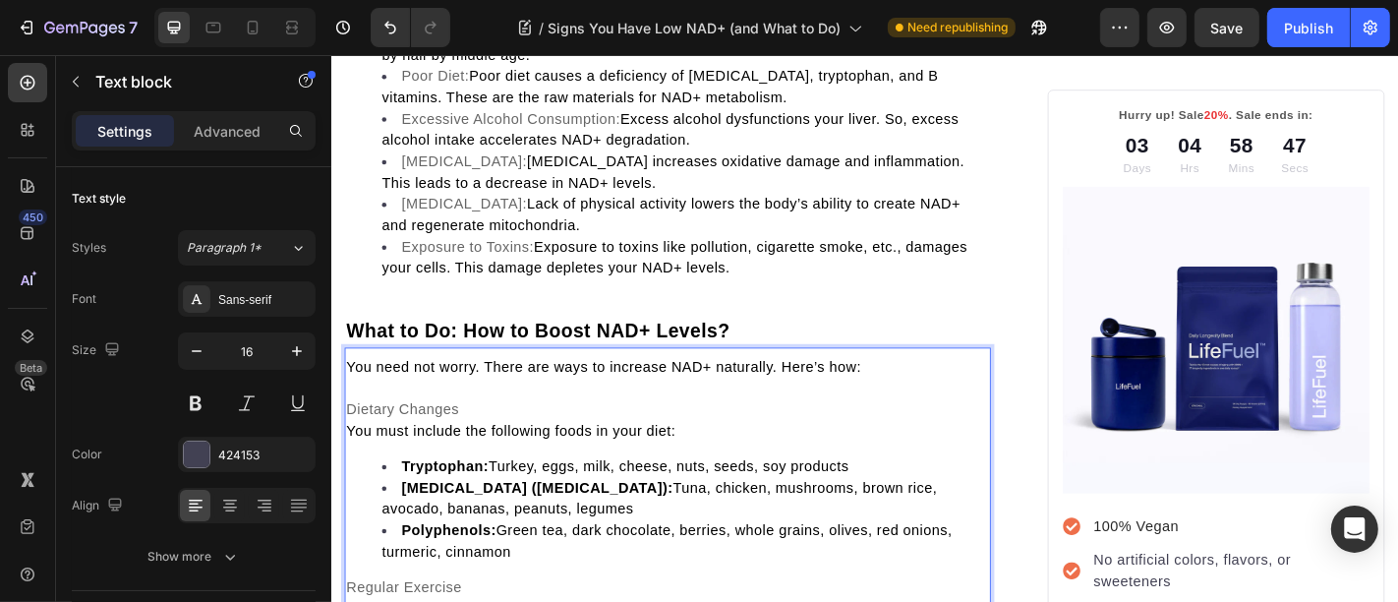
click at [349, 437] on span "Dietary Changes" at bounding box center [409, 445] width 125 height 17
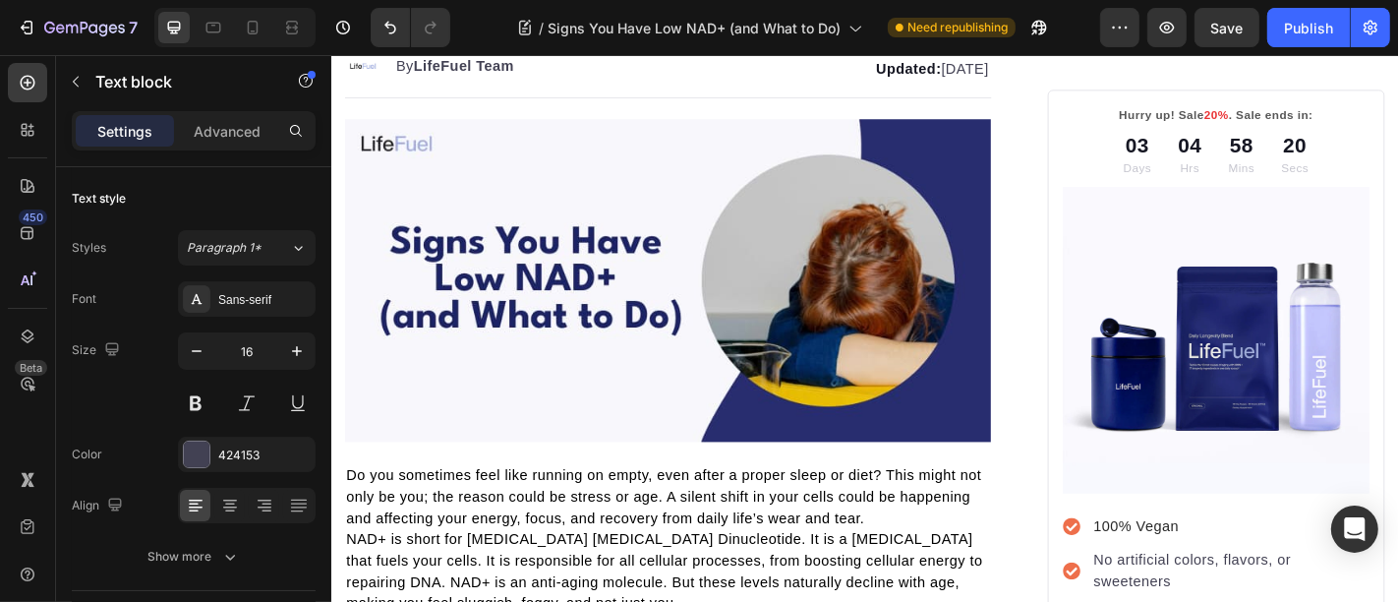
scroll to position [0, 0]
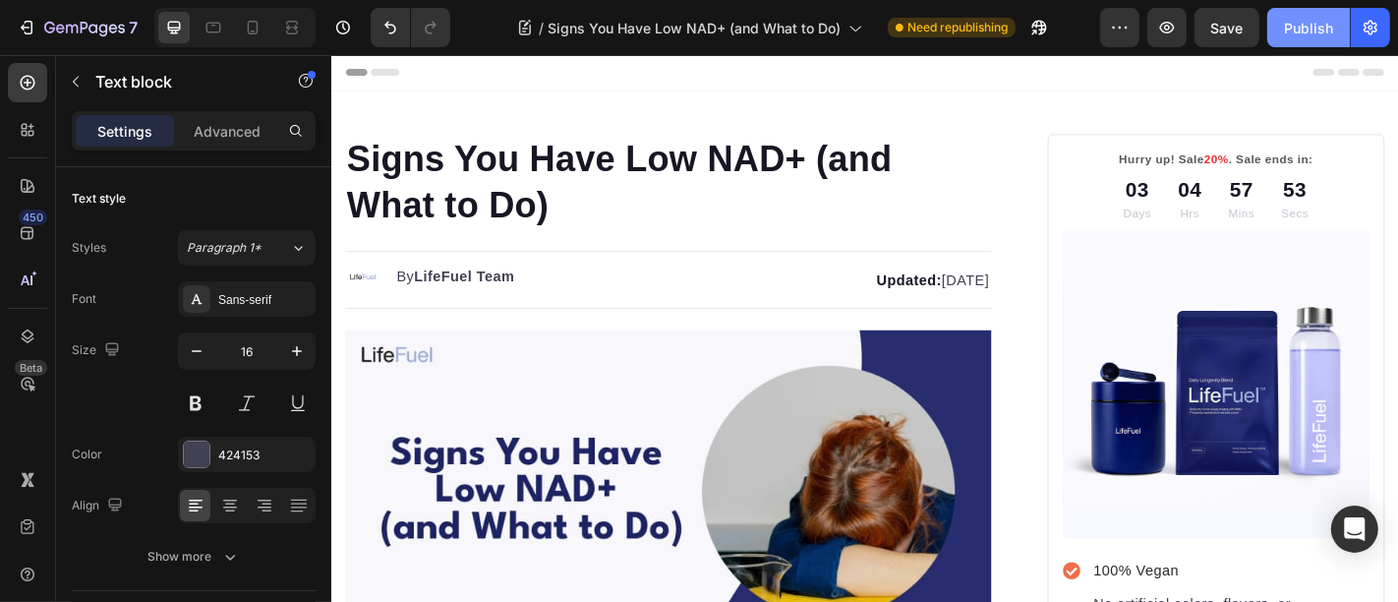
click at [1331, 27] on div "Publish" at bounding box center [1308, 28] width 49 height 21
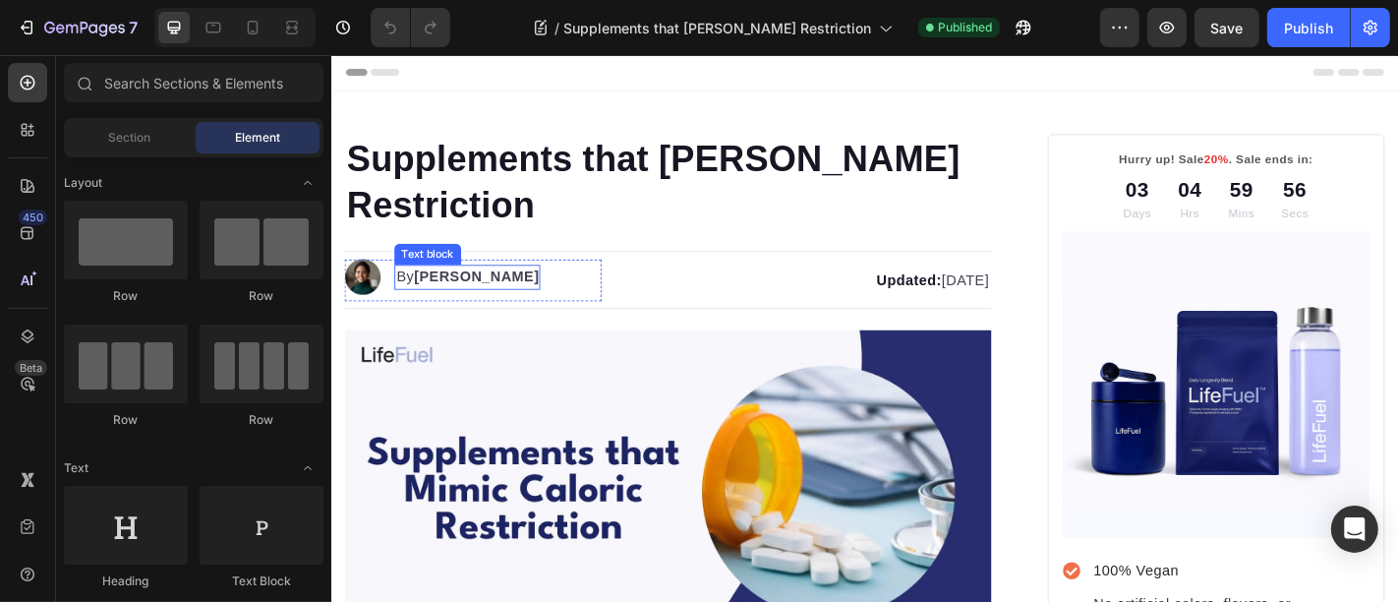
click at [454, 305] on strong "[PERSON_NAME]" at bounding box center [491, 299] width 139 height 17
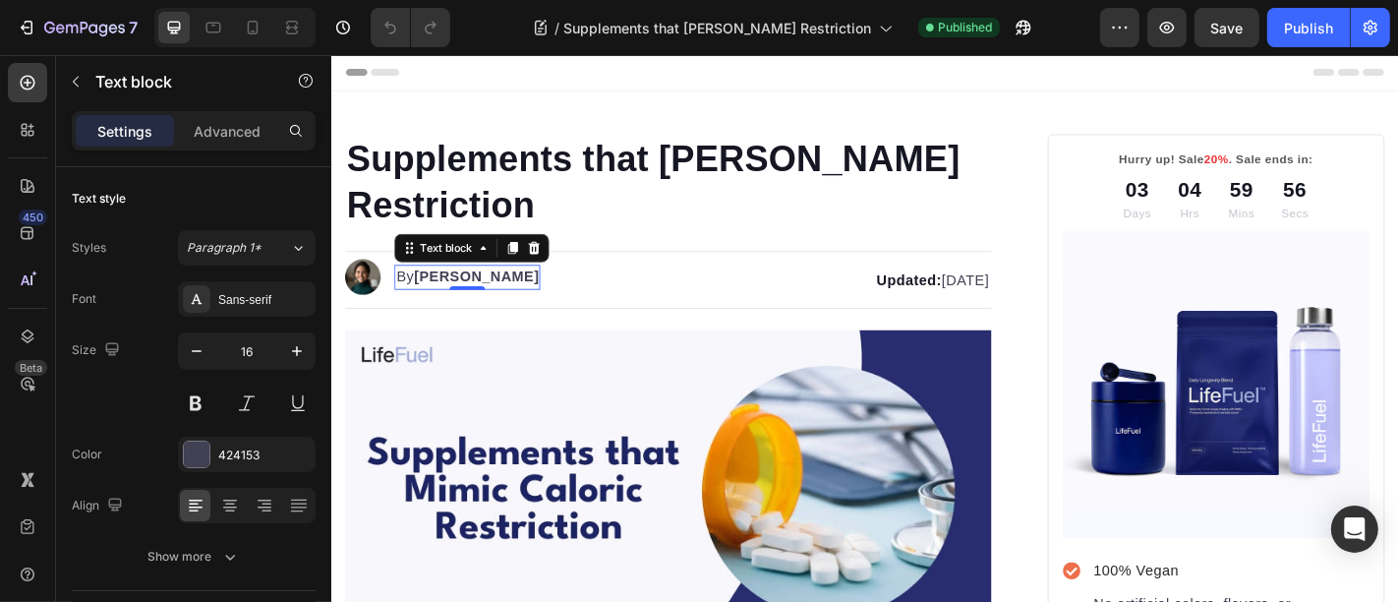
click at [471, 306] on div "0" at bounding box center [481, 314] width 20 height 16
click at [443, 296] on strong "[PERSON_NAME]" at bounding box center [491, 299] width 139 height 17
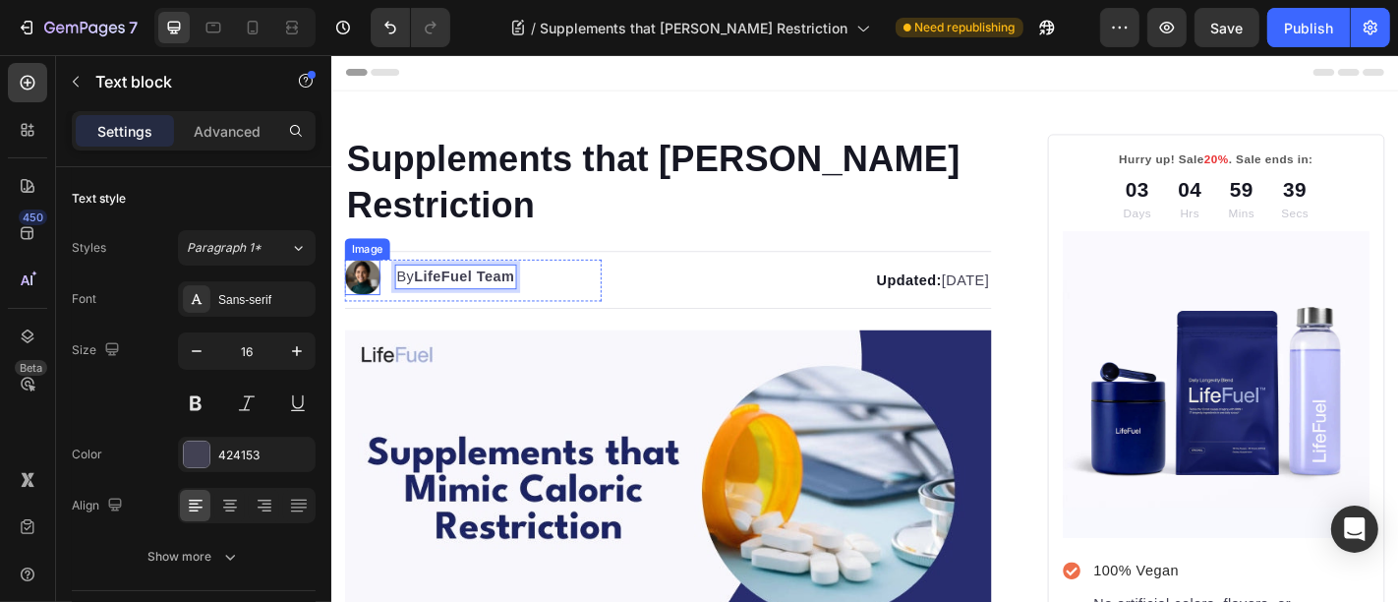
click at [358, 294] on img at bounding box center [364, 299] width 39 height 39
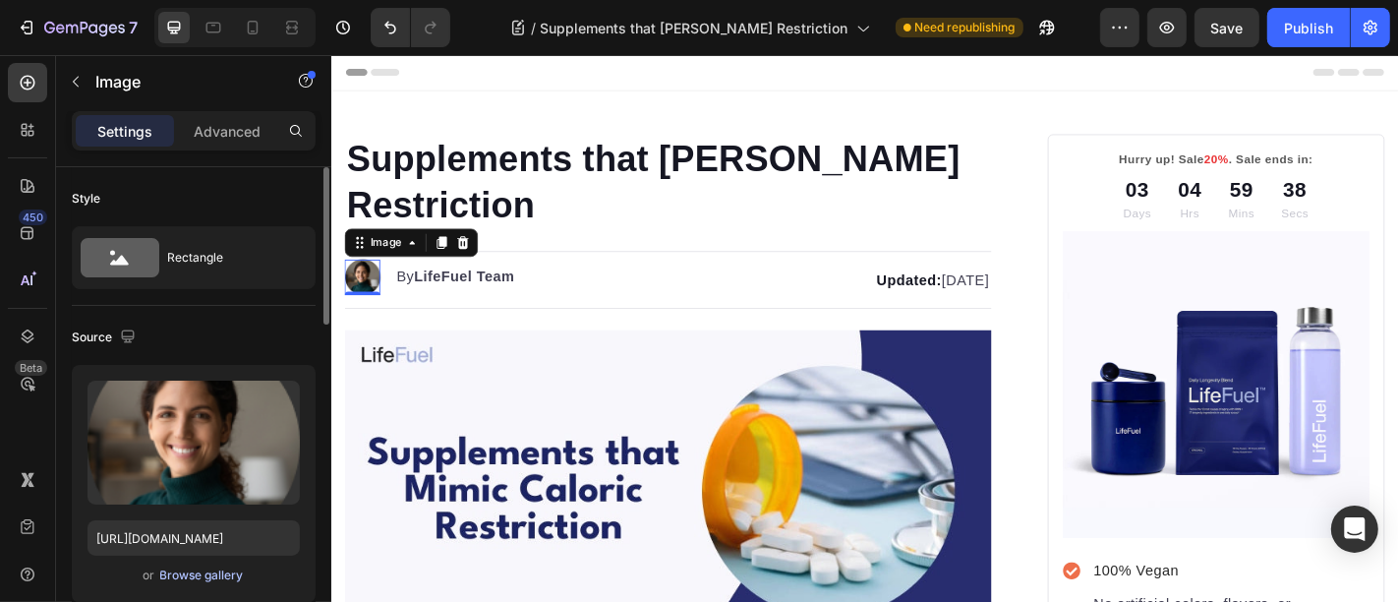
click at [189, 566] on div "Browse gallery" at bounding box center [202, 575] width 84 height 18
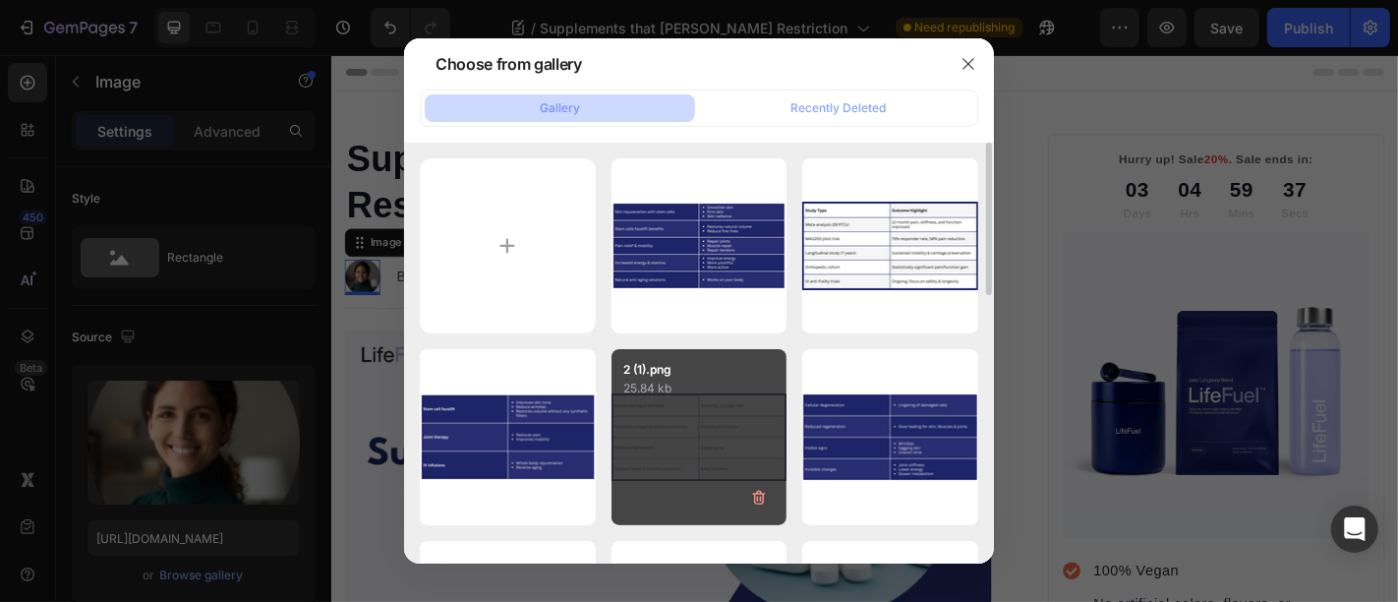
scroll to position [509, 0]
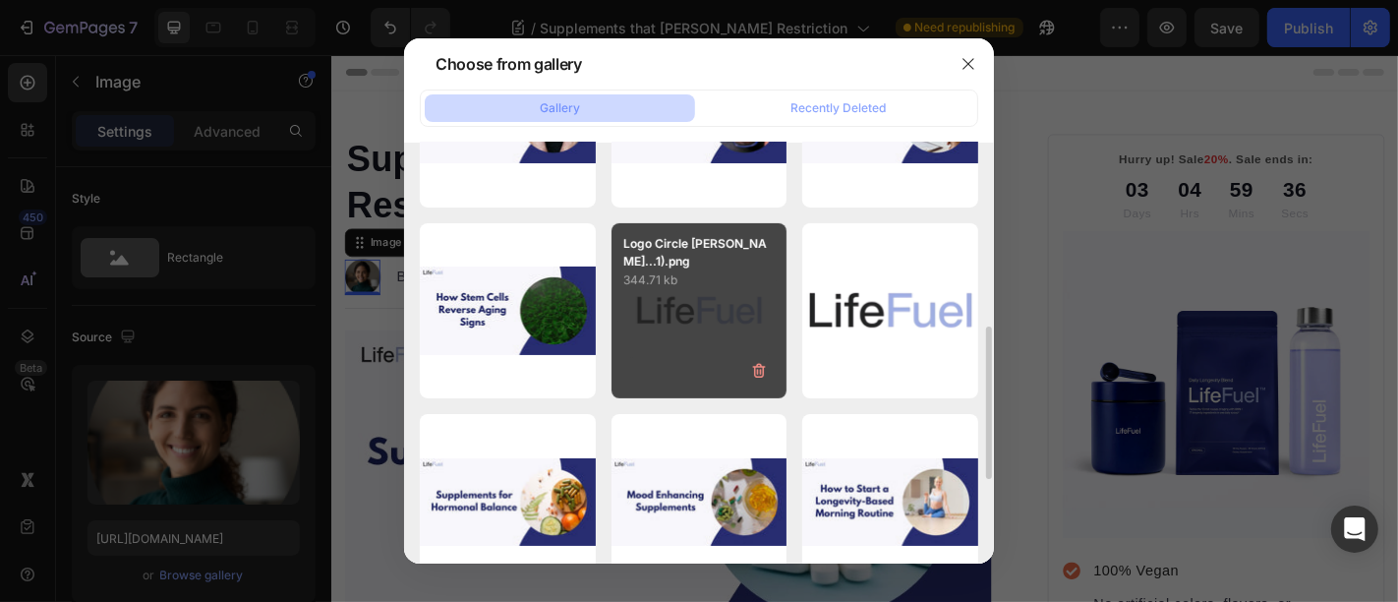
click at [660, 318] on div "Logo Circle [PERSON_NAME]...1).png 344.71 kb" at bounding box center [700, 311] width 176 height 176
type input "[URL][DOMAIN_NAME]"
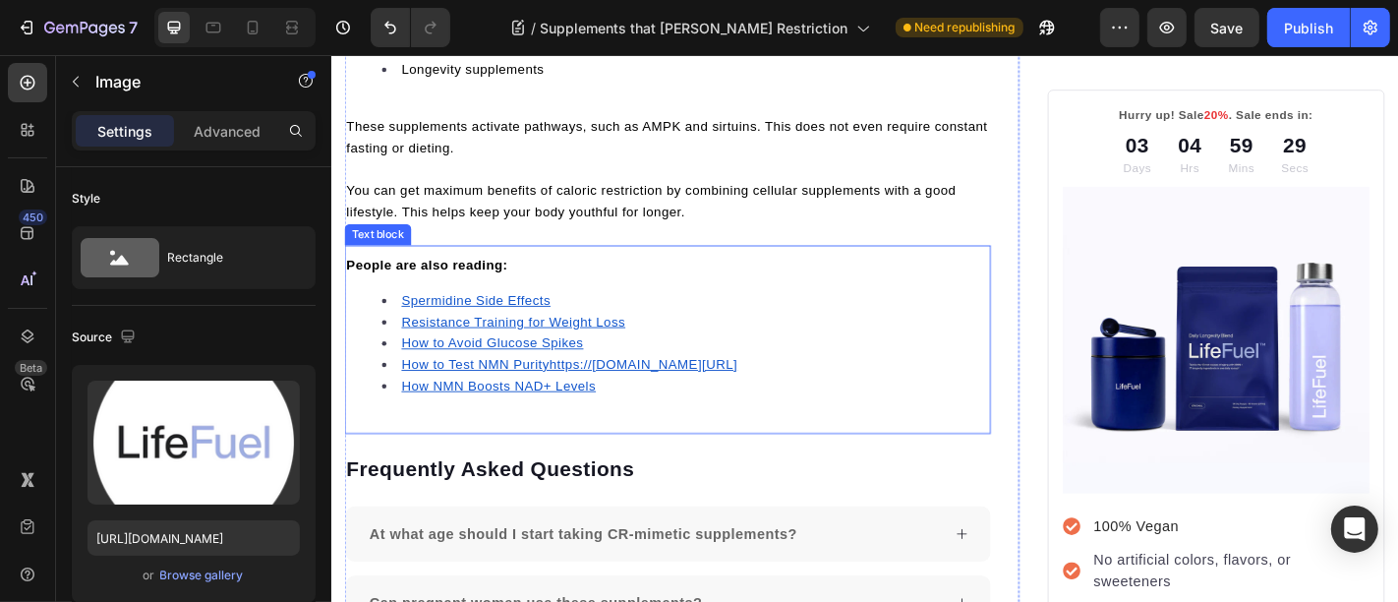
scroll to position [6882, 0]
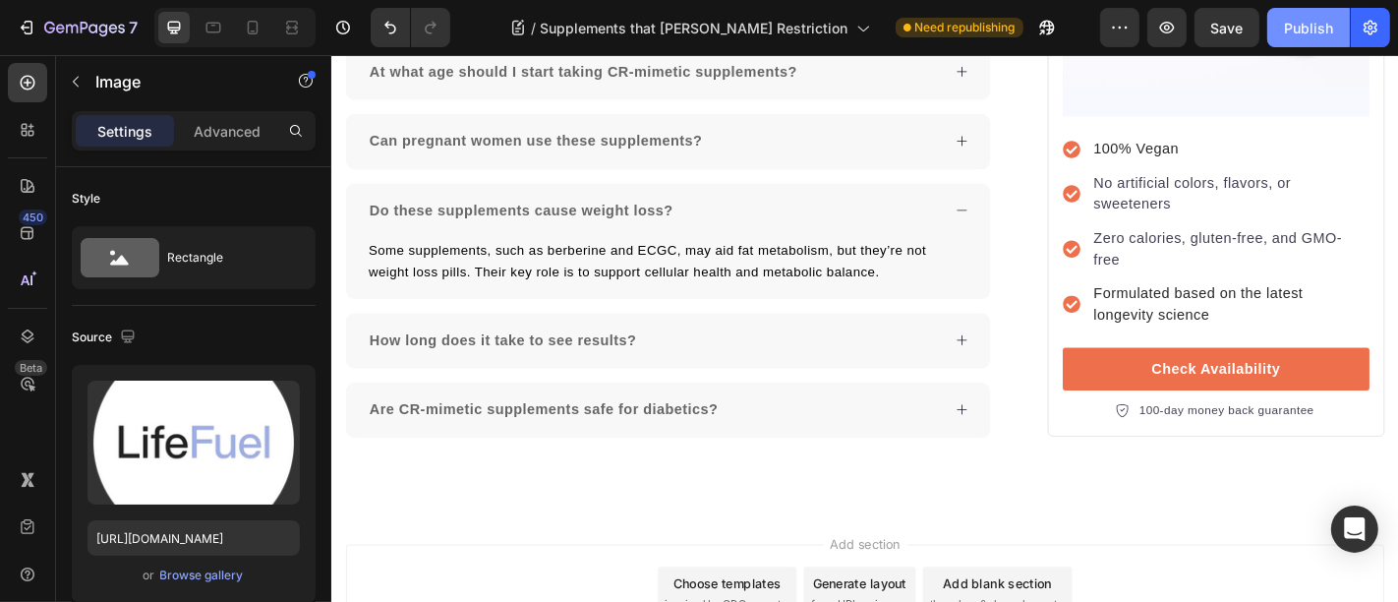
click at [1287, 18] on div "Publish" at bounding box center [1308, 28] width 49 height 21
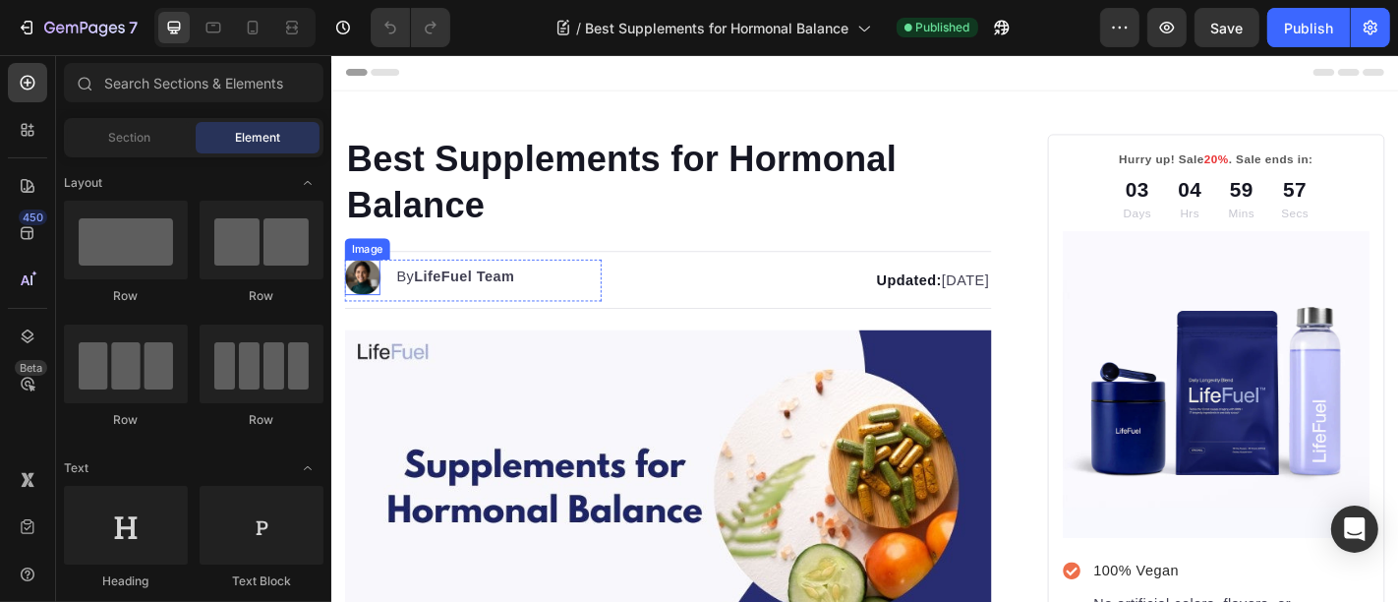
click at [366, 294] on img at bounding box center [364, 299] width 39 height 39
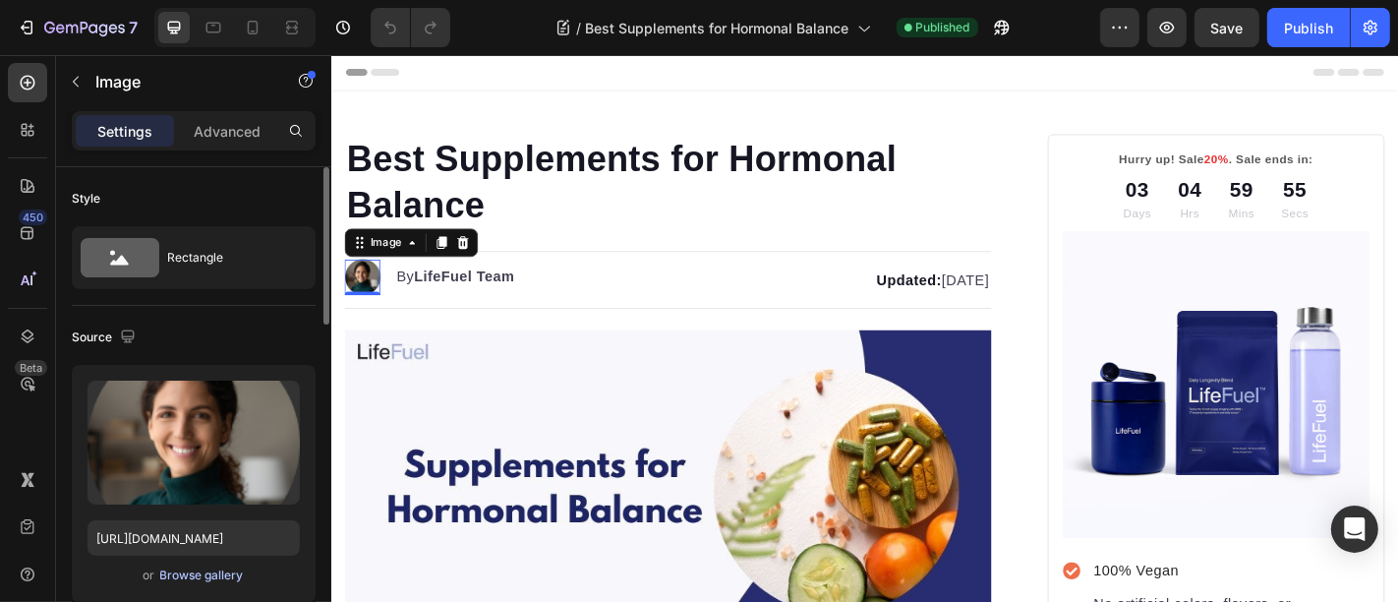
click at [188, 574] on div "Browse gallery" at bounding box center [202, 575] width 84 height 18
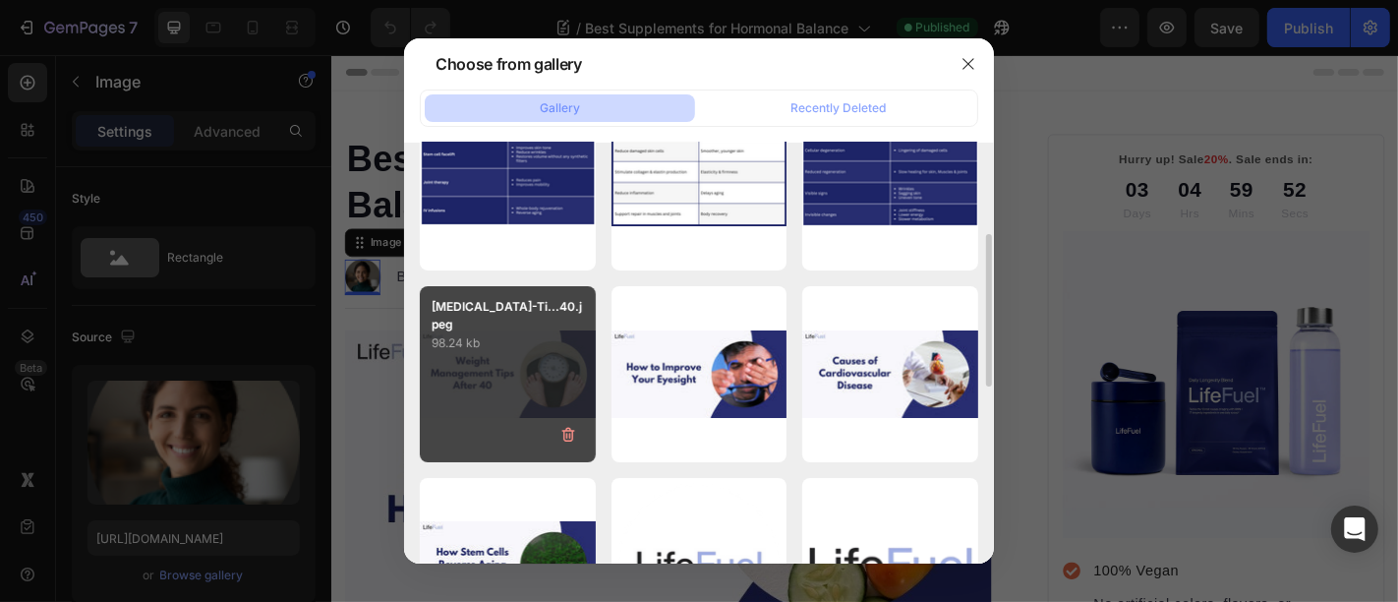
scroll to position [509, 0]
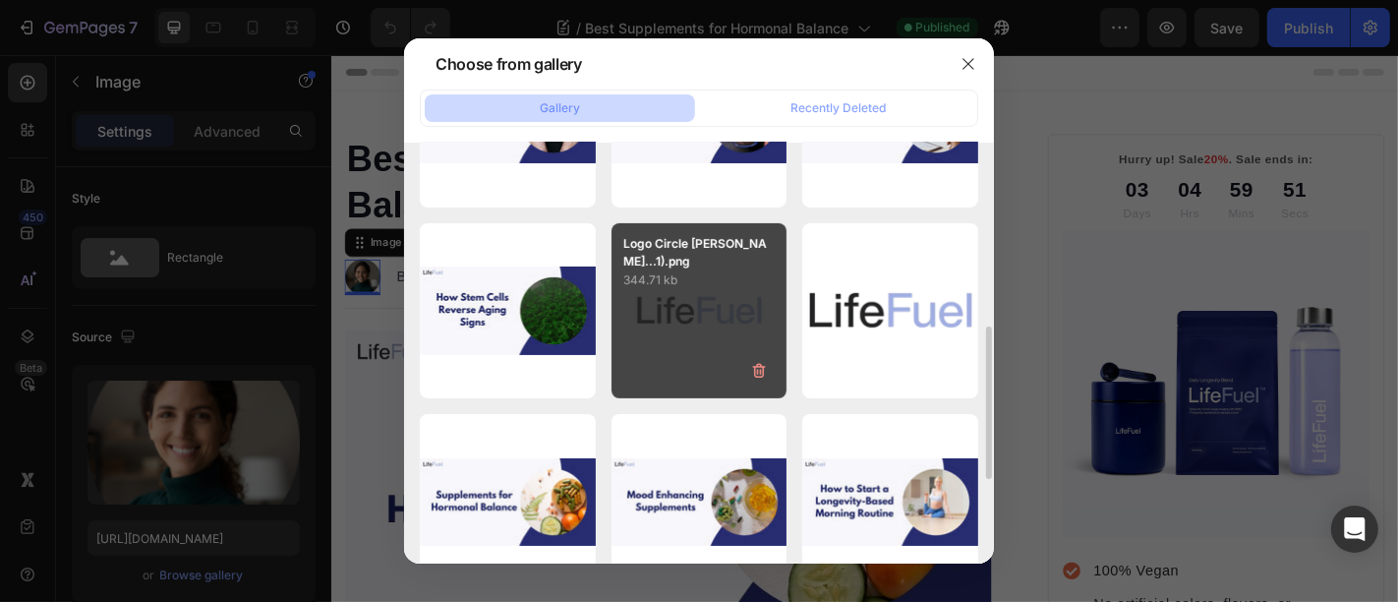
click at [635, 355] on div "Logo Circle White bg...1).png 344.71 kb" at bounding box center [700, 311] width 176 height 176
type input "[URL][DOMAIN_NAME]"
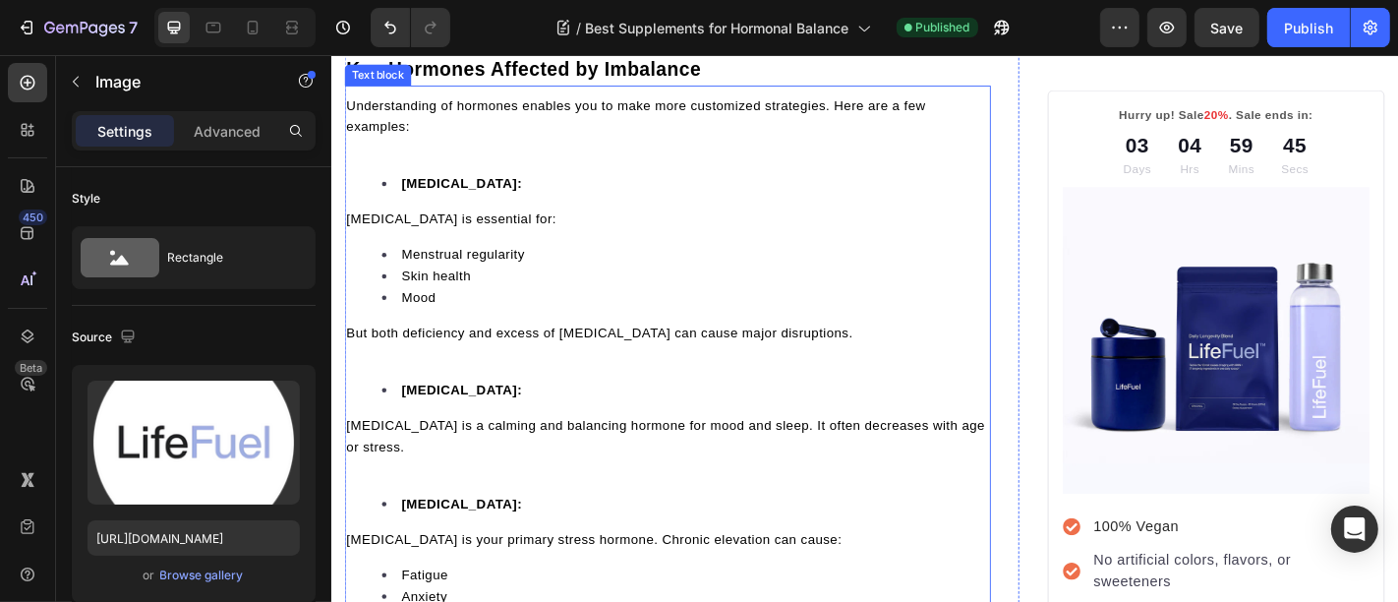
scroll to position [1783, 0]
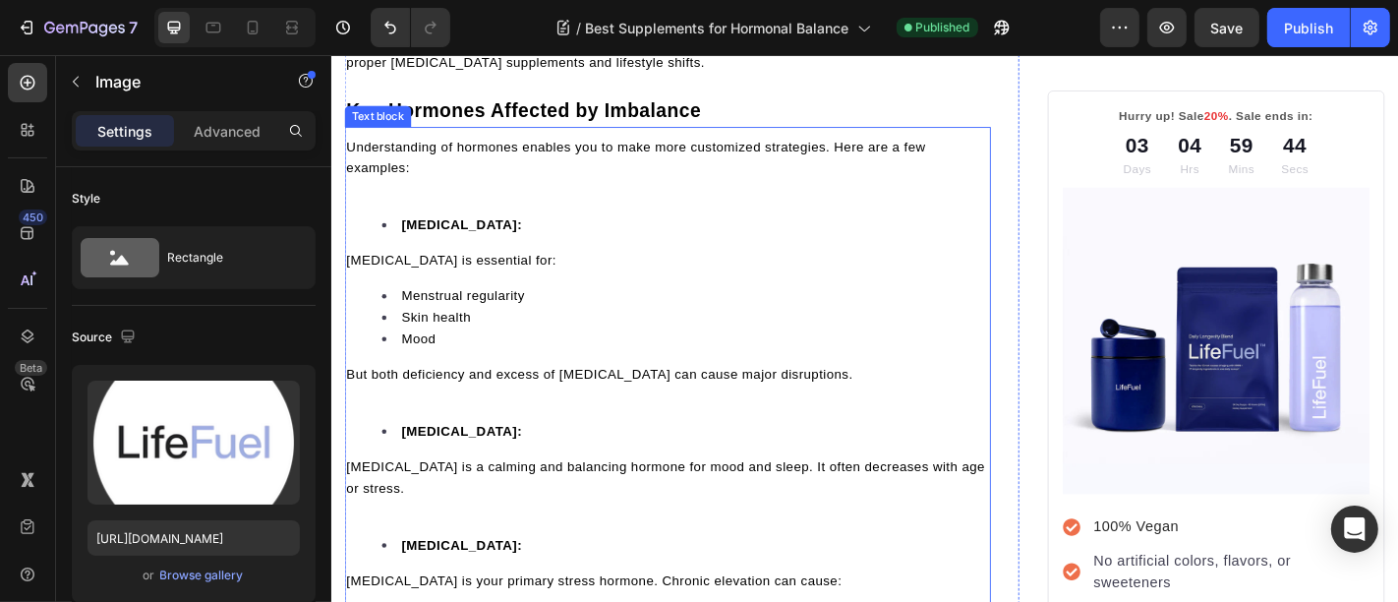
click at [423, 214] on p at bounding box center [702, 203] width 711 height 24
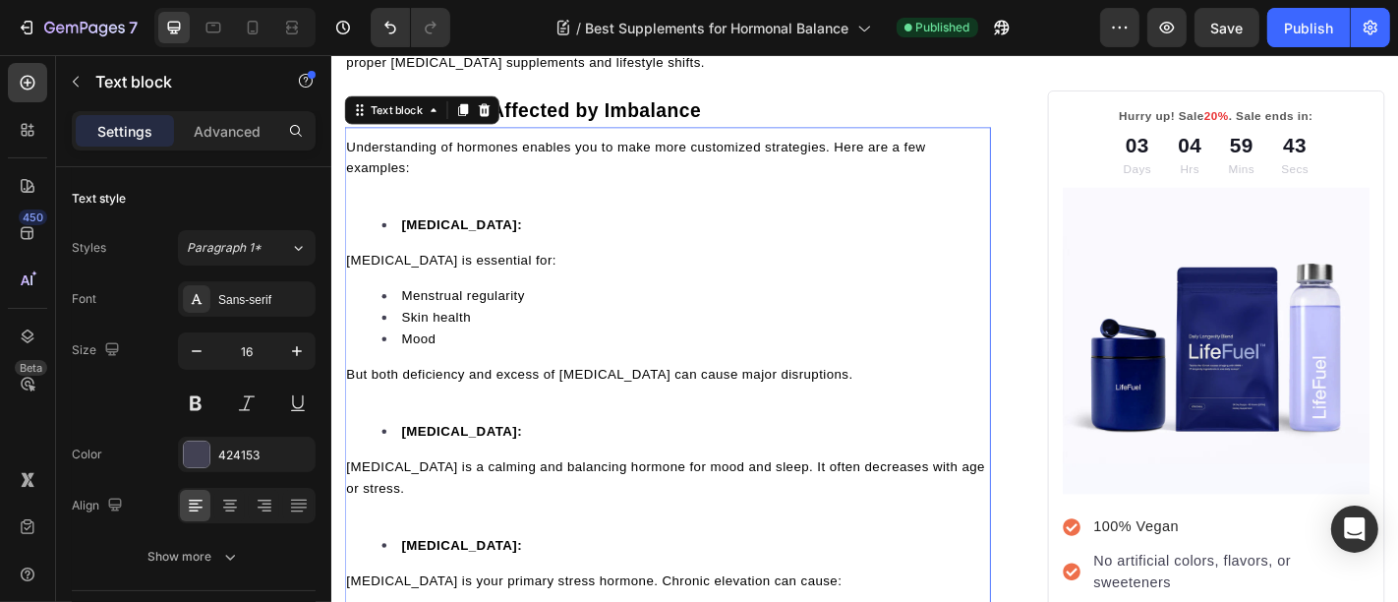
click at [423, 214] on p at bounding box center [702, 203] width 711 height 24
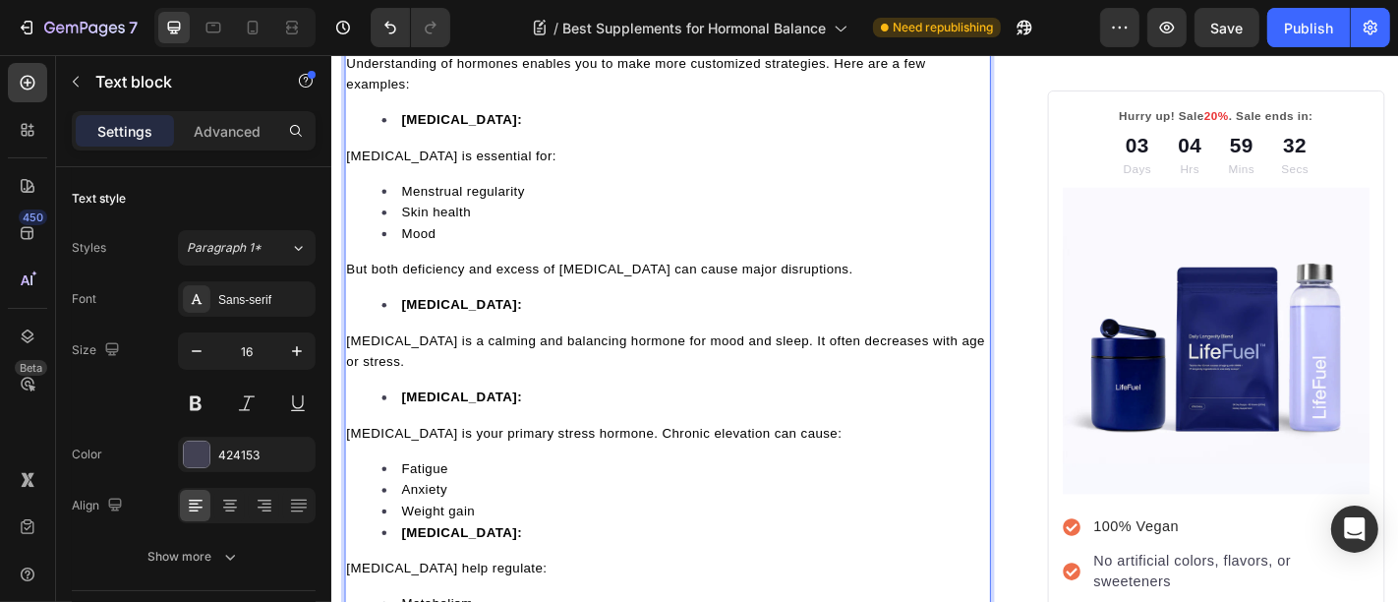
scroll to position [2131, 0]
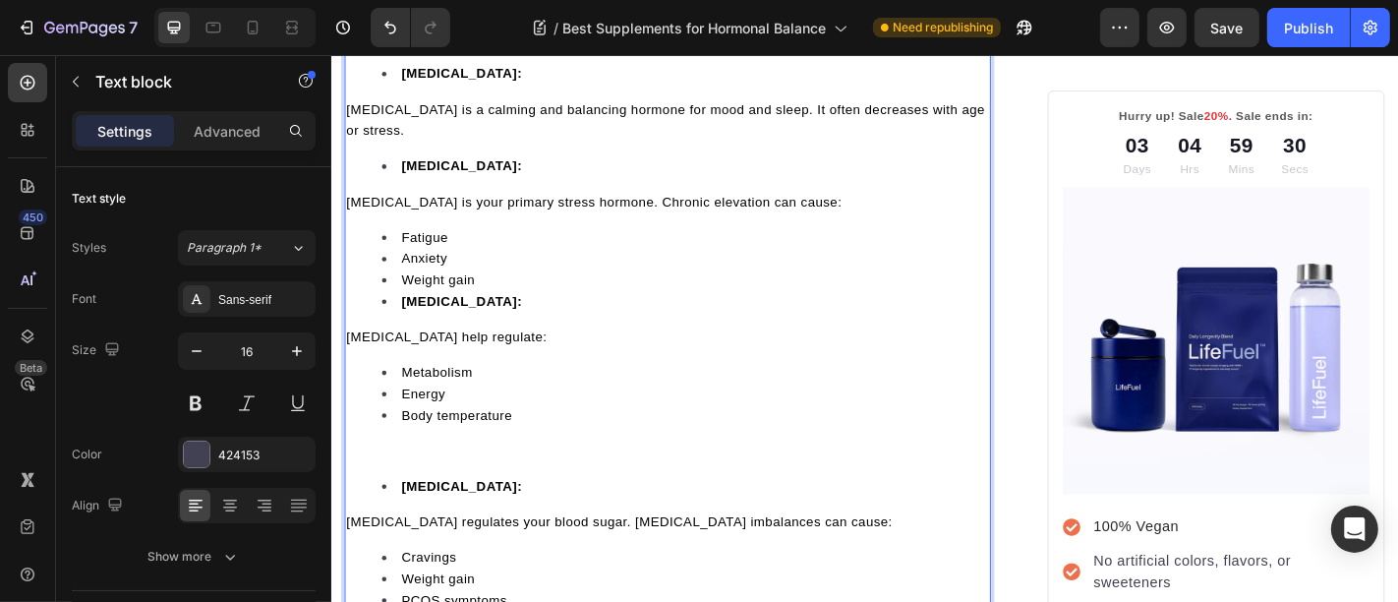
click at [522, 315] on li "Weight gain" at bounding box center [721, 303] width 671 height 24
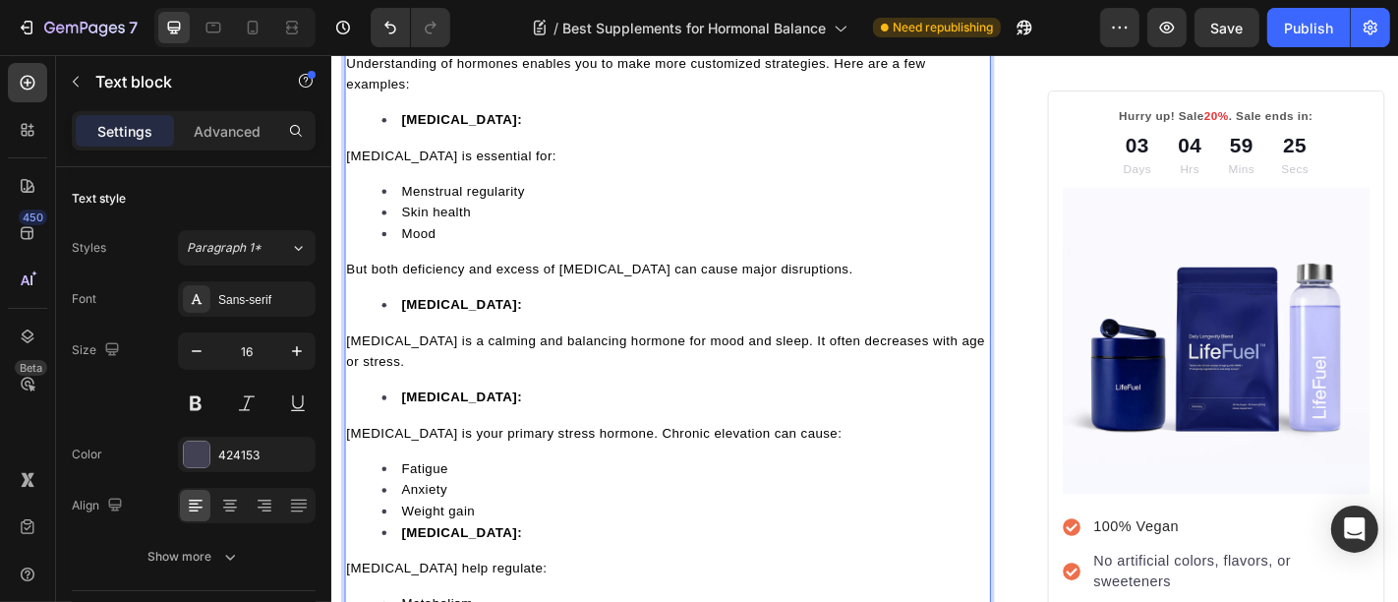
click at [404, 134] on li "Estrogen:" at bounding box center [721, 126] width 671 height 24
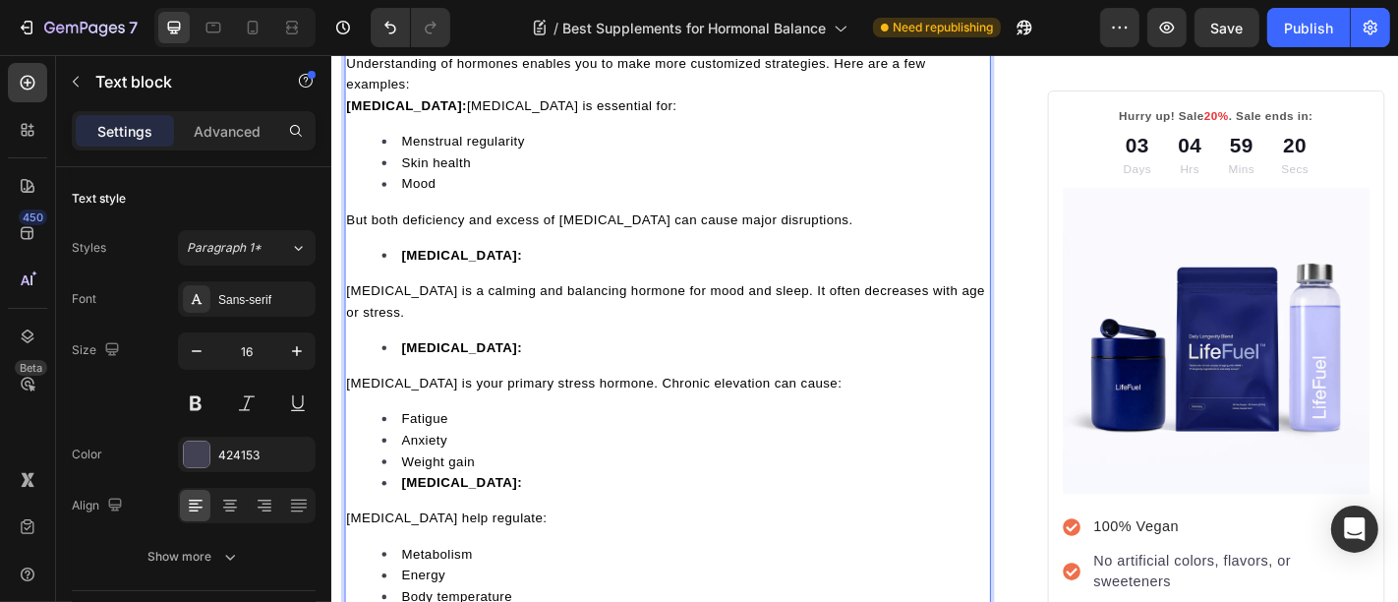
click at [408, 283] on strong "Progesterone:" at bounding box center [475, 275] width 134 height 16
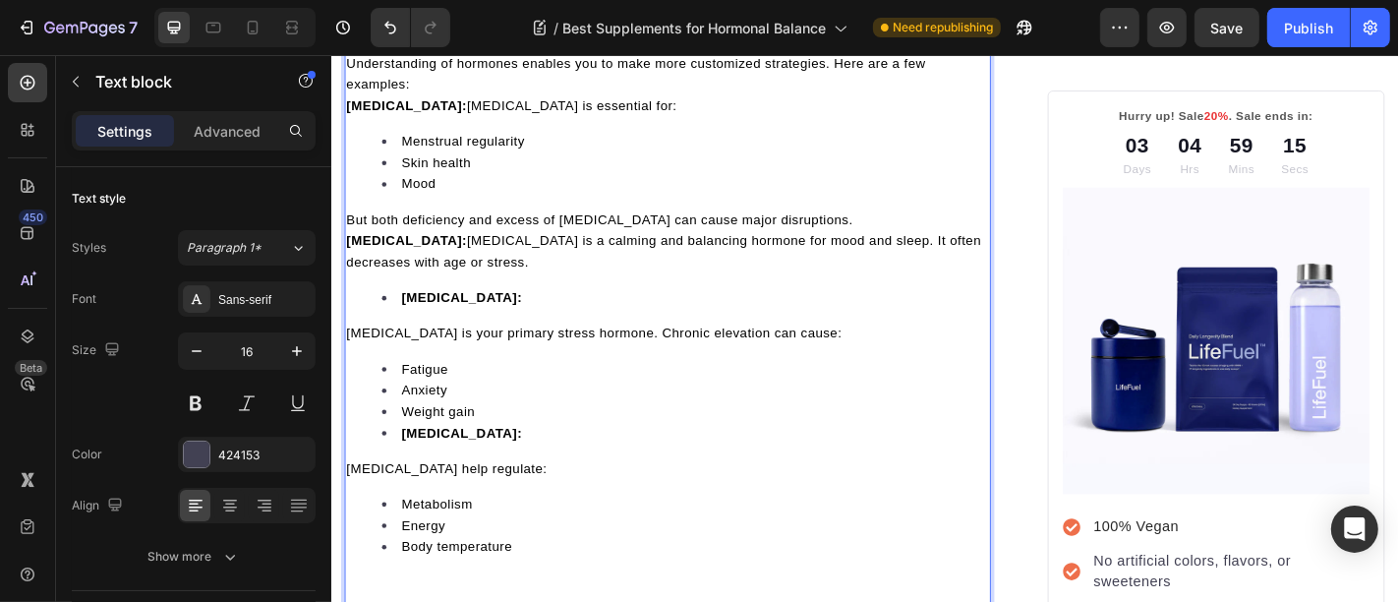
click at [460, 92] on p "Understanding of hormones enables you to make more customized strategies. Here …" at bounding box center [702, 74] width 711 height 47
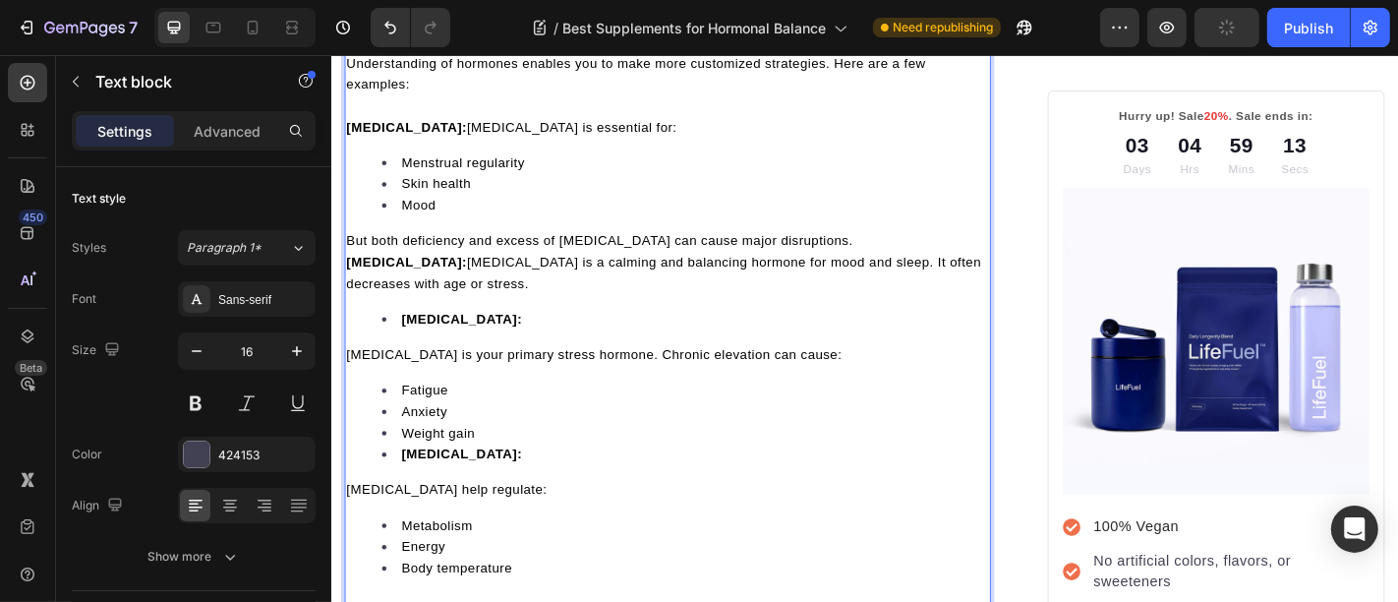
click at [856, 271] on p "But both deficiency and excess of estrogen can cause major disruptions." at bounding box center [702, 260] width 711 height 24
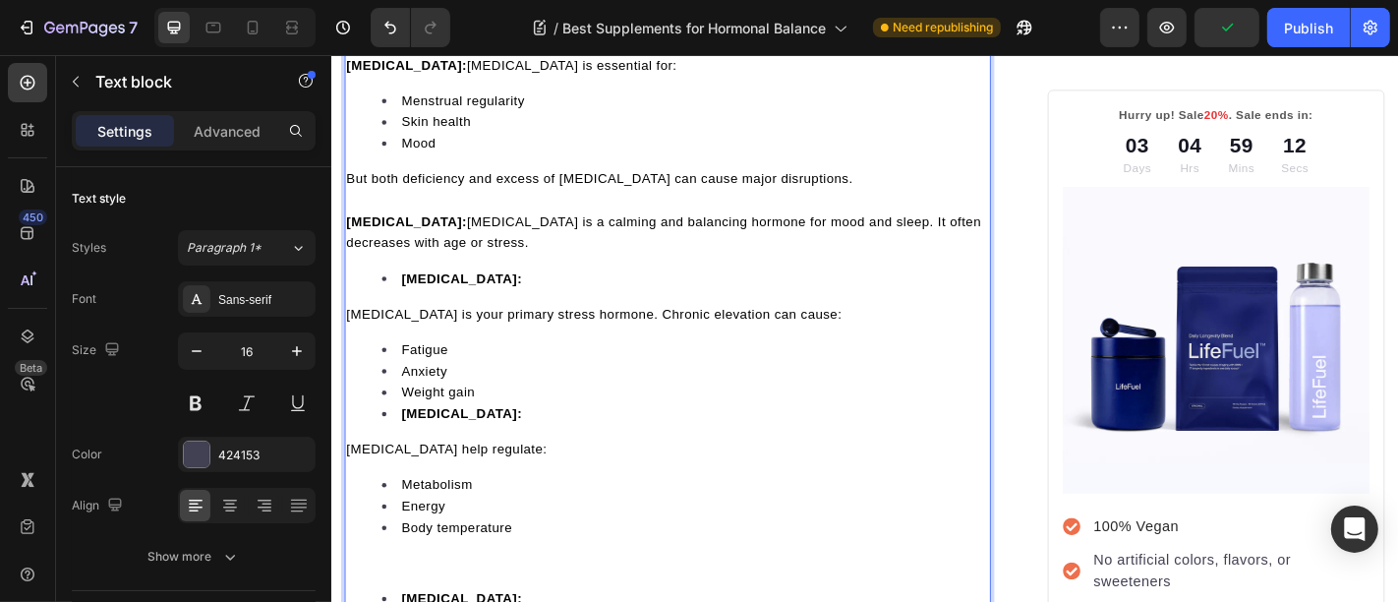
scroll to position [1947, 0]
click at [403, 311] on li "Cortisol:" at bounding box center [721, 299] width 671 height 24
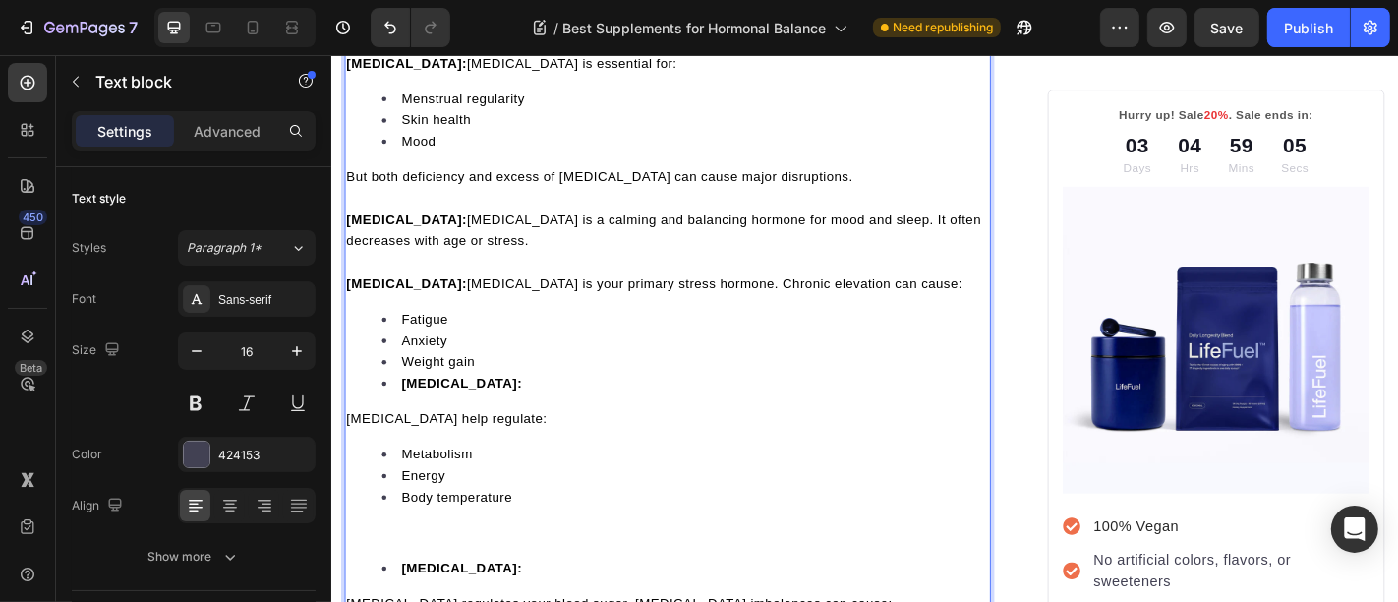
click at [412, 425] on strong "Thyroid hormones:" at bounding box center [475, 417] width 134 height 16
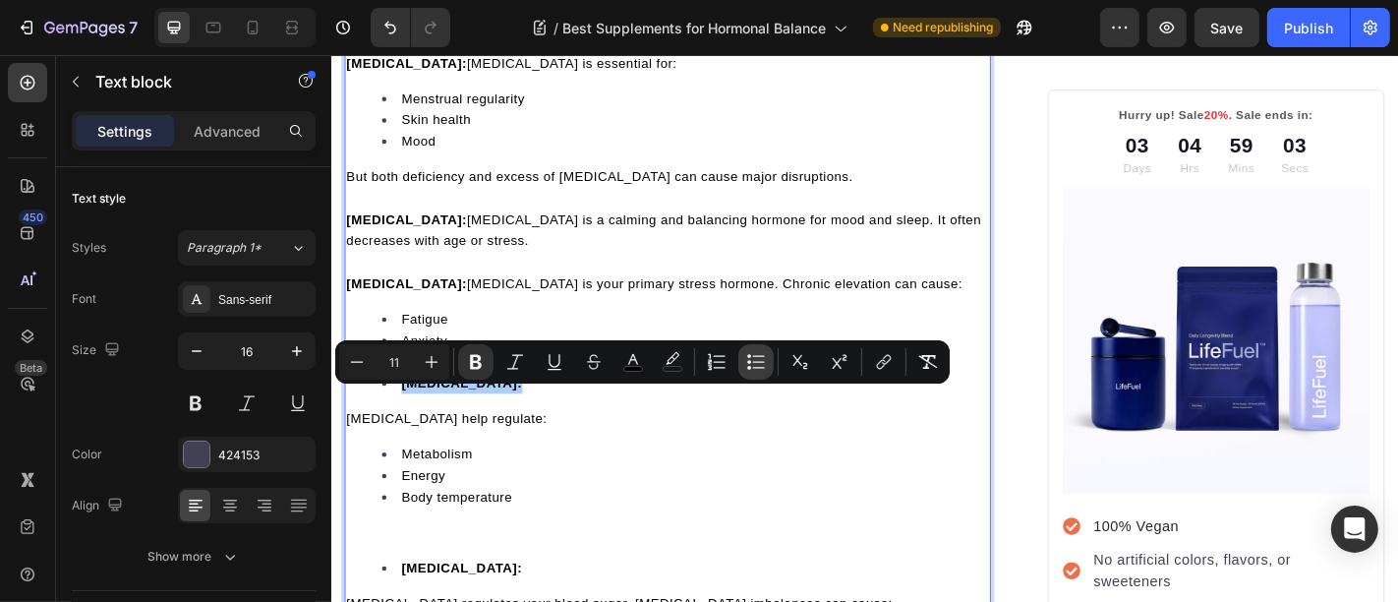
click at [767, 357] on button "Bulleted List" at bounding box center [755, 361] width 35 height 35
click at [347, 464] on span "Thyroid hormones help regulate:" at bounding box center [458, 456] width 222 height 16
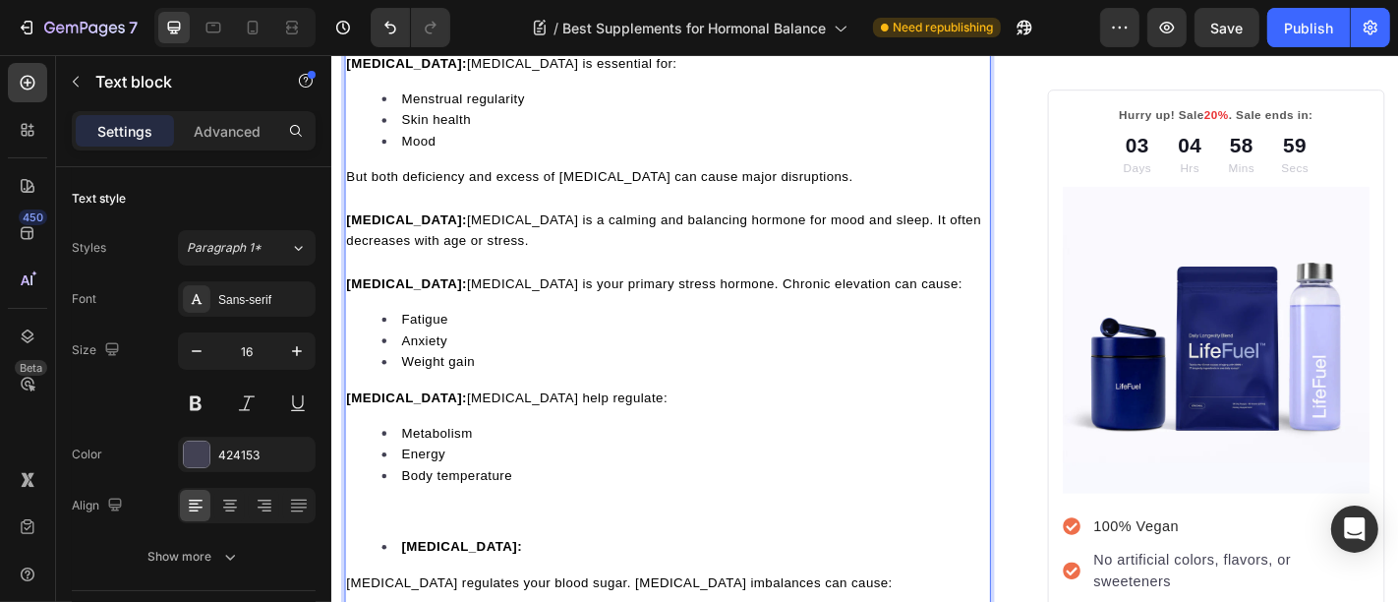
click at [401, 570] on p "Rich Text Editor. Editing area: main" at bounding box center [702, 559] width 711 height 24
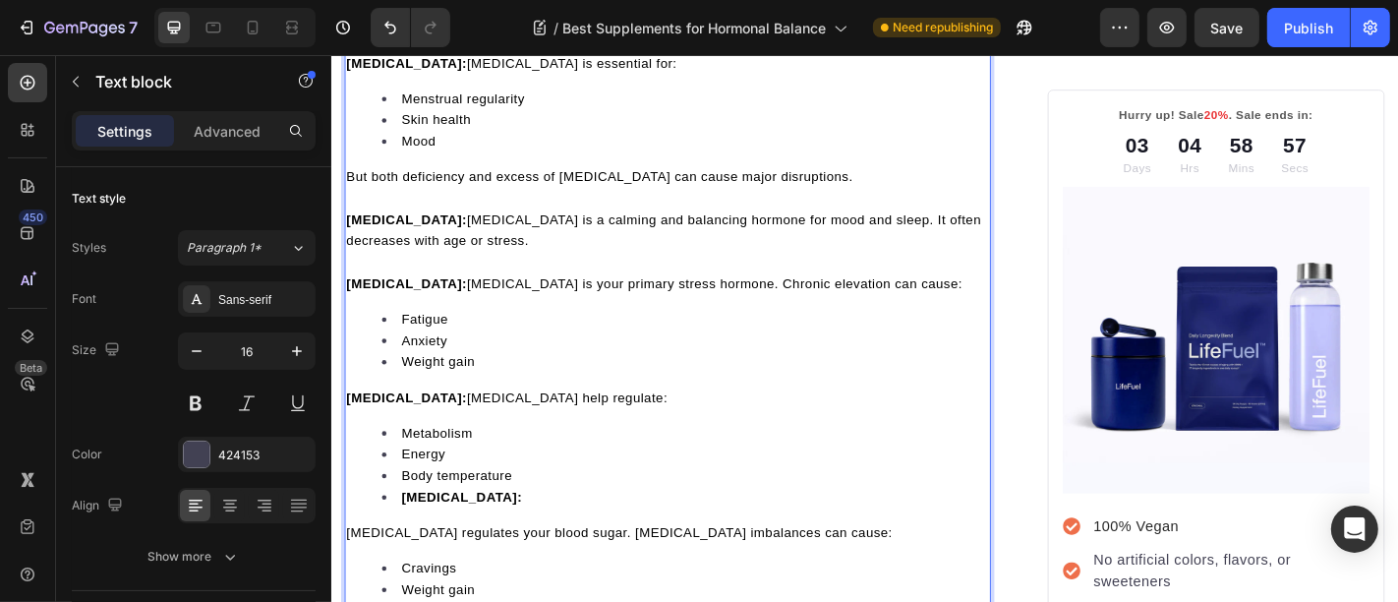
click at [437, 551] on strong "Insulin:" at bounding box center [475, 543] width 134 height 16
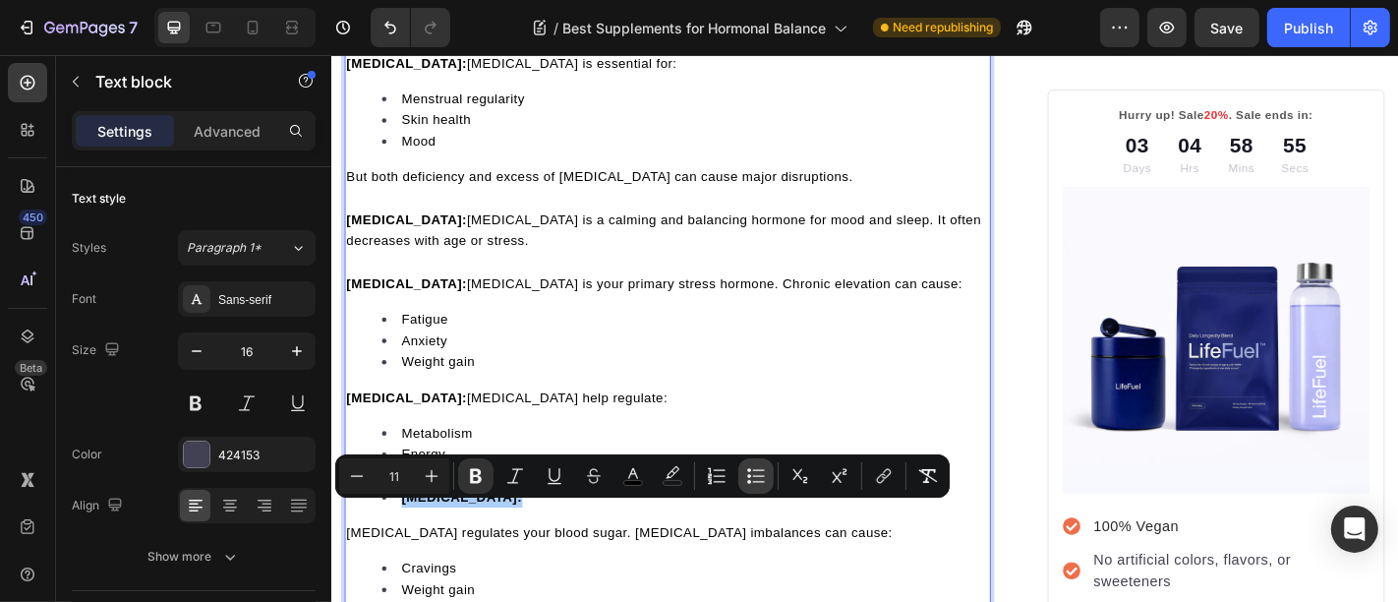
click at [744, 469] on button "Bulleted List" at bounding box center [755, 475] width 35 height 35
click at [428, 570] on p "Insulin:" at bounding box center [702, 559] width 711 height 24
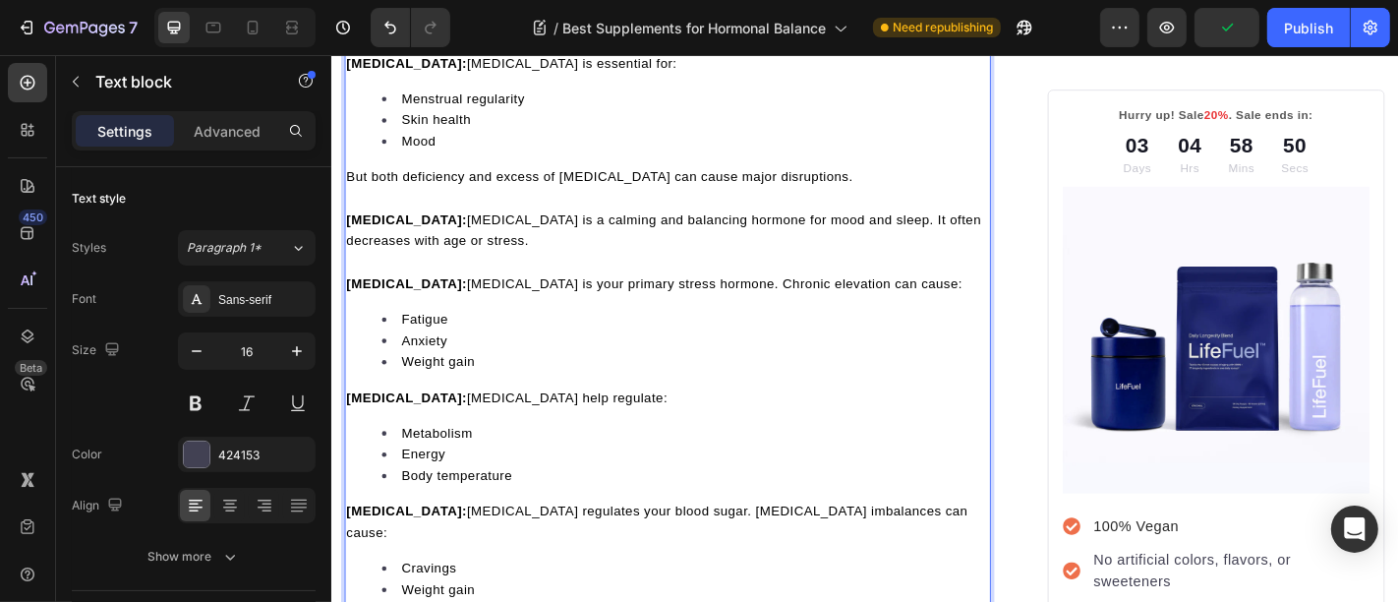
scroll to position [2112, 0]
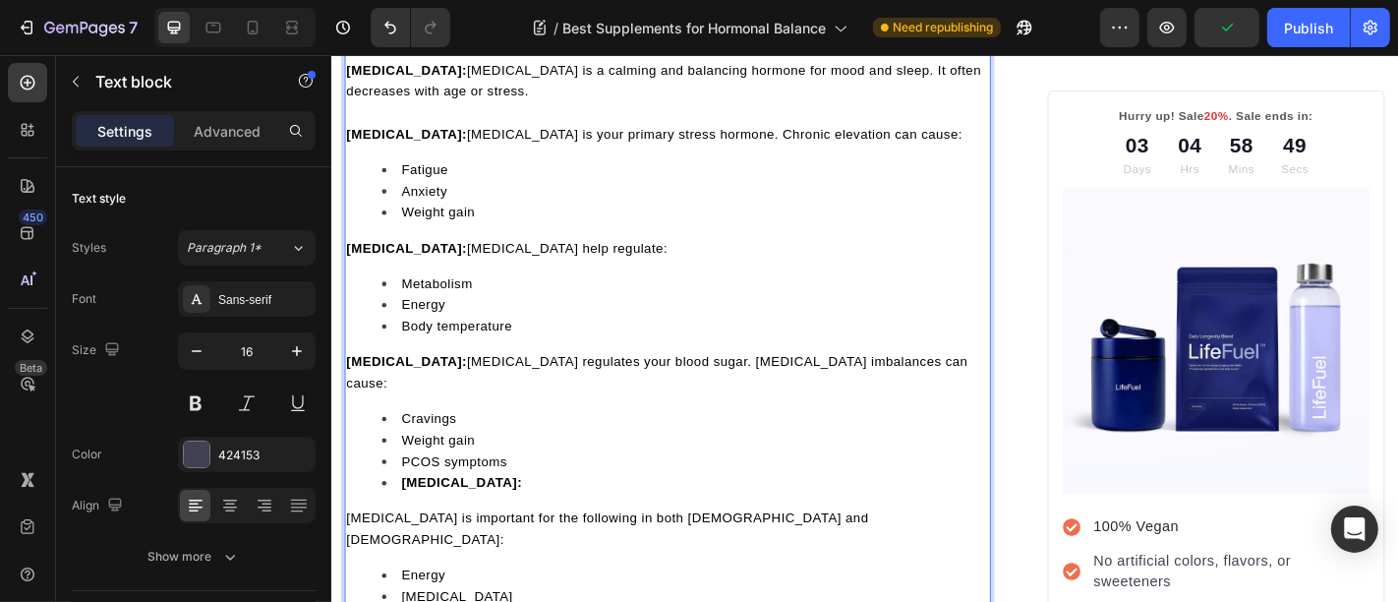
click at [413, 519] on strong "Testosterone:" at bounding box center [475, 527] width 134 height 16
click at [458, 519] on strong "Testosterone:" at bounding box center [475, 527] width 134 height 16
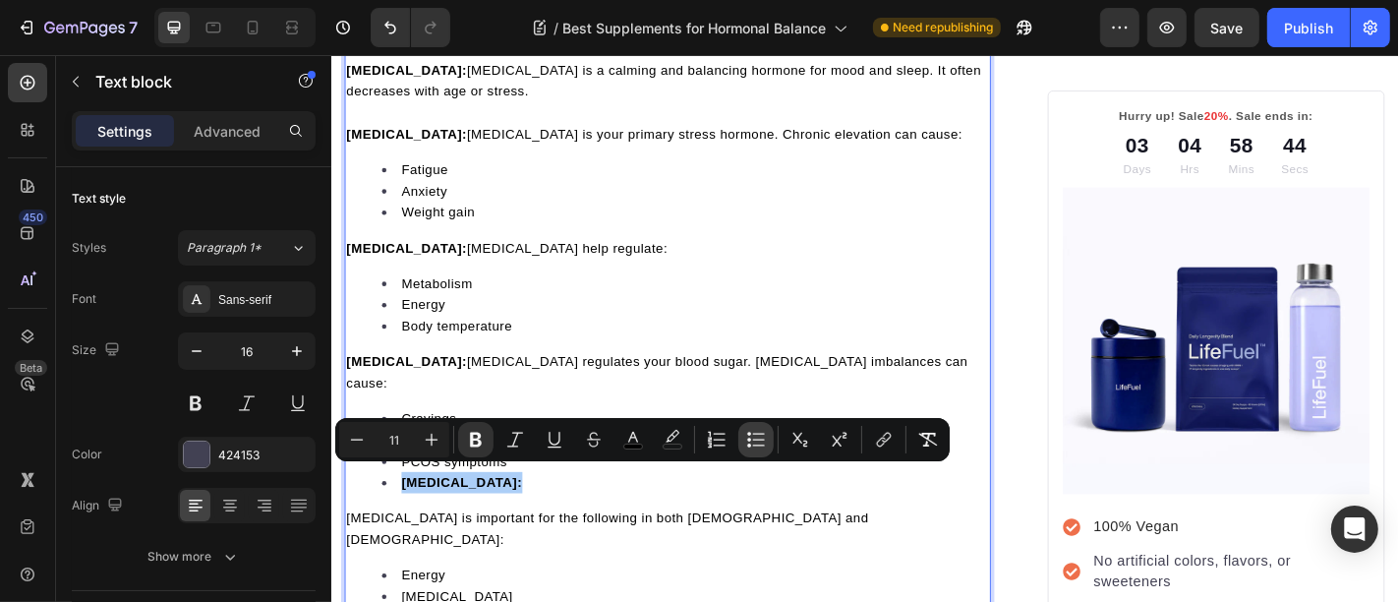
click at [754, 435] on icon "Editor contextual toolbar" at bounding box center [756, 440] width 20 height 20
click at [492, 541] on p "Testosterone:" at bounding box center [702, 543] width 711 height 24
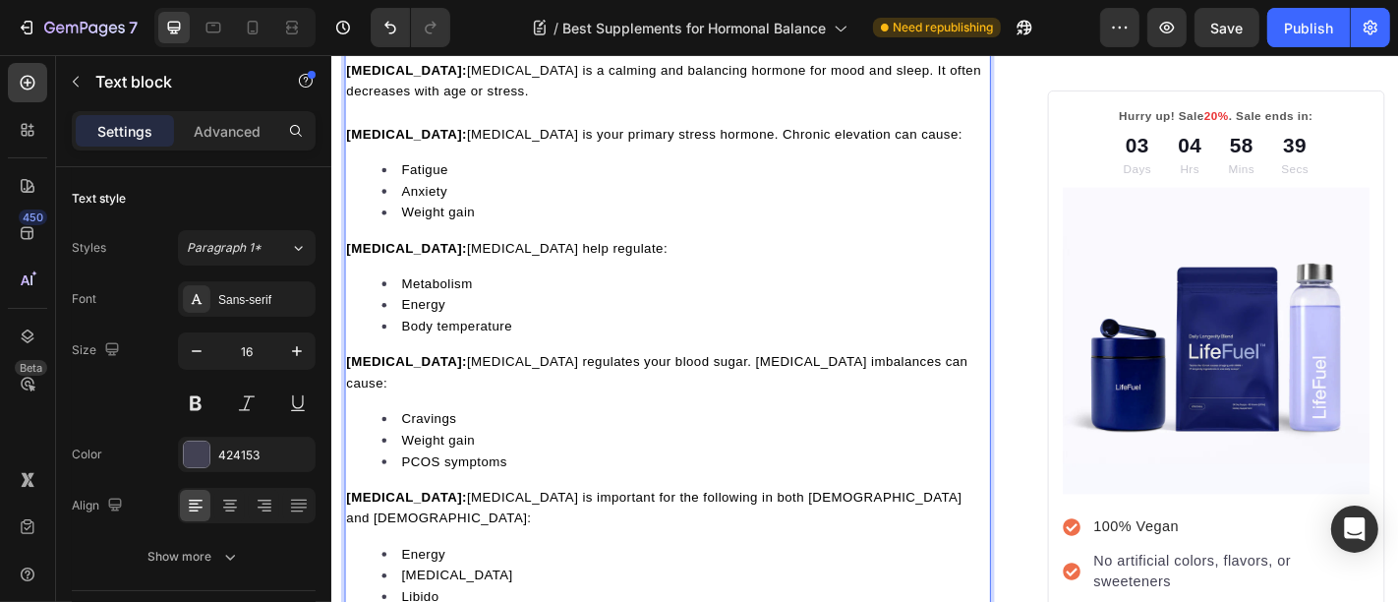
scroll to position [2367, 0]
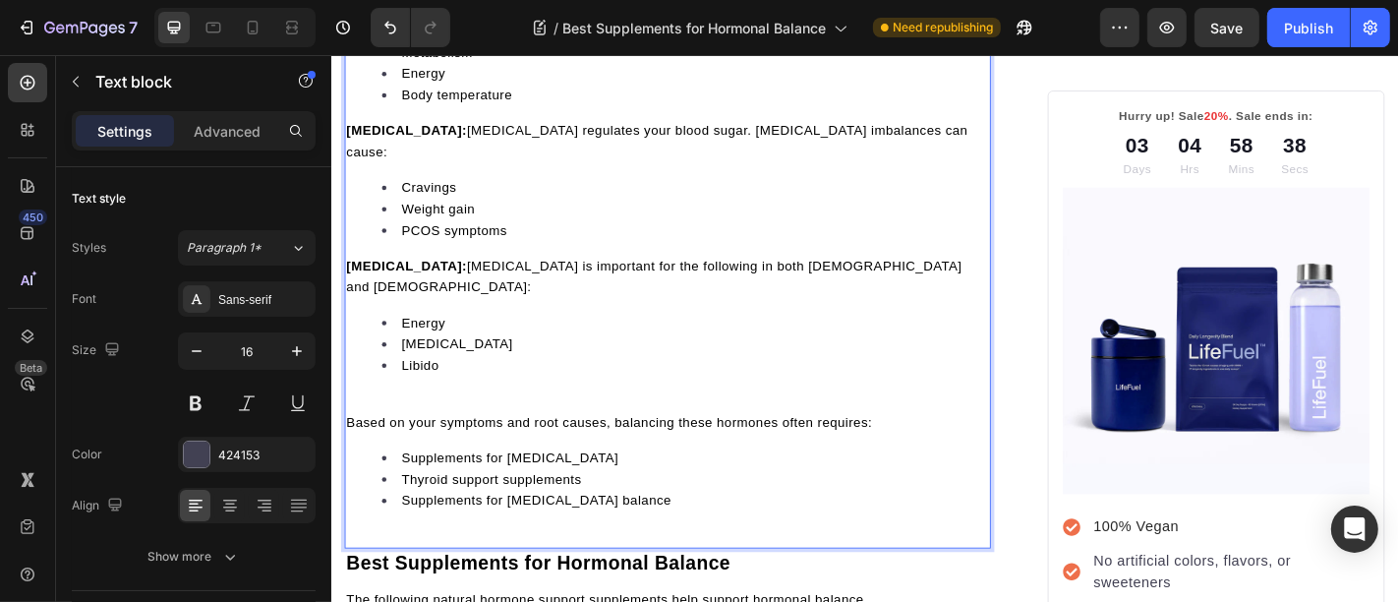
click at [465, 387] on div "Understanding of hormones enables you to make more customized strategies. Here …" at bounding box center [702, 67] width 715 height 1019
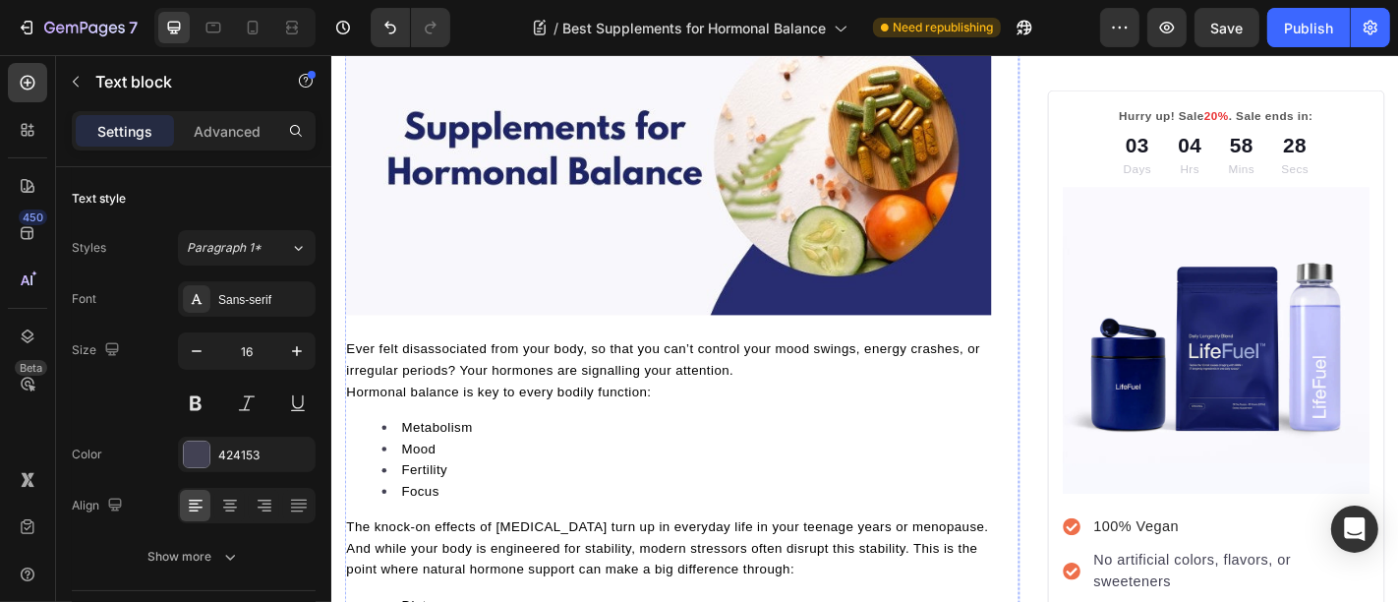
scroll to position [0, 0]
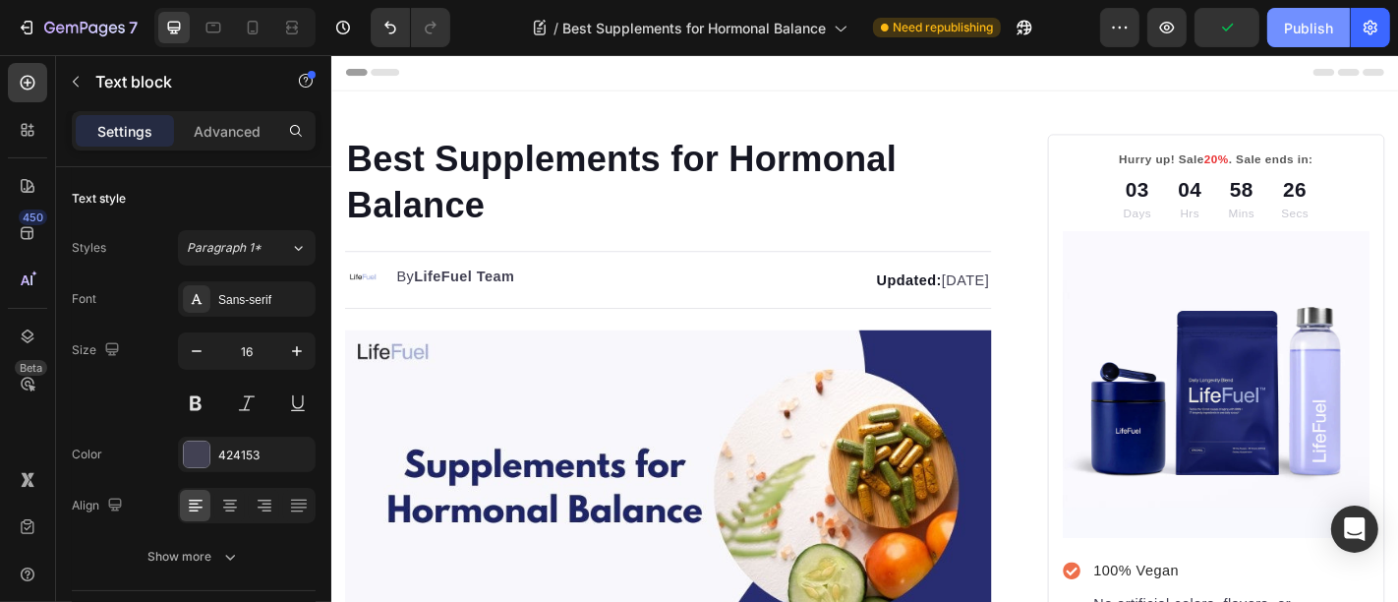
click at [1320, 36] on div "Publish" at bounding box center [1308, 28] width 49 height 21
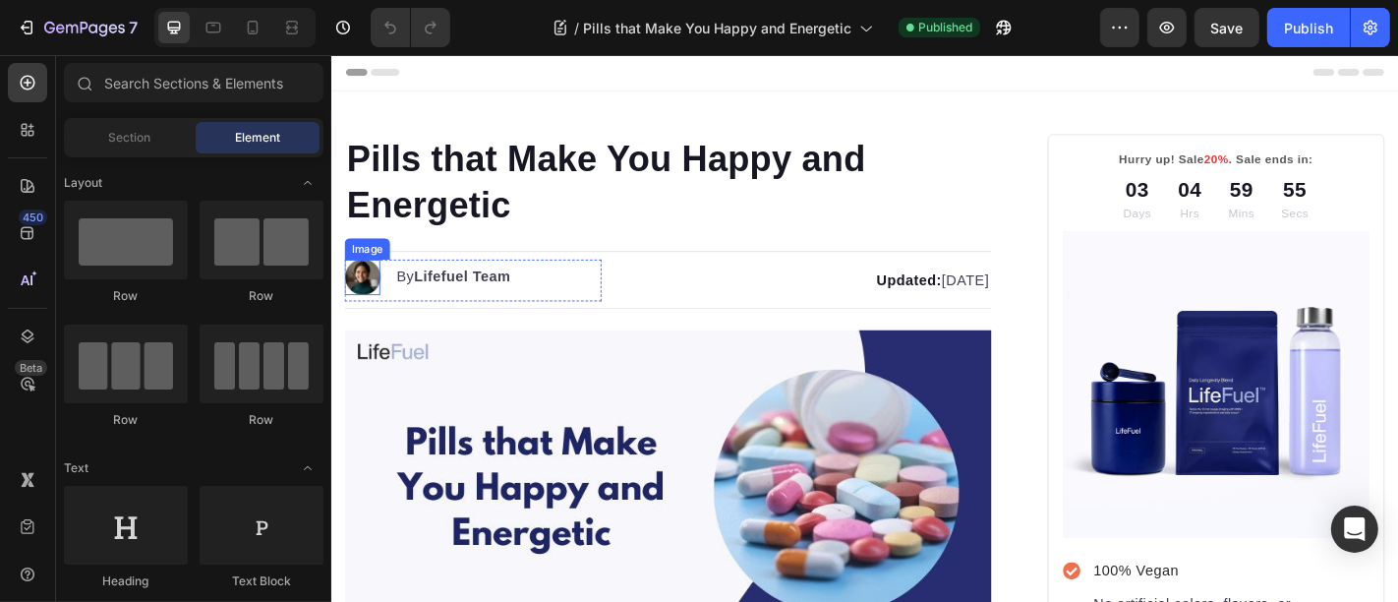
click at [368, 301] on img at bounding box center [364, 299] width 39 height 39
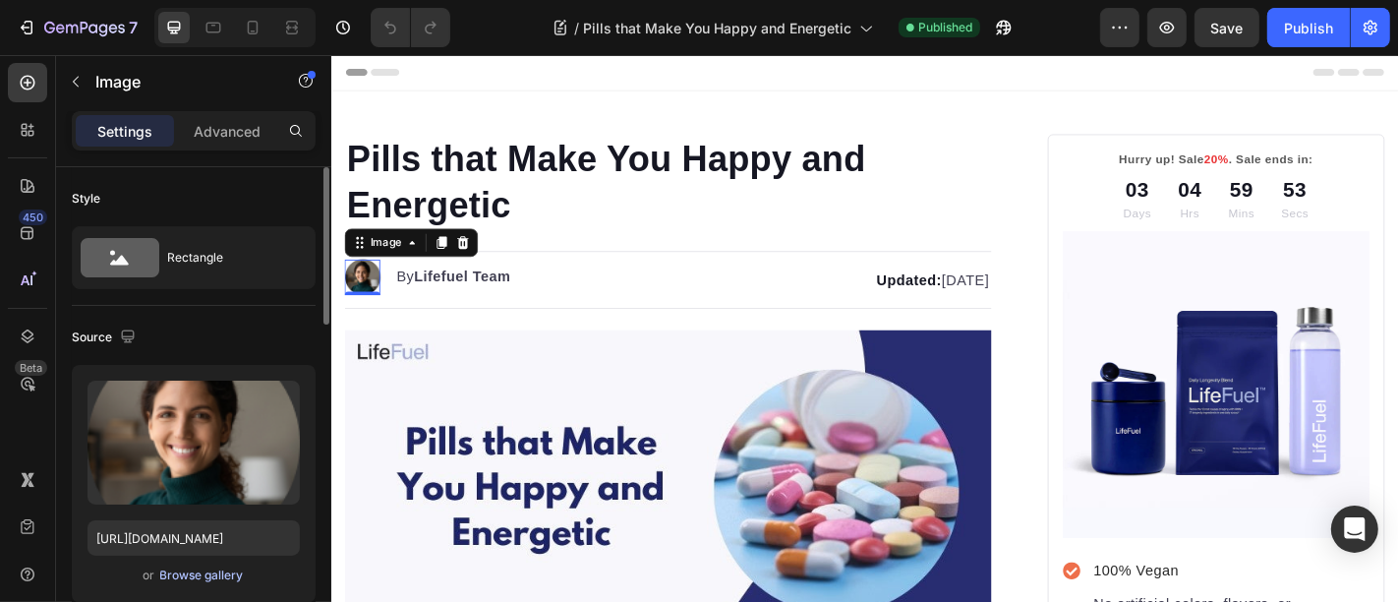
click at [174, 575] on div "Browse gallery" at bounding box center [202, 575] width 84 height 18
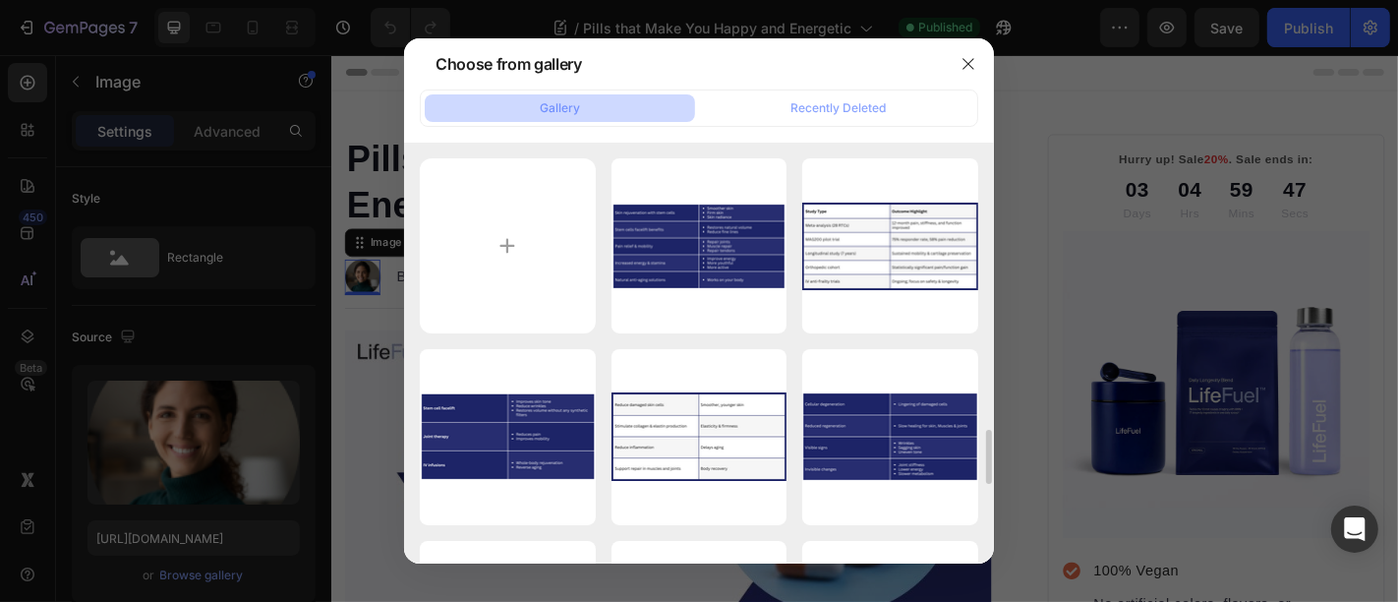
scroll to position [255, 0]
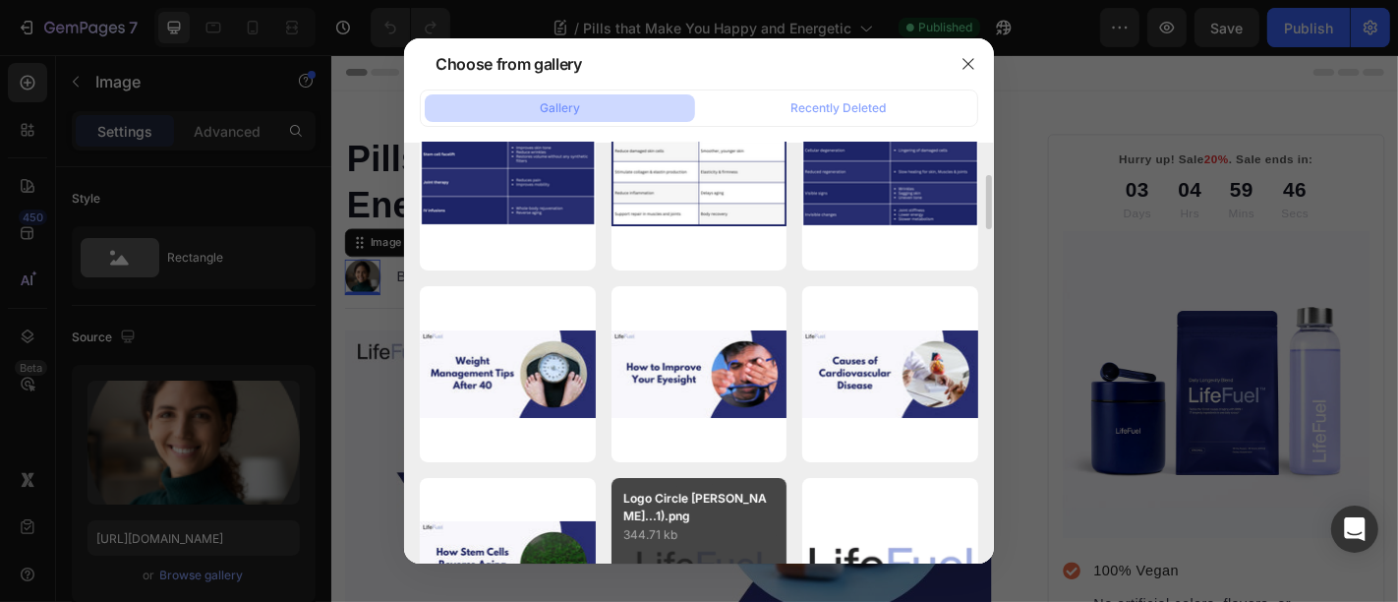
click at [688, 490] on p "Logo Circle [PERSON_NAME]...1).png" at bounding box center [699, 507] width 152 height 35
type input "[URL][DOMAIN_NAME]"
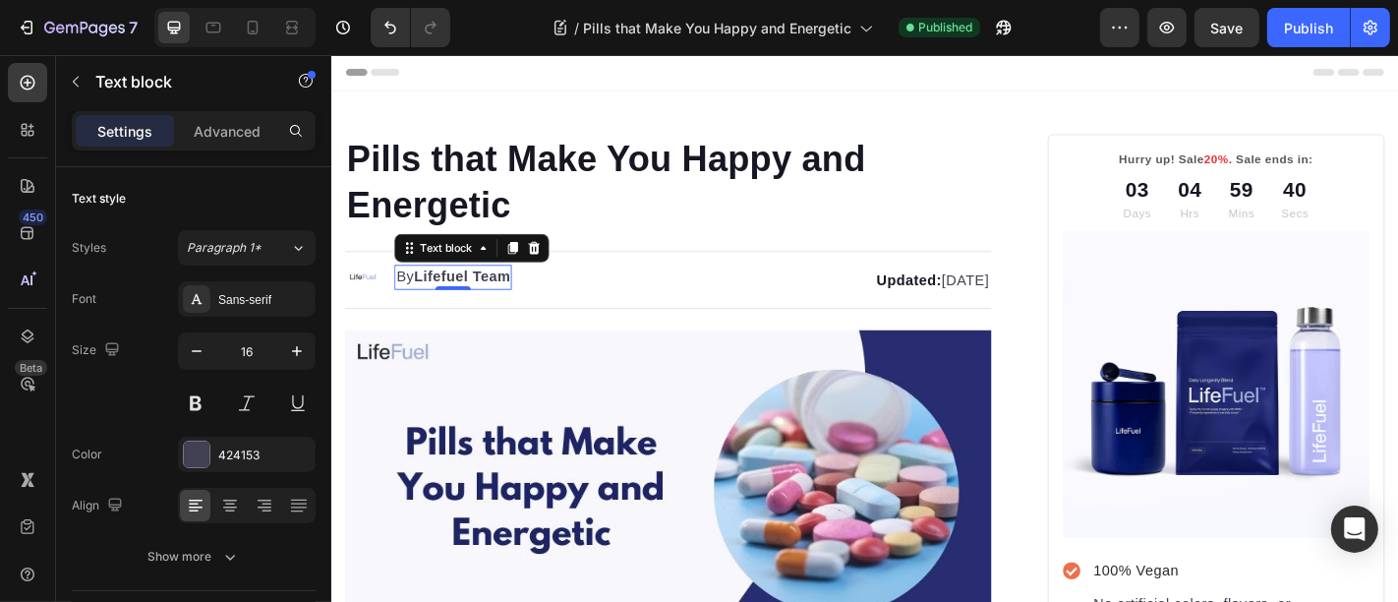
click at [462, 300] on strong "Lifefuel Team" at bounding box center [475, 299] width 106 height 17
click at [462, 295] on strong "Lifefuel Team" at bounding box center [475, 299] width 106 height 17
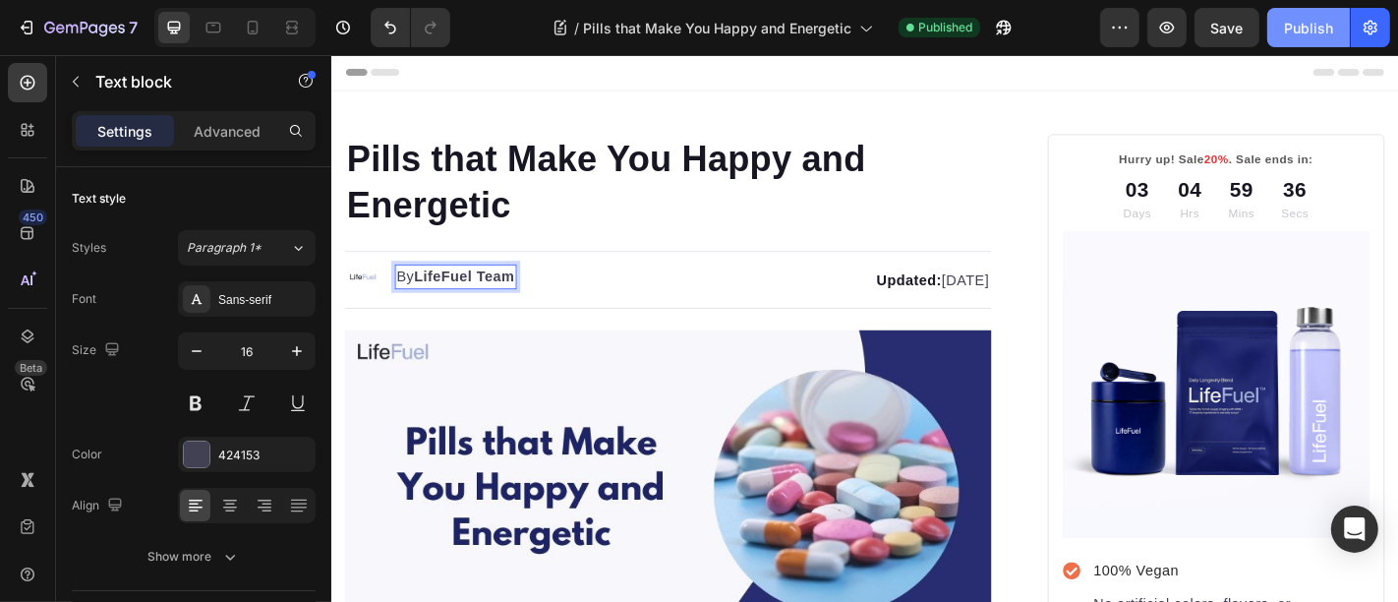
click at [1313, 38] on button "Publish" at bounding box center [1308, 27] width 83 height 39
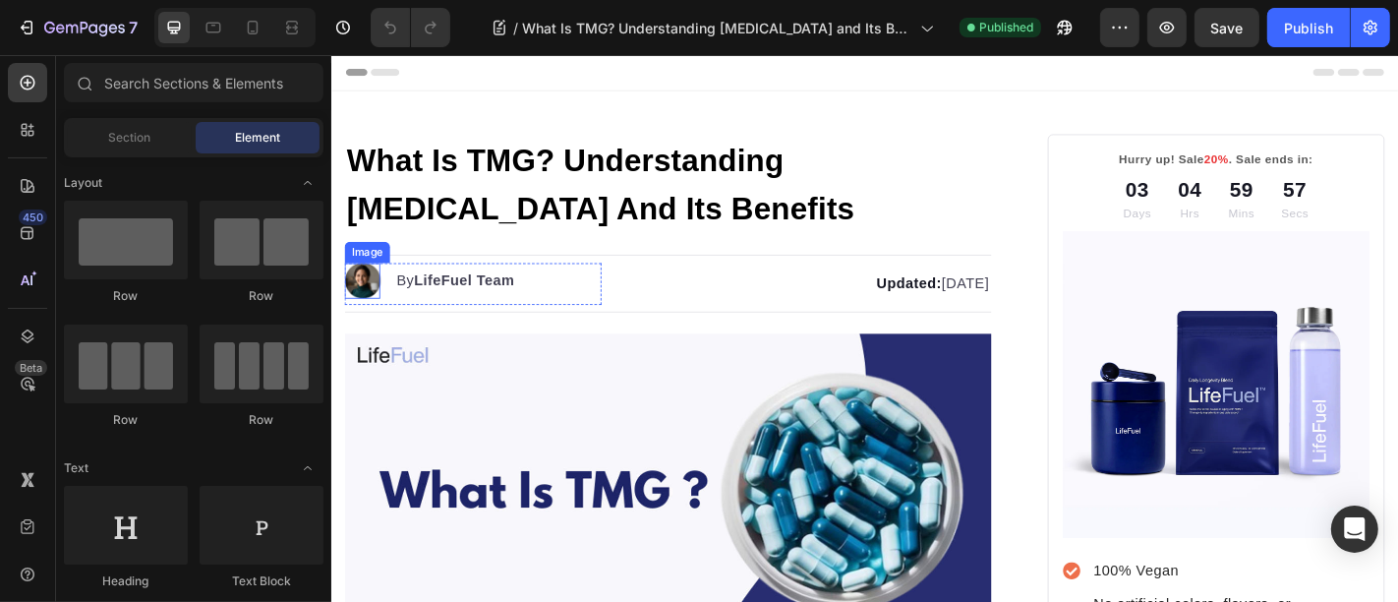
click at [379, 294] on img at bounding box center [364, 303] width 39 height 39
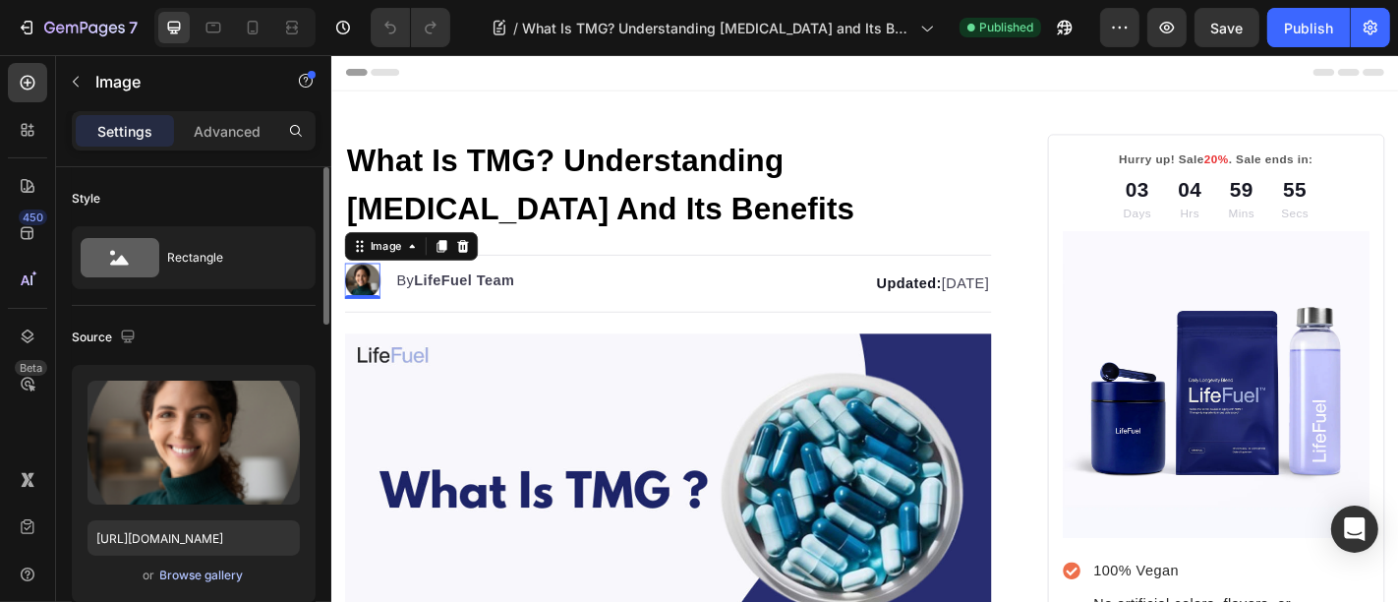
click at [170, 578] on div "Browse gallery" at bounding box center [202, 575] width 84 height 18
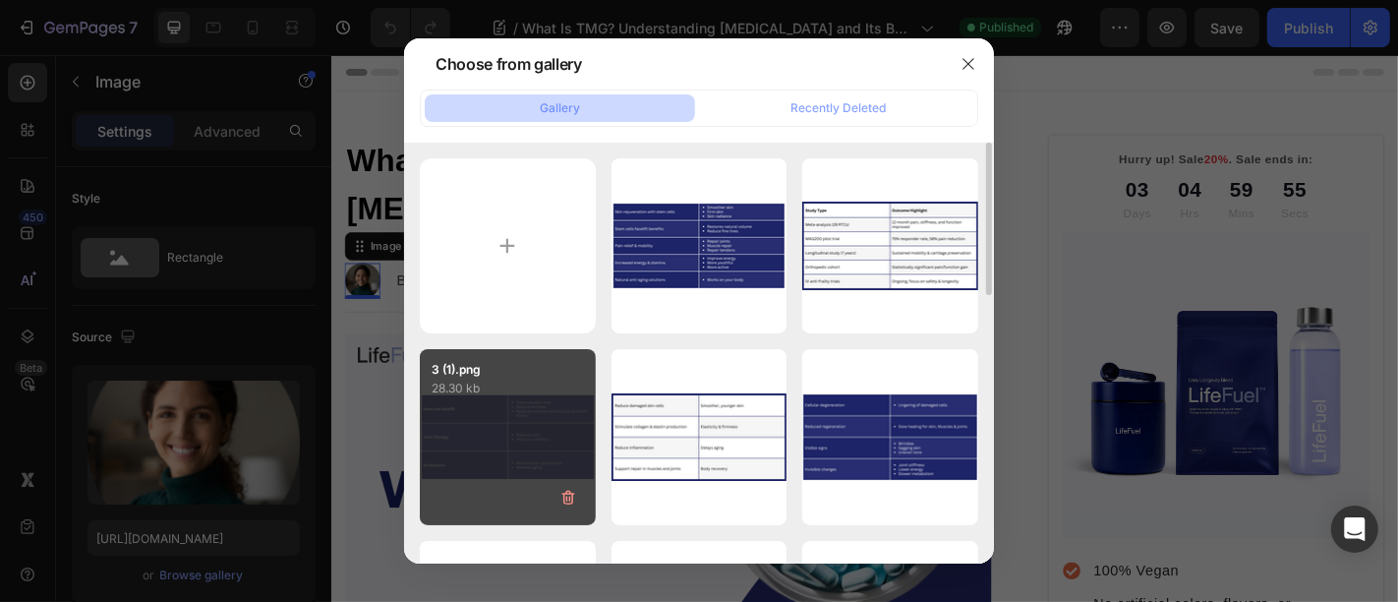
scroll to position [509, 0]
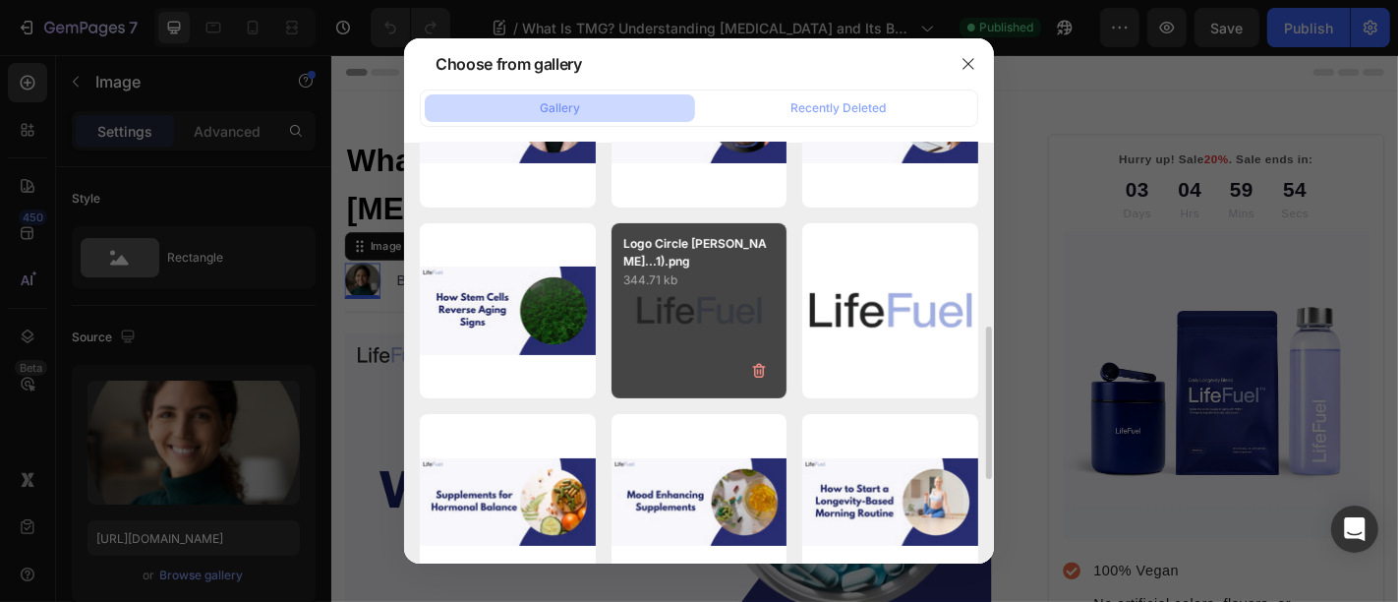
click at [676, 311] on div "Logo Circle [PERSON_NAME]...1).png 344.71 kb" at bounding box center [700, 311] width 176 height 176
type input "[URL][DOMAIN_NAME]"
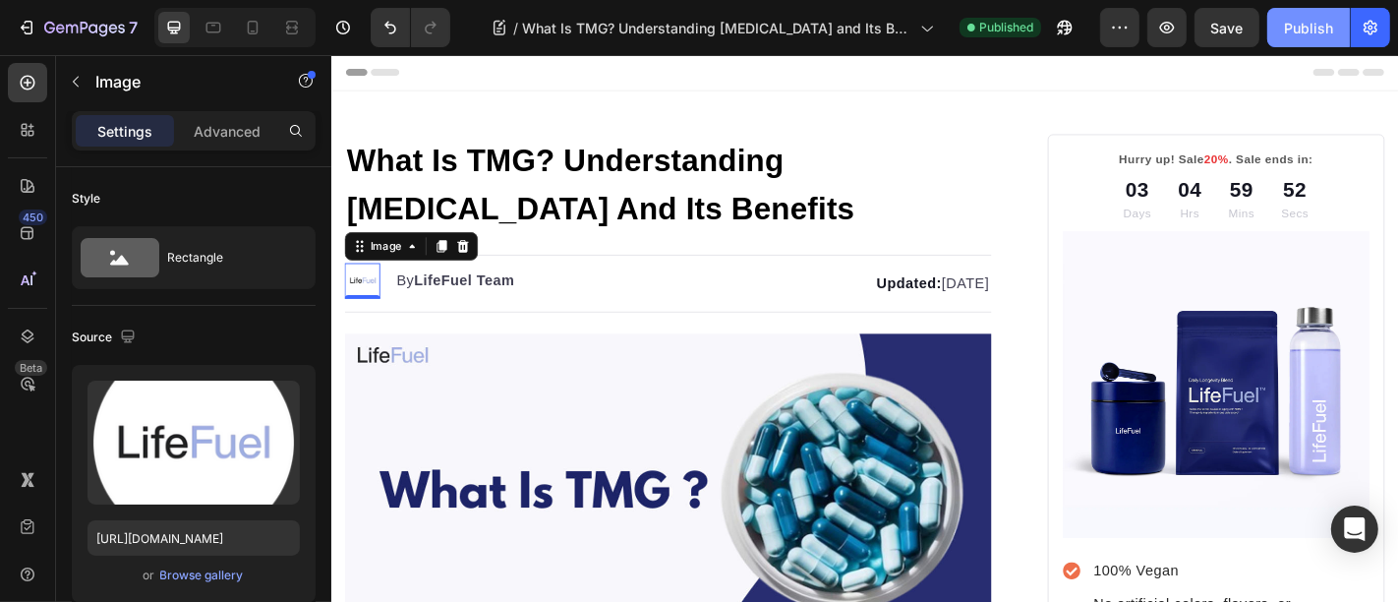
click at [1286, 29] on div "Publish" at bounding box center [1308, 28] width 49 height 21
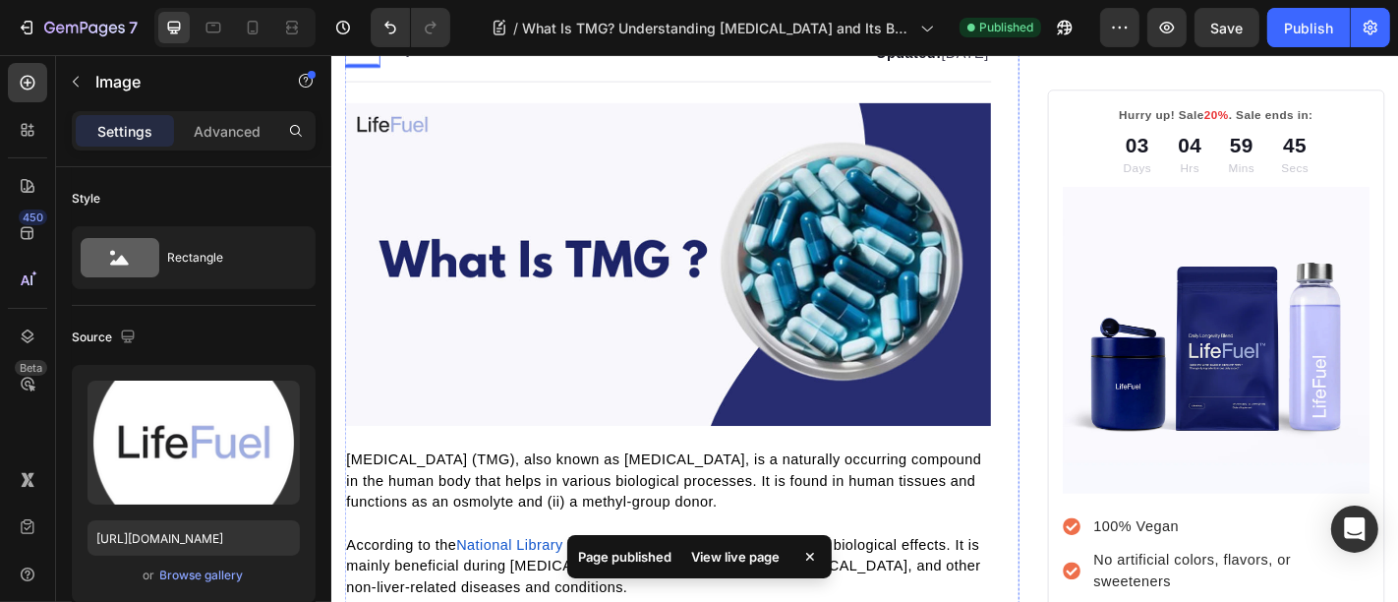
scroll to position [0, 0]
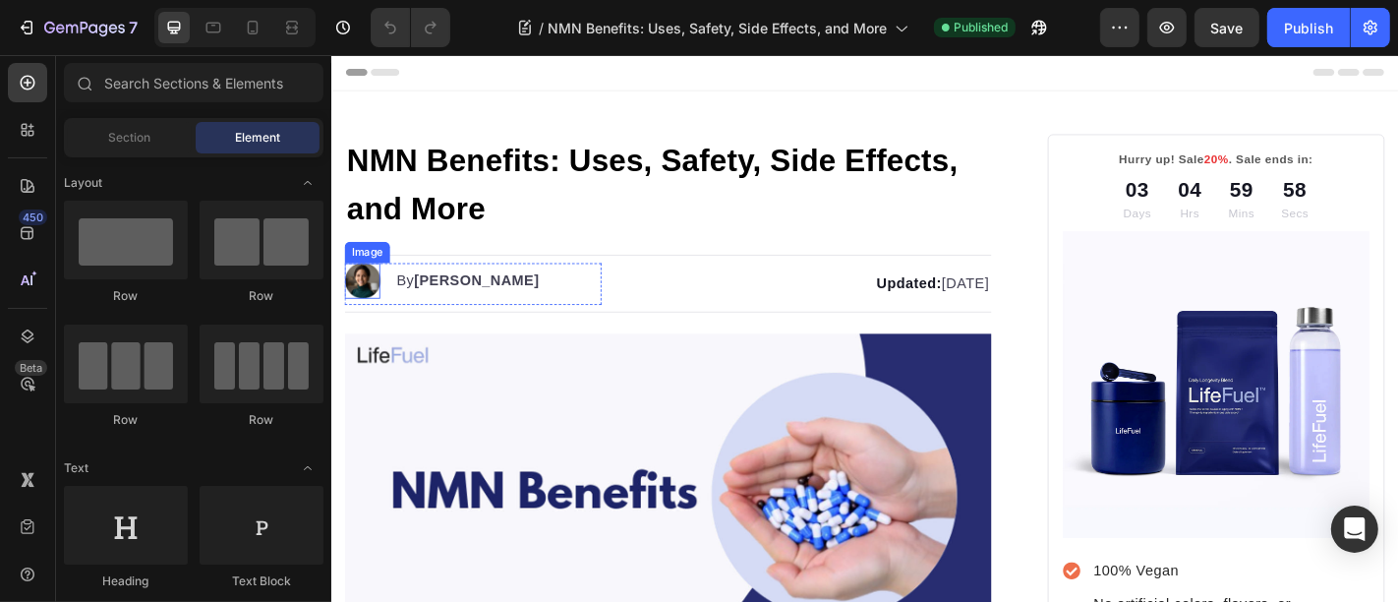
click at [374, 315] on img at bounding box center [364, 303] width 39 height 39
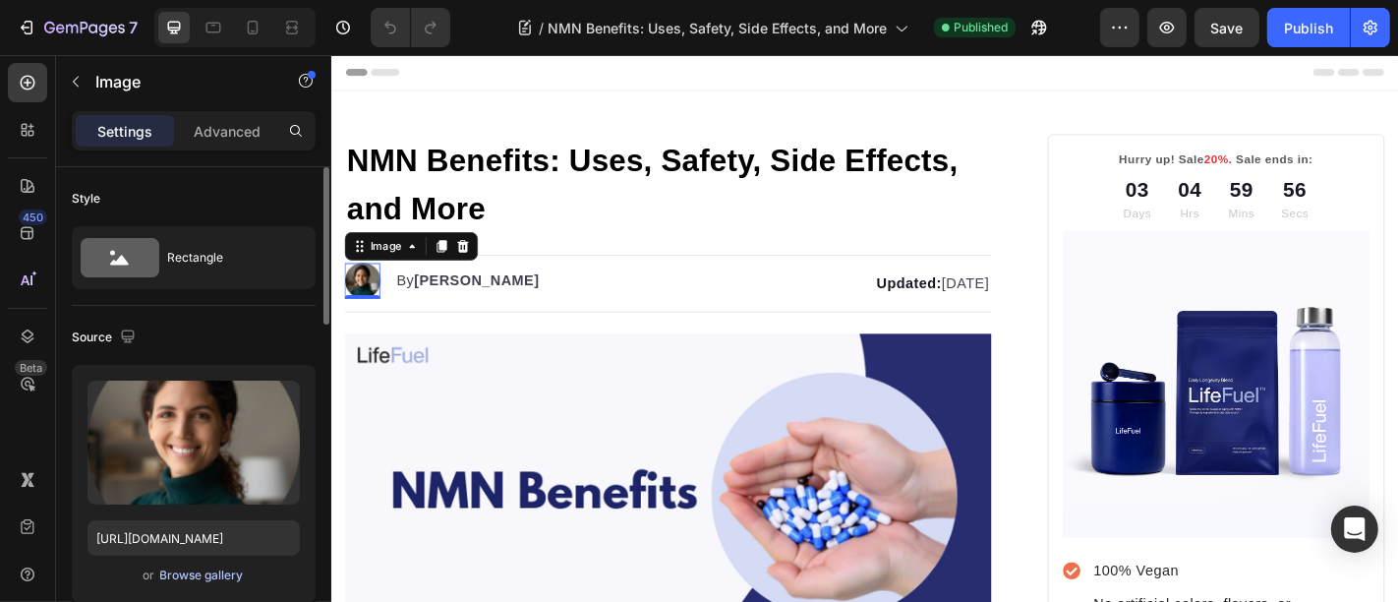
click at [194, 566] on div "Browse gallery" at bounding box center [202, 575] width 84 height 18
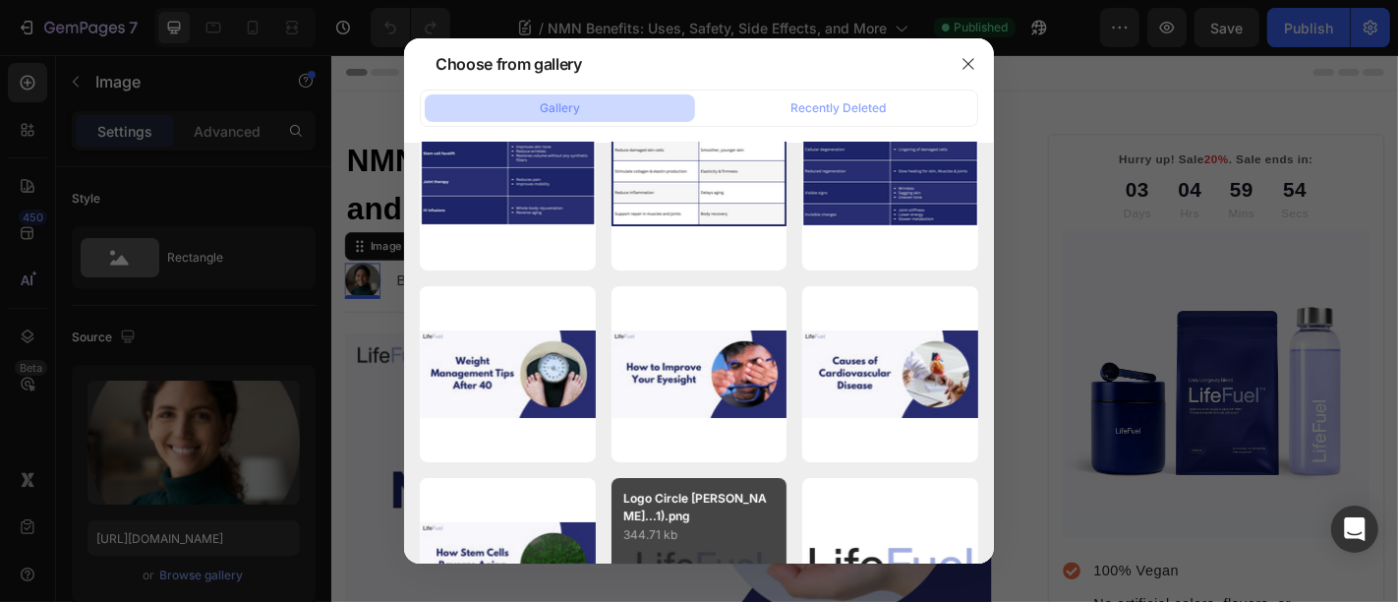
scroll to position [509, 0]
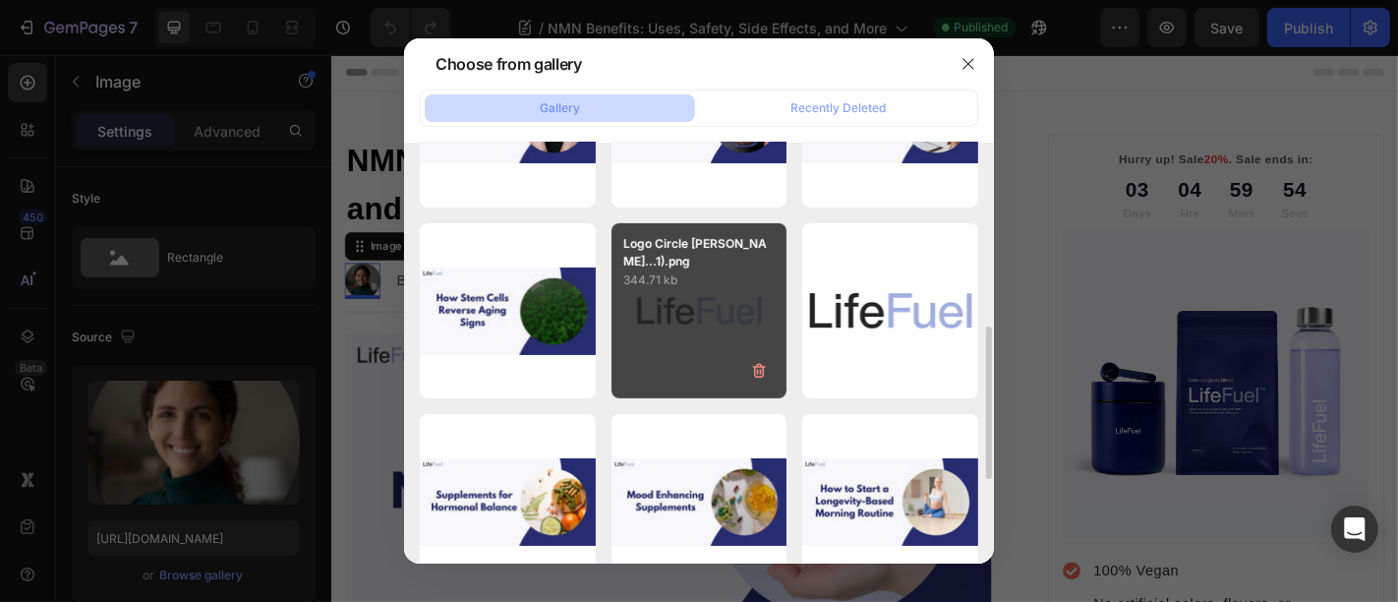
click at [687, 321] on div "Logo Circle [PERSON_NAME]...1).png 344.71 kb" at bounding box center [700, 311] width 176 height 176
type input "[URL][DOMAIN_NAME]"
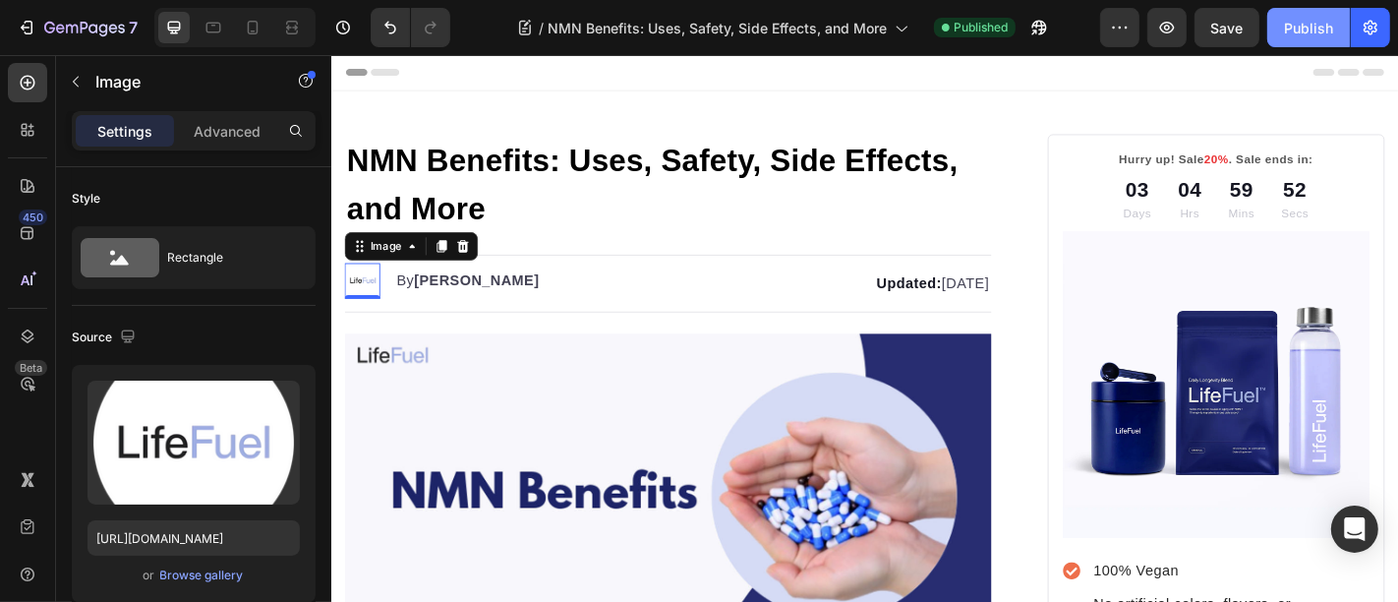
click at [1300, 31] on div "Publish" at bounding box center [1308, 28] width 49 height 21
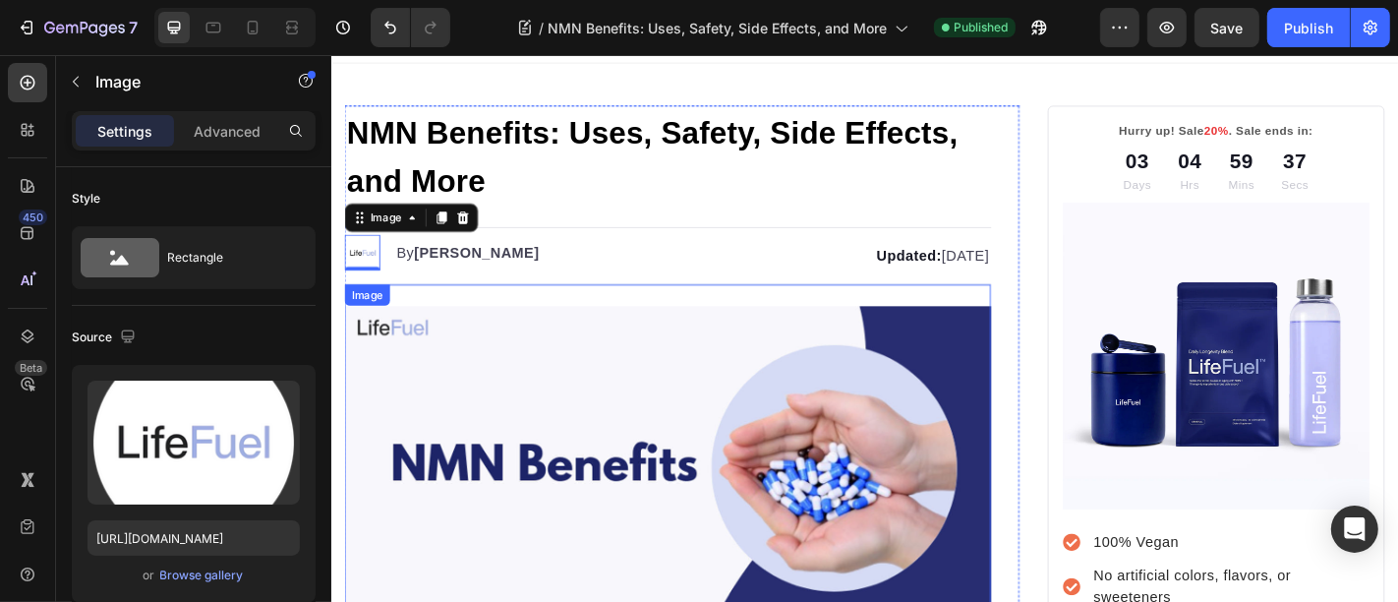
scroll to position [0, 0]
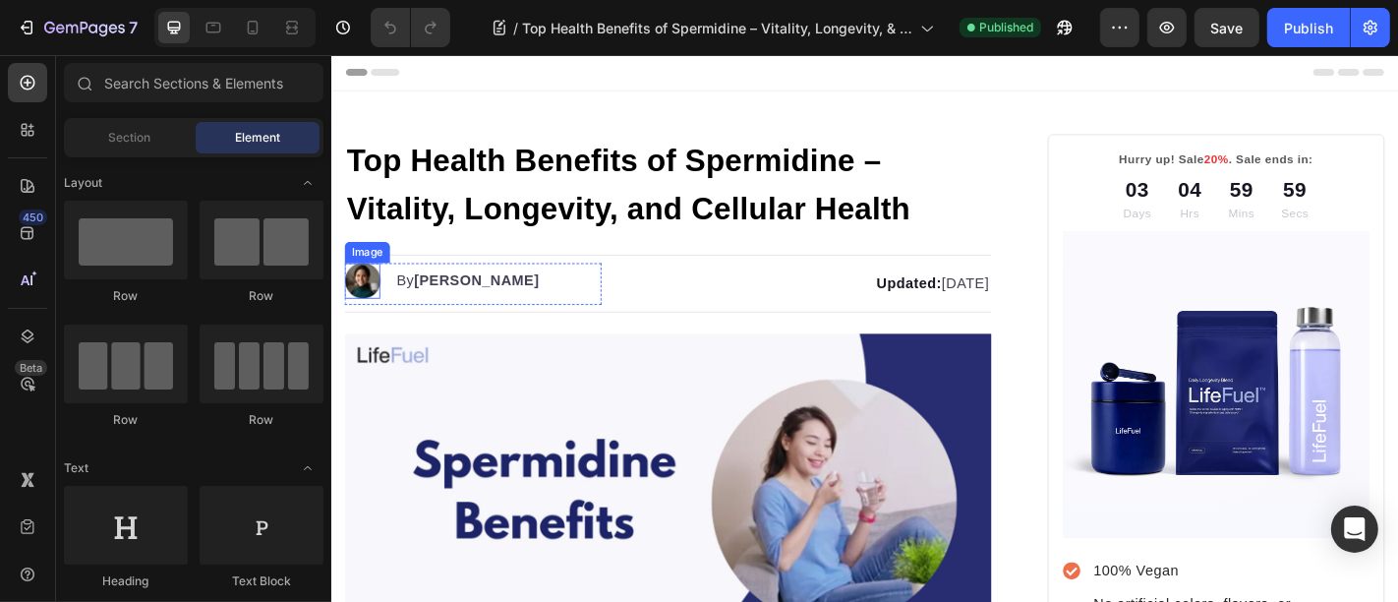
click at [361, 312] on img at bounding box center [364, 303] width 39 height 39
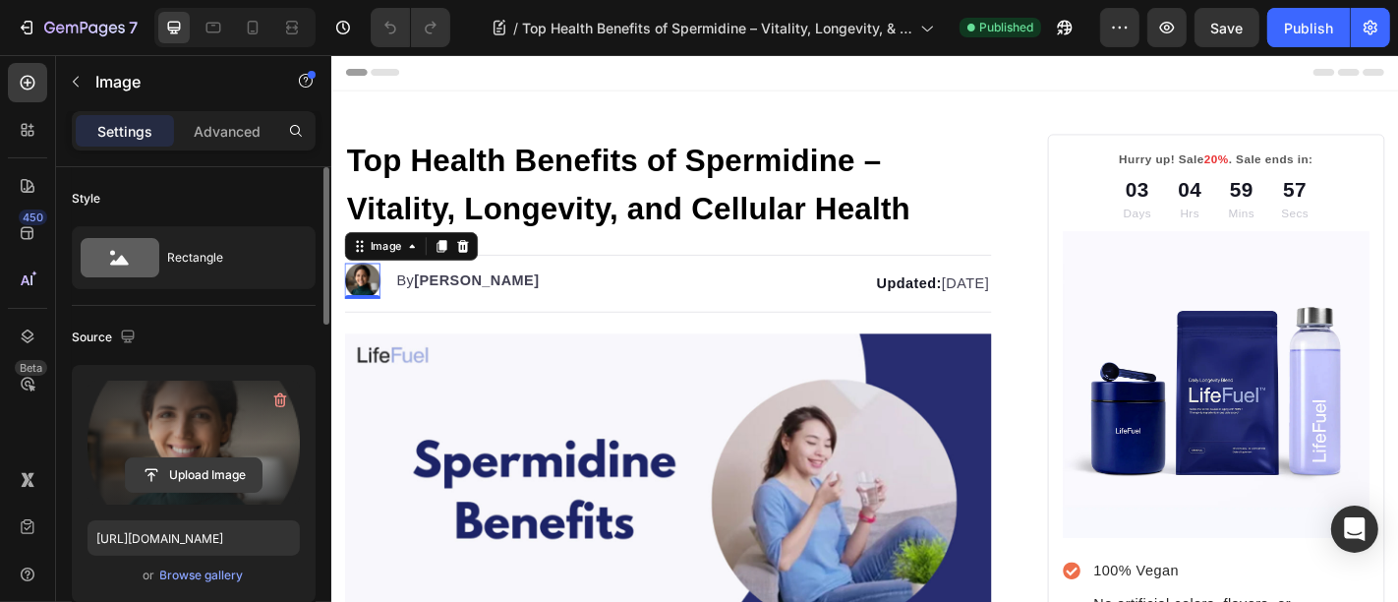
click at [184, 474] on input "file" at bounding box center [194, 474] width 136 height 33
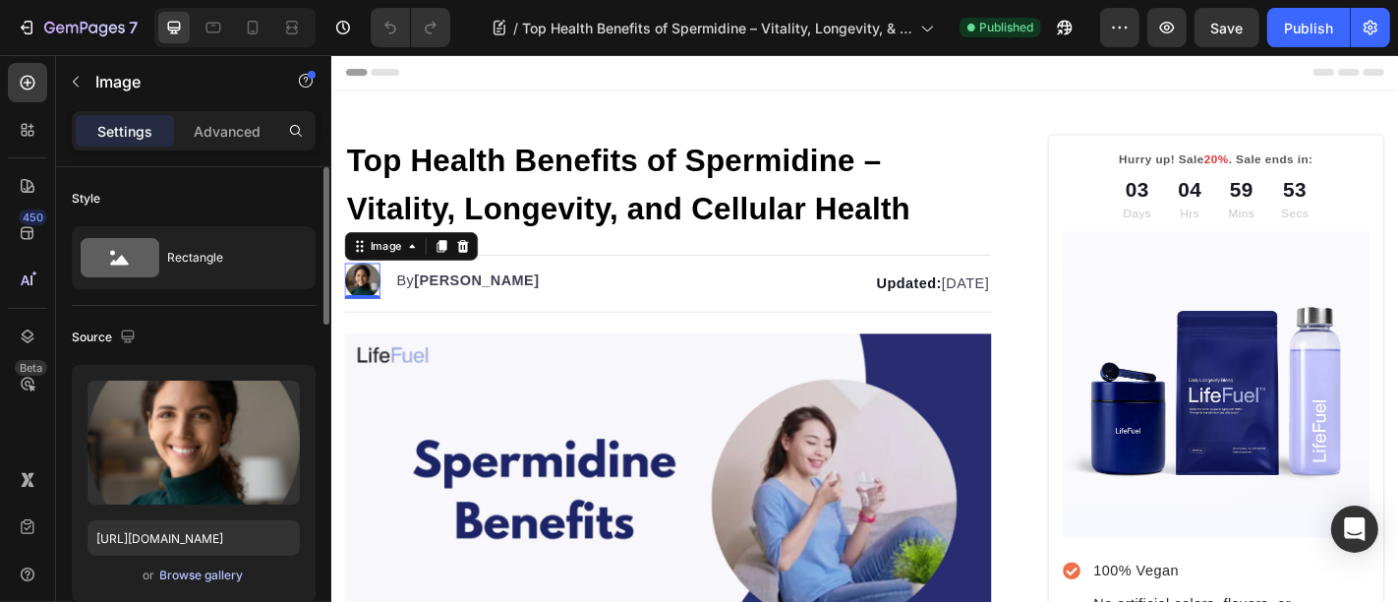
click at [202, 576] on div "Browse gallery" at bounding box center [202, 575] width 84 height 18
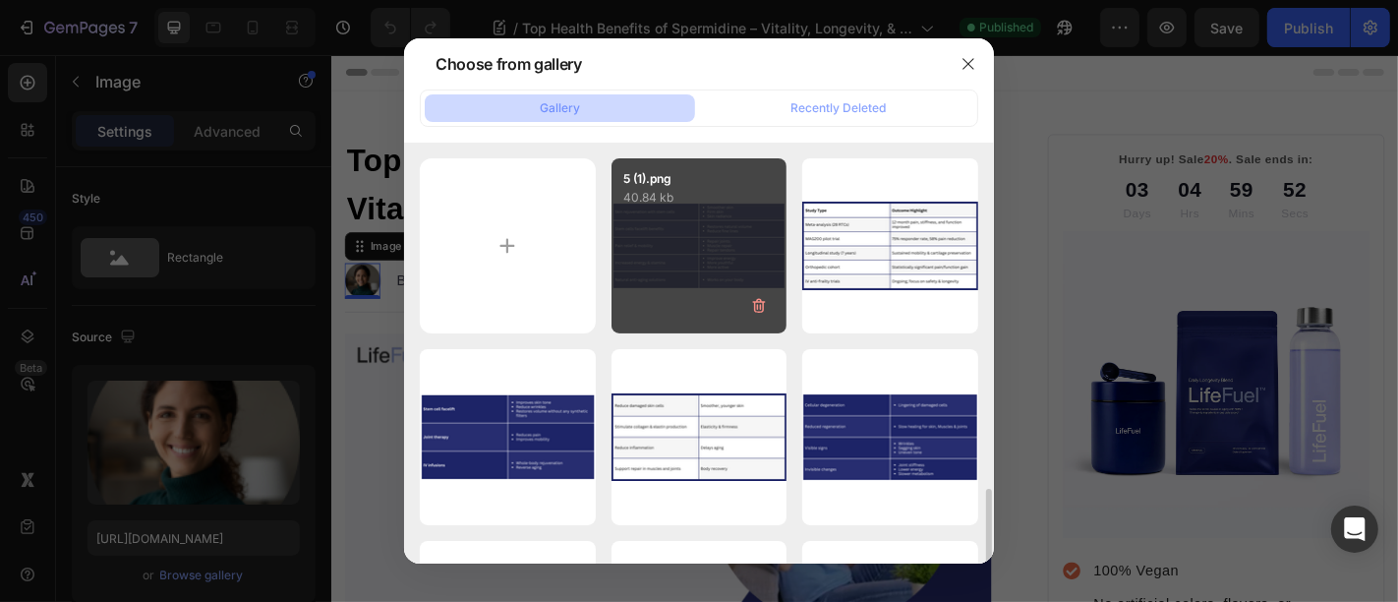
scroll to position [509, 0]
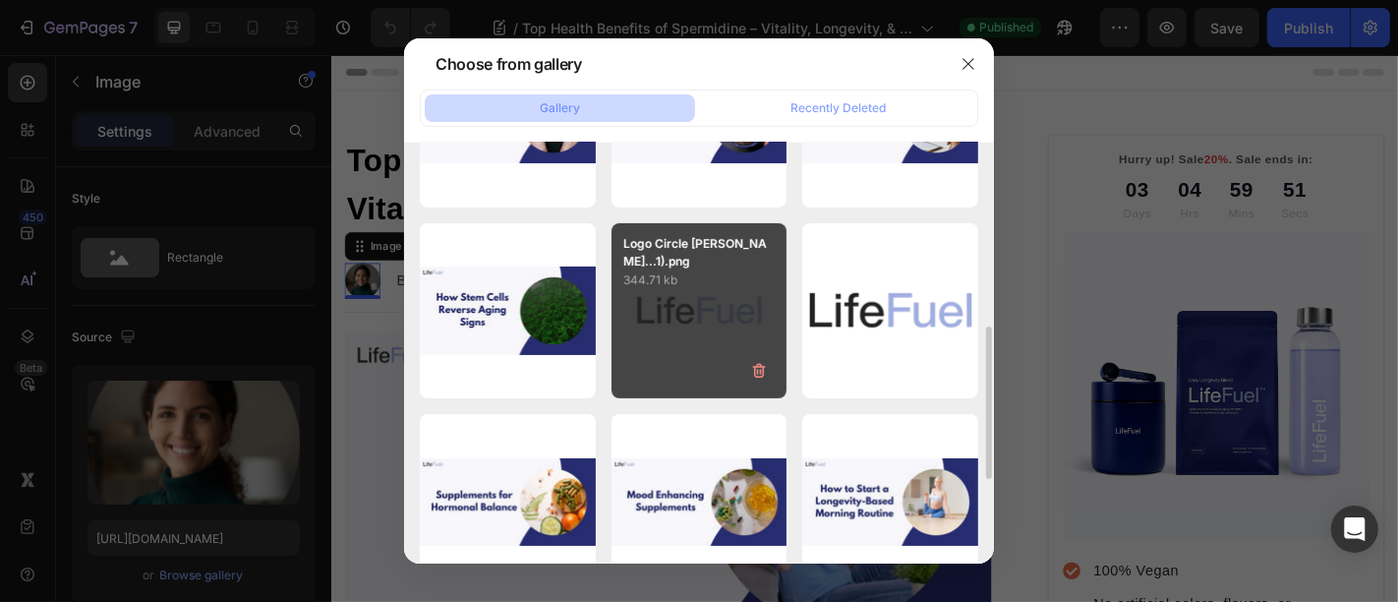
click at [663, 322] on div "Logo Circle [PERSON_NAME]...1).png 344.71 kb" at bounding box center [700, 311] width 176 height 176
type input "[URL][DOMAIN_NAME]"
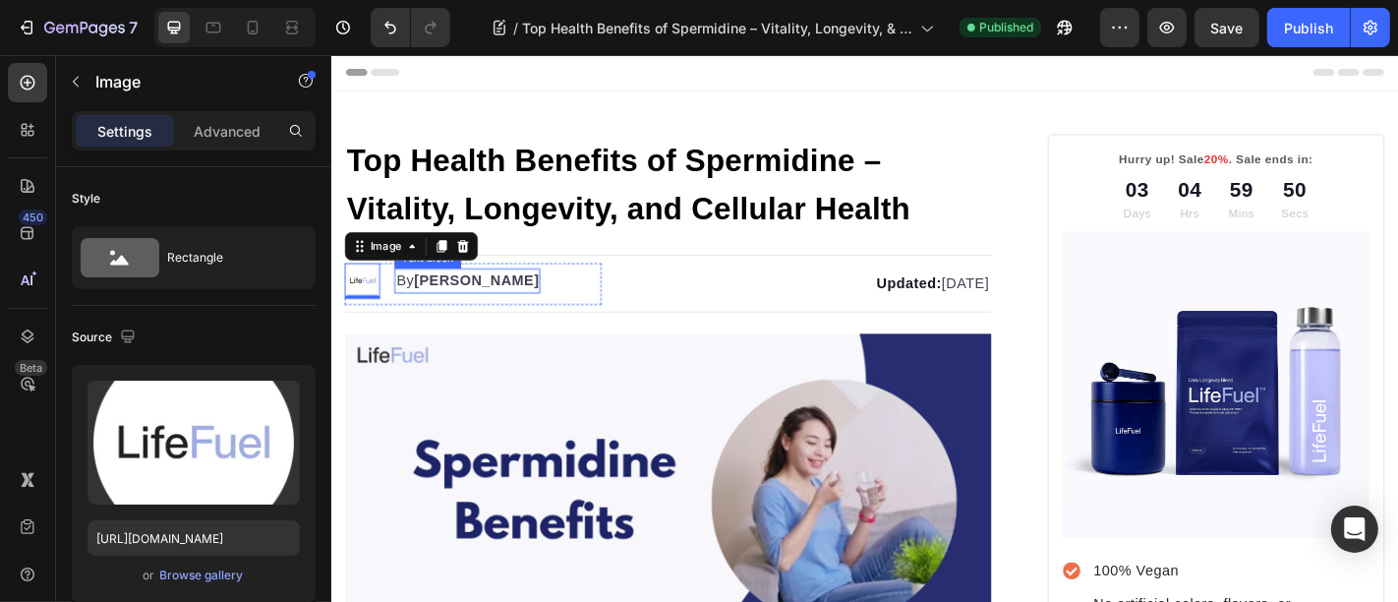
click at [446, 298] on strong "[PERSON_NAME]" at bounding box center [491, 303] width 139 height 17
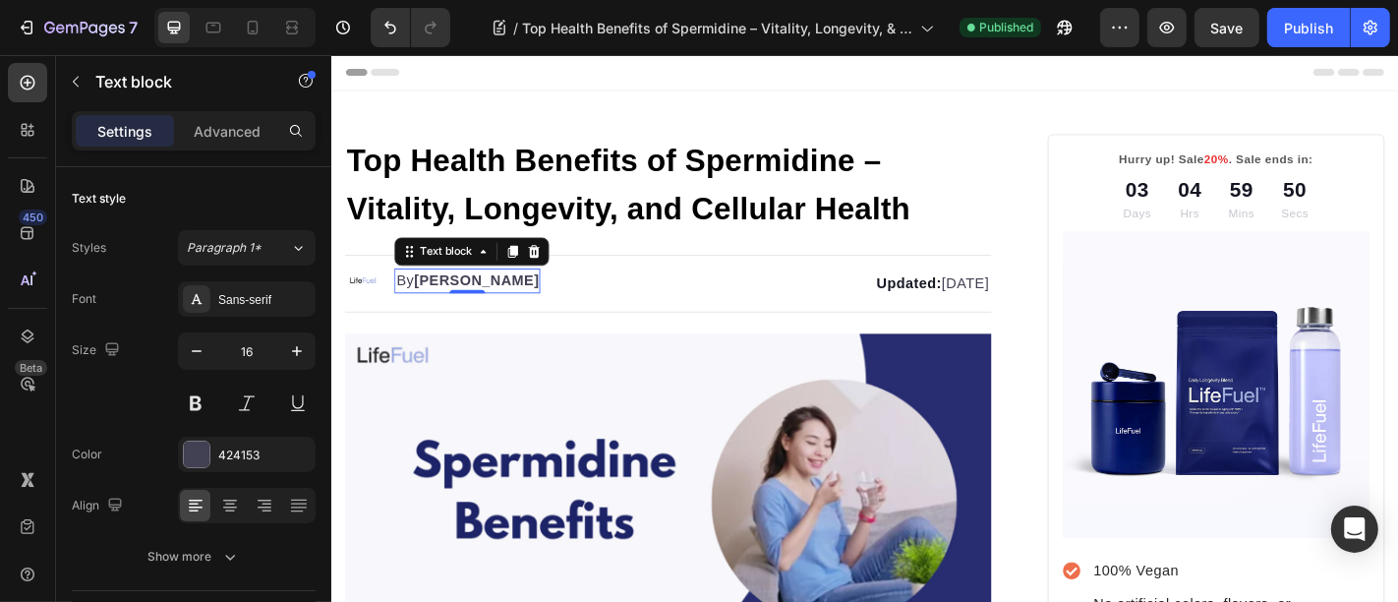
click at [446, 298] on strong "[PERSON_NAME]" at bounding box center [491, 303] width 139 height 17
click at [1306, 29] on div "Publish" at bounding box center [1308, 28] width 49 height 21
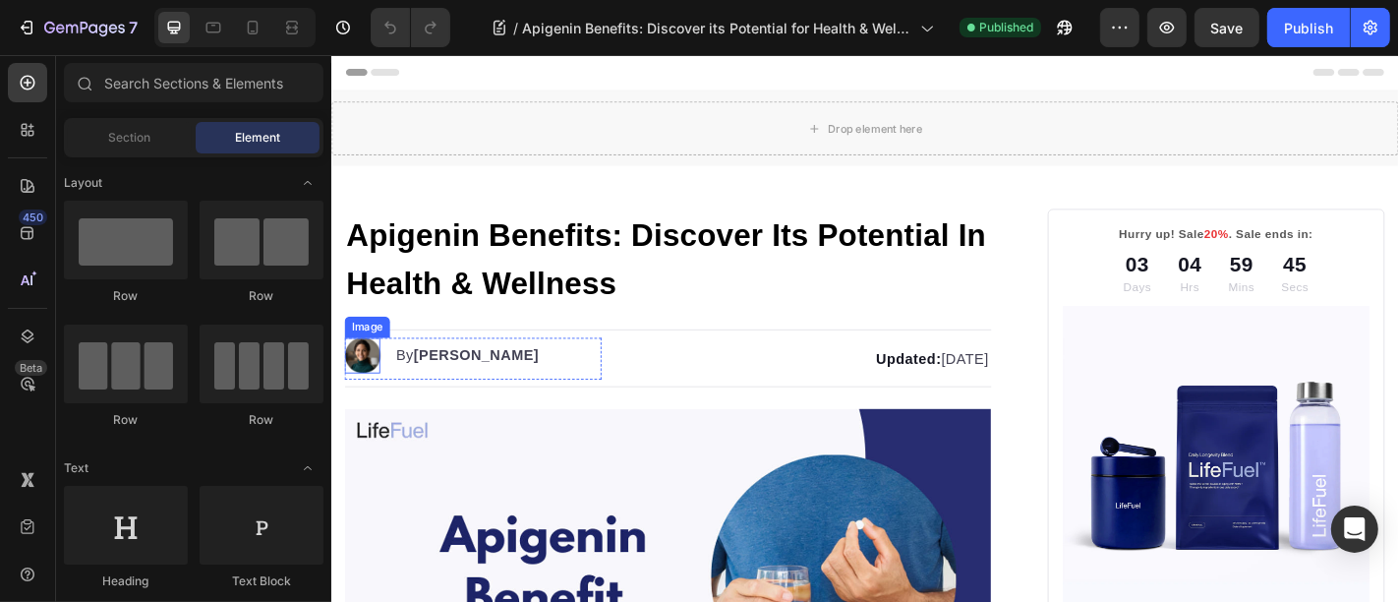
click at [365, 388] on img at bounding box center [364, 386] width 39 height 39
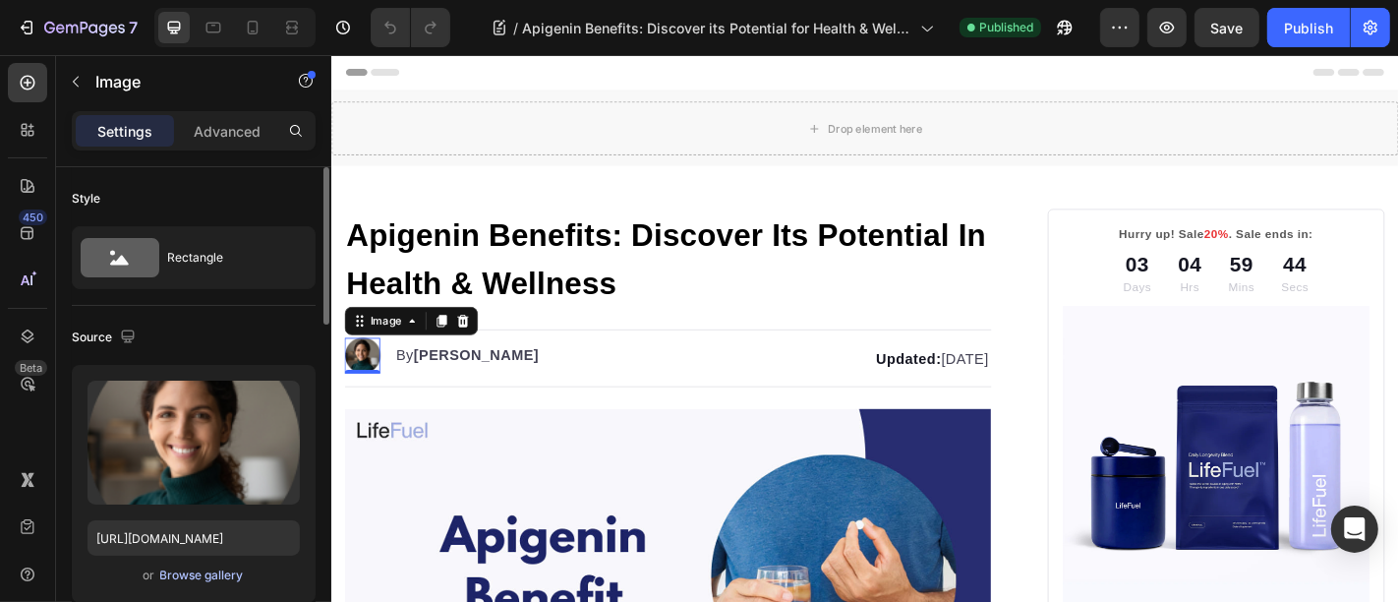
click at [204, 575] on div "Browse gallery" at bounding box center [202, 575] width 84 height 18
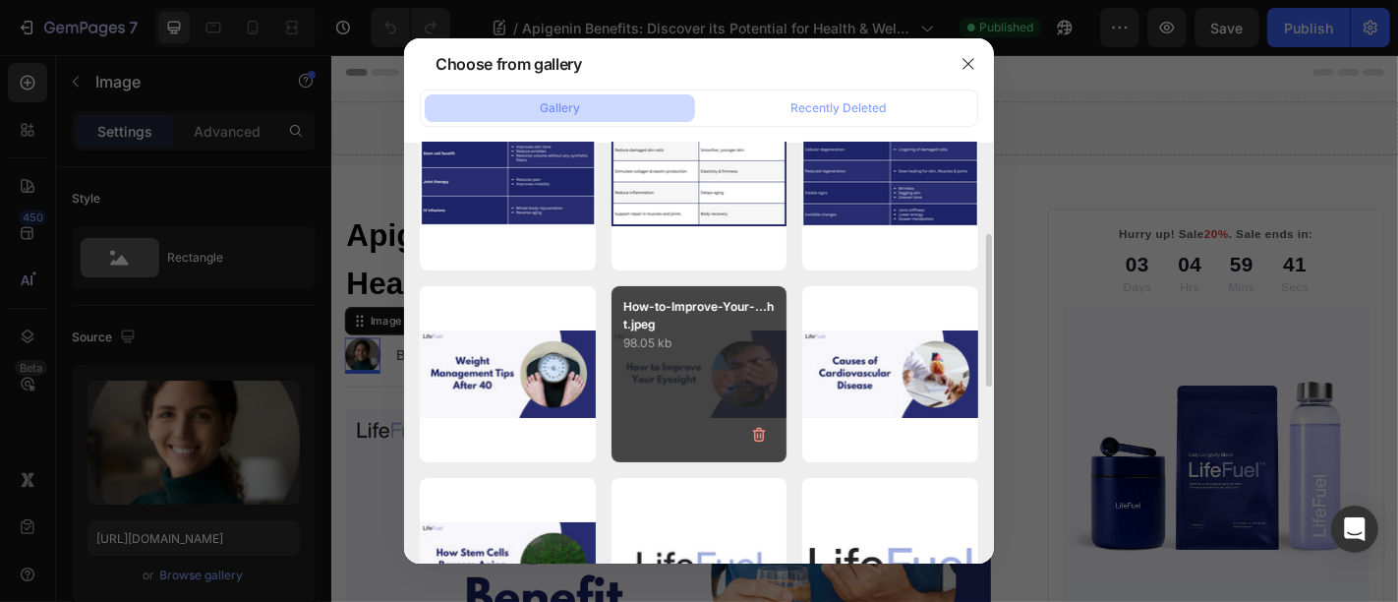
scroll to position [509, 0]
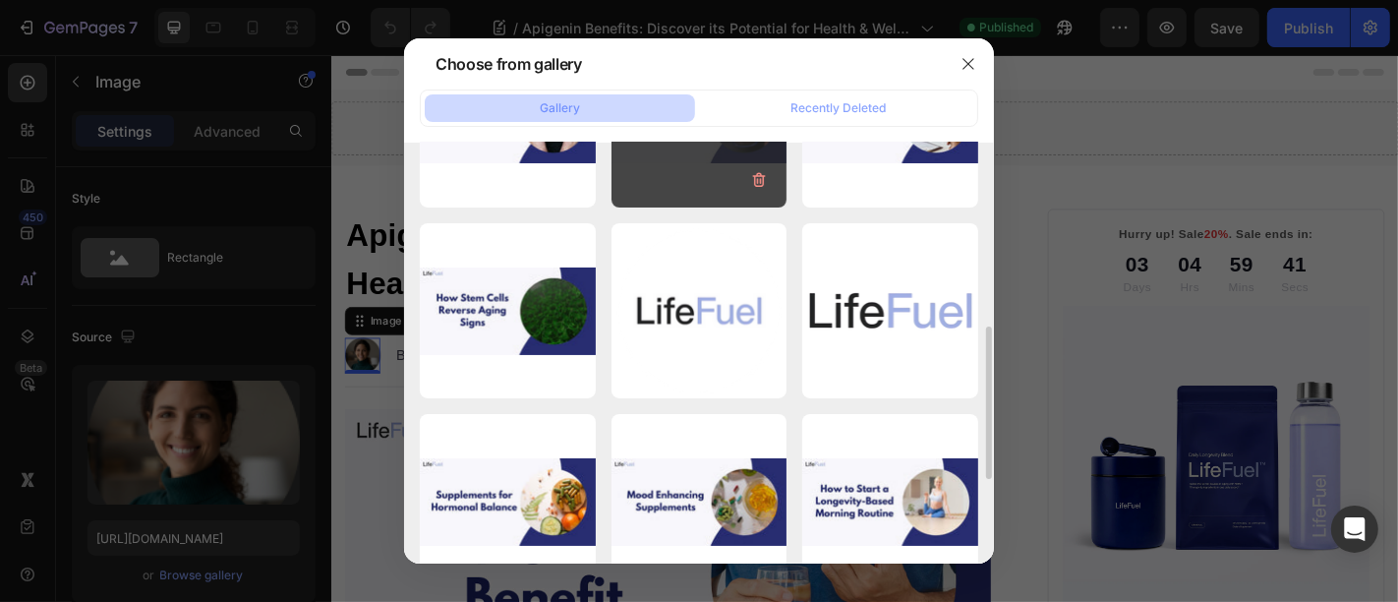
click at [0, 0] on div "Logo Circle [PERSON_NAME]...1).png 344.71 kb" at bounding box center [0, 0] width 0 height 0
type input "[URL][DOMAIN_NAME]"
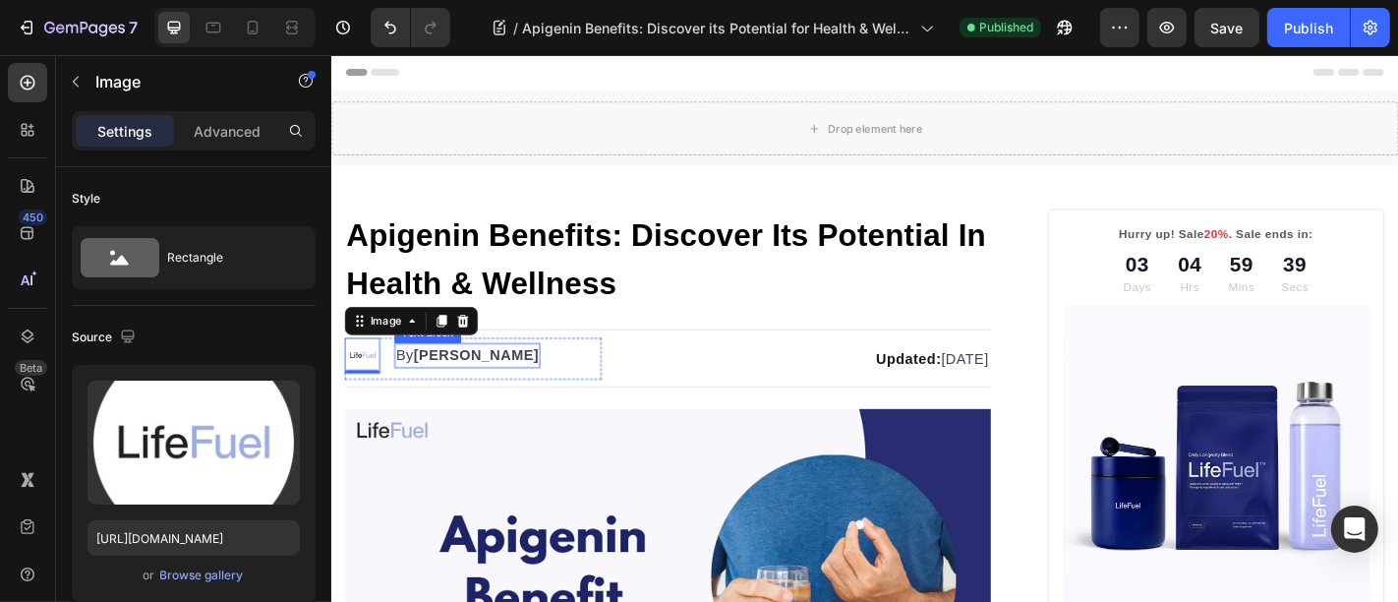
click at [449, 381] on strong "[PERSON_NAME]" at bounding box center [491, 386] width 139 height 17
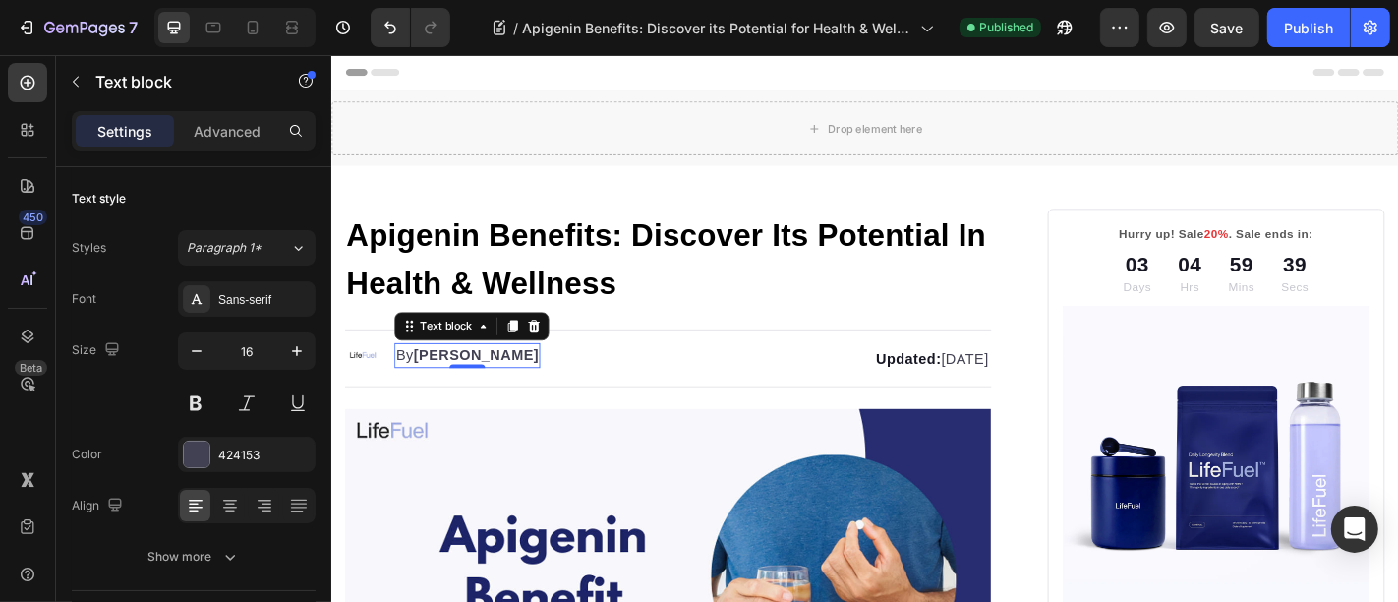
click at [449, 381] on strong "[PERSON_NAME]" at bounding box center [491, 386] width 139 height 17
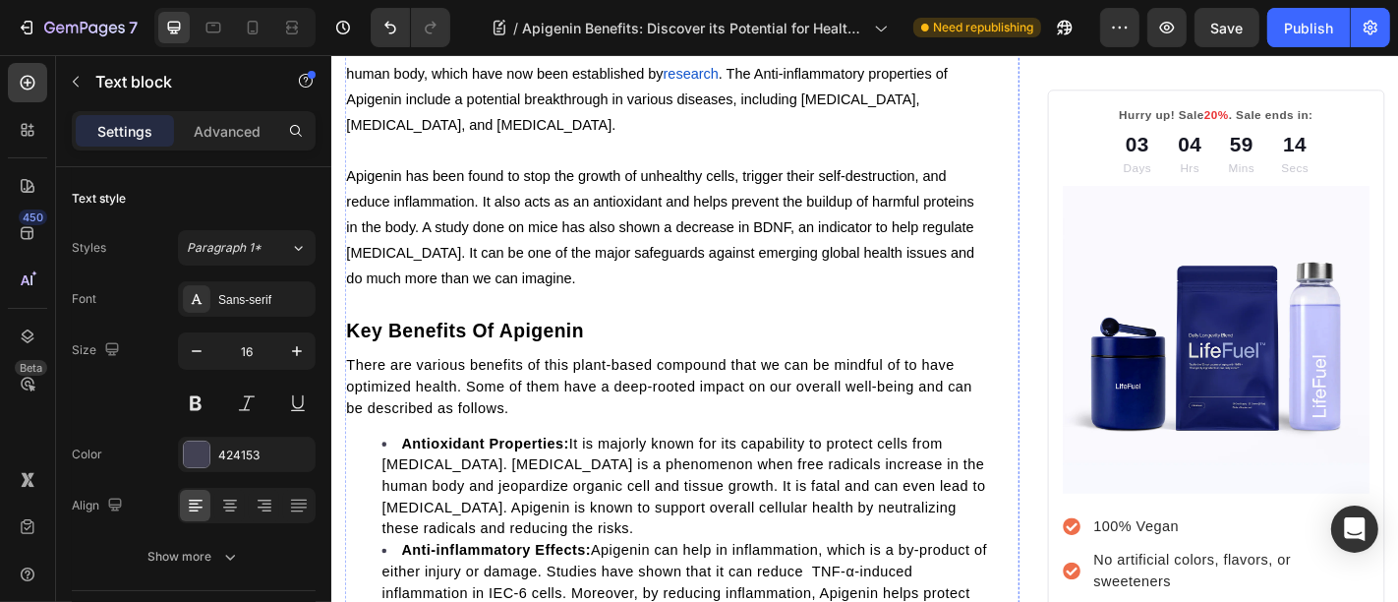
scroll to position [0, 0]
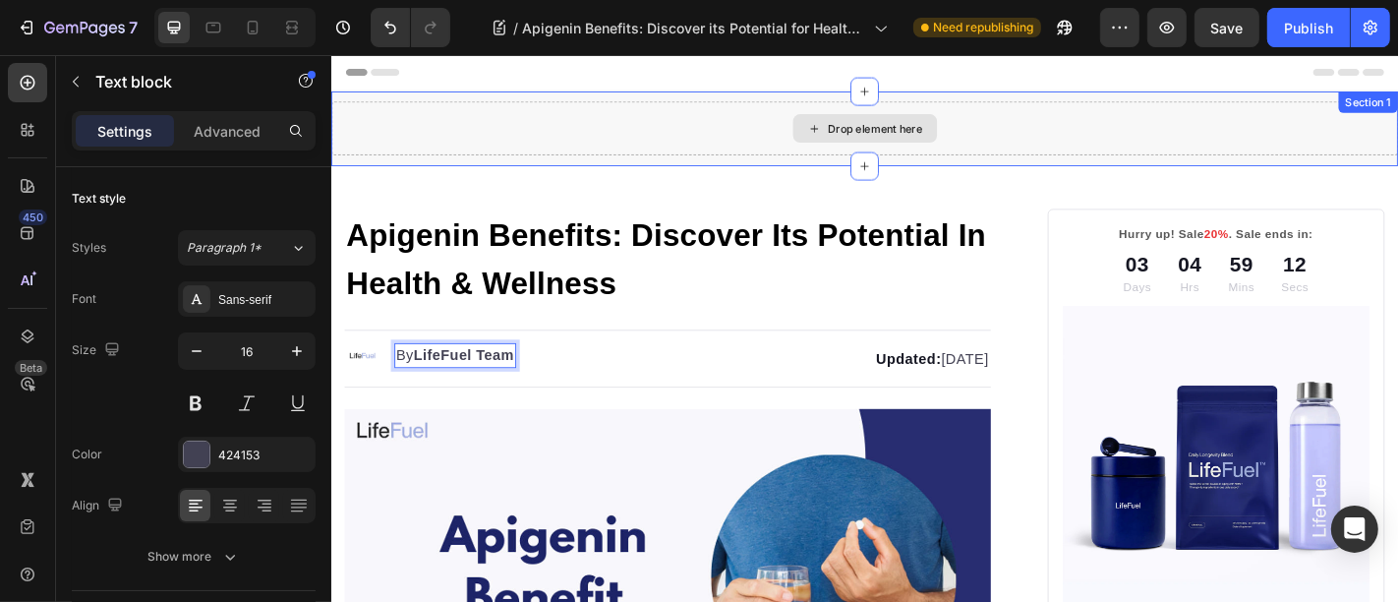
click at [1021, 114] on div "Drop element here" at bounding box center [920, 135] width 1180 height 59
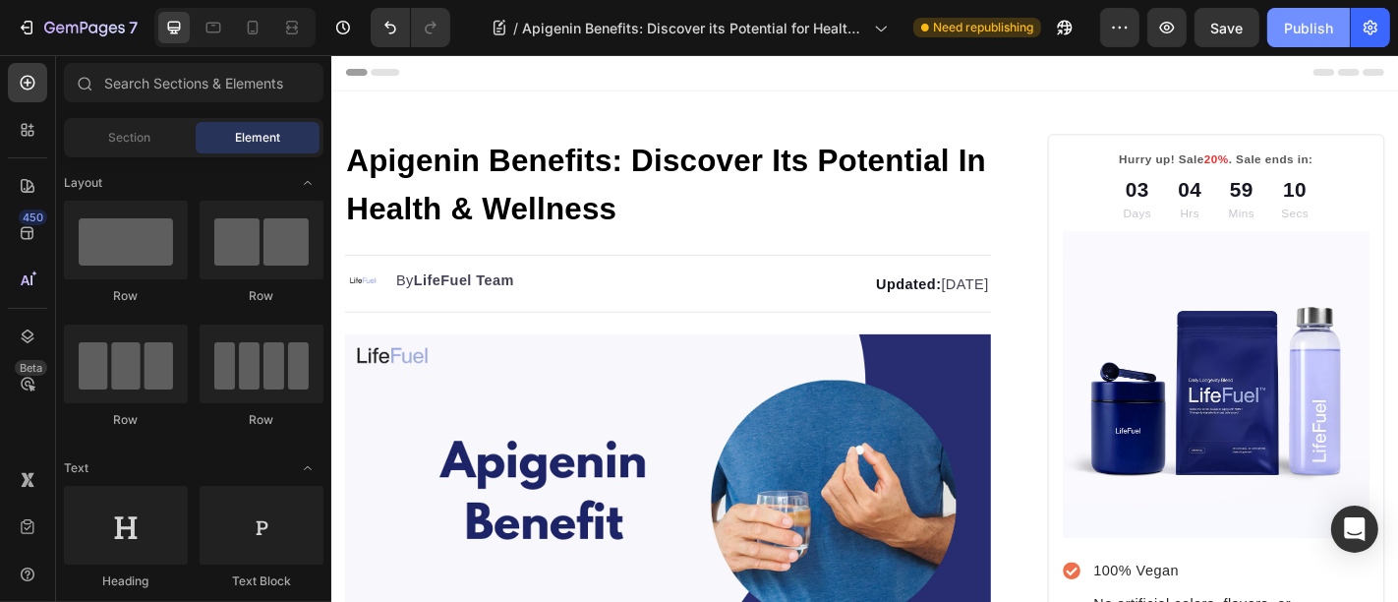
click at [1308, 30] on div "Publish" at bounding box center [1308, 28] width 49 height 21
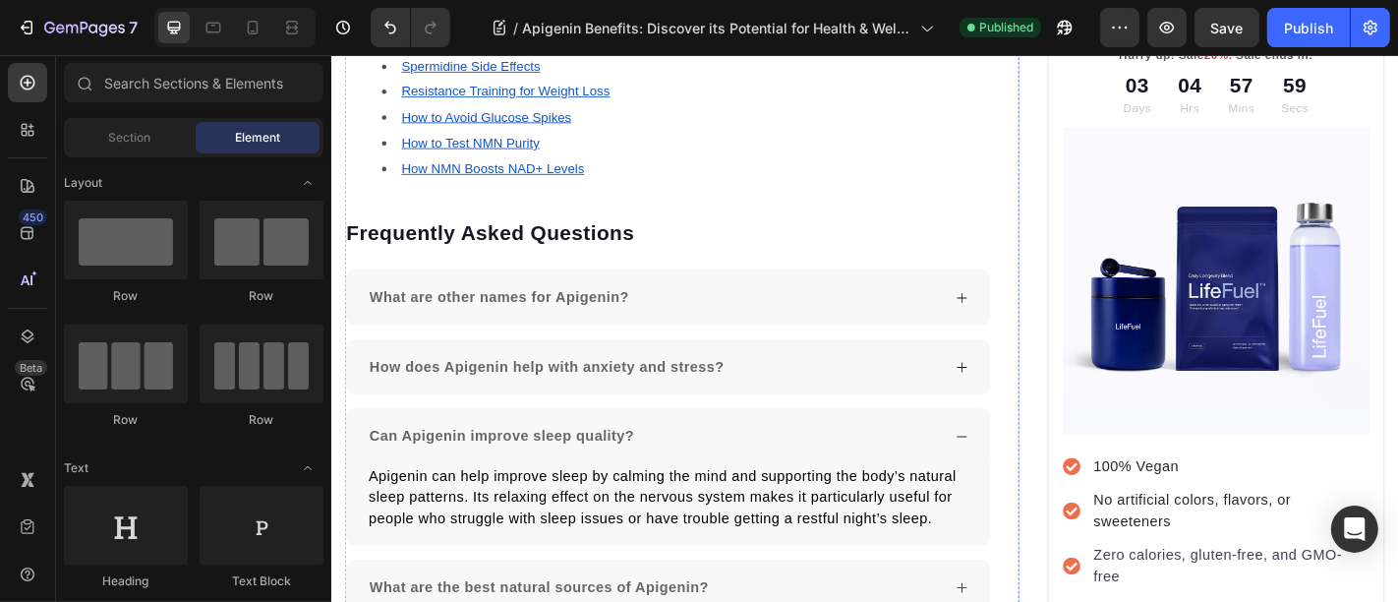
scroll to position [3822, 0]
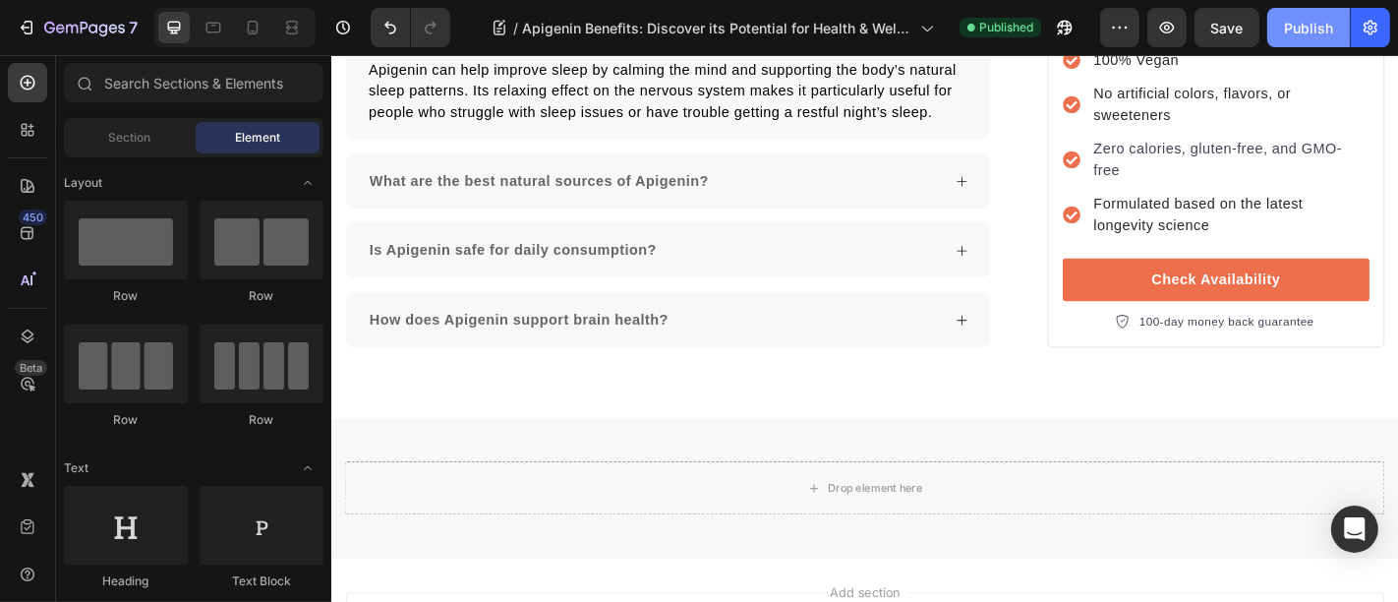
click at [1289, 14] on button "Publish" at bounding box center [1308, 27] width 83 height 39
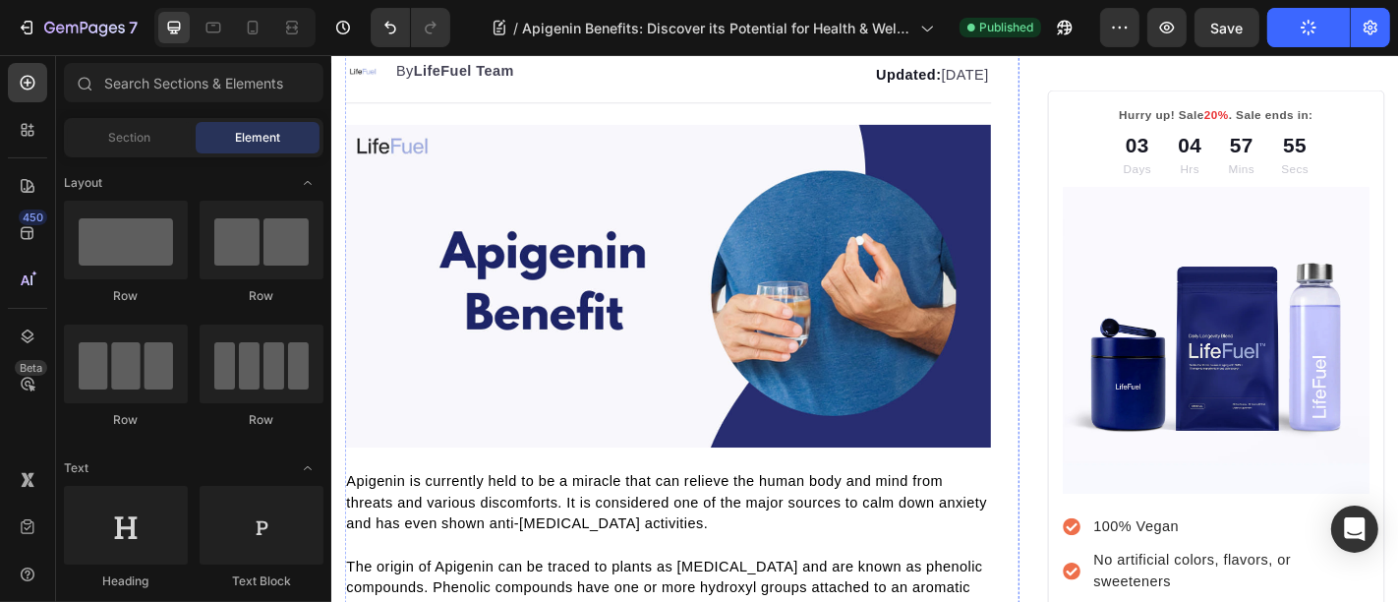
scroll to position [0, 0]
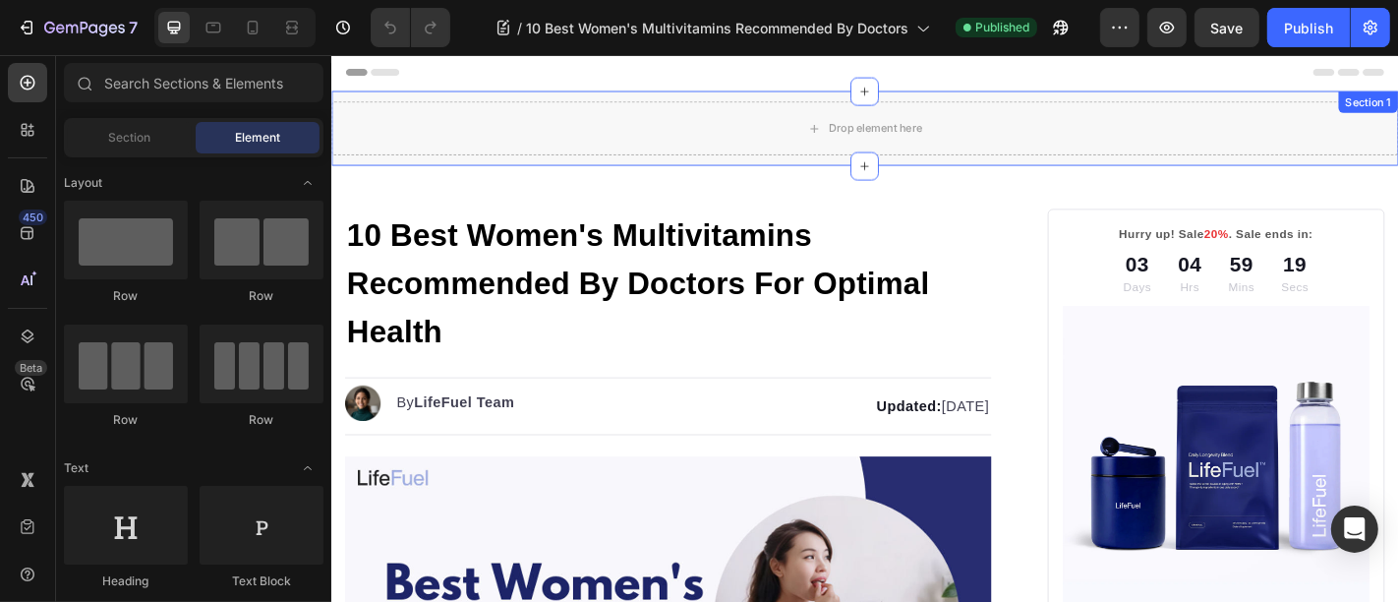
click at [611, 143] on div "Drop element here" at bounding box center [920, 135] width 1180 height 59
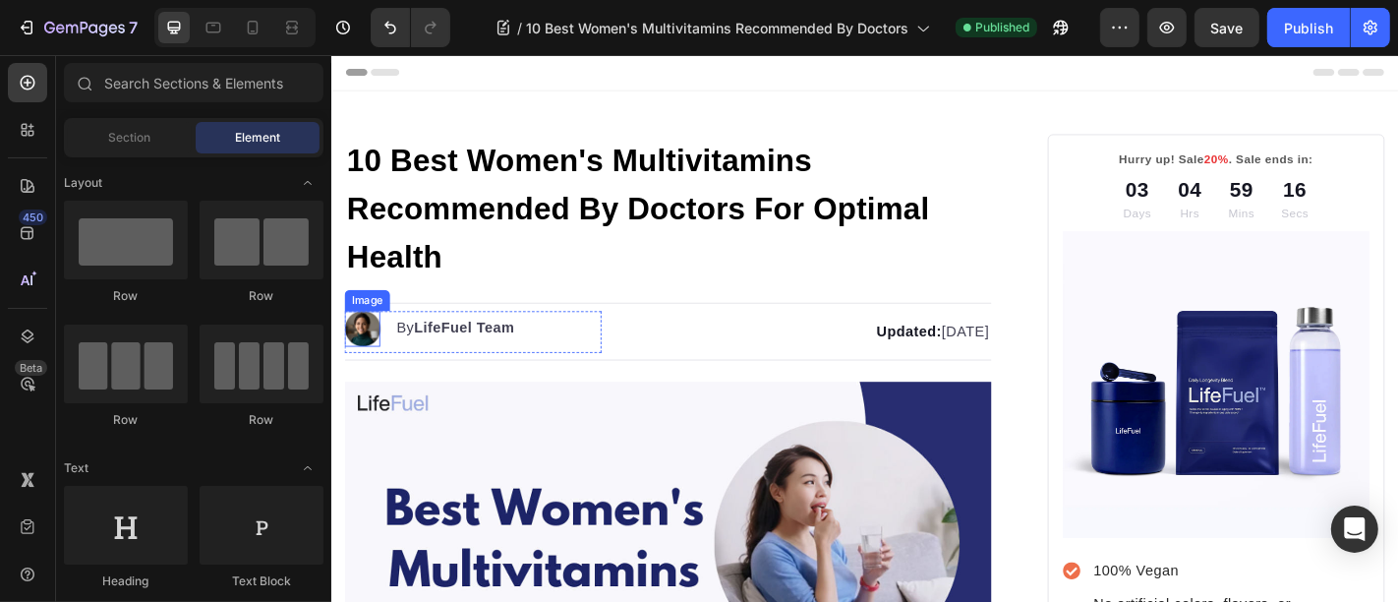
click at [365, 365] on img at bounding box center [364, 356] width 39 height 39
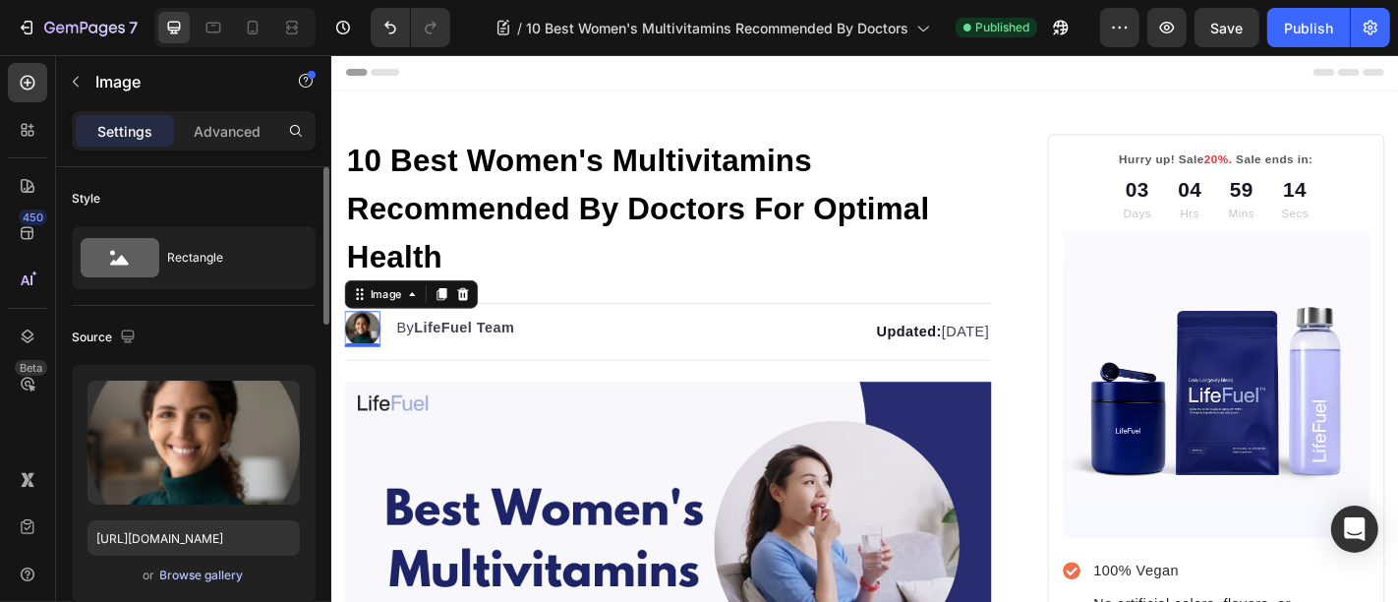
click at [197, 569] on div "Browse gallery" at bounding box center [202, 575] width 84 height 18
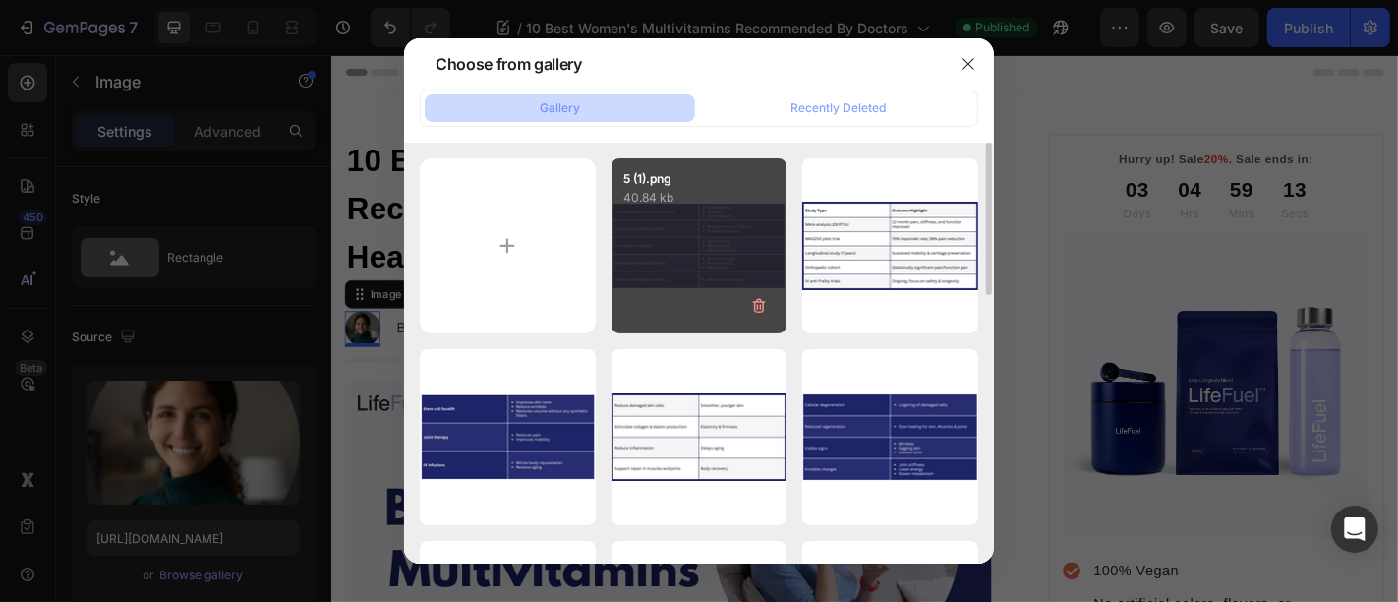
scroll to position [255, 0]
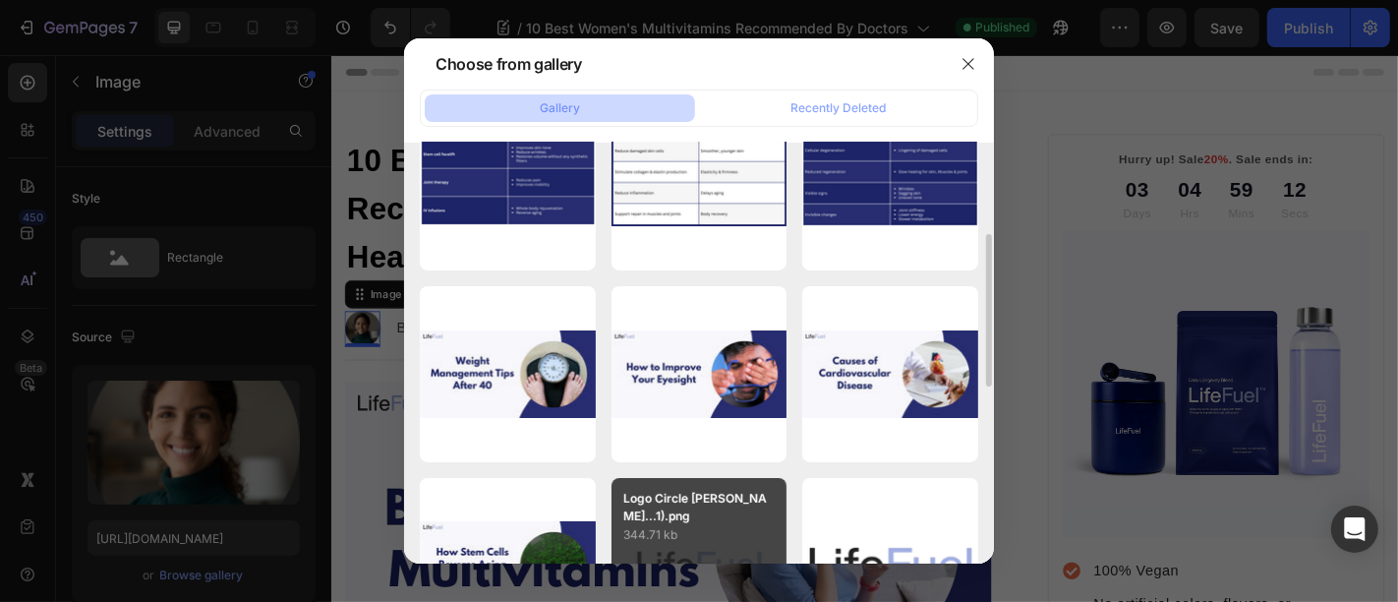
click at [689, 482] on div "Logo Circle [PERSON_NAME]...1).png 344.71 kb" at bounding box center [700, 511] width 176 height 67
type input "[URL][DOMAIN_NAME]"
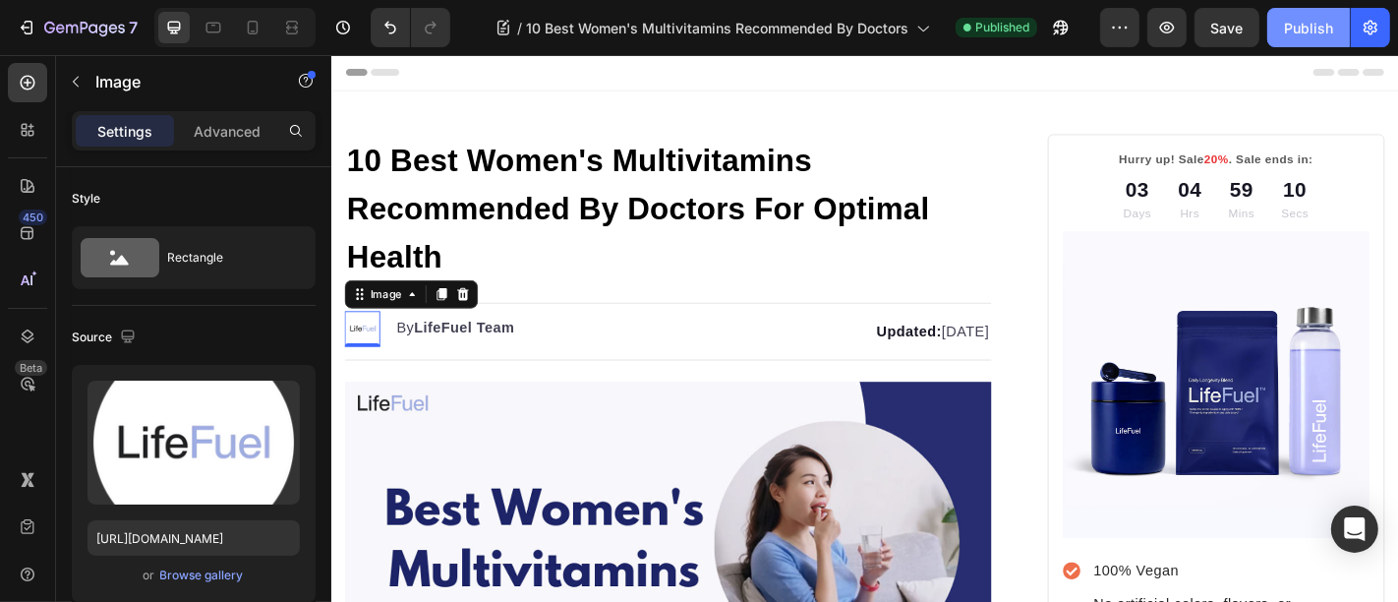
click at [1316, 31] on div "Publish" at bounding box center [1308, 28] width 49 height 21
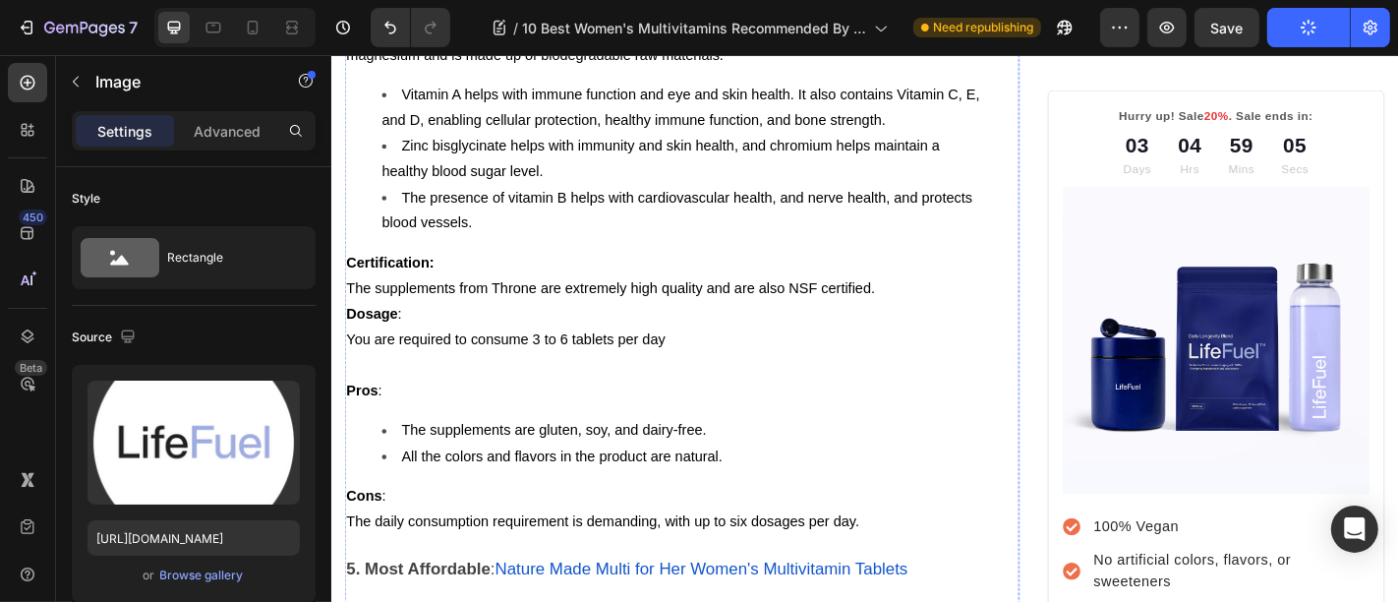
scroll to position [5861, 0]
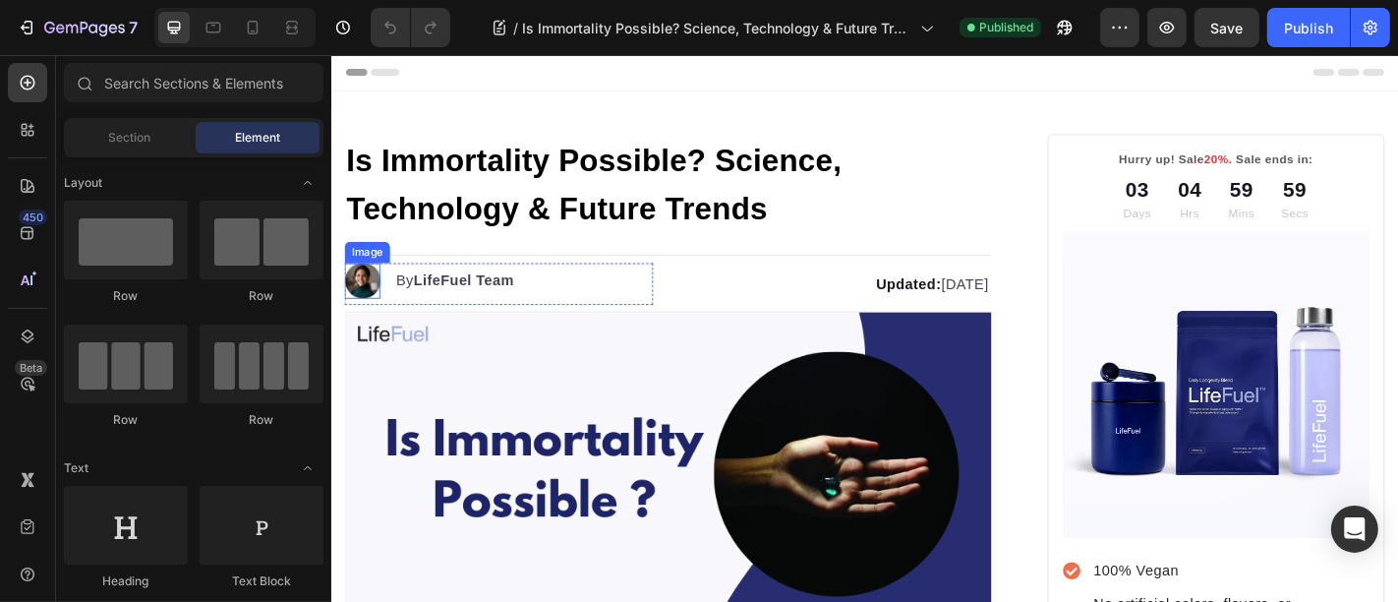
click at [369, 315] on img at bounding box center [364, 303] width 39 height 39
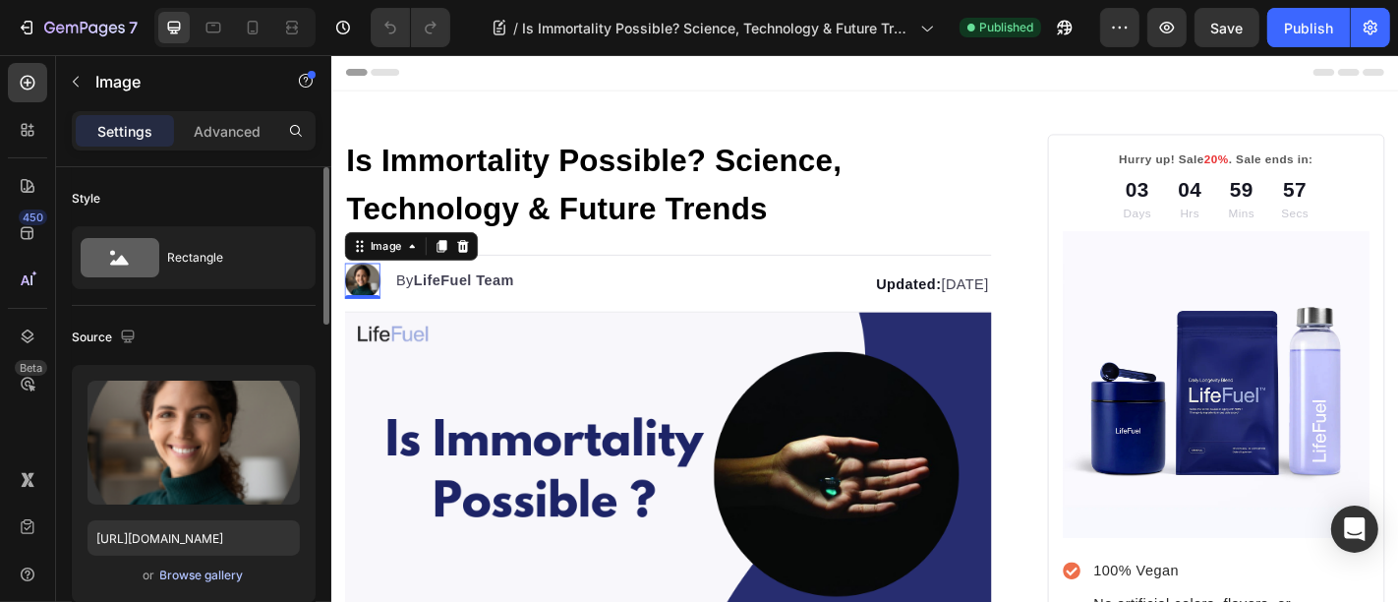
click at [200, 574] on div "Browse gallery" at bounding box center [202, 575] width 84 height 18
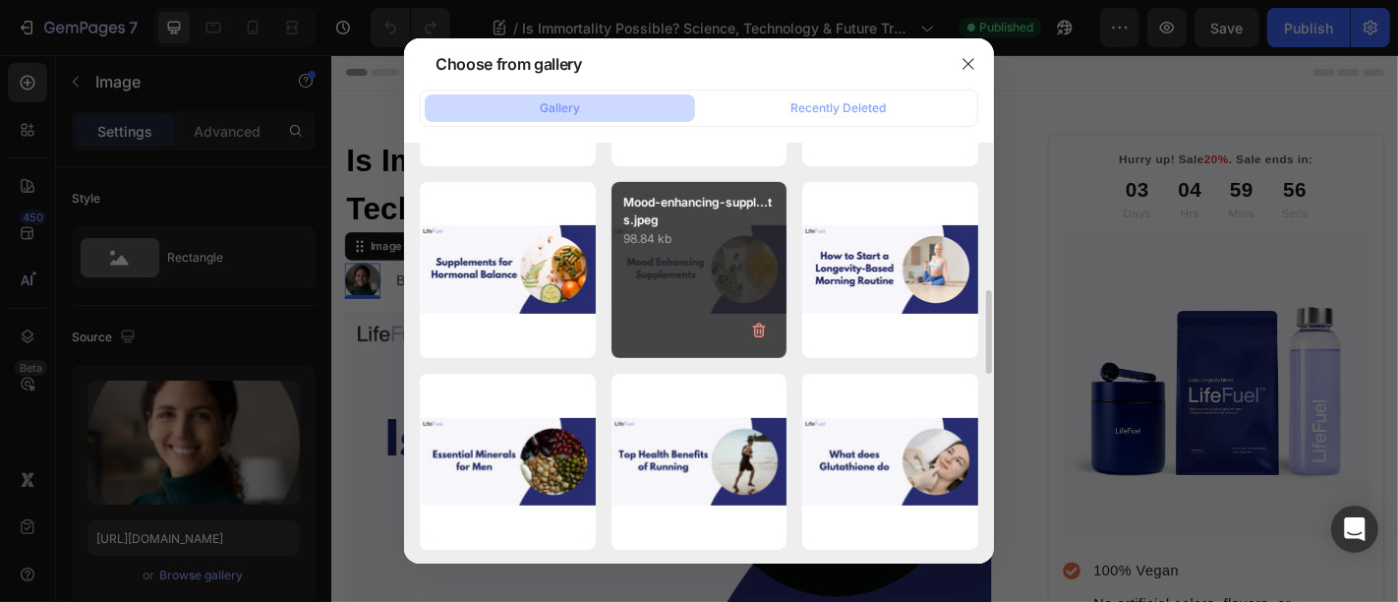
scroll to position [487, 0]
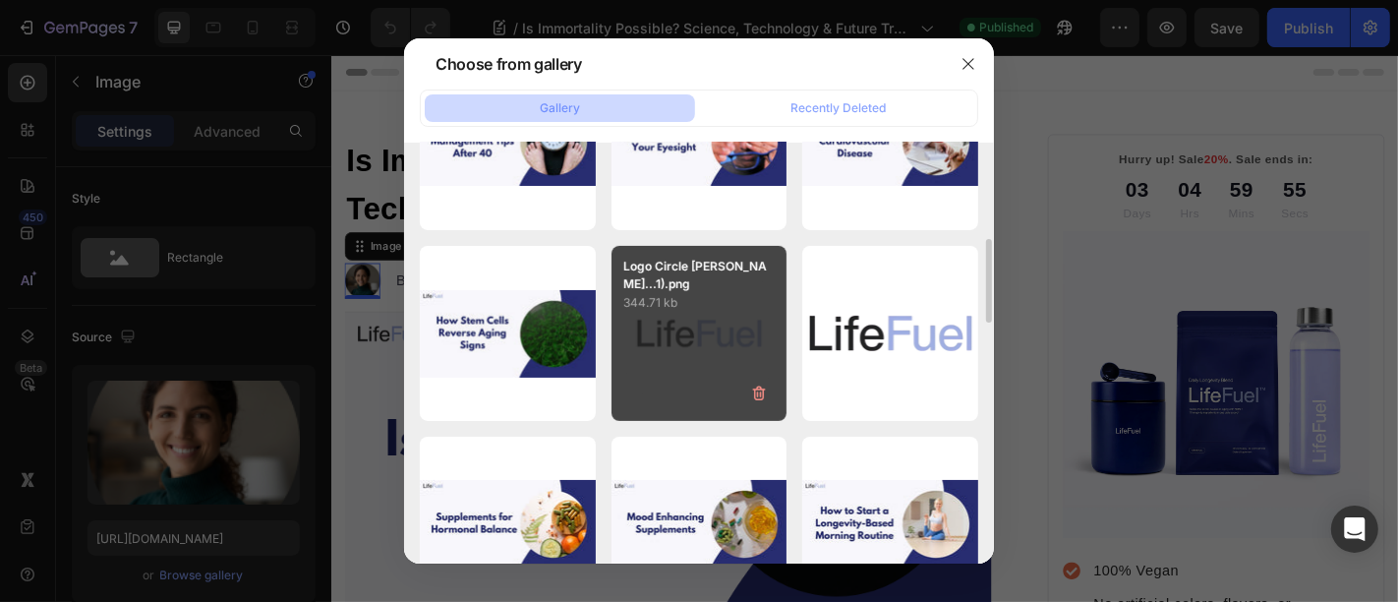
click at [670, 329] on div "Logo Circle [PERSON_NAME]...1).png 344.71 kb" at bounding box center [700, 334] width 176 height 176
type input "[URL][DOMAIN_NAME]"
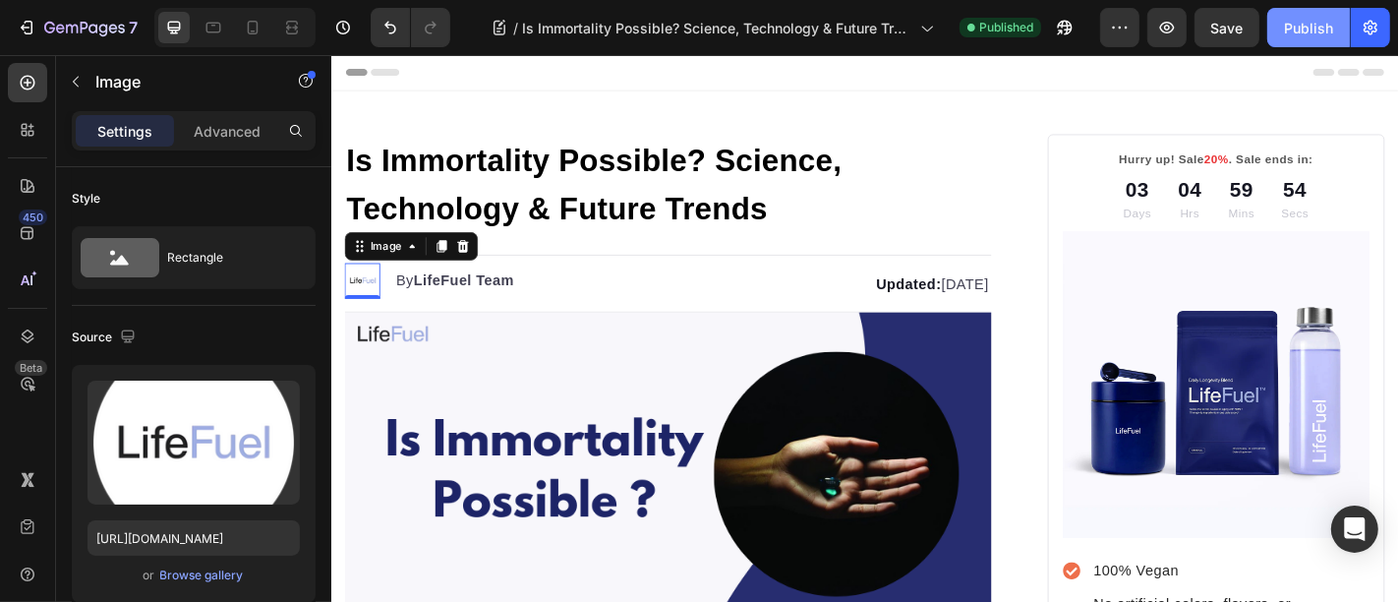
click at [1319, 36] on div "Publish" at bounding box center [1308, 28] width 49 height 21
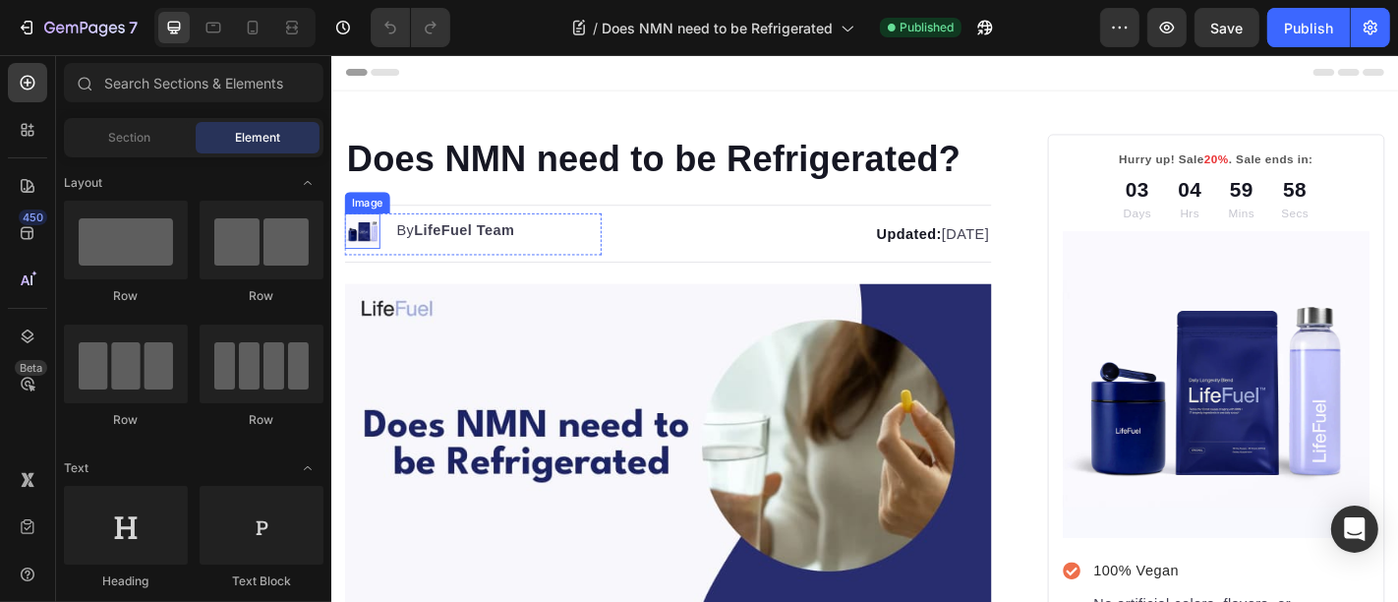
click at [370, 258] on img at bounding box center [364, 248] width 39 height 39
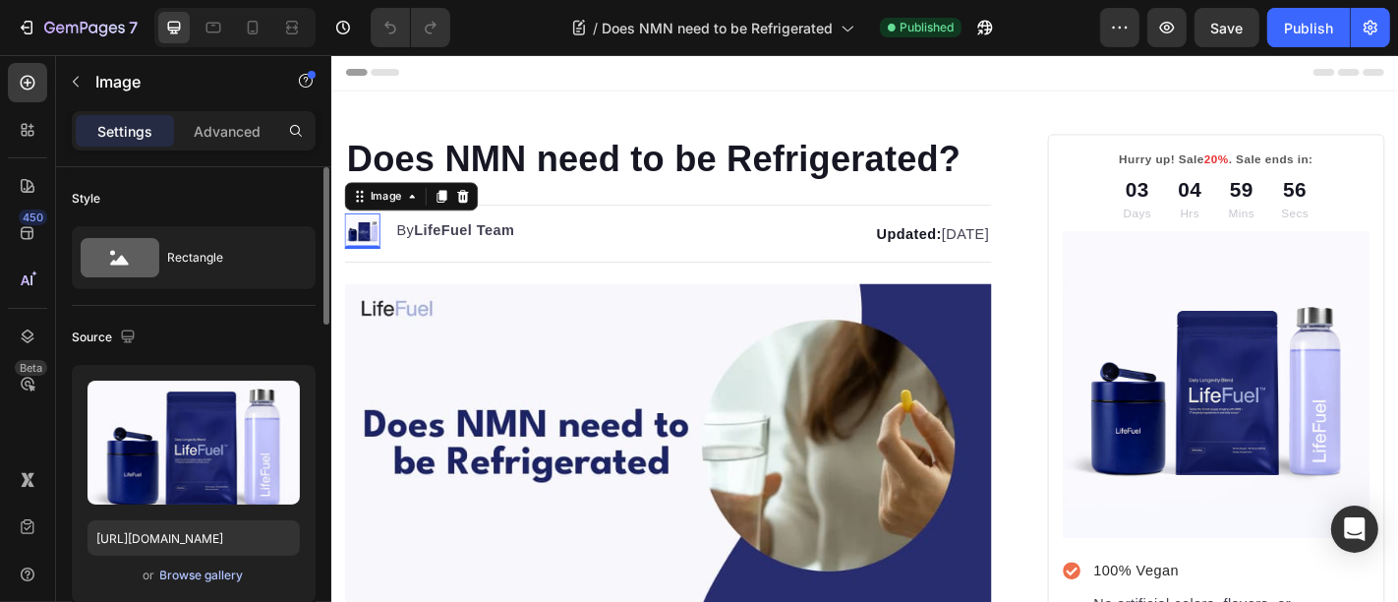
click at [196, 577] on div "Browse gallery" at bounding box center [202, 575] width 84 height 18
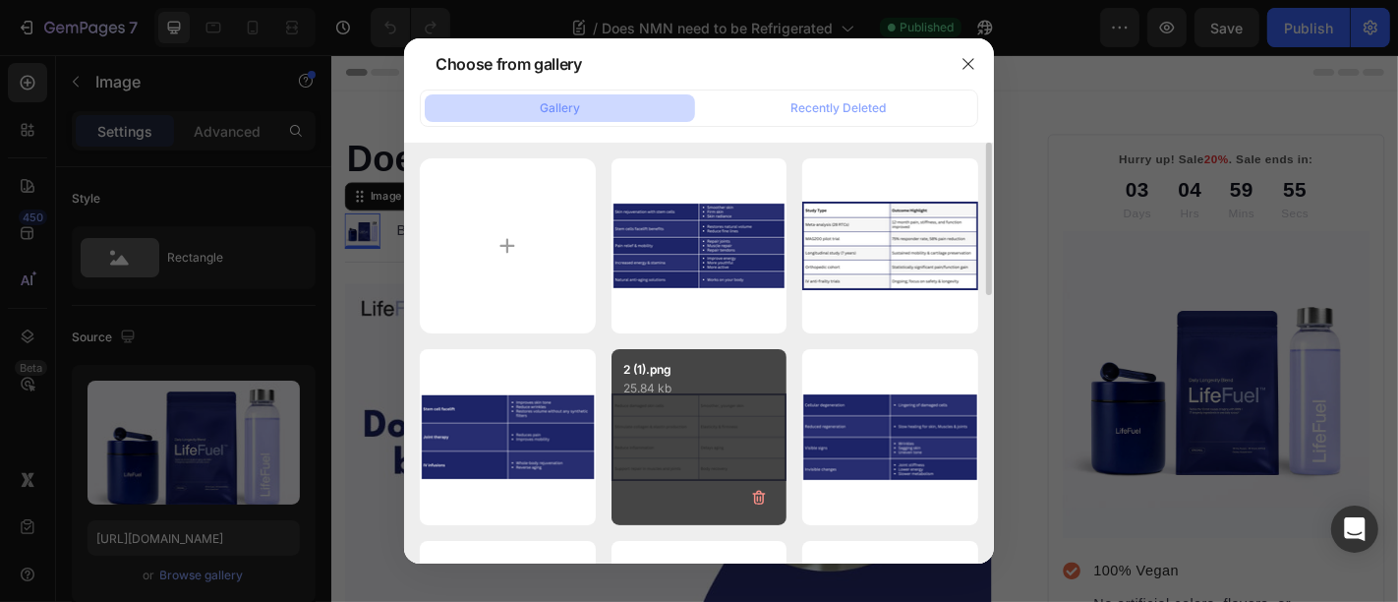
scroll to position [255, 0]
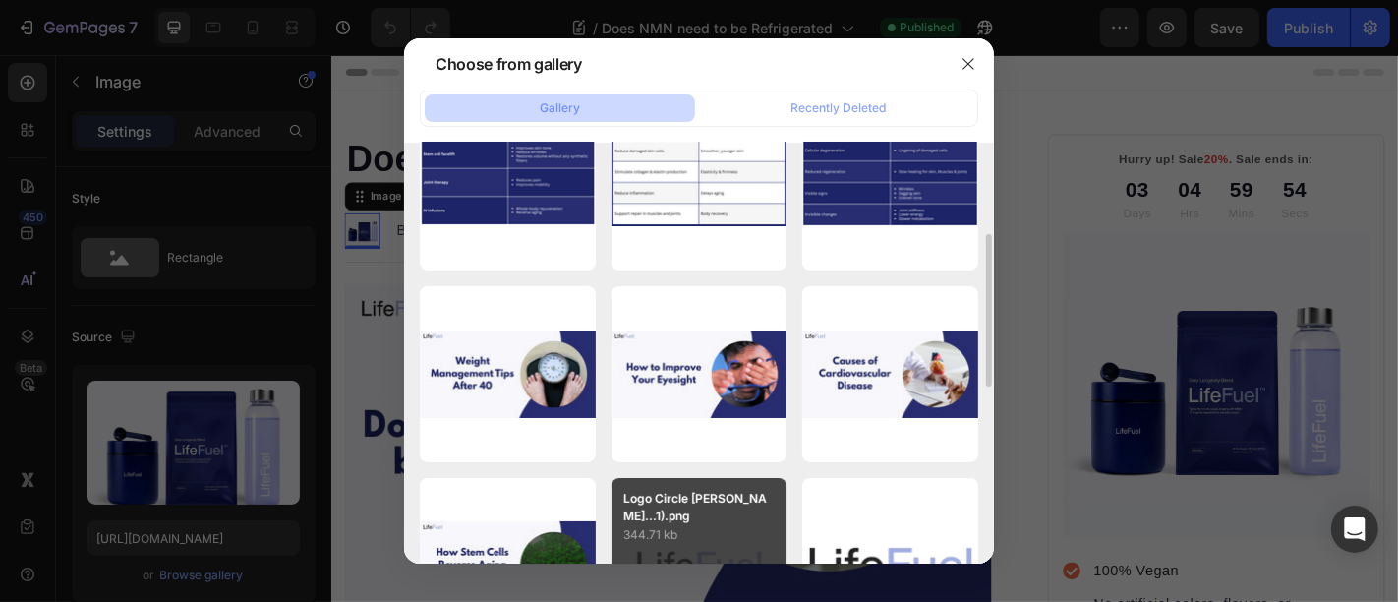
click at [682, 506] on p "Logo Circle [PERSON_NAME]...1).png" at bounding box center [699, 507] width 152 height 35
type input "[URL][DOMAIN_NAME]"
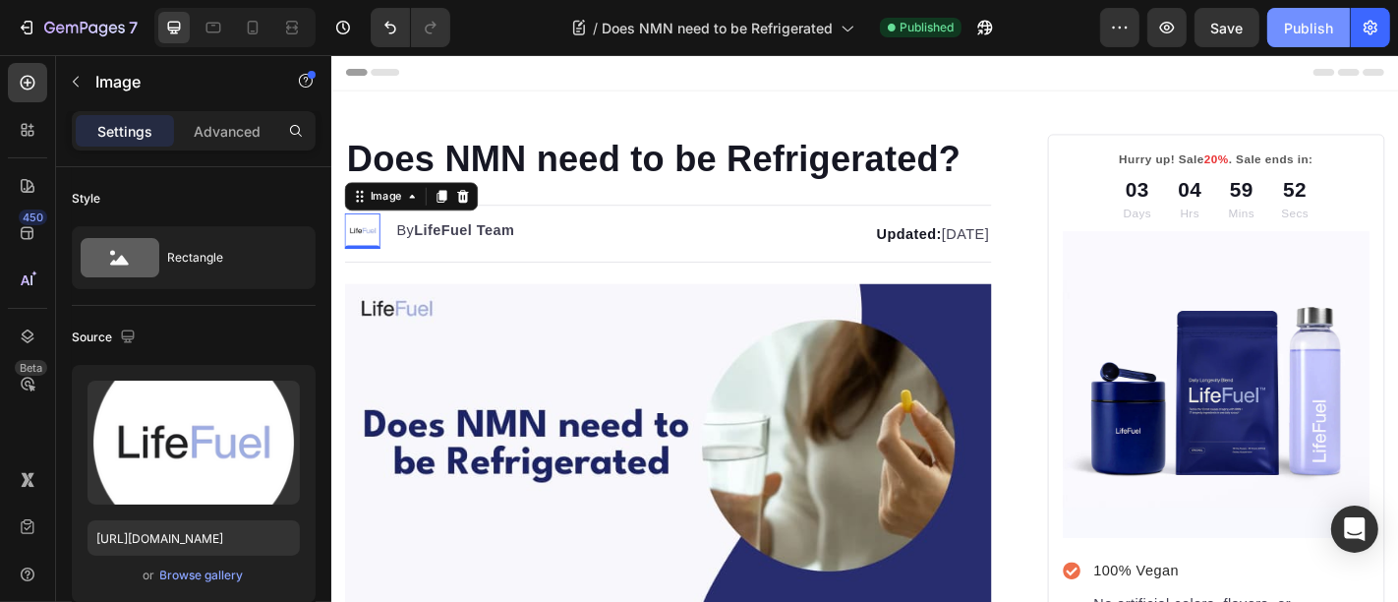
click at [1322, 18] on div "Publish" at bounding box center [1308, 28] width 49 height 21
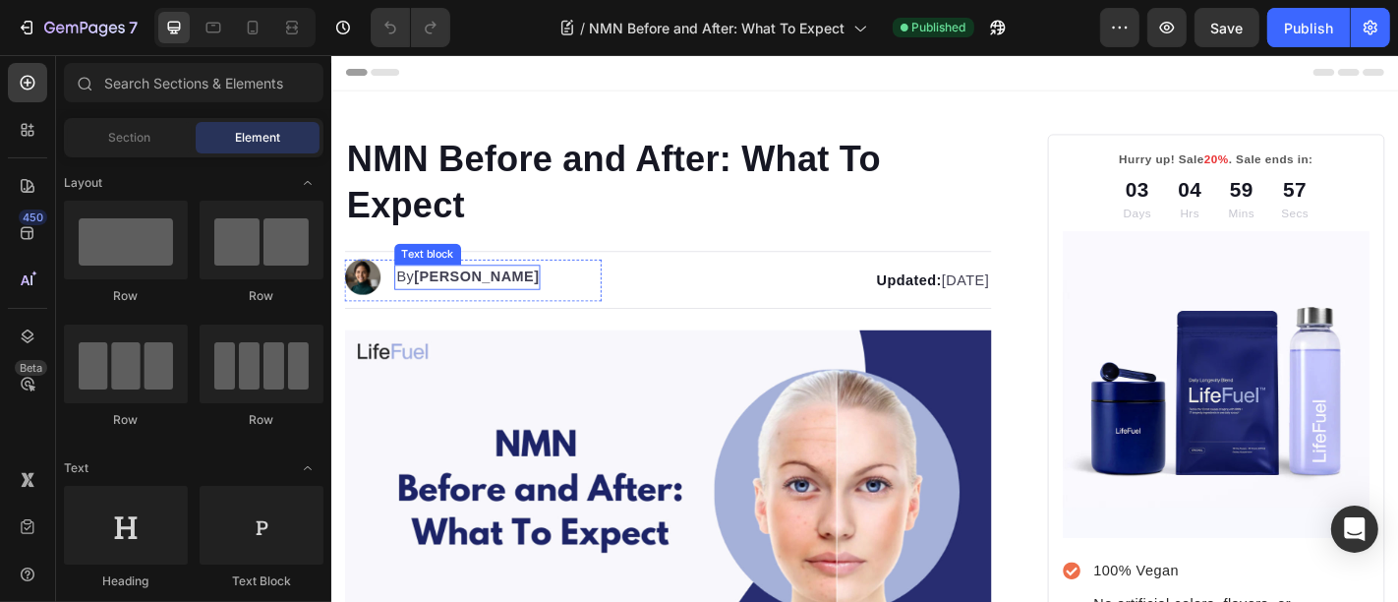
click at [450, 298] on strong "[PERSON_NAME]" at bounding box center [491, 299] width 139 height 17
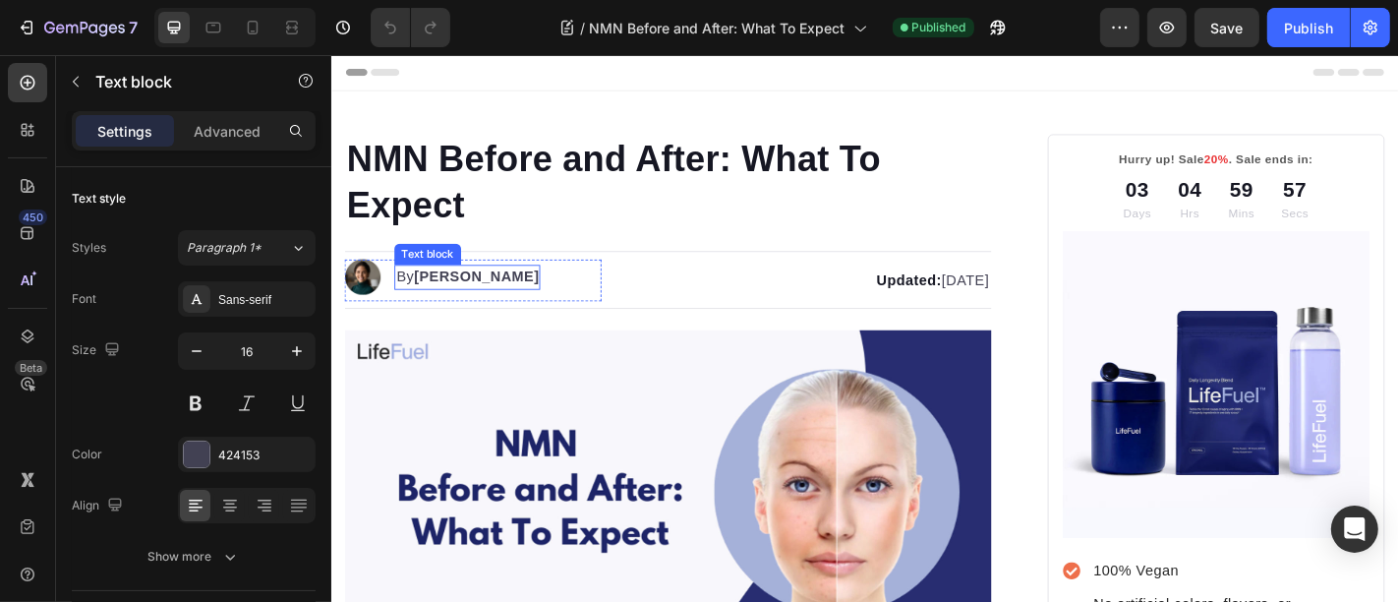
click at [450, 298] on strong "[PERSON_NAME]" at bounding box center [491, 299] width 139 height 17
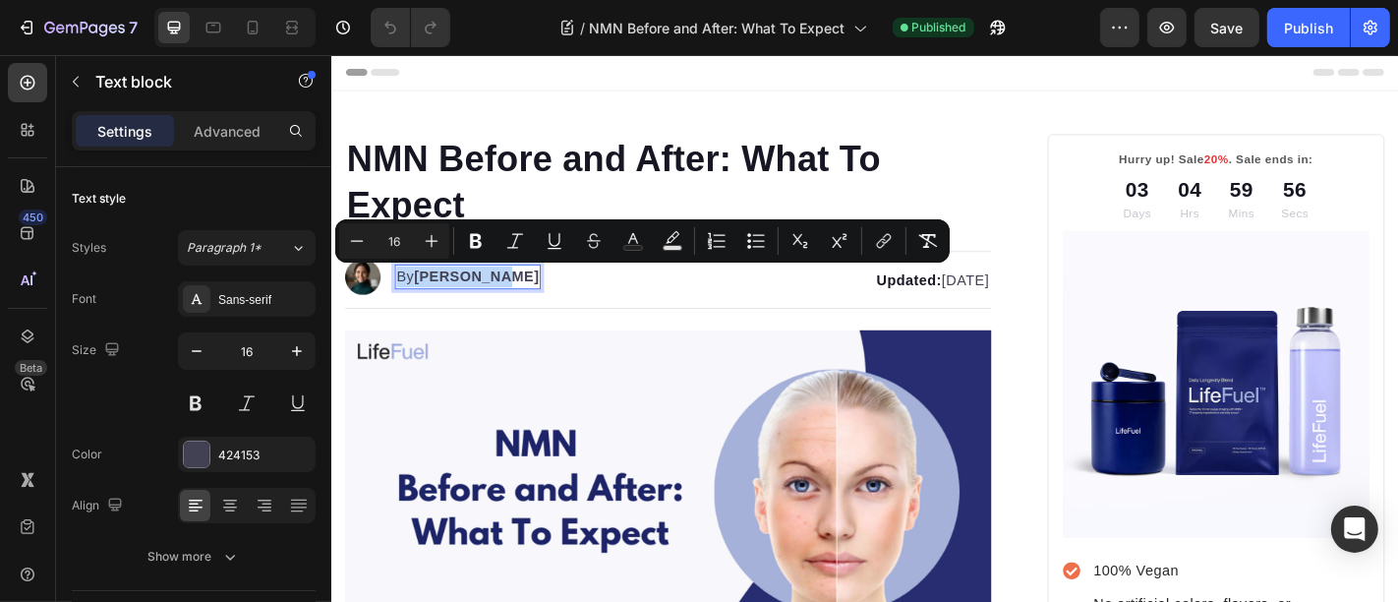
click at [450, 298] on strong "[PERSON_NAME]" at bounding box center [491, 299] width 139 height 17
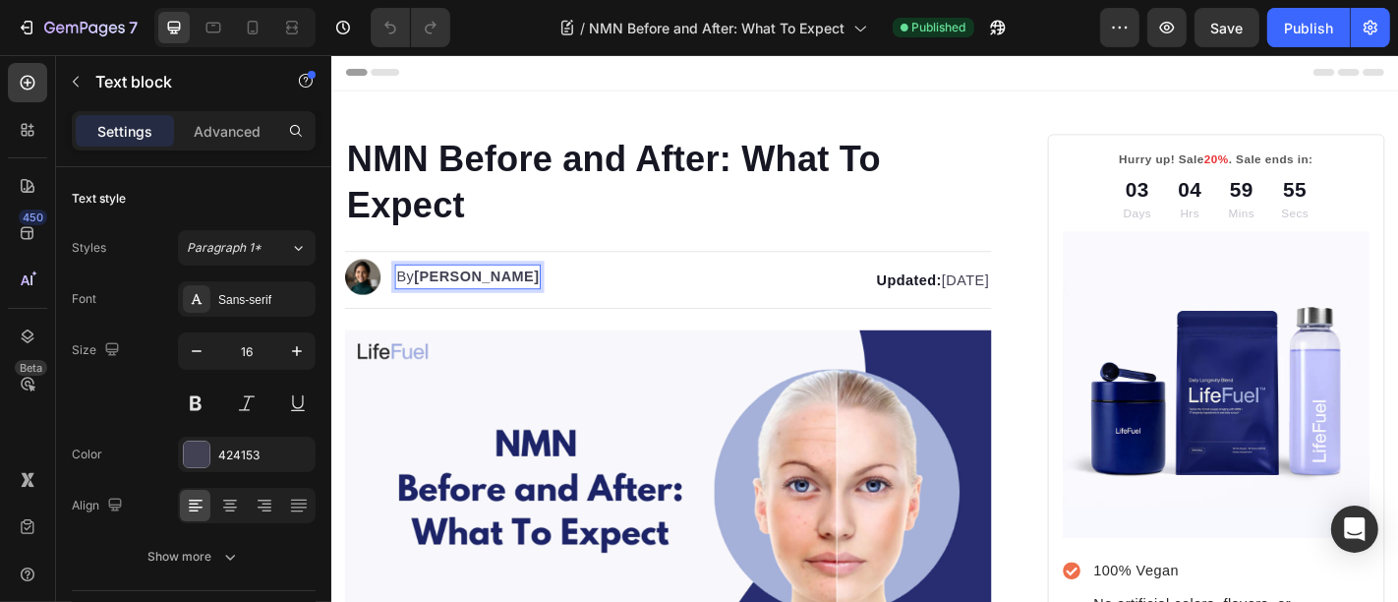
click at [444, 298] on strong "[PERSON_NAME]" at bounding box center [491, 299] width 139 height 17
click at [357, 300] on img at bounding box center [364, 299] width 39 height 39
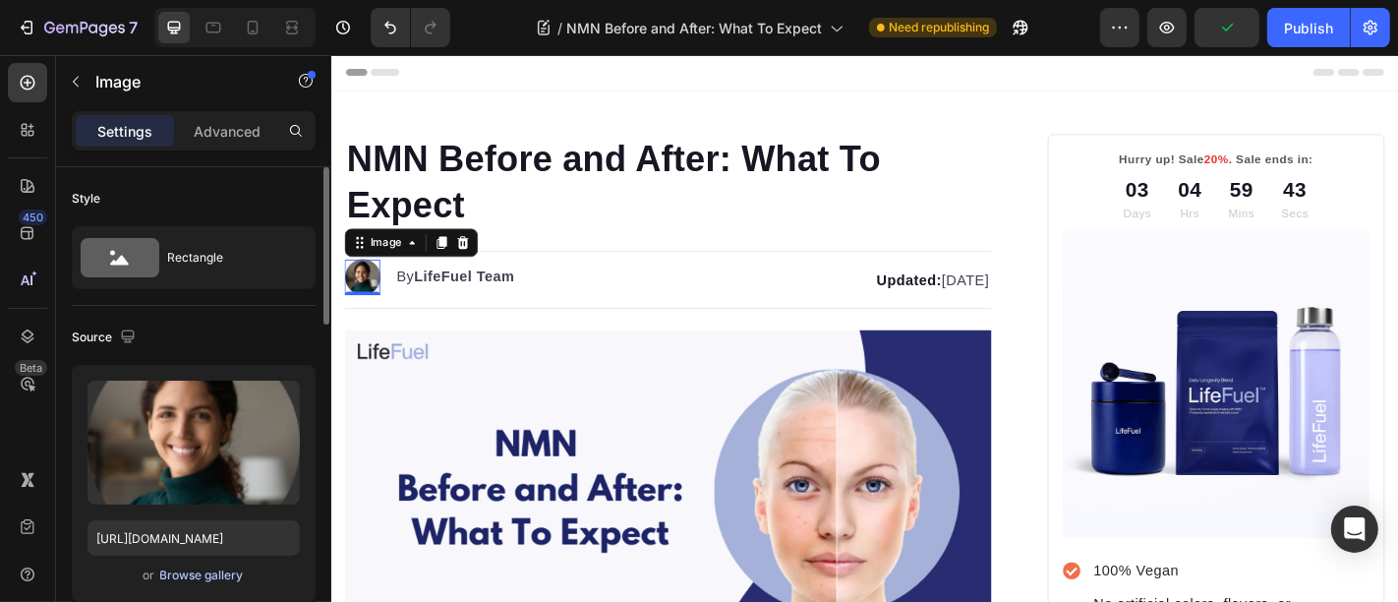
click at [204, 577] on div "Browse gallery" at bounding box center [202, 575] width 84 height 18
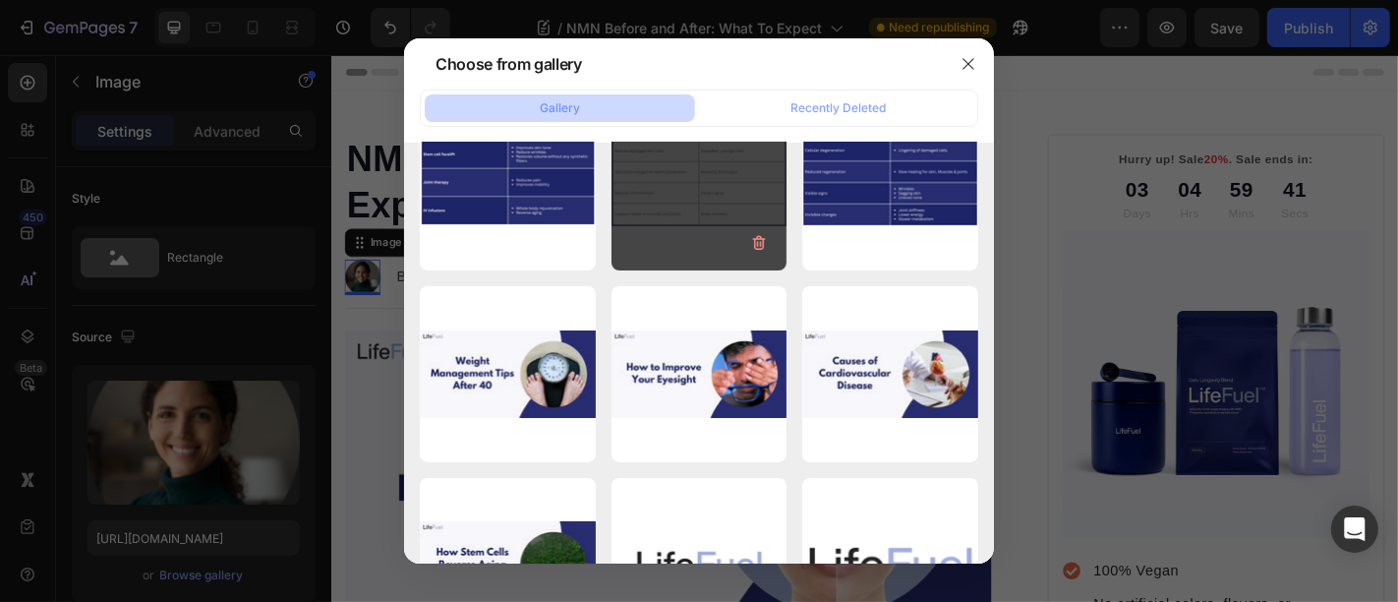
scroll to position [509, 0]
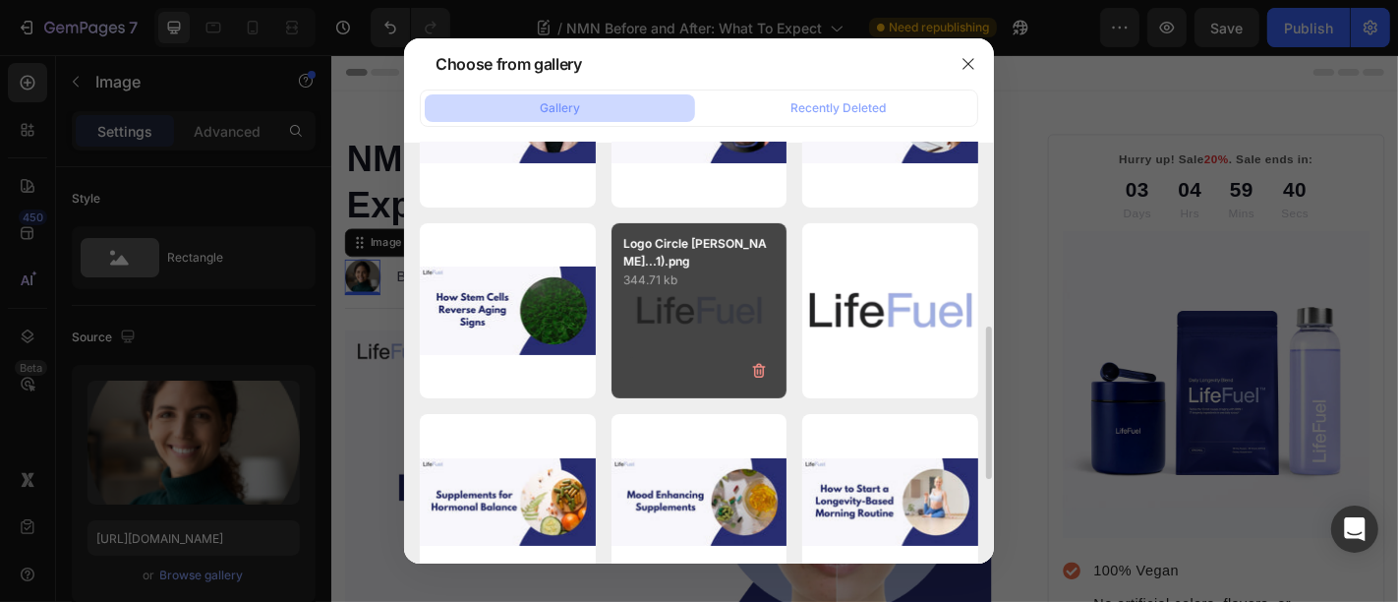
click at [698, 354] on div "Logo Circle [PERSON_NAME]...1).png 344.71 kb" at bounding box center [700, 311] width 176 height 176
type input "[URL][DOMAIN_NAME]"
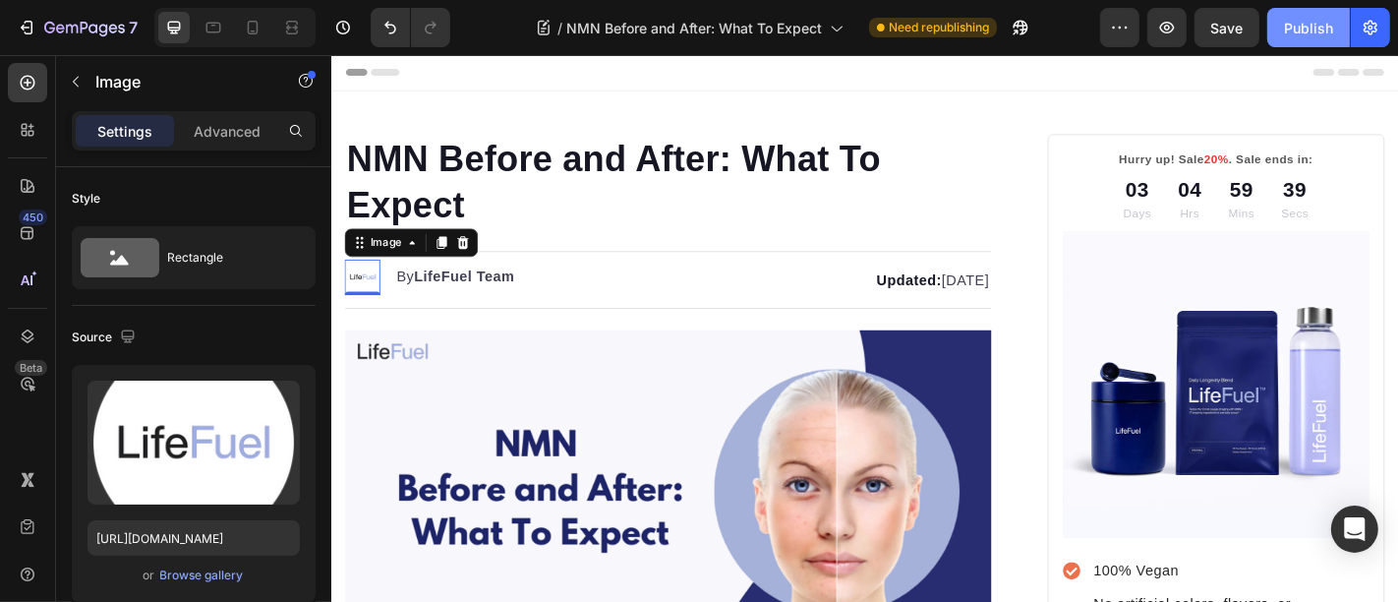
click at [1303, 23] on div "Publish" at bounding box center [1308, 28] width 49 height 21
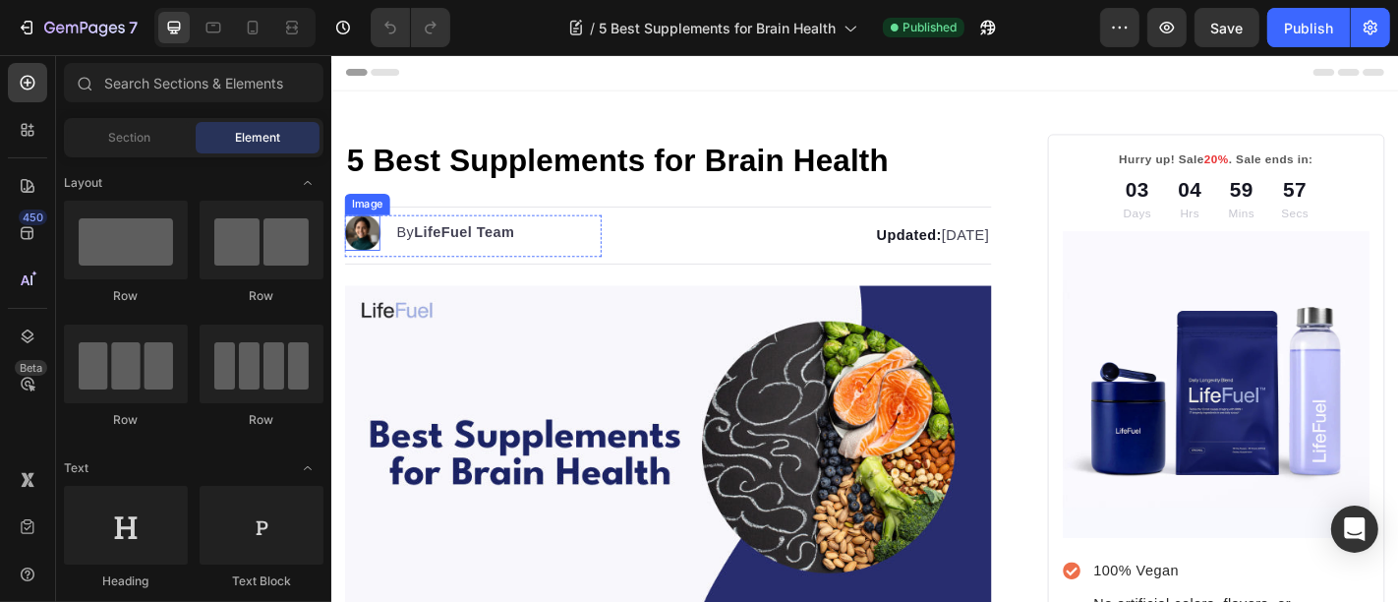
click at [381, 242] on img at bounding box center [364, 250] width 39 height 39
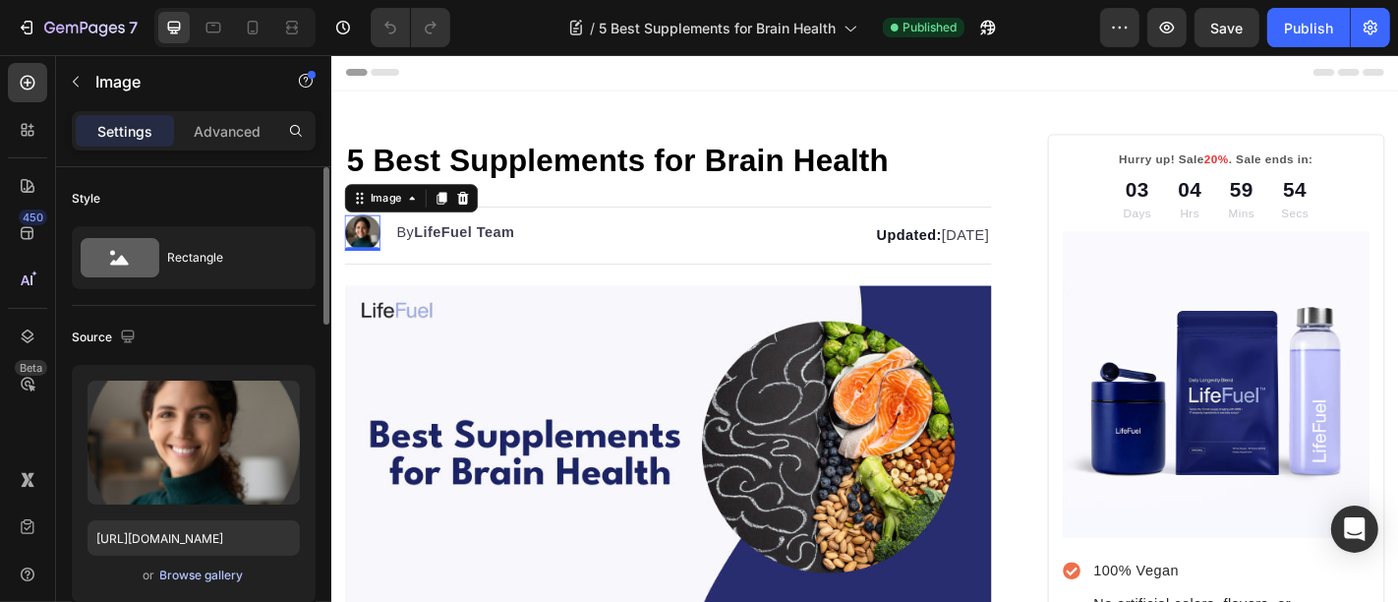
click at [199, 582] on div "Browse gallery" at bounding box center [202, 575] width 84 height 18
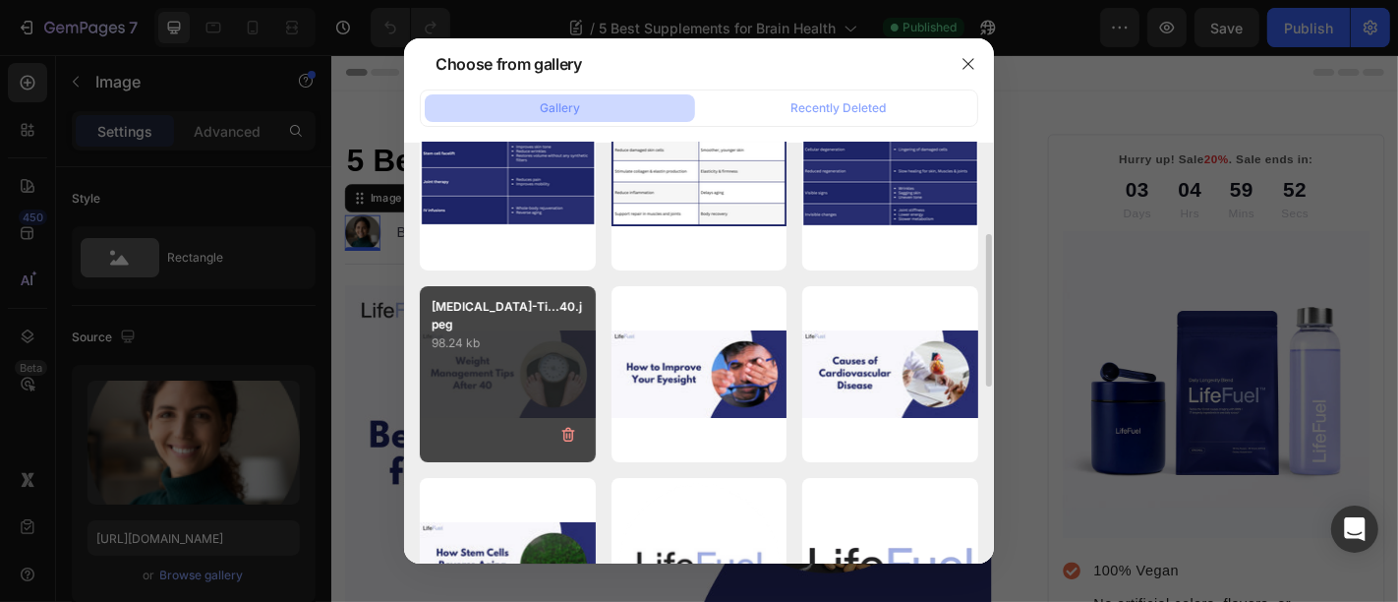
scroll to position [509, 0]
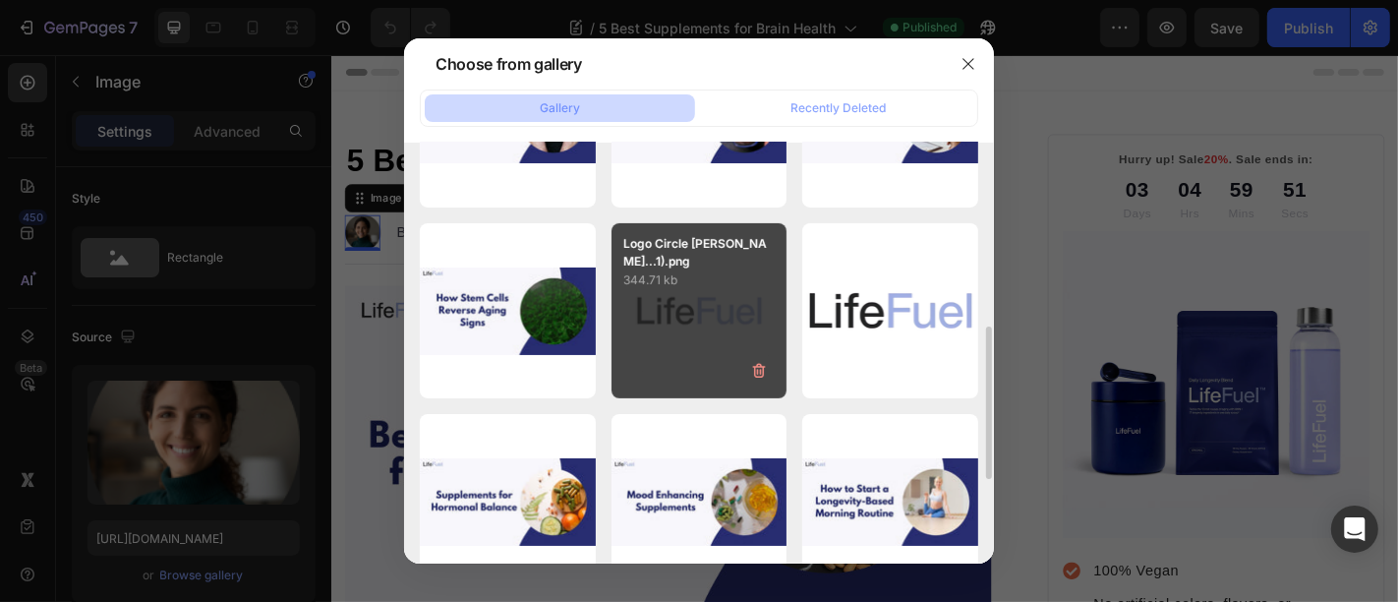
click at [670, 324] on div "Logo Circle [PERSON_NAME]...1).png 344.71 kb" at bounding box center [700, 311] width 176 height 176
type input "[URL][DOMAIN_NAME]"
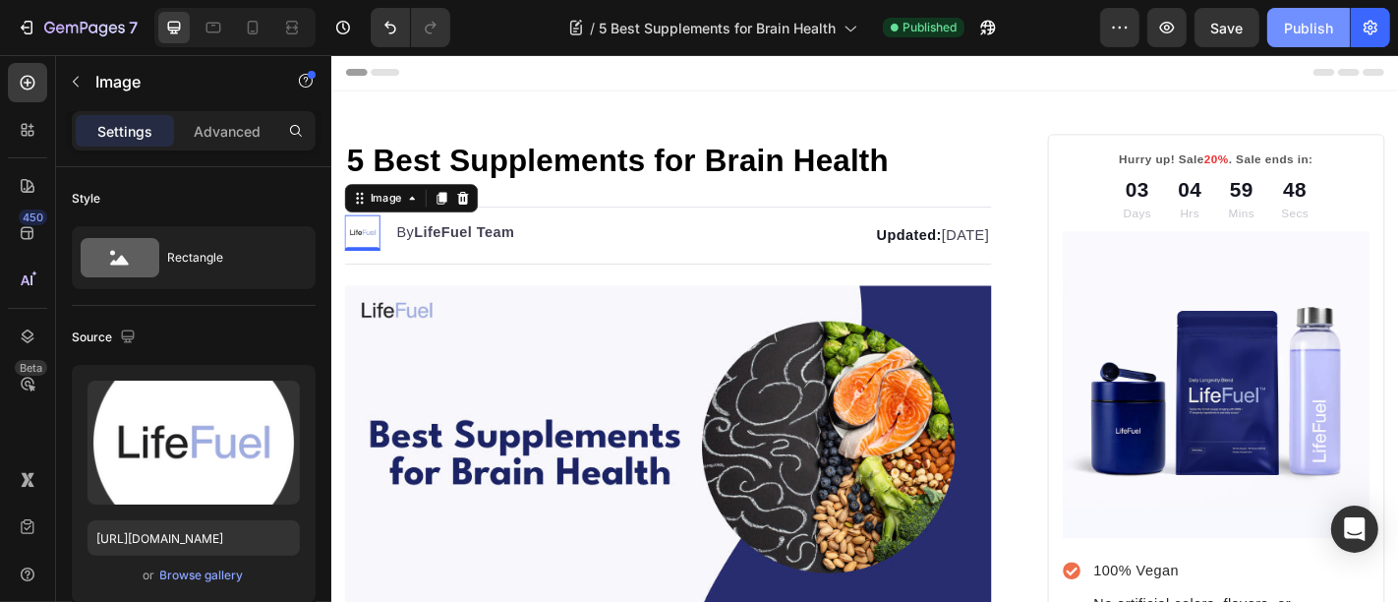
click at [1313, 15] on button "Publish" at bounding box center [1308, 27] width 83 height 39
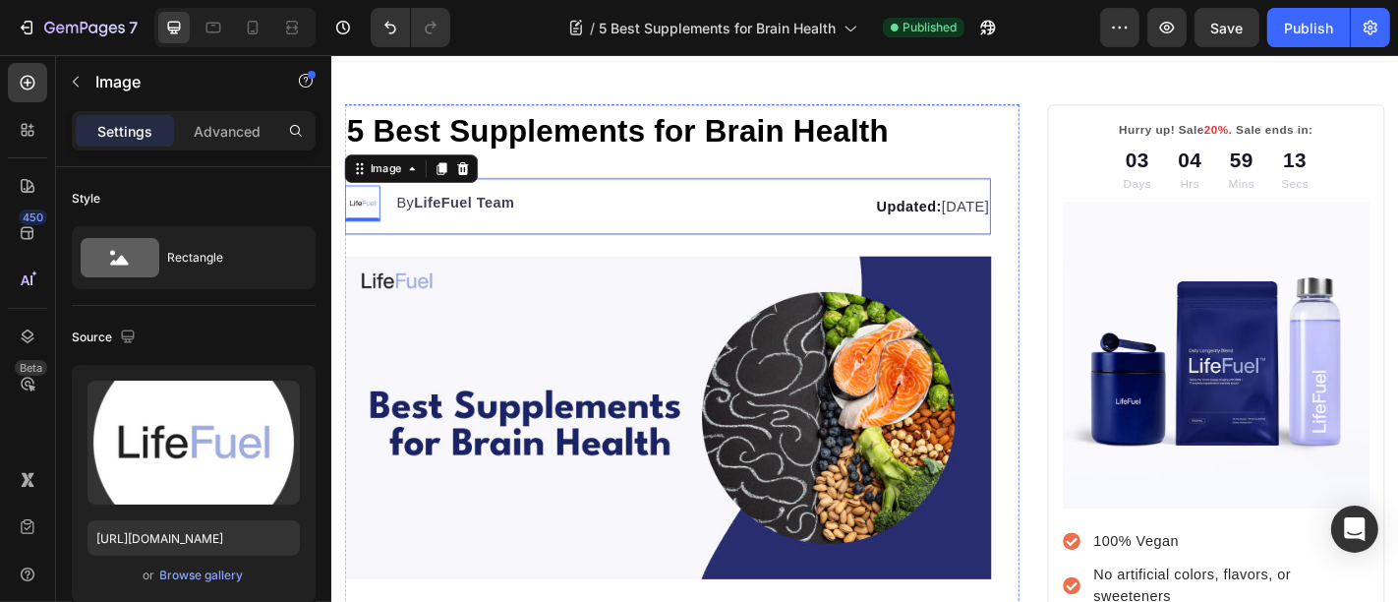
scroll to position [0, 0]
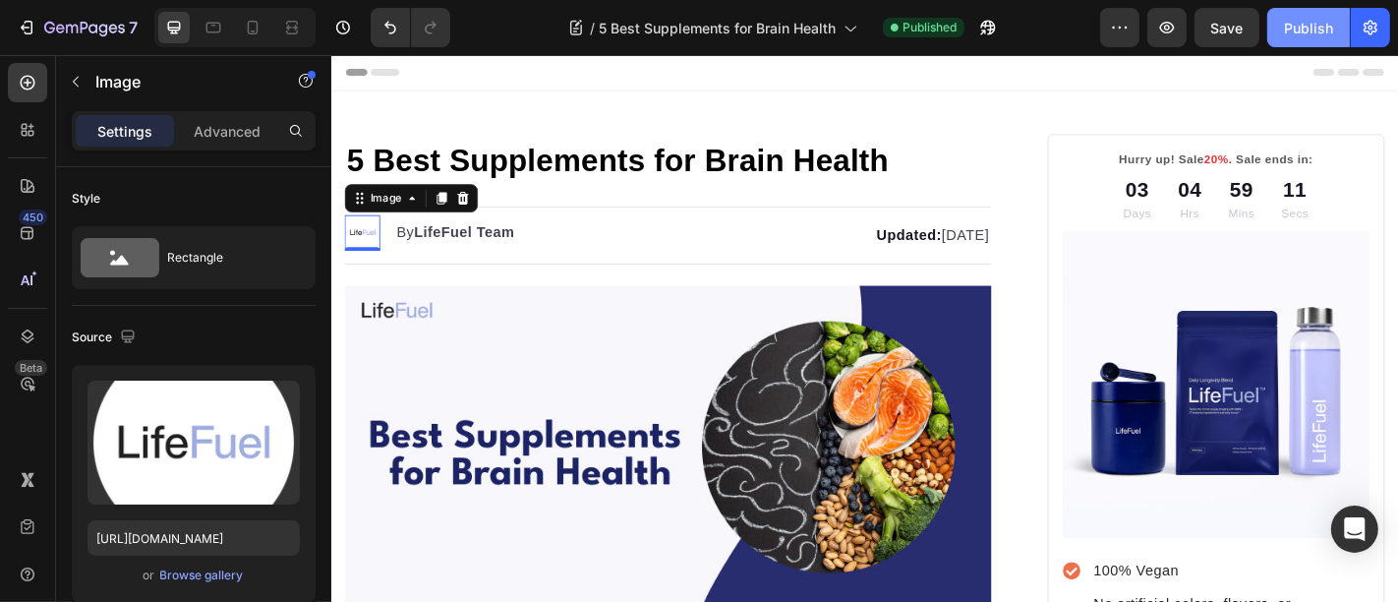
click at [1311, 15] on button "Publish" at bounding box center [1308, 27] width 83 height 39
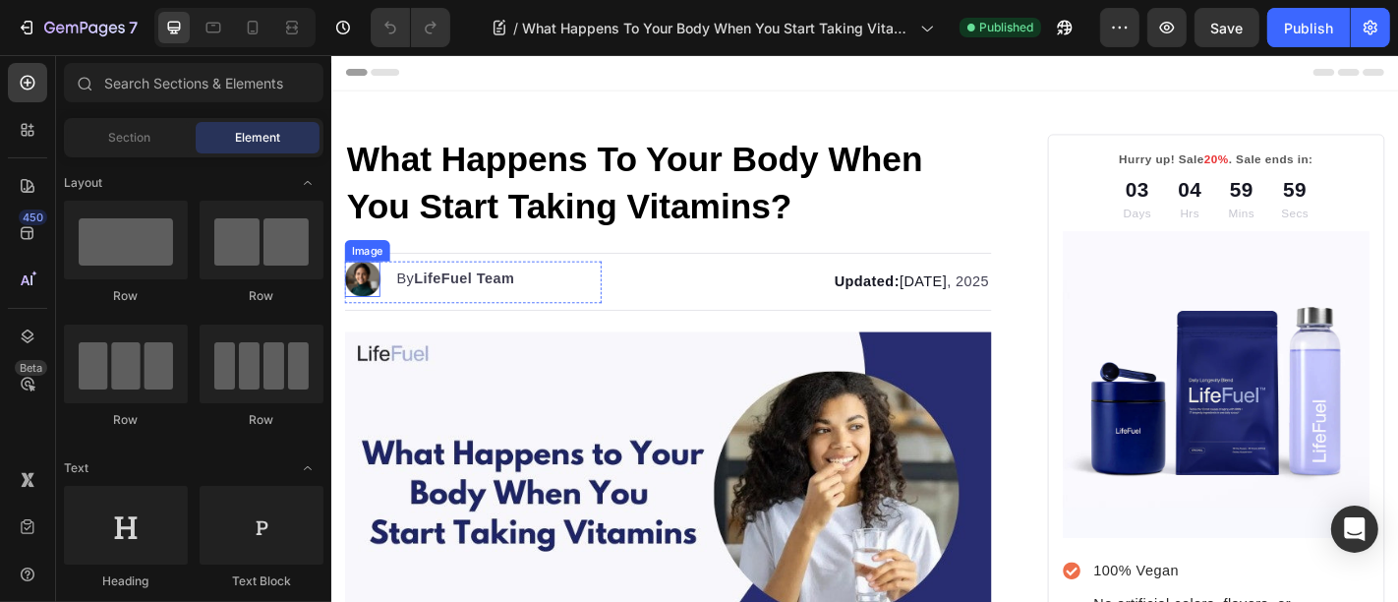
click at [372, 294] on img at bounding box center [364, 301] width 39 height 39
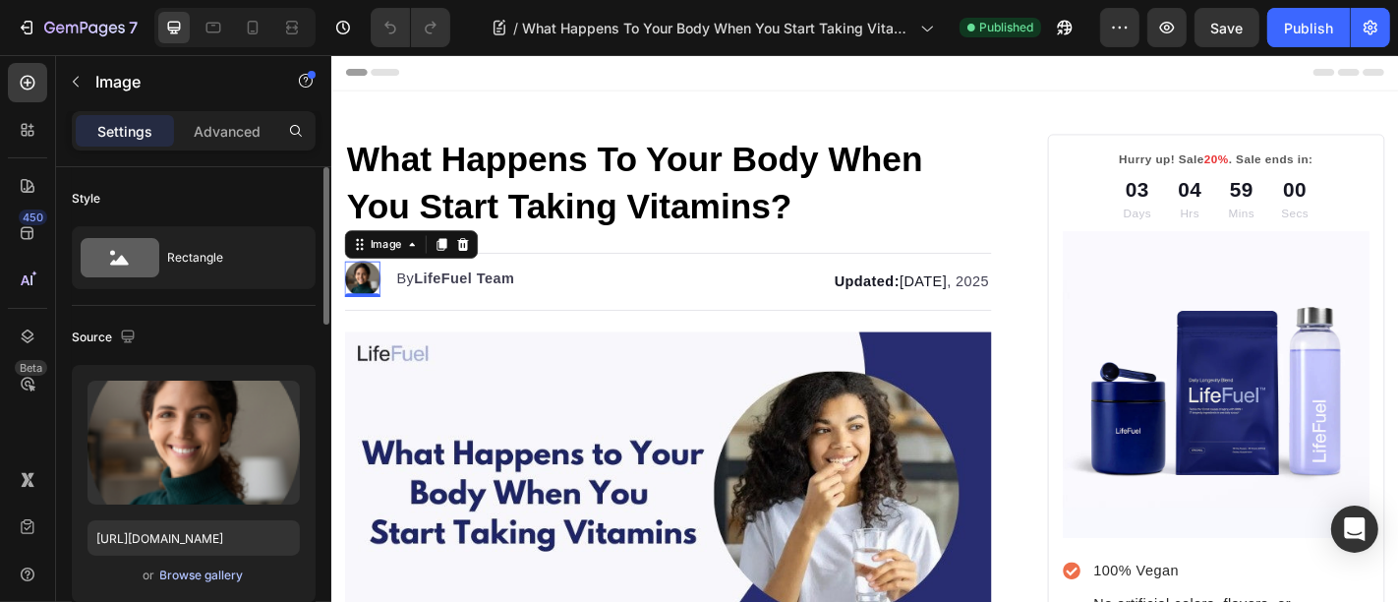
click at [179, 572] on div "Browse gallery" at bounding box center [202, 575] width 84 height 18
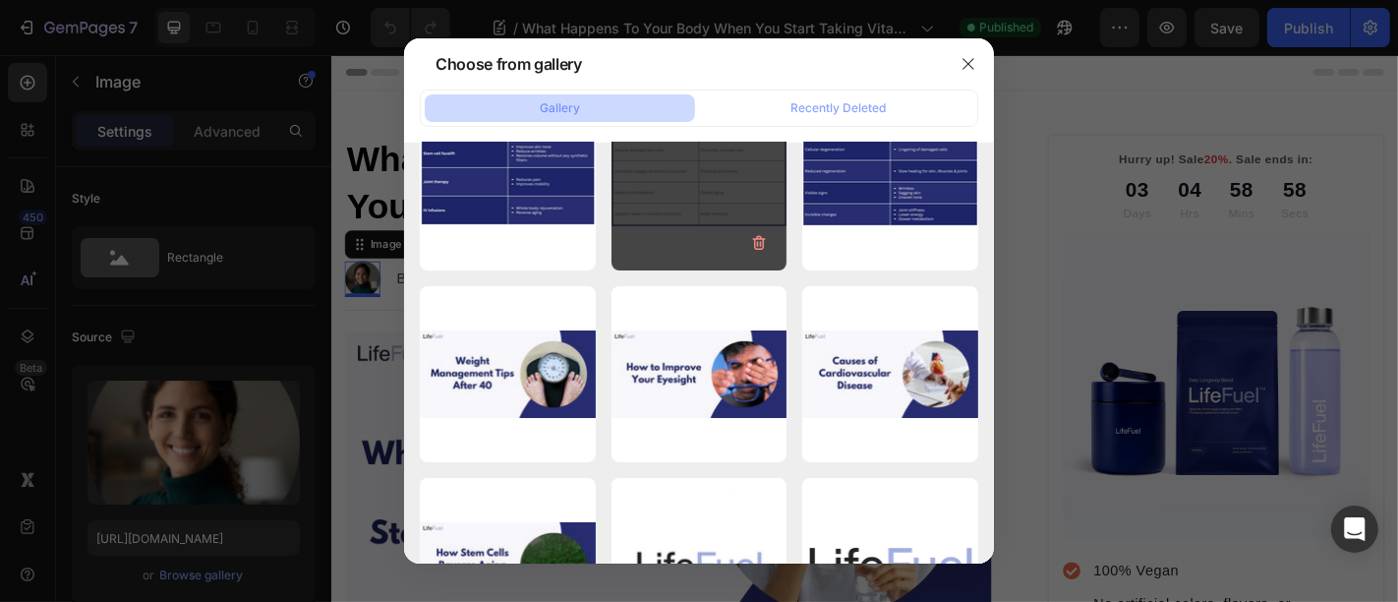
scroll to position [509, 0]
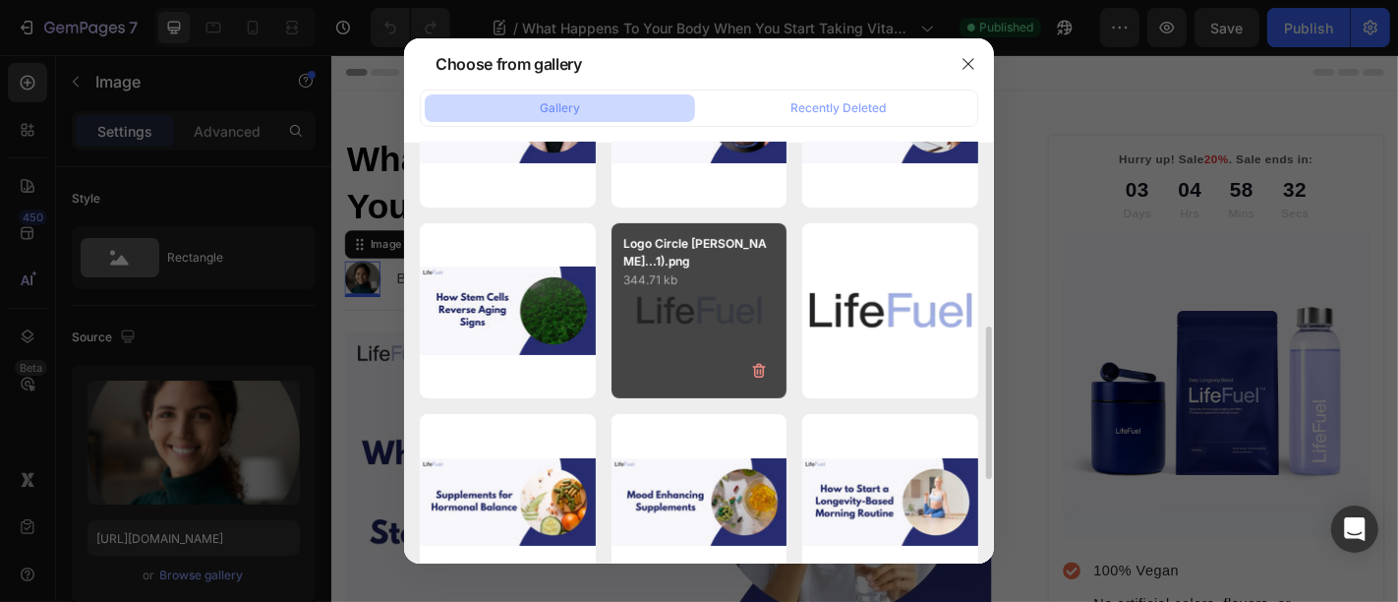
click at [728, 329] on div "Logo Circle [PERSON_NAME]...1).png 344.71 kb" at bounding box center [700, 311] width 176 height 176
type input "[URL][DOMAIN_NAME]"
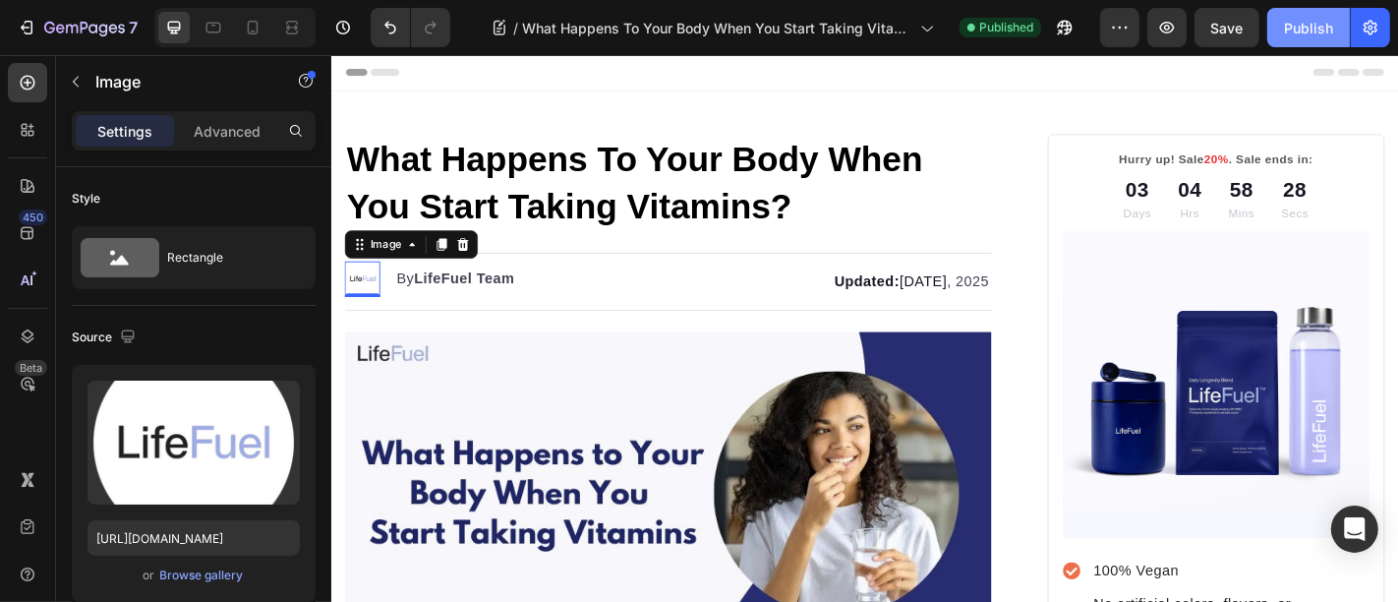
click at [1334, 24] on button "Publish" at bounding box center [1308, 27] width 83 height 39
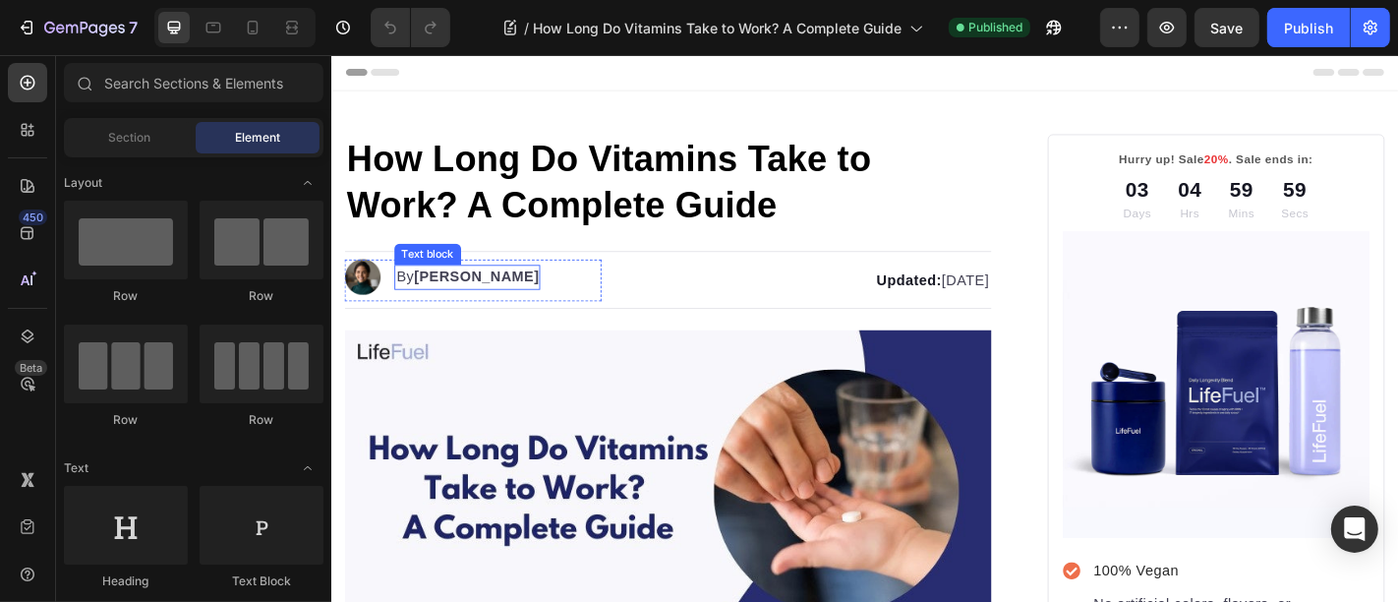
click at [442, 299] on strong "[PERSON_NAME]" at bounding box center [491, 299] width 139 height 17
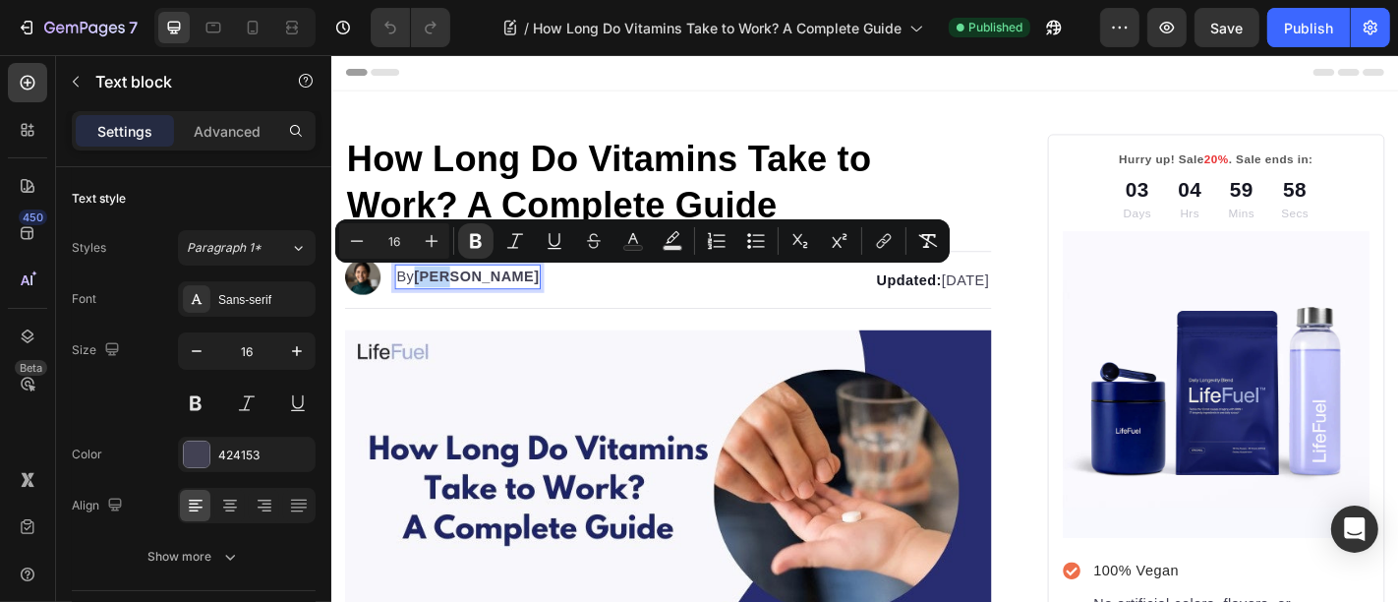
click at [428, 298] on strong "[PERSON_NAME]" at bounding box center [491, 299] width 139 height 17
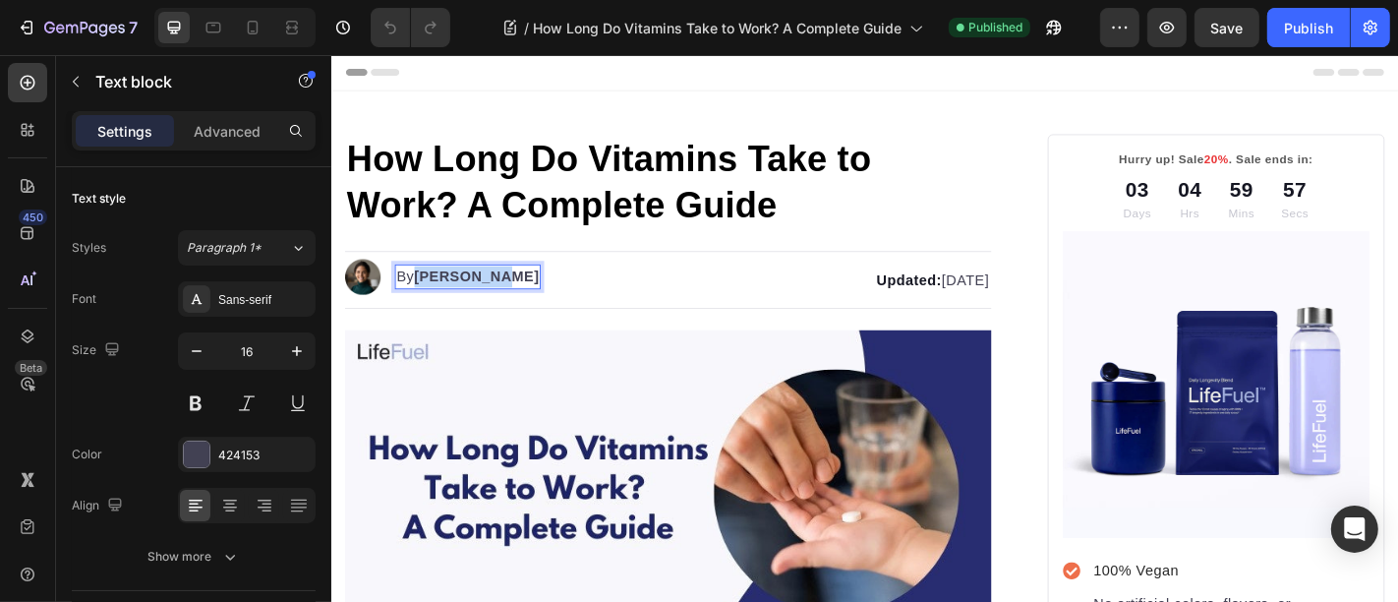
drag, startPoint x: 428, startPoint y: 298, endPoint x: 501, endPoint y: 297, distance: 73.7
click at [501, 297] on strong "[PERSON_NAME]" at bounding box center [491, 299] width 139 height 17
click at [370, 287] on img at bounding box center [364, 299] width 39 height 39
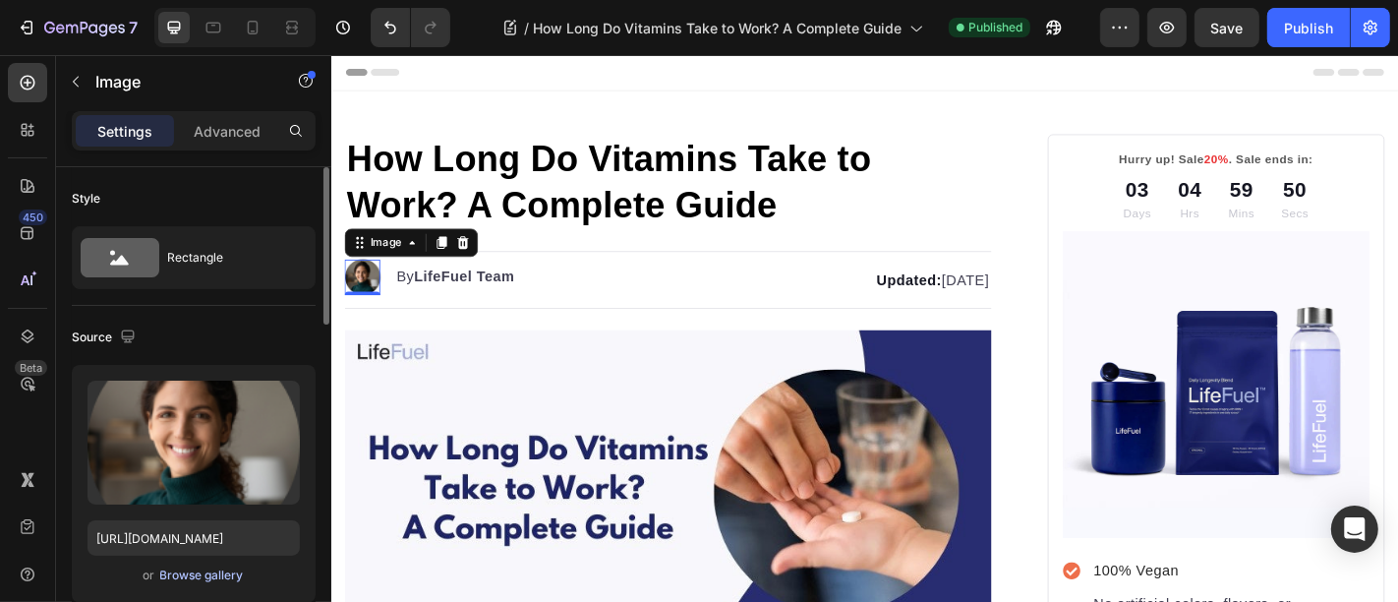
click at [181, 573] on div "Browse gallery" at bounding box center [202, 575] width 84 height 18
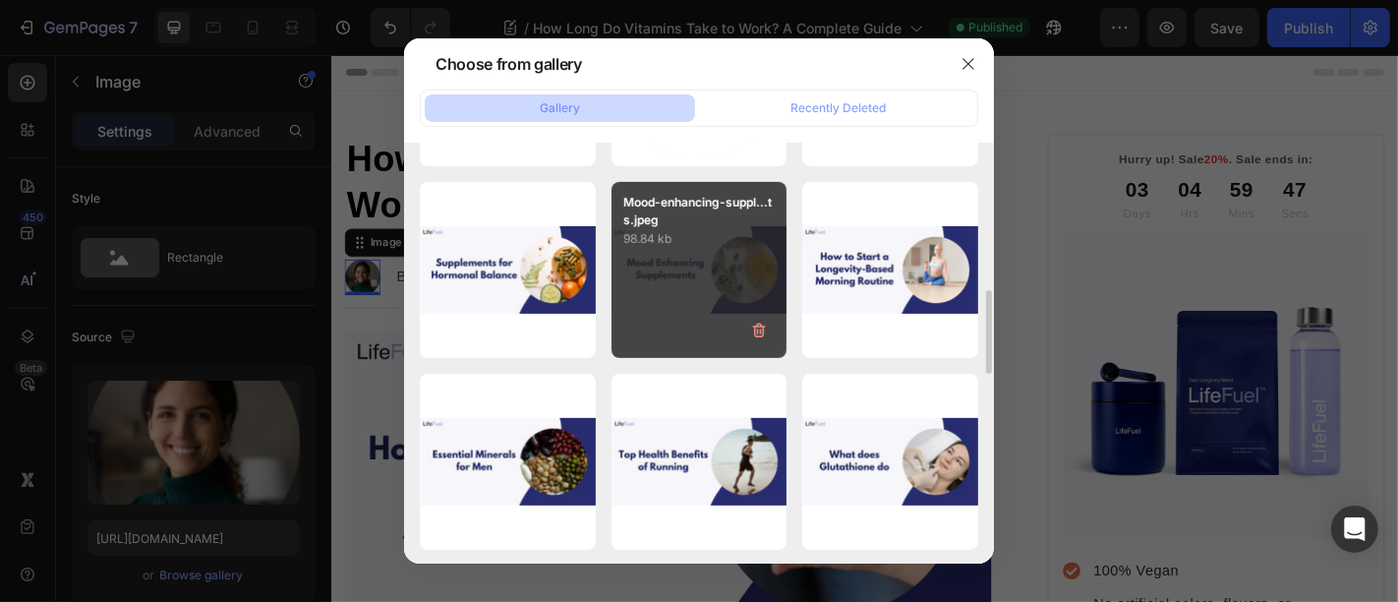
scroll to position [487, 0]
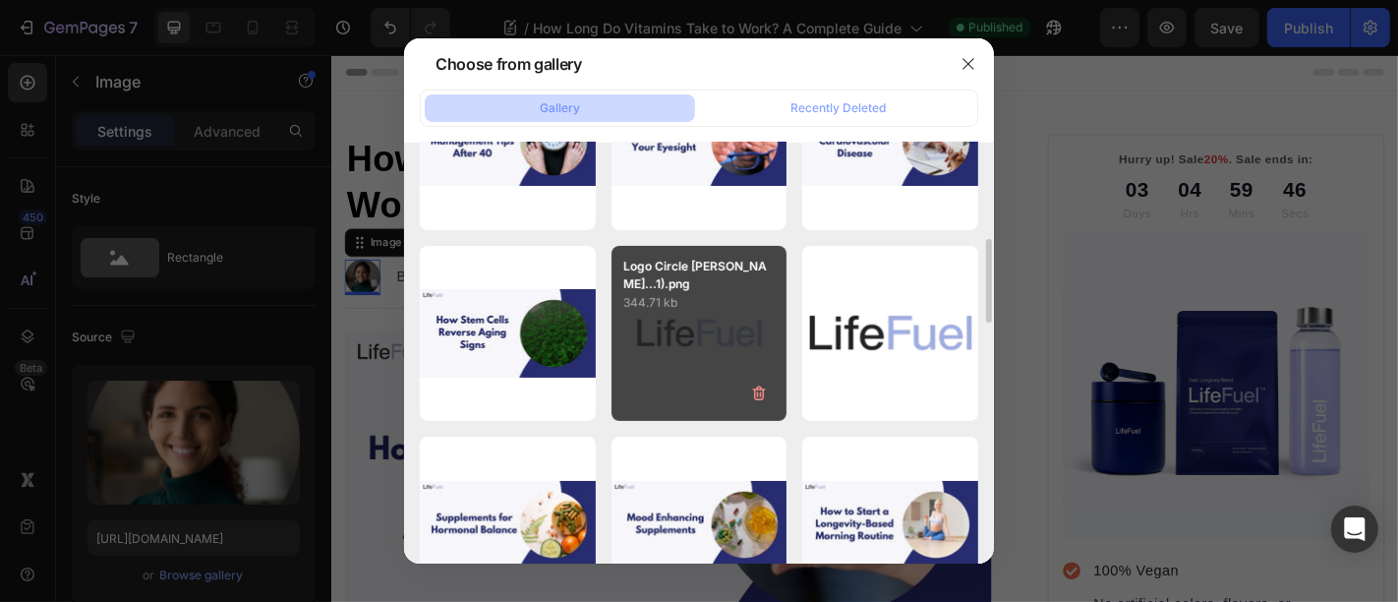
click at [655, 338] on div "Logo Circle [PERSON_NAME]...1).png 344.71 kb" at bounding box center [700, 334] width 176 height 176
type input "[URL][DOMAIN_NAME]"
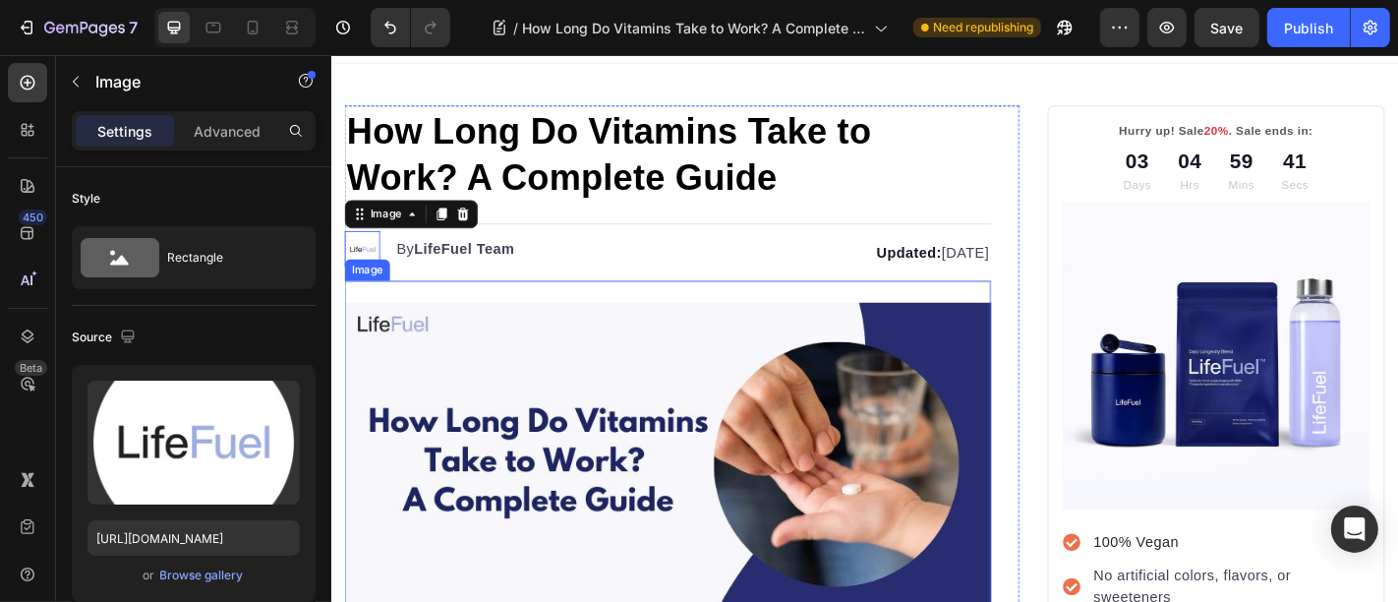
scroll to position [0, 0]
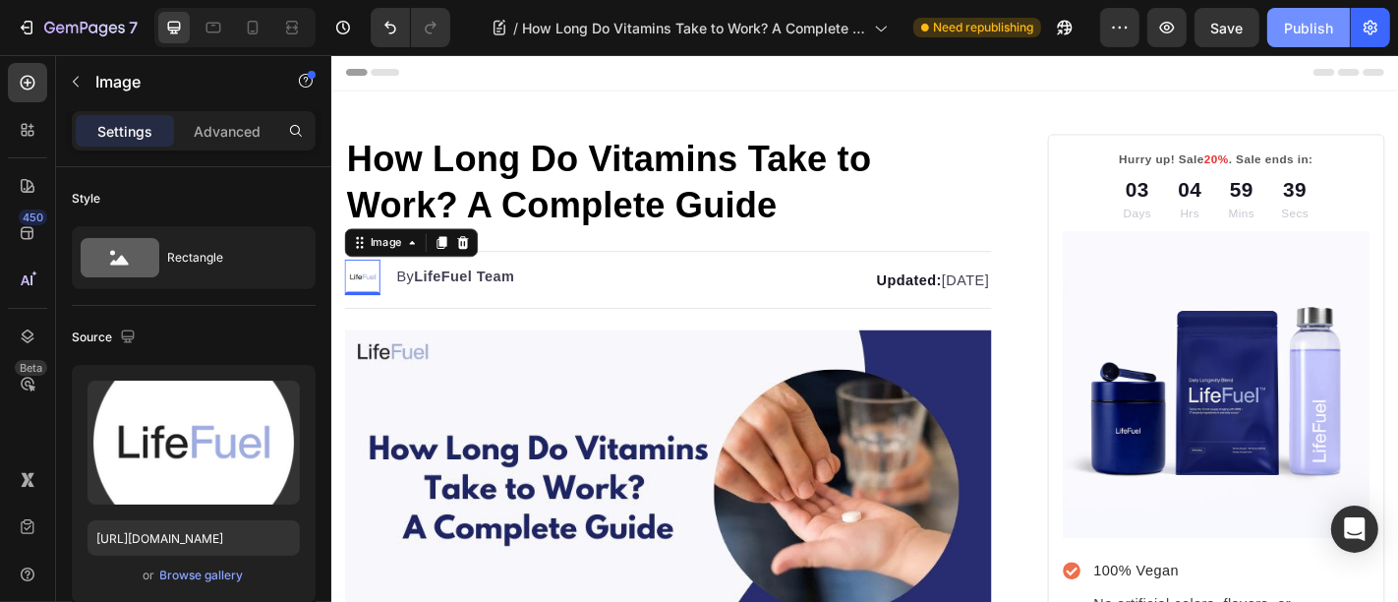
click at [1314, 36] on div "Publish" at bounding box center [1308, 28] width 49 height 21
click at [1286, 15] on button "Publish" at bounding box center [1308, 27] width 83 height 39
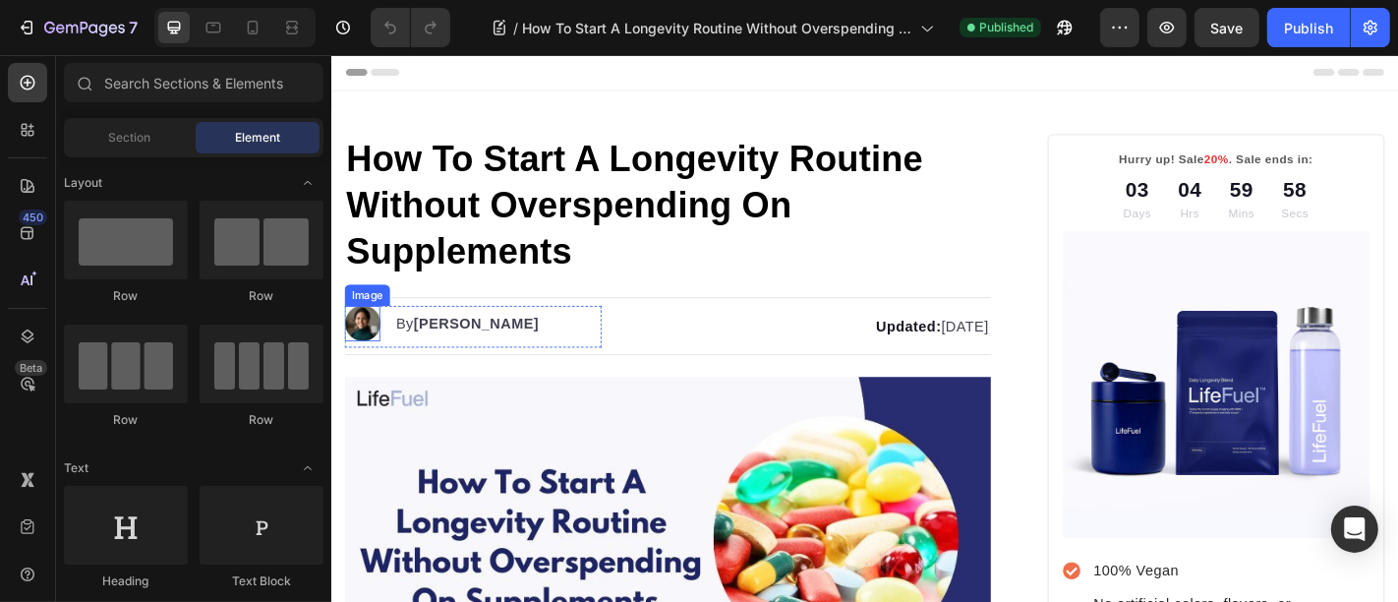
click at [374, 352] on img at bounding box center [364, 350] width 39 height 39
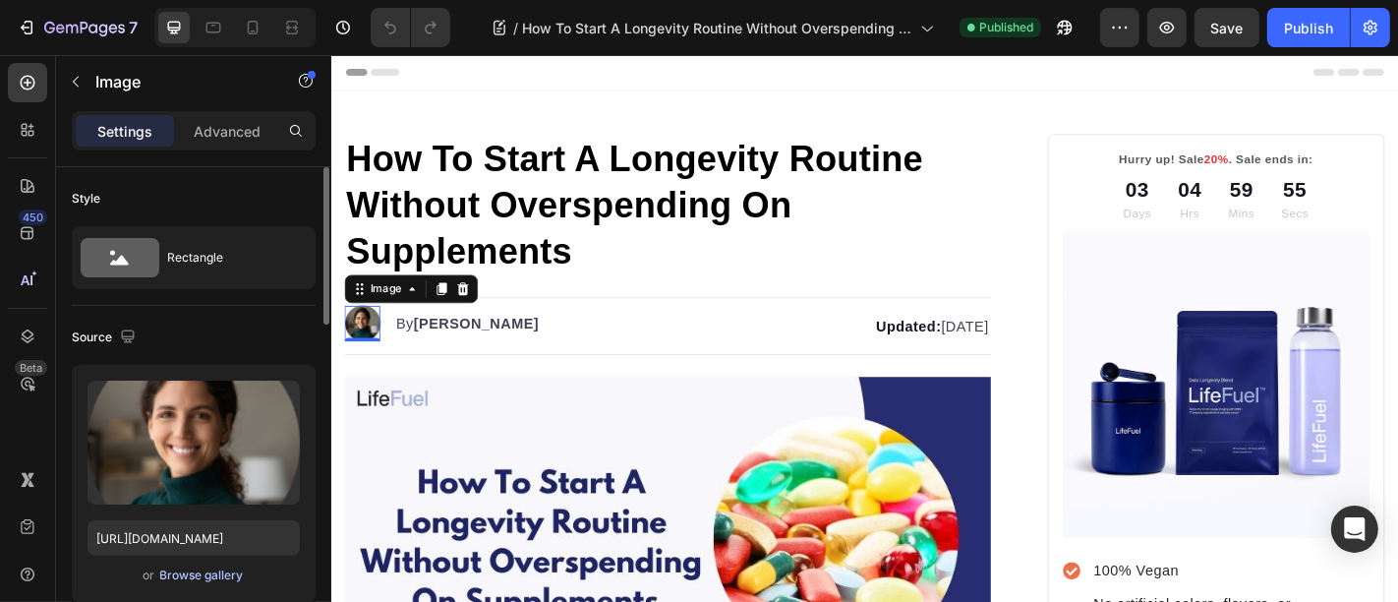
click at [195, 571] on div "Browse gallery" at bounding box center [202, 575] width 84 height 18
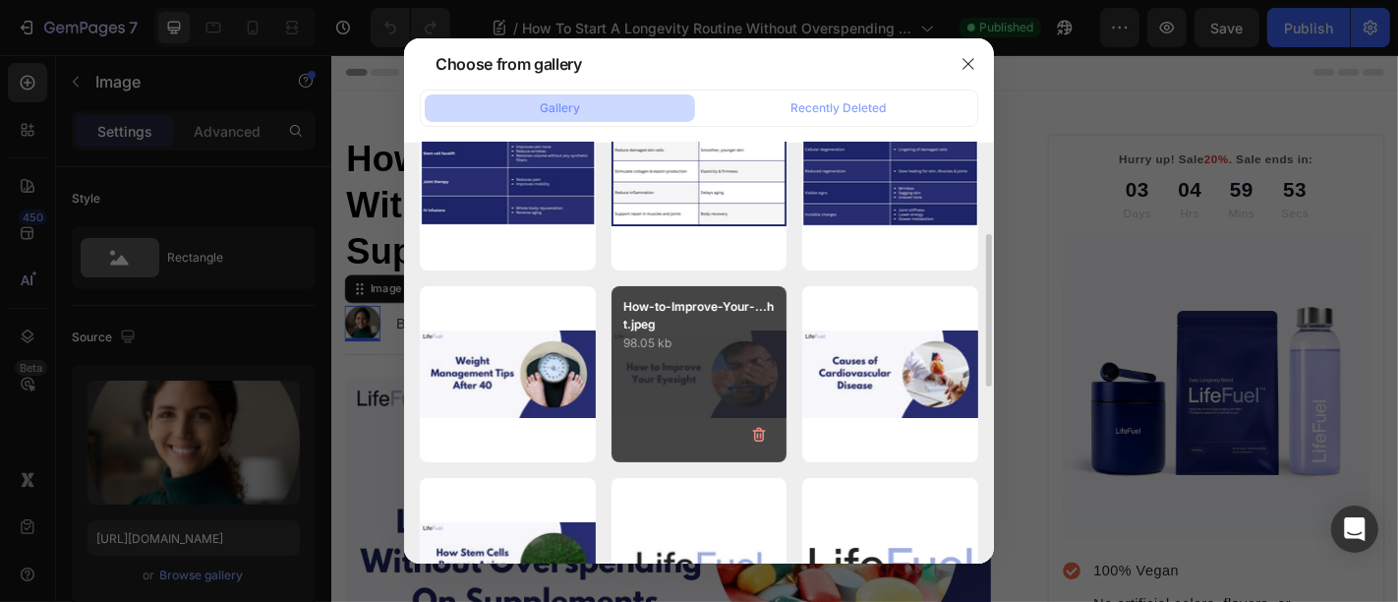
scroll to position [509, 0]
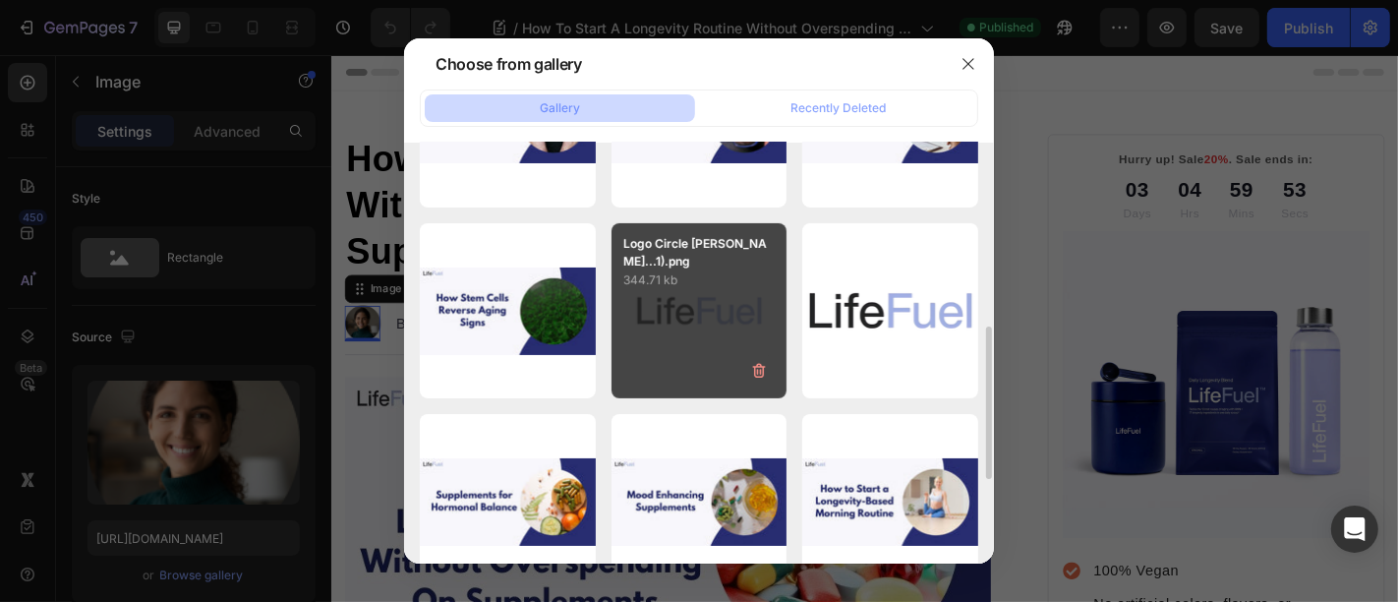
click at [677, 359] on div "Logo Circle [PERSON_NAME]...1).png 344.71 kb" at bounding box center [700, 311] width 176 height 176
type input "[URL][DOMAIN_NAME]"
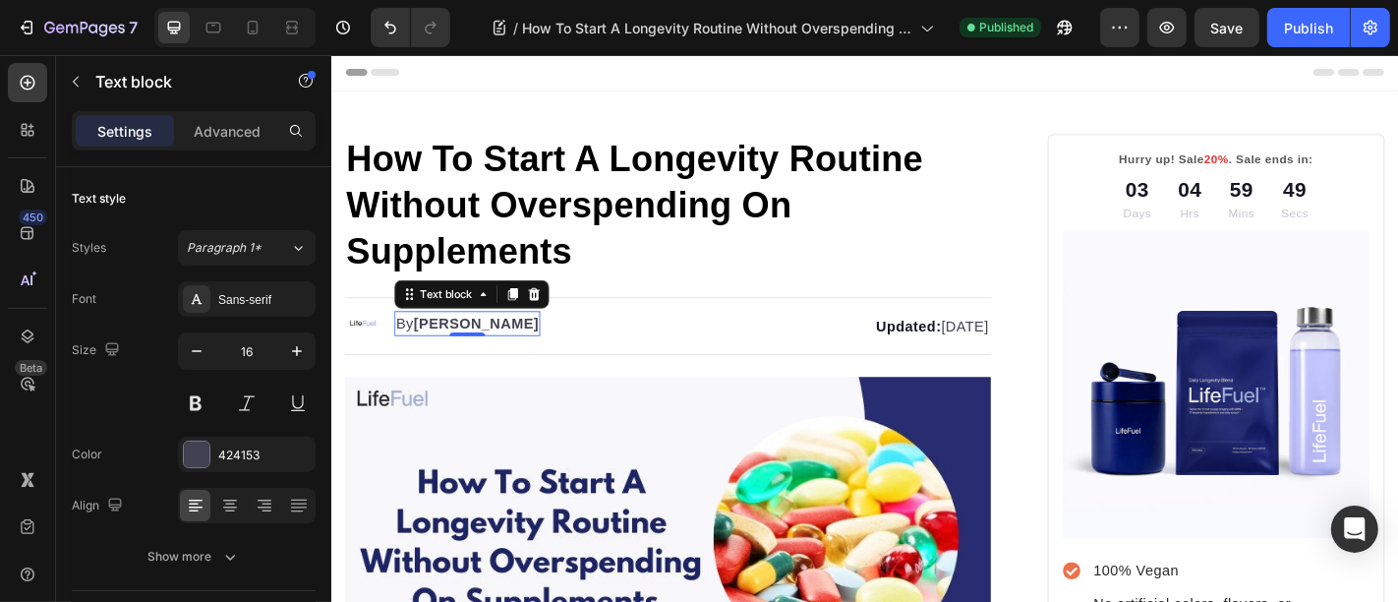
click at [432, 351] on strong "Kim Fields" at bounding box center [491, 350] width 139 height 17
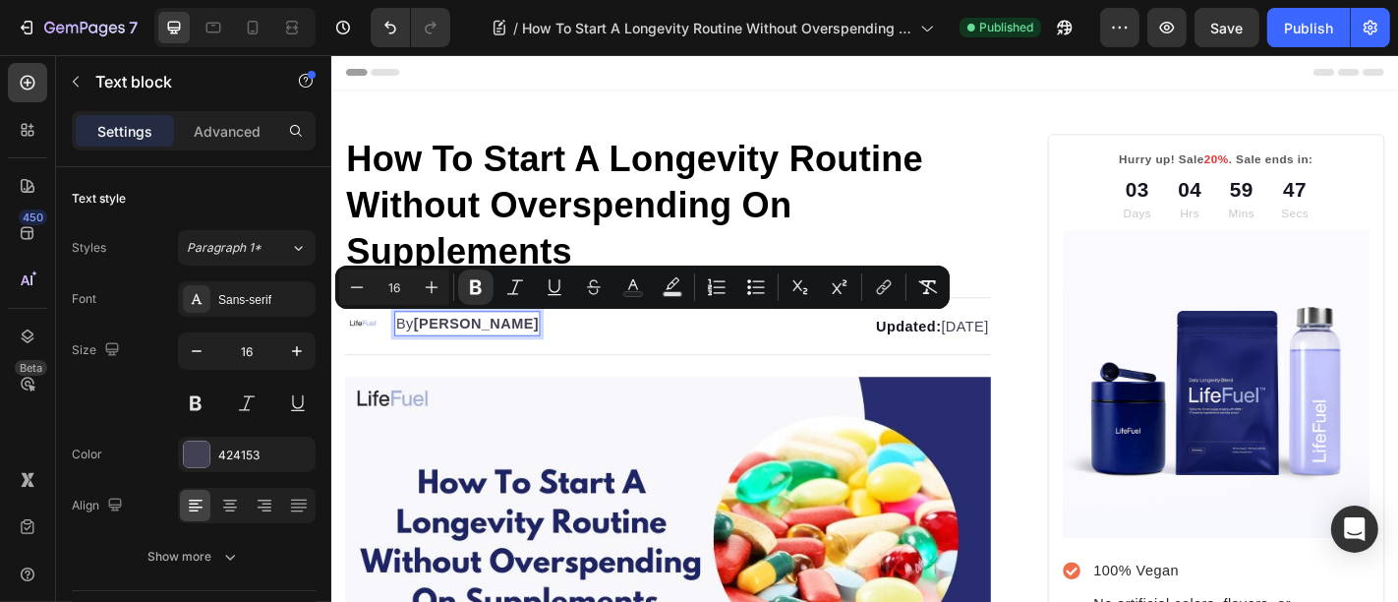
click at [487, 349] on strong "Kim Fields" at bounding box center [491, 350] width 139 height 17
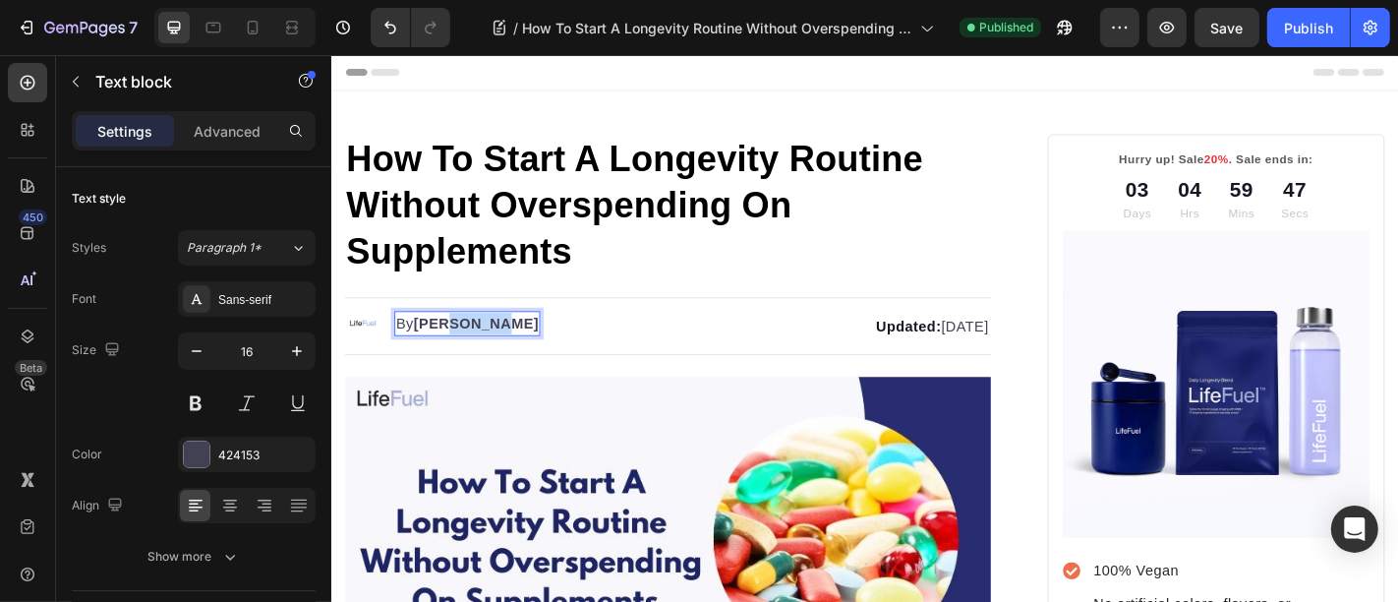
click at [487, 349] on strong "Kim Fields" at bounding box center [491, 350] width 139 height 17
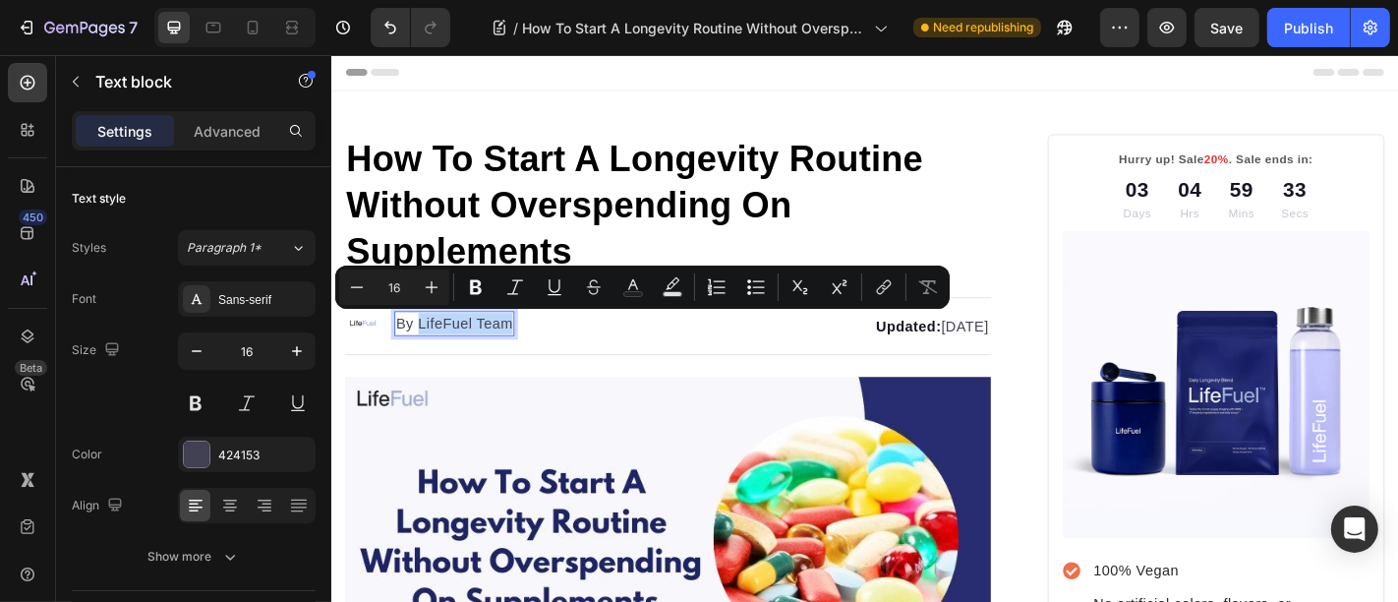
drag, startPoint x: 425, startPoint y: 347, endPoint x: 529, endPoint y: 348, distance: 104.2
click at [529, 348] on p "By LifeFuel Team" at bounding box center [466, 351] width 129 height 24
click at [1293, 36] on div "Publish" at bounding box center [1308, 28] width 49 height 21
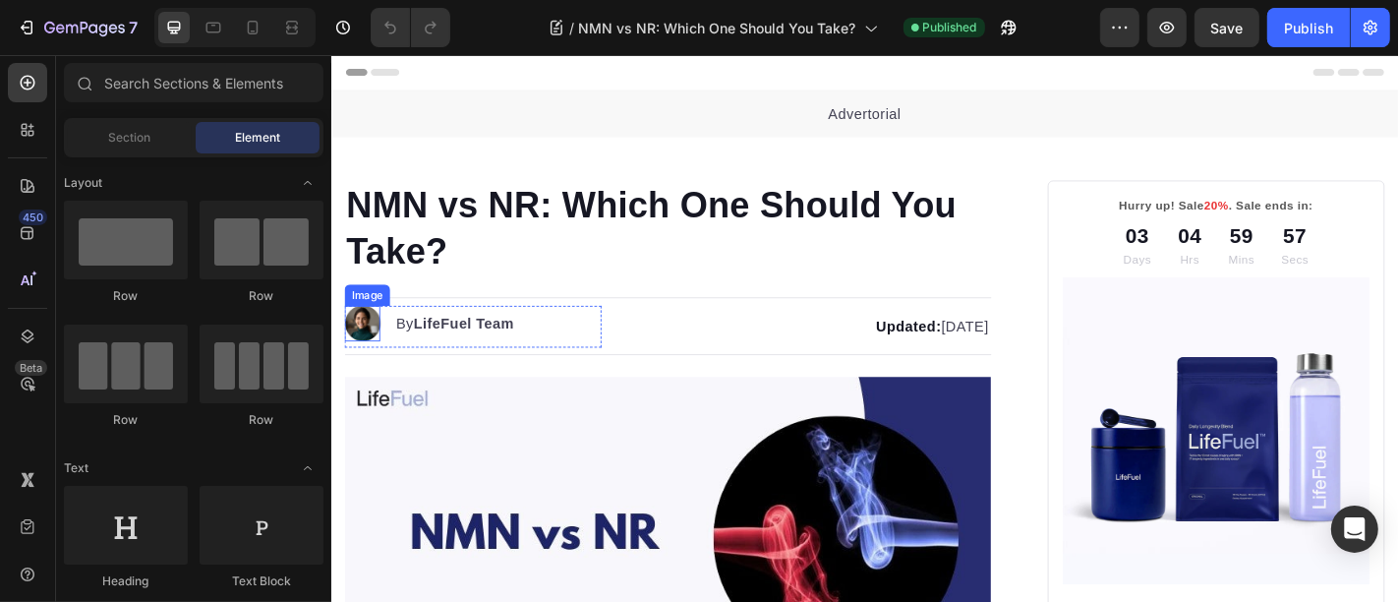
click at [358, 357] on img at bounding box center [364, 350] width 39 height 39
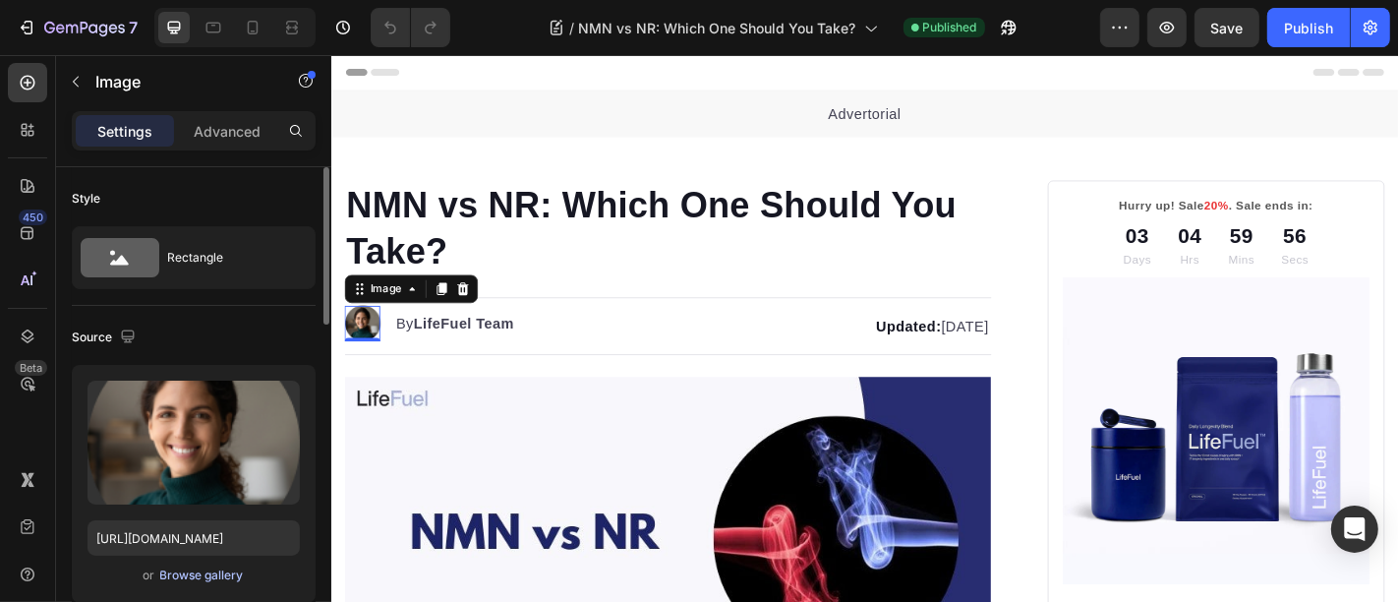
click at [201, 579] on div "Browse gallery" at bounding box center [202, 575] width 84 height 18
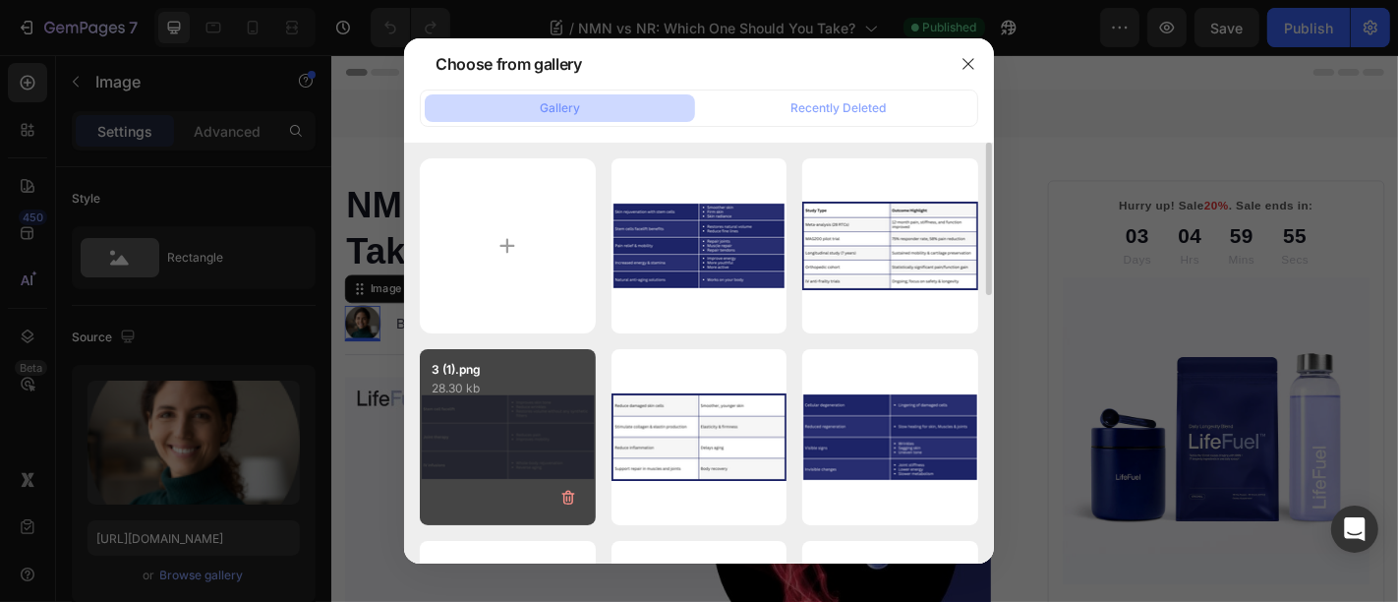
scroll to position [255, 0]
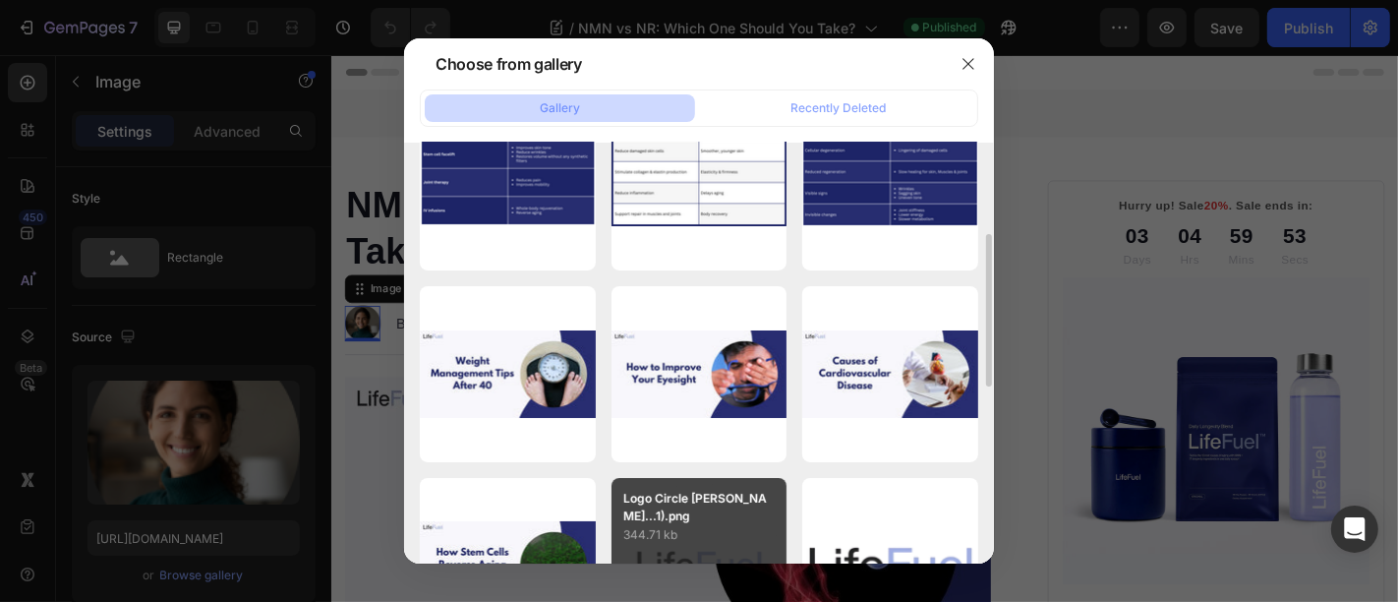
click at [701, 525] on p "344.71 kb" at bounding box center [699, 535] width 152 height 20
type input "[URL][DOMAIN_NAME]"
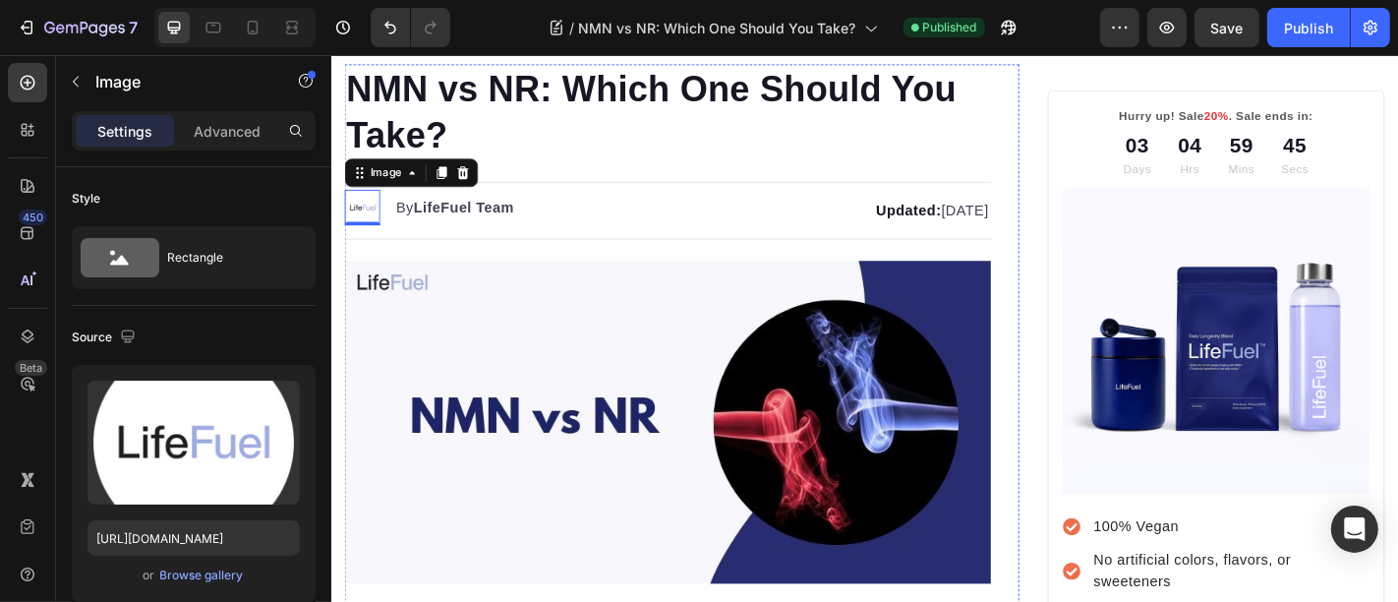
scroll to position [0, 0]
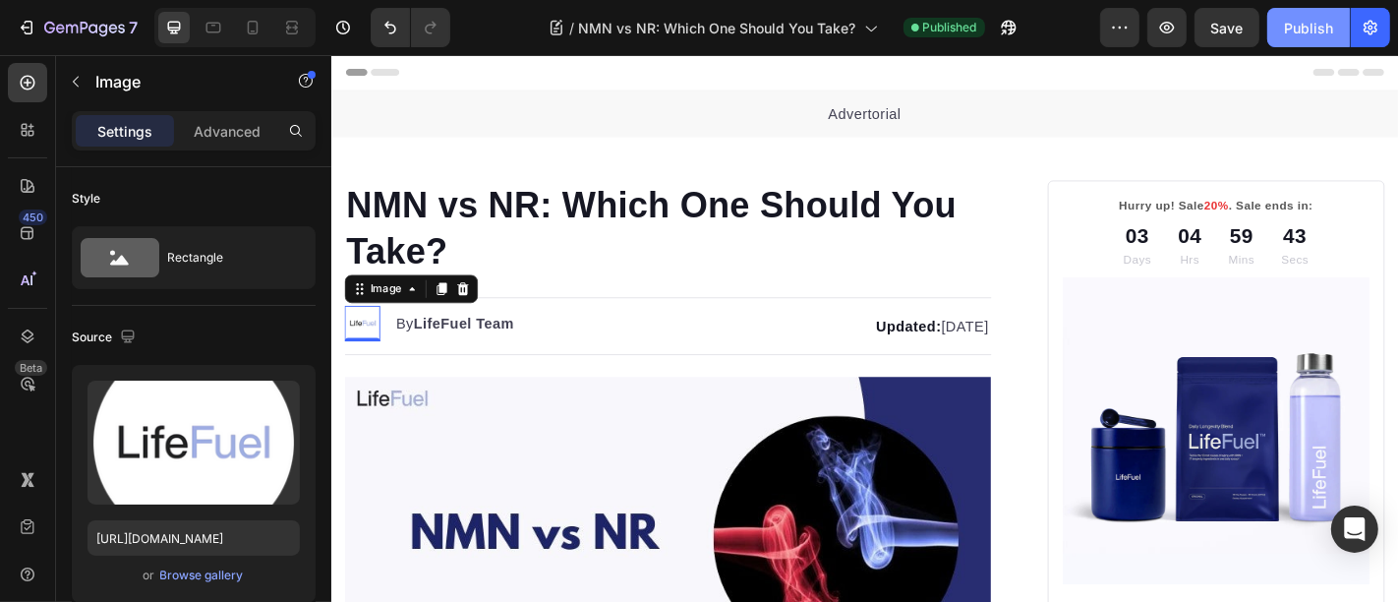
click at [1282, 8] on button "Publish" at bounding box center [1308, 27] width 83 height 39
